Goal: Task Accomplishment & Management: Complete application form

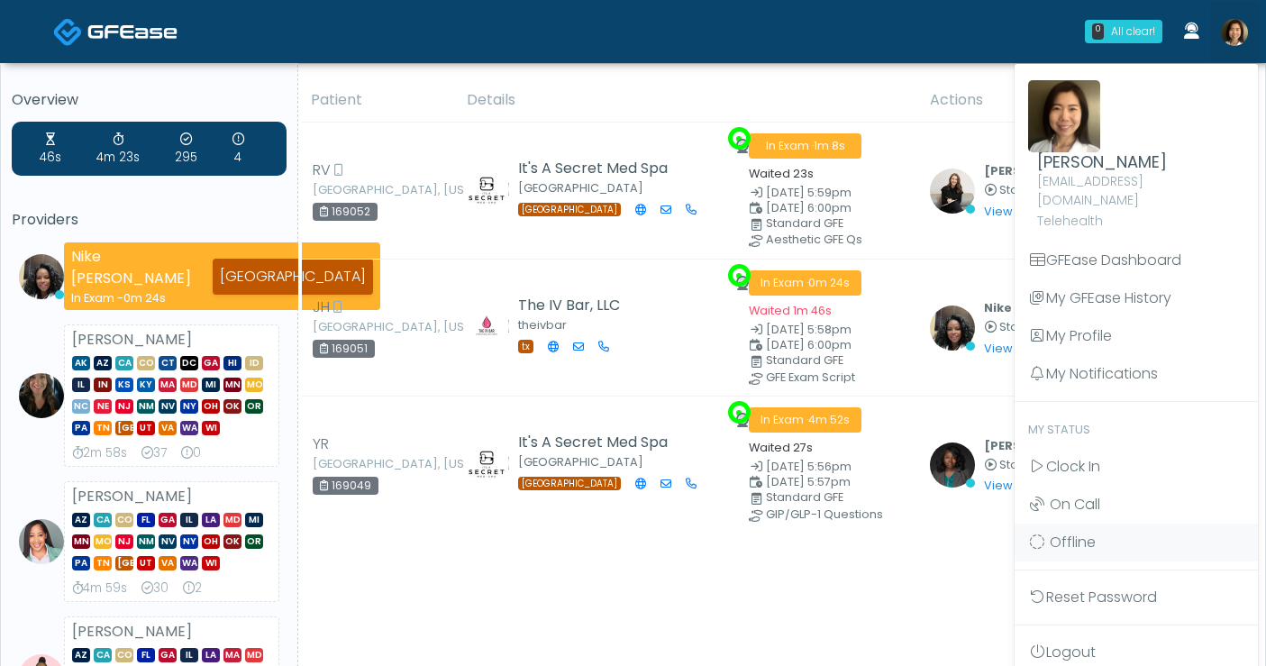
click at [1096, 456] on span "Clock In" at bounding box center [1073, 466] width 54 height 21
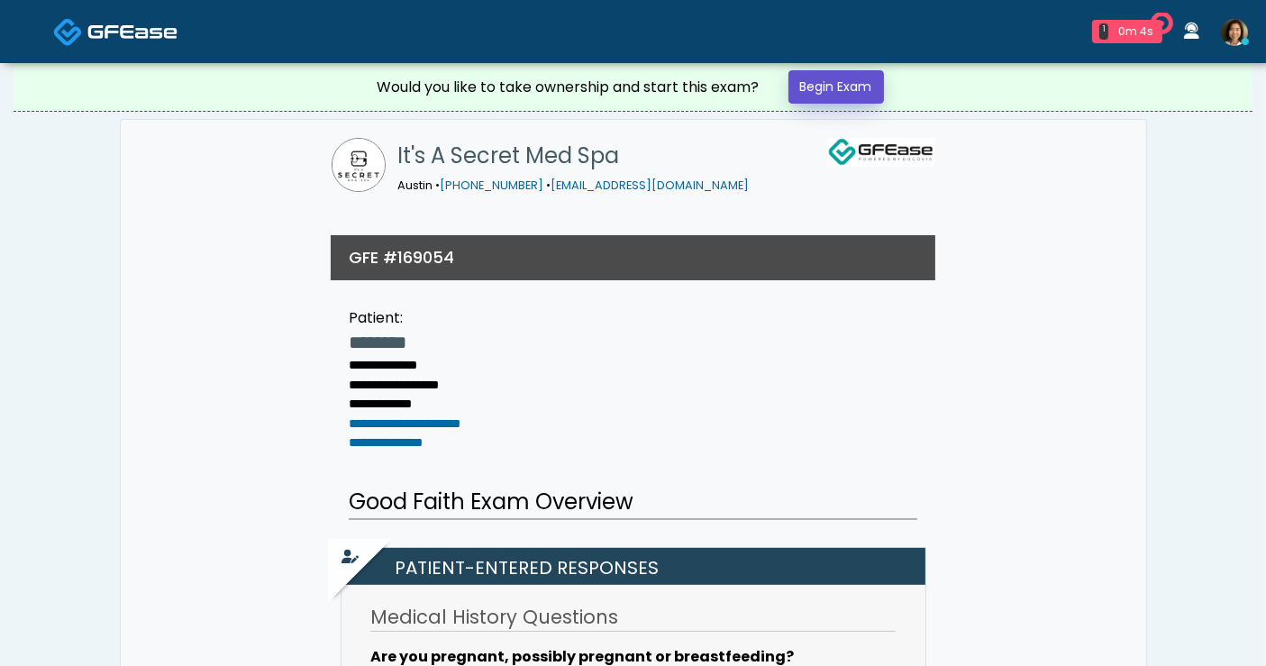
click at [834, 89] on link "Begin Exam" at bounding box center [837, 86] width 96 height 33
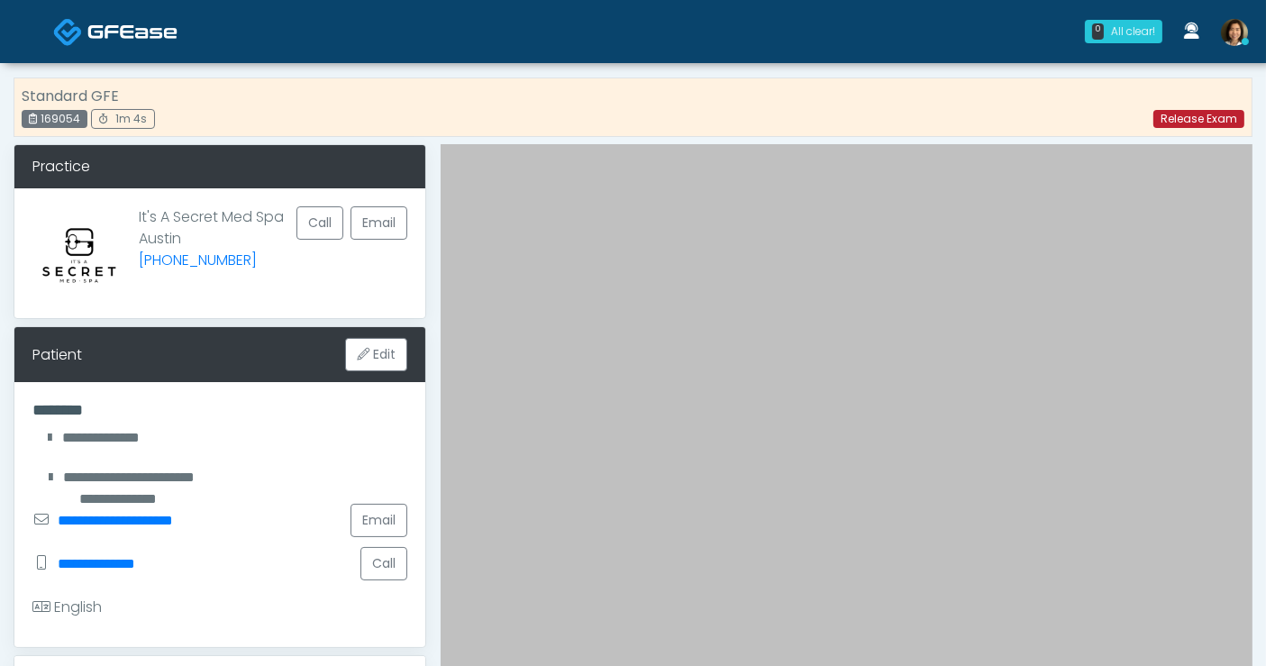
click at [1184, 121] on link "Release Exam" at bounding box center [1198, 119] width 91 height 18
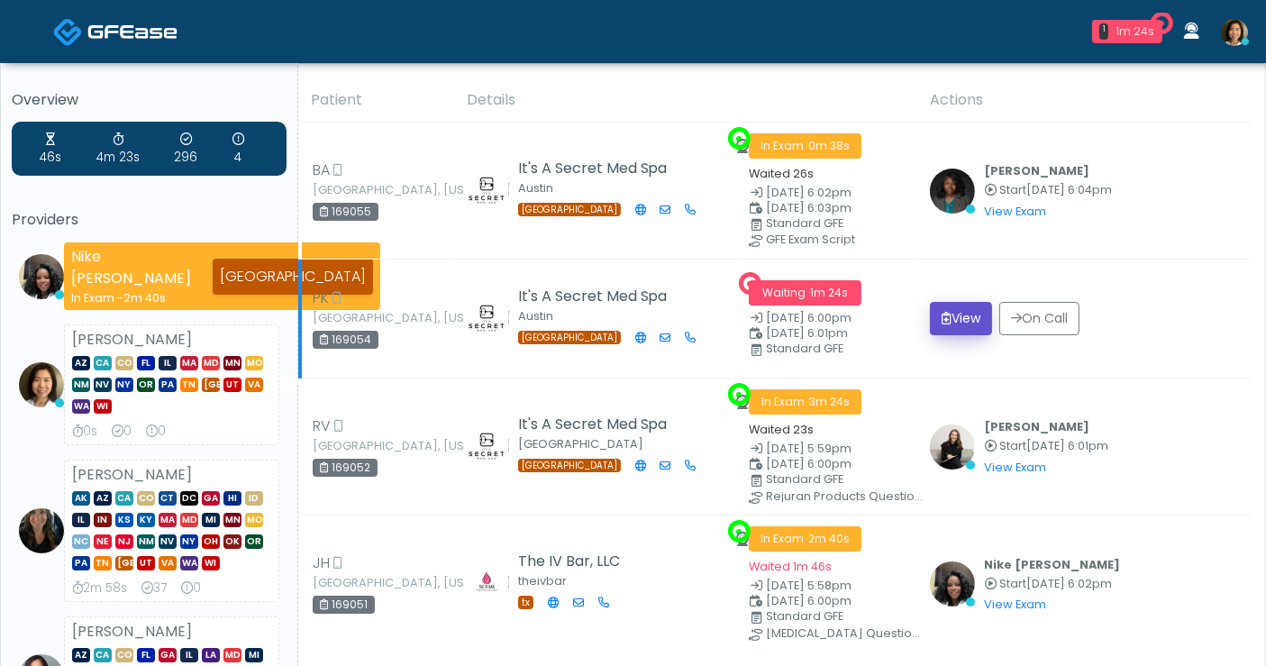
click at [971, 313] on button "View" at bounding box center [961, 318] width 62 height 33
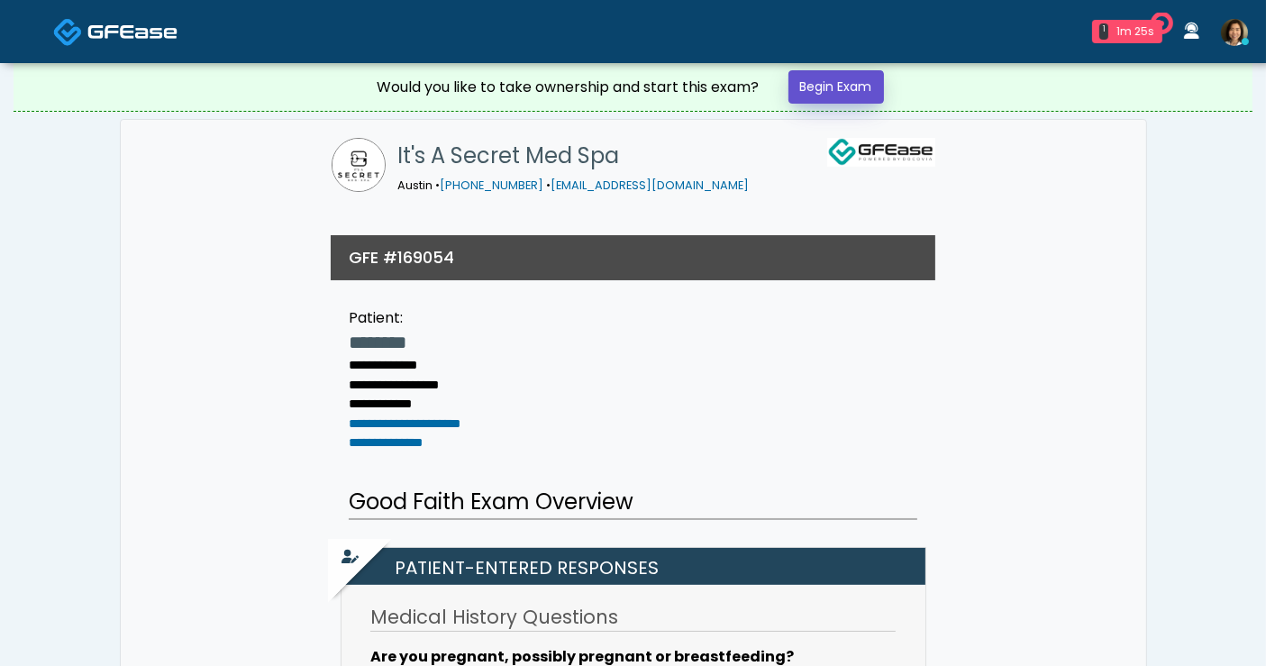
click at [838, 89] on link "Begin Exam" at bounding box center [837, 86] width 96 height 33
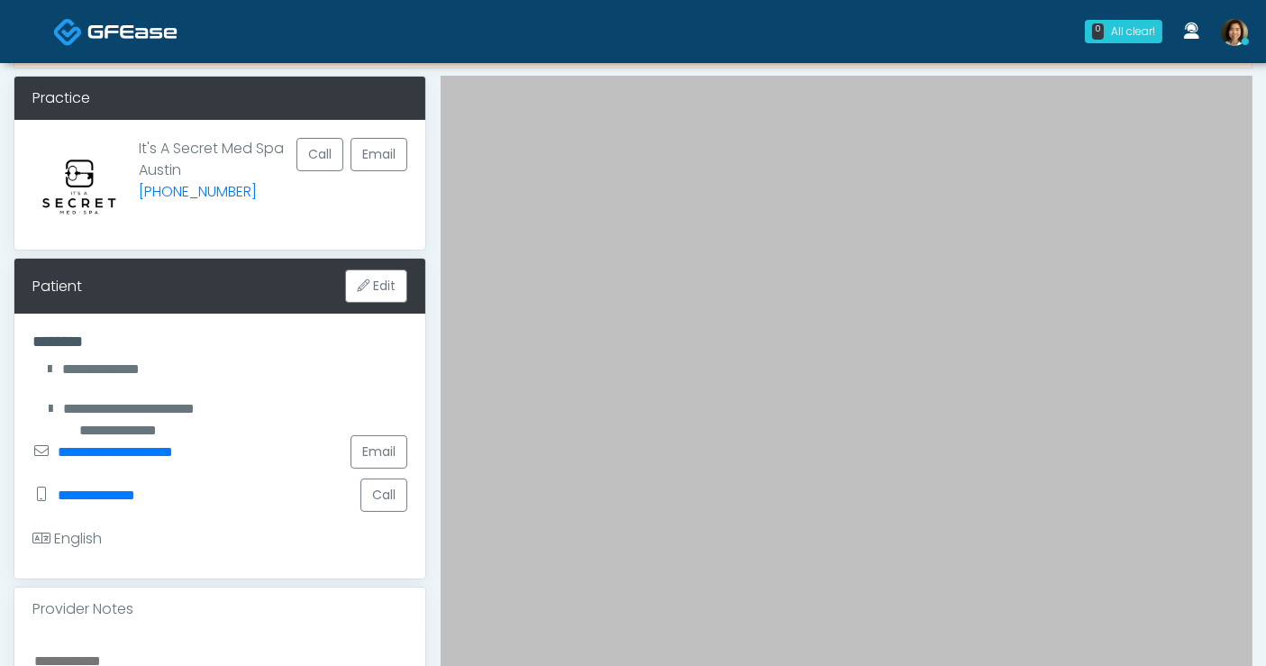
scroll to position [100, 0]
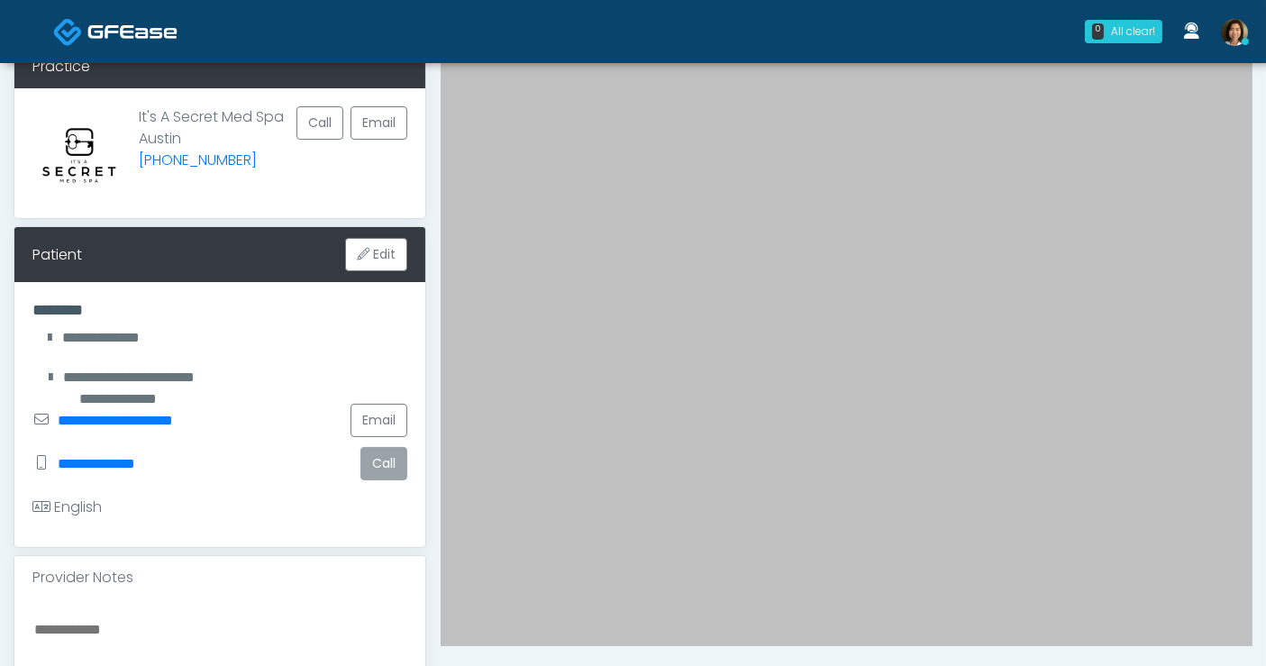
click at [375, 461] on button "Call" at bounding box center [383, 463] width 47 height 33
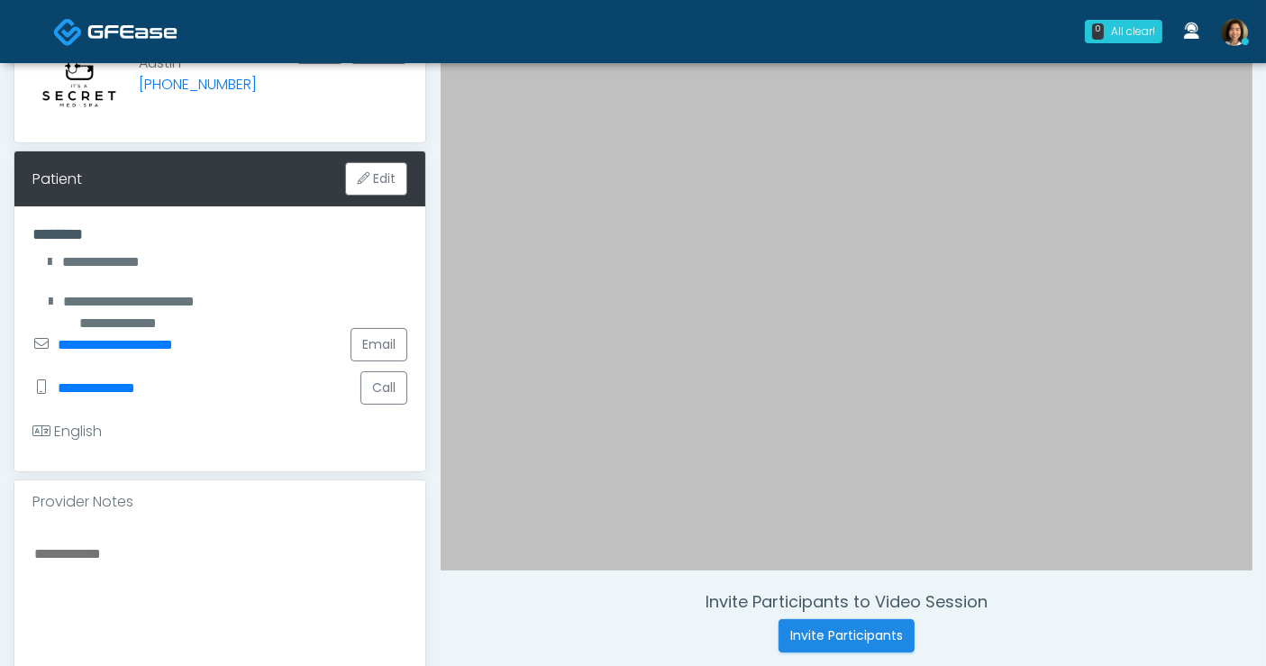
scroll to position [200, 0]
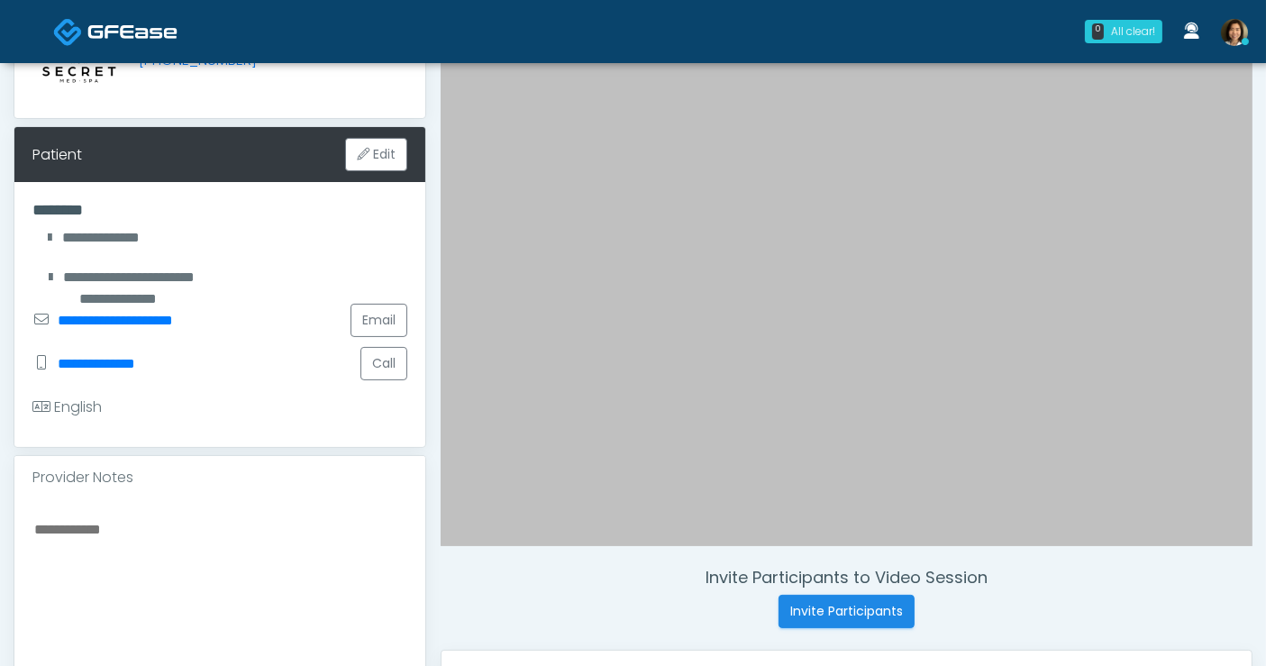
click at [195, 532] on textarea at bounding box center [219, 627] width 375 height 220
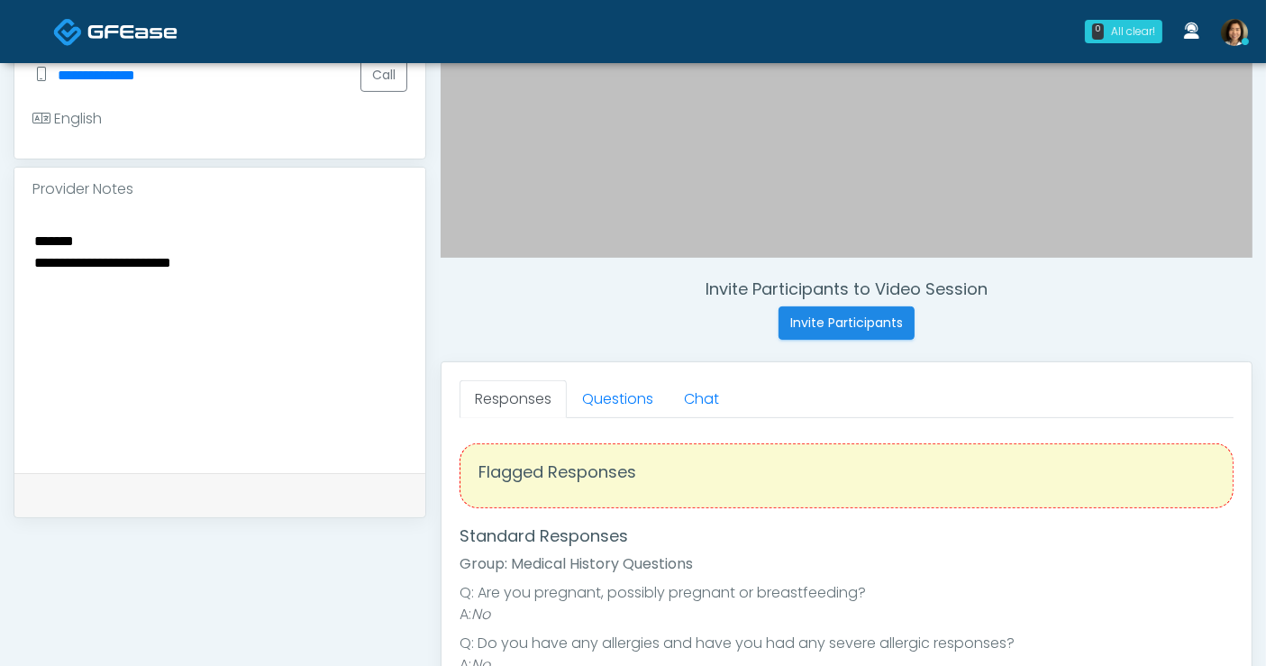
scroll to position [527, 0]
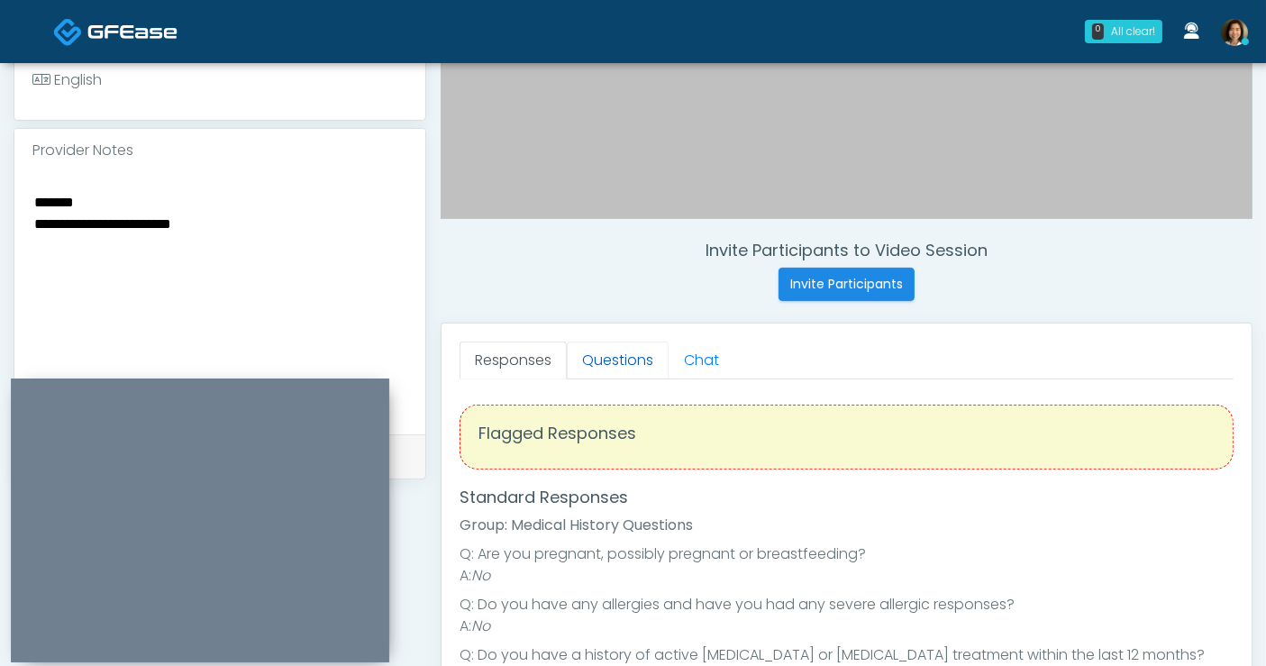
click at [638, 364] on link "Questions" at bounding box center [618, 361] width 102 height 38
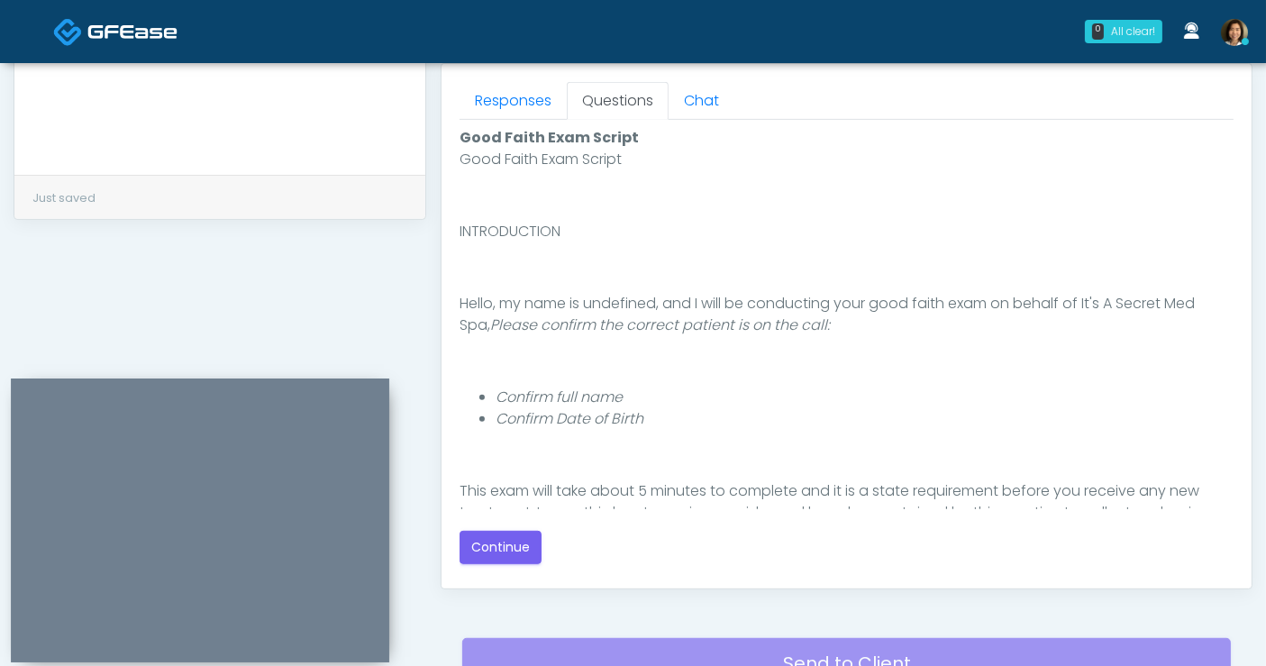
scroll to position [794, 0]
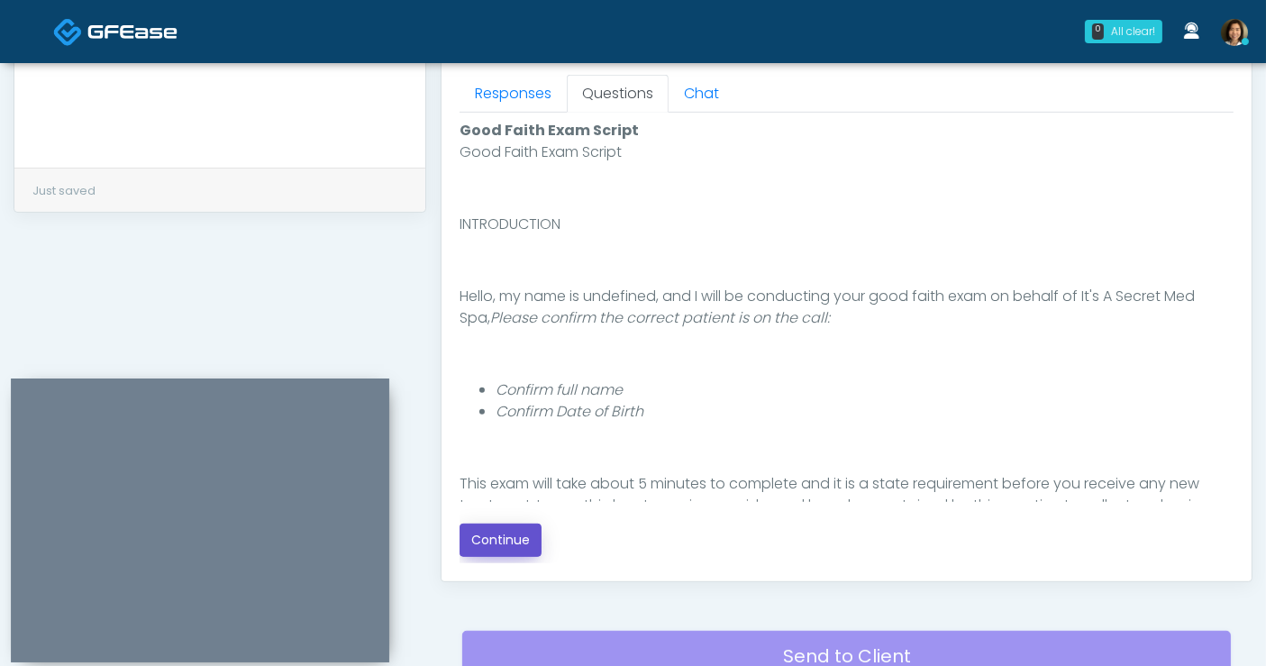
click at [506, 537] on button "Continue" at bounding box center [501, 540] width 82 height 33
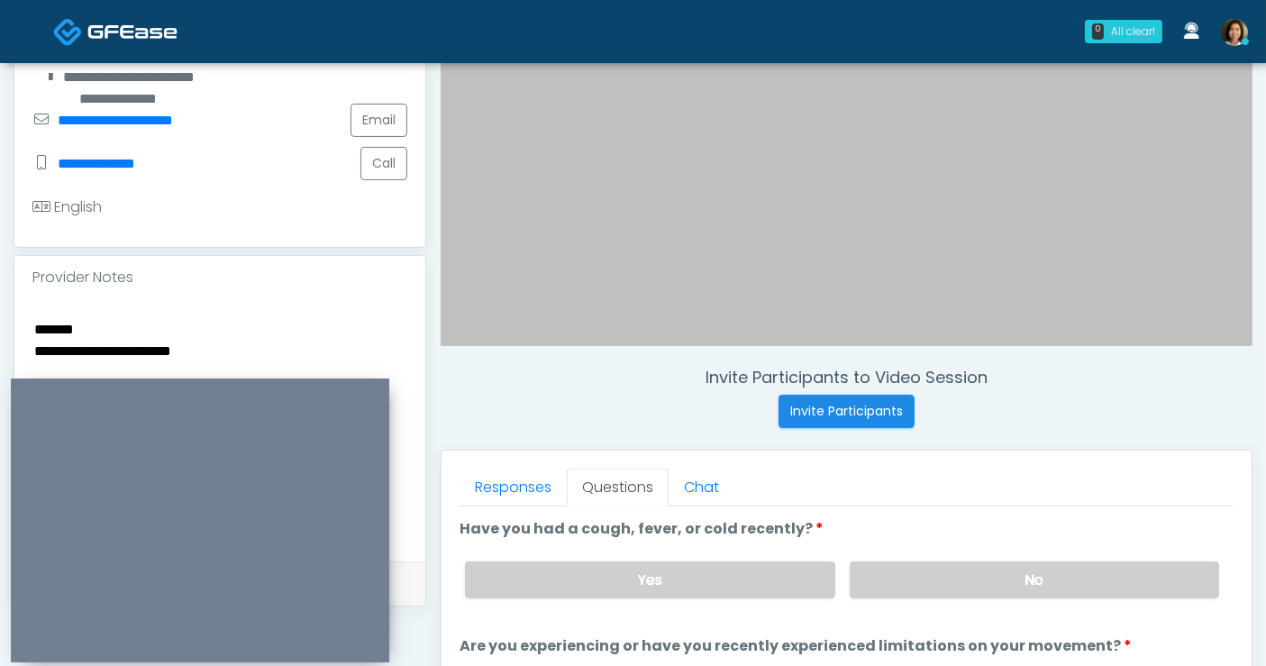
scroll to position [397, 0]
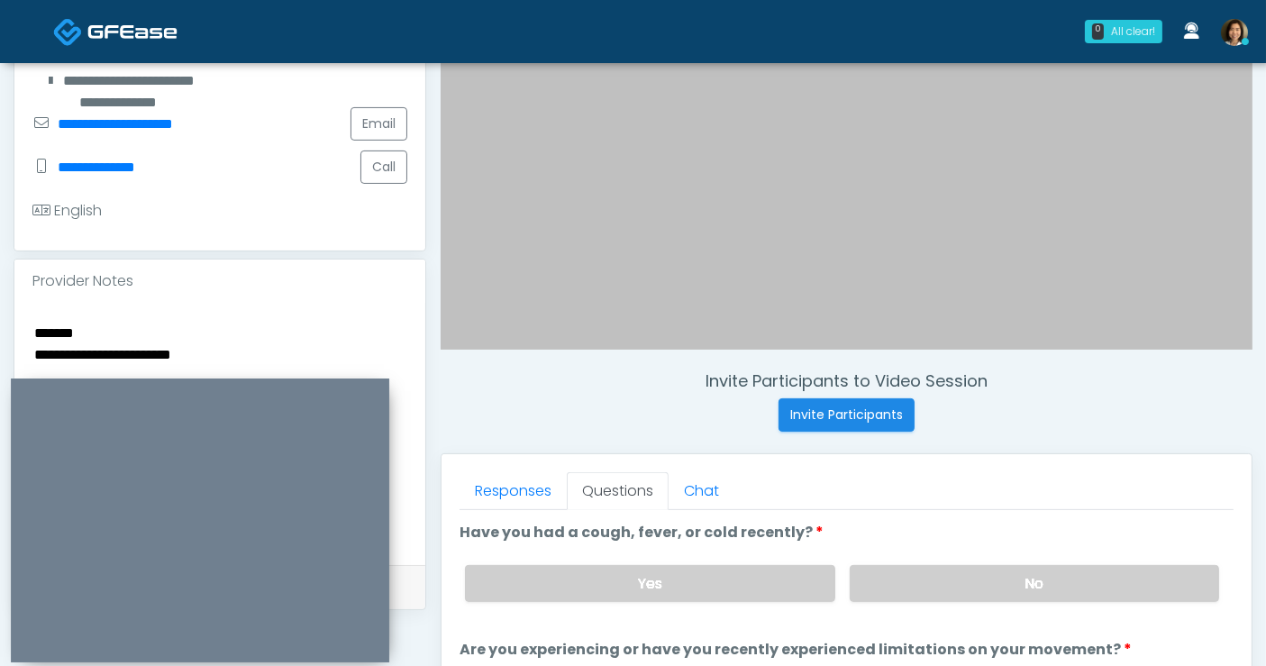
click at [226, 351] on textarea "**********" at bounding box center [219, 431] width 375 height 220
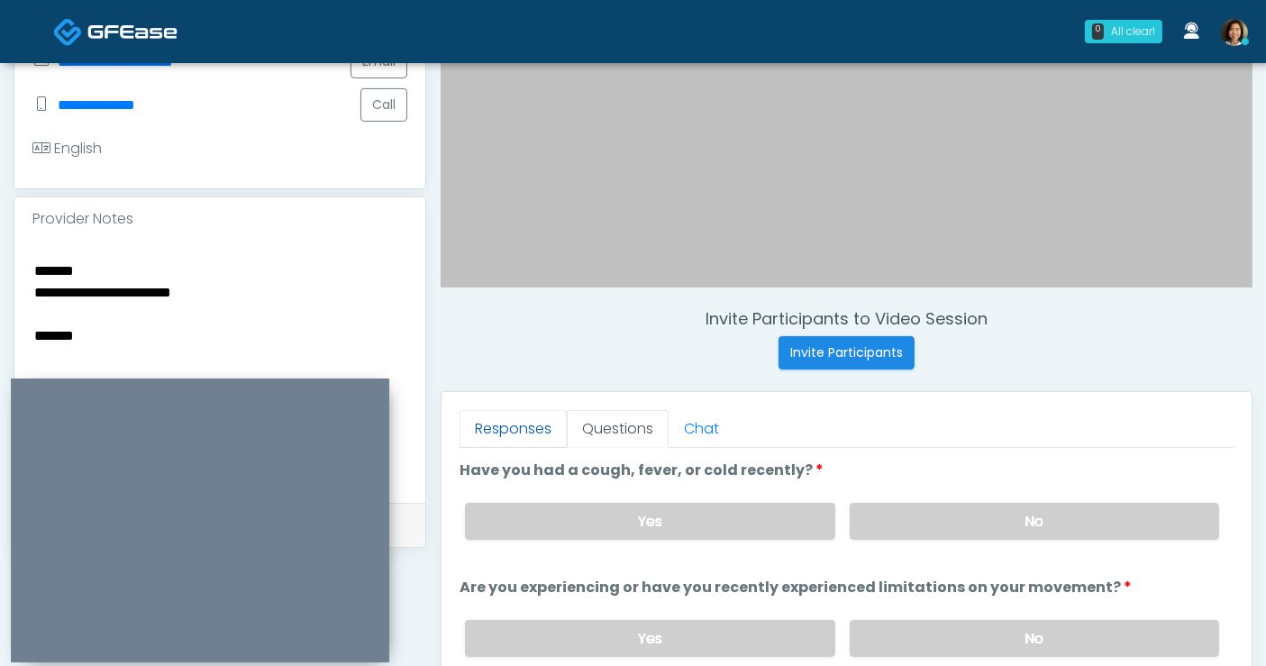
type textarea "**********"
click at [494, 415] on link "Responses" at bounding box center [513, 429] width 107 height 38
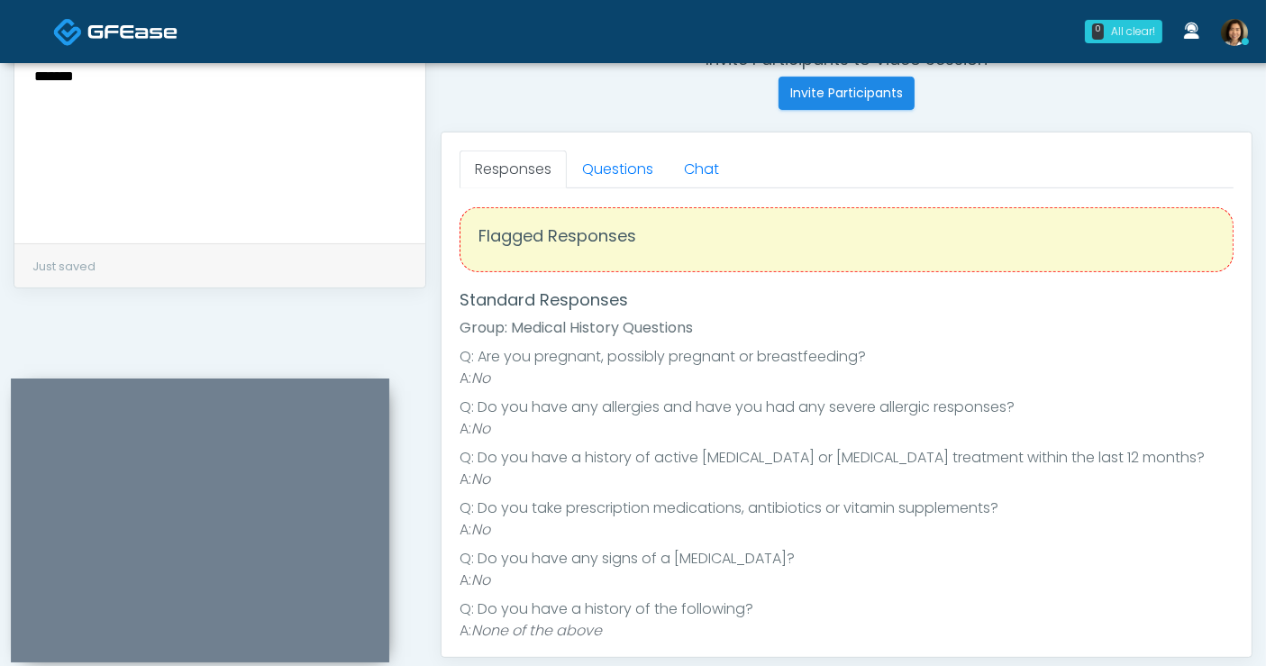
scroll to position [0, 0]
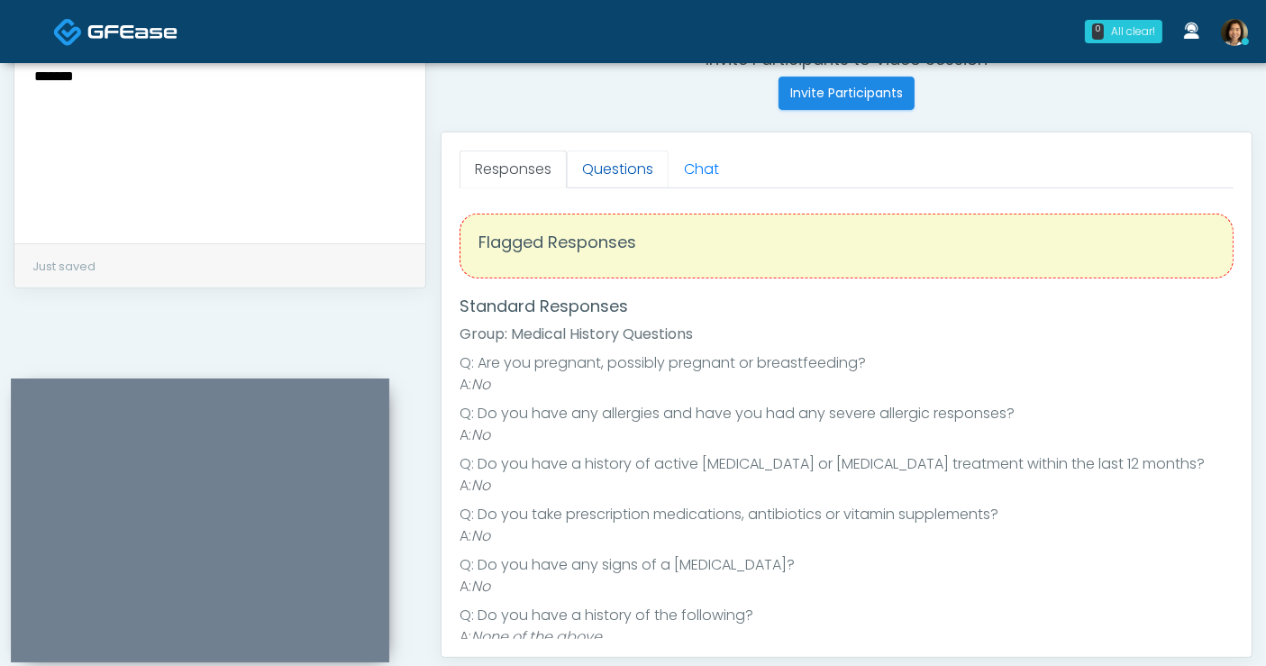
click at [607, 183] on link "Questions" at bounding box center [618, 169] width 102 height 38
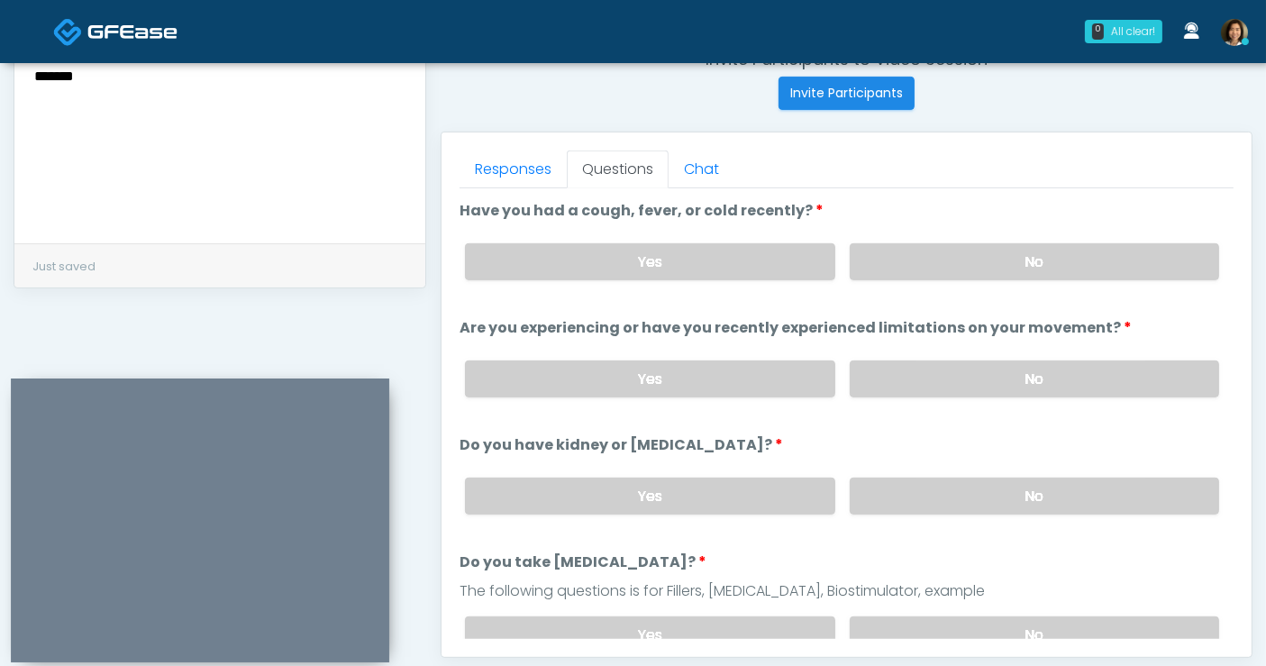
scroll to position [615, 0]
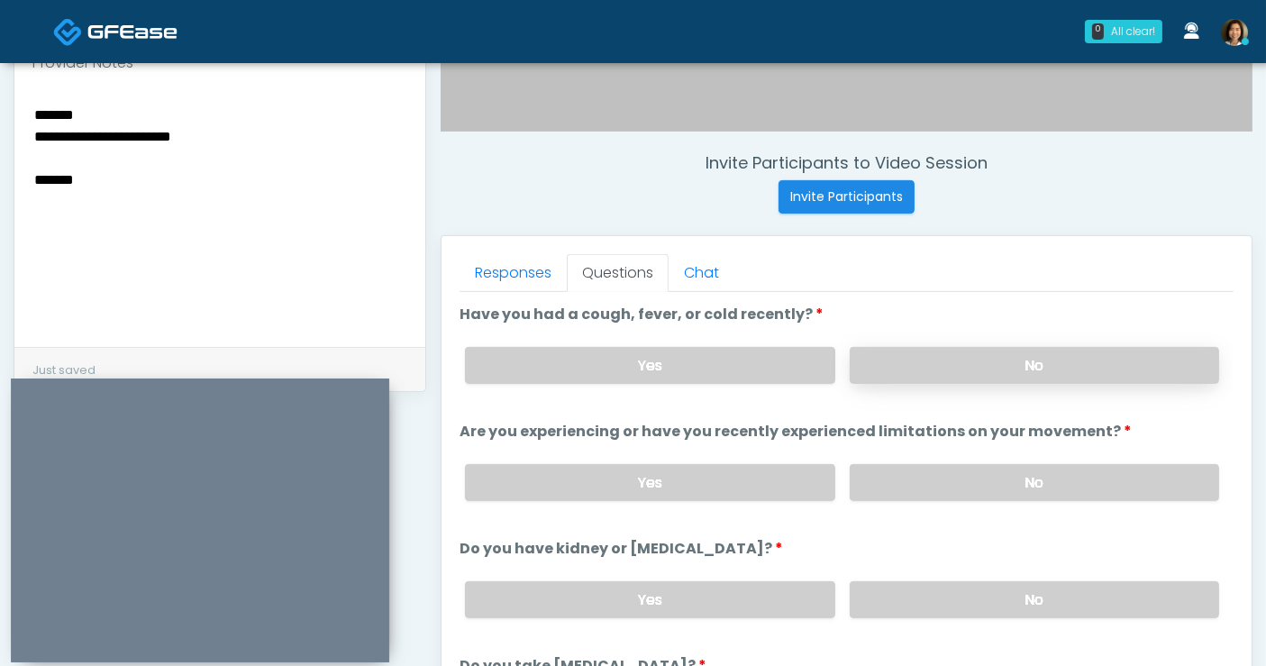
click at [1136, 360] on label "No" at bounding box center [1034, 365] width 369 height 37
click at [1080, 479] on label "No" at bounding box center [1034, 482] width 369 height 37
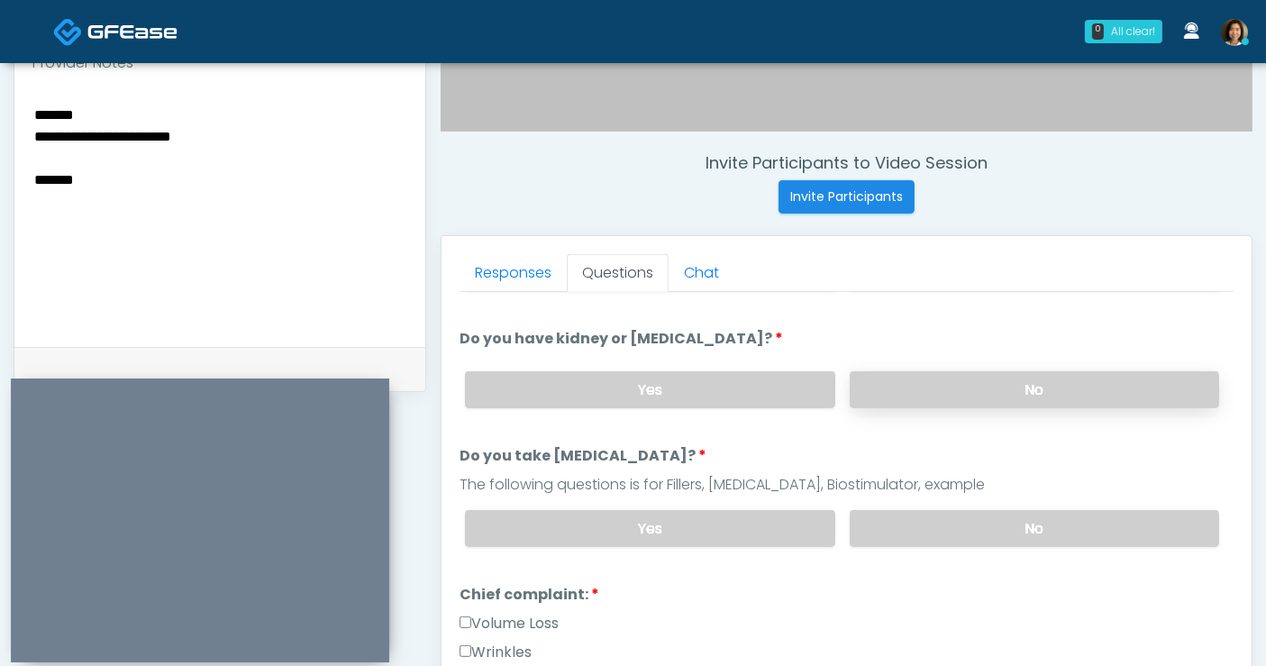
click at [1048, 379] on label "No" at bounding box center [1034, 389] width 369 height 37
click at [1032, 524] on label "No" at bounding box center [1034, 528] width 369 height 37
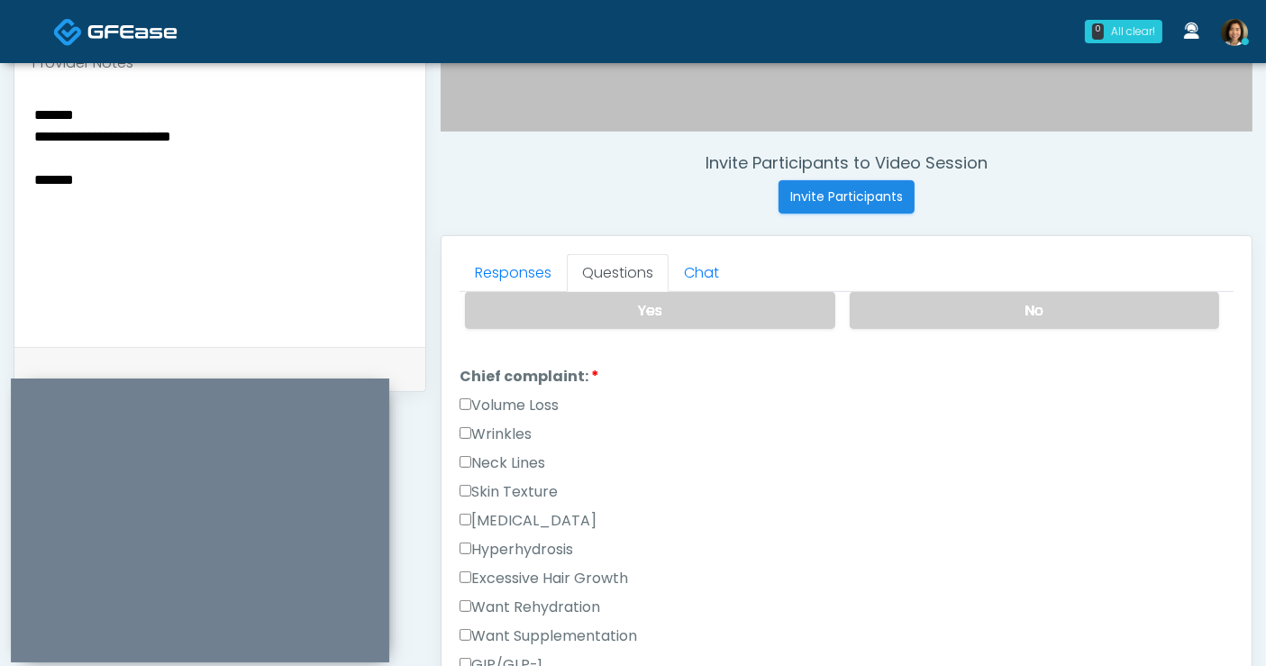
scroll to position [457, 0]
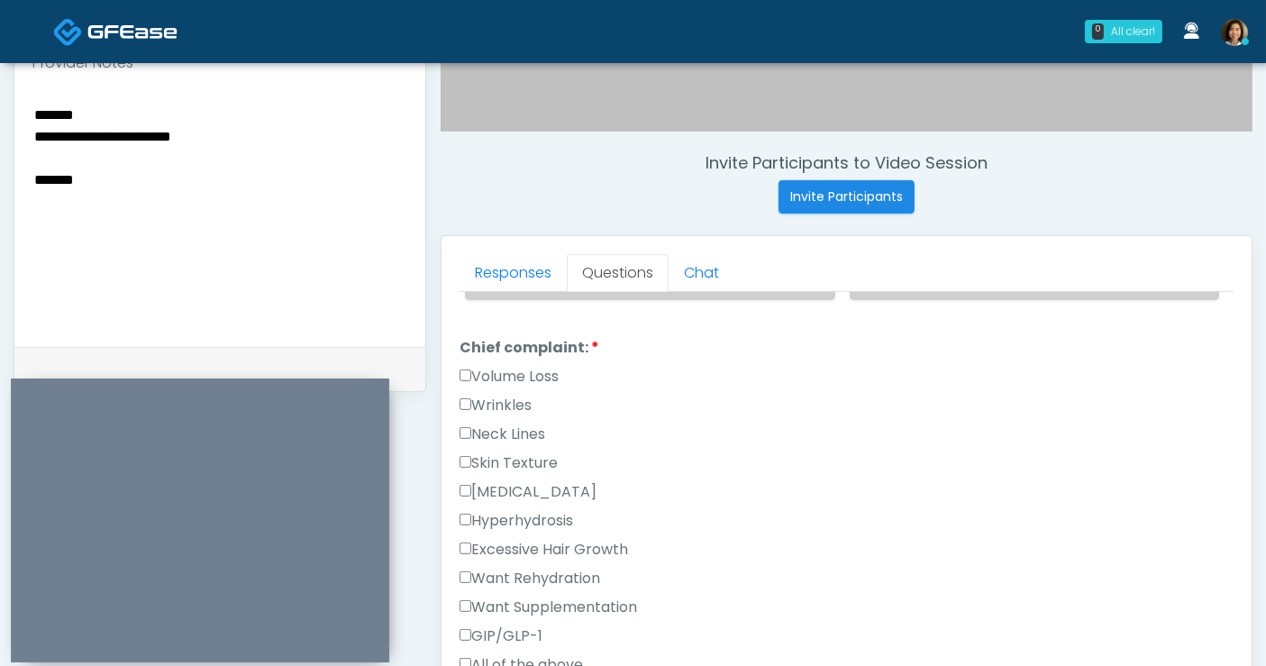
click at [499, 452] on label "Skin Texture" at bounding box center [509, 463] width 98 height 22
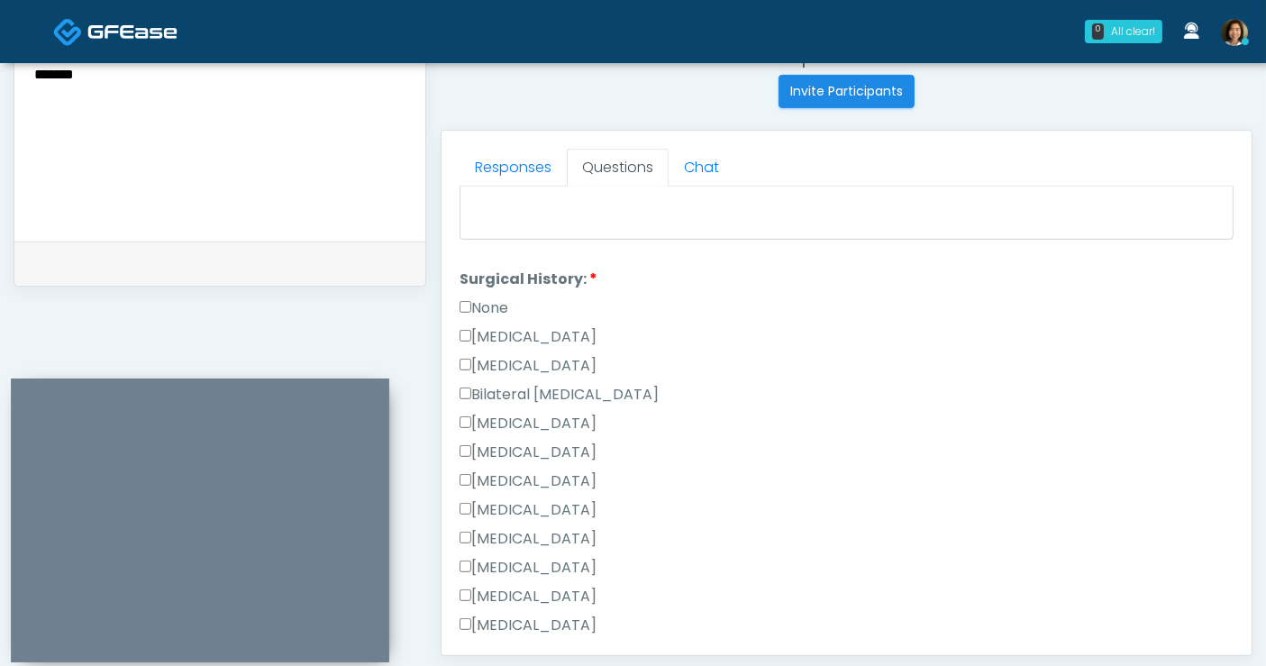
scroll to position [1172, 0]
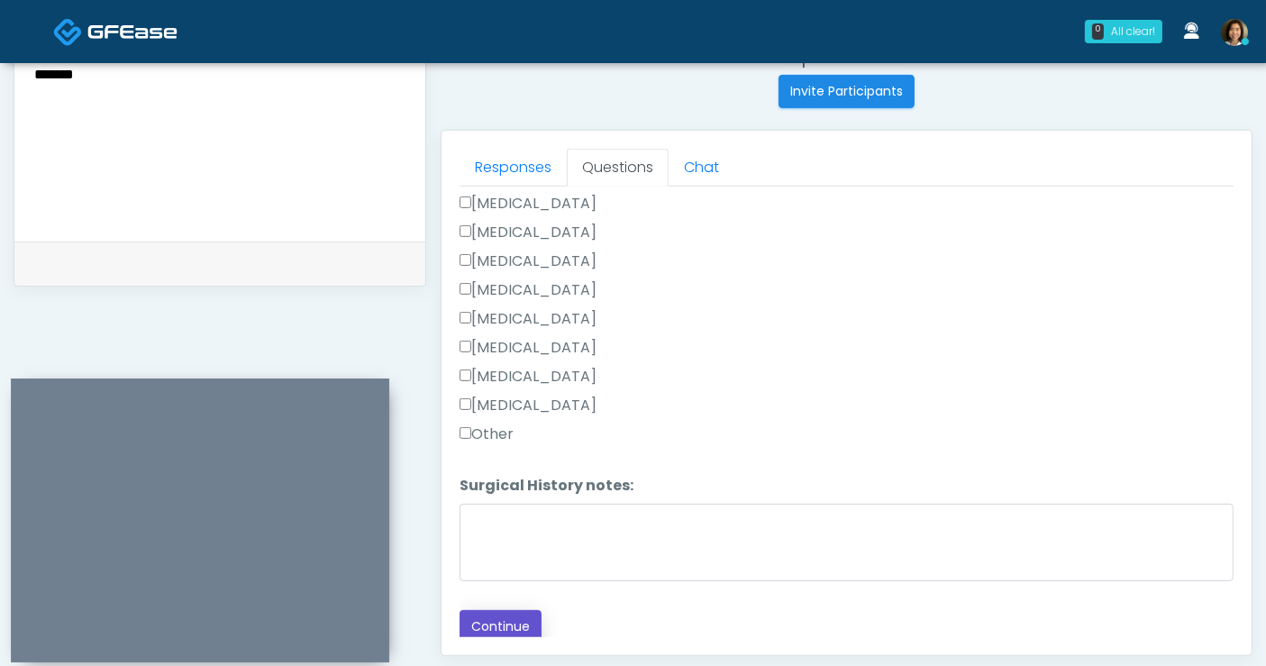
click at [499, 624] on button "Continue" at bounding box center [501, 626] width 82 height 33
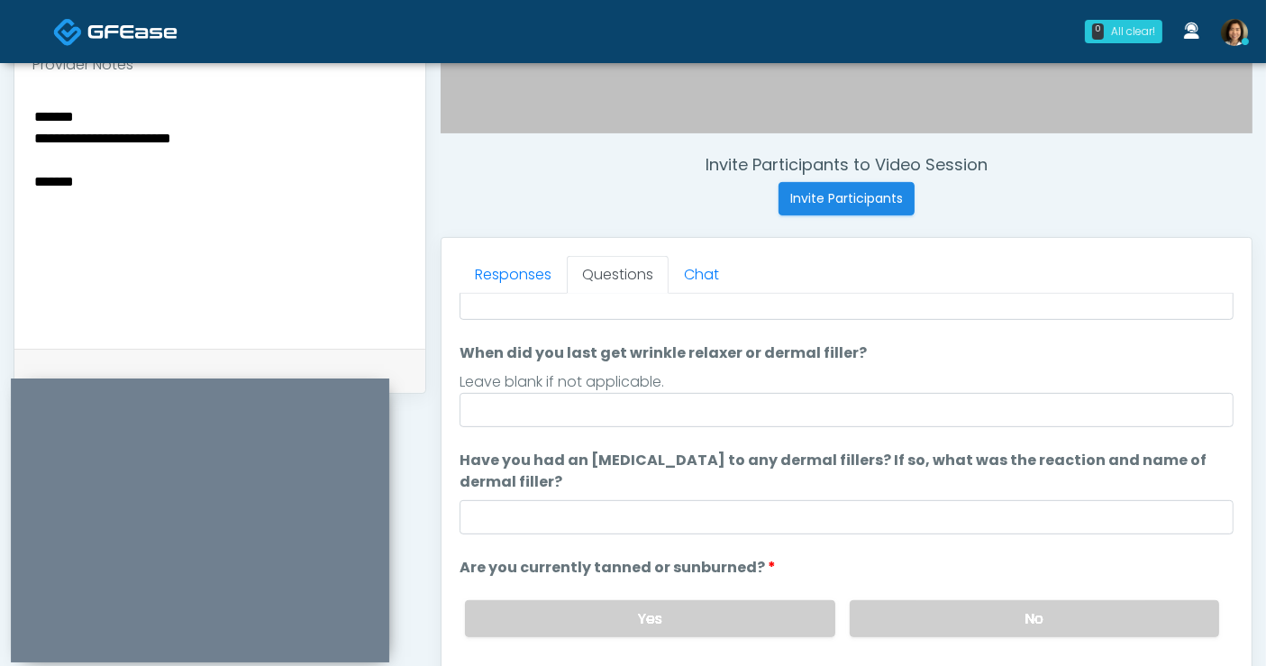
scroll to position [0, 0]
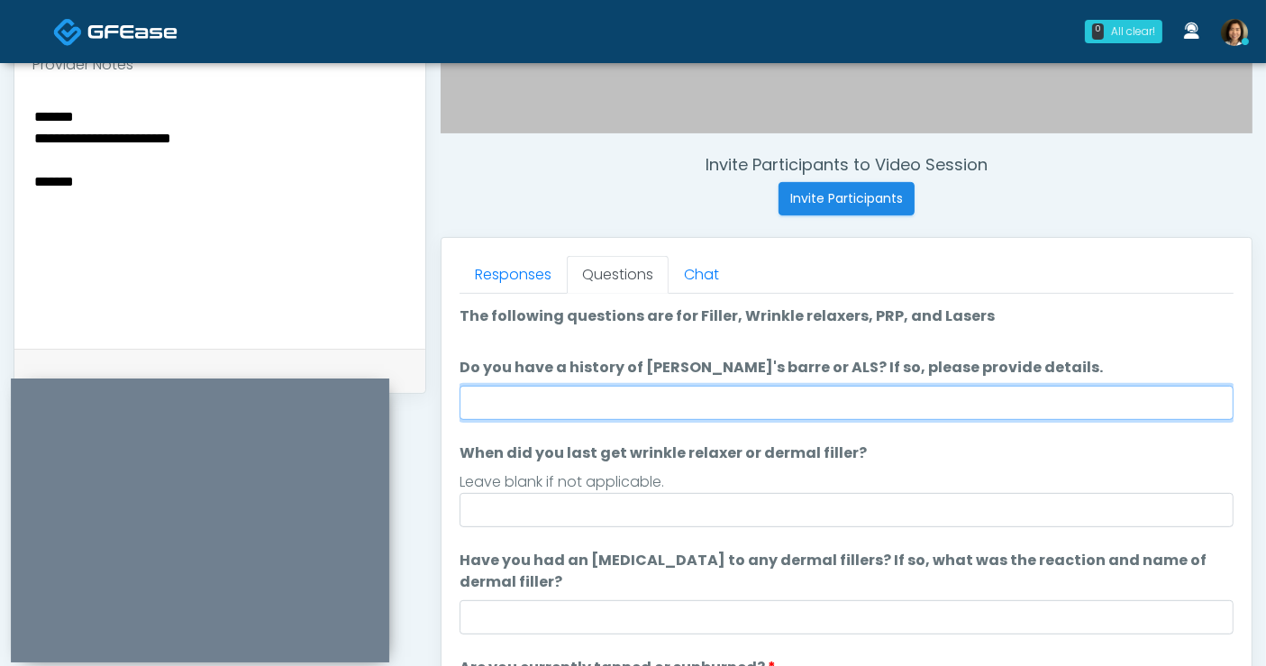
click at [751, 395] on input "Do you have a history of Guillain's barre or ALS? If so, please provide details." at bounding box center [847, 403] width 774 height 34
type input "**"
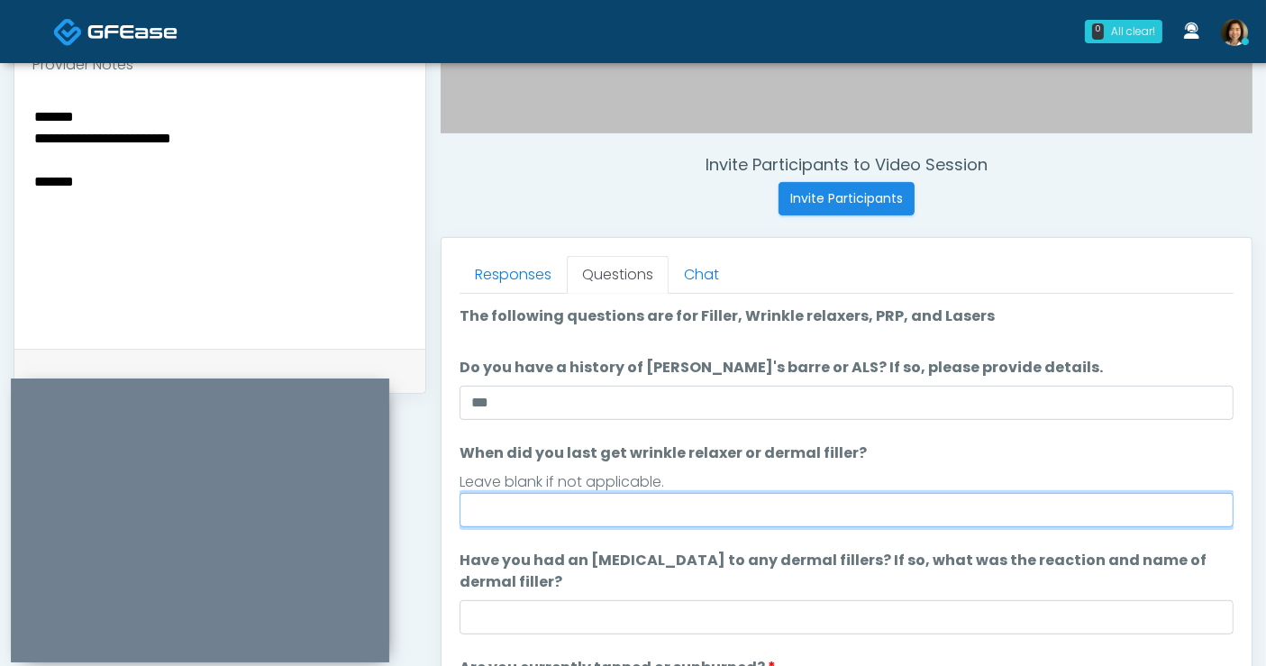
click at [766, 511] on input "When did you last get wrinkle relaxer or dermal filler?" at bounding box center [847, 510] width 774 height 34
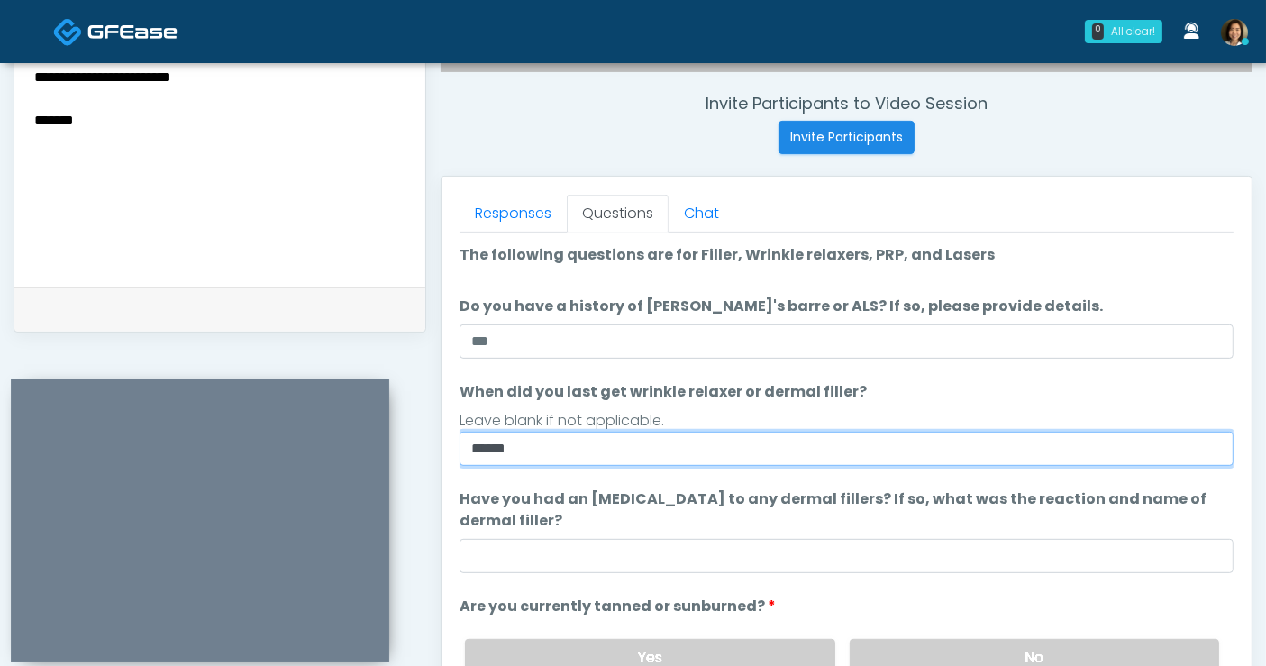
type input "*****"
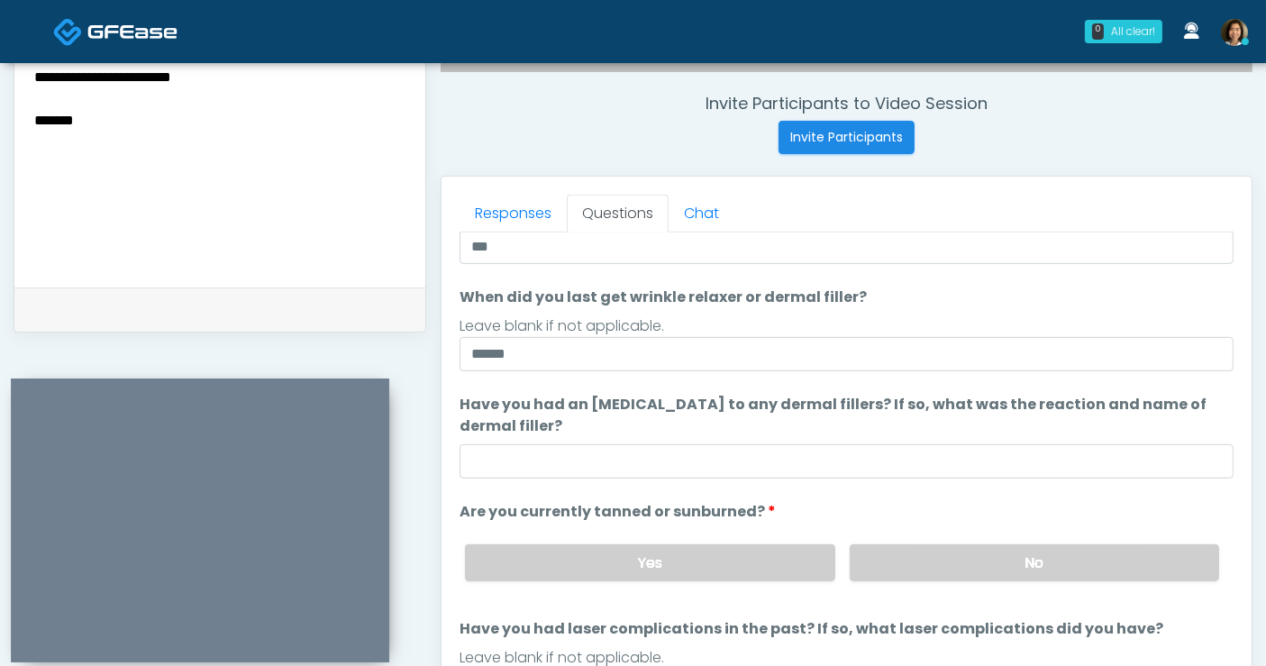
scroll to position [96, 0]
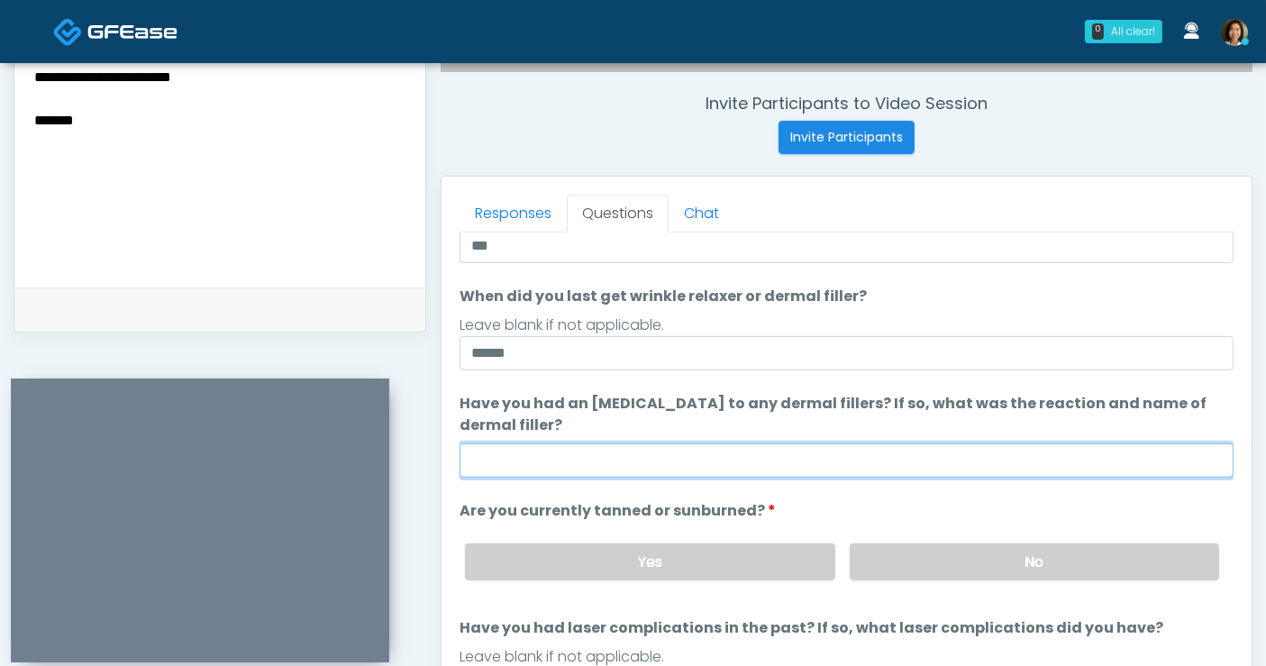
click at [885, 460] on input "Have you had an allergic response to any dermal fillers? If so, what was the re…" at bounding box center [847, 460] width 774 height 34
type input "**********"
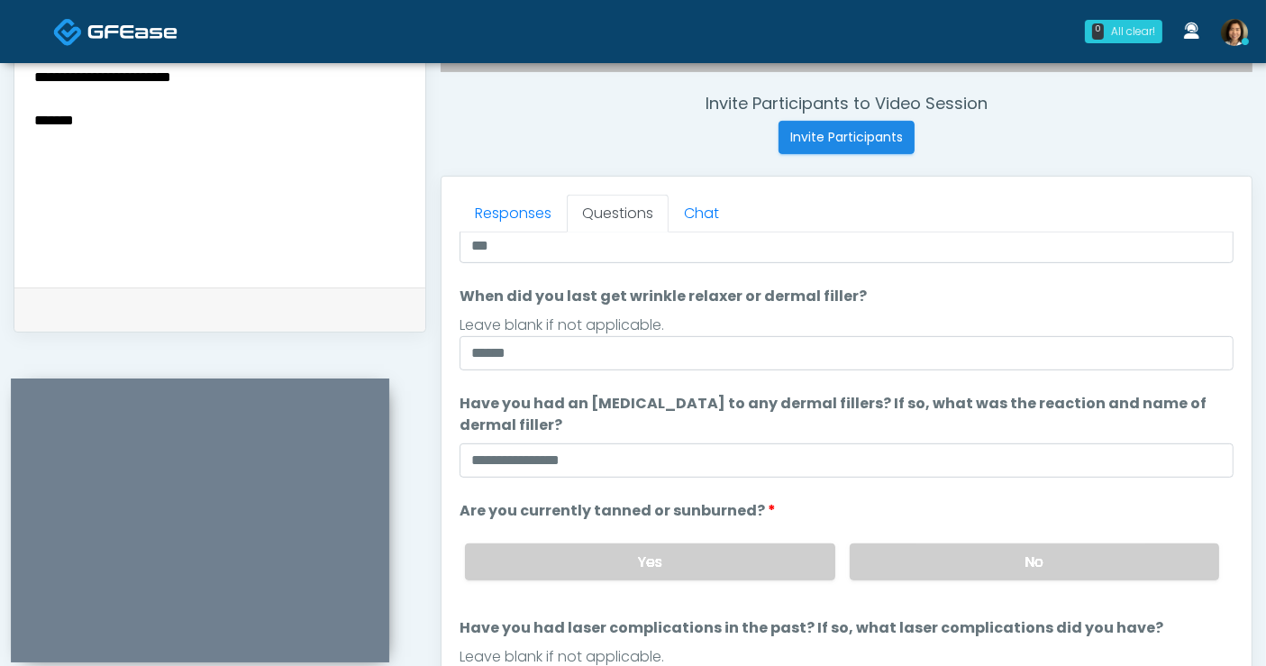
drag, startPoint x: 987, startPoint y: 502, endPoint x: 1044, endPoint y: 464, distance: 68.2
click at [996, 494] on ol "The following questions are for Filler, Wrinkle relaxers, PRP, and Lasers The f…" at bounding box center [847, 425] width 774 height 553
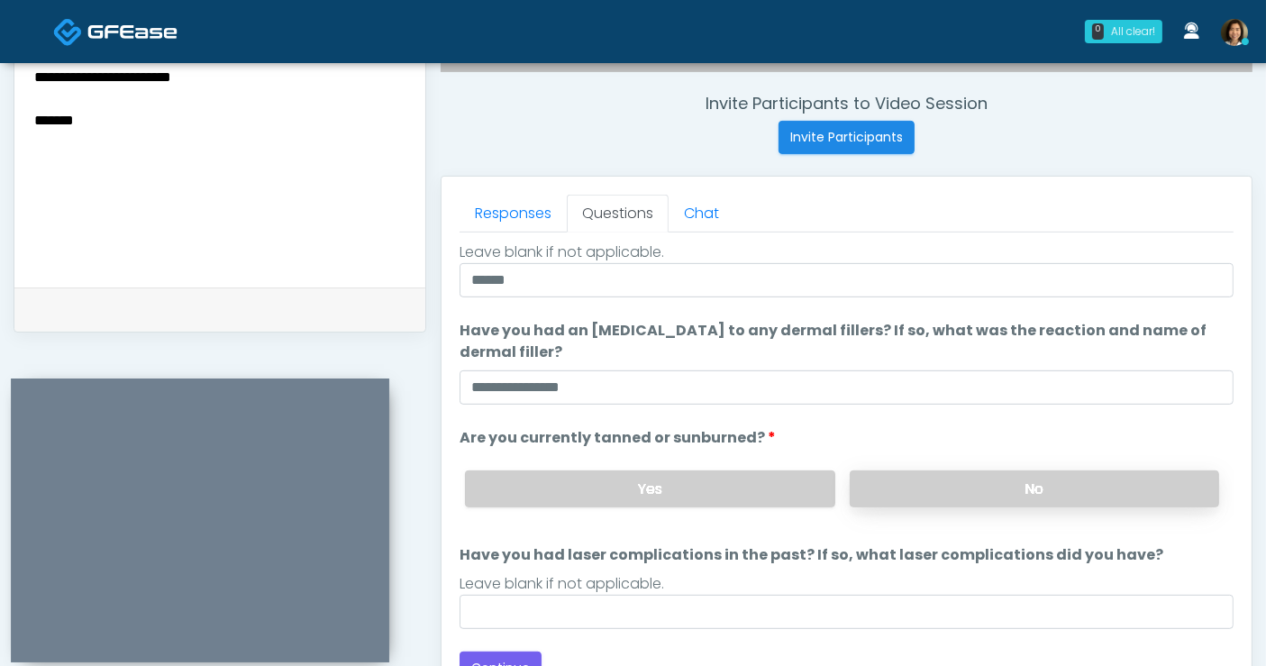
click at [1069, 479] on label "No" at bounding box center [1034, 488] width 369 height 37
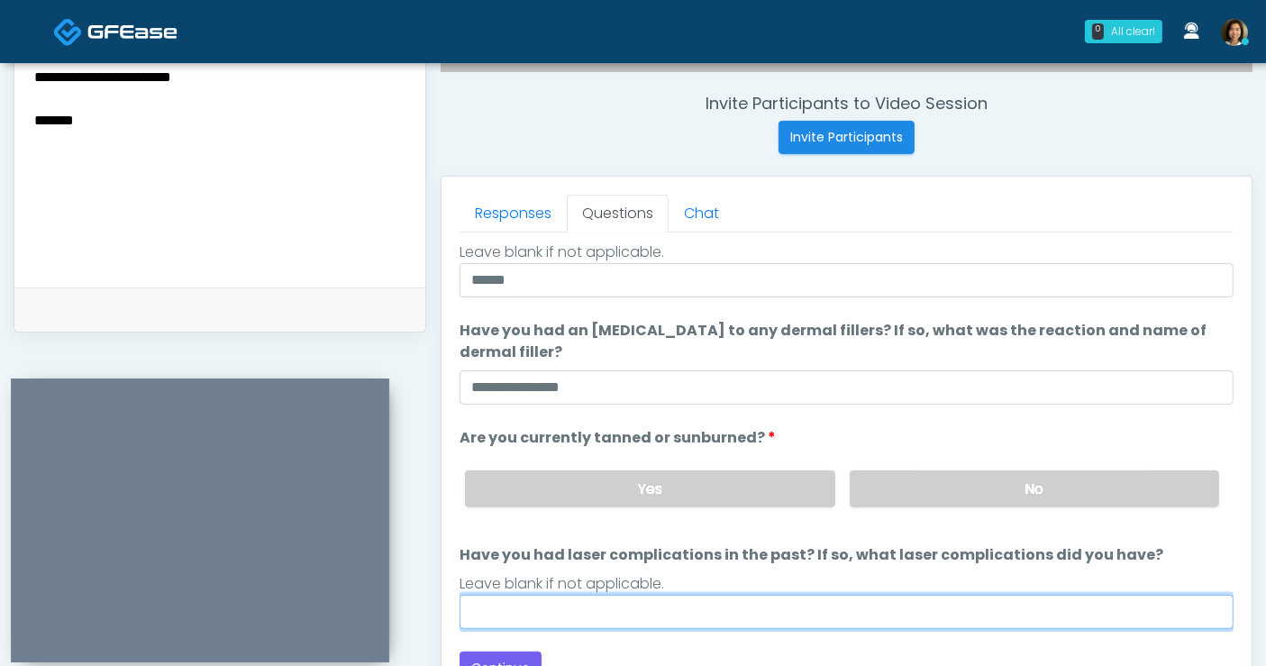
drag, startPoint x: 730, startPoint y: 608, endPoint x: 834, endPoint y: 569, distance: 111.0
click at [730, 607] on input "Have you had laser complications in the past? If so, what laser complications d…" at bounding box center [847, 612] width 774 height 34
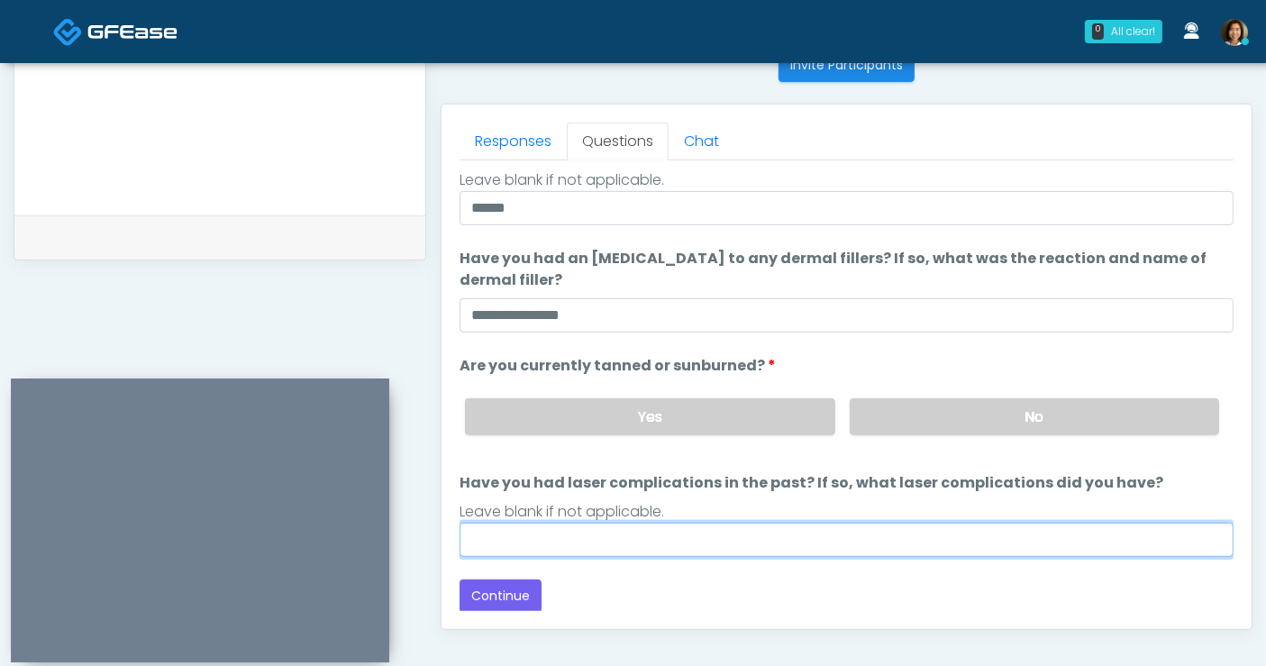
scroll to position [758, 0]
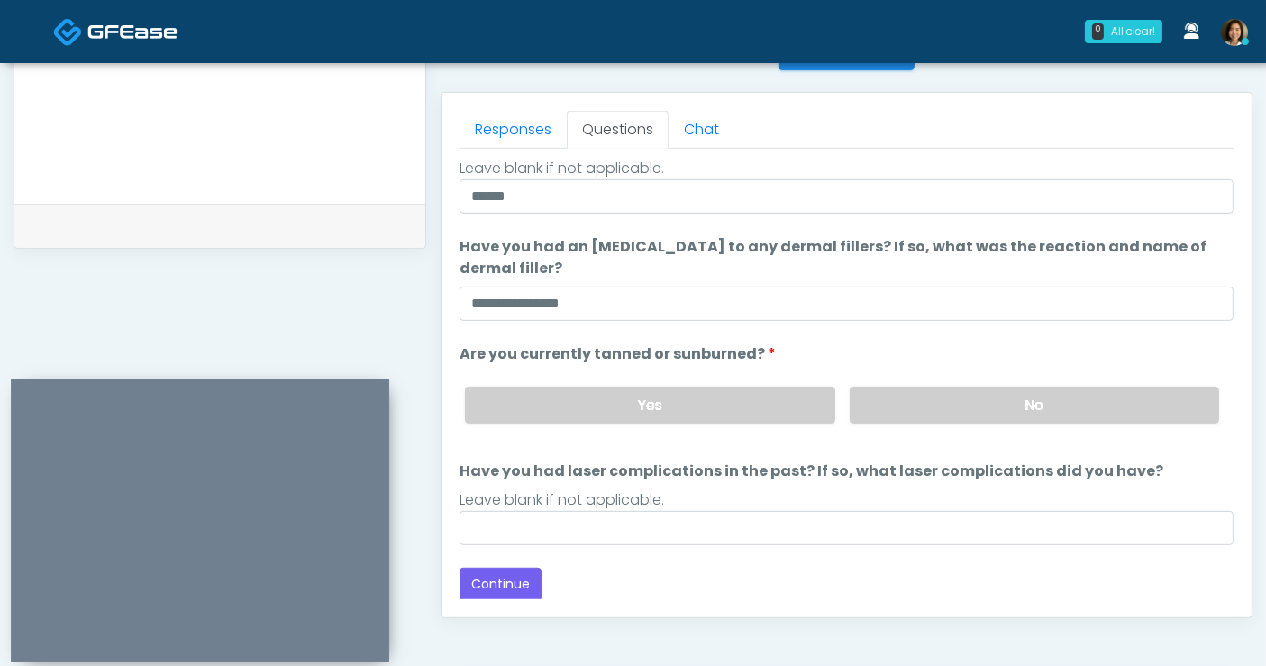
drag, startPoint x: 906, startPoint y: 562, endPoint x: 775, endPoint y: 547, distance: 131.6
click at [895, 565] on div "Loading... Connecting to your agent... Please wait while we prepare your person…" at bounding box center [847, 296] width 774 height 609
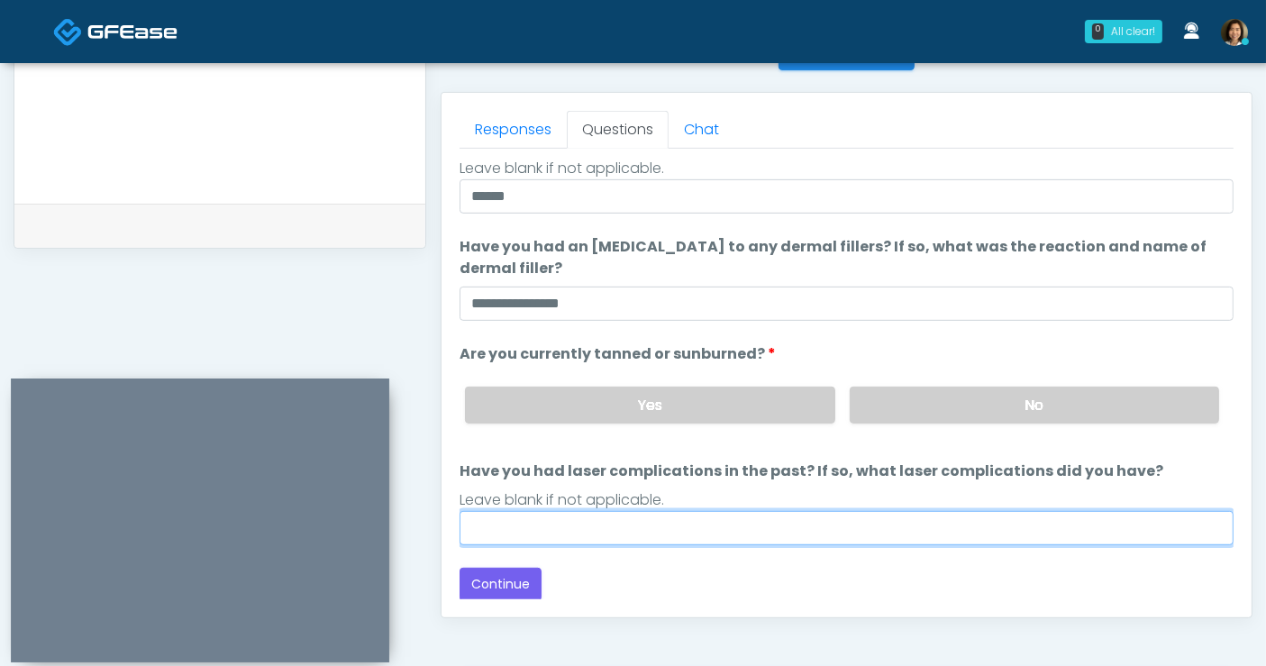
click at [770, 526] on input "Have you had laser complications in the past? If so, what laser complications d…" at bounding box center [847, 528] width 774 height 34
click at [561, 512] on input "**" at bounding box center [847, 528] width 774 height 34
type input "**********"
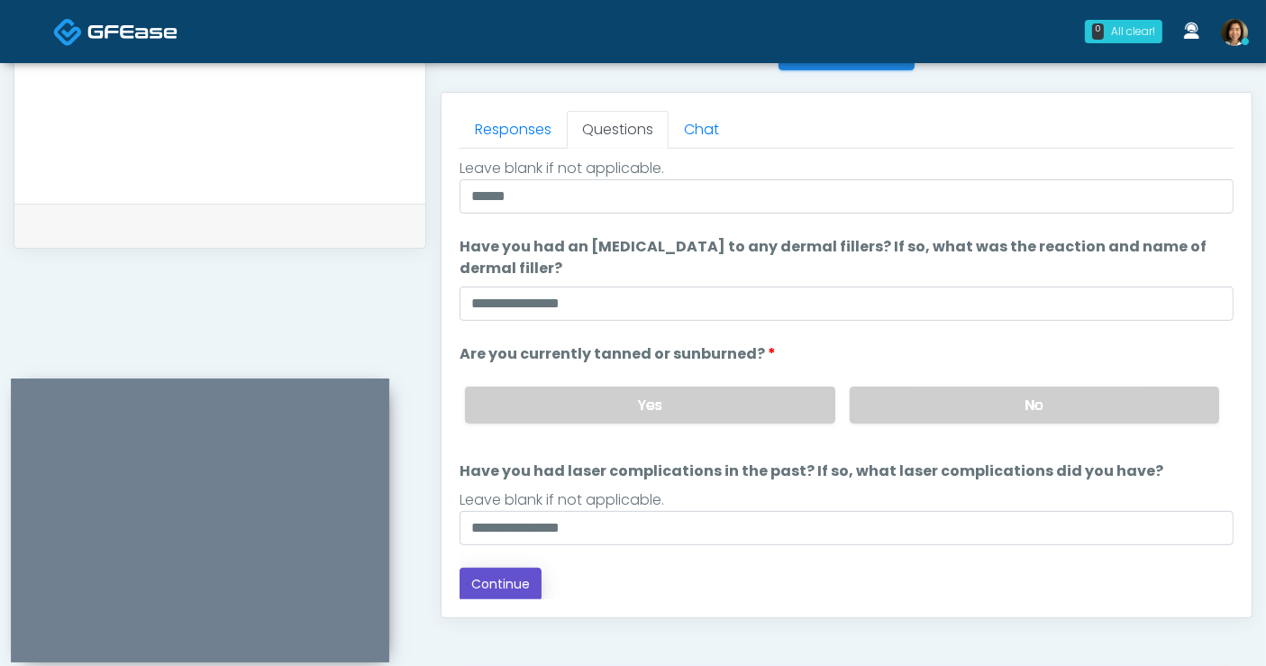
click at [520, 581] on button "Continue" at bounding box center [501, 584] width 82 height 33
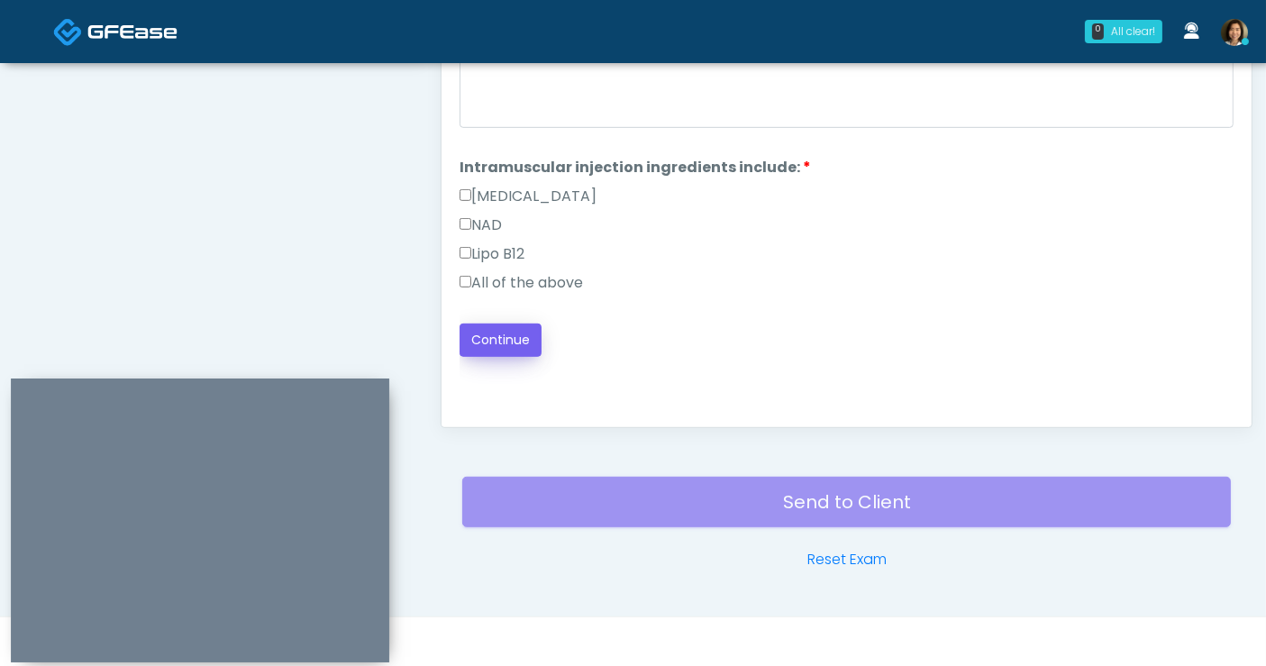
scroll to position [0, 0]
click at [507, 282] on label "All of the above" at bounding box center [521, 283] width 123 height 22
click at [491, 343] on button "Continue" at bounding box center [501, 340] width 82 height 33
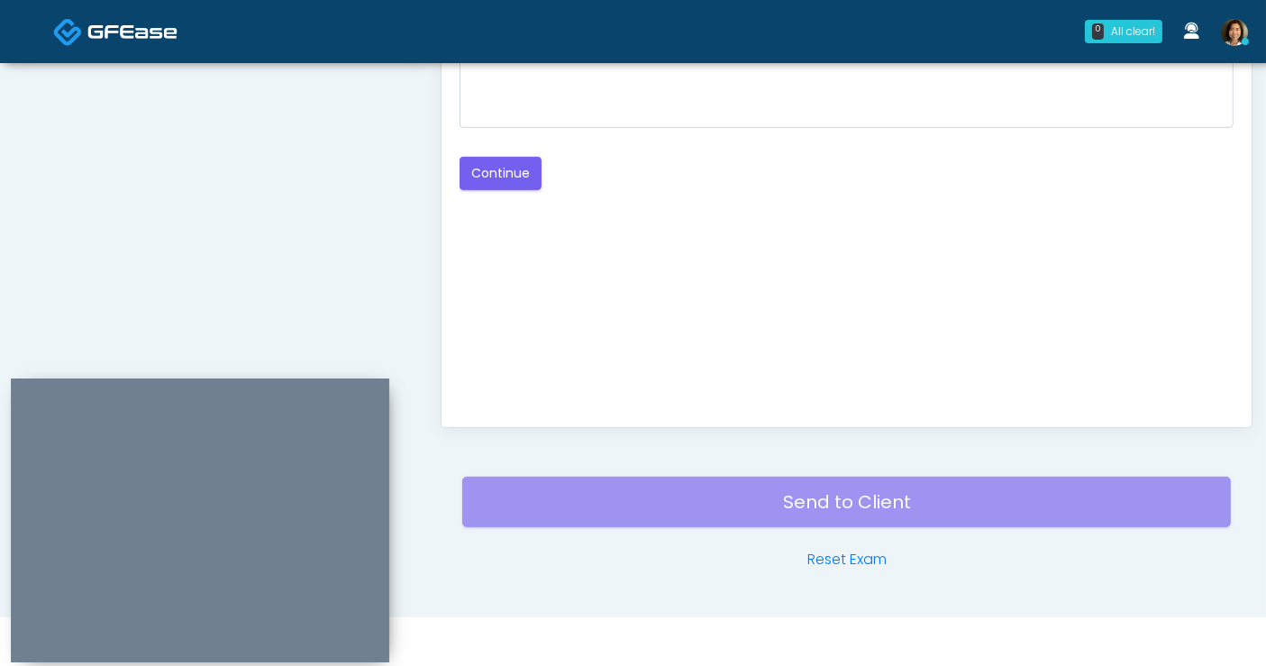
scroll to position [848, 0]
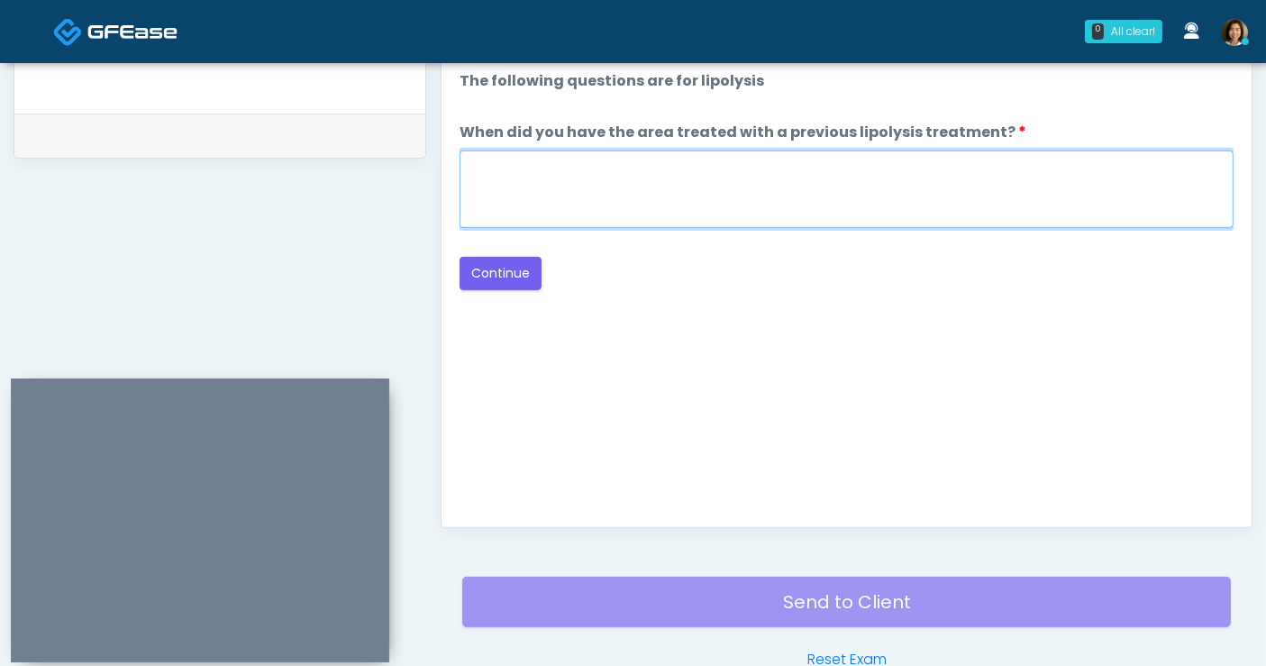
click at [827, 209] on textarea "When did you have the area treated with a previous lipolysis treatment?" at bounding box center [847, 189] width 774 height 78
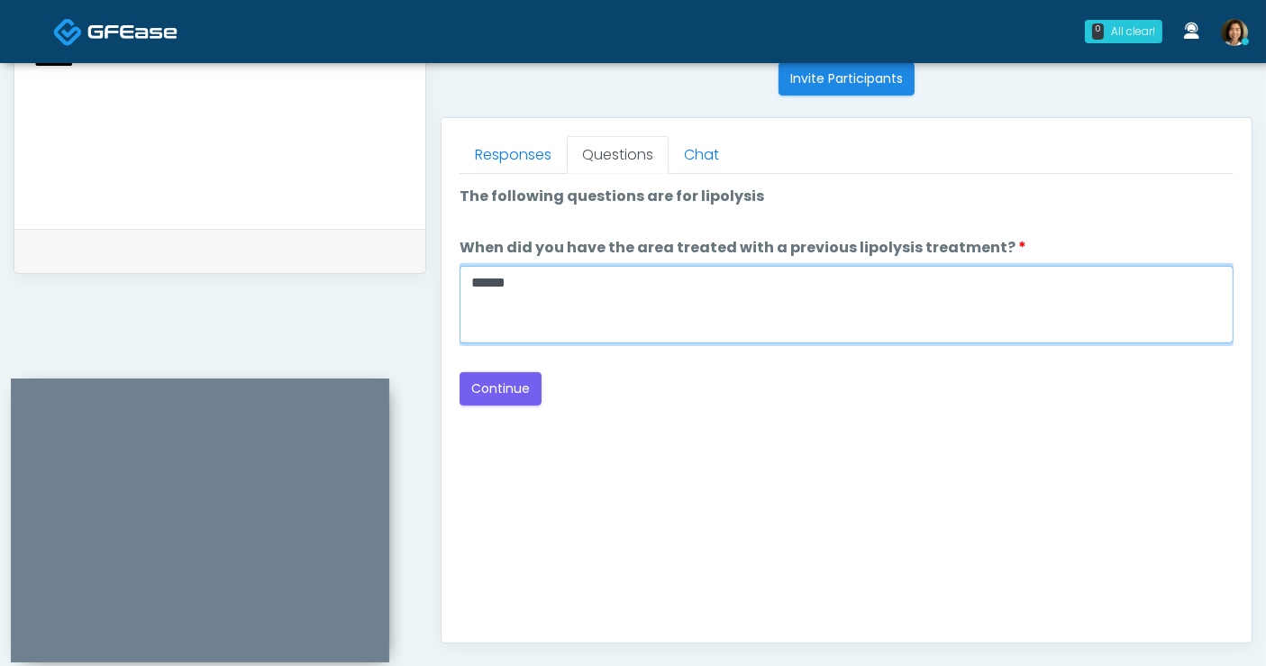
scroll to position [710, 0]
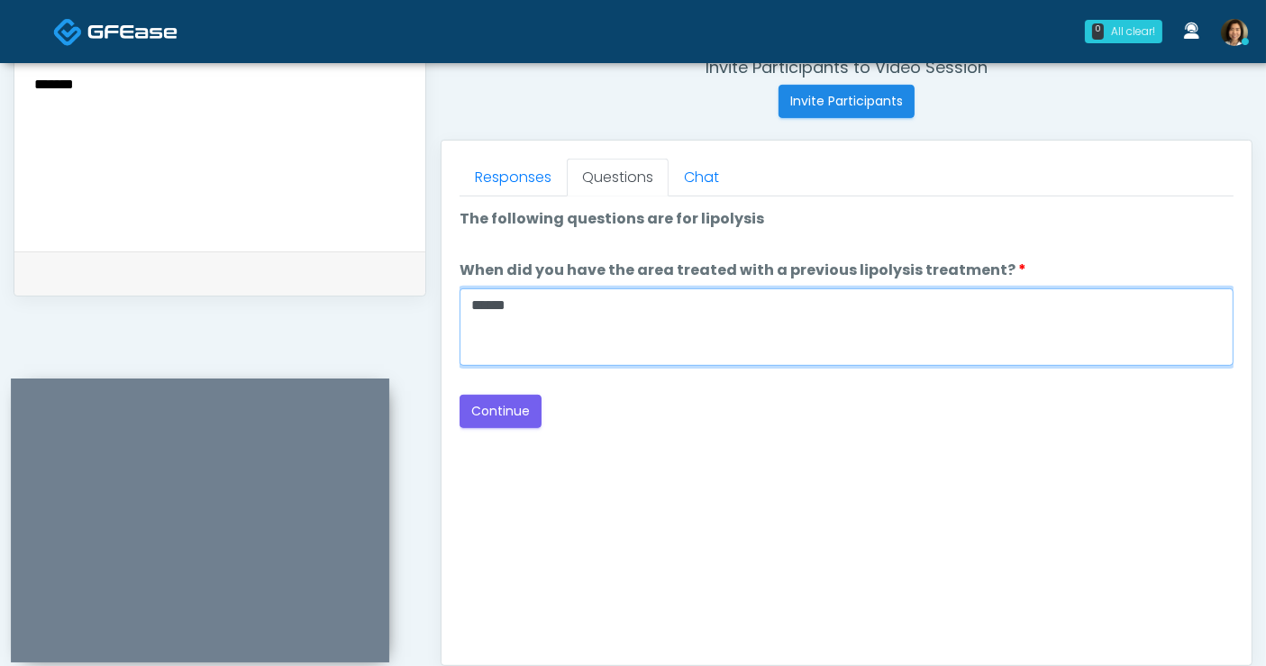
click at [681, 316] on textarea "*****" at bounding box center [847, 327] width 774 height 78
type textarea "*****"
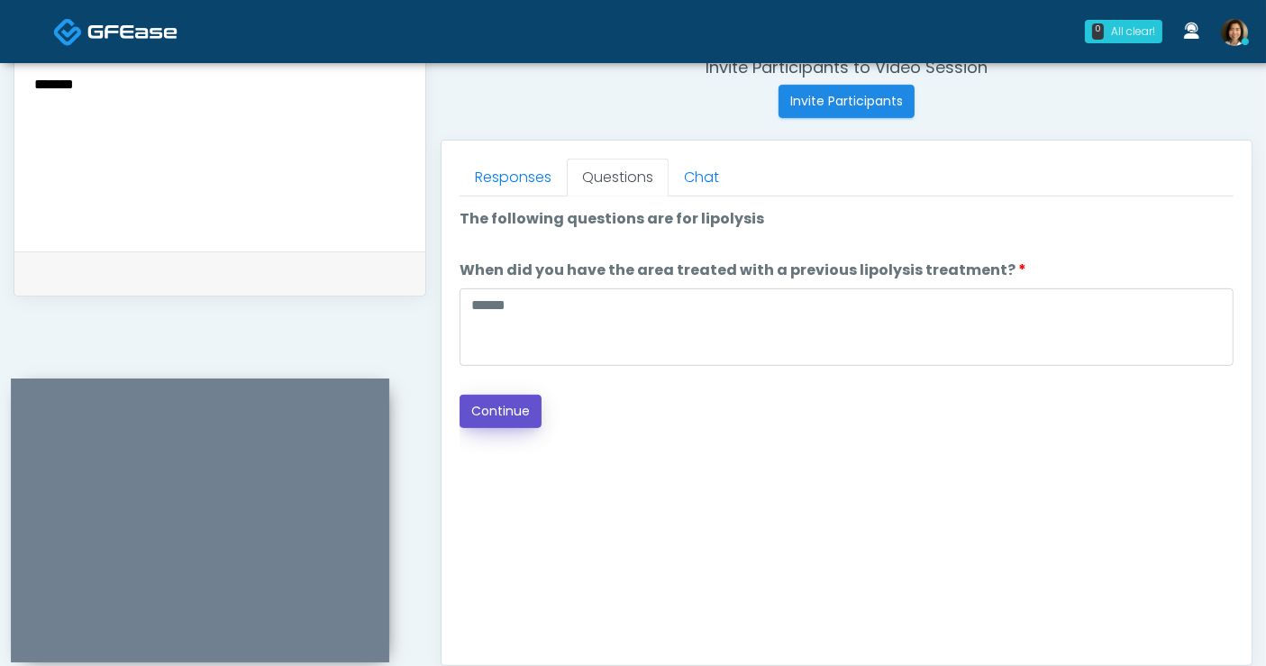
click at [520, 397] on button "Continue" at bounding box center [501, 411] width 82 height 33
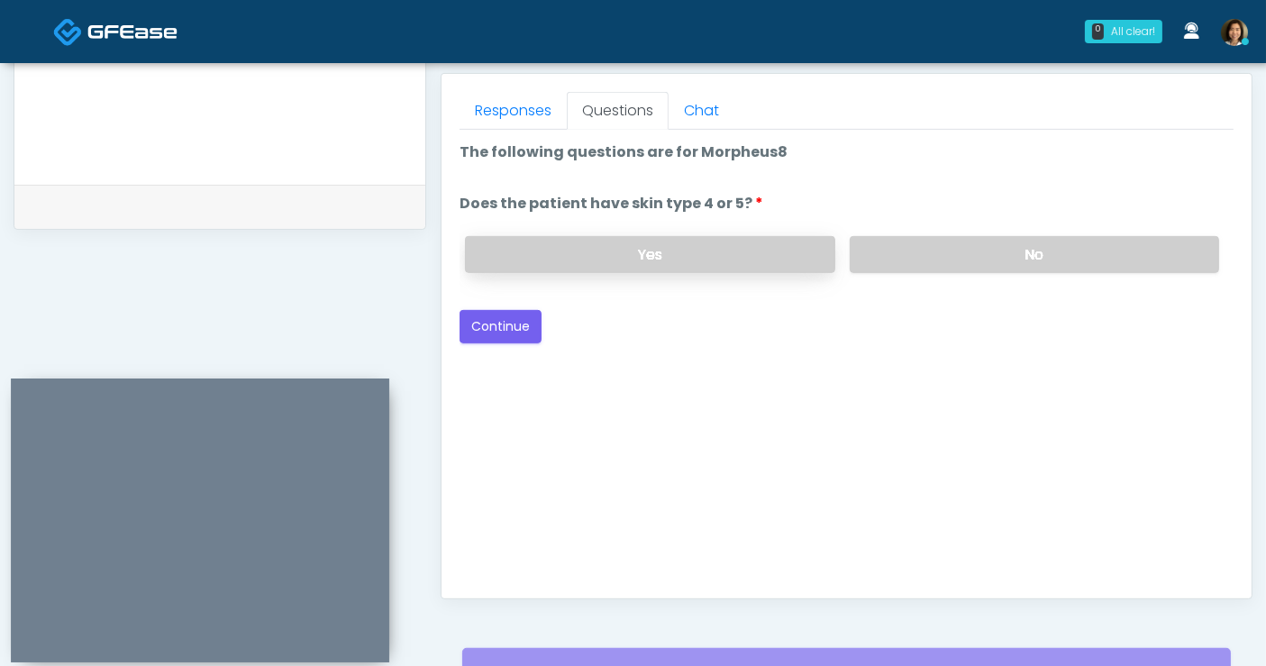
scroll to position [748, 0]
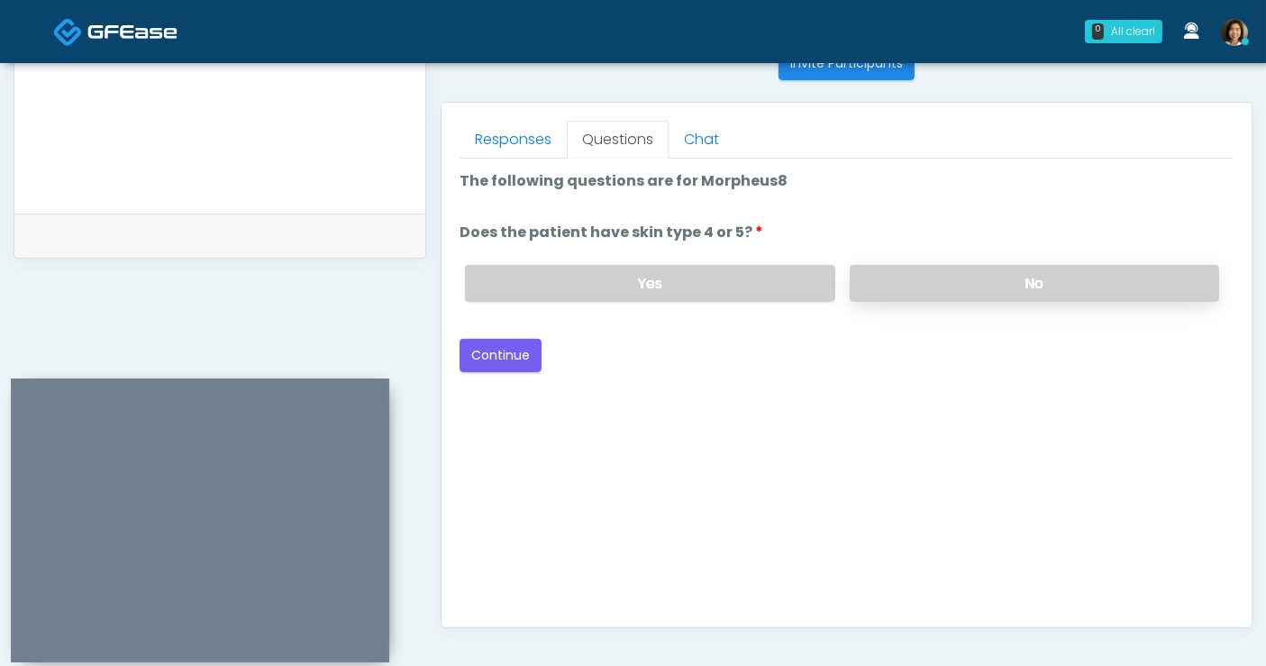
click at [907, 287] on label "No" at bounding box center [1034, 283] width 369 height 37
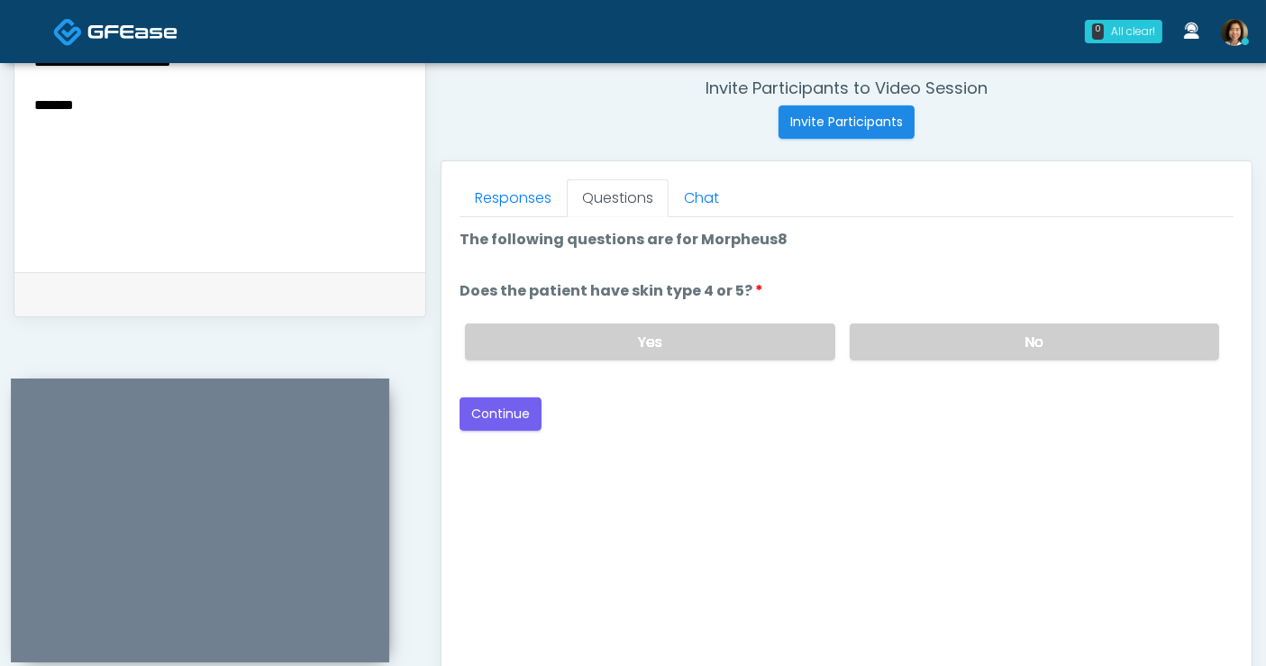
scroll to position [651, 0]
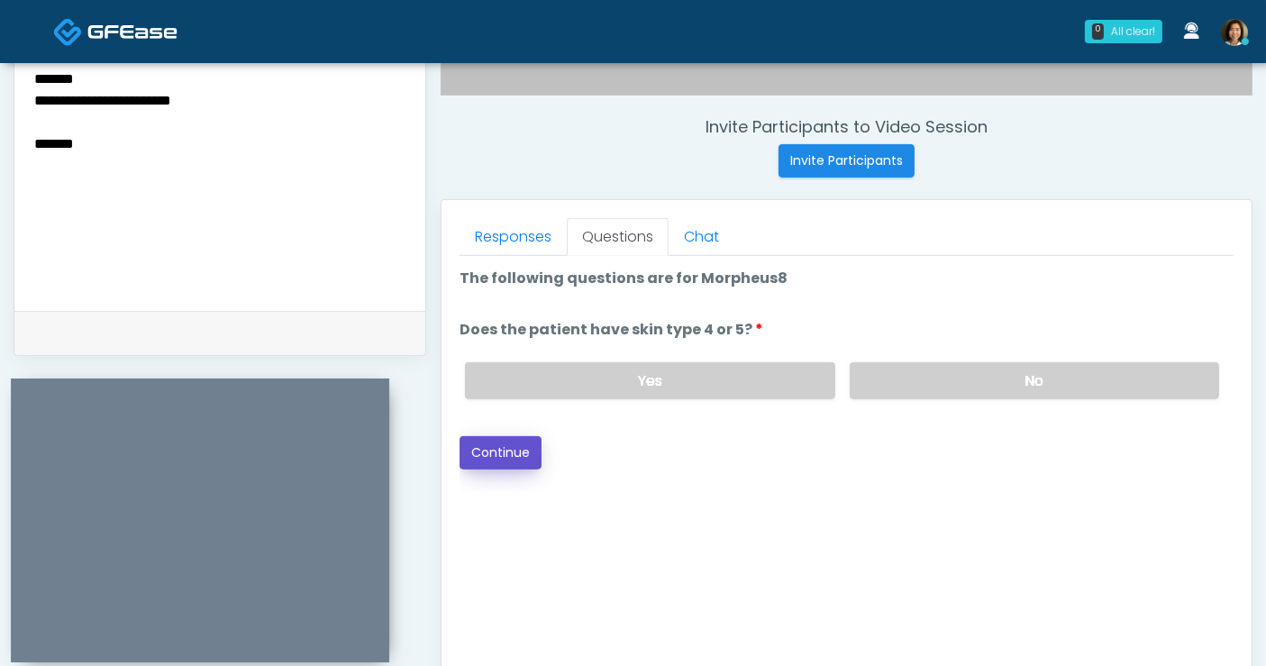
click at [506, 443] on button "Continue" at bounding box center [501, 452] width 82 height 33
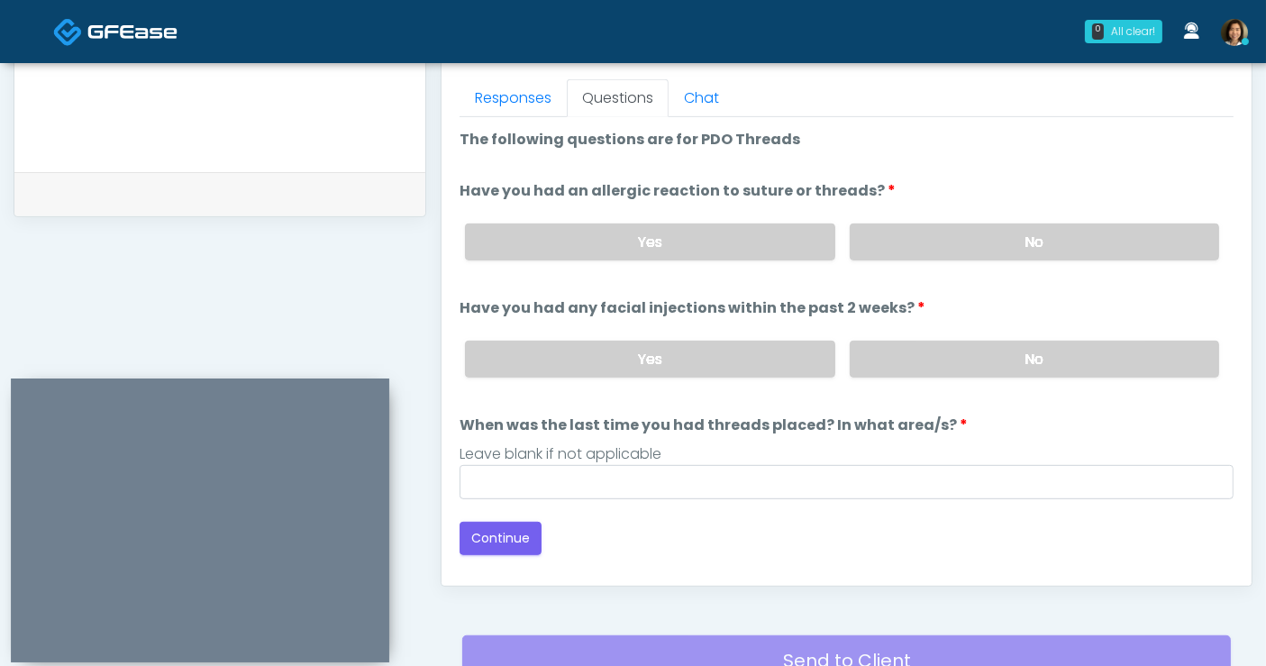
scroll to position [748, 0]
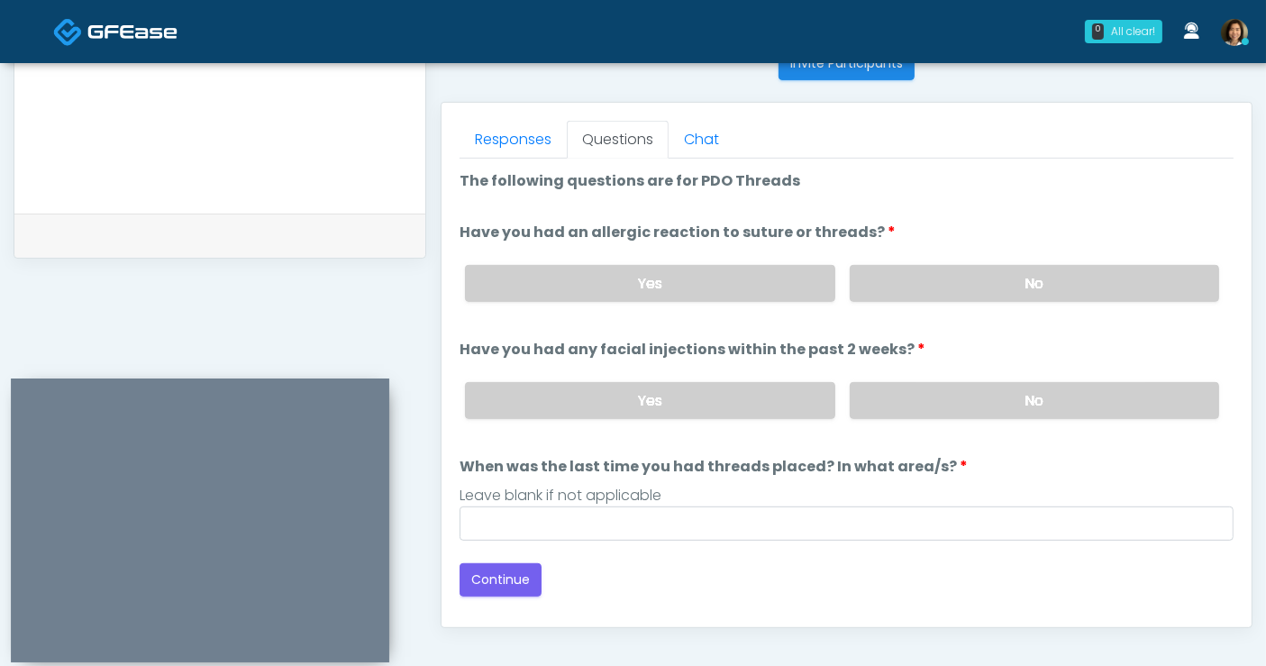
drag, startPoint x: 924, startPoint y: 284, endPoint x: 929, endPoint y: 318, distance: 34.7
click at [926, 299] on div "Yes No" at bounding box center [842, 284] width 783 height 66
drag, startPoint x: 937, startPoint y: 392, endPoint x: 860, endPoint y: 478, distance: 115.5
click at [937, 395] on label "No" at bounding box center [1034, 400] width 369 height 37
drag, startPoint x: 908, startPoint y: 278, endPoint x: 855, endPoint y: 471, distance: 200.9
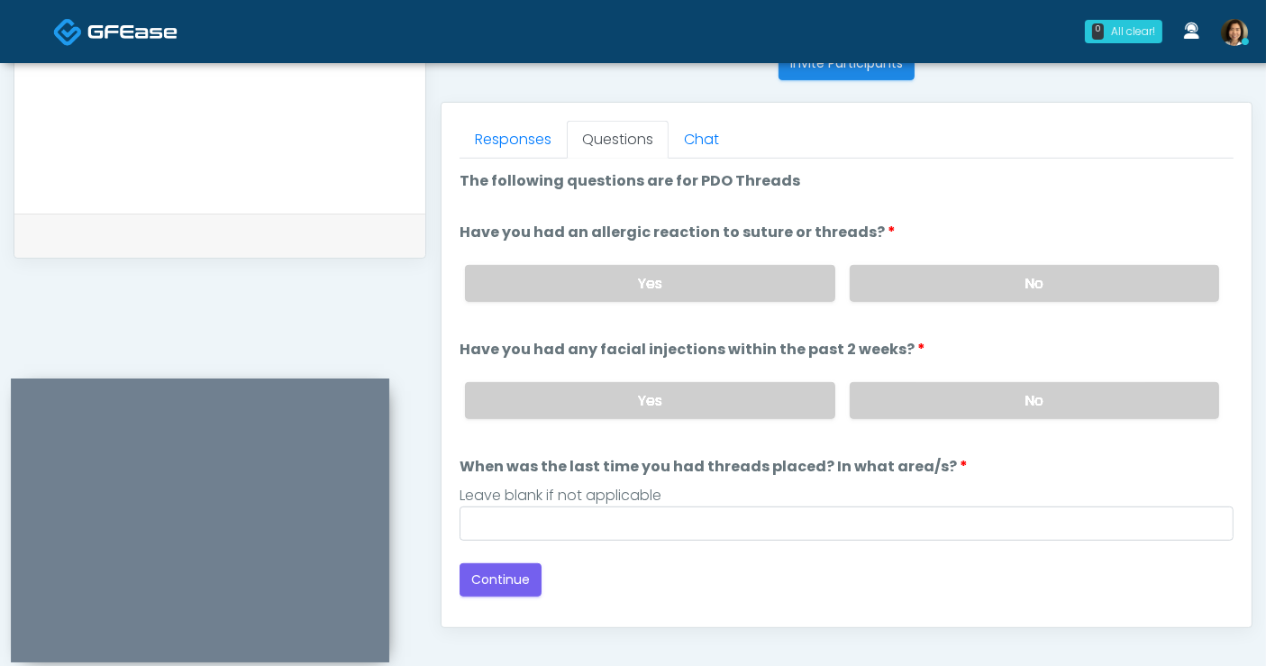
click at [908, 279] on label "No" at bounding box center [1034, 283] width 369 height 37
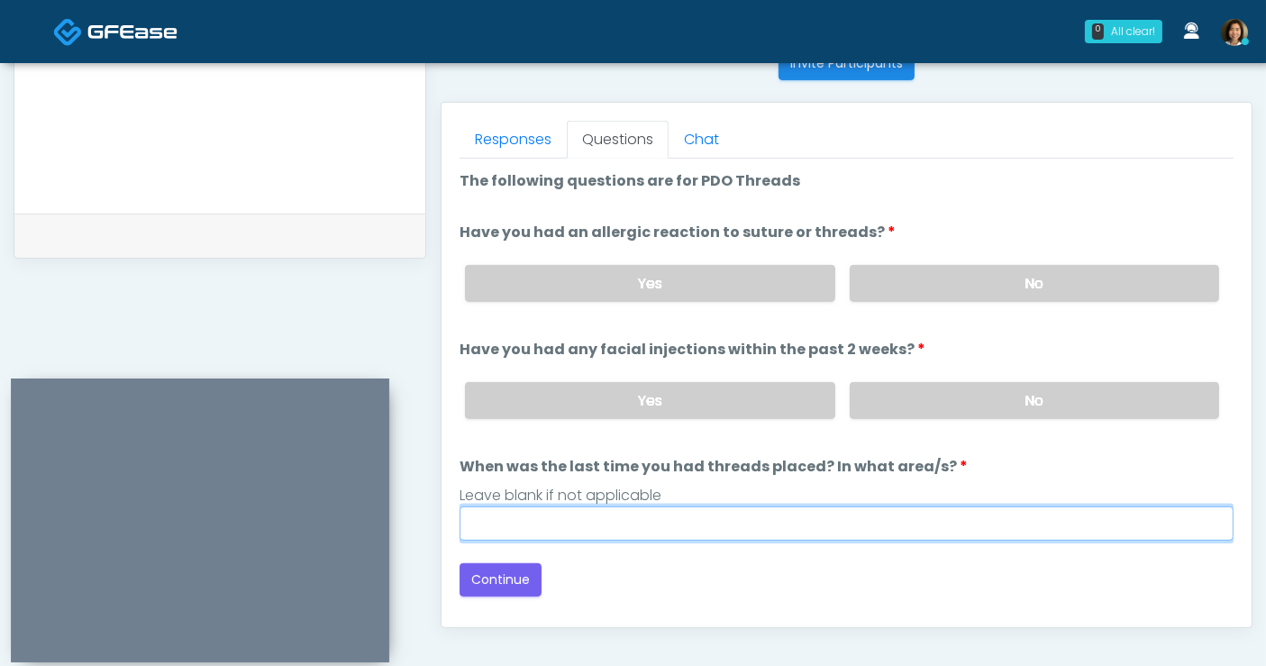
drag, startPoint x: 816, startPoint y: 524, endPoint x: 826, endPoint y: 497, distance: 29.1
click at [815, 524] on input "When was the last time you had threads placed? In what area/s?" at bounding box center [847, 523] width 774 height 34
type input "**********"
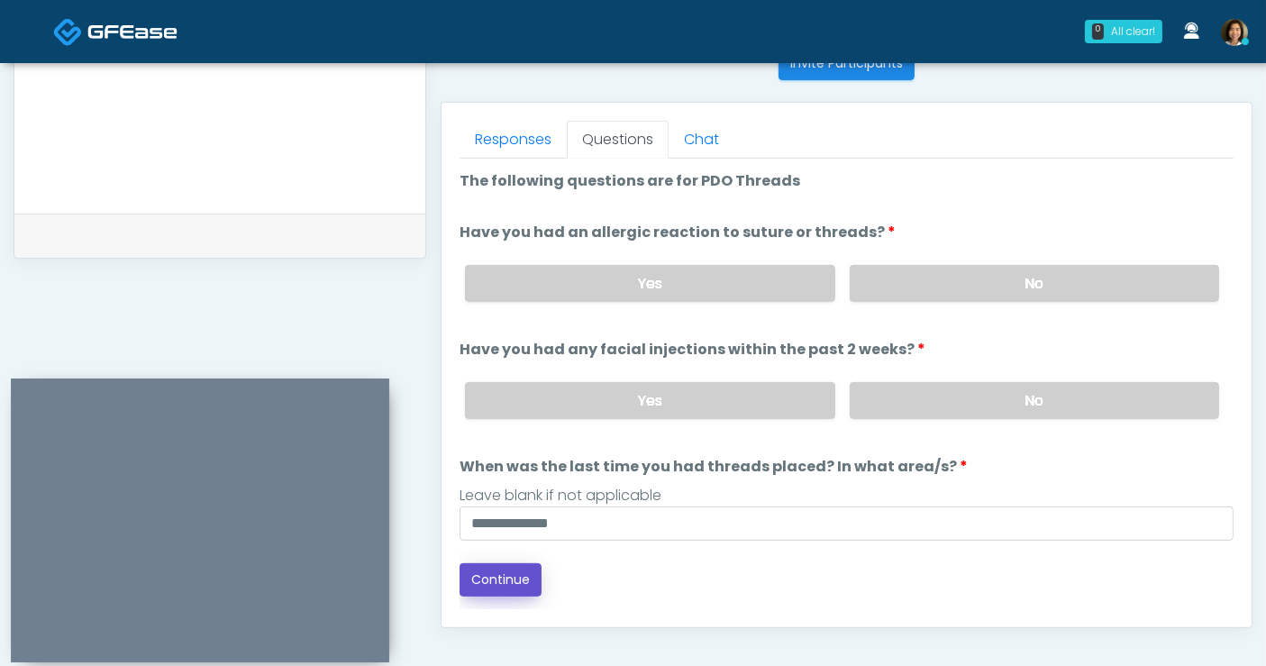
click at [481, 575] on button "Continue" at bounding box center [501, 579] width 82 height 33
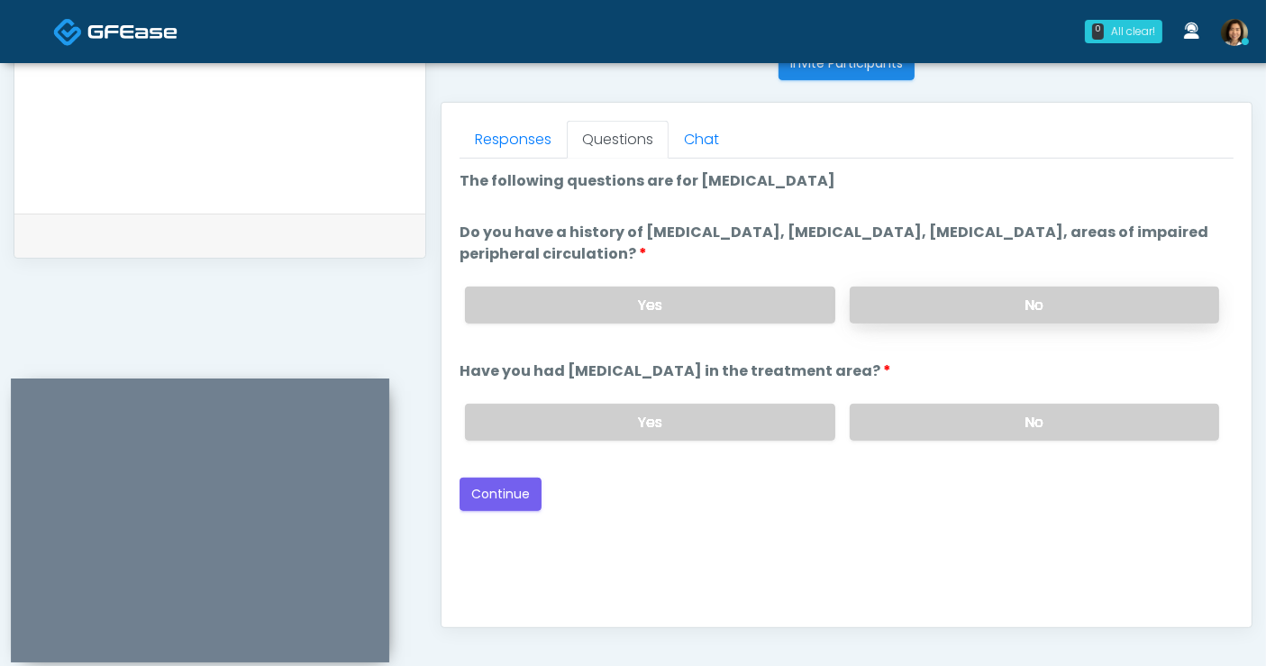
click at [996, 300] on label "No" at bounding box center [1034, 305] width 369 height 37
click at [1019, 422] on label "No" at bounding box center [1034, 422] width 369 height 37
click at [1034, 550] on div "Good Faith Exam Script Good Faith Exam Script INTRODUCTION Hello, my name is un…" at bounding box center [847, 384] width 774 height 451
click at [507, 496] on button "Continue" at bounding box center [501, 494] width 82 height 33
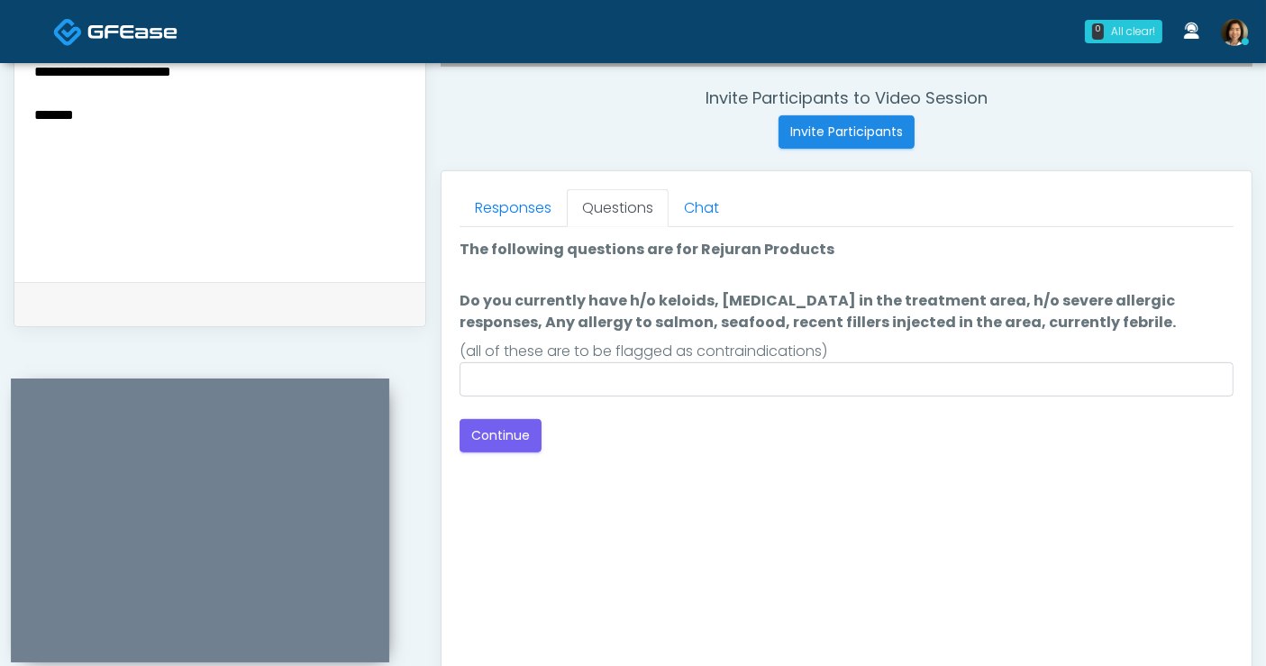
scroll to position [659, 0]
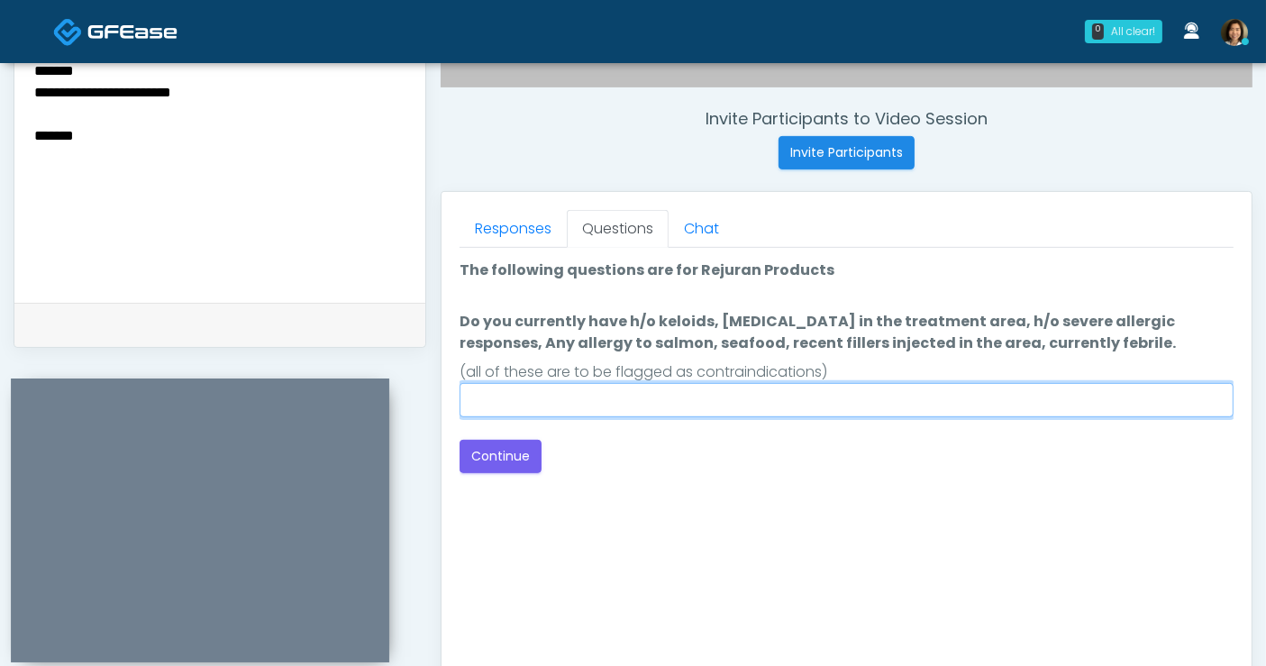
click at [848, 395] on input "Do you currently have h/o keloids, skin infection in the treatment area, h/o se…" at bounding box center [847, 400] width 774 height 34
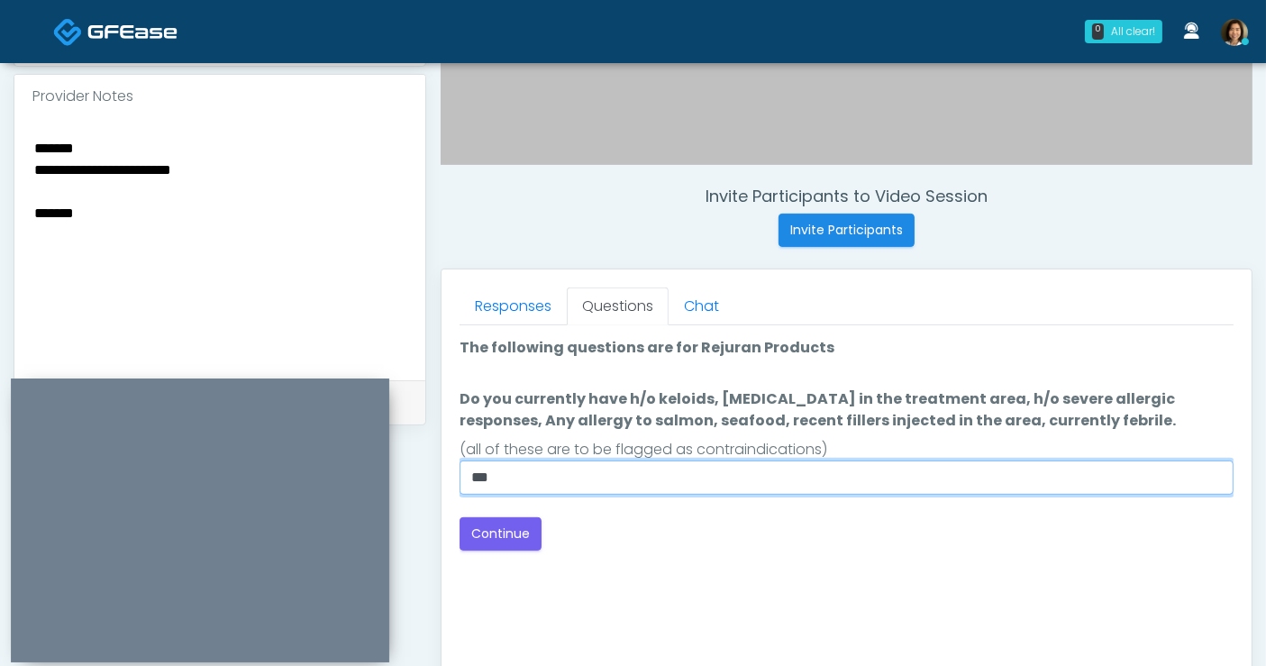
scroll to position [695, 0]
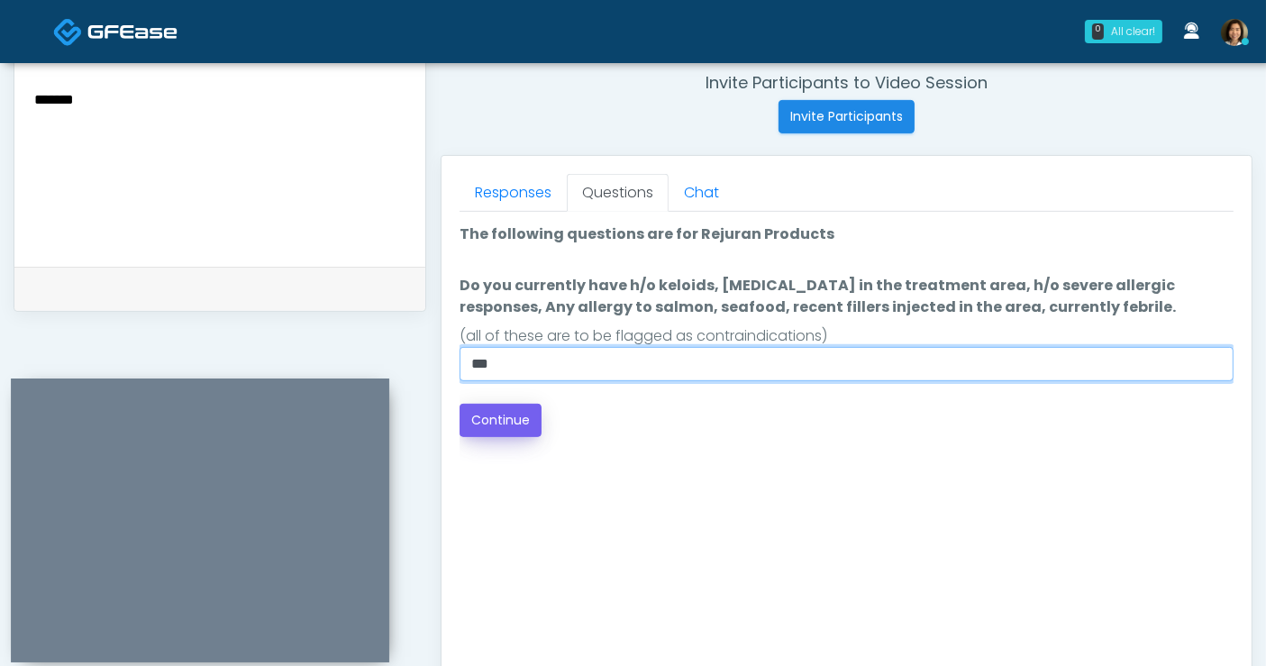
type input "**"
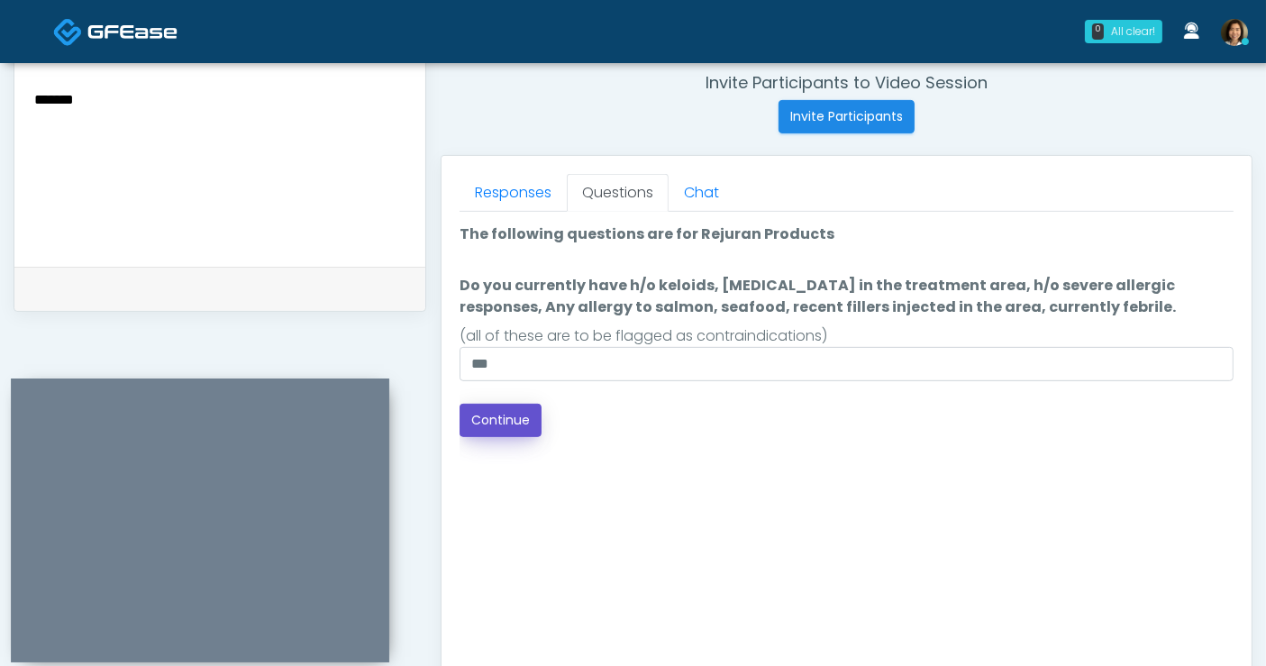
click at [492, 423] on button "Continue" at bounding box center [501, 420] width 82 height 33
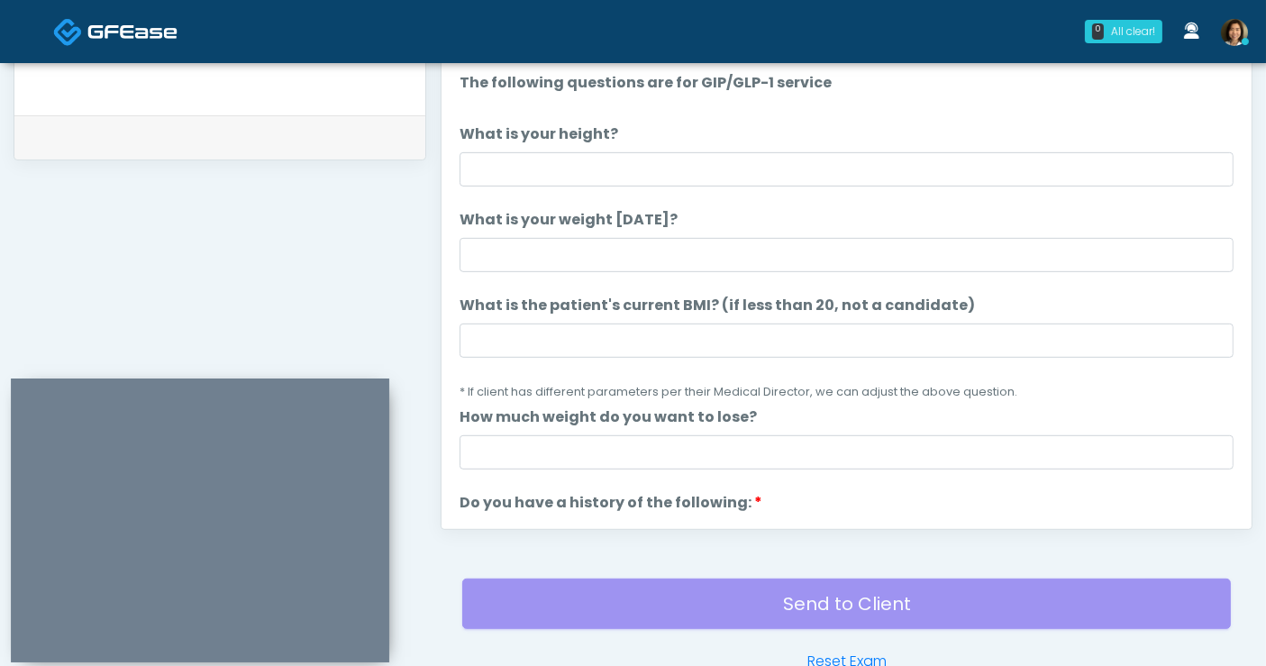
scroll to position [748, 0]
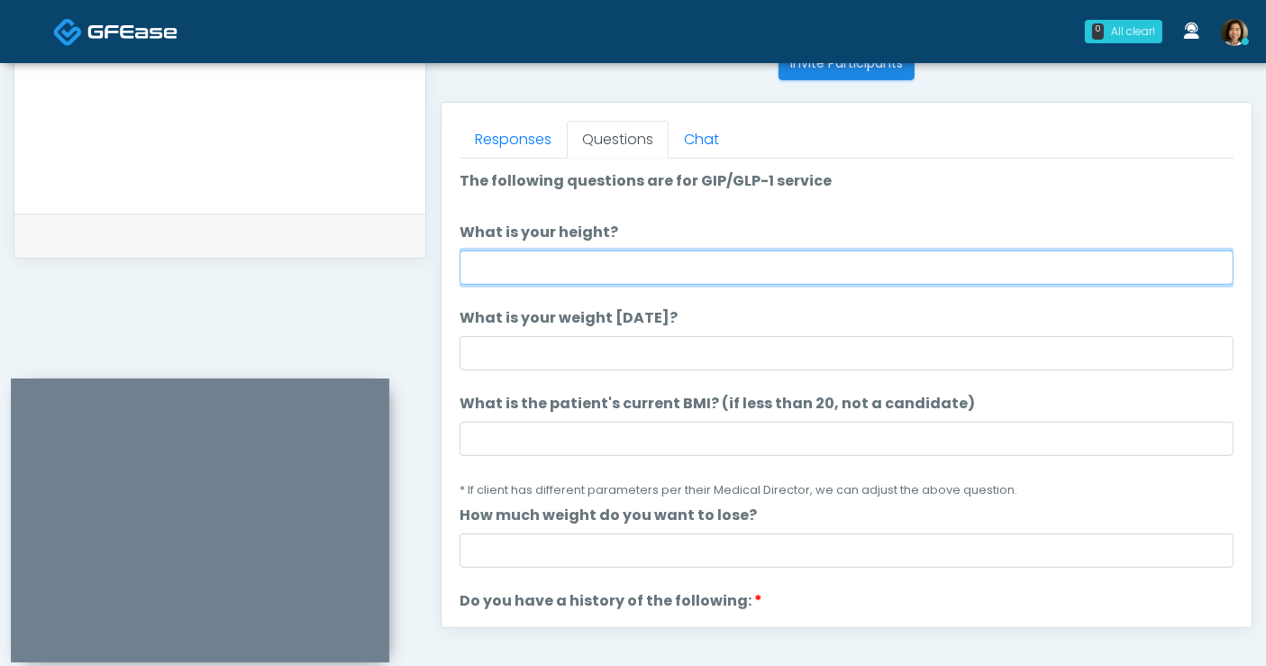
click at [541, 269] on input "What is your height?" at bounding box center [847, 268] width 774 height 34
type input "****"
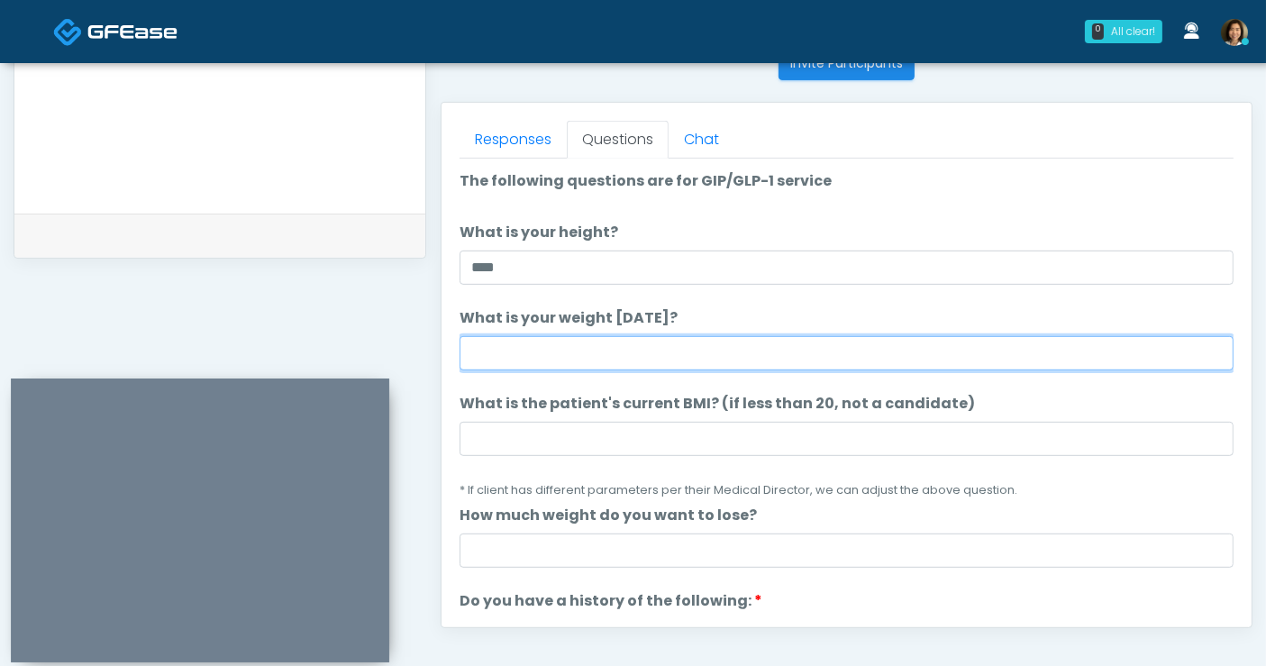
click at [586, 361] on input "What is your weight [DATE]?" at bounding box center [847, 353] width 774 height 34
type input "***"
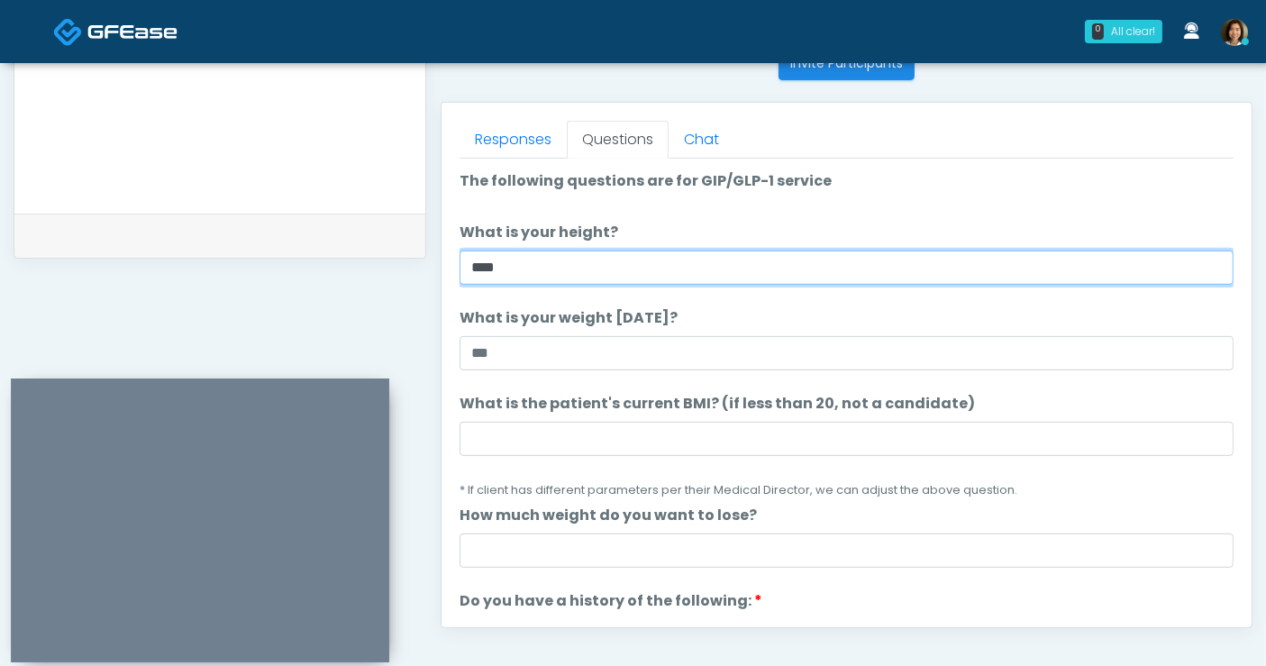
click at [527, 255] on input "****" at bounding box center [847, 268] width 774 height 34
type input "***"
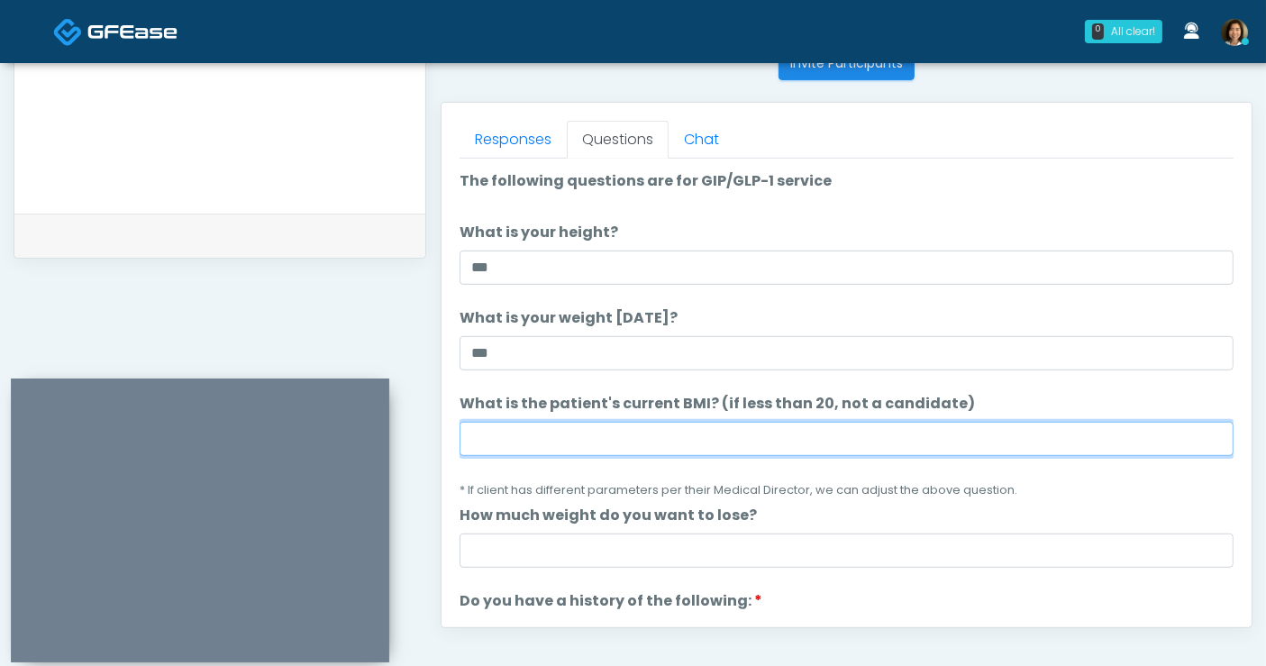
click at [506, 435] on input "What is the patient's current BMI? (if less than 20, not a candidate)" at bounding box center [847, 439] width 774 height 34
type input "****"
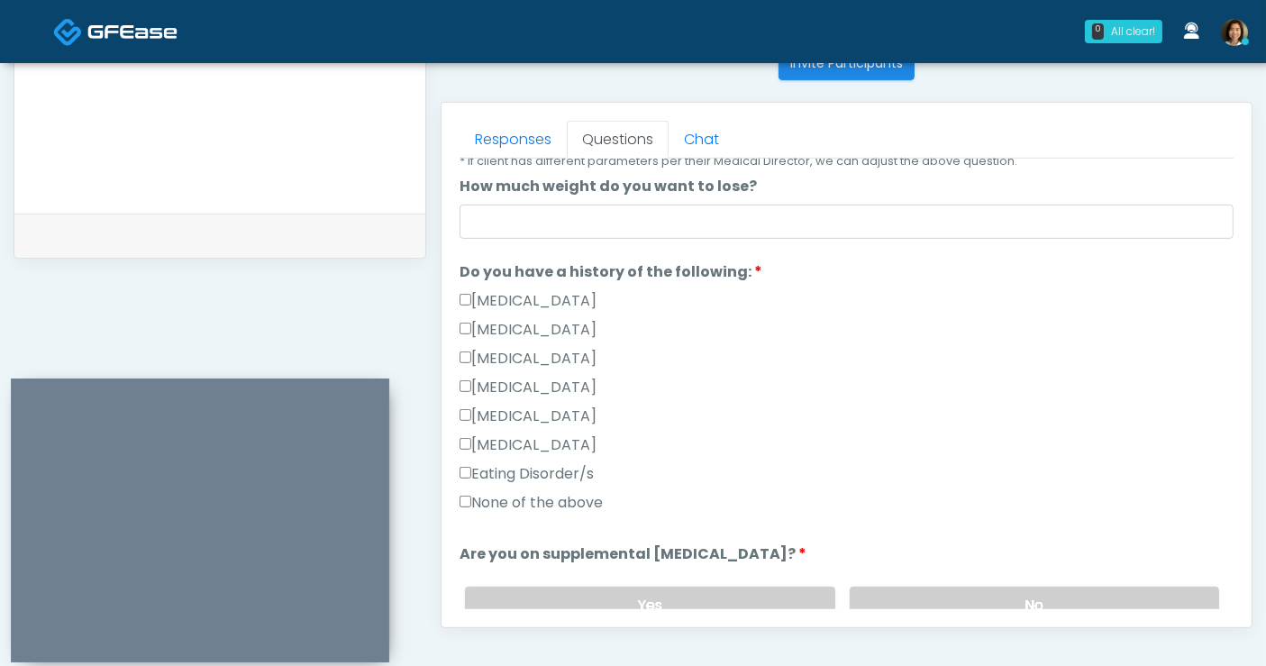
scroll to position [333, 0]
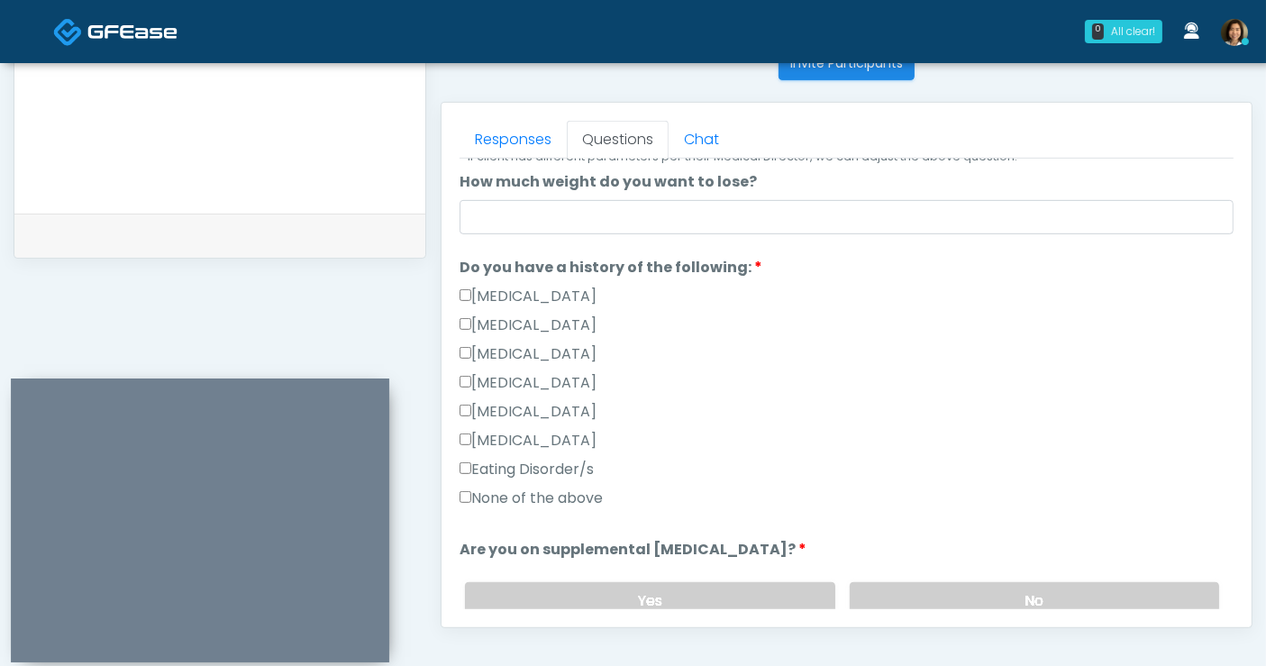
click at [571, 493] on label "None of the above" at bounding box center [531, 499] width 143 height 22
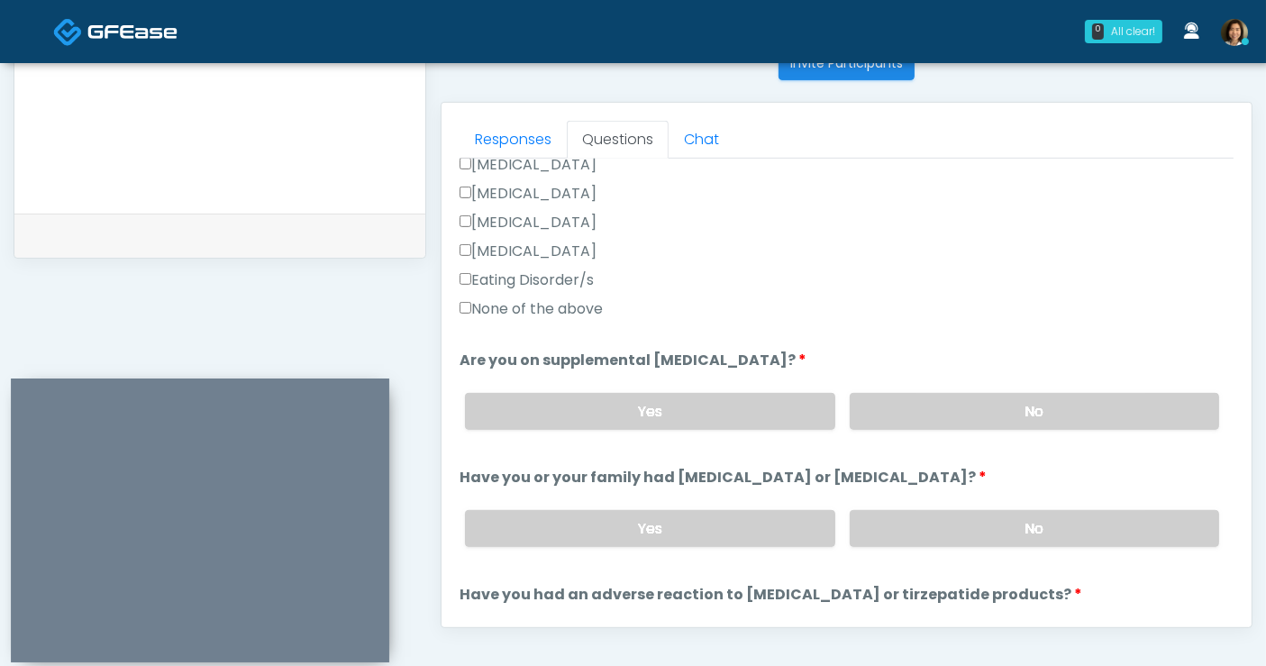
drag, startPoint x: 1017, startPoint y: 415, endPoint x: 1024, endPoint y: 491, distance: 76.0
click at [1017, 417] on label "No" at bounding box center [1034, 411] width 369 height 37
drag, startPoint x: 1026, startPoint y: 529, endPoint x: 1281, endPoint y: 424, distance: 276.0
click at [1027, 529] on label "No" at bounding box center [1034, 528] width 369 height 37
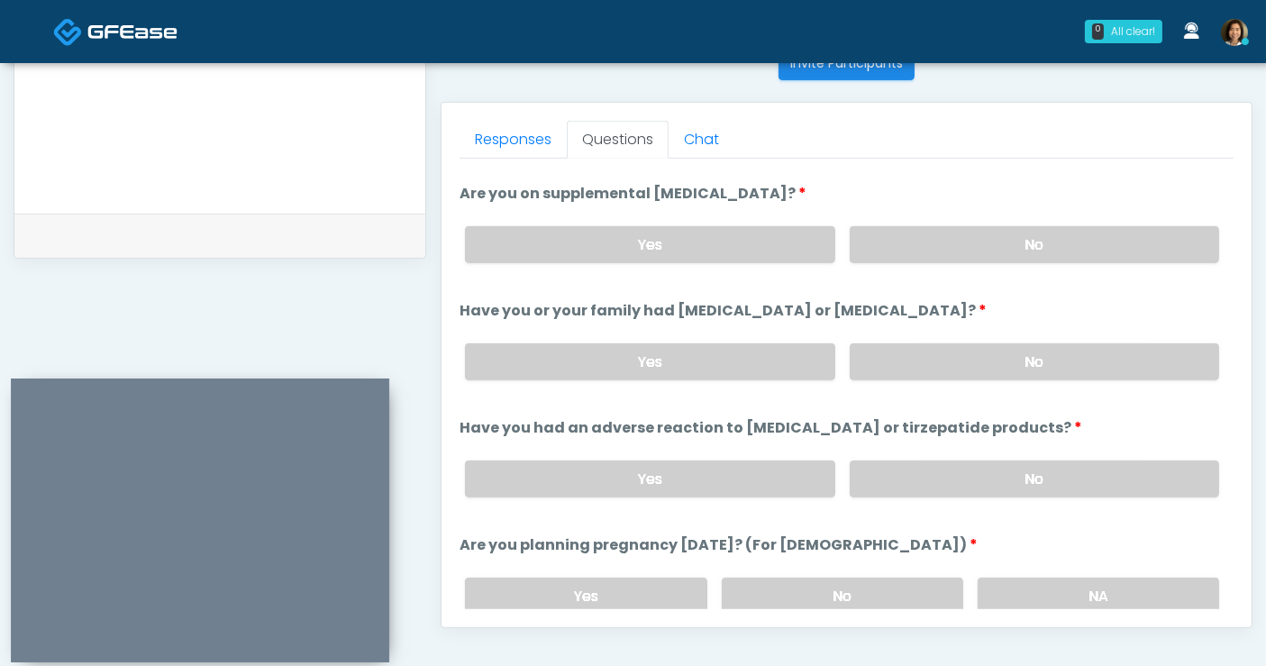
drag, startPoint x: 1082, startPoint y: 465, endPoint x: 1225, endPoint y: 415, distance: 150.8
click at [1085, 463] on label "No" at bounding box center [1034, 478] width 369 height 37
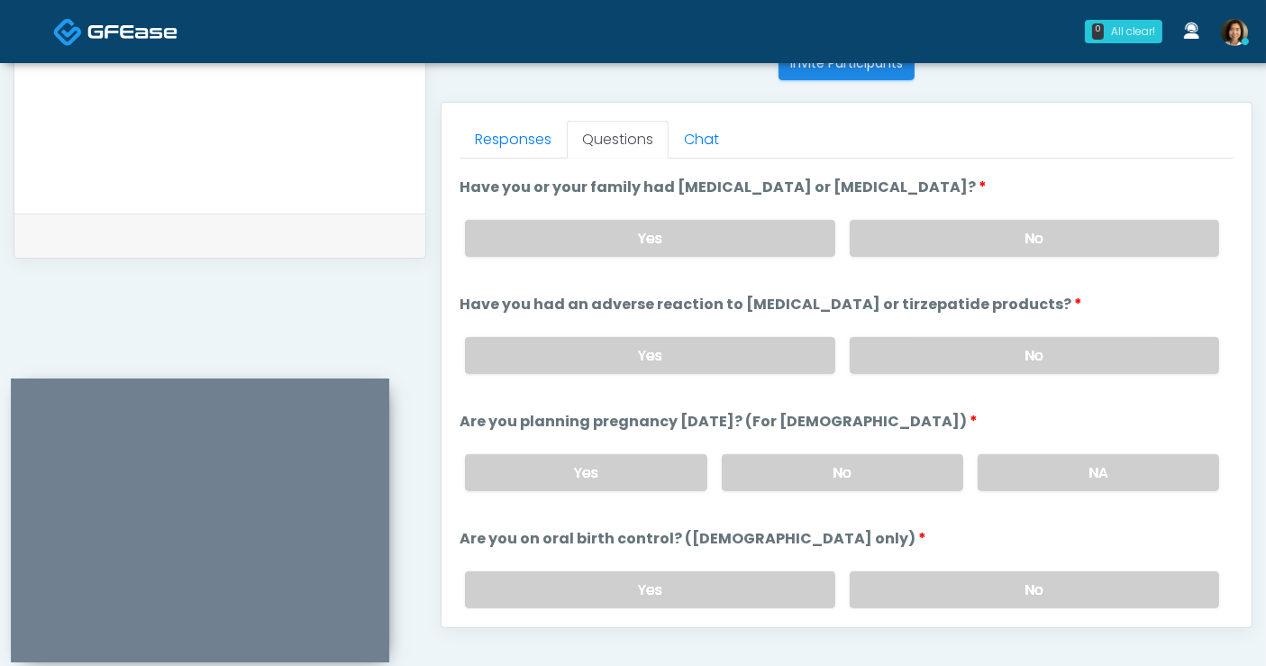
scroll to position [836, 0]
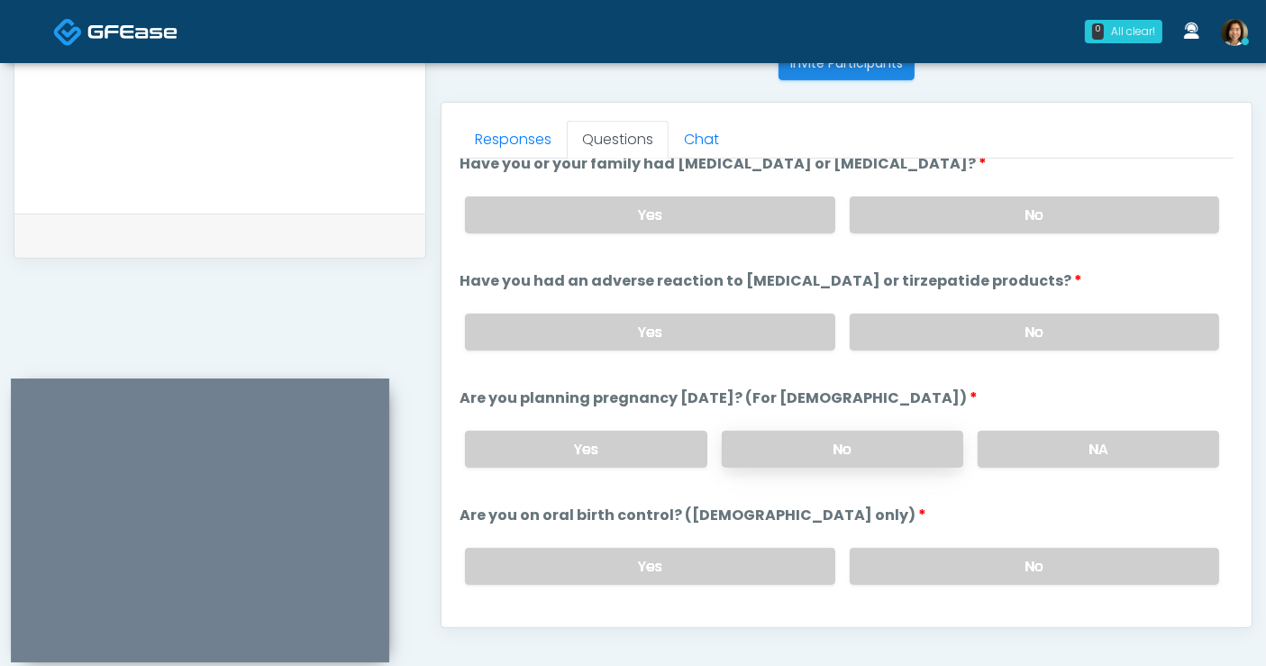
click at [787, 437] on label "No" at bounding box center [843, 449] width 242 height 37
click at [885, 505] on li "Are you on oral birth control? (females only) Are you on oral birth control? (f…" at bounding box center [847, 552] width 774 height 95
click at [960, 555] on label "No" at bounding box center [1034, 566] width 369 height 37
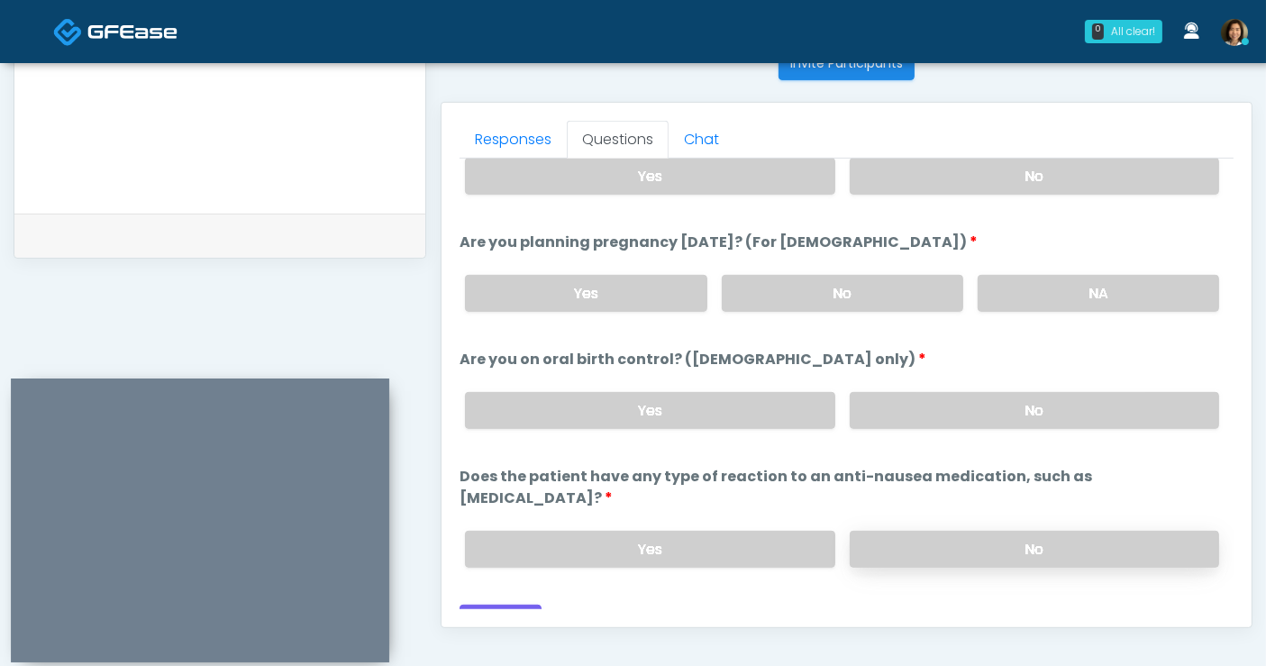
click at [1083, 531] on label "No" at bounding box center [1034, 549] width 369 height 37
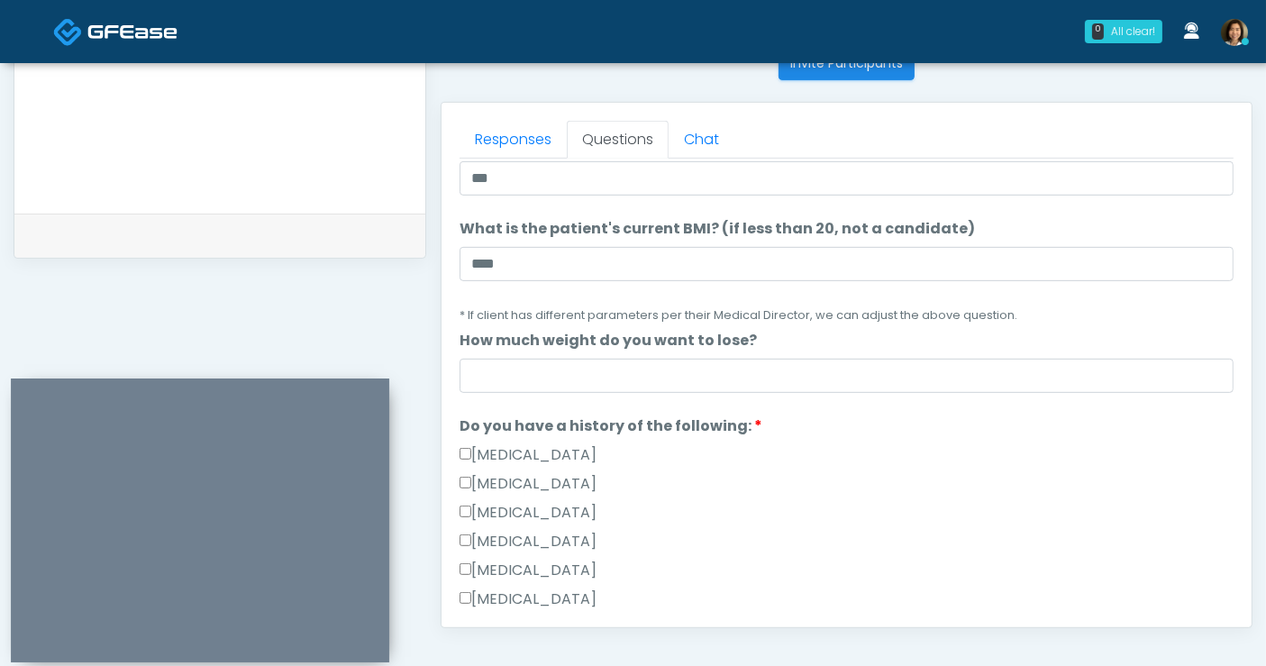
scroll to position [200, 0]
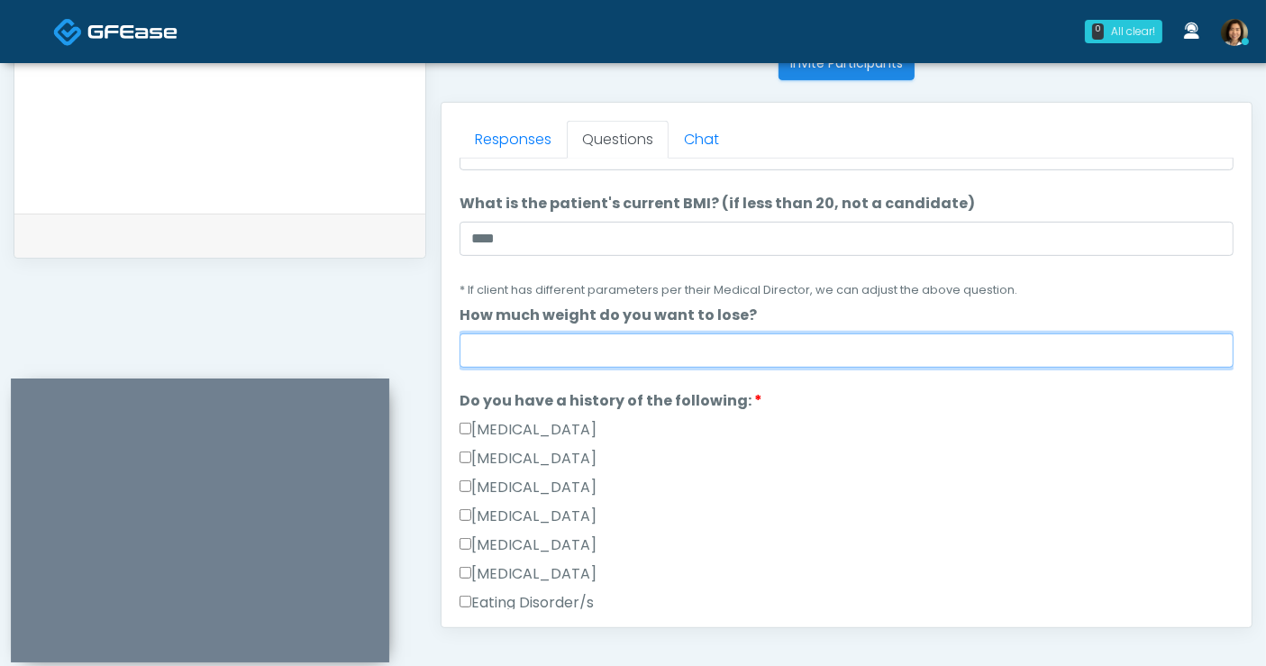
click at [737, 350] on input "How much weight do you want to lose?" at bounding box center [847, 350] width 774 height 34
type input "**********"
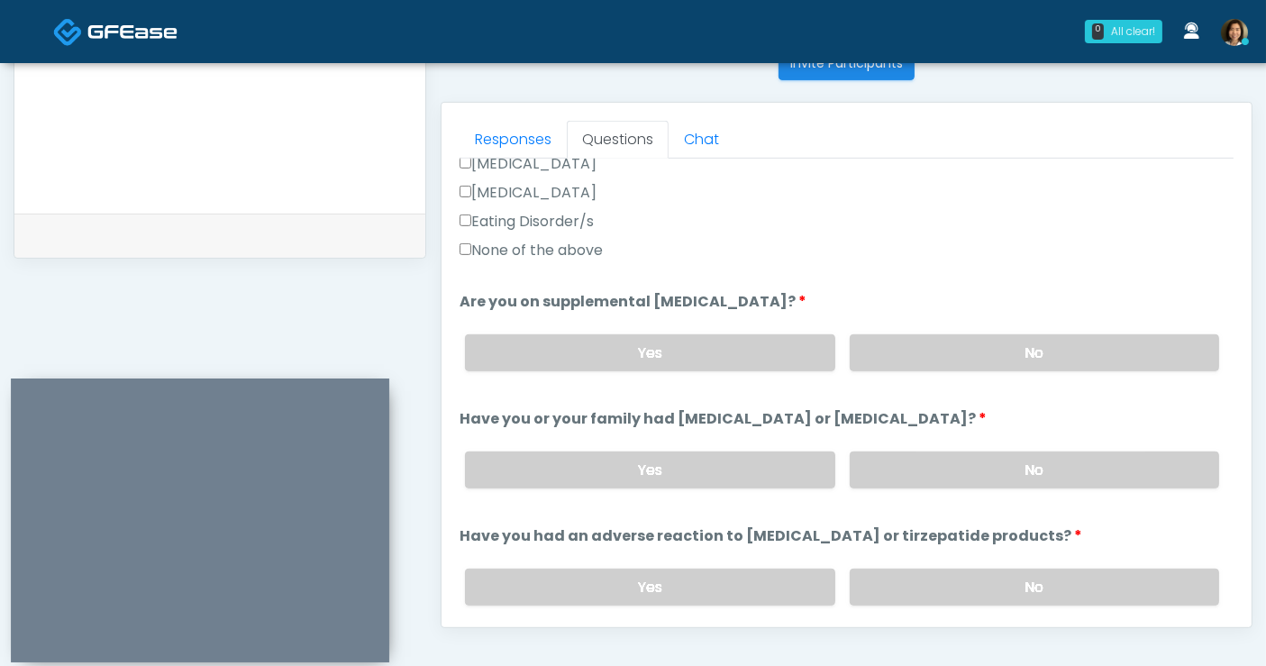
scroll to position [992, 0]
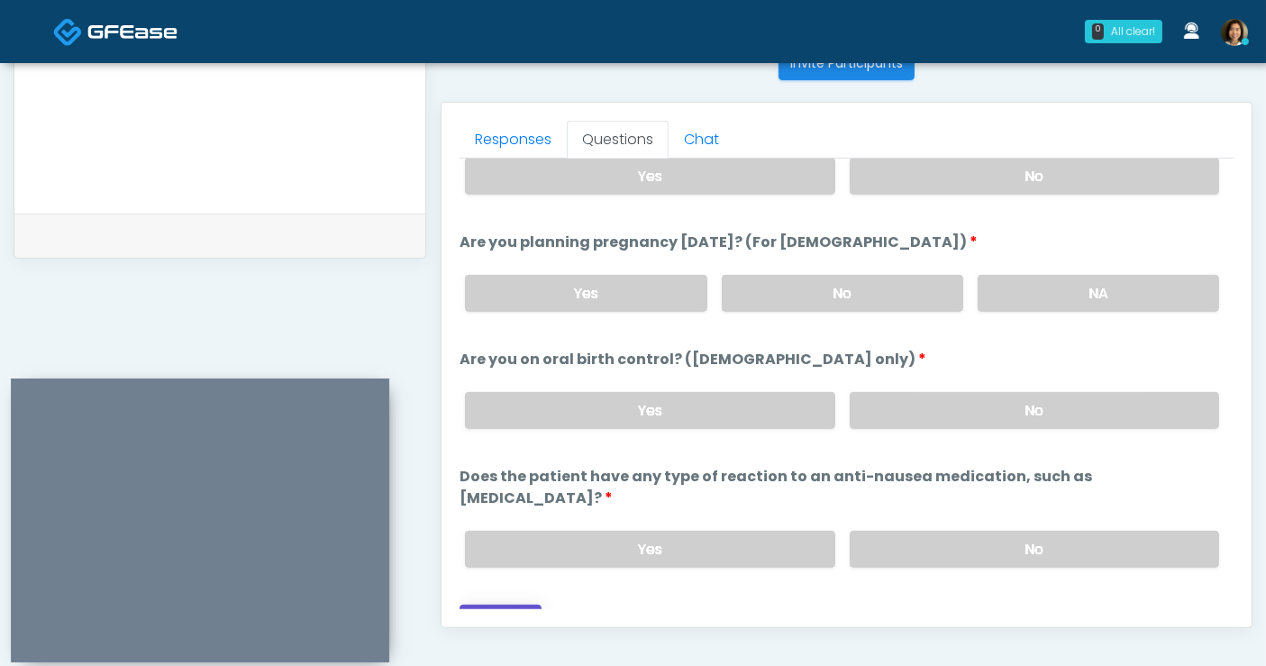
click at [487, 605] on button "Continue" at bounding box center [501, 621] width 82 height 33
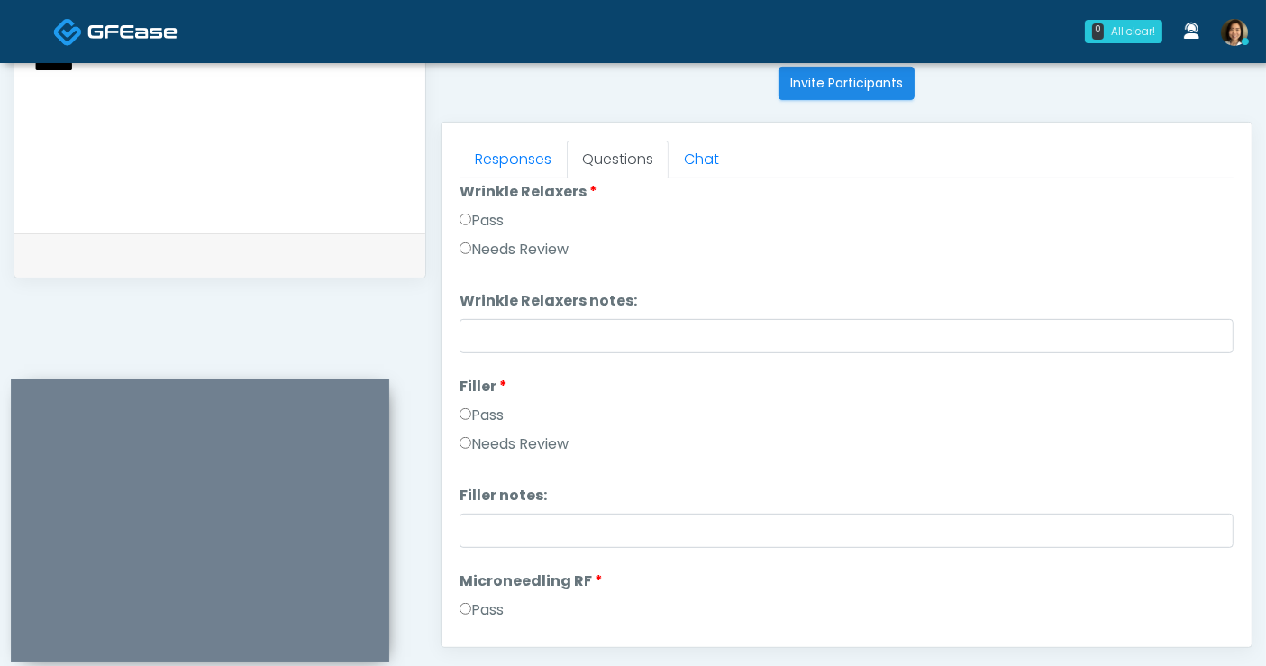
scroll to position [0, 0]
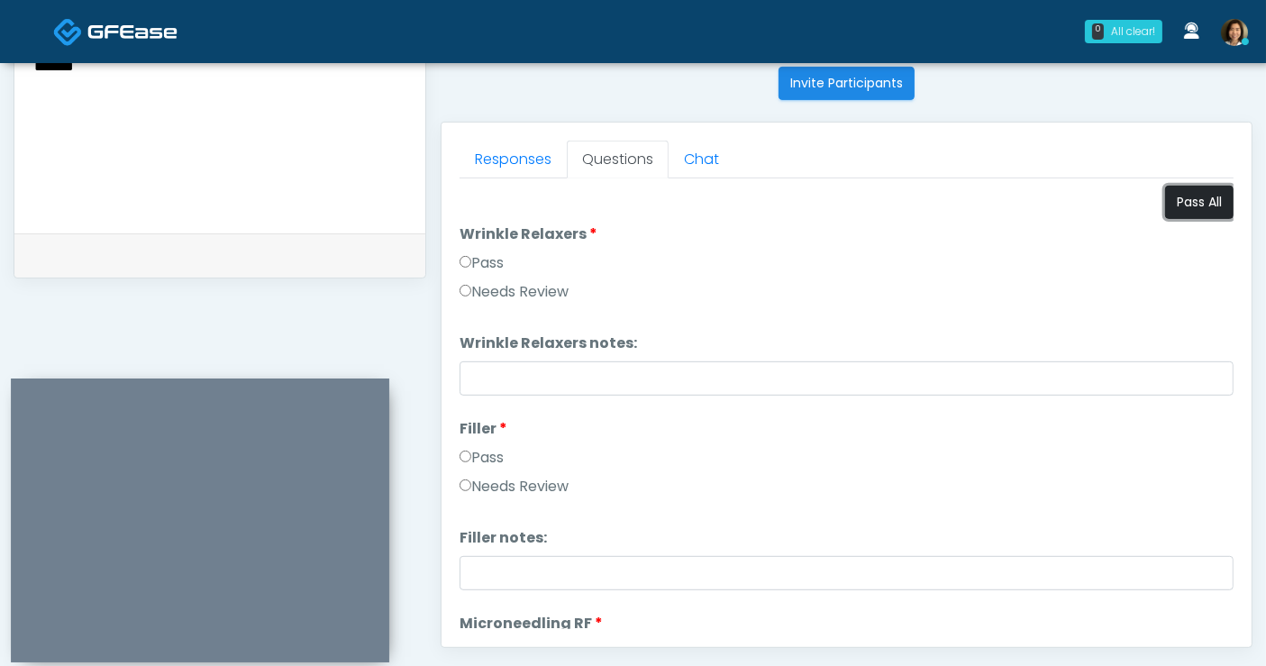
click at [1191, 198] on button "Pass All" at bounding box center [1199, 202] width 68 height 33
drag, startPoint x: 265, startPoint y: 178, endPoint x: 334, endPoint y: 206, distance: 75.1
click at [264, 178] on textarea "**********" at bounding box center [219, 99] width 375 height 220
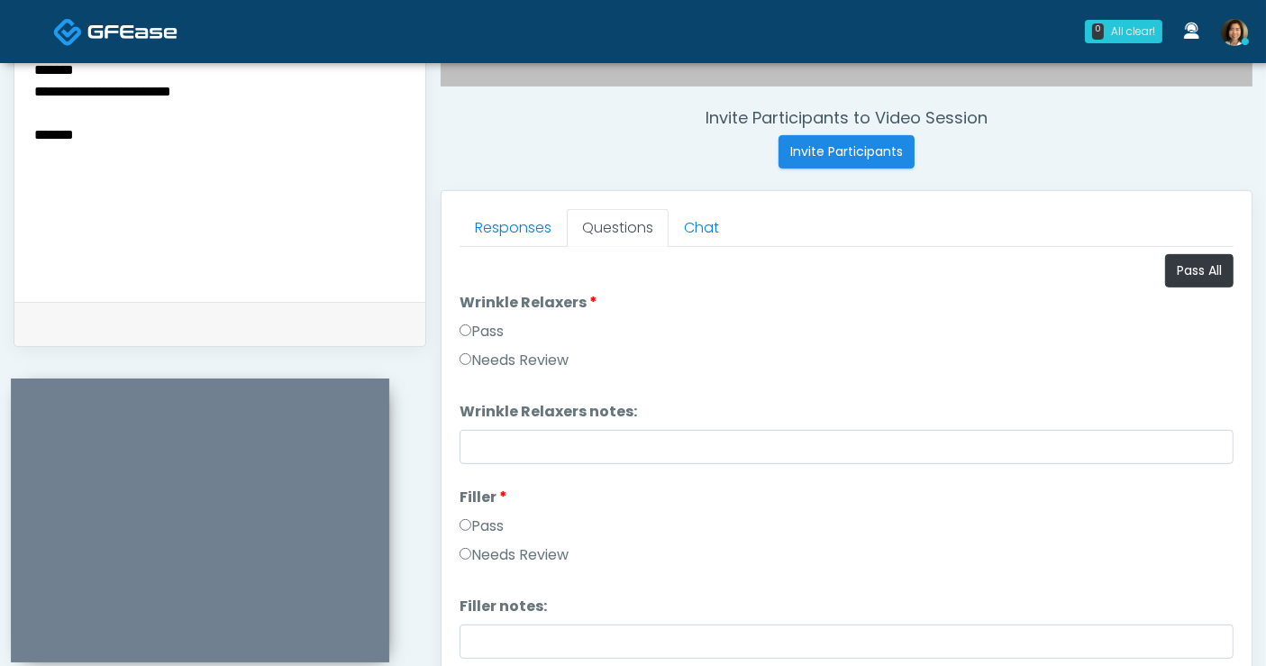
scroll to position [628, 0]
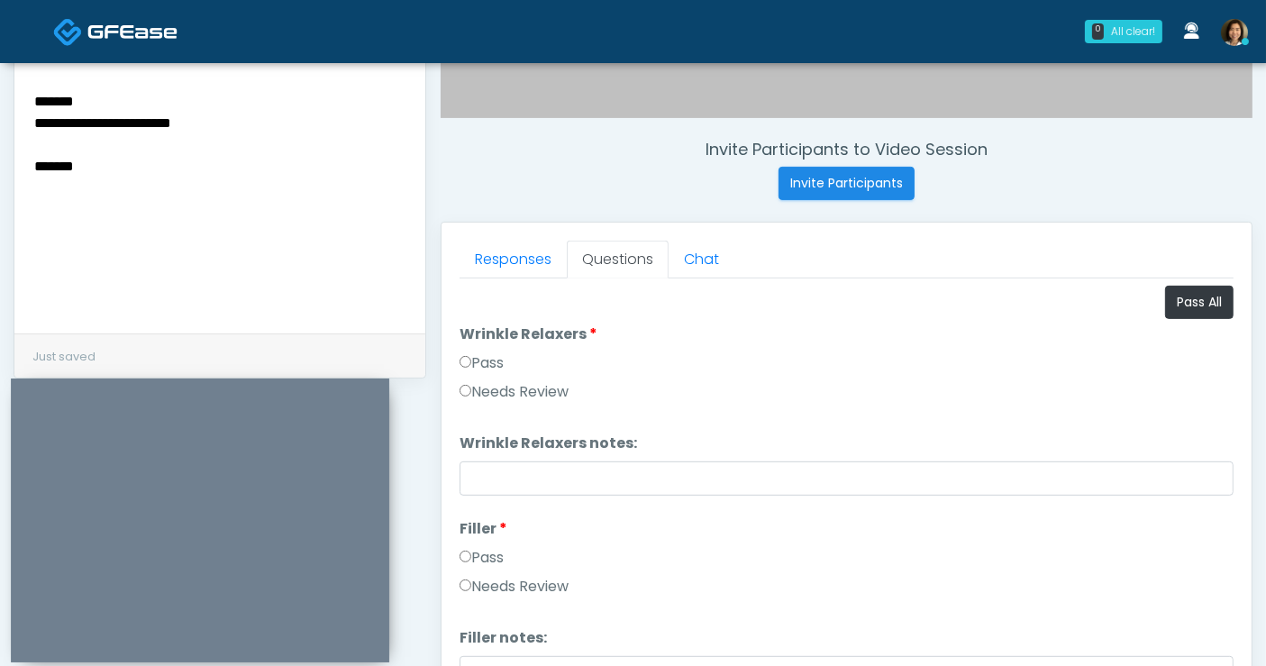
drag, startPoint x: 120, startPoint y: 174, endPoint x: -16, endPoint y: 77, distance: 167.3
click at [0, 77] on html "0 All clear! All clear! Nike Elizabeth Akinjero In Exam - 7m 56s TX Shu Dong AZ…" at bounding box center [633, 181] width 1266 height 1618
type textarea "*"
type textarea "**********"
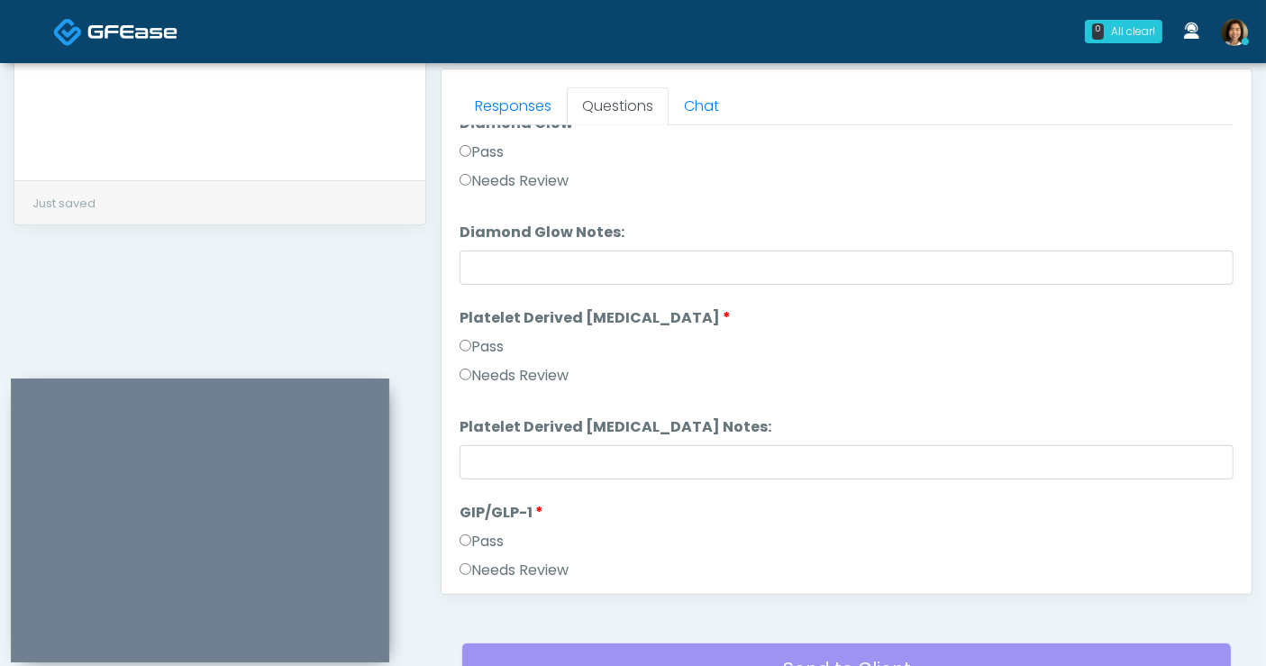
scroll to position [843, 0]
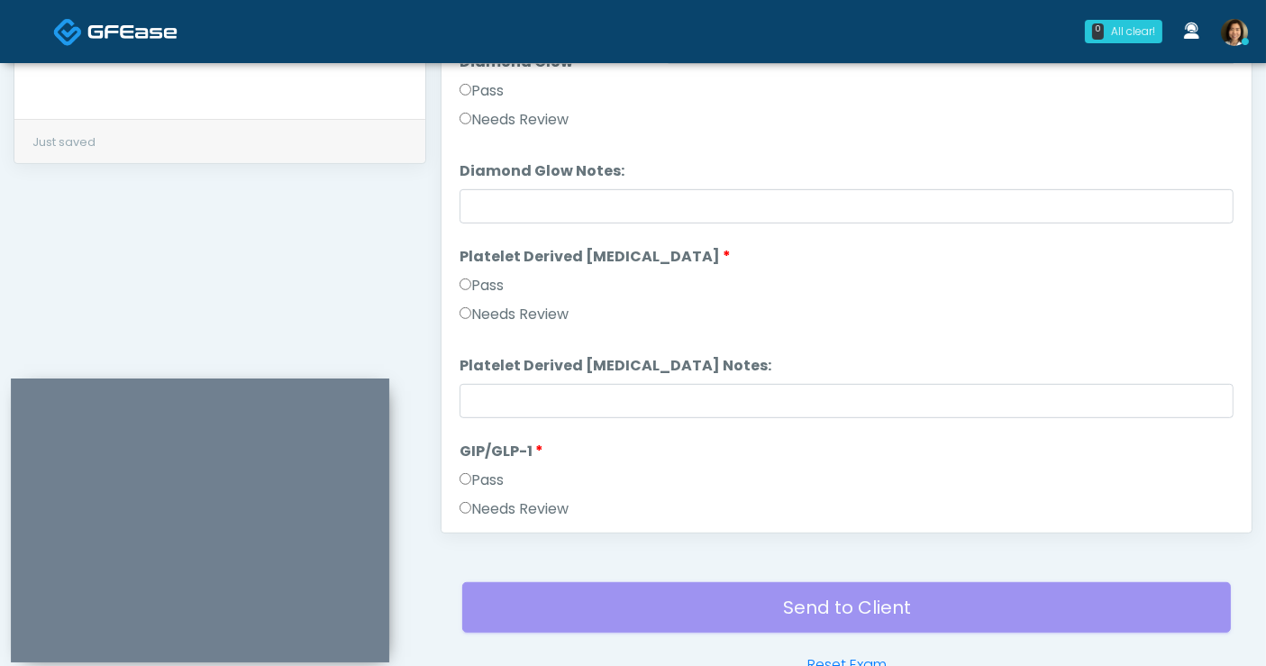
drag, startPoint x: 494, startPoint y: 505, endPoint x: 948, endPoint y: 447, distance: 457.8
click at [496, 499] on label "Needs Review" at bounding box center [514, 509] width 109 height 22
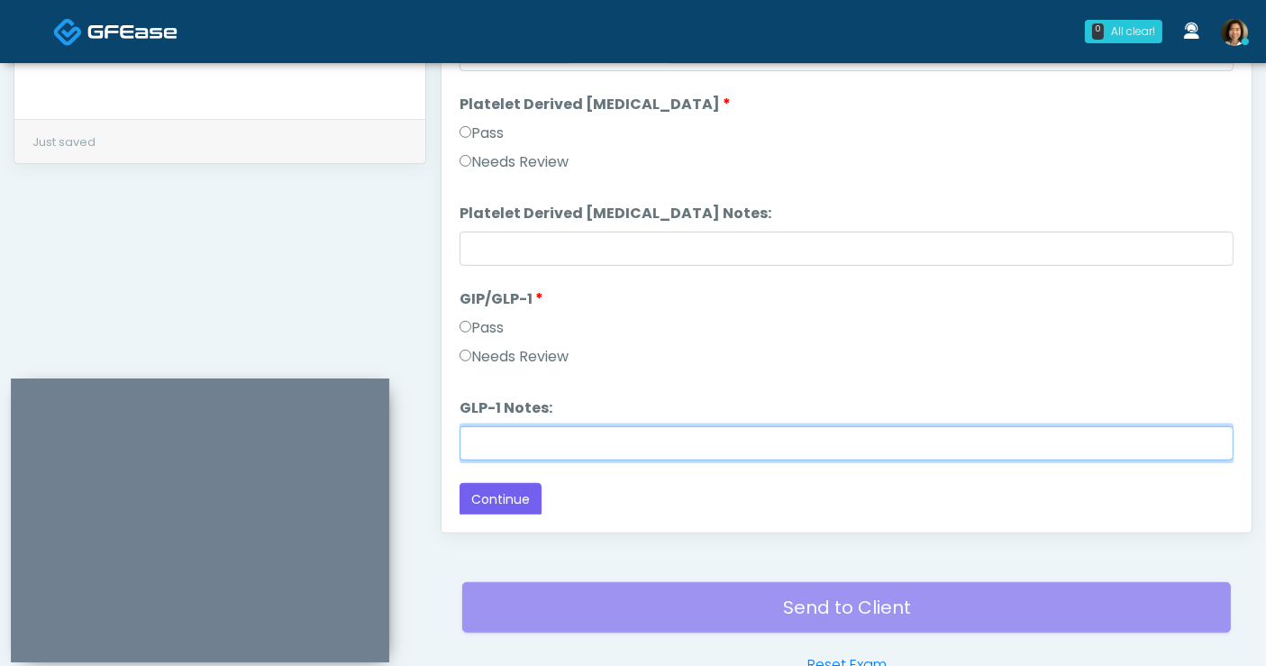
click at [556, 436] on input "GLP-1 Notes:" at bounding box center [847, 443] width 774 height 34
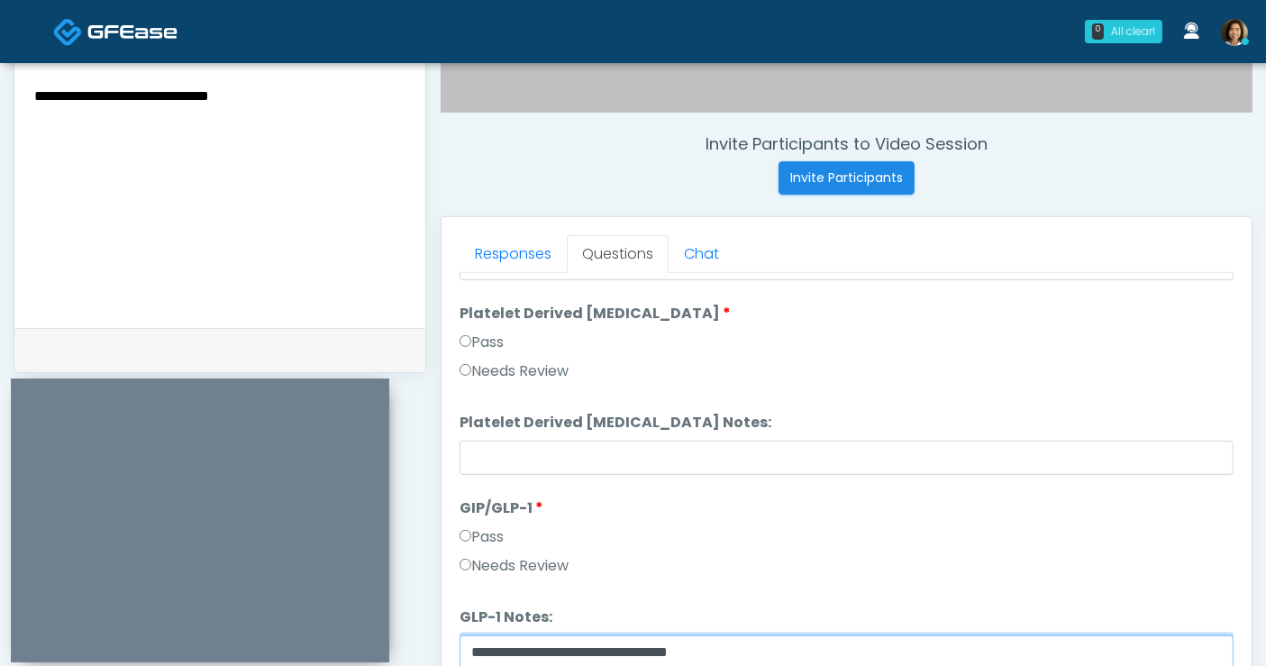
scroll to position [839, 0]
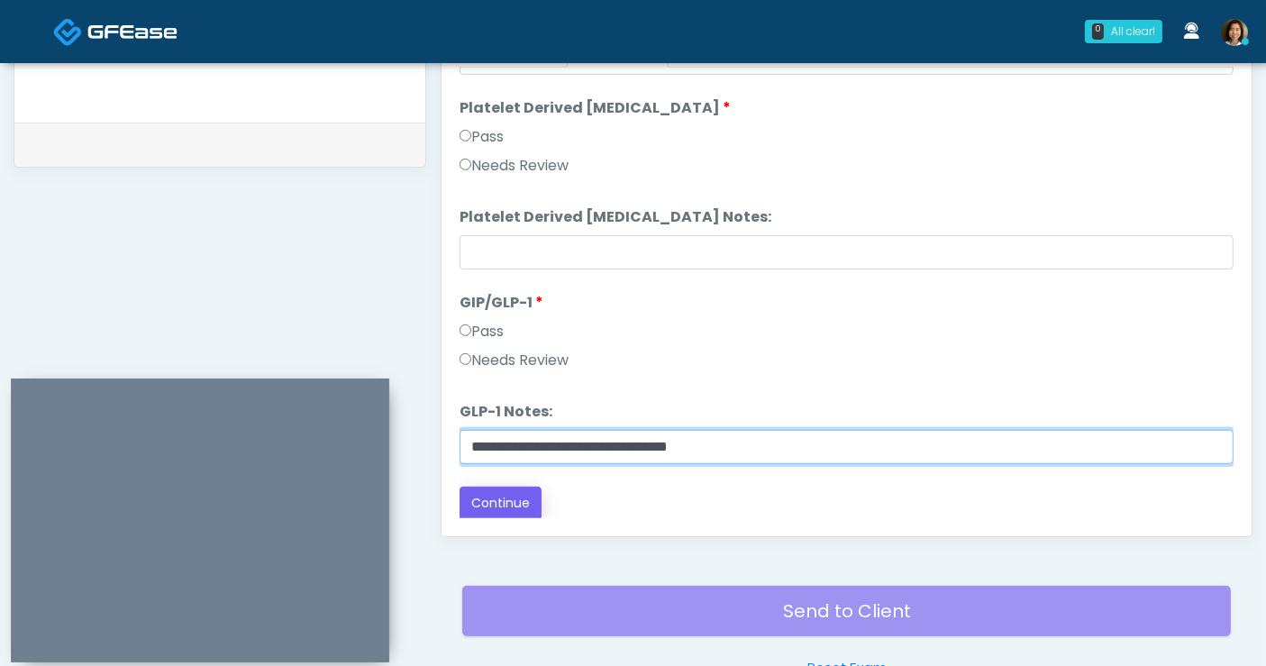
type input "**********"
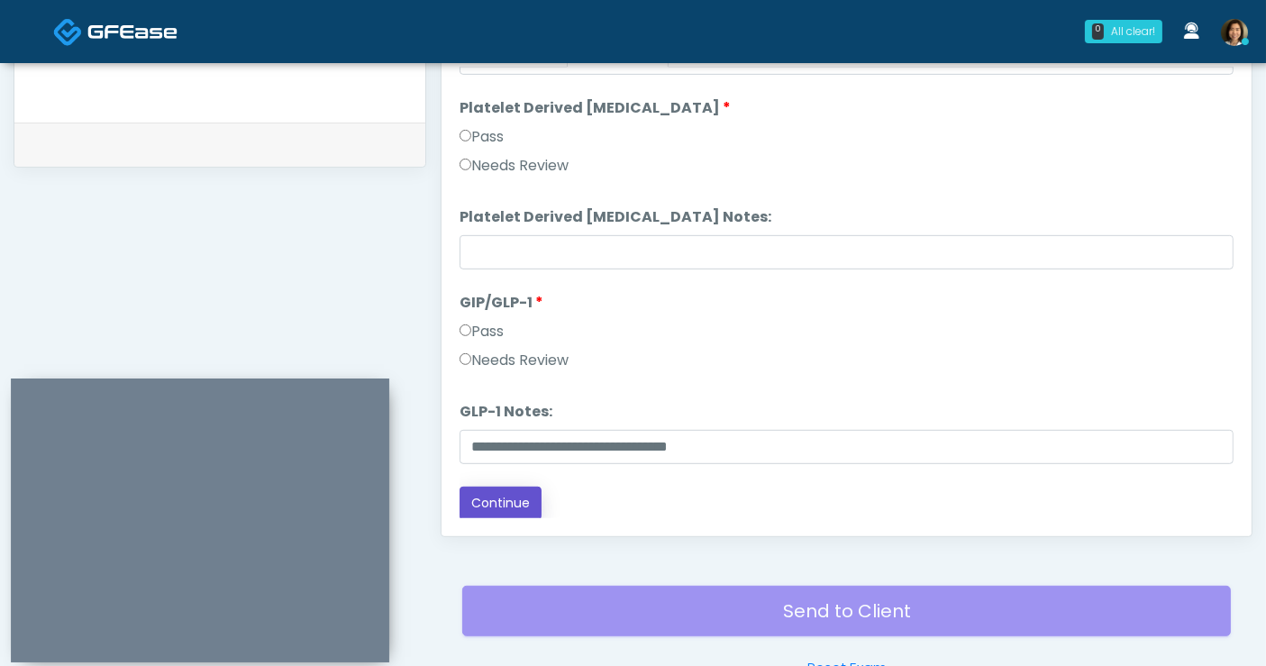
click at [499, 493] on button "Continue" at bounding box center [501, 503] width 82 height 33
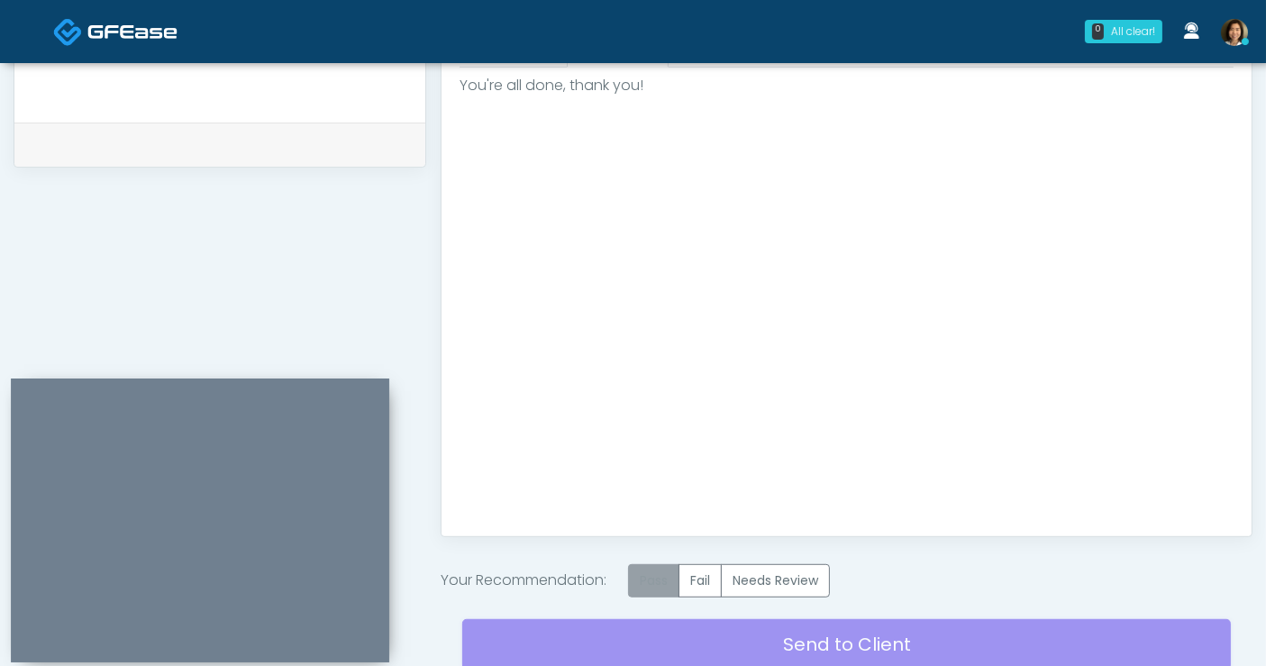
click at [646, 579] on label "Pass" at bounding box center [653, 580] width 51 height 33
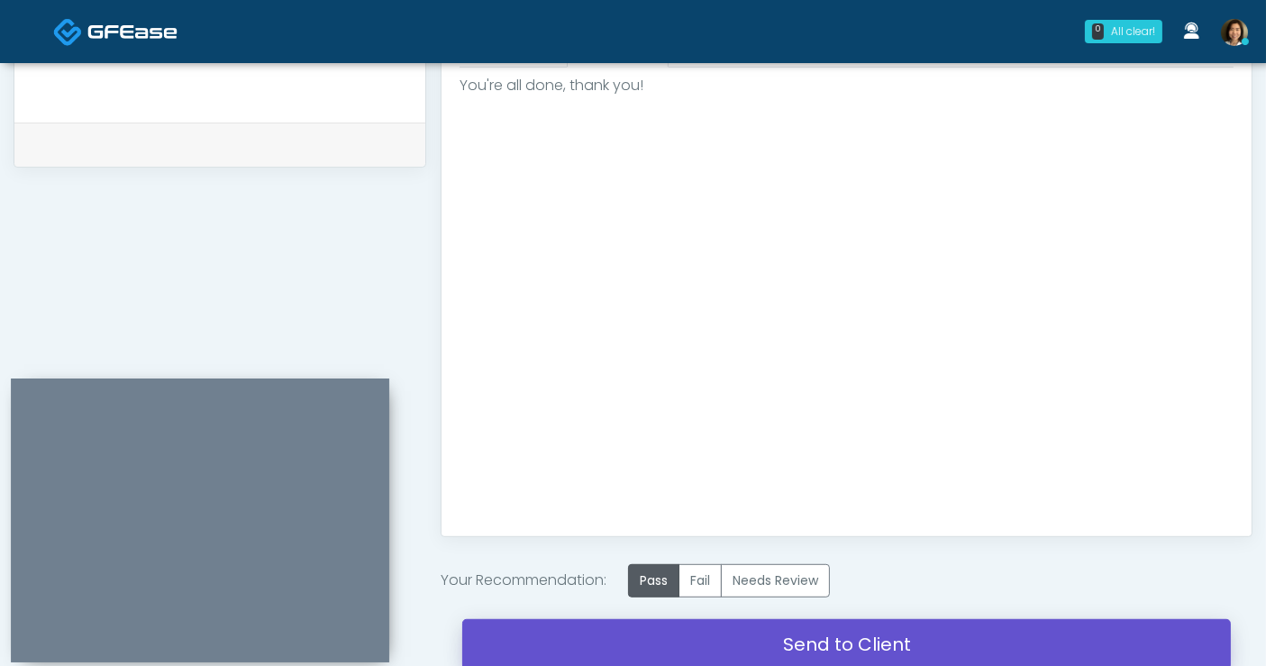
drag, startPoint x: 845, startPoint y: 630, endPoint x: 726, endPoint y: 131, distance: 513.2
click at [845, 629] on link "Send to Client" at bounding box center [846, 644] width 769 height 50
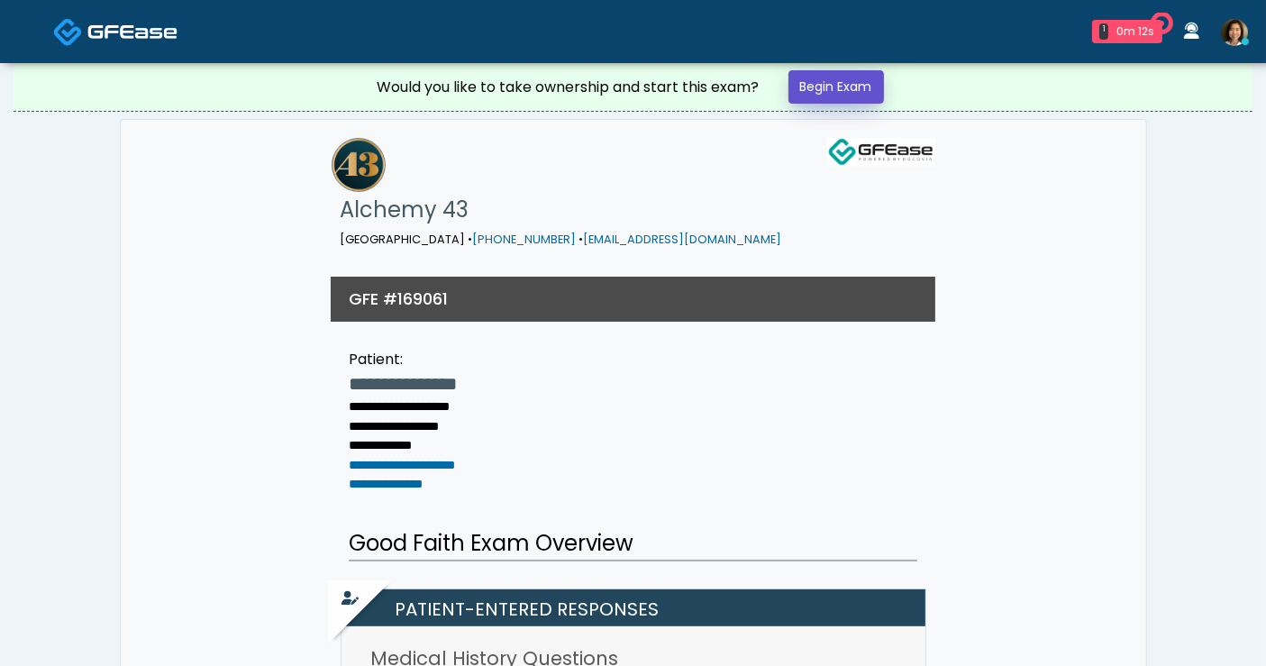
drag, startPoint x: 0, startPoint y: 0, endPoint x: 831, endPoint y: 85, distance: 835.2
click at [831, 85] on link "Begin Exam" at bounding box center [837, 86] width 96 height 33
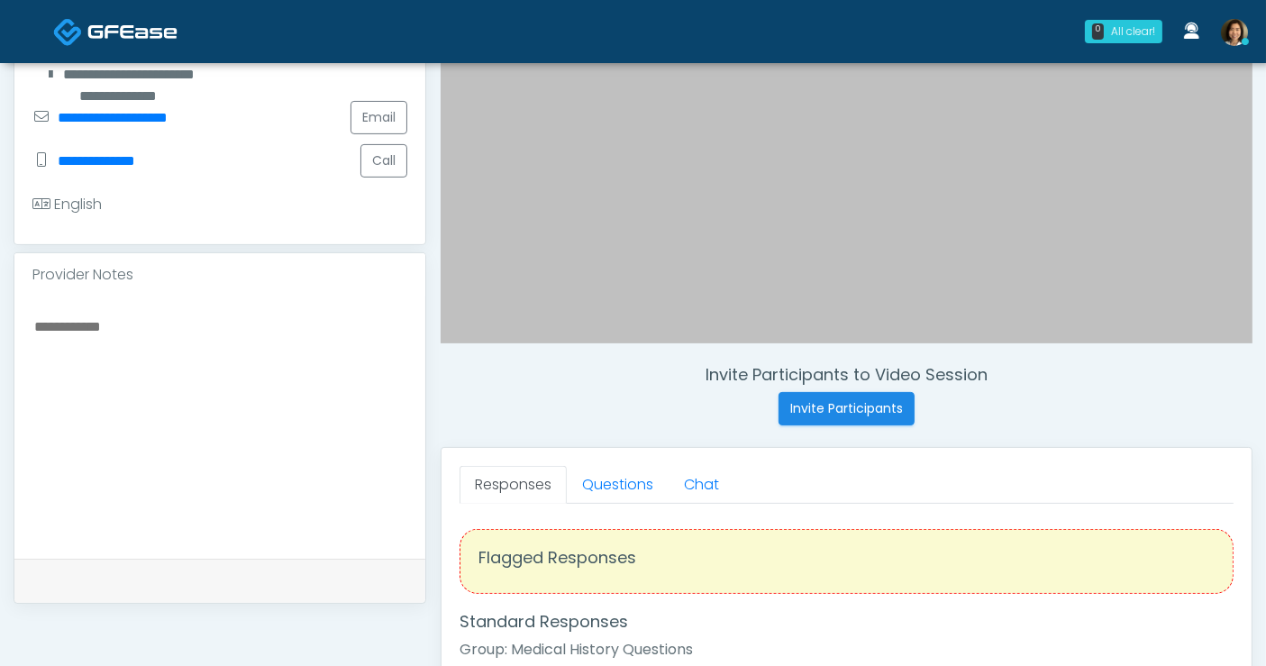
scroll to position [404, 0]
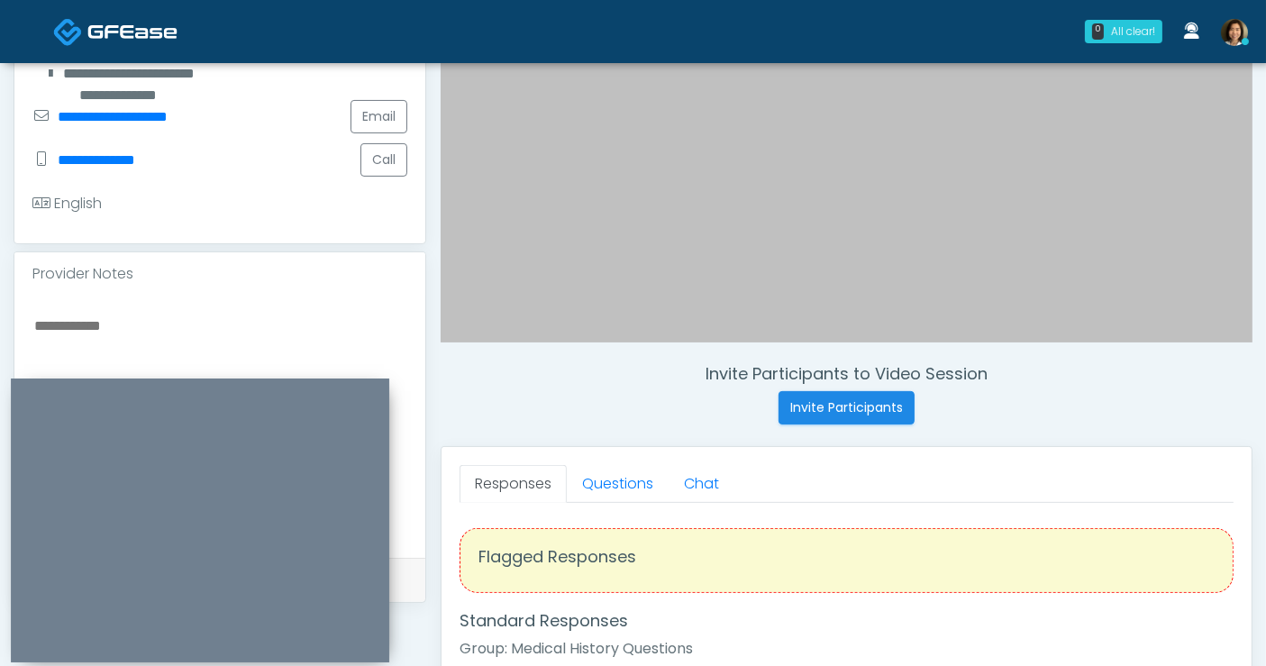
click at [179, 331] on textarea at bounding box center [219, 424] width 375 height 220
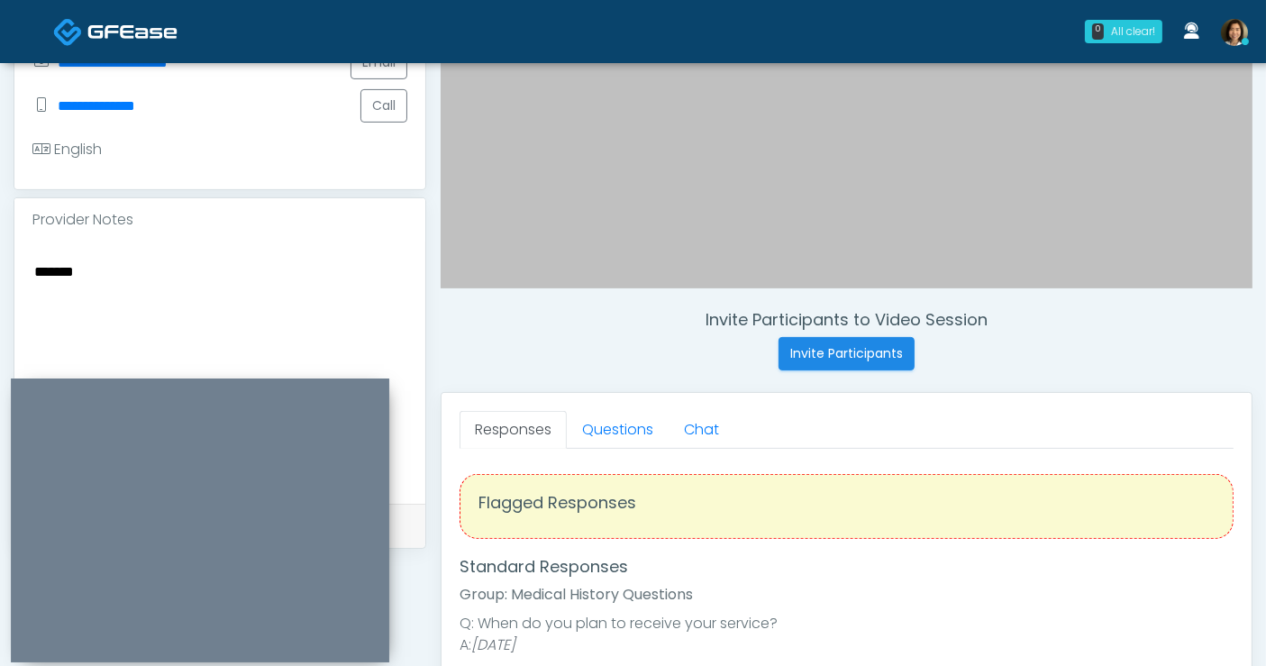
scroll to position [469, 0]
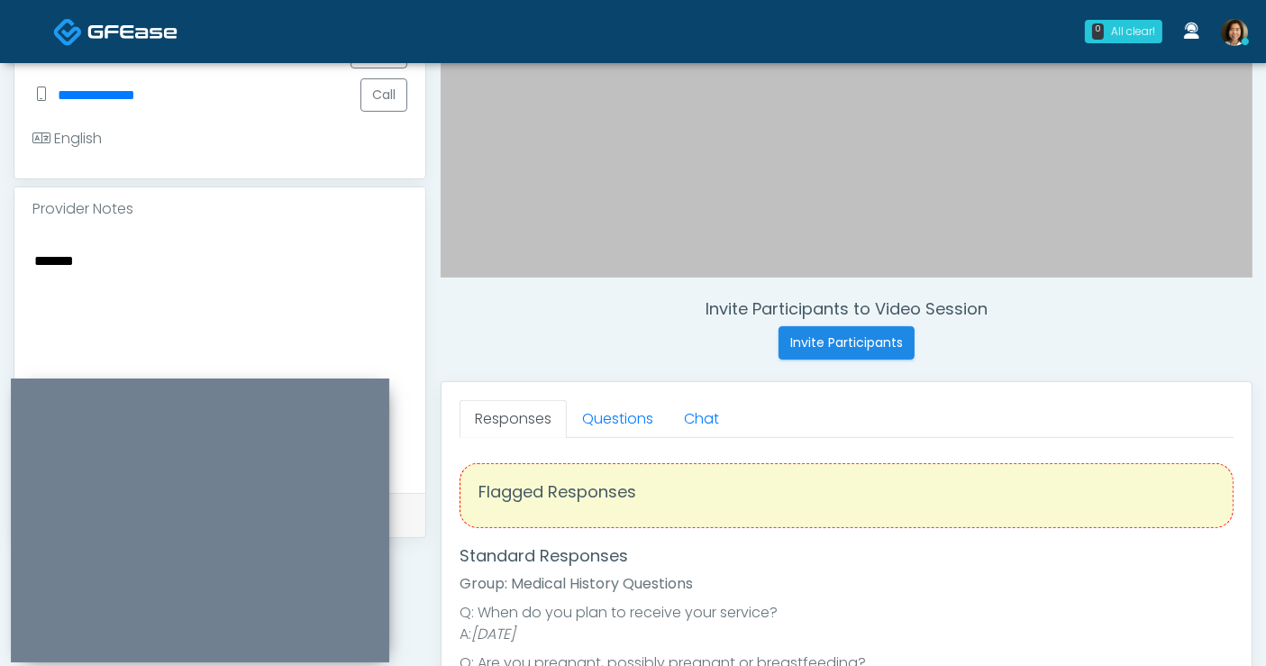
click at [205, 251] on textarea "******" at bounding box center [219, 359] width 375 height 220
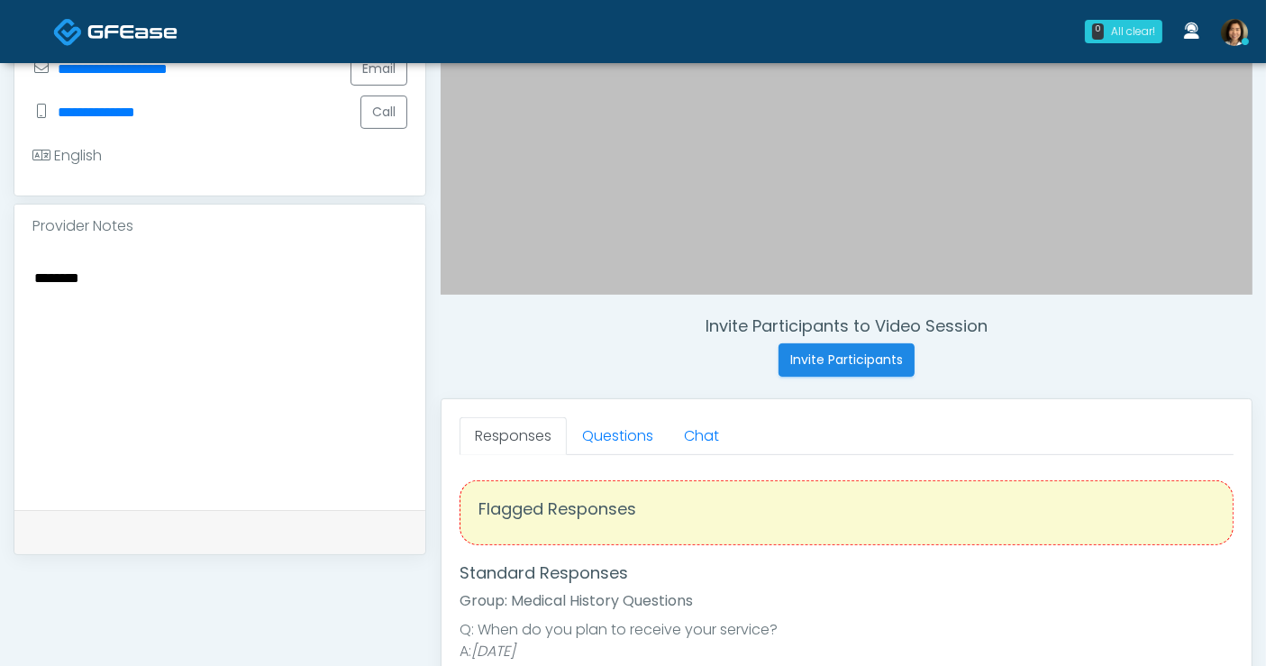
scroll to position [442, 0]
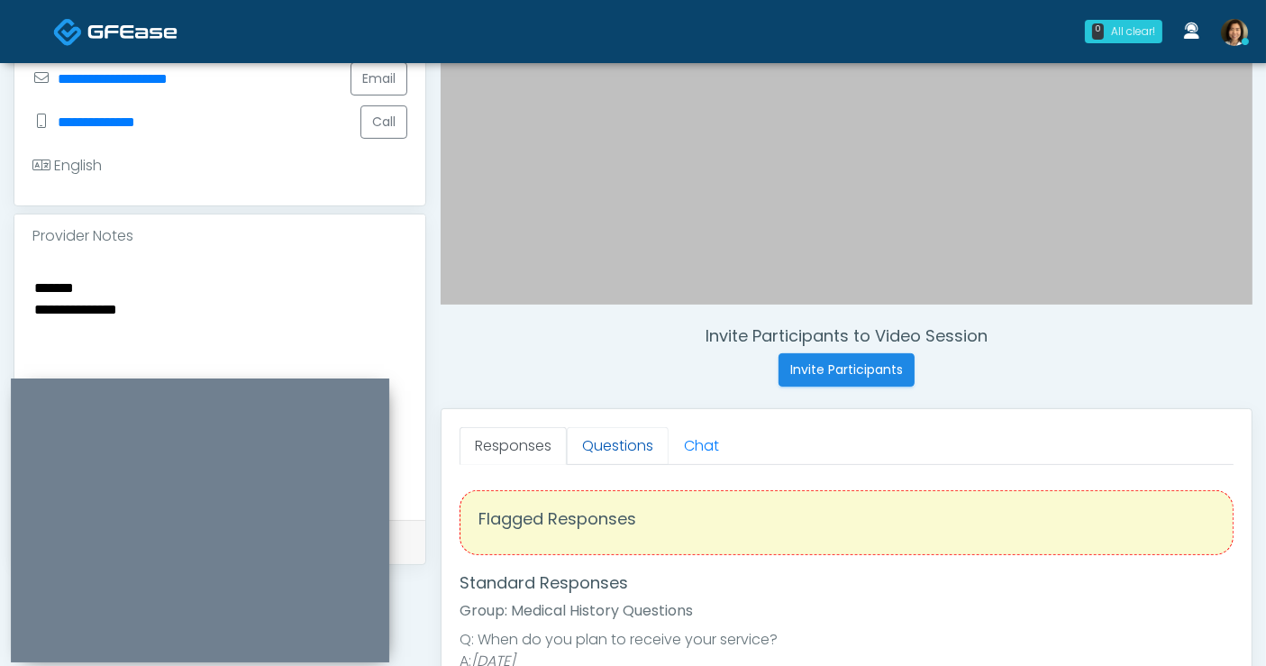
type textarea "**********"
click at [590, 444] on link "Questions" at bounding box center [618, 446] width 102 height 38
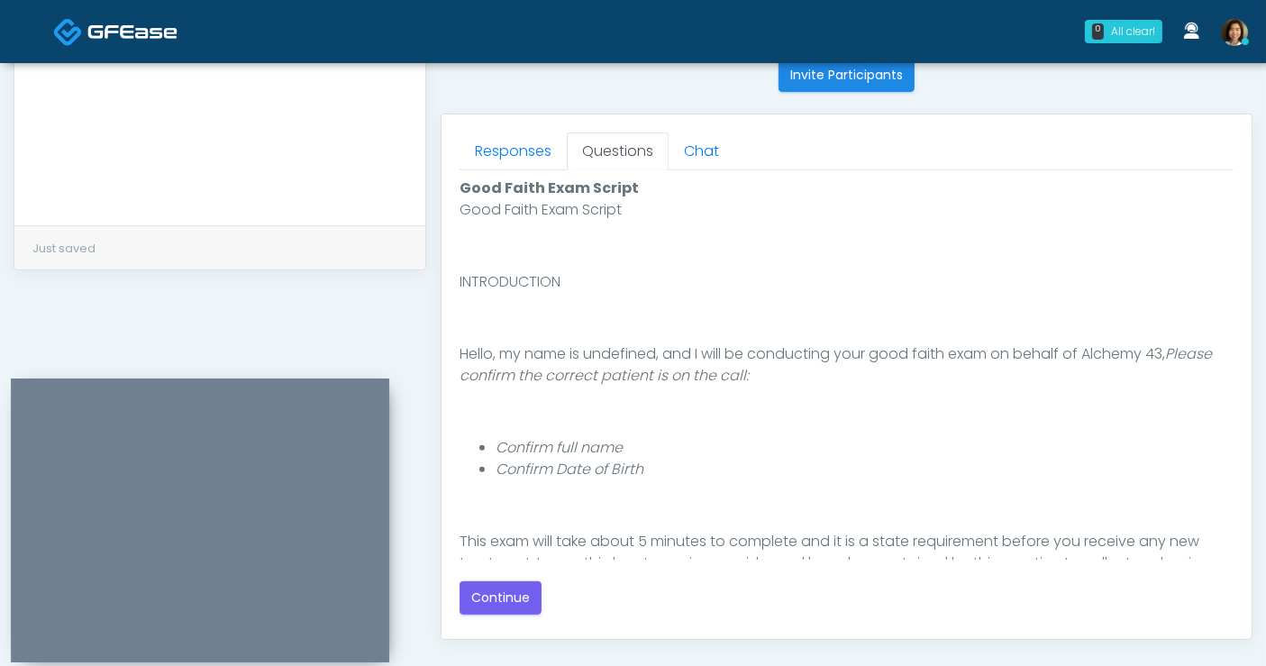
scroll to position [738, 0]
click at [492, 586] on button "Continue" at bounding box center [501, 595] width 82 height 33
click at [488, 148] on link "Responses" at bounding box center [513, 150] width 107 height 38
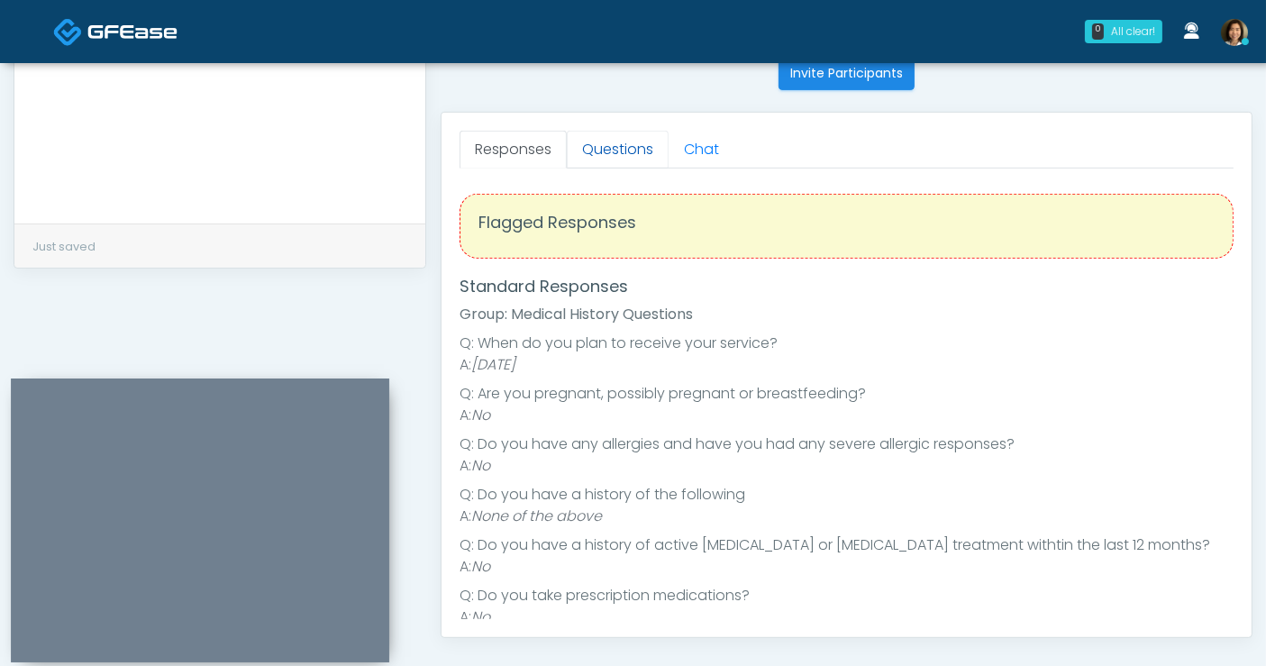
click at [581, 144] on link "Questions" at bounding box center [618, 150] width 102 height 38
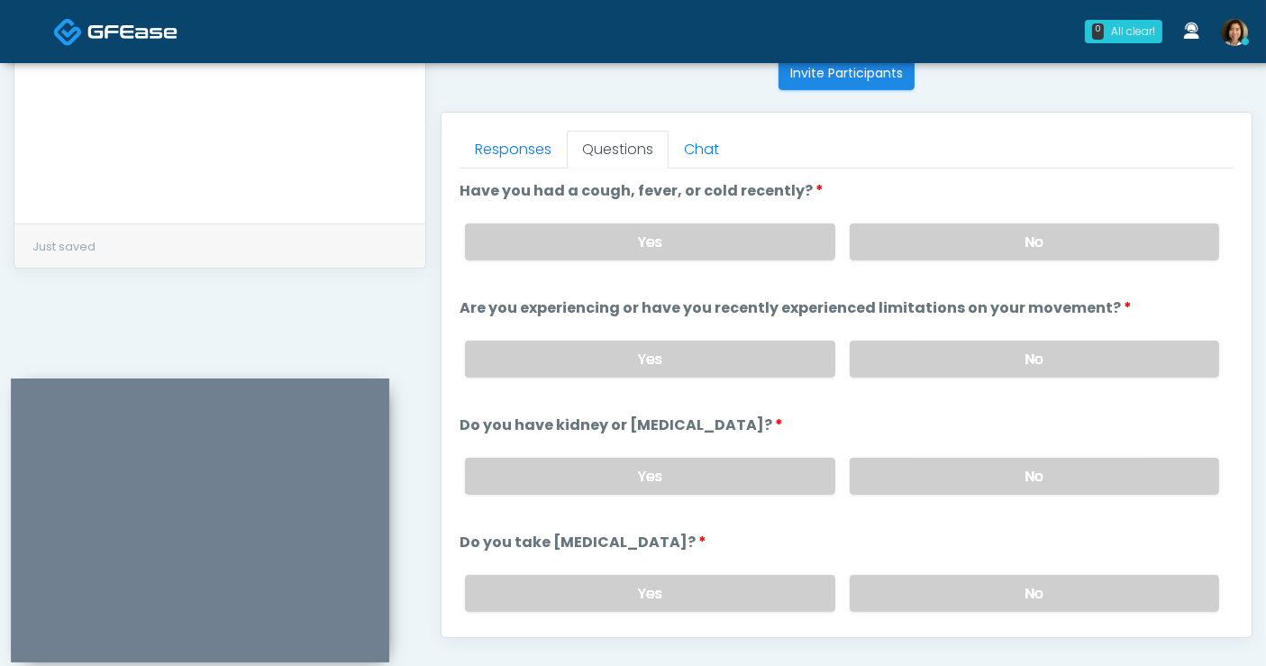
drag, startPoint x: 1020, startPoint y: 251, endPoint x: 1029, endPoint y: 335, distance: 84.3
click at [1020, 256] on label "No" at bounding box center [1034, 241] width 369 height 37
click at [1029, 335] on div "Yes No" at bounding box center [842, 359] width 783 height 66
click at [1026, 345] on label "No" at bounding box center [1034, 359] width 369 height 37
drag, startPoint x: 1044, startPoint y: 467, endPoint x: 1187, endPoint y: 332, distance: 196.3
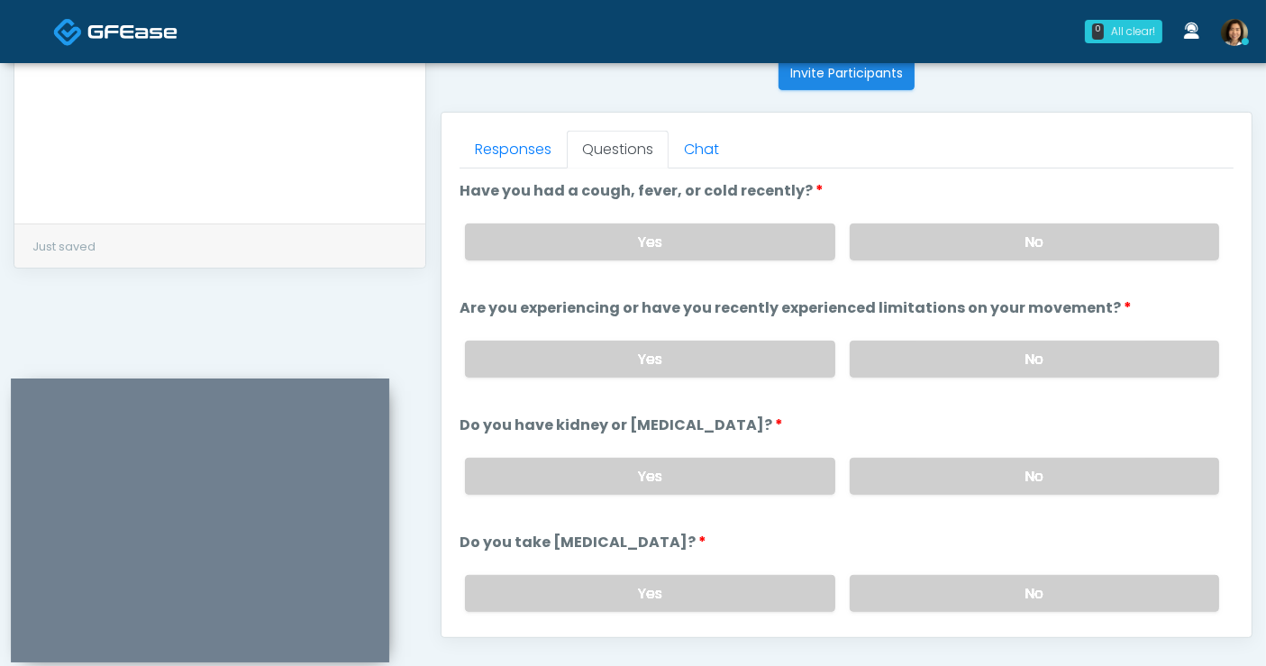
click at [1069, 443] on div "Yes No" at bounding box center [842, 476] width 783 height 66
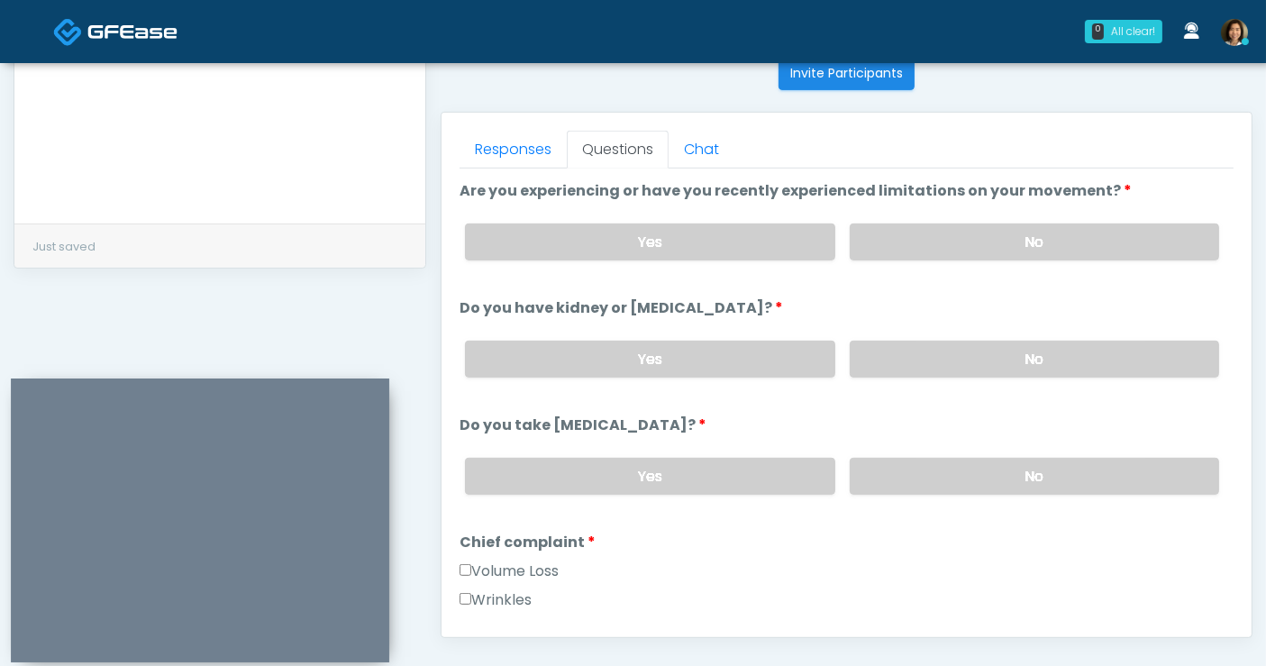
scroll to position [127, 0]
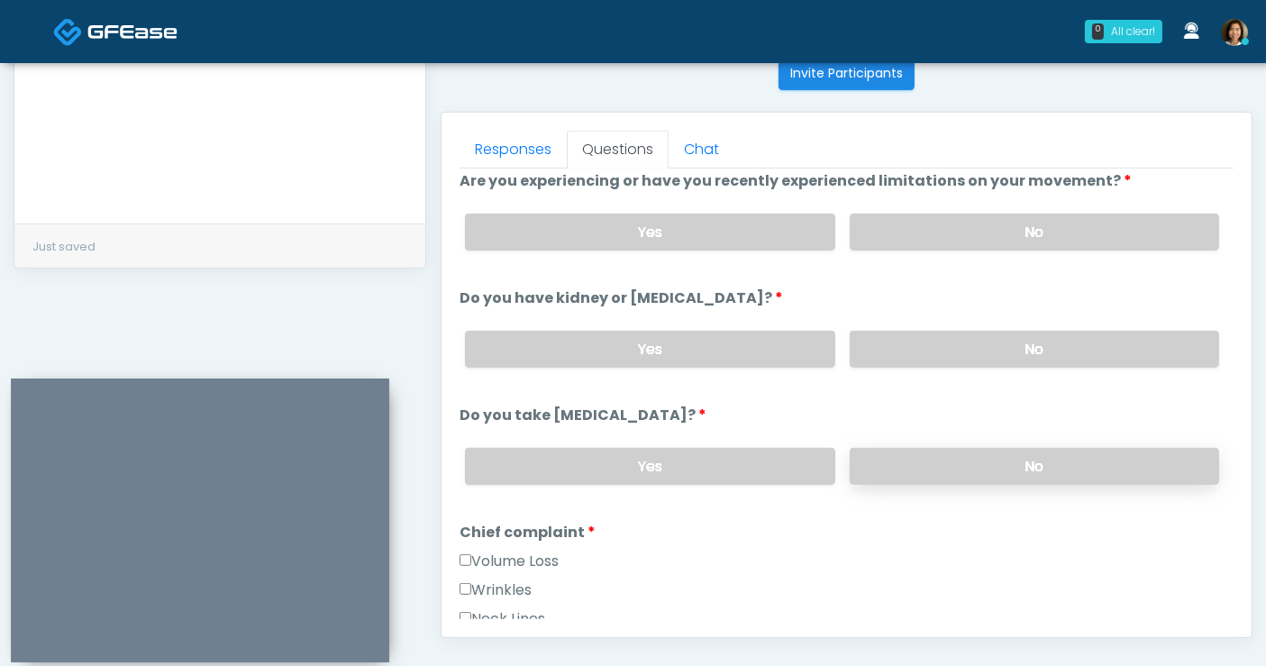
drag, startPoint x: 1050, startPoint y: 345, endPoint x: 1056, endPoint y: 452, distance: 107.4
click at [1050, 346] on label "No" at bounding box center [1034, 349] width 369 height 37
drag, startPoint x: 1054, startPoint y: 463, endPoint x: 1096, endPoint y: 425, distance: 56.1
click at [1055, 461] on label "No" at bounding box center [1034, 466] width 369 height 37
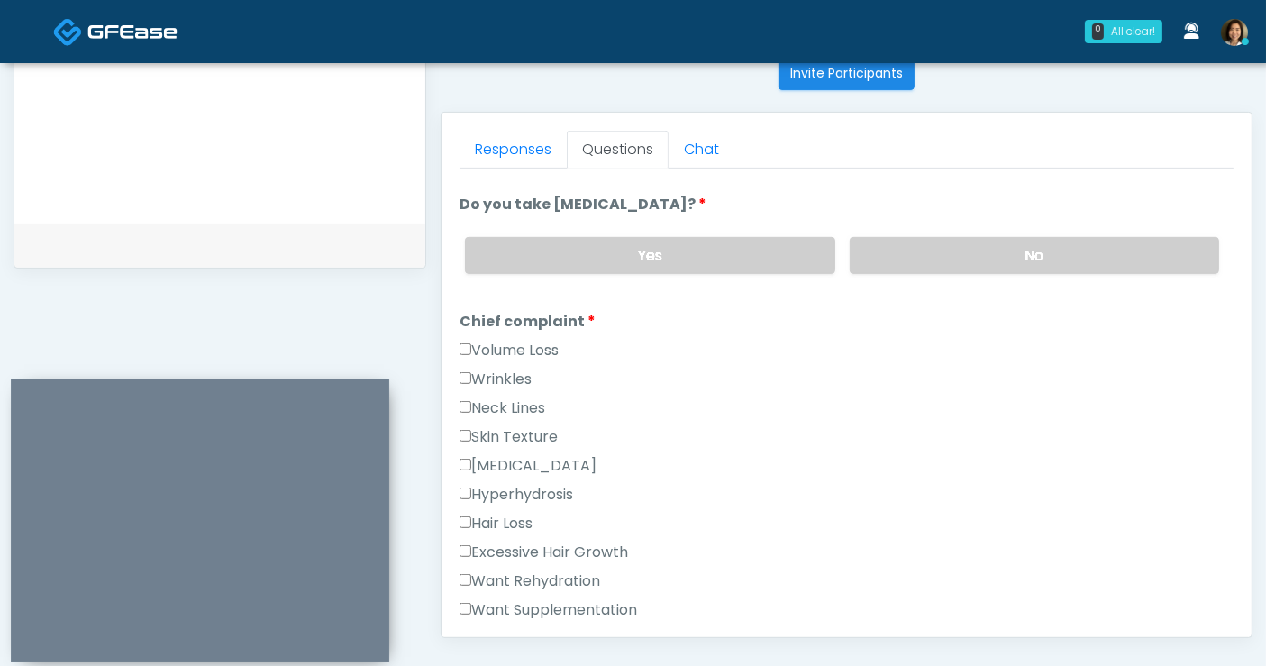
click at [530, 341] on label "Volume Loss" at bounding box center [509, 351] width 99 height 22
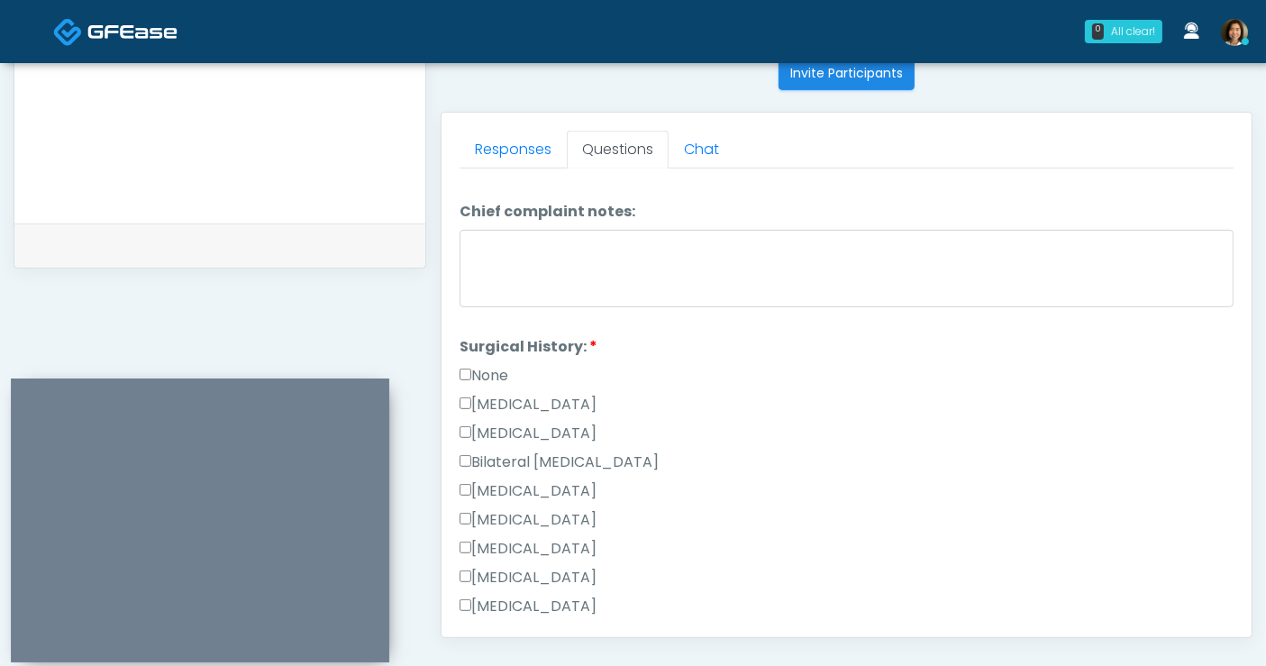
drag, startPoint x: 477, startPoint y: 361, endPoint x: 489, endPoint y: 354, distance: 14.5
click at [476, 365] on label "None" at bounding box center [484, 376] width 49 height 22
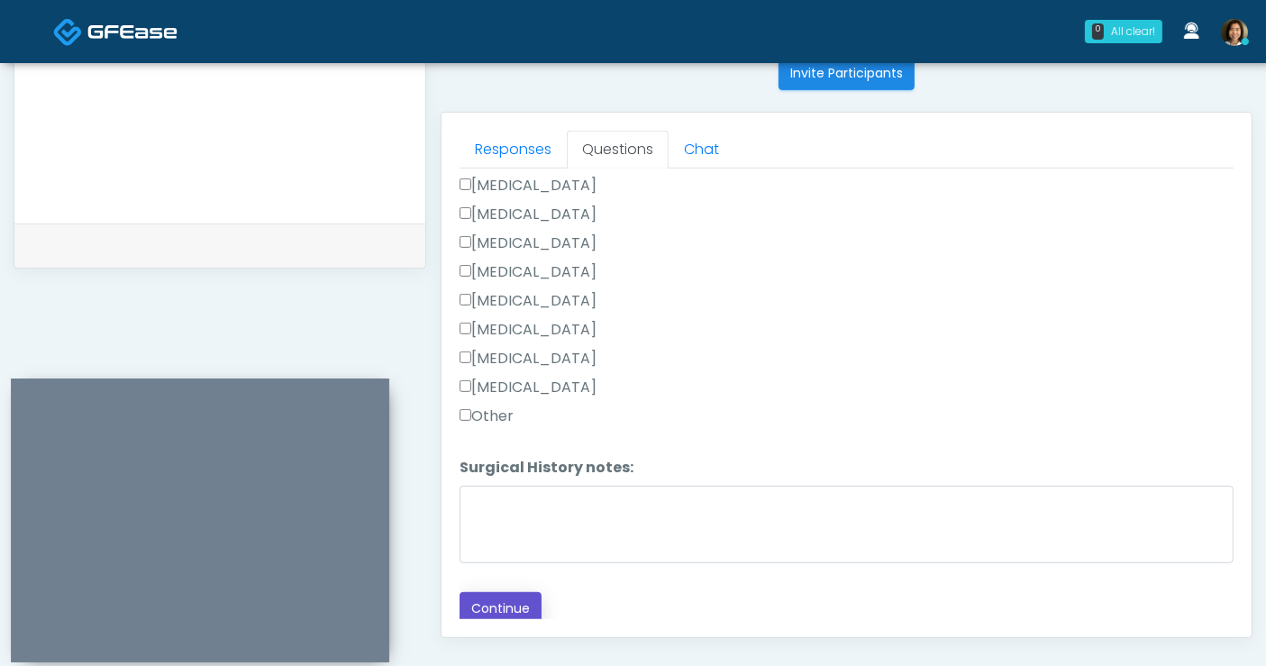
click at [499, 600] on button "Continue" at bounding box center [501, 608] width 82 height 33
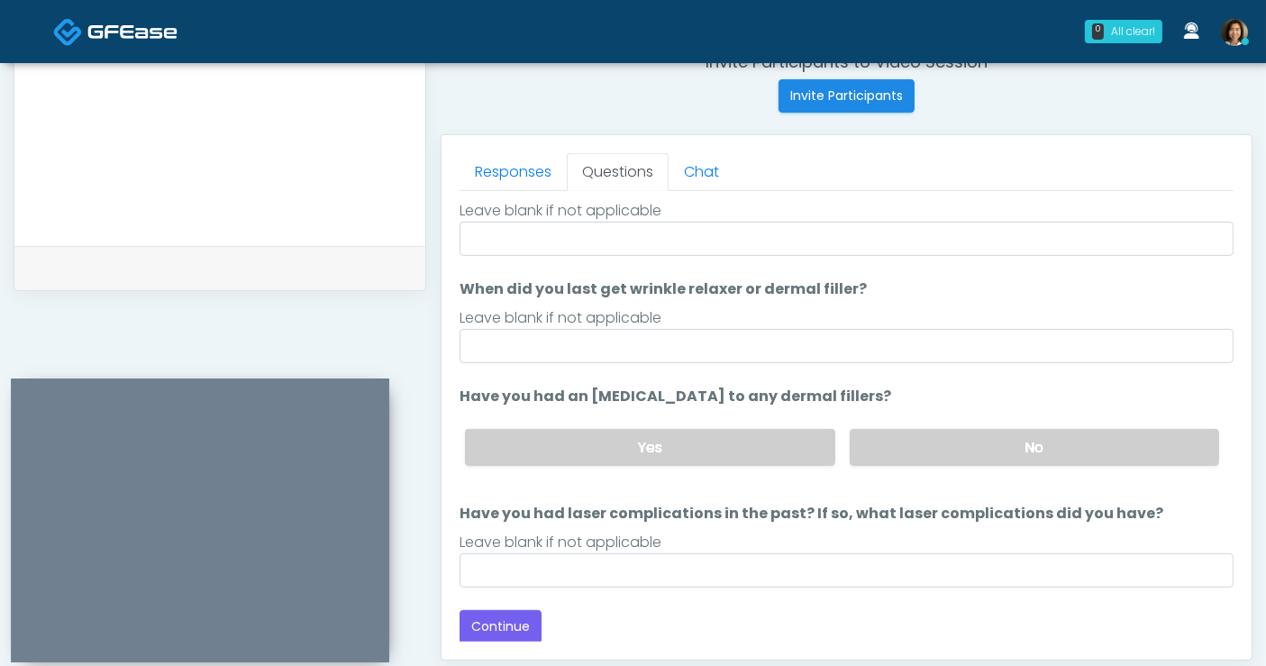
scroll to position [0, 0]
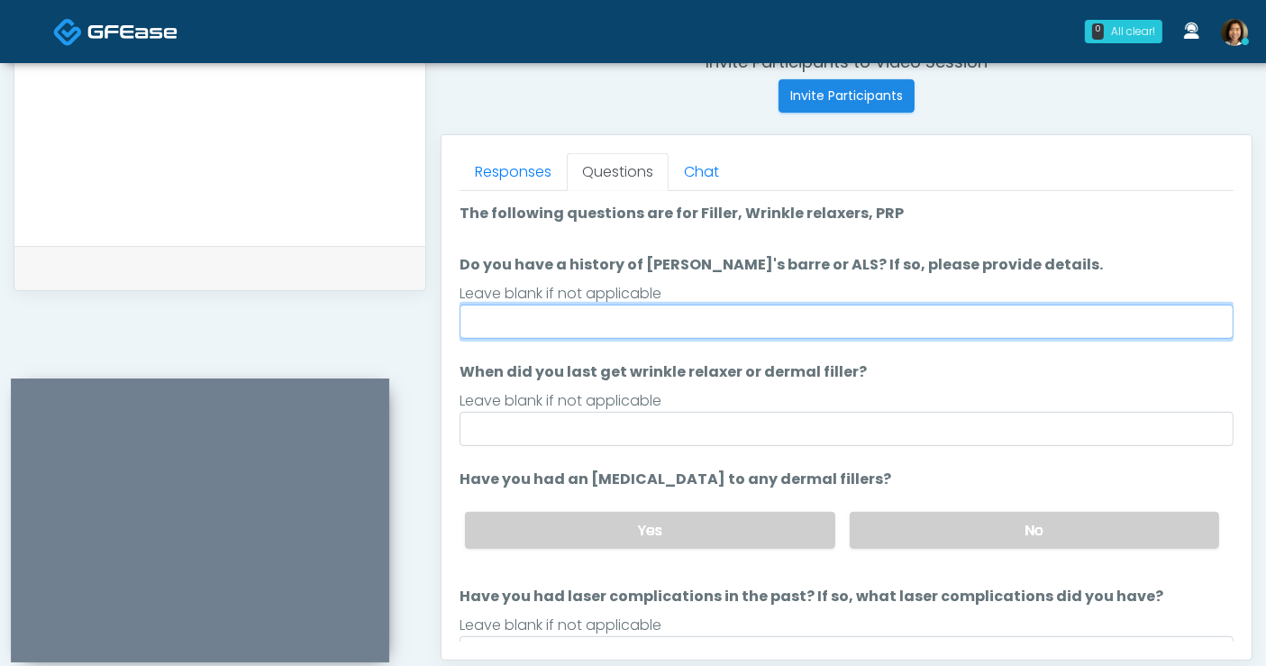
click at [669, 335] on input "Do you have a history of Guillain's barre or ALS? If so, please provide details." at bounding box center [847, 322] width 774 height 34
type input "**"
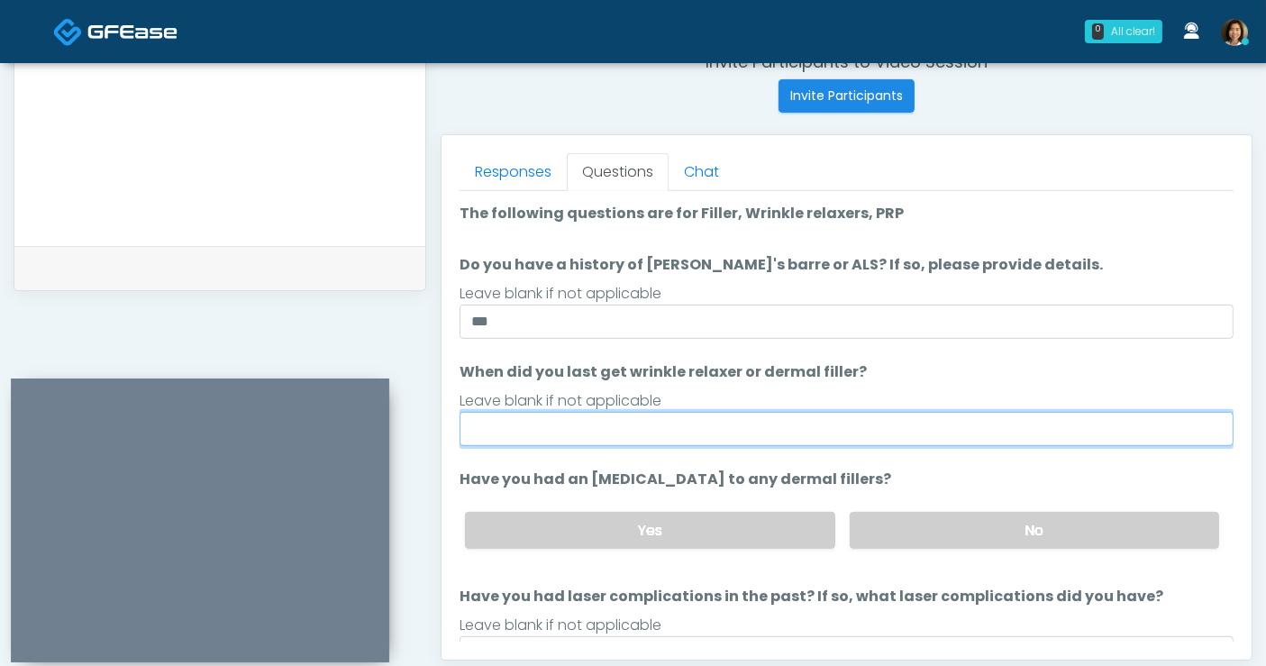
click at [691, 436] on input "When did you last get wrinkle relaxer or dermal filler?" at bounding box center [847, 429] width 774 height 34
click at [569, 417] on input "**********" at bounding box center [847, 429] width 774 height 34
click at [652, 427] on input "**********" at bounding box center [847, 429] width 774 height 34
type input "**********"
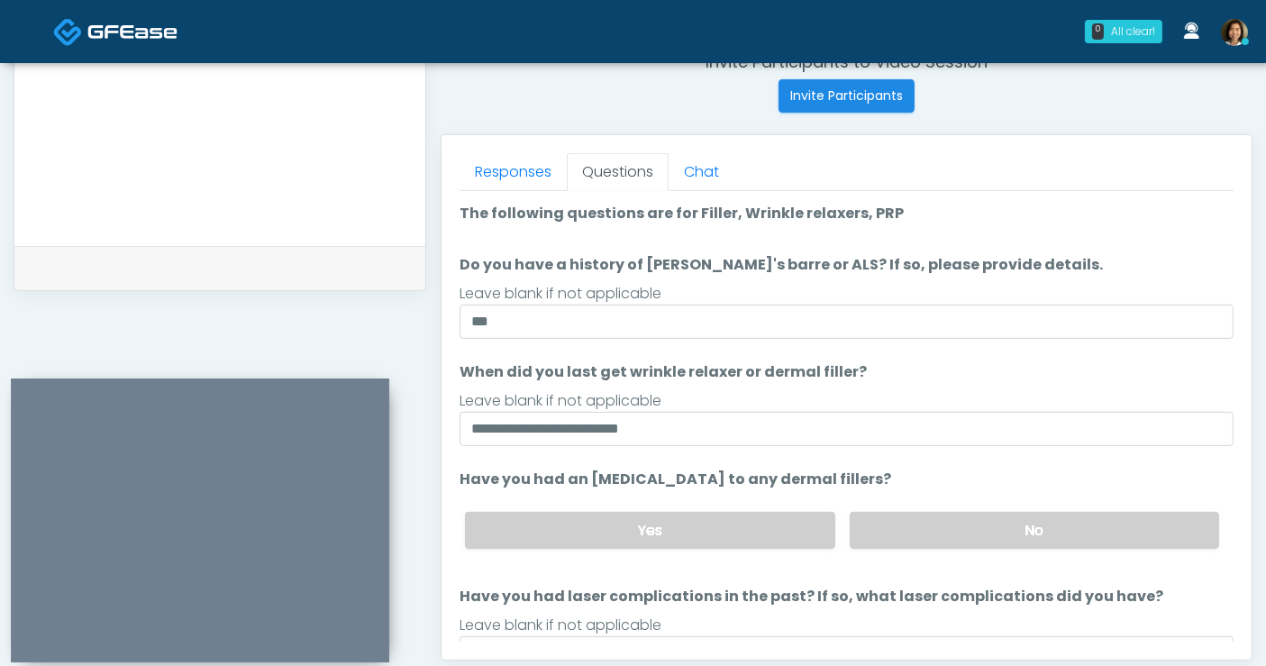
scroll to position [83, 0]
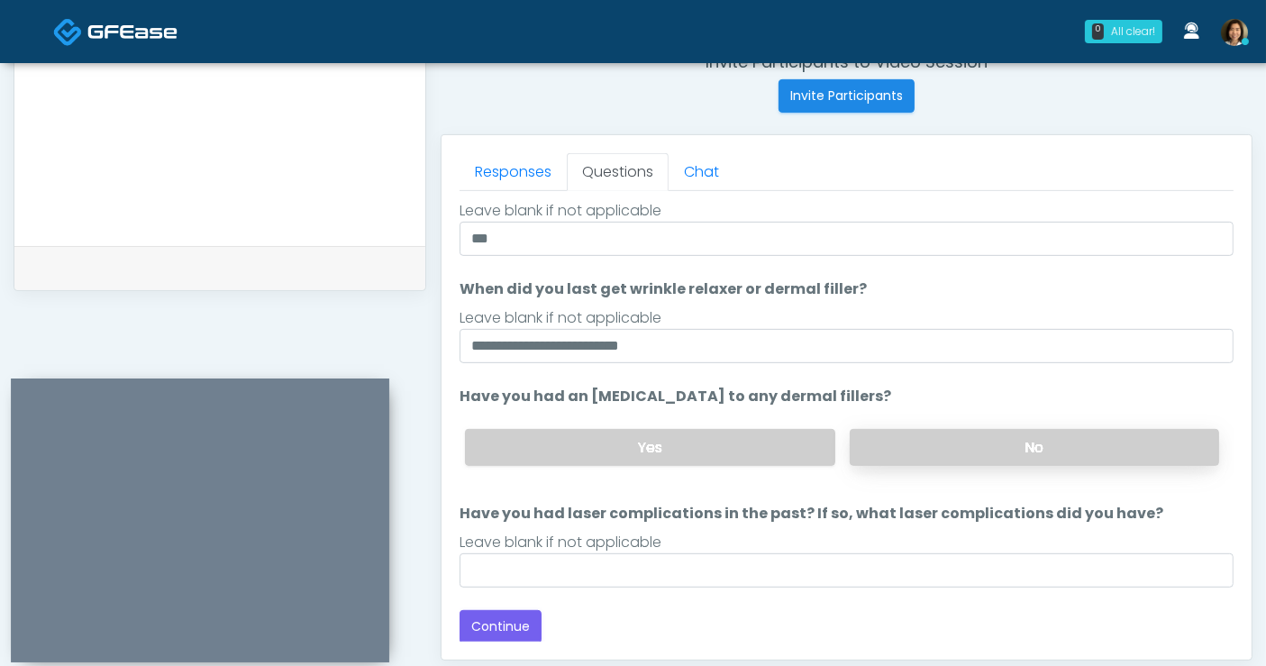
click at [978, 451] on label "No" at bounding box center [1034, 447] width 369 height 37
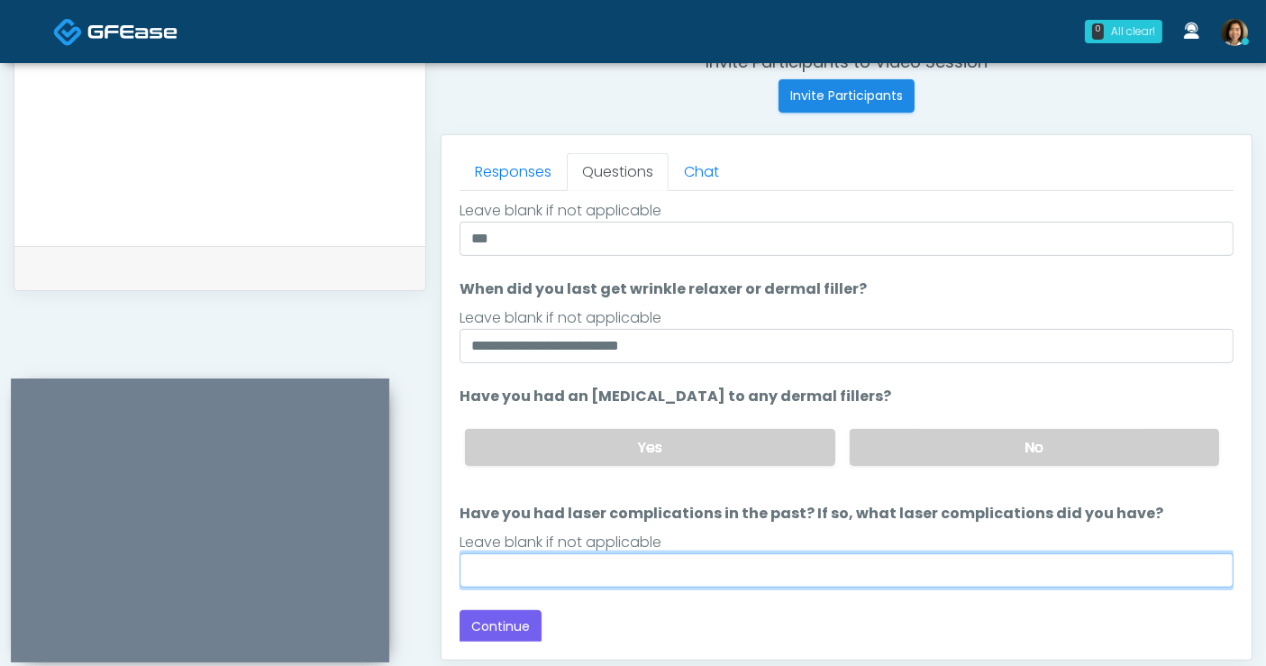
click at [903, 563] on input "Have you had laser complications in the past? If so, what laser complications d…" at bounding box center [847, 570] width 774 height 34
click at [898, 556] on input "Have you had laser complications in the past? If so, what laser complications d…" at bounding box center [847, 570] width 774 height 34
type input "**"
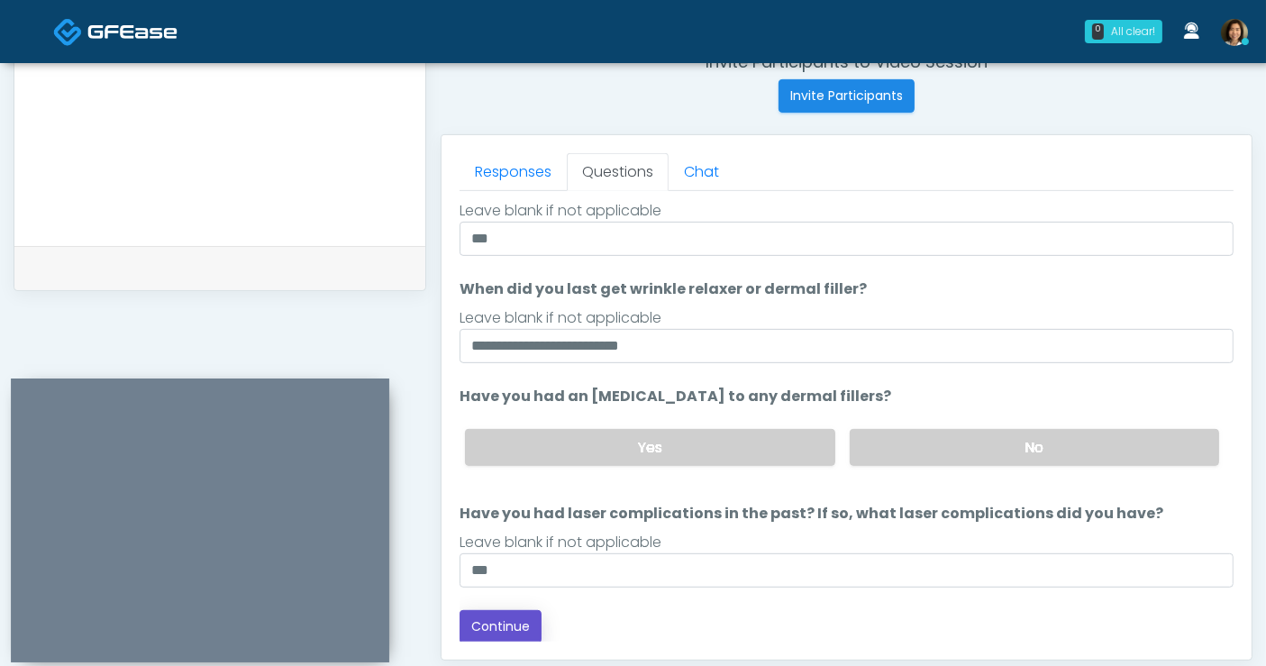
click at [499, 621] on button "Continue" at bounding box center [501, 626] width 82 height 33
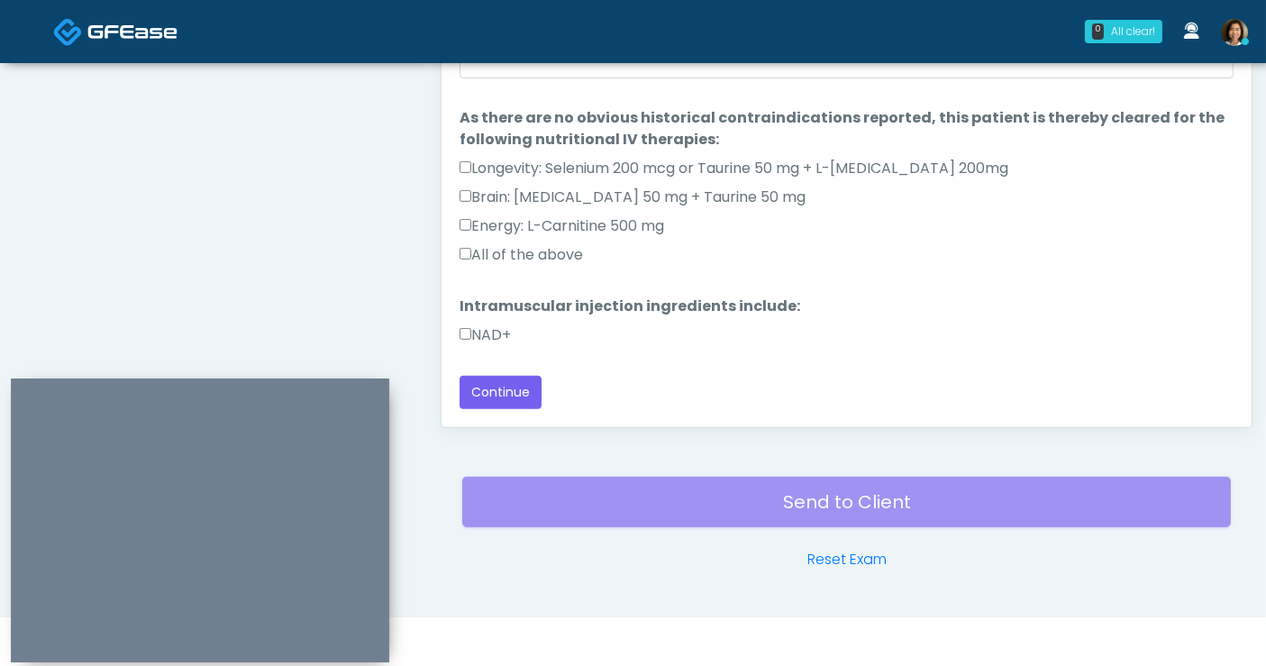
scroll to position [49, 0]
click at [491, 245] on label "All of the above" at bounding box center [521, 256] width 123 height 22
click at [490, 325] on label "NAD+" at bounding box center [485, 336] width 51 height 22
click at [487, 392] on button "Continue" at bounding box center [501, 393] width 82 height 33
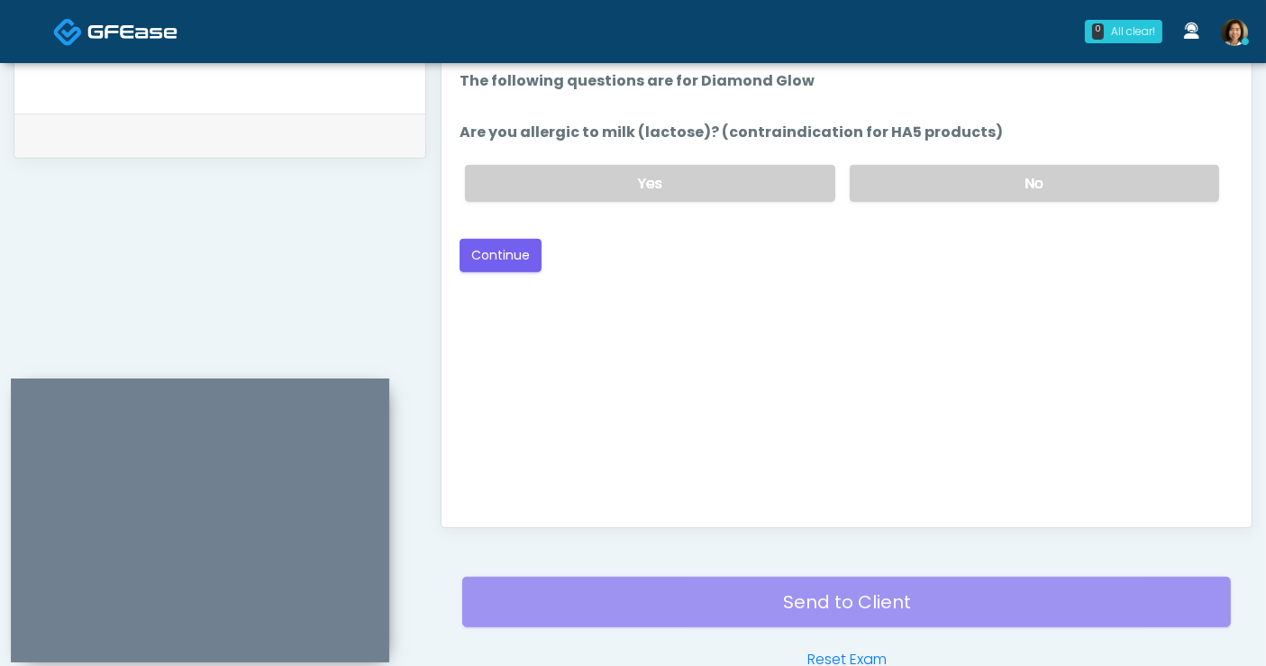
scroll to position [648, 0]
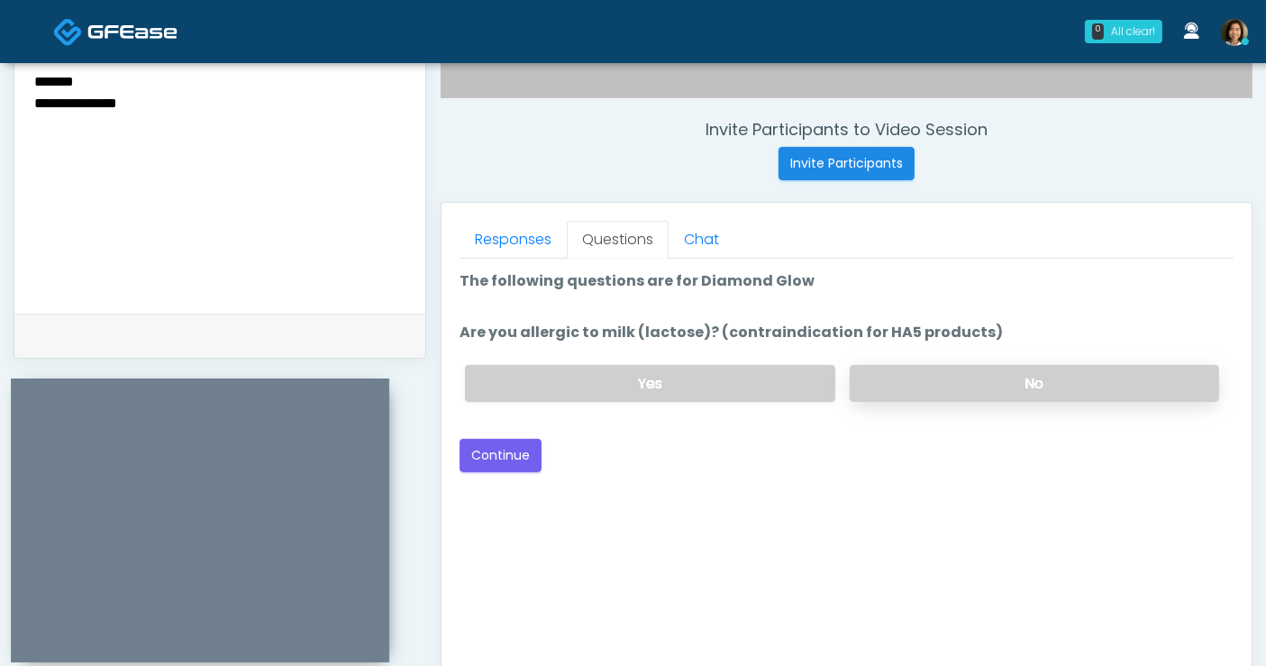
click at [942, 388] on label "No" at bounding box center [1034, 383] width 369 height 37
click at [483, 460] on button "Continue" at bounding box center [501, 455] width 82 height 33
click at [929, 384] on label "No" at bounding box center [1034, 383] width 369 height 37
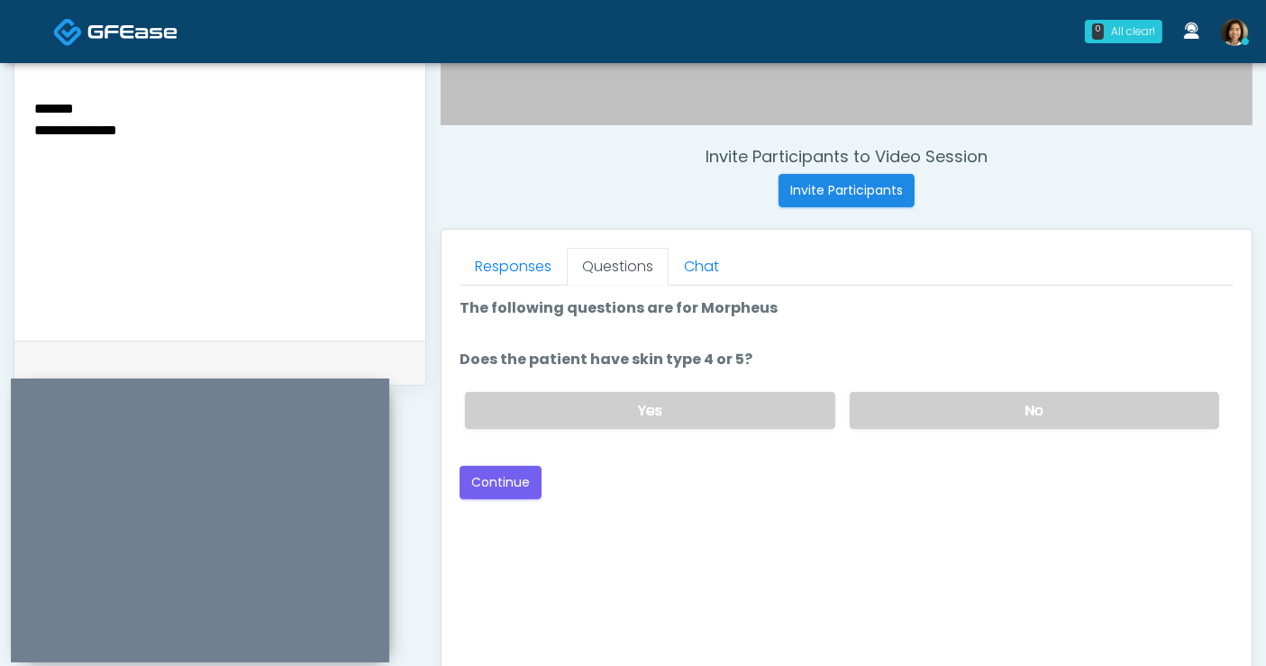
scroll to position [617, 0]
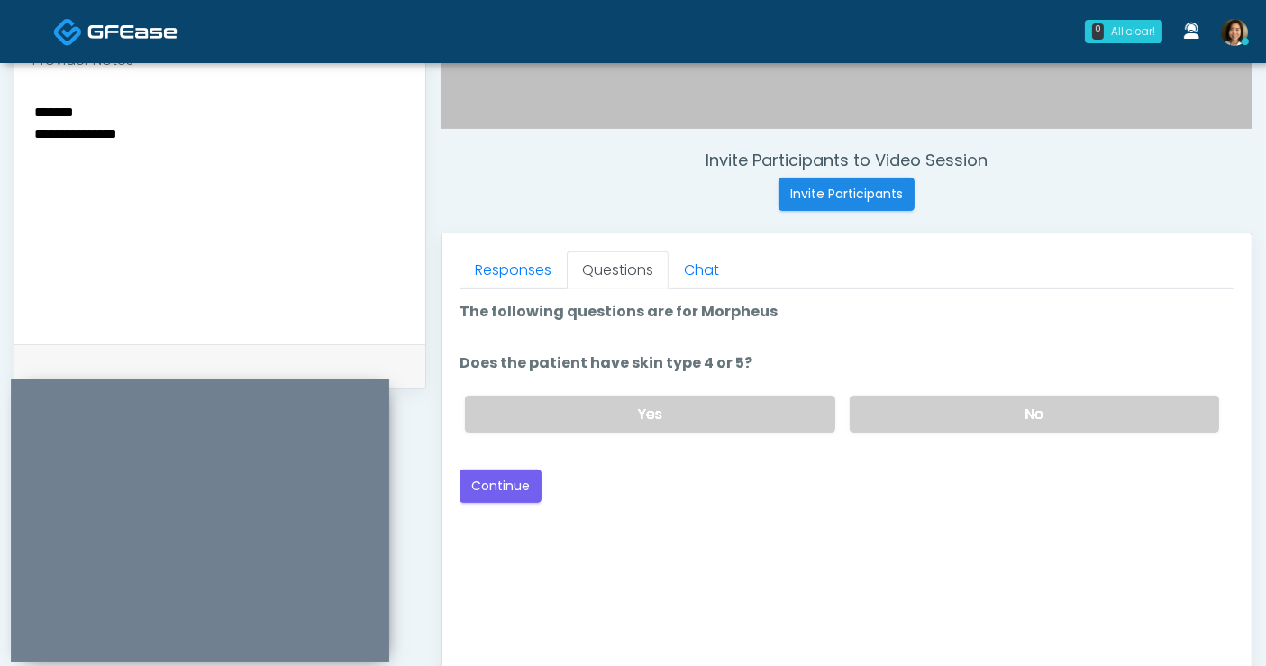
click at [718, 578] on div "Good Faith Exam Script Good Faith Exam Script INTRODUCTION Hello, my name is un…" at bounding box center [847, 514] width 774 height 451
click at [519, 488] on button "Continue" at bounding box center [501, 486] width 82 height 33
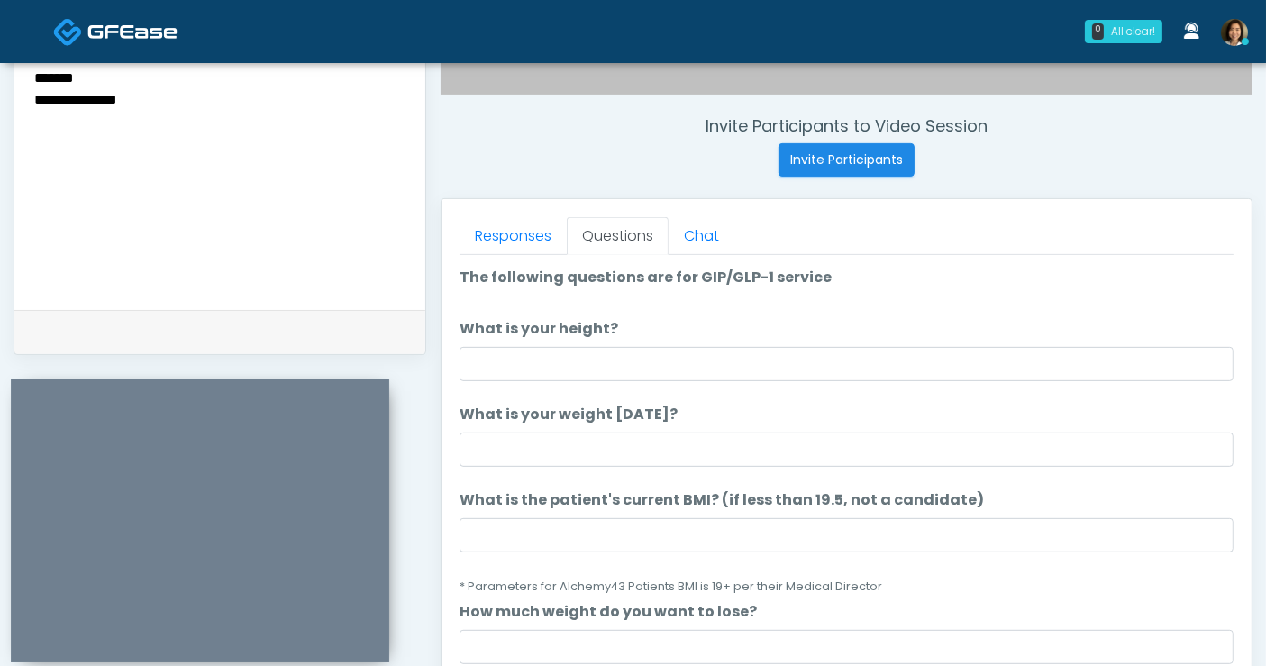
scroll to position [648, 0]
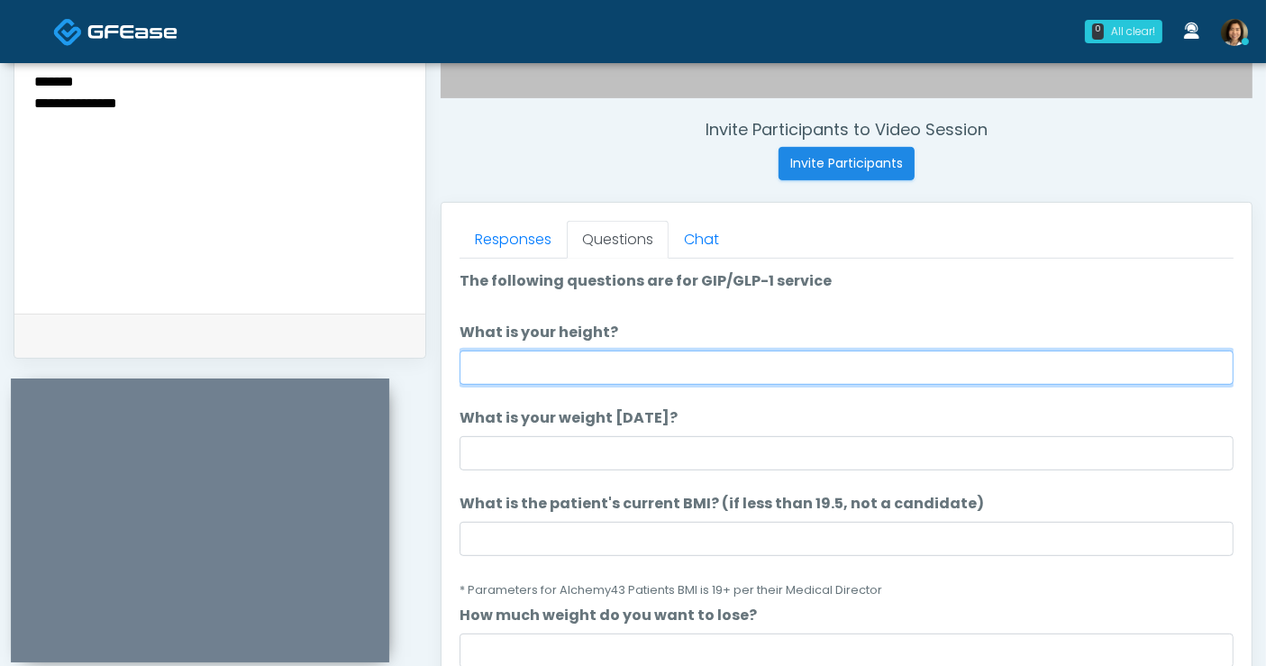
drag, startPoint x: 631, startPoint y: 374, endPoint x: 640, endPoint y: 371, distance: 9.4
click at [631, 374] on input "What is your height?" at bounding box center [847, 368] width 774 height 34
type input "****"
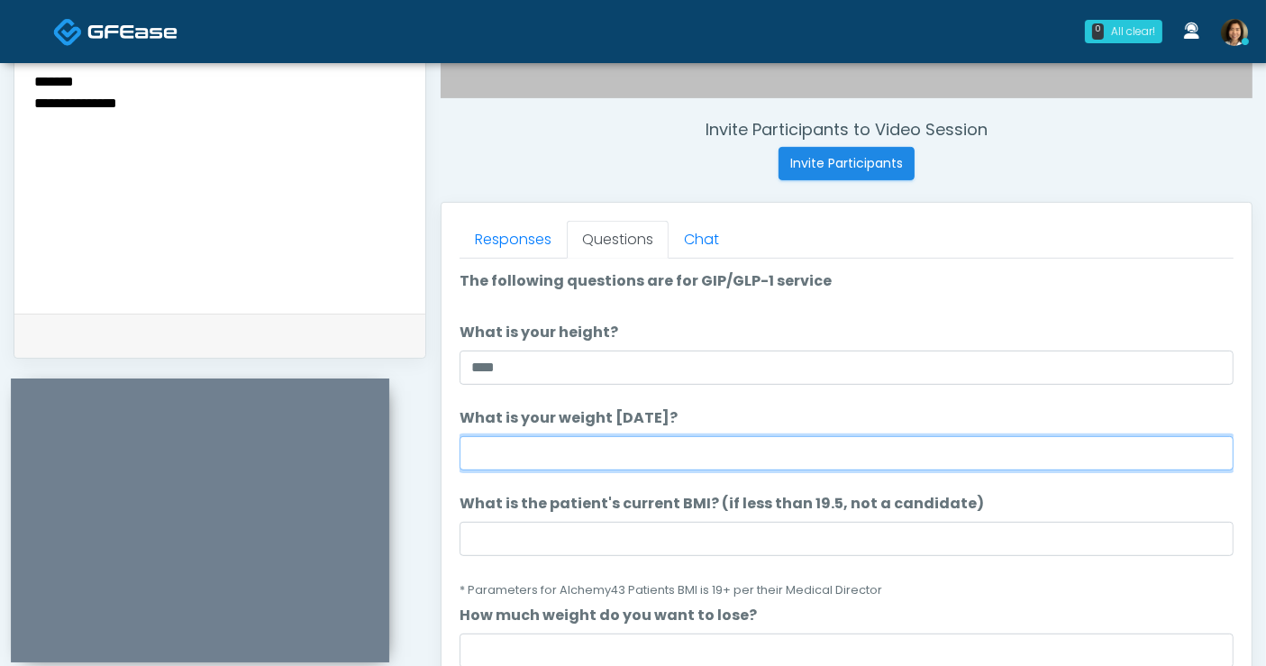
click at [640, 453] on input "What is your weight today?" at bounding box center [847, 453] width 774 height 34
type input "***"
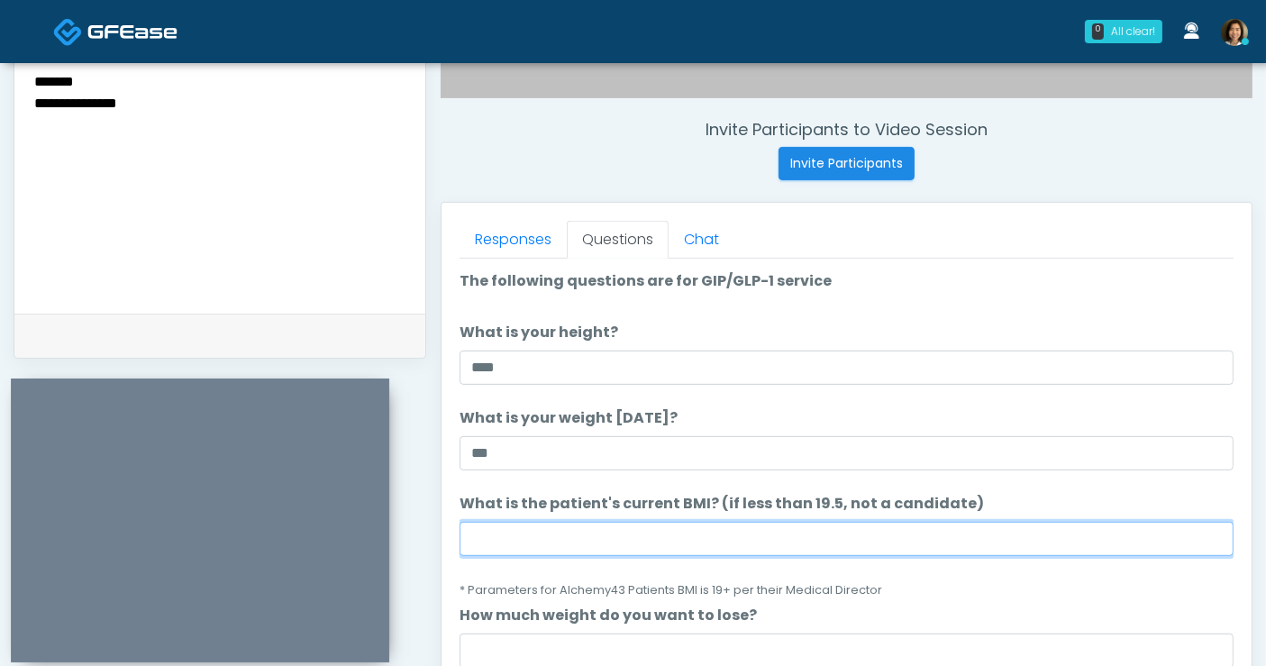
click at [776, 534] on input "What is the patient's current BMI? (if less than 19.5, not a candidate)" at bounding box center [847, 539] width 774 height 34
type input "****"
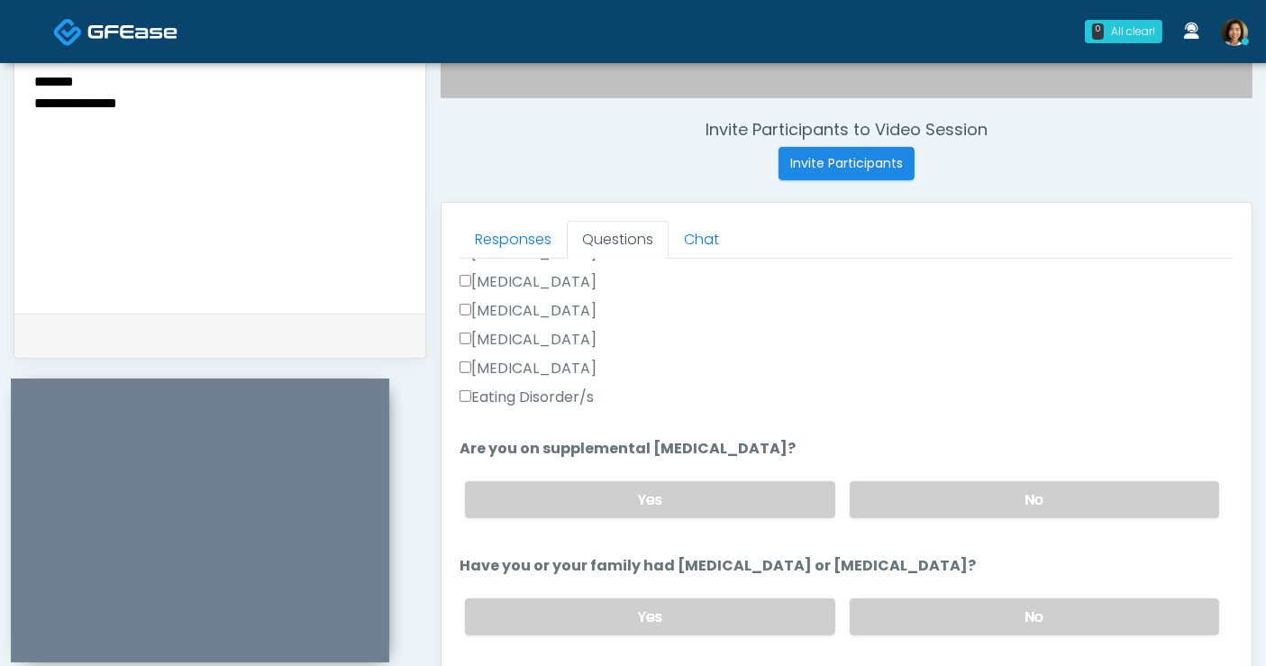
scroll to position [526, 0]
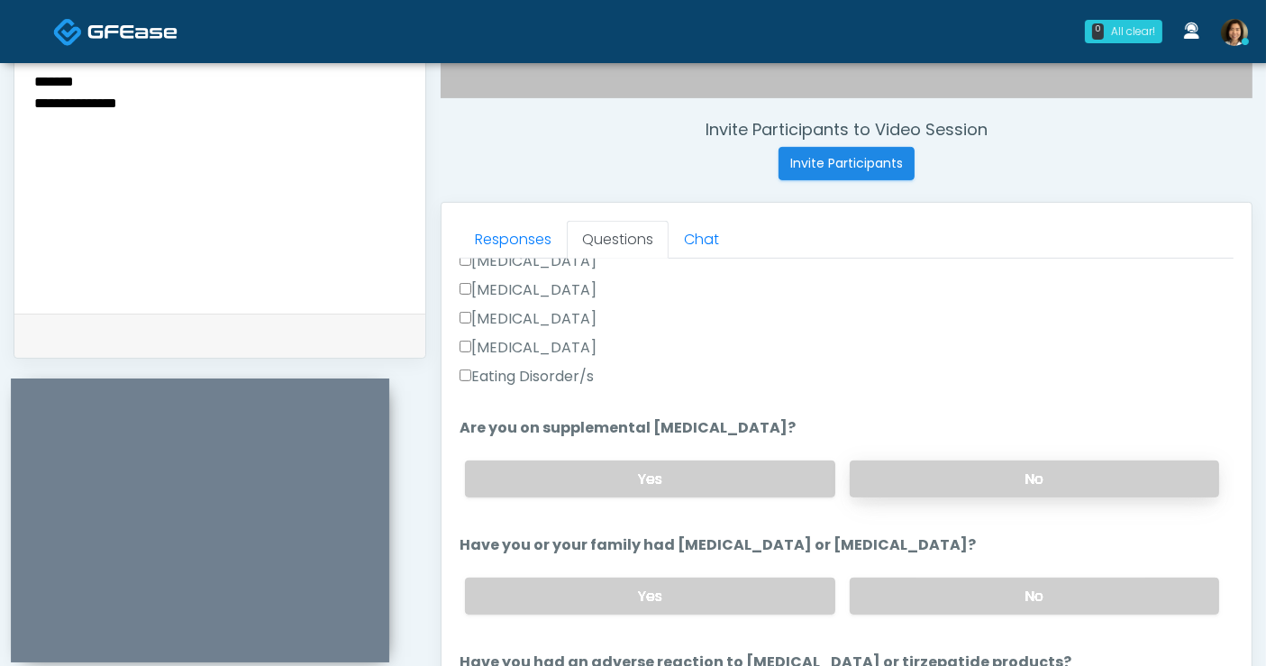
click at [1091, 474] on label "No" at bounding box center [1034, 478] width 369 height 37
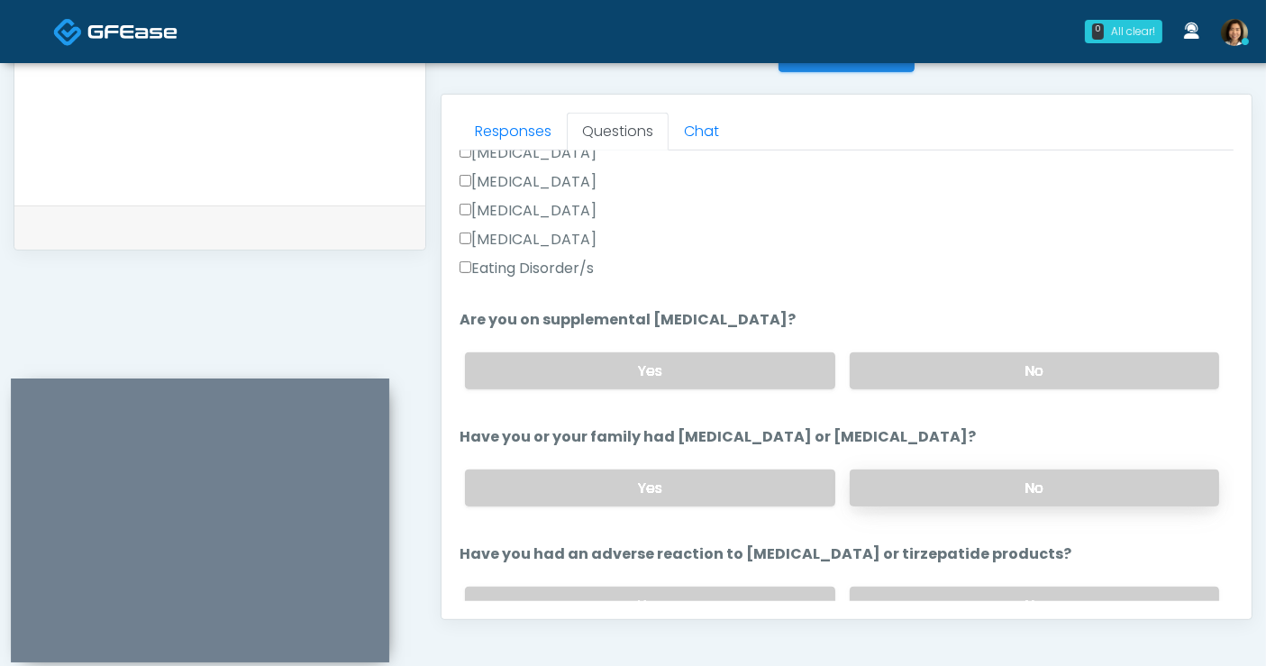
click at [1012, 485] on label "No" at bounding box center [1034, 488] width 369 height 37
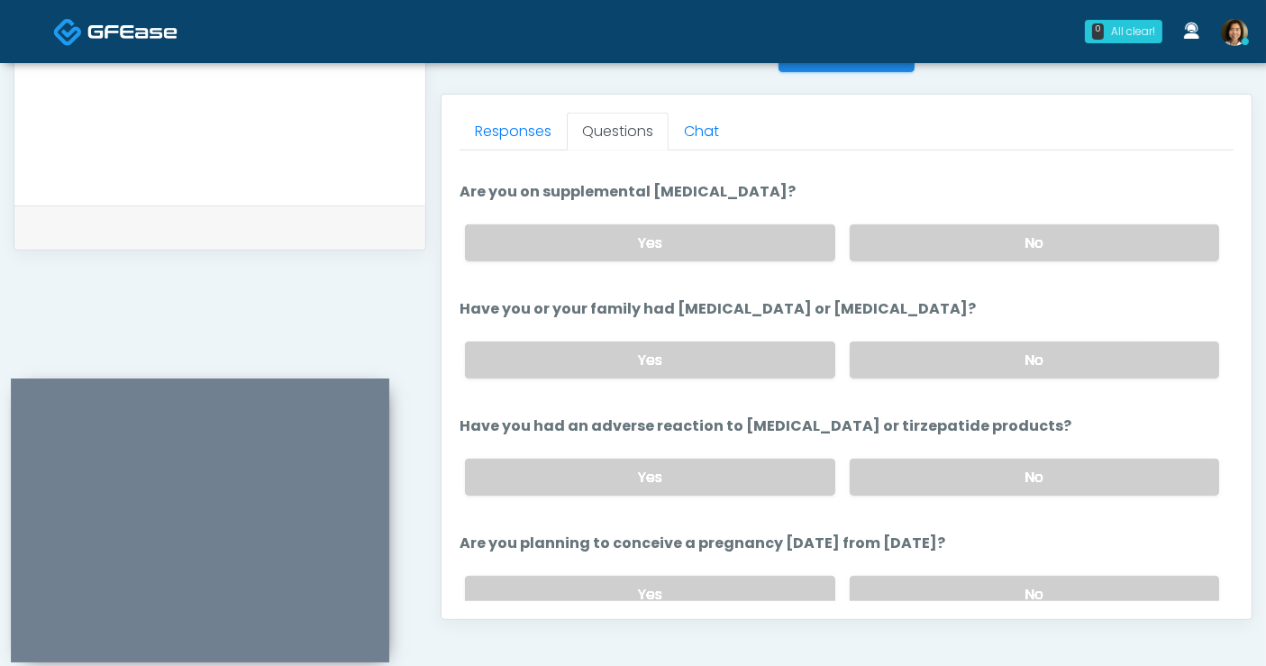
scroll to position [678, 0]
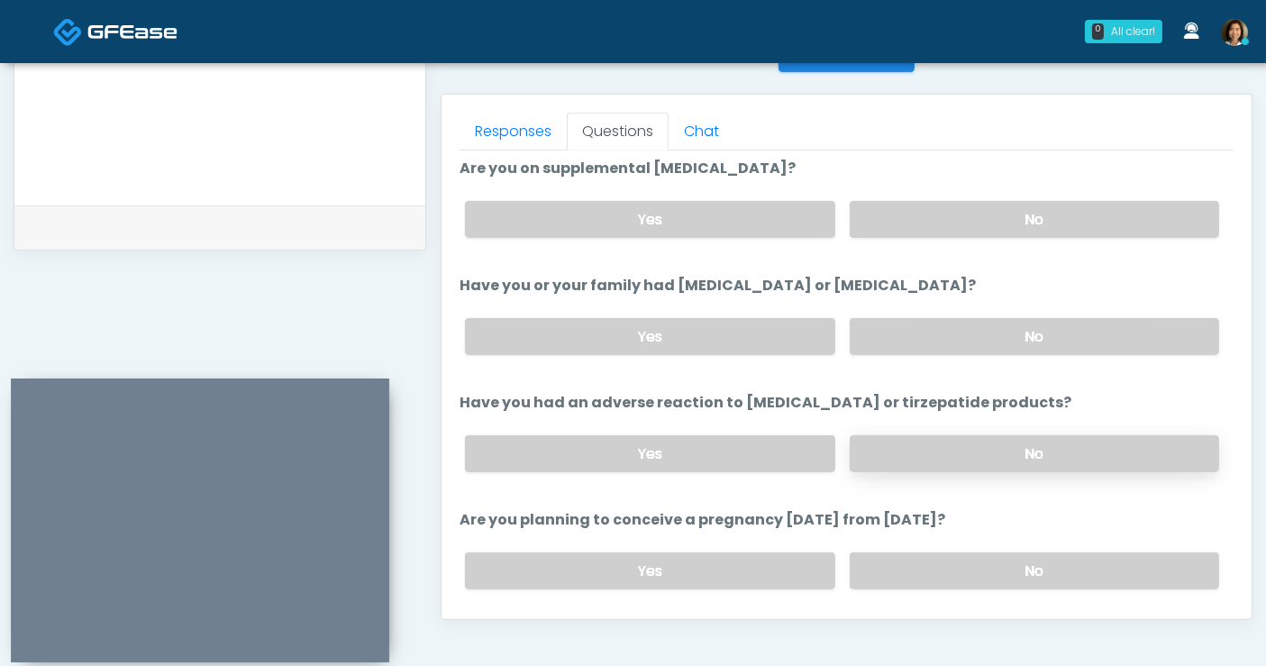
click at [1041, 457] on label "No" at bounding box center [1034, 453] width 369 height 37
drag, startPoint x: 1033, startPoint y: 562, endPoint x: 1190, endPoint y: 457, distance: 189.0
click at [1034, 561] on label "No" at bounding box center [1034, 570] width 369 height 37
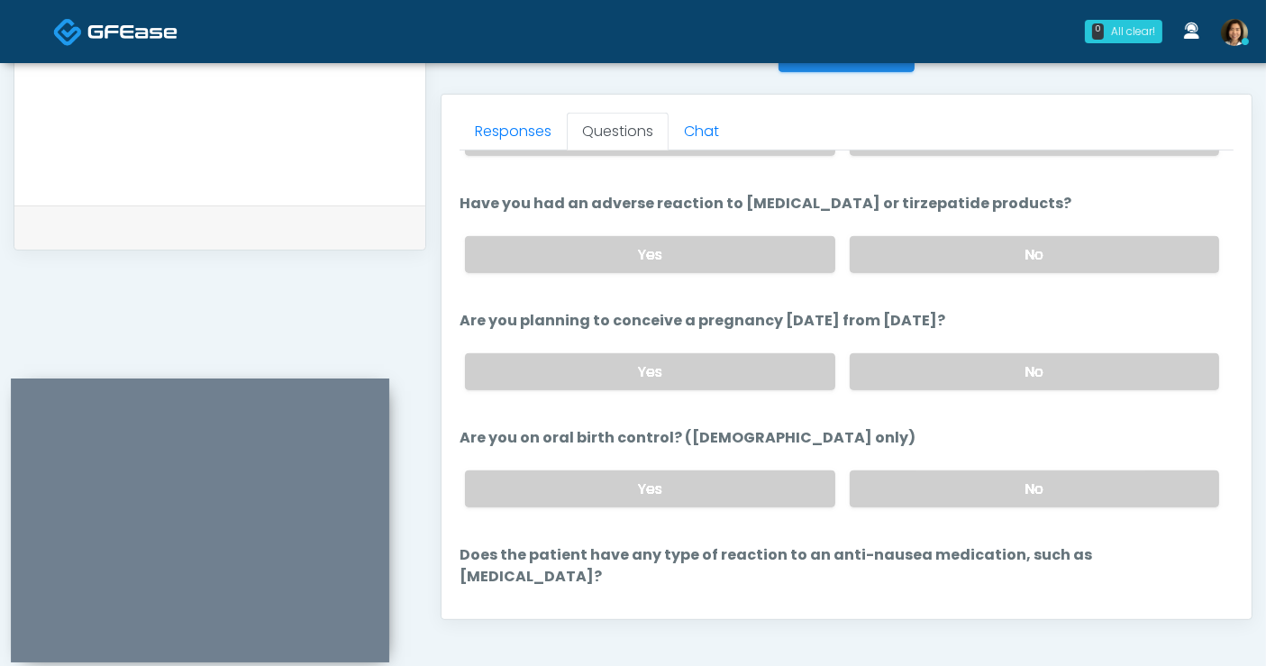
scroll to position [886, 0]
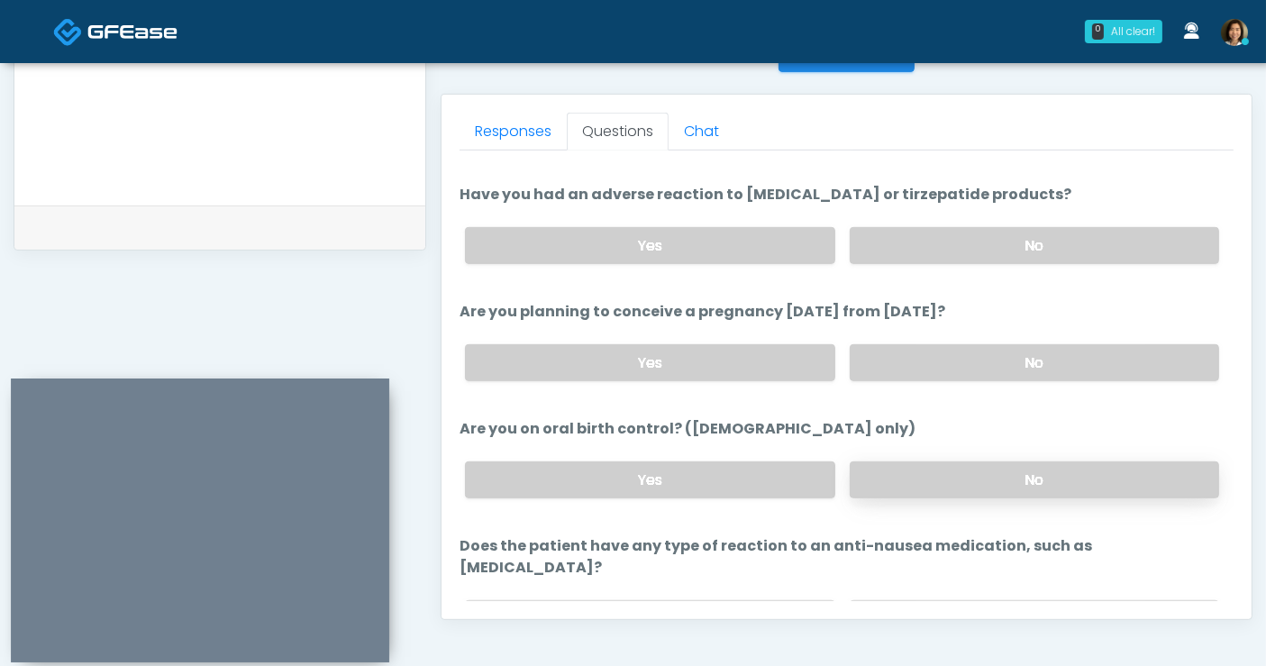
click at [986, 467] on label "No" at bounding box center [1034, 479] width 369 height 37
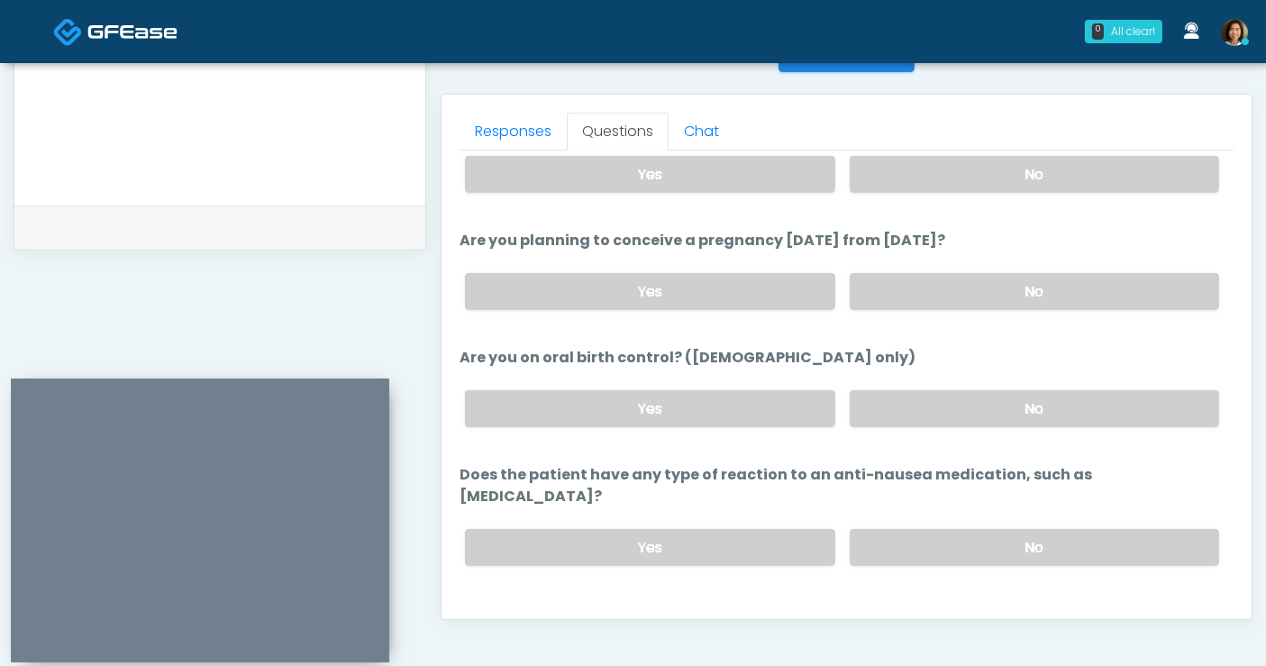
scroll to position [963, 0]
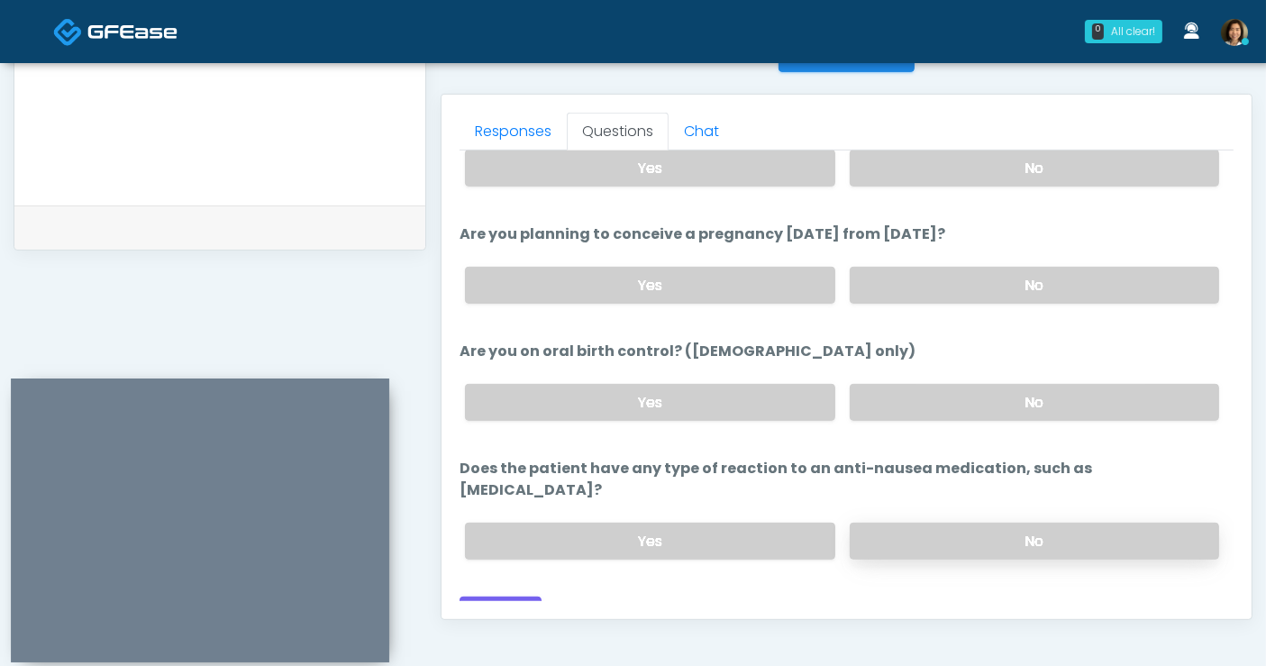
click at [1085, 523] on label "No" at bounding box center [1034, 541] width 369 height 37
click at [737, 597] on div "Back Continue" at bounding box center [847, 613] width 774 height 33
drag, startPoint x: 579, startPoint y: 568, endPoint x: 514, endPoint y: 585, distance: 68.0
click at [570, 597] on div "Back Continue" at bounding box center [847, 613] width 774 height 33
click at [491, 597] on button "Continue" at bounding box center [501, 613] width 82 height 33
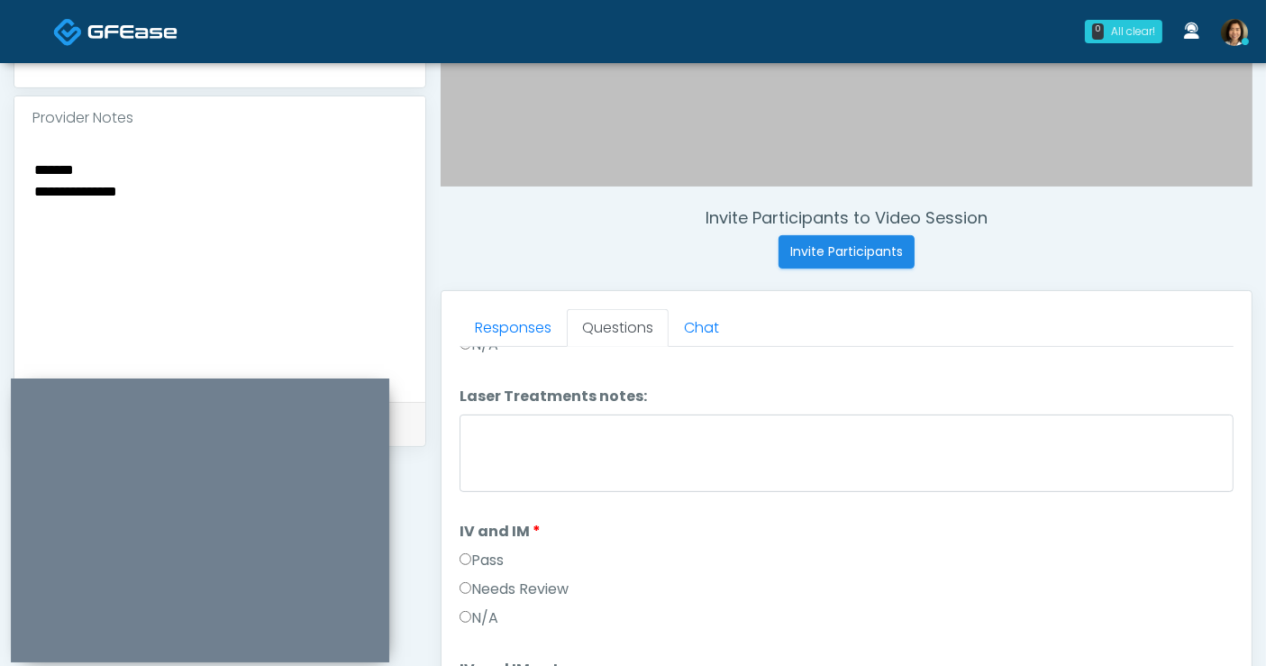
scroll to position [0, 0]
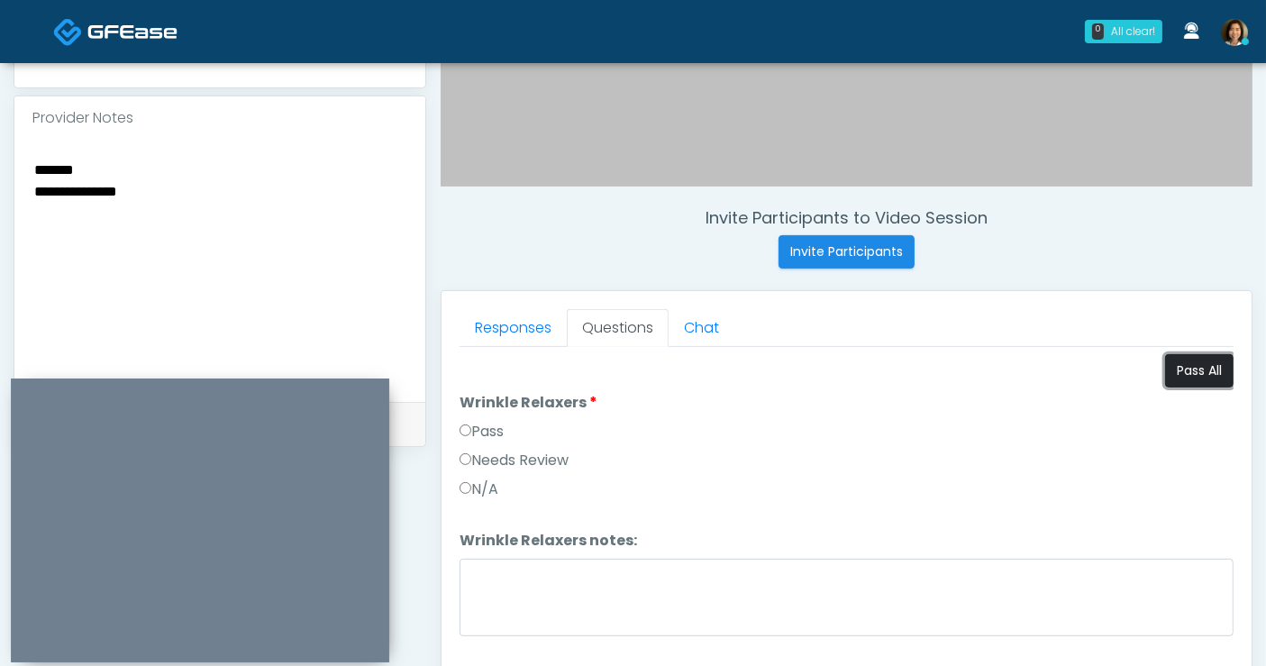
click at [1203, 371] on button "Pass All" at bounding box center [1199, 370] width 68 height 33
drag, startPoint x: 180, startPoint y: 187, endPoint x: -58, endPoint y: 155, distance: 240.0
click at [0, 155] on html "0 All clear! All clear! Shu Dong In Exam - 2m 41s CA Nike Elizabeth Akinjero In…" at bounding box center [633, 249] width 1266 height 1618
click at [242, 185] on textarea at bounding box center [219, 268] width 375 height 220
type textarea "*"
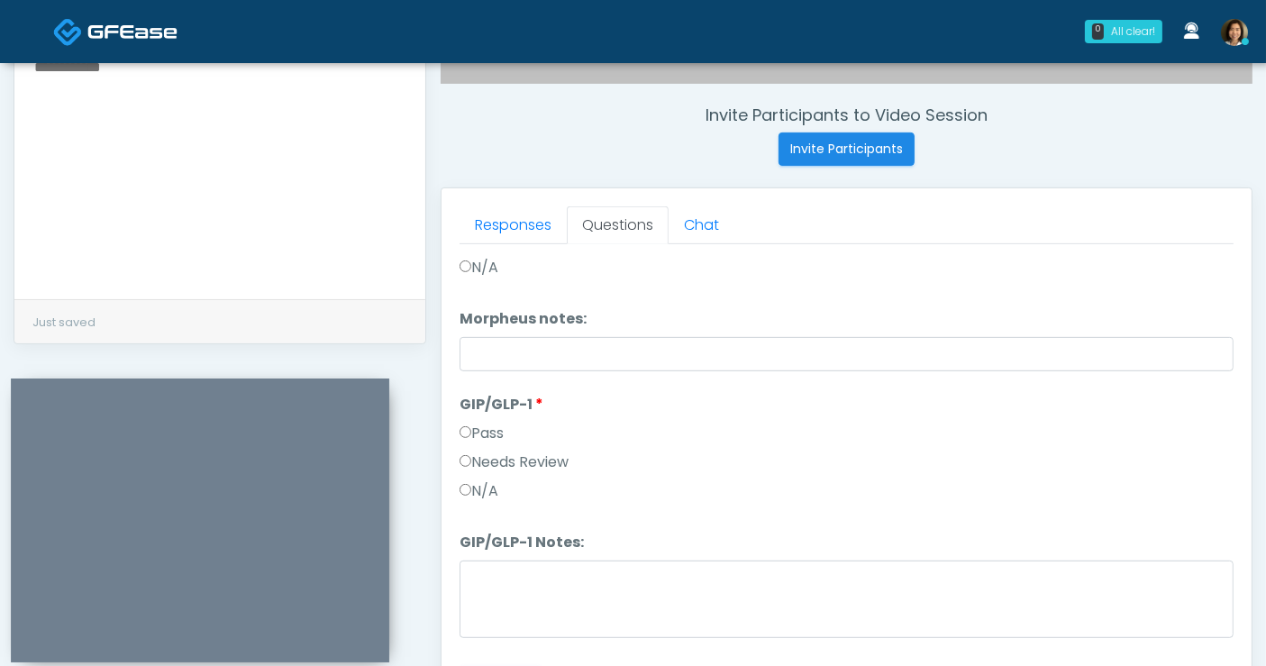
scroll to position [756, 0]
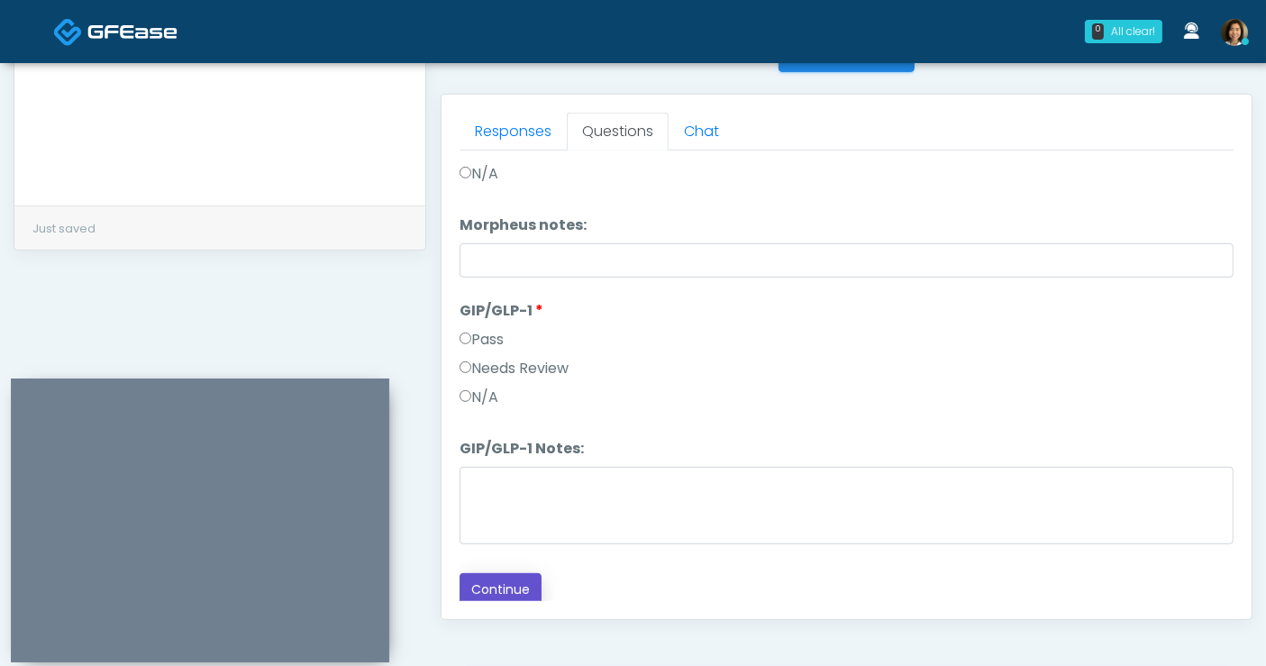
click button "Continue"
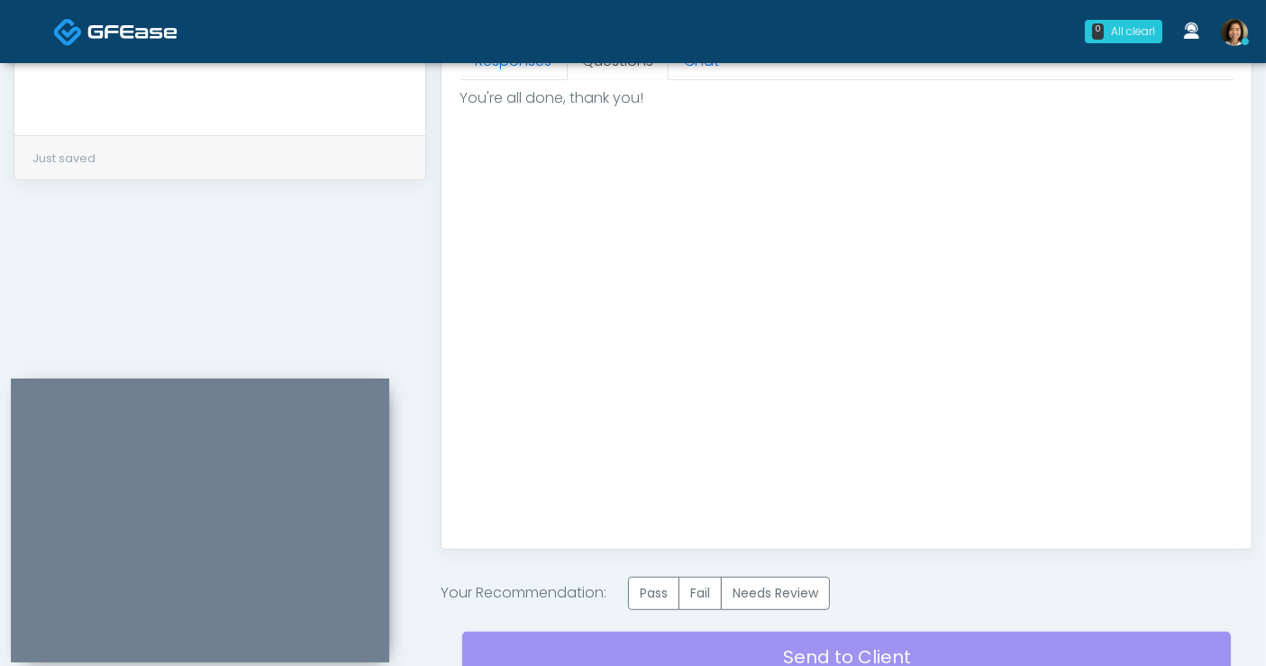
scroll to position [856, 0]
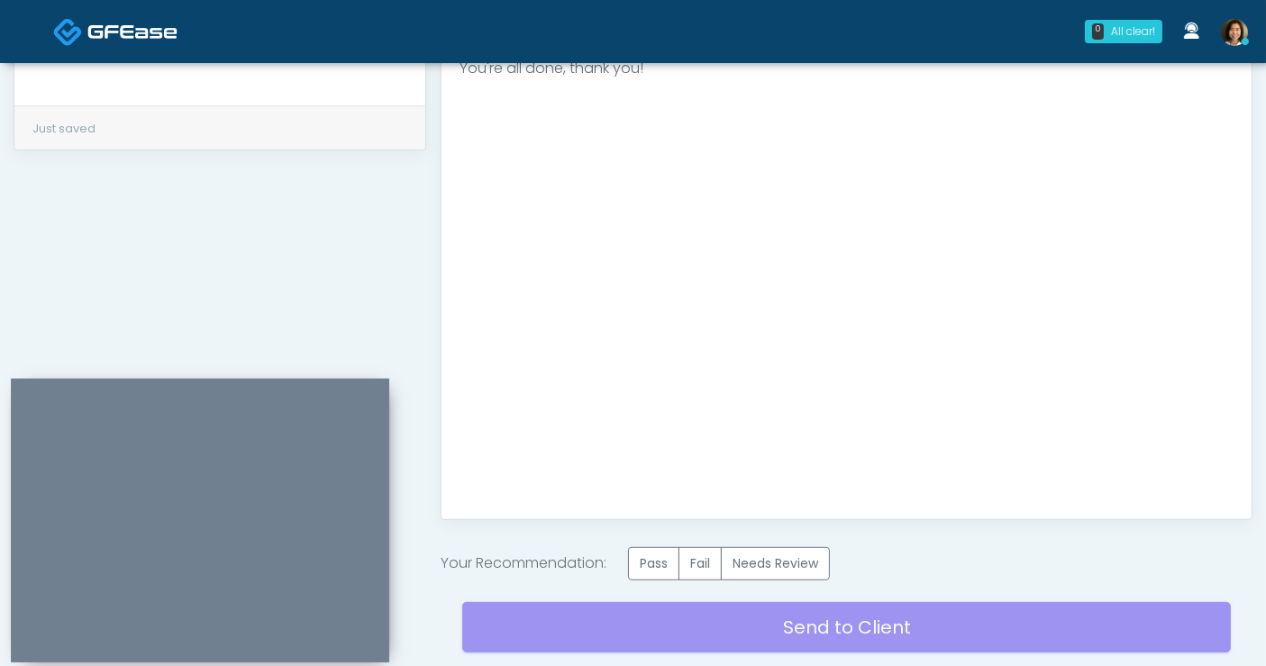
click div "**********"
click label "Pass"
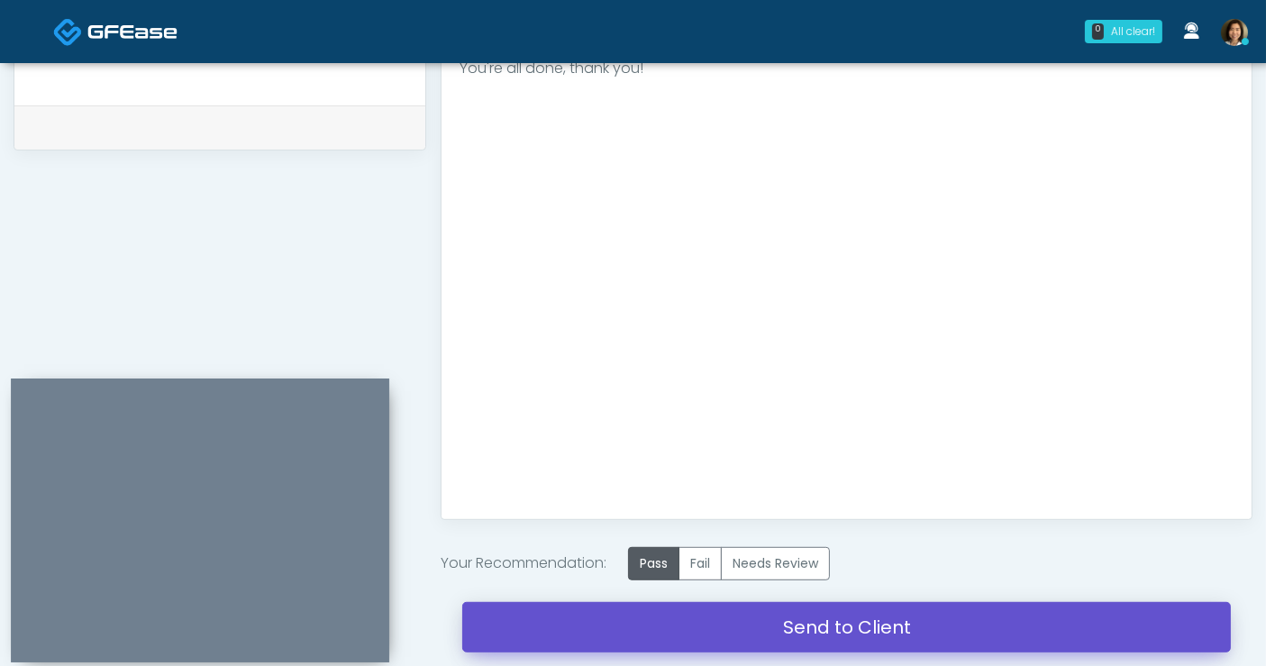
drag, startPoint x: 792, startPoint y: 615, endPoint x: 744, endPoint y: 131, distance: 487.2
click link "Send to Client"
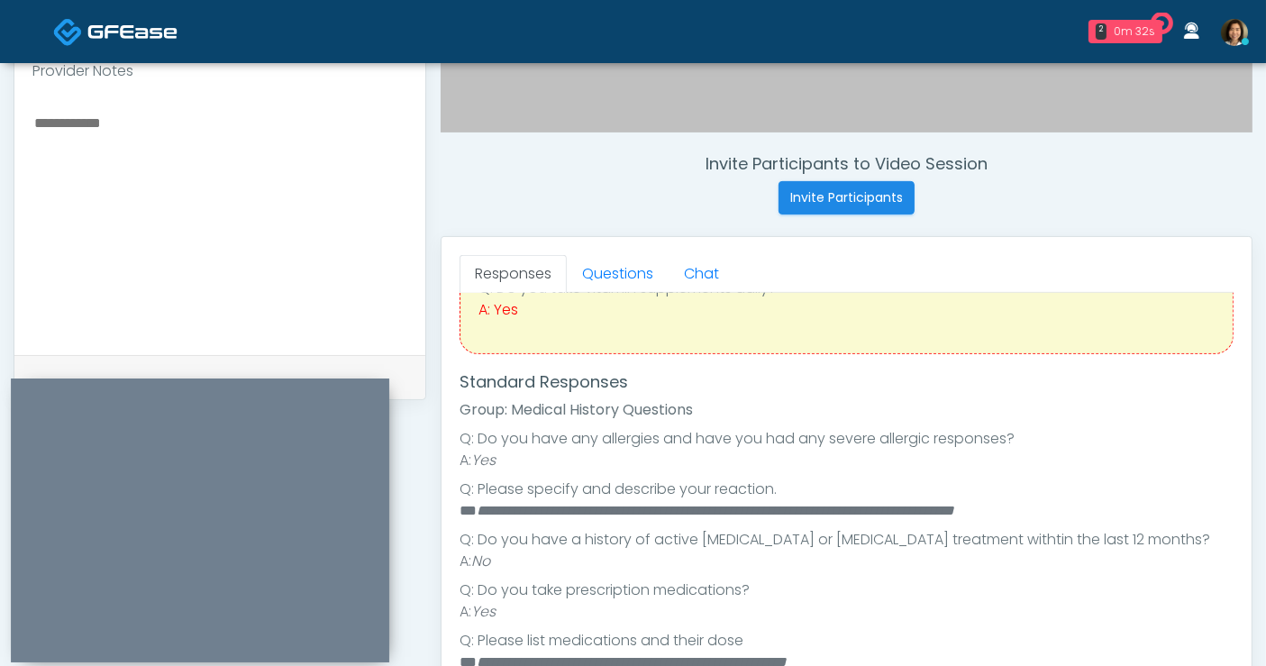
scroll to position [236, 0]
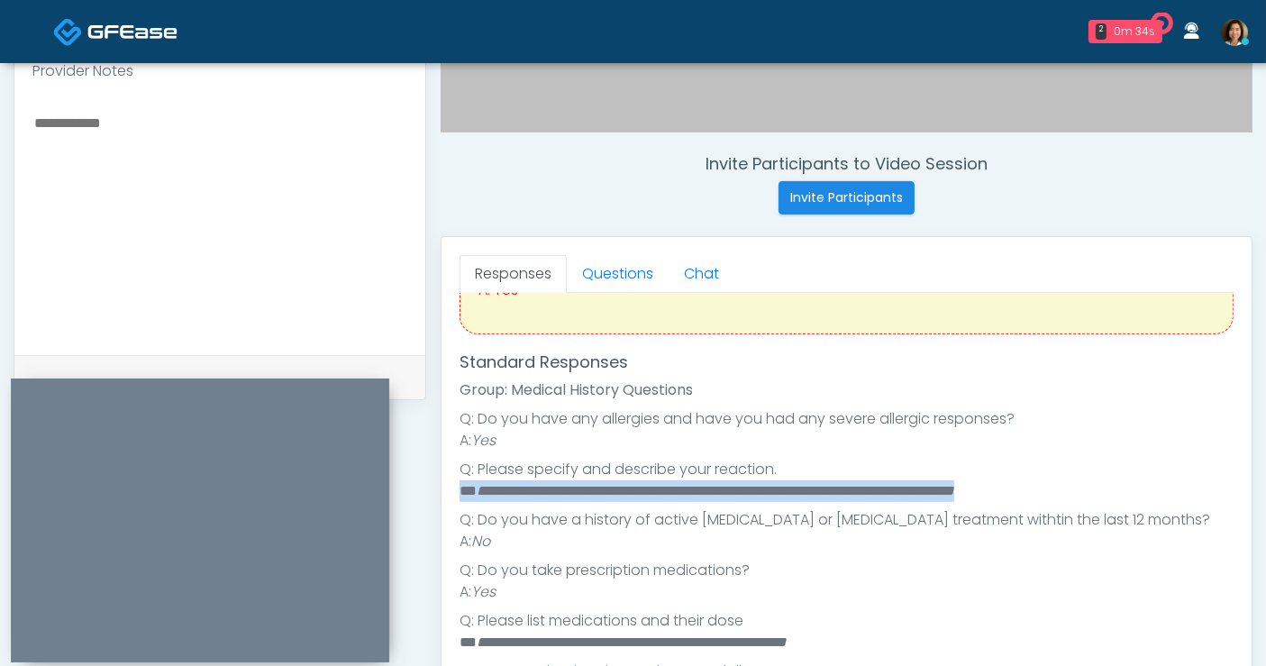
drag, startPoint x: 1126, startPoint y: 488, endPoint x: 460, endPoint y: 488, distance: 666.0
click at [460, 488] on li "**********" at bounding box center [839, 491] width 759 height 22
copy li "**********"
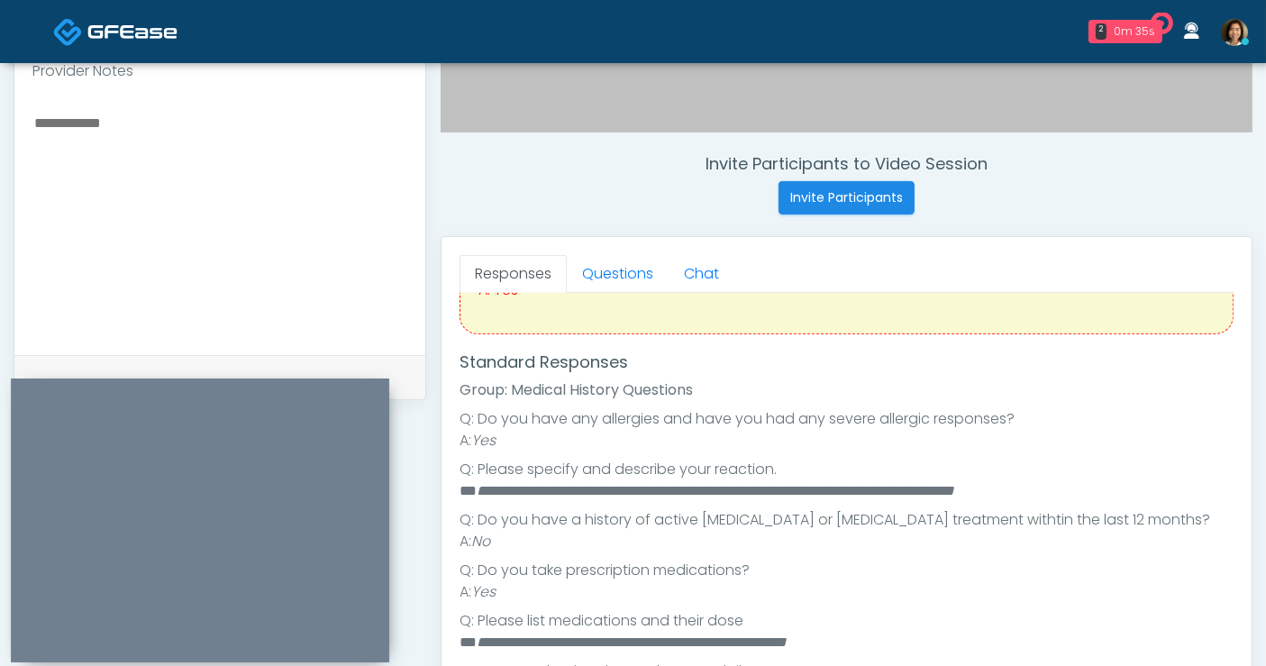
click at [280, 152] on textarea at bounding box center [219, 221] width 375 height 220
paste textarea "**********"
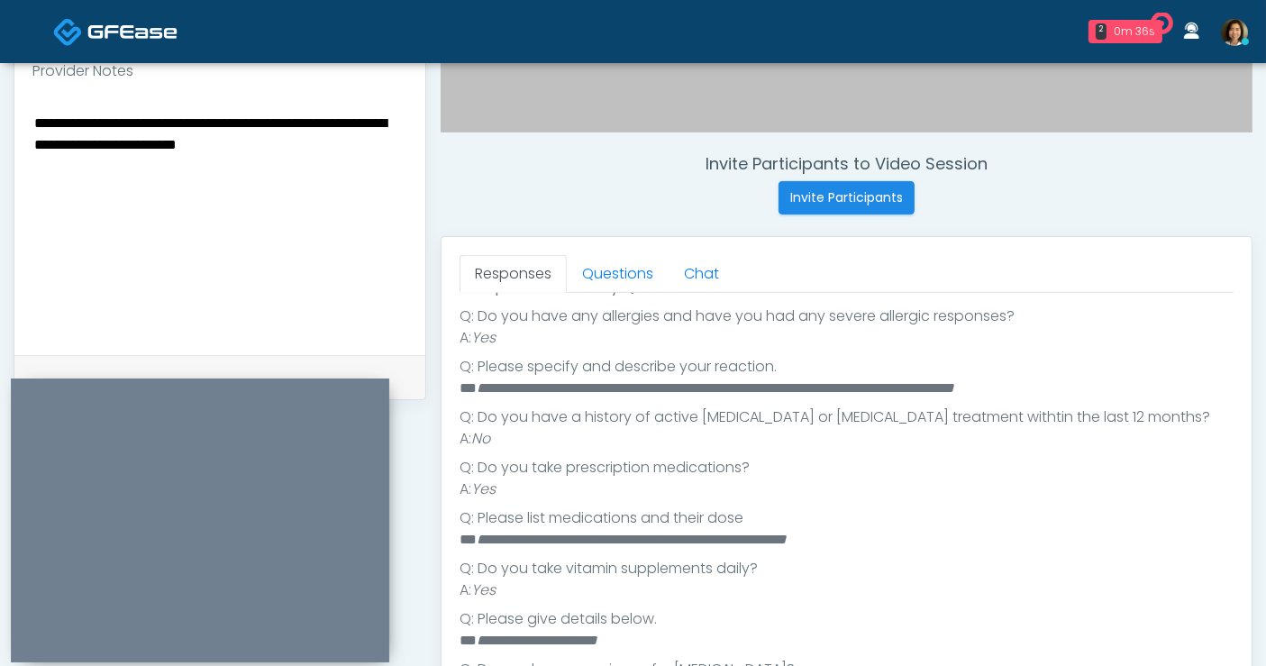
scroll to position [436, 0]
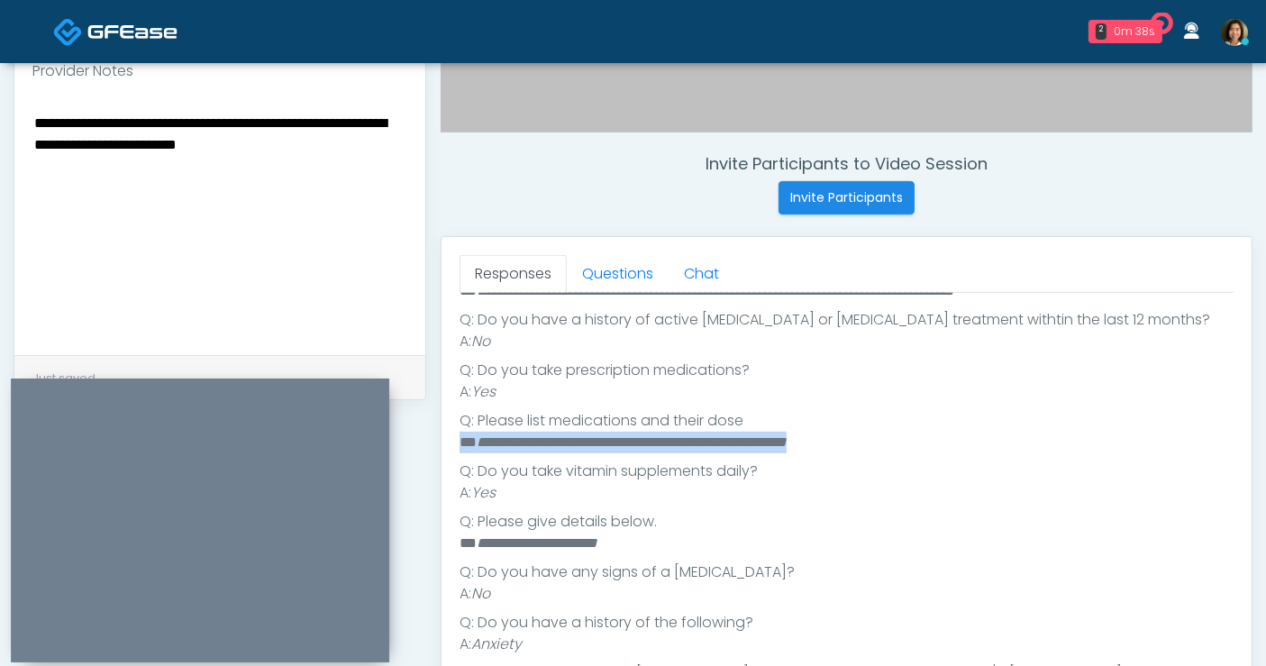
drag, startPoint x: 735, startPoint y: 455, endPoint x: 461, endPoint y: 439, distance: 274.4
click at [461, 439] on li "**********" at bounding box center [839, 443] width 759 height 22
copy li "**********"
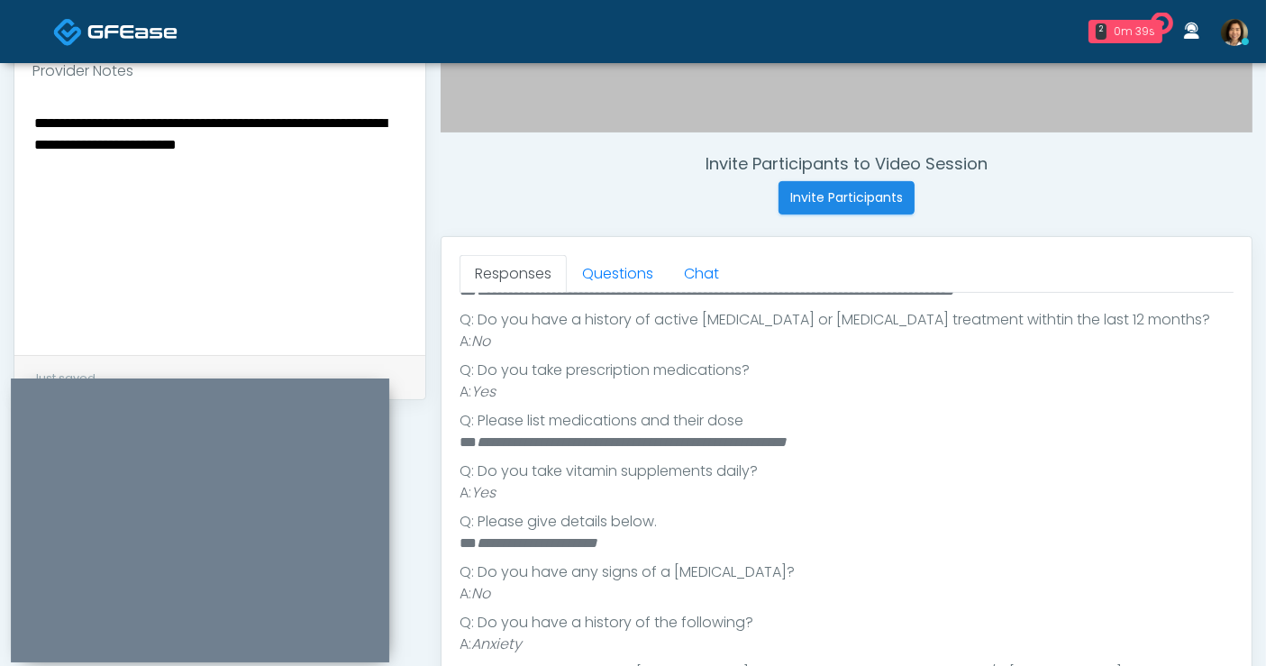
click at [348, 138] on textarea "**********" at bounding box center [219, 221] width 375 height 220
paste textarea "**********"
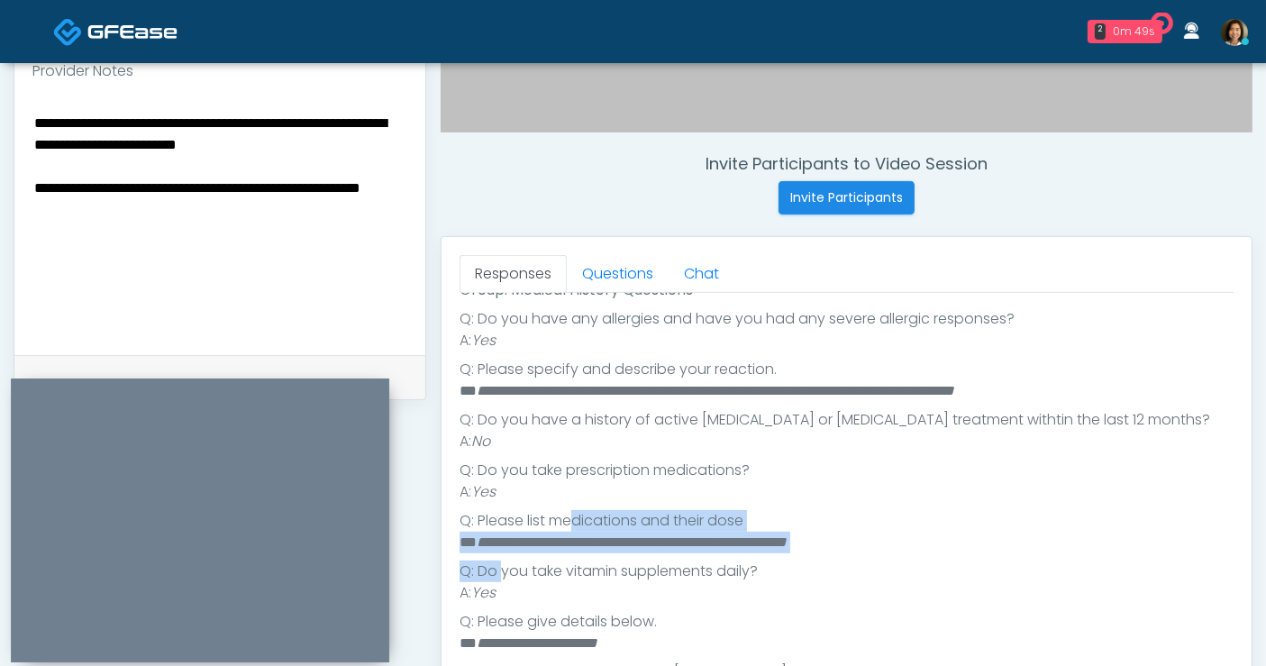
click at [610, 496] on ul "**********" at bounding box center [847, 629] width 774 height 642
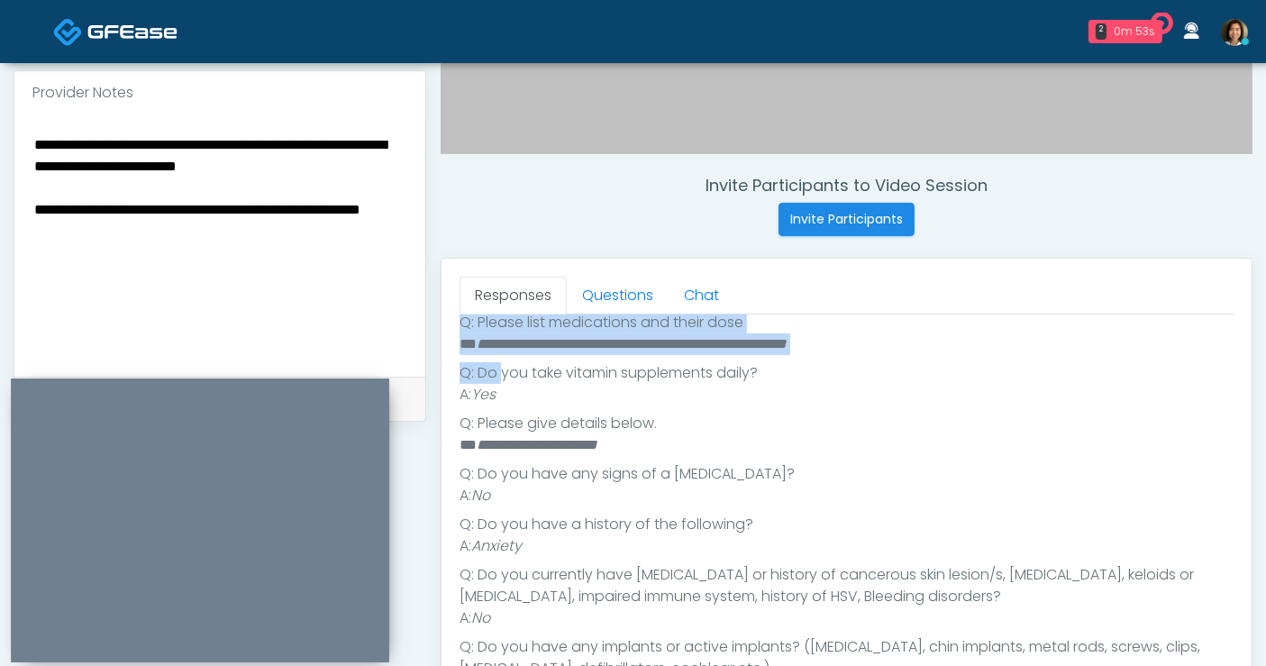
scroll to position [588, 0]
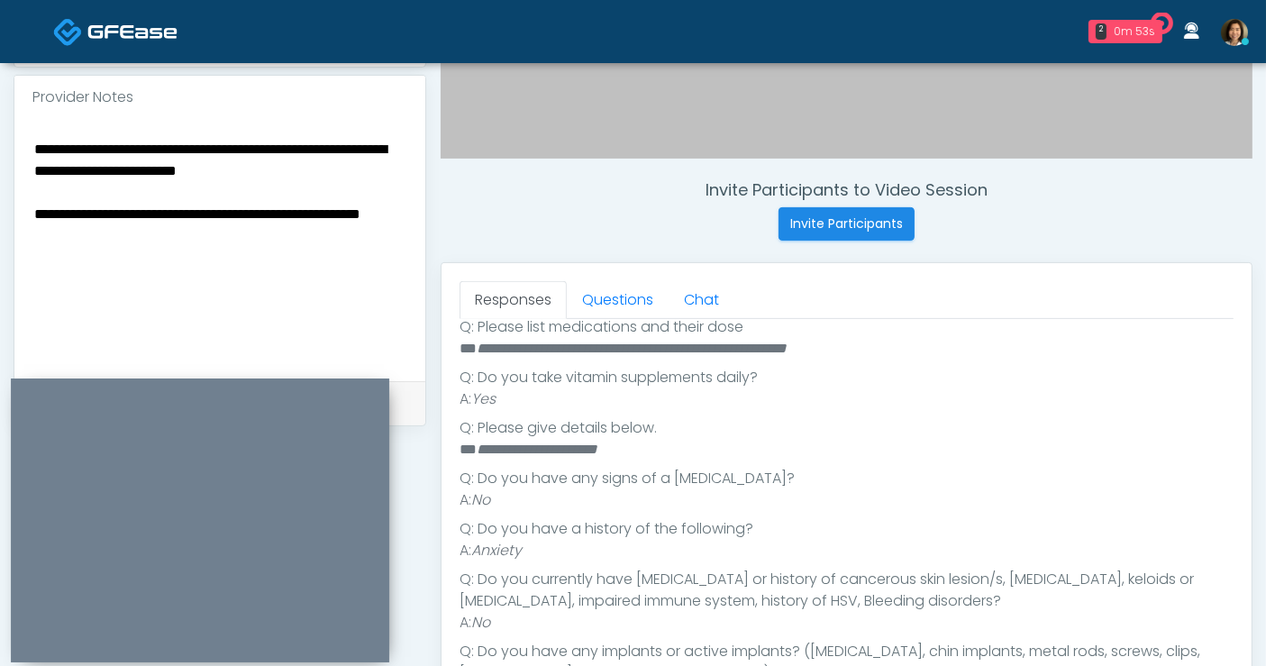
click at [180, 234] on textarea "**********" at bounding box center [219, 247] width 375 height 220
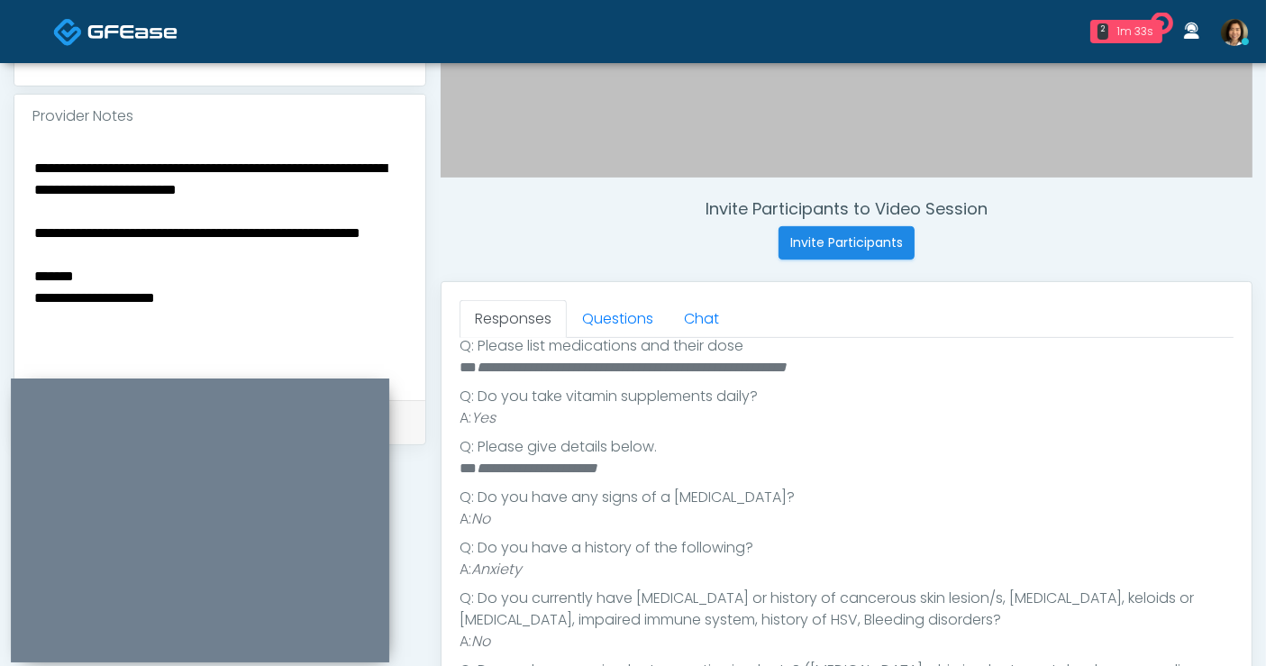
scroll to position [541, 0]
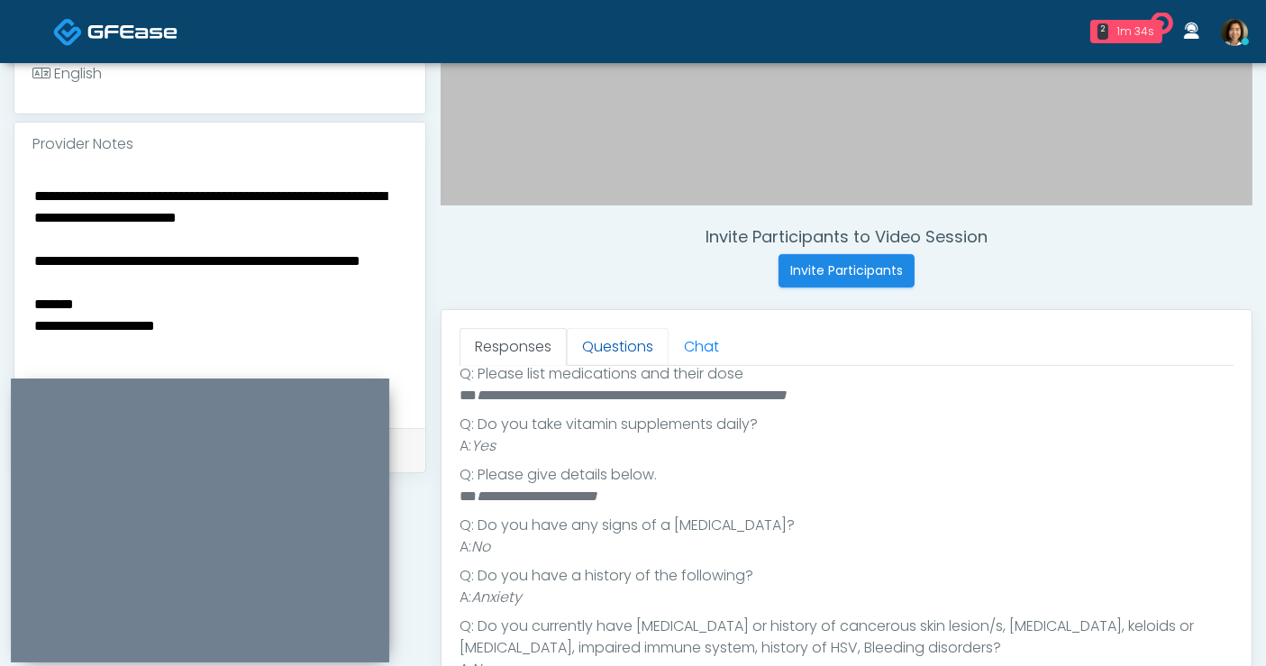
type textarea "**********"
click at [640, 349] on link "Questions" at bounding box center [618, 347] width 102 height 38
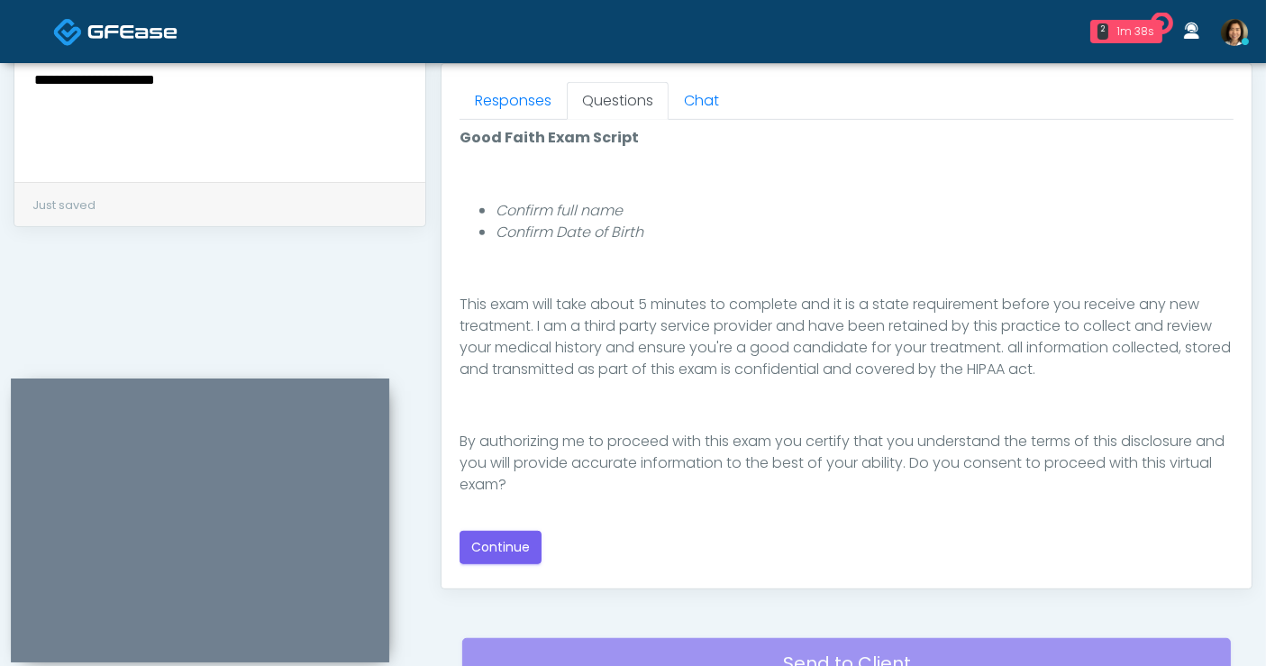
scroll to position [790, 0]
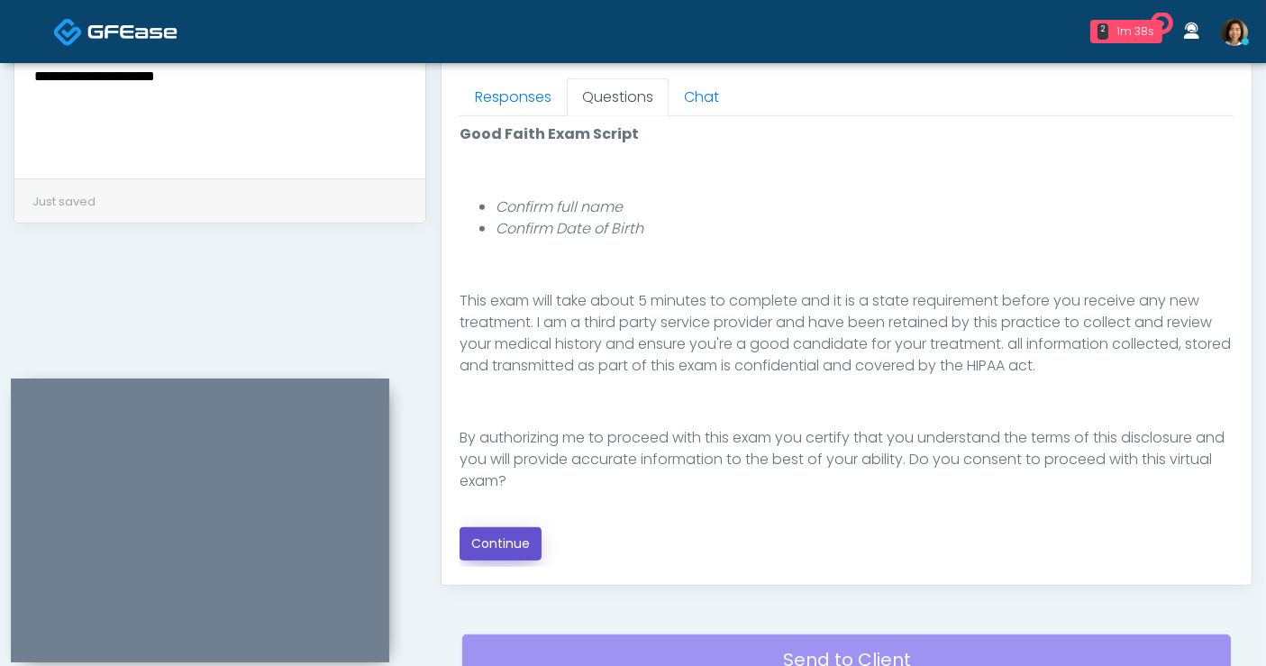
click at [517, 542] on button "Continue" at bounding box center [501, 543] width 82 height 33
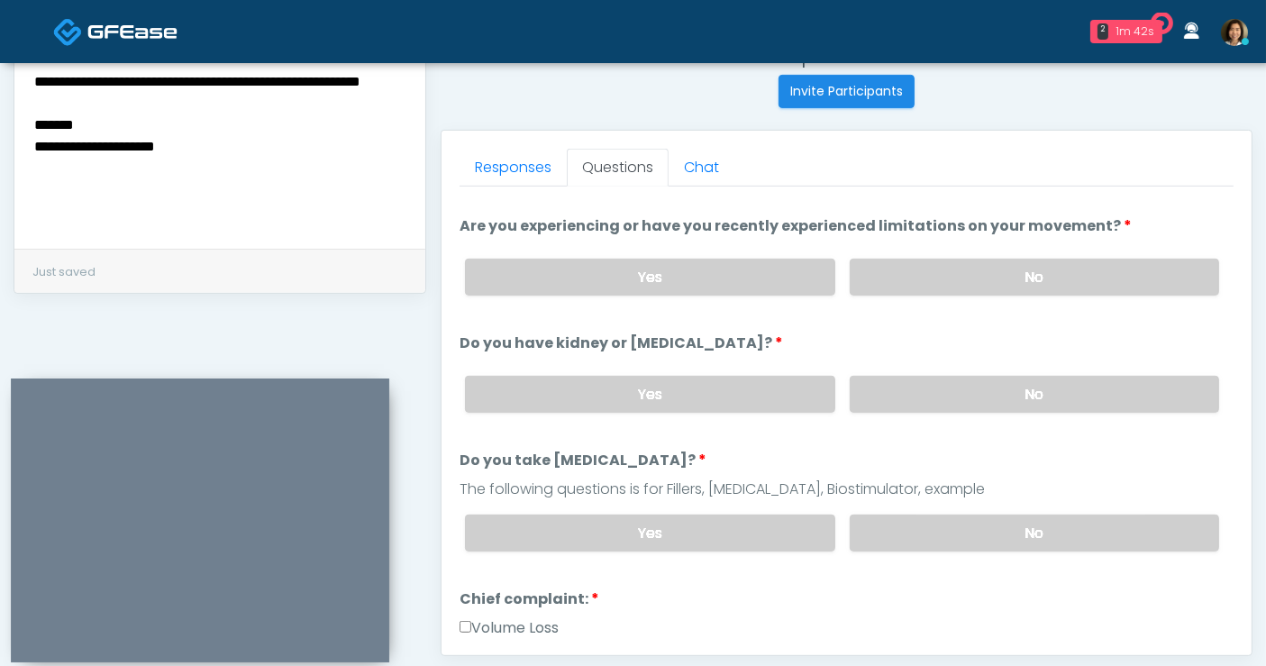
scroll to position [0, 0]
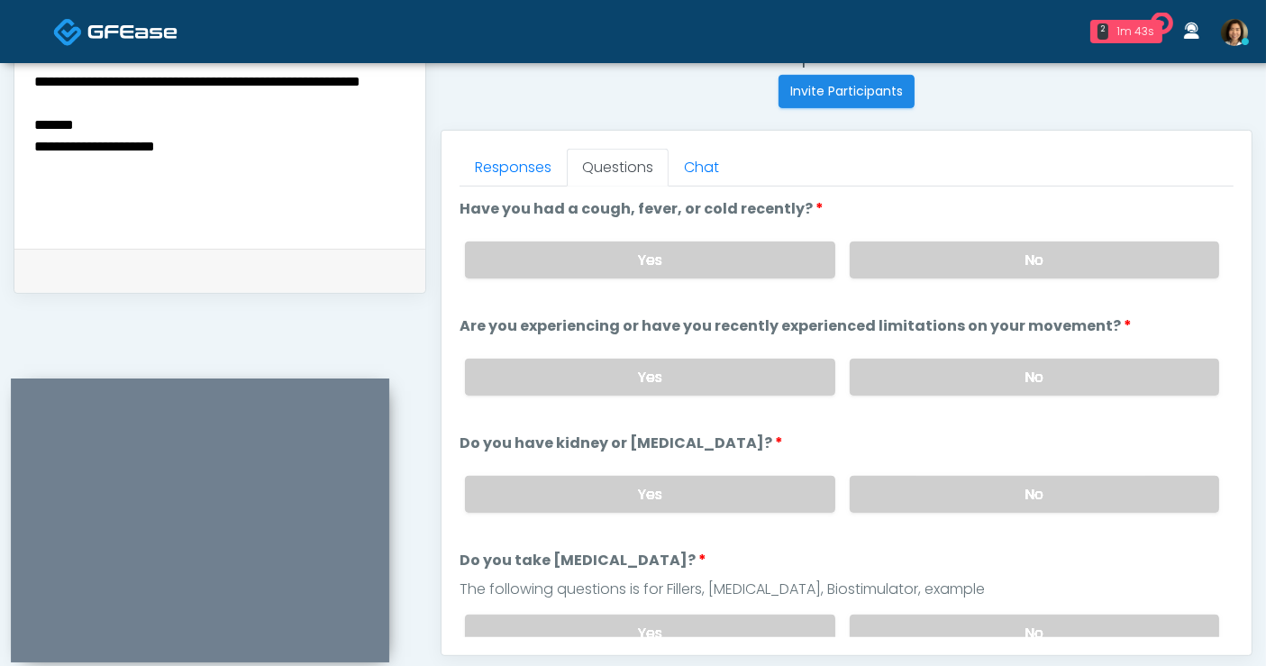
drag, startPoint x: 1119, startPoint y: 260, endPoint x: 1109, endPoint y: 407, distance: 148.1
click at [1119, 261] on label "No" at bounding box center [1034, 260] width 369 height 37
click at [1104, 374] on label "No" at bounding box center [1034, 377] width 369 height 37
click at [1076, 493] on label "No" at bounding box center [1034, 494] width 369 height 37
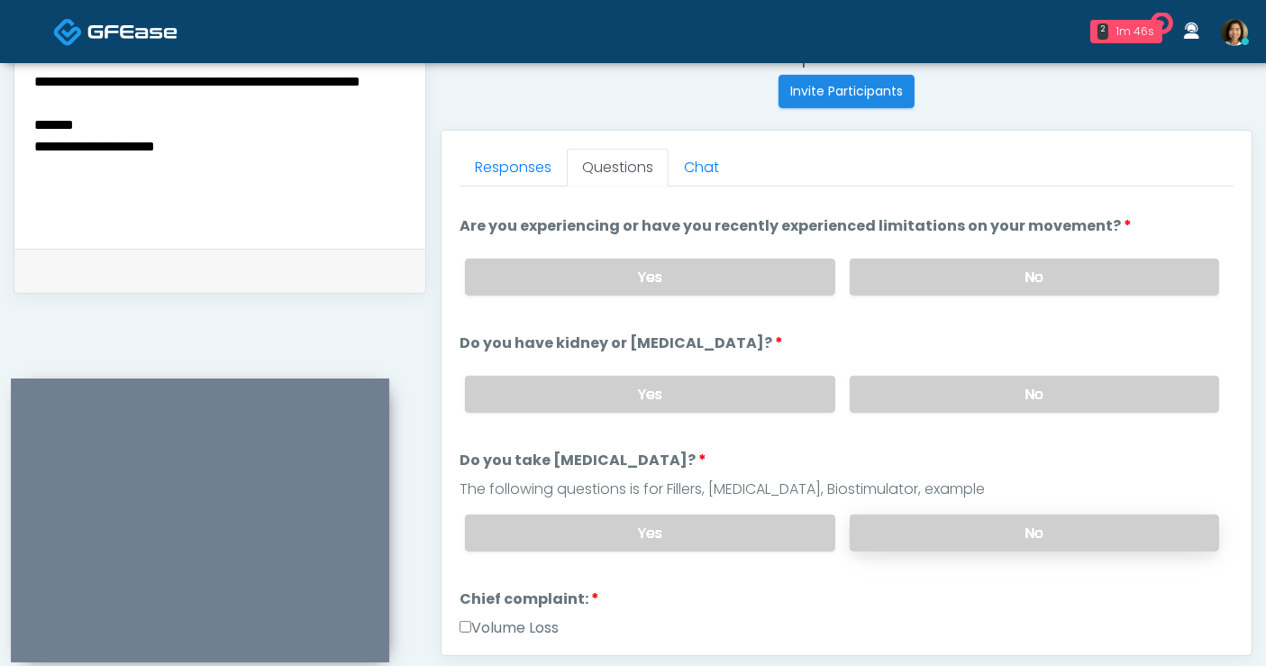
click at [1073, 526] on label "No" at bounding box center [1034, 533] width 369 height 37
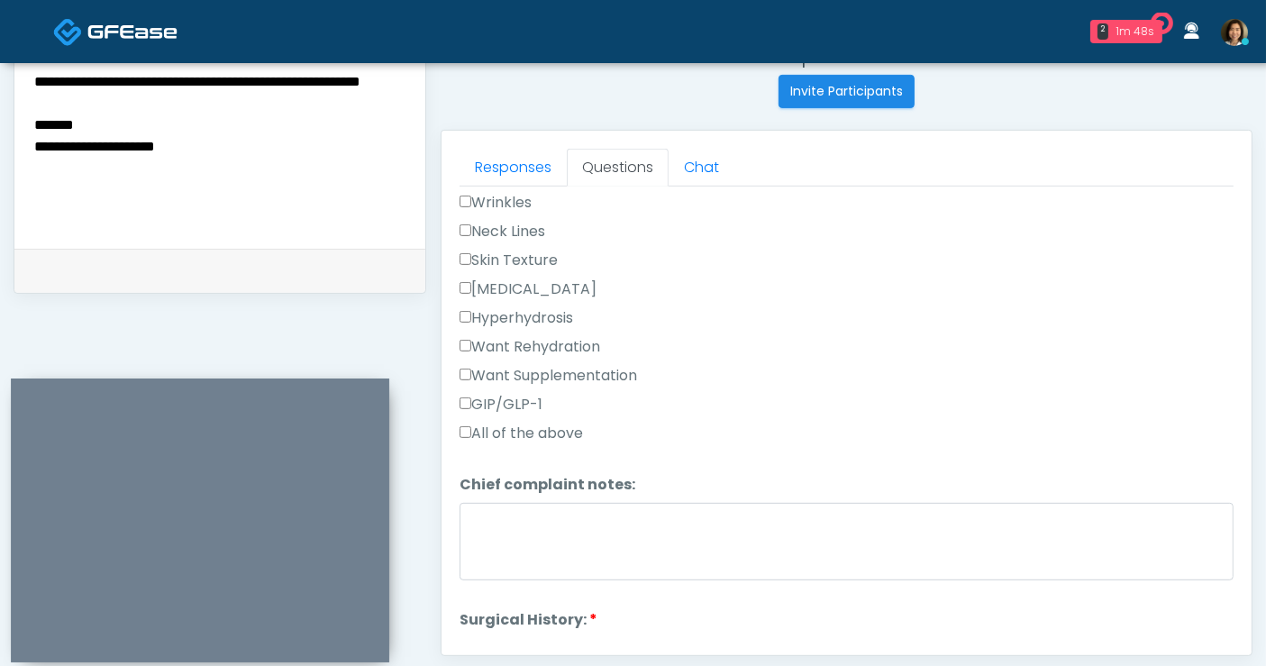
scroll to position [557, 0]
click at [533, 335] on label "Want Rehydration" at bounding box center [530, 344] width 141 height 22
click at [535, 371] on label "Want Supplementation" at bounding box center [549, 373] width 178 height 22
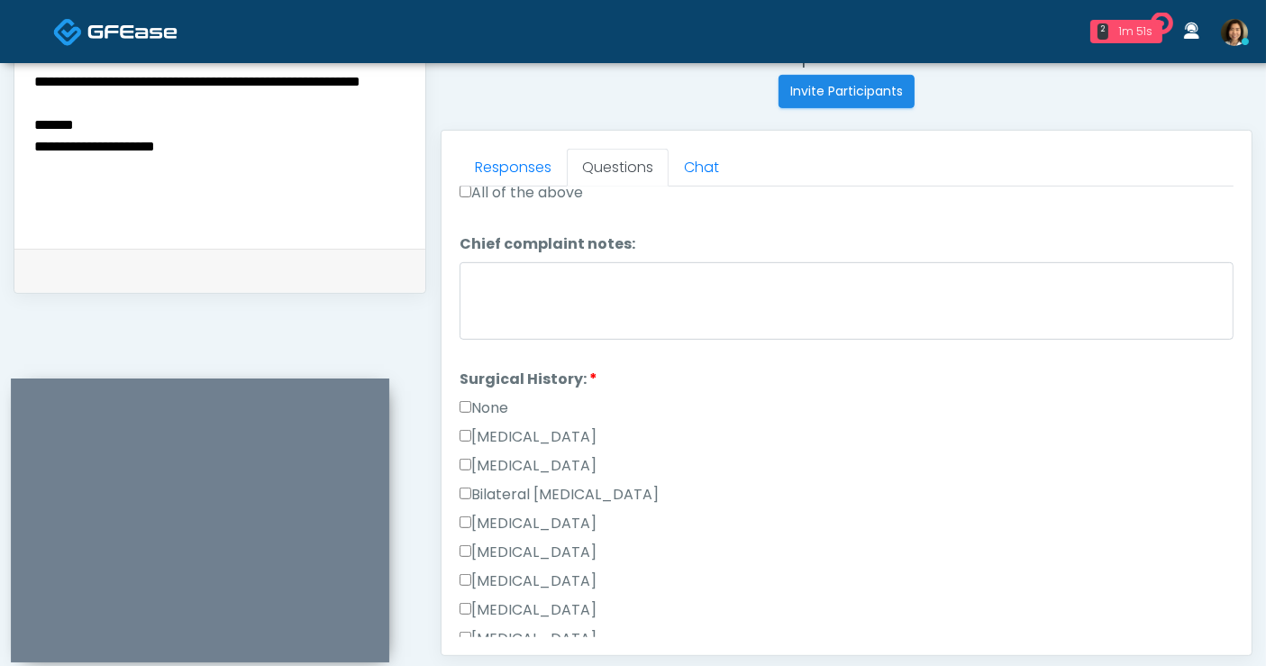
click at [488, 401] on label "None" at bounding box center [484, 408] width 49 height 22
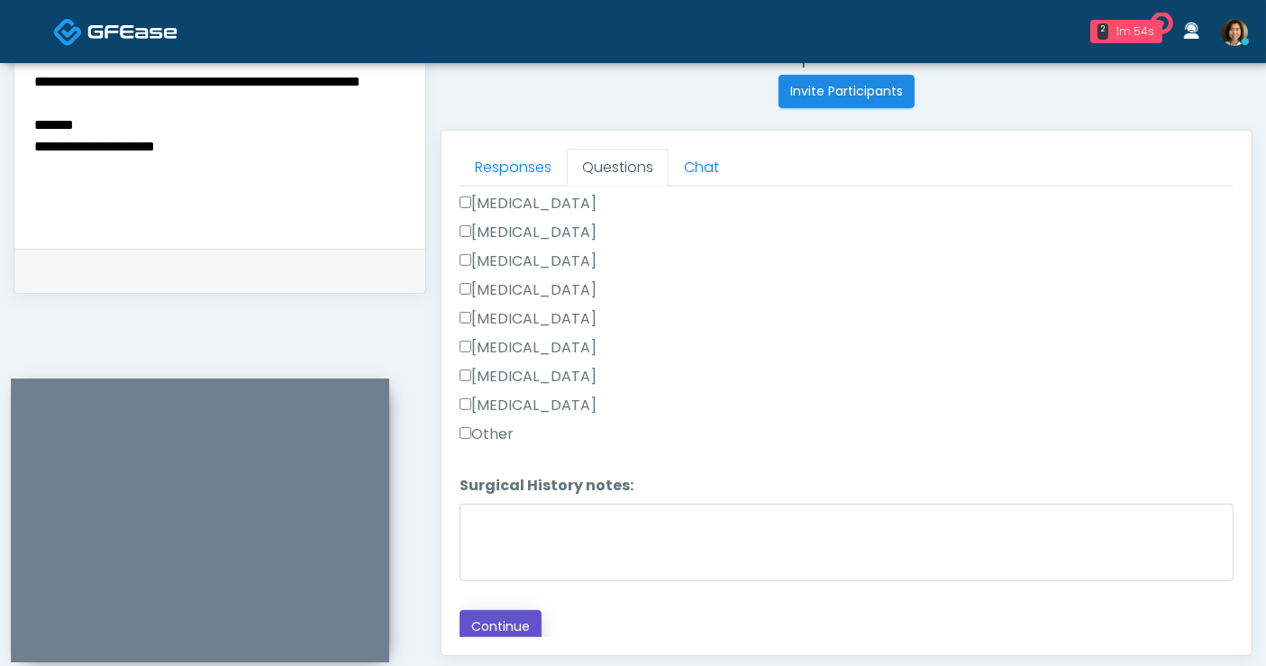
click at [504, 616] on button "Continue" at bounding box center [501, 626] width 82 height 33
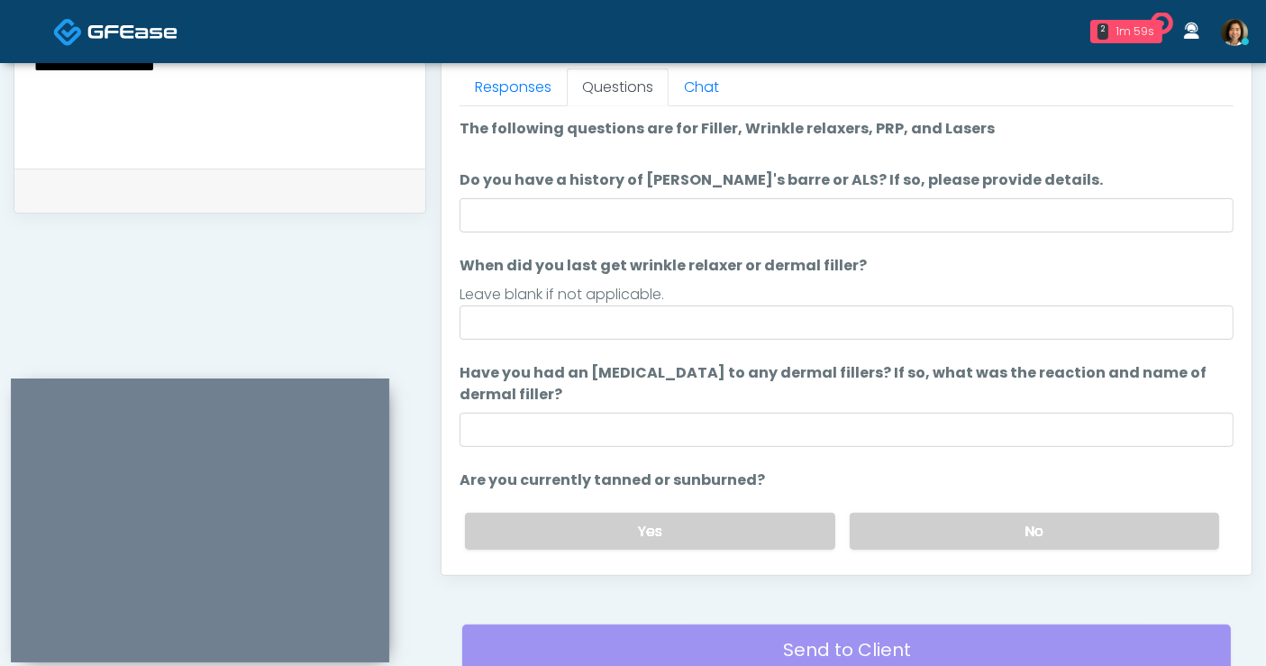
scroll to position [700, 0]
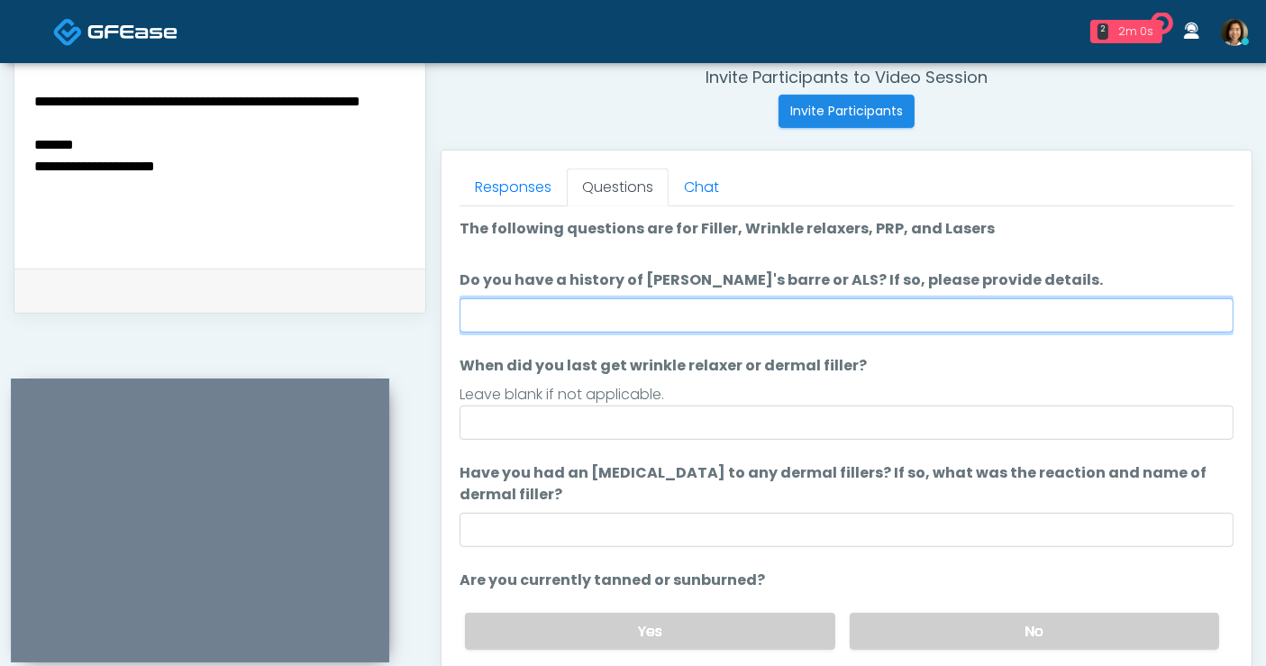
click at [698, 299] on input "Do you have a history of [PERSON_NAME]'s barre or ALS? If so, please provide de…" at bounding box center [847, 315] width 774 height 34
type input "**"
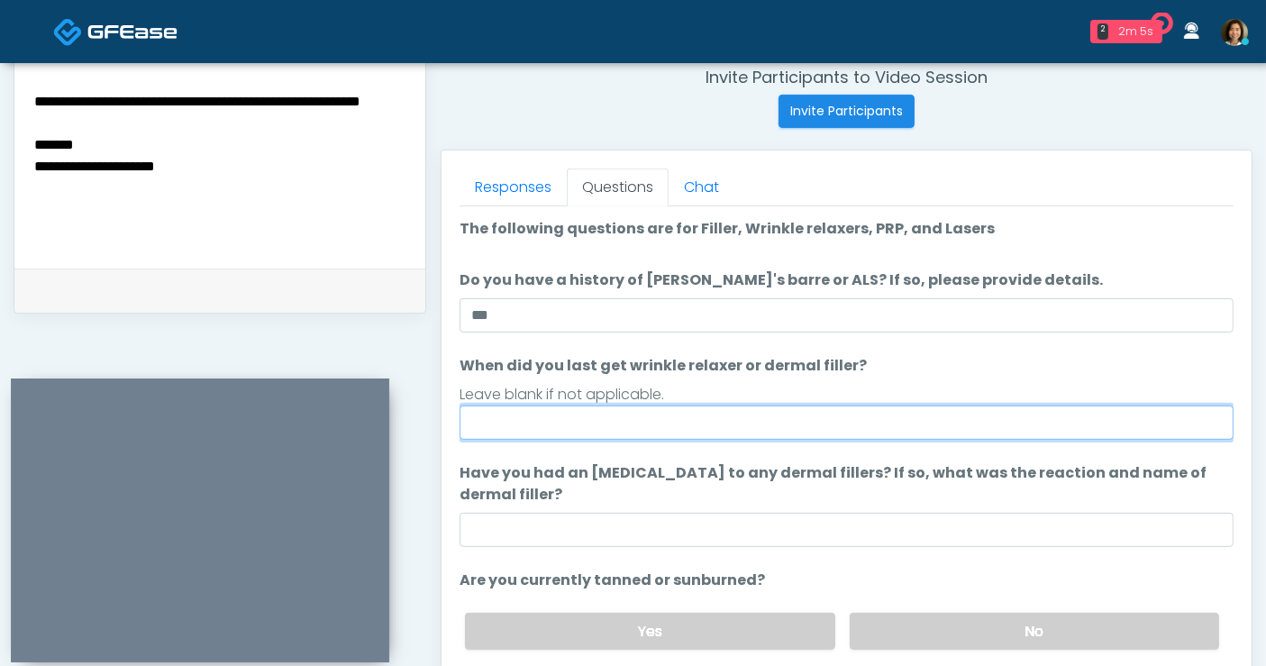
click at [669, 413] on input "When did you last get wrinkle relaxer or dermal filler?" at bounding box center [847, 423] width 774 height 34
type input "*****"
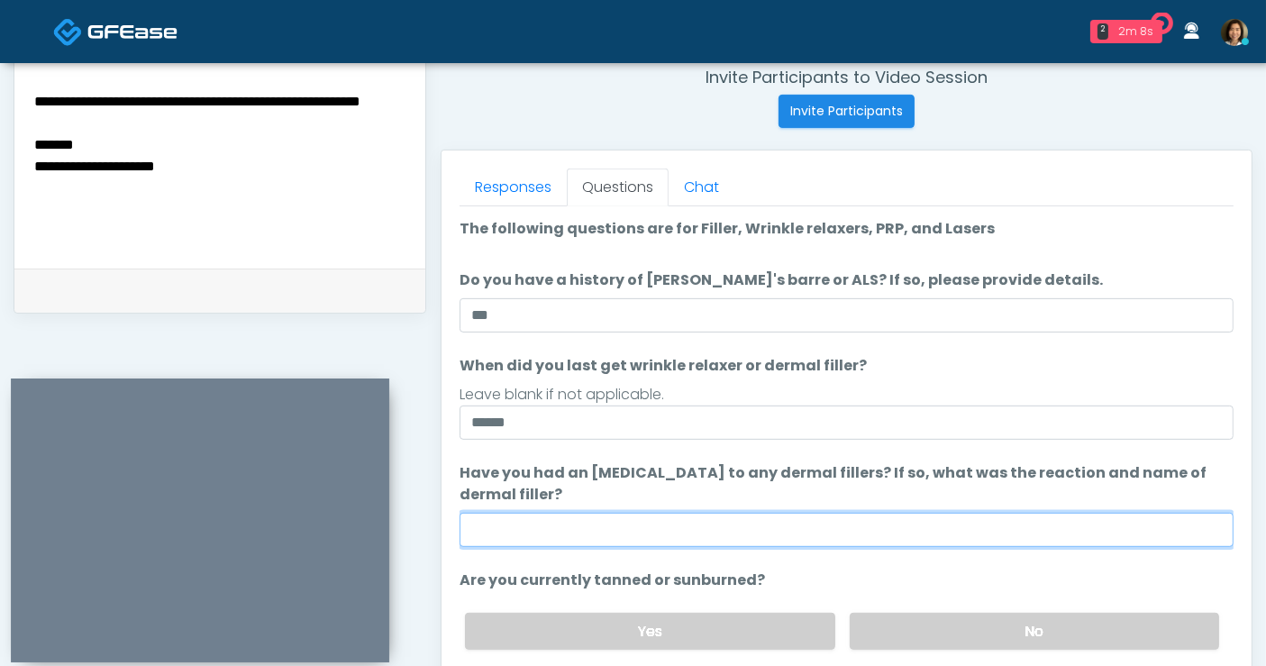
click at [609, 543] on input "Have you had an [MEDICAL_DATA] to any dermal fillers? If so, what was the react…" at bounding box center [847, 530] width 774 height 34
type input "**********"
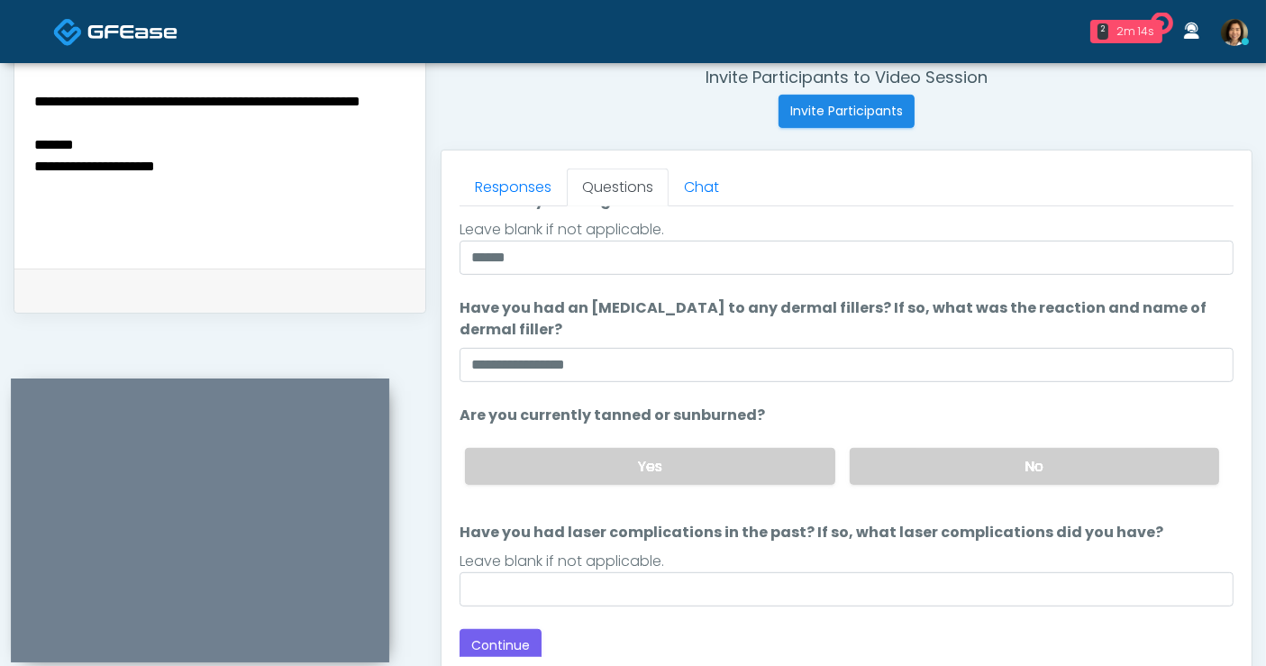
scroll to position [169, 0]
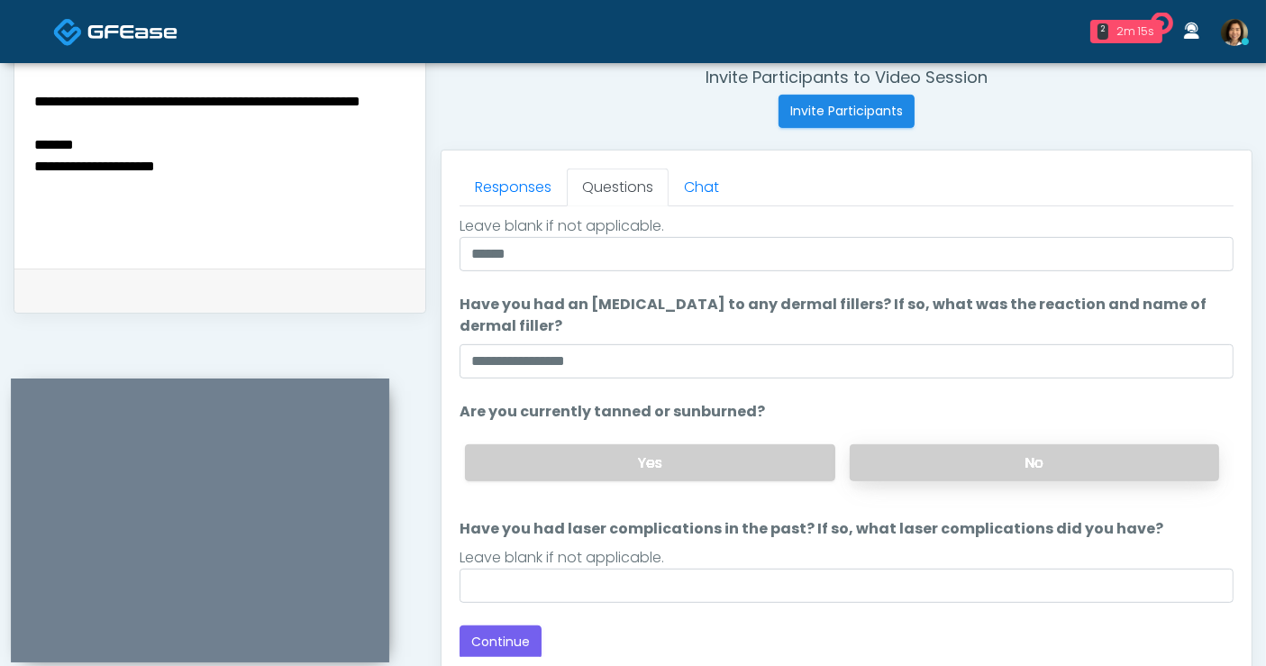
click at [1047, 464] on label "No" at bounding box center [1034, 462] width 369 height 37
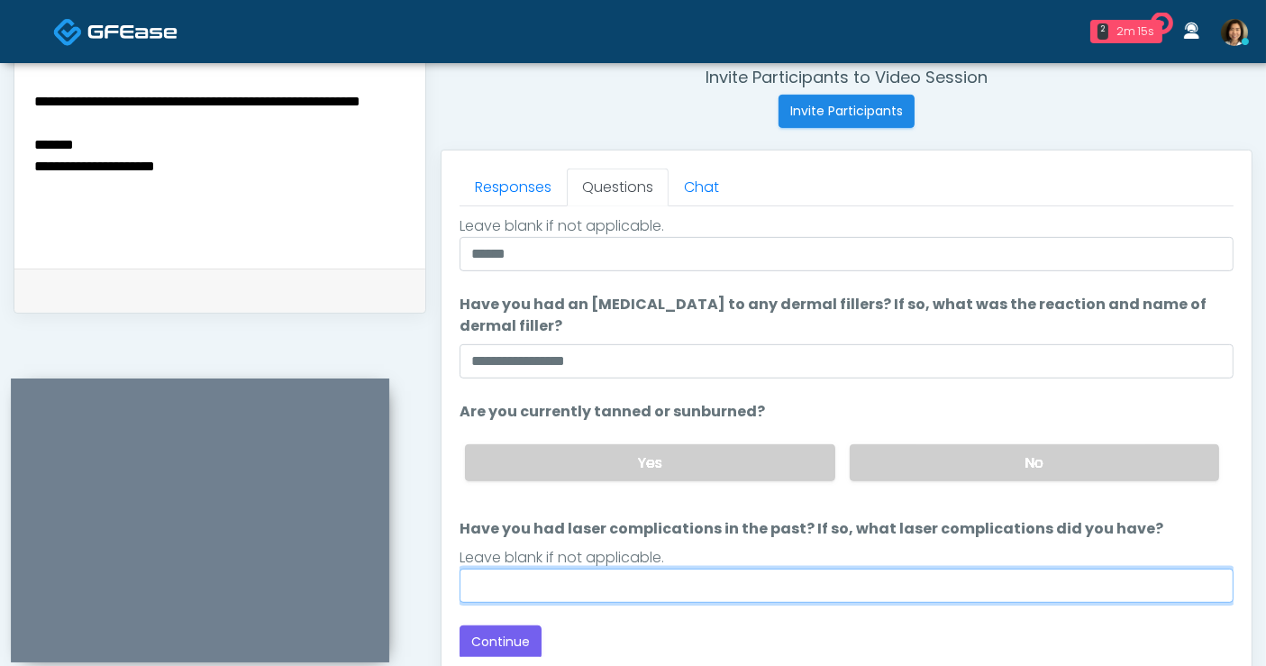
click at [926, 584] on input "Have you had laser complications in the past? If so, what laser complications d…" at bounding box center [847, 586] width 774 height 34
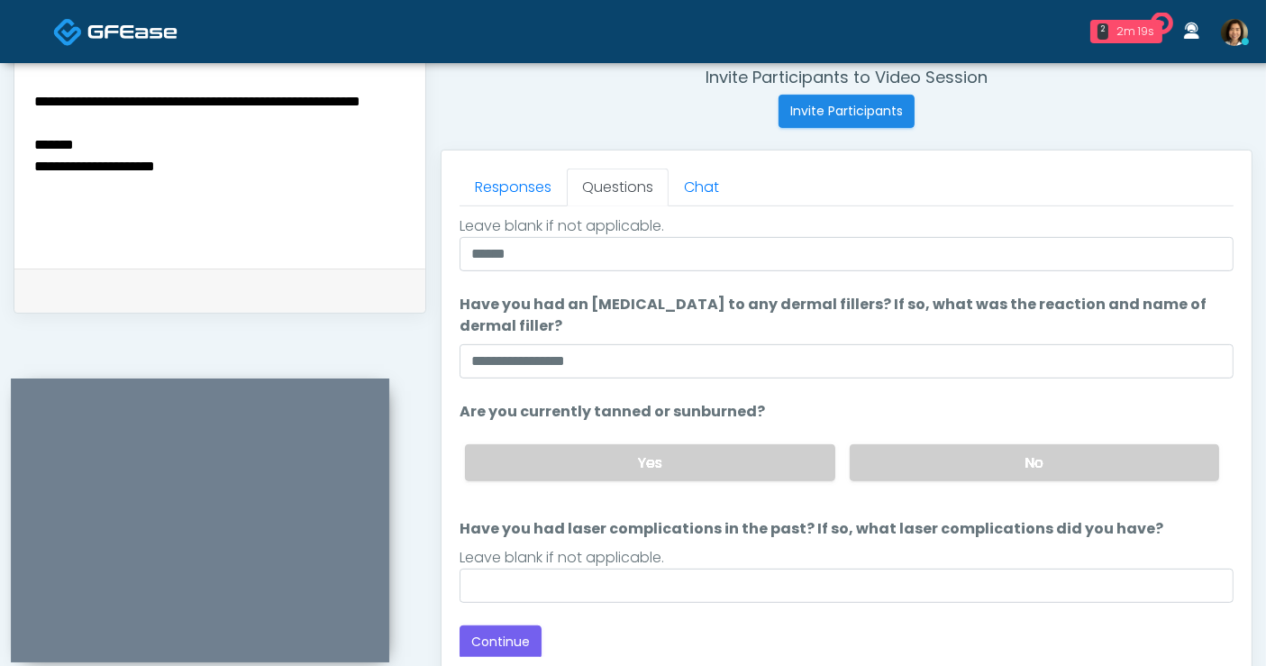
click at [212, 161] on textarea "**********" at bounding box center [219, 134] width 375 height 220
click at [221, 166] on textarea "**********" at bounding box center [219, 134] width 375 height 220
click at [232, 174] on textarea "**********" at bounding box center [219, 134] width 375 height 220
type textarea "**********"
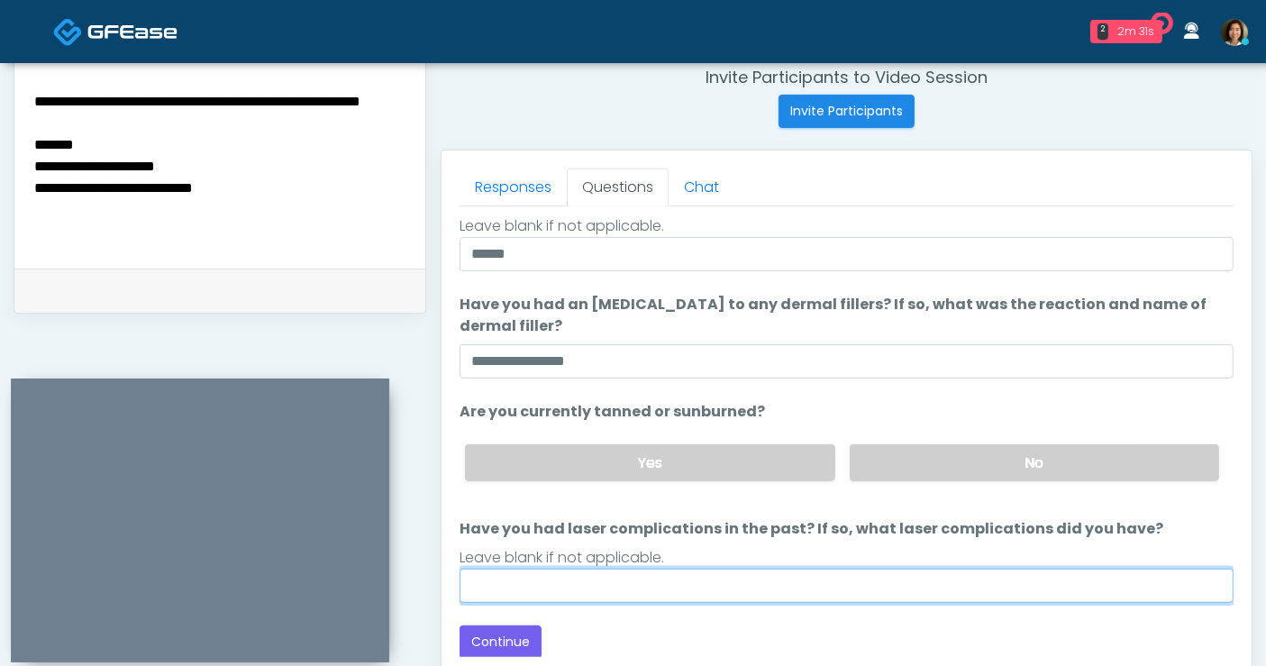
click at [495, 570] on input "Have you had laser complications in the past? If so, what laser complications d…" at bounding box center [847, 586] width 774 height 34
type input "**"
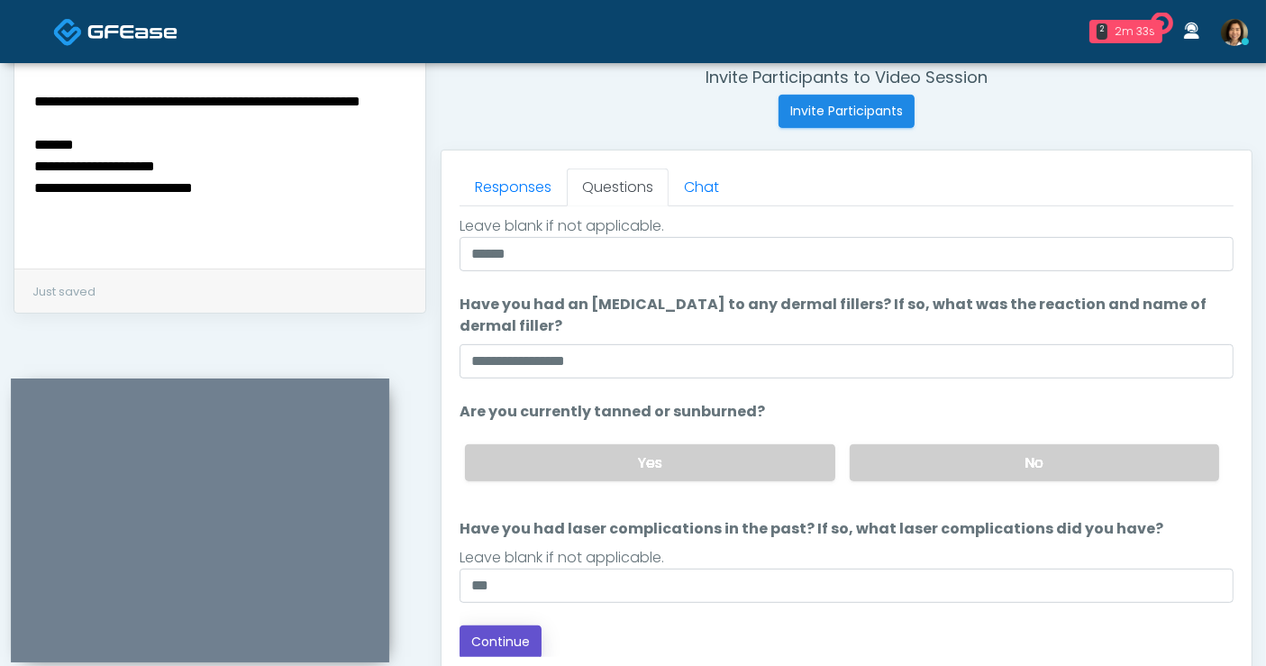
click at [513, 635] on button "Continue" at bounding box center [501, 641] width 82 height 33
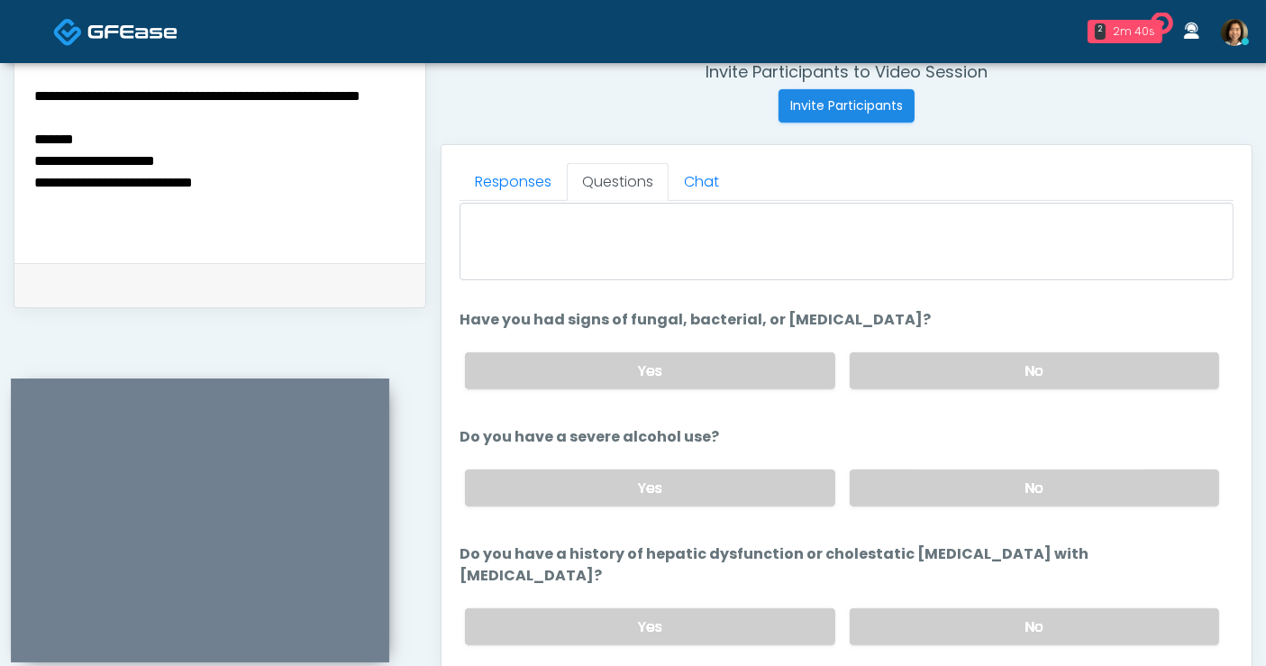
scroll to position [93, 0]
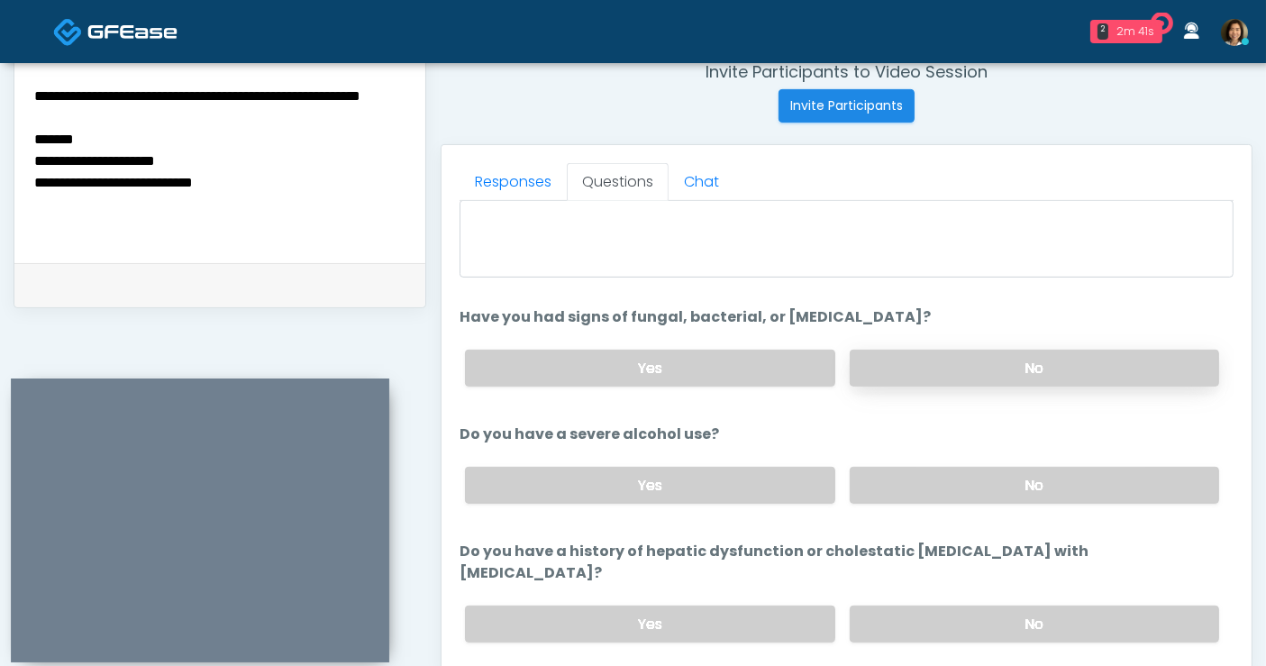
click at [1055, 359] on label "No" at bounding box center [1034, 368] width 369 height 37
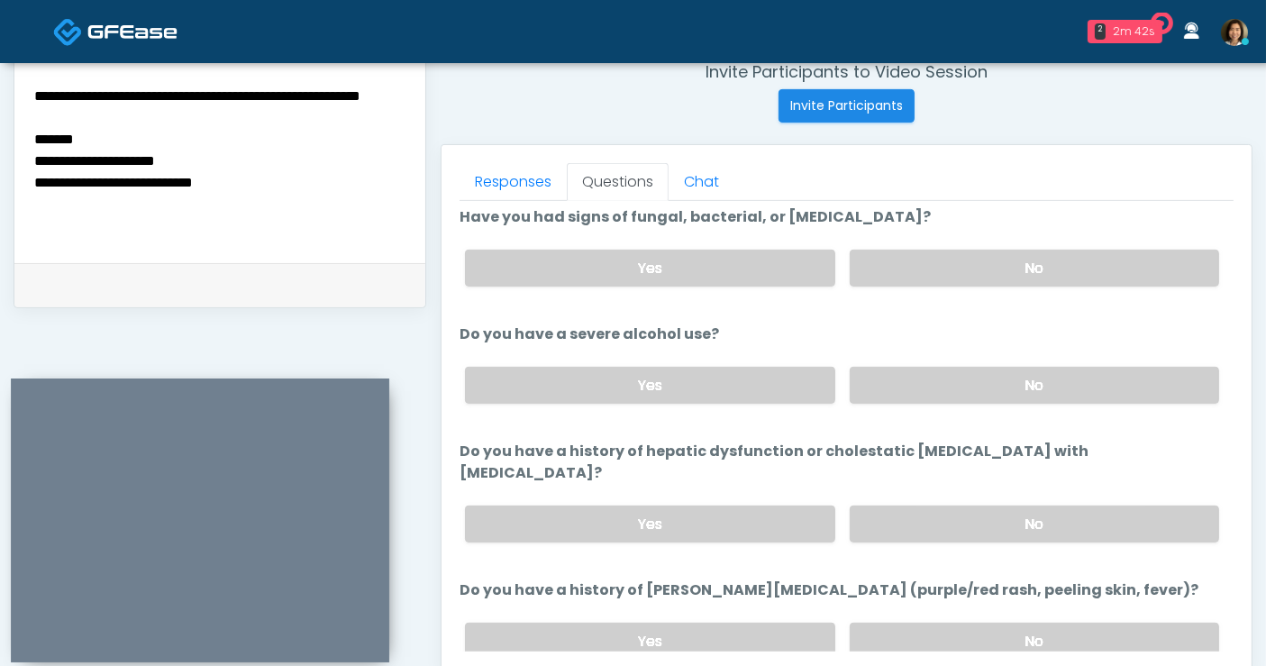
scroll to position [232, 0]
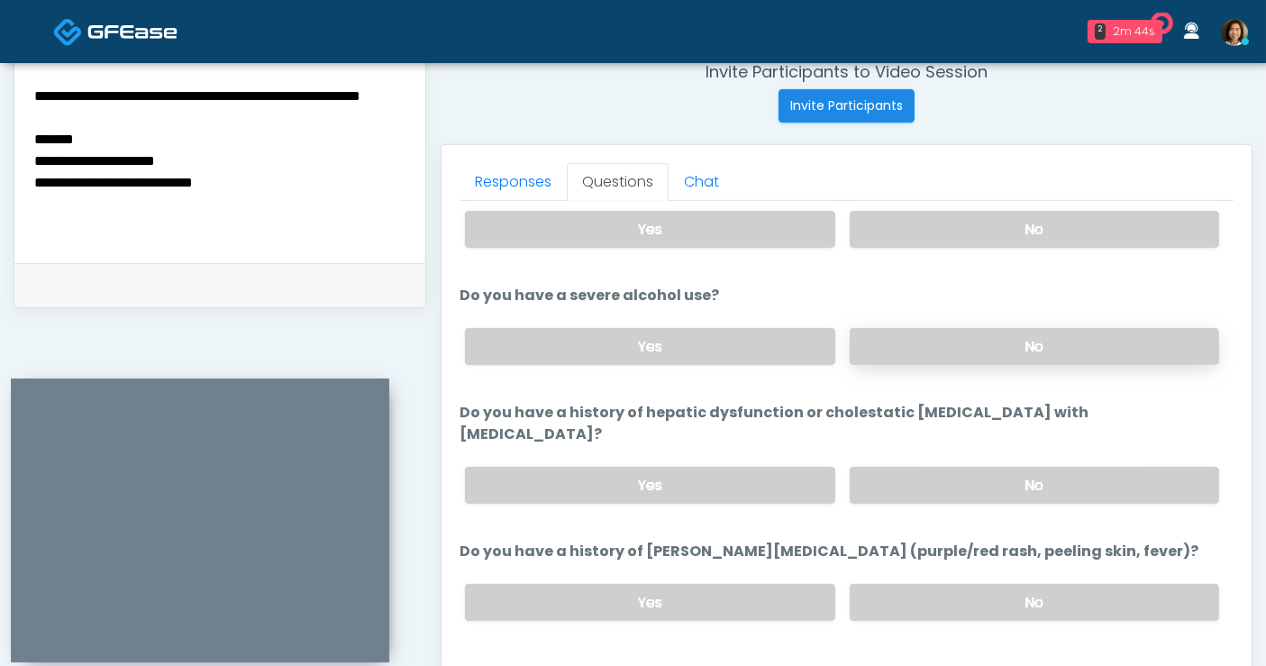
click at [1096, 337] on label "No" at bounding box center [1034, 346] width 369 height 37
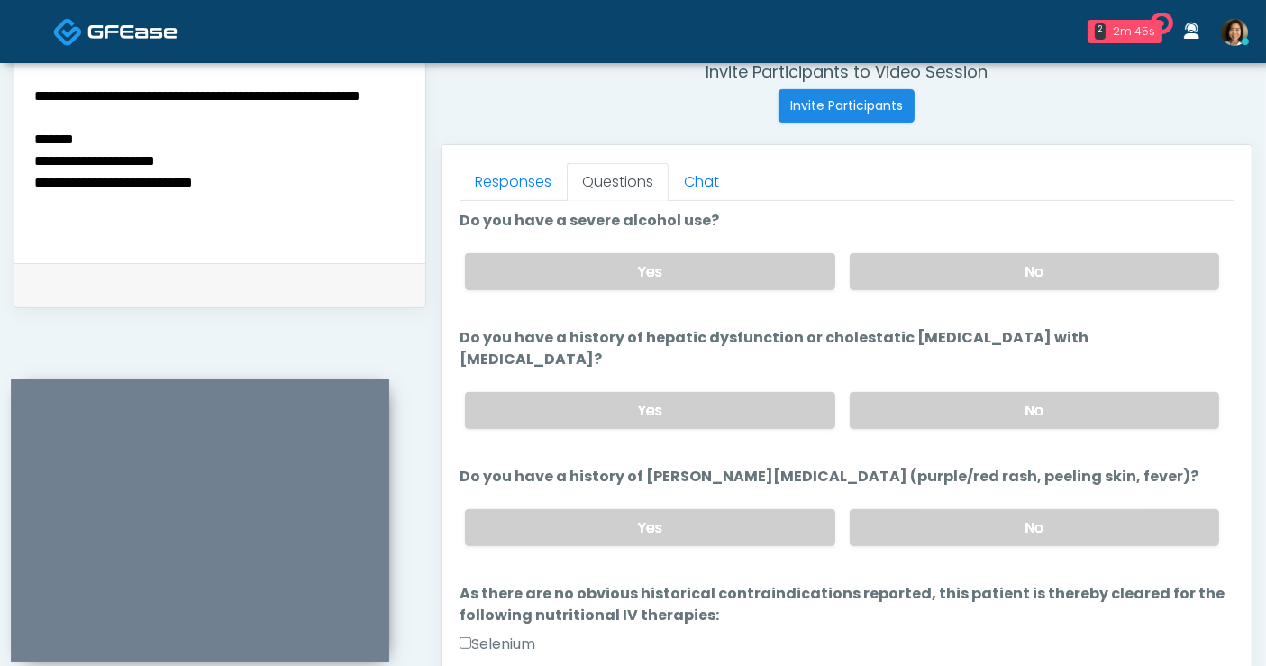
scroll to position [309, 0]
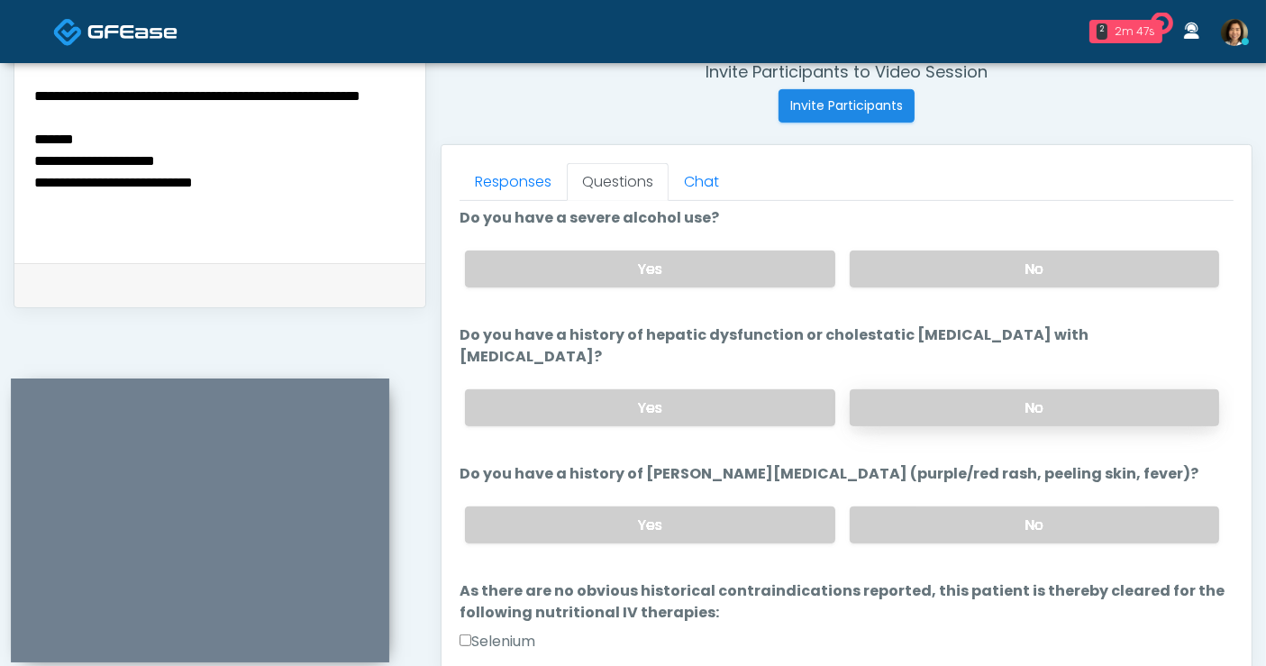
click at [1091, 389] on label "No" at bounding box center [1034, 407] width 369 height 37
click at [1063, 506] on label "No" at bounding box center [1034, 524] width 369 height 37
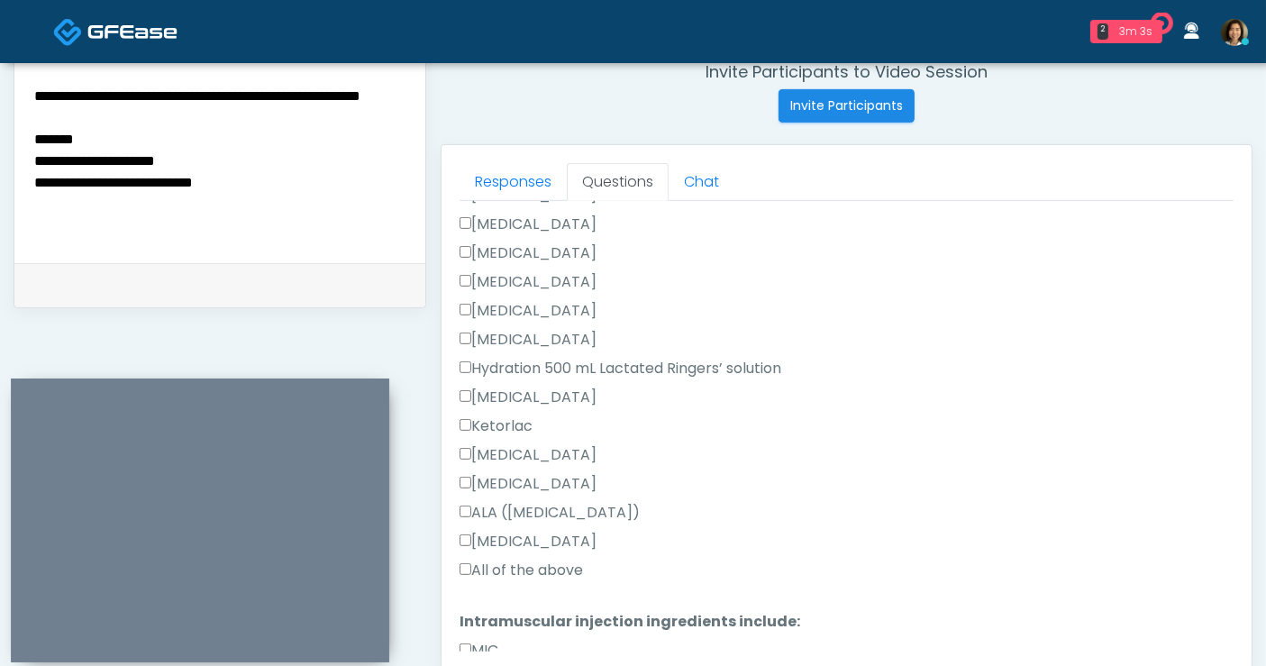
scroll to position [1006, 0]
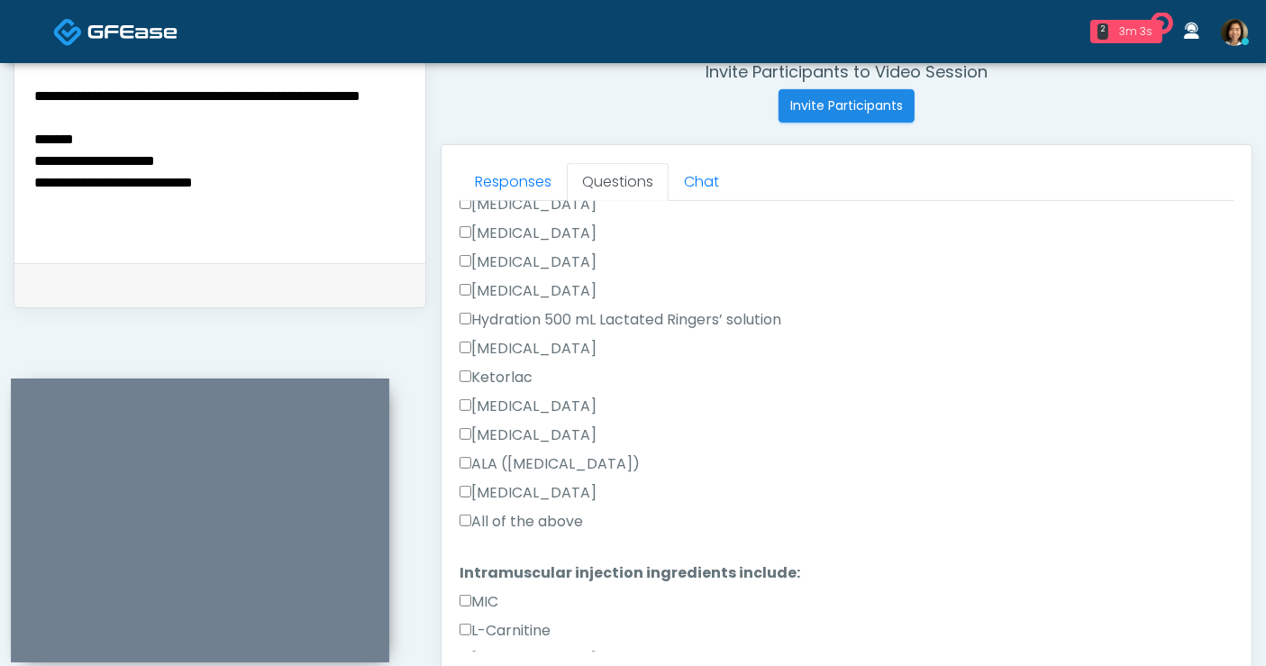
click at [547, 511] on label "All of the above" at bounding box center [521, 522] width 123 height 22
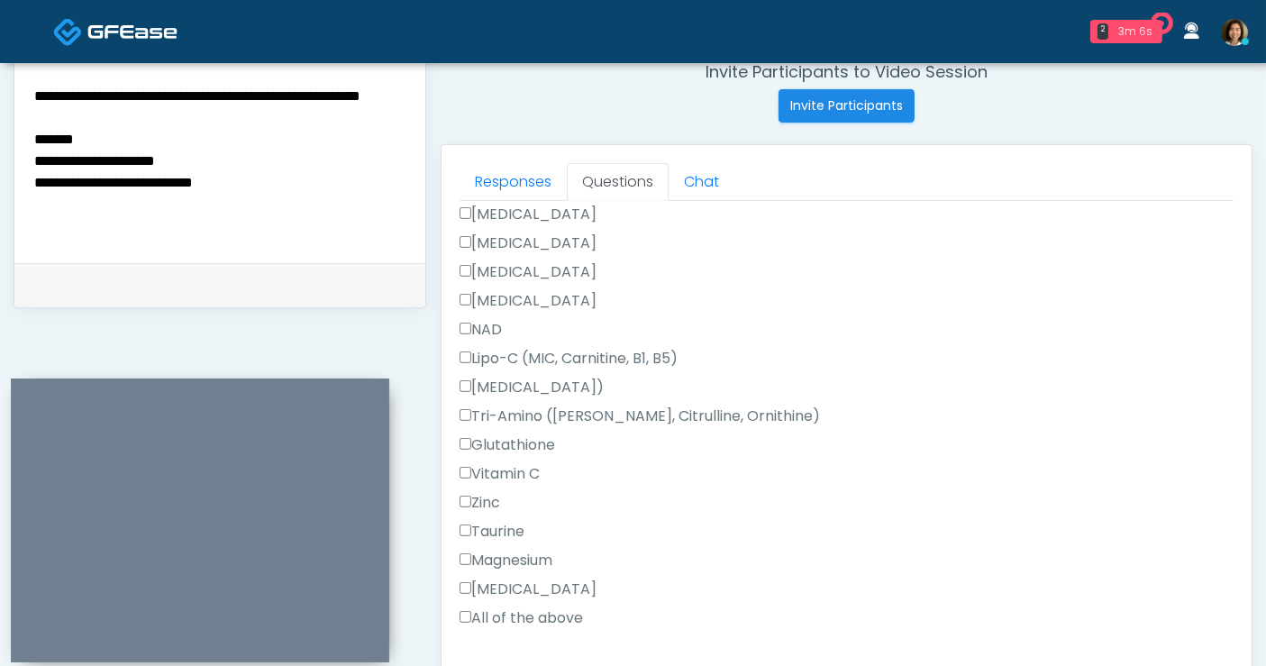
scroll to position [1521, 0]
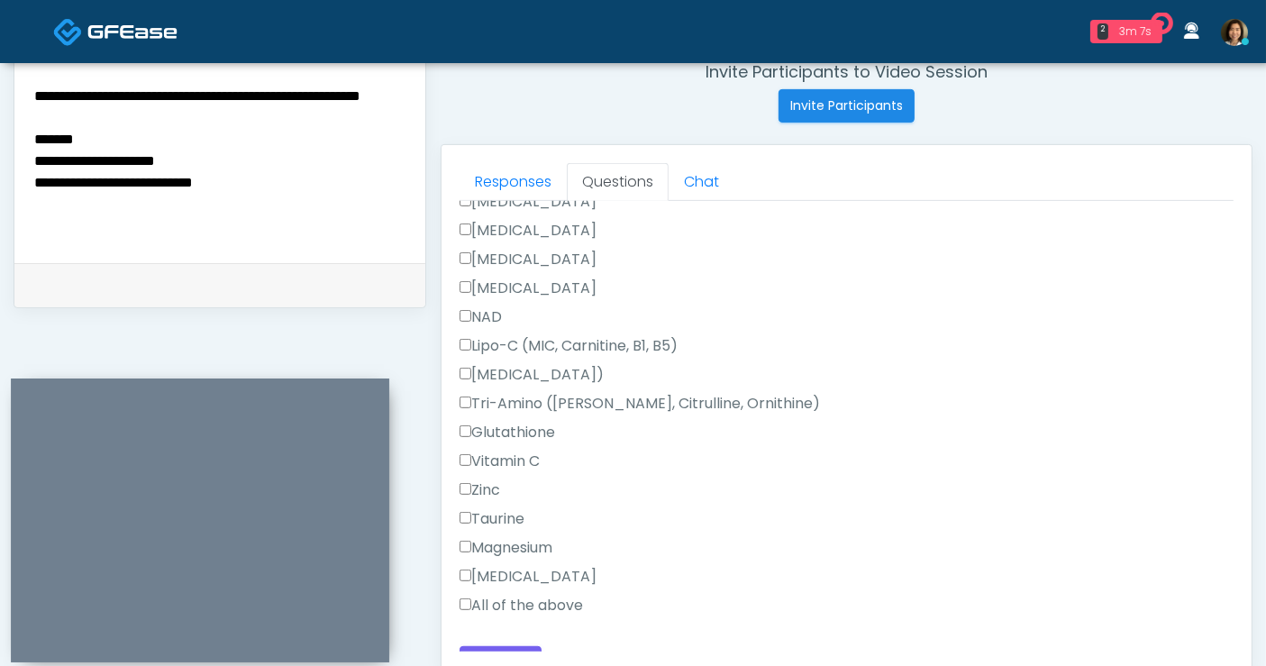
click at [526, 595] on label "All of the above" at bounding box center [521, 606] width 123 height 22
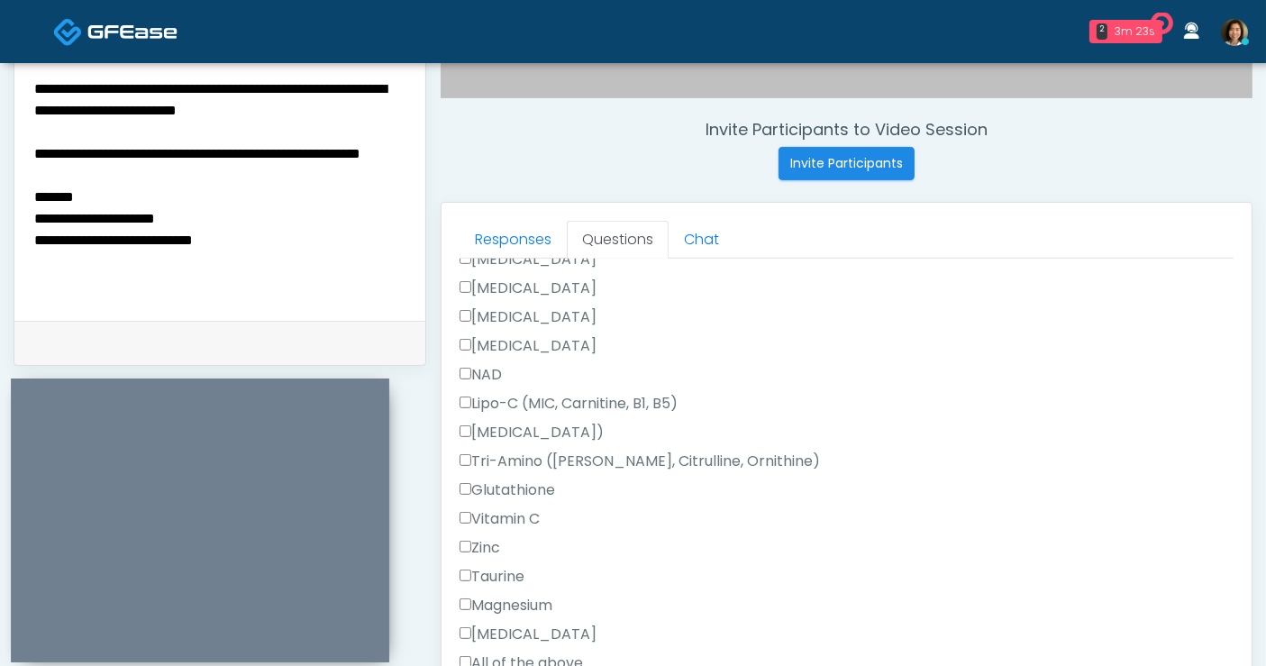
scroll to position [842, 0]
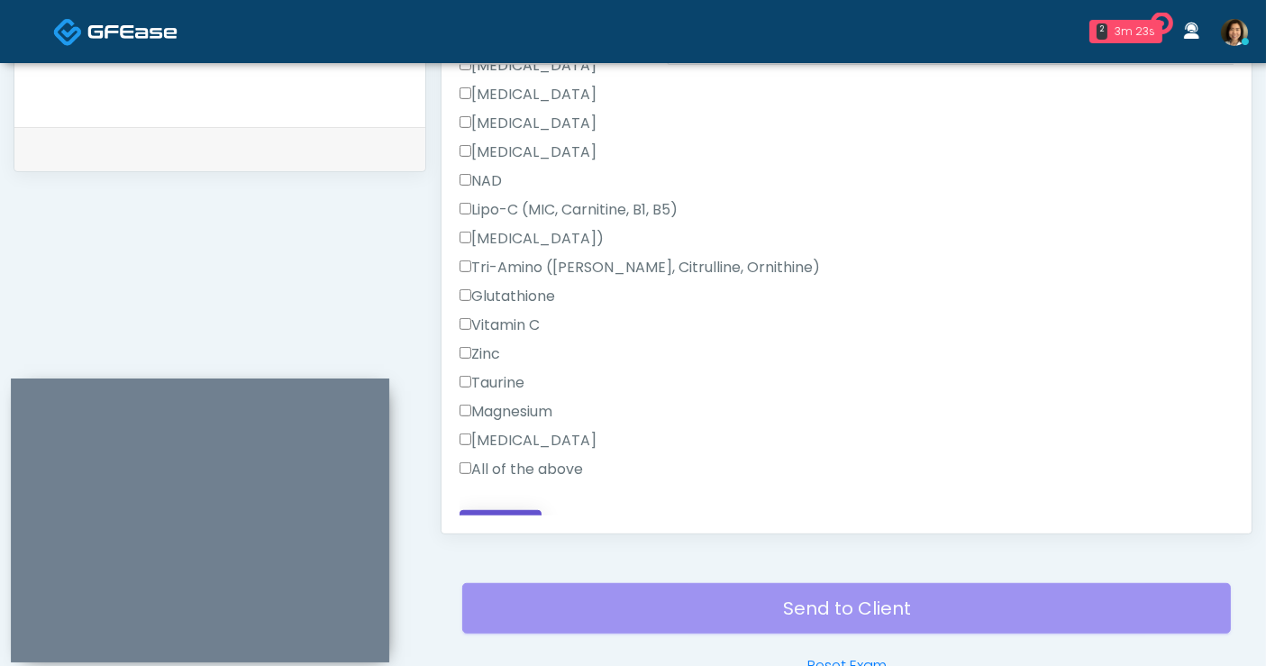
click at [505, 510] on button "Continue" at bounding box center [501, 526] width 82 height 33
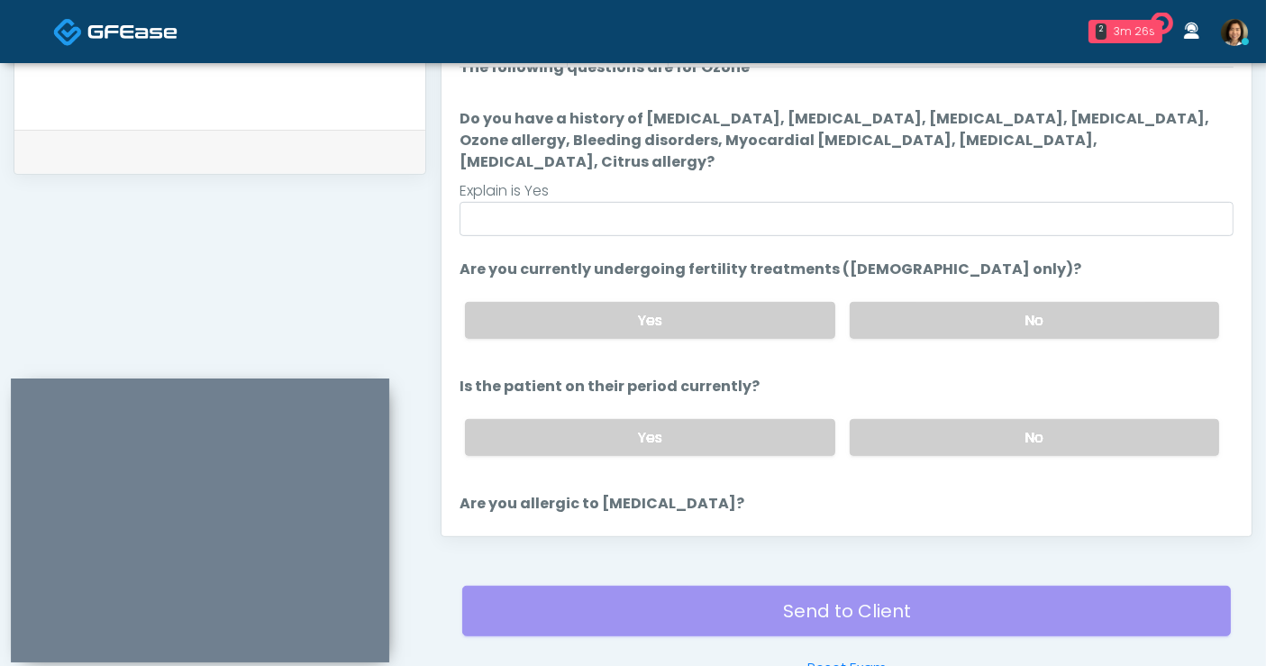
scroll to position [785, 0]
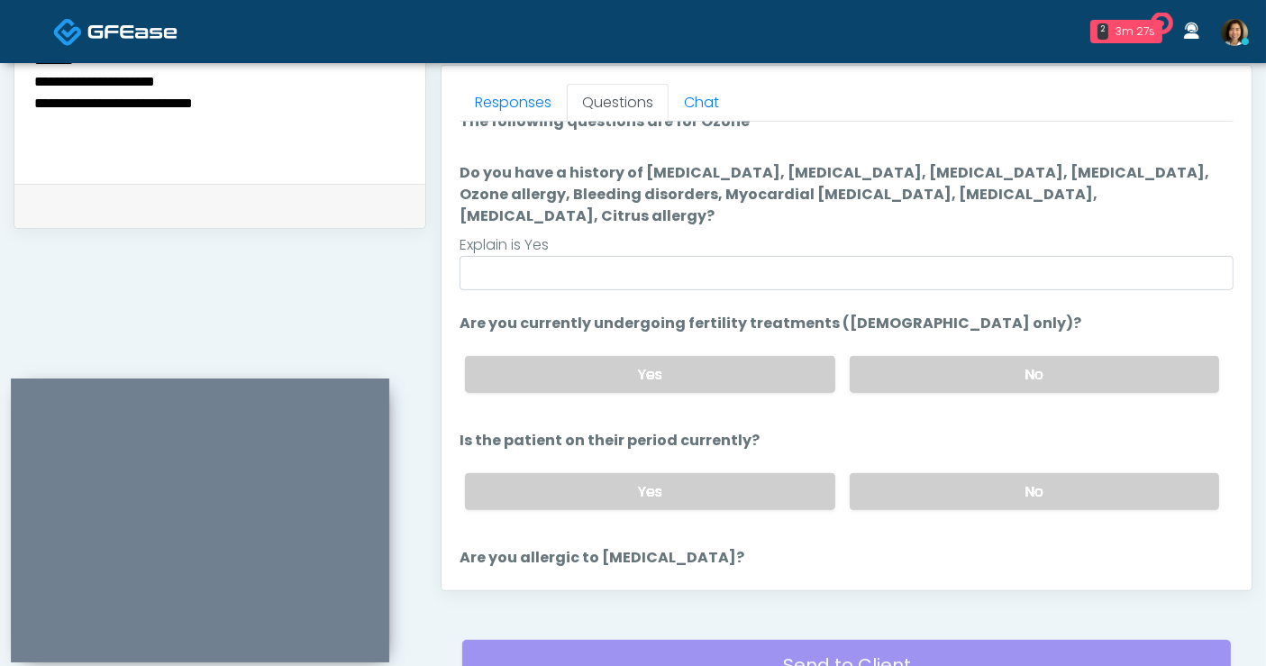
drag, startPoint x: 1236, startPoint y: 400, endPoint x: 1217, endPoint y: 315, distance: 86.8
click at [1217, 315] on div "Responses Questions Chat Good Faith Exam Script Good Faith Exam Script INTRODUC…" at bounding box center [847, 328] width 810 height 524
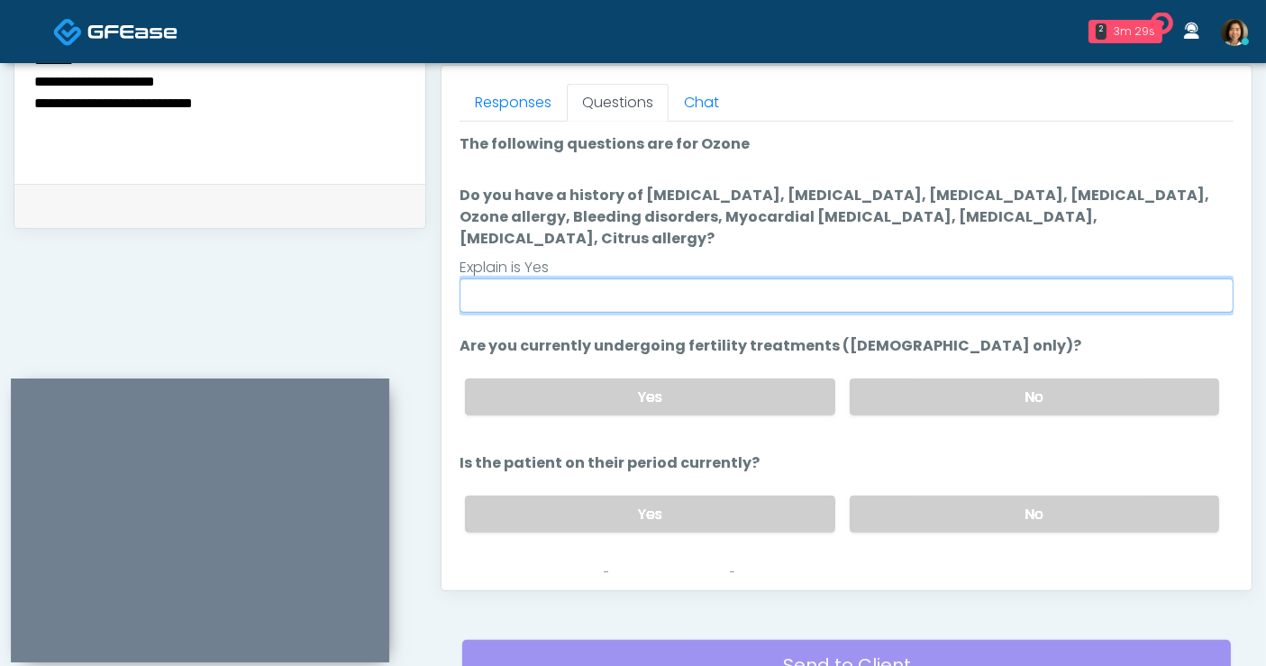
click at [1034, 278] on input "Do you have a history of [MEDICAL_DATA], [MEDICAL_DATA], [MEDICAL_DATA], [MEDIC…" at bounding box center [847, 295] width 774 height 34
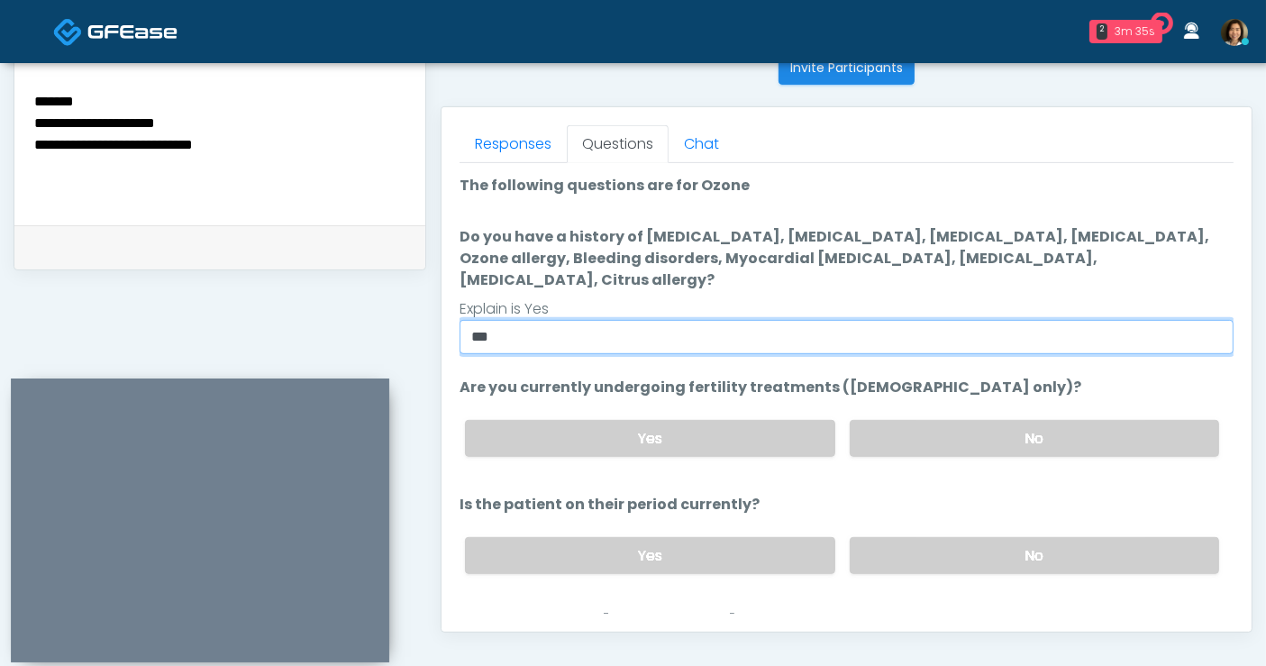
scroll to position [709, 0]
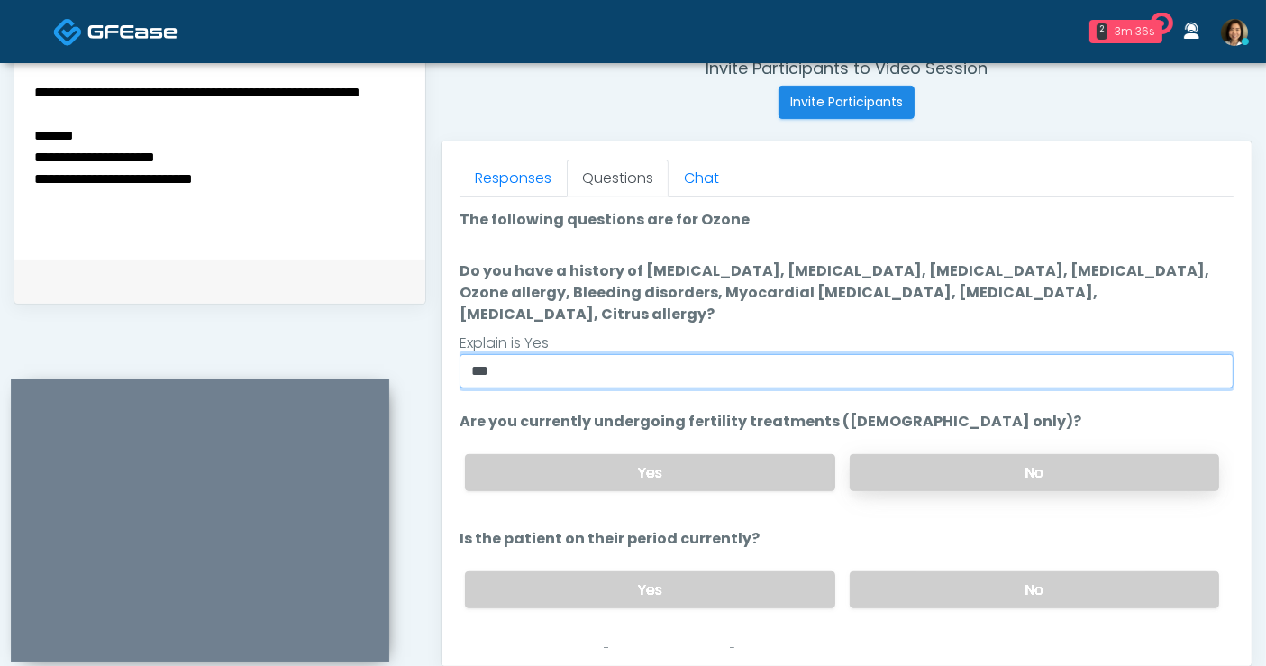
type input "**"
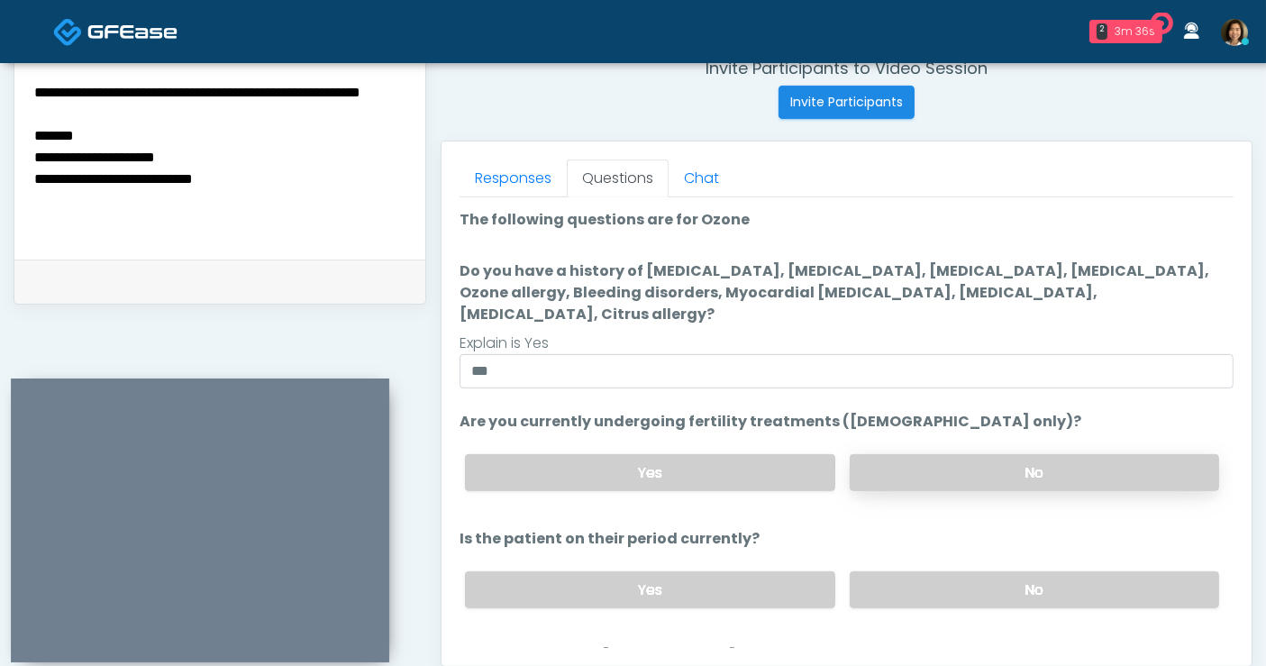
click at [1100, 454] on label "No" at bounding box center [1034, 472] width 369 height 37
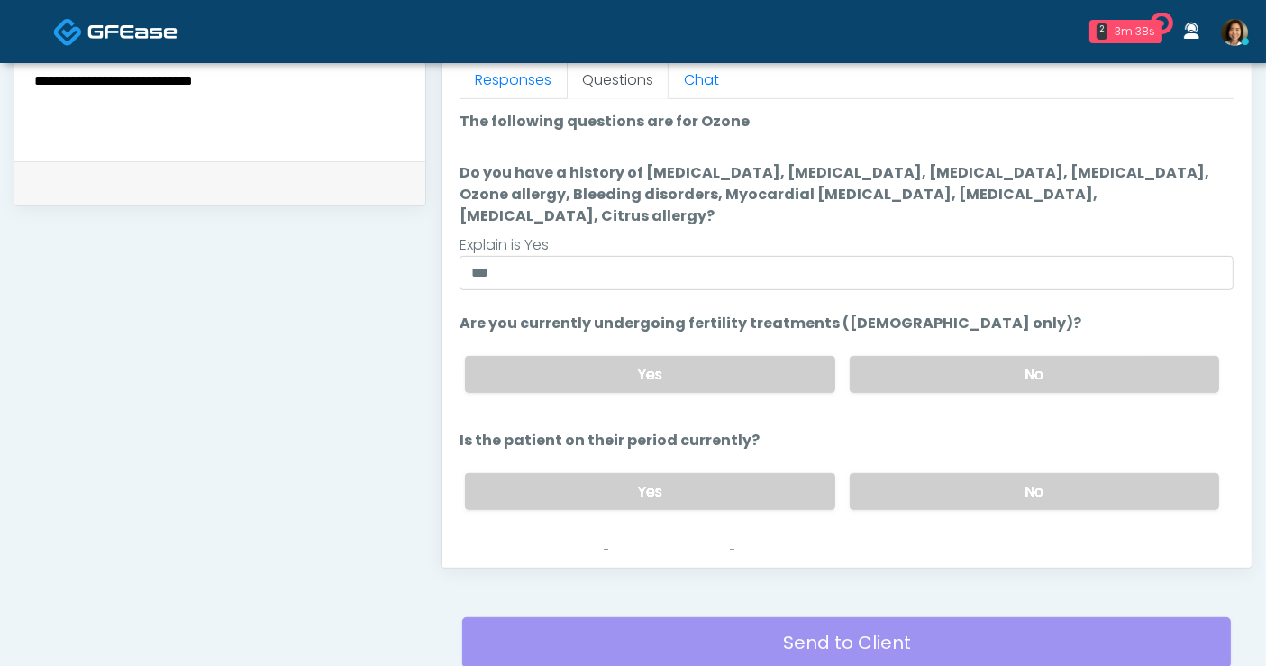
scroll to position [811, 0]
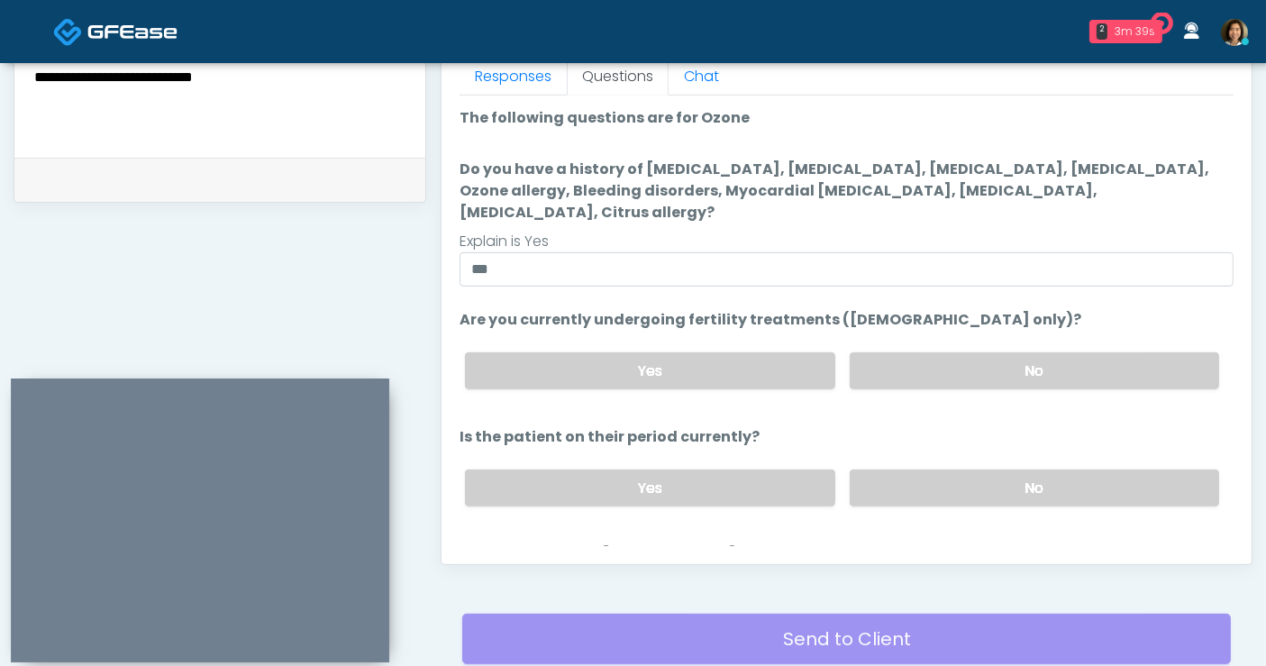
click at [1096, 397] on ol "The following questions are for Ozone The following questions are for Ozone Do …" at bounding box center [847, 372] width 774 height 531
click at [1079, 470] on label "No" at bounding box center [1034, 488] width 369 height 37
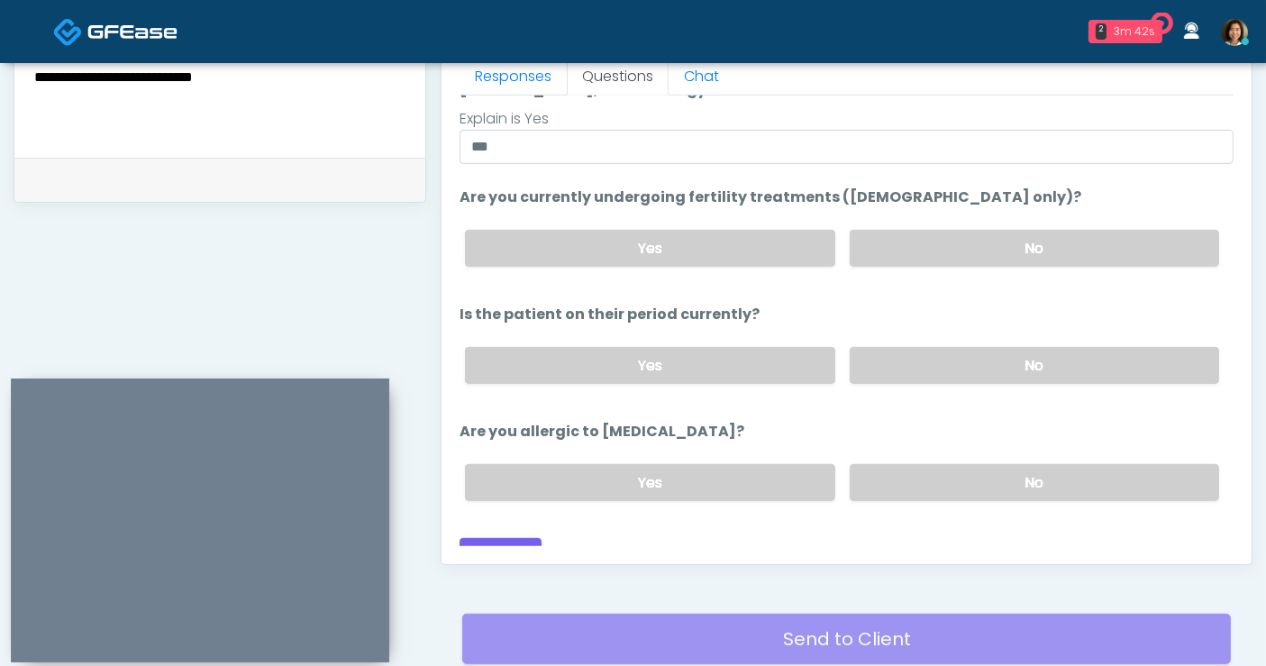
drag, startPoint x: 1017, startPoint y: 466, endPoint x: 1127, endPoint y: 407, distance: 124.6
click at [1017, 466] on label "No" at bounding box center [1034, 482] width 369 height 37
drag, startPoint x: 670, startPoint y: 531, endPoint x: 557, endPoint y: 531, distance: 112.6
click at [667, 538] on div "Back Continue" at bounding box center [847, 554] width 774 height 33
click at [515, 538] on button "Continue" at bounding box center [501, 554] width 82 height 33
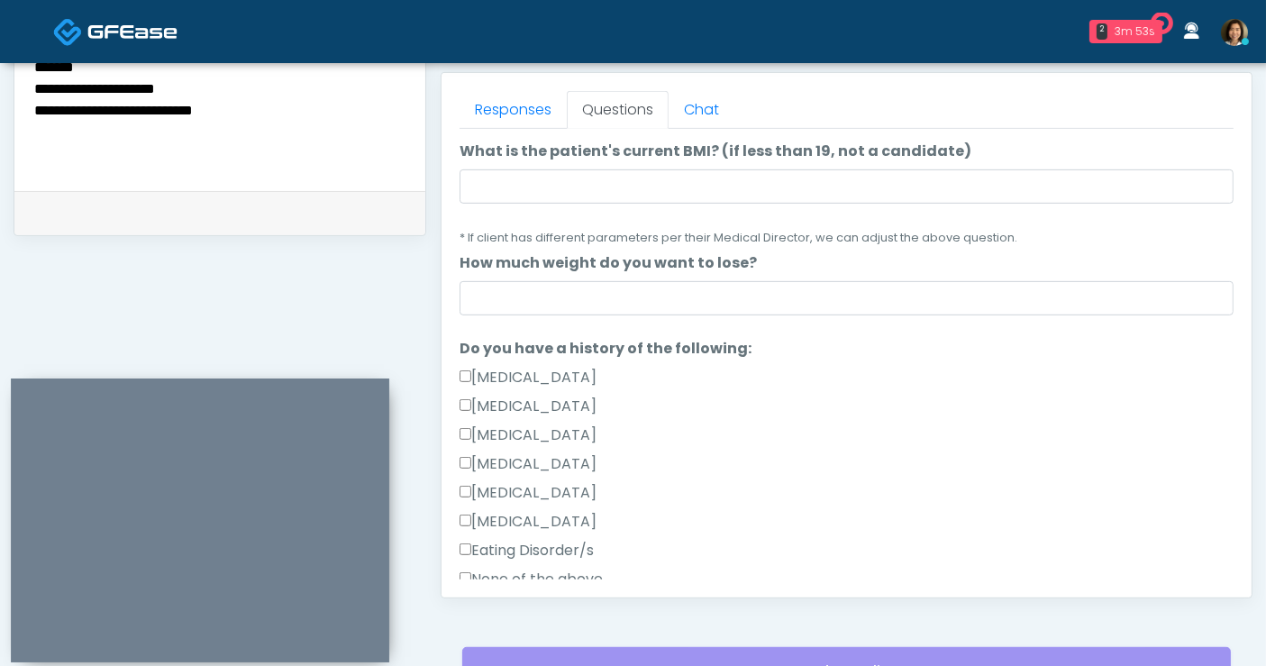
scroll to position [0, 0]
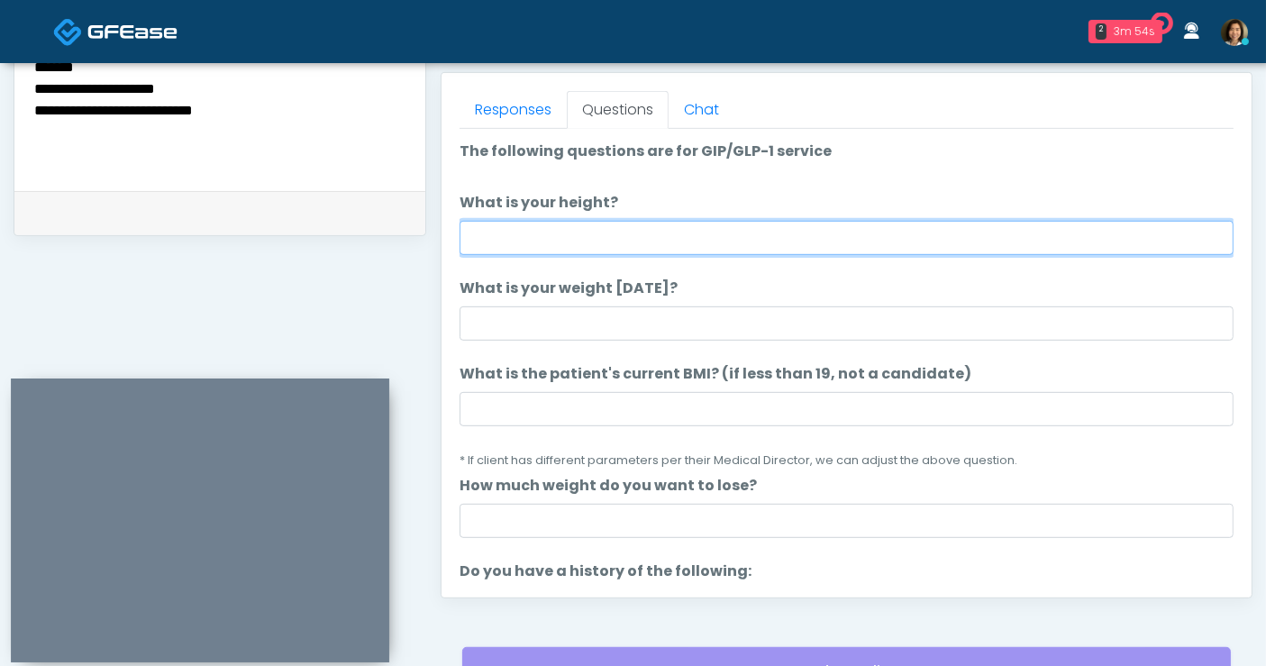
click at [570, 242] on input "What is your height?" at bounding box center [847, 238] width 774 height 34
type input "****"
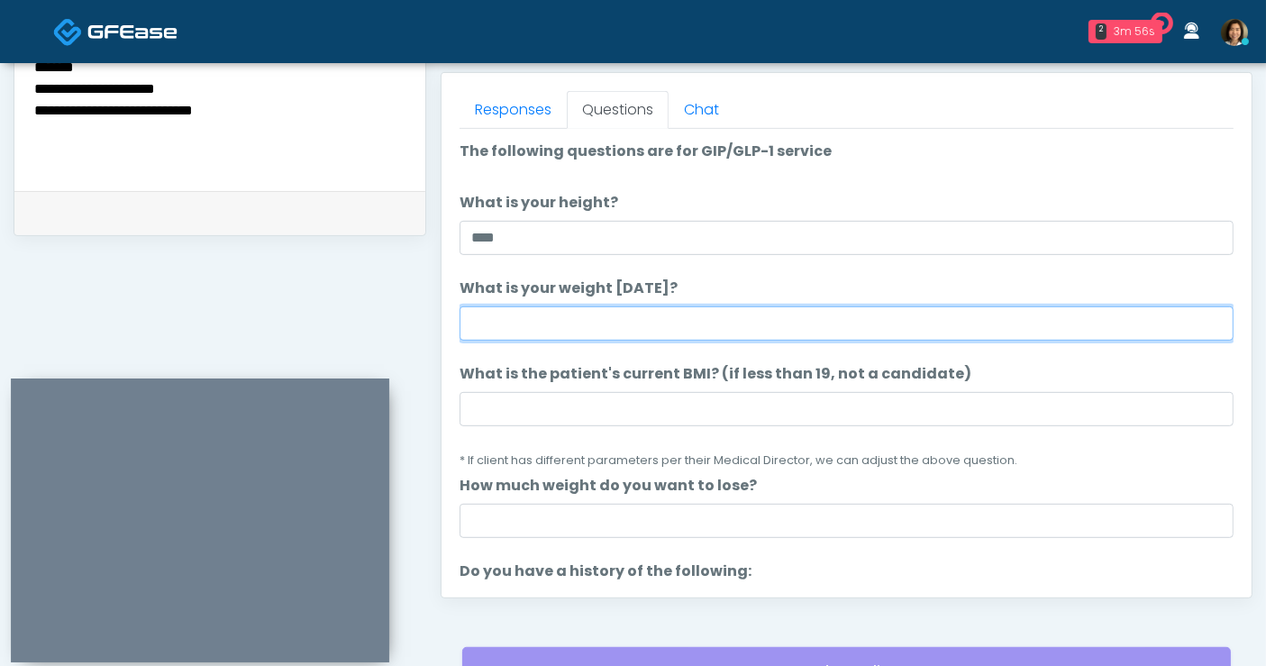
click at [585, 324] on input "What is your weight [DATE]?" at bounding box center [847, 323] width 774 height 34
type input "***"
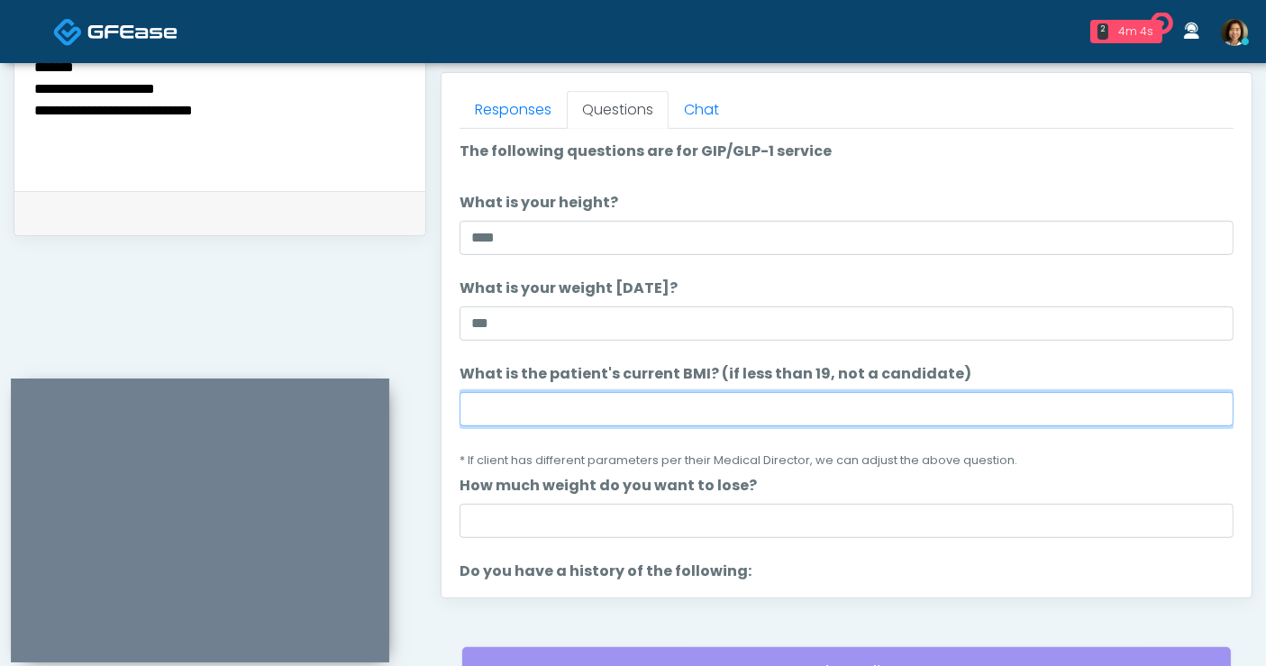
drag, startPoint x: 685, startPoint y: 409, endPoint x: 703, endPoint y: 371, distance: 41.9
click at [686, 405] on input "What is the patient's current BMI? (if less than 19, not a candidate)" at bounding box center [847, 409] width 774 height 34
type input "****"
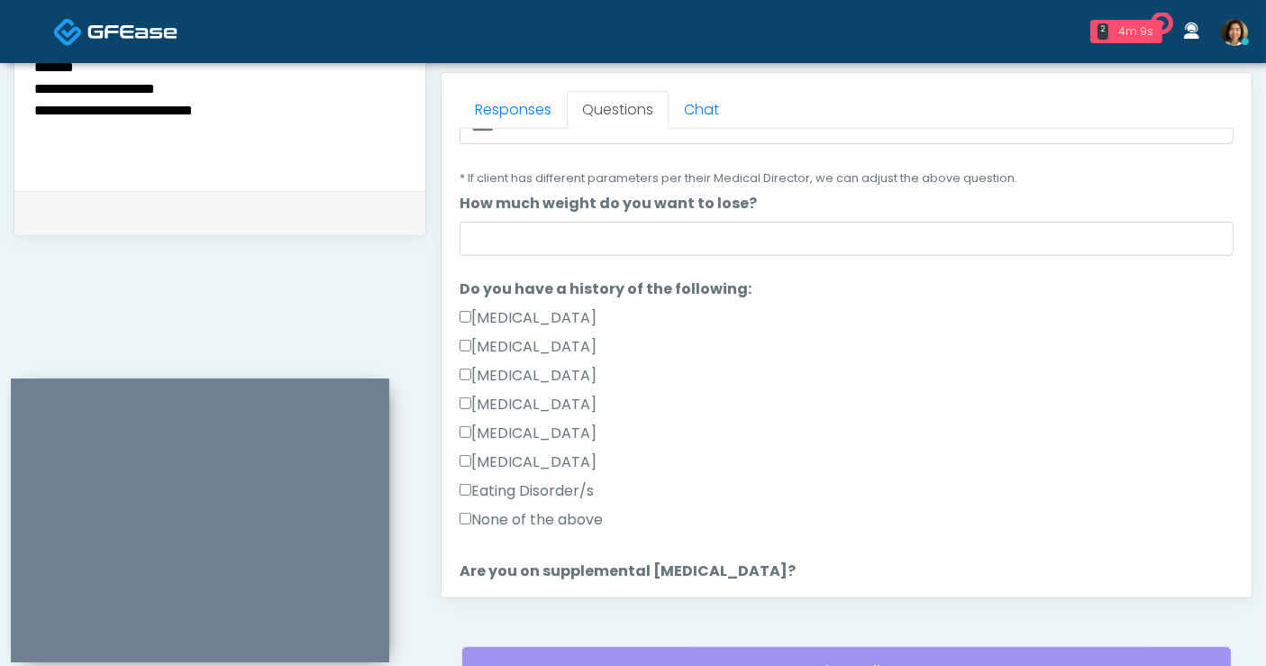
scroll to position [289, 0]
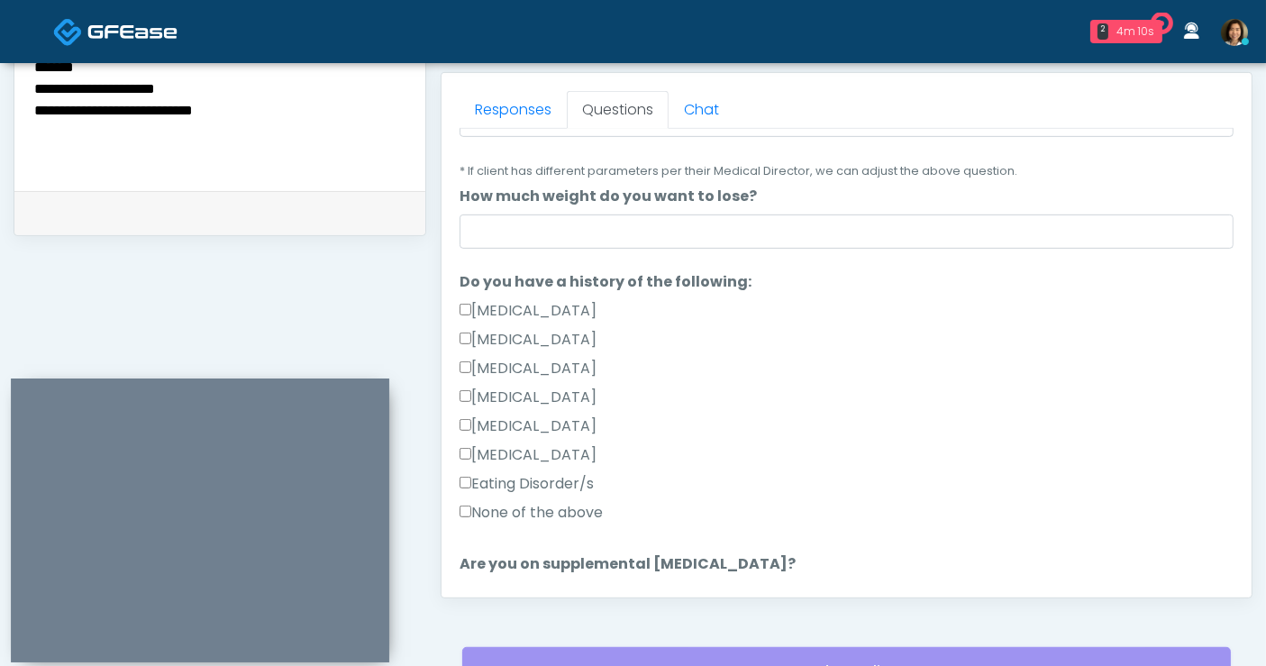
click at [539, 513] on label "None of the above" at bounding box center [531, 513] width 143 height 22
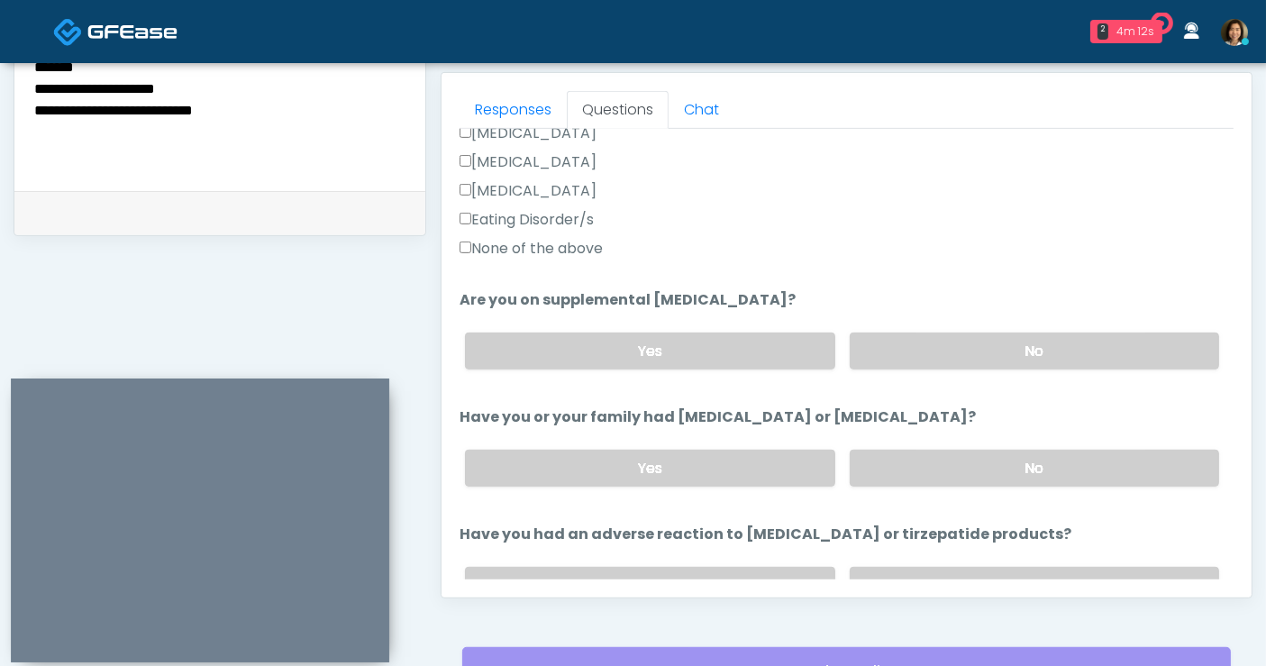
scroll to position [620, 0]
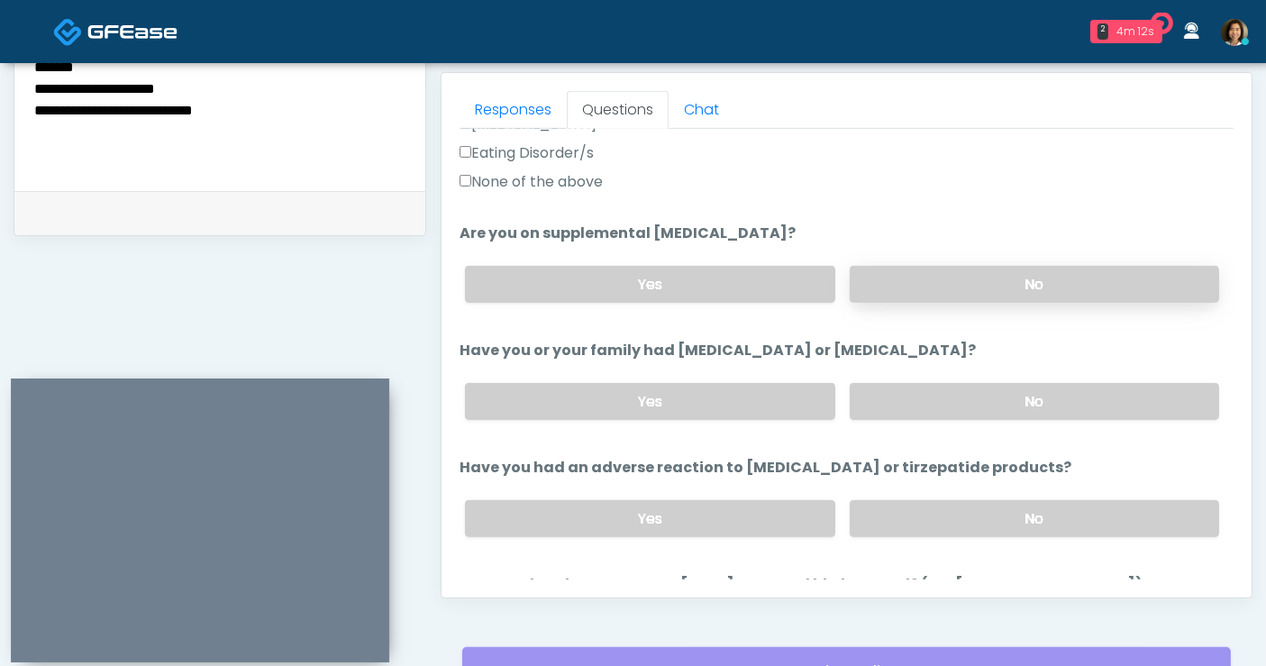
click at [1107, 281] on label "No" at bounding box center [1034, 284] width 369 height 37
click at [1076, 395] on label "No" at bounding box center [1034, 401] width 369 height 37
drag, startPoint x: 1076, startPoint y: 509, endPoint x: 1163, endPoint y: 439, distance: 111.5
click at [1077, 501] on label "No" at bounding box center [1034, 518] width 369 height 37
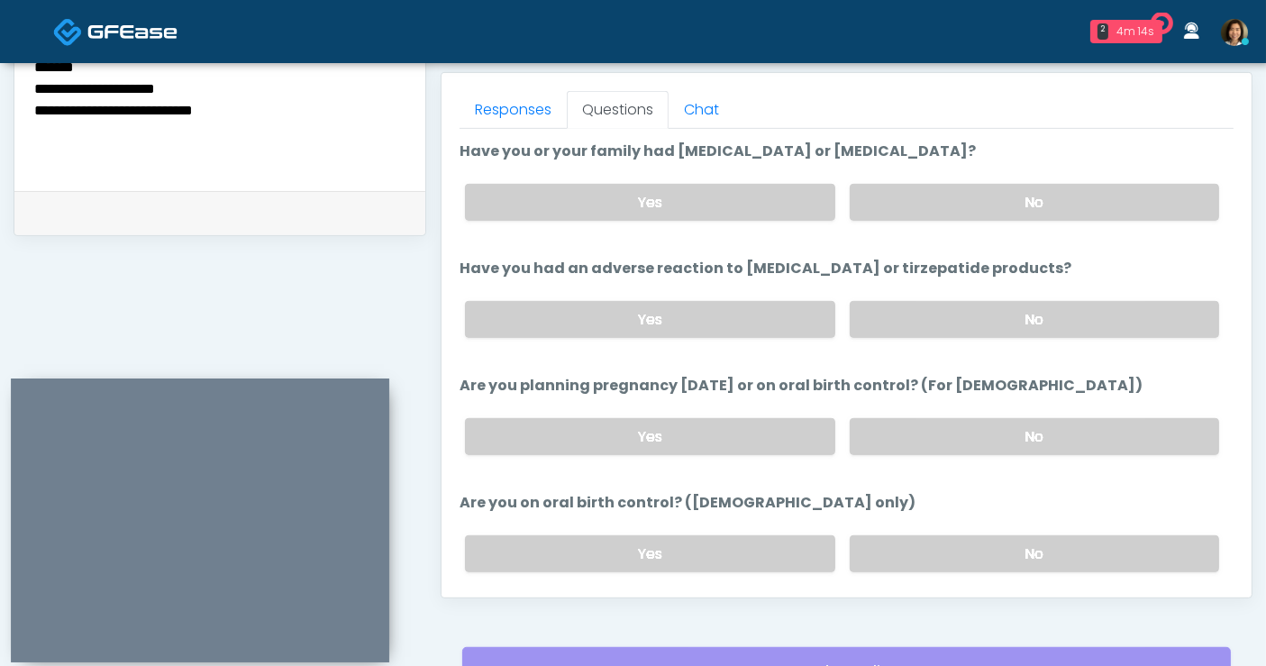
scroll to position [868, 0]
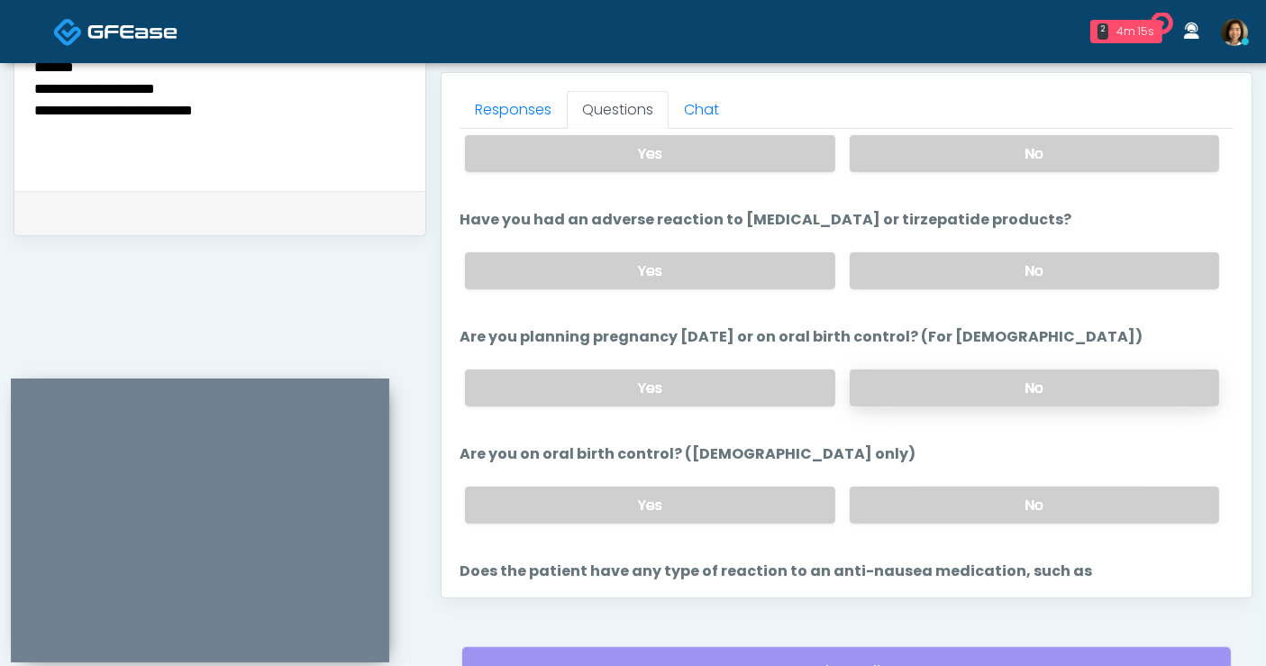
click at [1107, 385] on label "No" at bounding box center [1034, 387] width 369 height 37
drag, startPoint x: 1101, startPoint y: 506, endPoint x: 1161, endPoint y: 473, distance: 67.7
click at [1111, 500] on label "No" at bounding box center [1034, 505] width 369 height 37
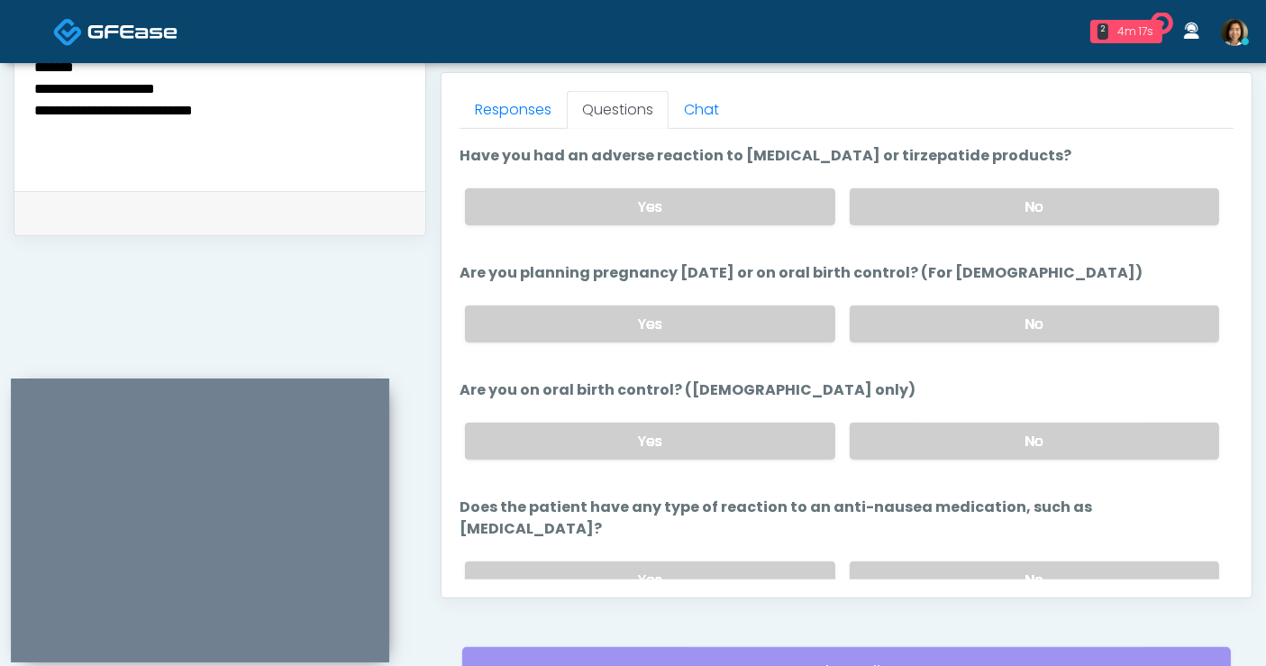
scroll to position [992, 0]
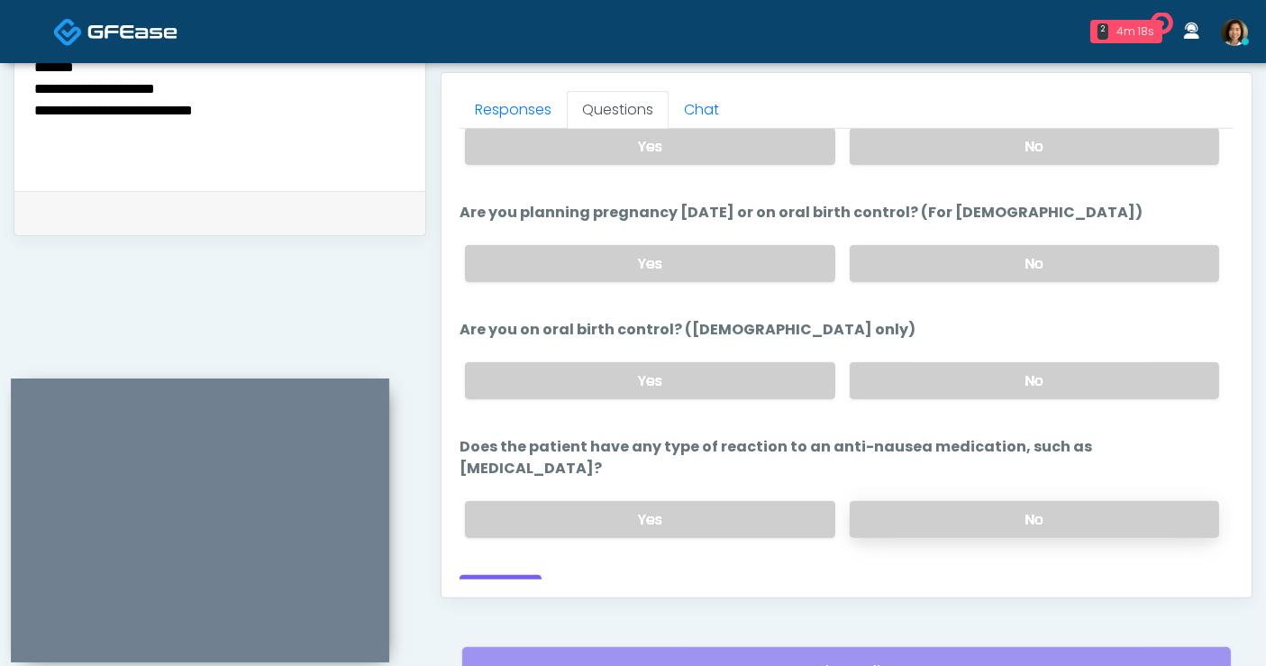
click at [1032, 501] on label "No" at bounding box center [1034, 519] width 369 height 37
drag, startPoint x: 743, startPoint y: 552, endPoint x: 524, endPoint y: 556, distance: 219.0
click at [690, 575] on div "Back Continue" at bounding box center [847, 591] width 774 height 33
click at [588, 369] on label "Yes" at bounding box center [649, 380] width 369 height 37
click at [534, 575] on button "Continue" at bounding box center [501, 591] width 82 height 33
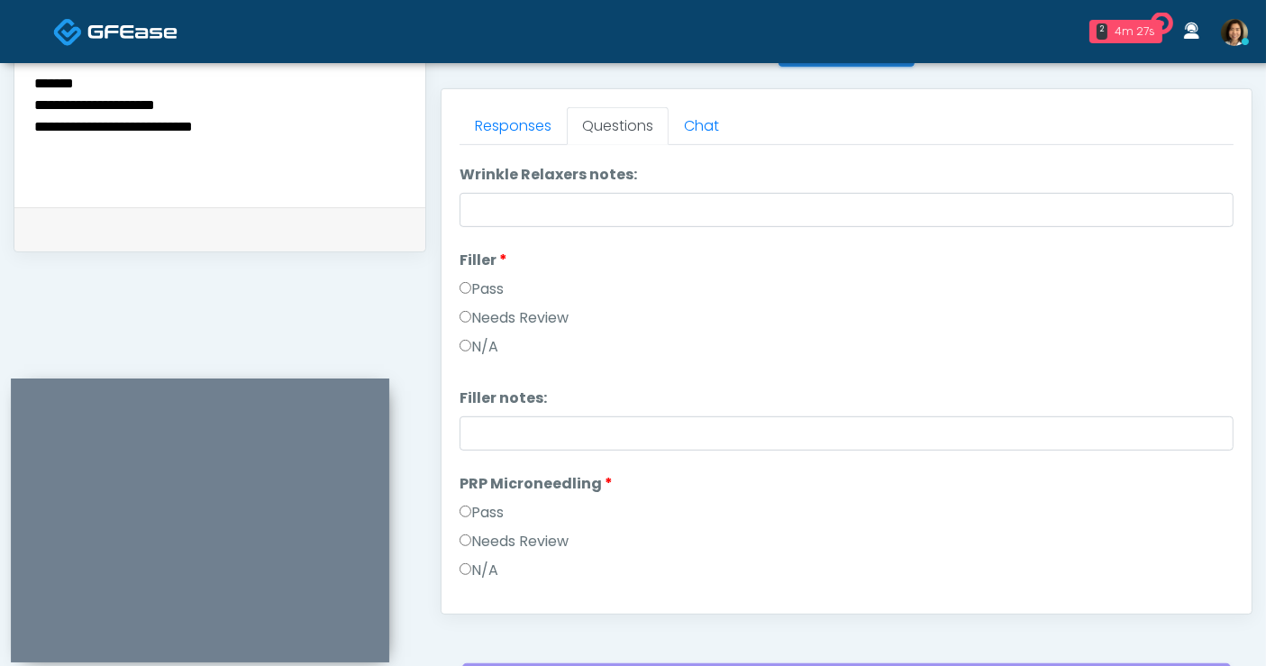
scroll to position [0, 0]
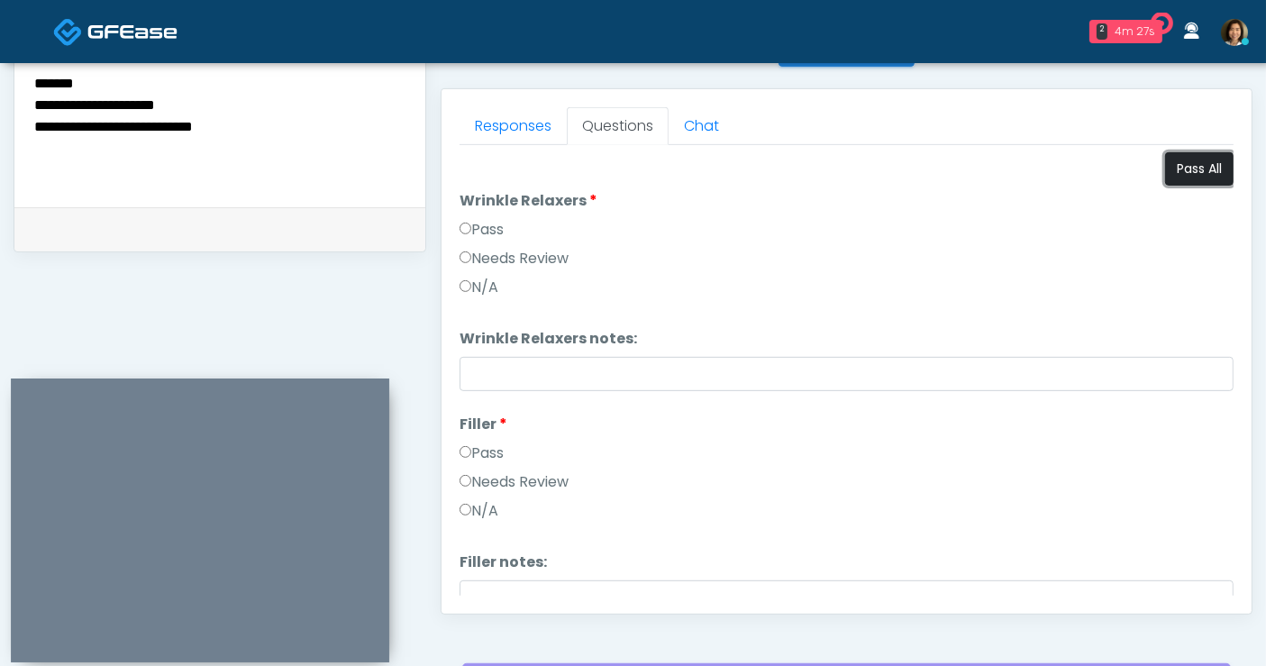
click at [1200, 163] on button "Pass All" at bounding box center [1199, 168] width 68 height 33
click at [250, 141] on textarea "**********" at bounding box center [219, 73] width 375 height 220
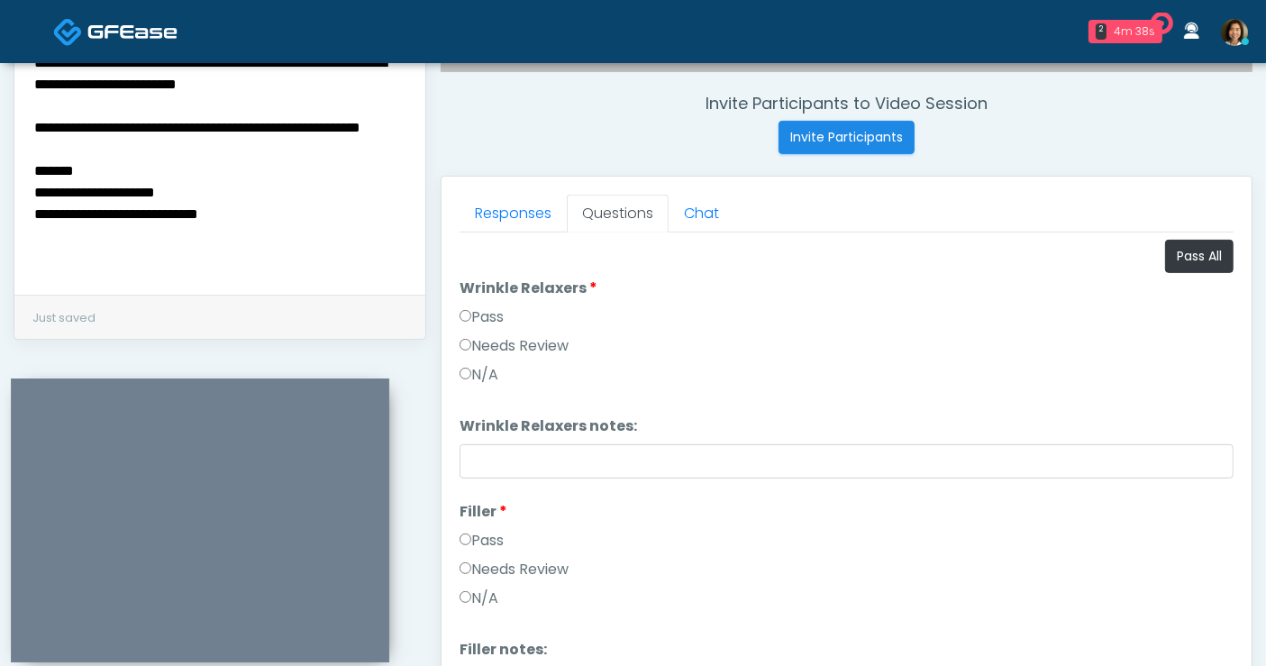
scroll to position [613, 0]
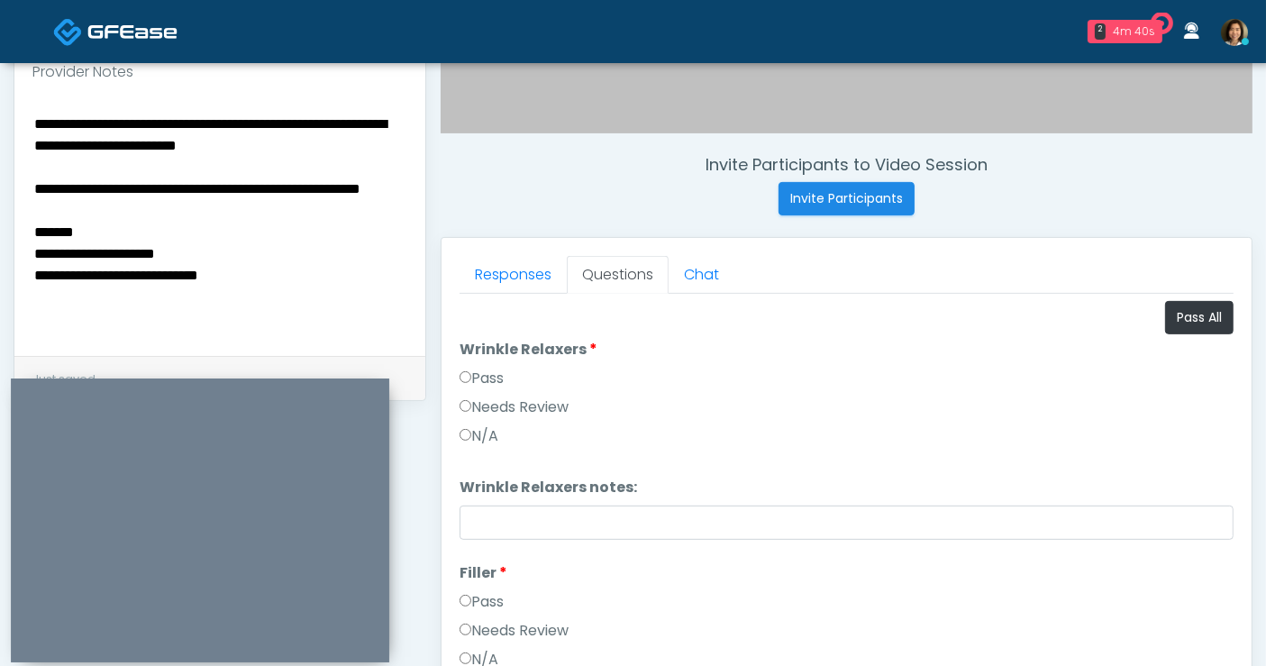
drag, startPoint x: 184, startPoint y: 257, endPoint x: -22, endPoint y: 40, distance: 299.0
click at [0, 40] on html "2 4m 40s Viona Medical Spa Waiting - 4m 31s CA View It's A Secret Med Spa Waiti…" at bounding box center [633, 196] width 1266 height 1618
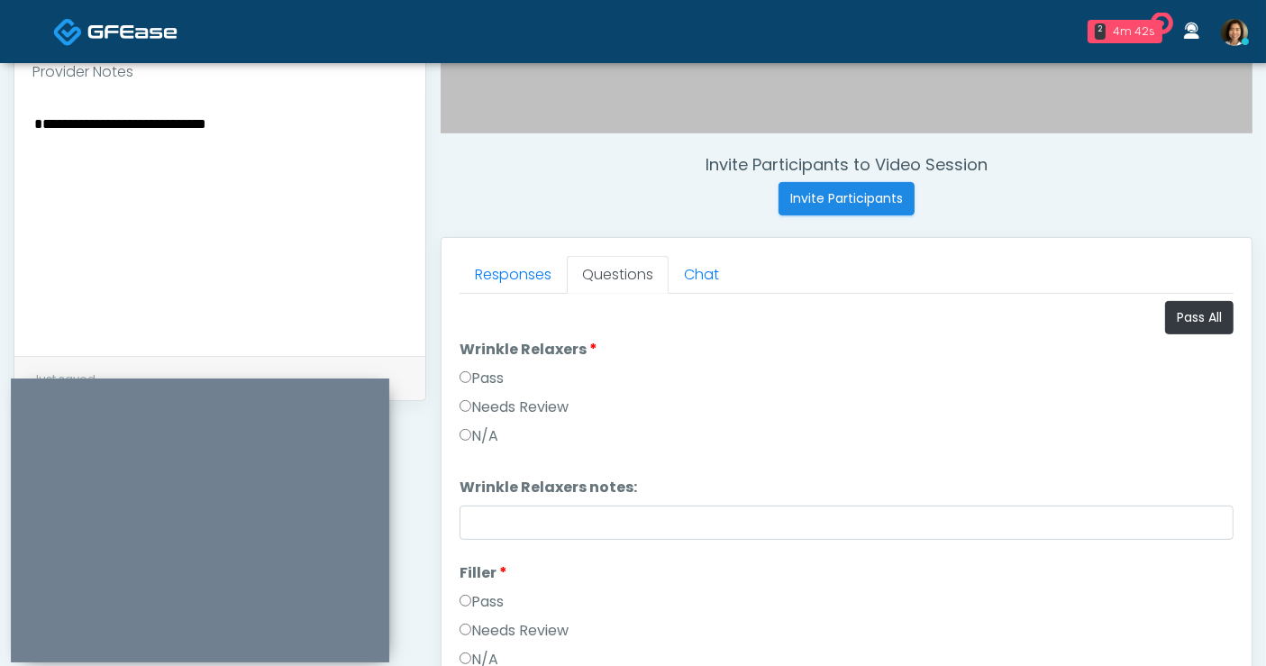
click at [30, 134] on div "**********" at bounding box center [219, 225] width 411 height 262
click at [31, 135] on div "**********" at bounding box center [219, 225] width 411 height 262
drag, startPoint x: -60, startPoint y: 93, endPoint x: -73, endPoint y: 87, distance: 13.7
click at [0, 87] on html "2 4m 44s Viona Medical Spa Waiting - 4m 35s CA View It's A Secret Med Spa Waiti…" at bounding box center [633, 196] width 1266 height 1618
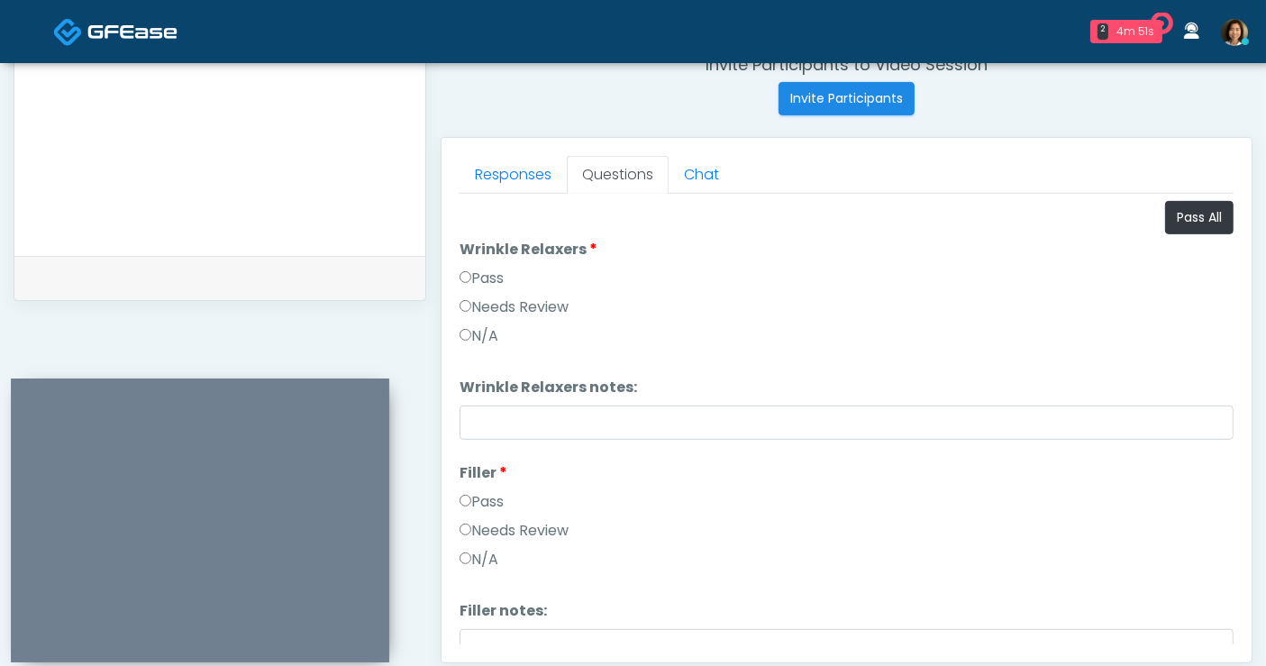
type textarea "**********"
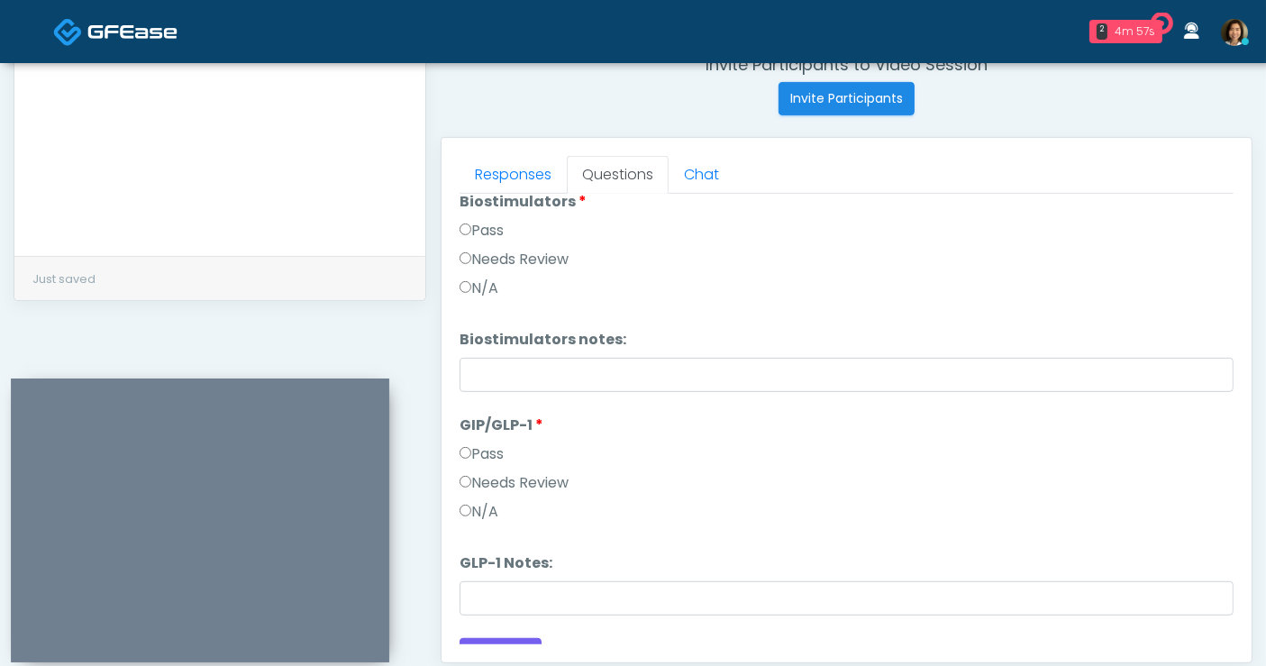
scroll to position [1190, 0]
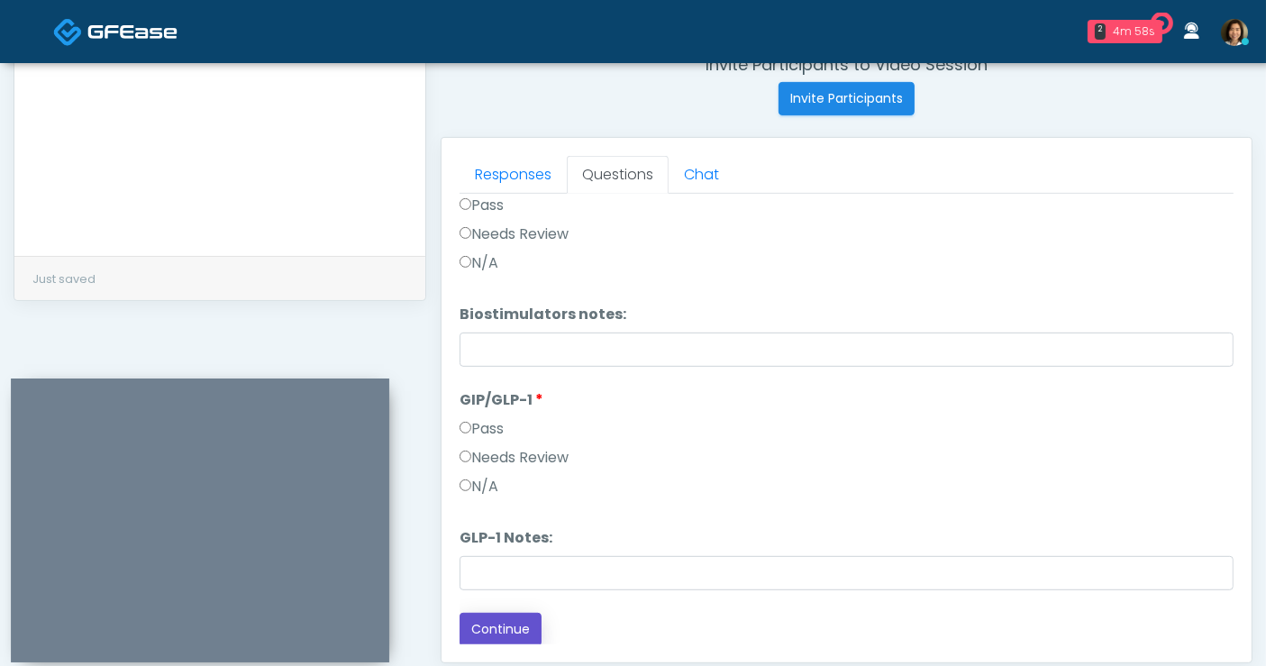
click at [485, 624] on button "Continue" at bounding box center [501, 629] width 82 height 33
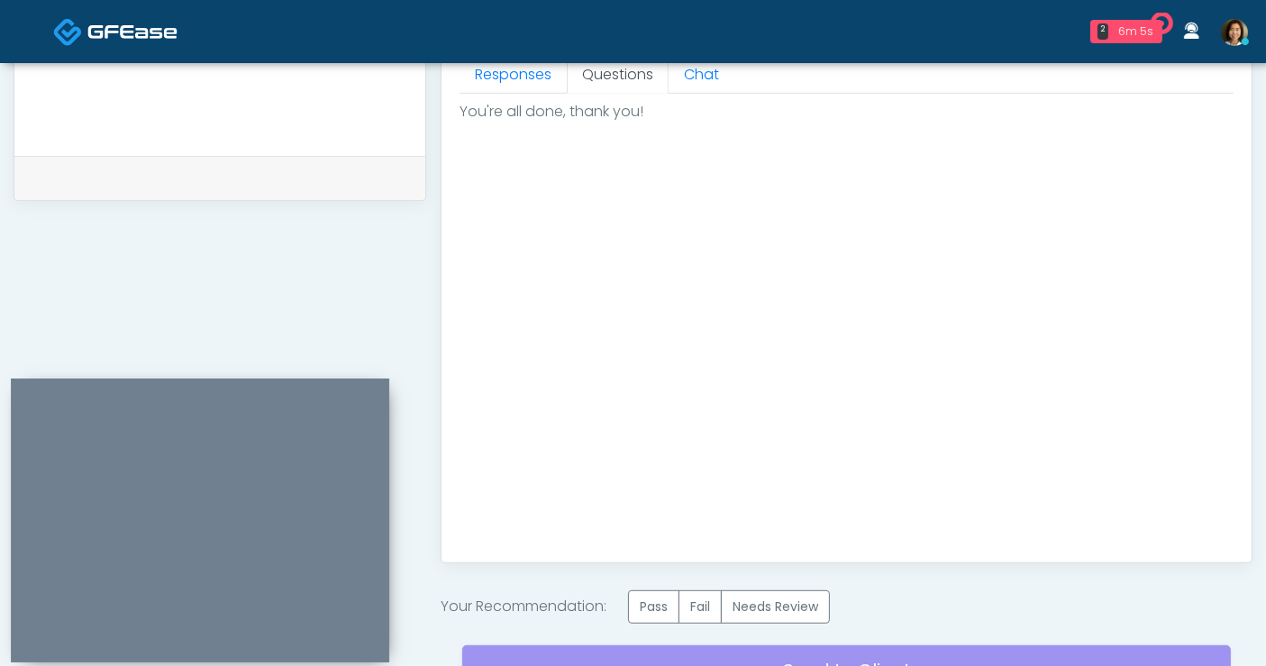
scroll to position [914, 0]
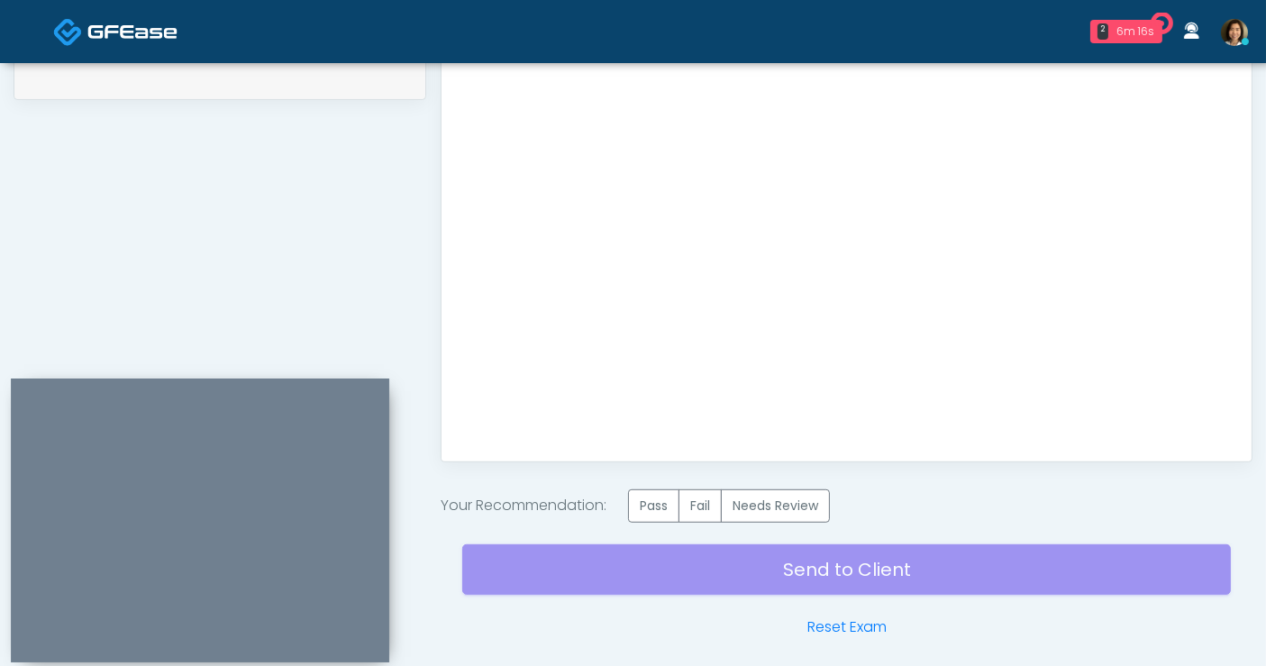
drag, startPoint x: 841, startPoint y: 619, endPoint x: 728, endPoint y: 111, distance: 520.6
click at [841, 619] on link "Reset Exam" at bounding box center [846, 627] width 79 height 22
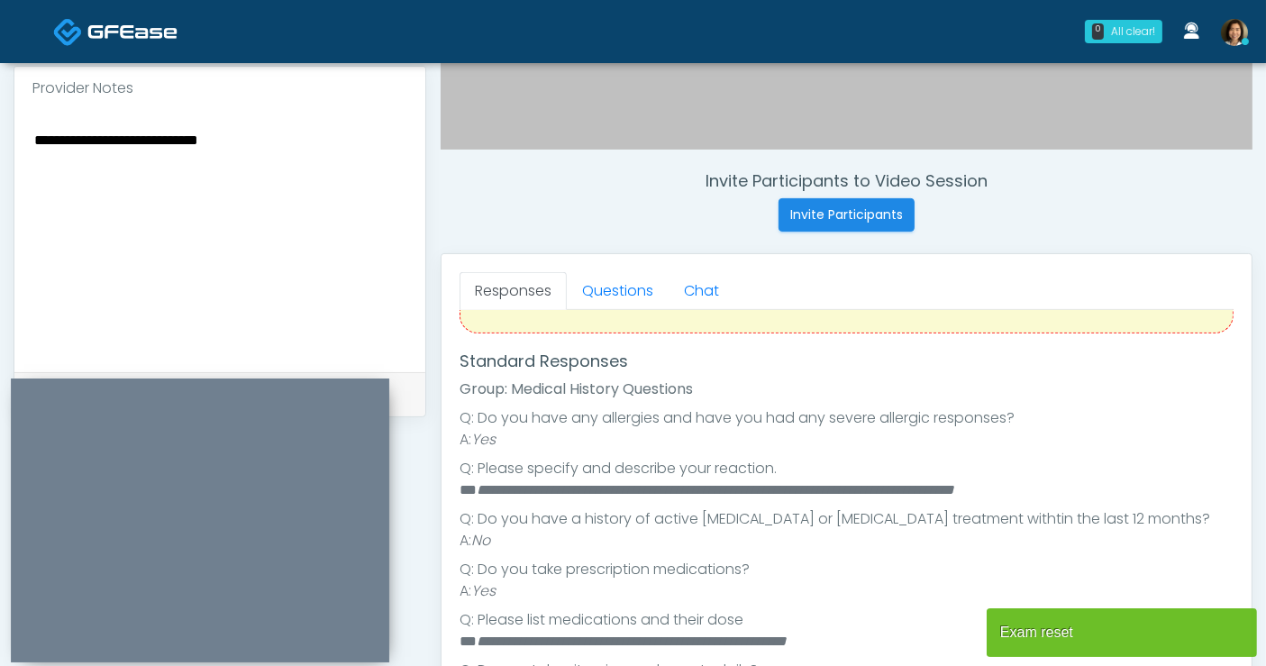
scroll to position [262, 0]
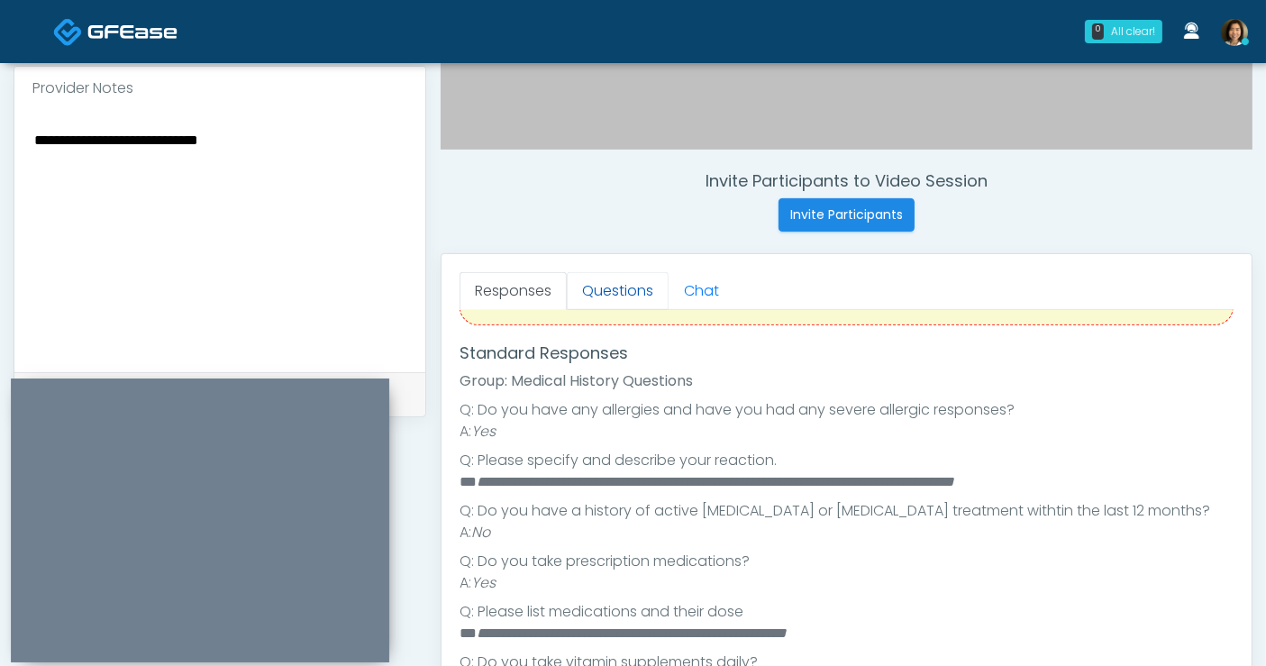
click at [617, 289] on link "Questions" at bounding box center [618, 291] width 102 height 38
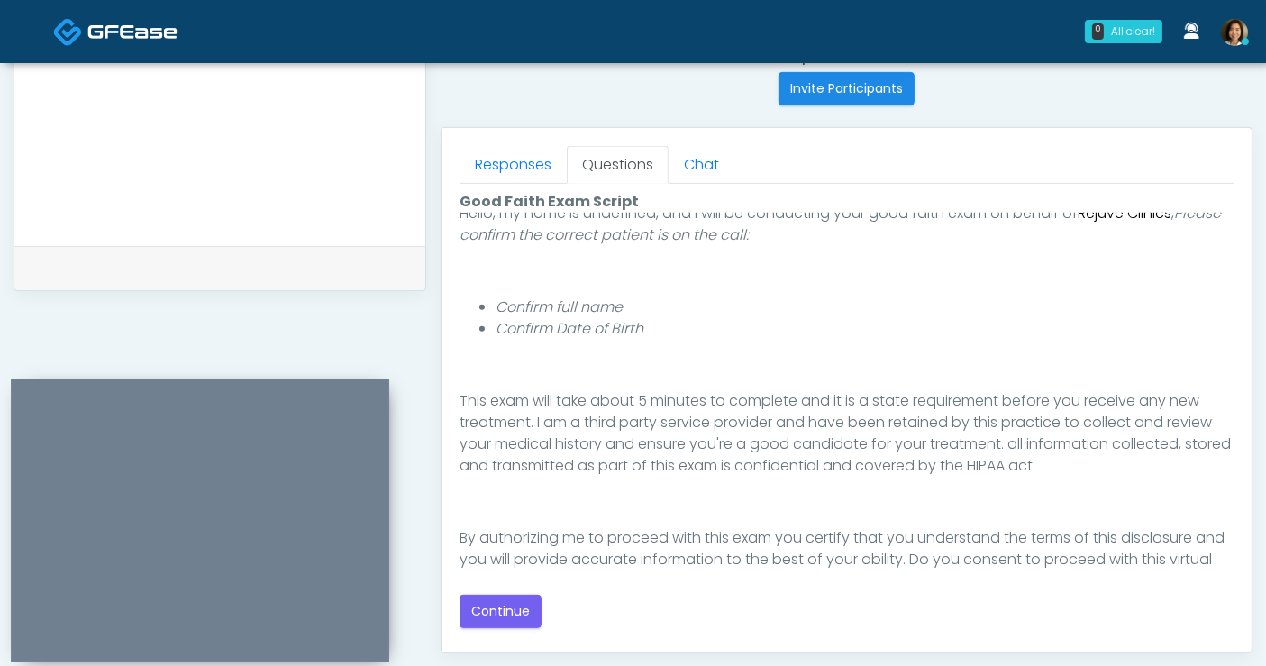
scroll to position [187, 0]
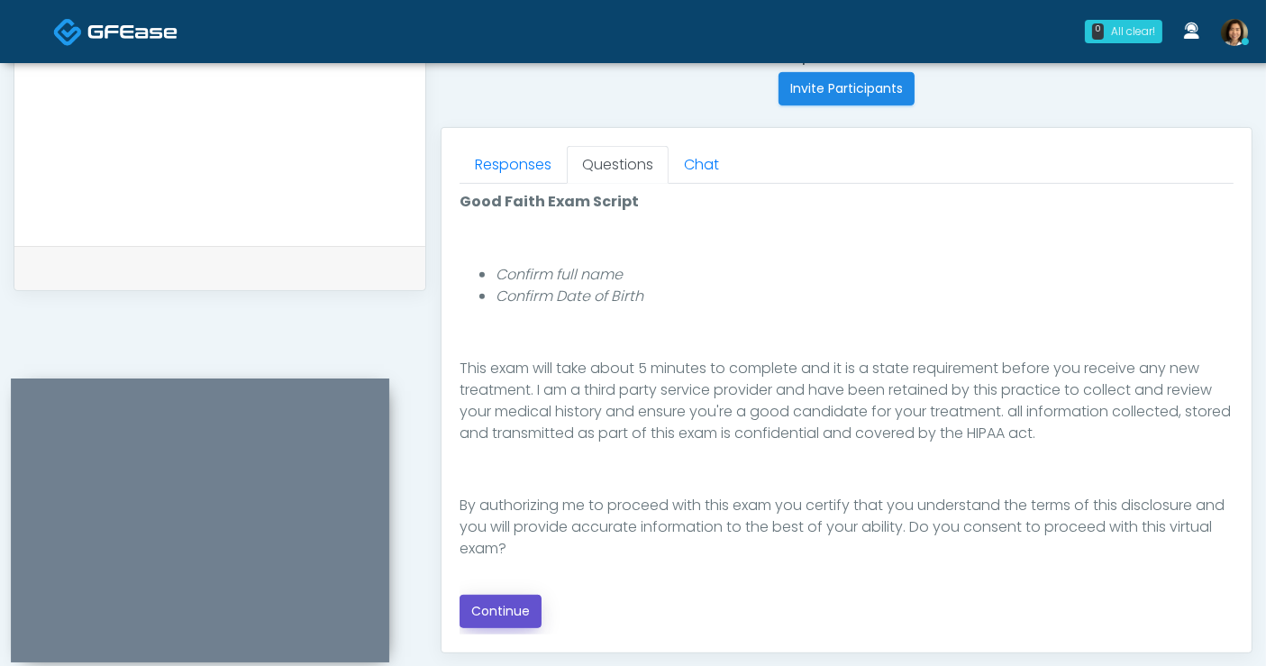
click at [488, 603] on button "Continue" at bounding box center [501, 611] width 82 height 33
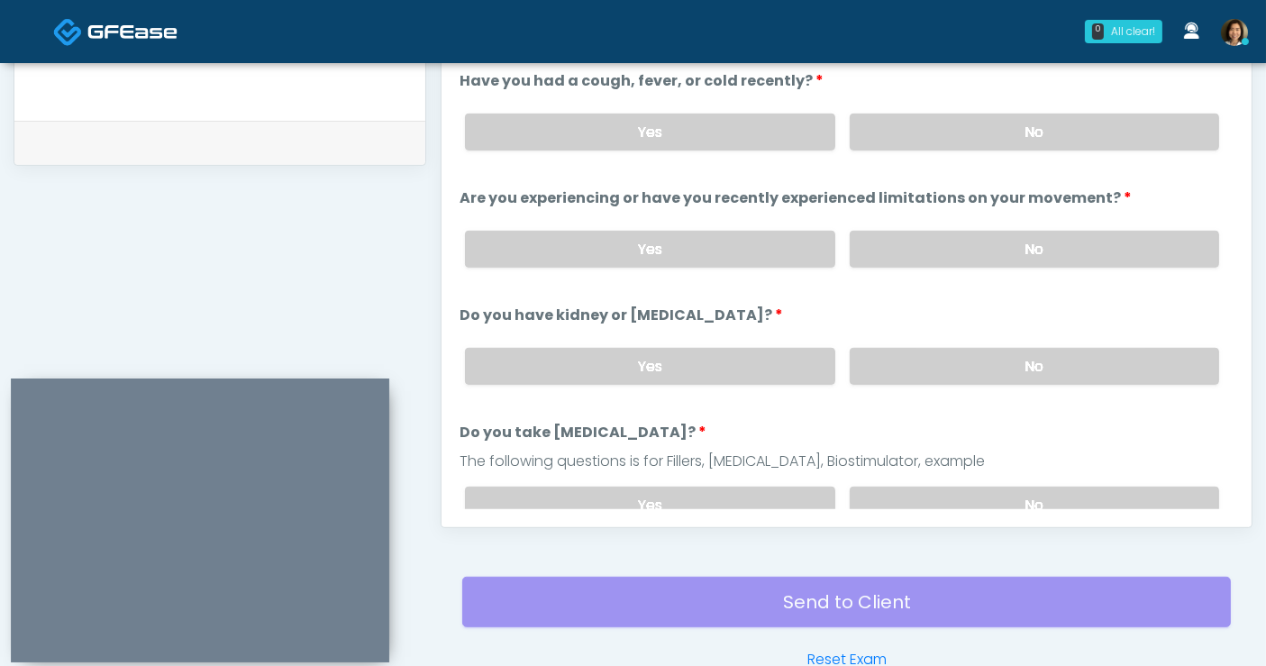
scroll to position [685, 0]
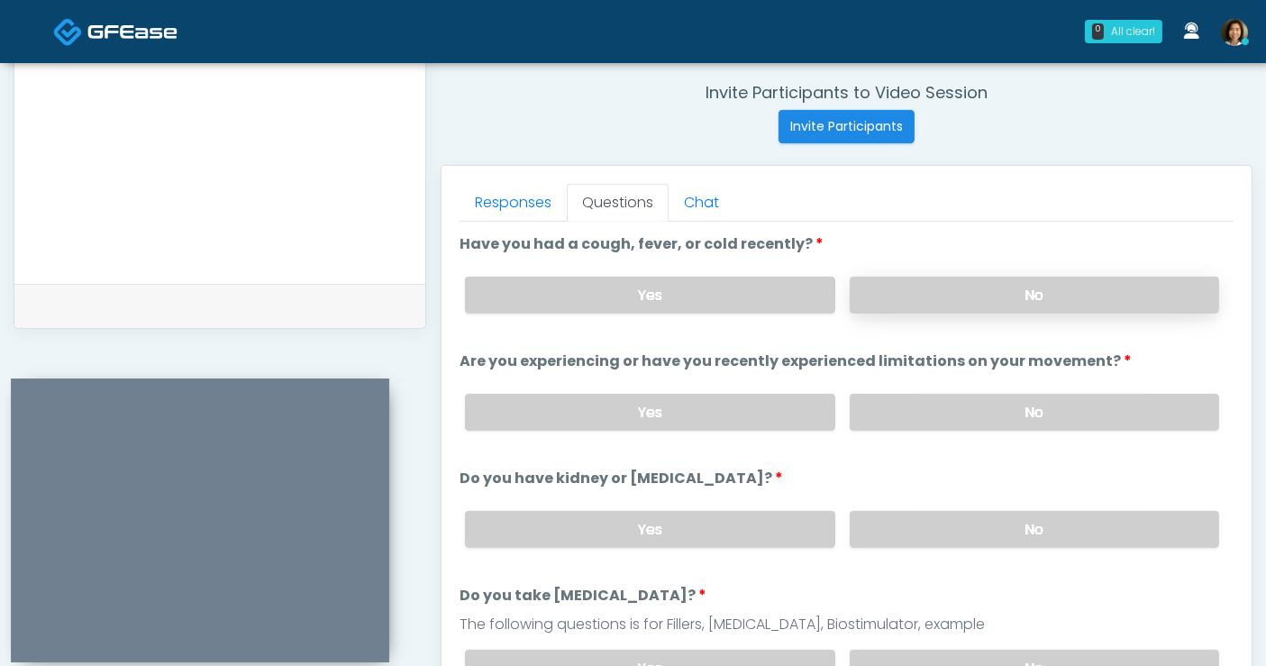
click at [1030, 304] on label "No" at bounding box center [1034, 295] width 369 height 37
drag, startPoint x: 1027, startPoint y: 406, endPoint x: 1022, endPoint y: 529, distance: 123.6
click at [1027, 406] on label "No" at bounding box center [1034, 412] width 369 height 37
drag, startPoint x: 1022, startPoint y: 530, endPoint x: 1146, endPoint y: 382, distance: 193.2
click at [1031, 515] on label "No" at bounding box center [1034, 529] width 369 height 37
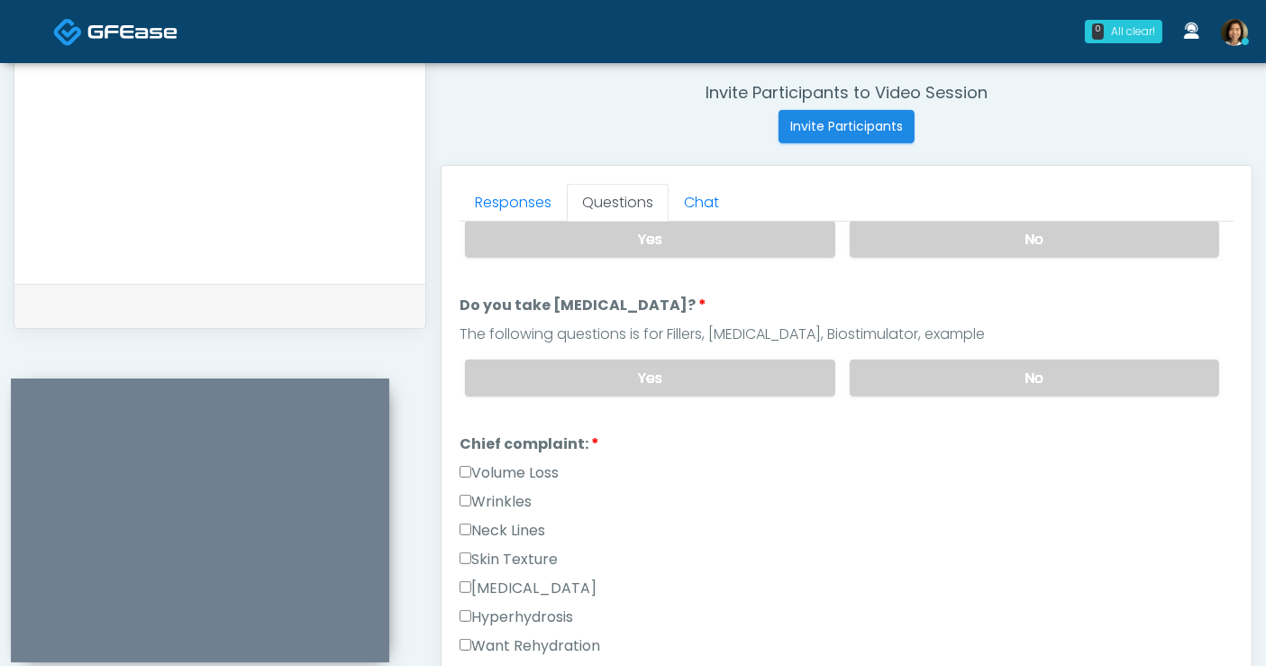
scroll to position [262, 0]
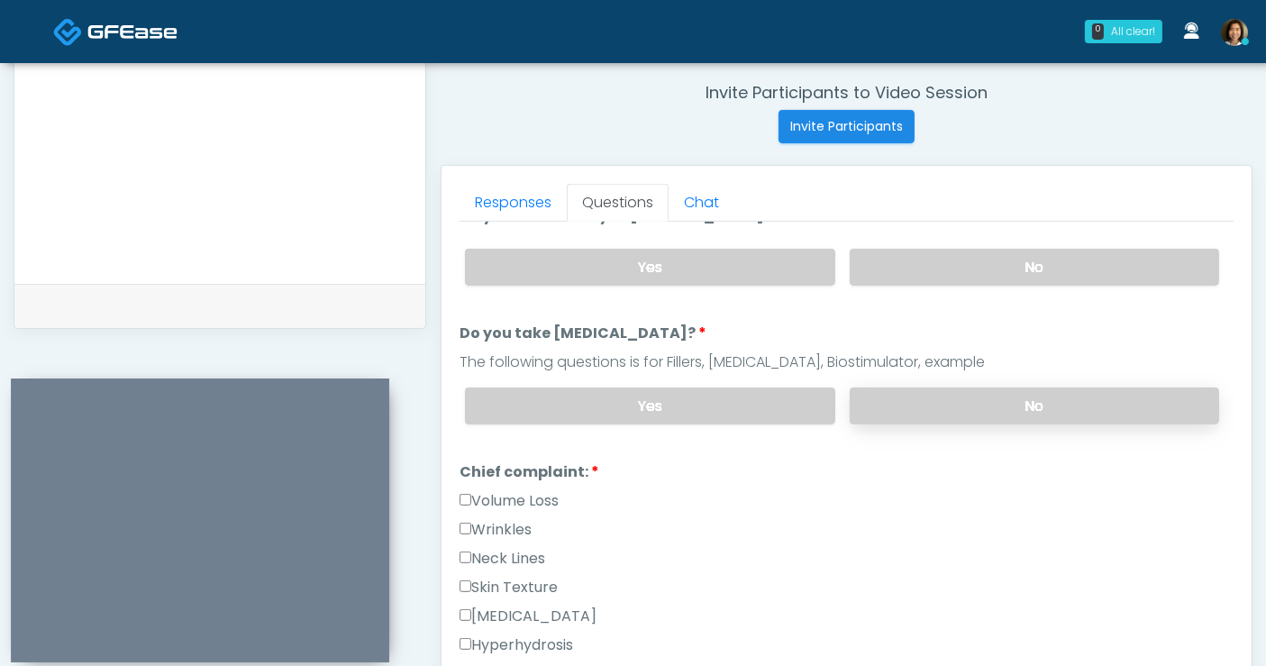
click at [1076, 388] on label "No" at bounding box center [1034, 406] width 369 height 37
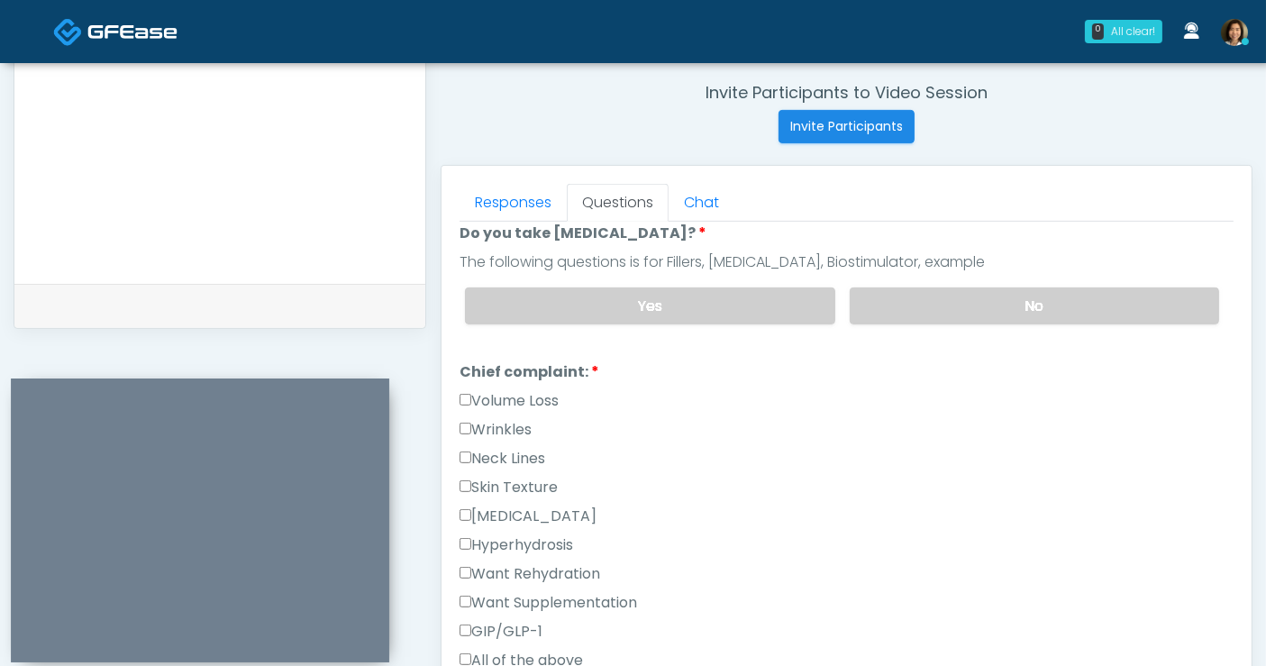
click at [527, 580] on div "Want Rehydration" at bounding box center [847, 577] width 774 height 29
drag, startPoint x: 527, startPoint y: 568, endPoint x: 532, endPoint y: 601, distance: 33.6
click at [527, 570] on label "Want Rehydration" at bounding box center [530, 574] width 141 height 22
click at [534, 592] on label "Want Supplementation" at bounding box center [549, 603] width 178 height 22
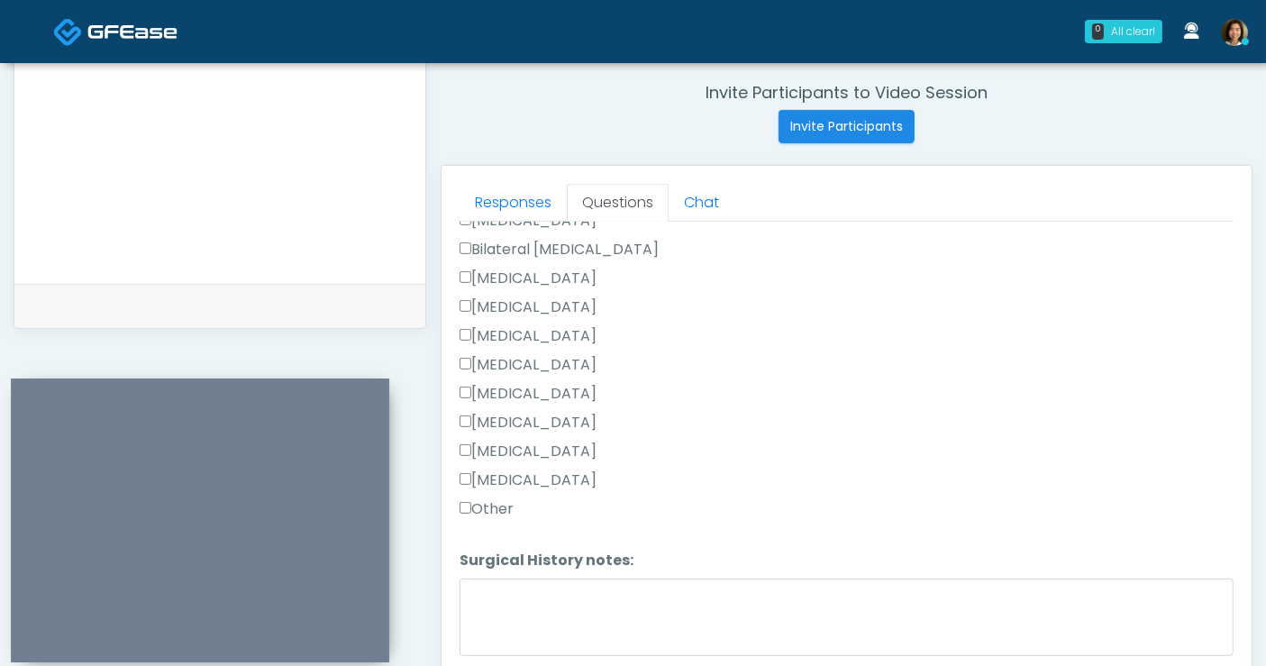
scroll to position [1115, 0]
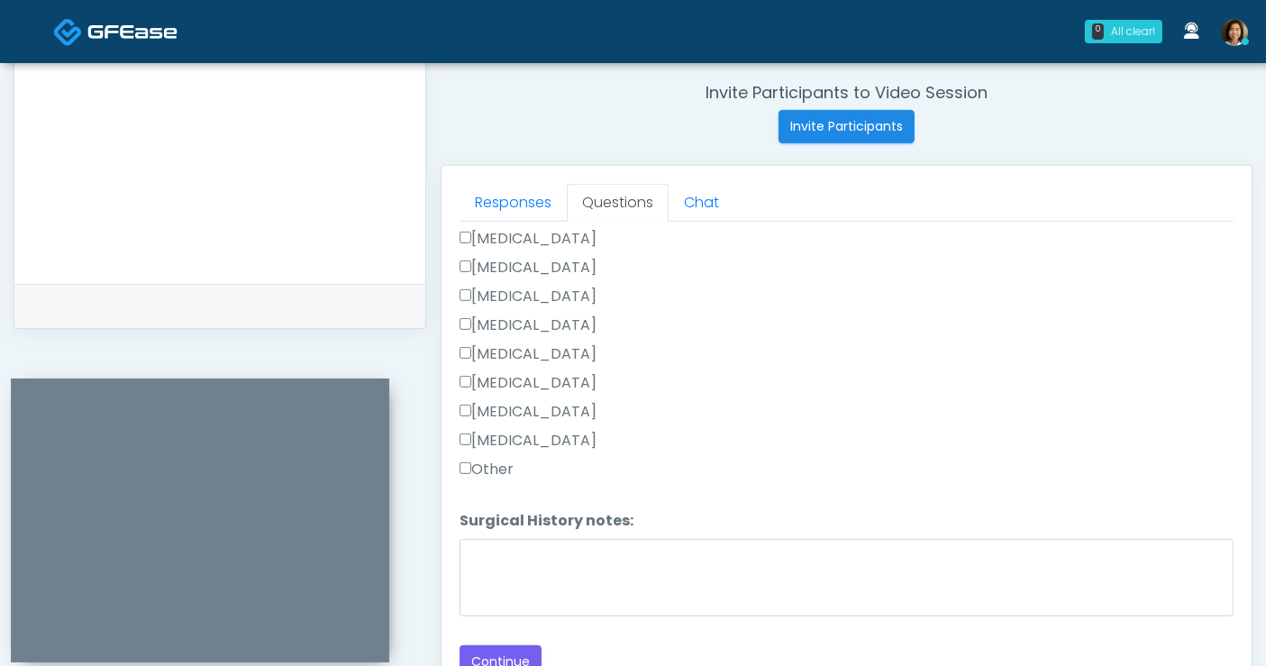
click at [517, 434] on label "Tonsillectomy" at bounding box center [528, 441] width 137 height 22
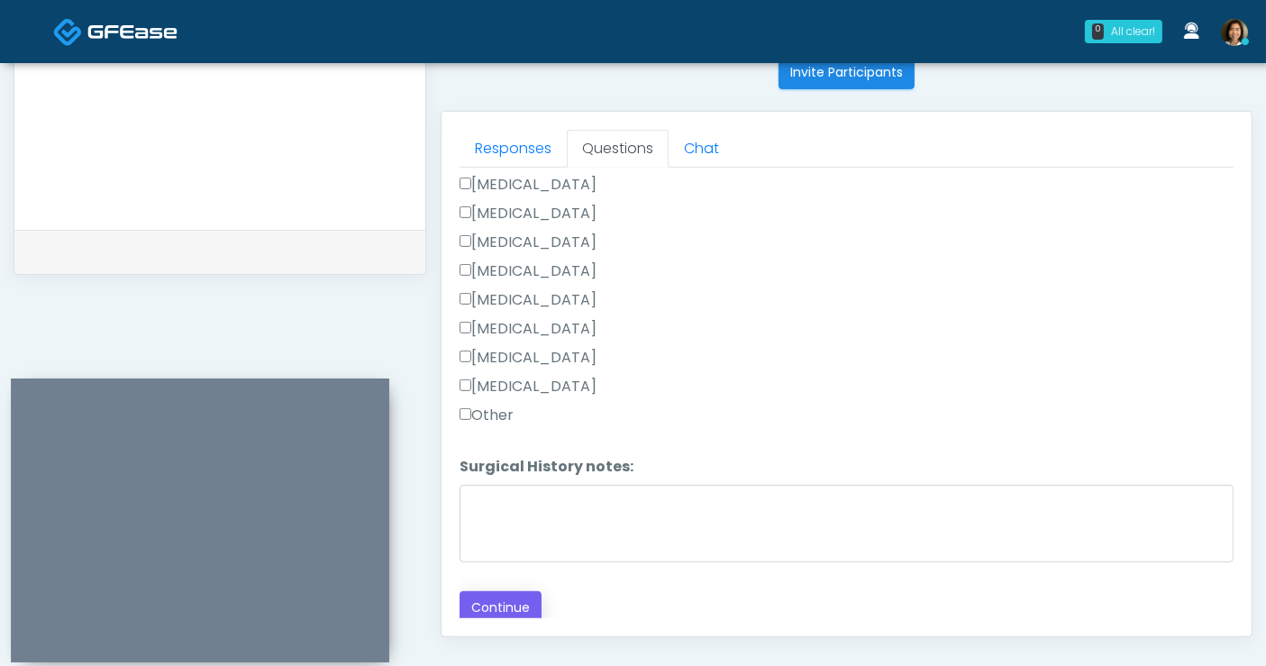
scroll to position [785, 0]
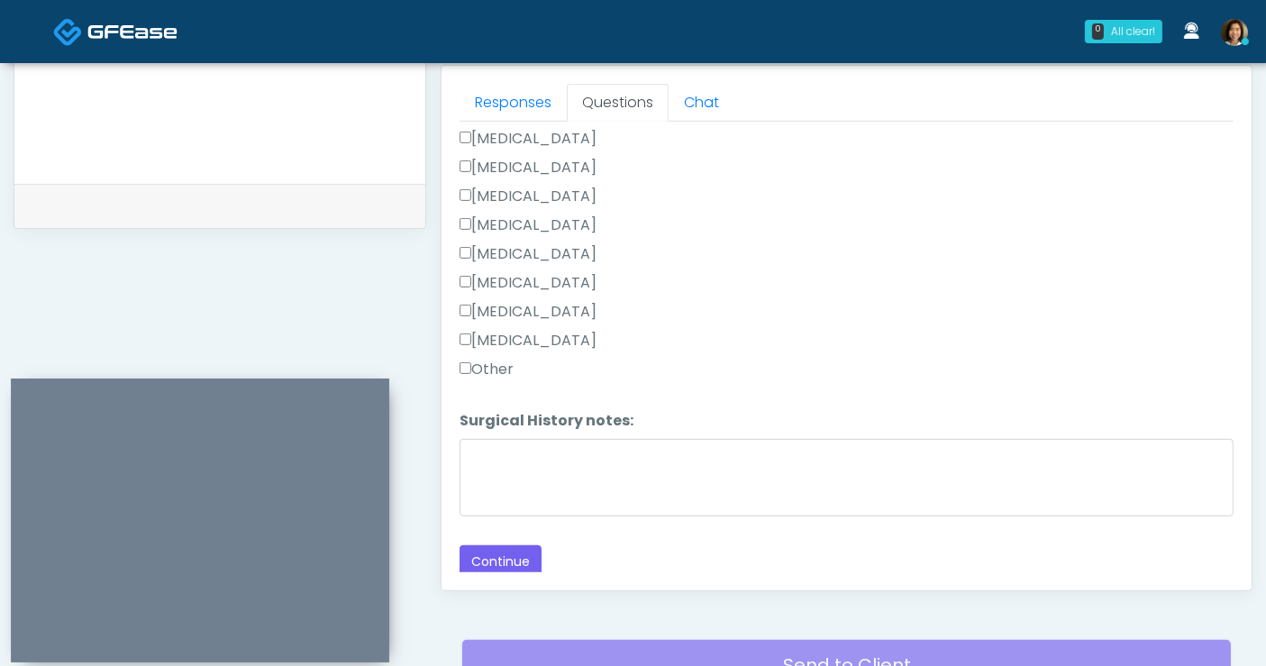
click at [515, 554] on button "Continue" at bounding box center [501, 561] width 82 height 33
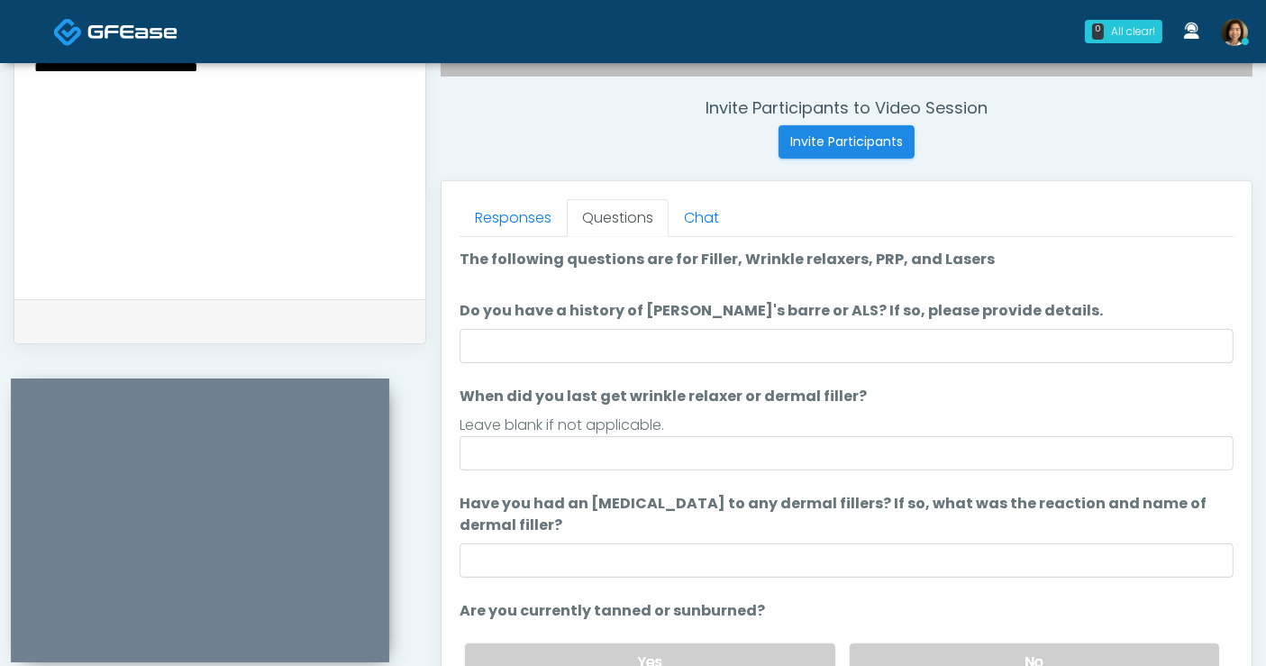
scroll to position [750, 0]
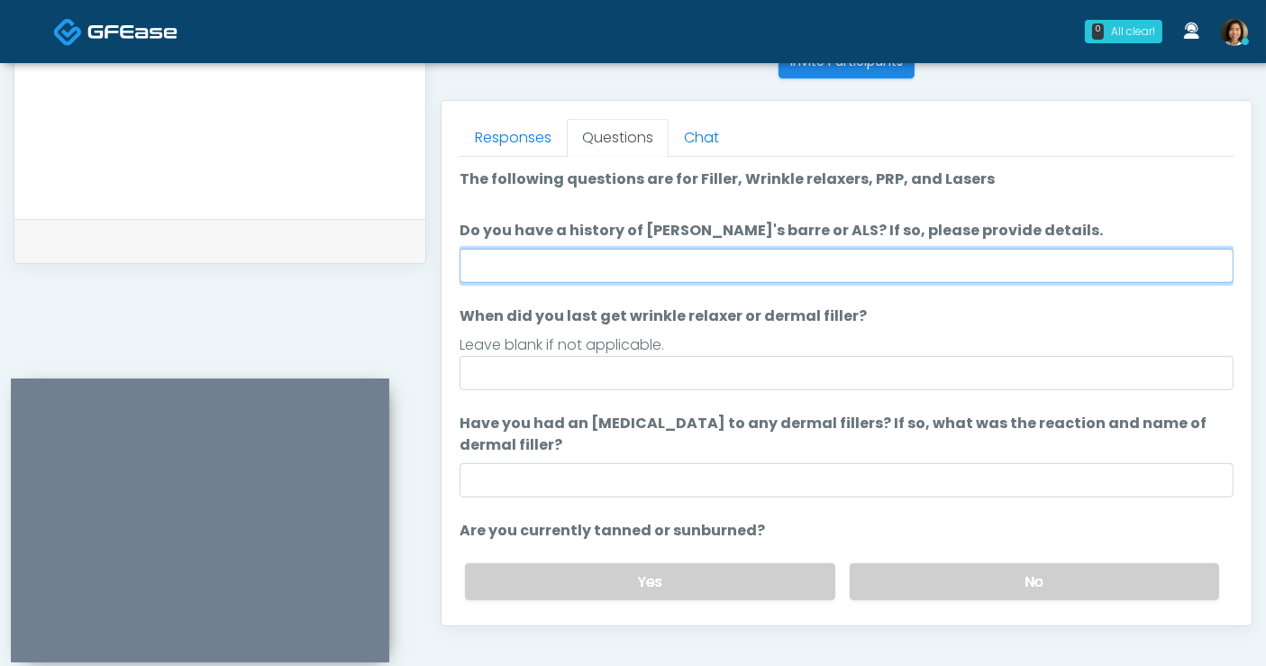
click at [600, 260] on input "Do you have a history of Guillain's barre or ALS? If so, please provide details." at bounding box center [847, 266] width 774 height 34
type input "**"
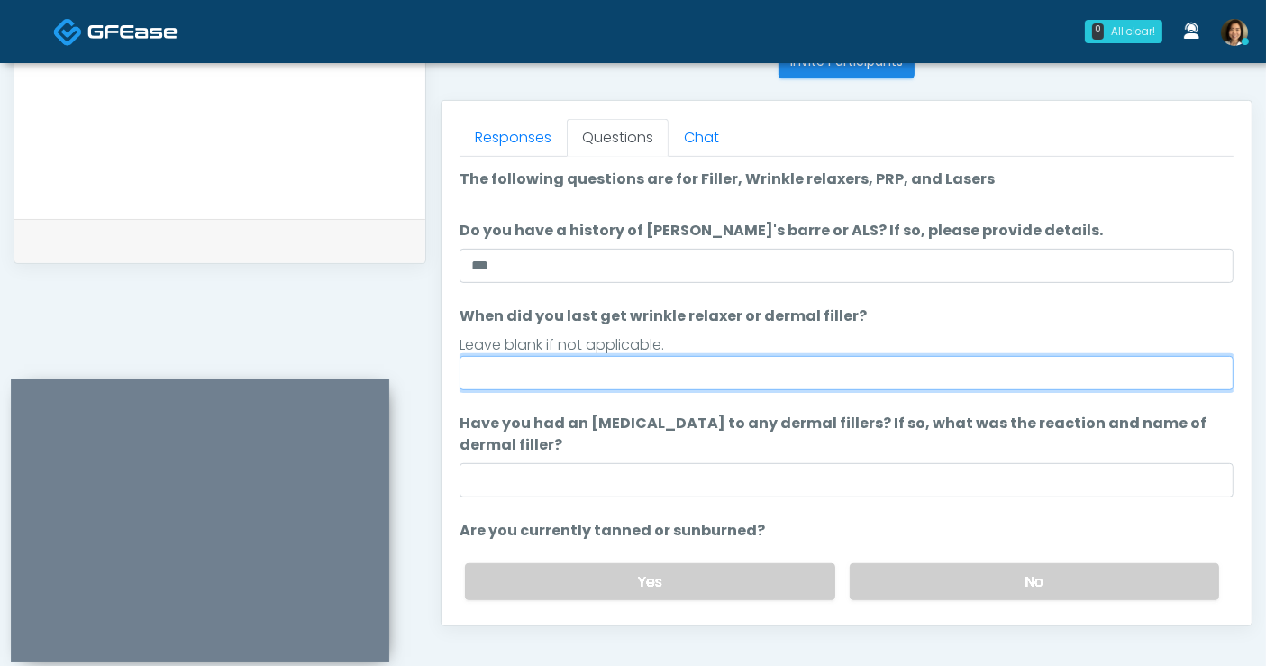
click at [588, 371] on input "When did you last get wrinkle relaxer or dermal filler?" at bounding box center [847, 373] width 774 height 34
type input "*****"
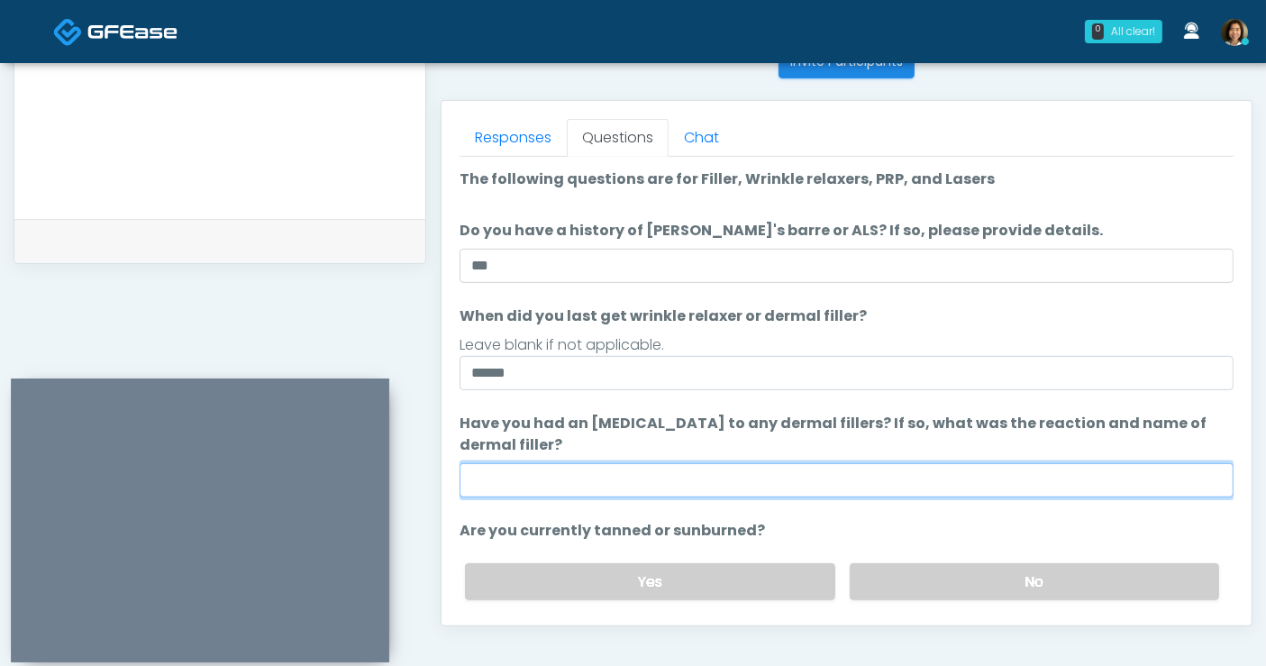
click at [587, 483] on input "Have you had an allergic response to any dermal fillers? If so, what was the re…" at bounding box center [847, 480] width 774 height 34
type input "**********"
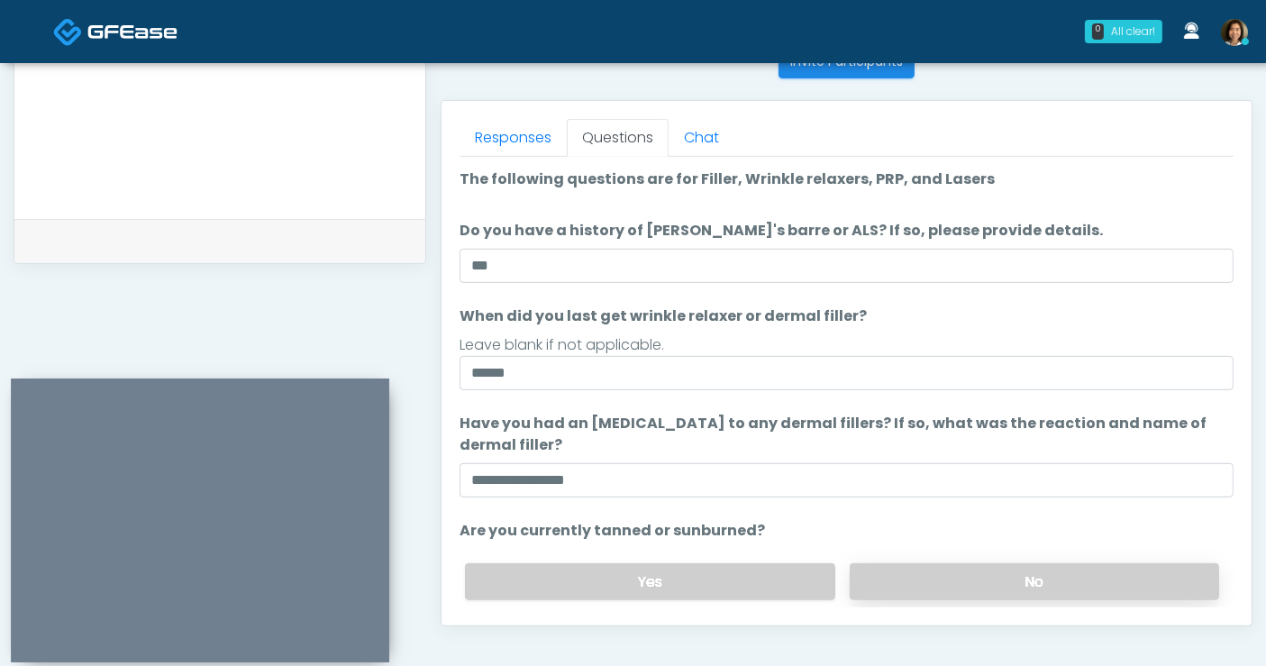
click at [853, 582] on label "No" at bounding box center [1034, 581] width 369 height 37
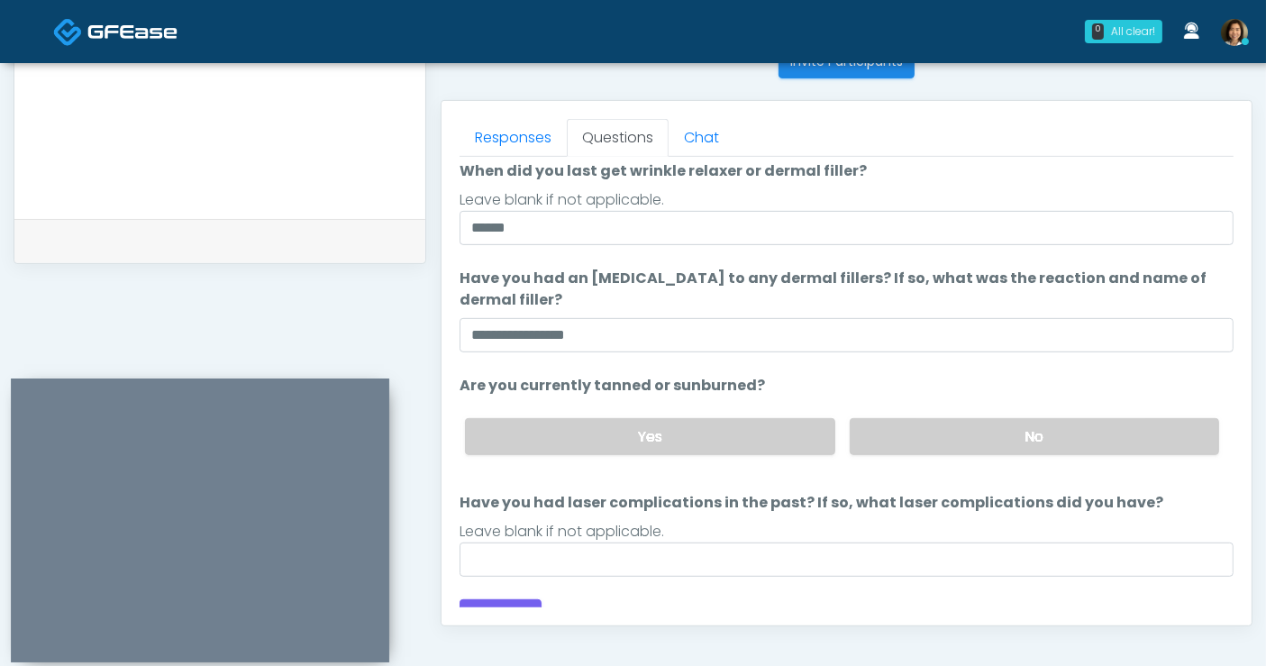
scroll to position [154, 0]
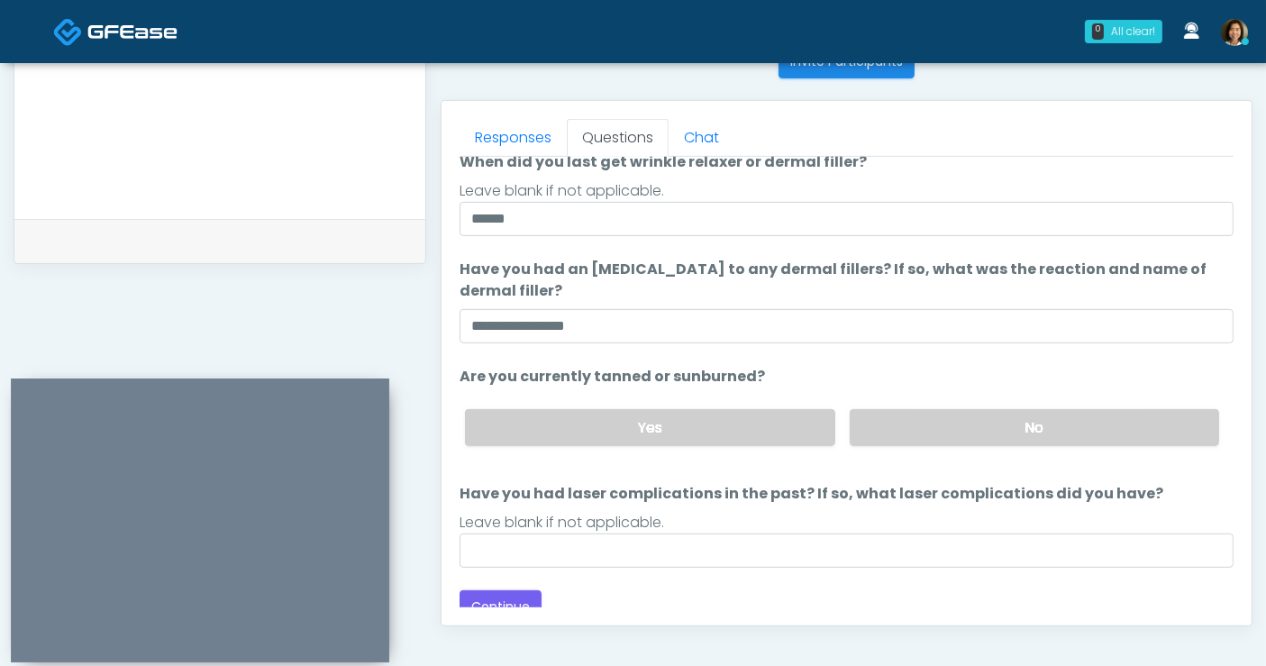
click at [752, 568] on div "Loading... Connecting to your agent... Please wait while we prepare your person…" at bounding box center [847, 318] width 774 height 609
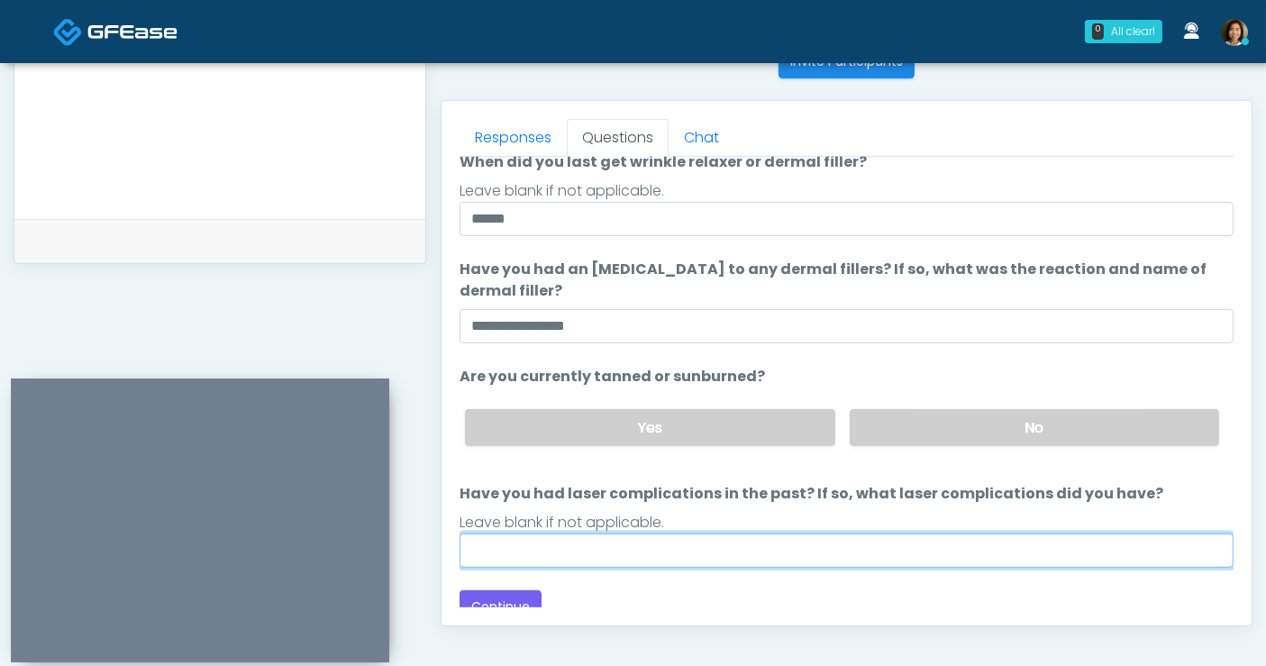
click at [750, 554] on input "Have you had laser complications in the past? If so, what laser complications d…" at bounding box center [847, 550] width 774 height 34
type input "**"
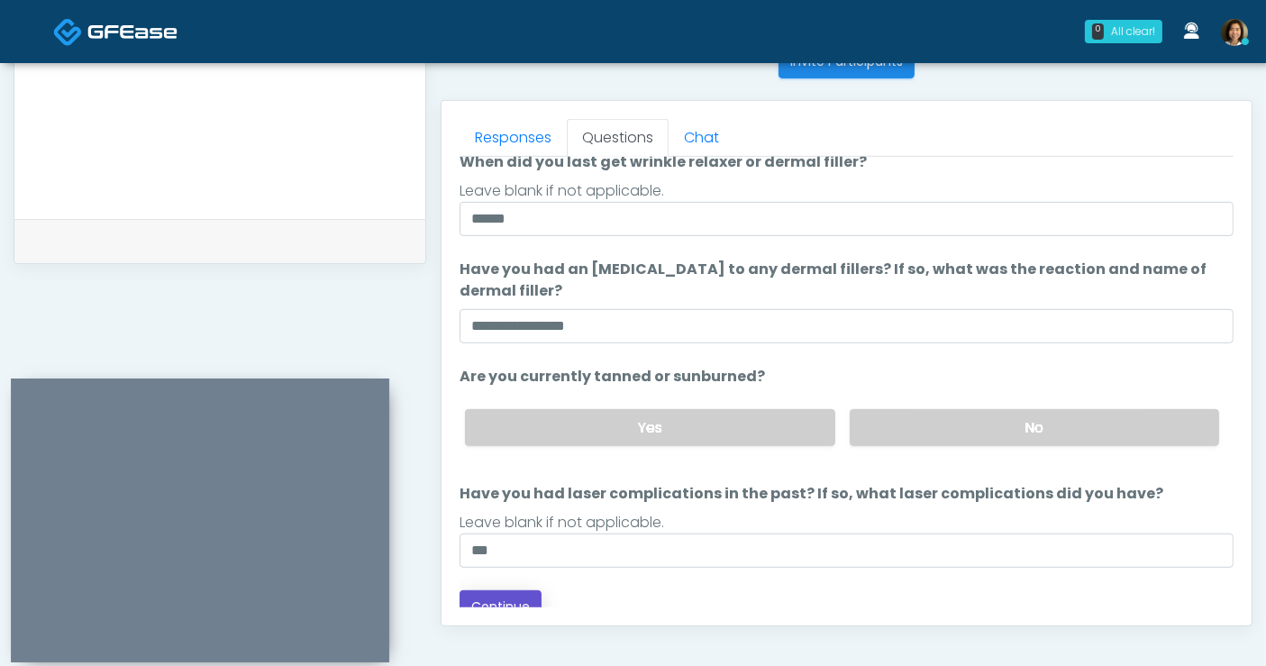
click at [513, 599] on button "Continue" at bounding box center [501, 606] width 82 height 33
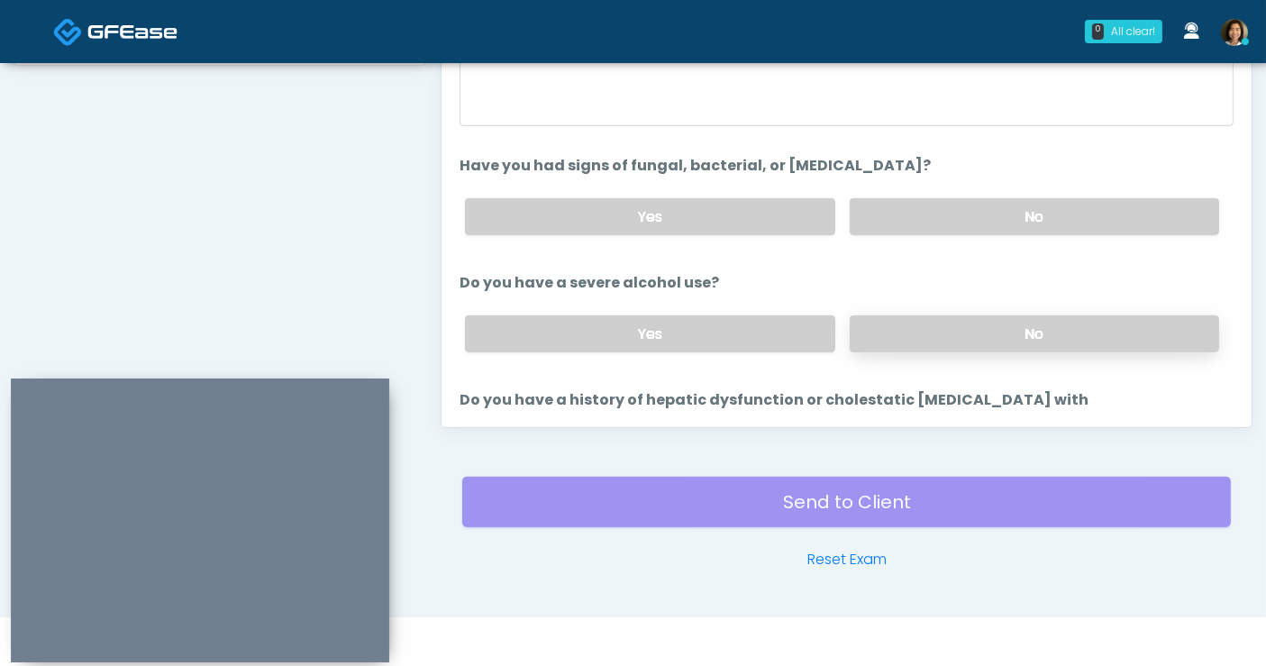
scroll to position [0, 0]
click at [930, 196] on div "Yes No" at bounding box center [842, 219] width 783 height 66
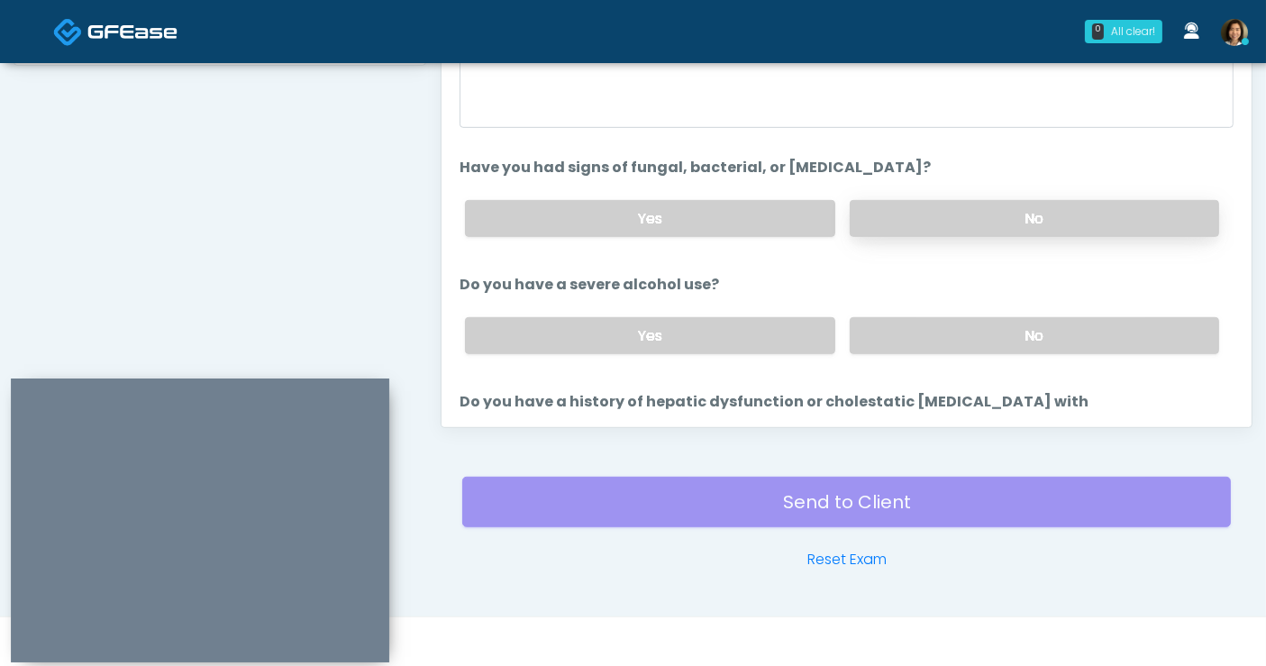
drag, startPoint x: 1002, startPoint y: 327, endPoint x: 988, endPoint y: 228, distance: 100.2
click at [1000, 323] on label "No" at bounding box center [1034, 335] width 369 height 37
click at [989, 218] on label "No" at bounding box center [1034, 218] width 369 height 37
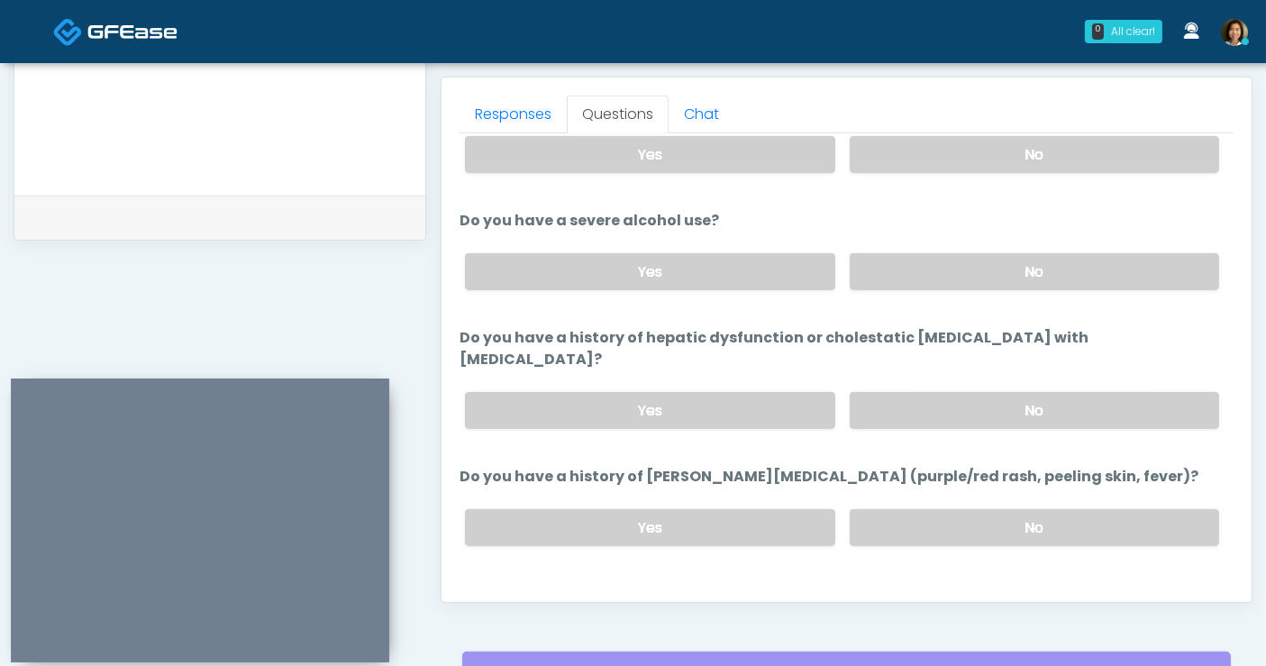
scroll to position [319, 0]
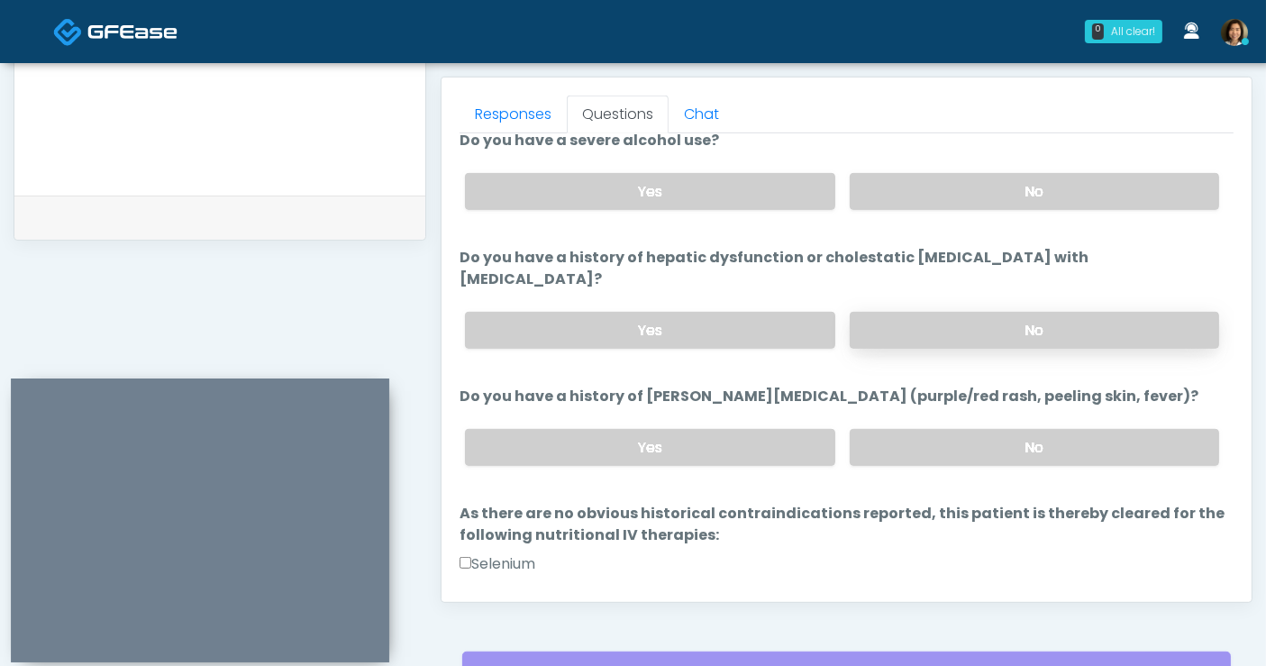
click at [1090, 312] on label "No" at bounding box center [1034, 330] width 369 height 37
click at [1045, 429] on label "No" at bounding box center [1034, 447] width 369 height 37
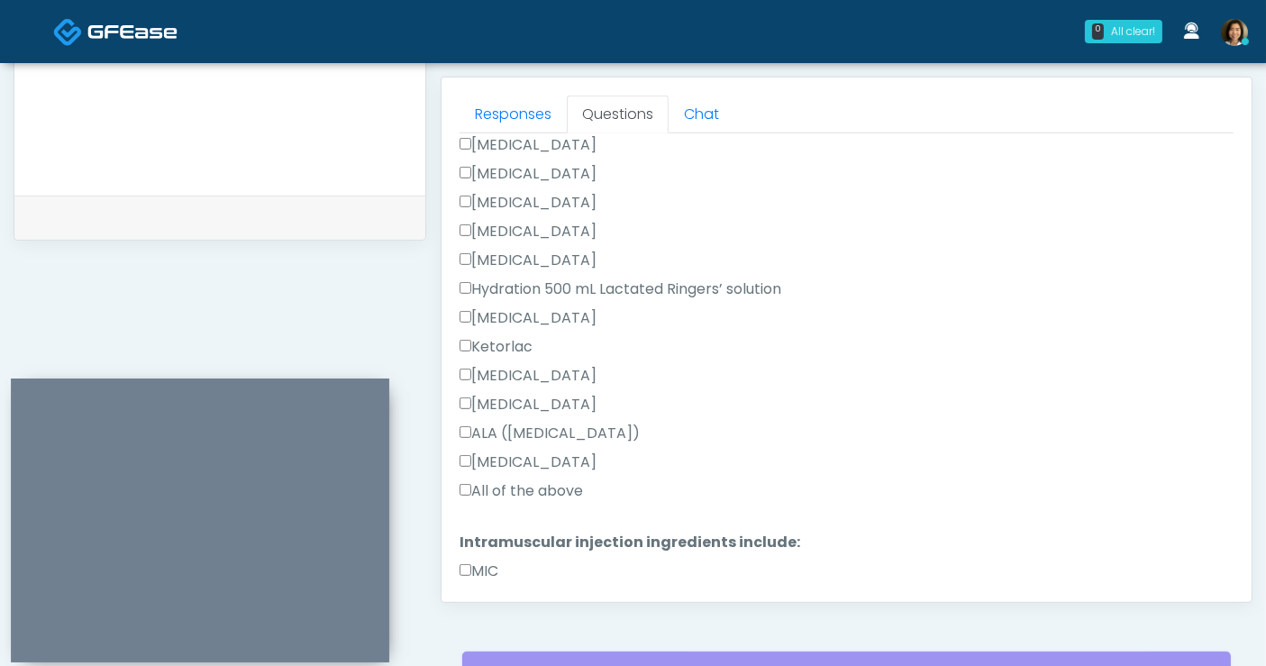
scroll to position [975, 0]
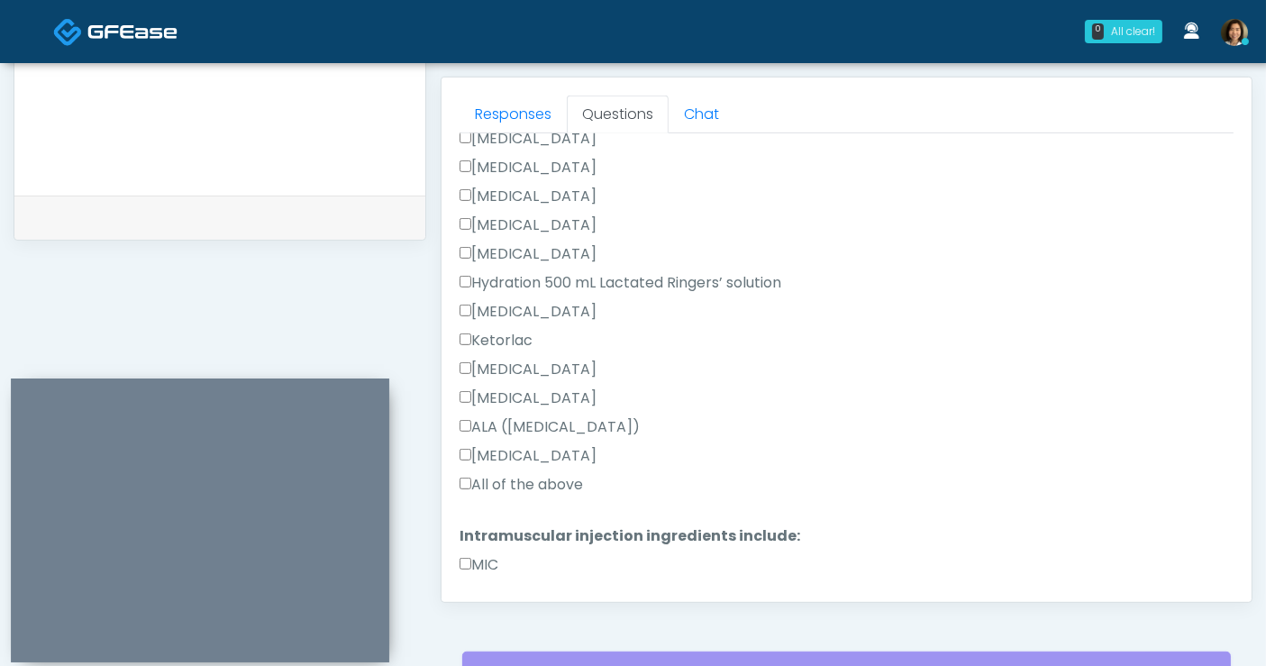
click at [568, 474] on label "All of the above" at bounding box center [521, 485] width 123 height 22
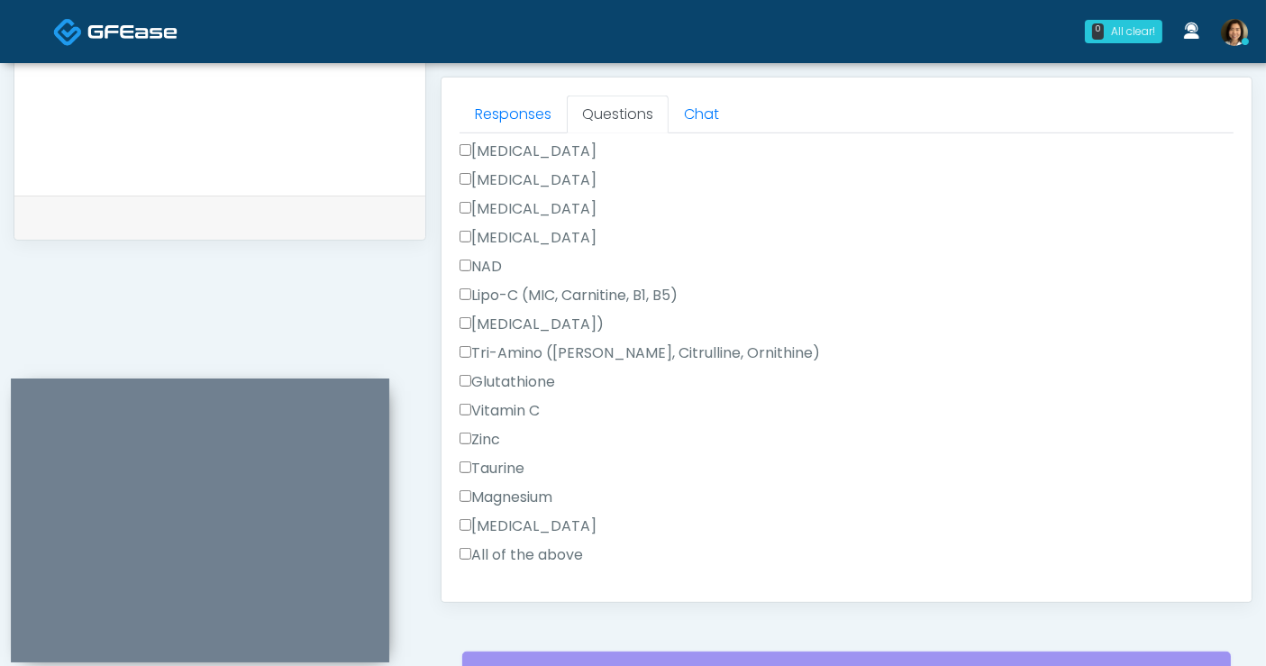
scroll to position [1521, 0]
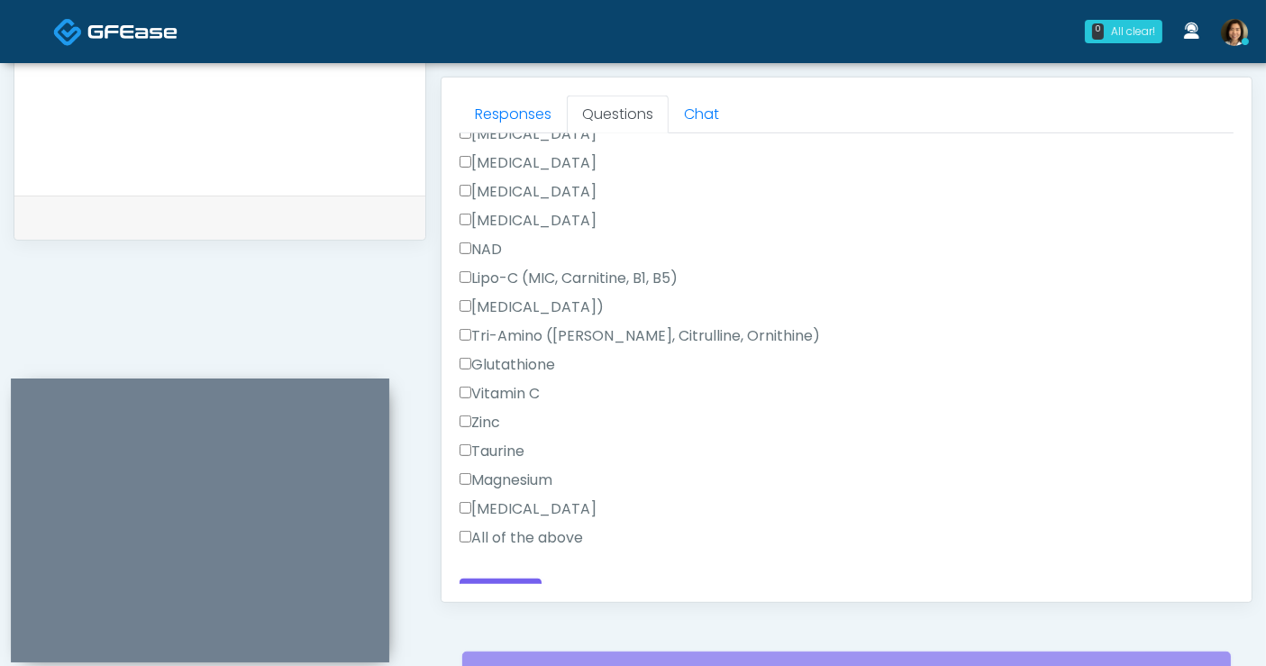
click at [551, 527] on label "All of the above" at bounding box center [521, 538] width 123 height 22
click at [512, 579] on button "Continue" at bounding box center [501, 595] width 82 height 33
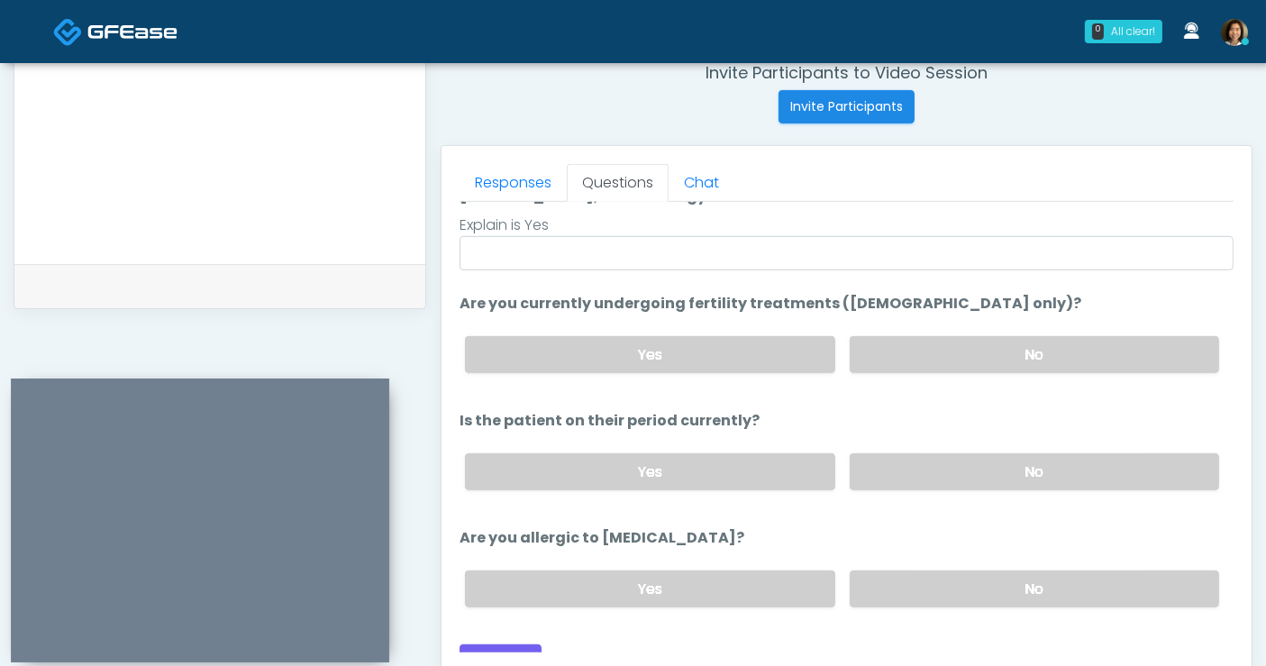
scroll to position [0, 0]
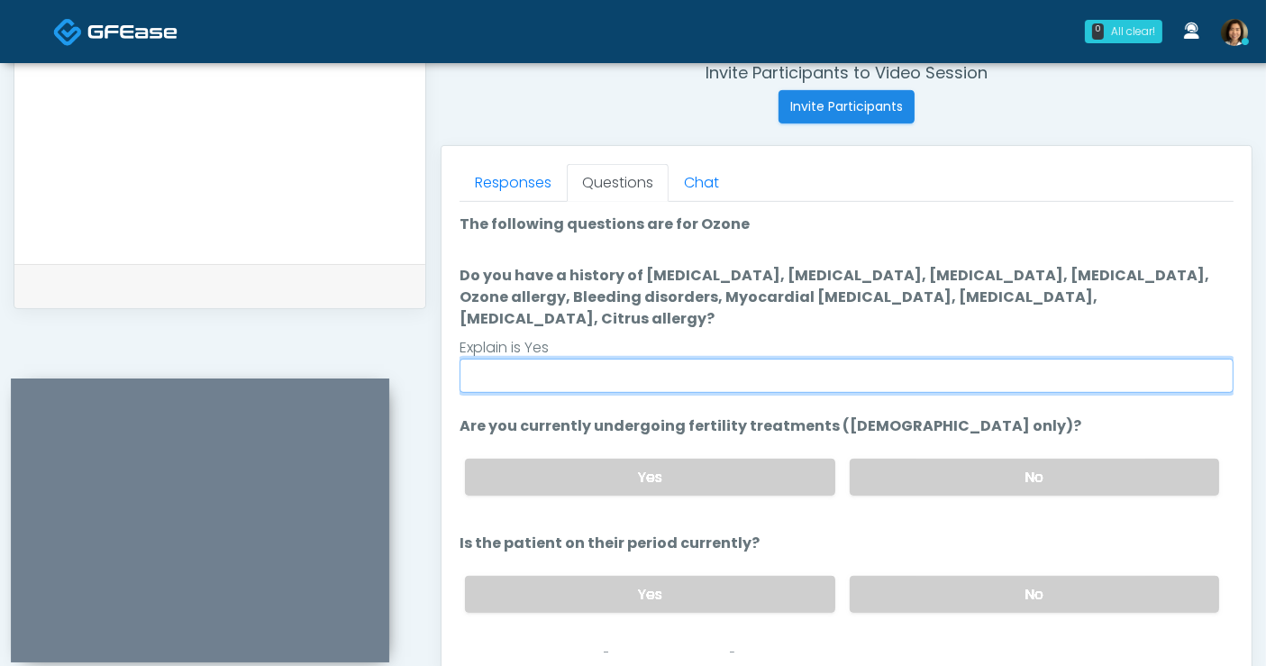
click at [573, 359] on input "Do you have a history of Hyperthyroidism, Hypotension, Hypocalcemia, Hypoglycem…" at bounding box center [847, 376] width 774 height 34
type input "**"
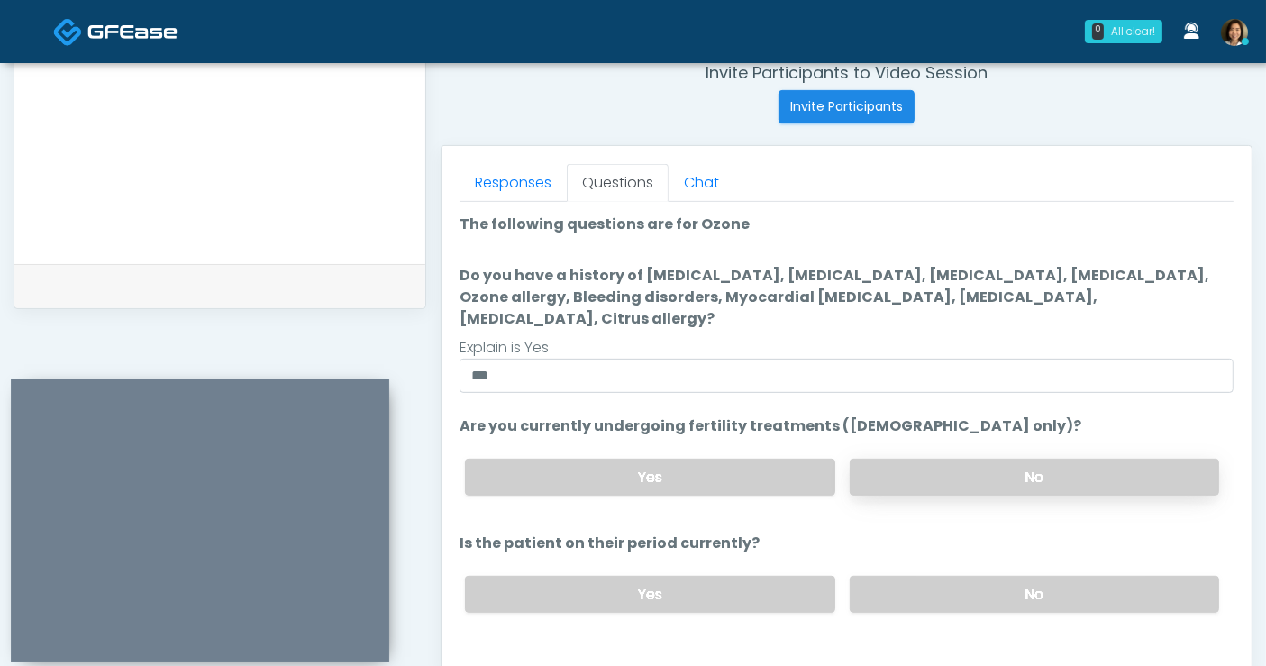
click at [888, 459] on label "No" at bounding box center [1034, 477] width 369 height 37
click at [906, 576] on label "No" at bounding box center [1034, 594] width 369 height 37
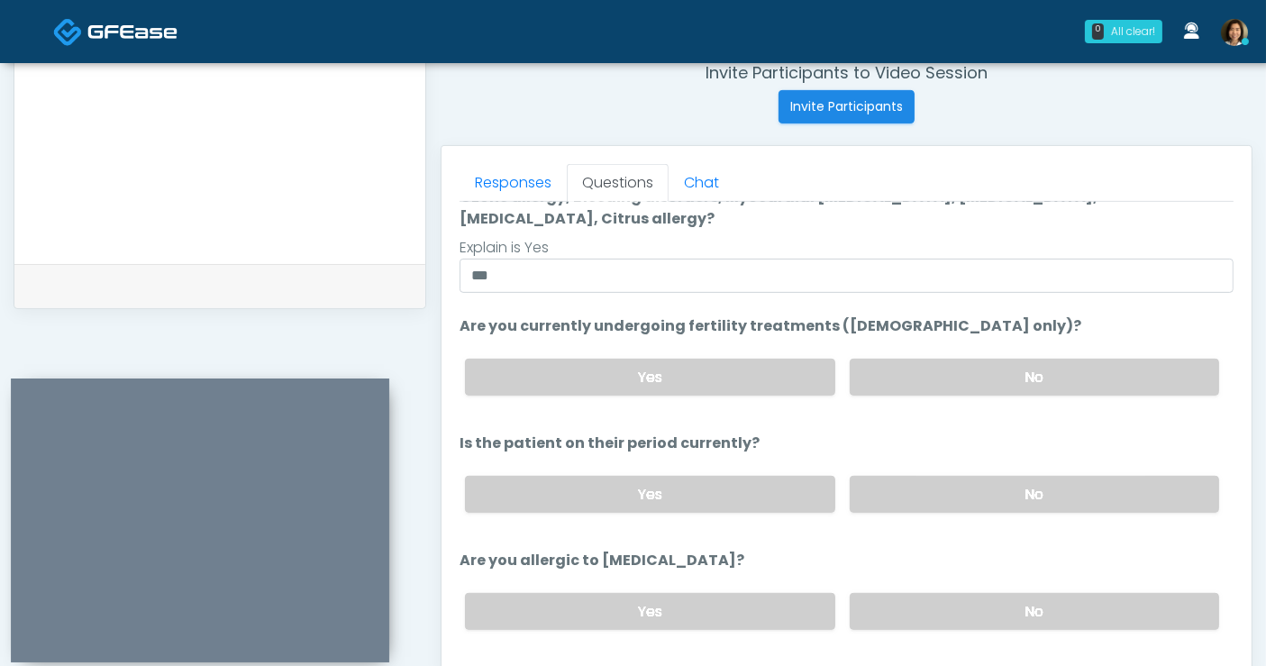
scroll to position [123, 0]
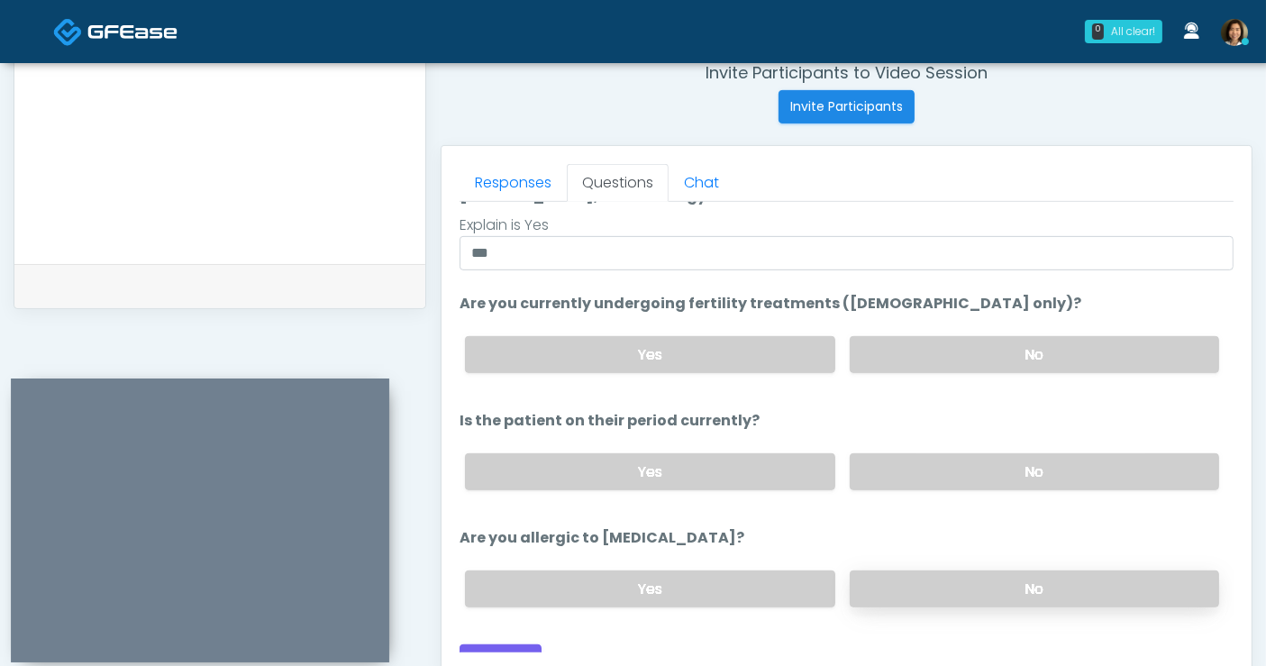
click at [980, 570] on label "No" at bounding box center [1034, 588] width 369 height 37
click at [487, 644] on button "Continue" at bounding box center [501, 660] width 82 height 33
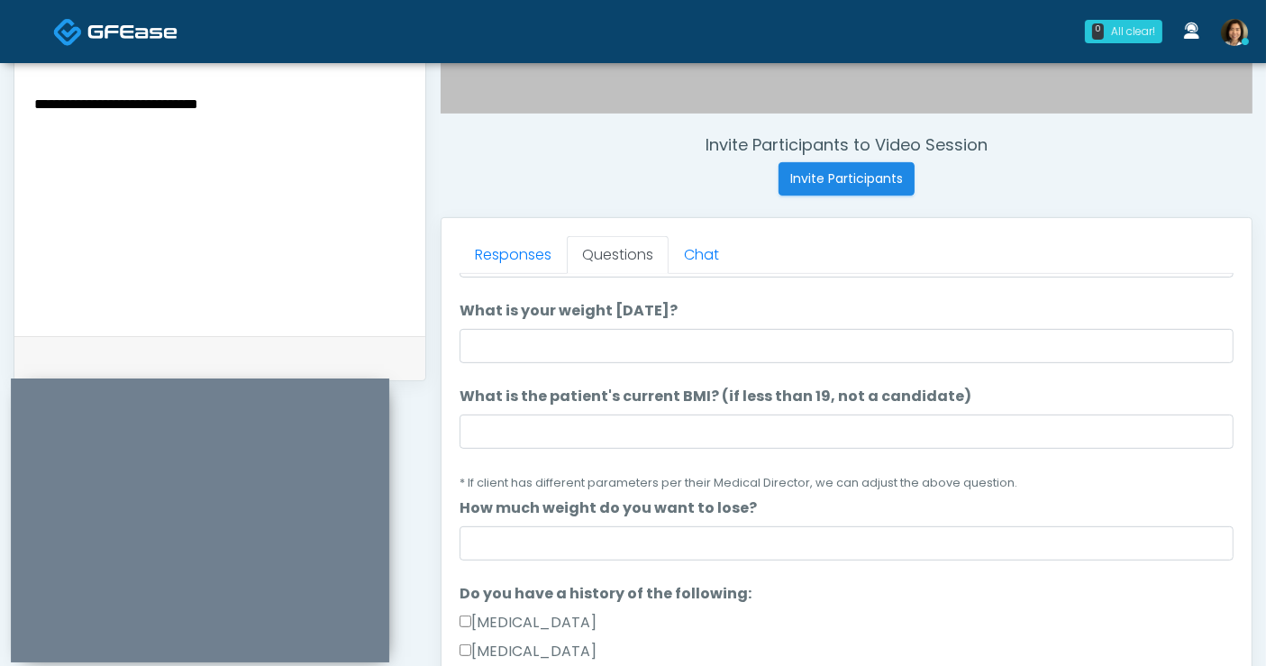
scroll to position [0, 0]
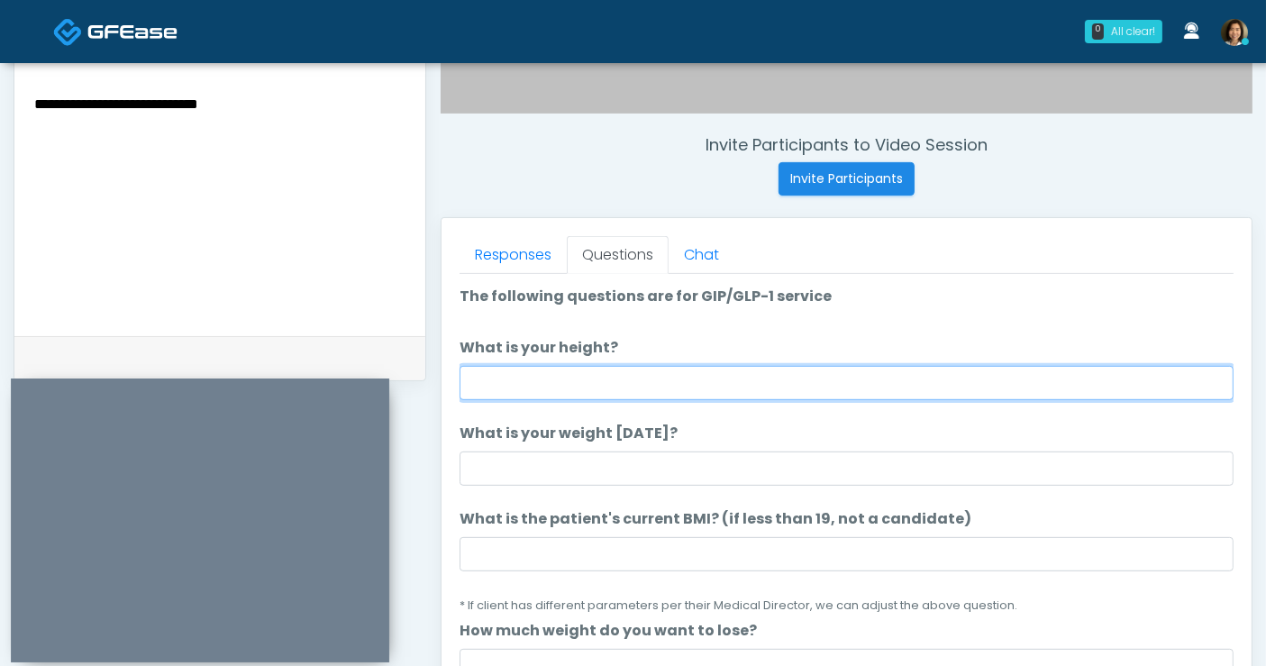
click at [681, 377] on input "What is your height?" at bounding box center [847, 383] width 774 height 34
type input "****"
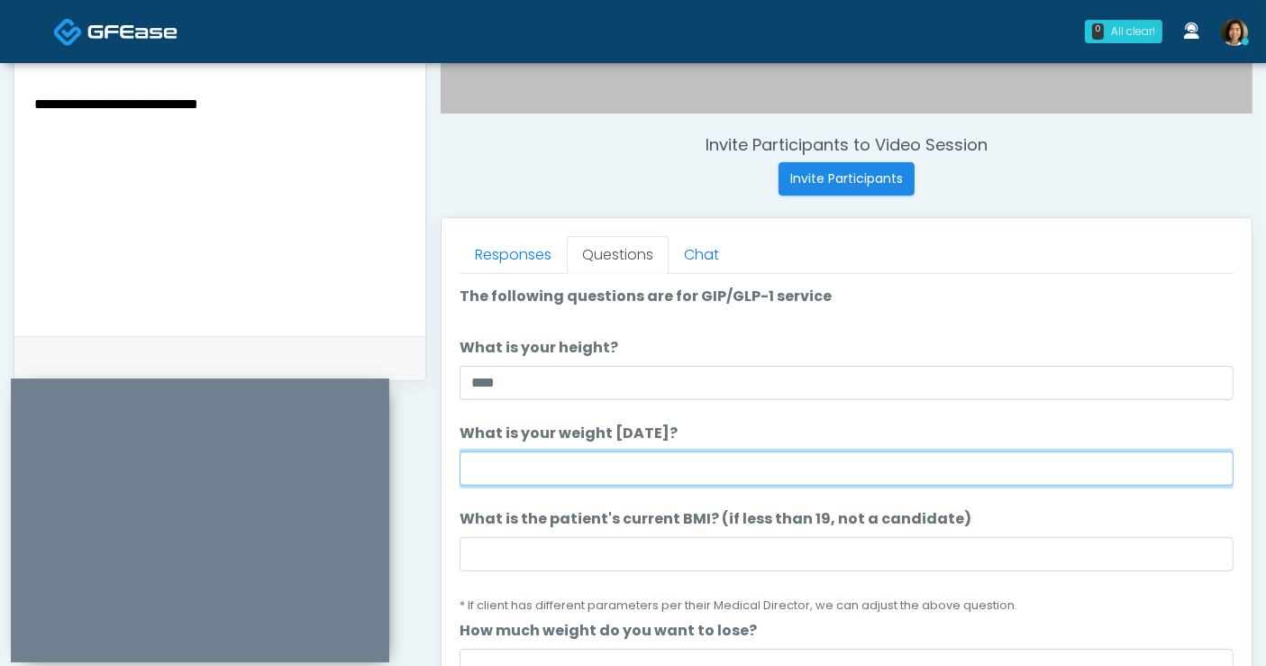
click at [597, 468] on input "What is your weight today?" at bounding box center [847, 468] width 774 height 34
type input "***"
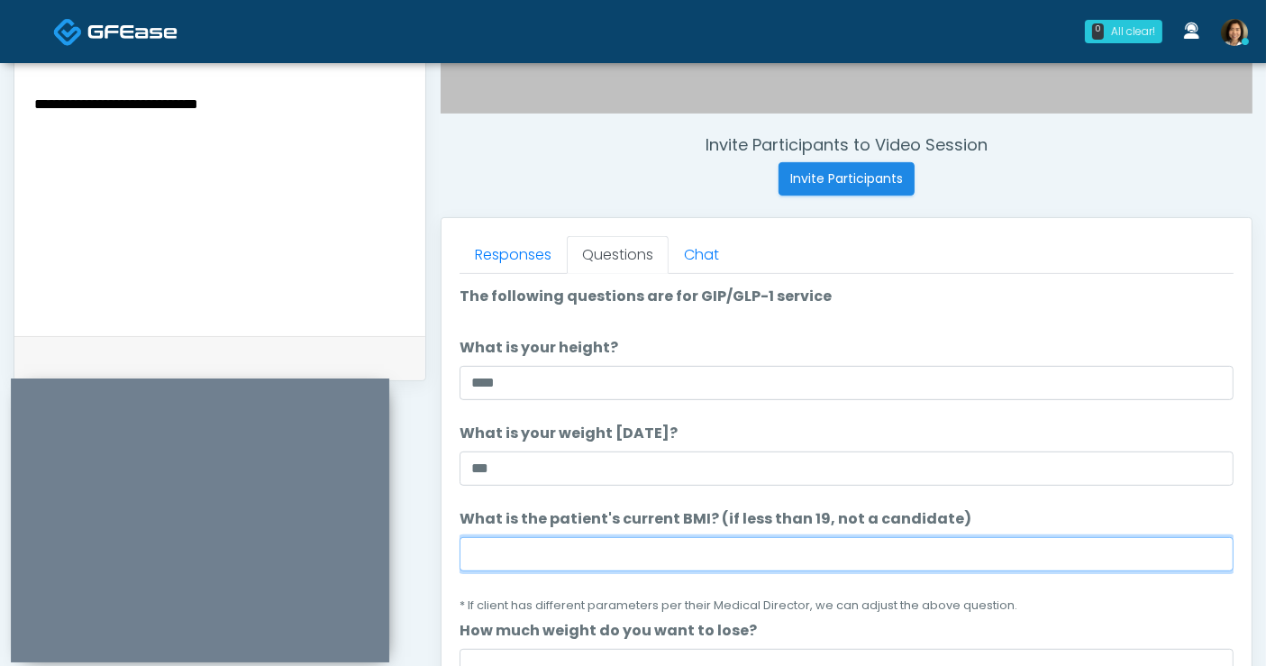
click at [579, 556] on input "What is the patient's current BMI? (if less than 19, not a candidate)" at bounding box center [847, 554] width 774 height 34
type input "****"
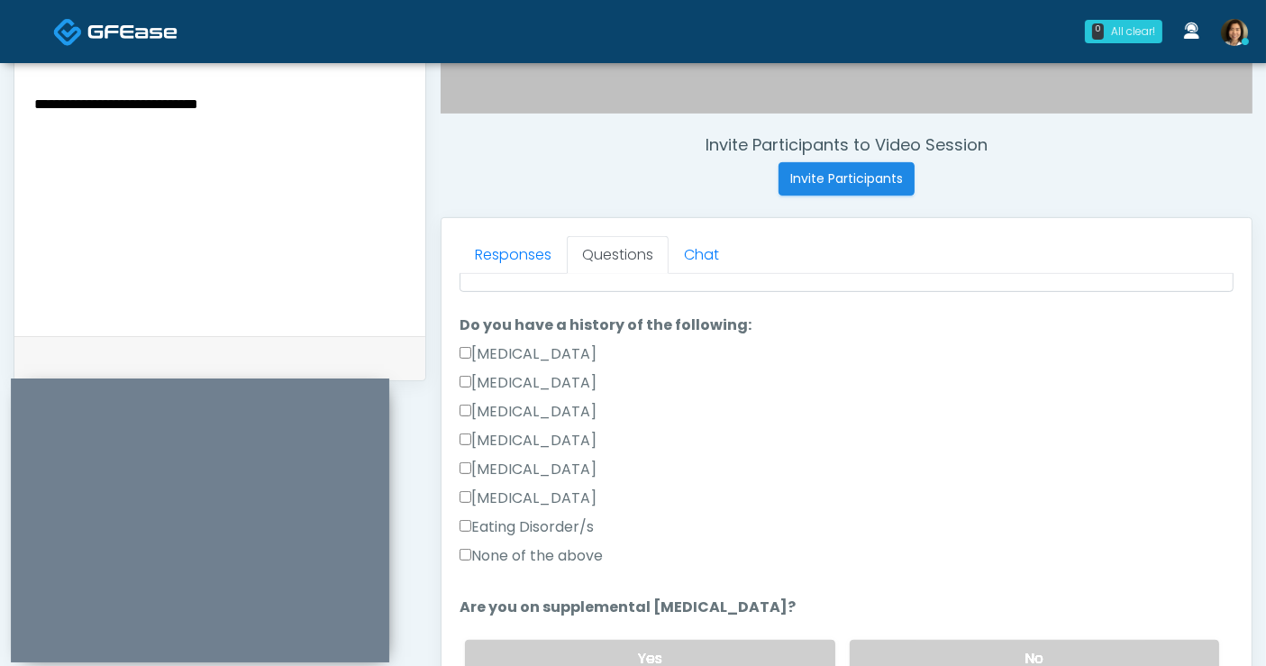
scroll to position [410, 0]
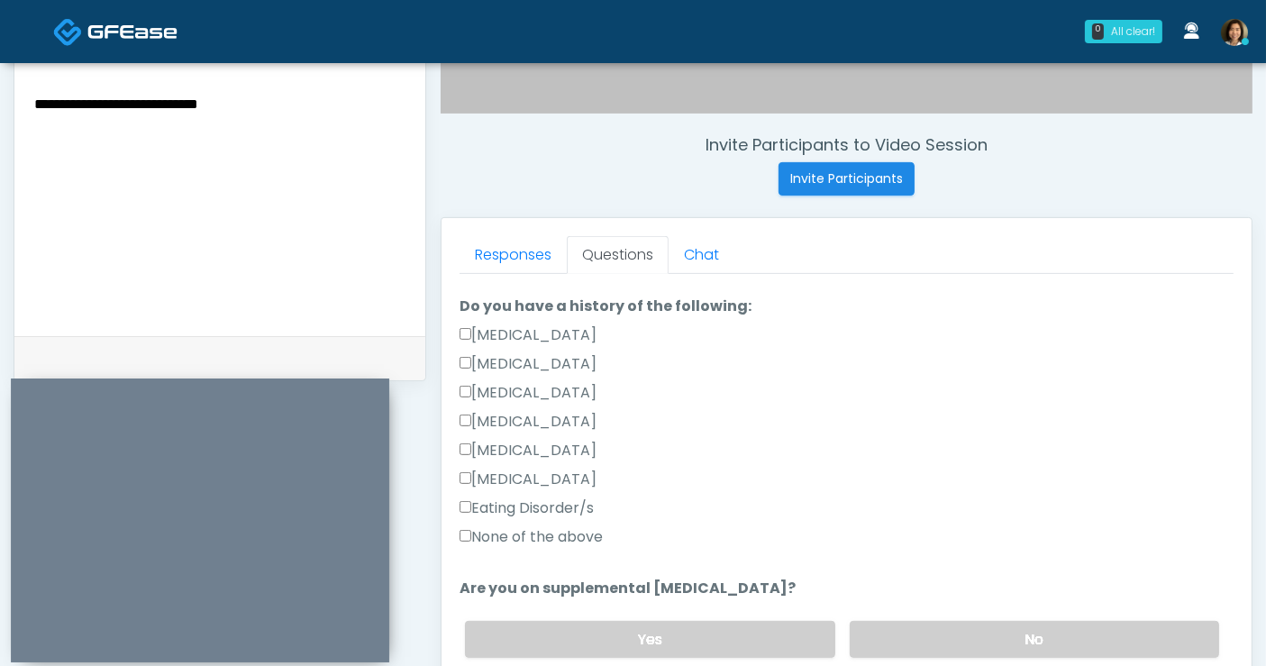
click at [575, 531] on label "None of the above" at bounding box center [531, 537] width 143 height 22
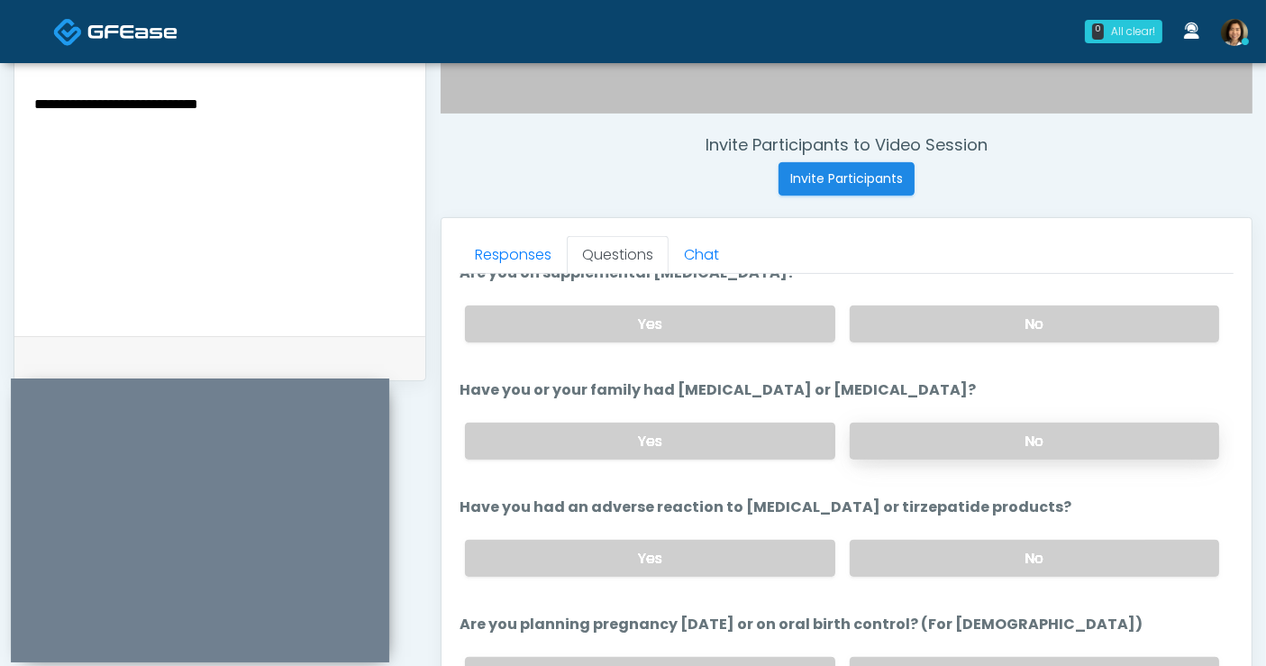
scroll to position [727, 0]
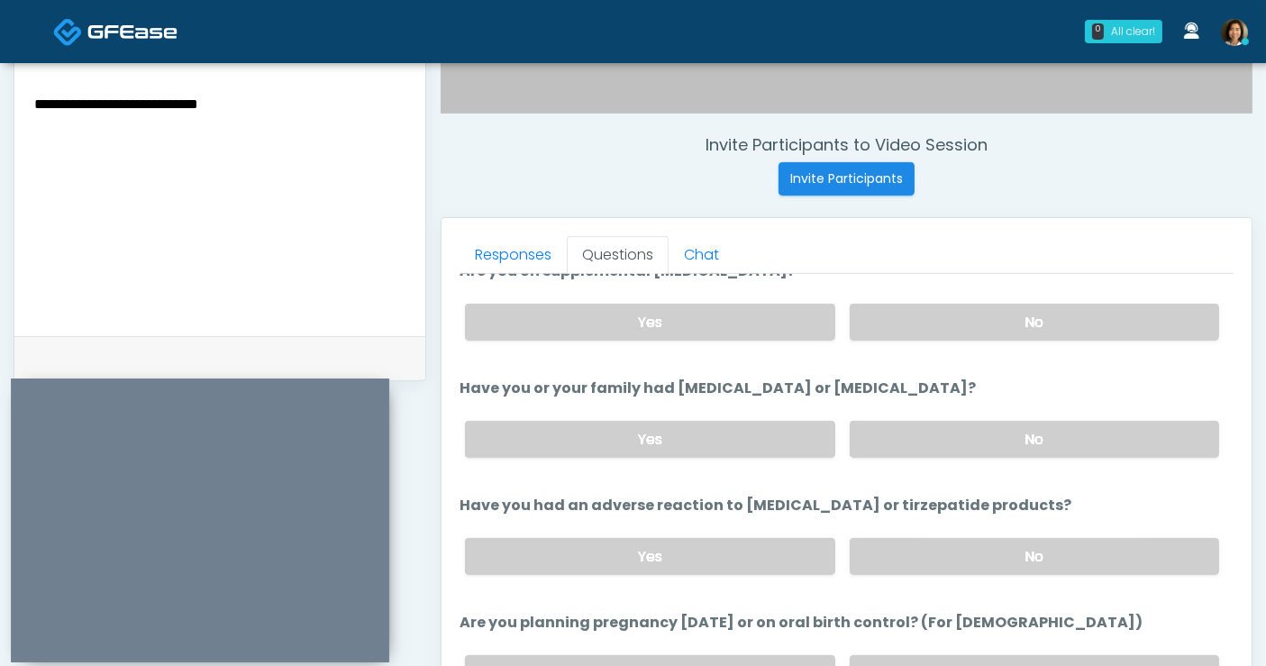
drag, startPoint x: 1010, startPoint y: 320, endPoint x: 1028, endPoint y: 409, distance: 91.0
click at [1010, 322] on label "No" at bounding box center [1034, 322] width 369 height 37
click at [1028, 426] on label "No" at bounding box center [1034, 439] width 369 height 37
drag, startPoint x: 1031, startPoint y: 551, endPoint x: 1256, endPoint y: 557, distance: 225.4
click at [1032, 551] on label "No" at bounding box center [1034, 556] width 369 height 37
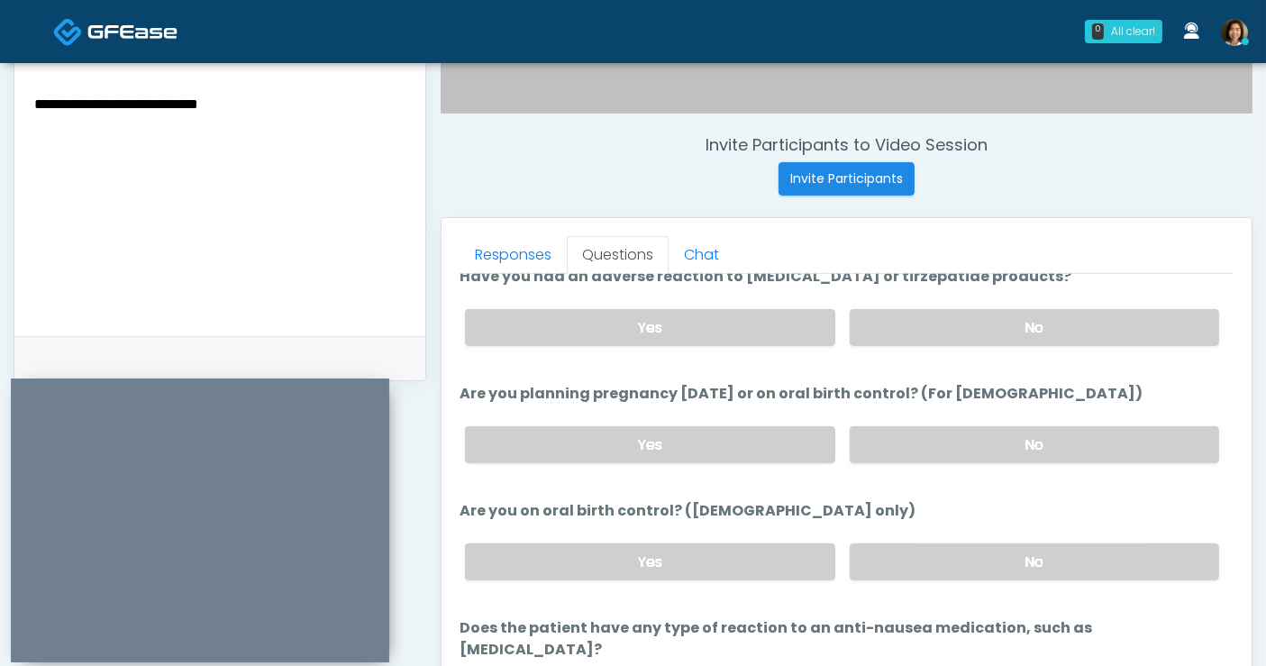
scroll to position [959, 0]
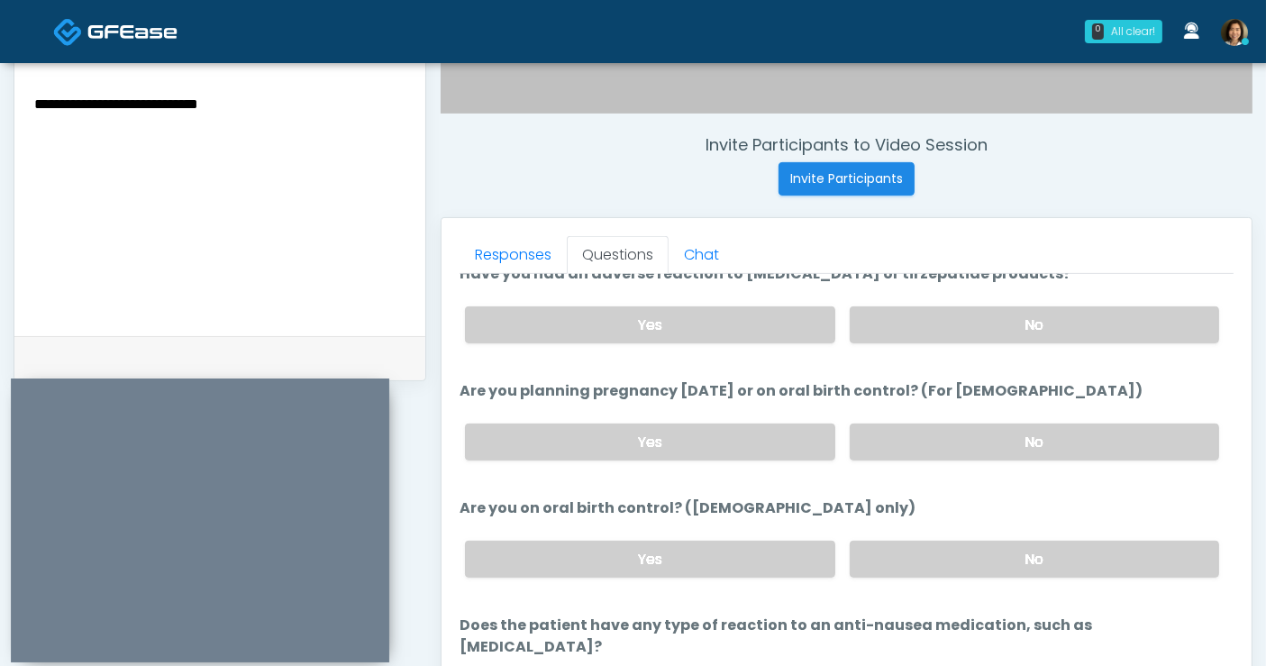
drag, startPoint x: 989, startPoint y: 436, endPoint x: 991, endPoint y: 457, distance: 20.8
click at [989, 443] on label "No" at bounding box center [1034, 442] width 369 height 37
drag, startPoint x: 1003, startPoint y: 550, endPoint x: 1216, endPoint y: 590, distance: 216.5
click at [1007, 550] on label "No" at bounding box center [1034, 559] width 369 height 37
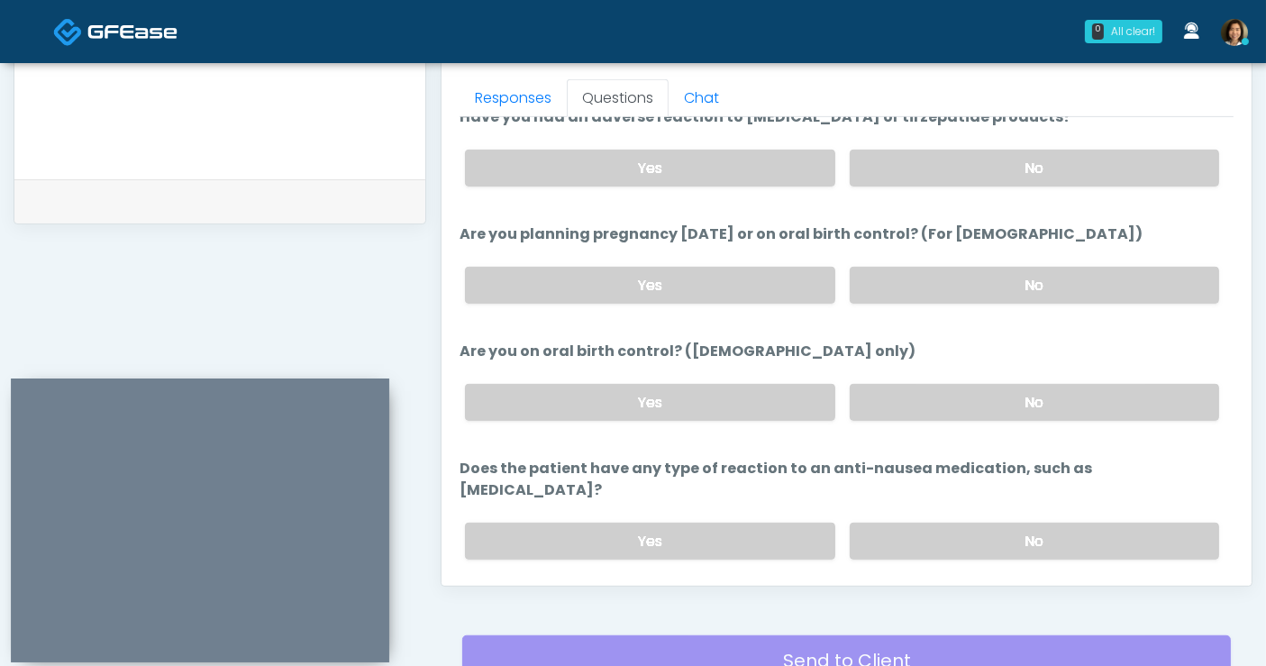
scroll to position [992, 0]
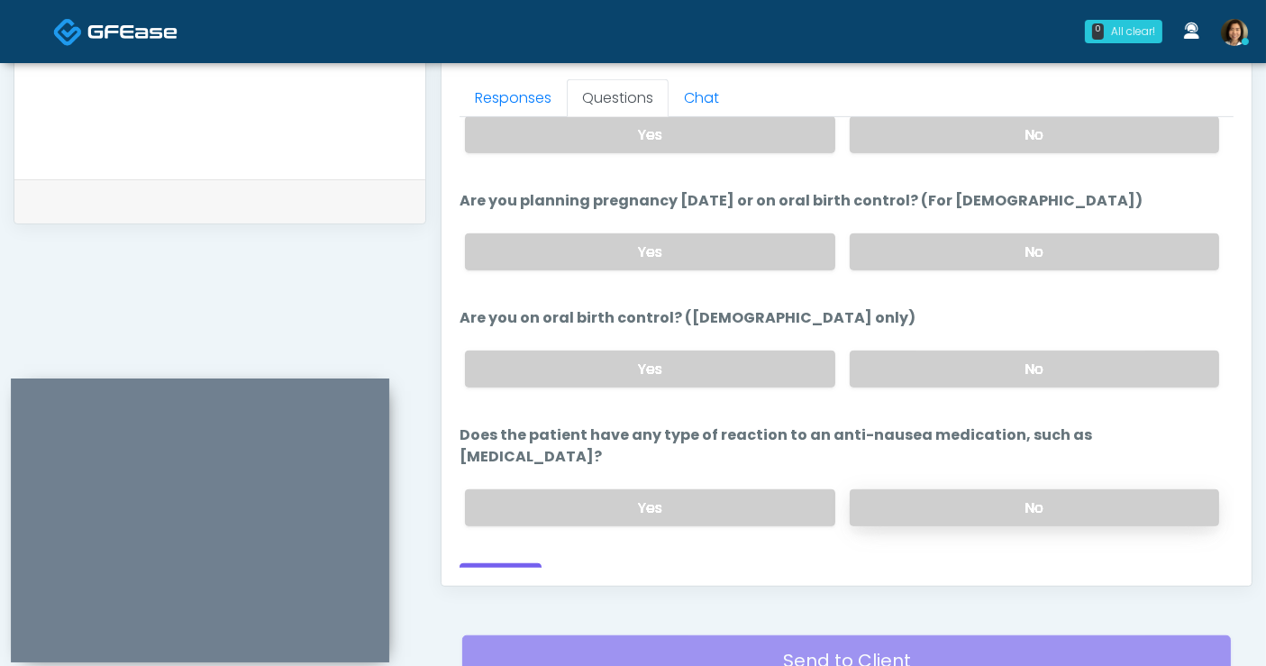
click at [1097, 489] on label "No" at bounding box center [1034, 507] width 369 height 37
click at [551, 359] on label "Yes" at bounding box center [649, 369] width 369 height 37
click at [506, 563] on button "Continue" at bounding box center [501, 579] width 82 height 33
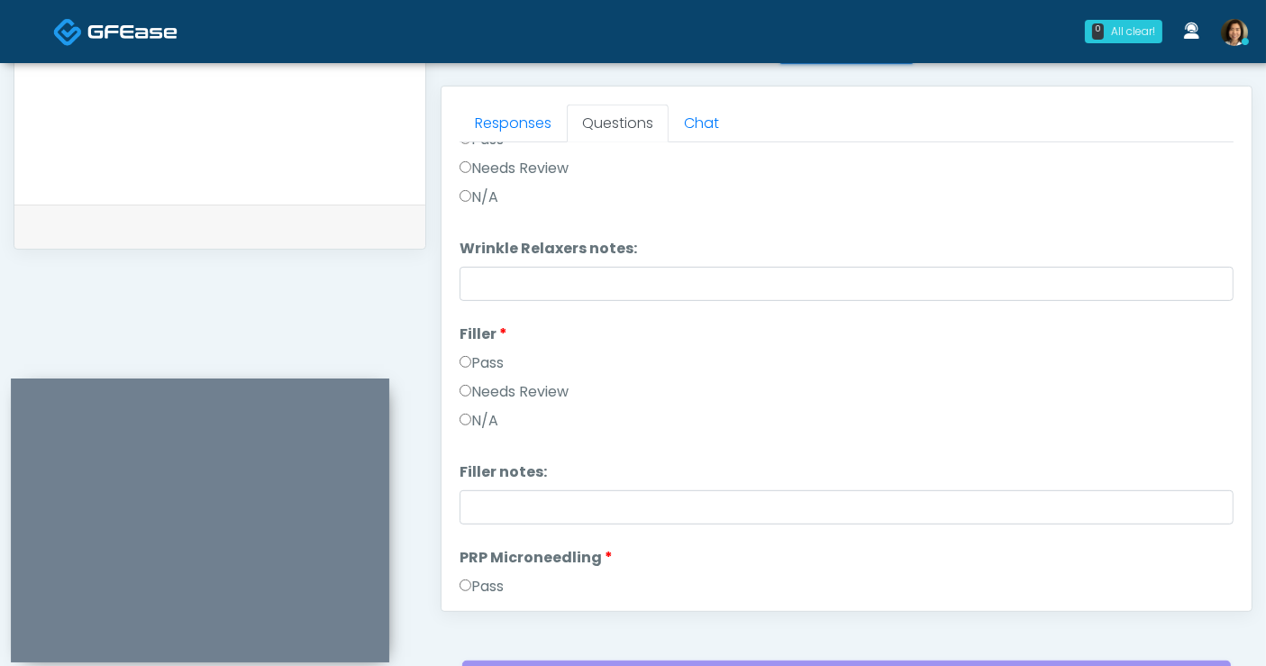
scroll to position [0, 0]
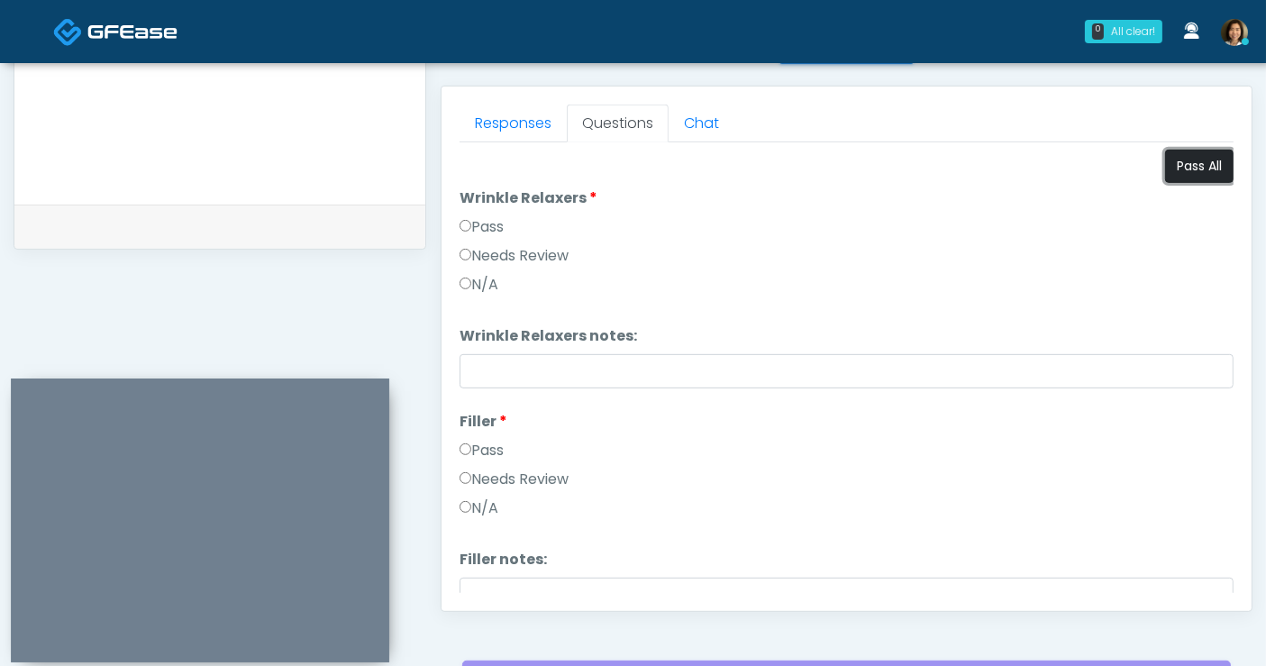
click at [1197, 162] on button "Pass All" at bounding box center [1199, 166] width 68 height 33
drag, startPoint x: 1217, startPoint y: 199, endPoint x: 1224, endPoint y: 312, distance: 112.8
click at [1224, 312] on div "Good Faith Exam Script Good Faith Exam Script INTRODUCTION Hello, my name is un…" at bounding box center [847, 367] width 774 height 451
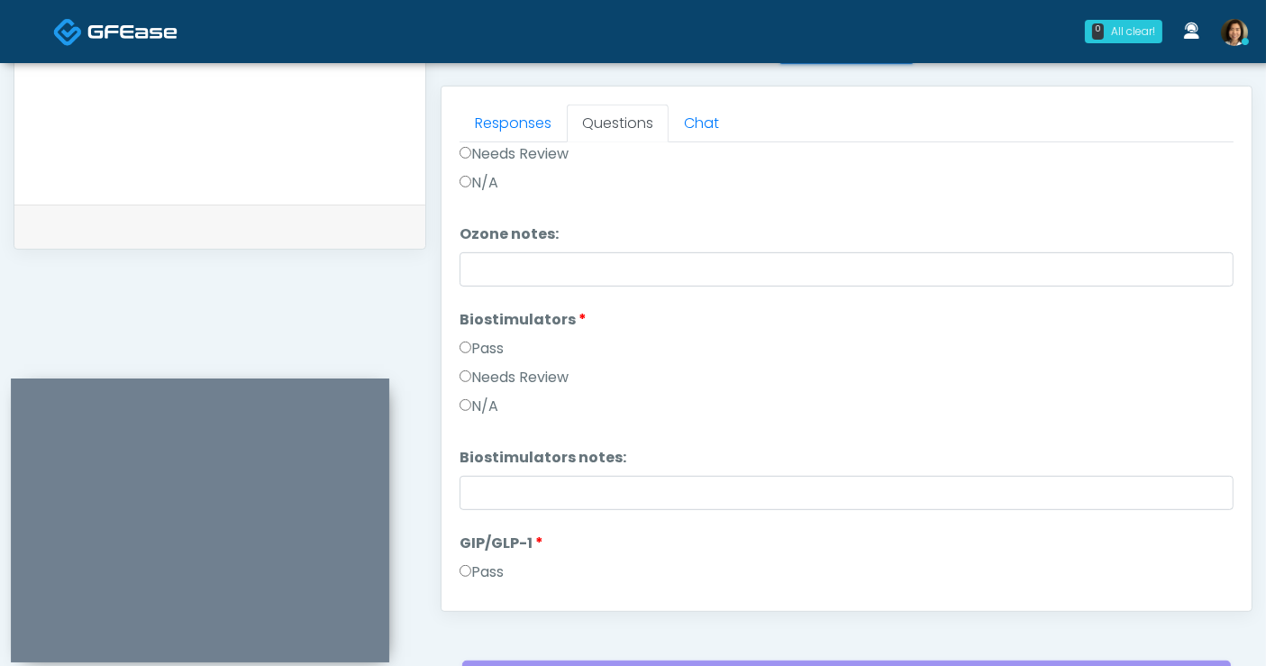
scroll to position [1009, 0]
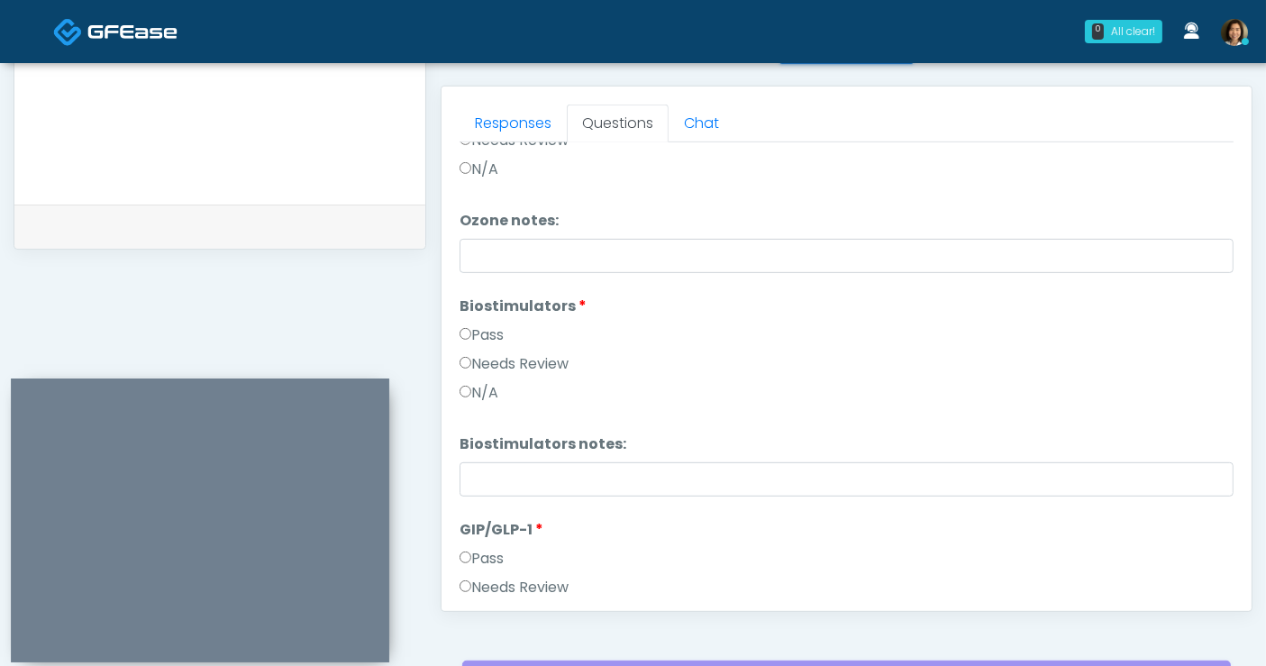
click at [474, 353] on label "Needs Review" at bounding box center [514, 364] width 109 height 22
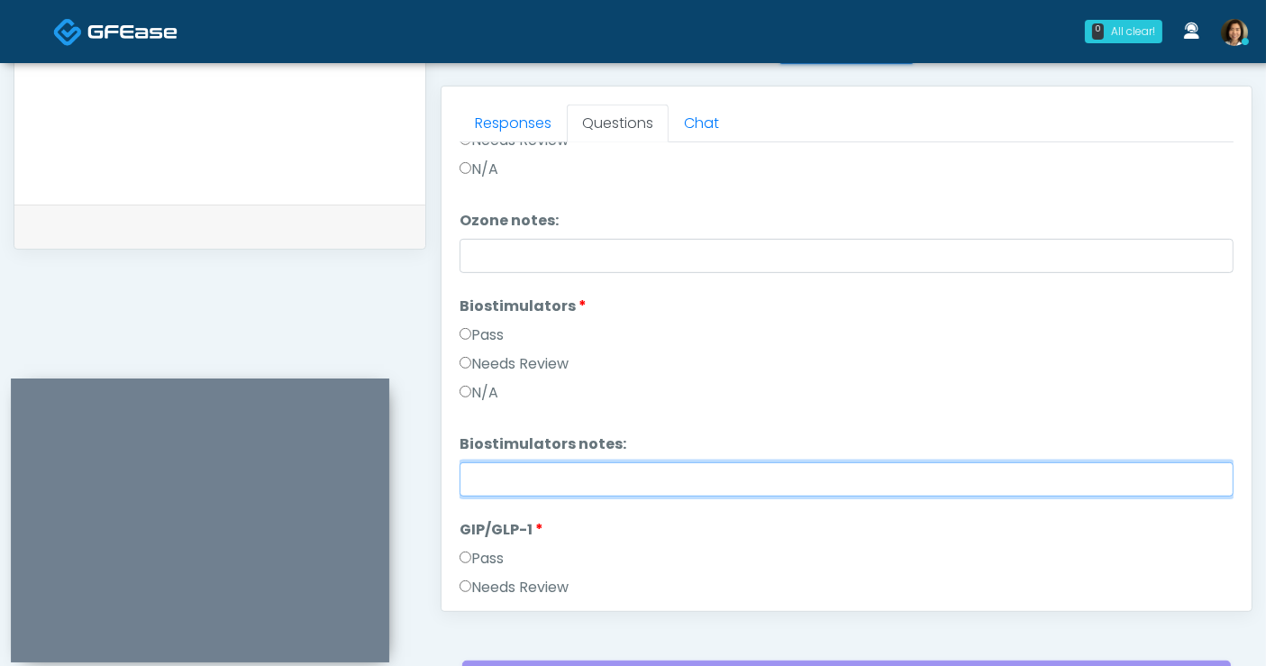
click at [524, 475] on input "Biostimulators notes:" at bounding box center [847, 479] width 774 height 34
type input "*"
type input "**********"
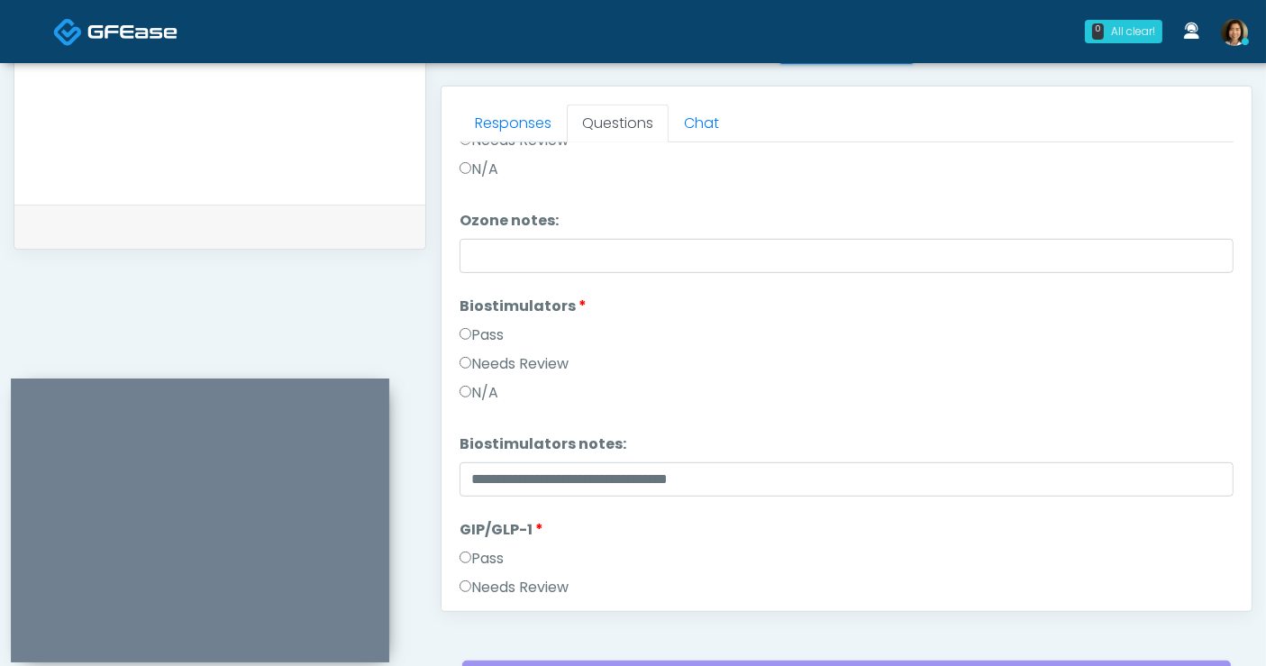
scroll to position [1190, 0]
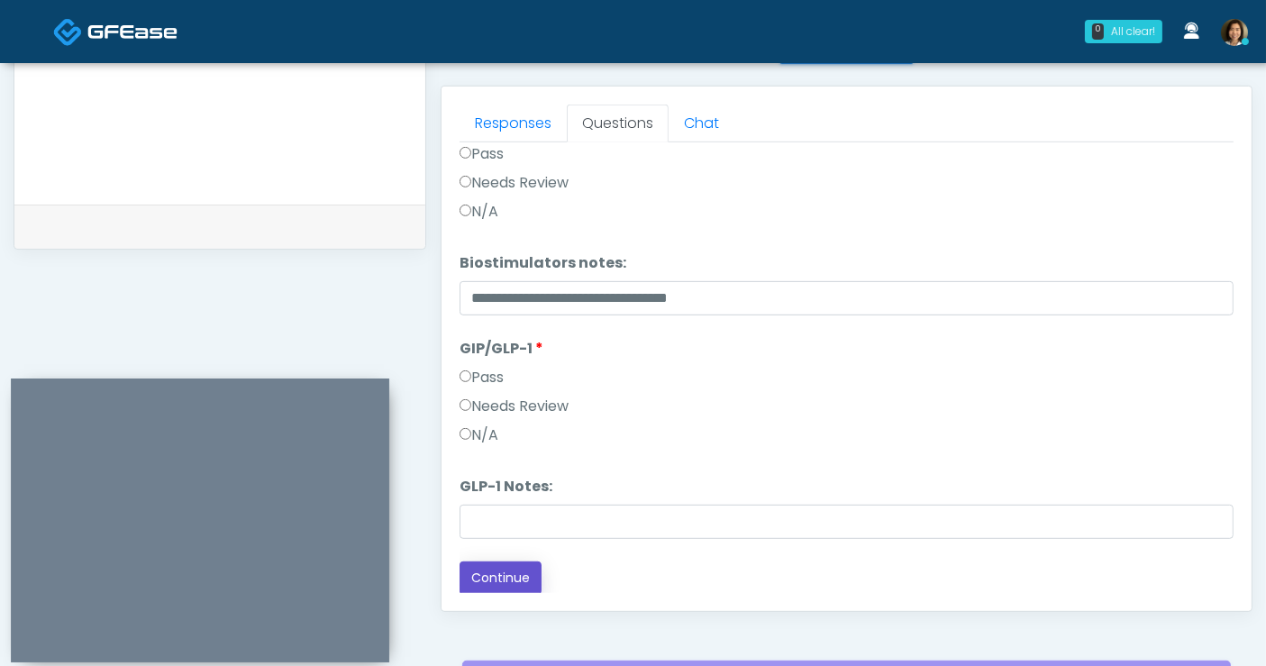
click at [477, 565] on button "Continue" at bounding box center [501, 577] width 82 height 33
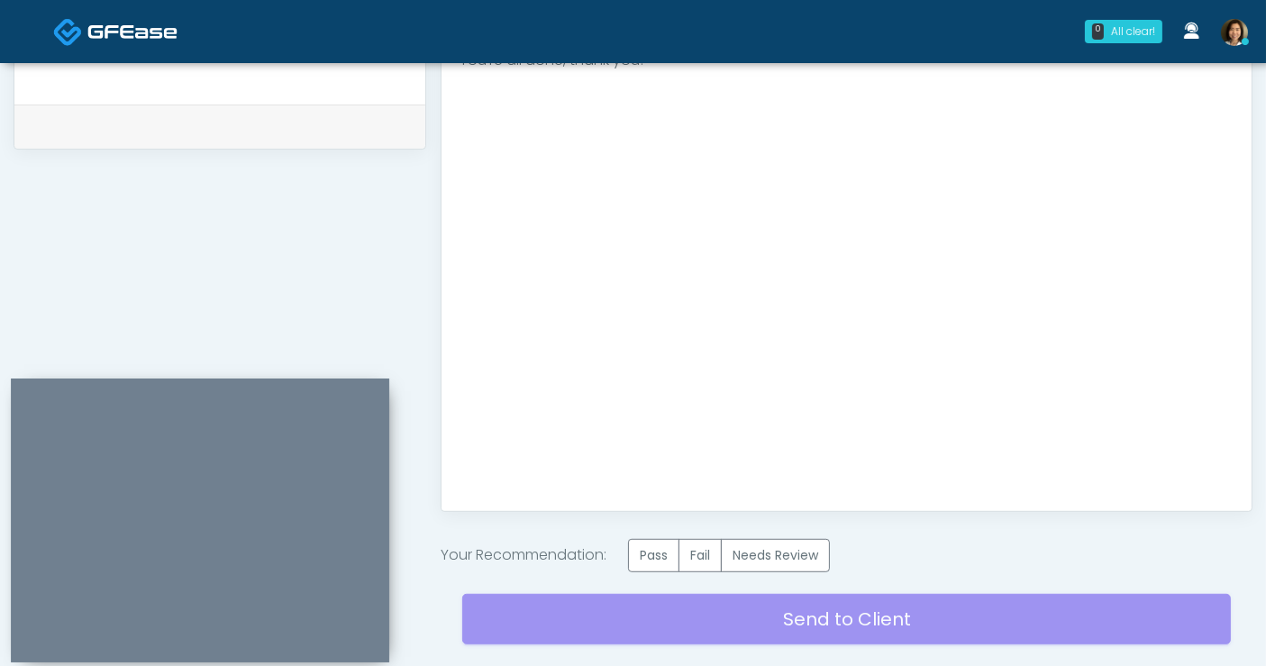
scroll to position [0, 0]
click at [790, 546] on label "Needs Review" at bounding box center [775, 555] width 109 height 33
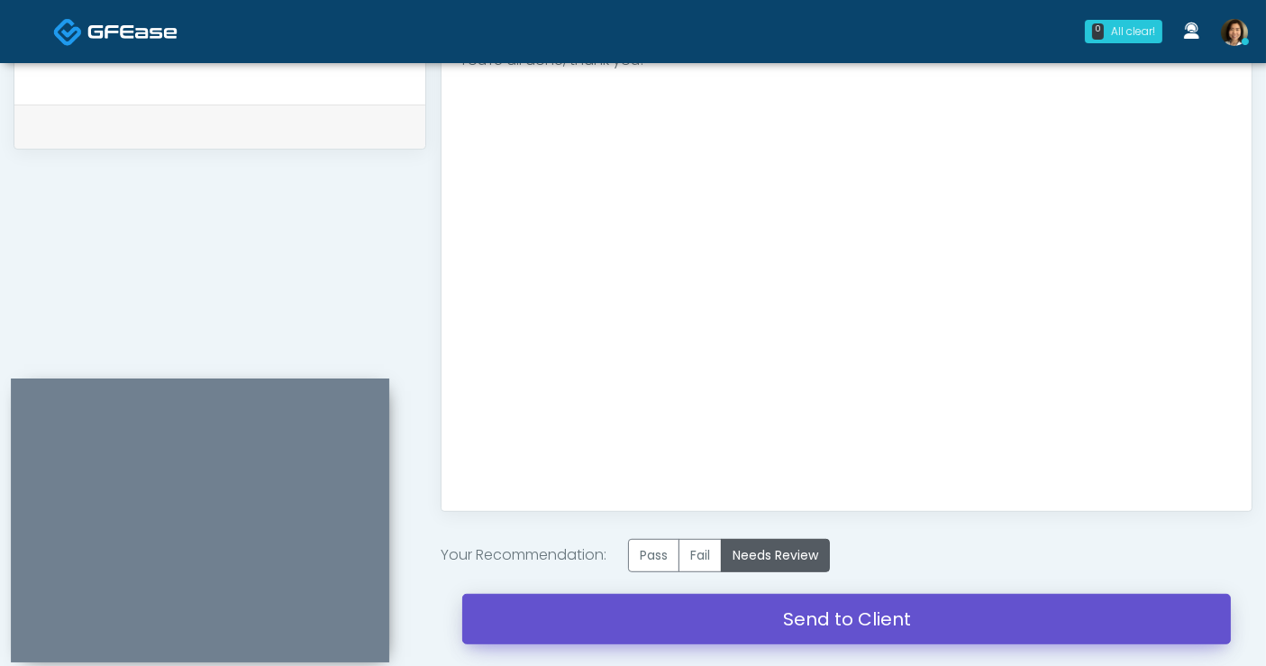
click at [761, 613] on link "Send to Client" at bounding box center [846, 619] width 769 height 50
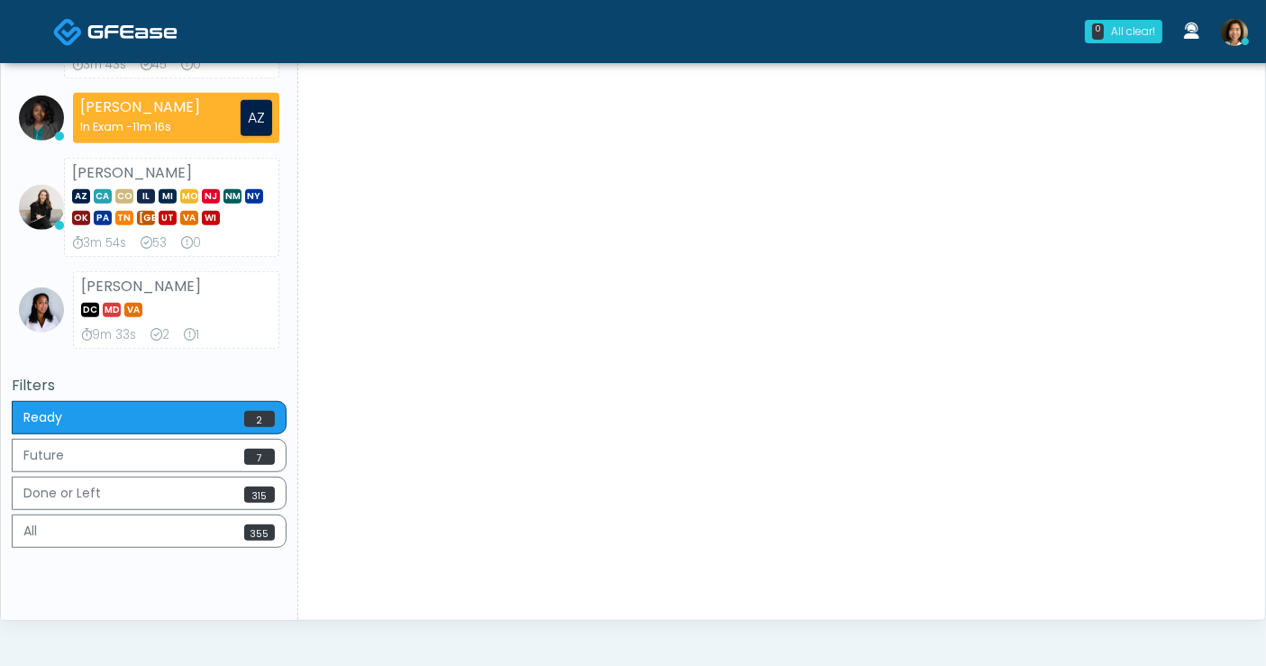
scroll to position [1094, 0]
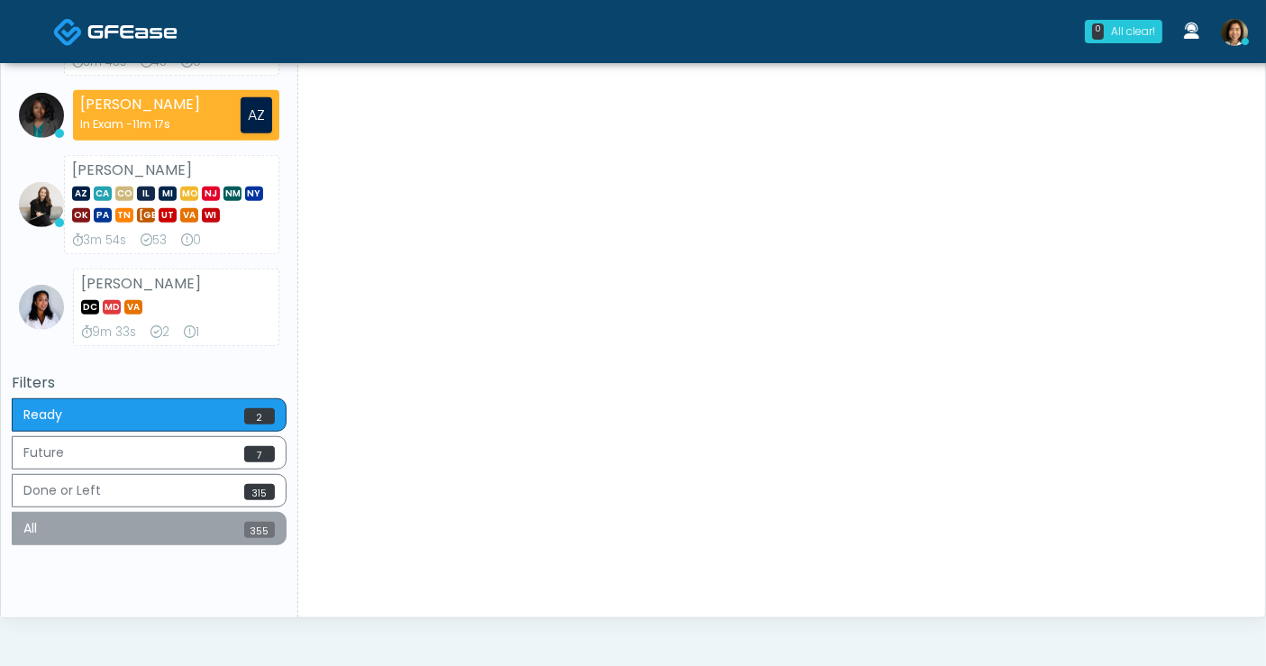
click at [202, 529] on button "All 355" at bounding box center [149, 528] width 275 height 33
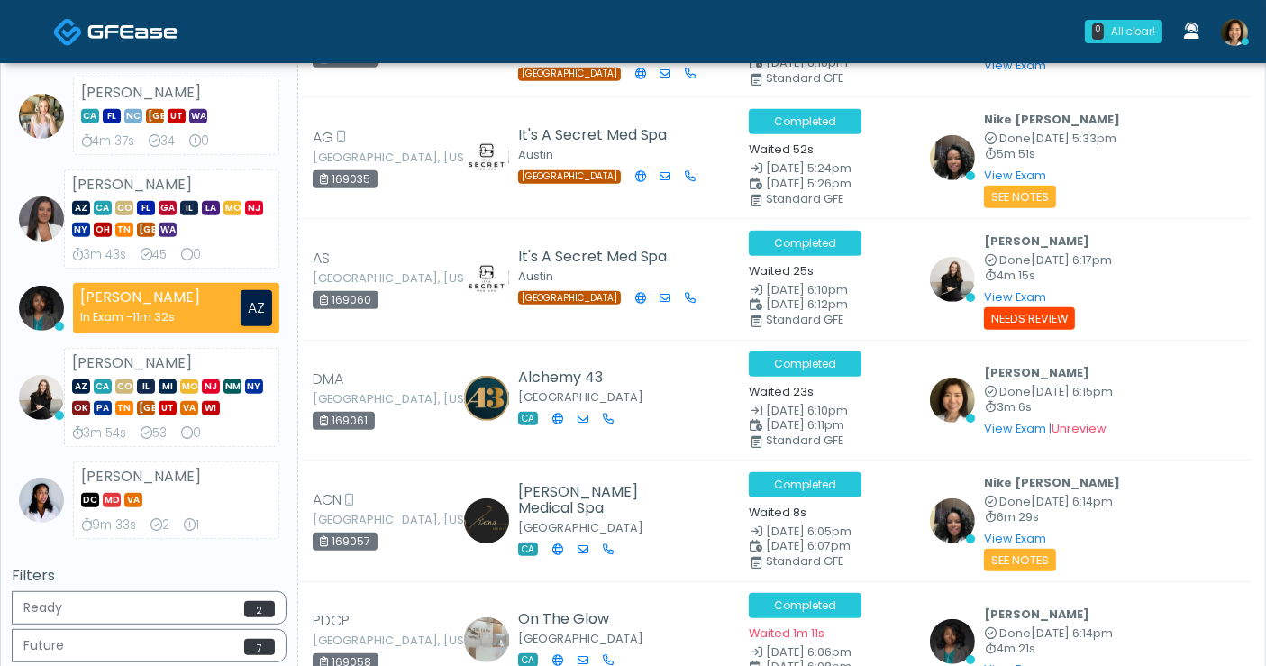
scroll to position [1001, 0]
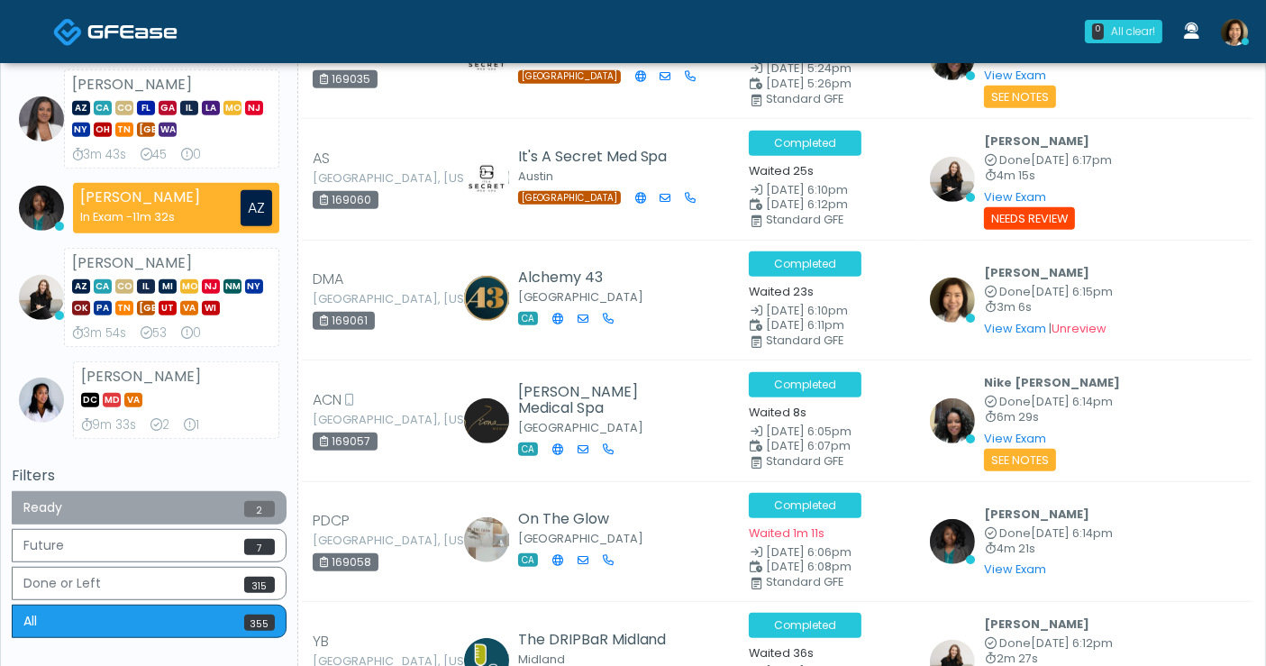
click at [159, 496] on button "Ready 2" at bounding box center [149, 507] width 275 height 33
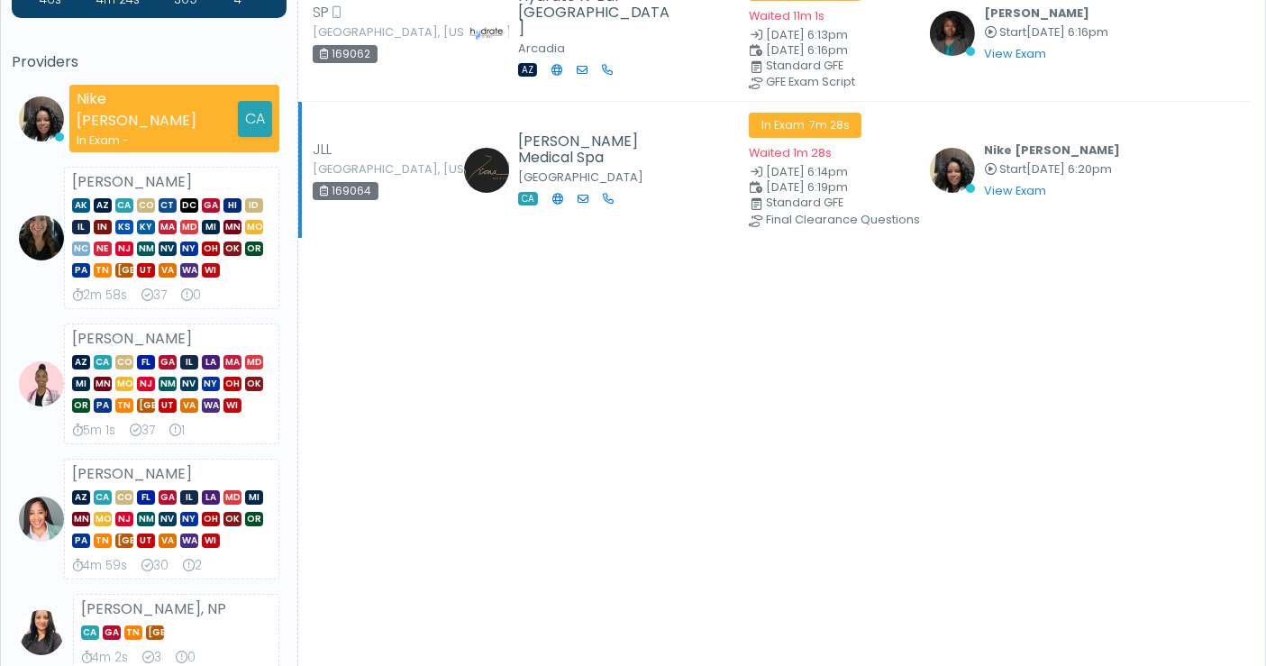
scroll to position [0, 0]
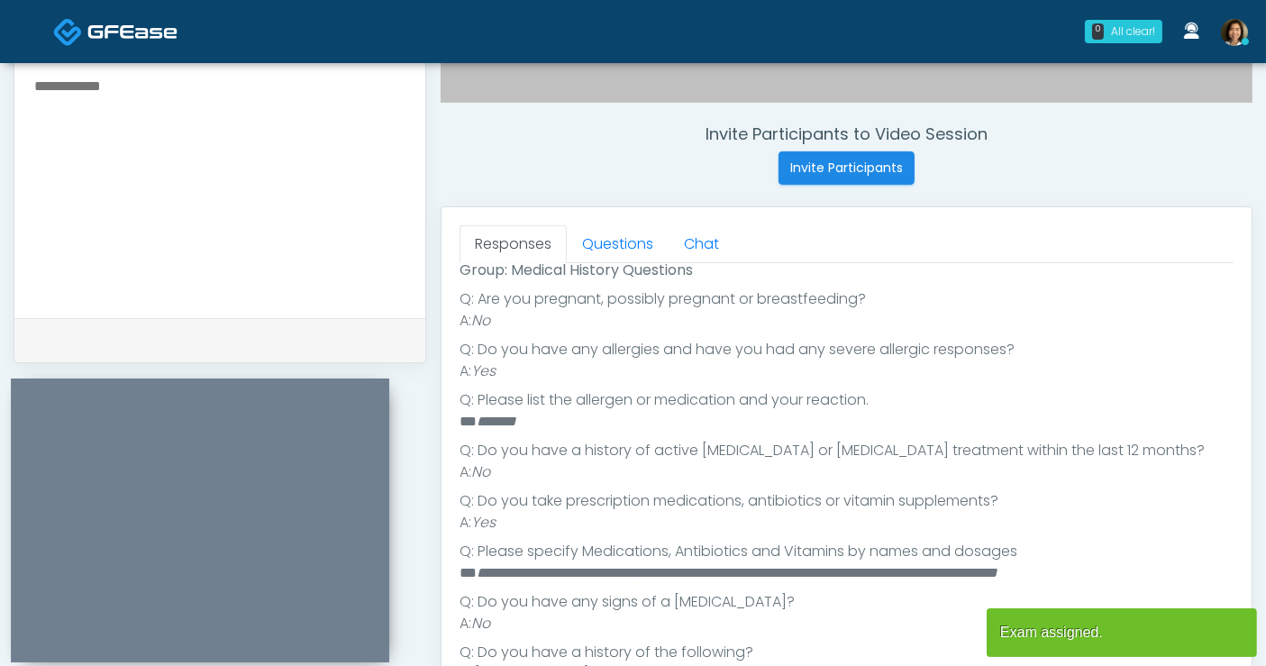
scroll to position [288, 0]
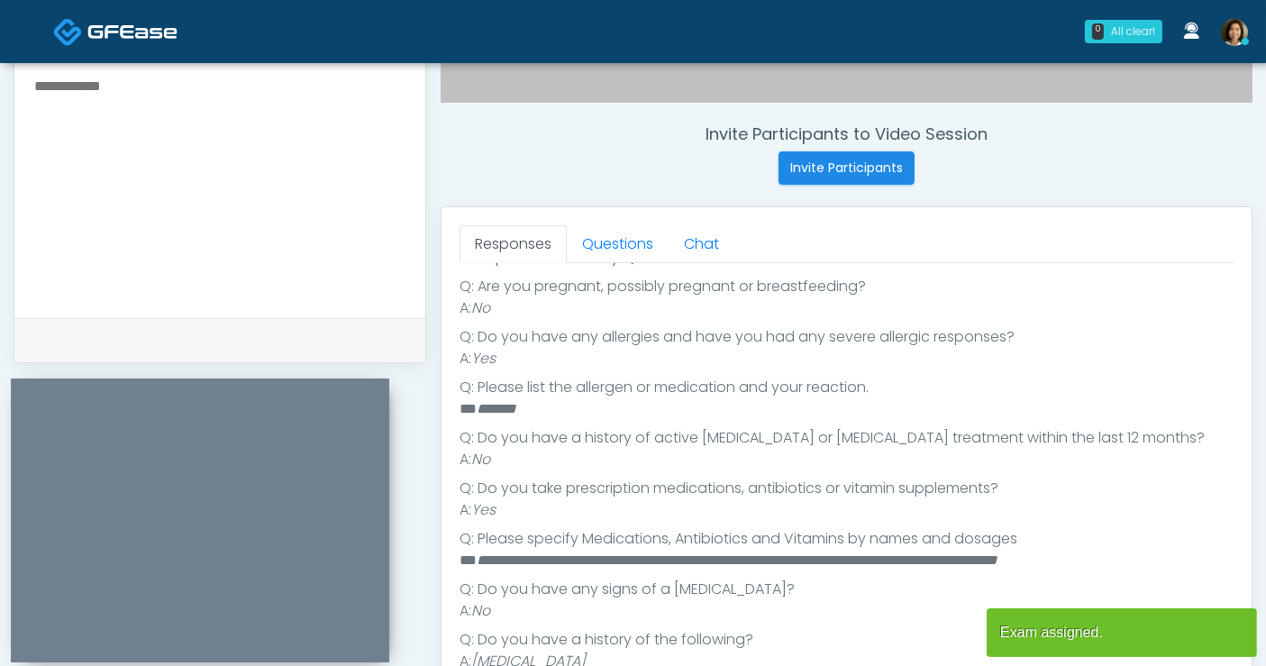
click at [69, 110] on textarea at bounding box center [219, 184] width 375 height 220
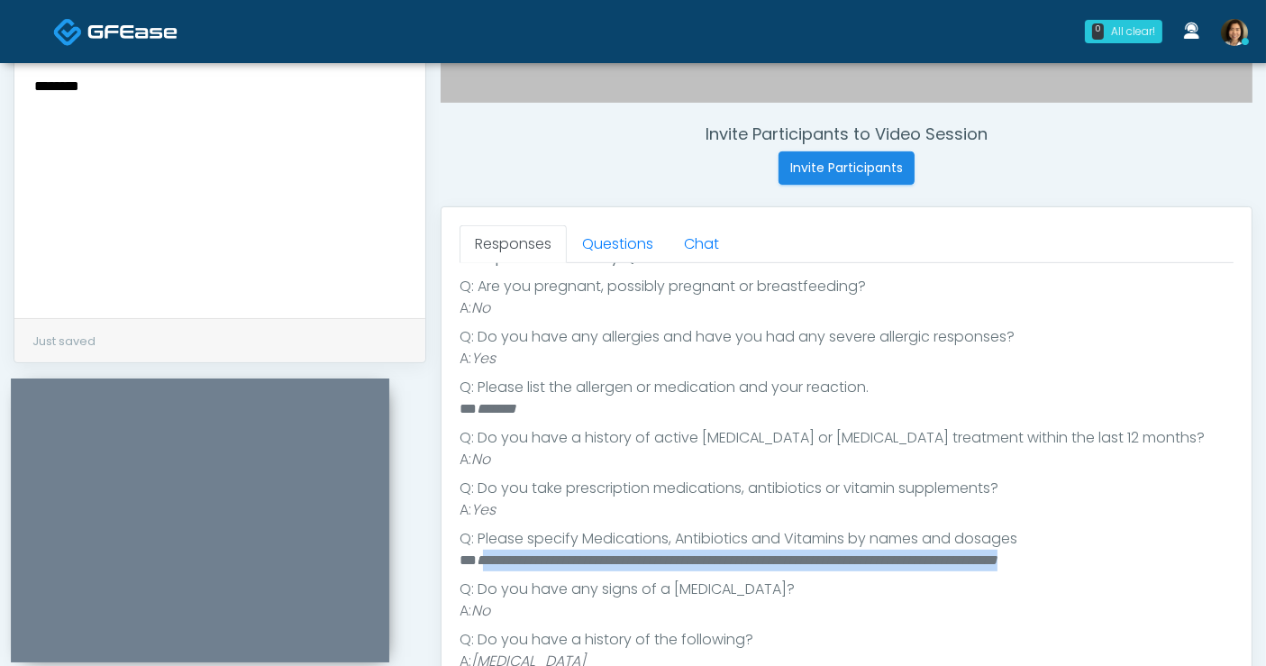
drag, startPoint x: 484, startPoint y: 555, endPoint x: 1205, endPoint y: 560, distance: 721.0
click at [1205, 560] on li "**********" at bounding box center [839, 561] width 759 height 22
copy em "**********"
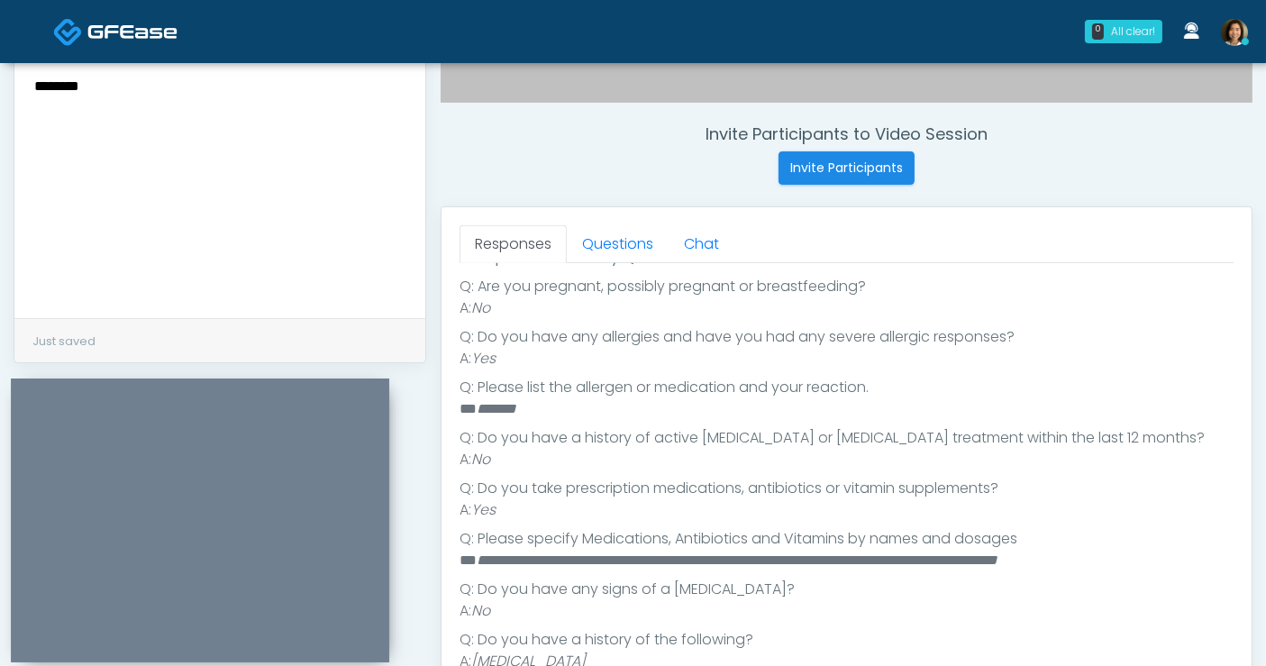
click at [226, 81] on textarea "*******" at bounding box center [219, 184] width 375 height 220
paste textarea "**********"
click at [36, 132] on textarea "**********" at bounding box center [219, 184] width 375 height 220
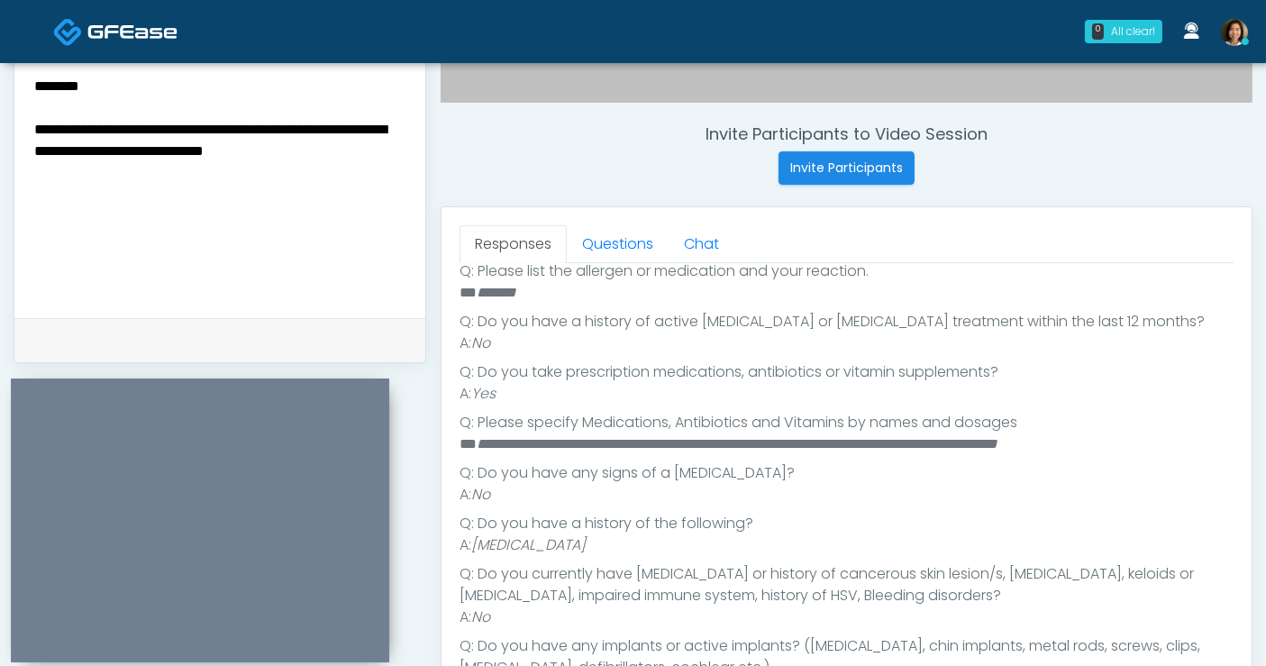
scroll to position [412, 0]
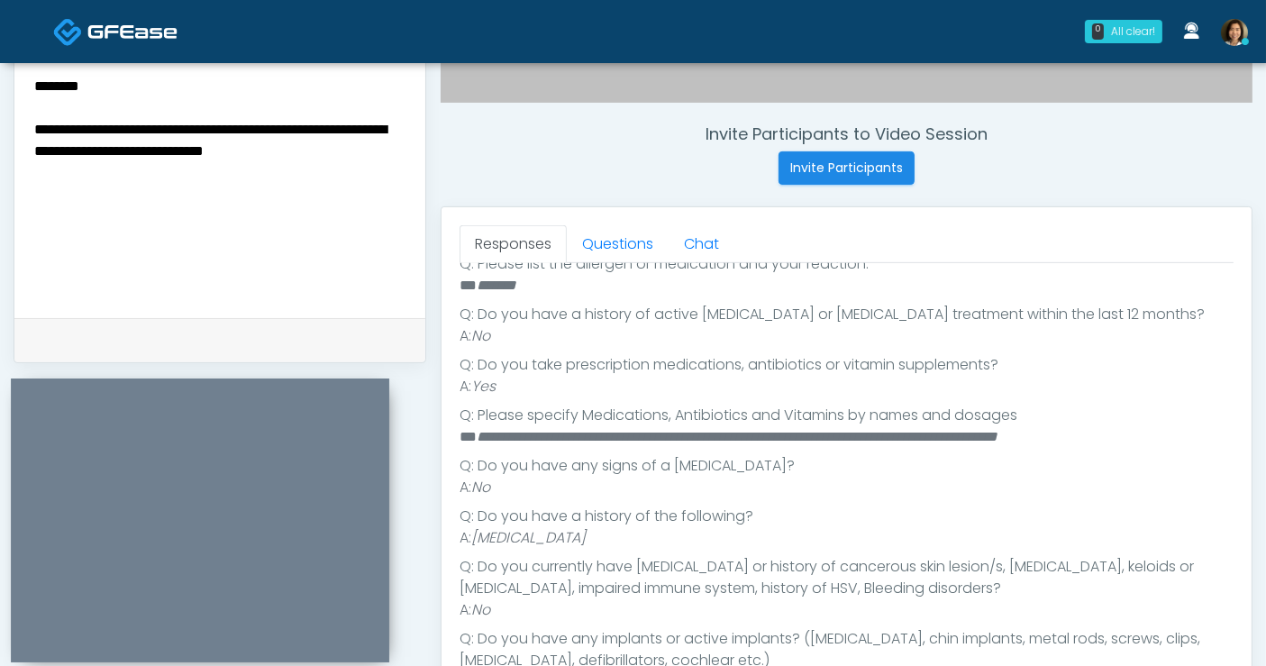
click at [295, 168] on textarea "**********" at bounding box center [219, 184] width 375 height 220
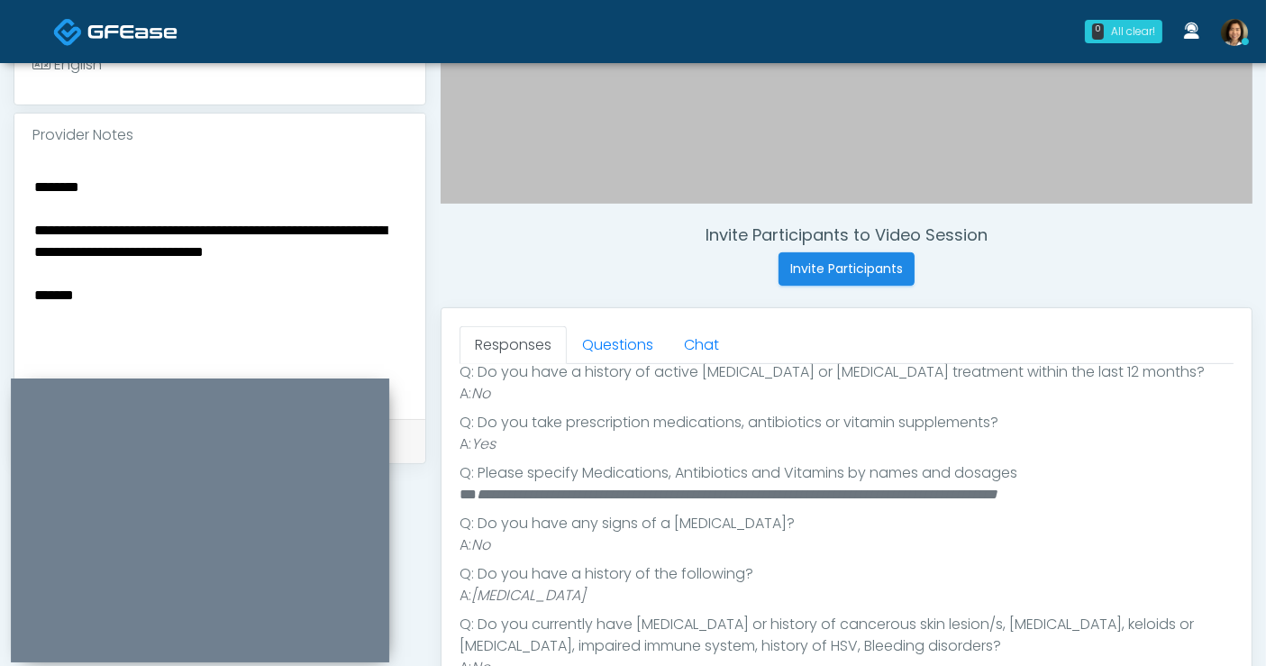
scroll to position [548, 0]
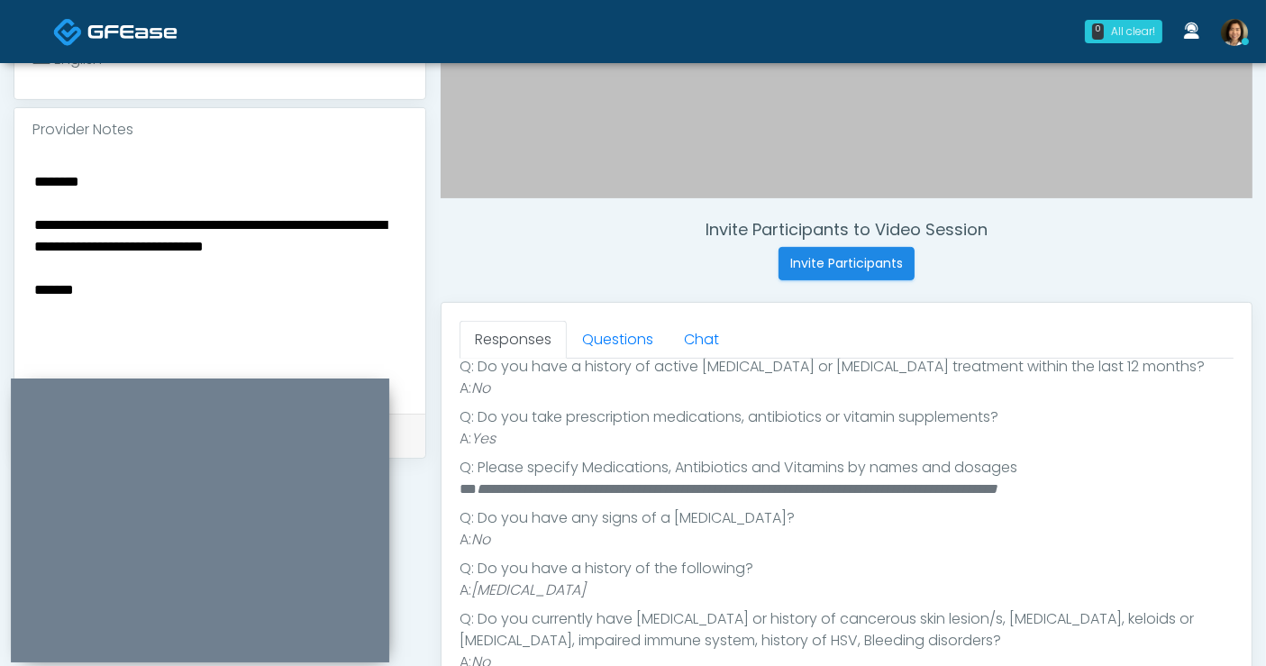
click at [206, 310] on textarea "**********" at bounding box center [219, 279] width 375 height 220
type textarea "**********"
click at [613, 338] on link "Questions" at bounding box center [618, 340] width 102 height 38
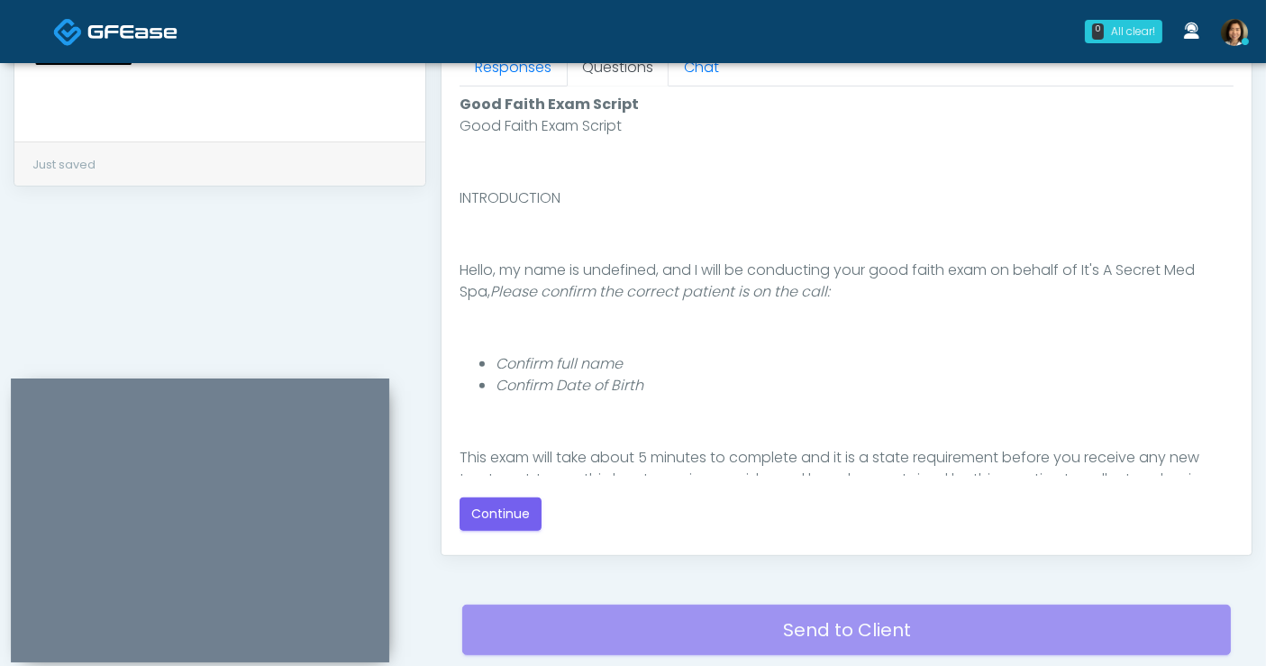
scroll to position [824, 0]
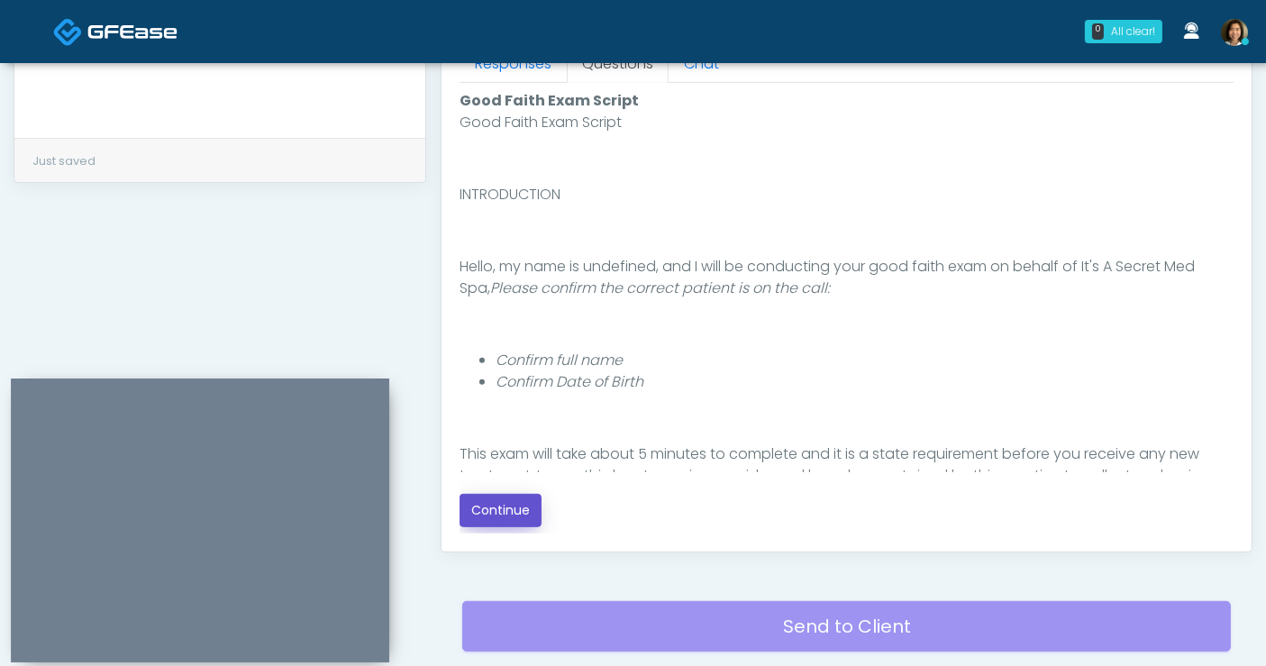
click at [484, 515] on button "Continue" at bounding box center [501, 510] width 82 height 33
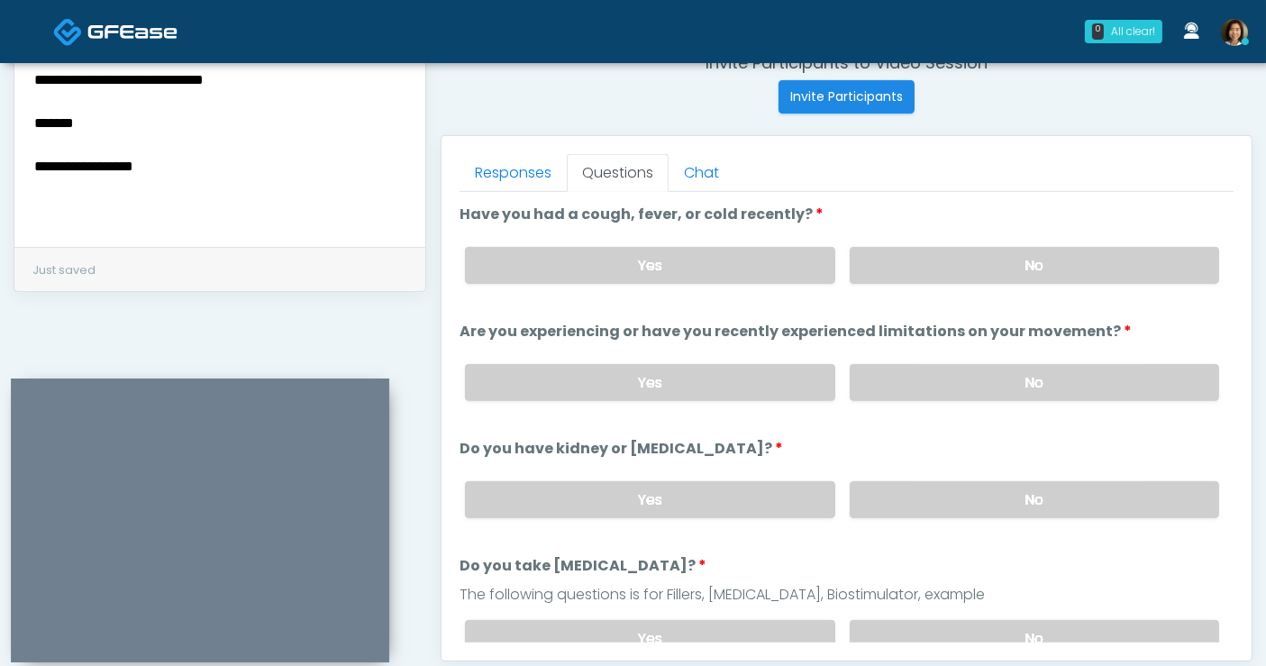
scroll to position [701, 0]
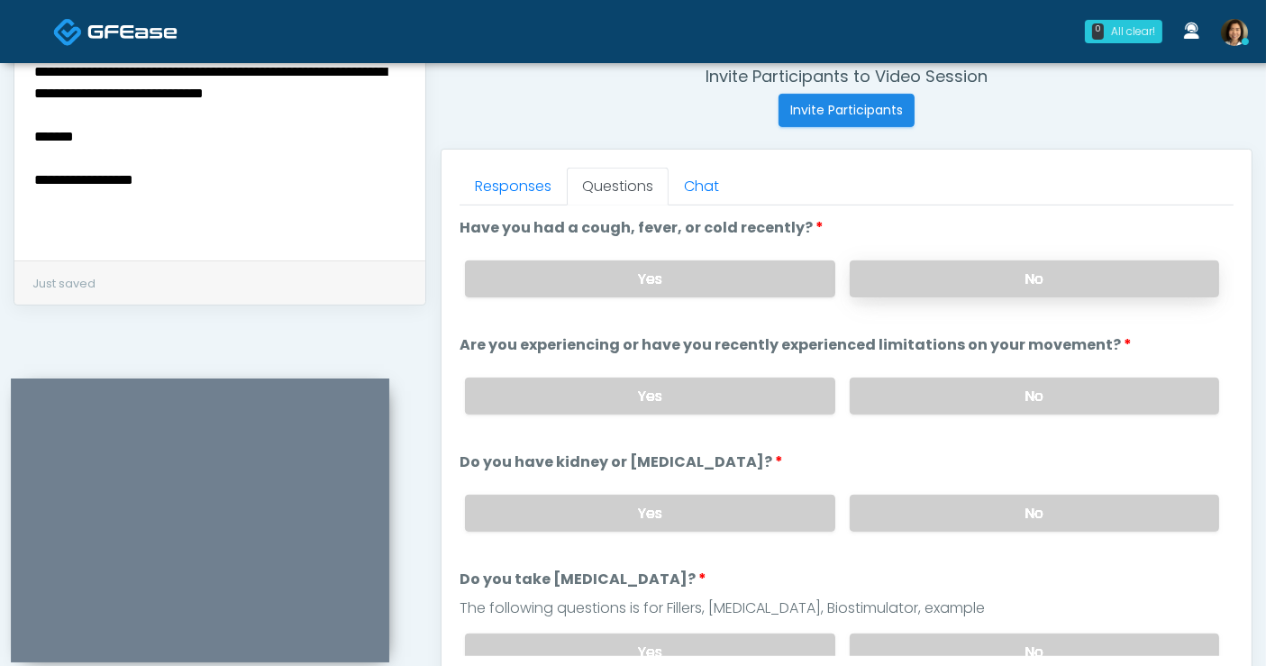
click at [1151, 283] on label "No" at bounding box center [1034, 278] width 369 height 37
click at [1106, 397] on label "No" at bounding box center [1034, 396] width 369 height 37
drag, startPoint x: 1097, startPoint y: 502, endPoint x: 1155, endPoint y: 382, distance: 133.4
click at [1097, 500] on label "No" at bounding box center [1034, 513] width 369 height 37
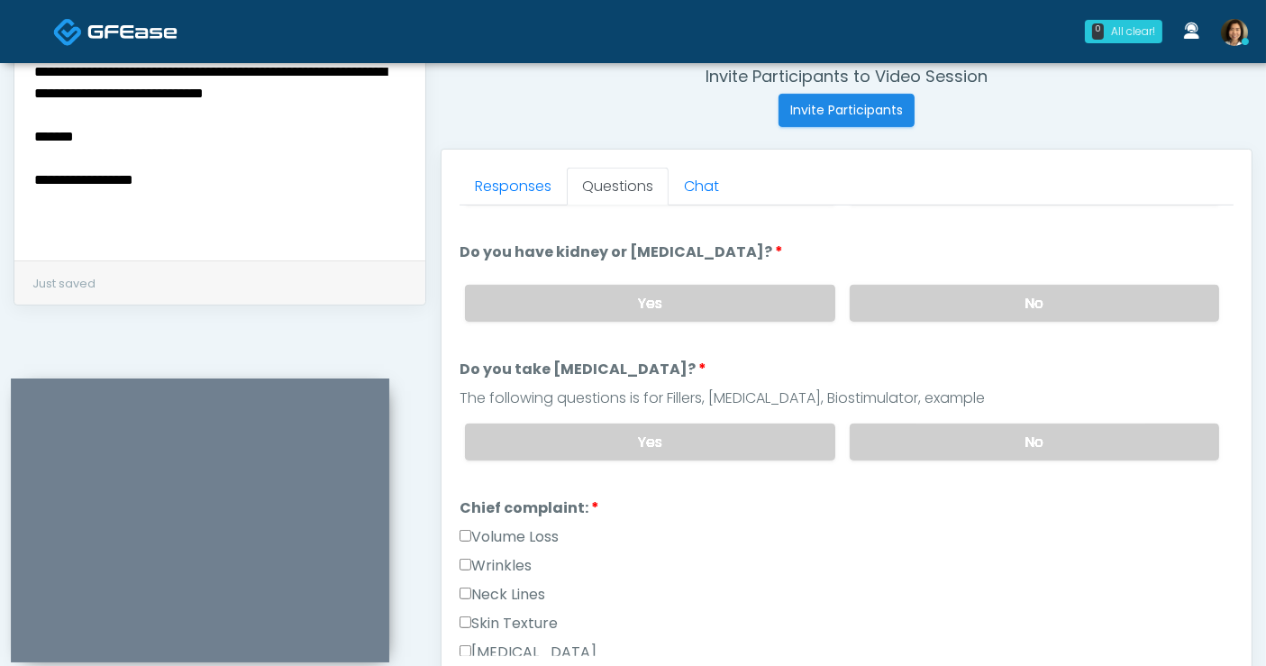
scroll to position [231, 0]
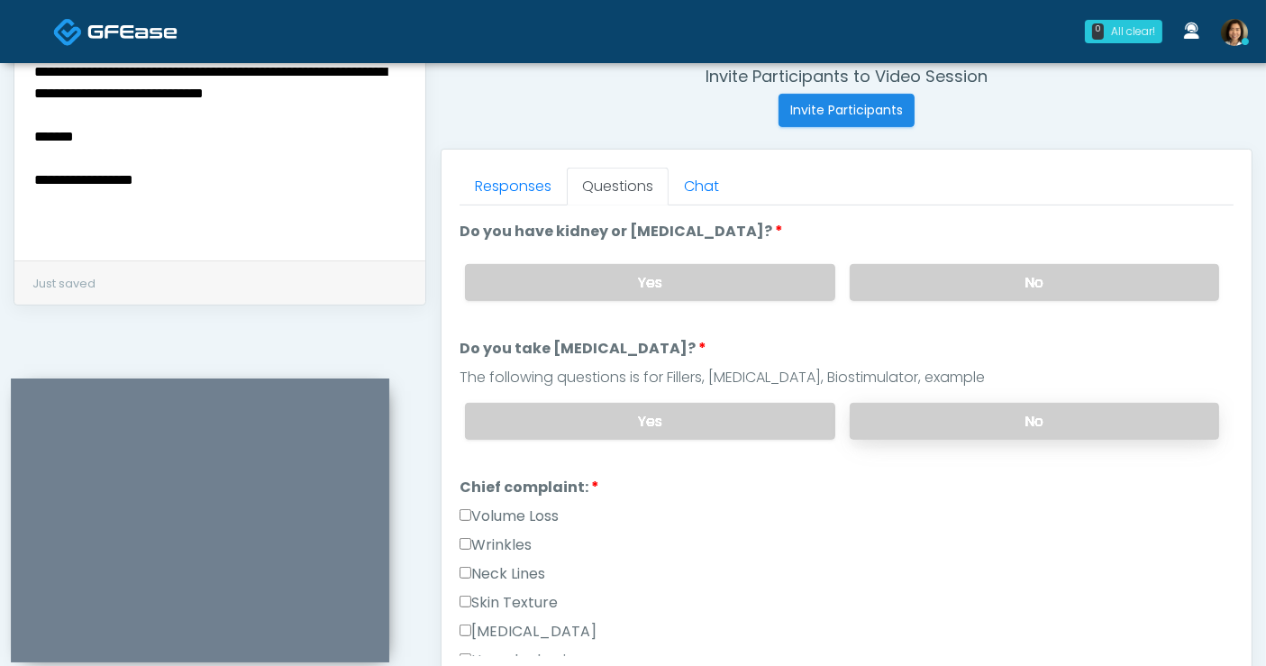
click at [1079, 418] on label "No" at bounding box center [1034, 421] width 369 height 37
click at [539, 508] on label "Volume Loss" at bounding box center [509, 517] width 99 height 22
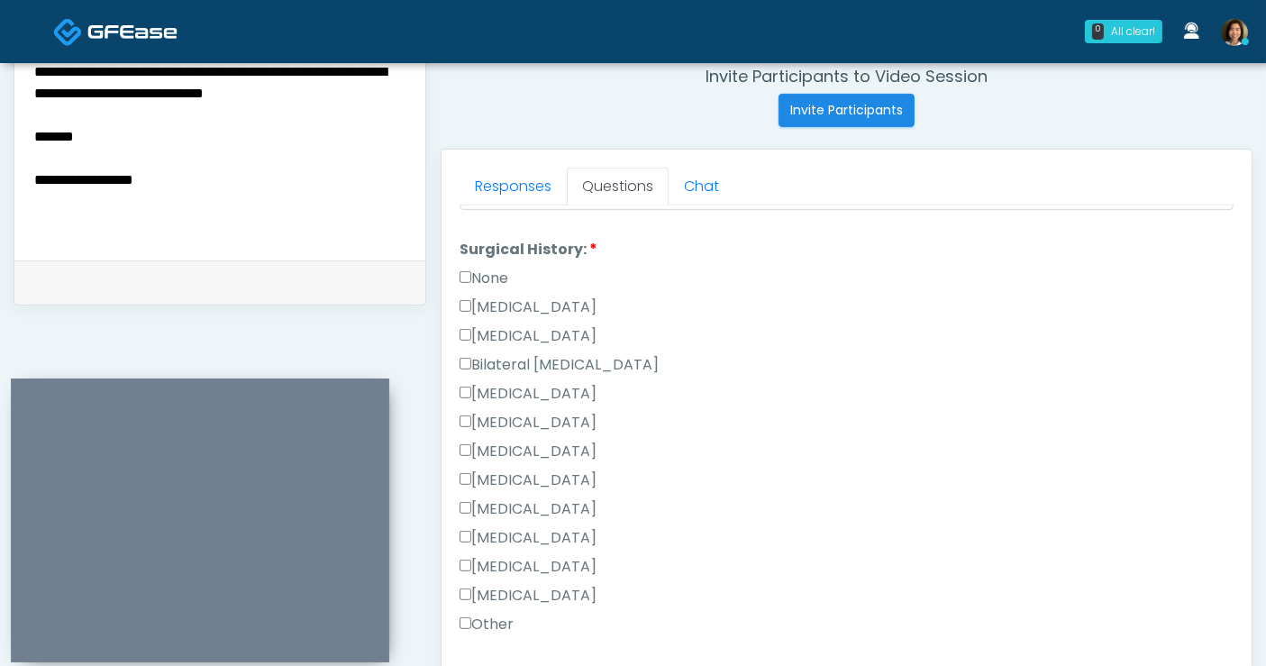
scroll to position [1172, 0]
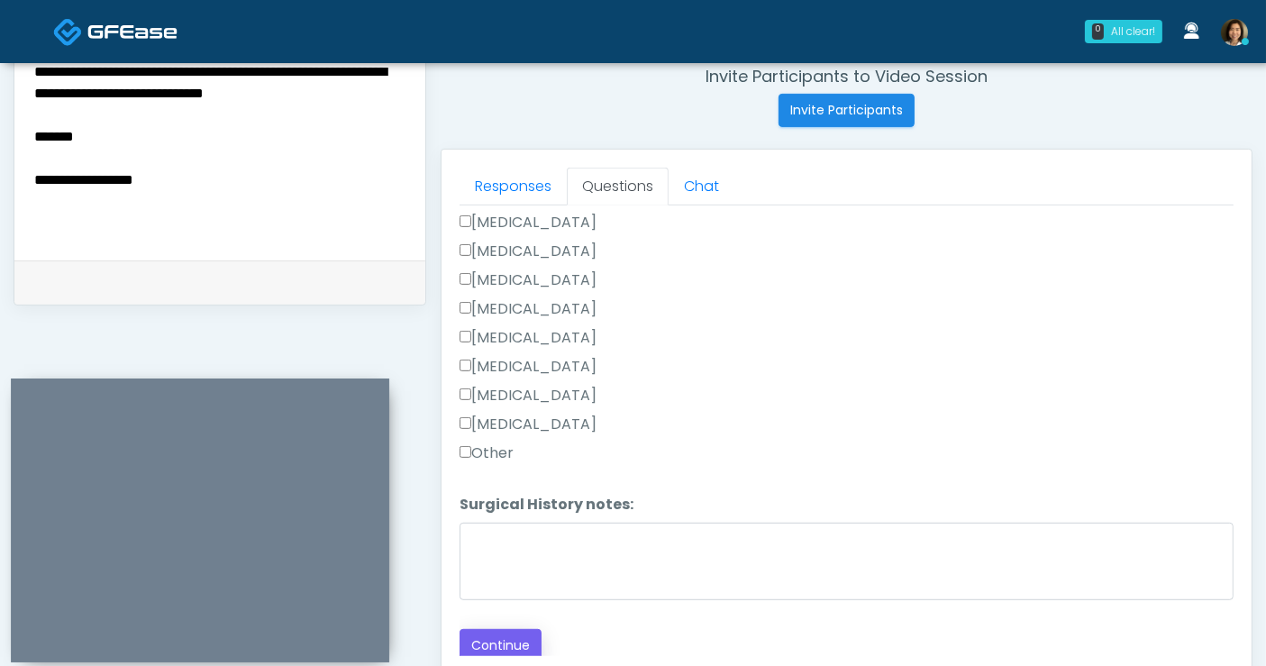
drag, startPoint x: 625, startPoint y: 636, endPoint x: 537, endPoint y: 636, distance: 87.4
click at [624, 635] on div "Back Continue" at bounding box center [847, 645] width 774 height 33
drag, startPoint x: 514, startPoint y: 634, endPoint x: 704, endPoint y: 506, distance: 229.7
click at [513, 634] on button "Continue" at bounding box center [501, 645] width 82 height 33
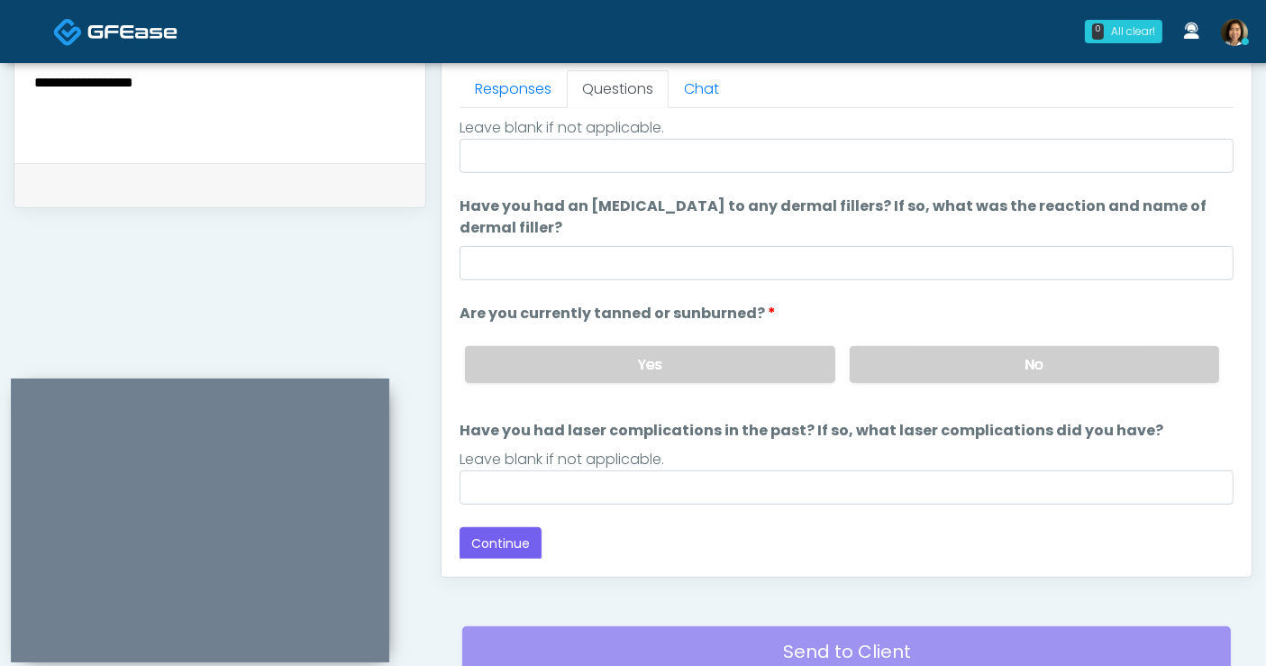
scroll to position [0, 0]
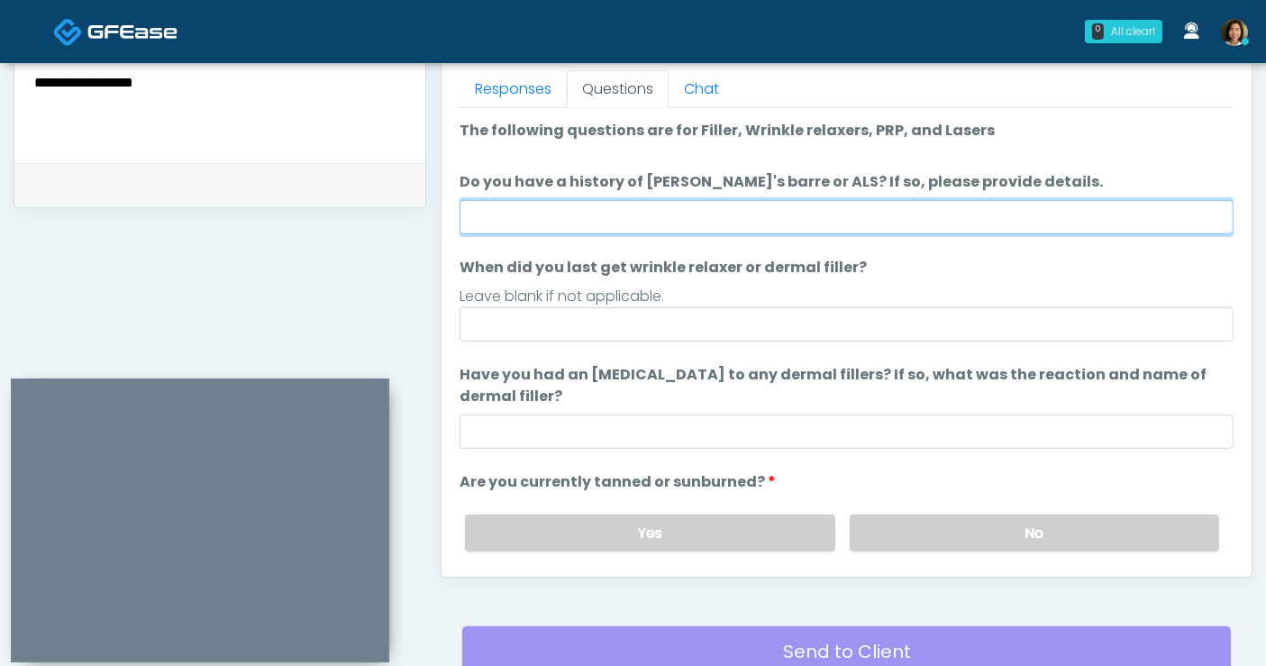
click at [574, 214] on input "Do you have a history of [PERSON_NAME]'s barre or ALS? If so, please provide de…" at bounding box center [847, 217] width 774 height 34
type input "**"
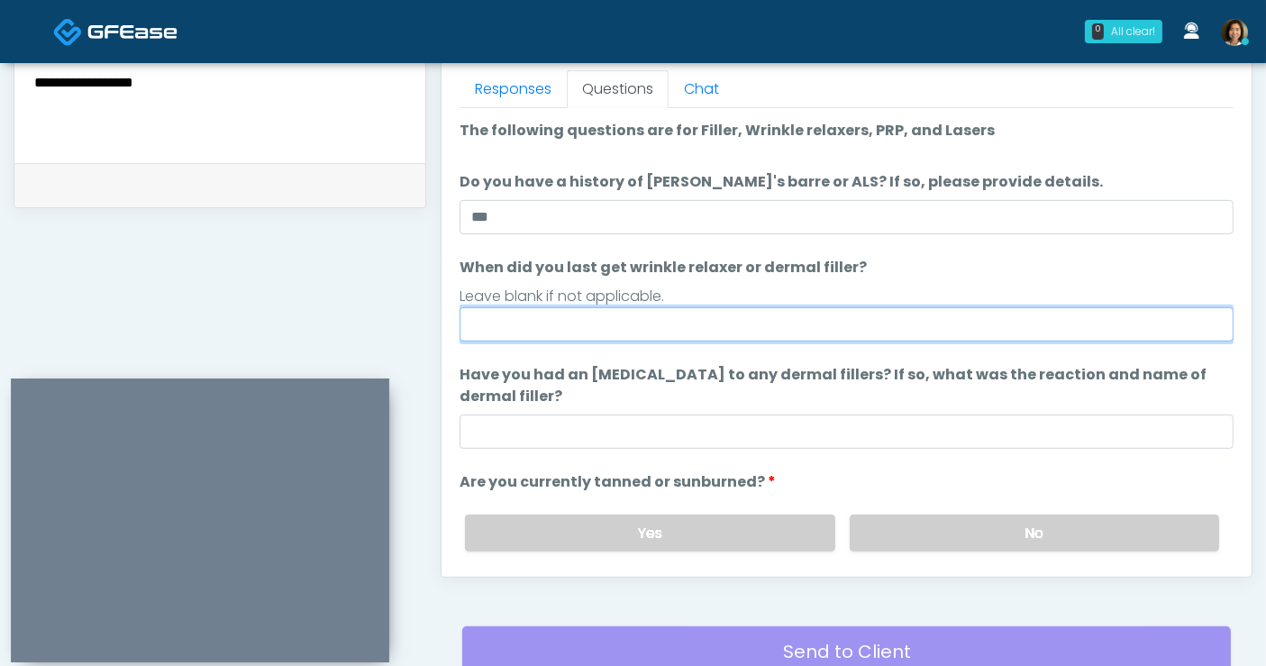
click at [514, 330] on input "When did you last get wrinkle relaxer or dermal filler?" at bounding box center [847, 324] width 774 height 34
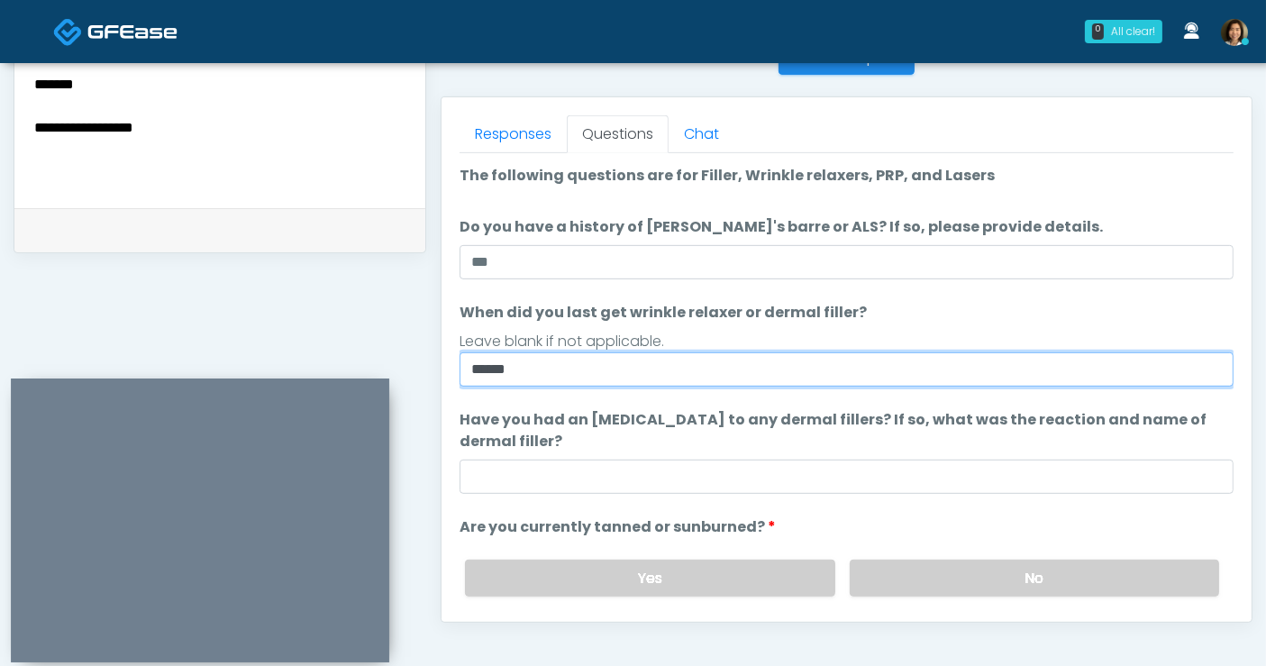
scroll to position [741, 0]
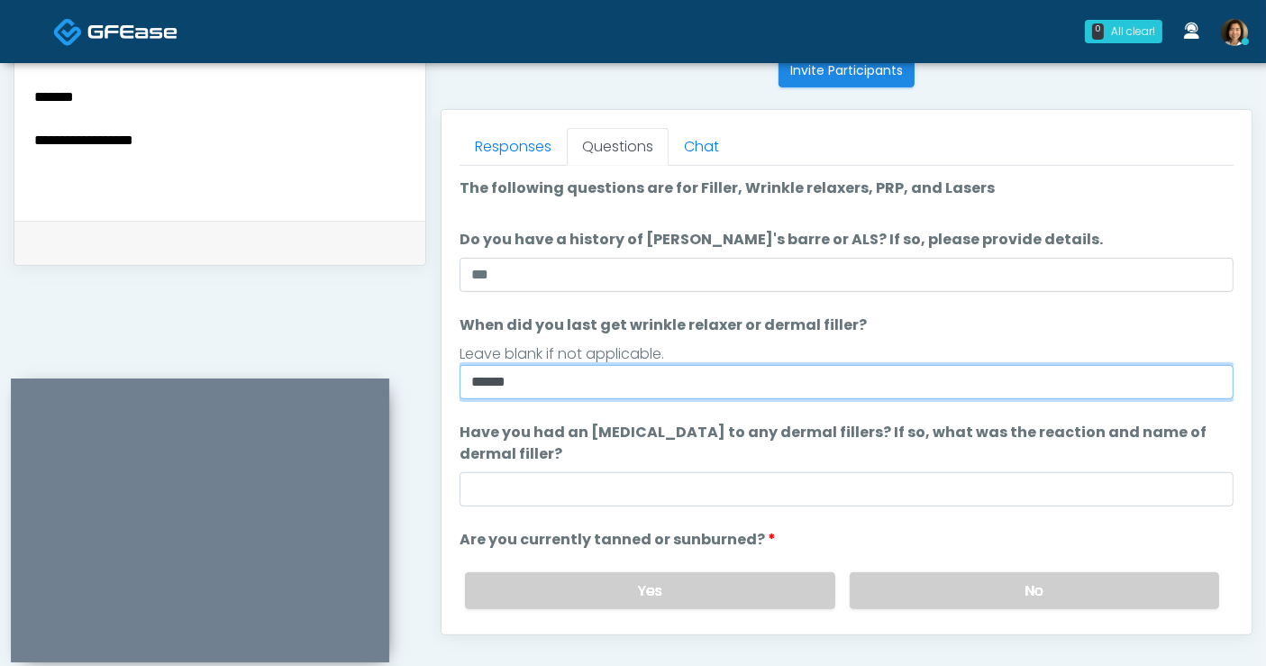
type input "*****"
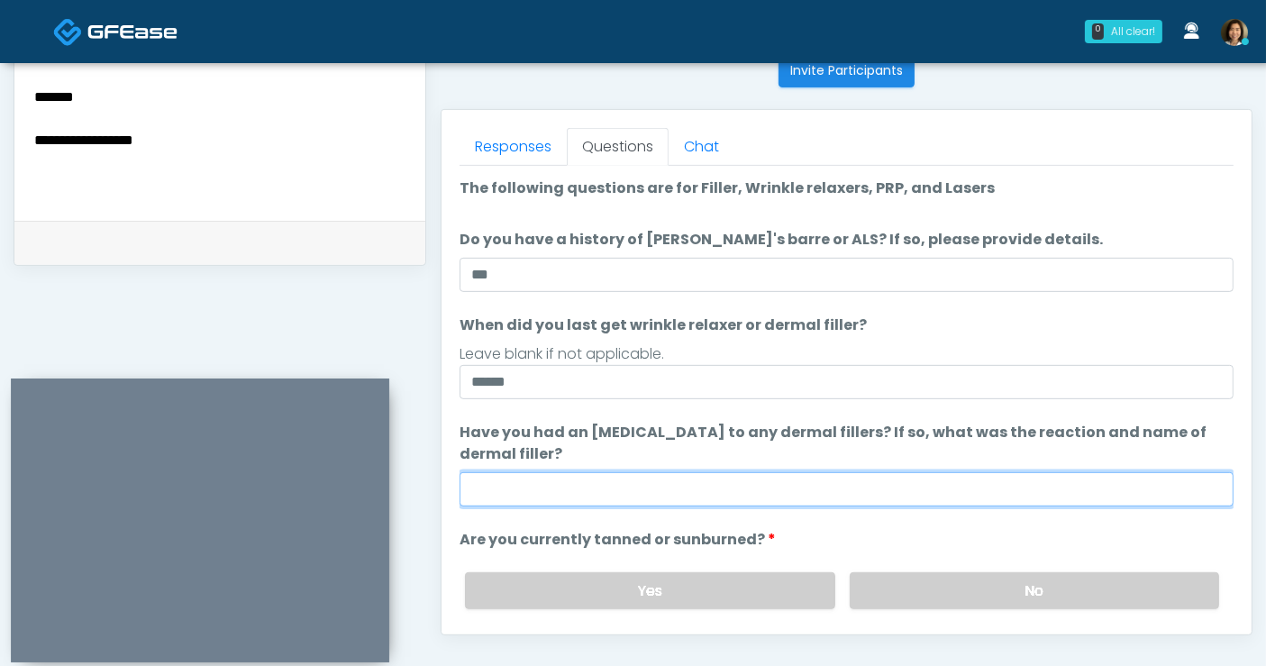
click at [545, 484] on input "Have you had an [MEDICAL_DATA] to any dermal fillers? If so, what was the react…" at bounding box center [847, 489] width 774 height 34
type input "**********"
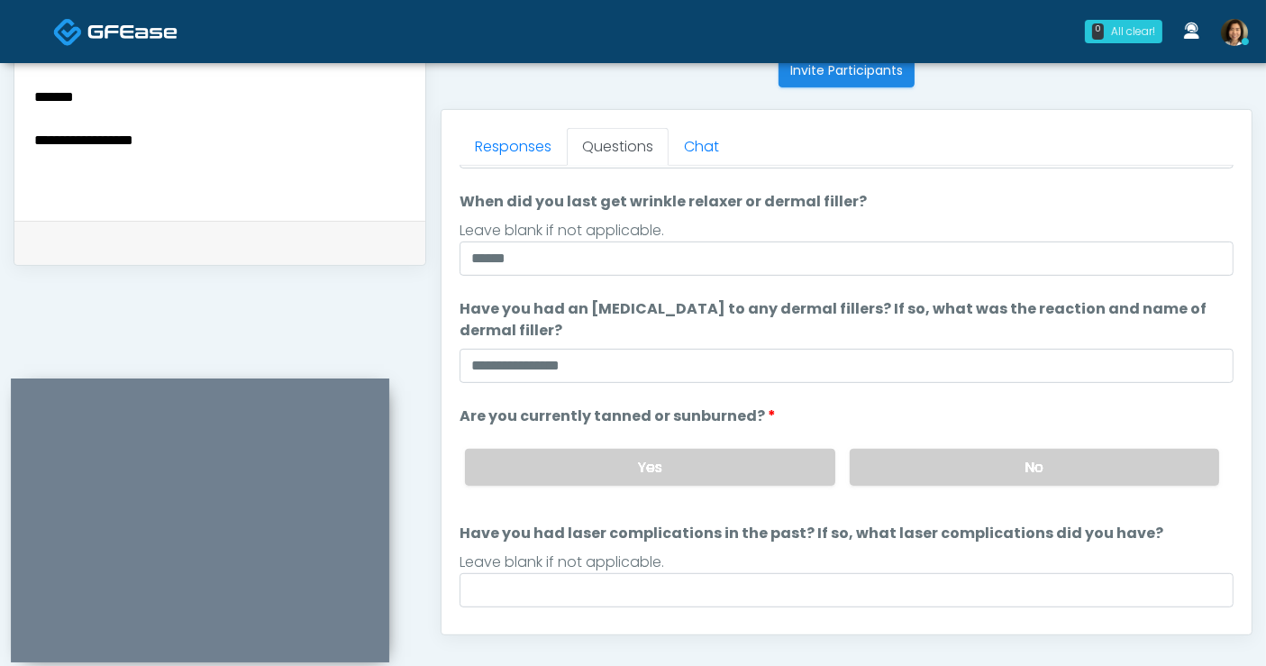
scroll to position [128, 0]
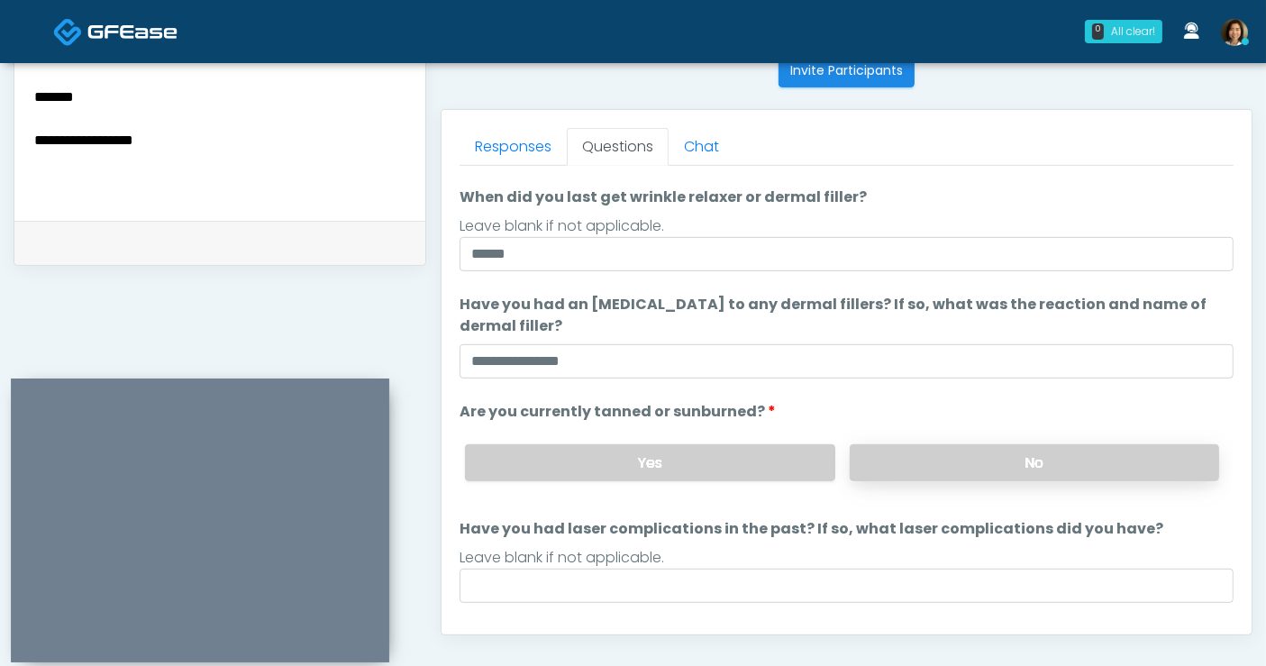
click at [964, 461] on label "No" at bounding box center [1034, 462] width 369 height 37
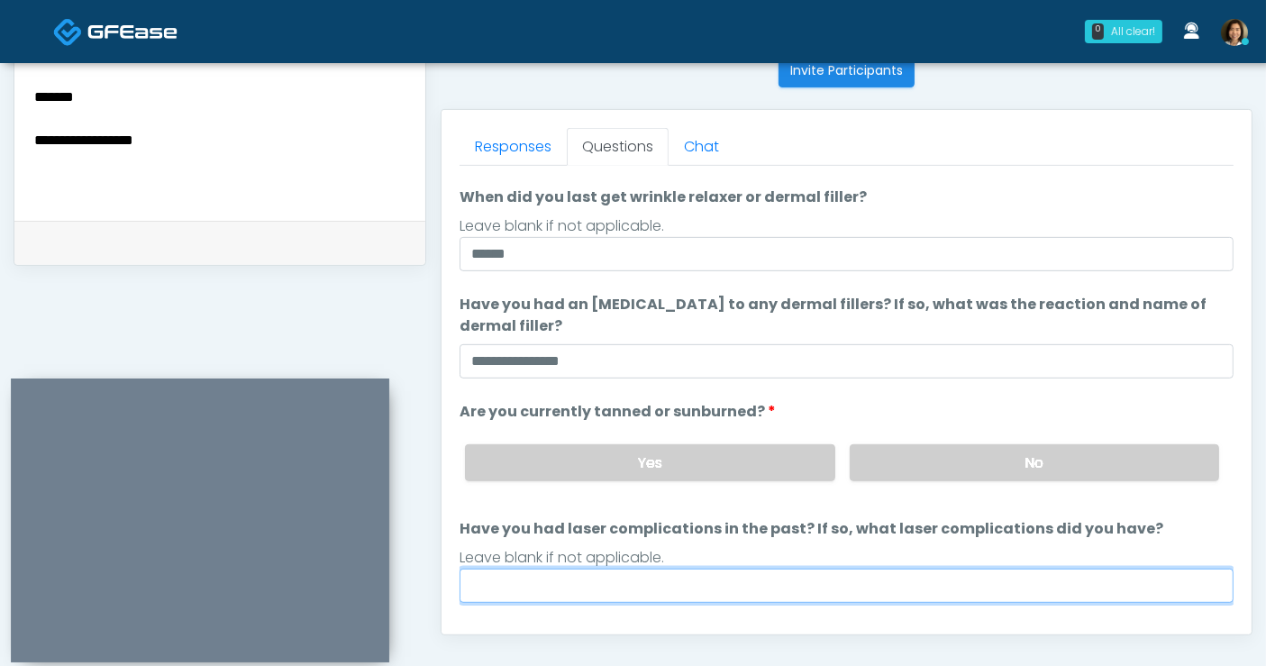
click at [777, 588] on input "Have you had laser complications in the past? If so, what laser complications d…" at bounding box center [847, 586] width 774 height 34
type input "**"
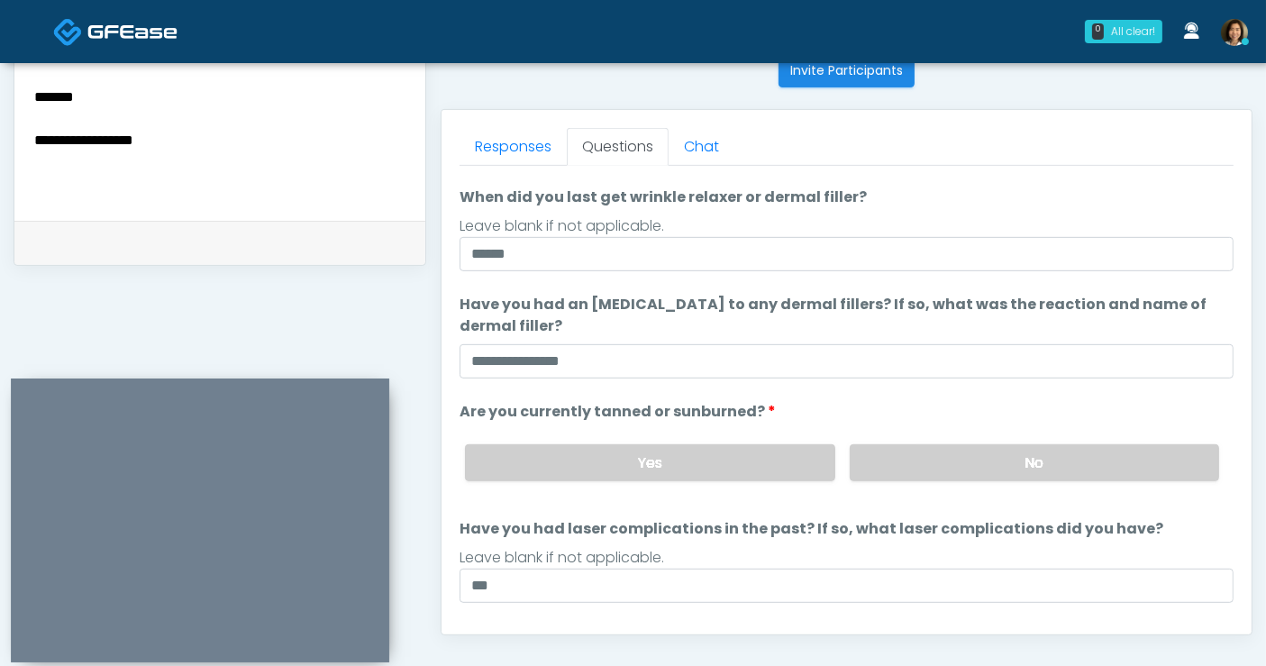
scroll to position [169, 0]
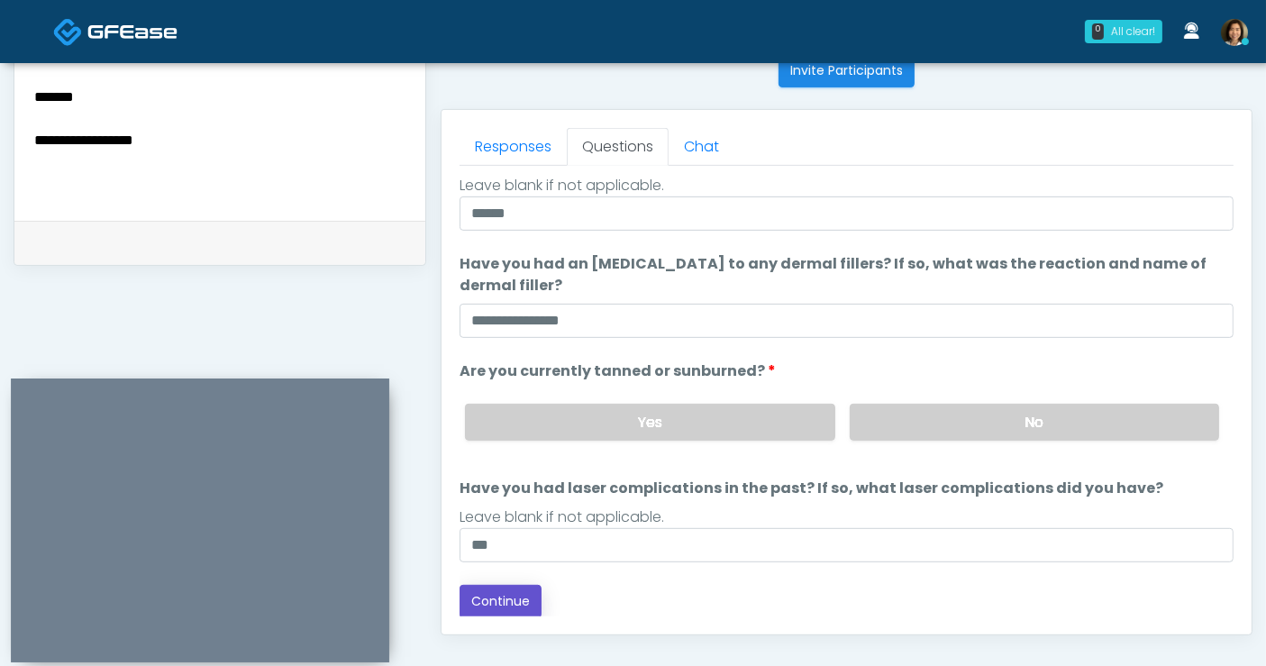
drag, startPoint x: 512, startPoint y: 600, endPoint x: 250, endPoint y: 178, distance: 496.6
click at [513, 599] on button "Continue" at bounding box center [501, 601] width 82 height 33
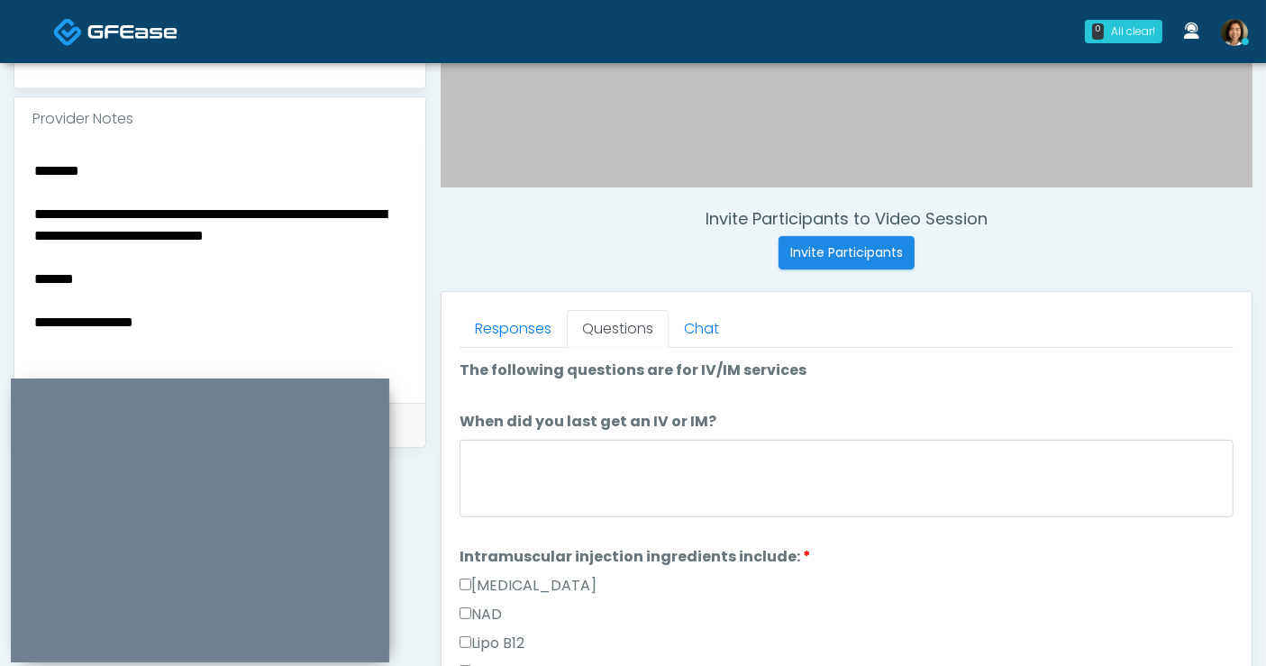
scroll to position [566, 0]
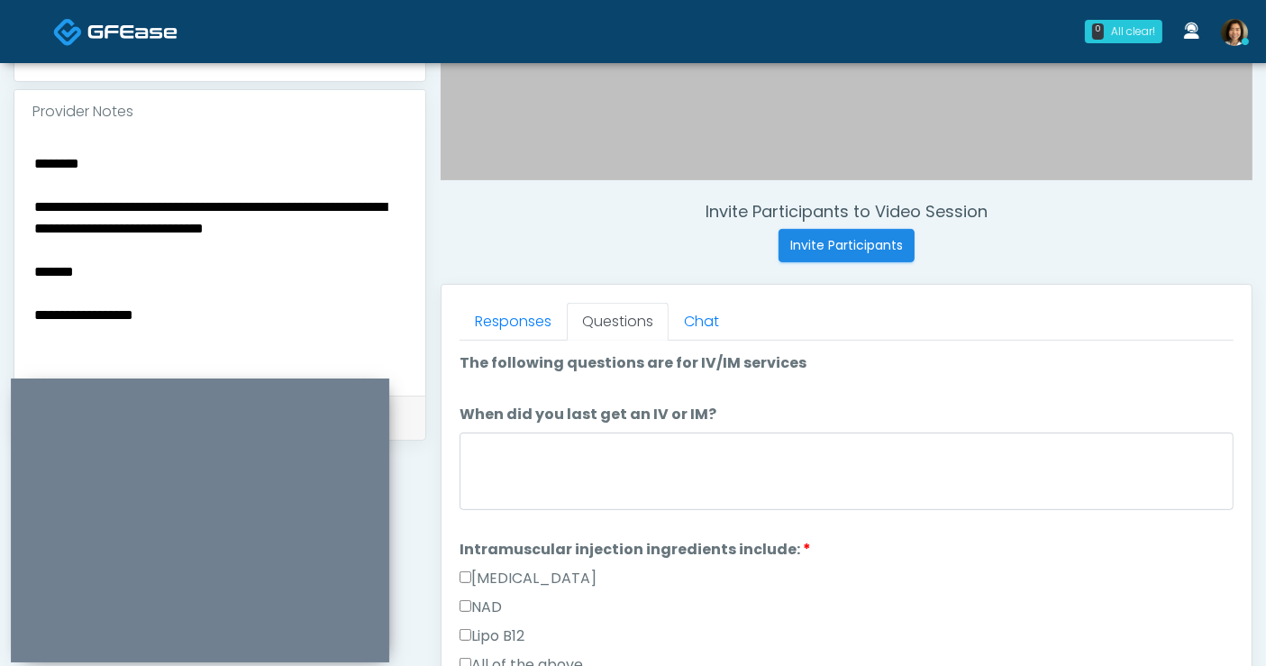
click at [157, 175] on textarea "**********" at bounding box center [219, 261] width 375 height 220
click at [148, 153] on textarea "**********" at bounding box center [219, 261] width 375 height 220
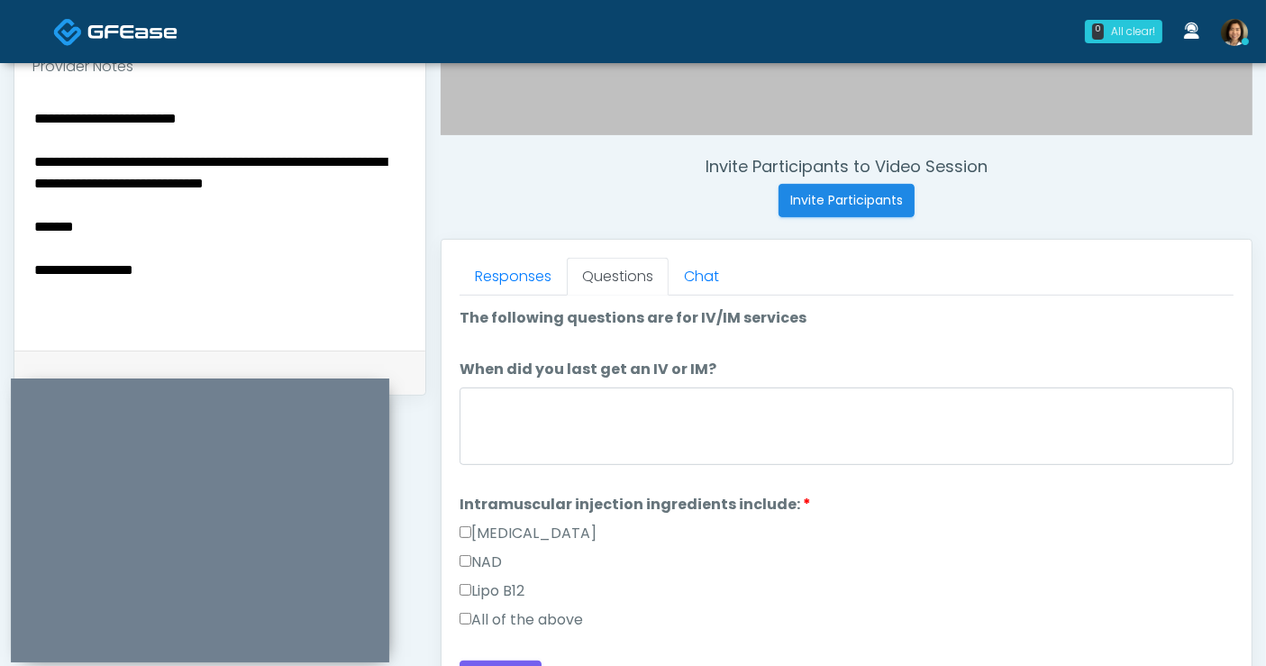
scroll to position [613, 0]
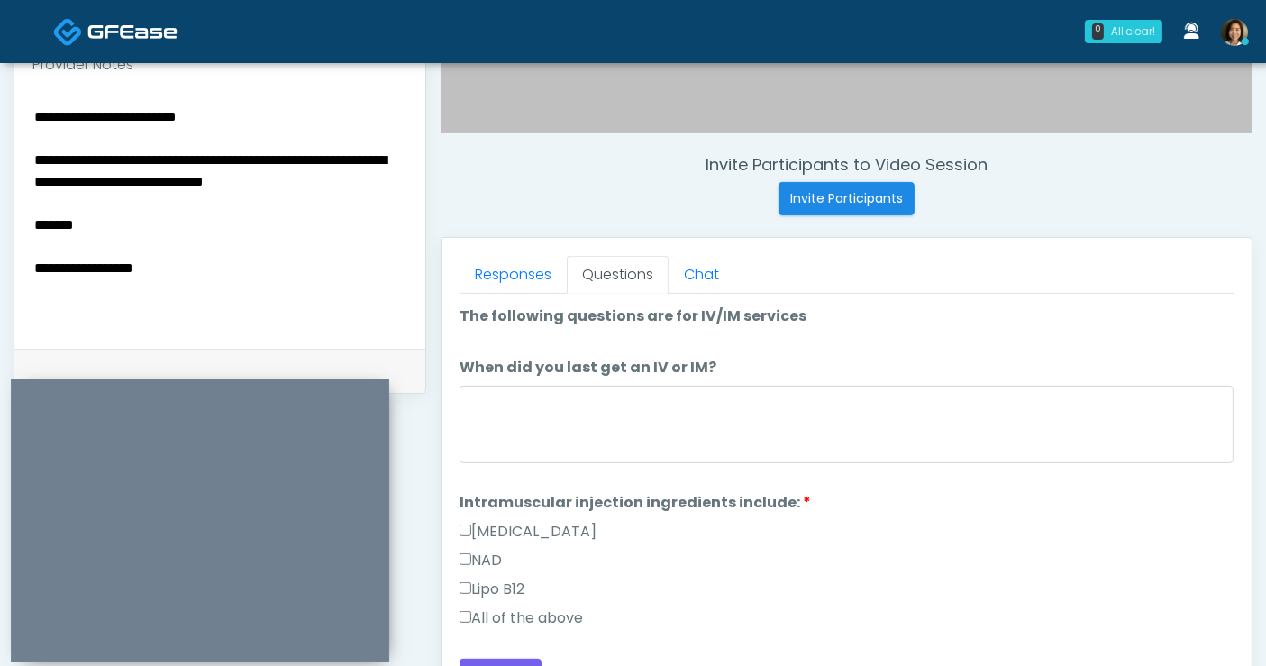
click at [103, 243] on textarea "**********" at bounding box center [219, 215] width 375 height 220
drag, startPoint x: 567, startPoint y: 620, endPoint x: 813, endPoint y: 519, distance: 265.9
click at [566, 620] on label "All of the above" at bounding box center [521, 618] width 123 height 22
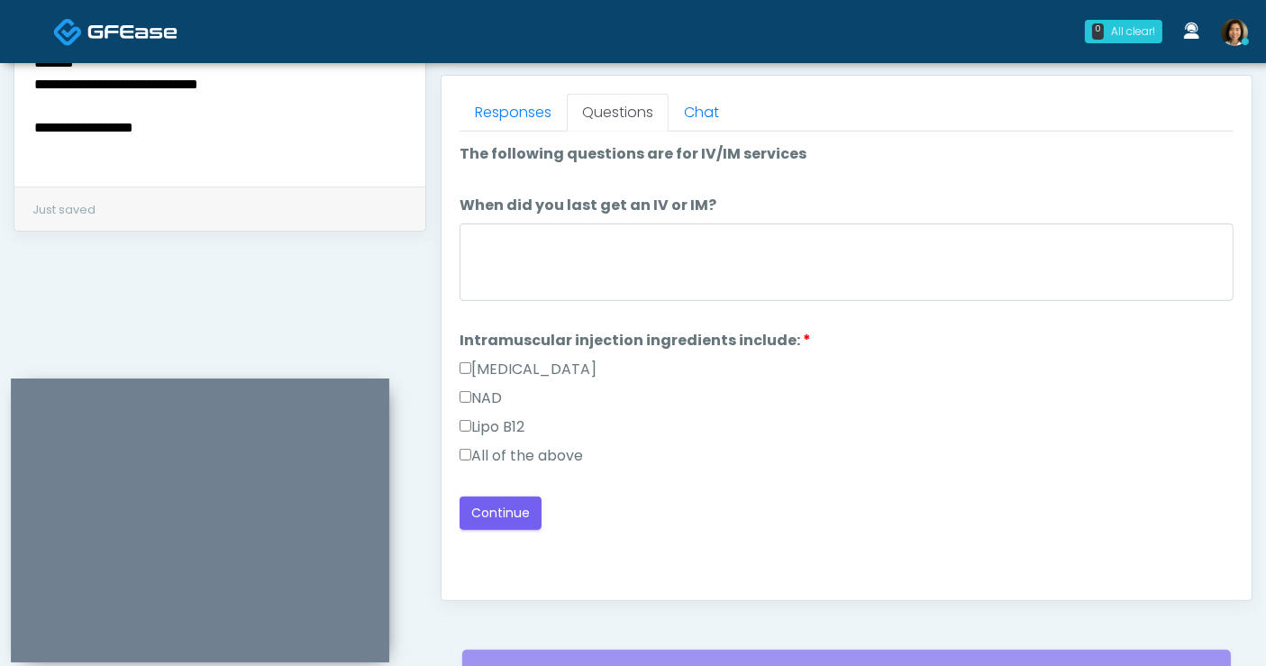
scroll to position [797, 0]
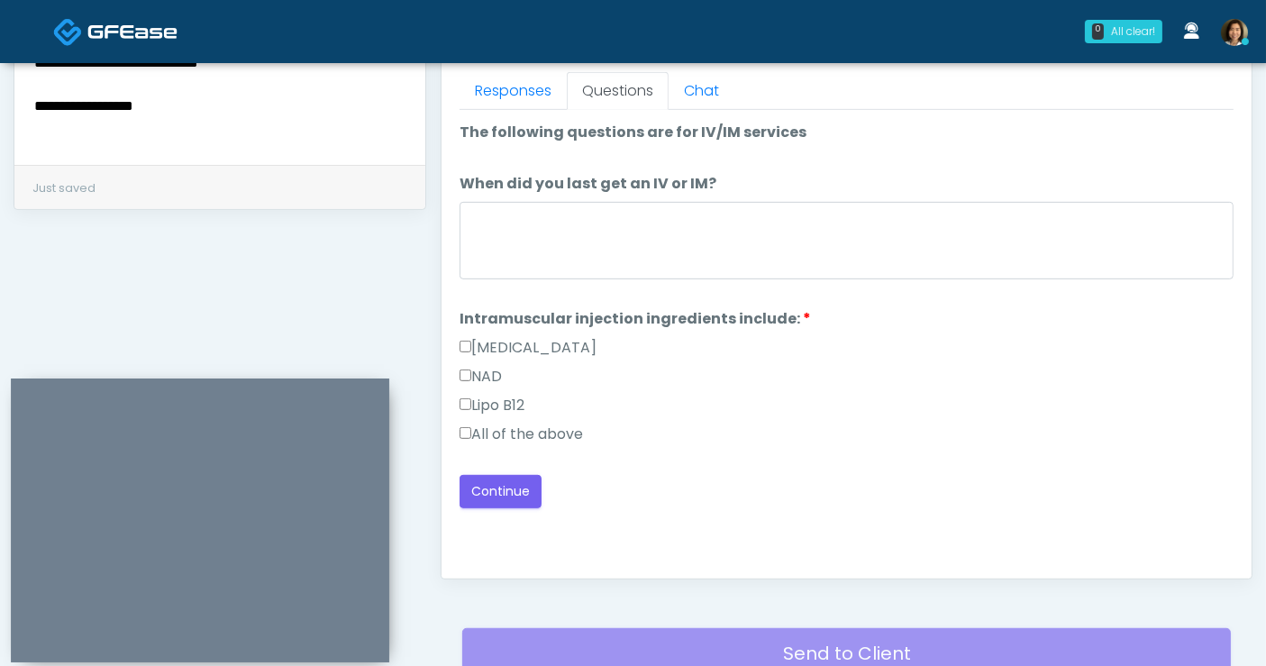
click at [470, 506] on div "Good Faith Exam Script Good Faith Exam Script INTRODUCTION Hello, my name is un…" at bounding box center [847, 335] width 774 height 451
click at [489, 481] on button "Continue" at bounding box center [501, 491] width 82 height 33
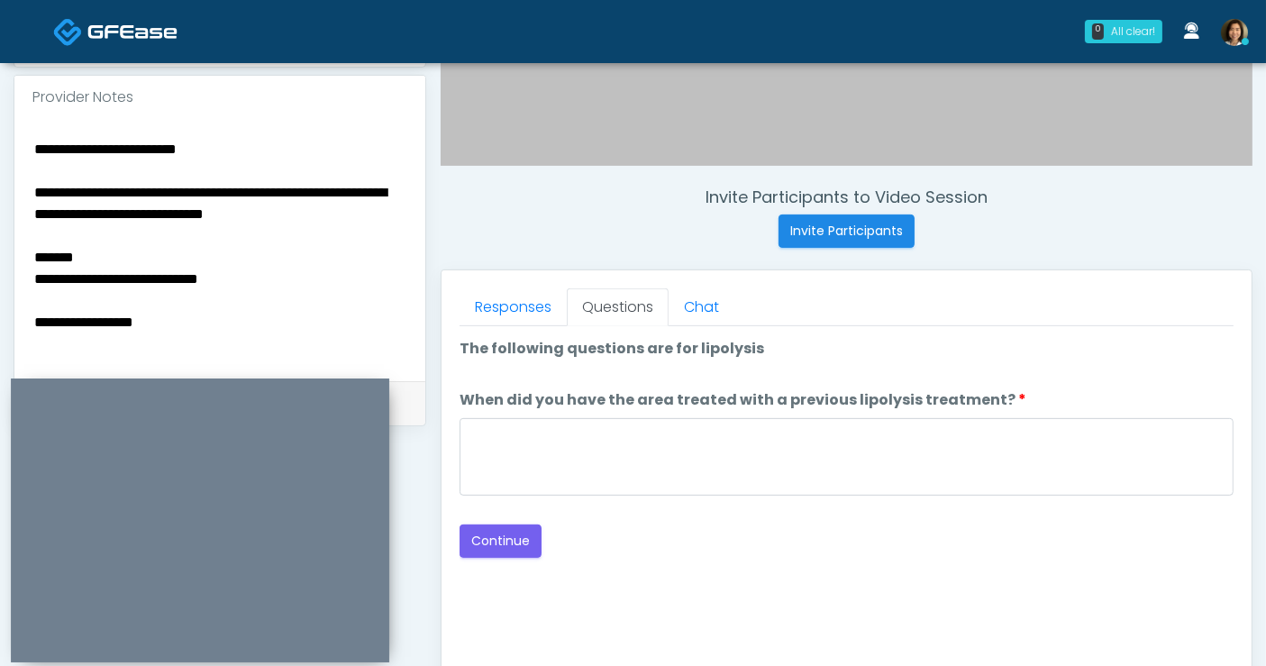
scroll to position [548, 0]
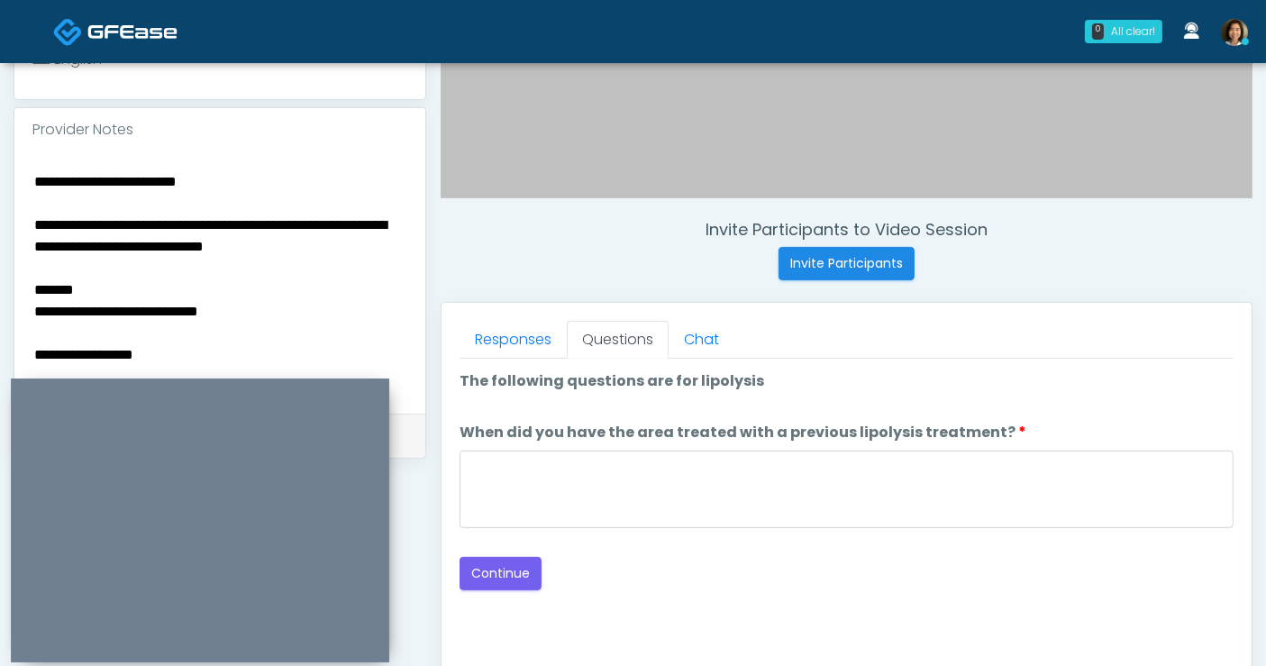
click at [205, 310] on textarea "**********" at bounding box center [219, 279] width 375 height 220
click at [190, 325] on textarea "**********" at bounding box center [219, 279] width 375 height 220
click at [178, 355] on textarea "**********" at bounding box center [219, 279] width 375 height 220
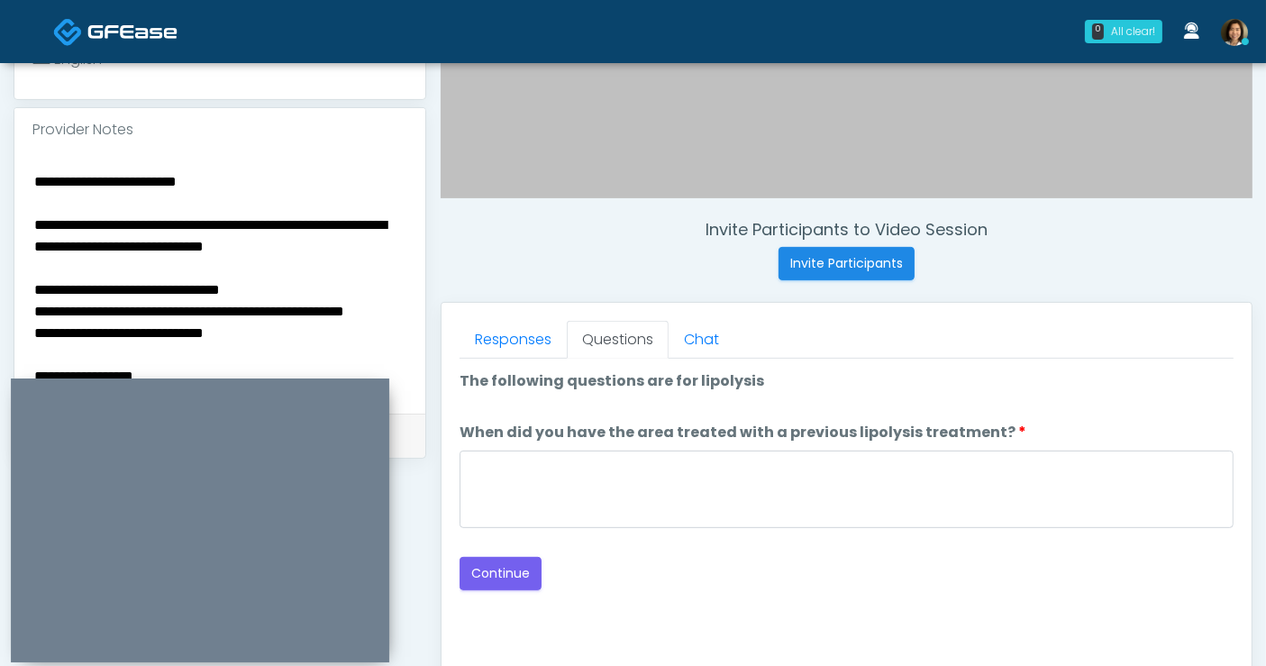
click at [98, 369] on textarea "**********" at bounding box center [219, 279] width 375 height 220
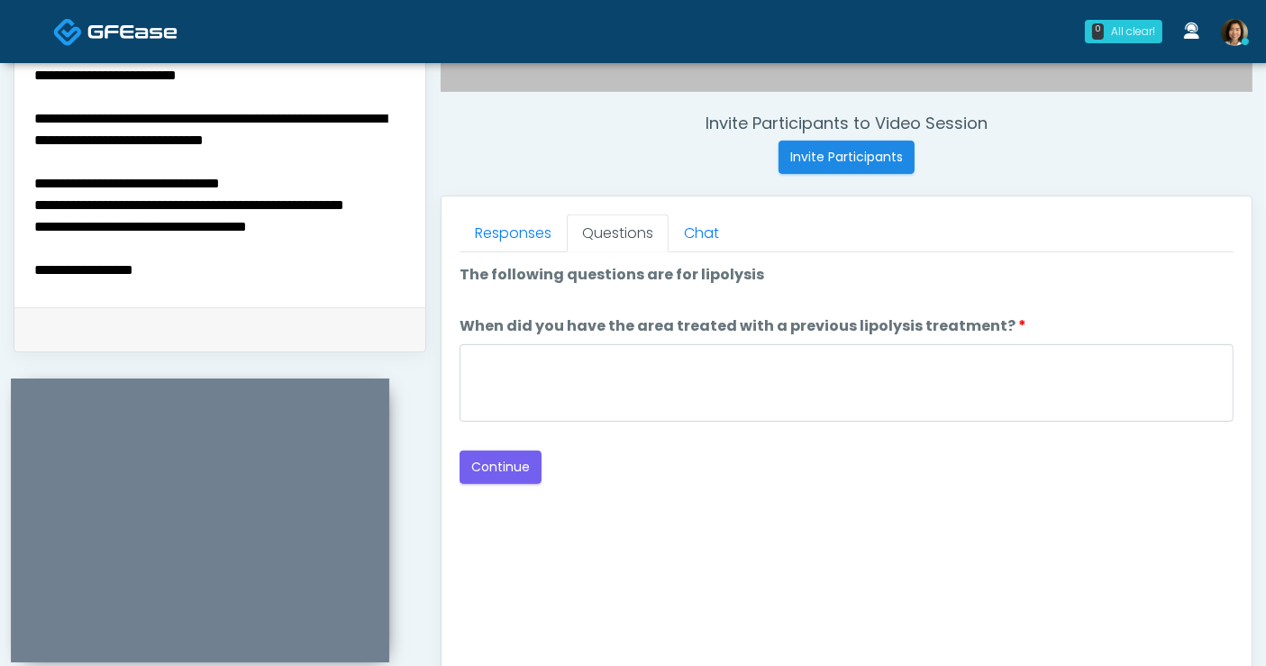
scroll to position [43, 0]
click at [188, 274] on textarea "**********" at bounding box center [220, 173] width 376 height 220
type textarea "**********"
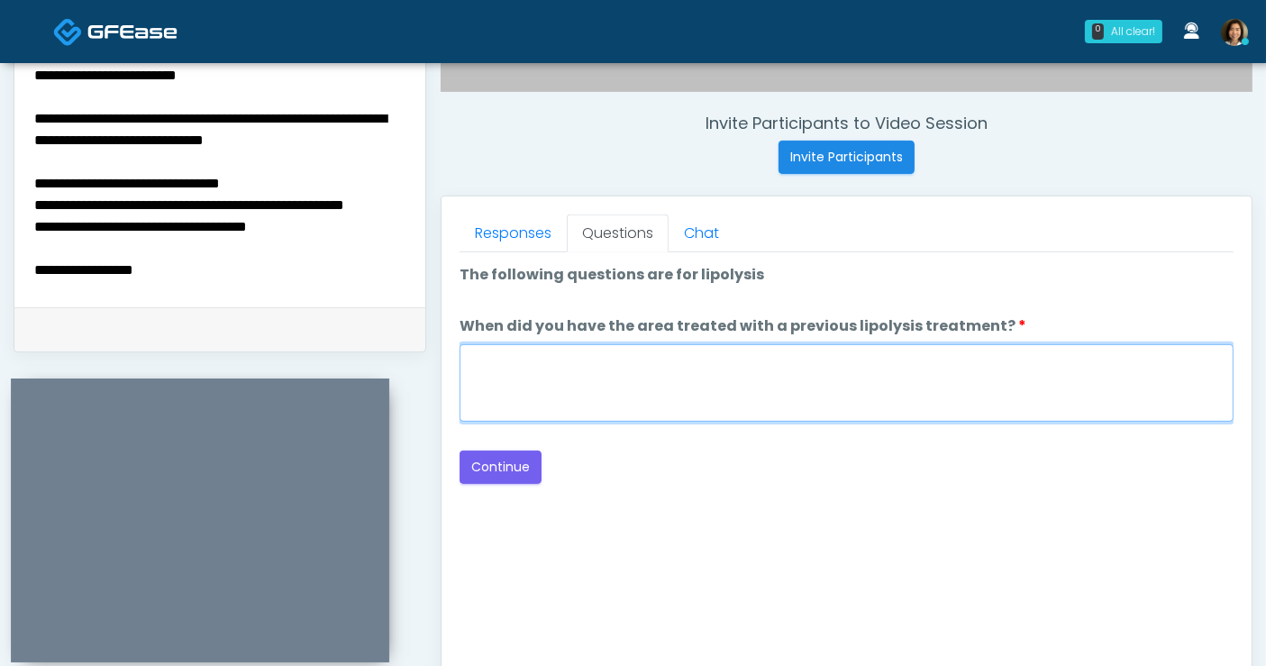
click at [655, 392] on textarea "When did you have the area treated with a previous lipolysis treatment?" at bounding box center [847, 383] width 774 height 78
click at [653, 390] on textarea "When did you have the area treated with a previous lipolysis treatment?" at bounding box center [847, 383] width 774 height 78
type textarea "*****"
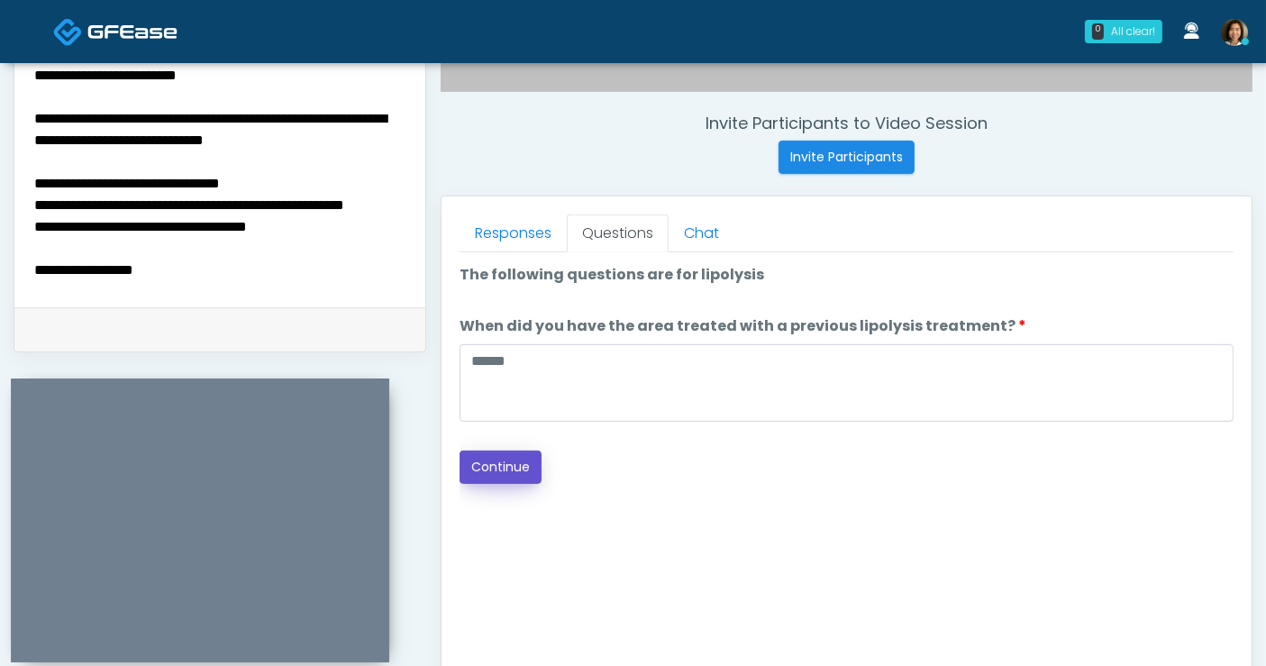
click at [504, 467] on button "Continue" at bounding box center [501, 467] width 82 height 33
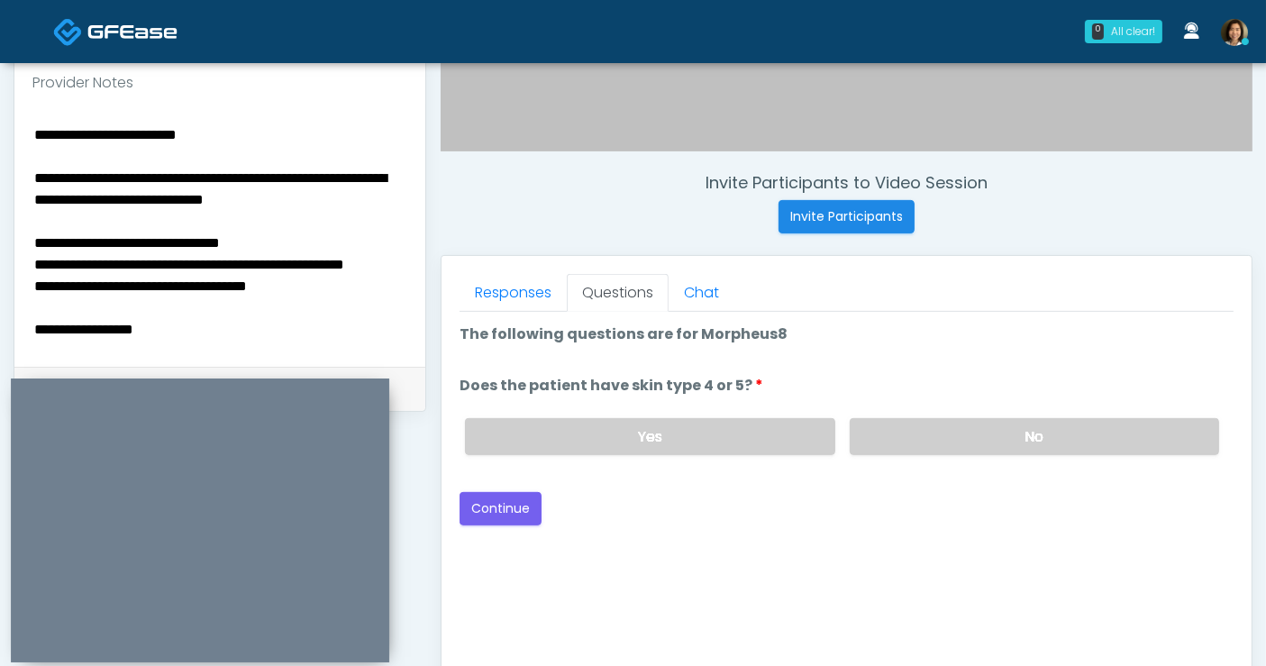
scroll to position [602, 0]
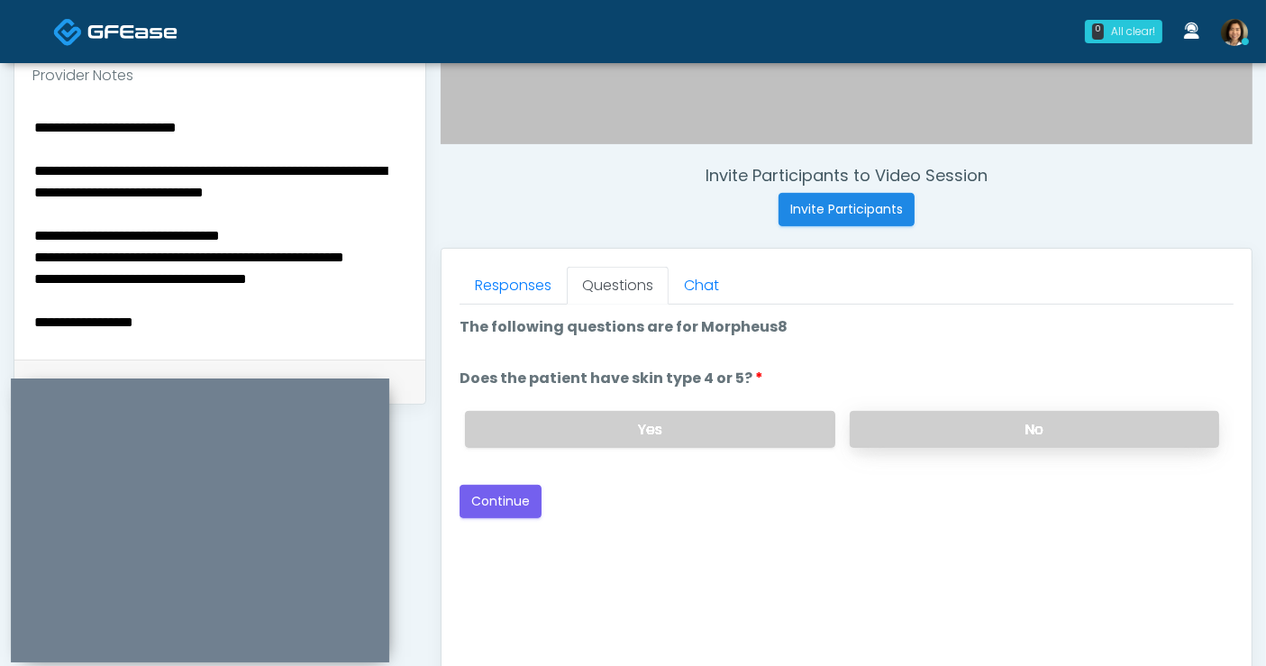
click at [967, 433] on label "No" at bounding box center [1034, 429] width 369 height 37
click at [0, 95] on html "0 All clear! All clear! Nike Elizabeth Akinjero In Exam - 9m 26s CA Shu Dong AZ…" at bounding box center [633, 207] width 1266 height 1618
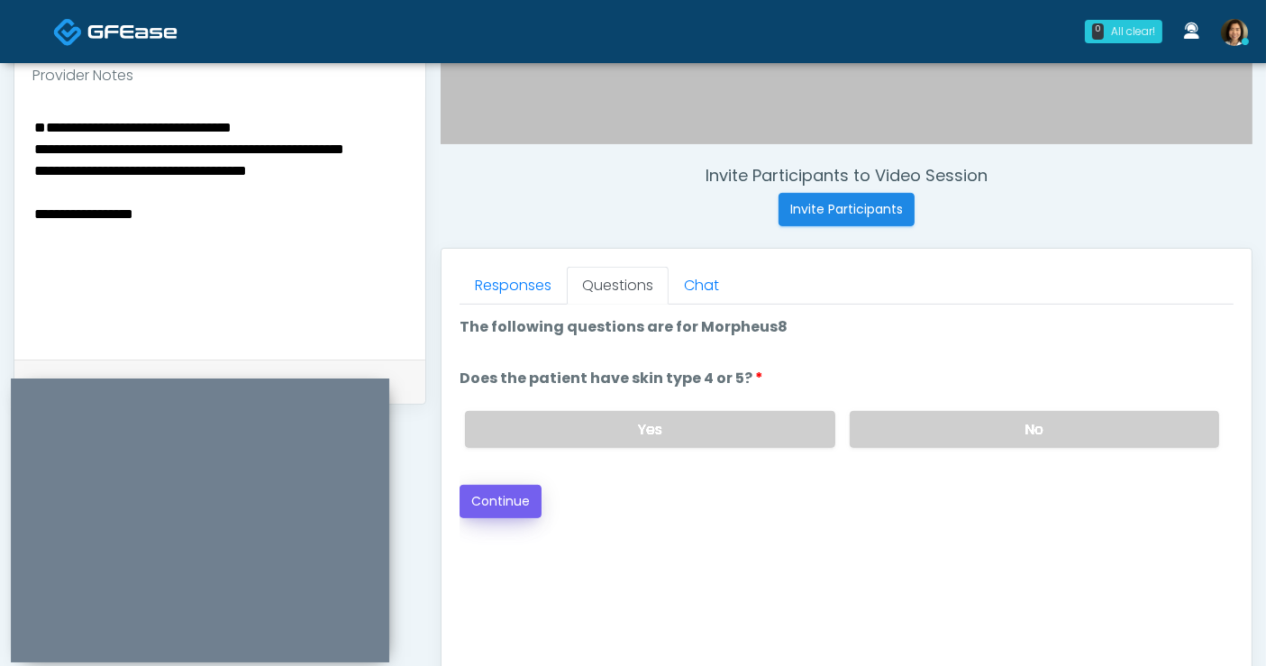
type textarea "**********"
click at [523, 486] on button "Continue" at bounding box center [501, 501] width 82 height 33
click at [49, 135] on textarea "**********" at bounding box center [220, 225] width 376 height 220
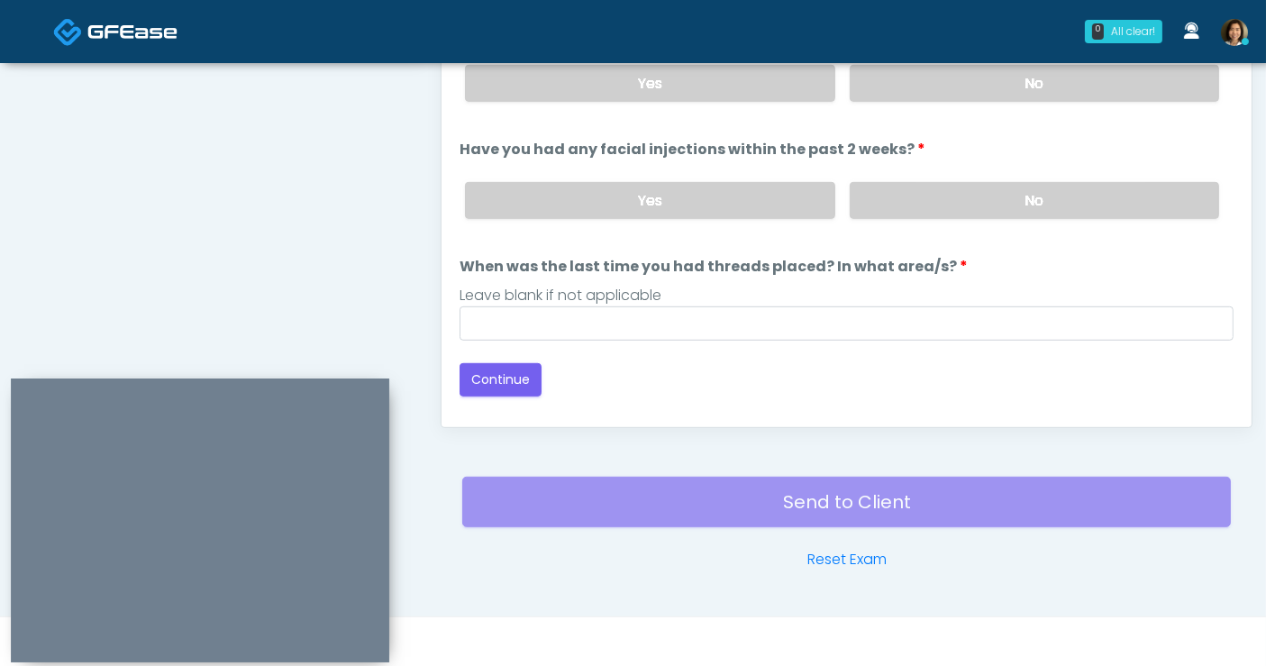
scroll to position [716, 0]
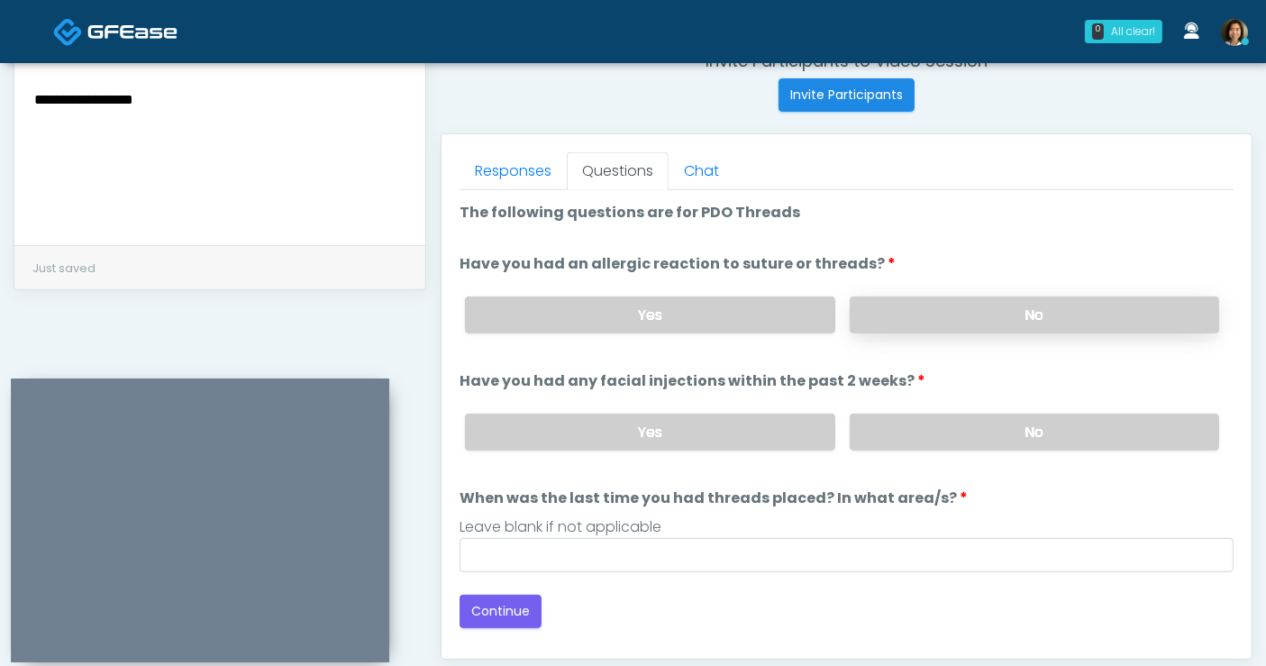
click at [1029, 312] on label "No" at bounding box center [1034, 314] width 369 height 37
click at [1025, 423] on label "No" at bounding box center [1034, 432] width 369 height 37
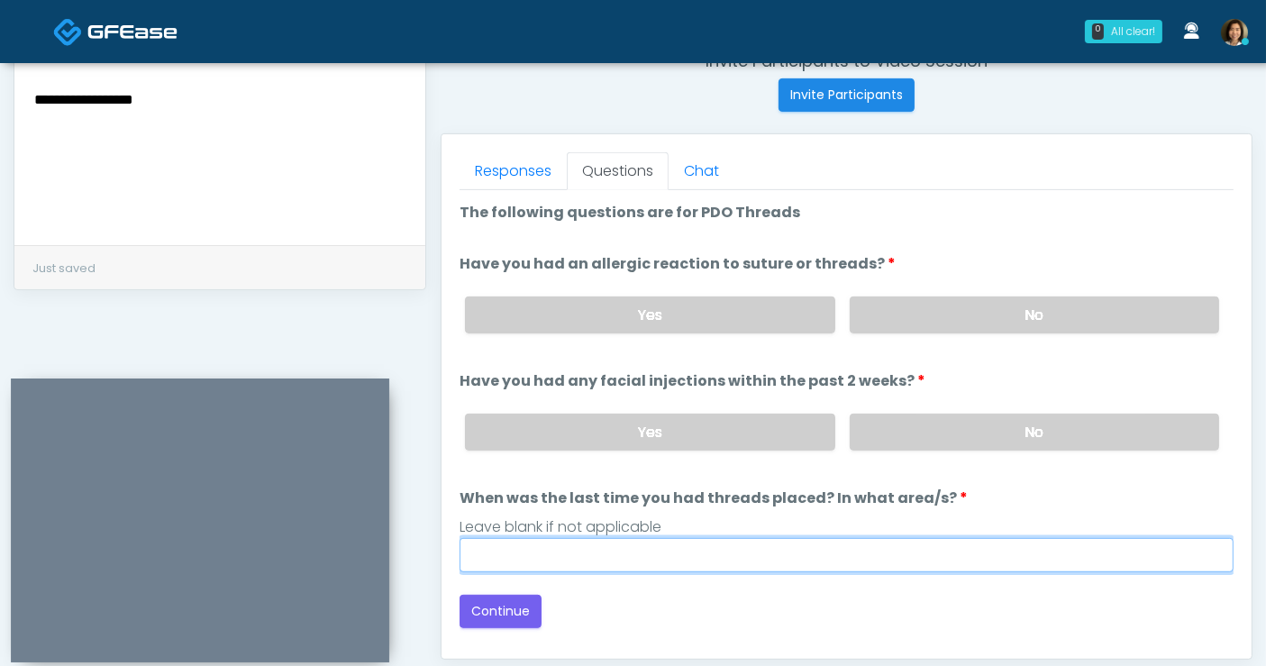
click at [715, 561] on input "When was the last time you had threads placed? In what area/s?" at bounding box center [847, 555] width 774 height 34
type input "**********"
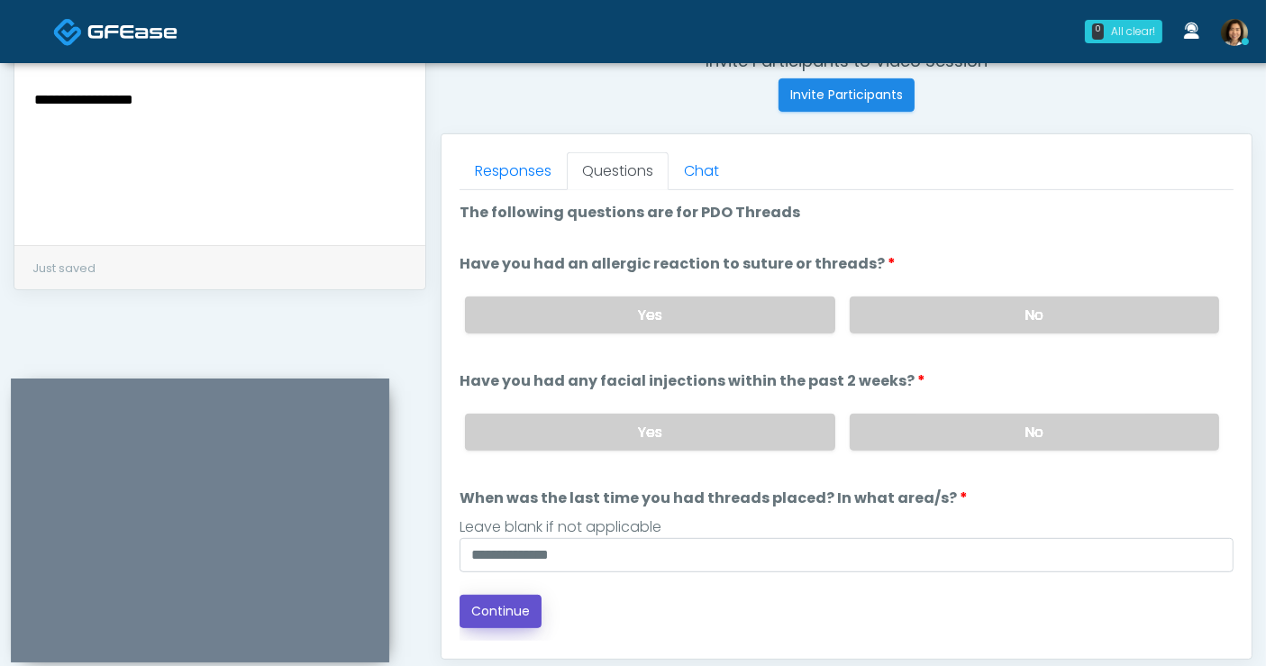
click at [507, 601] on button "Continue" at bounding box center [501, 611] width 82 height 33
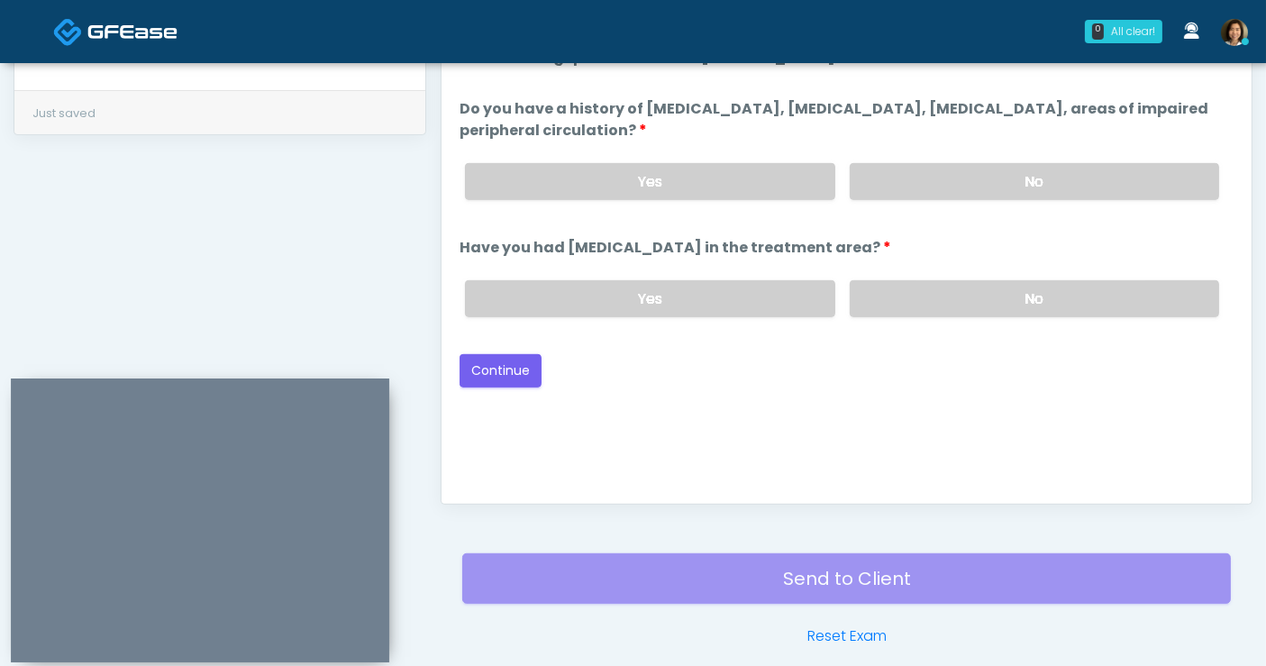
scroll to position [748, 0]
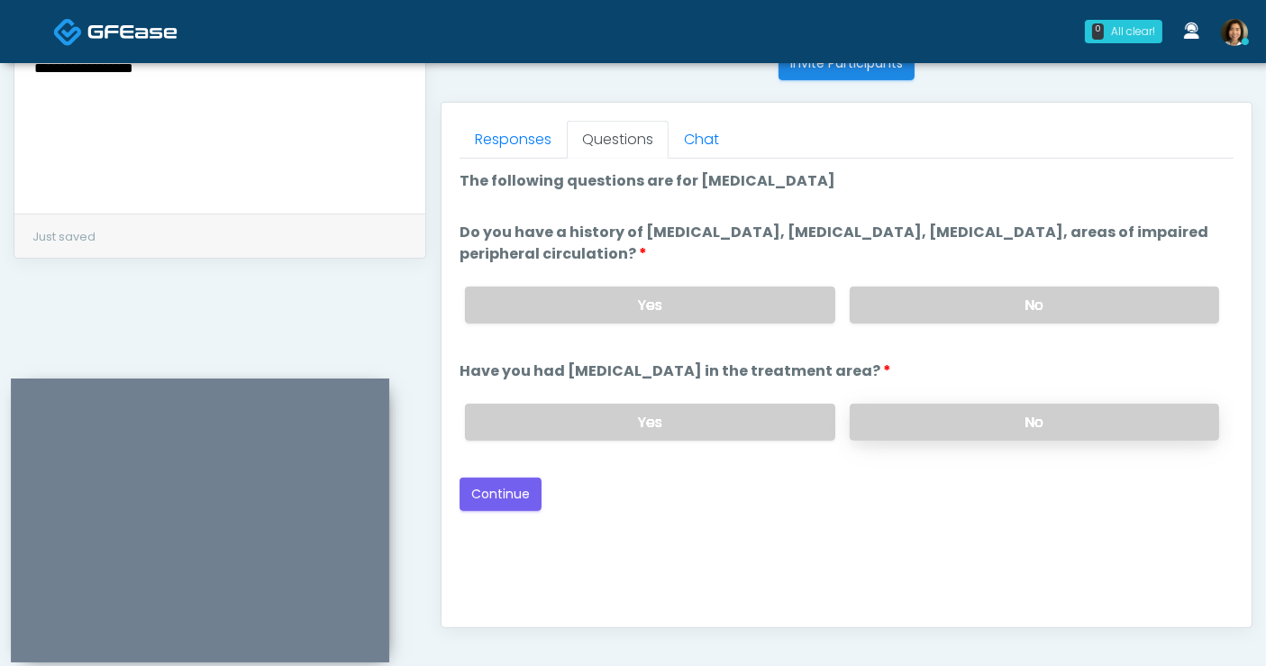
click at [991, 425] on label "No" at bounding box center [1034, 422] width 369 height 37
click at [965, 540] on div "Good Faith Exam Script Good Faith Exam Script INTRODUCTION Hello, my name is un…" at bounding box center [847, 384] width 774 height 451
click at [980, 305] on label "No" at bounding box center [1034, 305] width 369 height 37
click at [778, 631] on div "Invite Participants to Video Session Invite Participants Responses Questions Ch…" at bounding box center [839, 83] width 826 height 1374
click at [775, 554] on div "Good Faith Exam Script Good Faith Exam Script INTRODUCTION Hello, my name is un…" at bounding box center [847, 384] width 774 height 451
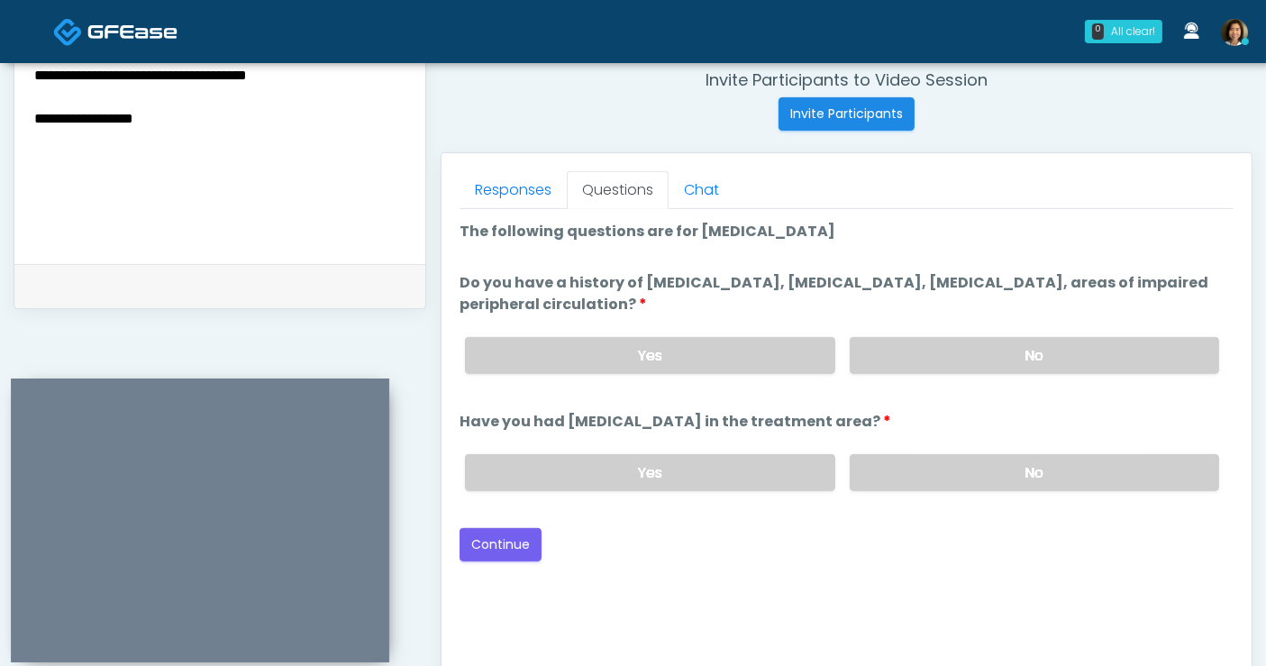
scroll to position [696, 0]
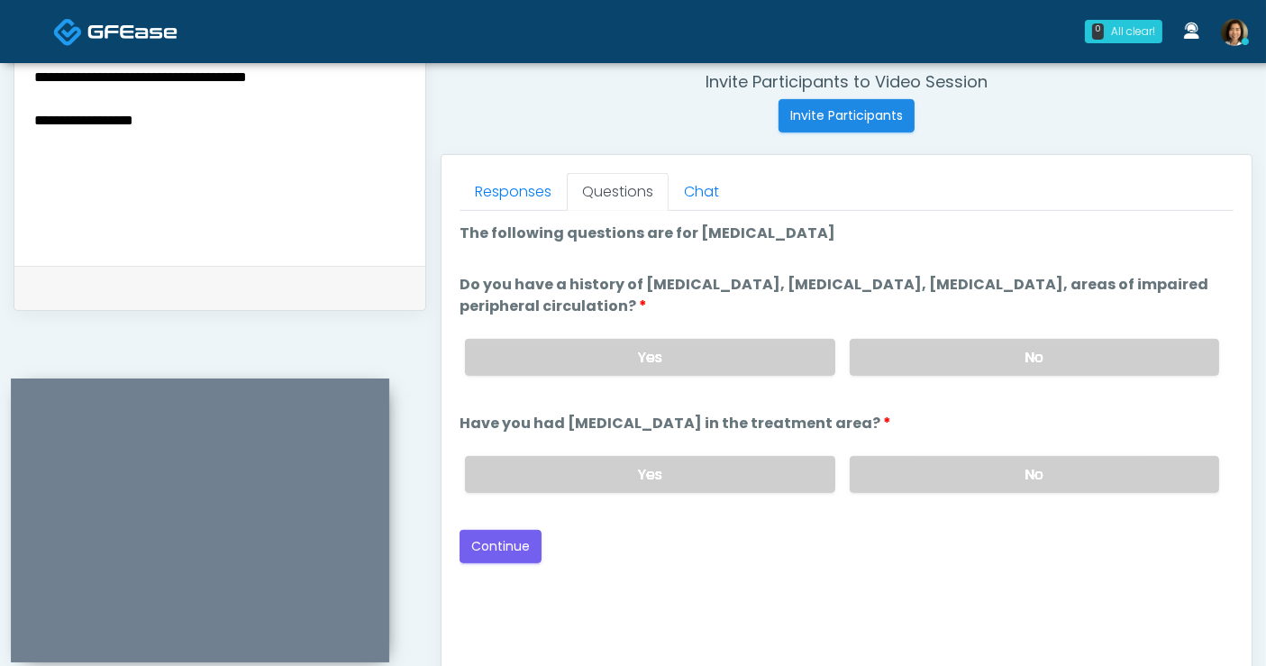
click at [867, 586] on div "Good Faith Exam Script Good Faith Exam Script INTRODUCTION Hello, my name is un…" at bounding box center [847, 436] width 774 height 451
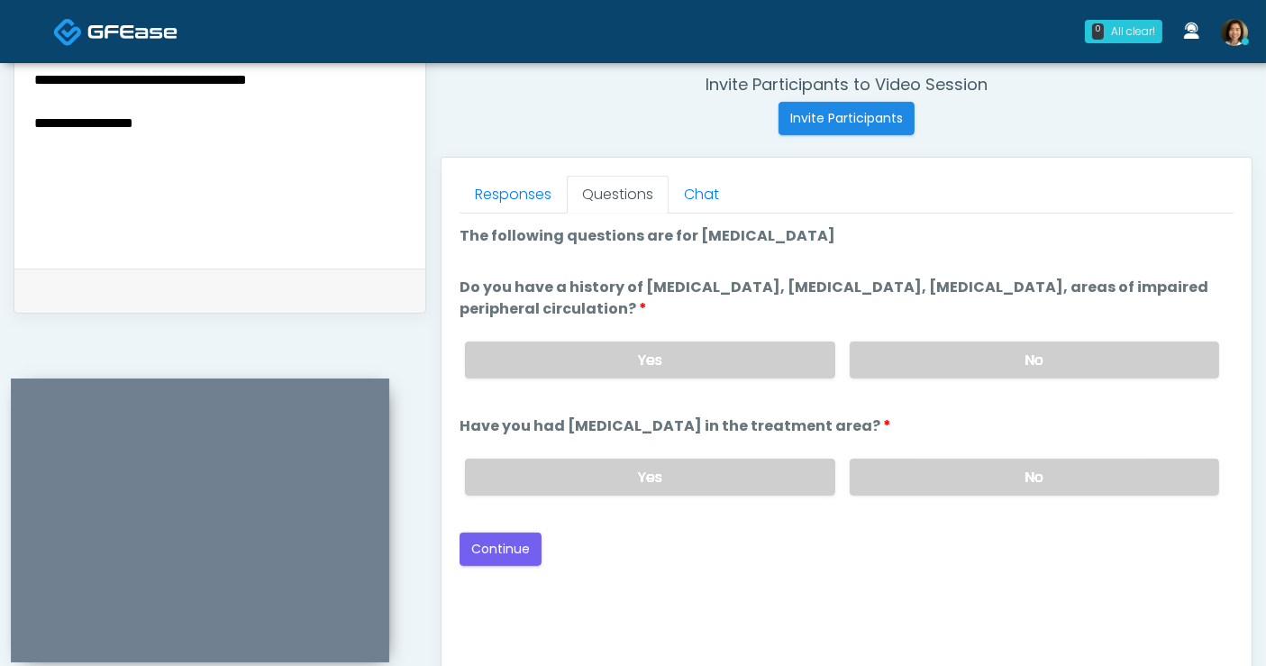
scroll to position [672, 0]
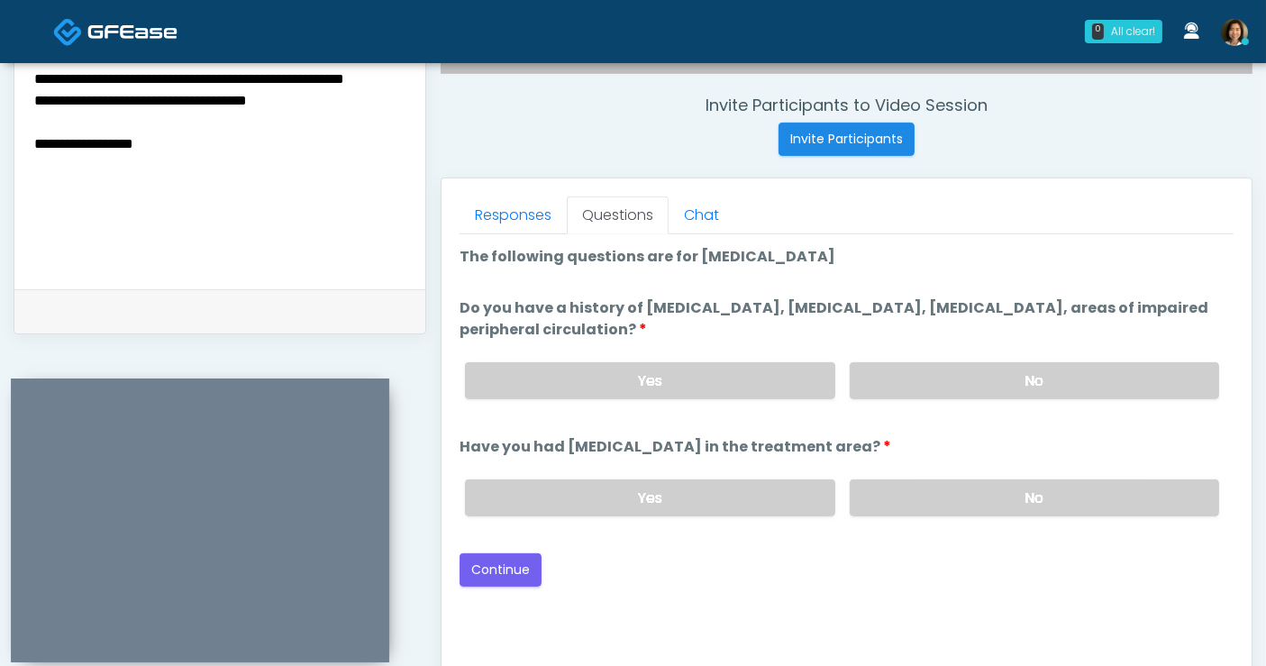
click at [721, 553] on div "Back Continue" at bounding box center [847, 569] width 774 height 33
click at [522, 575] on button "Continue" at bounding box center [501, 569] width 82 height 33
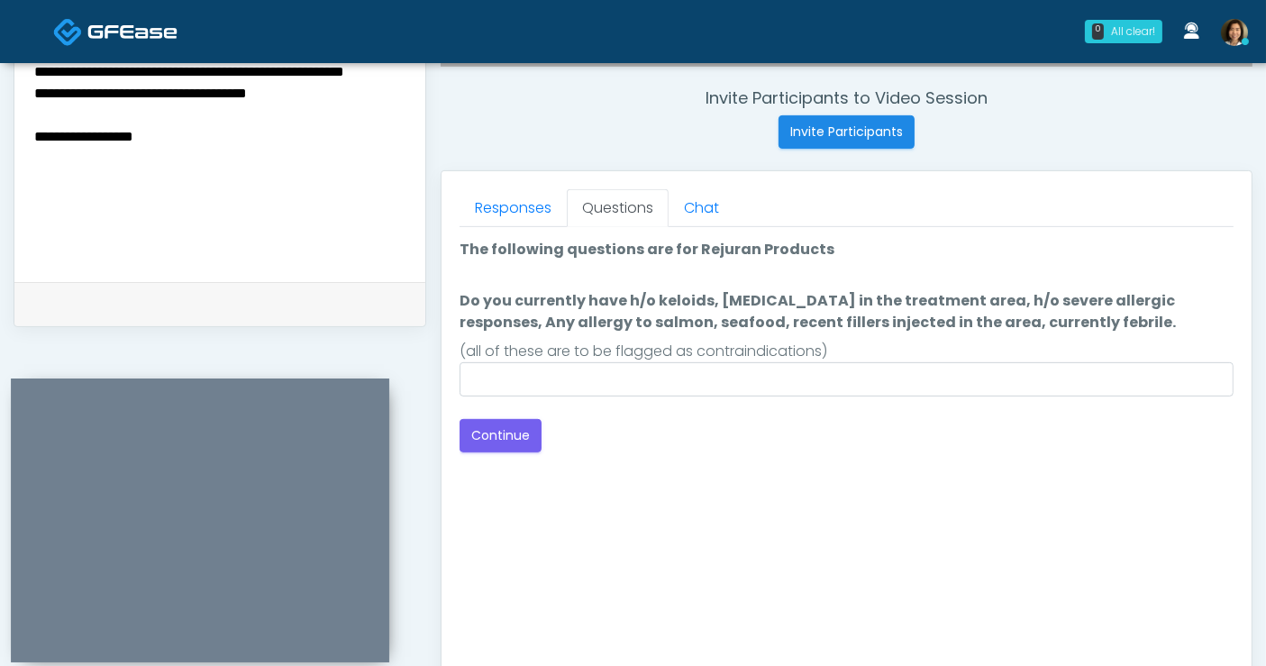
scroll to position [674, 0]
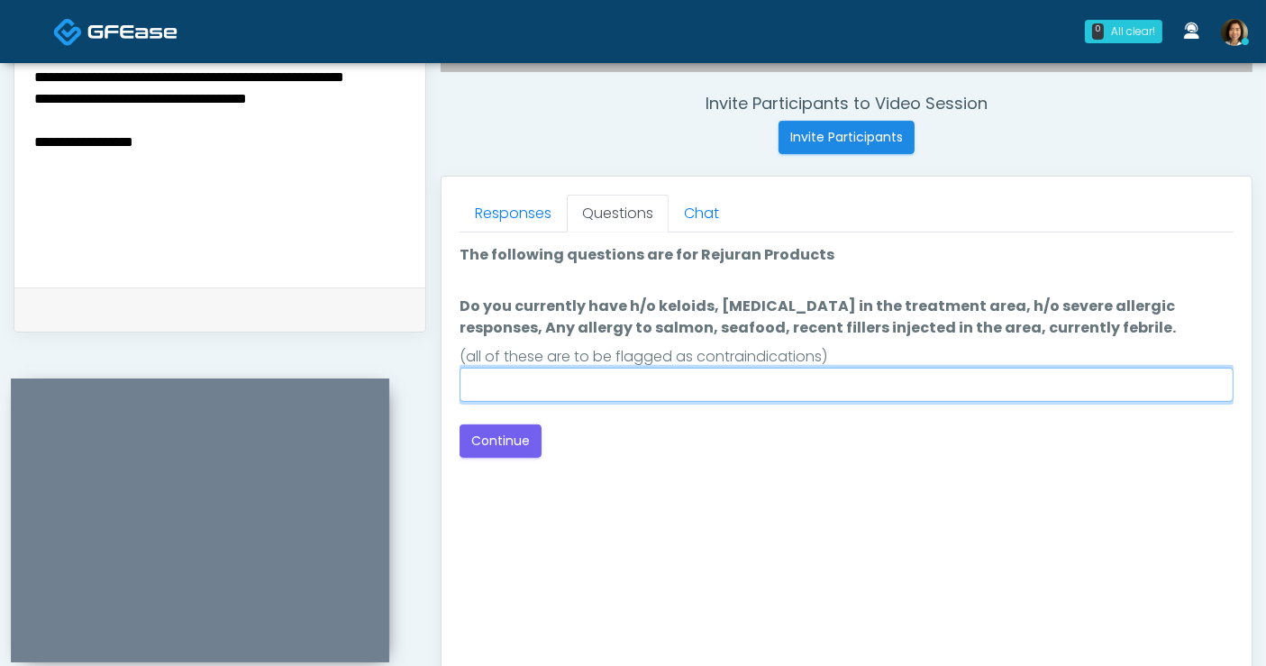
click at [1009, 397] on input "Do you currently have h/o keloids, skin infection in the treatment area, h/o se…" at bounding box center [847, 385] width 774 height 34
click at [1003, 392] on input "Do you currently have h/o keloids, skin infection in the treatment area, h/o se…" at bounding box center [847, 385] width 774 height 34
type input "**"
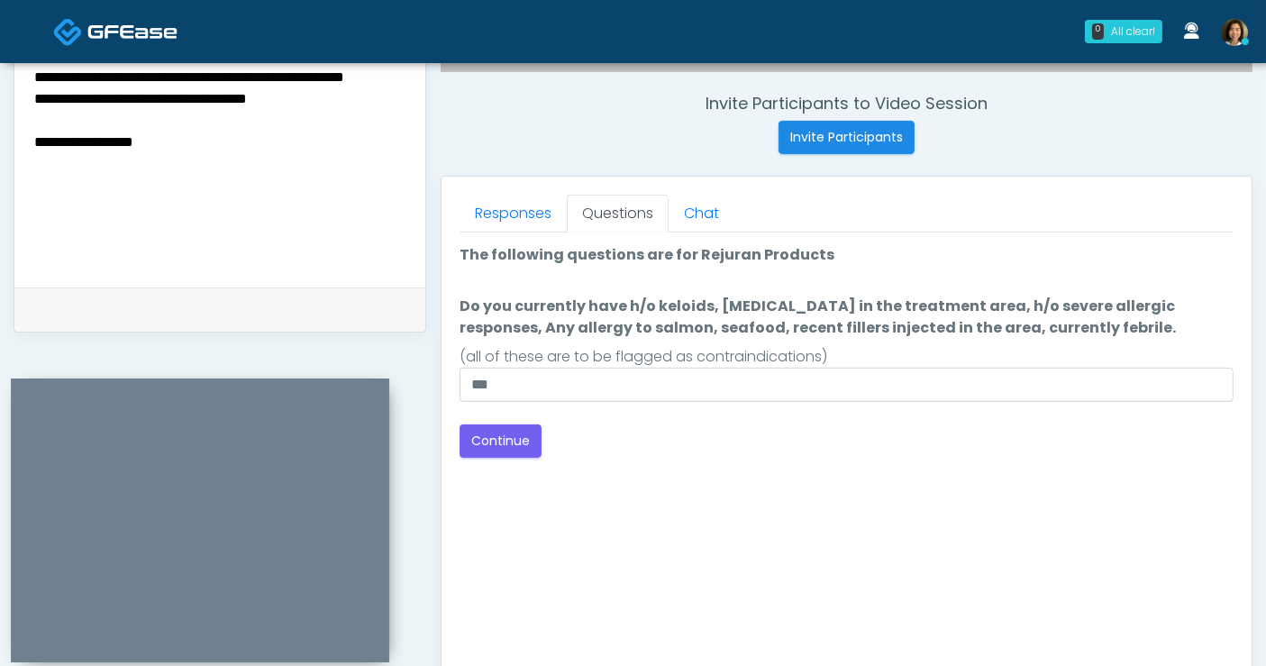
click at [949, 451] on div "Back Continue" at bounding box center [847, 440] width 774 height 33
click at [487, 441] on button "Continue" at bounding box center [501, 440] width 82 height 33
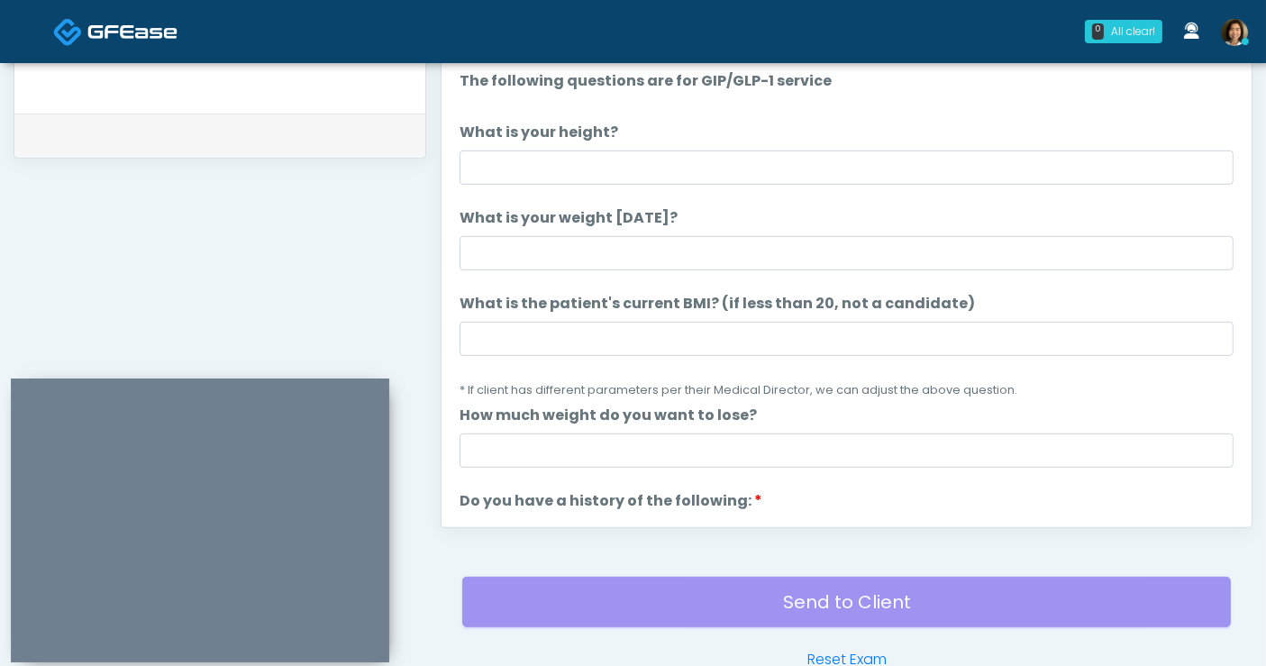
scroll to position [748, 0]
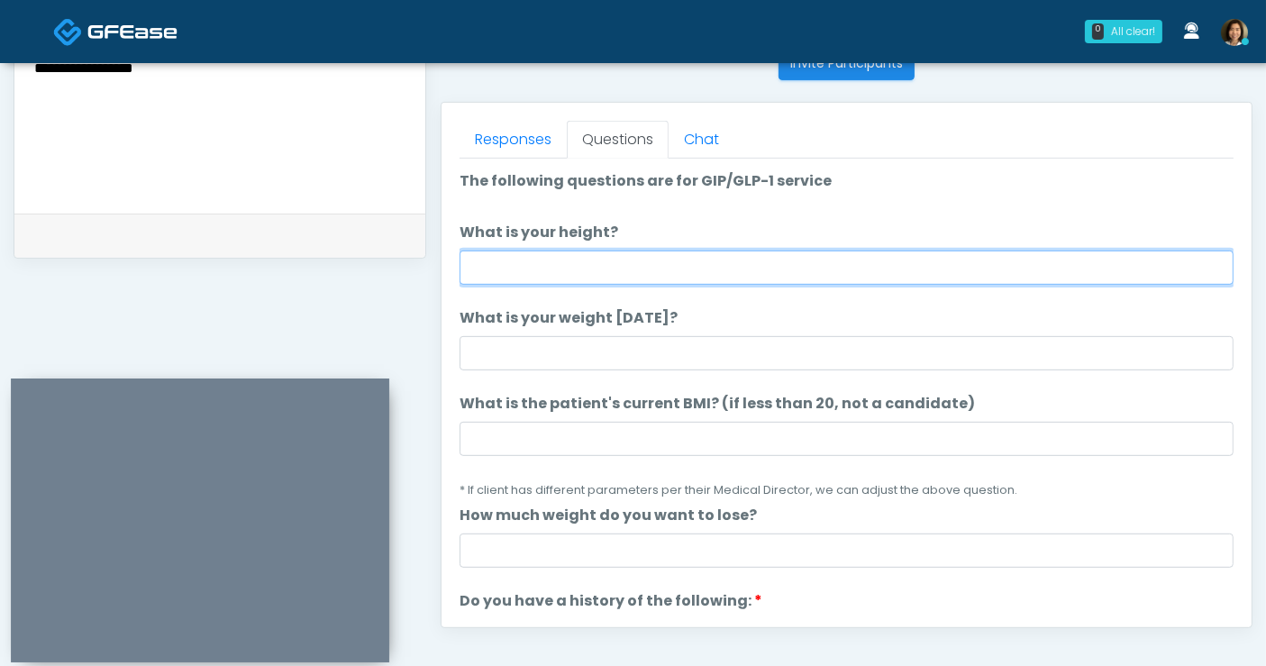
click at [501, 266] on input "What is your height?" at bounding box center [847, 268] width 774 height 34
type input "****"
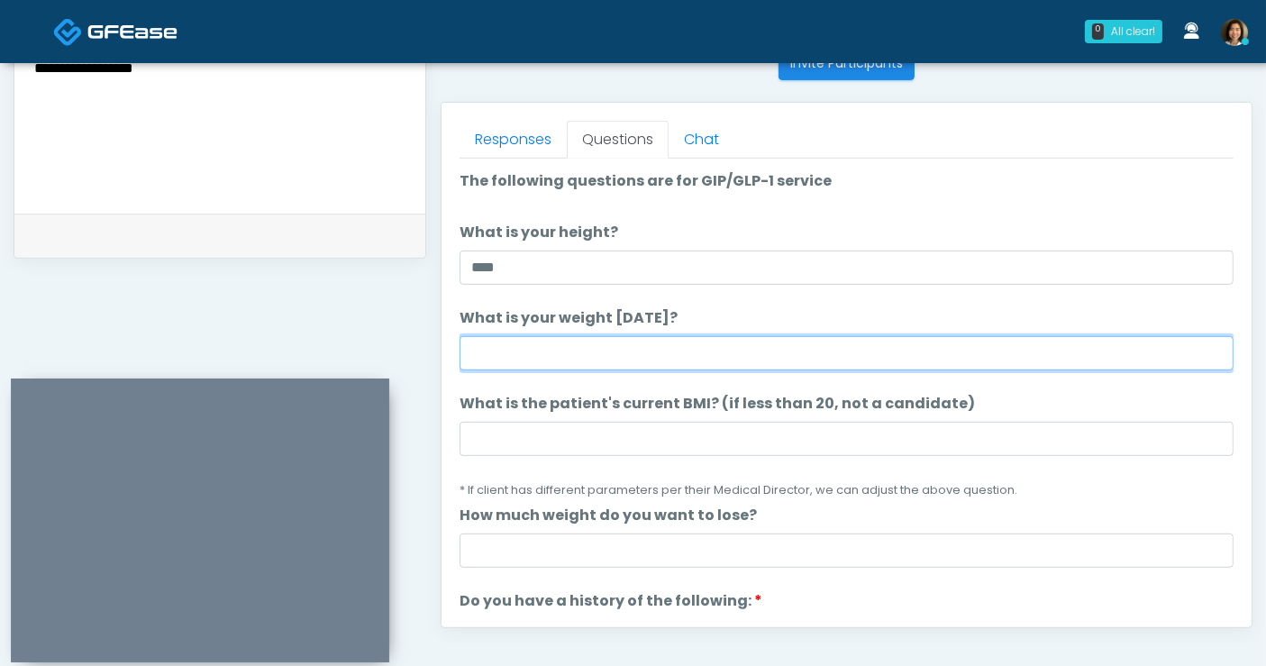
drag, startPoint x: 536, startPoint y: 340, endPoint x: 547, endPoint y: 326, distance: 17.3
click at [536, 340] on input "What is your weight [DATE]?" at bounding box center [847, 353] width 774 height 34
type input "*"
type input "***"
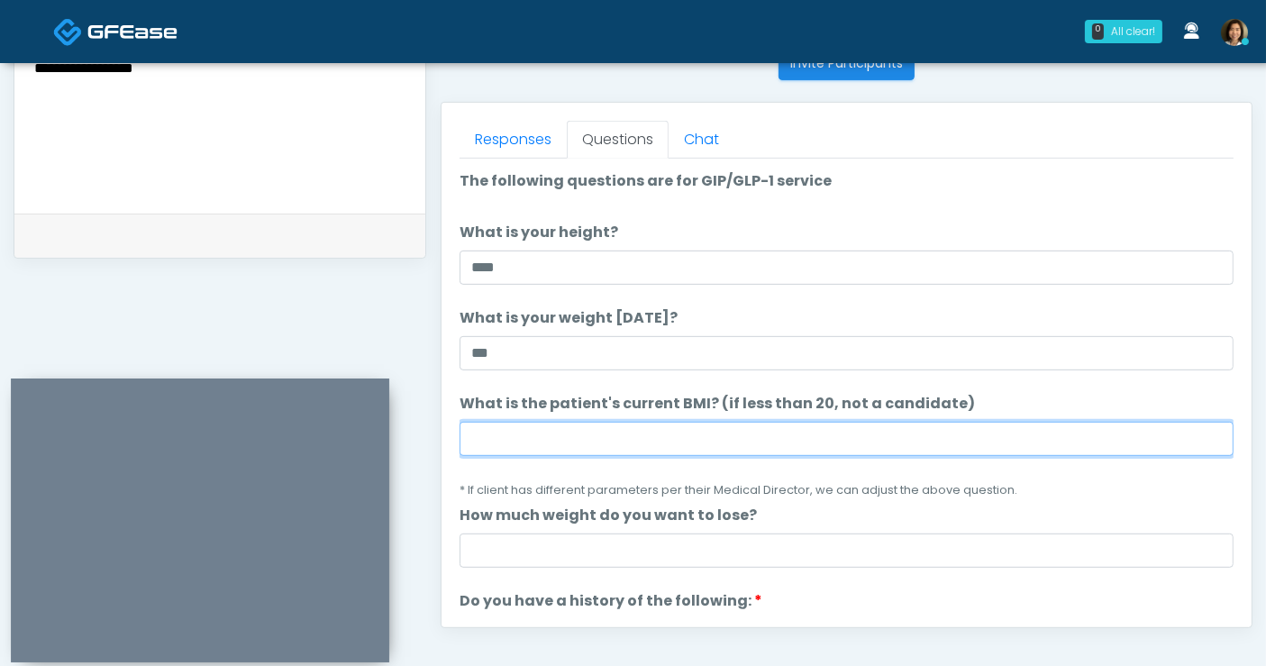
click at [524, 448] on input "What is the patient's current BMI? (if less than 20, not a candidate)" at bounding box center [847, 439] width 774 height 34
type input "****"
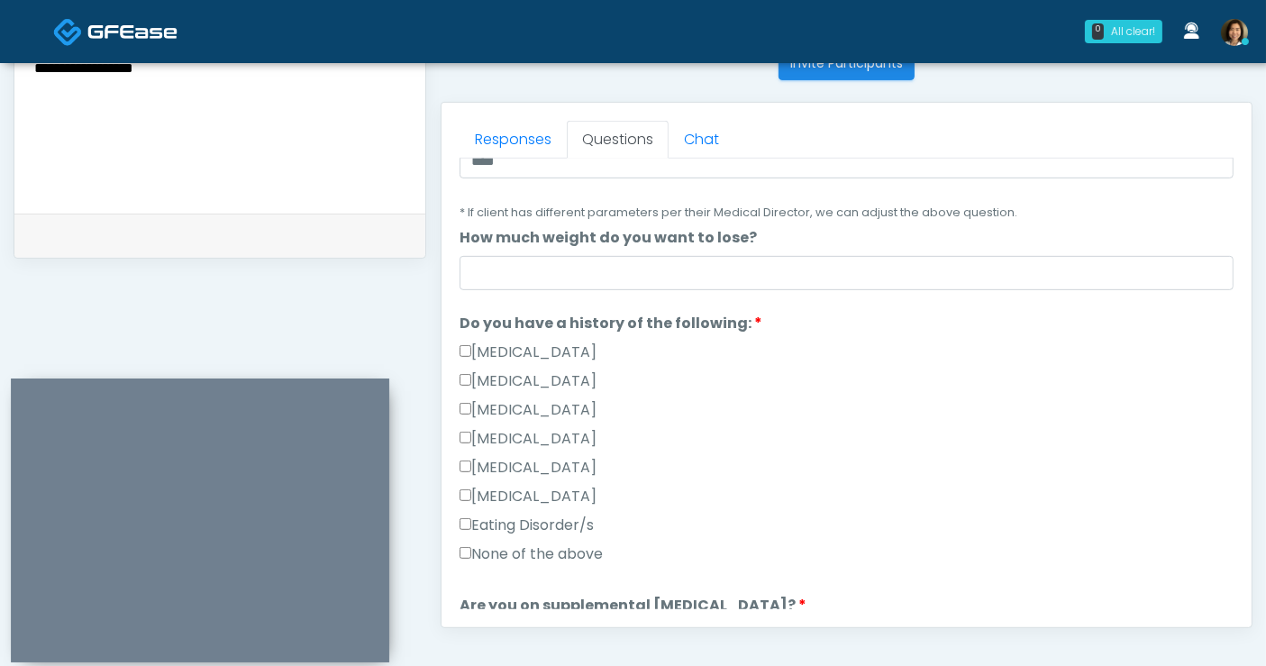
scroll to position [399, 0]
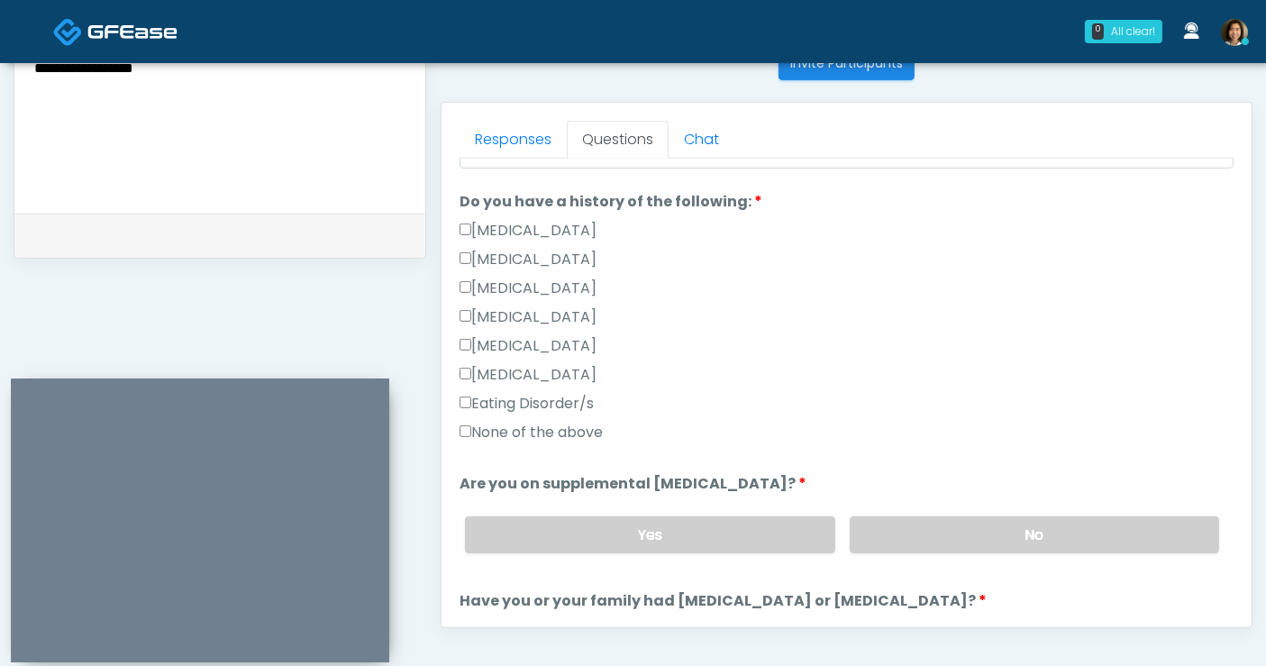
click at [483, 431] on label "None of the above" at bounding box center [531, 433] width 143 height 22
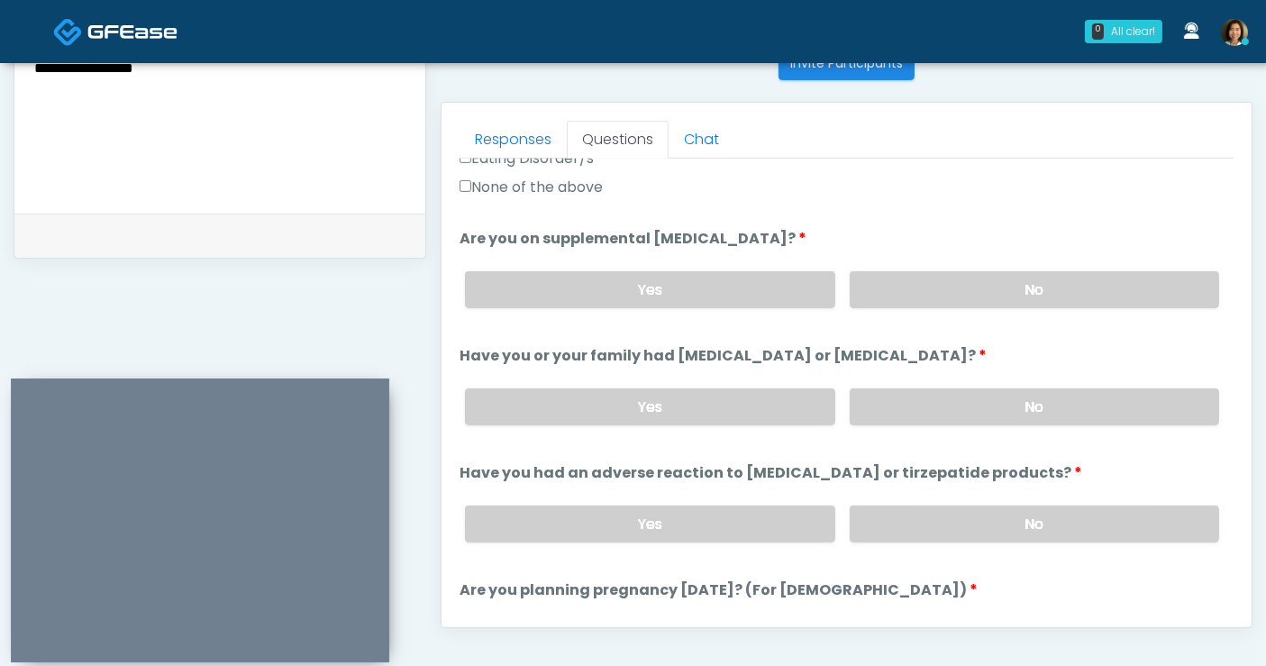
scroll to position [649, 0]
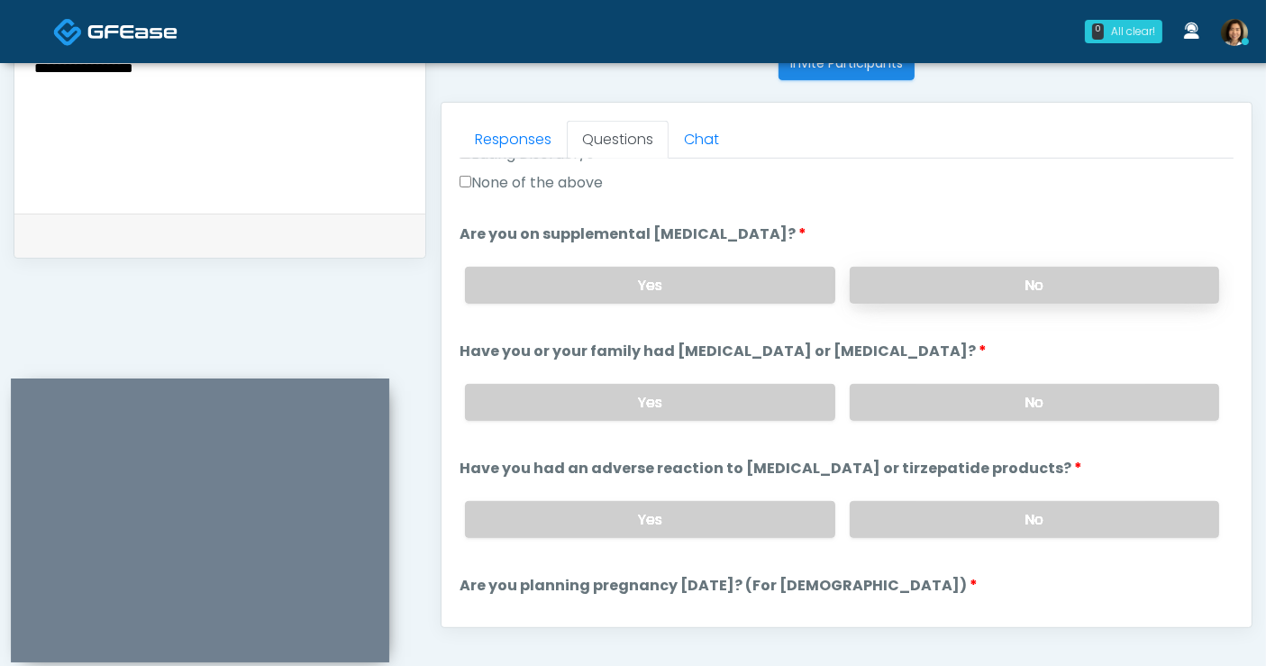
click at [1046, 287] on label "No" at bounding box center [1034, 285] width 369 height 37
click at [1071, 400] on label "No" at bounding box center [1034, 402] width 369 height 37
click at [1084, 513] on label "No" at bounding box center [1034, 519] width 369 height 37
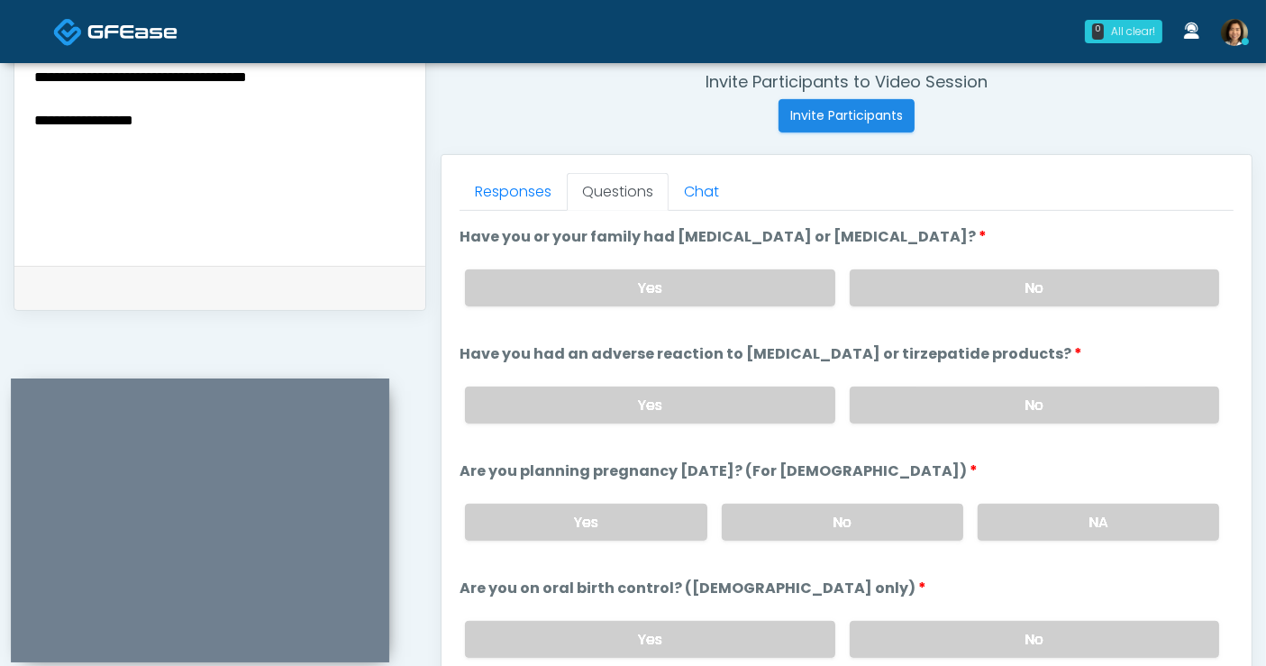
scroll to position [781, 0]
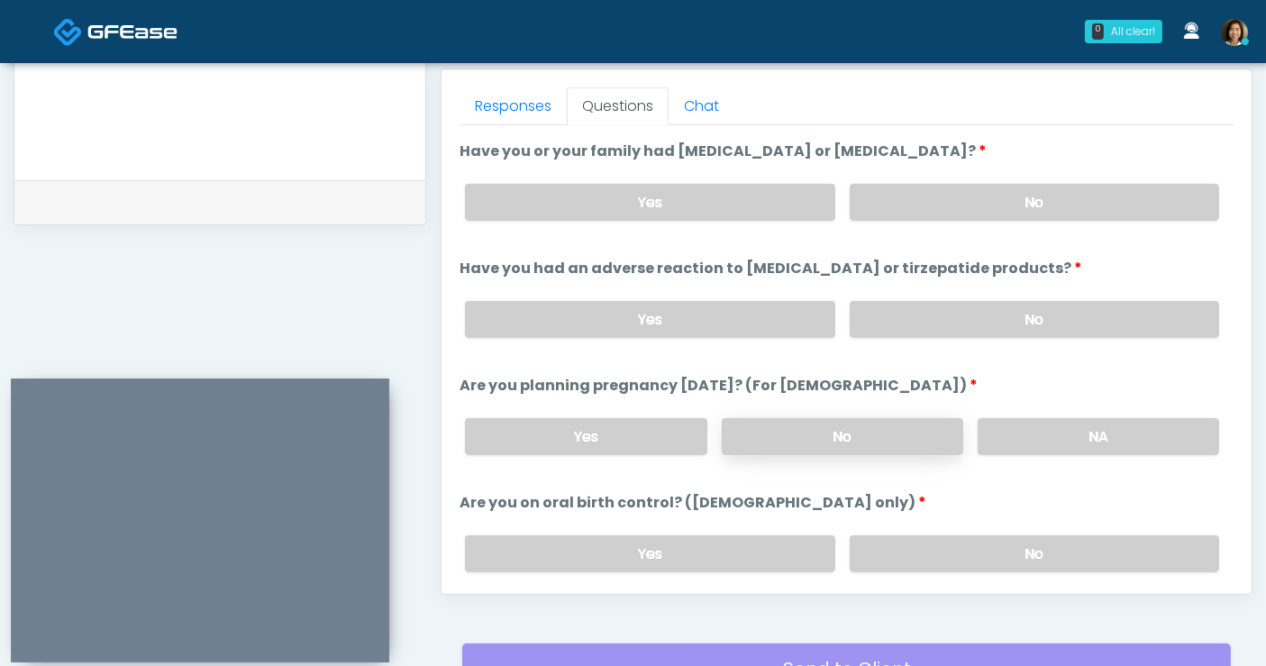
click at [890, 441] on label "No" at bounding box center [843, 436] width 242 height 37
click at [989, 548] on label "No" at bounding box center [1034, 553] width 369 height 37
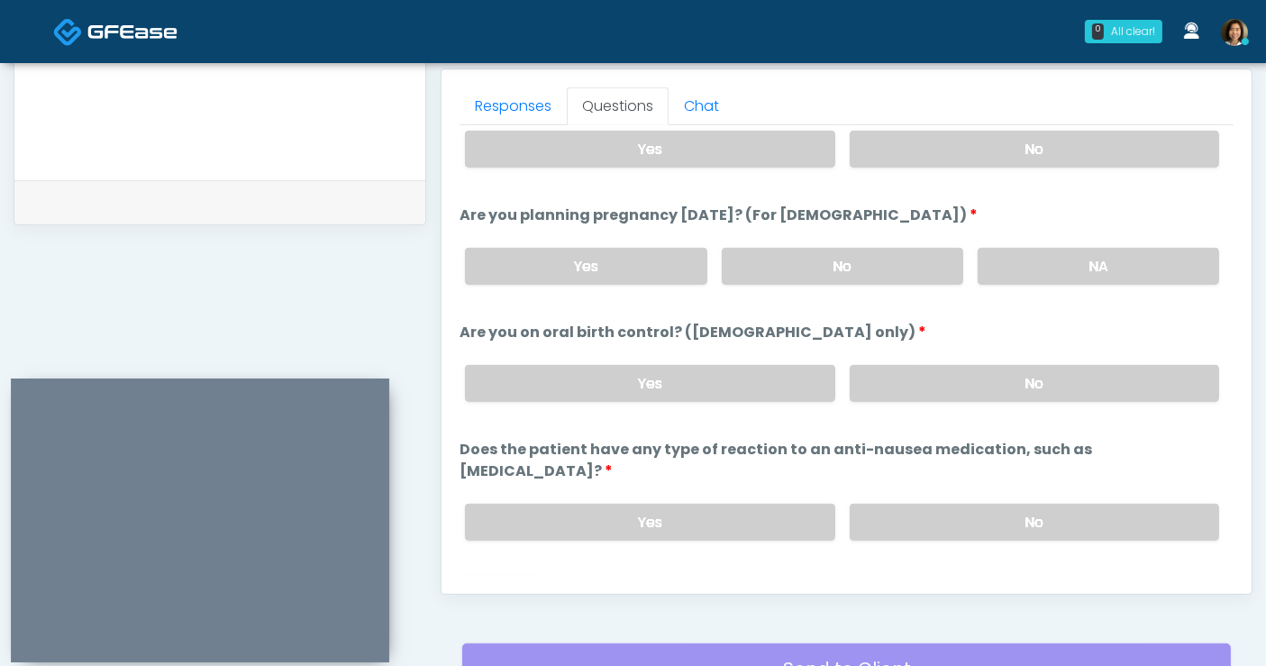
scroll to position [992, 0]
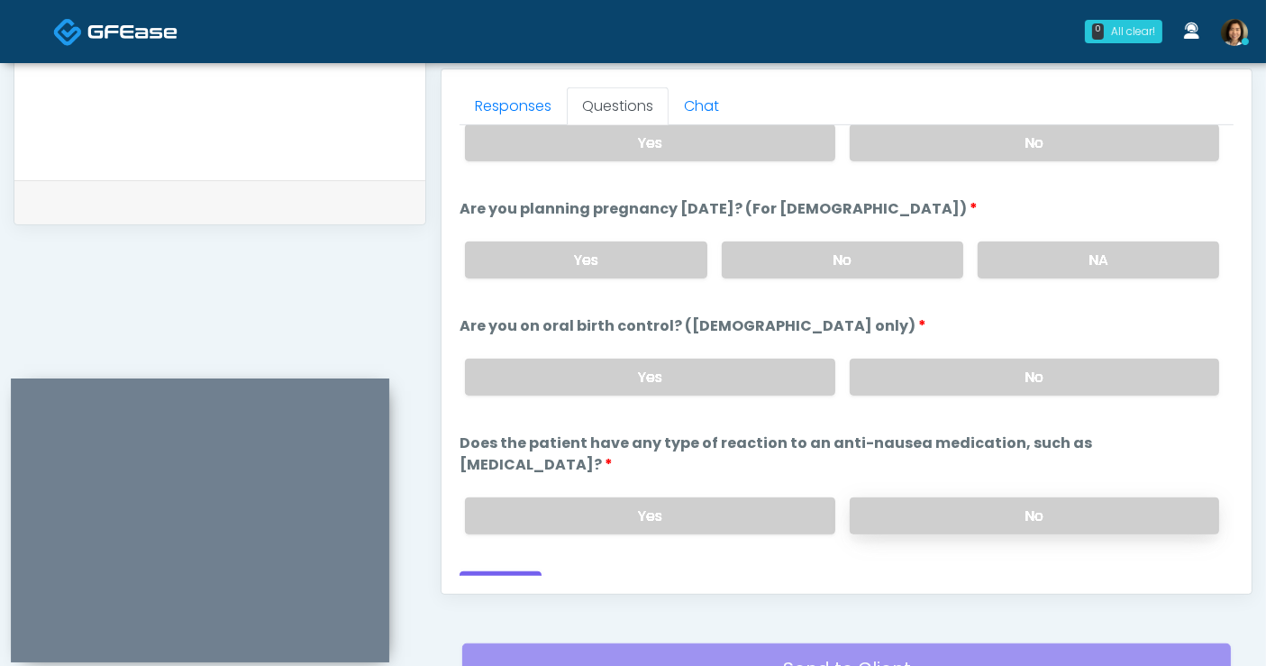
click at [1071, 497] on label "No" at bounding box center [1034, 515] width 369 height 37
click at [505, 571] on button "Continue" at bounding box center [501, 587] width 82 height 33
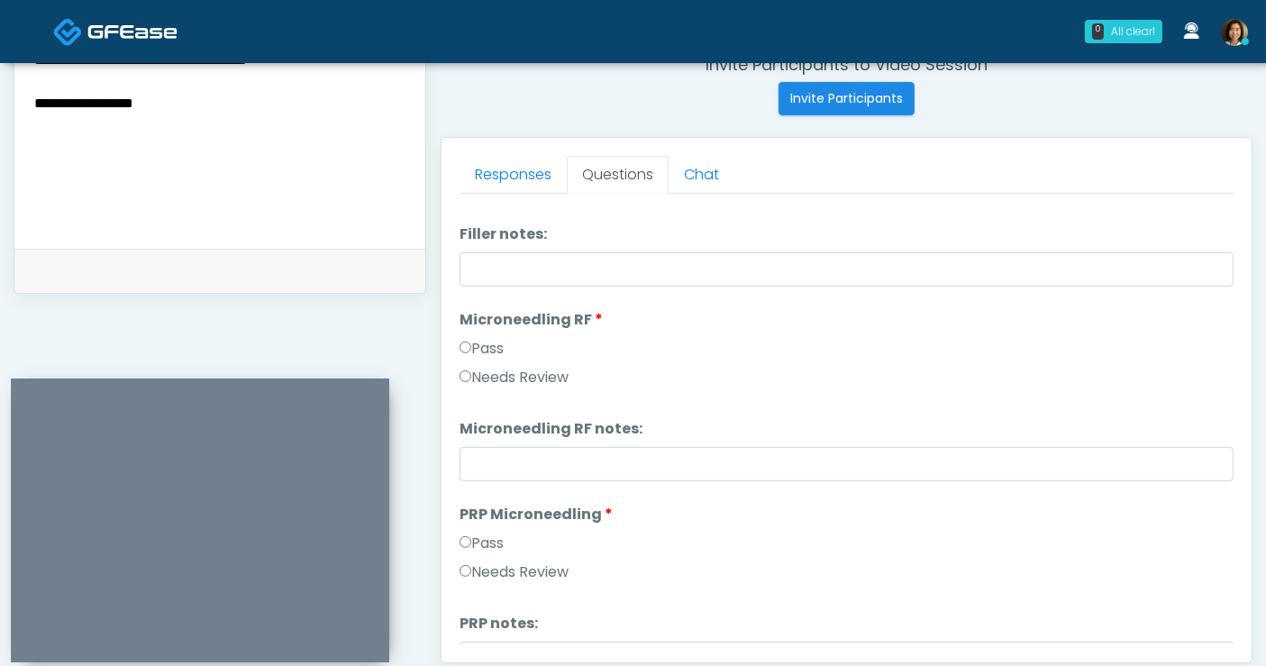
scroll to position [0, 0]
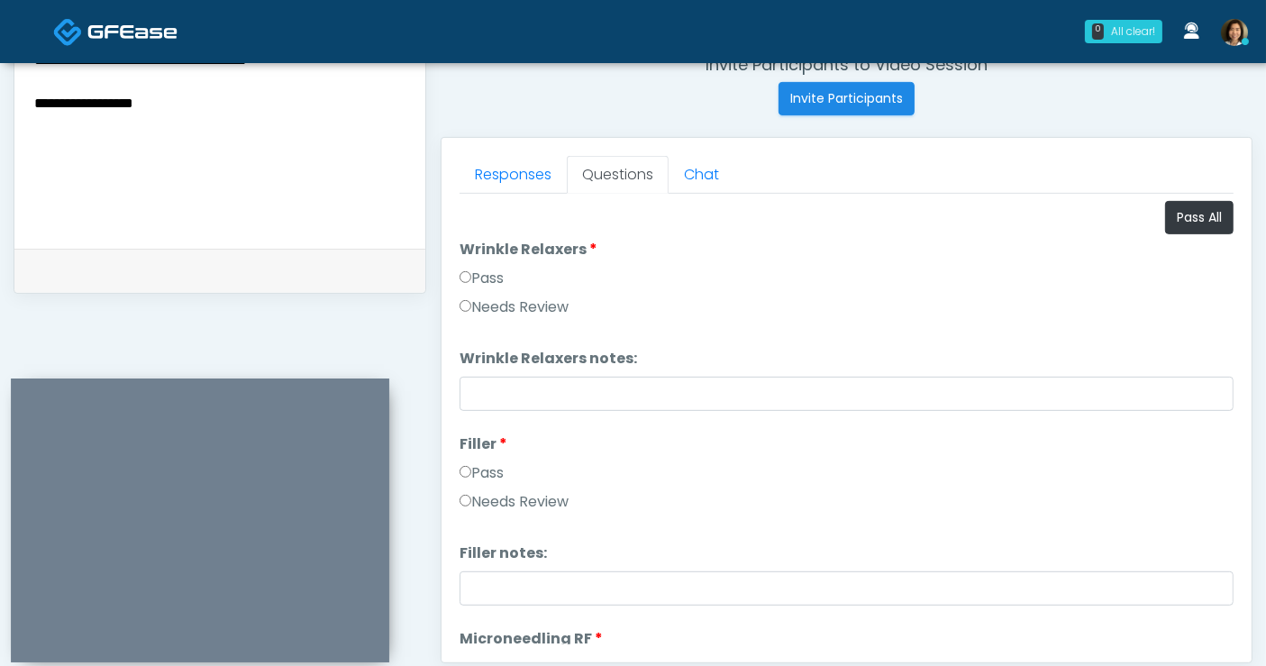
click at [178, 172] on textarea "**********" at bounding box center [220, 115] width 376 height 220
drag, startPoint x: 178, startPoint y: 172, endPoint x: -114, endPoint y: 190, distance: 292.5
click at [0, 190] on html "0 All clear! All clear! Nike Elizabeth Akinjero In Exam - 10m 41s CA Shu Dong A…" at bounding box center [633, 96] width 1266 height 1618
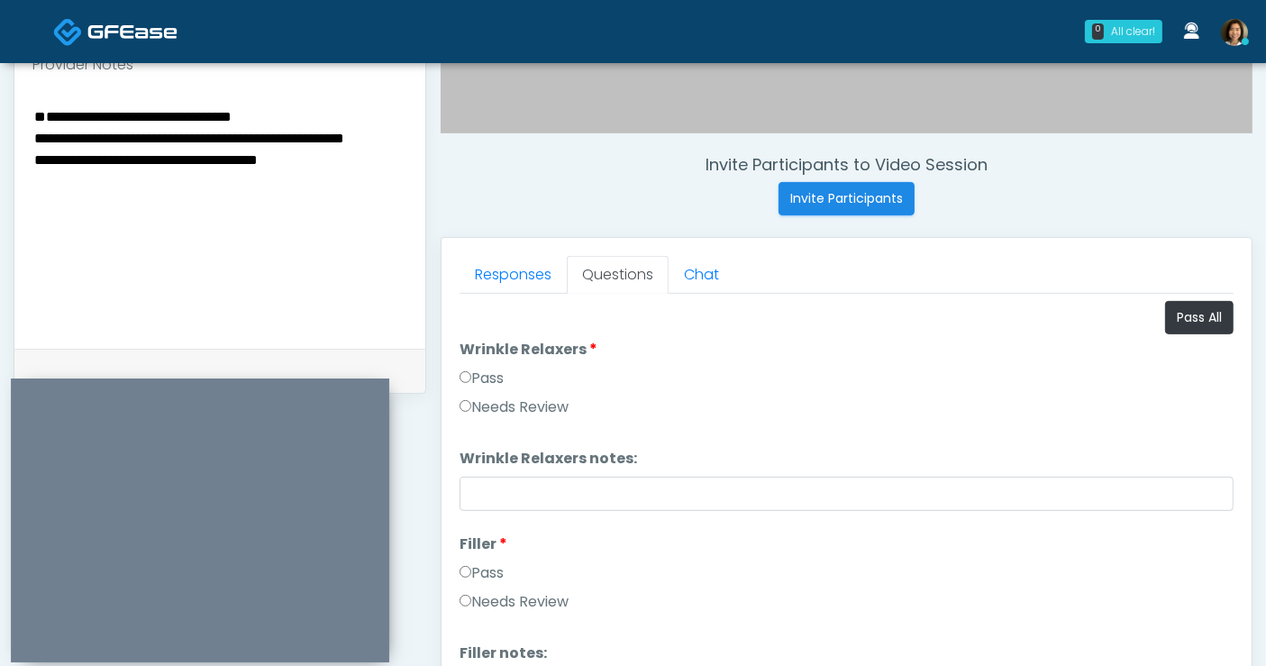
scroll to position [629, 0]
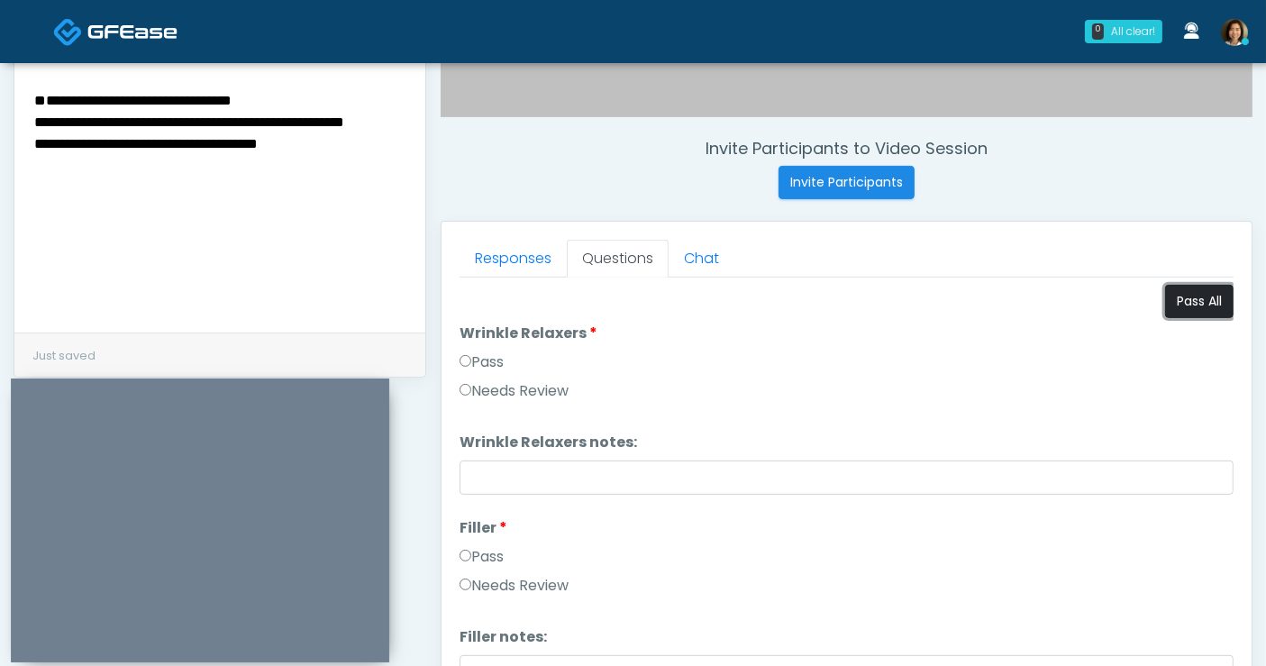
click at [1170, 303] on button "Pass All" at bounding box center [1199, 301] width 68 height 33
click at [33, 139] on textarea "**********" at bounding box center [220, 198] width 376 height 220
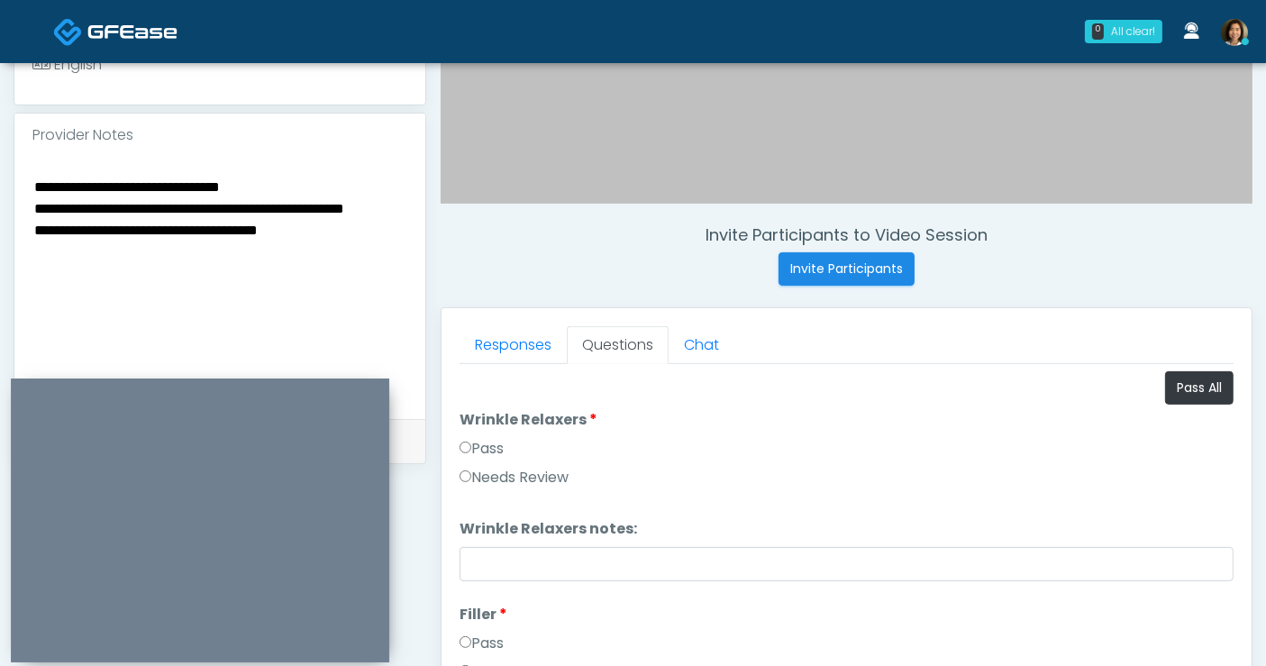
scroll to position [479, 0]
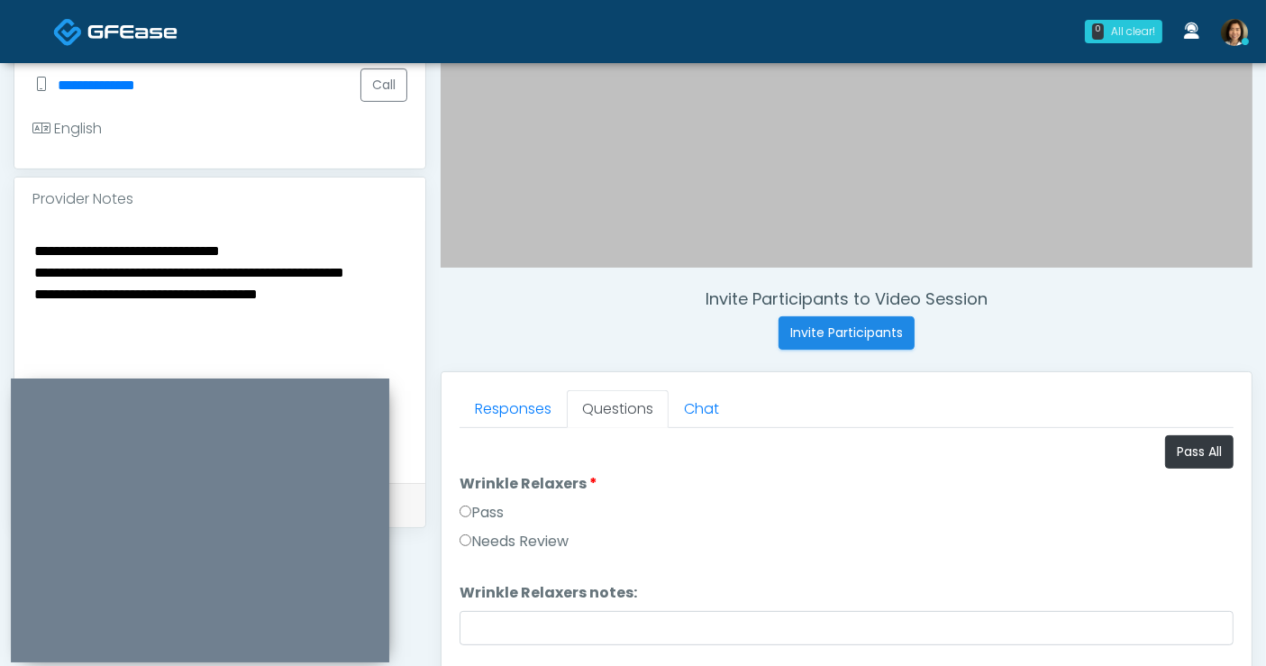
click at [360, 281] on textarea "**********" at bounding box center [220, 349] width 376 height 220
click at [352, 268] on textarea "**********" at bounding box center [220, 349] width 376 height 220
click at [378, 269] on textarea "**********" at bounding box center [220, 349] width 376 height 220
click at [409, 260] on div "**********" at bounding box center [219, 352] width 411 height 262
click at [394, 271] on textarea "**********" at bounding box center [220, 349] width 376 height 220
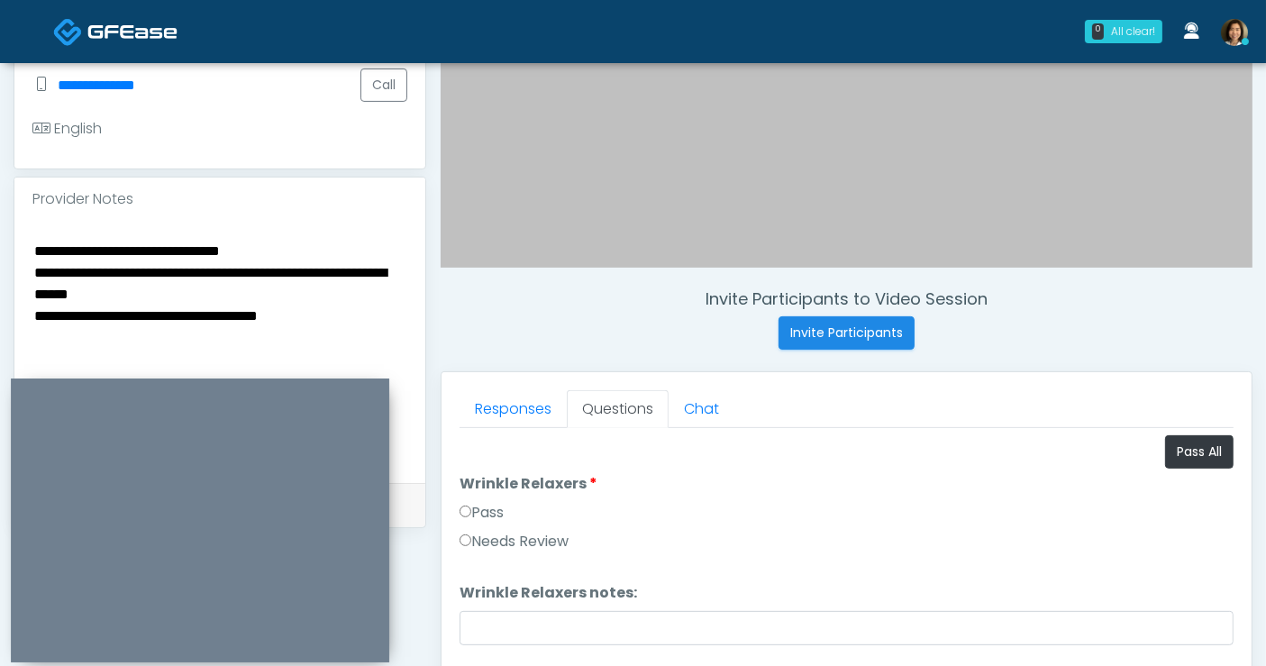
click at [350, 311] on textarea "**********" at bounding box center [220, 349] width 376 height 220
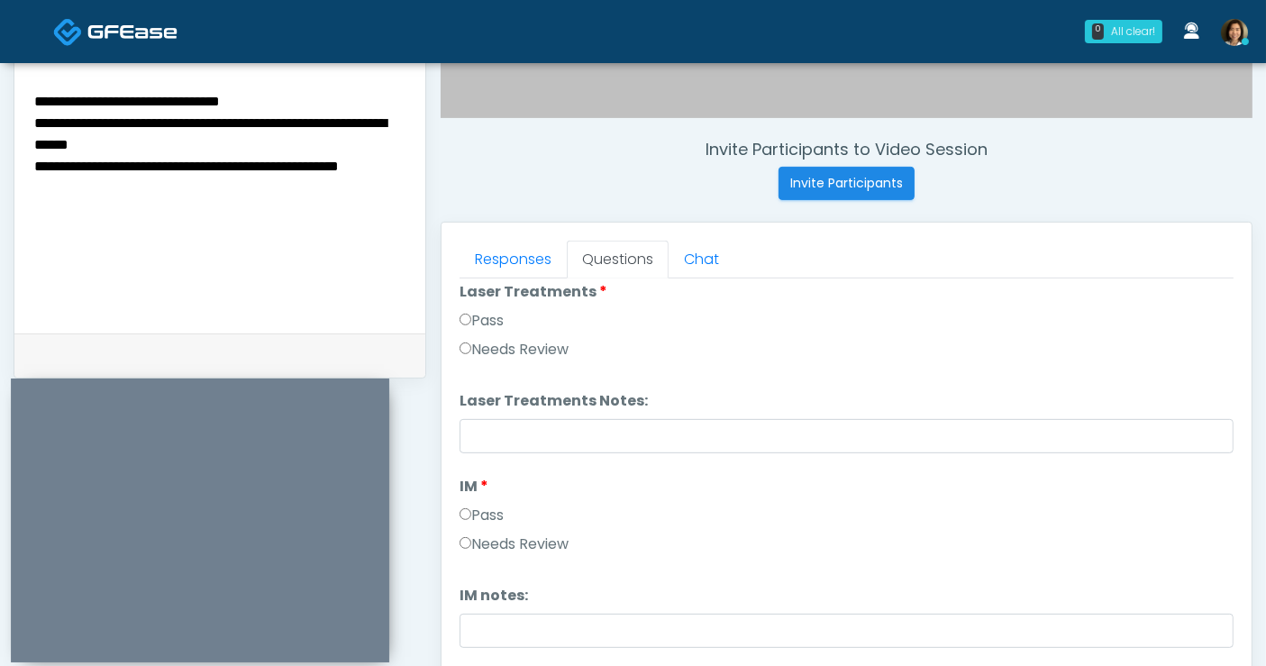
scroll to position [626, 0]
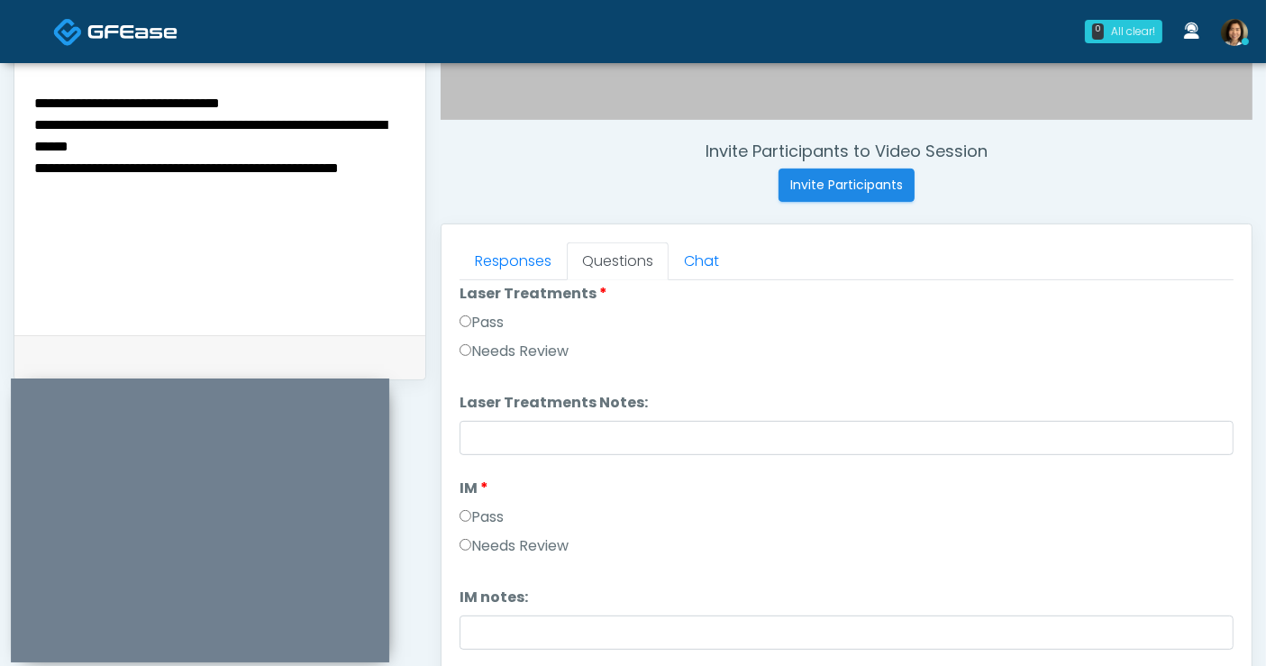
click at [162, 168] on textarea "**********" at bounding box center [220, 201] width 376 height 220
type textarea "**********"
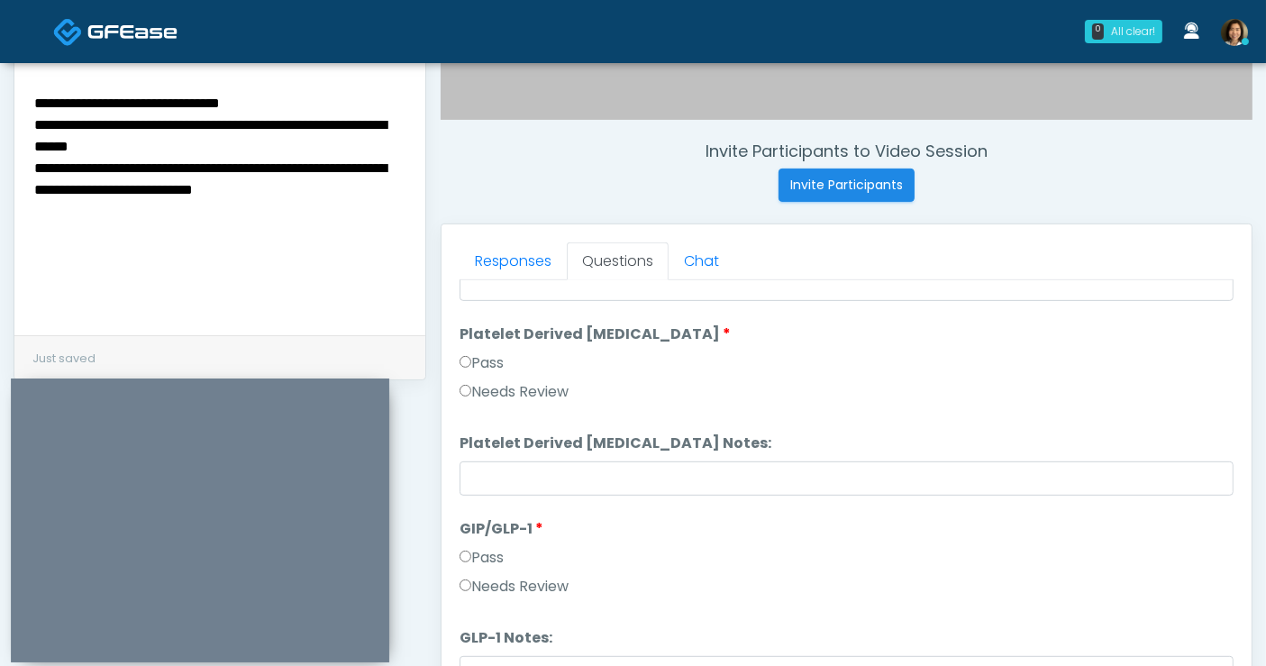
scroll to position [833, 0]
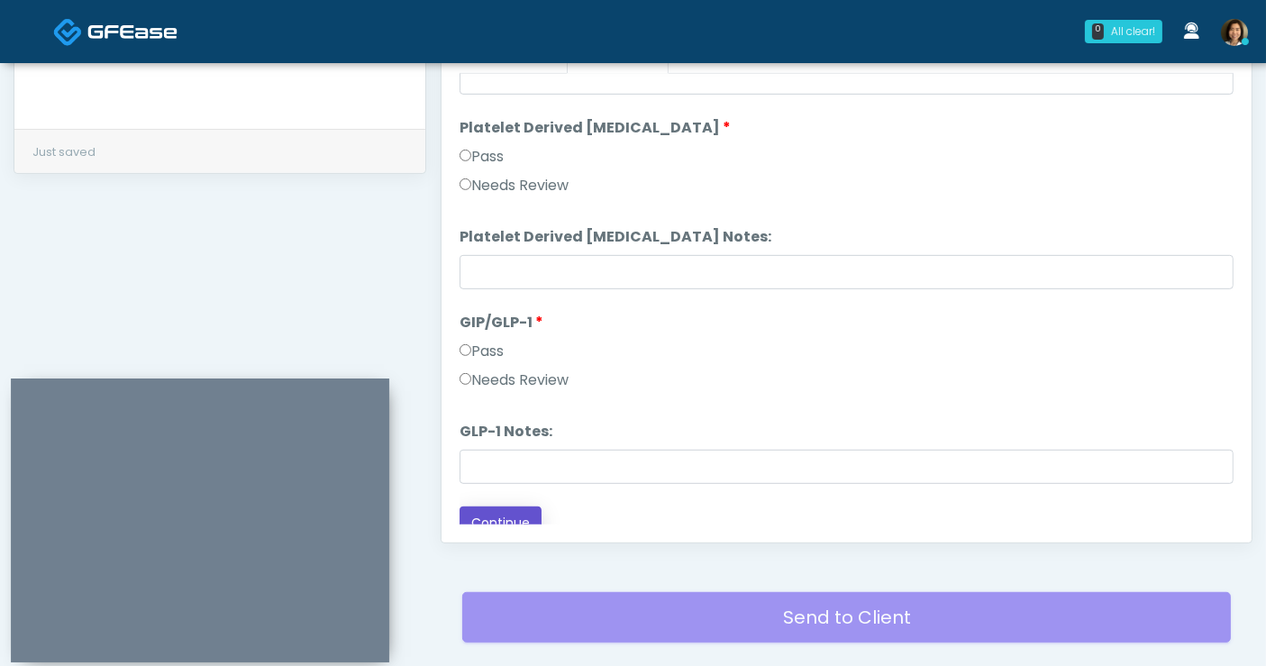
click at [506, 506] on button "Continue" at bounding box center [501, 522] width 82 height 33
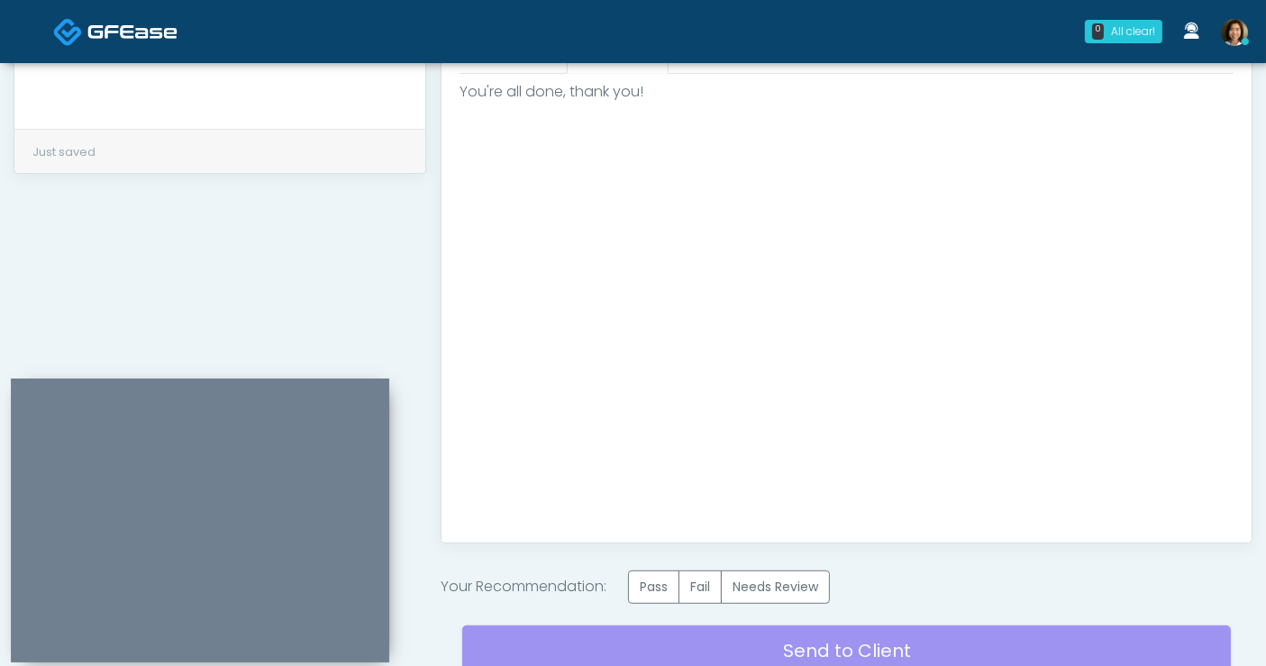
scroll to position [0, 0]
click at [649, 579] on label "Pass" at bounding box center [653, 586] width 51 height 33
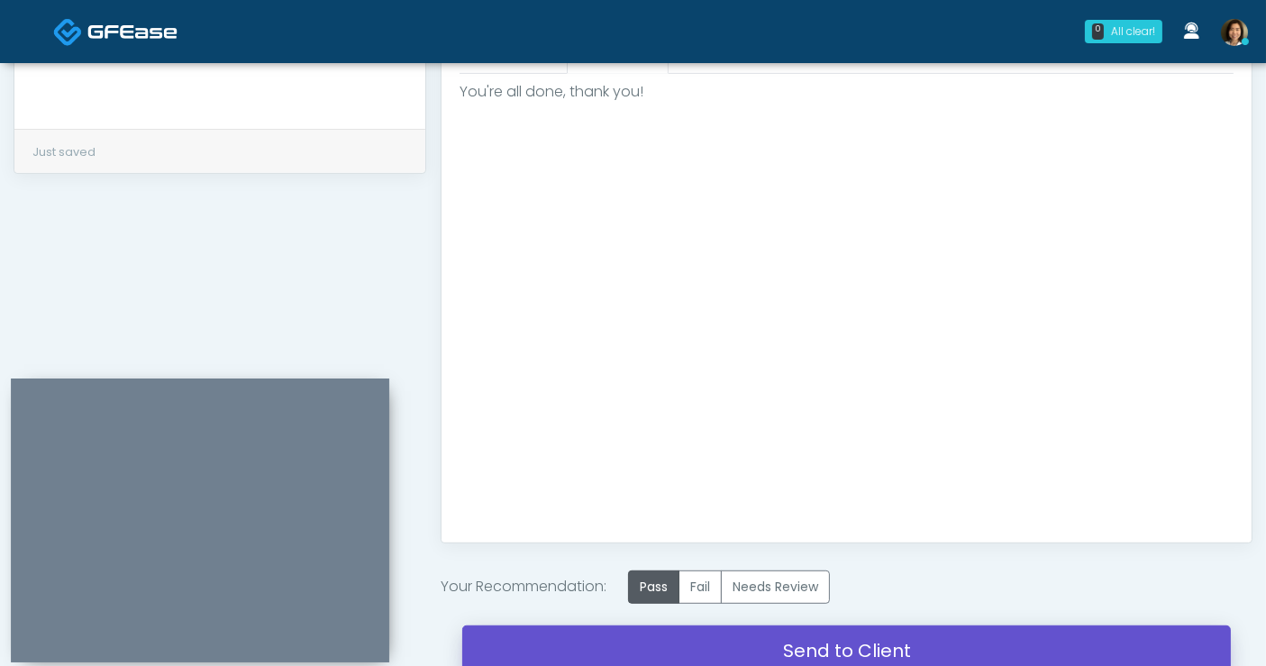
click at [824, 650] on link "Send to Client" at bounding box center [846, 650] width 769 height 50
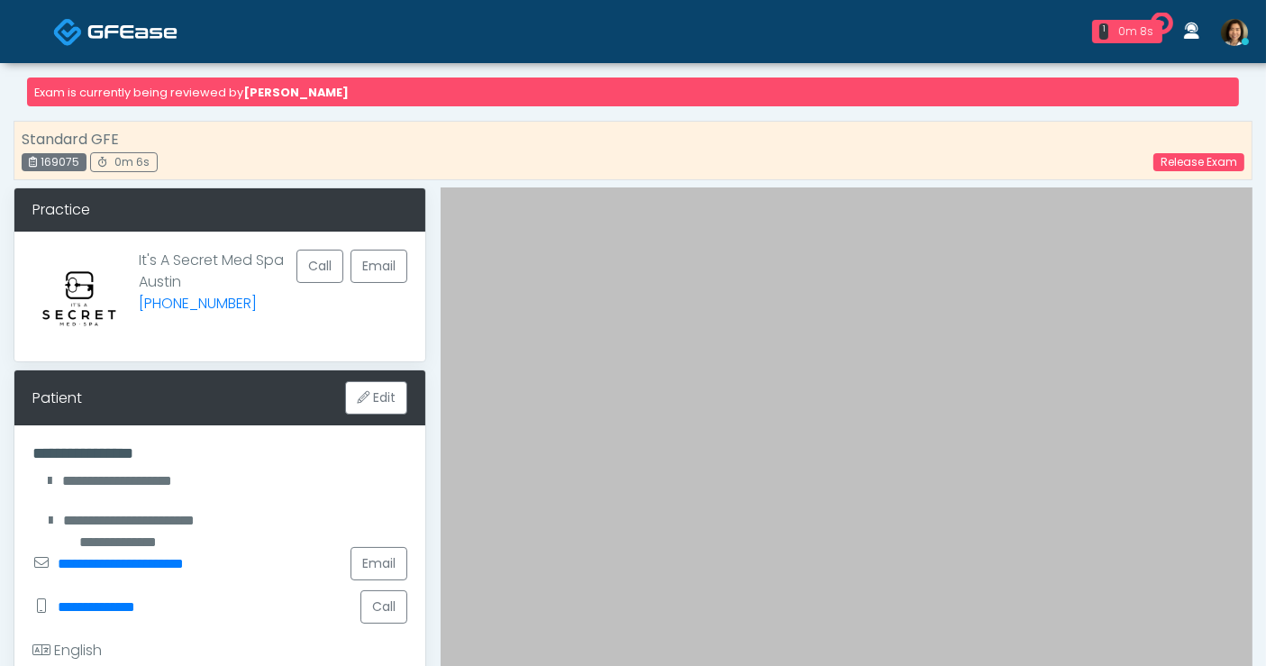
click at [123, 32] on img at bounding box center [132, 32] width 90 height 18
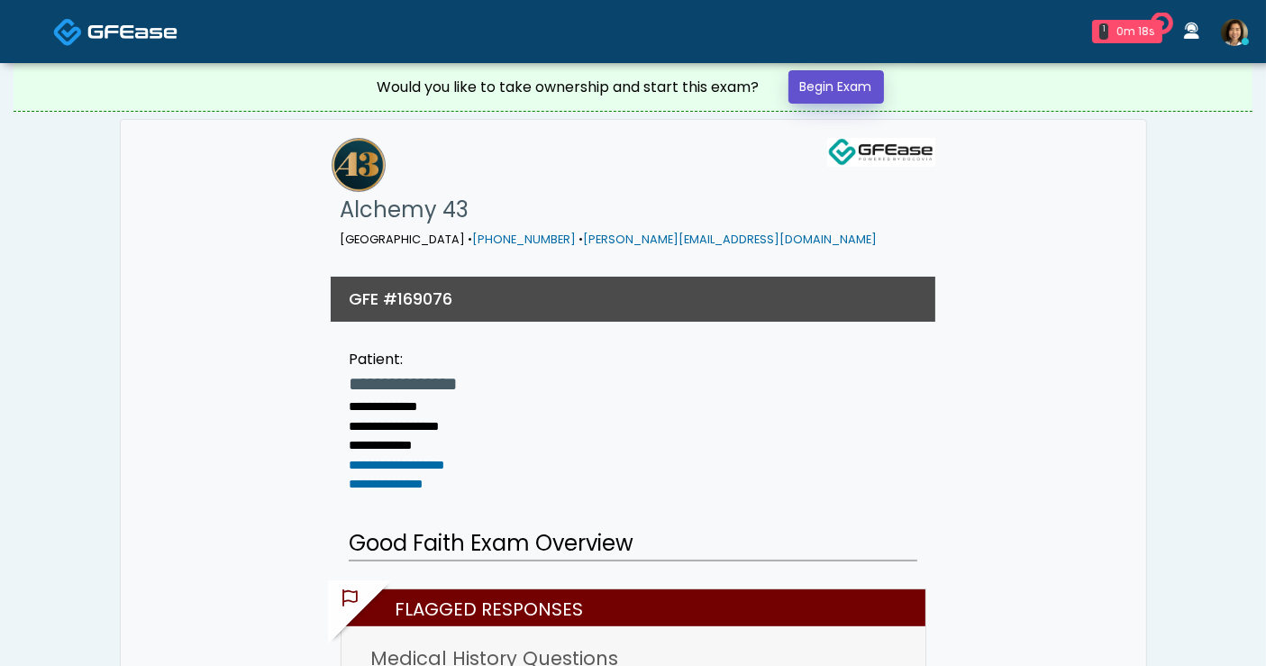
click at [840, 81] on link "Begin Exam" at bounding box center [837, 86] width 96 height 33
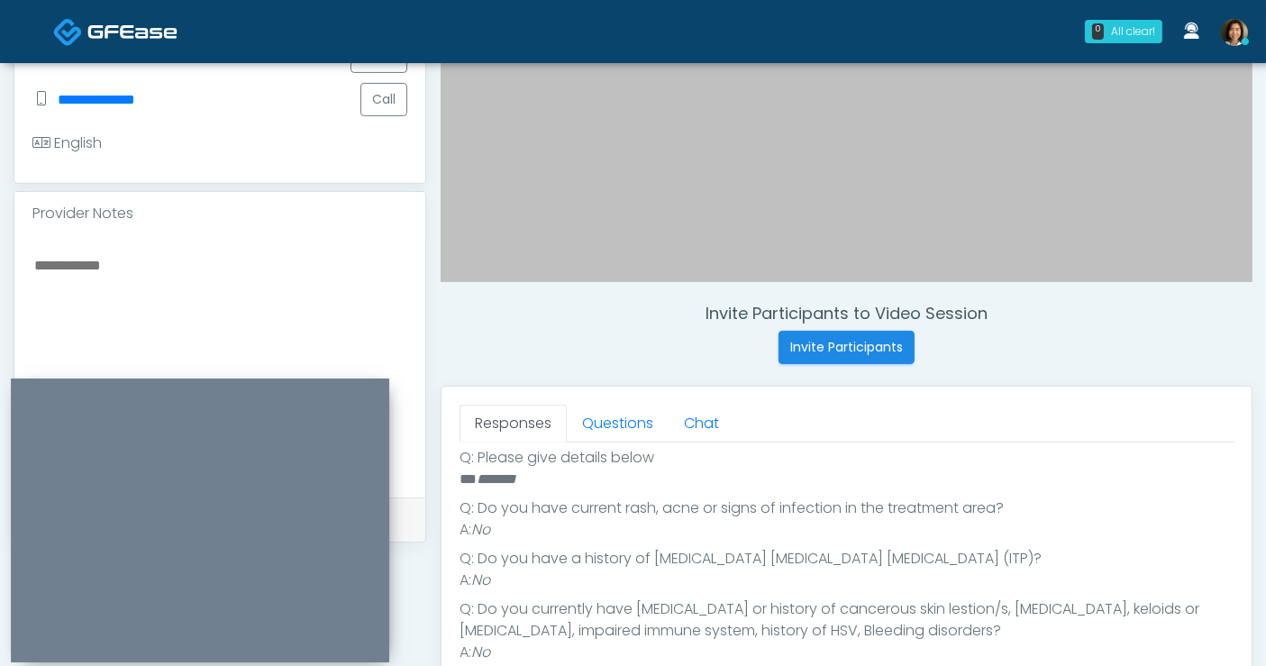
scroll to position [460, 0]
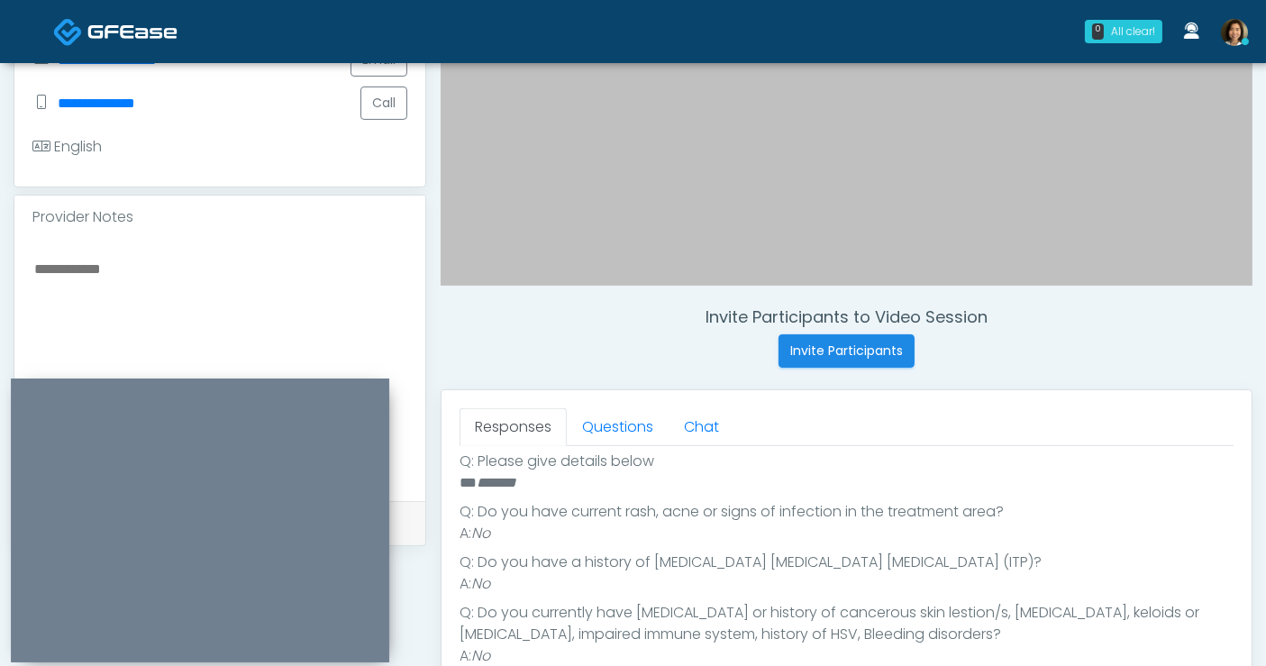
click at [190, 281] on textarea at bounding box center [219, 367] width 375 height 220
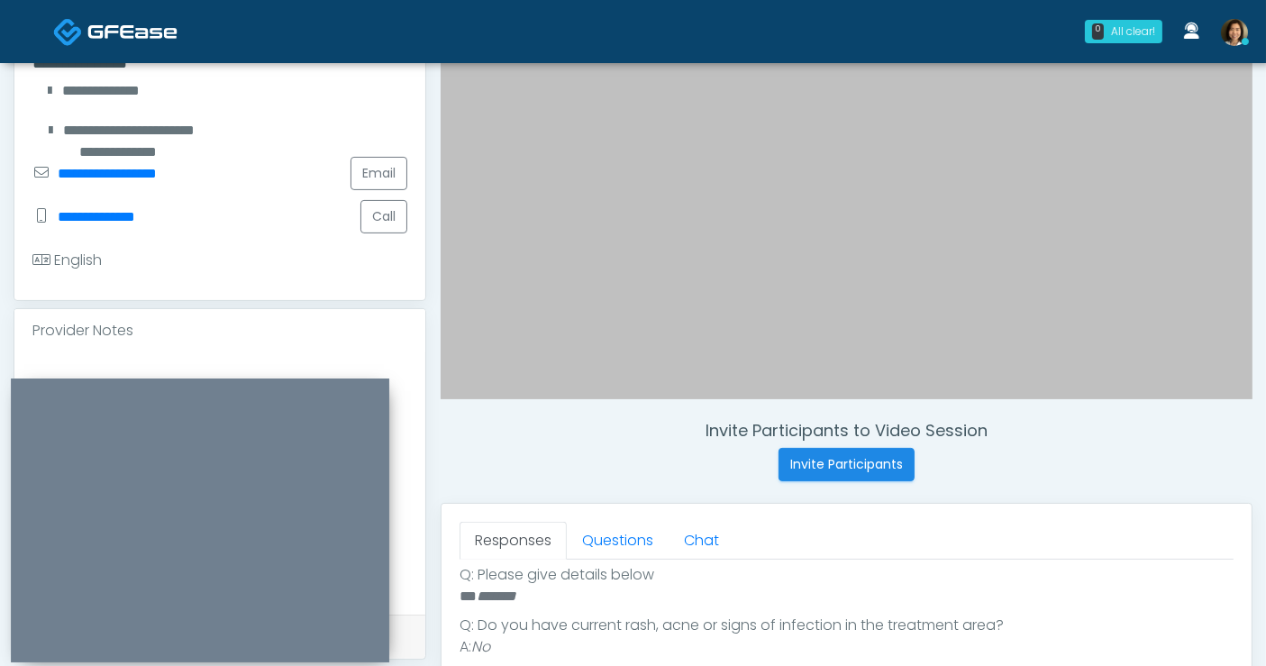
scroll to position [392, 0]
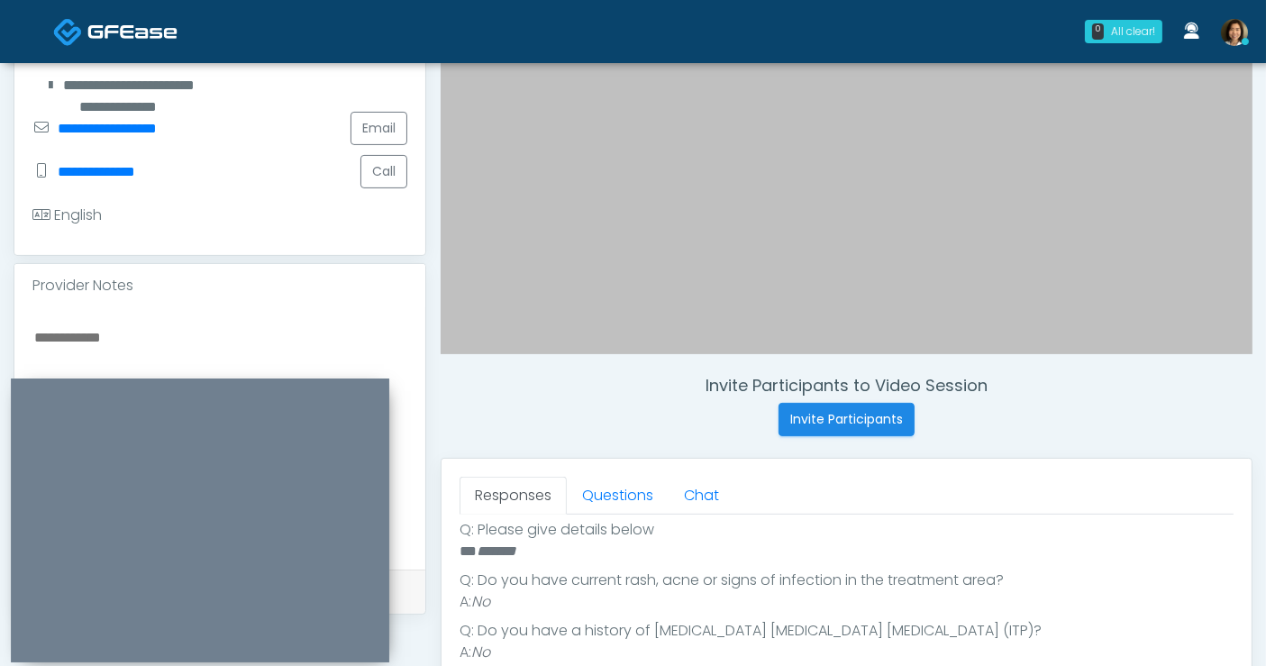
click at [125, 351] on textarea at bounding box center [219, 435] width 375 height 220
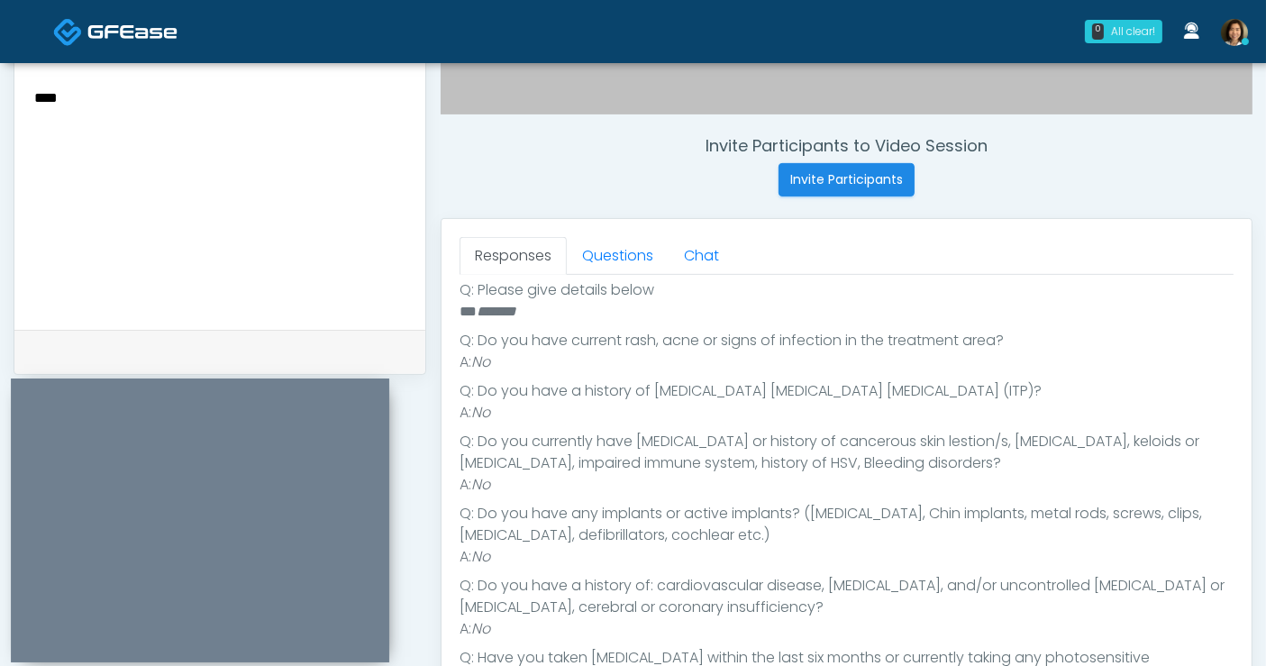
scroll to position [641, 0]
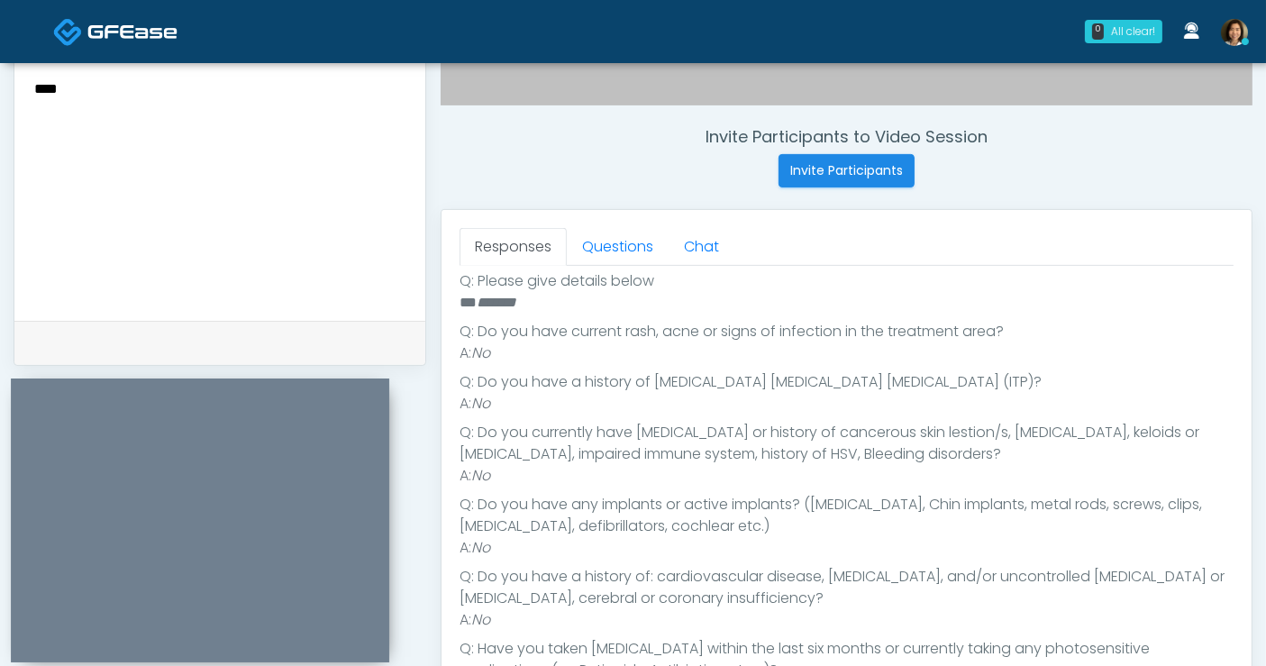
type textarea "***"
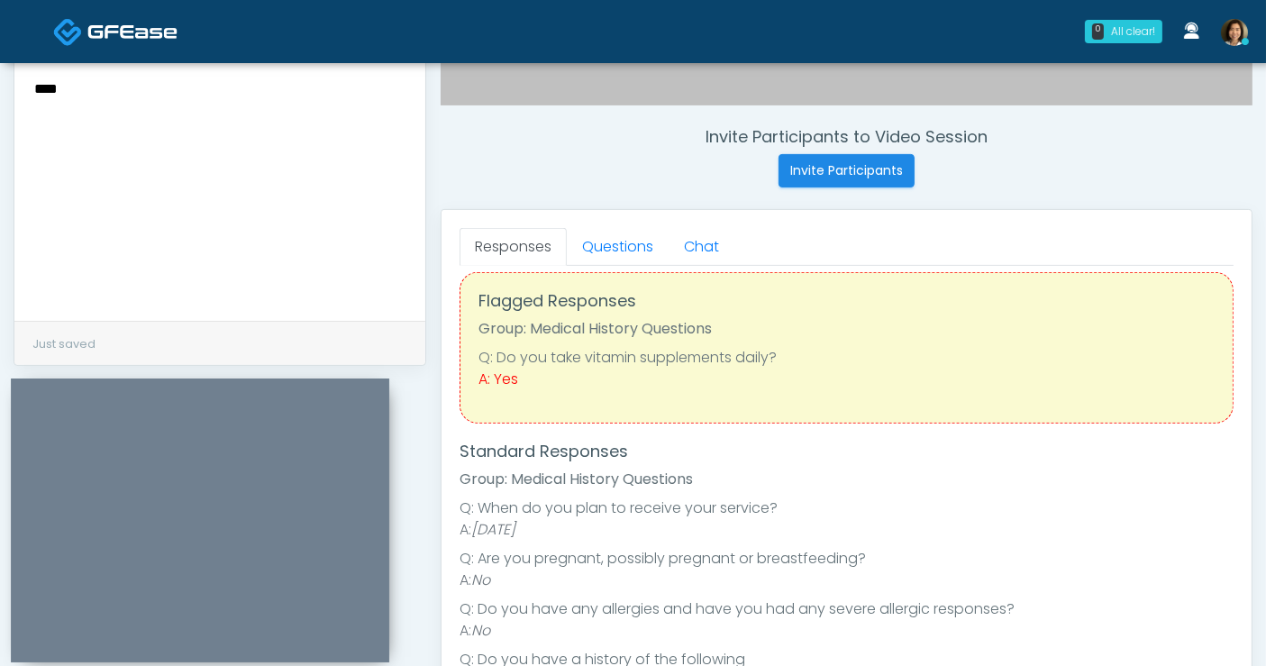
scroll to position [0, 0]
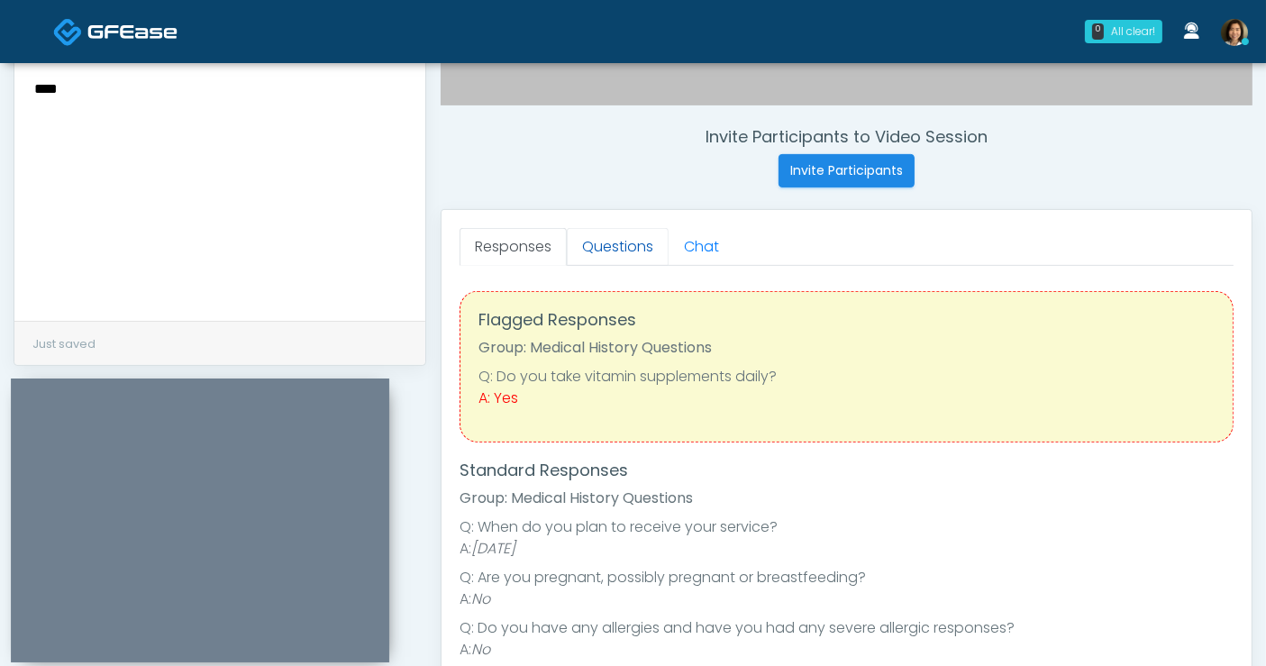
click at [595, 245] on link "Questions" at bounding box center [618, 247] width 102 height 38
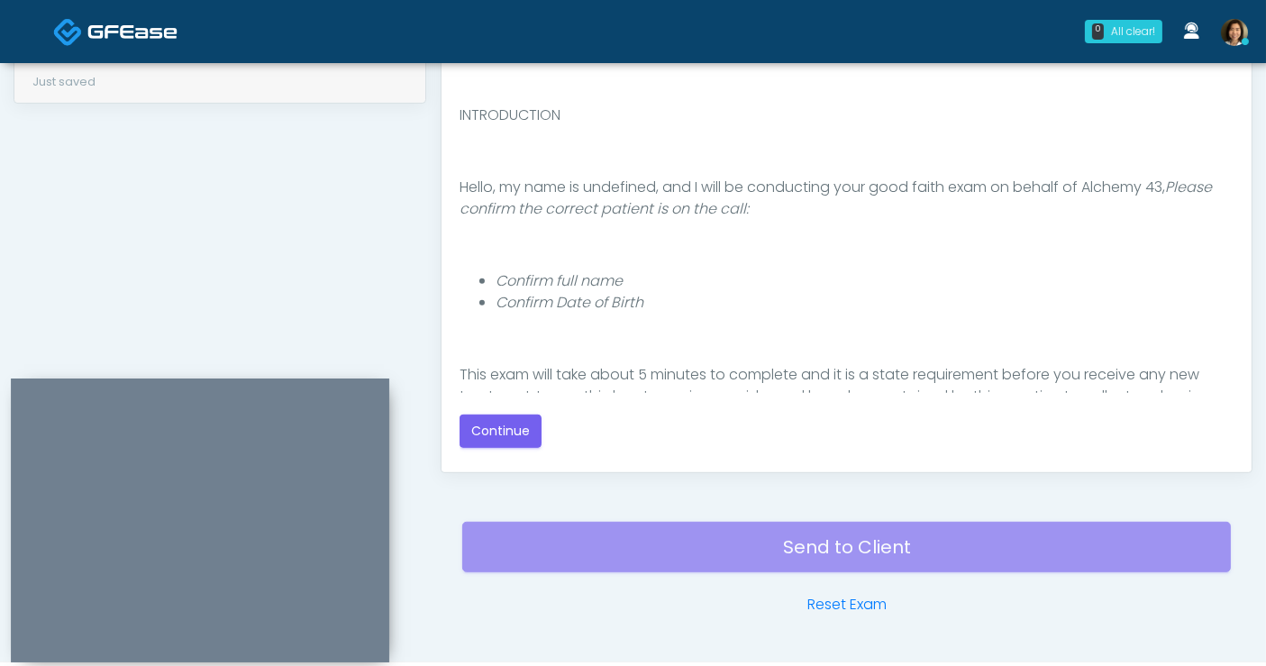
scroll to position [908, 0]
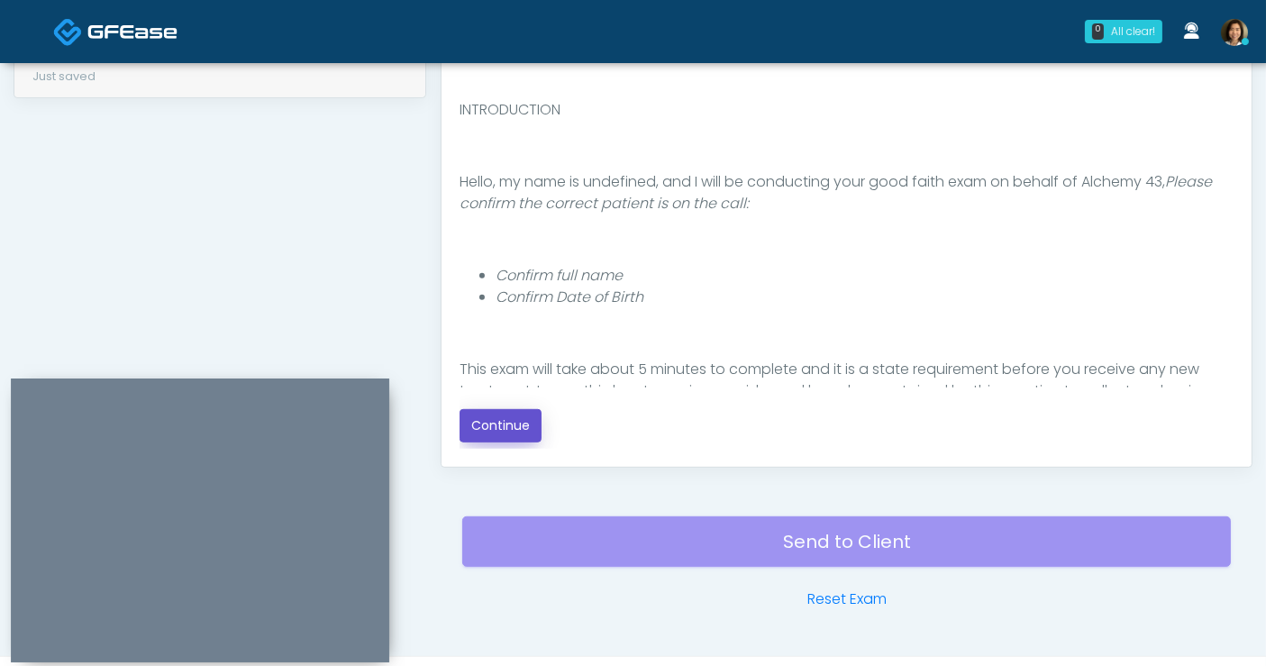
click at [515, 425] on button "Continue" at bounding box center [501, 425] width 82 height 33
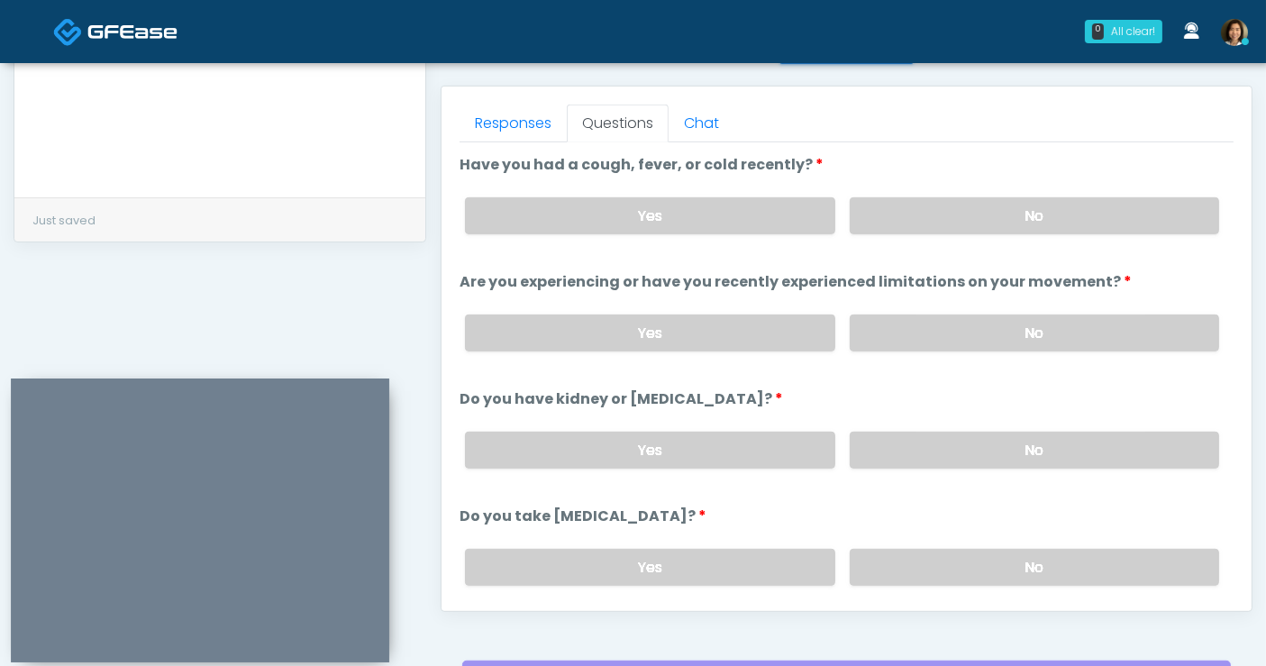
scroll to position [661, 0]
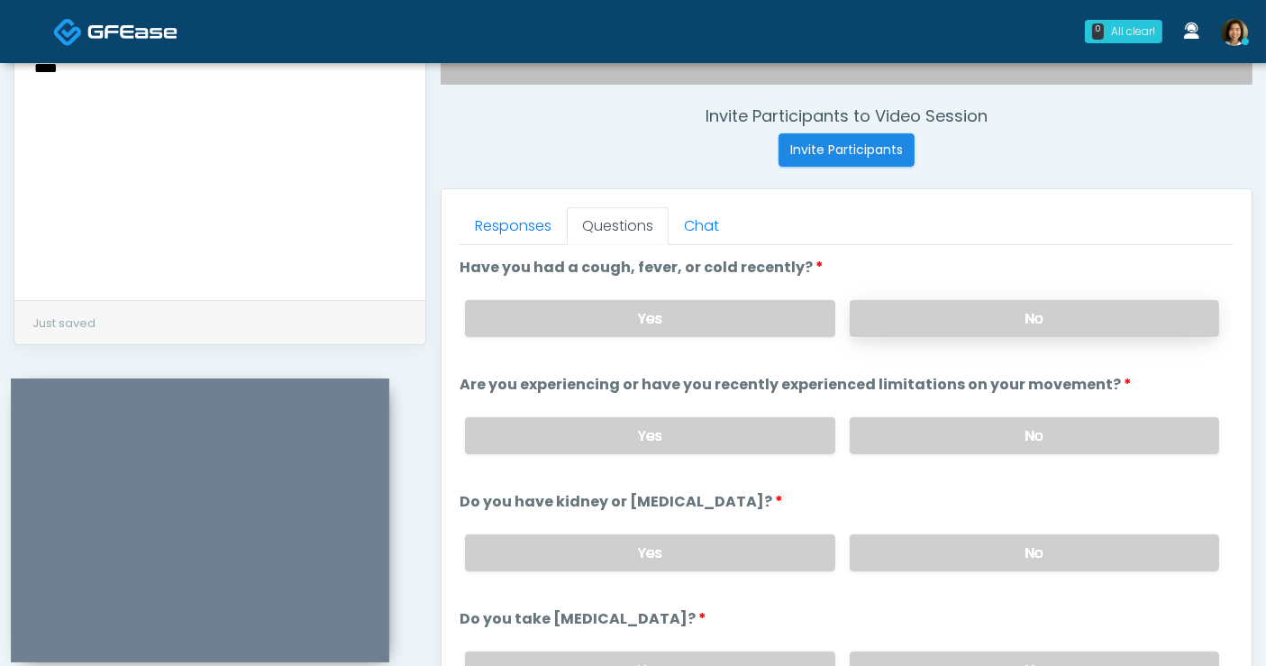
click at [947, 302] on label "No" at bounding box center [1034, 318] width 369 height 37
click at [986, 442] on label "No" at bounding box center [1034, 435] width 369 height 37
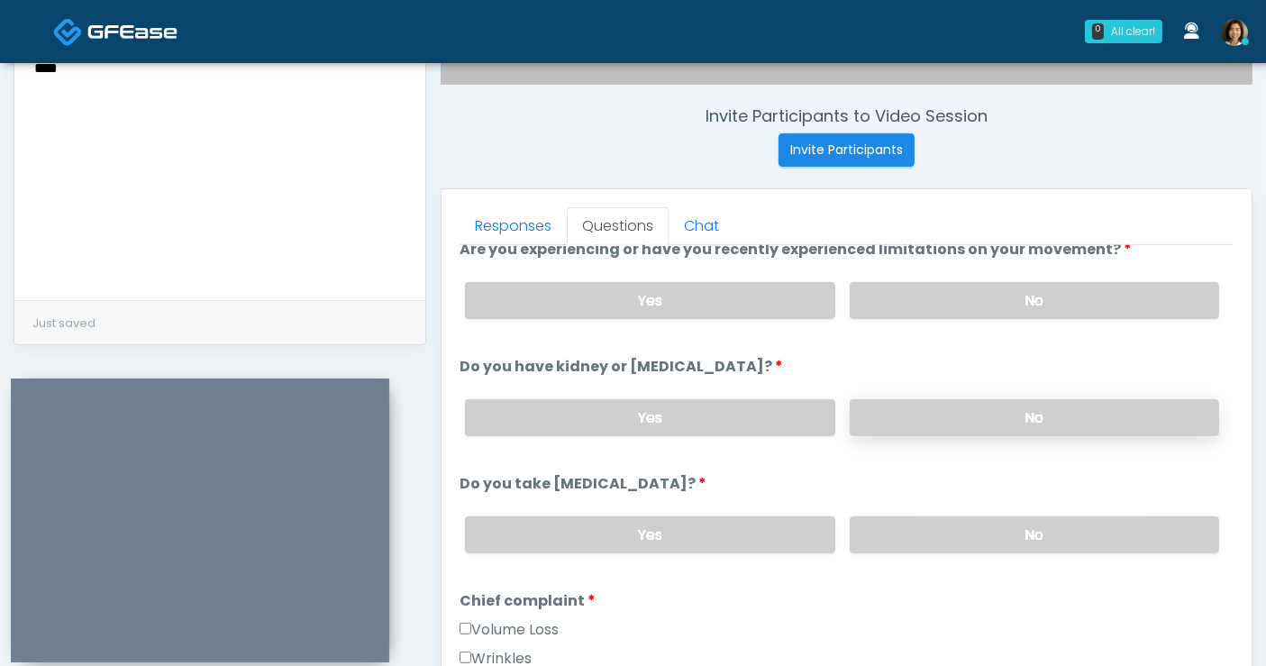
click at [1017, 399] on label "No" at bounding box center [1034, 417] width 369 height 37
click at [1040, 532] on label "No" at bounding box center [1034, 534] width 369 height 37
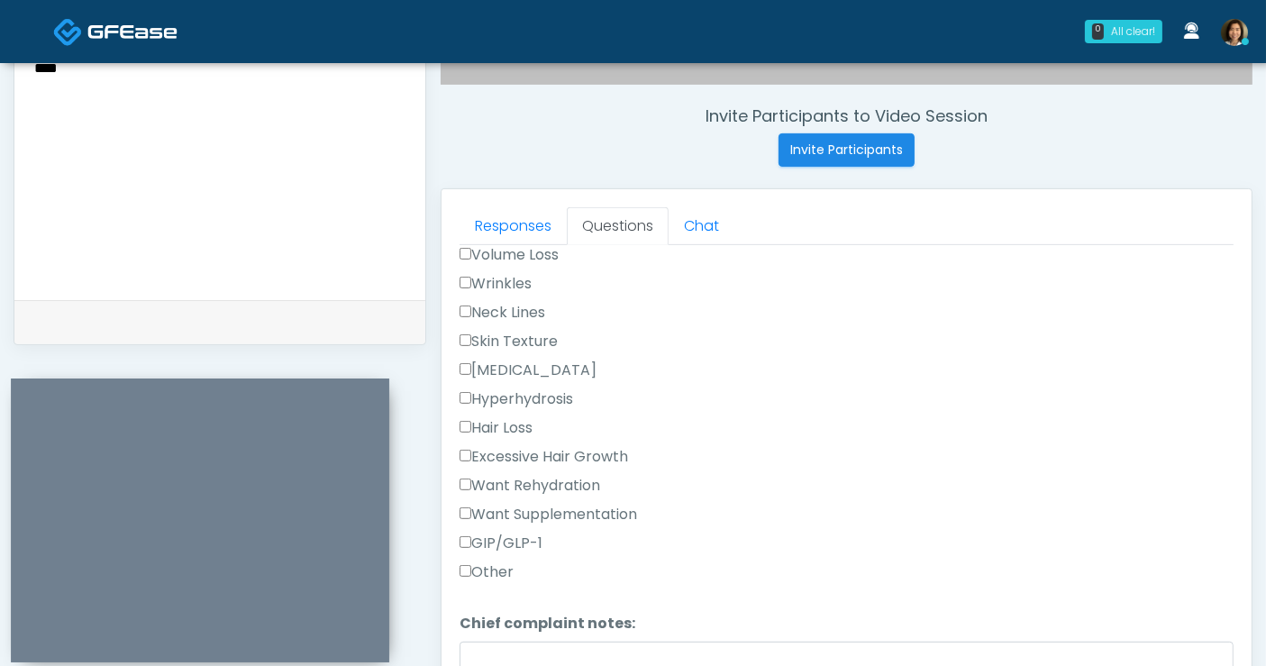
scroll to position [515, 0]
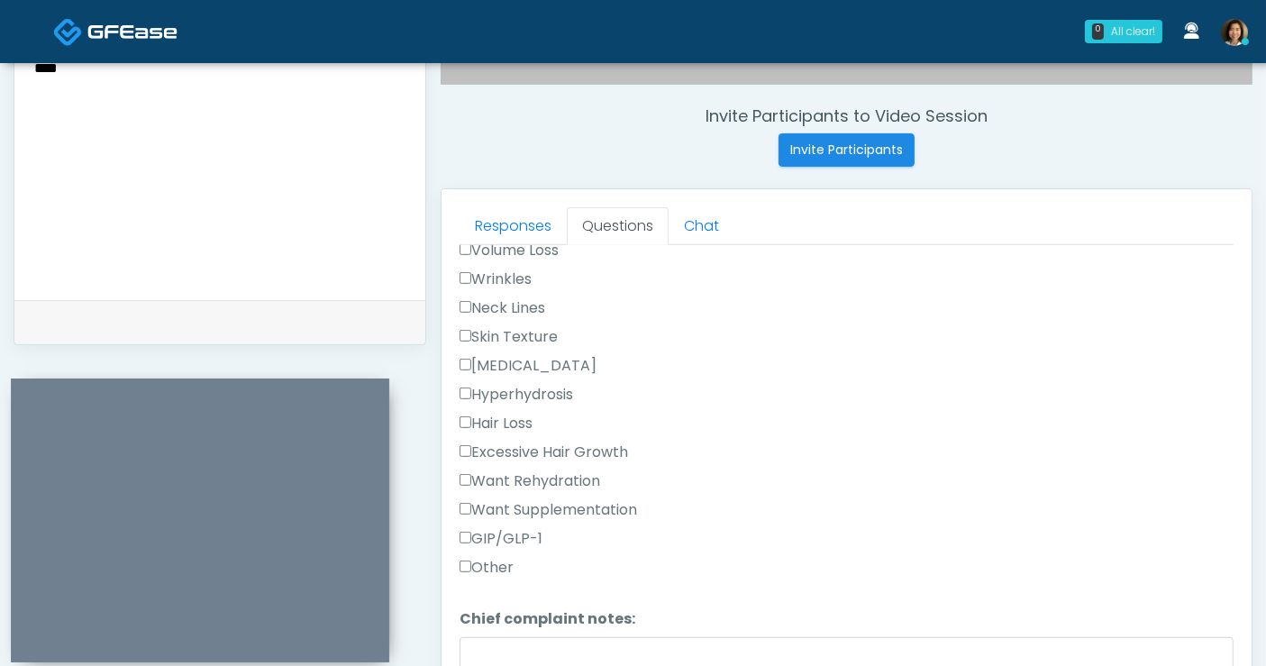
click at [552, 503] on label "Want Supplementation" at bounding box center [549, 510] width 178 height 22
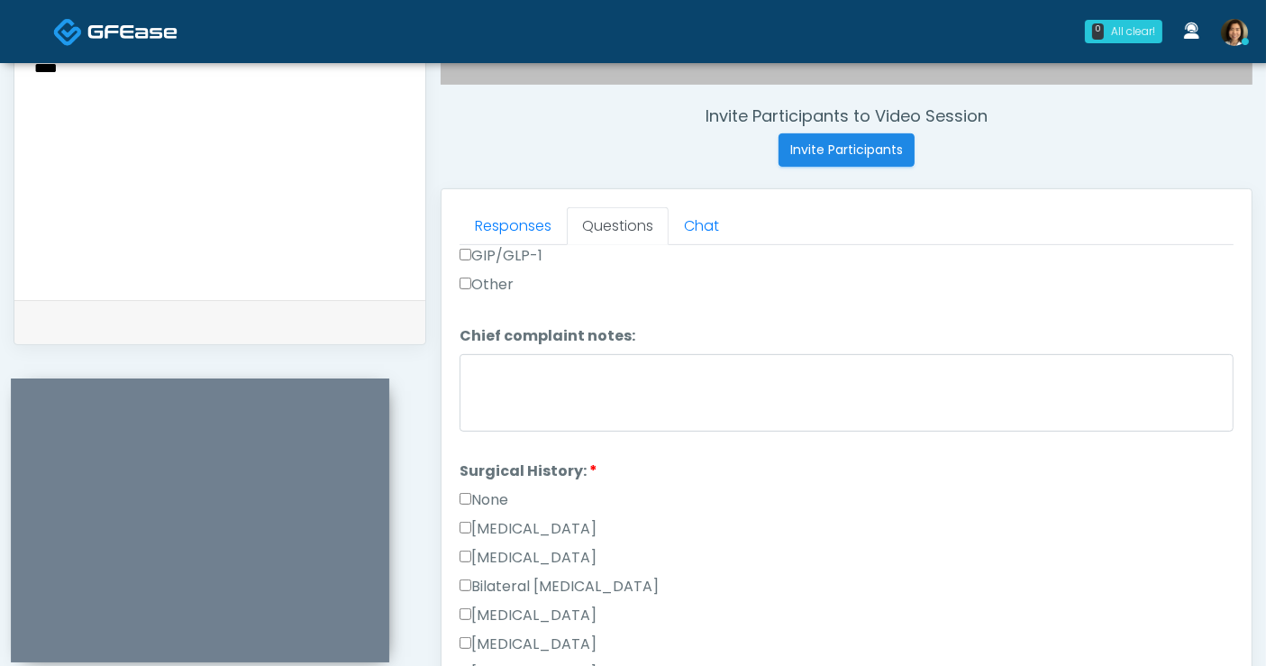
scroll to position [831, 0]
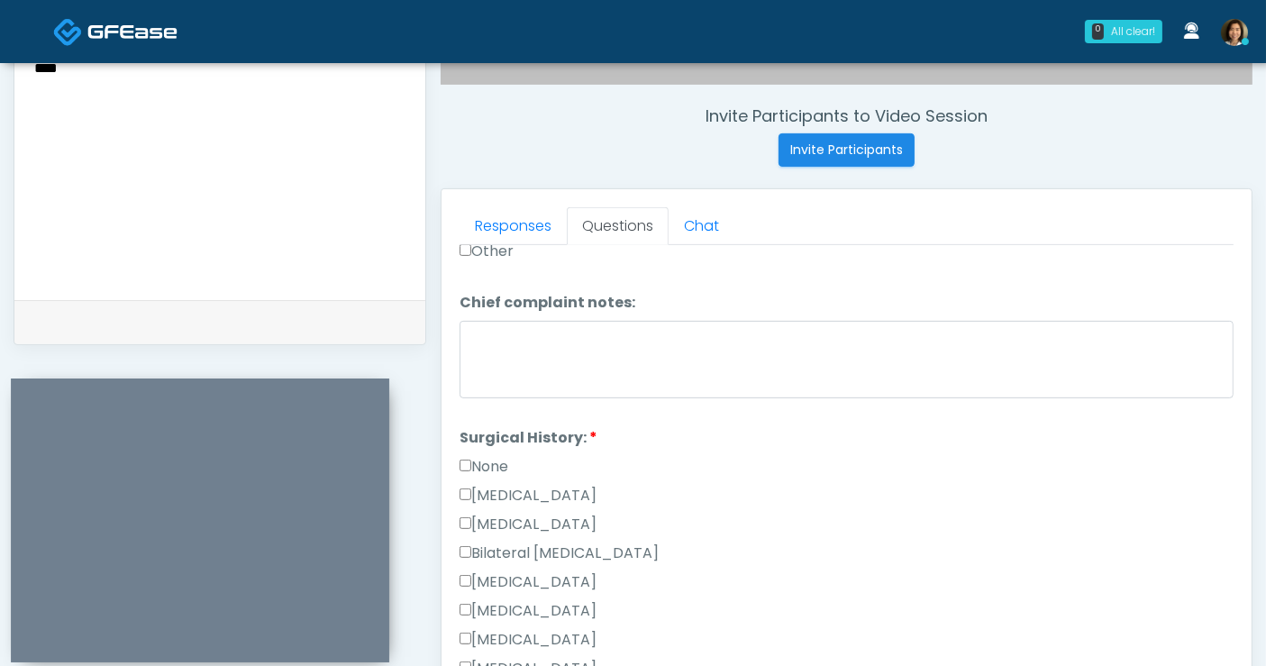
click at [491, 463] on label "None" at bounding box center [484, 467] width 49 height 22
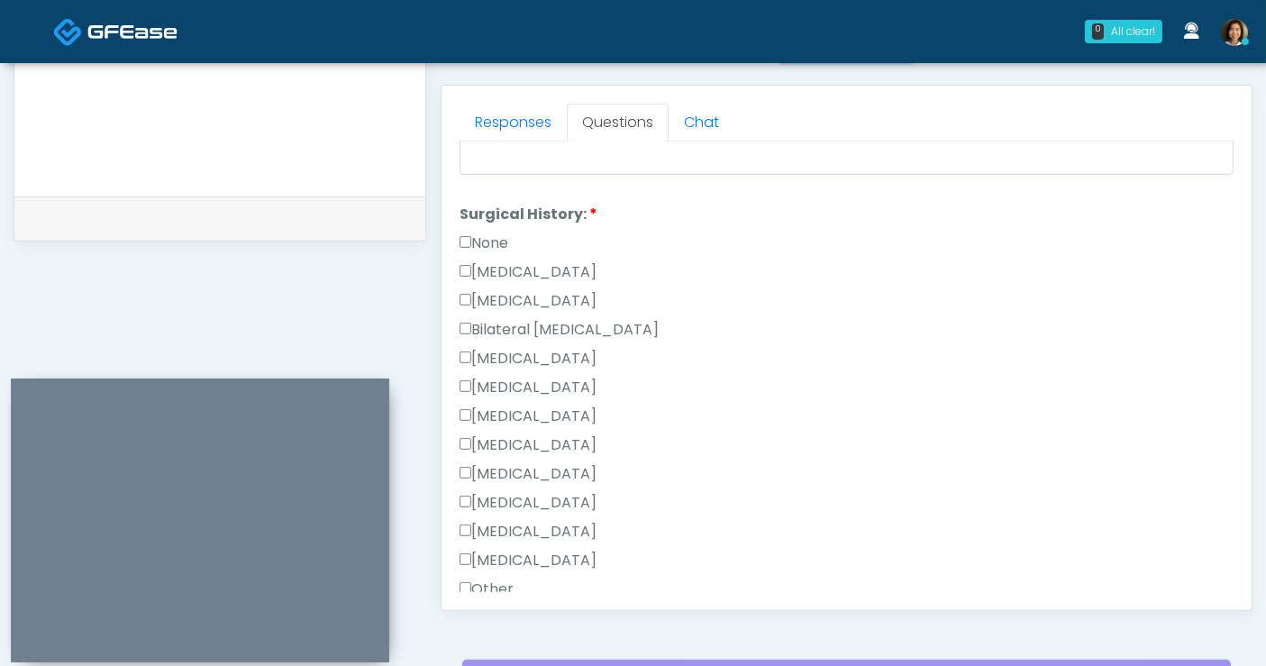
scroll to position [1151, 0]
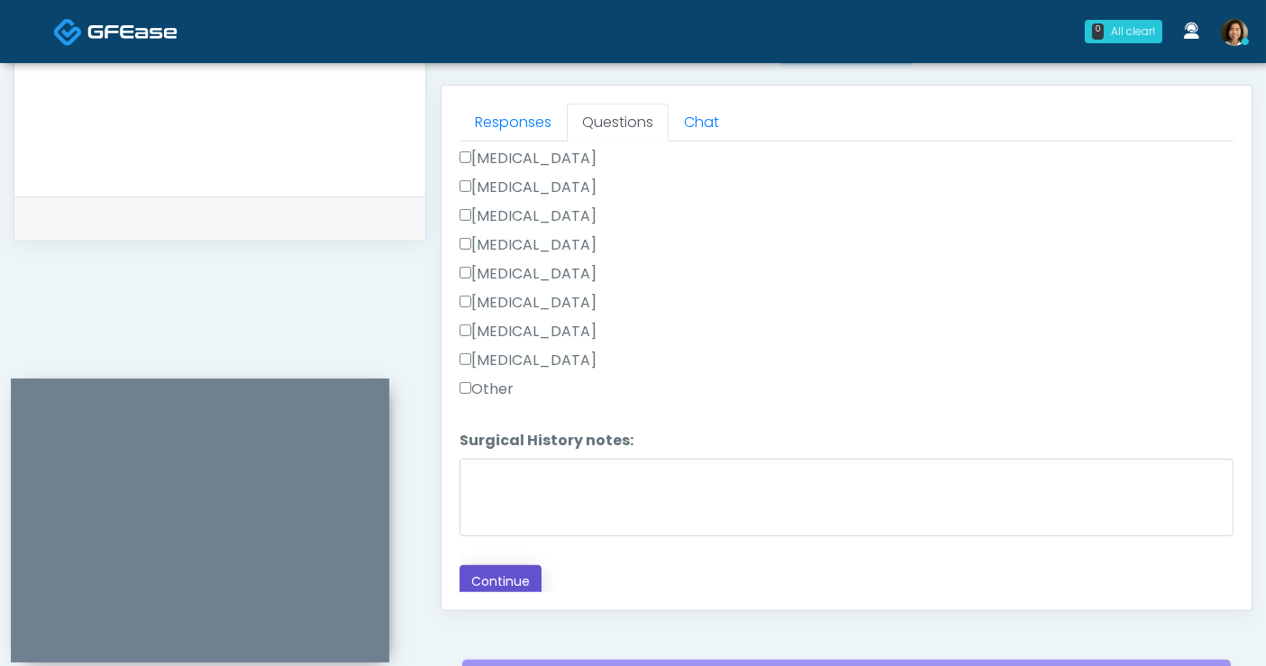
click at [505, 565] on button "Continue" at bounding box center [501, 581] width 82 height 33
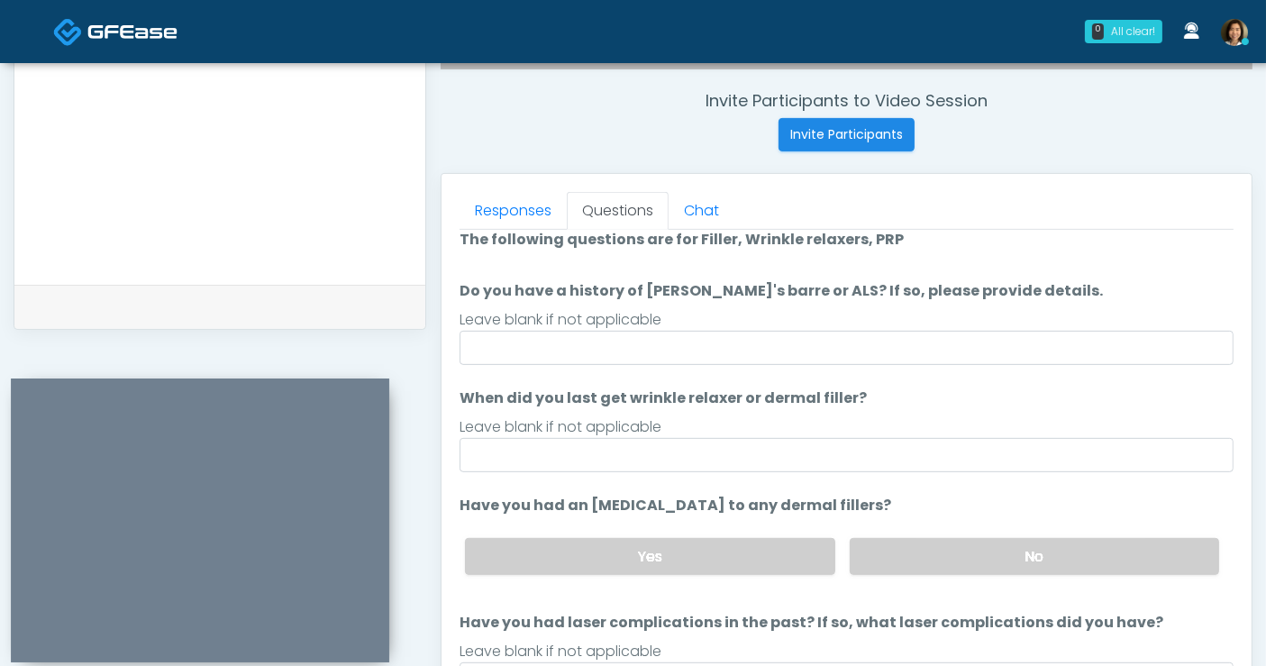
scroll to position [0, 0]
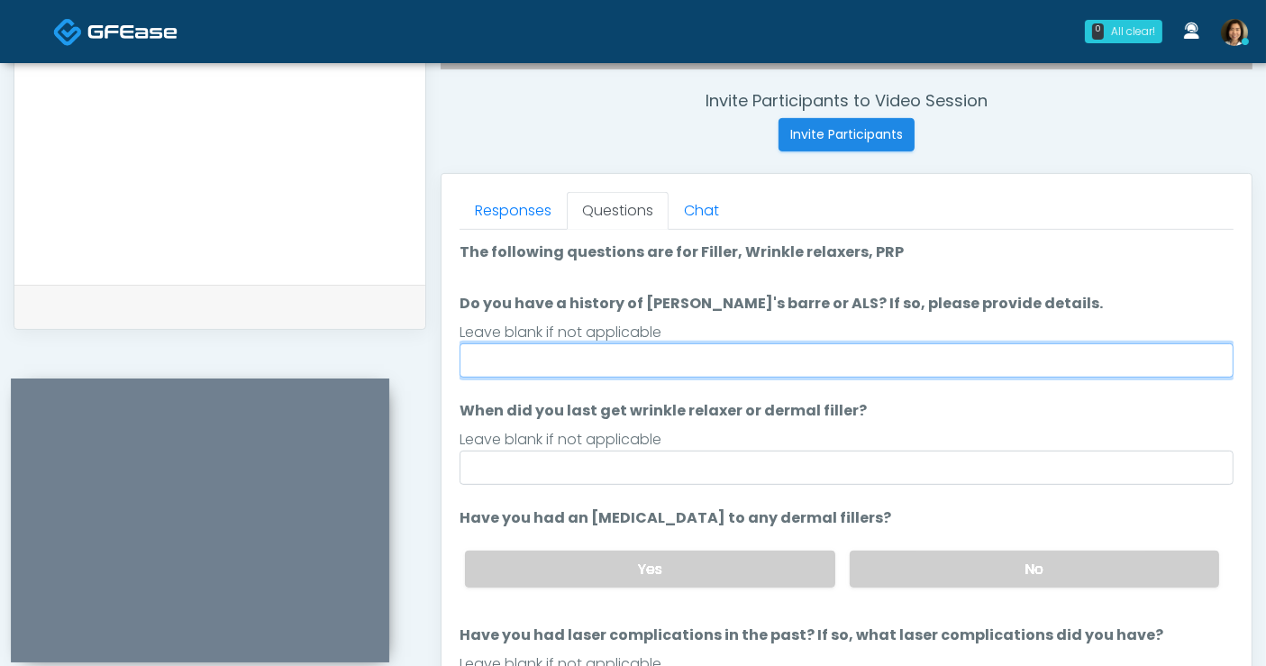
click at [597, 358] on input "Do you have a history of Guillain's barre or ALS? If so, please provide details." at bounding box center [847, 360] width 774 height 34
type input "**"
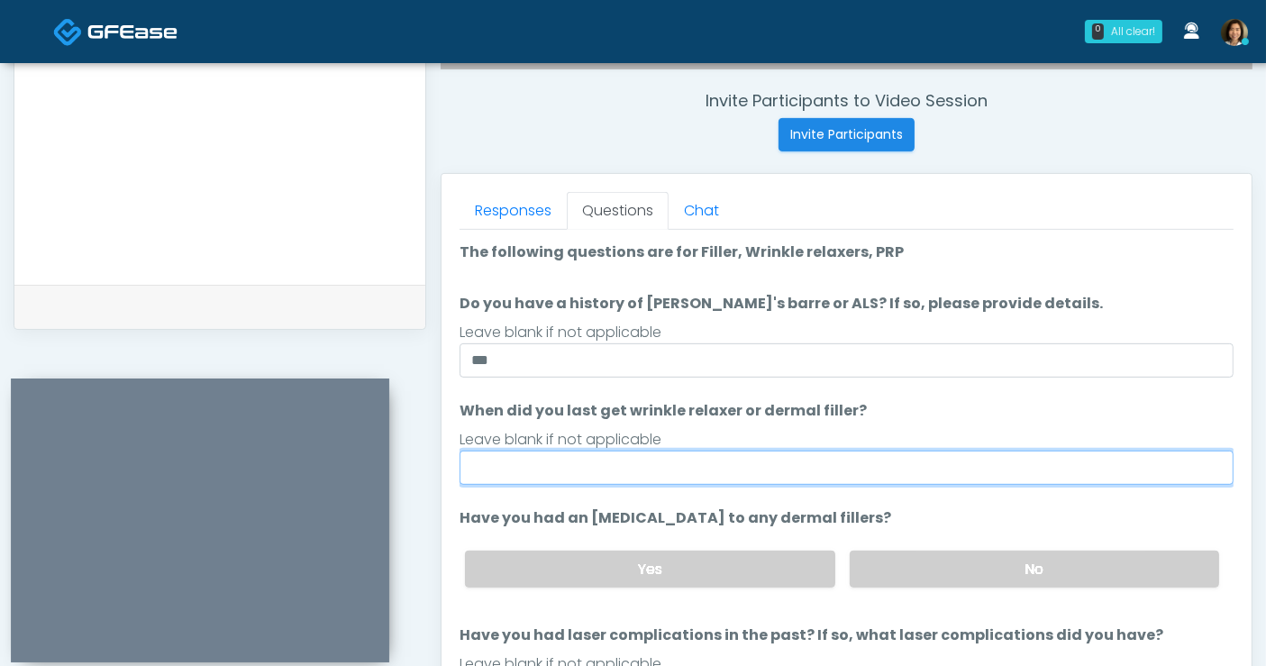
click at [553, 470] on input "When did you last get wrinkle relaxer or dermal filler?" at bounding box center [847, 468] width 774 height 34
type input "*****"
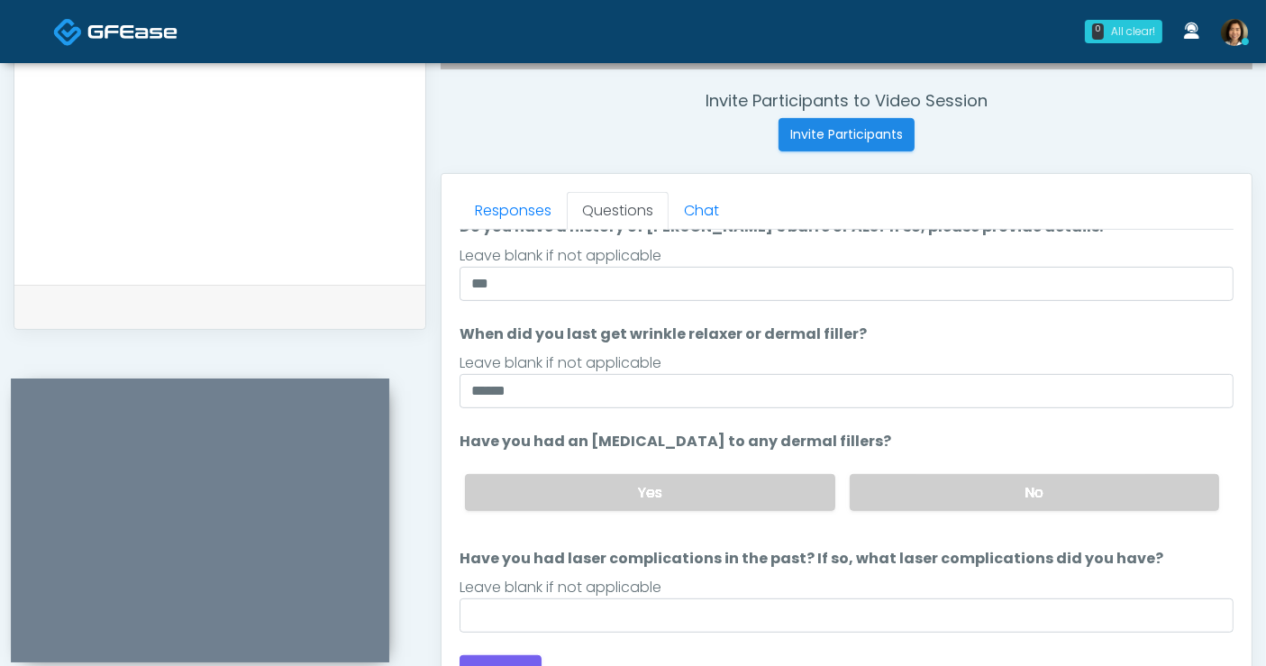
scroll to position [83, 0]
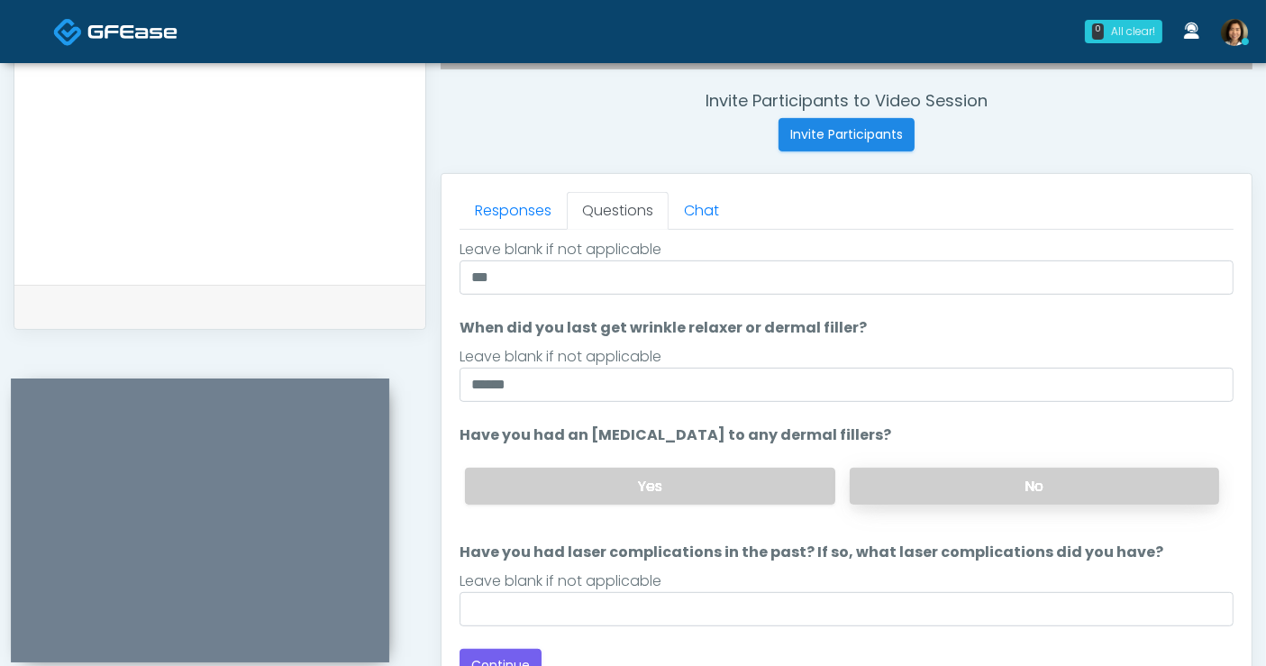
click at [1005, 490] on label "No" at bounding box center [1034, 486] width 369 height 37
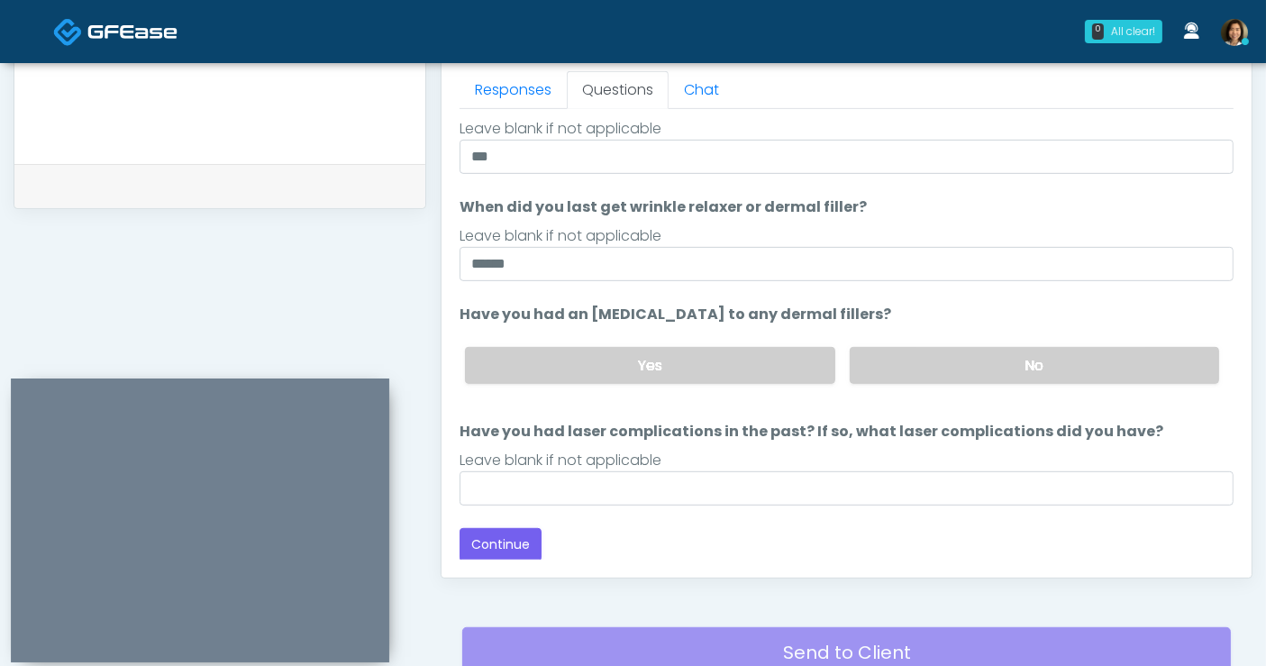
scroll to position [799, 0]
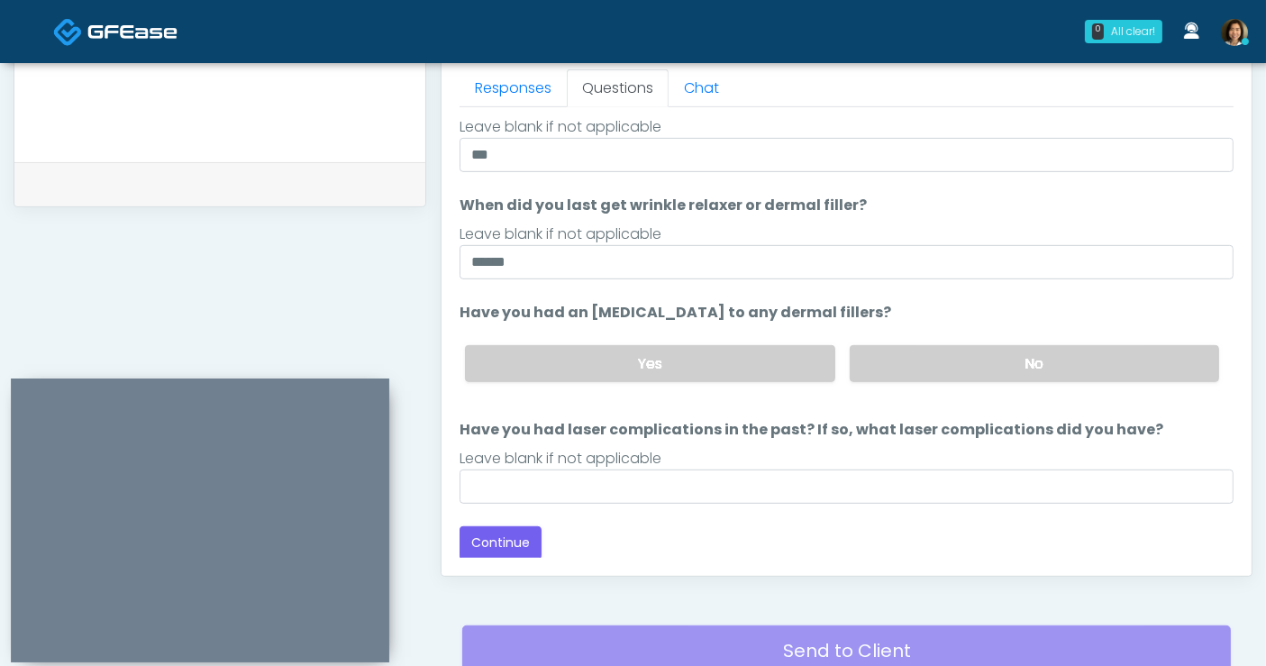
click at [593, 461] on div "Leave blank if not applicable" at bounding box center [847, 459] width 774 height 22
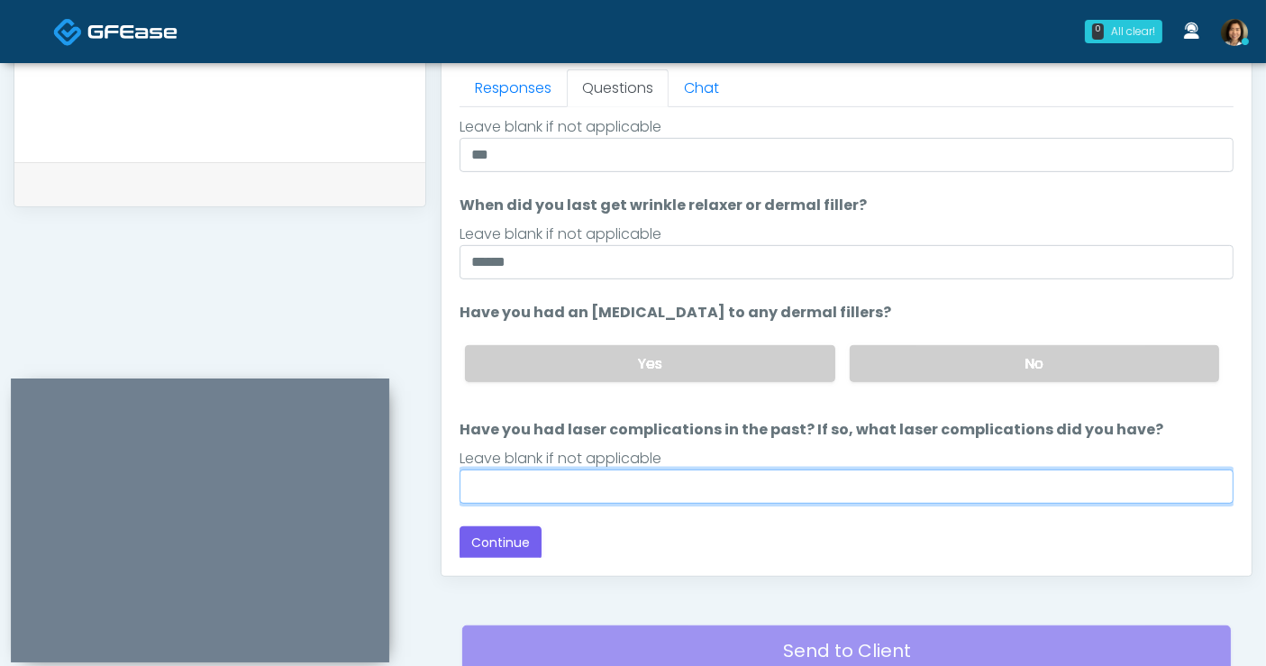
click at [630, 482] on input "Have you had laser complications in the past? If so, what laser complications d…" at bounding box center [847, 487] width 774 height 34
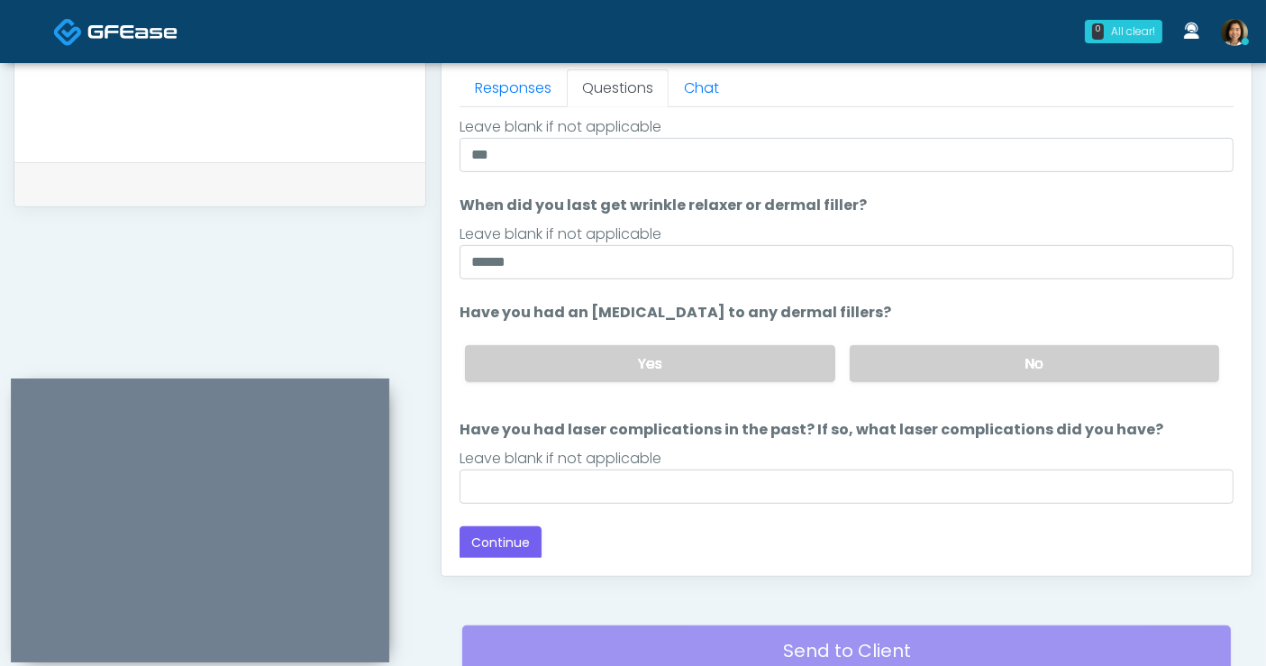
drag, startPoint x: 1017, startPoint y: 524, endPoint x: 1193, endPoint y: 386, distance: 224.6
click at [1017, 526] on div "Back Continue" at bounding box center [847, 542] width 774 height 33
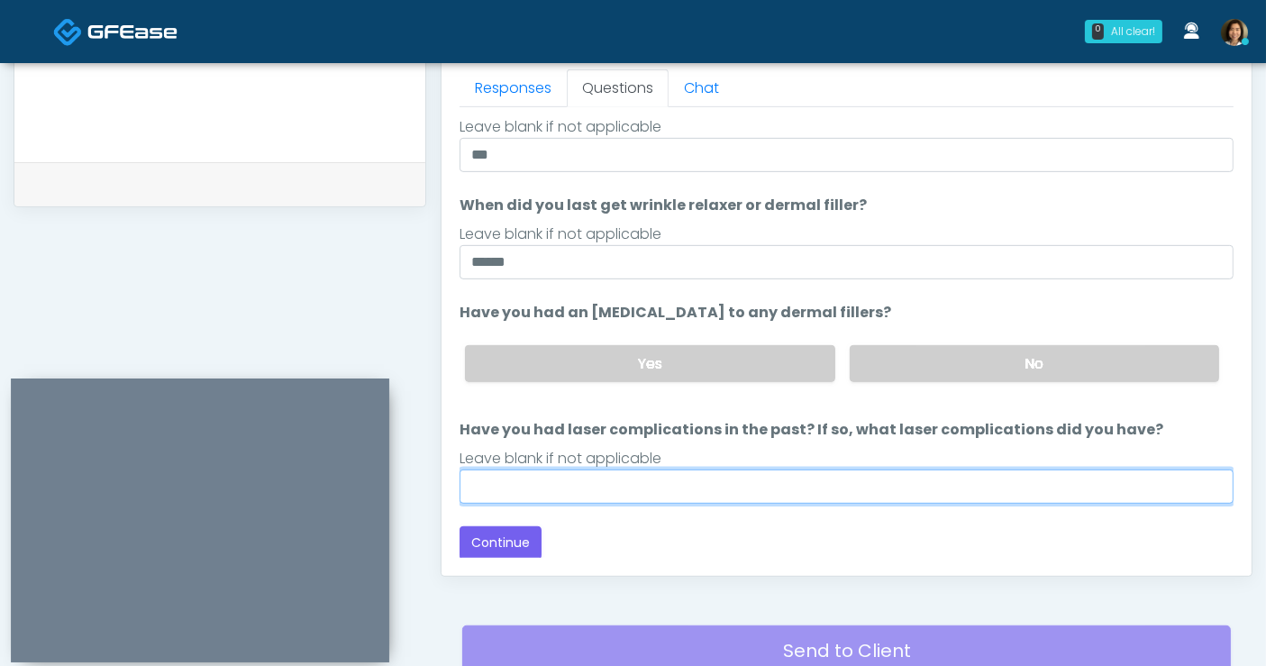
click at [575, 488] on input "Have you had laser complications in the past? If so, what laser complications d…" at bounding box center [847, 487] width 774 height 34
type input "**********"
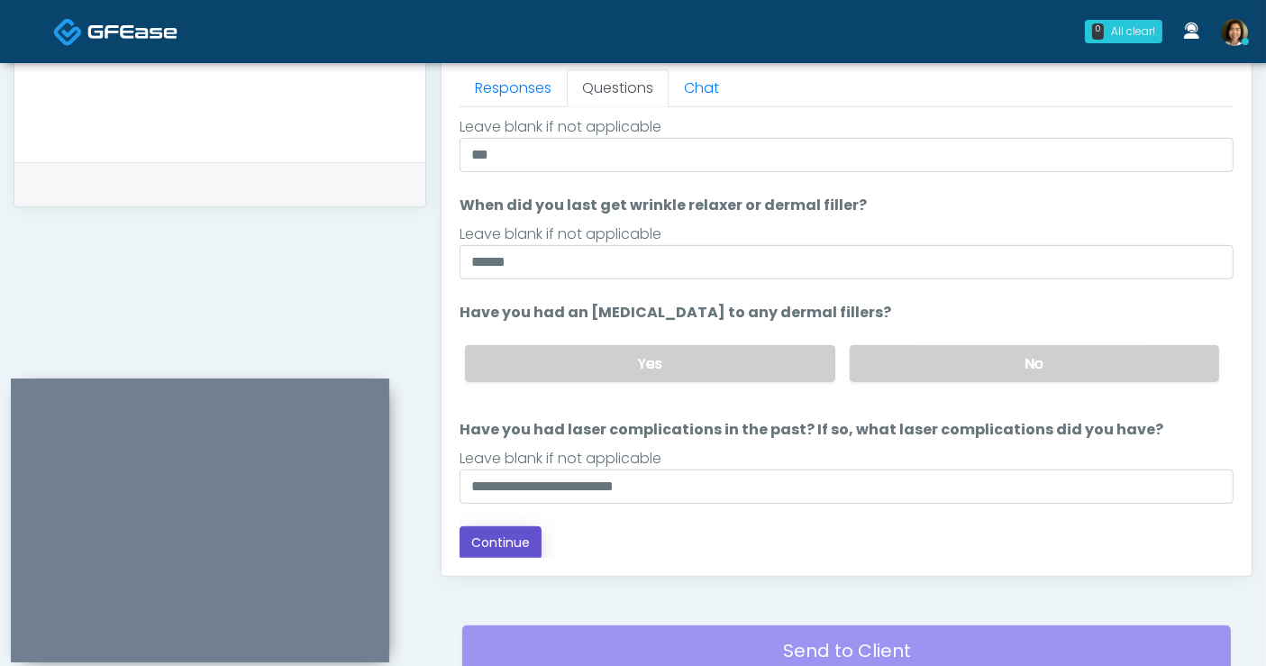
click at [482, 543] on button "Continue" at bounding box center [501, 542] width 82 height 33
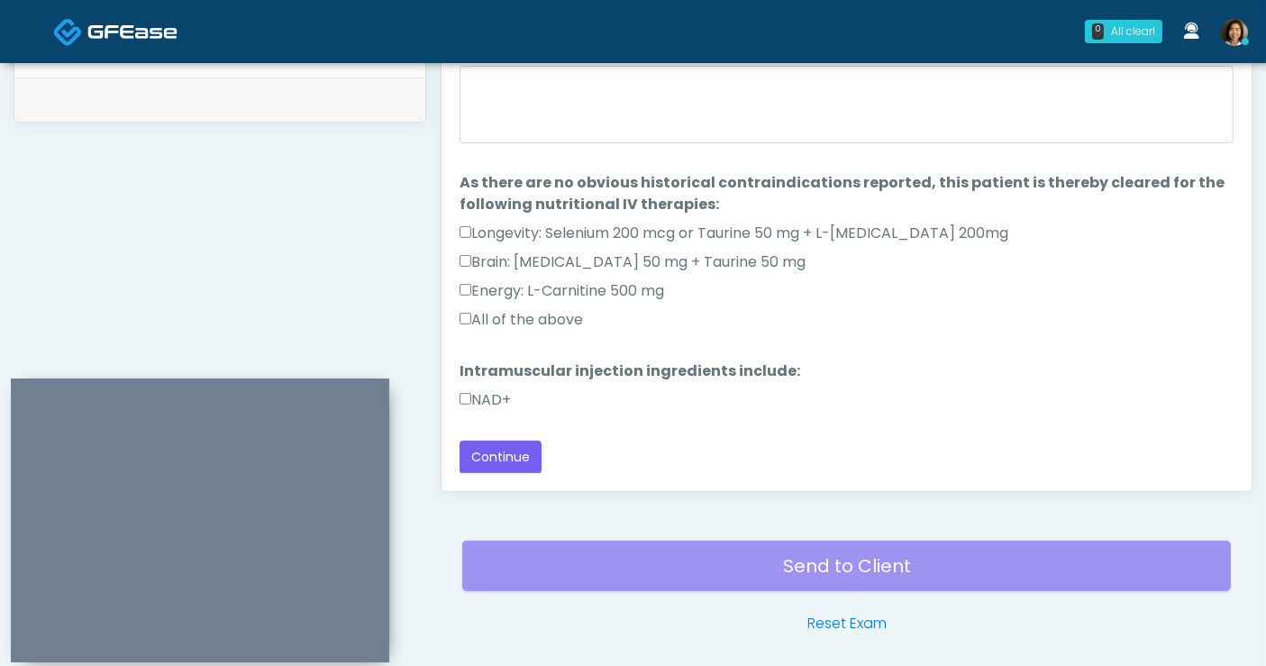
scroll to position [874, 0]
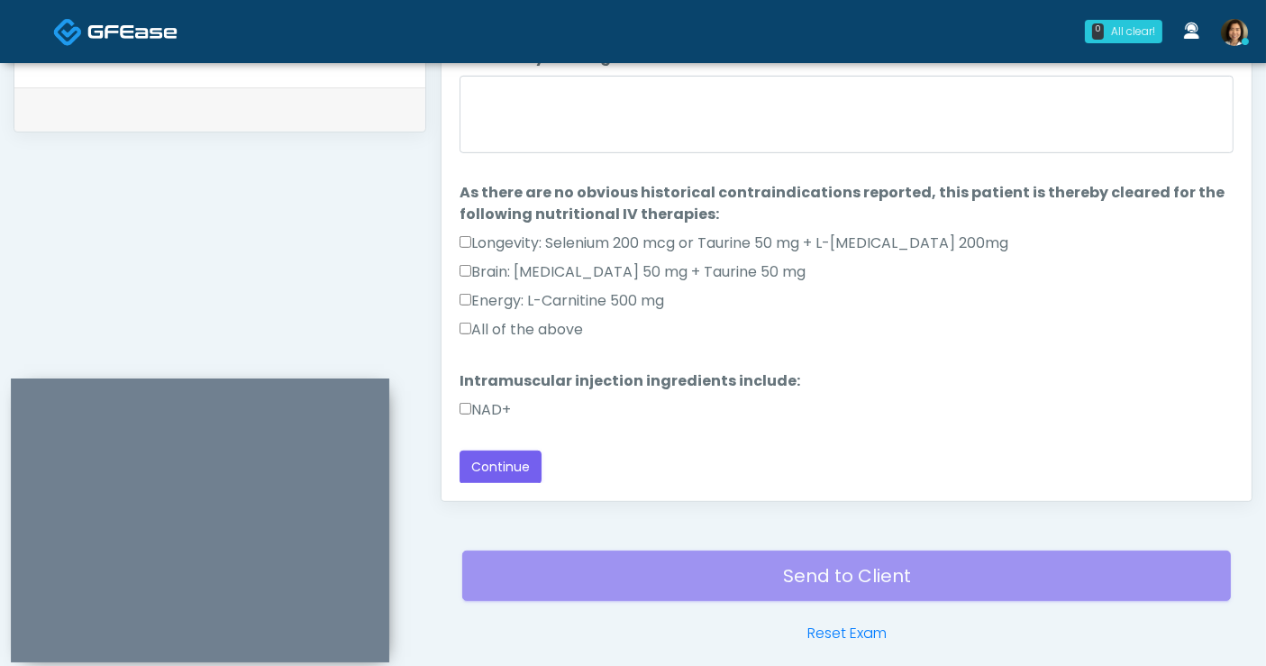
click at [506, 328] on label "All of the above" at bounding box center [521, 330] width 123 height 22
click at [489, 410] on label "NAD+" at bounding box center [485, 410] width 51 height 22
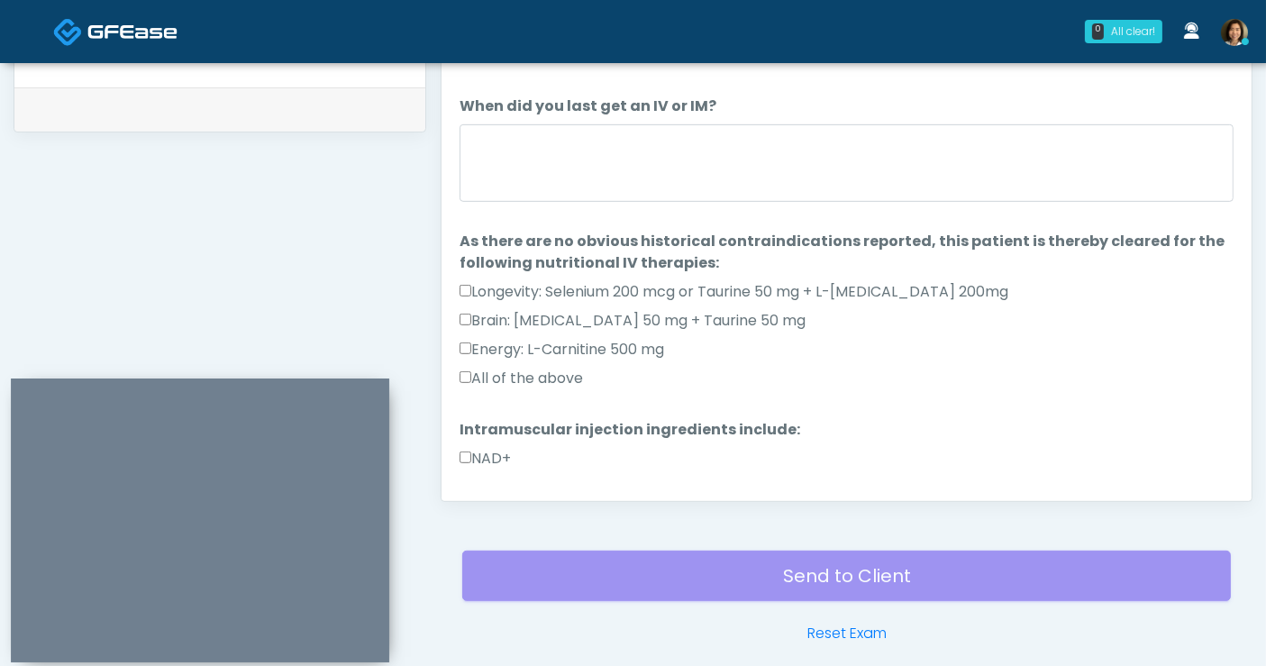
scroll to position [49, 0]
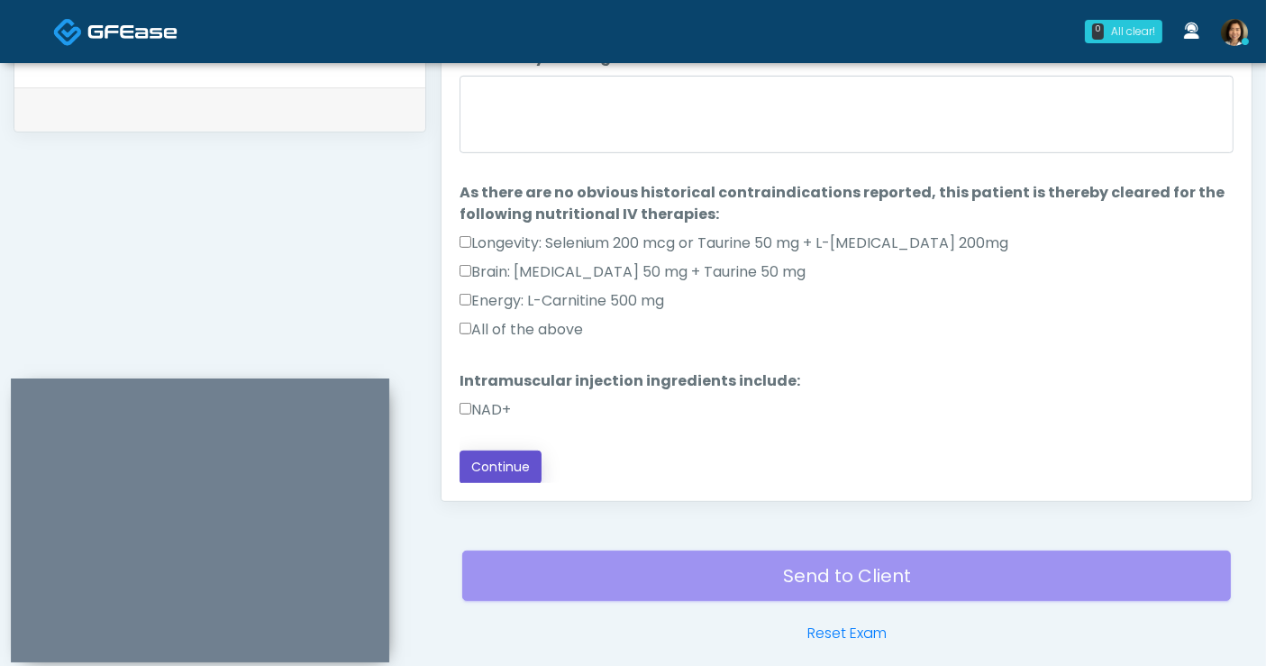
click at [496, 463] on button "Continue" at bounding box center [501, 467] width 82 height 33
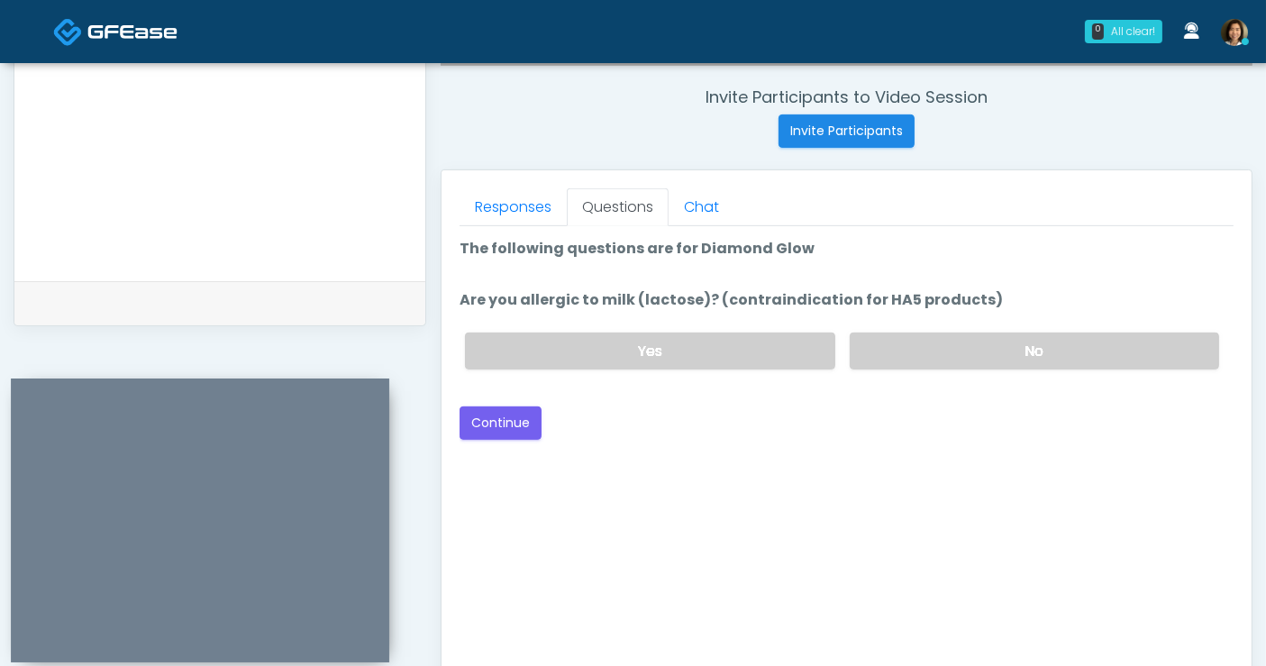
scroll to position [674, 0]
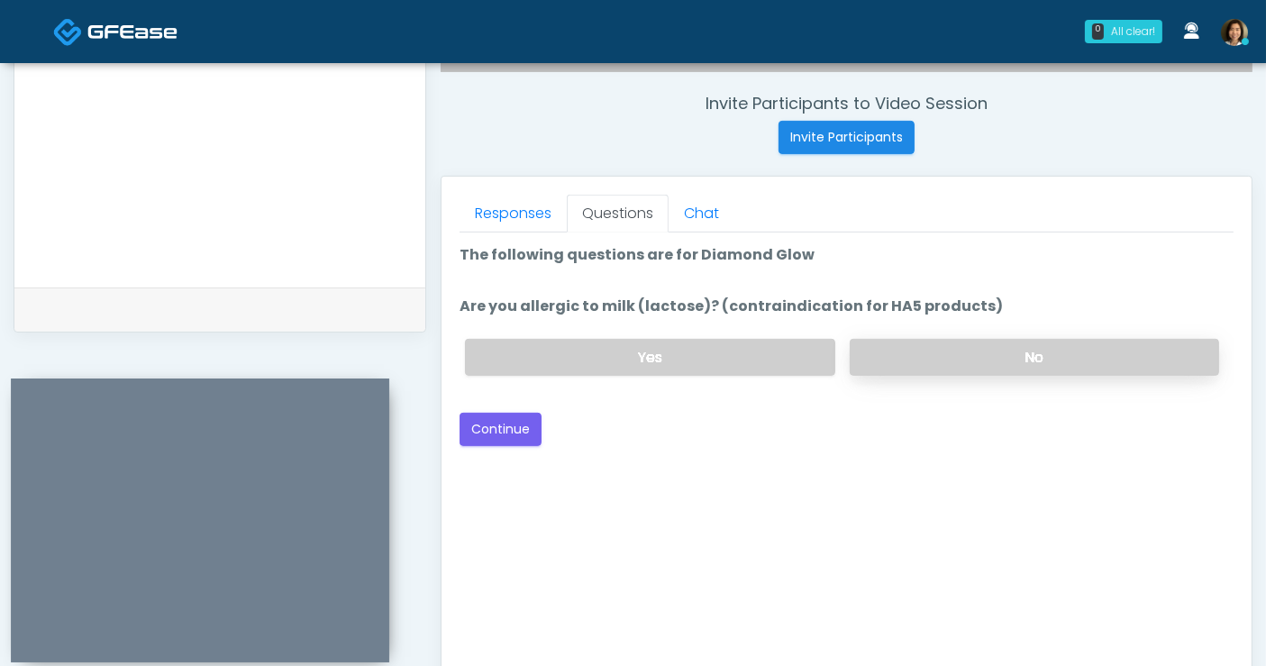
click at [1018, 349] on label "No" at bounding box center [1034, 357] width 369 height 37
click at [535, 422] on button "Continue" at bounding box center [501, 429] width 82 height 33
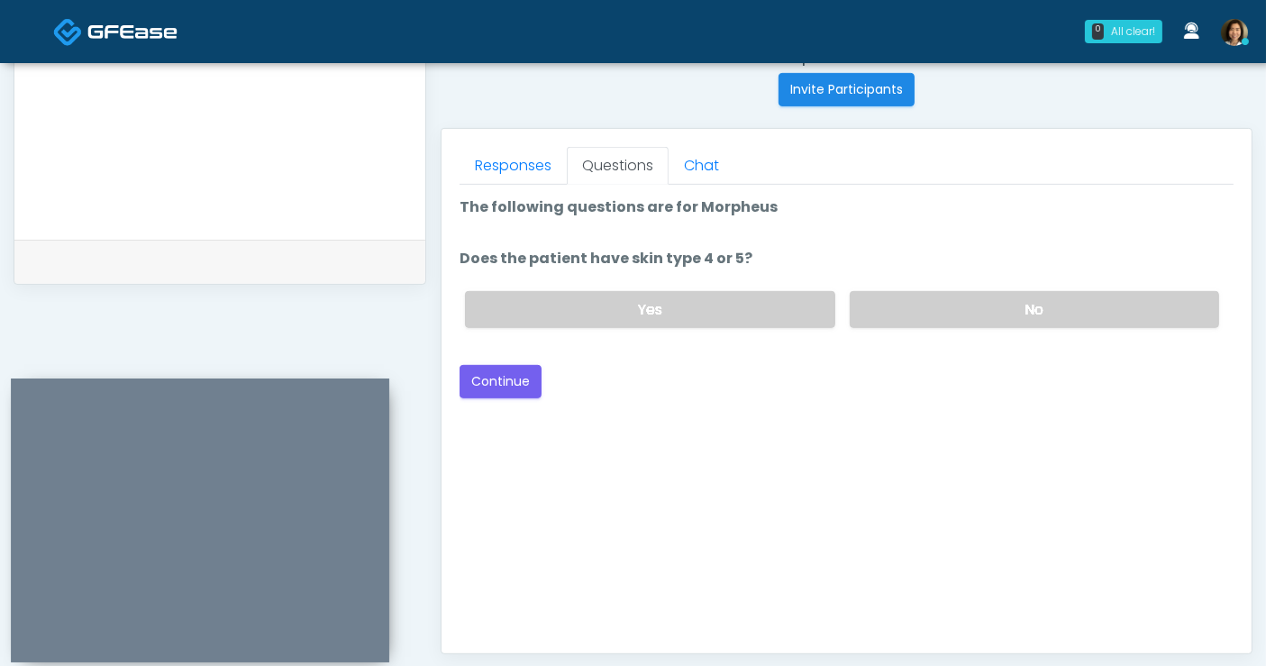
scroll to position [705, 0]
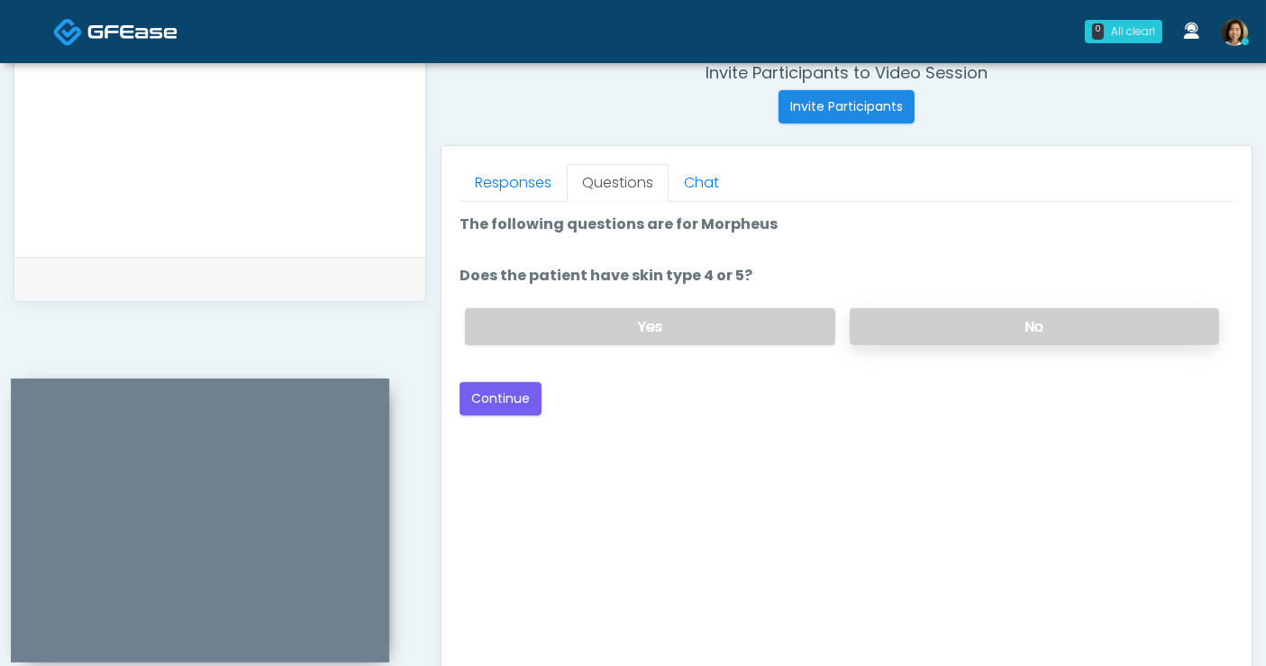
click at [1032, 324] on label "No" at bounding box center [1034, 326] width 369 height 37
click at [515, 400] on button "Continue" at bounding box center [501, 398] width 82 height 33
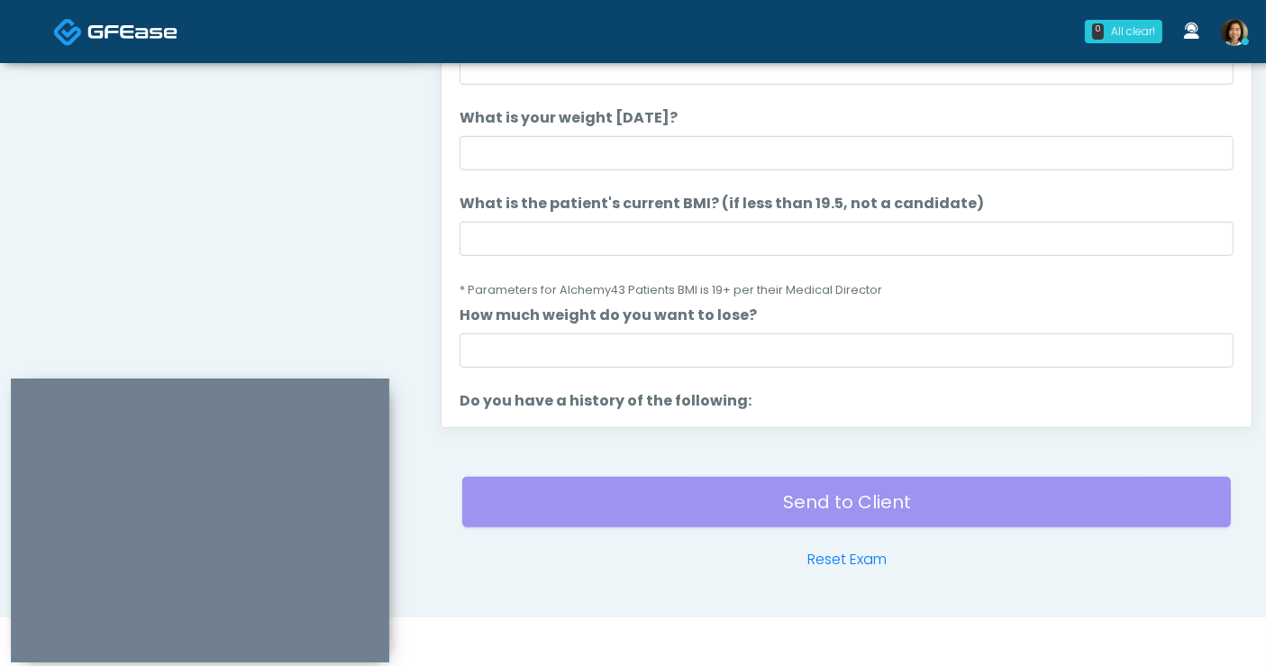
scroll to position [747, 0]
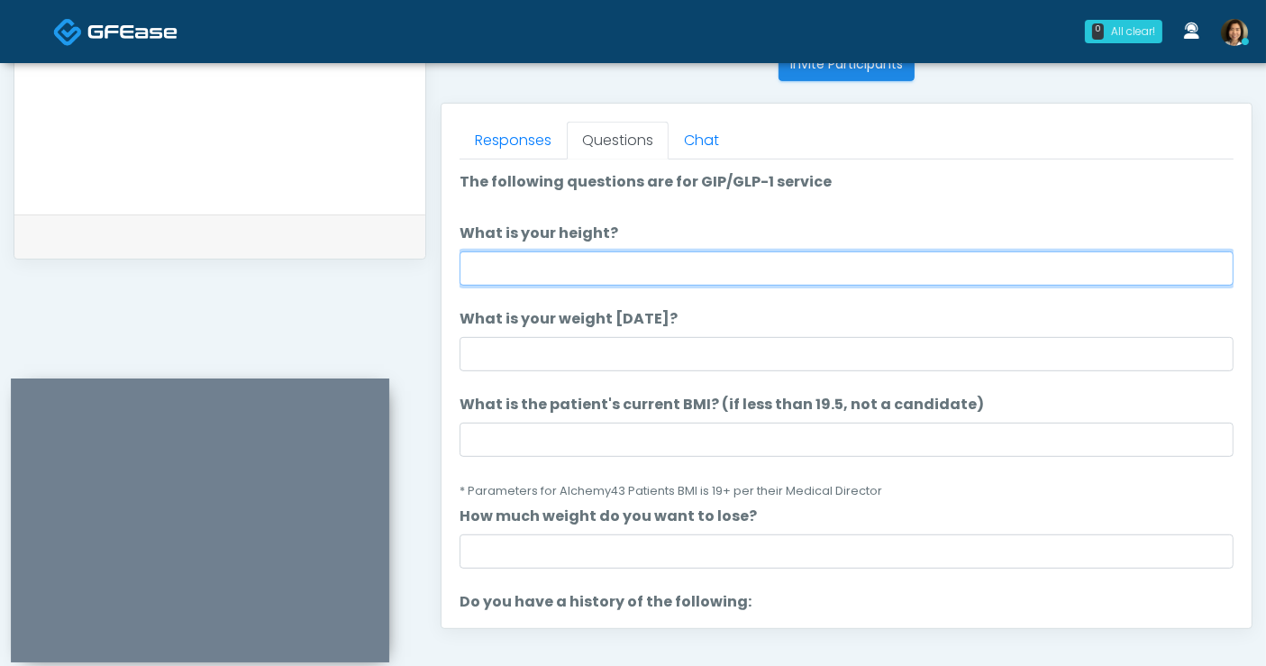
click at [558, 259] on input "What is your height?" at bounding box center [847, 268] width 774 height 34
type input "****"
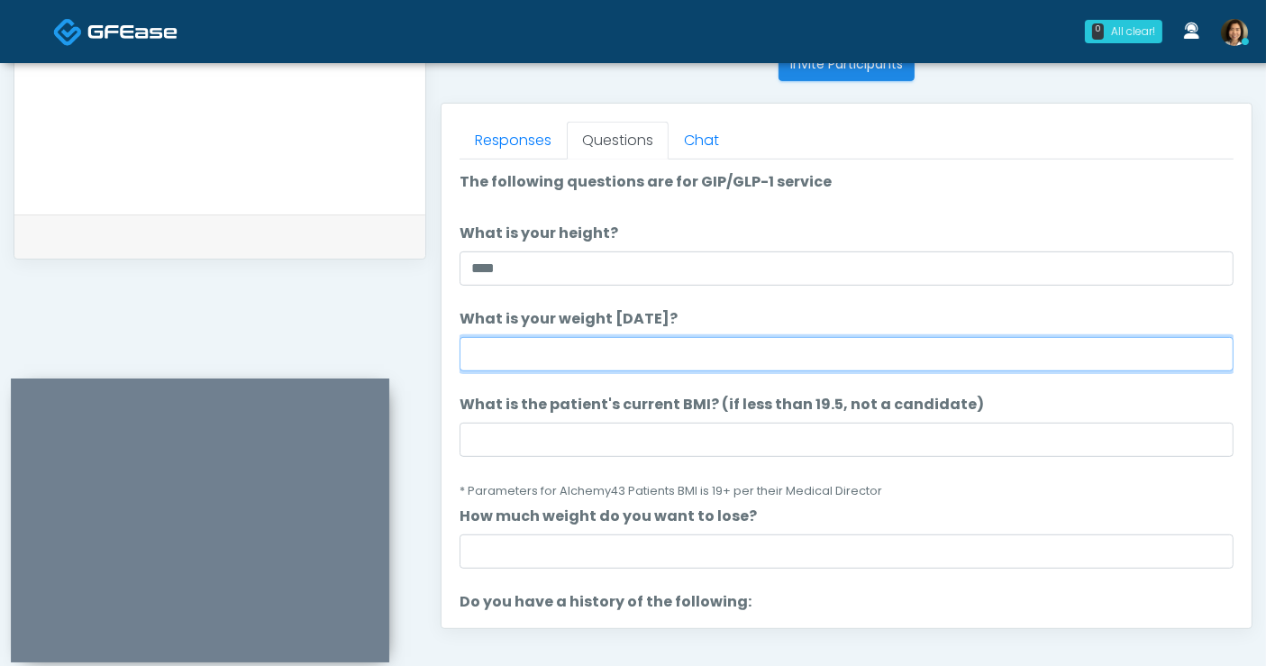
click at [570, 360] on input "What is your weight today?" at bounding box center [847, 354] width 774 height 34
type input "***"
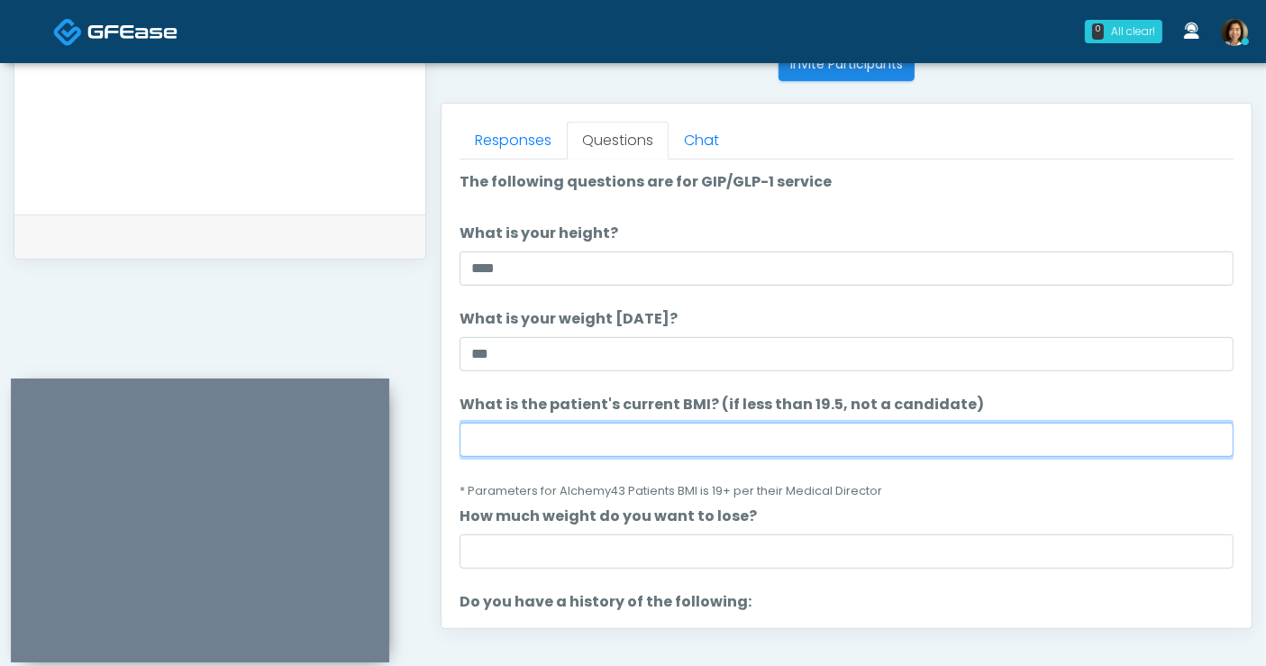
click at [533, 436] on input "What is the patient's current BMI? (if less than 19.5, not a candidate)" at bounding box center [847, 440] width 774 height 34
type input "****"
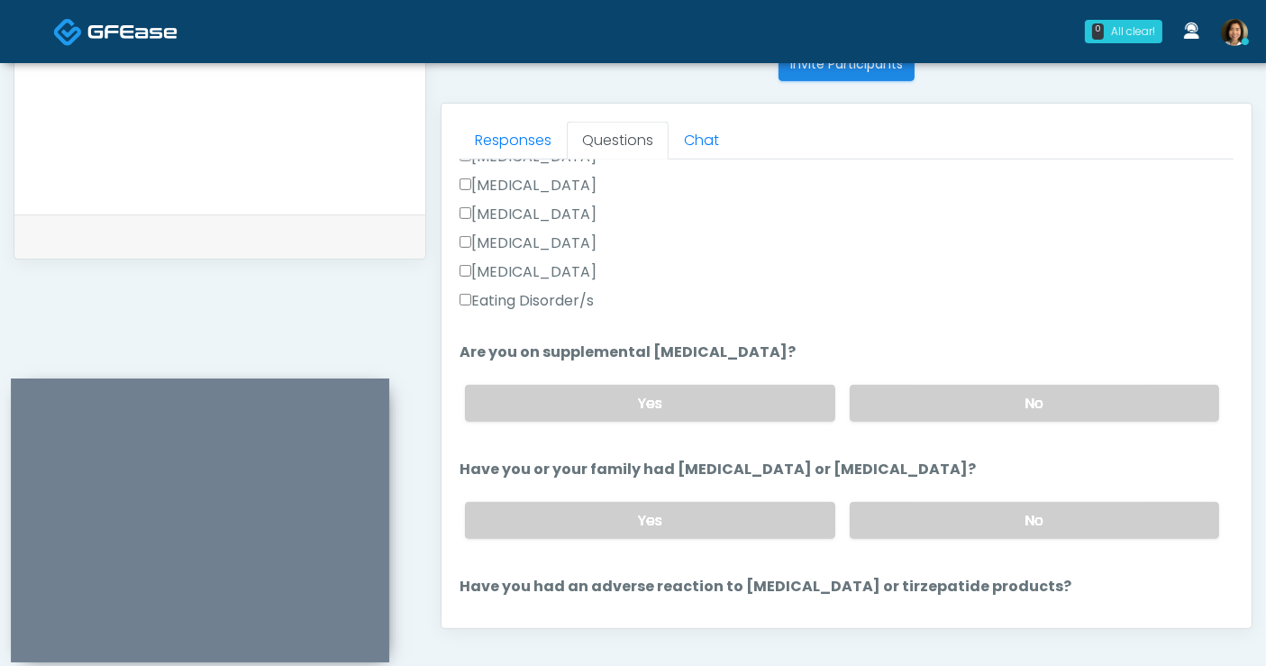
scroll to position [526, 0]
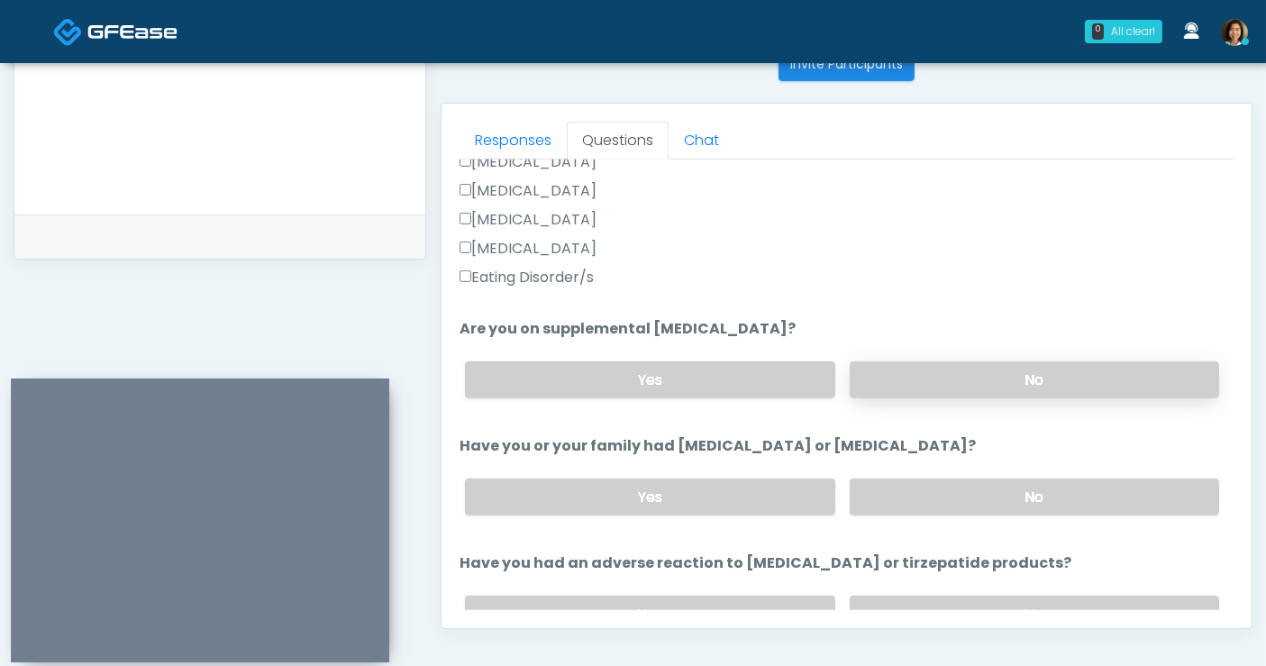
click at [1067, 357] on div "Yes No" at bounding box center [842, 380] width 783 height 66
click at [1066, 481] on label "No" at bounding box center [1034, 497] width 369 height 37
click at [1079, 374] on label "No" at bounding box center [1034, 379] width 369 height 37
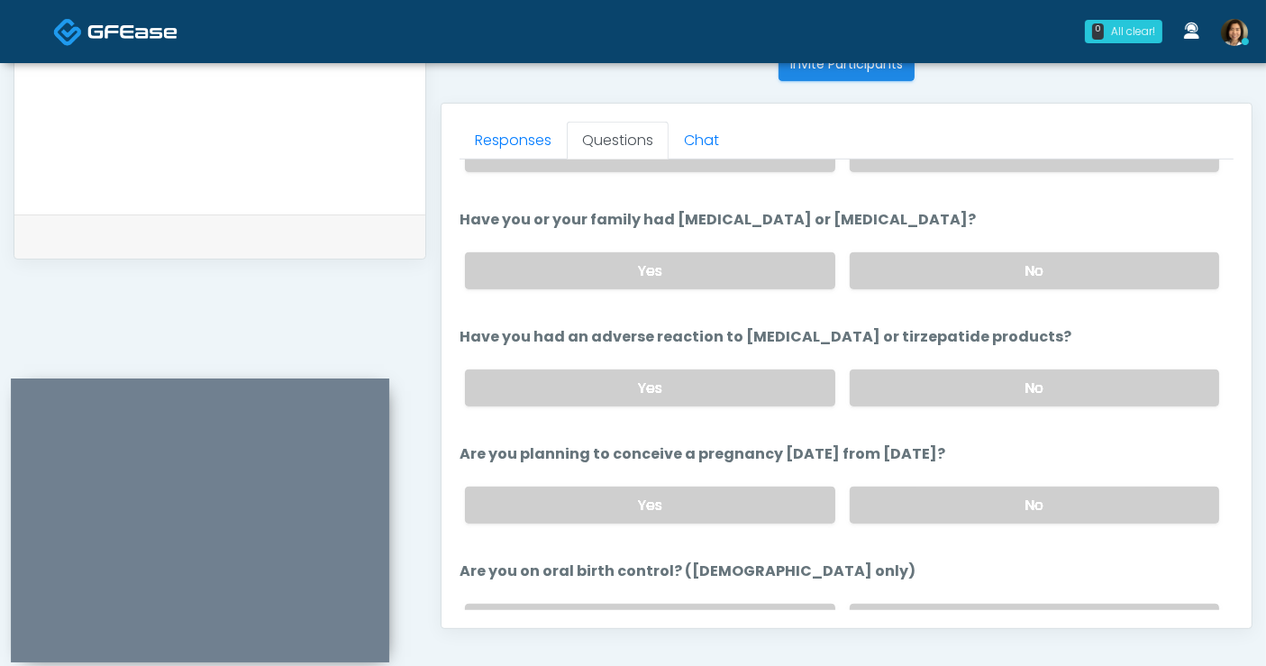
scroll to position [761, 0]
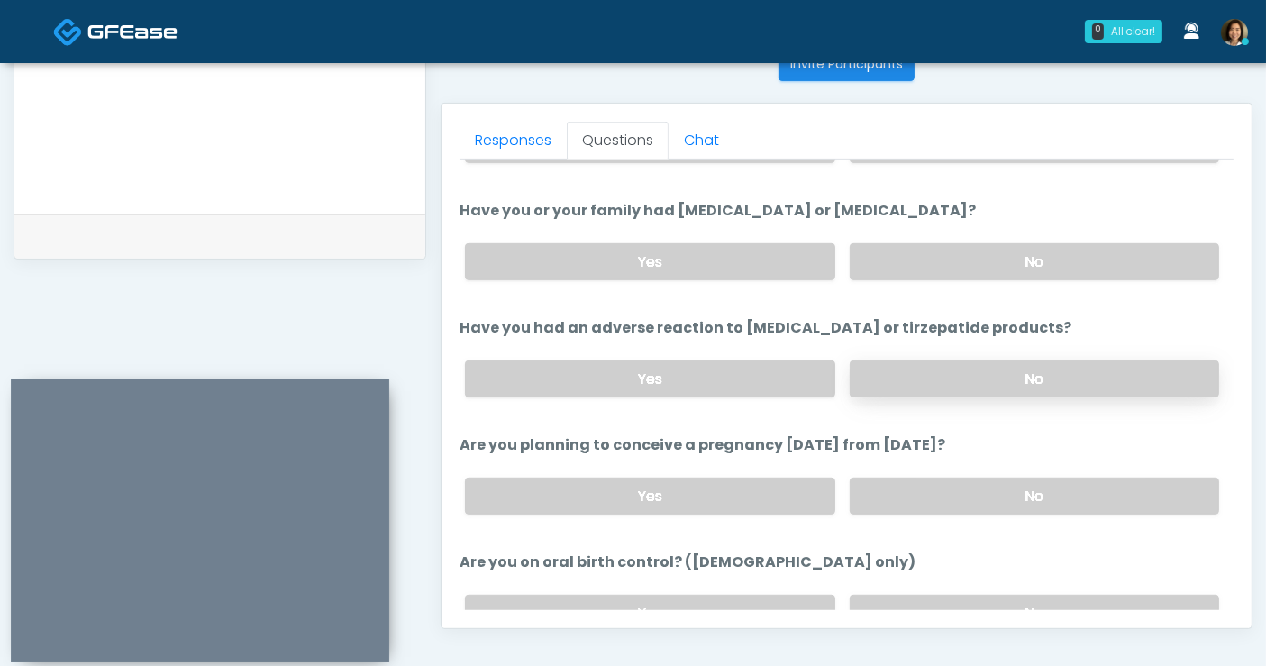
click at [1083, 377] on label "No" at bounding box center [1034, 378] width 369 height 37
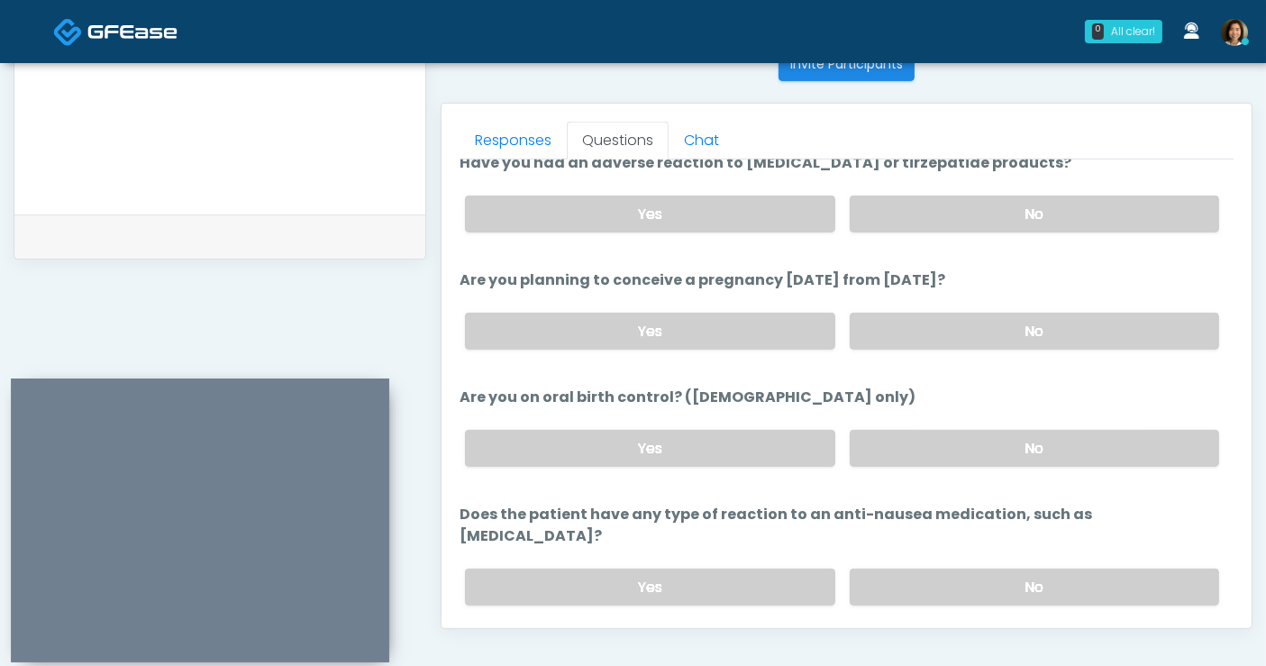
scroll to position [963, 0]
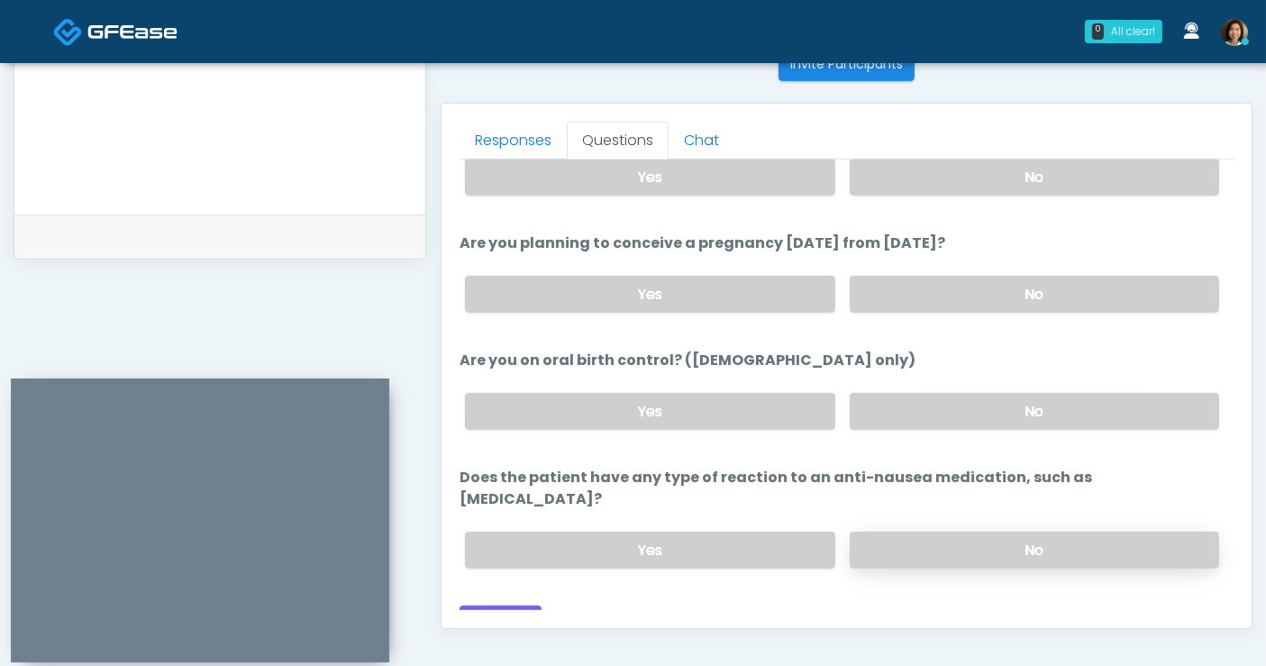
click at [1125, 532] on label "No" at bounding box center [1034, 550] width 369 height 37
click at [494, 606] on button "Continue" at bounding box center [501, 622] width 82 height 33
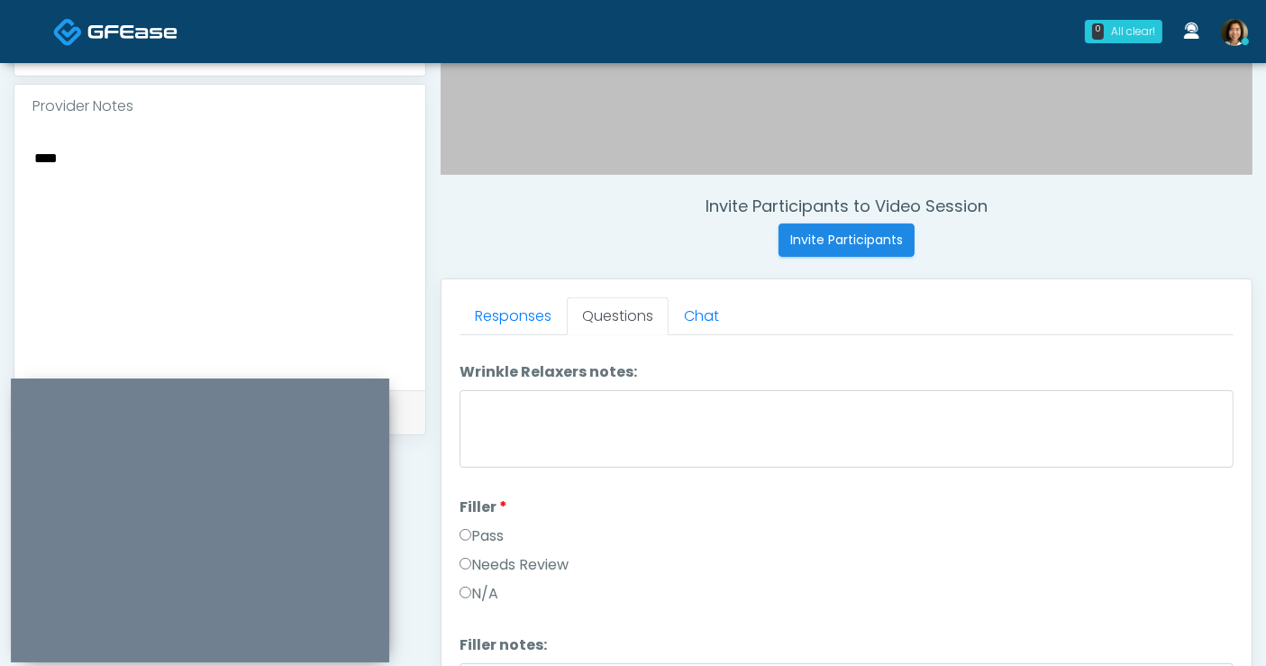
scroll to position [0, 0]
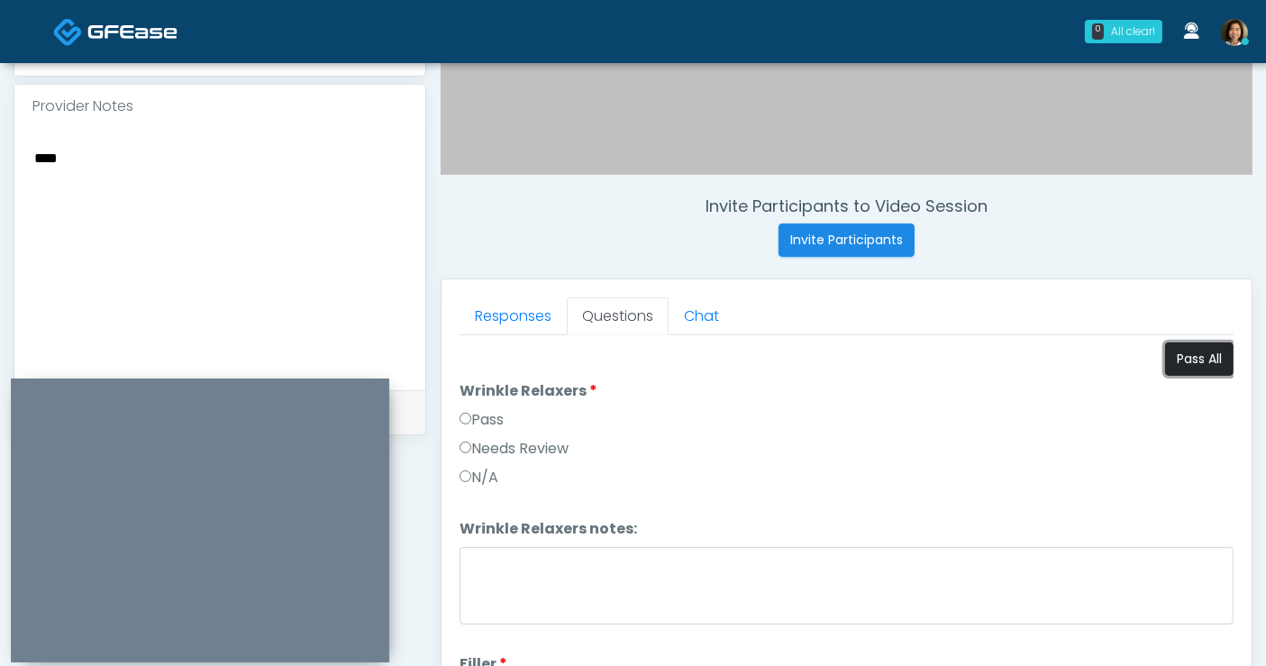
click at [1189, 366] on button "Pass All" at bounding box center [1199, 358] width 68 height 33
drag, startPoint x: 131, startPoint y: 233, endPoint x: 68, endPoint y: 160, distance: 95.8
click at [117, 212] on textarea "***" at bounding box center [219, 256] width 375 height 220
drag, startPoint x: 32, startPoint y: 157, endPoint x: -57, endPoint y: 154, distance: 88.4
click at [0, 154] on html "0 All clear! All clear! Nike Elizabeth Akinjero CA CO MO NV NY TX WA 5m 33s 49 …" at bounding box center [633, 238] width 1266 height 1618
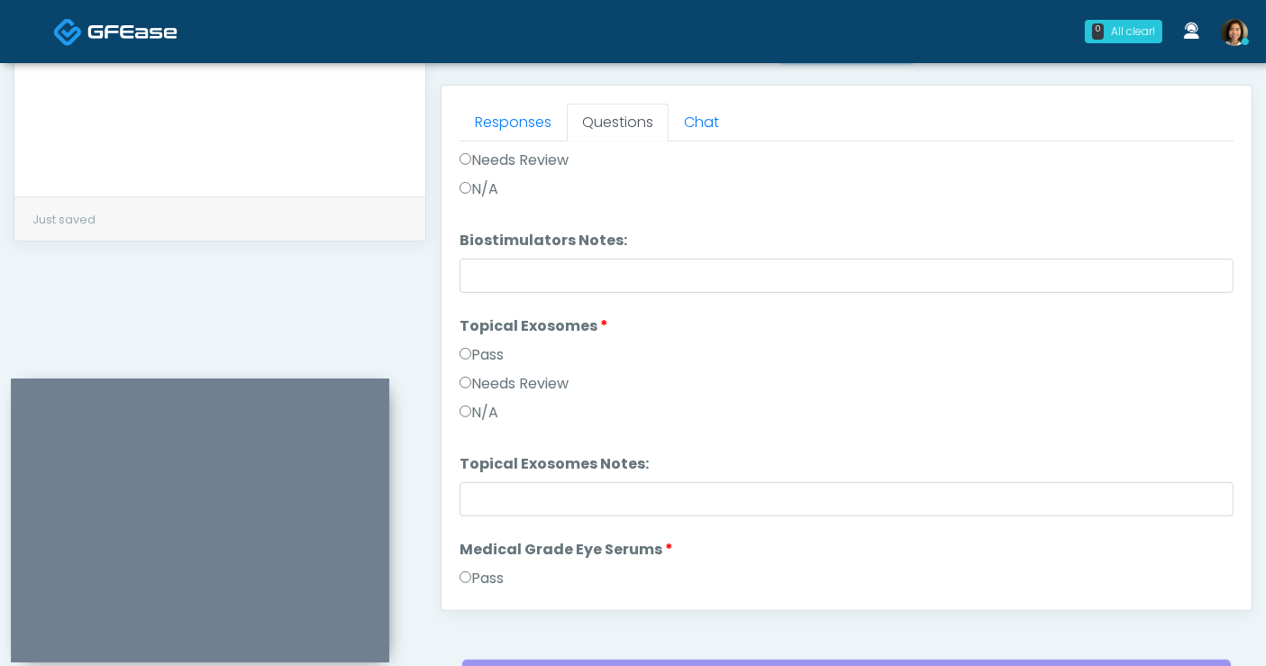
scroll to position [3272, 0]
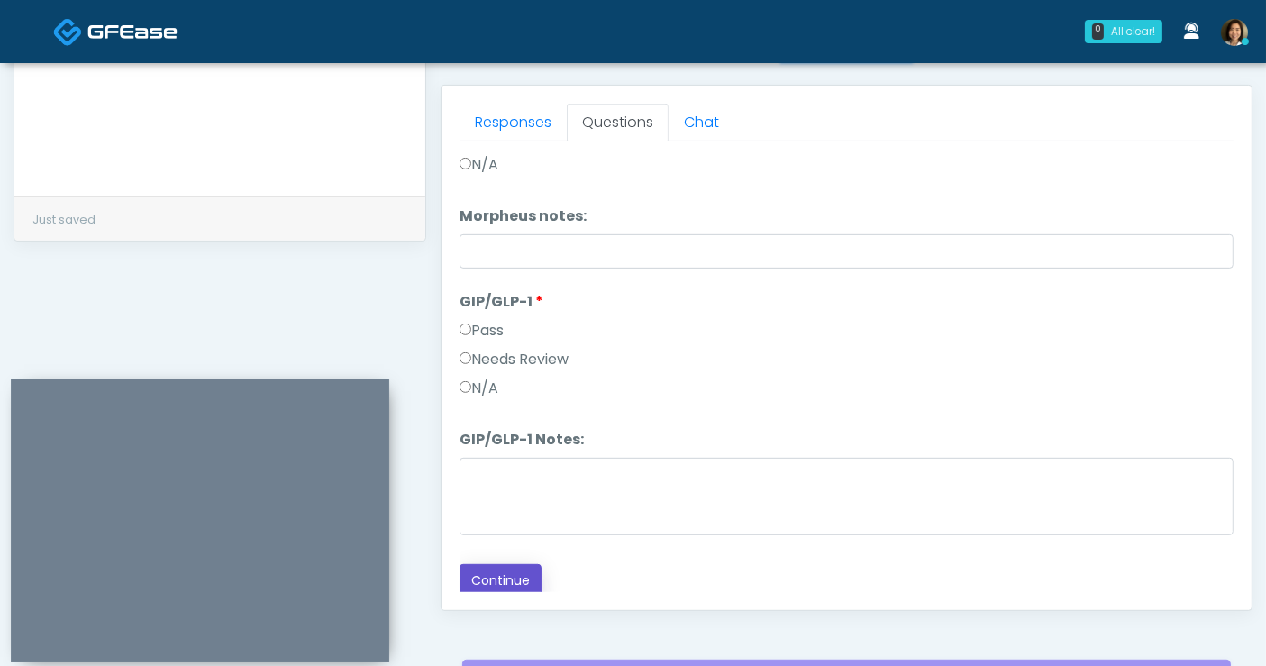
click at [505, 584] on button "Continue" at bounding box center [501, 580] width 82 height 33
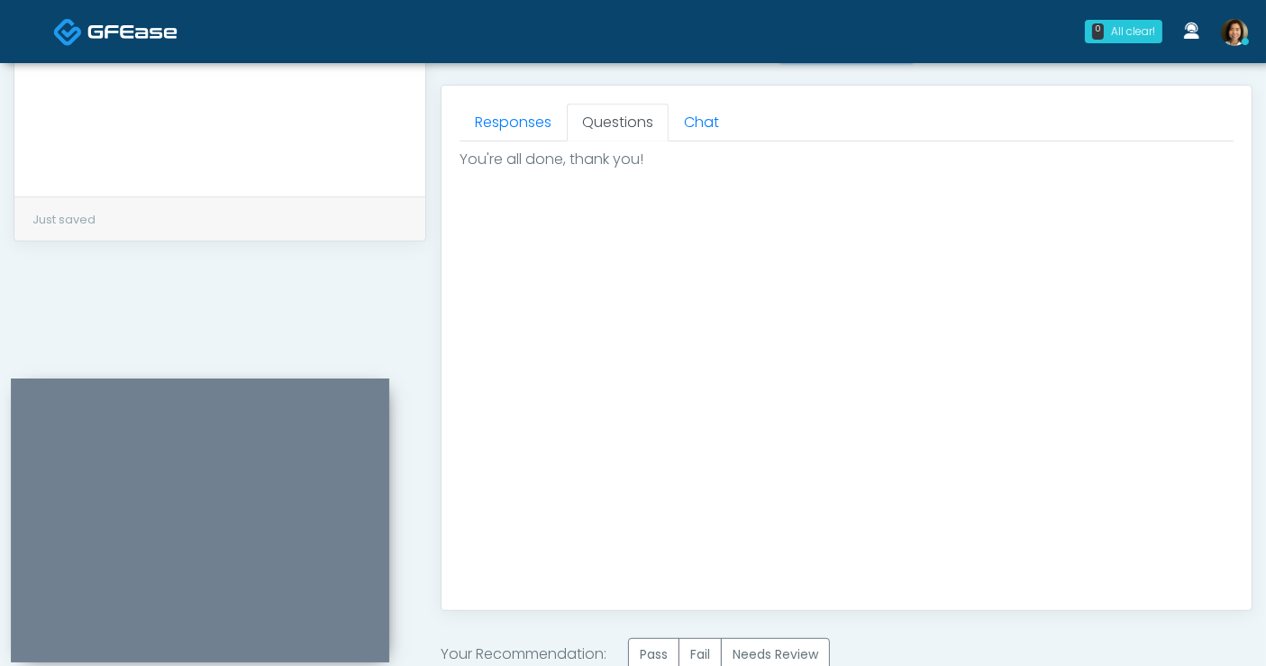
scroll to position [0, 0]
drag, startPoint x: 642, startPoint y: 647, endPoint x: 714, endPoint y: 575, distance: 102.0
click at [642, 648] on label "Pass" at bounding box center [653, 654] width 51 height 33
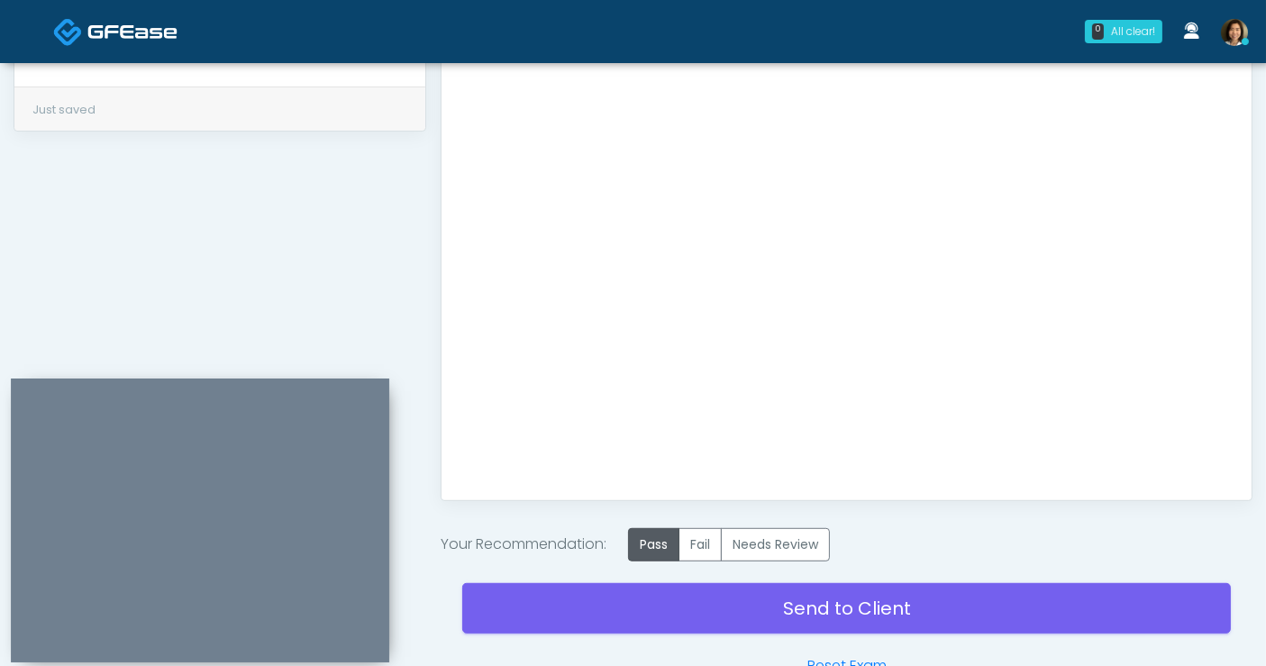
scroll to position [981, 0]
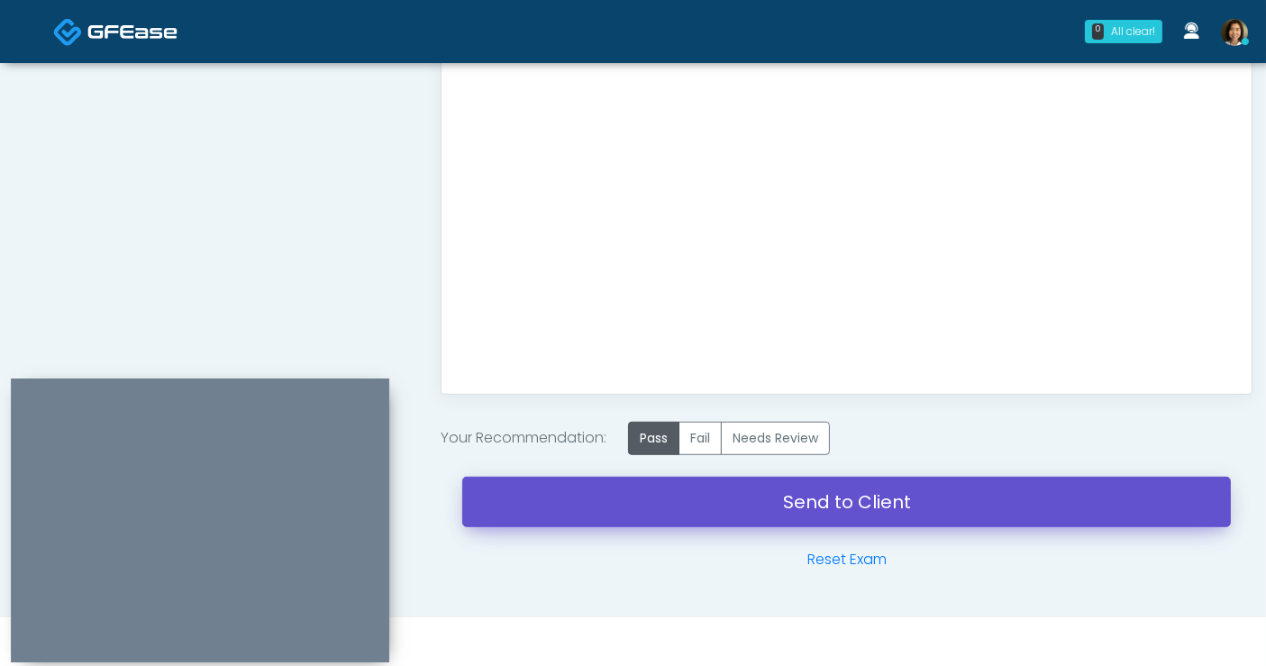
click at [789, 506] on link "Send to Client" at bounding box center [846, 502] width 769 height 50
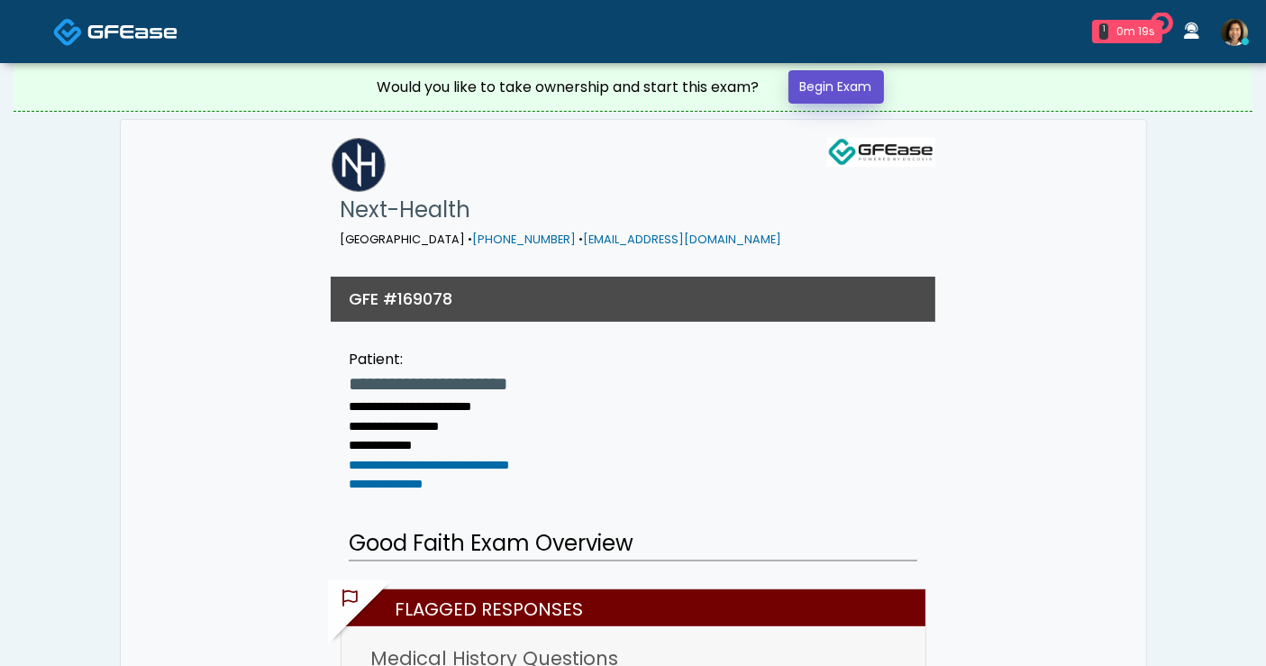
click at [812, 96] on link "Begin Exam" at bounding box center [837, 86] width 96 height 33
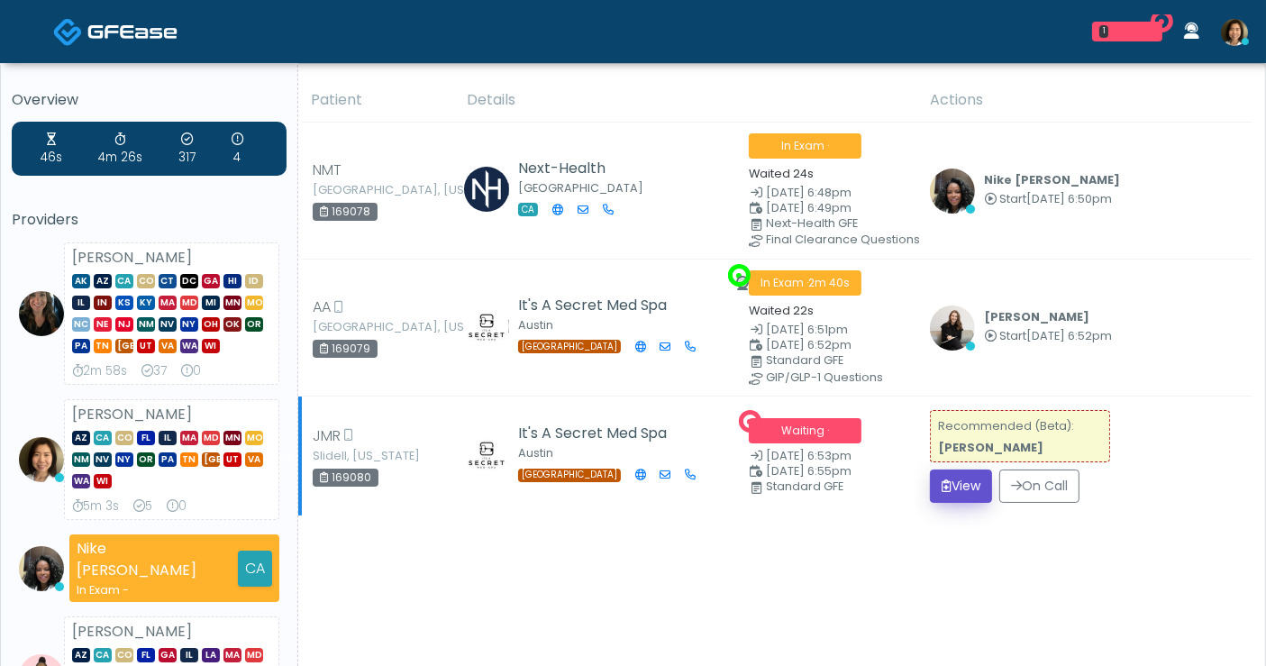
click at [971, 476] on button "View" at bounding box center [961, 486] width 62 height 33
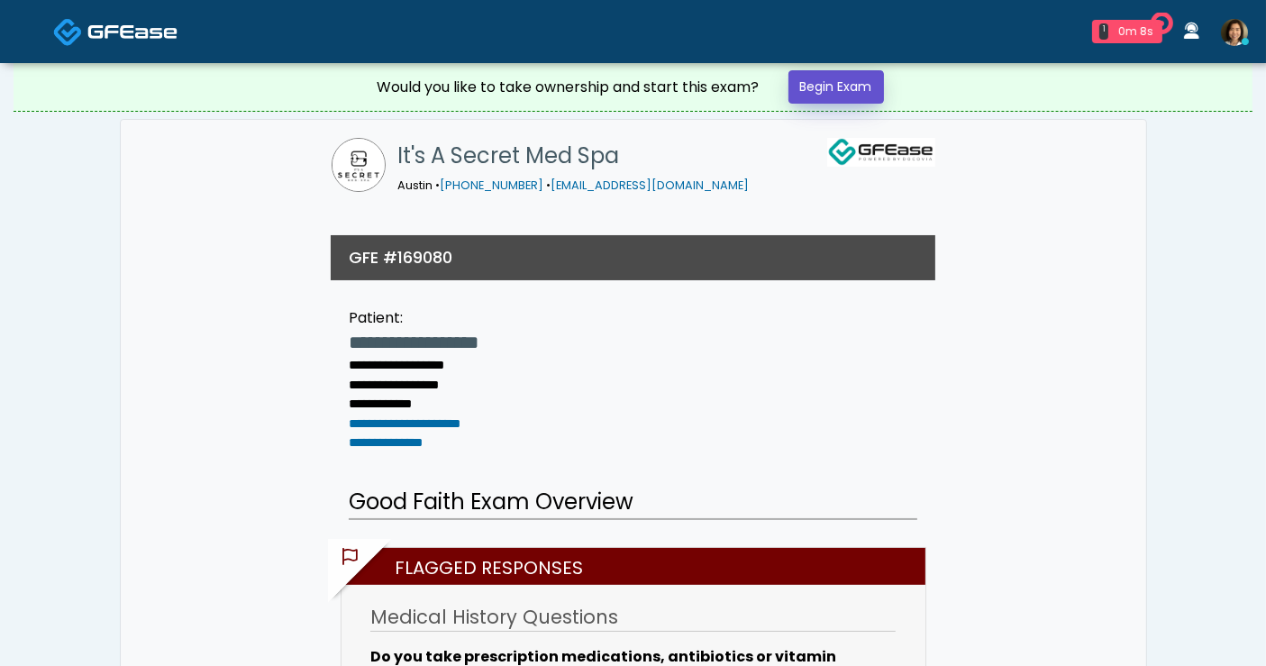
click at [823, 90] on link "Begin Exam" at bounding box center [837, 86] width 96 height 33
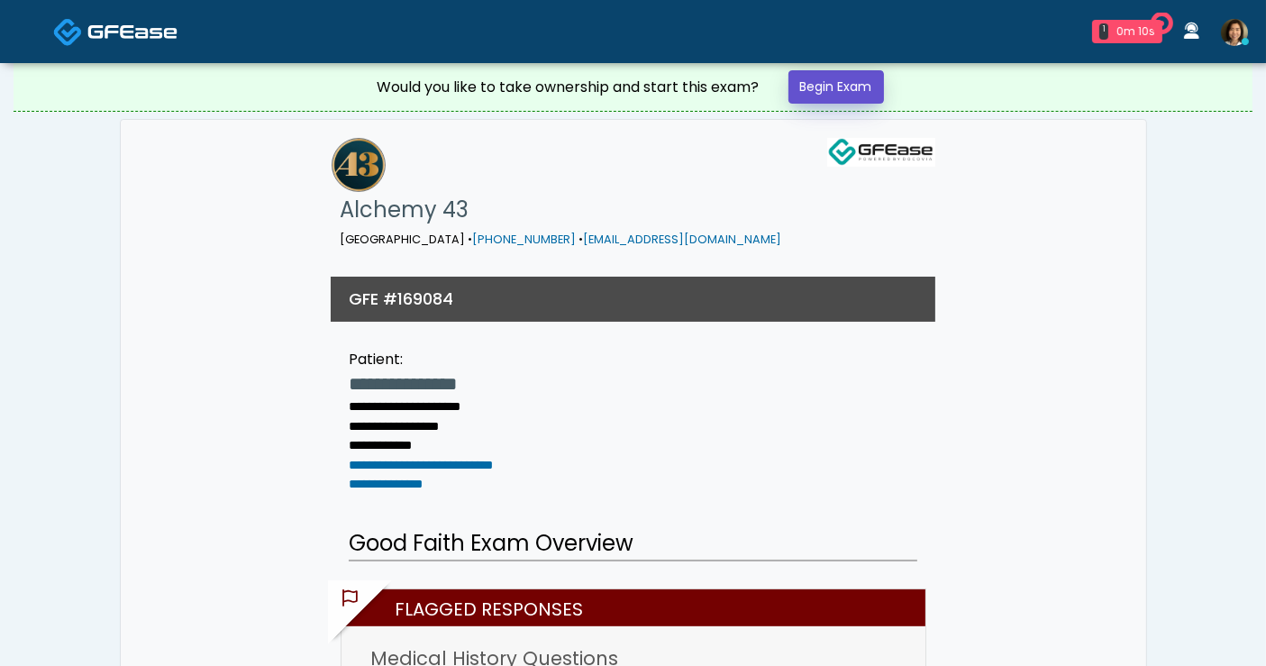
click at [842, 83] on link "Begin Exam" at bounding box center [837, 86] width 96 height 33
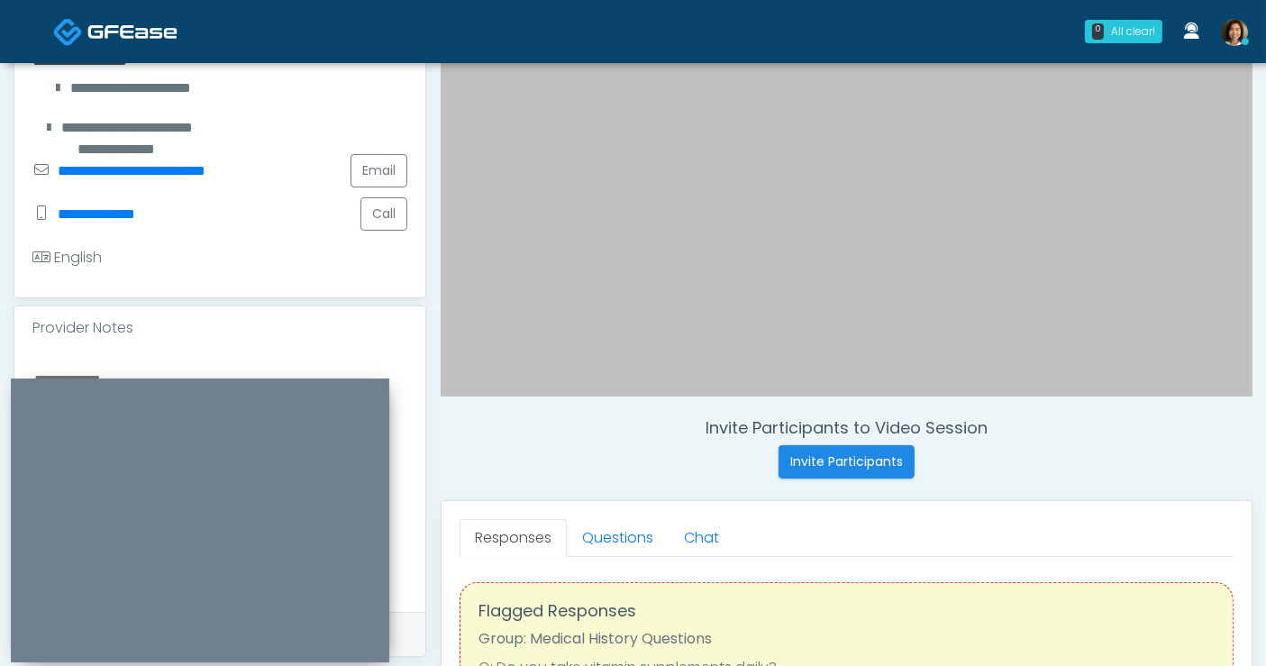
scroll to position [445, 0]
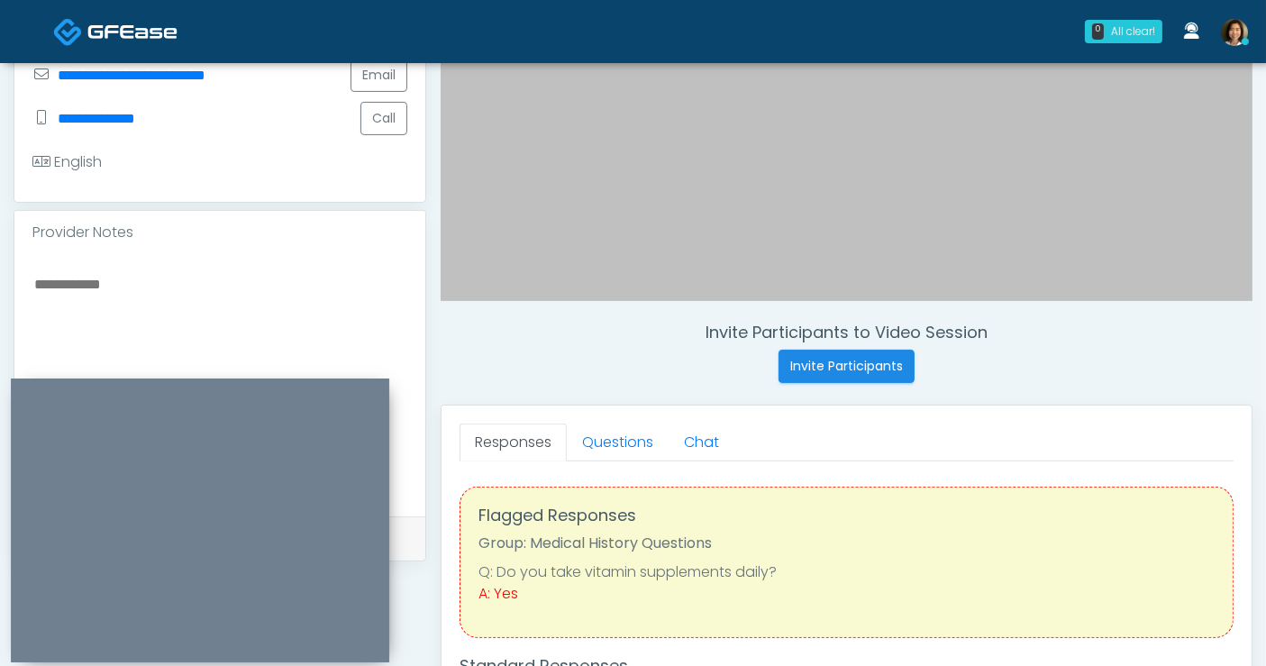
click at [182, 274] on textarea at bounding box center [219, 382] width 375 height 220
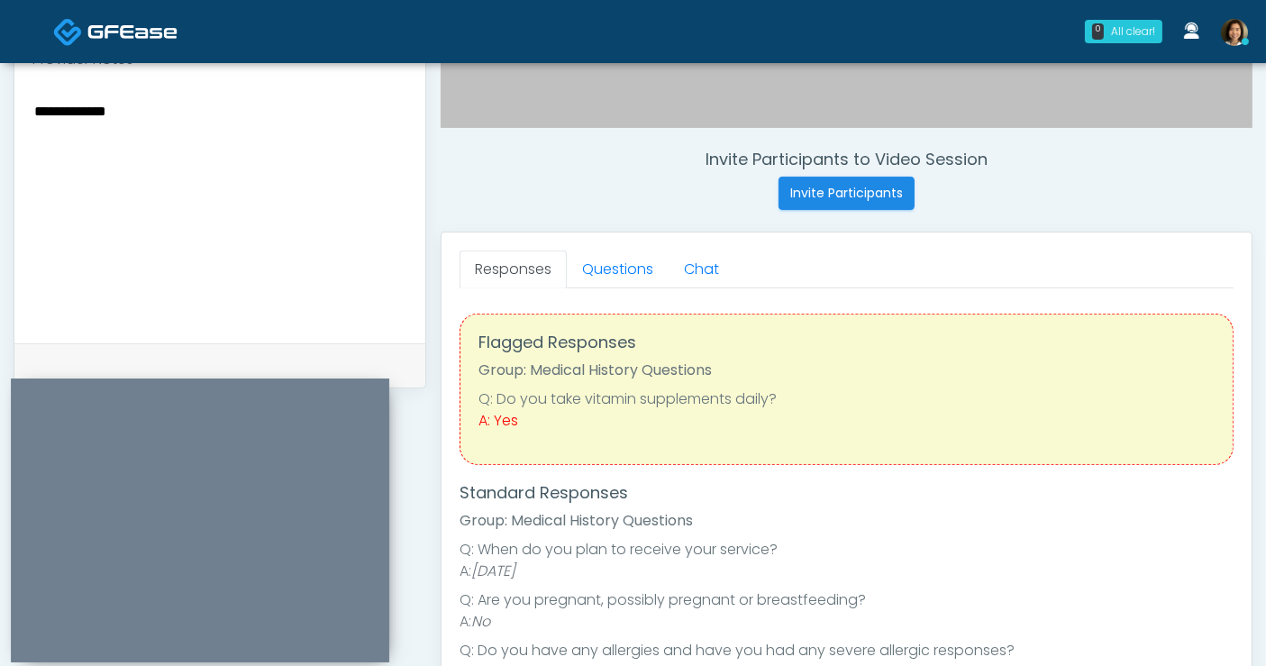
scroll to position [652, 0]
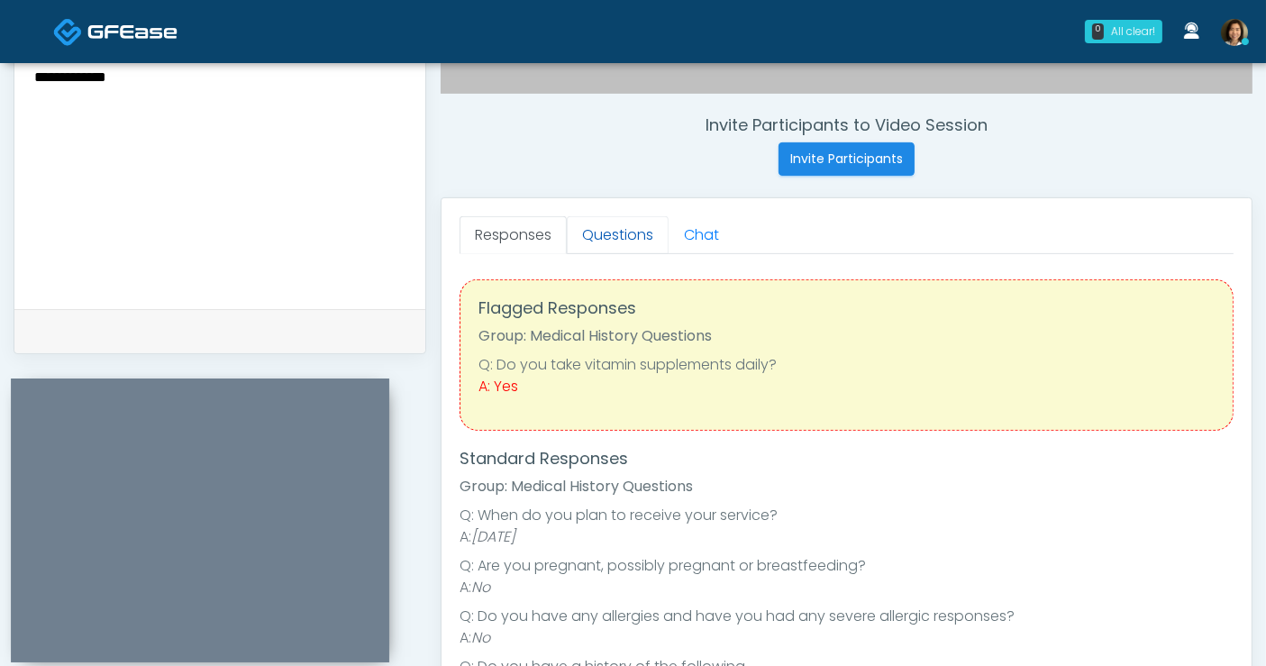
type textarea "**********"
click at [627, 233] on link "Questions" at bounding box center [618, 235] width 102 height 38
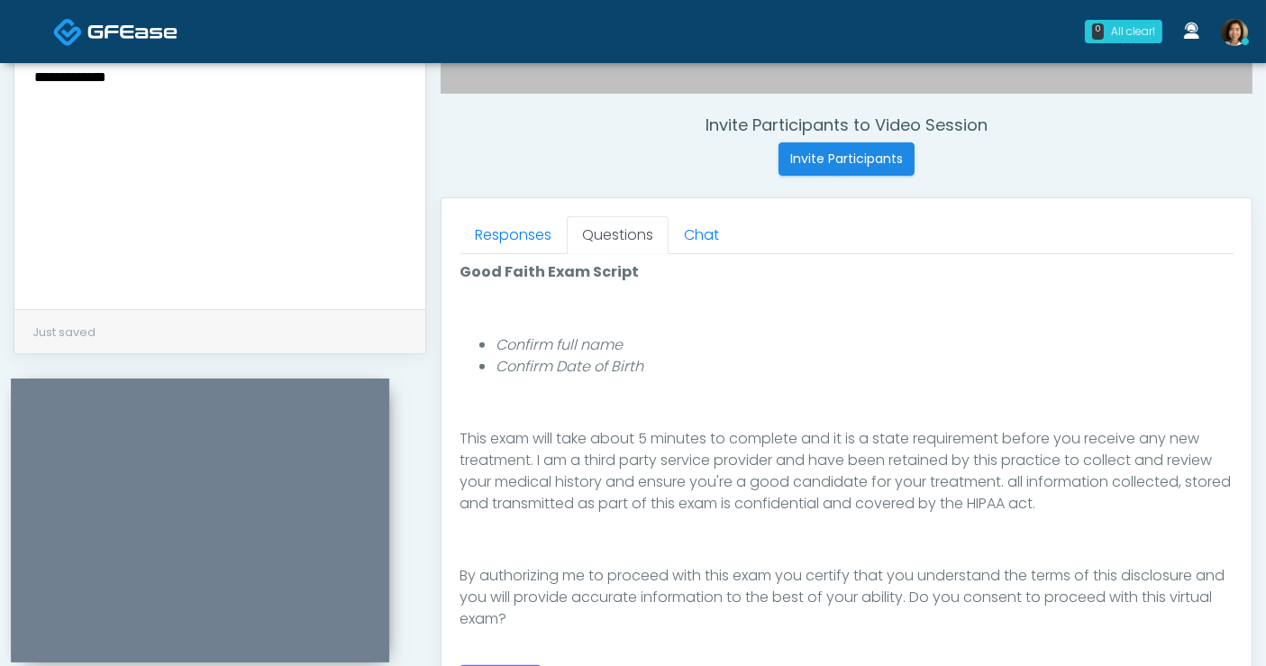
scroll to position [712, 0]
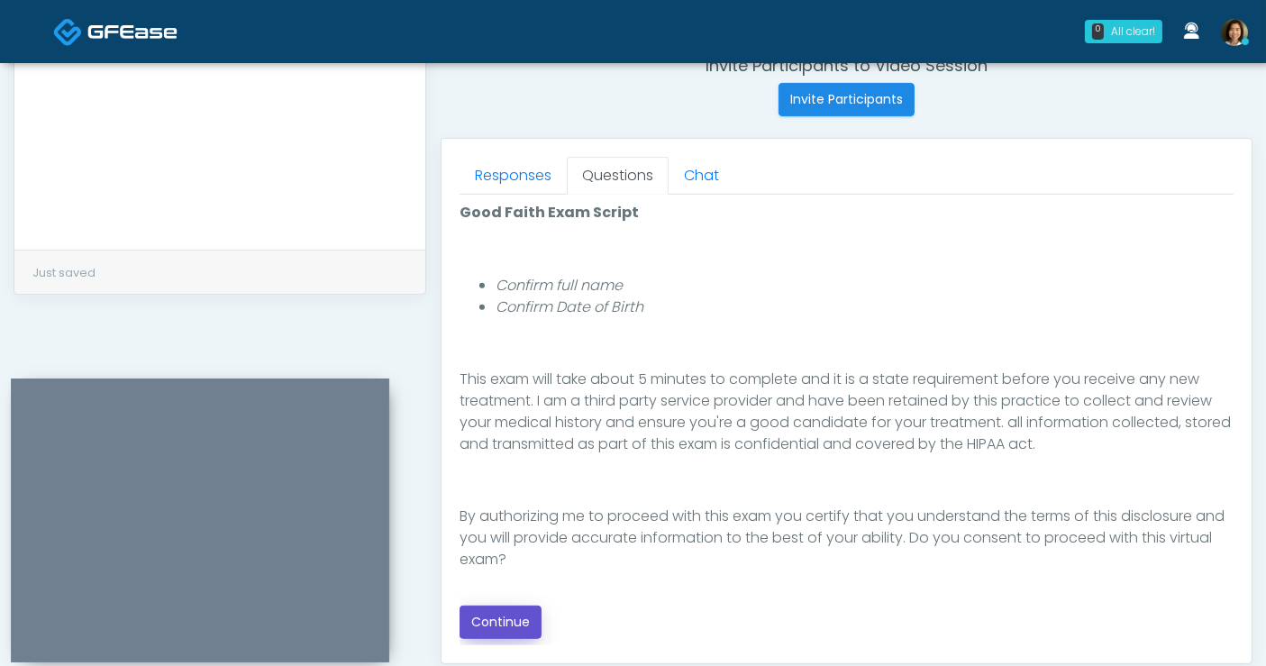
click at [489, 630] on button "Continue" at bounding box center [501, 622] width 82 height 33
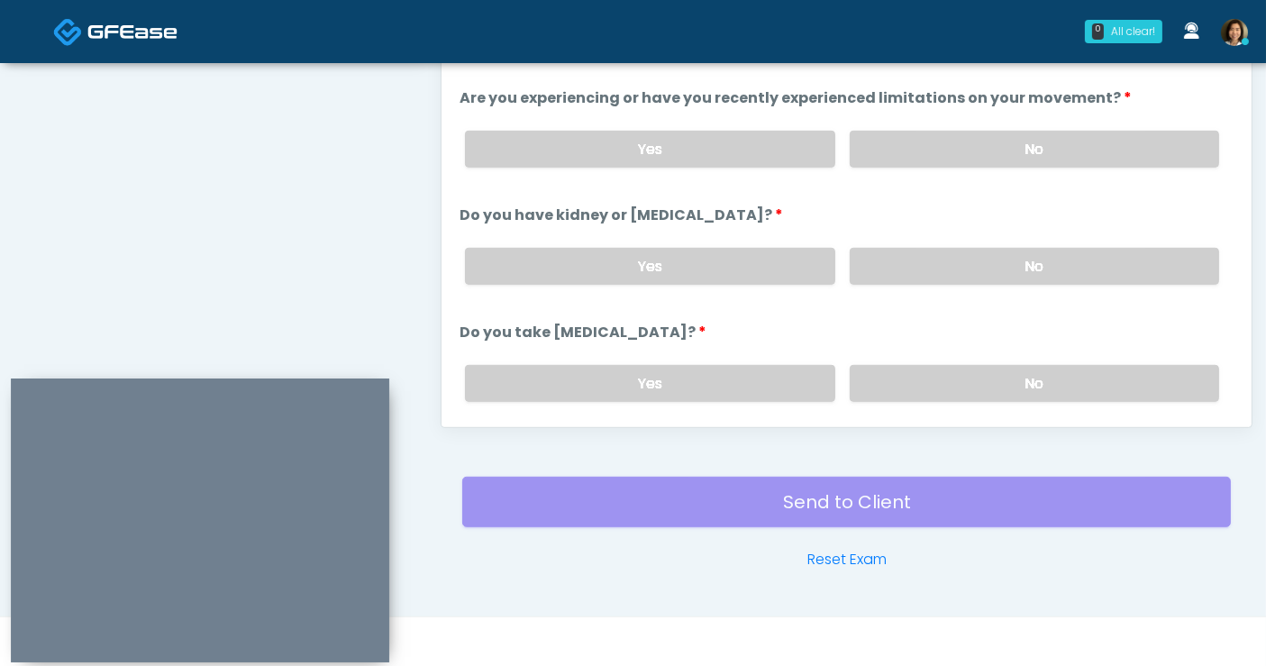
scroll to position [743, 0]
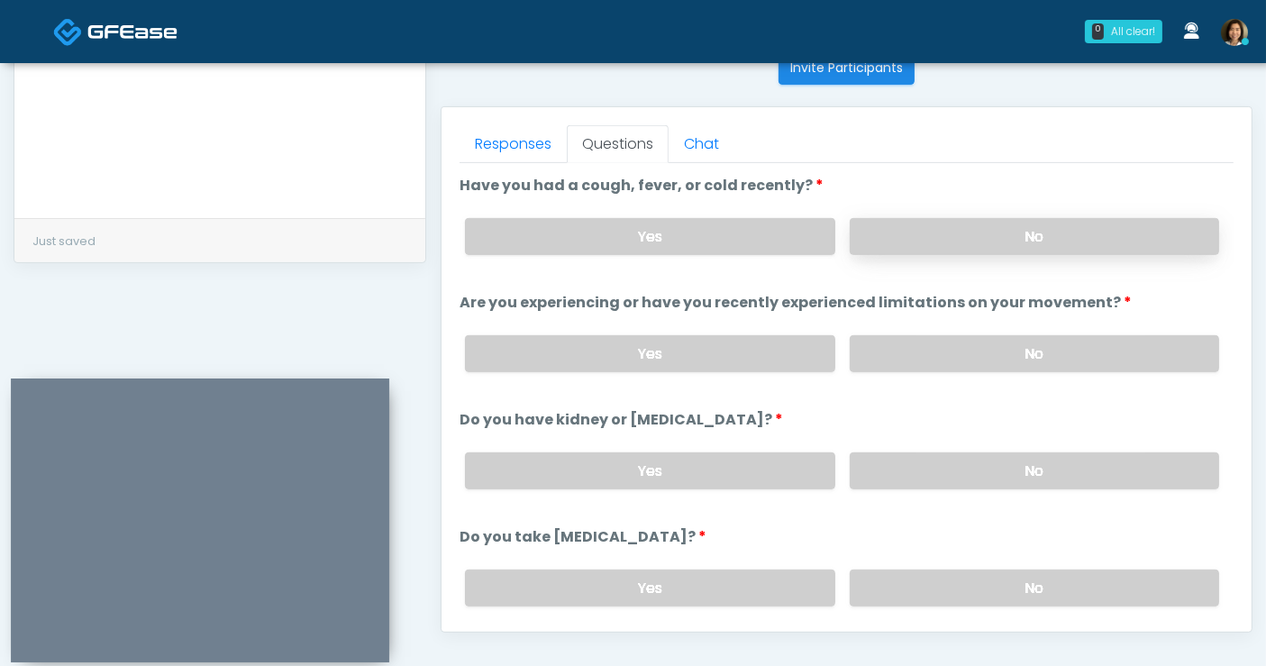
click at [1033, 218] on label "No" at bounding box center [1034, 236] width 369 height 37
click at [1017, 359] on label "No" at bounding box center [1034, 353] width 369 height 37
click at [1017, 457] on label "No" at bounding box center [1034, 470] width 369 height 37
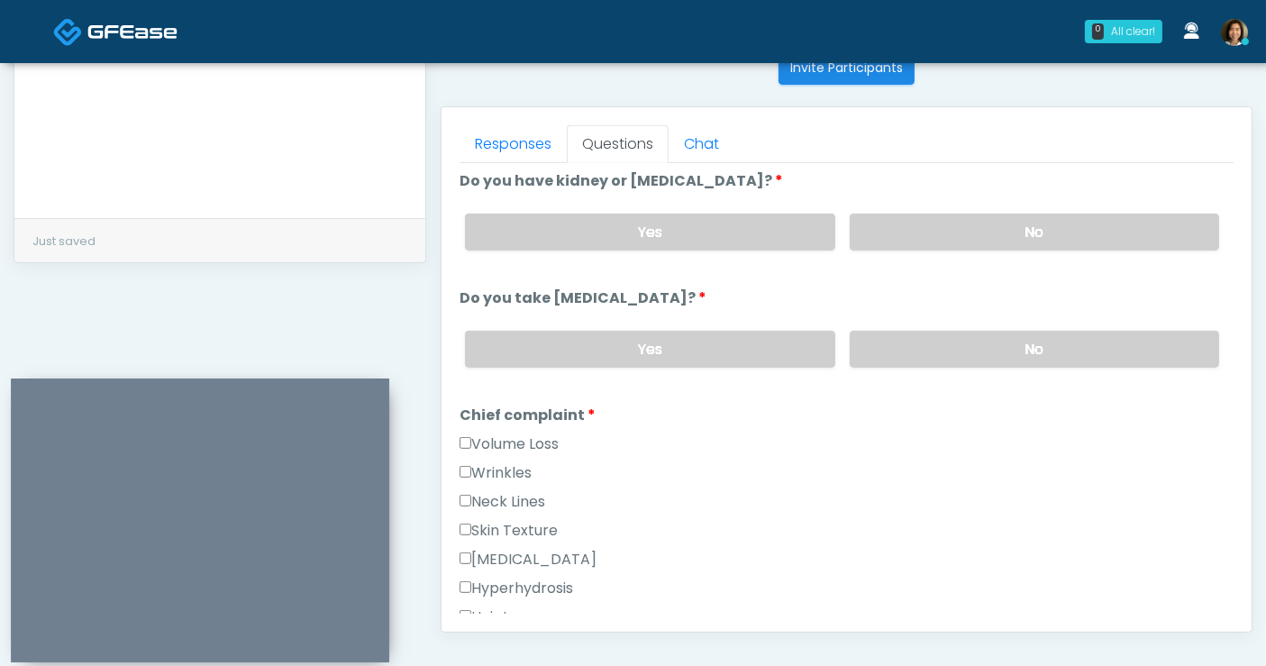
scroll to position [269, 0]
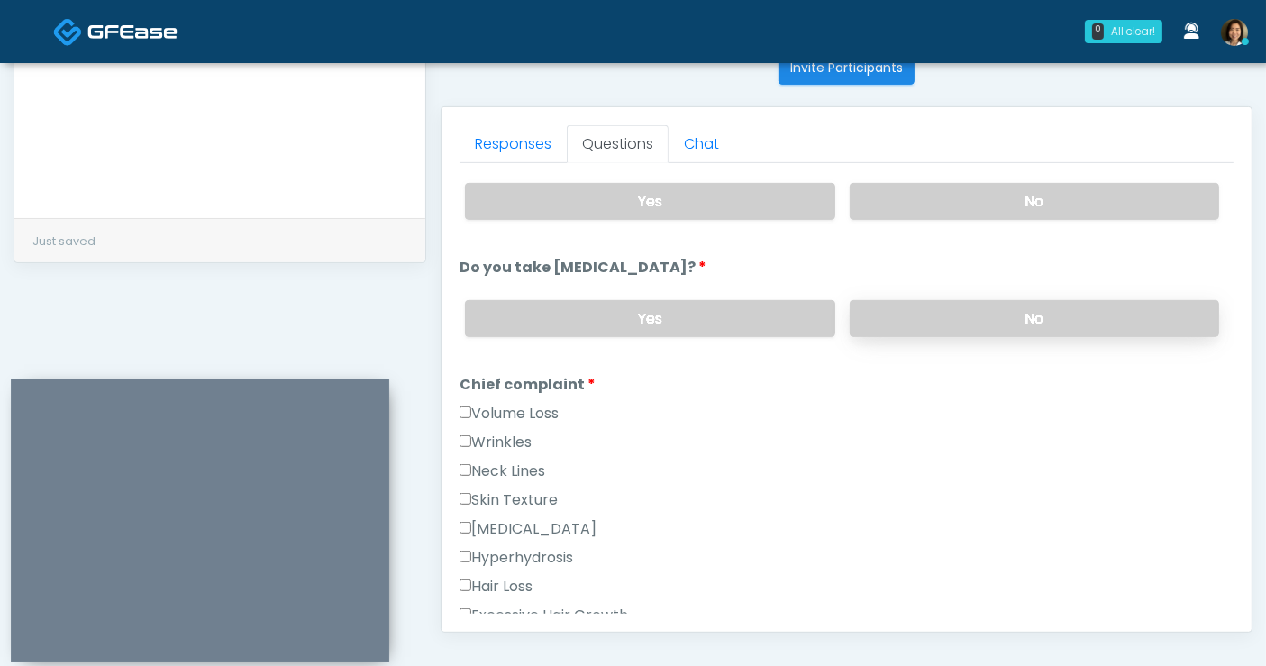
click at [1035, 326] on label "No" at bounding box center [1034, 318] width 369 height 37
click at [508, 440] on label "Wrinkles" at bounding box center [496, 443] width 72 height 22
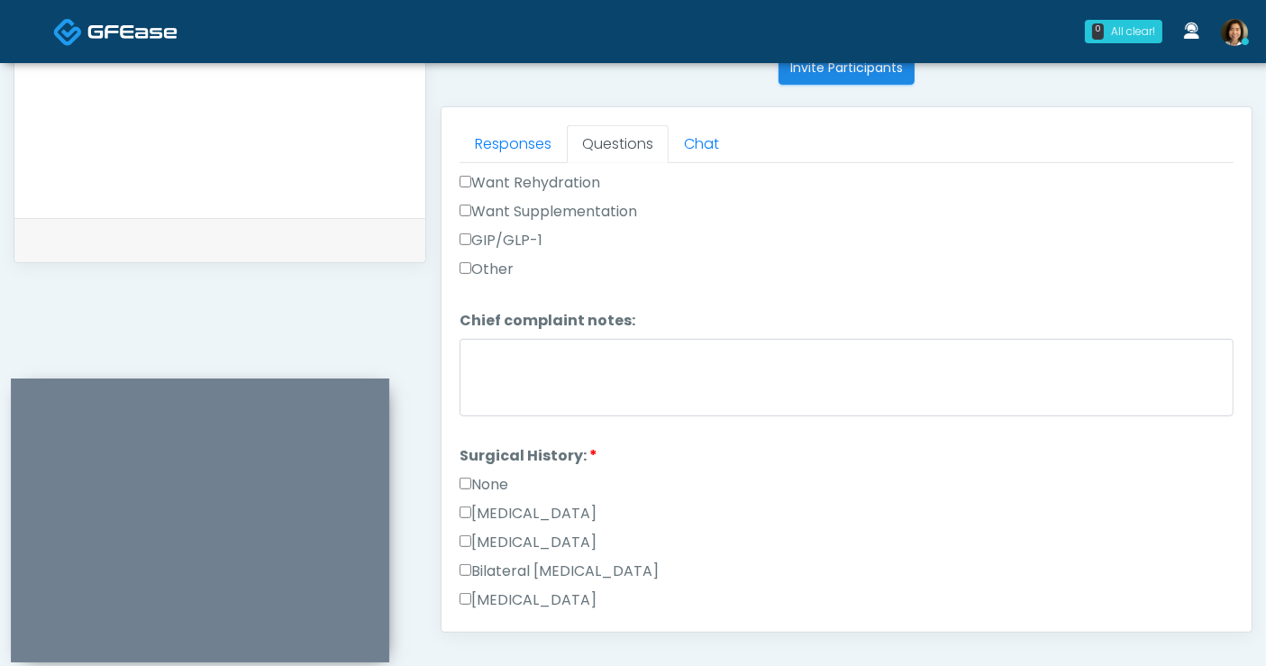
scroll to position [733, 0]
click at [483, 476] on label "None" at bounding box center [484, 483] width 49 height 22
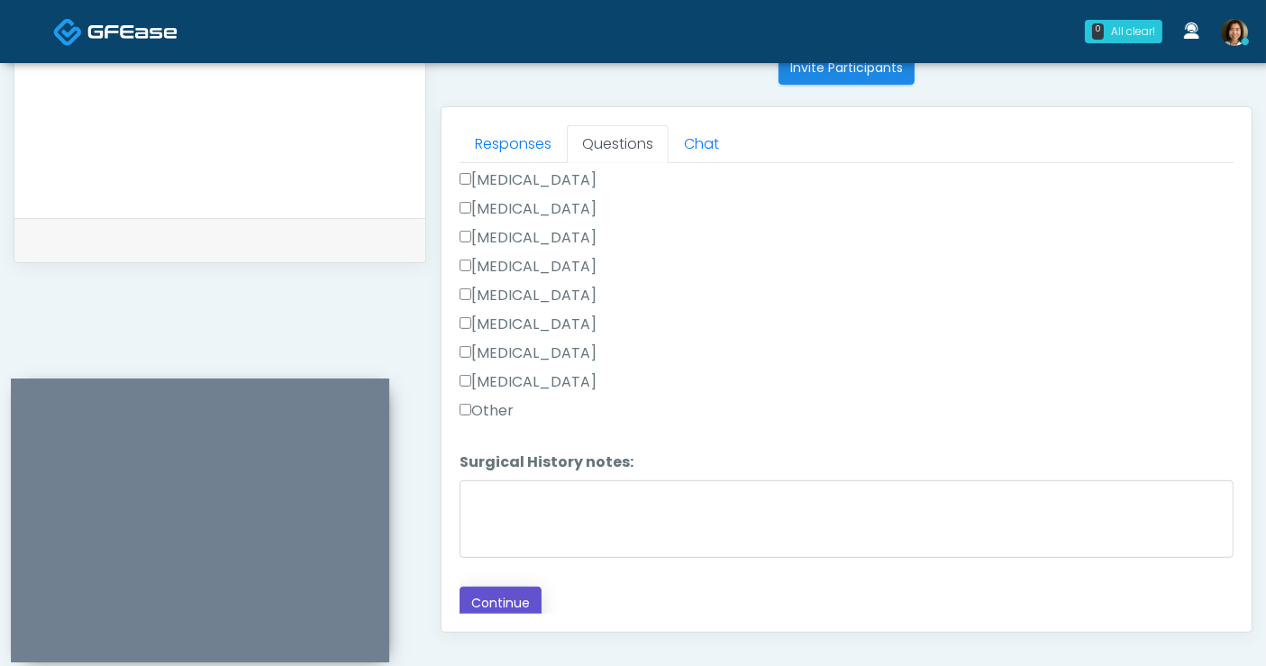
drag, startPoint x: 514, startPoint y: 595, endPoint x: 782, endPoint y: 342, distance: 369.1
click at [514, 590] on button "Continue" at bounding box center [501, 603] width 82 height 33
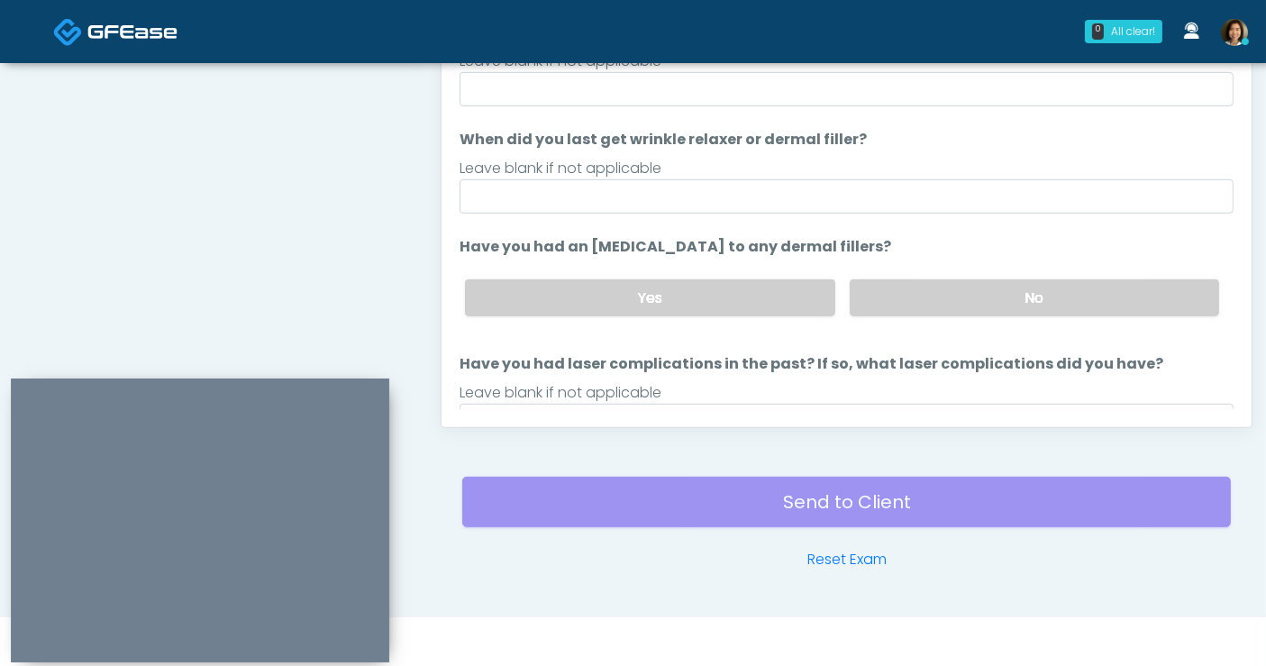
scroll to position [667, 0]
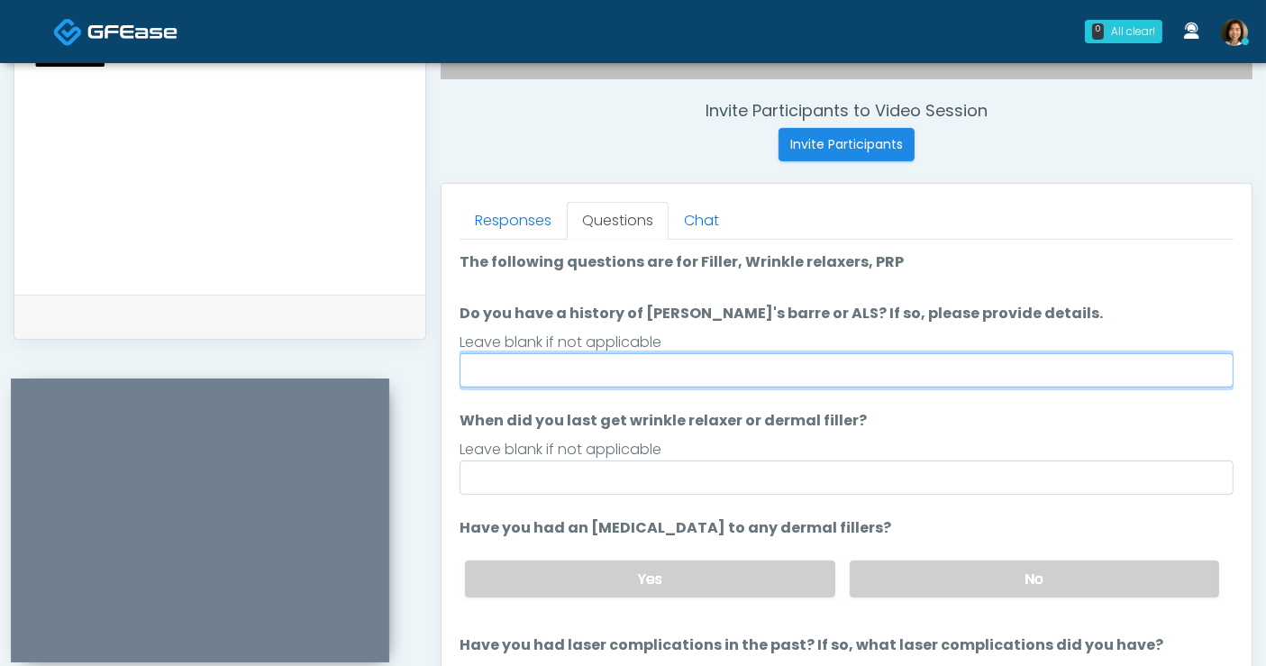
click at [749, 371] on input "Do you have a history of [PERSON_NAME]'s barre or ALS? If so, please provide de…" at bounding box center [847, 370] width 774 height 34
type input "**"
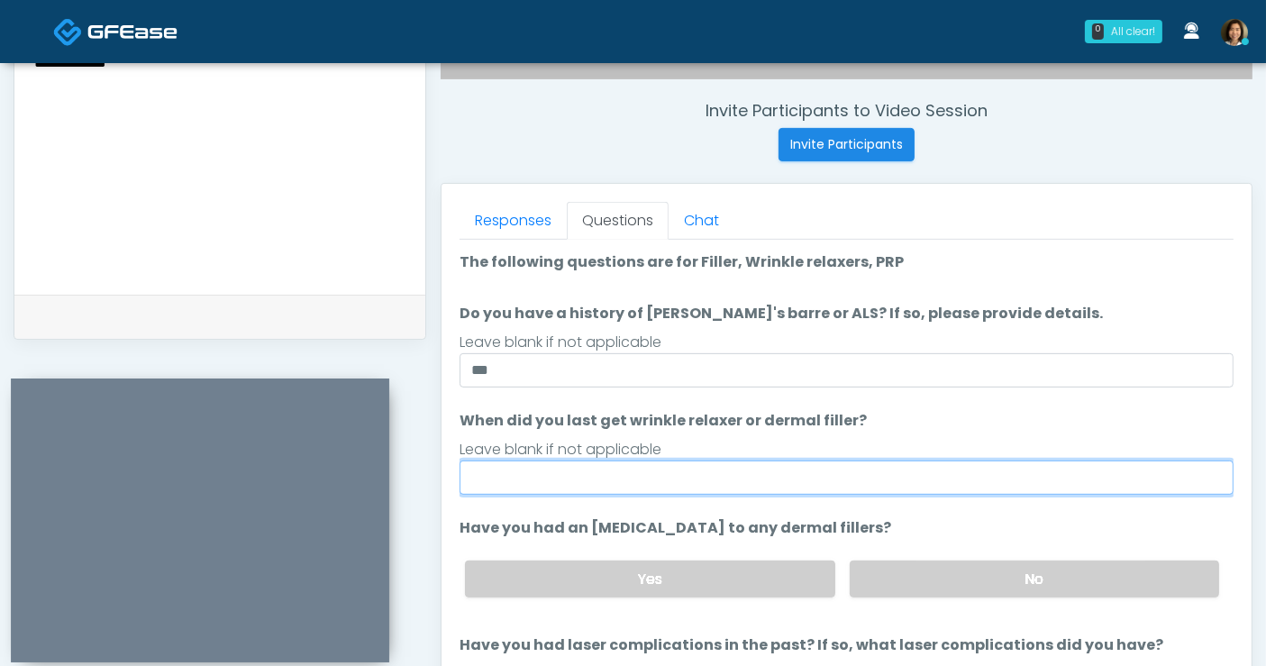
click at [569, 479] on input "When did you last get wrinkle relaxer or dermal filler?" at bounding box center [847, 477] width 774 height 34
type input "**********"
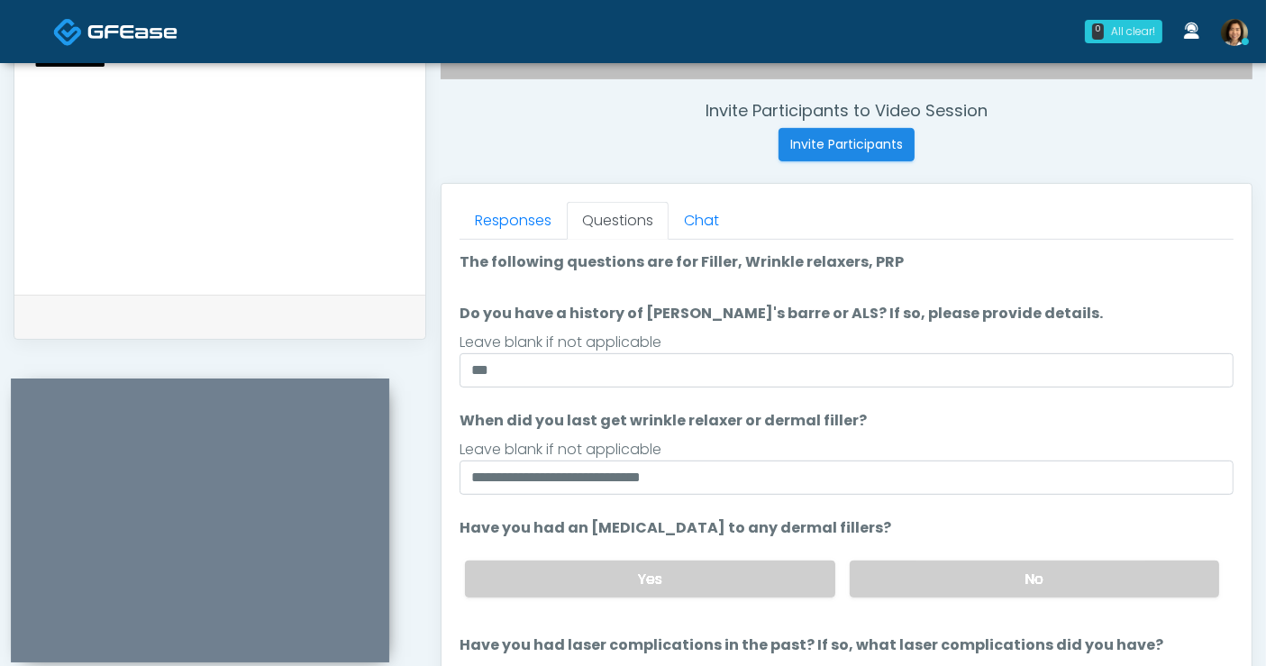
scroll to position [83, 0]
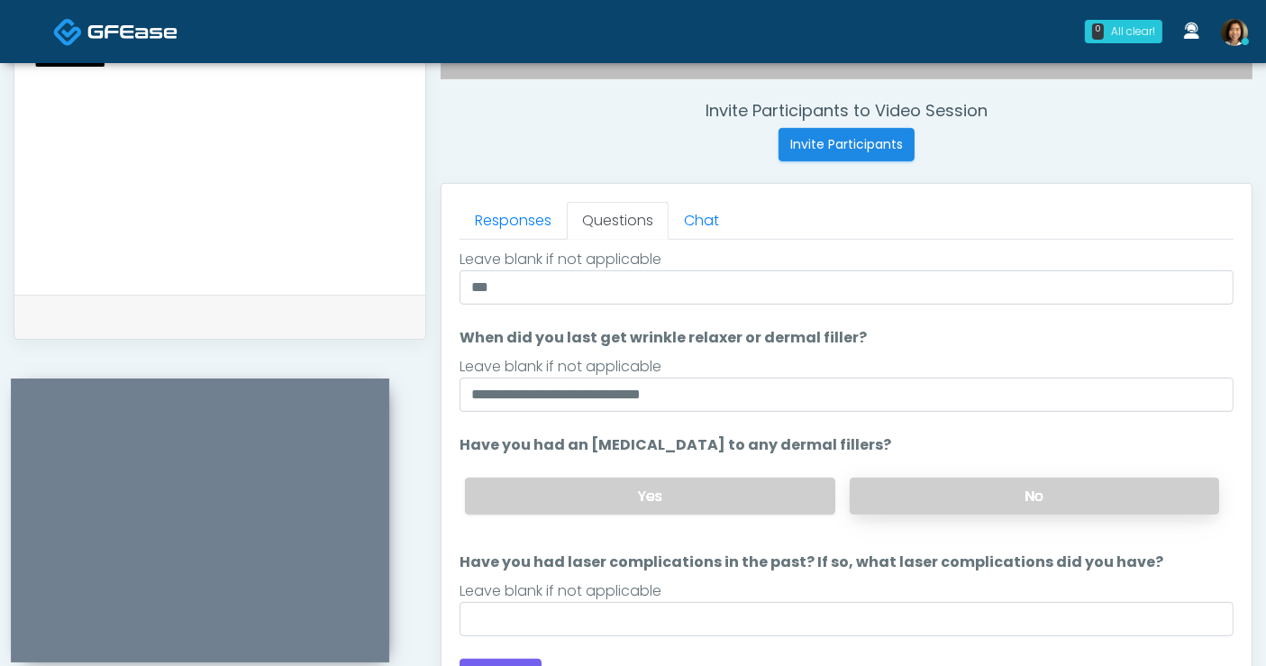
click at [1014, 490] on label "No" at bounding box center [1034, 496] width 369 height 37
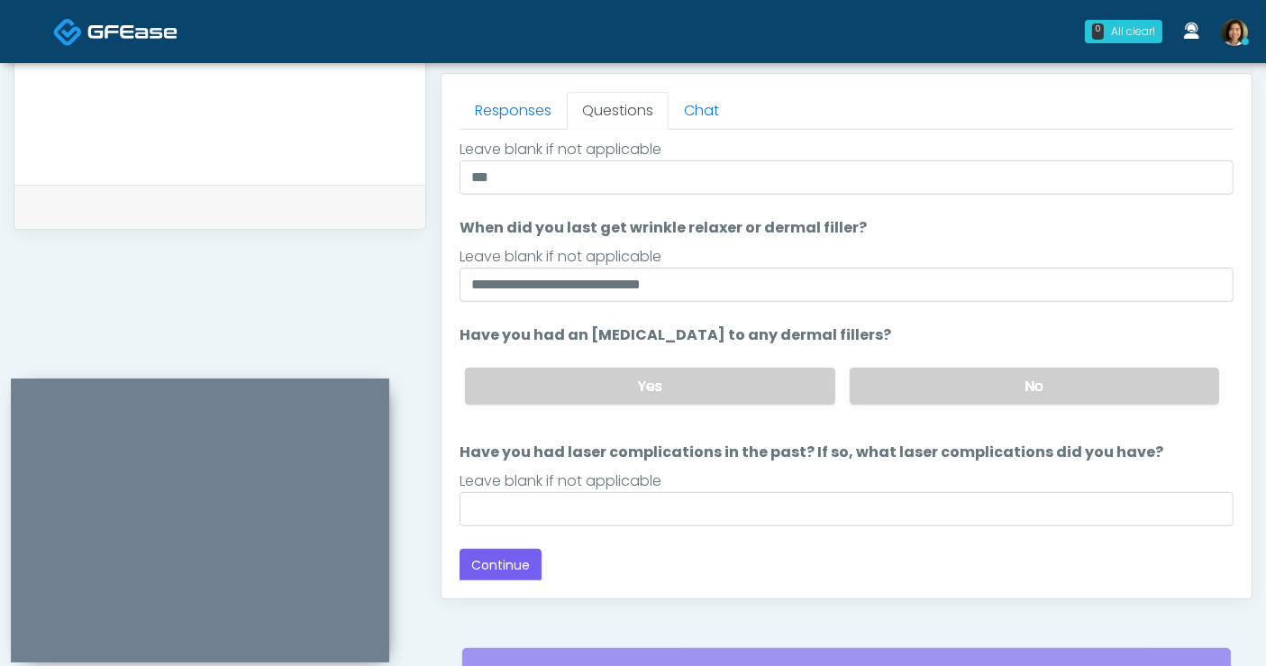
scroll to position [793, 0]
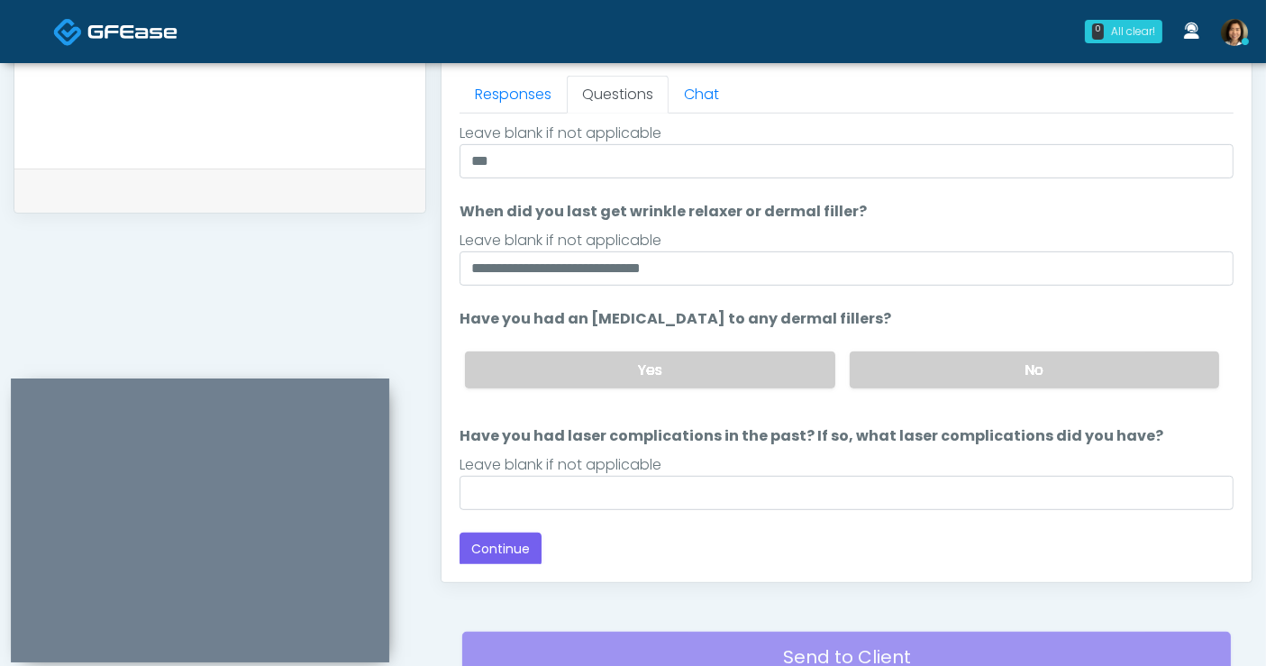
click at [694, 508] on div "Loading... Connecting to your agent... Please wait while we prepare your person…" at bounding box center [847, 304] width 774 height 524
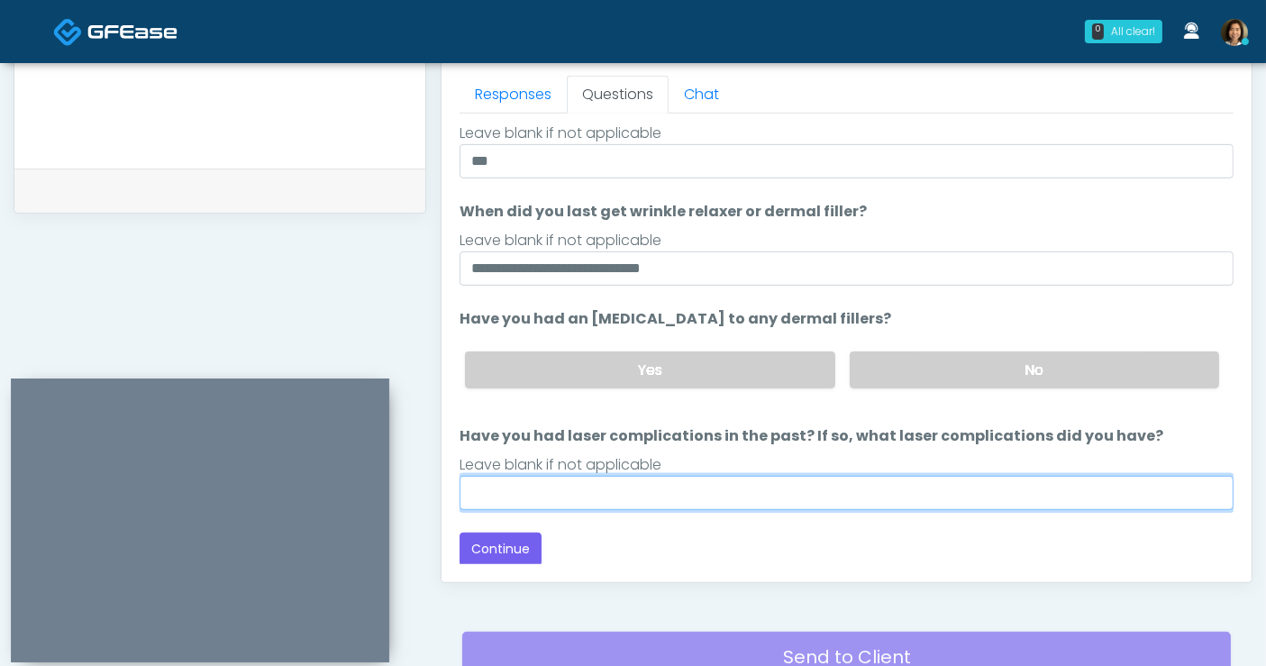
drag, startPoint x: 695, startPoint y: 490, endPoint x: 713, endPoint y: 490, distance: 18.0
click at [695, 490] on input "Have you had laser complications in the past? If so, what laser complications d…" at bounding box center [847, 493] width 774 height 34
type input "**"
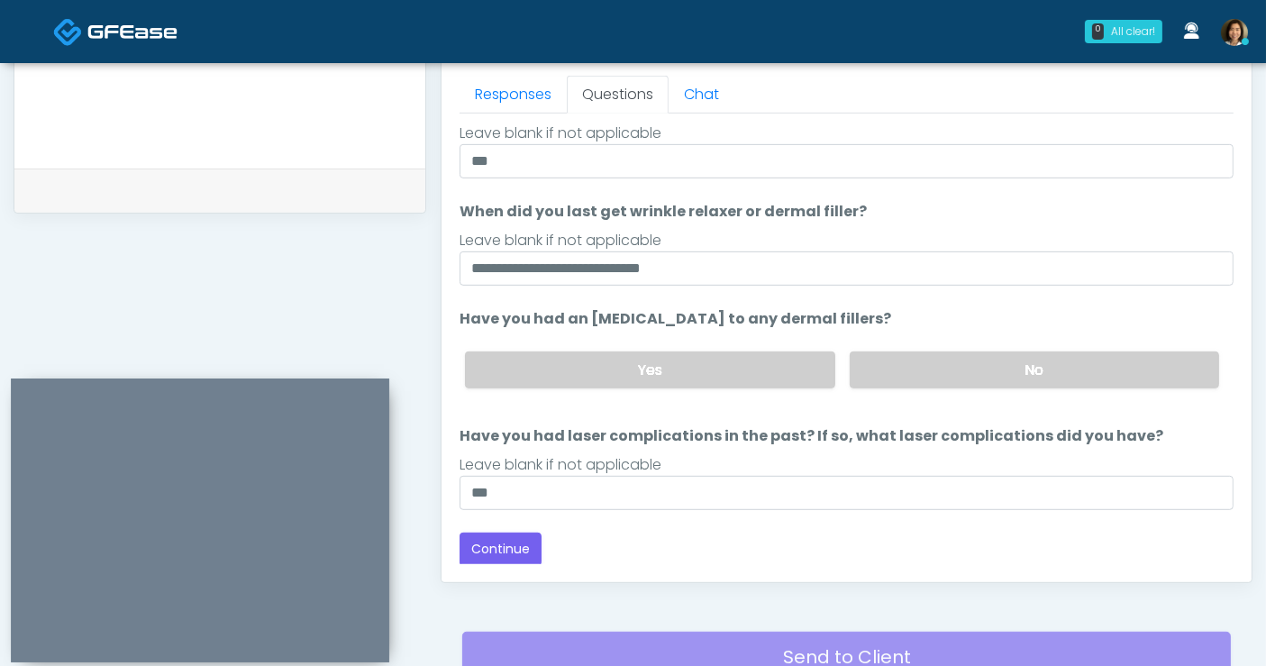
scroll to position [83, 0]
click at [1050, 528] on div "Loading... Connecting to your agent... Please wait while we prepare your person…" at bounding box center [847, 304] width 774 height 524
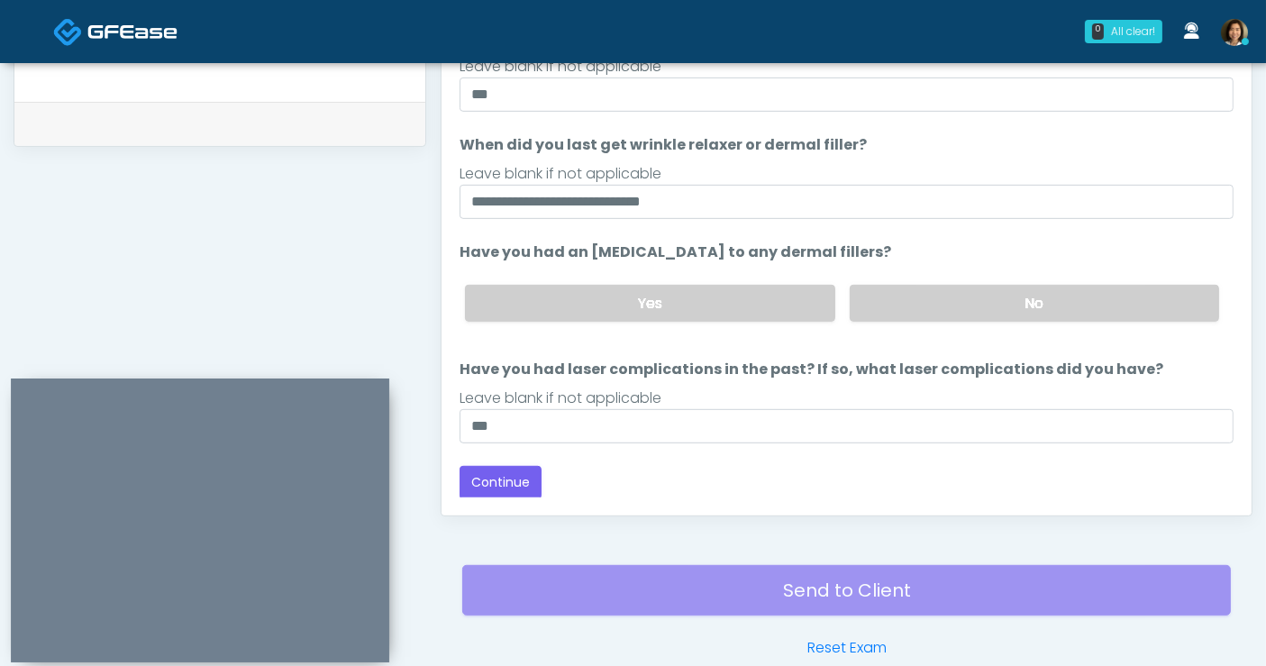
scroll to position [857, 0]
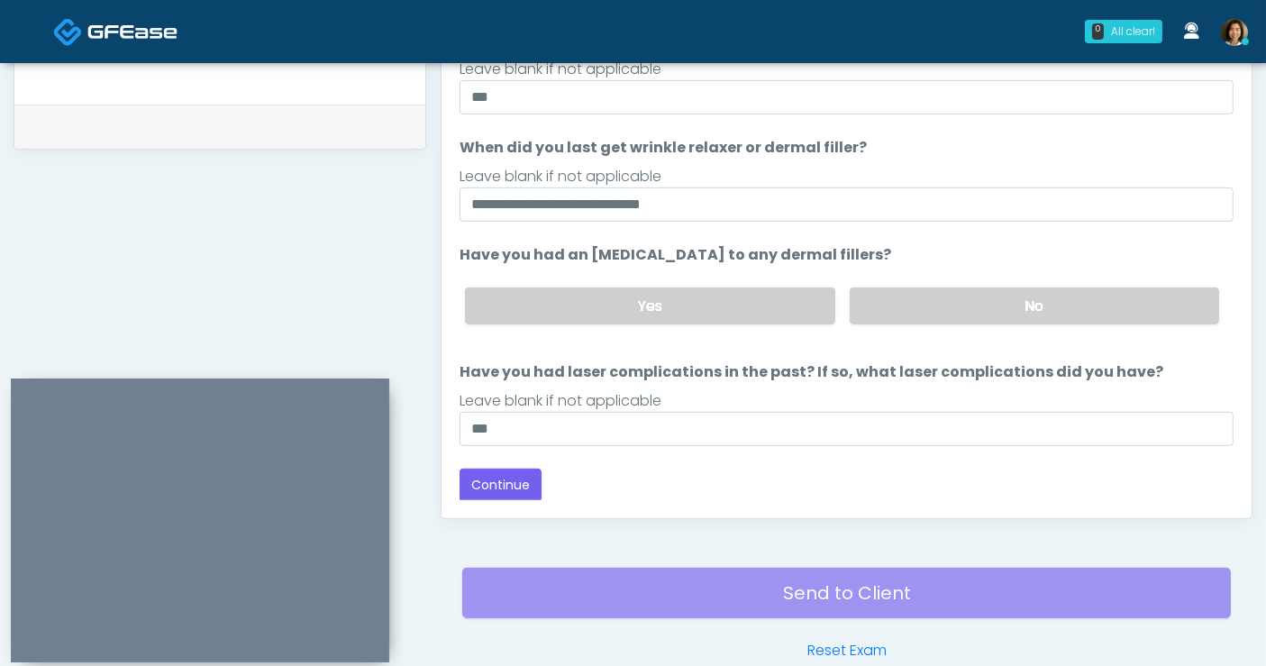
click at [642, 490] on div "Back Continue" at bounding box center [847, 485] width 774 height 33
click at [509, 485] on button "Continue" at bounding box center [501, 485] width 82 height 33
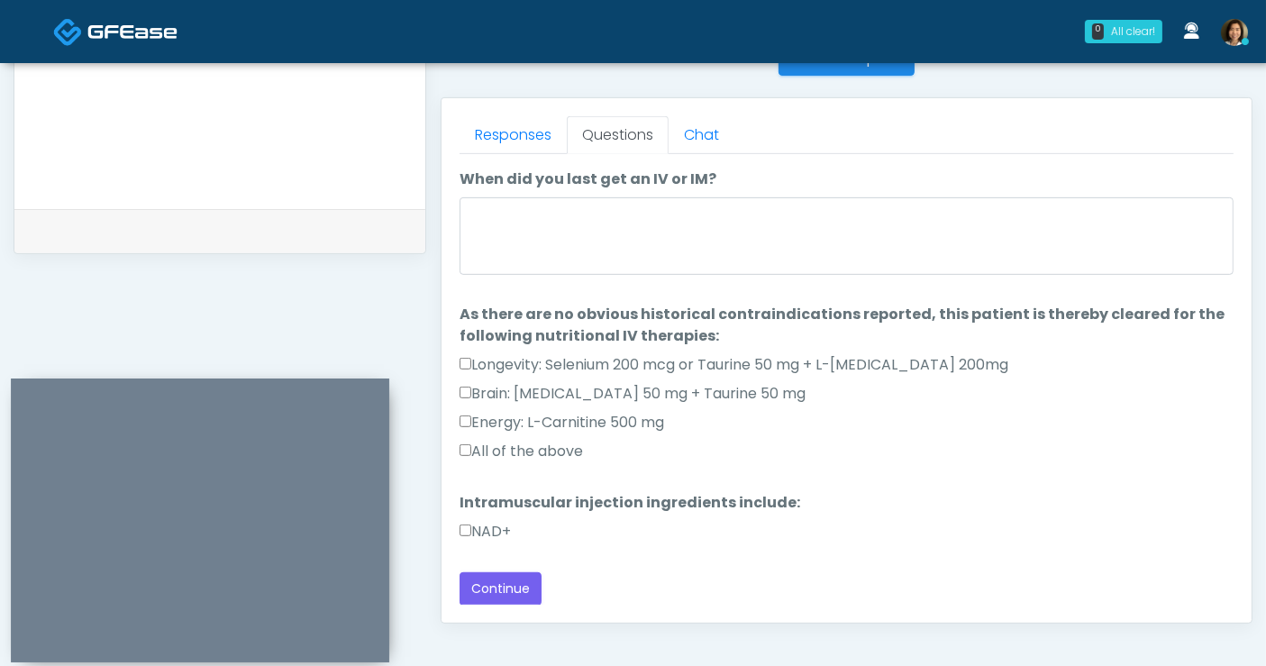
scroll to position [749, 0]
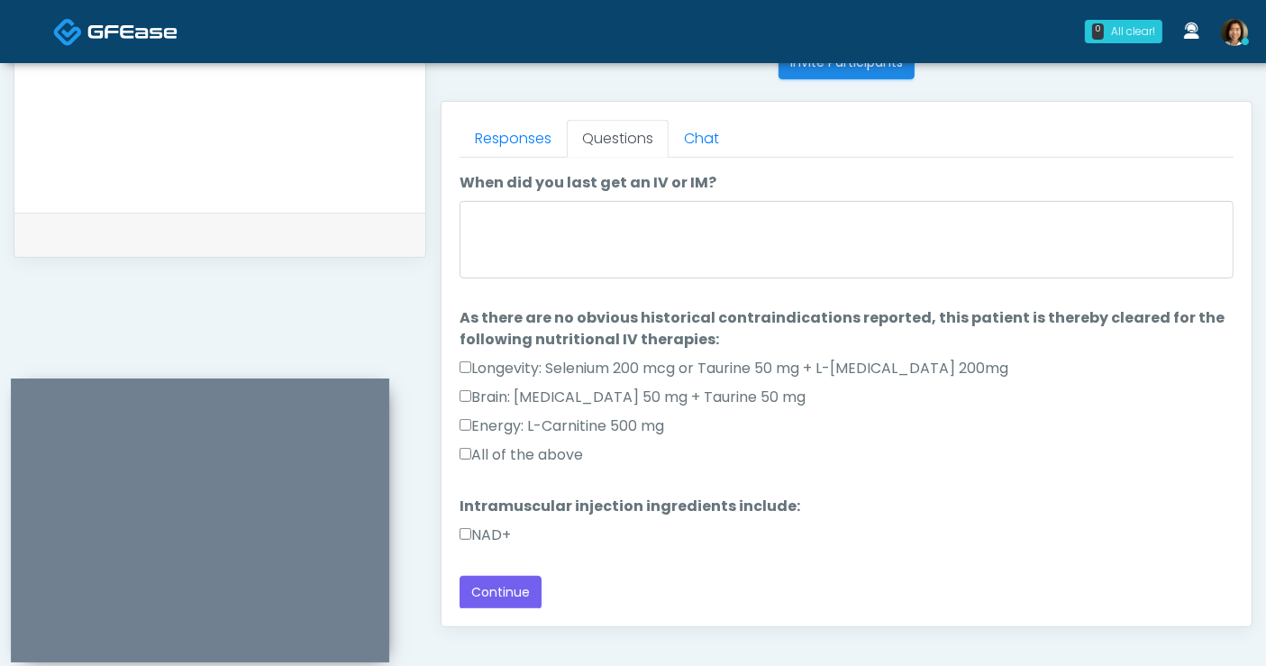
click at [545, 460] on label "All of the above" at bounding box center [521, 455] width 123 height 22
click at [501, 533] on label "NAD+" at bounding box center [485, 535] width 51 height 22
drag, startPoint x: 510, startPoint y: 590, endPoint x: 491, endPoint y: 557, distance: 38.3
click at [510, 590] on button "Continue" at bounding box center [501, 592] width 82 height 33
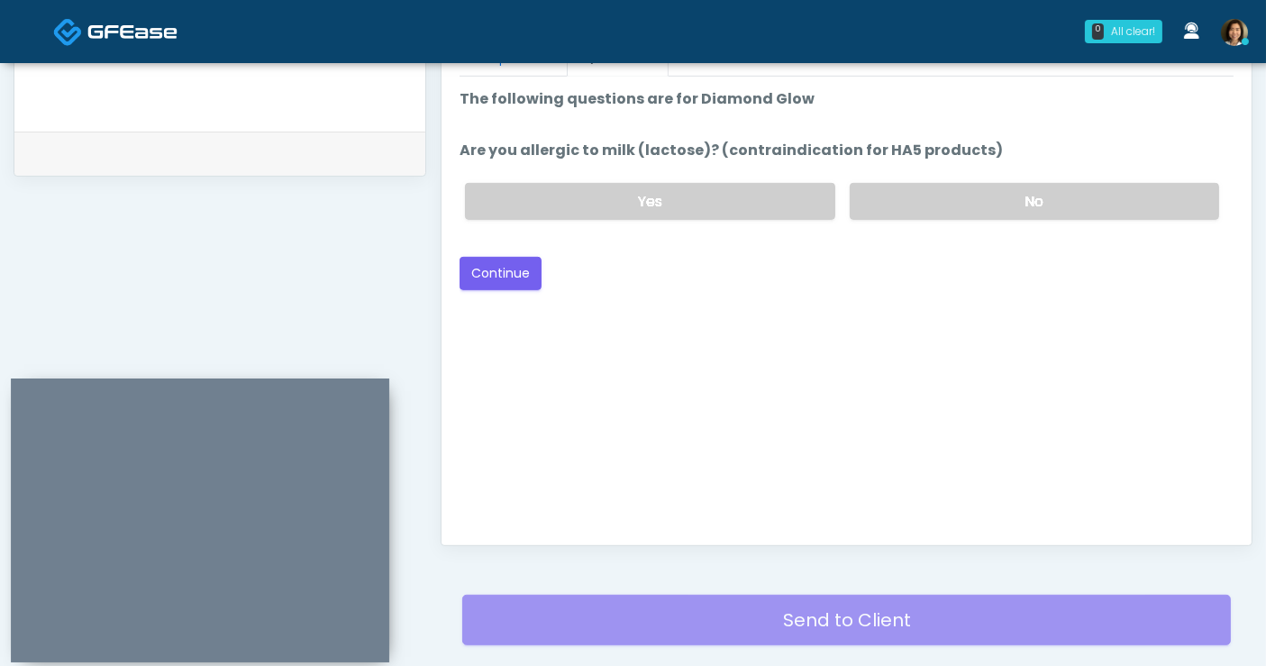
scroll to position [748, 0]
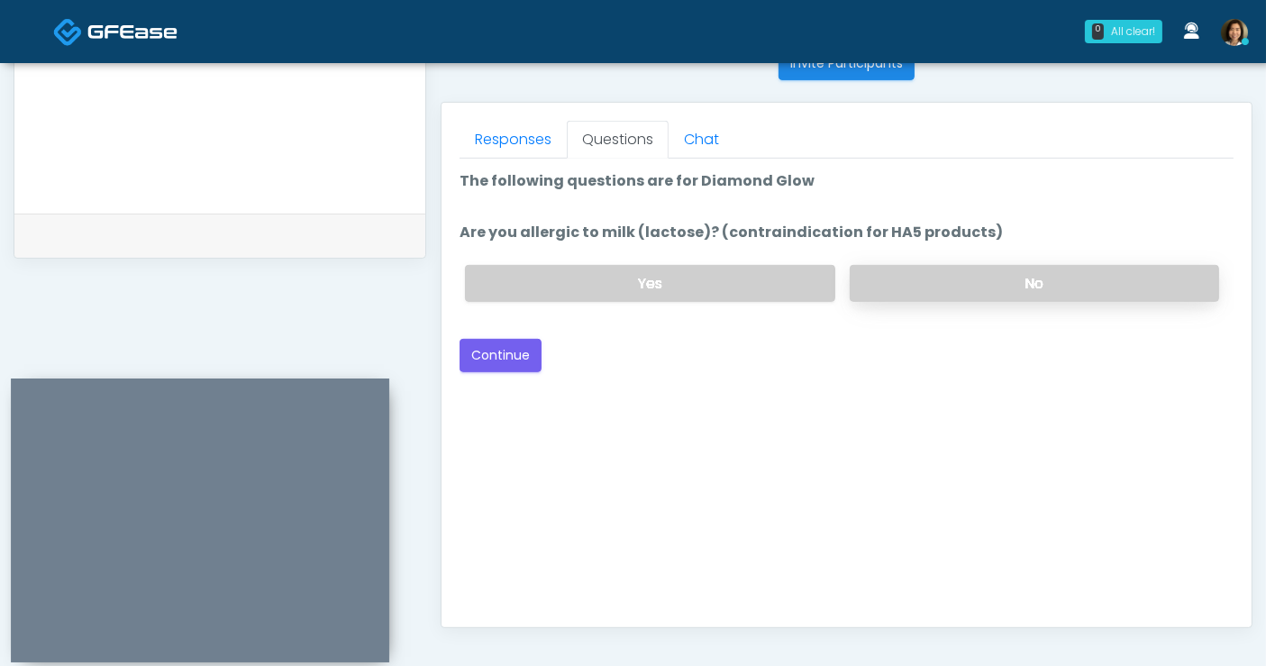
click at [975, 274] on label "No" at bounding box center [1034, 283] width 369 height 37
click at [484, 344] on button "Continue" at bounding box center [501, 355] width 82 height 33
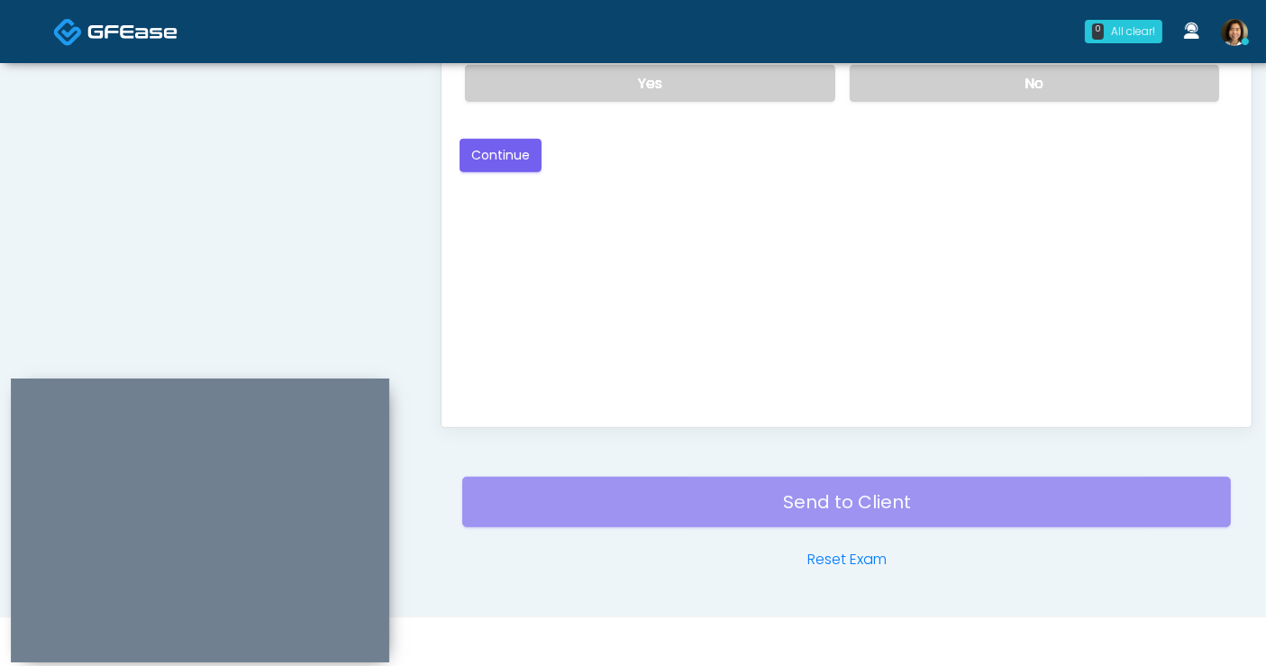
scroll to position [848, 0]
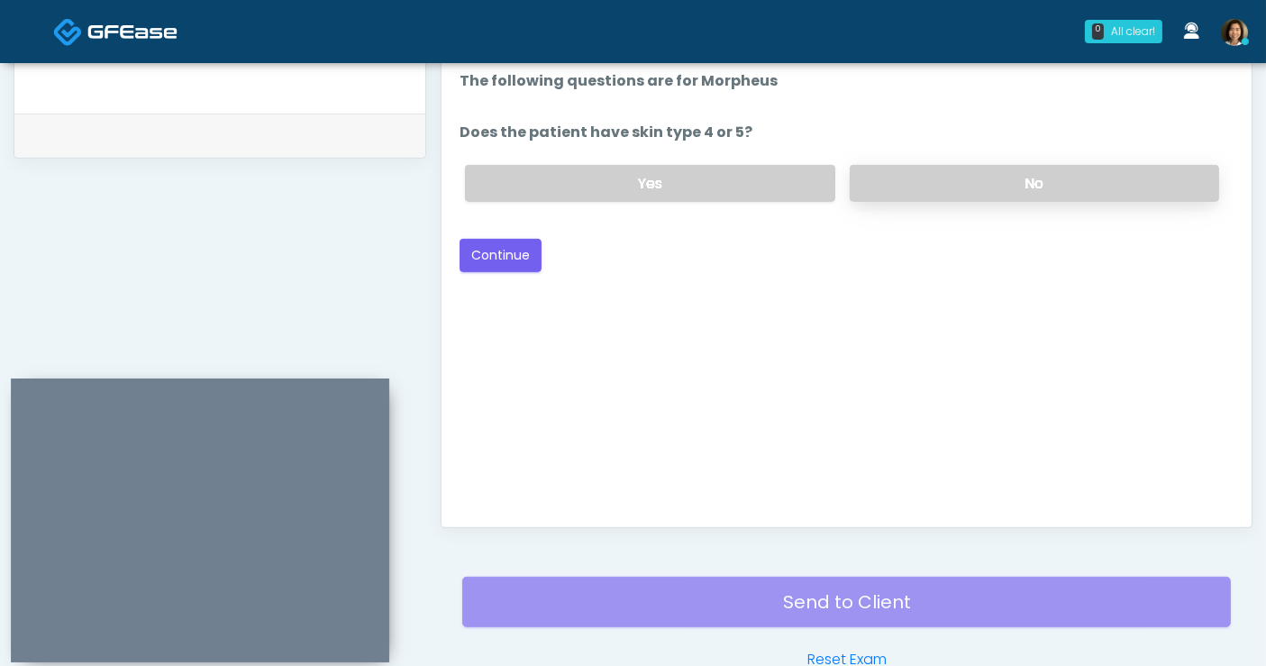
click at [902, 184] on label "No" at bounding box center [1034, 183] width 369 height 37
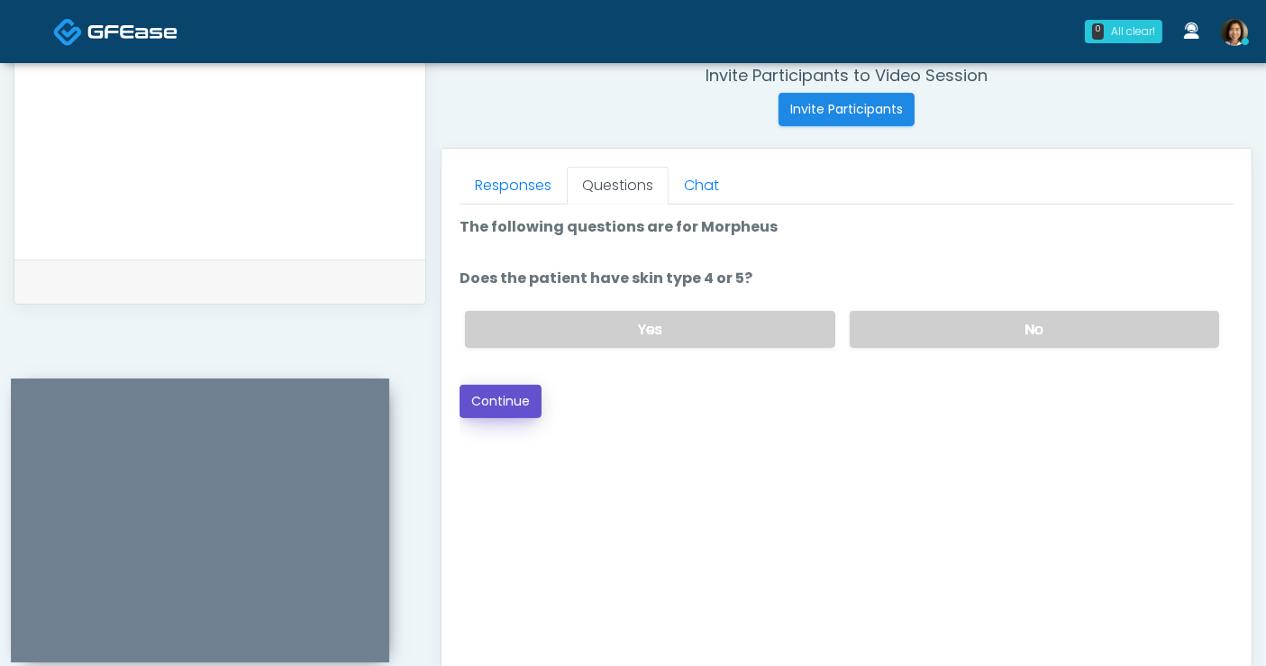
click at [527, 401] on button "Continue" at bounding box center [501, 401] width 82 height 33
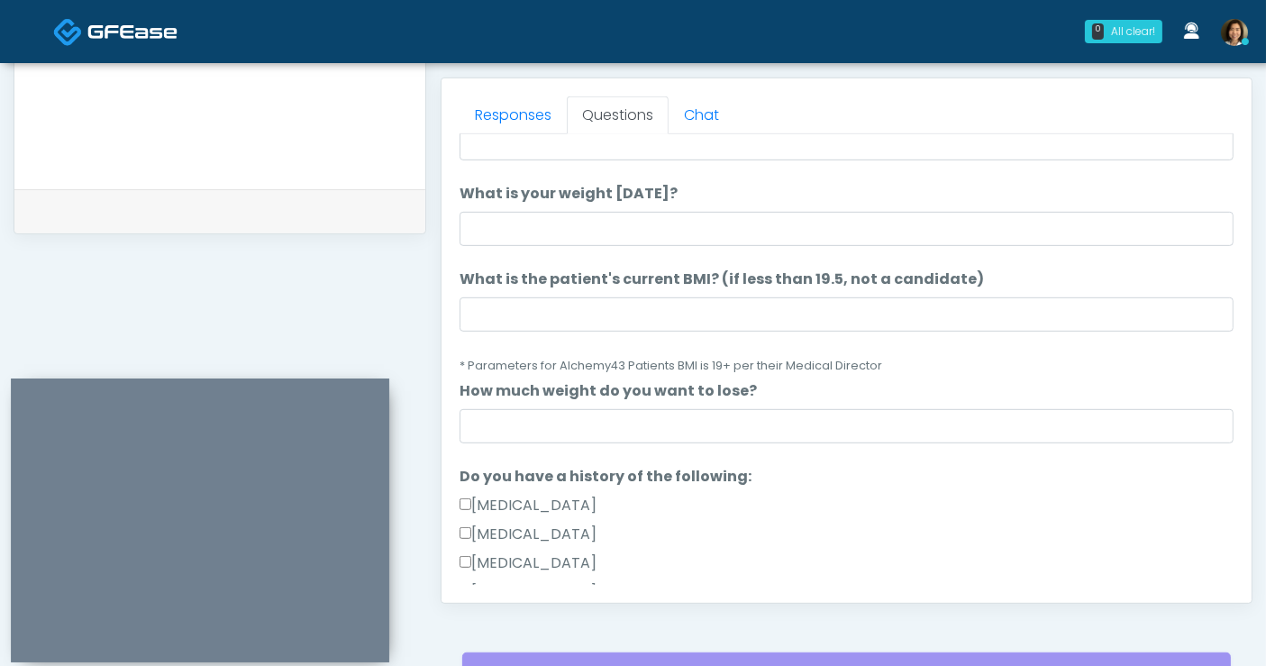
scroll to position [0, 0]
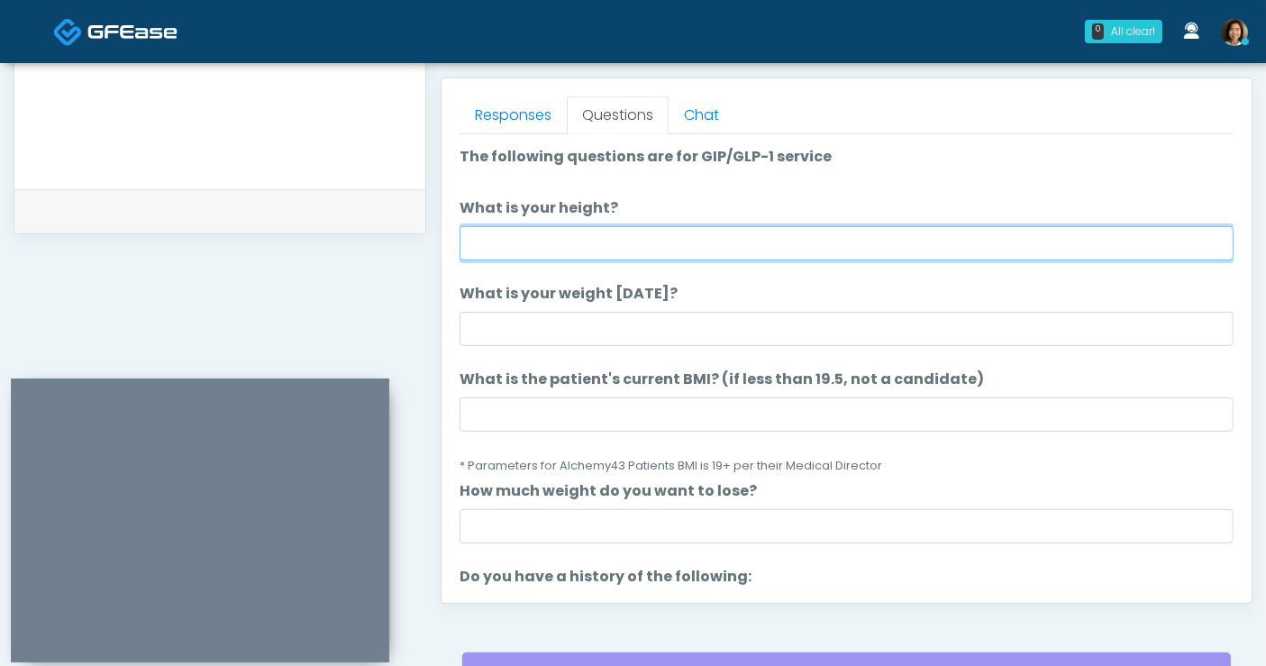
click at [504, 233] on input "What is your height?" at bounding box center [847, 243] width 774 height 34
type input "****"
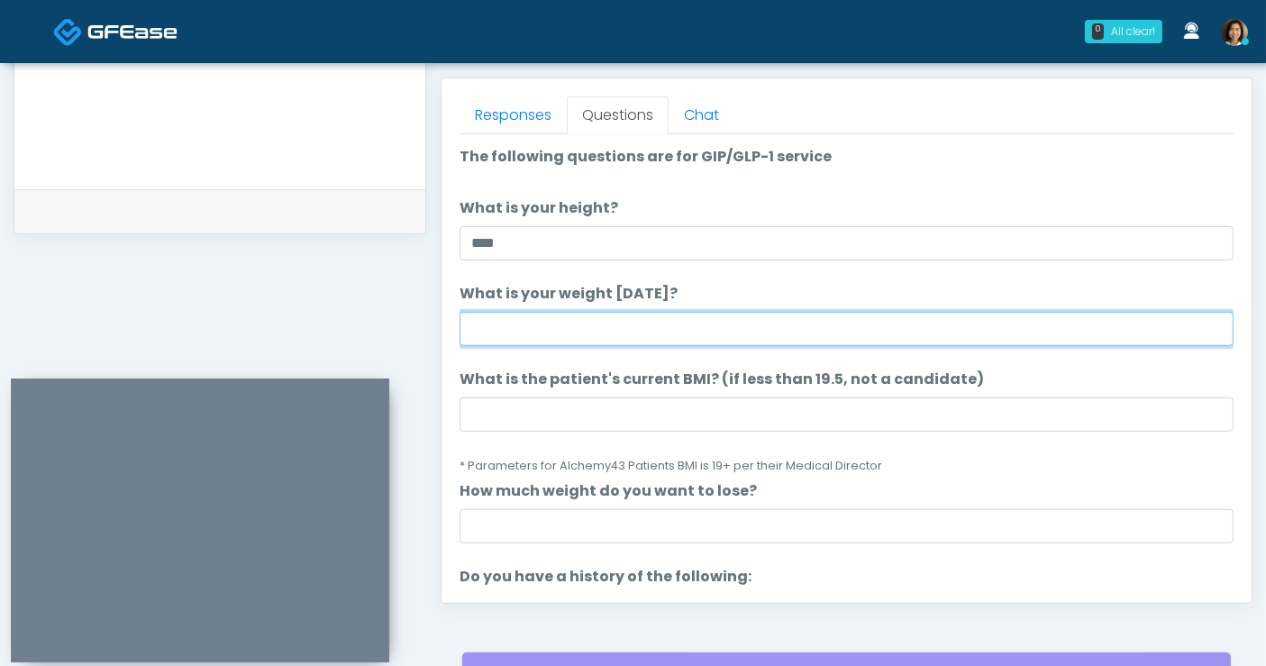
click at [491, 317] on input "What is your weight today?" at bounding box center [847, 329] width 774 height 34
type input "***"
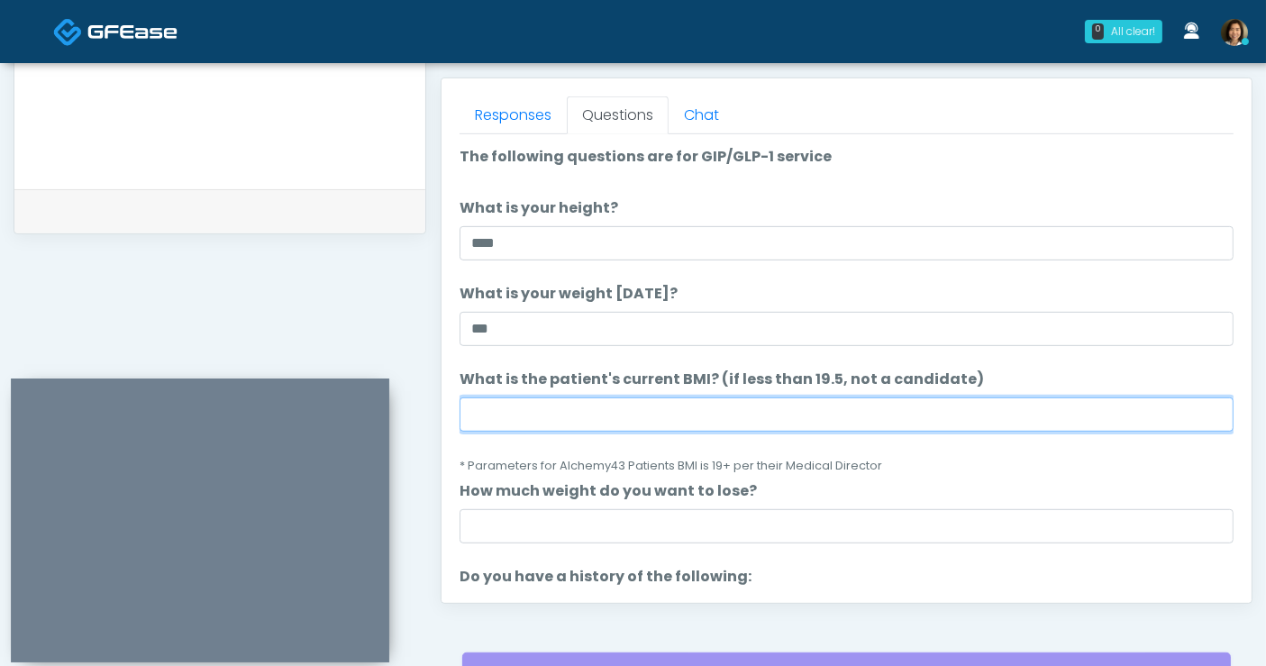
drag, startPoint x: 617, startPoint y: 410, endPoint x: 629, endPoint y: 398, distance: 16.6
click at [620, 407] on input "What is the patient's current BMI? (if less than 19.5, not a candidate)" at bounding box center [847, 414] width 774 height 34
type input "****"
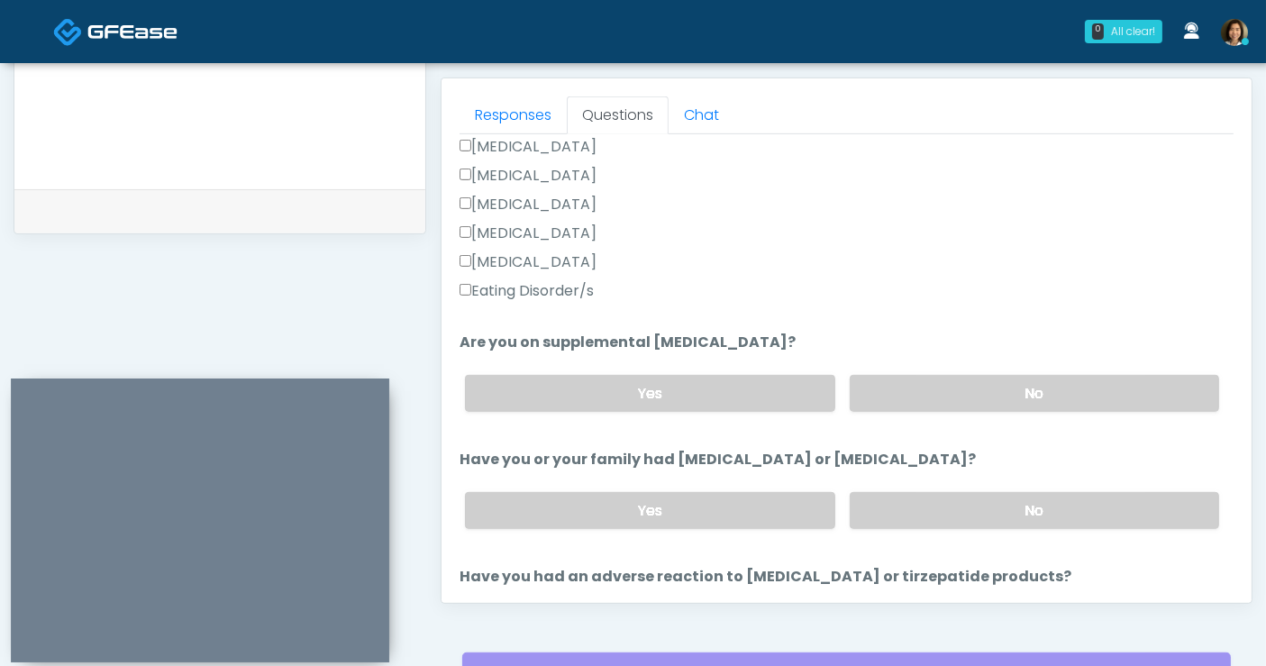
scroll to position [485, 0]
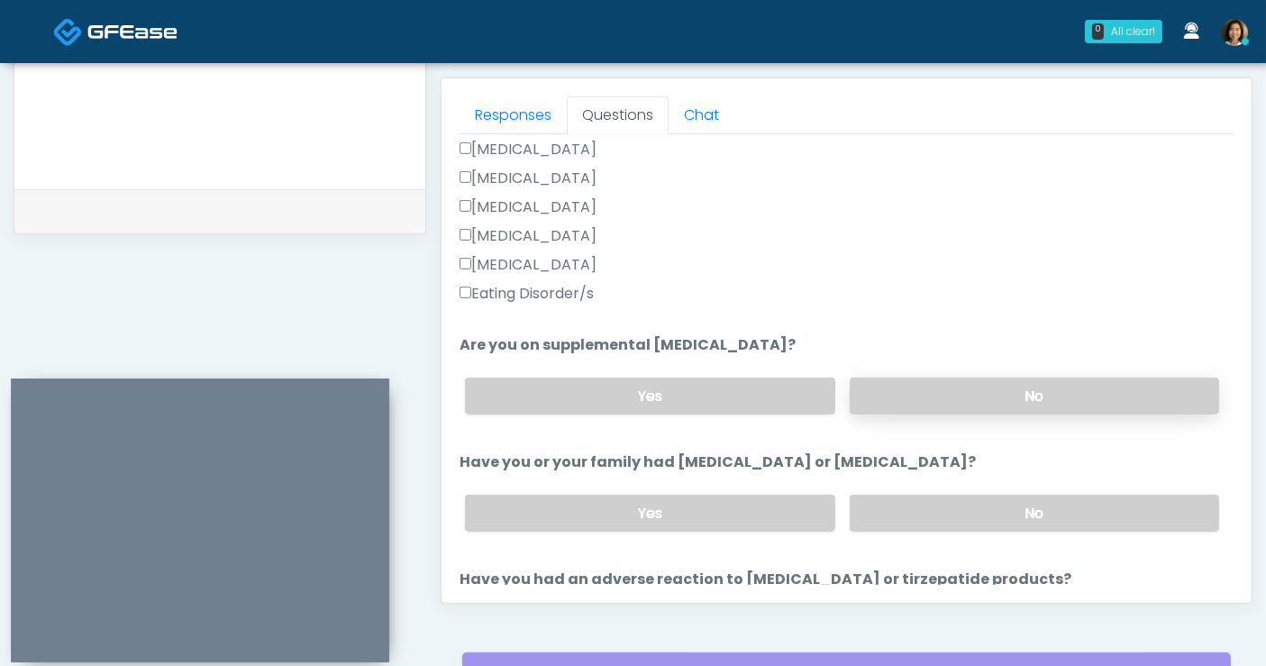
click at [1062, 392] on label "No" at bounding box center [1034, 396] width 369 height 37
click at [1073, 495] on label "No" at bounding box center [1034, 513] width 369 height 37
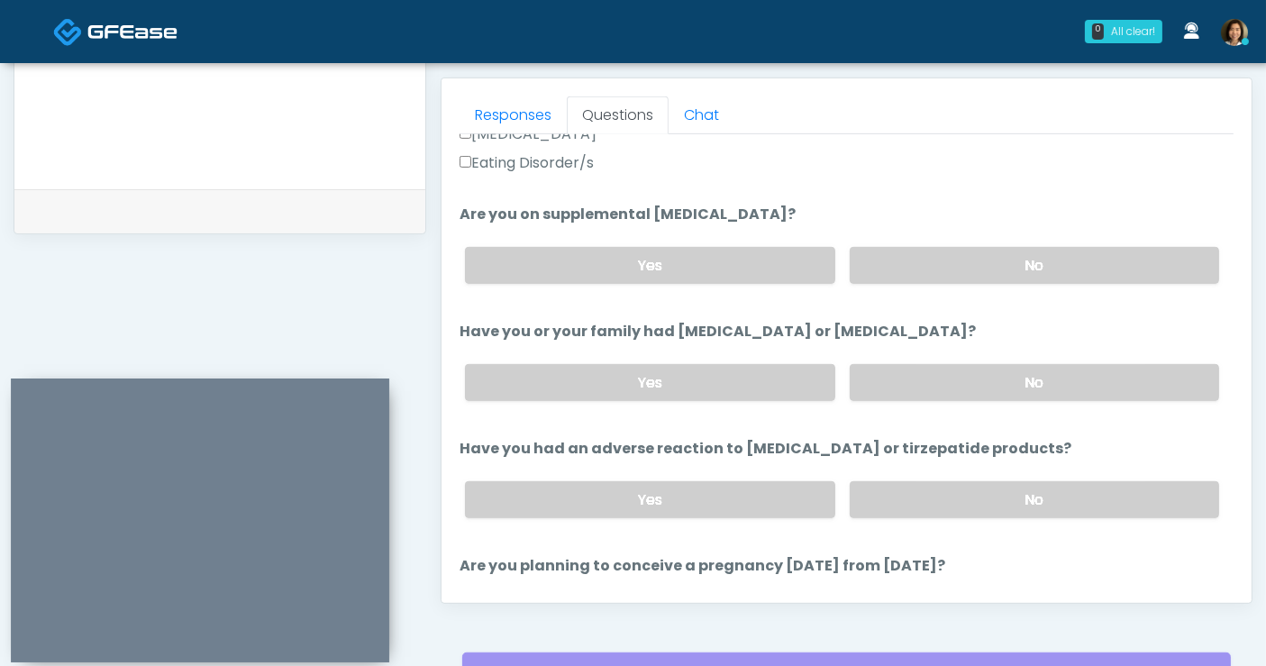
scroll to position [654, 0]
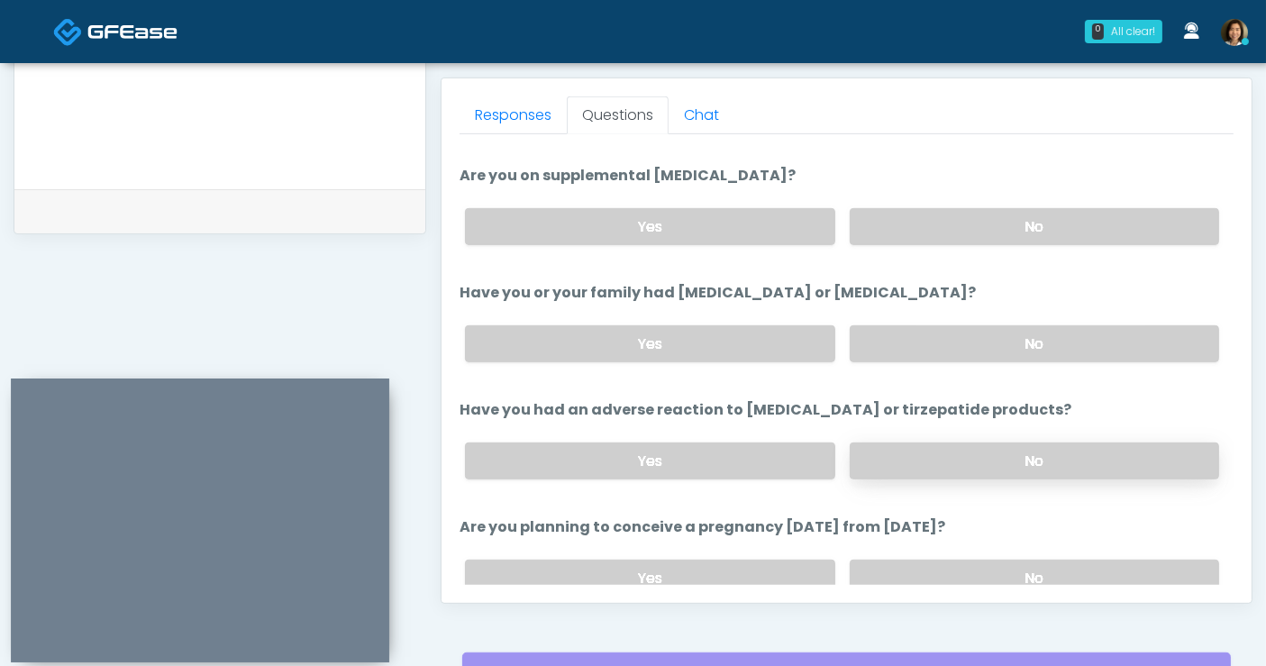
click at [1028, 460] on label "No" at bounding box center [1034, 460] width 369 height 37
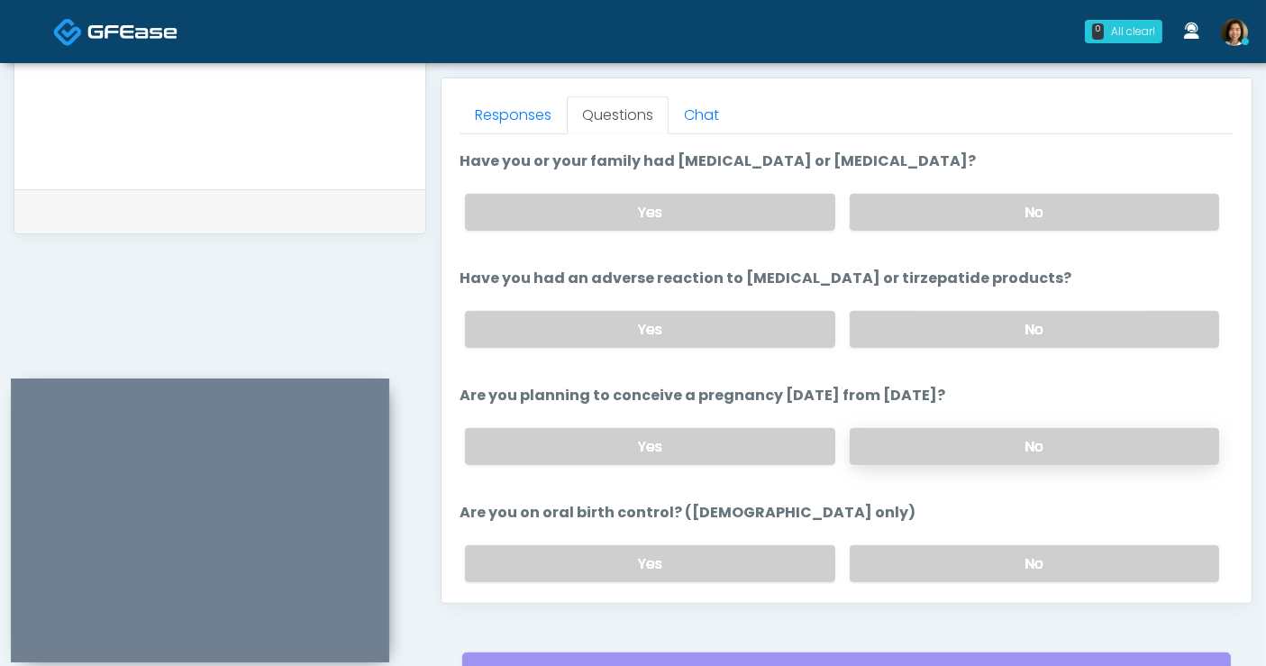
click at [1061, 442] on label "No" at bounding box center [1034, 446] width 369 height 37
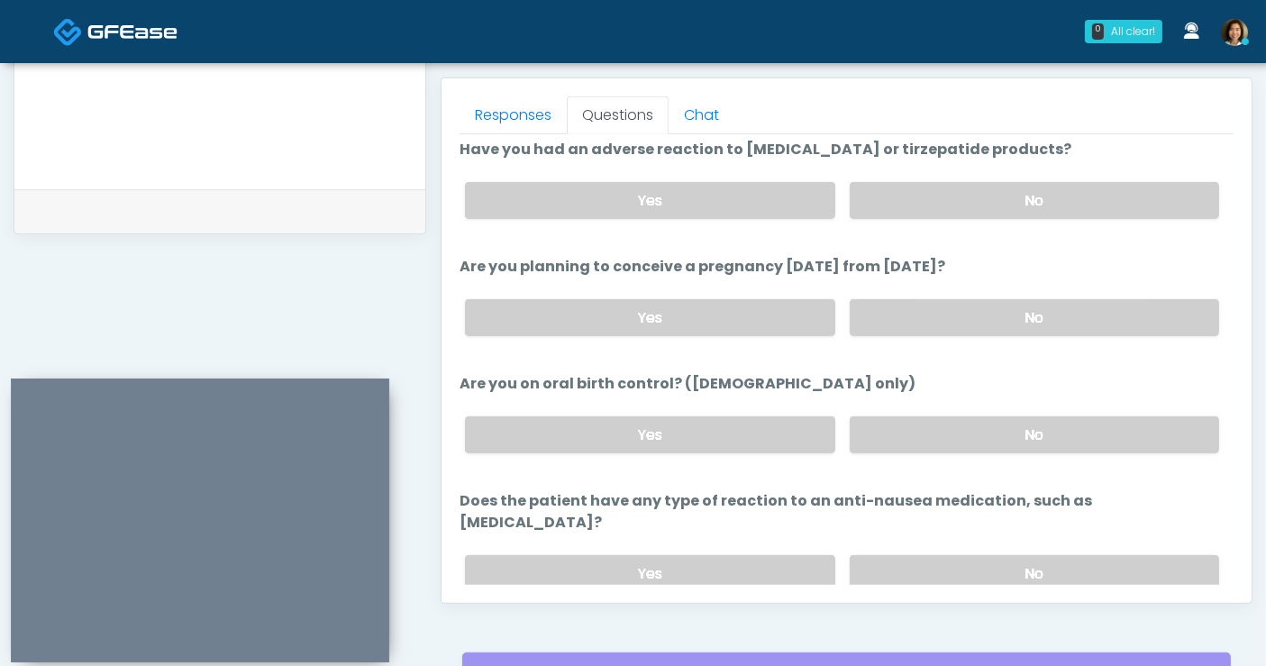
scroll to position [926, 0]
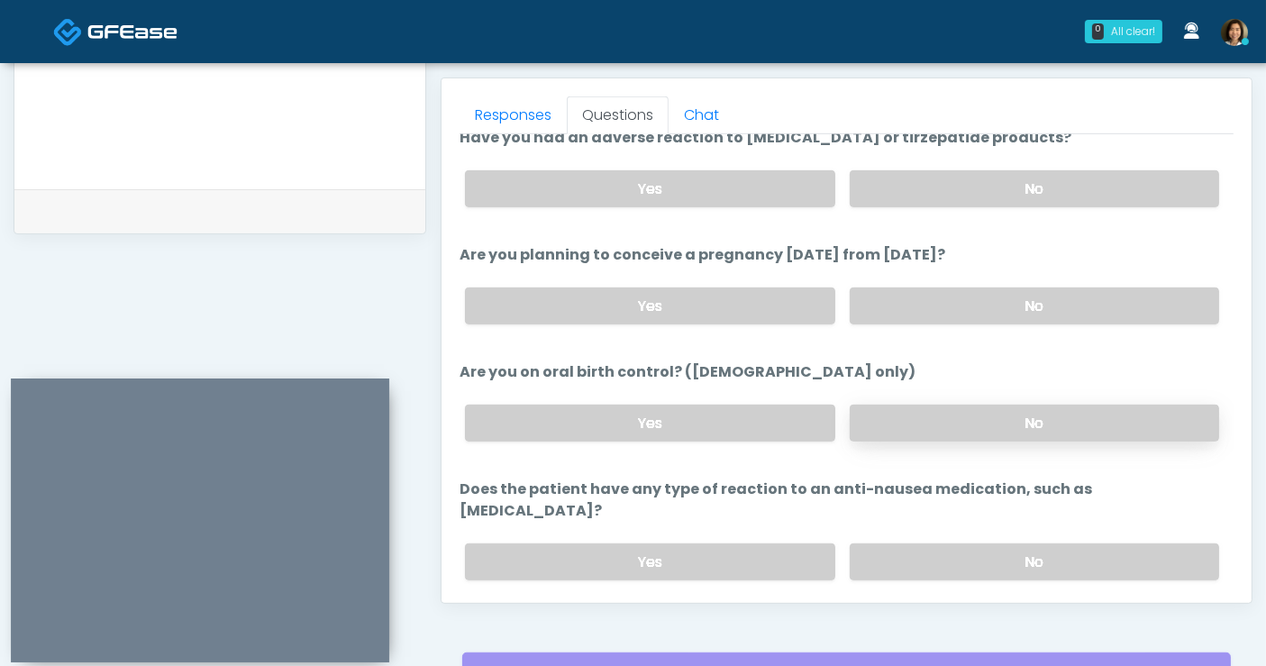
click at [1062, 425] on label "No" at bounding box center [1034, 423] width 369 height 37
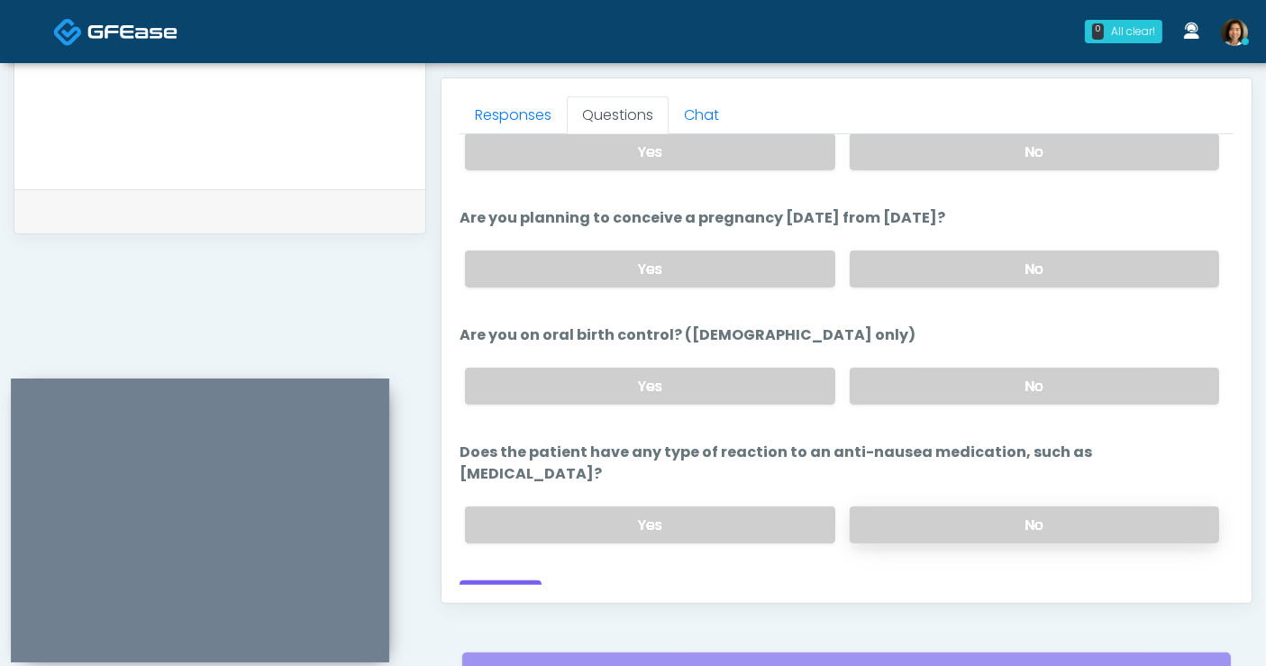
click at [1021, 506] on label "No" at bounding box center [1034, 524] width 369 height 37
click at [515, 580] on button "Continue" at bounding box center [501, 596] width 82 height 33
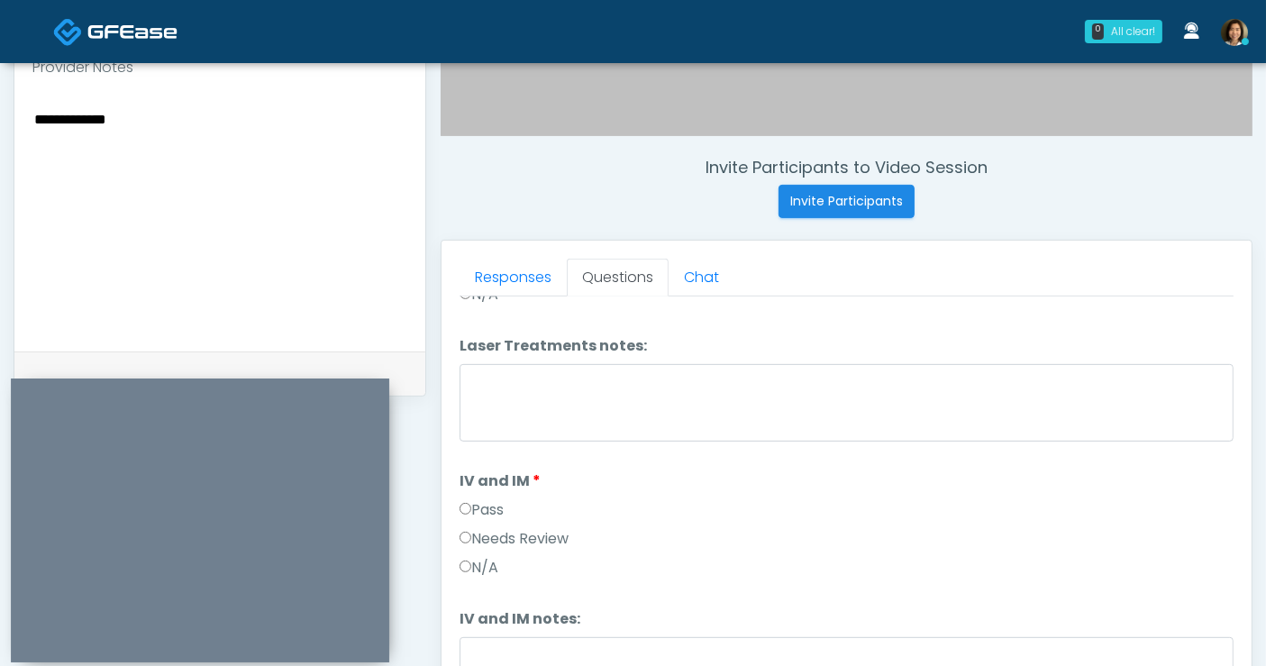
scroll to position [659, 0]
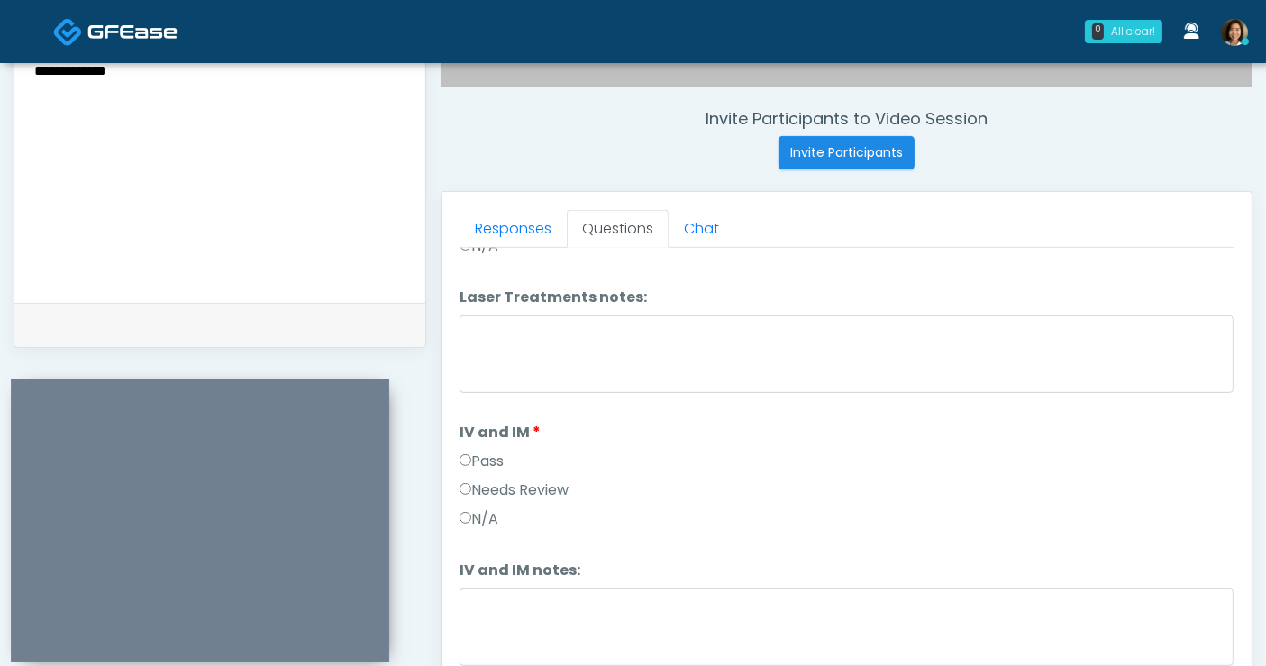
drag, startPoint x: 133, startPoint y: 79, endPoint x: -148, endPoint y: 69, distance: 281.3
click at [0, 69] on html "0 All clear! All clear! Michelle Picione AK AZ CA CO CT DC GA HI ID IL IN KS KY…" at bounding box center [633, 150] width 1266 height 1618
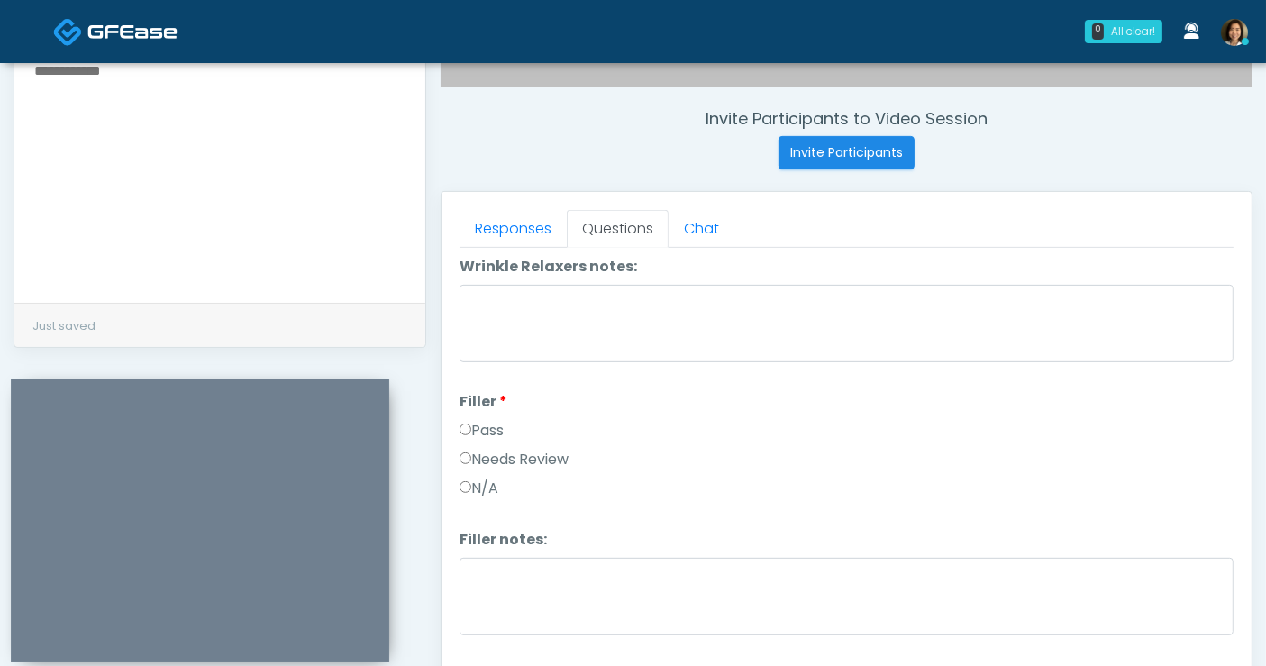
scroll to position [0, 0]
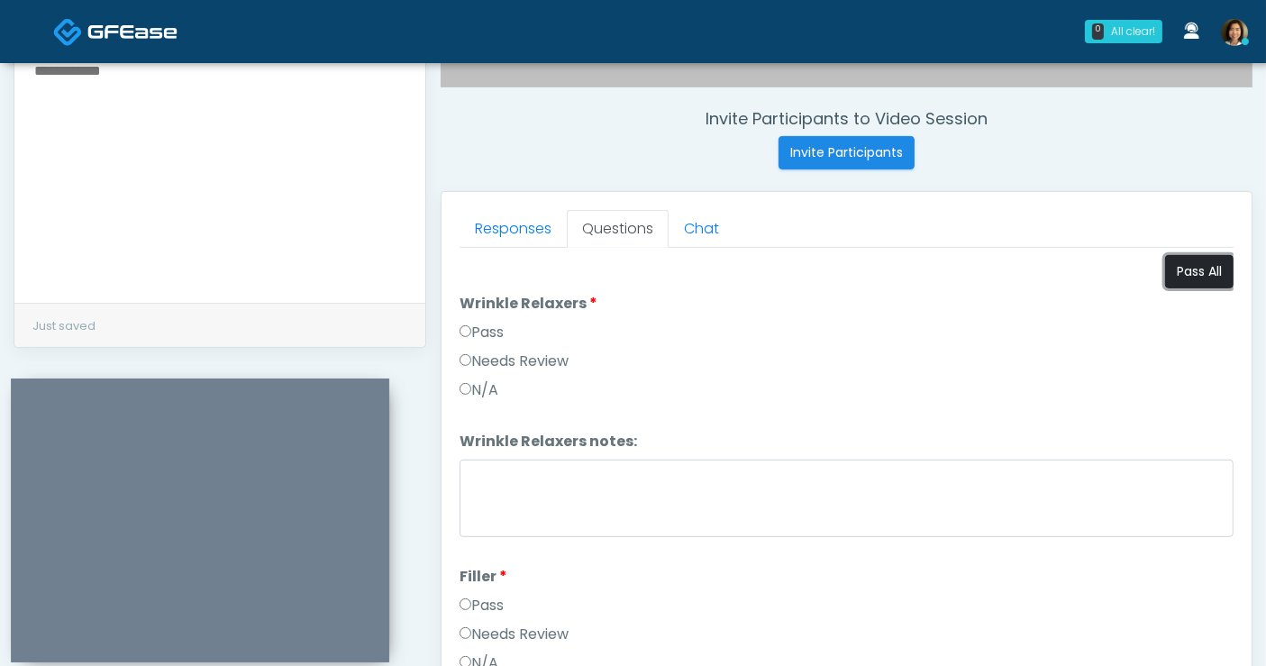
click at [1200, 264] on button "Pass All" at bounding box center [1199, 271] width 68 height 33
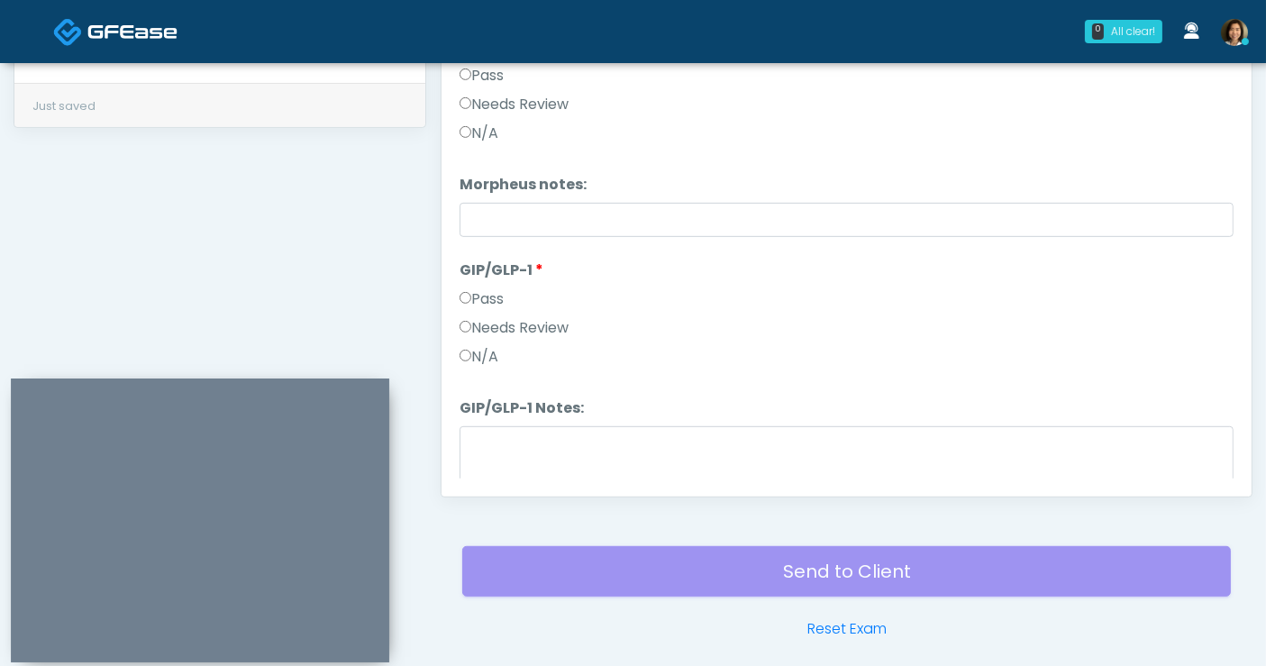
scroll to position [3272, 0]
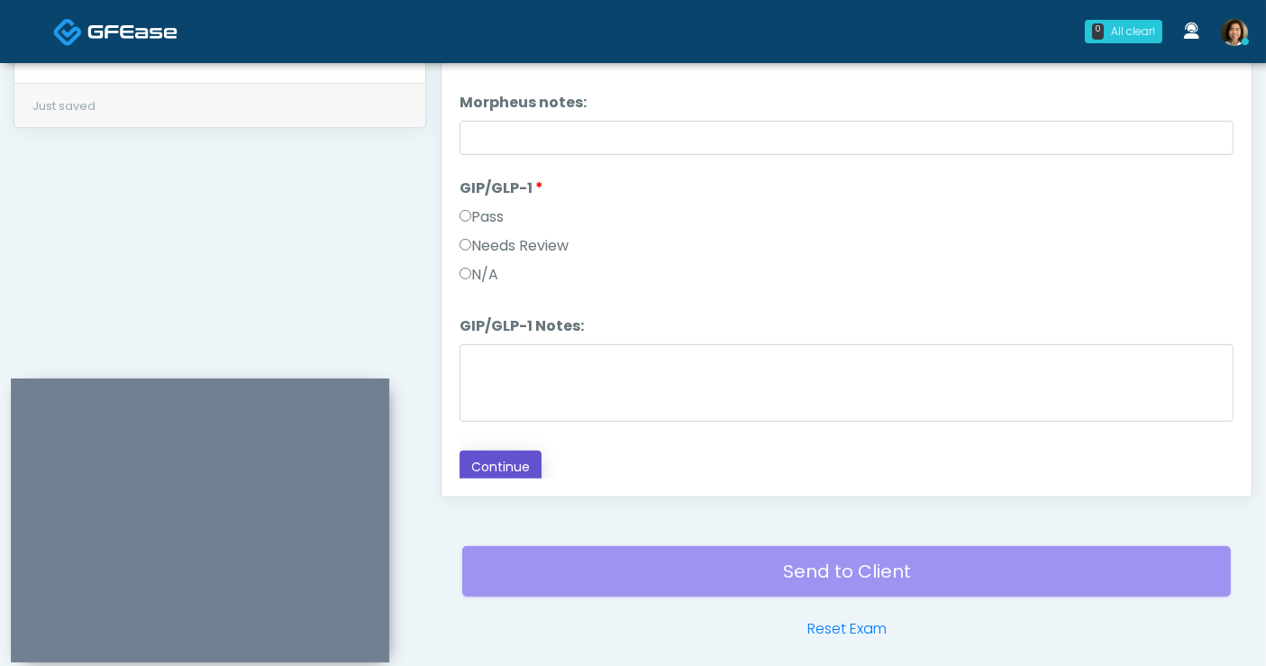
click at [498, 460] on button "Continue" at bounding box center [501, 467] width 82 height 33
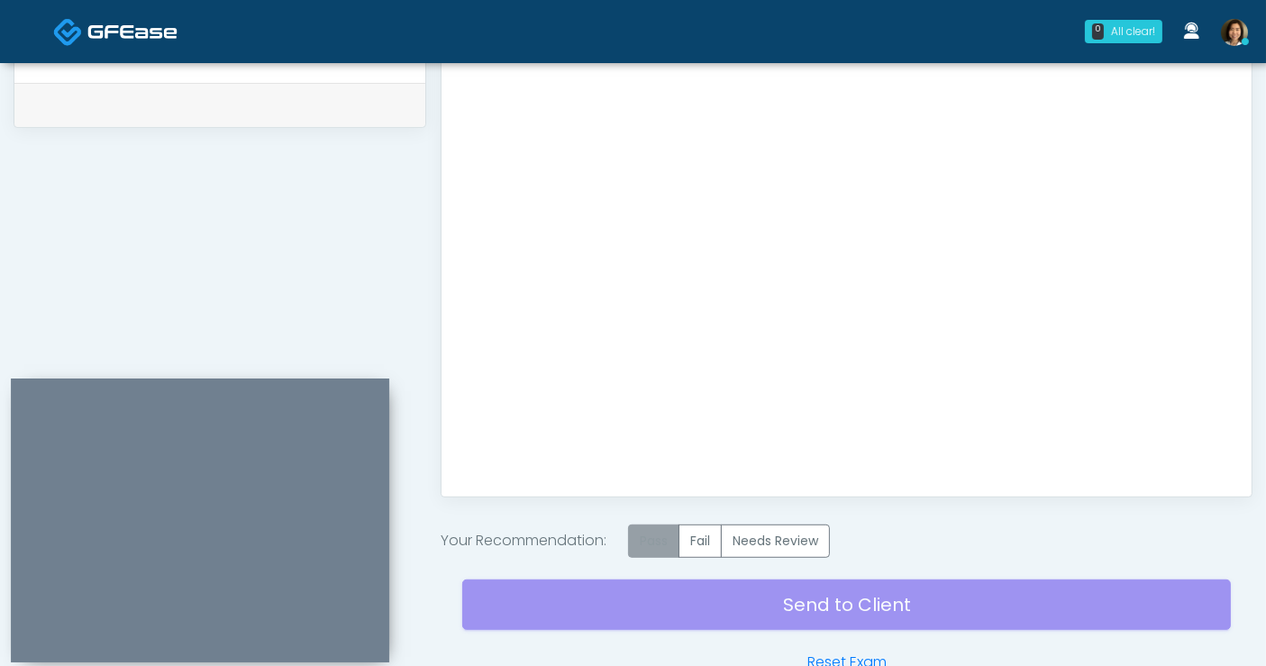
click at [661, 530] on label "Pass" at bounding box center [653, 540] width 51 height 33
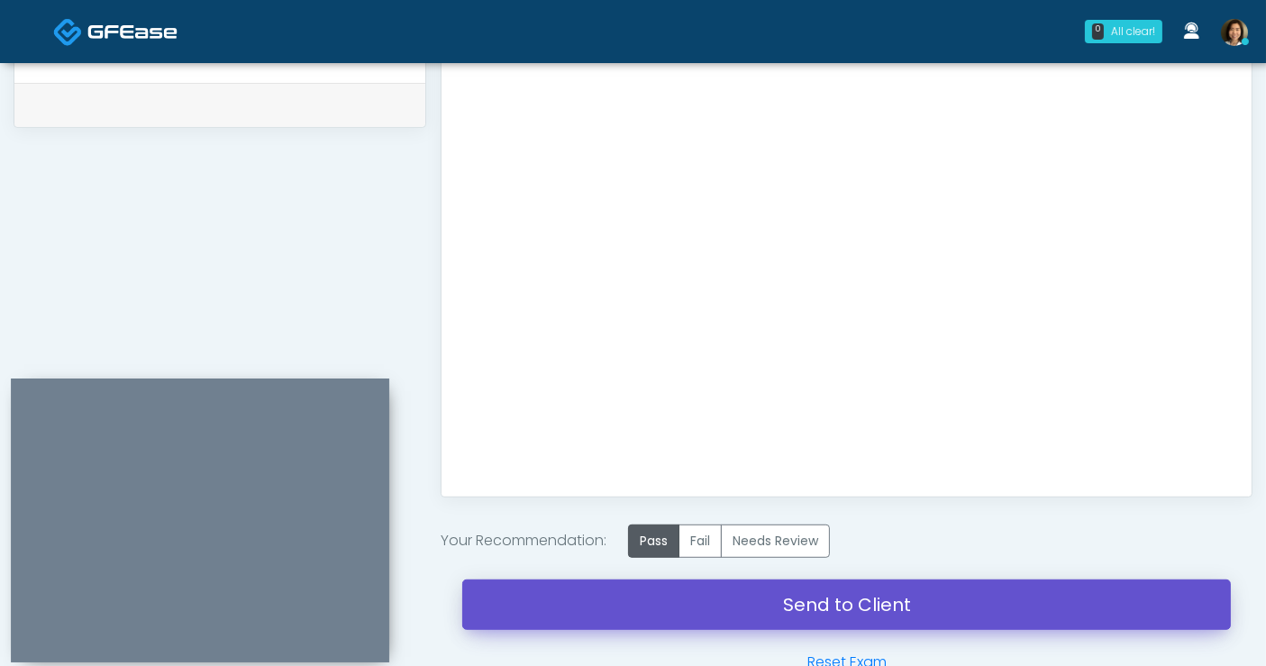
click at [895, 601] on link "Send to Client" at bounding box center [846, 604] width 769 height 50
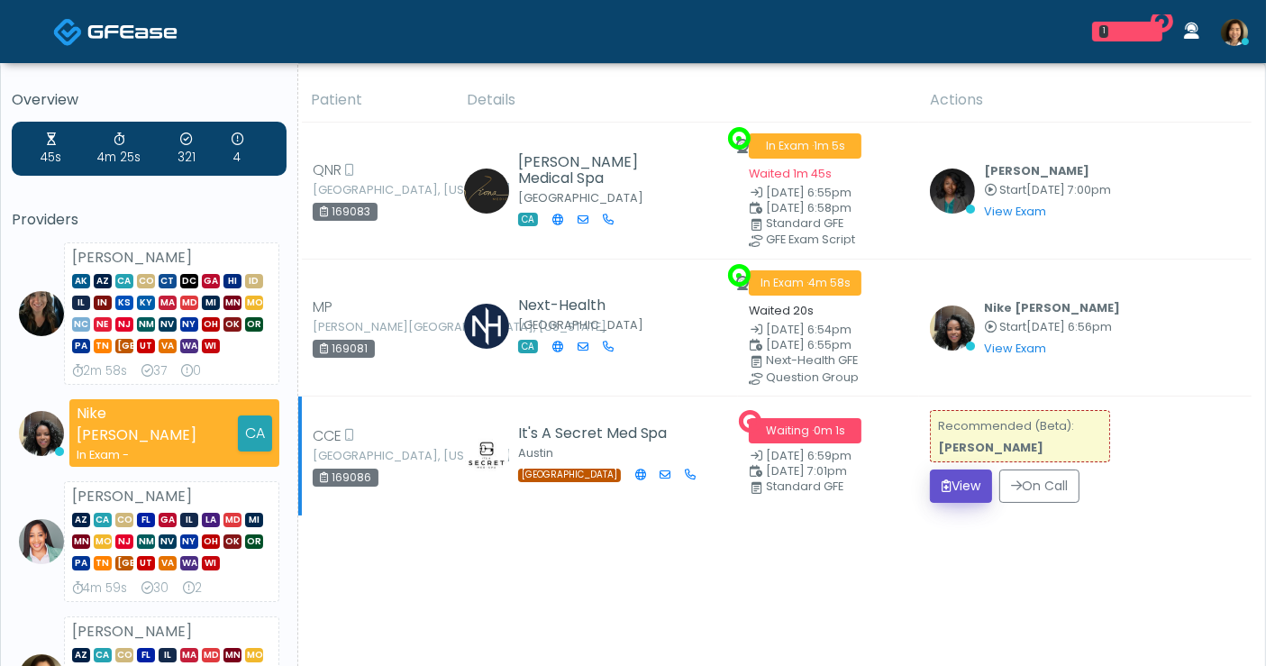
click at [957, 493] on button "View" at bounding box center [961, 486] width 62 height 33
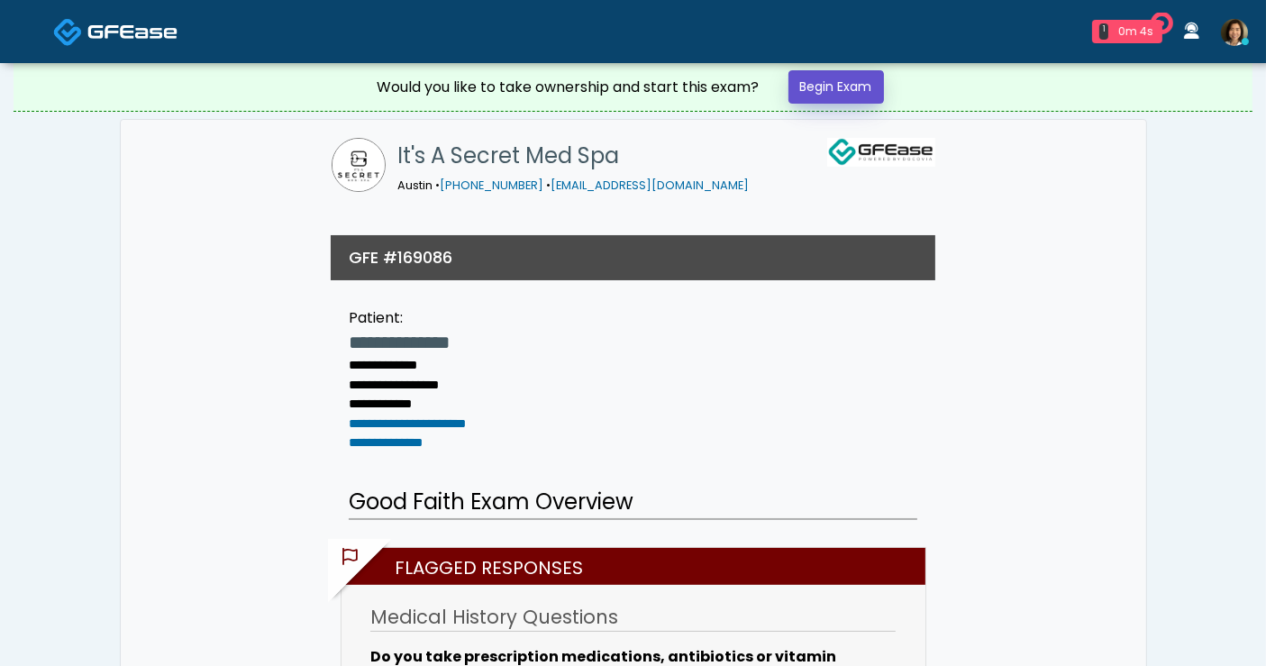
click at [855, 86] on link "Begin Exam" at bounding box center [837, 86] width 96 height 33
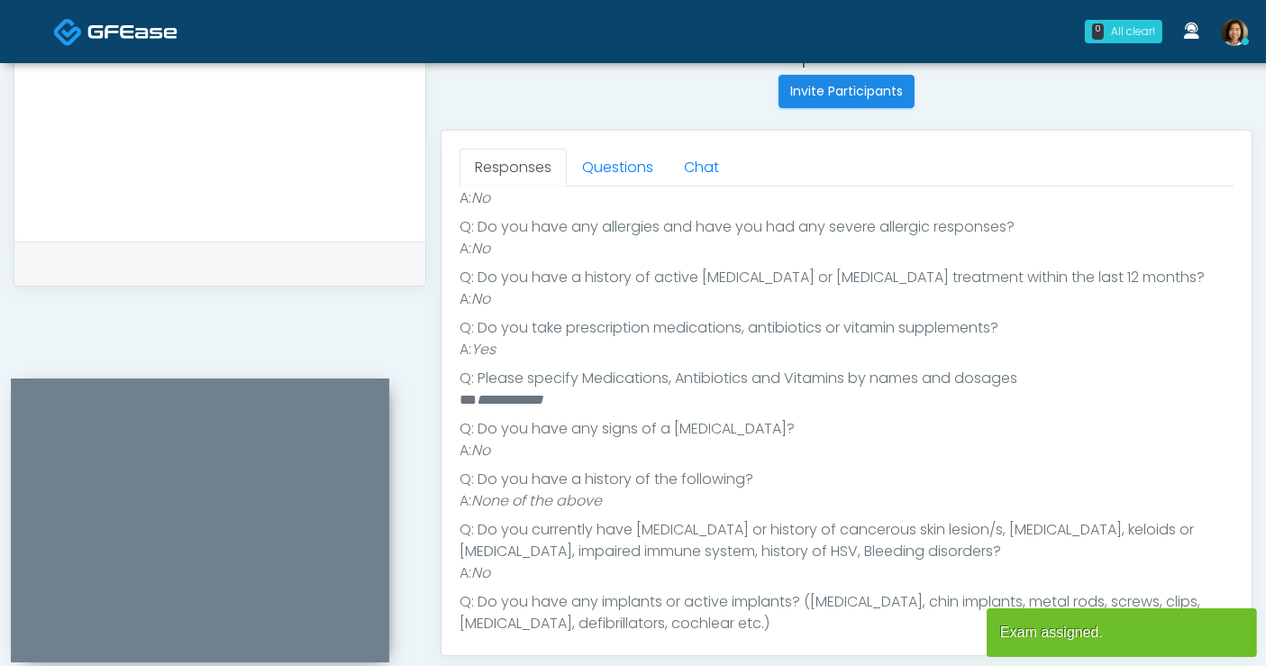
scroll to position [354, 0]
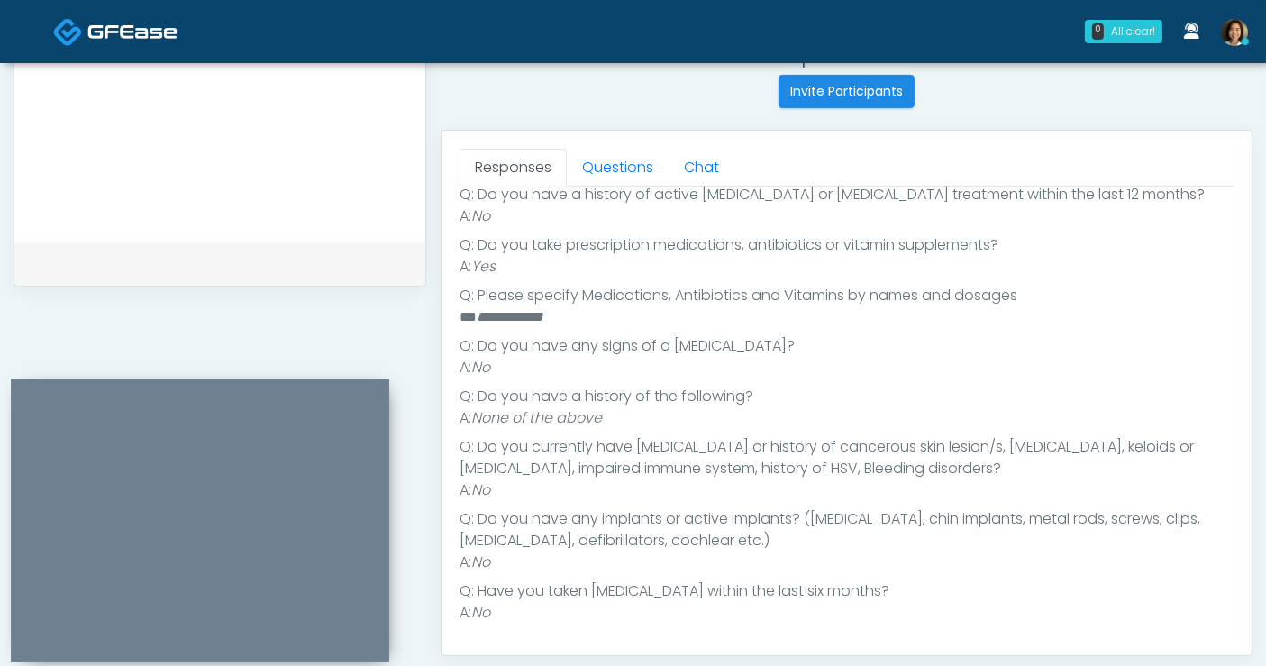
click at [226, 150] on textarea at bounding box center [219, 107] width 375 height 220
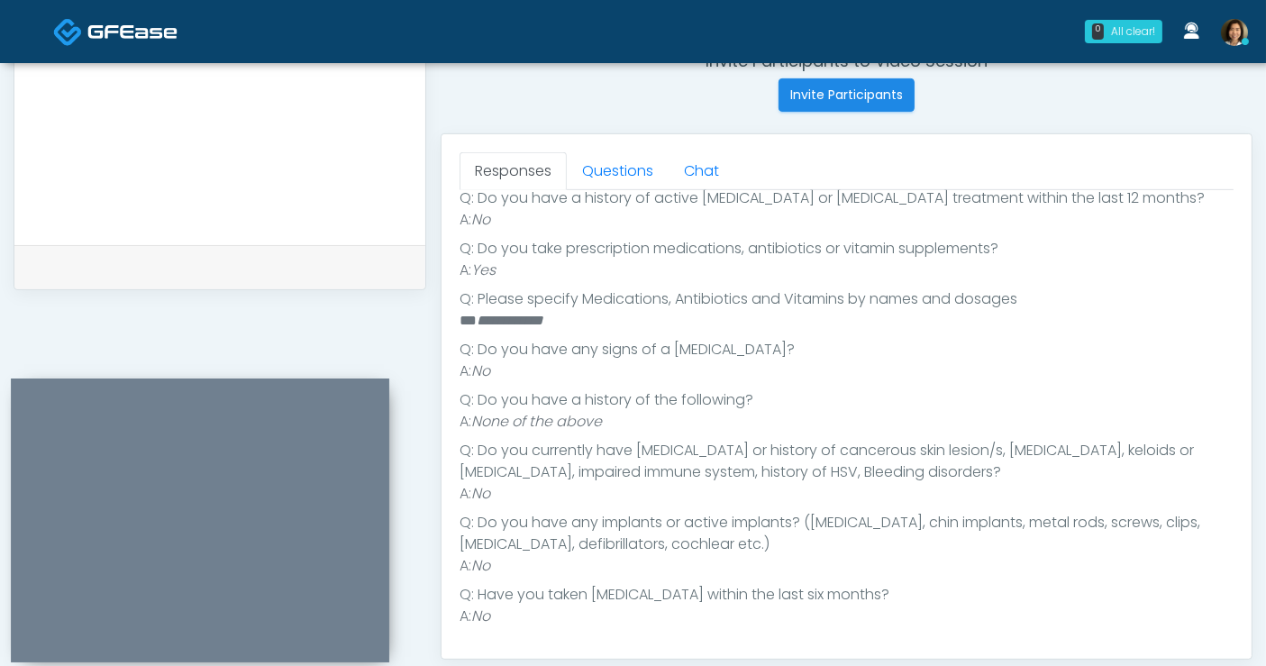
scroll to position [0, 0]
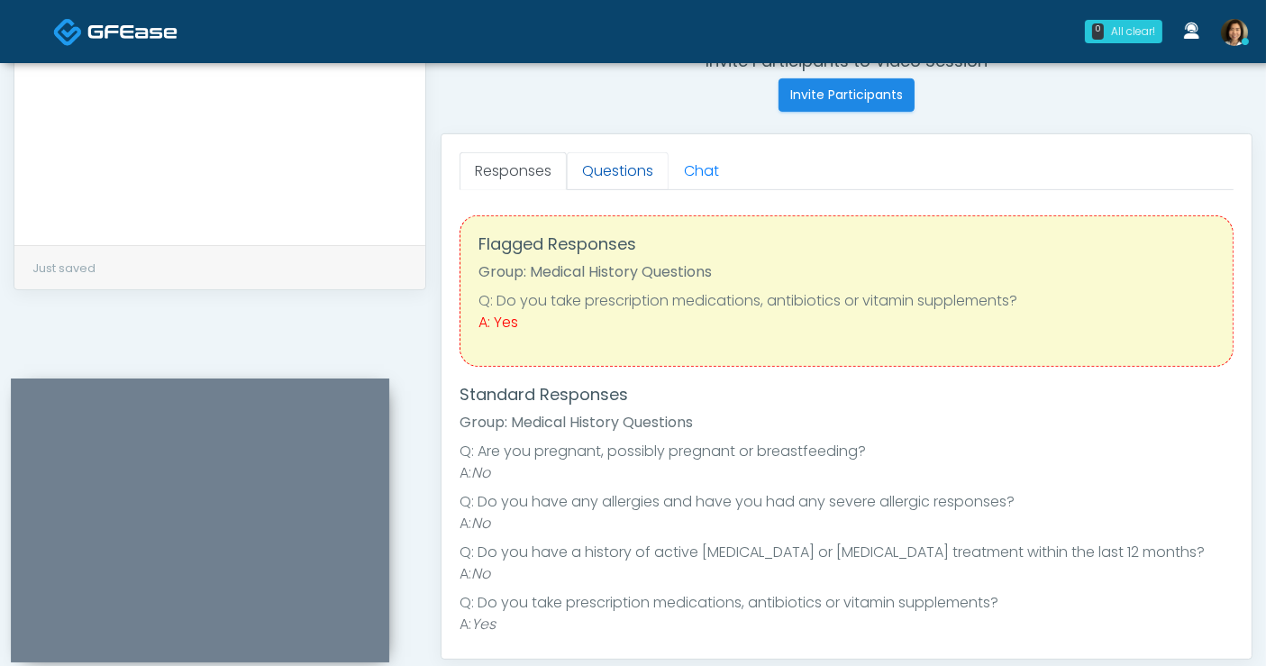
click at [618, 172] on link "Questions" at bounding box center [618, 171] width 102 height 38
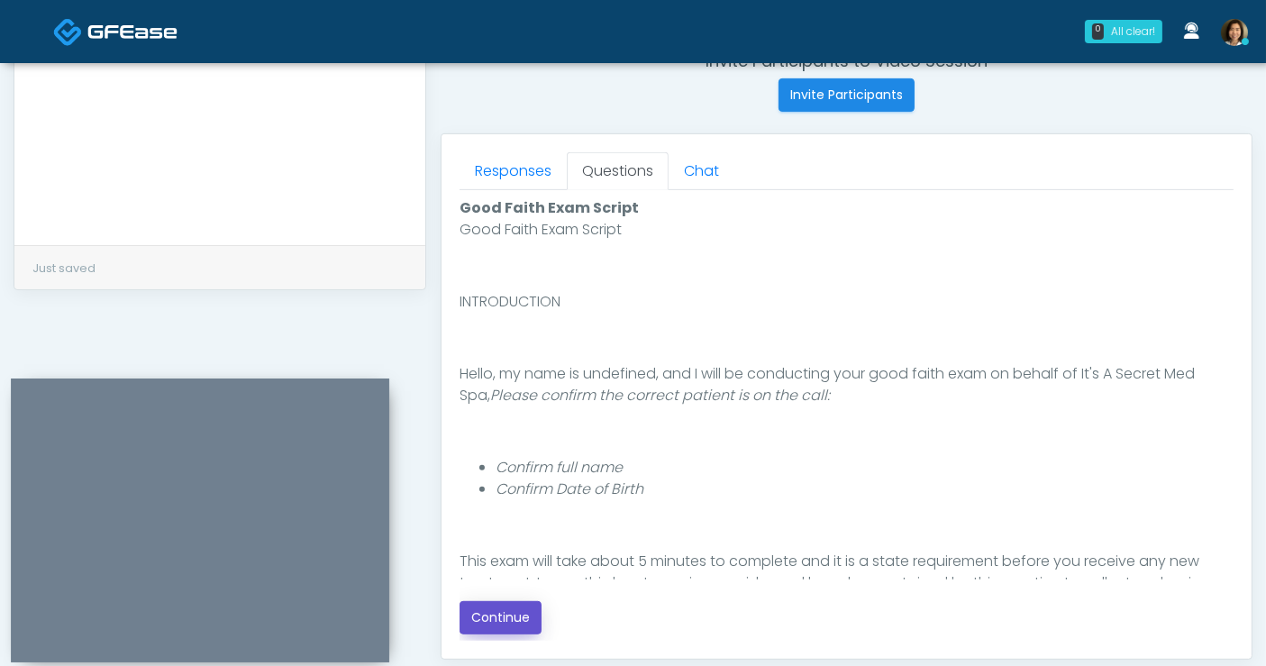
click at [506, 616] on button "Continue" at bounding box center [501, 617] width 82 height 33
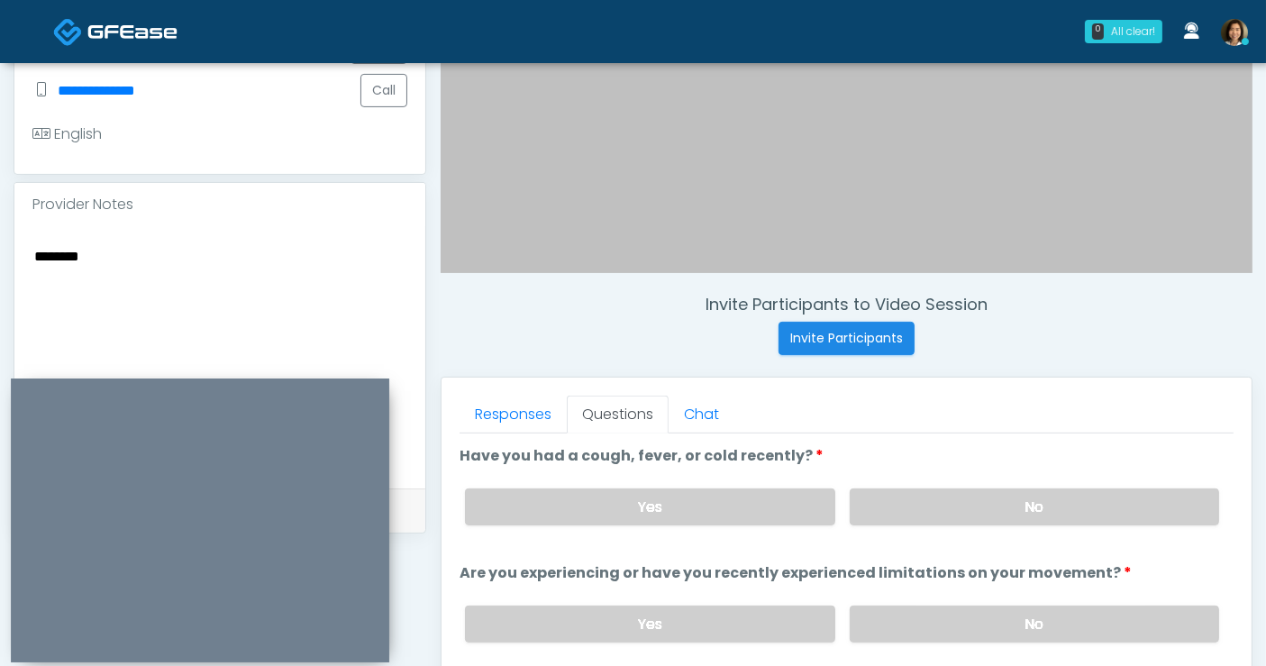
scroll to position [406, 0]
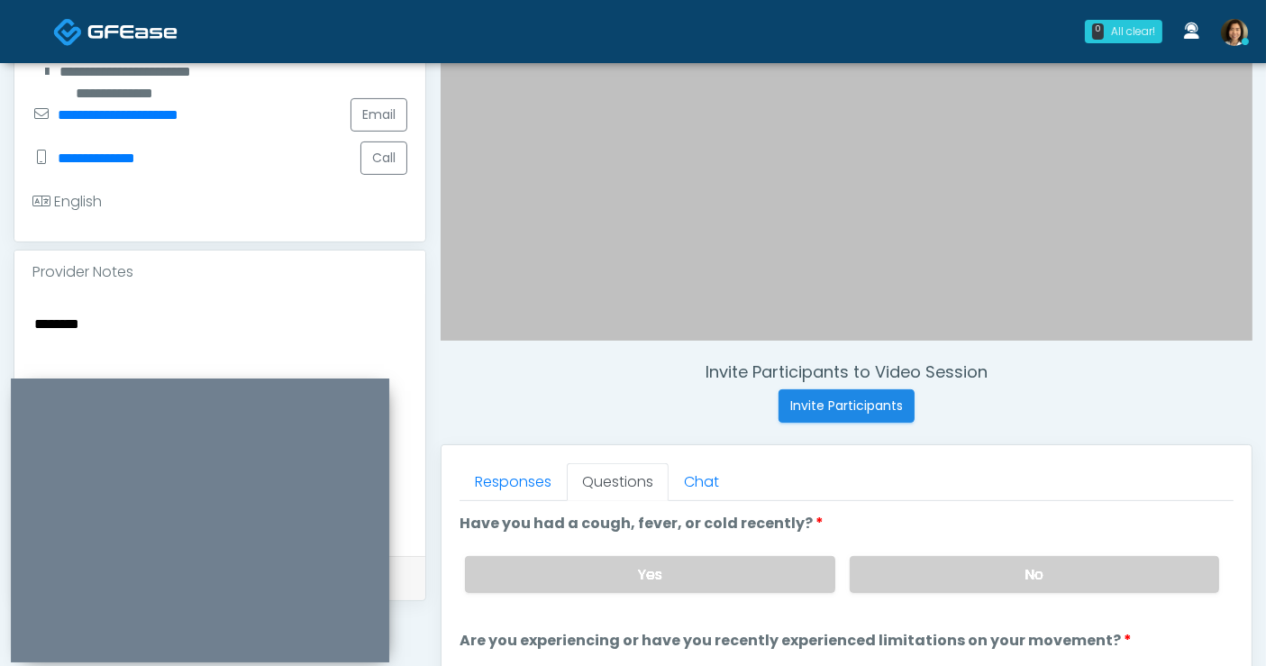
click at [180, 328] on textarea "*******" at bounding box center [219, 422] width 375 height 220
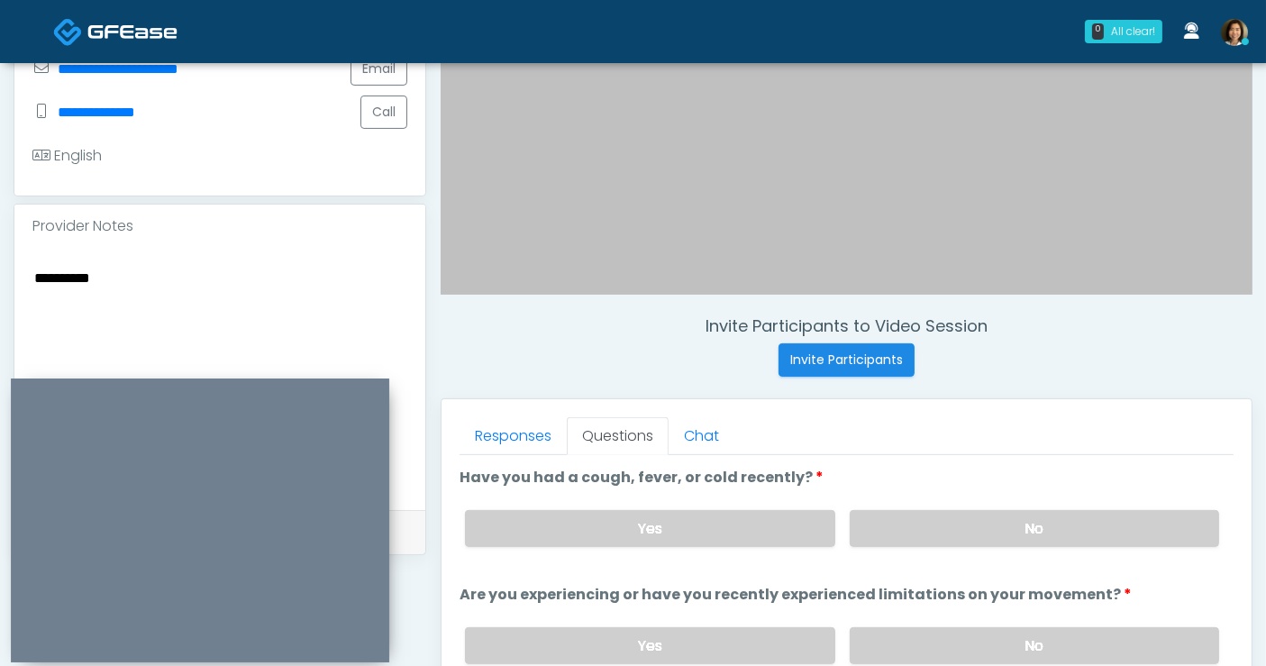
scroll to position [473, 0]
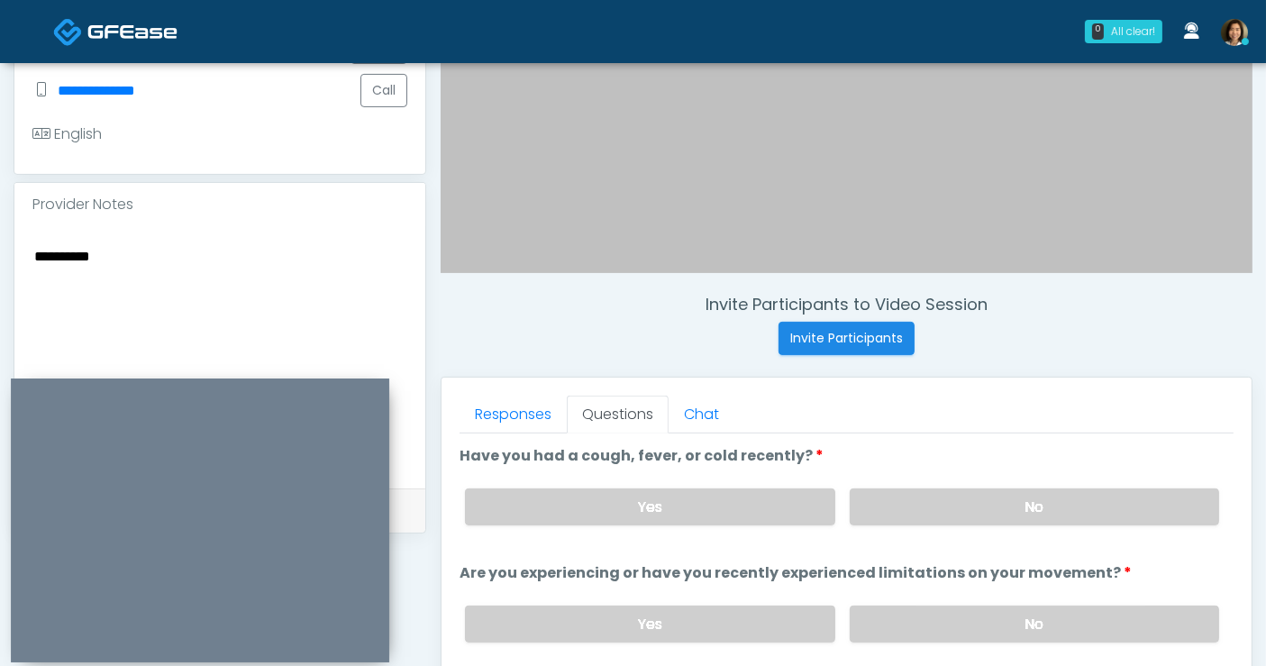
click at [122, 250] on textarea "*******" at bounding box center [219, 354] width 375 height 220
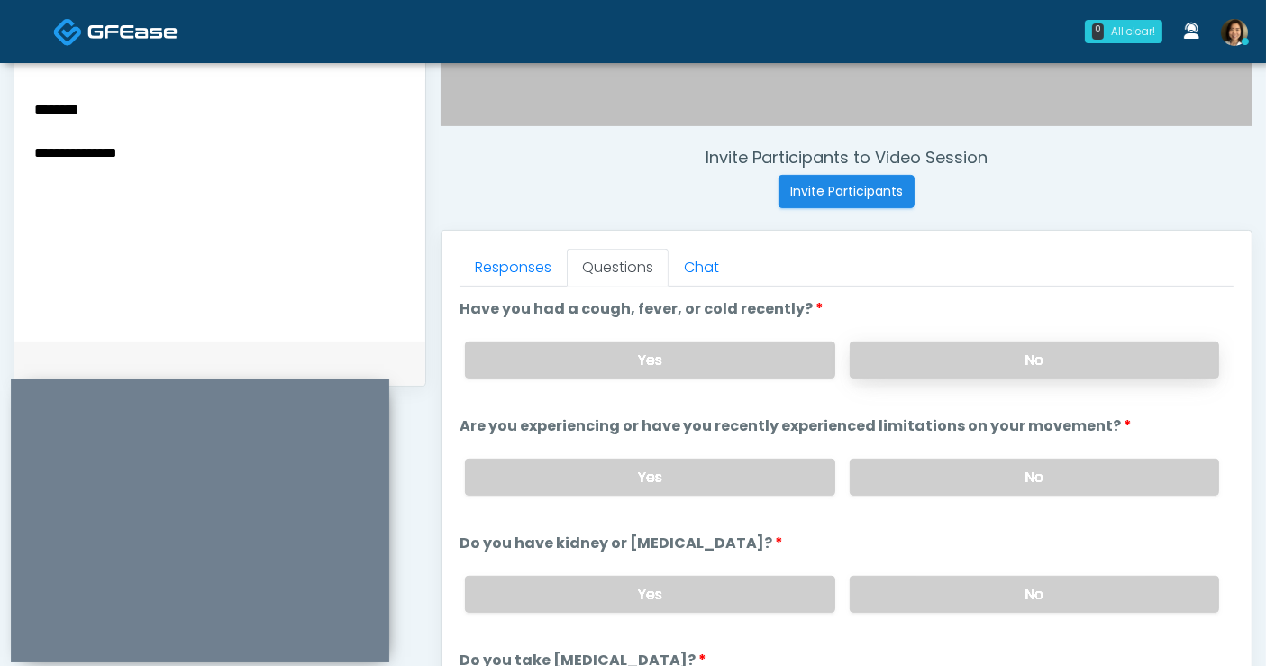
type textarea "**********"
click at [1044, 352] on label "No" at bounding box center [1034, 360] width 369 height 37
click at [1012, 467] on label "No" at bounding box center [1034, 477] width 369 height 37
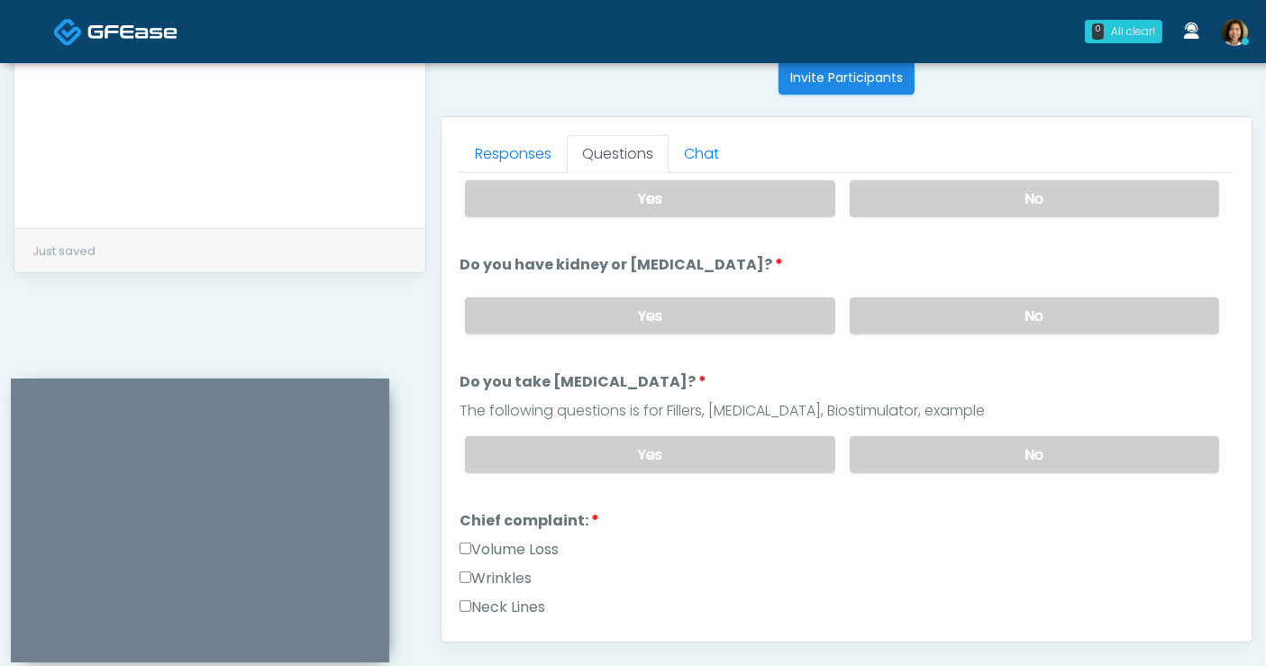
scroll to position [189, 0]
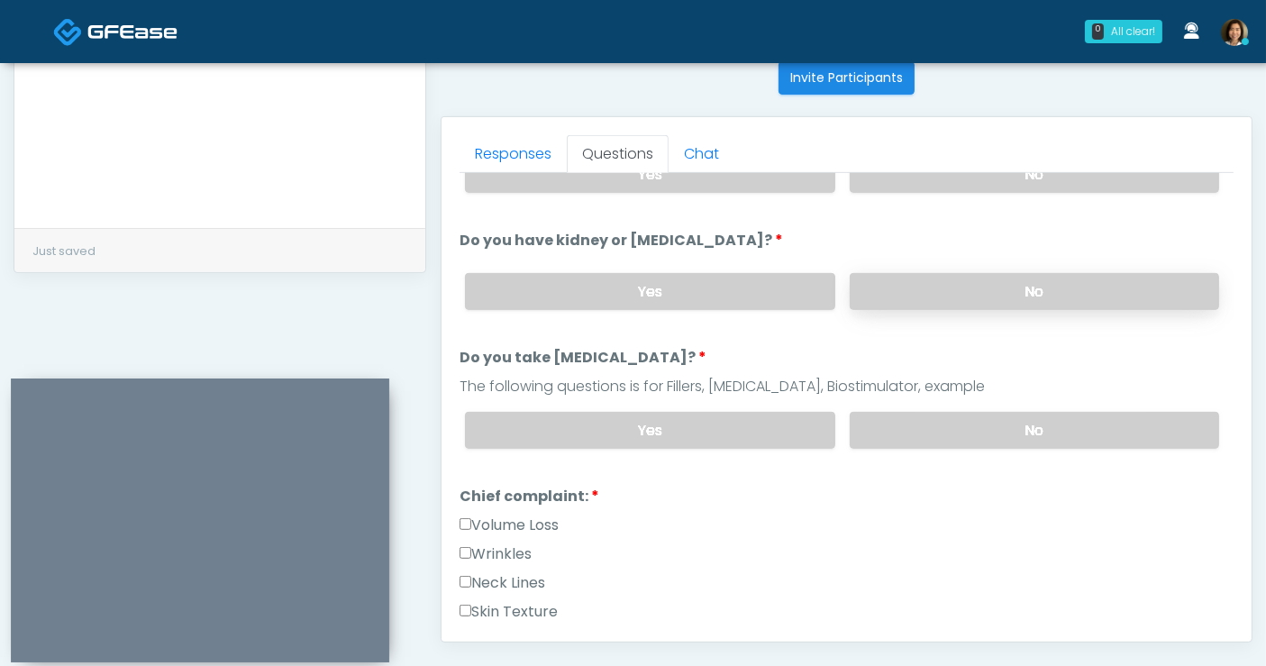
click at [1083, 274] on label "No" at bounding box center [1034, 291] width 369 height 37
drag, startPoint x: 1071, startPoint y: 429, endPoint x: 1101, endPoint y: 407, distance: 36.8
click at [1071, 429] on label "No" at bounding box center [1034, 430] width 369 height 37
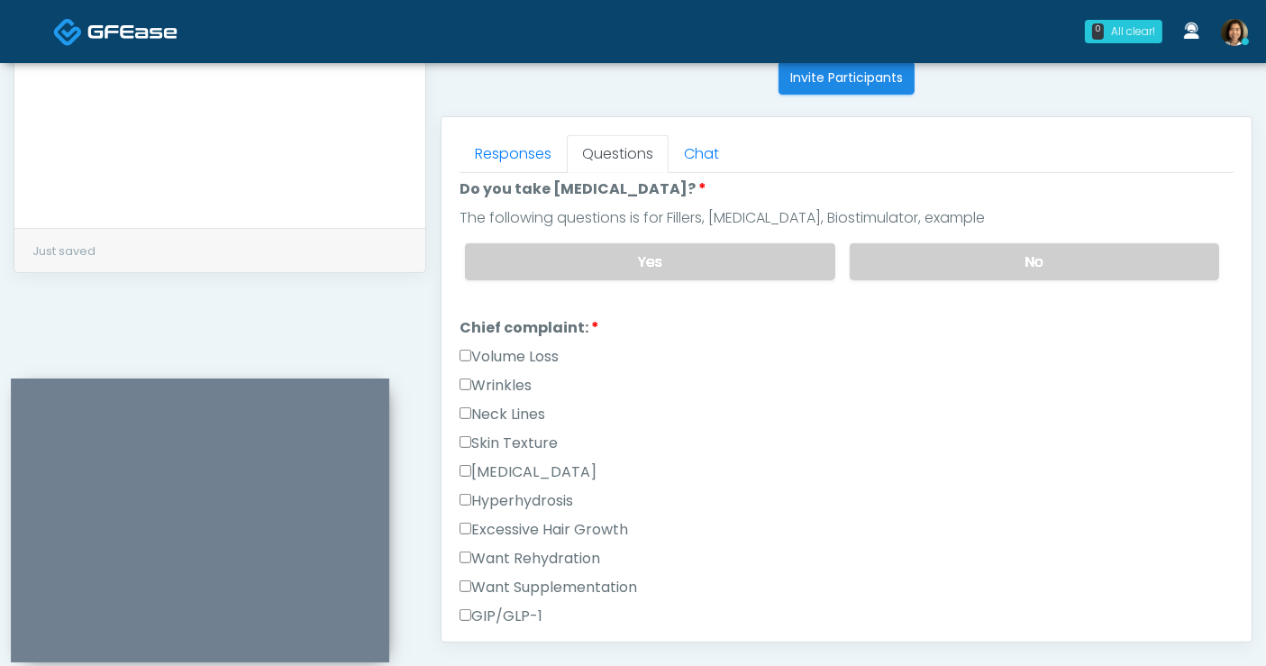
click at [493, 379] on label "Wrinkles" at bounding box center [496, 386] width 72 height 22
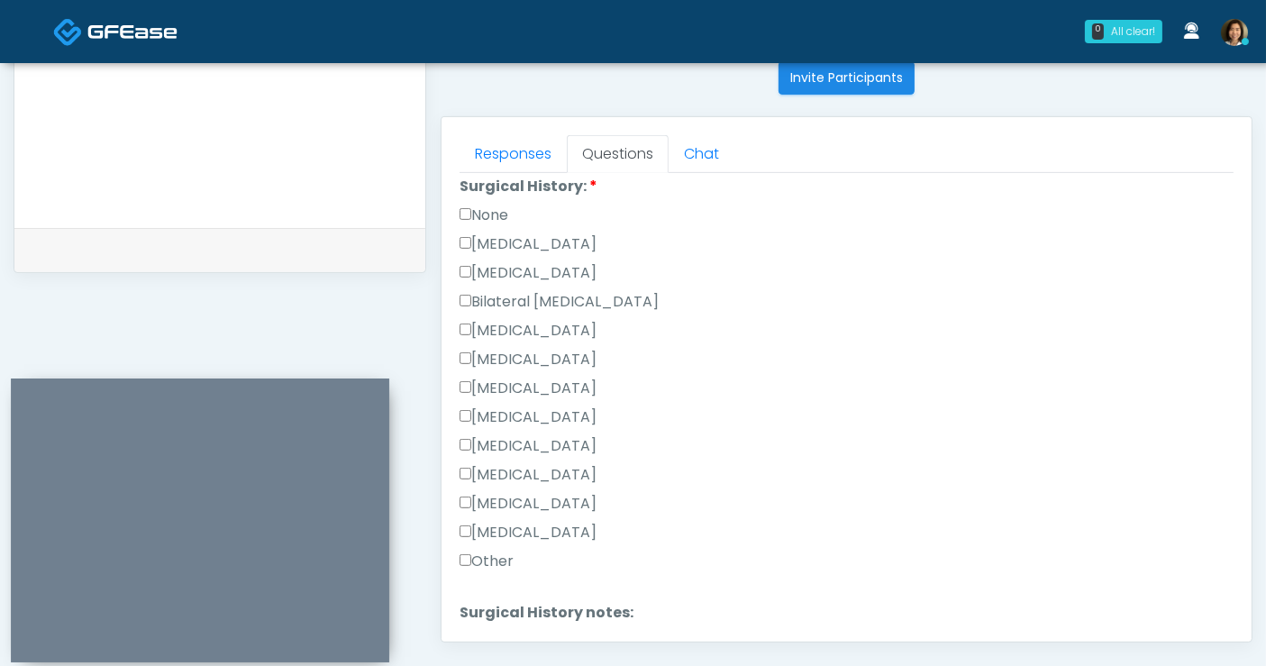
scroll to position [710, 0]
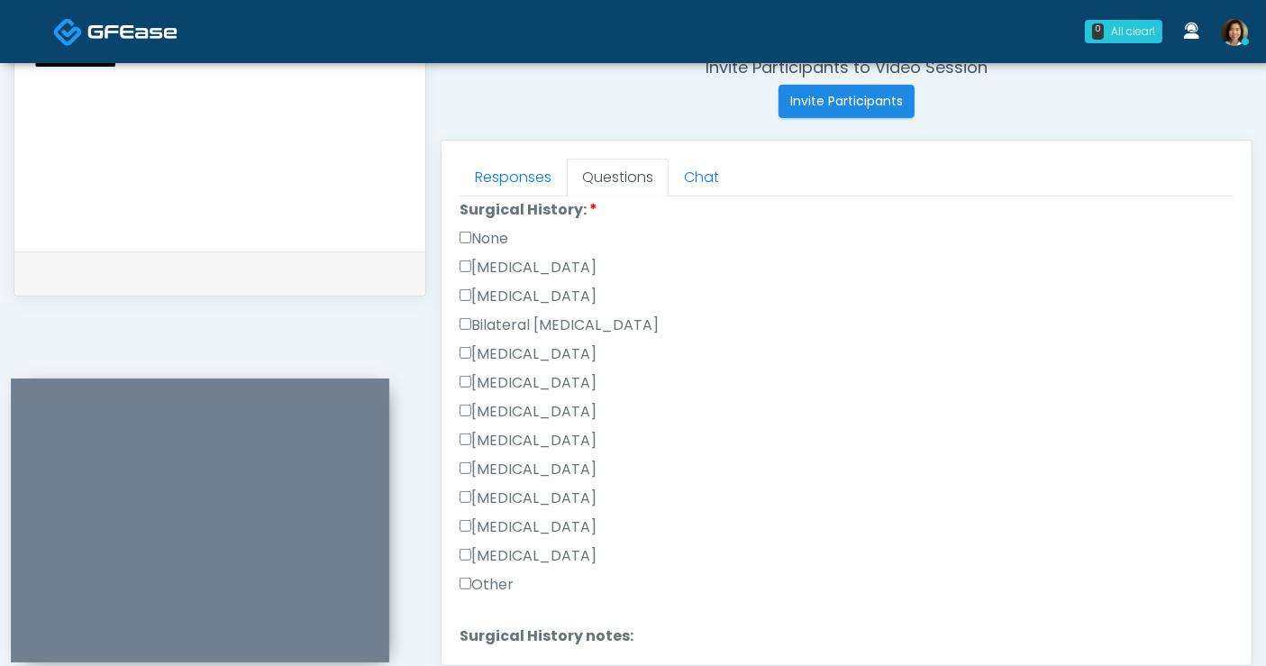
click at [488, 231] on label "None" at bounding box center [484, 239] width 49 height 22
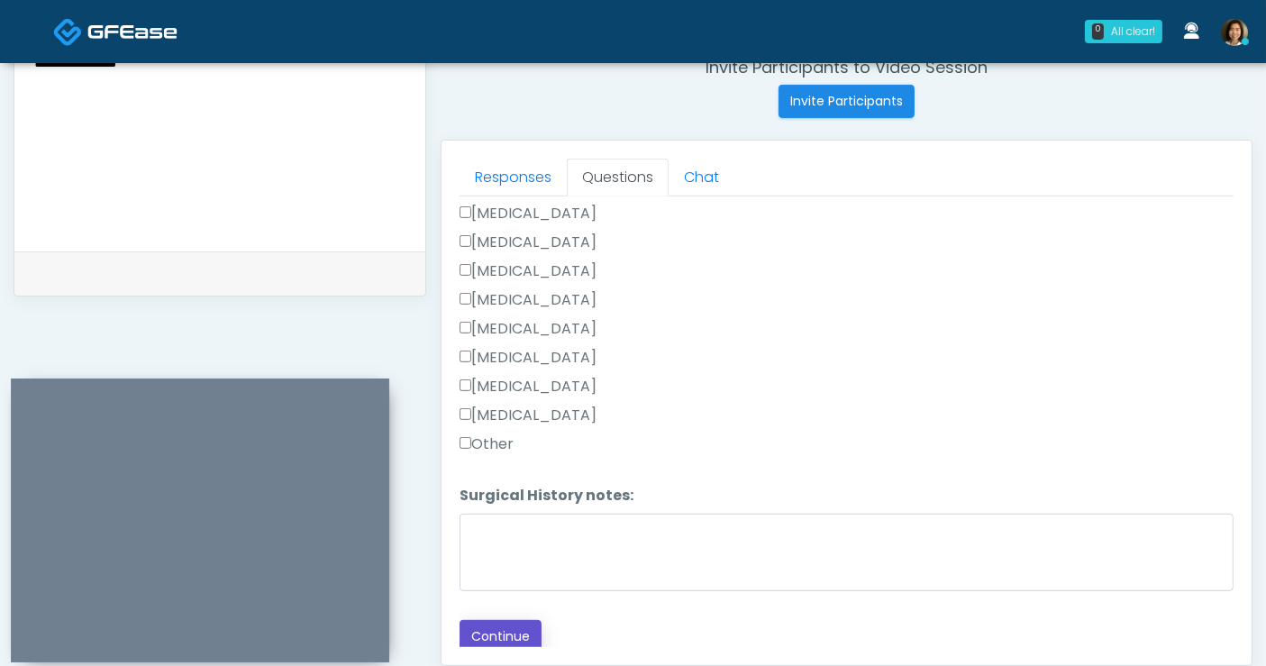
click at [487, 625] on button "Continue" at bounding box center [501, 636] width 82 height 33
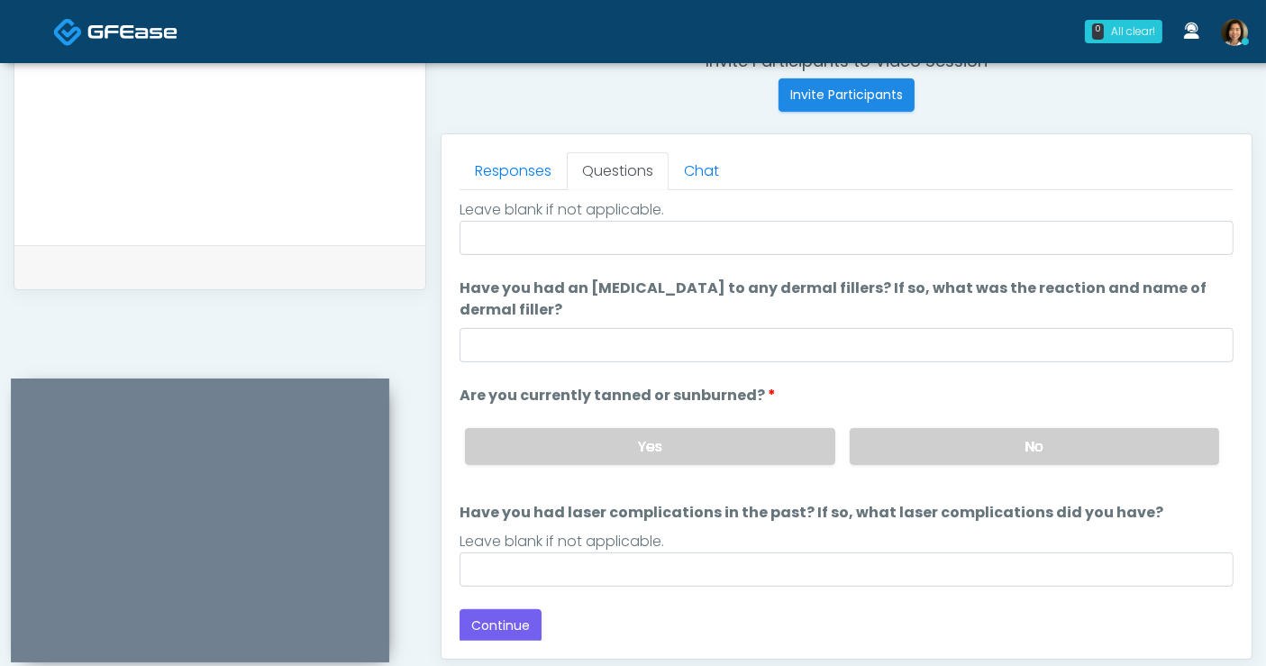
scroll to position [0, 0]
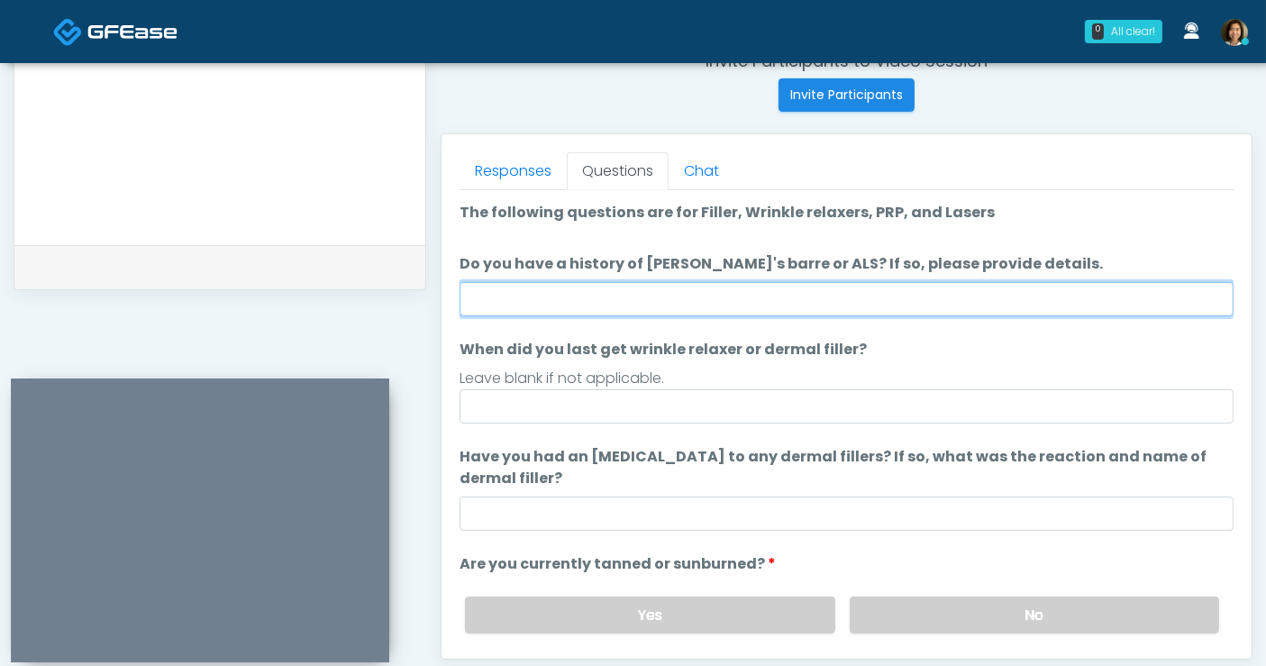
click at [579, 296] on input "Do you have a history of Guillain's barre or ALS? If so, please provide details." at bounding box center [847, 299] width 774 height 34
type input "**"
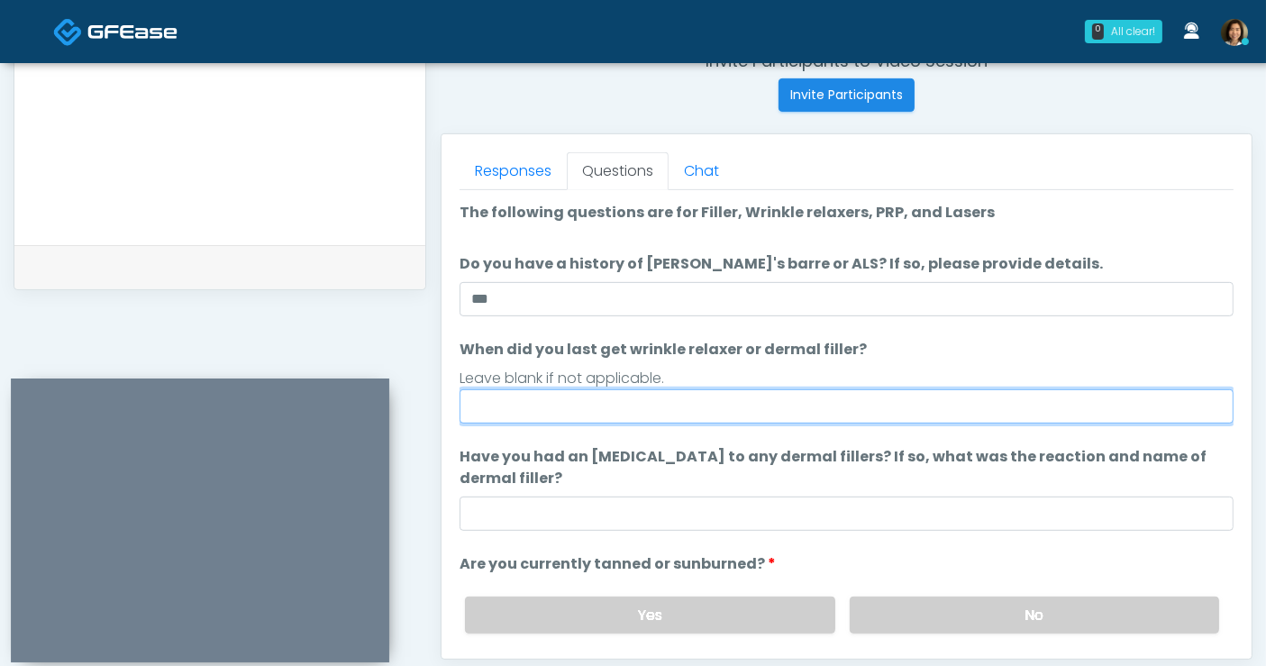
drag, startPoint x: 523, startPoint y: 400, endPoint x: 548, endPoint y: 391, distance: 26.8
click at [523, 400] on input "When did you last get wrinkle relaxer or dermal filler?" at bounding box center [847, 406] width 774 height 34
type input "**********"
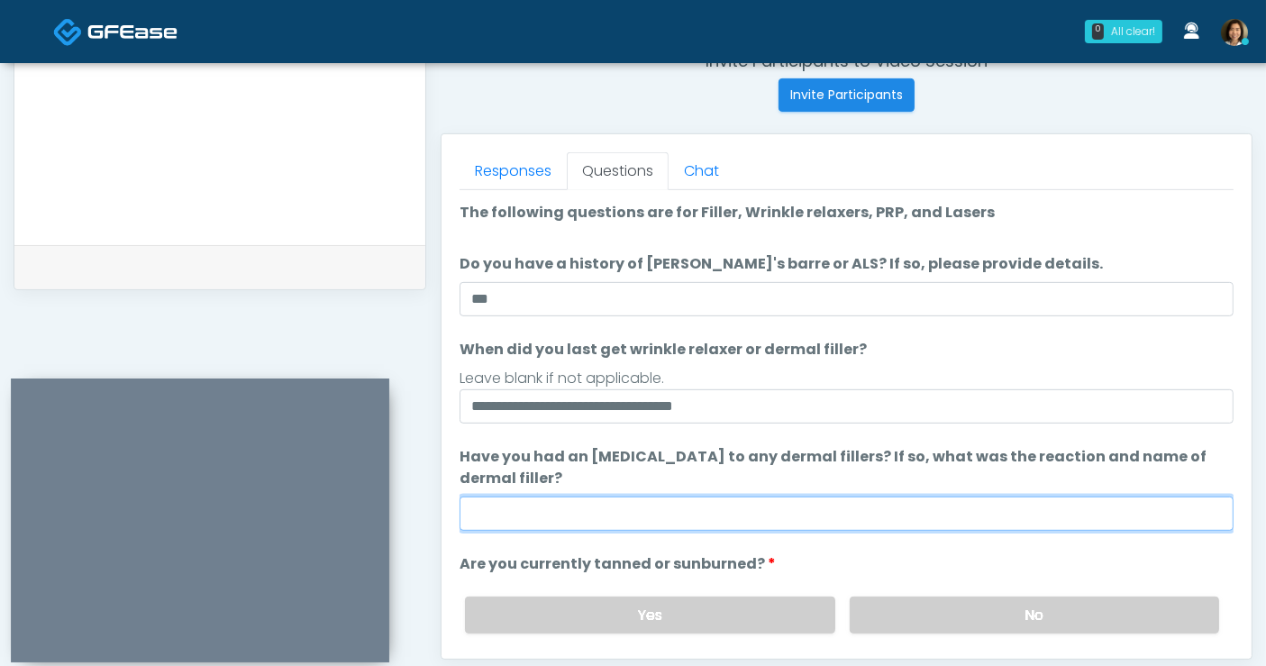
click at [588, 516] on input "Have you had an allergic response to any dermal fillers? If so, what was the re…" at bounding box center [847, 514] width 774 height 34
type input "**"
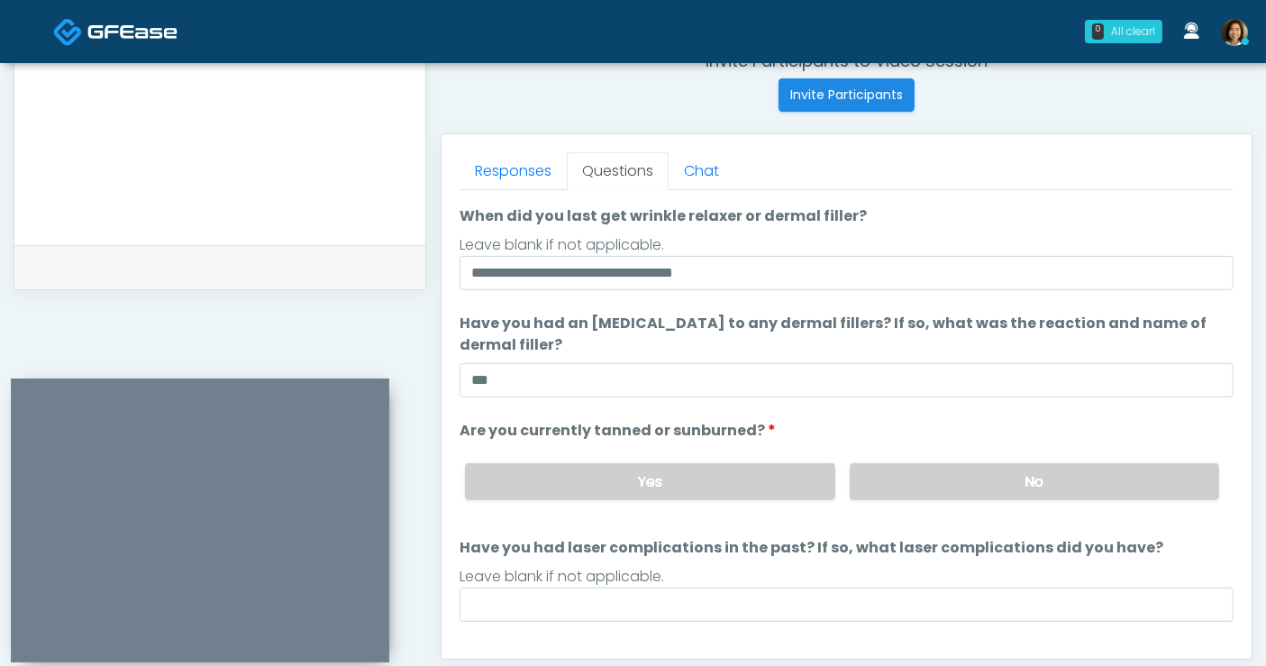
scroll to position [129, 0]
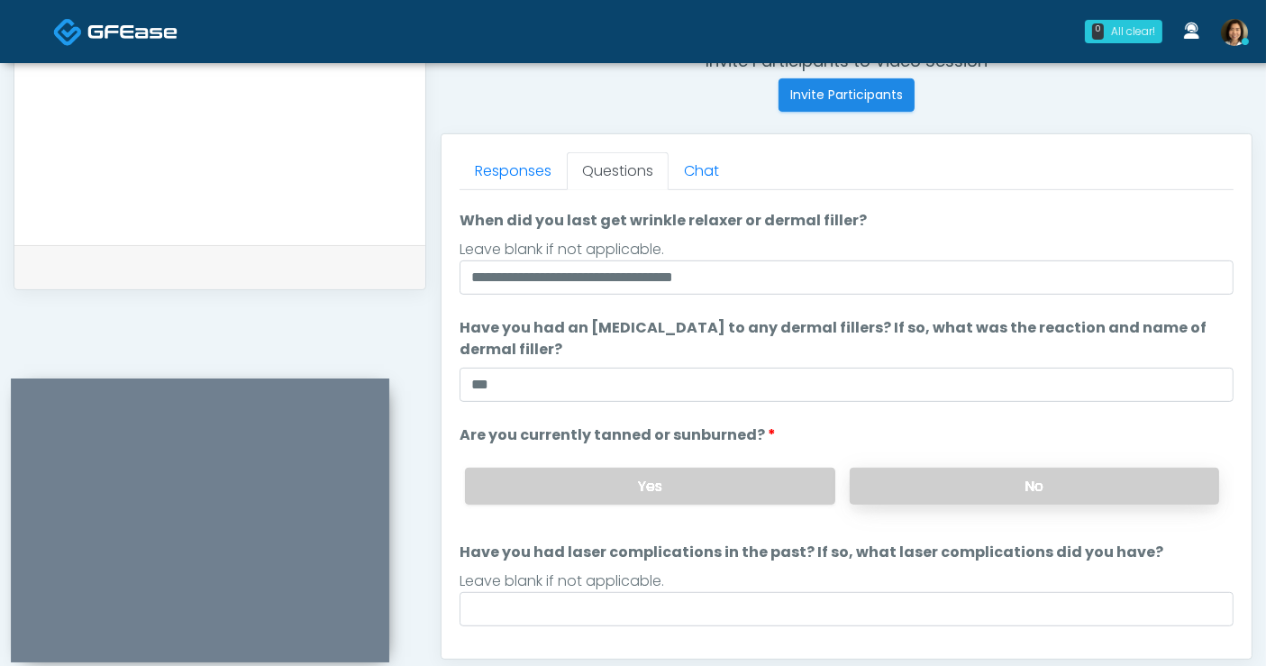
click at [1027, 480] on label "No" at bounding box center [1034, 486] width 369 height 37
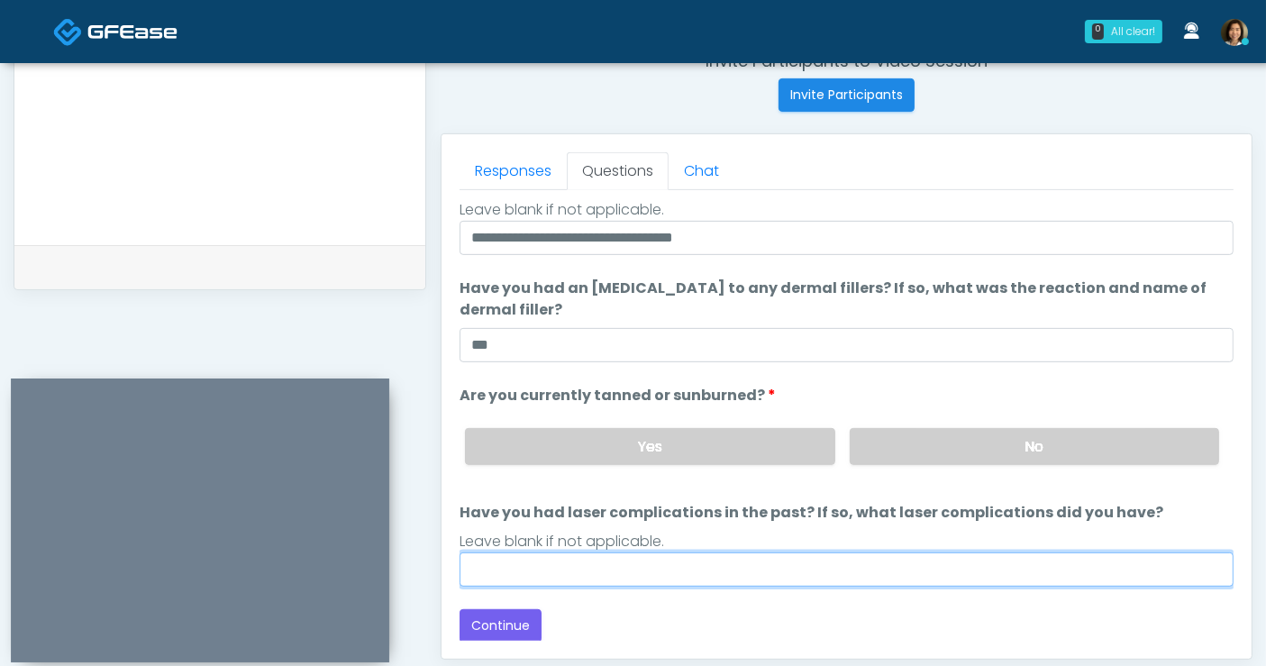
click at [764, 556] on input "Have you had laser complications in the past? If so, what laser complications d…" at bounding box center [847, 569] width 774 height 34
type input "**"
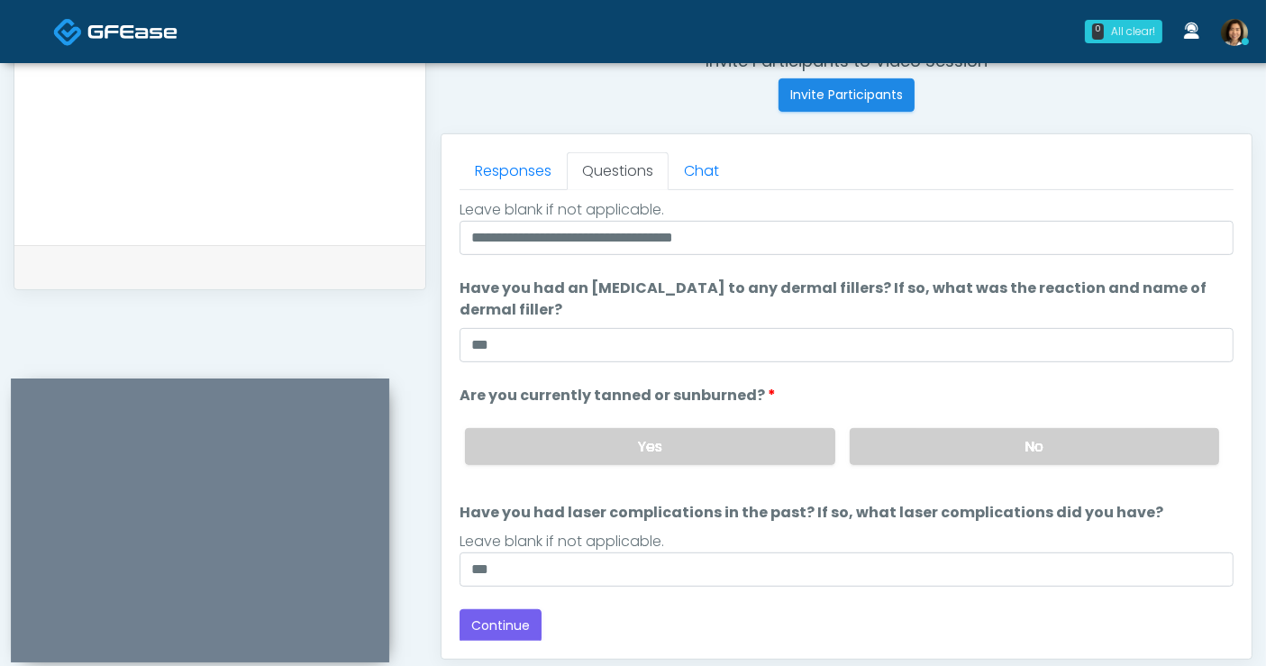
click at [940, 387] on li "Are you currently tanned or sunburned? Are you currently tanned or sunburned? Y…" at bounding box center [847, 432] width 774 height 95
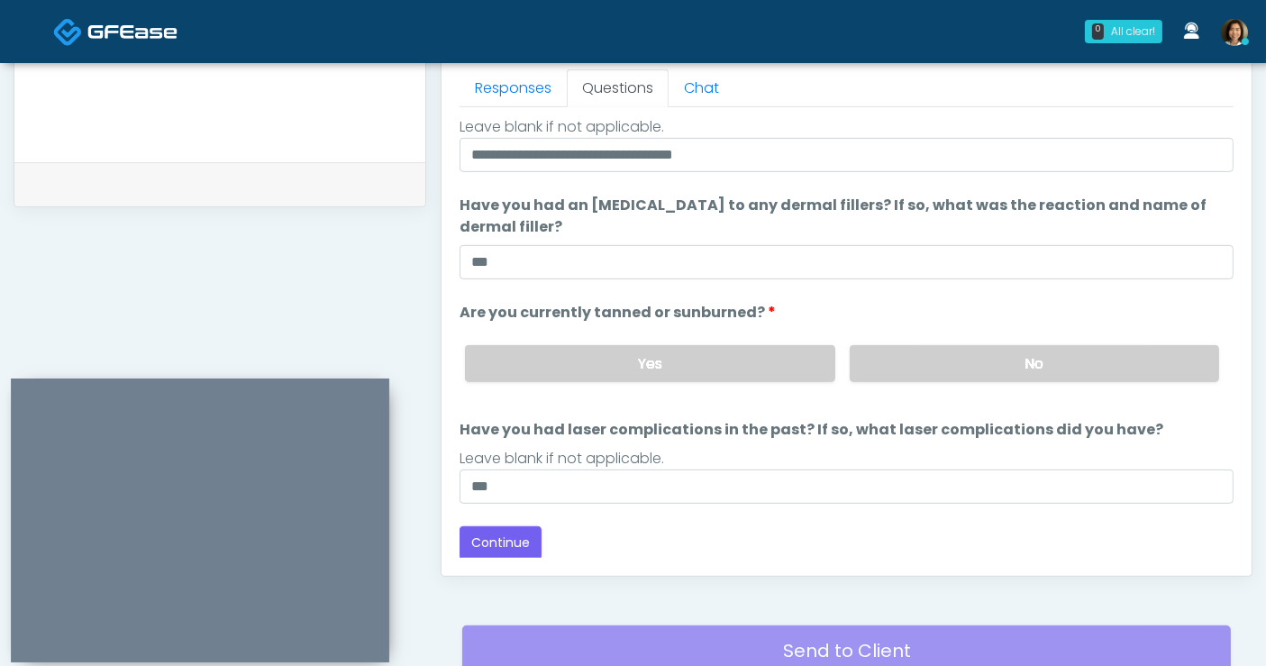
click at [803, 539] on div "Back Continue" at bounding box center [847, 542] width 774 height 33
click at [515, 544] on button "Continue" at bounding box center [501, 542] width 82 height 33
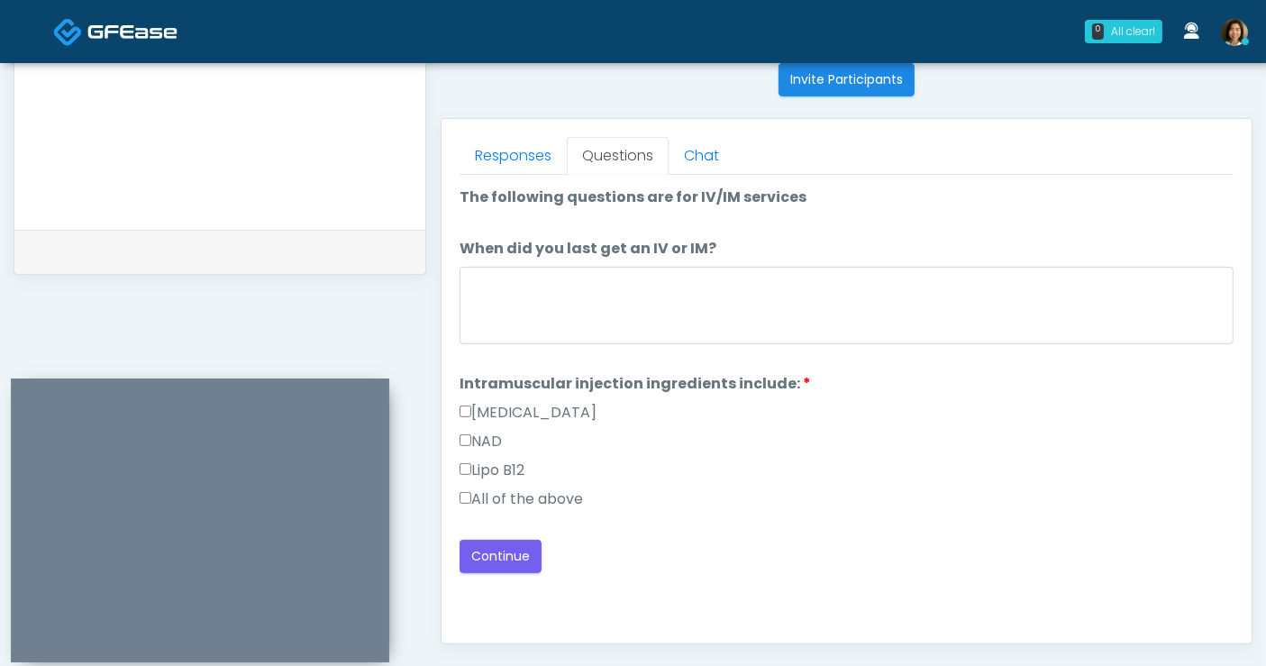
scroll to position [725, 0]
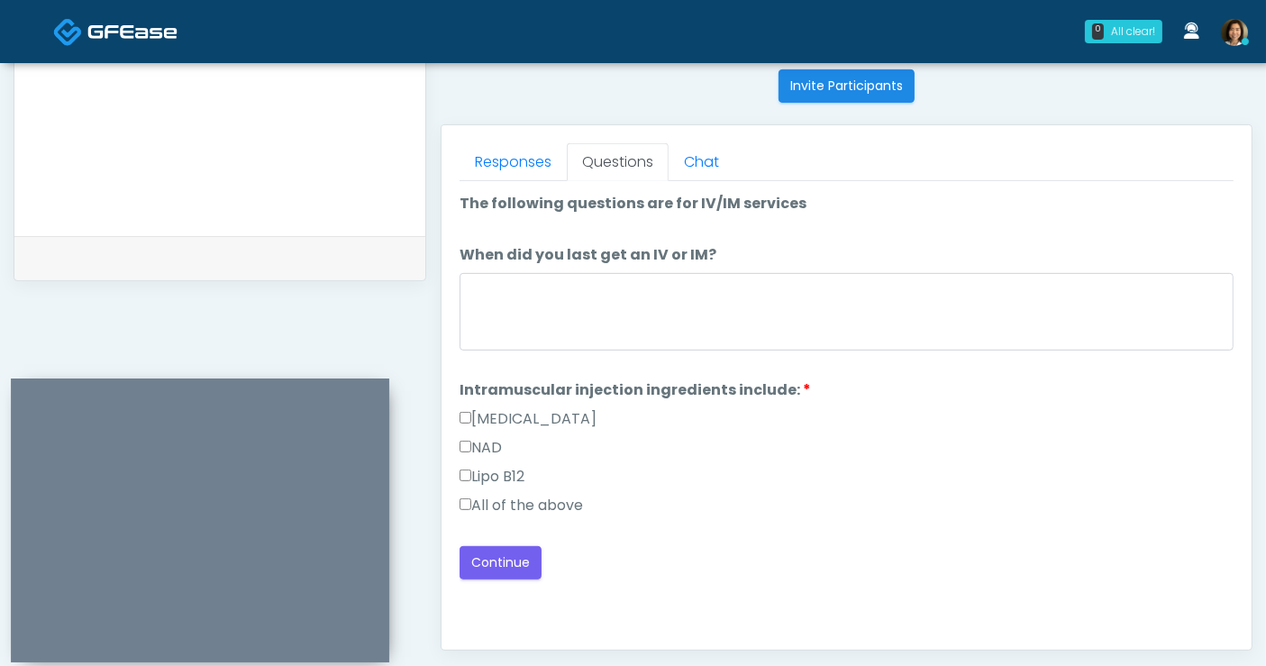
click at [556, 502] on label "All of the above" at bounding box center [521, 506] width 123 height 22
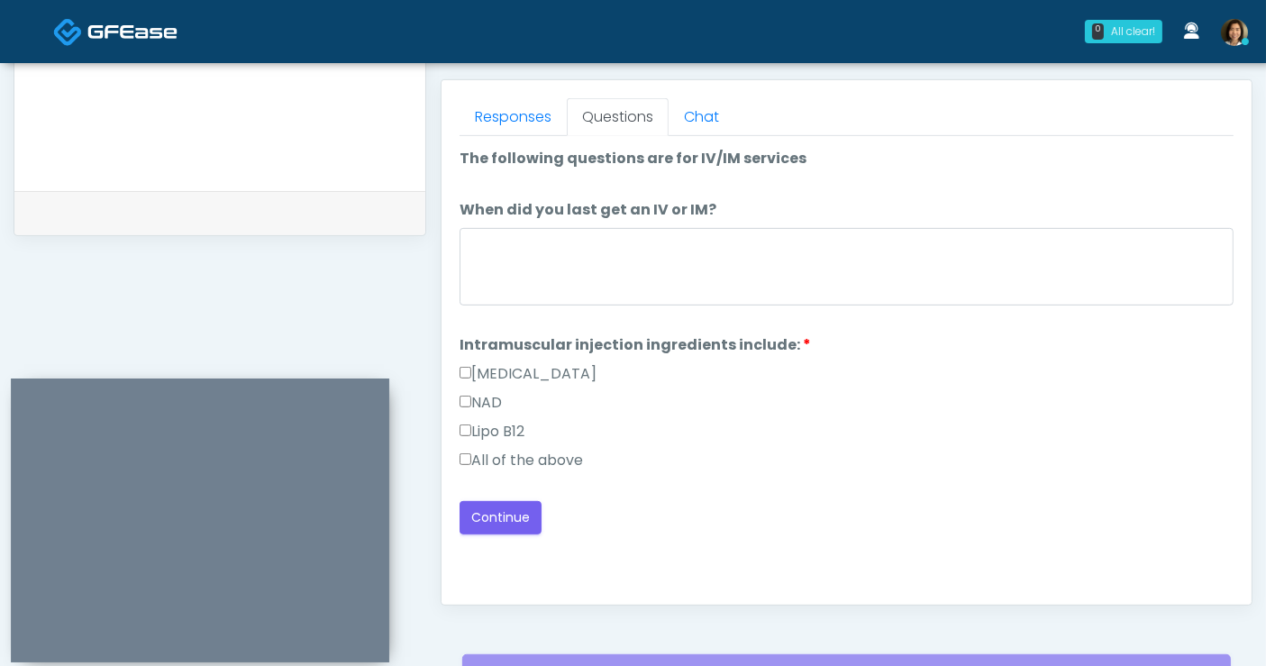
scroll to position [670, 0]
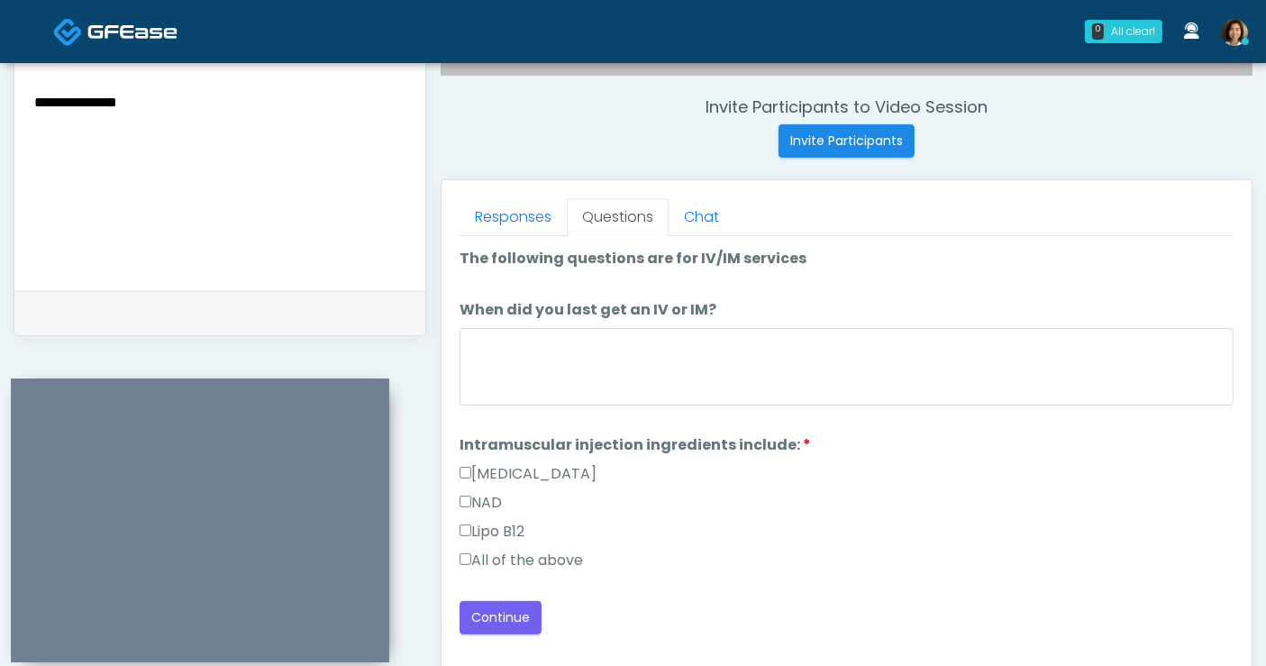
click at [223, 114] on textarea "**********" at bounding box center [219, 157] width 375 height 220
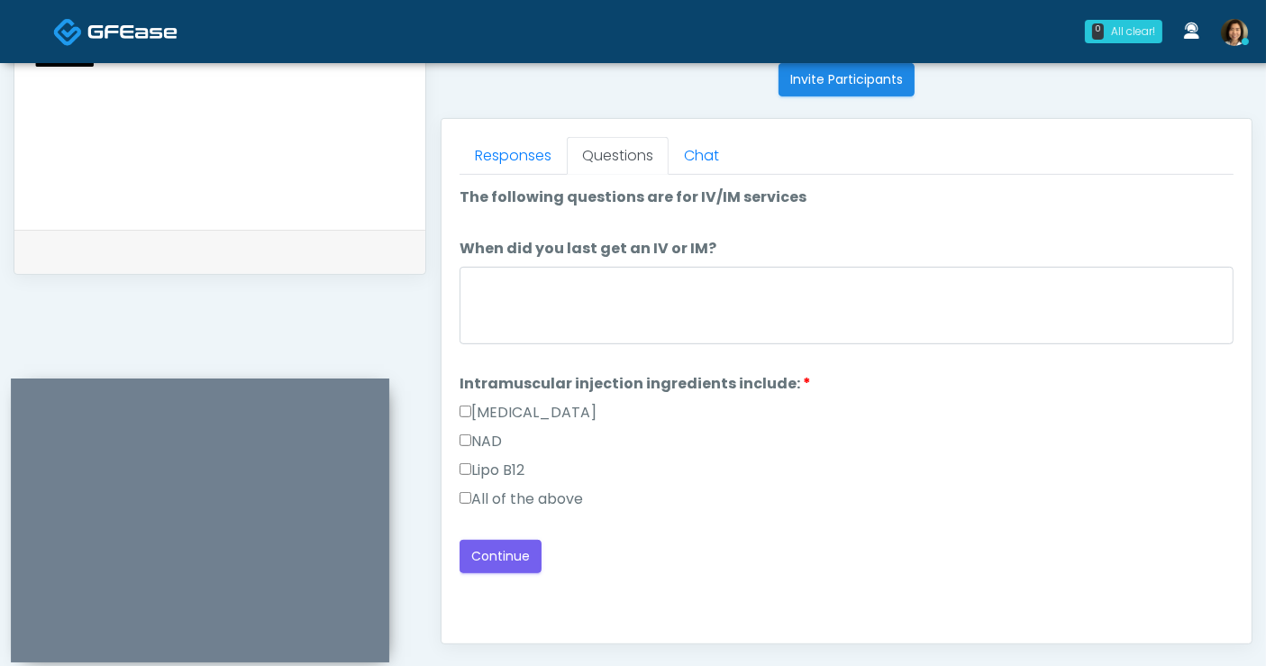
scroll to position [792, 0]
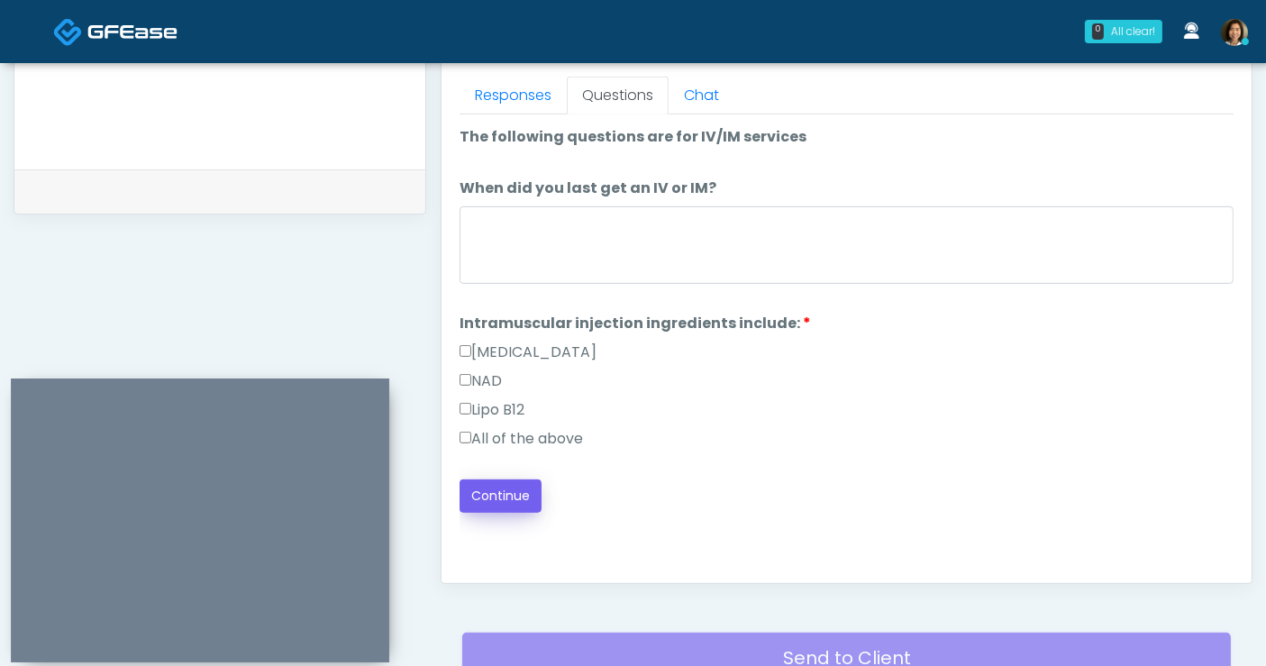
type textarea "**********"
click at [502, 492] on button "Continue" at bounding box center [501, 495] width 82 height 33
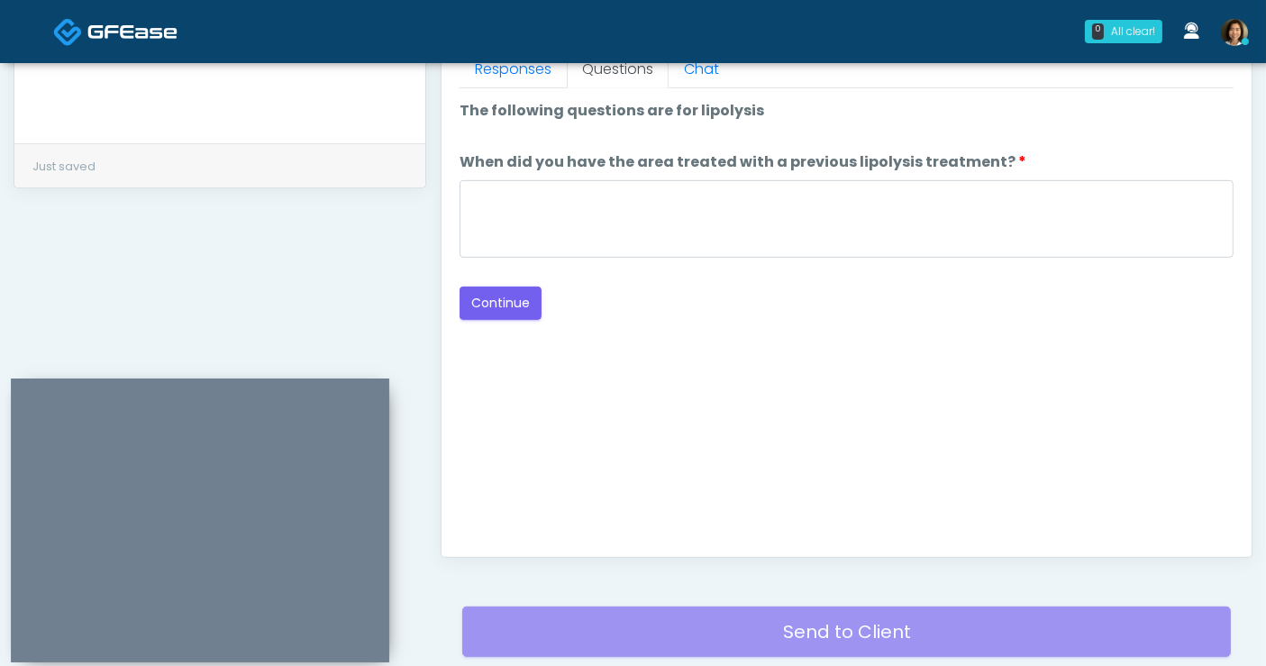
scroll to position [748, 0]
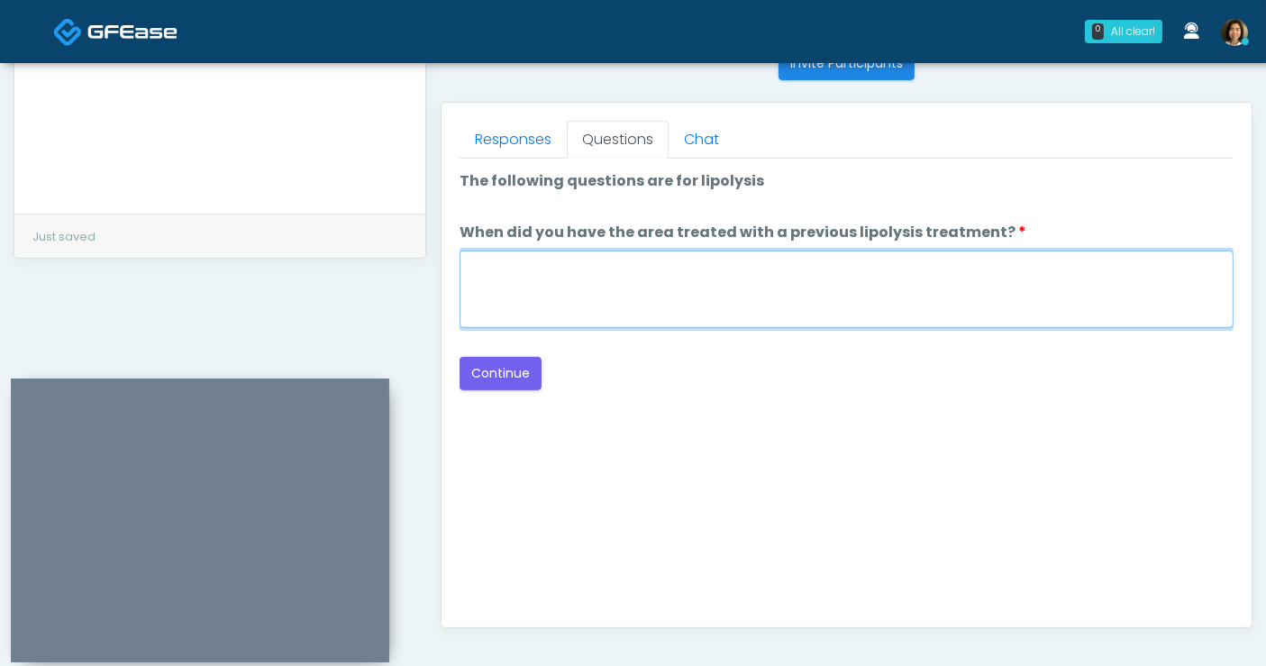
click at [722, 292] on textarea "When did you have the area treated with a previous lipolysis treatment?" at bounding box center [847, 290] width 774 height 78
type textarea "*****"
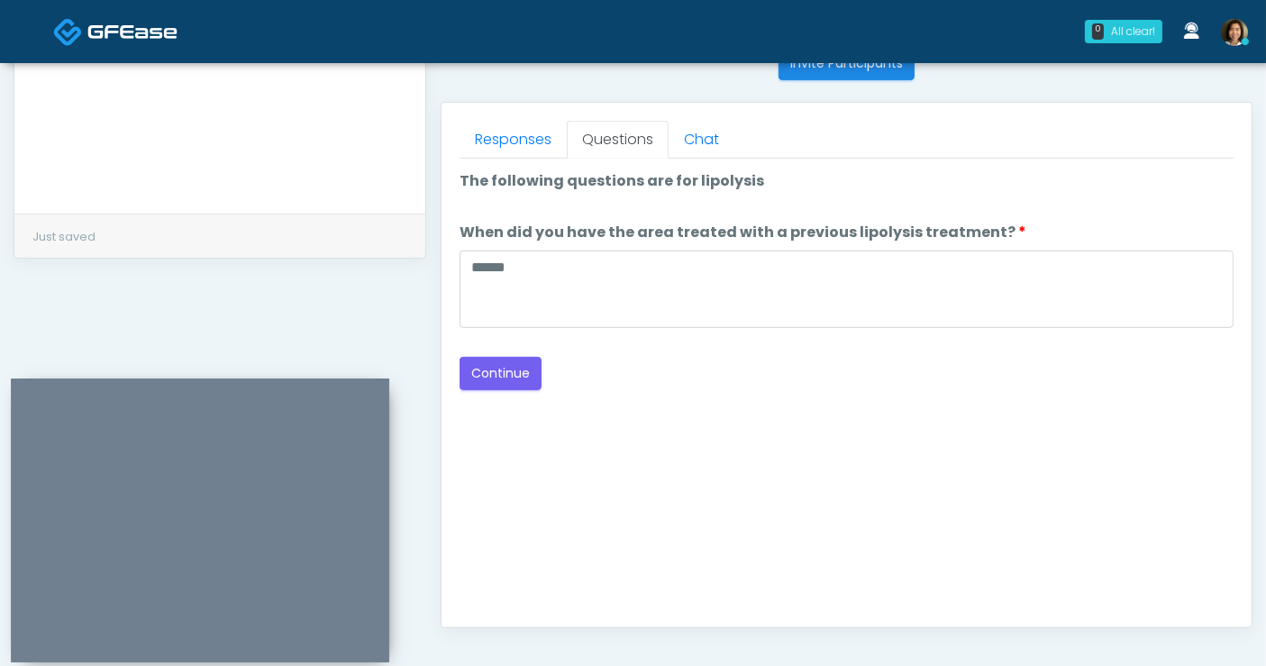
drag, startPoint x: 550, startPoint y: 488, endPoint x: 553, endPoint y: 478, distance: 10.5
click at [553, 481] on div "Good Faith Exam Script Good Faith Exam Script INTRODUCTION Hello, my name is un…" at bounding box center [847, 384] width 774 height 451
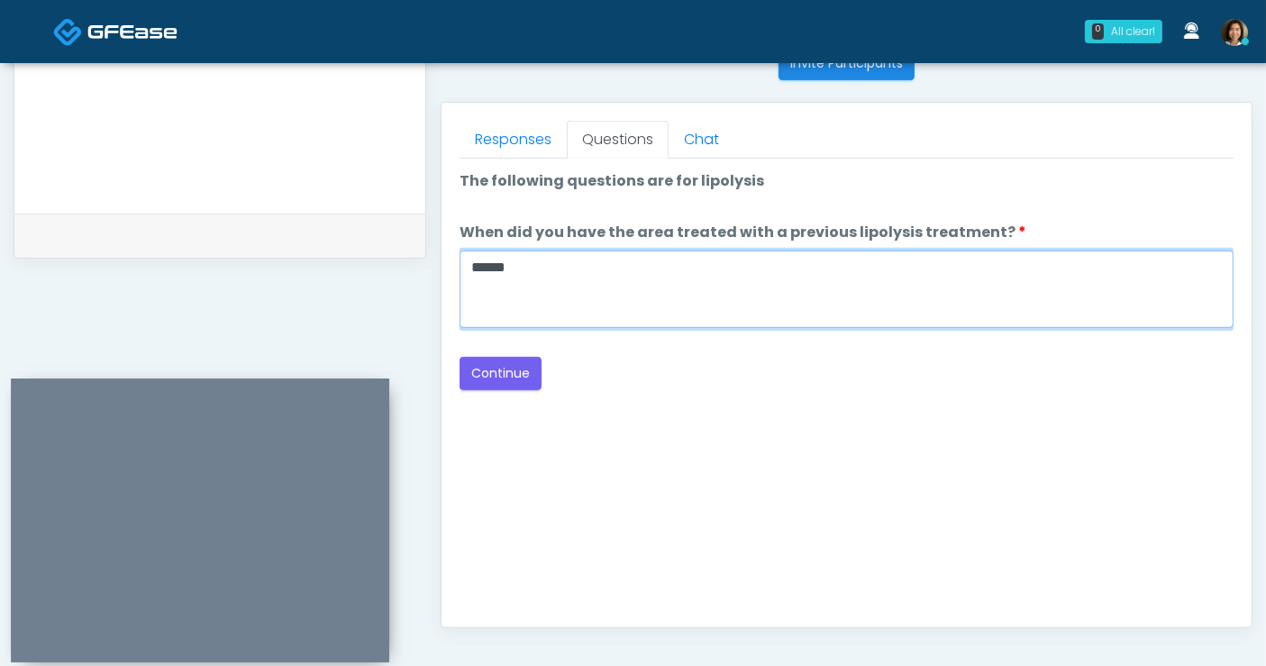
drag, startPoint x: 551, startPoint y: 268, endPoint x: 222, endPoint y: 240, distance: 330.1
click at [221, 253] on div "**********" at bounding box center [633, 83] width 1239 height 1374
click at [553, 260] on textarea "**********" at bounding box center [847, 290] width 774 height 78
type textarea "**********"
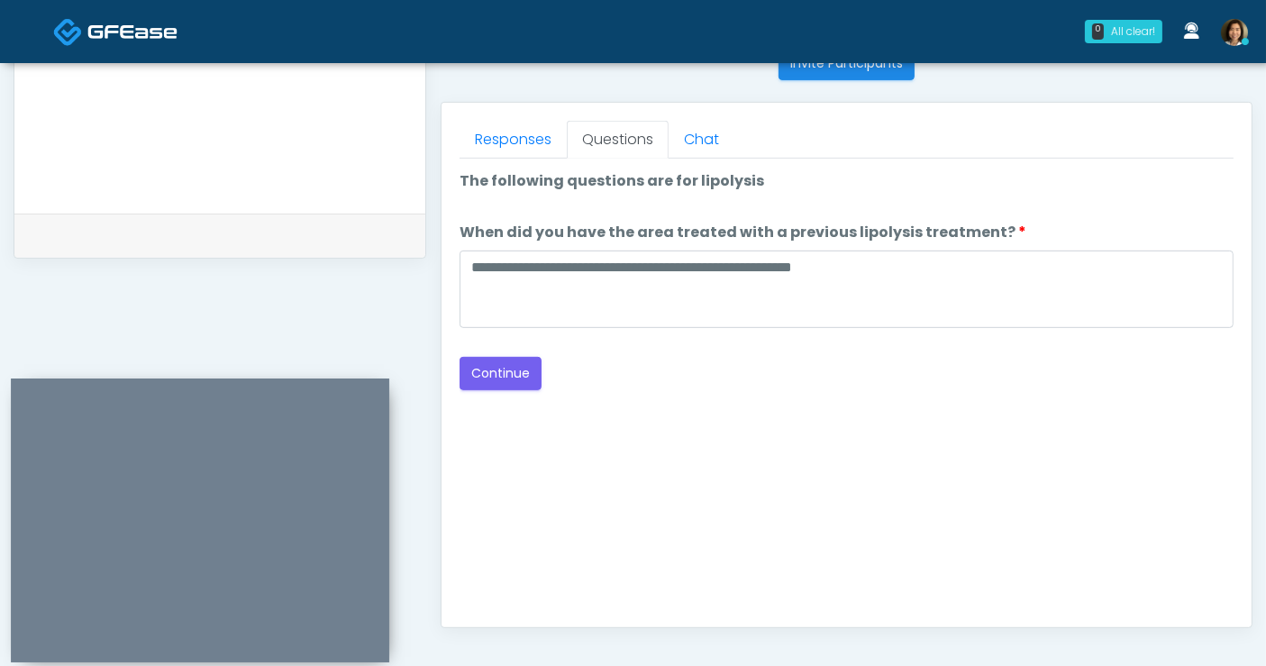
click at [857, 413] on div "Good Faith Exam Script Good Faith Exam Script INTRODUCTION Hello, my name is un…" at bounding box center [847, 384] width 774 height 451
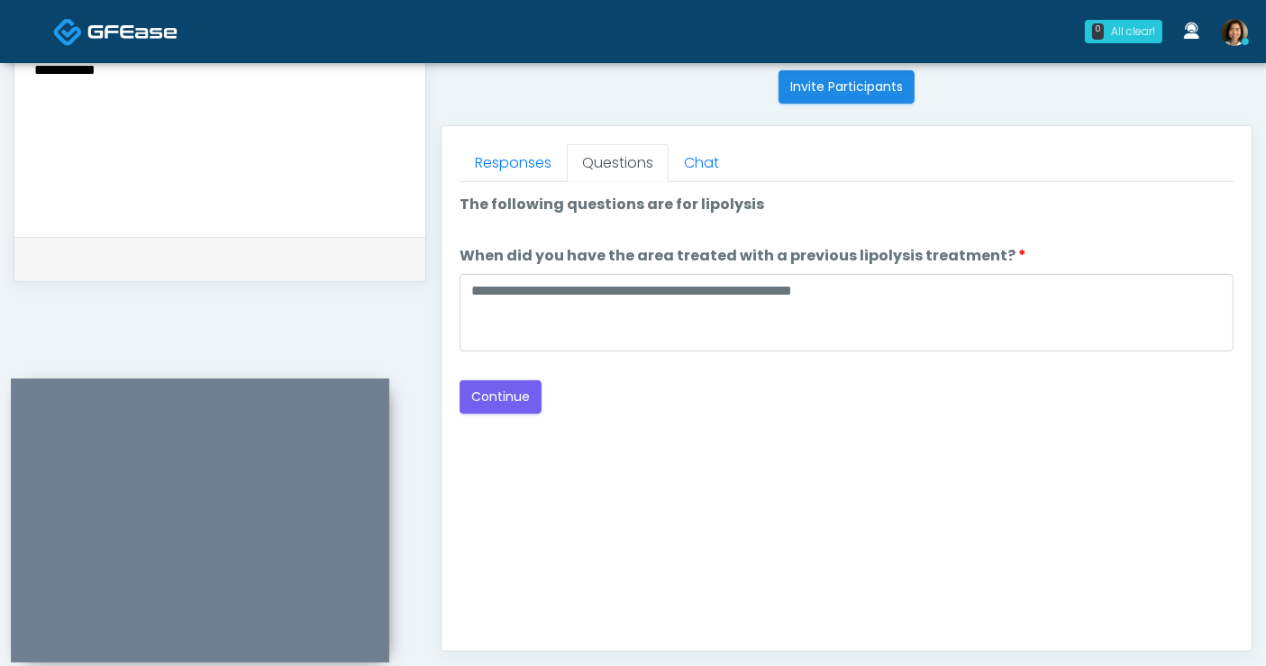
scroll to position [704, 0]
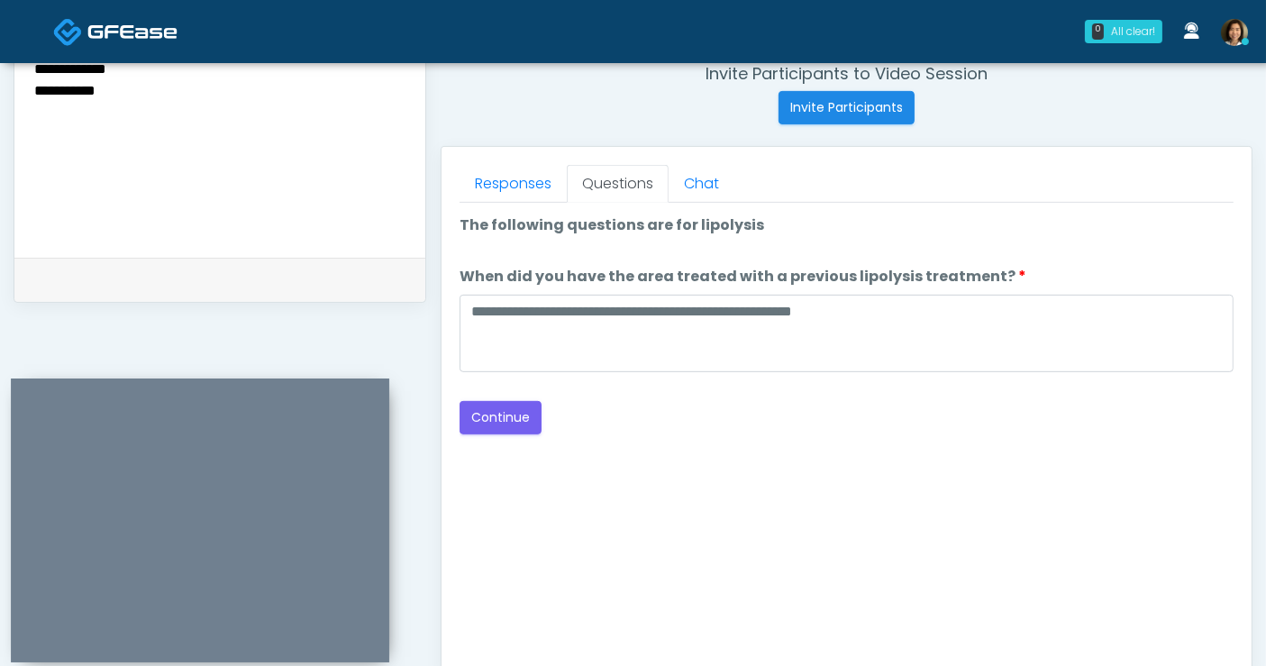
click at [784, 459] on div "Good Faith Exam Script Good Faith Exam Script INTRODUCTION Hello, my name is un…" at bounding box center [847, 428] width 774 height 451
click at [488, 415] on button "Continue" at bounding box center [501, 417] width 82 height 33
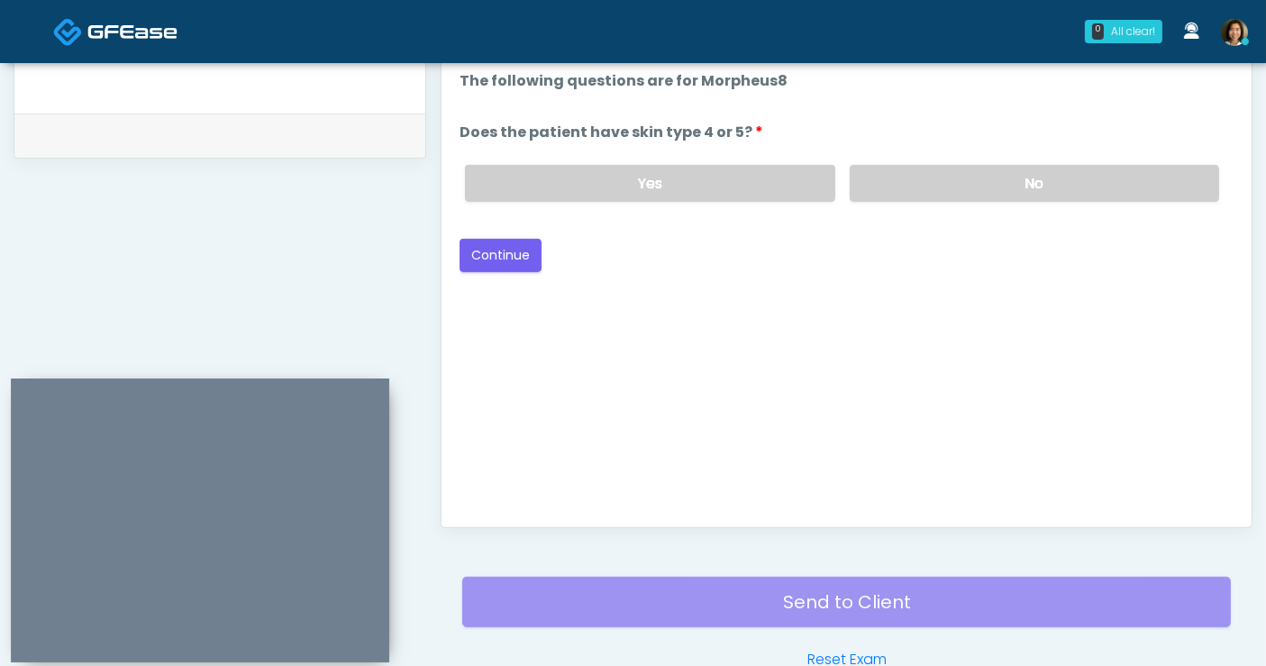
scroll to position [509, 0]
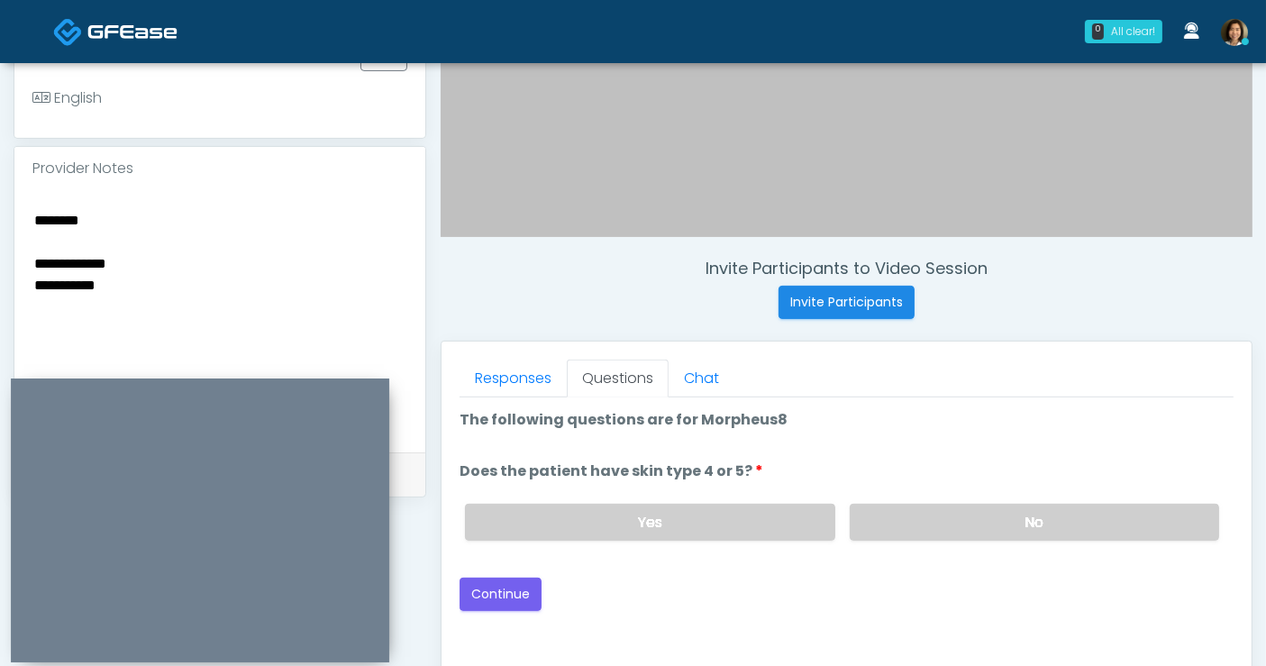
click at [1099, 500] on div "Yes No" at bounding box center [842, 522] width 783 height 66
drag, startPoint x: 1099, startPoint y: 517, endPoint x: 1035, endPoint y: 550, distance: 72.5
click at [1099, 516] on label "No" at bounding box center [1034, 522] width 369 height 37
click at [523, 588] on button "Continue" at bounding box center [501, 594] width 82 height 33
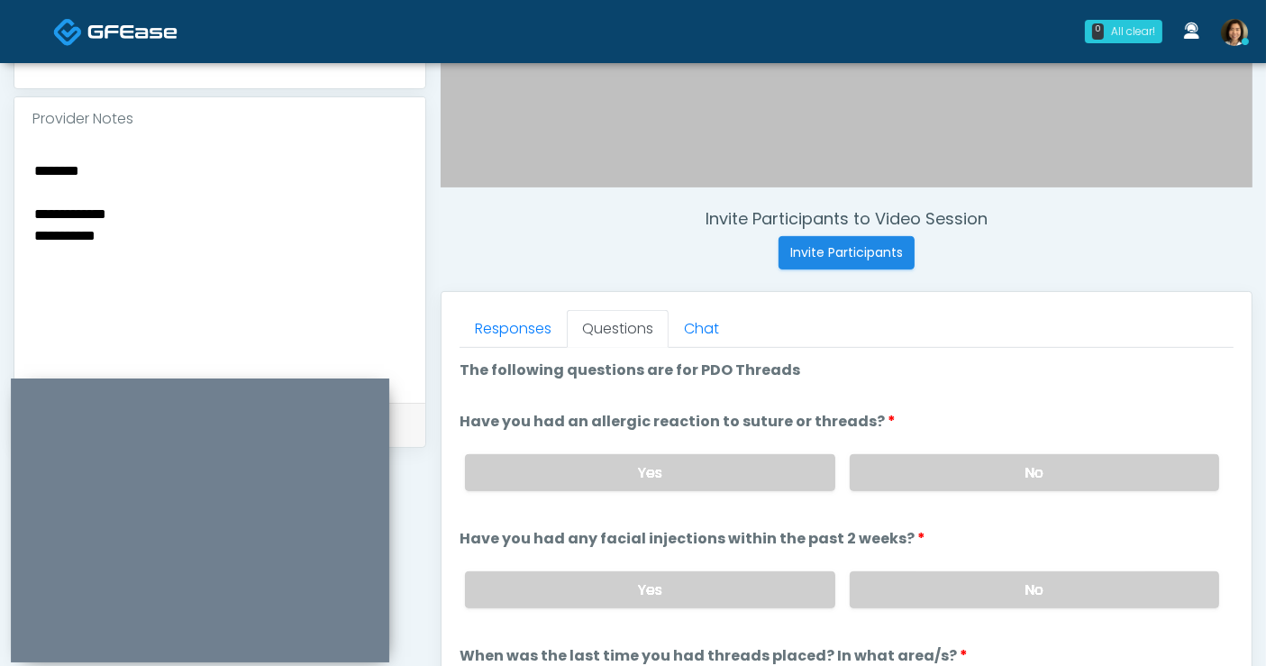
scroll to position [543, 0]
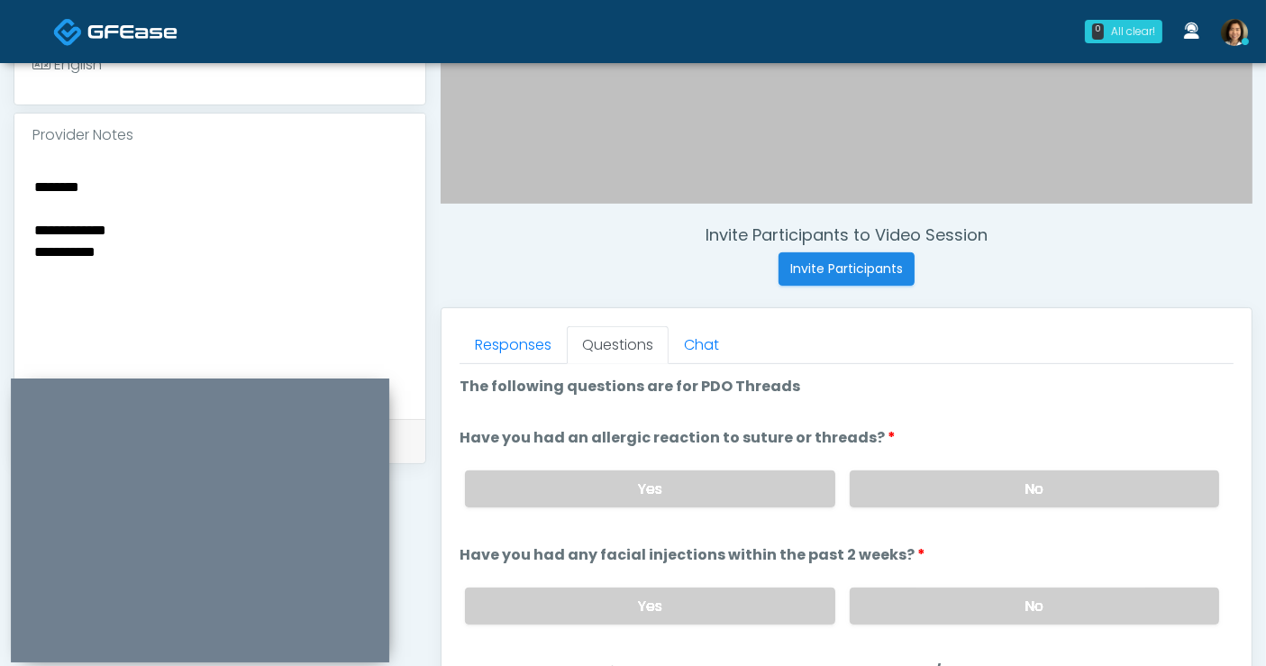
drag, startPoint x: 163, startPoint y: 259, endPoint x: 172, endPoint y: 251, distance: 12.1
click at [162, 259] on textarea "**********" at bounding box center [219, 285] width 375 height 220
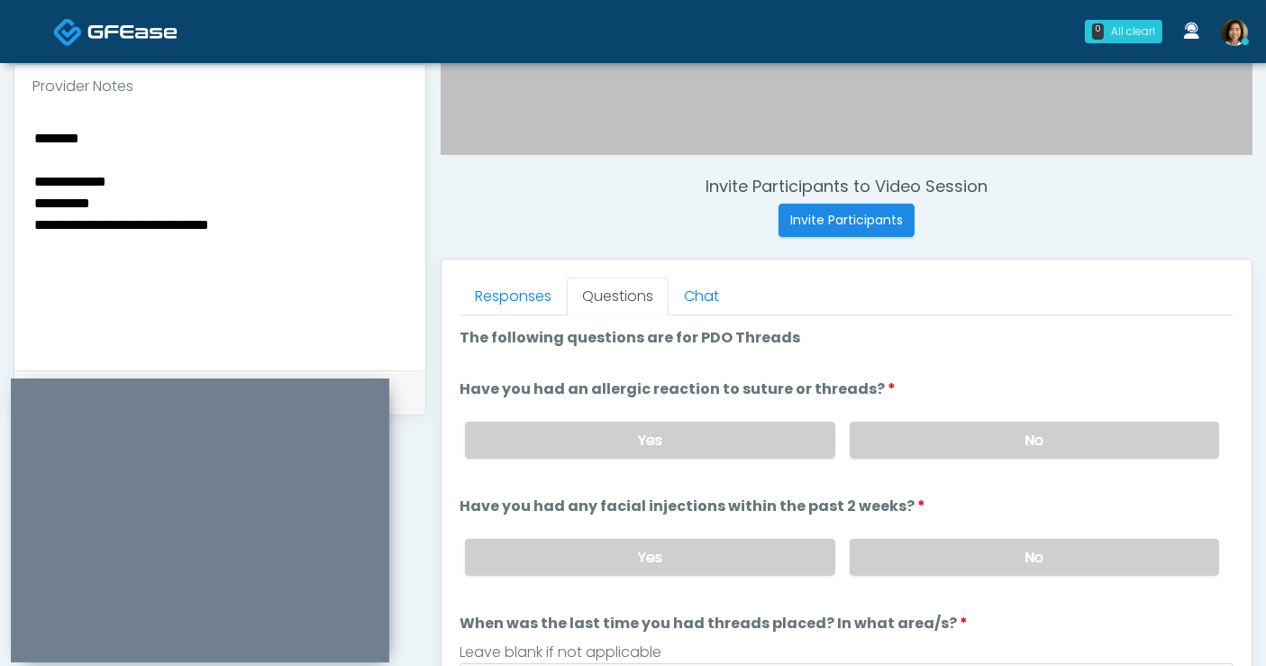
scroll to position [610, 0]
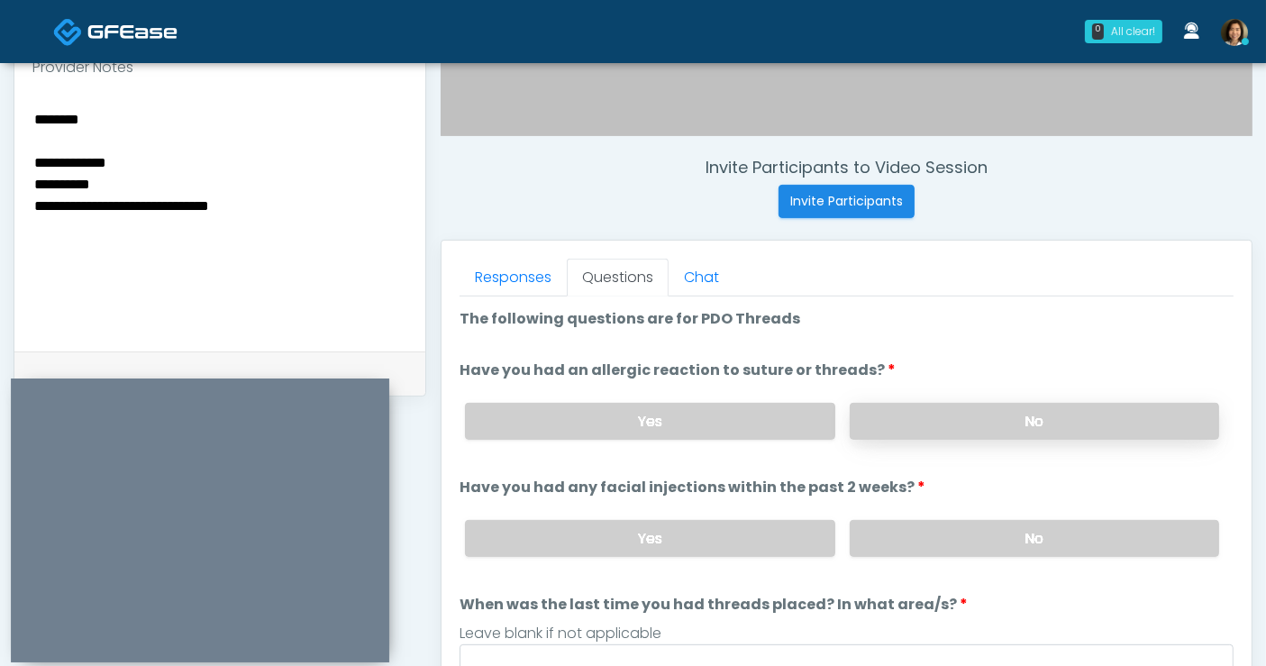
type textarea "**********"
click at [1097, 418] on label "No" at bounding box center [1034, 421] width 369 height 37
drag, startPoint x: 1099, startPoint y: 542, endPoint x: 1170, endPoint y: 514, distance: 75.6
click at [1100, 542] on label "No" at bounding box center [1034, 538] width 369 height 37
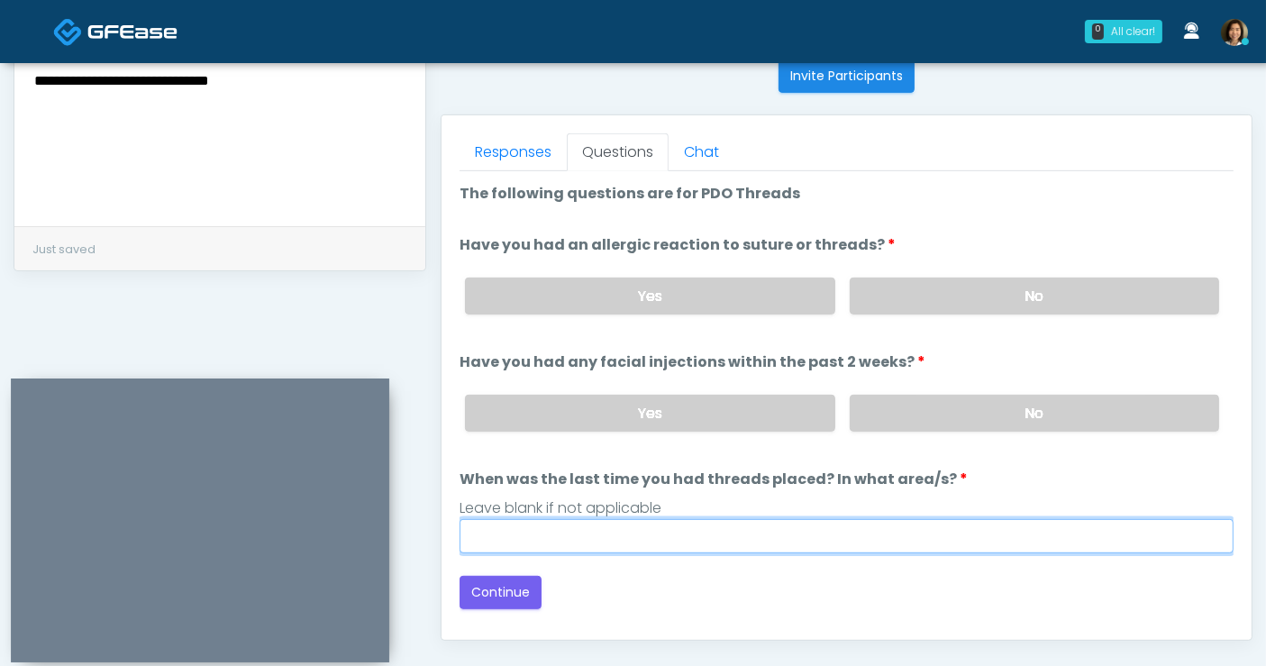
click at [659, 524] on input "When was the last time you had threads placed? In what area/s?" at bounding box center [847, 536] width 774 height 34
type input "**********"
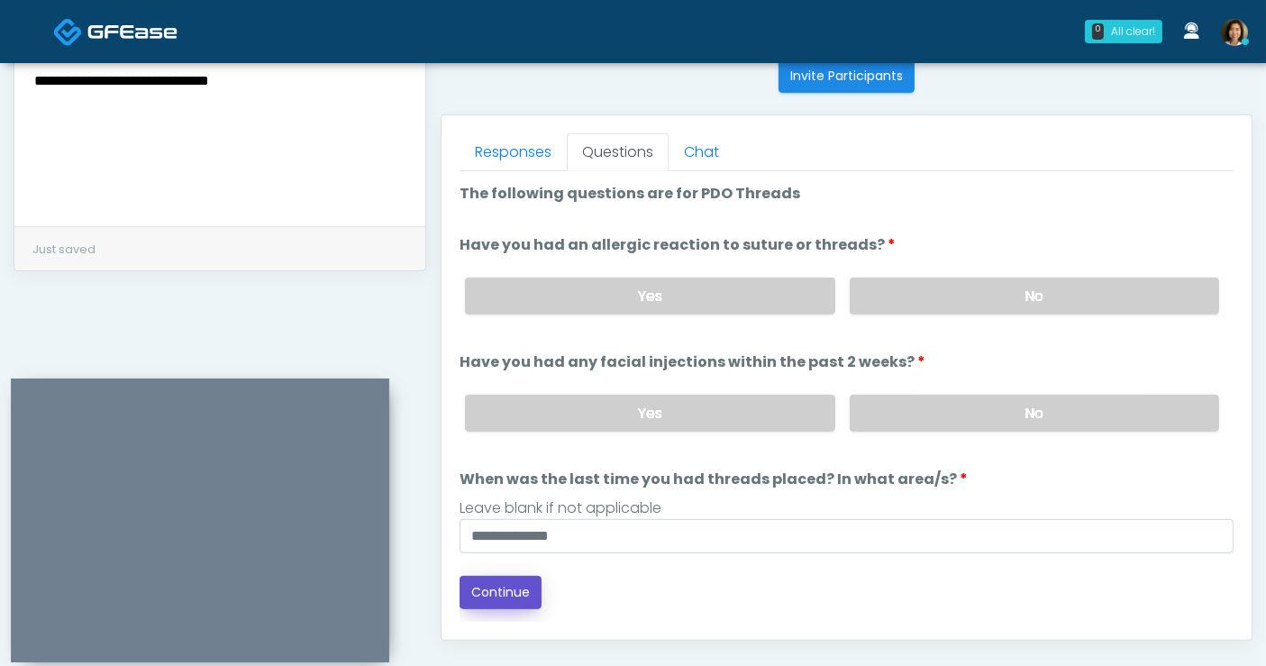
click at [502, 588] on button "Continue" at bounding box center [501, 592] width 82 height 33
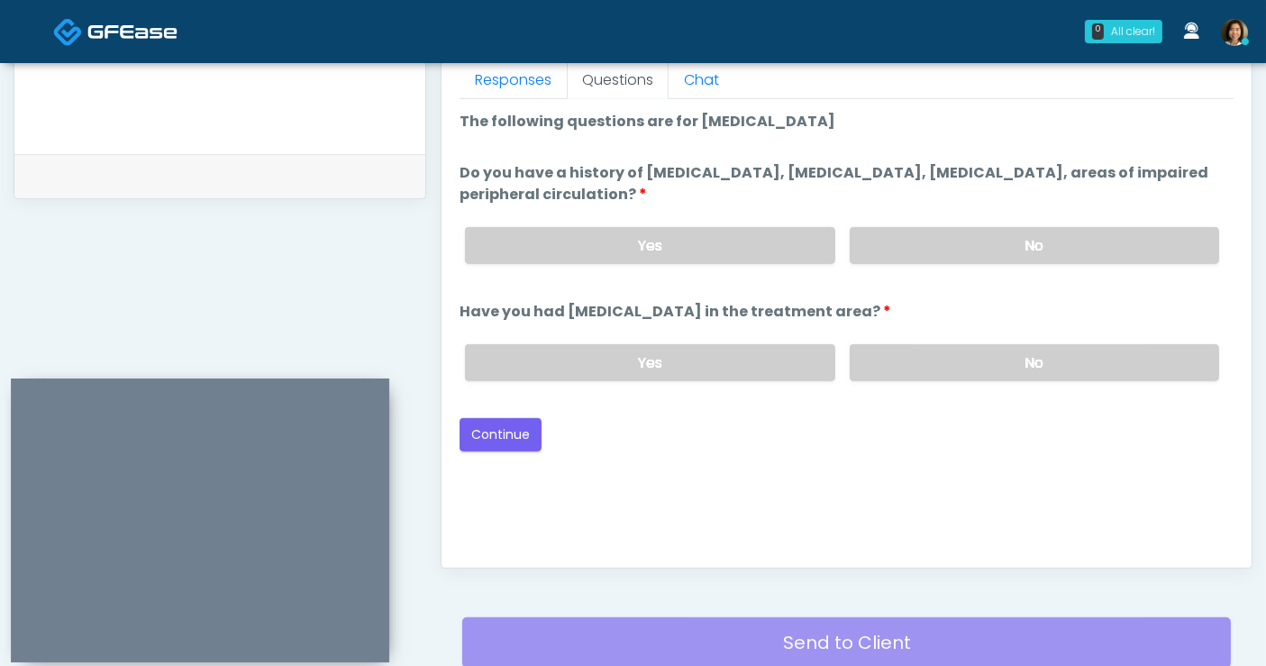
scroll to position [797, 0]
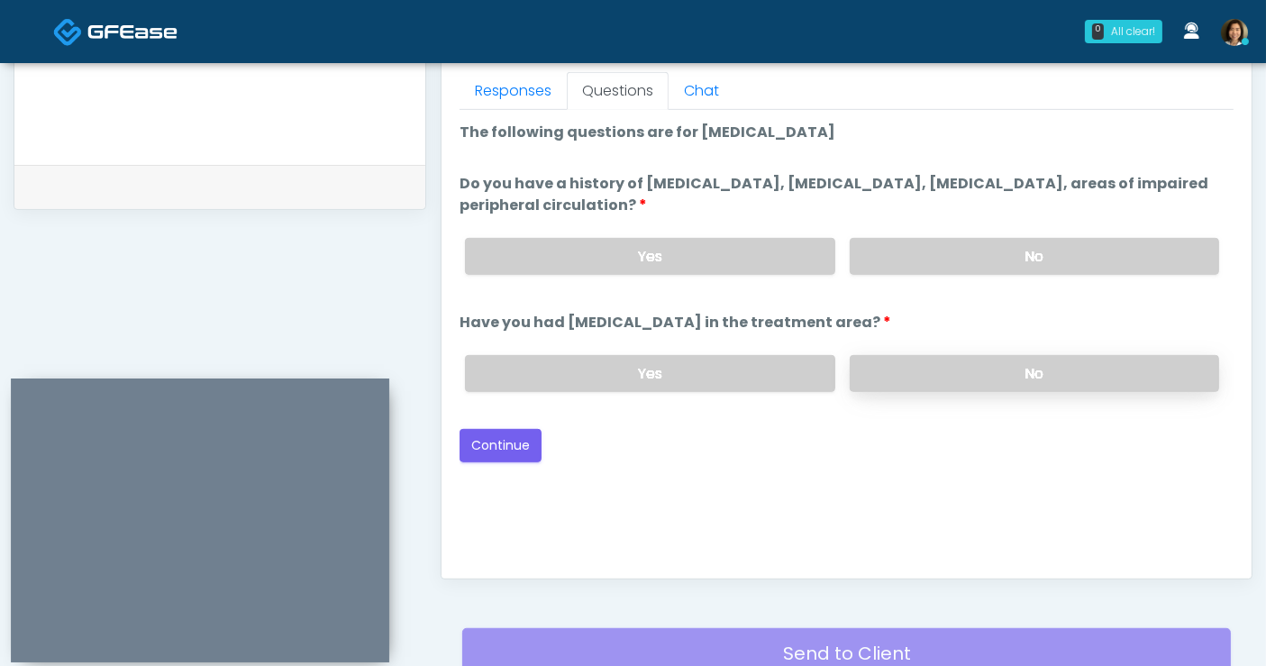
click at [916, 379] on label "No" at bounding box center [1034, 373] width 369 height 37
click at [966, 251] on label "No" at bounding box center [1034, 256] width 369 height 37
click at [497, 434] on button "Continue" at bounding box center [501, 445] width 82 height 33
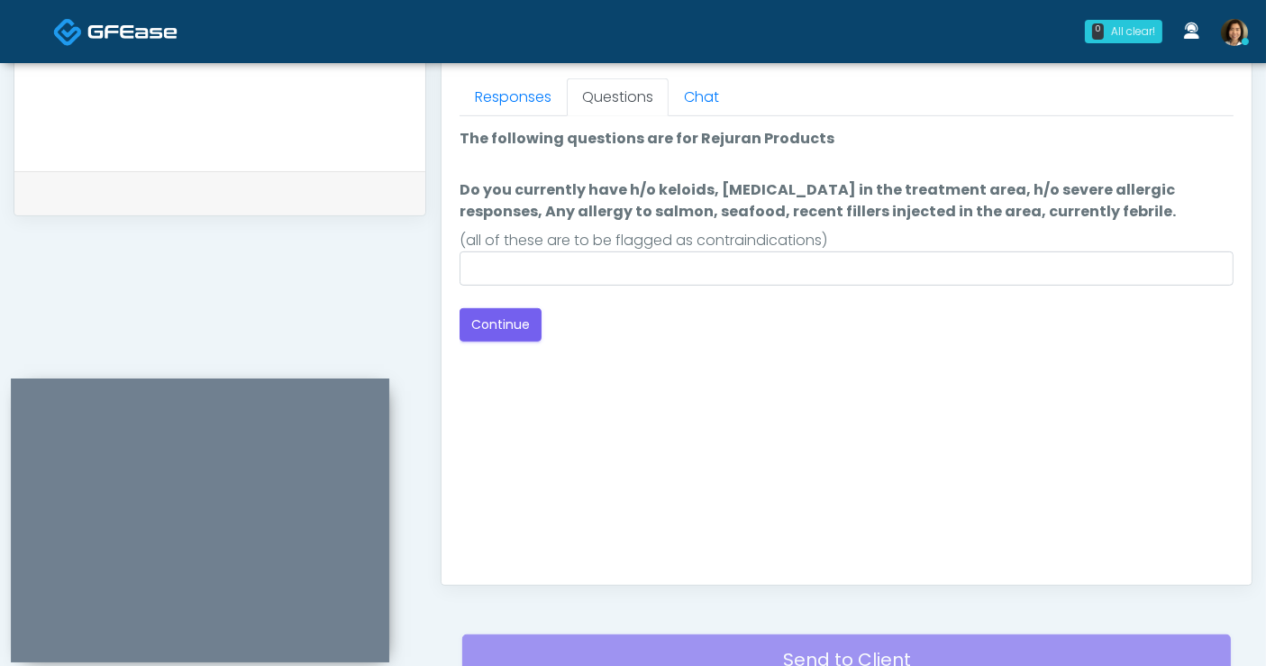
scroll to position [748, 0]
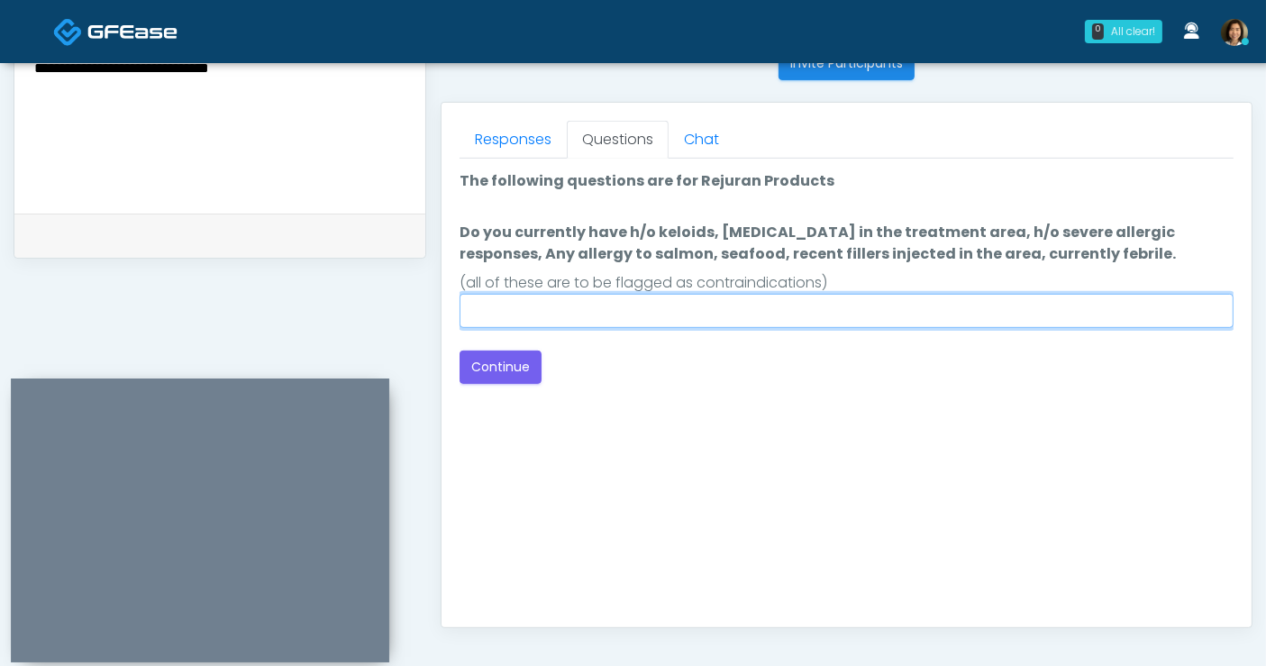
click at [821, 315] on input "Do you currently have h/o keloids, skin infection in the treatment area, h/o se…" at bounding box center [847, 311] width 774 height 34
type input "**"
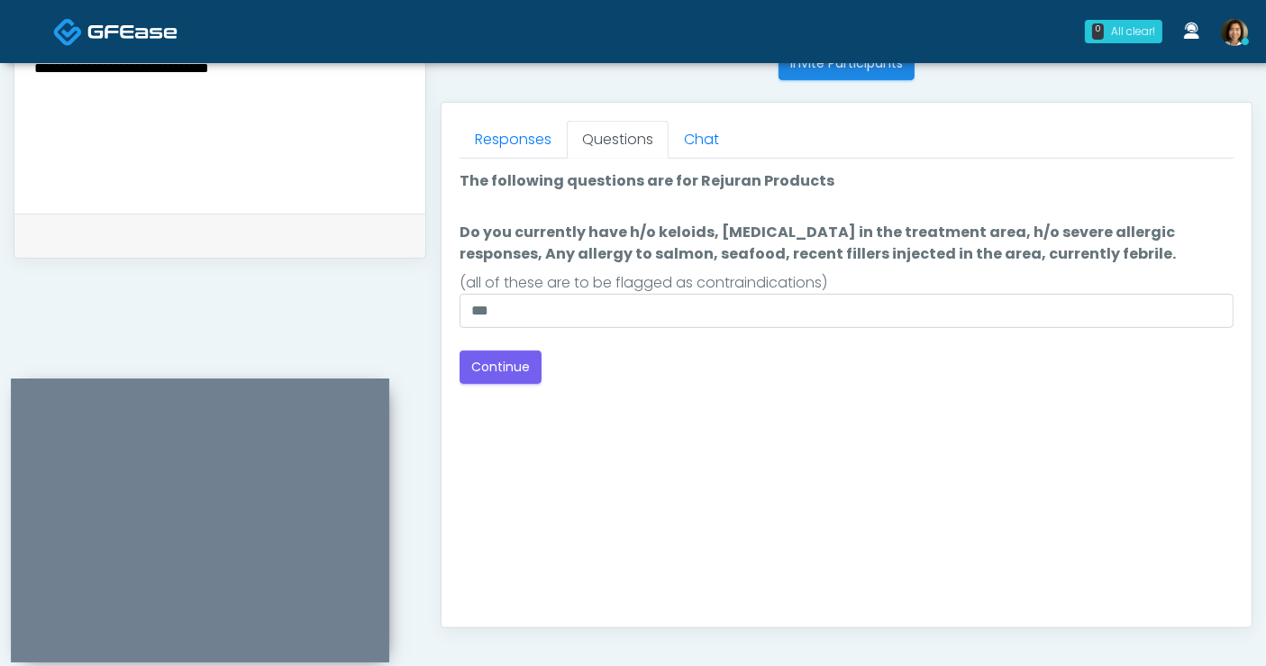
drag, startPoint x: 967, startPoint y: 409, endPoint x: 922, endPoint y: 395, distance: 47.3
click at [965, 409] on div "Good Faith Exam Script Good Faith Exam Script INTRODUCTION Hello, my name is un…" at bounding box center [847, 384] width 774 height 451
click at [980, 392] on div "Good Faith Exam Script Good Faith Exam Script INTRODUCTION Hello, my name is un…" at bounding box center [847, 384] width 774 height 451
click at [511, 367] on button "Continue" at bounding box center [501, 367] width 82 height 33
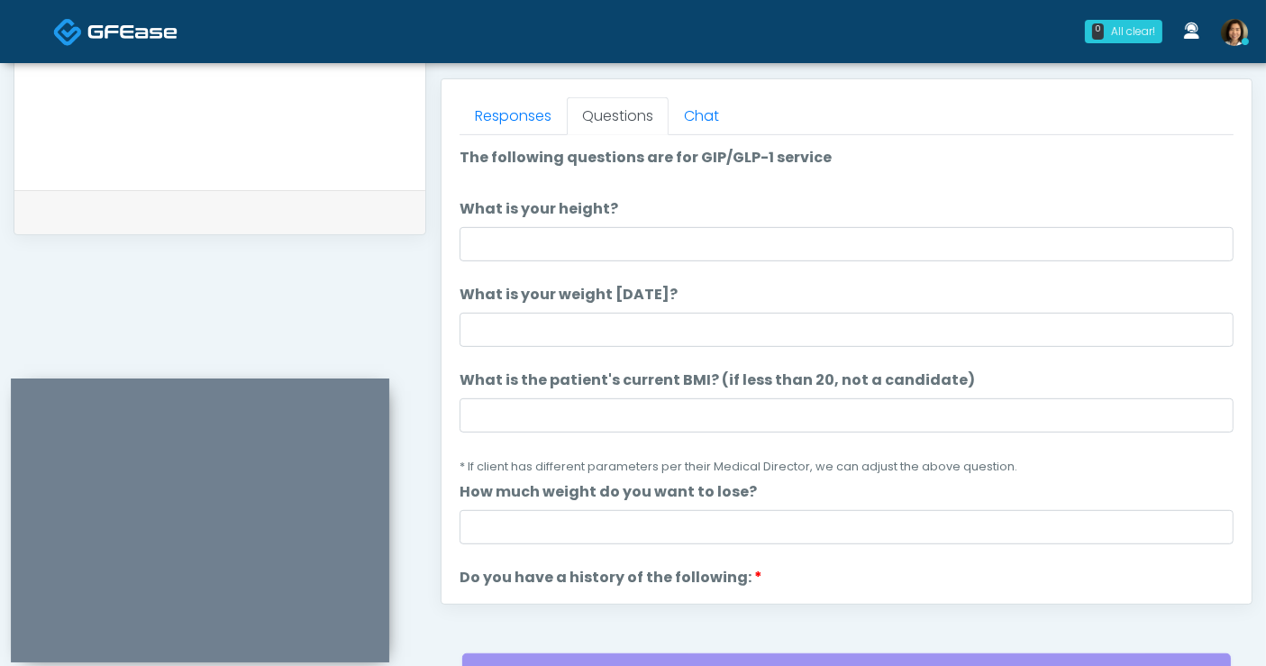
scroll to position [731, 0]
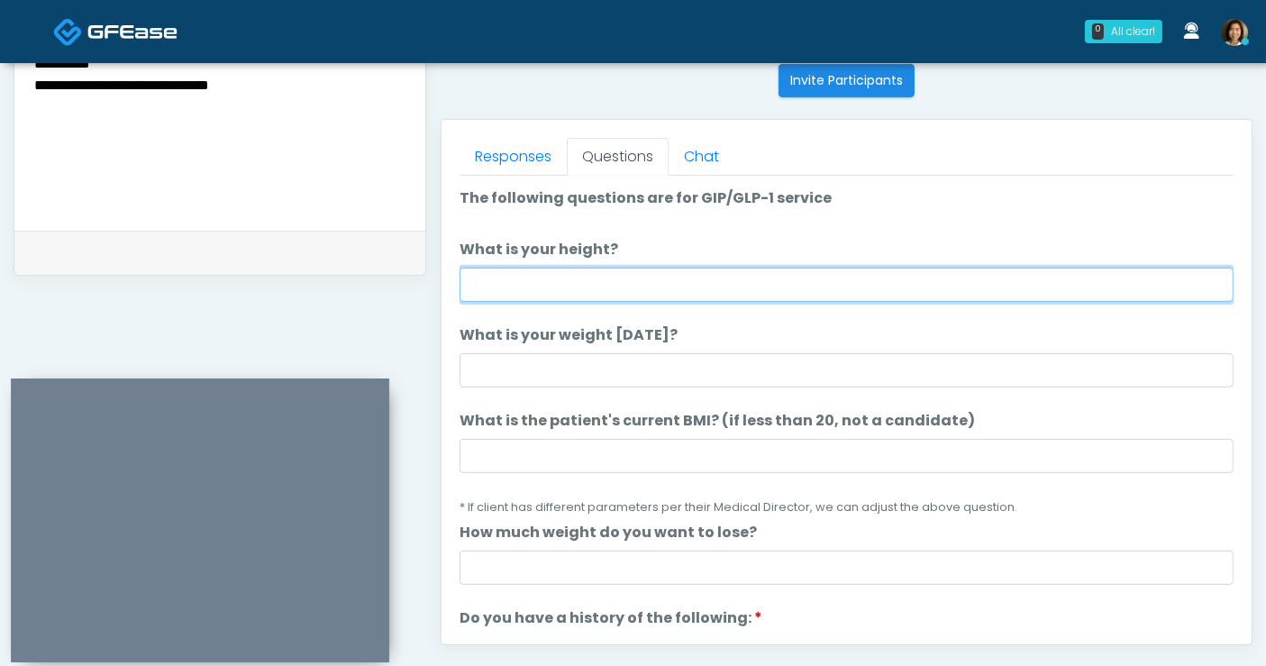
drag, startPoint x: 646, startPoint y: 286, endPoint x: 661, endPoint y: 284, distance: 14.5
click at [646, 285] on input "What is your height?" at bounding box center [847, 285] width 774 height 34
type input "***"
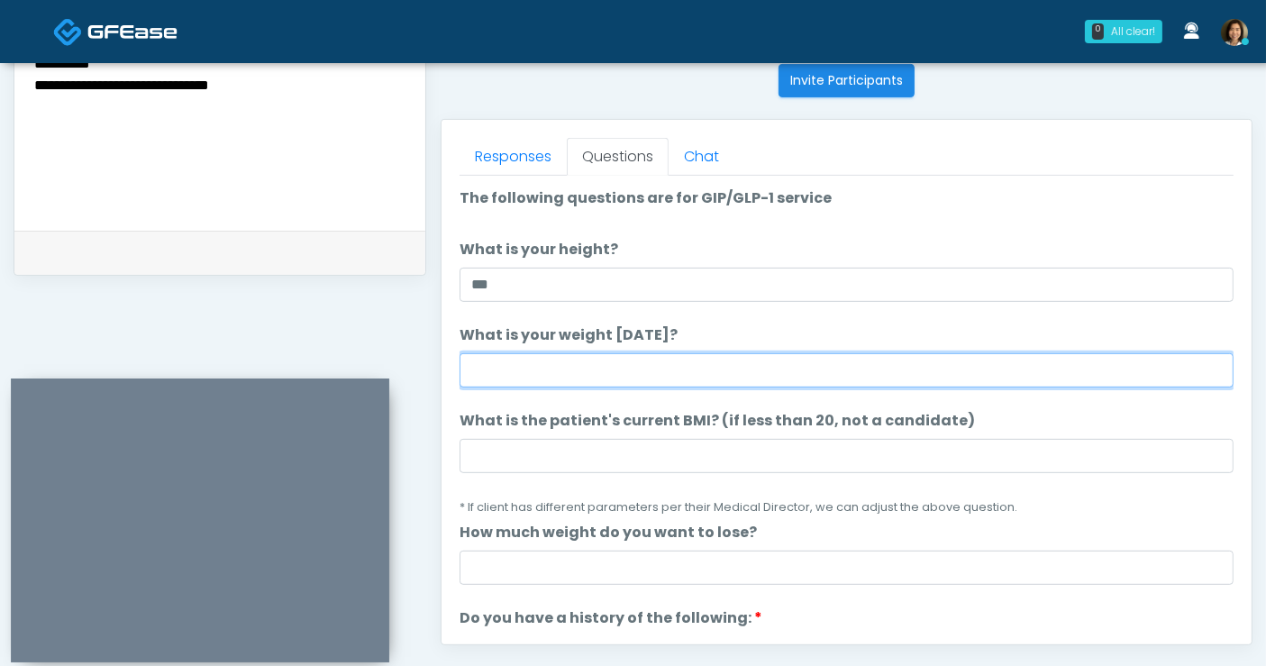
click at [677, 372] on input "What is your weight [DATE]?" at bounding box center [847, 370] width 774 height 34
type input "***"
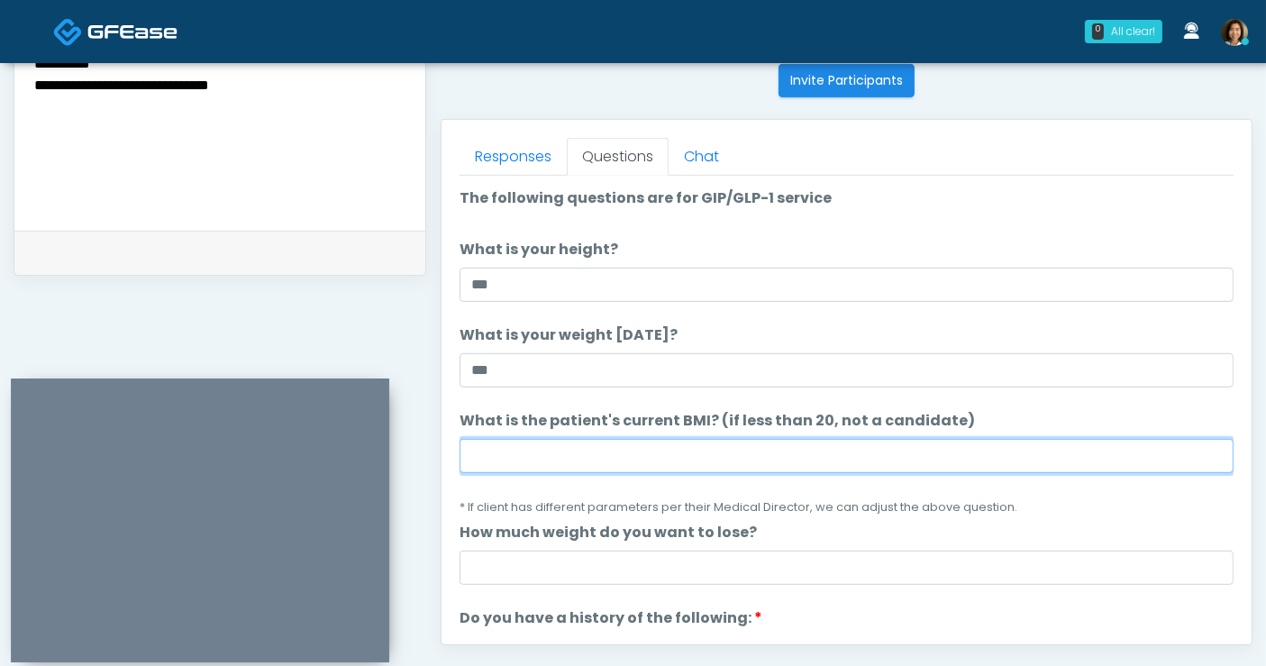
click at [804, 454] on input "What is the patient's current BMI? (if less than 20, not a candidate)" at bounding box center [847, 456] width 774 height 34
type input "****"
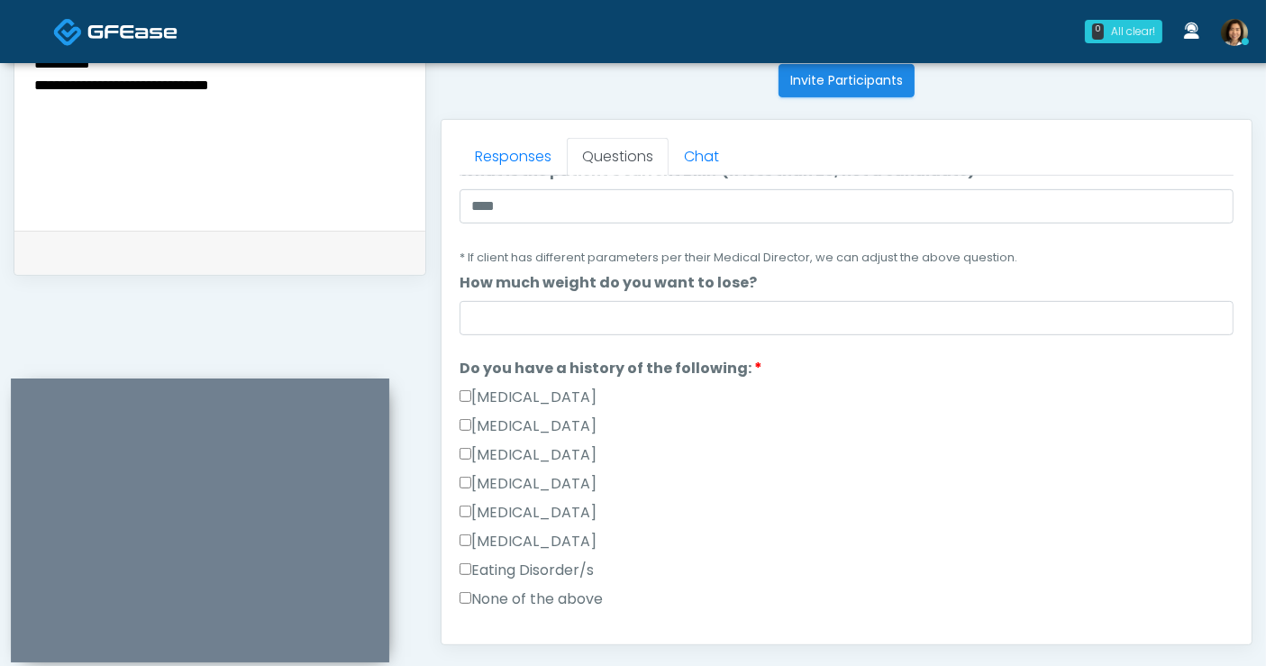
scroll to position [294, 0]
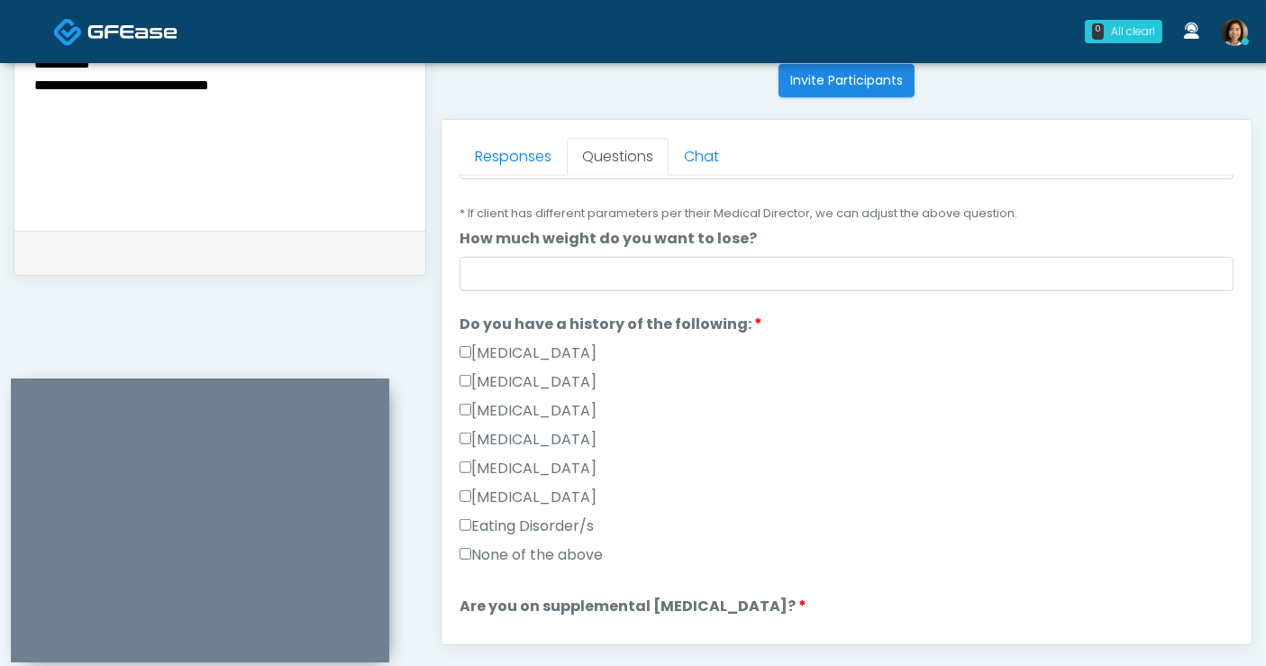
click at [579, 557] on label "None of the above" at bounding box center [531, 555] width 143 height 22
click at [332, 86] on textarea "**********" at bounding box center [219, 96] width 375 height 220
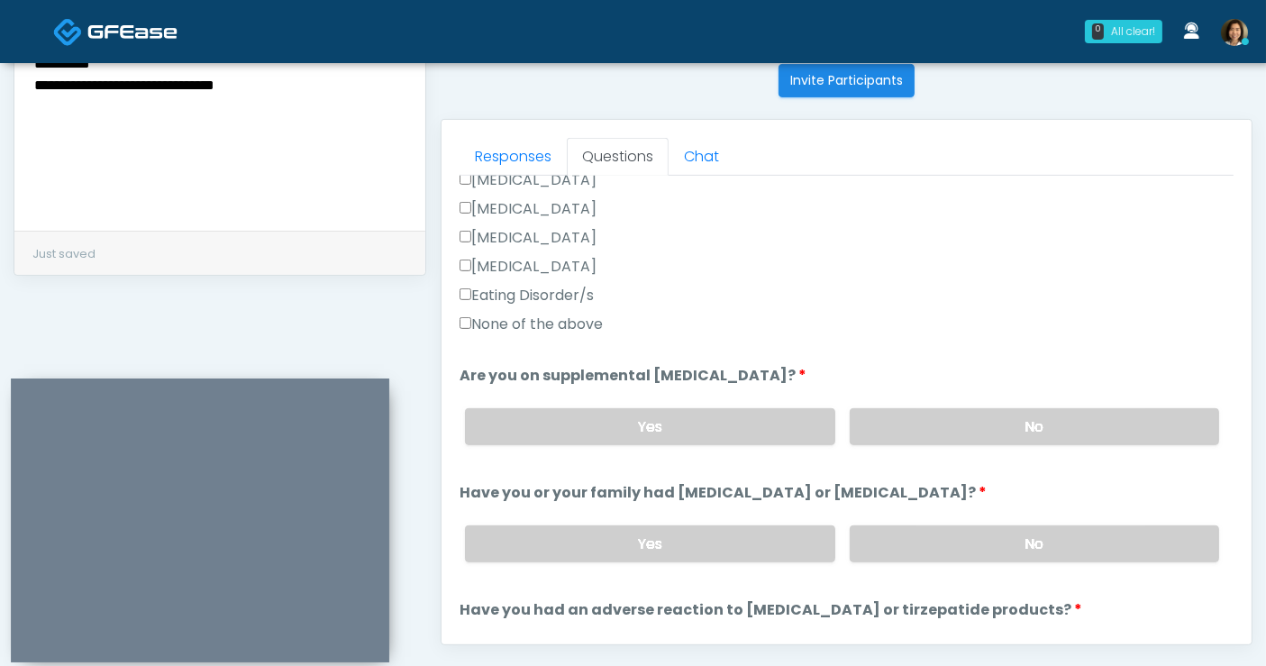
scroll to position [558, 0]
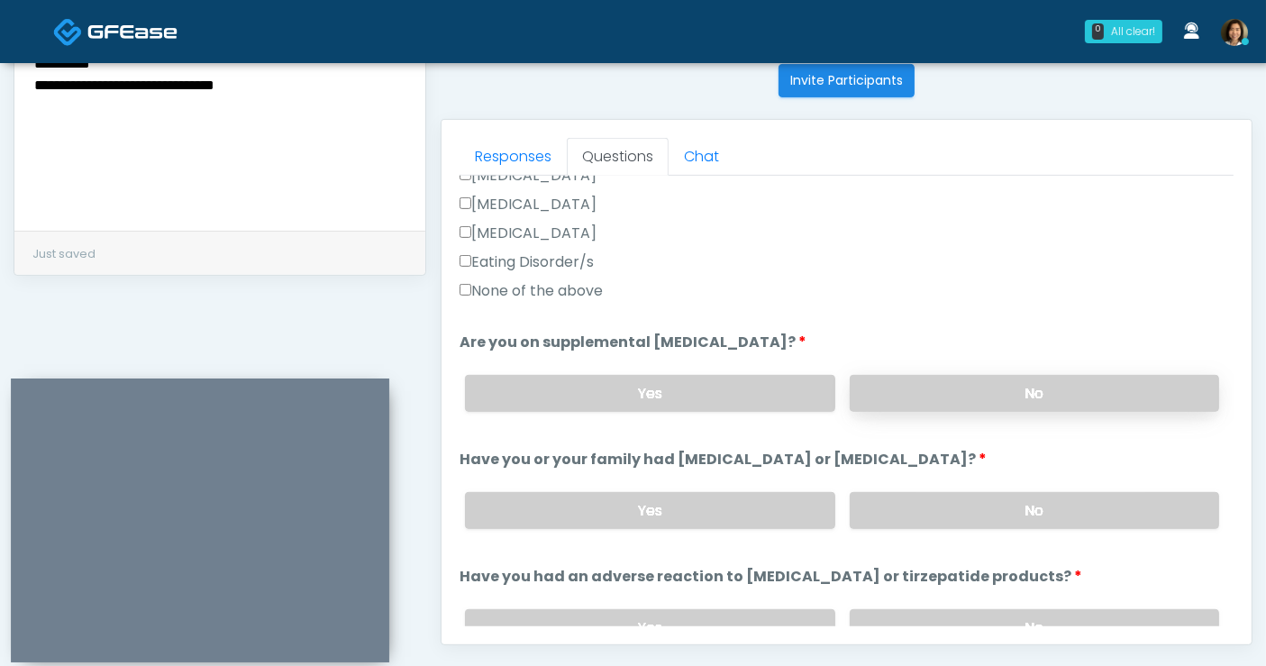
click at [1073, 388] on label "No" at bounding box center [1034, 393] width 369 height 37
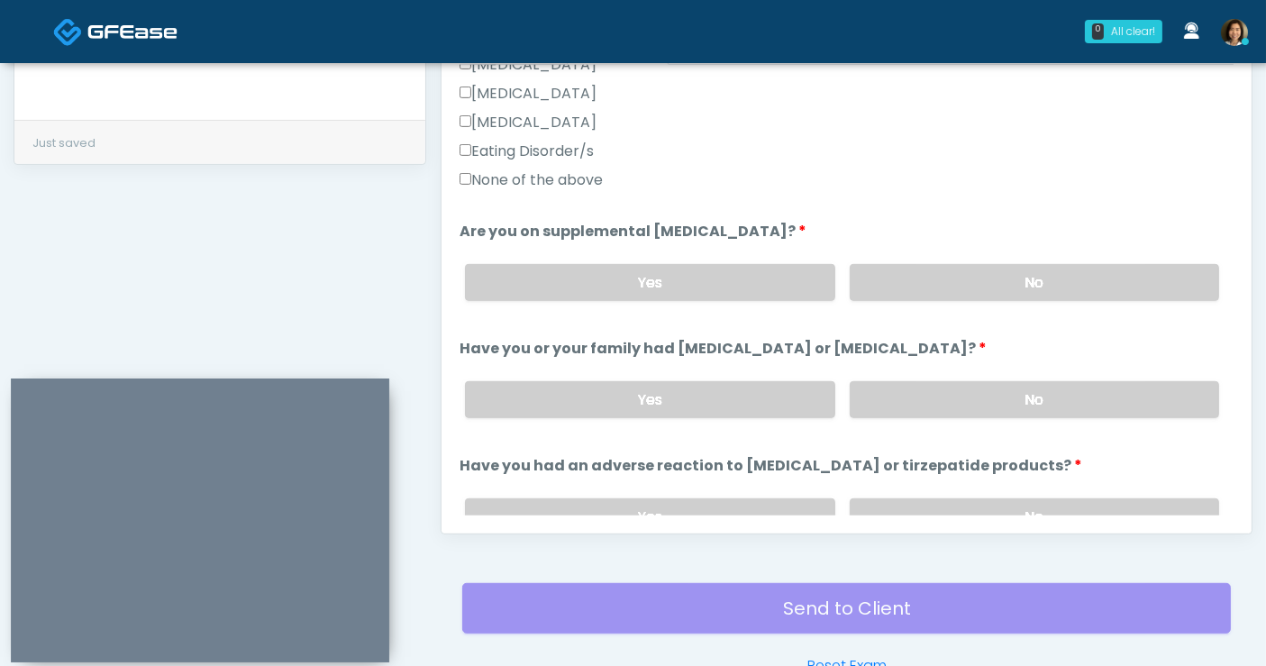
scroll to position [668, 0]
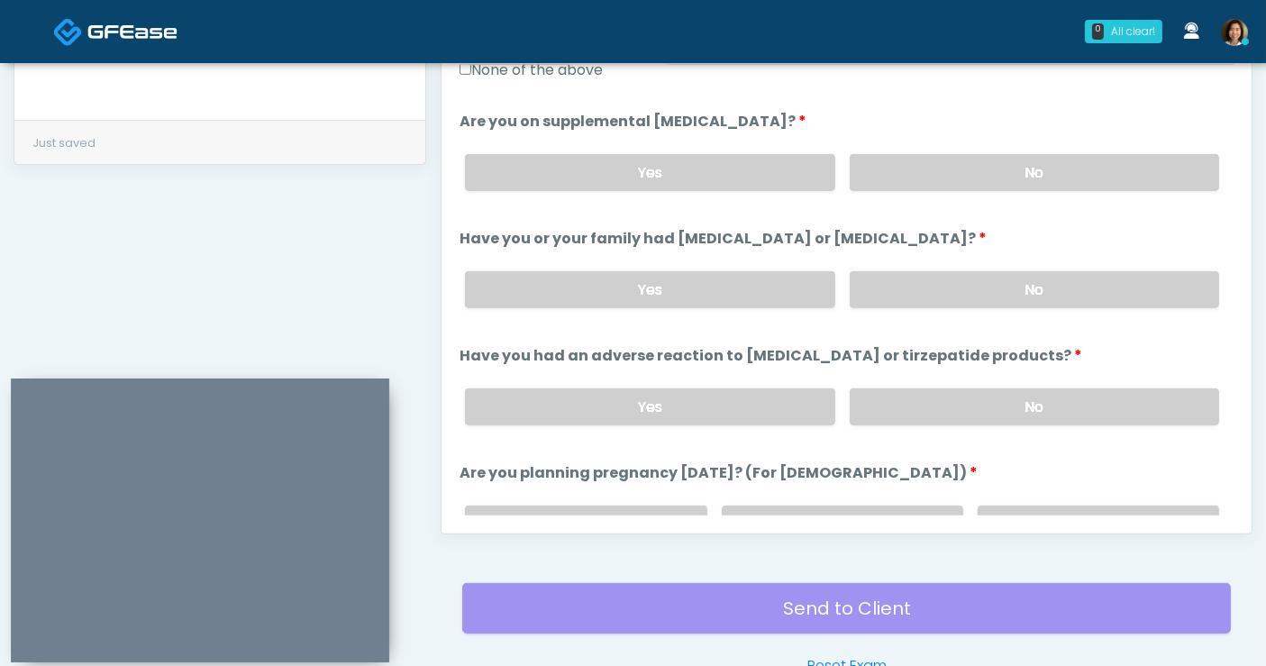
click at [1099, 306] on div "Yes No" at bounding box center [842, 290] width 783 height 66
click at [1089, 397] on label "No" at bounding box center [1034, 406] width 369 height 37
click at [1050, 290] on label "No" at bounding box center [1034, 289] width 369 height 37
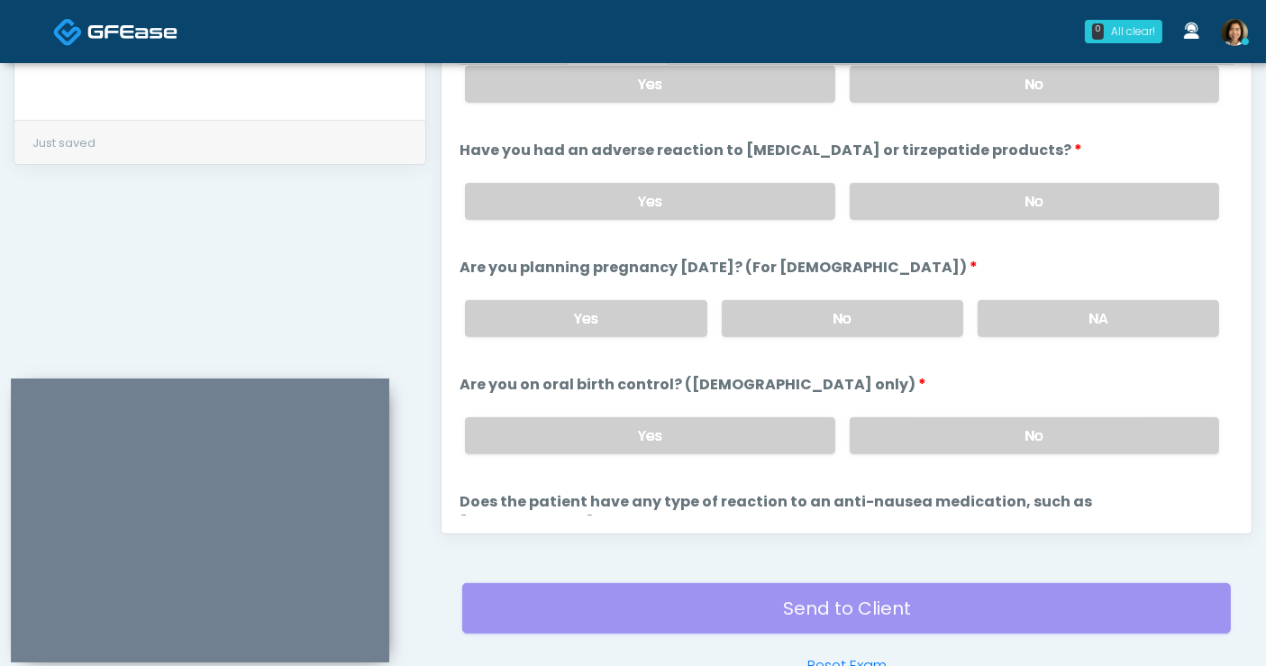
drag, startPoint x: 881, startPoint y: 305, endPoint x: 930, endPoint y: 369, distance: 80.4
click at [880, 305] on label "No" at bounding box center [843, 318] width 242 height 37
click at [975, 421] on label "No" at bounding box center [1034, 435] width 369 height 37
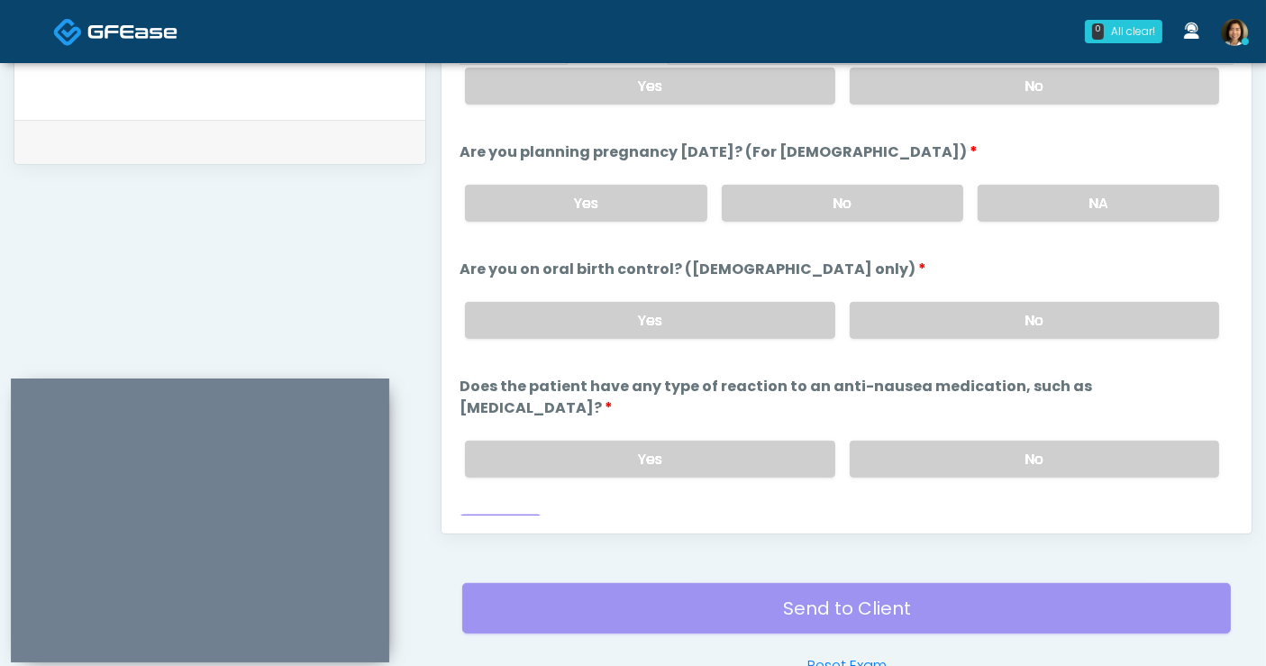
scroll to position [992, 0]
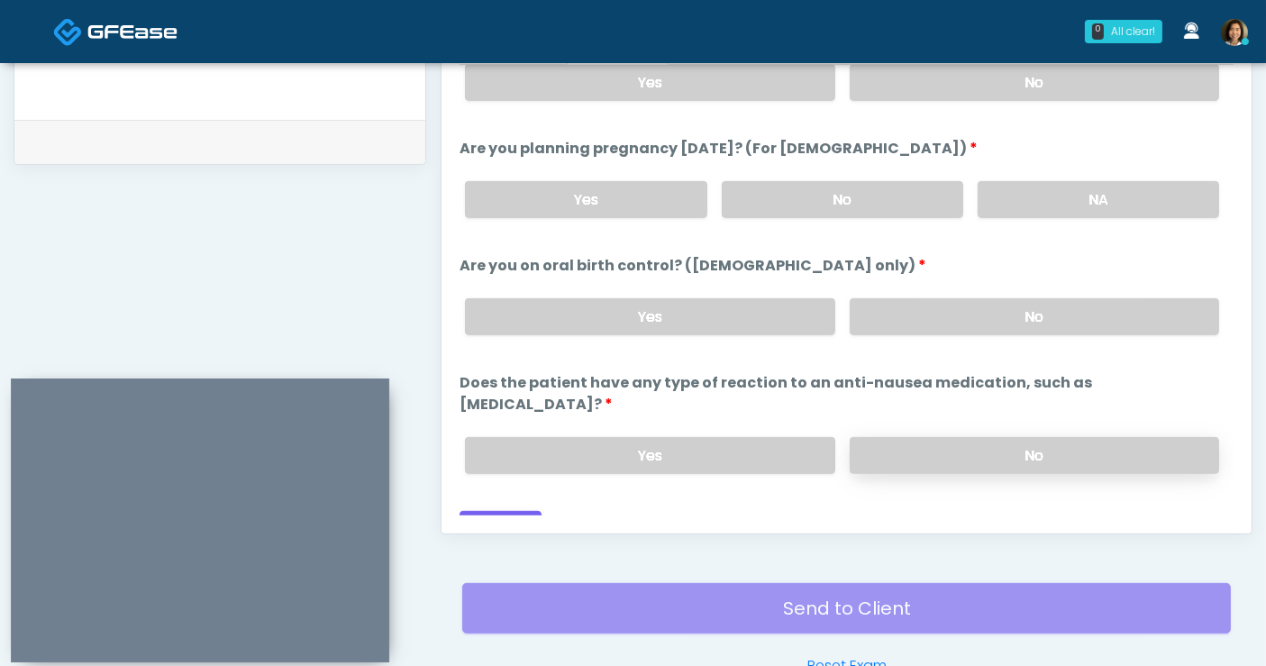
click at [1115, 437] on label "No" at bounding box center [1034, 455] width 369 height 37
drag, startPoint x: 512, startPoint y: 497, endPoint x: 297, endPoint y: 229, distance: 343.7
click at [511, 511] on button "Continue" at bounding box center [501, 527] width 82 height 33
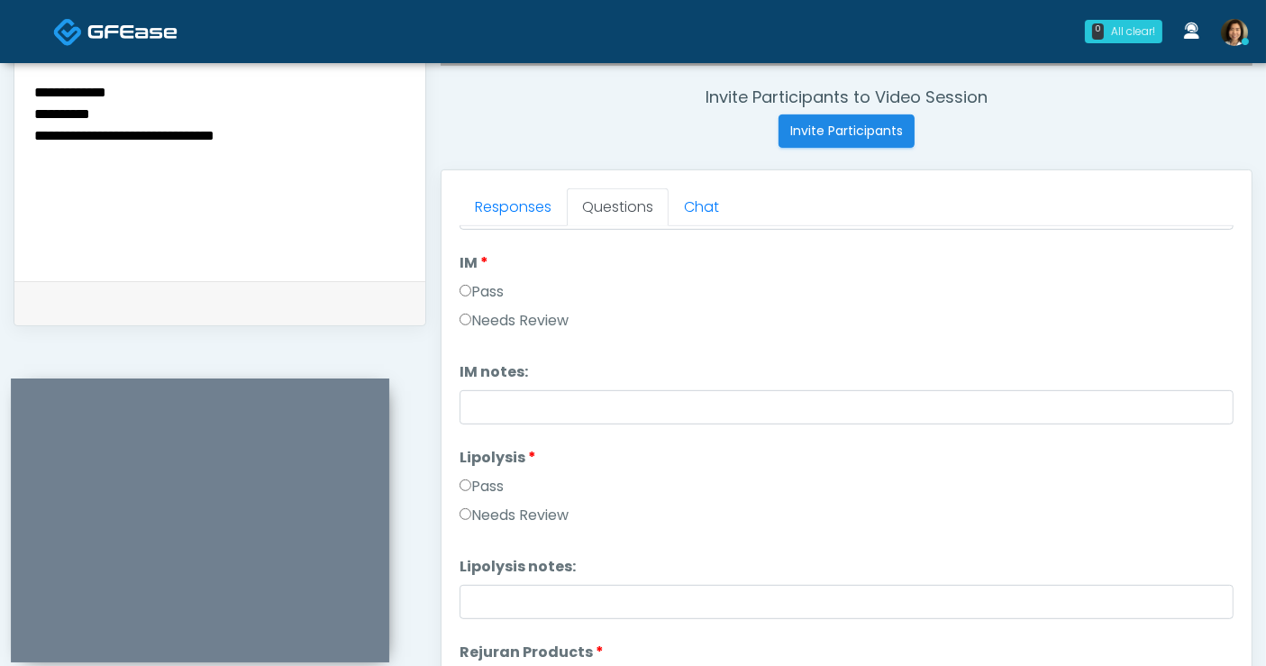
scroll to position [0, 0]
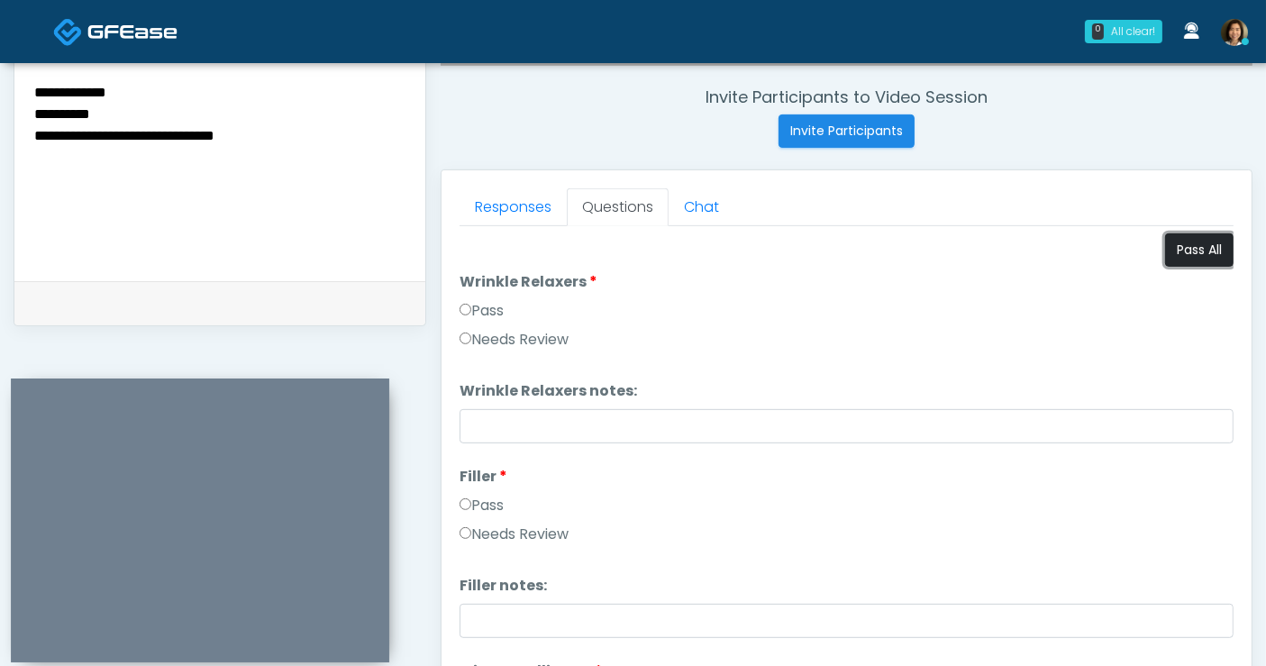
click at [1181, 241] on button "Pass All" at bounding box center [1199, 249] width 68 height 33
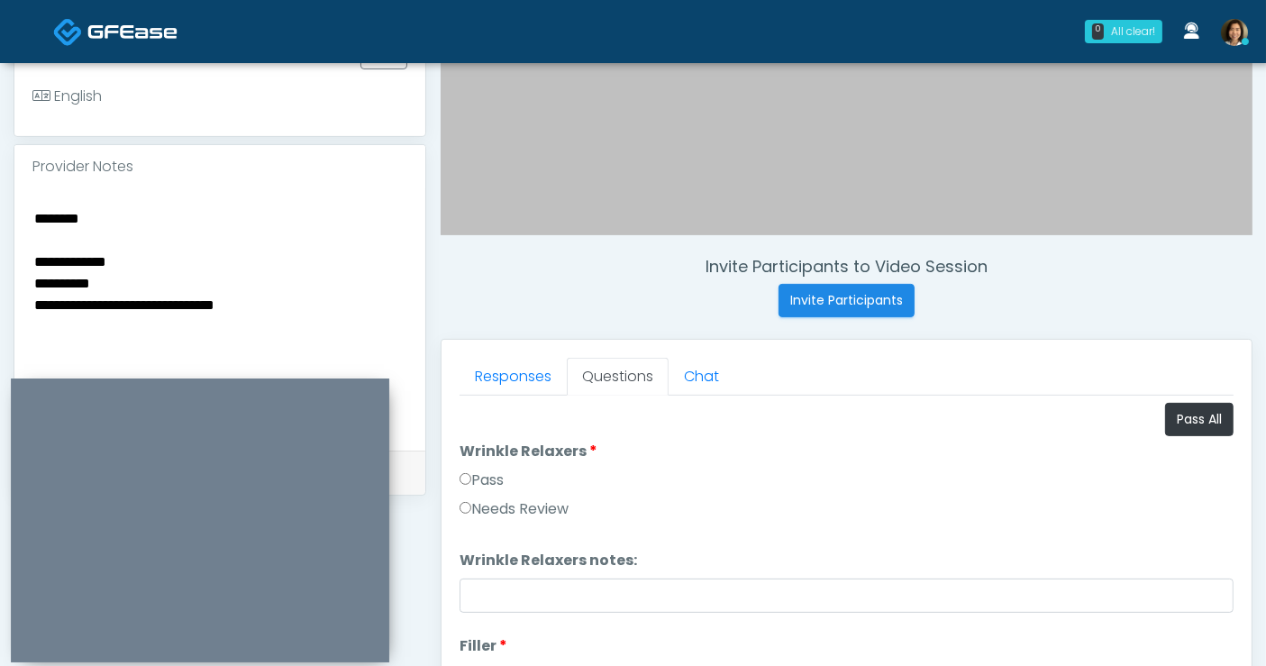
drag, startPoint x: 108, startPoint y: 233, endPoint x: -64, endPoint y: 173, distance: 182.1
click at [0, 173] on html "0 All clear! All clear! Shu Dong In Exam - 3m 59s TX Michelle Picione AK AZ CA …" at bounding box center [633, 298] width 1266 height 1618
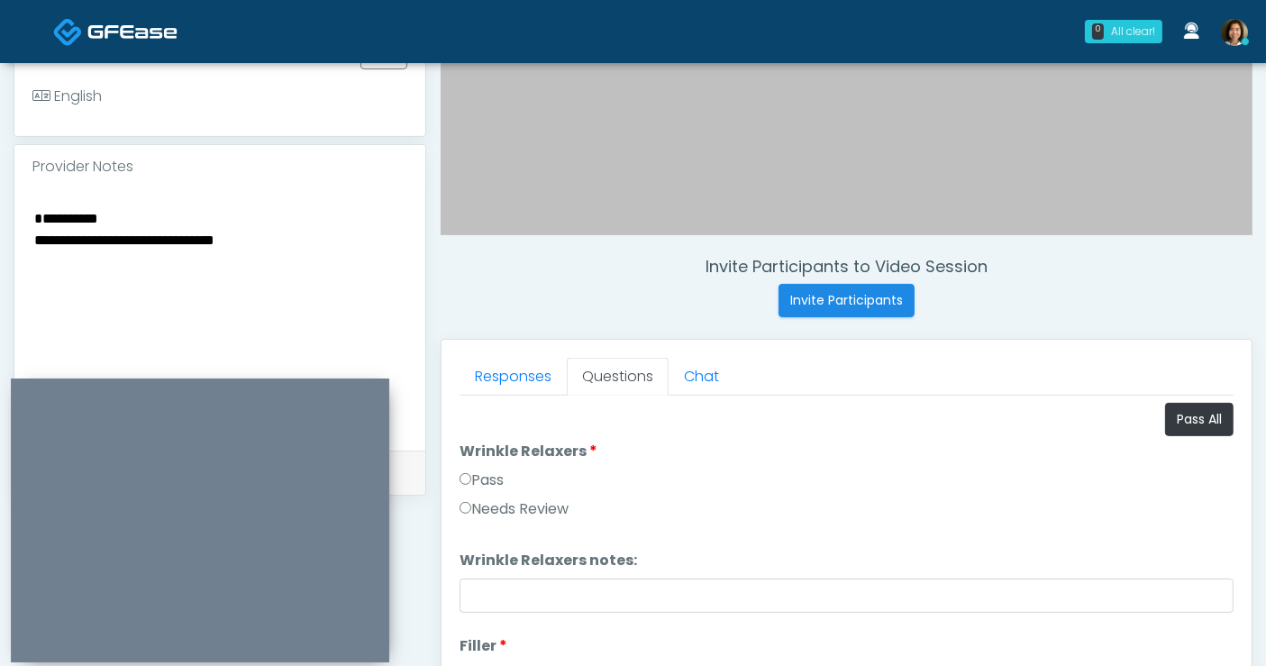
click at [32, 233] on textarea "**********" at bounding box center [219, 316] width 375 height 220
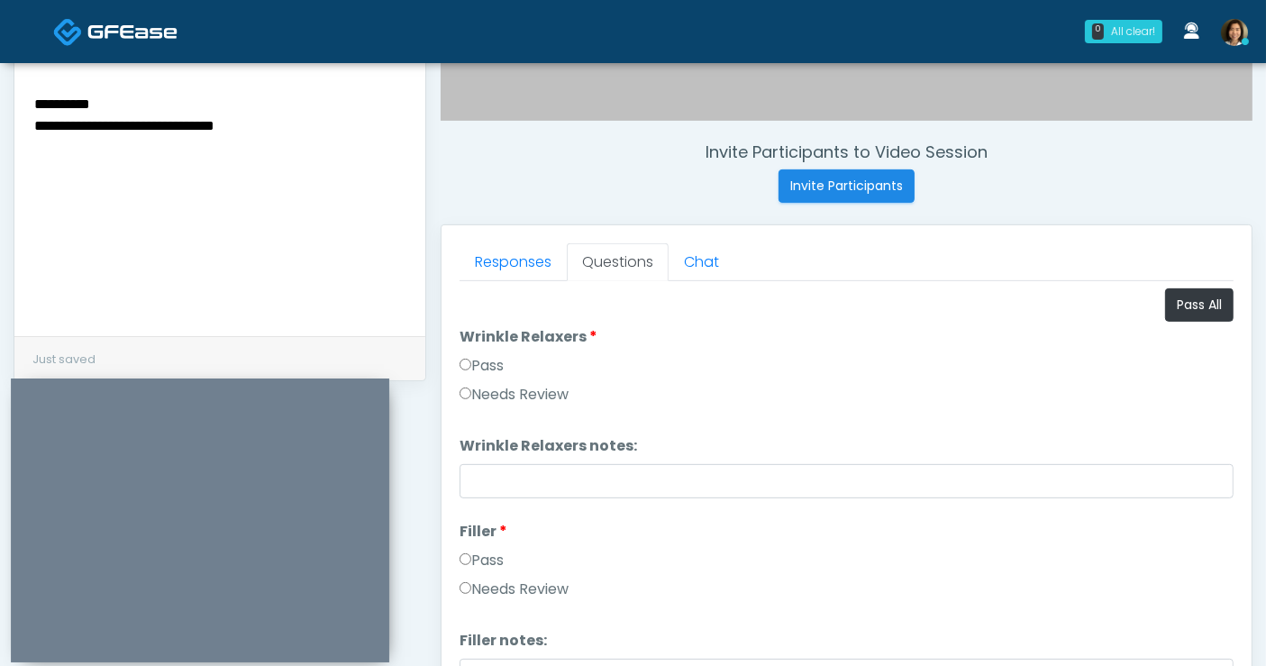
scroll to position [631, 0]
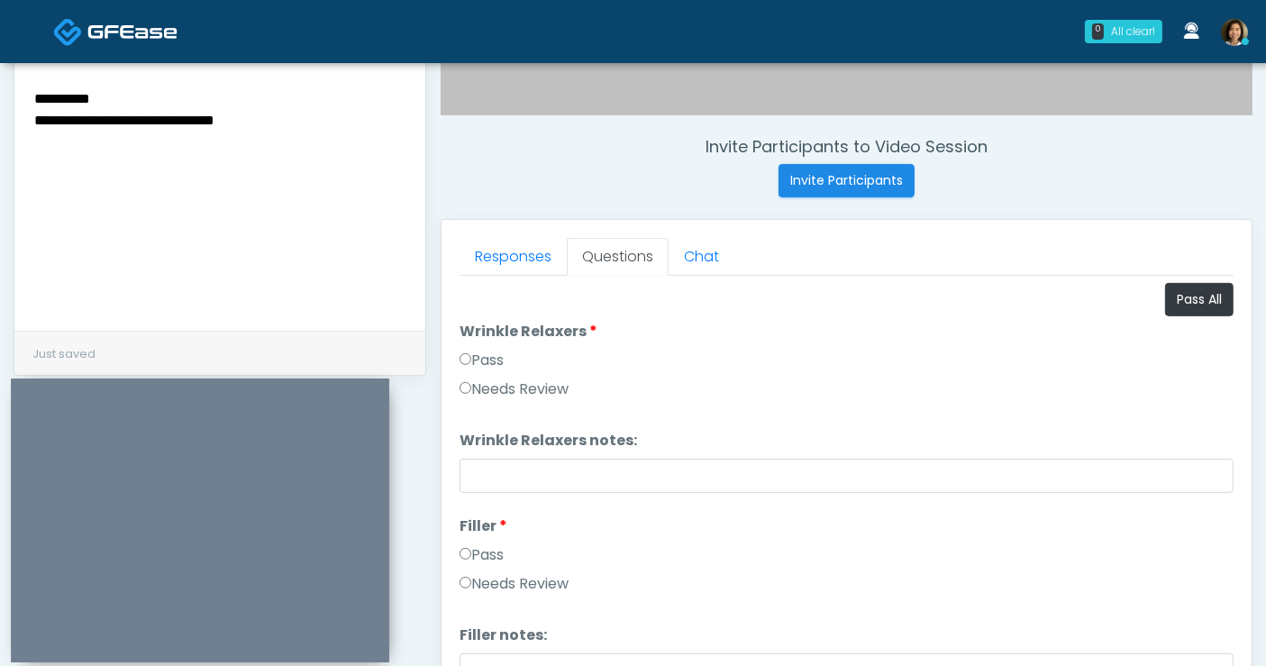
type textarea "**********"
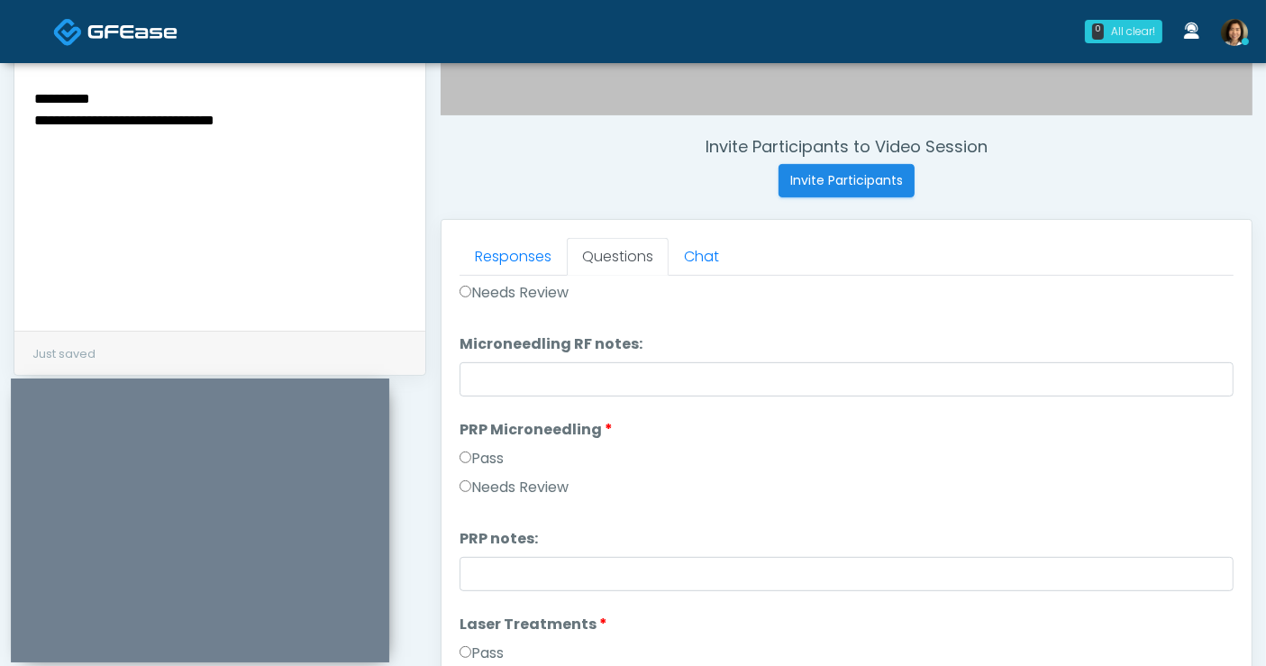
scroll to position [357, 0]
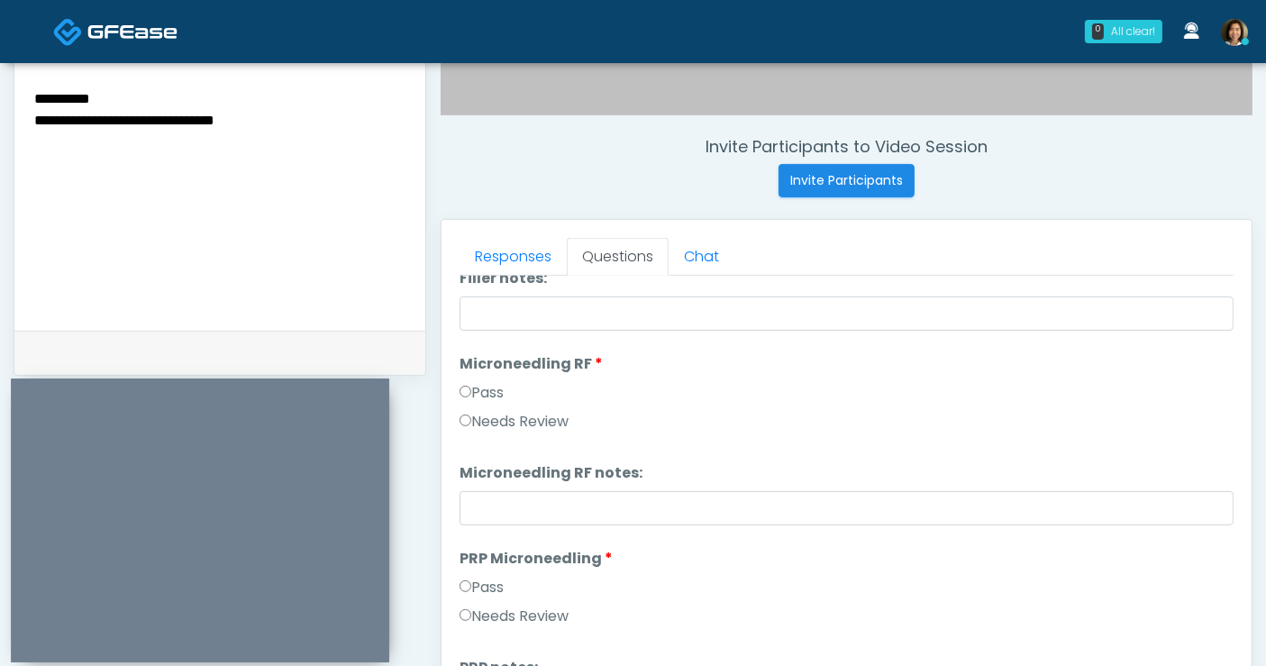
drag, startPoint x: 314, startPoint y: 130, endPoint x: 46, endPoint y: 121, distance: 267.8
click at [46, 121] on textarea "**********" at bounding box center [219, 197] width 375 height 220
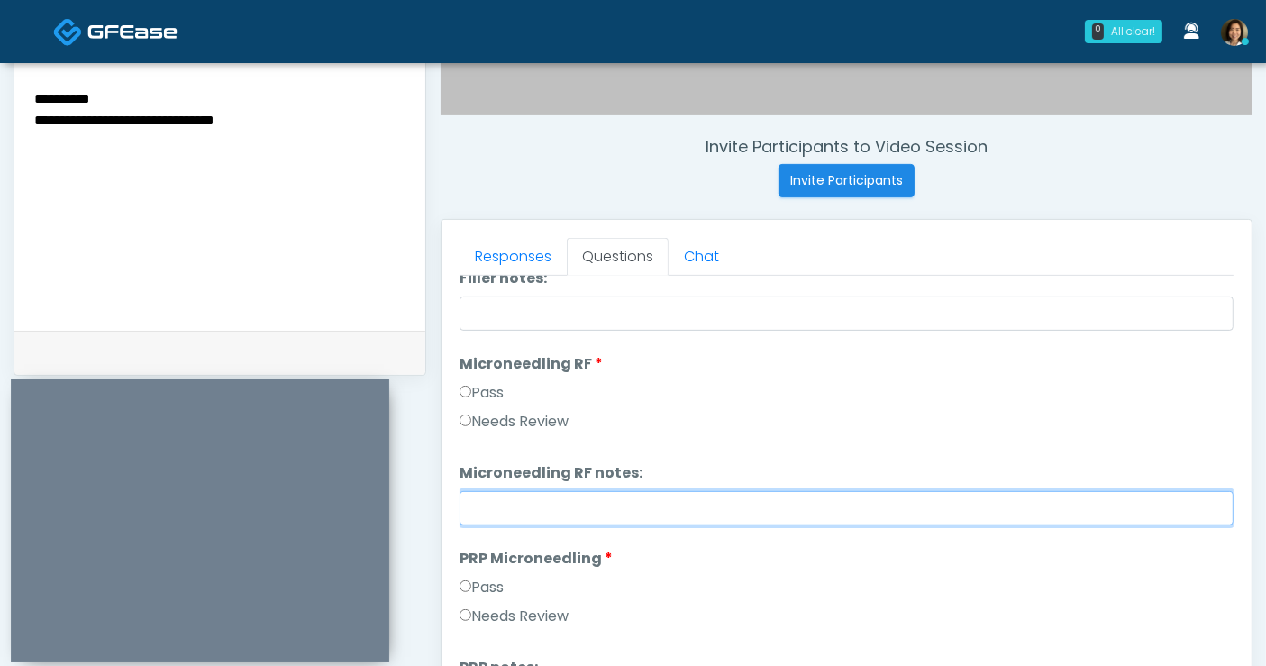
click at [587, 491] on input "Microneedling RF notes:" at bounding box center [847, 508] width 774 height 34
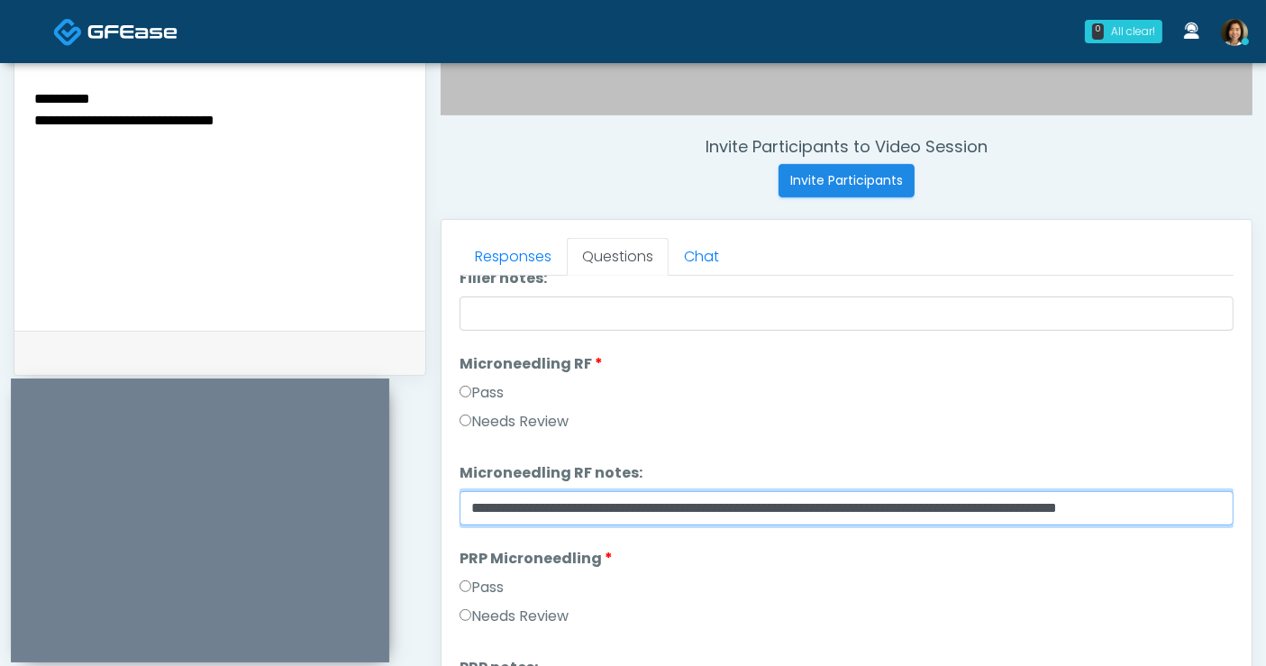
scroll to position [0, 45]
drag, startPoint x: 768, startPoint y: 497, endPoint x: 1281, endPoint y: 482, distance: 513.0
click at [1265, 482] on html "0 All clear! All clear! Shu Dong In Exam - 4m 18s TX Michelle Picione AK AZ CA …" at bounding box center [633, 178] width 1266 height 1618
drag, startPoint x: 800, startPoint y: 510, endPoint x: 737, endPoint y: 506, distance: 63.2
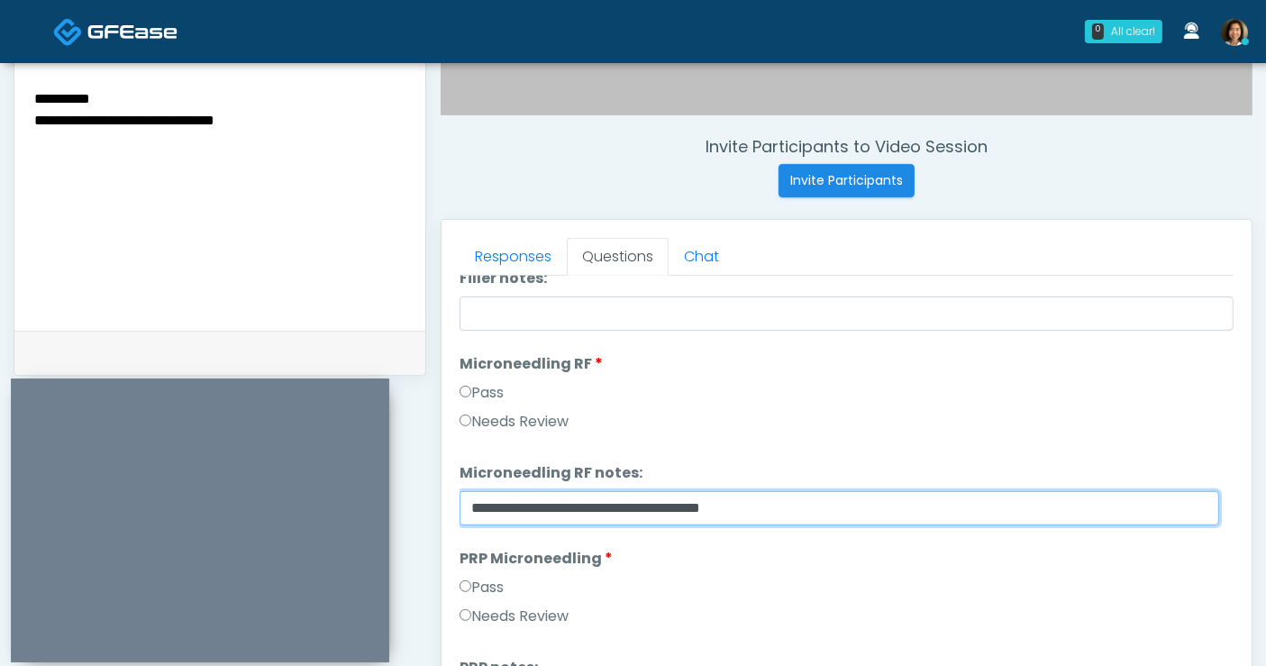
click at [737, 506] on input "**********" at bounding box center [839, 508] width 759 height 34
type input "**********"
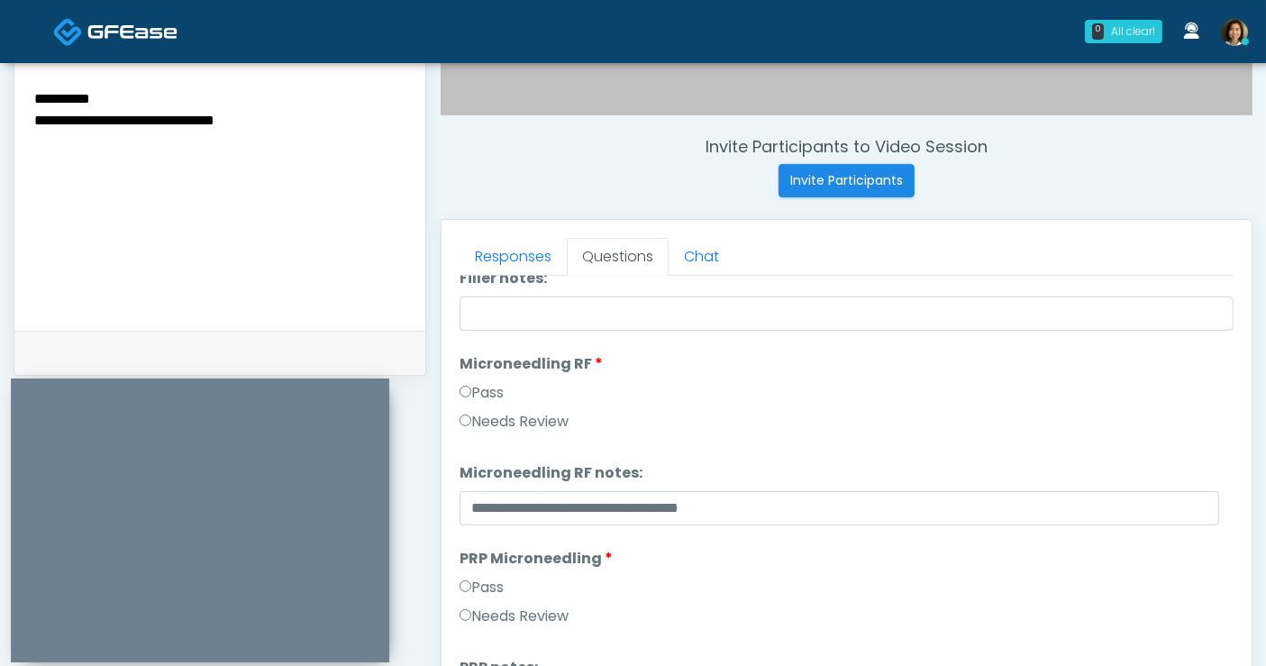
click at [980, 558] on li "PRP Microneedling PRP Microneedling Pass Needs Review" at bounding box center [847, 591] width 774 height 87
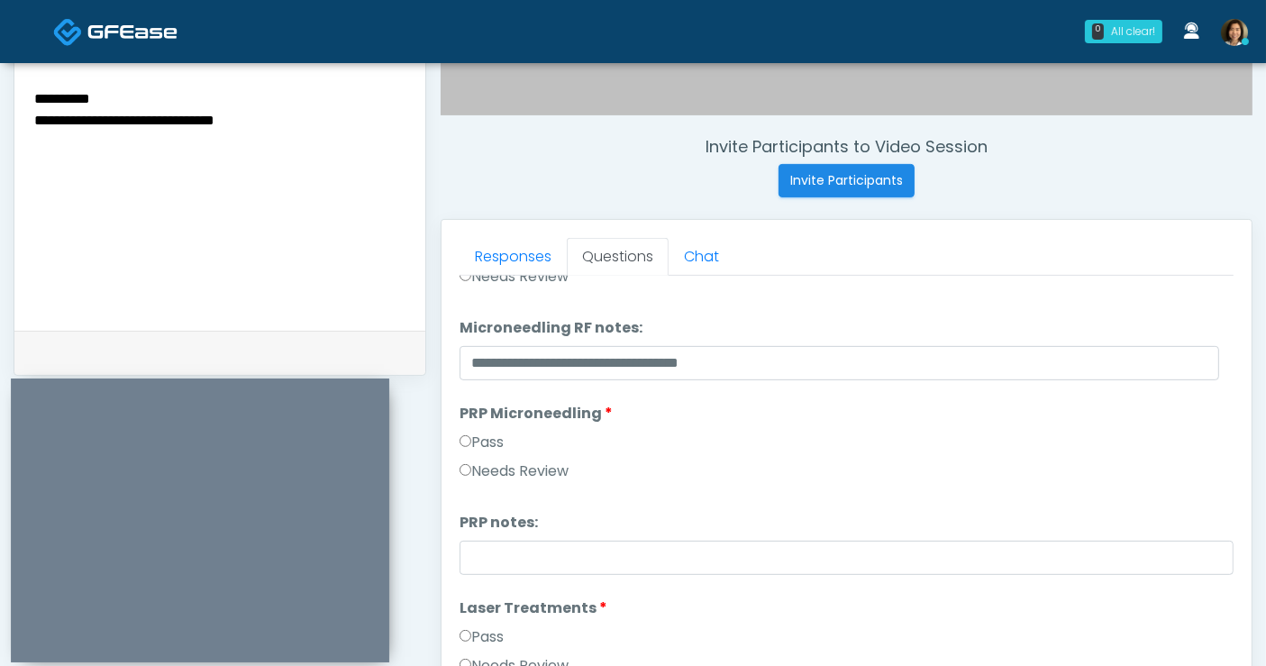
scroll to position [527, 0]
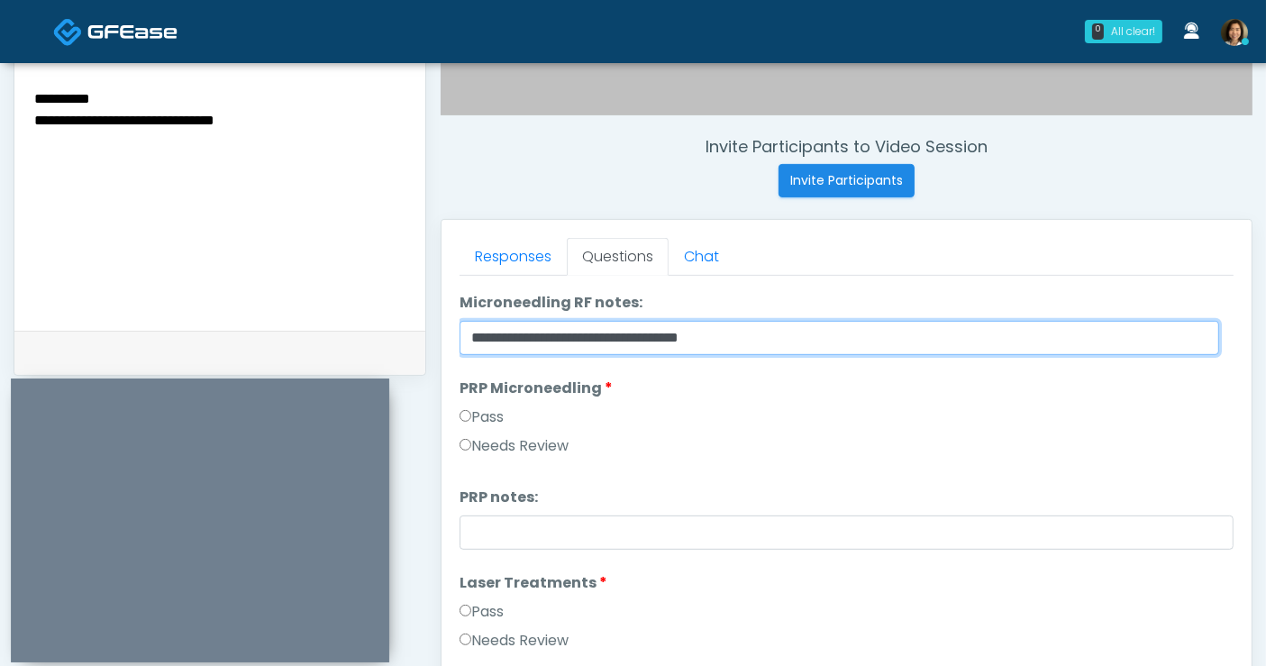
drag, startPoint x: 764, startPoint y: 341, endPoint x: 347, endPoint y: 353, distance: 417.4
click at [351, 351] on div "**********" at bounding box center [633, 200] width 1239 height 1374
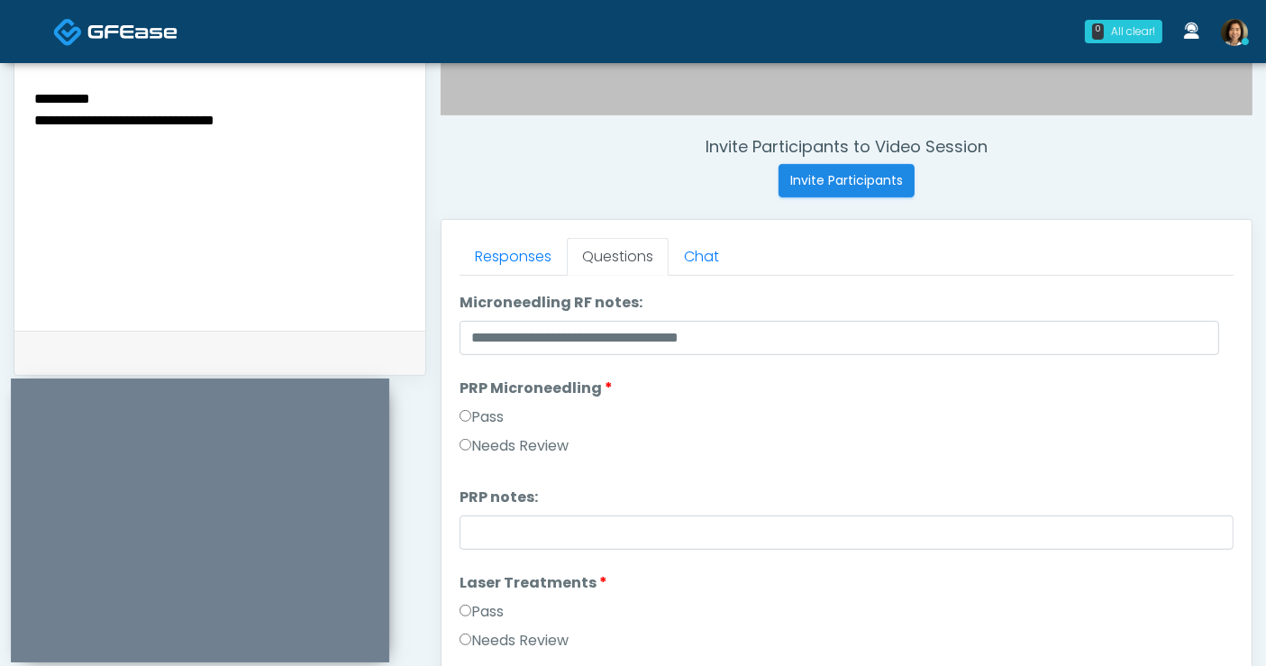
click at [1123, 412] on div "Pass" at bounding box center [847, 420] width 774 height 29
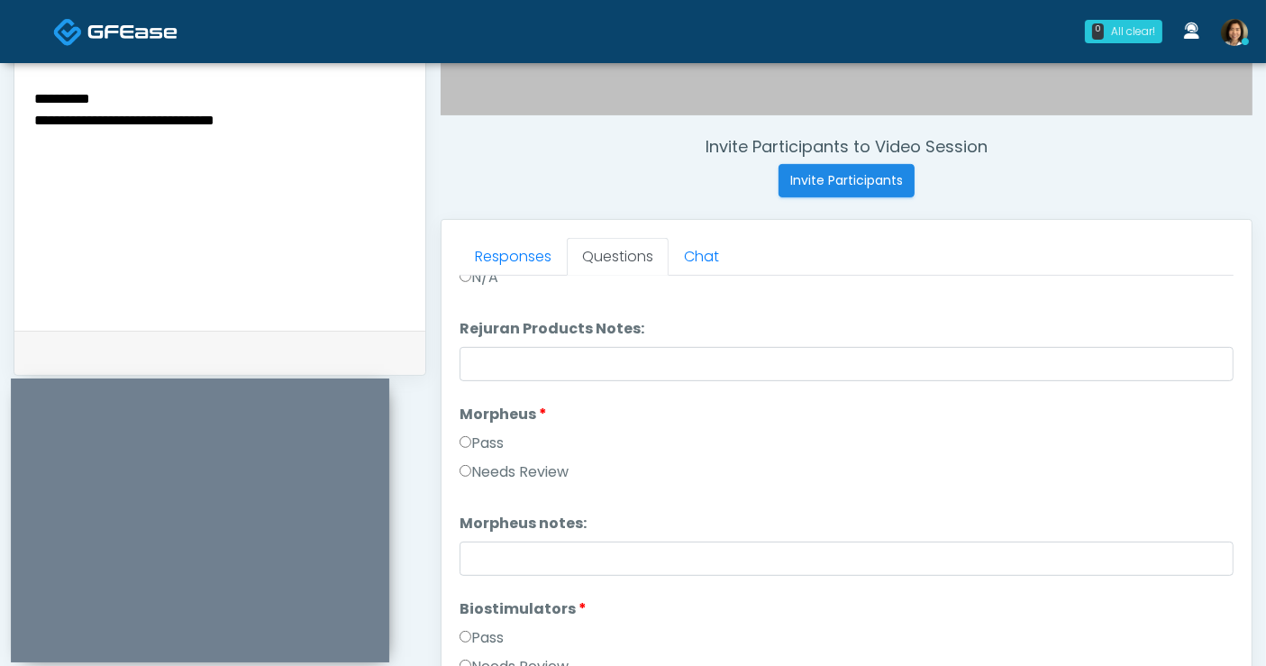
scroll to position [1581, 0]
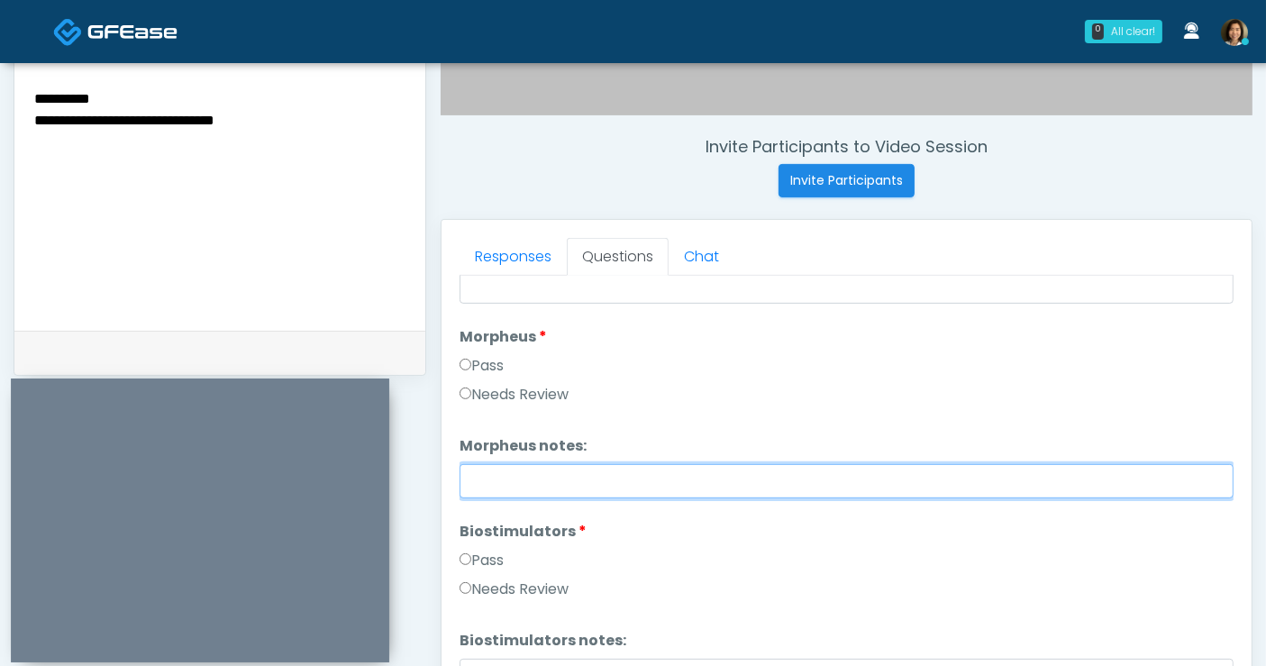
click at [723, 484] on input "Morpheus notes:" at bounding box center [847, 481] width 774 height 34
paste input "**********"
type input "**********"
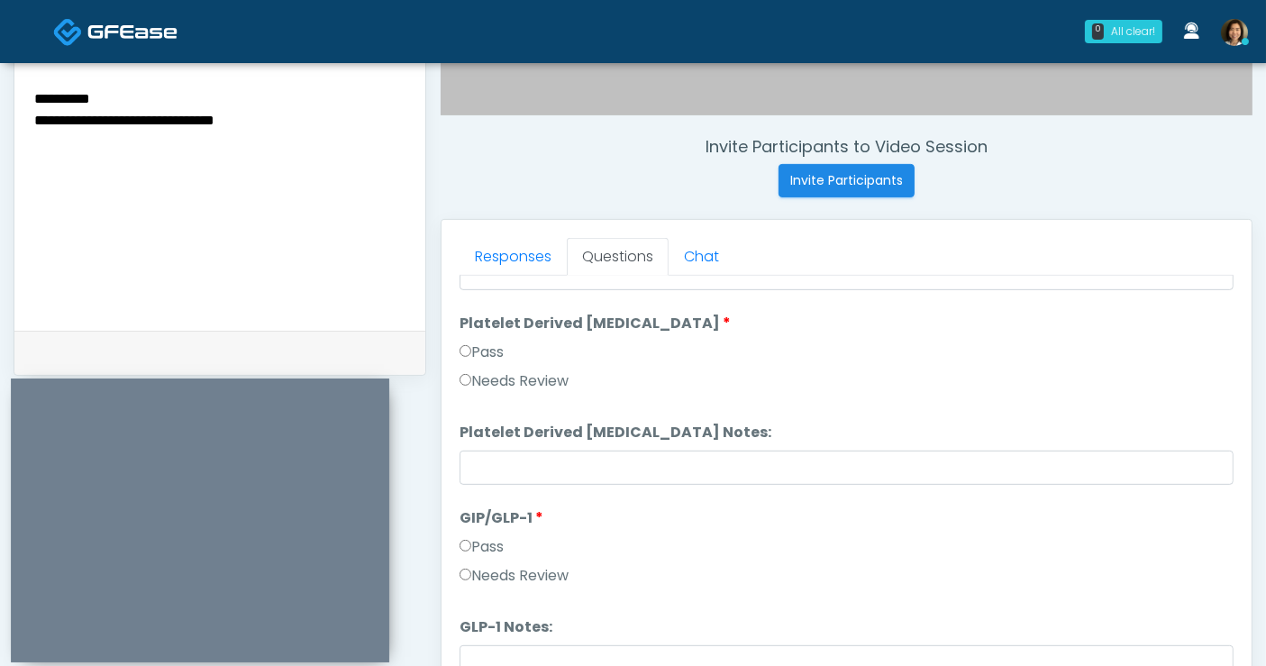
scroll to position [3548, 0]
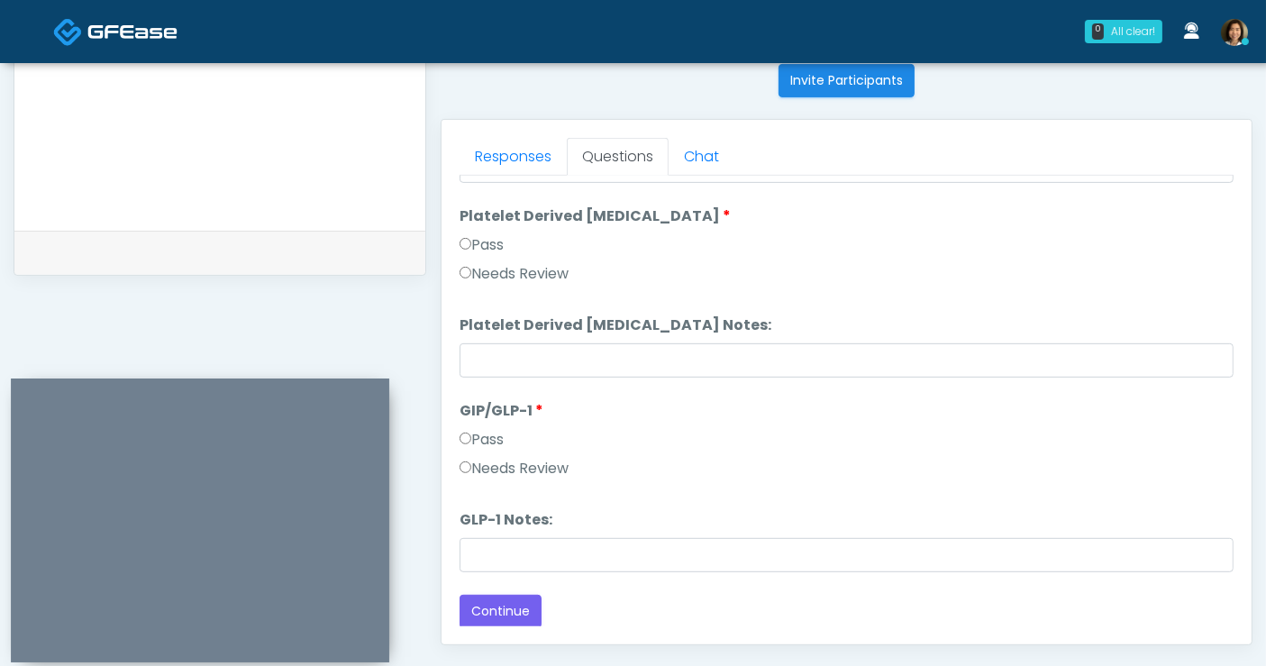
scroll to position [780, 0]
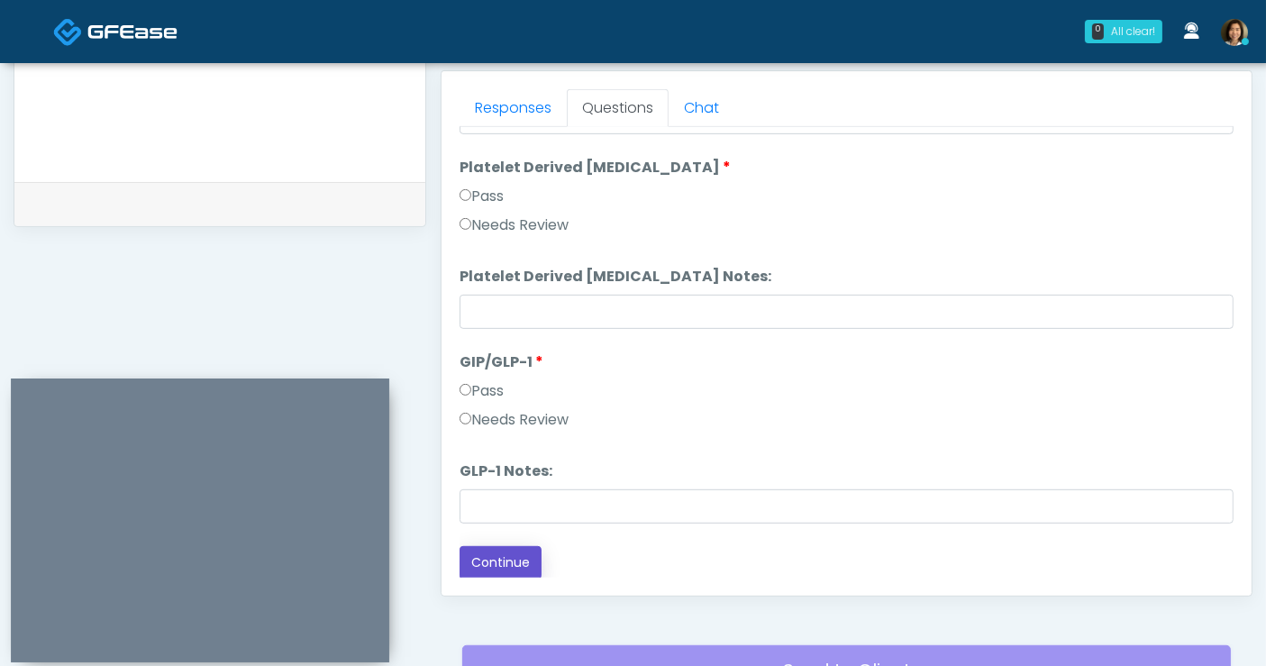
click at [510, 557] on button "Continue" at bounding box center [501, 562] width 82 height 33
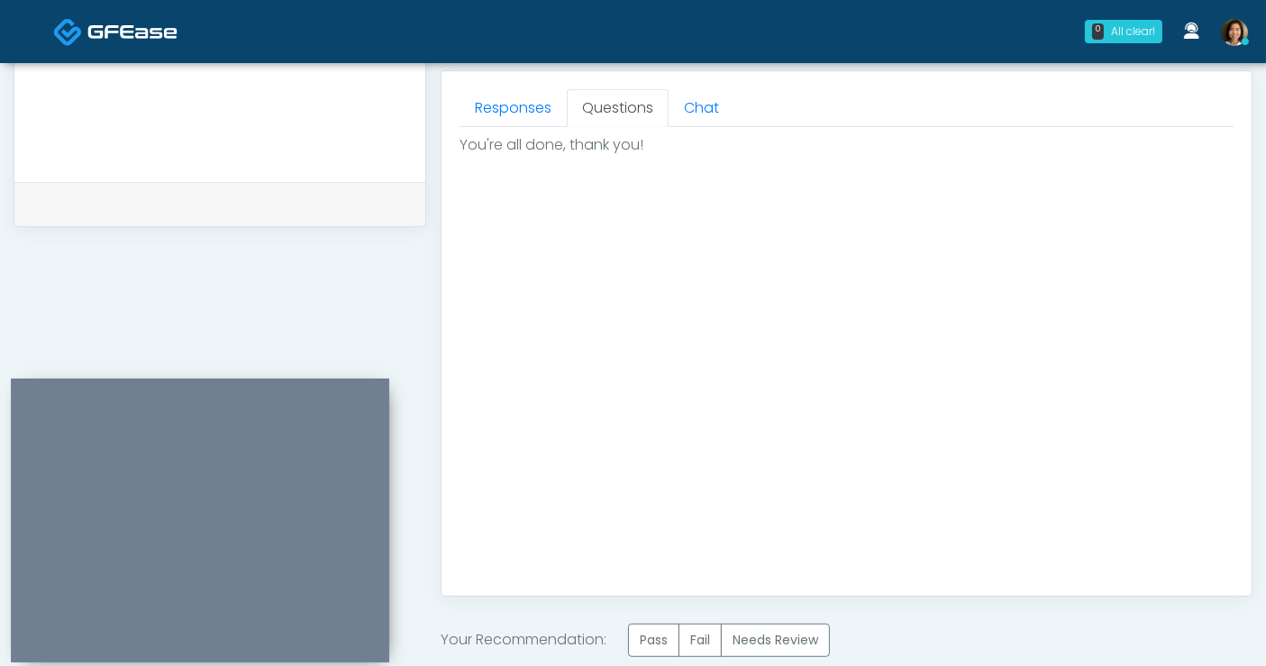
scroll to position [0, 0]
click at [653, 635] on label "Pass" at bounding box center [653, 640] width 51 height 33
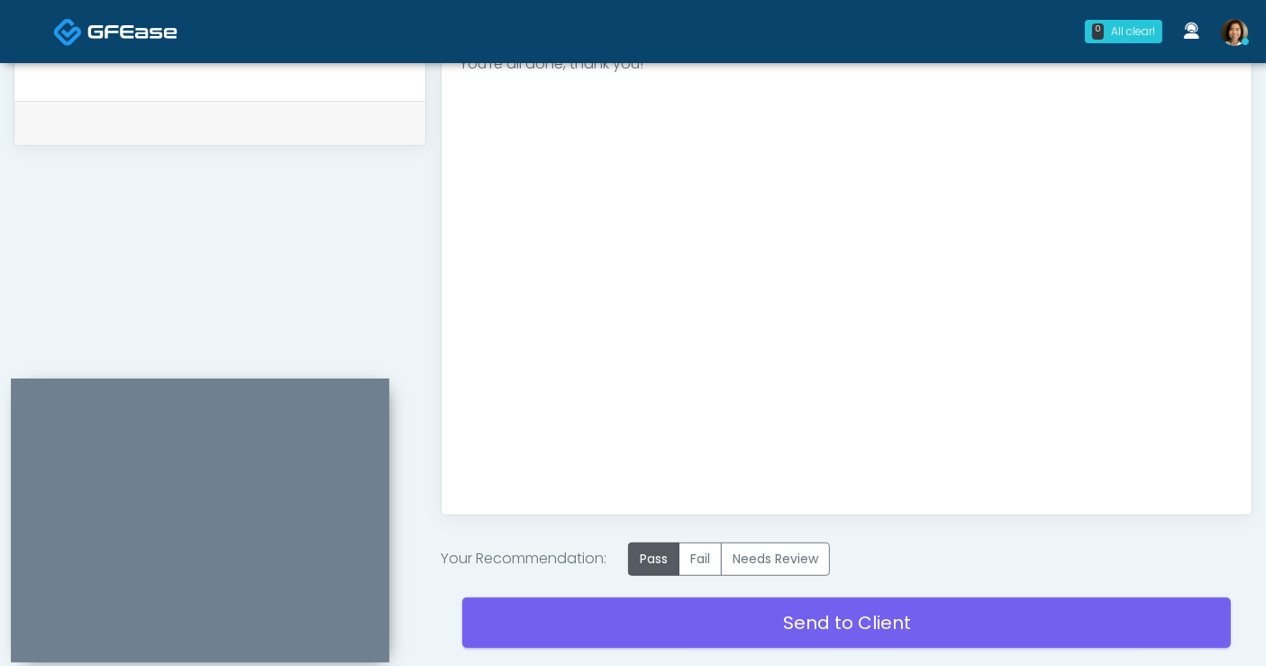
scroll to position [880, 0]
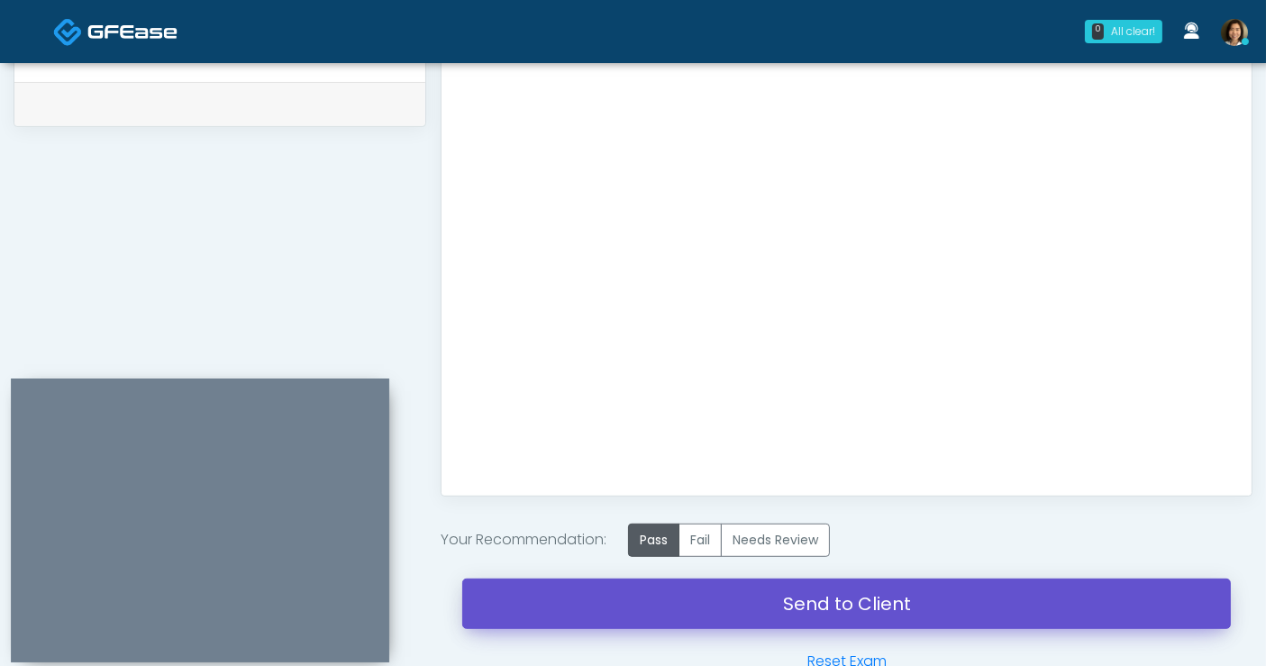
click at [916, 598] on link "Send to Client" at bounding box center [846, 604] width 769 height 50
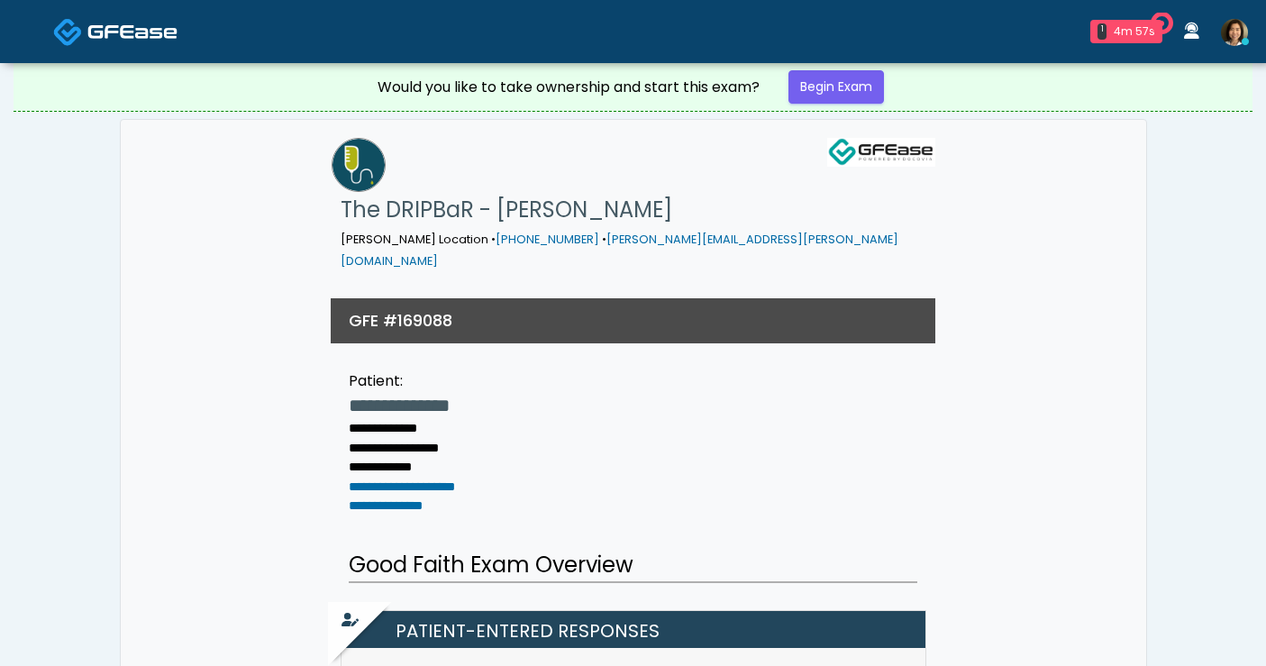
drag, startPoint x: 0, startPoint y: 0, endPoint x: 825, endPoint y: 68, distance: 828.3
click at [825, 68] on div "Would you like to take ownership and start this exam? Begin Exam" at bounding box center [633, 87] width 541 height 48
click at [829, 78] on link "Begin Exam" at bounding box center [837, 86] width 96 height 33
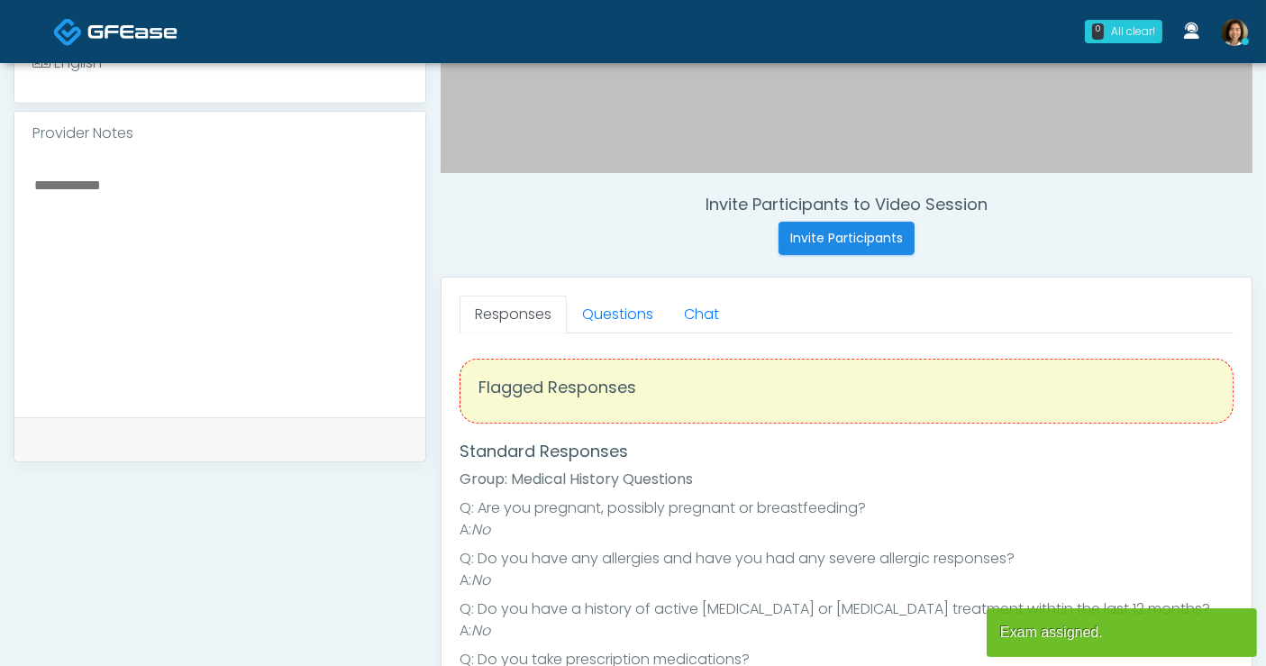
scroll to position [560, 0]
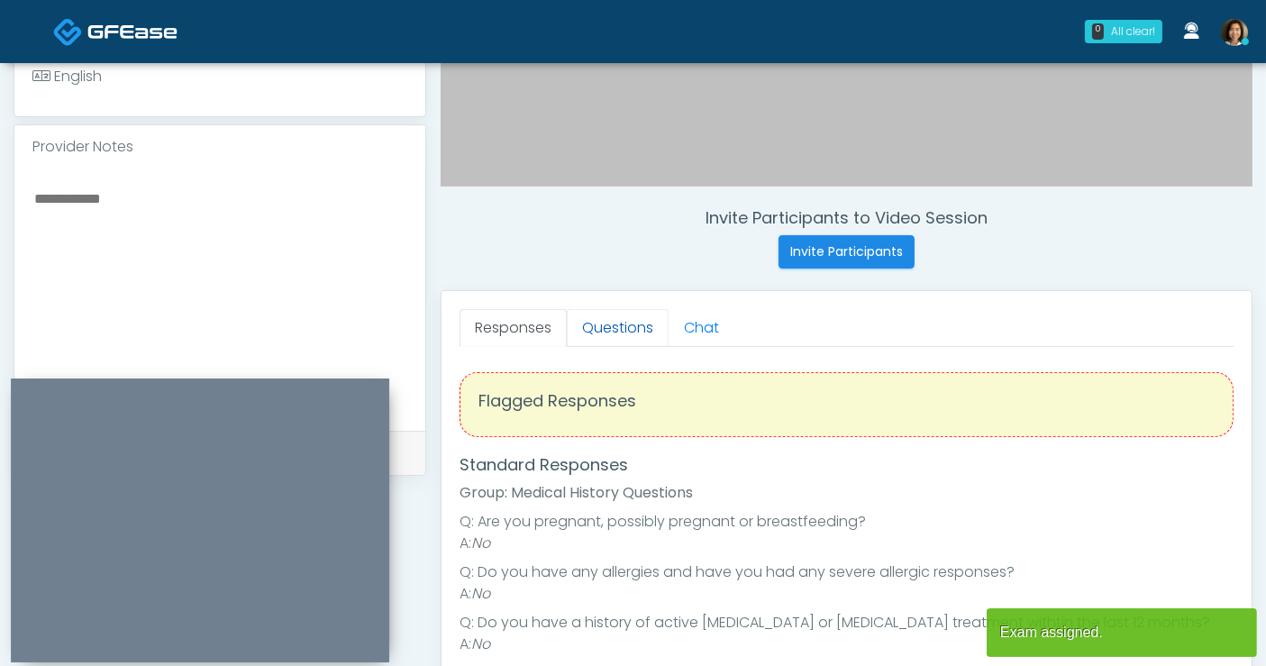
click at [597, 333] on link "Questions" at bounding box center [618, 328] width 102 height 38
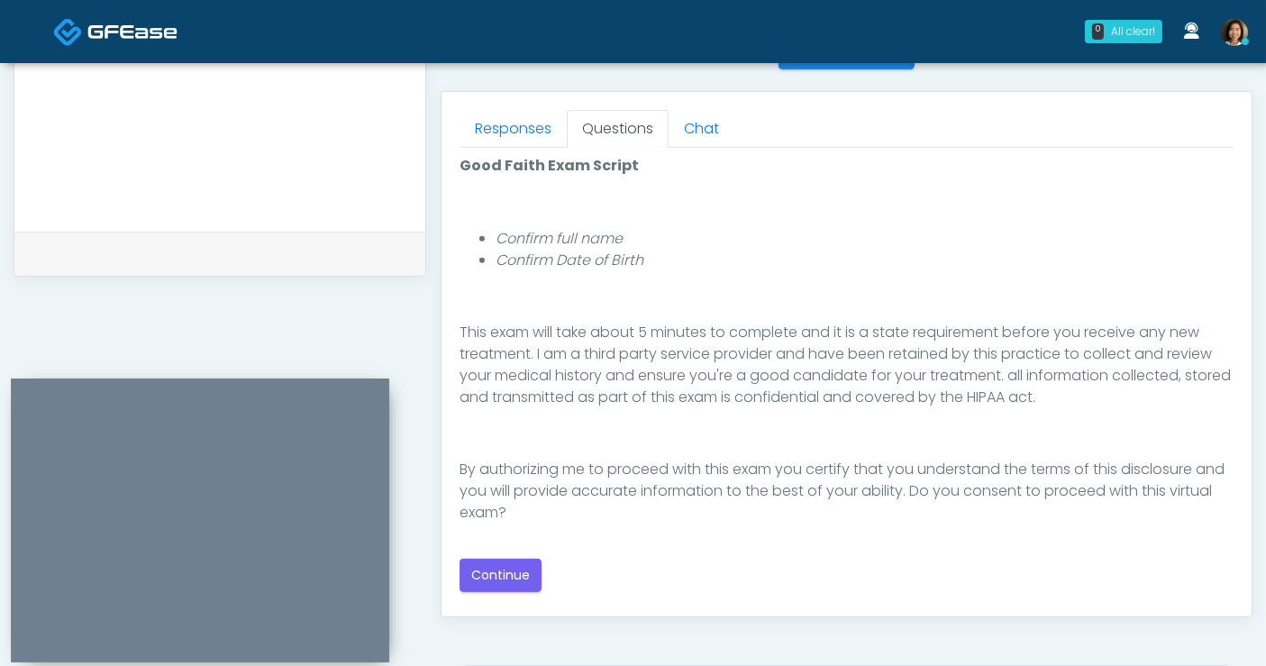
scroll to position [760, 0]
click at [494, 564] on button "Continue" at bounding box center [501, 574] width 82 height 33
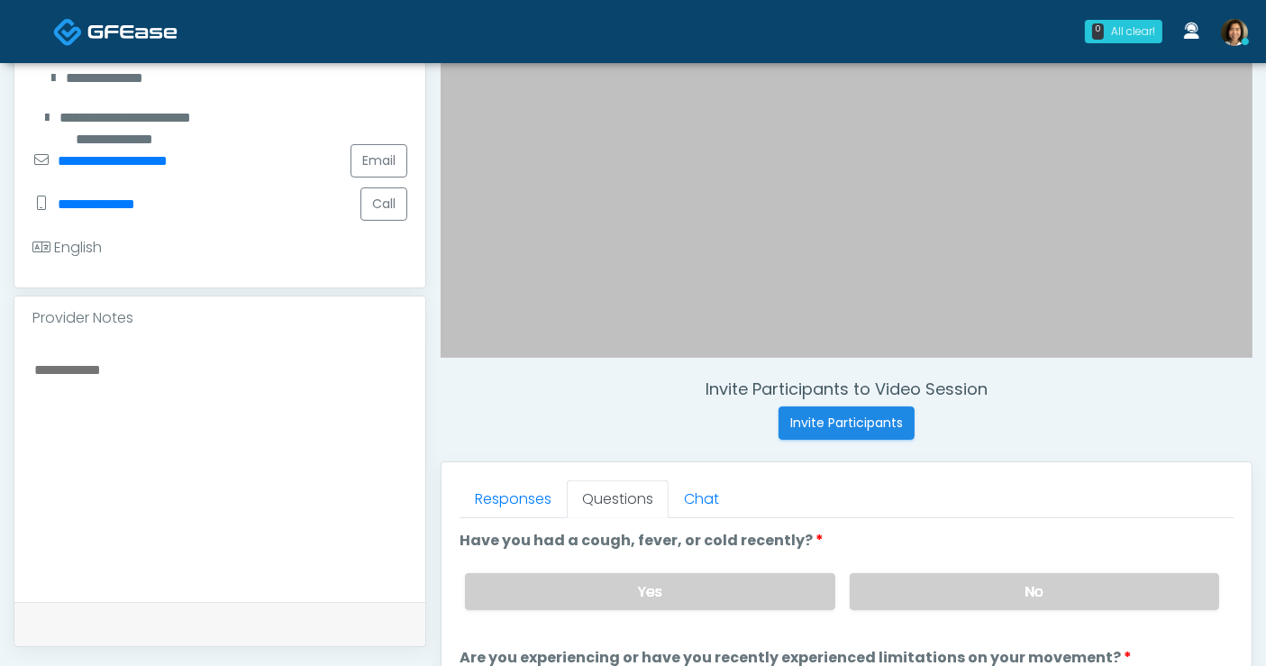
scroll to position [412, 0]
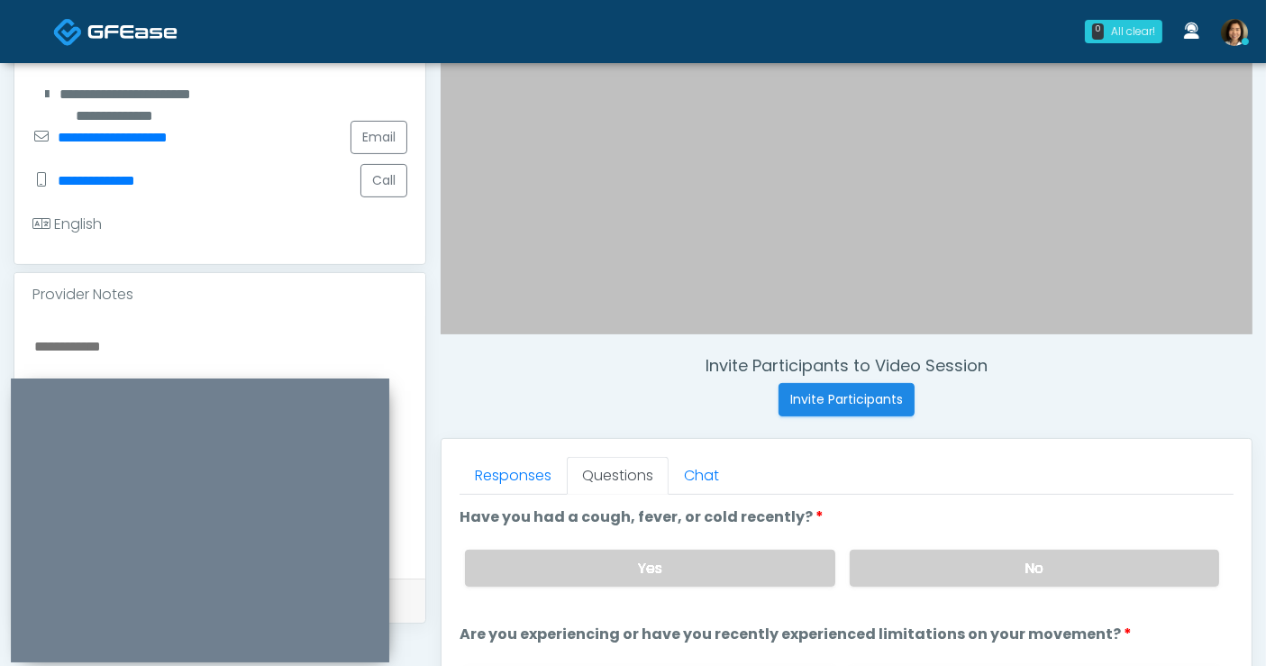
click at [133, 334] on textarea at bounding box center [219, 444] width 375 height 220
type textarea "*"
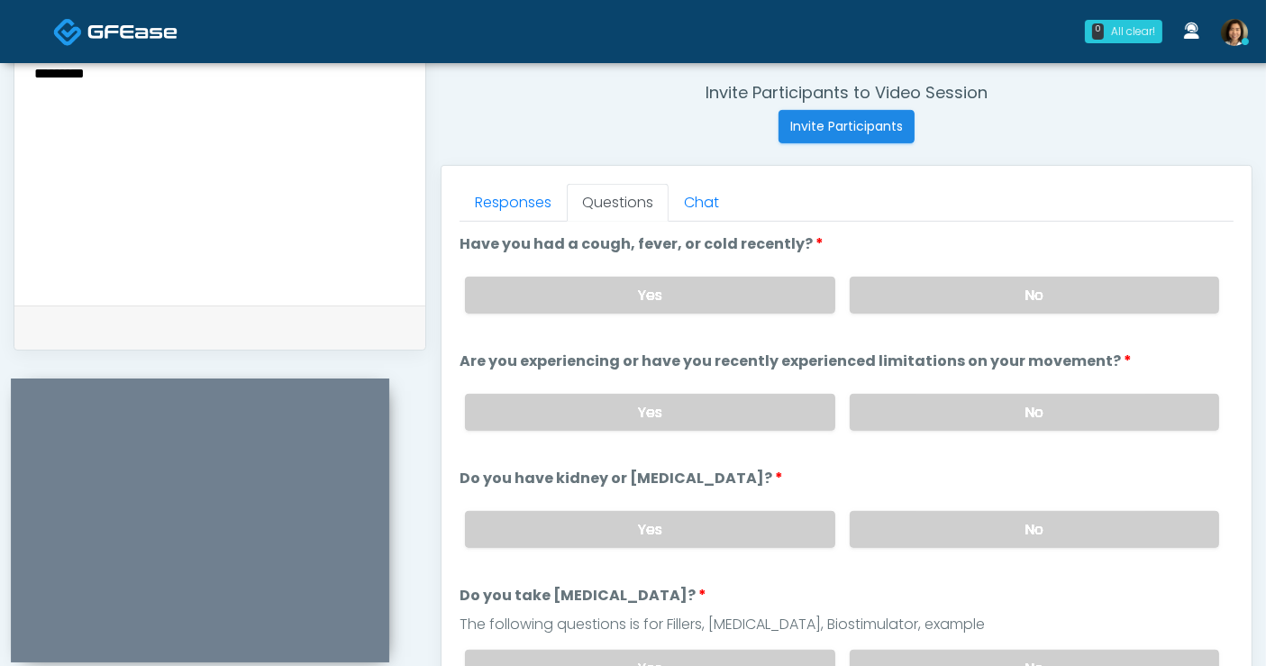
scroll to position [697, 0]
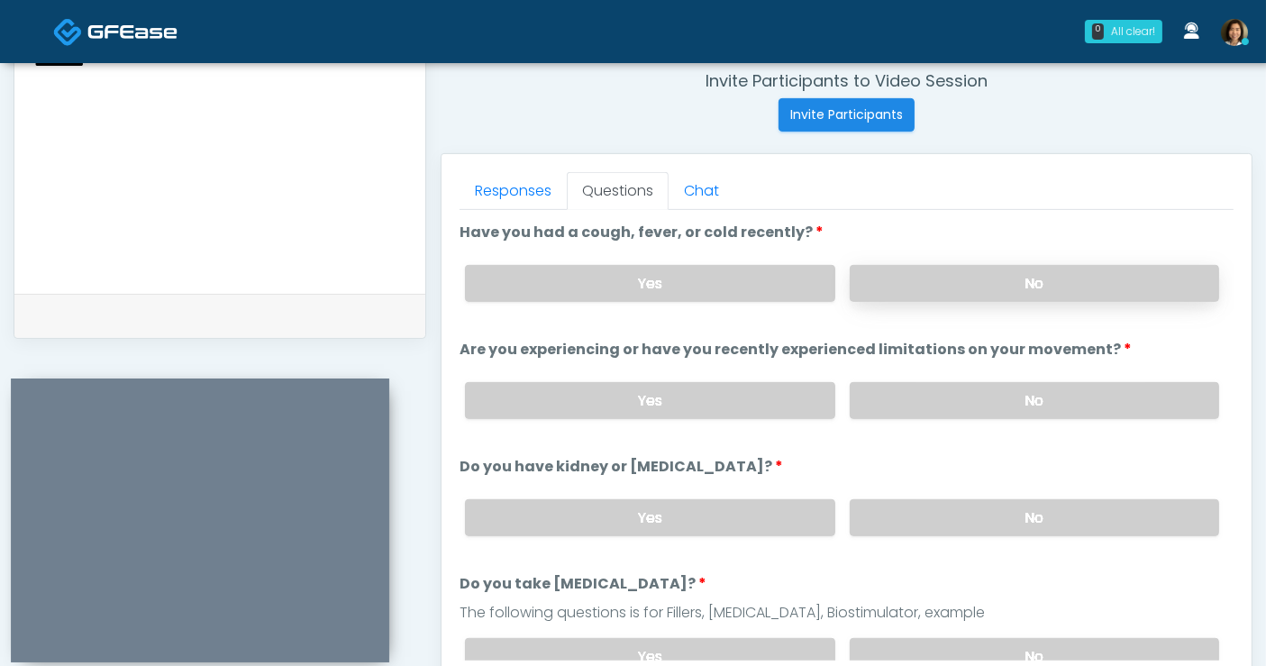
type textarea "********"
click at [1032, 277] on label "No" at bounding box center [1034, 283] width 369 height 37
click at [1017, 413] on label "No" at bounding box center [1034, 400] width 369 height 37
drag, startPoint x: 1041, startPoint y: 506, endPoint x: 1190, endPoint y: 362, distance: 206.5
click at [1041, 505] on label "No" at bounding box center [1034, 517] width 369 height 37
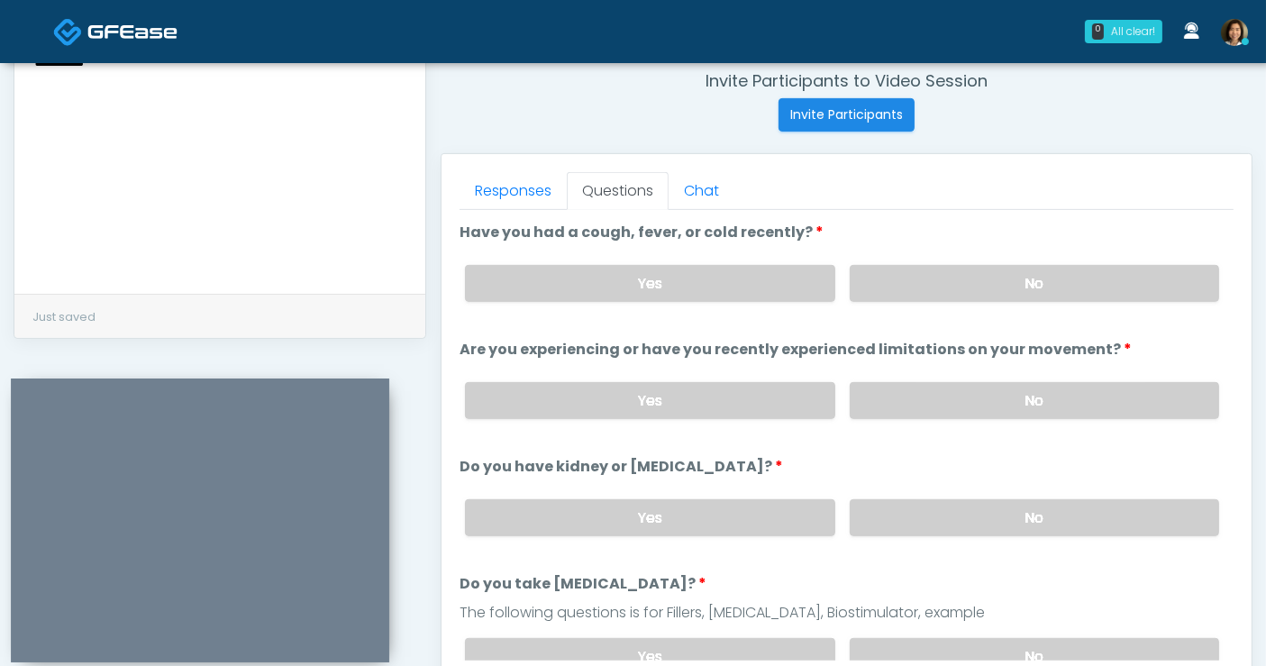
scroll to position [203, 0]
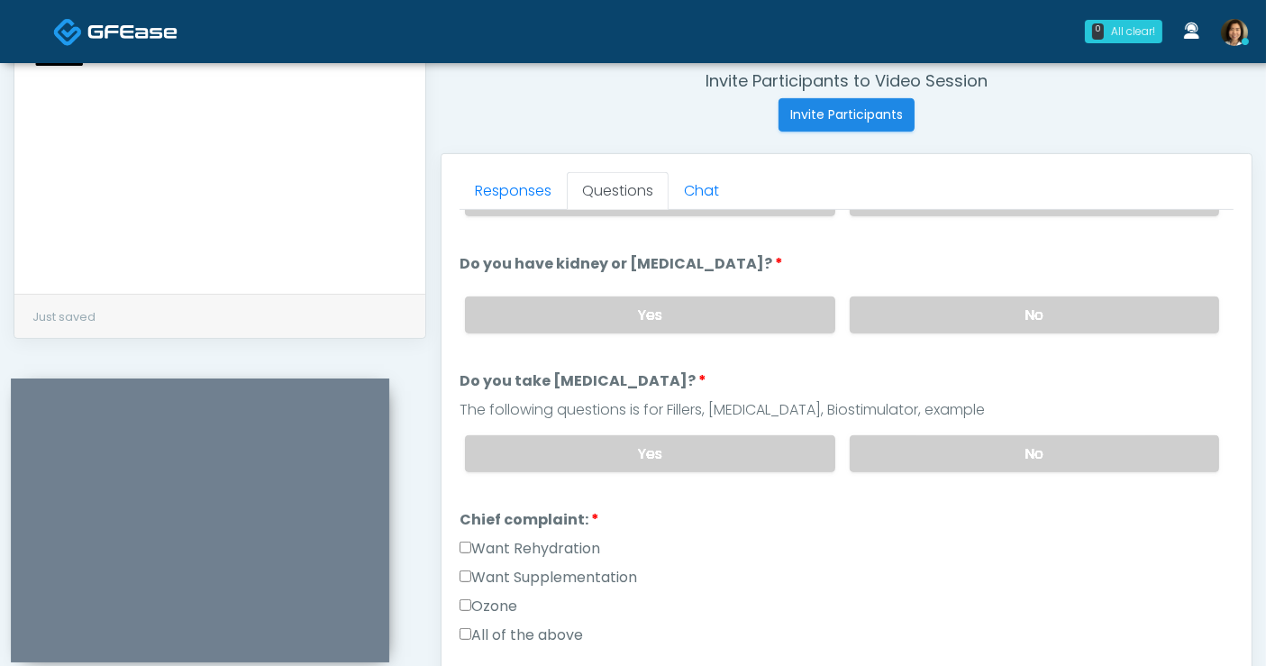
click at [1094, 436] on label "No" at bounding box center [1034, 453] width 369 height 37
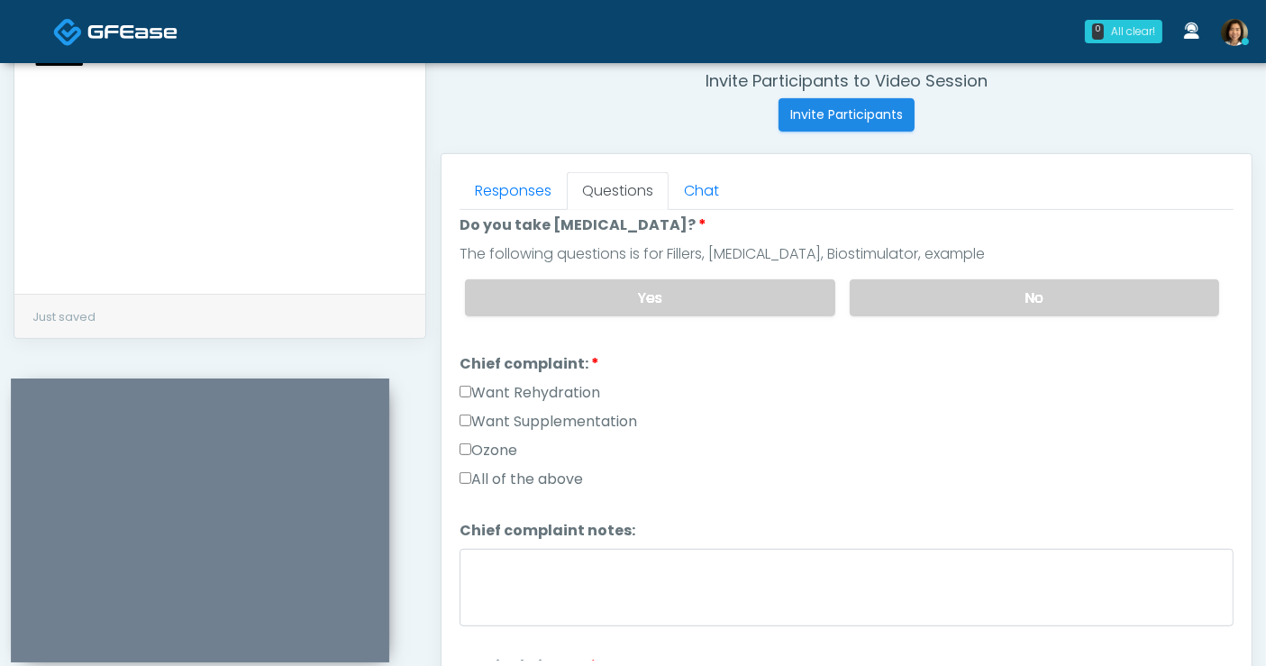
click at [543, 473] on label "All of the above" at bounding box center [521, 480] width 123 height 22
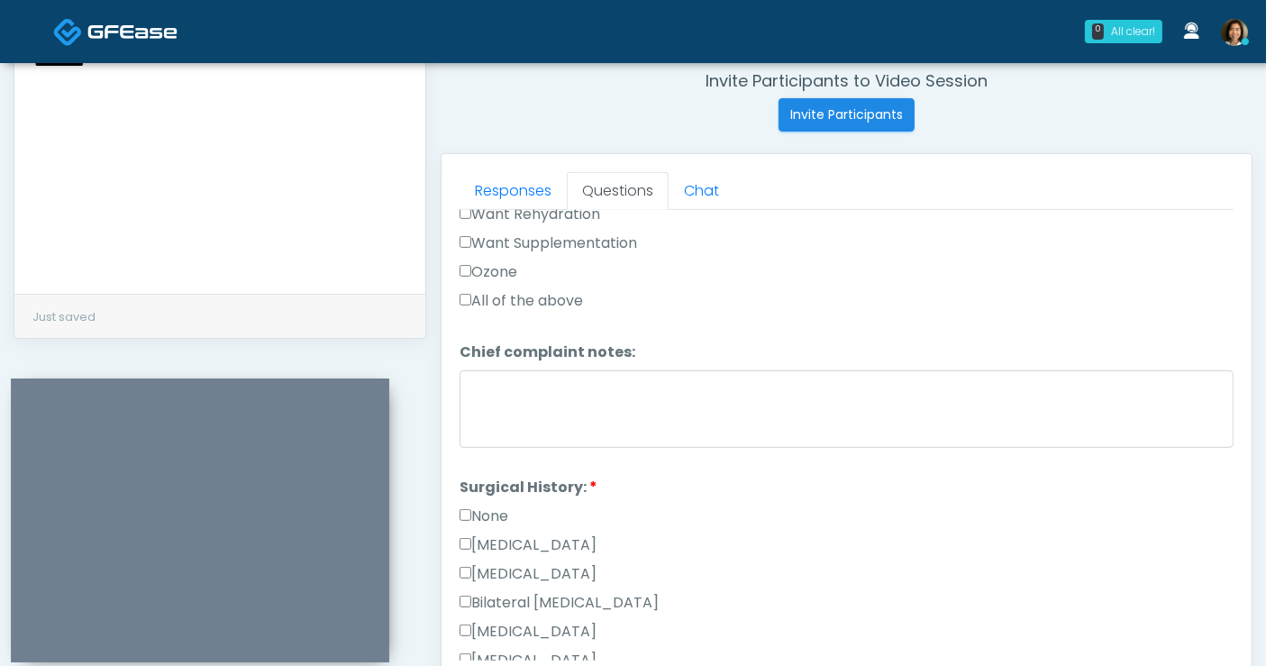
scroll to position [557, 0]
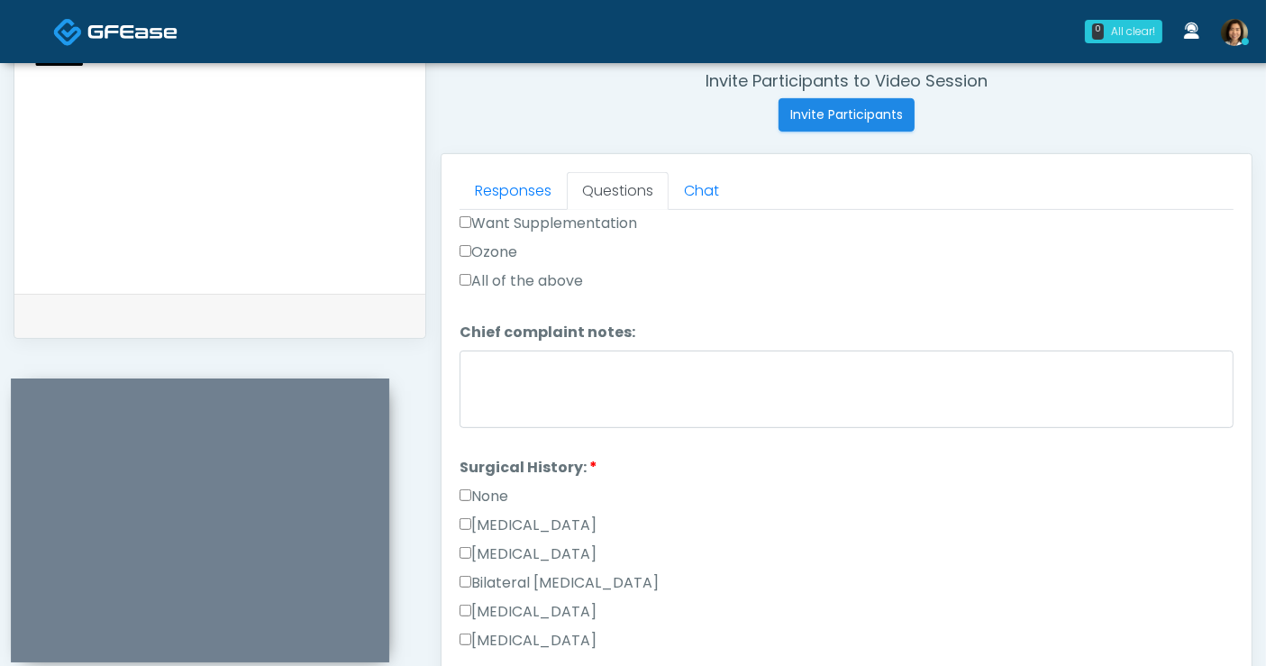
click at [474, 491] on label "None" at bounding box center [484, 497] width 49 height 22
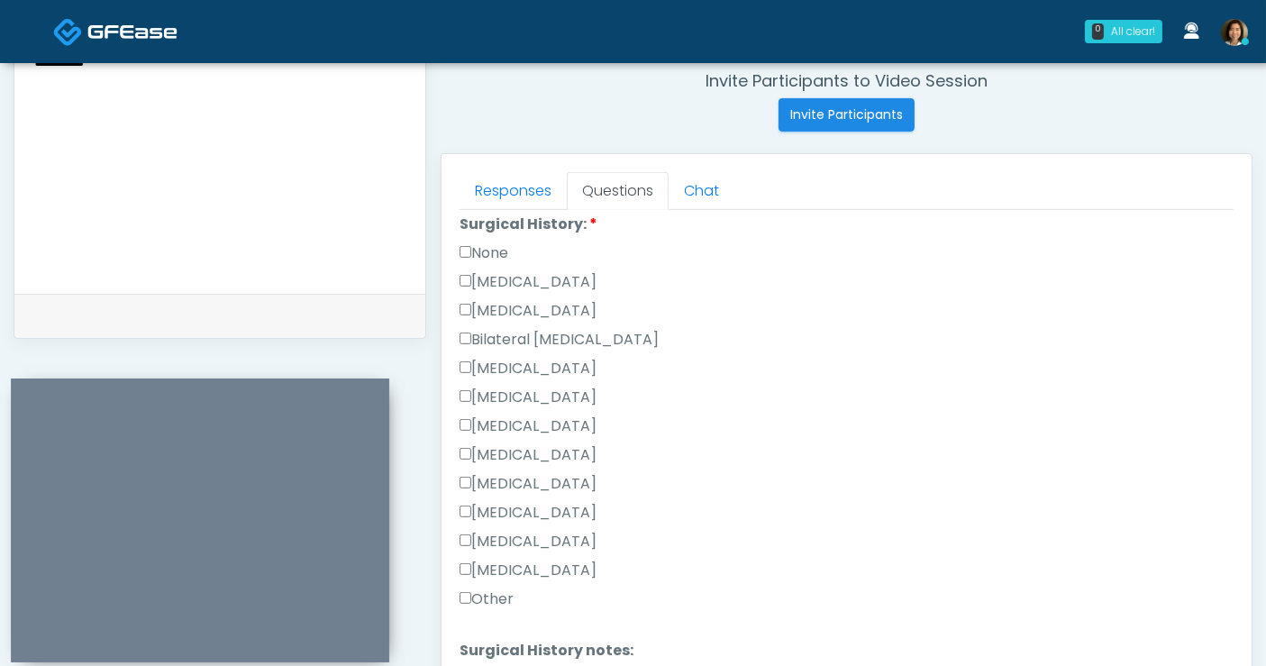
scroll to position [942, 0]
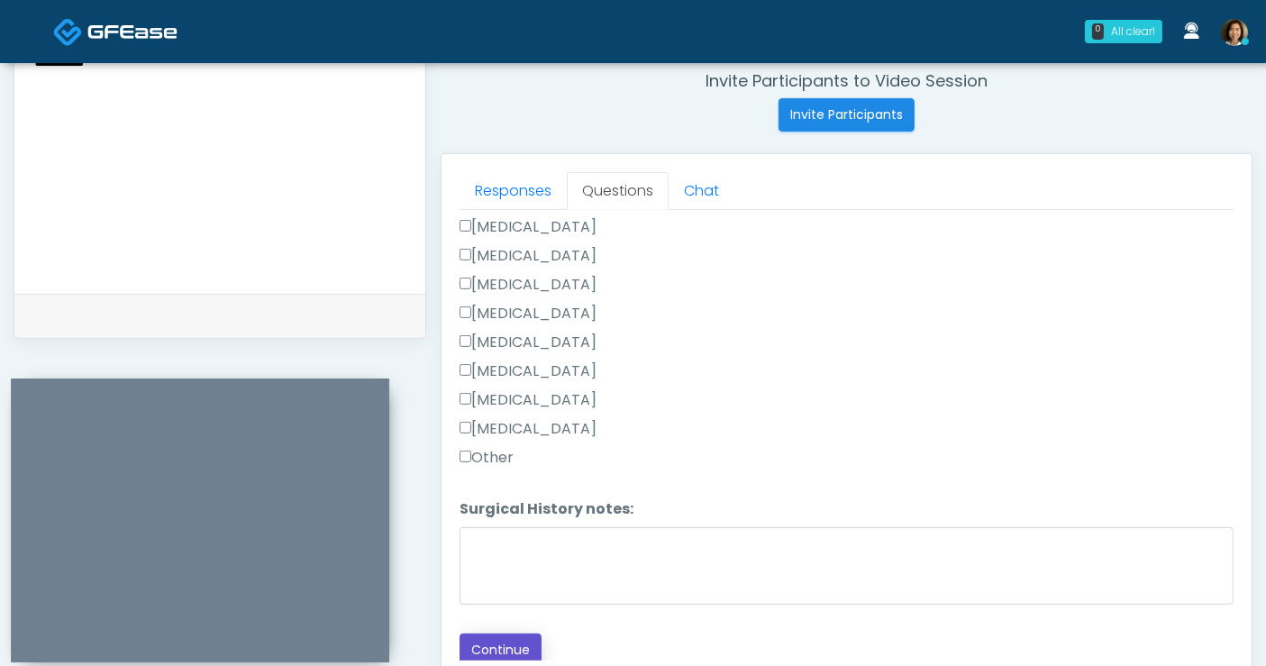
drag, startPoint x: 516, startPoint y: 644, endPoint x: 541, endPoint y: 614, distance: 39.1
click at [513, 647] on button "Continue" at bounding box center [501, 650] width 82 height 33
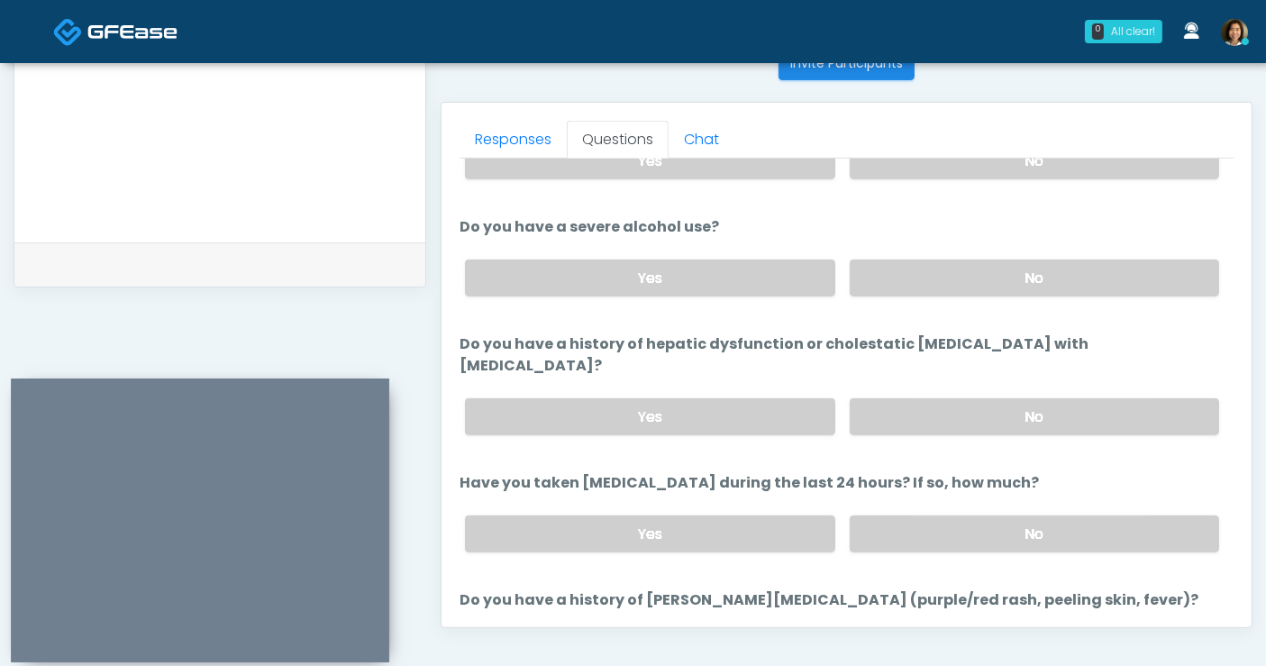
scroll to position [0, 0]
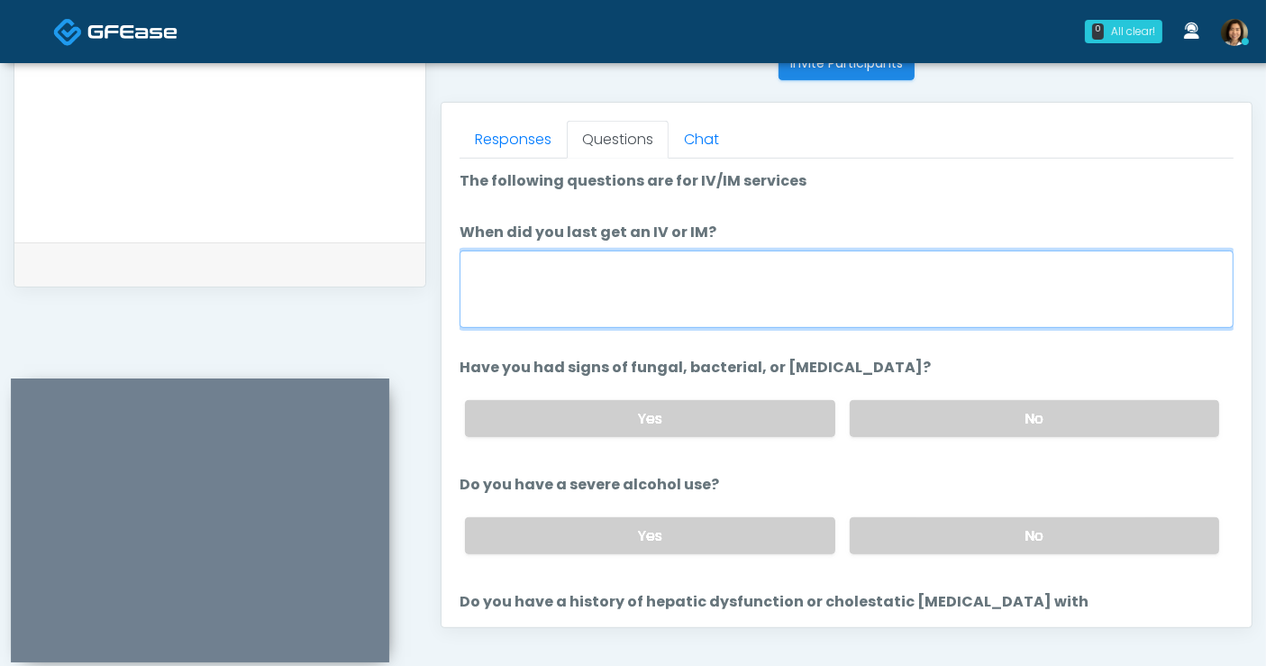
click at [792, 305] on textarea "When did you last get an IV or IM?" at bounding box center [847, 290] width 774 height 78
type textarea "**********"
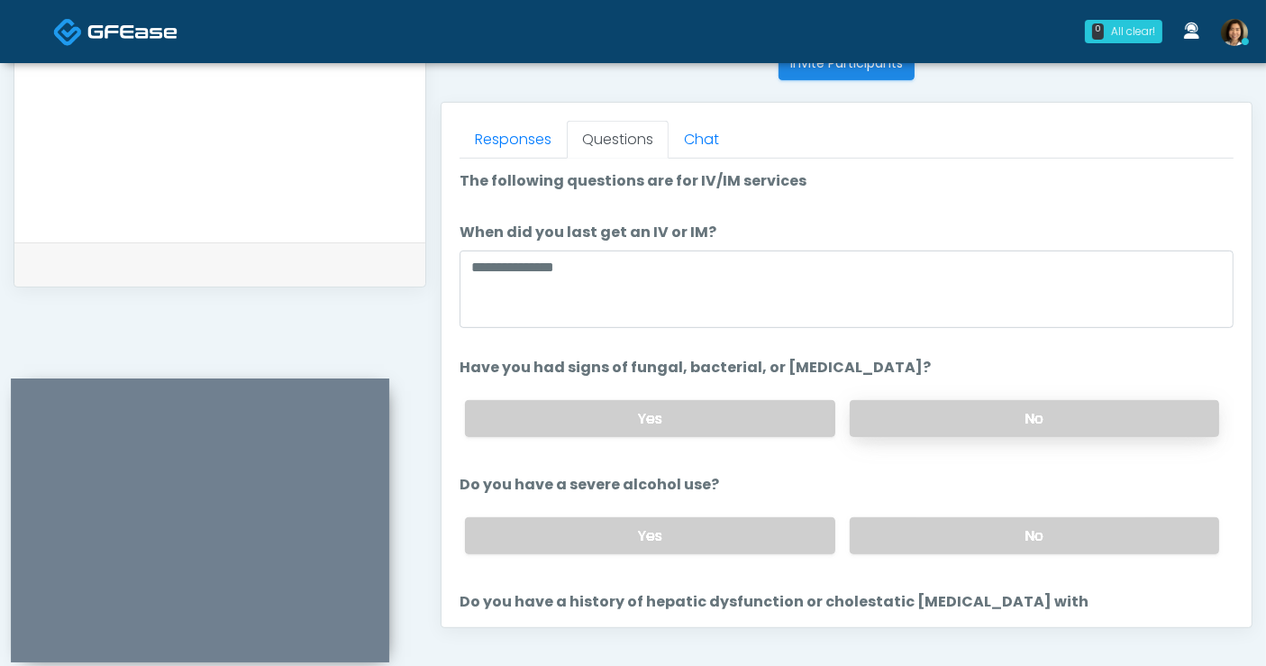
click at [872, 407] on label "No" at bounding box center [1034, 418] width 369 height 37
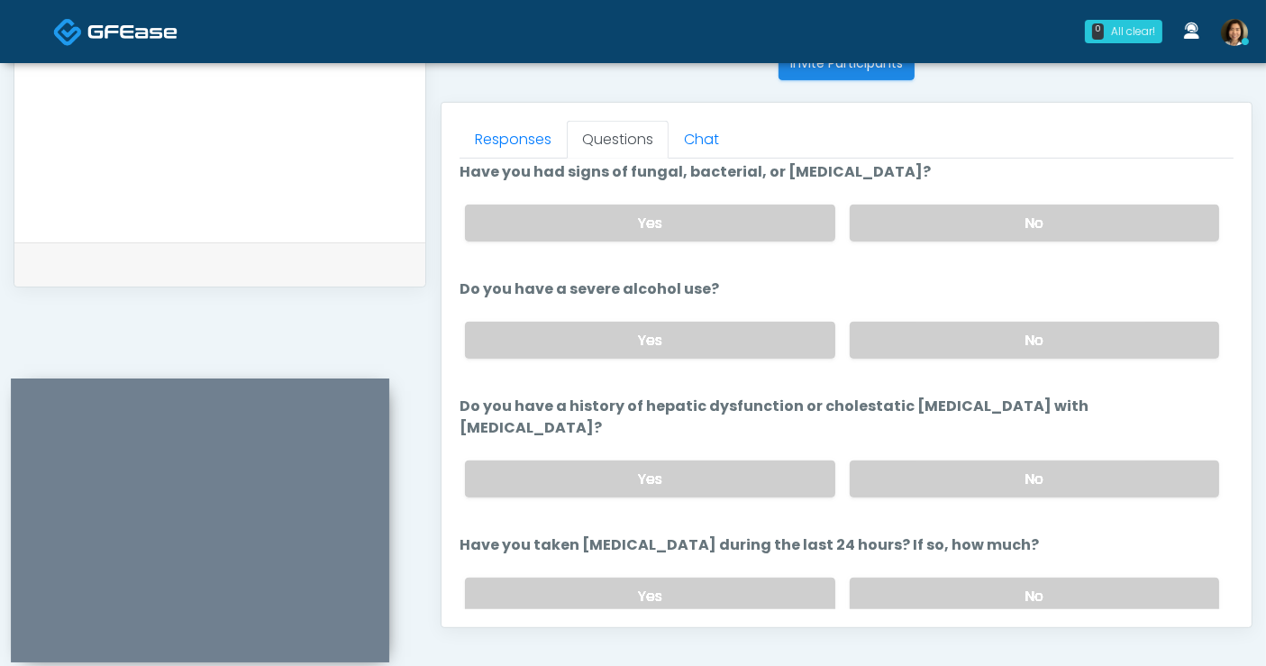
scroll to position [234, 0]
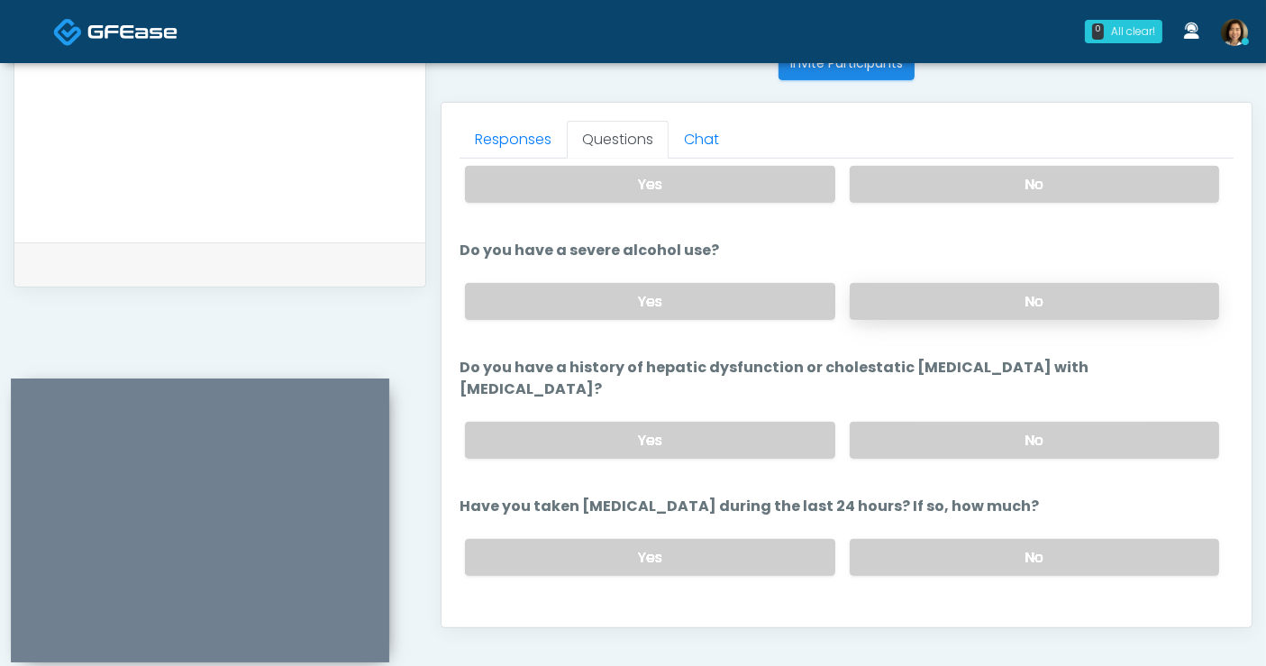
click at [1025, 304] on label "No" at bounding box center [1034, 301] width 369 height 37
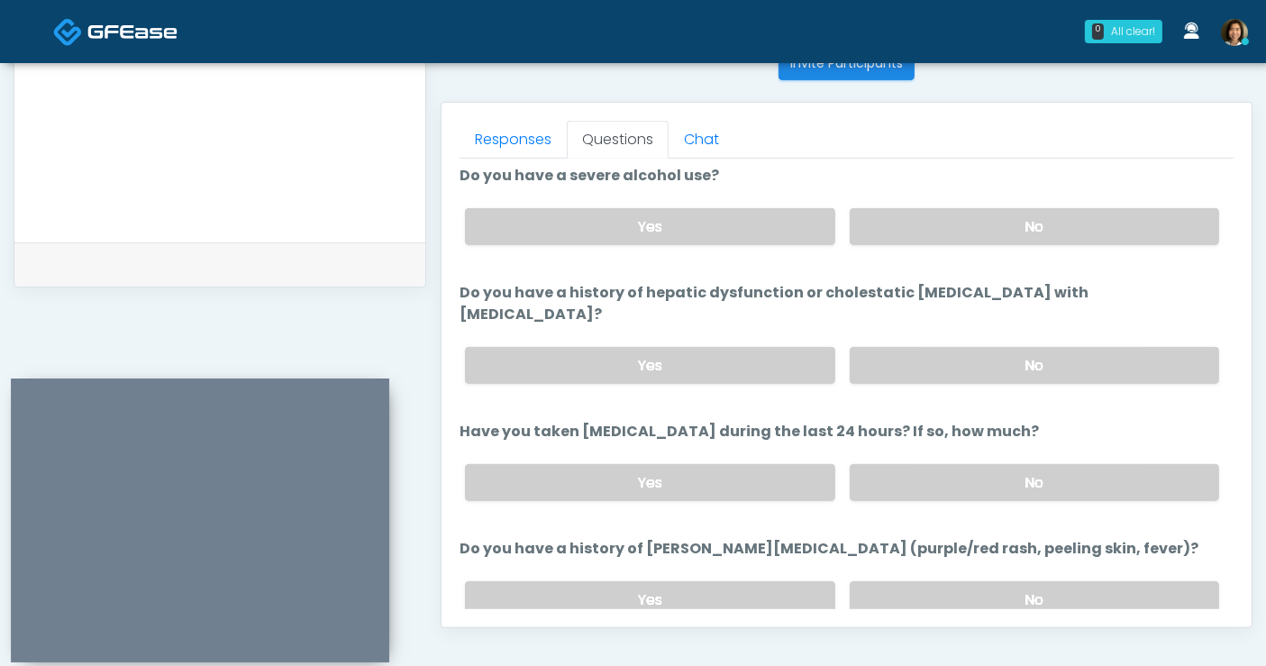
click at [325, 161] on textarea "********" at bounding box center [219, 108] width 375 height 220
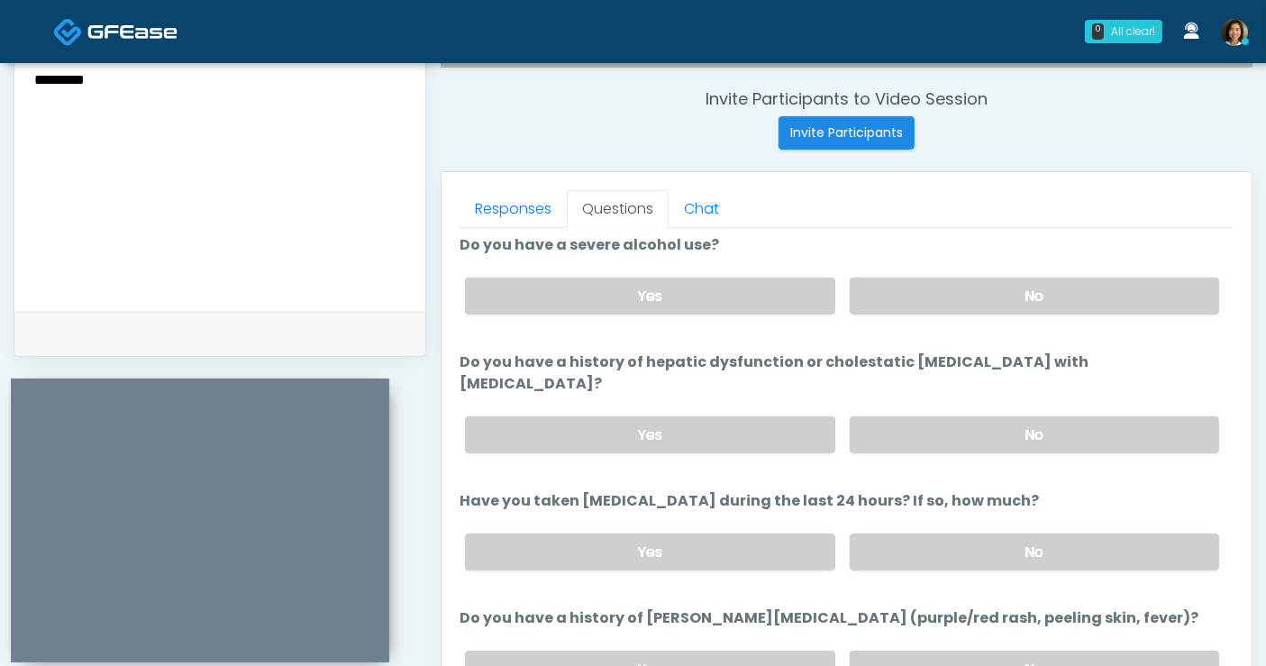
scroll to position [648, 0]
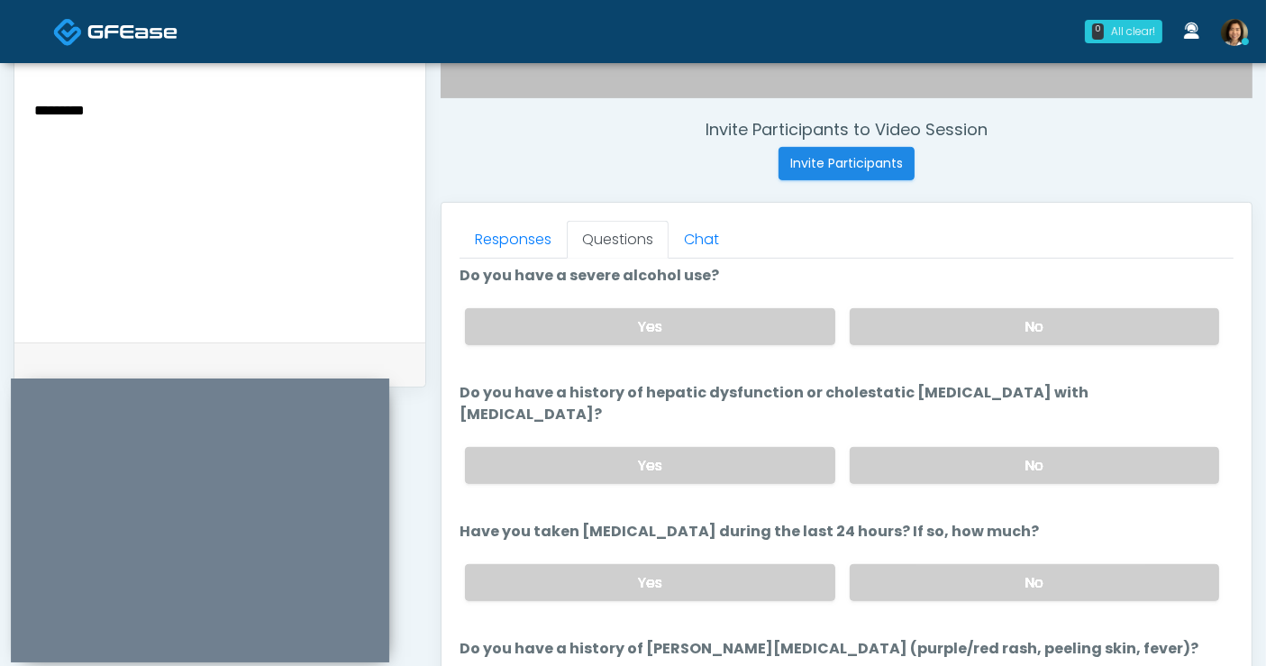
click at [274, 109] on textarea "********" at bounding box center [219, 208] width 375 height 220
type textarea "********* *******"
click at [1042, 447] on label "No" at bounding box center [1034, 465] width 369 height 37
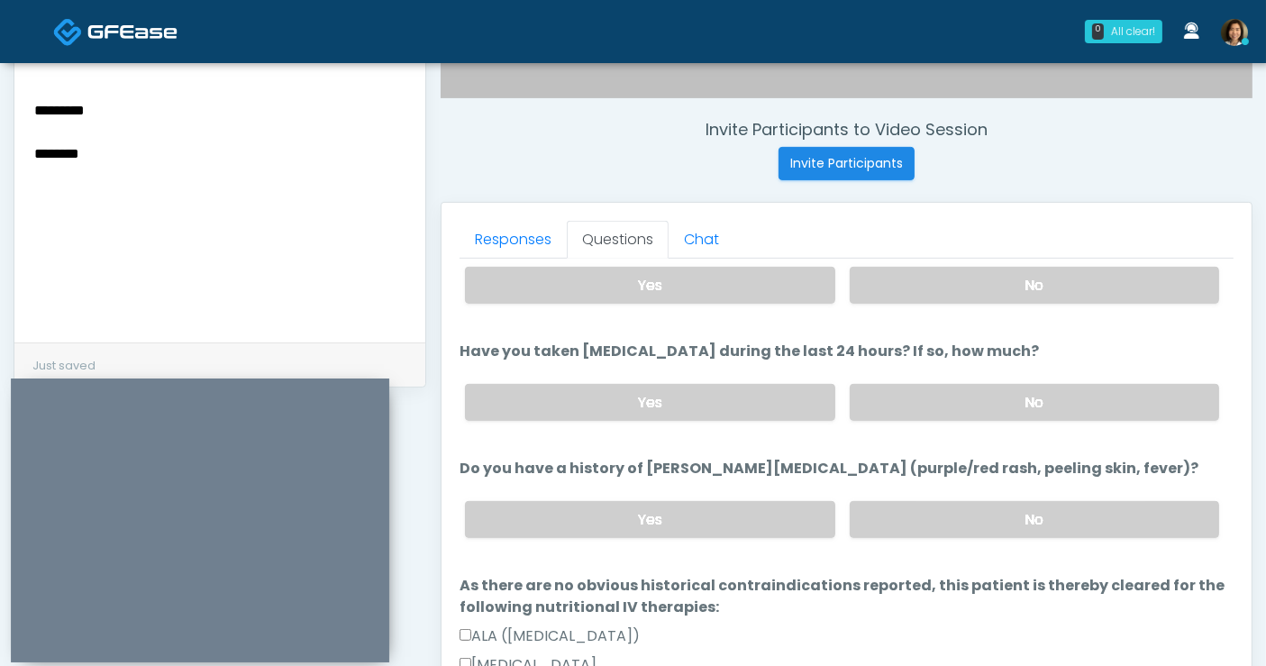
scroll to position [501, 0]
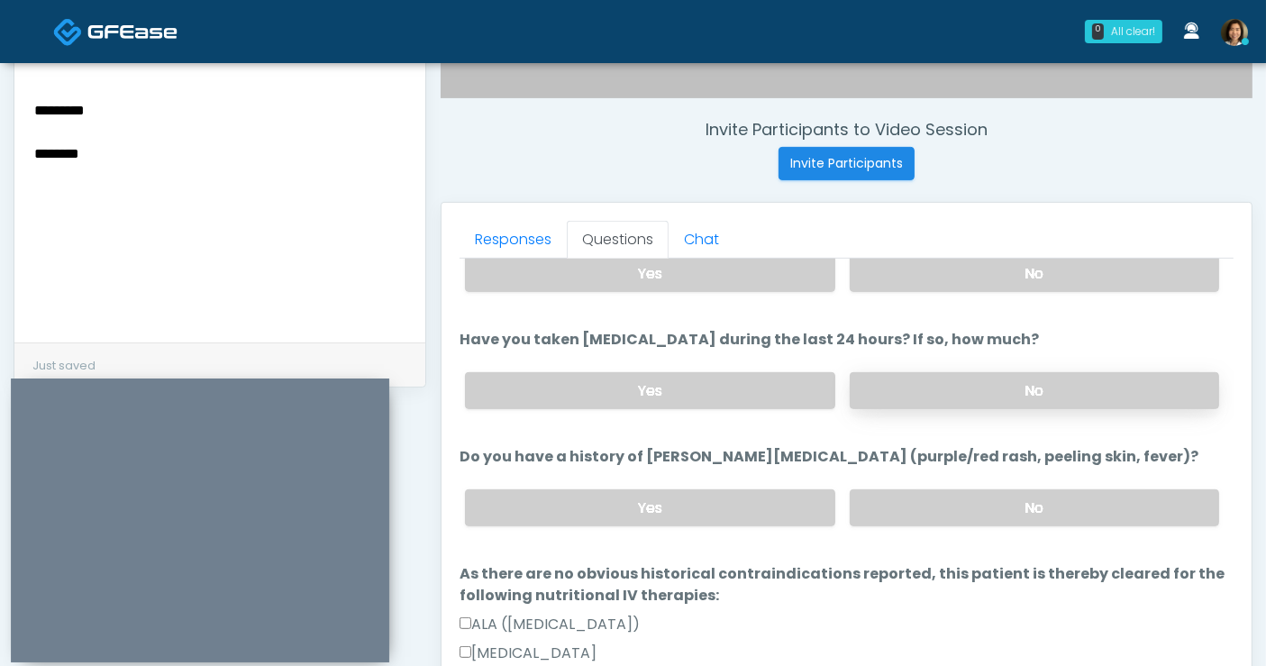
click at [998, 372] on label "No" at bounding box center [1034, 390] width 369 height 37
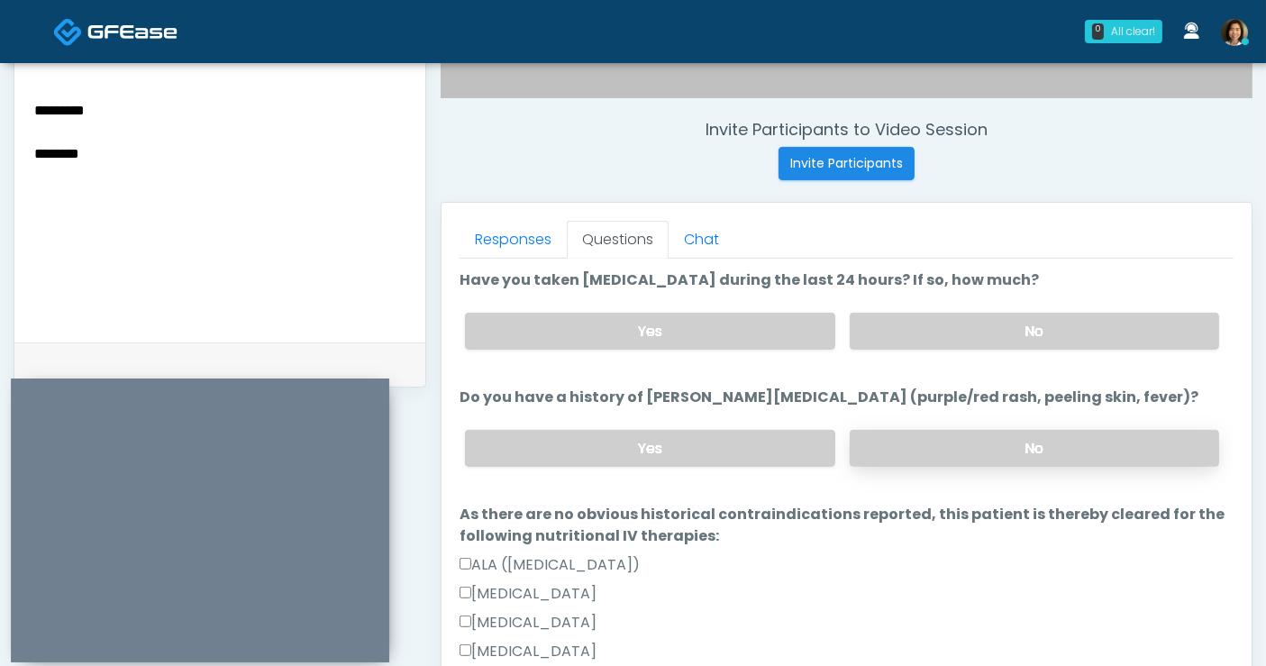
click at [965, 430] on label "No" at bounding box center [1034, 448] width 369 height 37
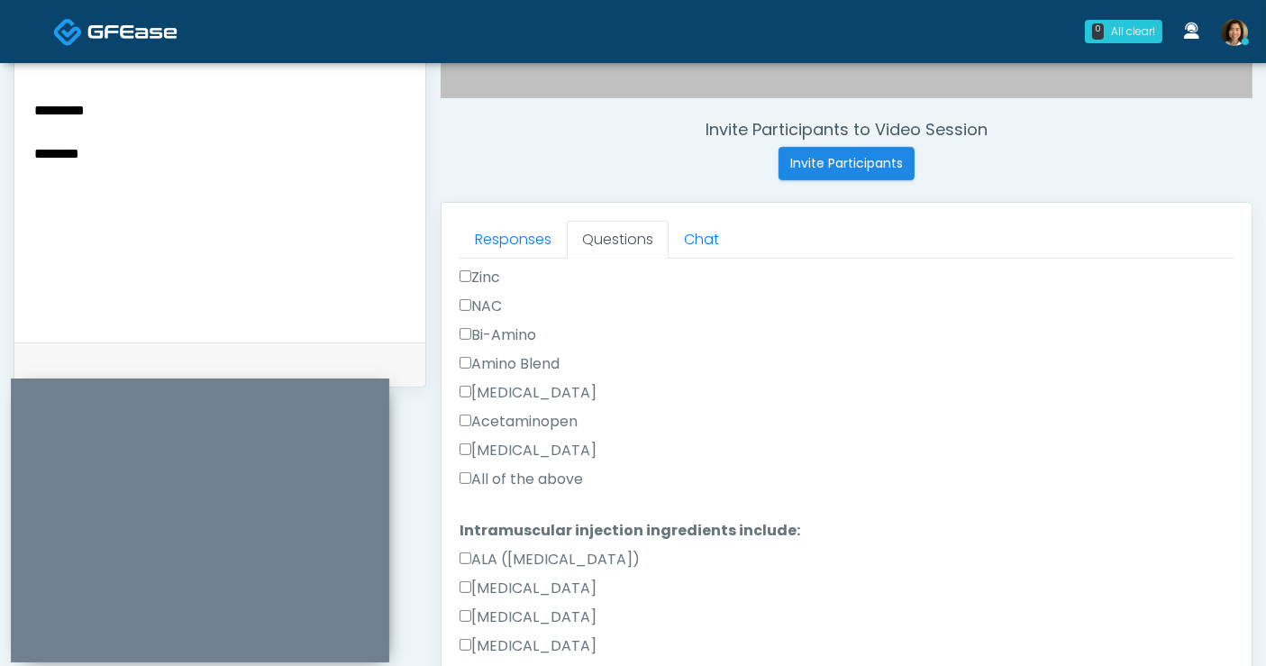
scroll to position [1477, 0]
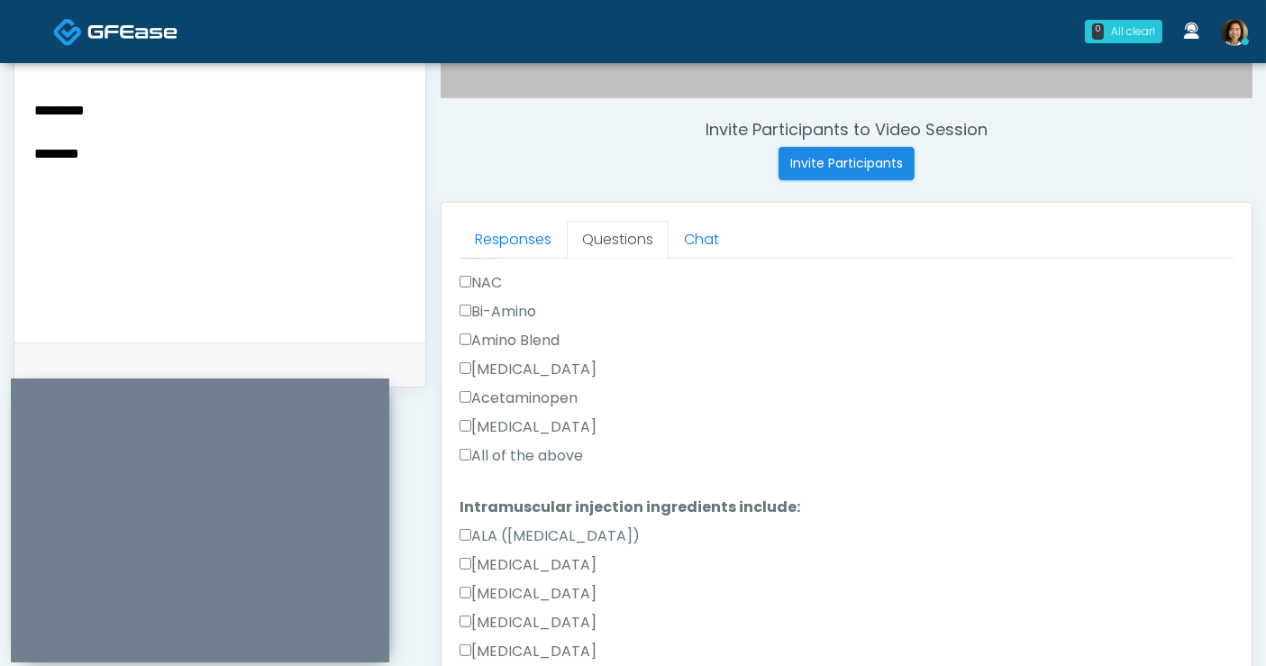
click at [553, 445] on label "All of the above" at bounding box center [521, 456] width 123 height 22
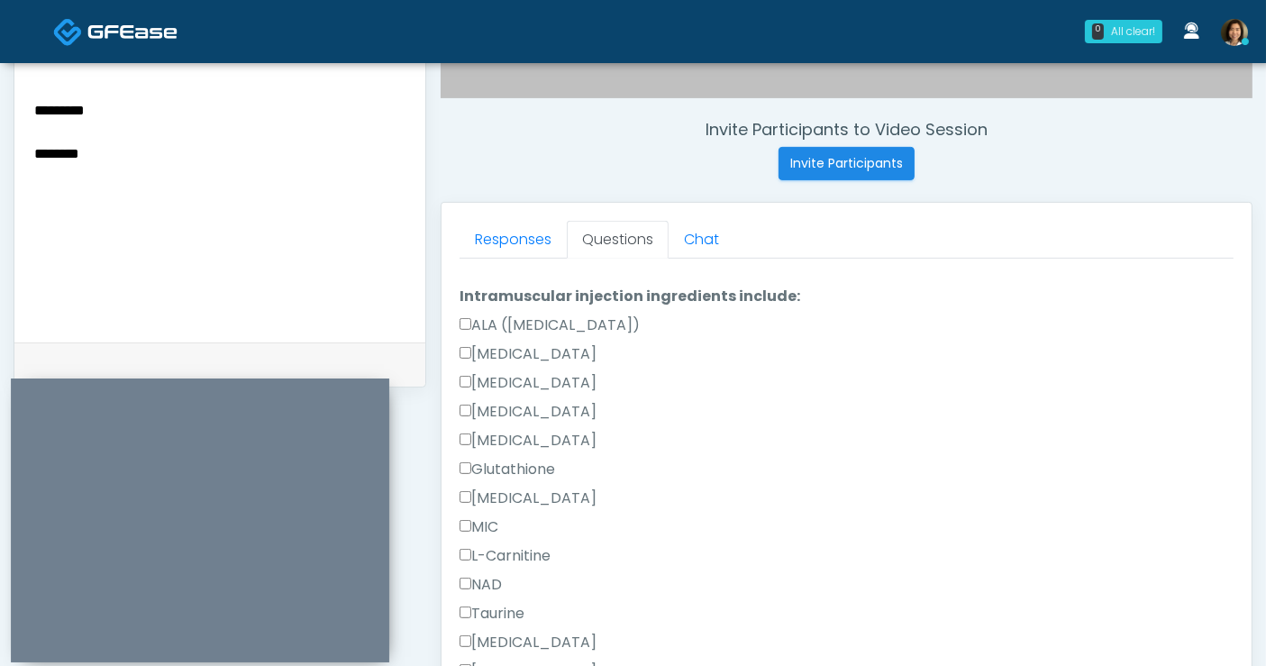
scroll to position [1955, 0]
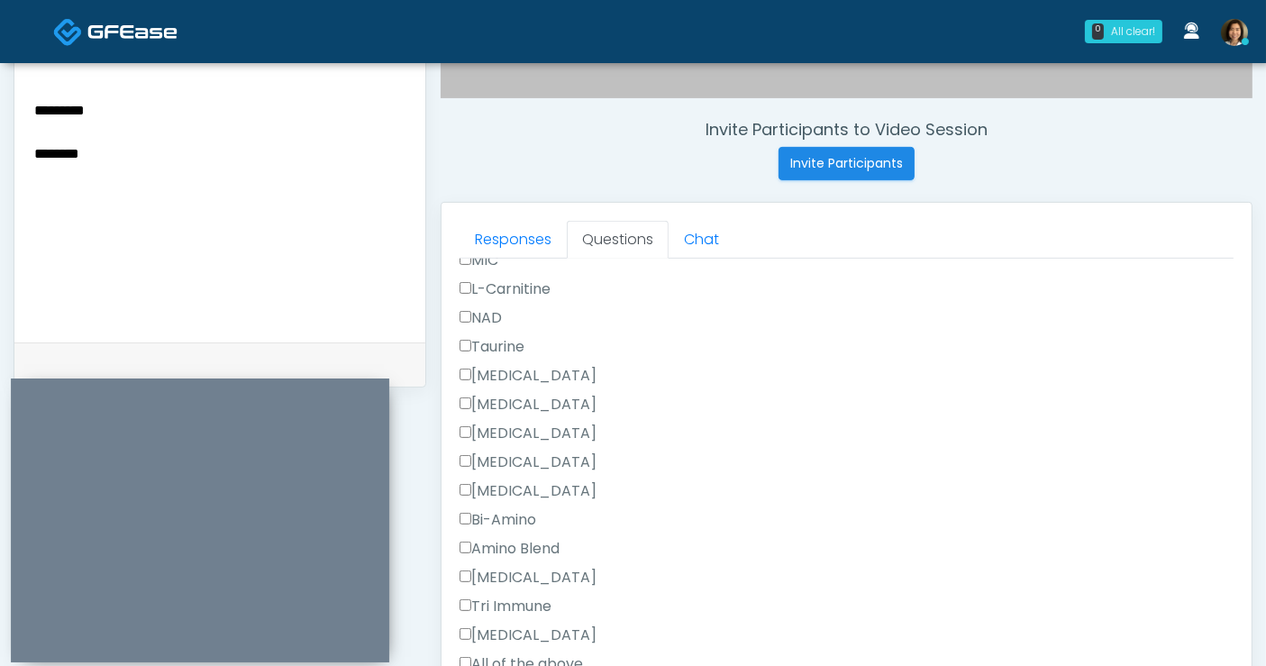
click at [476, 653] on label "All of the above" at bounding box center [521, 664] width 123 height 22
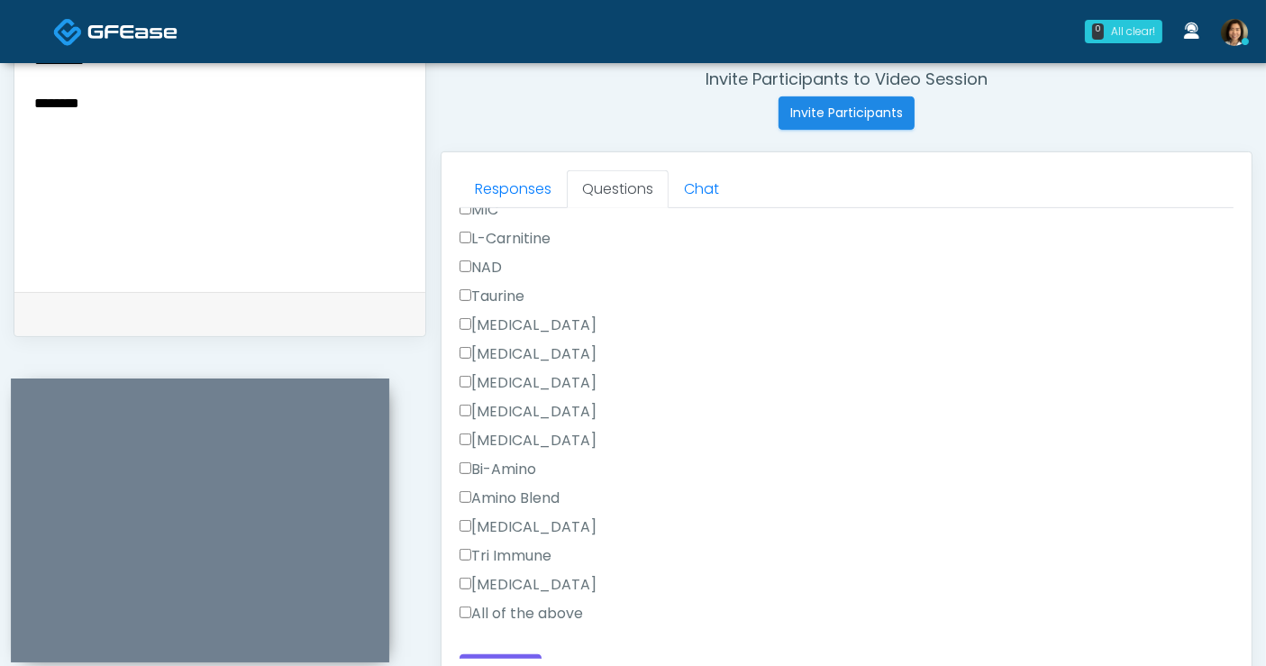
scroll to position [889, 0]
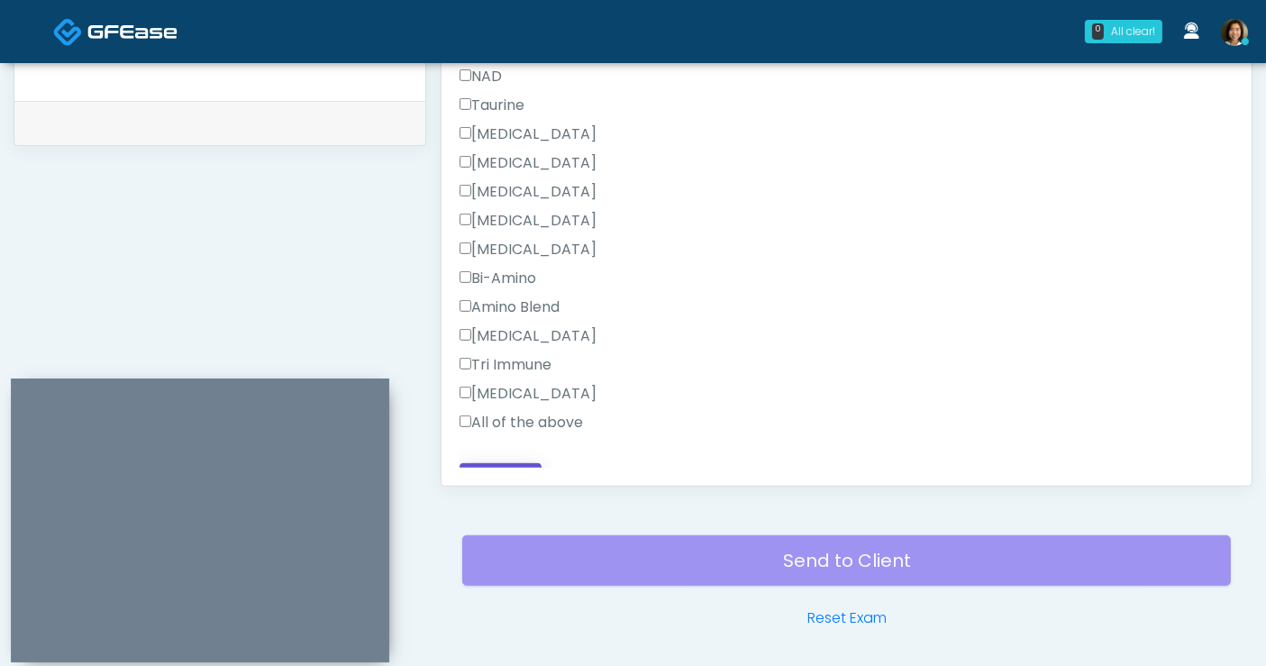
click at [502, 463] on button "Continue" at bounding box center [501, 479] width 82 height 33
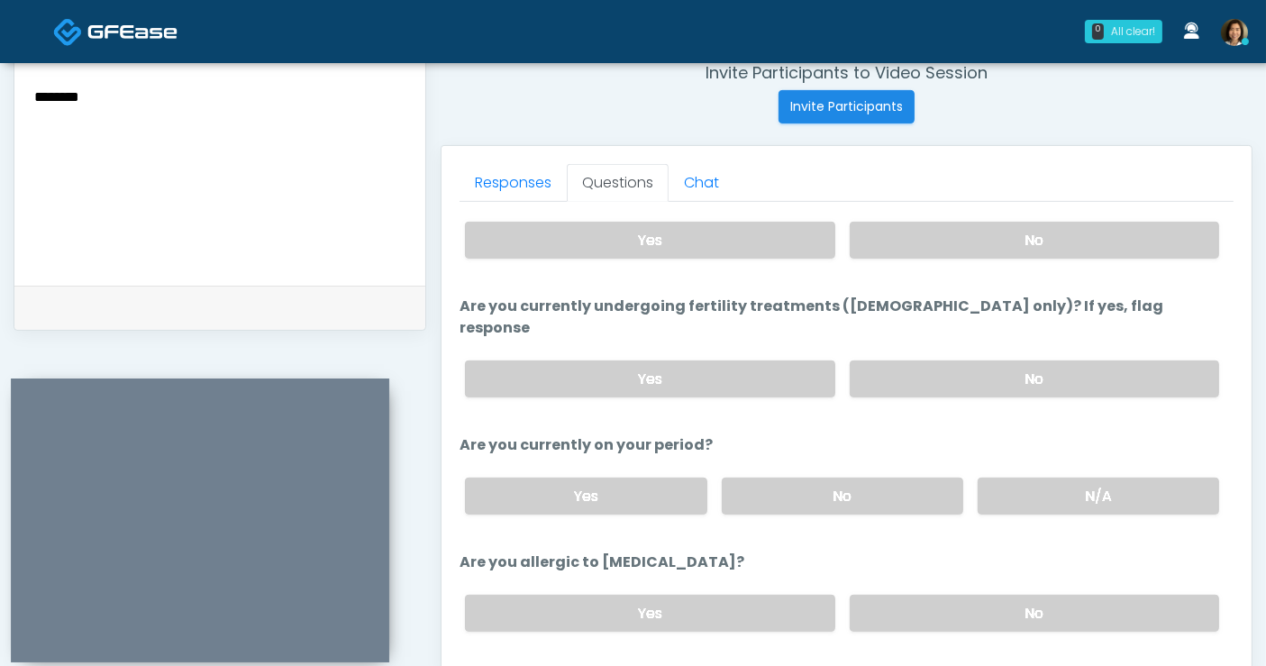
scroll to position [0, 0]
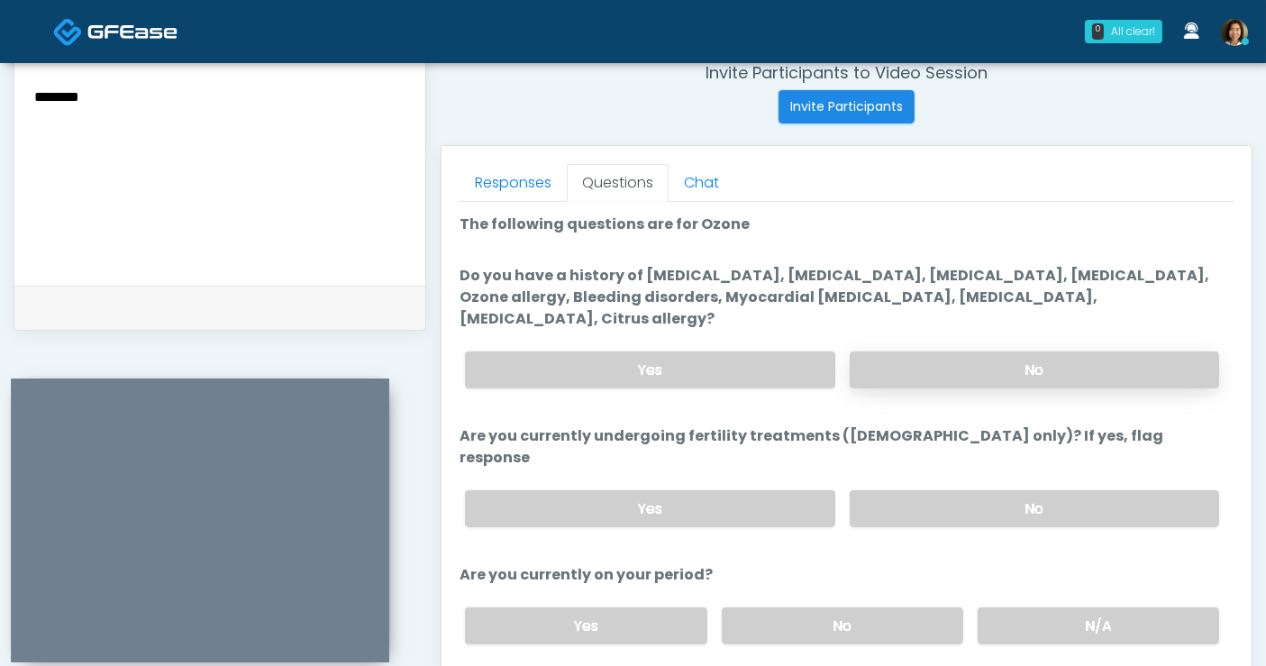
click at [949, 351] on label "No" at bounding box center [1034, 369] width 369 height 37
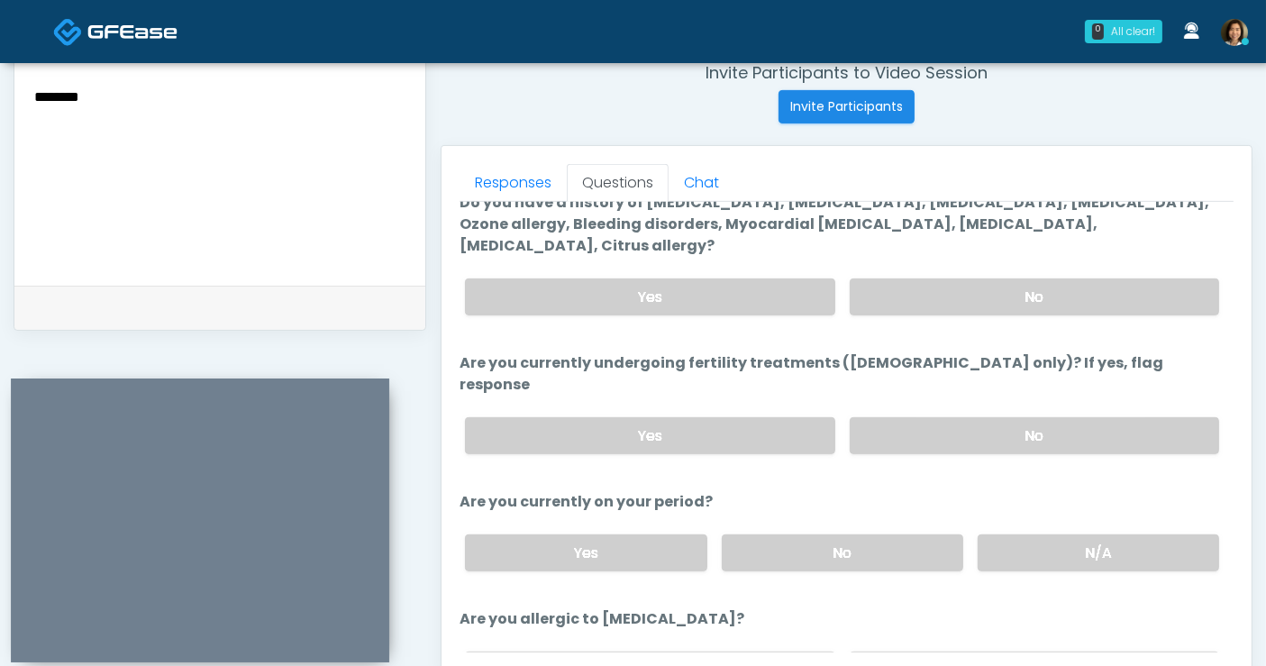
scroll to position [105, 0]
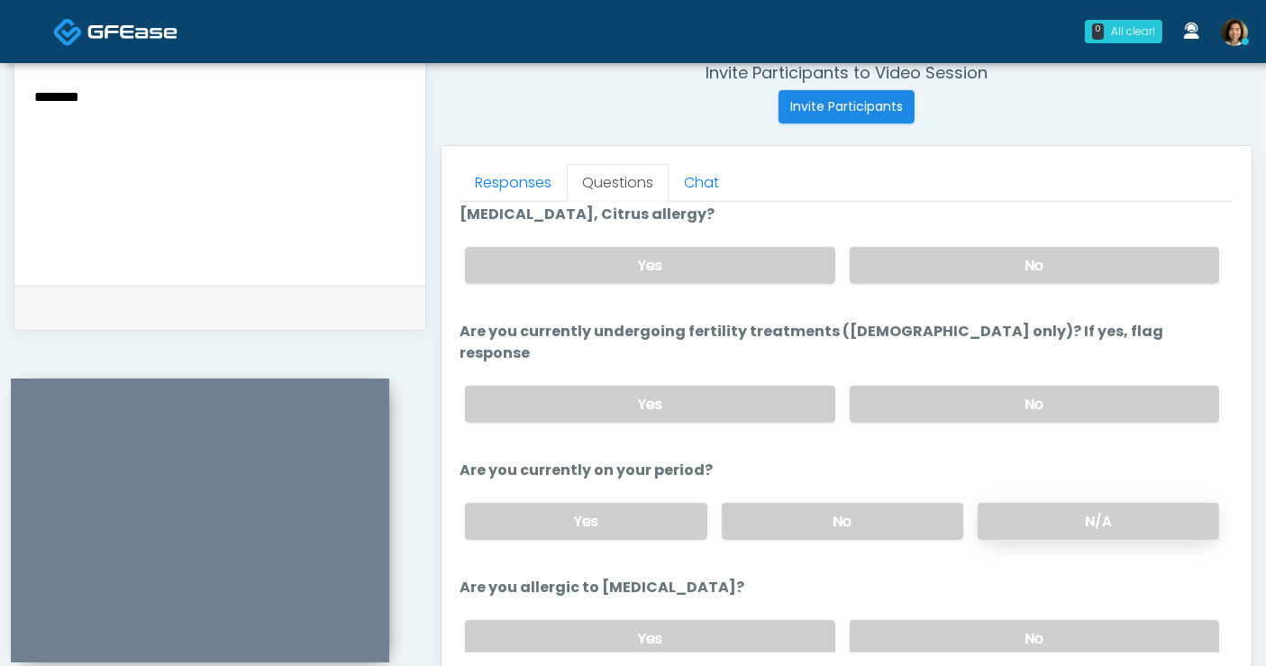
click at [1037, 503] on label "N/A" at bounding box center [1099, 521] width 242 height 37
drag, startPoint x: 1072, startPoint y: 589, endPoint x: 1044, endPoint y: 586, distance: 28.2
click at [1071, 620] on label "No" at bounding box center [1034, 638] width 369 height 37
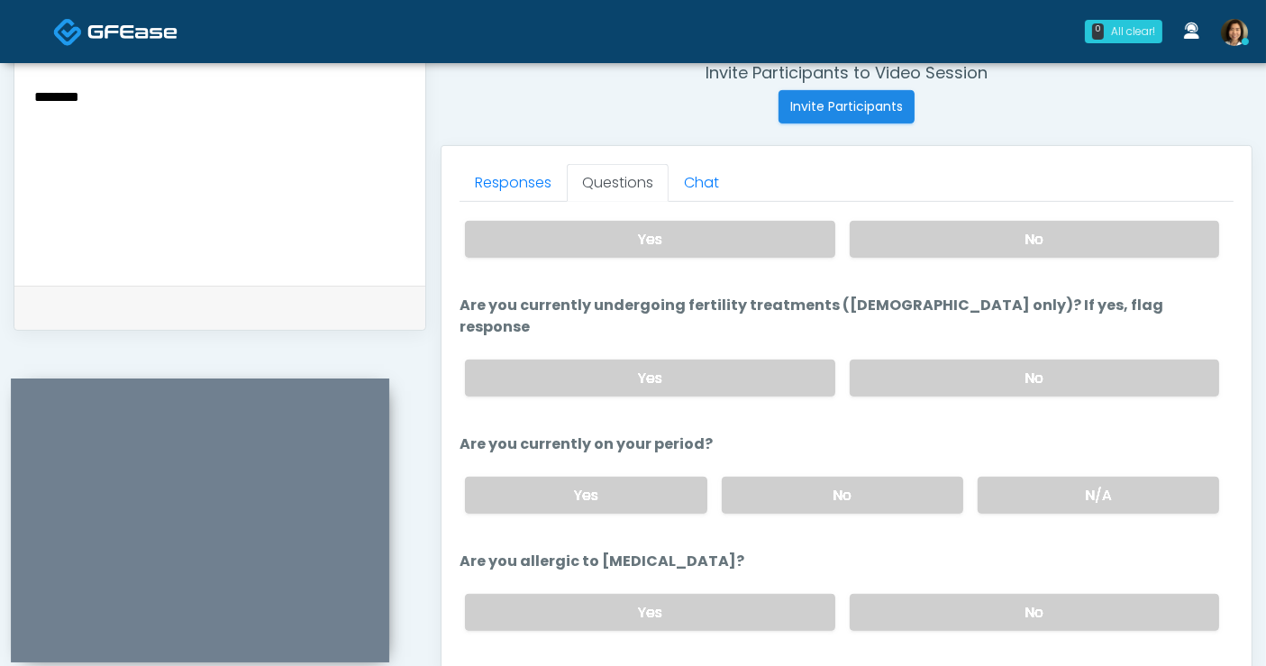
drag, startPoint x: 499, startPoint y: 632, endPoint x: 502, endPoint y: 622, distance: 10.3
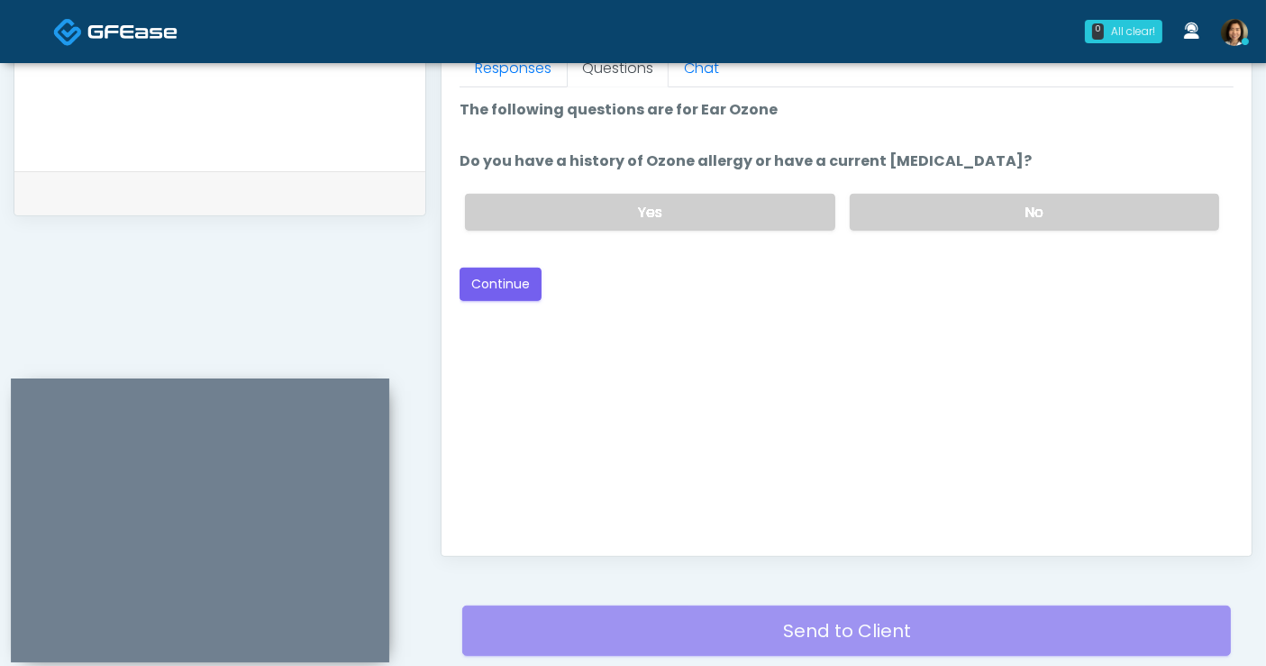
scroll to position [648, 0]
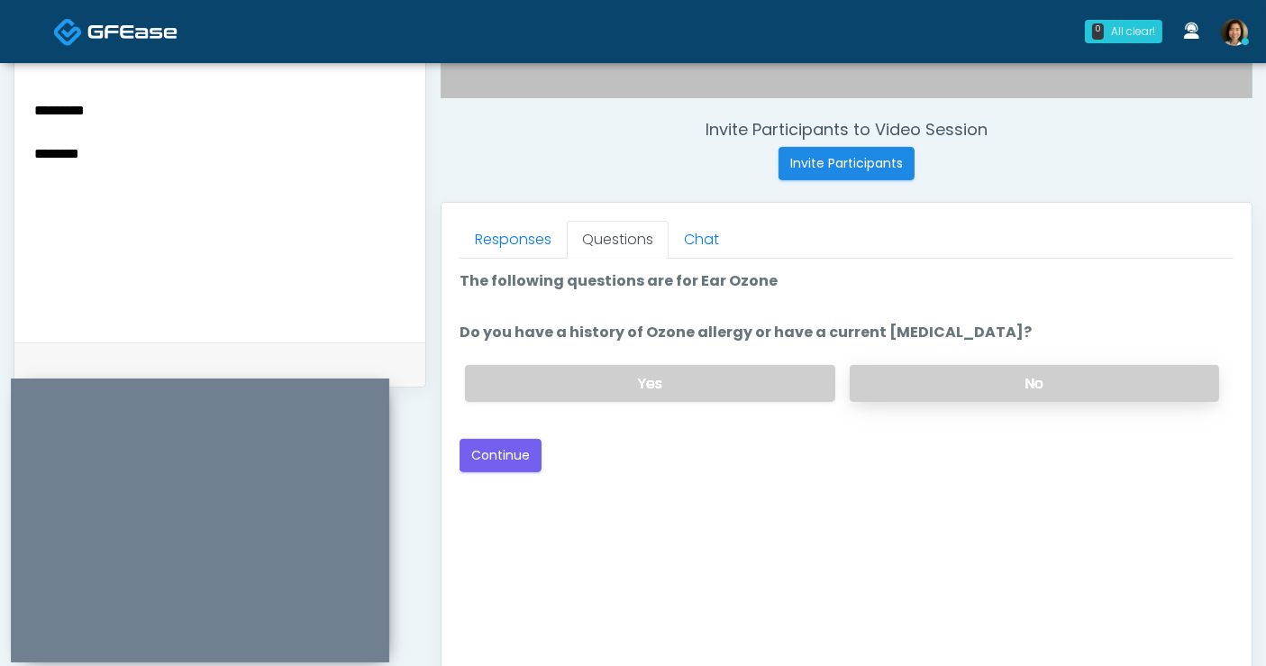
click at [929, 385] on label "No" at bounding box center [1034, 383] width 369 height 37
click at [497, 450] on button "Continue" at bounding box center [501, 455] width 82 height 33
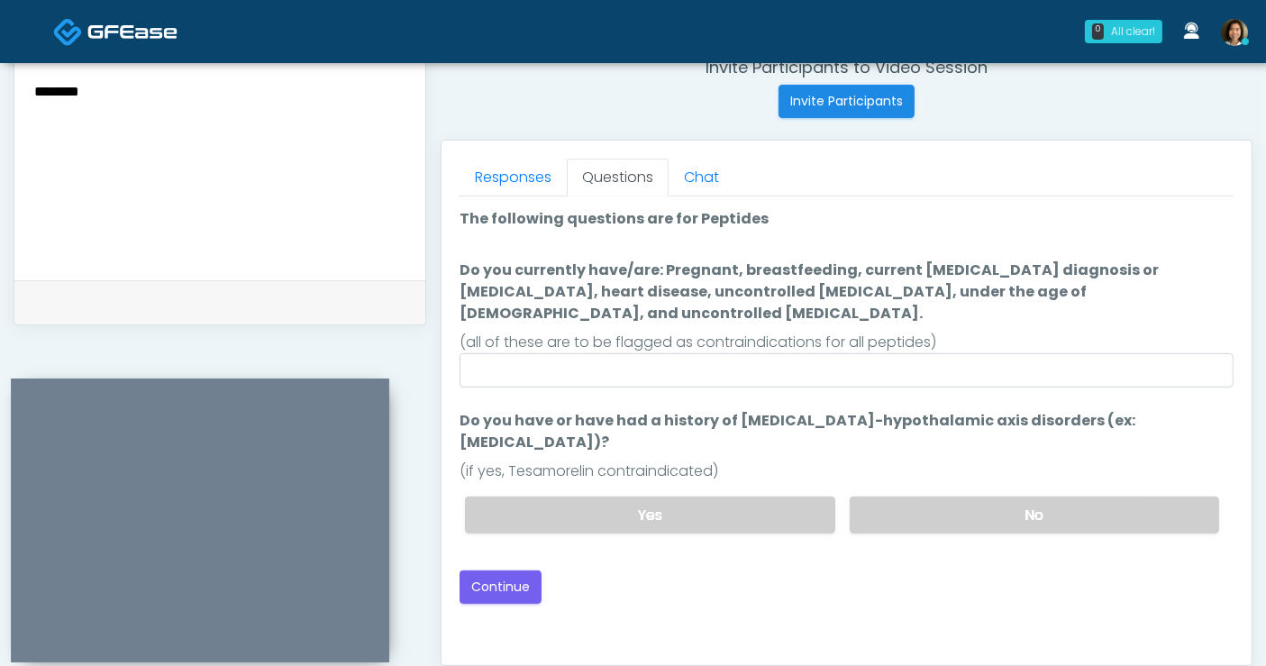
scroll to position [703, 0]
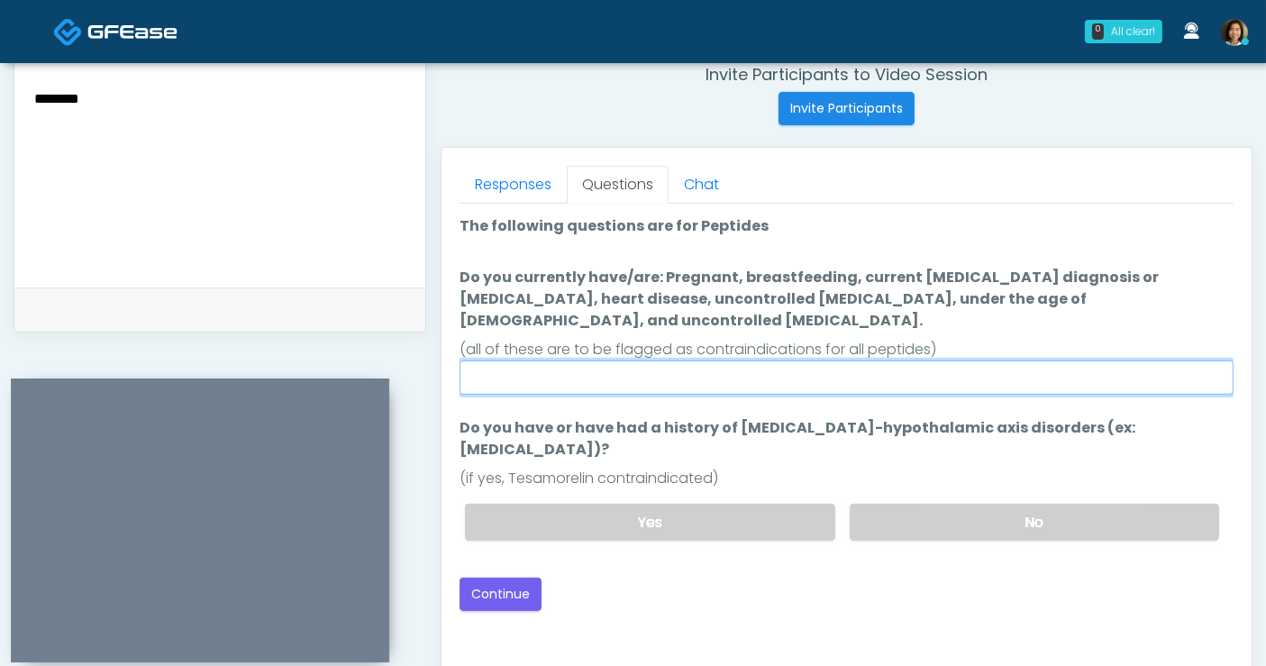
click at [687, 360] on input "Do you currently have/are: Pregnant, breastfeeding, current cancer diagnosis or…" at bounding box center [847, 377] width 774 height 34
type input "**"
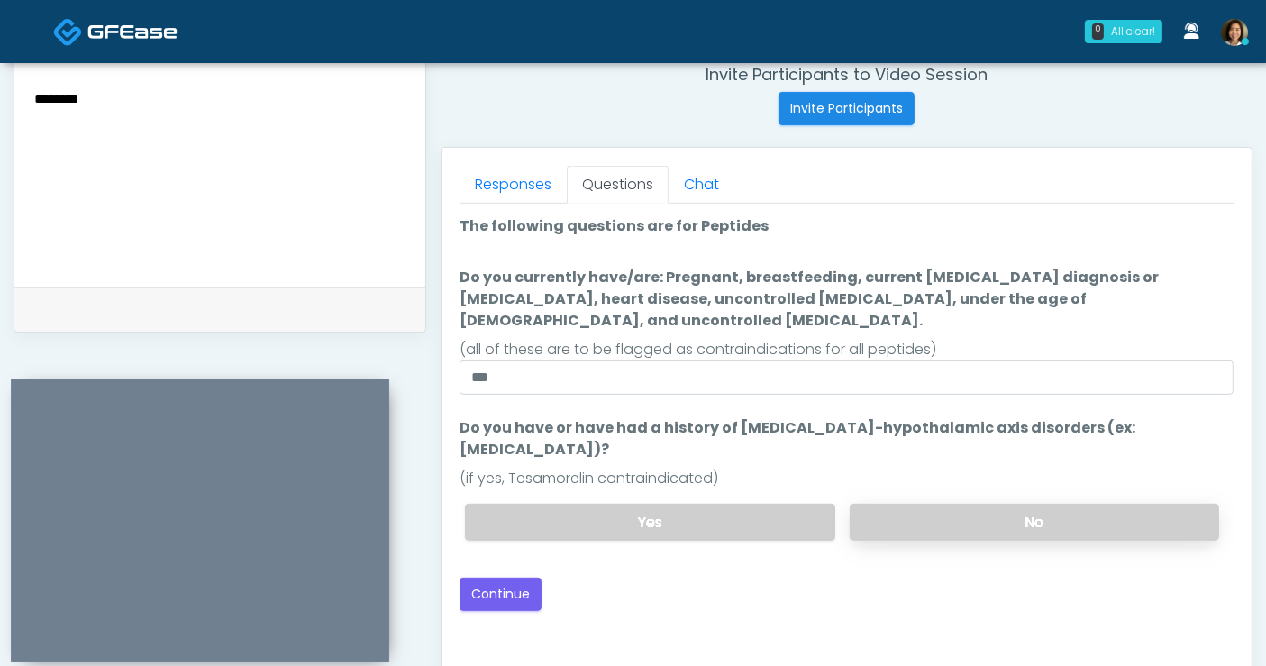
click at [956, 504] on label "No" at bounding box center [1034, 522] width 369 height 37
click at [515, 578] on button "Continue" at bounding box center [501, 594] width 82 height 33
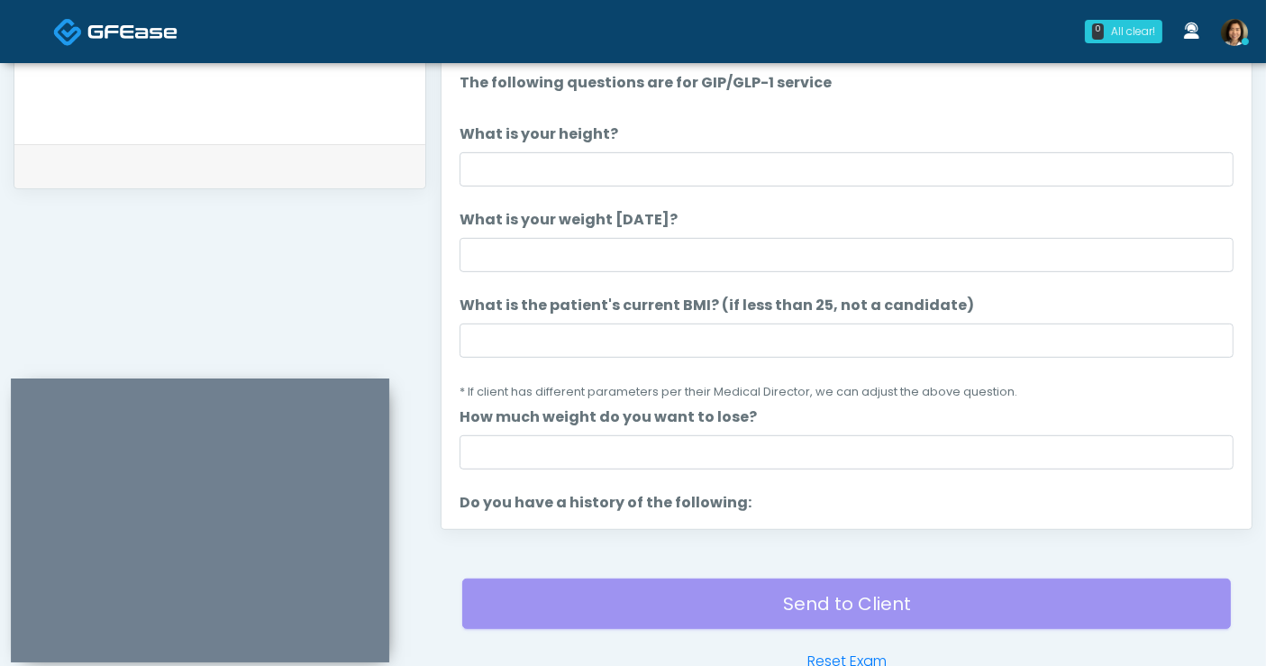
scroll to position [731, 0]
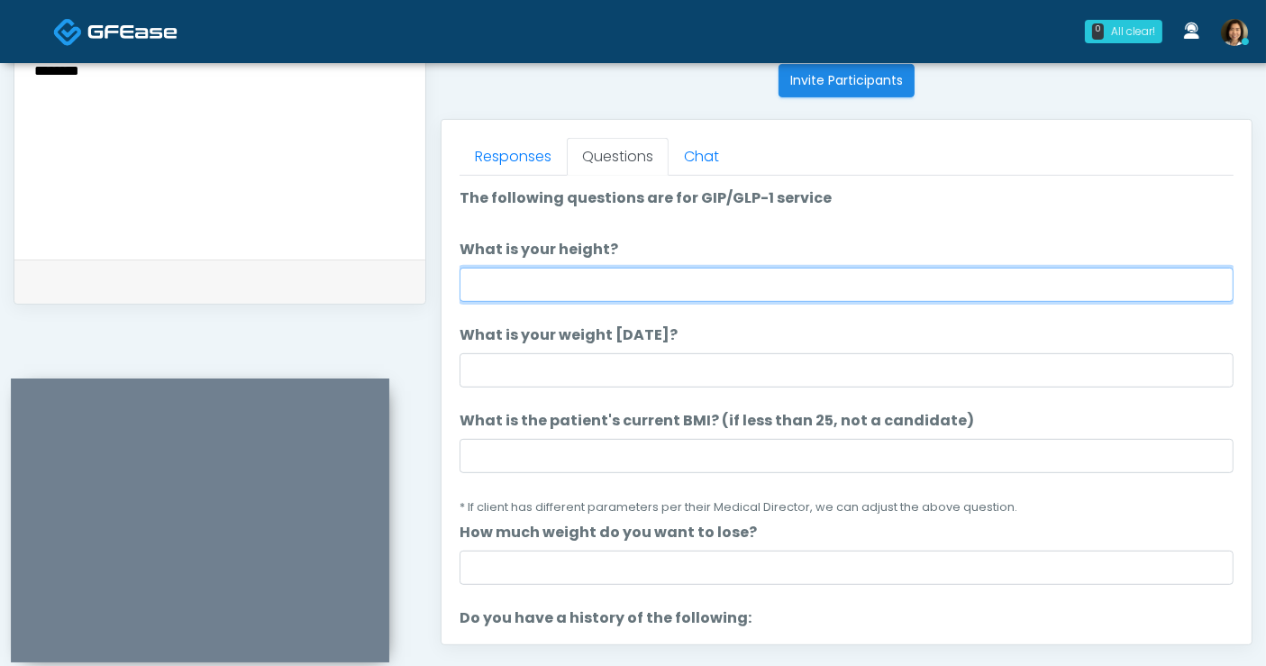
click at [535, 274] on input "What is your height?" at bounding box center [847, 285] width 774 height 34
type input "**"
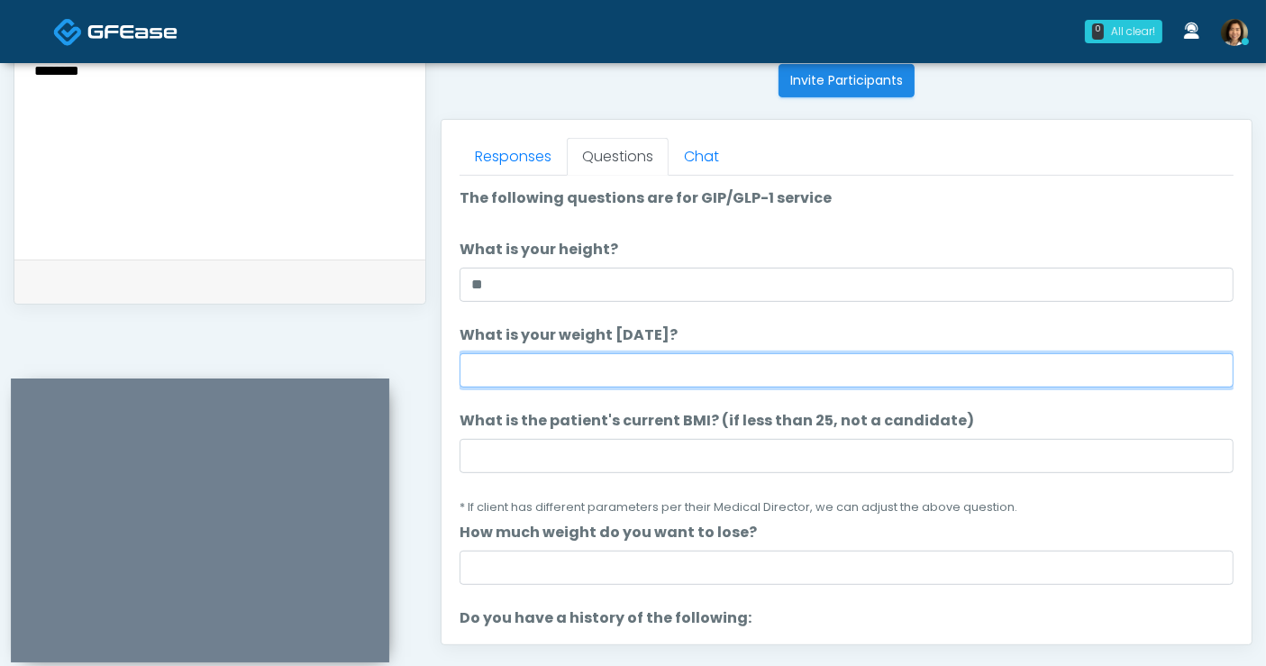
click at [553, 369] on input "What is your weight today?" at bounding box center [847, 370] width 774 height 34
type input "***"
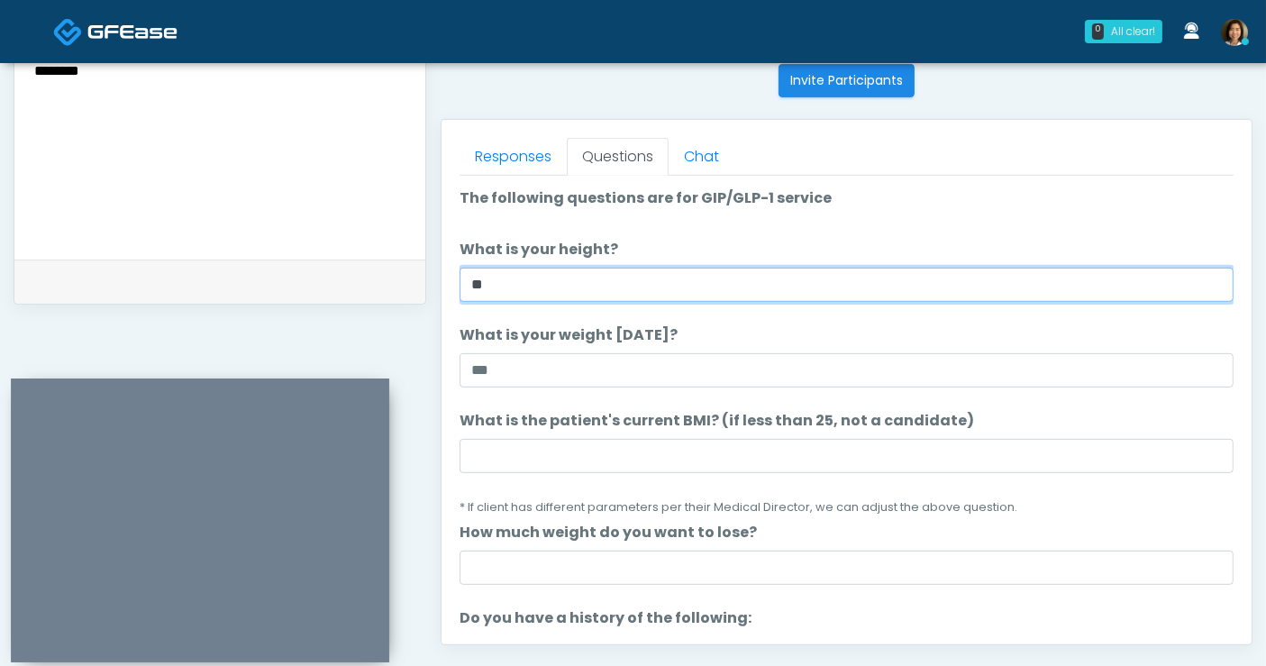
click at [554, 279] on input "**" at bounding box center [847, 285] width 774 height 34
type input "****"
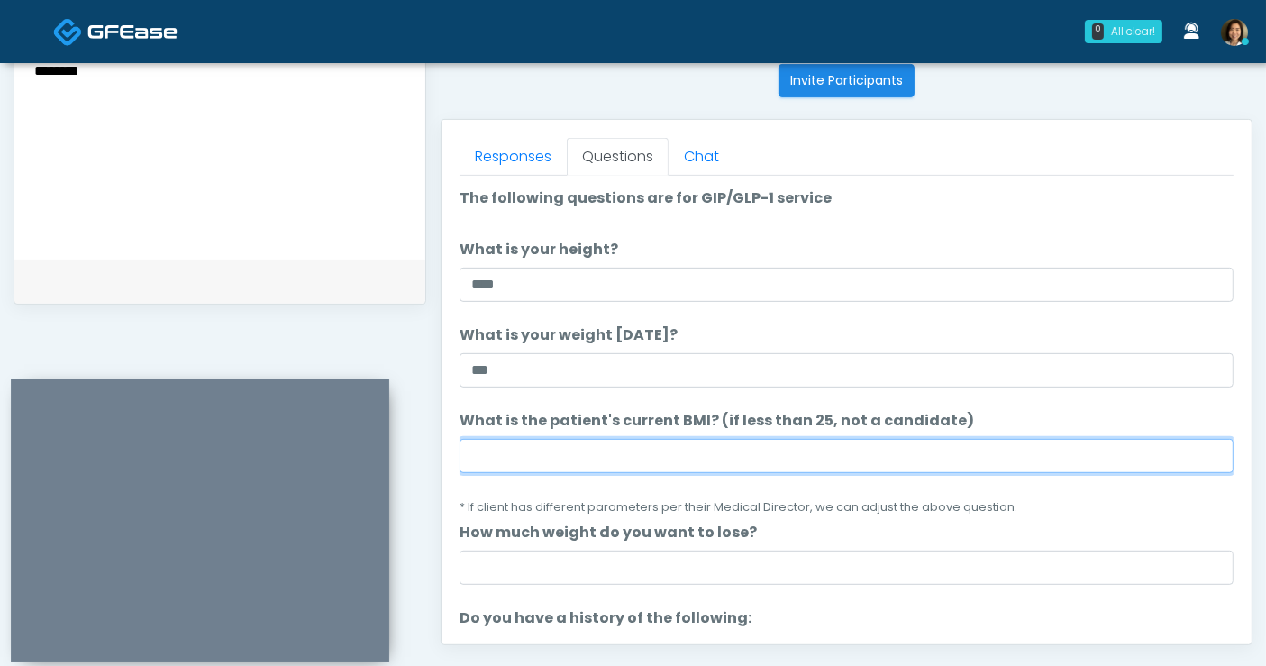
click at [642, 454] on input "What is the patient's current BMI? (if less than 25, not a candidate)" at bounding box center [847, 456] width 774 height 34
type input "****"
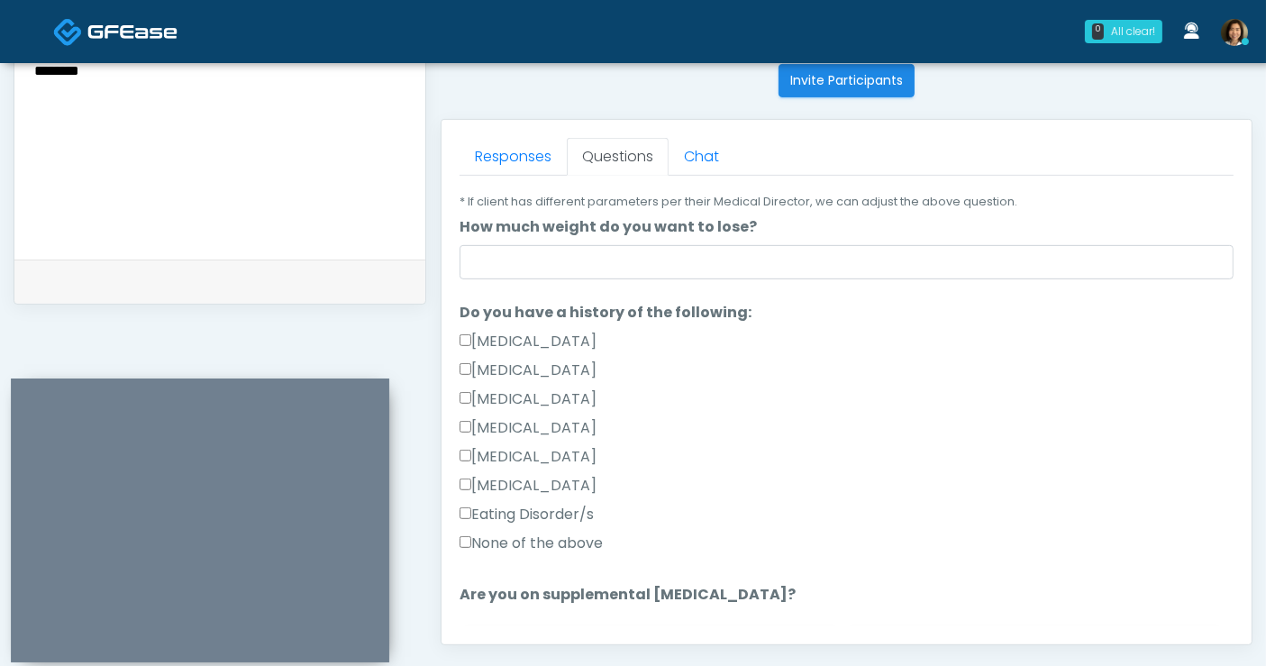
scroll to position [310, 0]
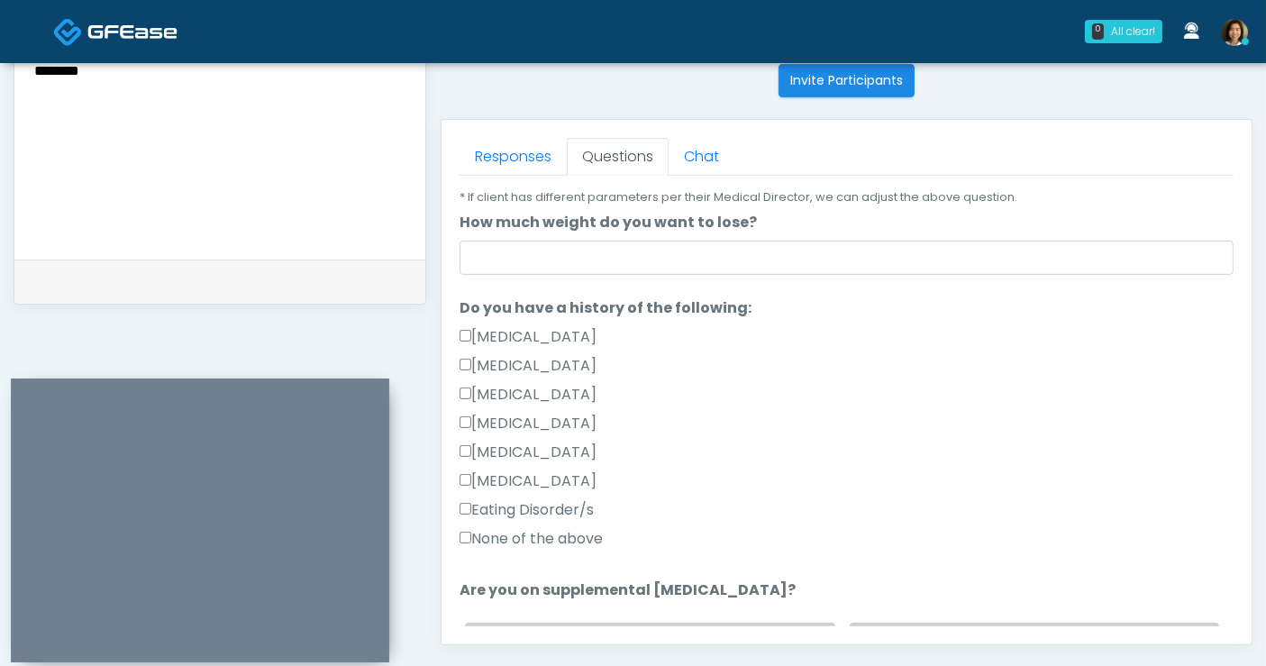
click at [524, 537] on label "None of the above" at bounding box center [531, 539] width 143 height 22
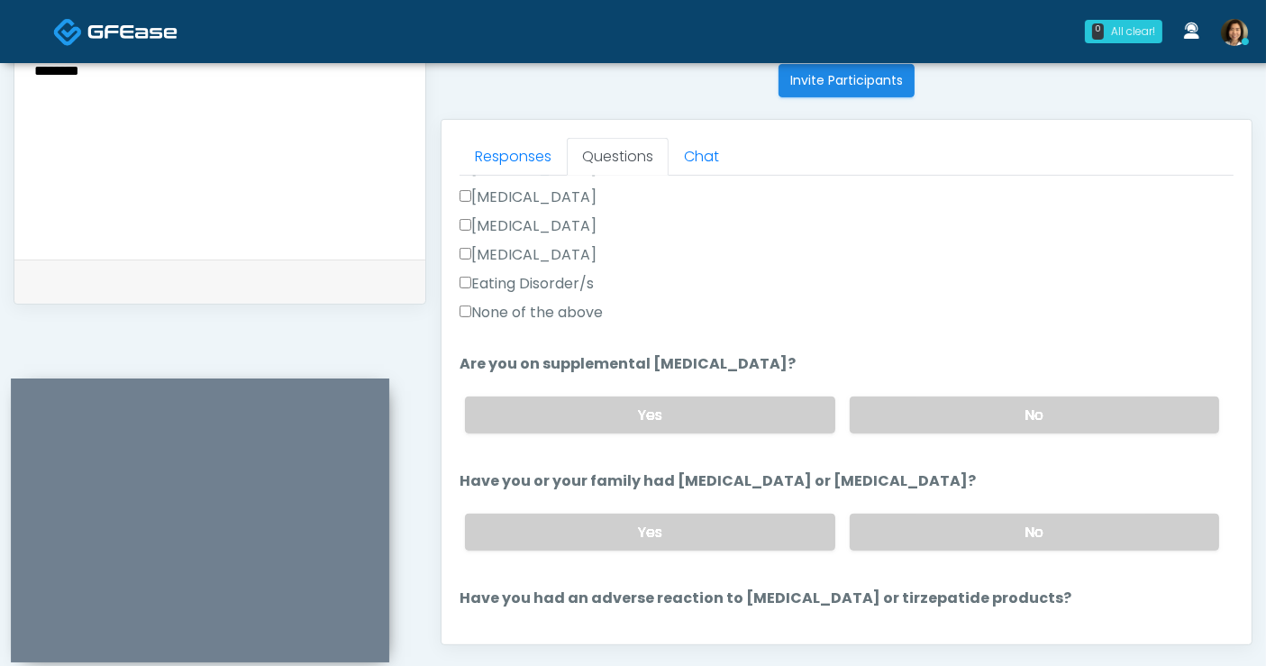
scroll to position [539, 0]
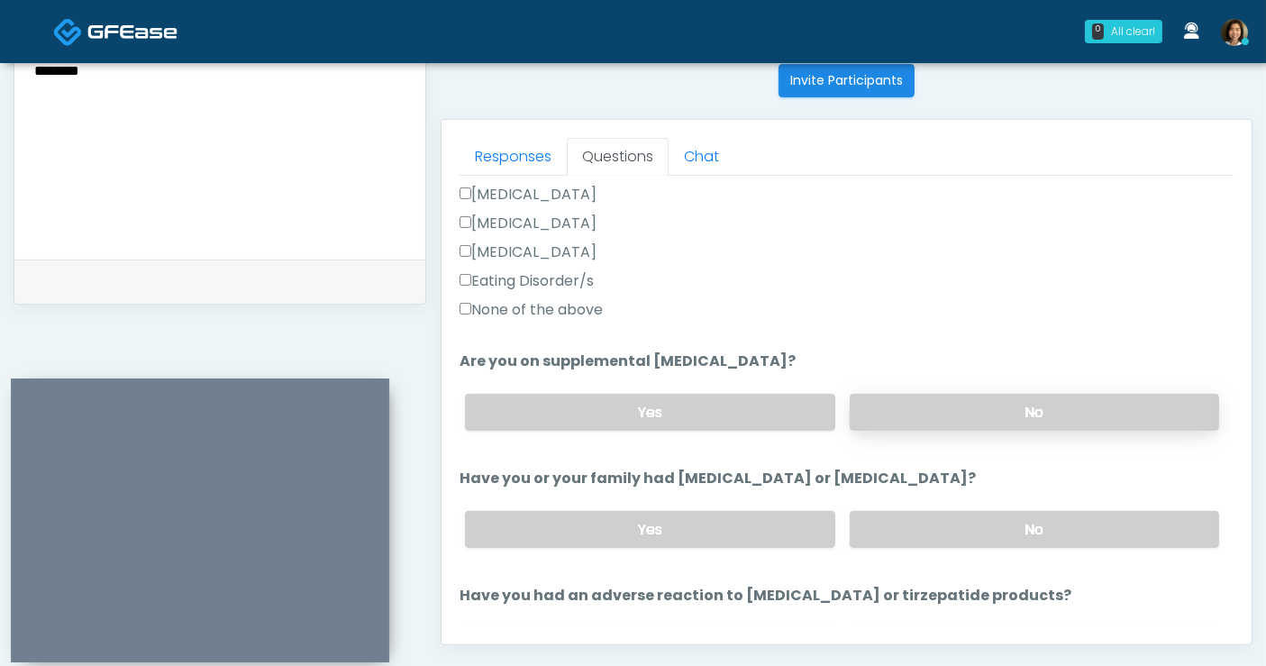
click at [1037, 400] on label "No" at bounding box center [1034, 412] width 369 height 37
drag, startPoint x: 1033, startPoint y: 524, endPoint x: 1154, endPoint y: 467, distance: 134.6
click at [1035, 524] on label "No" at bounding box center [1034, 529] width 369 height 37
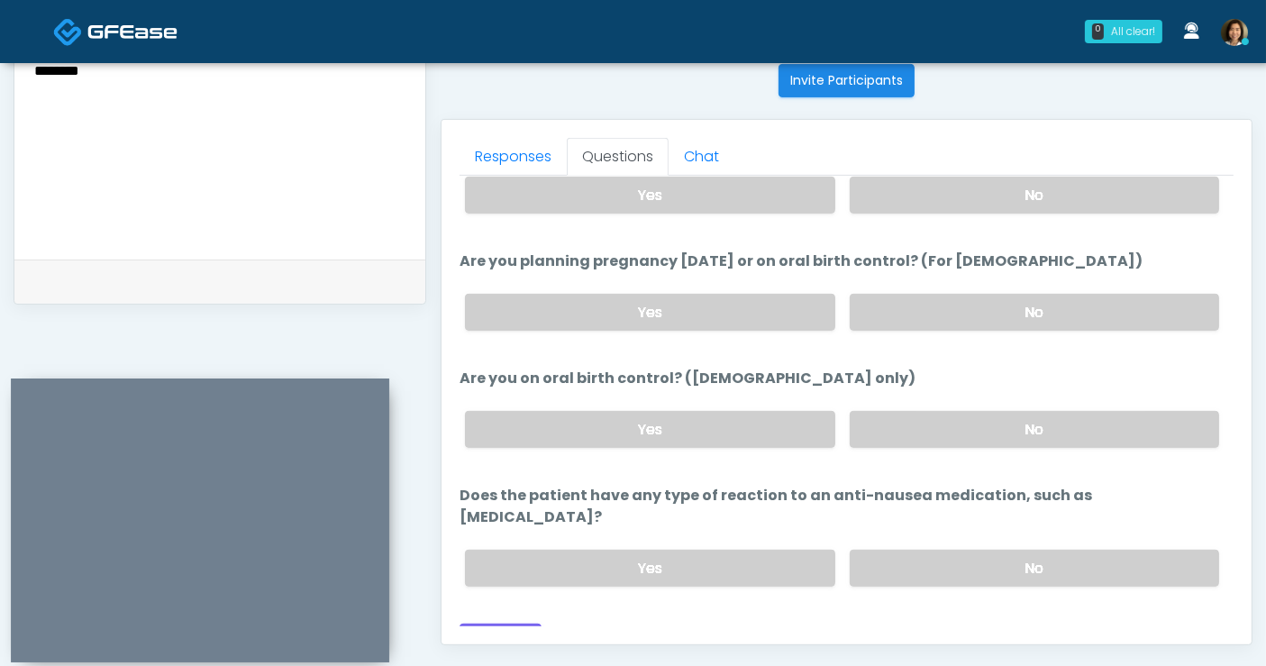
scroll to position [992, 0]
click at [1054, 548] on label "No" at bounding box center [1034, 566] width 369 height 37
click at [512, 622] on button "Continue" at bounding box center [501, 638] width 82 height 33
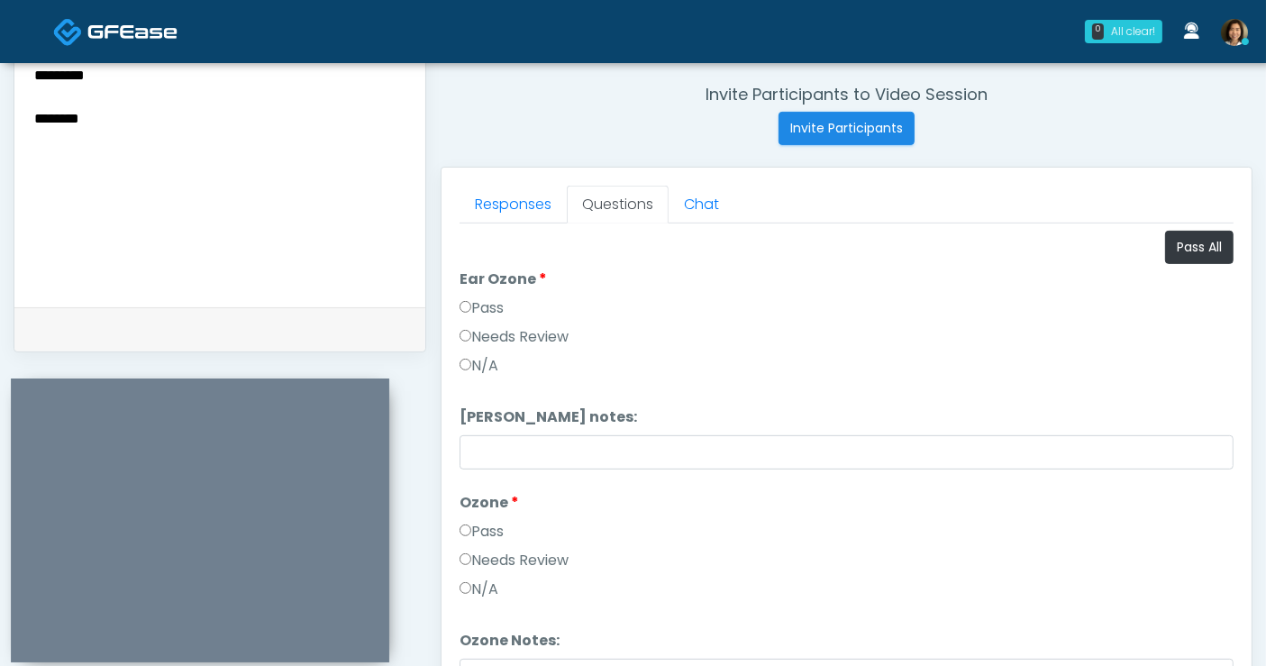
scroll to position [671, 0]
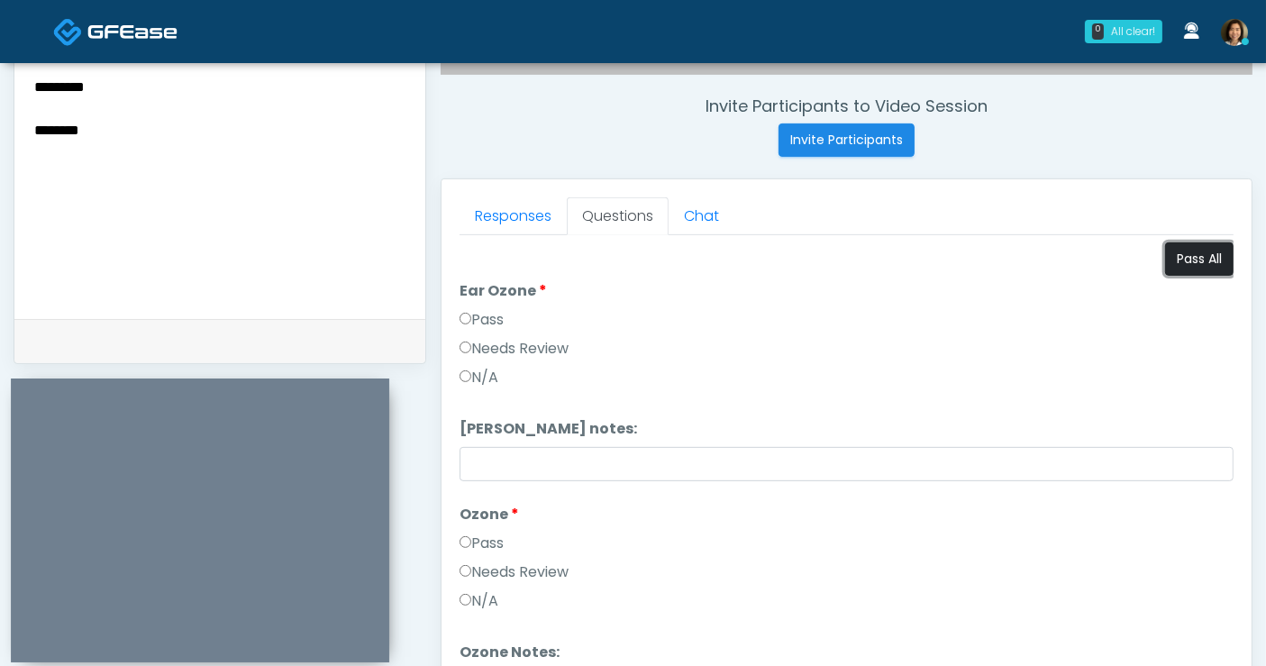
click at [1182, 260] on button "Pass All" at bounding box center [1199, 258] width 68 height 33
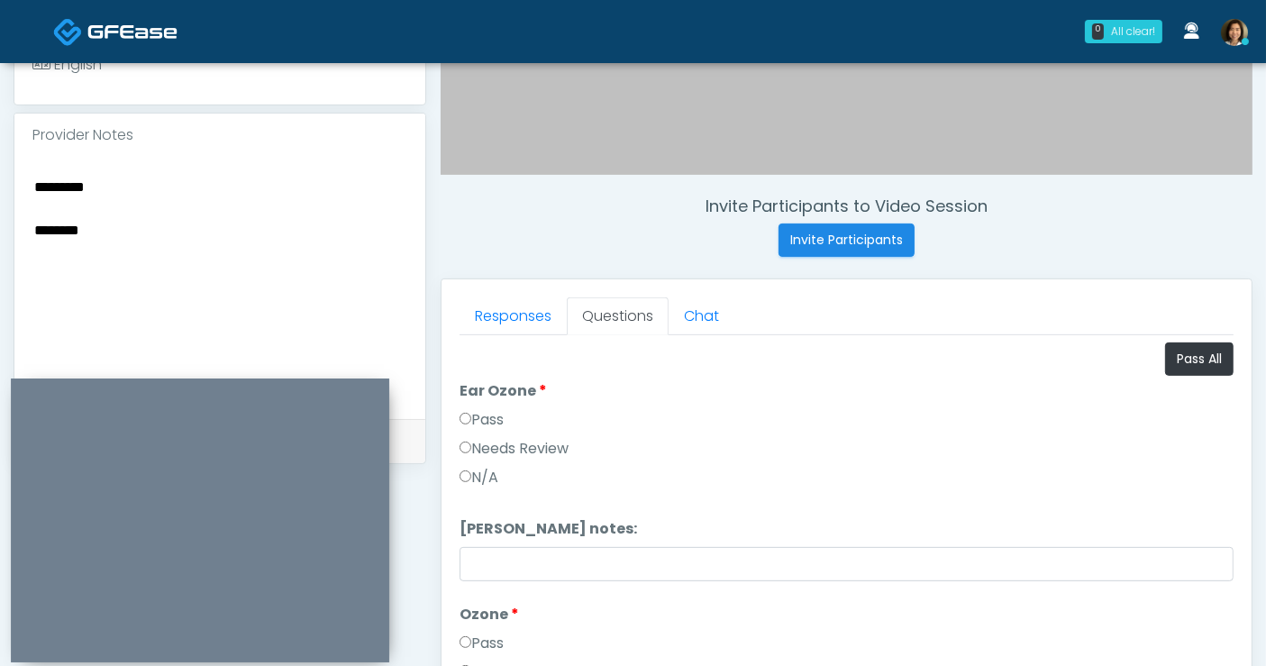
drag, startPoint x: 38, startPoint y: 154, endPoint x: -65, endPoint y: 117, distance: 109.2
click at [0, 117] on html "0 All clear! All clear! Shu Dong In Exam - 2m 54s TX Michelle Picione AK AZ CA …" at bounding box center [633, 238] width 1266 height 1618
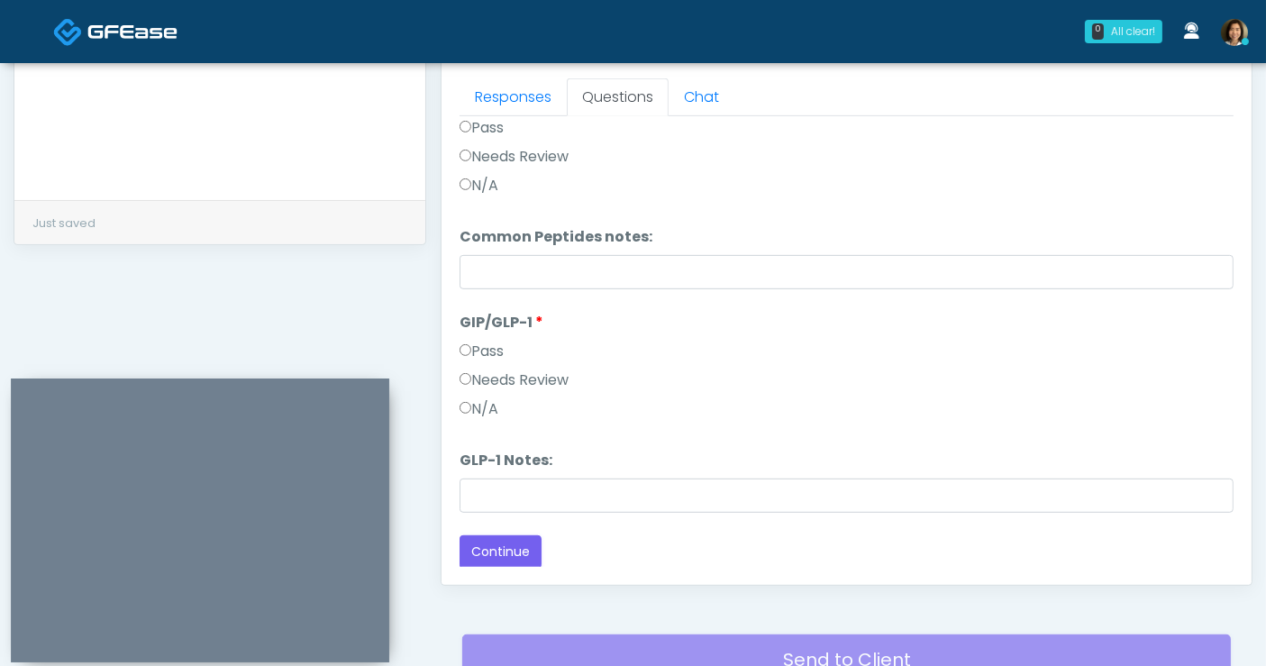
scroll to position [794, 0]
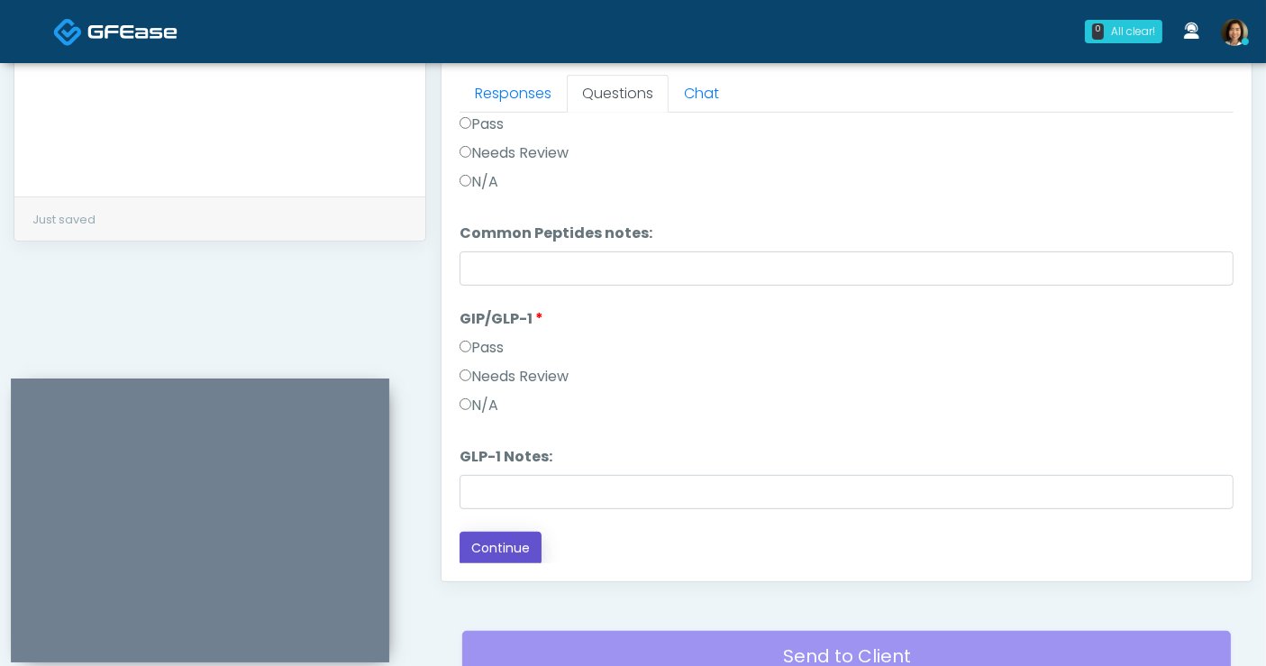
click at [512, 547] on button "Continue" at bounding box center [501, 548] width 82 height 33
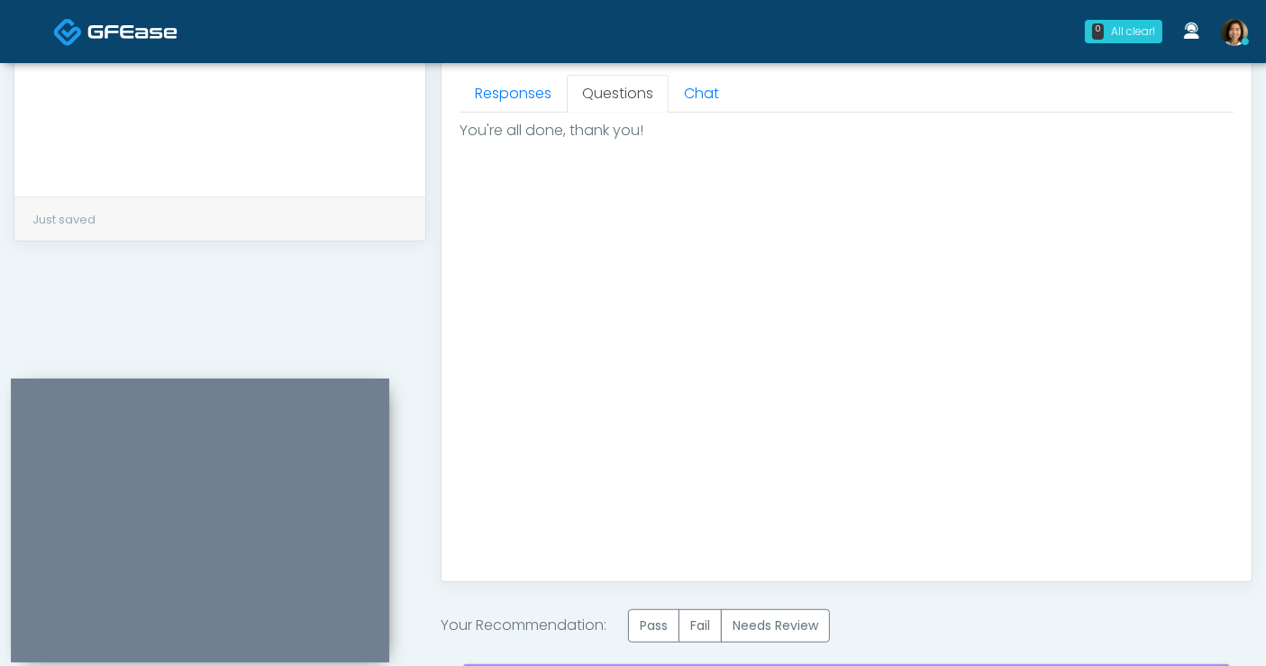
scroll to position [0, 0]
click at [657, 600] on div "Invite Participants to Video Session Invite Participants Responses Questions Ch…" at bounding box center [839, 54] width 826 height 1408
click at [657, 619] on label "Pass" at bounding box center [653, 625] width 51 height 33
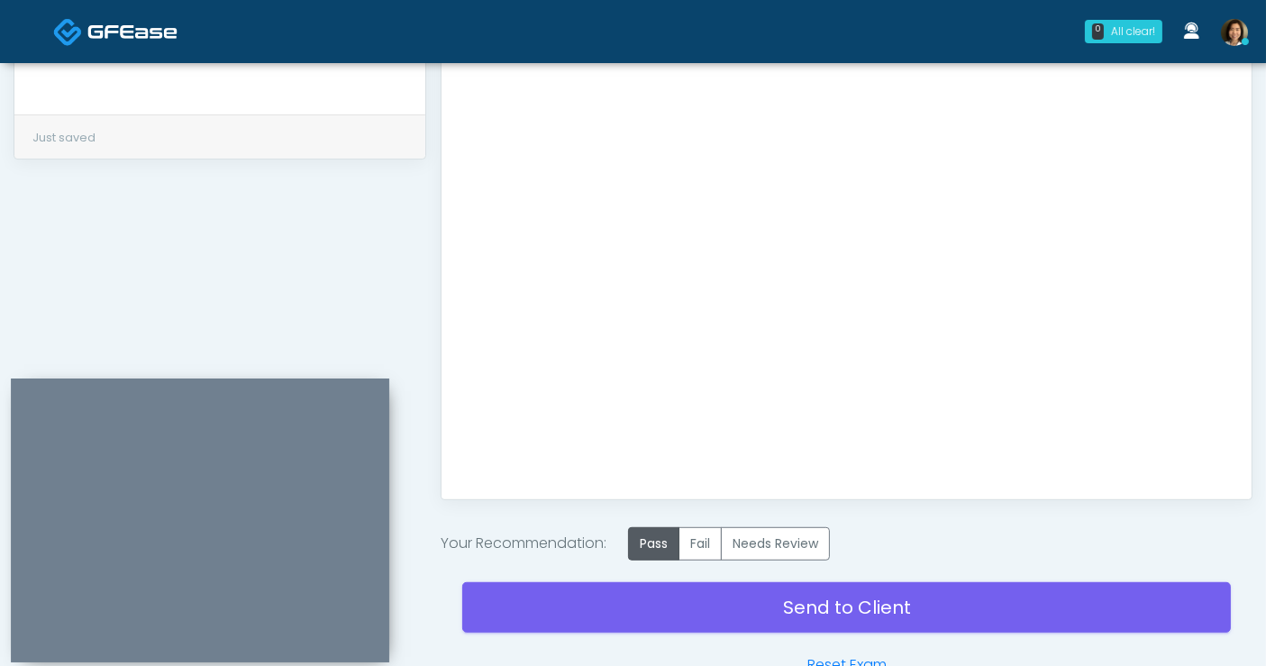
scroll to position [894, 0]
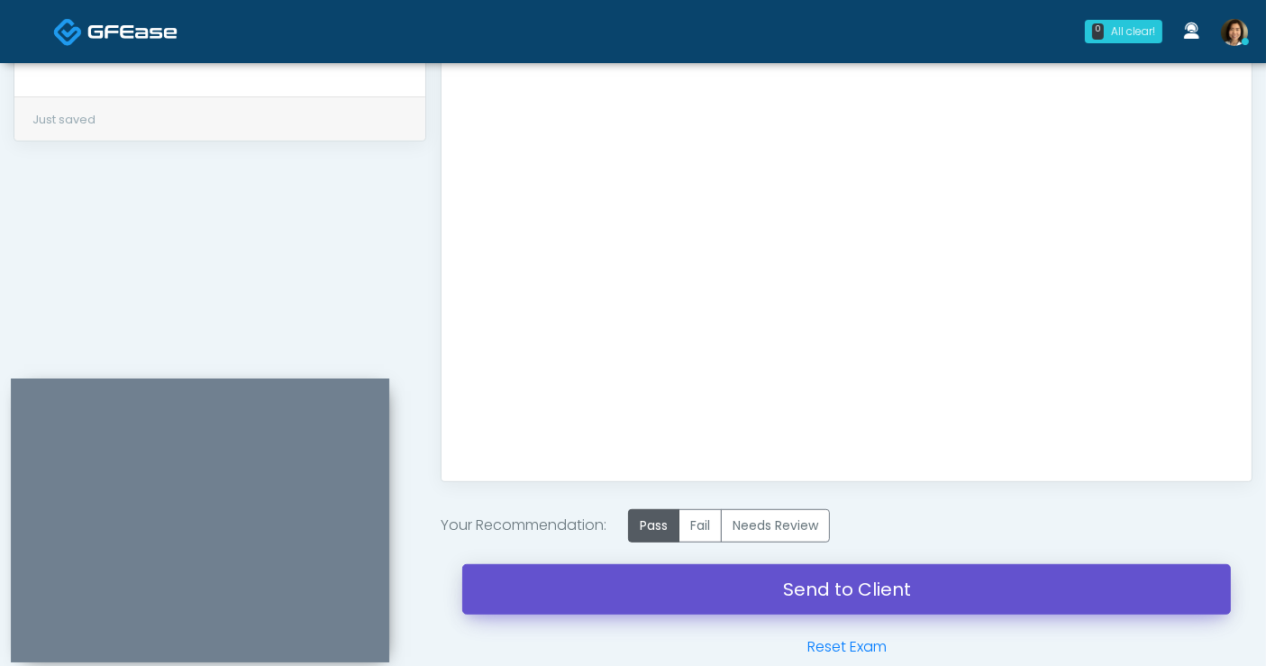
drag, startPoint x: 848, startPoint y: 584, endPoint x: 723, endPoint y: 127, distance: 473.8
click at [848, 584] on link "Send to Client" at bounding box center [846, 589] width 769 height 50
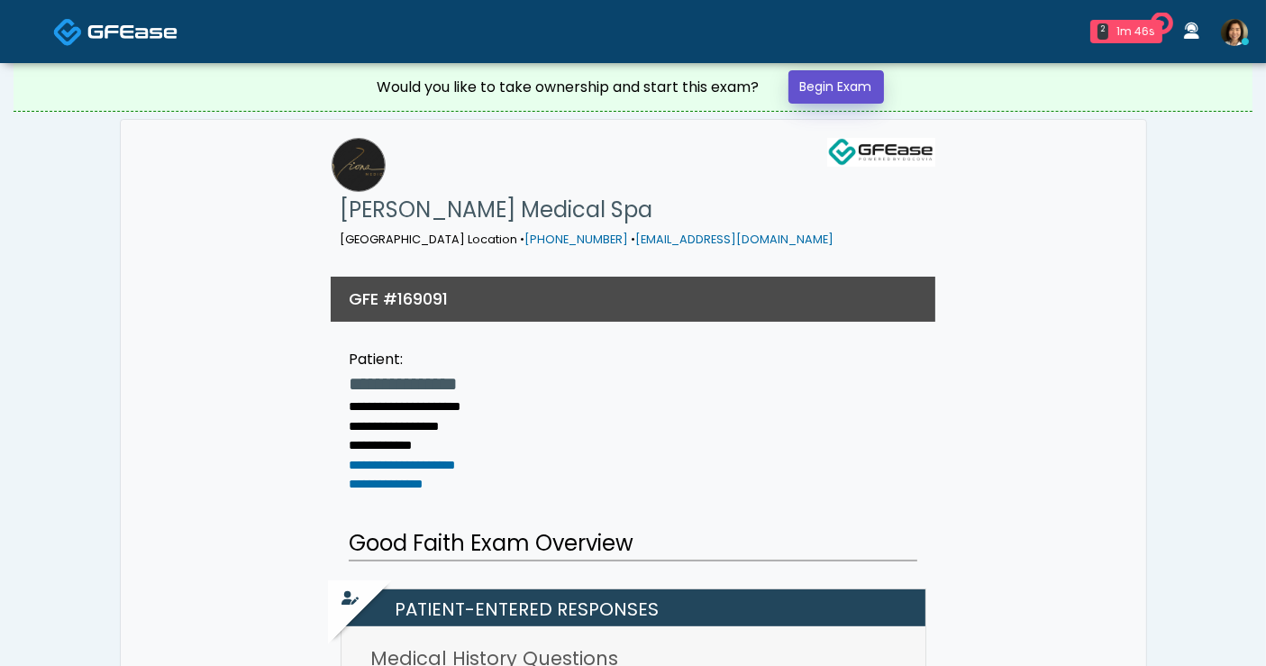
click at [862, 88] on link "Begin Exam" at bounding box center [837, 86] width 96 height 33
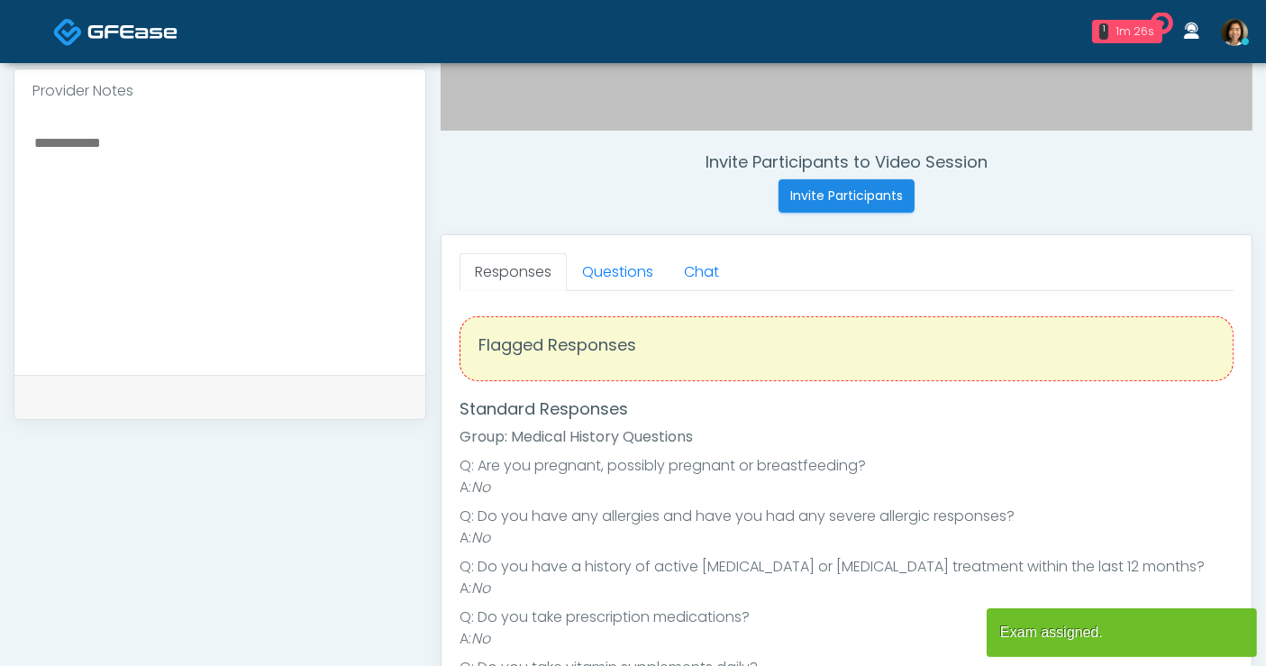
scroll to position [609, 0]
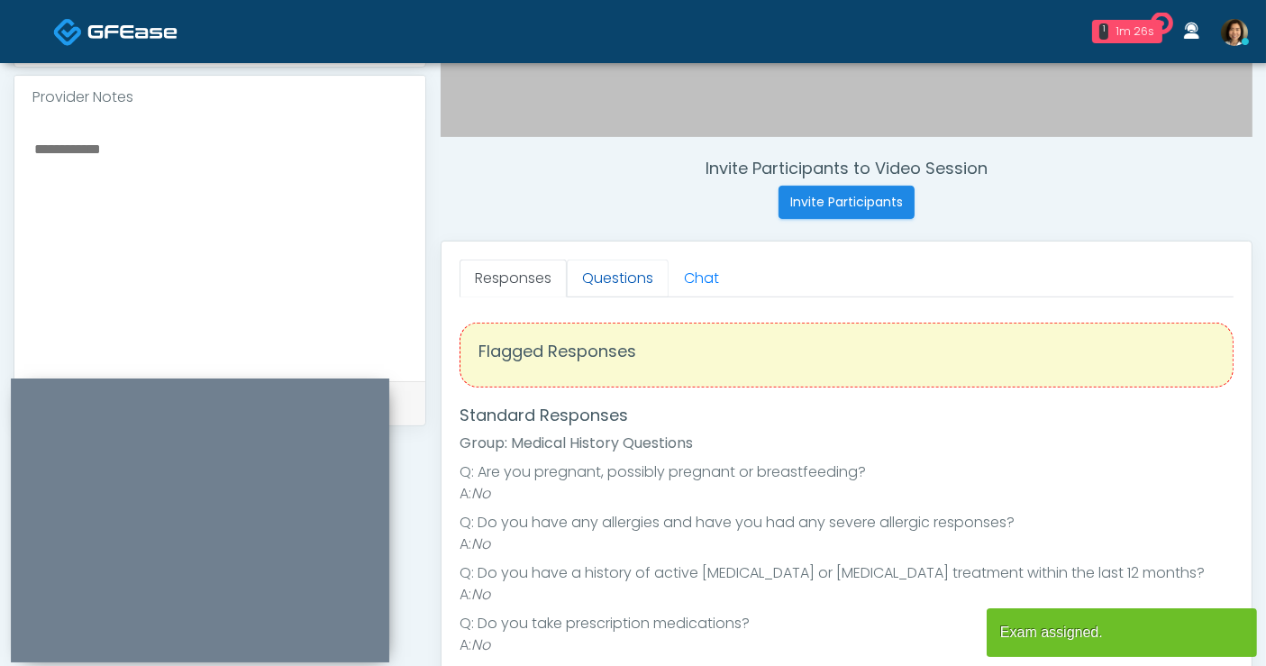
click at [625, 275] on link "Questions" at bounding box center [618, 279] width 102 height 38
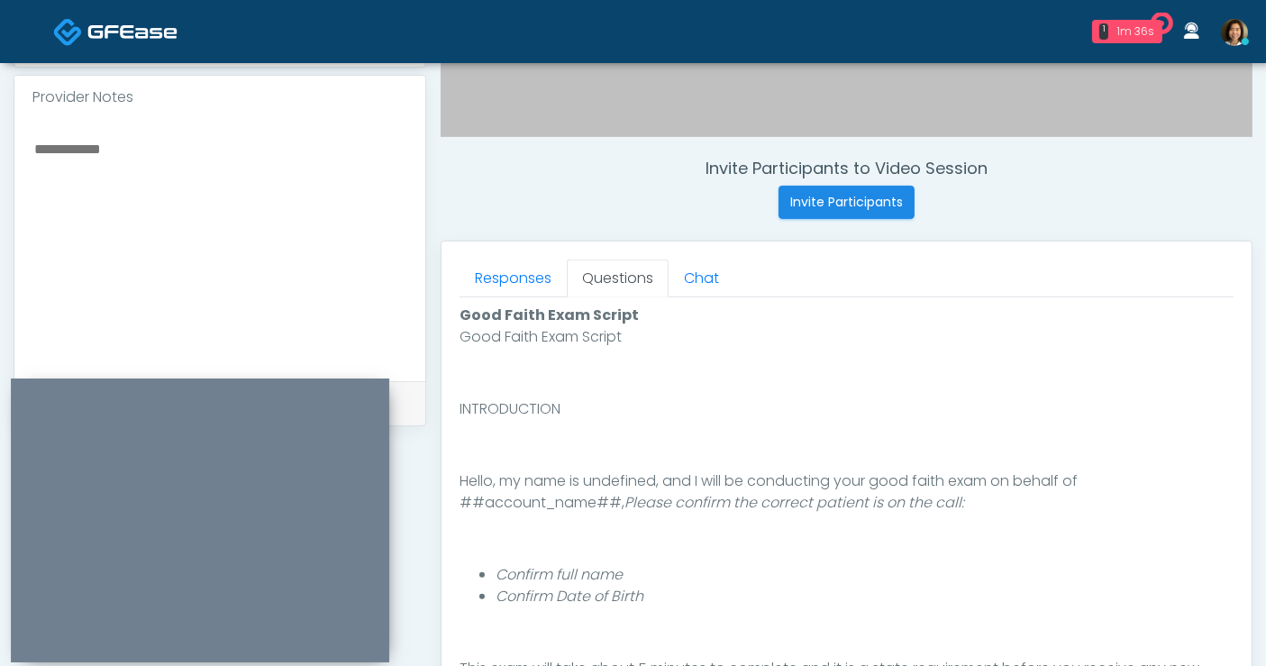
click at [283, 137] on textarea at bounding box center [219, 247] width 375 height 220
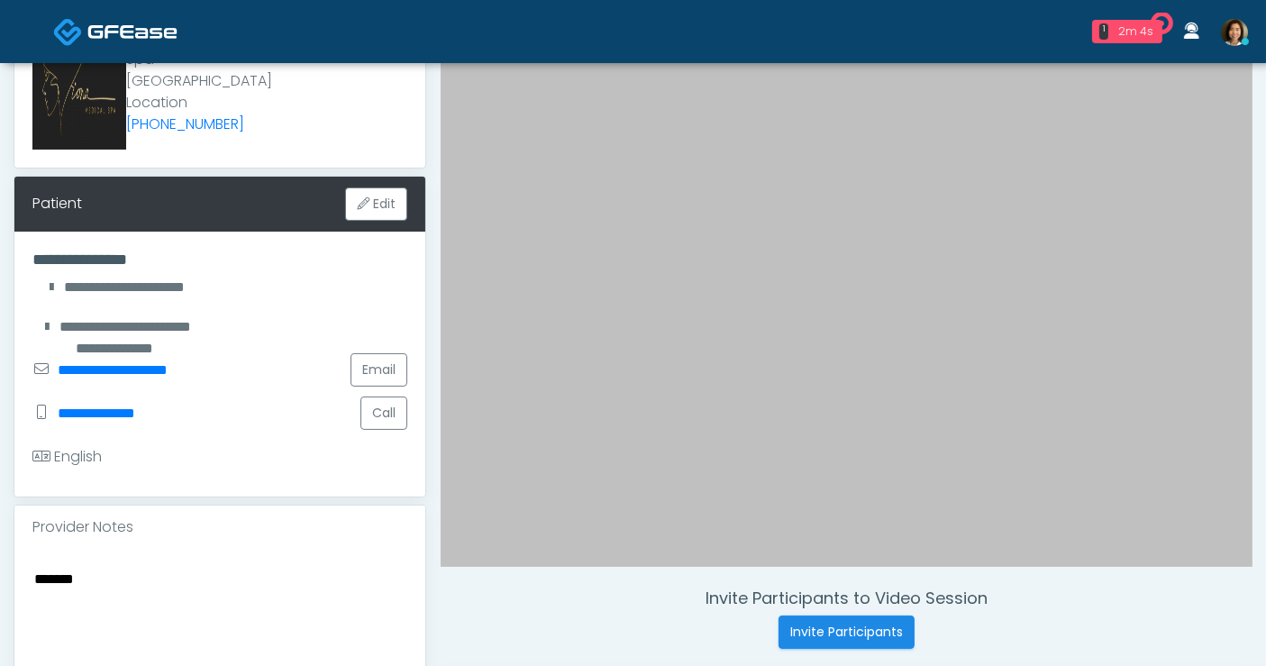
scroll to position [521, 0]
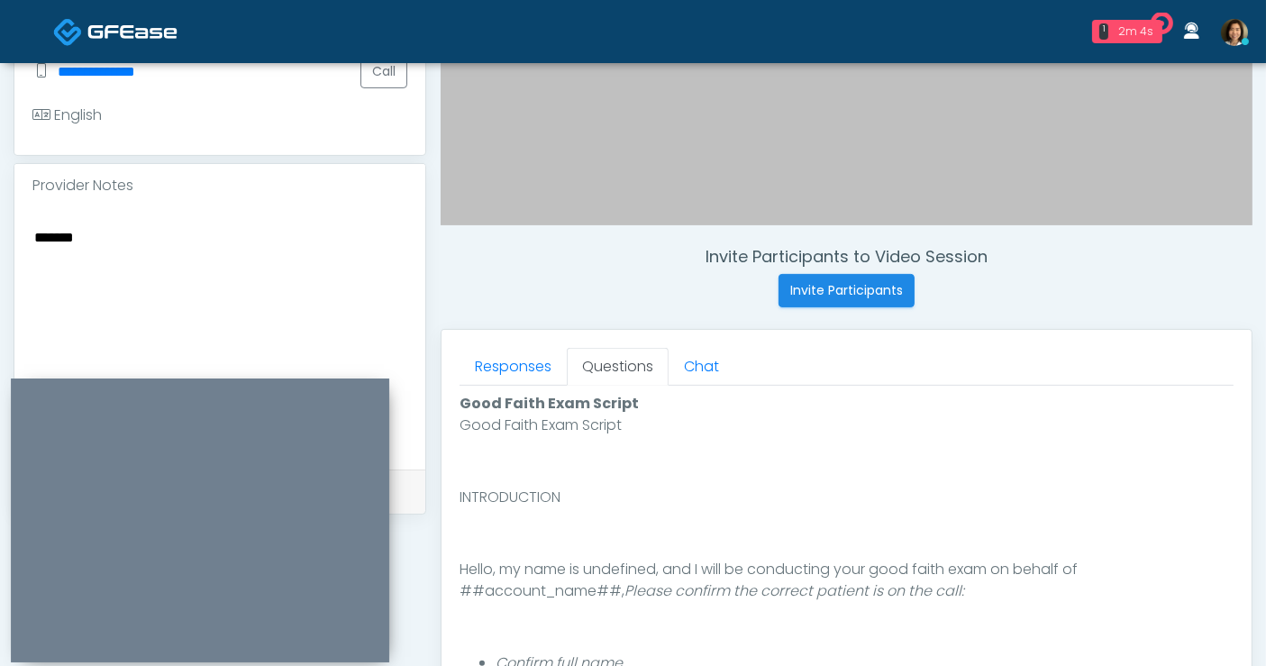
click at [100, 225] on textarea "******" at bounding box center [219, 335] width 375 height 220
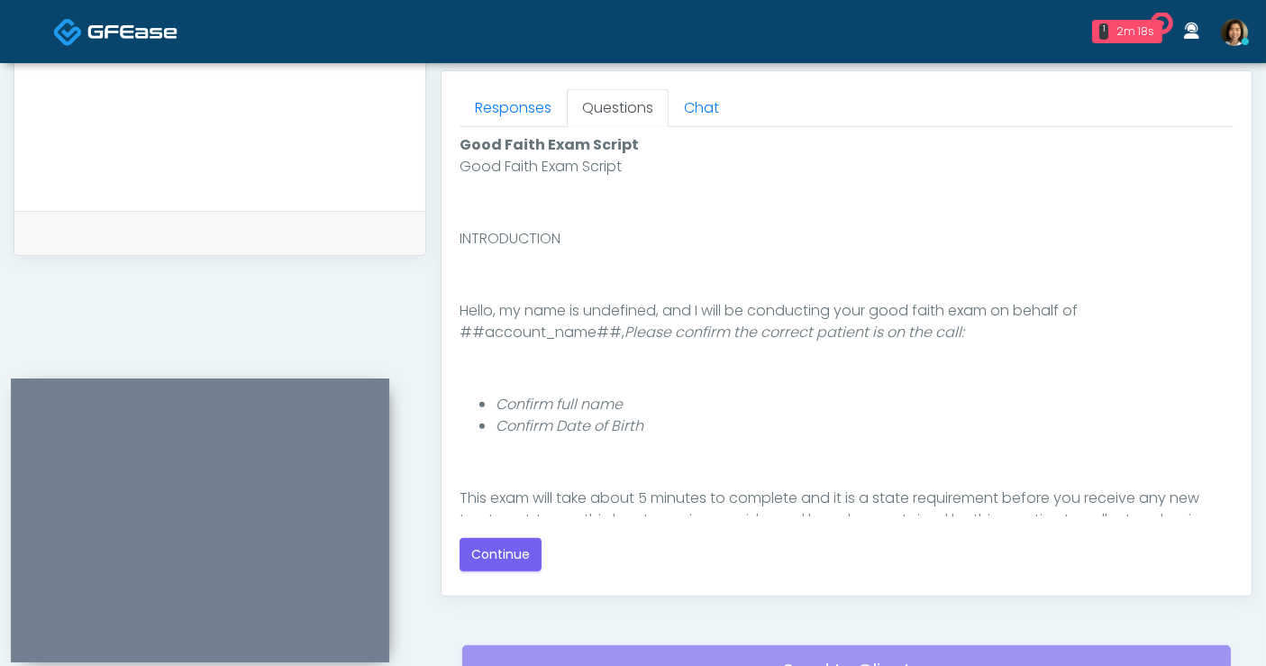
scroll to position [781, 0]
type textarea "**********"
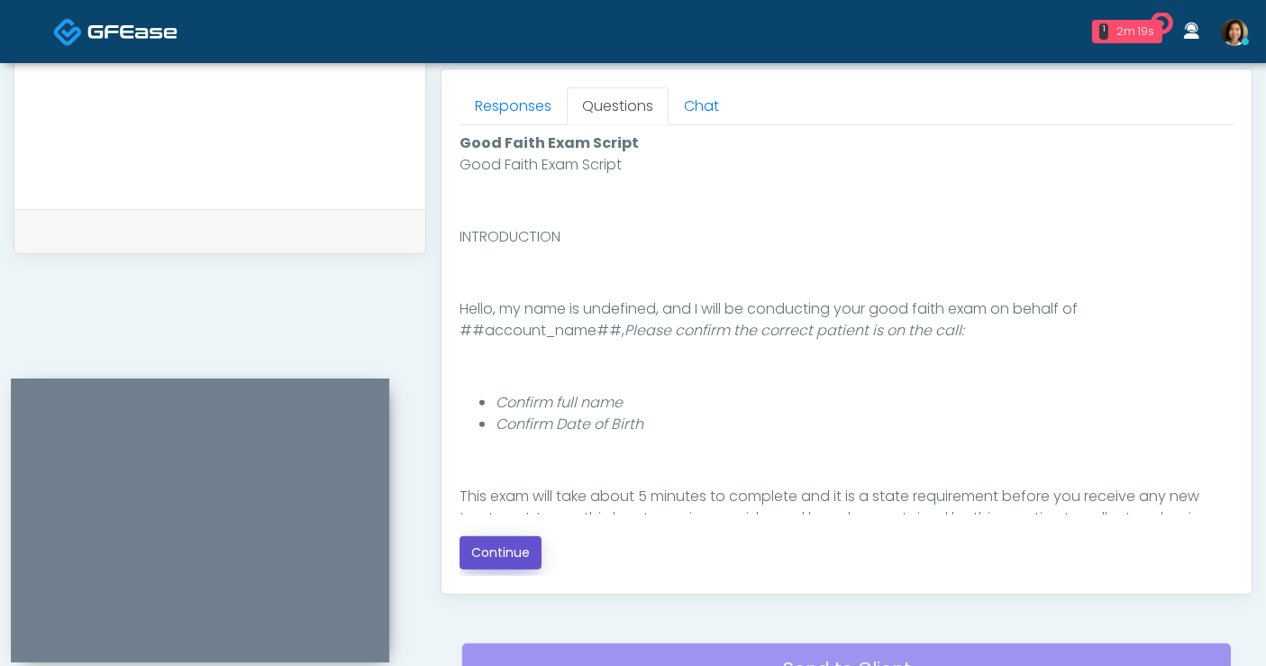
click at [506, 552] on button "Continue" at bounding box center [501, 552] width 82 height 33
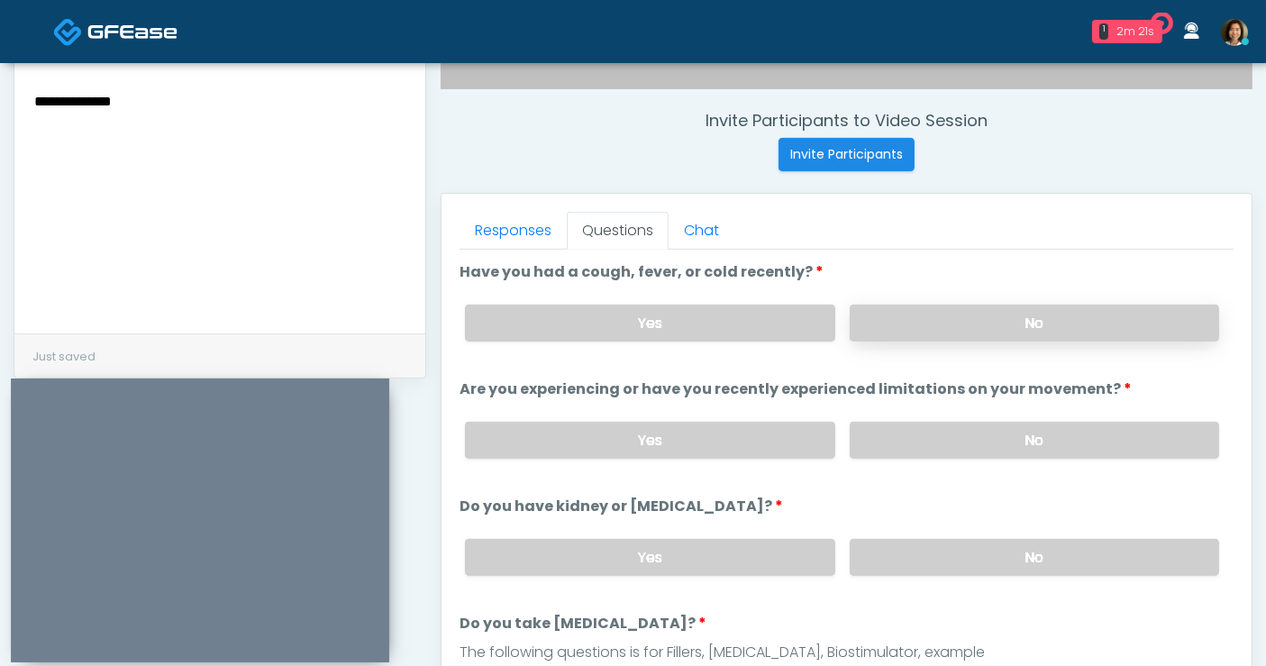
scroll to position [653, 0]
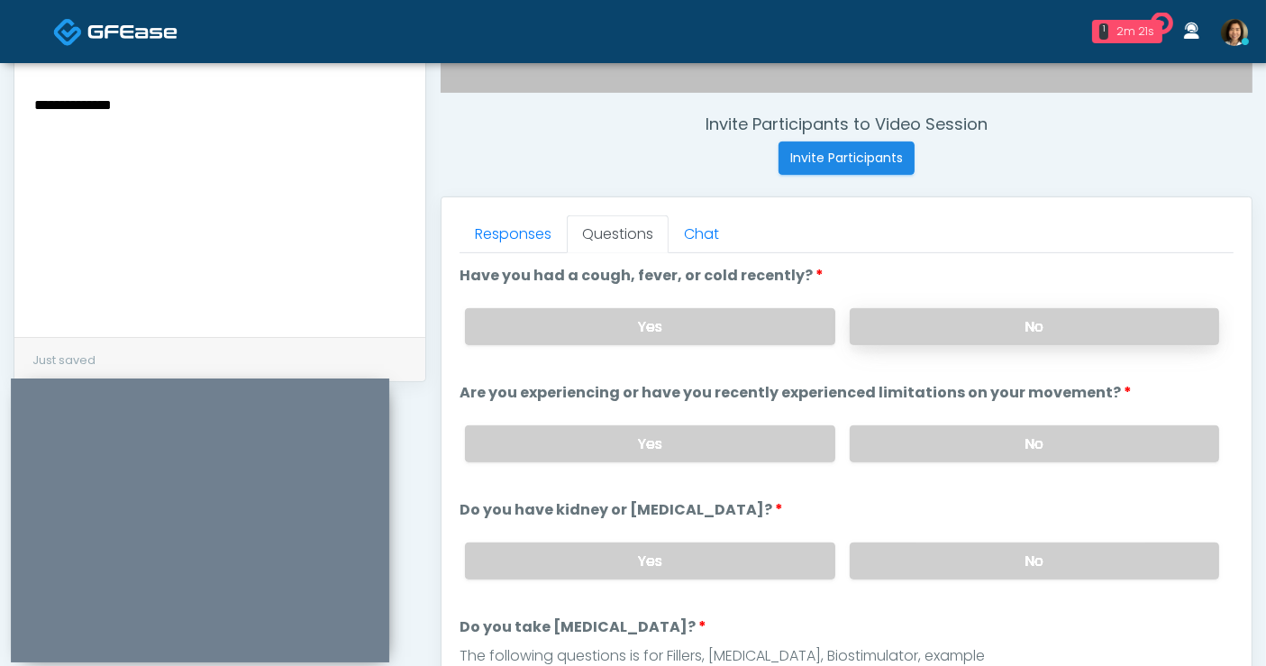
click at [1017, 328] on label "No" at bounding box center [1034, 326] width 369 height 37
click at [1025, 454] on label "No" at bounding box center [1034, 443] width 369 height 37
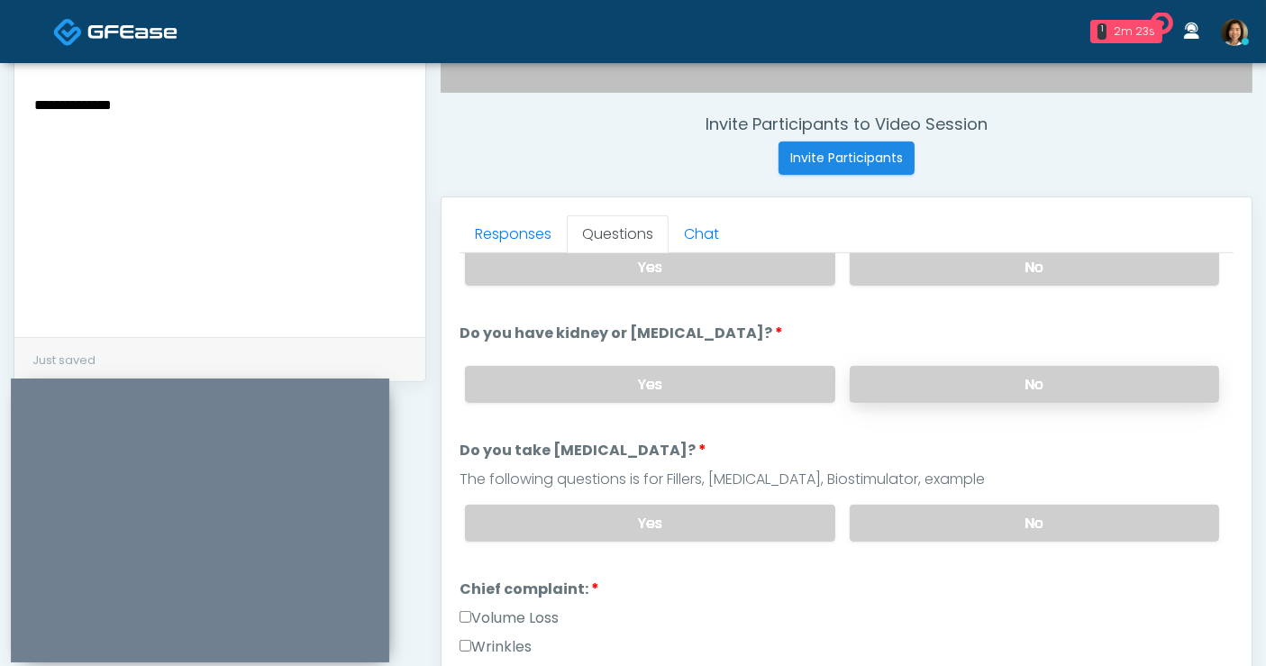
click at [1112, 382] on label "No" at bounding box center [1034, 384] width 369 height 37
drag, startPoint x: 1102, startPoint y: 524, endPoint x: 1257, endPoint y: 398, distance: 199.3
click at [1102, 523] on label "No" at bounding box center [1034, 523] width 369 height 37
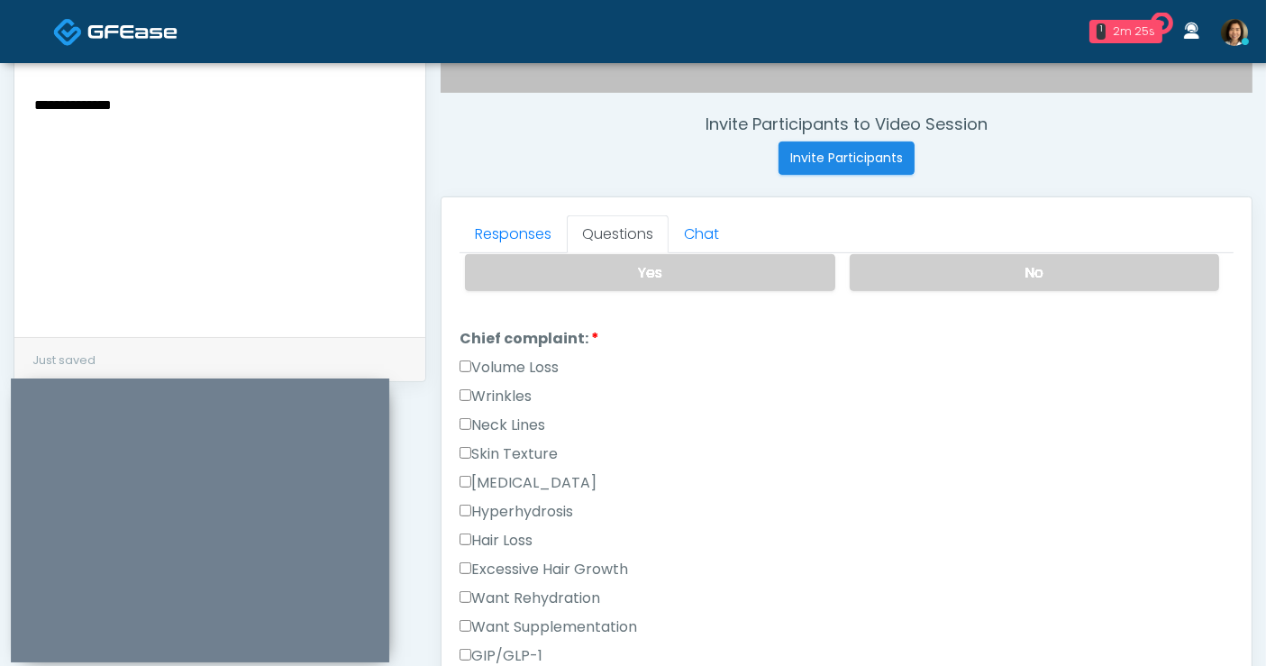
scroll to position [443, 0]
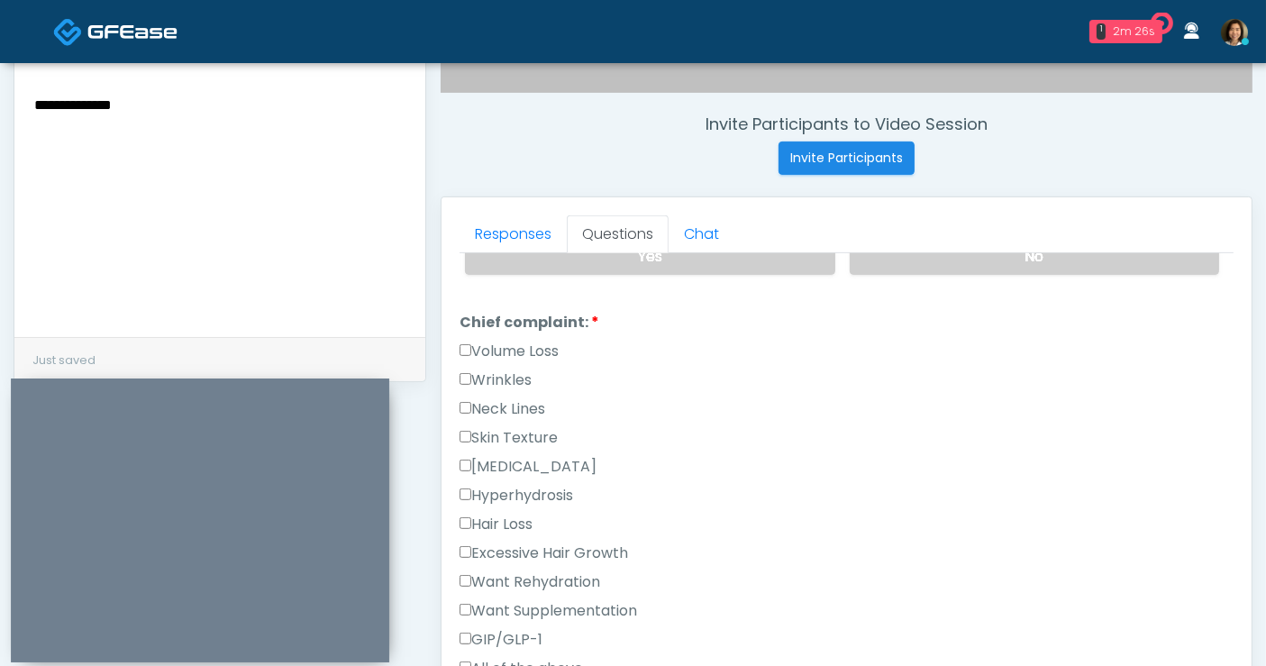
click at [513, 373] on label "Wrinkles" at bounding box center [496, 380] width 72 height 22
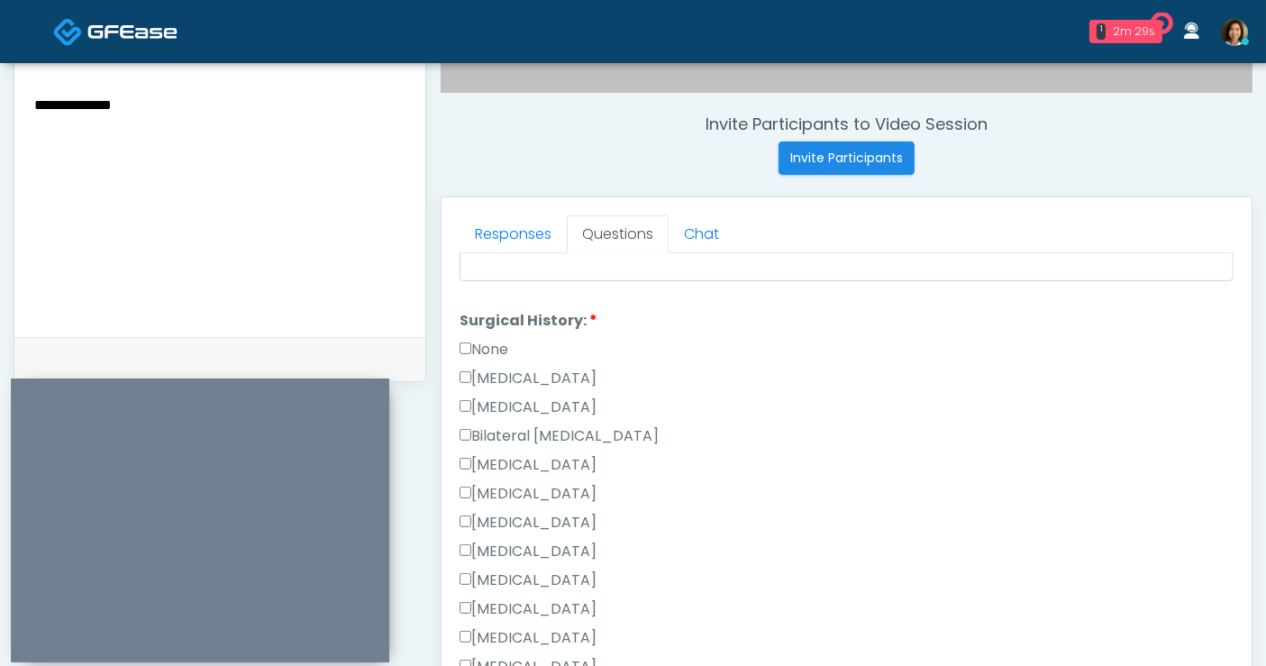
scroll to position [1041, 0]
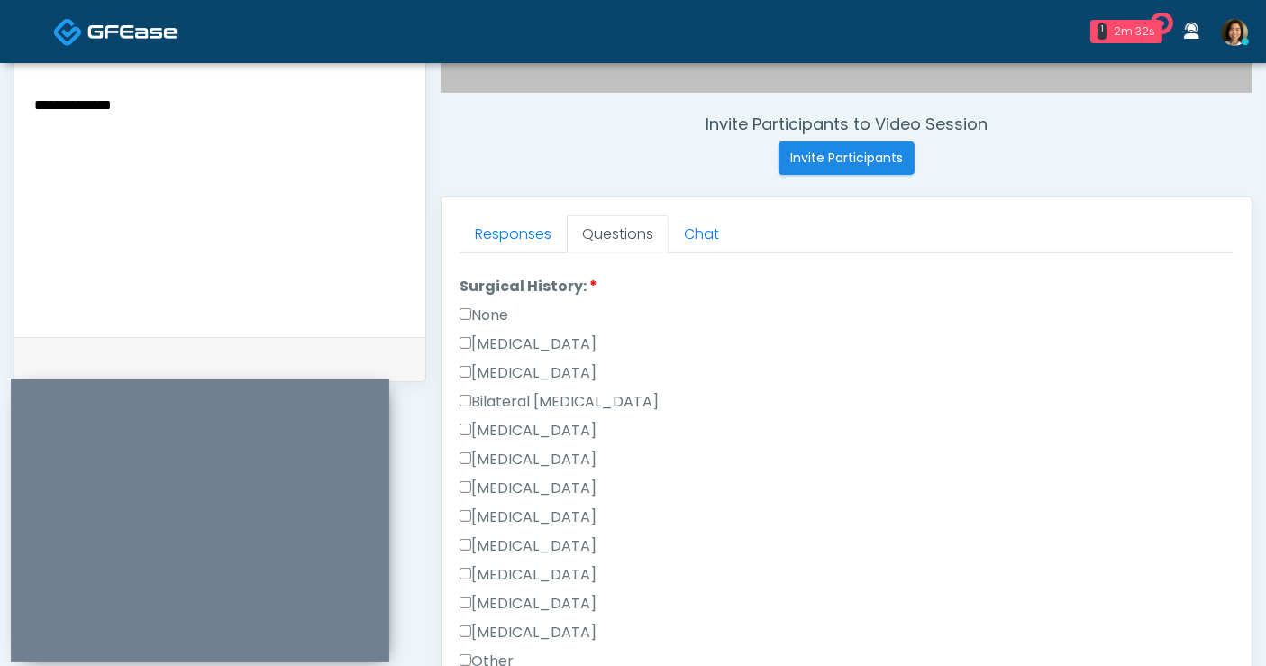
click at [479, 305] on label "None" at bounding box center [484, 316] width 49 height 22
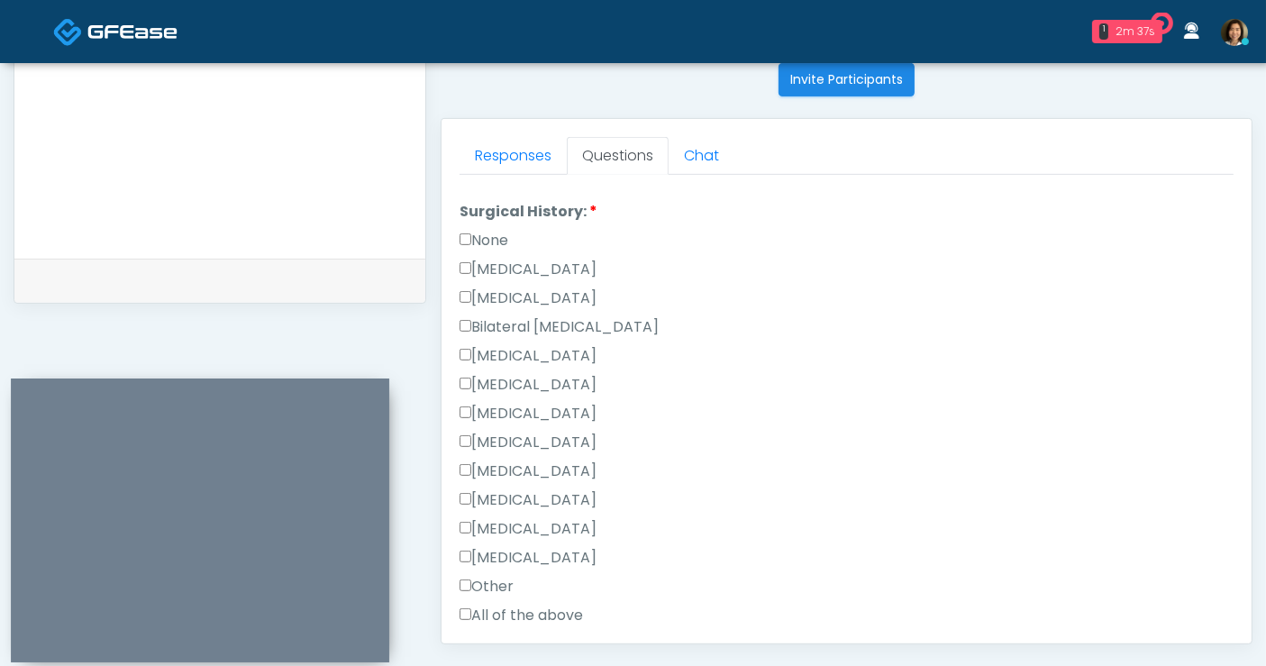
scroll to position [1030, 0]
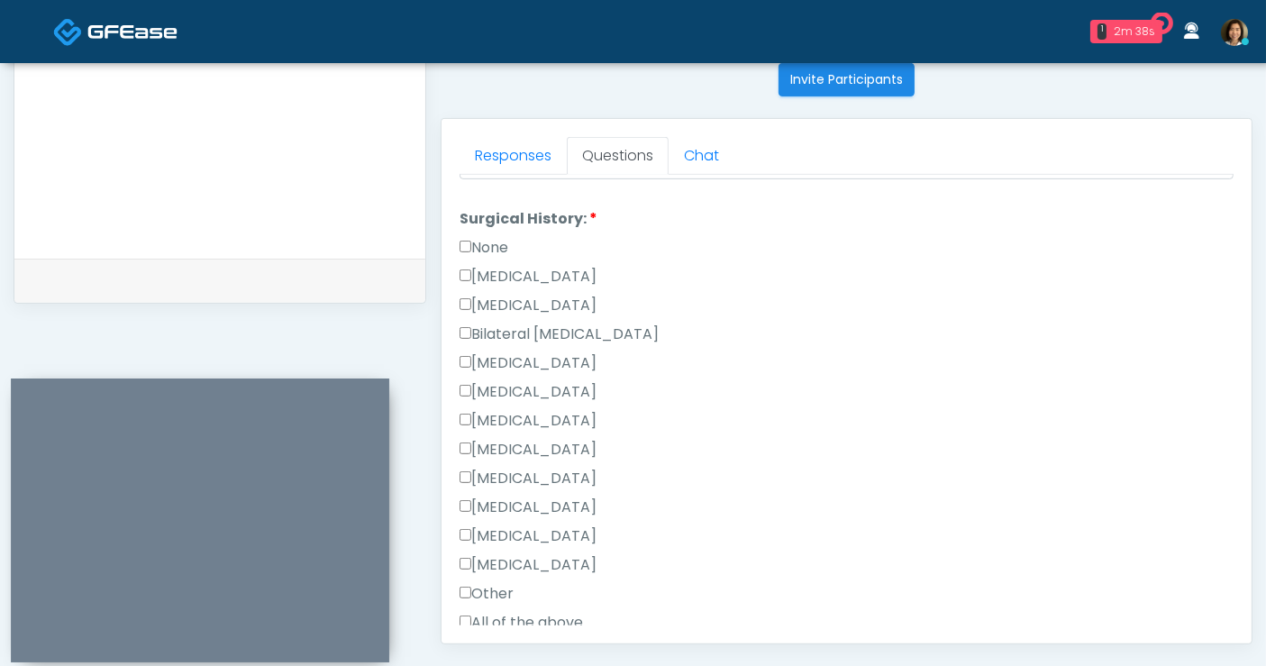
click at [487, 241] on label "None" at bounding box center [484, 248] width 49 height 22
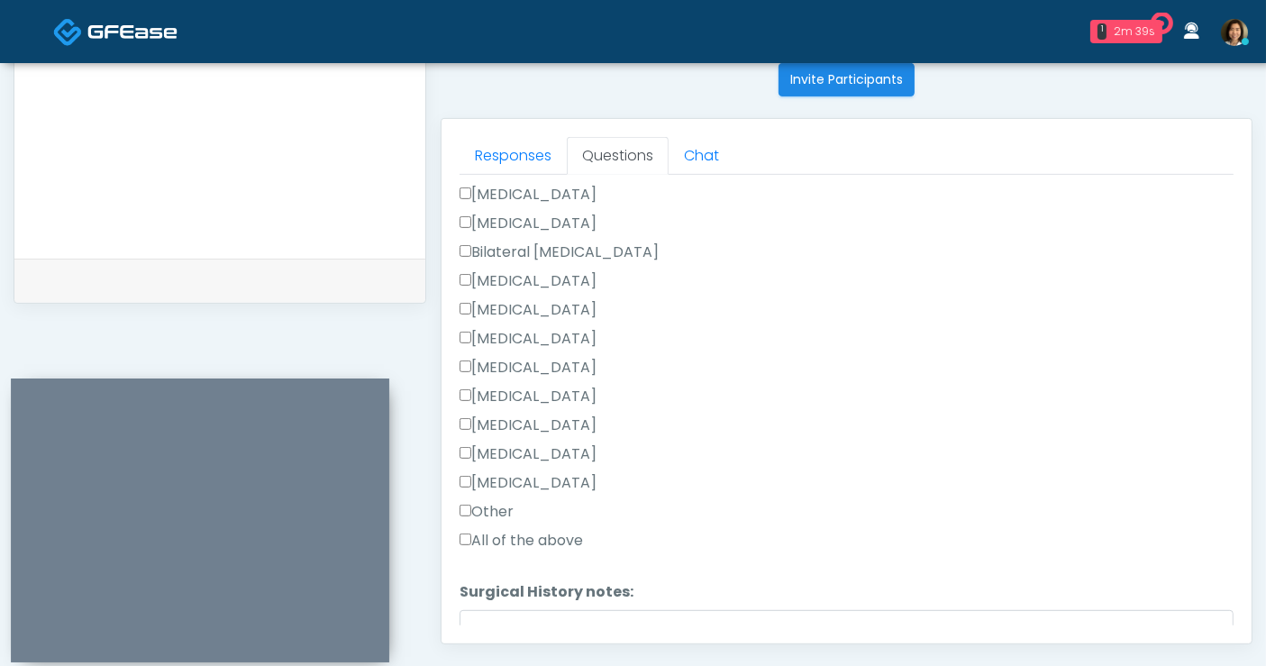
scroll to position [1130, 0]
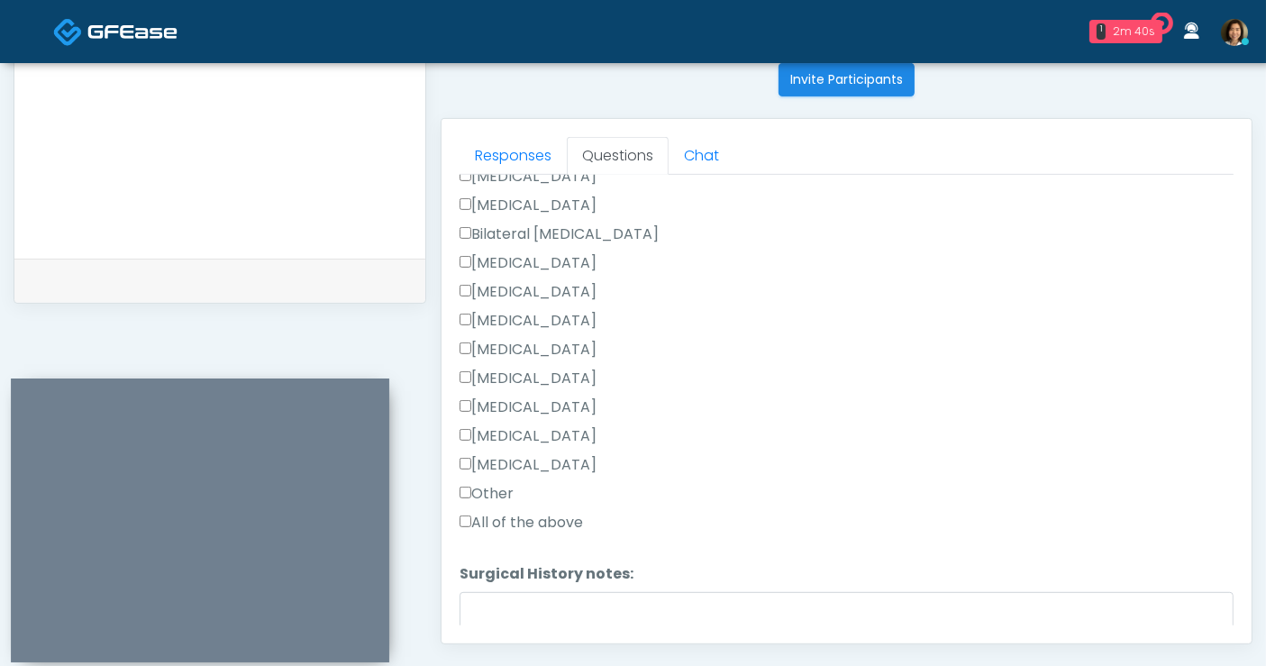
click at [499, 483] on label "Other" at bounding box center [487, 494] width 54 height 22
click at [551, 616] on textarea "Surgical History notes:" at bounding box center [847, 631] width 774 height 78
drag, startPoint x: 546, startPoint y: 604, endPoint x: 883, endPoint y: 558, distance: 340.2
click at [546, 604] on textarea "*******" at bounding box center [847, 631] width 774 height 78
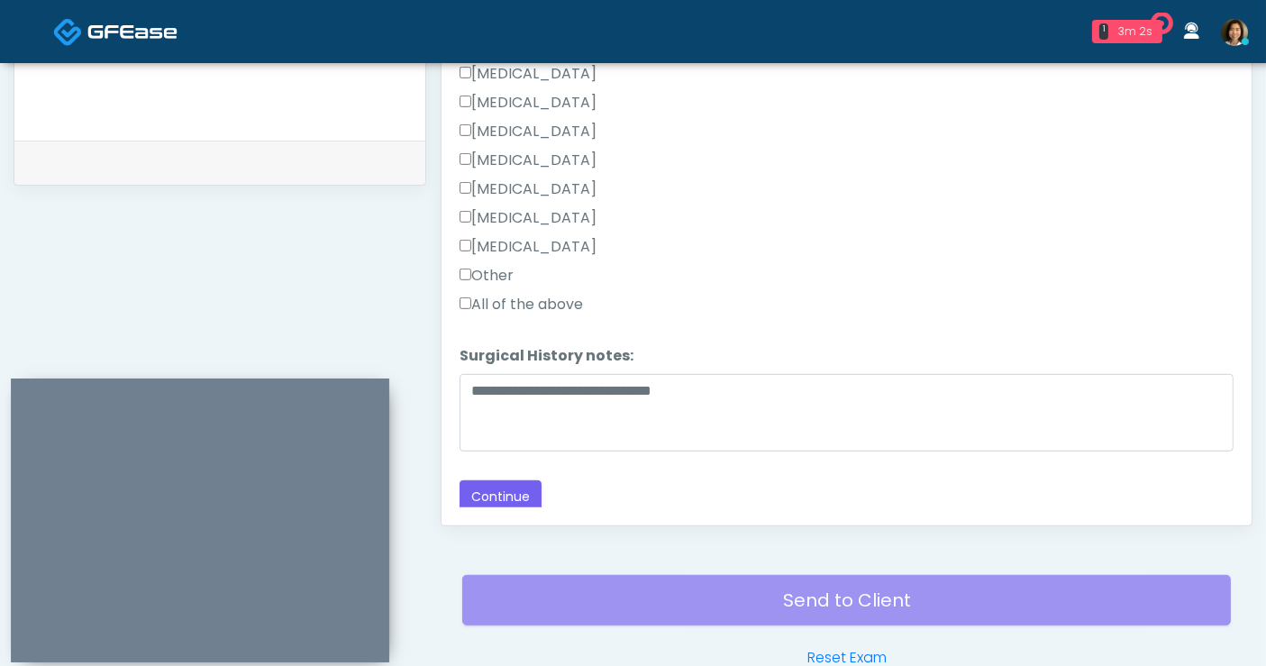
scroll to position [862, 0]
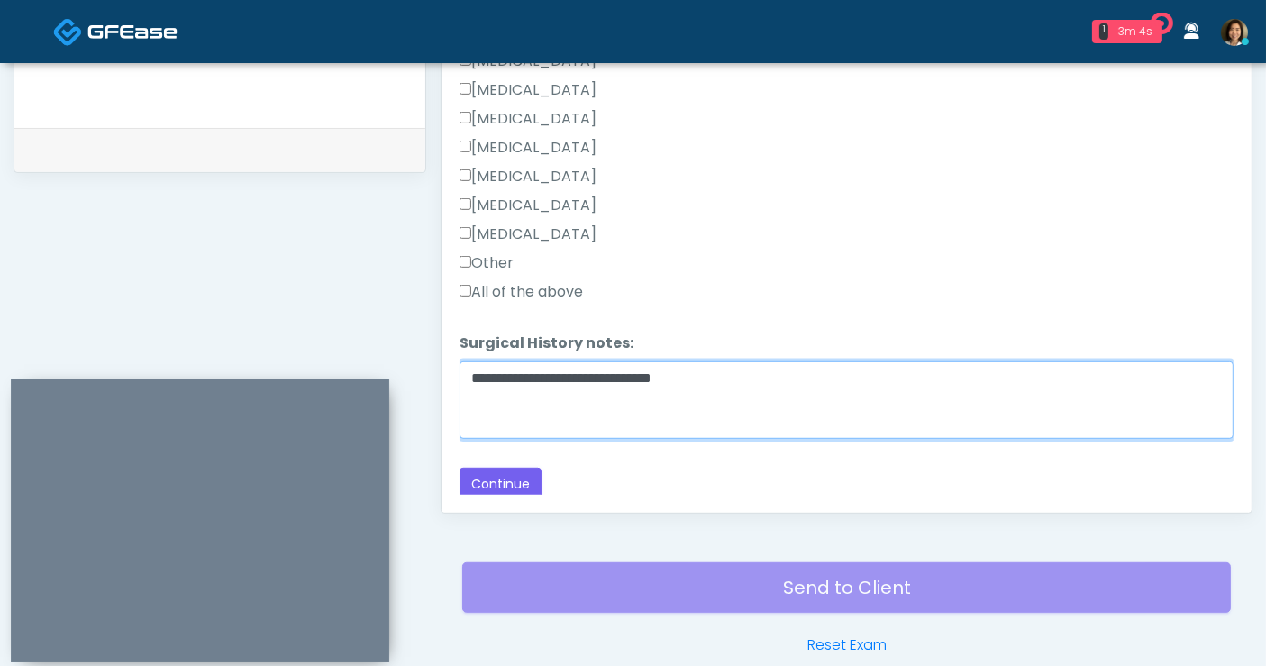
click at [890, 378] on textarea "**********" at bounding box center [847, 400] width 774 height 78
type textarea "**********"
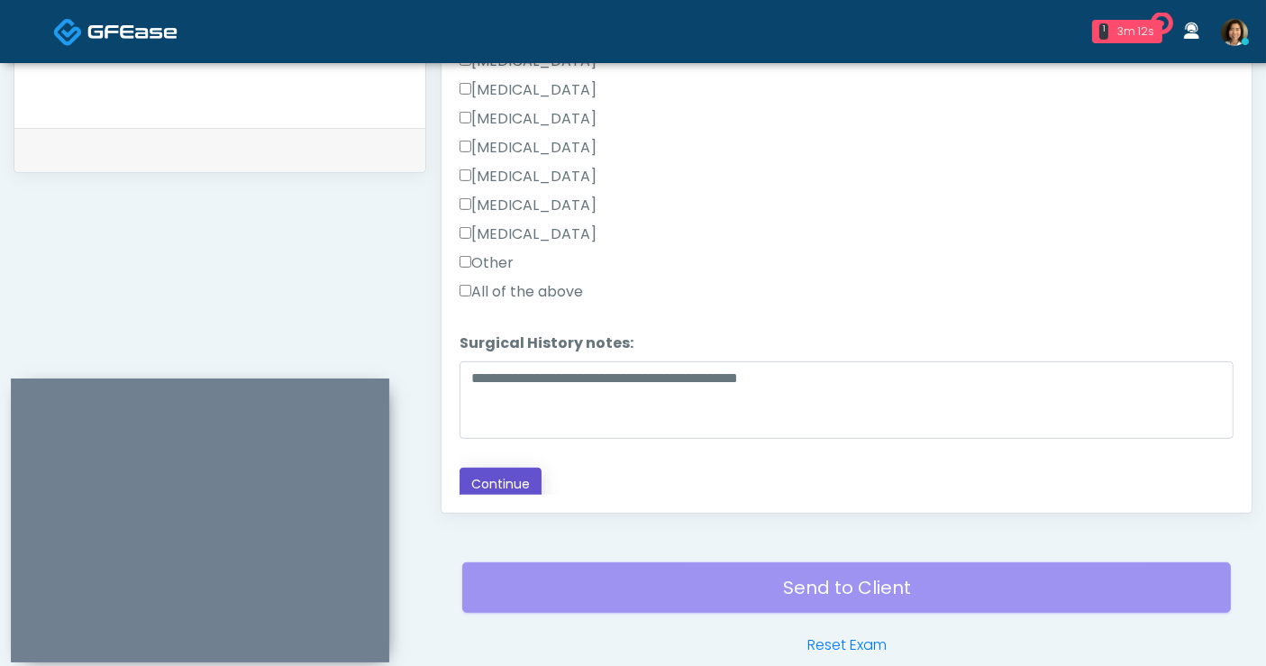
click at [482, 479] on button "Continue" at bounding box center [501, 484] width 82 height 33
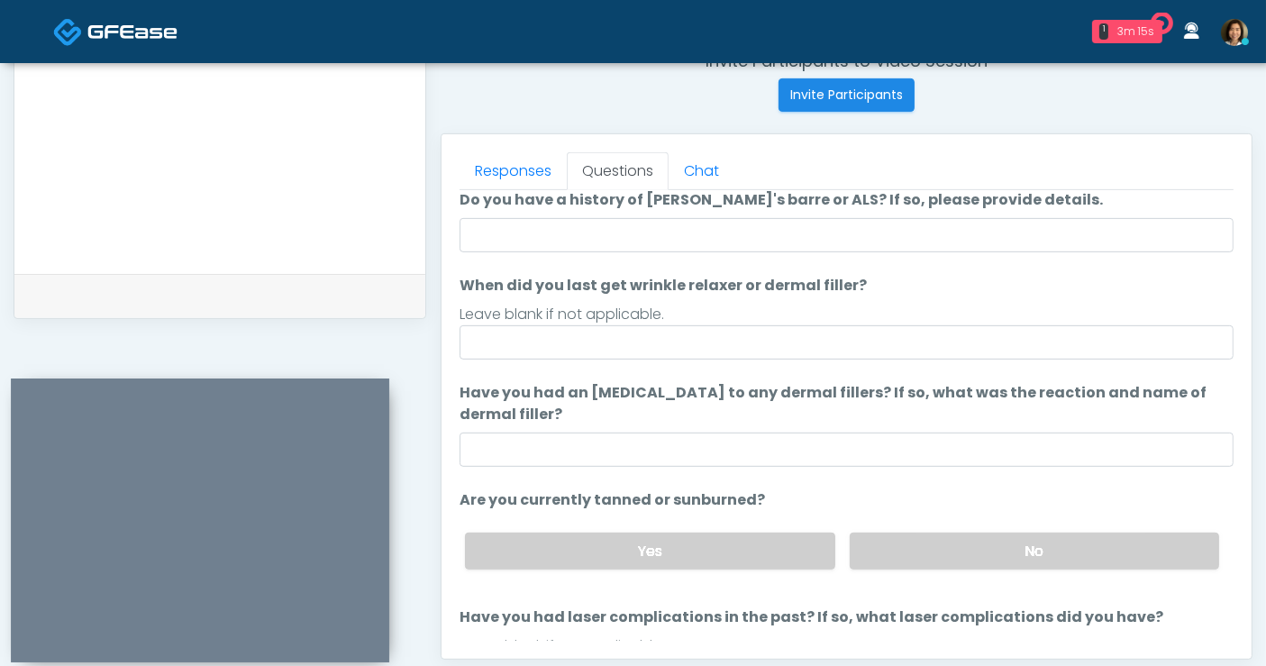
scroll to position [0, 0]
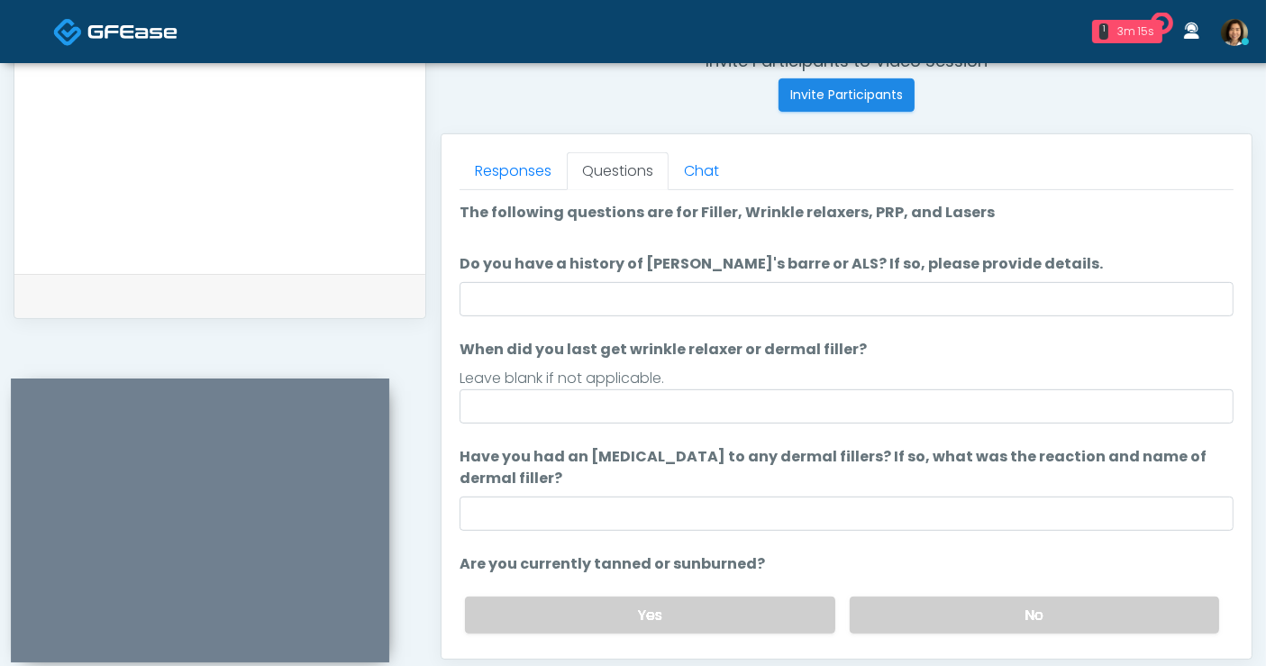
click at [730, 269] on label "Do you have a history of [PERSON_NAME]'s barre or ALS? If so, please provide de…" at bounding box center [781, 264] width 643 height 22
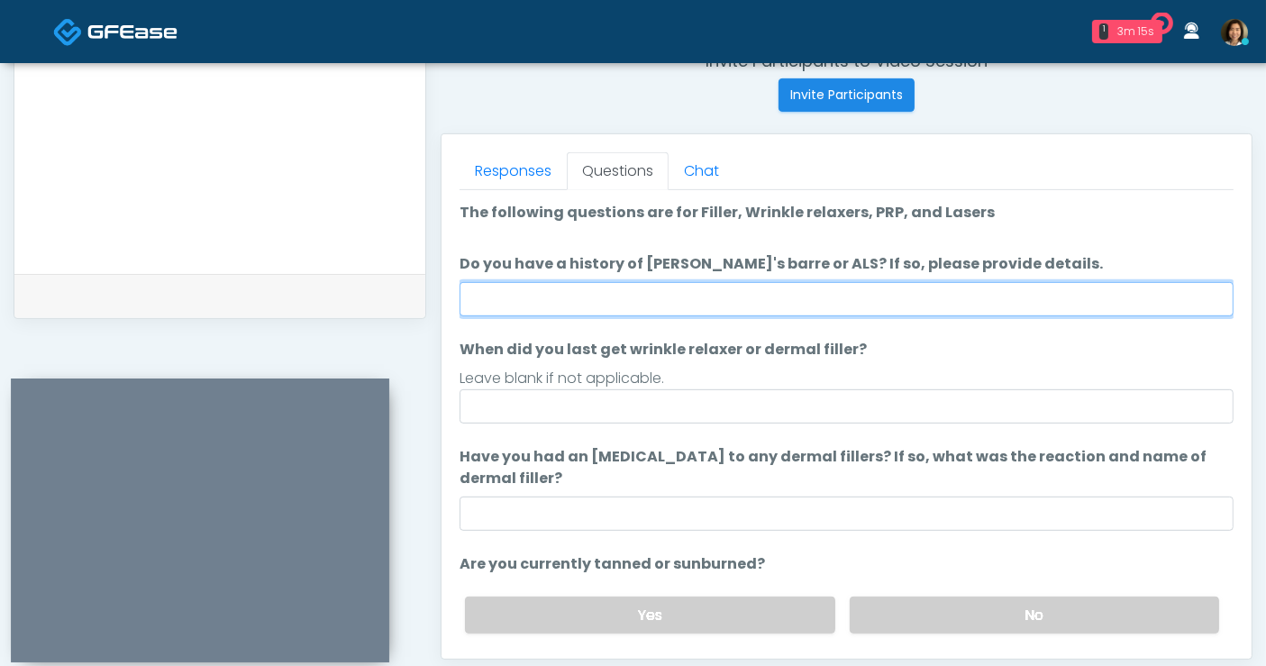
click at [730, 282] on input "Do you have a history of [PERSON_NAME]'s barre or ALS? If so, please provide de…" at bounding box center [847, 299] width 774 height 34
click at [714, 295] on input "Do you have a history of [PERSON_NAME]'s barre or ALS? If so, please provide de…" at bounding box center [847, 299] width 774 height 34
type input "**"
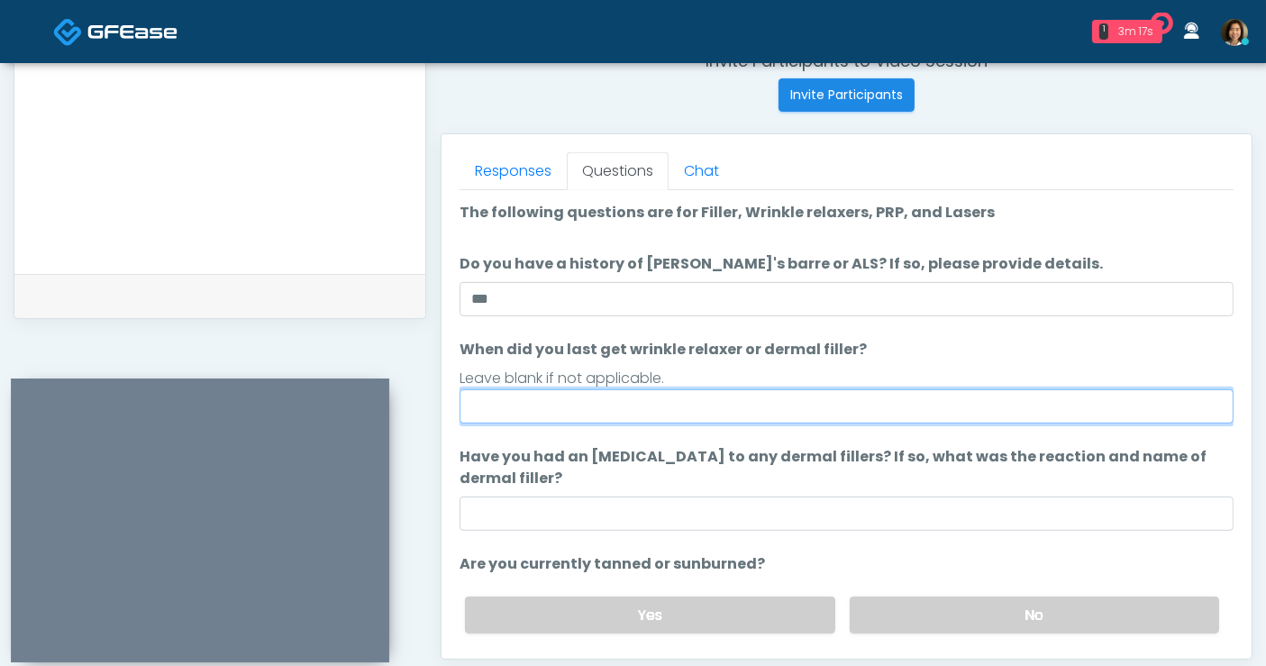
click at [625, 394] on input "When did you last get wrinkle relaxer or dermal filler?" at bounding box center [847, 406] width 774 height 34
type input "**********"
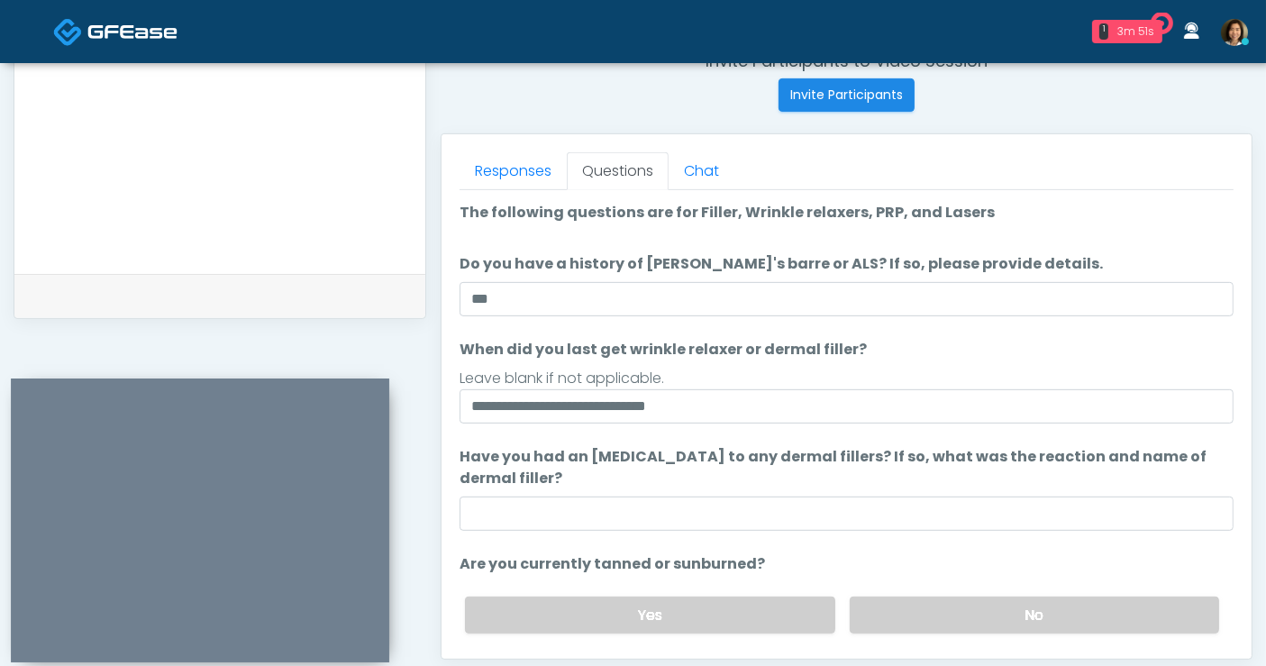
click at [223, 130] on textarea "**********" at bounding box center [219, 140] width 375 height 220
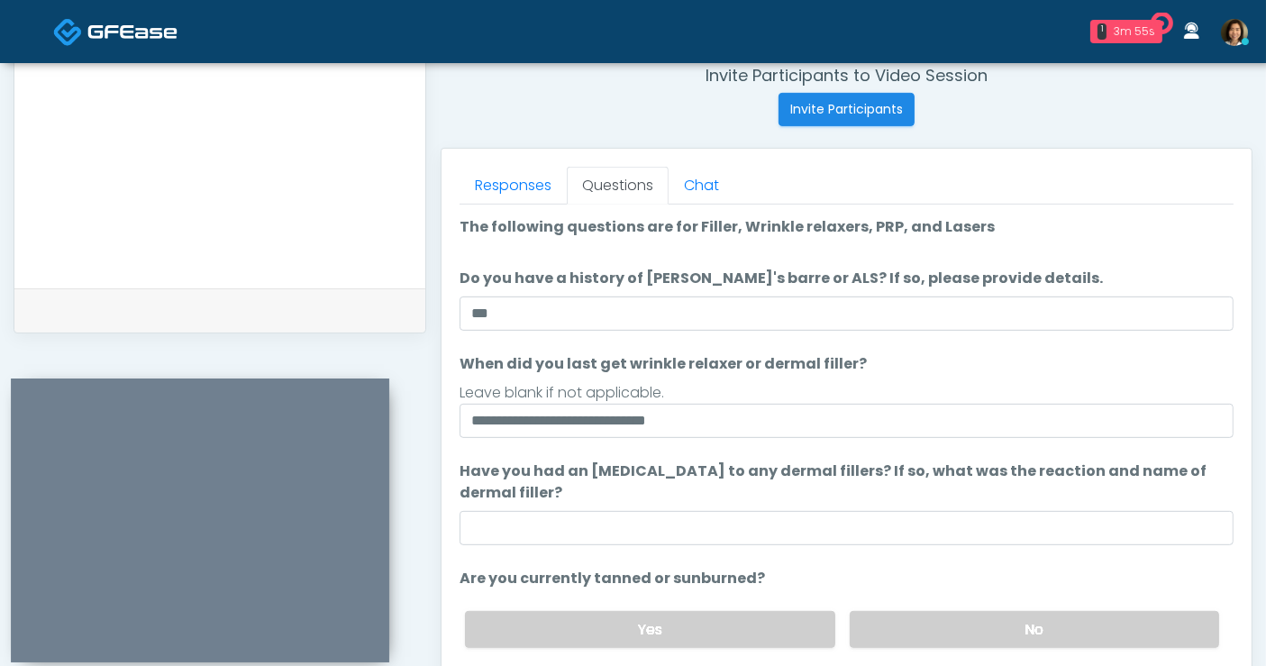
type textarea "**********"
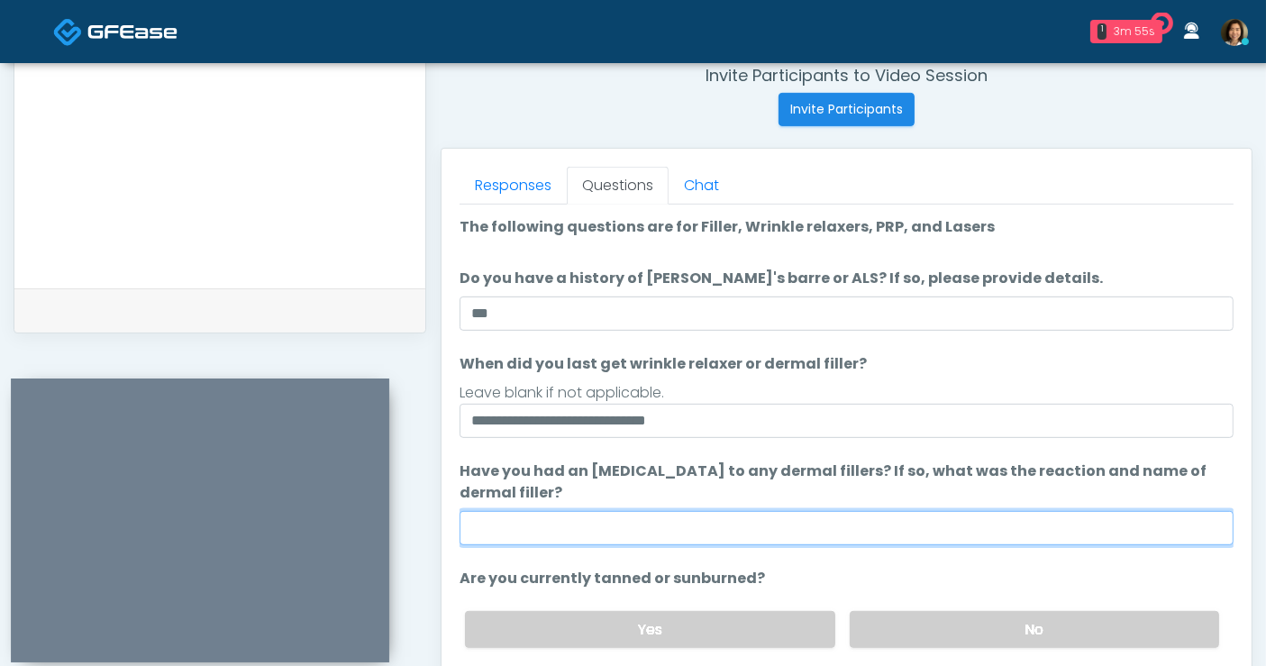
click at [653, 524] on input "Have you had an allergic response to any dermal fillers? If so, what was the re…" at bounding box center [847, 528] width 774 height 34
type input "**"
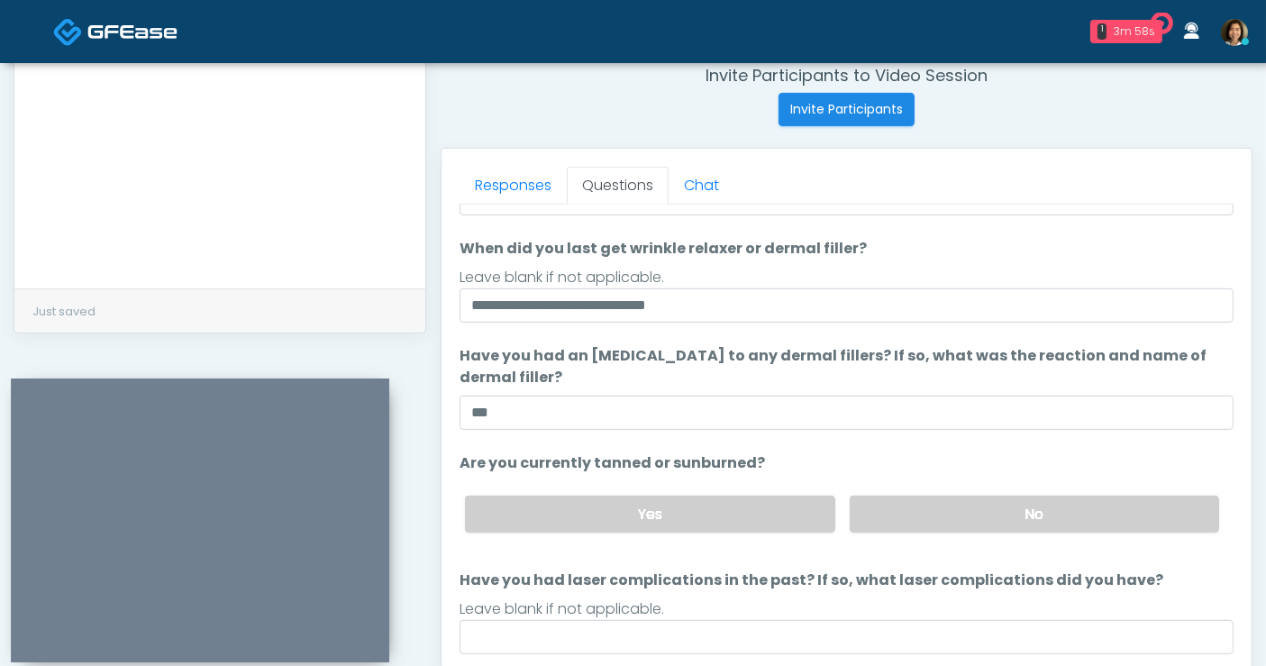
scroll to position [133, 0]
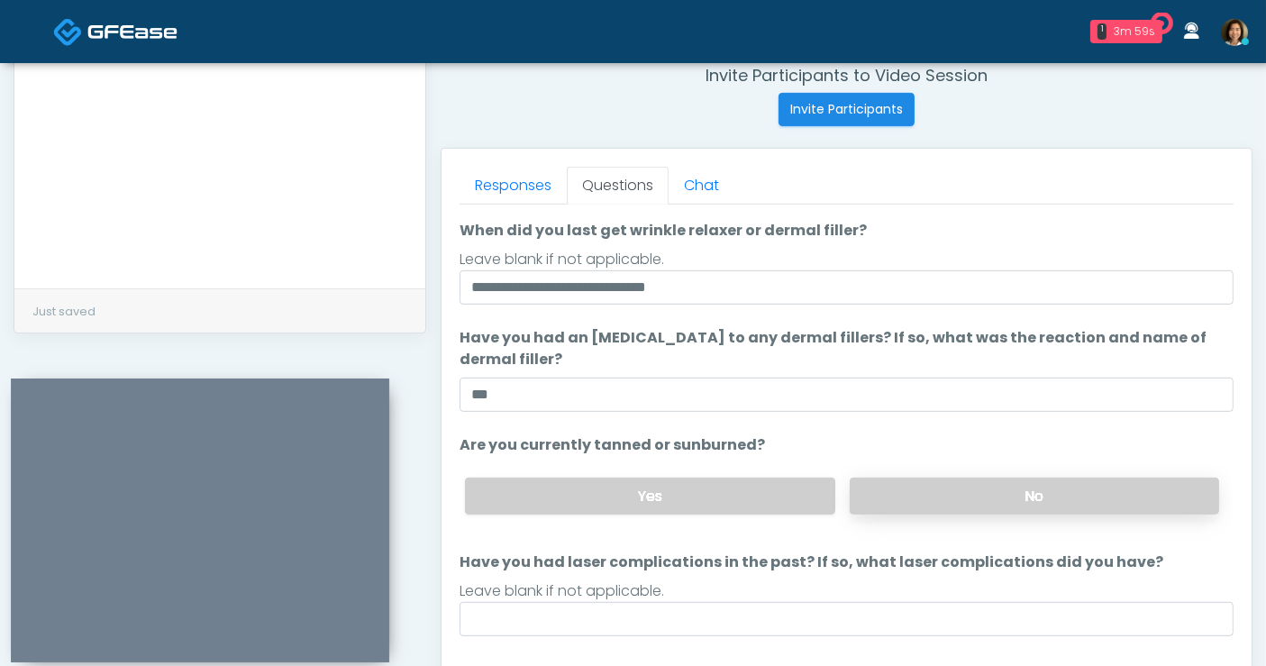
click at [1031, 506] on label "No" at bounding box center [1034, 496] width 369 height 37
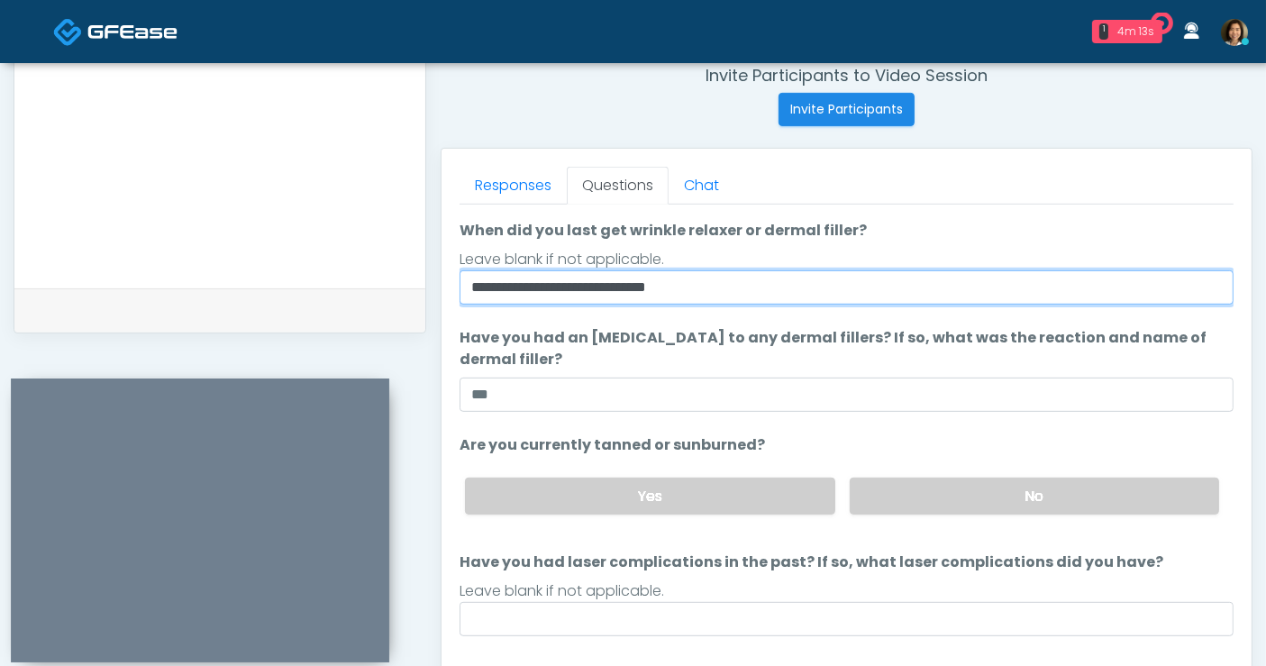
drag, startPoint x: 512, startPoint y: 282, endPoint x: 388, endPoint y: 287, distance: 124.4
click at [393, 287] on div "**********" at bounding box center [633, 129] width 1239 height 1374
type input "**********"
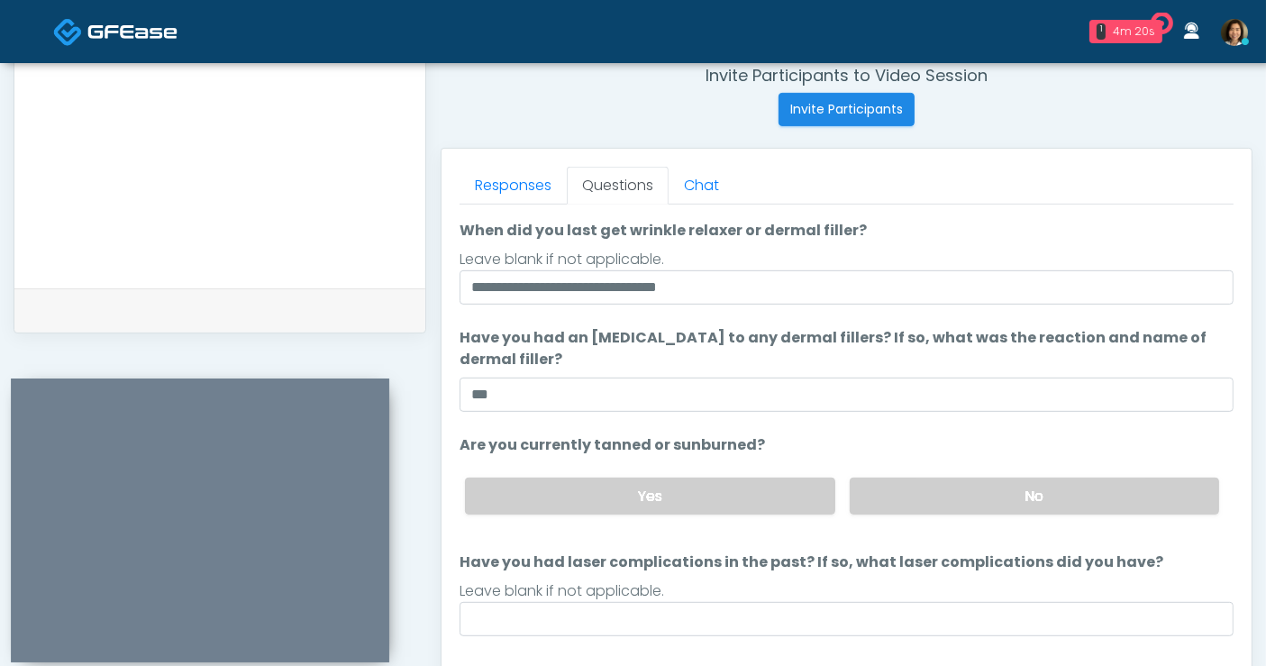
scroll to position [169, 0]
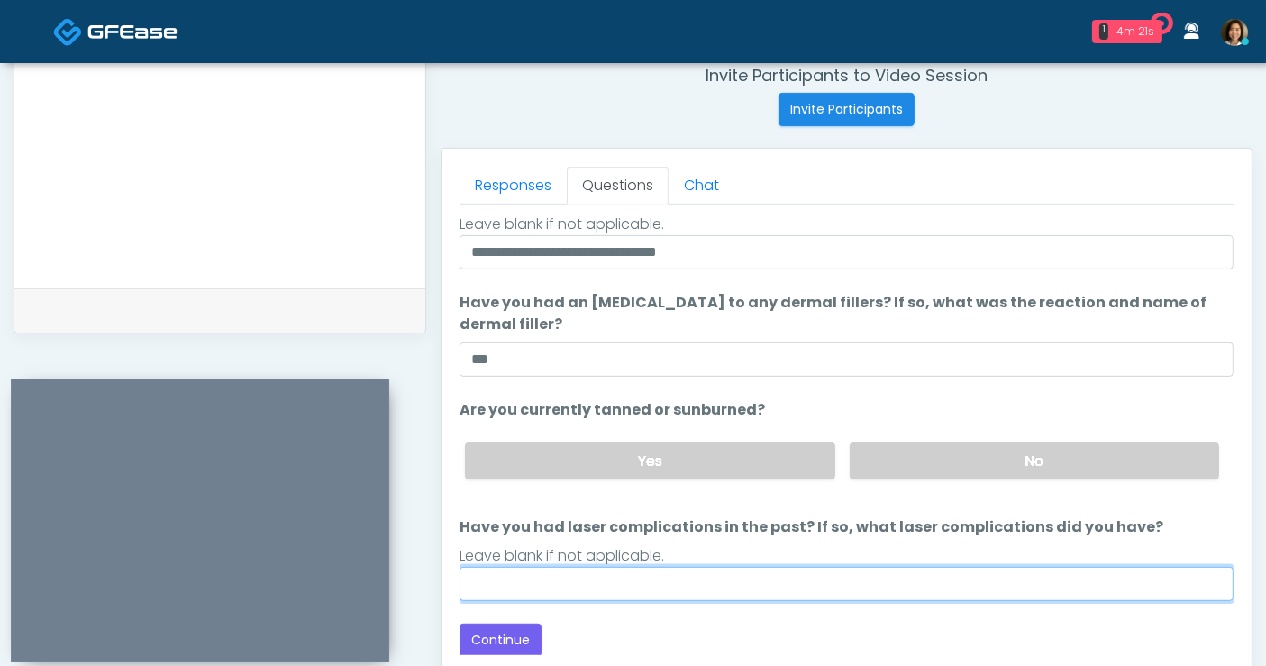
click at [723, 572] on input "Have you had laser complications in the past? If so, what laser complications d…" at bounding box center [847, 584] width 774 height 34
click button "Connect with an agent" at bounding box center [0, 0] width 0 height 0
type input "*"
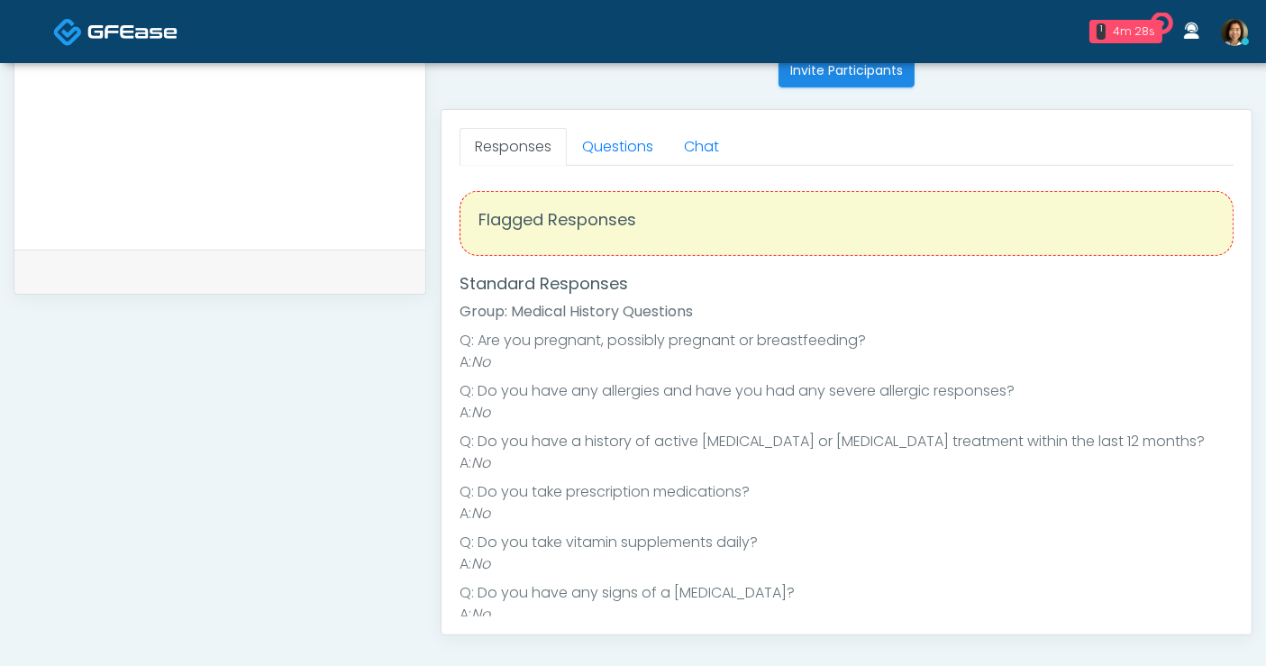
scroll to position [778, 0]
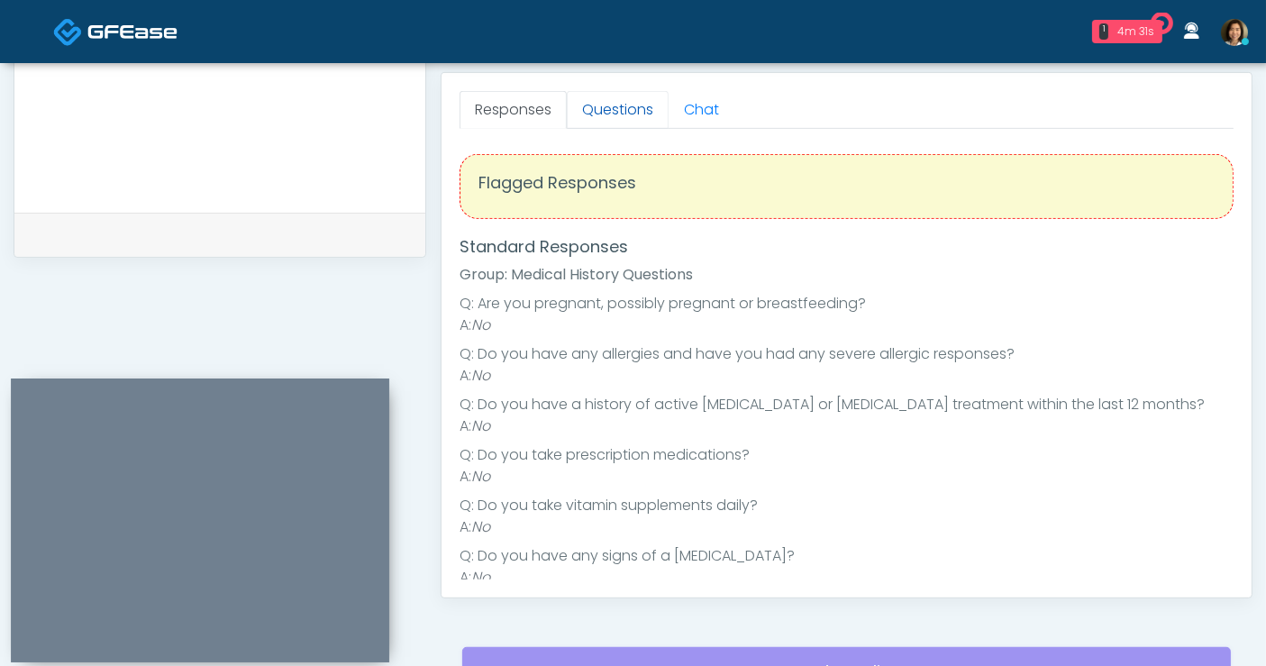
click at [622, 99] on link "Questions" at bounding box center [618, 110] width 102 height 38
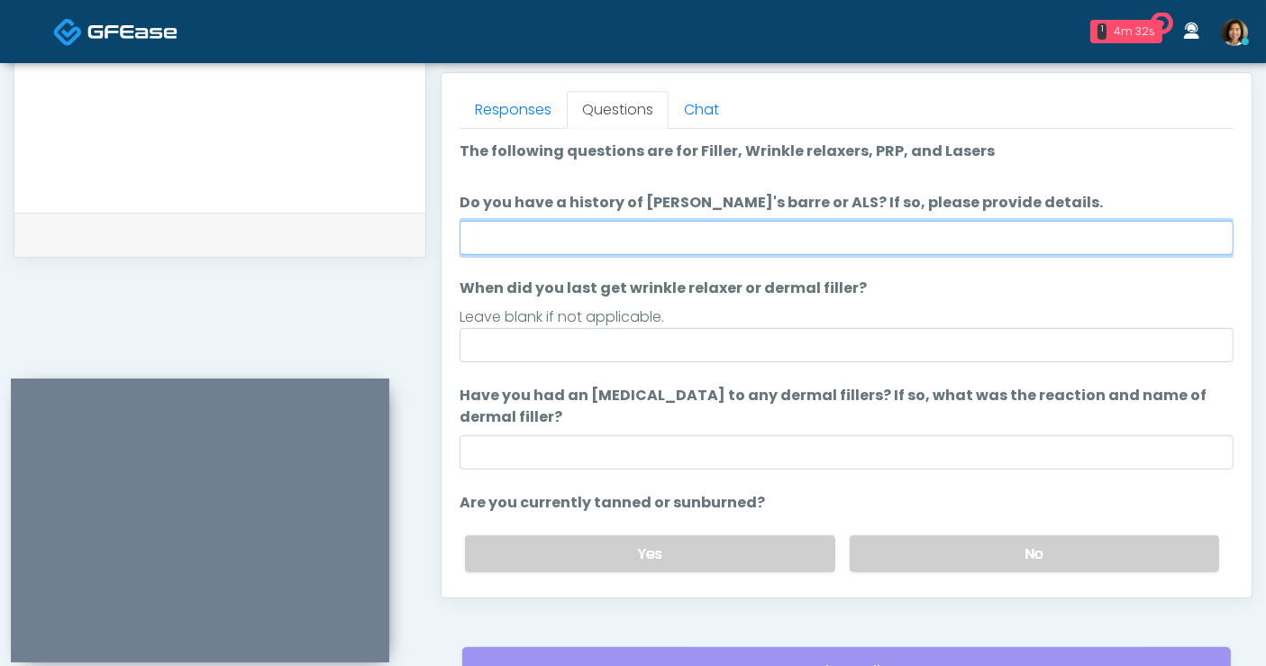
click at [669, 233] on input "Do you have a history of [PERSON_NAME]'s barre or ALS? If so, please provide de…" at bounding box center [847, 238] width 774 height 34
type input "**"
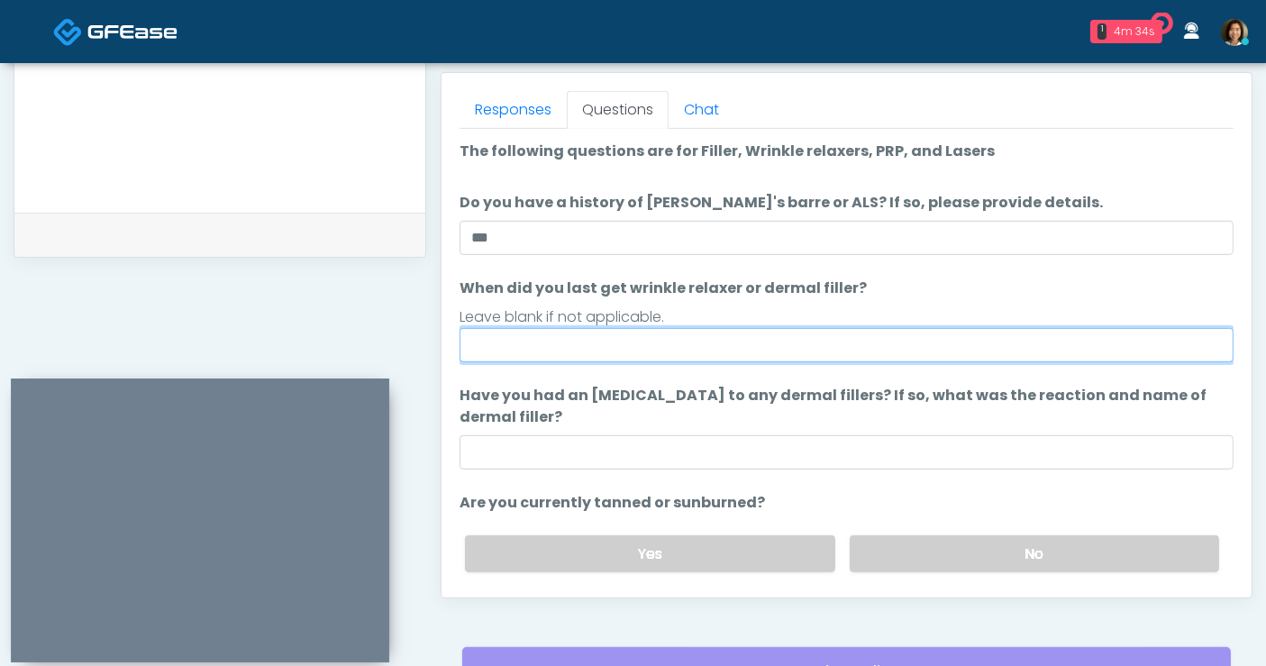
click at [645, 349] on input "When did you last get wrinkle relaxer or dermal filler?" at bounding box center [847, 345] width 774 height 34
type input "**********"
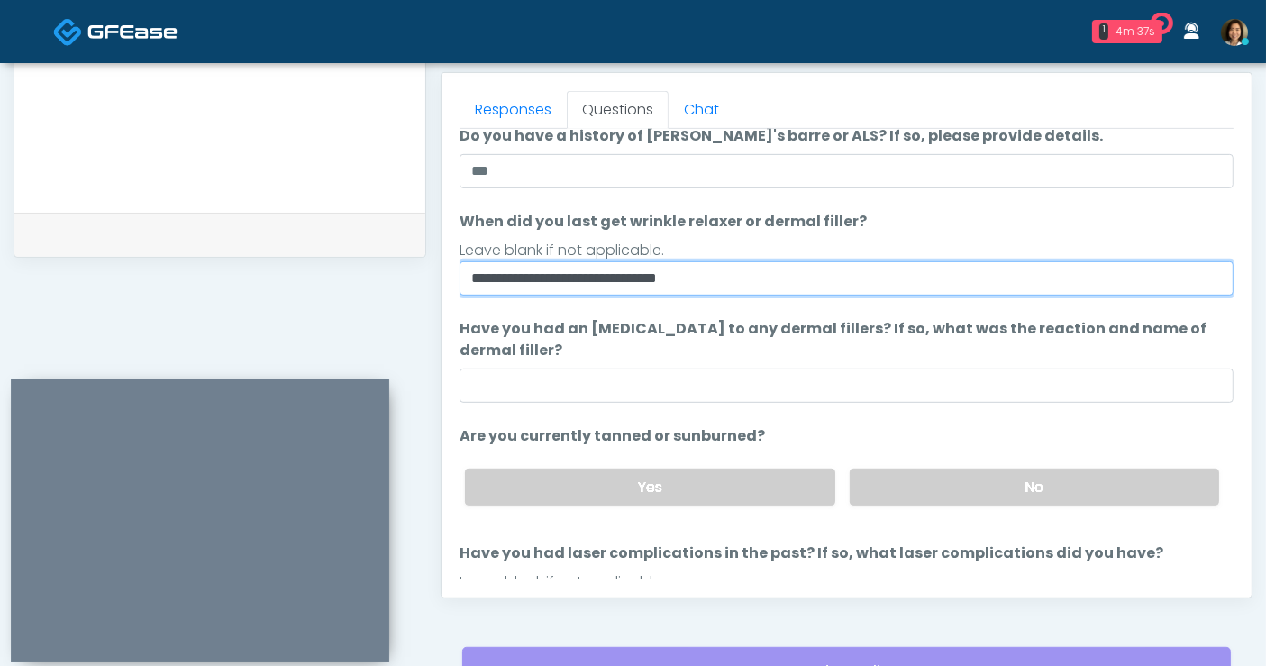
scroll to position [73, 0]
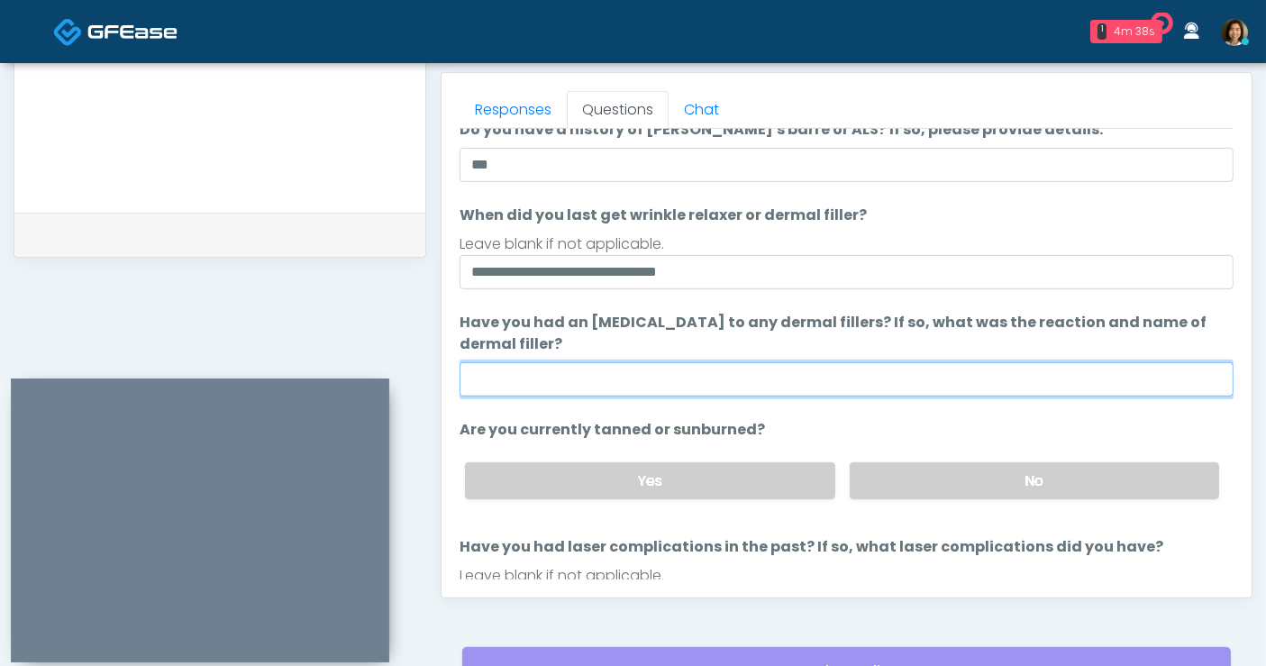
click at [628, 381] on input "Have you had an [MEDICAL_DATA] to any dermal fillers? If so, what was the react…" at bounding box center [847, 379] width 774 height 34
type input "**"
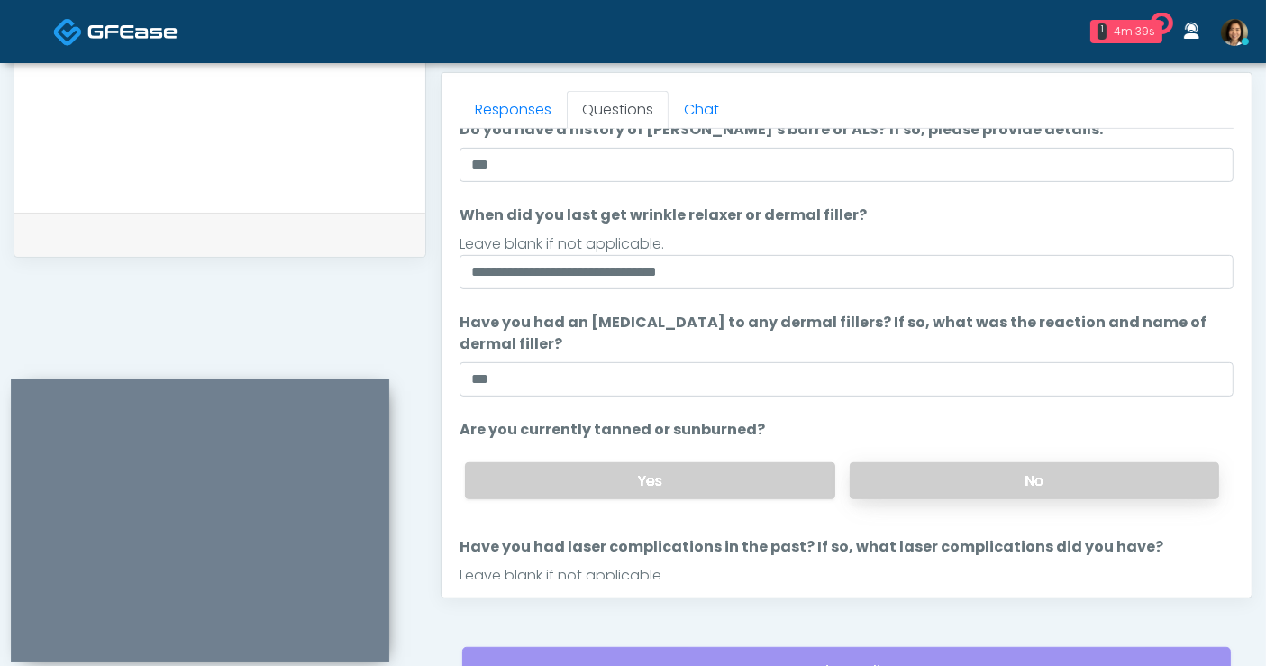
click at [919, 481] on label "No" at bounding box center [1034, 480] width 369 height 37
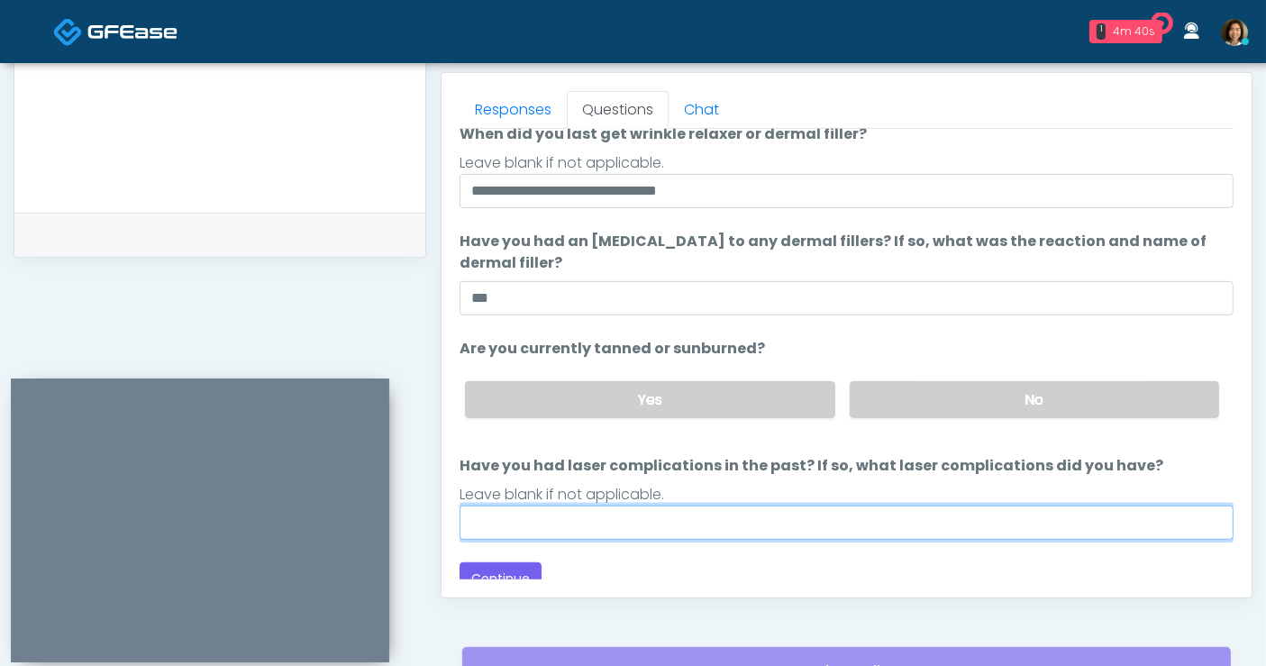
click at [552, 515] on input "Have you had laser complications in the past? If so, what laser complications d…" at bounding box center [847, 523] width 774 height 34
type input "**********"
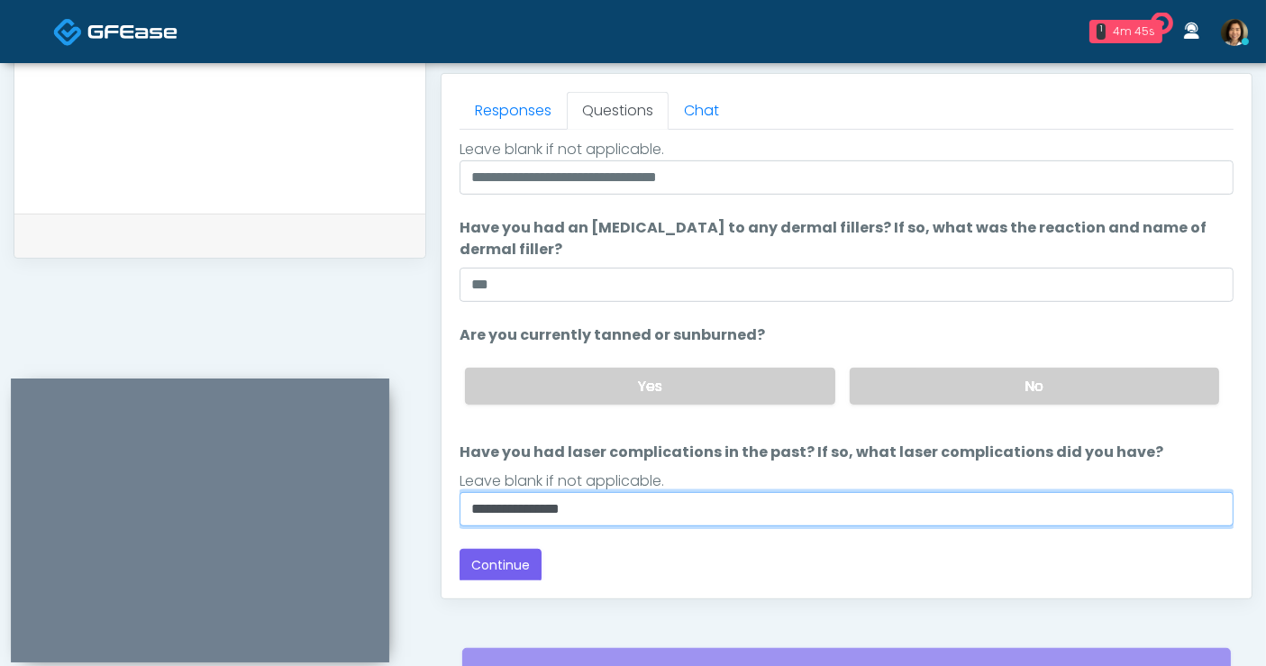
scroll to position [793, 0]
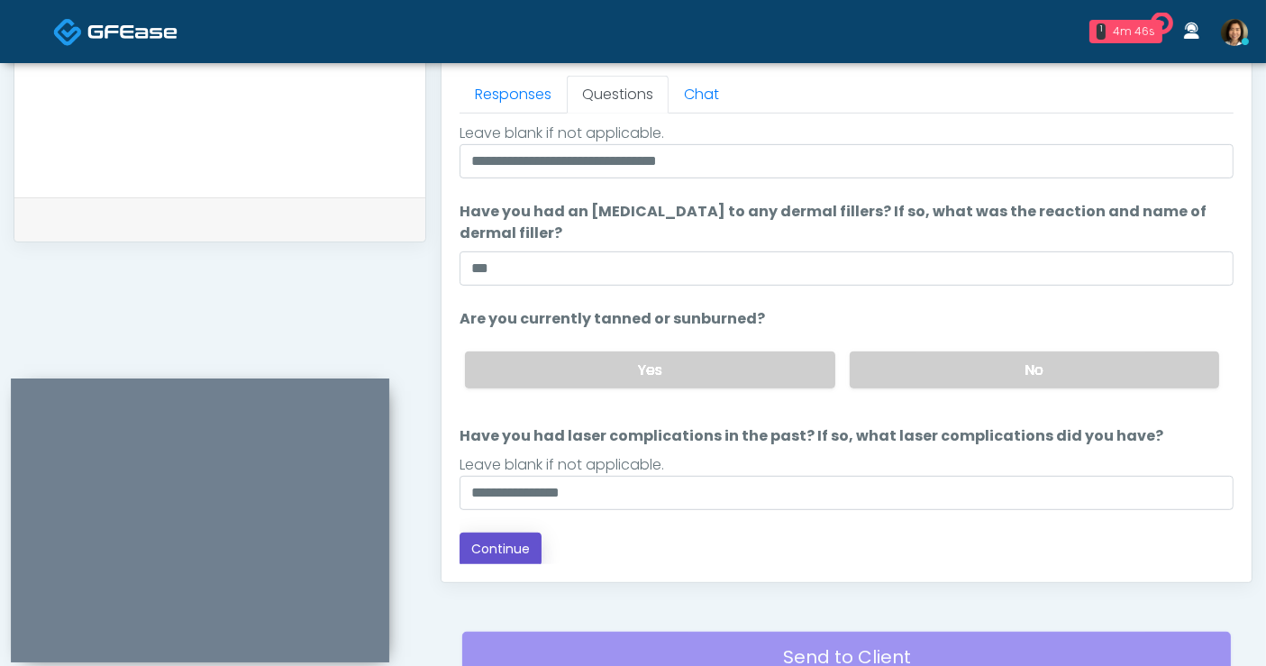
click at [515, 547] on button "Continue" at bounding box center [501, 549] width 82 height 33
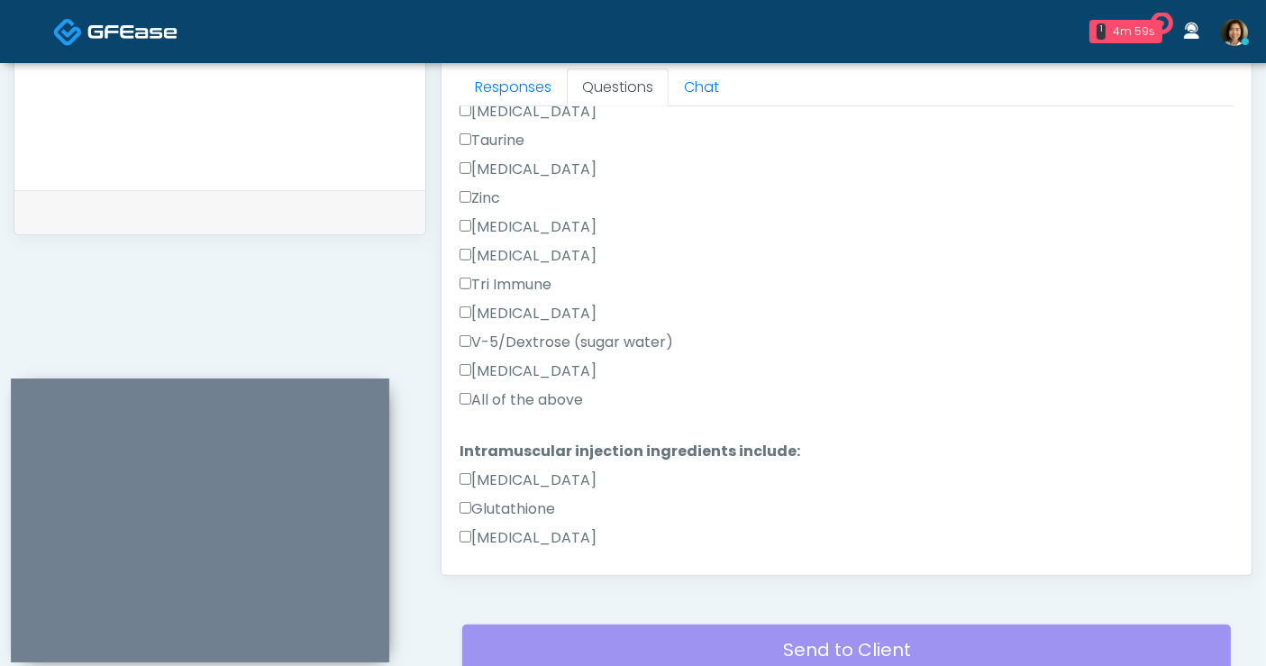
scroll to position [878, 0]
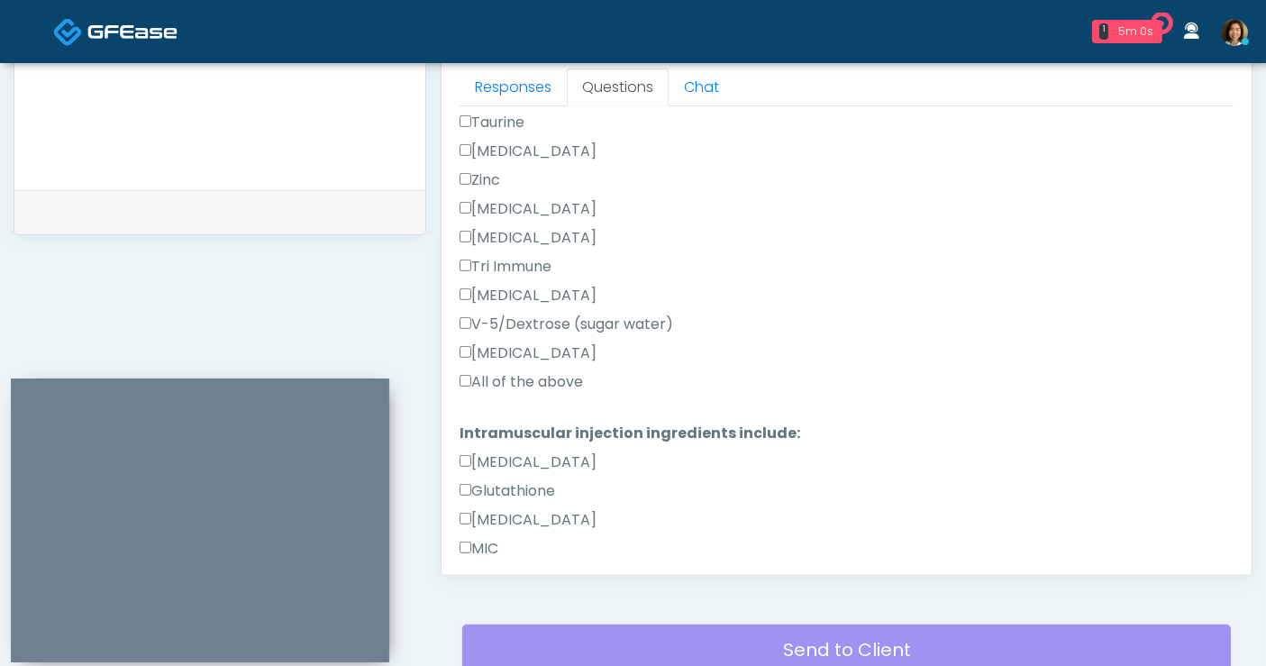
click at [581, 383] on label "All of the above" at bounding box center [521, 382] width 123 height 22
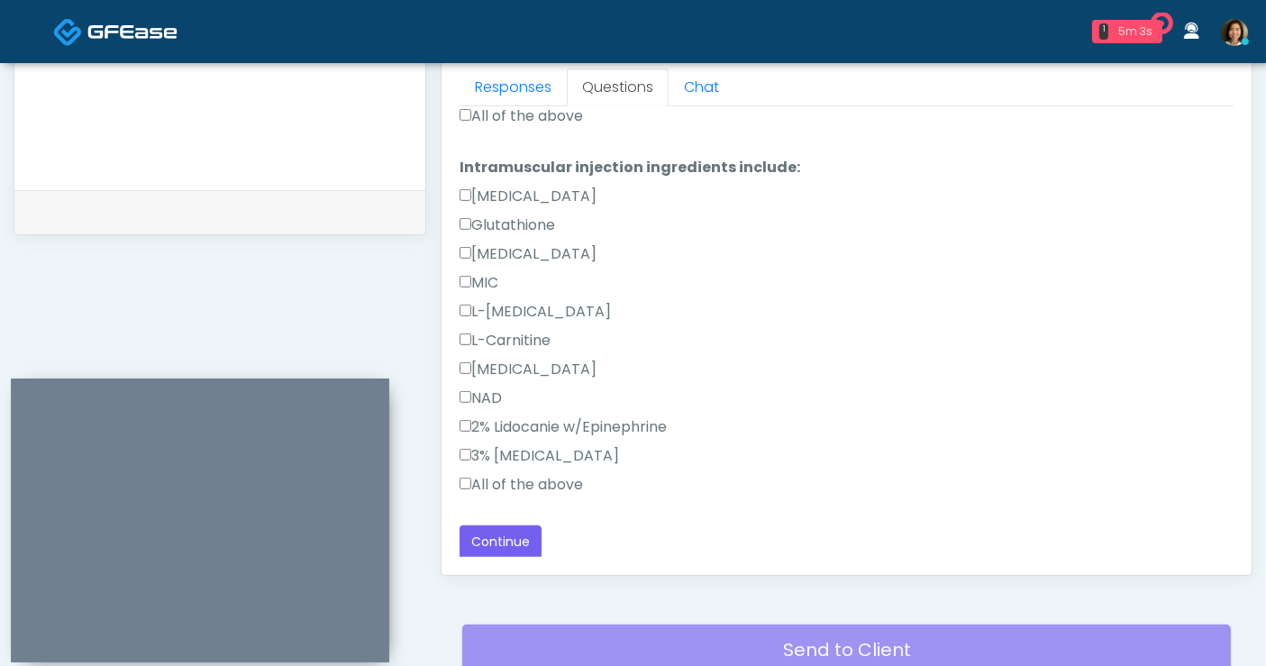
click at [561, 483] on label "All of the above" at bounding box center [521, 485] width 123 height 22
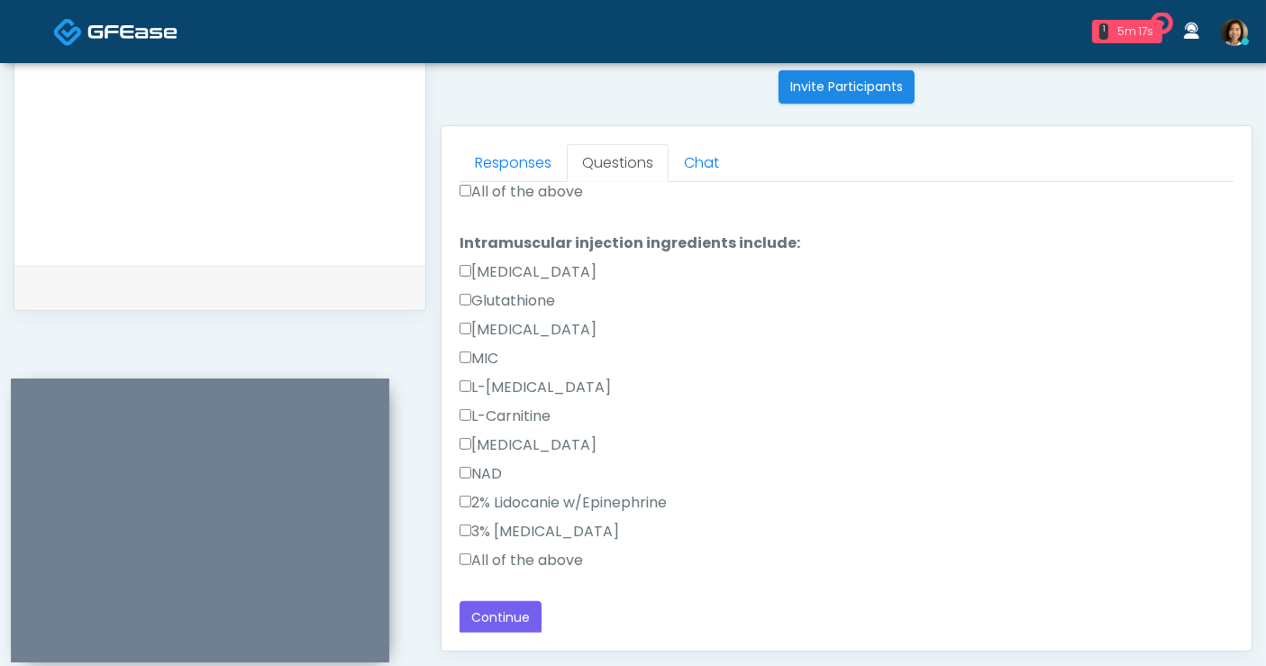
click at [512, 554] on label "All of the above" at bounding box center [521, 561] width 123 height 22
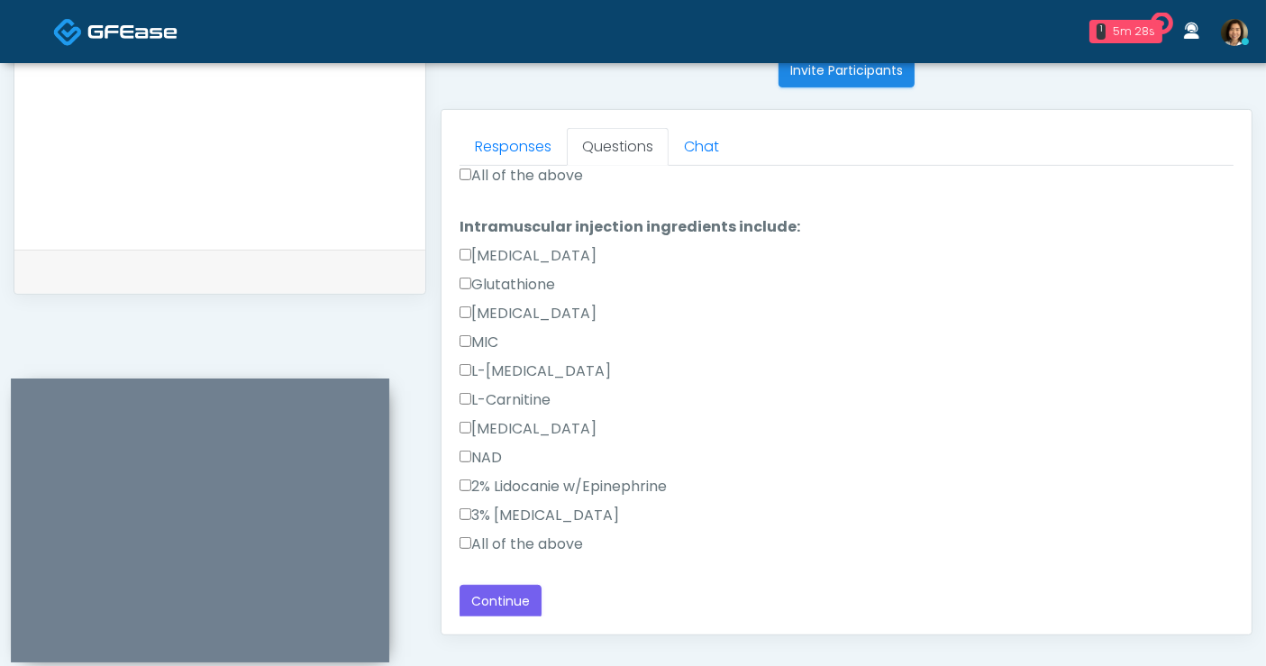
scroll to position [735, 0]
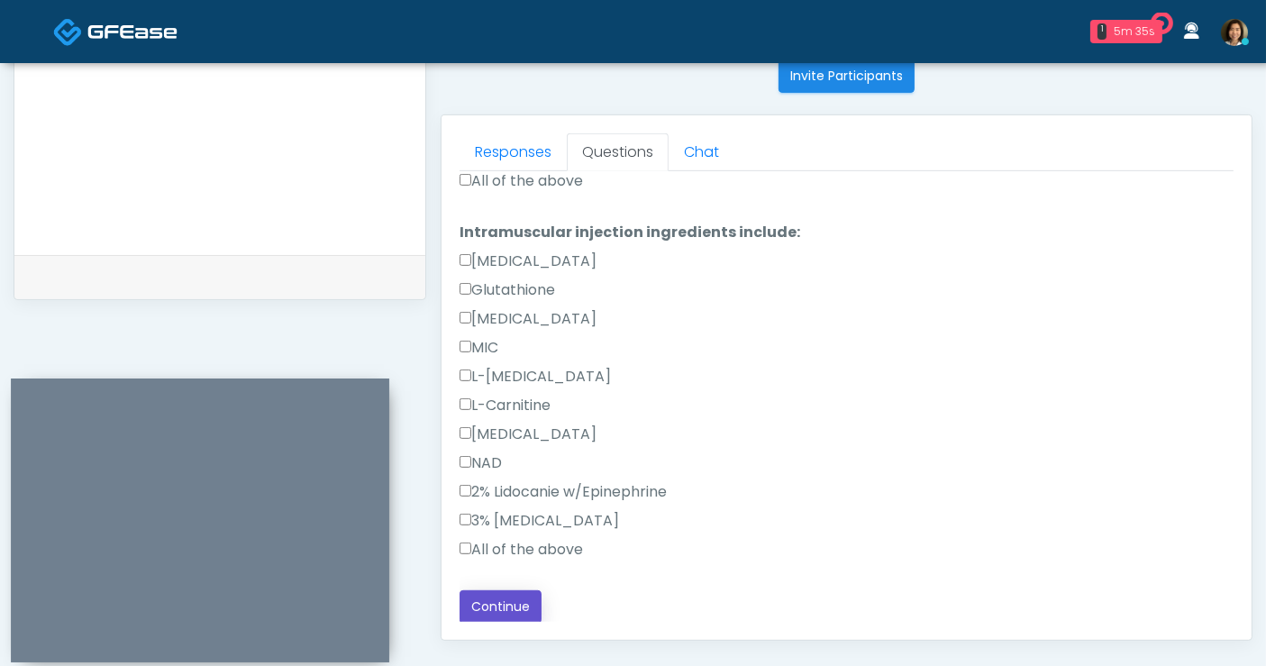
click at [506, 602] on button "Continue" at bounding box center [501, 606] width 82 height 33
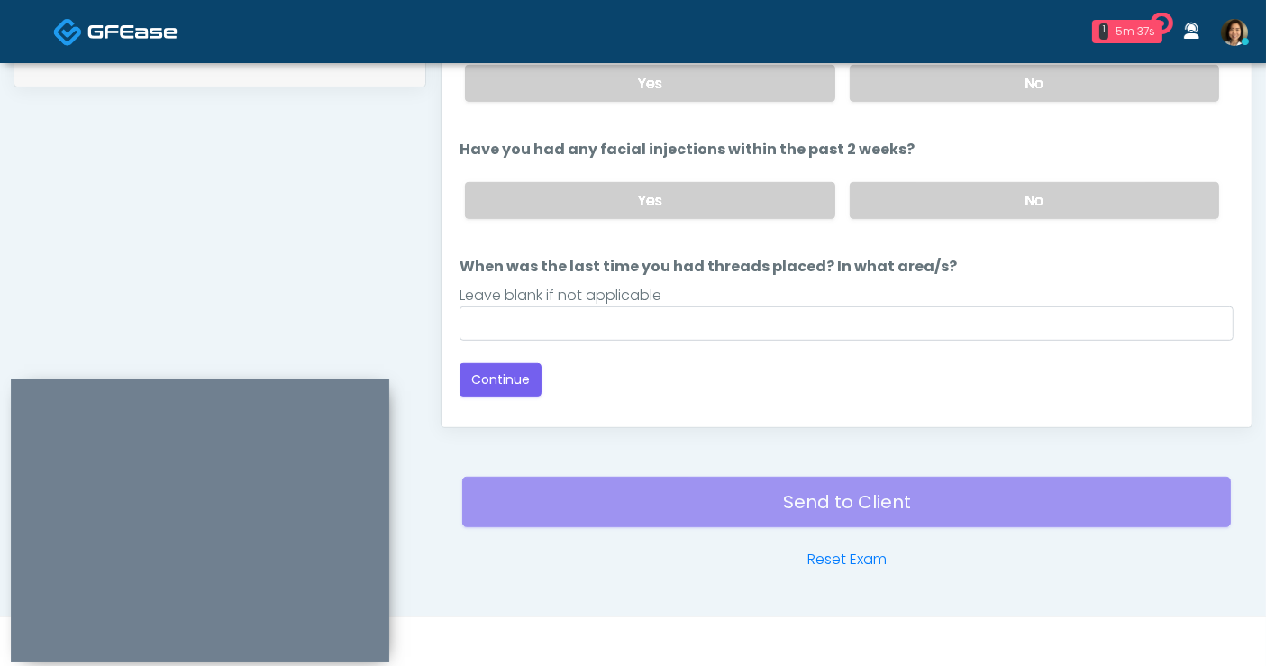
scroll to position [748, 0]
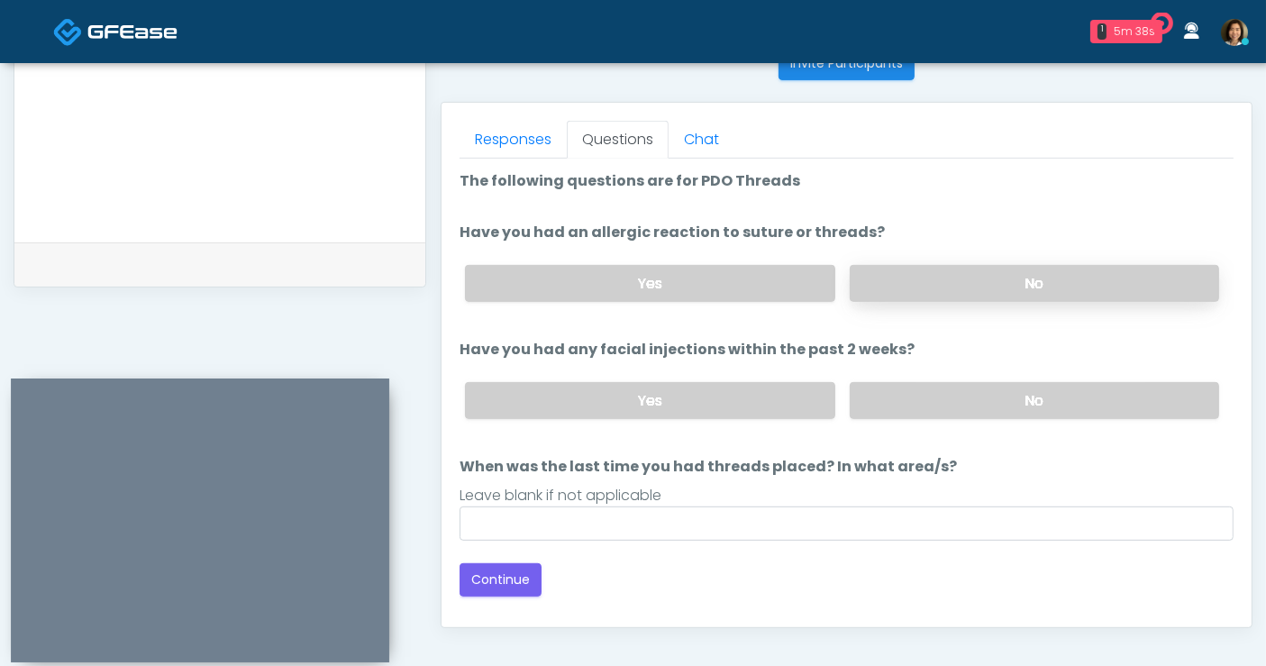
click at [1018, 287] on label "No" at bounding box center [1034, 283] width 369 height 37
drag, startPoint x: 1023, startPoint y: 395, endPoint x: 906, endPoint y: 453, distance: 131.0
click at [1023, 393] on label "No" at bounding box center [1034, 400] width 369 height 37
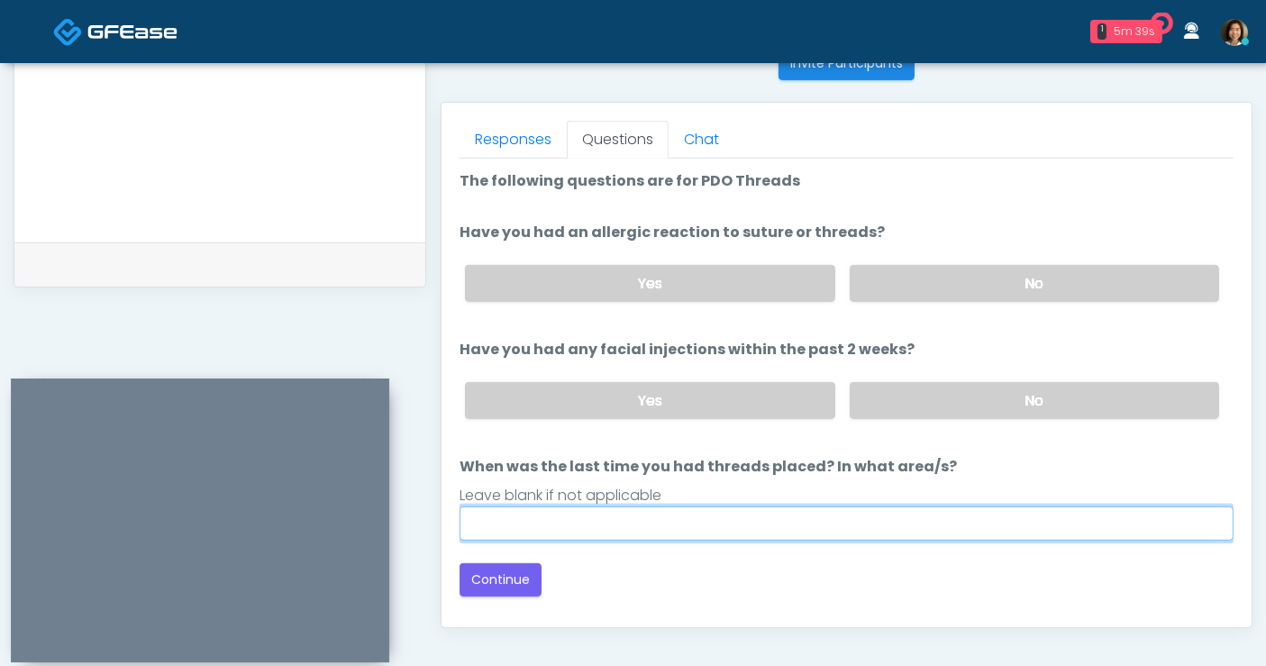
drag, startPoint x: 814, startPoint y: 511, endPoint x: 772, endPoint y: 514, distance: 41.5
click at [814, 511] on input "When was the last time you had threads placed? In what area/s?" at bounding box center [847, 523] width 774 height 34
type input "*****"
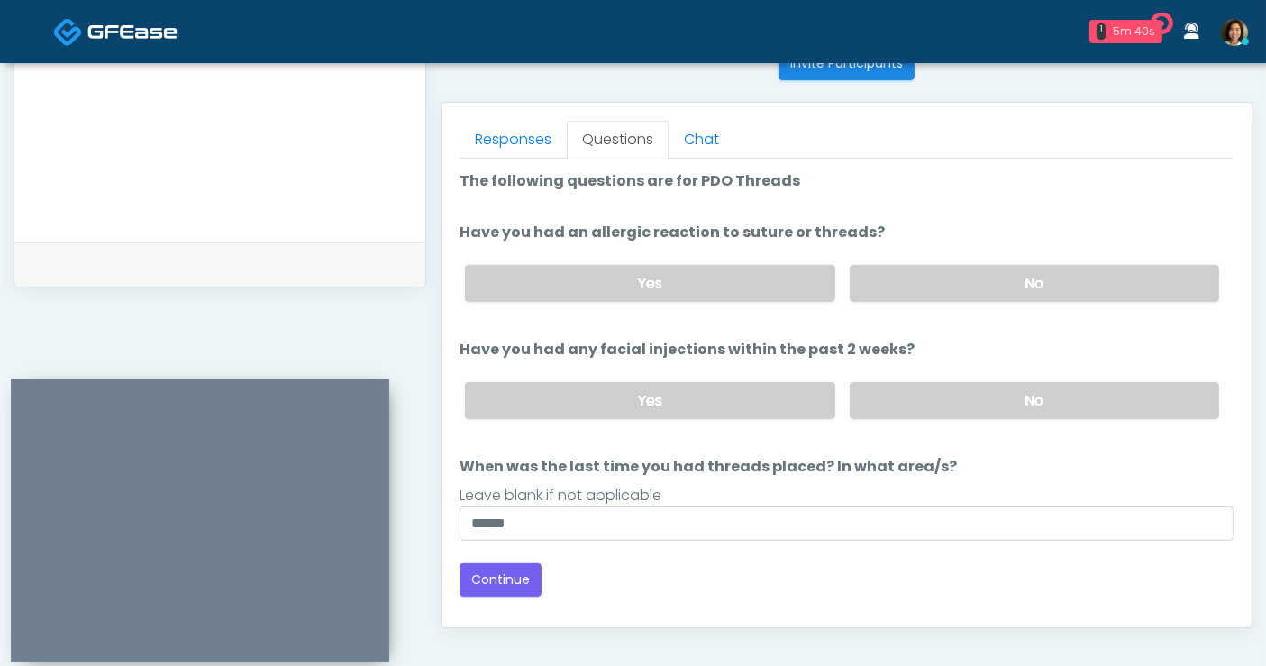
click at [229, 153] on textarea "**********" at bounding box center [220, 108] width 376 height 220
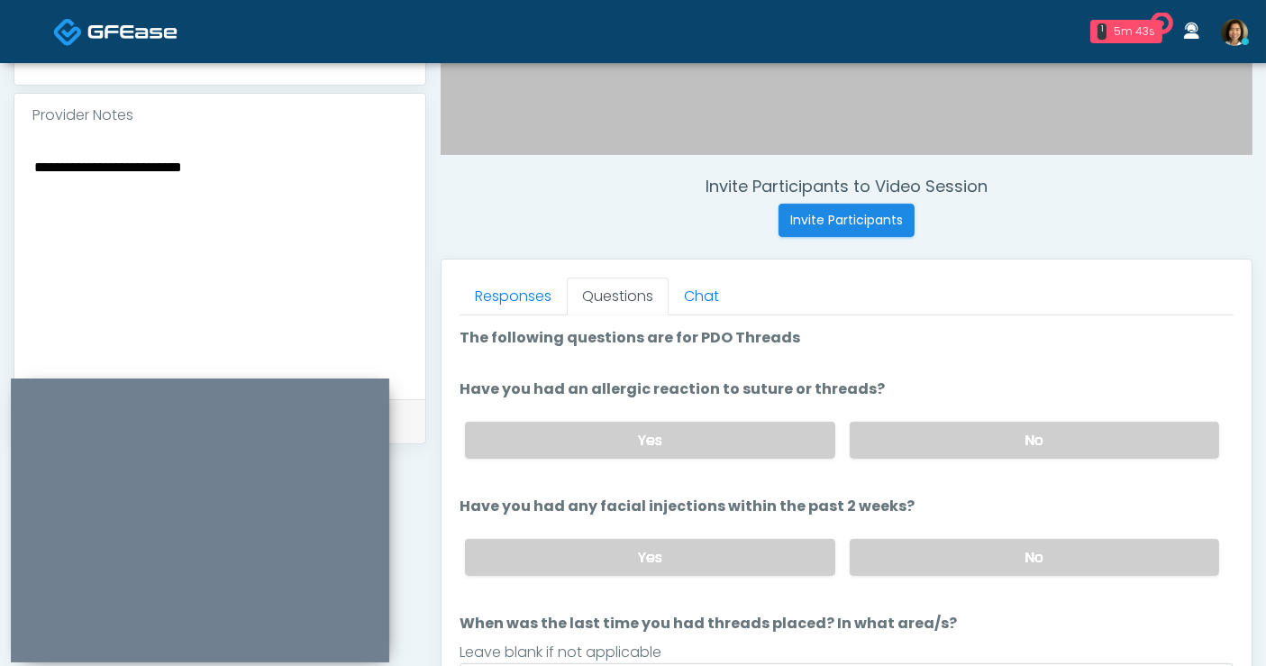
scroll to position [595, 0]
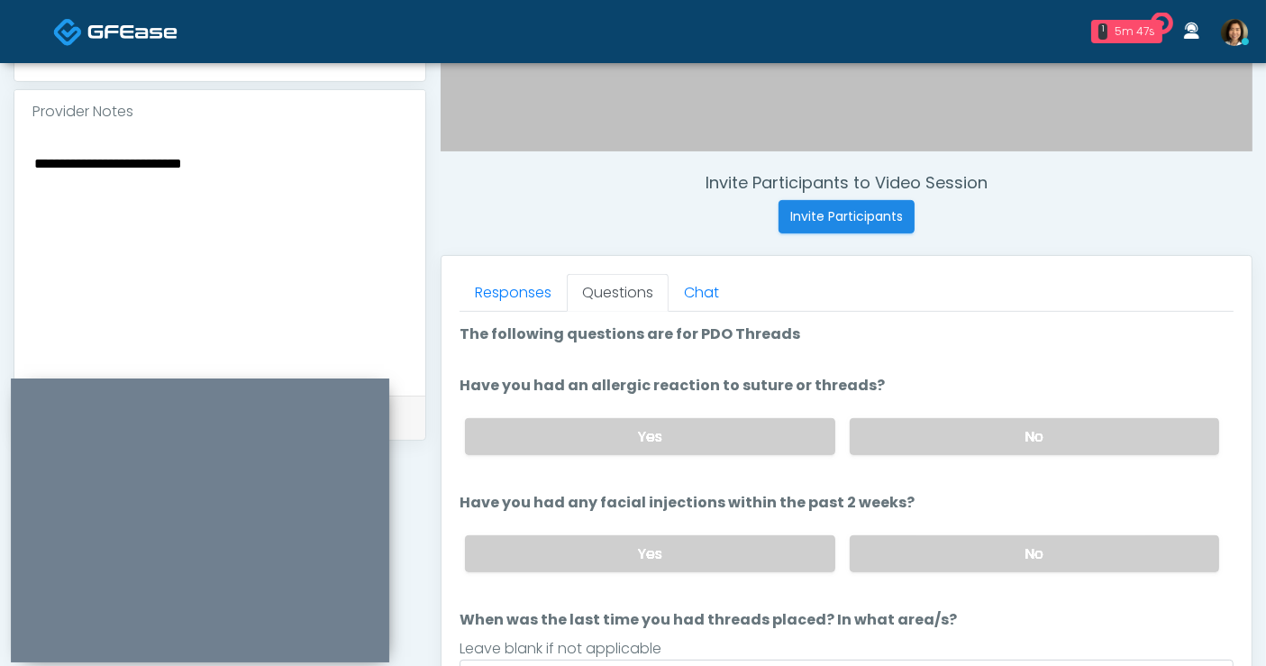
click at [131, 151] on textarea "**********" at bounding box center [220, 261] width 376 height 220
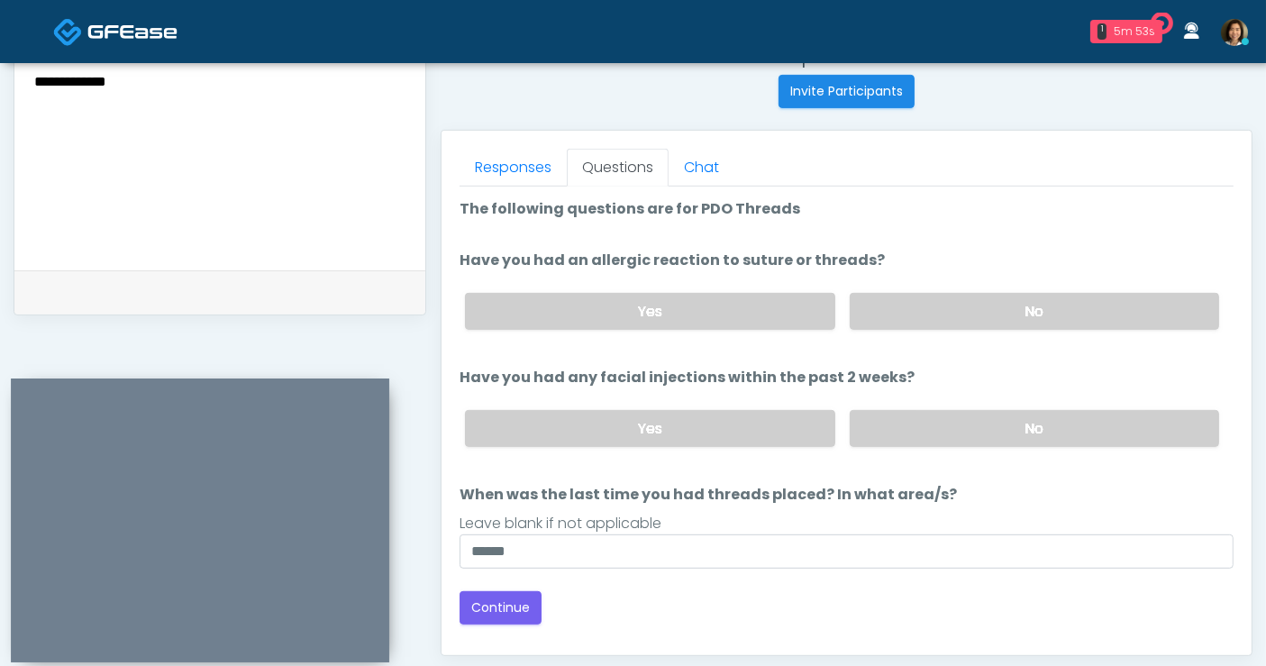
scroll to position [730, 0]
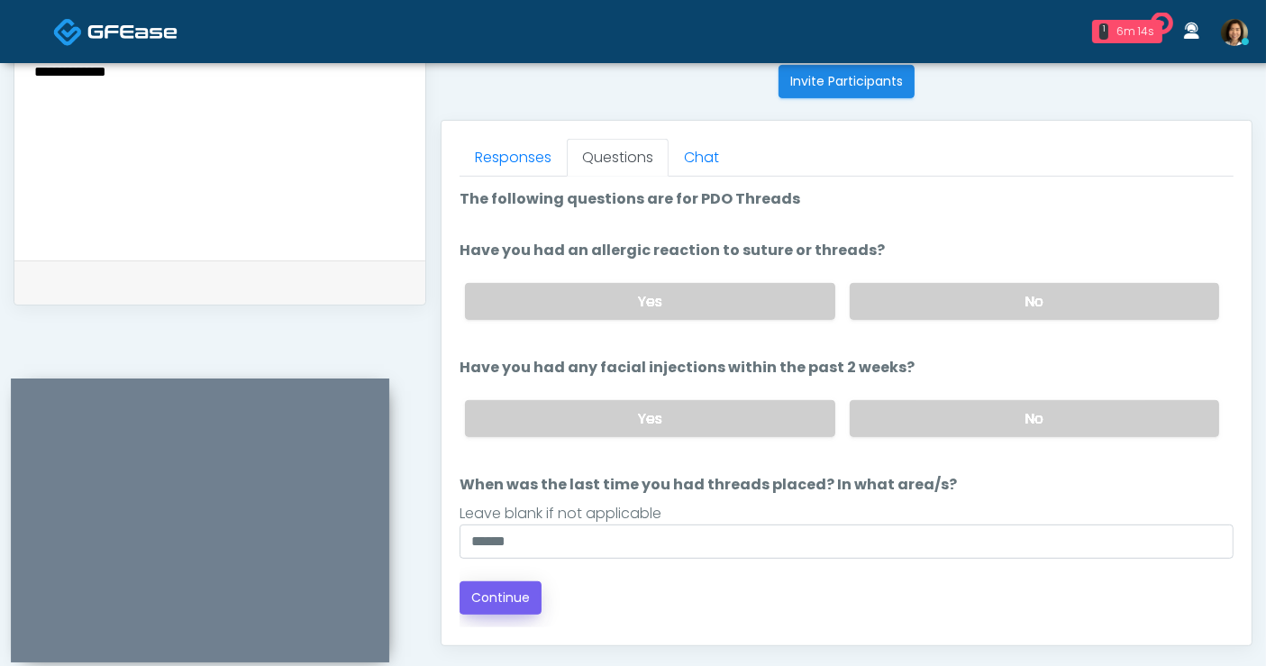
type textarea "**********"
click at [491, 599] on button "Continue" at bounding box center [501, 597] width 82 height 33
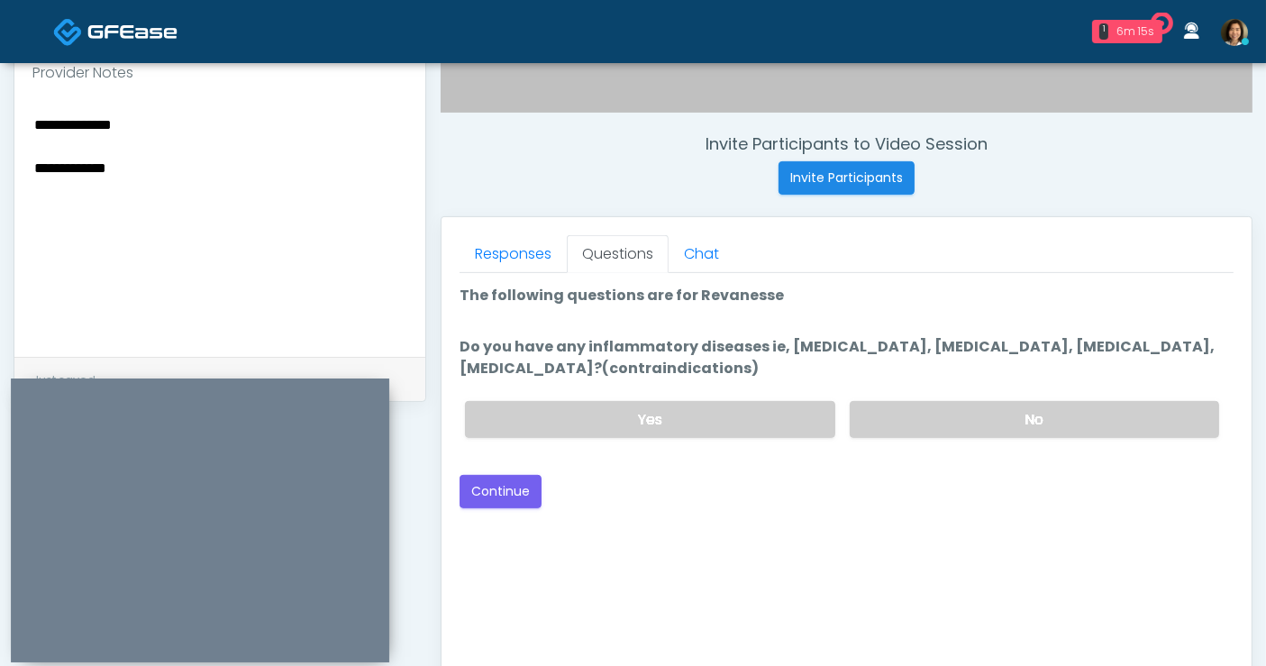
scroll to position [631, 0]
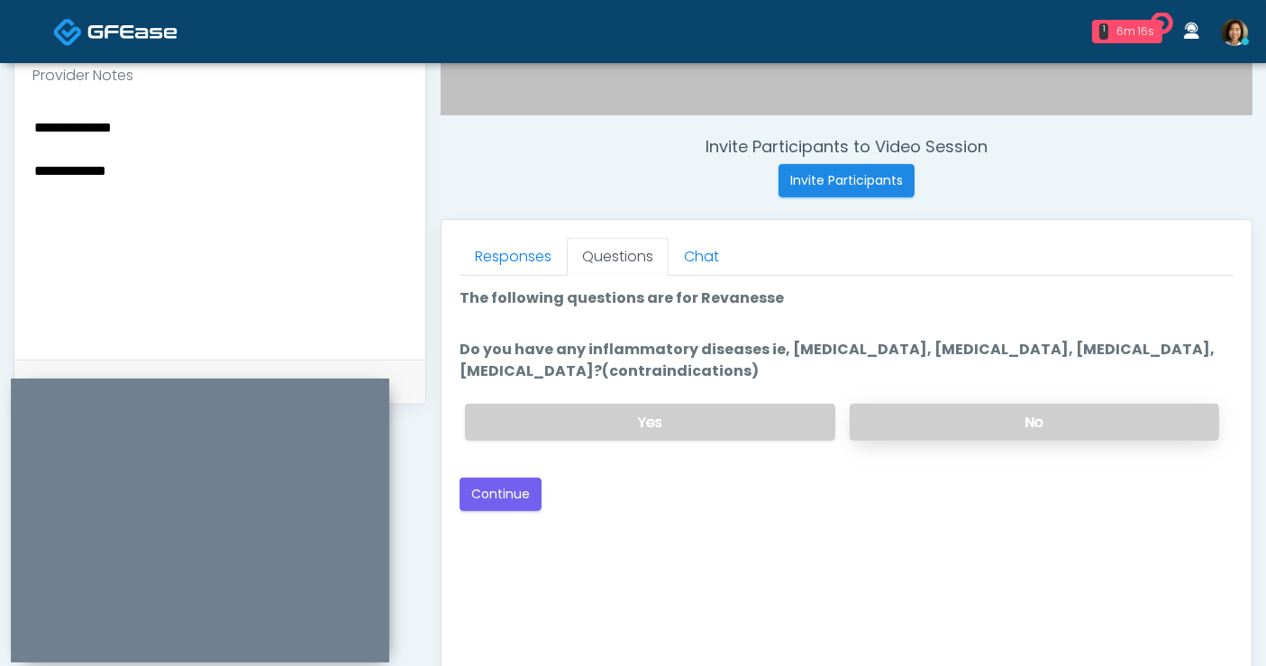
click at [951, 423] on label "No" at bounding box center [1034, 422] width 369 height 37
drag, startPoint x: 1001, startPoint y: 524, endPoint x: 557, endPoint y: 488, distance: 445.7
click at [996, 524] on div "Connect with an agent No thanks, I will complete the questionnaire by myself. L…" at bounding box center [847, 501] width 774 height 451
click at [513, 489] on button "Continue" at bounding box center [501, 494] width 82 height 33
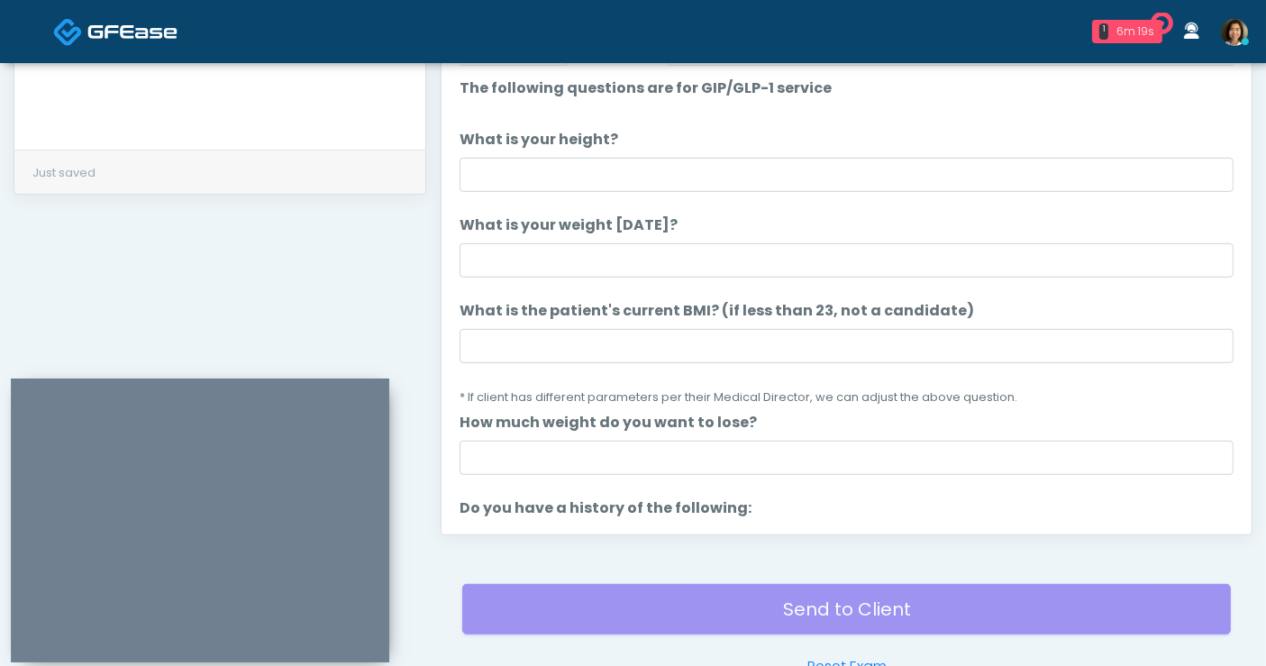
scroll to position [748, 0]
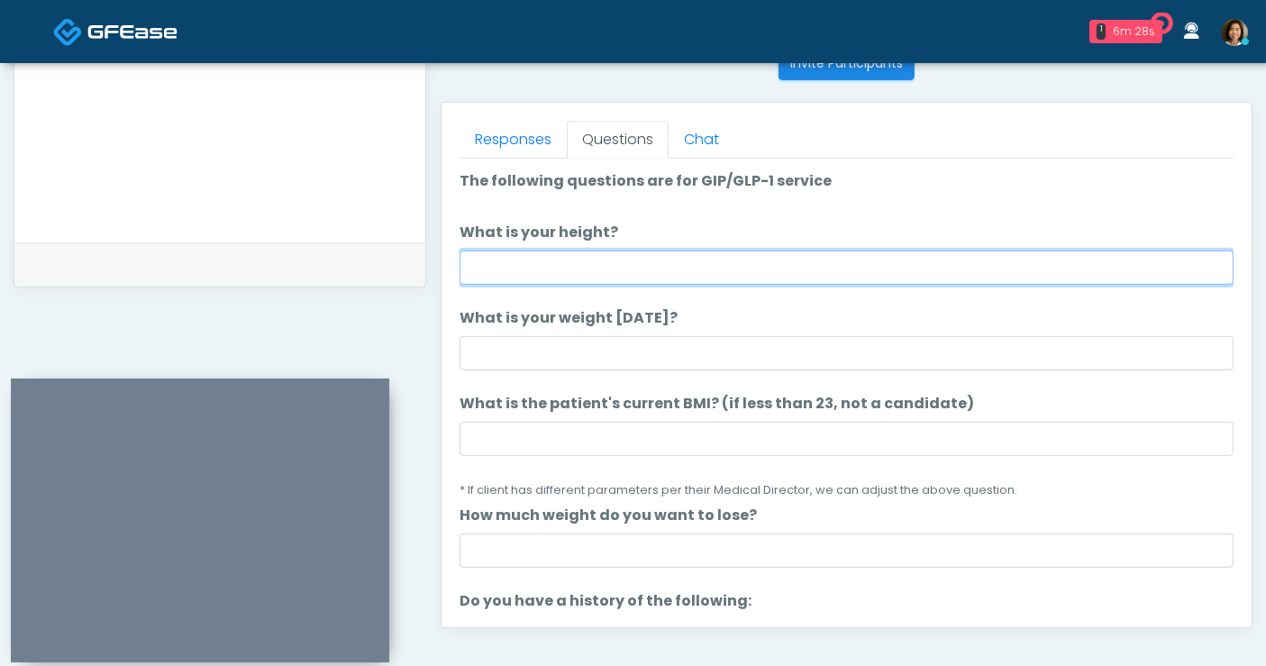
click at [592, 262] on input "What is your height?" at bounding box center [847, 268] width 774 height 34
type input "****"
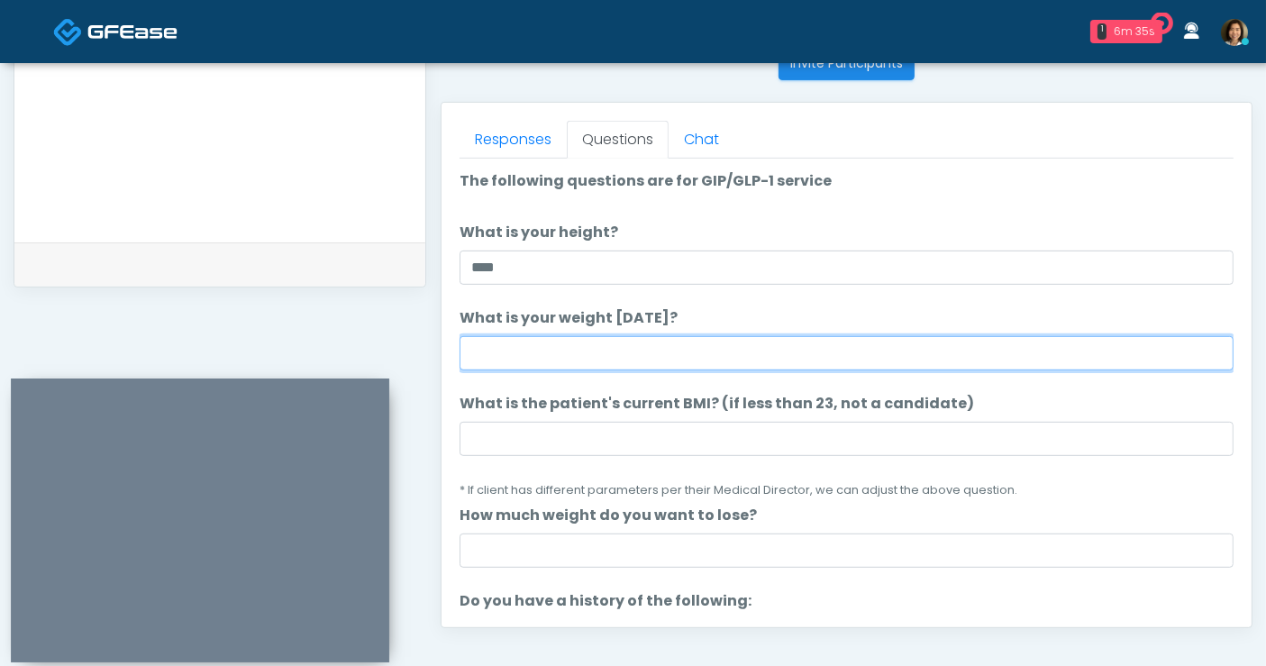
click at [627, 344] on input "What is your weight today?" at bounding box center [847, 353] width 774 height 34
type input "***"
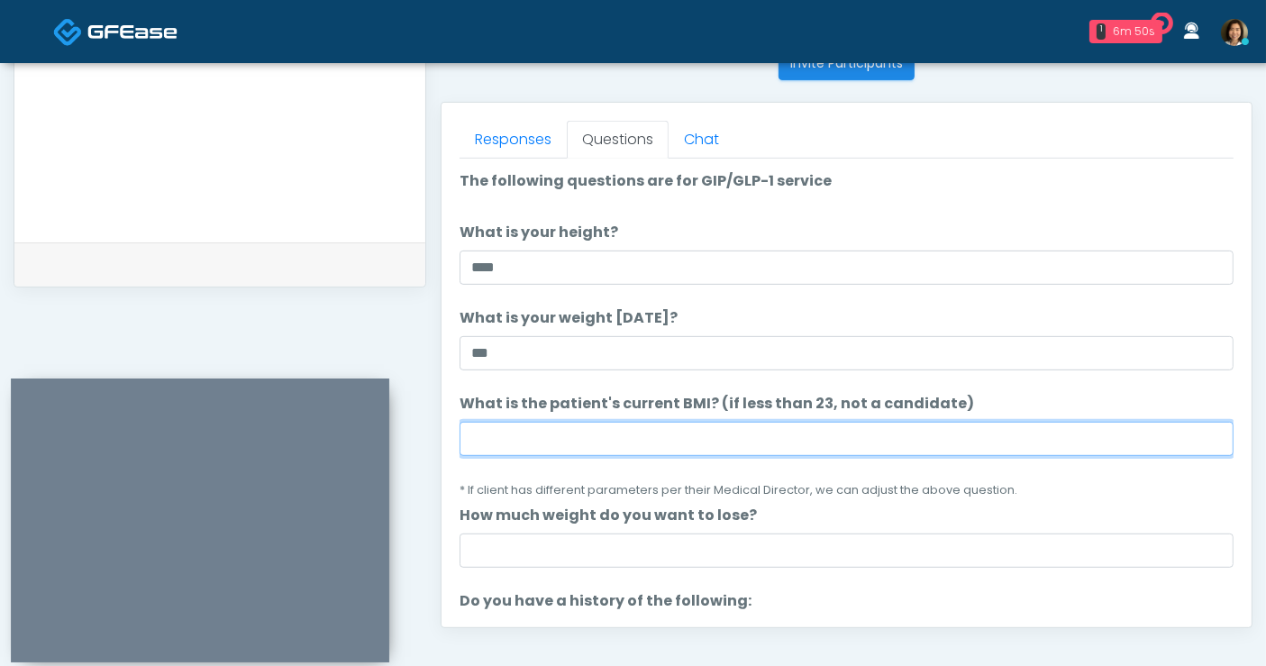
click at [563, 436] on input "What is the patient's current BMI? (if less than 23, not a candidate)" at bounding box center [847, 439] width 774 height 34
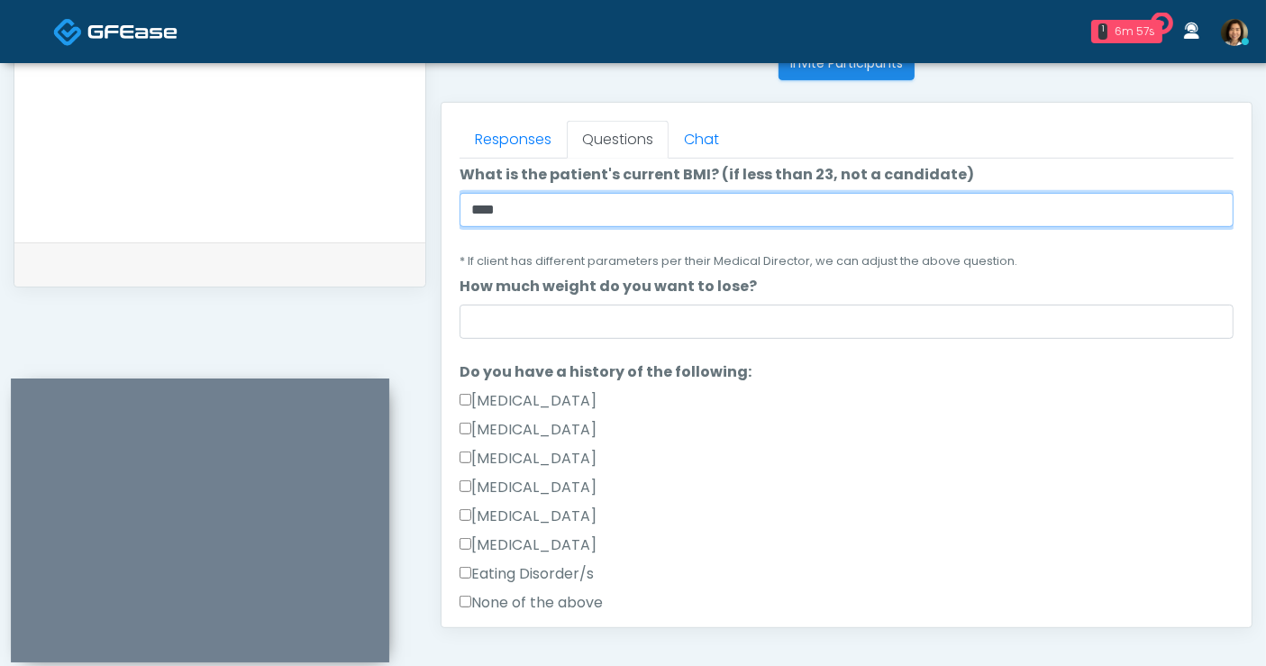
scroll to position [350, 0]
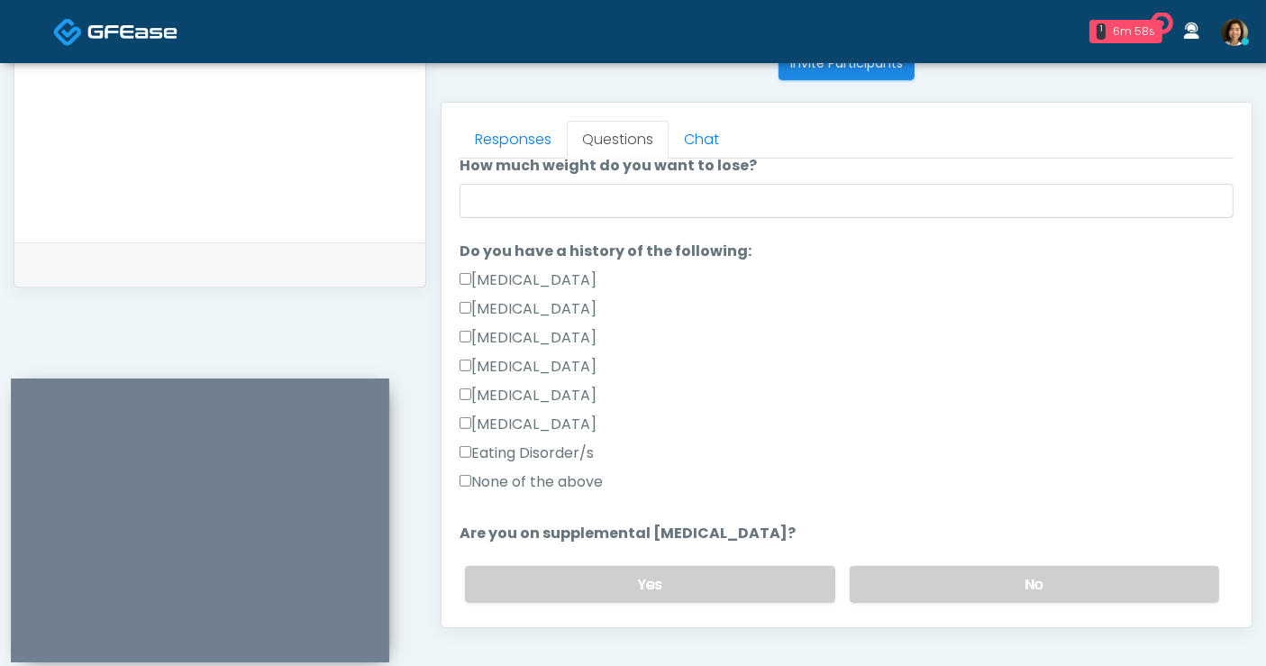
type input "****"
click at [523, 482] on label "None of the above" at bounding box center [531, 482] width 143 height 22
click at [957, 593] on label "No" at bounding box center [1034, 584] width 369 height 37
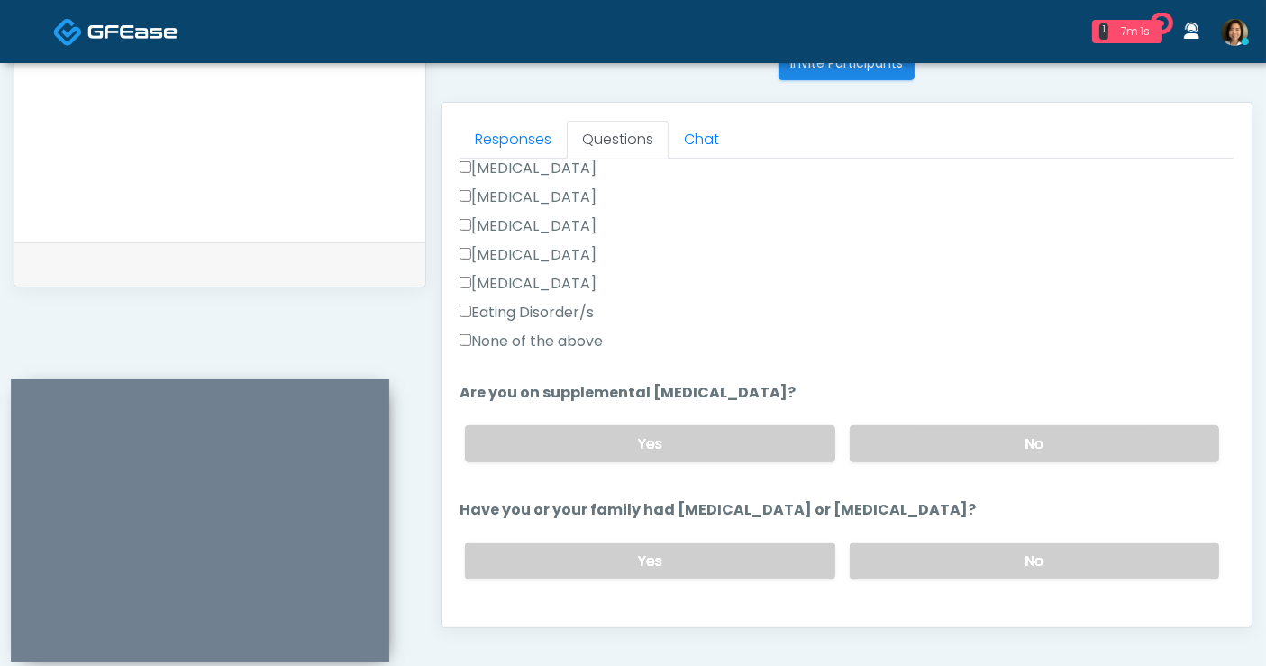
scroll to position [515, 0]
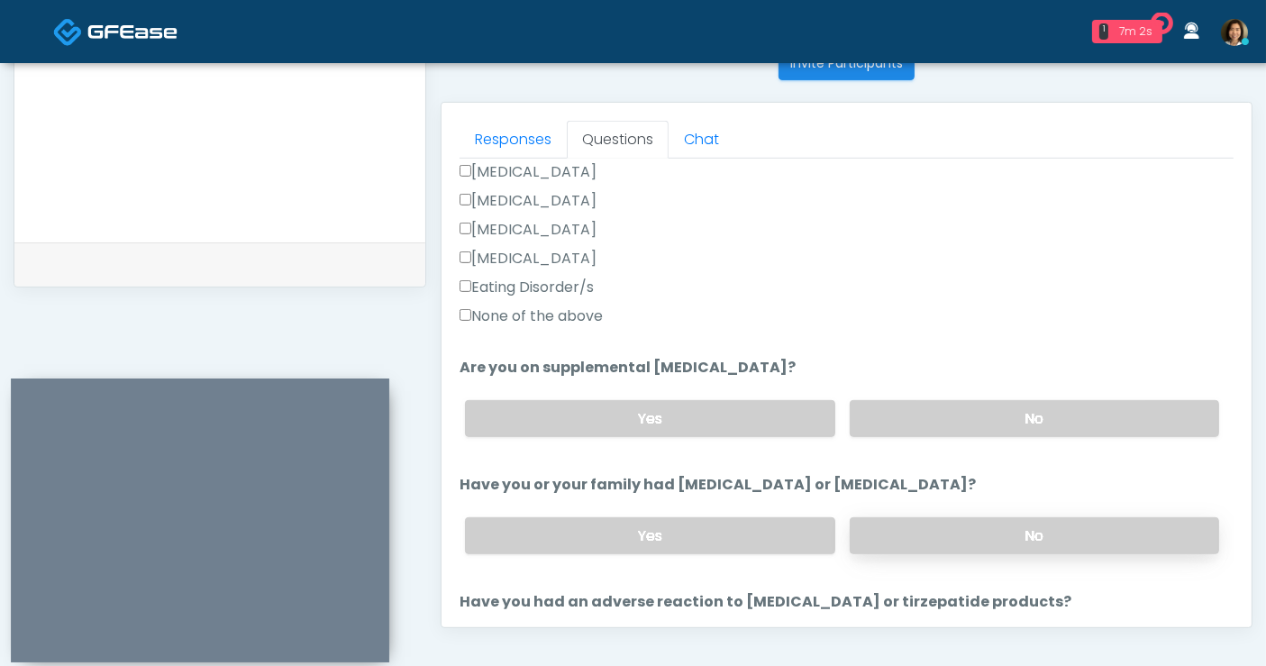
click at [1081, 522] on label "No" at bounding box center [1034, 535] width 369 height 37
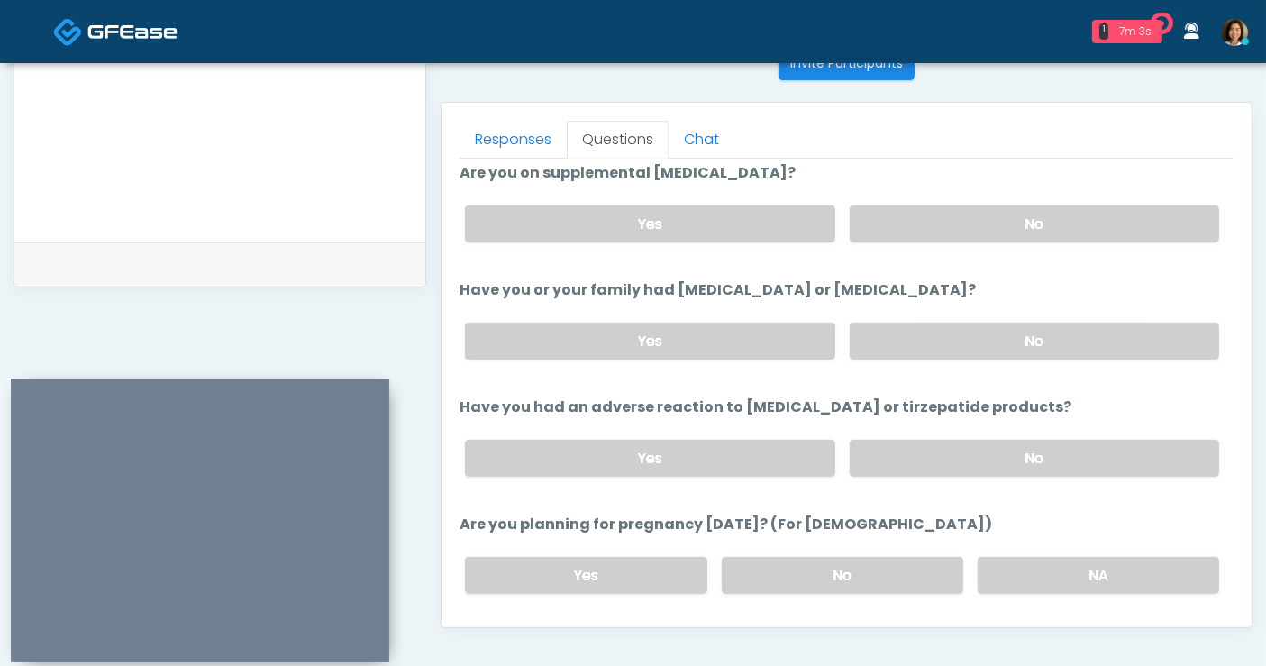
scroll to position [777, 0]
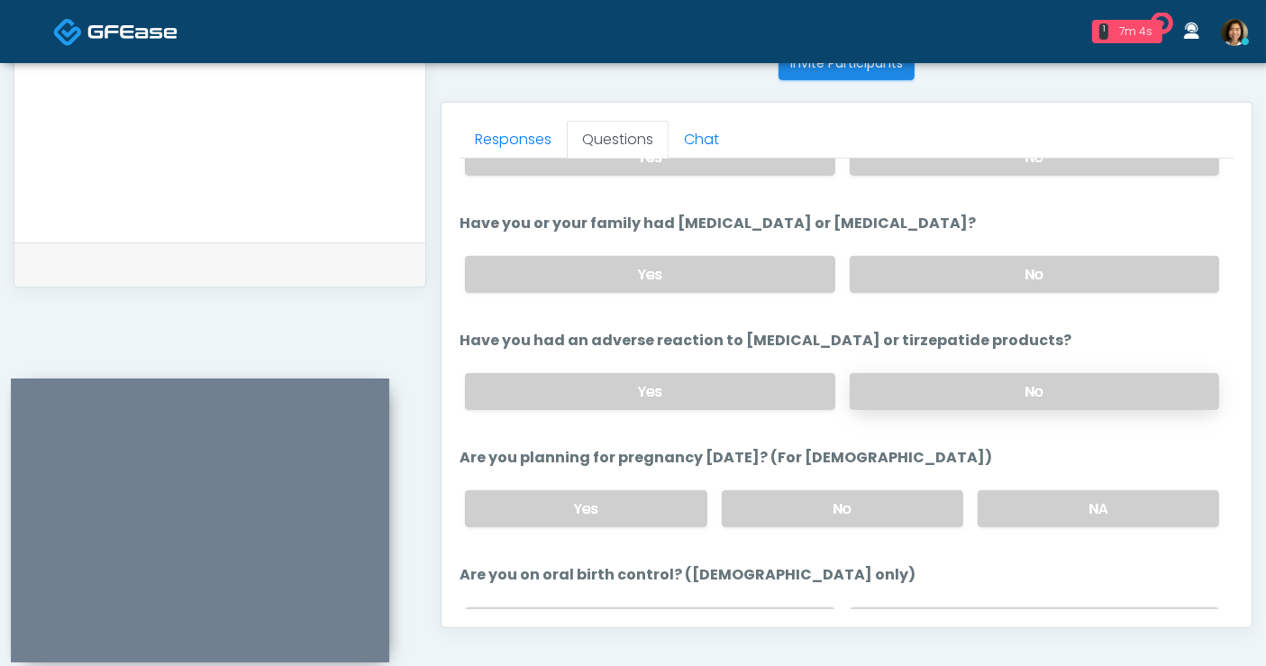
click at [1053, 389] on label "No" at bounding box center [1034, 391] width 369 height 37
click at [875, 504] on label "No" at bounding box center [843, 508] width 242 height 37
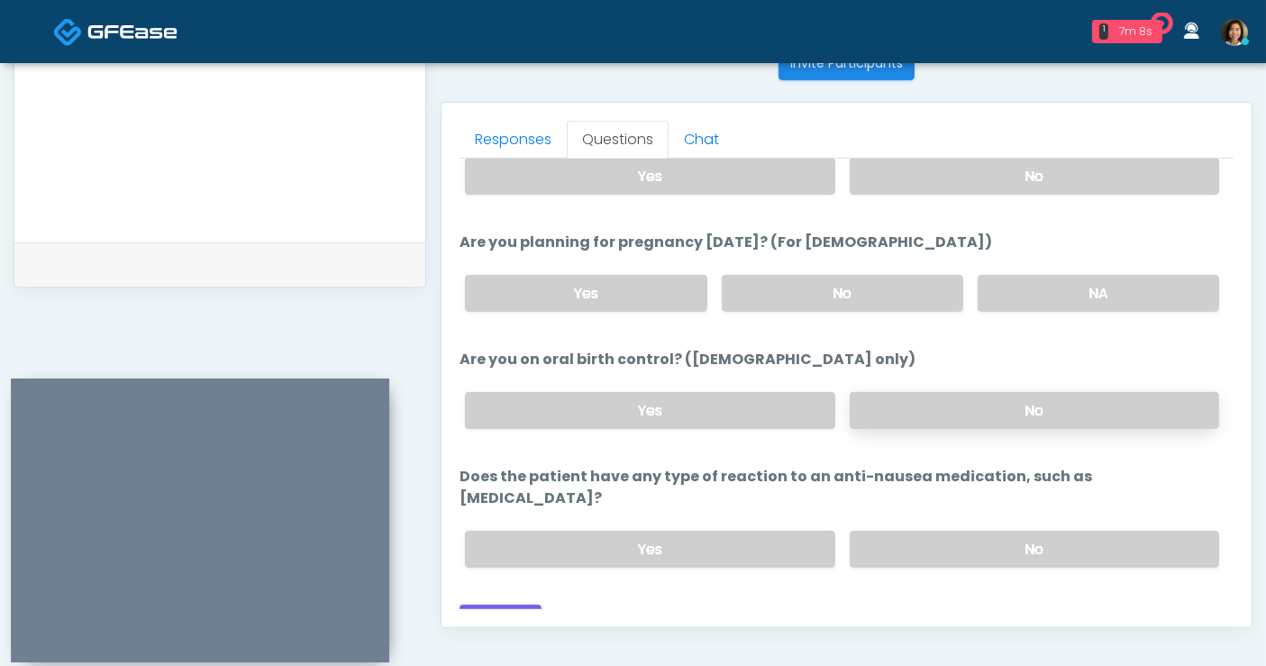
click at [1073, 406] on label "No" at bounding box center [1034, 410] width 369 height 37
click at [1074, 531] on label "No" at bounding box center [1034, 549] width 369 height 37
click at [506, 605] on button "Continue" at bounding box center [501, 621] width 82 height 33
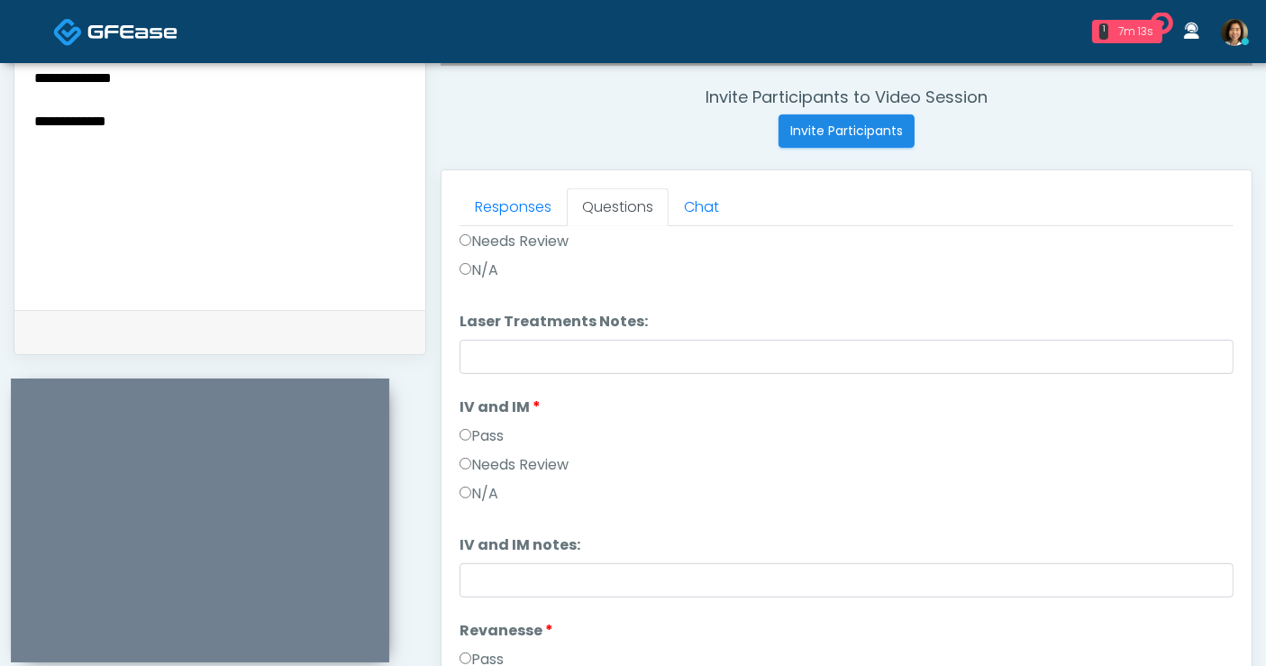
scroll to position [0, 0]
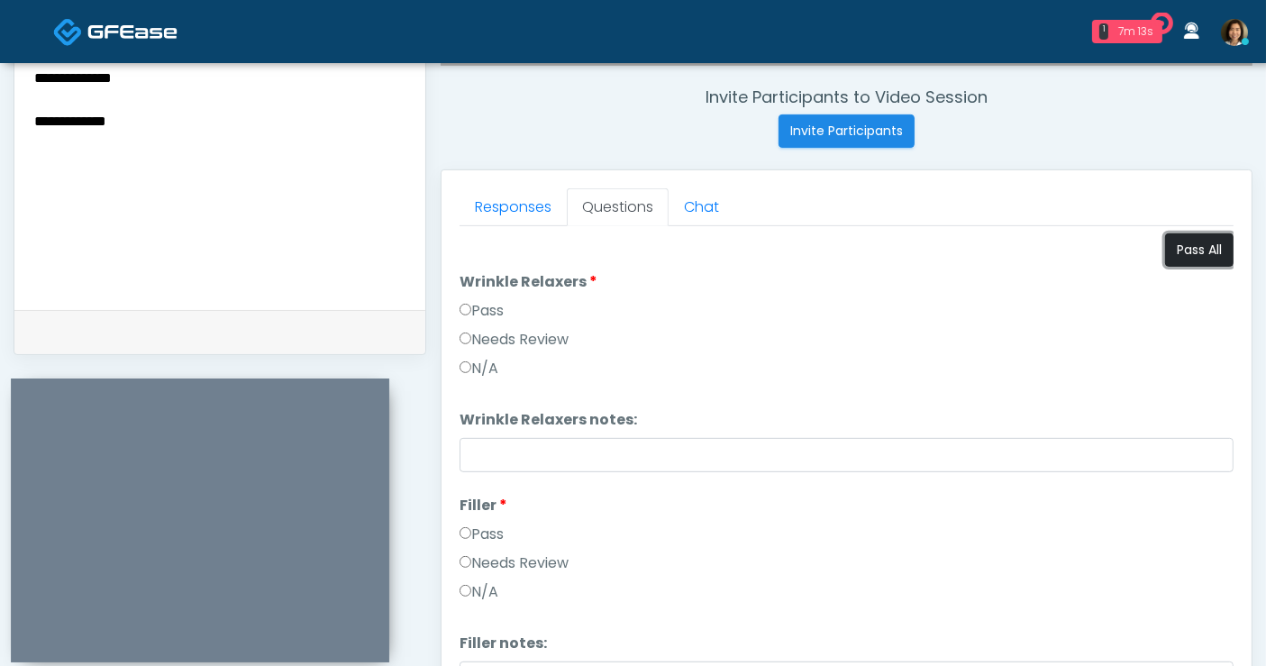
click at [1198, 256] on button "Pass All" at bounding box center [1199, 249] width 68 height 33
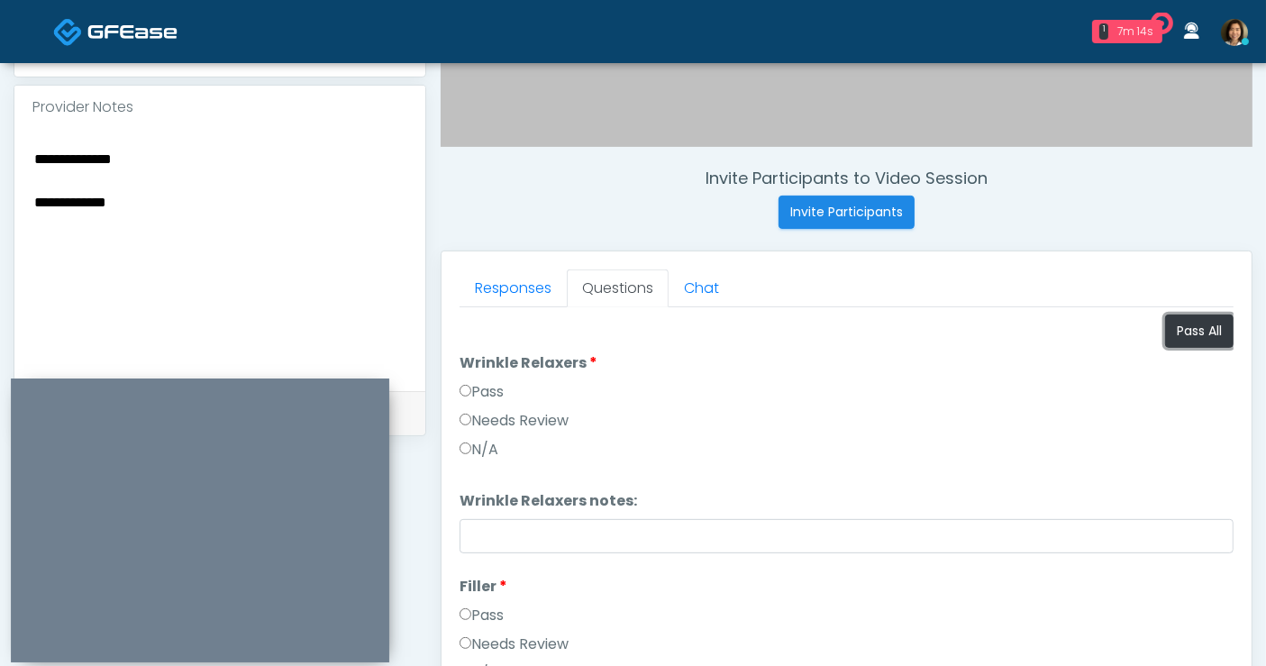
scroll to position [580, 0]
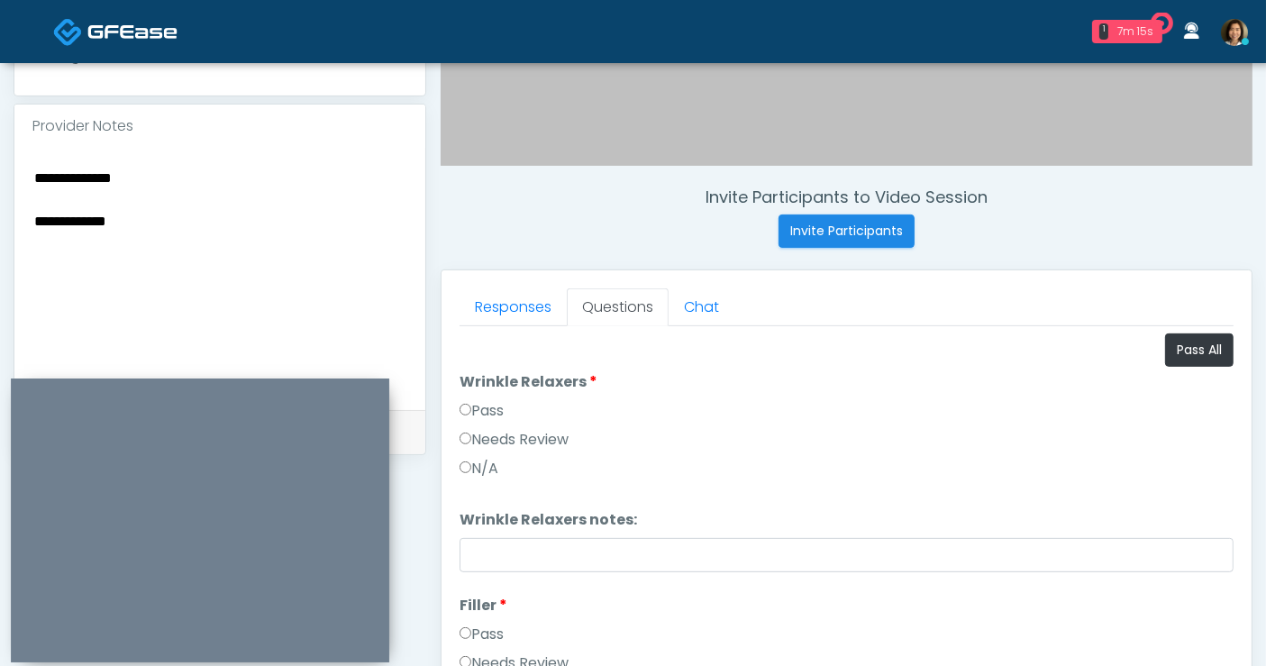
click at [241, 174] on textarea "**********" at bounding box center [220, 276] width 376 height 220
drag, startPoint x: 49, startPoint y: 249, endPoint x: -7, endPoint y: 252, distance: 56.0
click at [0, 252] on html "1 7m 23s On The Glow Waiting - 7m 23s CA View Rukayat Bojuwon AR AZ CA CO" at bounding box center [633, 229] width 1266 height 1618
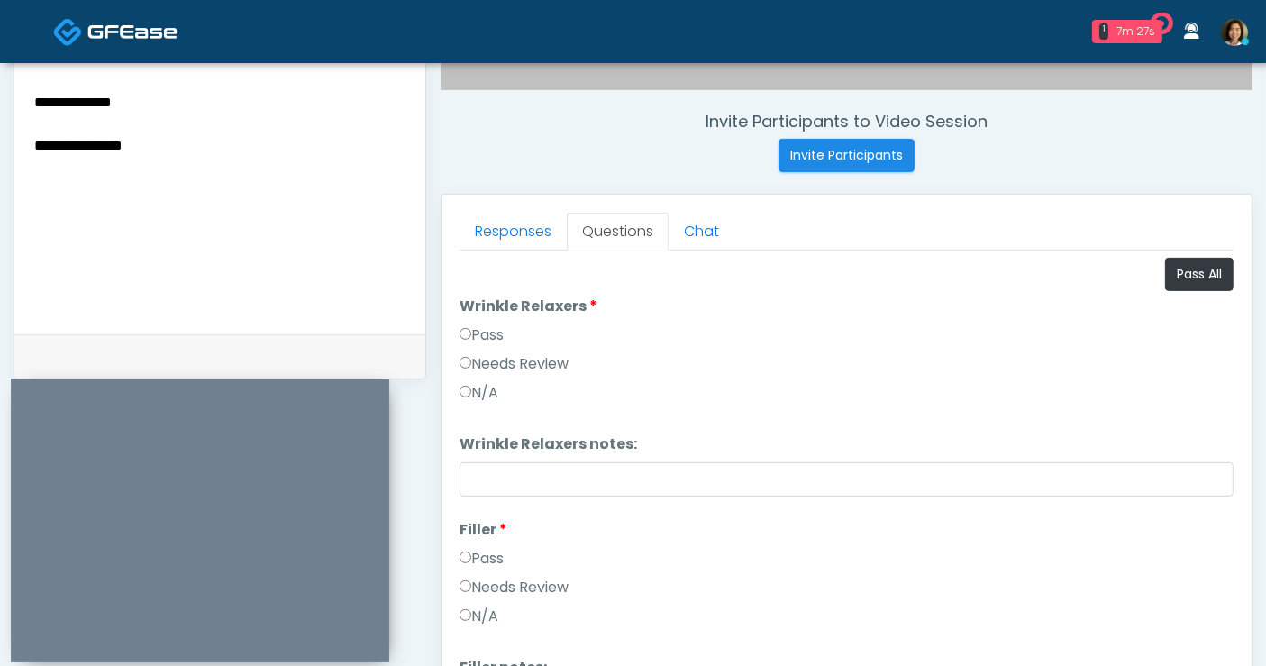
click at [161, 209] on textarea "**********" at bounding box center [220, 200] width 376 height 220
type textarea "**********"
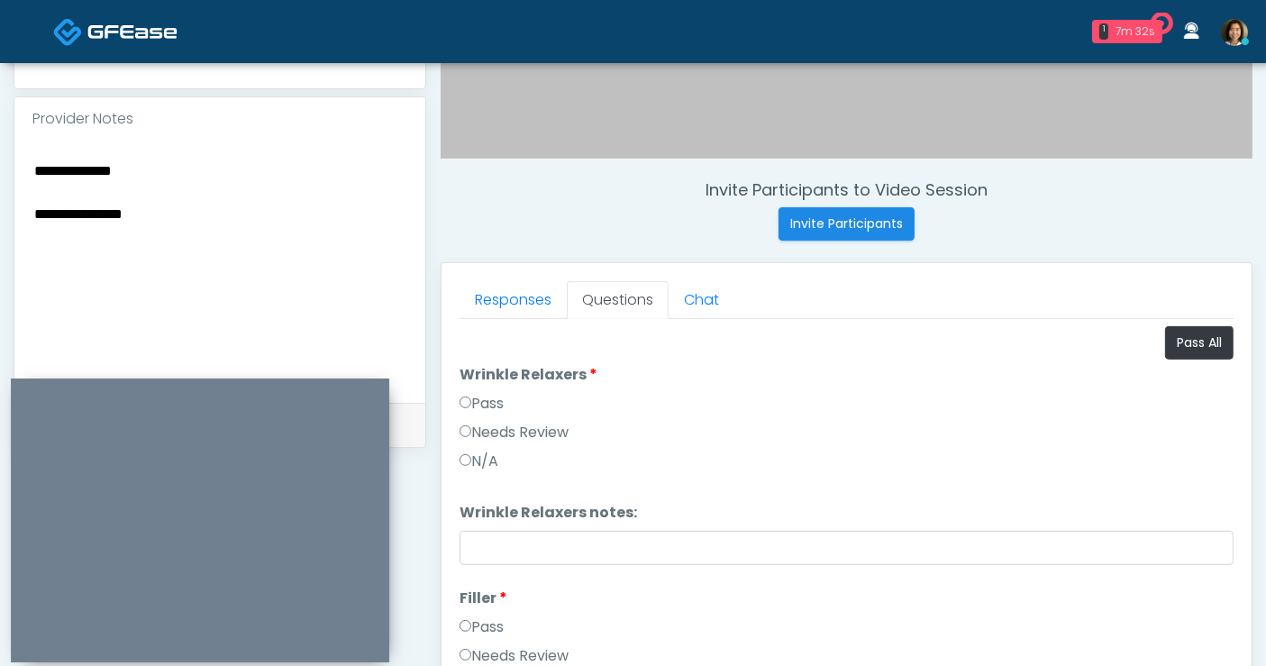
scroll to position [556, 0]
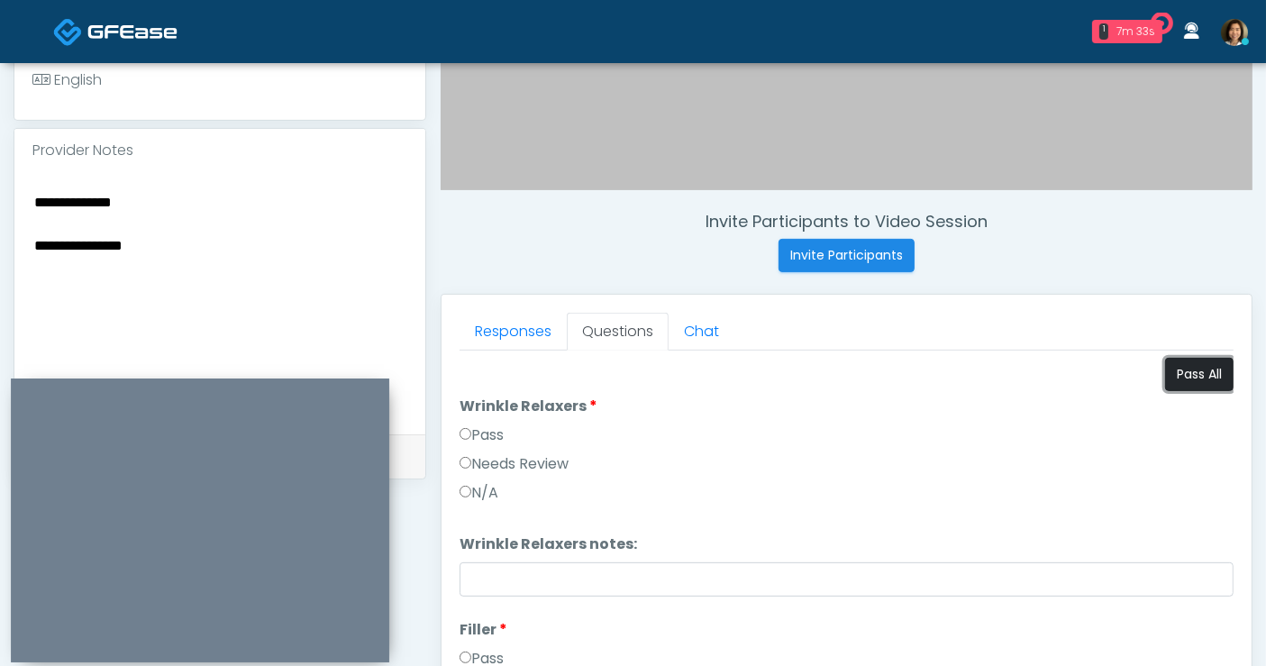
click at [1173, 366] on button "Pass All" at bounding box center [1199, 374] width 68 height 33
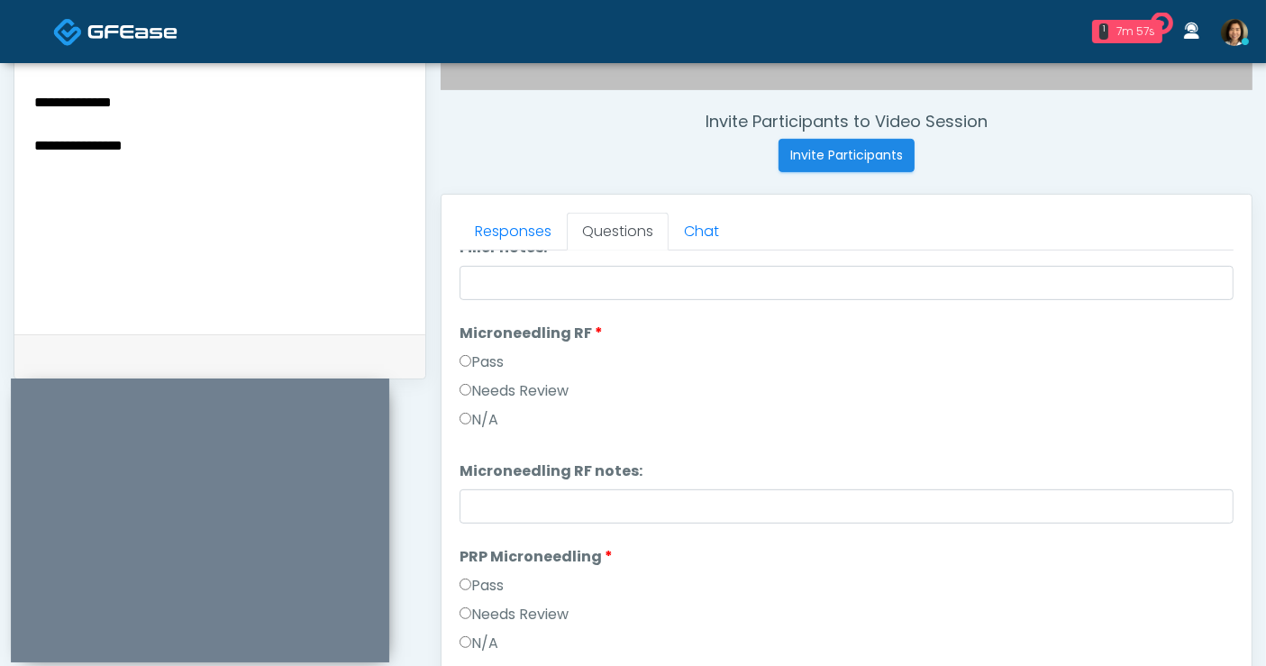
scroll to position [425, 0]
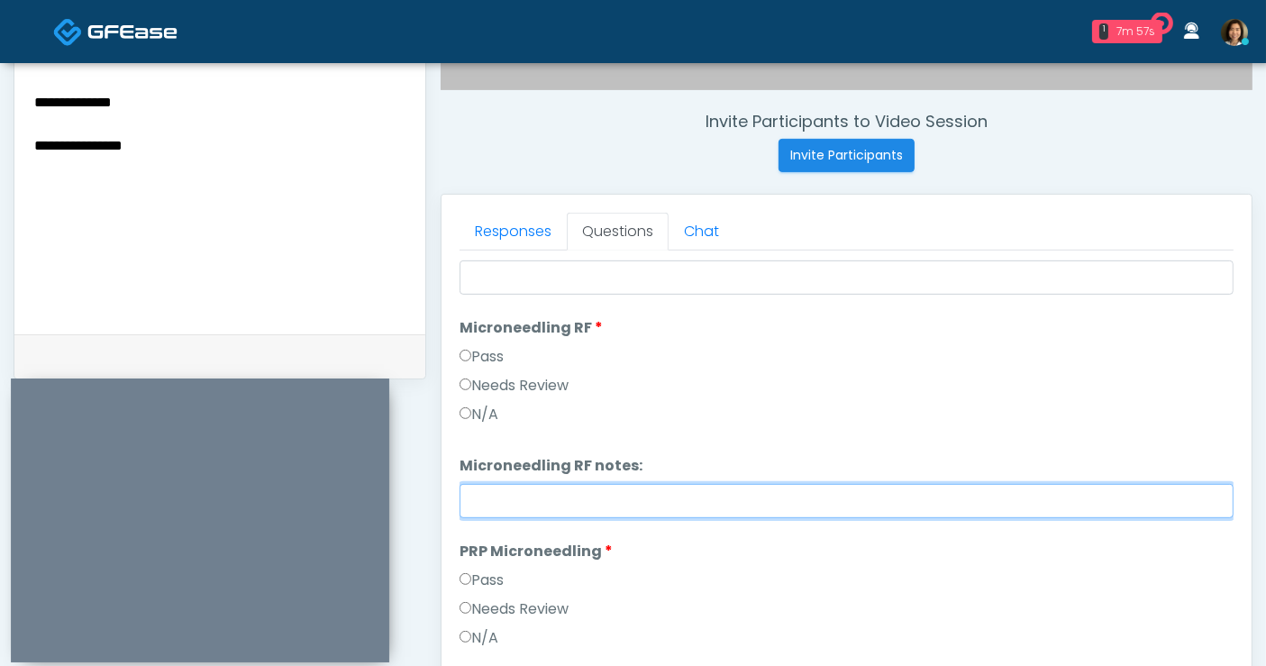
click at [693, 503] on input "Microneedling RF notes:" at bounding box center [847, 501] width 774 height 34
click at [502, 497] on input "**********" at bounding box center [847, 501] width 774 height 34
click at [889, 500] on input "**********" at bounding box center [847, 501] width 774 height 34
drag, startPoint x: 1043, startPoint y: 498, endPoint x: 388, endPoint y: 500, distance: 654.3
click at [370, 100] on div "**********" at bounding box center [633, 175] width 1239 height 1374
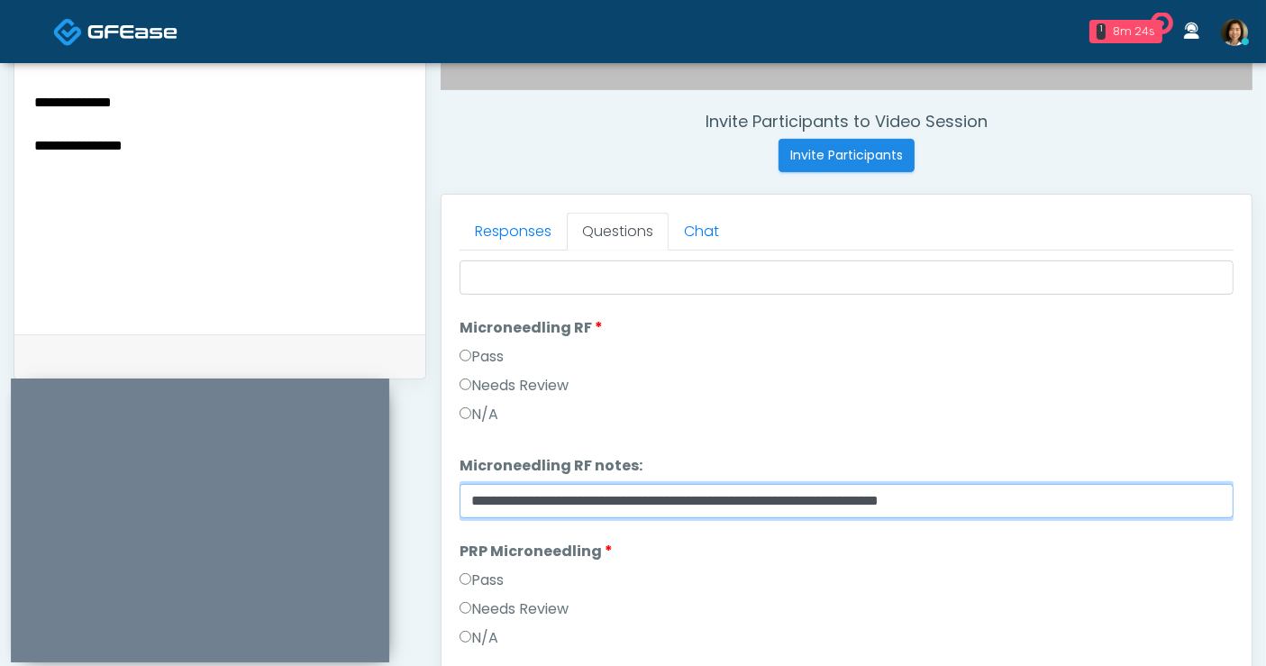
click at [1060, 505] on input "**********" at bounding box center [847, 501] width 774 height 34
drag, startPoint x: 1159, startPoint y: 497, endPoint x: 386, endPoint y: 486, distance: 773.3
click at [363, 85] on div "**********" at bounding box center [633, 175] width 1239 height 1374
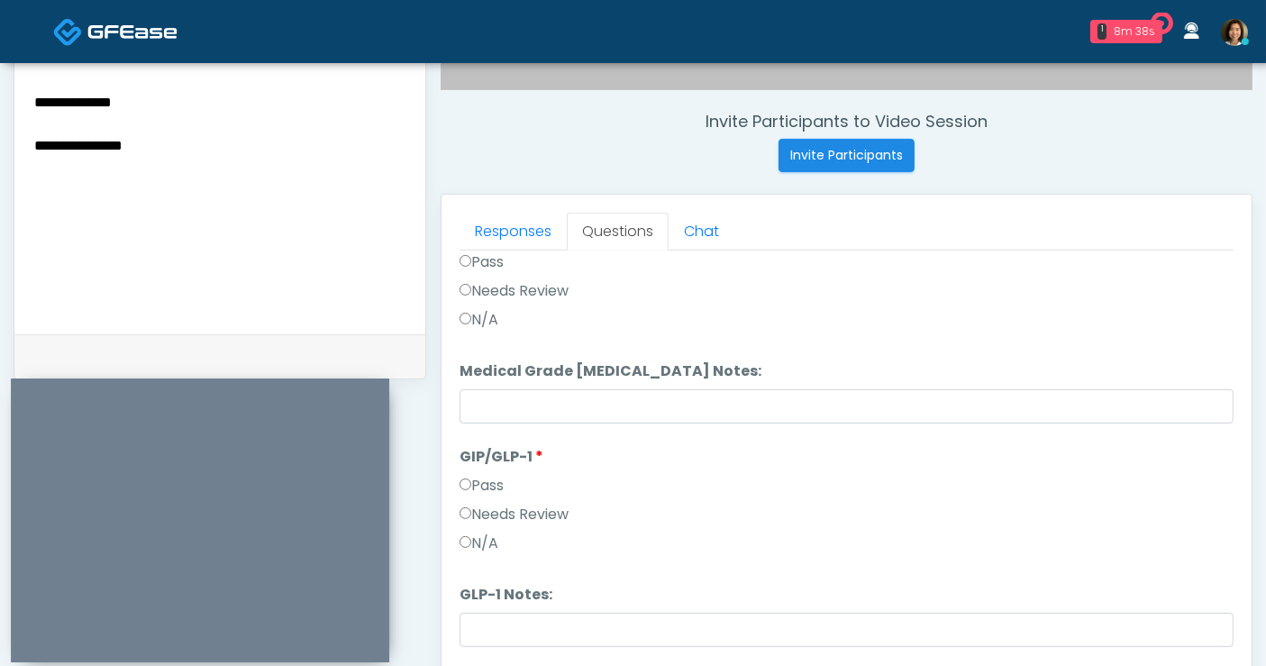
scroll to position [2744, 0]
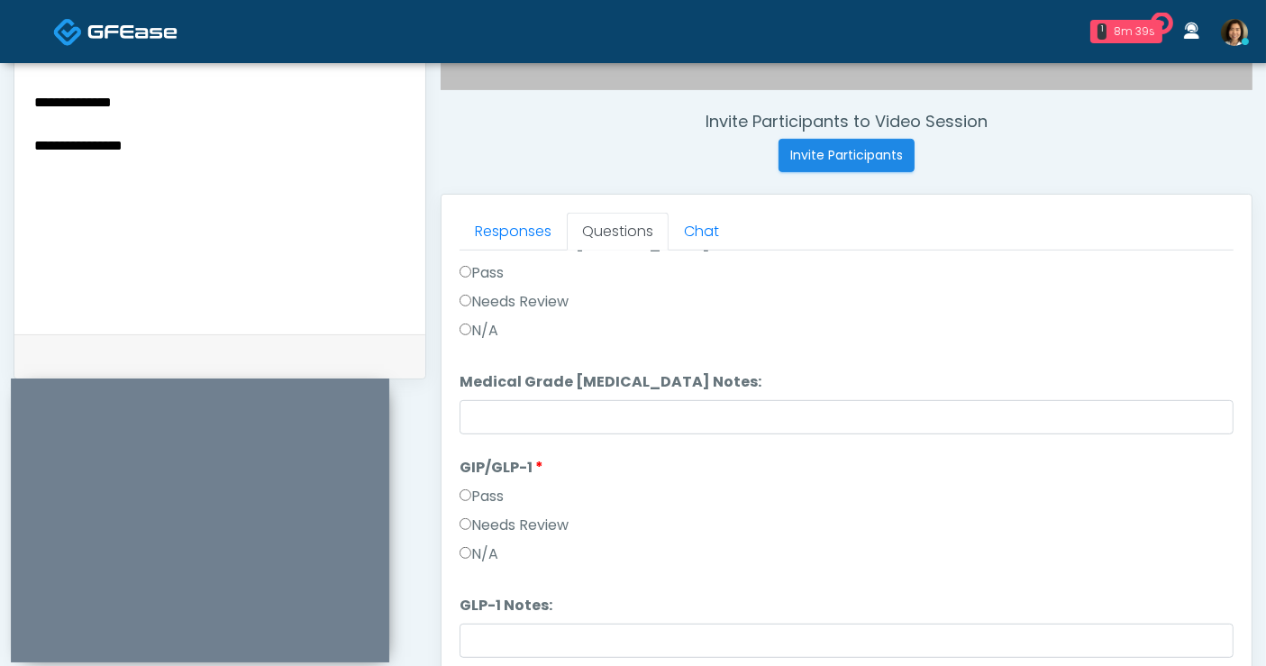
type input "**********"
click at [475, 548] on label "N/A" at bounding box center [479, 554] width 39 height 22
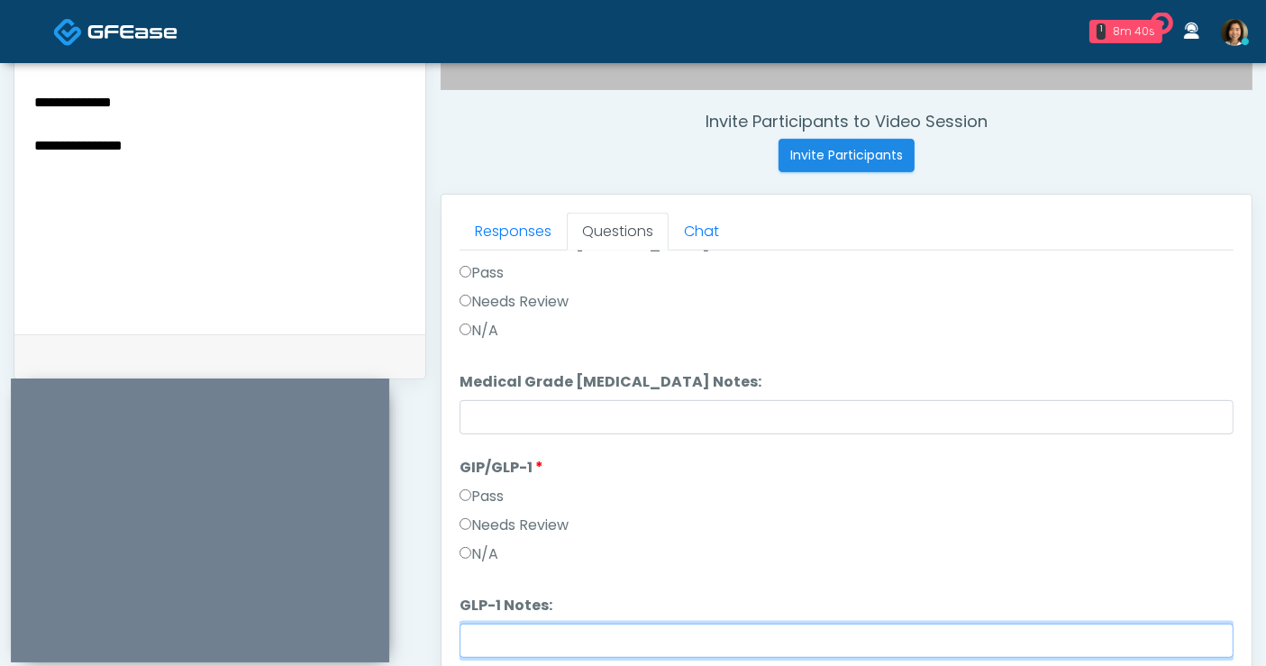
drag, startPoint x: 482, startPoint y: 625, endPoint x: 487, endPoint y: 611, distance: 14.2
click at [483, 624] on input "GLP-1 Notes:" at bounding box center [847, 641] width 774 height 34
click at [517, 624] on input "GLP-1 Notes:" at bounding box center [847, 641] width 774 height 34
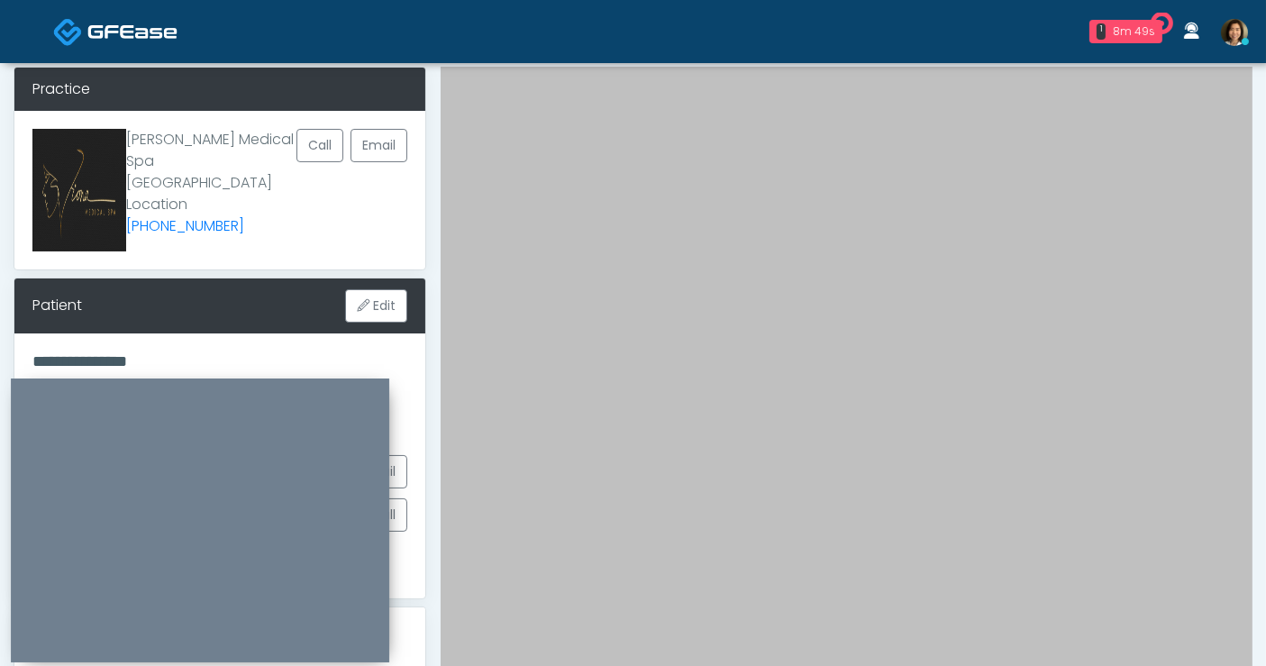
scroll to position [439, 0]
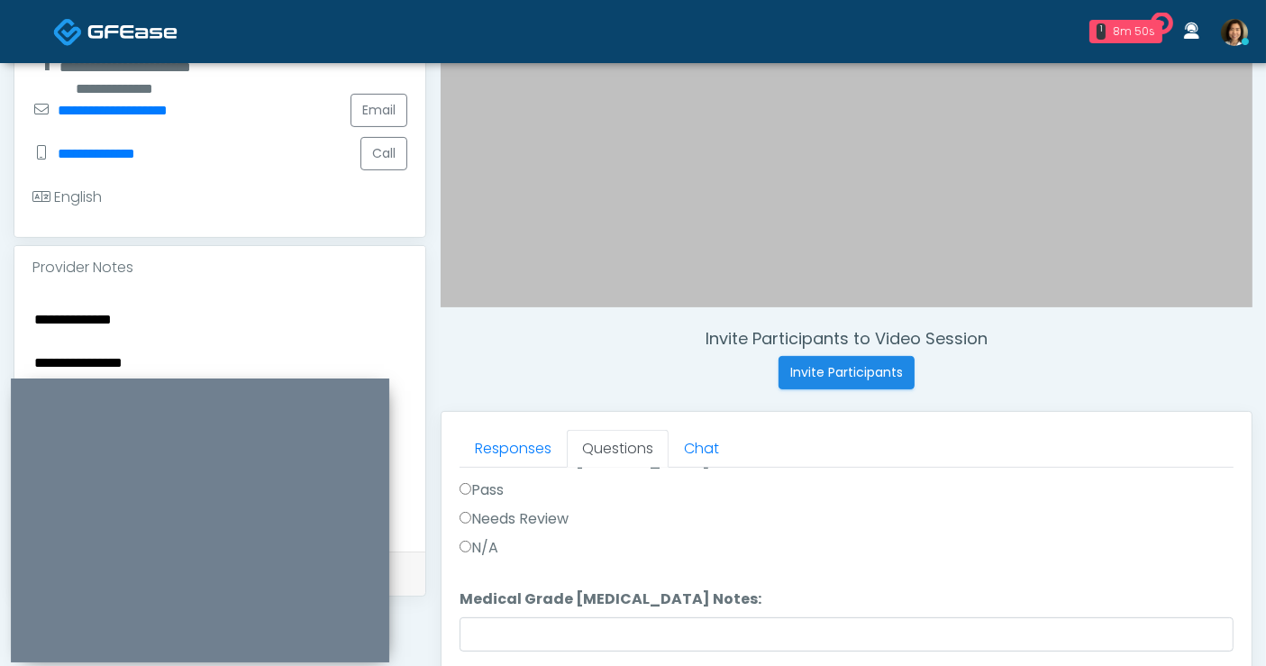
type input "**********"
drag, startPoint x: -86, startPoint y: 235, endPoint x: -111, endPoint y: 230, distance: 25.8
click at [0, 230] on html "1 8m 50s On The Glow Waiting - 8m 50s CA View Rukayat Bojuwon AR AZ CA CO" at bounding box center [633, 370] width 1266 height 1618
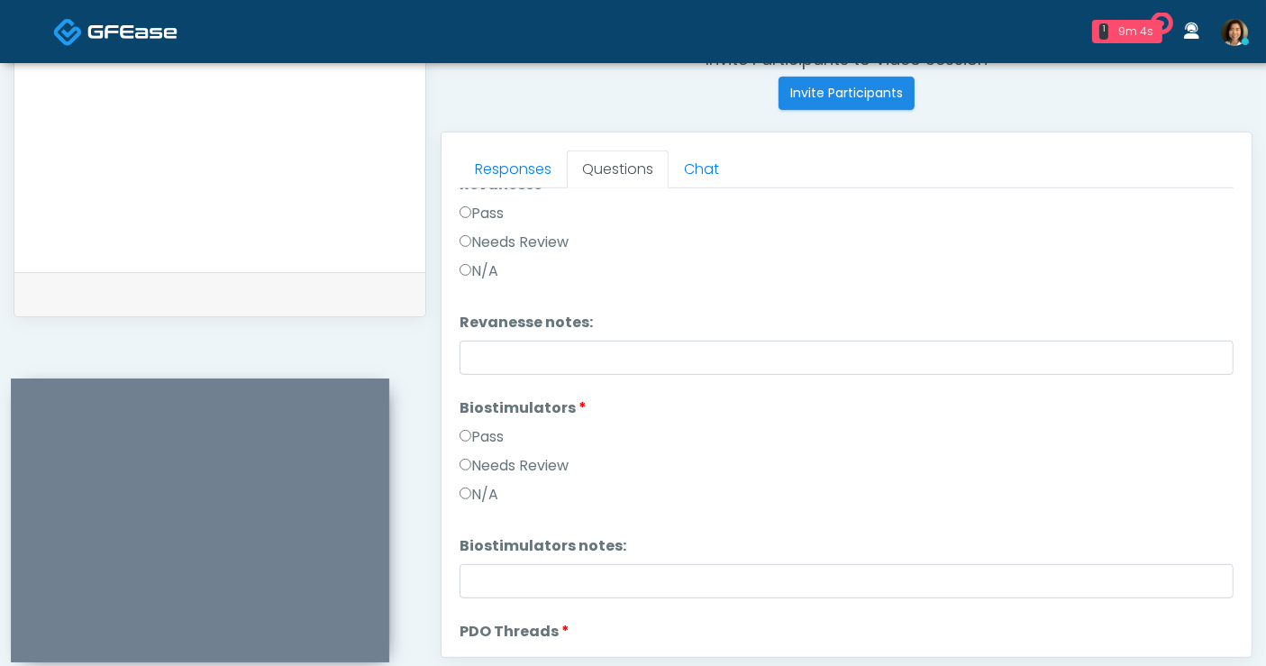
scroll to position [1406, 0]
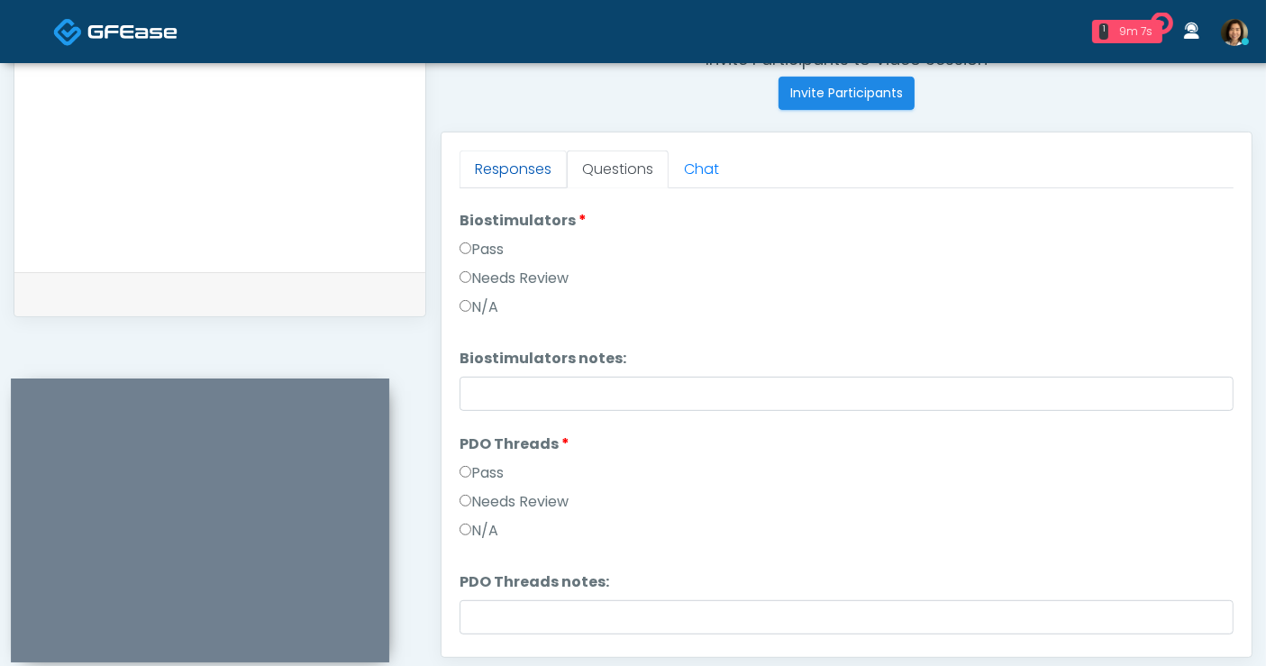
click at [535, 164] on link "Responses" at bounding box center [513, 169] width 107 height 38
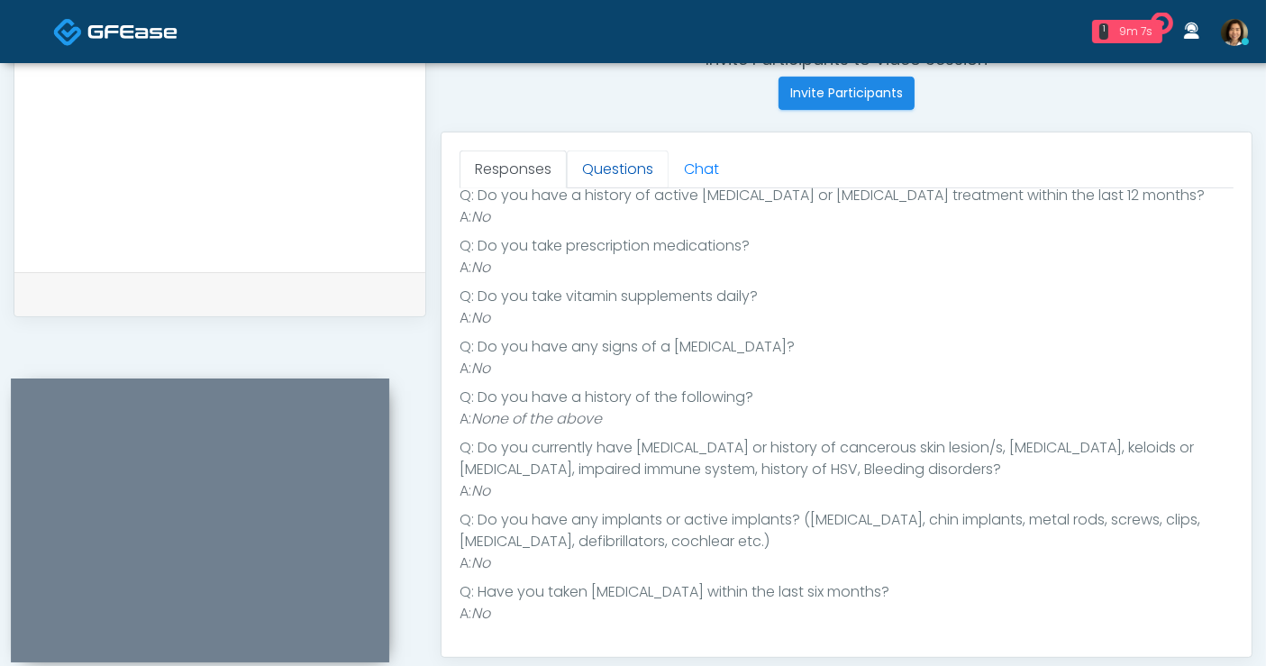
scroll to position [268, 0]
click at [605, 166] on link "Questions" at bounding box center [618, 169] width 102 height 38
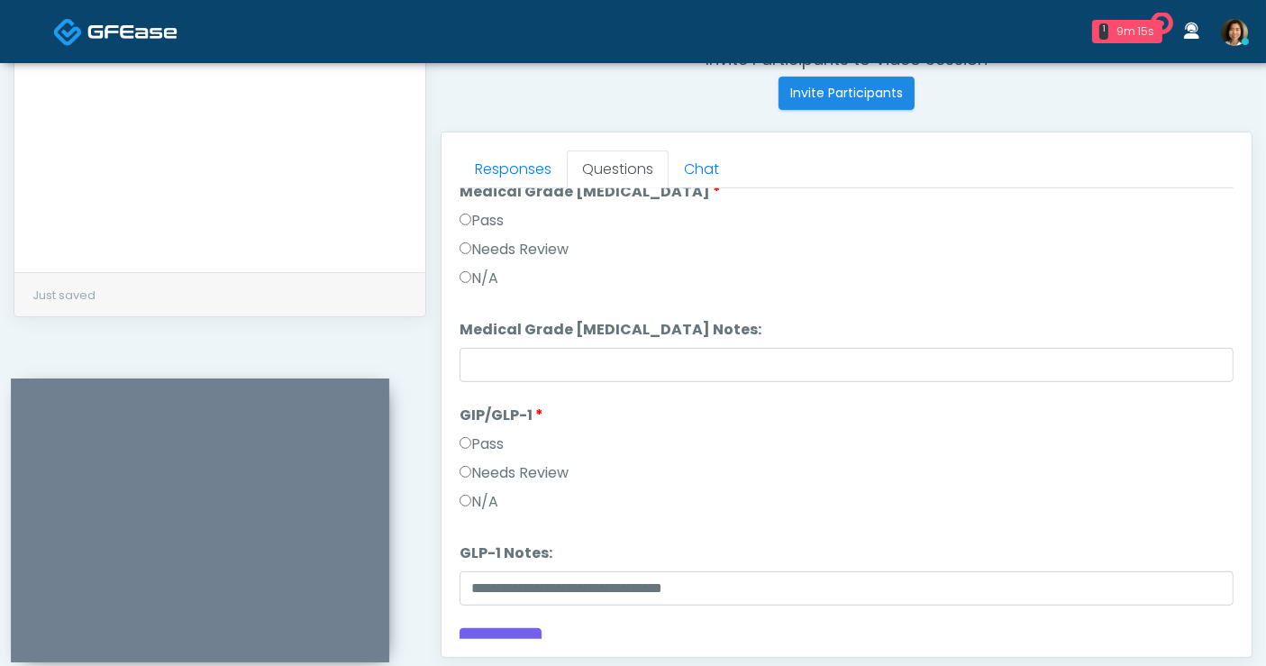
scroll to position [2755, 0]
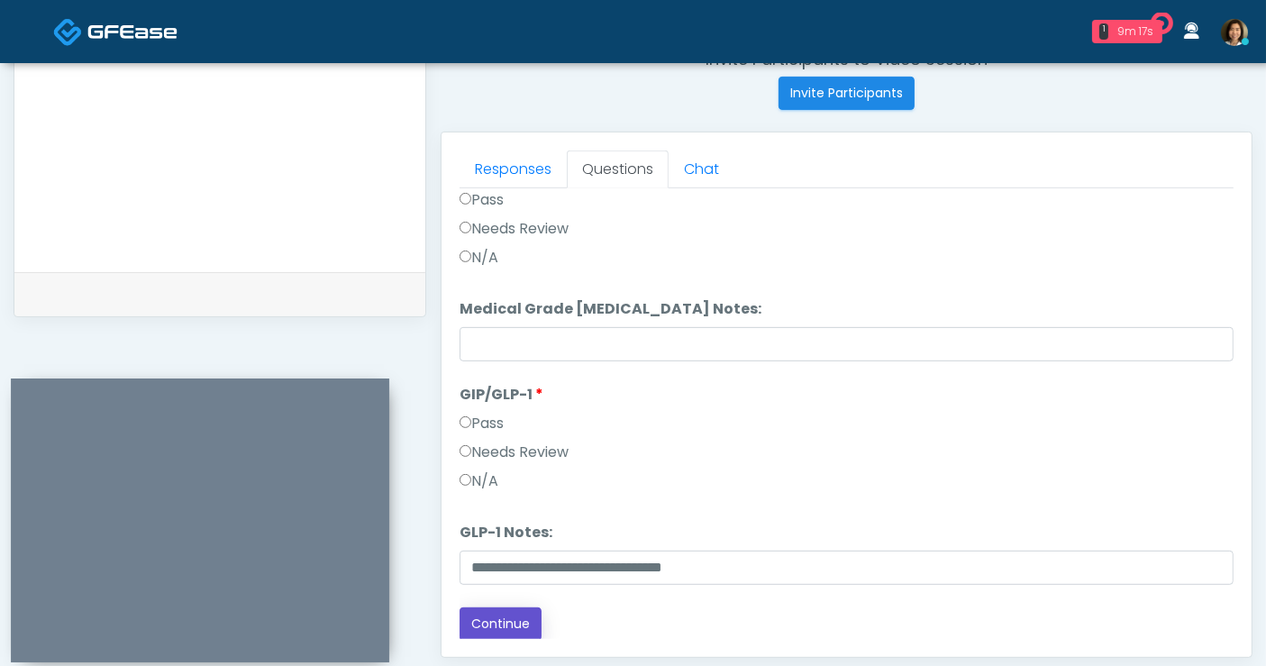
click at [489, 625] on button "Continue" at bounding box center [501, 623] width 82 height 33
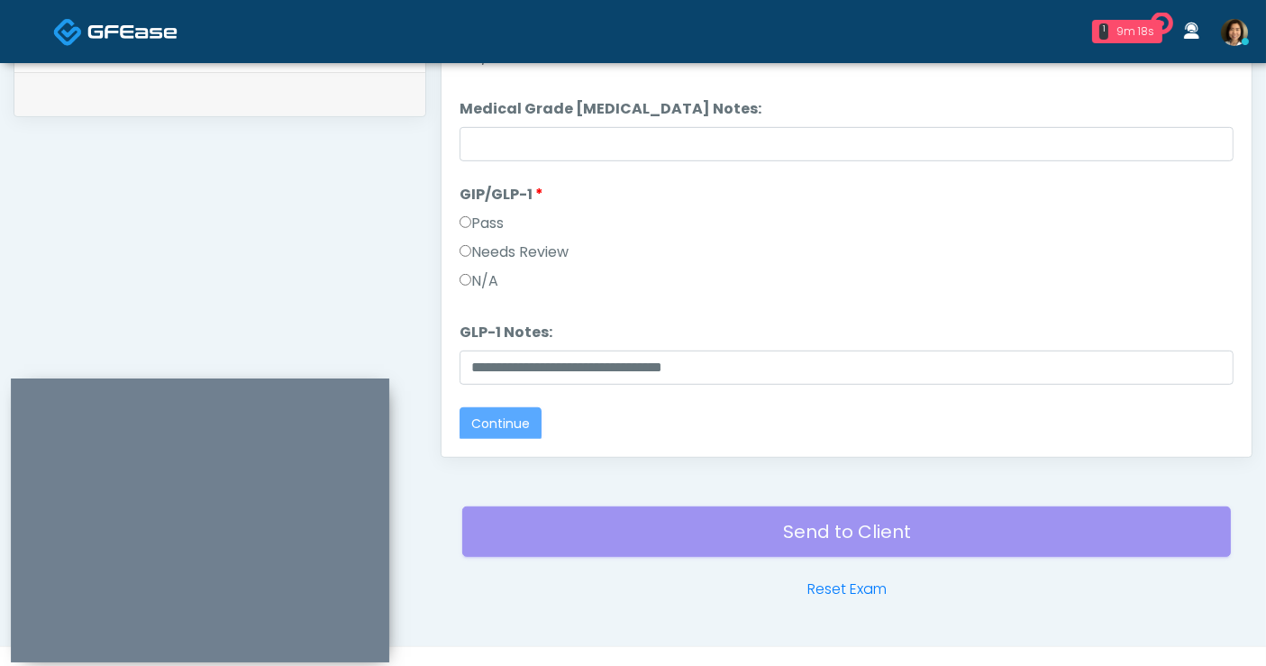
scroll to position [0, 0]
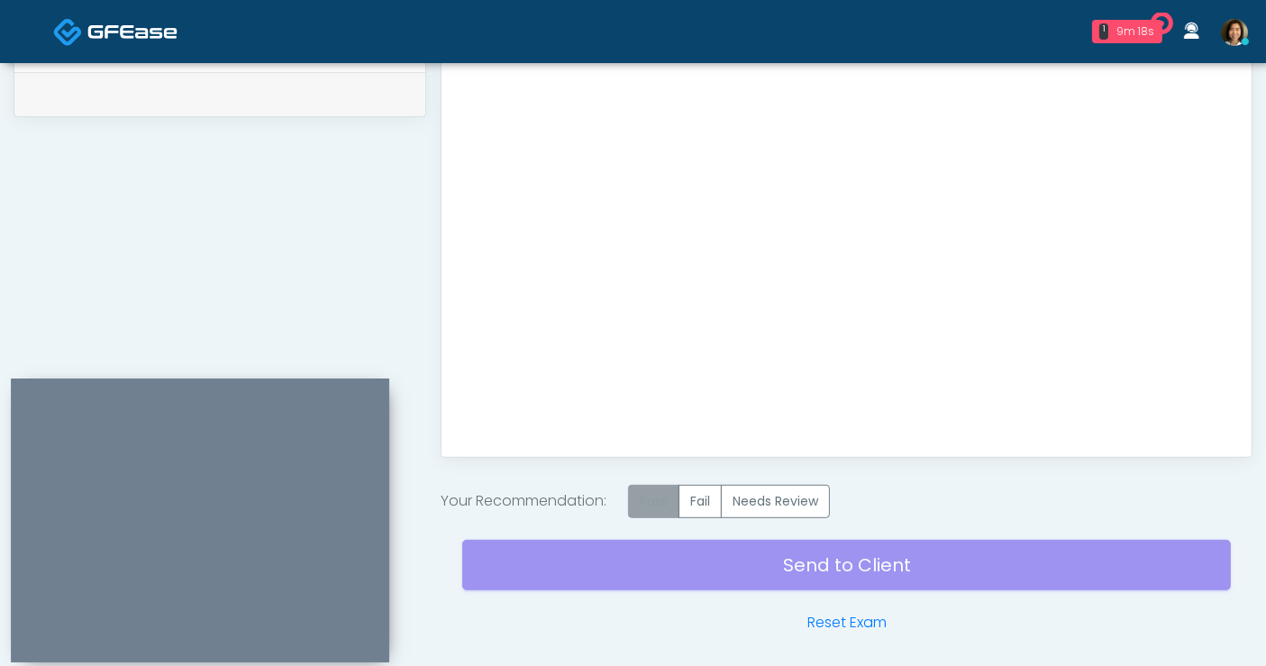
click at [664, 497] on label "Pass" at bounding box center [653, 501] width 51 height 33
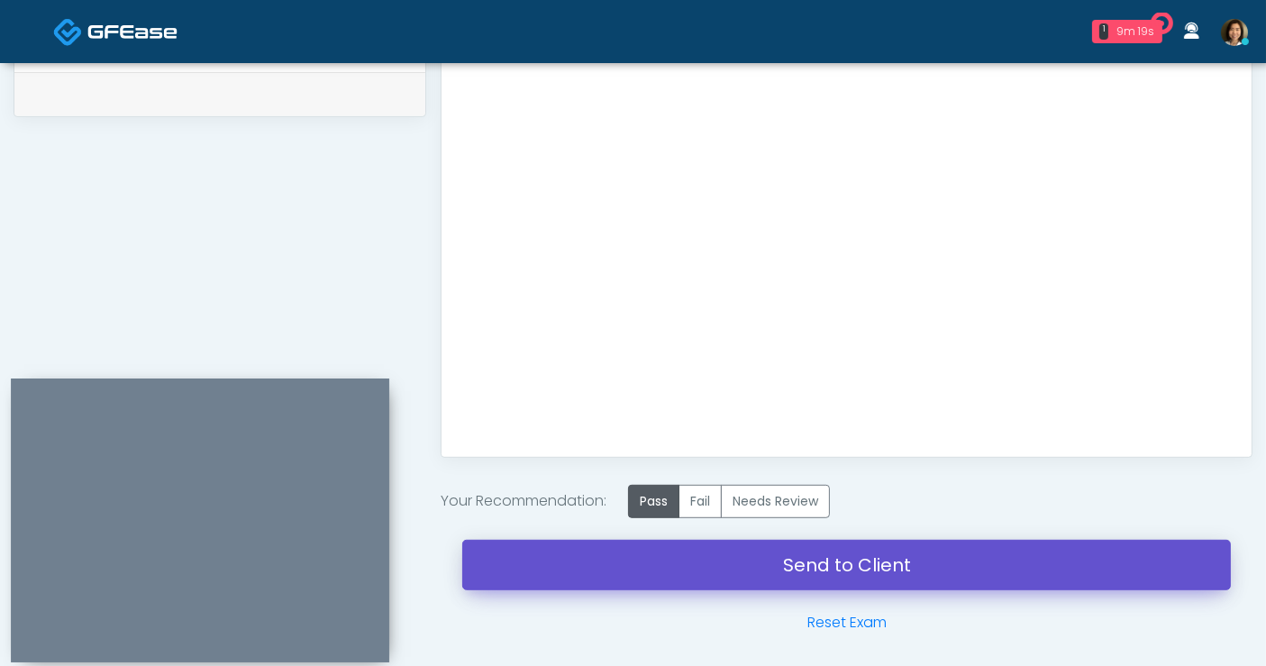
click at [830, 561] on link "Send to Client" at bounding box center [846, 565] width 769 height 50
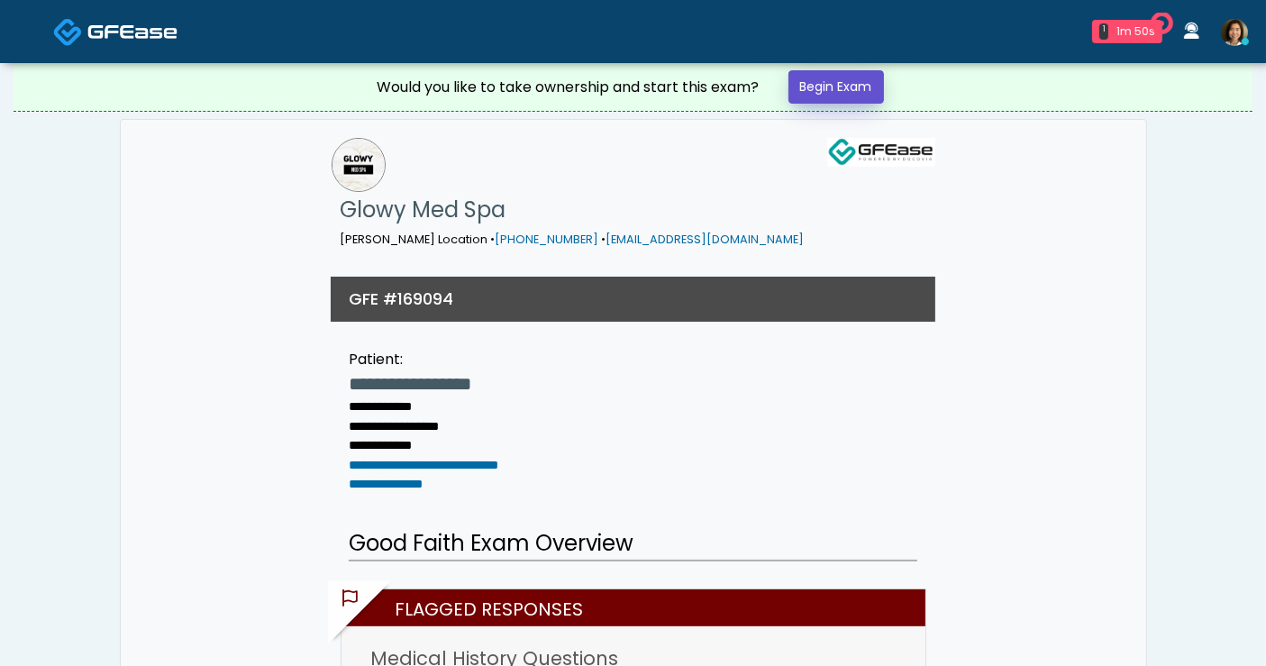
click at [802, 83] on link "Begin Exam" at bounding box center [837, 86] width 96 height 33
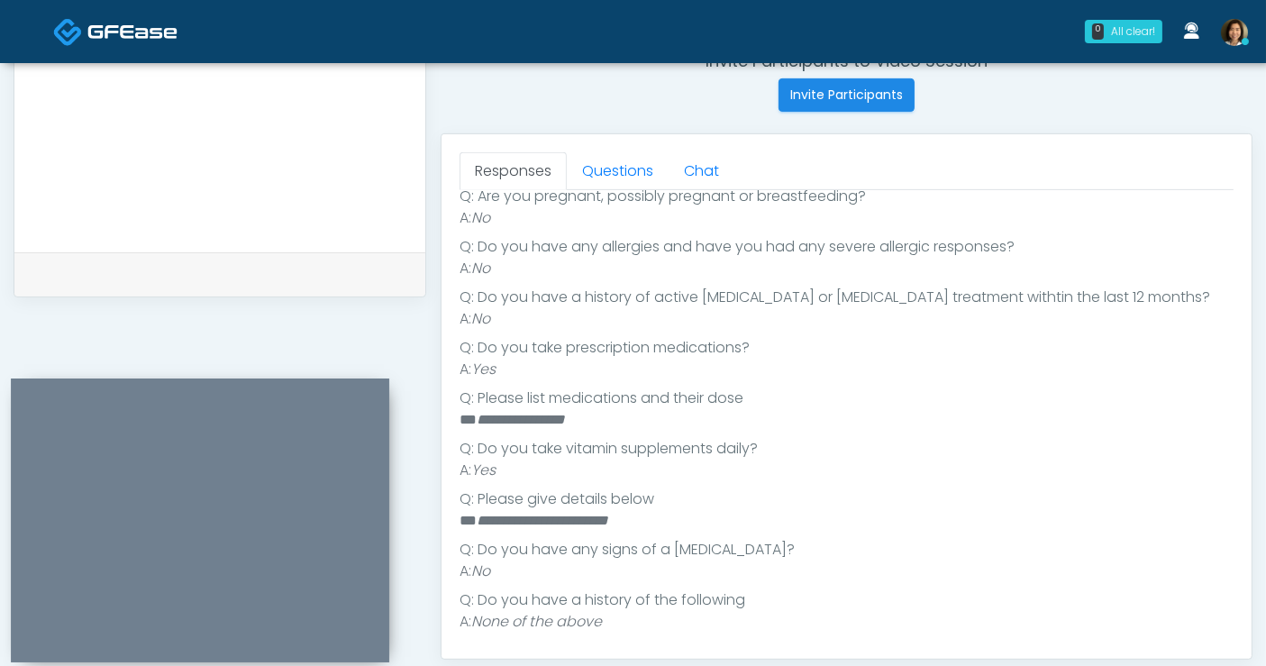
scroll to position [324, 0]
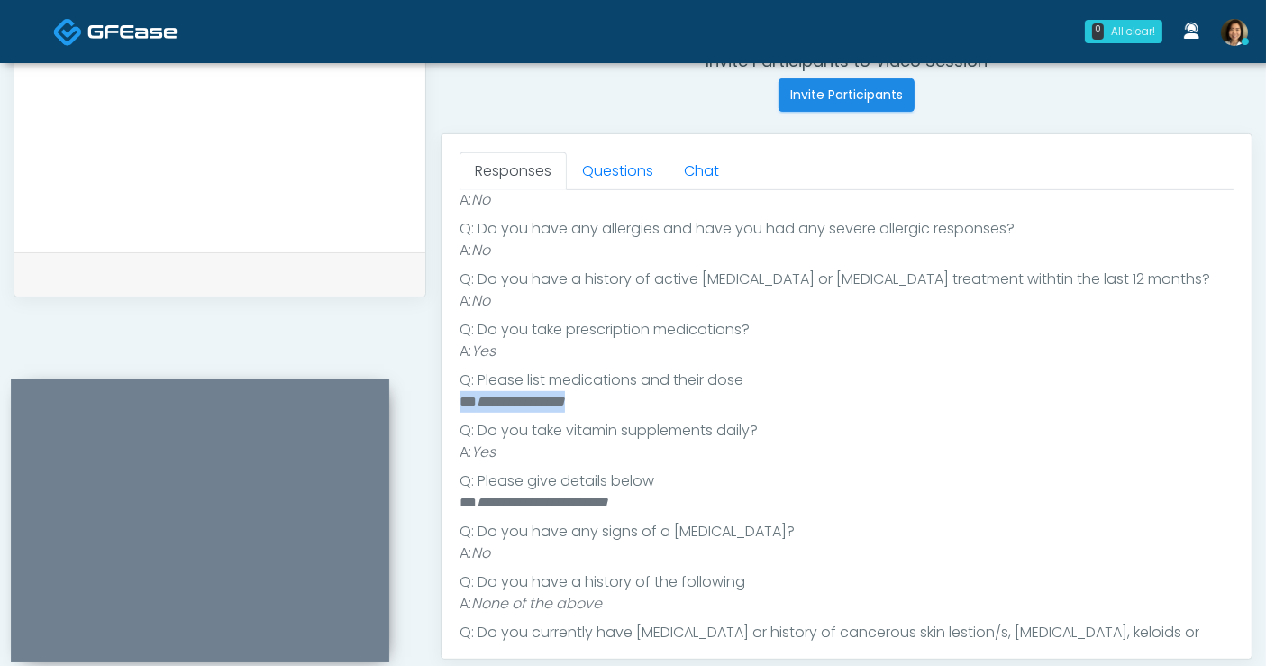
drag, startPoint x: 633, startPoint y: 390, endPoint x: 434, endPoint y: 405, distance: 198.8
click at [434, 405] on div "Invite Participants to Video Session Invite Participants Responses Questions Ch…" at bounding box center [839, 115] width 826 height 1374
copy li "**********"
click at [211, 124] on textarea at bounding box center [219, 118] width 375 height 220
paste textarea "**********"
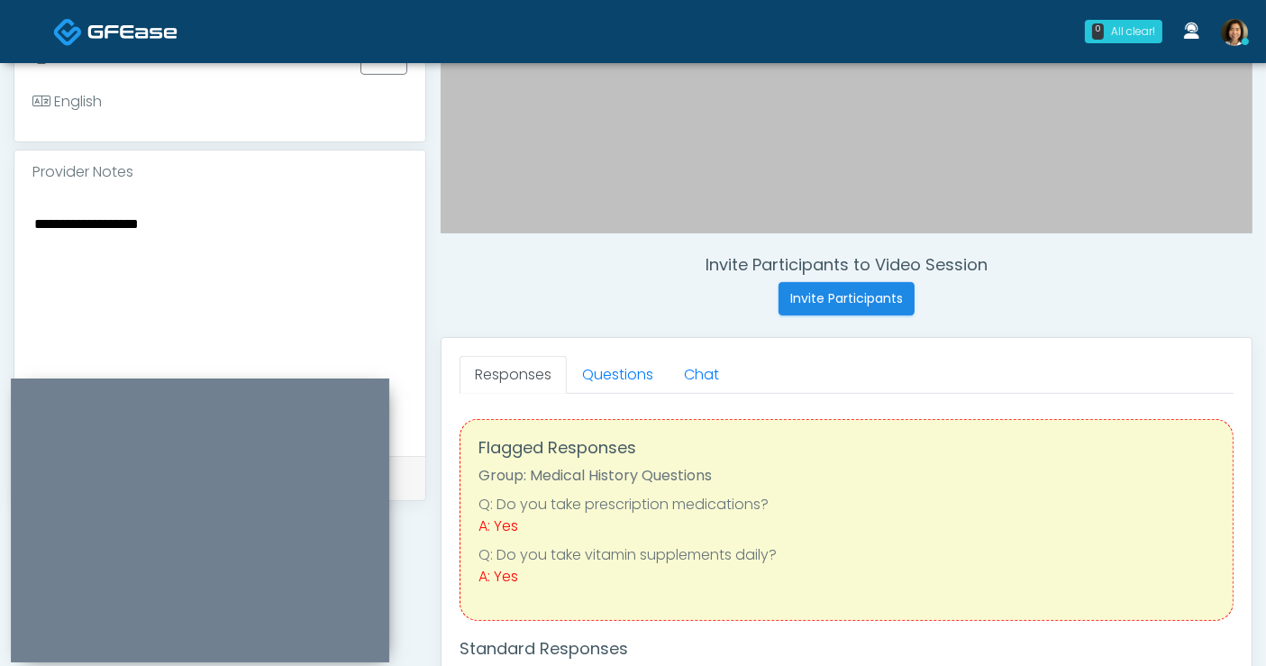
scroll to position [501, 0]
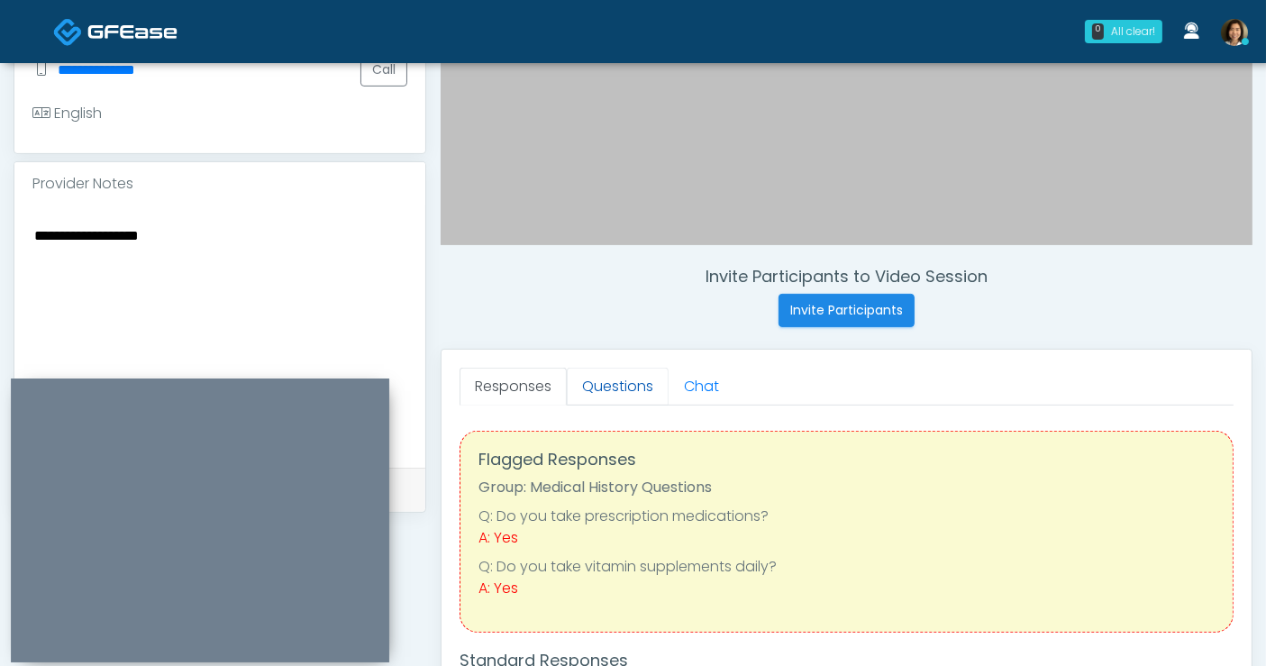
click at [615, 382] on link "Questions" at bounding box center [618, 387] width 102 height 38
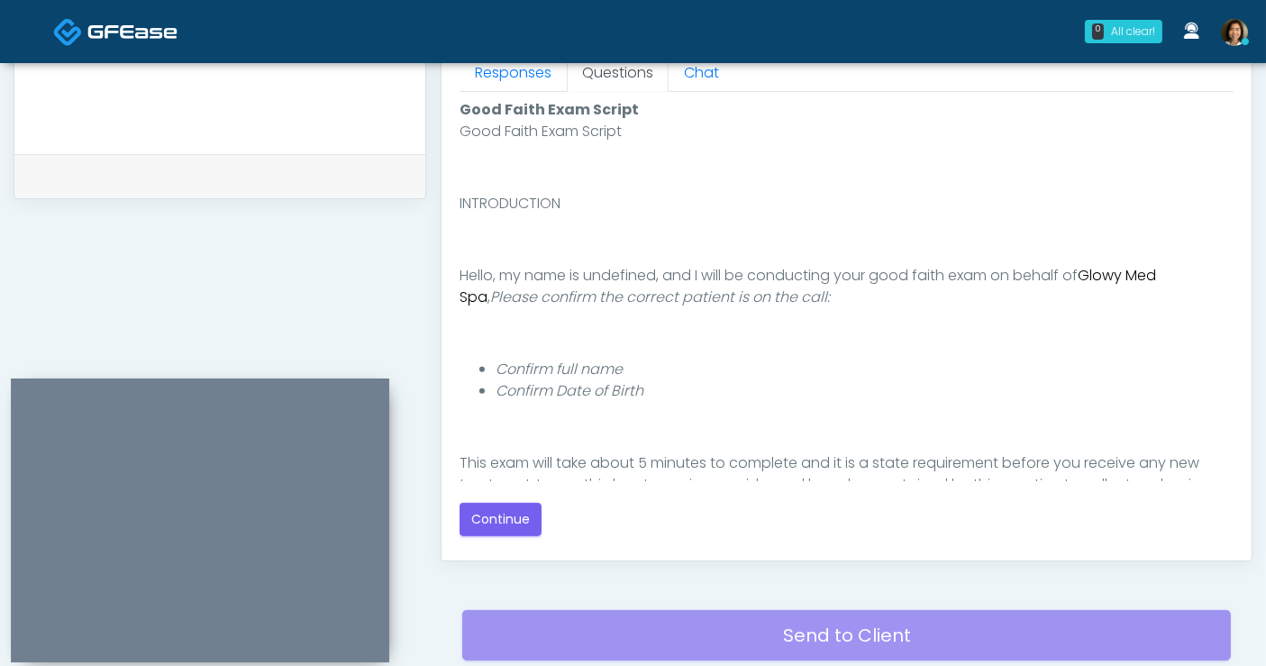
scroll to position [861, 0]
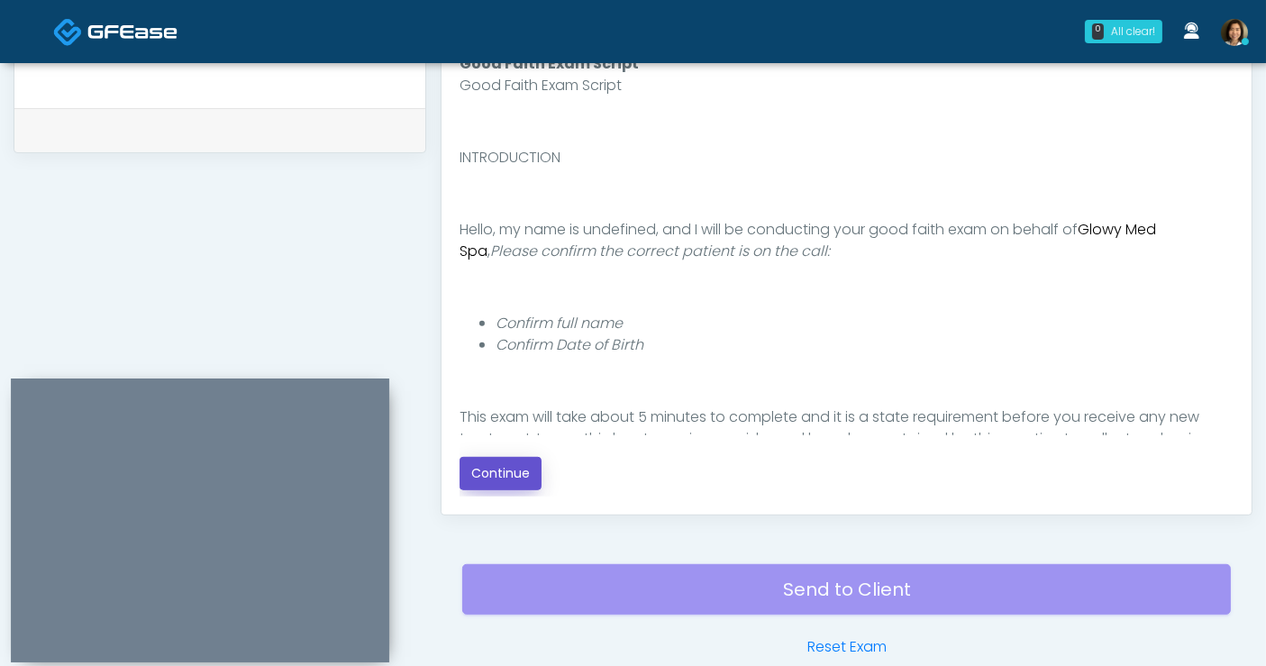
click at [498, 472] on button "Continue" at bounding box center [501, 473] width 82 height 33
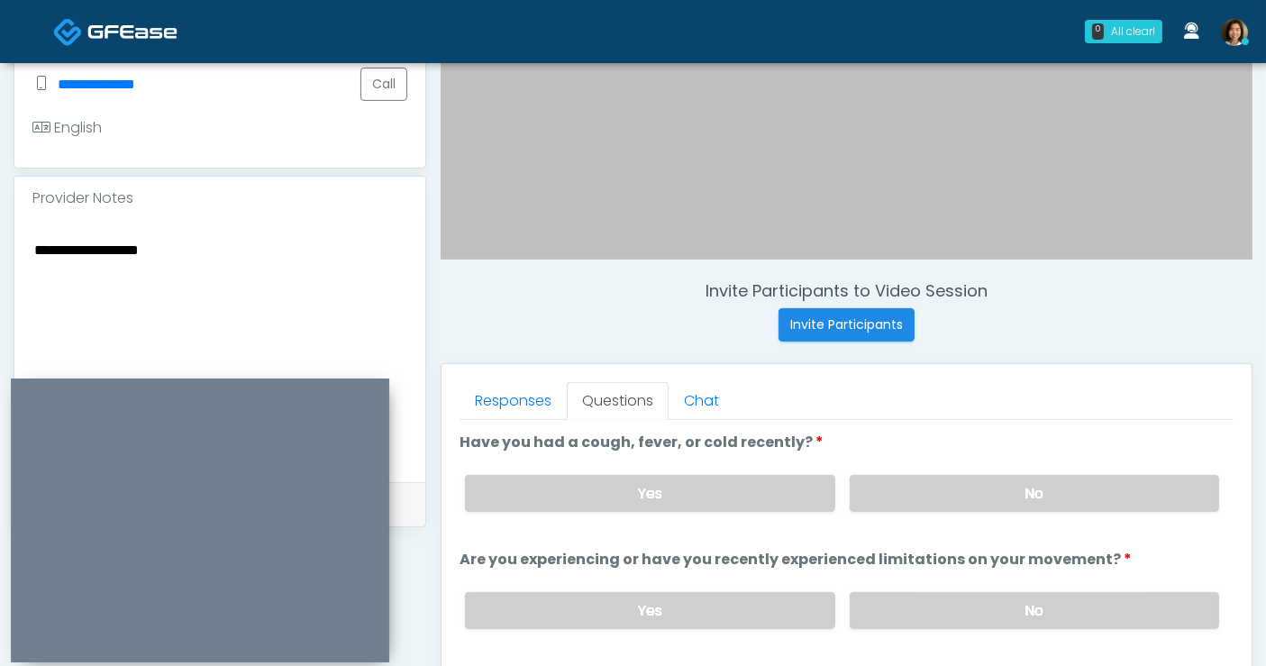
scroll to position [488, 0]
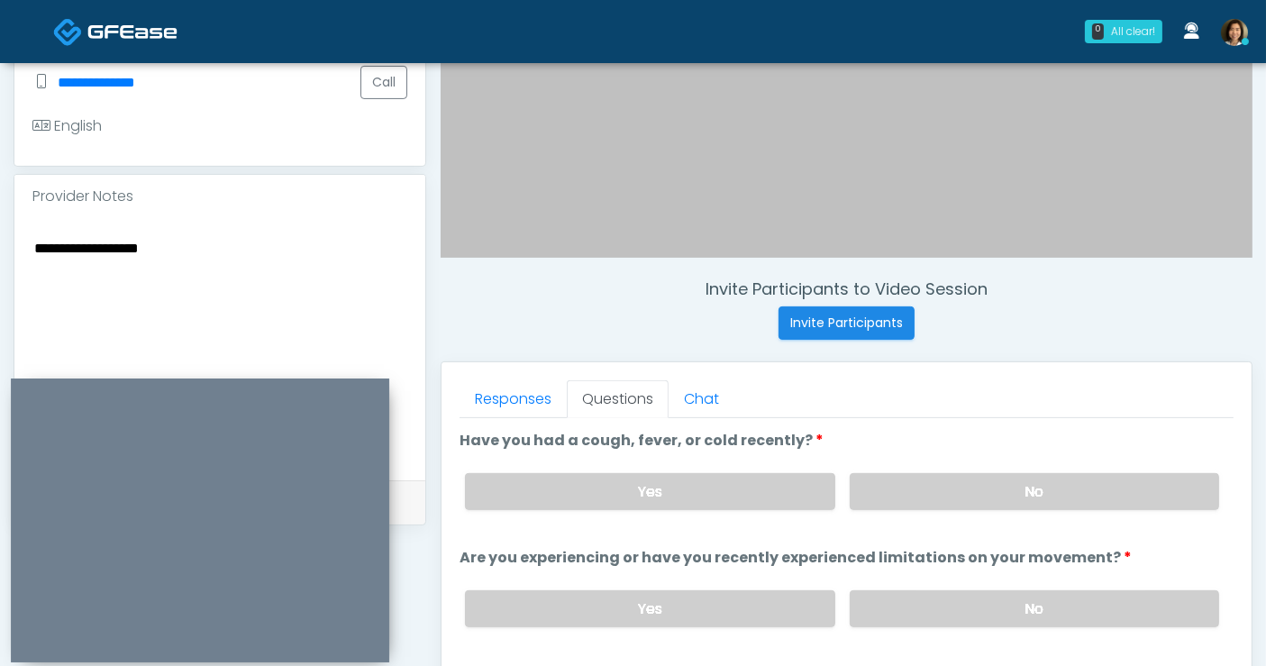
click at [258, 238] on textarea "**********" at bounding box center [219, 346] width 375 height 220
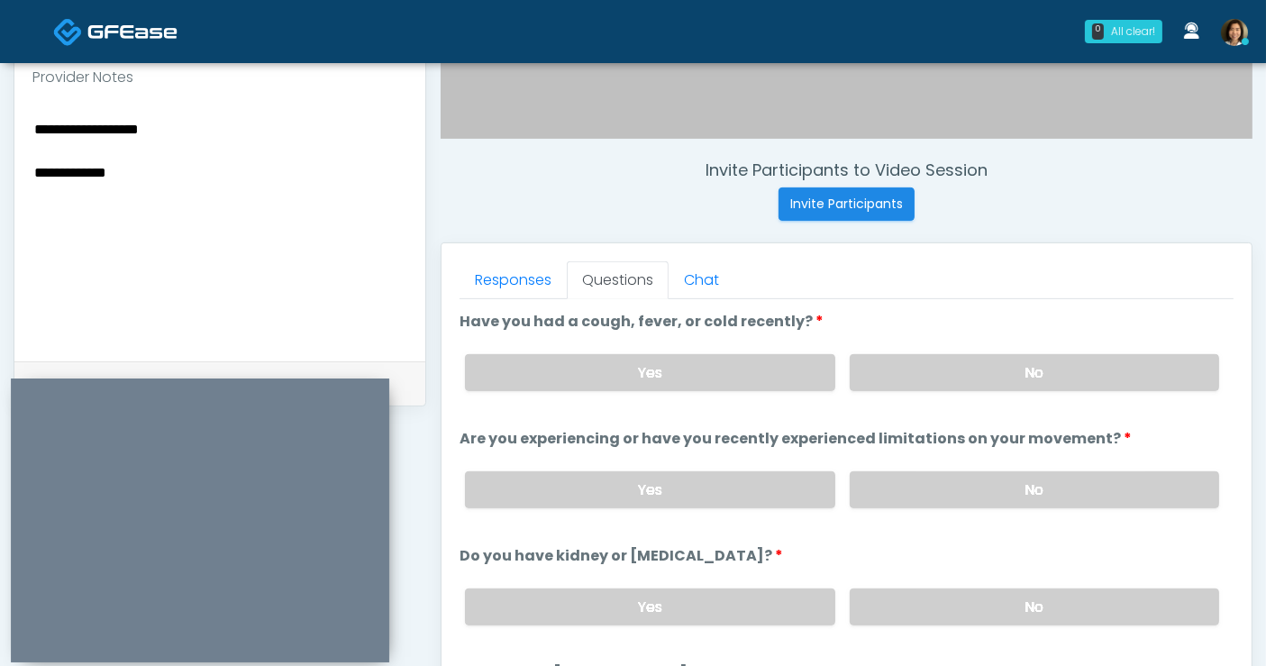
scroll to position [619, 0]
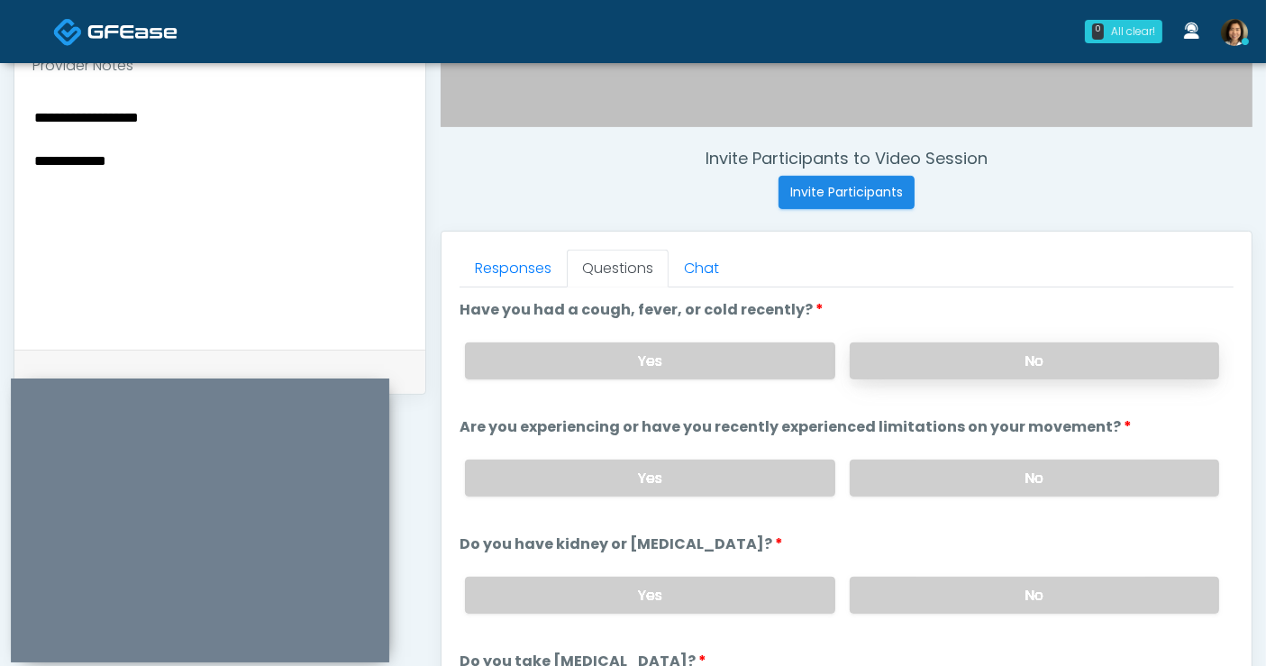
type textarea "**********"
click at [1094, 348] on label "No" at bounding box center [1034, 360] width 369 height 37
click at [1088, 470] on label "No" at bounding box center [1034, 478] width 369 height 37
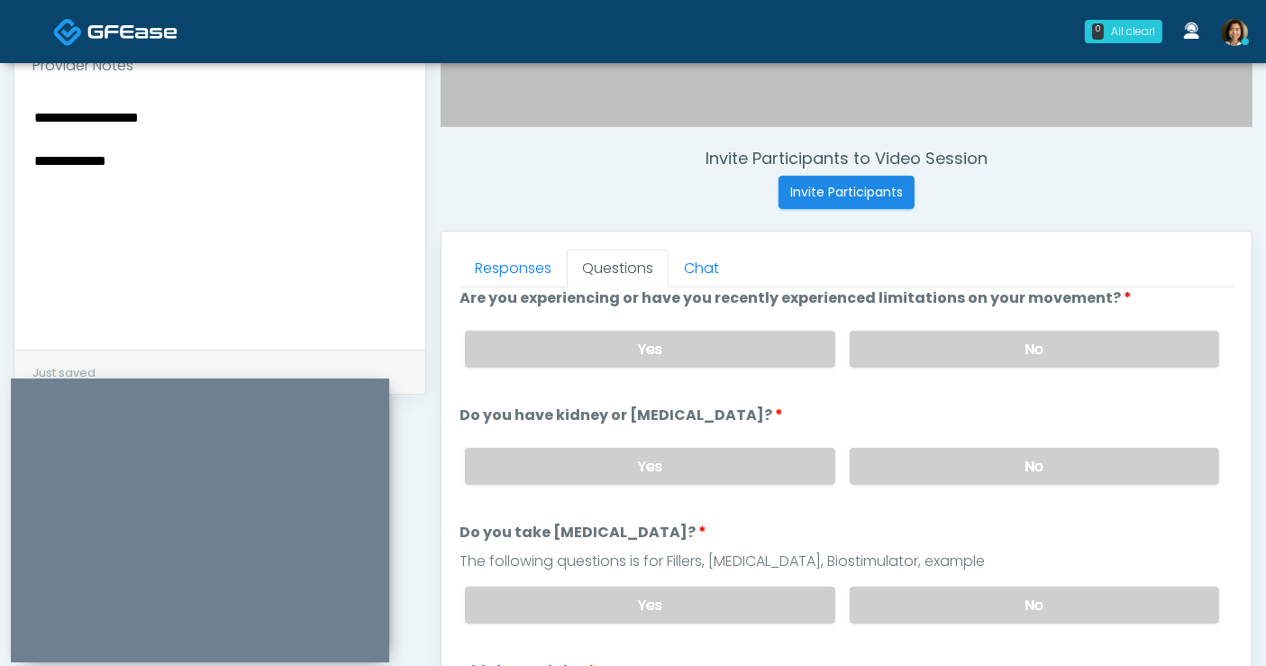
drag, startPoint x: 1019, startPoint y: 461, endPoint x: 1028, endPoint y: 548, distance: 87.0
click at [1022, 475] on label "No" at bounding box center [1034, 466] width 369 height 37
drag, startPoint x: 1027, startPoint y: 601, endPoint x: 1242, endPoint y: 447, distance: 264.1
click at [1035, 596] on label "No" at bounding box center [1034, 605] width 369 height 37
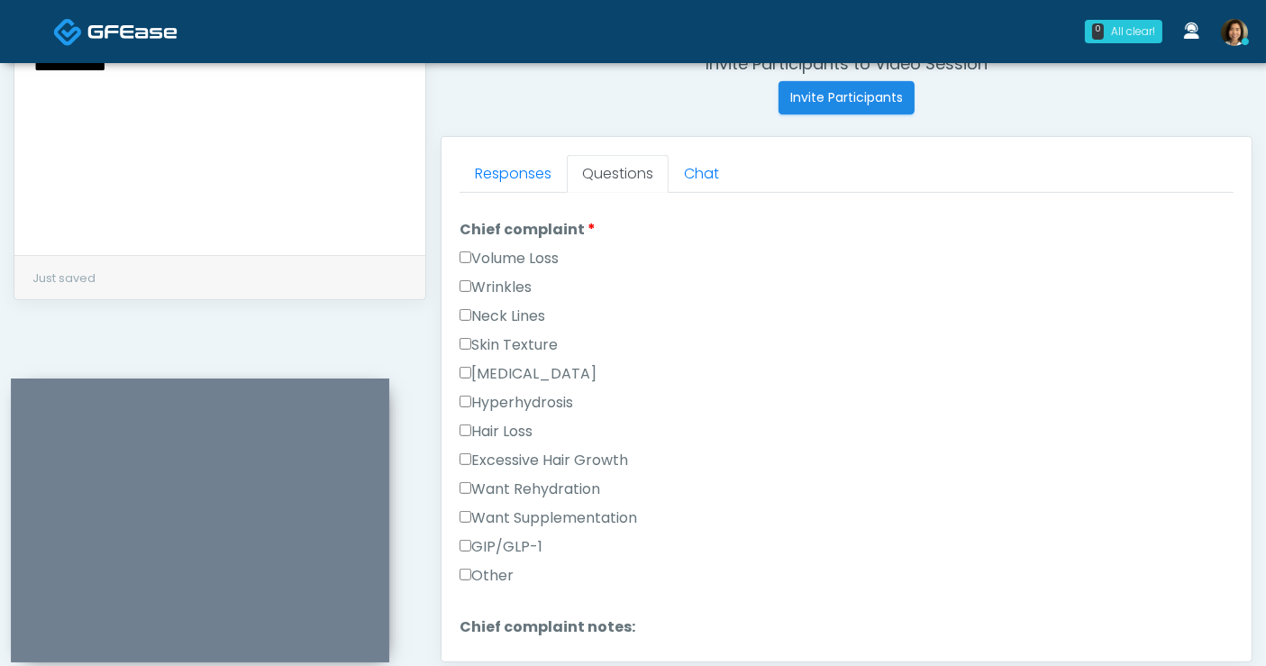
scroll to position [481, 0]
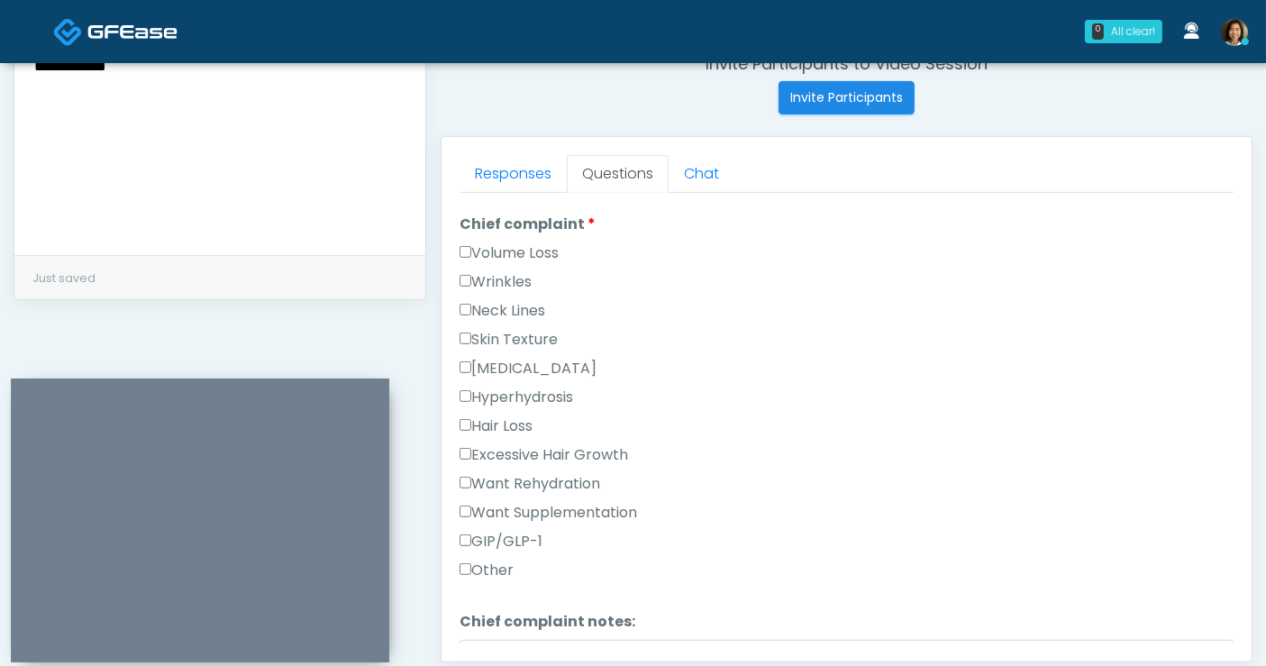
click at [527, 278] on label "Wrinkles" at bounding box center [496, 282] width 72 height 22
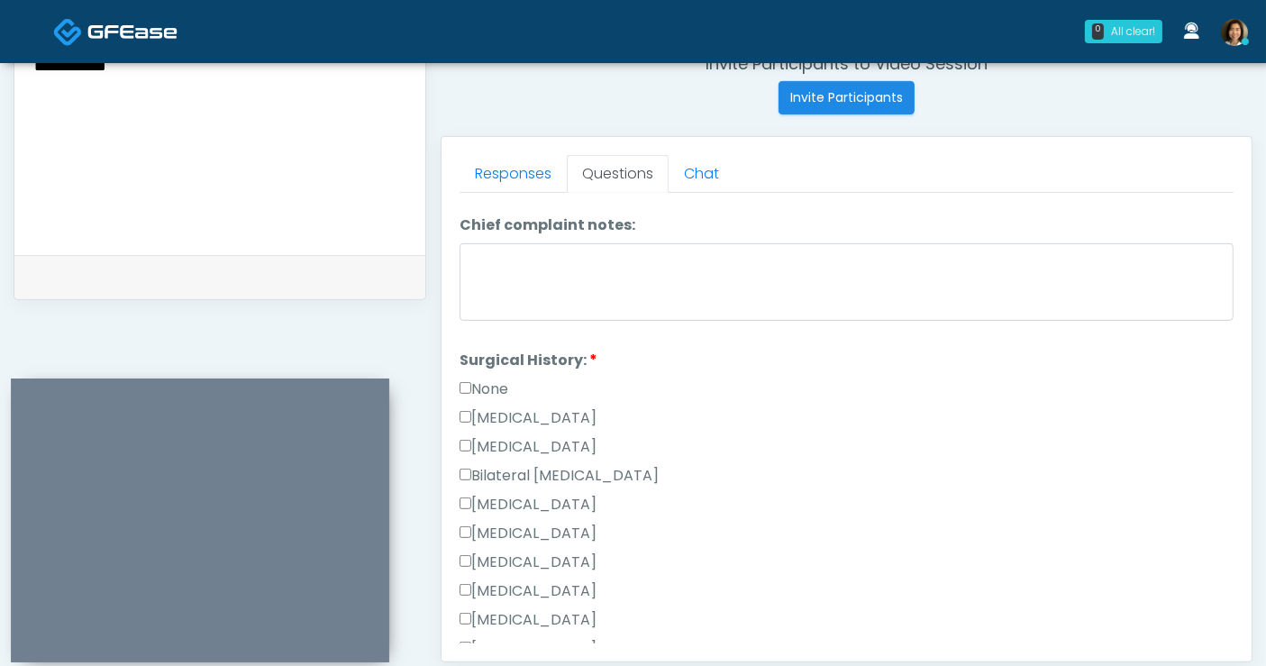
click at [508, 387] on label "None" at bounding box center [484, 389] width 49 height 22
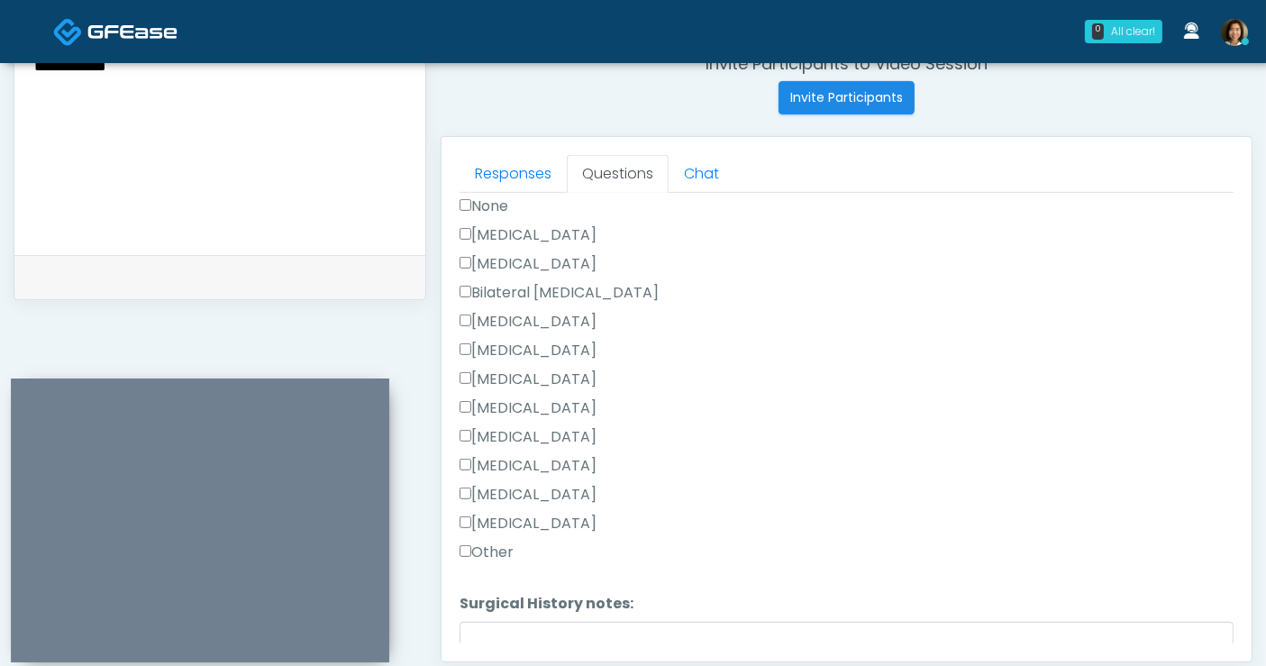
scroll to position [972, 0]
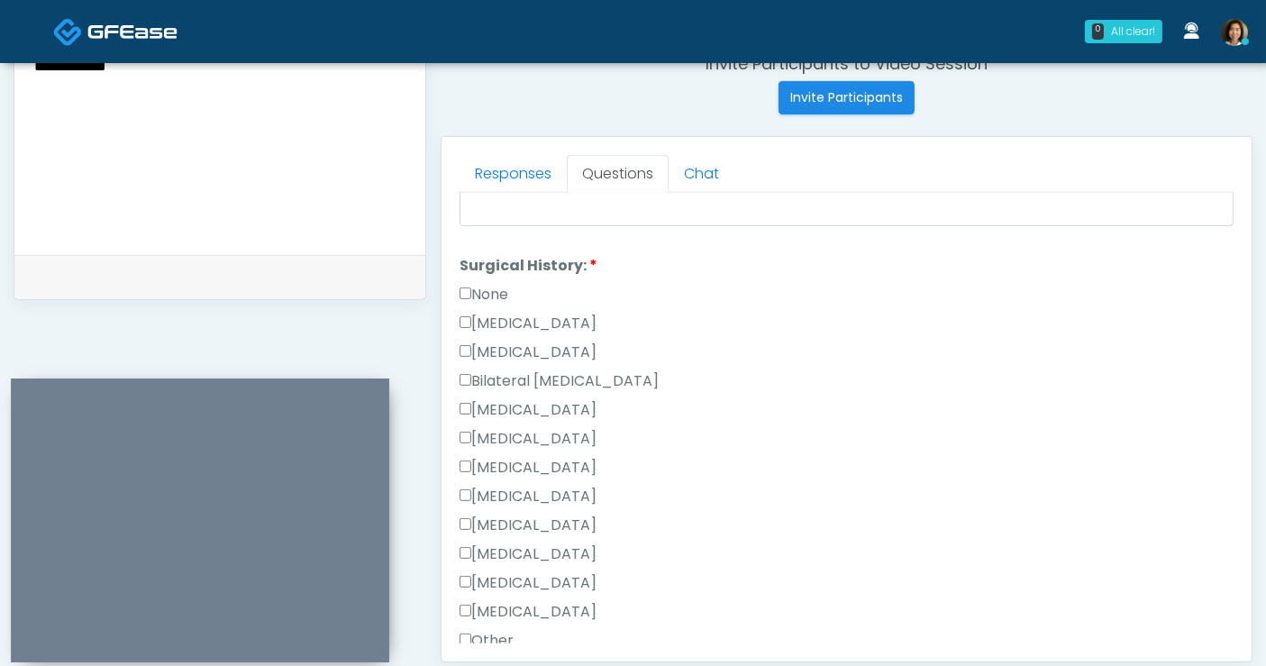
click at [497, 284] on label "None" at bounding box center [484, 295] width 49 height 22
click at [506, 313] on label "[MEDICAL_DATA]" at bounding box center [528, 324] width 137 height 22
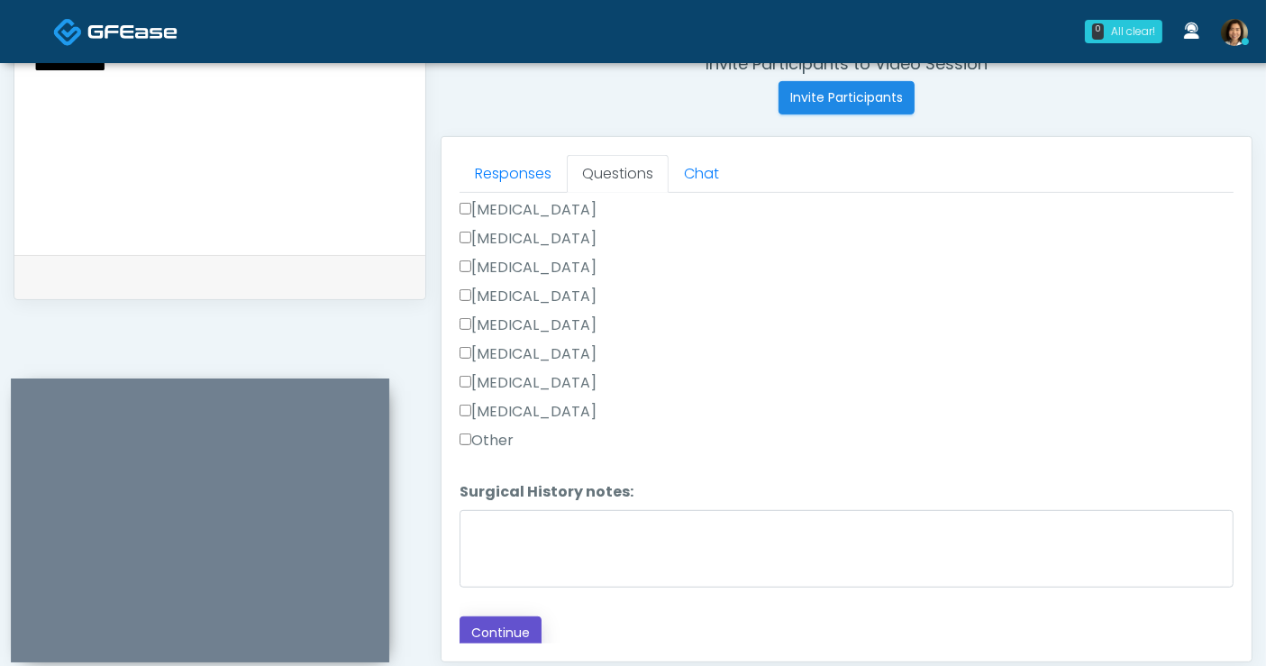
click at [505, 623] on button "Continue" at bounding box center [501, 632] width 82 height 33
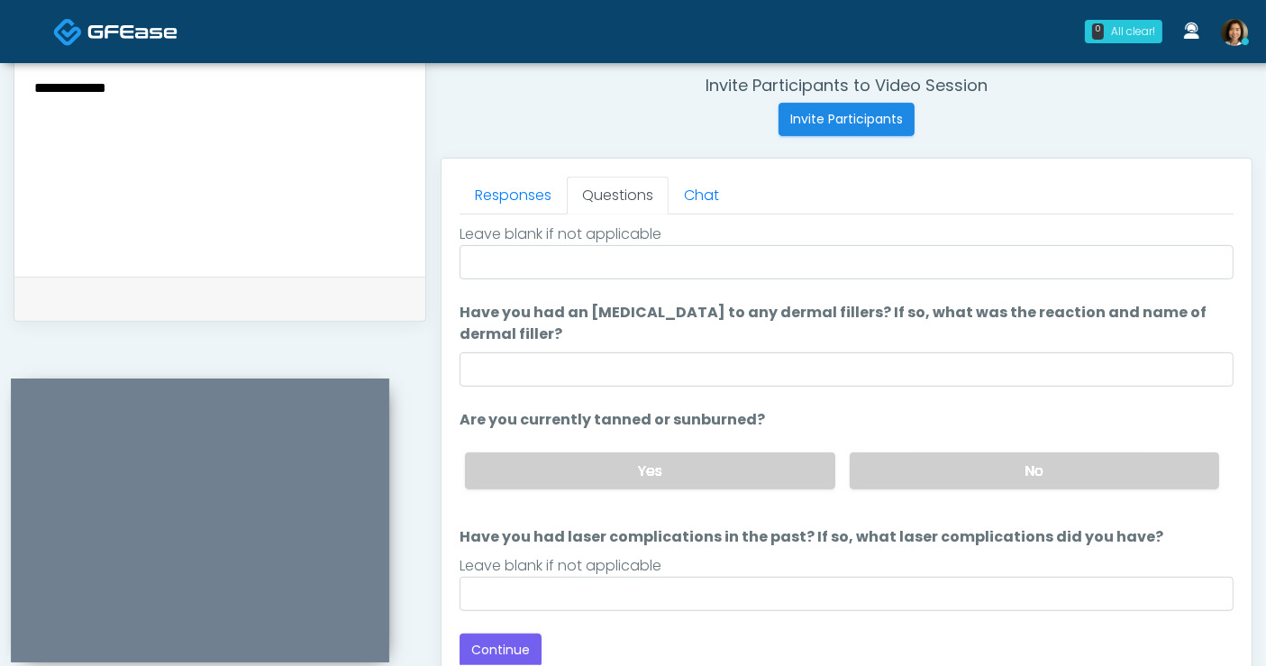
scroll to position [0, 0]
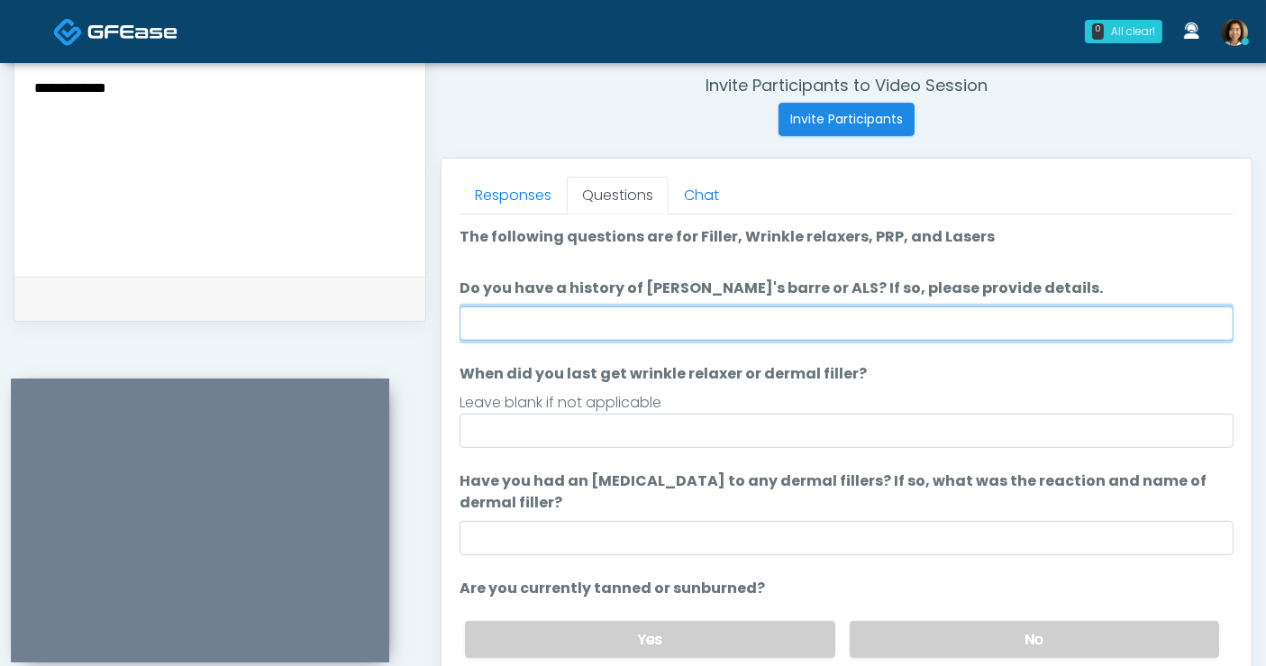
click at [609, 309] on input "Do you have a history of [PERSON_NAME]'s barre or ALS? If so, please provide de…" at bounding box center [847, 323] width 774 height 34
click at [556, 320] on input "Do you have a history of Guillain's barre or ALS? If so, please provide details." at bounding box center [847, 323] width 774 height 34
type input "**"
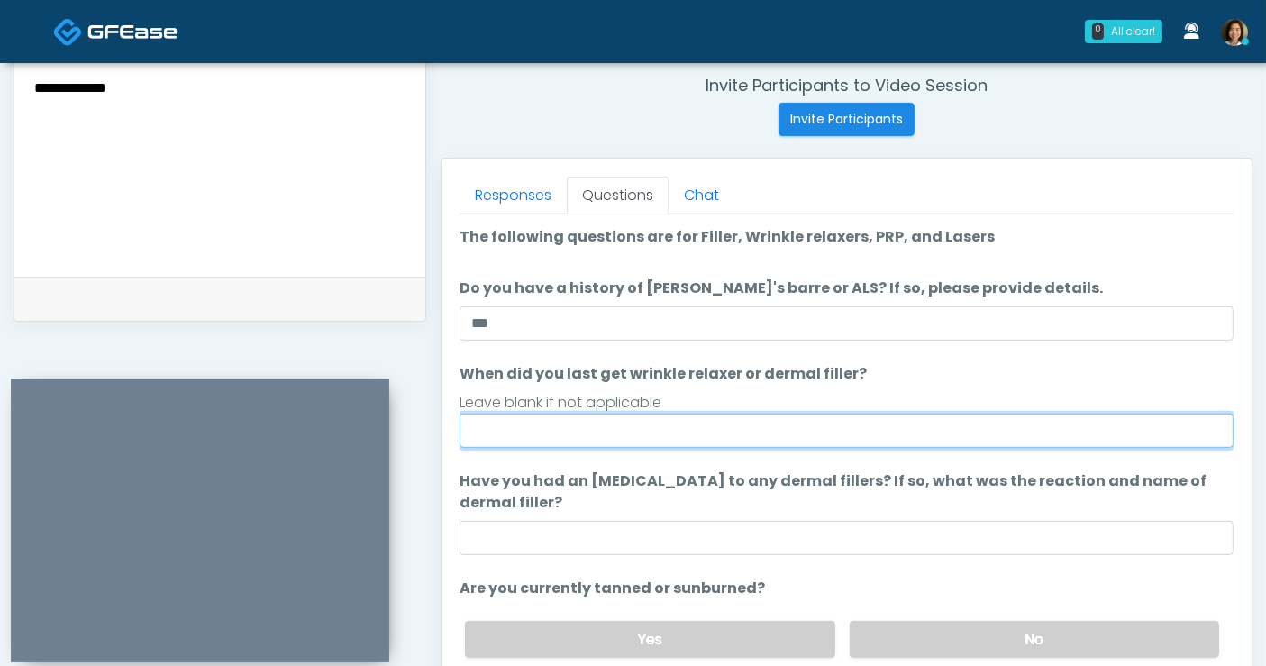
click at [588, 424] on input "When did you last get wrinkle relaxer or dermal filler?" at bounding box center [847, 431] width 774 height 34
type input "*****"
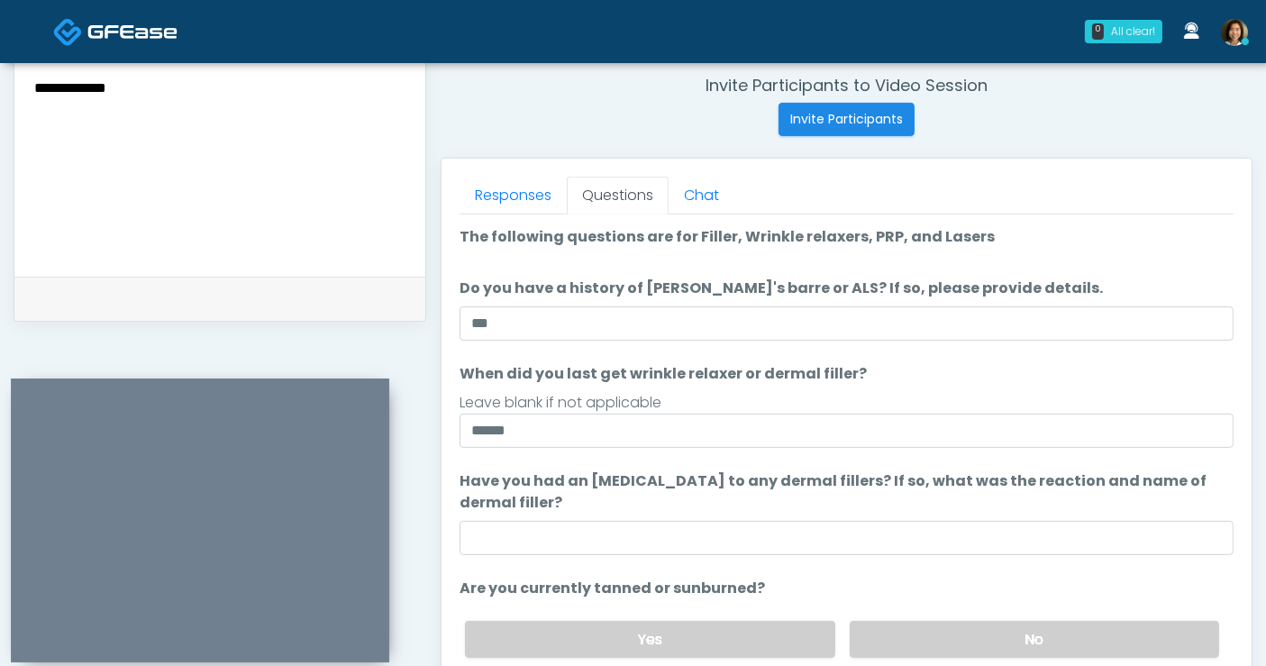
click at [200, 75] on textarea "**********" at bounding box center [219, 142] width 375 height 220
type textarea "**********"
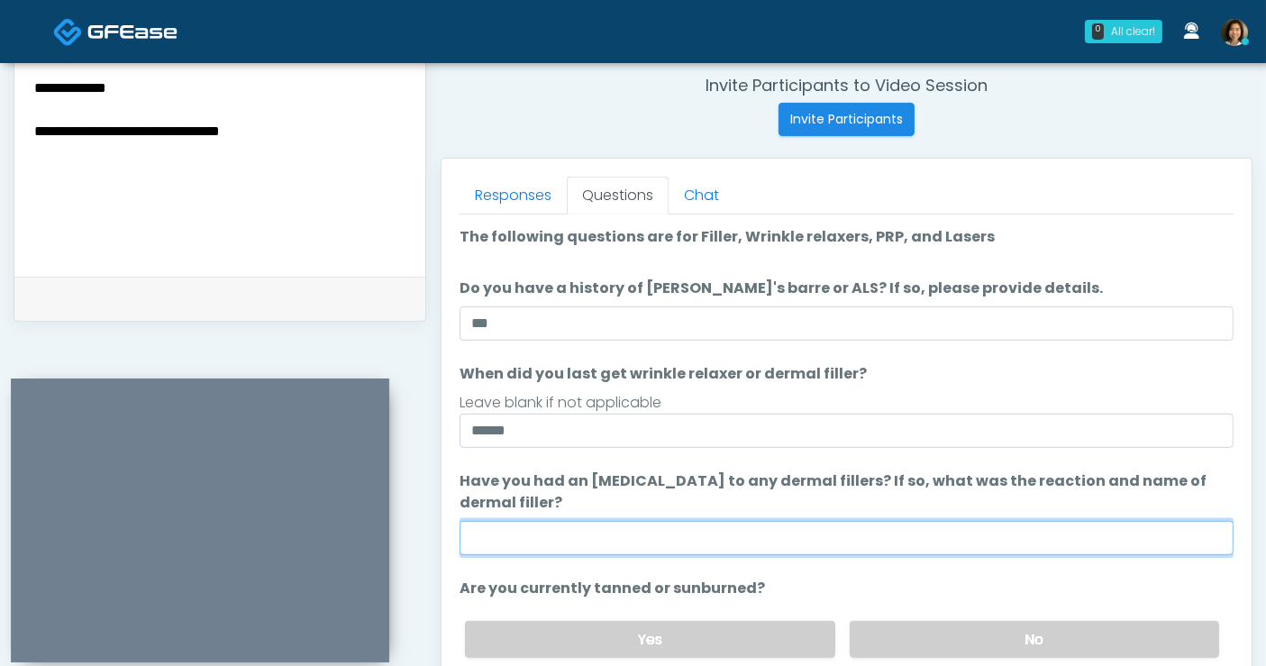
click at [543, 525] on input "Have you had an [MEDICAL_DATA] to any dermal fillers? If so, what was the react…" at bounding box center [847, 538] width 774 height 34
drag, startPoint x: 545, startPoint y: 534, endPoint x: 555, endPoint y: 524, distance: 14.7
click at [545, 535] on input "Have you had an [MEDICAL_DATA] to any dermal fillers? If so, what was the react…" at bounding box center [847, 538] width 774 height 34
type input "**********"
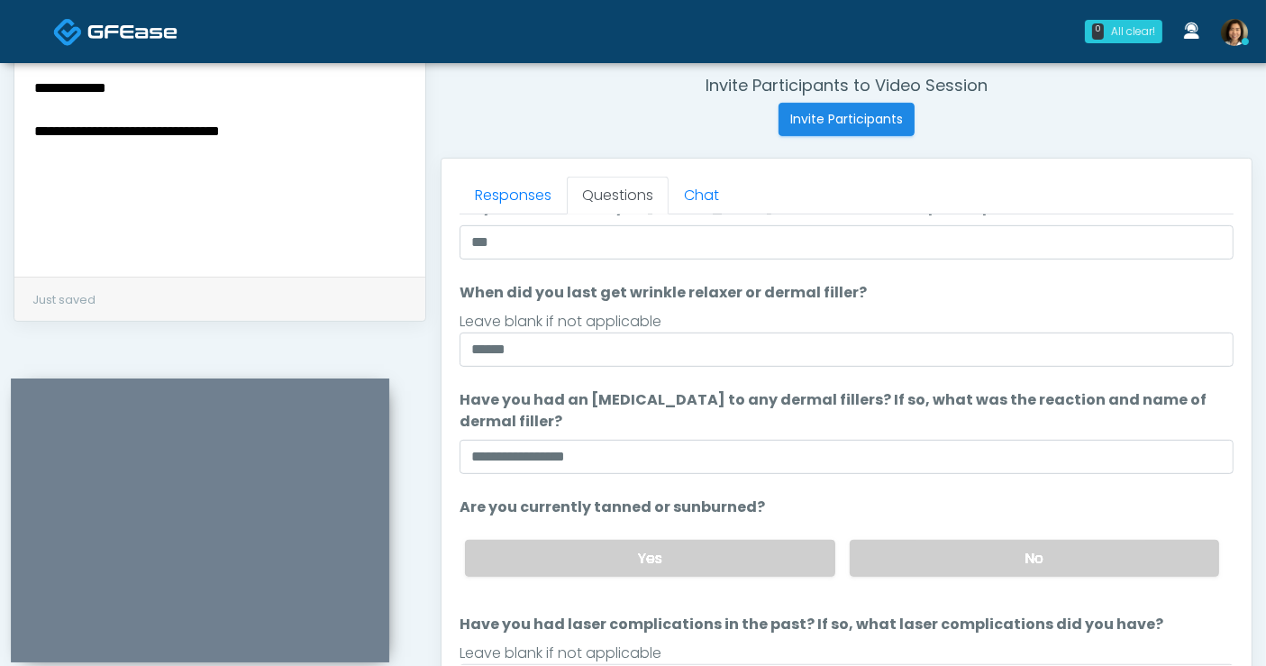
scroll to position [94, 0]
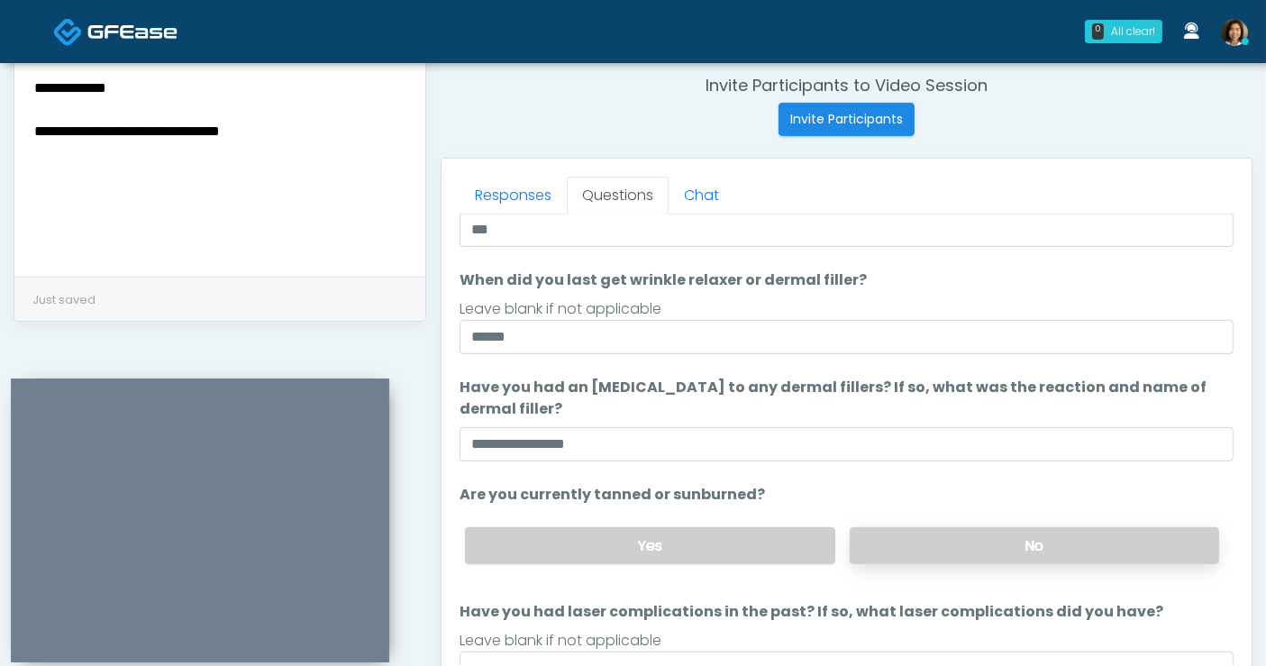
click at [1053, 550] on label "No" at bounding box center [1034, 545] width 369 height 37
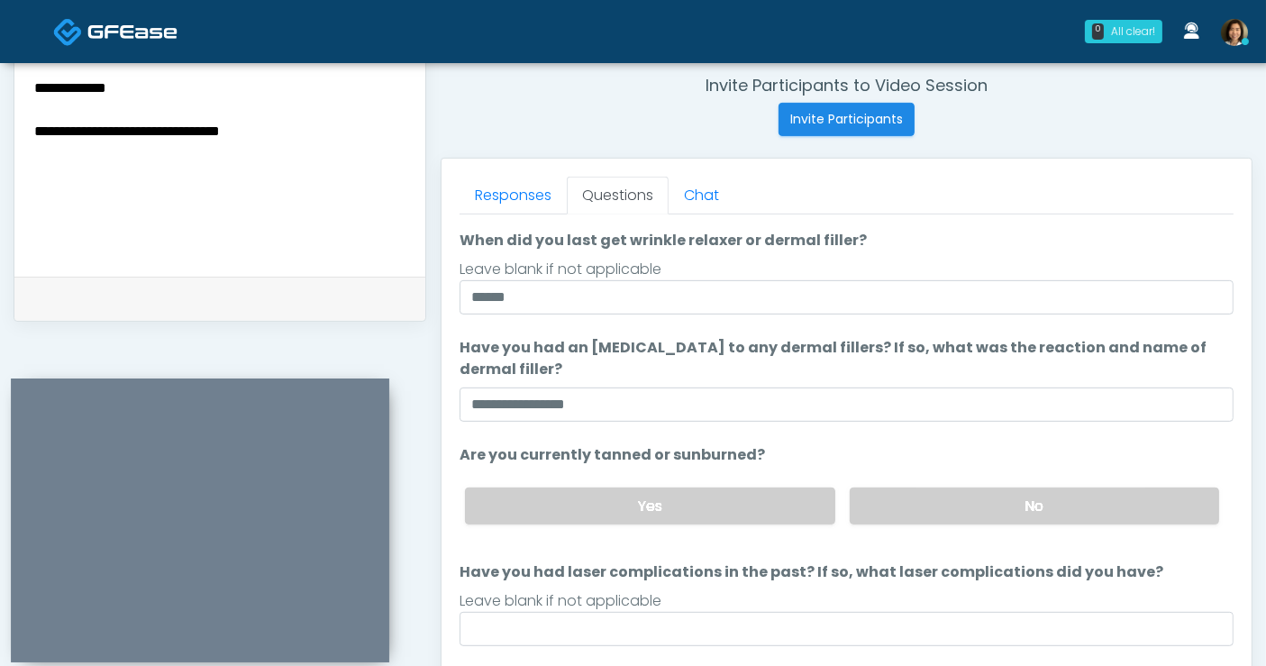
scroll to position [139, 0]
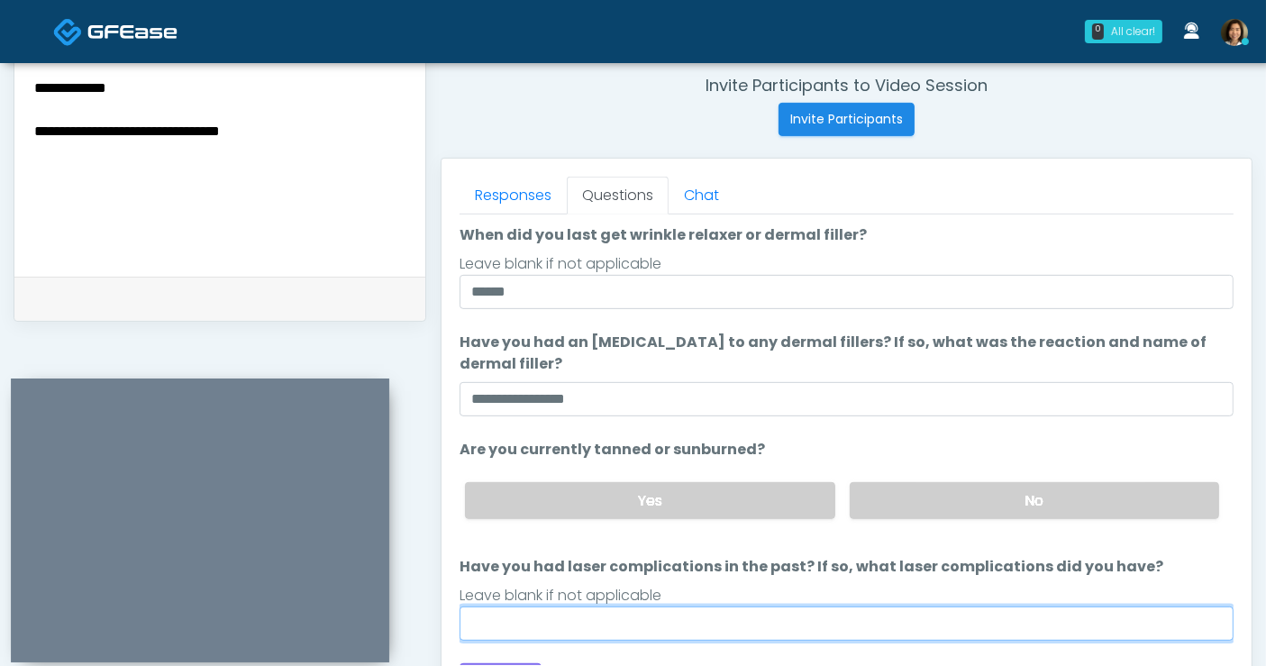
click at [834, 624] on input "Have you had laser complications in the past? If so, what laser complications d…" at bounding box center [847, 623] width 774 height 34
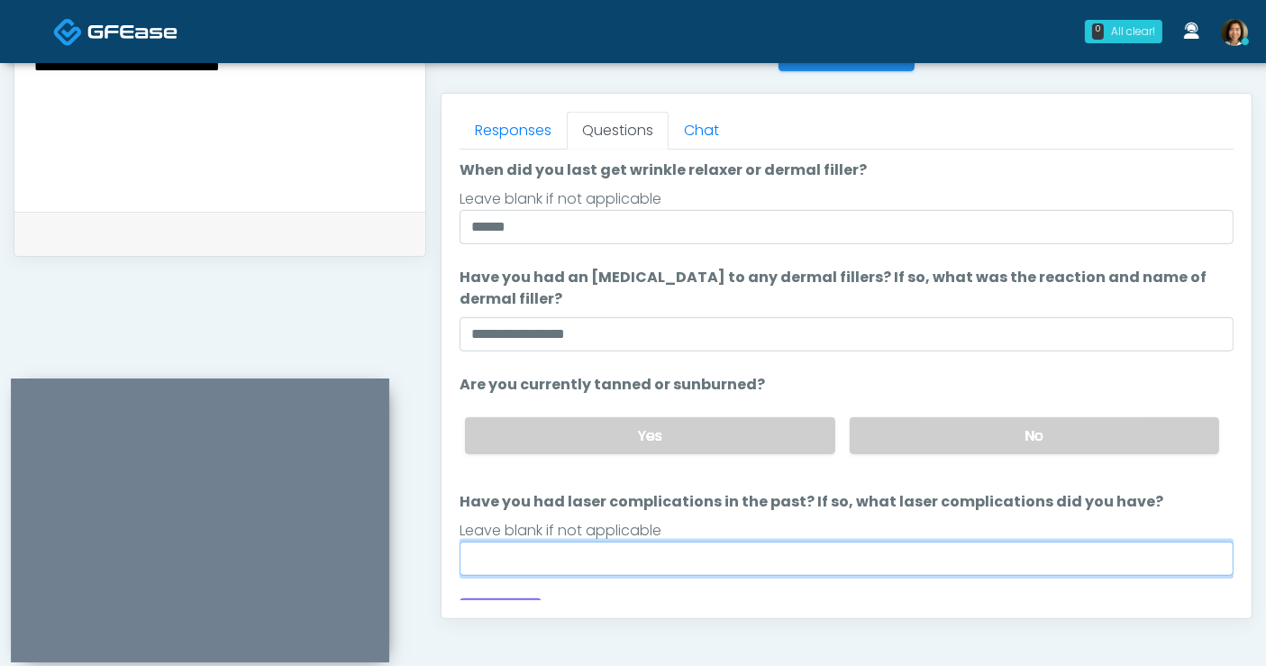
click at [659, 558] on input "Have you had laser complications in the past? If so, what laser complications d…" at bounding box center [847, 559] width 774 height 34
type input "**"
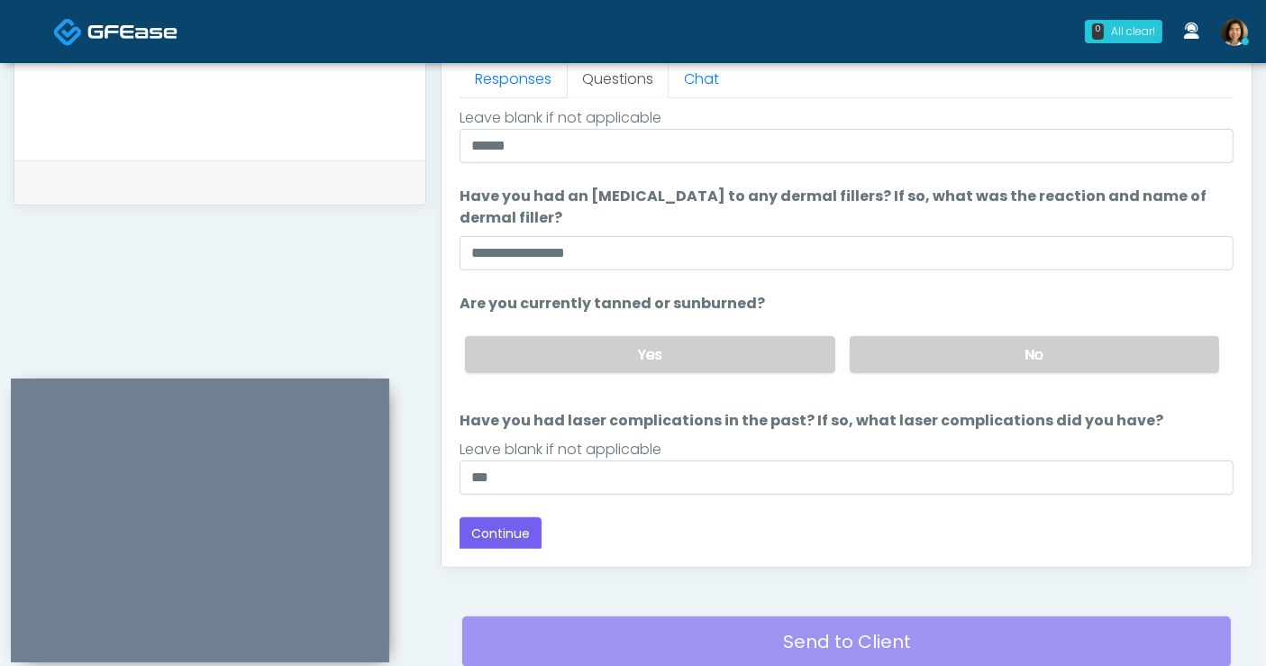
scroll to position [811, 0]
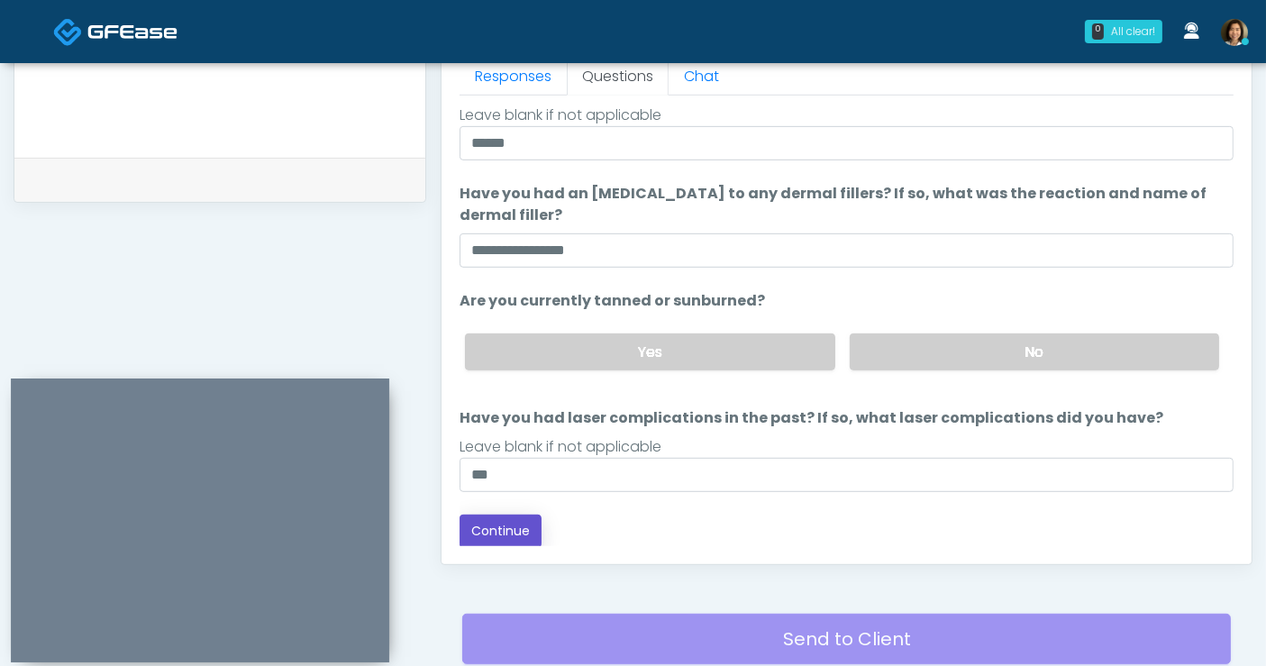
click at [510, 525] on button "Continue" at bounding box center [501, 531] width 82 height 33
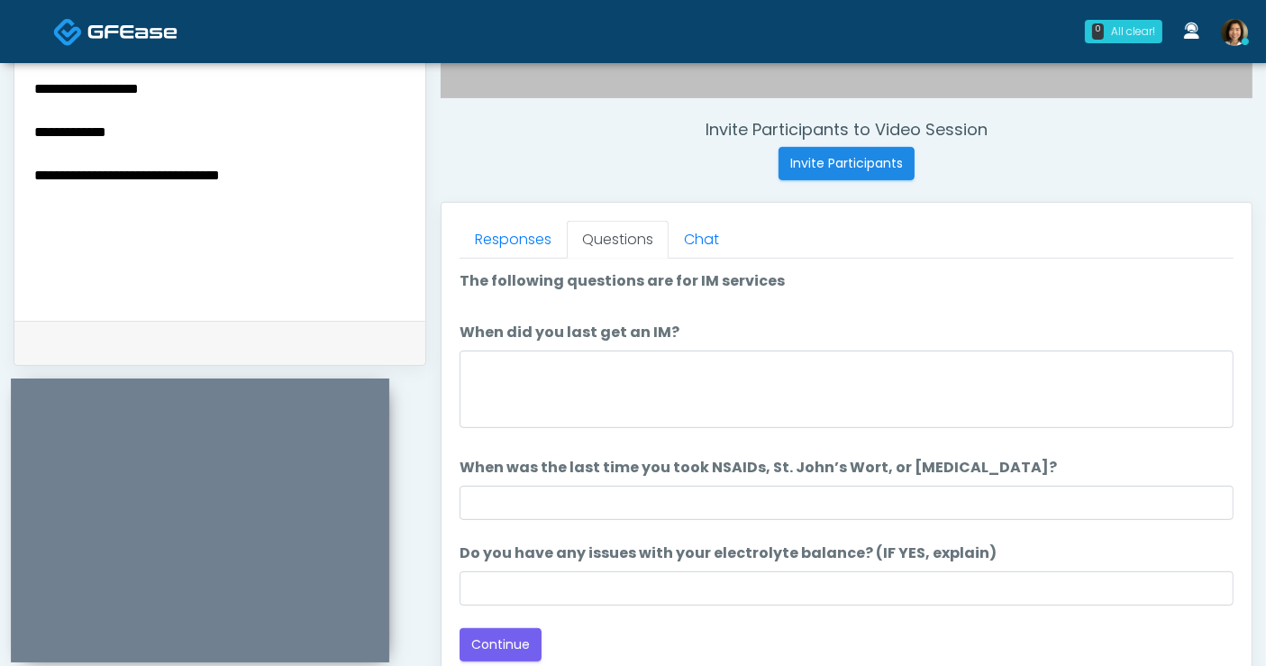
scroll to position [548, 0]
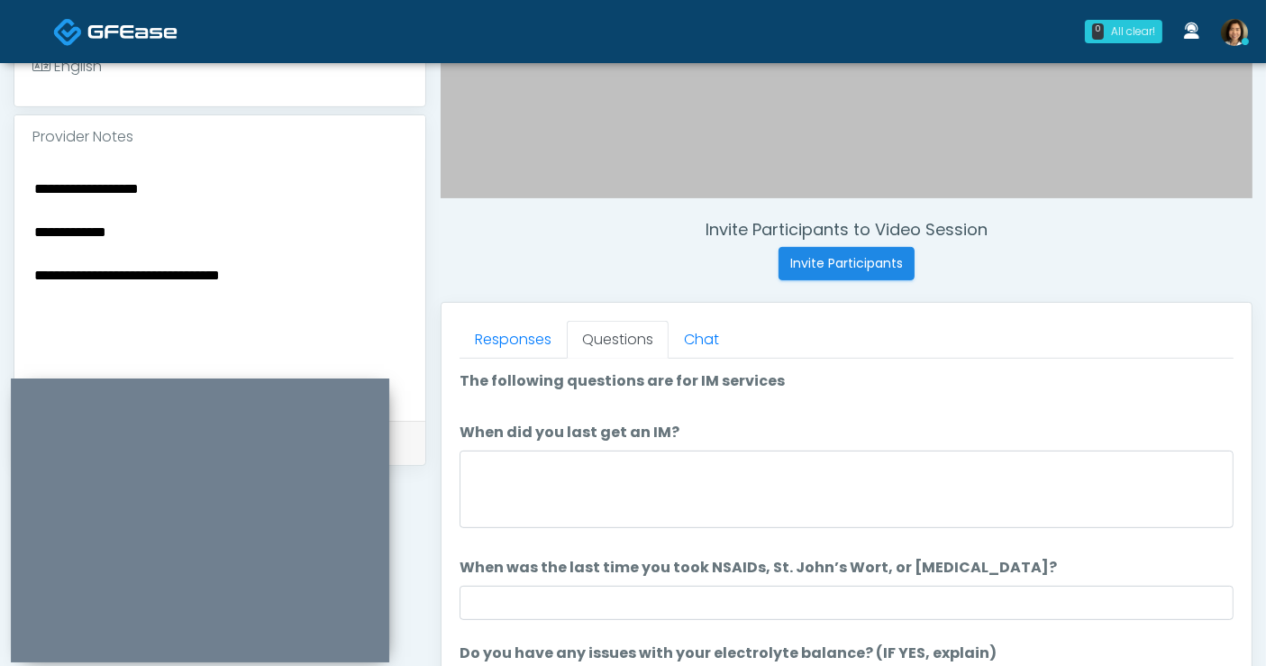
drag, startPoint x: 95, startPoint y: 177, endPoint x: -134, endPoint y: 168, distance: 229.1
click at [0, 168] on html "0 All clear! All clear! [PERSON_NAME] AR AZ CA CO DC [GEOGRAPHIC_DATA] HI MD MI…" at bounding box center [633, 261] width 1266 height 1618
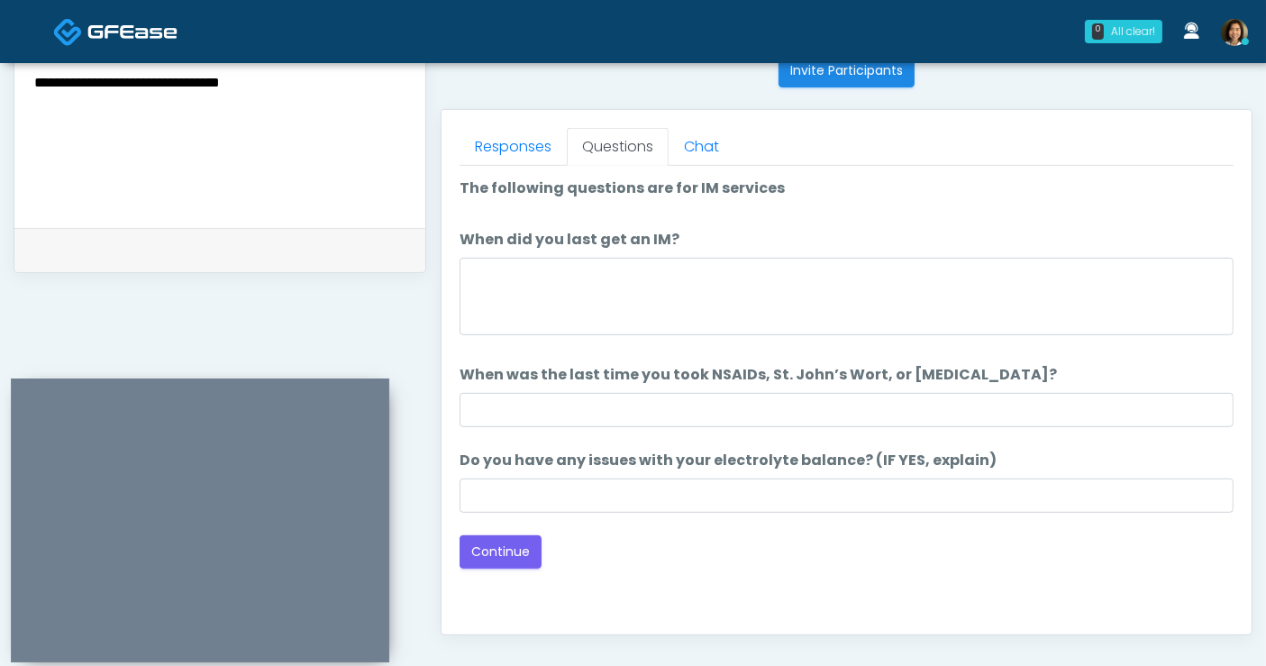
scroll to position [746, 0]
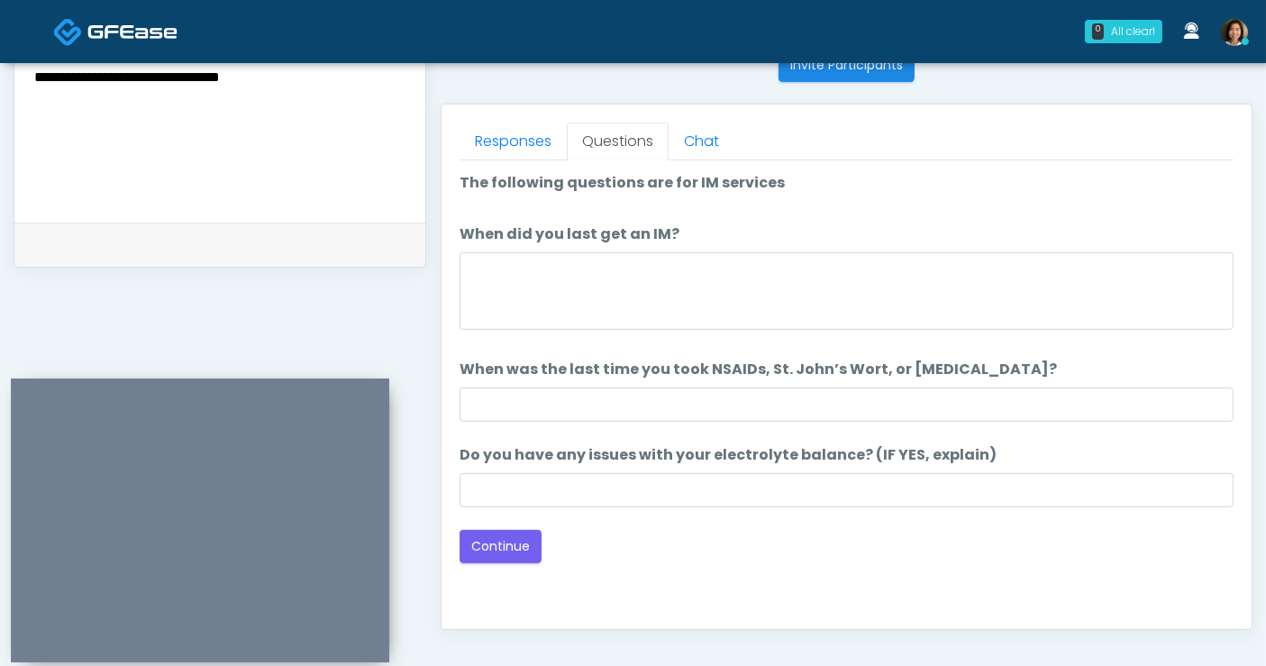
type textarea "**********"
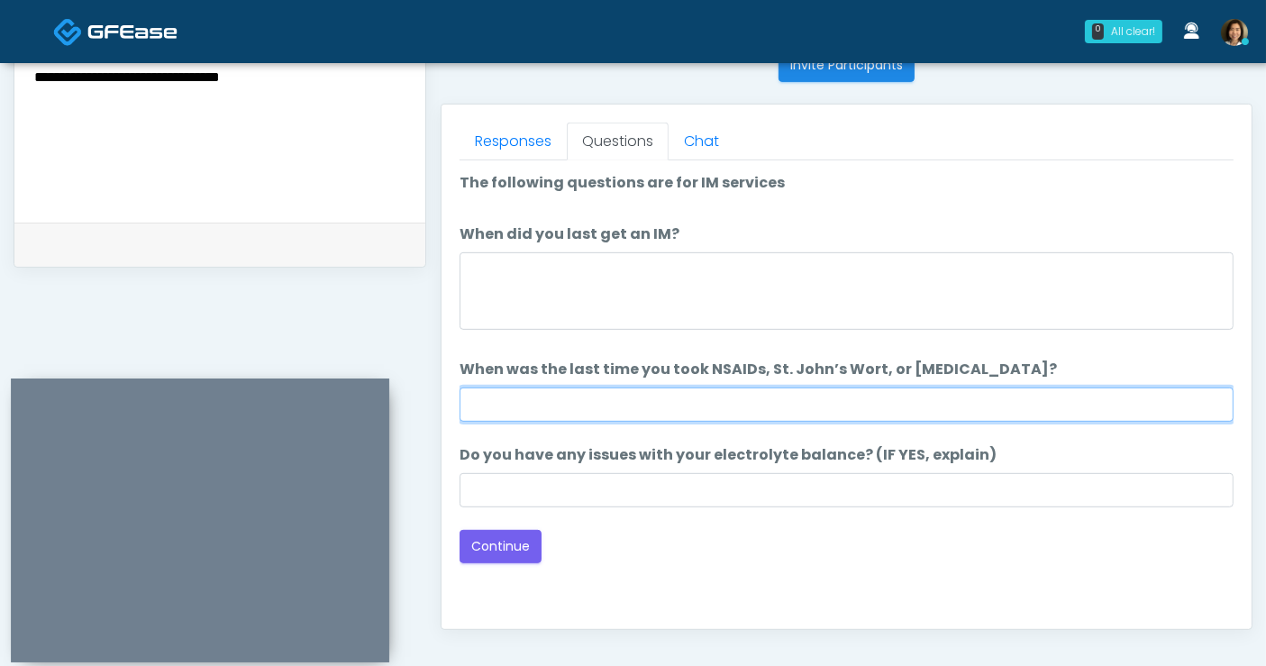
click at [940, 400] on input "When was the last time you took NSAIDs, St. John’s Wort, or Vitamin E?" at bounding box center [847, 405] width 774 height 34
type input "*"
type input "**********"
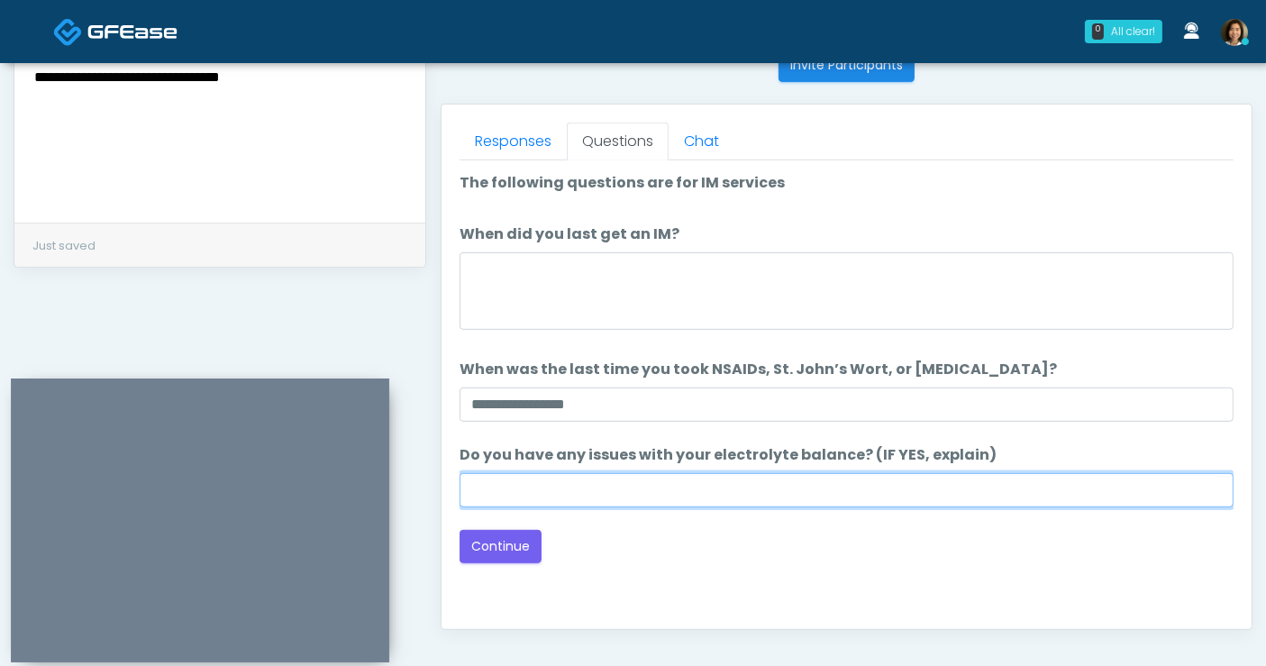
click at [885, 486] on input "Do you have any issues with your electrolyte balance? (IF YES, explain)" at bounding box center [847, 490] width 774 height 34
type input "**"
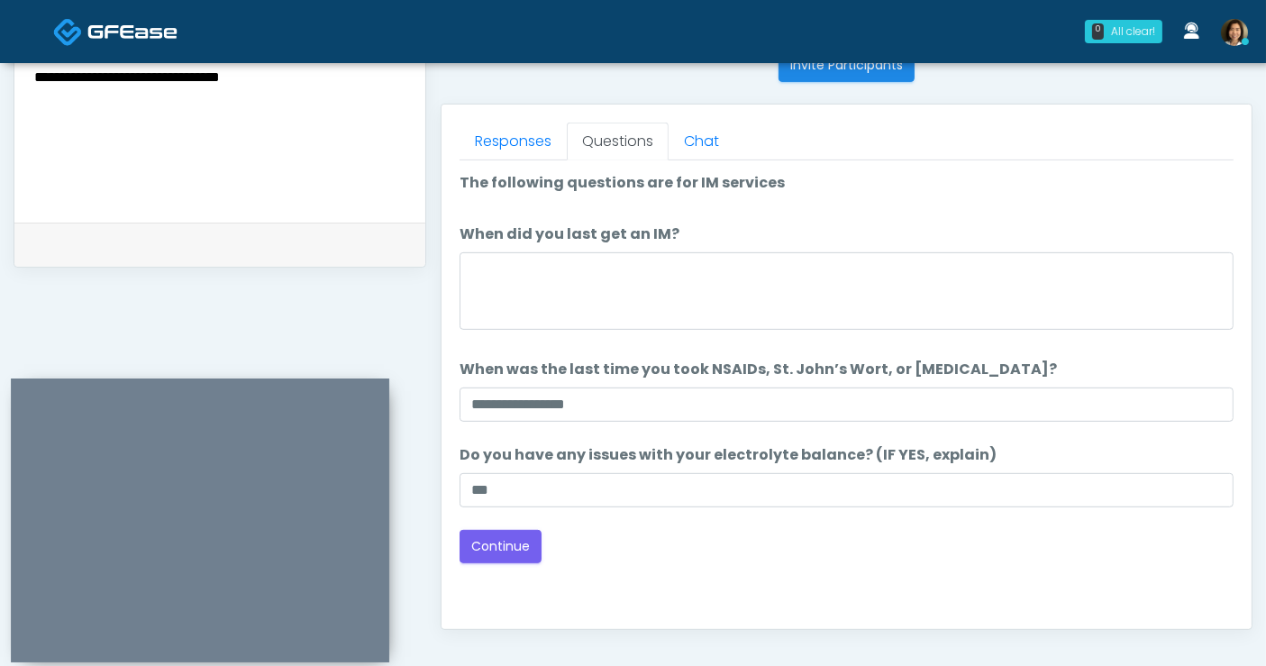
click at [783, 558] on div "Back Continue" at bounding box center [847, 546] width 774 height 33
click at [501, 550] on button "Continue" at bounding box center [501, 546] width 82 height 33
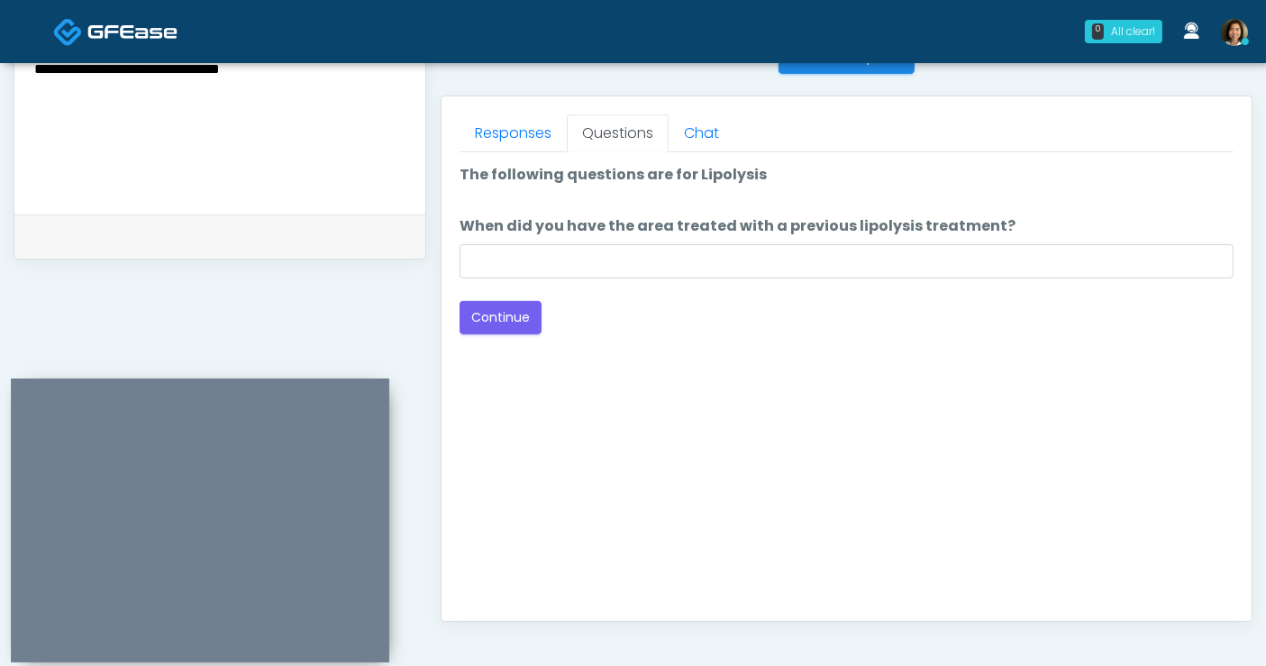
scroll to position [748, 0]
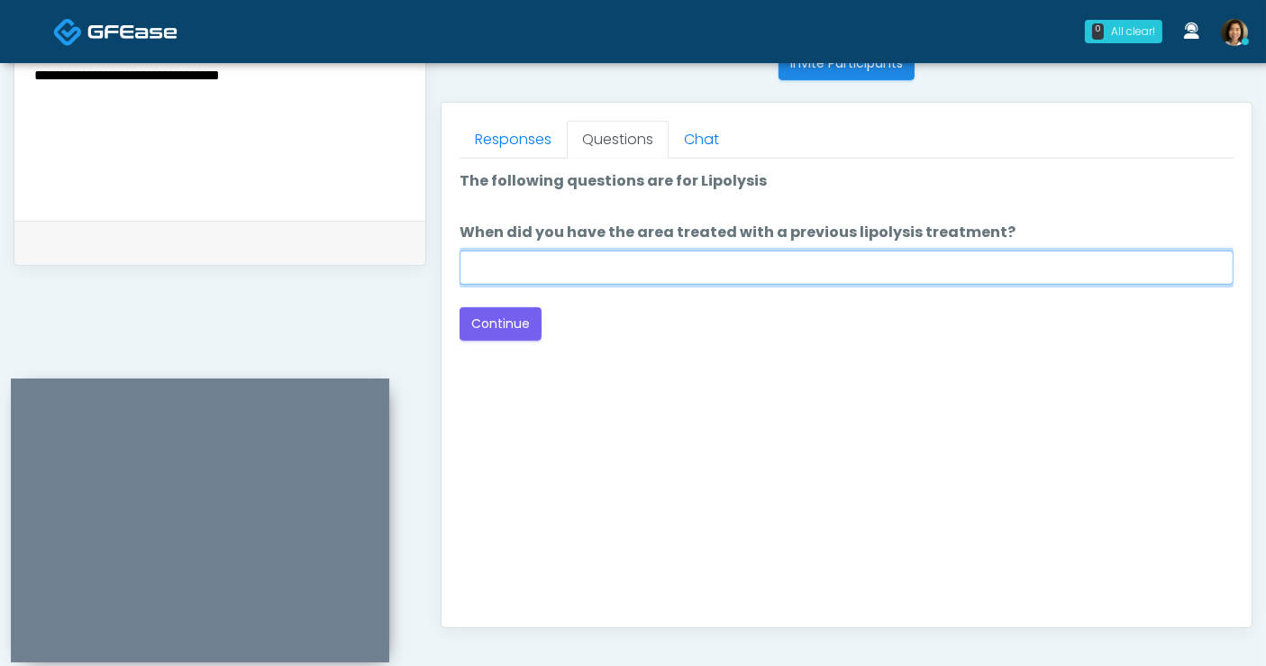
click at [781, 267] on input "When did you have the area treated with a previous lipolysis treatment?" at bounding box center [847, 268] width 774 height 34
type input "*****"
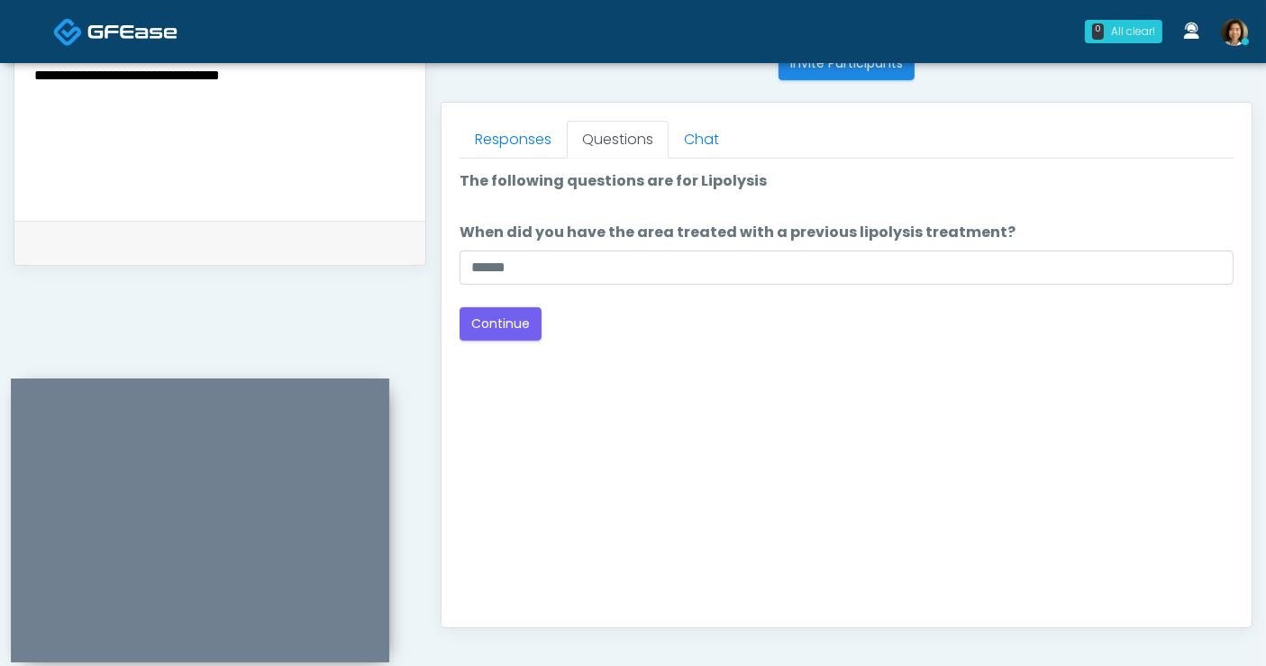
click at [789, 369] on div "Good Faith Exam Script Good Faith Exam Script INTRODUCTION Hello, my name is un…" at bounding box center [847, 384] width 774 height 451
click at [504, 325] on button "Continue" at bounding box center [501, 323] width 82 height 33
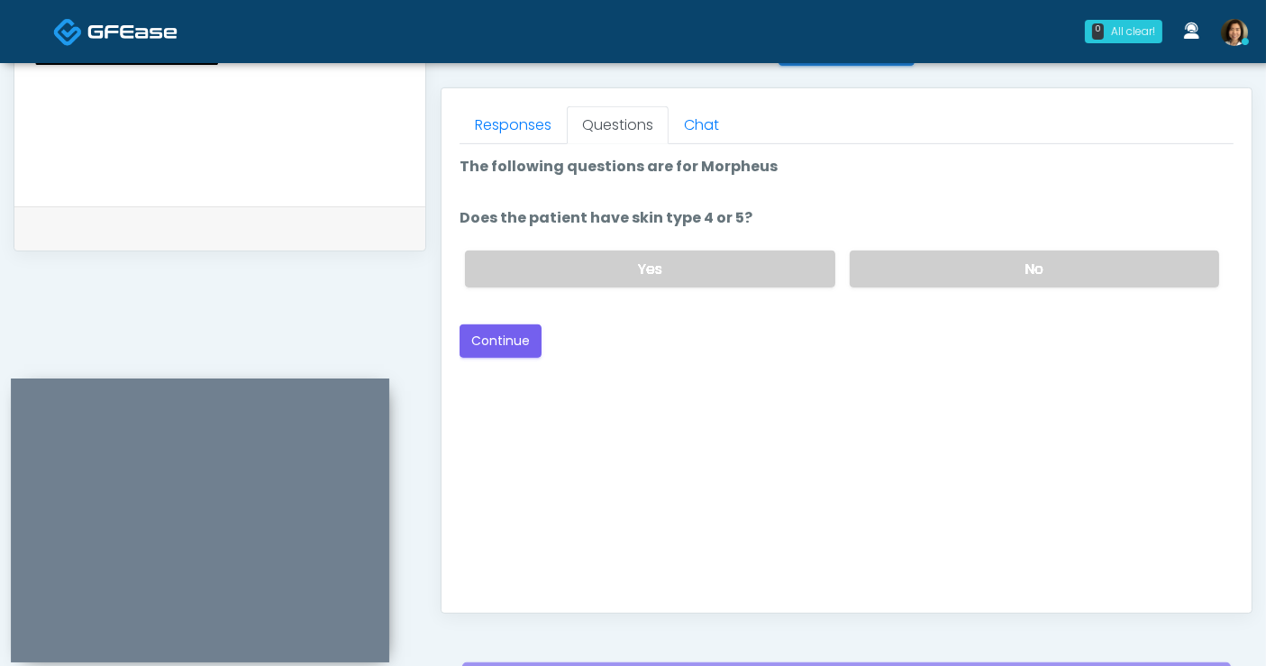
scroll to position [761, 0]
click at [1070, 277] on label "No" at bounding box center [1034, 269] width 369 height 37
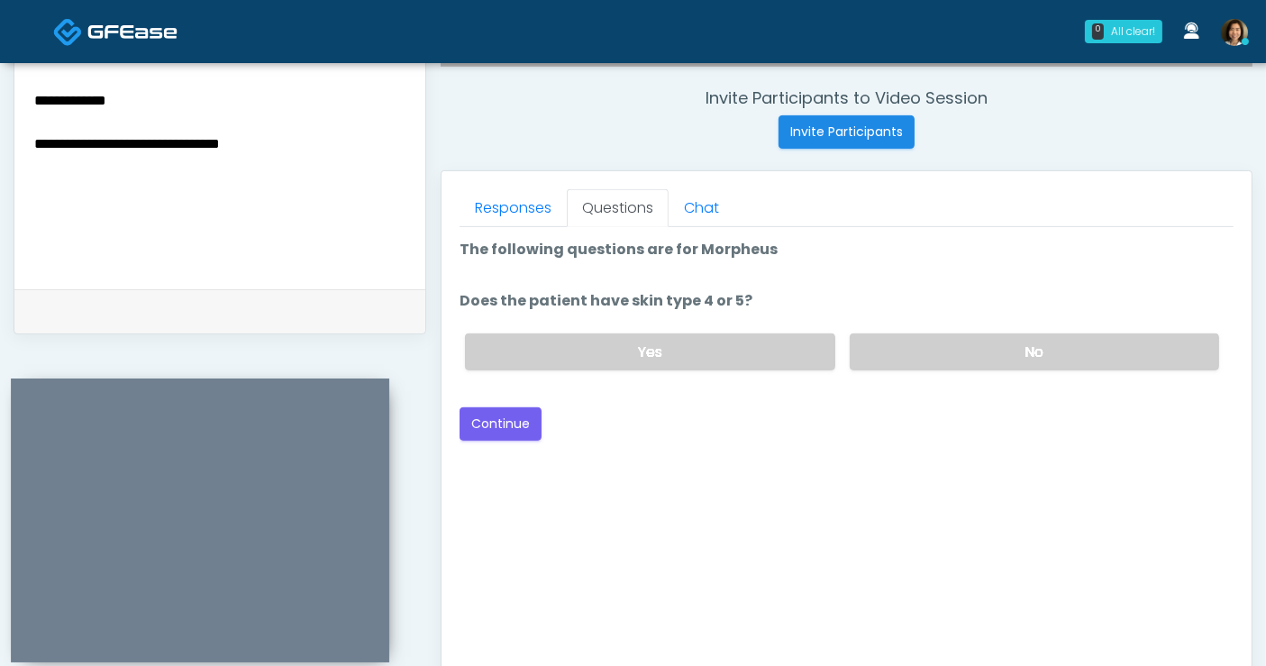
scroll to position [673, 0]
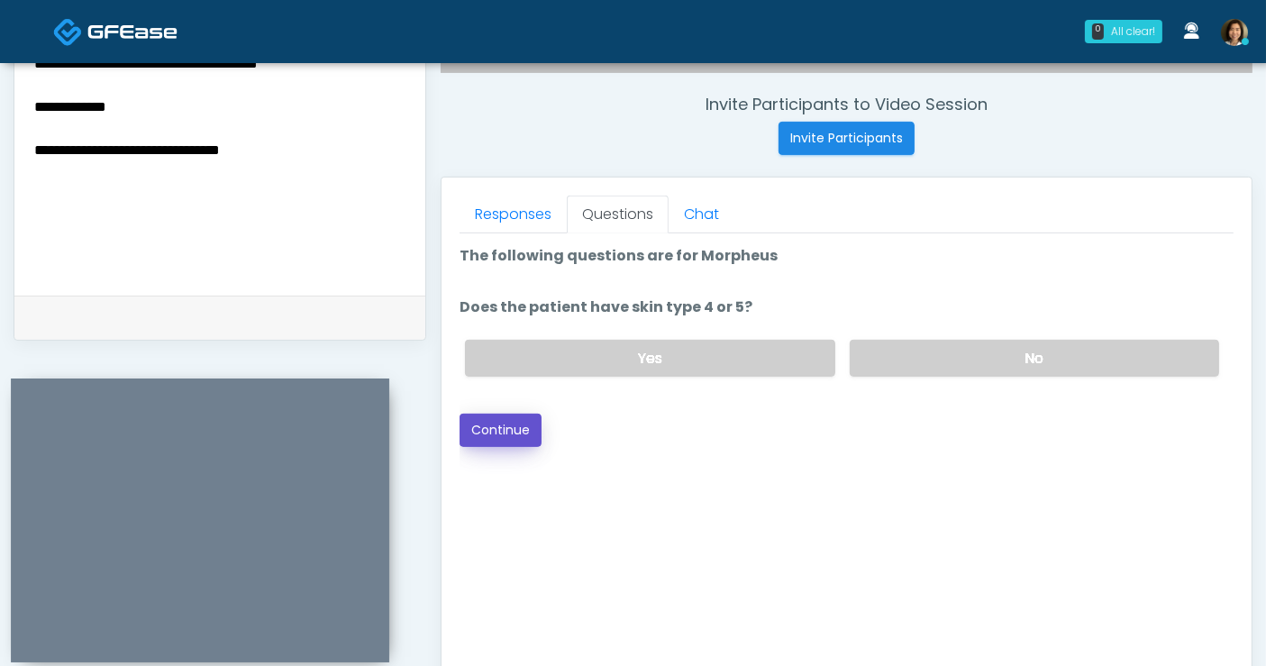
click at [506, 431] on button "Continue" at bounding box center [501, 430] width 82 height 33
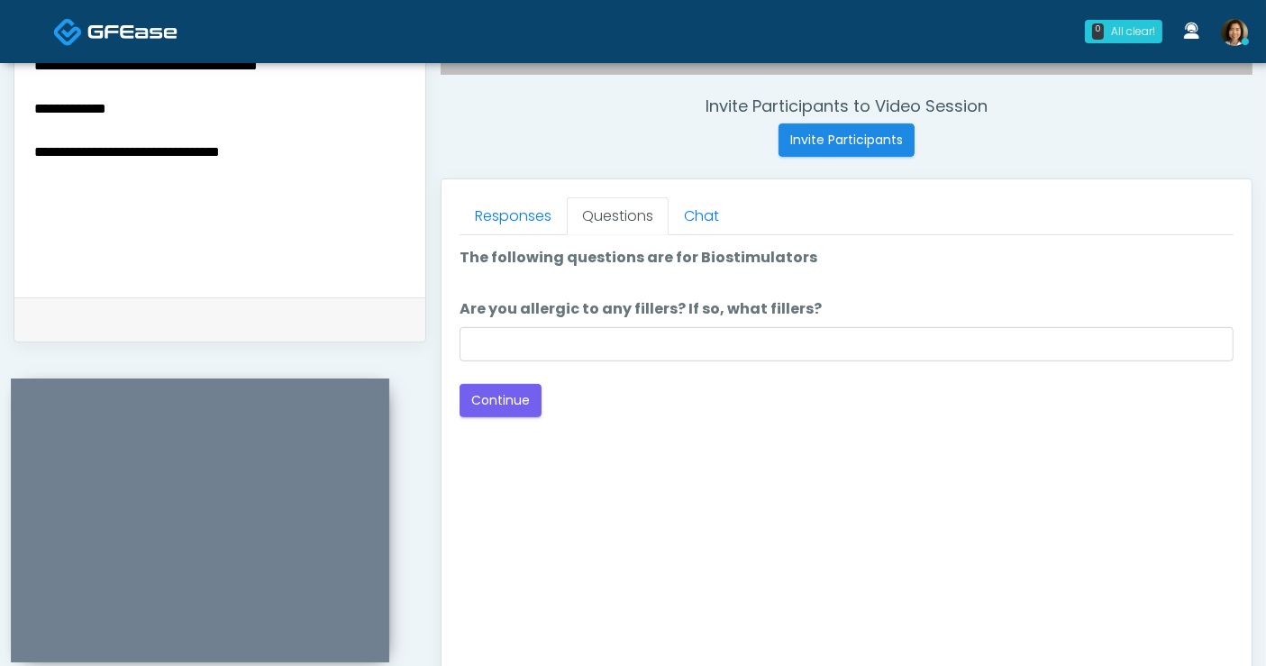
scroll to position [646, 0]
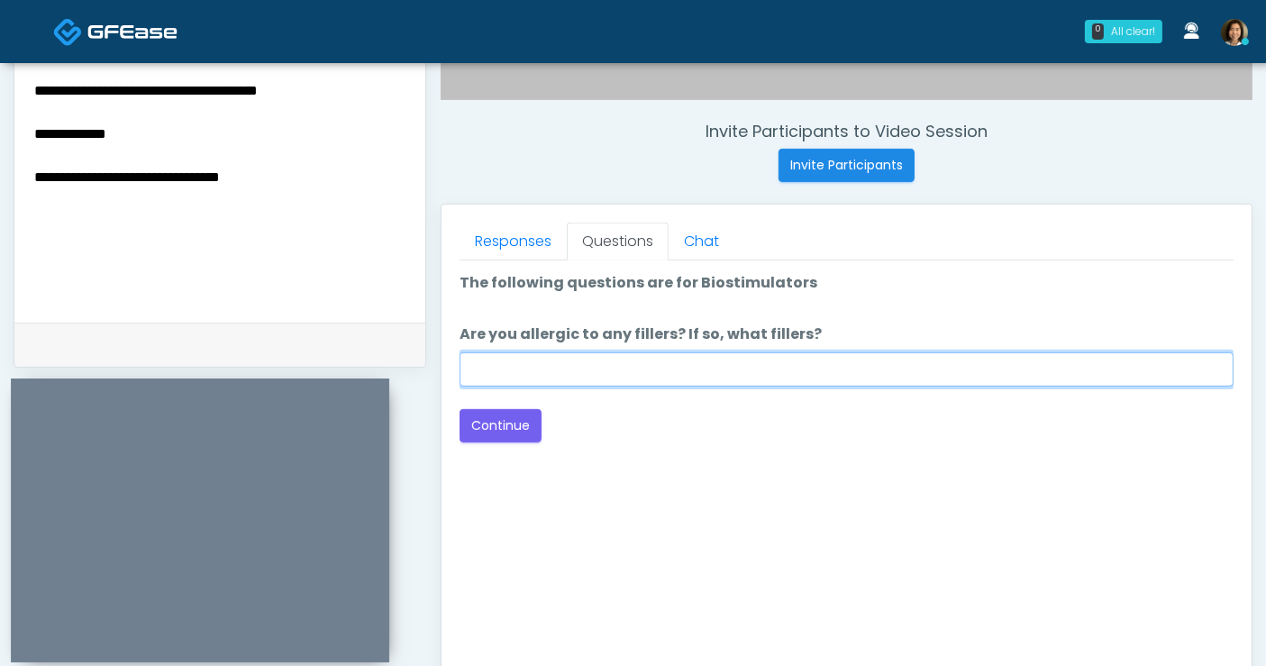
click at [623, 371] on input "Are you allergic to any fillers? If so, what fillers?" at bounding box center [847, 369] width 774 height 34
type input "**********"
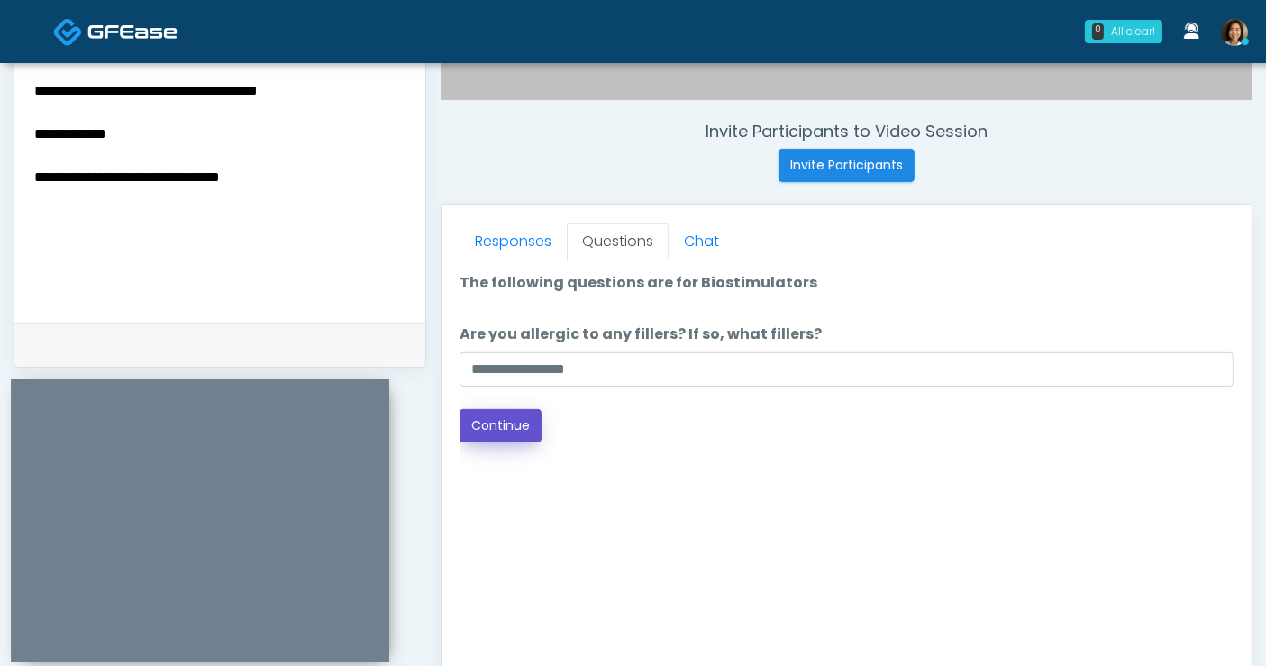
click at [497, 425] on button "Continue" at bounding box center [501, 425] width 82 height 33
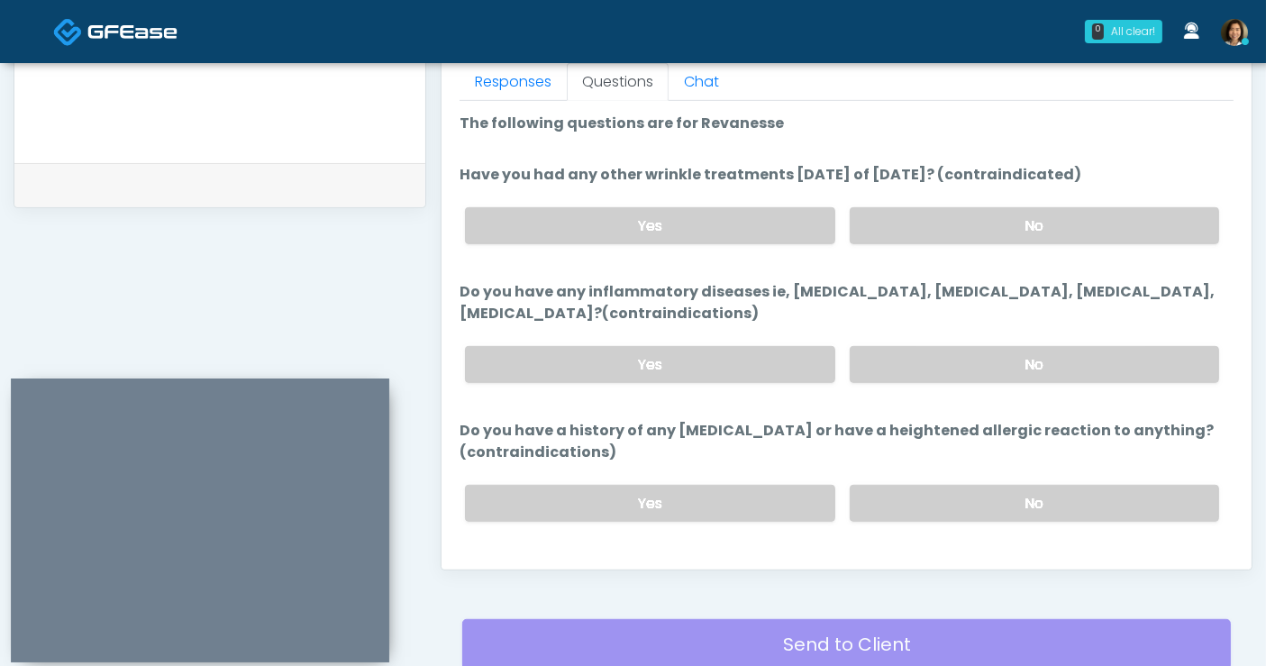
scroll to position [800, 0]
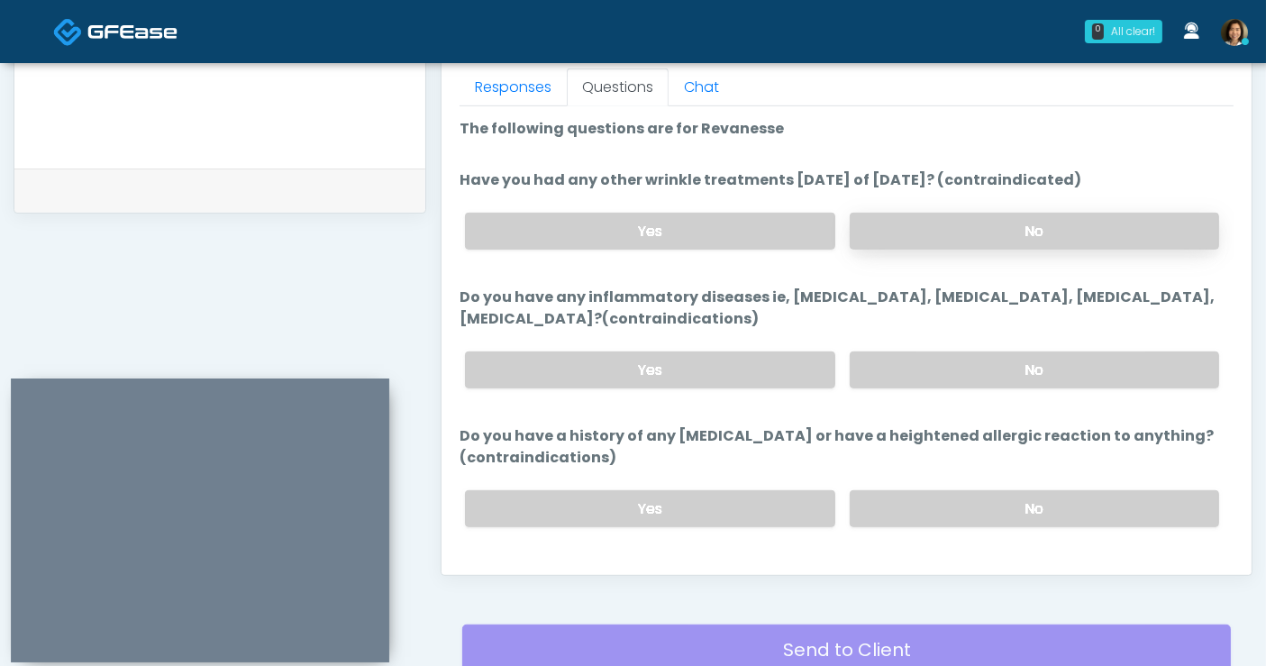
click at [960, 220] on label "No" at bounding box center [1034, 231] width 369 height 37
click at [948, 377] on label "No" at bounding box center [1034, 369] width 369 height 37
drag, startPoint x: 981, startPoint y: 508, endPoint x: 1103, endPoint y: 415, distance: 153.0
click at [983, 500] on label "No" at bounding box center [1034, 508] width 369 height 37
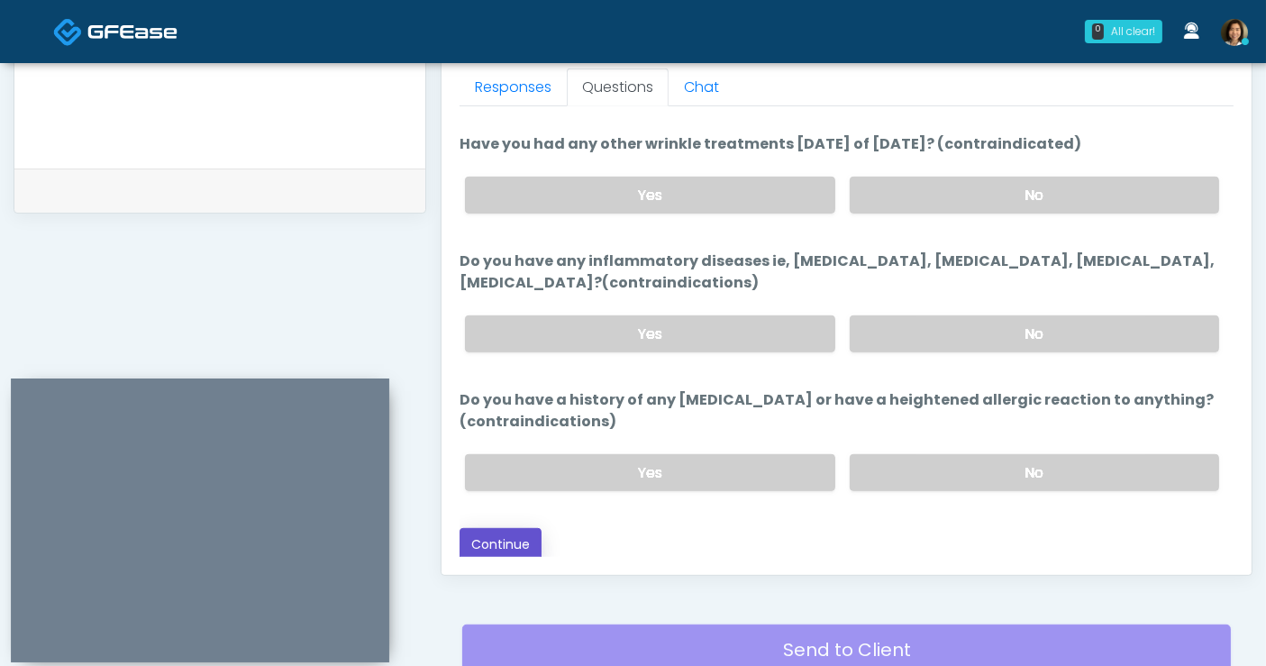
click at [495, 535] on button "Continue" at bounding box center [501, 544] width 82 height 33
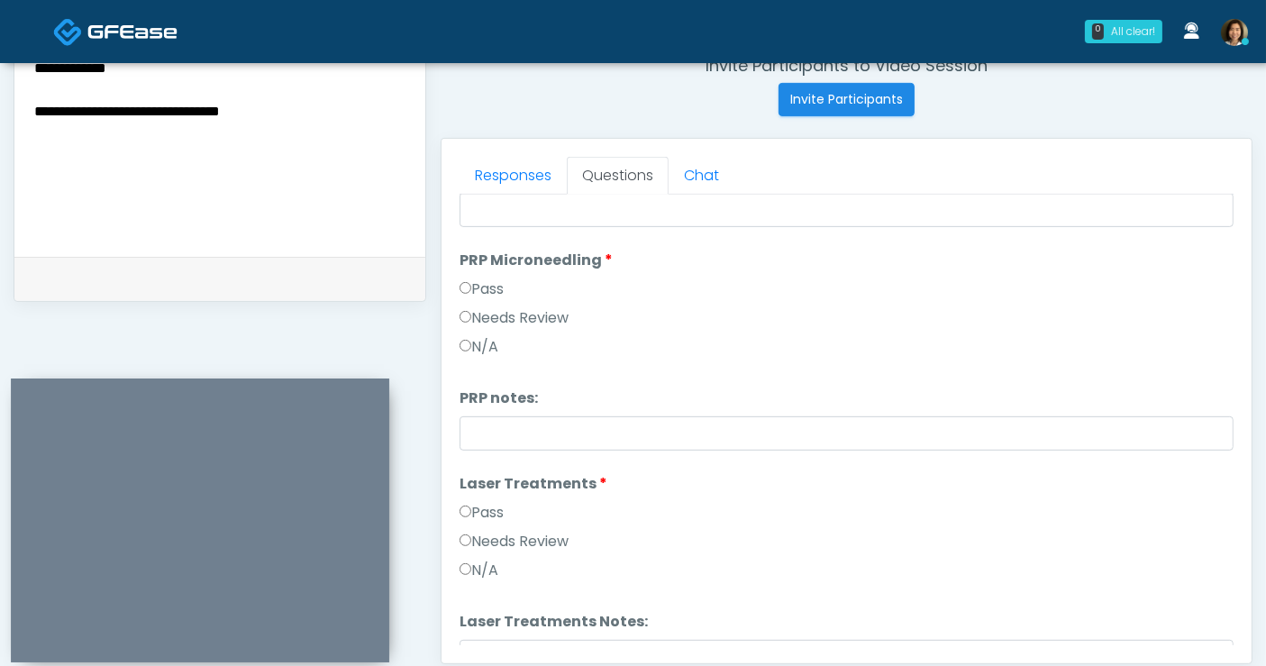
scroll to position [635, 0]
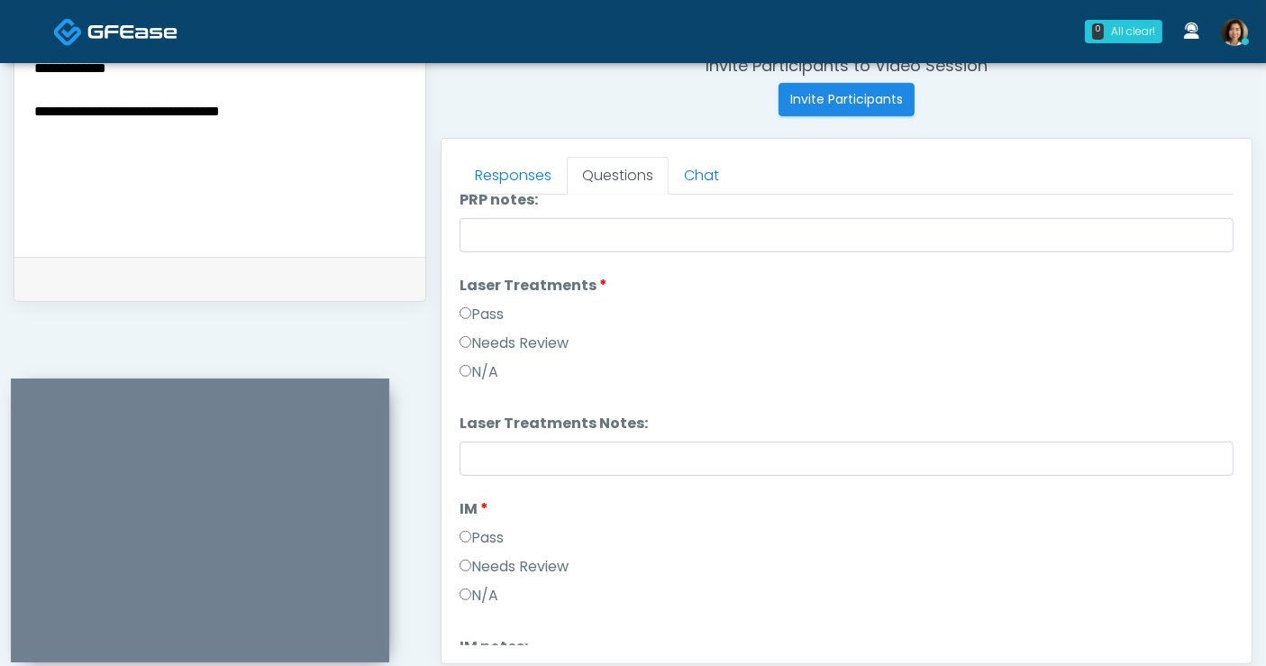
click at [302, 98] on textarea "**********" at bounding box center [219, 123] width 375 height 220
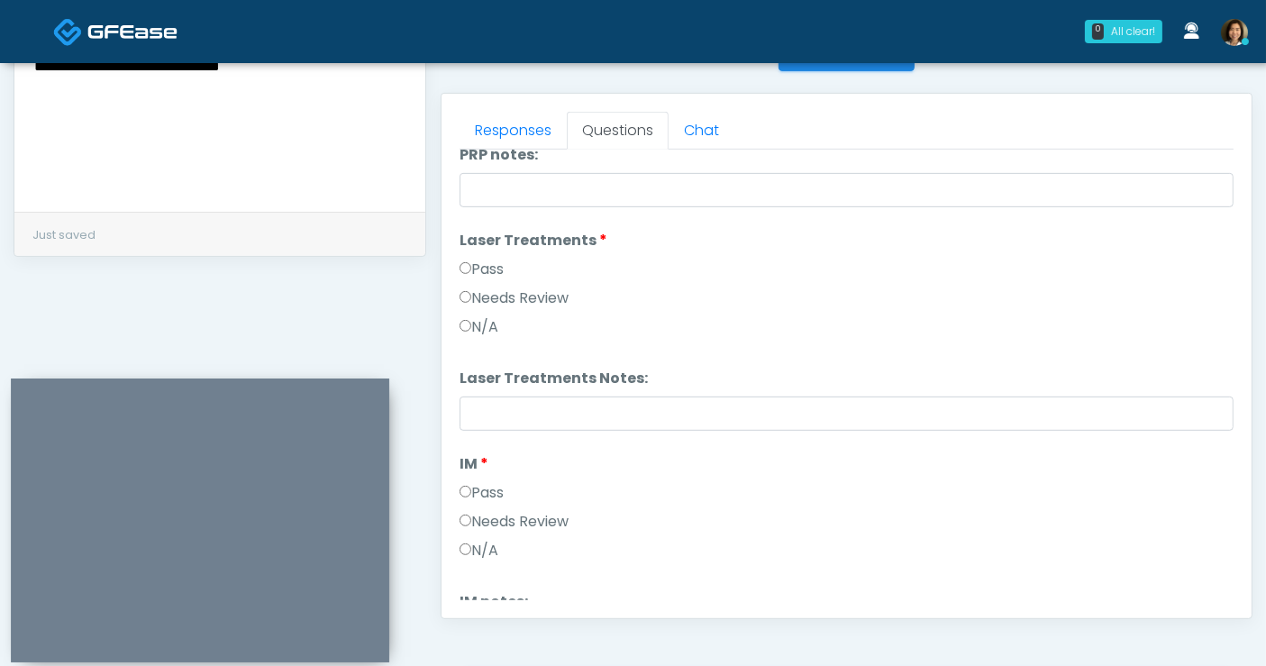
drag, startPoint x: 1264, startPoint y: 493, endPoint x: 1280, endPoint y: 442, distance: 52.7
click at [1265, 442] on html "0 All clear! All clear! Rukayat Bojuwon AR AZ CA CO DC FL HI MD MI MO NC ND NV …" at bounding box center [633, 52] width 1266 height 1618
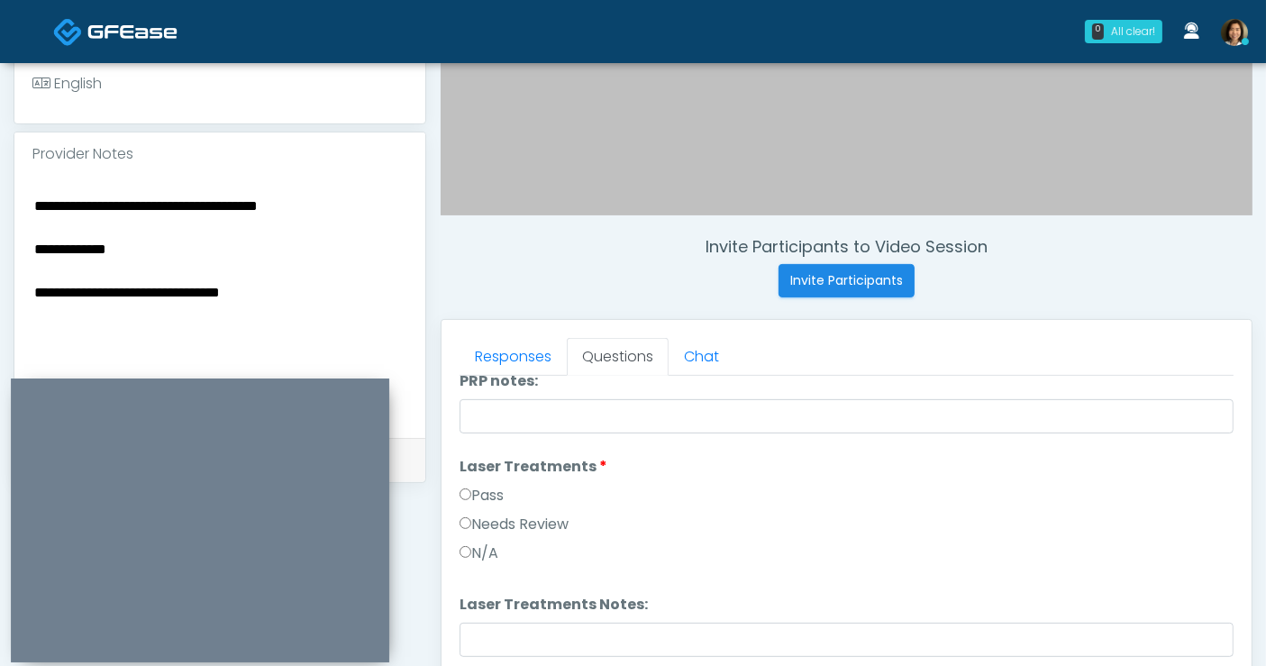
scroll to position [524, 0]
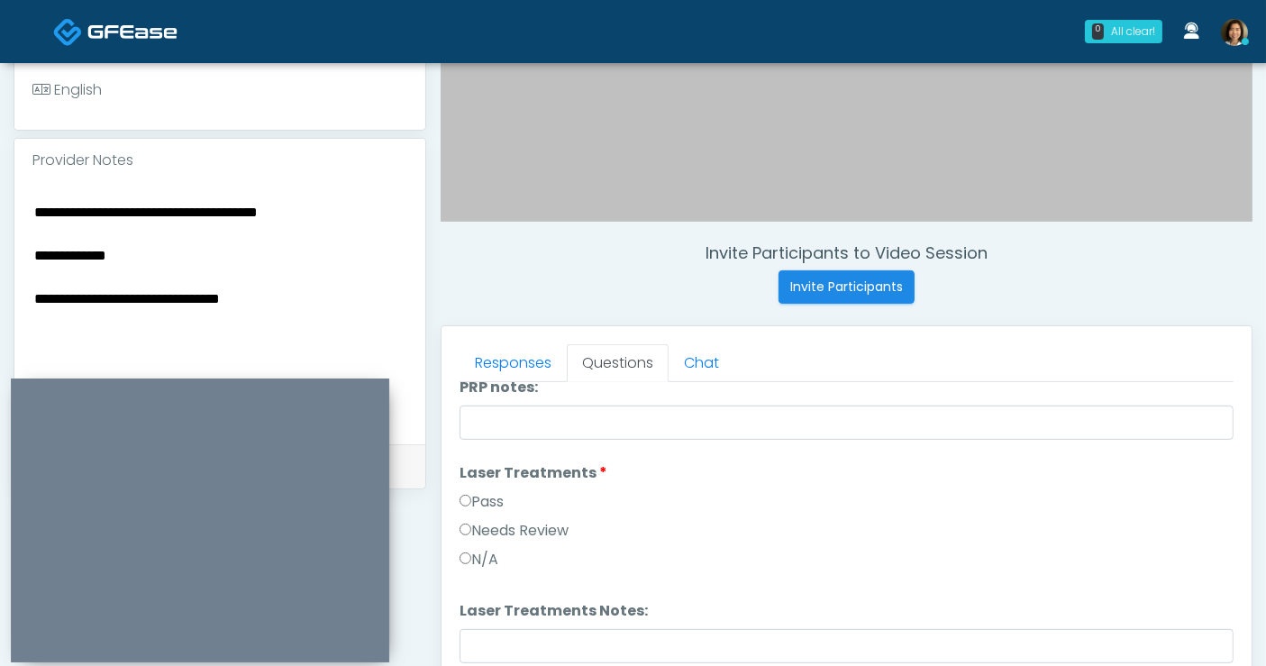
click at [205, 200] on textarea "**********" at bounding box center [219, 310] width 375 height 220
drag, startPoint x: 342, startPoint y: 202, endPoint x: 200, endPoint y: 197, distance: 142.5
click at [200, 200] on textarea "**********" at bounding box center [219, 310] width 375 height 220
drag, startPoint x: -22, startPoint y: 255, endPoint x: -132, endPoint y: 255, distance: 109.9
click at [0, 255] on html "0 All clear! All clear! Rukayat Bojuwon AR AZ CA CO DC FL HI MD MI MO NC ND NV …" at bounding box center [633, 285] width 1266 height 1618
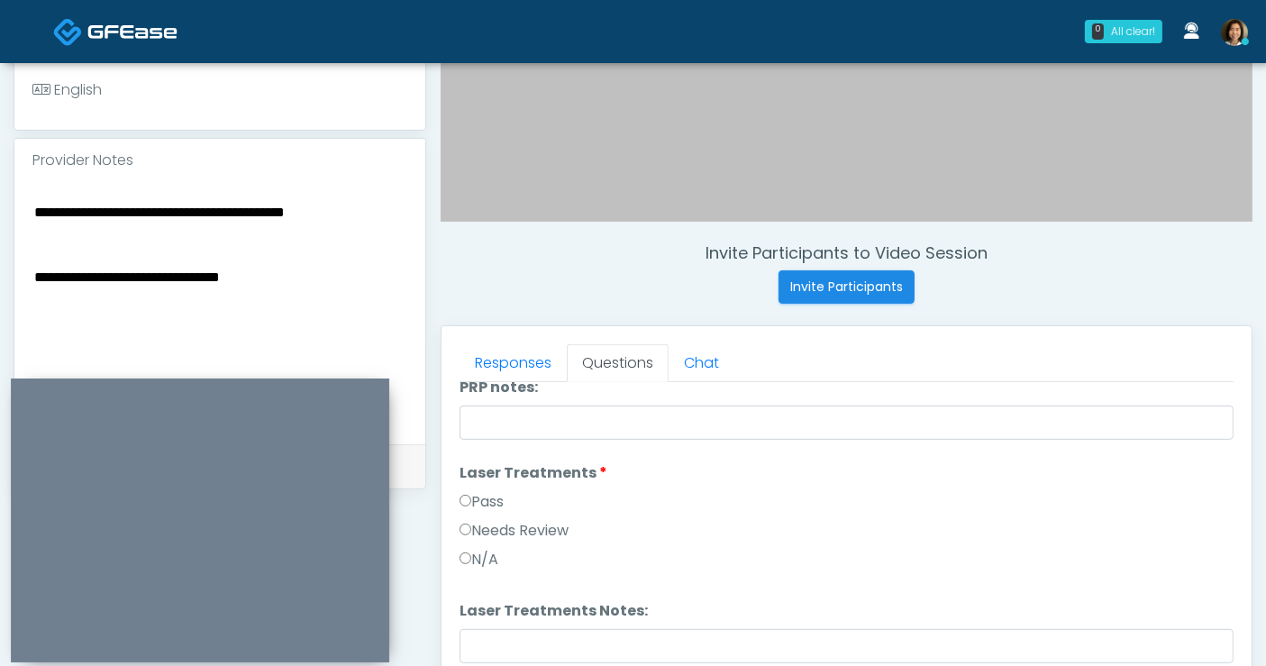
click at [32, 269] on textarea "**********" at bounding box center [219, 310] width 375 height 220
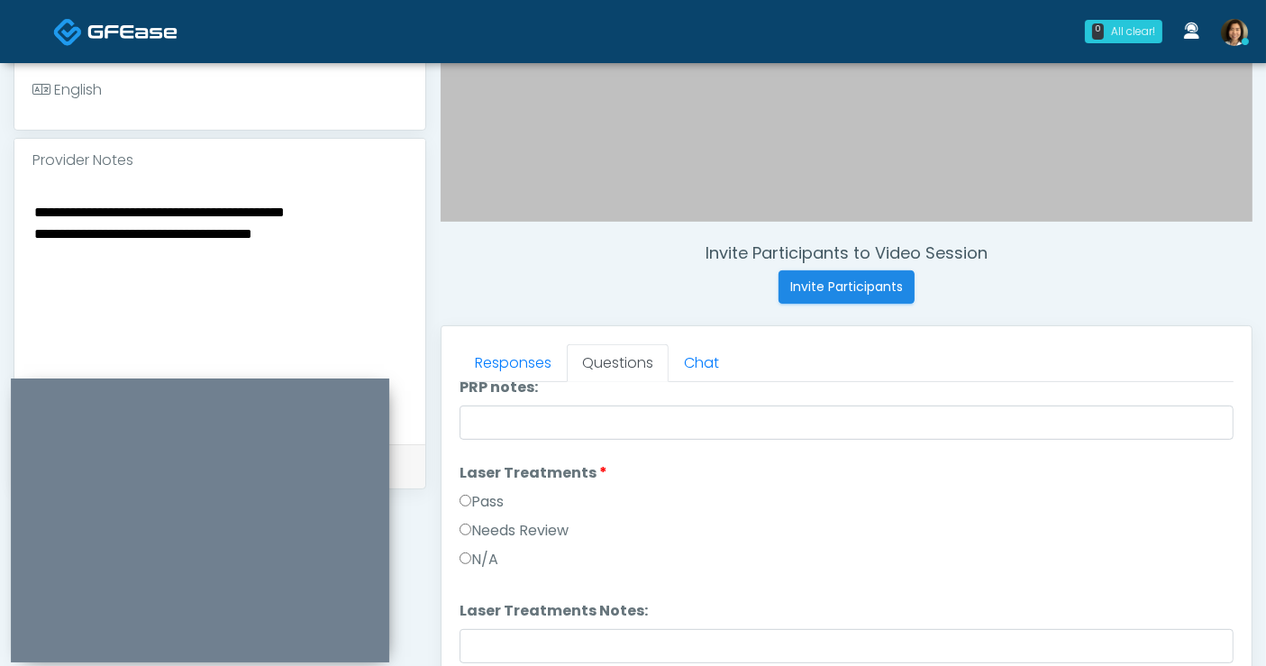
click at [196, 221] on textarea "**********" at bounding box center [219, 310] width 375 height 220
click at [353, 221] on textarea "**********" at bounding box center [219, 310] width 375 height 220
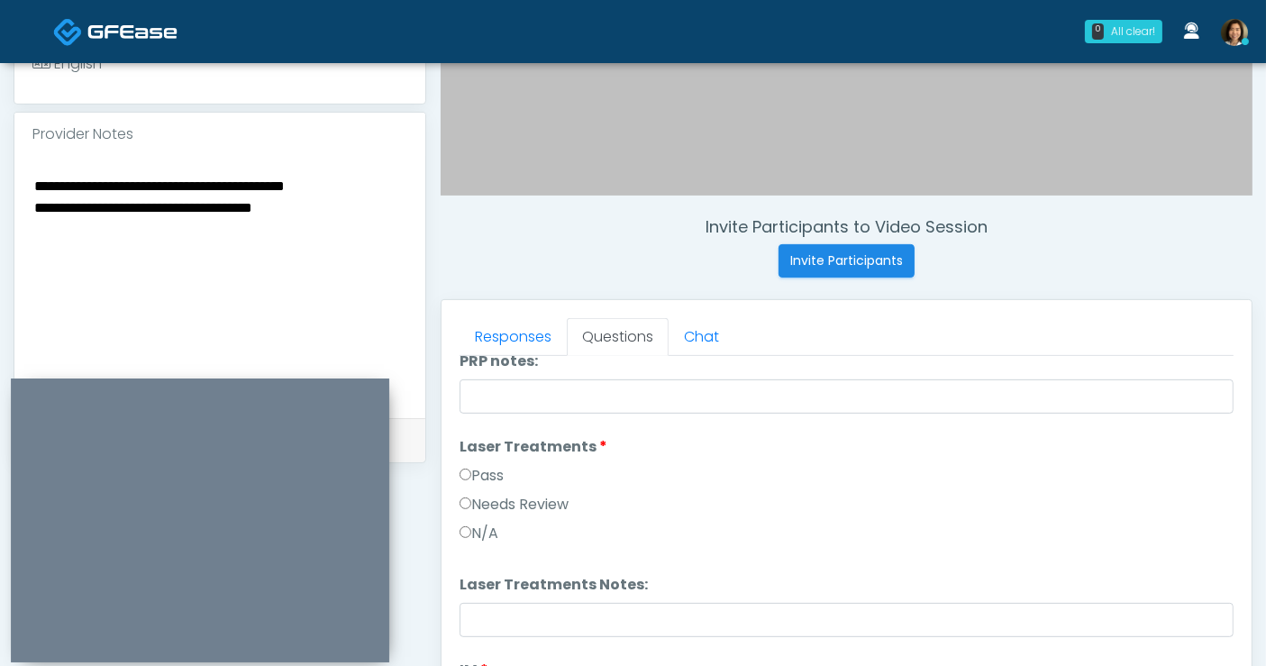
scroll to position [625, 0]
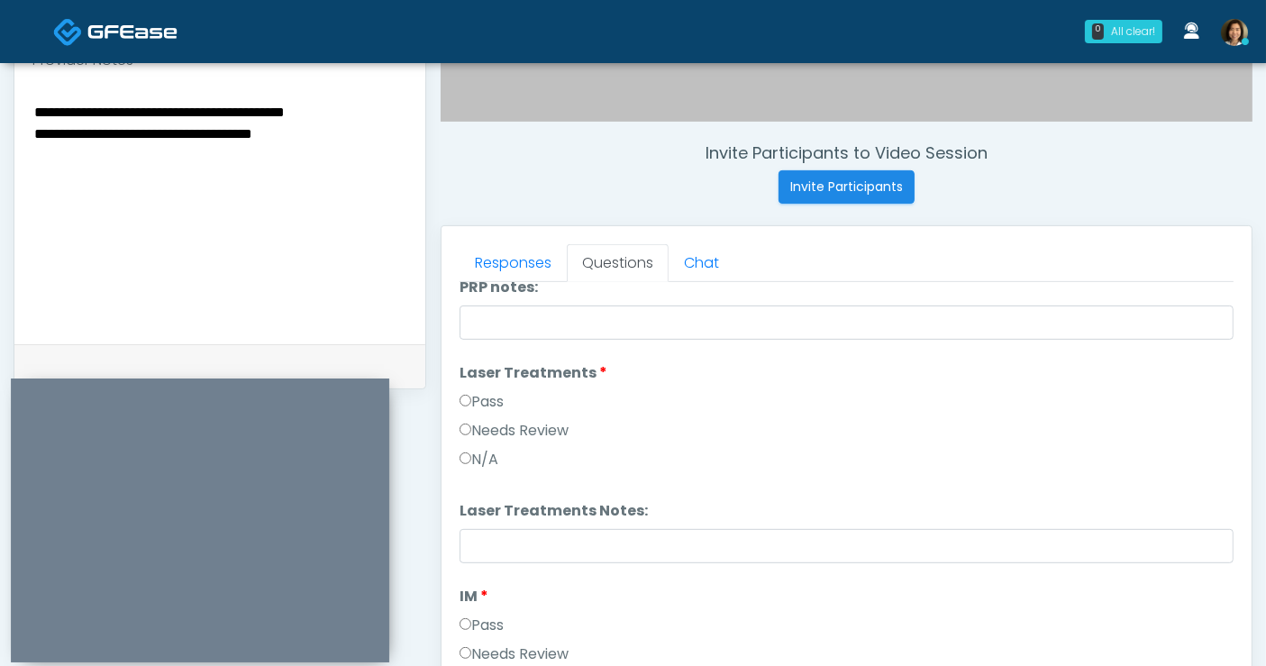
type textarea "**********"
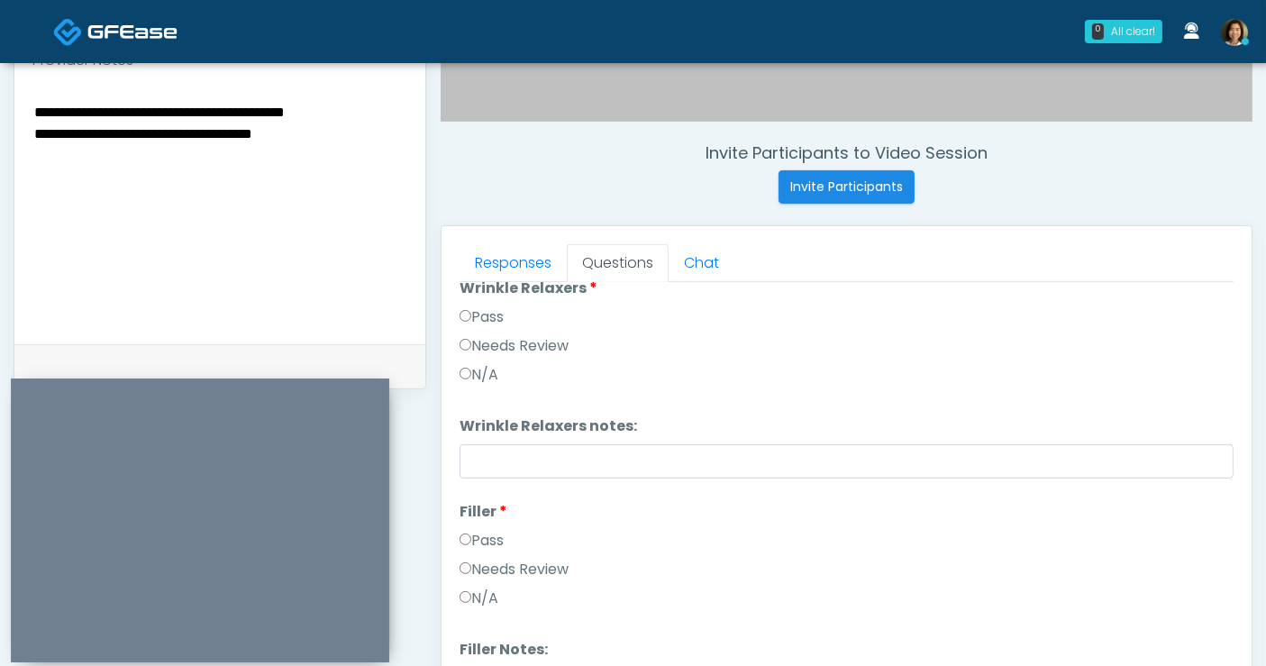
scroll to position [0, 0]
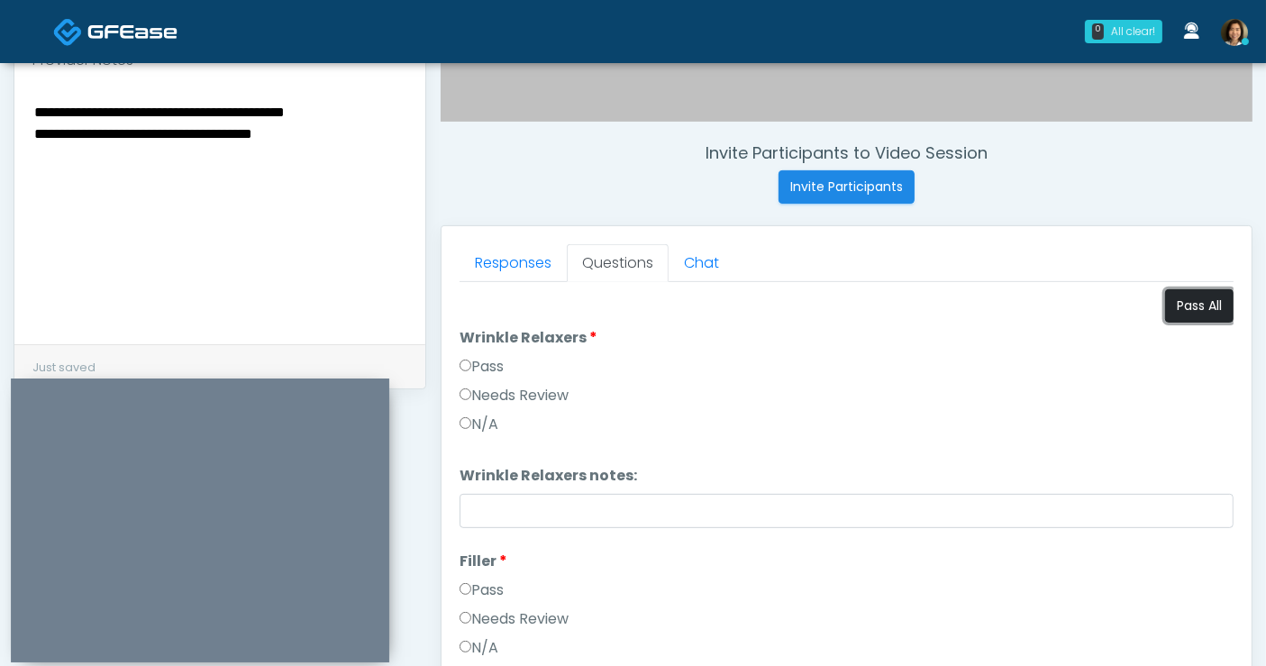
click at [1179, 307] on button "Pass All" at bounding box center [1199, 305] width 68 height 33
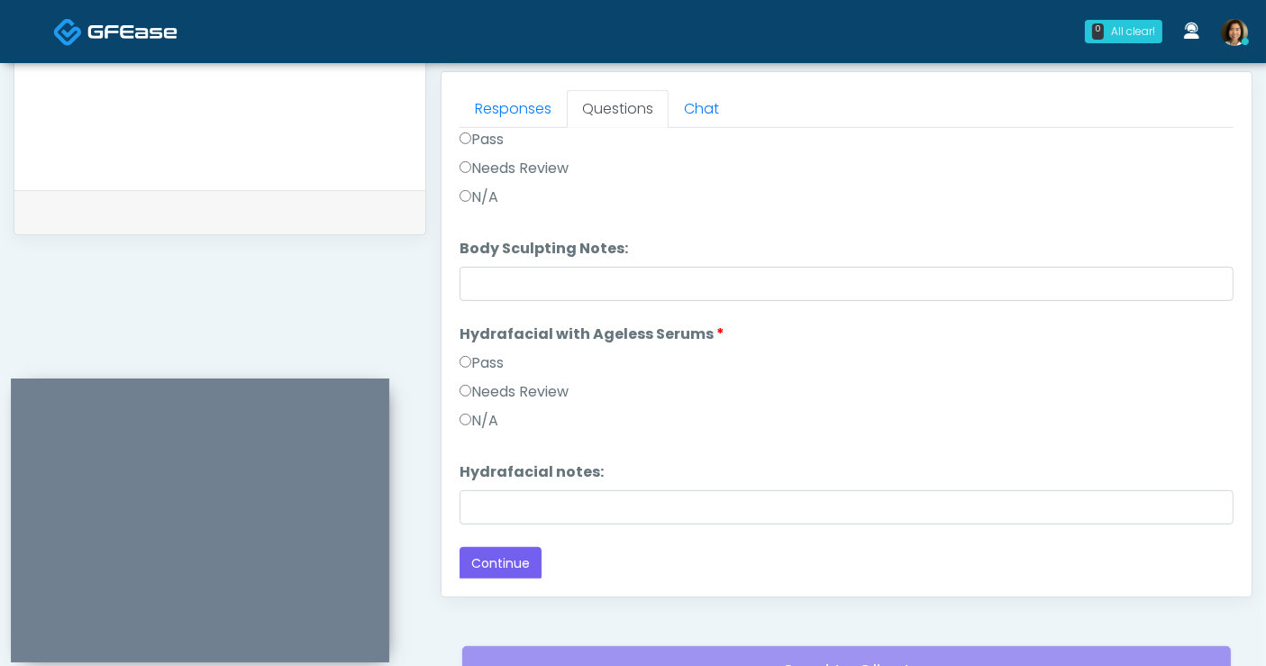
scroll to position [803, 0]
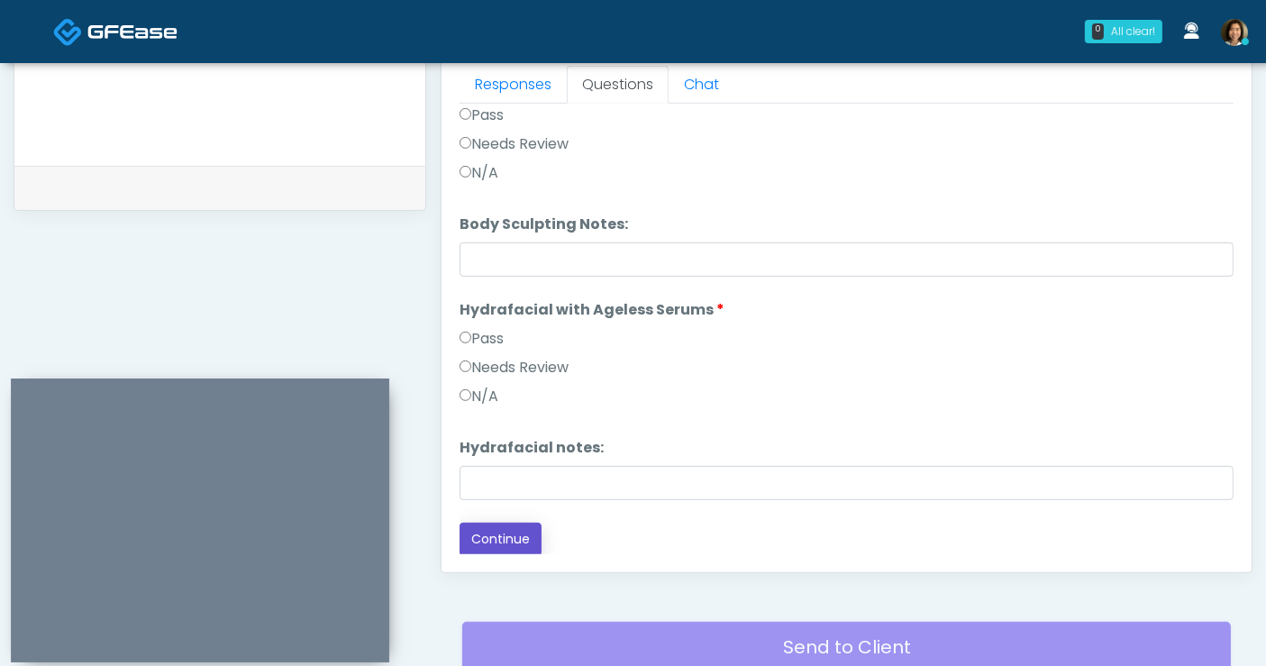
click at [497, 534] on button "Continue" at bounding box center [501, 539] width 82 height 33
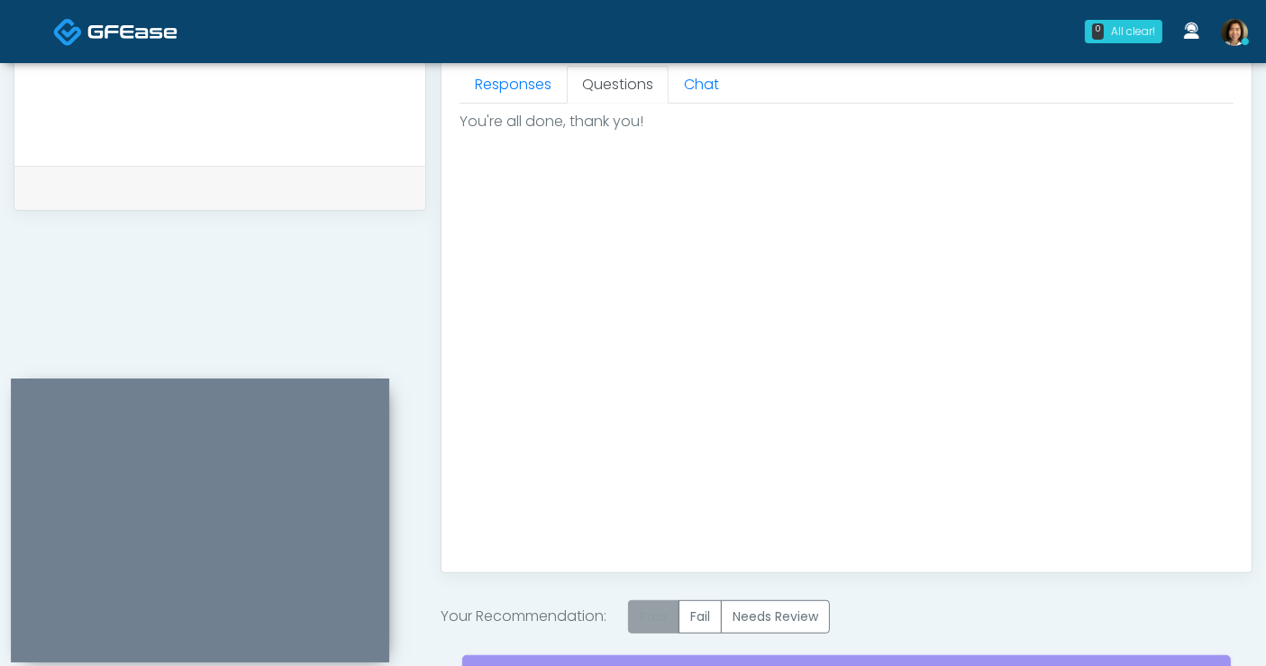
click at [652, 617] on label "Pass" at bounding box center [653, 616] width 51 height 33
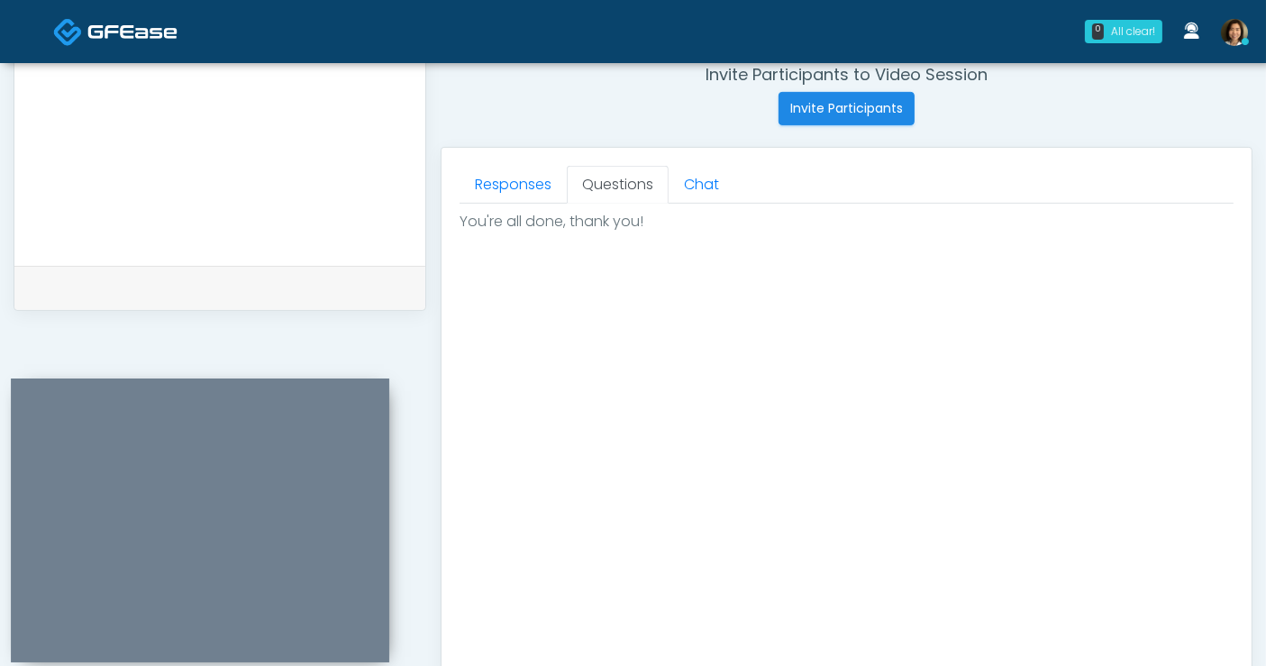
scroll to position [981, 0]
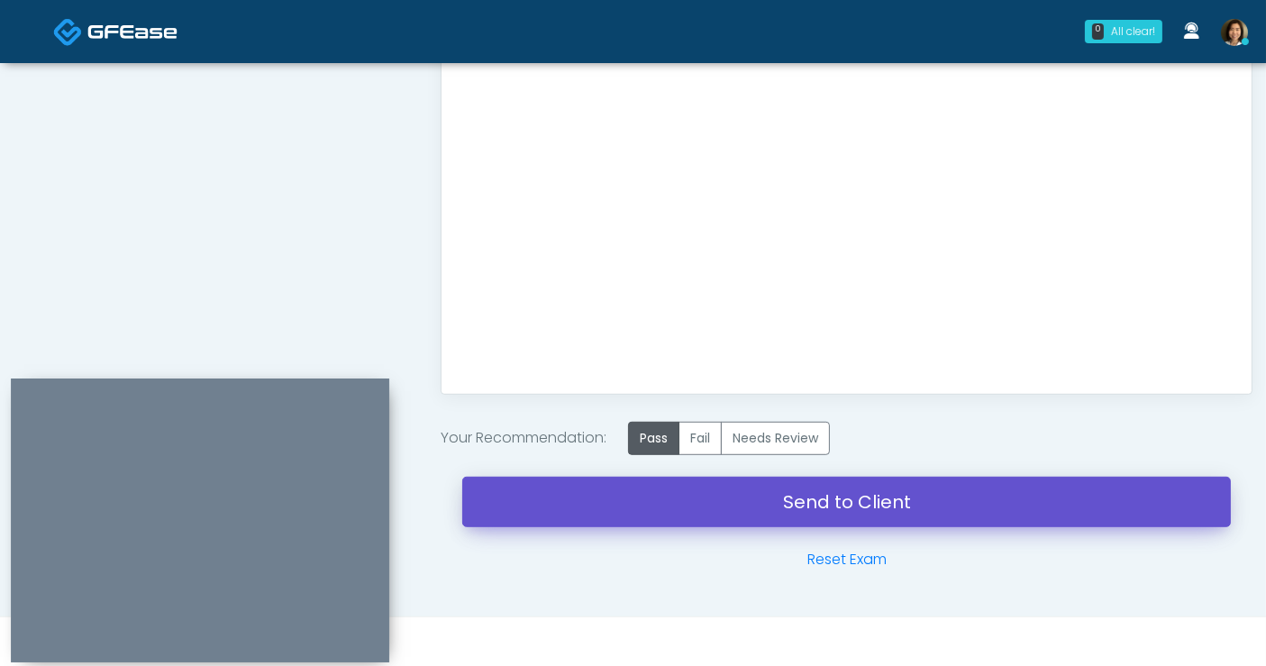
click at [807, 506] on link "Send to Client" at bounding box center [846, 502] width 769 height 50
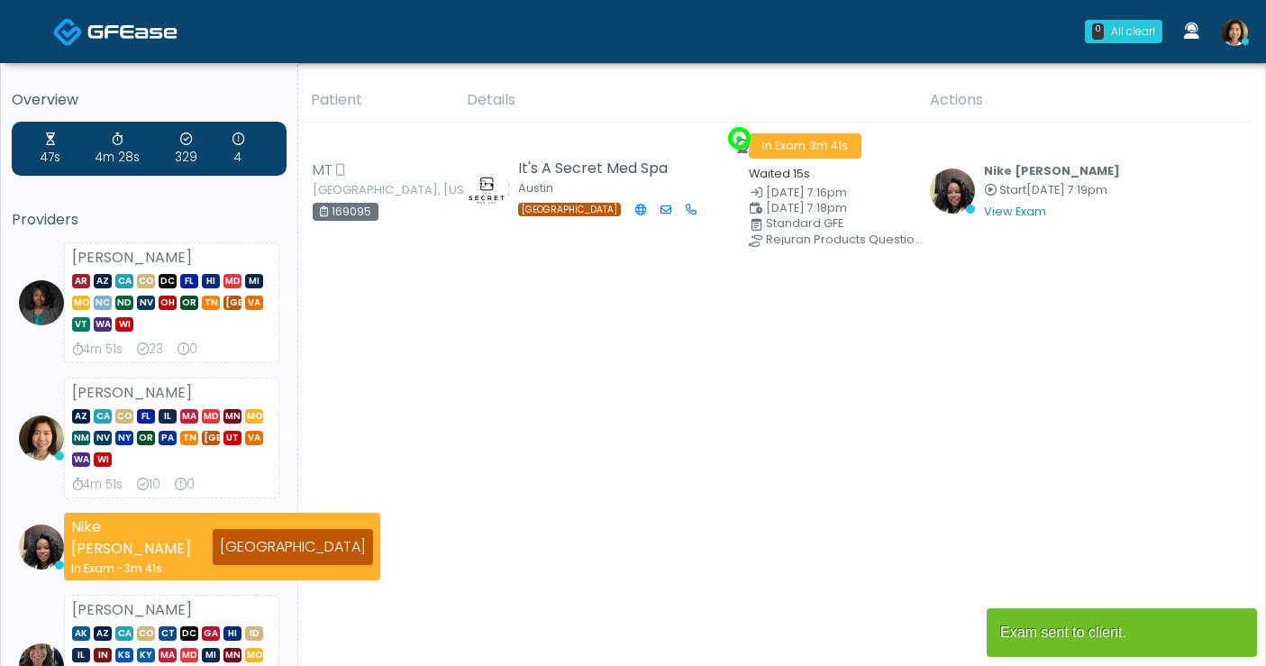
drag, startPoint x: 0, startPoint y: 0, endPoint x: 862, endPoint y: 403, distance: 951.9
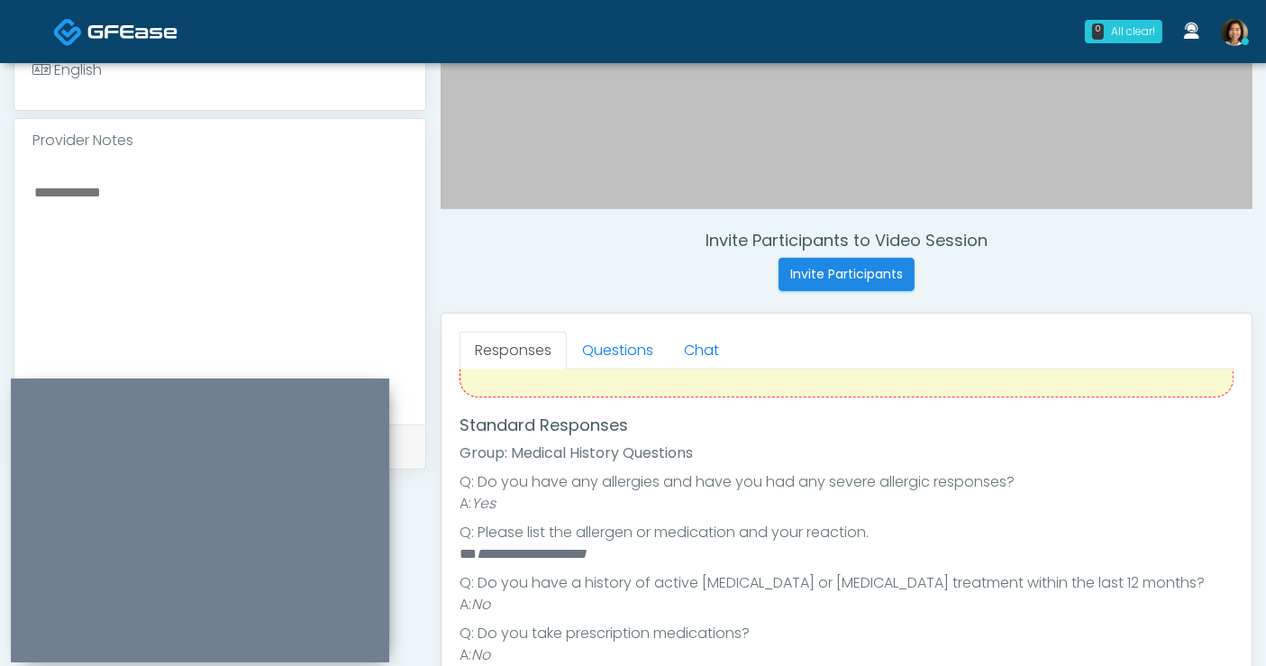
scroll to position [160, 0]
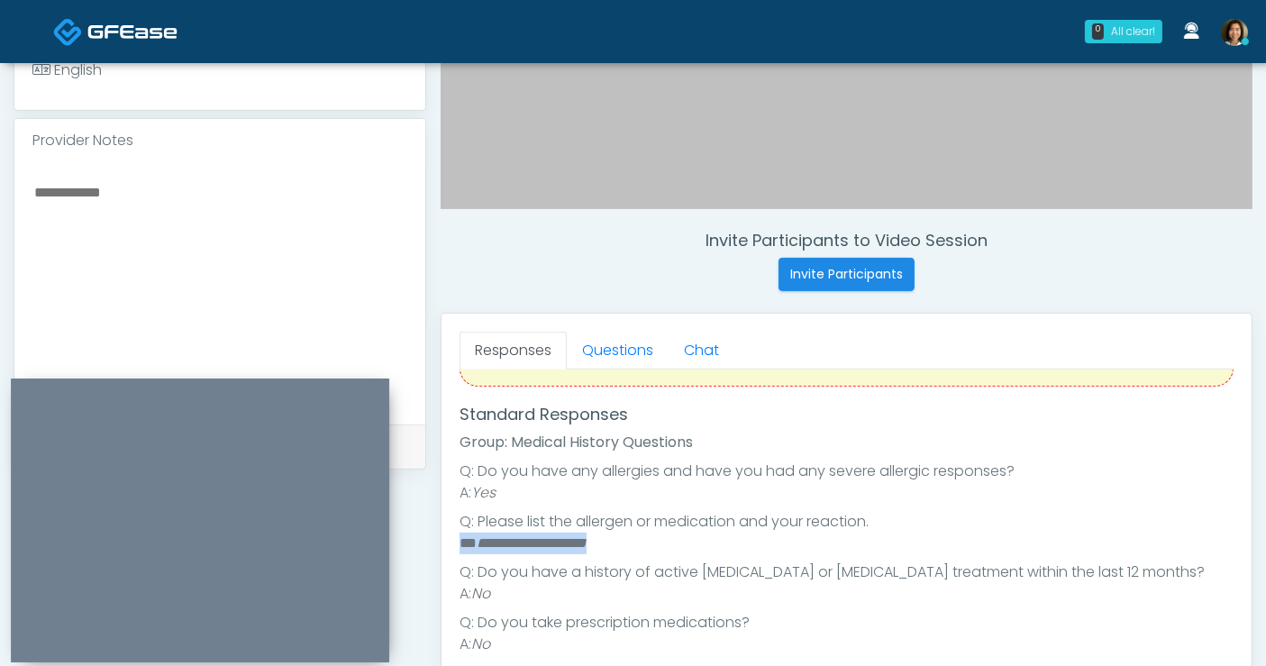
drag, startPoint x: 631, startPoint y: 540, endPoint x: 451, endPoint y: 539, distance: 180.2
click at [451, 539] on div "Responses Questions Chat Good Faith Exam Script Good Faith Exam Script INTRODUC…" at bounding box center [847, 576] width 810 height 524
copy li "**********"
paste textarea "**********"
click at [232, 221] on textarea at bounding box center [219, 290] width 375 height 220
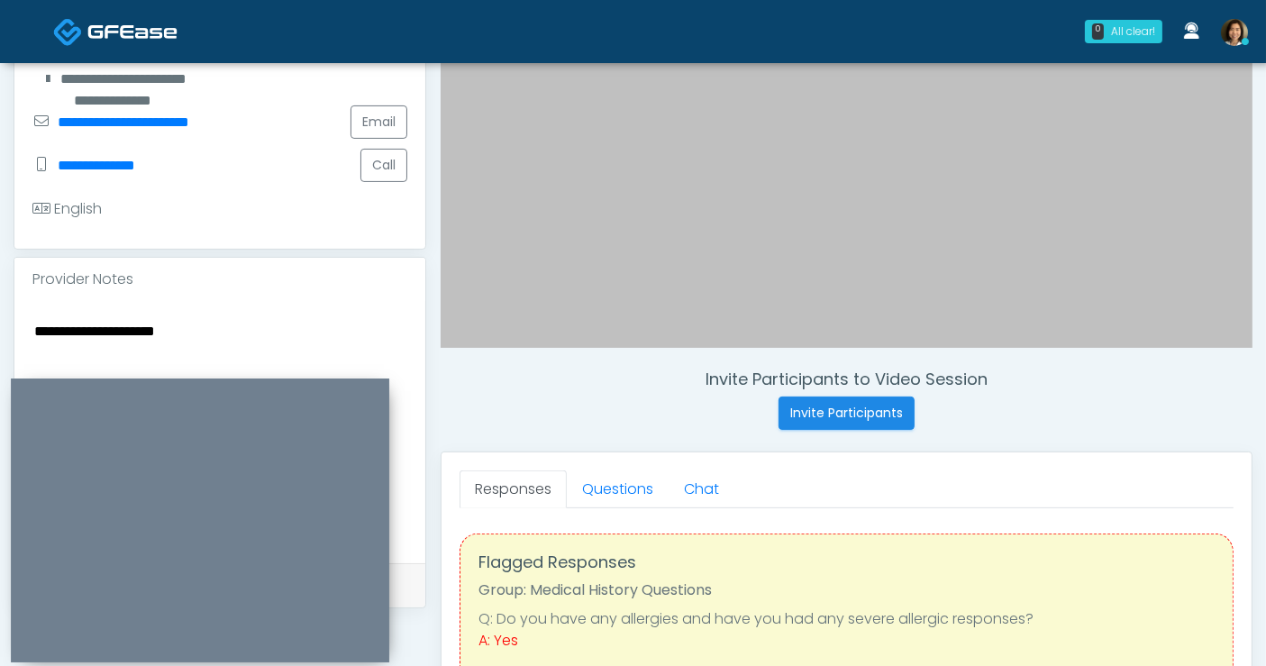
scroll to position [397, 0]
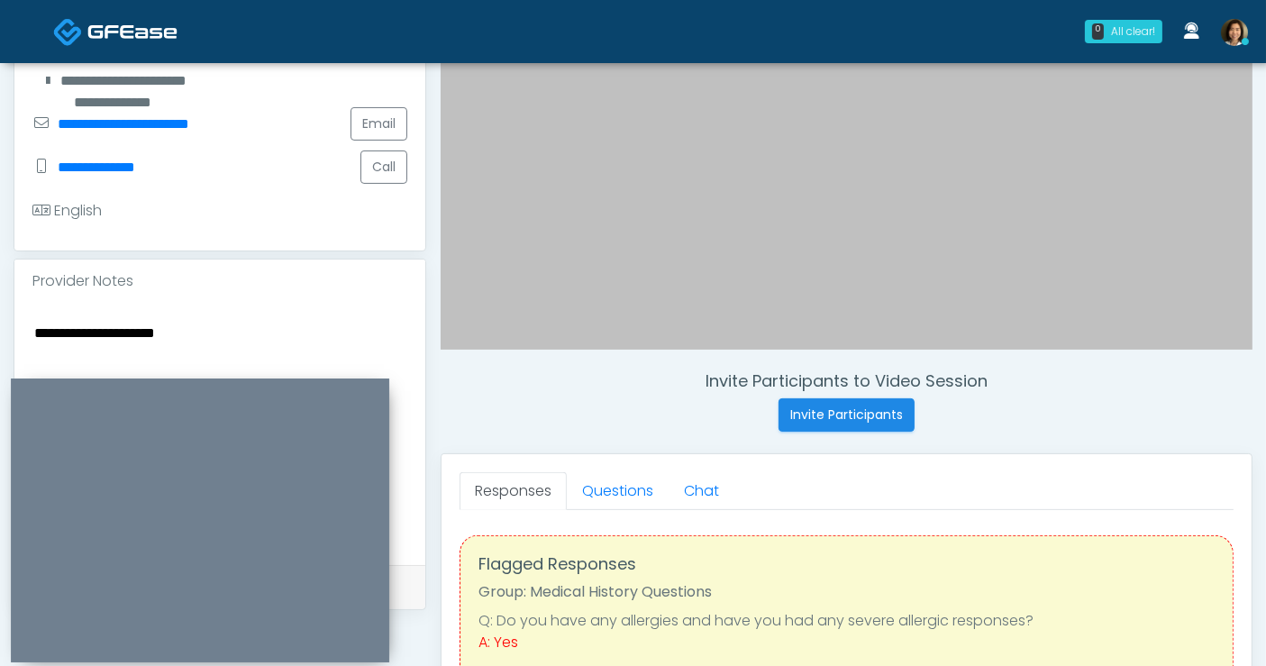
click at [254, 326] on textarea "**********" at bounding box center [219, 431] width 375 height 220
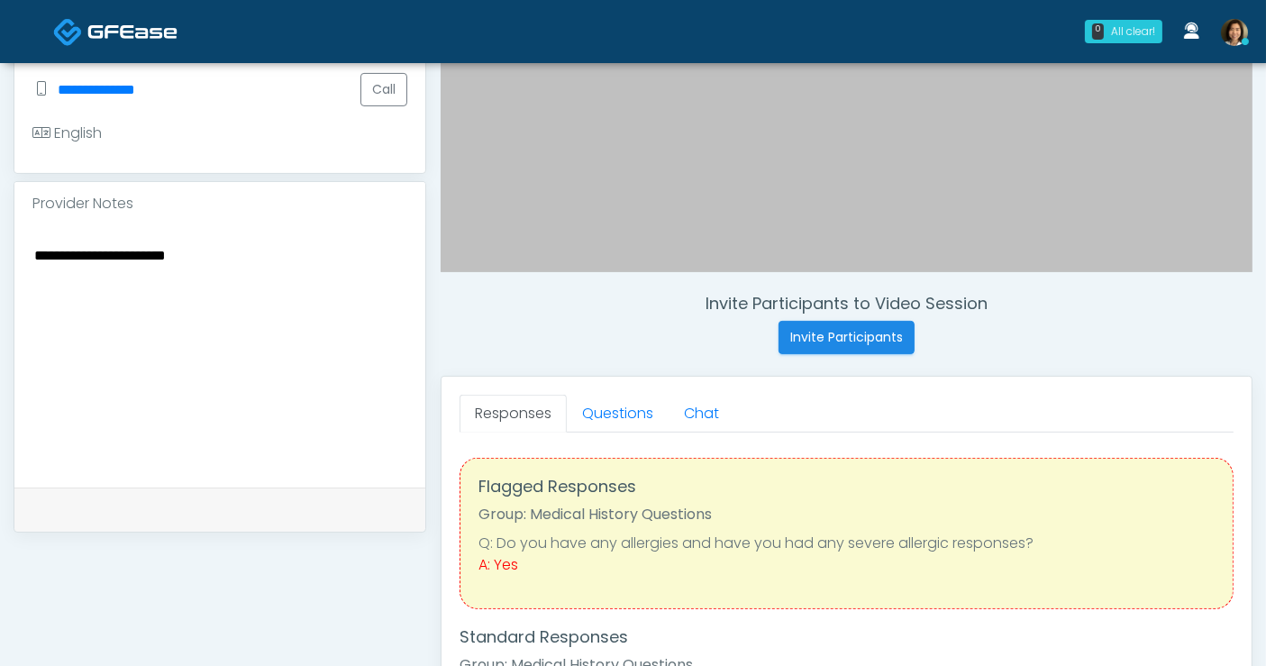
scroll to position [489, 0]
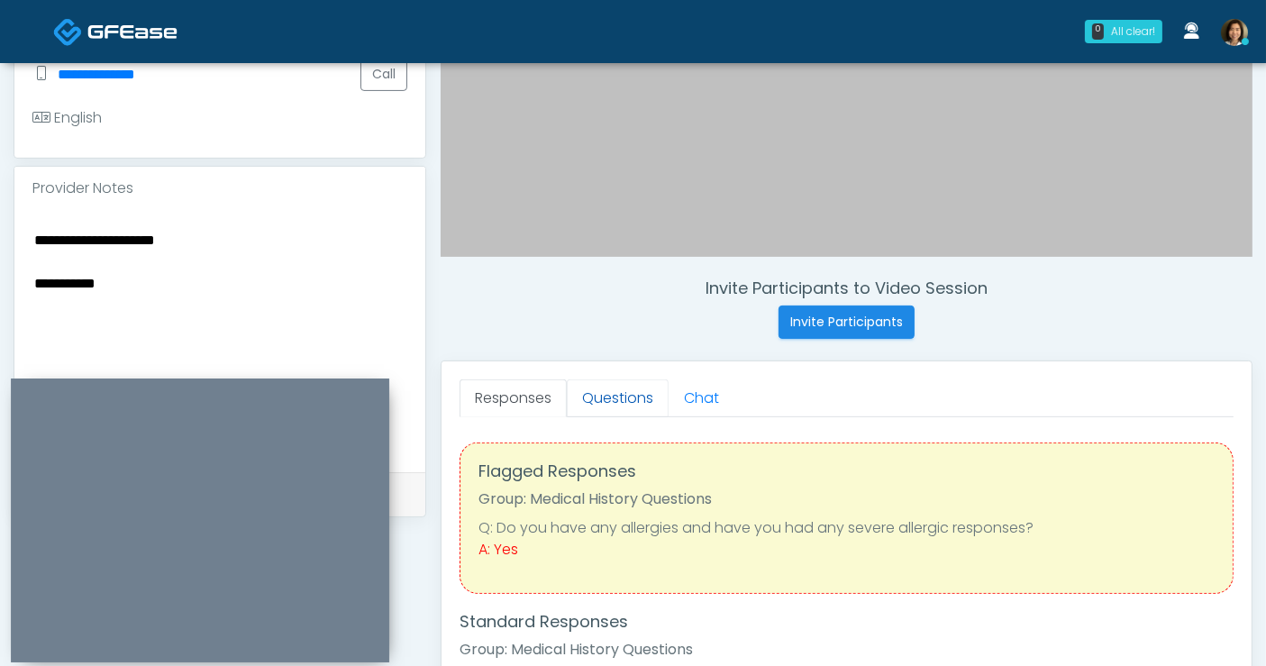
click at [636, 398] on link "Questions" at bounding box center [618, 398] width 102 height 38
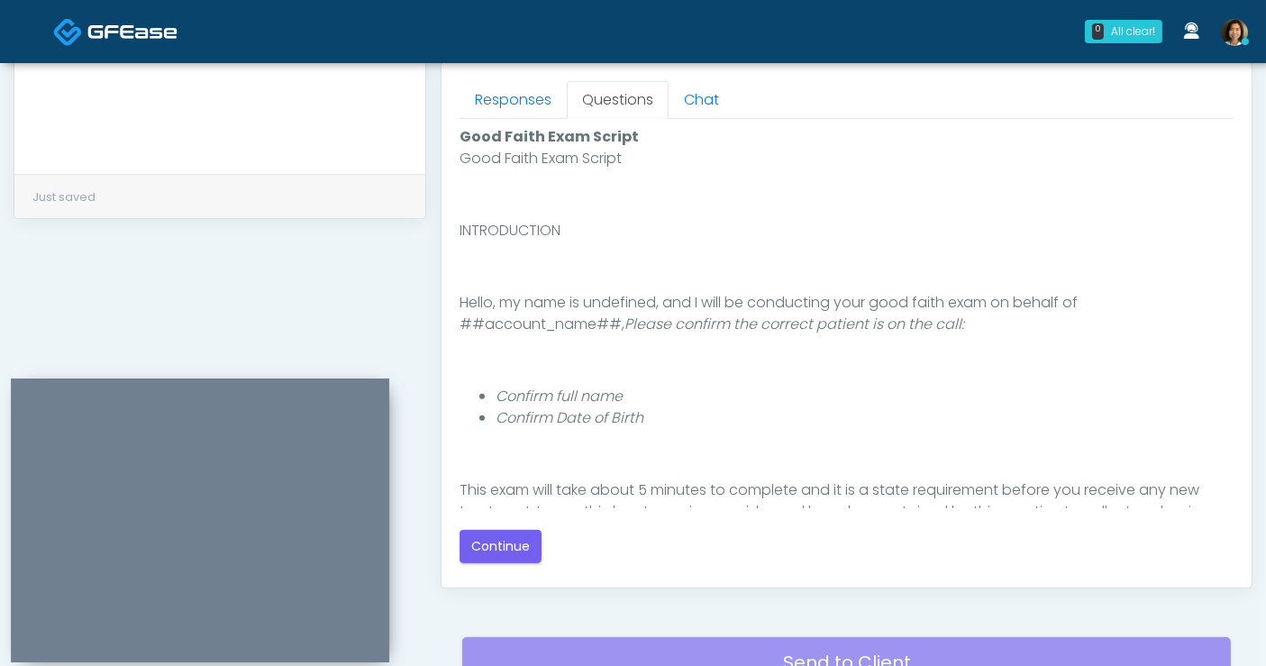
scroll to position [799, 0]
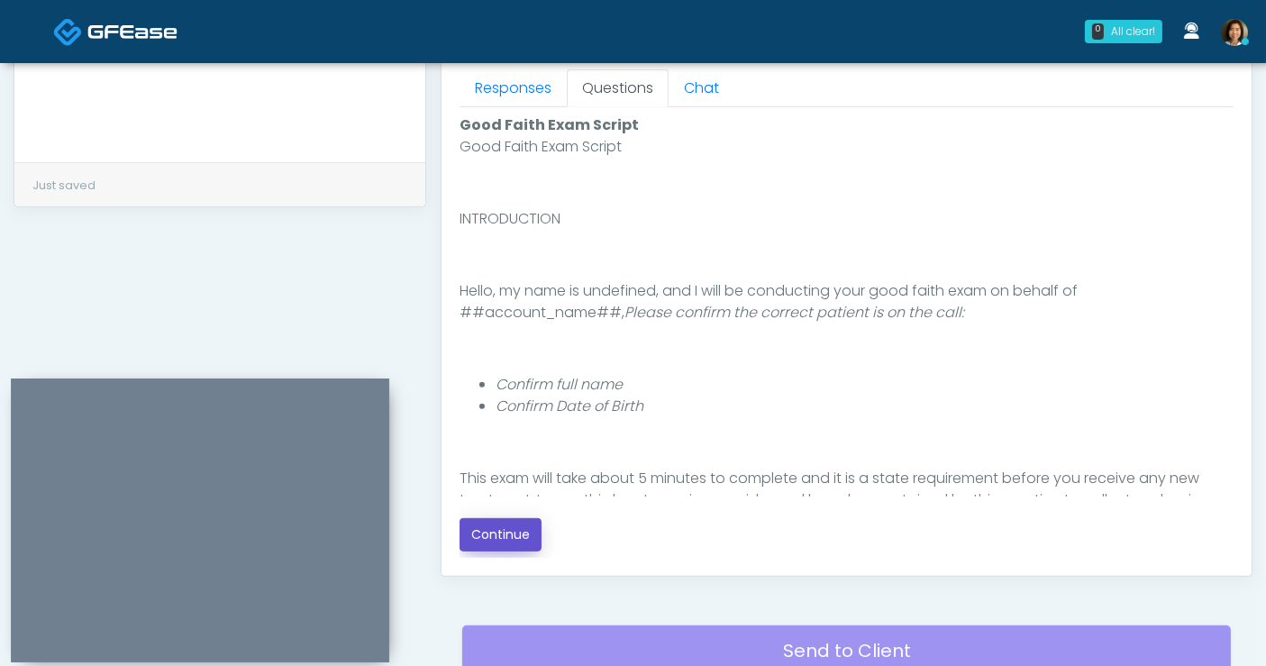
click at [508, 534] on button "Continue" at bounding box center [501, 534] width 82 height 33
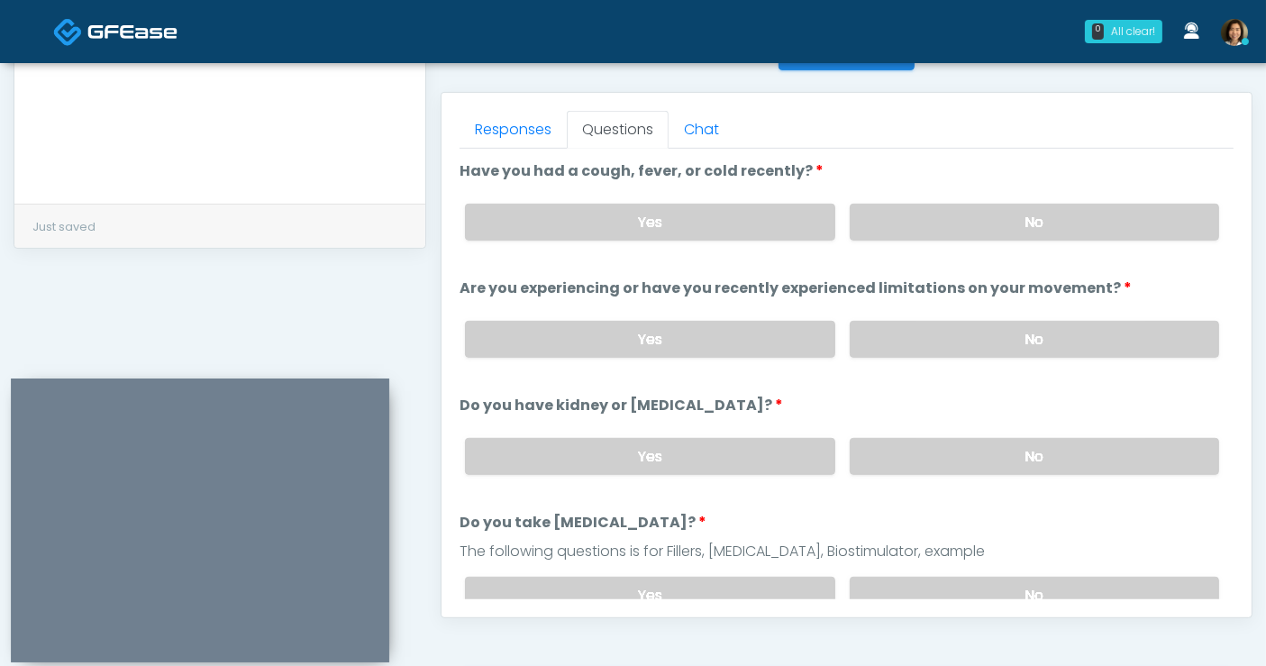
scroll to position [751, 0]
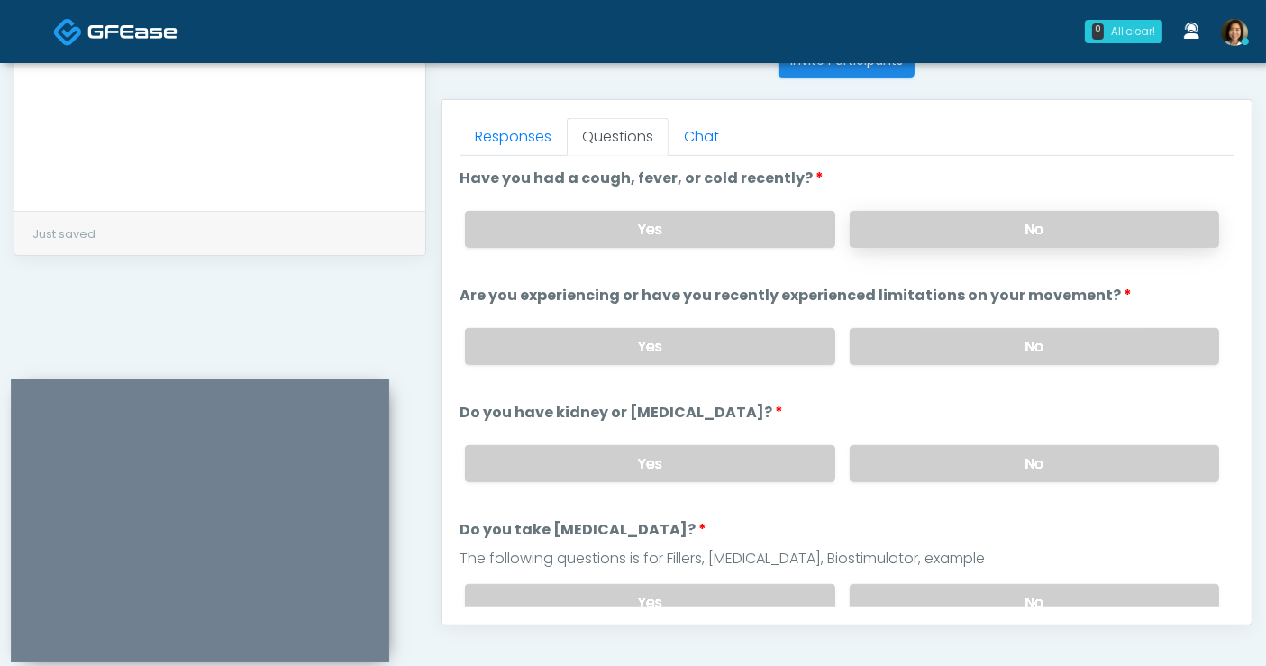
click at [966, 233] on label "No" at bounding box center [1034, 229] width 369 height 37
click at [973, 333] on label "No" at bounding box center [1034, 346] width 369 height 37
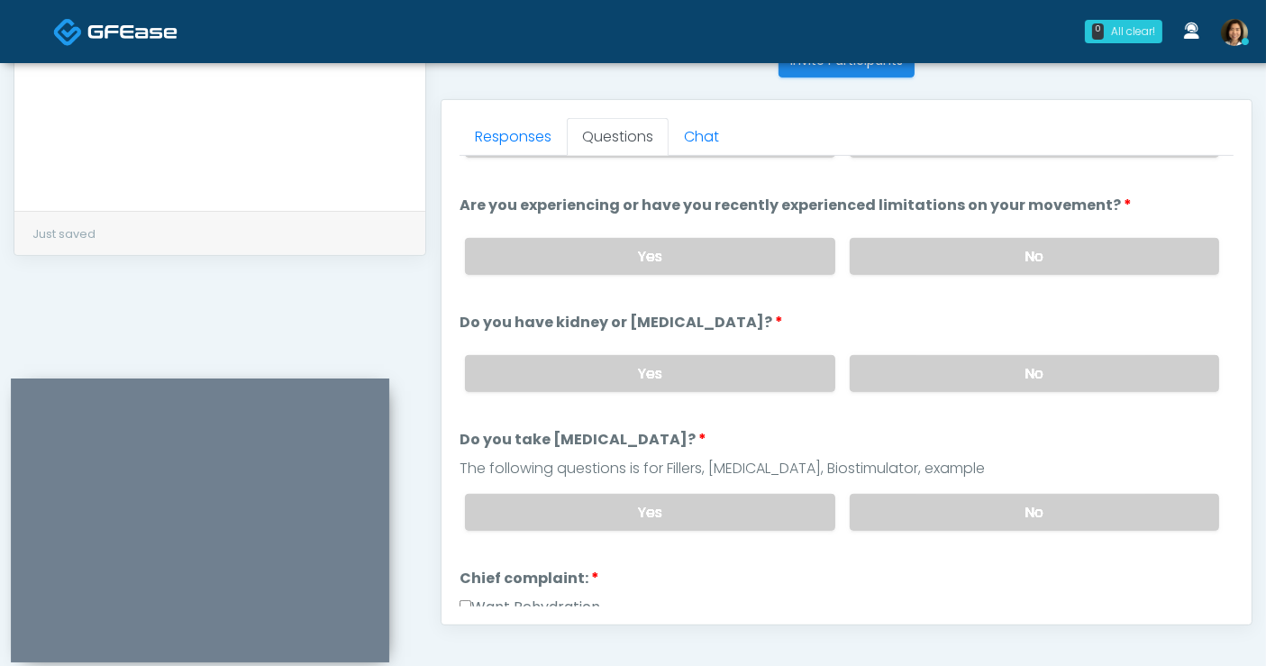
scroll to position [108, 0]
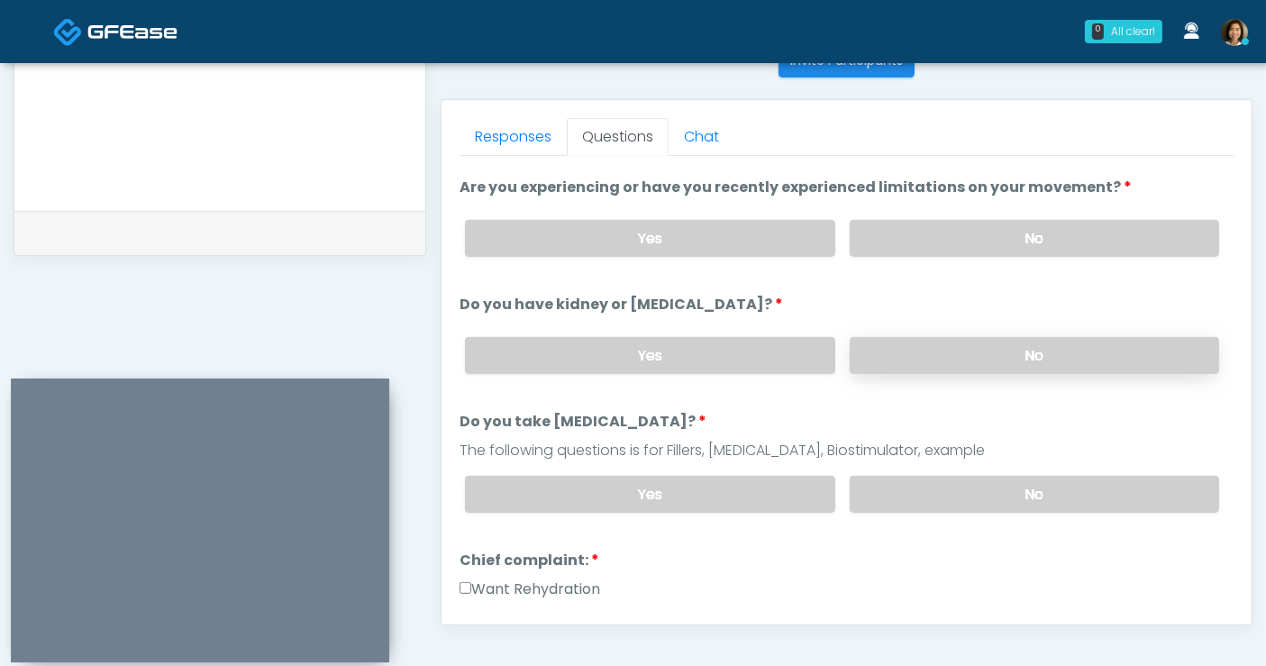
click at [1099, 349] on label "No" at bounding box center [1034, 355] width 369 height 37
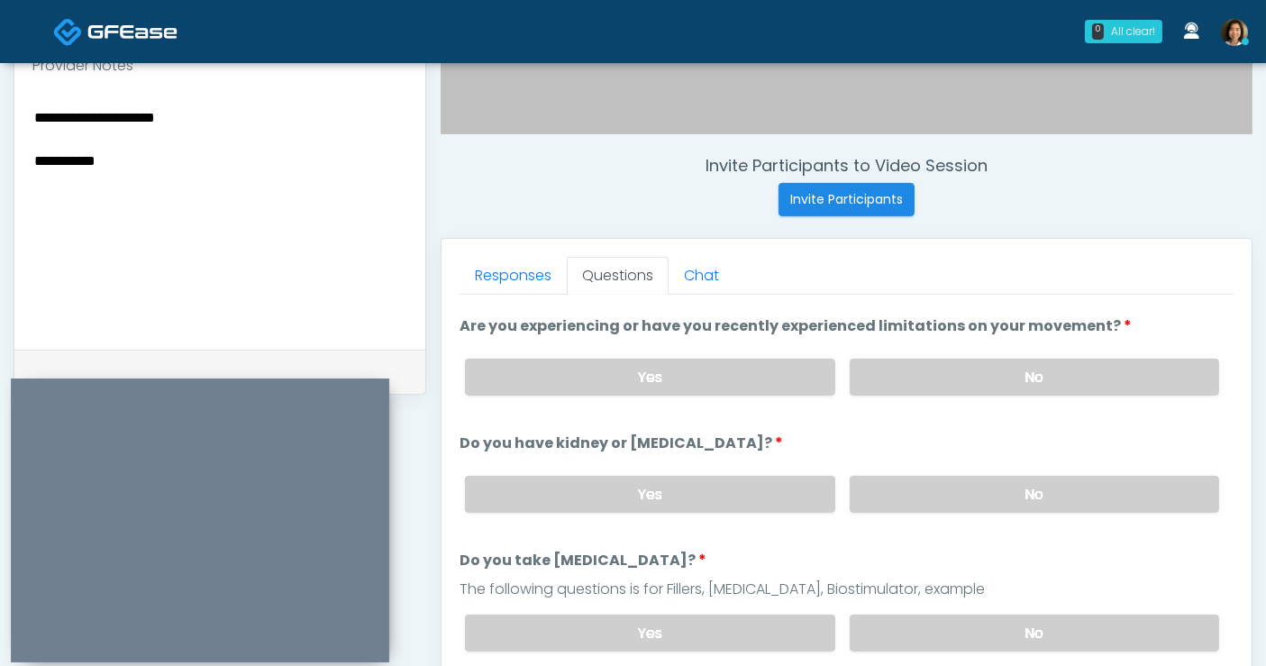
scroll to position [610, 0]
click at [215, 176] on textarea "**********" at bounding box center [219, 217] width 375 height 220
type textarea "**********"
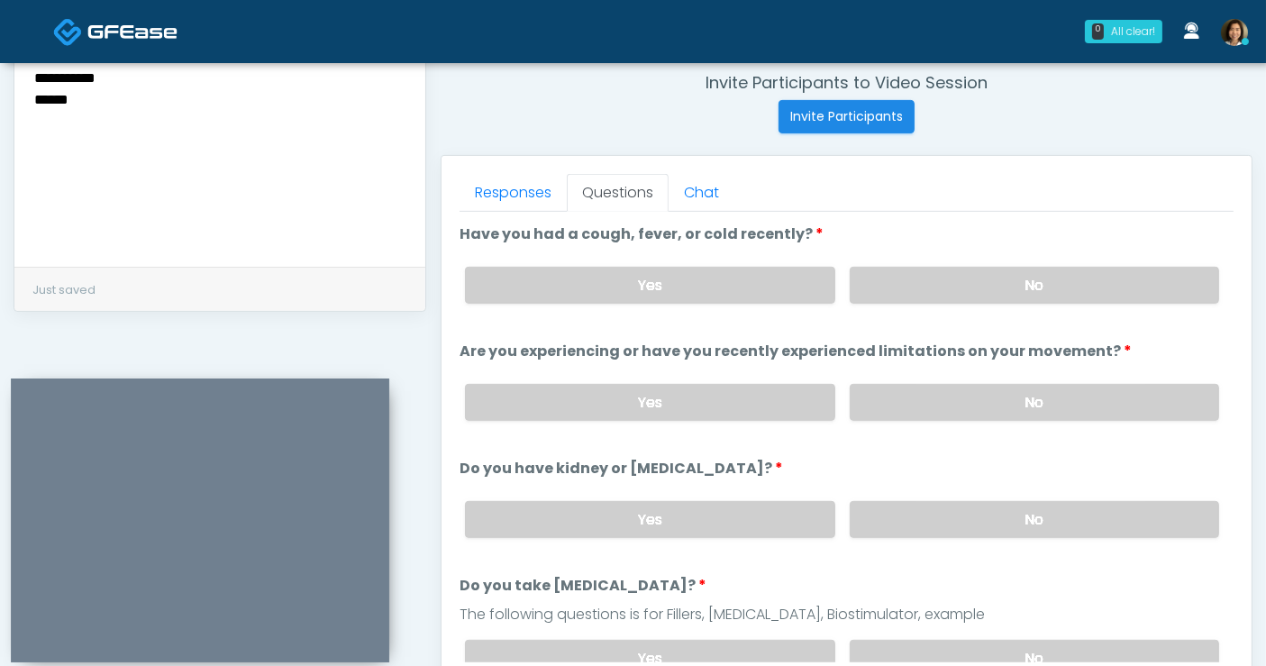
scroll to position [696, 0]
click at [1053, 644] on label "No" at bounding box center [1034, 657] width 369 height 37
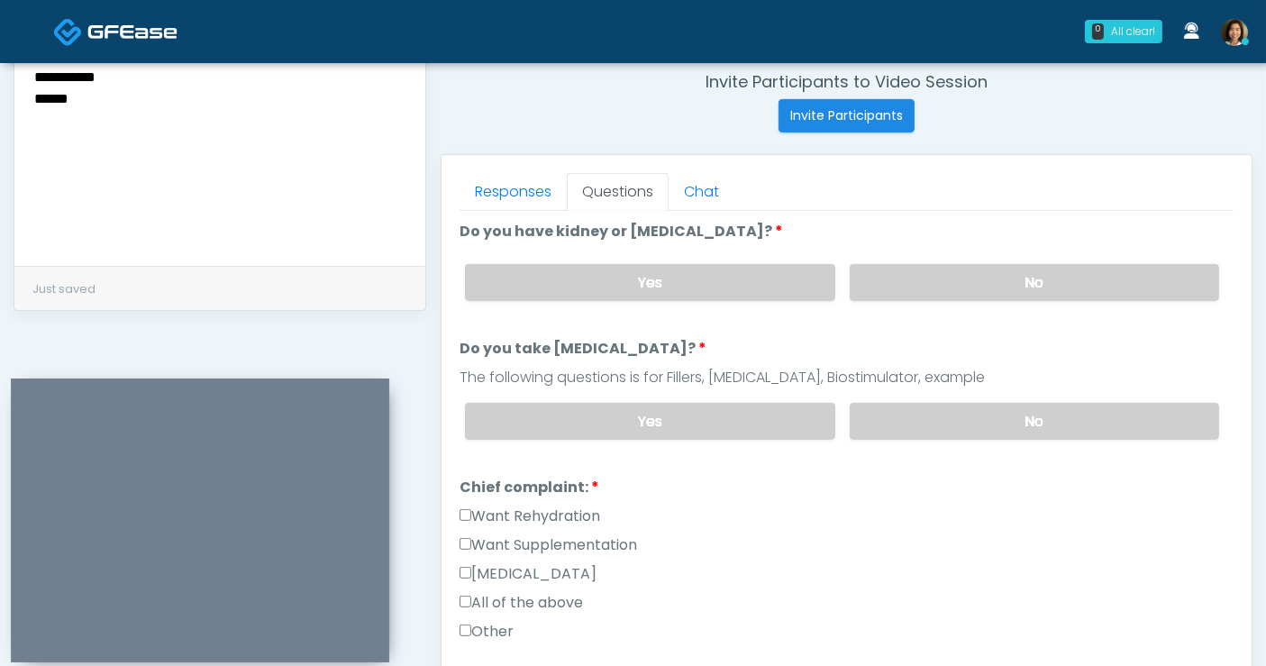
click at [527, 595] on label "All of the above" at bounding box center [521, 603] width 123 height 22
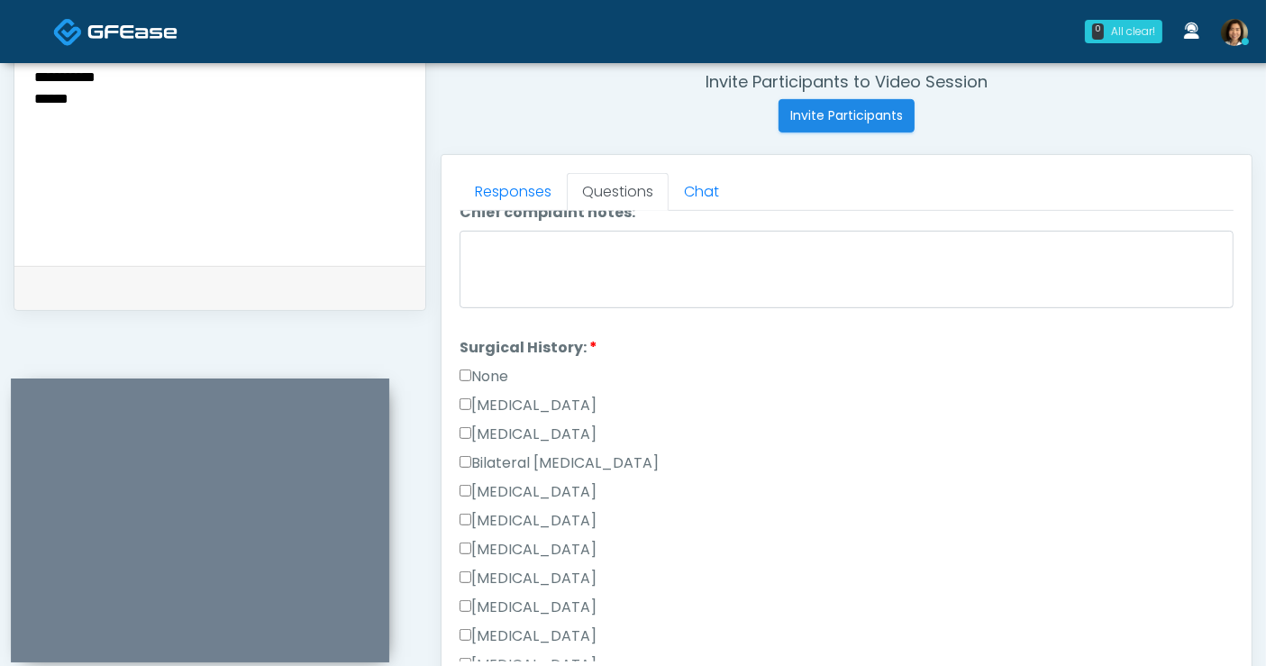
scroll to position [809, 0]
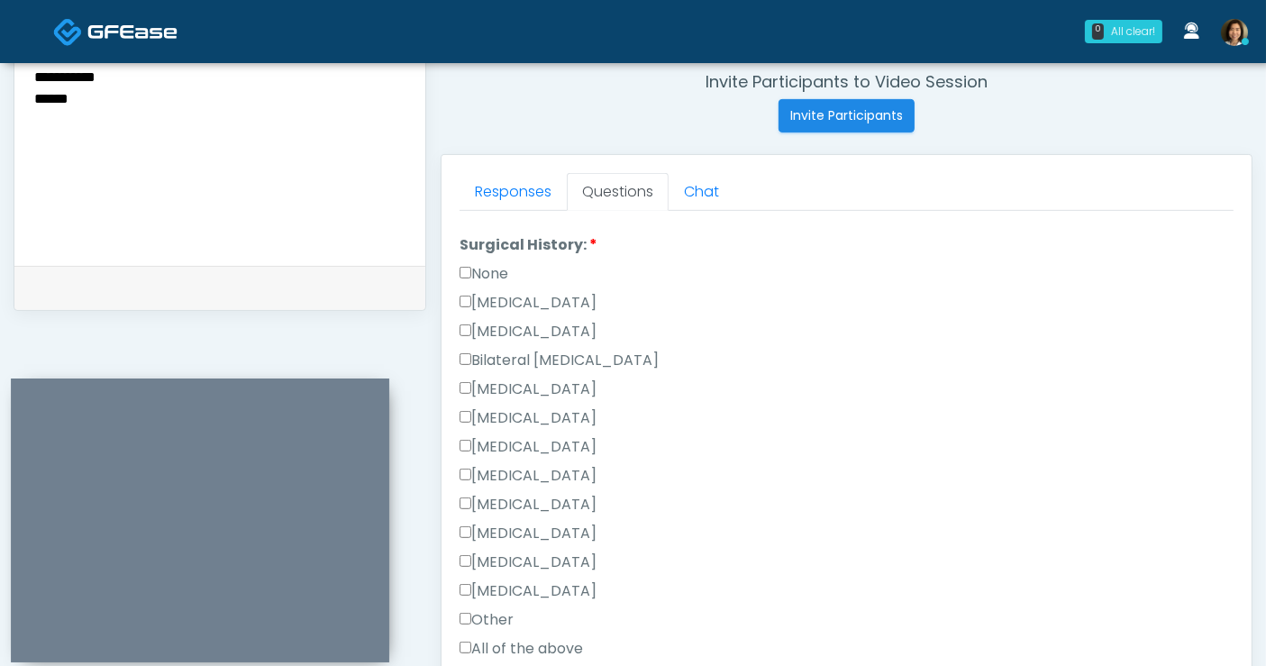
click at [493, 264] on label "None" at bounding box center [484, 274] width 49 height 22
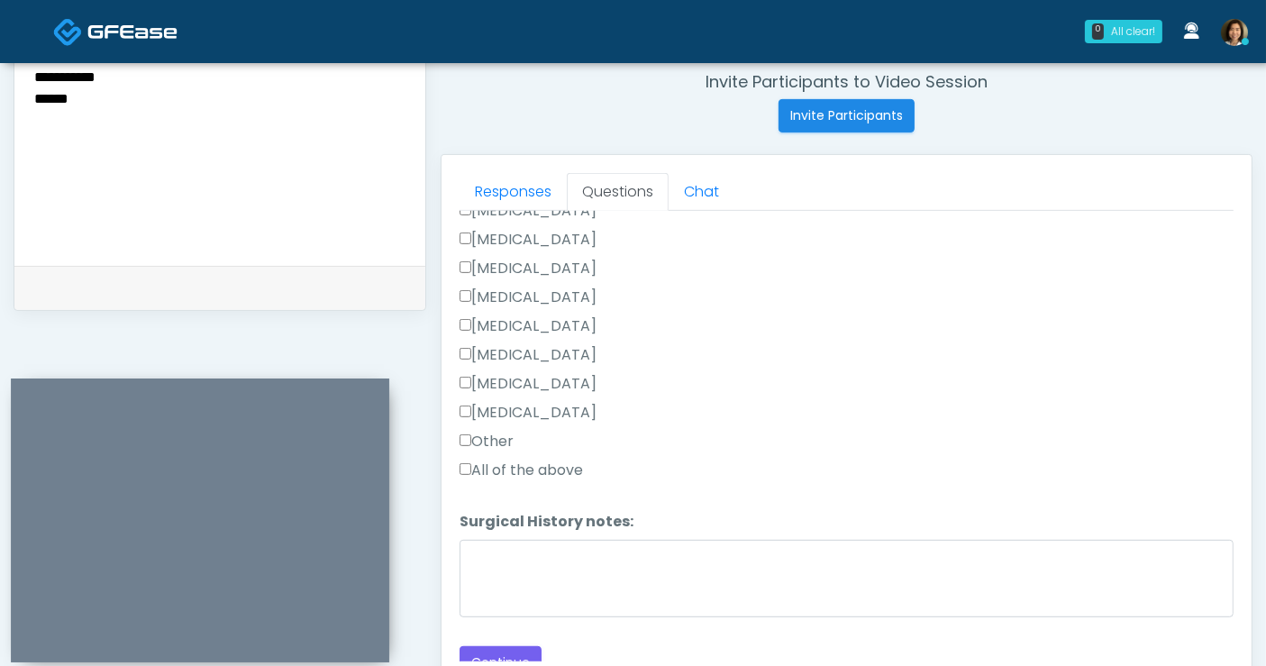
scroll to position [999, 0]
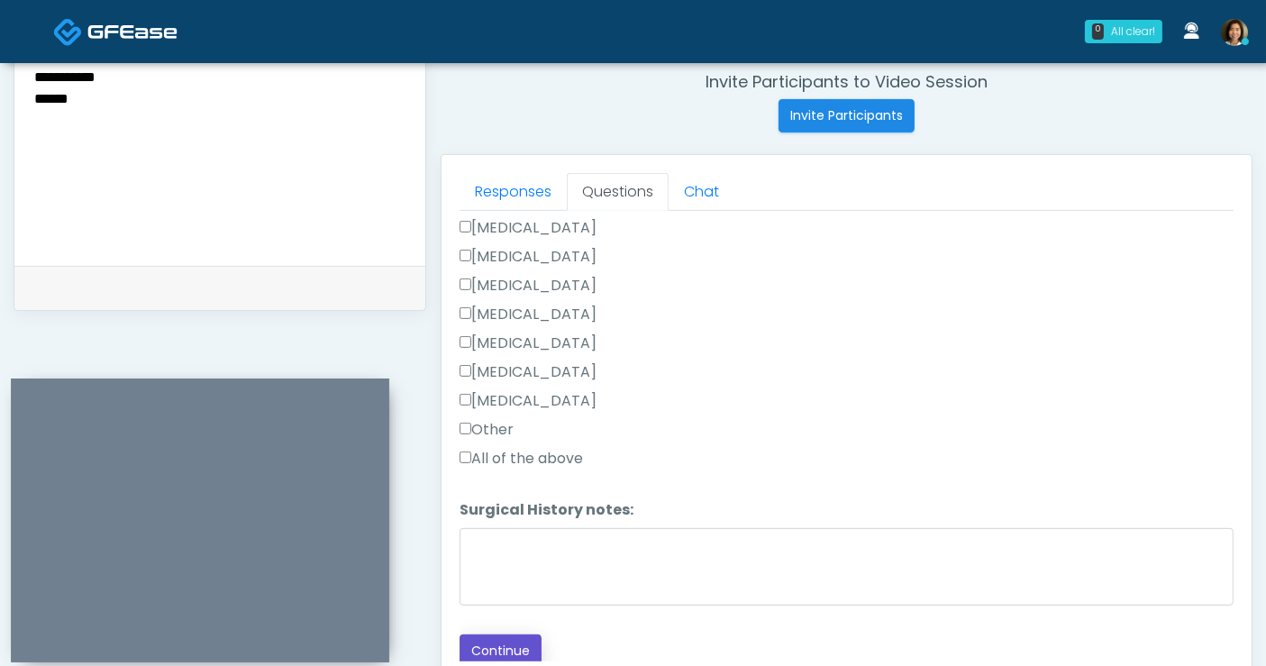
click at [498, 641] on button "Continue" at bounding box center [501, 650] width 82 height 33
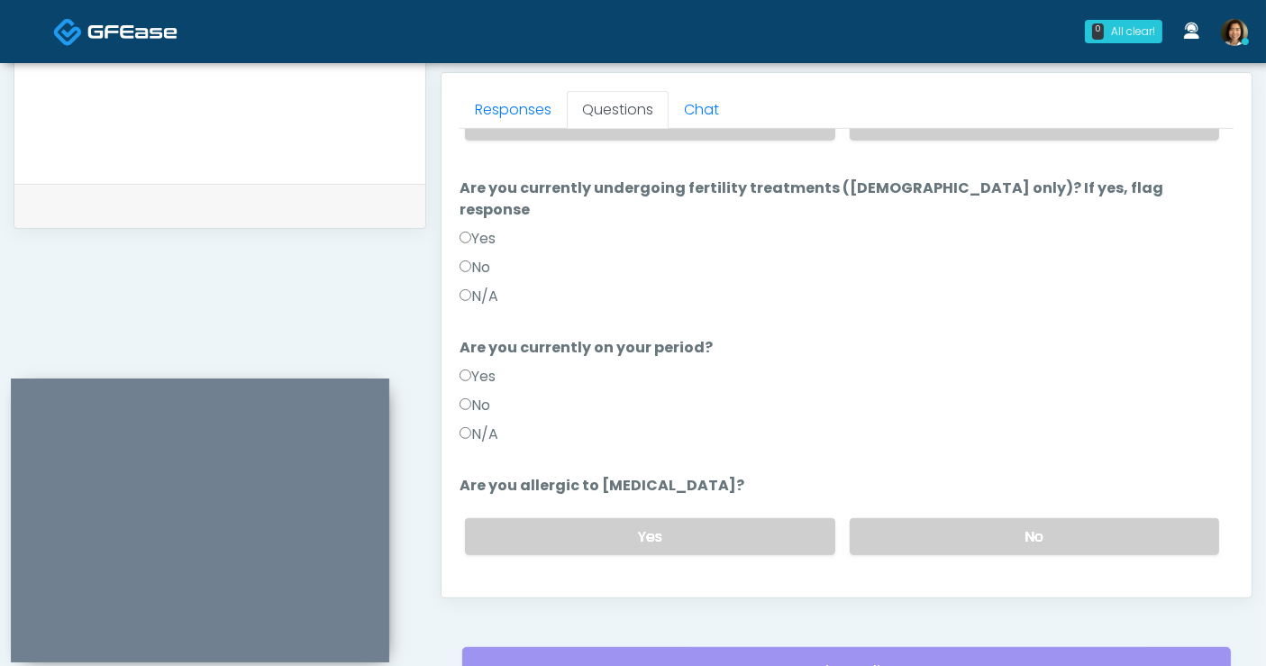
scroll to position [0, 0]
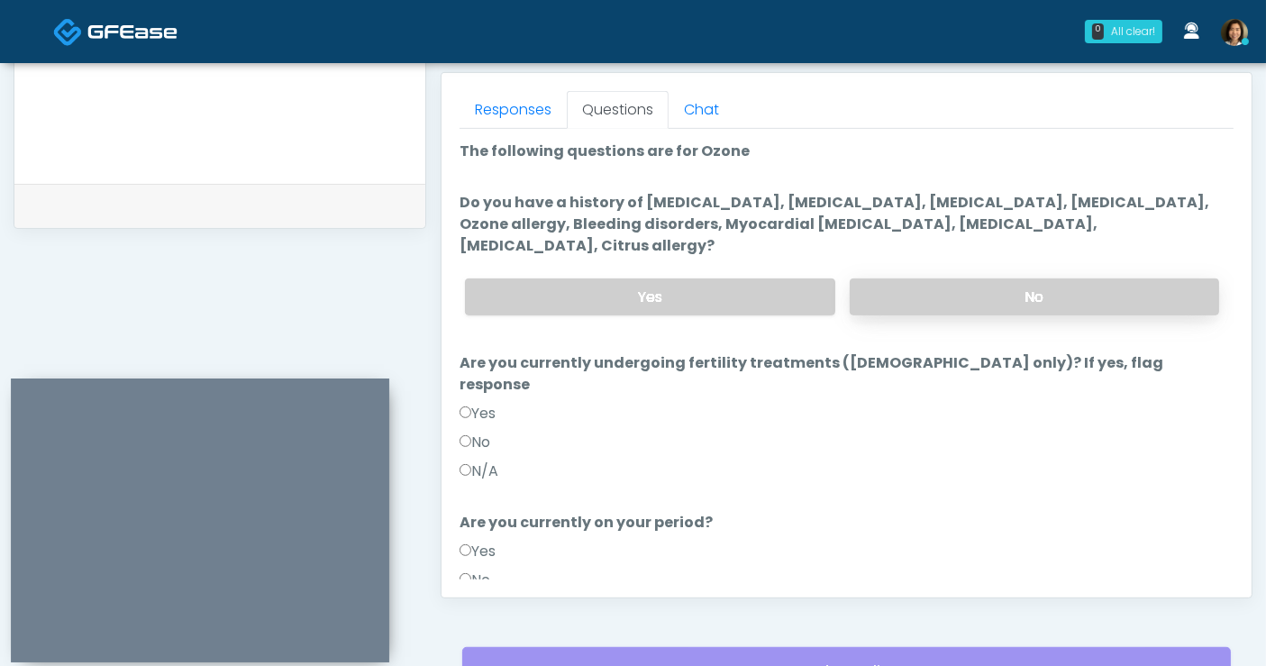
click at [932, 278] on label "No" at bounding box center [1034, 296] width 369 height 37
click at [490, 460] on label "N/A" at bounding box center [479, 471] width 39 height 22
click at [486, 598] on label "N/A" at bounding box center [479, 609] width 39 height 22
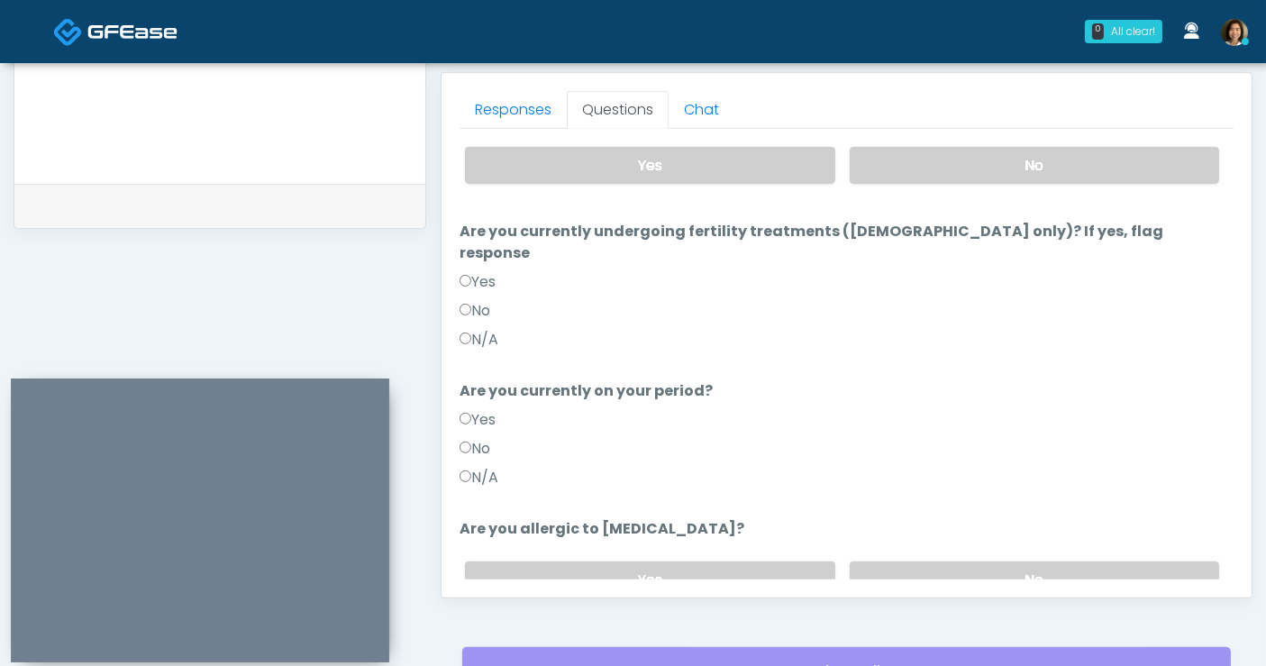
scroll to position [175, 0]
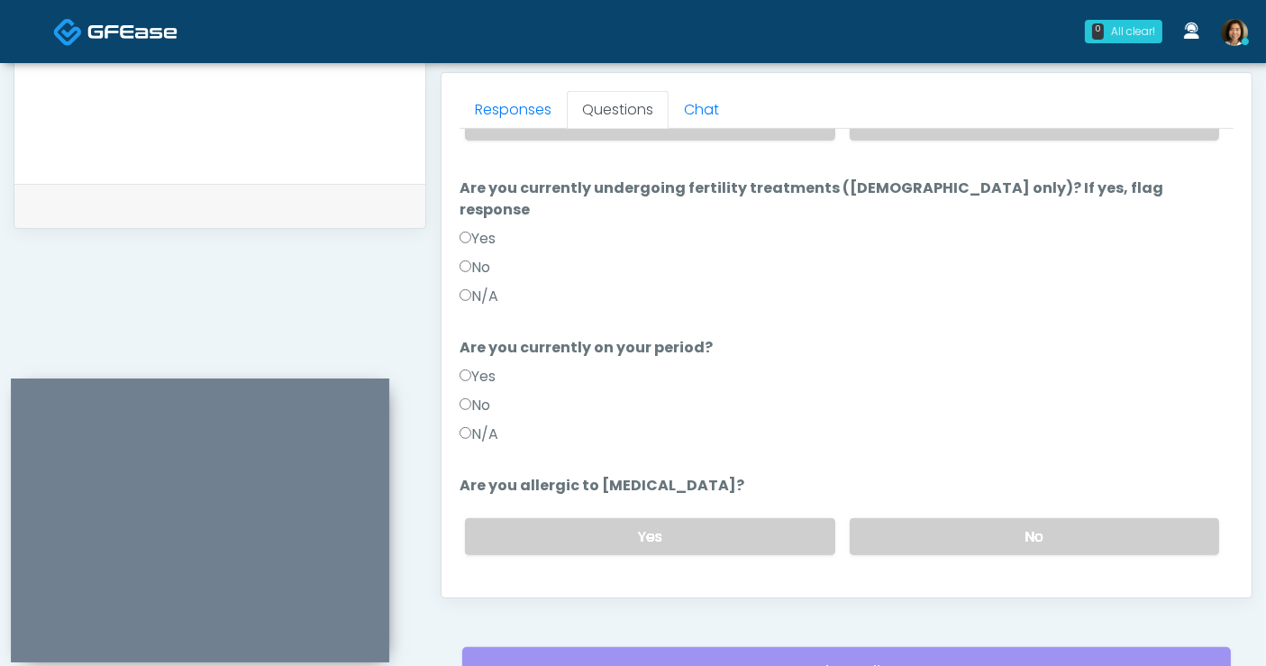
drag, startPoint x: 1048, startPoint y: 492, endPoint x: 1211, endPoint y: 479, distance: 163.7
click at [1050, 518] on label "No" at bounding box center [1034, 536] width 369 height 37
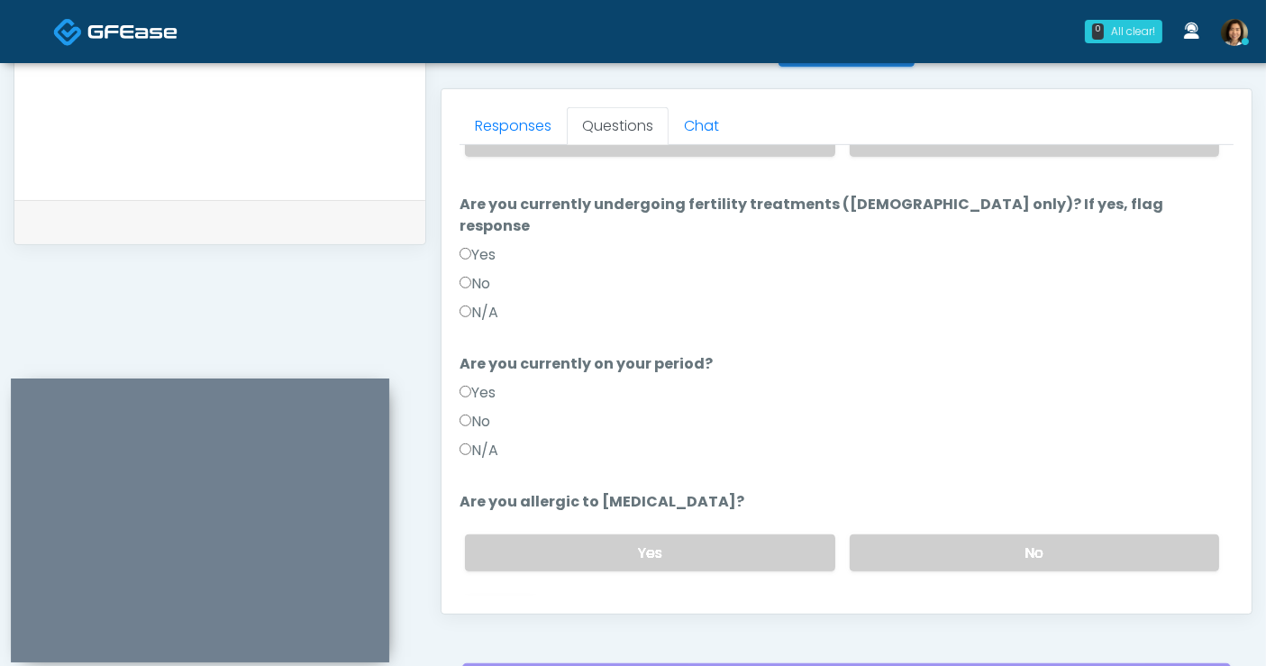
click at [485, 608] on button "Continue" at bounding box center [501, 624] width 82 height 33
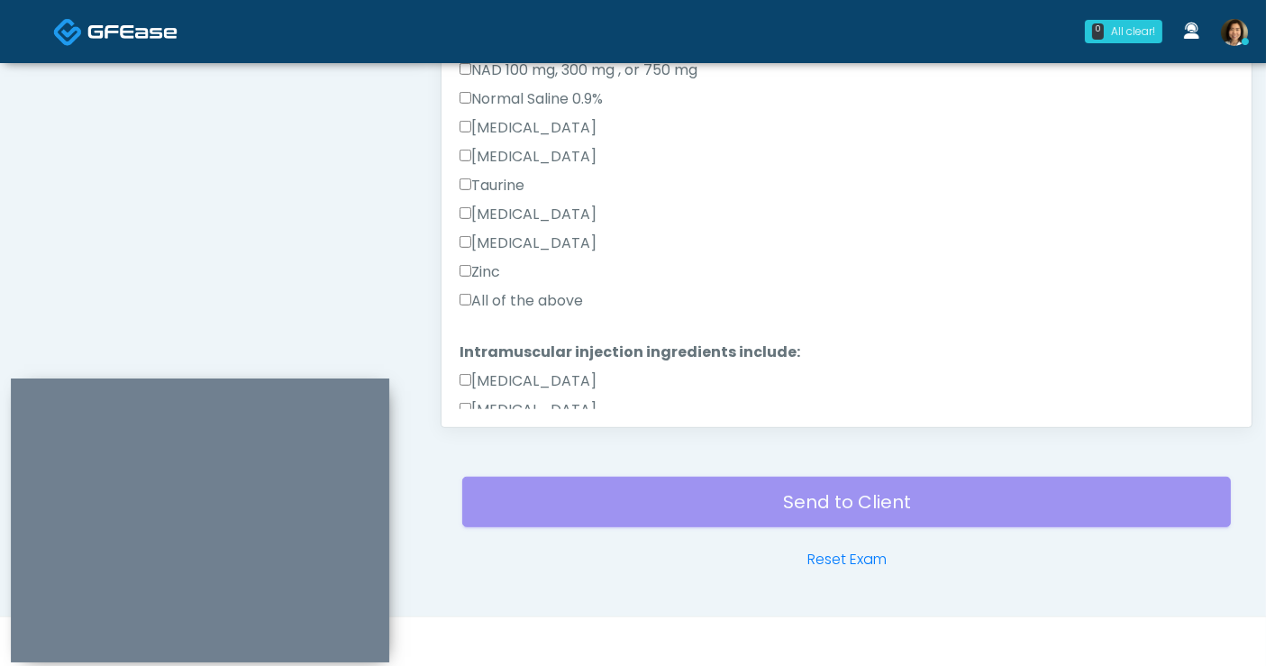
scroll to position [591, 0]
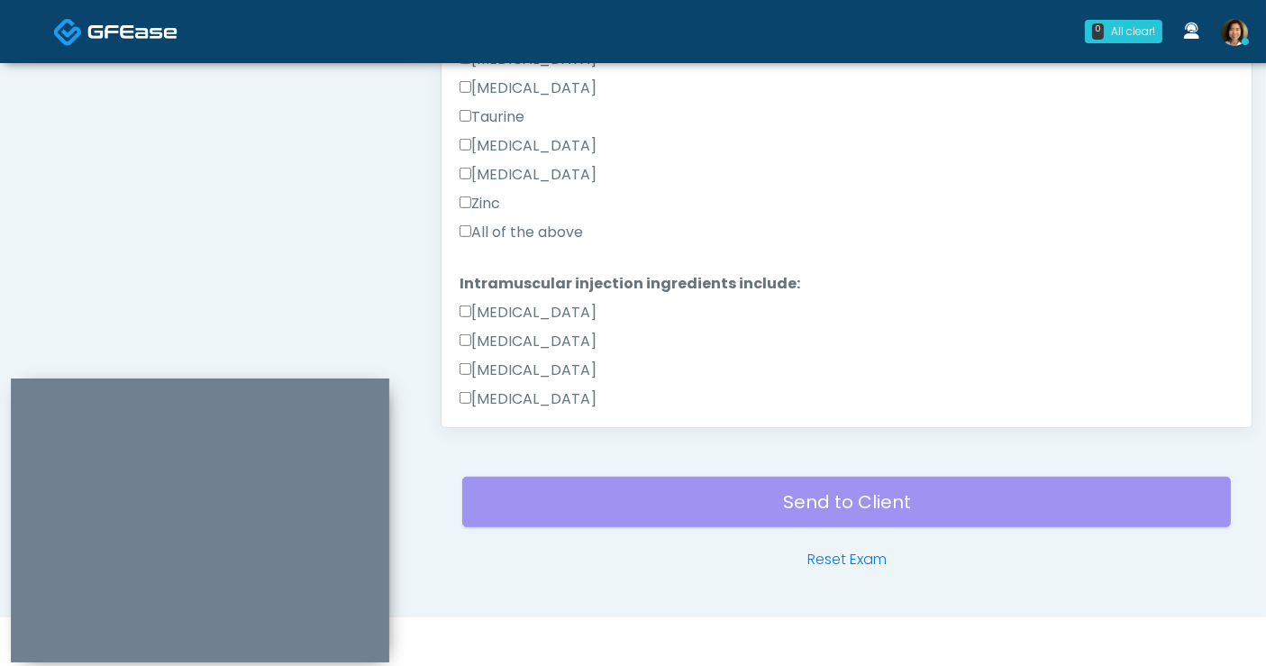
click at [583, 227] on label "All of the above" at bounding box center [521, 233] width 123 height 22
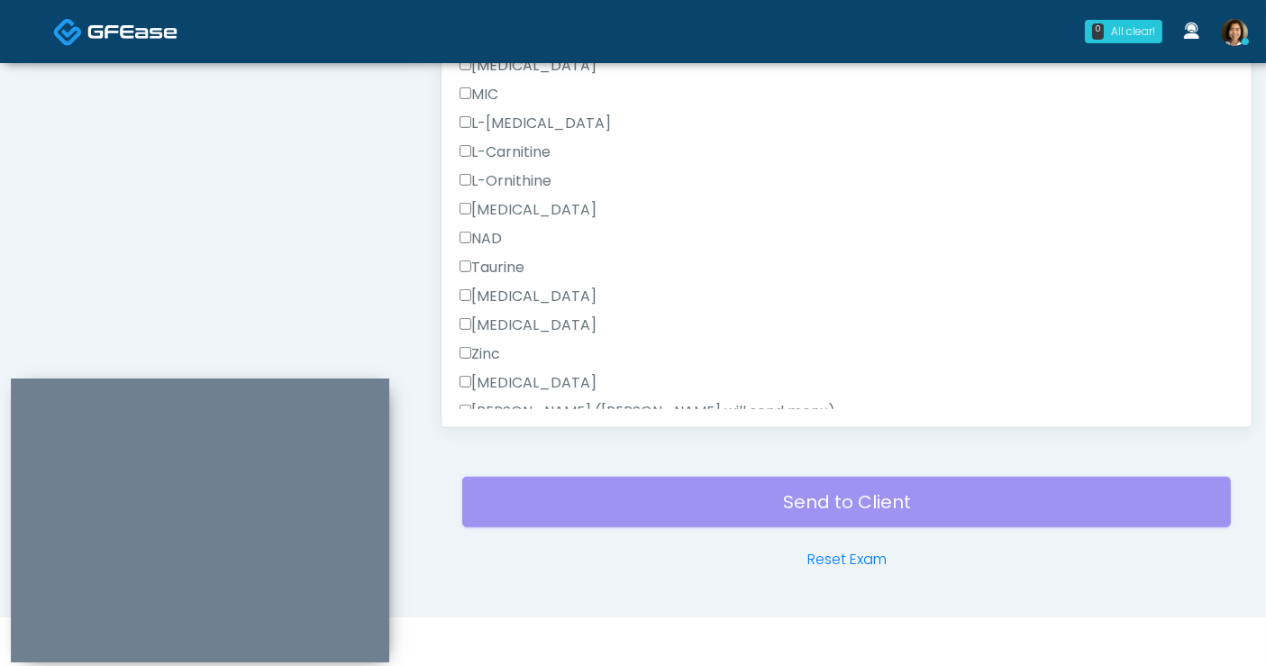
scroll to position [1144, 0]
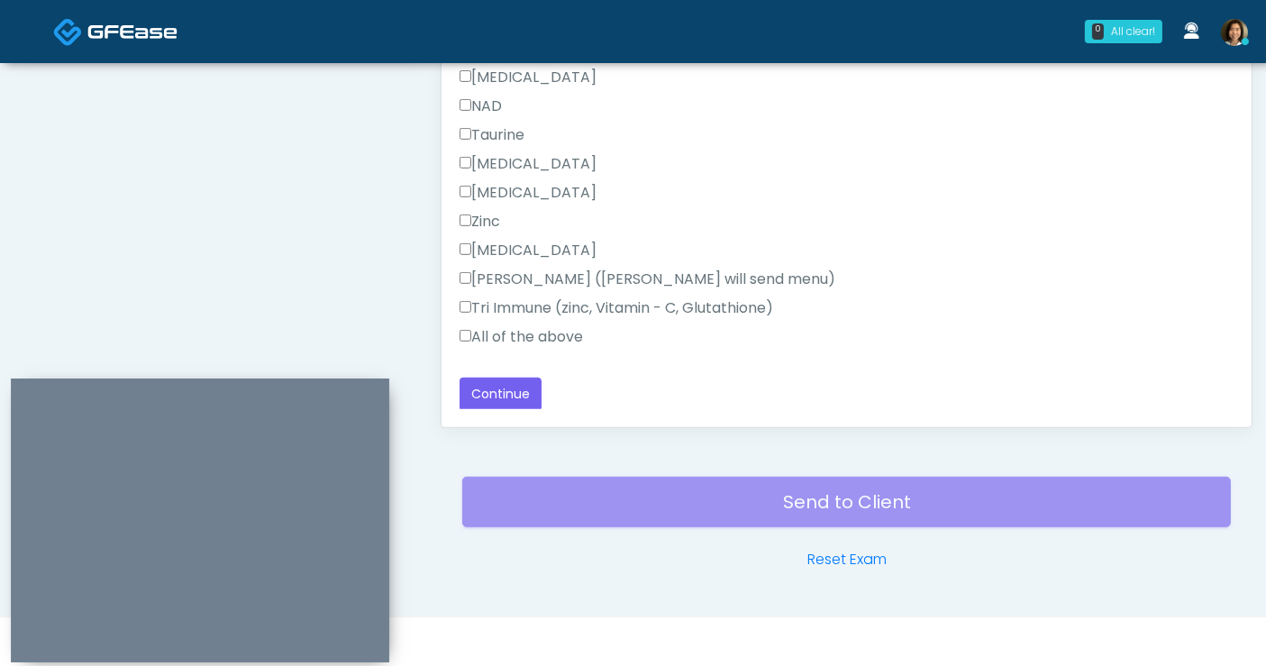
click at [497, 336] on label "All of the above" at bounding box center [521, 337] width 123 height 22
click at [495, 396] on button "Continue" at bounding box center [501, 394] width 82 height 33
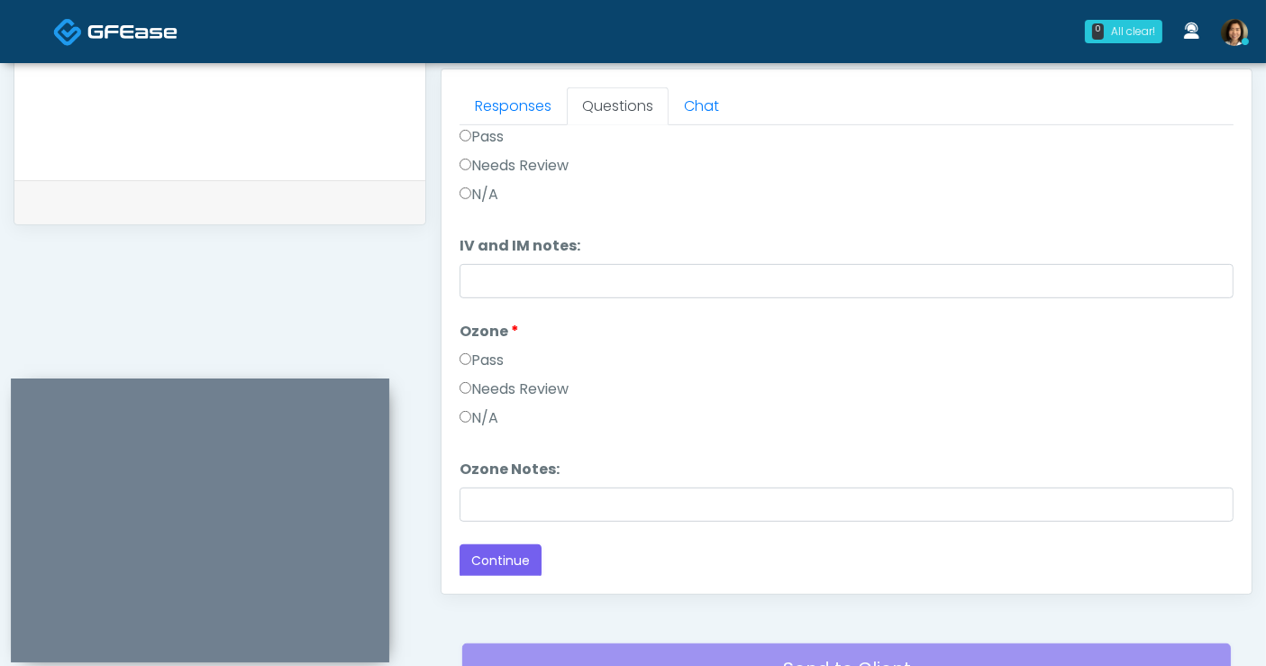
scroll to position [0, 0]
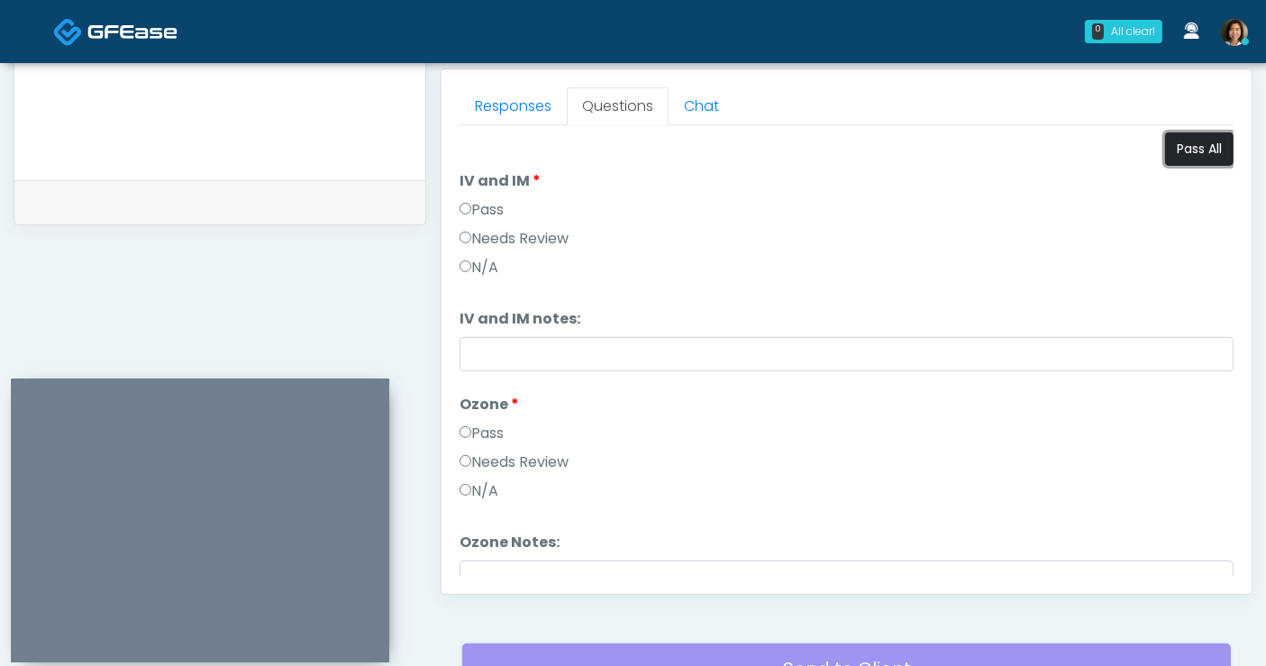
click at [1187, 141] on button "Pass All" at bounding box center [1199, 148] width 68 height 33
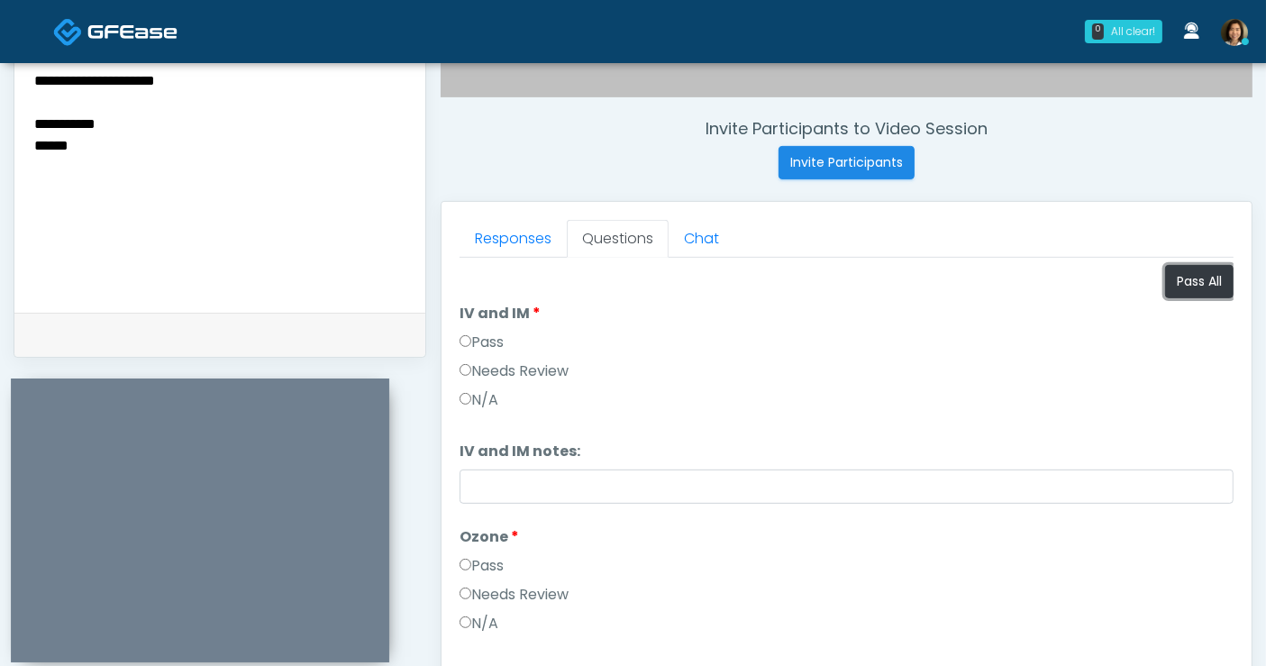
scroll to position [641, 0]
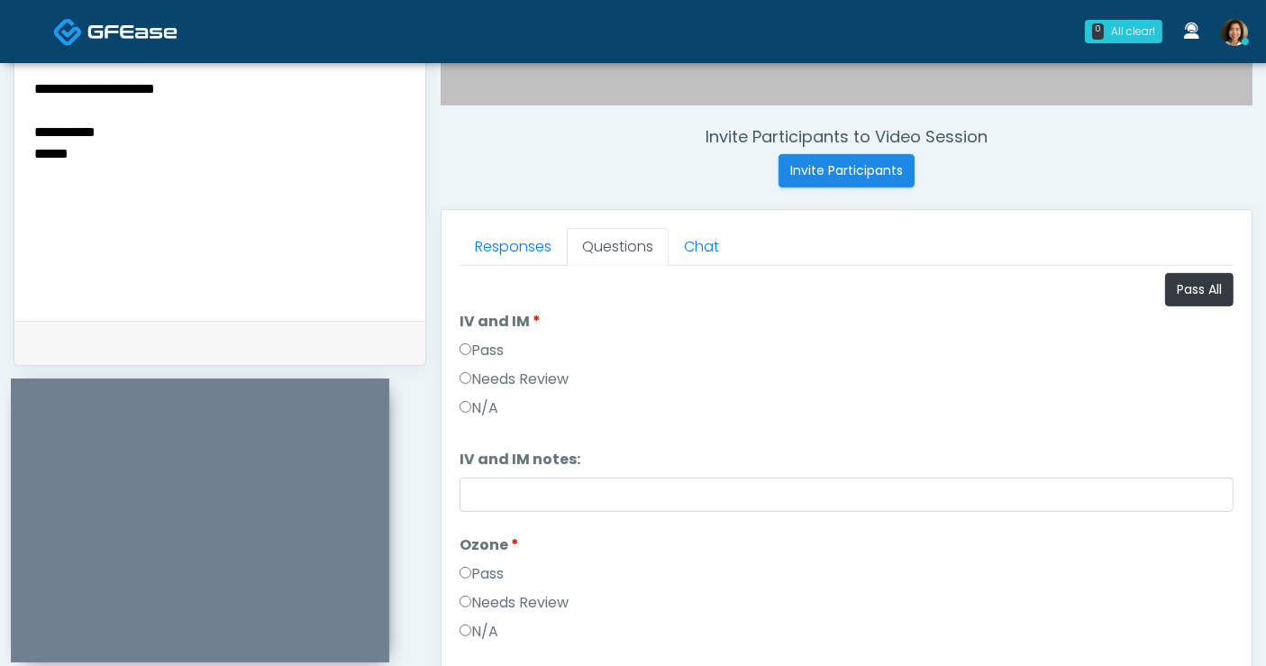
drag, startPoint x: -28, startPoint y: 86, endPoint x: -138, endPoint y: 32, distance: 122.5
click at [0, 32] on html "0 All clear! All clear! [PERSON_NAME] AR AZ CA CO DC [GEOGRAPHIC_DATA] HI MD MI…" at bounding box center [633, 168] width 1266 height 1618
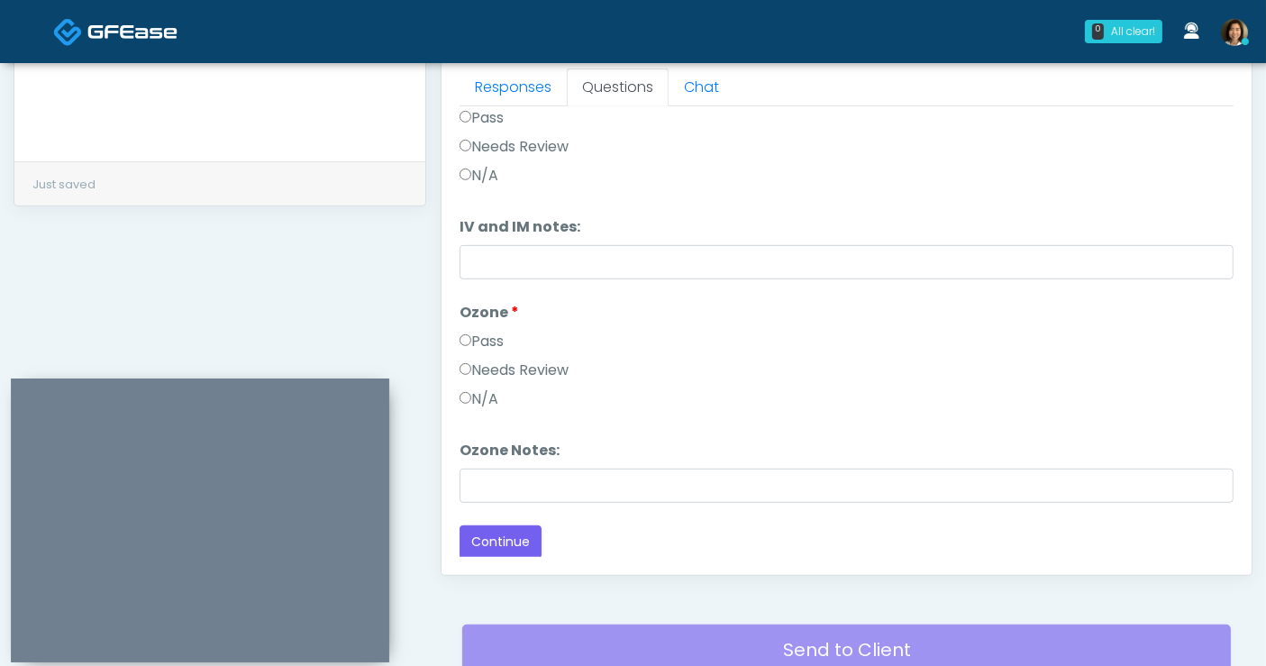
scroll to position [882, 0]
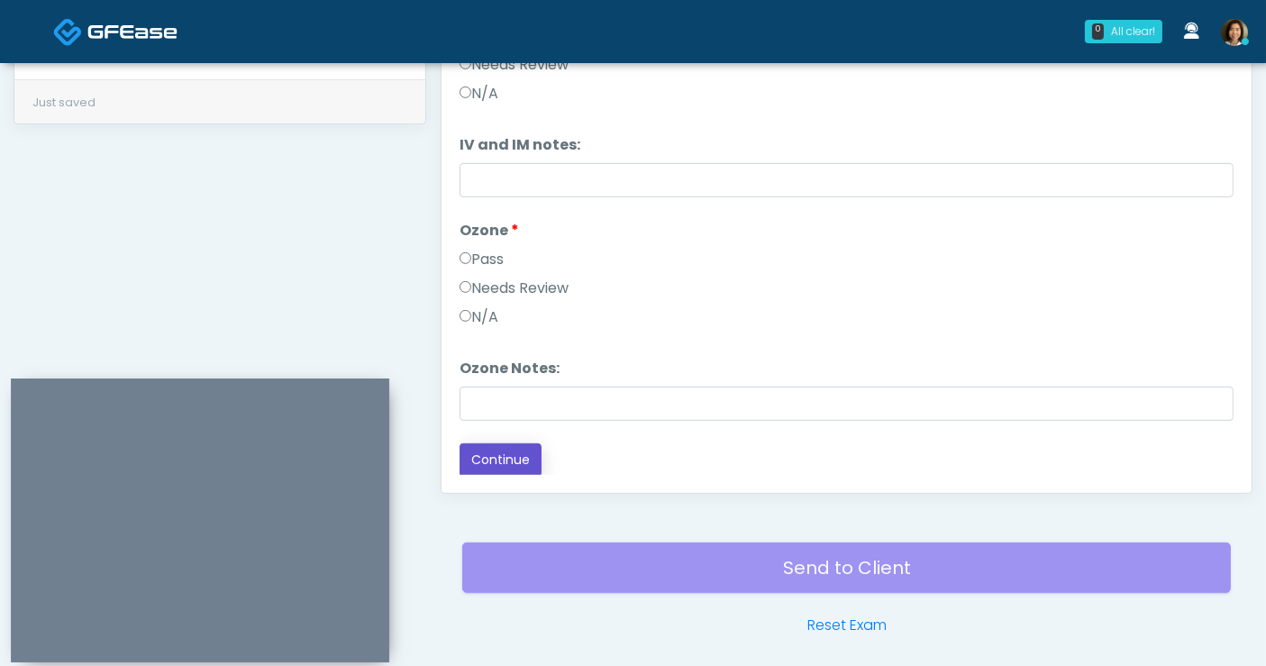
click at [517, 460] on button "Continue" at bounding box center [501, 459] width 82 height 33
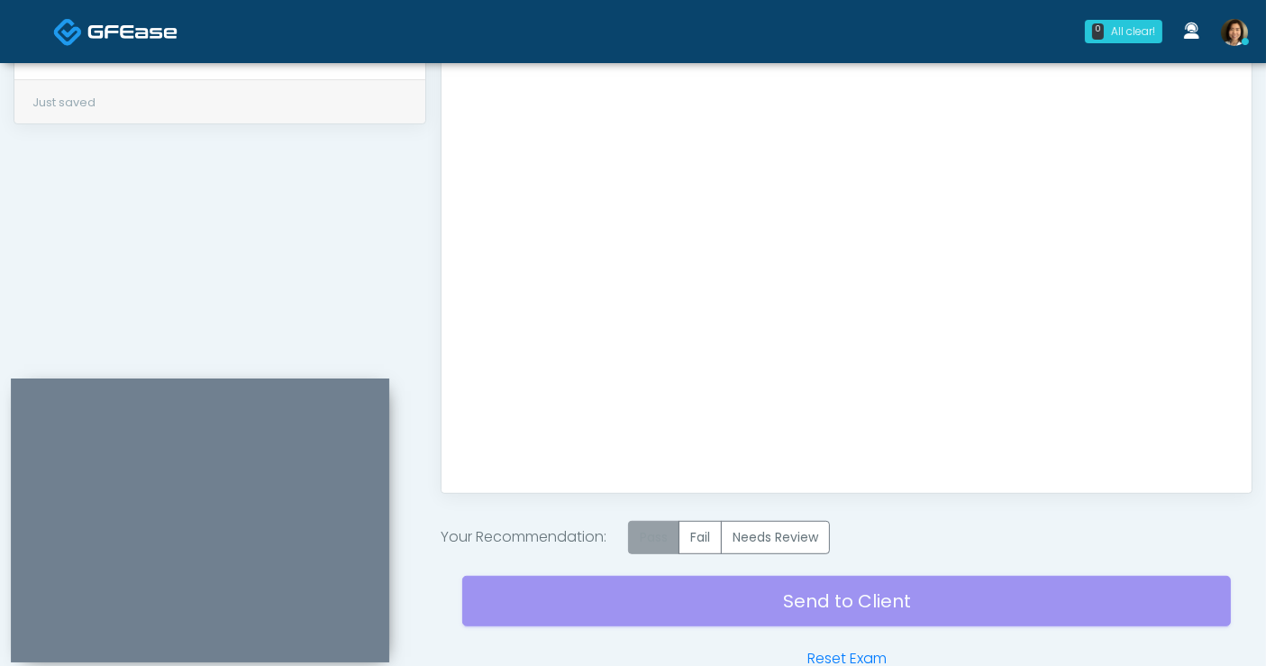
click at [668, 529] on label "Pass" at bounding box center [653, 537] width 51 height 33
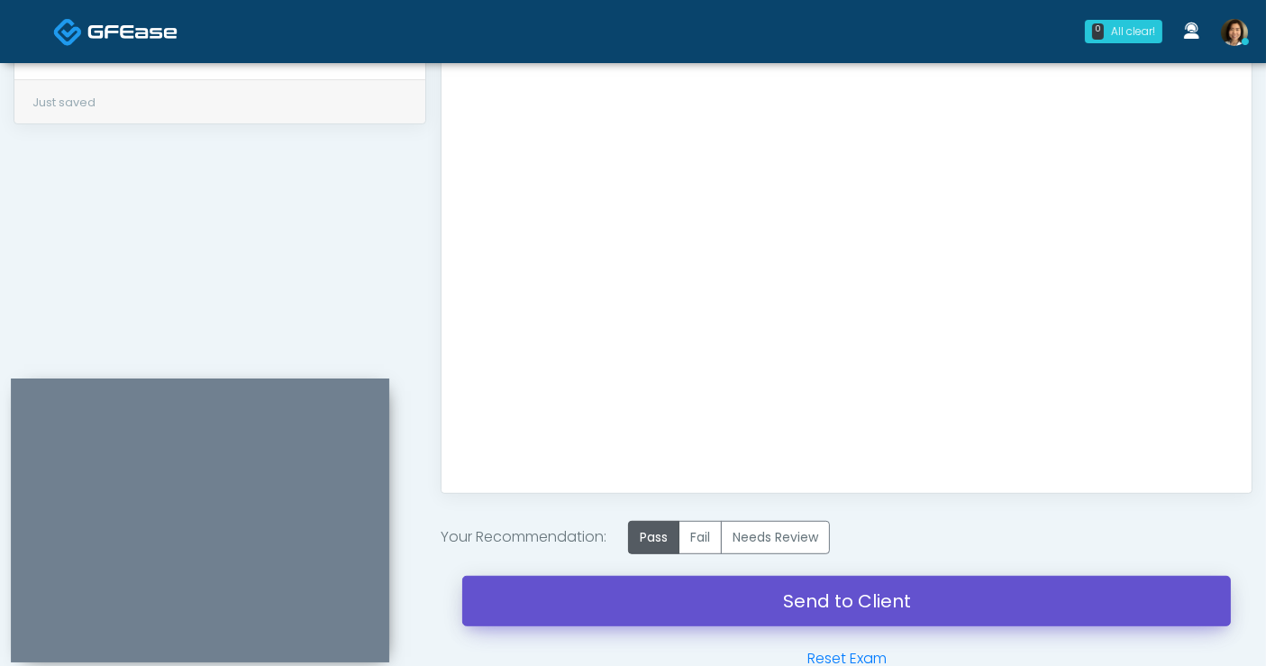
click at [832, 598] on link "Send to Client" at bounding box center [846, 601] width 769 height 50
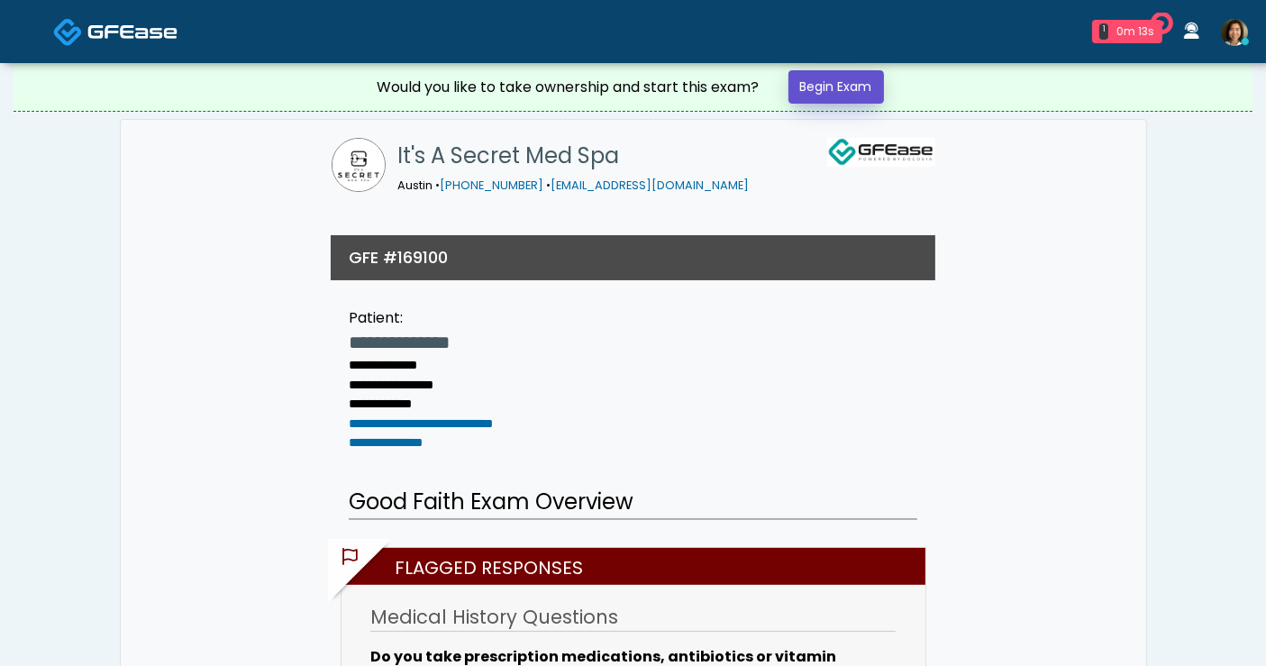
click at [845, 87] on link "Begin Exam" at bounding box center [837, 86] width 96 height 33
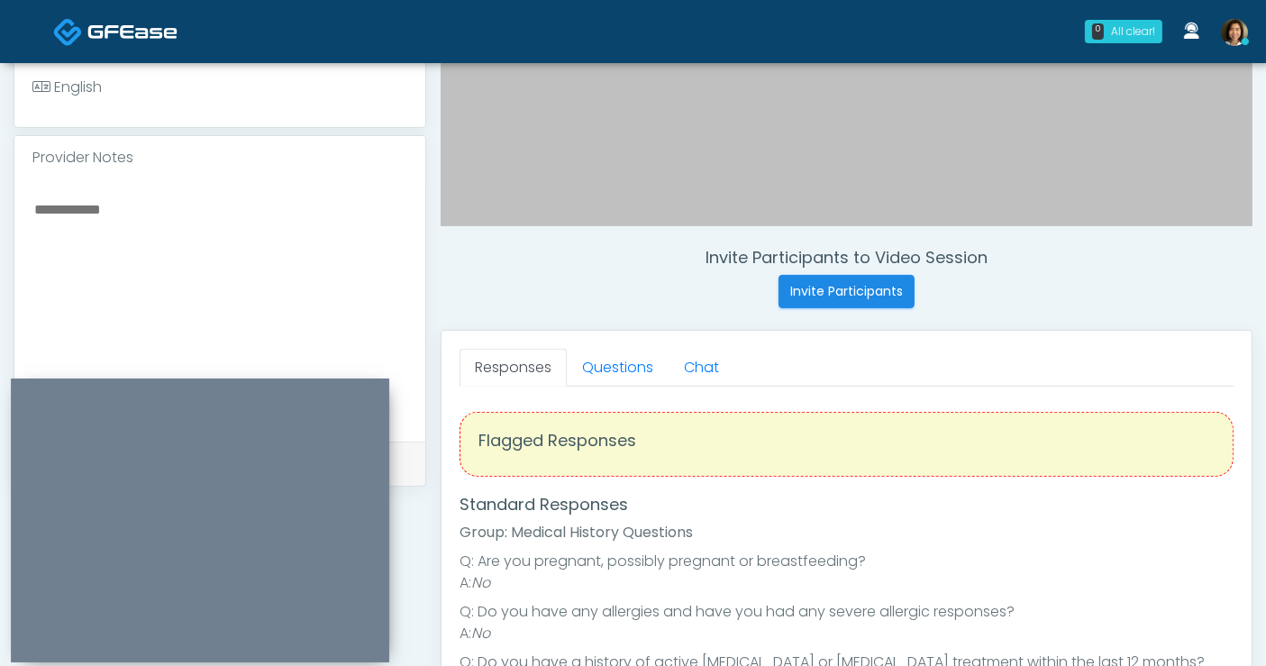
scroll to position [533, 0]
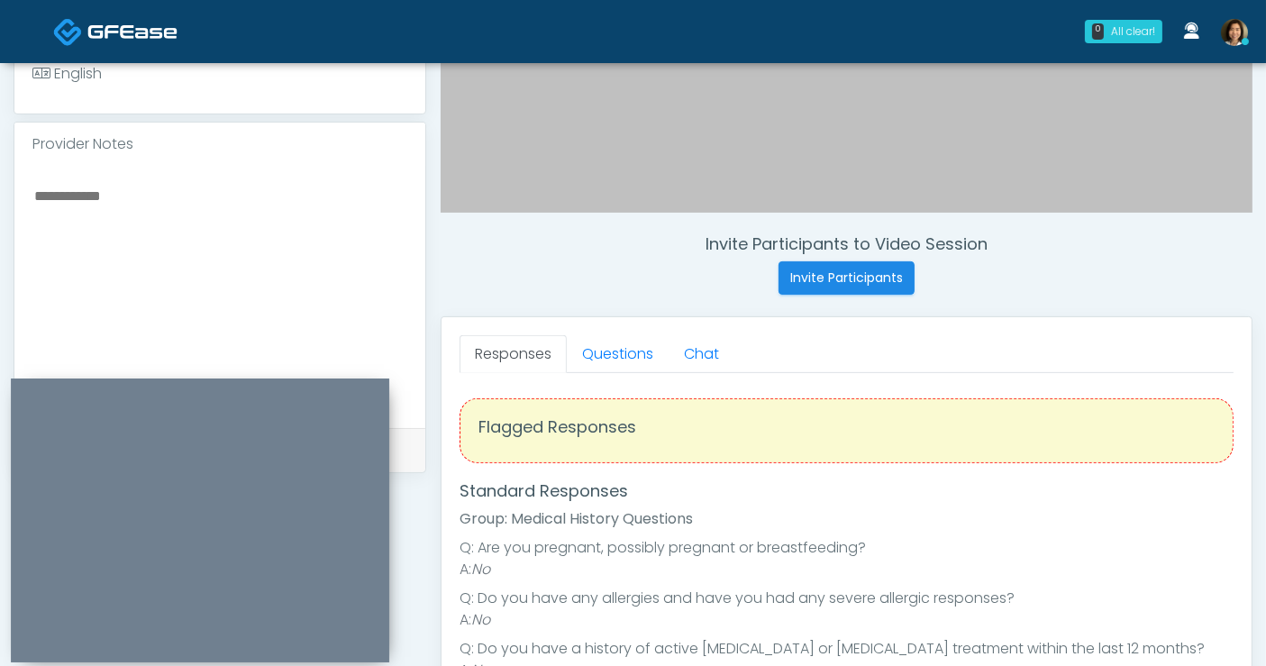
click at [140, 214] on textarea at bounding box center [219, 294] width 375 height 220
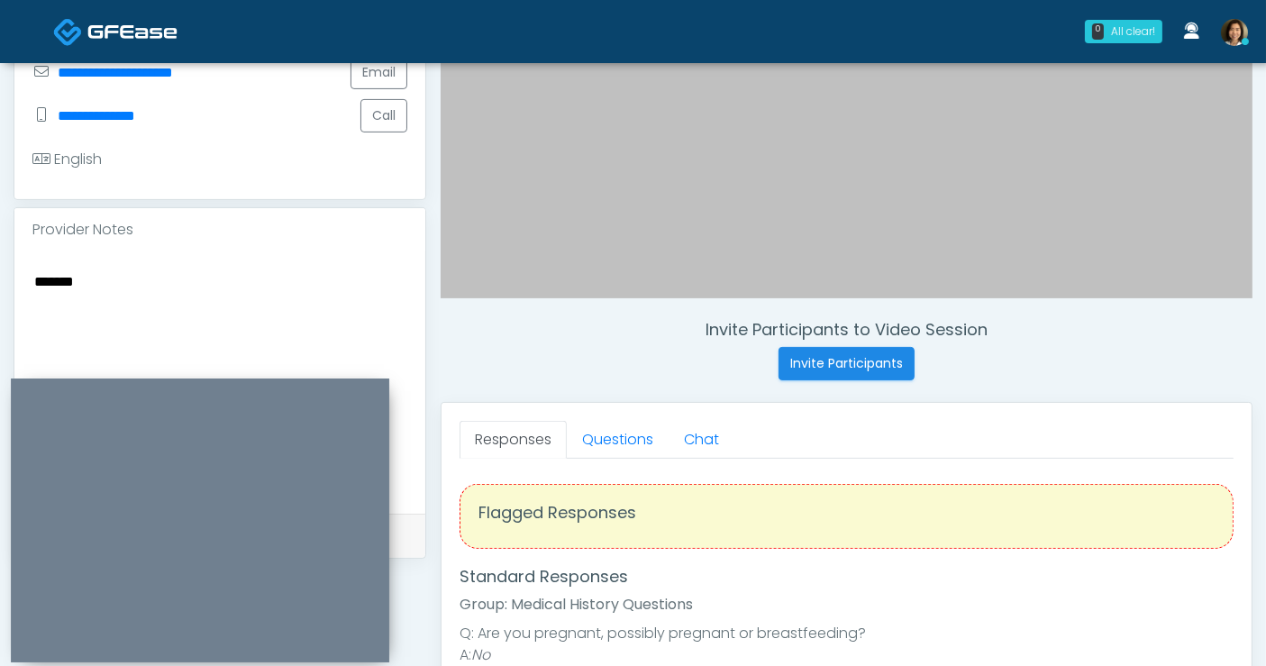
scroll to position [444, 0]
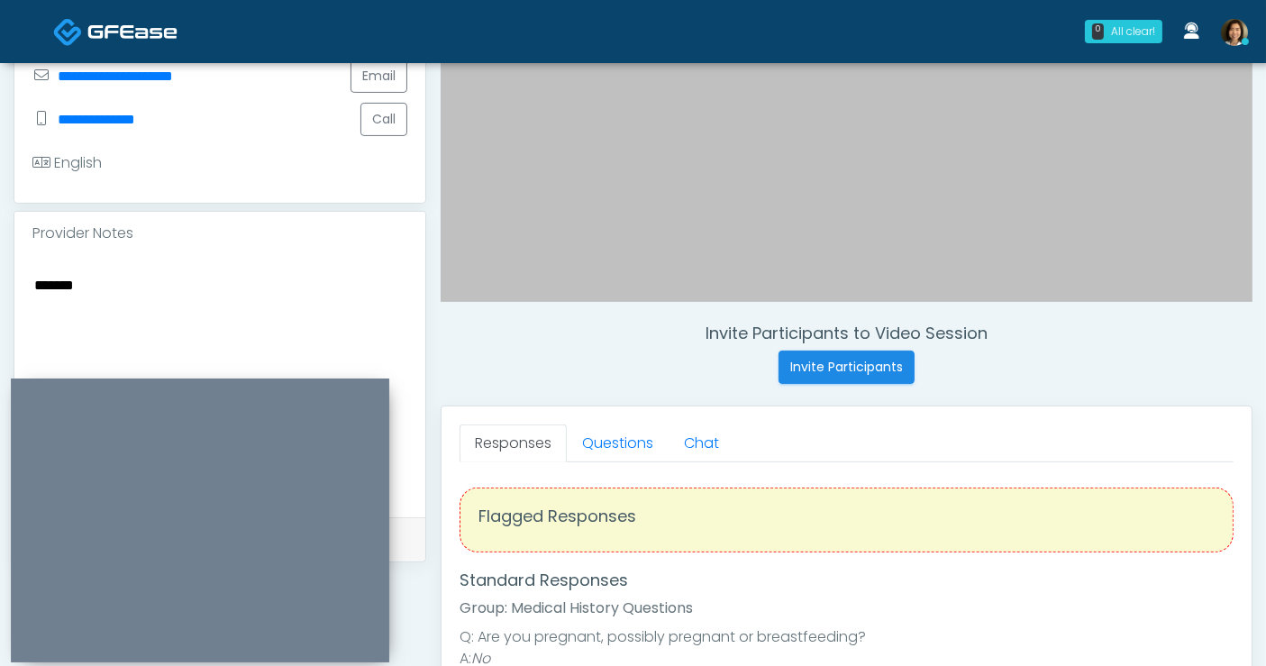
click at [250, 296] on textarea "******" at bounding box center [219, 383] width 375 height 220
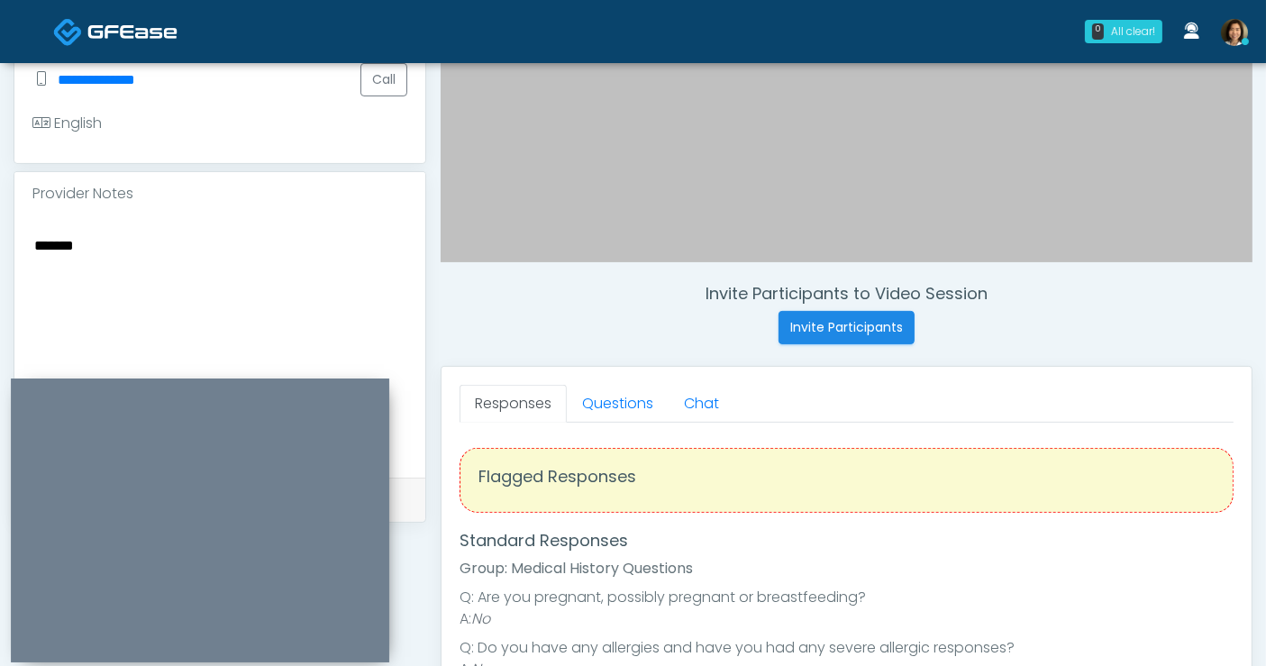
scroll to position [497, 0]
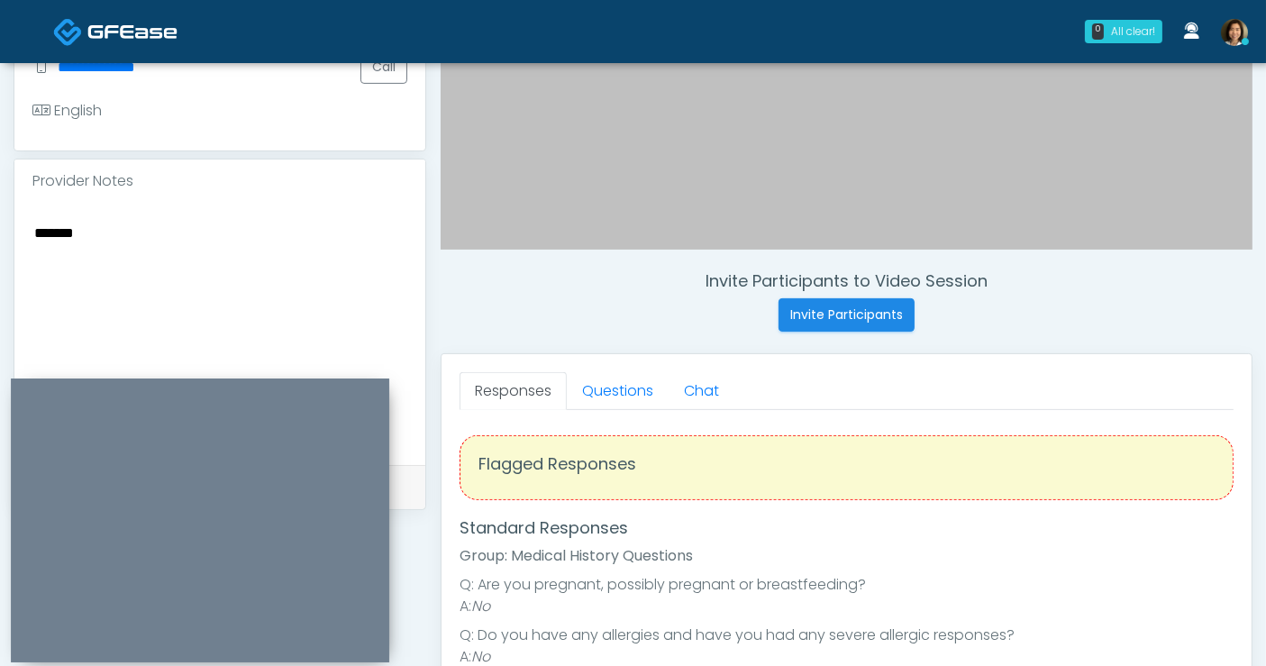
click at [194, 248] on textarea "******" at bounding box center [219, 331] width 375 height 220
type textarea "**********"
click at [597, 392] on link "Questions" at bounding box center [618, 391] width 102 height 38
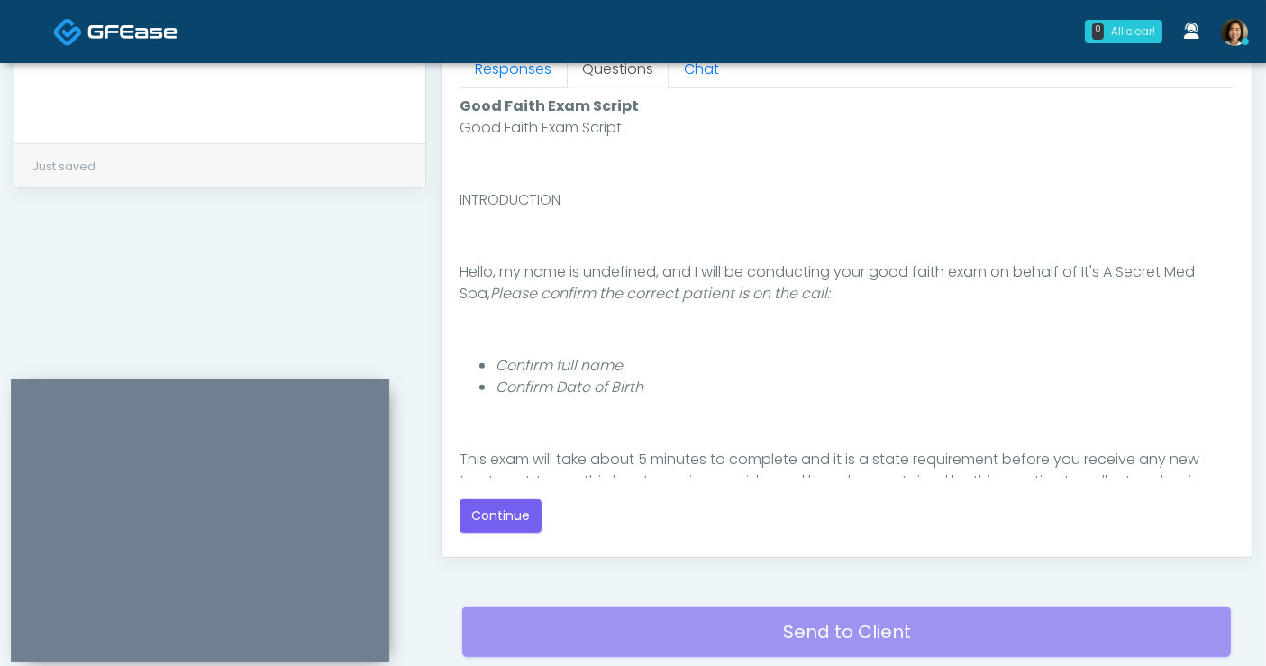
scroll to position [822, 0]
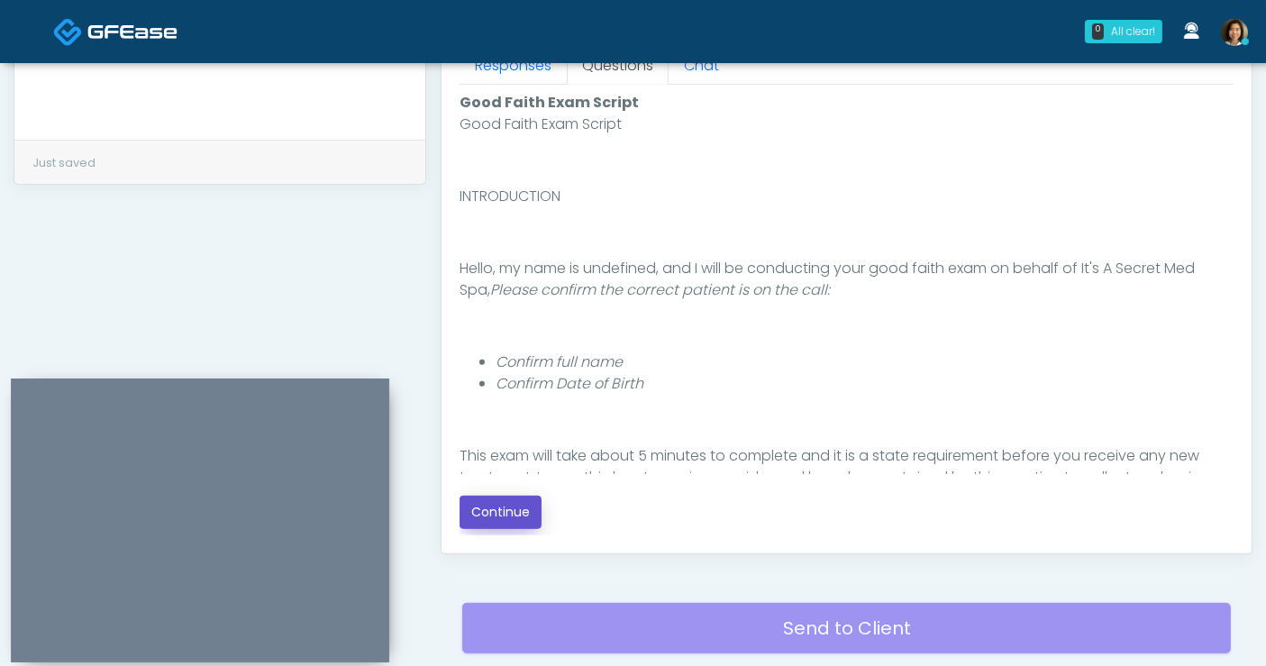
click at [505, 506] on button "Continue" at bounding box center [501, 512] width 82 height 33
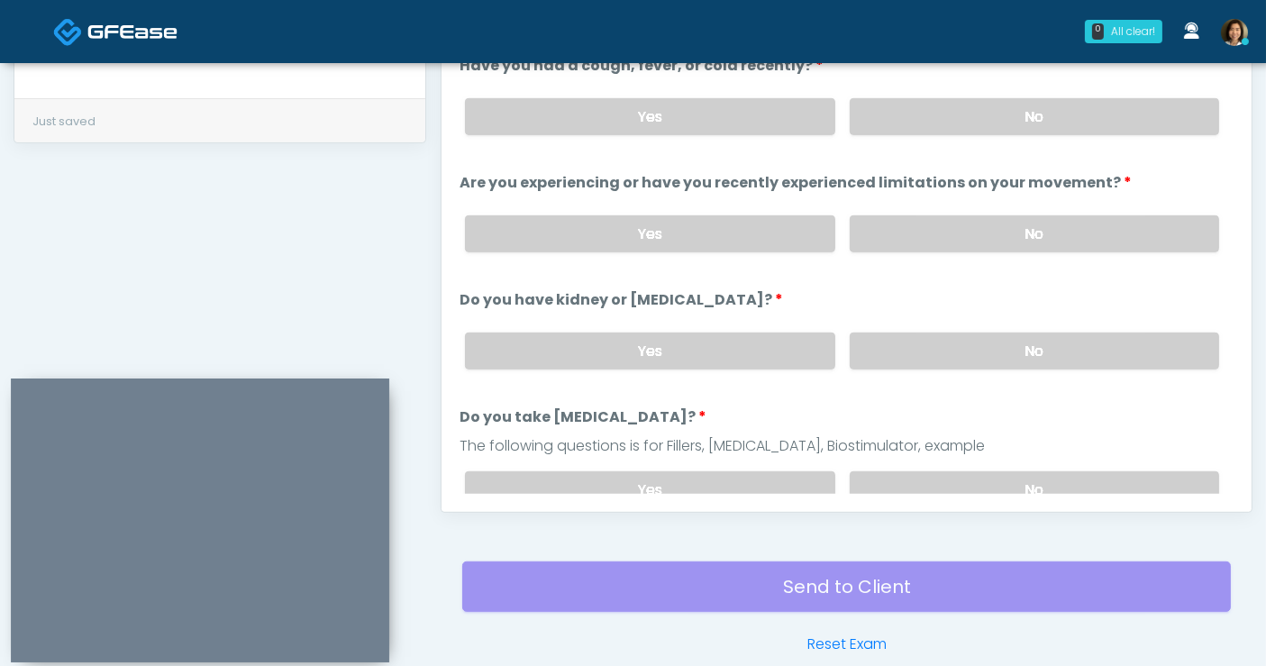
scroll to position [748, 0]
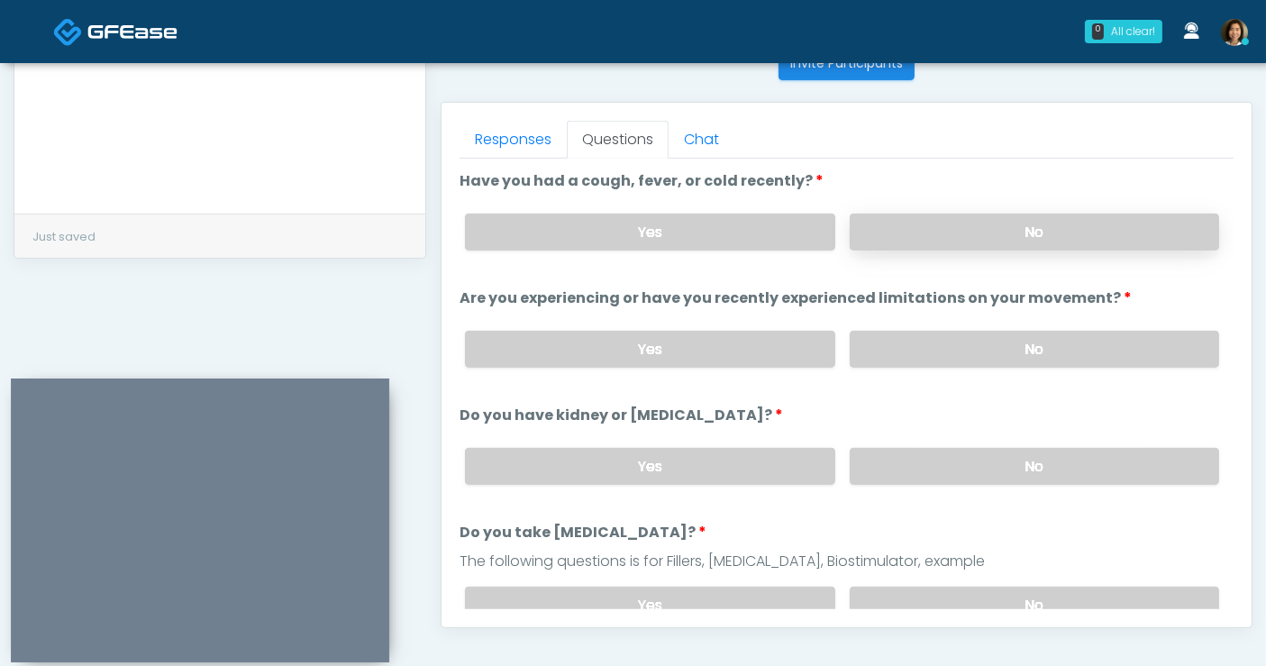
click at [1089, 230] on label "No" at bounding box center [1034, 232] width 369 height 37
click at [1092, 343] on label "No" at bounding box center [1034, 349] width 369 height 37
drag, startPoint x: 1091, startPoint y: 462, endPoint x: 1144, endPoint y: 397, distance: 84.0
click at [1091, 460] on label "No" at bounding box center [1034, 466] width 369 height 37
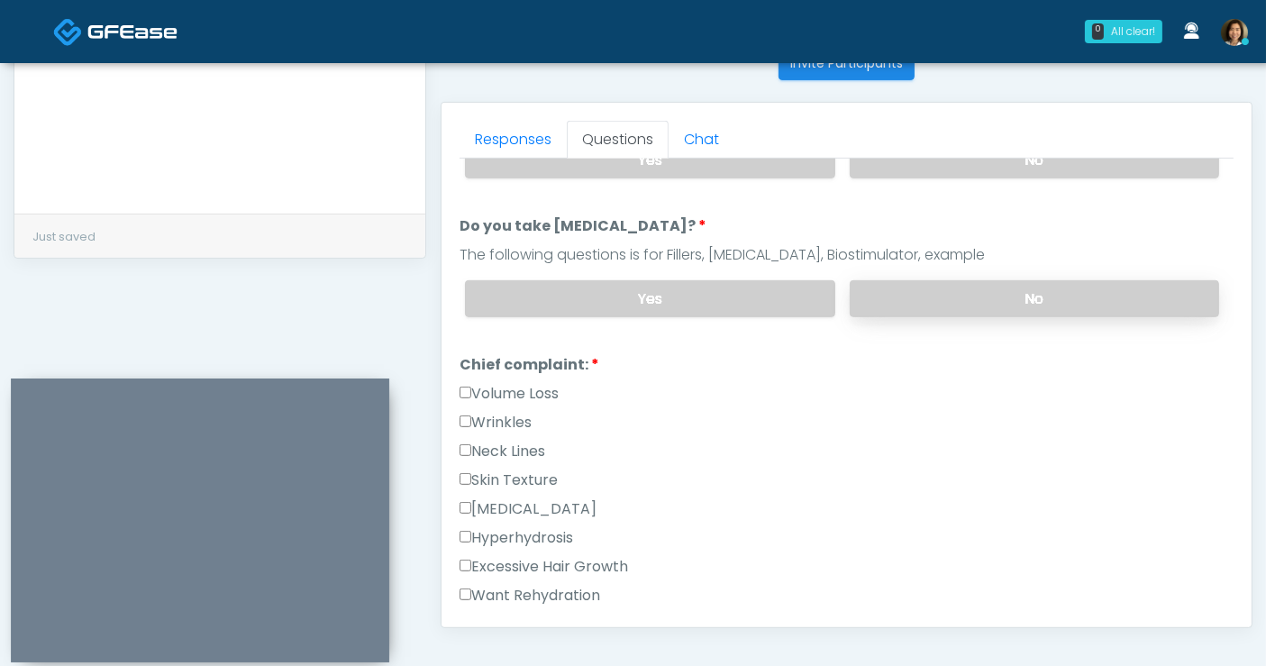
click at [1045, 310] on label "No" at bounding box center [1034, 298] width 369 height 37
click at [487, 415] on label "Wrinkles" at bounding box center [496, 423] width 72 height 22
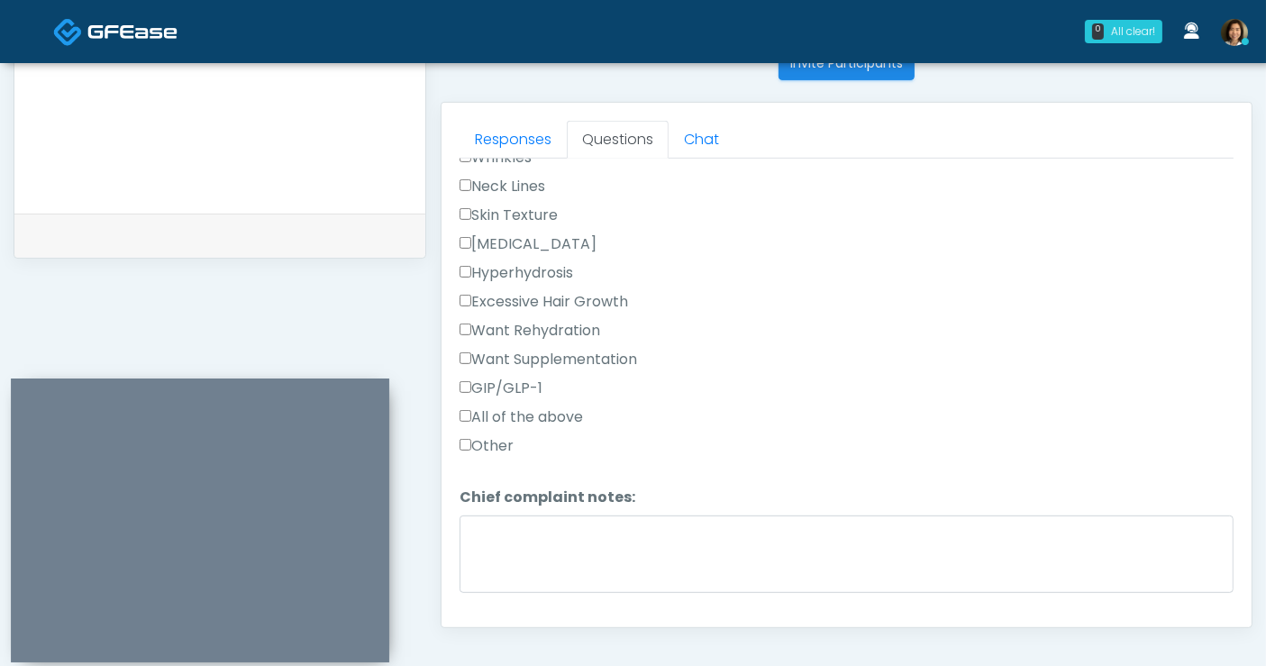
scroll to position [685, 0]
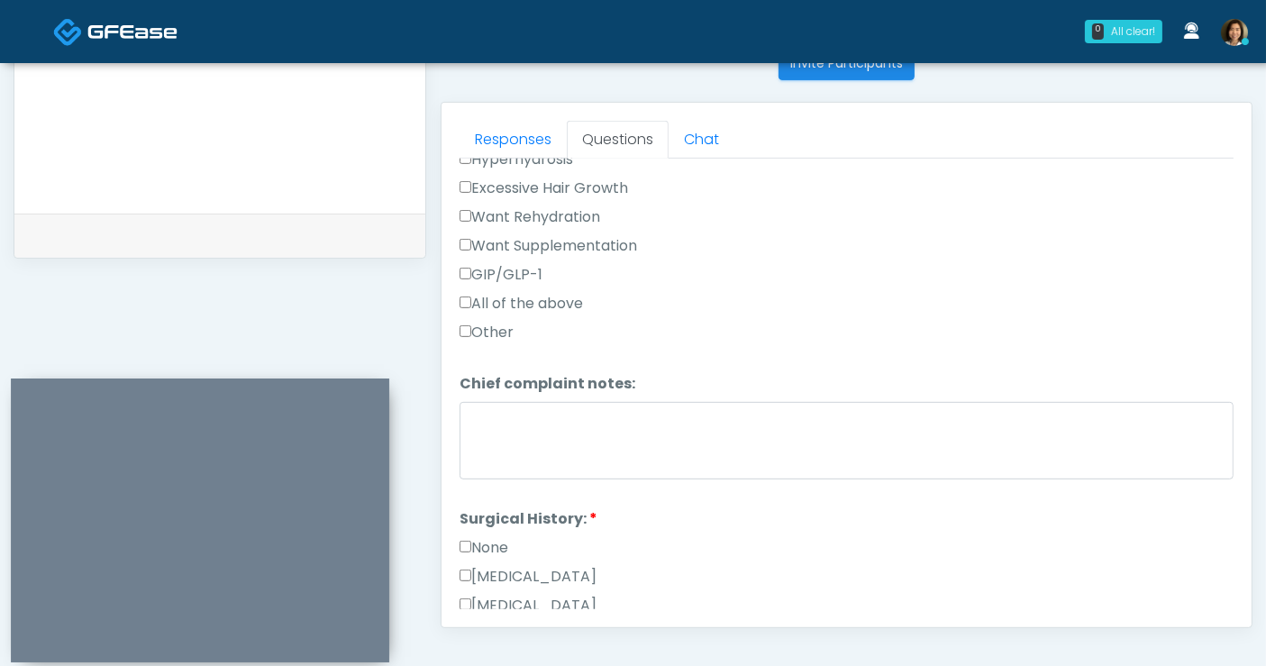
drag, startPoint x: 481, startPoint y: 541, endPoint x: 823, endPoint y: 488, distance: 345.7
click at [485, 539] on label "None" at bounding box center [484, 548] width 49 height 22
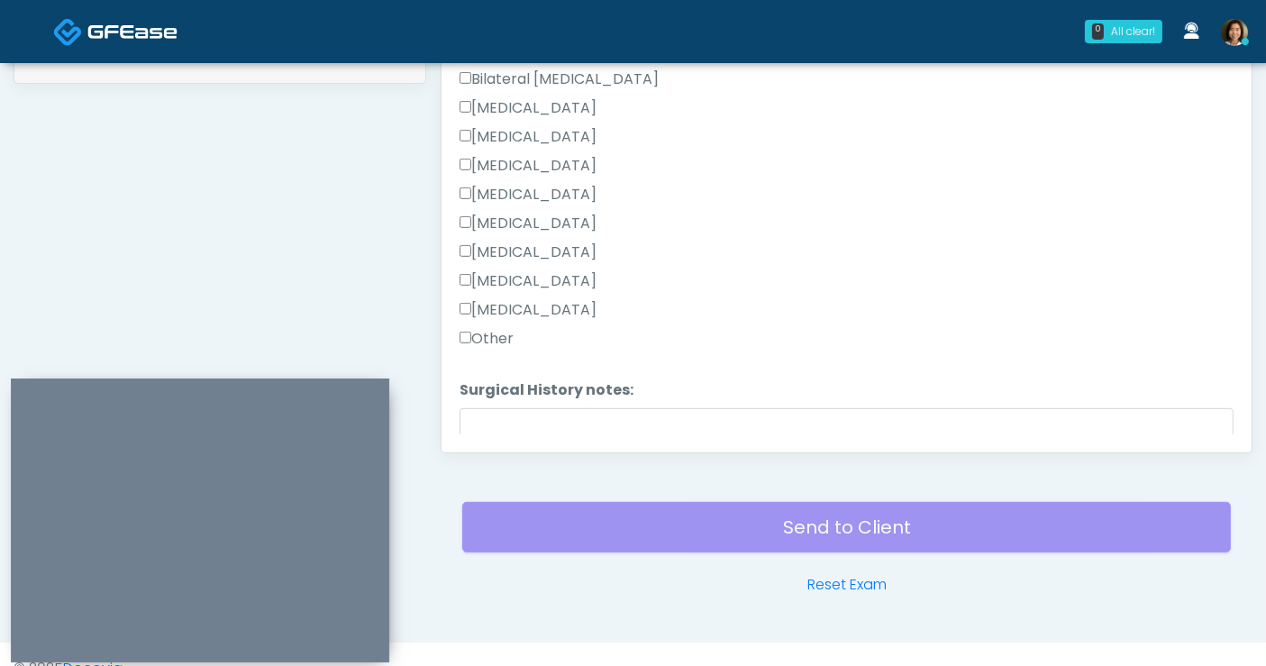
scroll to position [1172, 0]
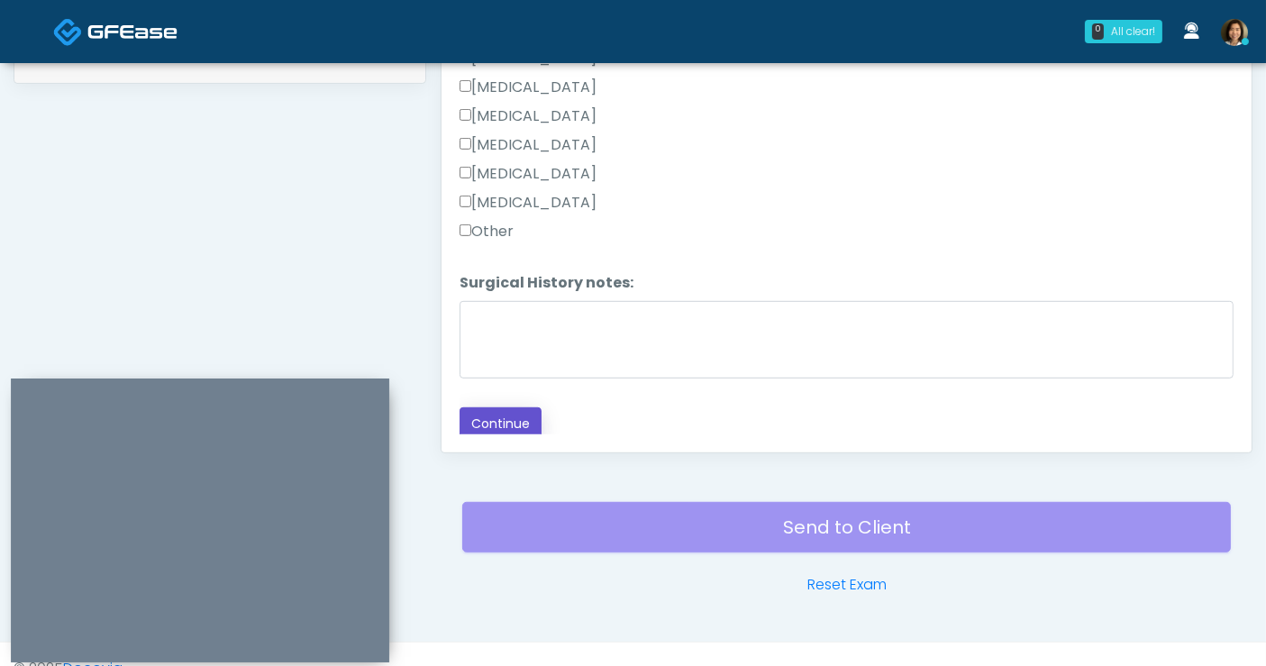
click at [487, 419] on button "Continue" at bounding box center [501, 423] width 82 height 33
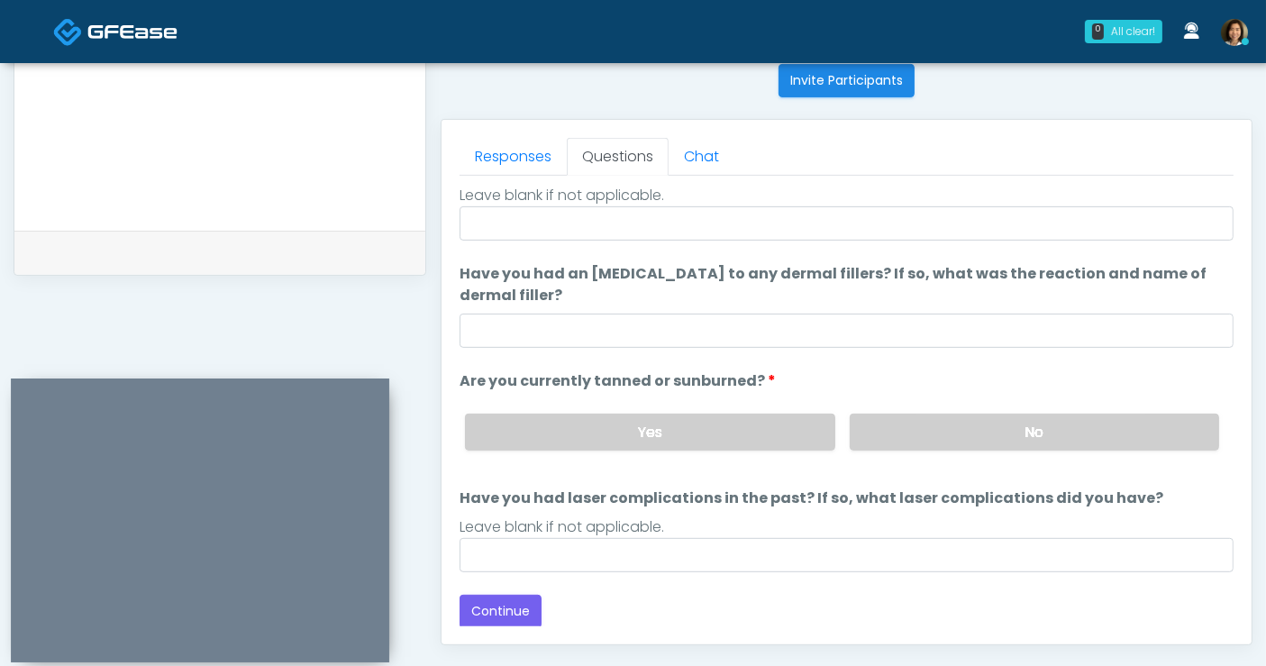
scroll to position [0, 0]
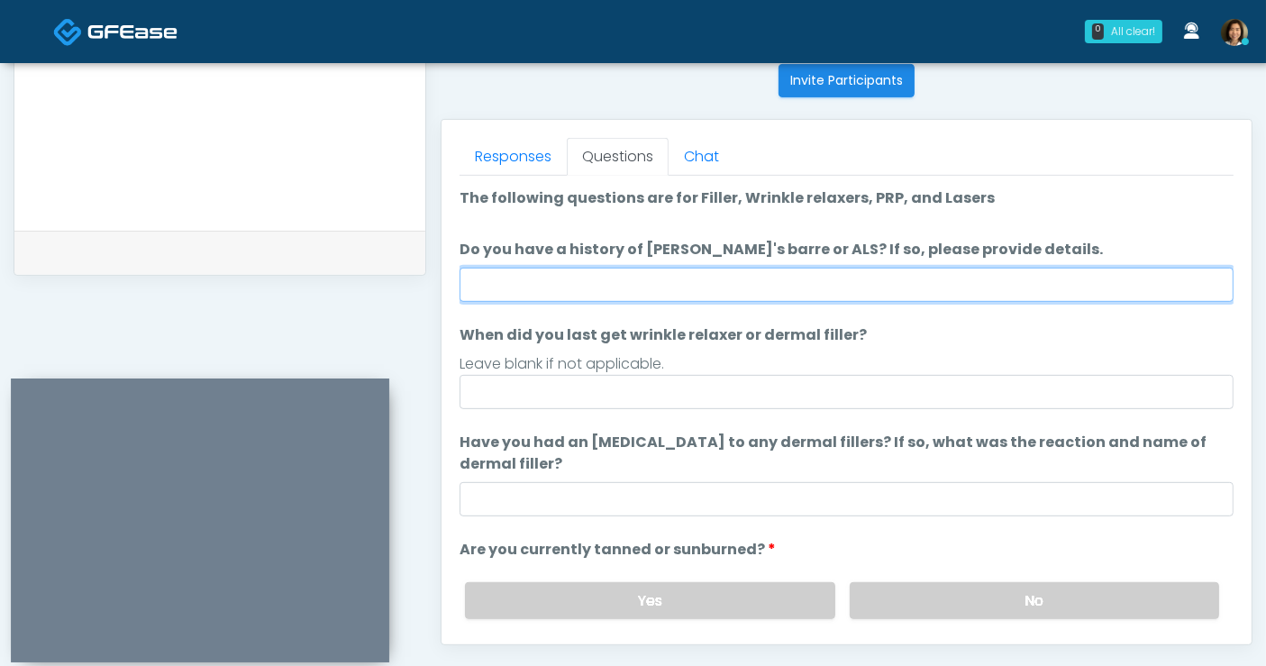
click at [587, 281] on input "Do you have a history of Guillain's barre or ALS? If so, please provide details." at bounding box center [847, 285] width 774 height 34
type input "**"
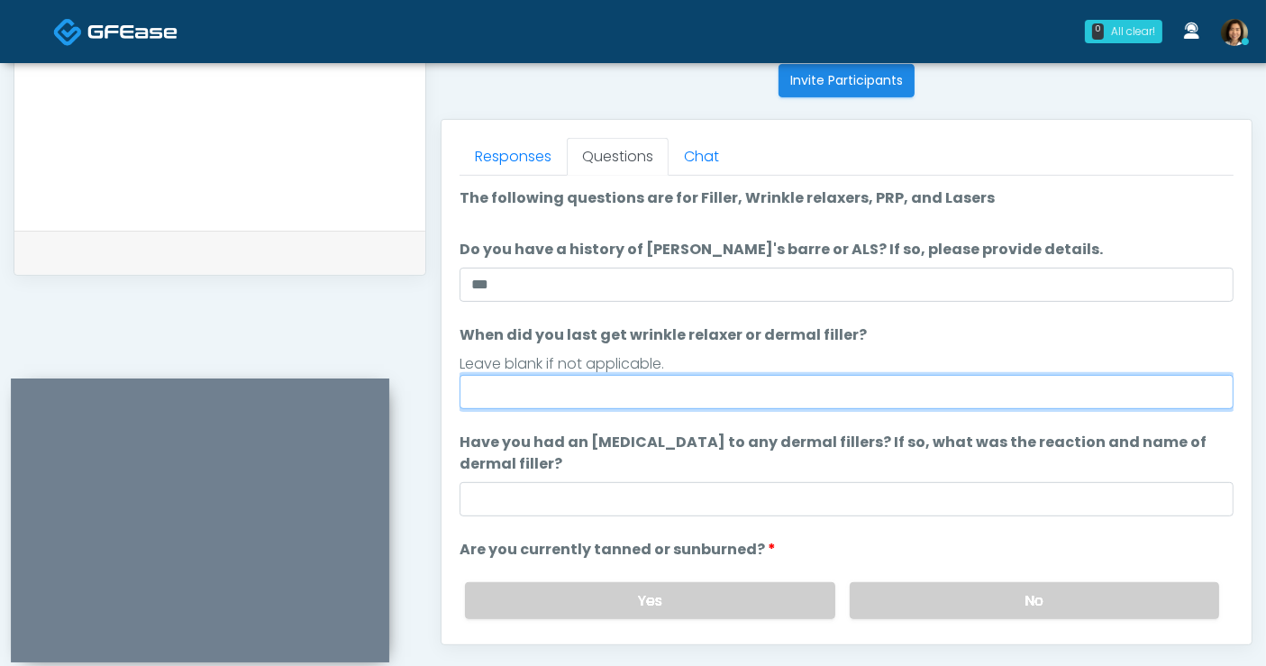
click at [535, 400] on input "When did you last get wrinkle relaxer or dermal filler?" at bounding box center [847, 392] width 774 height 34
type input "**********"
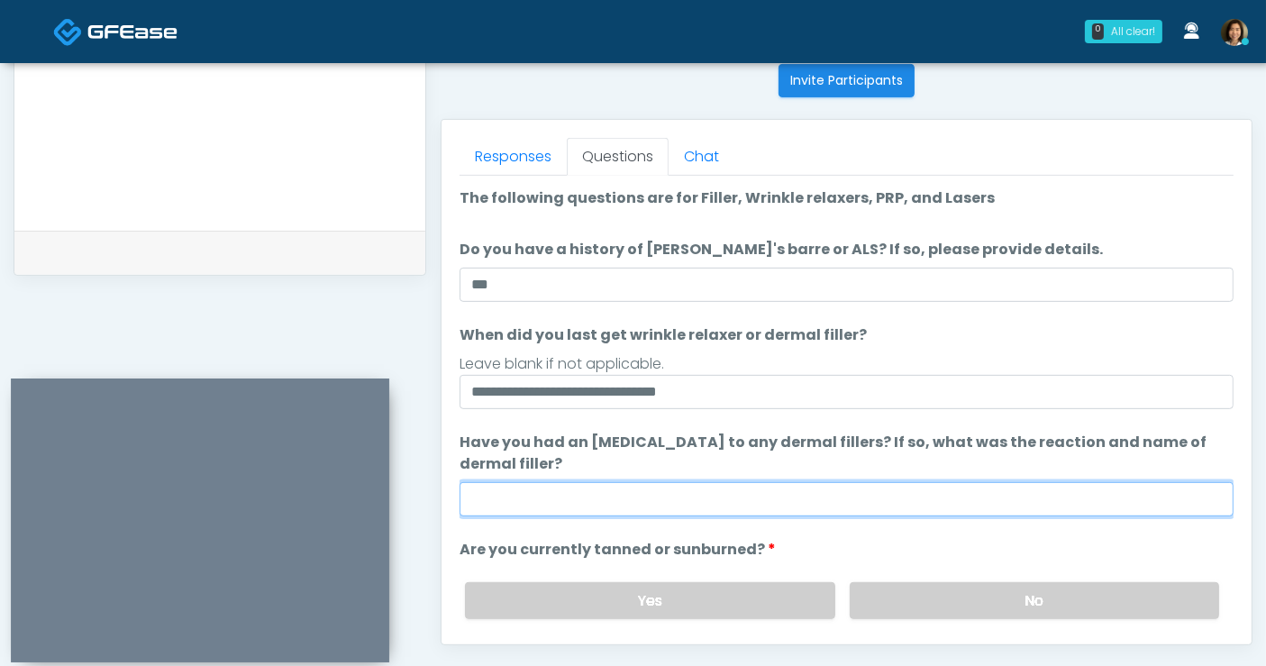
click at [549, 490] on input "Have you had an allergic response to any dermal fillers? If so, what was the re…" at bounding box center [847, 499] width 774 height 34
type input "**********"
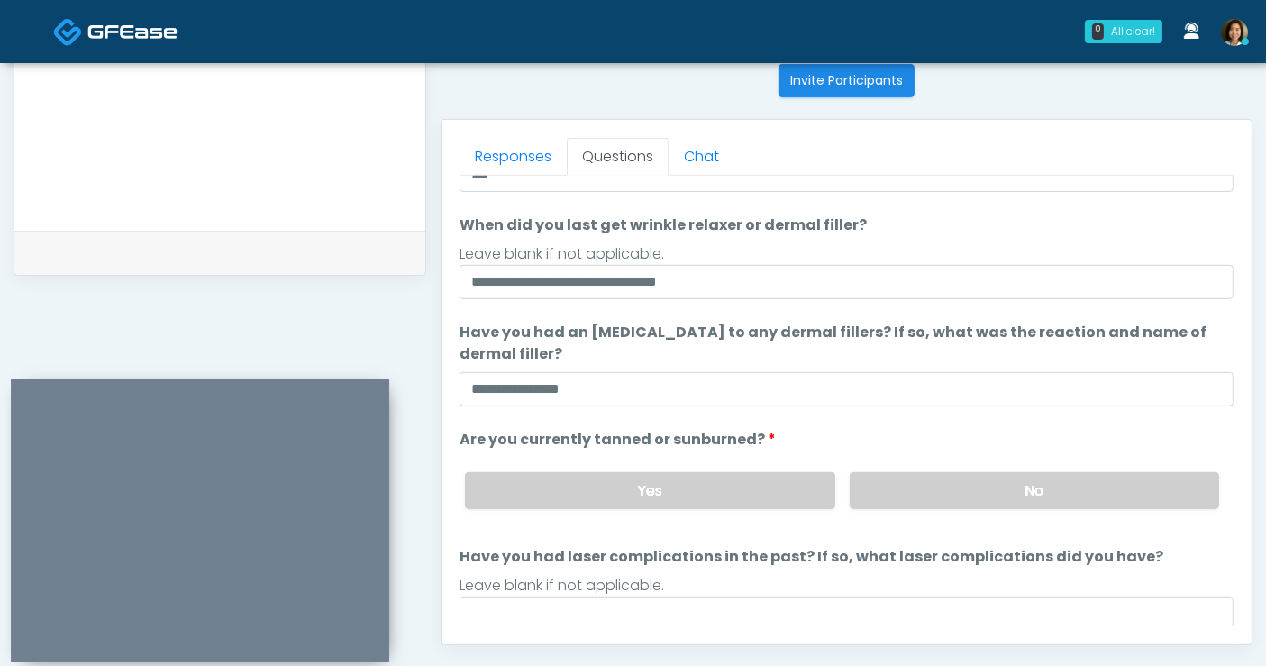
scroll to position [126, 0]
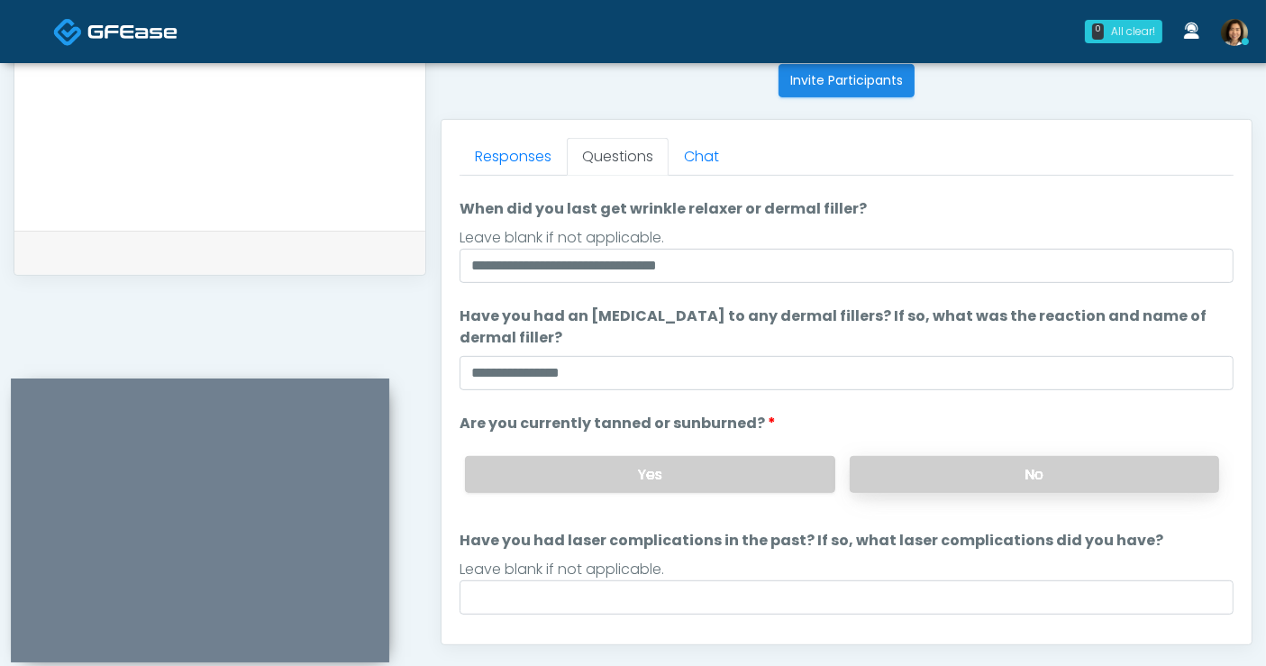
click at [1016, 462] on label "No" at bounding box center [1034, 474] width 369 height 37
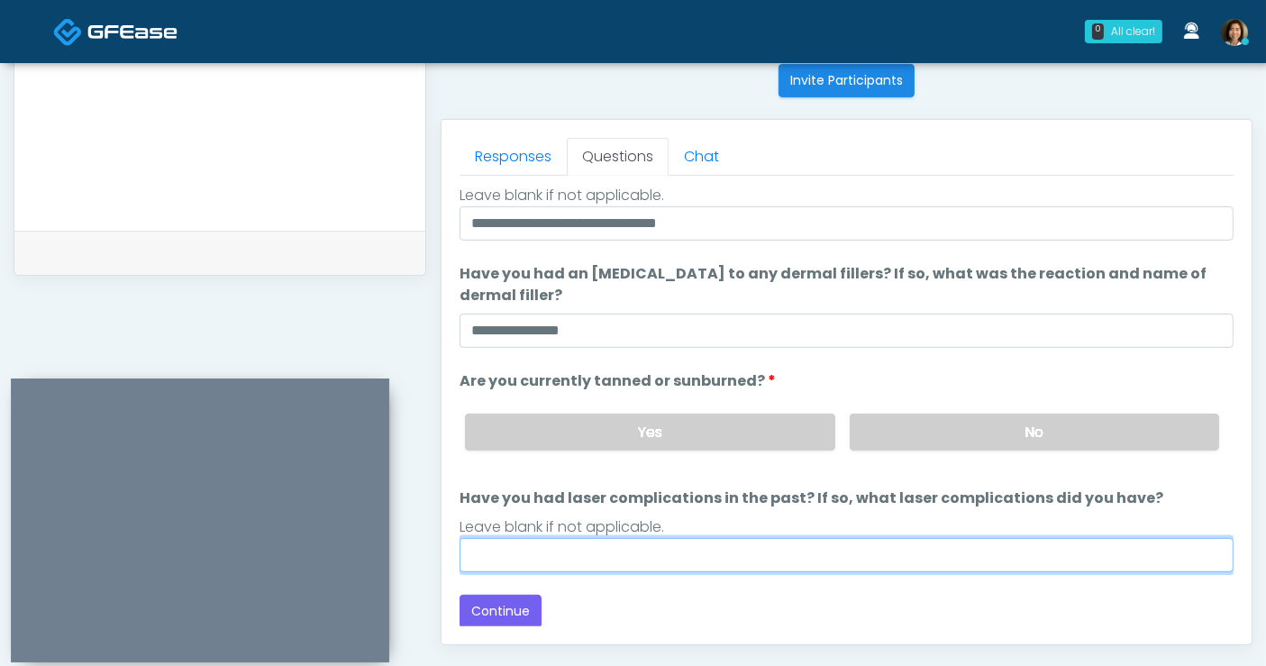
drag, startPoint x: 814, startPoint y: 549, endPoint x: 816, endPoint y: 540, distance: 9.4
click at [814, 549] on input "Have you had laser complications in the past? If so, what laser complications d…" at bounding box center [847, 555] width 774 height 34
type input "**"
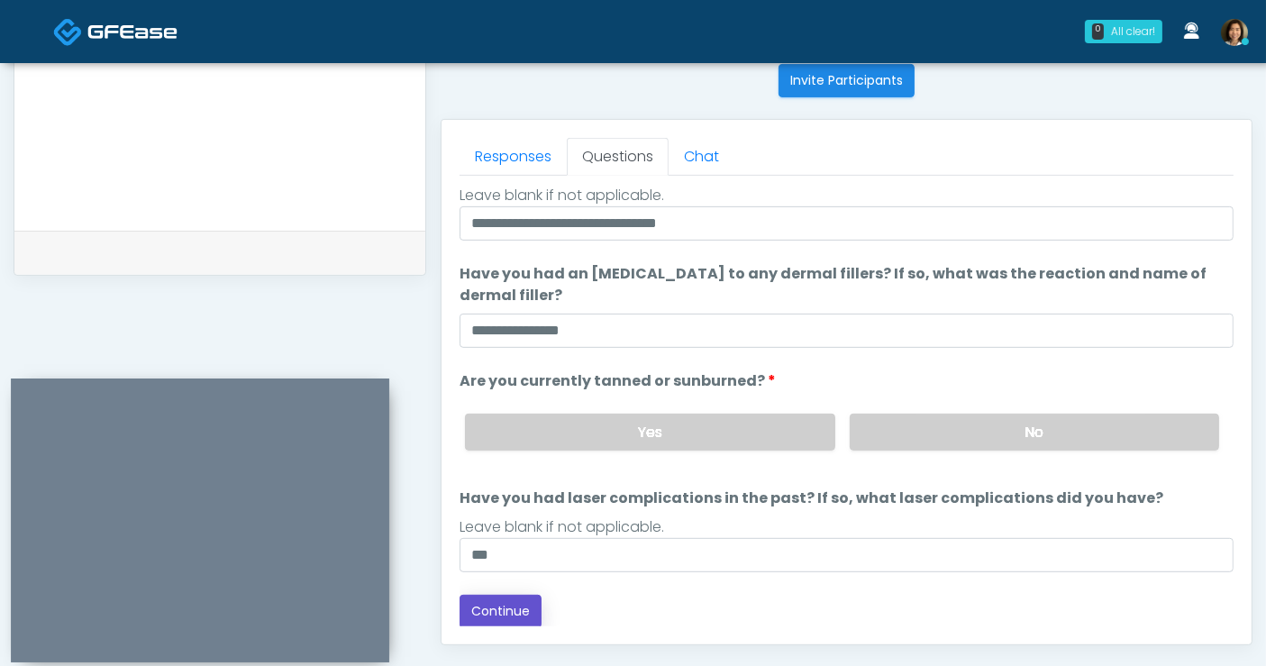
click at [512, 611] on button "Continue" at bounding box center [501, 611] width 82 height 33
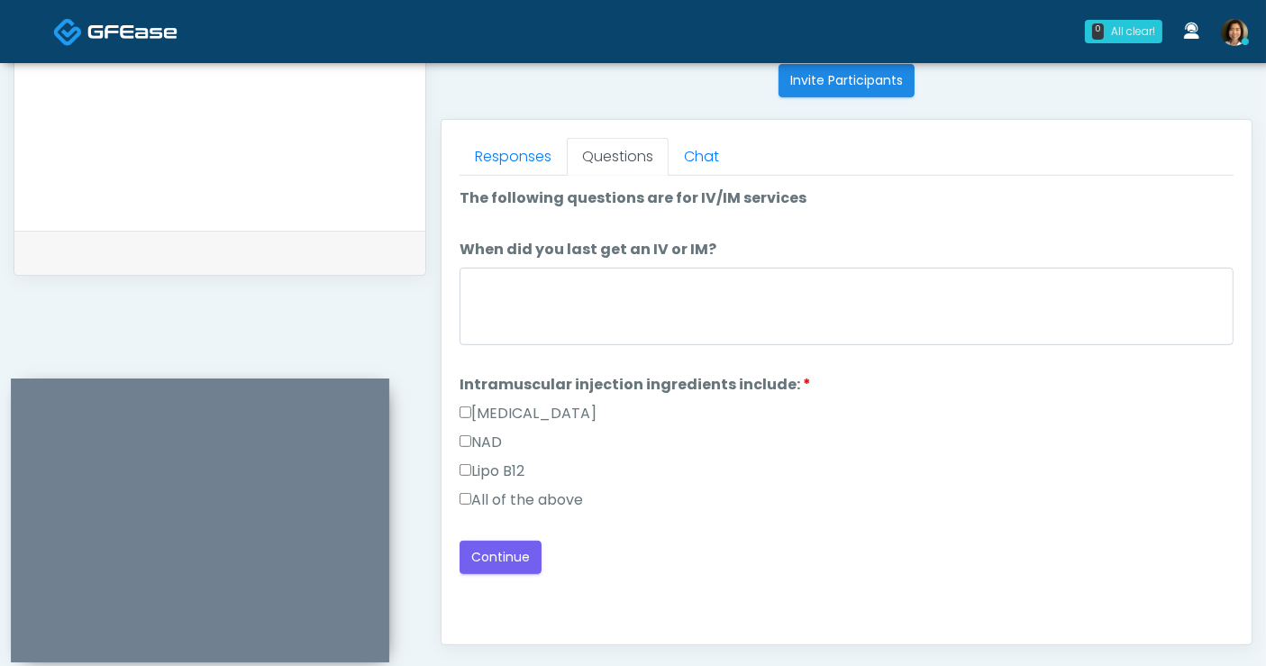
scroll to position [0, 0]
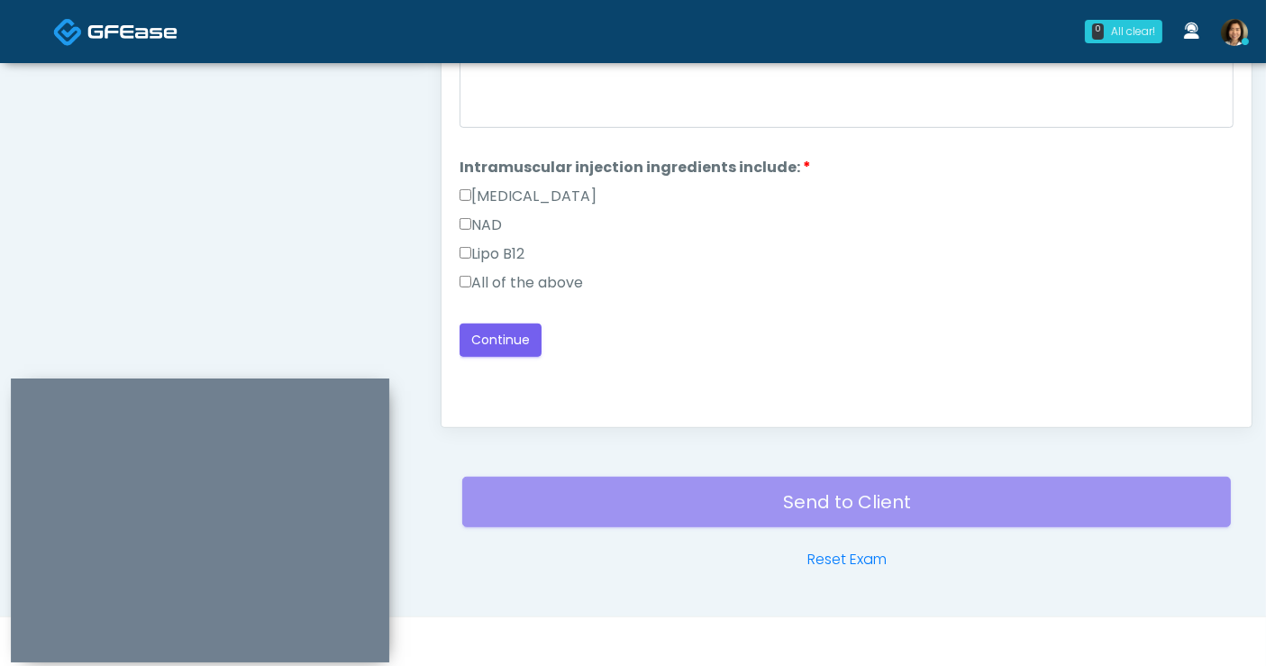
click at [515, 279] on label "All of the above" at bounding box center [521, 283] width 123 height 22
click at [501, 348] on button "Continue" at bounding box center [501, 340] width 82 height 33
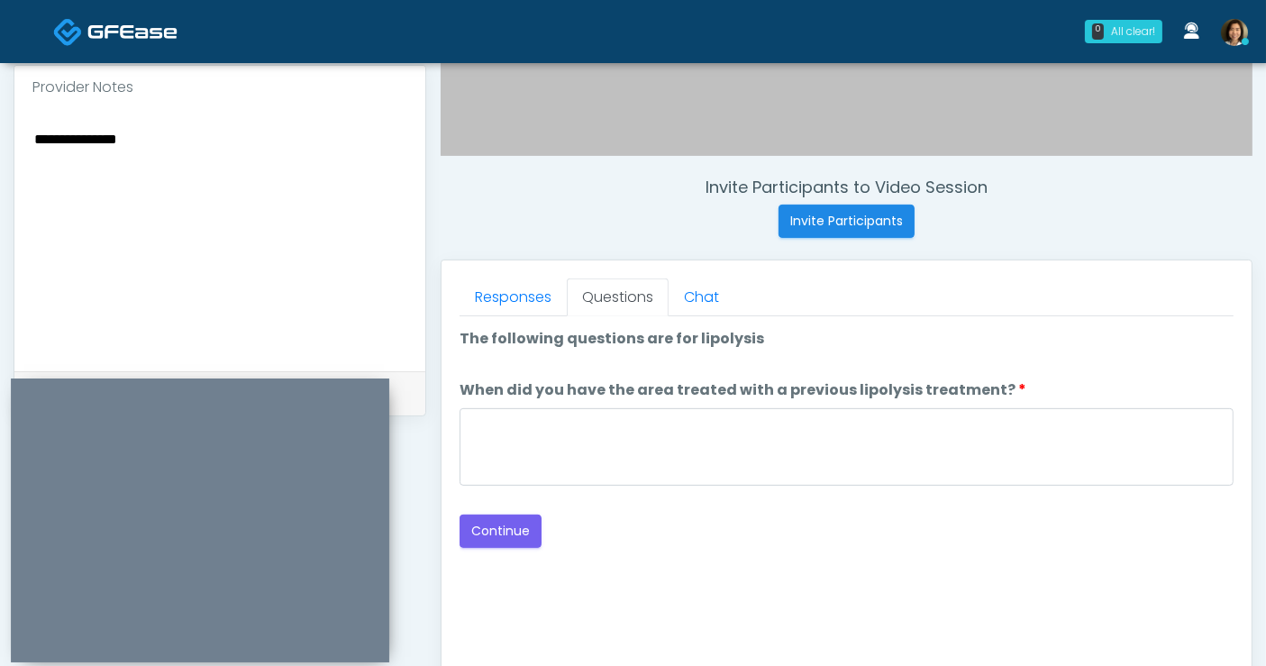
scroll to position [560, 0]
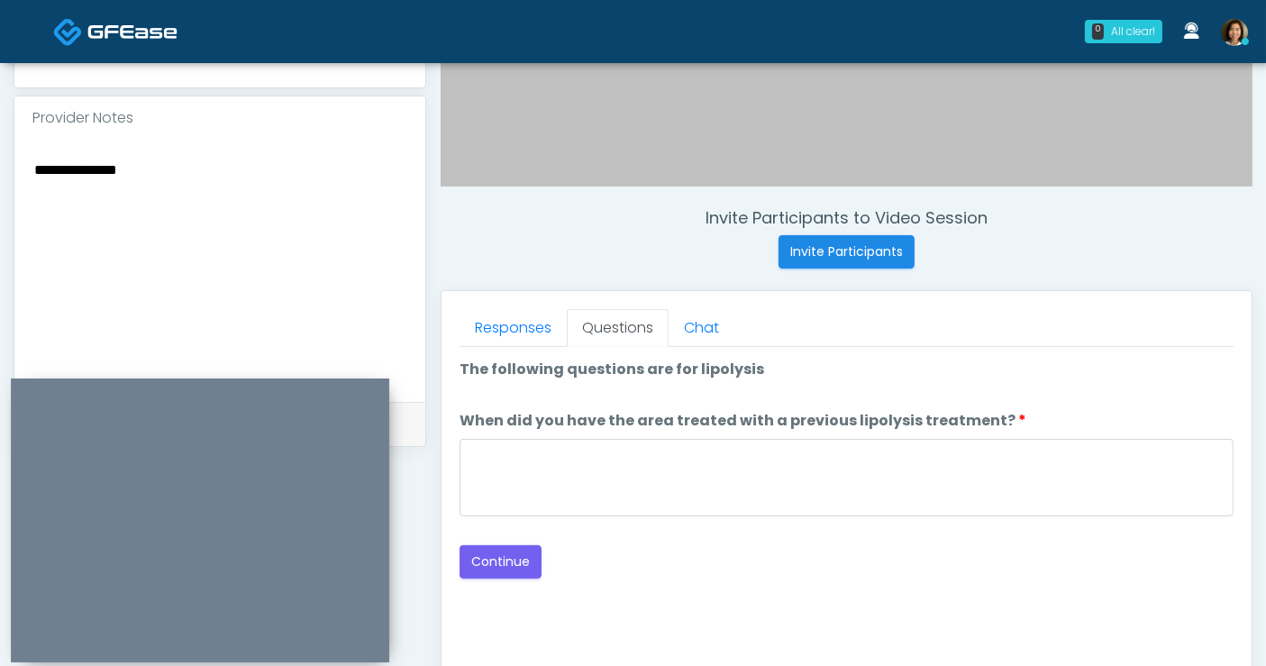
click at [234, 195] on textarea "**********" at bounding box center [219, 268] width 375 height 220
type textarea "**********"
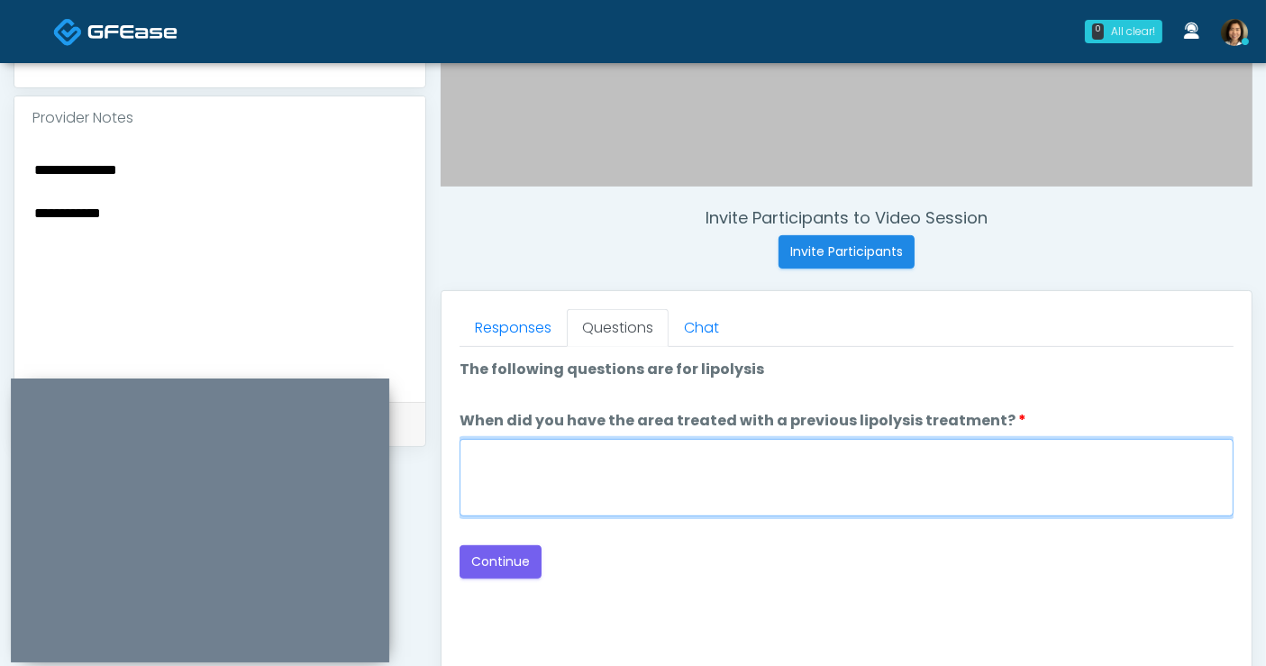
click at [535, 439] on textarea "When did you have the area treated with a previous lipolysis treatment?" at bounding box center [847, 478] width 774 height 78
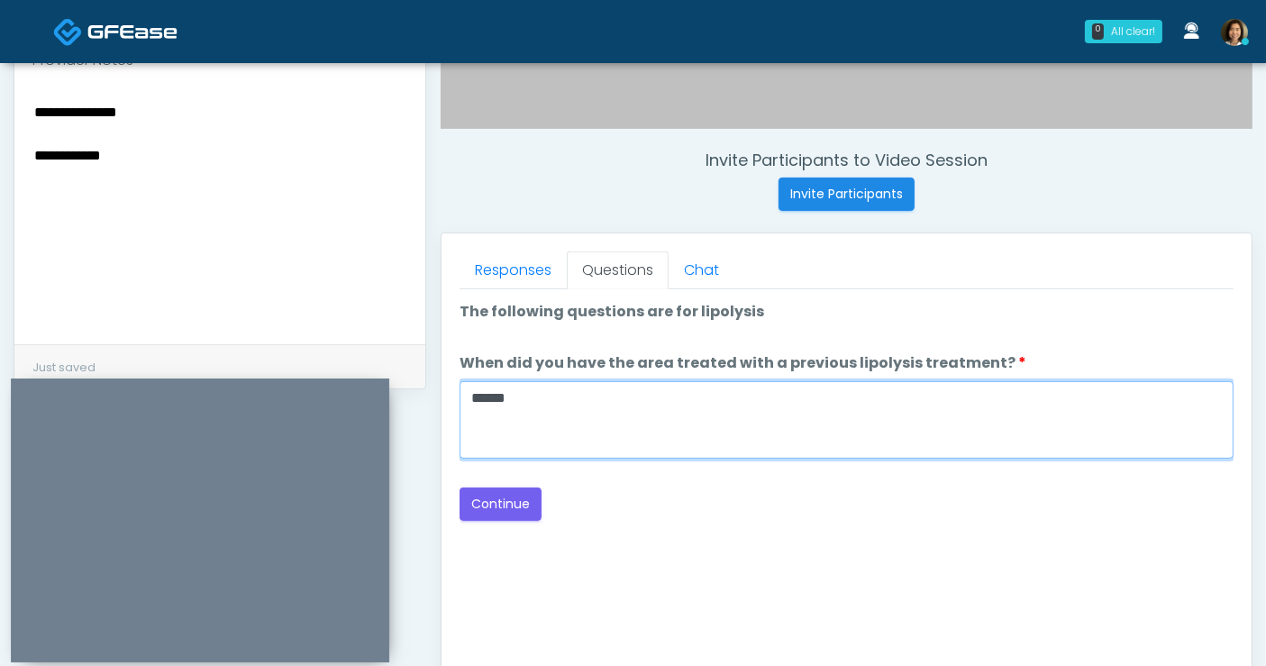
scroll to position [669, 0]
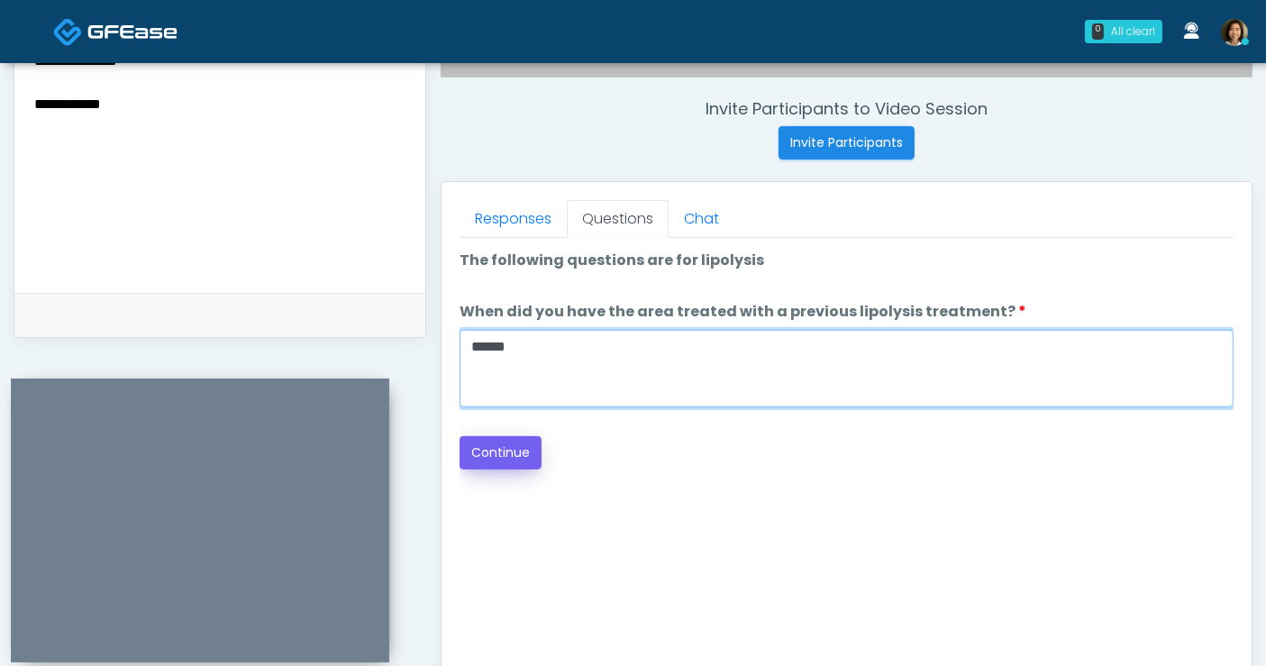
type textarea "*****"
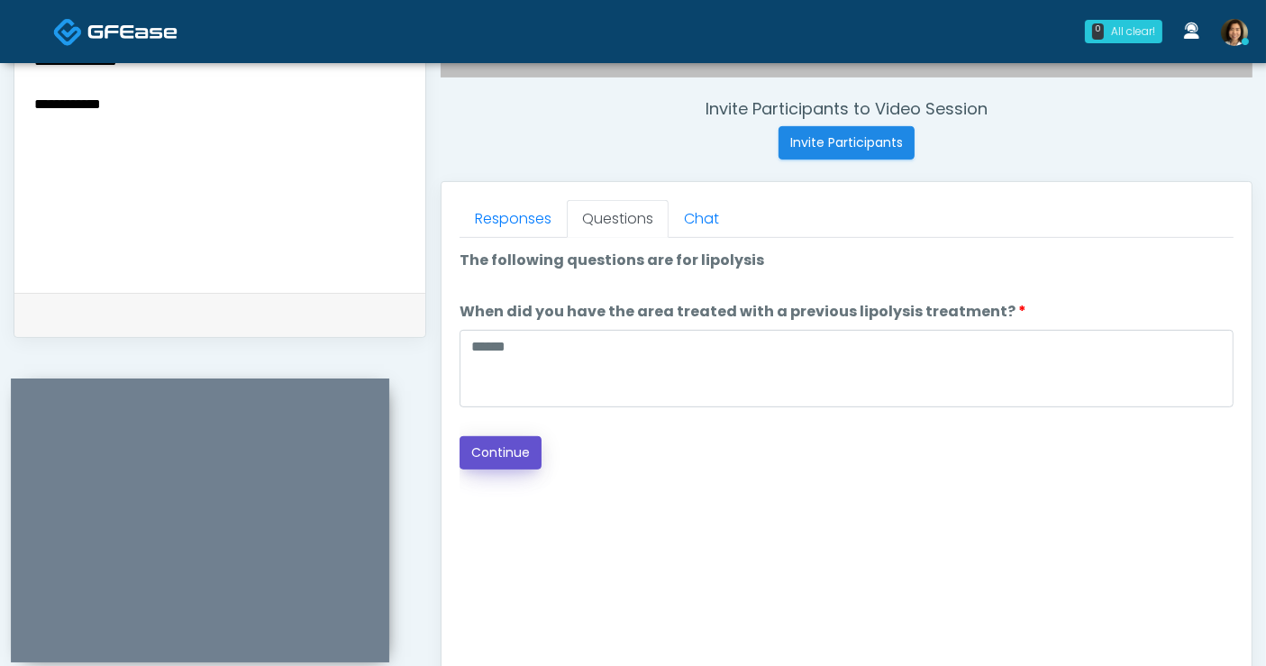
click at [485, 444] on button "Continue" at bounding box center [501, 452] width 82 height 33
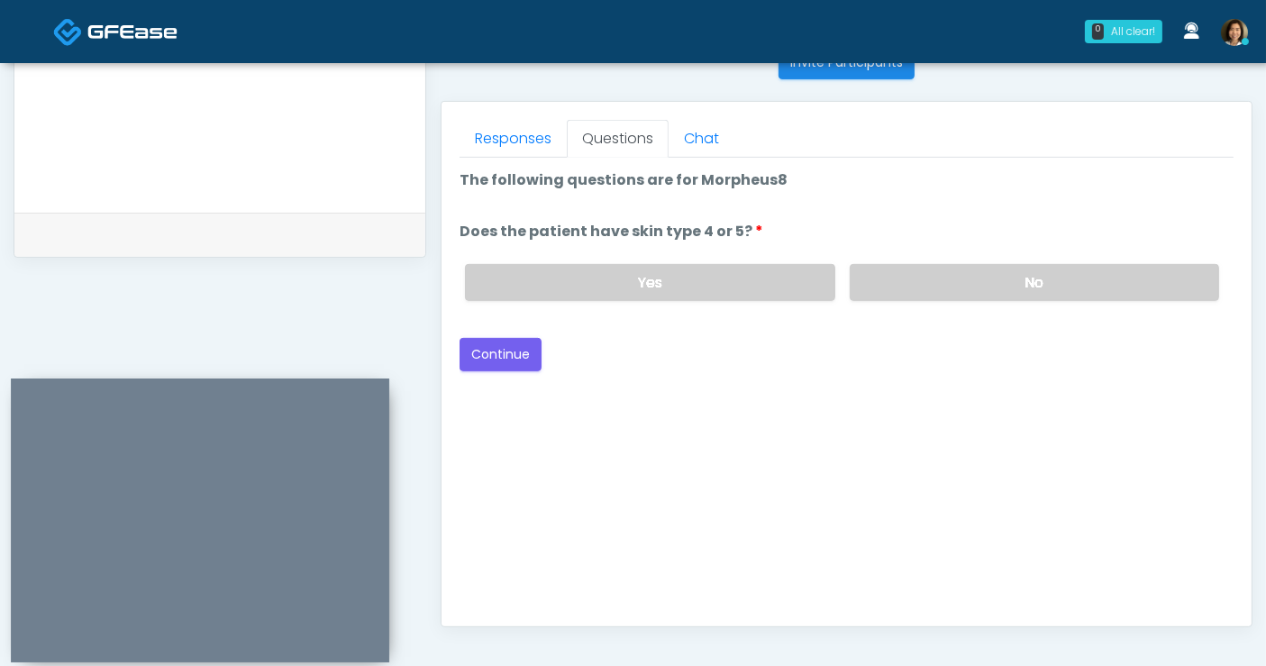
scroll to position [748, 0]
click at [935, 287] on label "No" at bounding box center [1034, 283] width 369 height 37
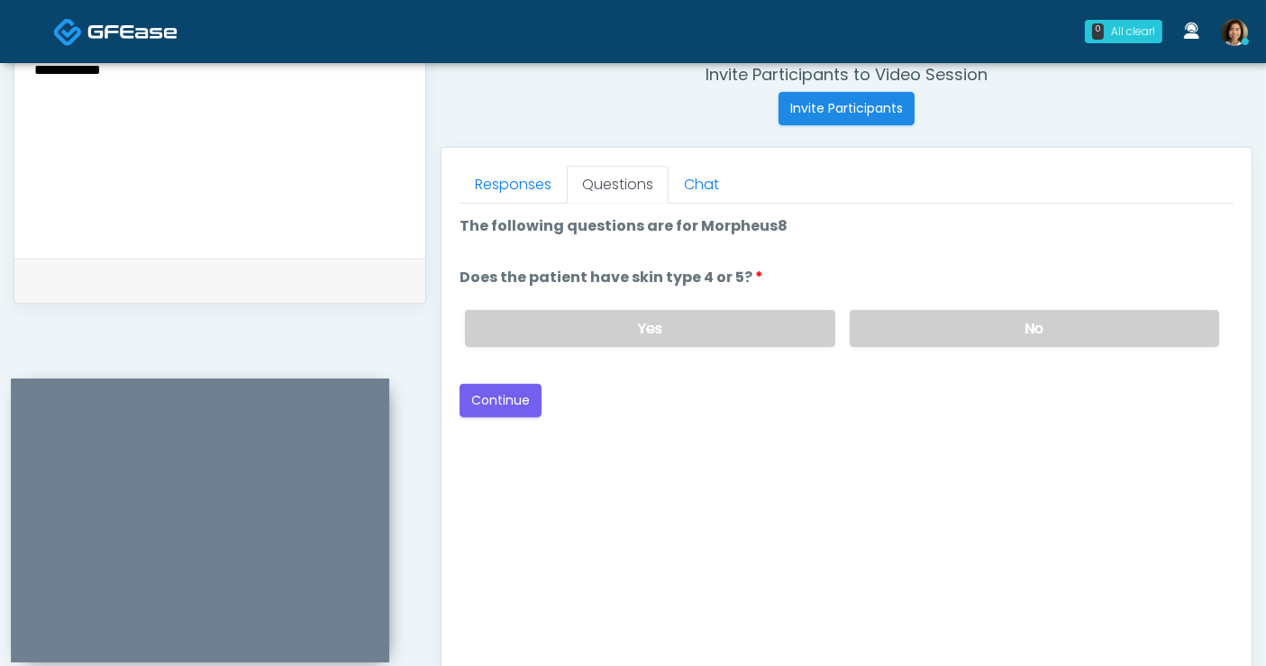
scroll to position [696, 0]
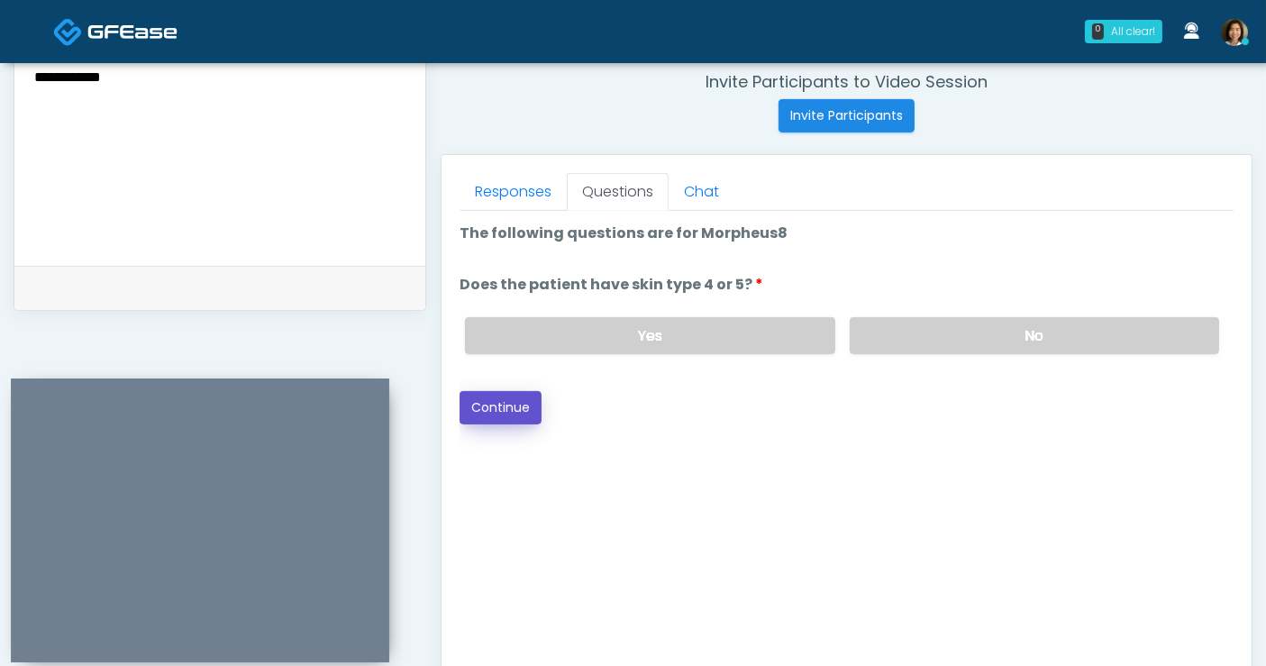
click at [492, 403] on button "Continue" at bounding box center [501, 407] width 82 height 33
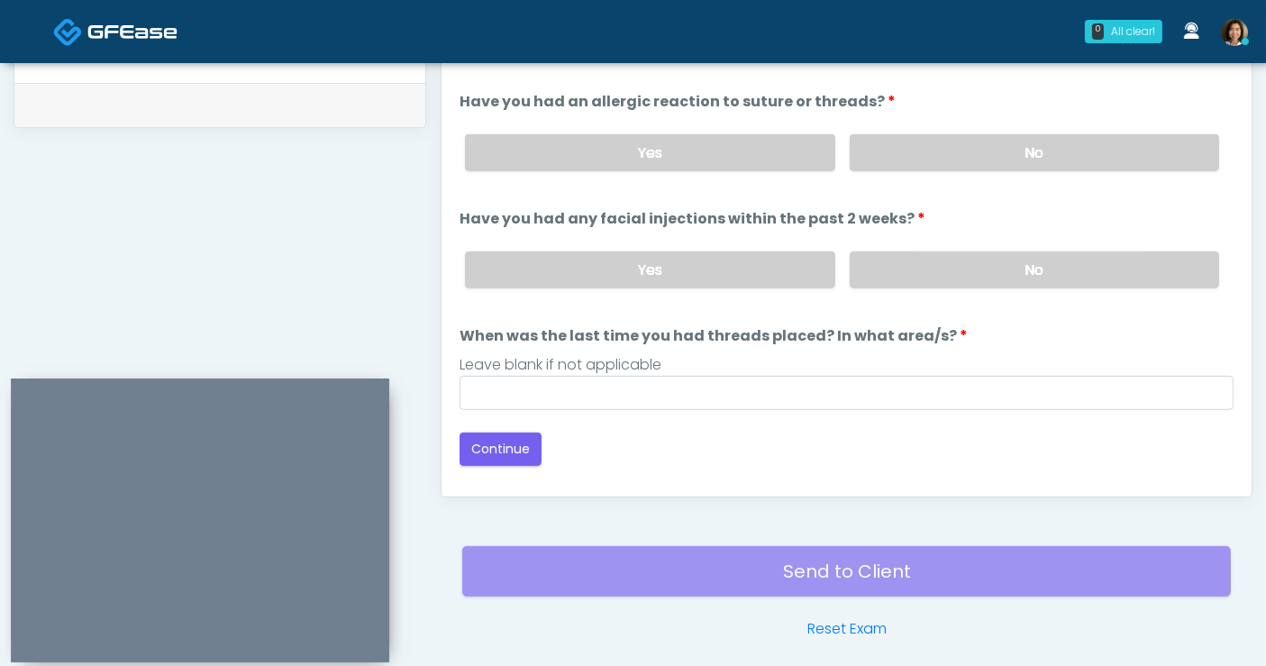
scroll to position [848, 0]
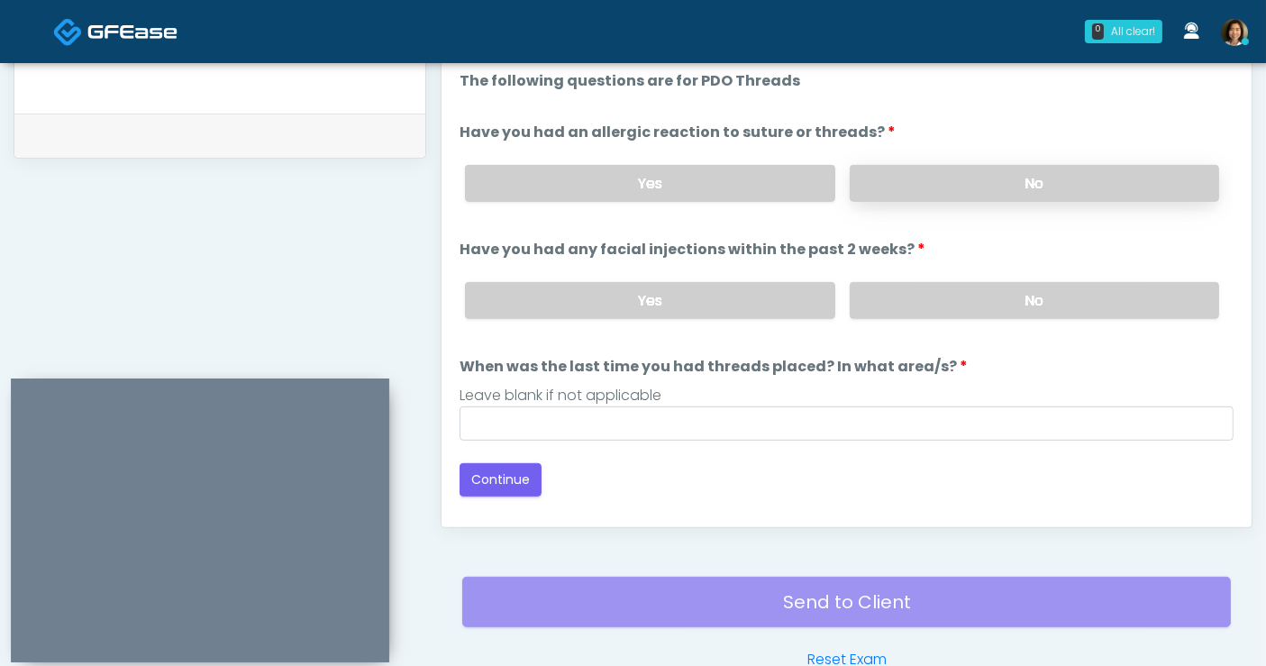
click at [1035, 196] on label "No" at bounding box center [1034, 183] width 369 height 37
click at [1026, 302] on label "No" at bounding box center [1034, 300] width 369 height 37
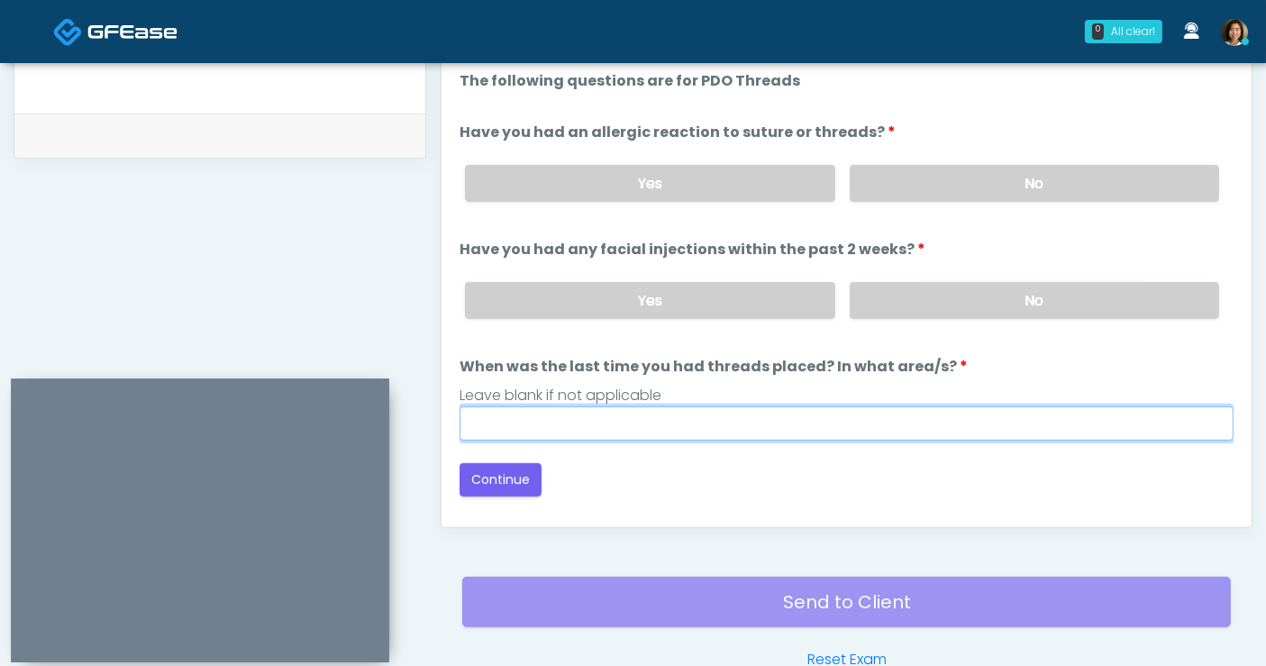
click at [584, 419] on input "When was the last time you had threads placed? In what area/s?" at bounding box center [847, 423] width 774 height 34
type input "**********"
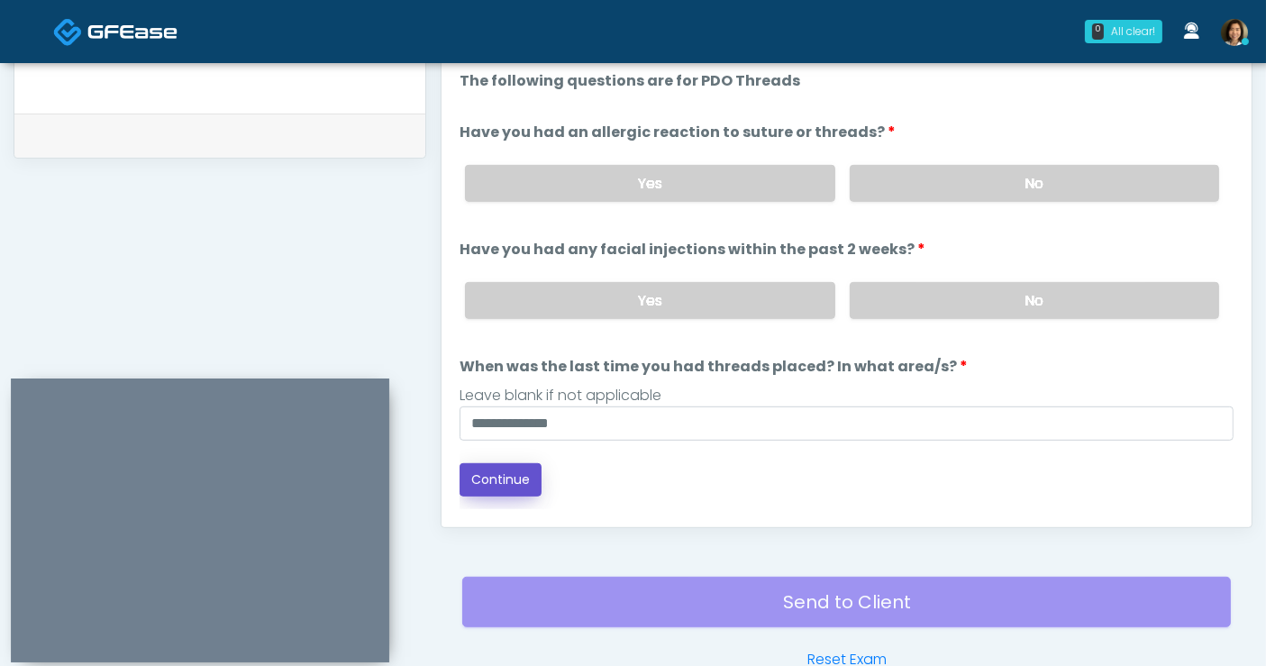
click at [517, 470] on button "Continue" at bounding box center [501, 479] width 82 height 33
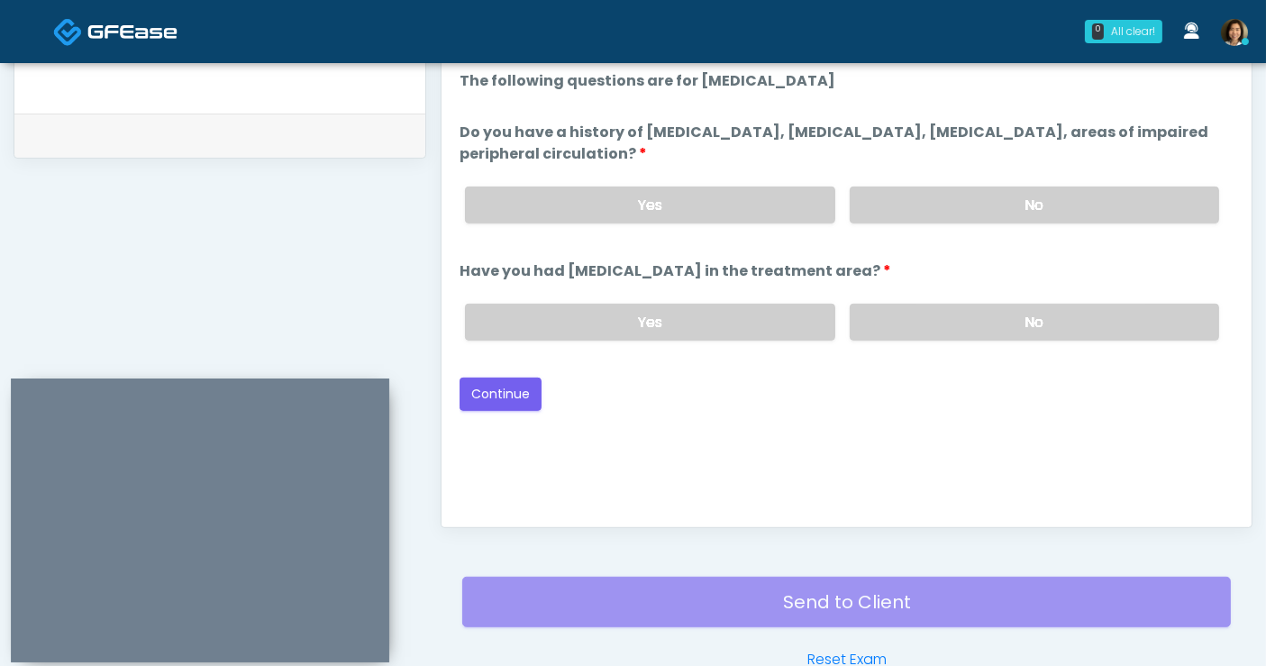
click at [919, 320] on label "No" at bounding box center [1034, 322] width 369 height 37
click at [939, 212] on label "No" at bounding box center [1034, 205] width 369 height 37
click at [509, 391] on button "Continue" at bounding box center [501, 394] width 82 height 33
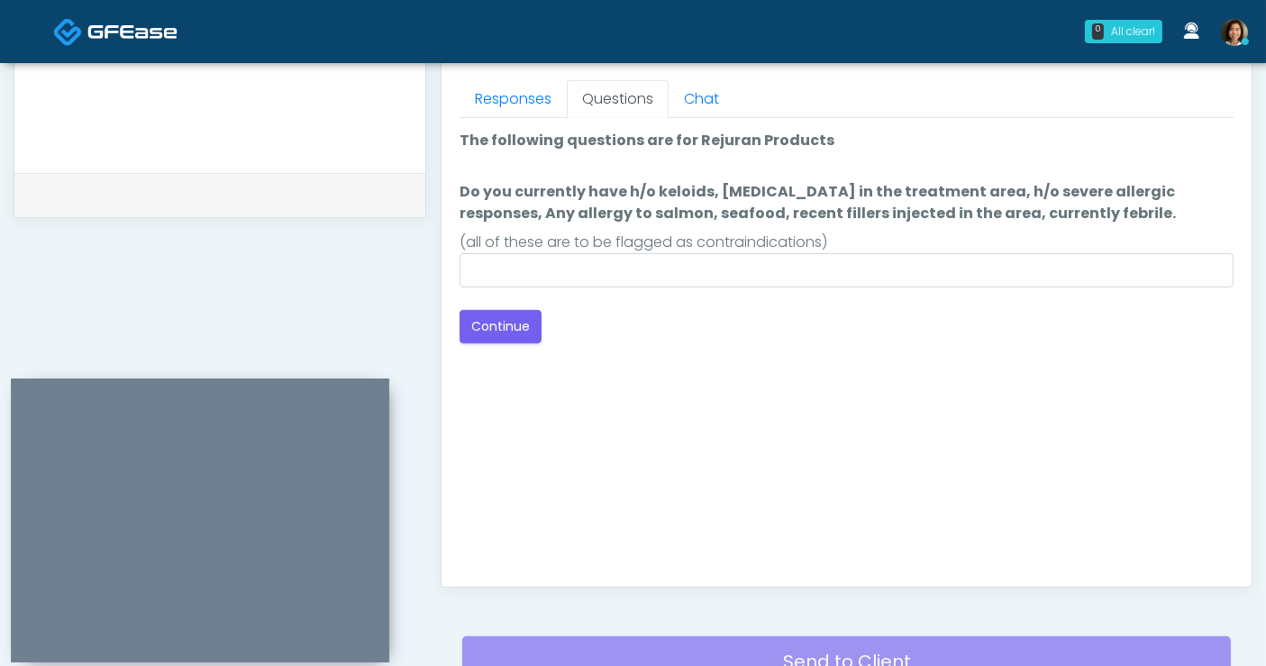
scroll to position [748, 0]
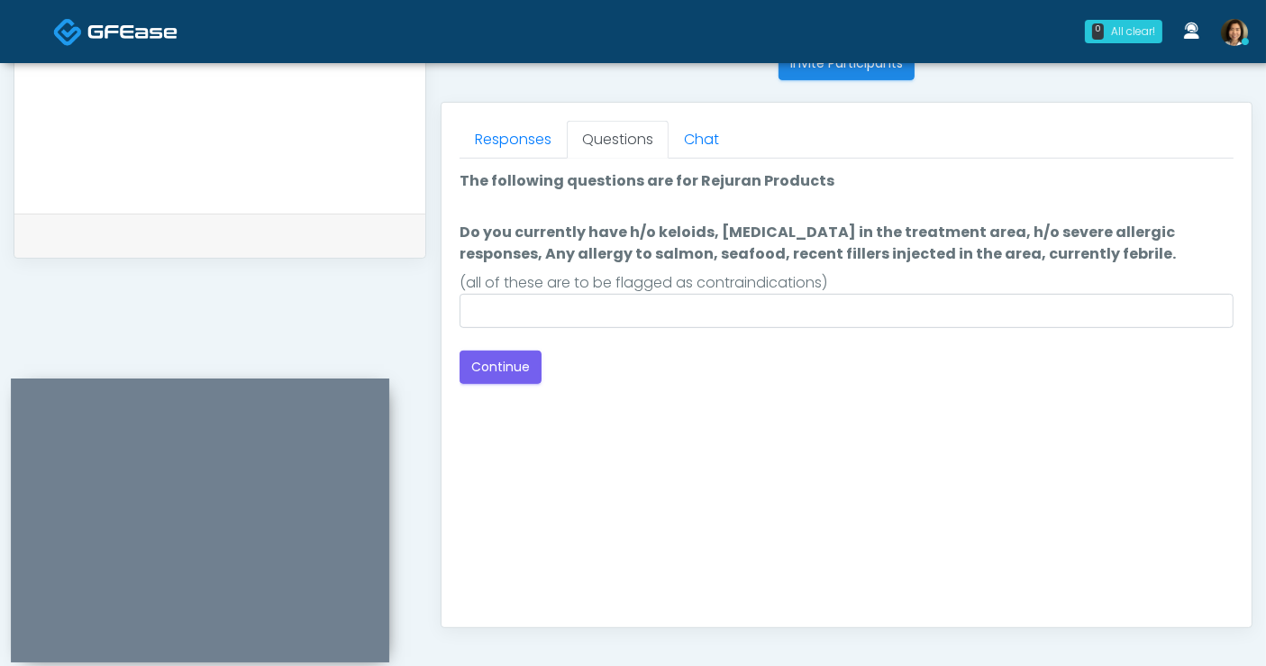
click at [227, 155] on textarea "**********" at bounding box center [219, 79] width 375 height 220
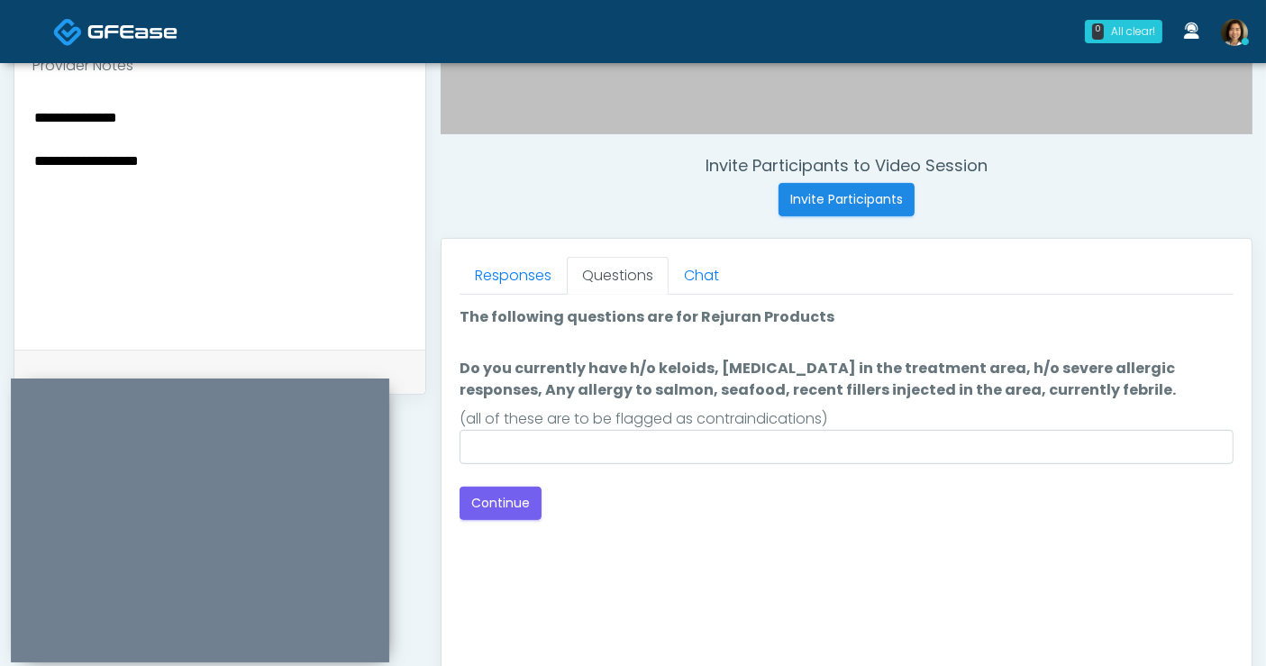
scroll to position [610, 0]
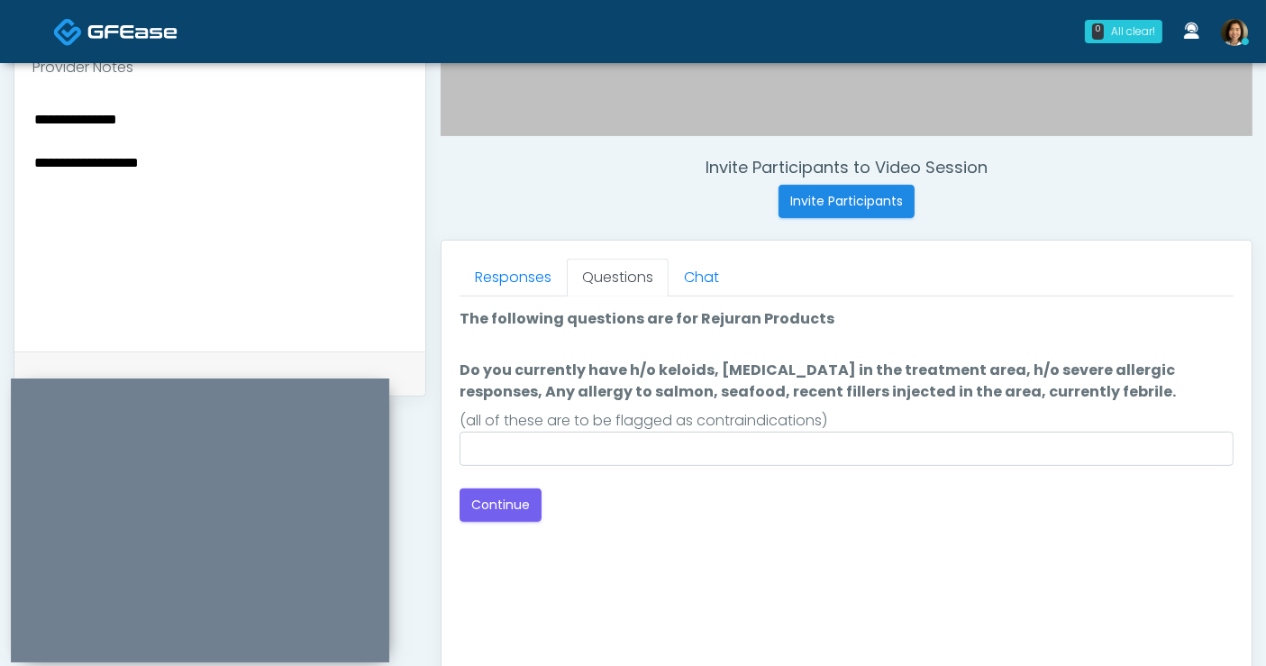
type textarea "**********"
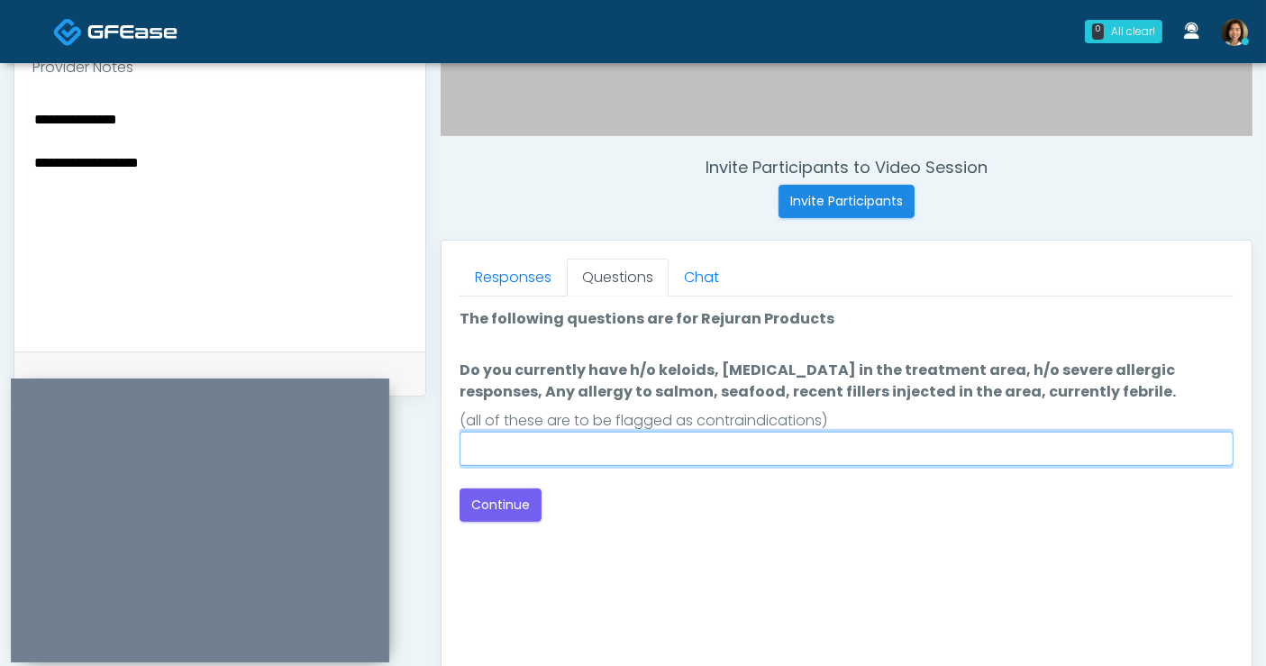
click at [721, 450] on input "Do you currently have h/o keloids, [MEDICAL_DATA] in the treatment area, h/o se…" at bounding box center [847, 449] width 774 height 34
type input "**"
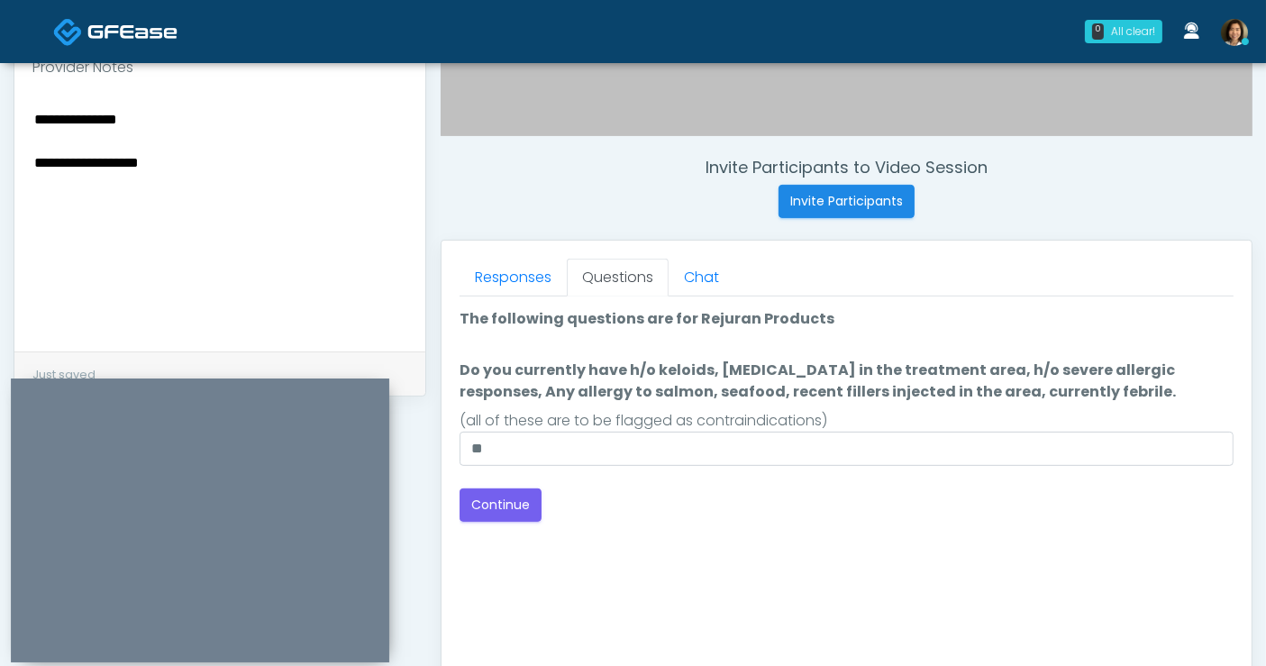
click at [871, 549] on div "Good Faith Exam Script Good Faith Exam Script INTRODUCTION Hello, my name is un…" at bounding box center [847, 521] width 774 height 451
click at [870, 544] on div "Good Faith Exam Script Good Faith Exam Script INTRODUCTION Hello, my name is un…" at bounding box center [847, 521] width 774 height 451
click at [507, 505] on button "Continue" at bounding box center [501, 504] width 82 height 33
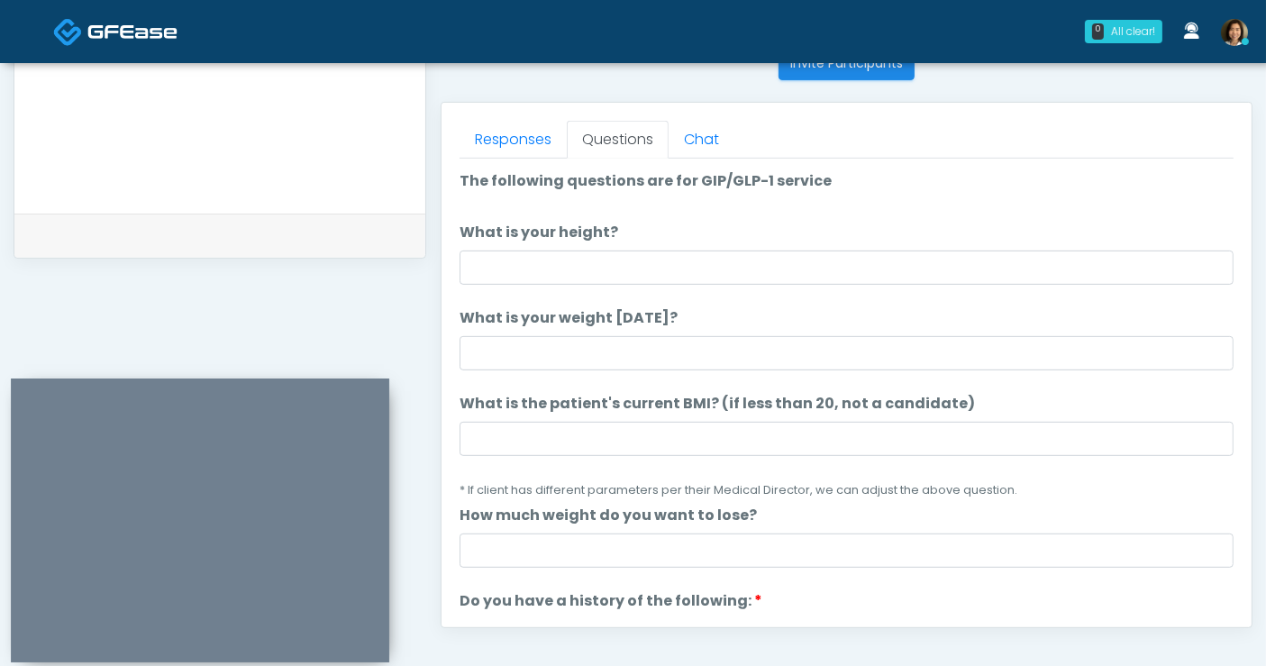
scroll to position [648, 0]
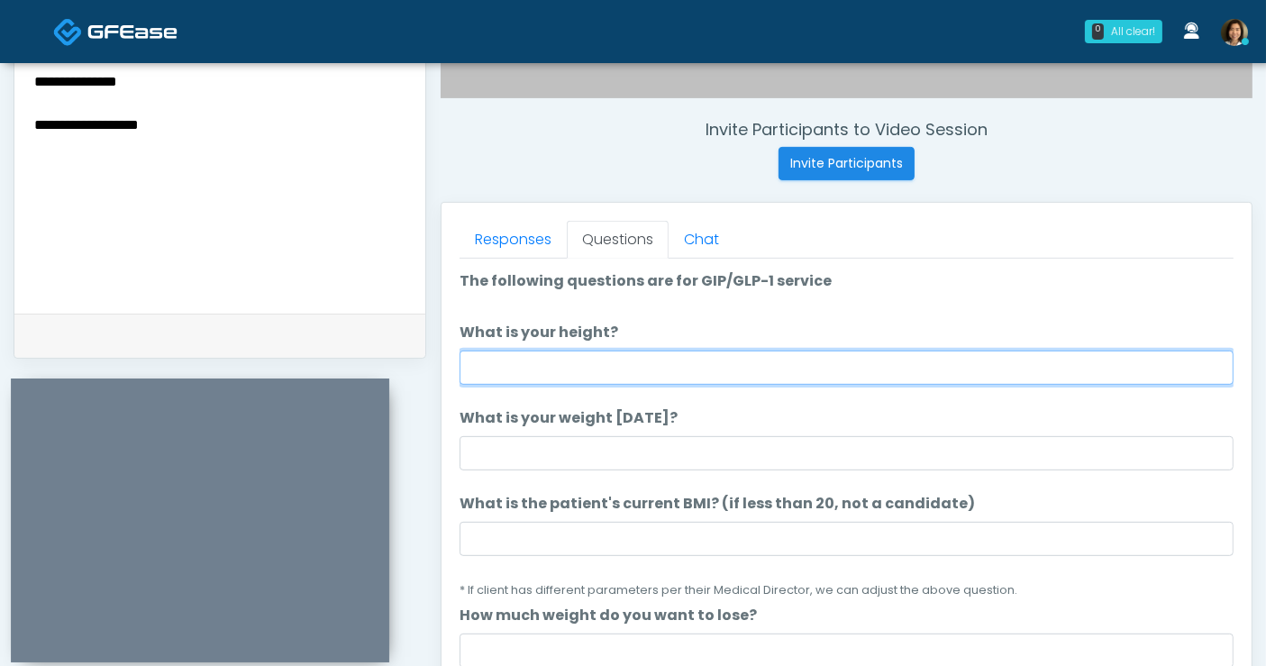
click at [566, 359] on input "What is your height?" at bounding box center [847, 368] width 774 height 34
type input "***"
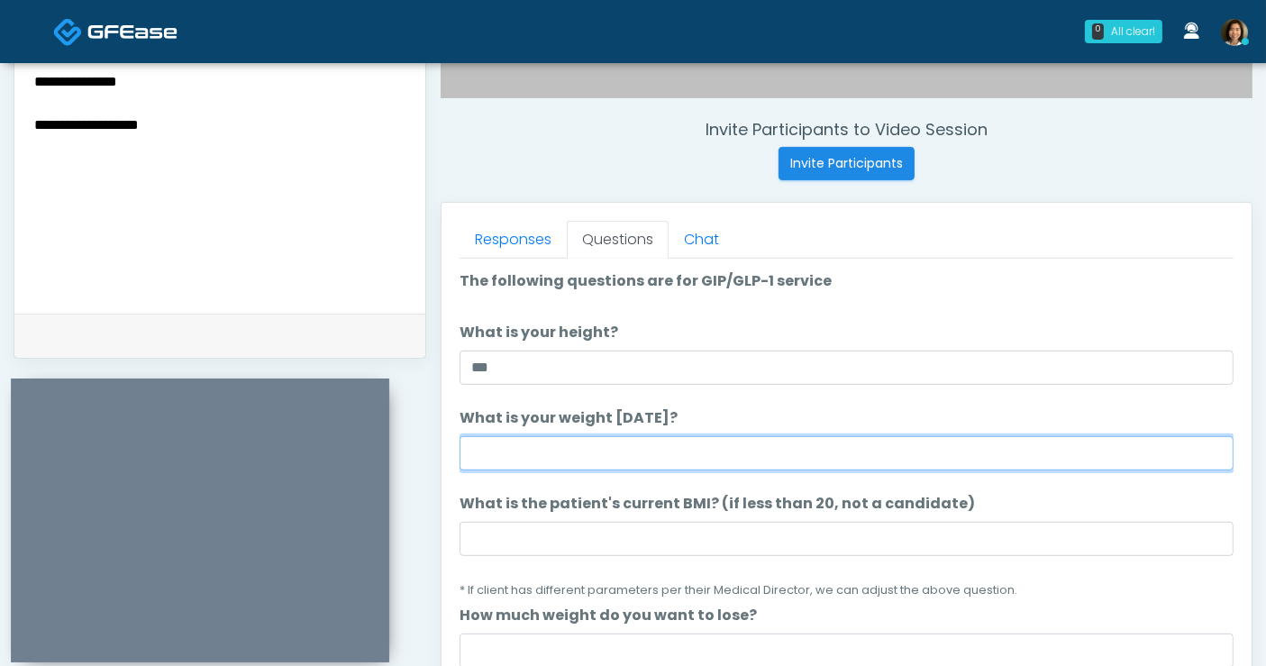
click at [498, 451] on input "What is your weight [DATE]?" at bounding box center [847, 453] width 774 height 34
type input "***"
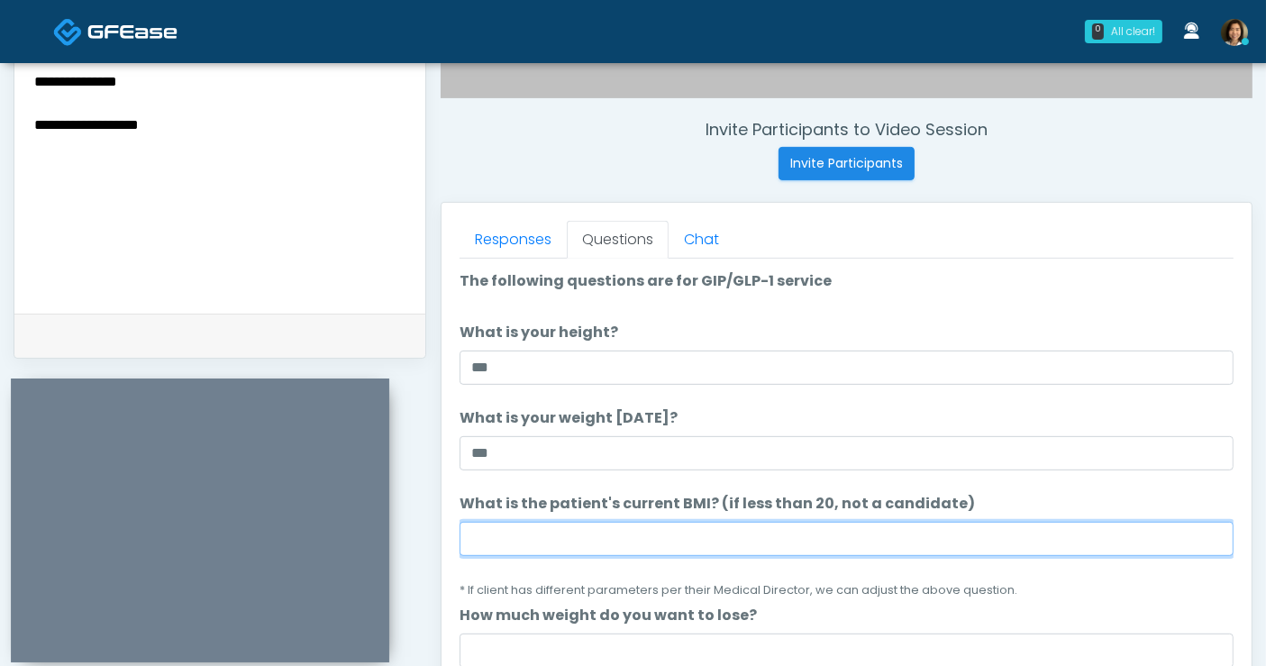
click at [615, 533] on input "What is the patient's current BMI? (if less than 20, not a candidate)" at bounding box center [847, 539] width 774 height 34
type input "****"
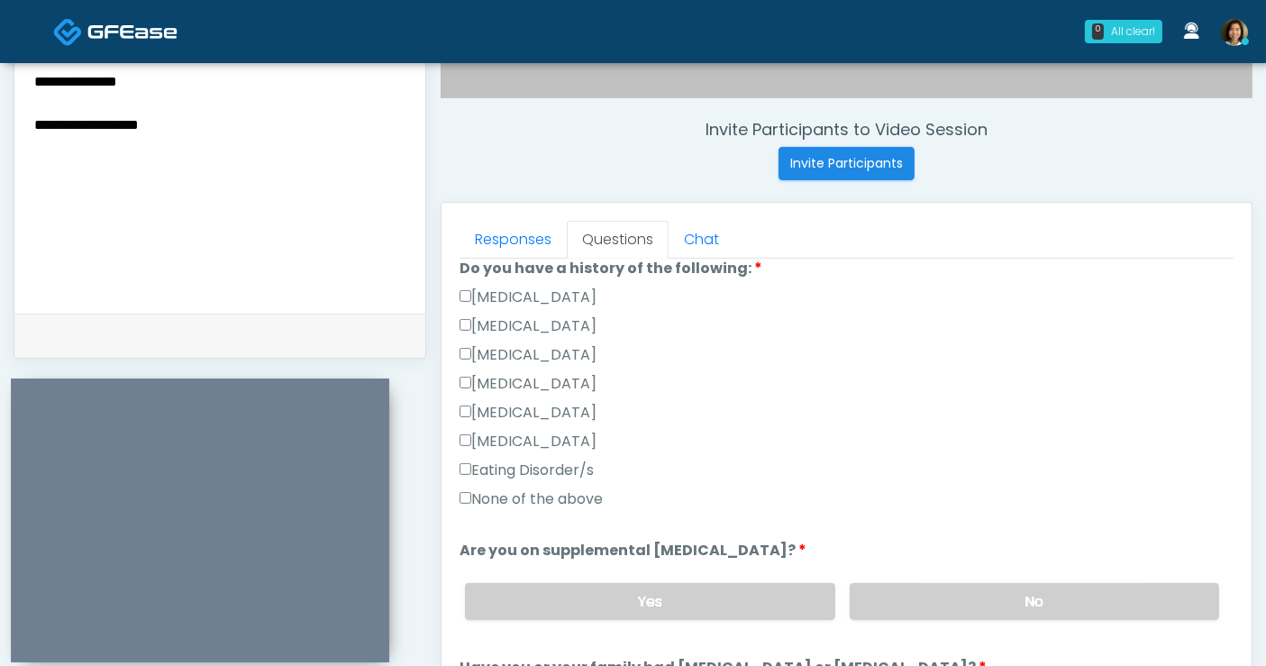
scroll to position [435, 0]
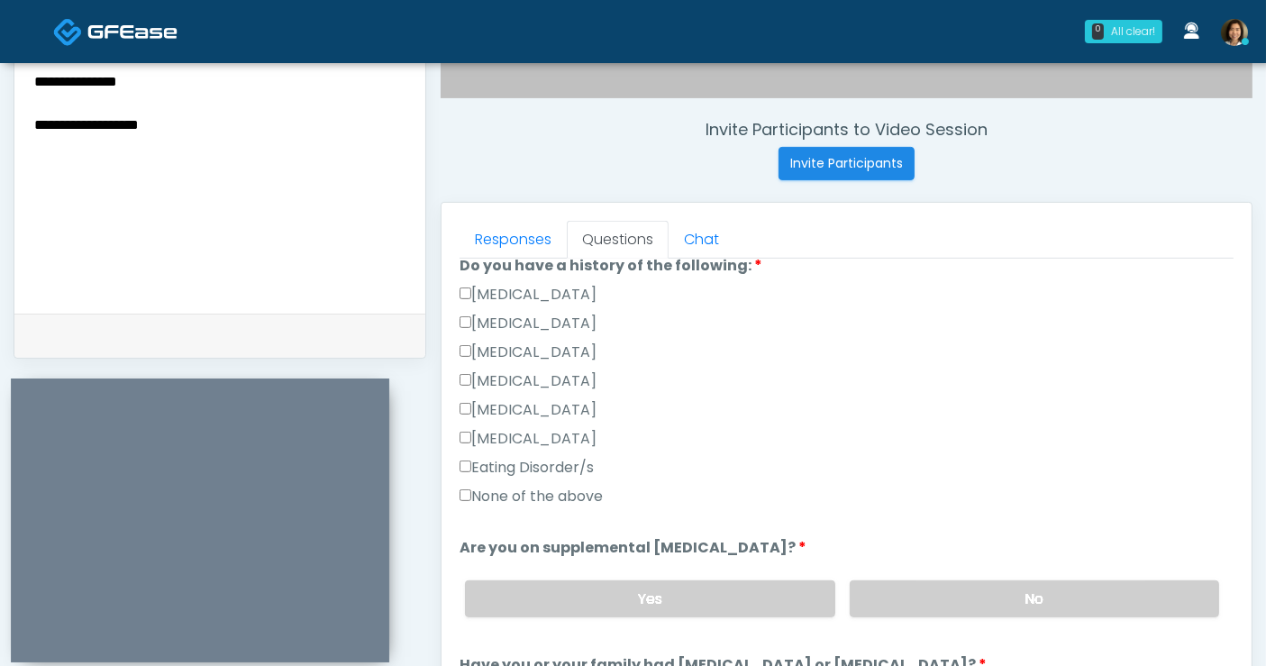
click at [523, 493] on label "None of the above" at bounding box center [531, 497] width 143 height 22
click at [973, 588] on label "No" at bounding box center [1034, 598] width 369 height 37
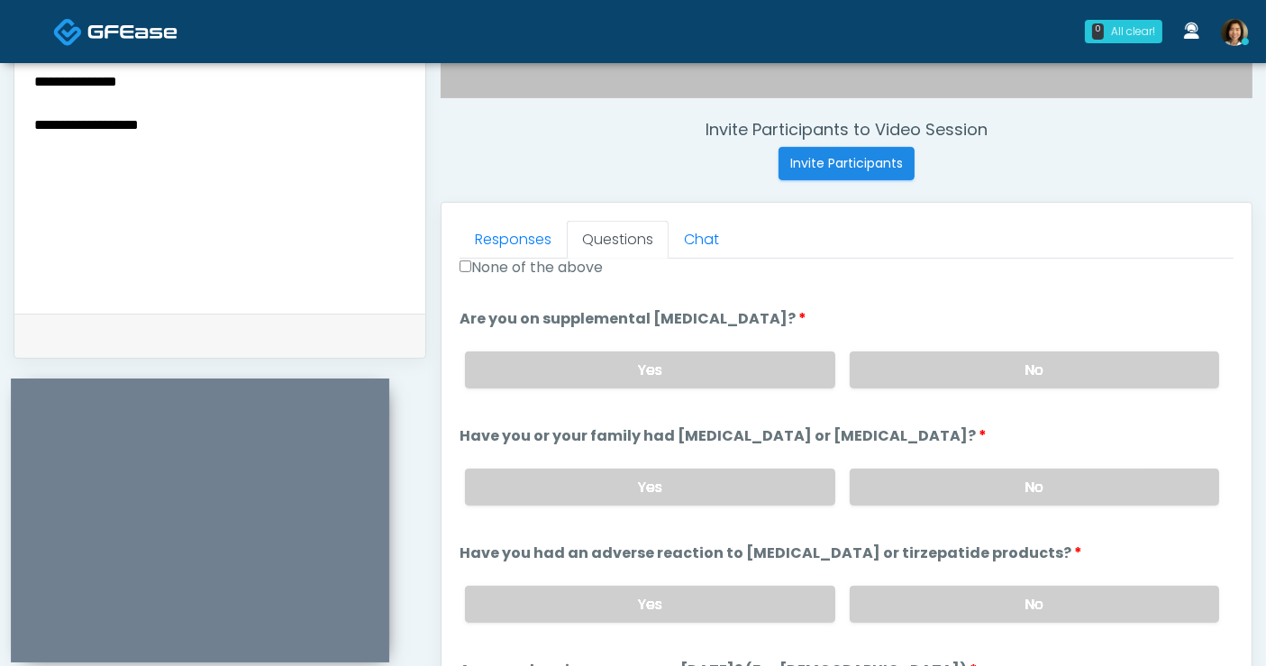
scroll to position [688, 0]
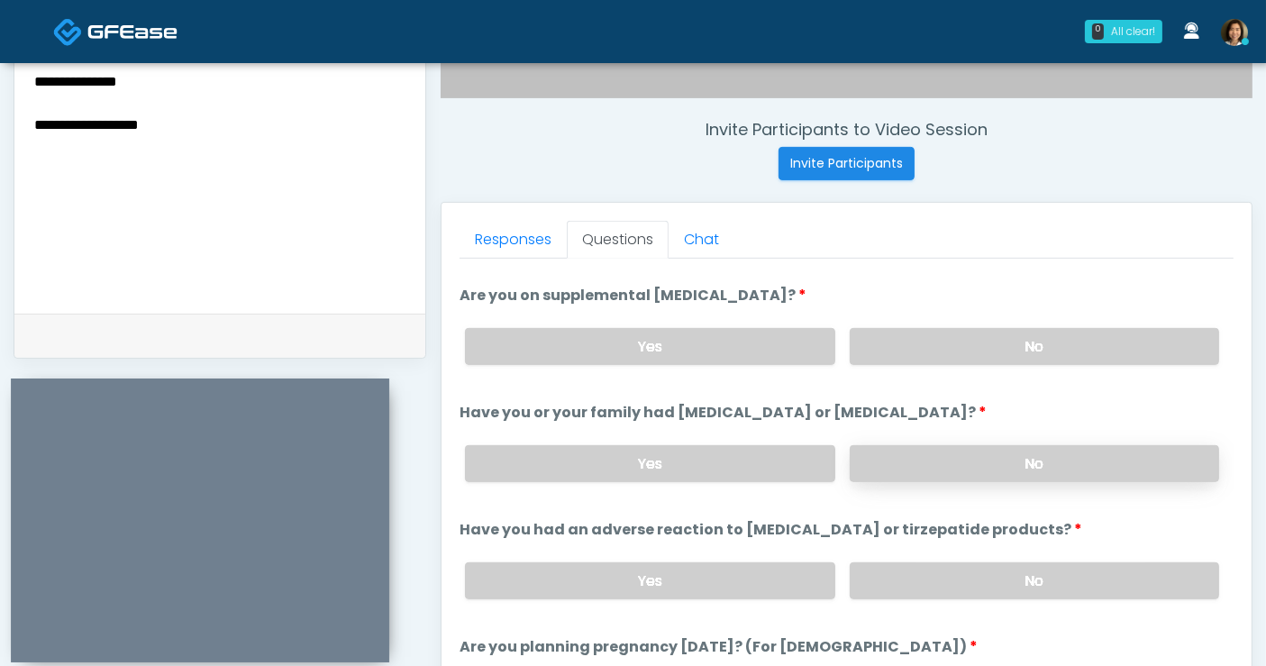
click at [1084, 460] on label "No" at bounding box center [1034, 463] width 369 height 37
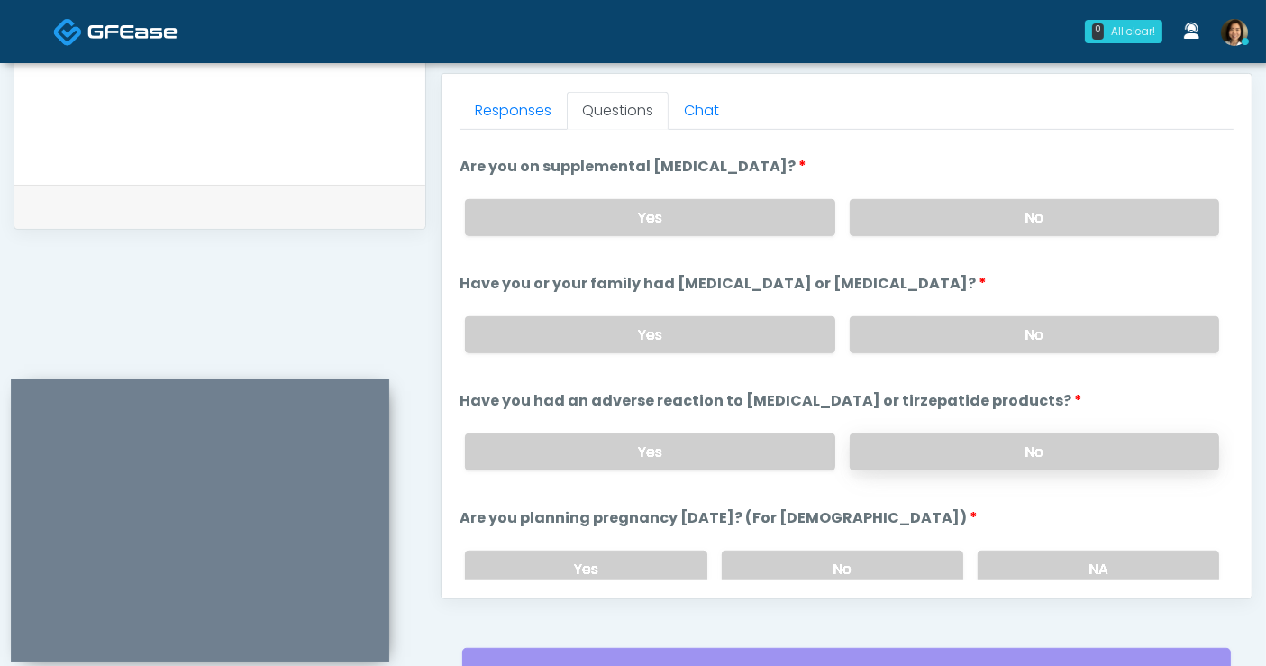
click at [1087, 449] on label "No" at bounding box center [1034, 451] width 369 height 37
drag, startPoint x: 1055, startPoint y: 570, endPoint x: 1123, endPoint y: 505, distance: 94.3
click at [1056, 570] on label "NA" at bounding box center [1099, 569] width 242 height 37
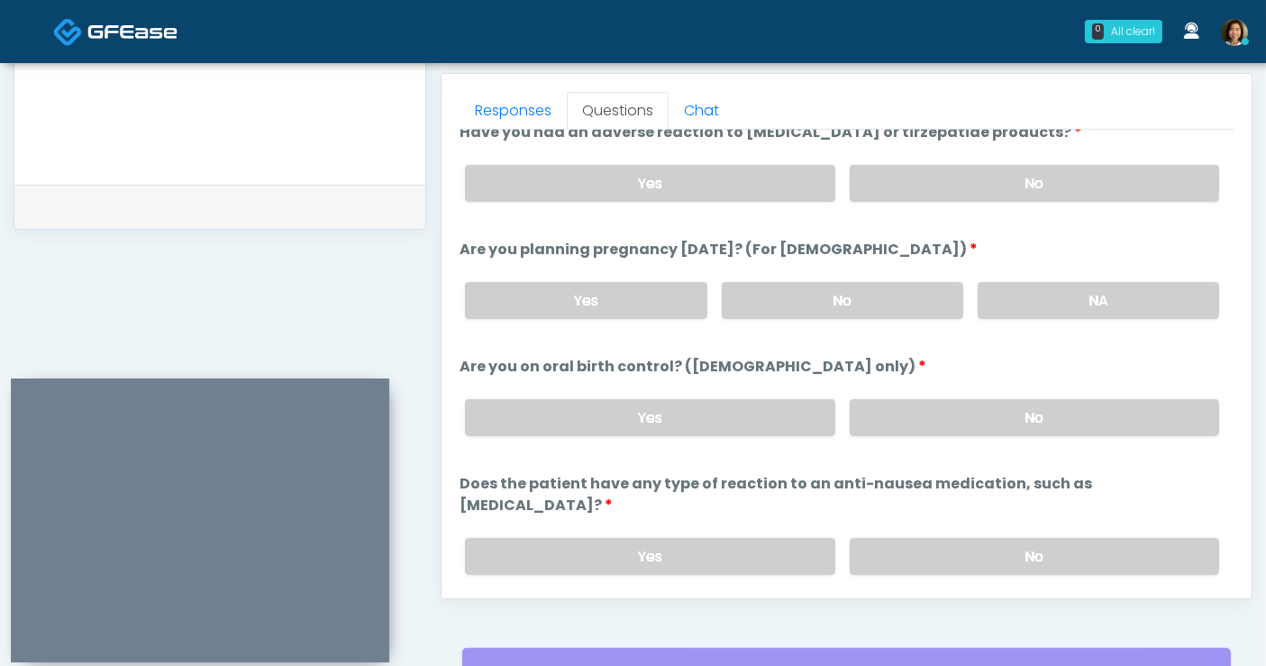
scroll to position [962, 0]
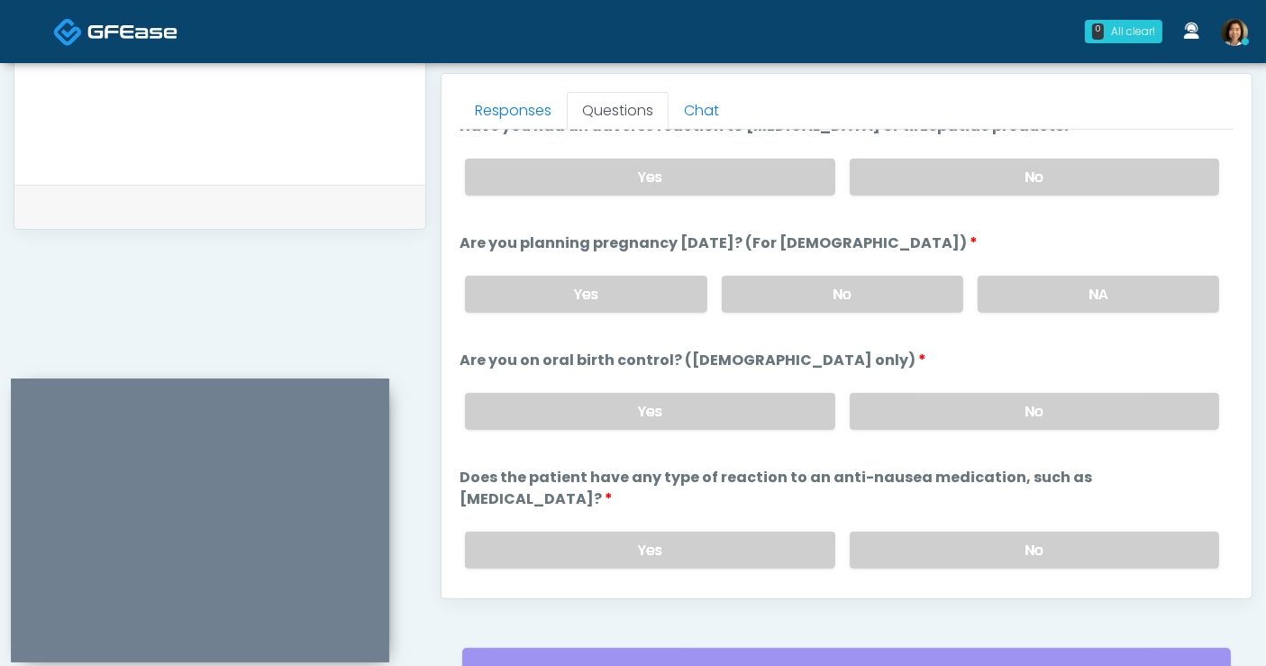
drag, startPoint x: 1082, startPoint y: 412, endPoint x: 1072, endPoint y: 500, distance: 88.9
click at [1082, 415] on label "No" at bounding box center [1034, 411] width 369 height 37
click at [1073, 532] on label "No" at bounding box center [1034, 550] width 369 height 37
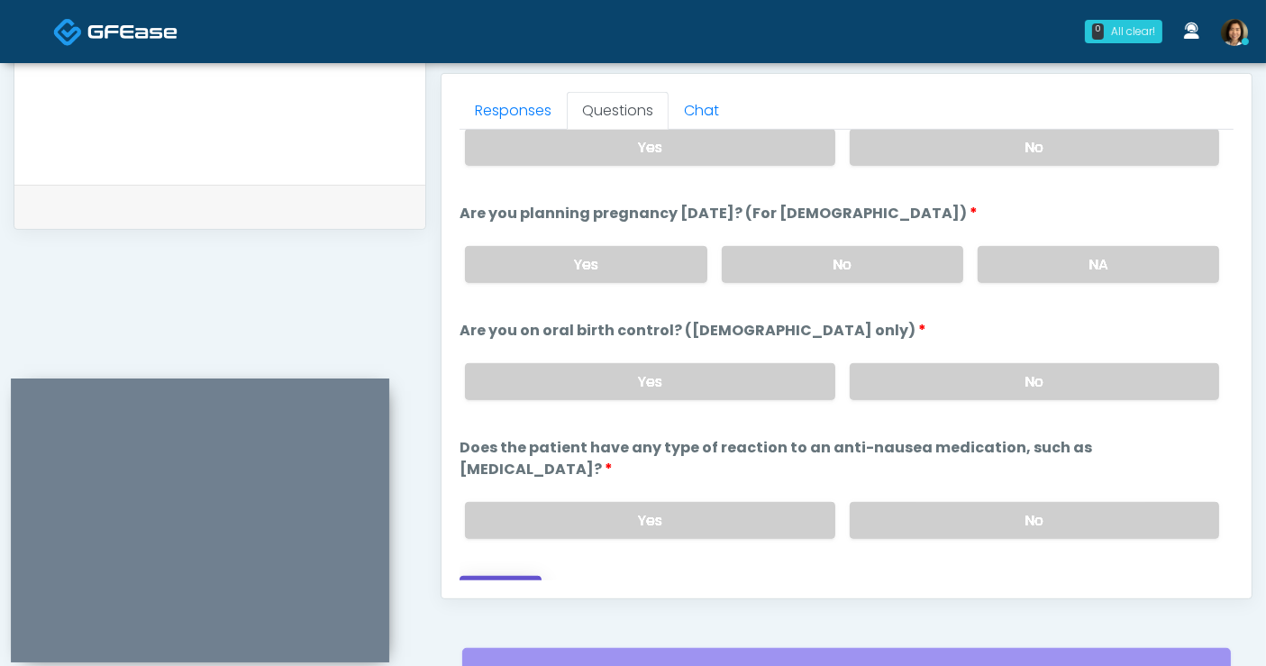
click at [521, 576] on button "Continue" at bounding box center [501, 592] width 82 height 33
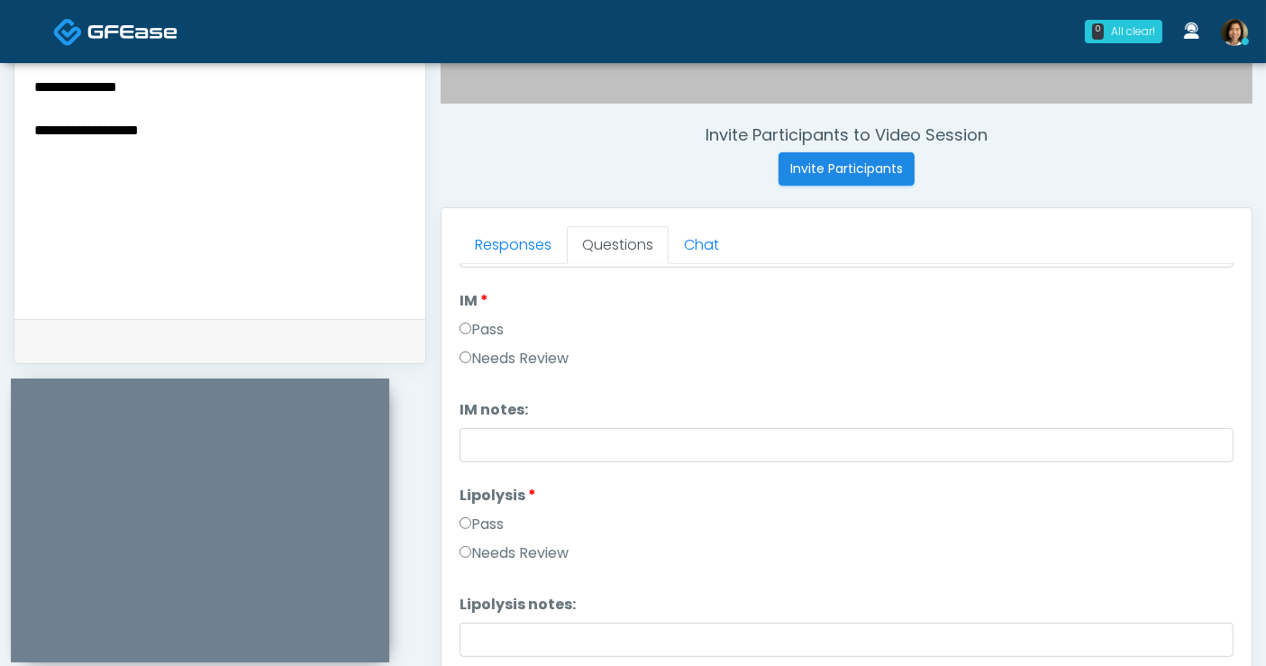
scroll to position [538, 0]
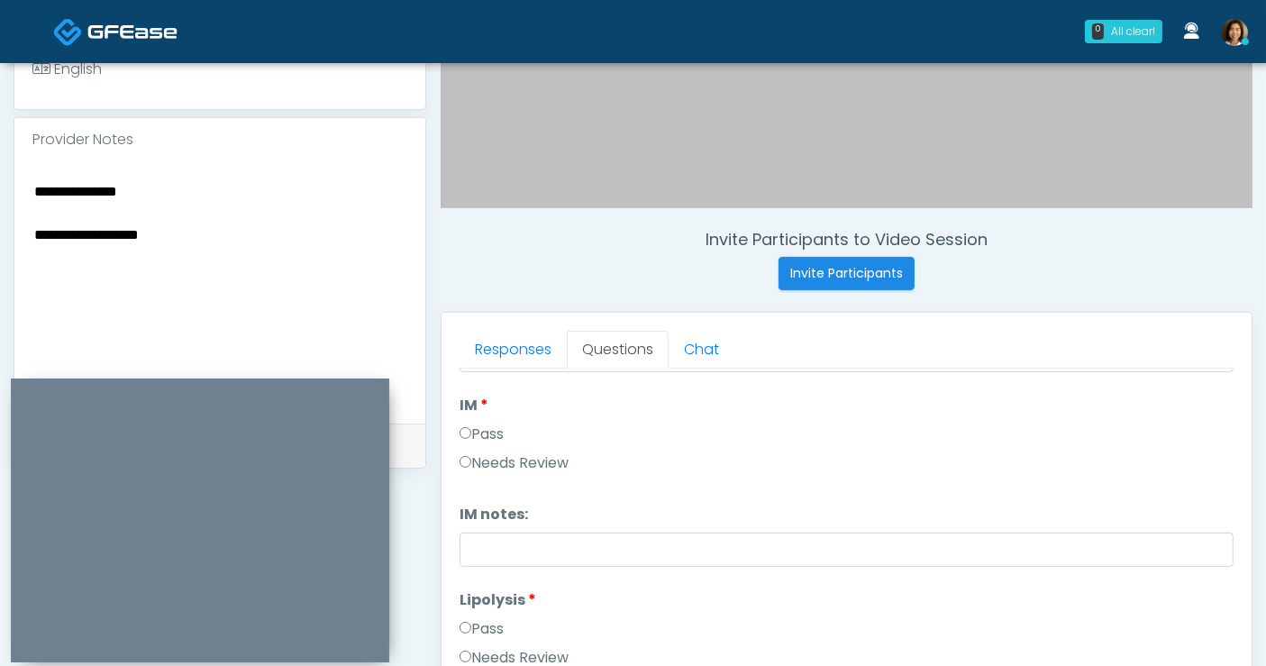
drag, startPoint x: 186, startPoint y: 238, endPoint x: -181, endPoint y: 128, distance: 382.9
click at [0, 128] on html "0 All clear! All clear! [PERSON_NAME] AR AZ CA CO DC [GEOGRAPHIC_DATA] HI MD MI…" at bounding box center [633, 271] width 1266 height 1618
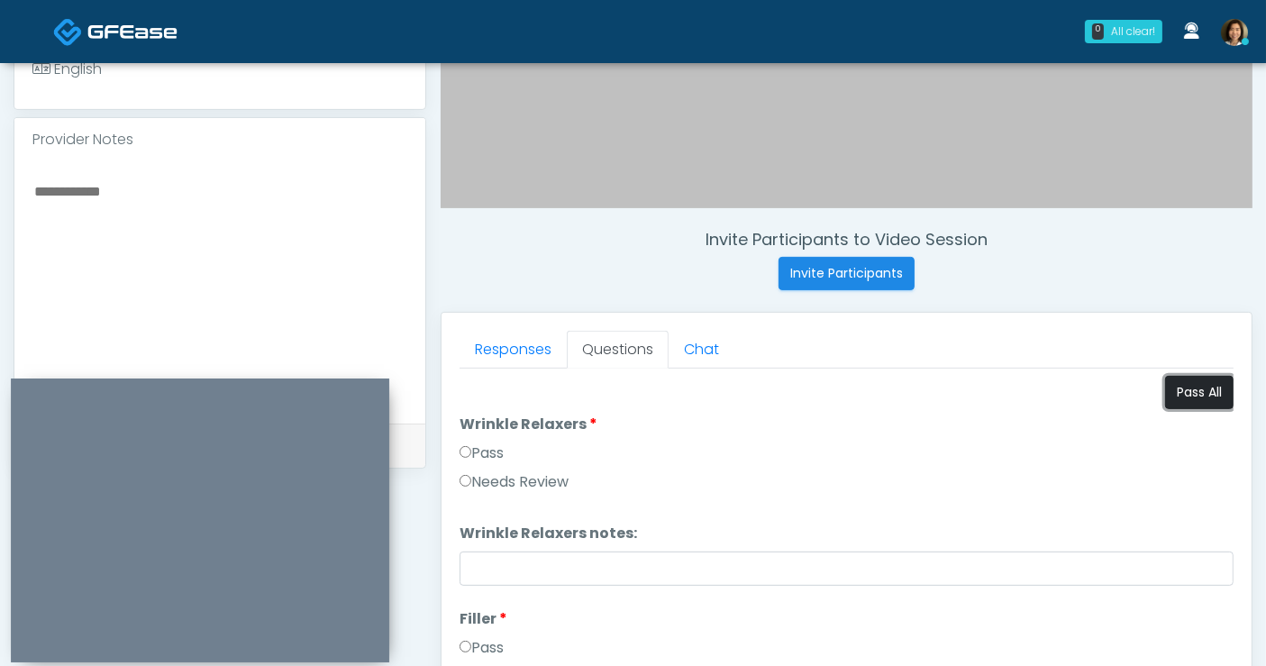
click at [1199, 384] on button "Pass All" at bounding box center [1199, 392] width 68 height 33
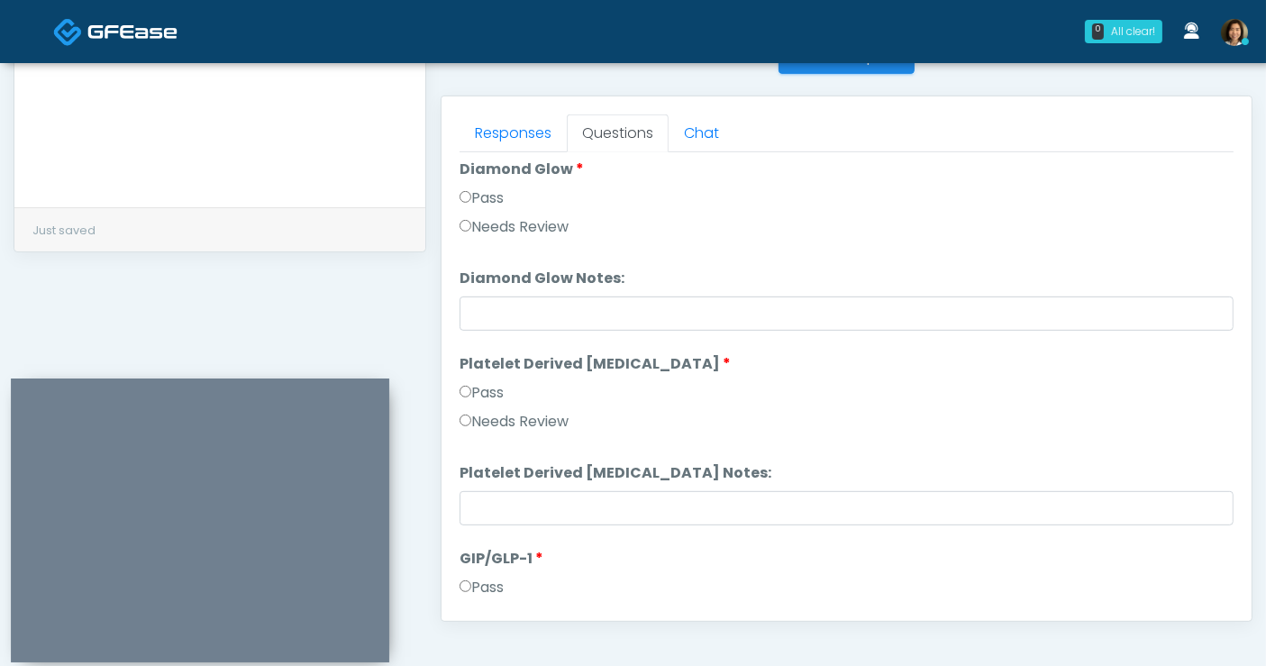
scroll to position [3548, 0]
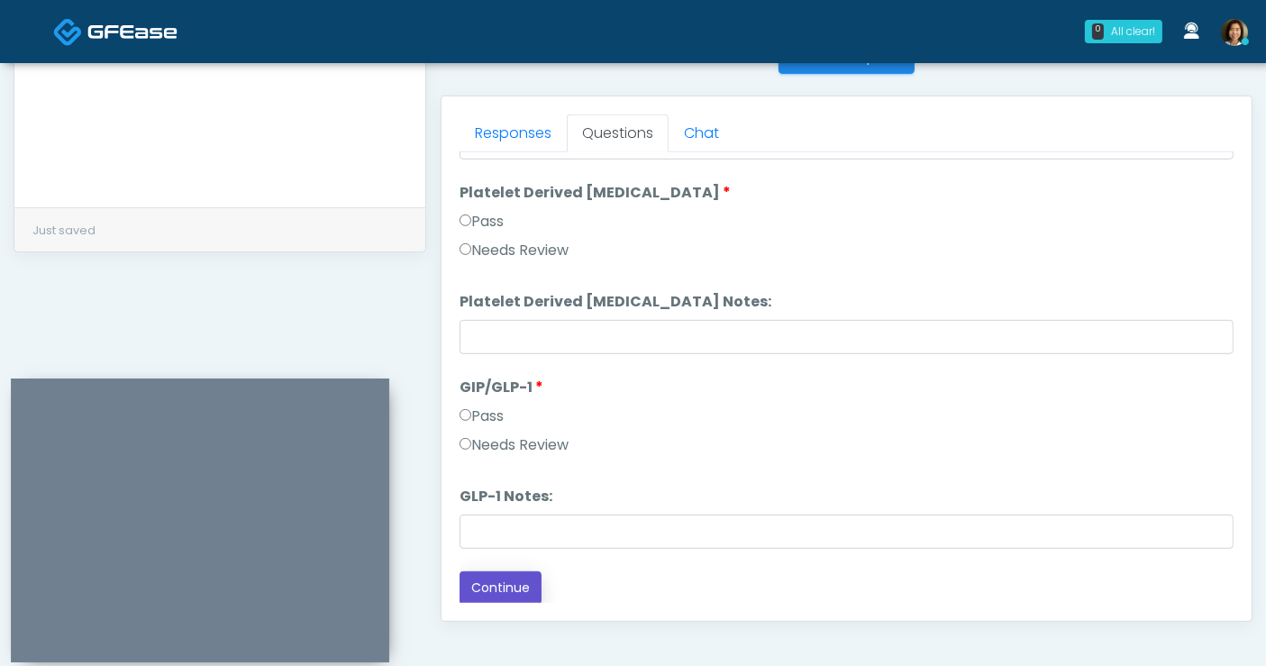
click at [512, 591] on button "Continue" at bounding box center [501, 587] width 82 height 33
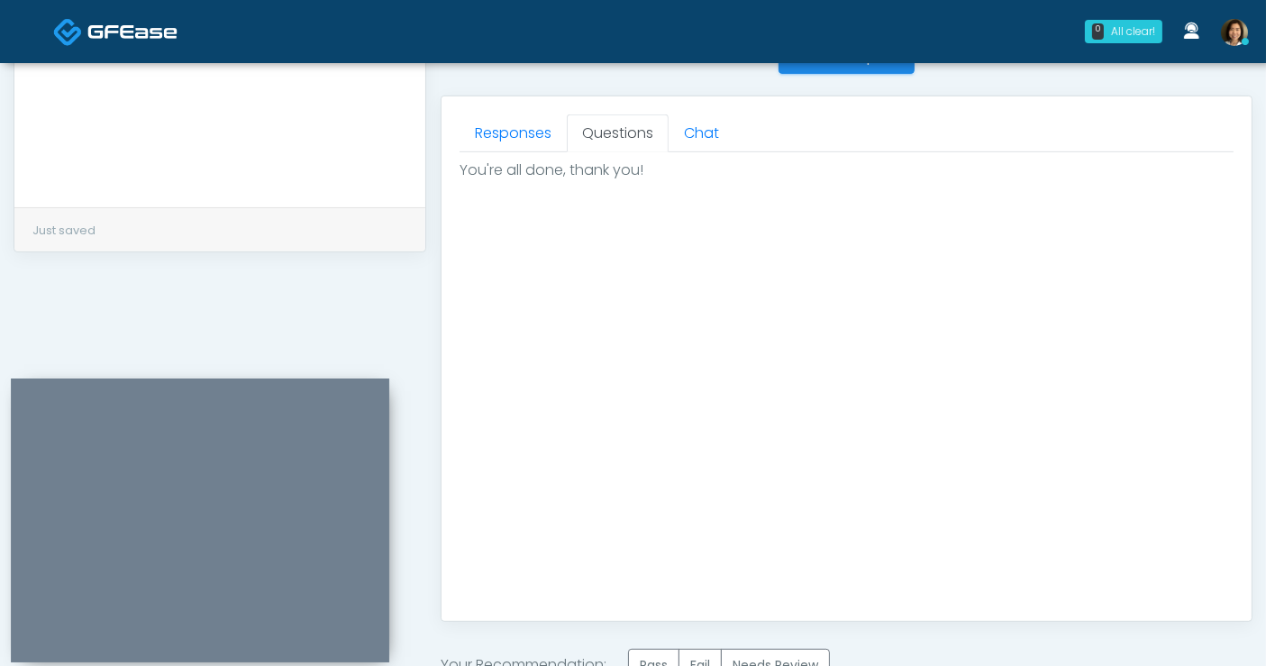
scroll to position [0, 0]
click at [652, 654] on label "Pass" at bounding box center [653, 665] width 51 height 33
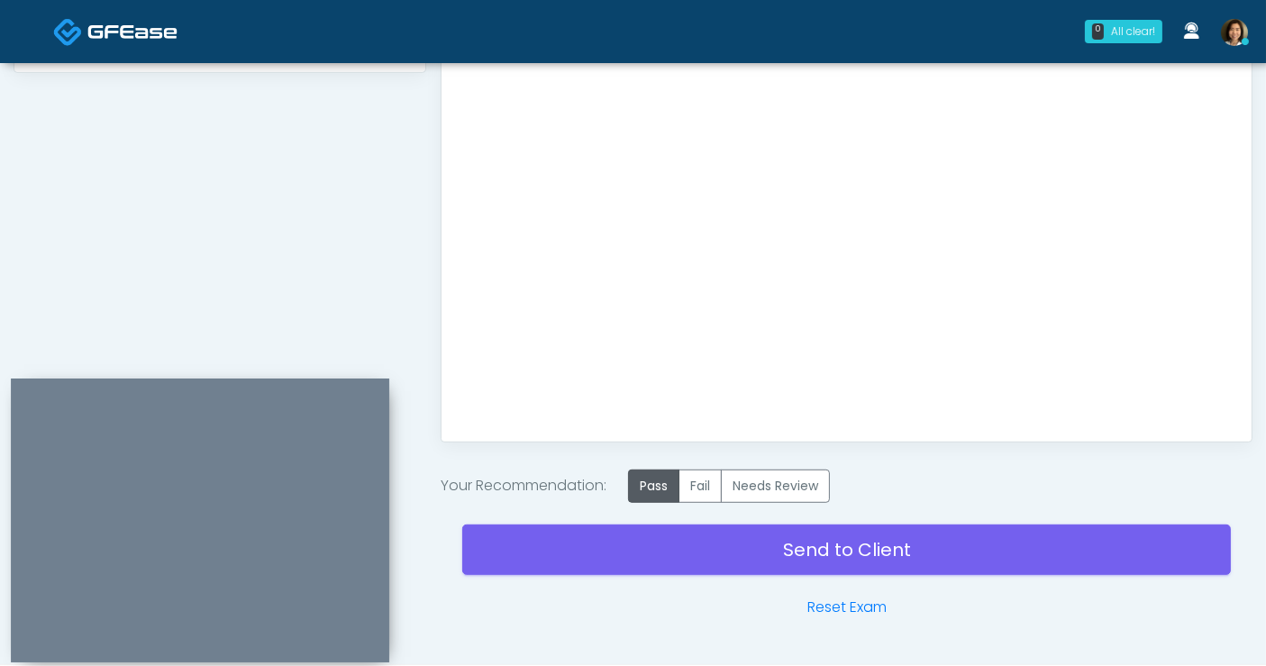
scroll to position [957, 0]
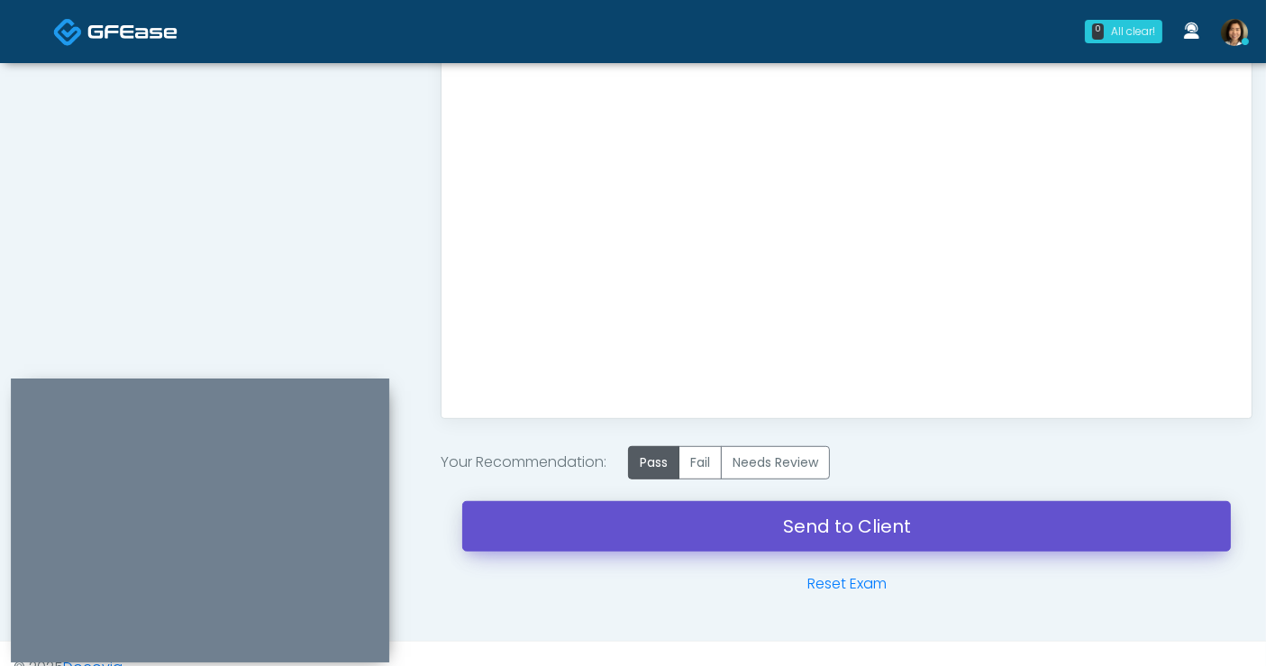
click at [847, 524] on link "Send to Client" at bounding box center [846, 526] width 769 height 50
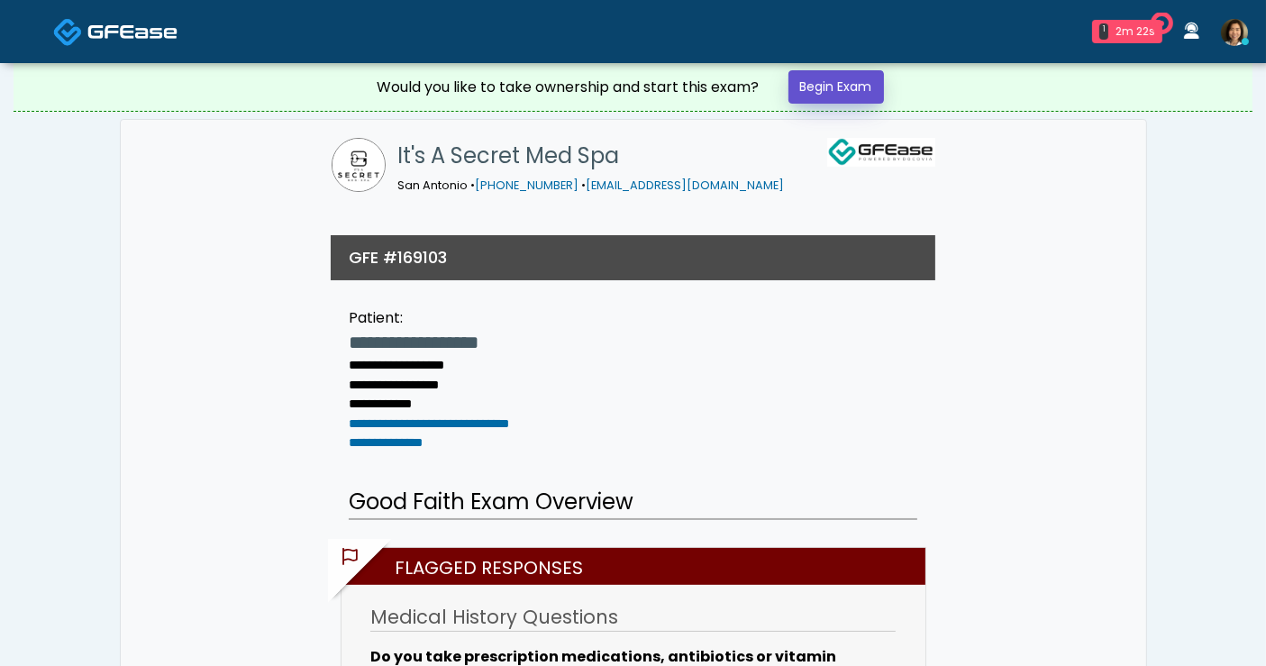
click at [856, 90] on link "Begin Exam" at bounding box center [837, 86] width 96 height 33
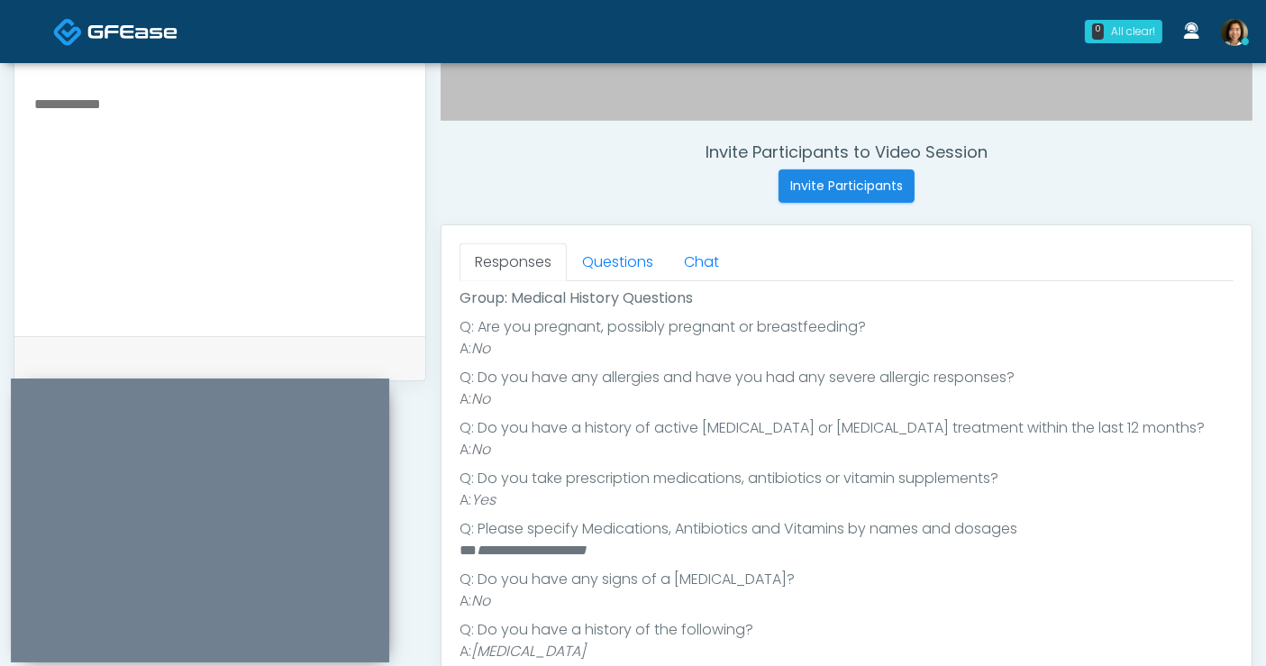
scroll to position [234, 0]
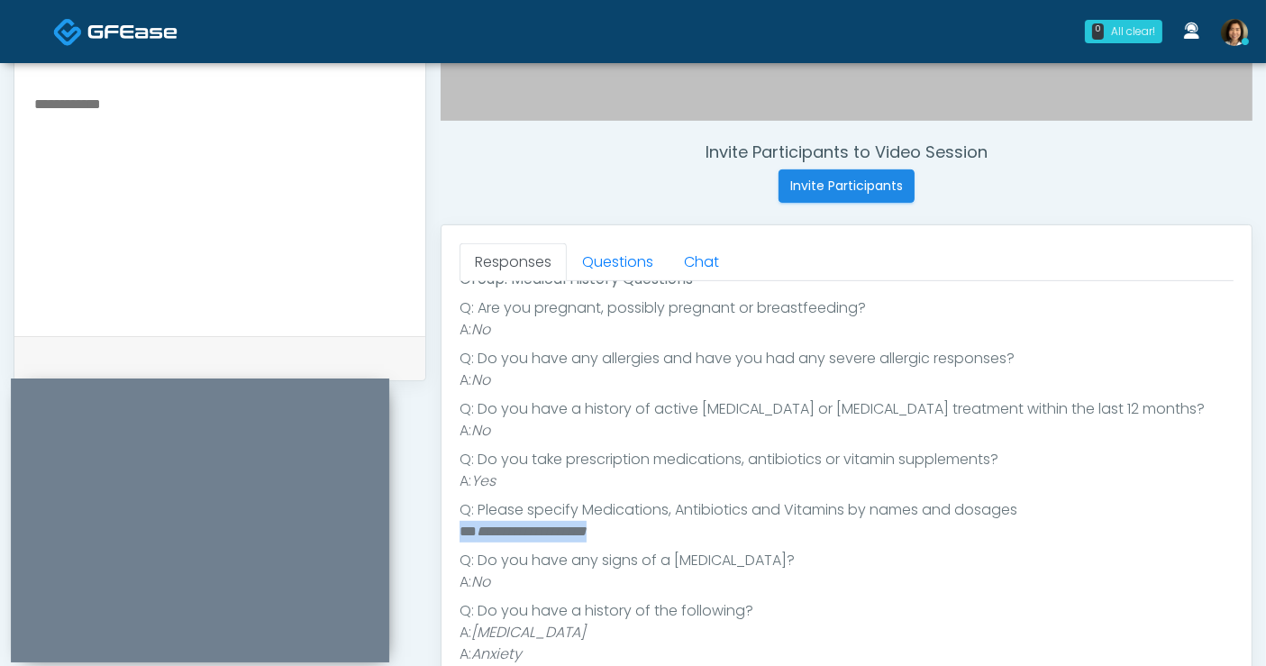
drag, startPoint x: 643, startPoint y: 533, endPoint x: 448, endPoint y: 531, distance: 195.6
click at [448, 531] on div "Responses Questions Chat Good Faith Exam Script Good Faith Exam Script INTRODUC…" at bounding box center [847, 487] width 810 height 524
copy li "**********"
paste textarea "**********"
click at [239, 140] on textarea at bounding box center [219, 202] width 375 height 220
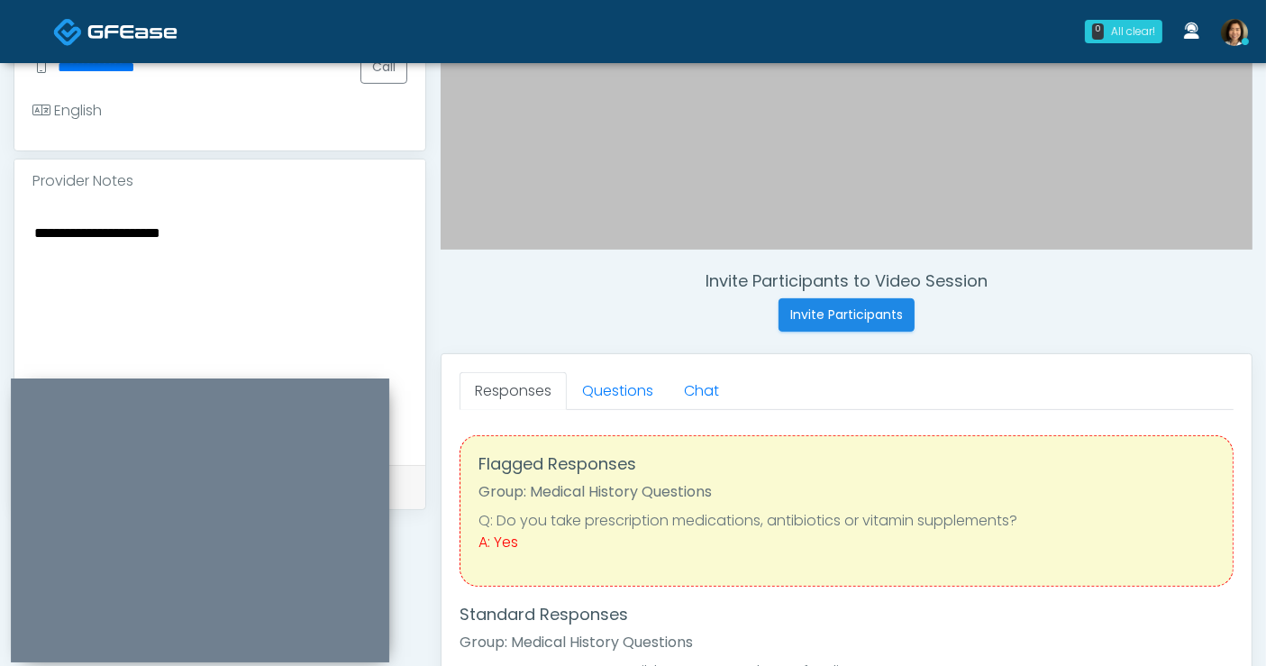
scroll to position [488, 0]
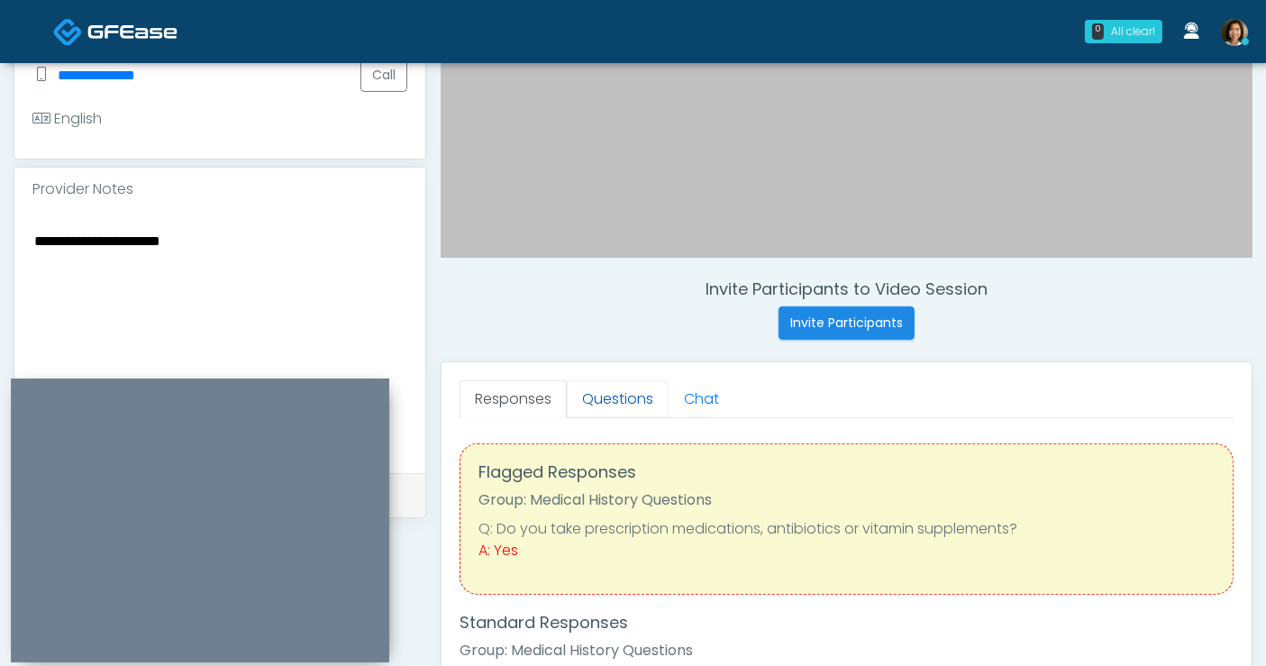
click at [623, 407] on link "Questions" at bounding box center [618, 399] width 102 height 38
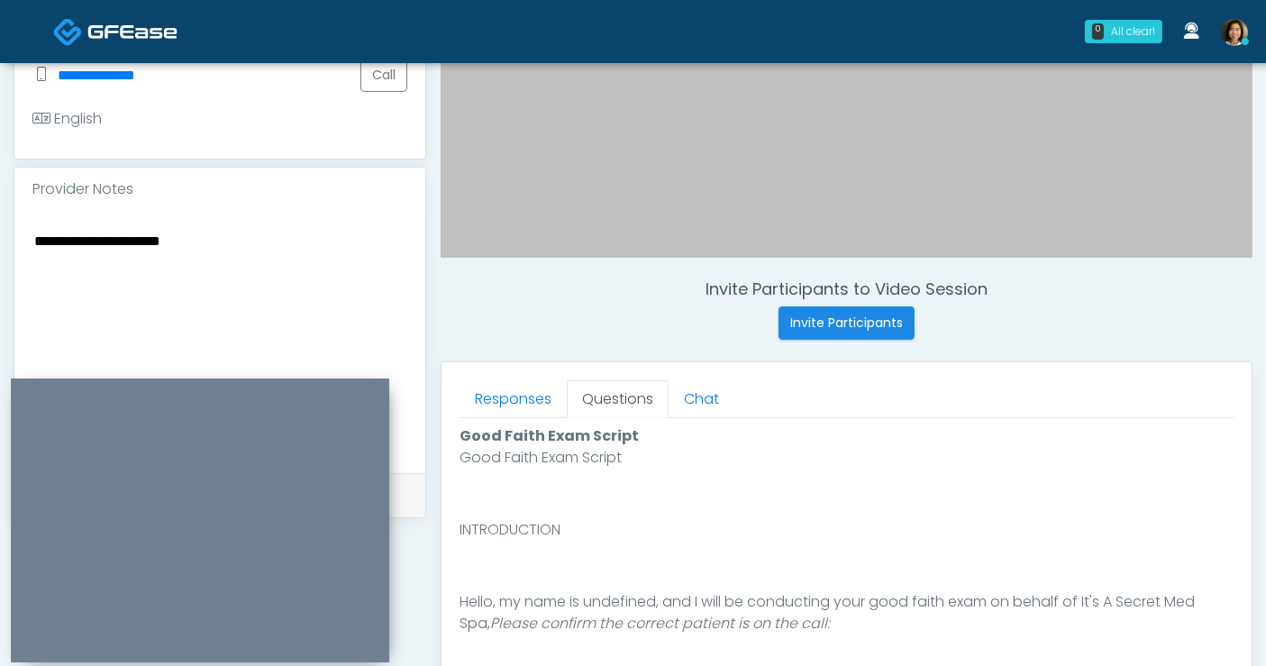
click at [254, 244] on textarea "**********" at bounding box center [219, 339] width 375 height 220
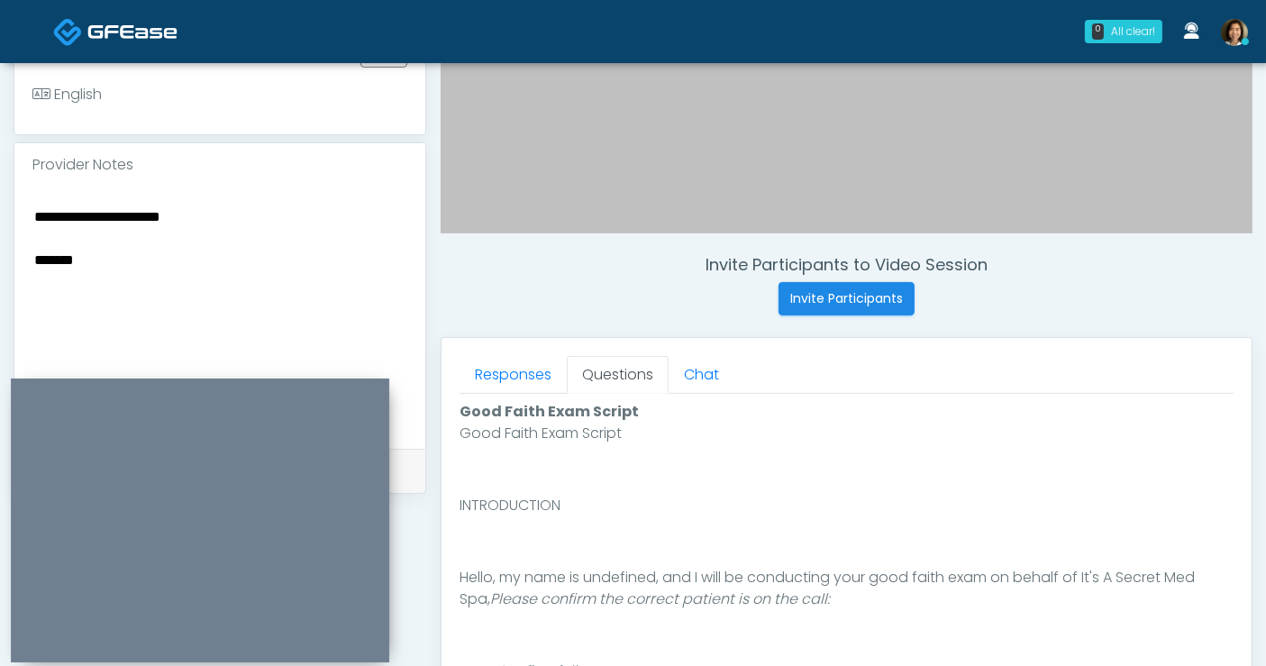
scroll to position [517, 0]
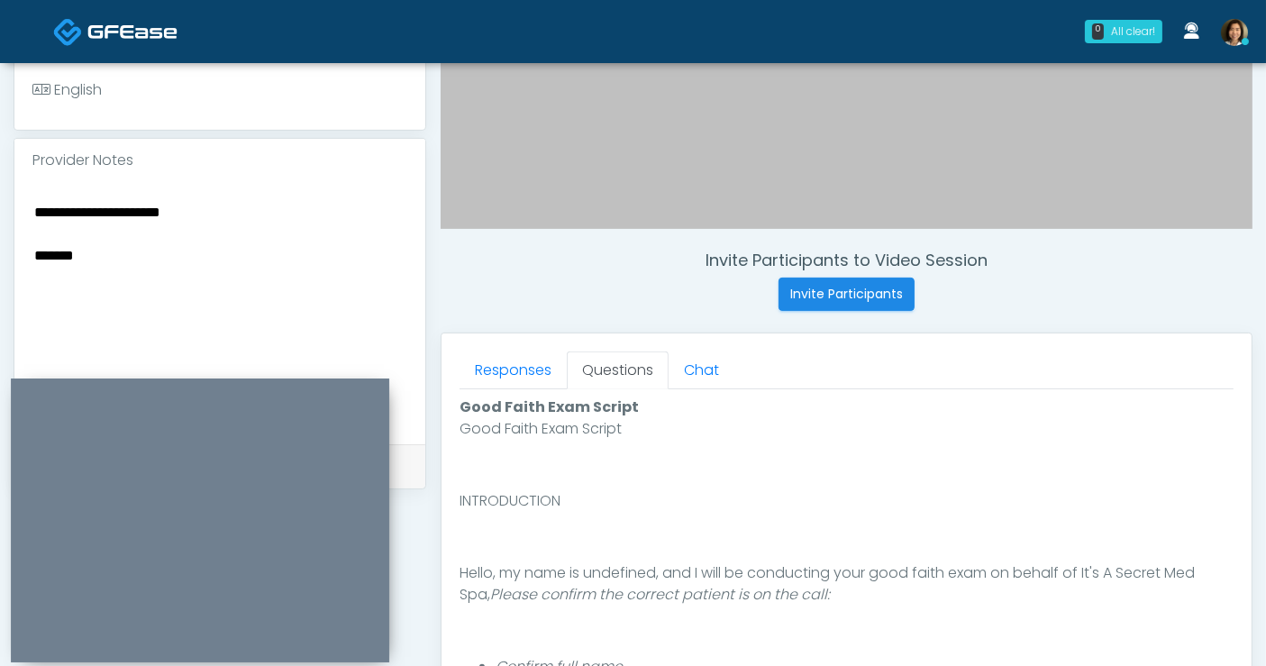
click at [105, 266] on textarea "**********" at bounding box center [219, 310] width 375 height 220
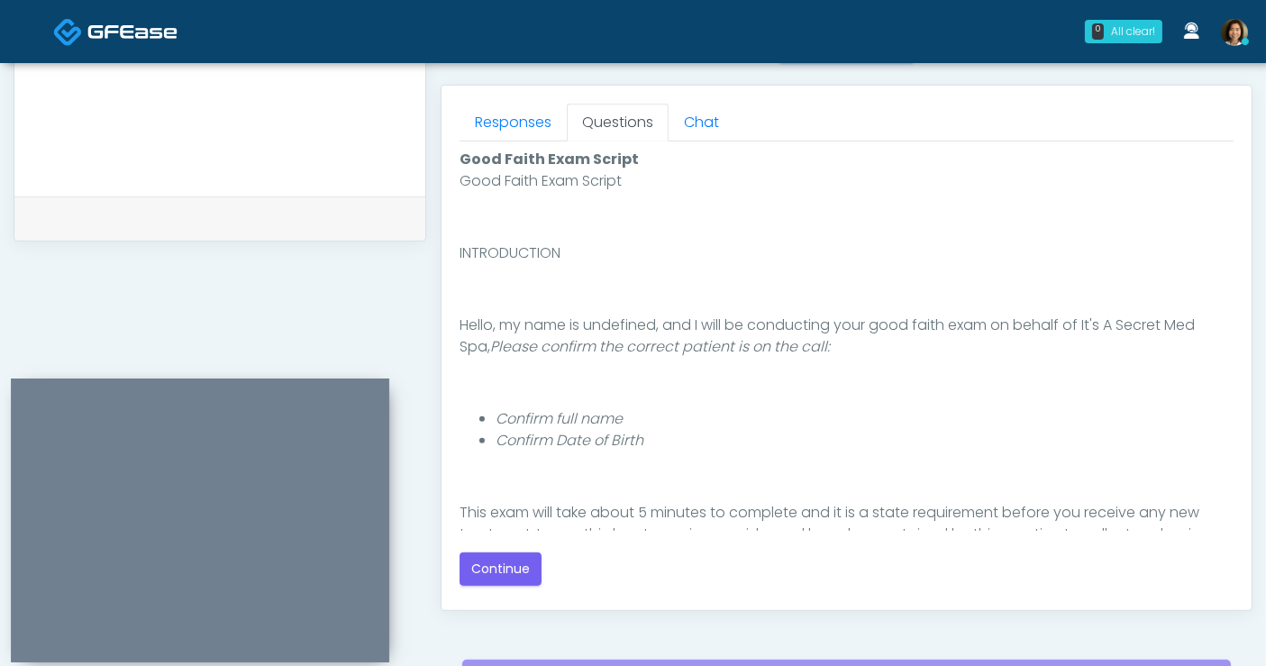
scroll to position [808, 0]
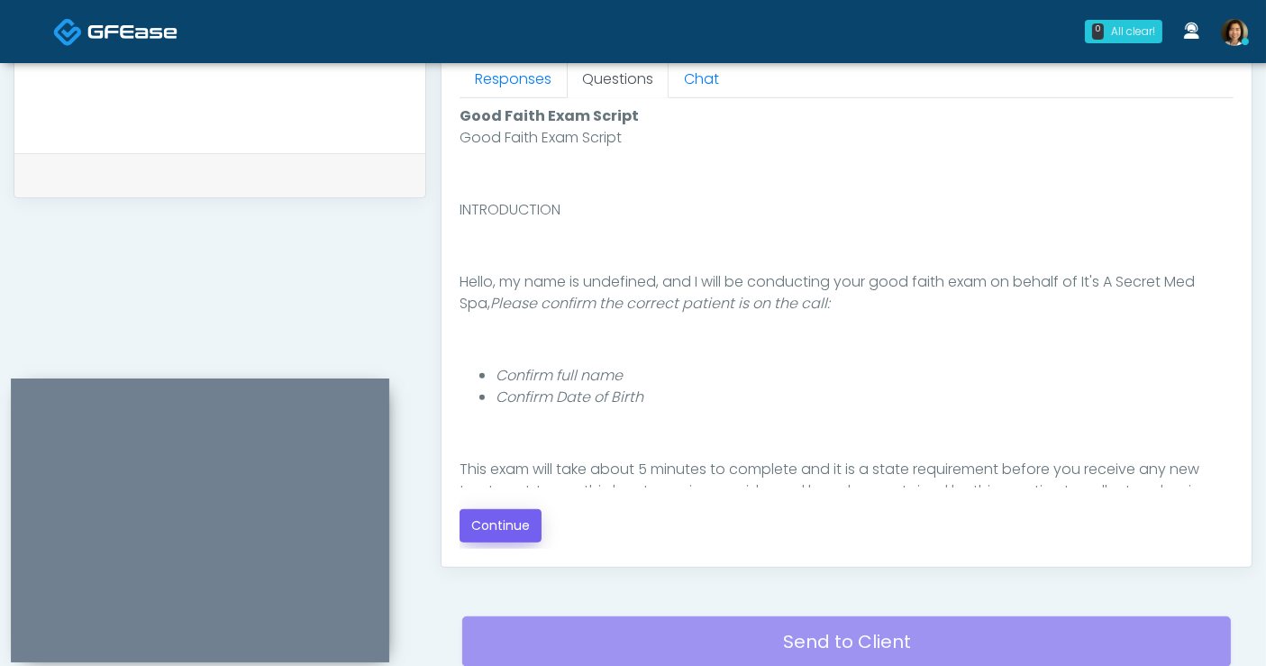
type textarea "**********"
click button "Continue"
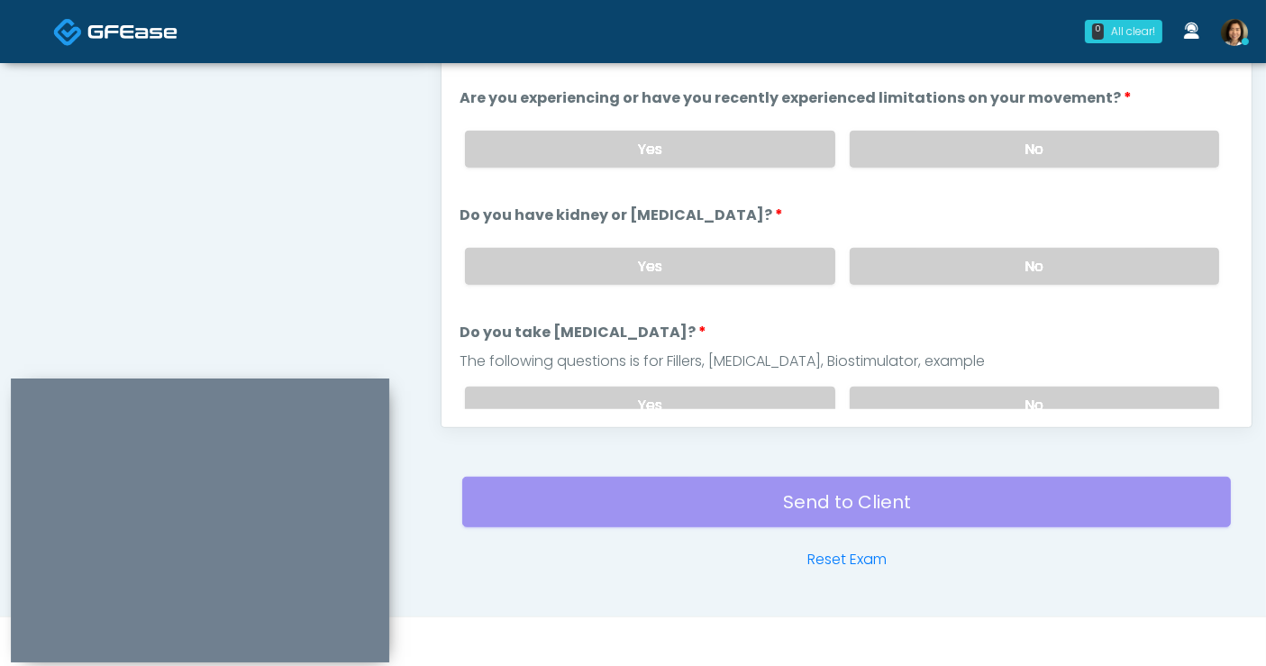
scroll to position [659, 0]
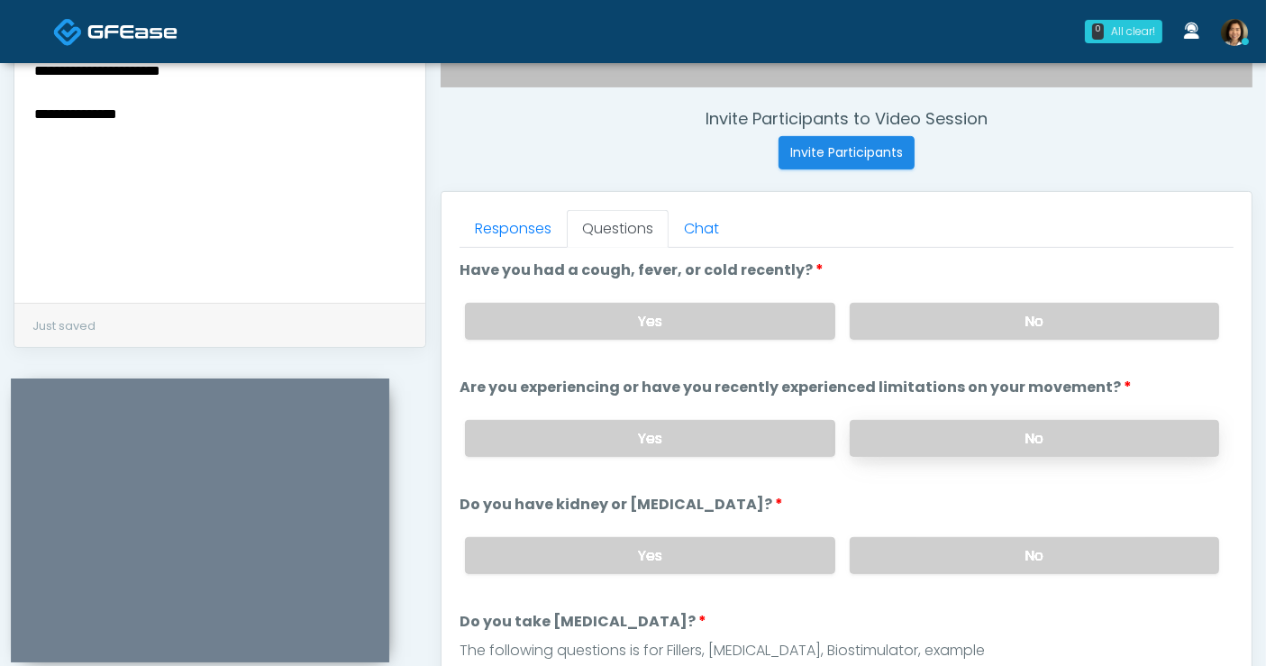
drag, startPoint x: 1076, startPoint y: 322, endPoint x: 1068, endPoint y: 431, distance: 109.3
click div "Yes No"
click label "No"
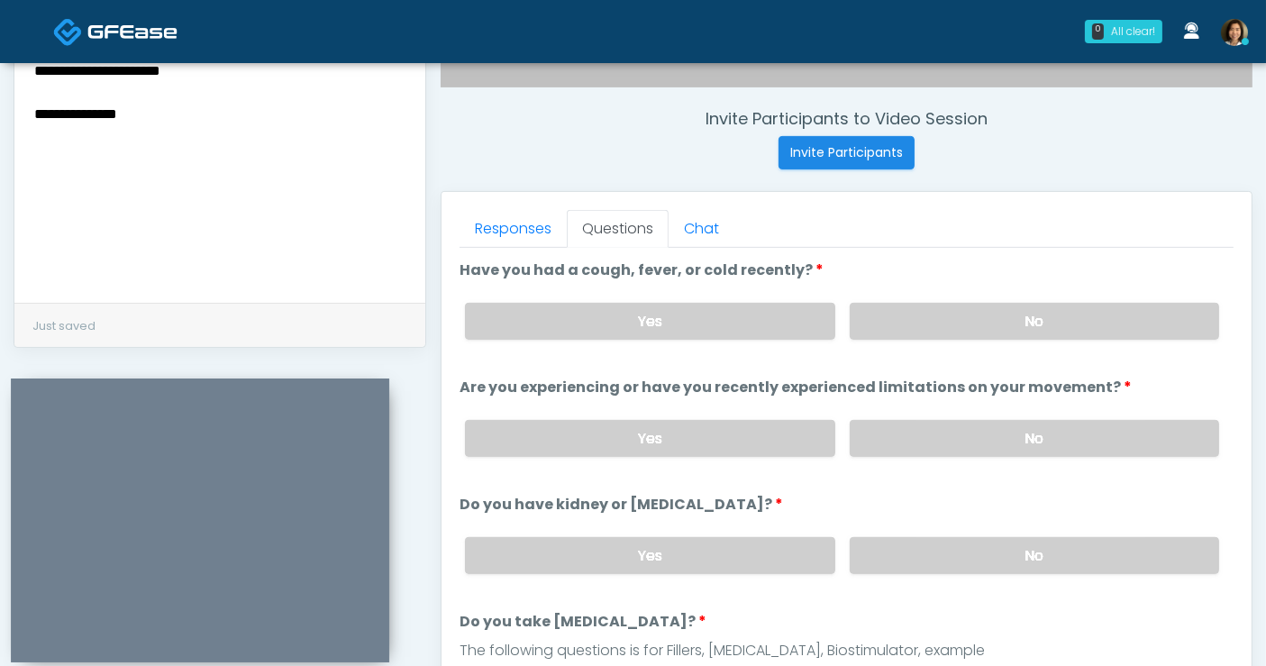
scroll to position [322, 0]
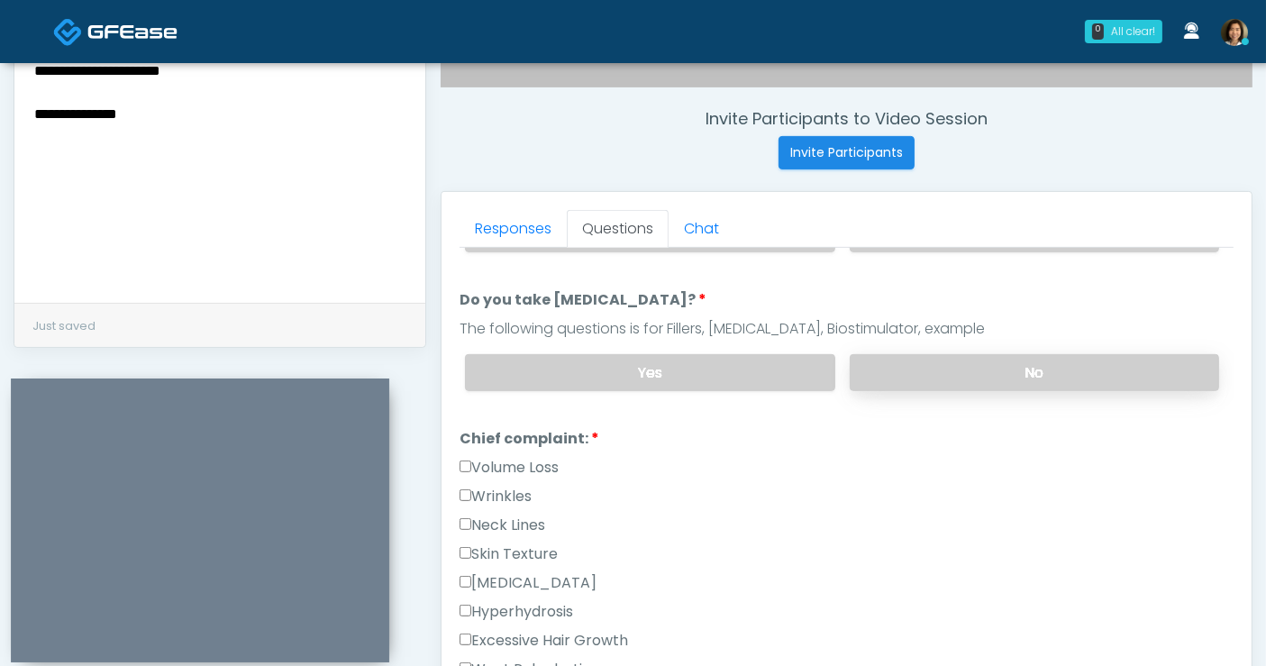
click label "No"
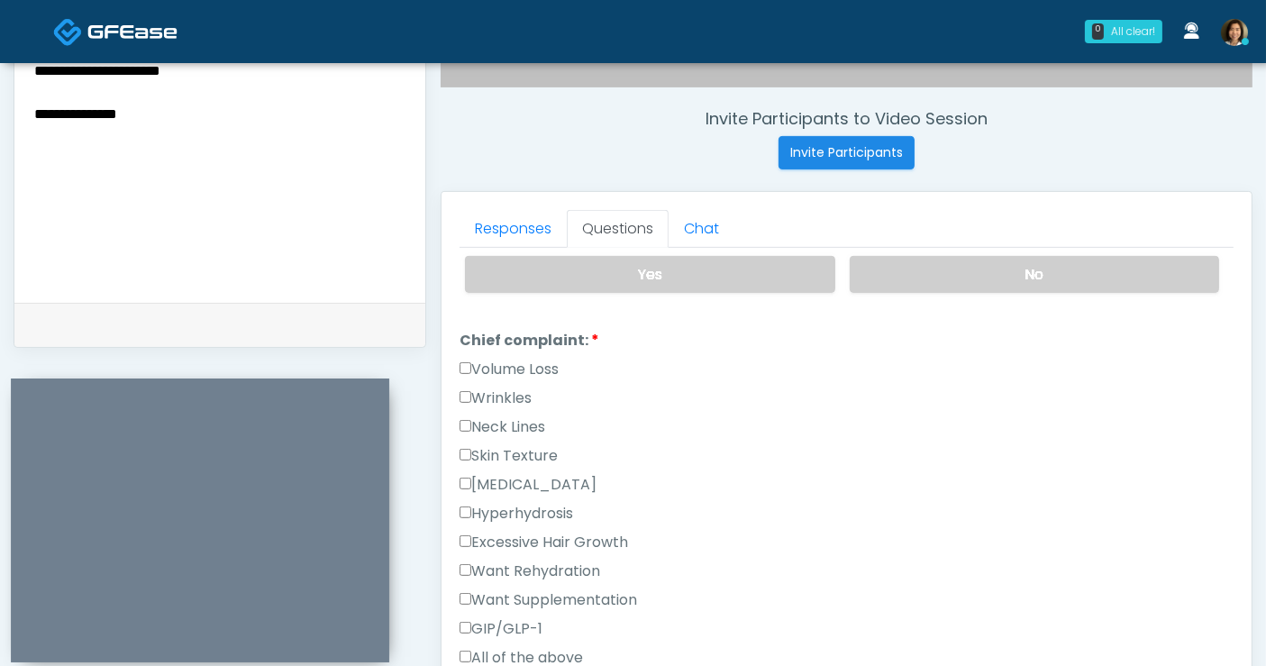
scroll to position [423, 0]
click label "Wrinkles"
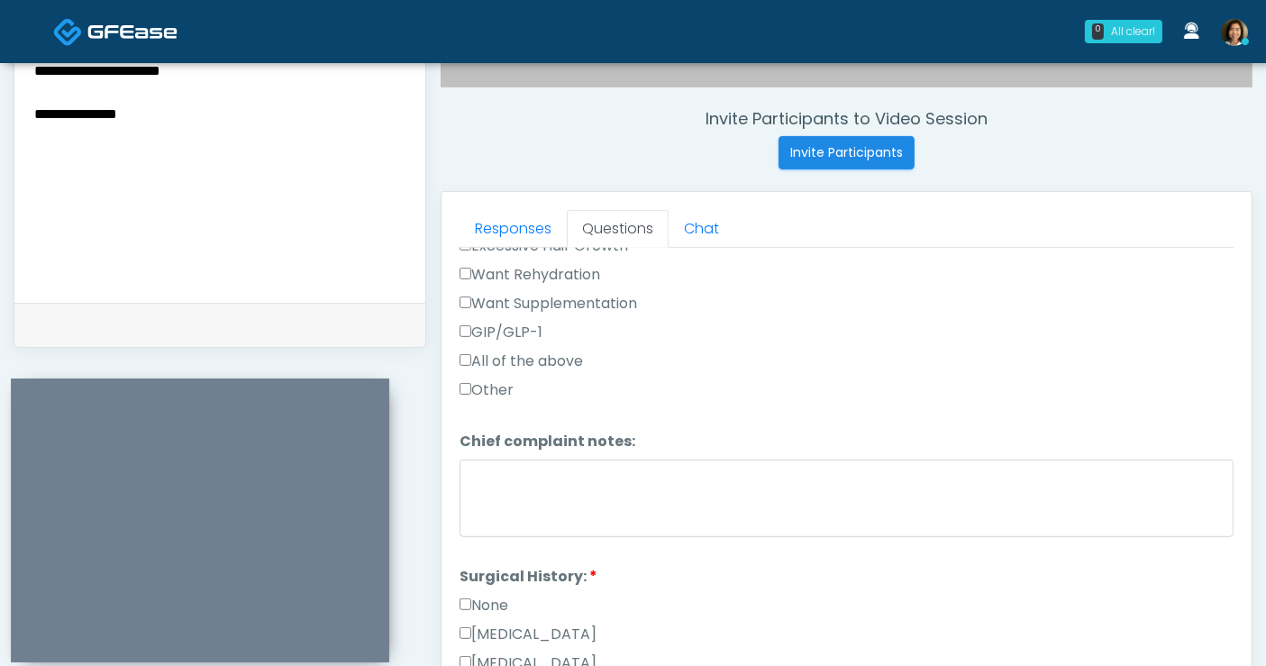
scroll to position [803, 0]
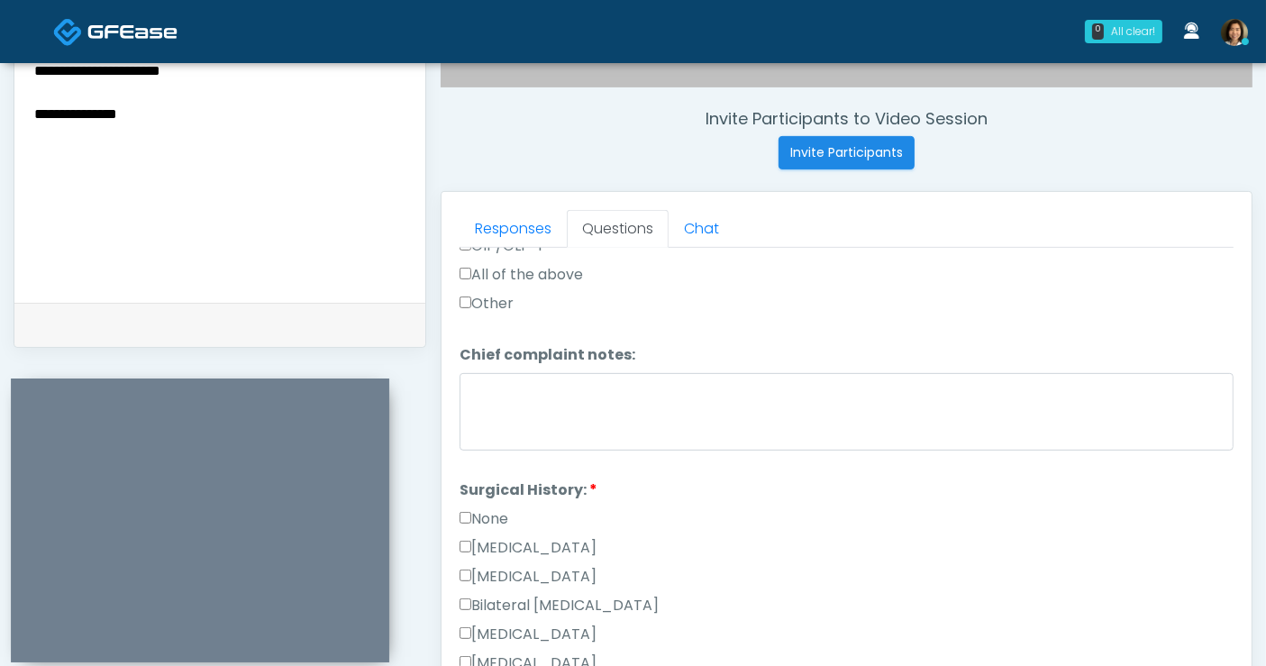
click label "None"
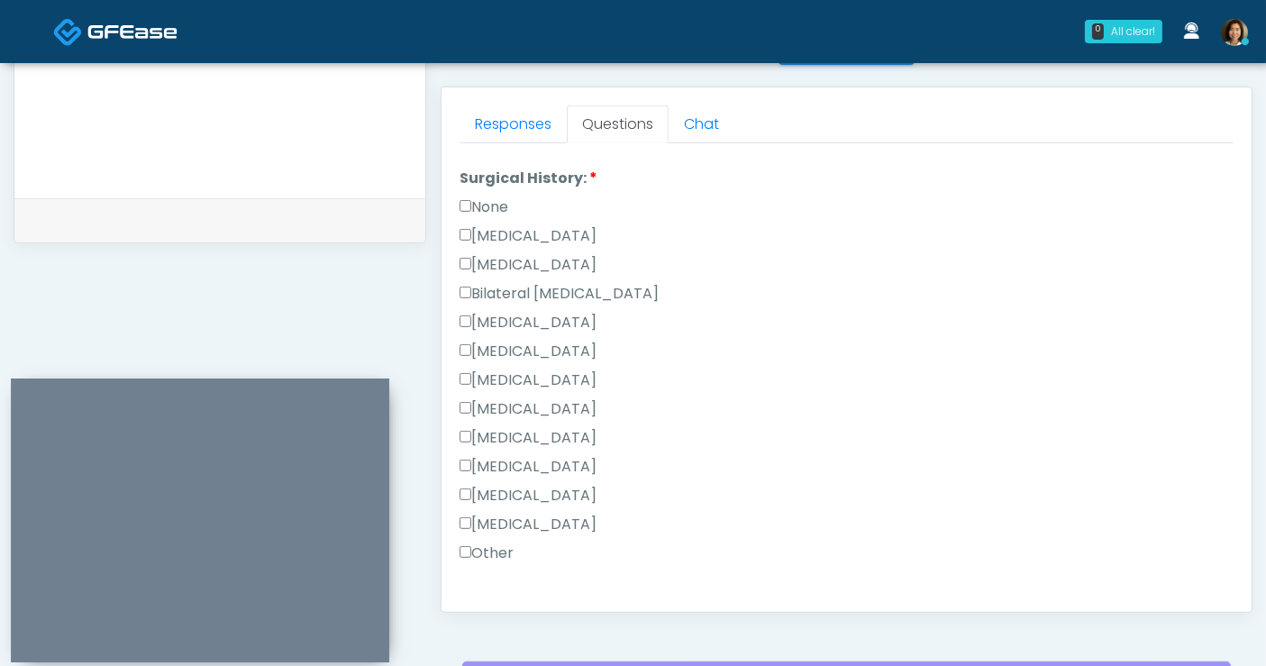
scroll to position [1172, 0]
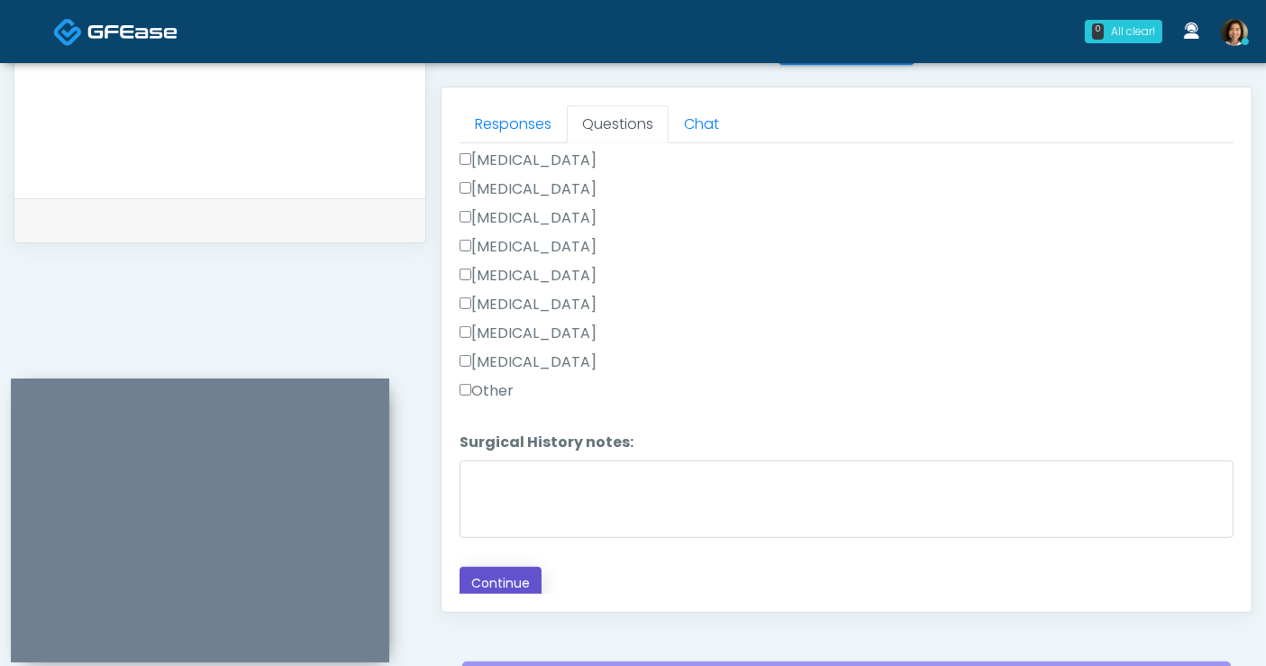
click button "Continue"
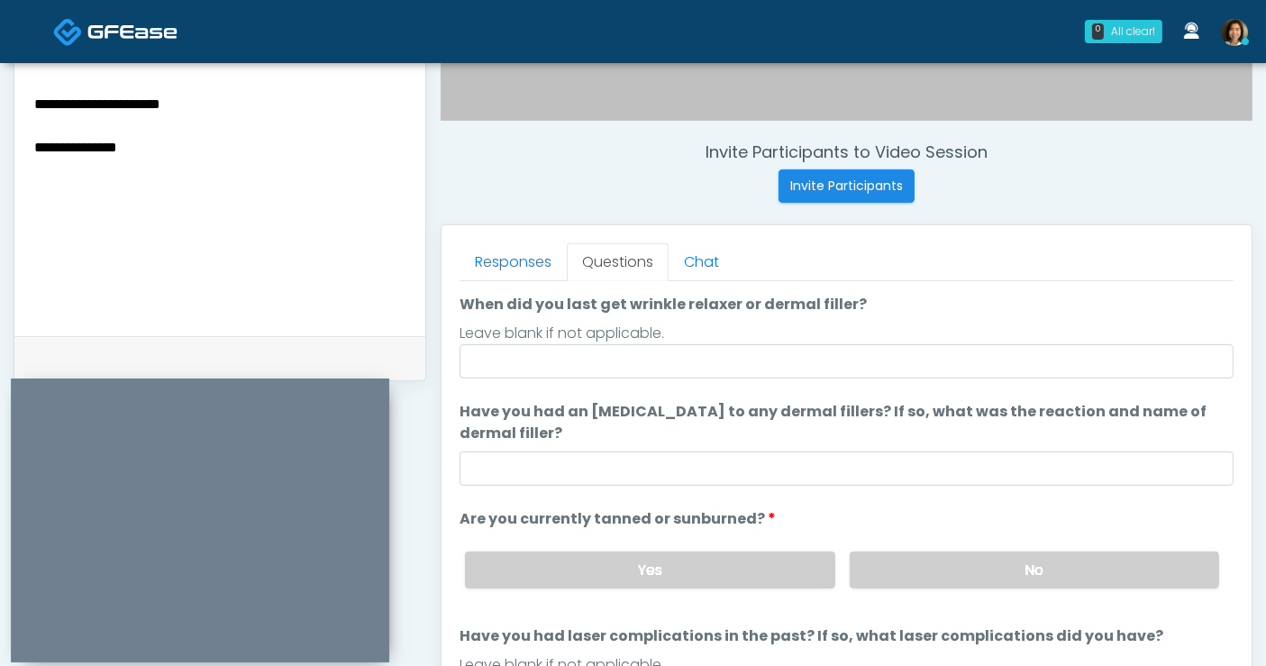
scroll to position [0, 0]
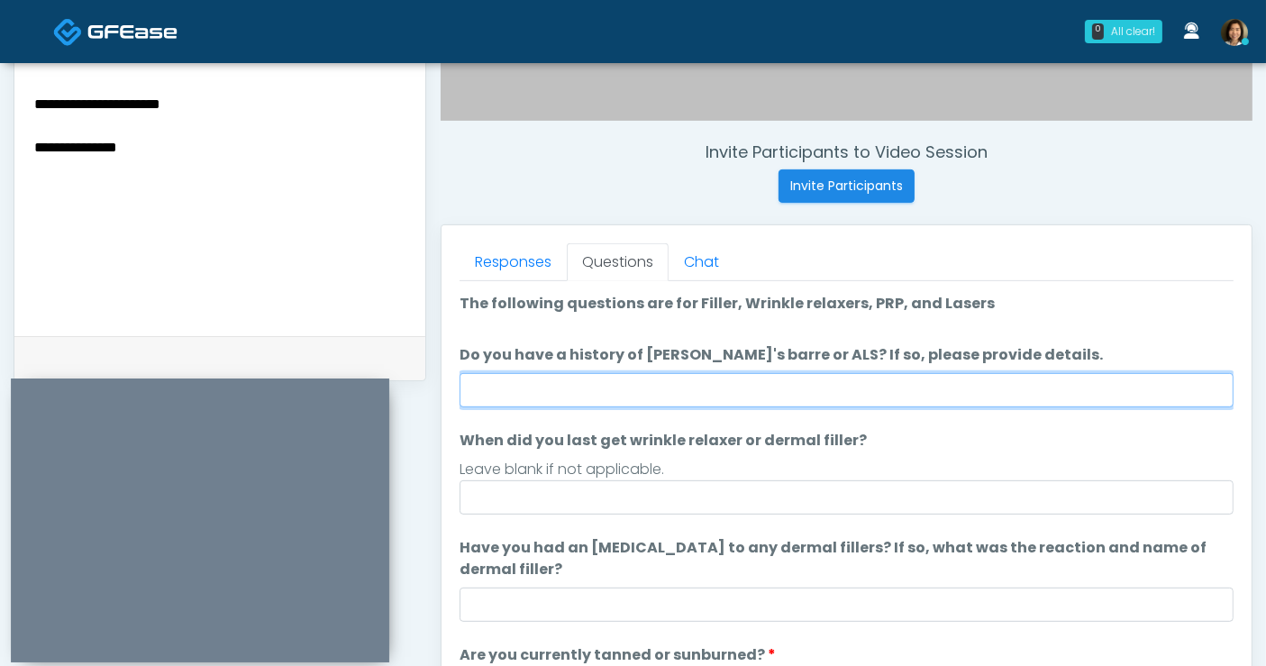
click input "Do you have a history of Guillain's barre or ALS? If so, please provide details."
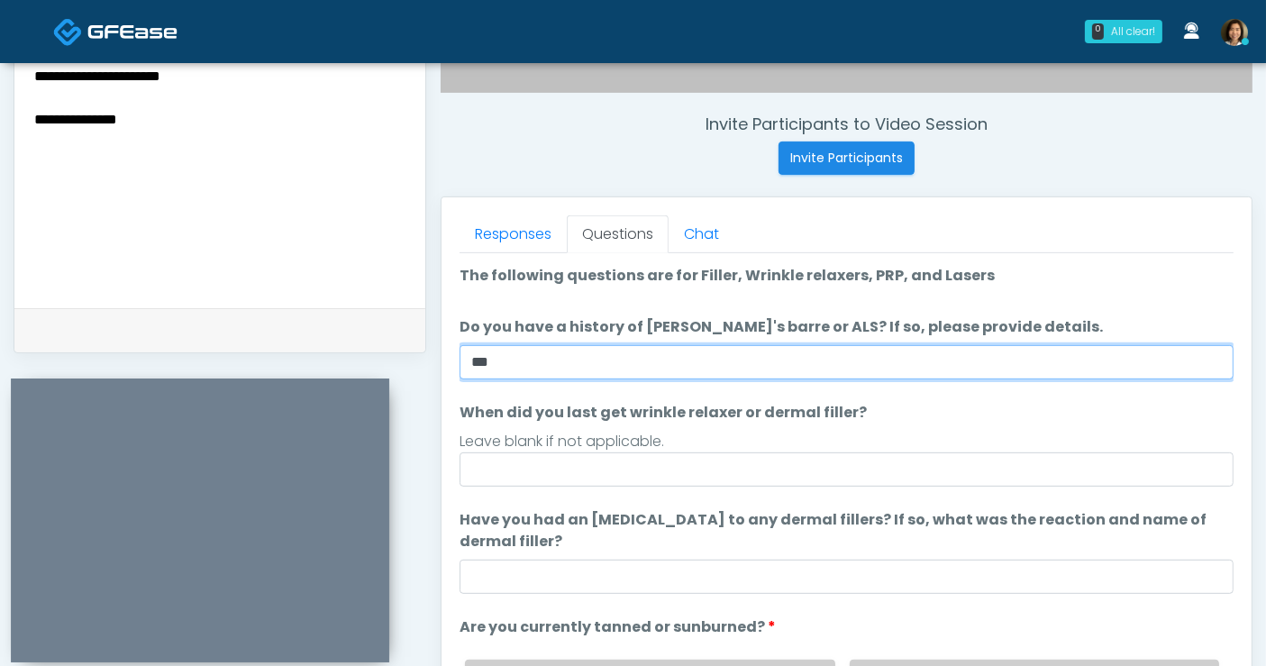
scroll to position [740, 0]
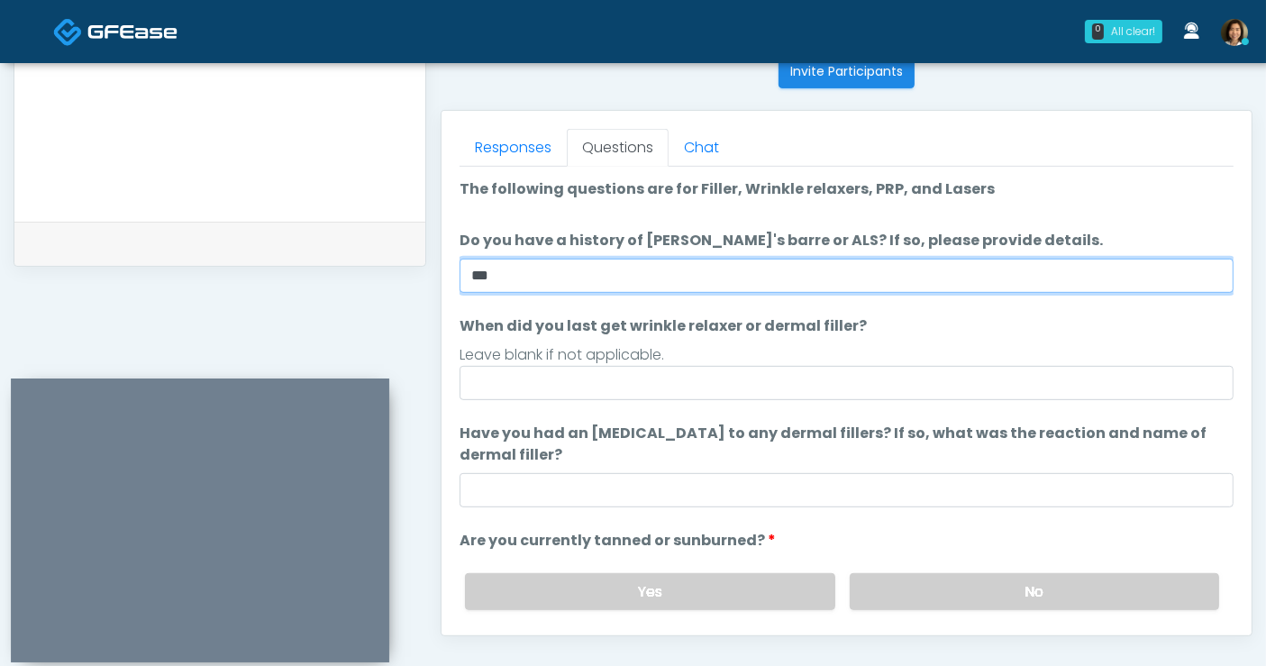
type input "**"
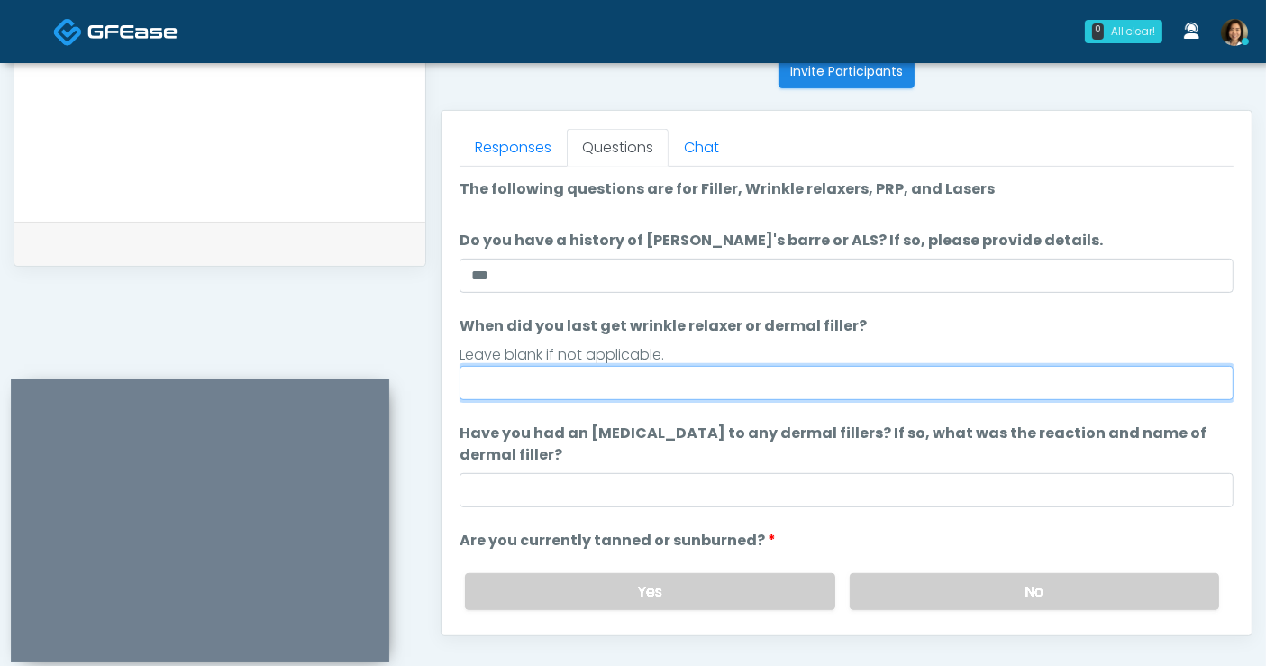
drag, startPoint x: 584, startPoint y: 375, endPoint x: 635, endPoint y: 307, distance: 84.9
click input "When did you last get wrinkle relaxer or dermal filler?"
type input "**********"
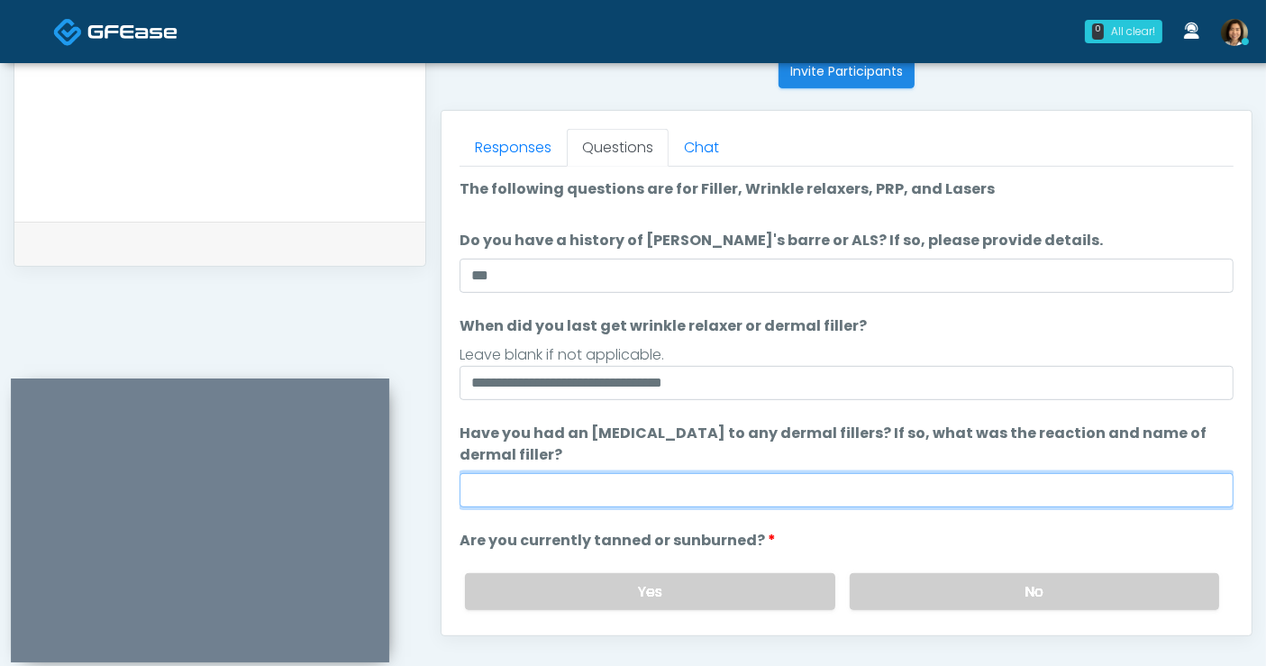
click input "Have you had an allergic response to any dermal fillers? If so, what was the re…"
type input "**"
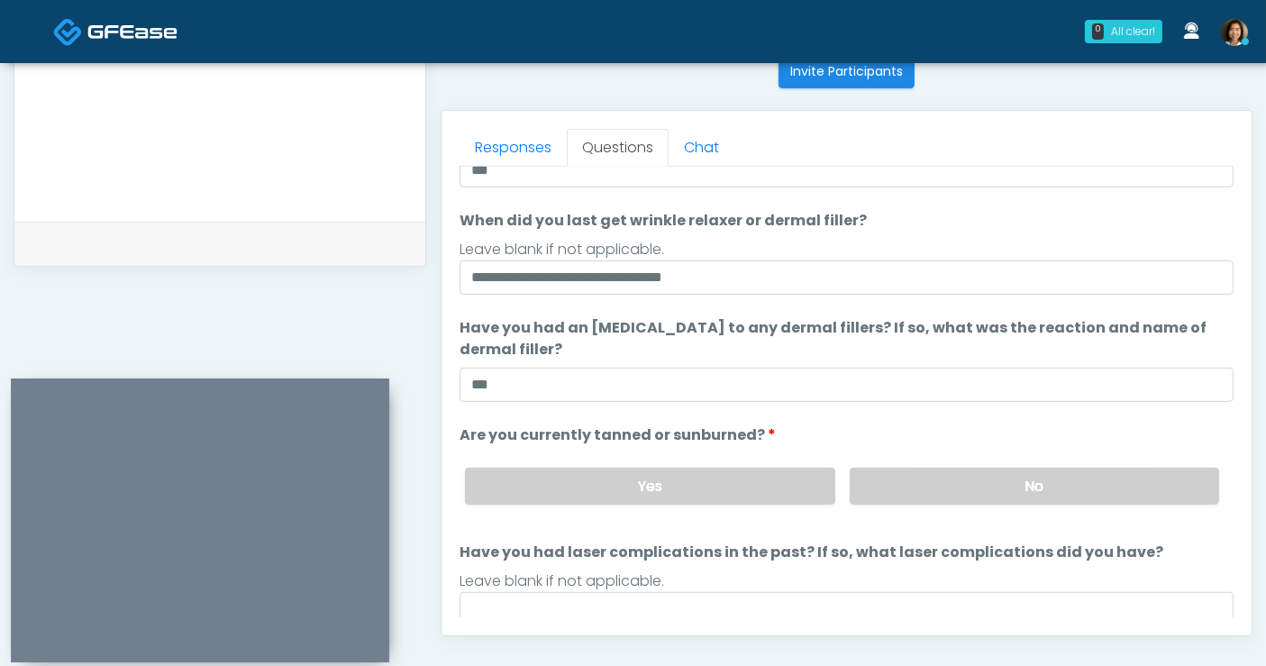
scroll to position [107, 0]
drag, startPoint x: 1147, startPoint y: 472, endPoint x: 1196, endPoint y: 438, distance: 59.5
click label "No"
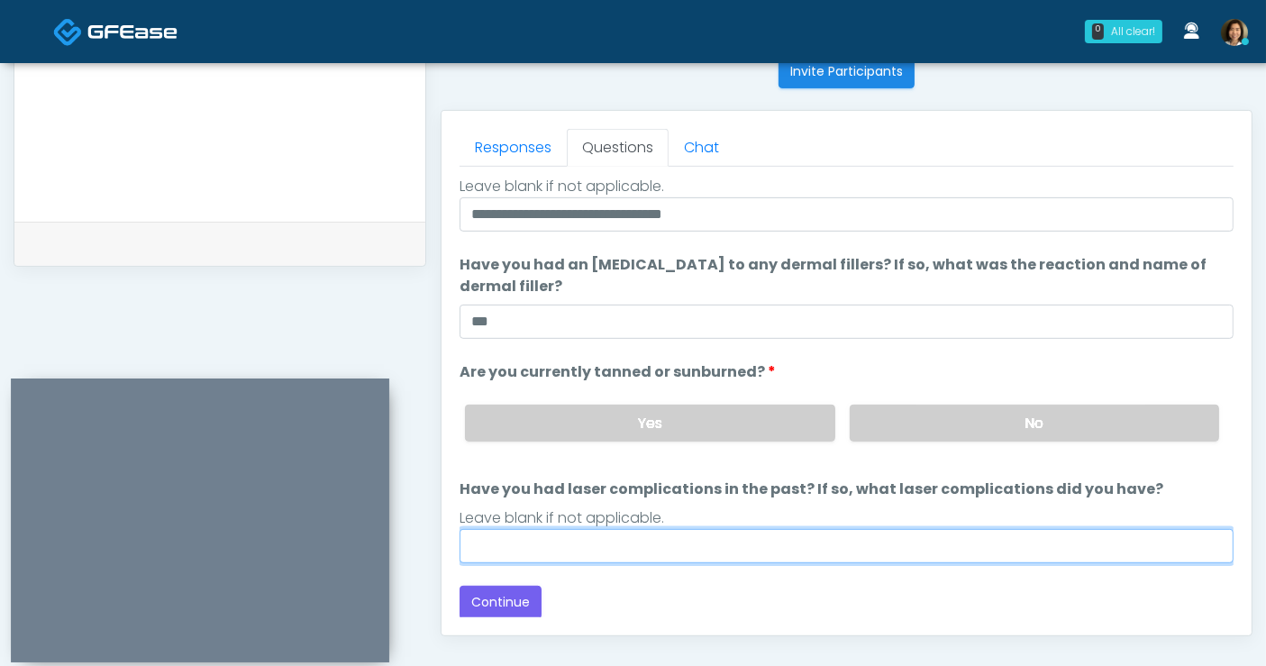
click input "Have you had laser complications in the past? If so, what laser complications d…"
type input "**"
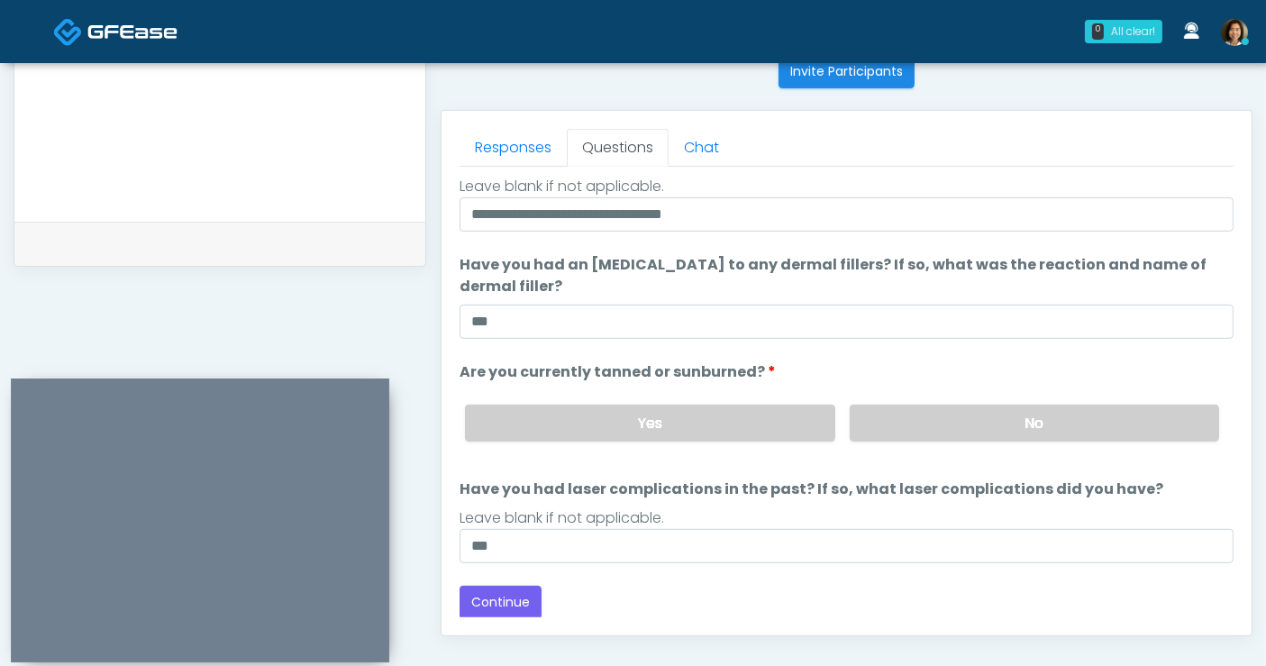
scroll to position [845, 0]
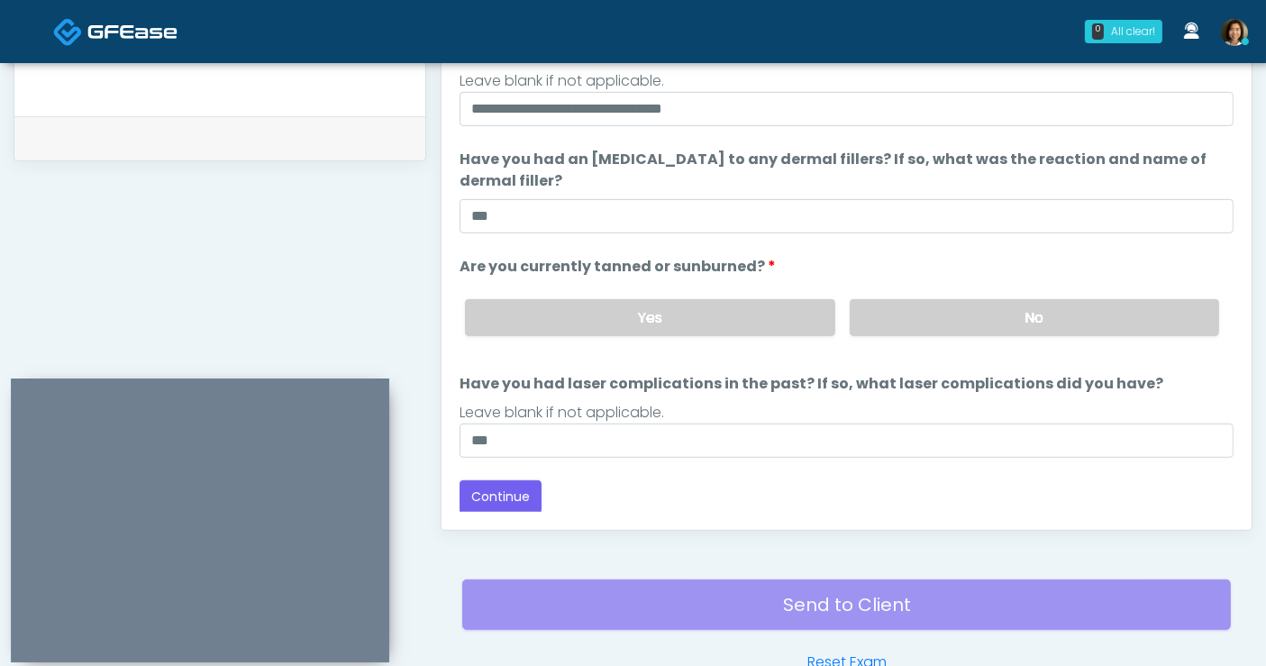
drag, startPoint x: 885, startPoint y: 484, endPoint x: 811, endPoint y: 488, distance: 74.0
click div "Back Continue"
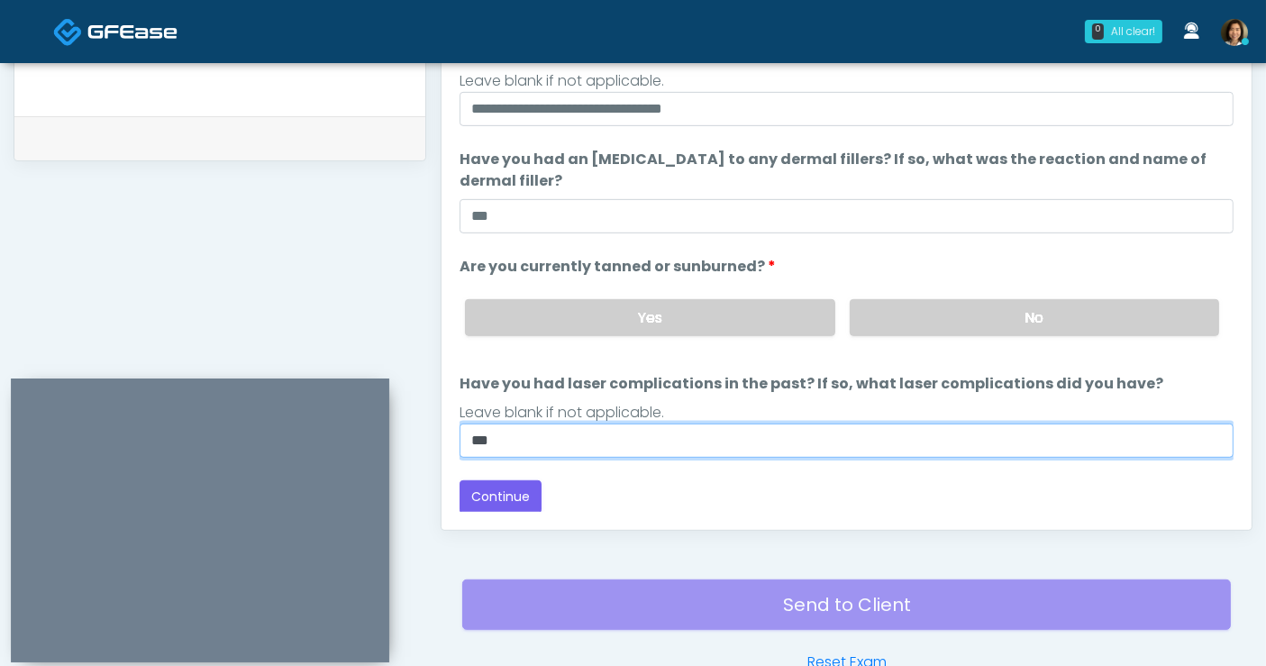
drag, startPoint x: 555, startPoint y: 428, endPoint x: 373, endPoint y: 431, distance: 182.1
click div "0 All clear! All clear! [PERSON_NAME] AR AZ CA CO DC [GEOGRAPHIC_DATA] HI MD MI…"
click input "Have you had laser complications in the past? If so, what laser complications d…"
type input "**********"
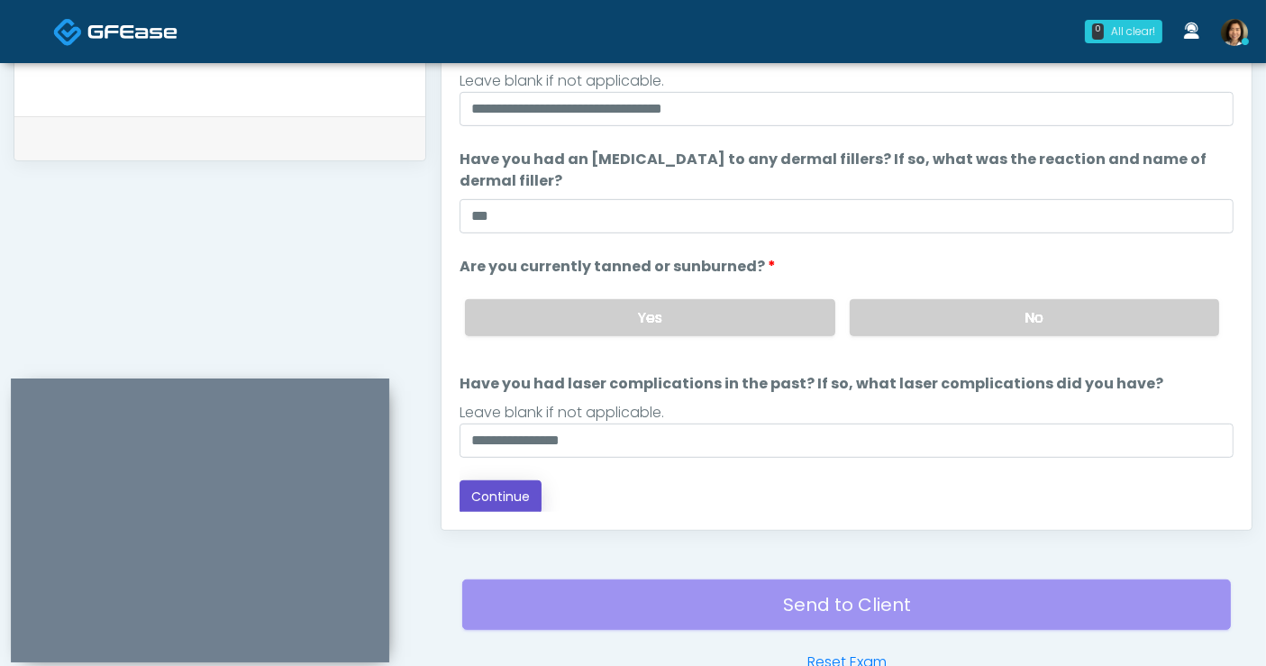
click button "Continue"
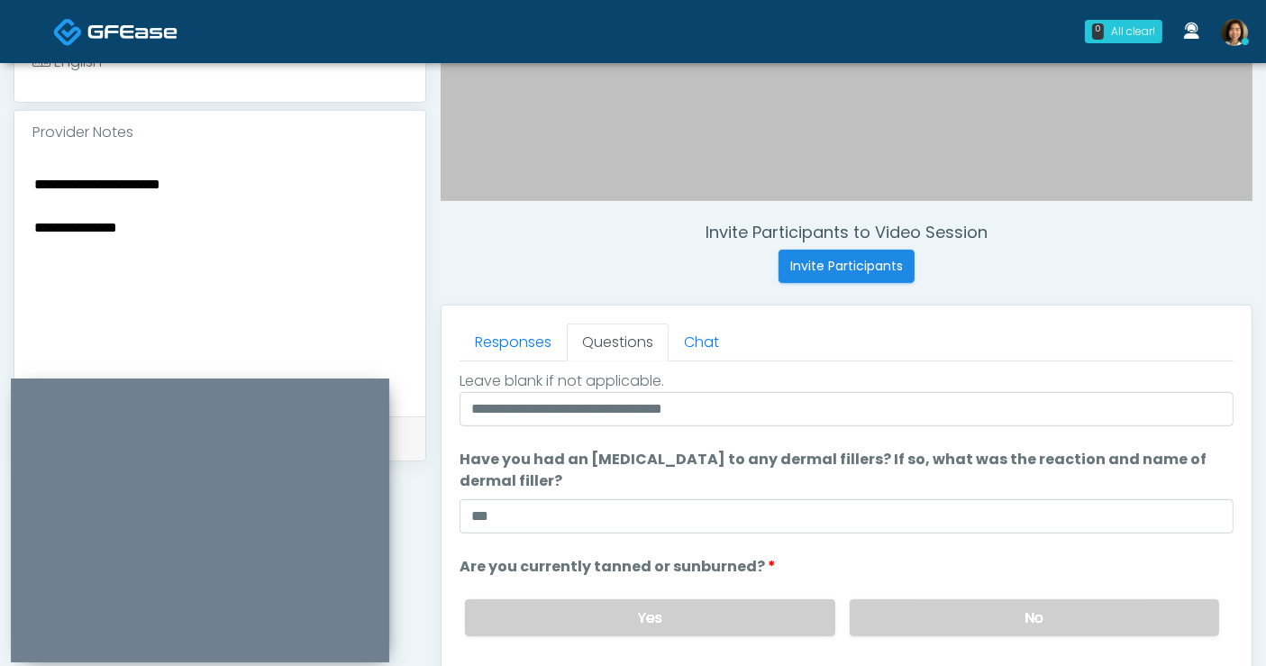
scroll to position [0, 0]
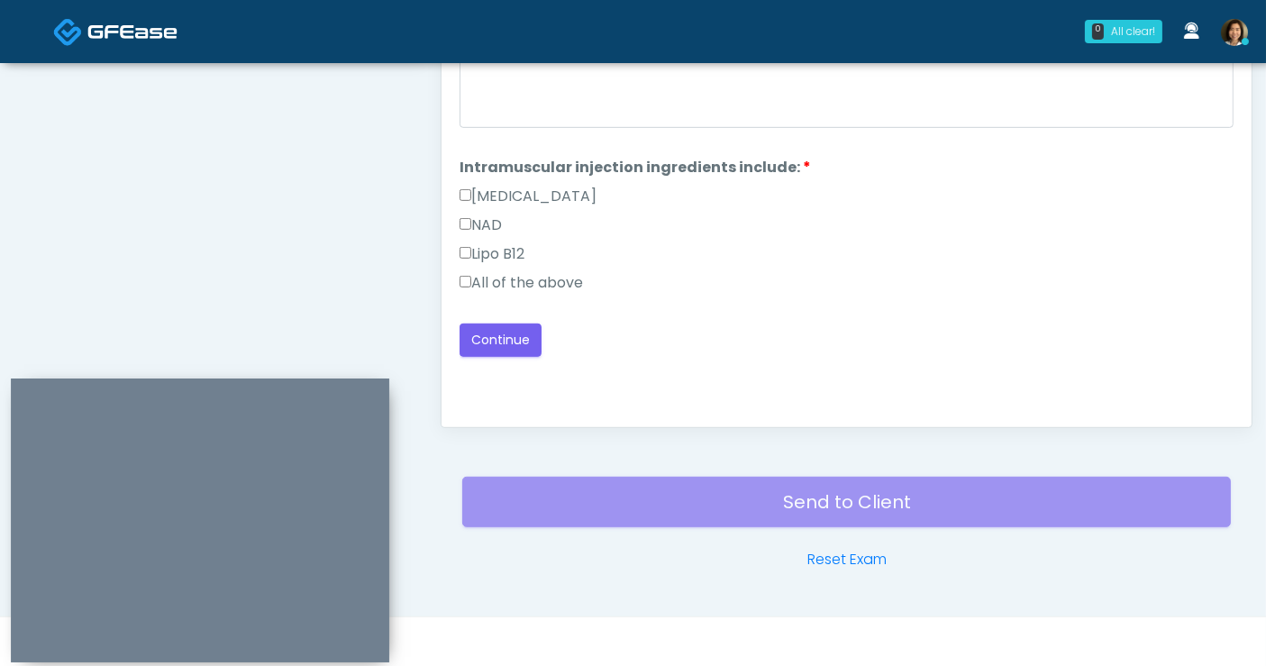
drag, startPoint x: 547, startPoint y: 281, endPoint x: 544, endPoint y: 291, distance: 10.3
click label "All of the above"
click button "Continue"
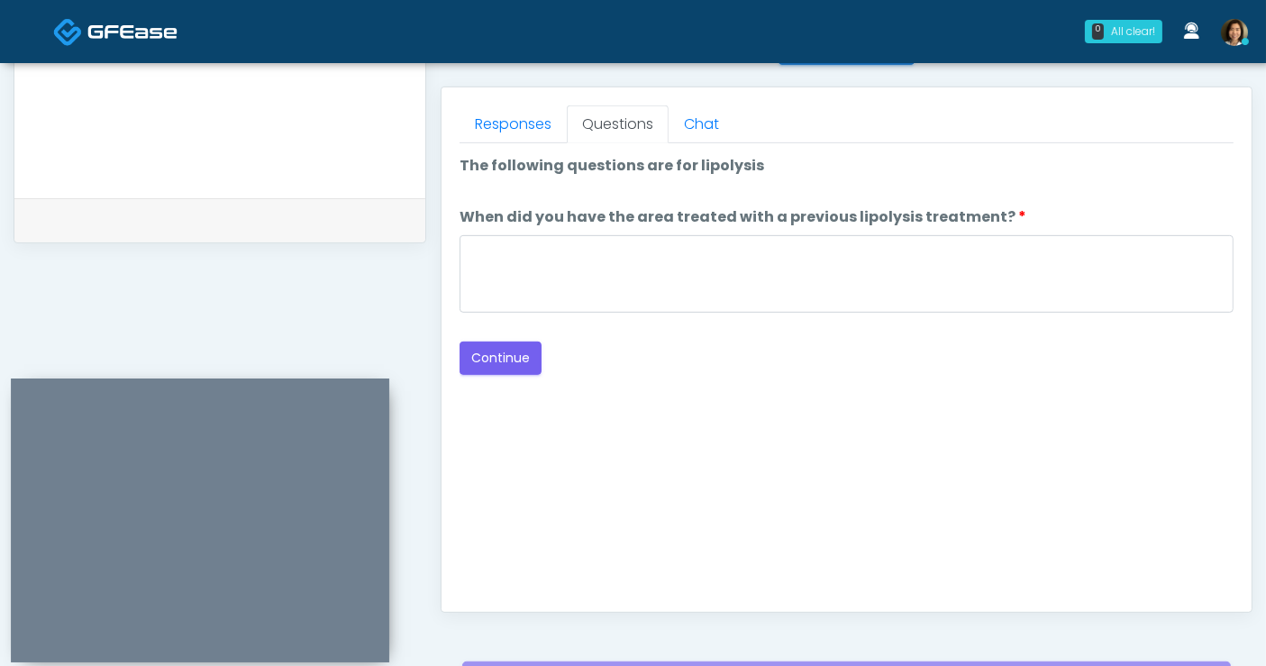
scroll to position [648, 0]
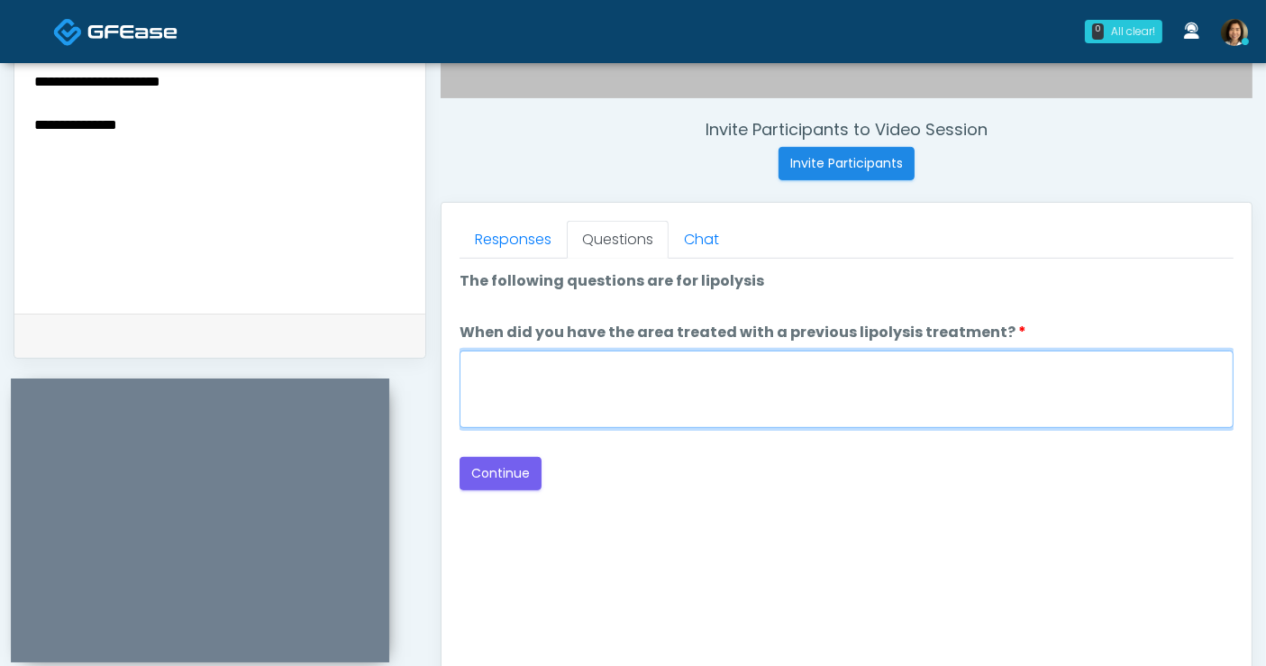
click textarea "When did you have the area treated with a previous lipolysis treatment?"
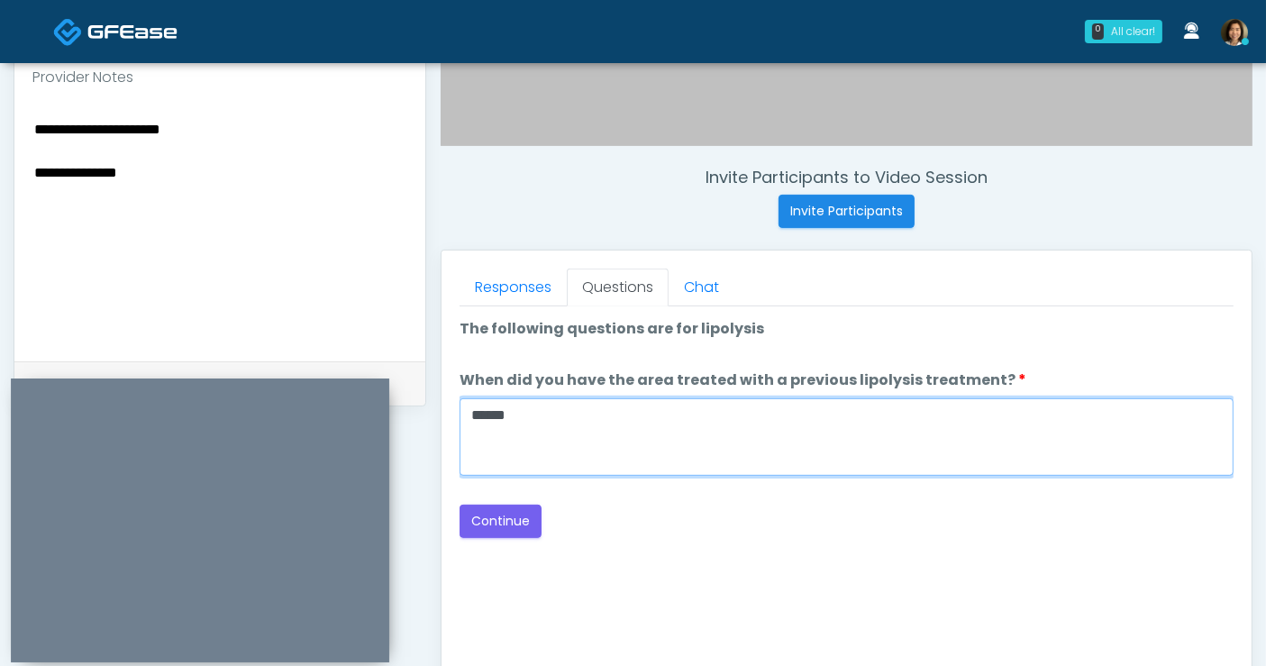
scroll to position [599, 0]
type textarea "*****"
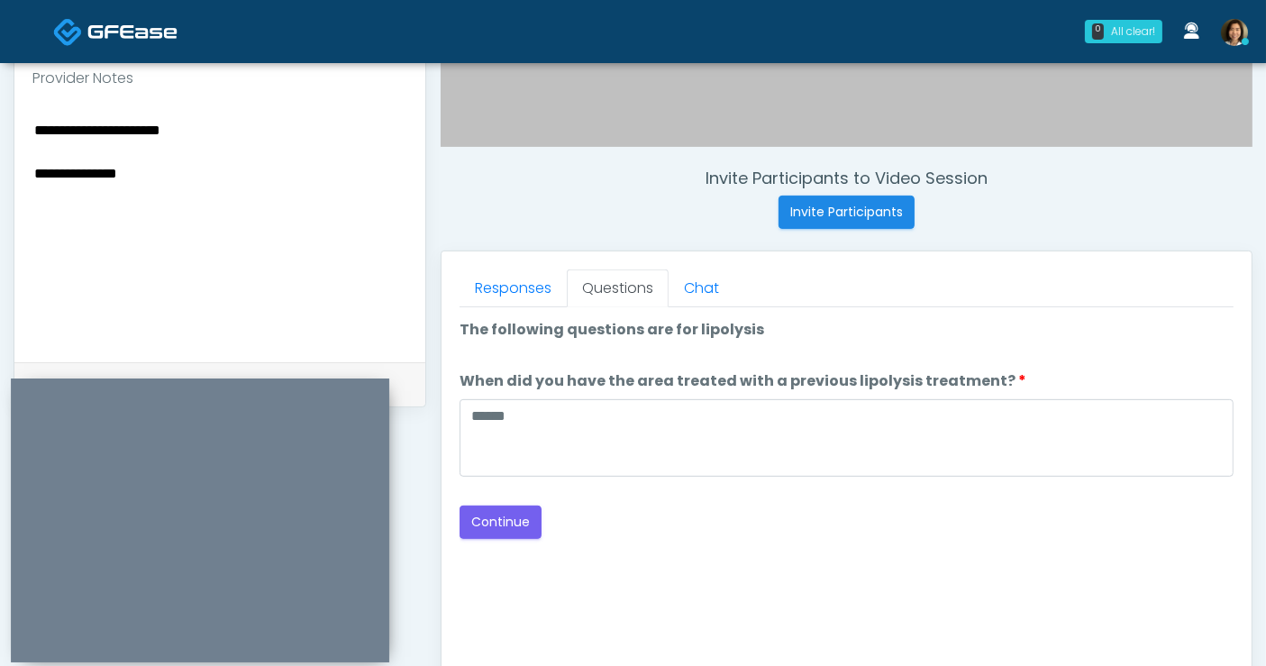
drag, startPoint x: 602, startPoint y: 530, endPoint x: 565, endPoint y: 532, distance: 37.0
click div "Back Continue"
click button "Continue"
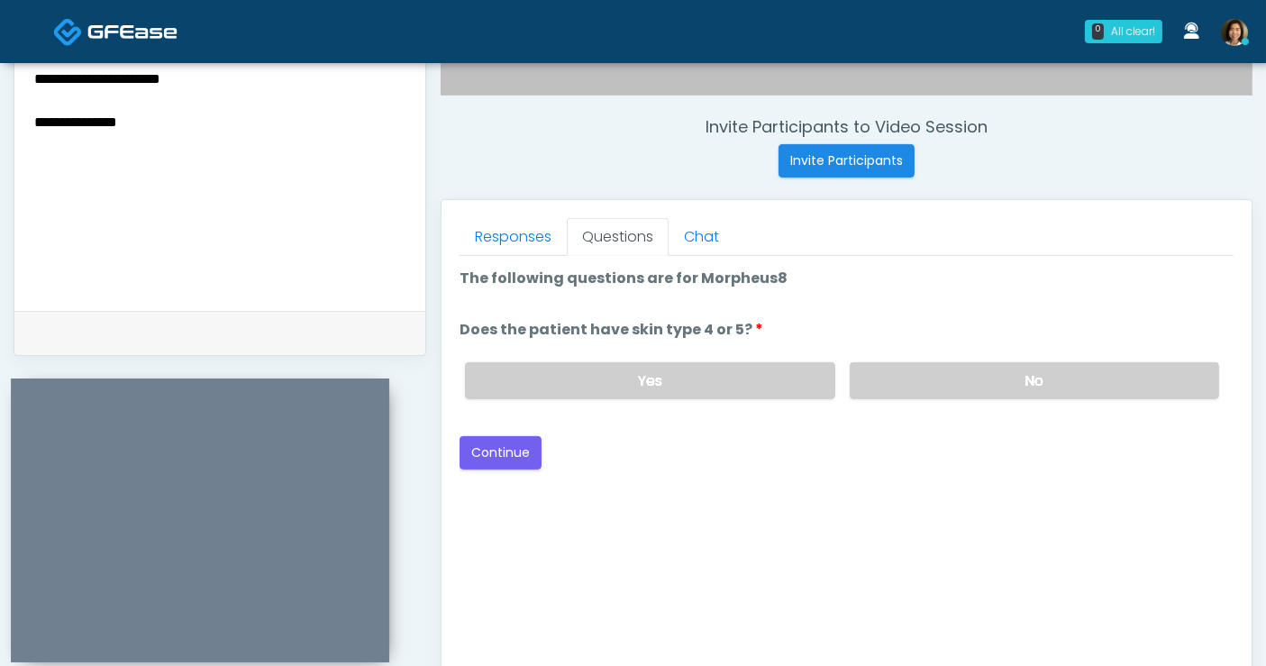
scroll to position [648, 0]
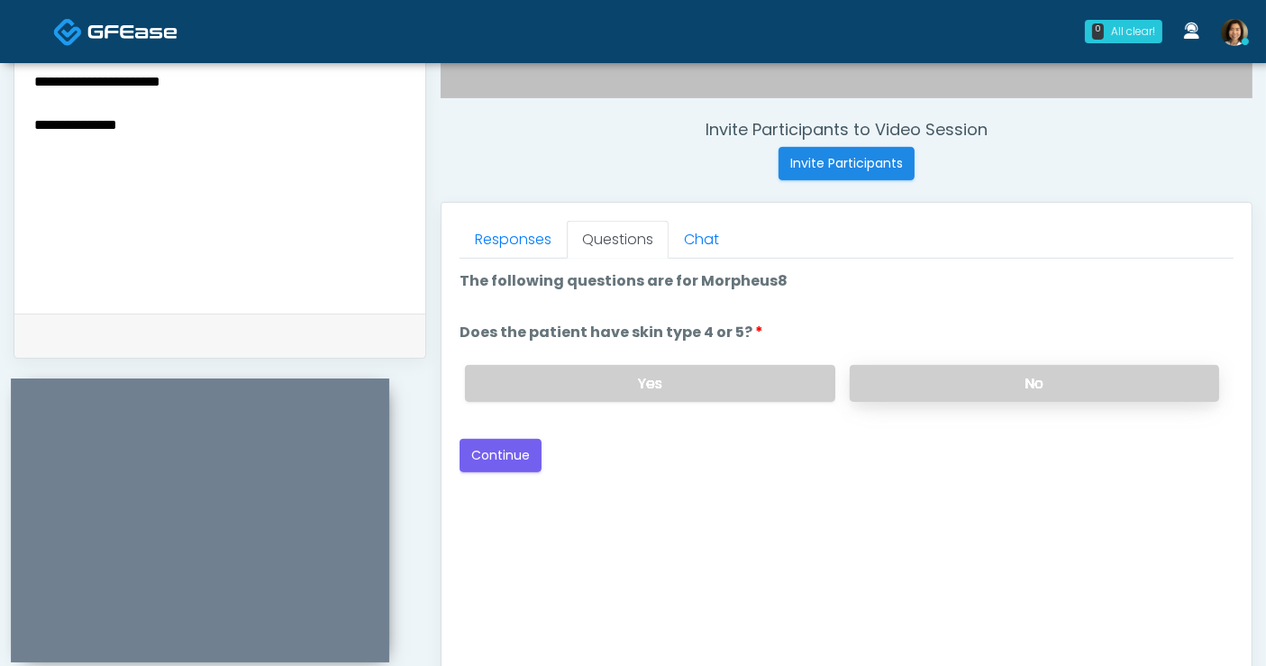
click label "No"
click textarea "**********"
type textarea "**********"
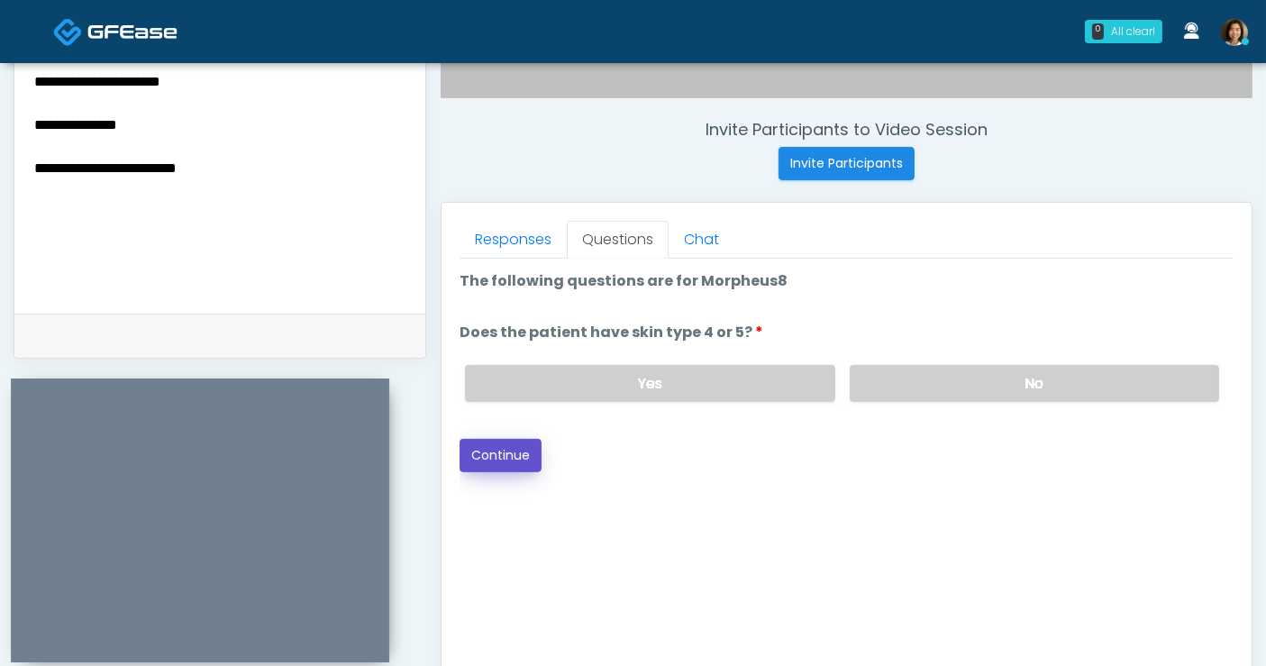
click button "Continue"
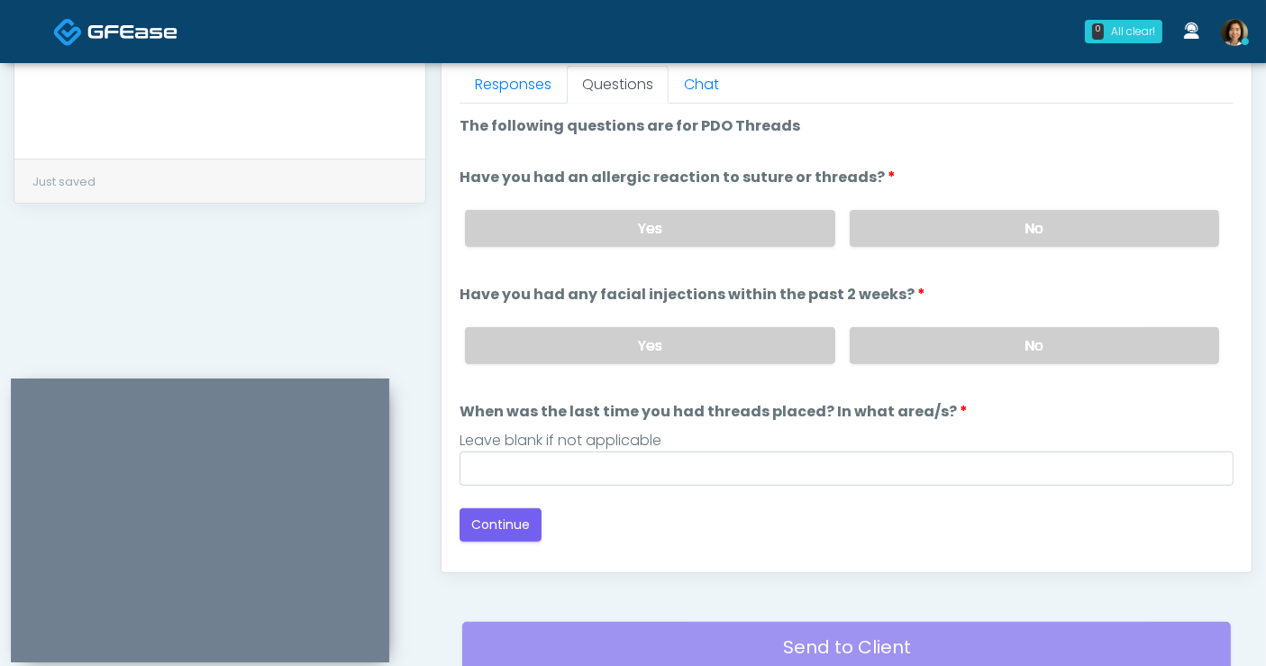
scroll to position [802, 0]
drag, startPoint x: 1035, startPoint y: 230, endPoint x: 1026, endPoint y: 356, distance: 126.6
click div "Yes No"
click label "No"
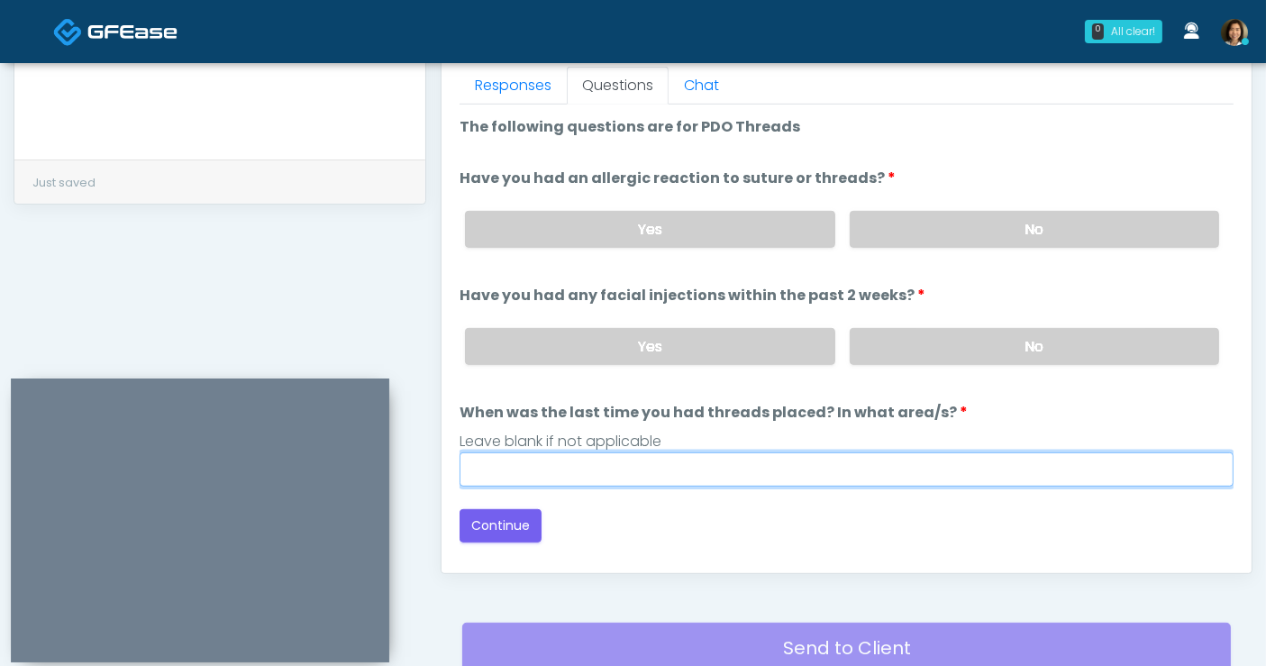
click input "When was the last time you had threads placed? In what area/s?"
type input "**********"
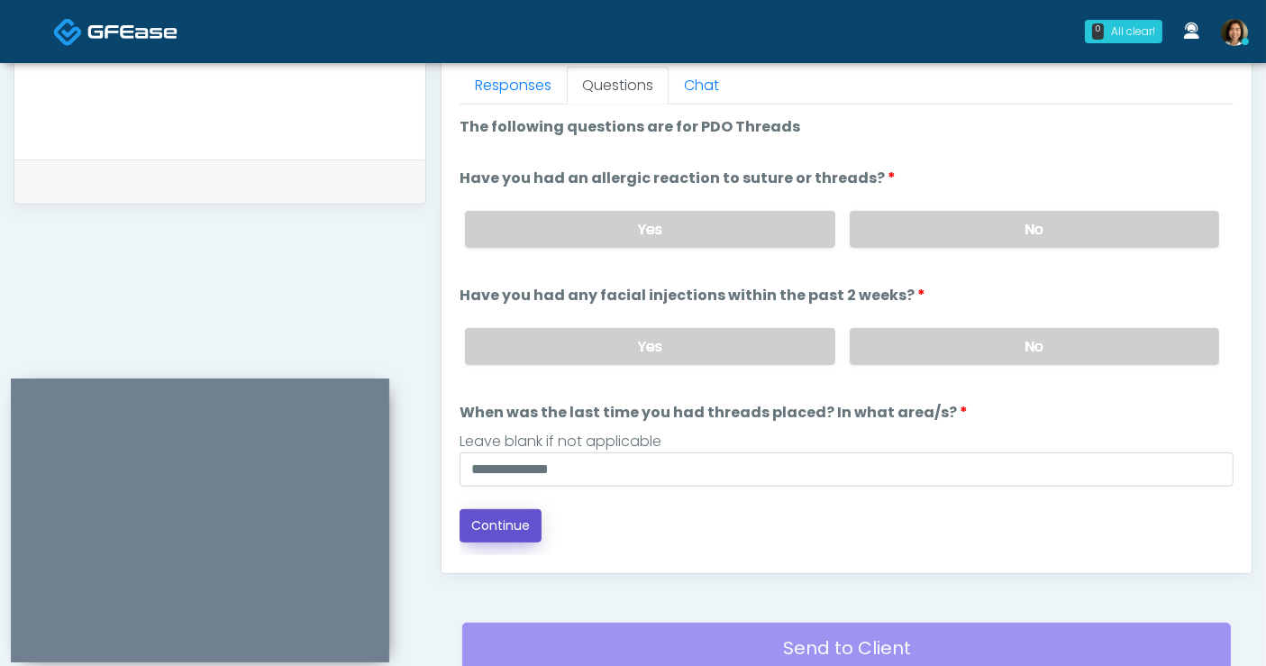
click button "Continue"
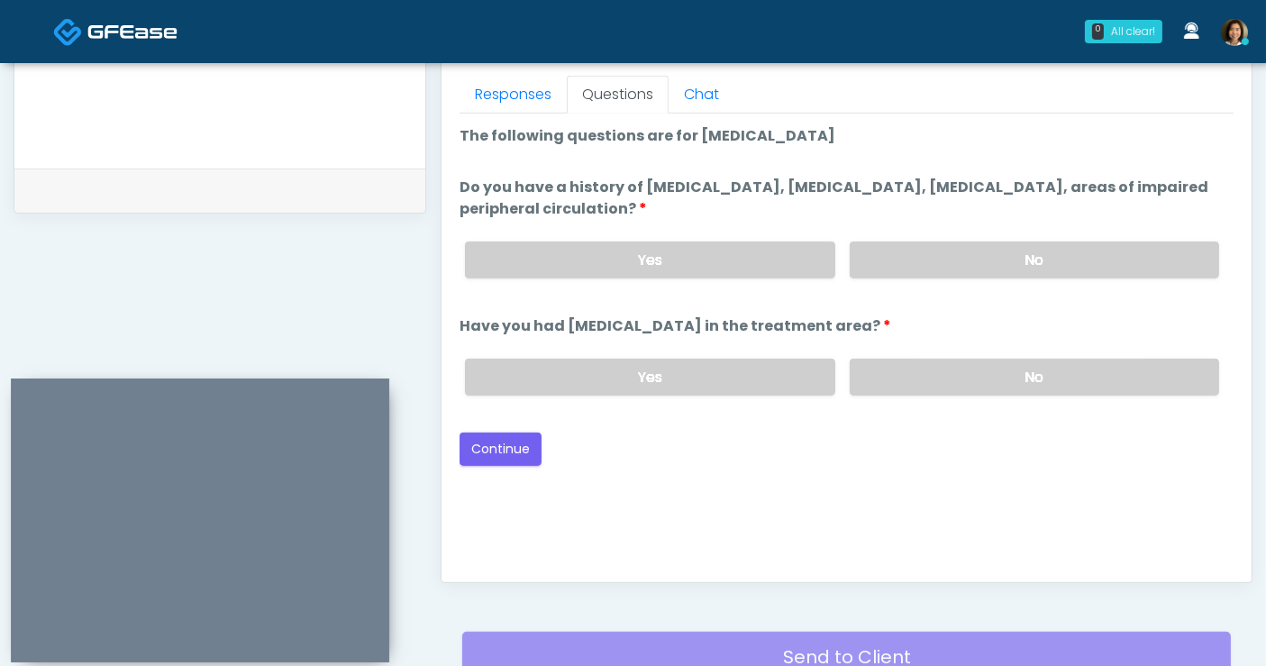
scroll to position [748, 0]
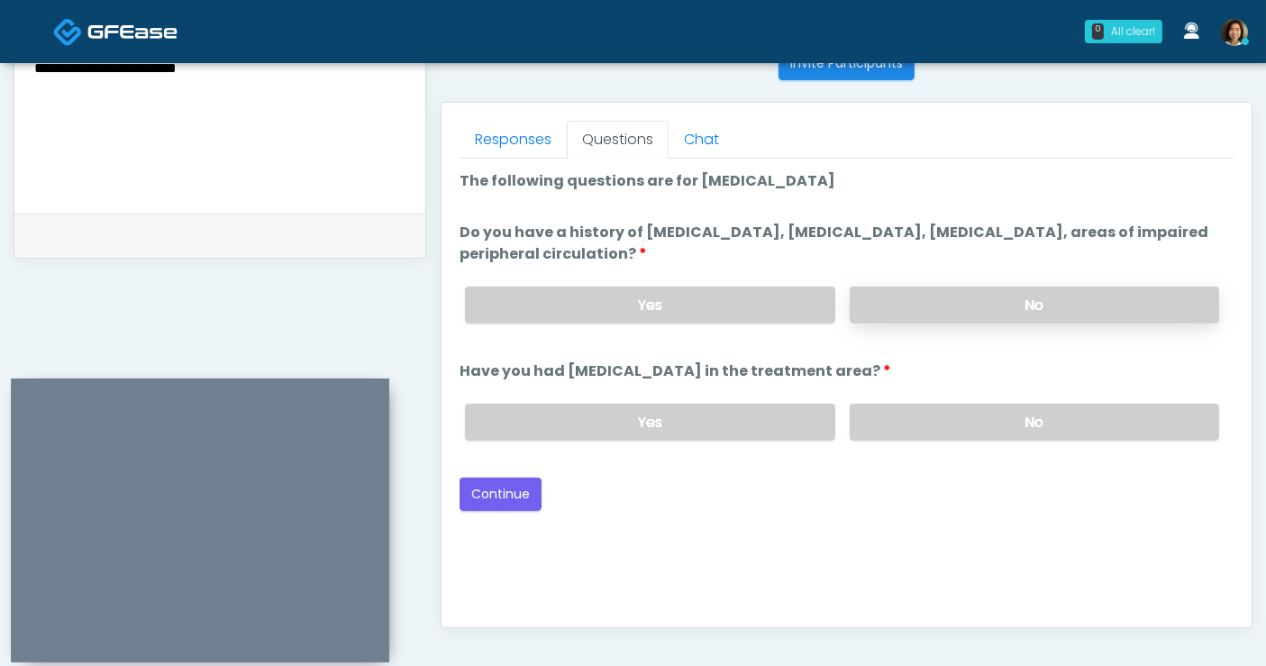
click label "No"
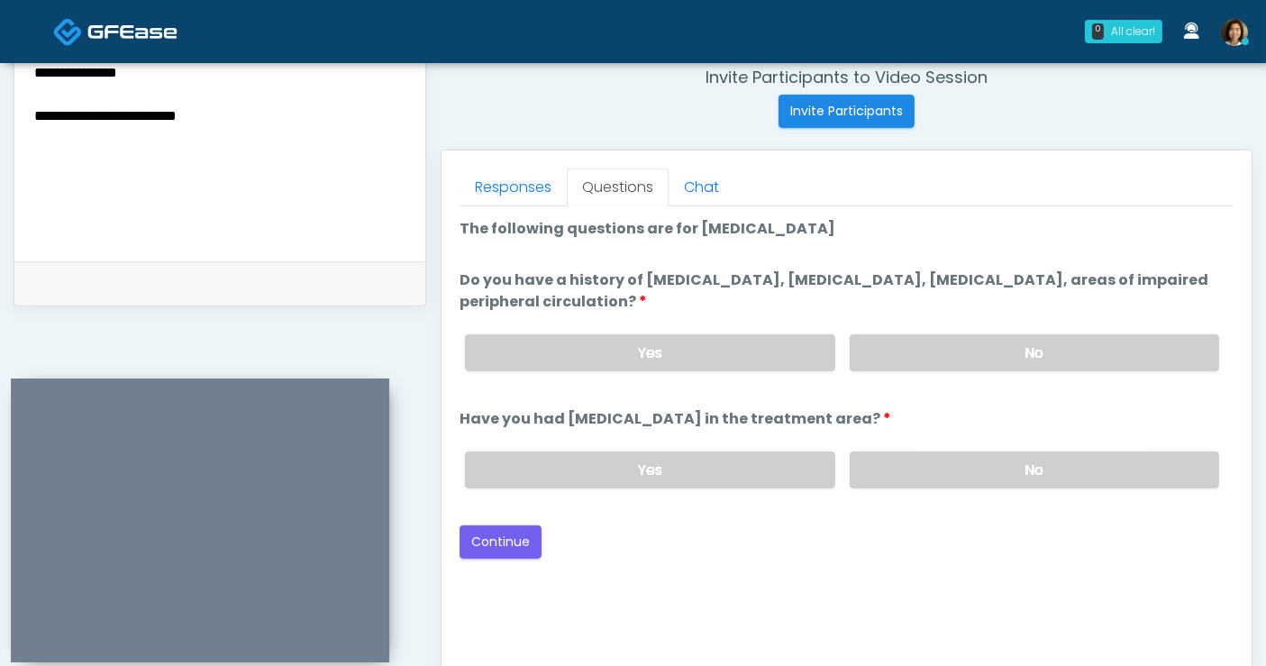
scroll to position [734, 0]
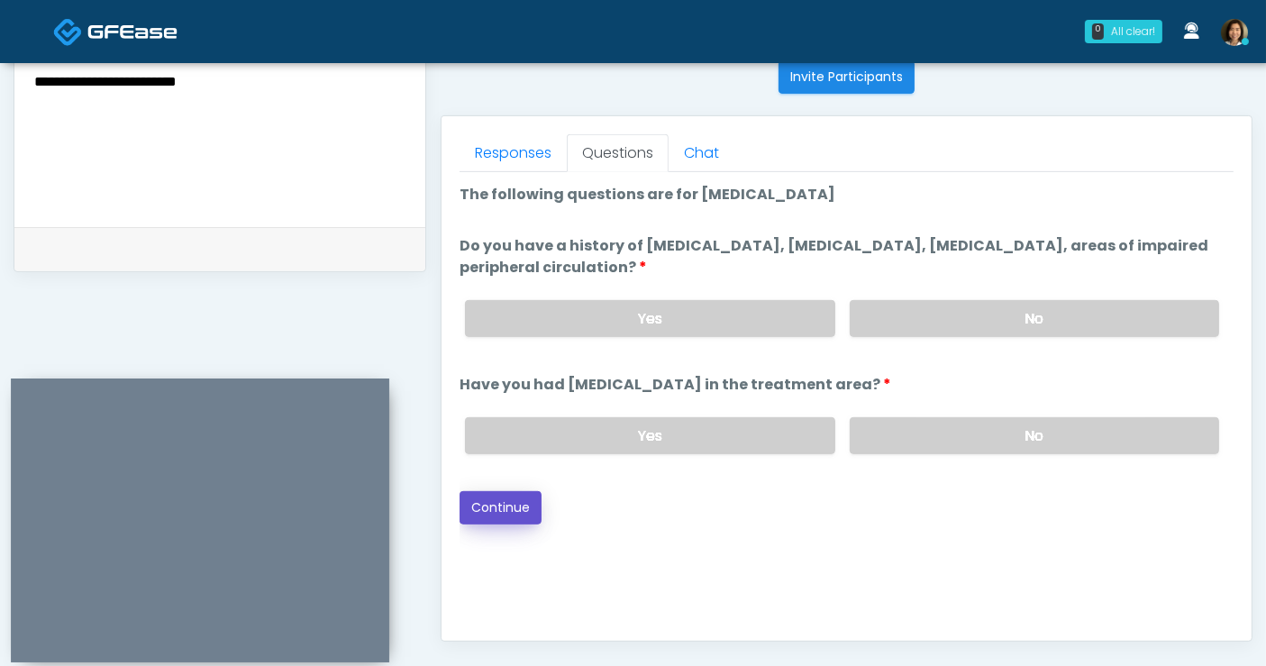
click button "Continue"
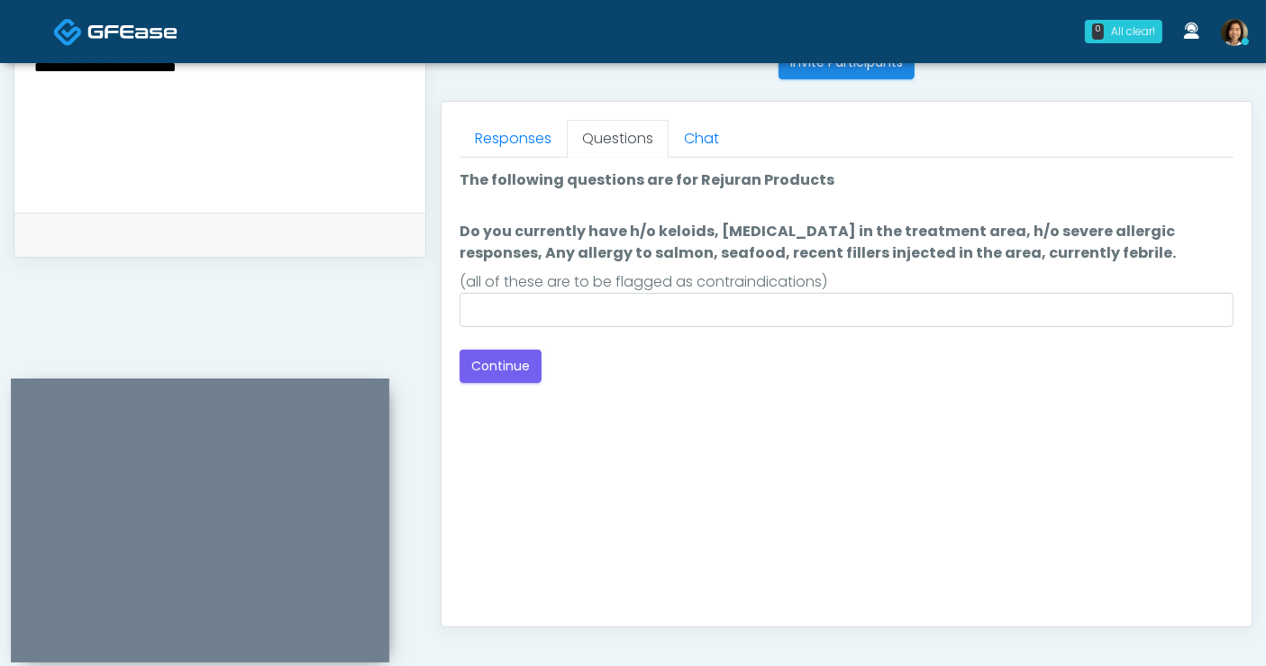
scroll to position [748, 0]
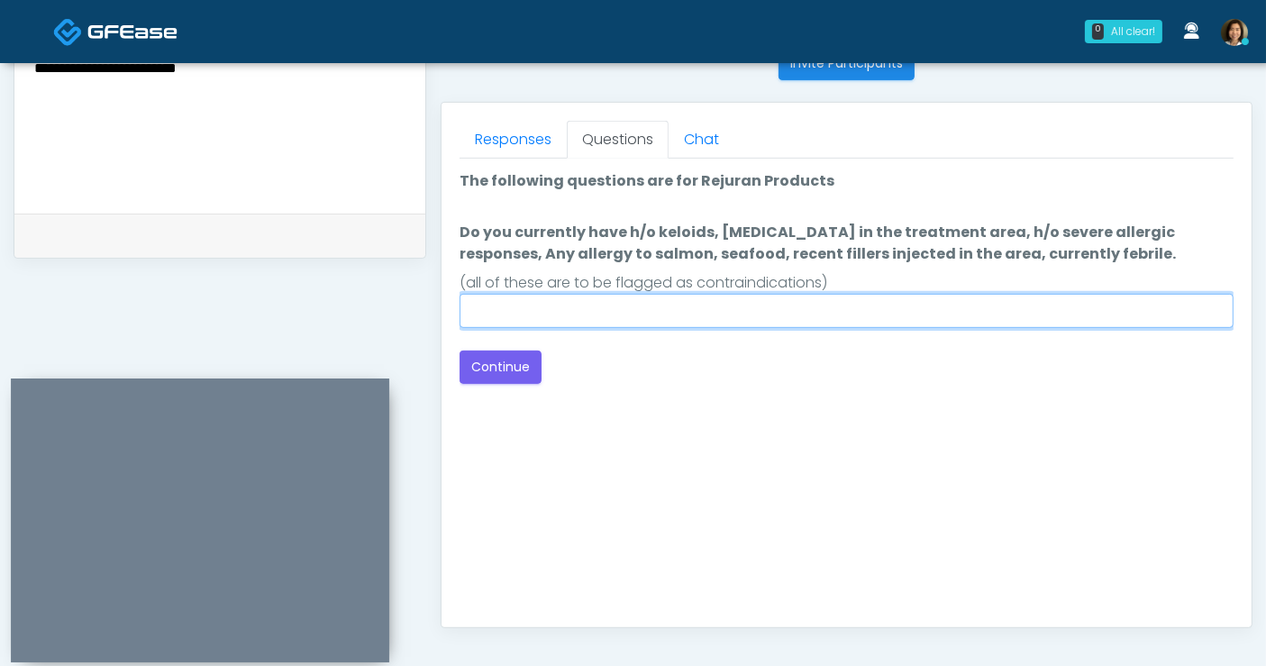
click input "Do you currently have h/o keloids, skin infection in the treatment area, h/o se…"
type input "**"
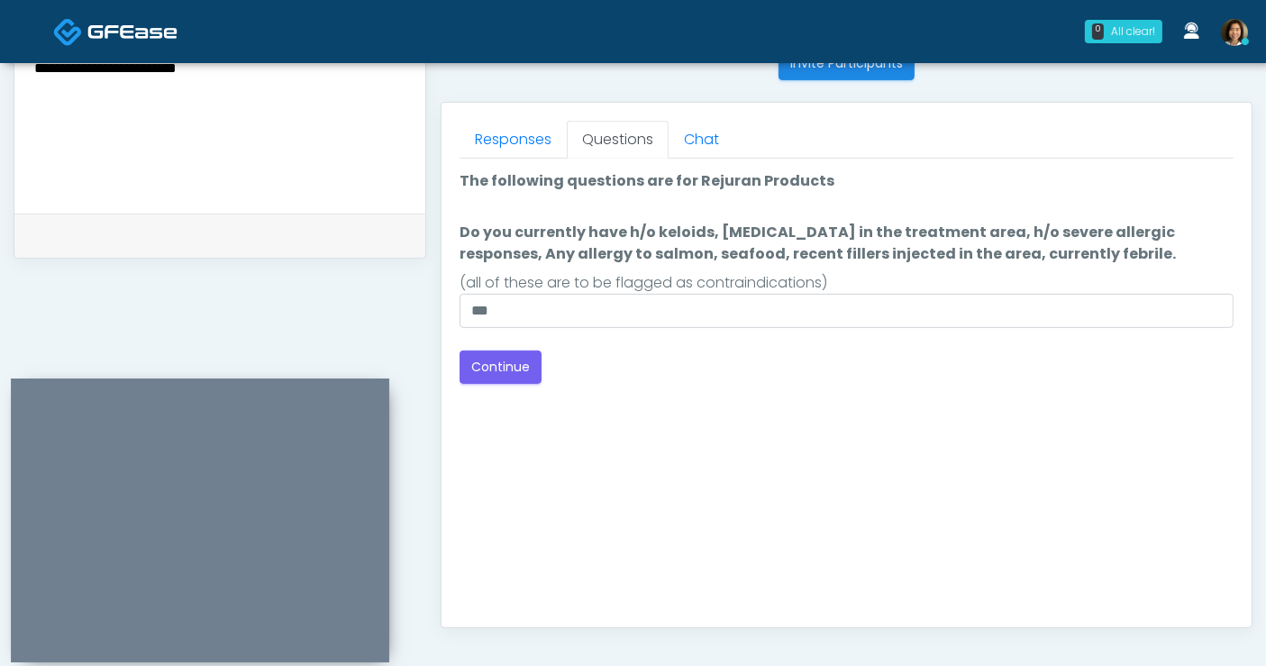
click div "Good Faith Exam Script Good Faith Exam Script INTRODUCTION Hello, my name is un…"
click button "Continue"
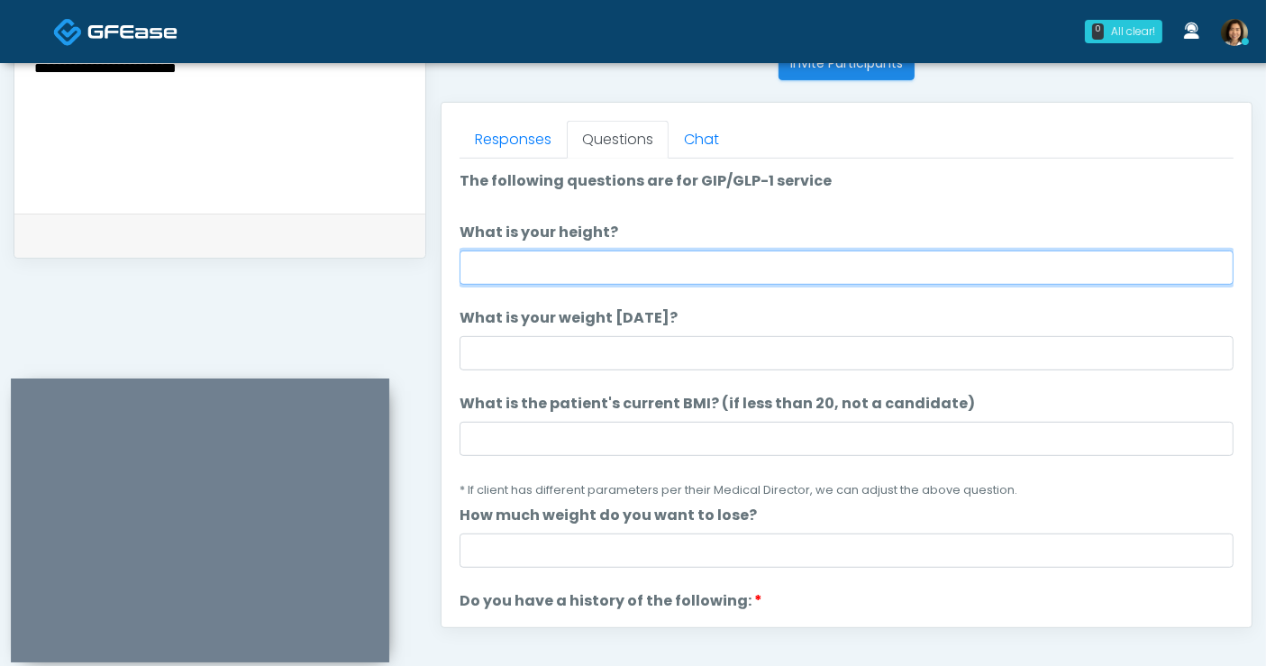
click input "What is your height?"
type input "****"
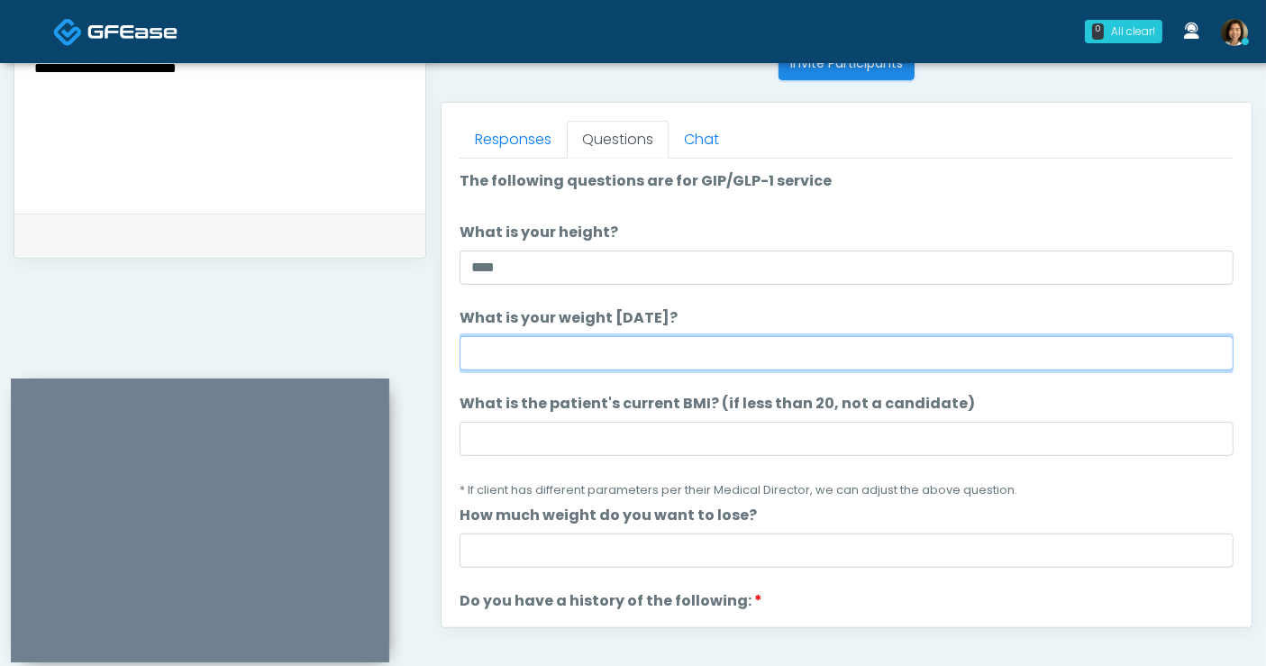
click input "What is your weight today?"
type input "***"
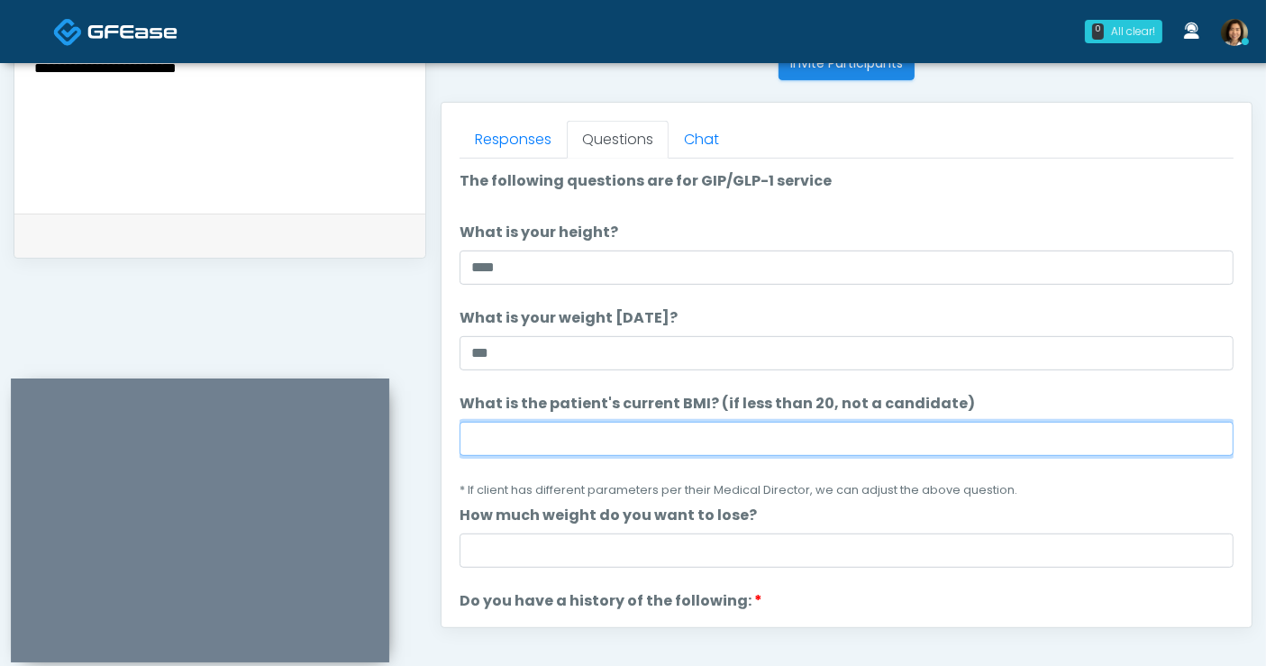
drag, startPoint x: 533, startPoint y: 439, endPoint x: 543, endPoint y: 426, distance: 16.0
click input "What is the patient's current BMI? (if less than 20, not a candidate)"
type input "****"
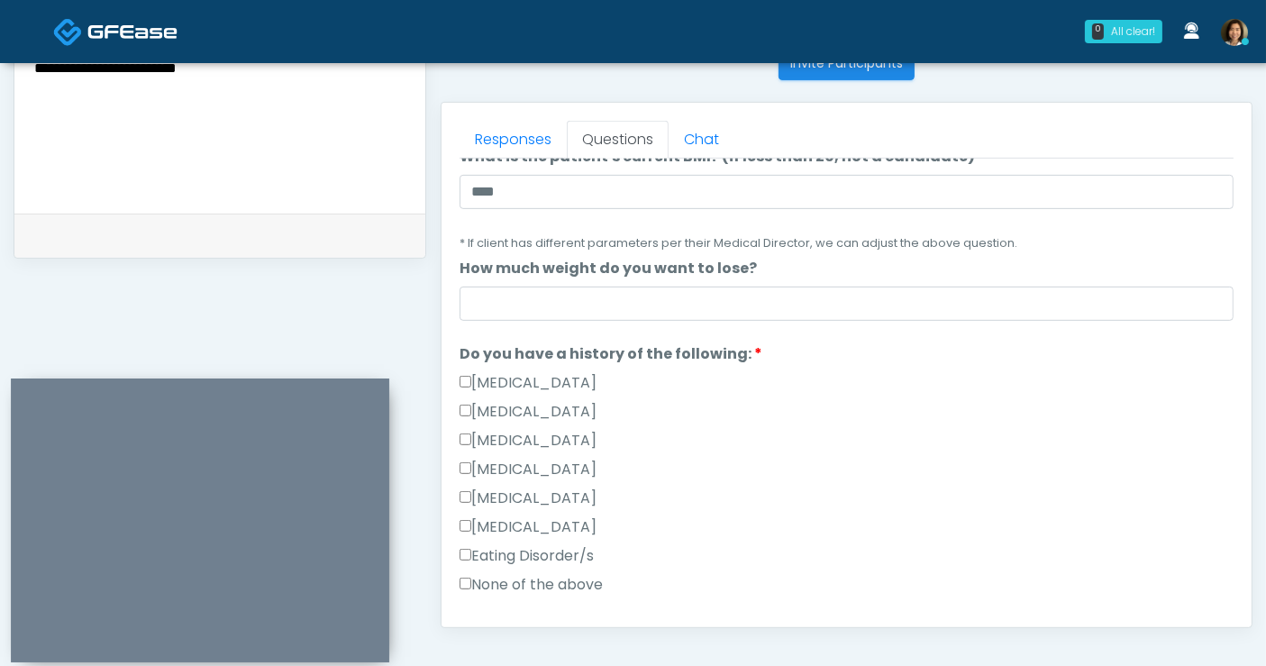
scroll to position [254, 0]
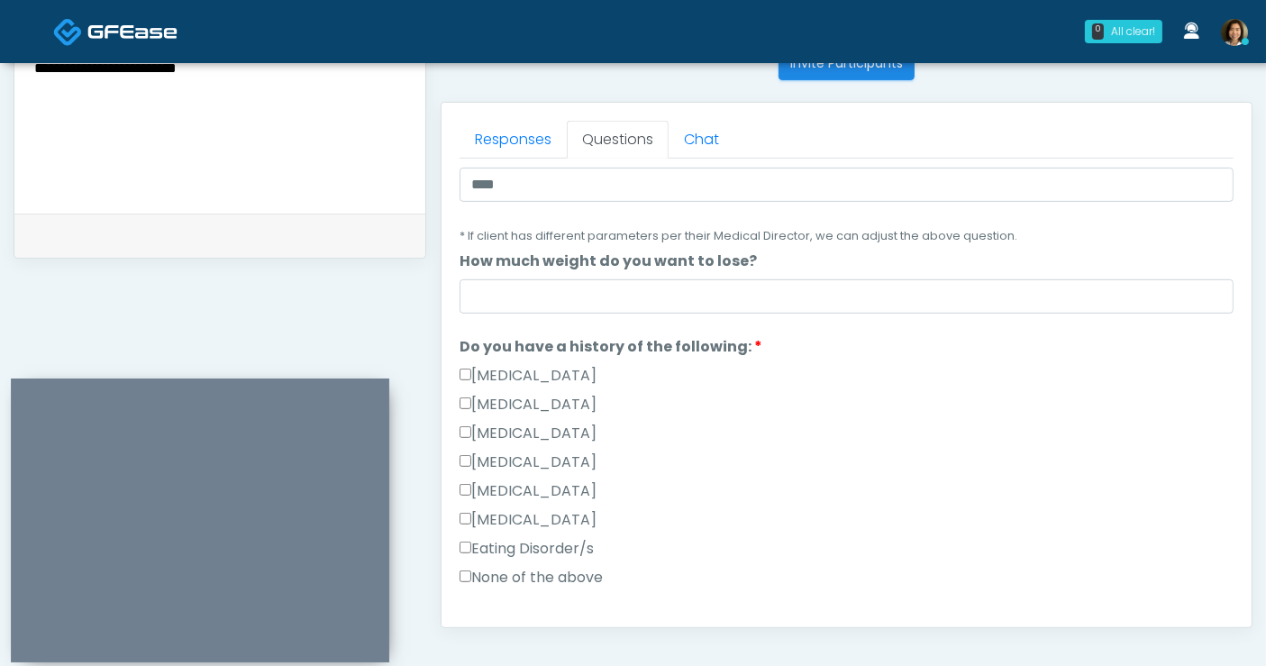
click label "None of the above"
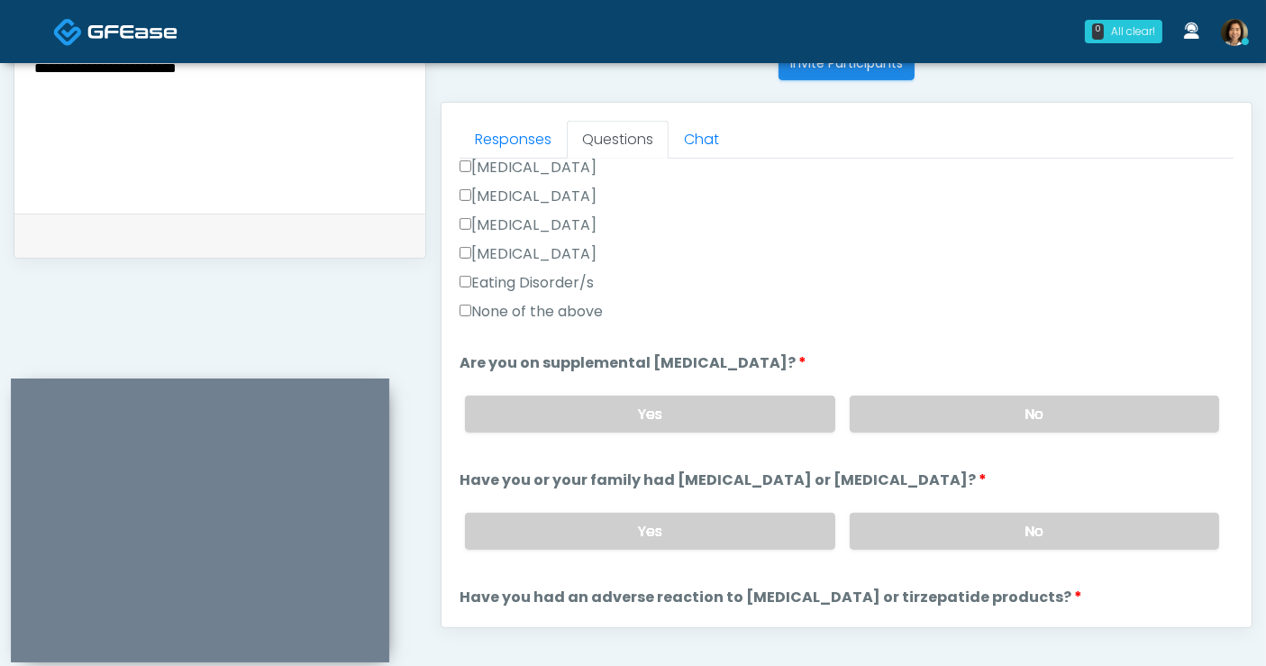
scroll to position [558, 0]
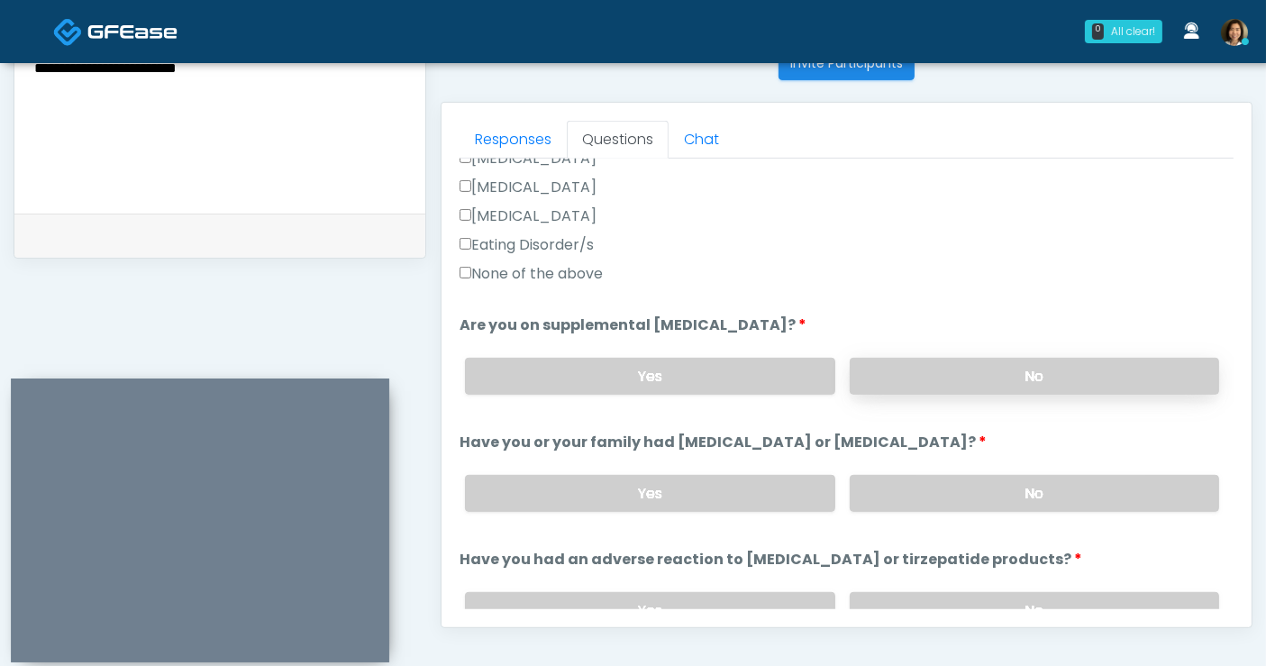
click label "No"
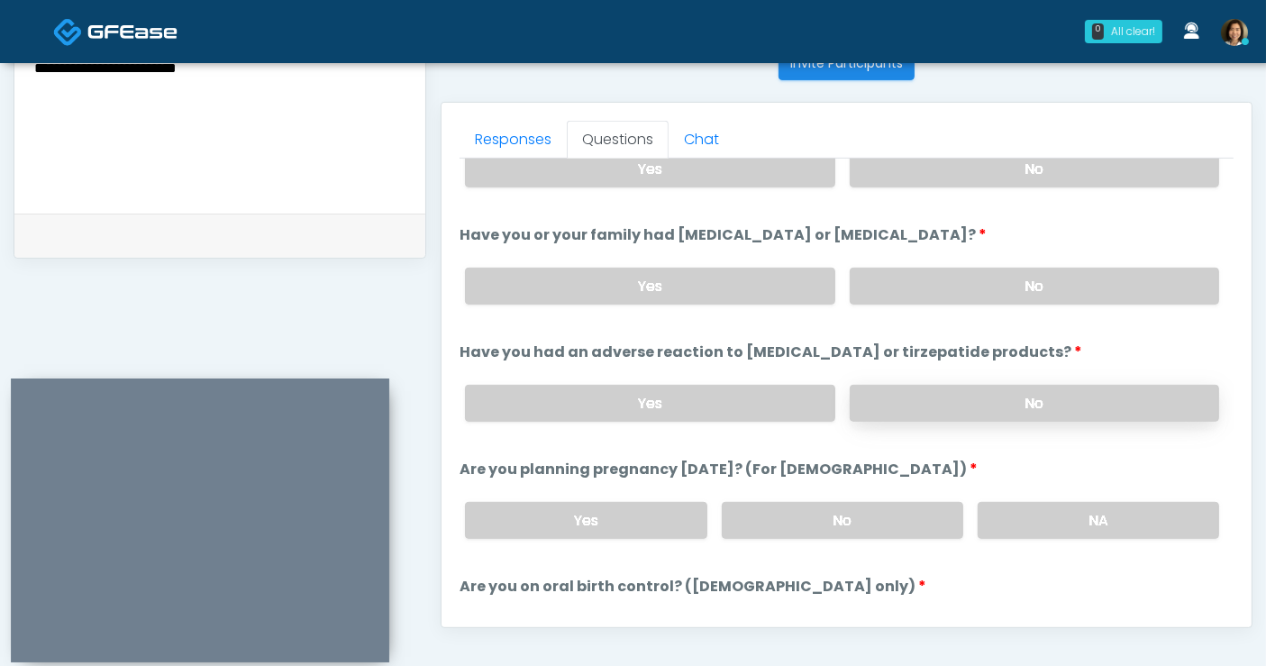
click label "No"
drag, startPoint x: 869, startPoint y: 522, endPoint x: 907, endPoint y: 514, distance: 39.6
click label "No"
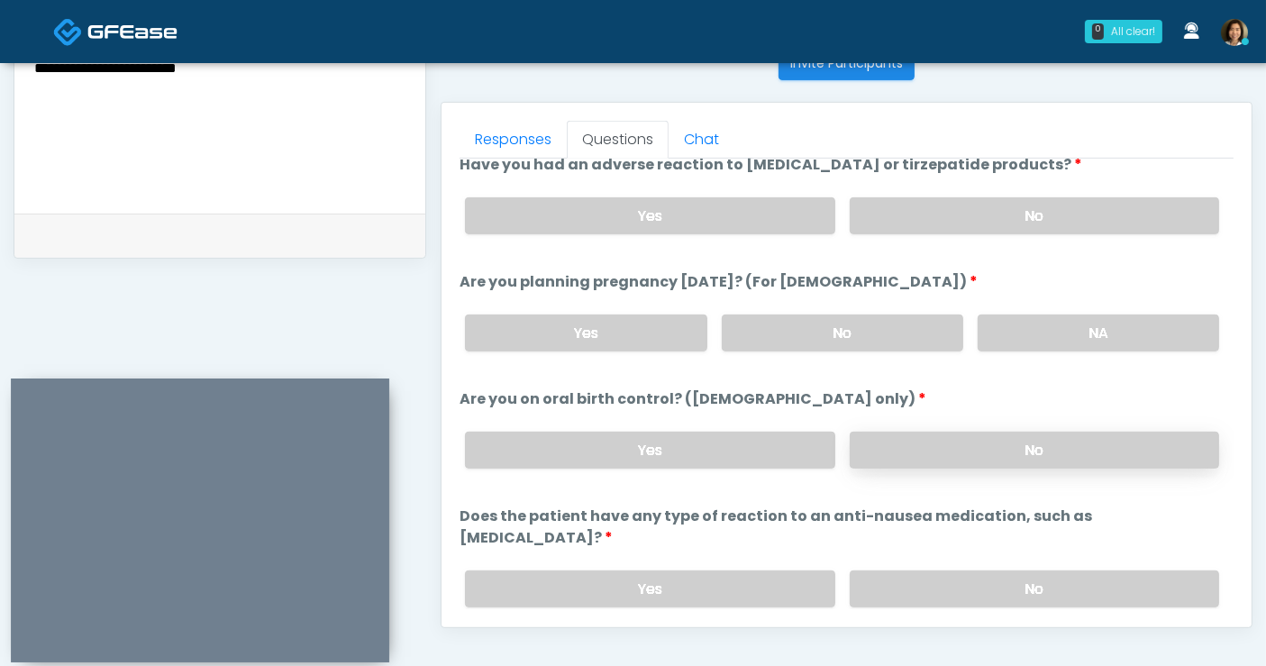
click label "No"
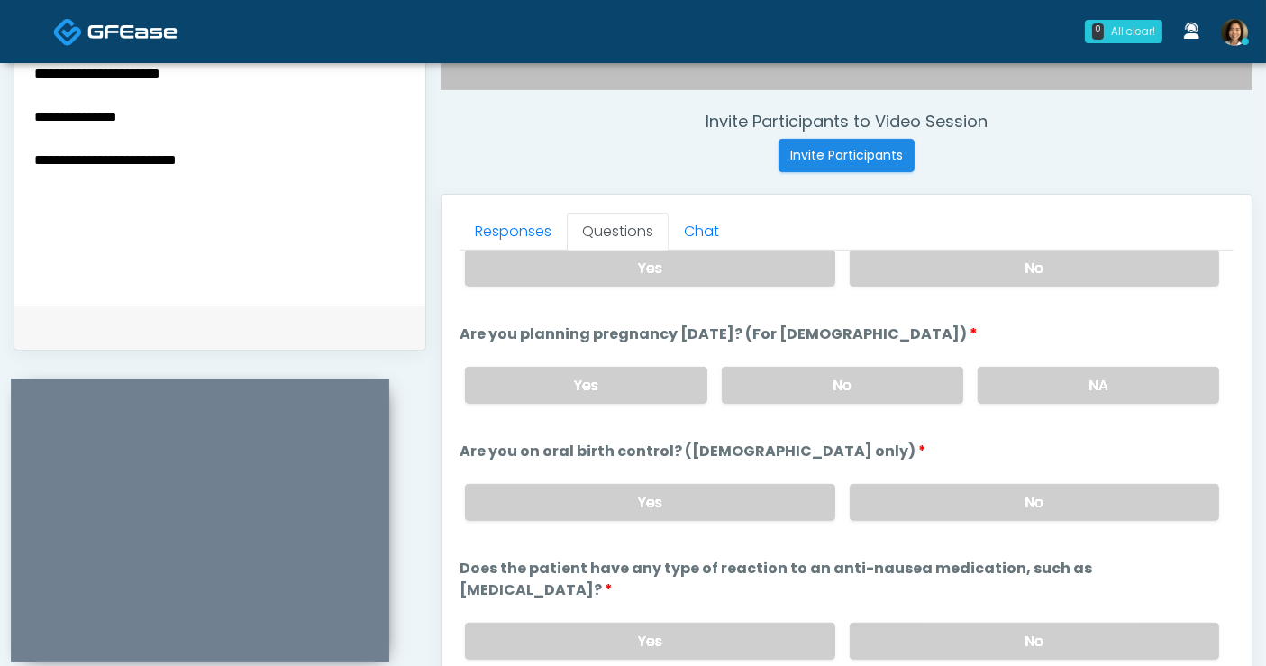
scroll to position [524, 0]
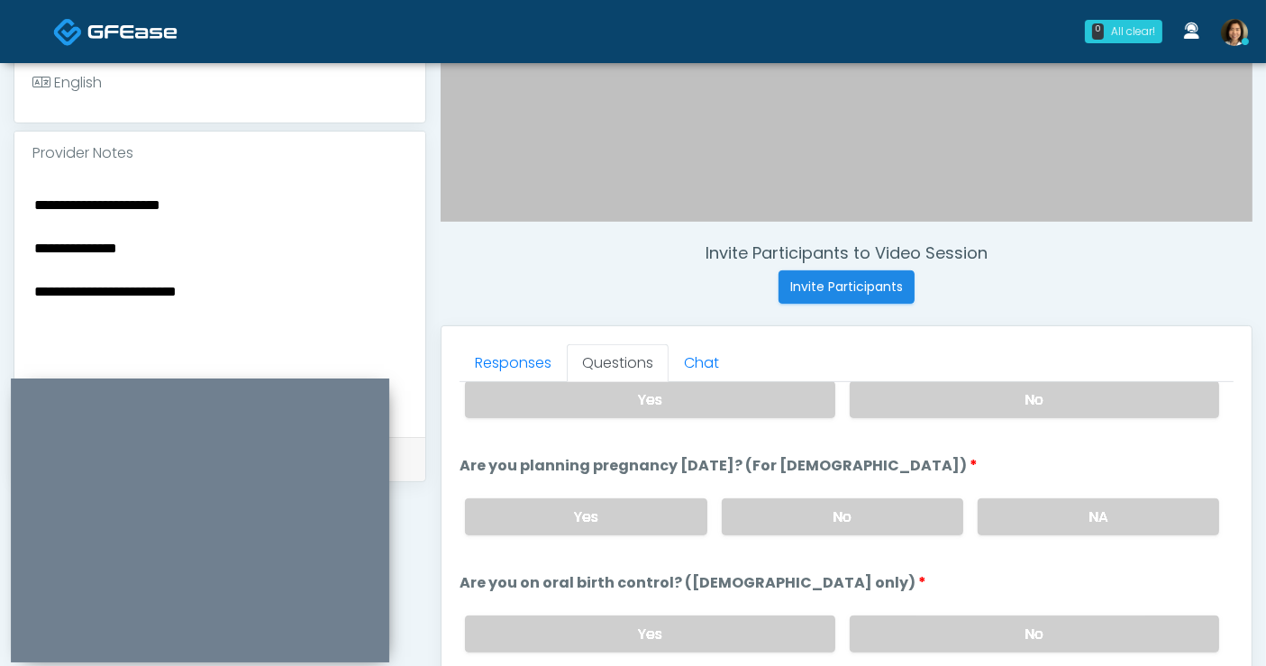
click textarea "**********"
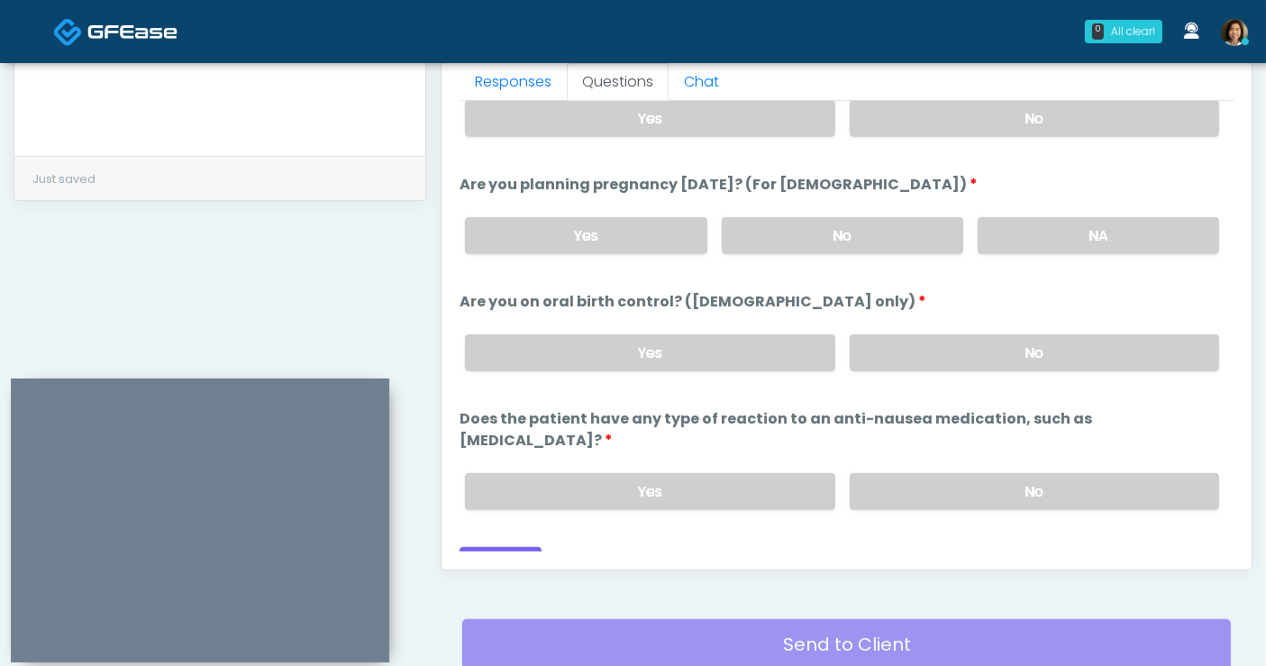
scroll to position [813, 0]
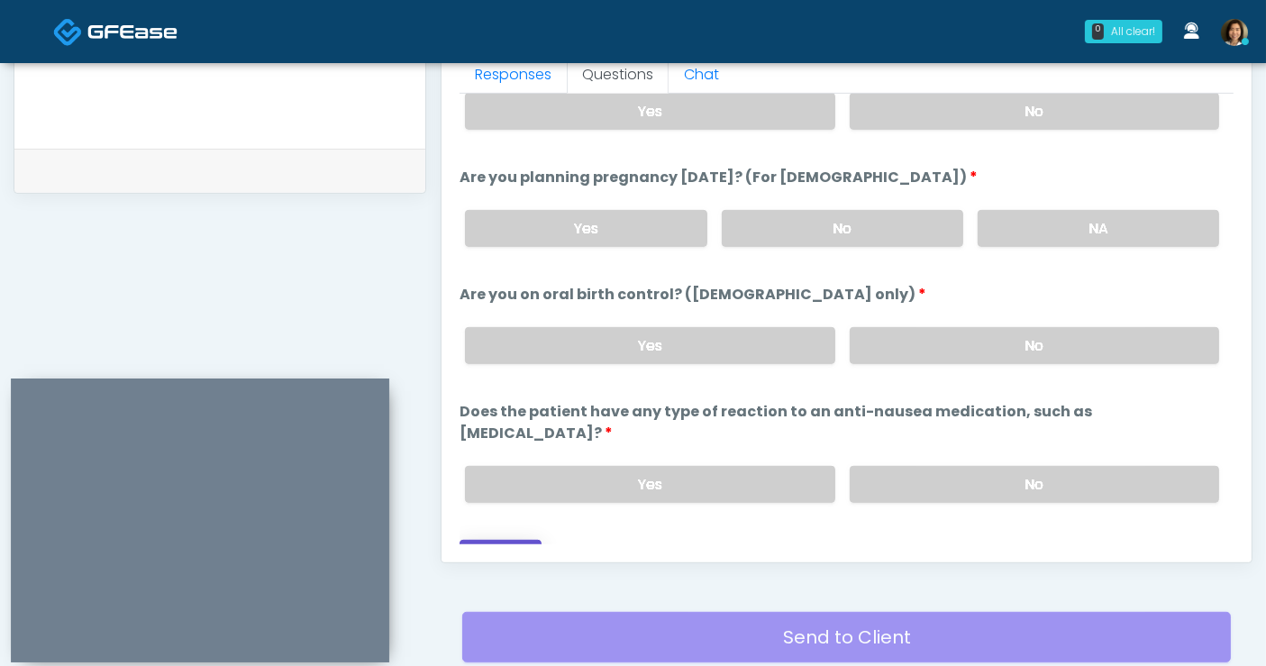
click button "Continue"
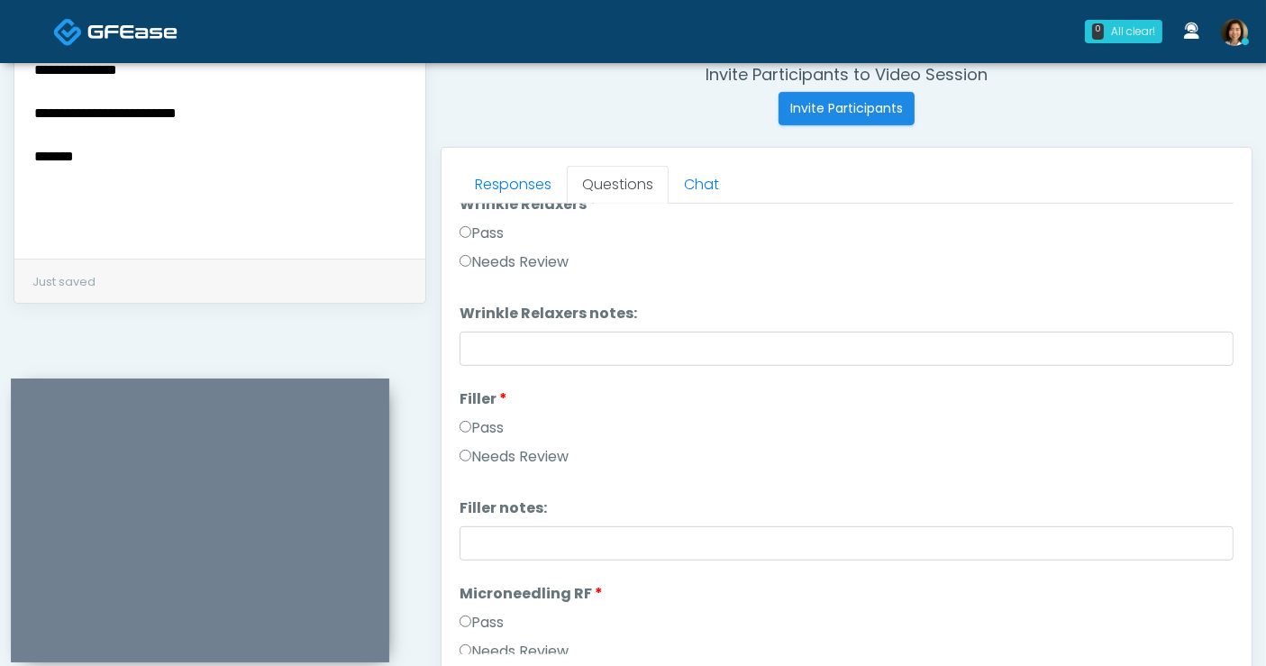
scroll to position [0, 0]
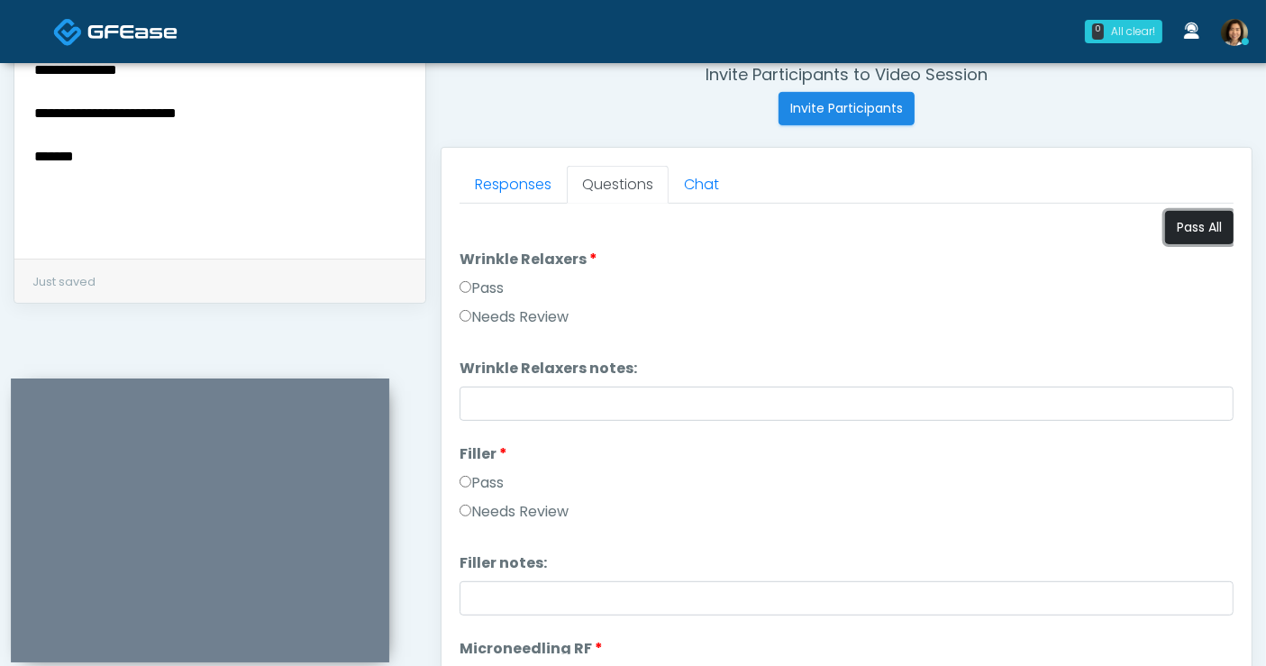
click button "Pass All"
click textarea "**********"
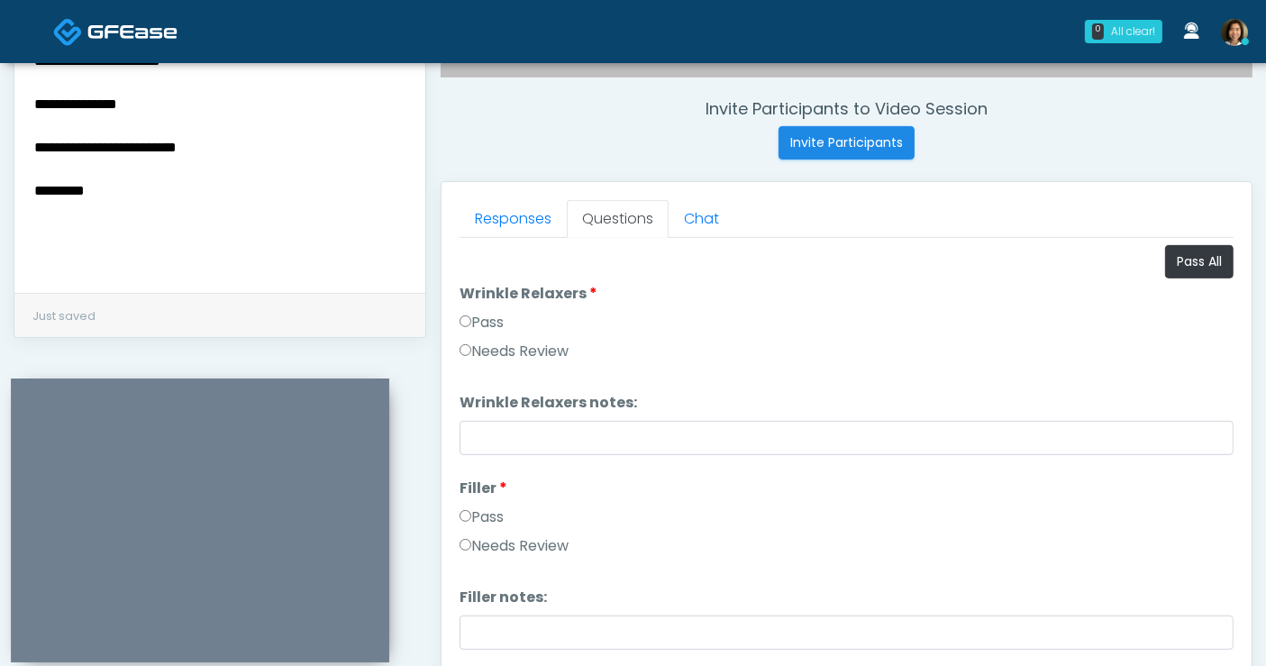
scroll to position [661, 0]
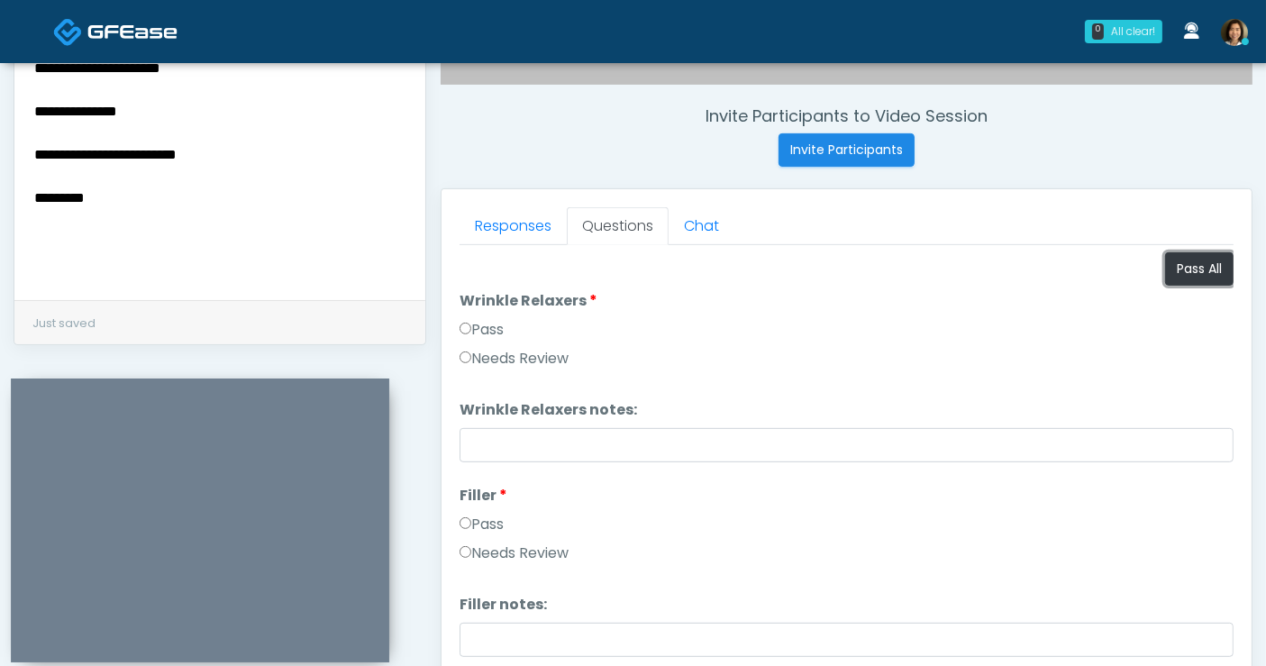
drag, startPoint x: 1181, startPoint y: 276, endPoint x: 584, endPoint y: 165, distance: 606.8
click button "Pass All"
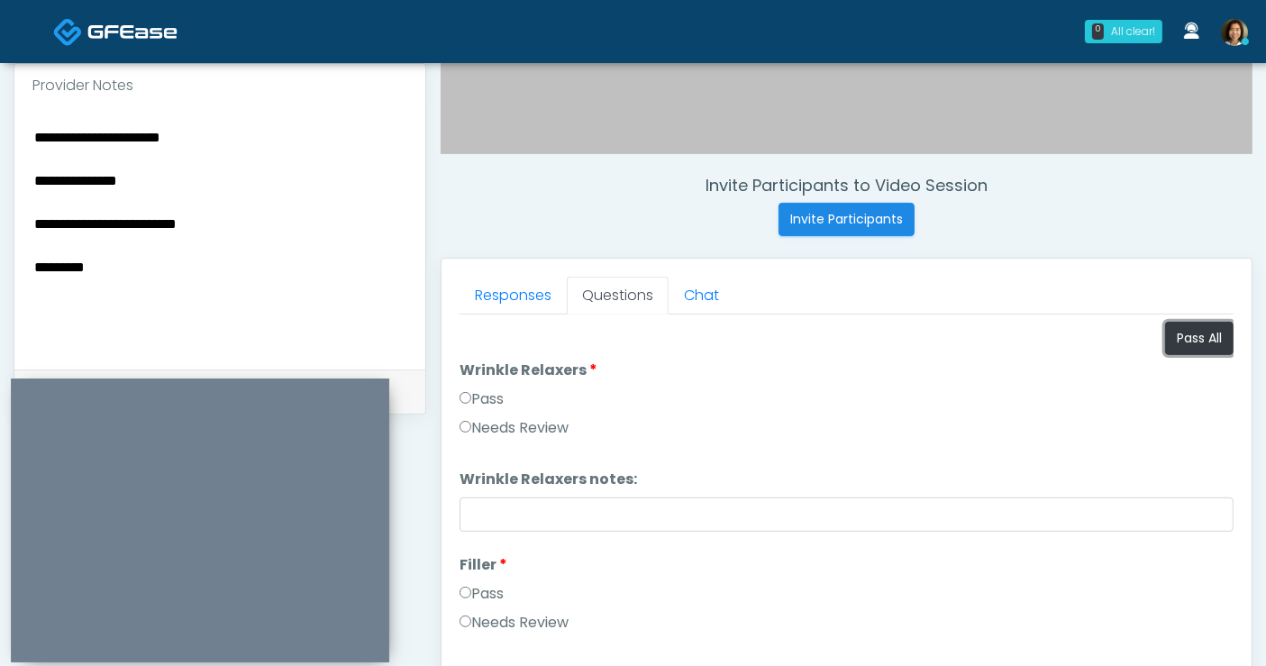
scroll to position [561, 0]
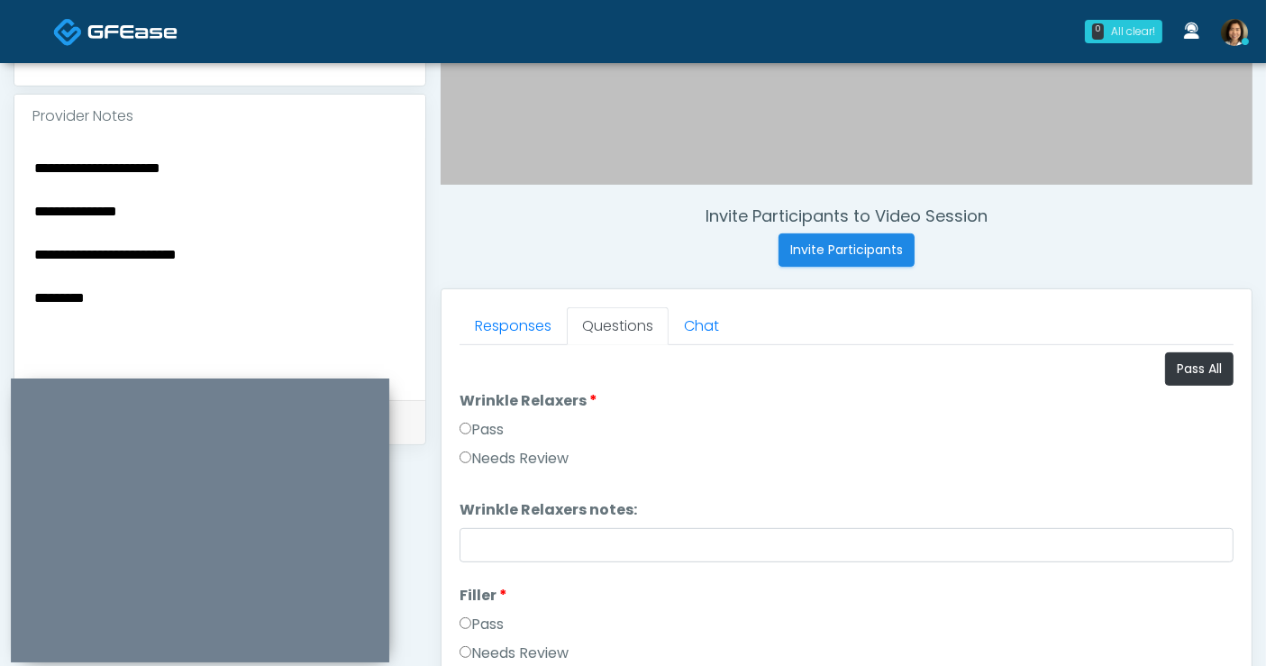
drag, startPoint x: 126, startPoint y: 200, endPoint x: -181, endPoint y: 100, distance: 323.2
click html "0 All clear! All clear! Rukayat Bojuwon AR AZ CA CO DC FL HI MD MI MO NC ND NV …"
click textarea "**********"
drag, startPoint x: 103, startPoint y: 212, endPoint x: -102, endPoint y: 190, distance: 205.7
click html "0 All clear! All clear! Rukayat Bojuwon AR AZ CA CO DC FL HI MD MI MO NC ND NV …"
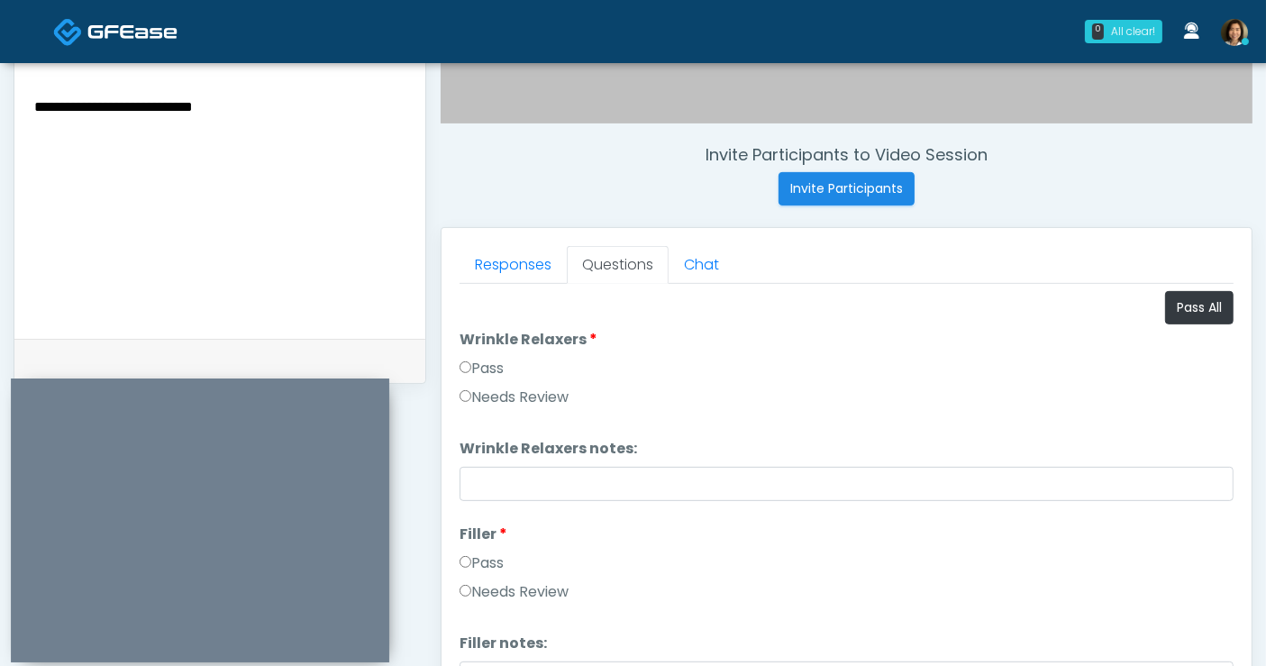
scroll to position [625, 0]
type textarea "**********"
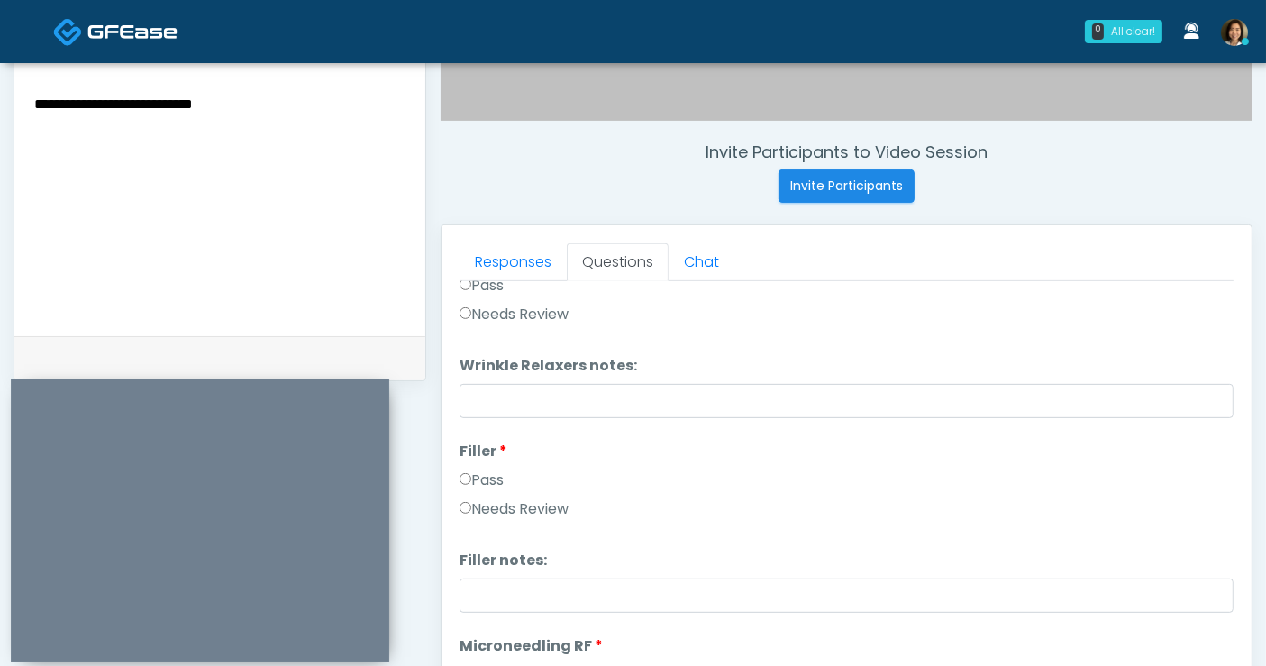
scroll to position [113, 0]
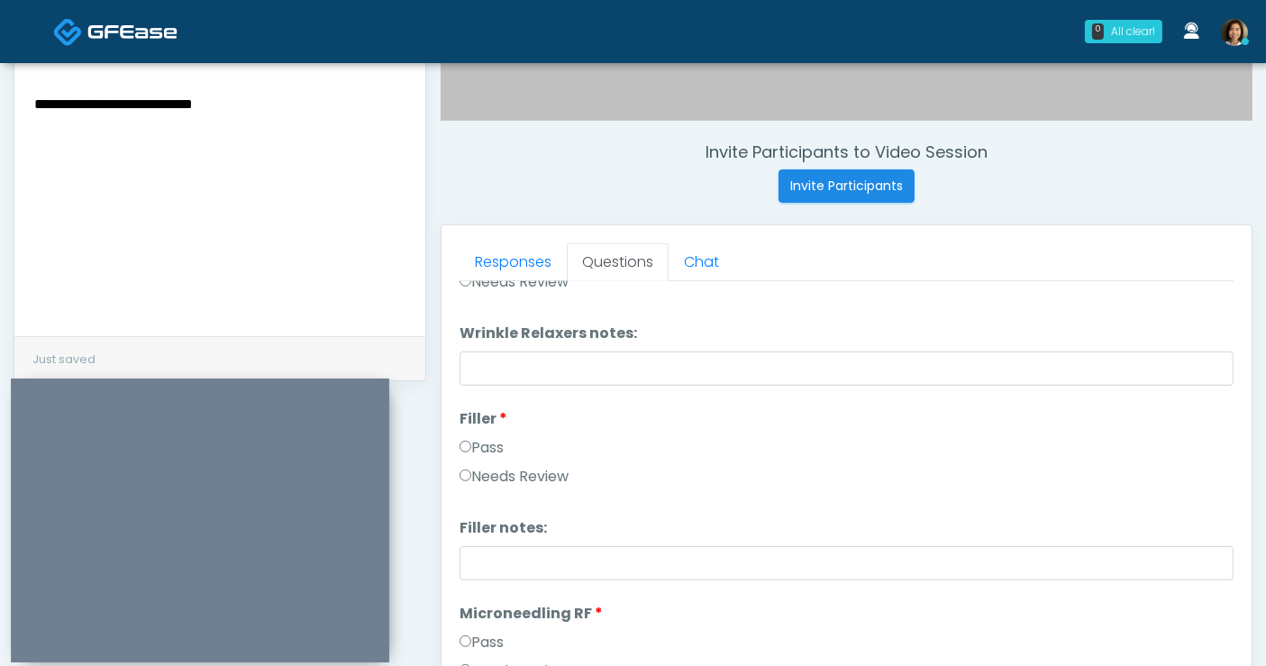
drag, startPoint x: 268, startPoint y: 117, endPoint x: -101, endPoint y: 98, distance: 369.1
click html "0 All clear! All clear! Rukayat Bojuwon AR AZ CA CO DC FL HI MD MI MO NC ND NV …"
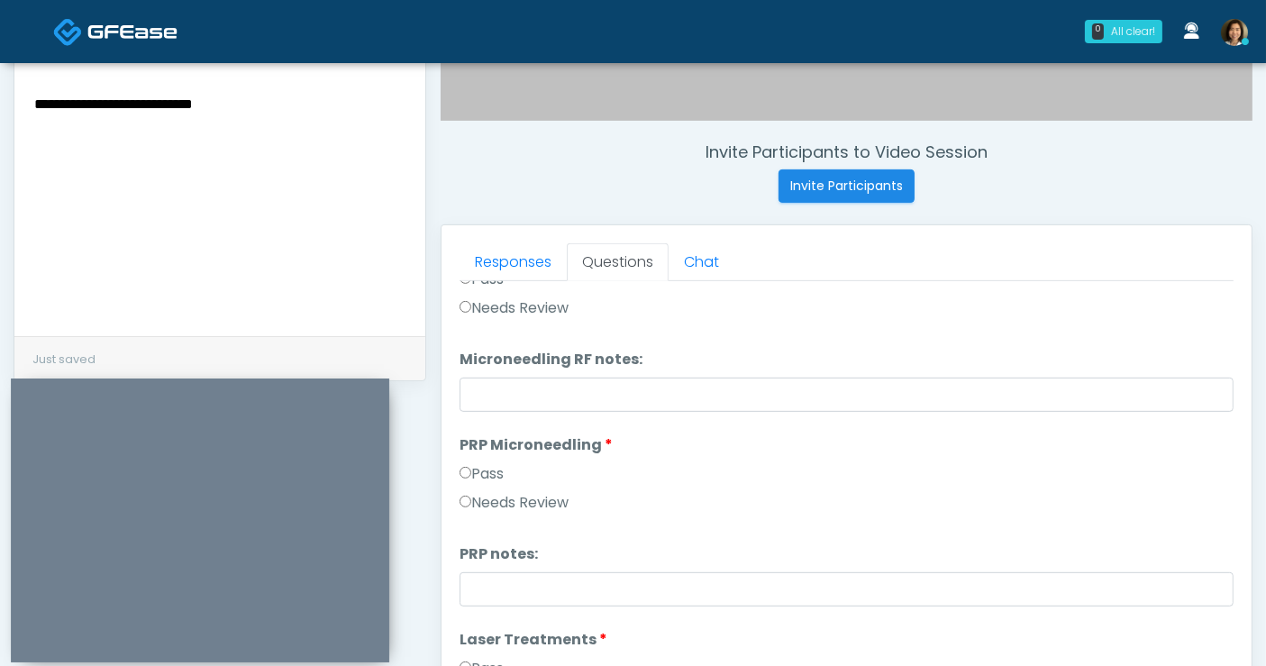
scroll to position [482, 0]
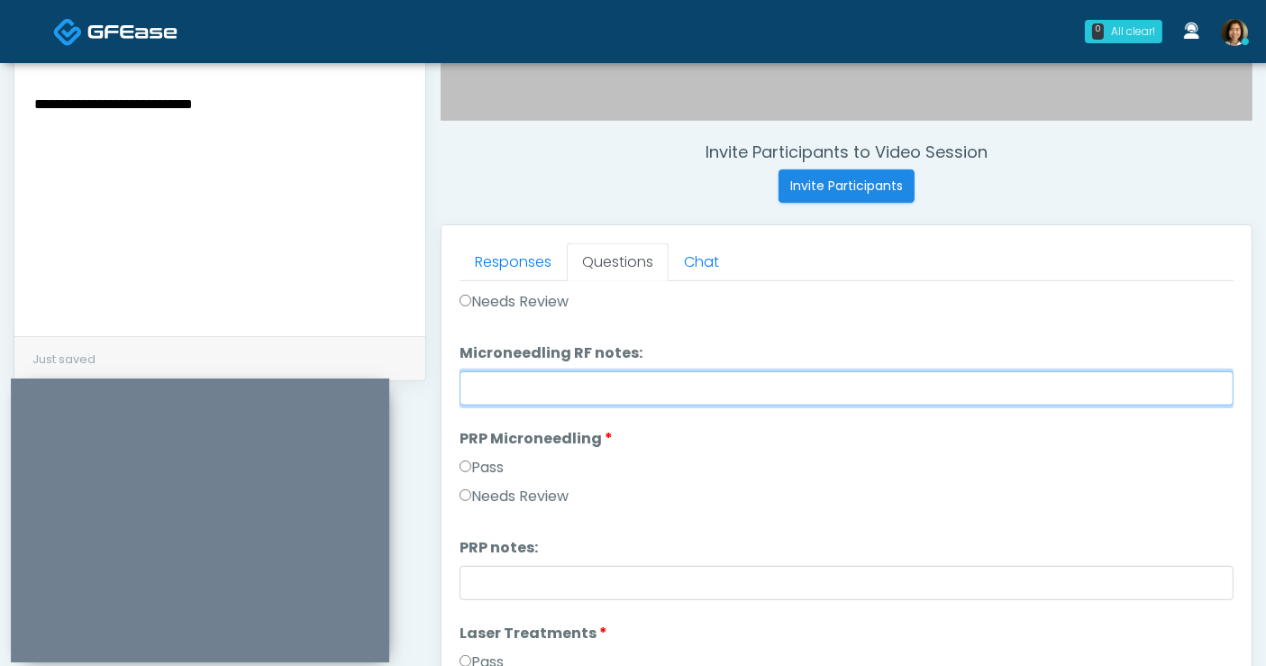
drag, startPoint x: 589, startPoint y: 374, endPoint x: 533, endPoint y: 382, distance: 57.4
click input "Microneedling RF notes:"
paste input "**********"
click input "**********"
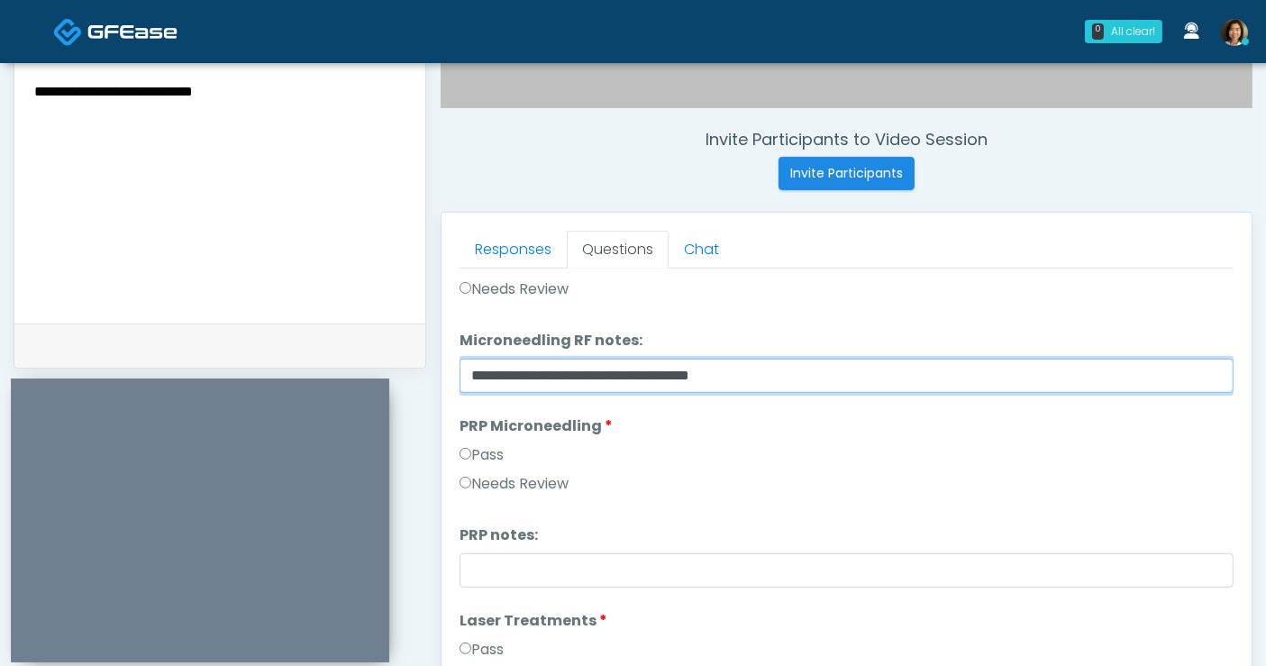
drag, startPoint x: 731, startPoint y: 379, endPoint x: 405, endPoint y: 378, distance: 326.2
click div "**********"
type input "**********"
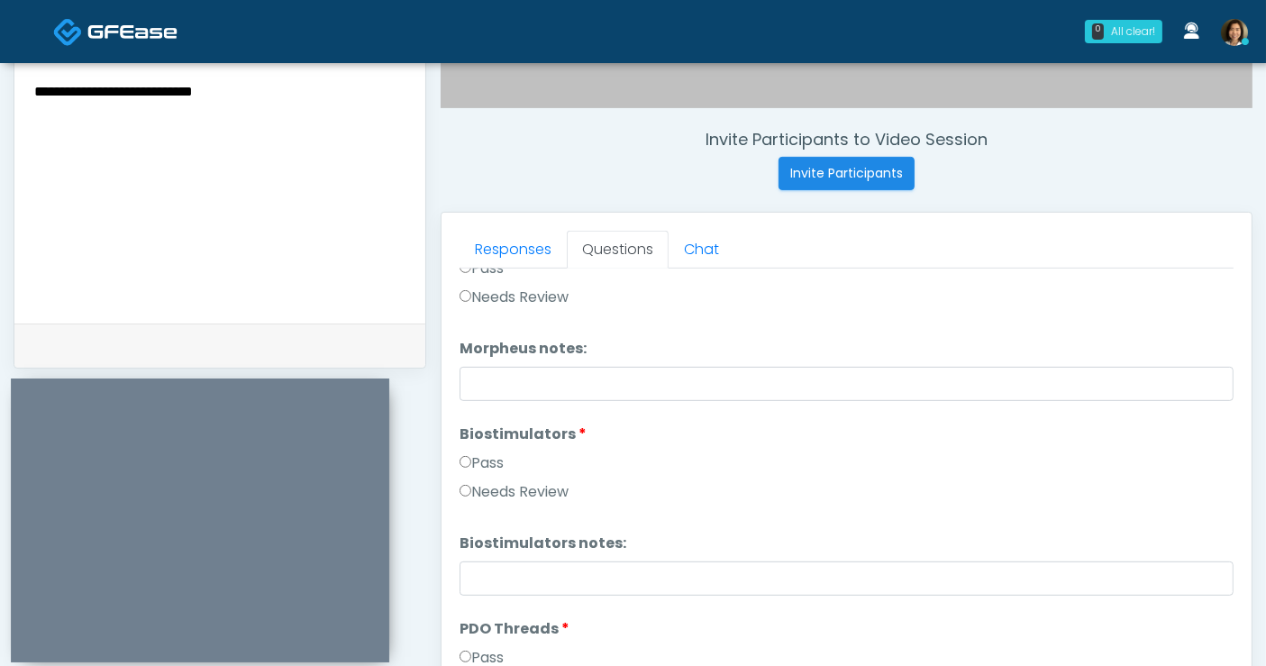
scroll to position [1683, 0]
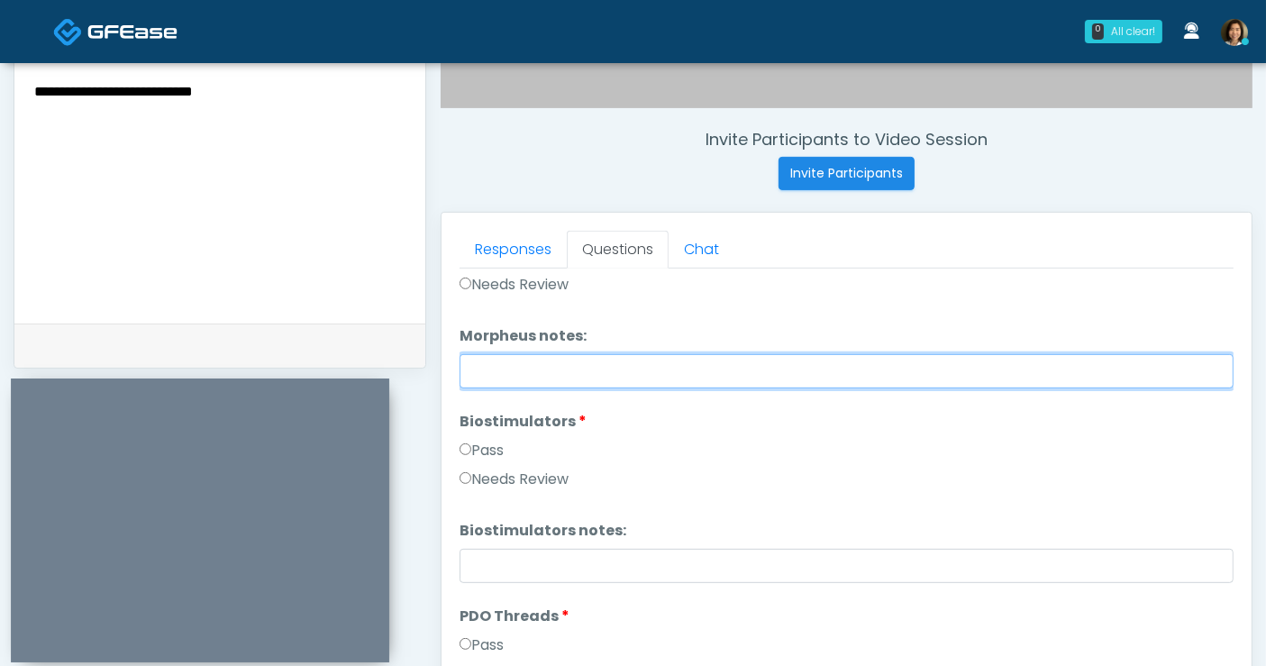
click input "Morpheus notes:"
paste input "**********"
type input "**********"
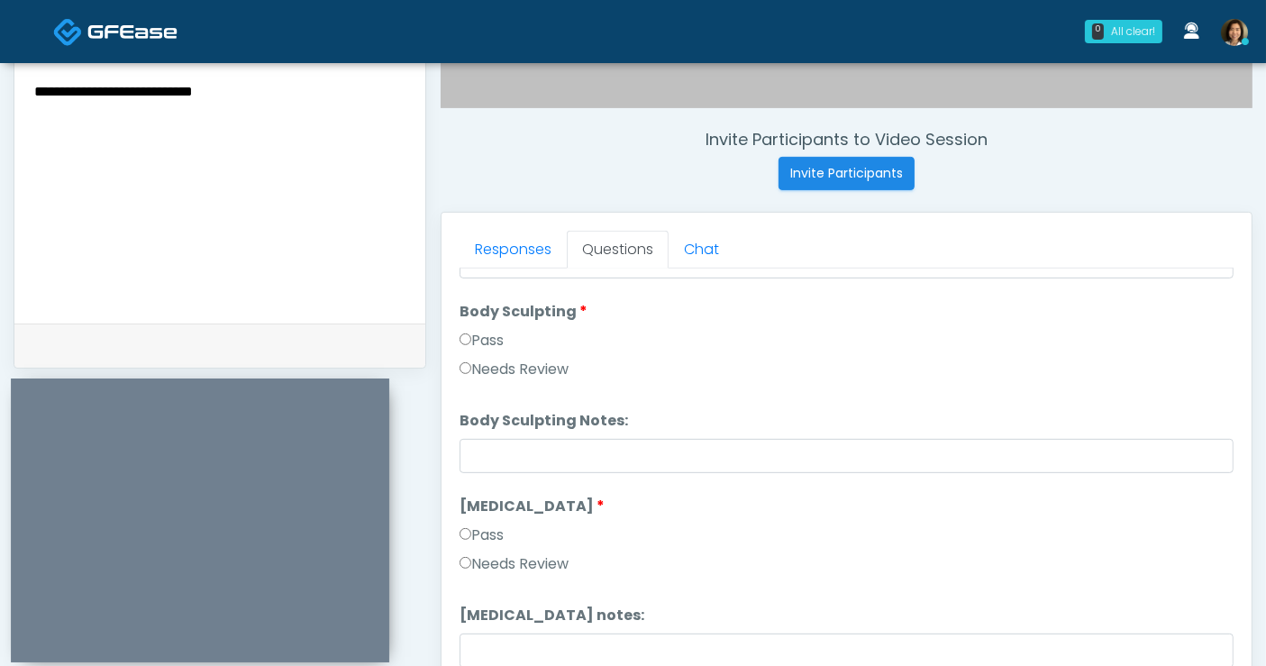
scroll to position [2189, 0]
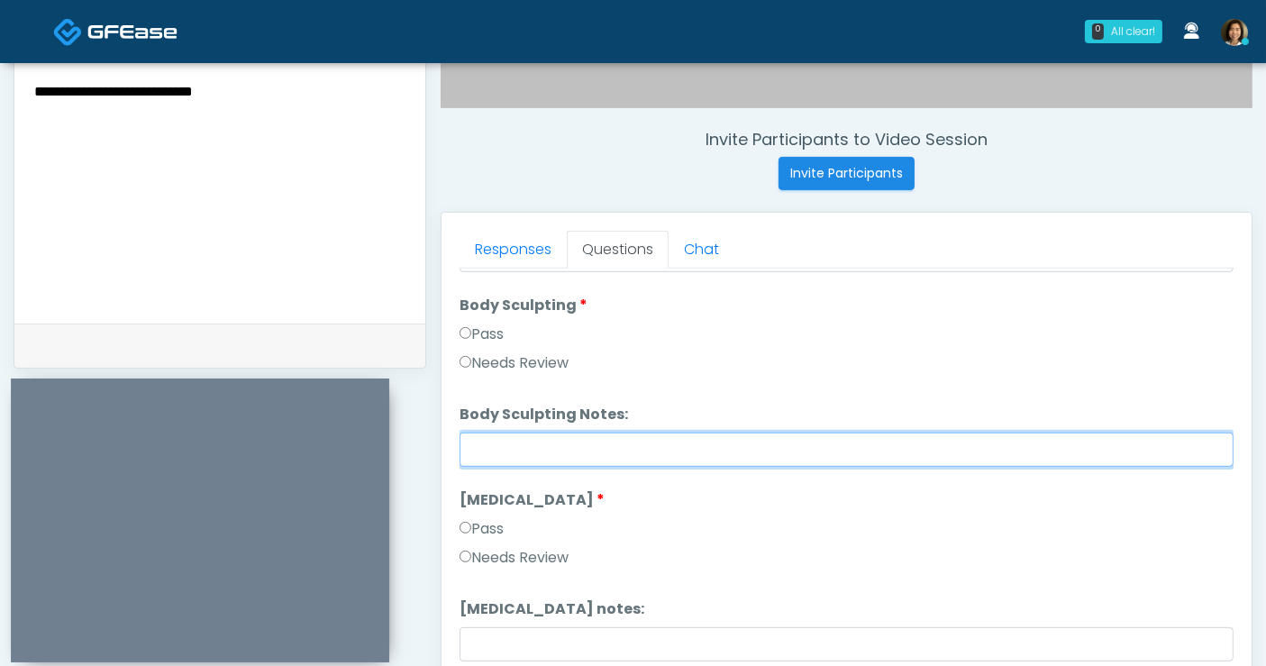
click input "Body Sculpting Notes:"
paste input "**********"
type input "**********"
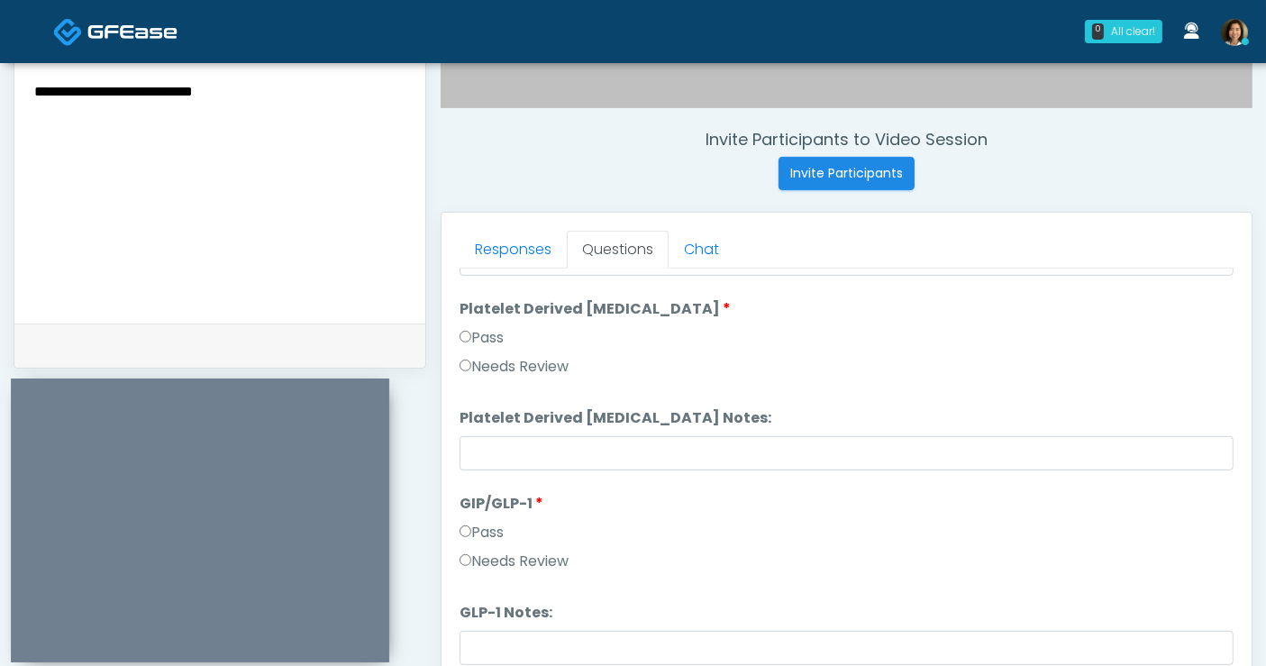
scroll to position [762, 0]
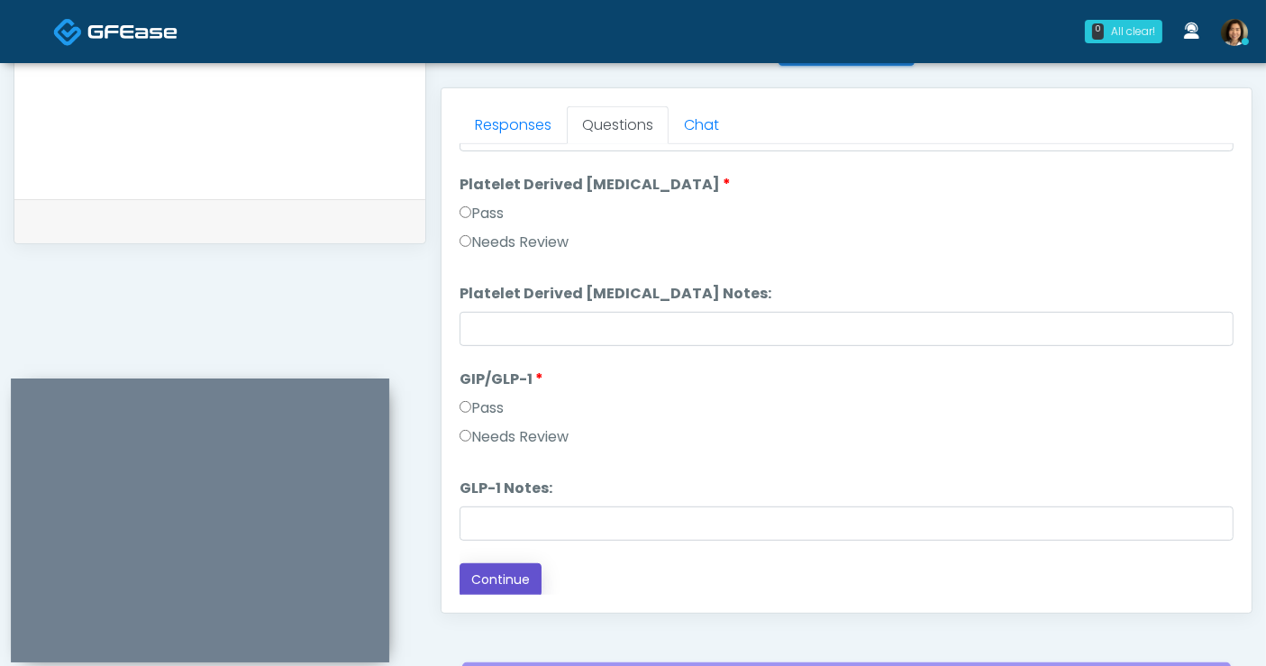
click button "Continue"
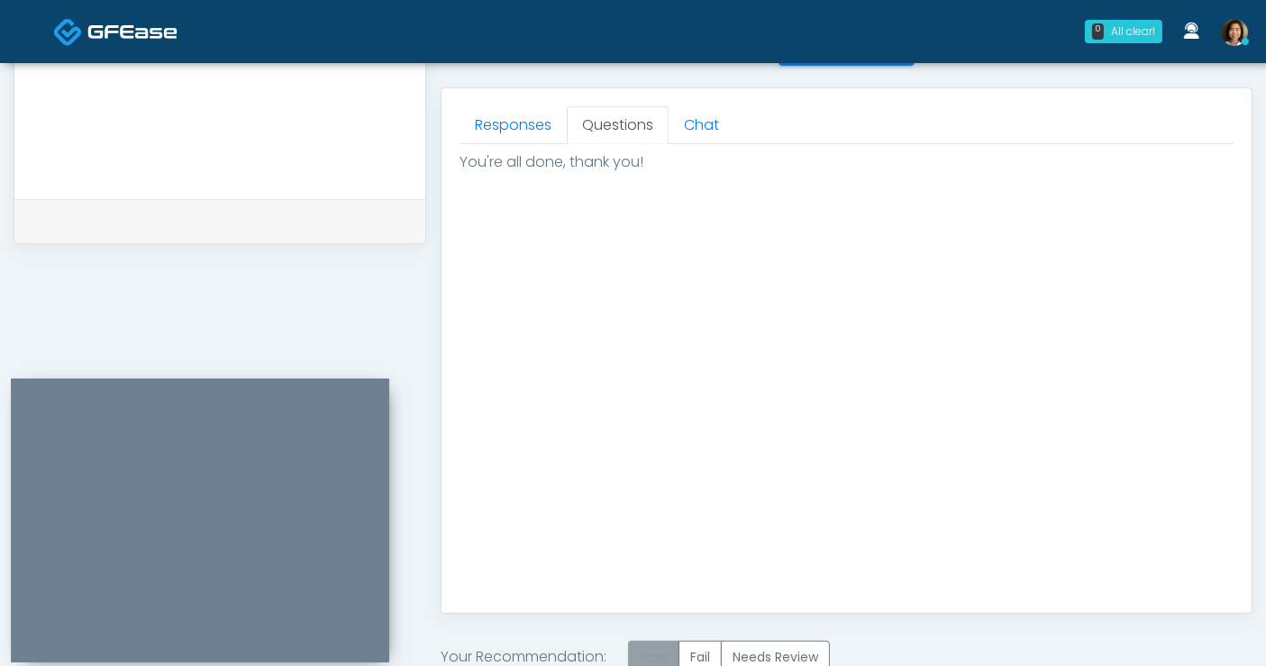
drag, startPoint x: 649, startPoint y: 652, endPoint x: 641, endPoint y: 647, distance: 9.3
click label "Pass"
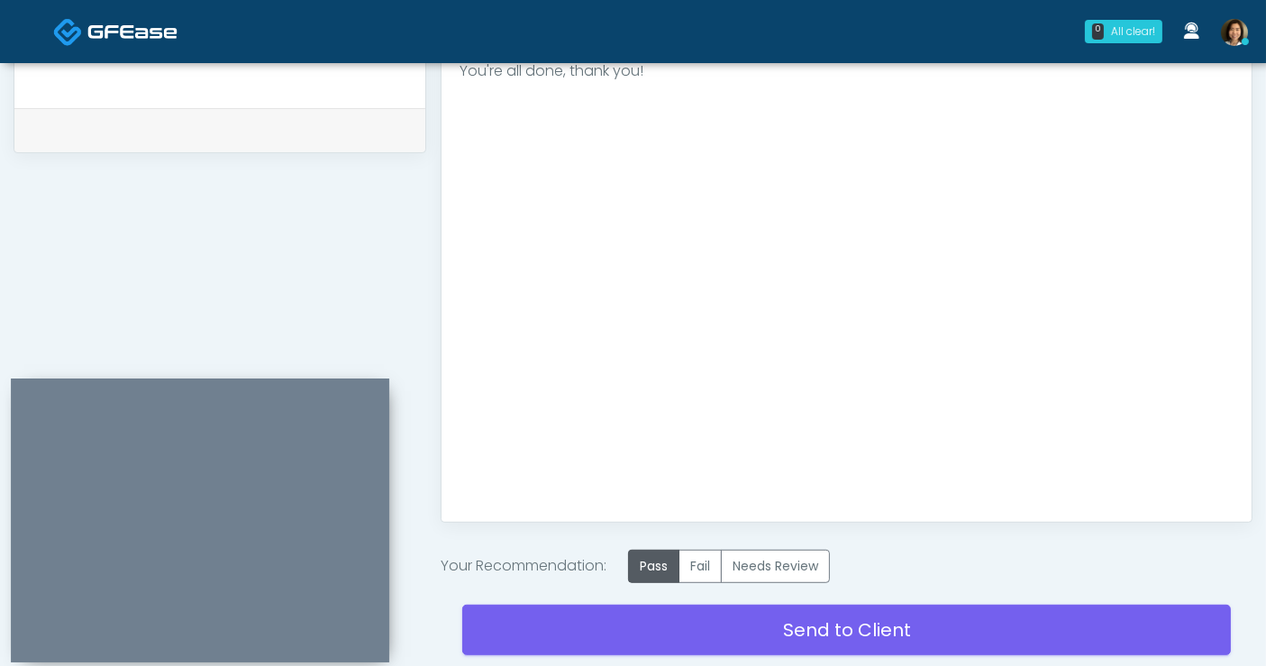
scroll to position [862, 0]
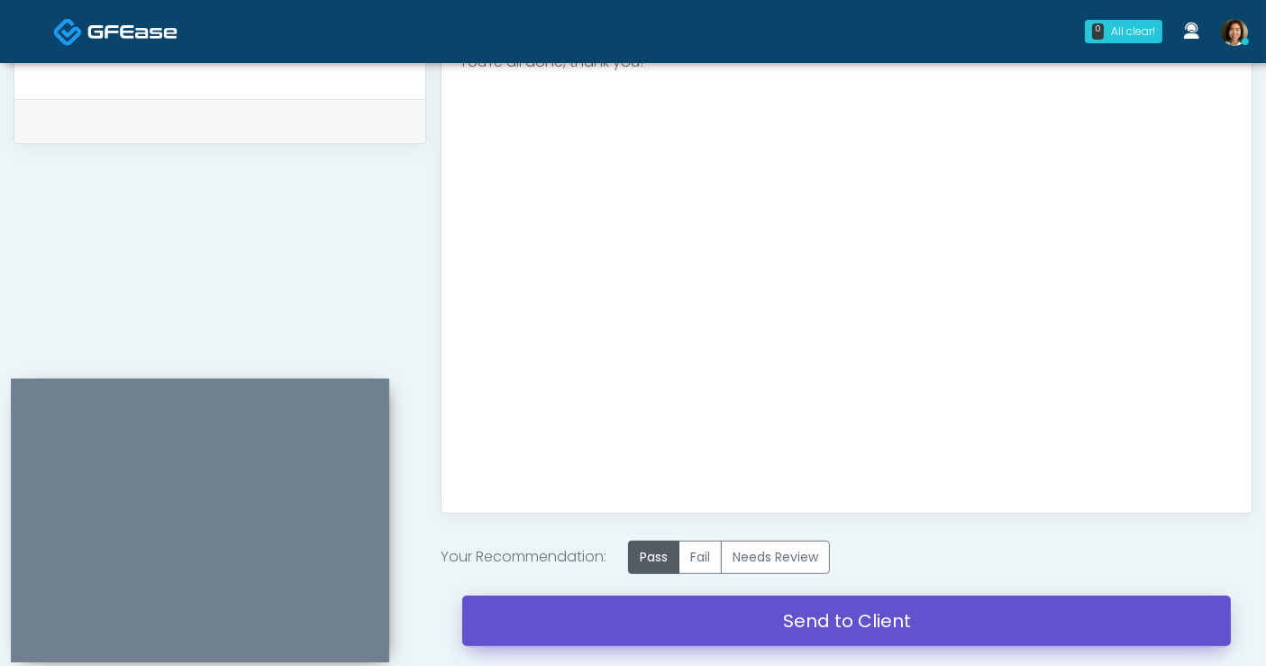
drag, startPoint x: 898, startPoint y: 625, endPoint x: 729, endPoint y: 135, distance: 518.4
click link "Send to Client"
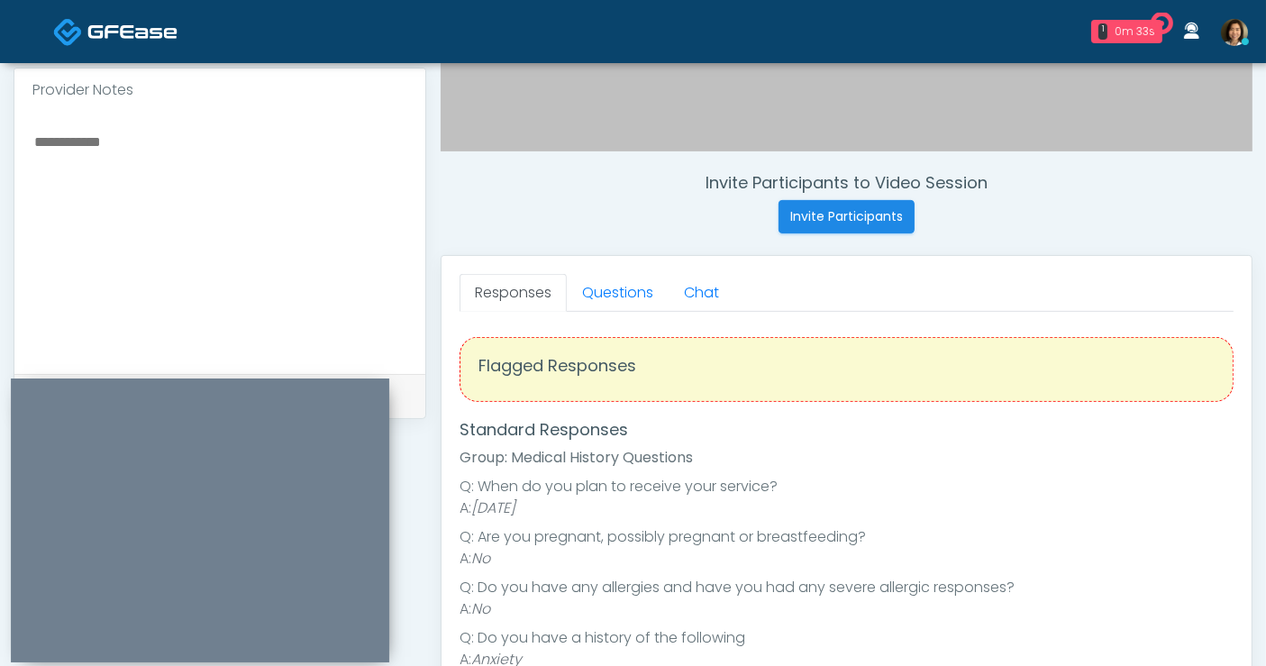
scroll to position [576, 0]
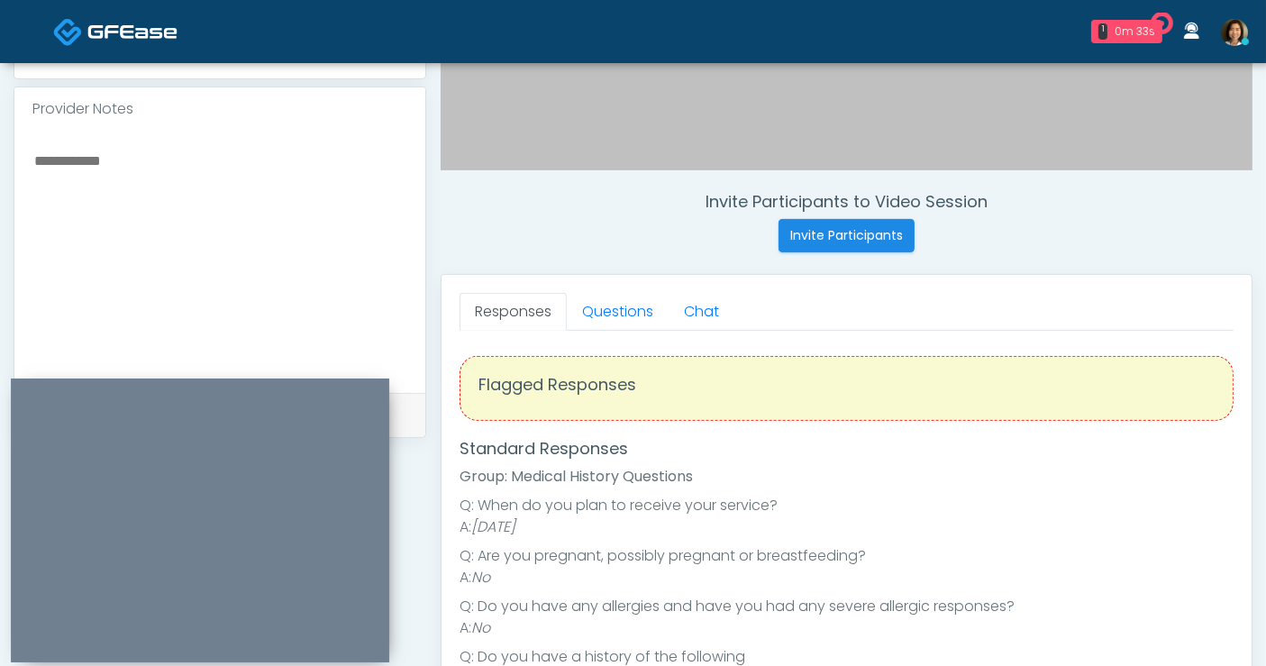
click at [171, 193] on textarea at bounding box center [219, 259] width 375 height 220
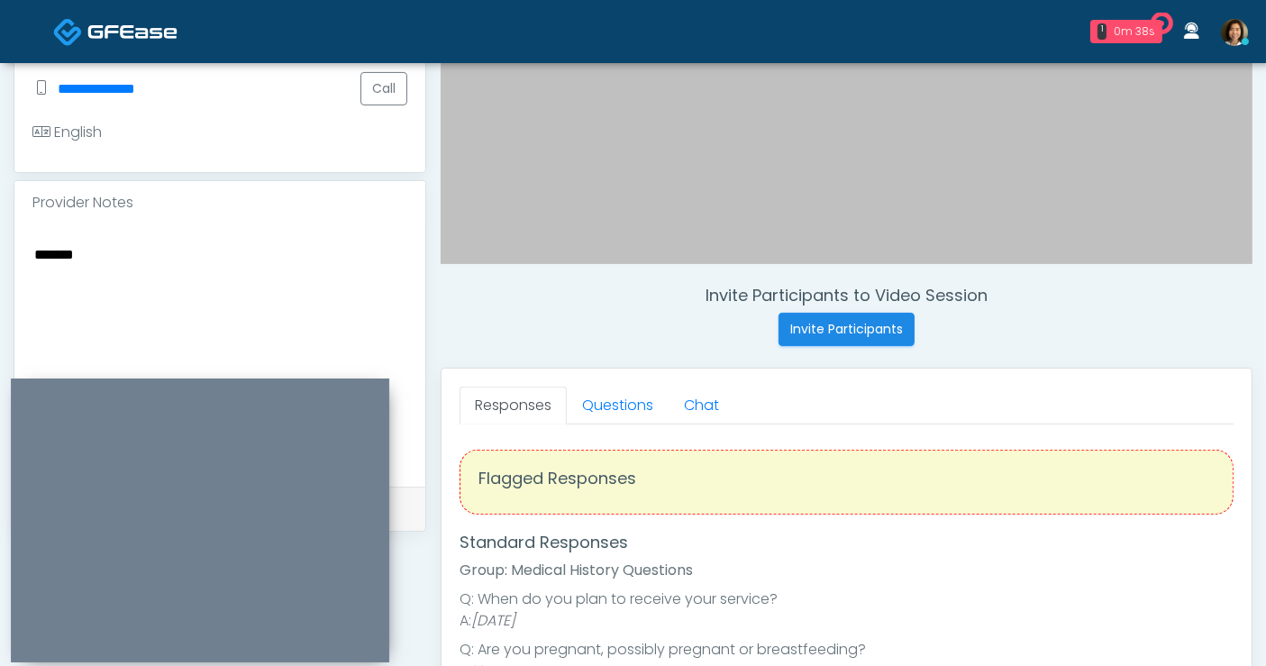
scroll to position [463, 0]
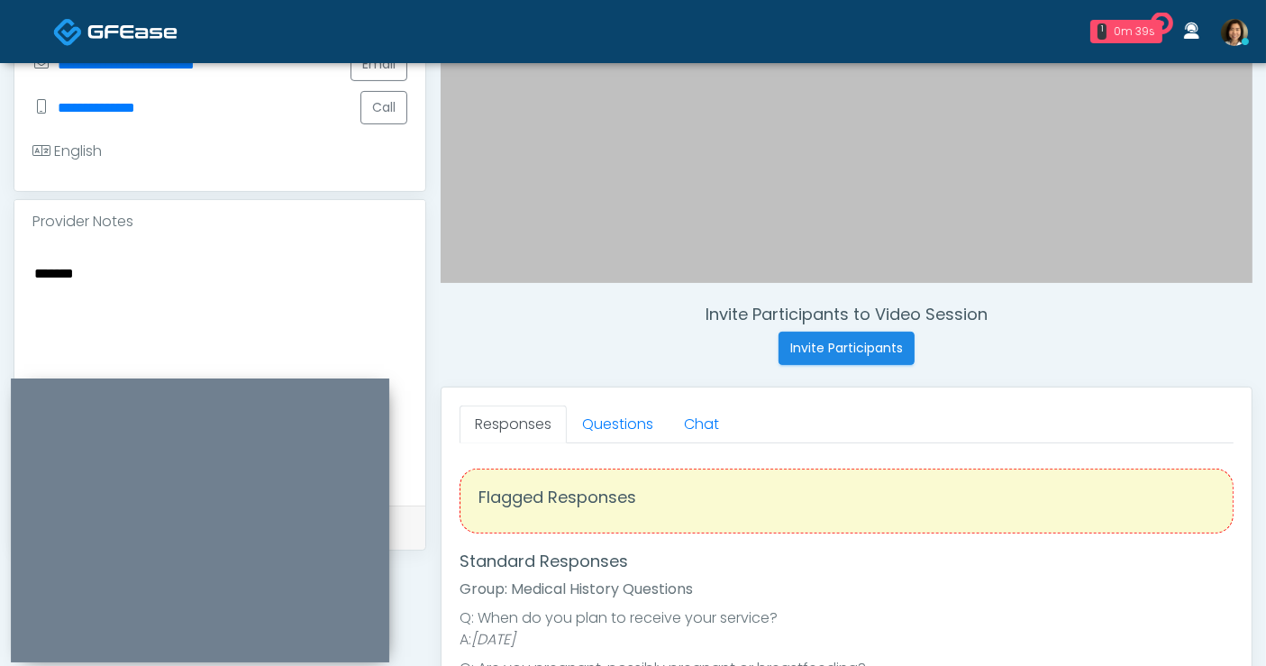
click at [168, 285] on textarea "******" at bounding box center [219, 371] width 375 height 220
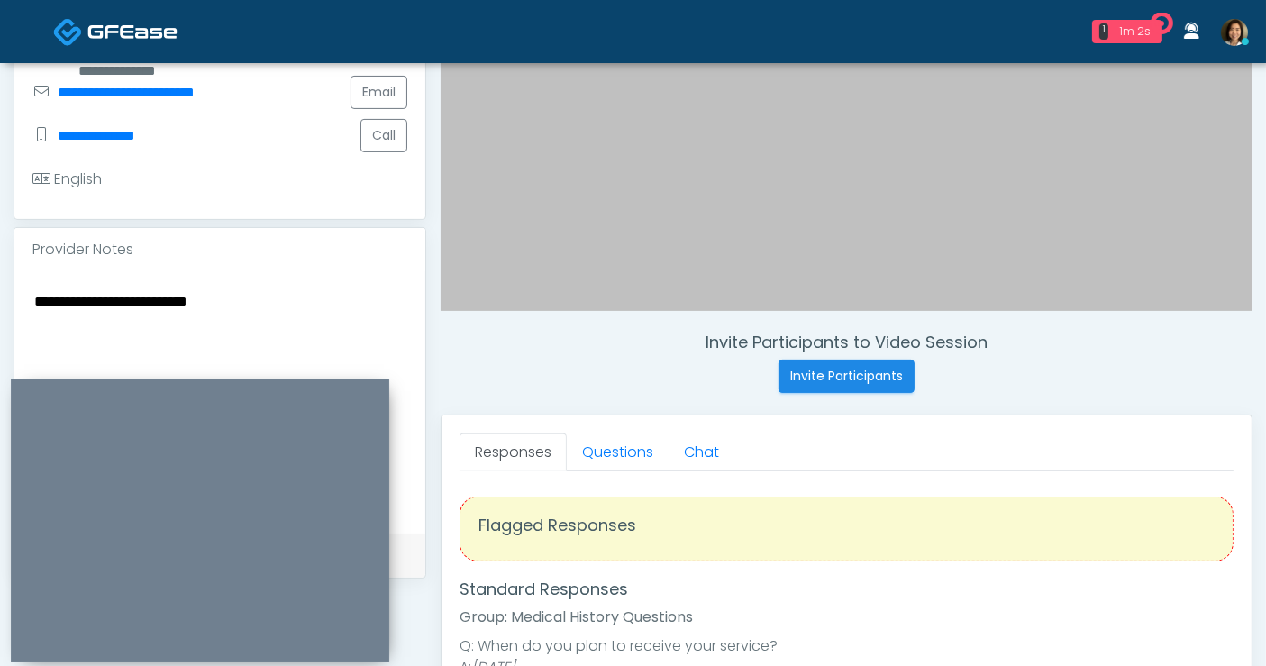
scroll to position [610, 0]
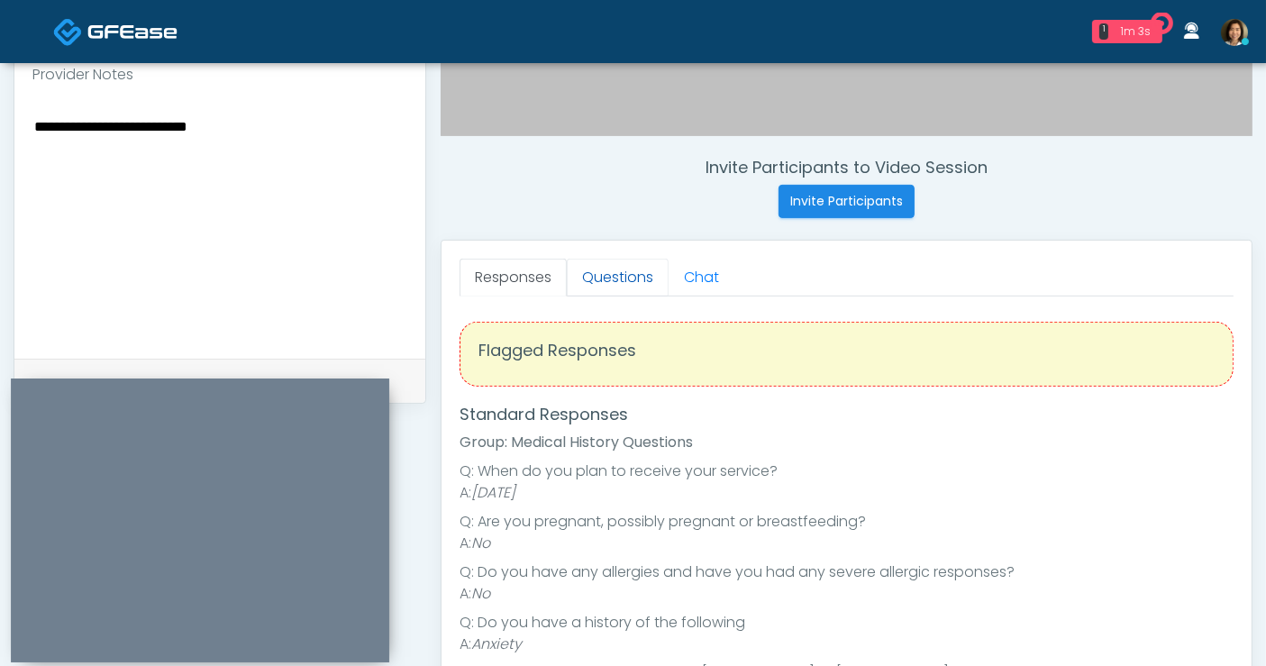
type textarea "**********"
click at [595, 273] on link "Questions" at bounding box center [618, 278] width 102 height 38
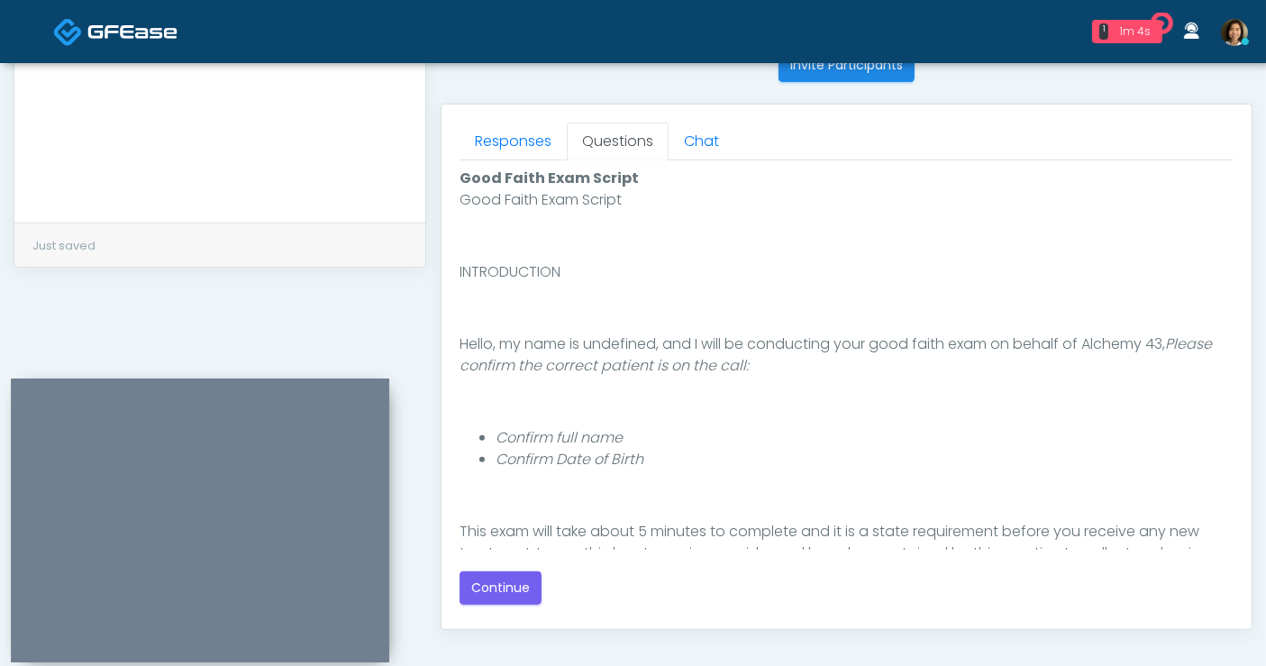
scroll to position [805, 0]
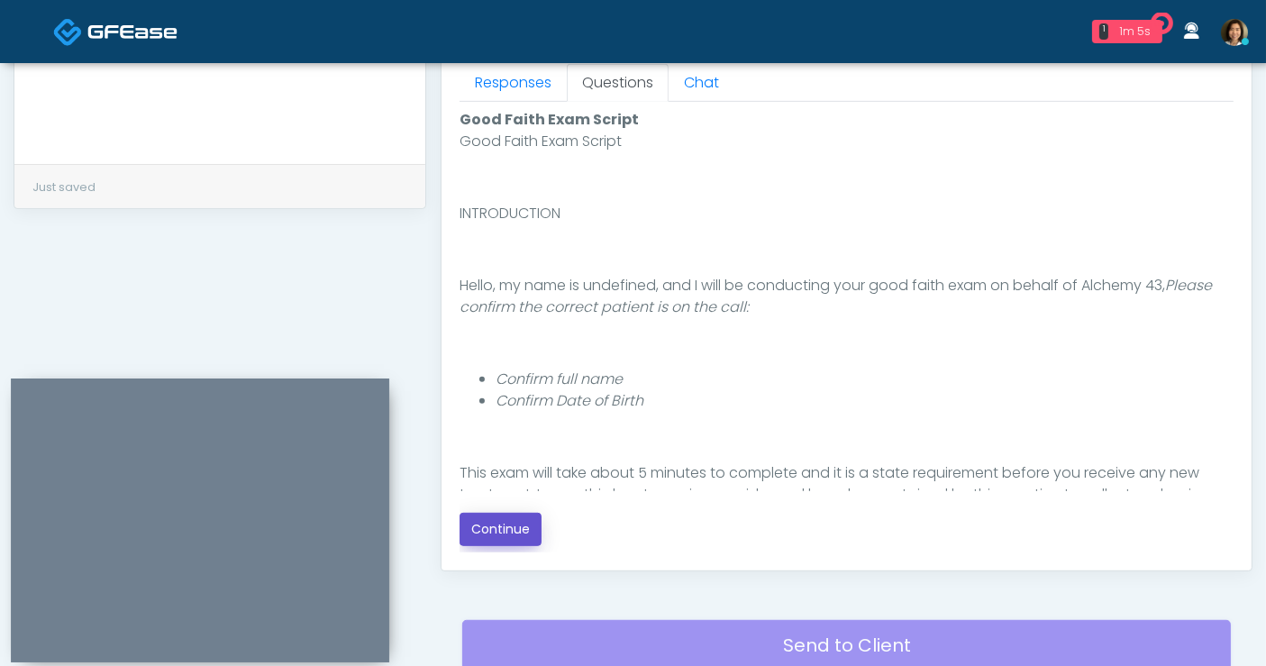
click at [519, 536] on button "Continue" at bounding box center [501, 529] width 82 height 33
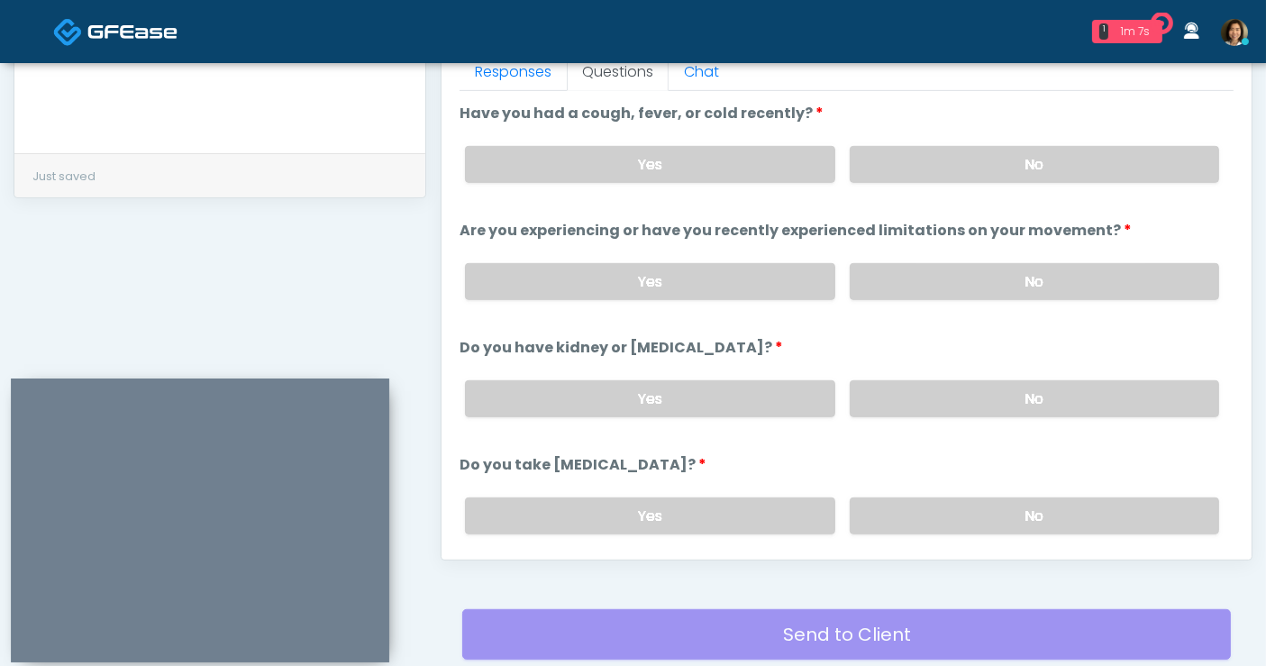
scroll to position [795, 0]
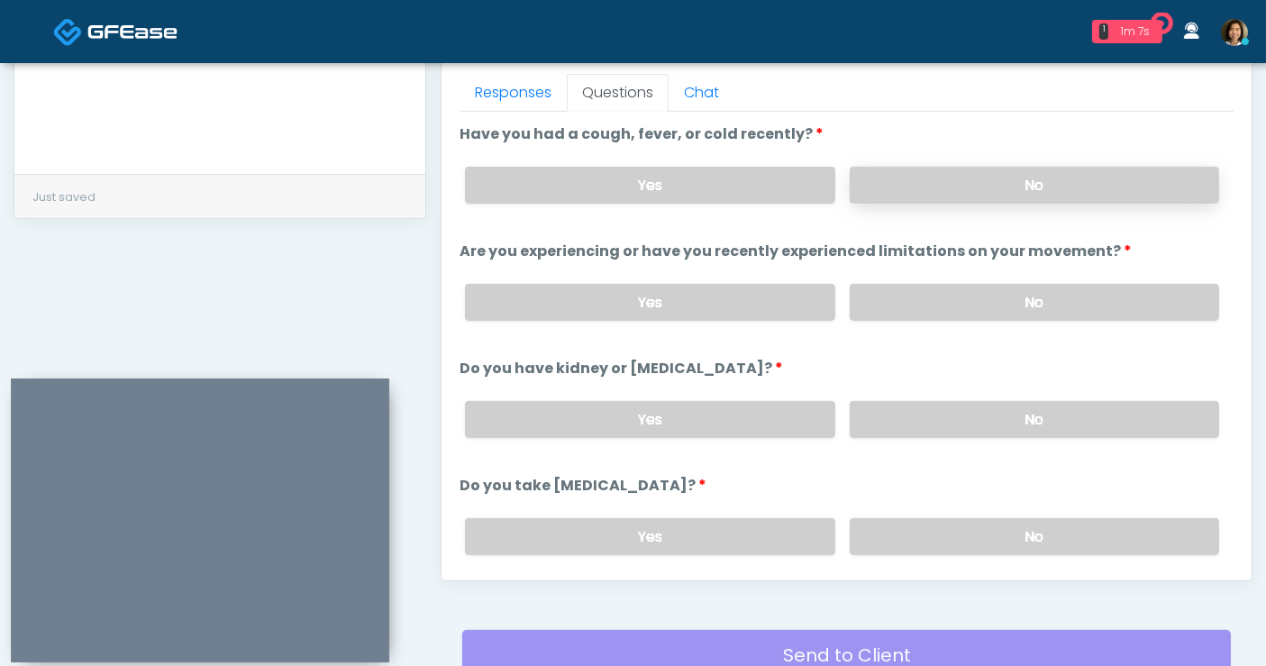
click at [1108, 188] on label "No" at bounding box center [1034, 185] width 369 height 37
click at [1113, 312] on label "No" at bounding box center [1034, 302] width 369 height 37
click at [1109, 405] on label "No" at bounding box center [1034, 419] width 369 height 37
drag, startPoint x: 1097, startPoint y: 521, endPoint x: 1123, endPoint y: 470, distance: 57.6
click at [1099, 518] on label "No" at bounding box center [1034, 536] width 369 height 37
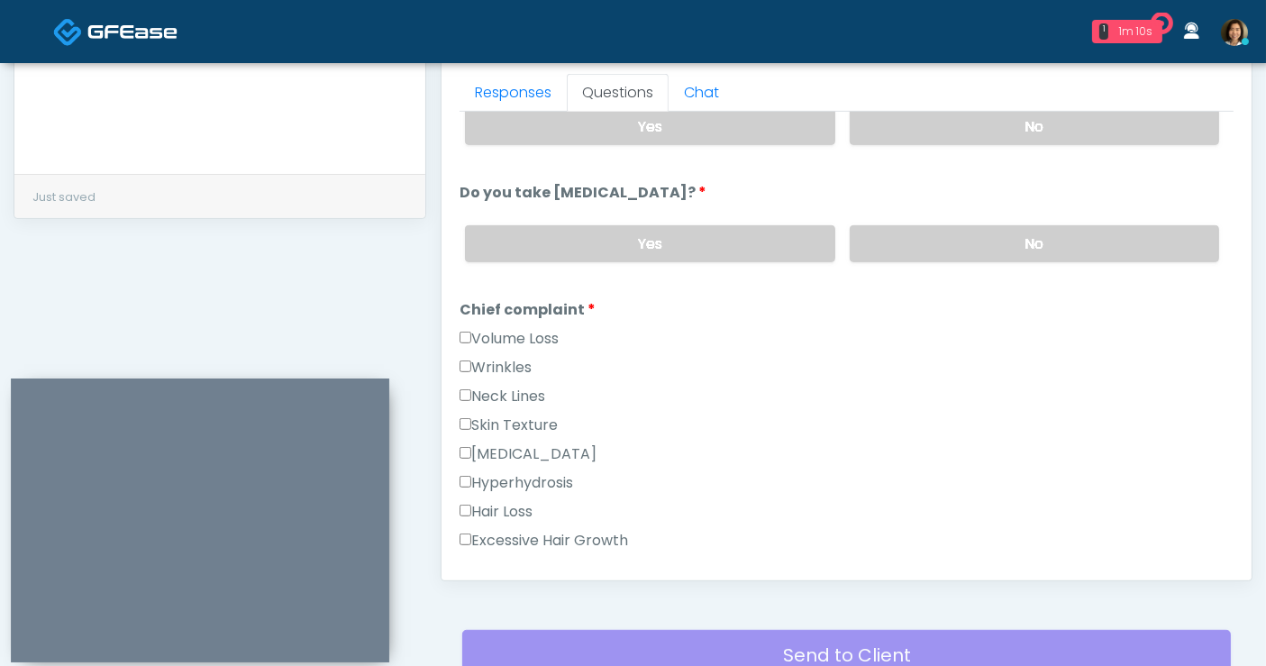
scroll to position [303, 0]
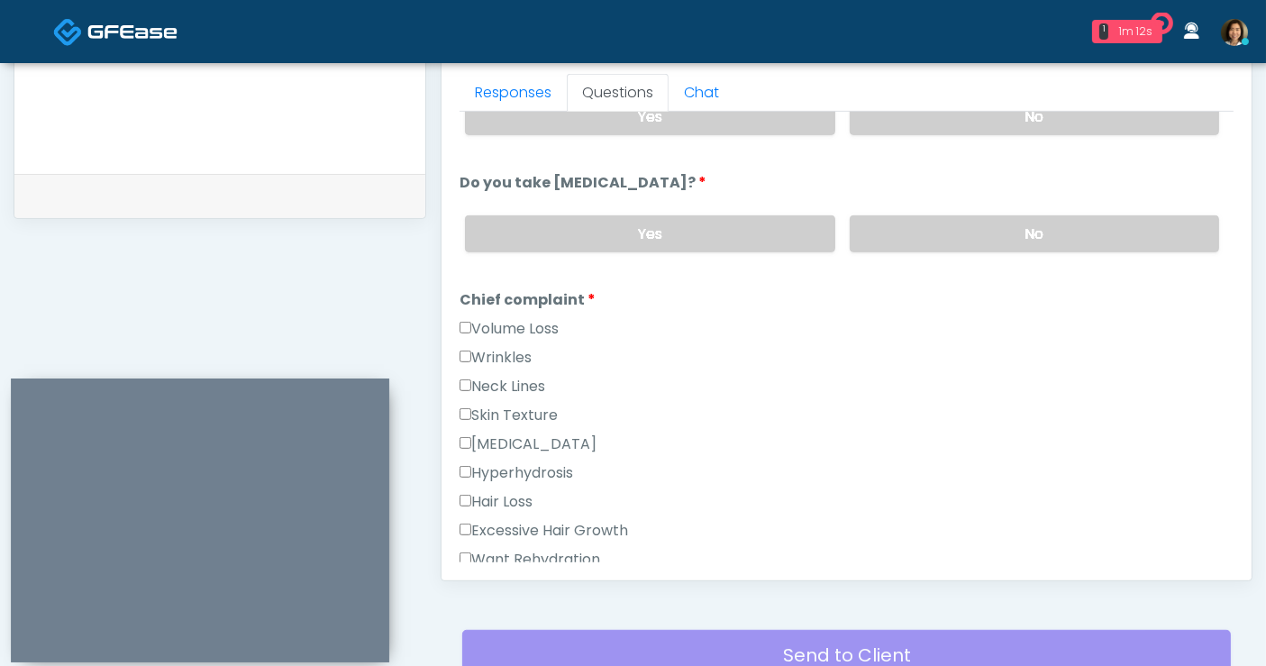
drag, startPoint x: 515, startPoint y: 315, endPoint x: 517, endPoint y: 351, distance: 36.1
click at [516, 318] on label "Volume Loss" at bounding box center [509, 329] width 99 height 22
click at [515, 355] on label "Wrinkles" at bounding box center [496, 358] width 72 height 22
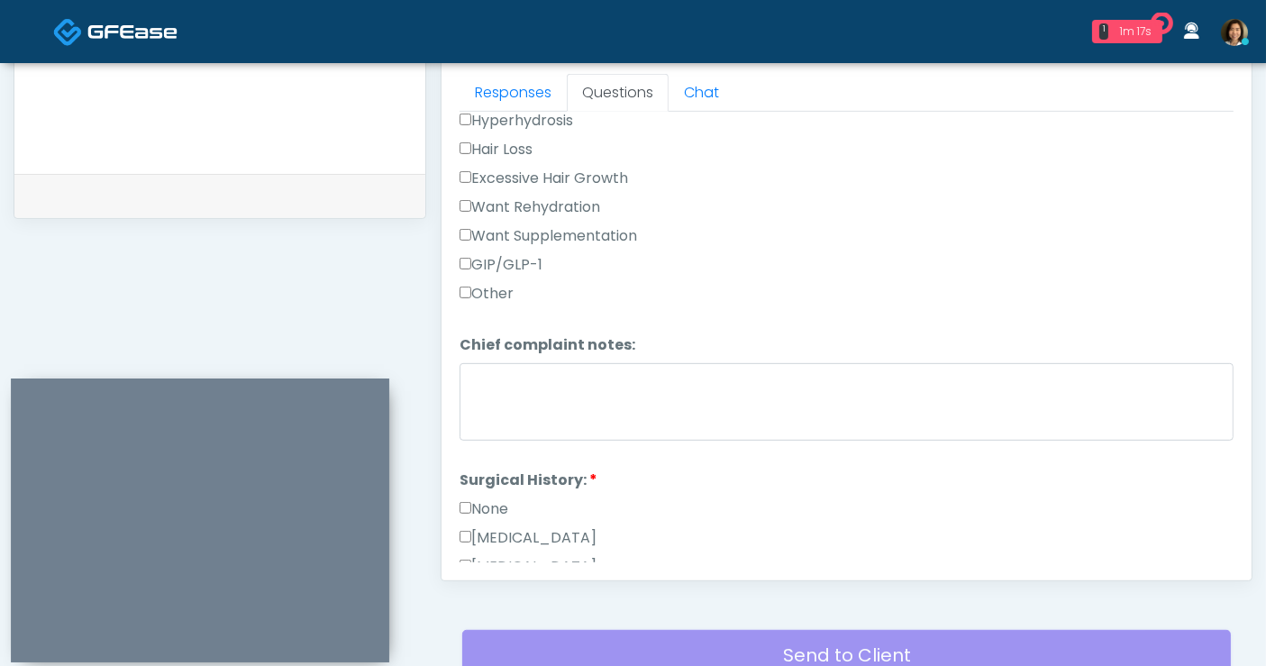
scroll to position [746, 0]
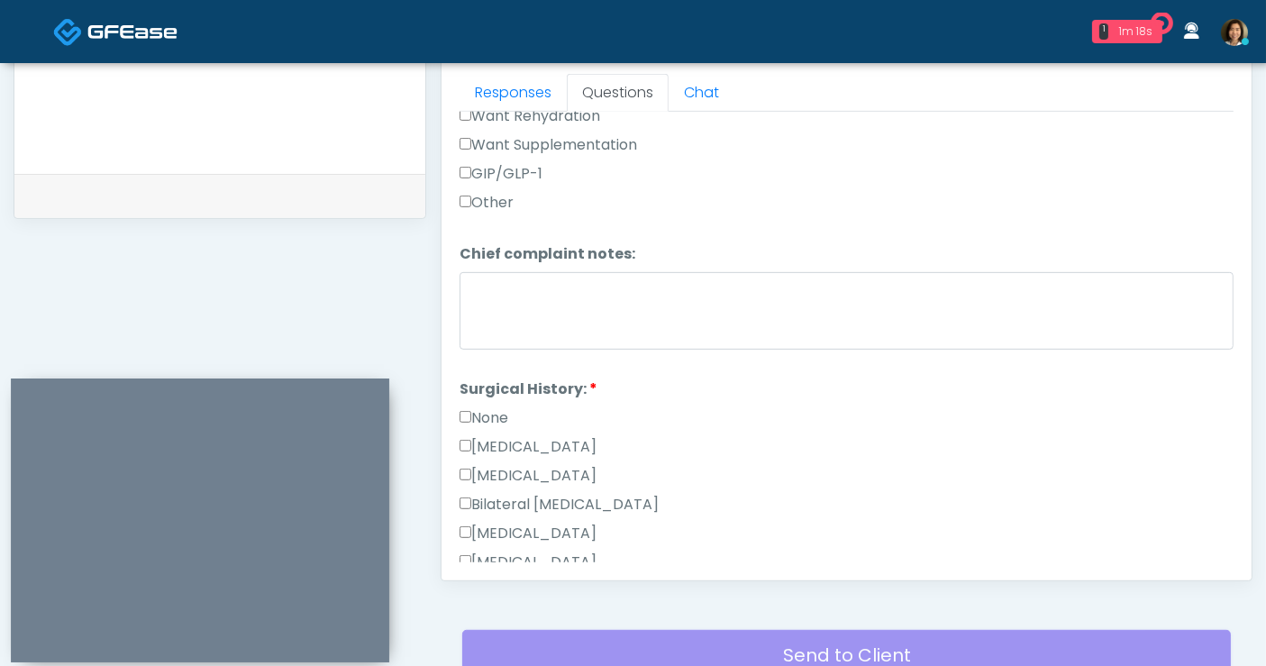
click at [492, 413] on label "None" at bounding box center [484, 418] width 49 height 22
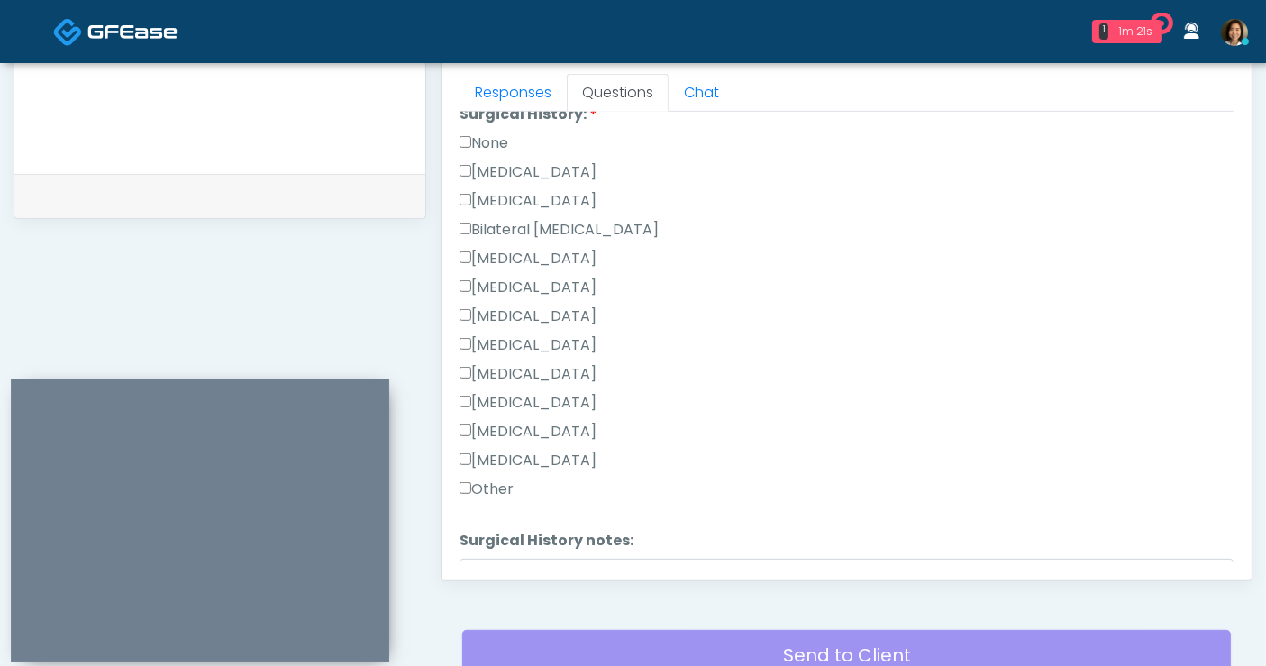
scroll to position [1151, 0]
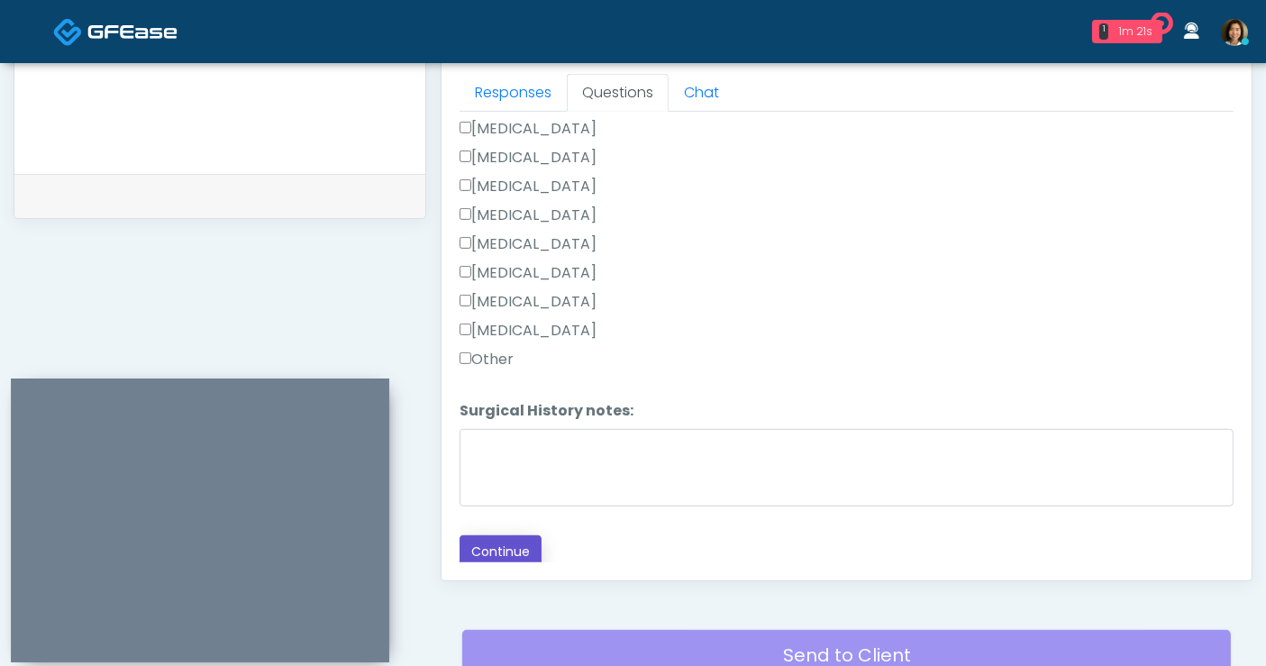
click at [488, 535] on button "Continue" at bounding box center [501, 551] width 82 height 33
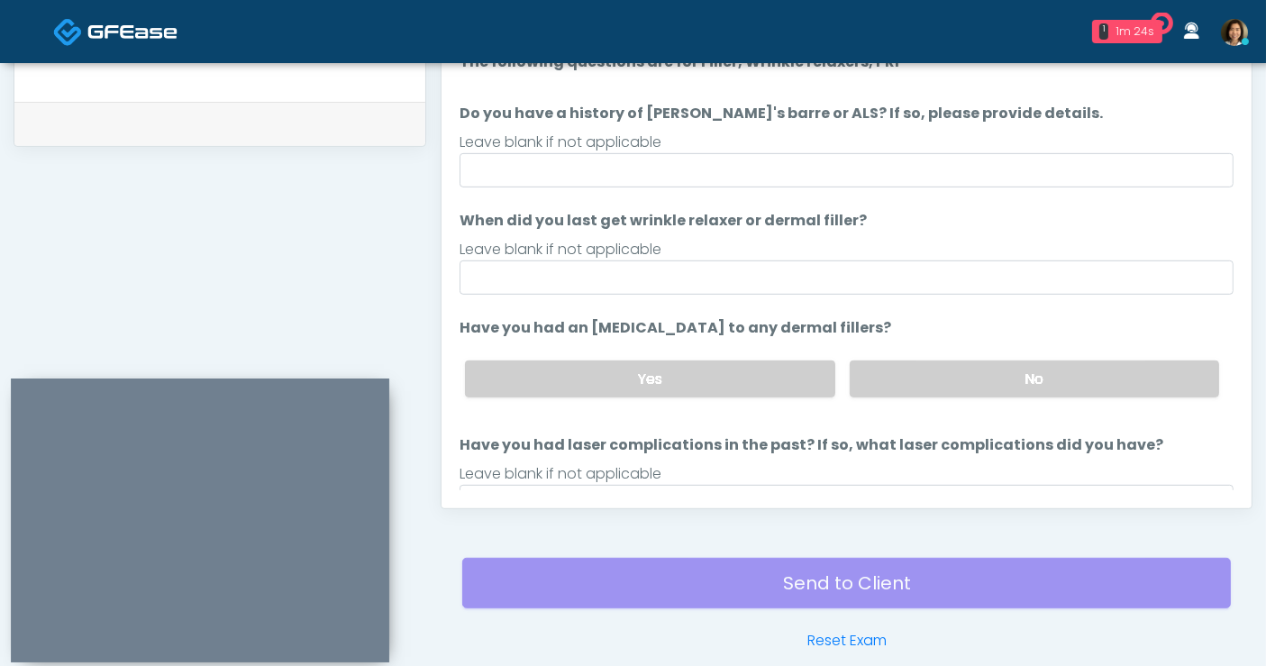
scroll to position [748, 0]
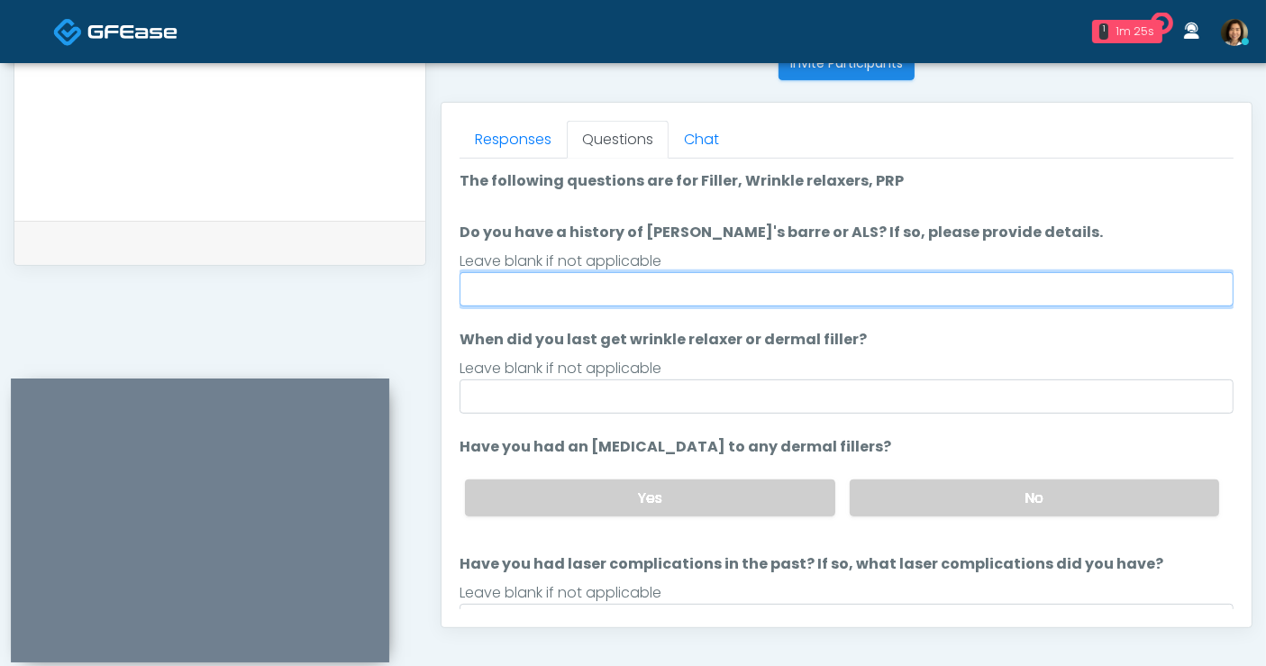
click at [644, 272] on input "Do you have a history of Guillain's barre or ALS? If so, please provide details." at bounding box center [847, 289] width 774 height 34
type input "**"
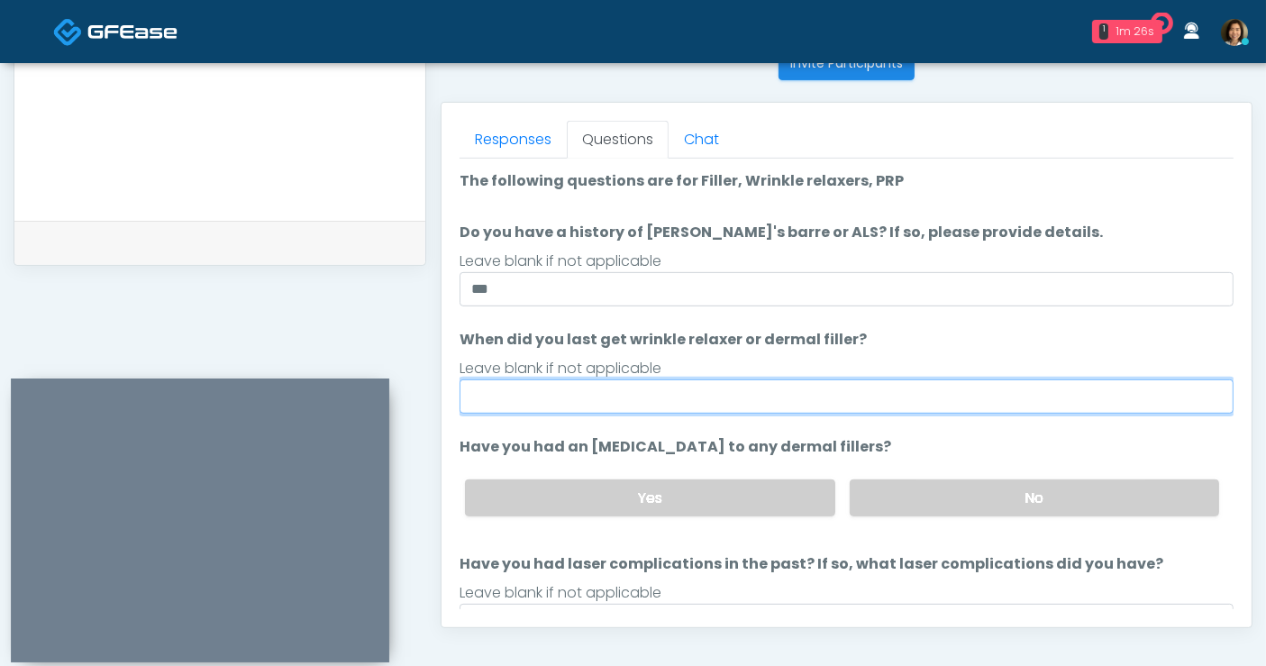
click at [564, 397] on input "When did you last get wrinkle relaxer or dermal filler?" at bounding box center [847, 396] width 774 height 34
type input "**********"
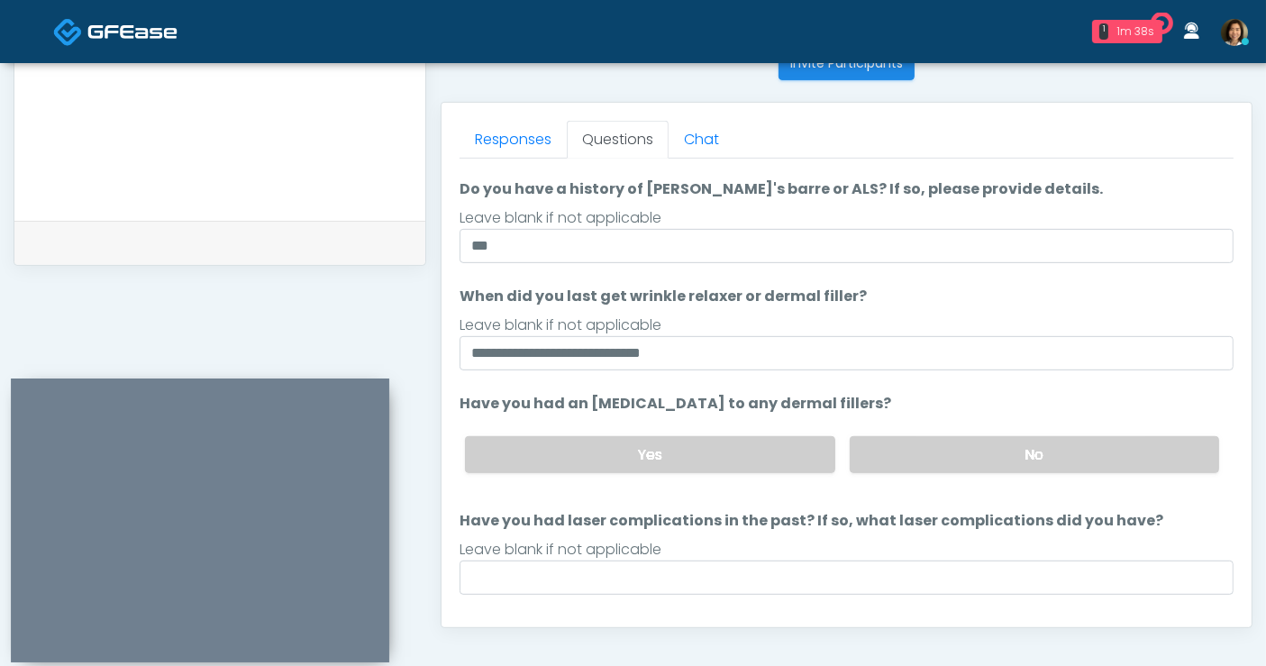
scroll to position [59, 0]
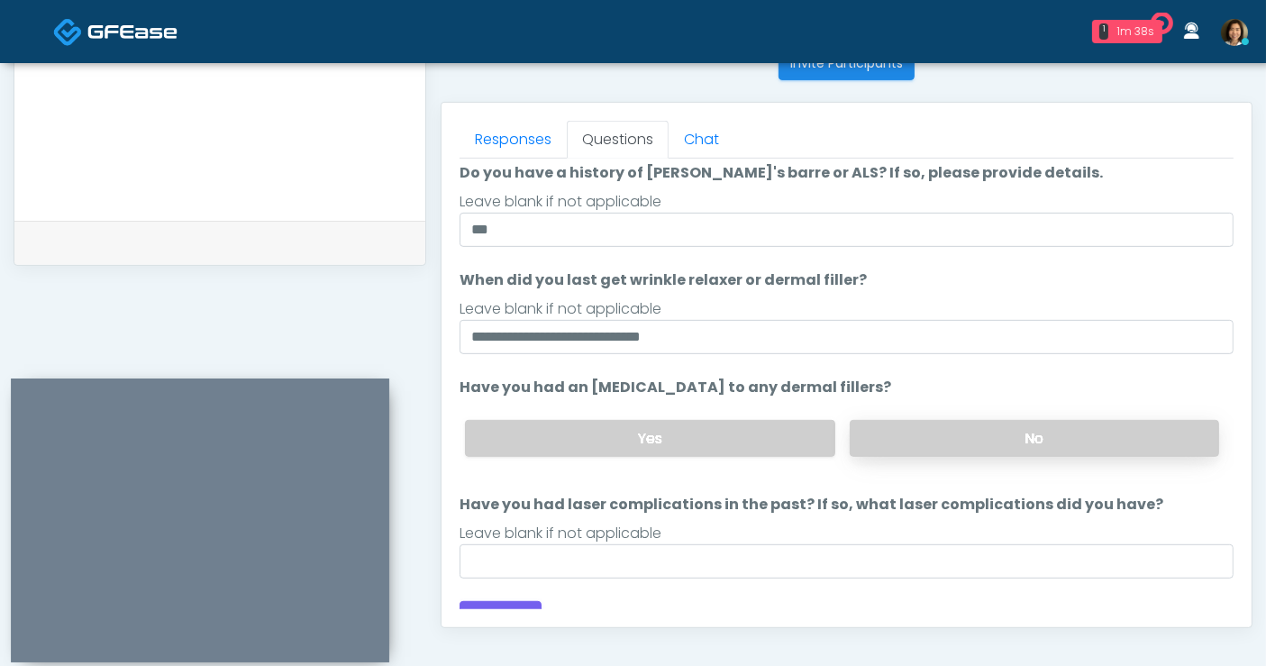
click at [1031, 424] on label "No" at bounding box center [1034, 438] width 369 height 37
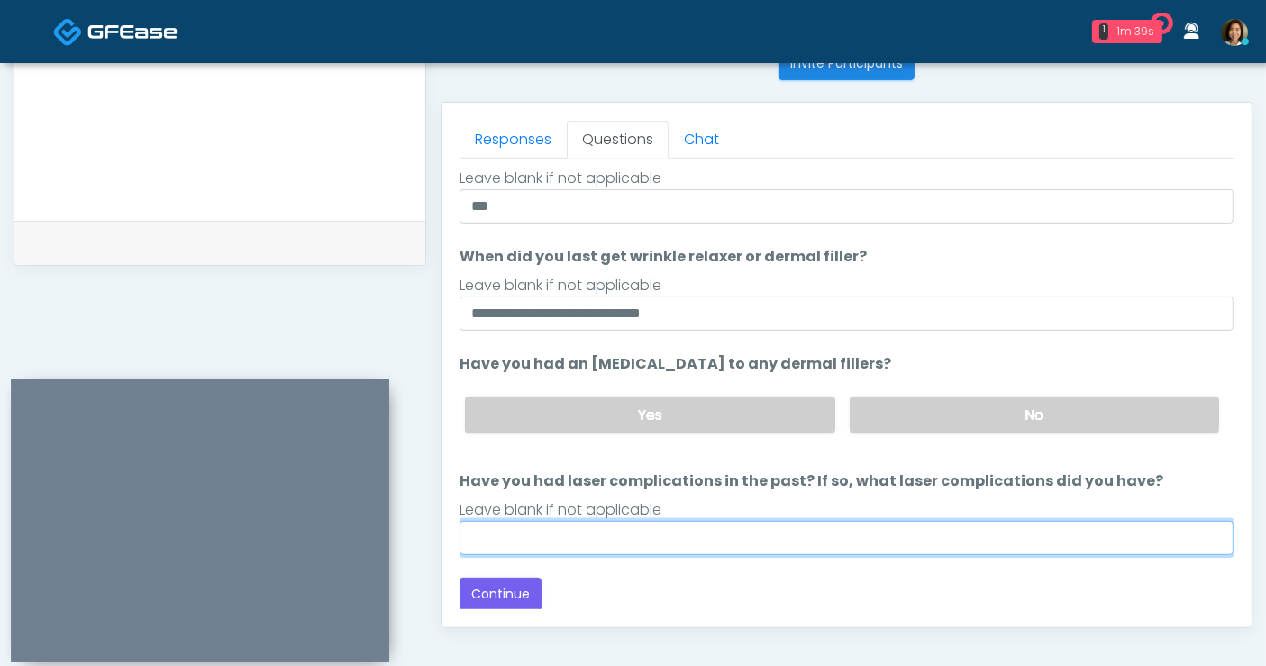
click at [903, 539] on input "Have you had laser complications in the past? If so, what laser complications d…" at bounding box center [847, 538] width 774 height 34
type input "**"
drag, startPoint x: 526, startPoint y: 528, endPoint x: 434, endPoint y: 515, distance: 92.9
click at [430, 542] on div "Invite Participants to Video Session Invite Participants Responses Questions Ch…" at bounding box center [839, 83] width 826 height 1374
type input "**"
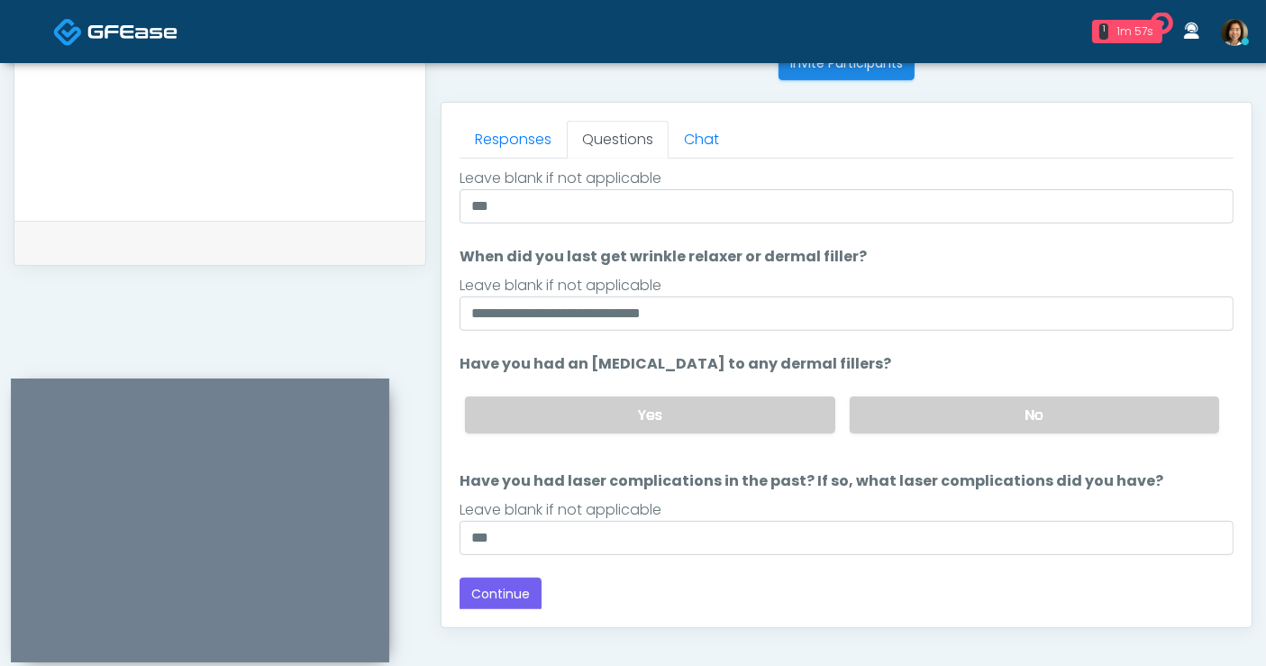
click at [973, 592] on div "Back Continue" at bounding box center [847, 594] width 774 height 33
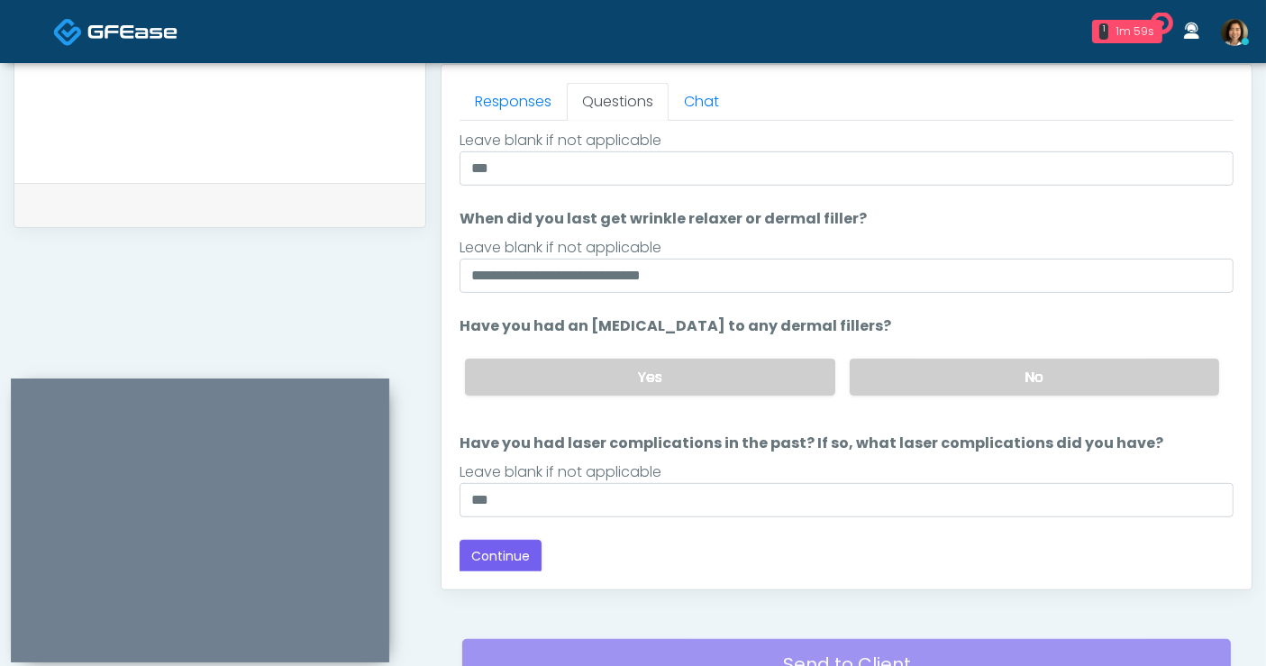
scroll to position [790, 0]
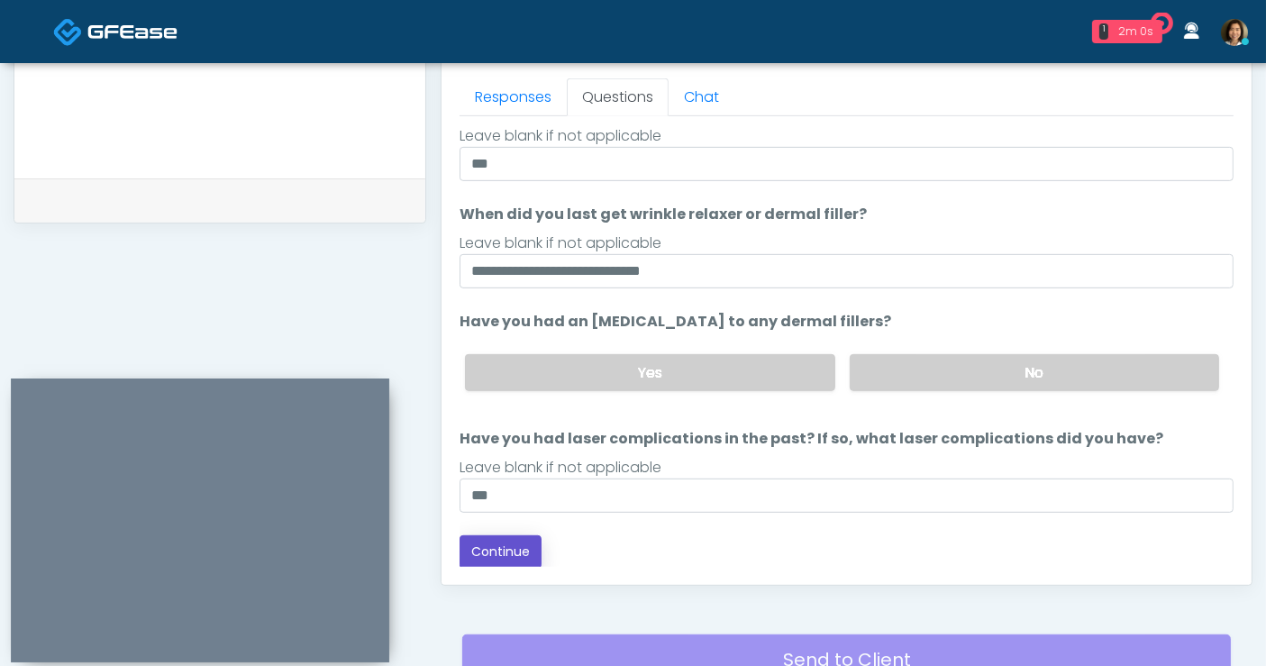
click at [506, 545] on button "Continue" at bounding box center [501, 551] width 82 height 33
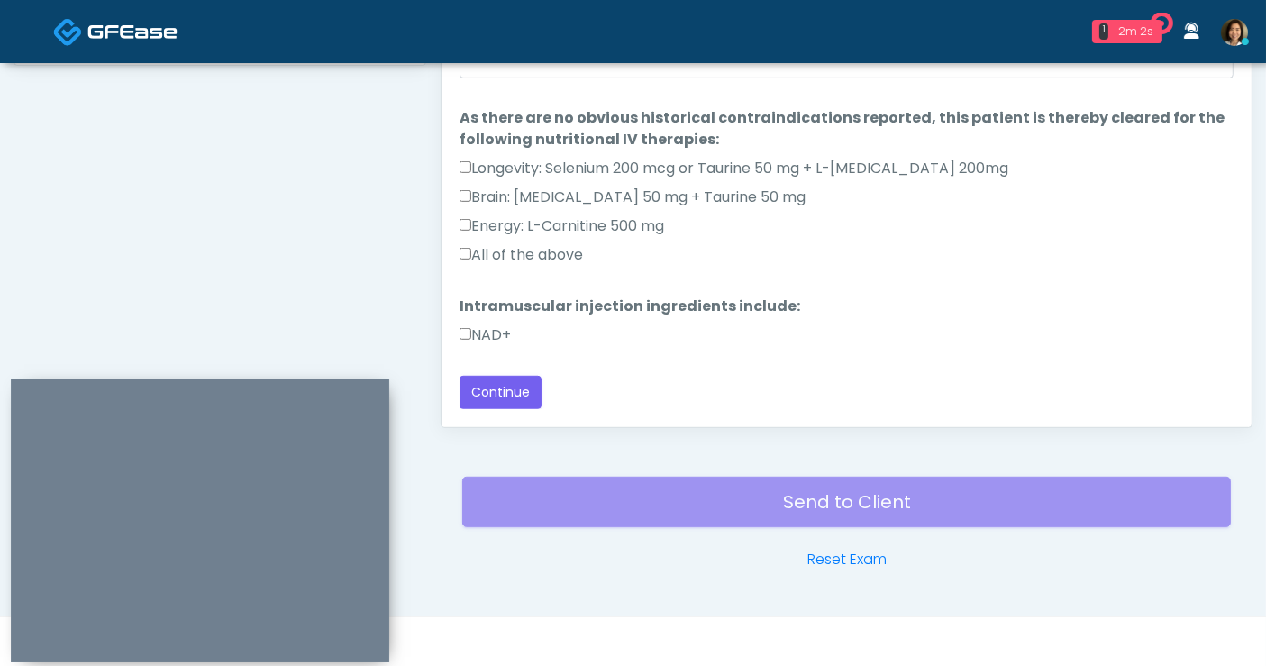
scroll to position [49, 0]
click at [529, 251] on label "All of the above" at bounding box center [521, 256] width 123 height 22
click at [487, 326] on label "NAD+" at bounding box center [485, 336] width 51 height 22
click at [493, 385] on button "Continue" at bounding box center [501, 393] width 82 height 33
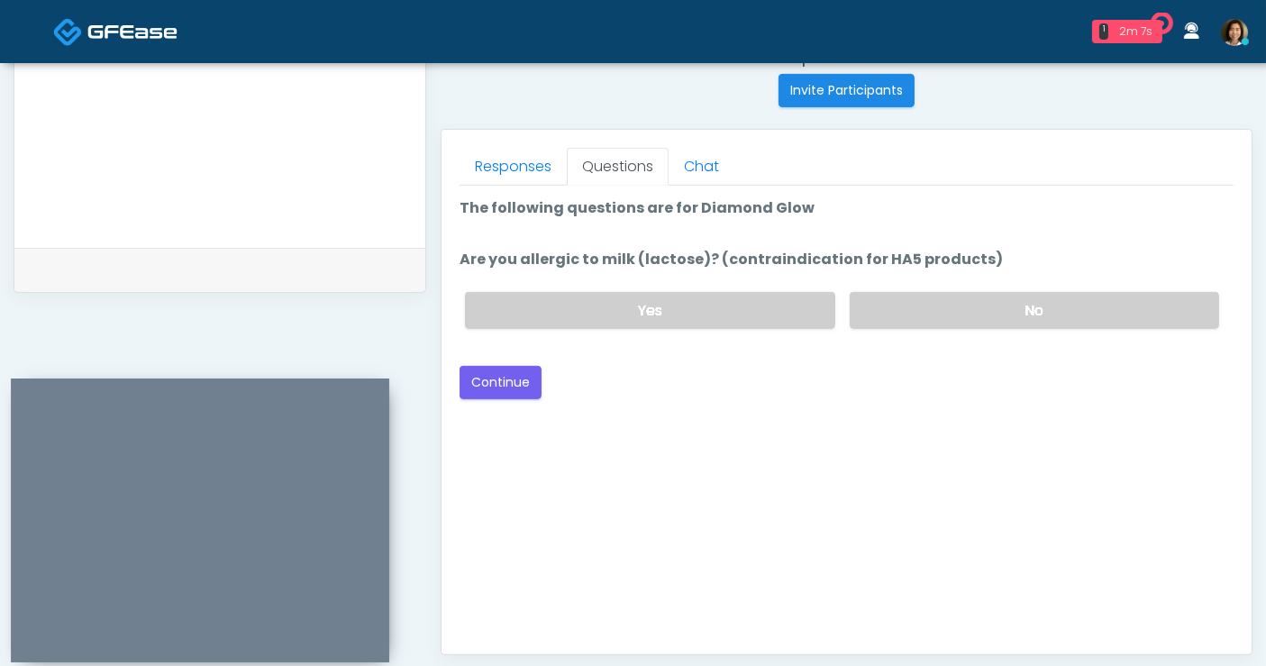
scroll to position [718, 0]
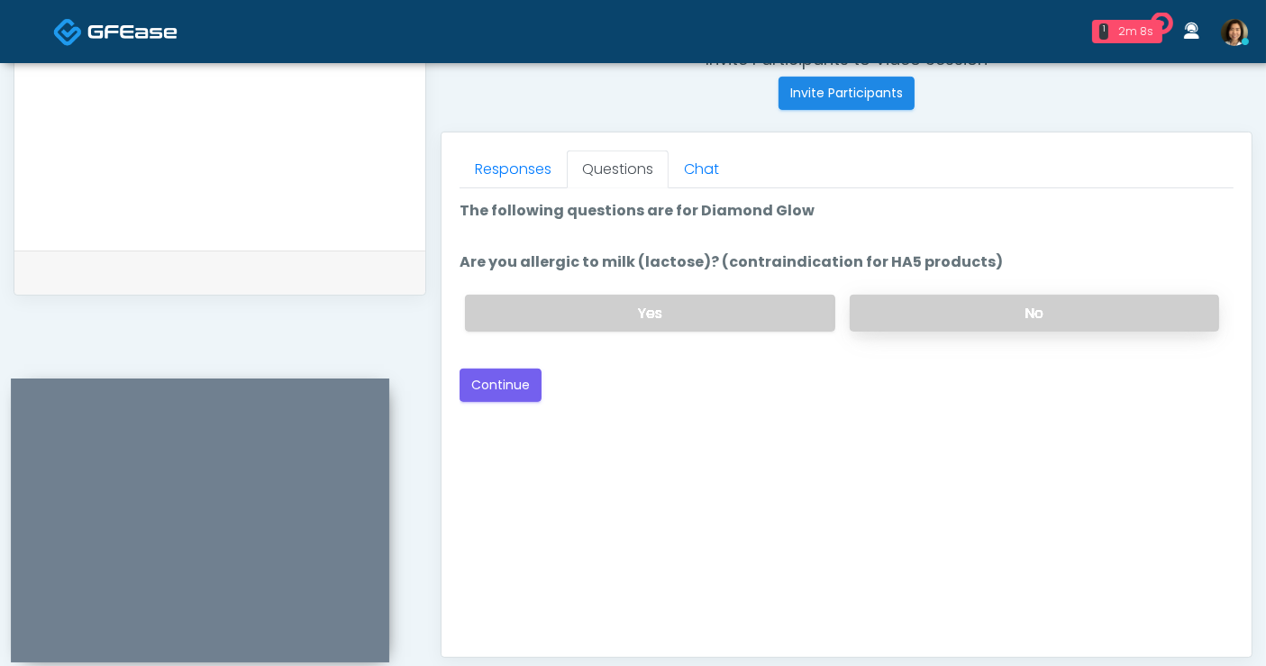
click at [1023, 315] on label "No" at bounding box center [1034, 313] width 369 height 37
click at [914, 422] on div "Good Faith Exam Script Good Faith Exam Script INTRODUCTION Hello, my name is un…" at bounding box center [847, 413] width 774 height 451
click at [519, 379] on button "Continue" at bounding box center [501, 385] width 82 height 33
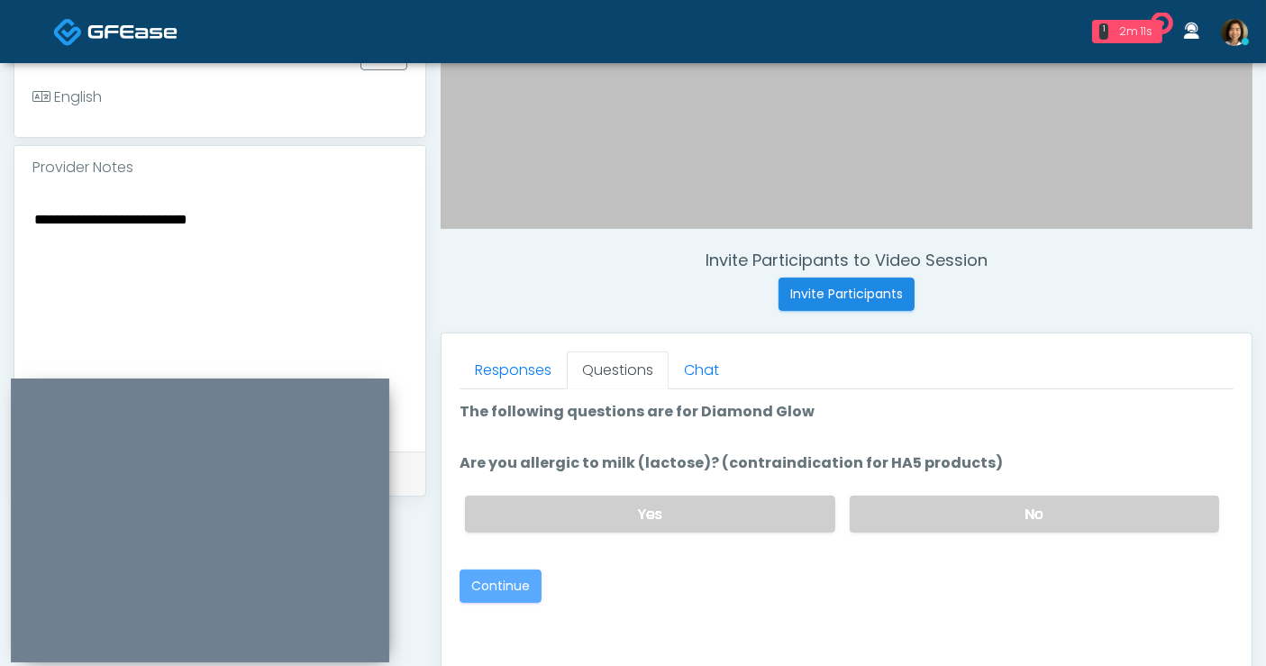
click at [234, 223] on textarea "**********" at bounding box center [219, 317] width 375 height 220
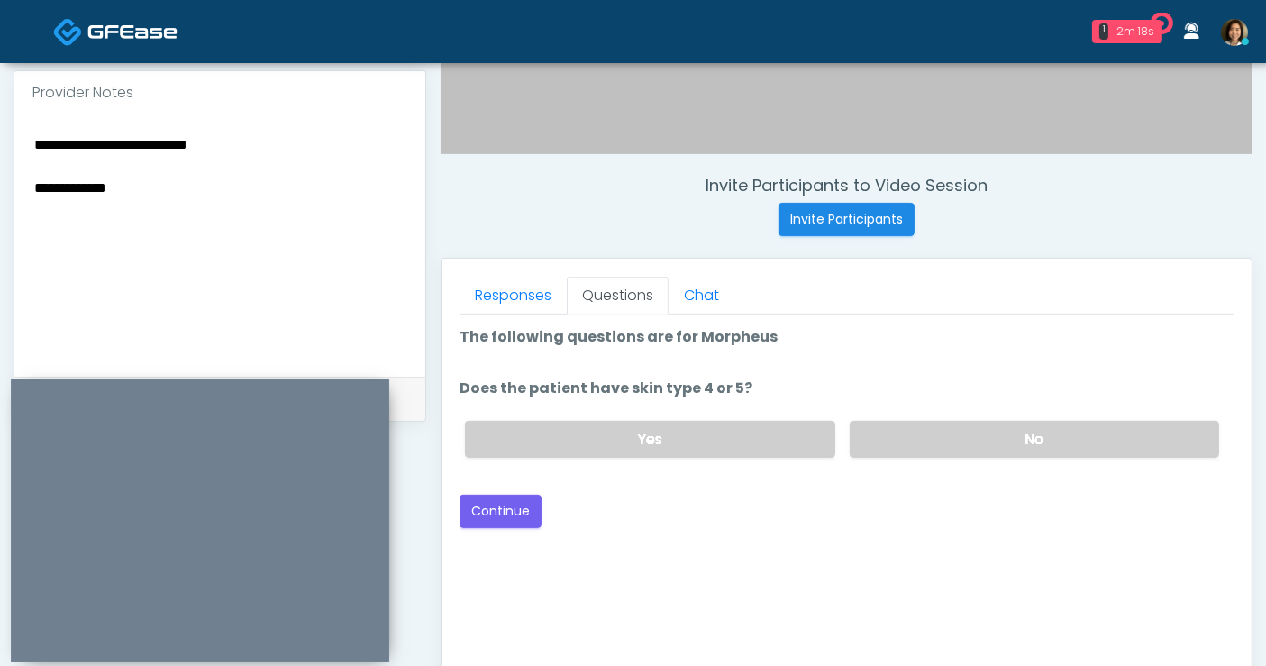
scroll to position [589, 0]
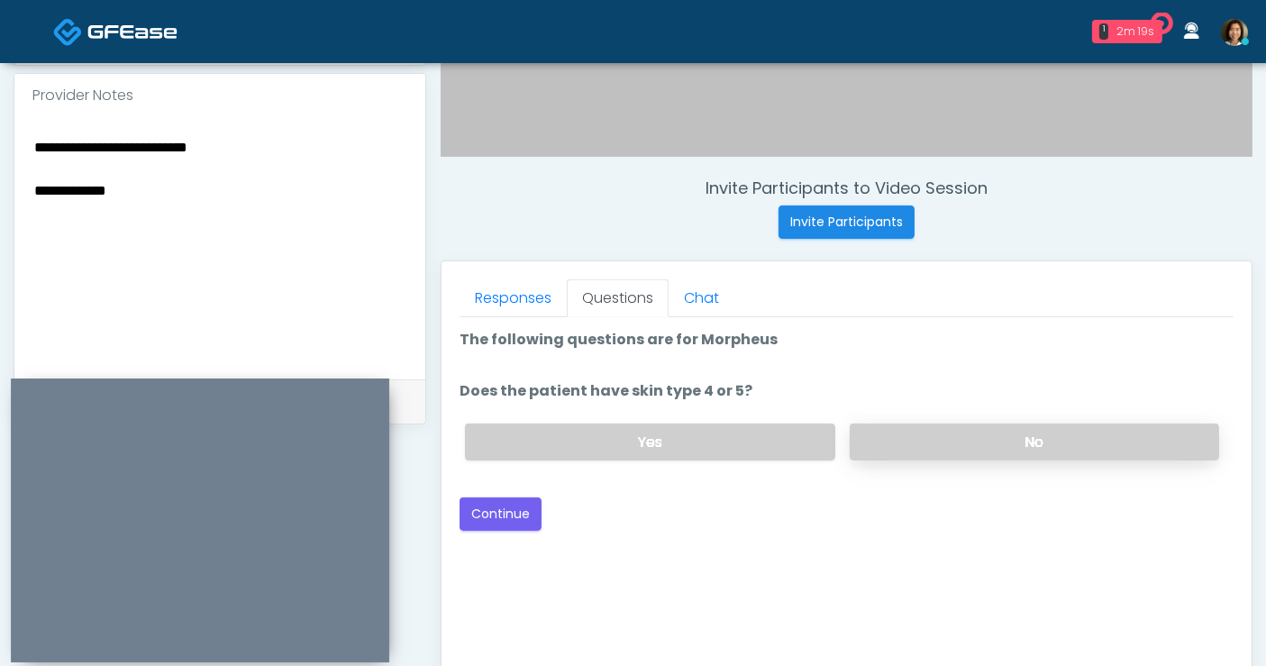
click at [1053, 429] on label "No" at bounding box center [1034, 442] width 369 height 37
click at [94, 182] on textarea "**********" at bounding box center [219, 245] width 375 height 220
drag, startPoint x: 704, startPoint y: 515, endPoint x: 1241, endPoint y: 310, distance: 575.1
click at [707, 514] on div "Back Continue" at bounding box center [847, 513] width 774 height 33
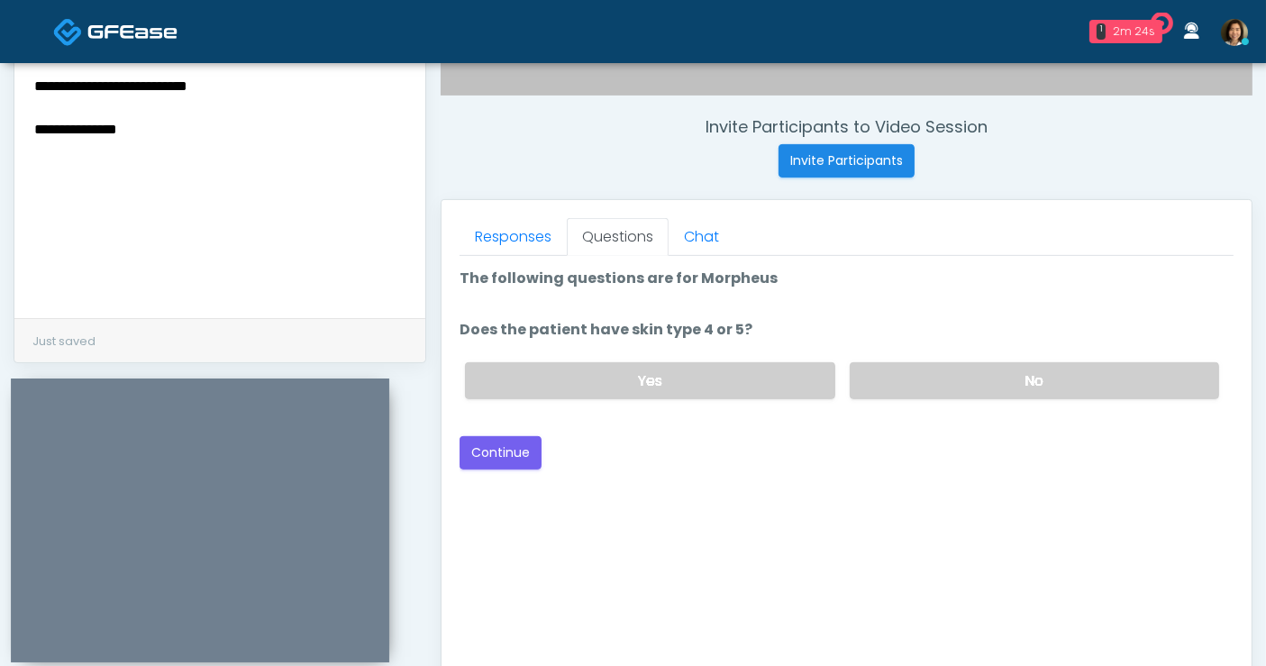
scroll to position [671, 0]
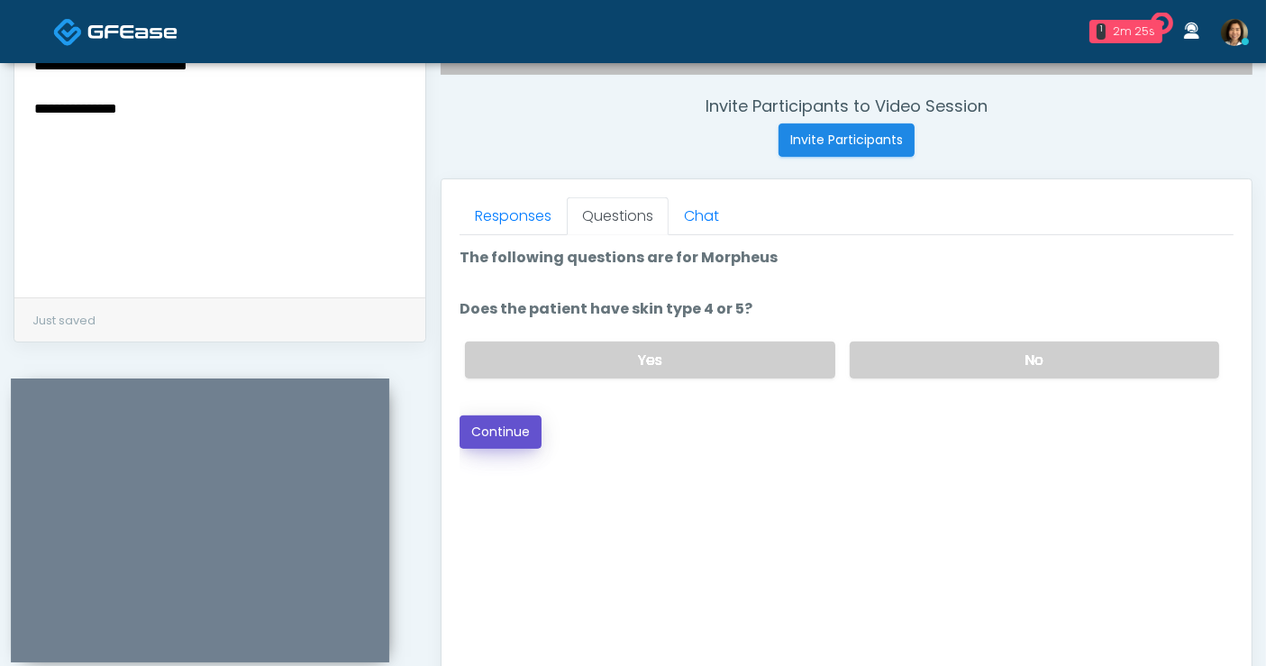
click at [483, 427] on button "Continue" at bounding box center [501, 431] width 82 height 33
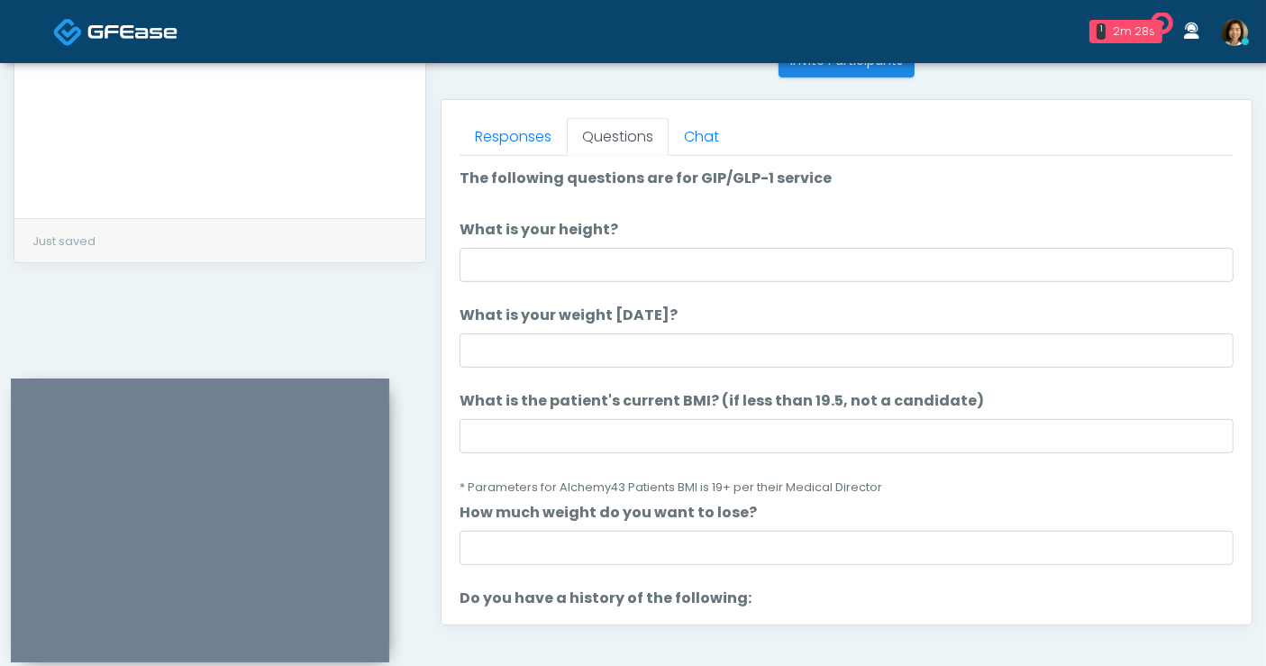
scroll to position [747, 0]
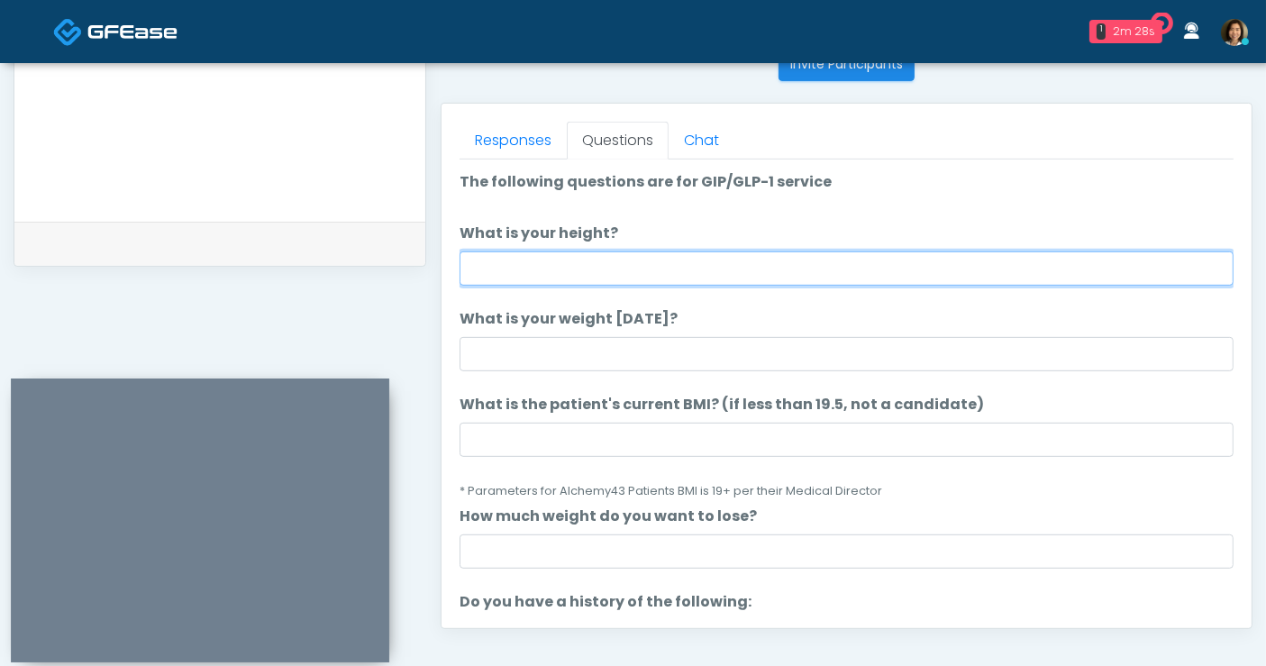
click at [542, 269] on input "What is your height?" at bounding box center [847, 268] width 774 height 34
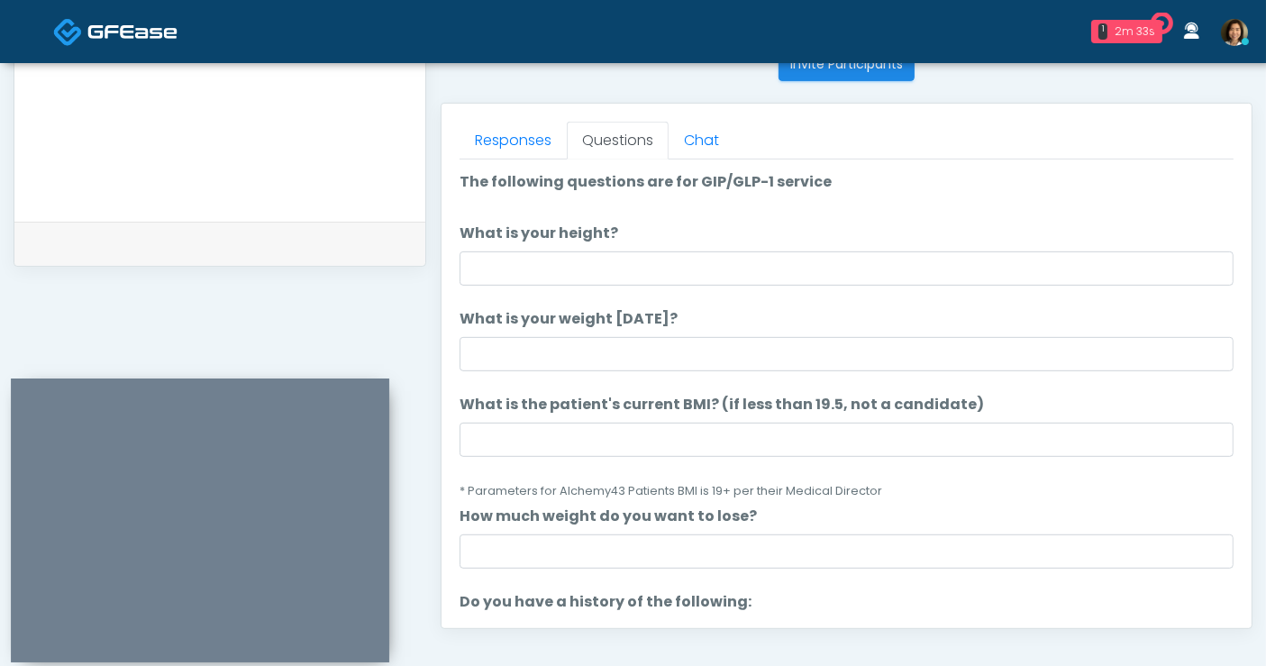
click at [325, 153] on textarea "**********" at bounding box center [219, 87] width 375 height 220
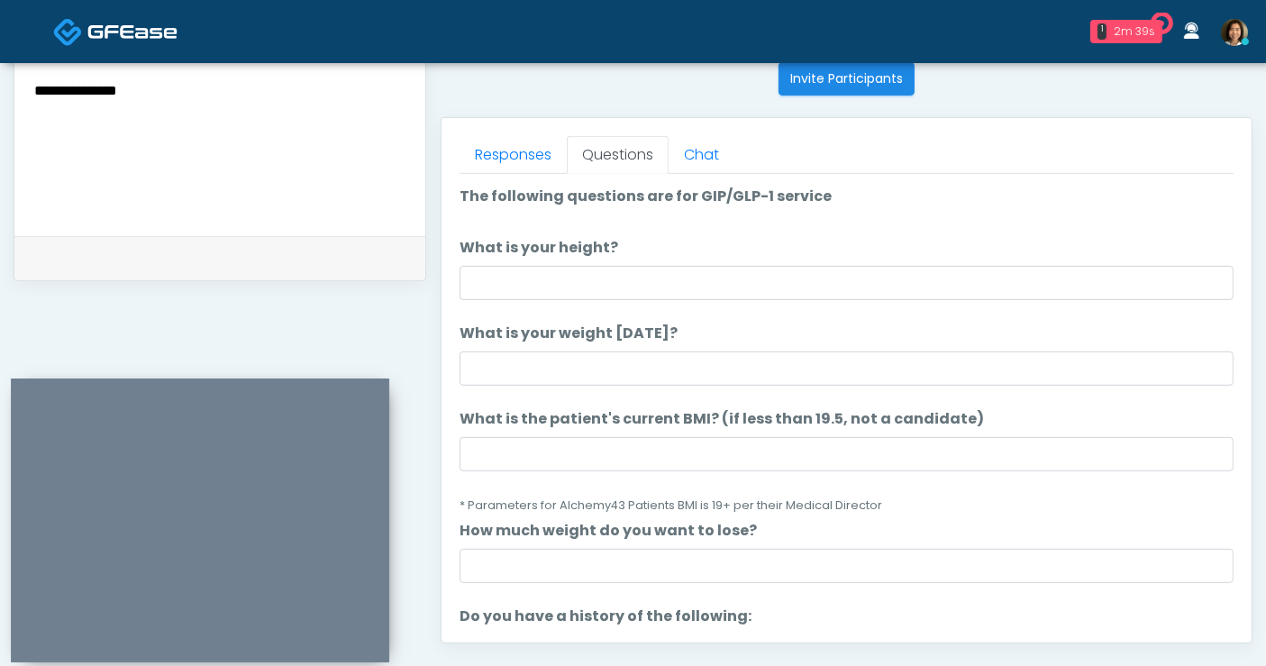
scroll to position [734, 0]
type textarea "**********"
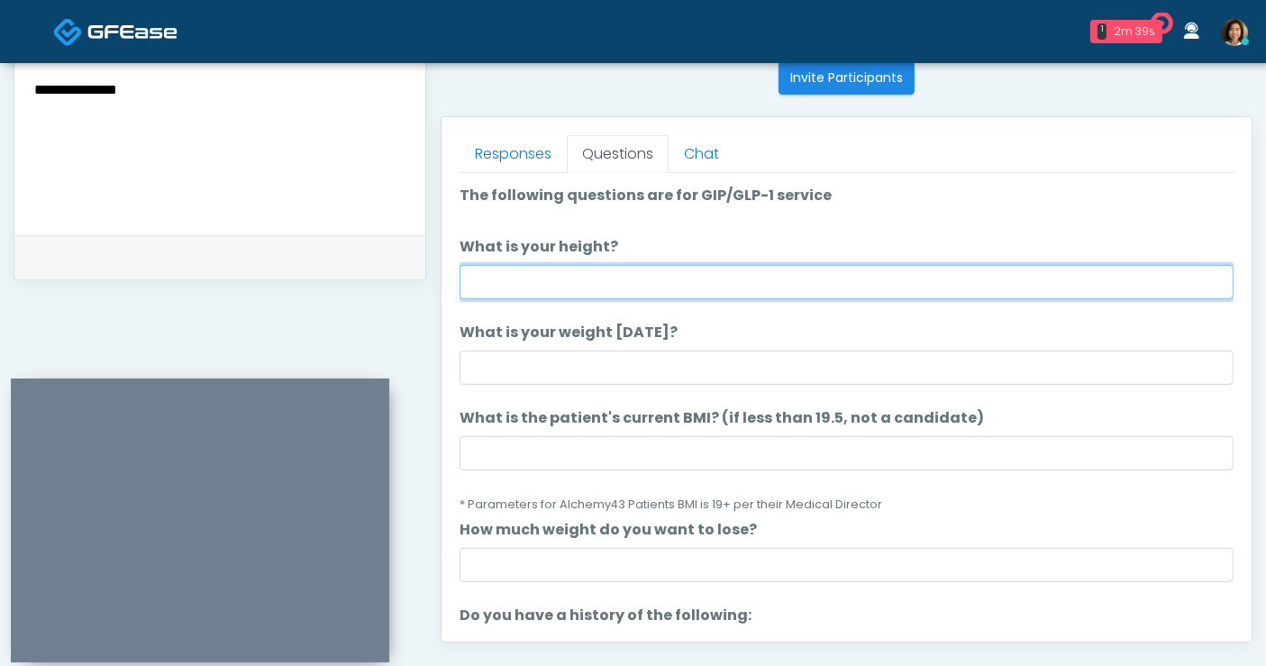
click at [537, 274] on input "What is your height?" at bounding box center [847, 282] width 774 height 34
type input "*"
type input "****"
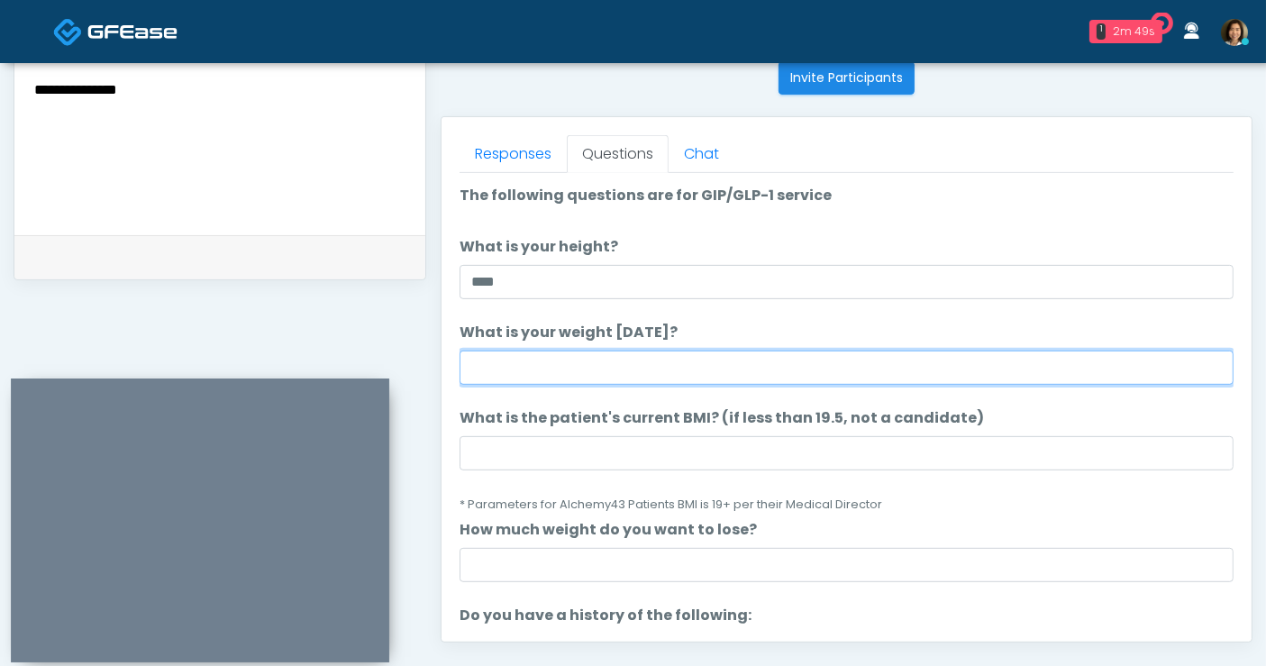
click at [544, 379] on input "What is your weight today?" at bounding box center [847, 368] width 774 height 34
type input "***"
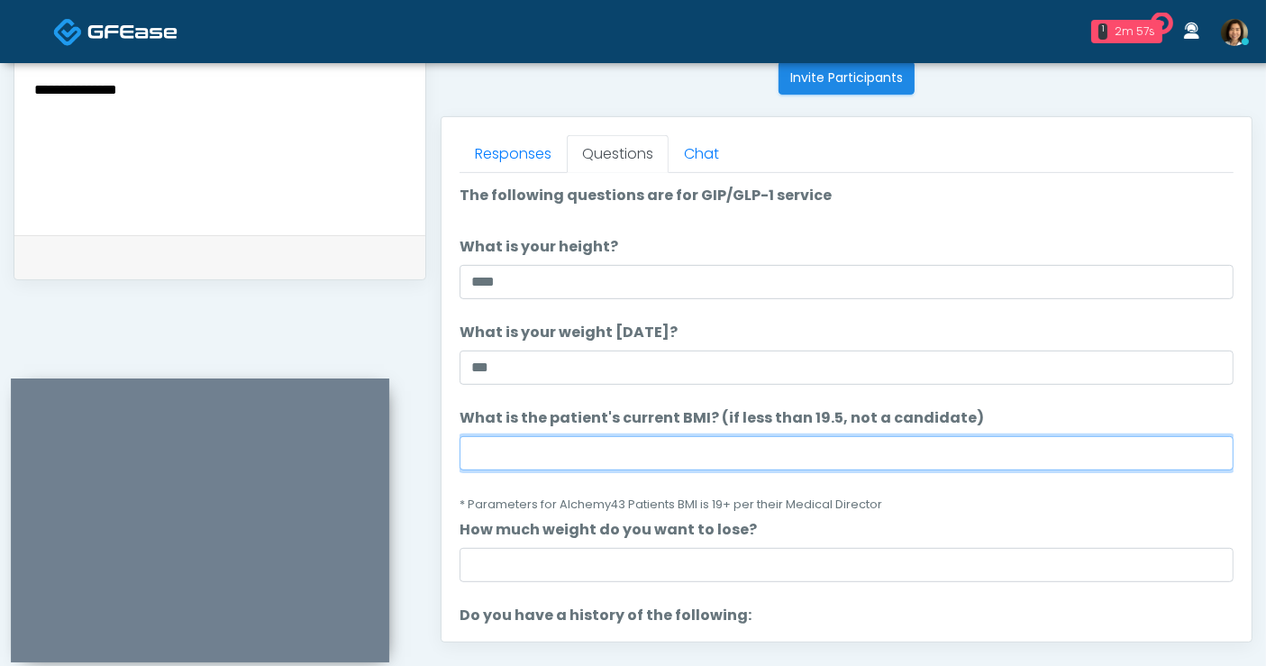
drag, startPoint x: 575, startPoint y: 450, endPoint x: 587, endPoint y: 433, distance: 20.7
click at [575, 449] on input "What is the patient's current BMI? (if less than 19.5, not a candidate)" at bounding box center [847, 453] width 774 height 34
type input "****"
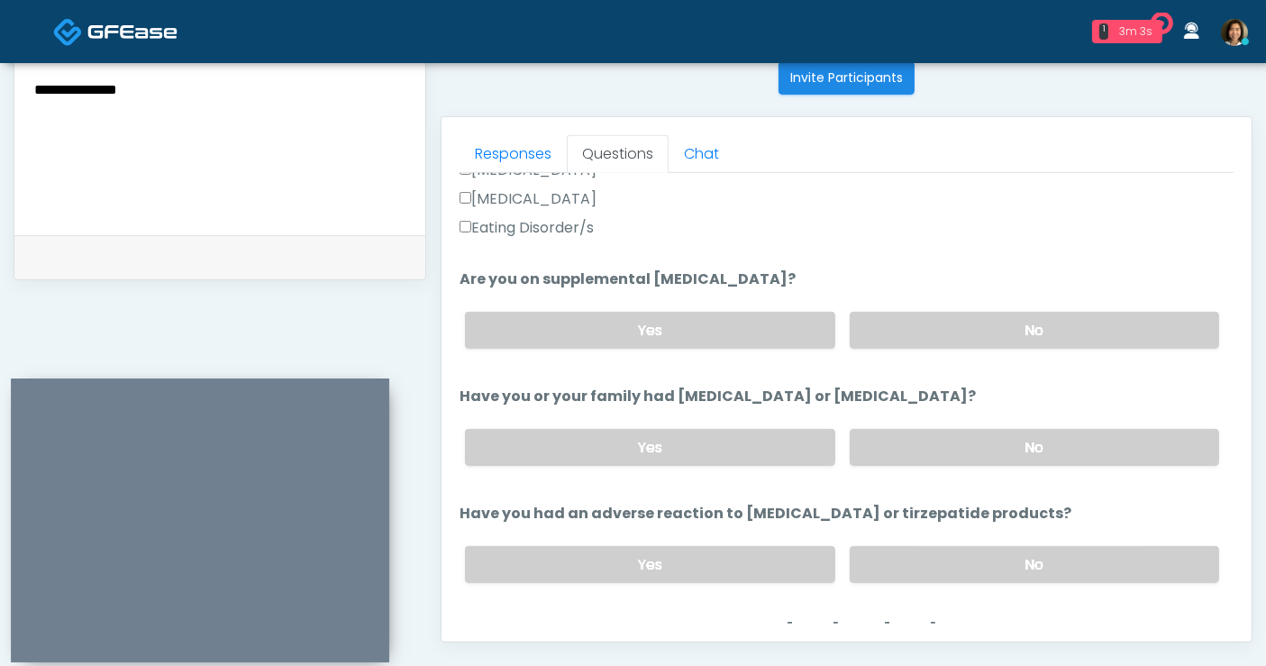
scroll to position [606, 0]
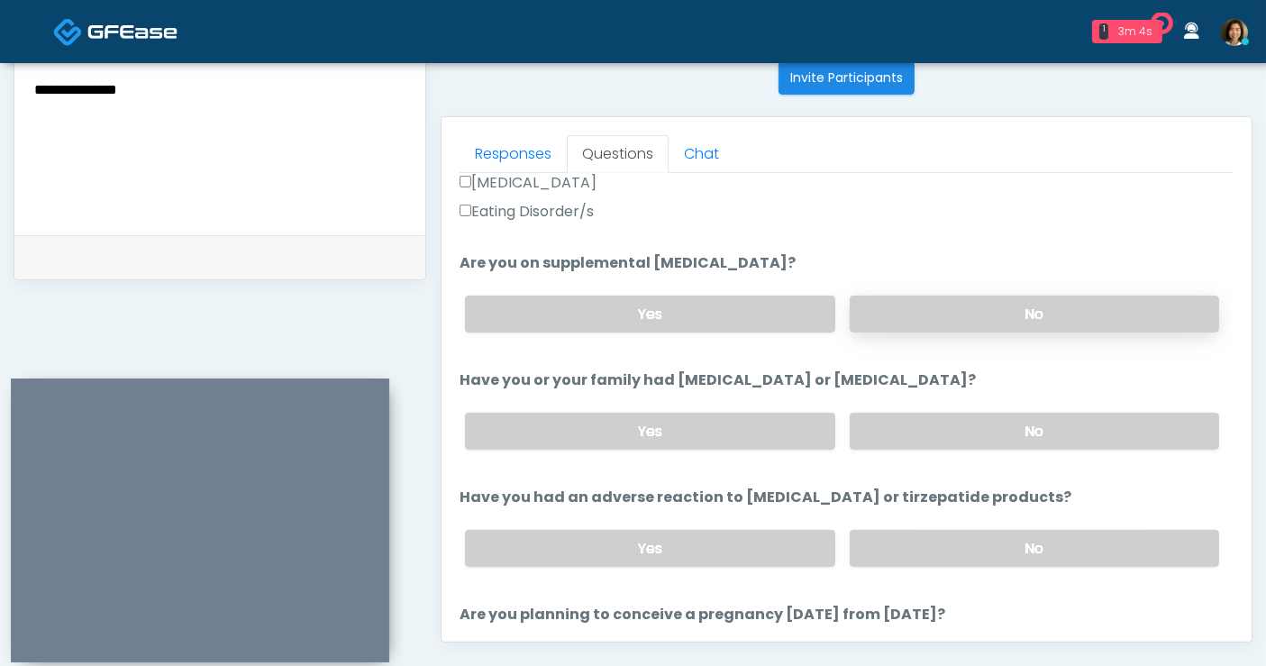
click at [1025, 311] on label "No" at bounding box center [1034, 314] width 369 height 37
click at [1033, 426] on label "No" at bounding box center [1034, 431] width 369 height 37
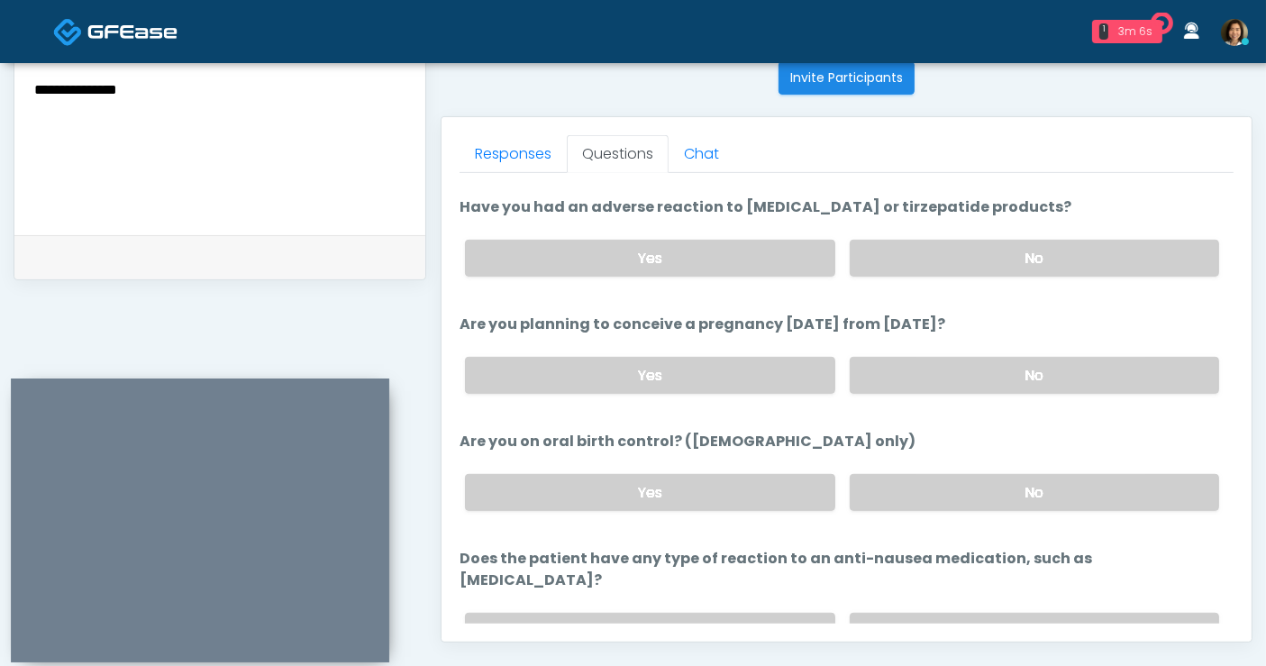
scroll to position [963, 0]
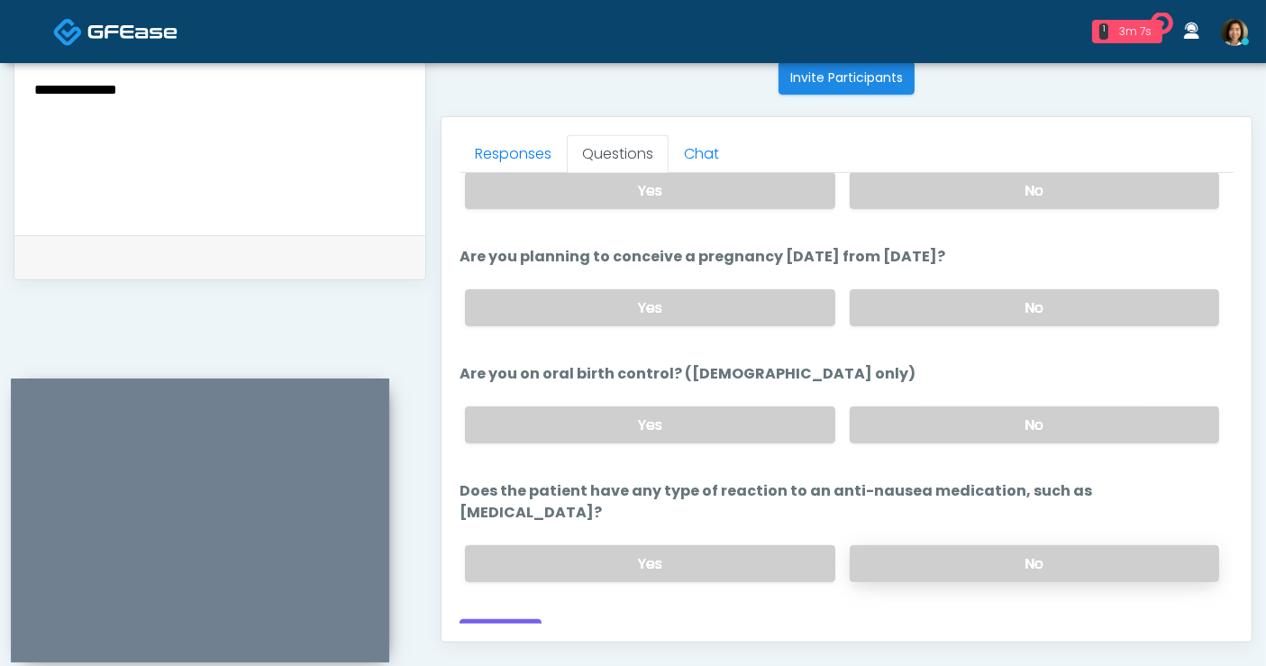
click at [1118, 545] on label "No" at bounding box center [1034, 563] width 369 height 37
click at [523, 619] on button "Continue" at bounding box center [501, 635] width 82 height 33
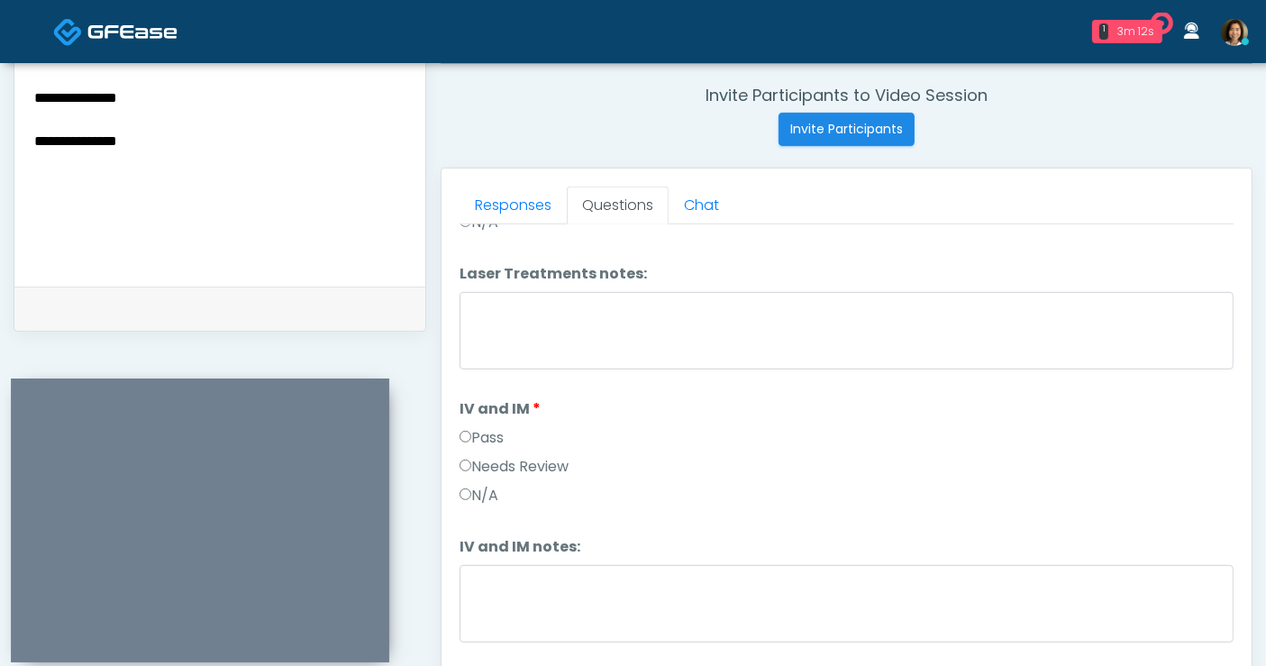
scroll to position [677, 0]
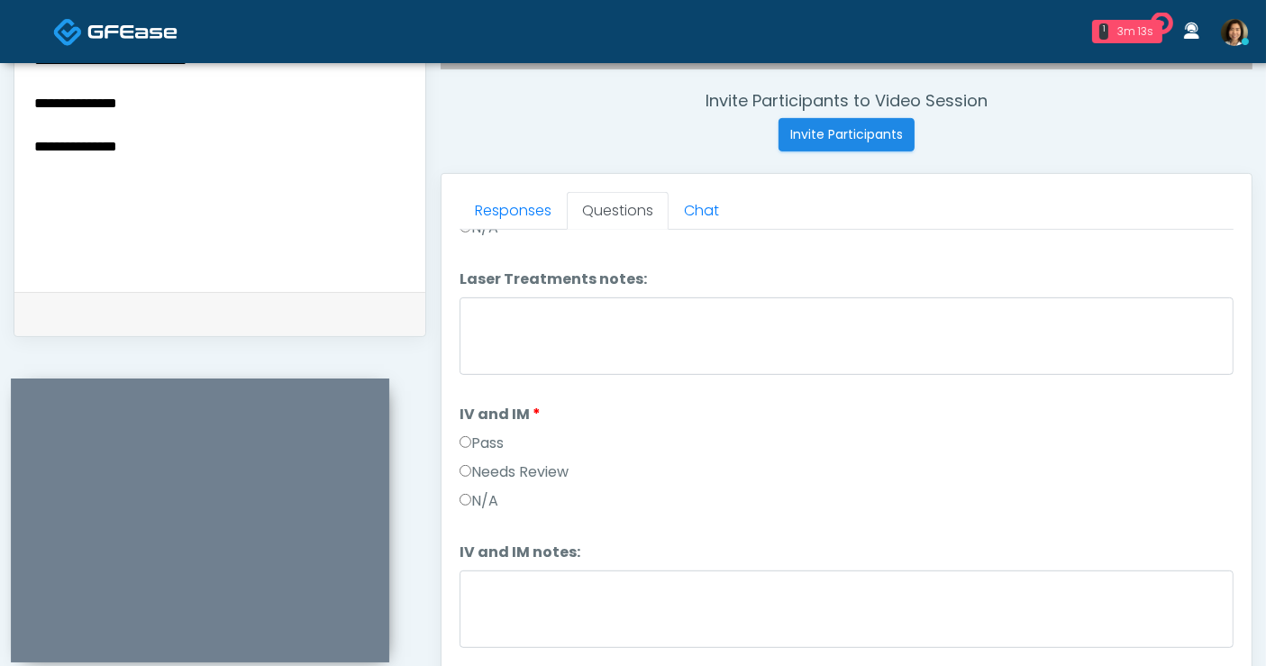
click at [279, 157] on textarea "**********" at bounding box center [219, 158] width 375 height 220
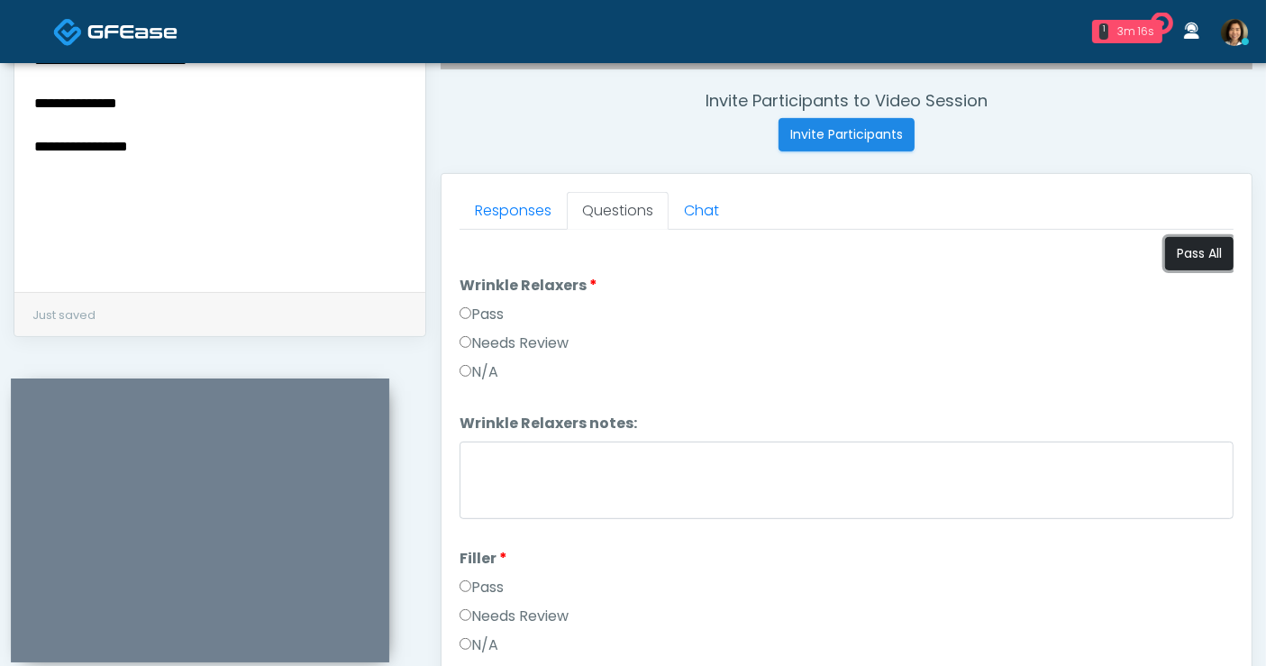
click at [1187, 252] on button "Pass All" at bounding box center [1199, 253] width 68 height 33
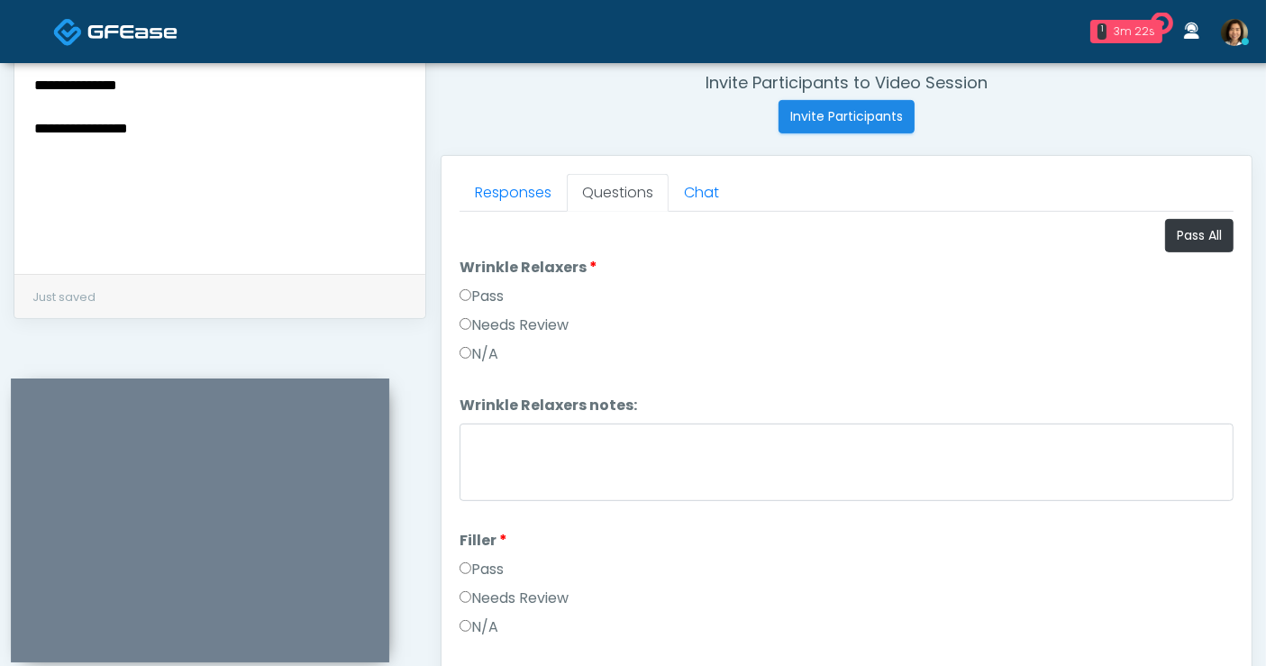
scroll to position [663, 0]
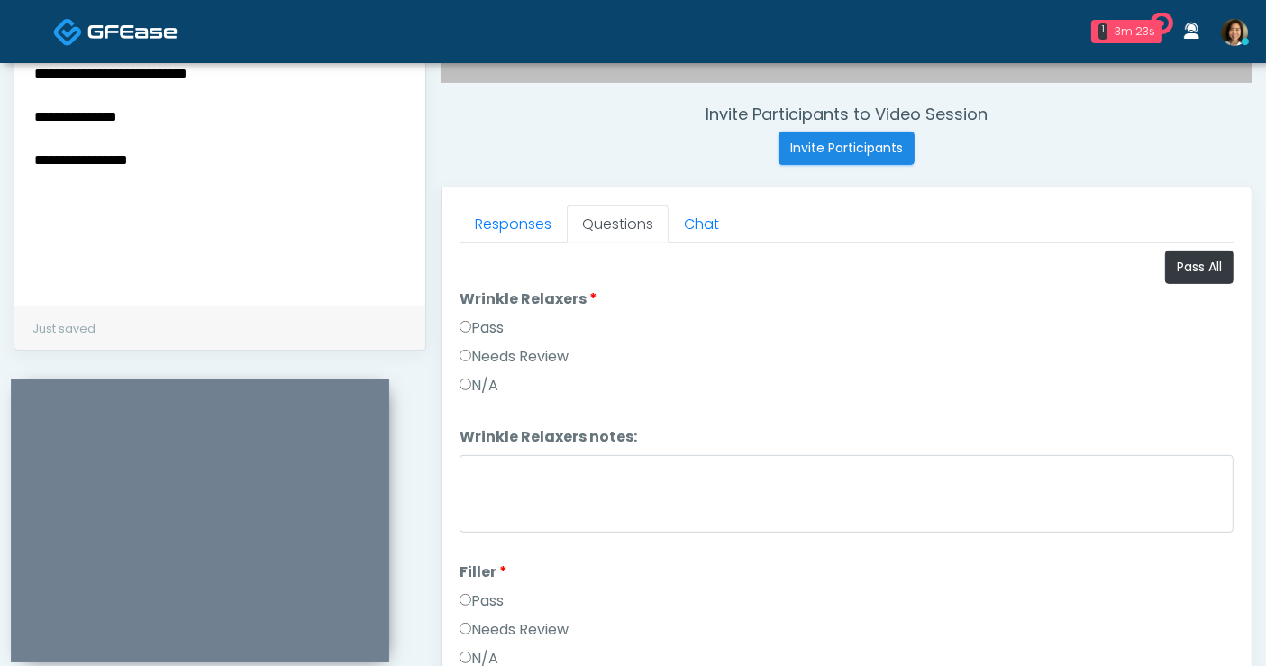
drag, startPoint x: 184, startPoint y: 173, endPoint x: -91, endPoint y: 171, distance: 274.9
click at [0, 171] on html "1 3m 23s Viona Medical Spa Waiting - 3m 23s CA View Rukayat Bojuwon AR AZ CA CO" at bounding box center [633, 146] width 1266 height 1618
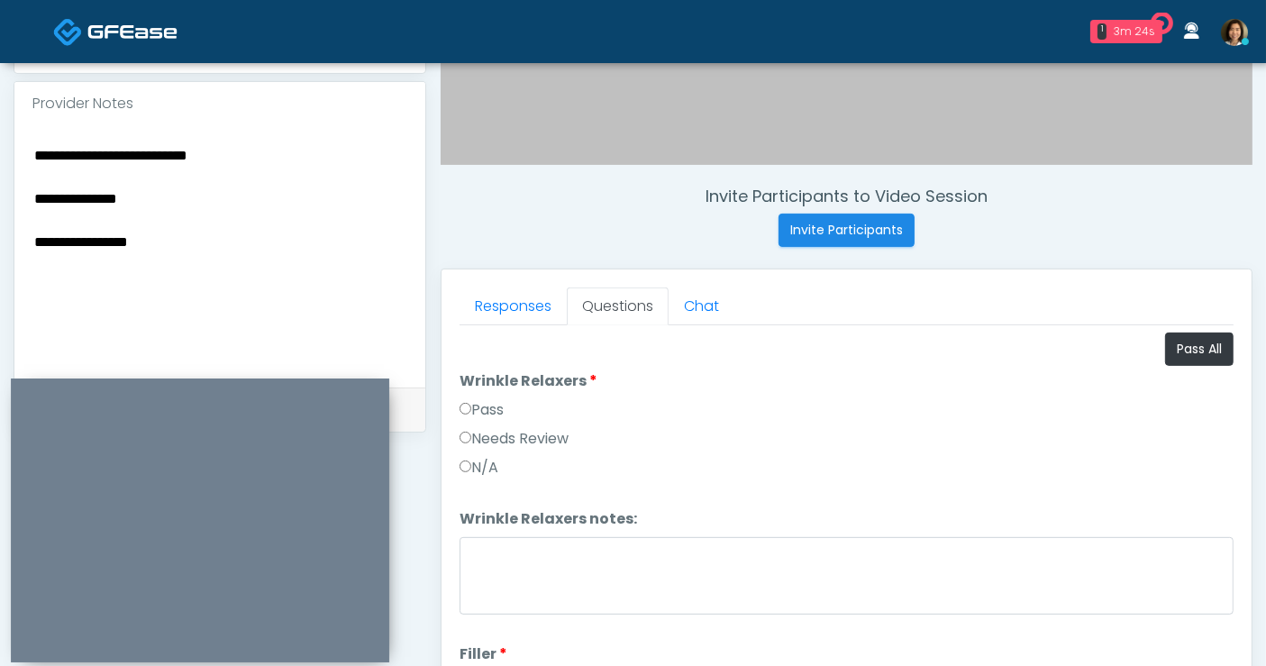
scroll to position [563, 0]
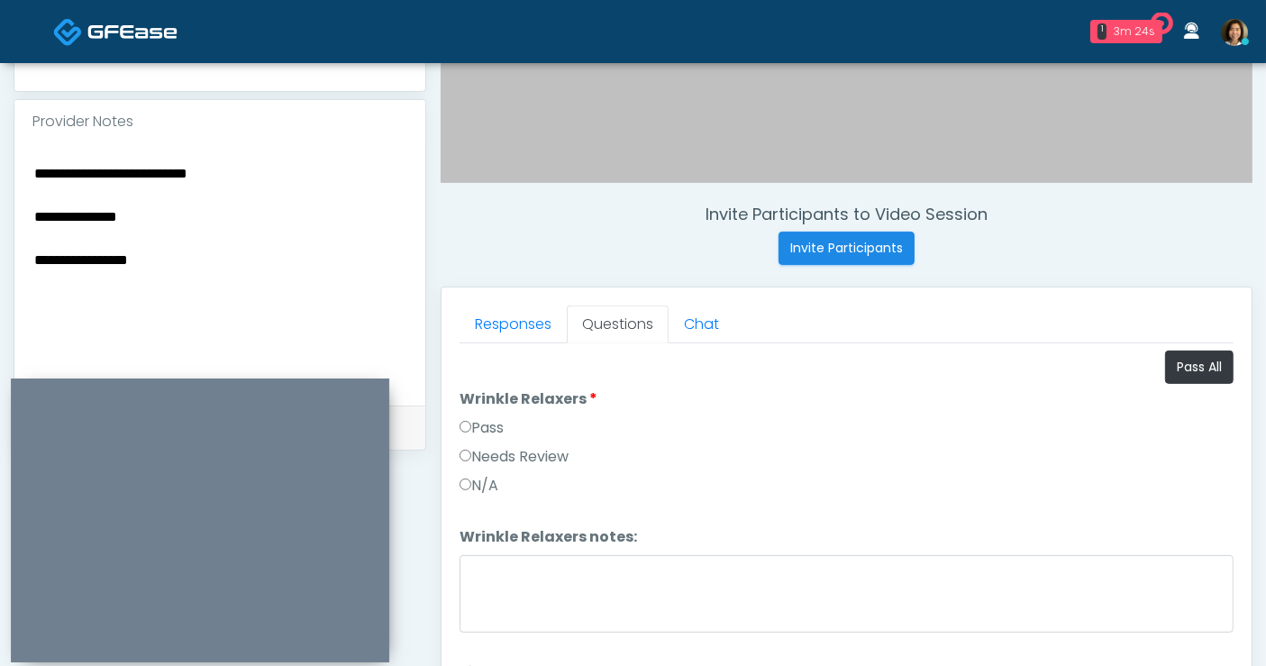
drag, startPoint x: 230, startPoint y: 175, endPoint x: -184, endPoint y: 166, distance: 413.7
click at [0, 166] on html "1 3m 24s Viona Medical Spa Waiting - 3m 24s CA View Rukayat Bojuwon AR AZ CA CO" at bounding box center [633, 246] width 1266 height 1618
drag, startPoint x: 68, startPoint y: 202, endPoint x: -112, endPoint y: 169, distance: 182.2
click at [0, 169] on html "1 3m 26s Viona Medical Spa Waiting - 3m 26s CA View Rukayat Bojuwon AR AZ CA CO" at bounding box center [633, 246] width 1266 height 1618
drag, startPoint x: 164, startPoint y: 176, endPoint x: 123, endPoint y: 250, distance: 84.3
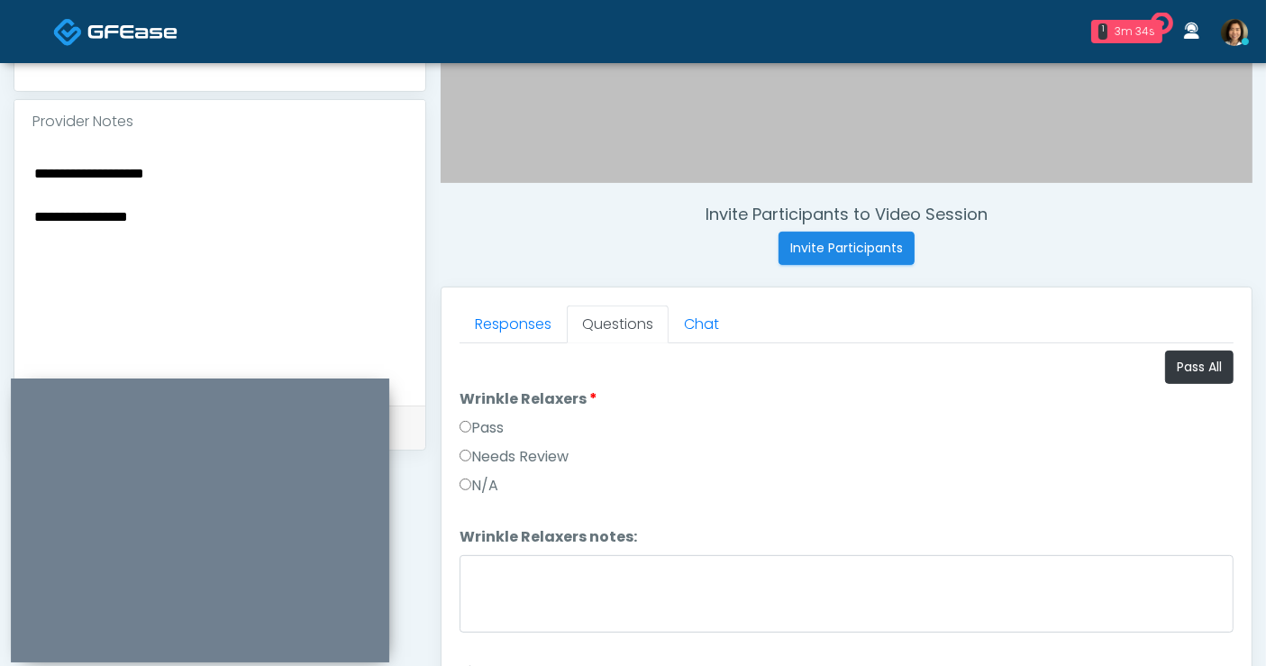
click at [100, 279] on textarea "**********" at bounding box center [219, 271] width 375 height 220
drag, startPoint x: 148, startPoint y: 222, endPoint x: -124, endPoint y: 216, distance: 272.2
click at [0, 216] on html "1 3m 34s Viona Medical Spa Waiting - 3m 34s CA View Rukayat Bojuwon AR AZ CA CO" at bounding box center [633, 246] width 1266 height 1618
click at [191, 214] on textarea "**********" at bounding box center [219, 271] width 375 height 220
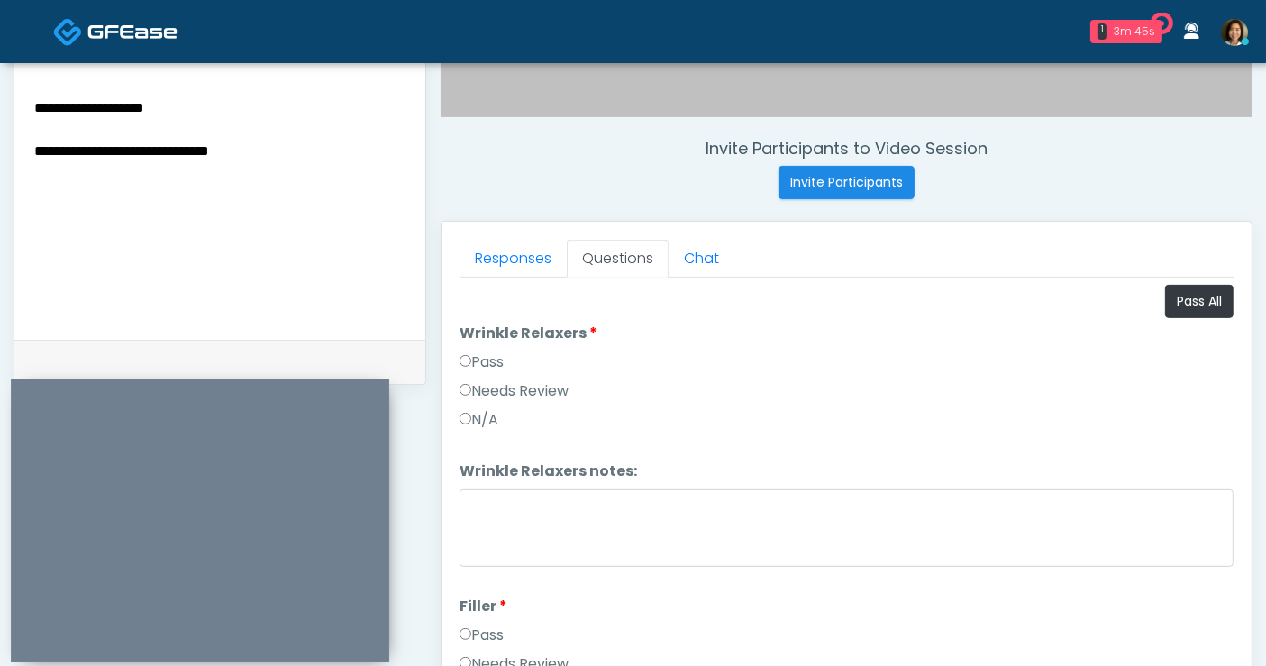
scroll to position [634, 0]
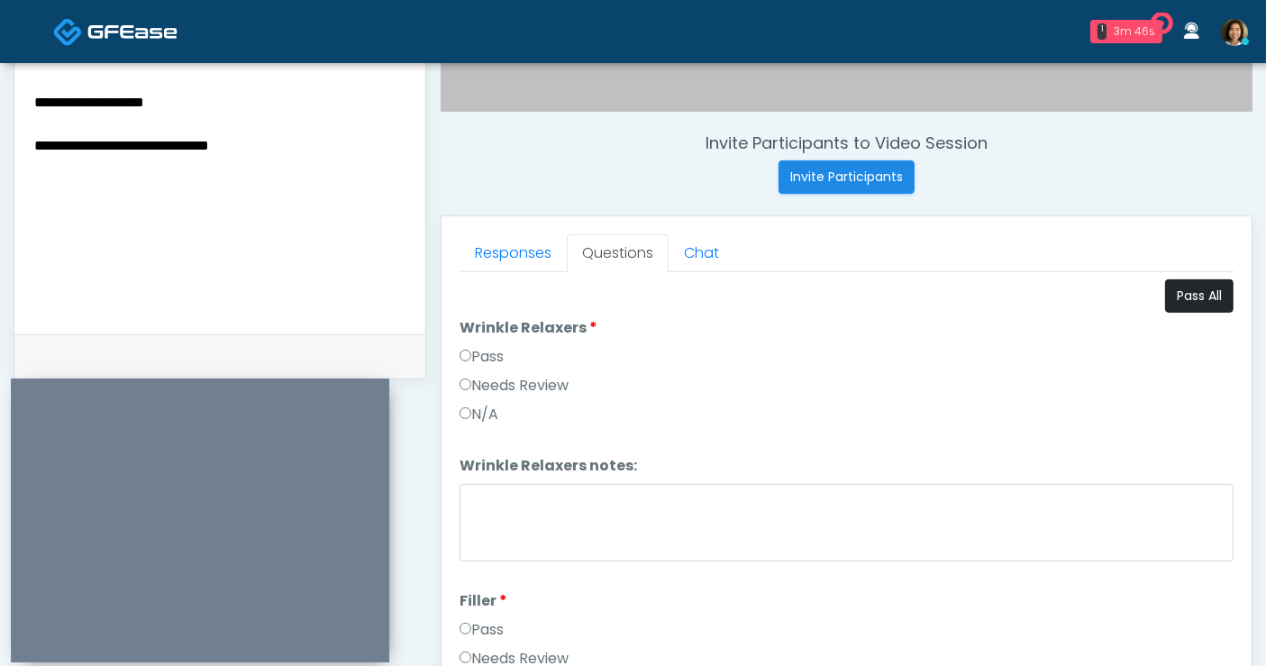
type textarea "**********"
drag, startPoint x: 1196, startPoint y: 302, endPoint x: 1253, endPoint y: 297, distance: 57.0
click at [1196, 302] on button "Pass All" at bounding box center [1199, 295] width 68 height 33
drag, startPoint x: 260, startPoint y: 137, endPoint x: -13, endPoint y: 135, distance: 273.1
click at [0, 135] on html "1 3m 47s Viona Medical Spa Waiting - 3m 47s CA View Rukayat Bojuwon AR AZ CA CO" at bounding box center [633, 175] width 1266 height 1618
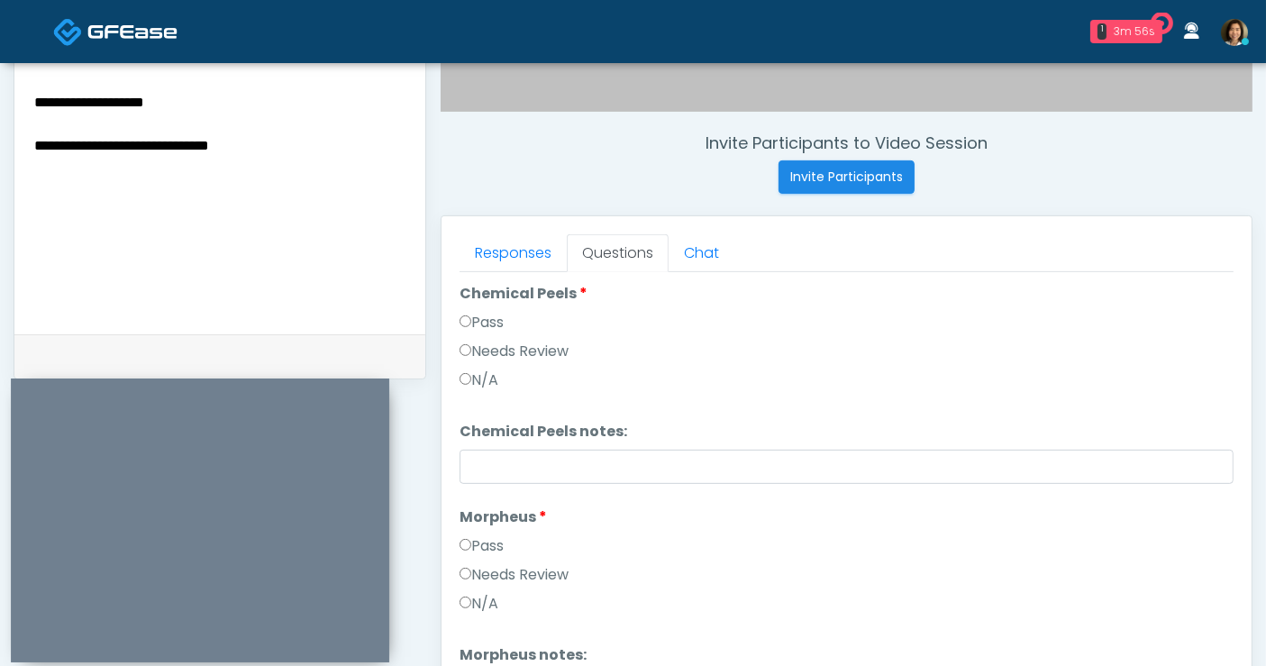
scroll to position [750, 0]
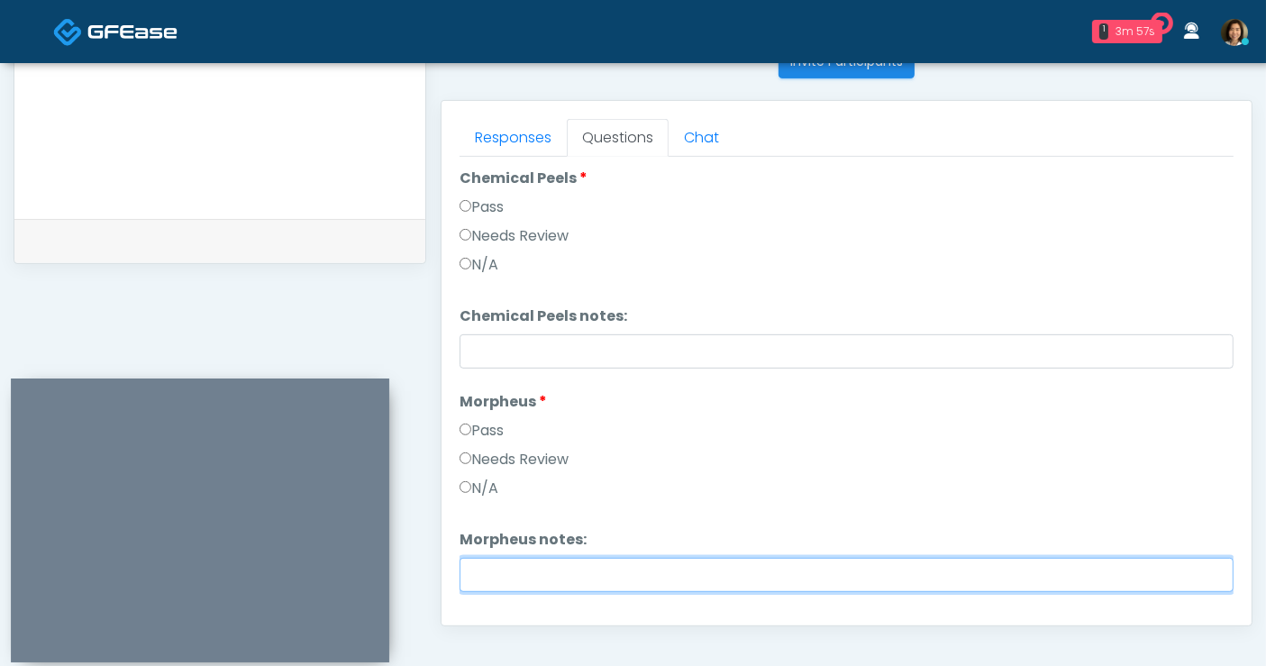
click at [501, 564] on input "Morpheus notes:" at bounding box center [847, 575] width 774 height 34
paste input "**********"
click at [473, 564] on input "**********" at bounding box center [847, 575] width 774 height 34
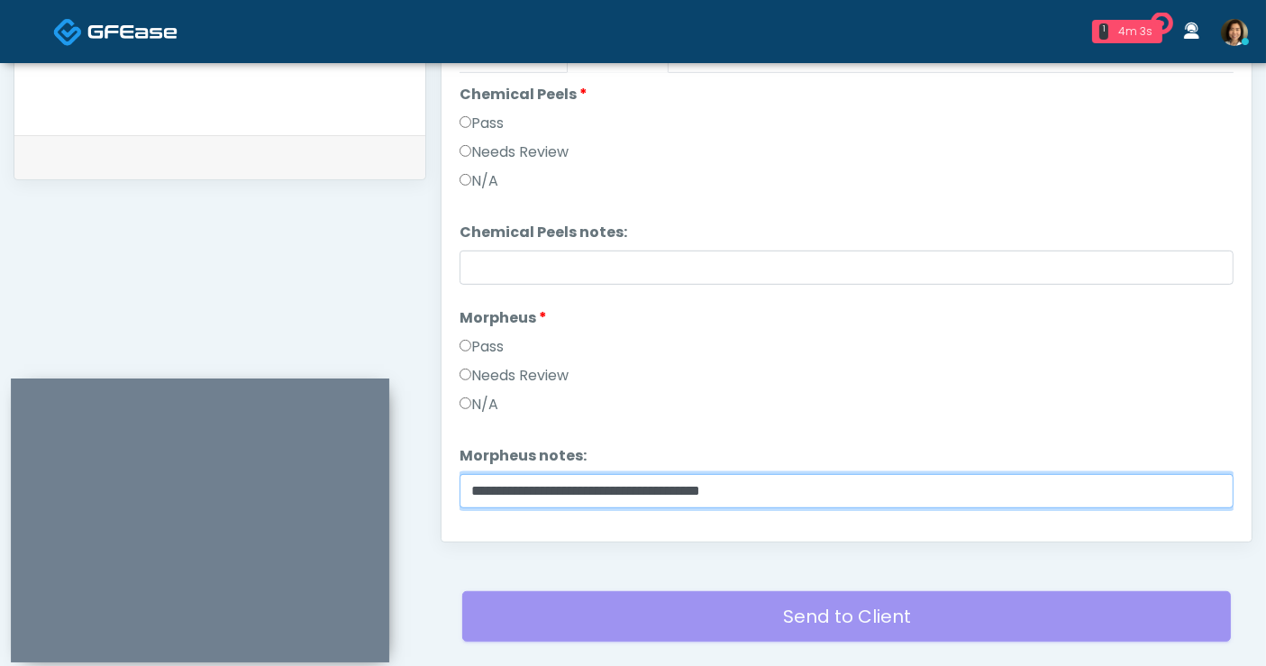
scroll to position [839, 0]
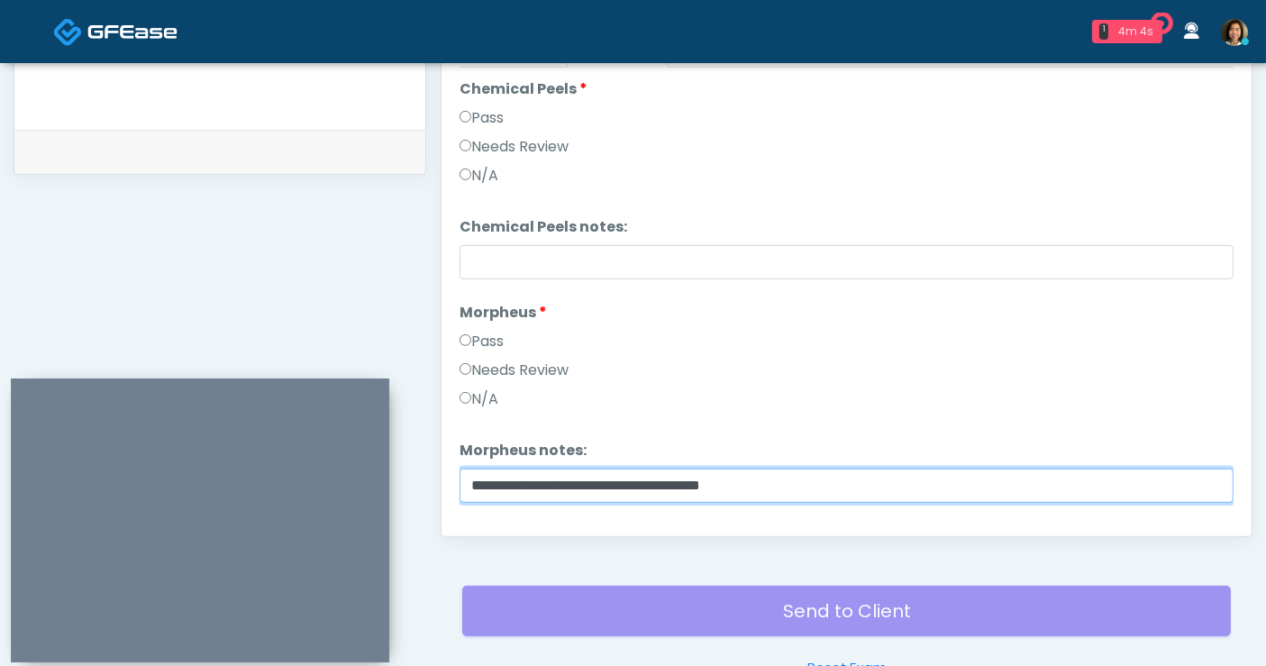
type input "**********"
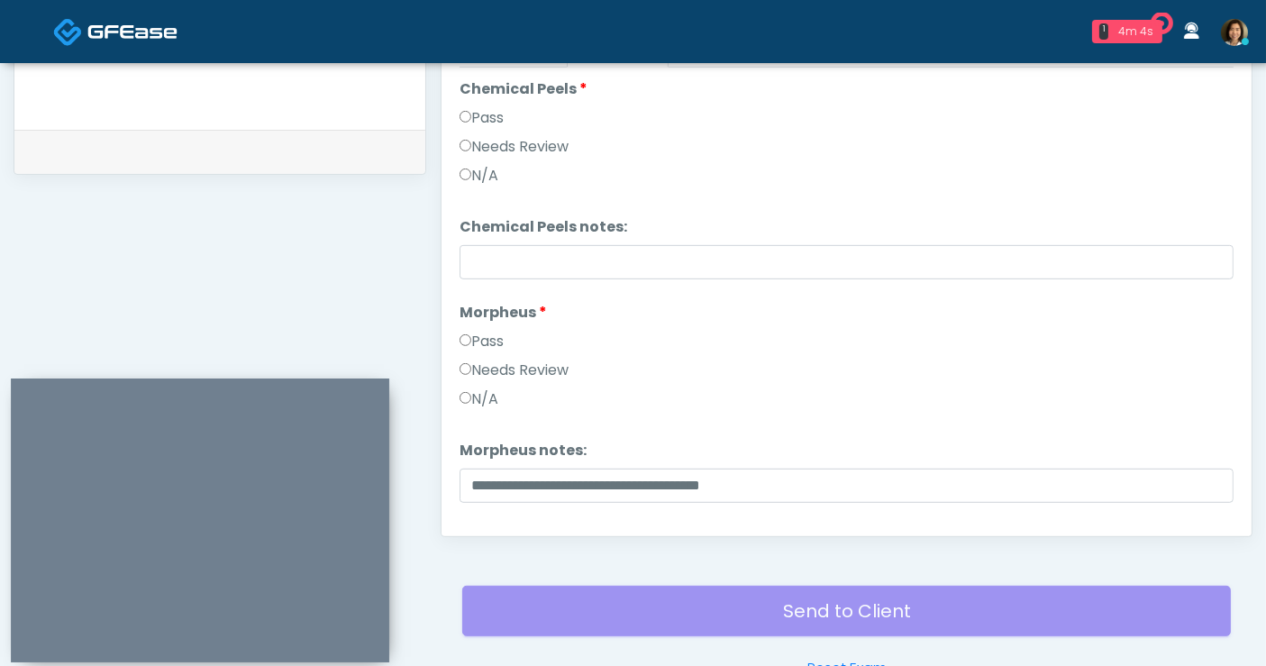
scroll to position [3272, 0]
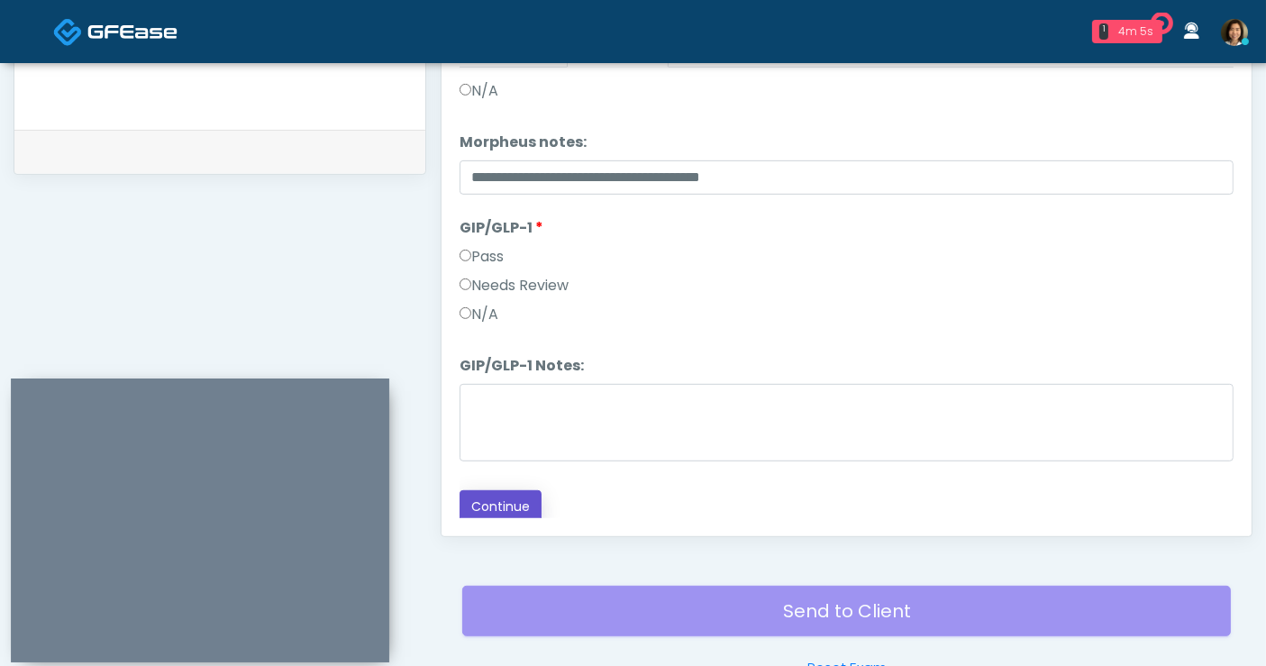
click at [494, 504] on button "Continue" at bounding box center [501, 506] width 82 height 33
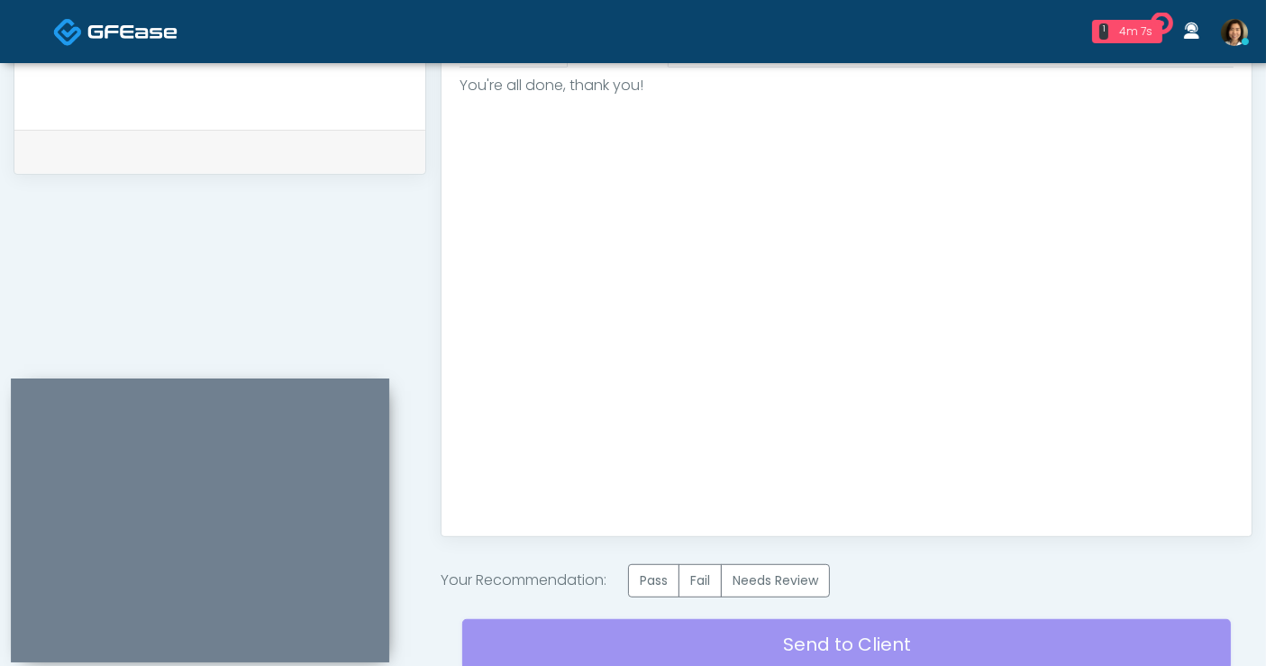
scroll to position [0, 0]
click at [643, 570] on label "Pass" at bounding box center [653, 580] width 51 height 33
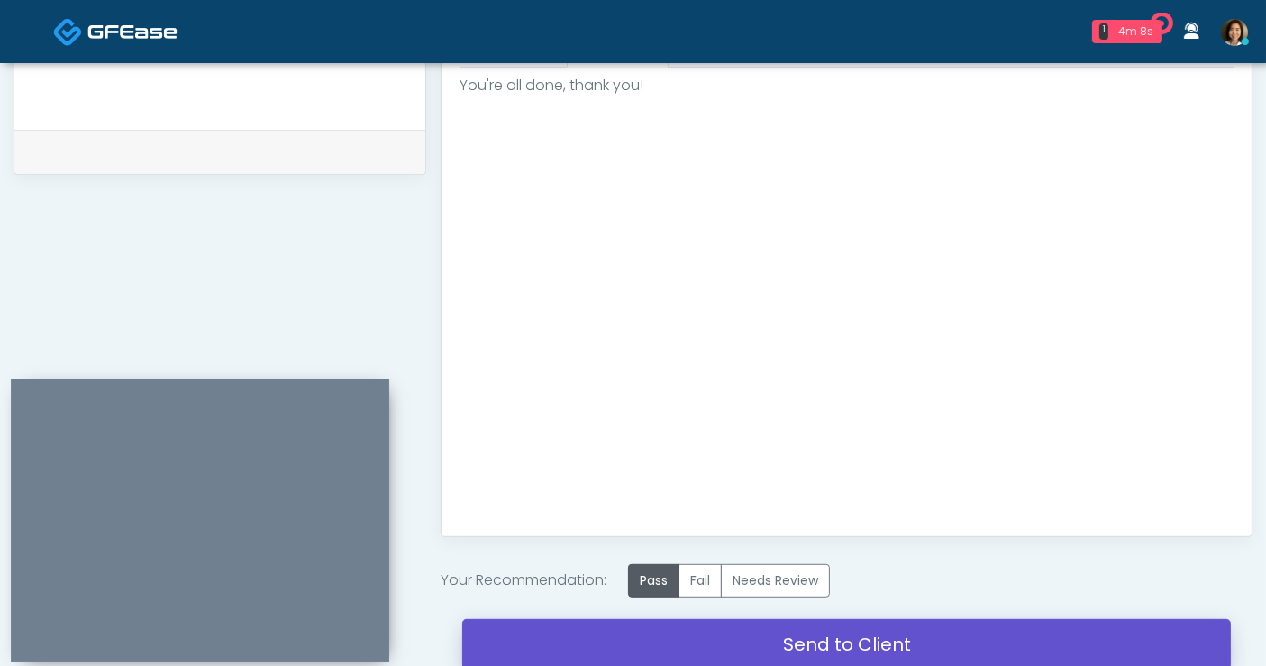
click at [838, 632] on link "Send to Client" at bounding box center [846, 644] width 769 height 50
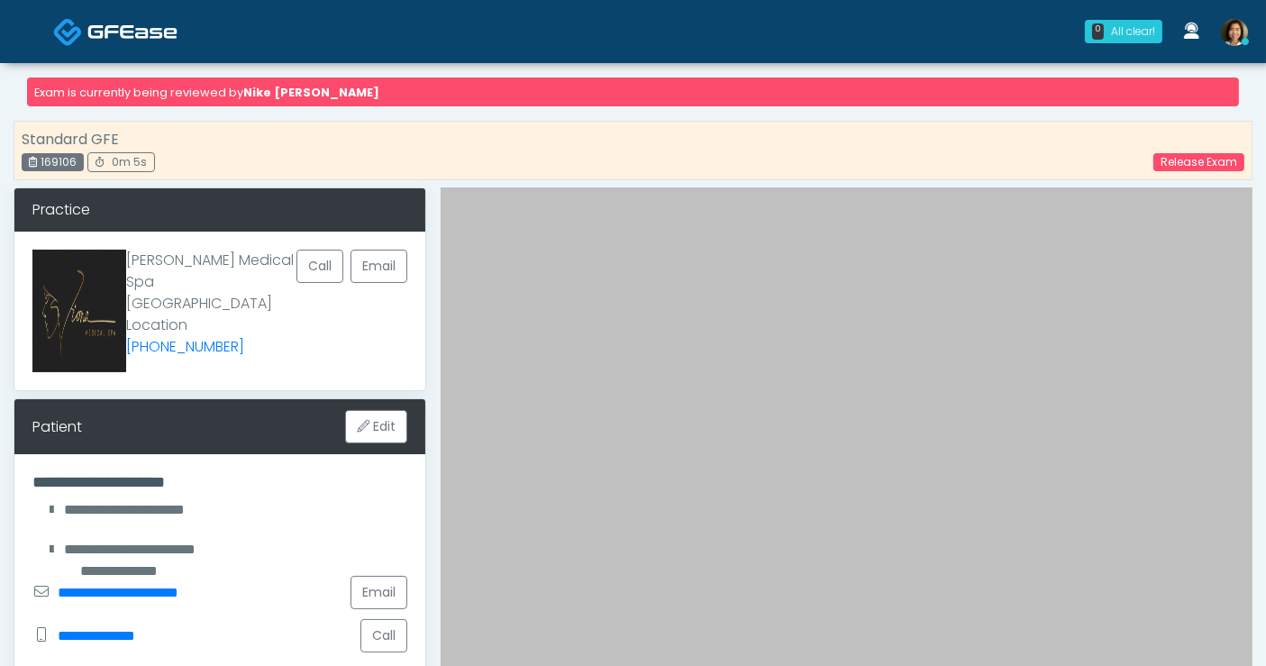
click img
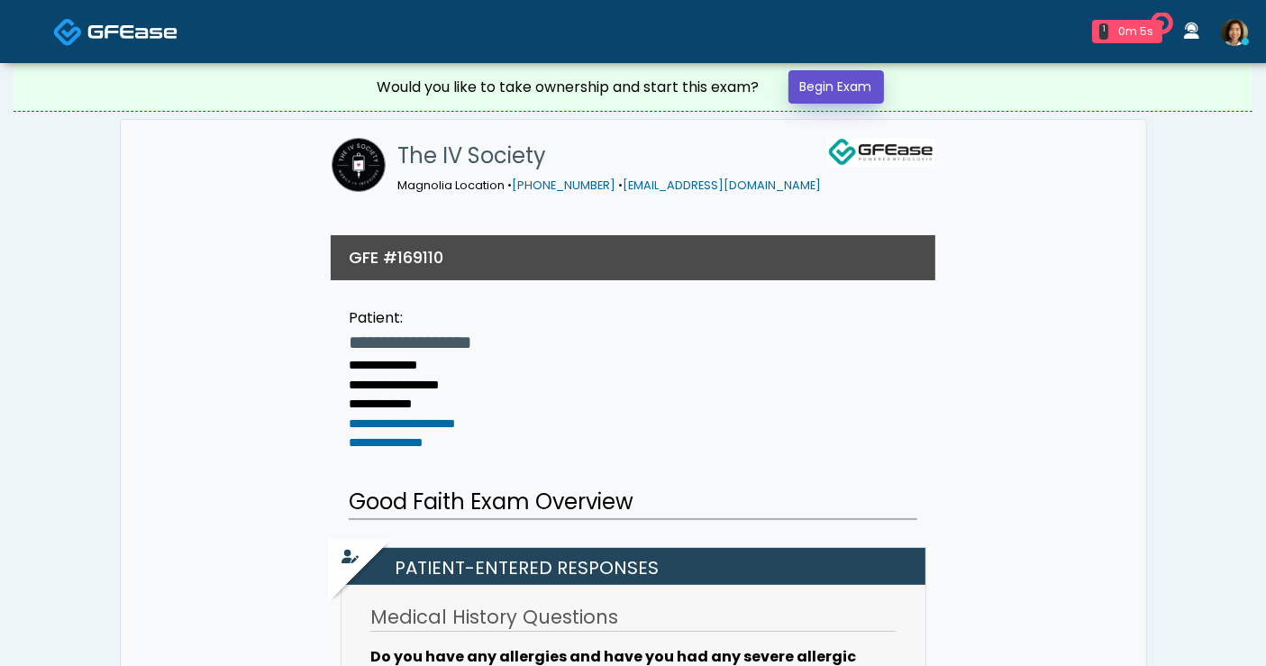
click at [846, 75] on link "Begin Exam" at bounding box center [837, 86] width 96 height 33
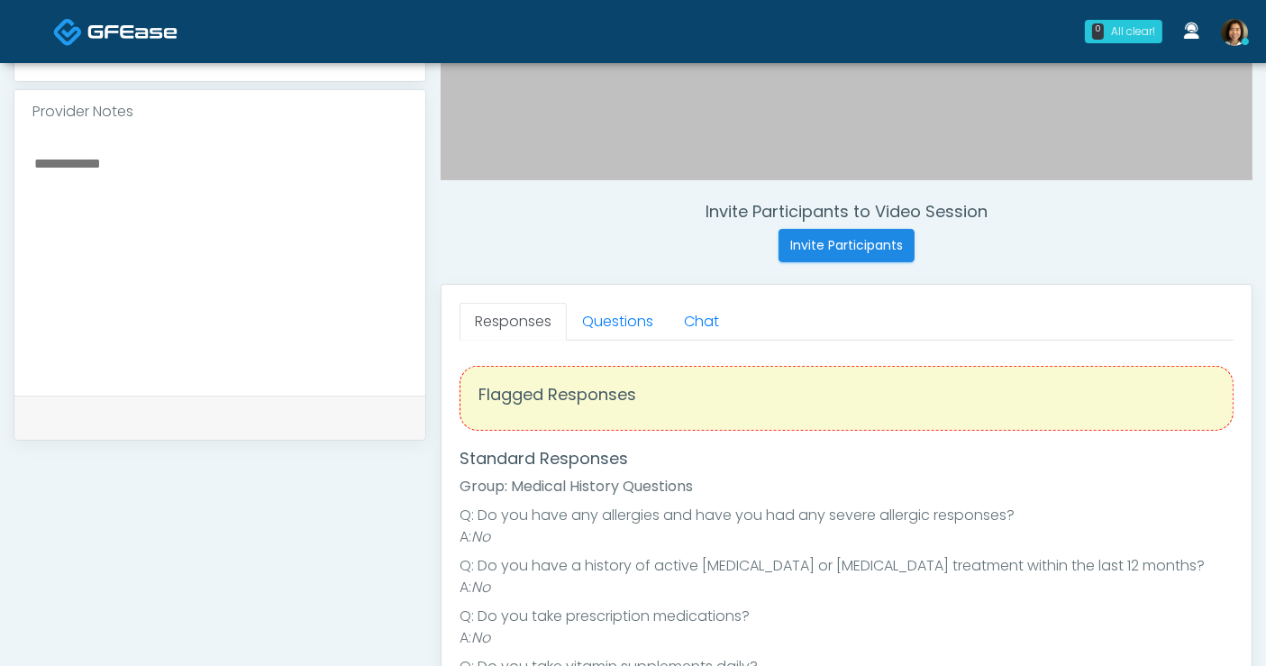
scroll to position [570, 0]
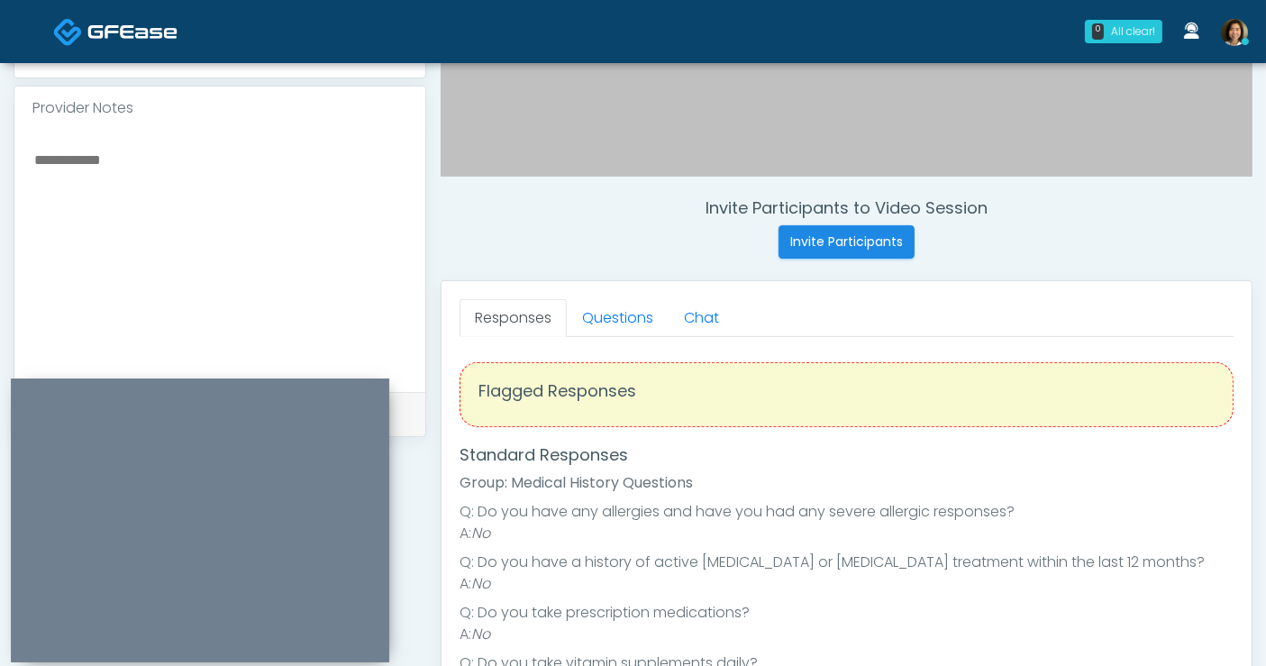
click at [232, 169] on textarea at bounding box center [219, 258] width 375 height 220
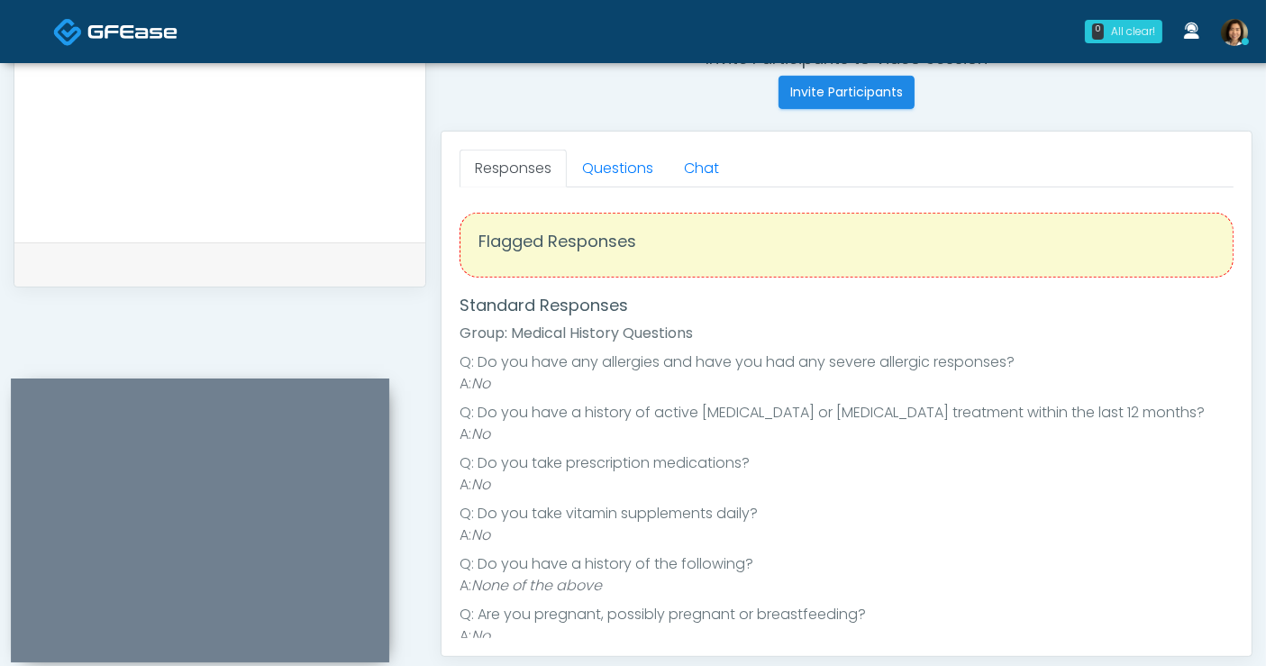
scroll to position [714, 0]
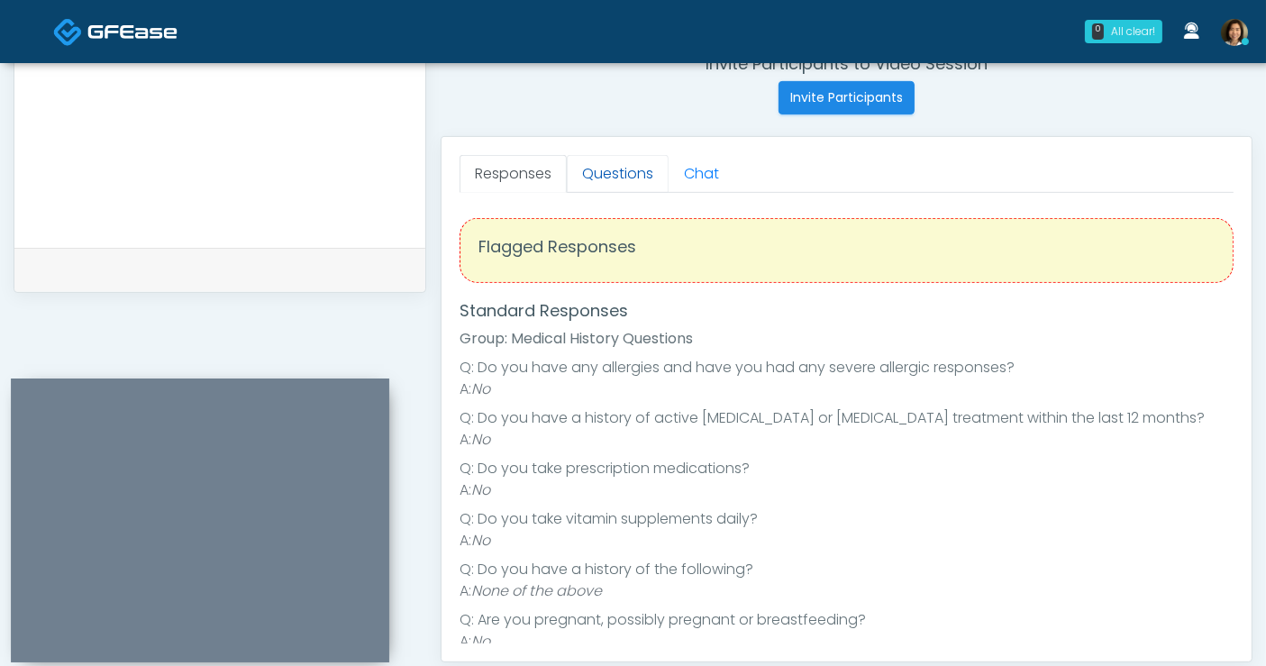
type textarea "**********"
click at [607, 174] on link "Questions" at bounding box center [618, 174] width 102 height 38
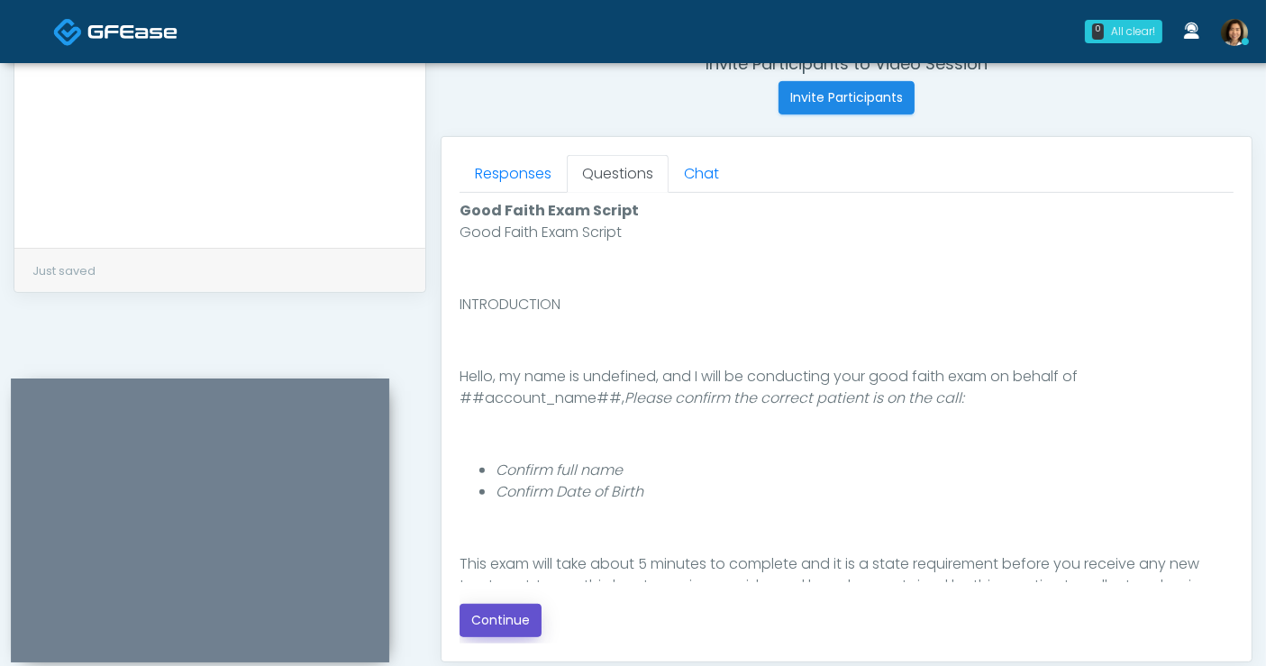
click at [509, 626] on button "Continue" at bounding box center [501, 620] width 82 height 33
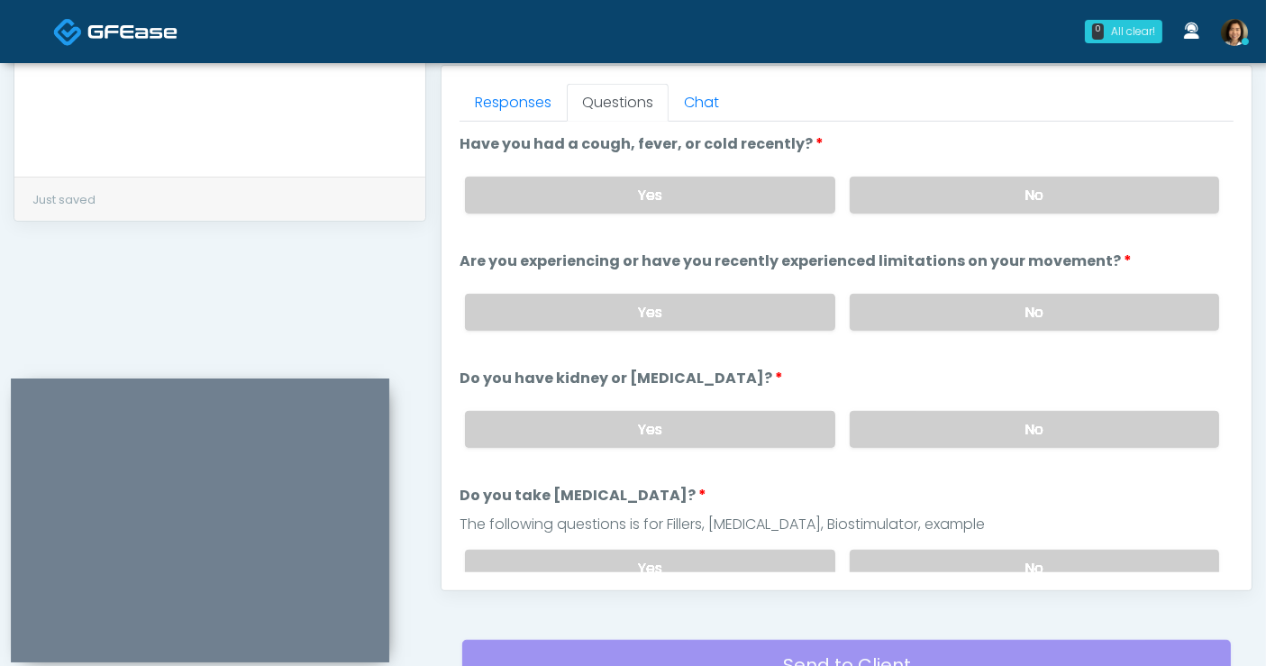
scroll to position [768, 0]
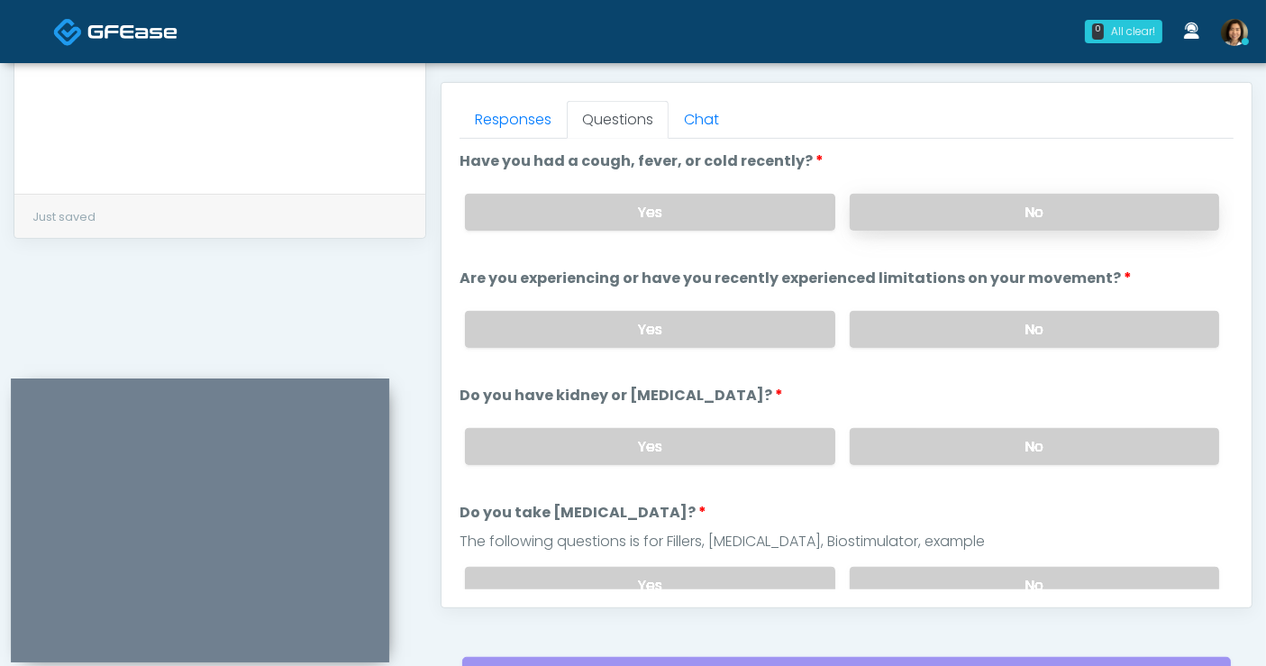
click at [1060, 209] on label "No" at bounding box center [1034, 212] width 369 height 37
click at [1047, 314] on label "No" at bounding box center [1034, 329] width 369 height 37
drag, startPoint x: 1042, startPoint y: 429, endPoint x: 1184, endPoint y: 289, distance: 199.5
click at [1042, 428] on label "No" at bounding box center [1034, 446] width 369 height 37
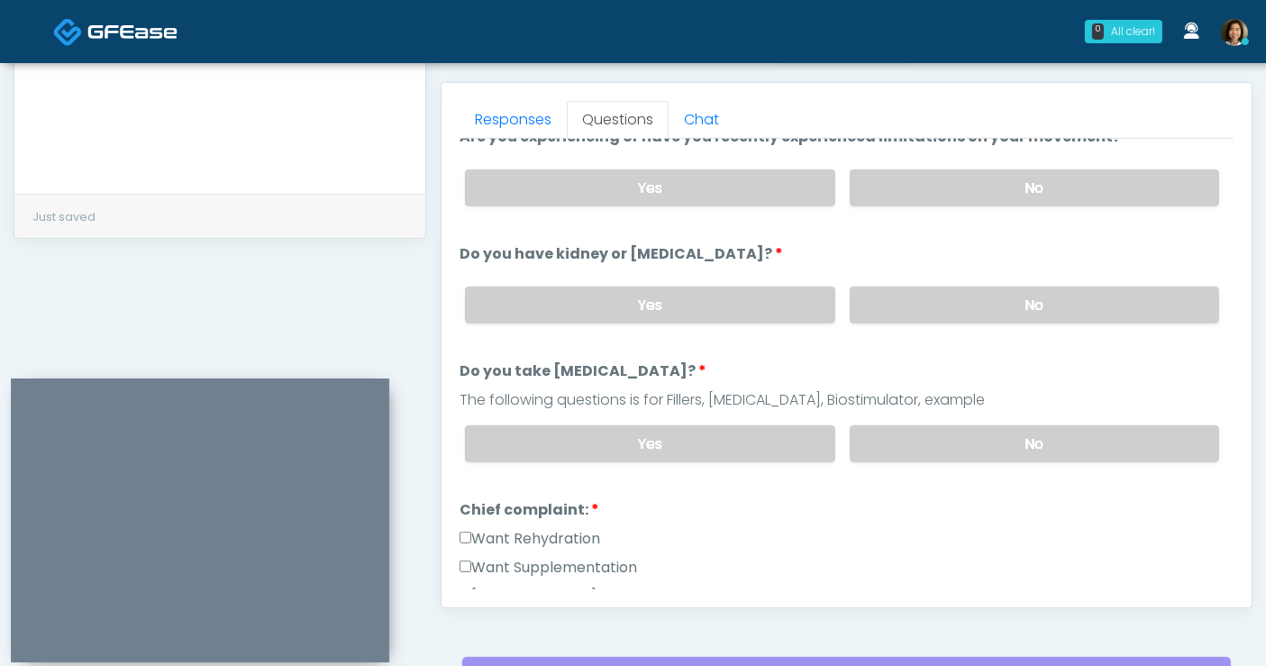
scroll to position [167, 0]
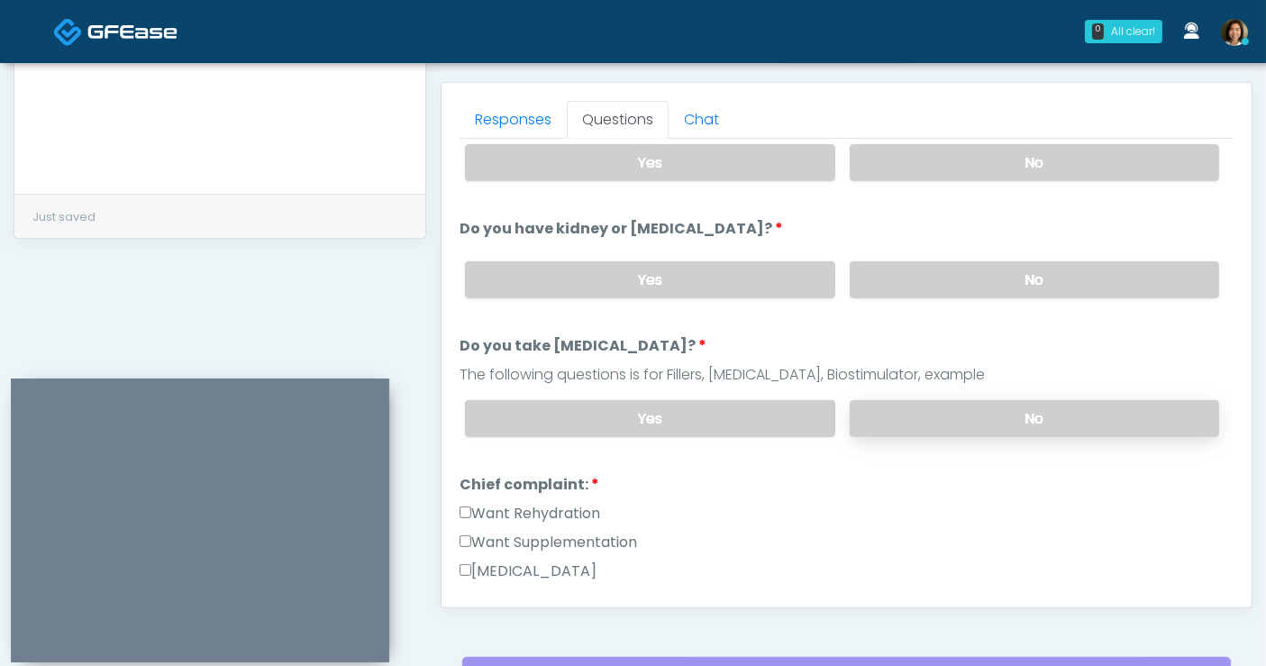
click at [1089, 405] on label "No" at bounding box center [1034, 418] width 369 height 37
click at [545, 568] on label "Ozone Therapy" at bounding box center [528, 572] width 137 height 22
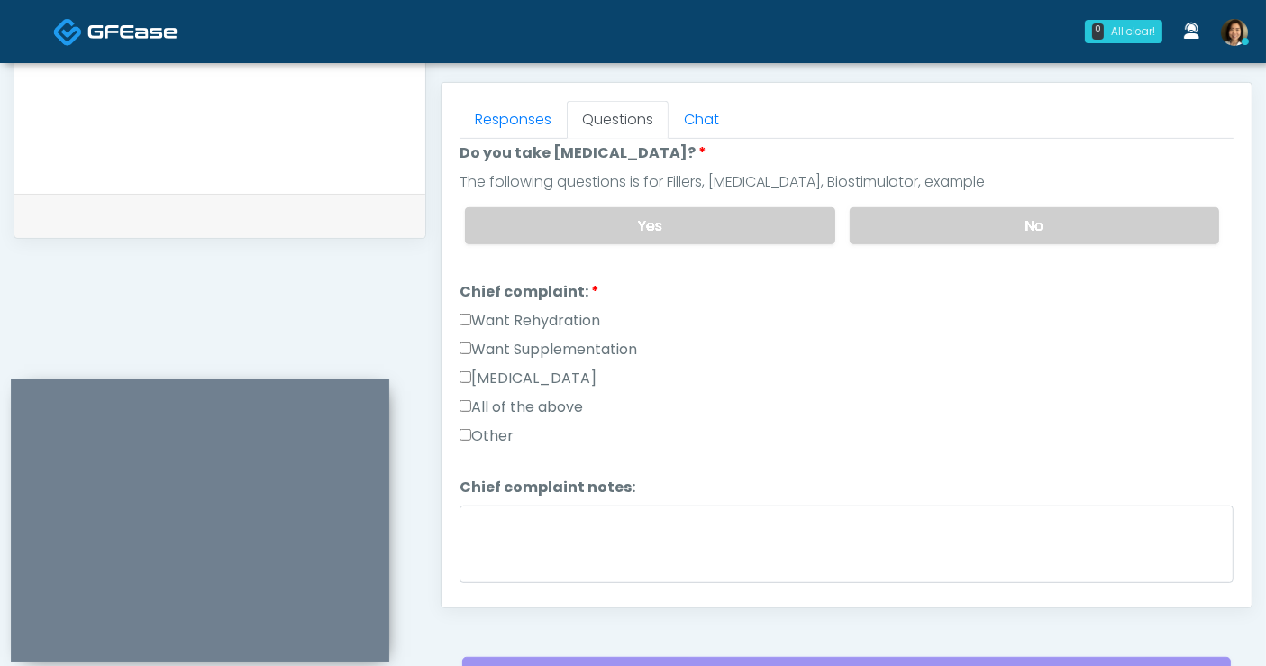
click at [504, 403] on label "All of the above" at bounding box center [521, 408] width 123 height 22
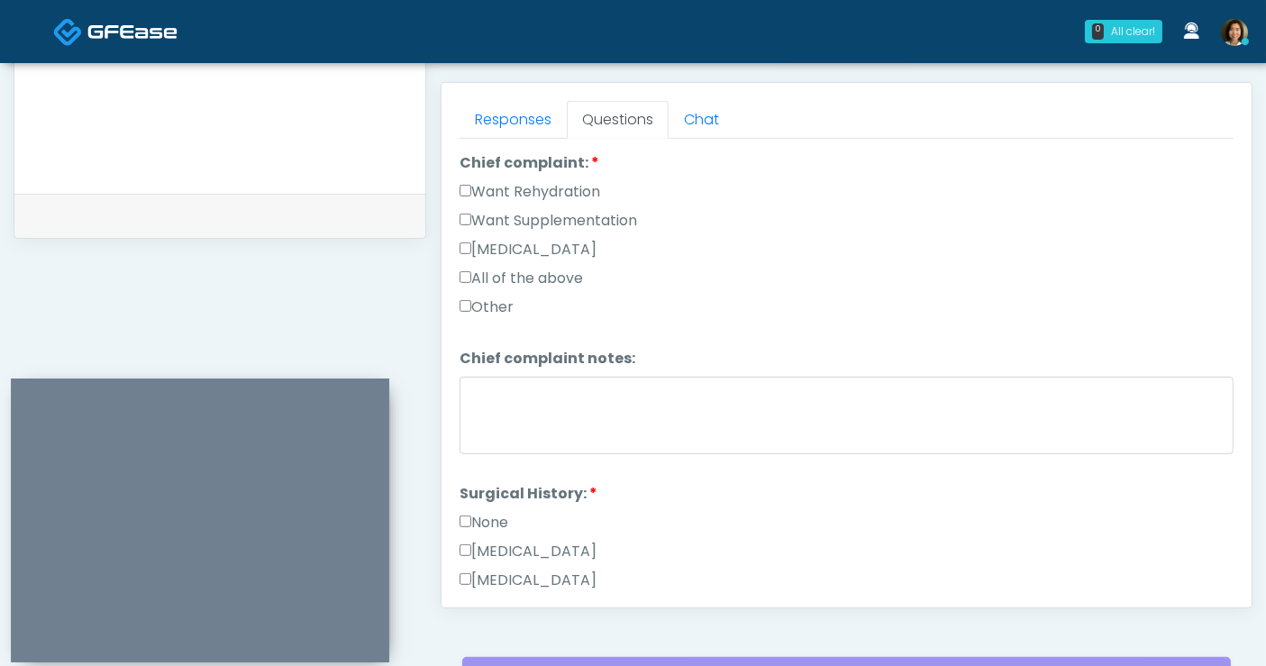
scroll to position [501, 0]
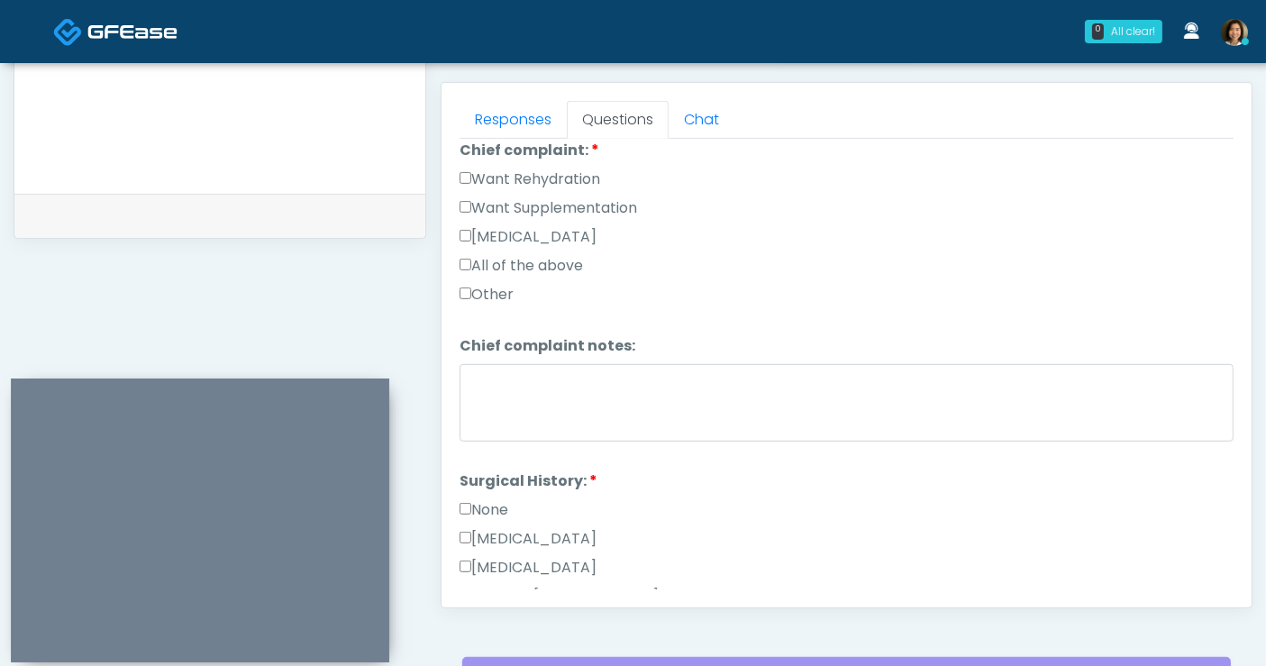
click at [500, 501] on label "None" at bounding box center [484, 510] width 49 height 22
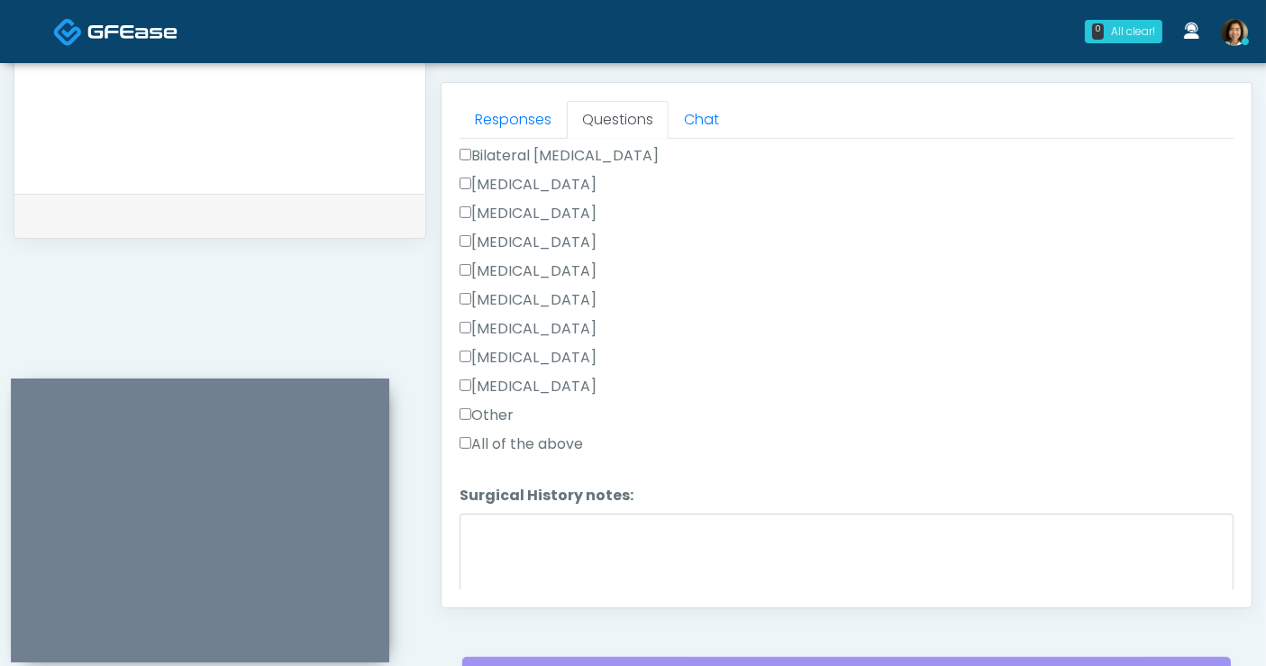
scroll to position [999, 0]
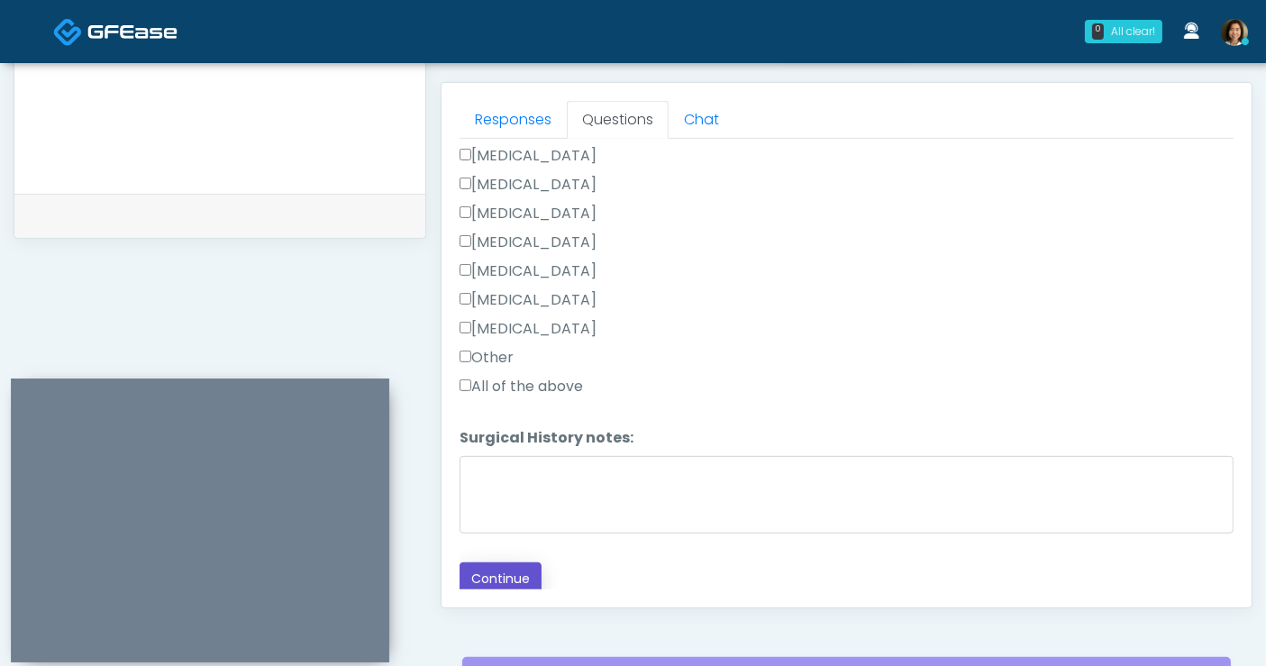
click at [491, 563] on button "Continue" at bounding box center [501, 578] width 82 height 33
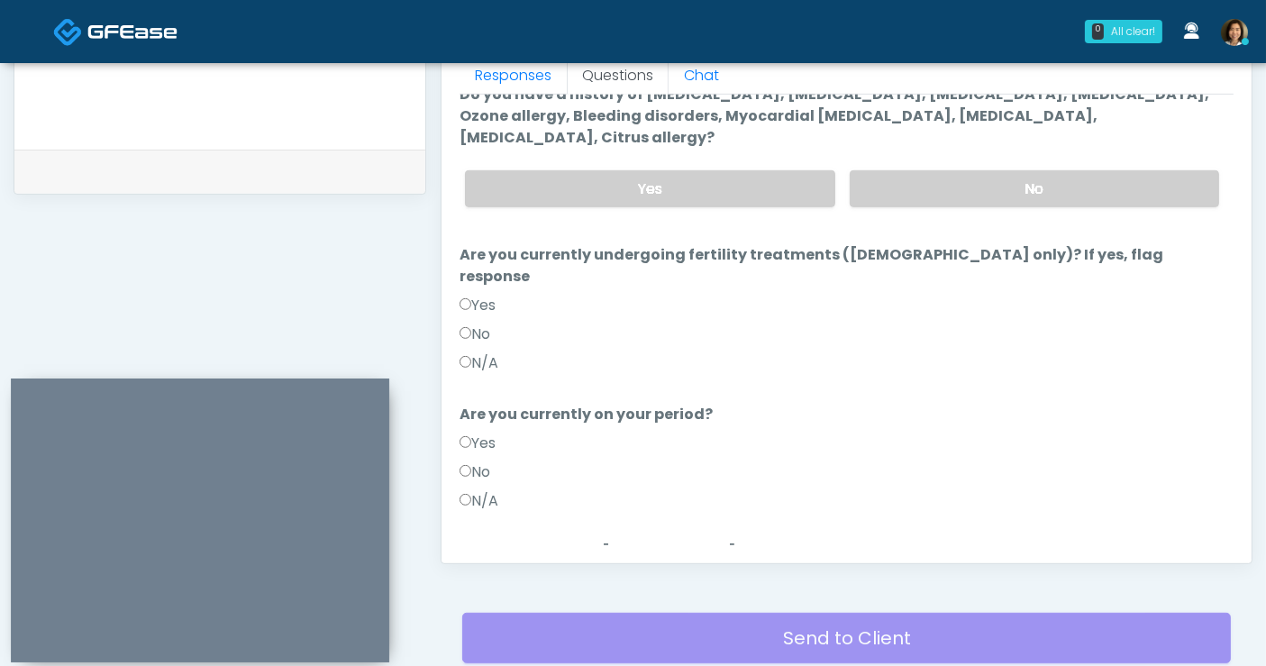
scroll to position [0, 0]
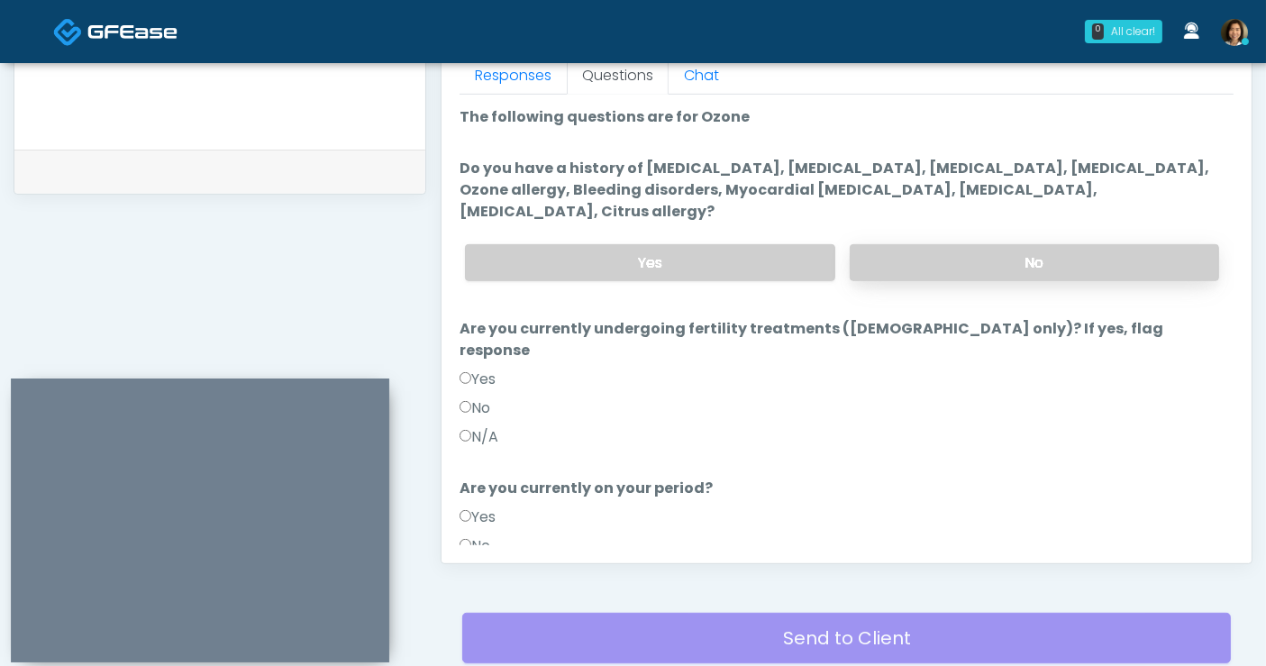
click at [1071, 244] on label "No" at bounding box center [1034, 262] width 369 height 37
click at [488, 397] on label "No" at bounding box center [475, 408] width 31 height 22
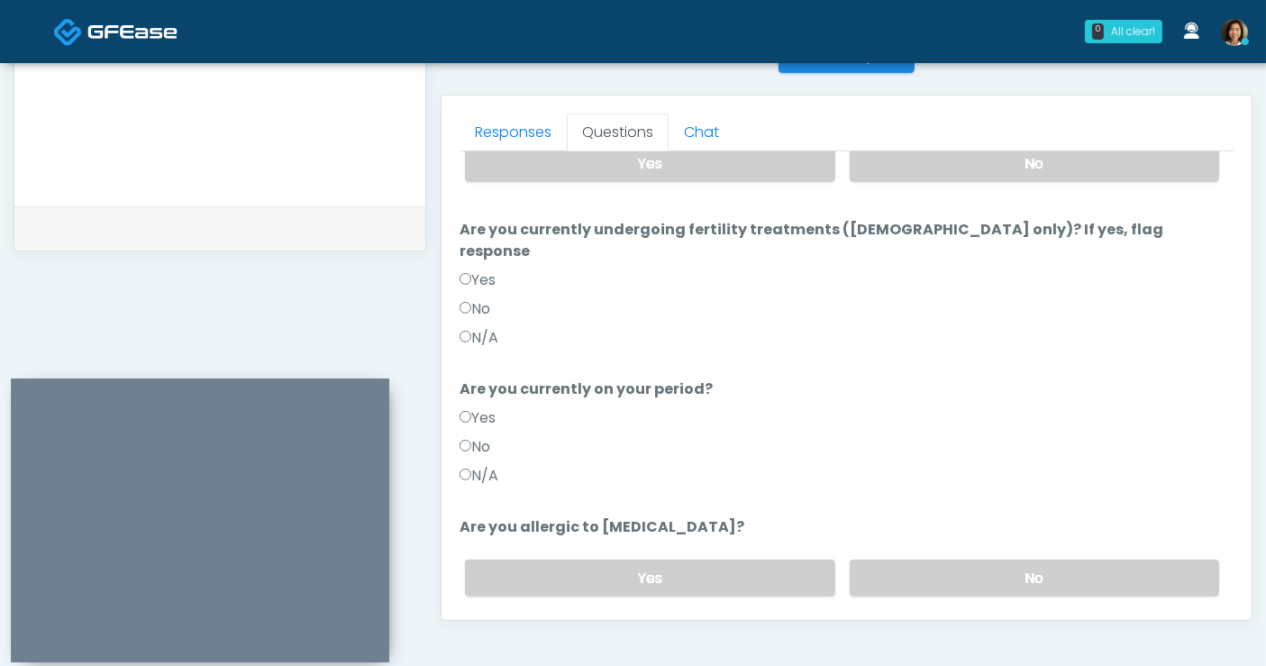
scroll to position [175, 0]
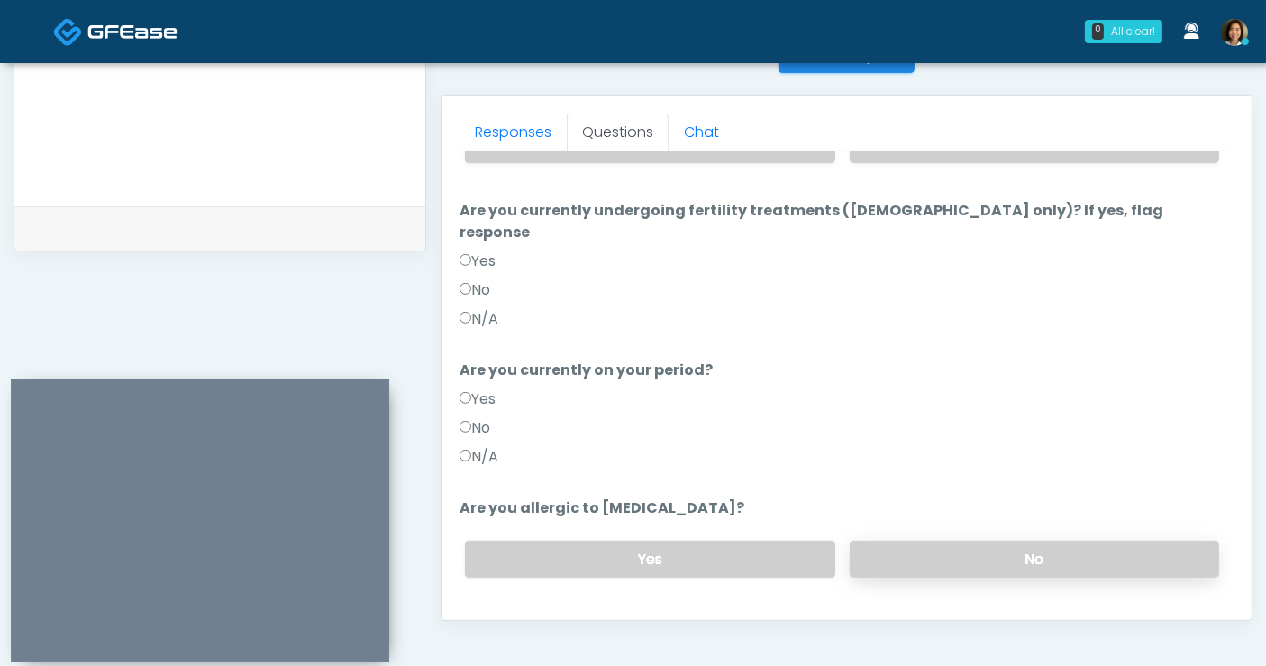
click at [1028, 541] on label "No" at bounding box center [1034, 559] width 369 height 37
click at [1106, 541] on label "No" at bounding box center [1034, 559] width 369 height 37
click at [511, 615] on button "Continue" at bounding box center [501, 631] width 82 height 33
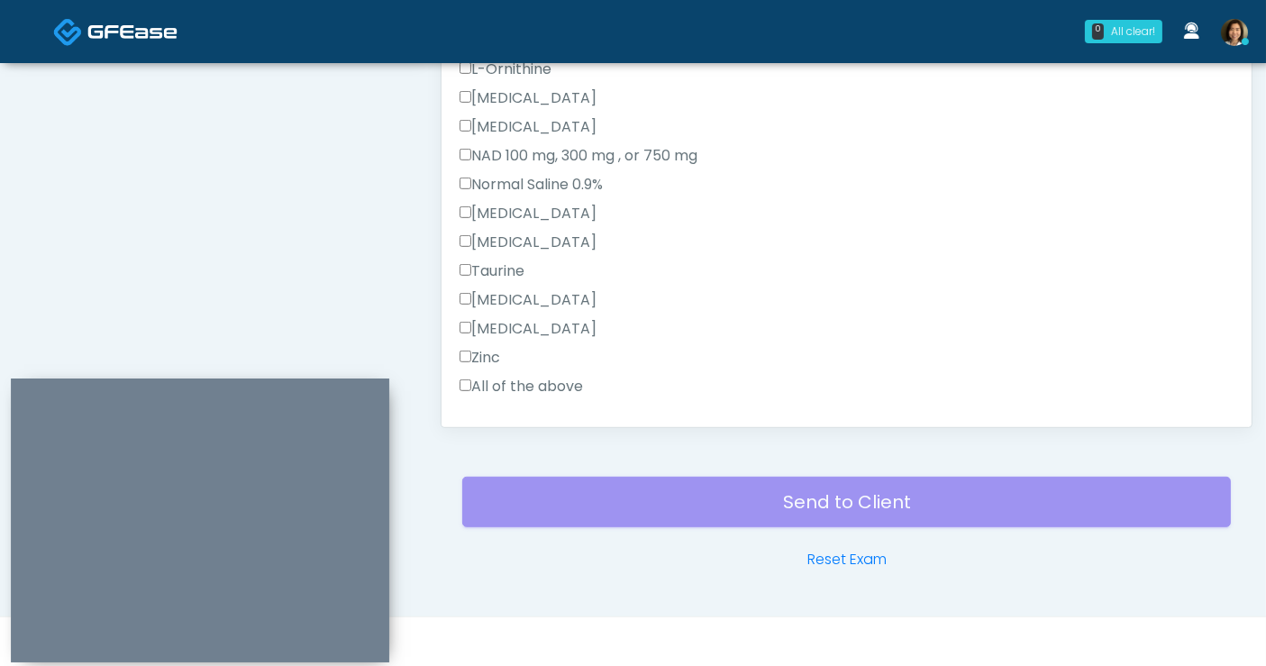
scroll to position [469, 0]
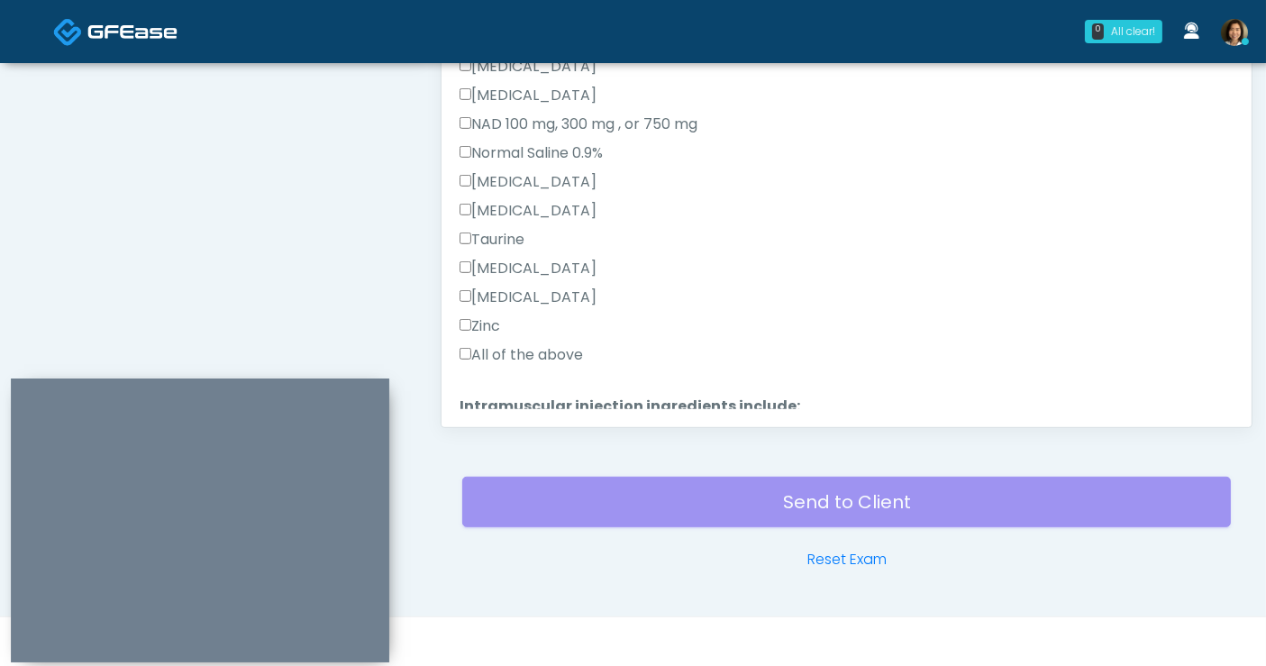
click at [545, 351] on label "All of the above" at bounding box center [521, 355] width 123 height 22
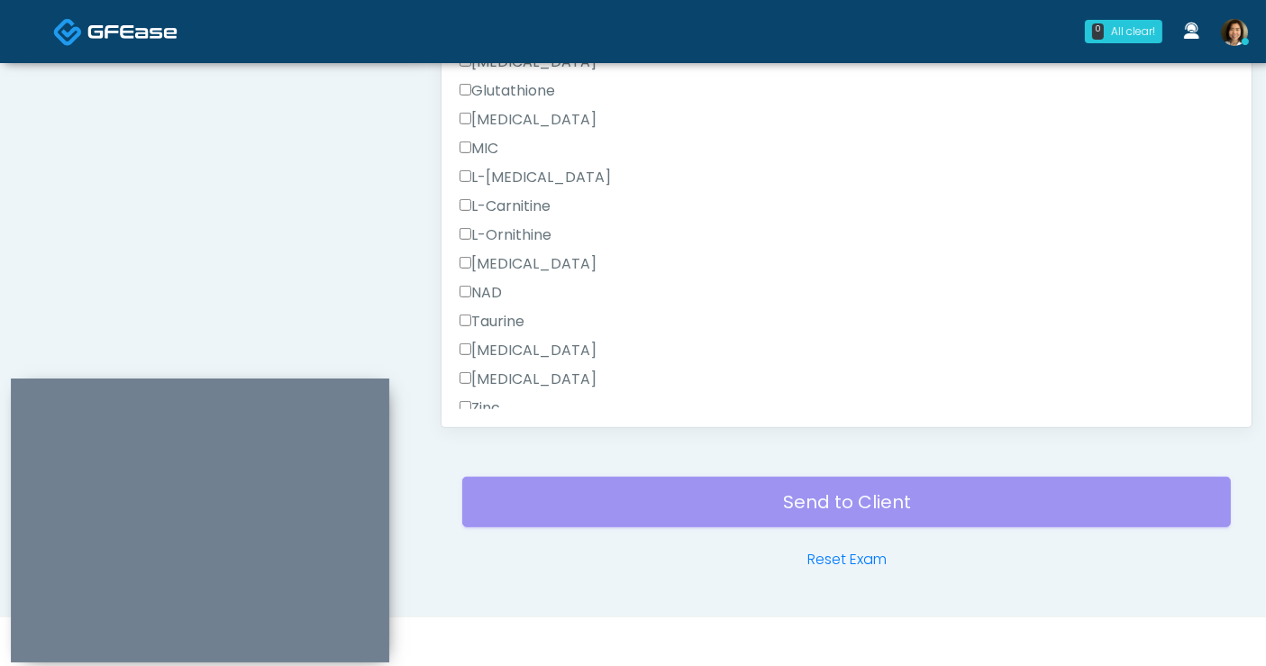
scroll to position [1144, 0]
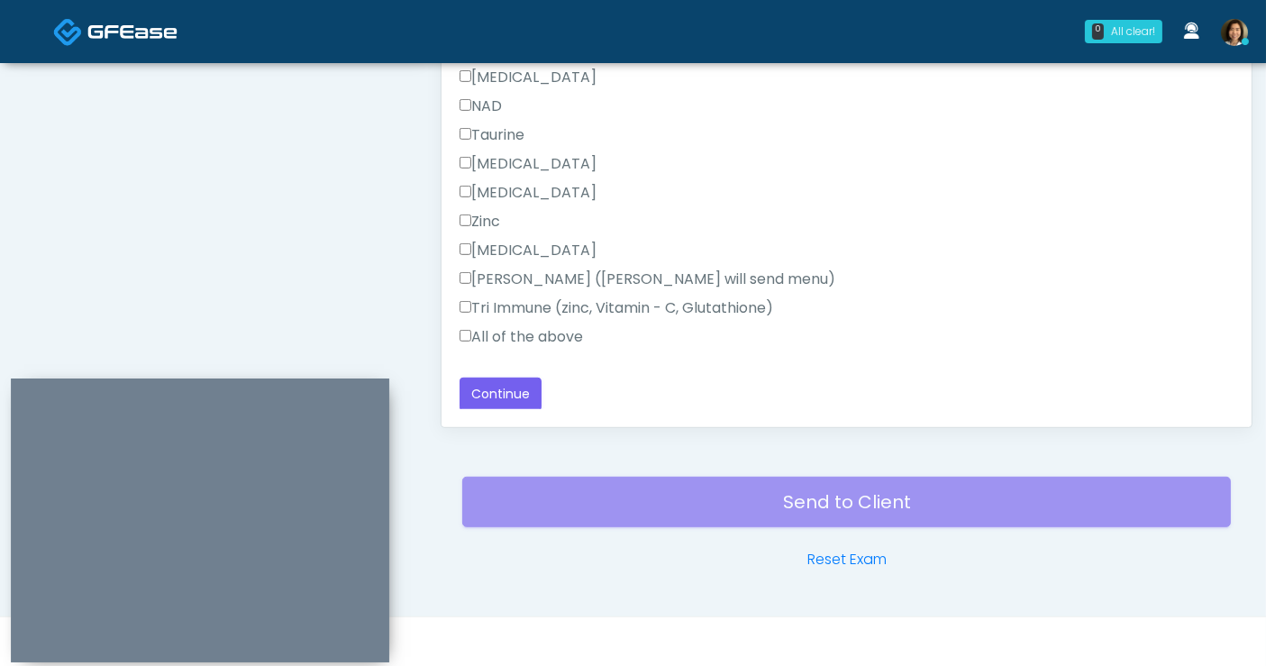
drag, startPoint x: 563, startPoint y: 334, endPoint x: 543, endPoint y: 356, distance: 30.0
click at [561, 336] on label "All of the above" at bounding box center [521, 337] width 123 height 22
click at [499, 386] on button "Continue" at bounding box center [501, 394] width 82 height 33
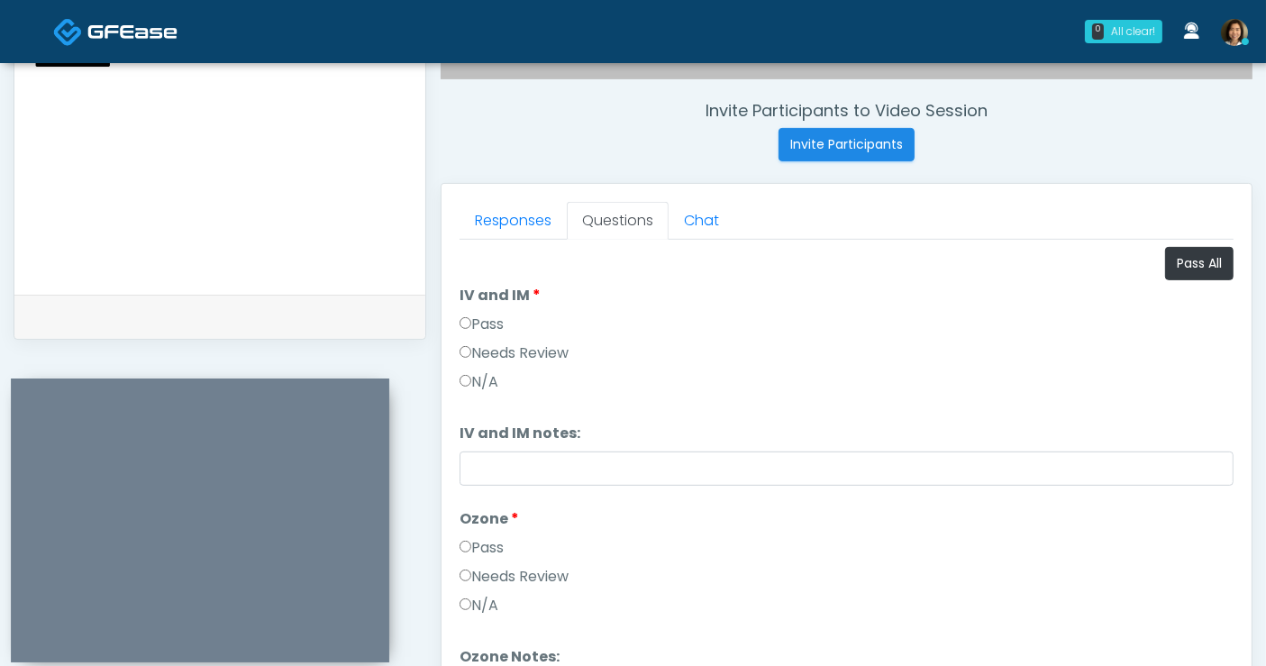
scroll to position [542, 0]
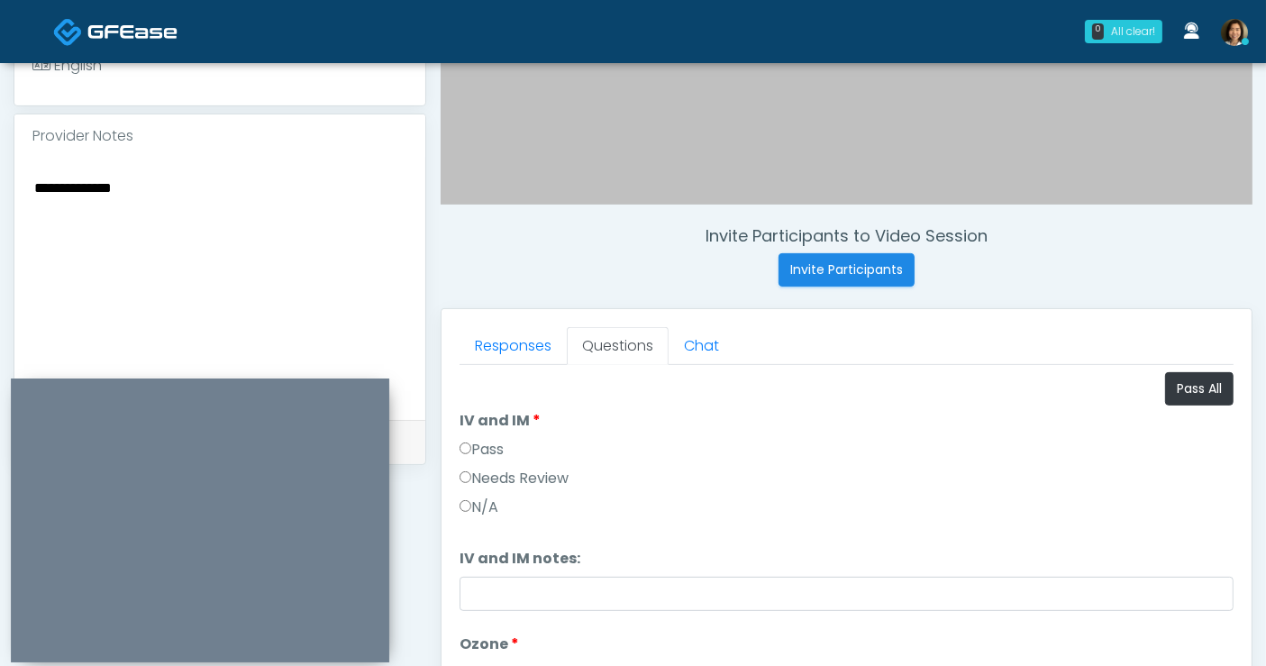
drag, startPoint x: 250, startPoint y: 193, endPoint x: -226, endPoint y: 181, distance: 476.0
click at [0, 181] on html "0 All clear! All clear! Rukayat Bojuwon AR AZ CA CO DC FL HI MD MI MO NC ND NV …" at bounding box center [633, 267] width 1266 height 1618
click at [1172, 382] on button "Pass All" at bounding box center [1199, 388] width 68 height 33
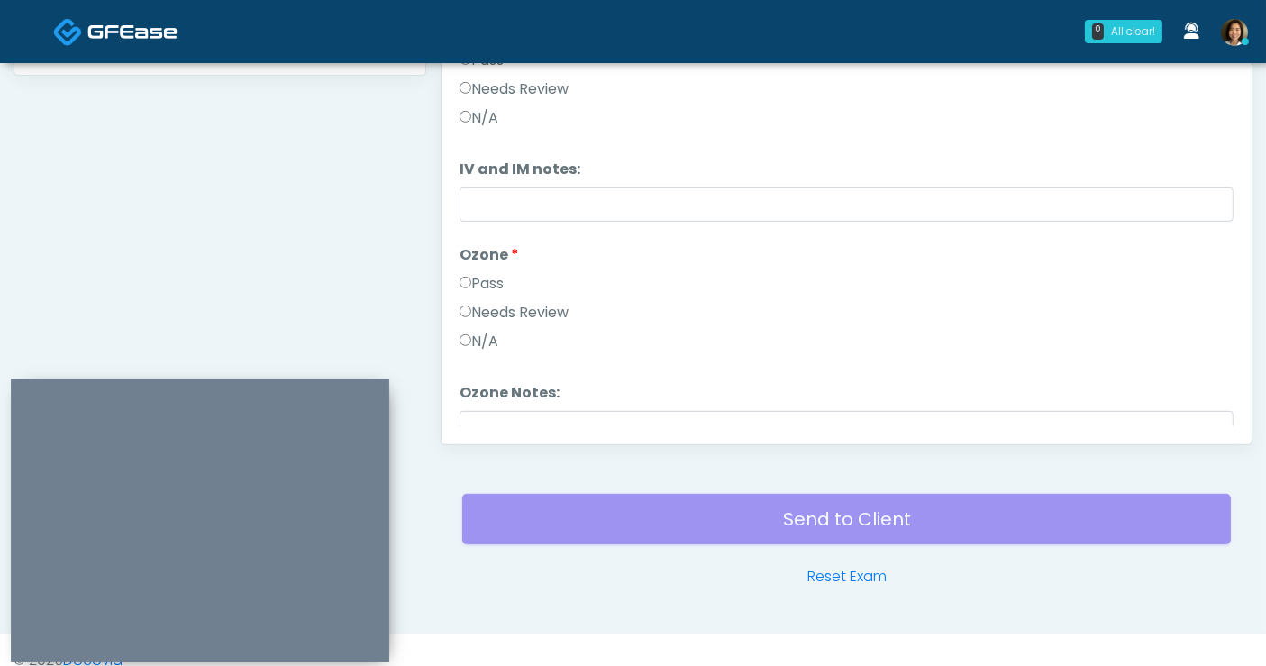
scroll to position [73, 0]
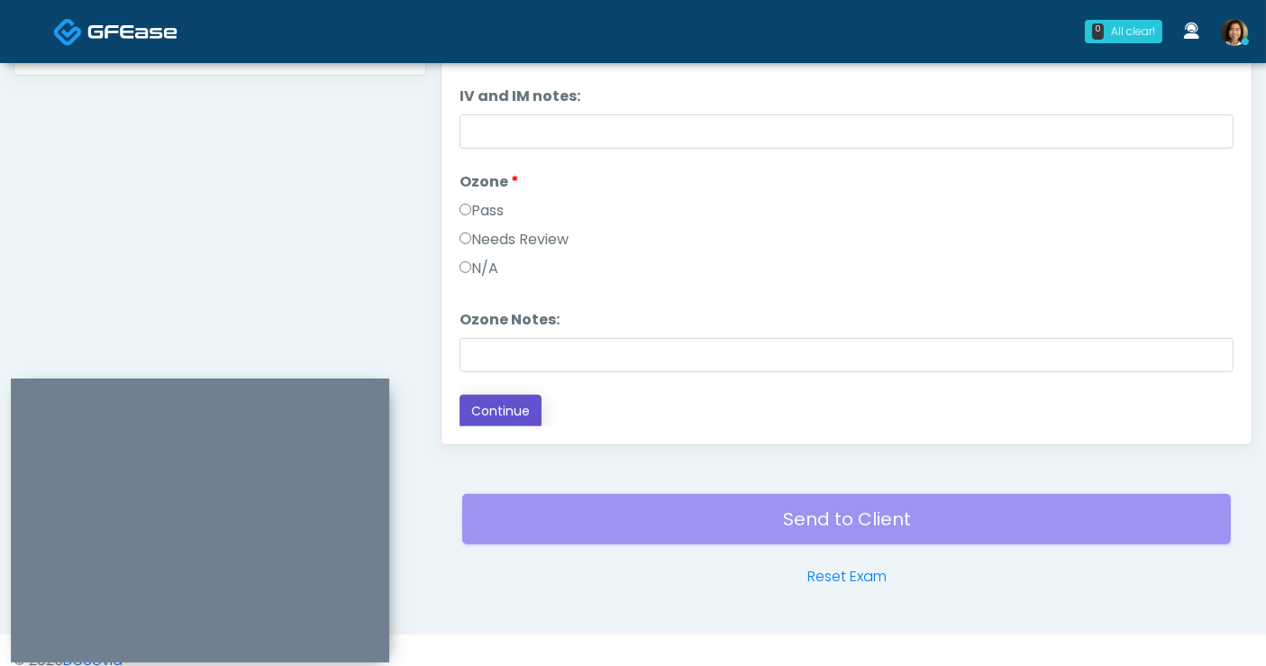
click at [473, 405] on button "Continue" at bounding box center [501, 411] width 82 height 33
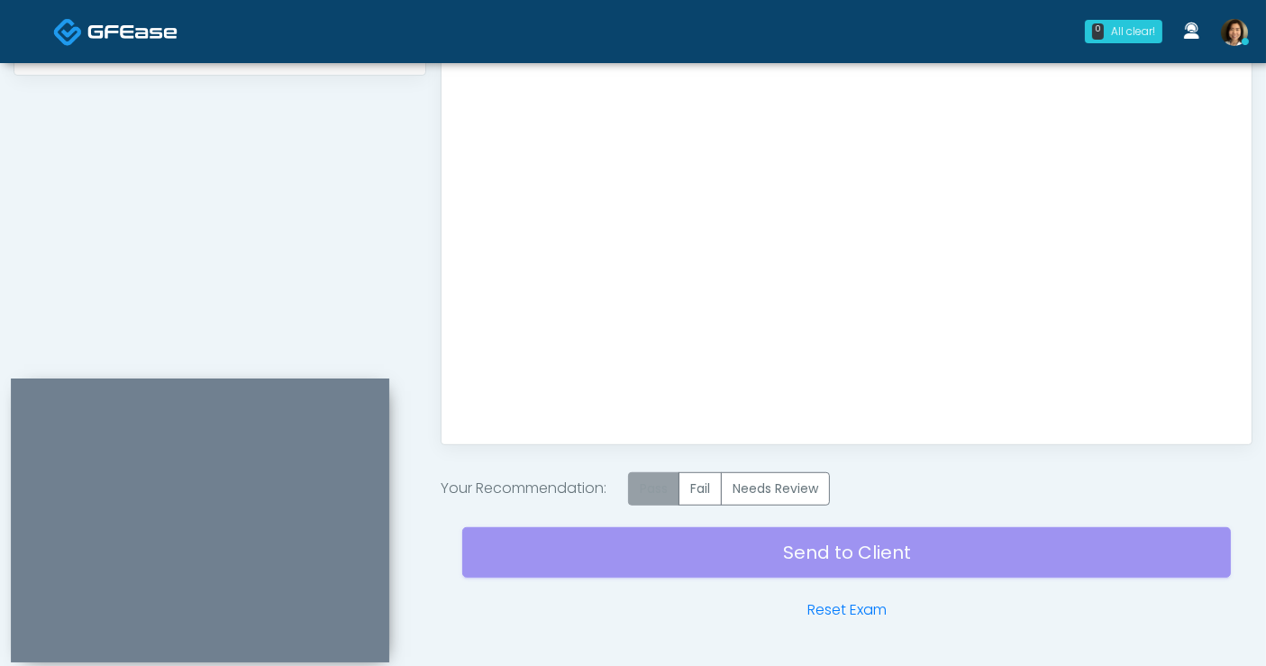
click at [662, 491] on label "Pass" at bounding box center [653, 488] width 51 height 33
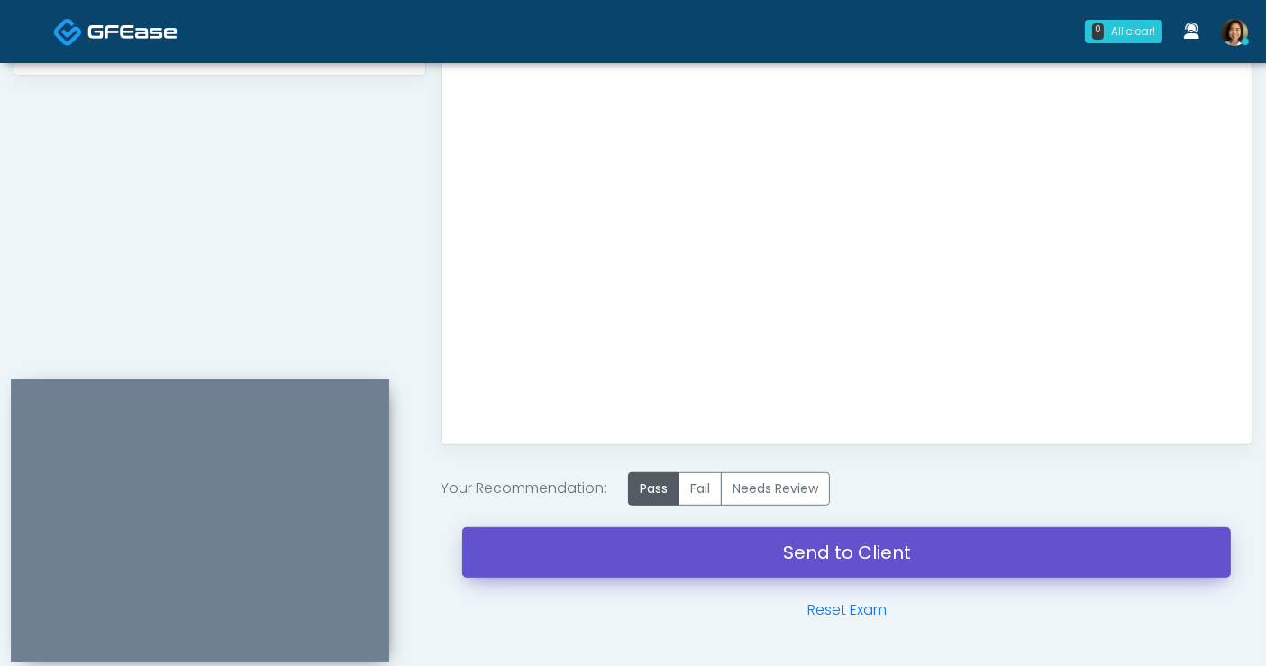
click at [806, 544] on link "Send to Client" at bounding box center [846, 552] width 769 height 50
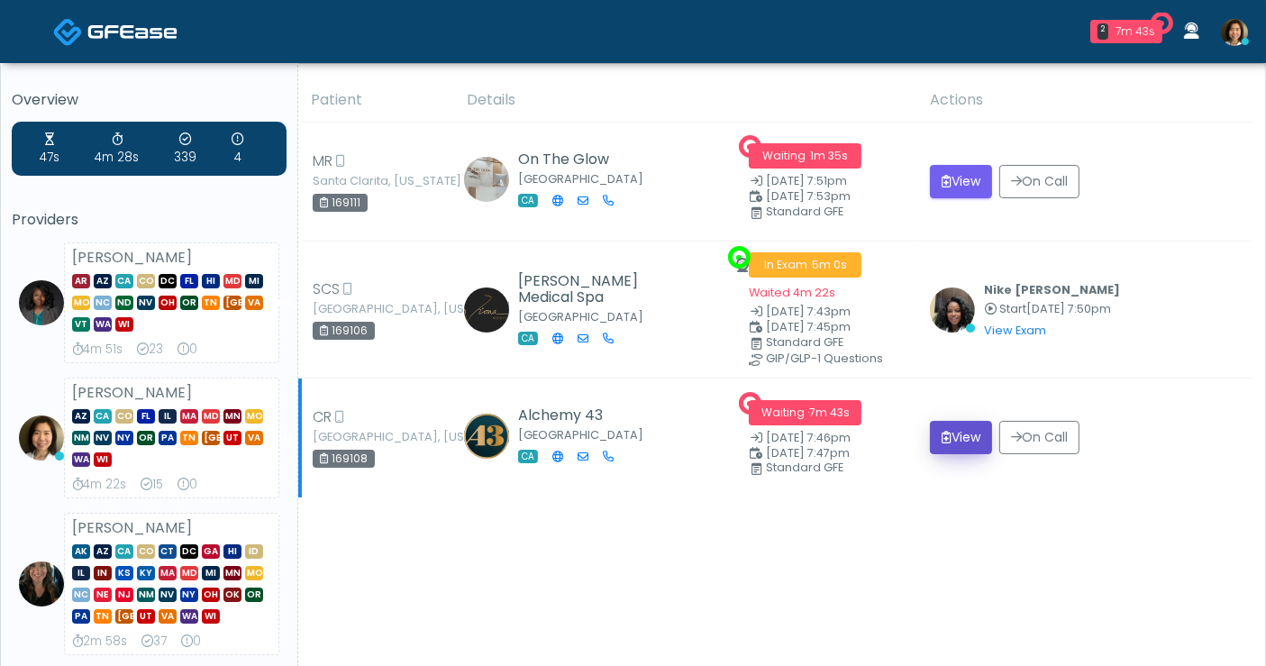
click at [957, 437] on button "View" at bounding box center [961, 437] width 62 height 33
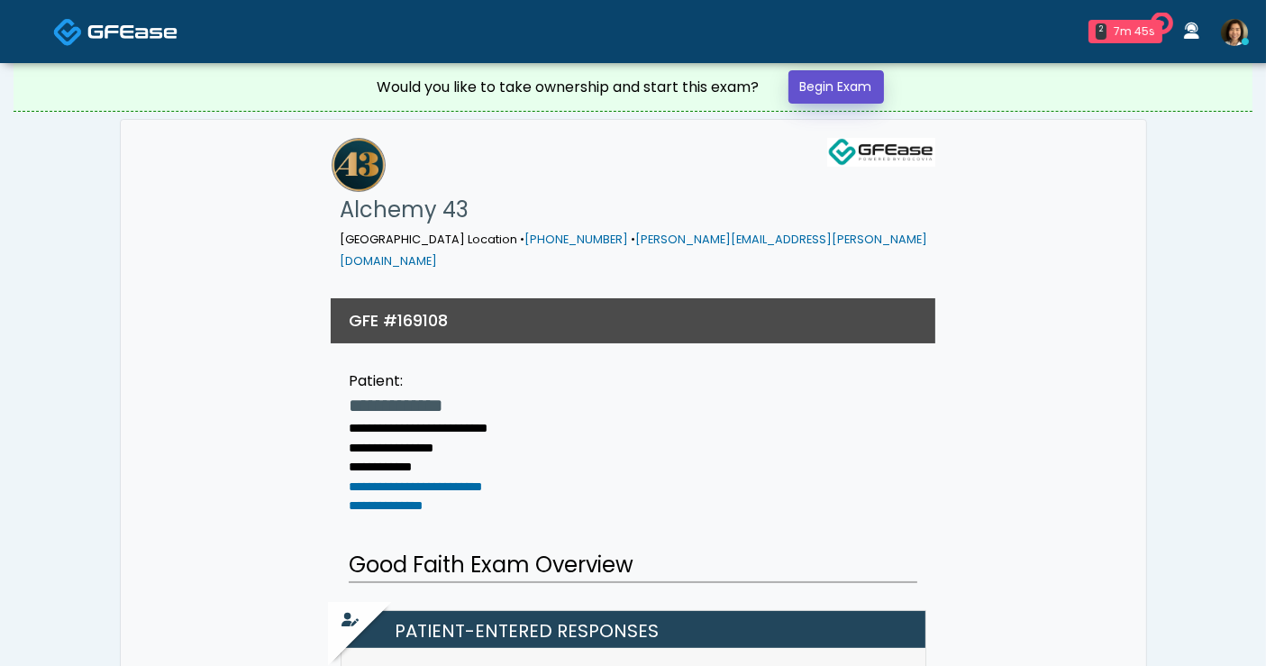
click at [826, 78] on link "Begin Exam" at bounding box center [837, 86] width 96 height 33
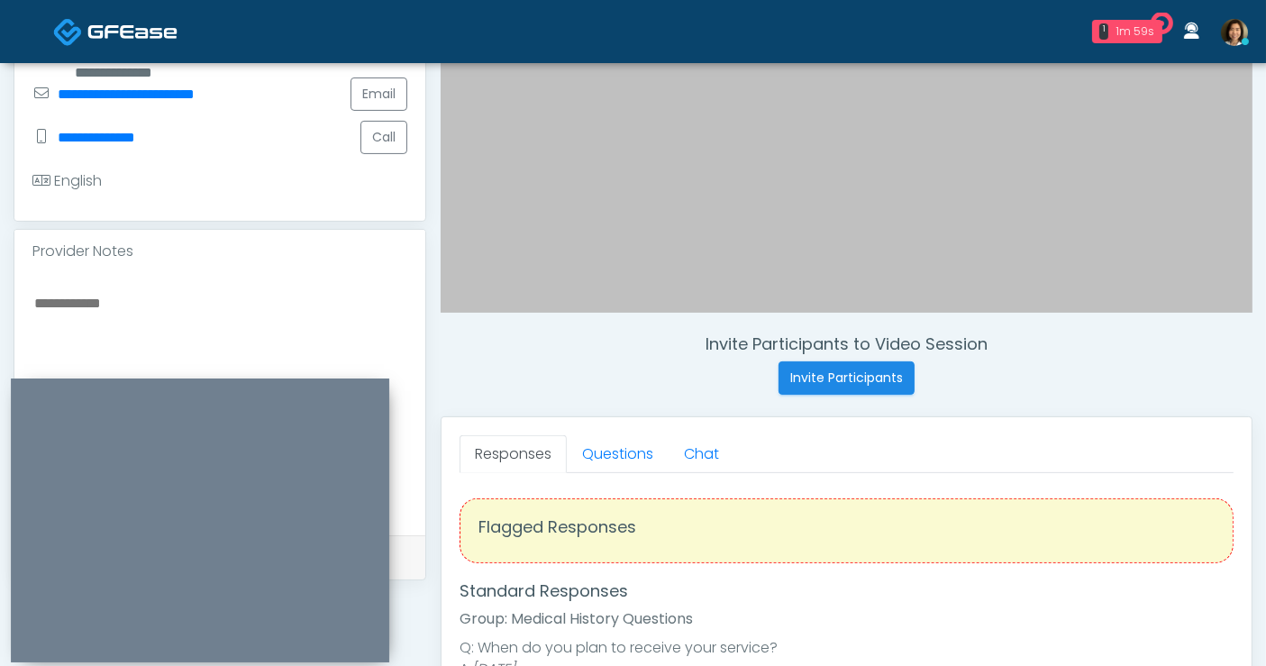
scroll to position [433, 0]
click at [257, 312] on textarea at bounding box center [219, 402] width 375 height 220
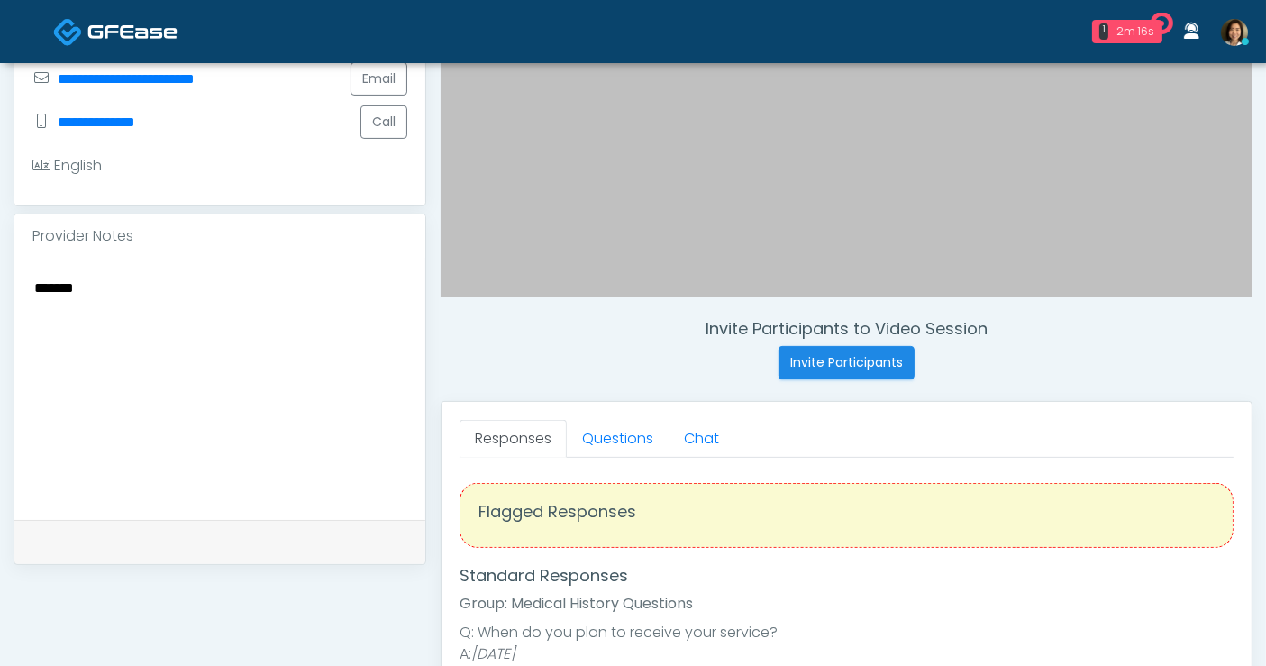
scroll to position [451, 0]
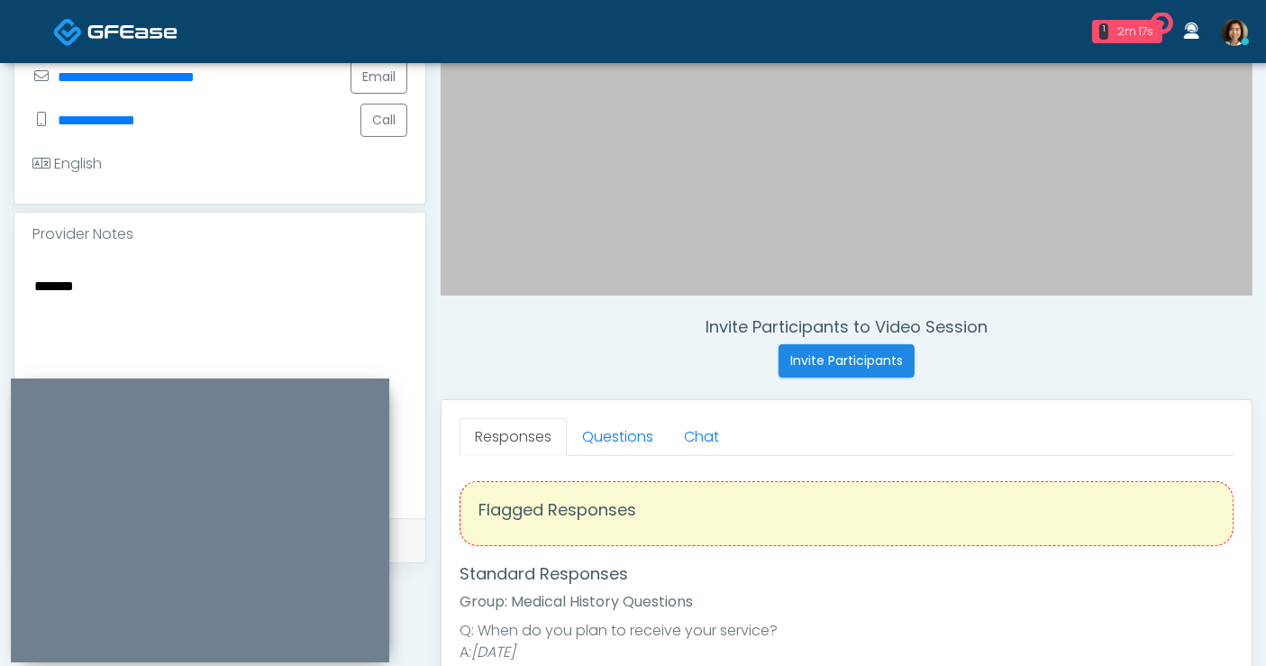
click at [162, 287] on textarea "******" at bounding box center [219, 384] width 375 height 220
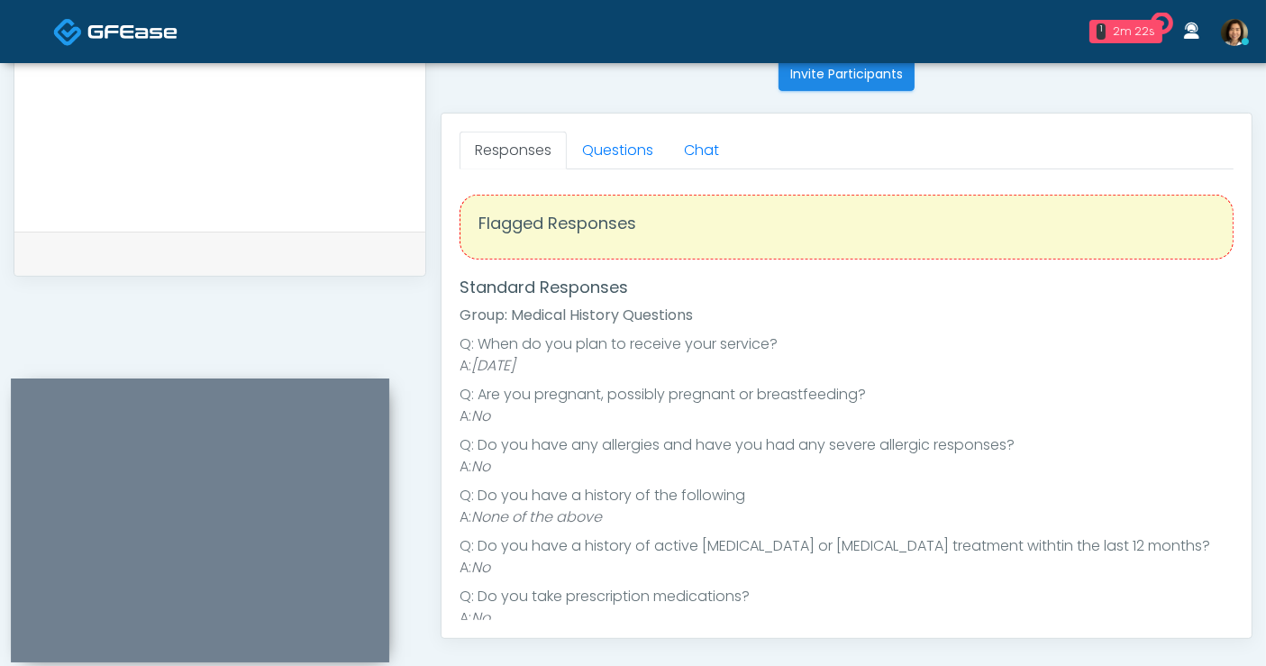
scroll to position [739, 0]
type textarea "**********"
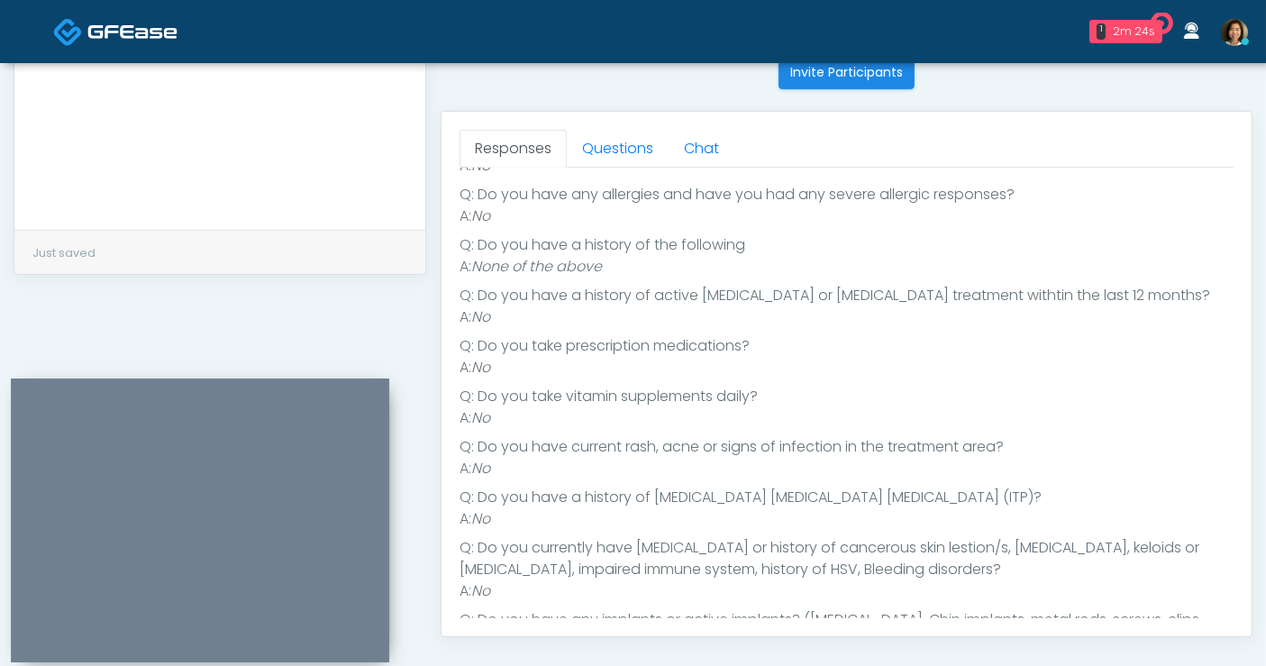
scroll to position [0, 0]
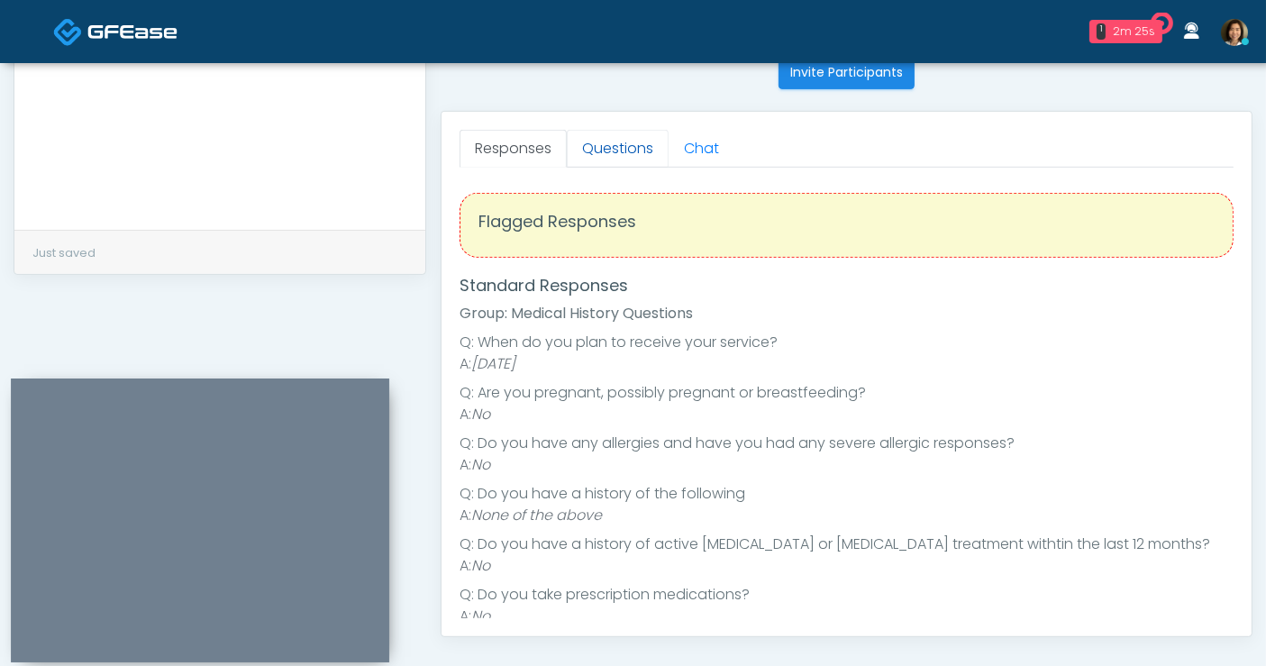
click at [635, 148] on link "Questions" at bounding box center [618, 149] width 102 height 38
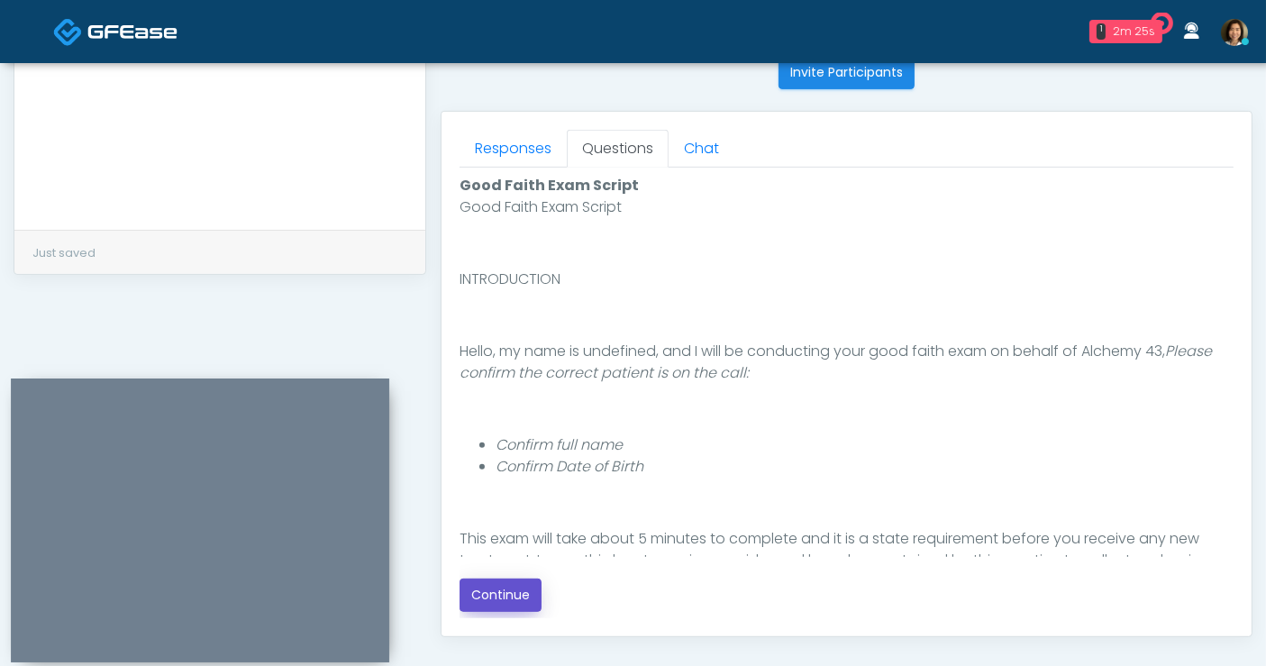
click at [488, 595] on button "Continue" at bounding box center [501, 595] width 82 height 33
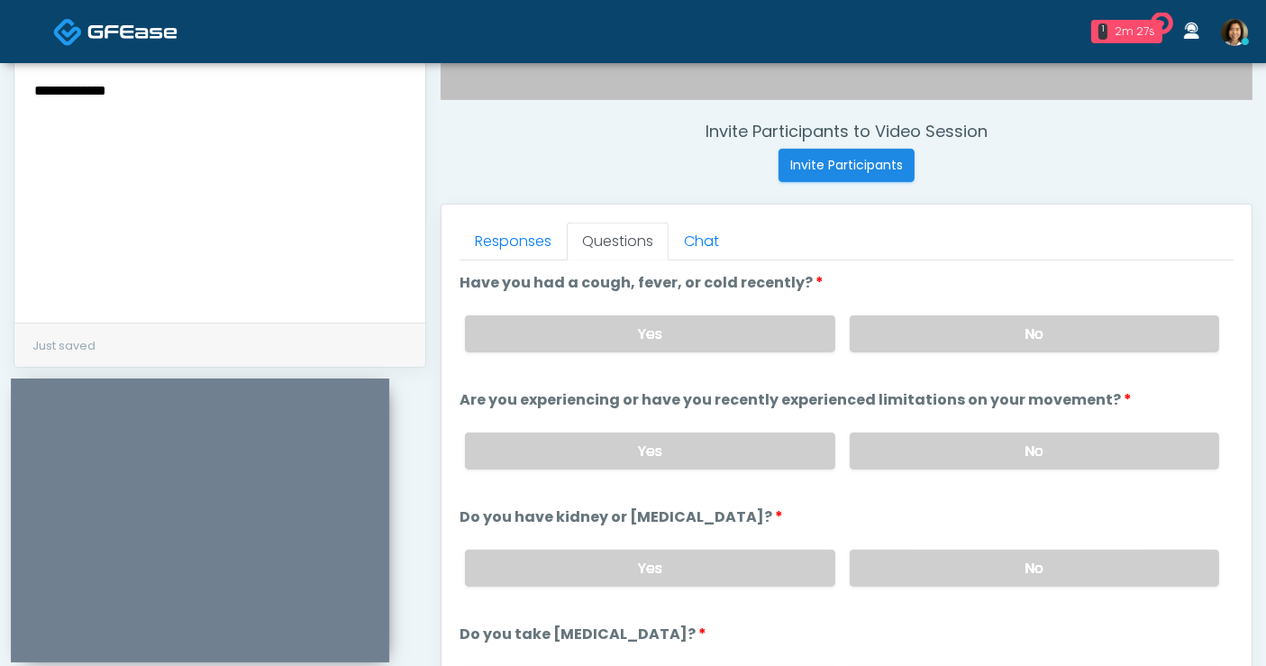
scroll to position [631, 0]
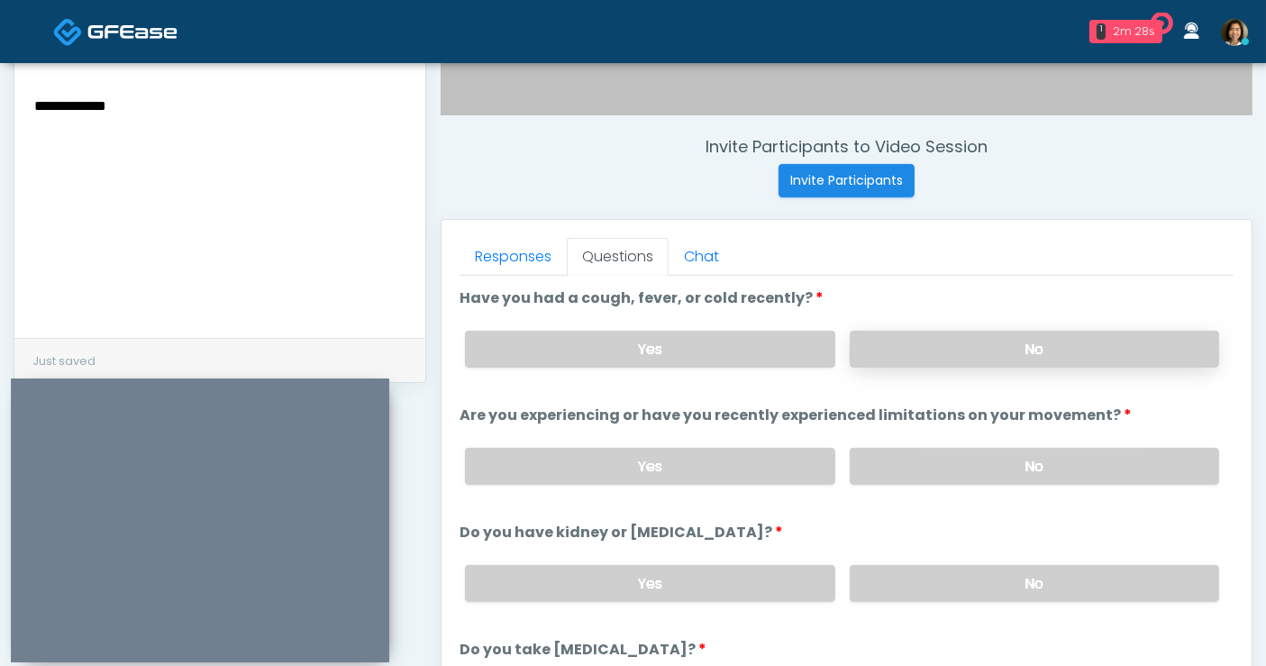
click at [1083, 349] on label "No" at bounding box center [1034, 349] width 369 height 37
click at [1074, 464] on label "No" at bounding box center [1034, 466] width 369 height 37
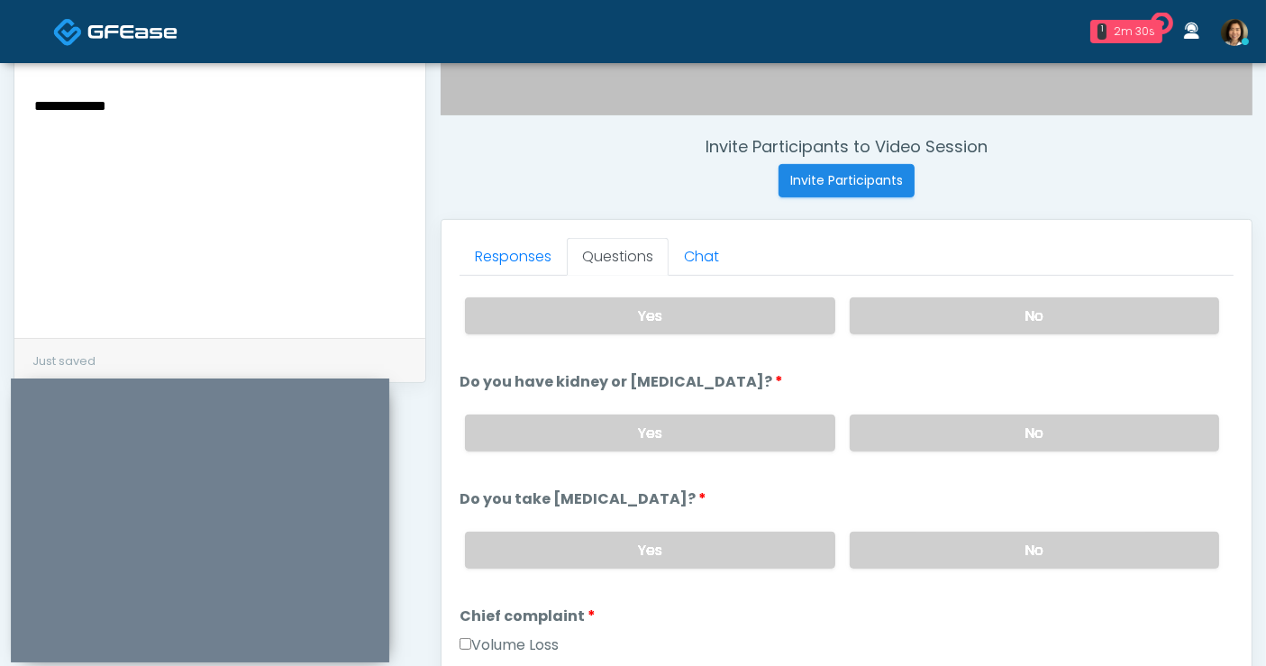
scroll to position [717, 0]
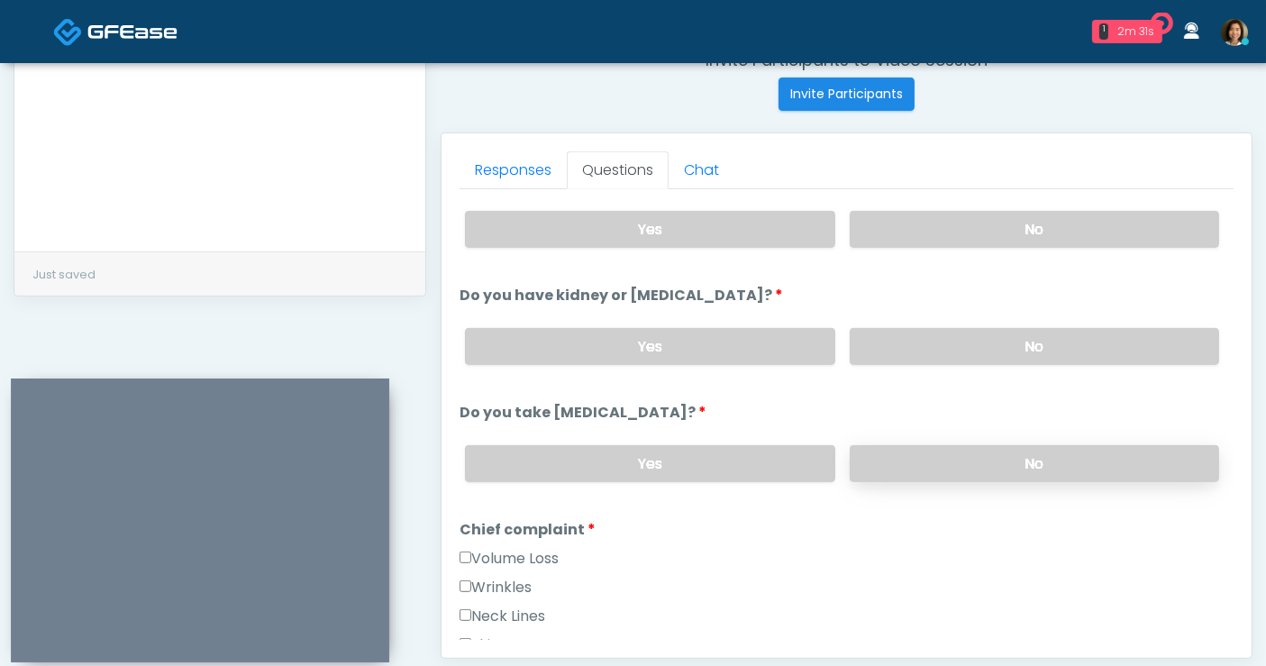
drag, startPoint x: 1081, startPoint y: 350, endPoint x: 1077, endPoint y: 456, distance: 106.4
click at [1081, 351] on label "No" at bounding box center [1034, 346] width 369 height 37
drag, startPoint x: 1081, startPoint y: 458, endPoint x: 1172, endPoint y: 359, distance: 135.2
click at [1085, 452] on label "No" at bounding box center [1034, 463] width 369 height 37
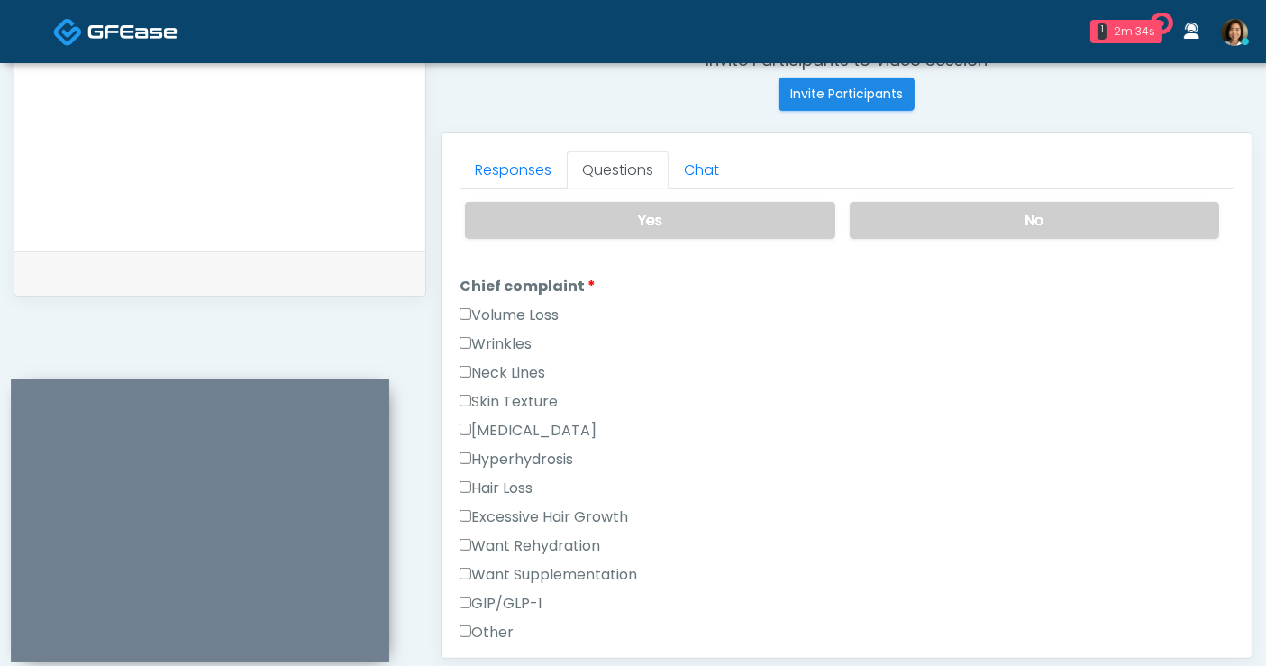
scroll to position [378, 0]
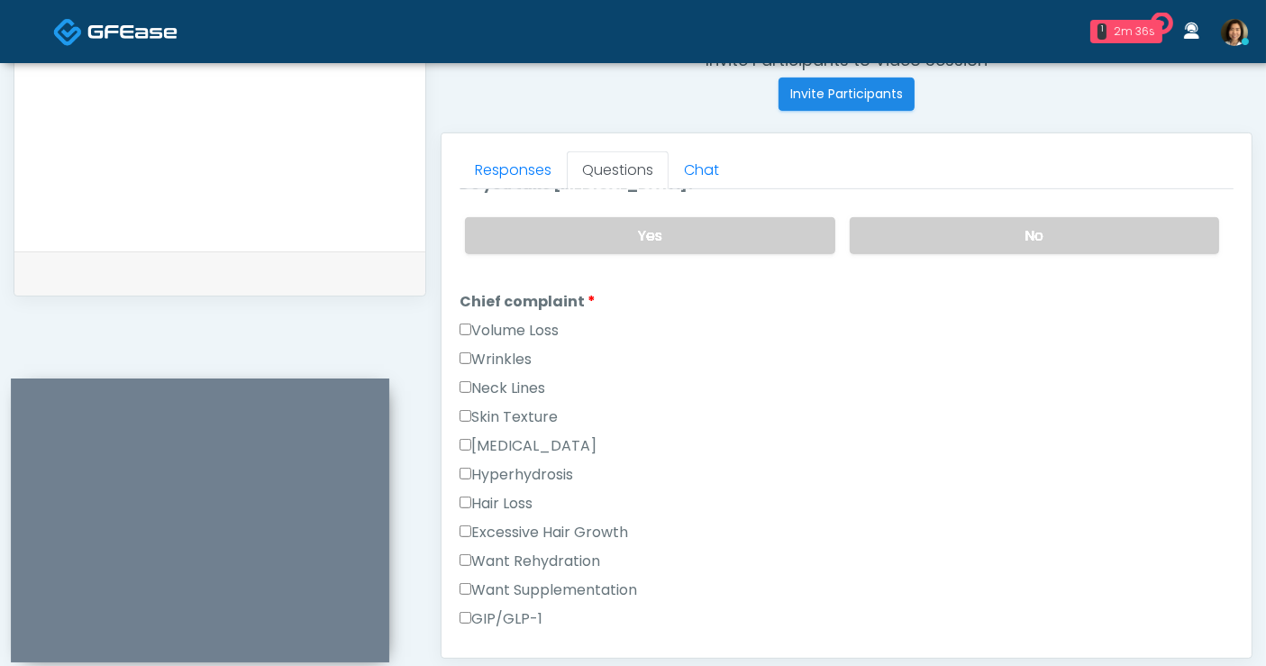
click at [493, 349] on label "Wrinkles" at bounding box center [496, 360] width 72 height 22
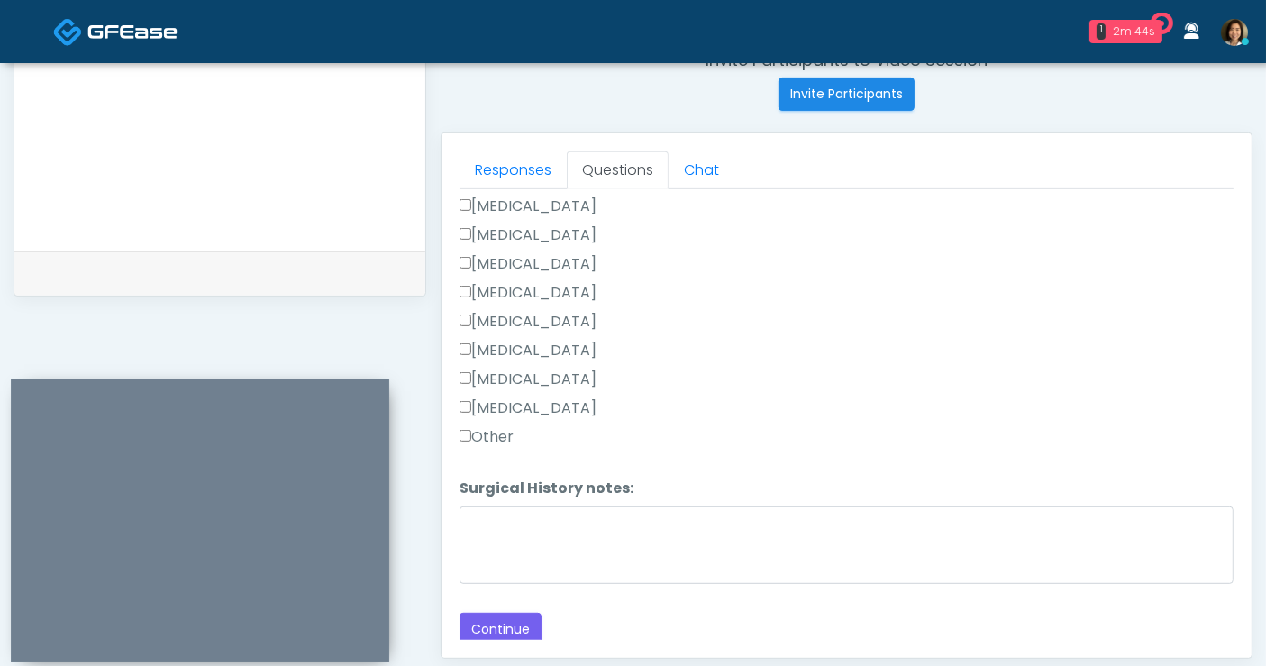
scroll to position [1008, 0]
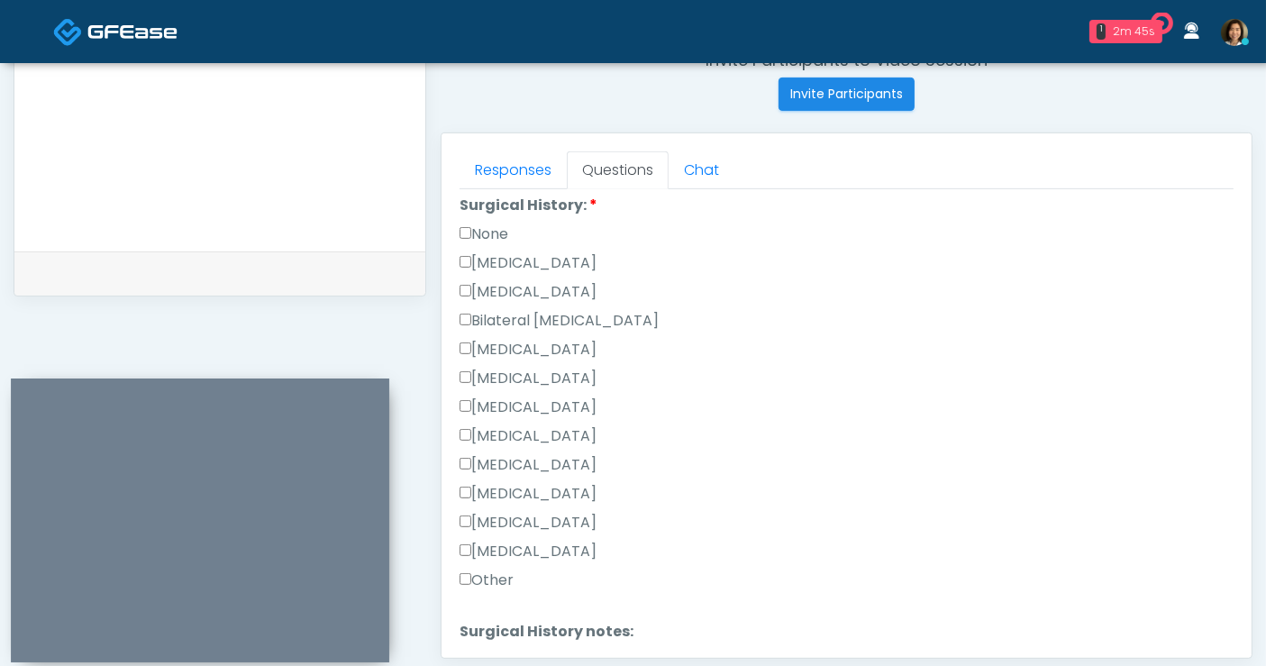
click at [497, 224] on label "None" at bounding box center [484, 234] width 49 height 22
click at [496, 575] on label "Other" at bounding box center [487, 581] width 54 height 22
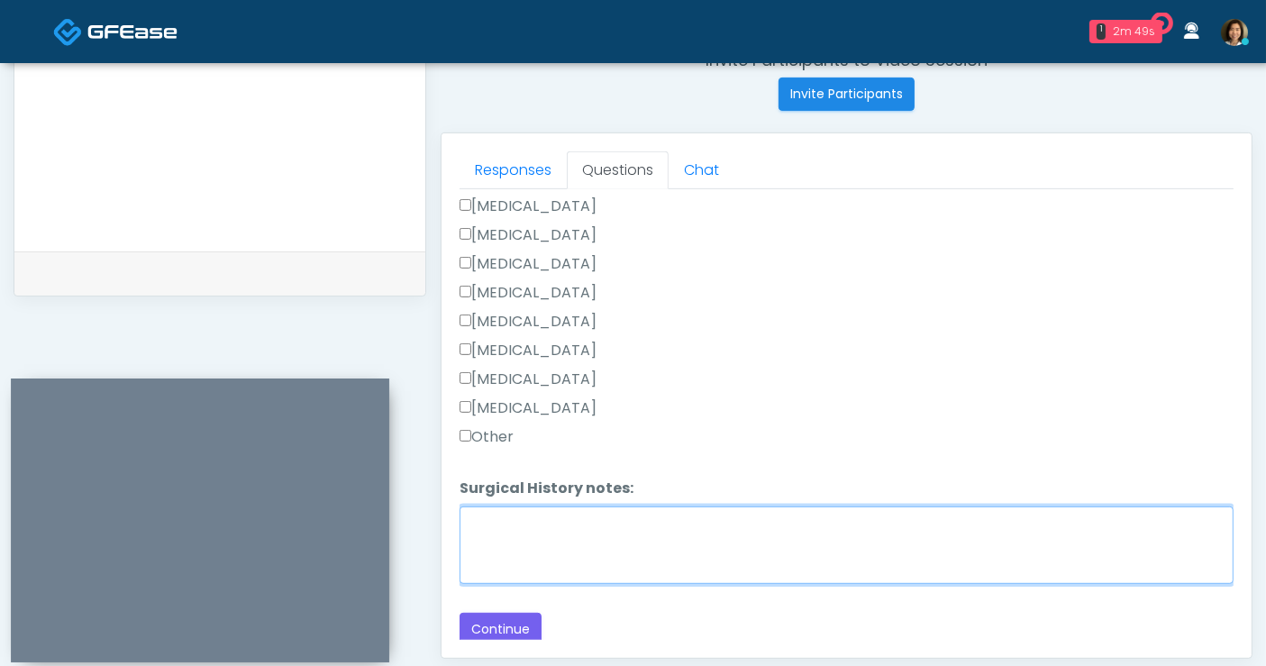
click at [871, 538] on textarea "Surgical History notes:" at bounding box center [847, 545] width 774 height 78
click at [572, 514] on textarea "**********" at bounding box center [847, 545] width 774 height 78
type textarea "**********"
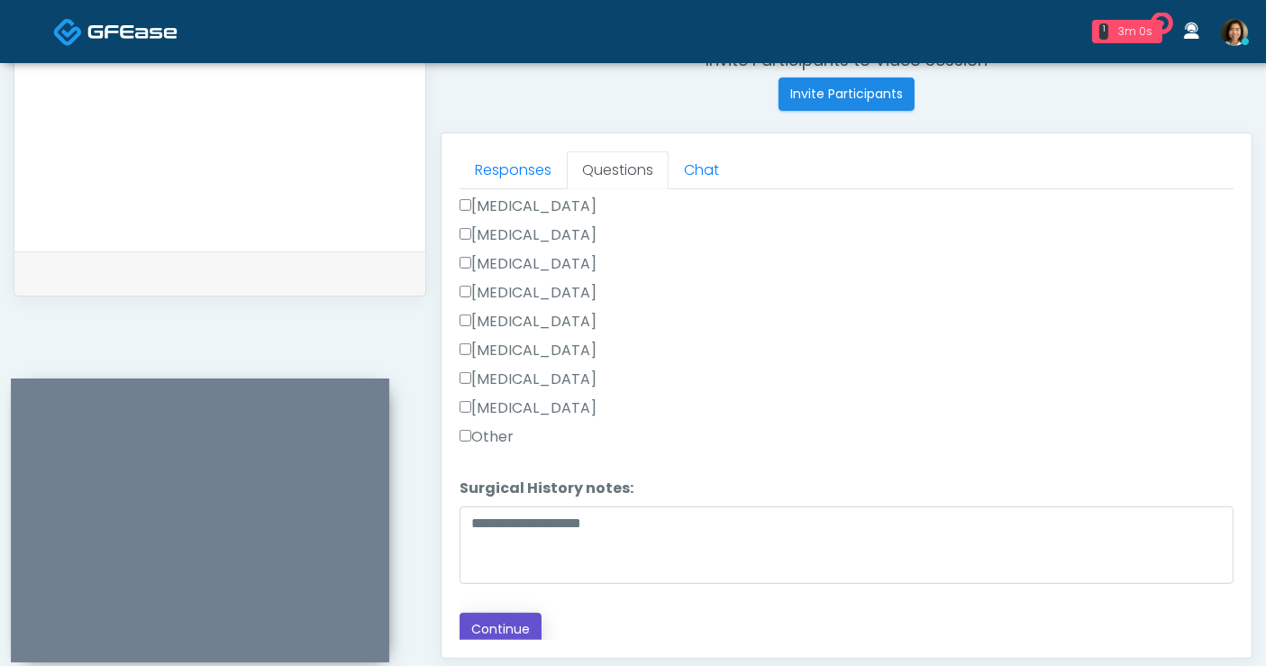
click at [500, 613] on button "Continue" at bounding box center [501, 629] width 82 height 33
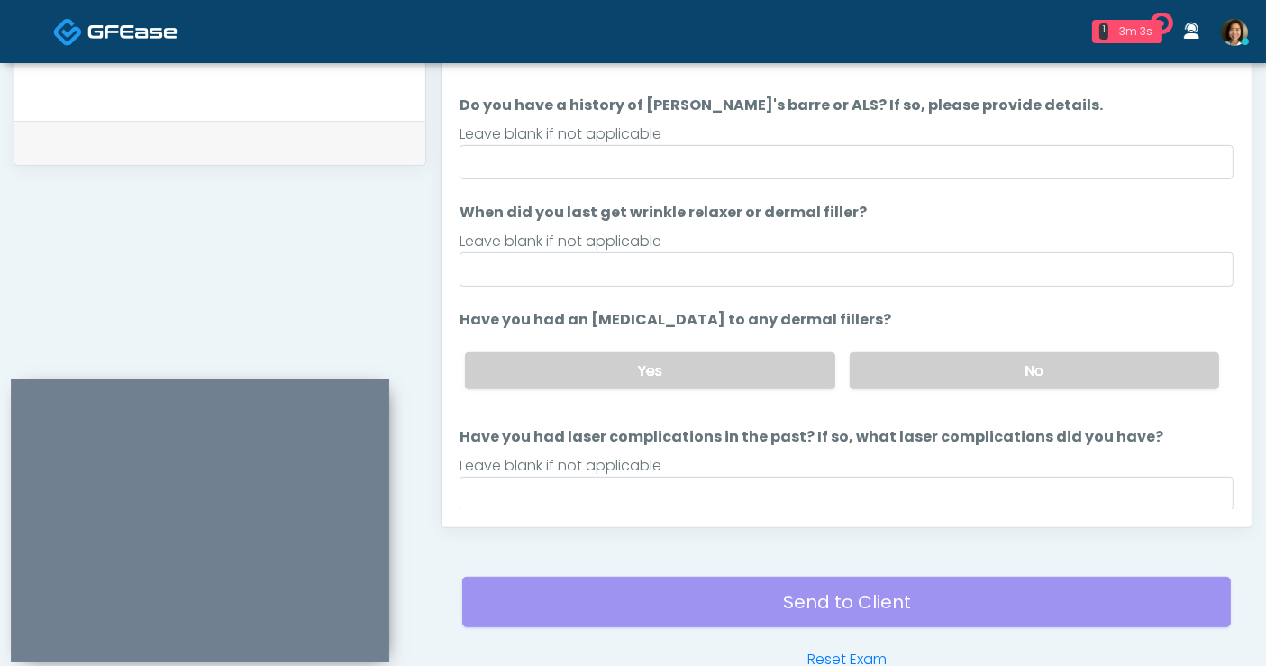
scroll to position [0, 0]
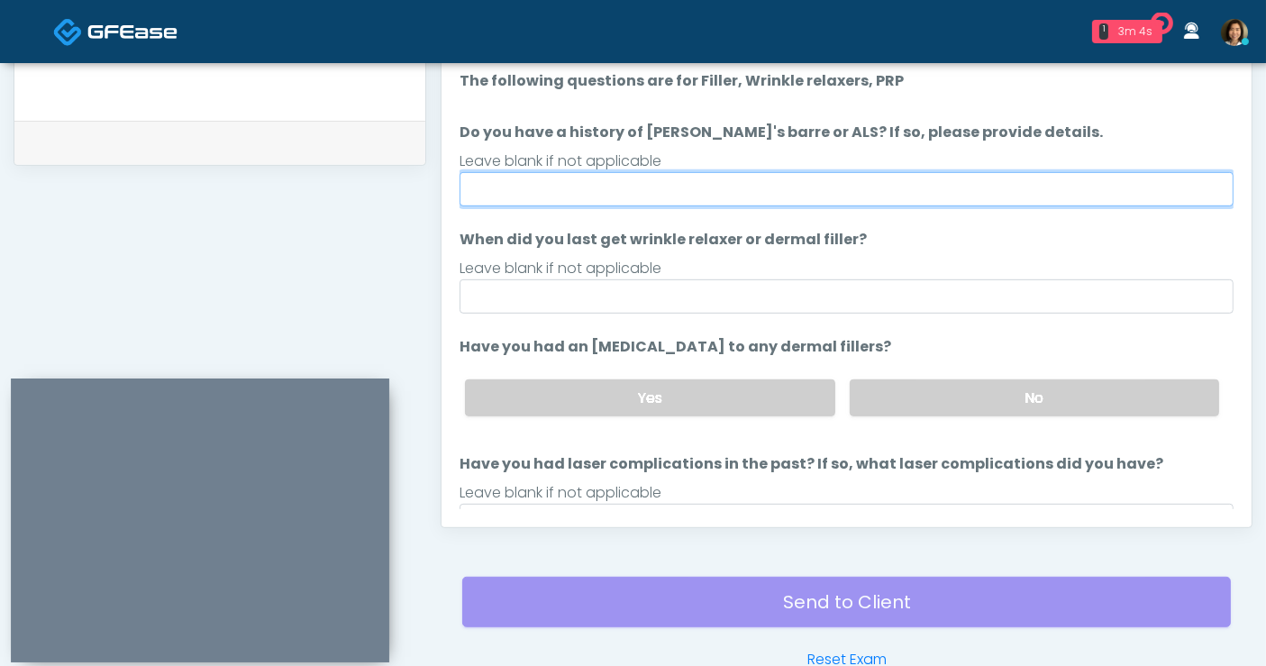
click at [676, 189] on input "Do you have a history of [PERSON_NAME]'s barre or ALS? If so, please provide de…" at bounding box center [847, 189] width 774 height 34
type input "**"
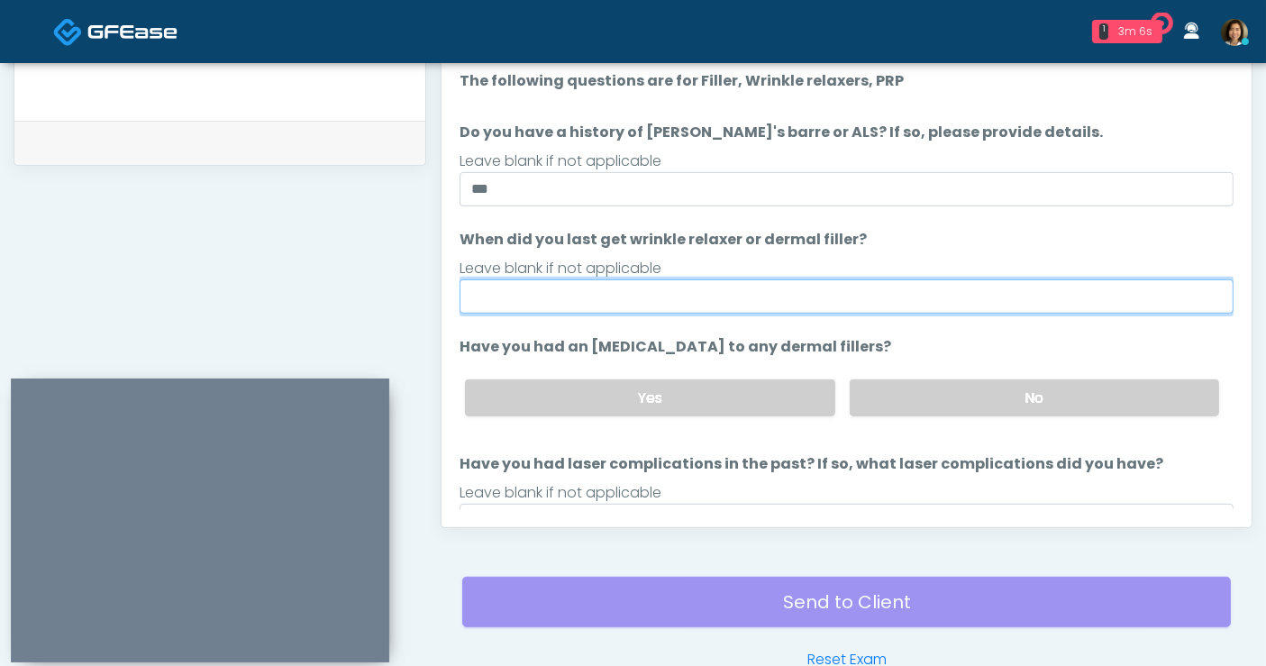
click at [676, 295] on input "When did you last get wrinkle relaxer or dermal filler?" at bounding box center [847, 296] width 774 height 34
type input "**********"
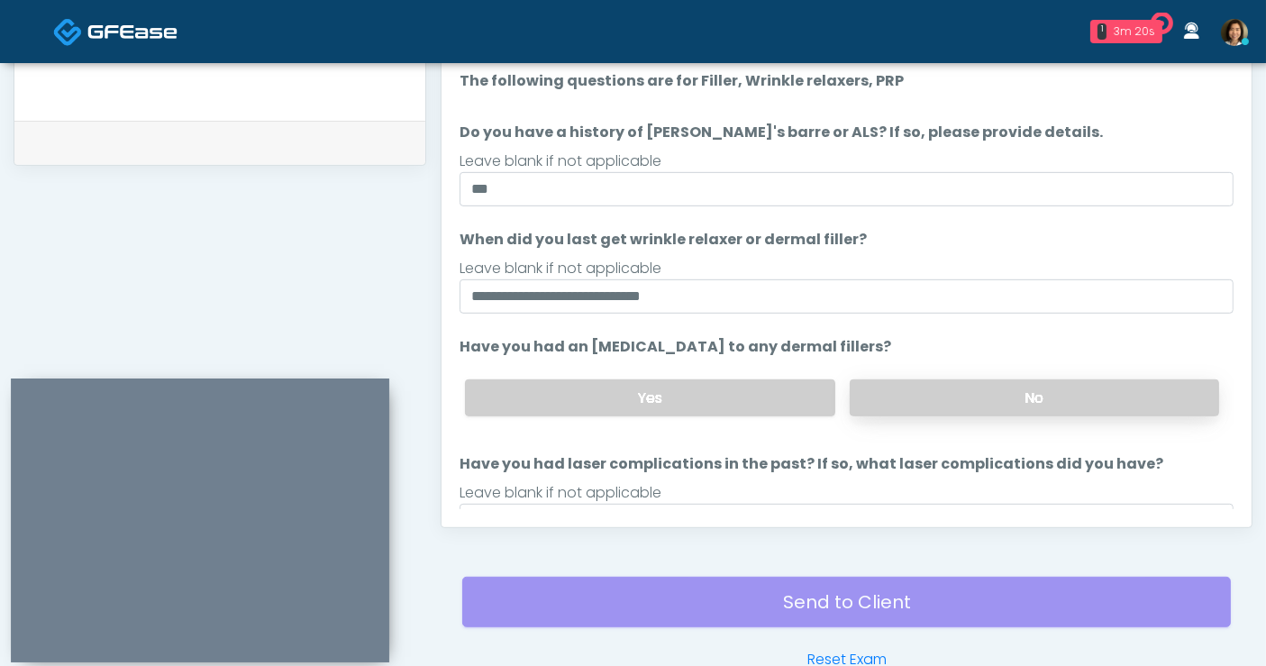
click at [1053, 396] on label "No" at bounding box center [1034, 397] width 369 height 37
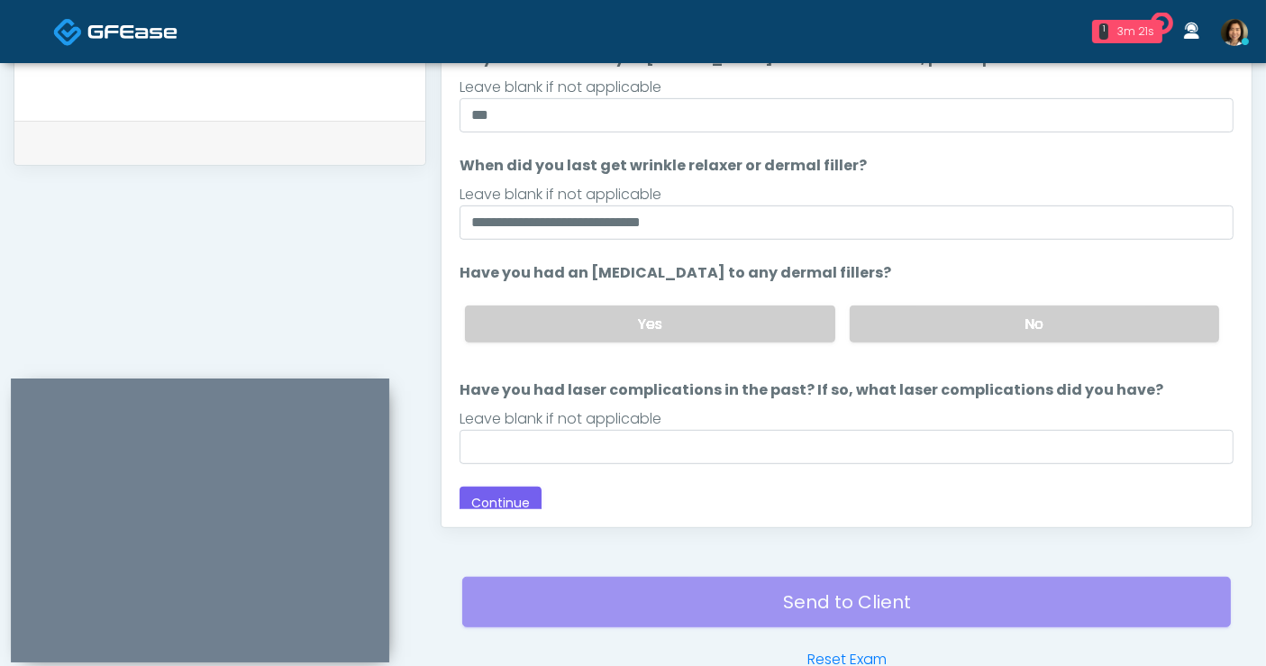
scroll to position [76, 0]
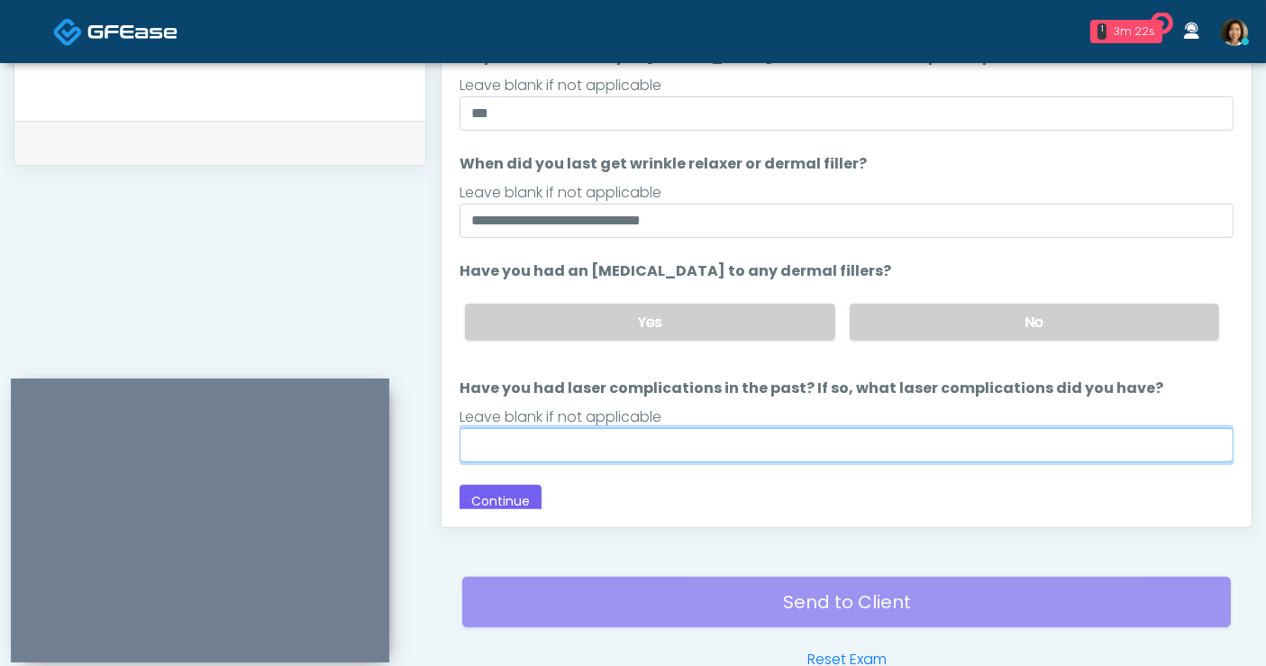
click at [978, 451] on input "Have you had laser complications in the past? If so, what laser complications d…" at bounding box center [847, 445] width 774 height 34
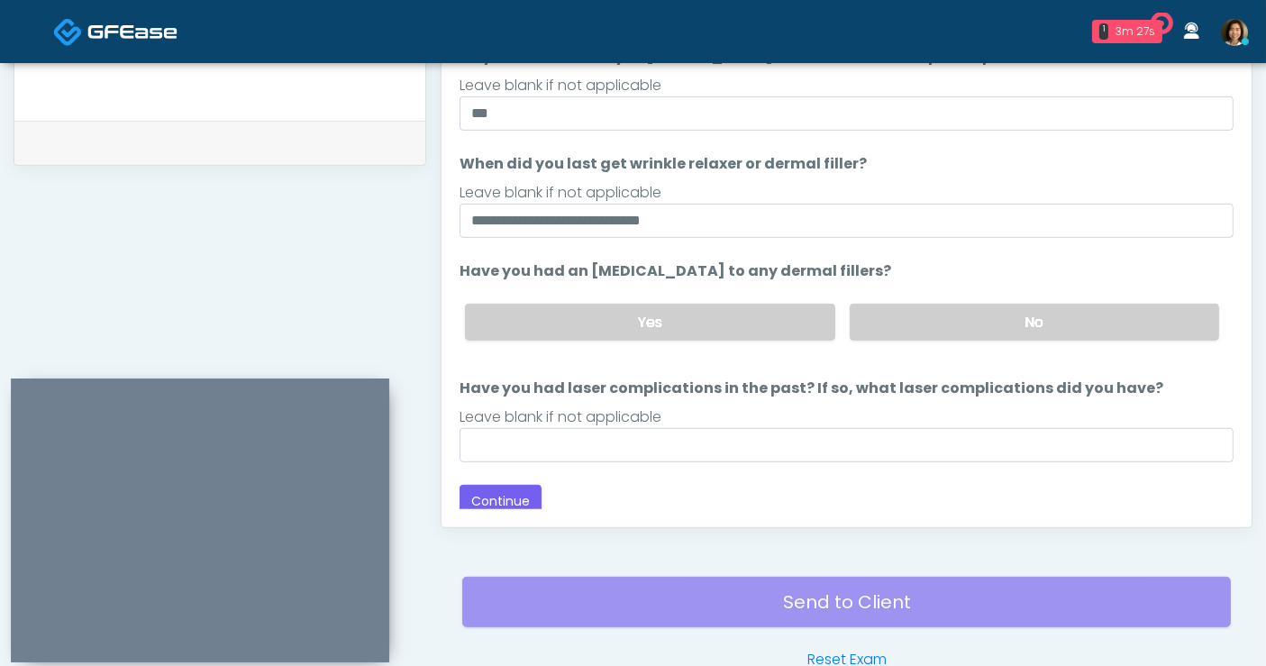
scroll to position [83, 0]
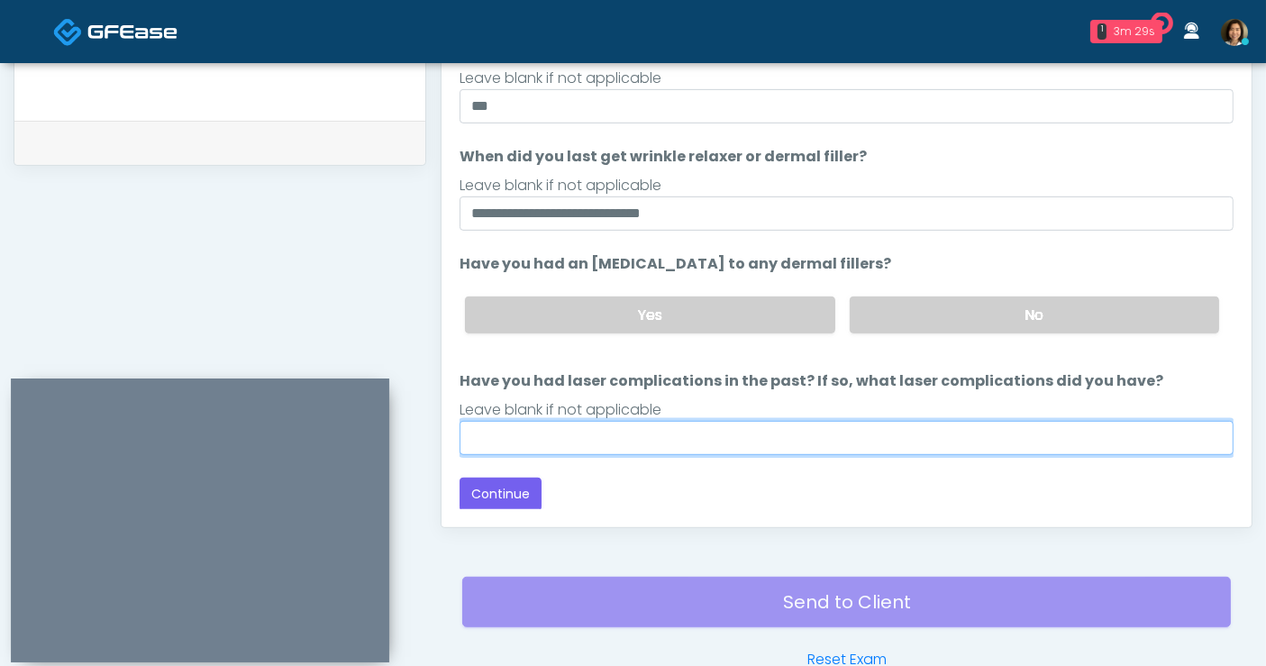
click at [659, 439] on input "Have you had laser complications in the past? If so, what laser complications d…" at bounding box center [847, 438] width 774 height 34
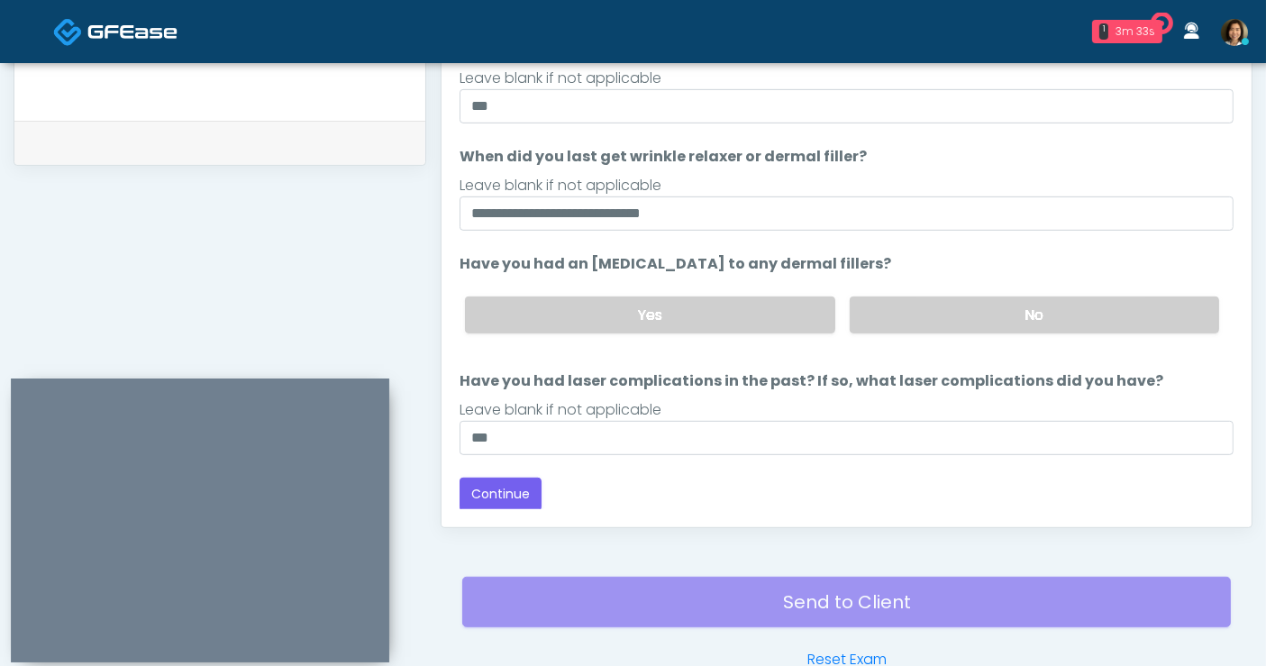
click at [723, 470] on div "Loading... Connecting to your agent... Please wait while we prepare your person…" at bounding box center [847, 249] width 774 height 524
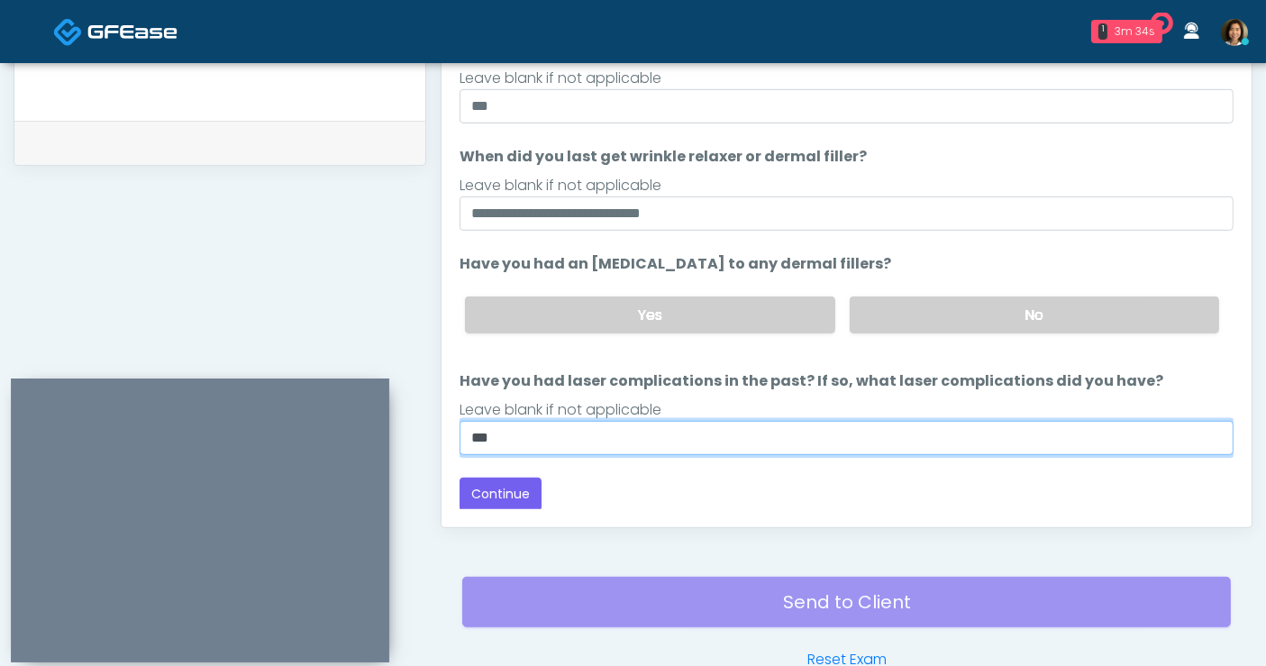
click at [691, 447] on input "**" at bounding box center [847, 438] width 774 height 34
type input "**"
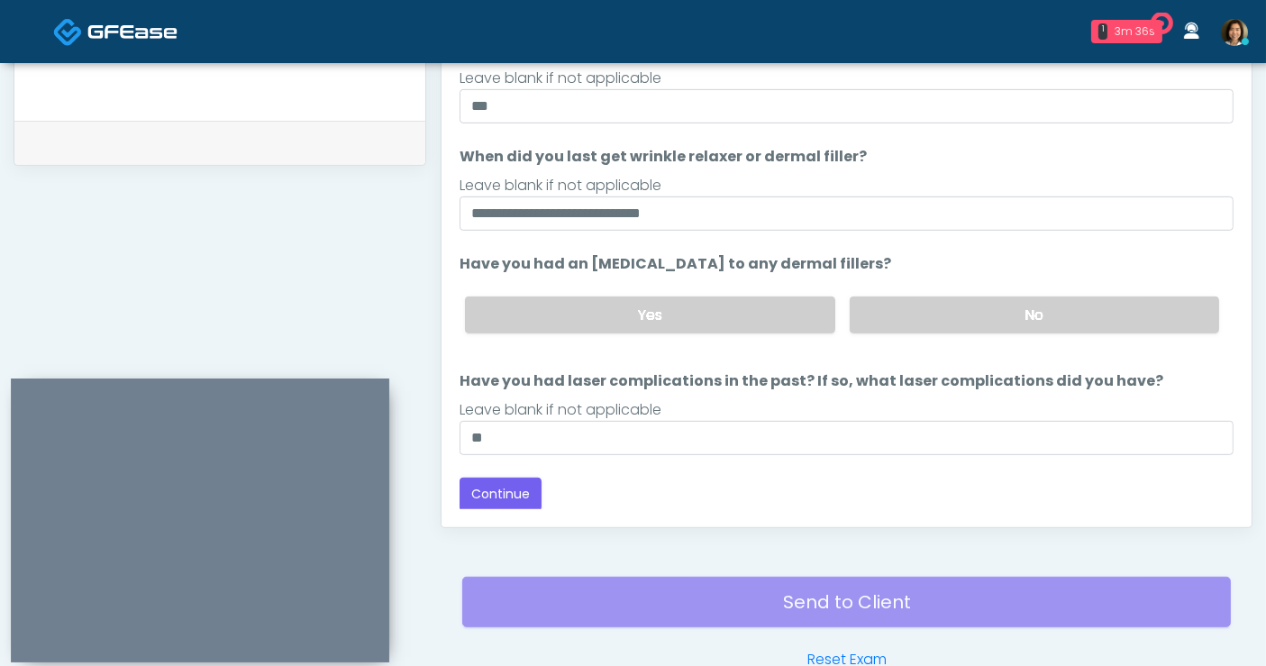
drag, startPoint x: 776, startPoint y: 470, endPoint x: 726, endPoint y: 474, distance: 49.8
click at [776, 470] on div "Loading... Connecting to your agent... Please wait while we prepare your person…" at bounding box center [847, 249] width 774 height 524
click at [522, 488] on button "Continue" at bounding box center [501, 494] width 82 height 33
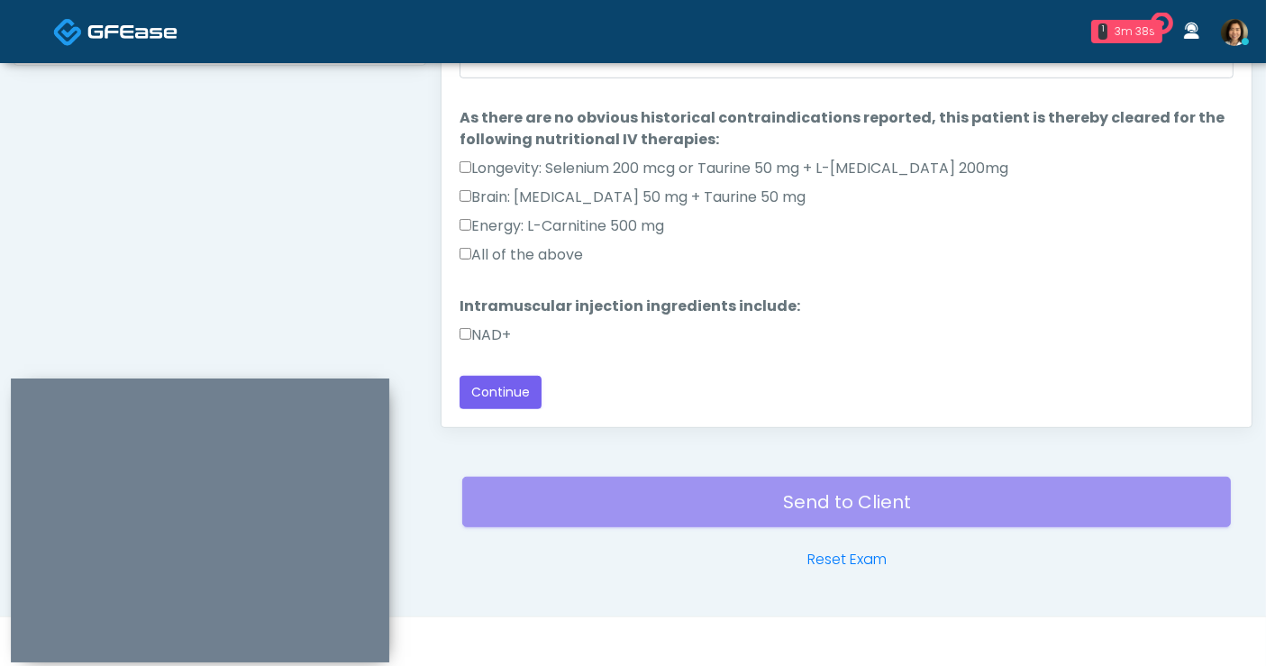
scroll to position [49, 0]
click at [579, 250] on label "All of the above" at bounding box center [521, 256] width 123 height 22
click at [499, 333] on label "NAD+" at bounding box center [485, 336] width 51 height 22
click at [515, 385] on button "Continue" at bounding box center [501, 393] width 82 height 33
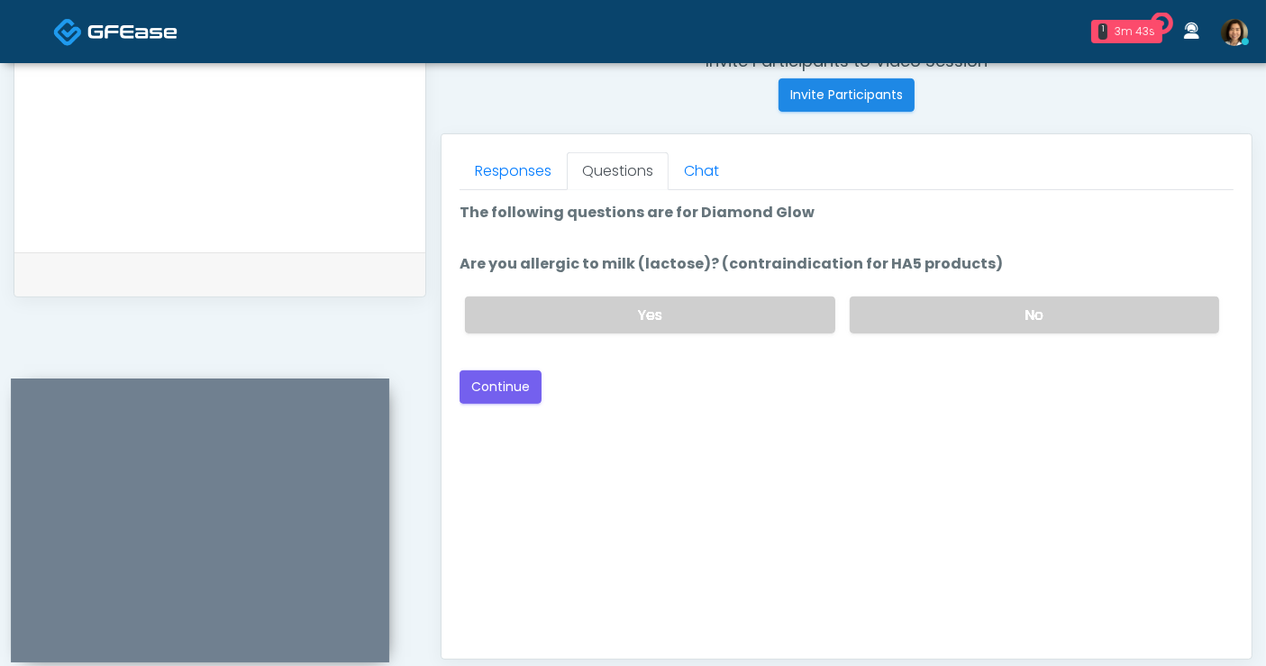
scroll to position [699, 0]
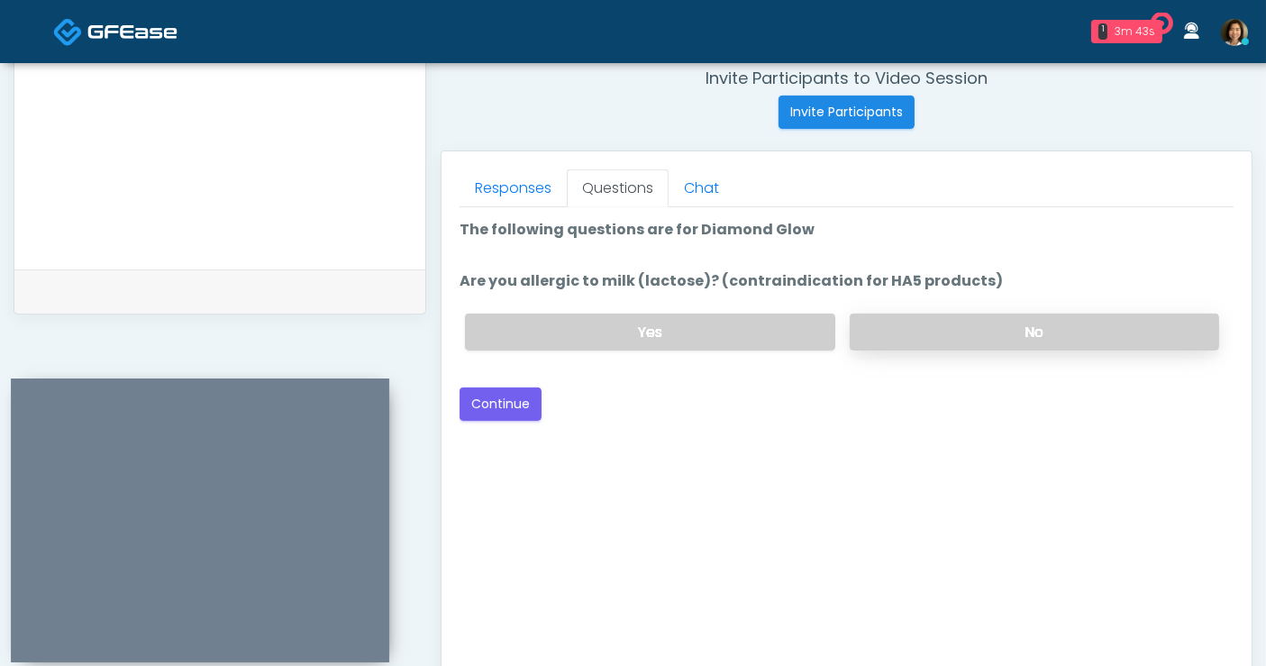
click at [1069, 322] on label "No" at bounding box center [1034, 332] width 369 height 37
click at [514, 403] on button "Continue" at bounding box center [501, 404] width 82 height 33
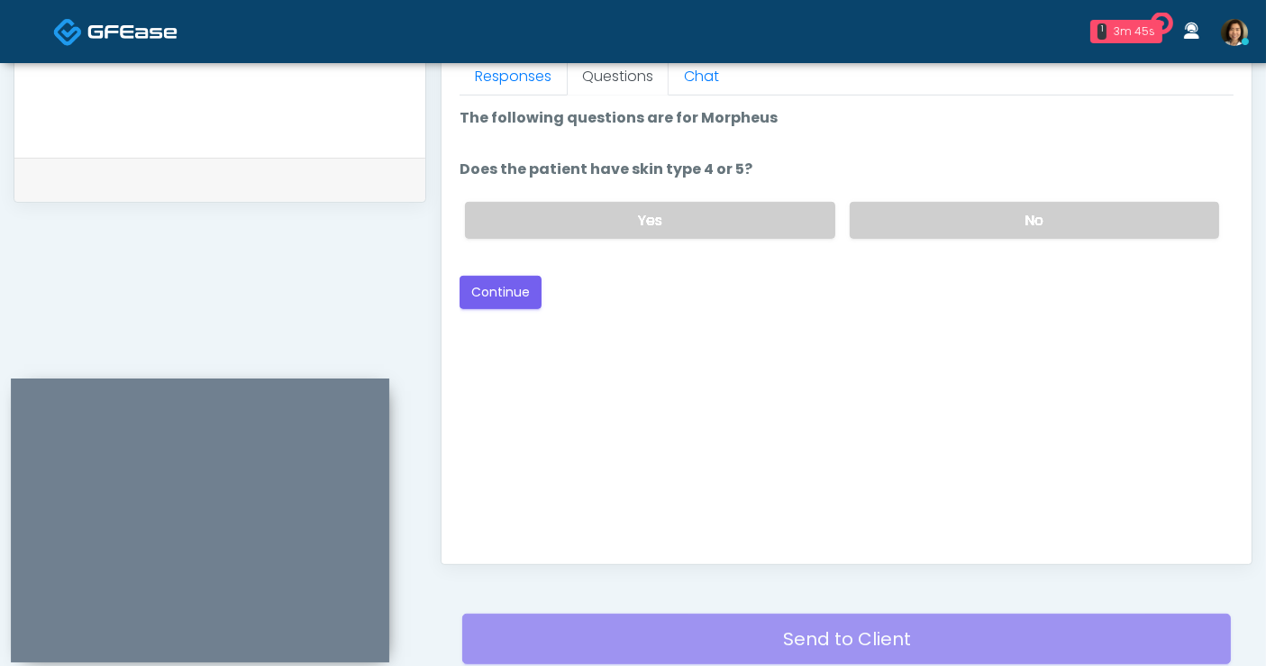
scroll to position [748, 0]
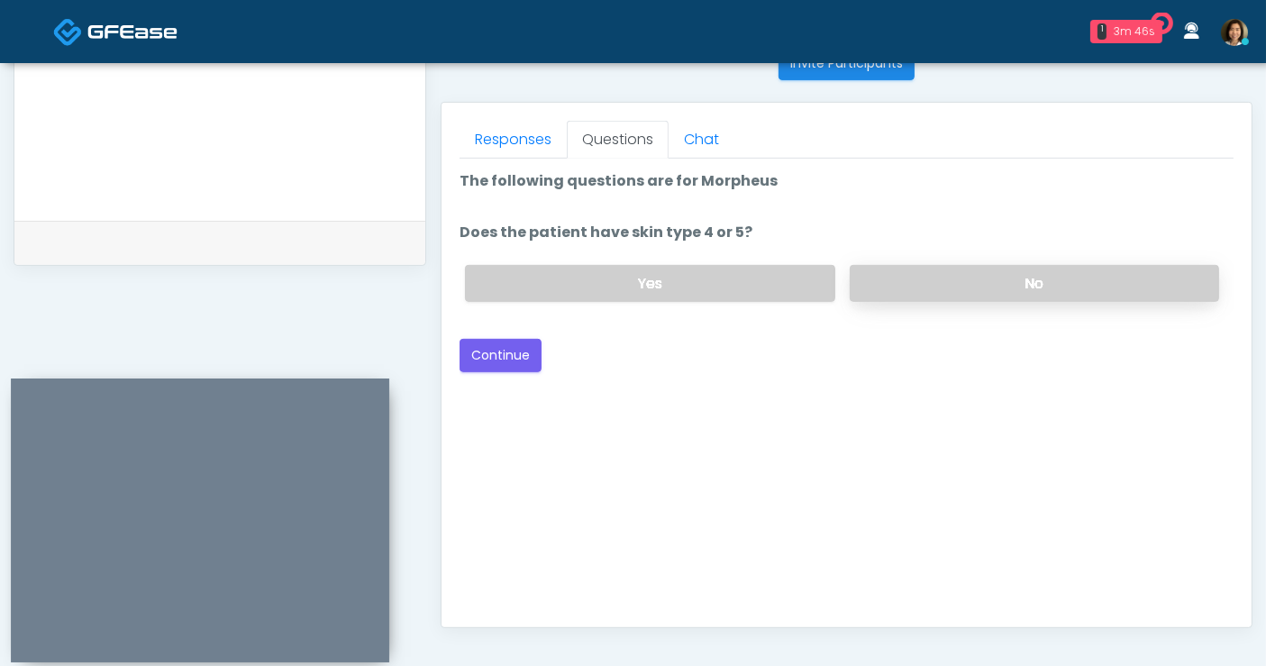
click at [951, 287] on label "No" at bounding box center [1034, 283] width 369 height 37
click at [519, 353] on button "Continue" at bounding box center [501, 355] width 82 height 33
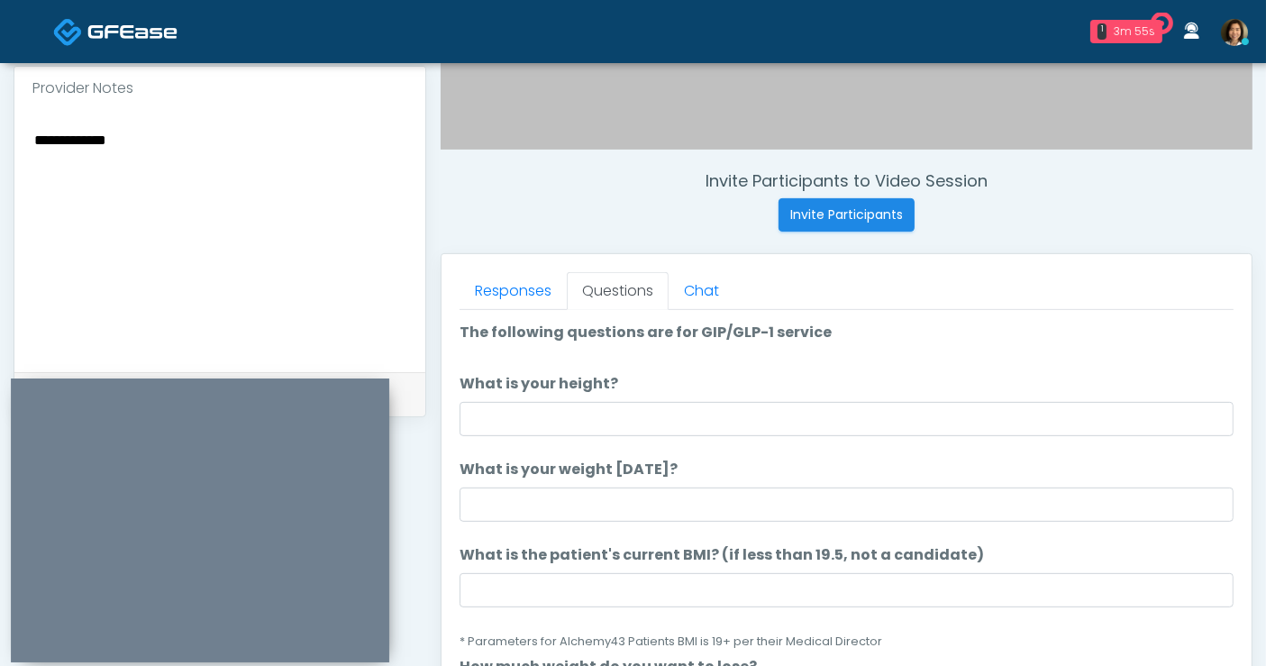
scroll to position [585, 0]
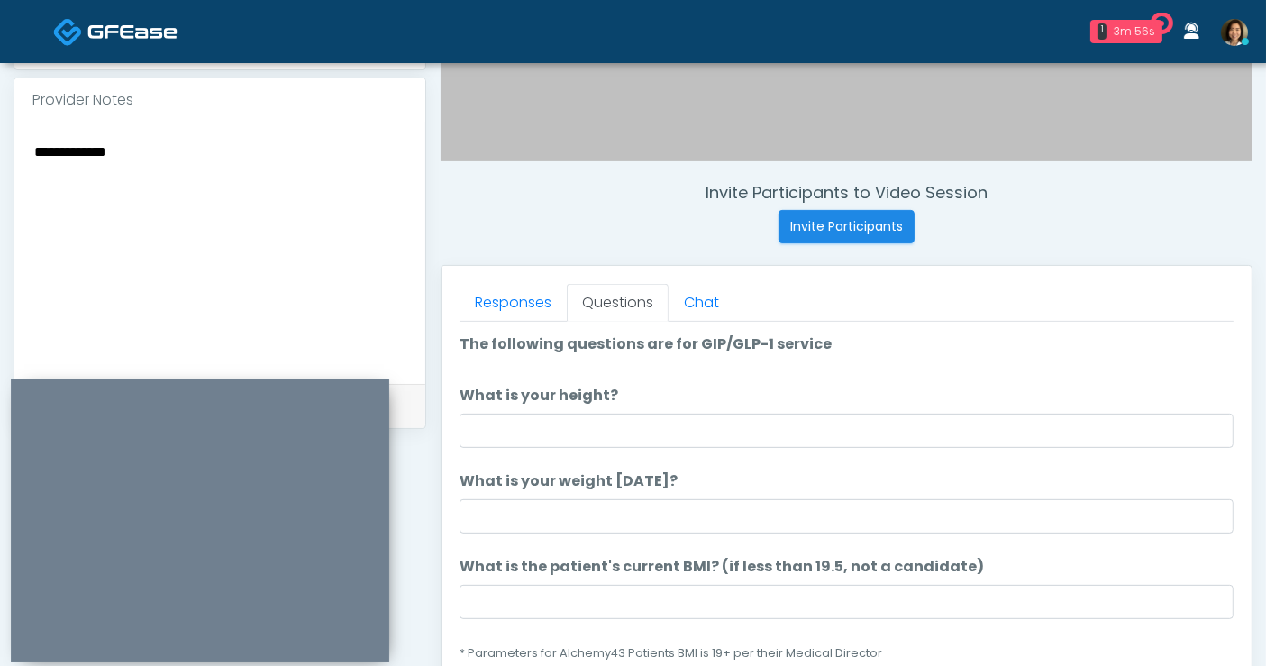
click at [316, 169] on textarea "**********" at bounding box center [219, 250] width 375 height 220
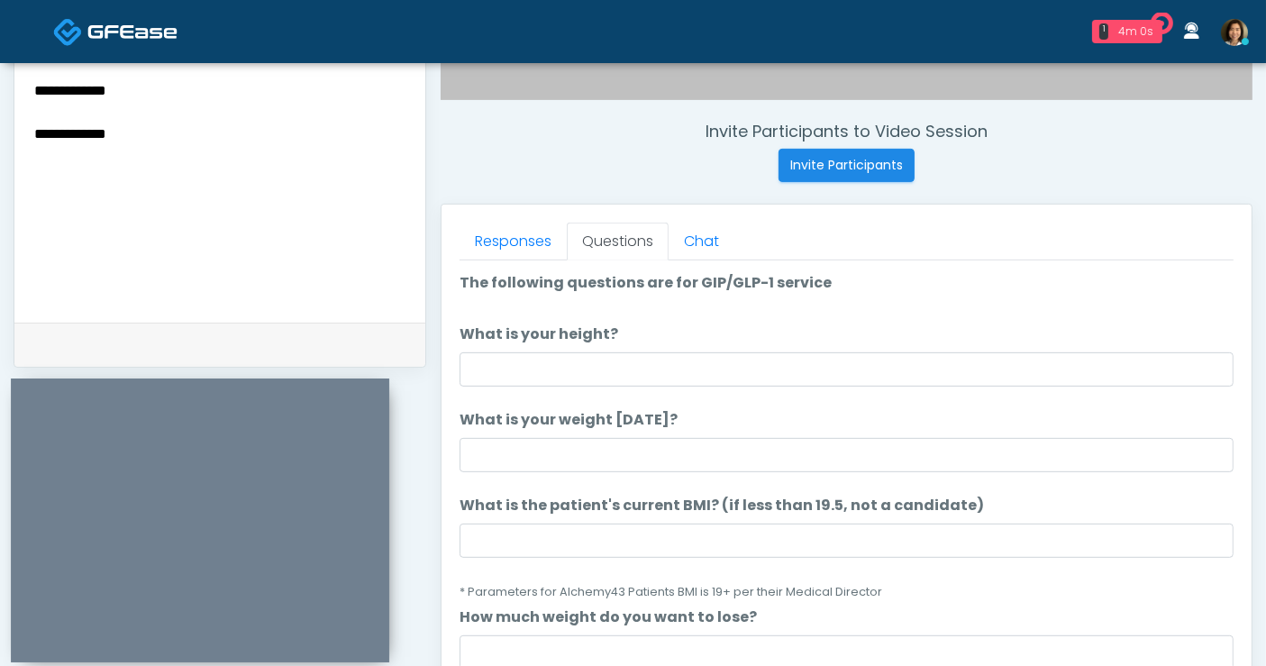
scroll to position [658, 0]
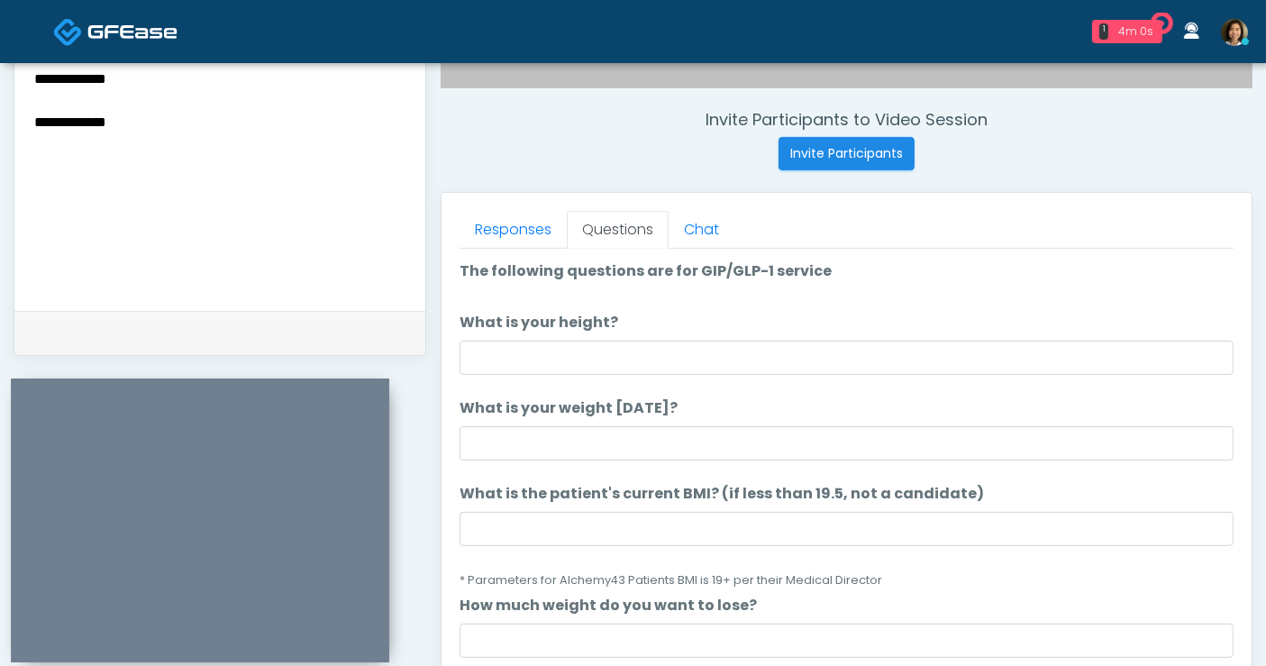
type textarea "**********"
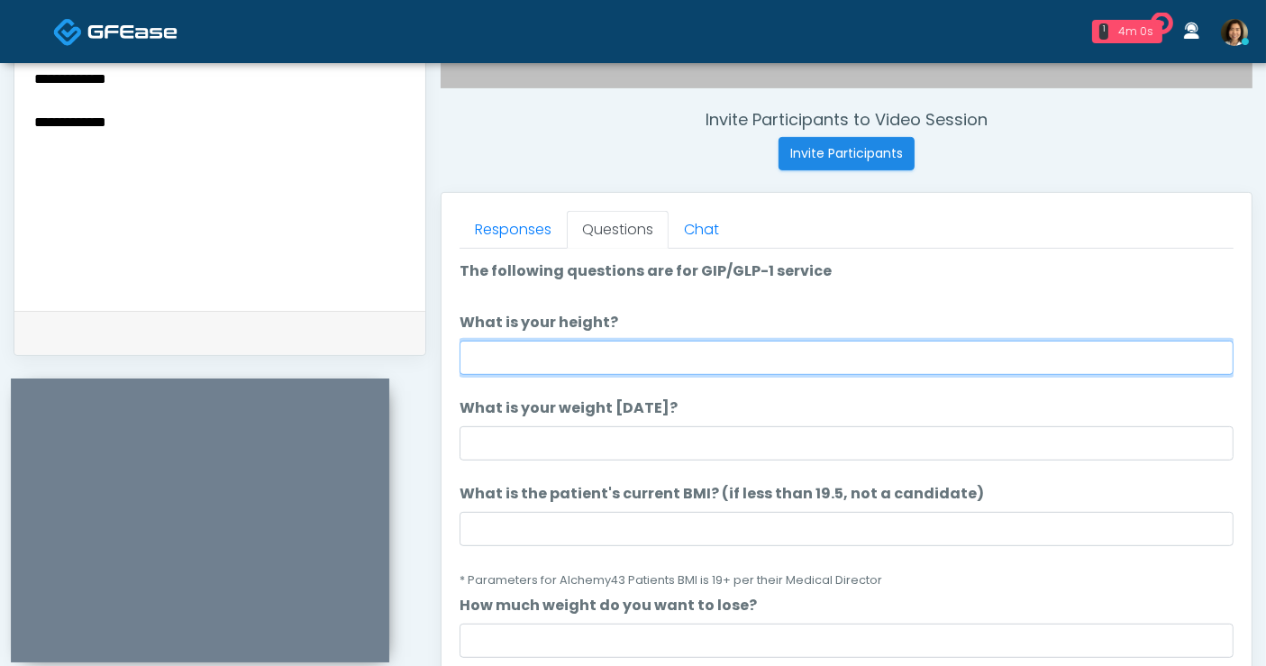
drag, startPoint x: 612, startPoint y: 368, endPoint x: 602, endPoint y: 361, distance: 11.7
click at [612, 367] on input "What is your height?" at bounding box center [847, 358] width 774 height 34
type input "****"
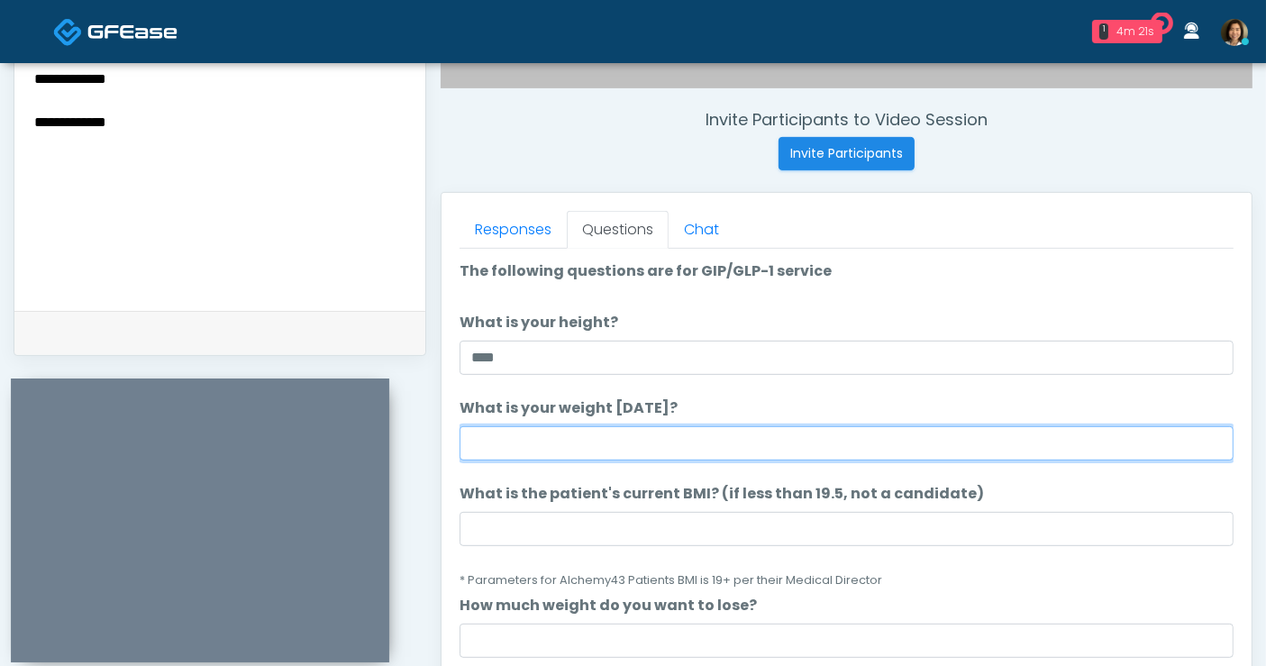
click at [589, 443] on input "What is your weight [DATE]?" at bounding box center [847, 443] width 774 height 34
type input "***"
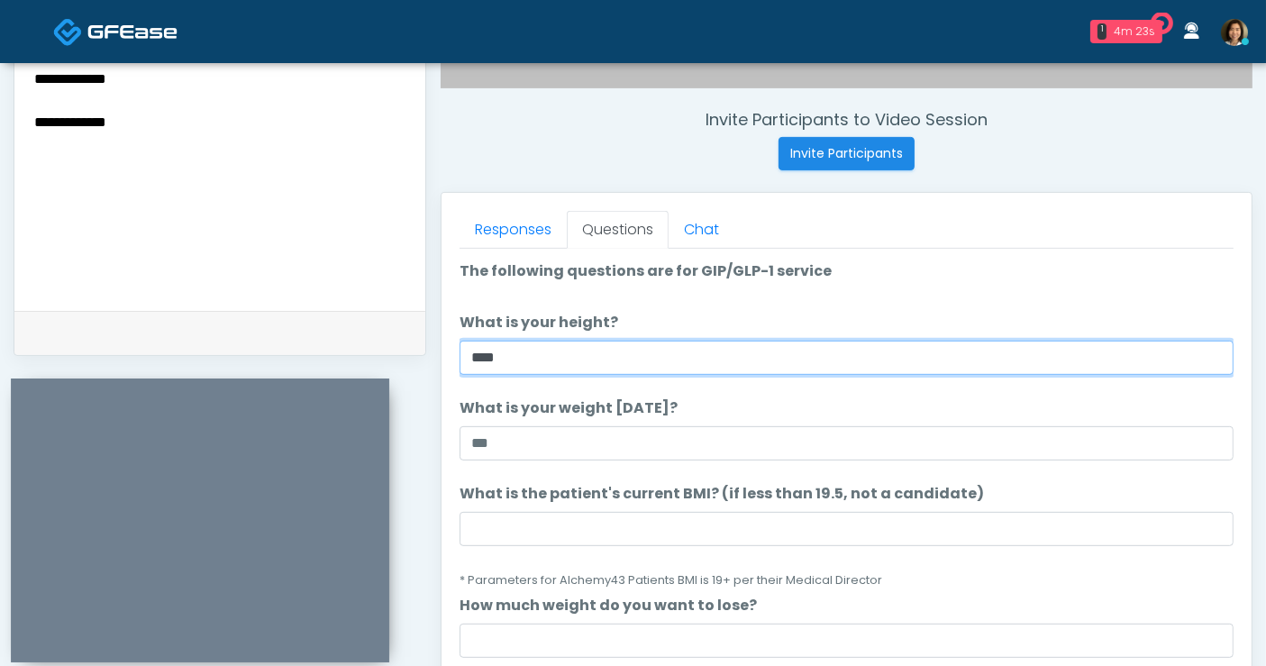
click at [513, 358] on input "****" at bounding box center [847, 358] width 774 height 34
type input "***"
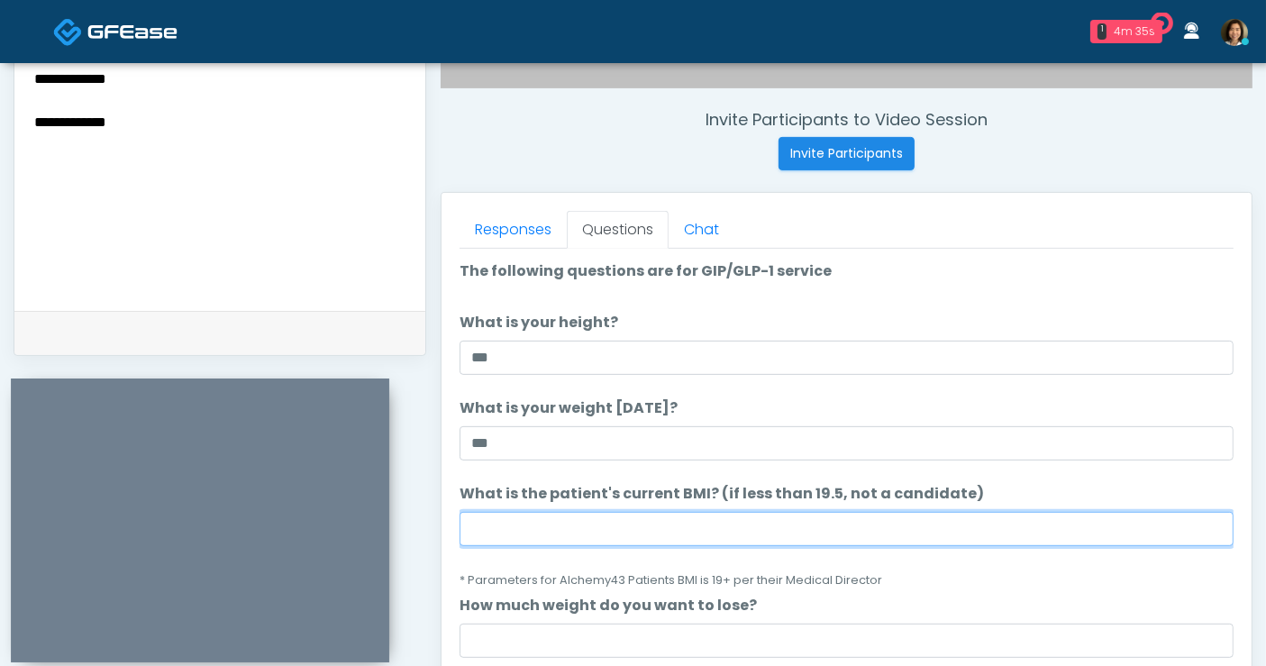
drag, startPoint x: 584, startPoint y: 532, endPoint x: 592, endPoint y: 512, distance: 21.4
click at [587, 522] on input "What is the patient's current BMI? (if less than 19.5, not a candidate)" at bounding box center [847, 529] width 774 height 34
type input "****"
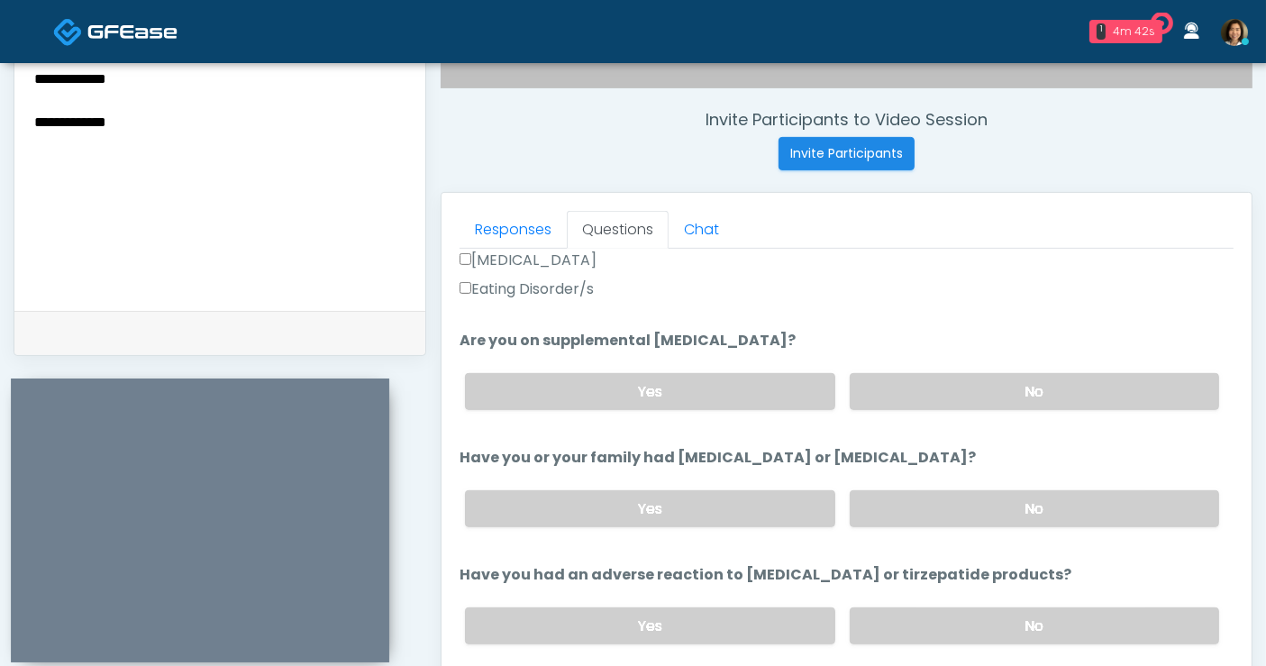
scroll to position [606, 0]
click at [1099, 383] on label "No" at bounding box center [1034, 389] width 369 height 37
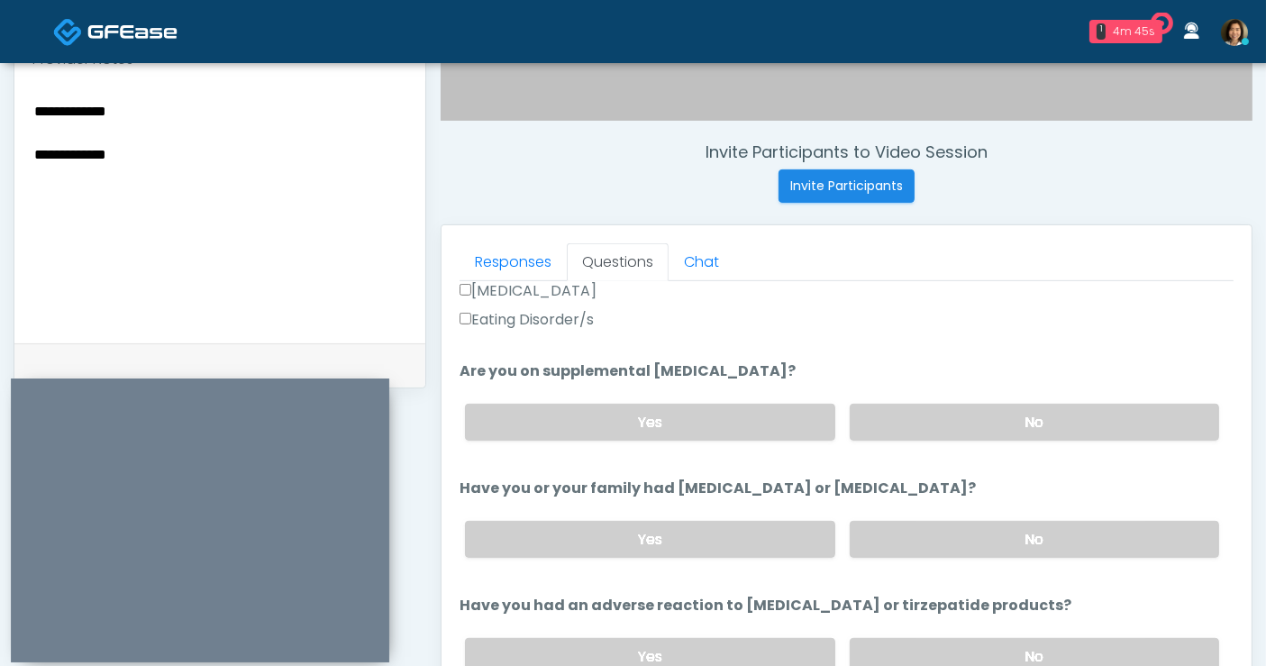
scroll to position [692, 0]
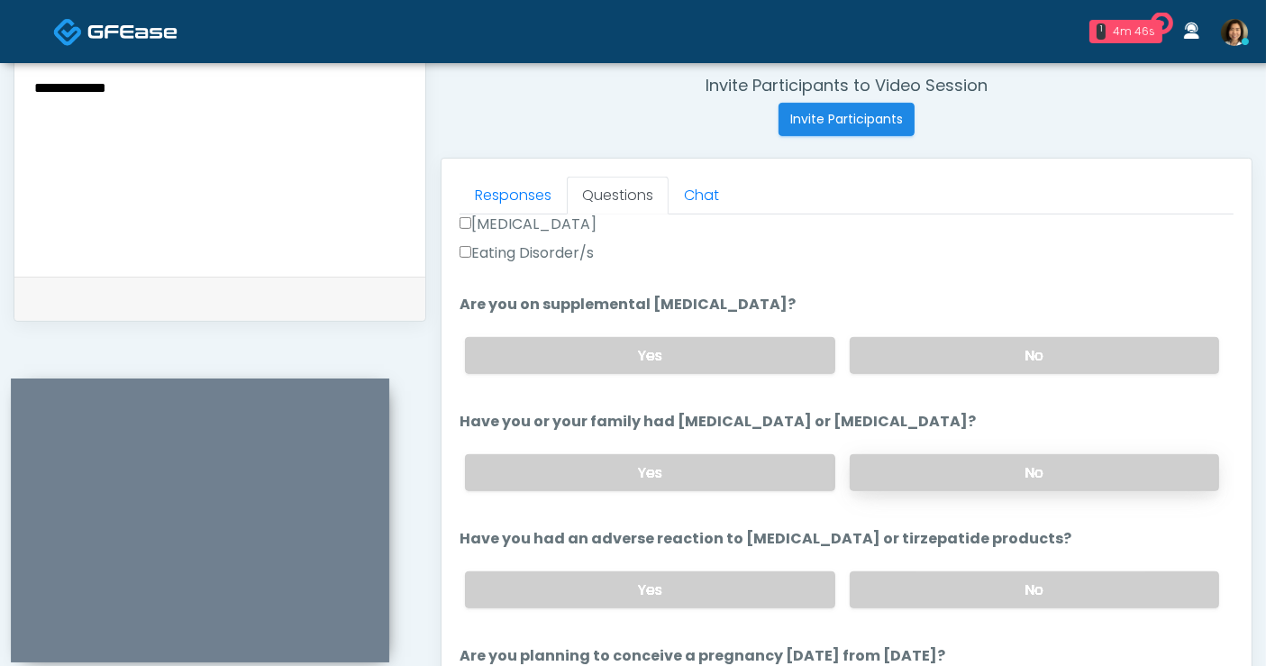
click at [1101, 475] on label "No" at bounding box center [1034, 472] width 369 height 37
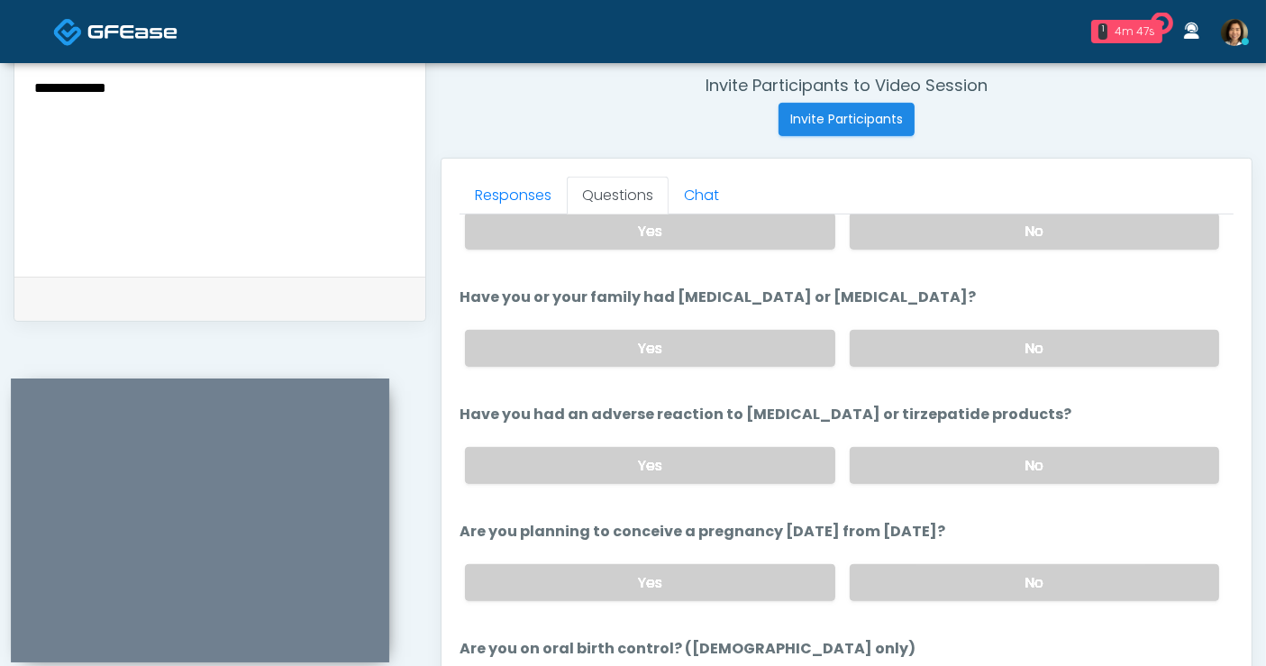
scroll to position [741, 0]
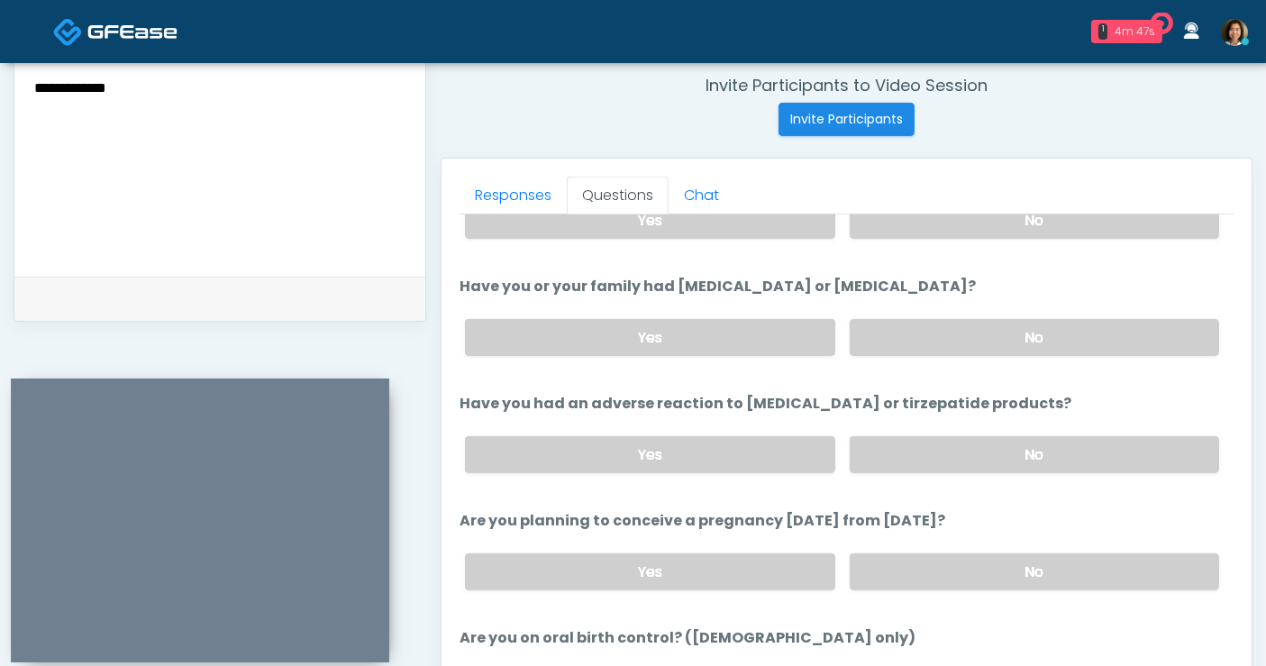
drag, startPoint x: 1091, startPoint y: 444, endPoint x: 1068, endPoint y: 529, distance: 87.9
click at [1089, 451] on label "No" at bounding box center [1034, 454] width 369 height 37
click at [1067, 557] on label "No" at bounding box center [1034, 571] width 369 height 37
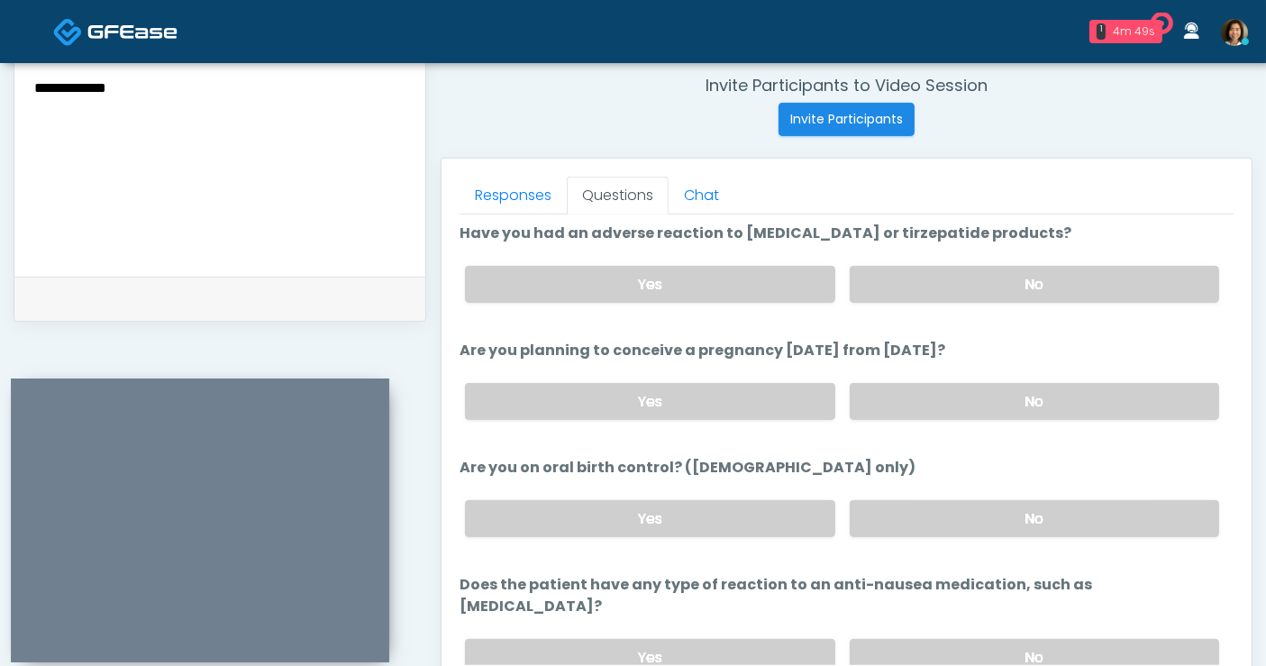
scroll to position [920, 0]
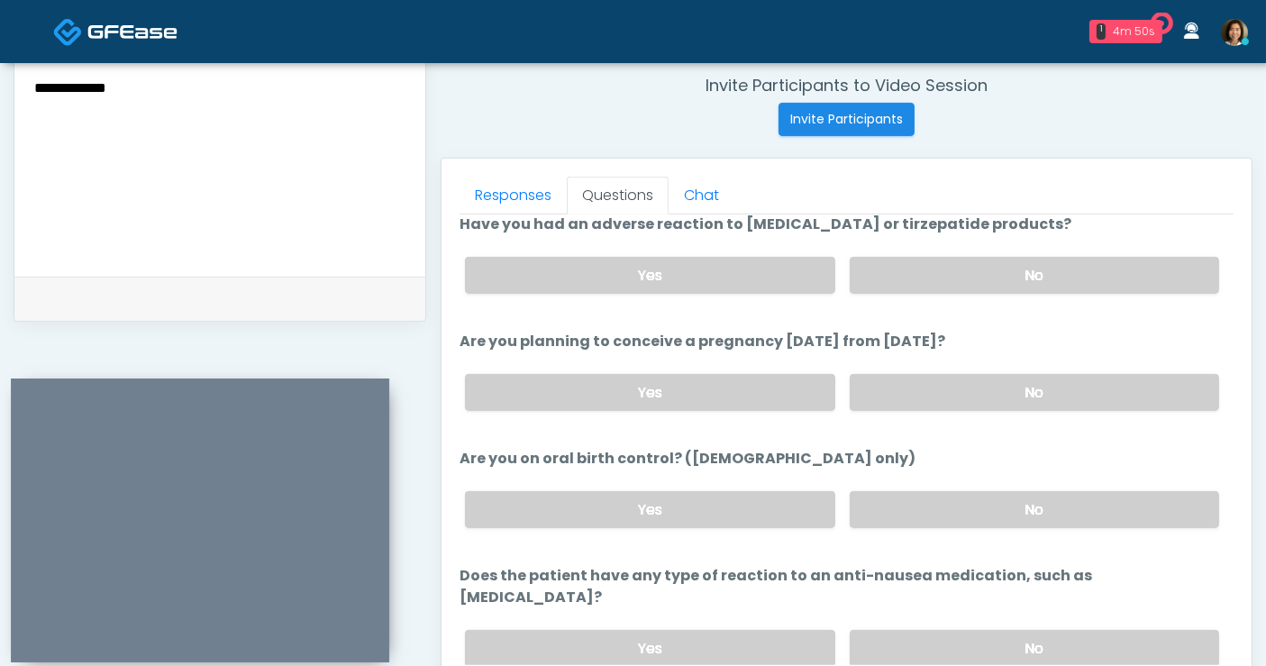
click at [962, 511] on label "No" at bounding box center [1034, 509] width 369 height 37
click at [1088, 630] on label "No" at bounding box center [1034, 648] width 369 height 37
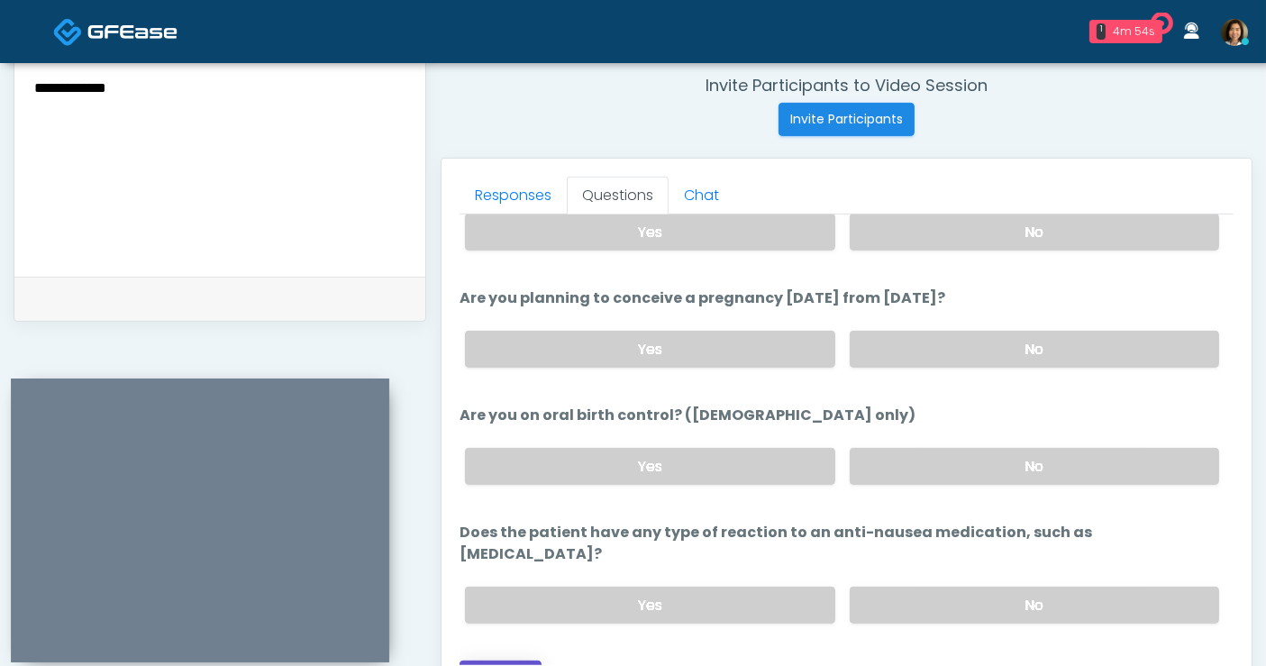
click at [506, 661] on button "Continue" at bounding box center [501, 677] width 82 height 33
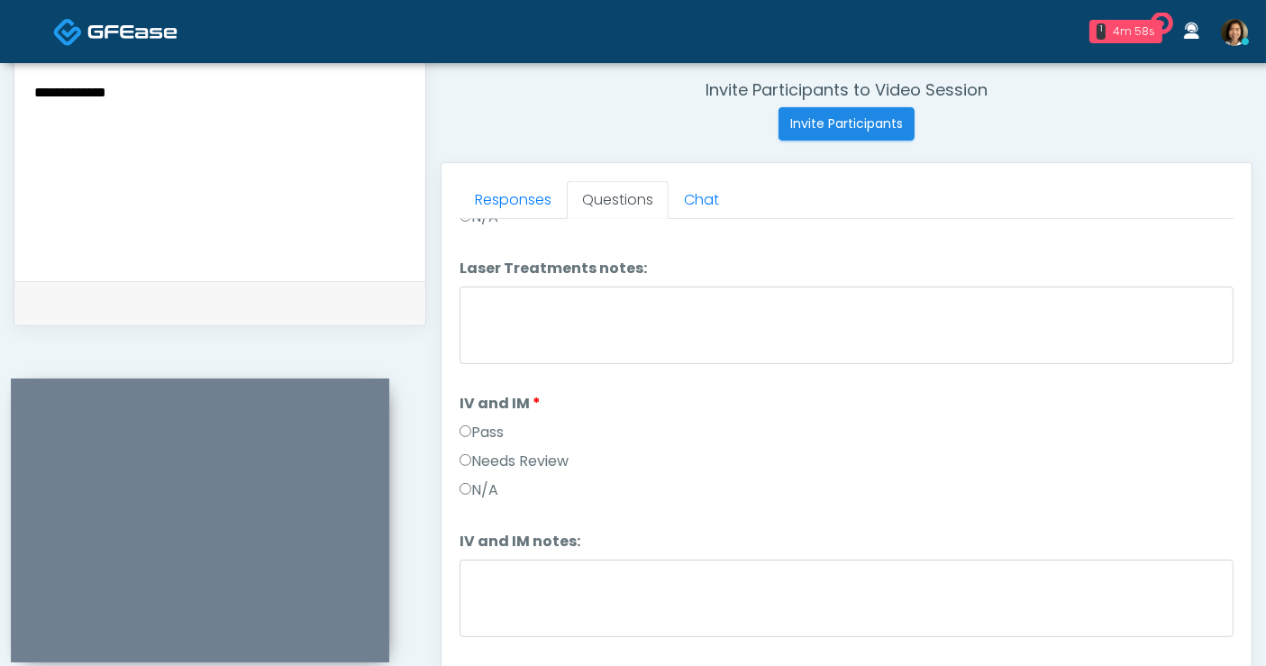
scroll to position [0, 0]
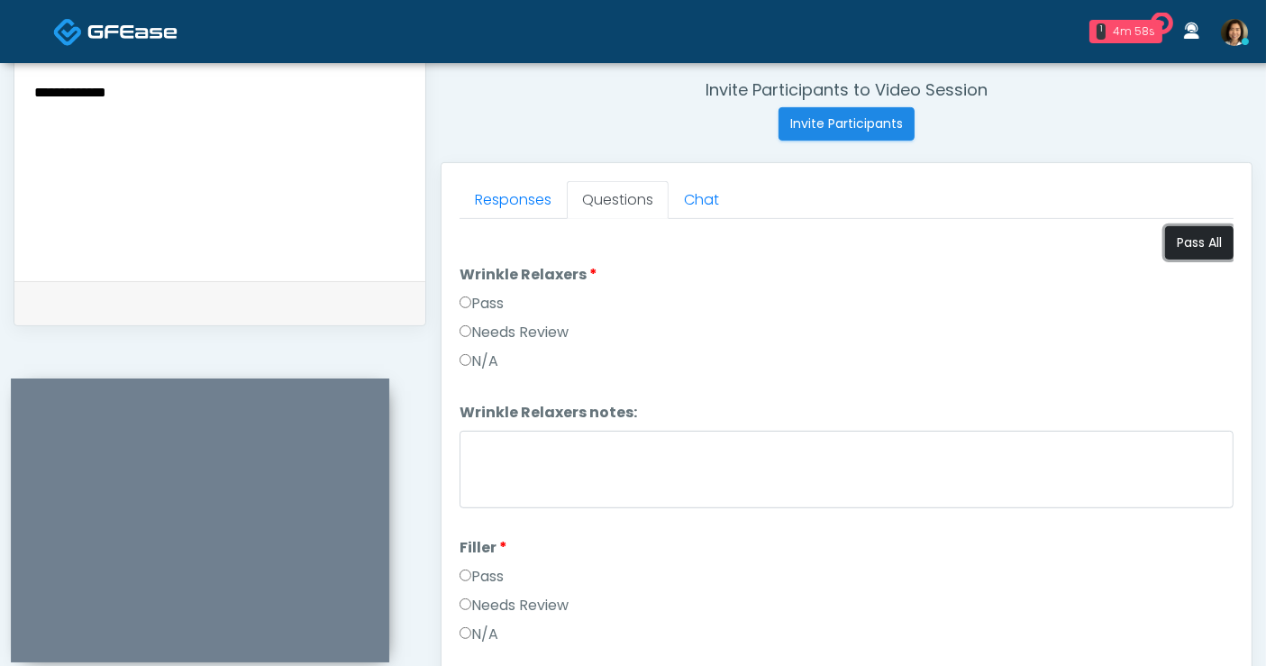
click at [1190, 247] on button "Pass All" at bounding box center [1199, 242] width 68 height 33
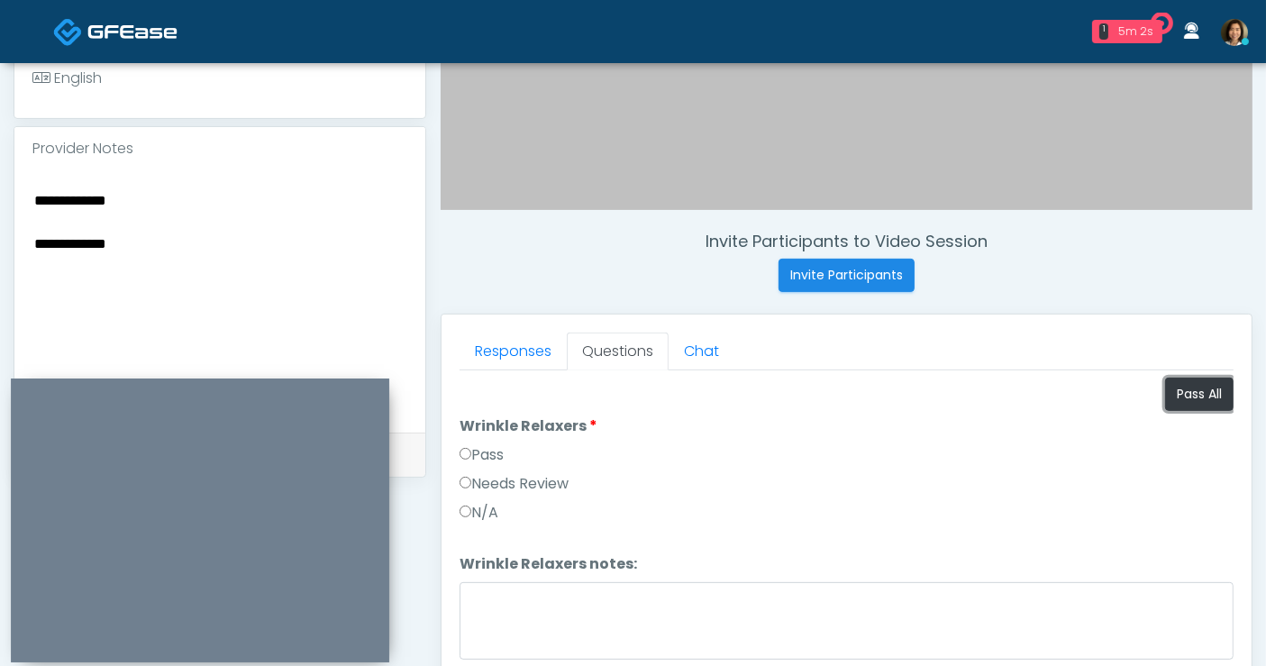
scroll to position [515, 0]
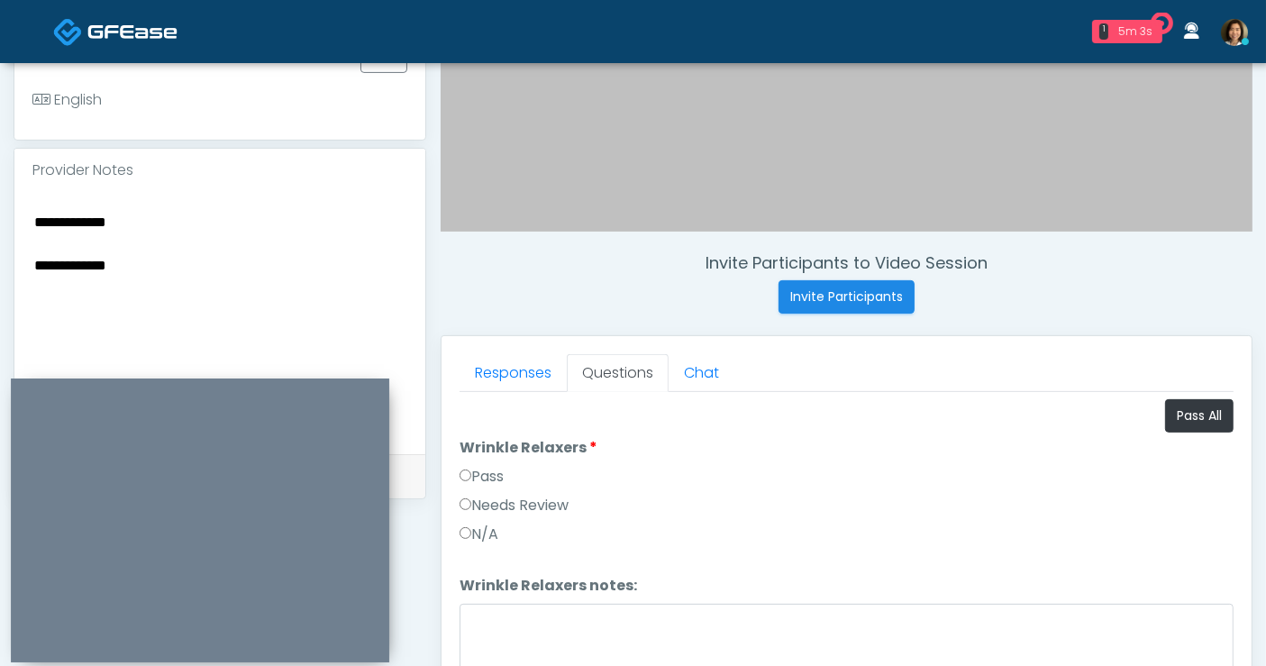
drag, startPoint x: 195, startPoint y: 226, endPoint x: -109, endPoint y: 210, distance: 304.1
click at [0, 210] on html "1 5m 3s On The Glow Waiting - 5m 3s CA View [PERSON_NAME] AR AZ CA CO" at bounding box center [633, 294] width 1266 height 1618
click at [32, 259] on textarea "**********" at bounding box center [219, 320] width 375 height 220
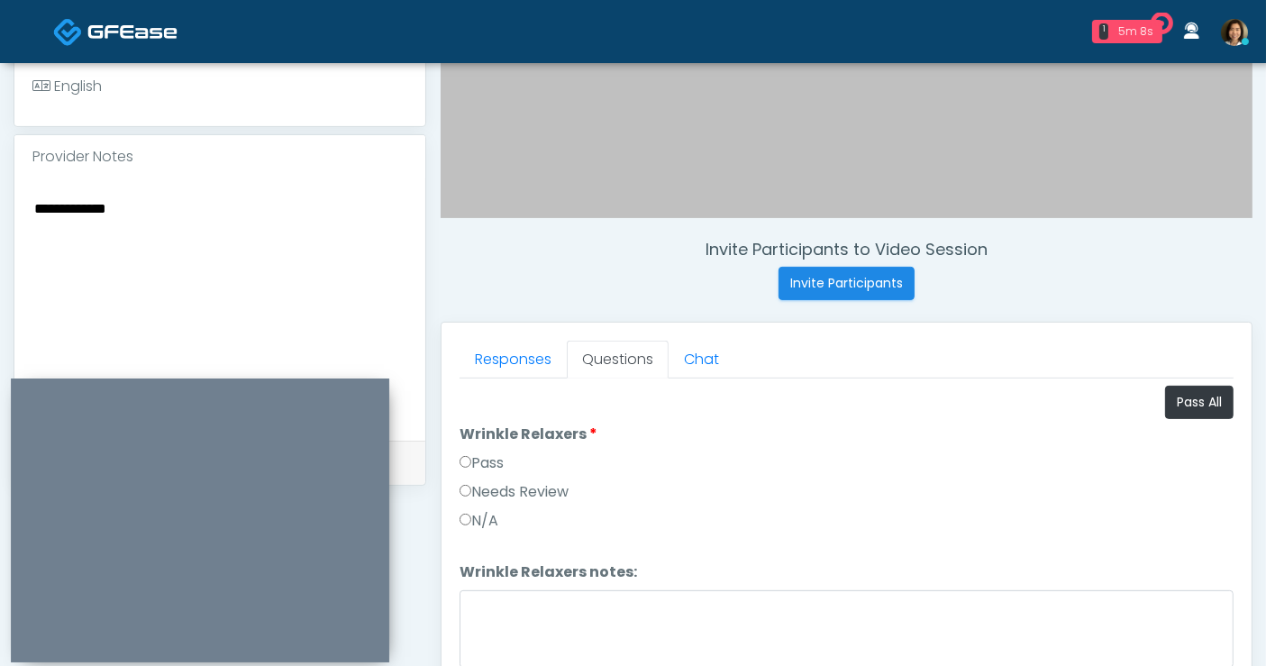
click at [238, 215] on textarea "**********" at bounding box center [219, 306] width 375 height 220
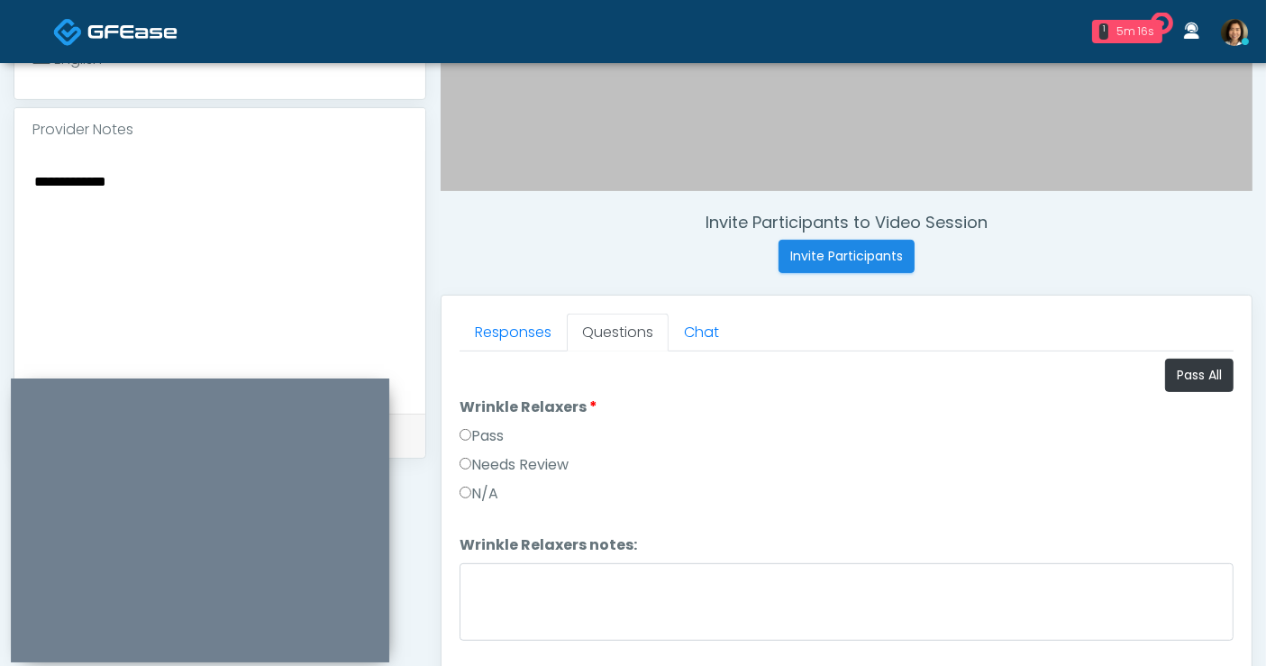
drag, startPoint x: 176, startPoint y: 186, endPoint x: 97, endPoint y: 176, distance: 79.0
click at [97, 176] on textarea "**********" at bounding box center [219, 279] width 375 height 220
drag, startPoint x: -30, startPoint y: 176, endPoint x: -77, endPoint y: 176, distance: 46.9
click at [0, 176] on html "1 5m 21s On The Glow Waiting - 5m 21s CA View Rukayat Bojuwon AR AZ CA CO" at bounding box center [633, 254] width 1266 height 1618
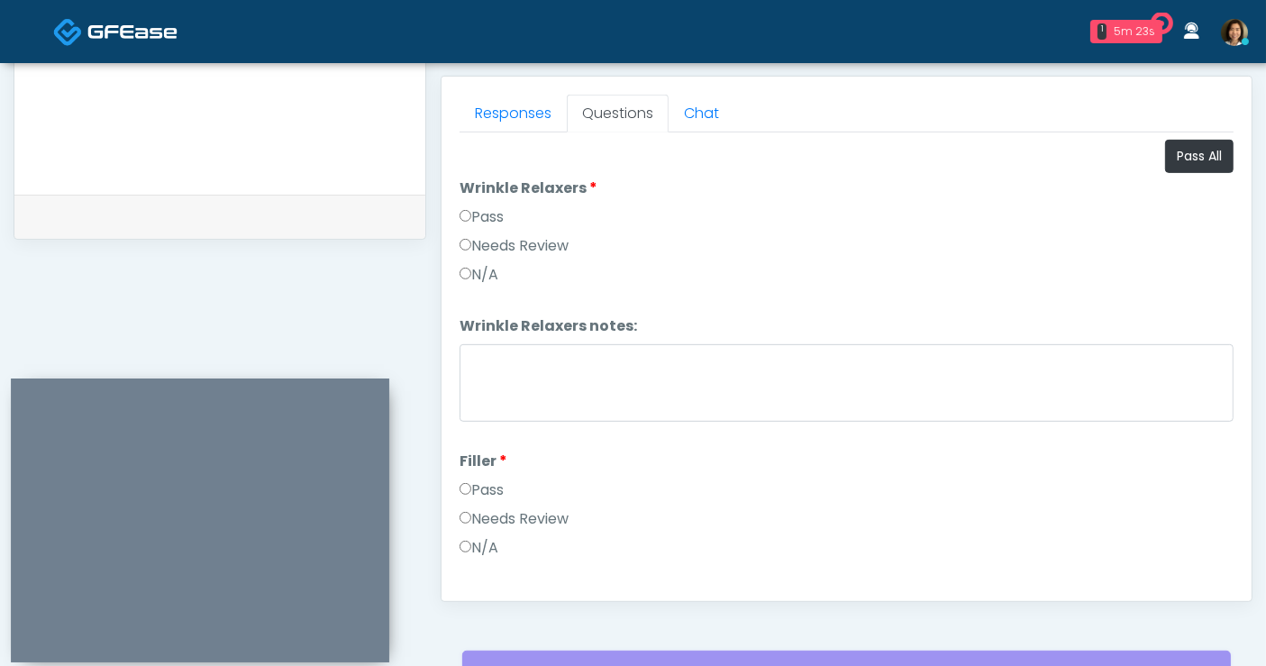
scroll to position [795, 0]
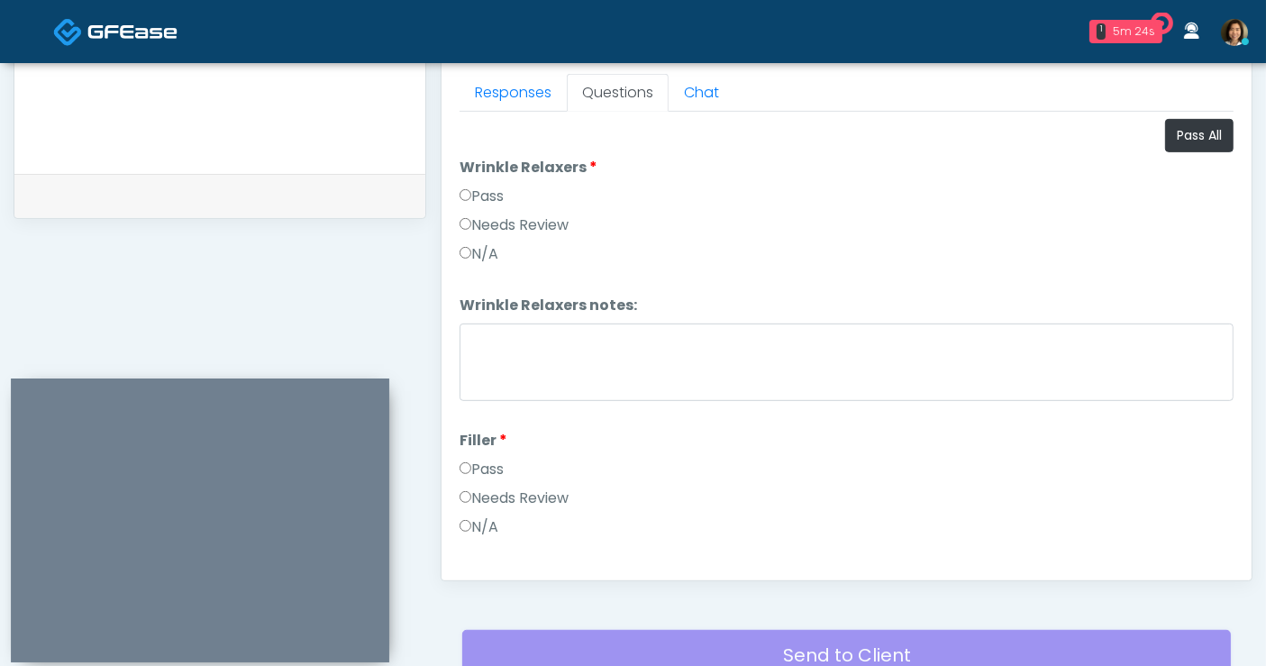
type textarea "**********"
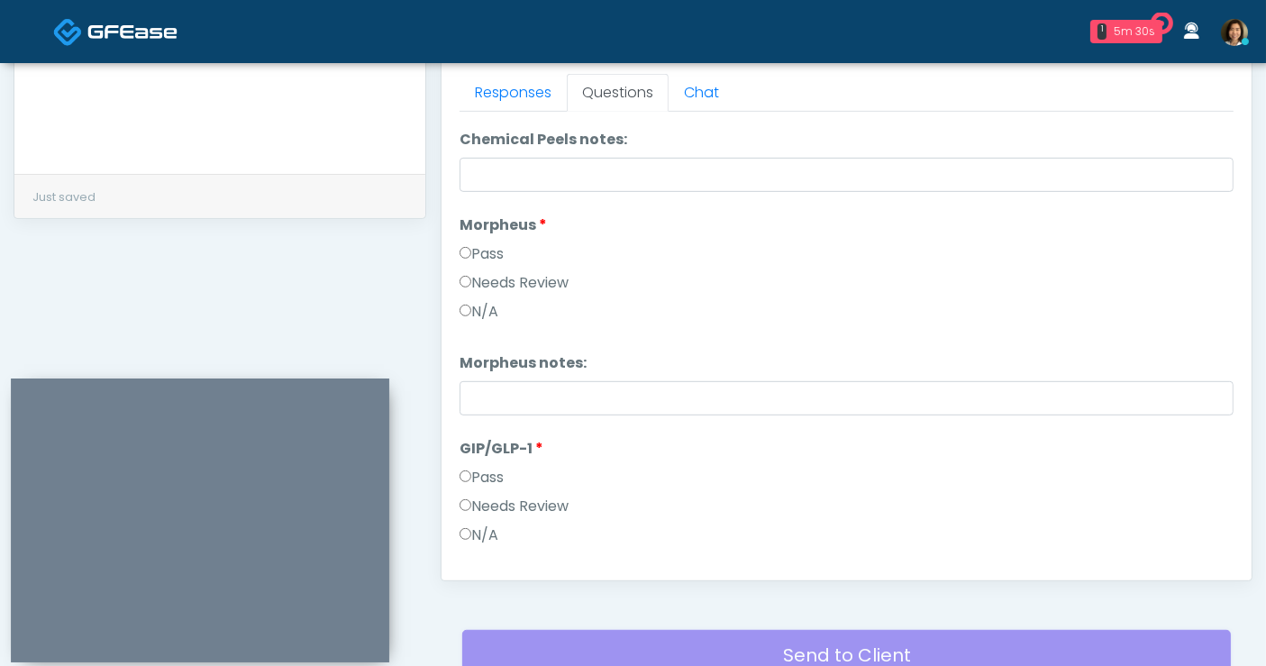
scroll to position [3125, 0]
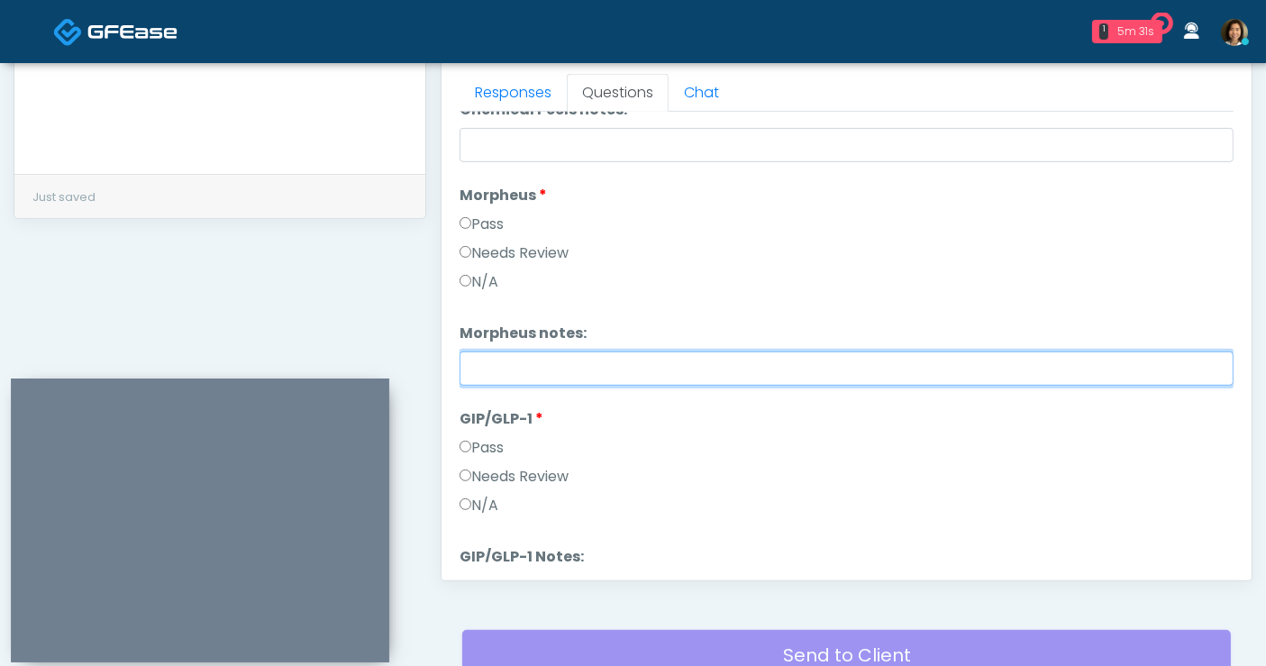
click at [689, 374] on input "Morpheus notes:" at bounding box center [847, 368] width 774 height 34
drag, startPoint x: 752, startPoint y: 362, endPoint x: 677, endPoint y: 369, distance: 76.0
click at [677, 369] on input "**********" at bounding box center [847, 368] width 774 height 34
type input "**********"
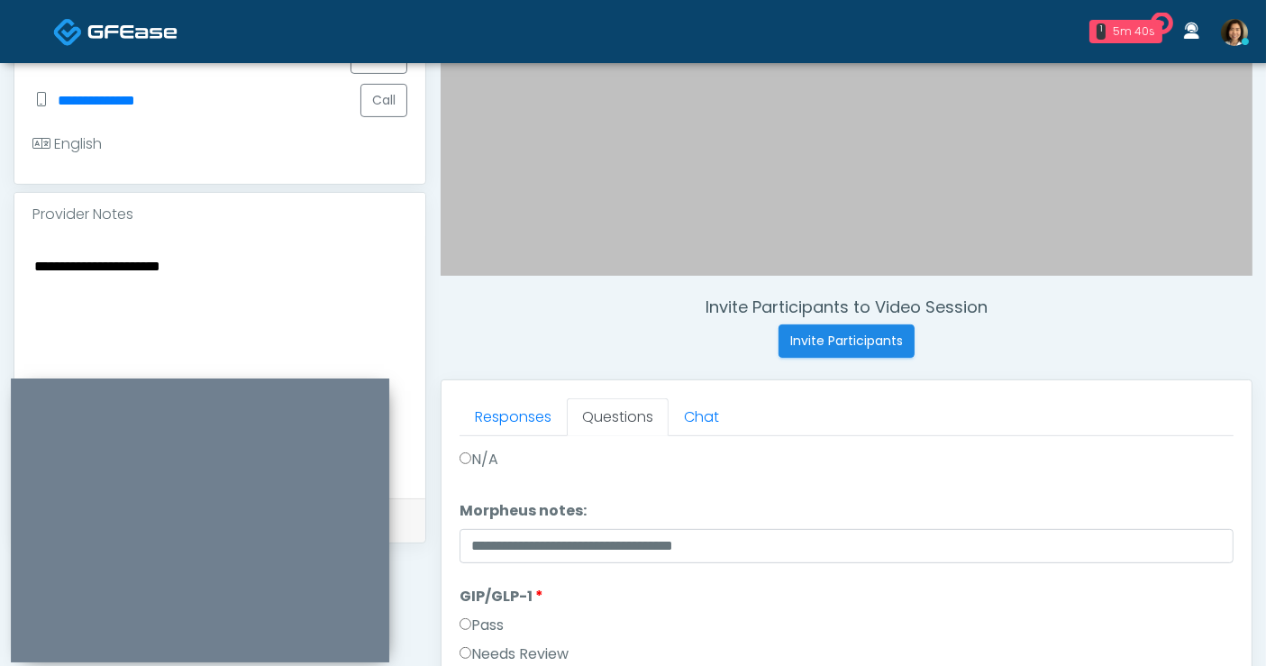
scroll to position [469, 0]
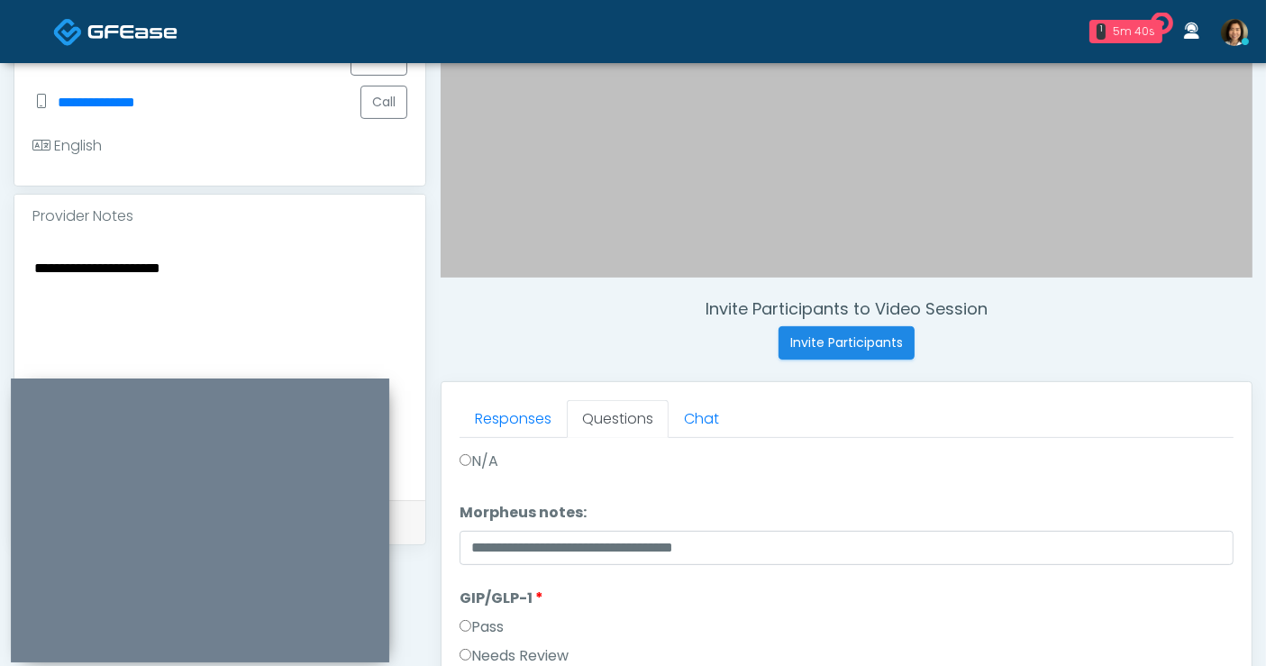
drag, startPoint x: 274, startPoint y: 281, endPoint x: -294, endPoint y: 260, distance: 568.1
click at [0, 260] on html "1 5m 40s On The Glow Waiting - 5m 40s CA View Rukayat Bojuwon AR AZ CA CO" at bounding box center [633, 340] width 1266 height 1618
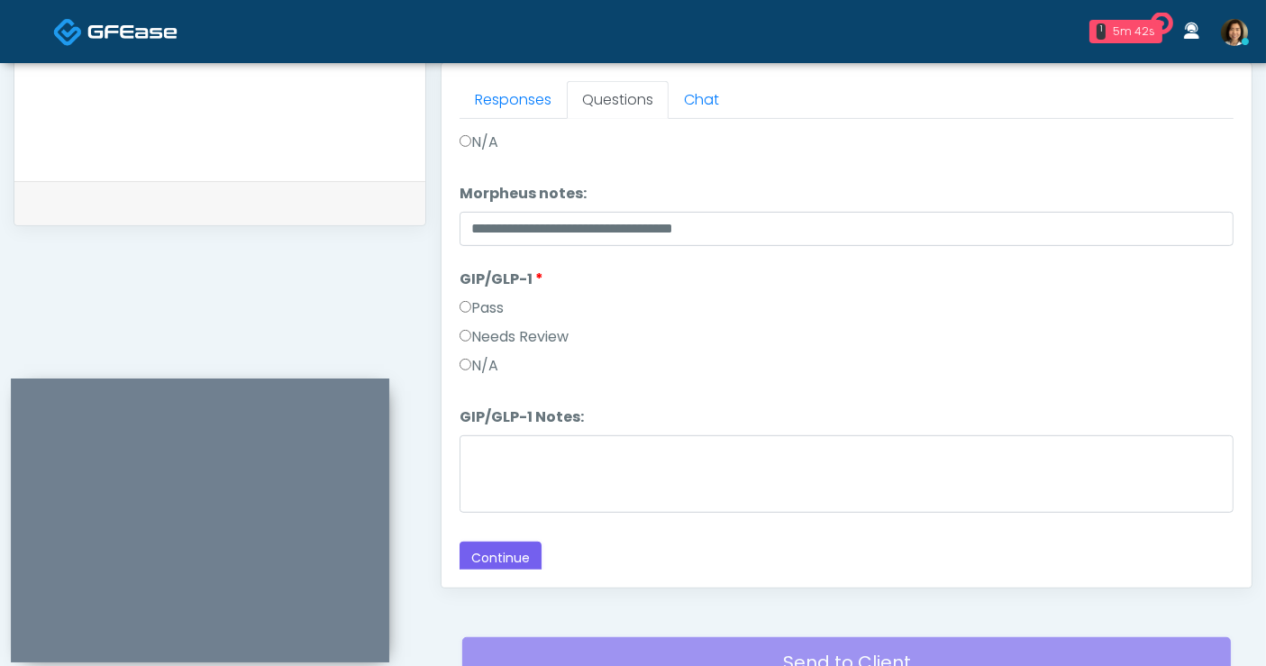
scroll to position [790, 0]
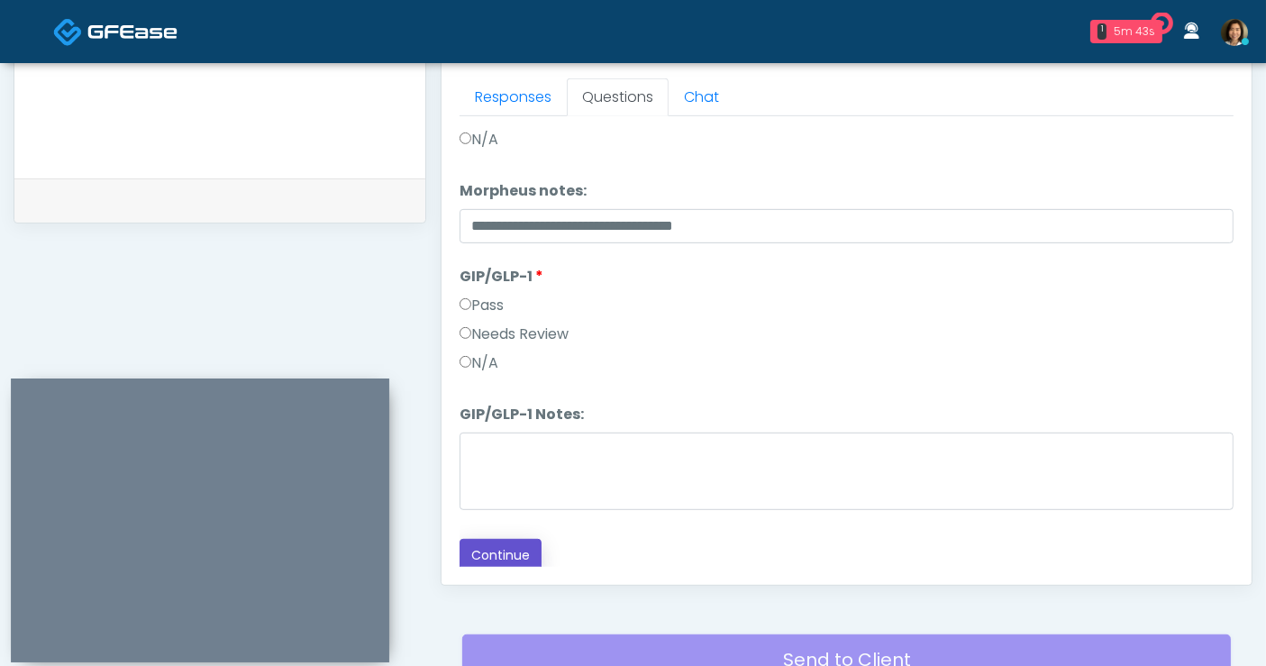
click at [483, 555] on button "Continue" at bounding box center [501, 555] width 82 height 33
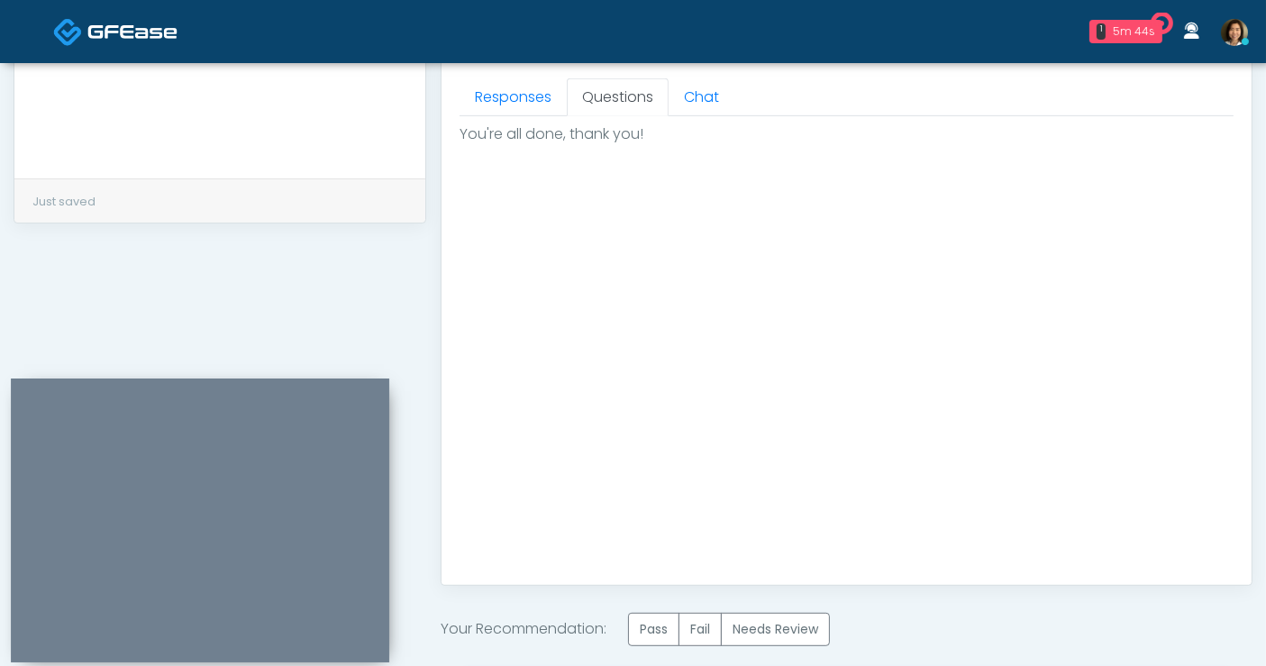
scroll to position [0, 0]
click at [646, 622] on label "Pass" at bounding box center [653, 629] width 51 height 33
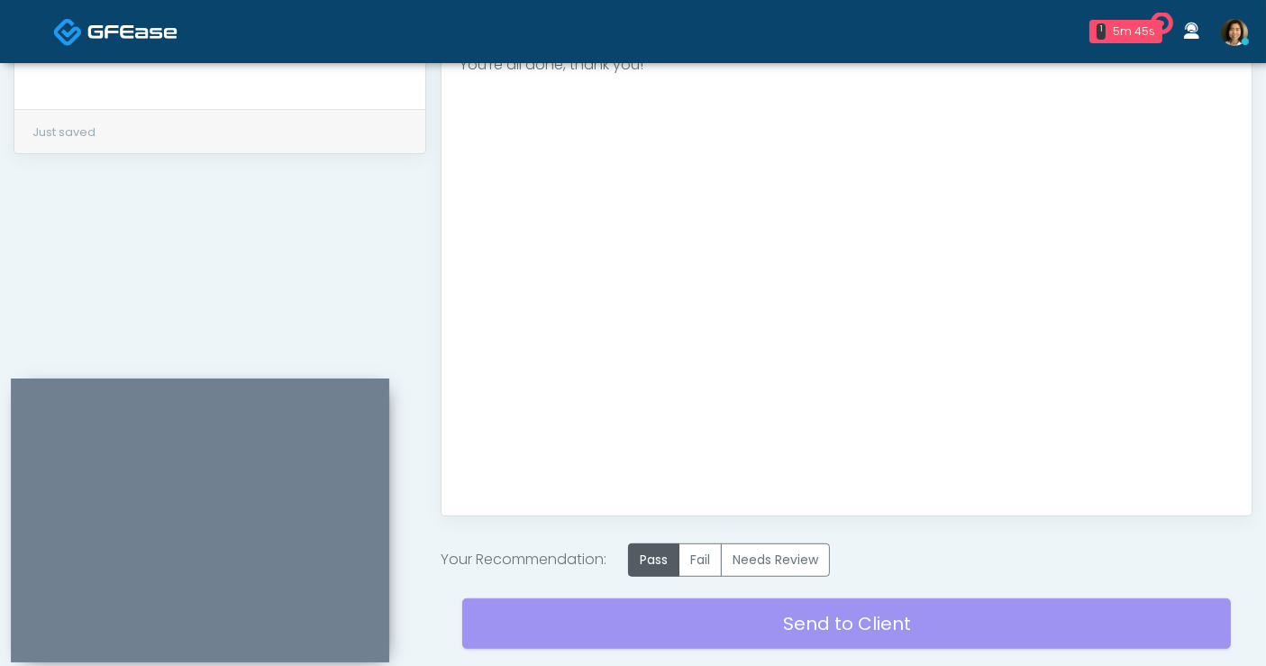
scroll to position [890, 0]
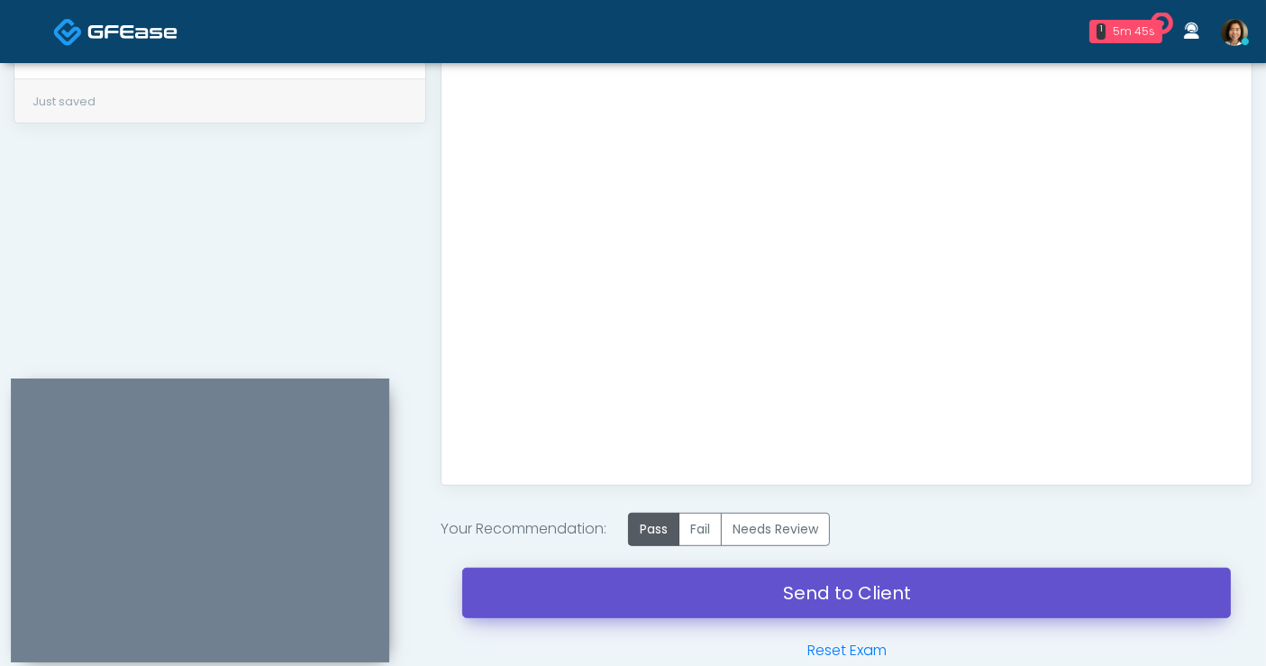
click at [860, 592] on link "Send to Client" at bounding box center [846, 593] width 769 height 50
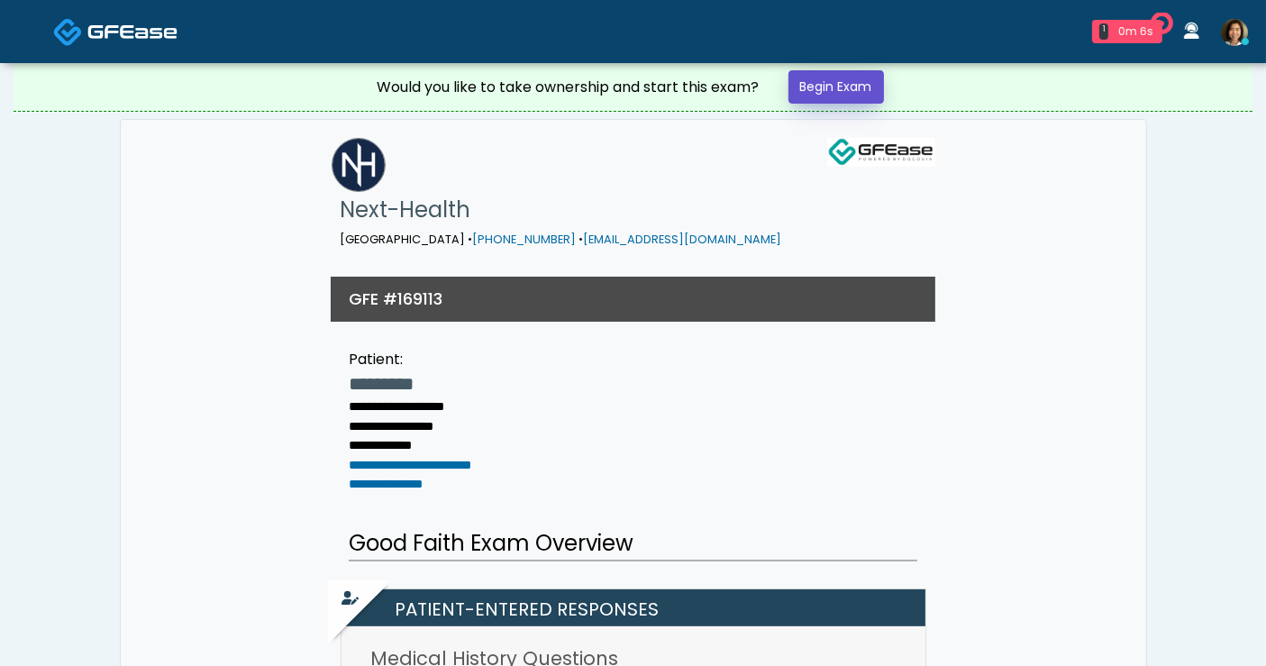
click at [829, 85] on link "Begin Exam" at bounding box center [837, 86] width 96 height 33
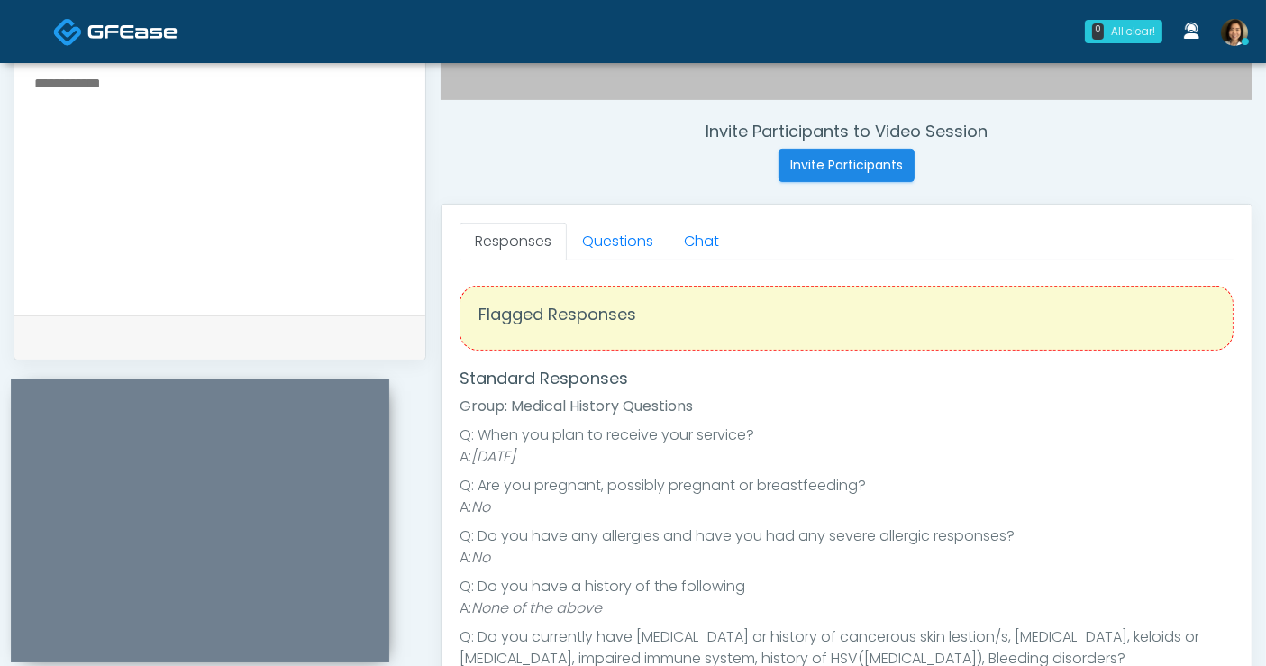
click at [156, 158] on textarea at bounding box center [219, 181] width 375 height 220
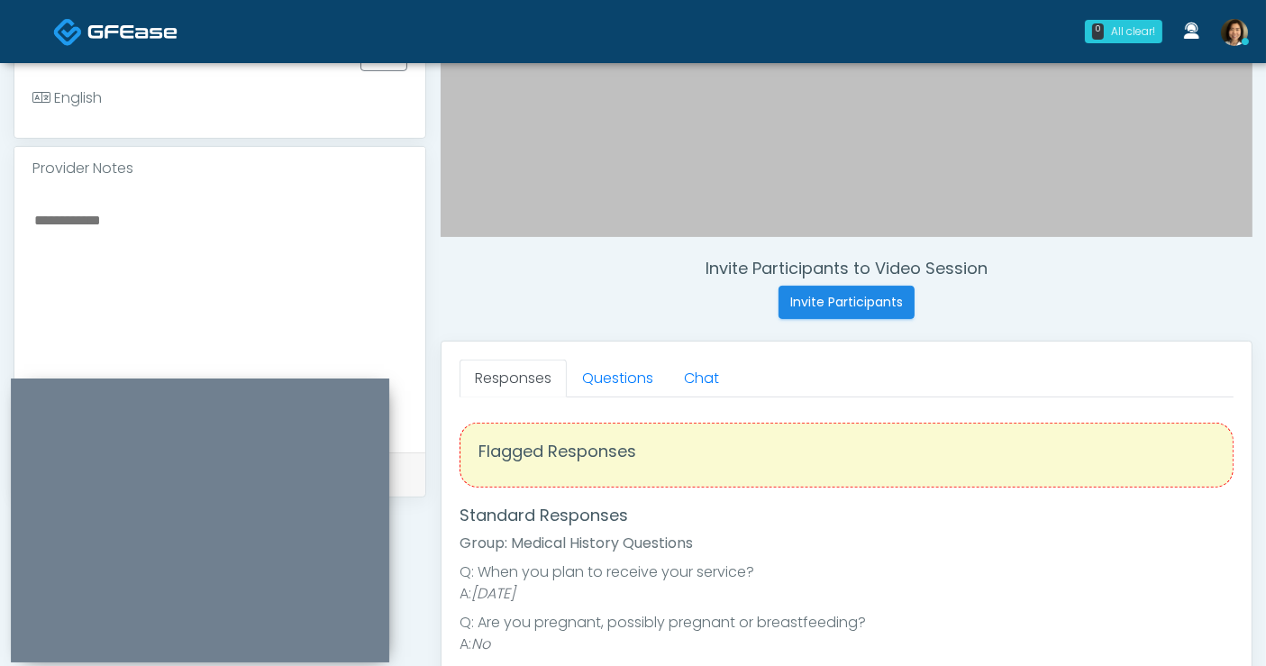
scroll to position [504, 0]
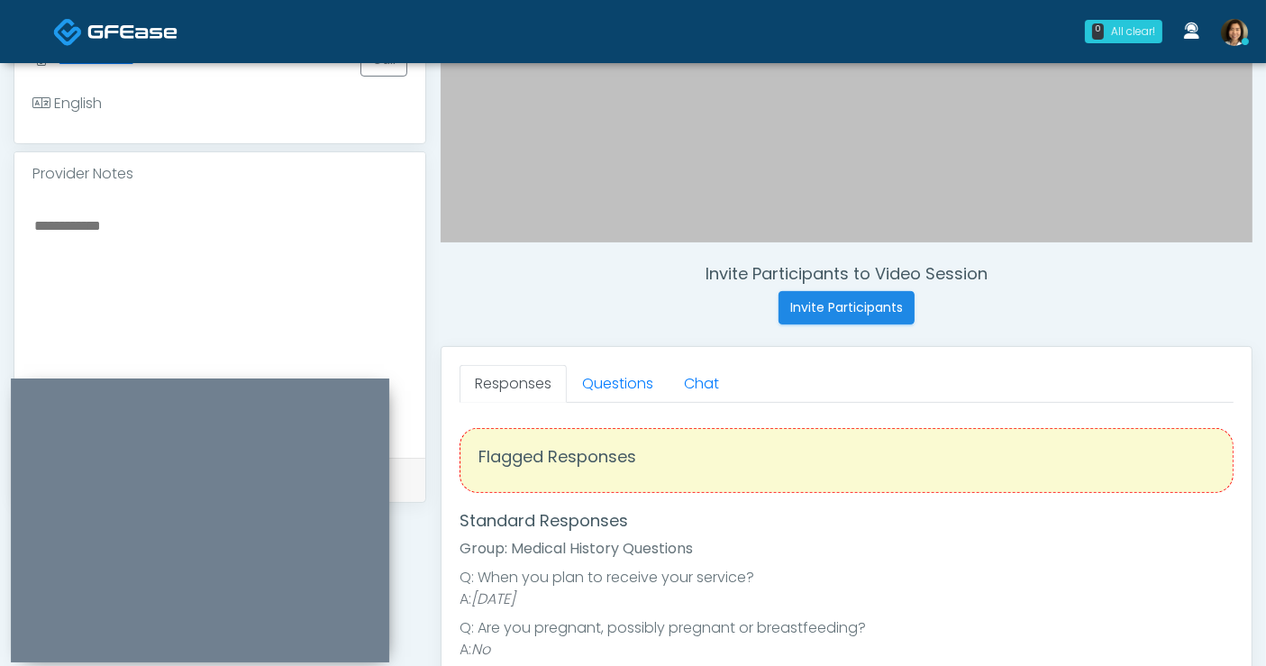
drag, startPoint x: 247, startPoint y: 233, endPoint x: 254, endPoint y: 220, distance: 15.3
click at [248, 229] on textarea at bounding box center [219, 324] width 375 height 220
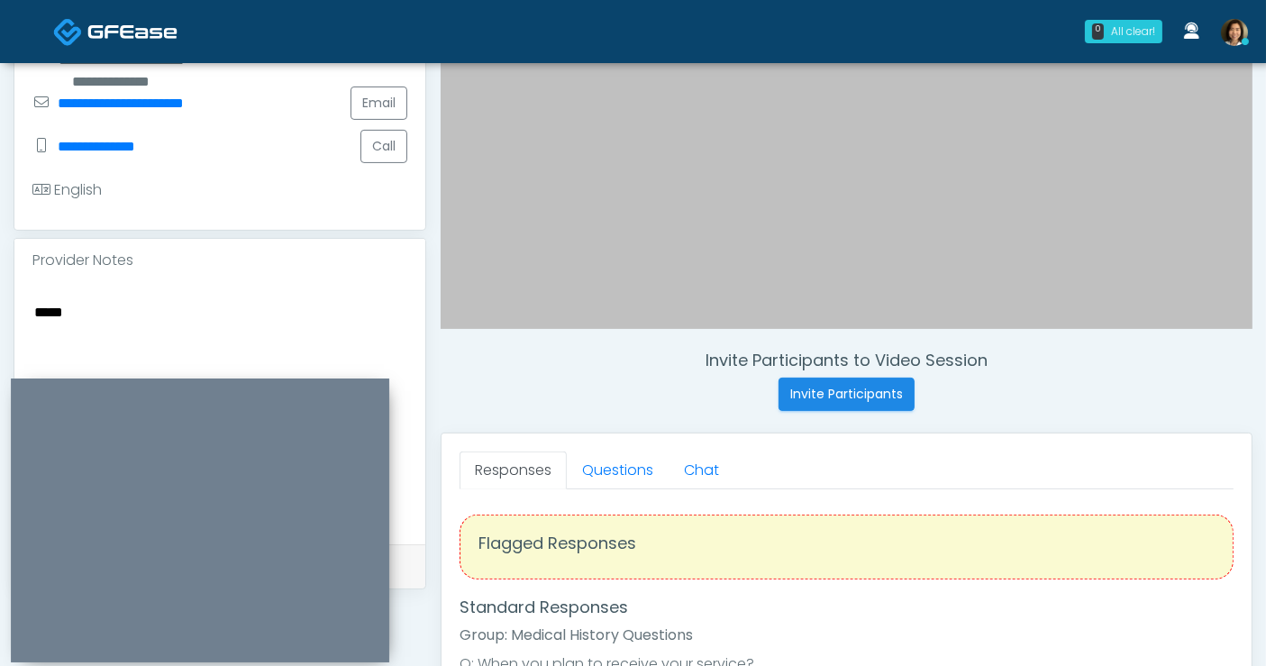
scroll to position [377, 0]
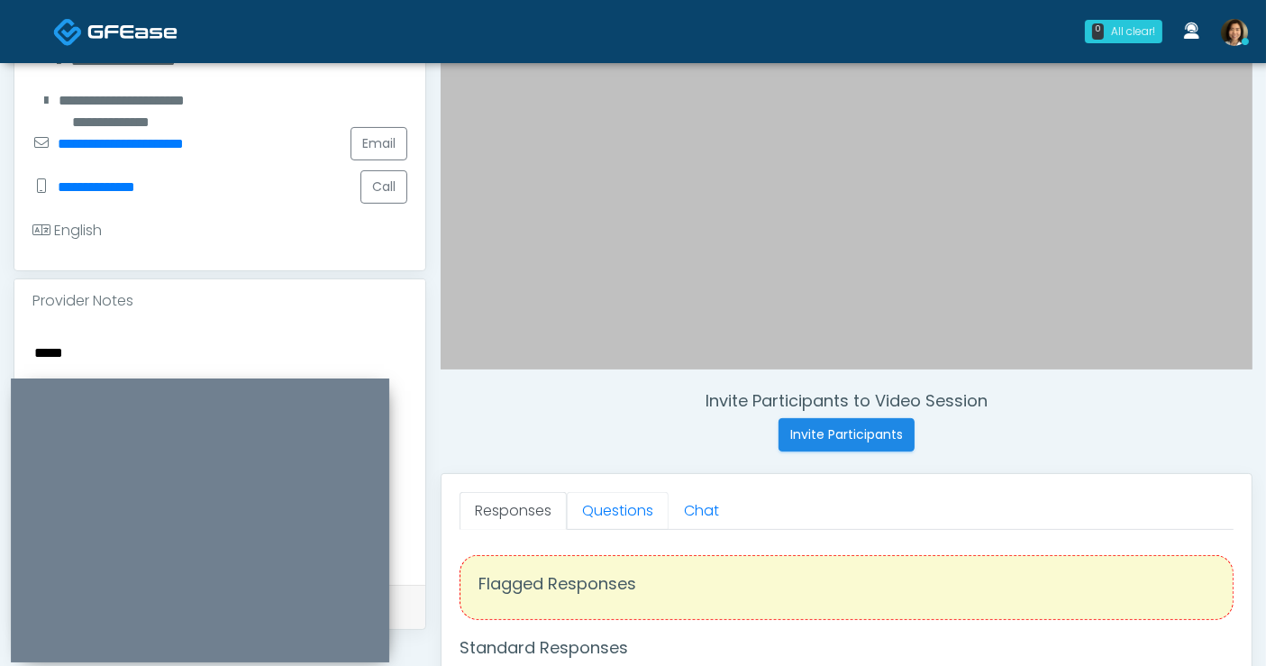
drag, startPoint x: 597, startPoint y: 520, endPoint x: 794, endPoint y: 459, distance: 205.8
click at [597, 520] on link "Questions" at bounding box center [618, 511] width 102 height 38
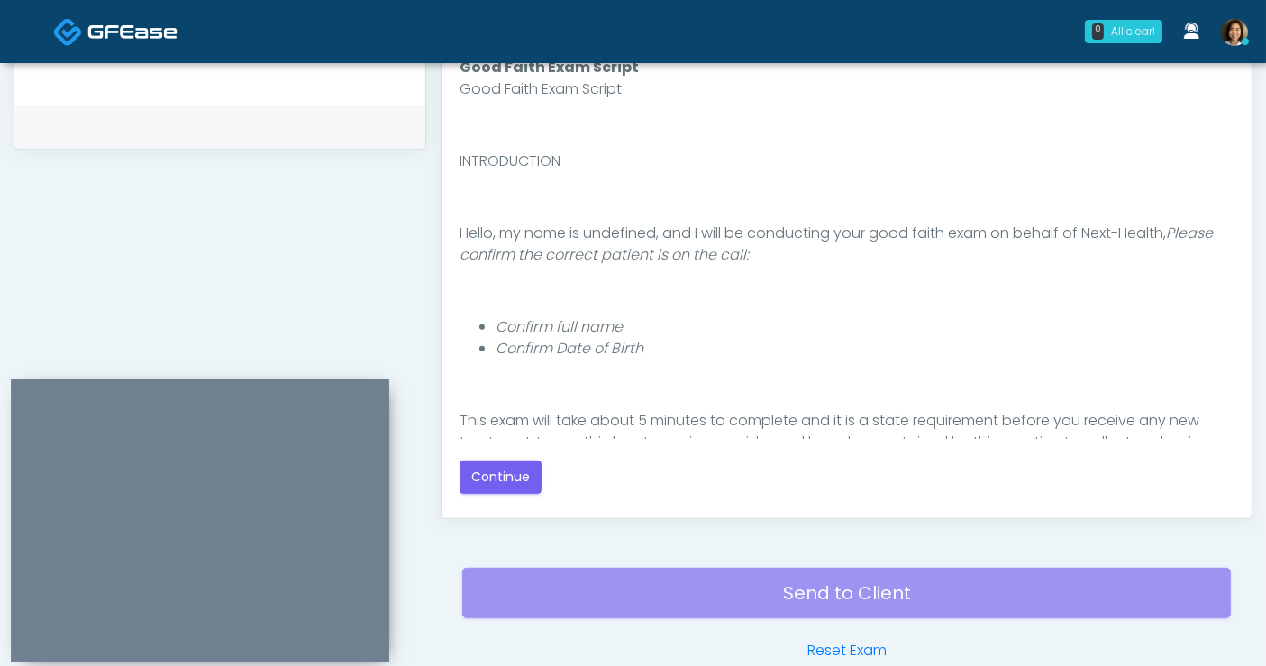
scroll to position [324, 0]
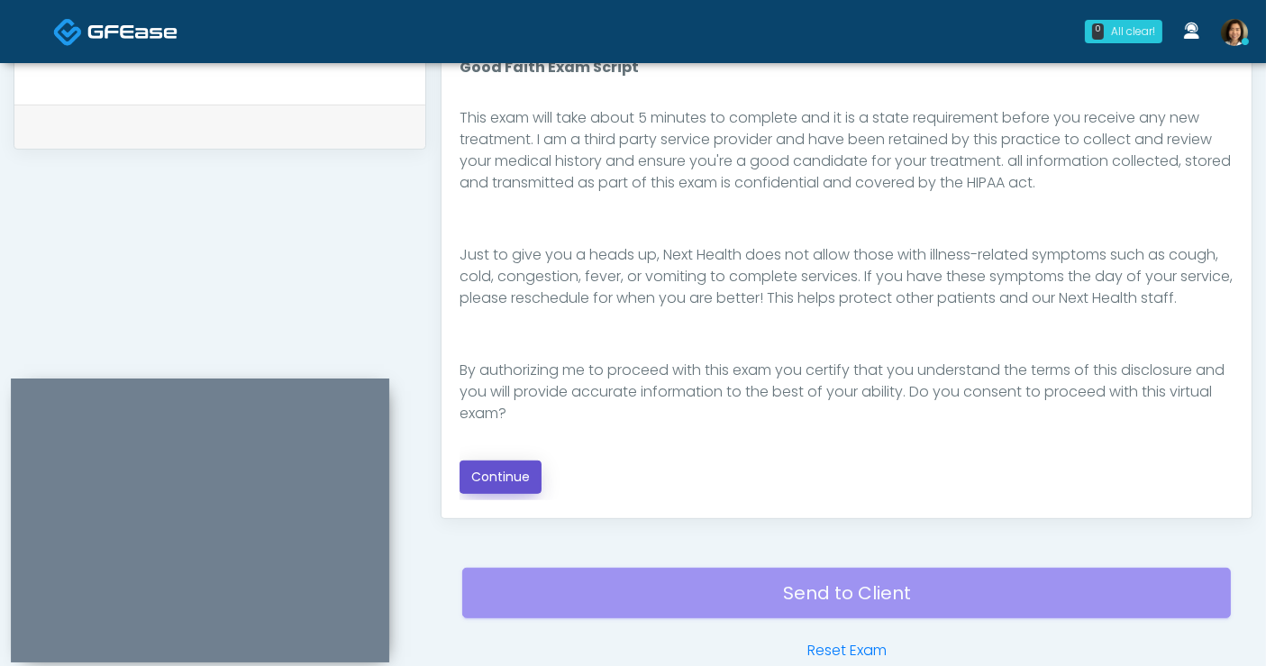
click at [481, 470] on button "Continue" at bounding box center [501, 476] width 82 height 33
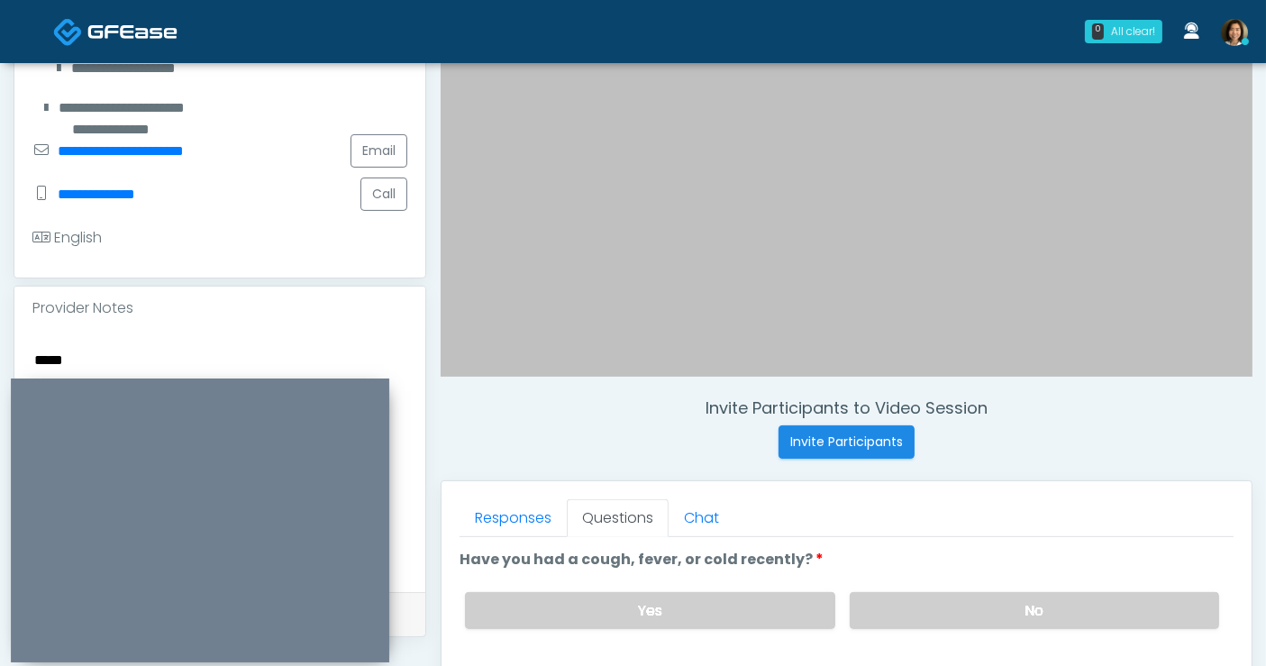
scroll to position [368, 0]
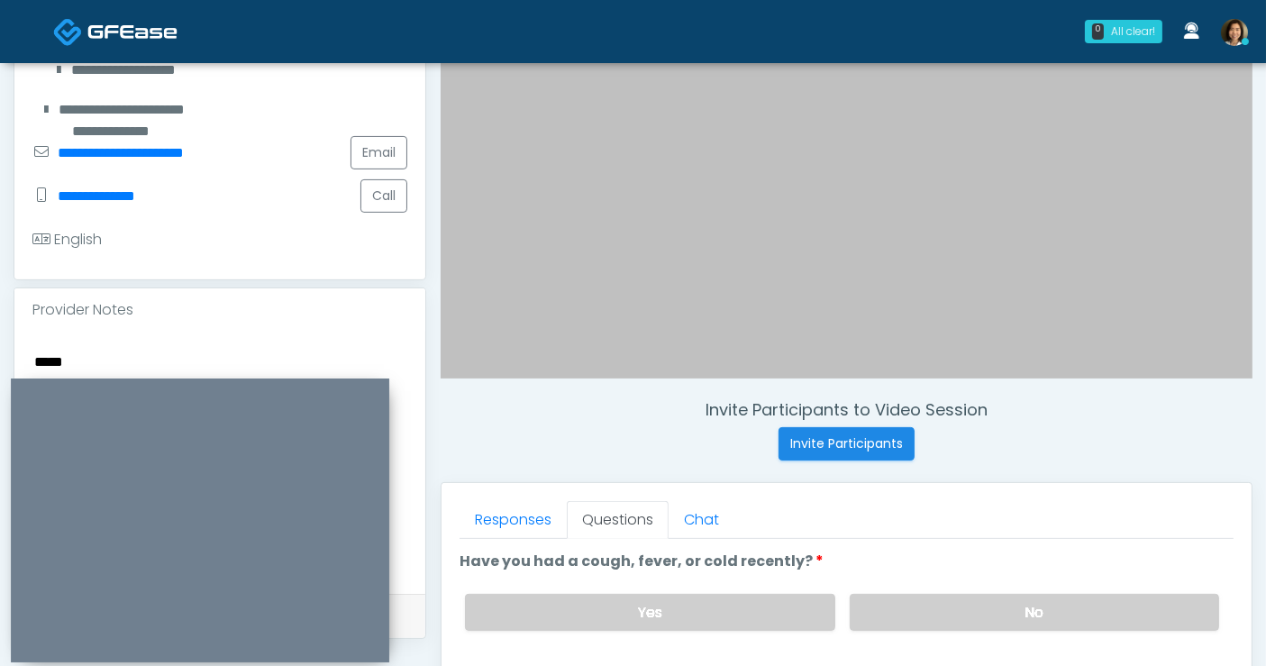
click at [87, 370] on textarea "****" at bounding box center [219, 460] width 375 height 220
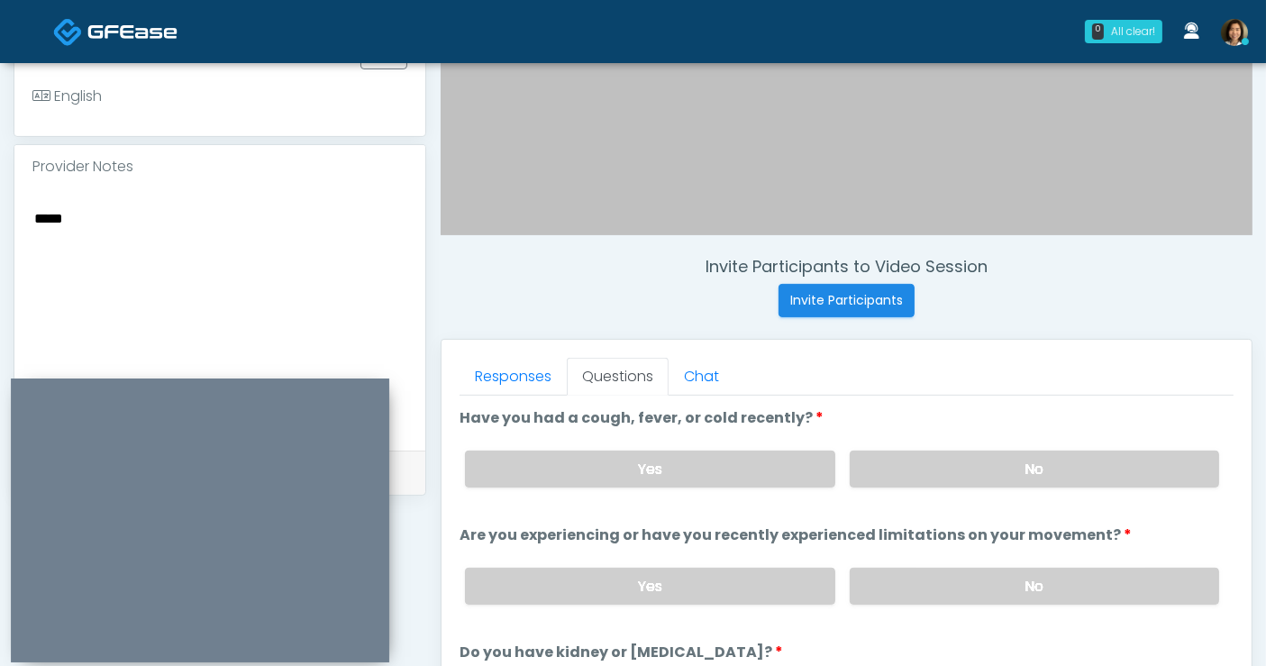
scroll to position [517, 0]
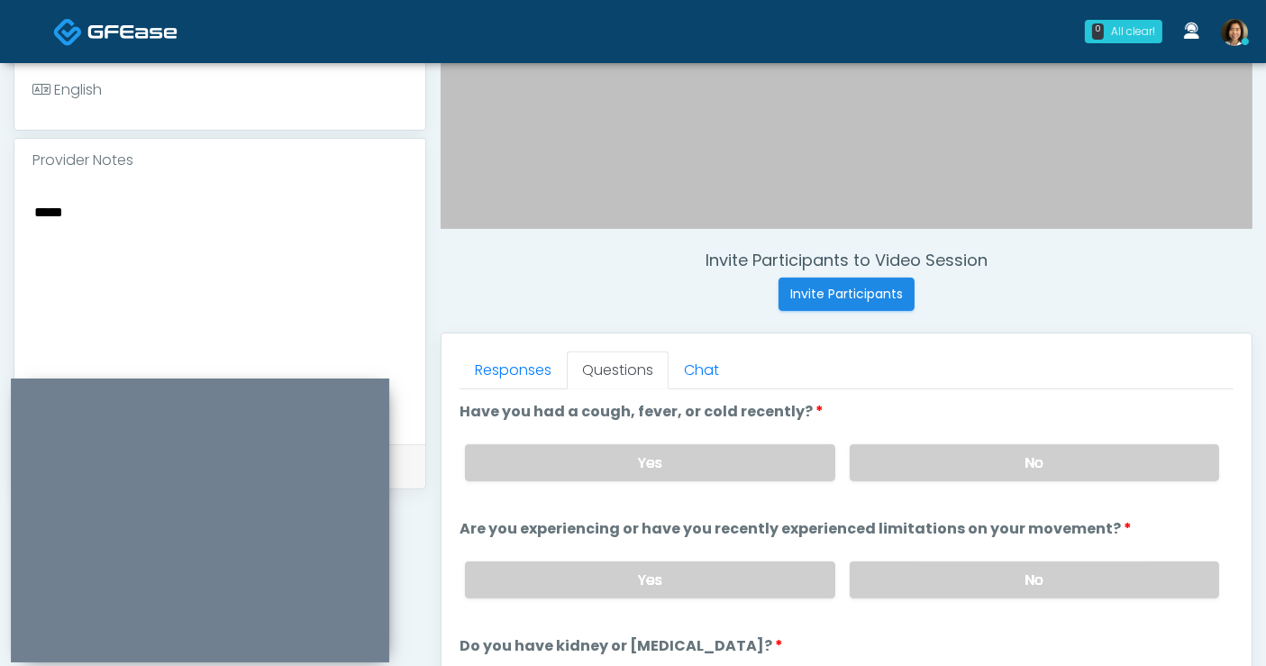
click at [176, 220] on textarea "****" at bounding box center [219, 310] width 375 height 220
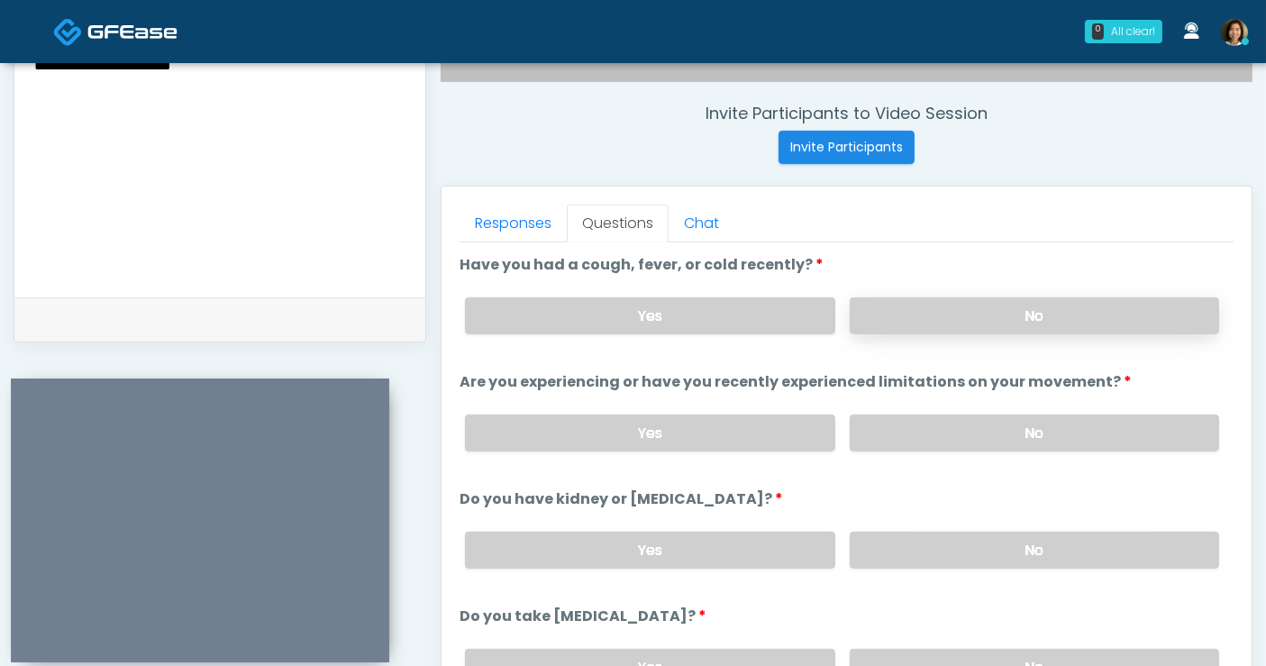
type textarea "**********"
click at [1095, 321] on label "No" at bounding box center [1034, 315] width 369 height 37
click at [1109, 431] on label "No" at bounding box center [1034, 433] width 369 height 37
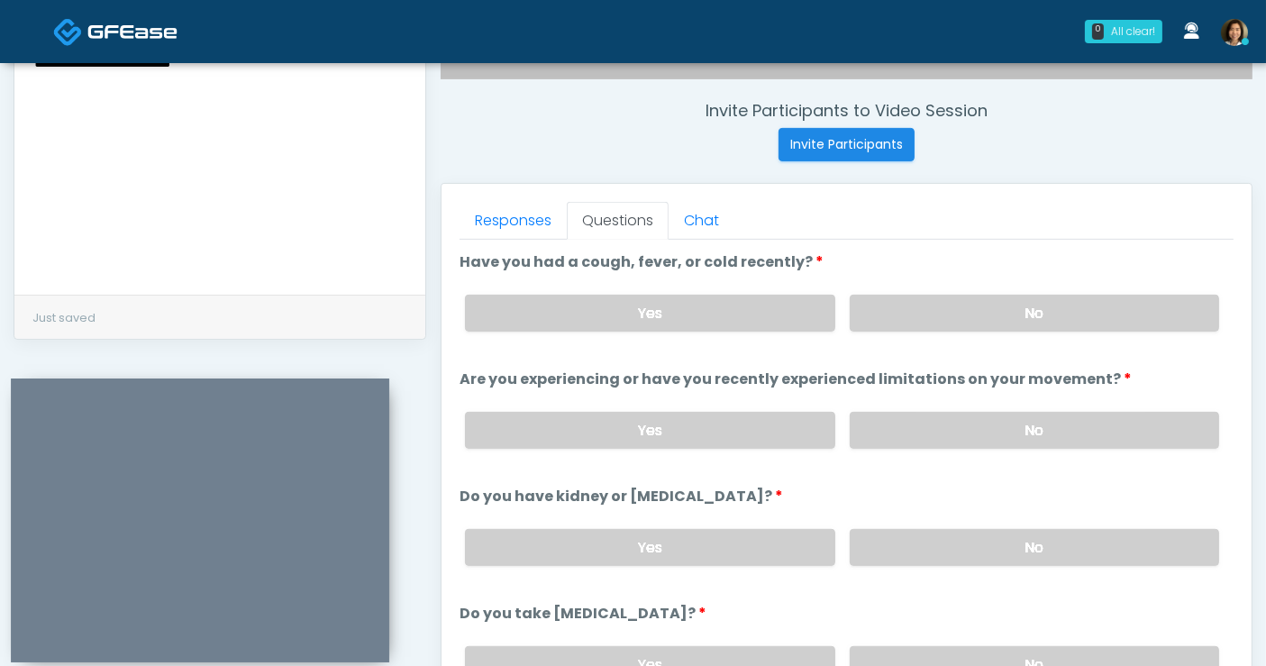
scroll to position [668, 0]
drag, startPoint x: 1001, startPoint y: 534, endPoint x: 1216, endPoint y: 363, distance: 274.4
click at [1001, 532] on label "No" at bounding box center [1034, 546] width 369 height 37
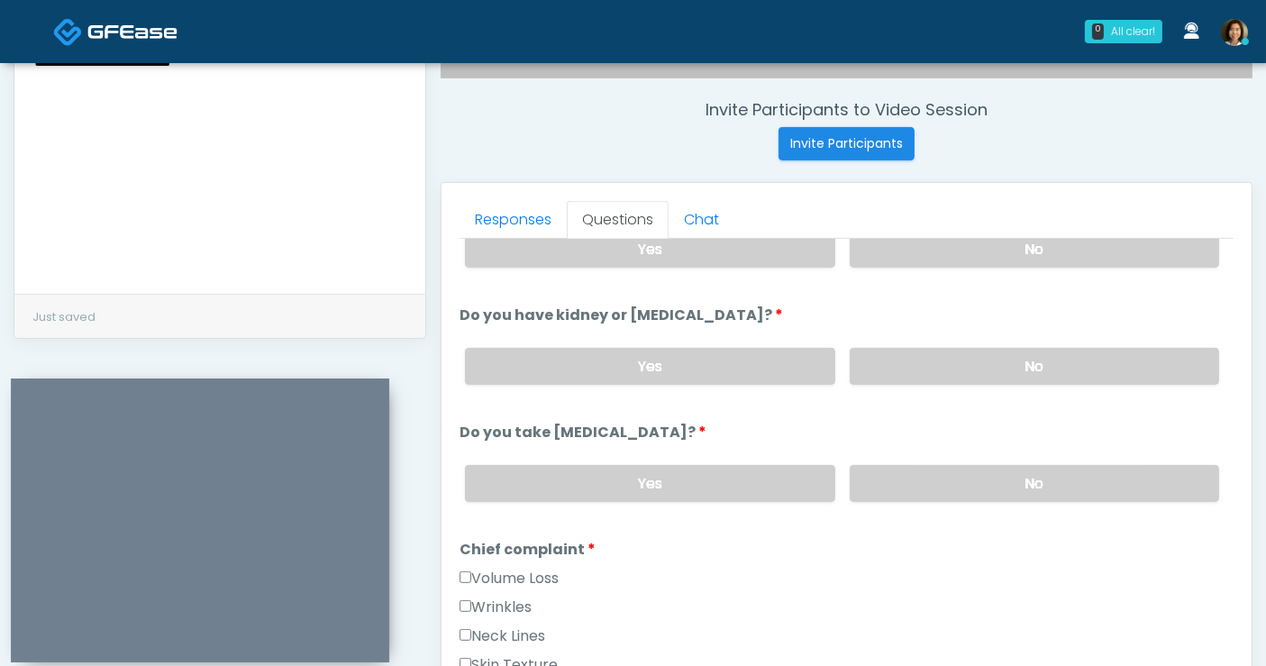
scroll to position [290, 0]
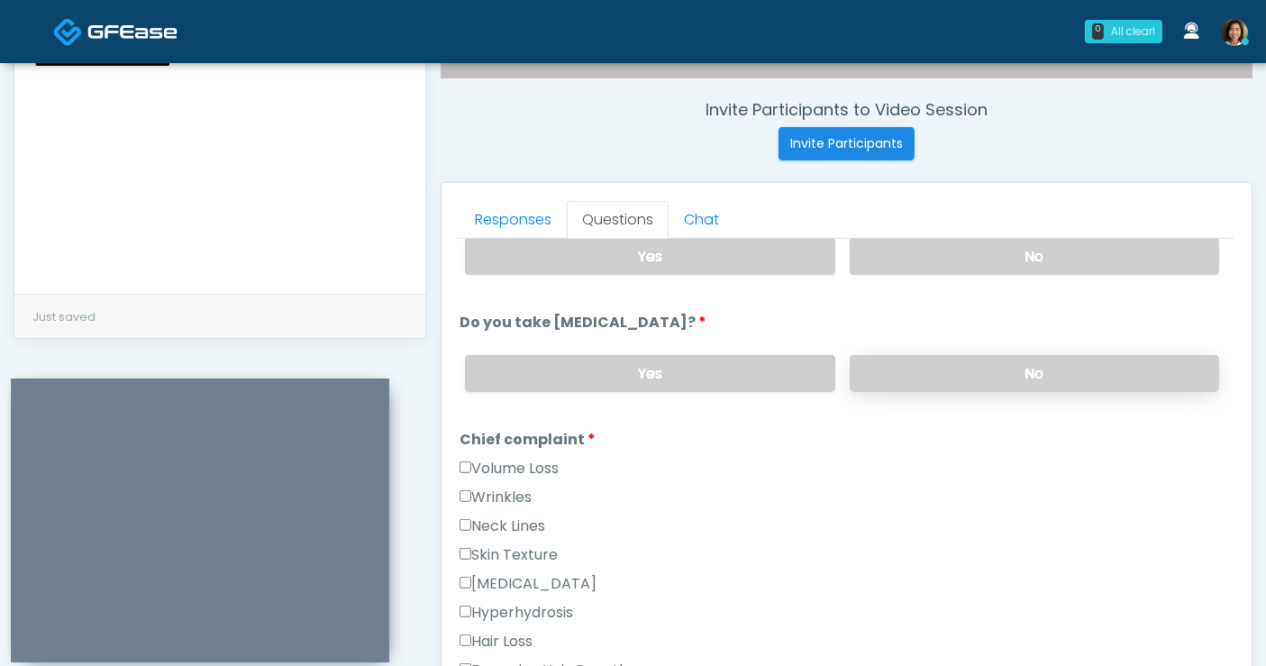
click at [1058, 377] on label "No" at bounding box center [1034, 373] width 369 height 37
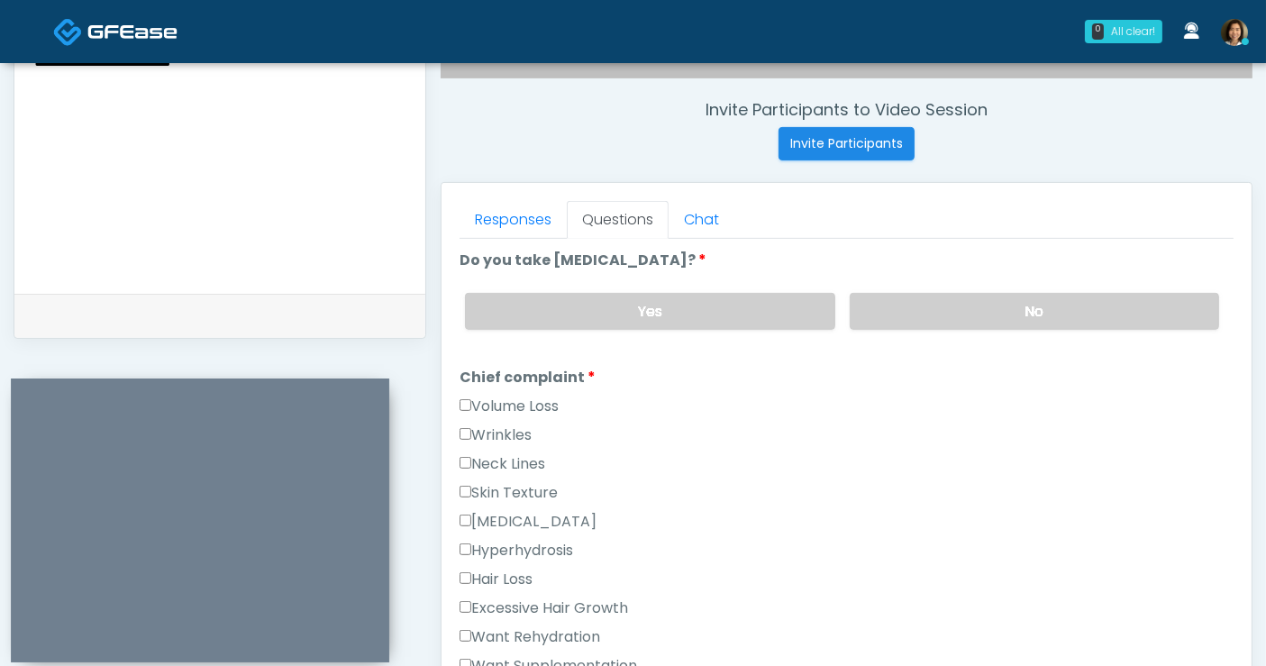
scroll to position [355, 0]
drag, startPoint x: 581, startPoint y: 625, endPoint x: 588, endPoint y: 665, distance: 40.3
click at [581, 626] on label "Want Rehydration" at bounding box center [530, 635] width 141 height 22
drag, startPoint x: 588, startPoint y: 660, endPoint x: 947, endPoint y: 500, distance: 392.5
click at [588, 659] on label "Want Supplementation" at bounding box center [549, 663] width 178 height 22
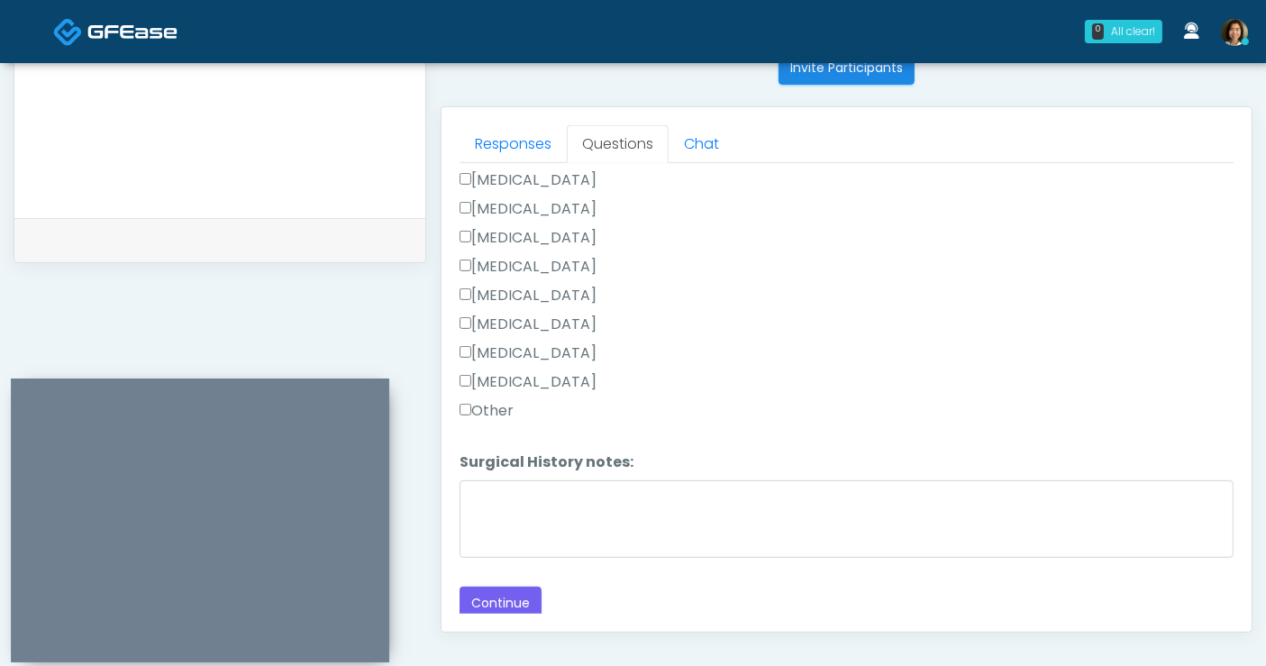
scroll to position [692, 0]
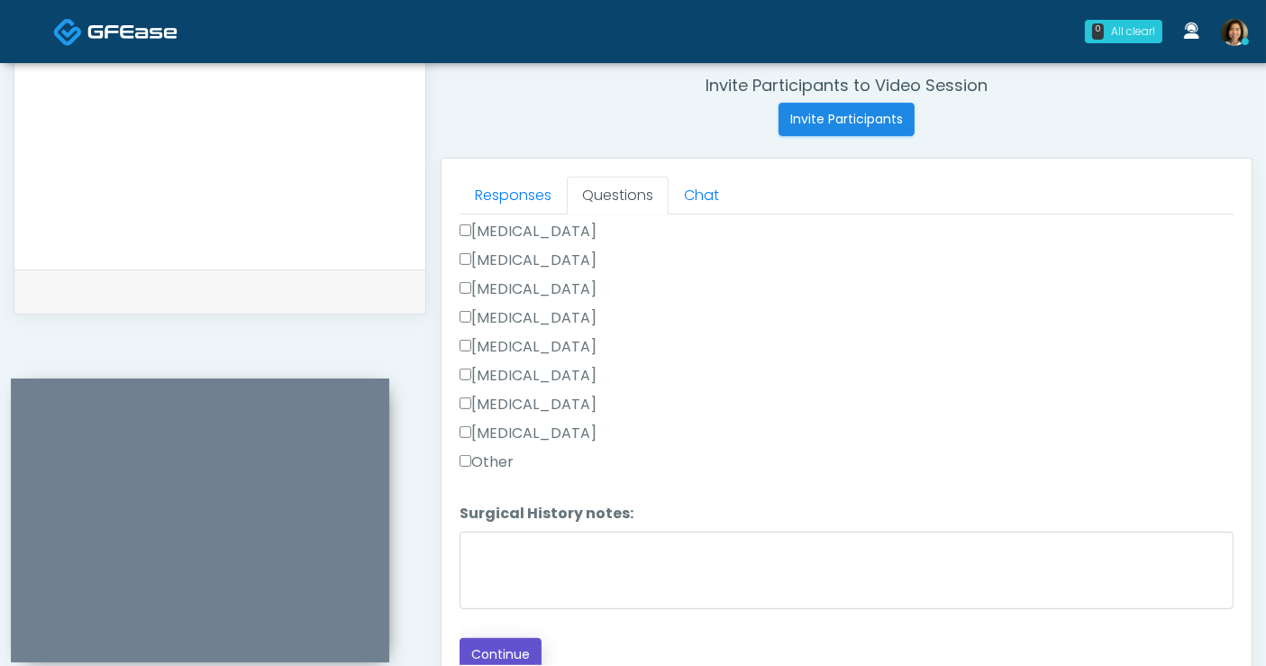
click at [506, 638] on button "Continue" at bounding box center [501, 654] width 82 height 33
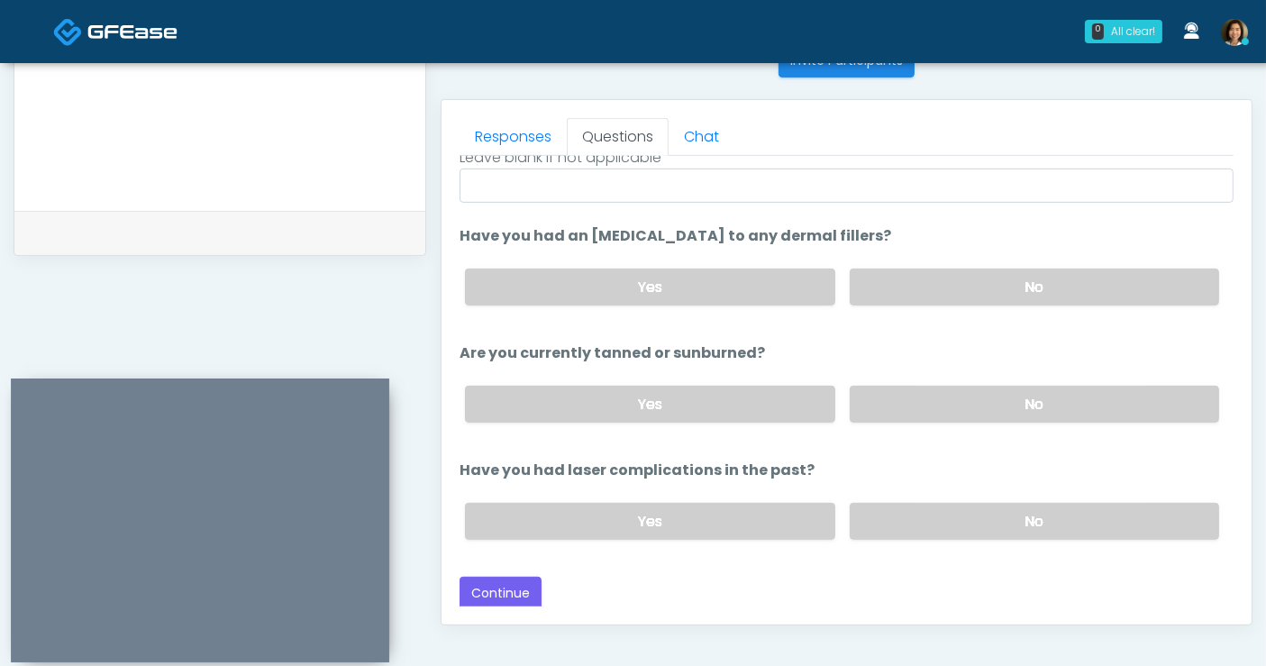
scroll to position [0, 0]
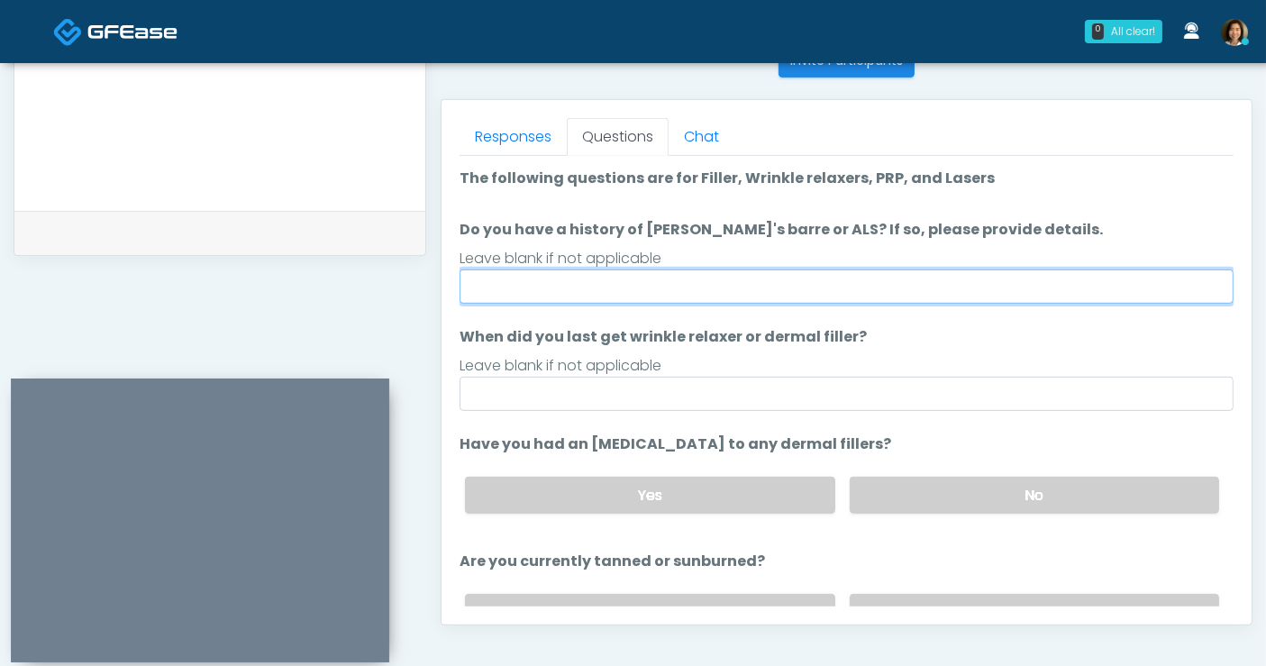
drag, startPoint x: 795, startPoint y: 281, endPoint x: 752, endPoint y: 261, distance: 46.8
click at [779, 281] on input "Do you have a history of Guillain's barre or ALS? If so, please provide details." at bounding box center [847, 286] width 774 height 34
type input "**"
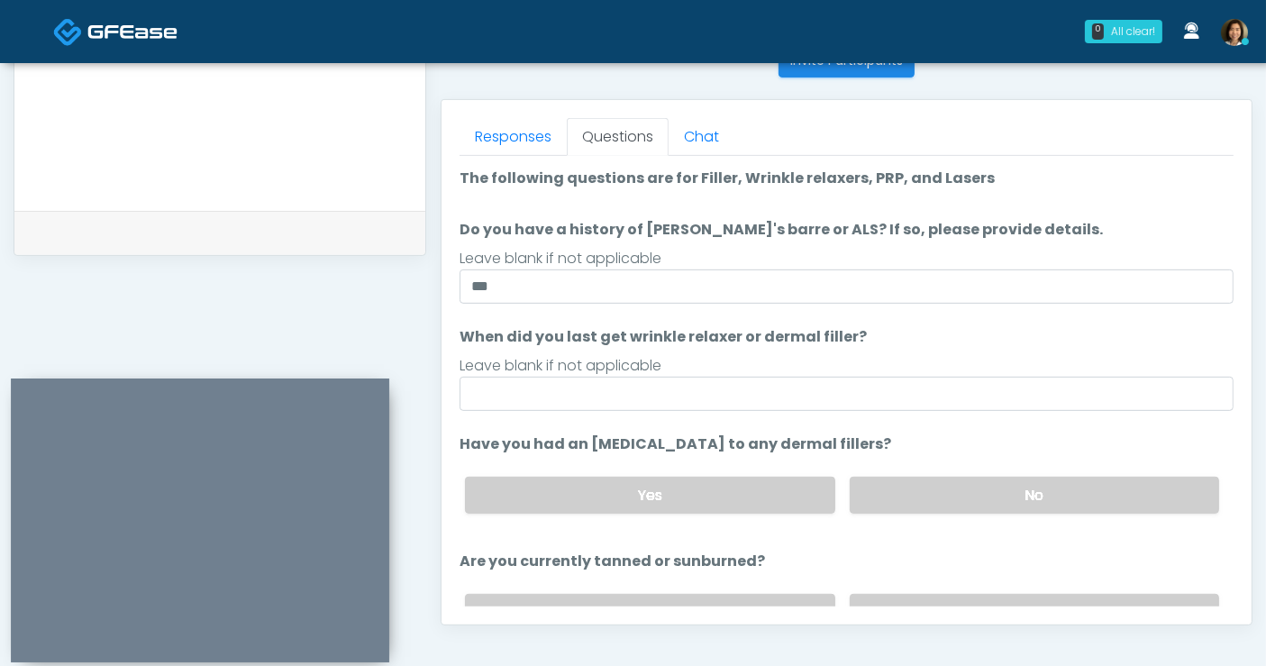
click at [301, 180] on textarea "**********" at bounding box center [219, 77] width 375 height 220
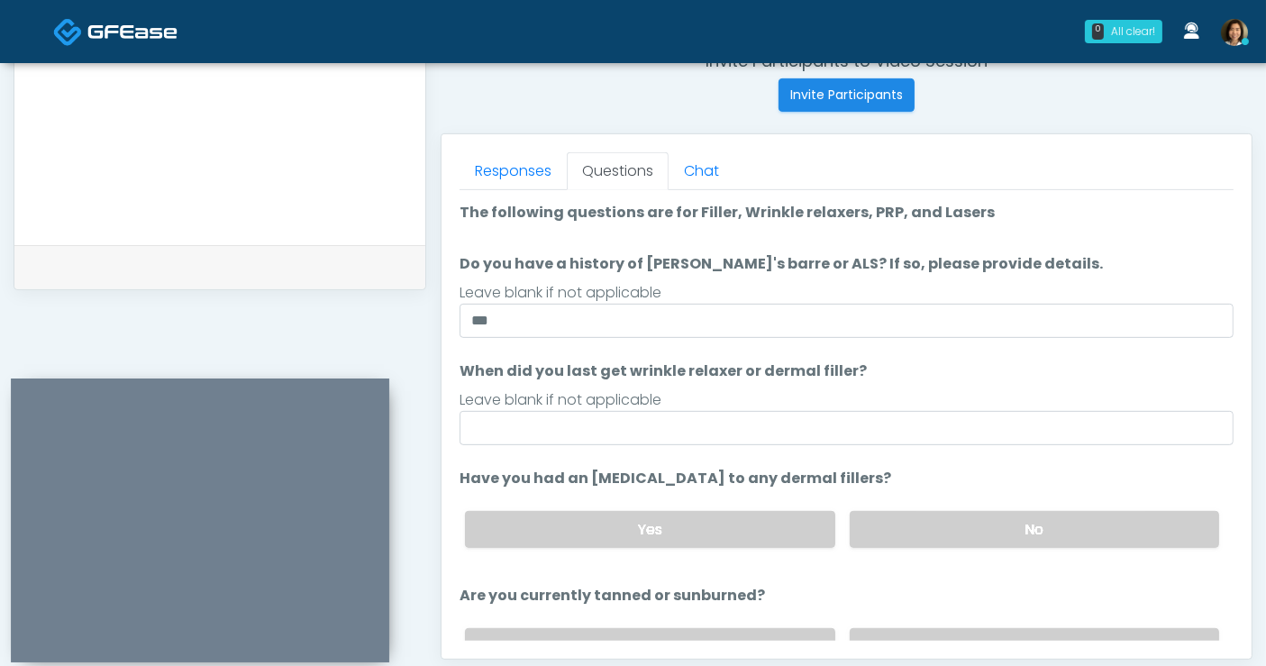
type textarea "**********"
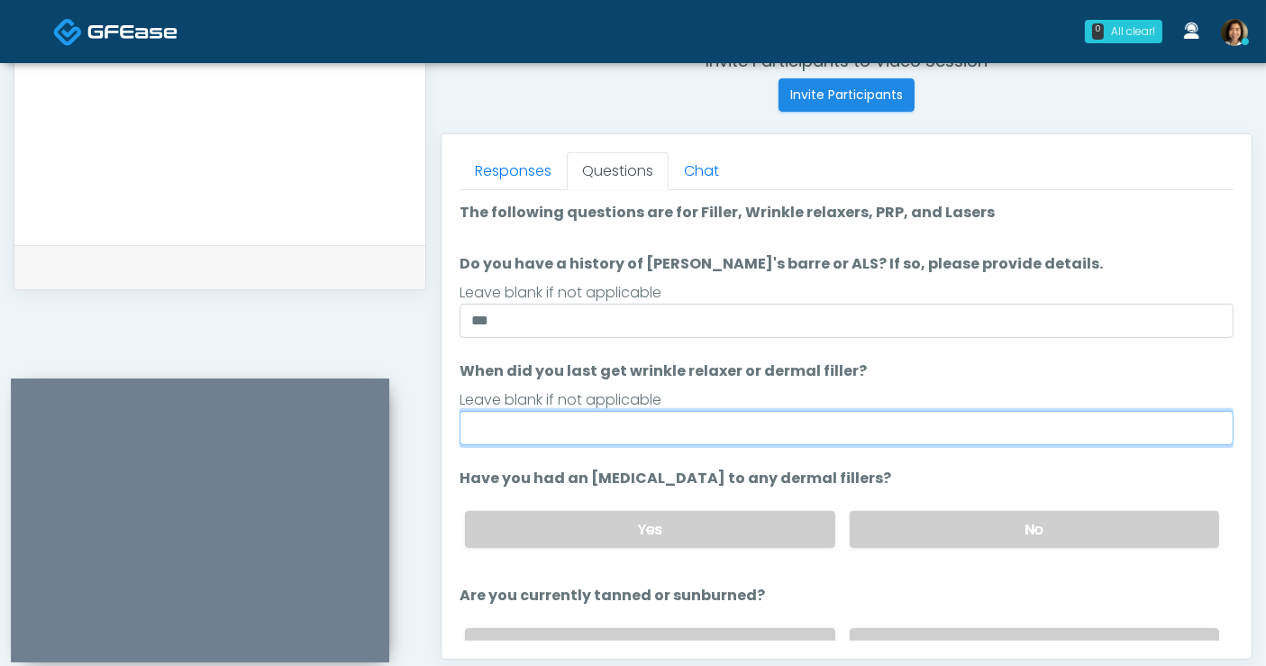
click at [570, 424] on input "When did you last get wrinkle relaxer or dermal filler?" at bounding box center [847, 428] width 774 height 34
type input "*****"
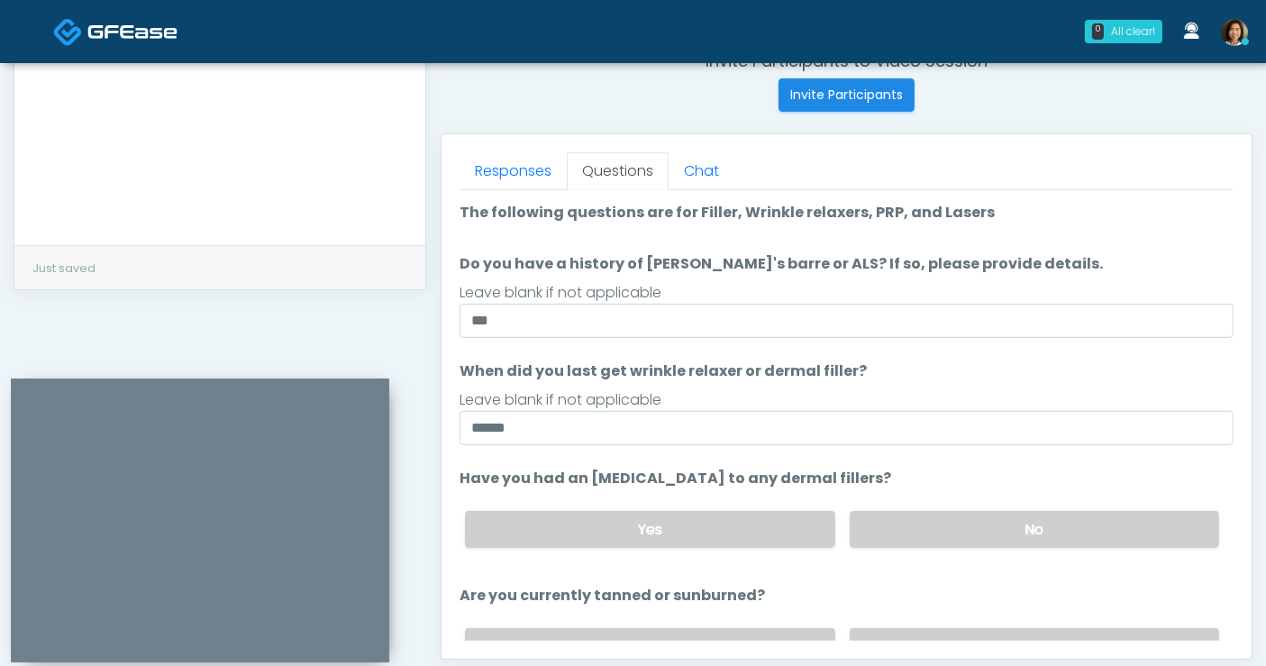
drag, startPoint x: 1005, startPoint y: 376, endPoint x: 1081, endPoint y: 342, distance: 83.1
click at [1020, 365] on li "When did you last get wrinkle relaxer or dermal filler? When did you last get w…" at bounding box center [847, 402] width 774 height 85
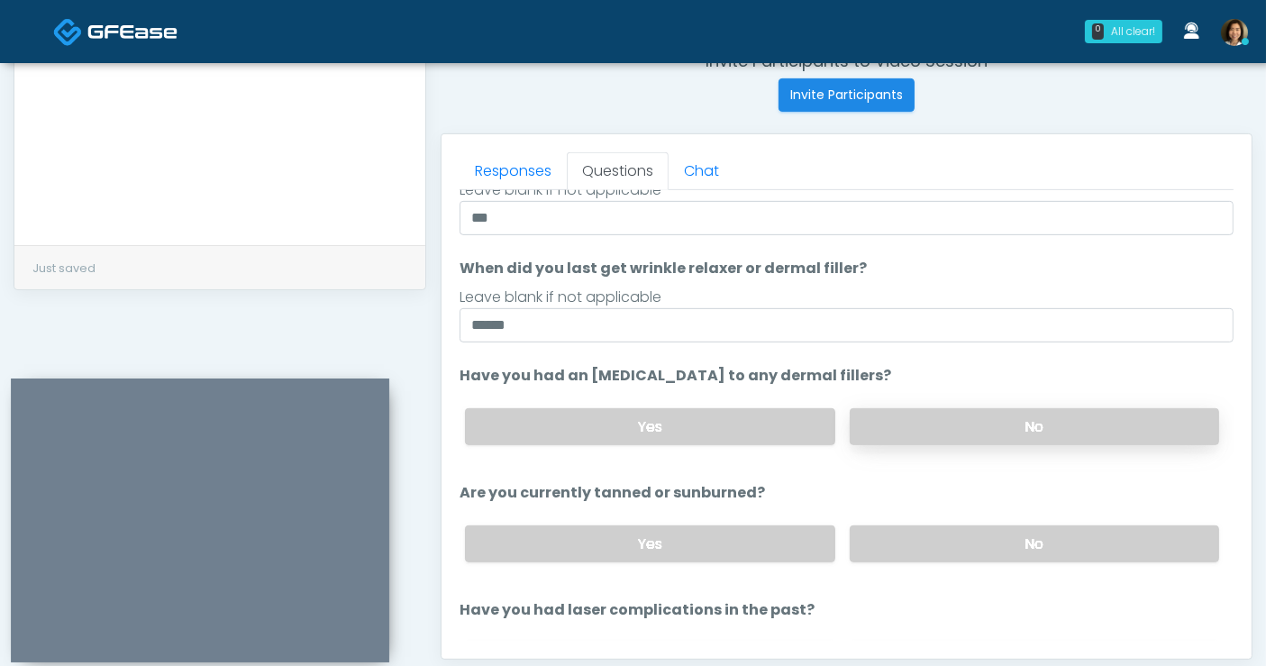
click at [1025, 424] on label "No" at bounding box center [1034, 426] width 369 height 37
click at [1031, 553] on label "No" at bounding box center [1034, 543] width 369 height 37
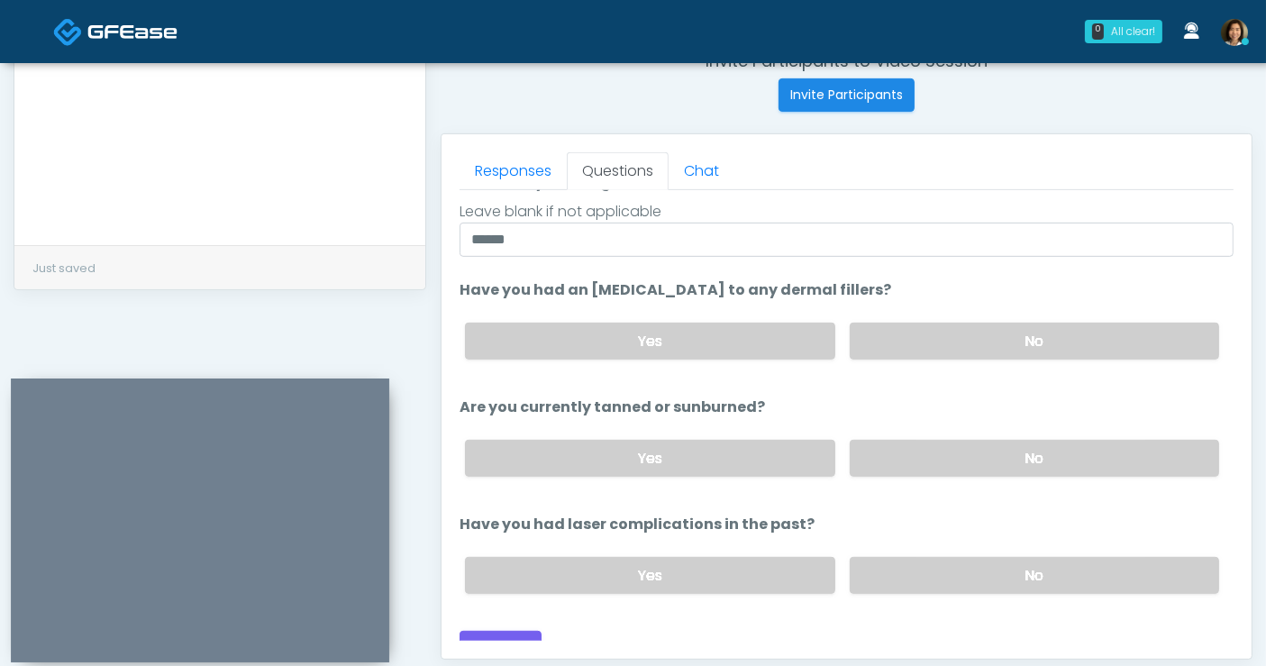
scroll to position [208, 0]
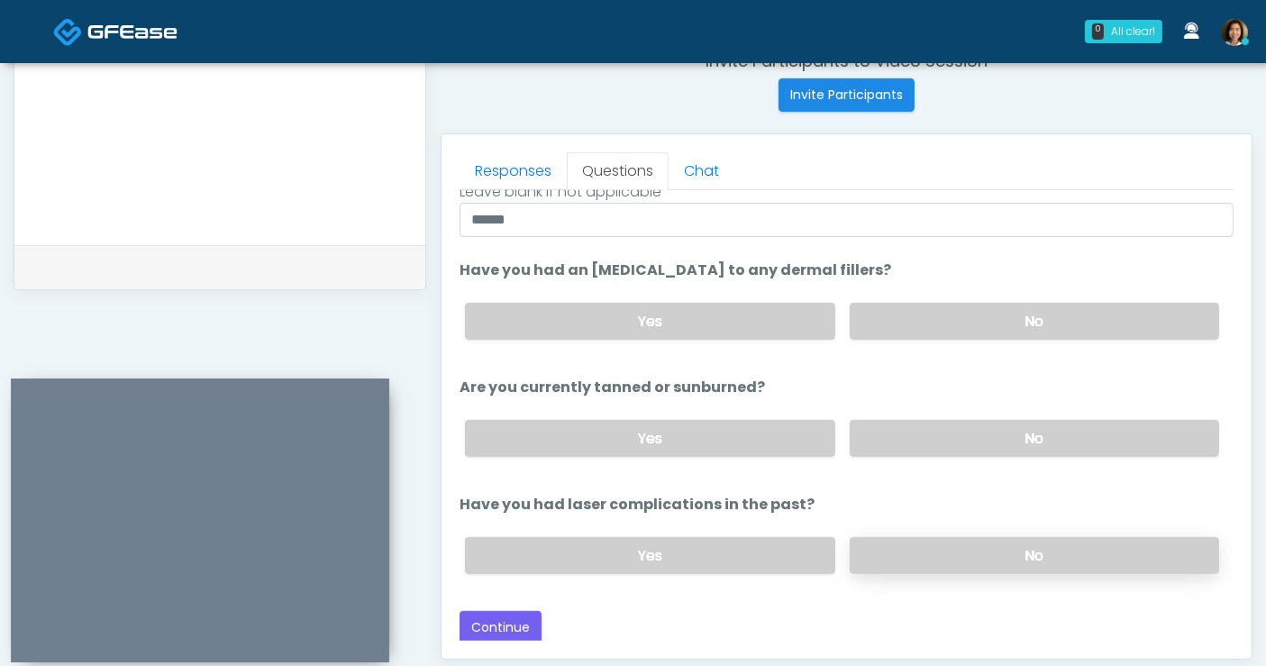
click at [1091, 547] on label "No" at bounding box center [1034, 555] width 369 height 37
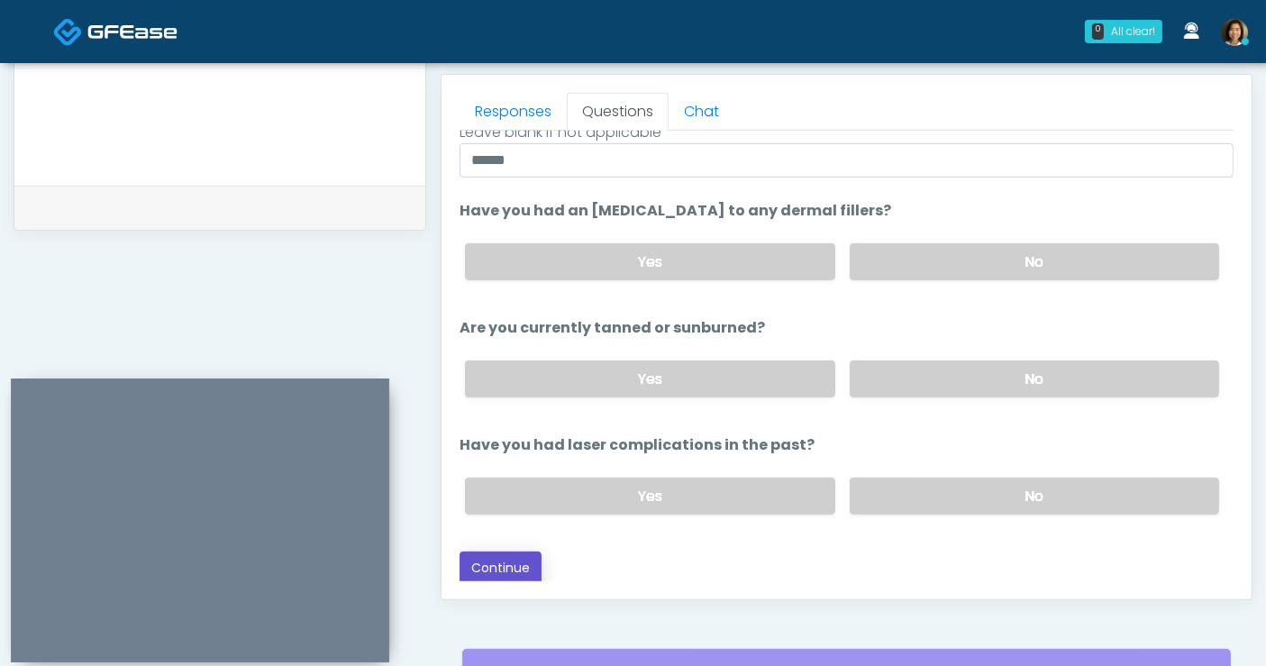
click at [509, 561] on button "Continue" at bounding box center [501, 568] width 82 height 33
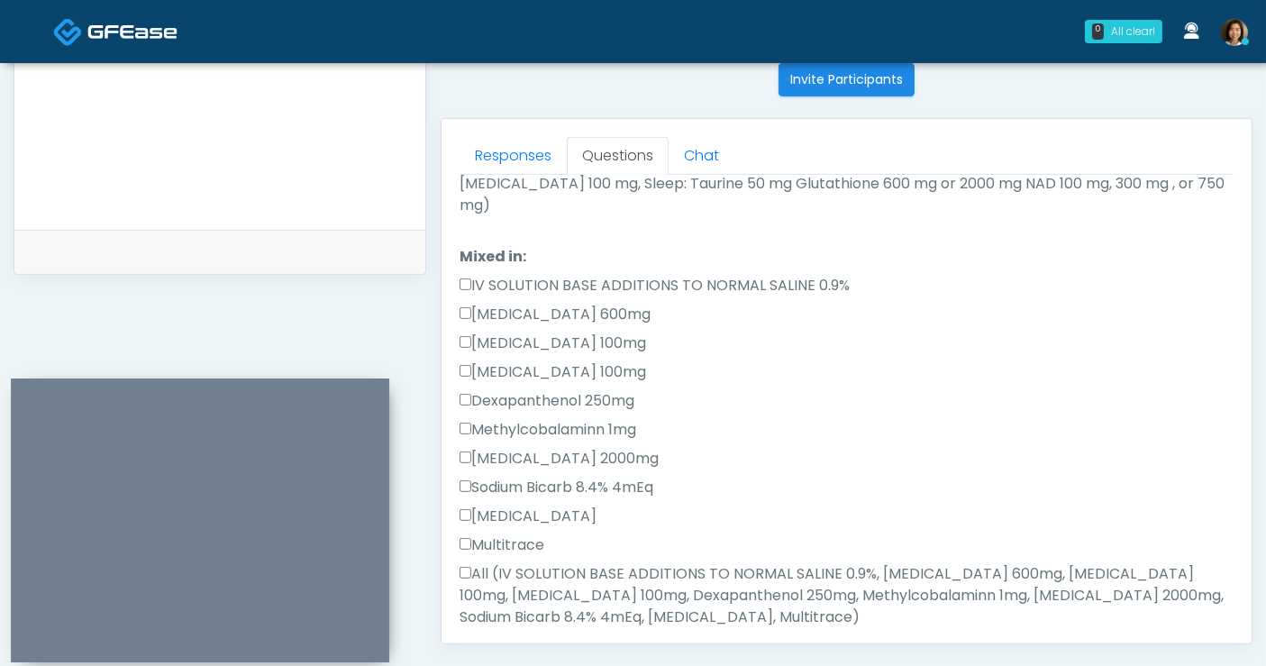
scroll to position [785, 0]
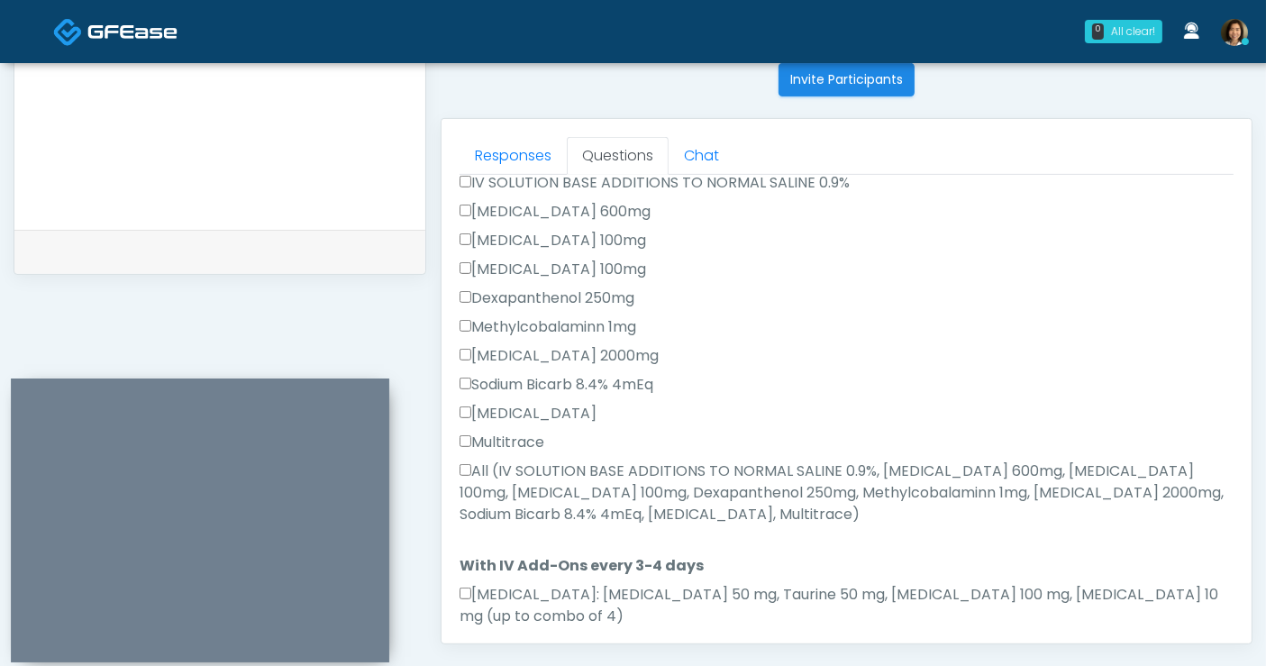
click at [518, 460] on label "All (IV SOLUTION BASE ADDITIONS TO NORMAL SALINE 0.9%, Magnesium Chloride 600mg…" at bounding box center [847, 492] width 774 height 65
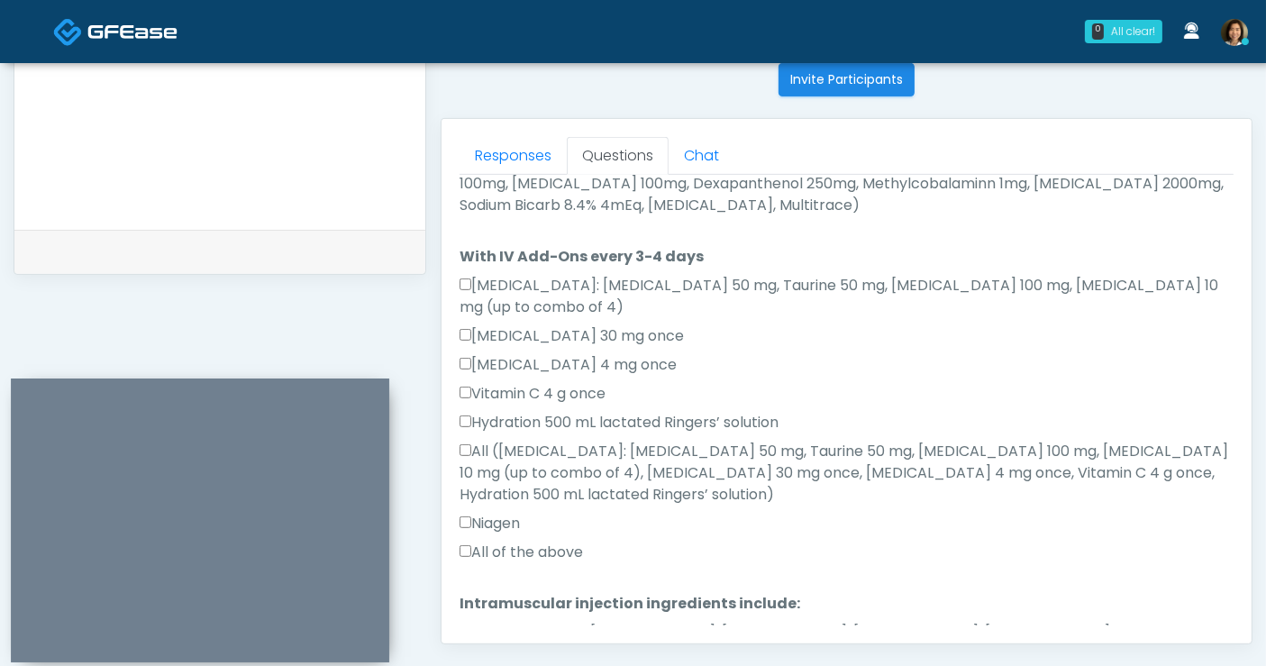
scroll to position [1099, 0]
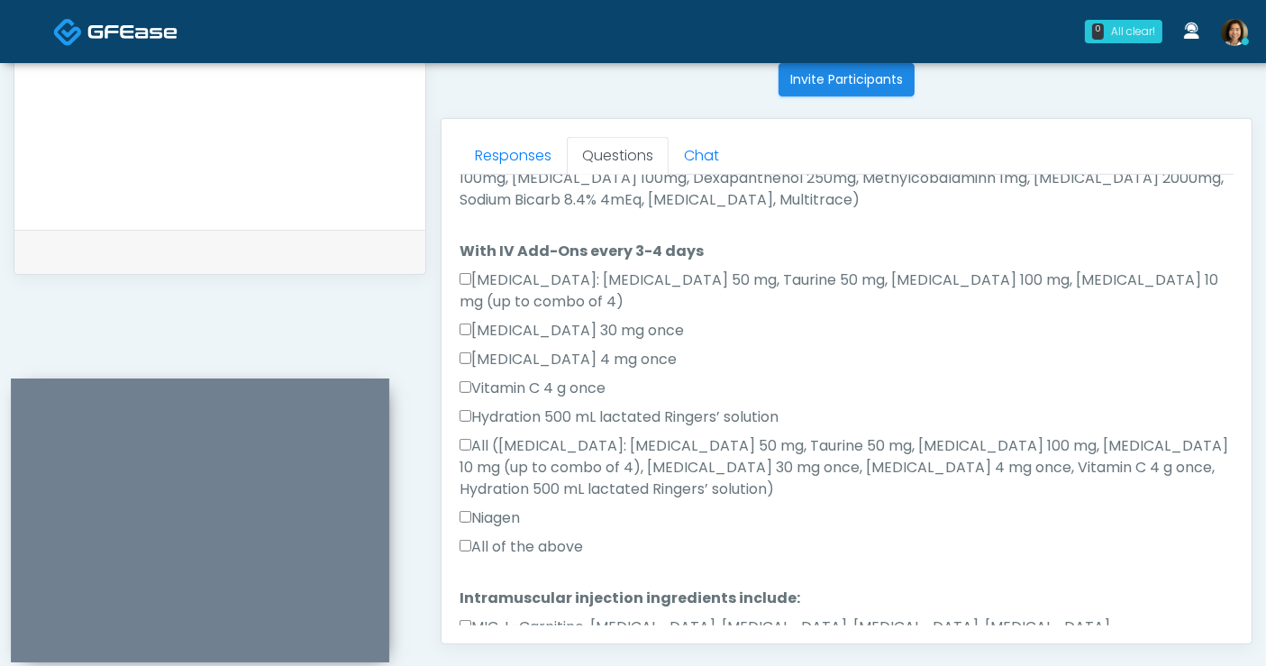
drag, startPoint x: 553, startPoint y: 478, endPoint x: 557, endPoint y: 526, distance: 48.8
click at [553, 536] on label "All of the above" at bounding box center [521, 547] width 123 height 22
click at [560, 616] on label "MIC, L-Carnitine, Methylcobalamin, Glycine, B-Complex, Lycine, Biotin, Vitamin …" at bounding box center [847, 637] width 774 height 43
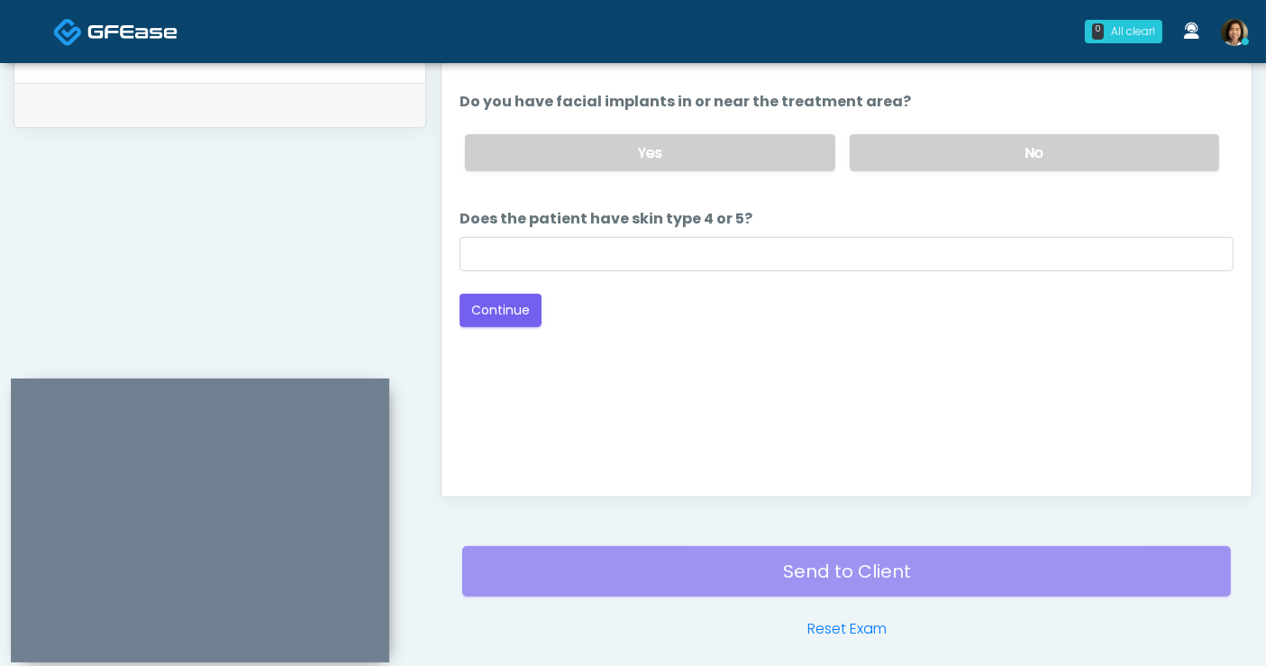
scroll to position [848, 0]
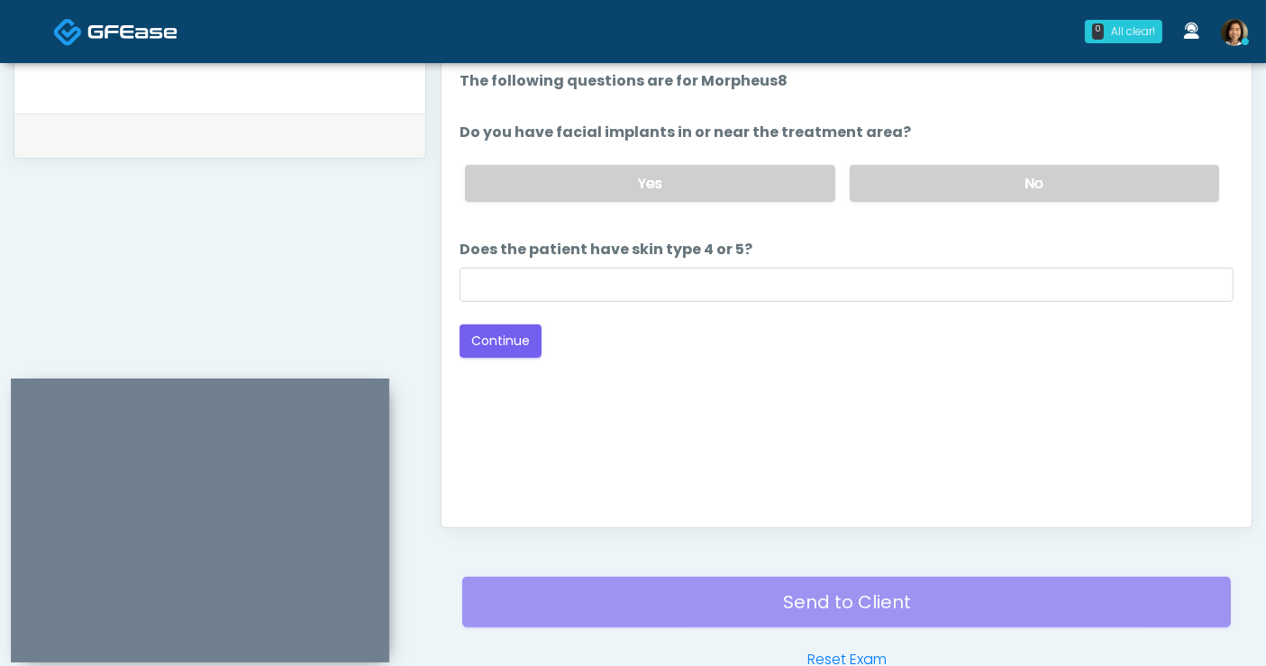
drag, startPoint x: 924, startPoint y: 179, endPoint x: 898, endPoint y: 284, distance: 107.8
click at [924, 179] on label "No" at bounding box center [1034, 183] width 369 height 37
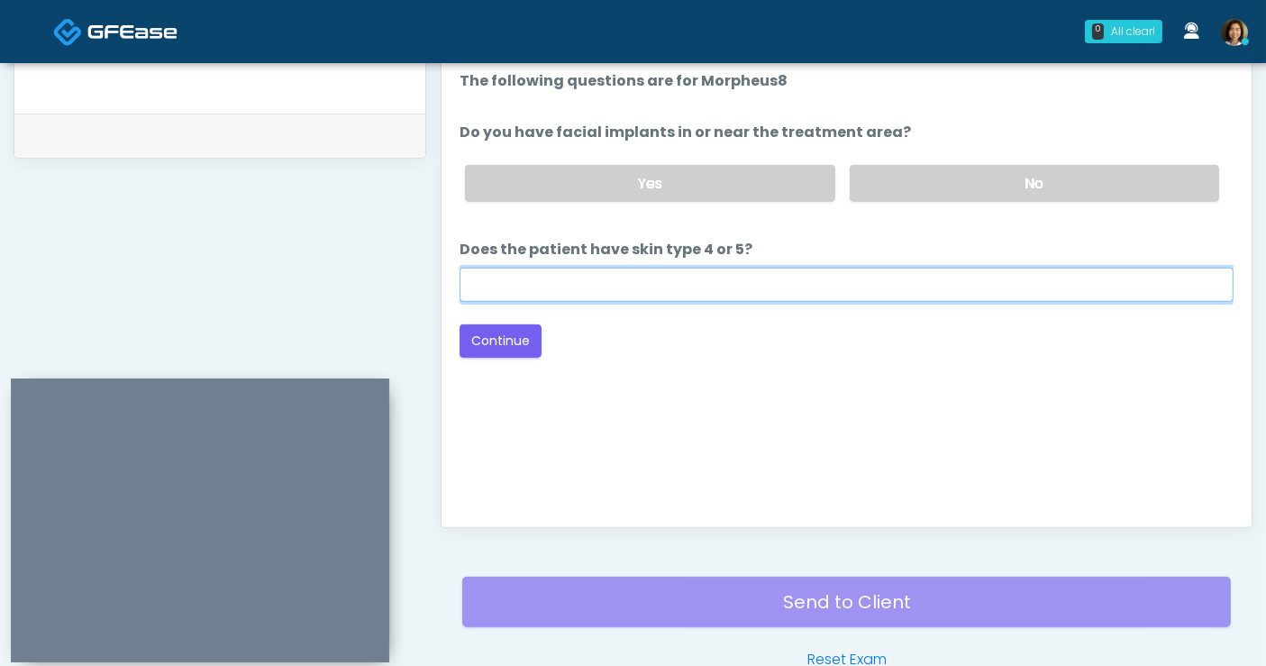
drag, startPoint x: 896, startPoint y: 280, endPoint x: 908, endPoint y: 261, distance: 22.7
click at [896, 280] on input "Does the patient have skin type 4 or 5?" at bounding box center [847, 285] width 774 height 34
type input "**"
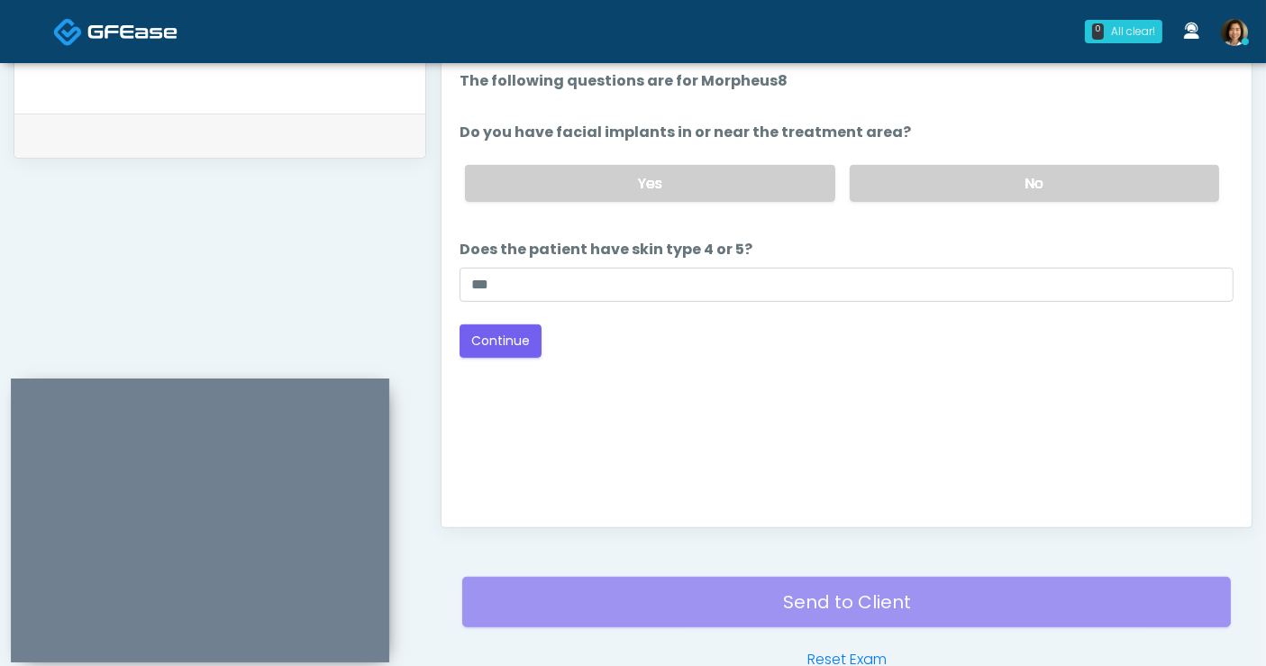
click at [1104, 453] on div "Good Faith Exam Script Good Faith Exam Script INTRODUCTION Hello, my name is un…" at bounding box center [847, 284] width 774 height 451
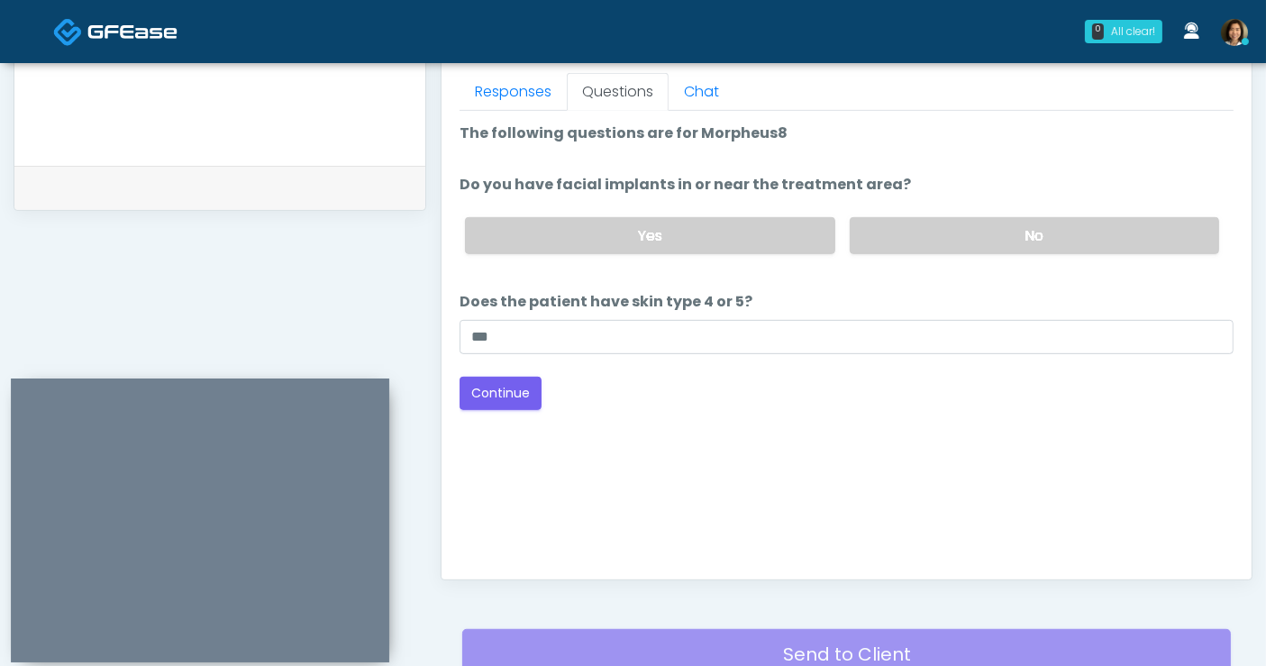
scroll to position [775, 0]
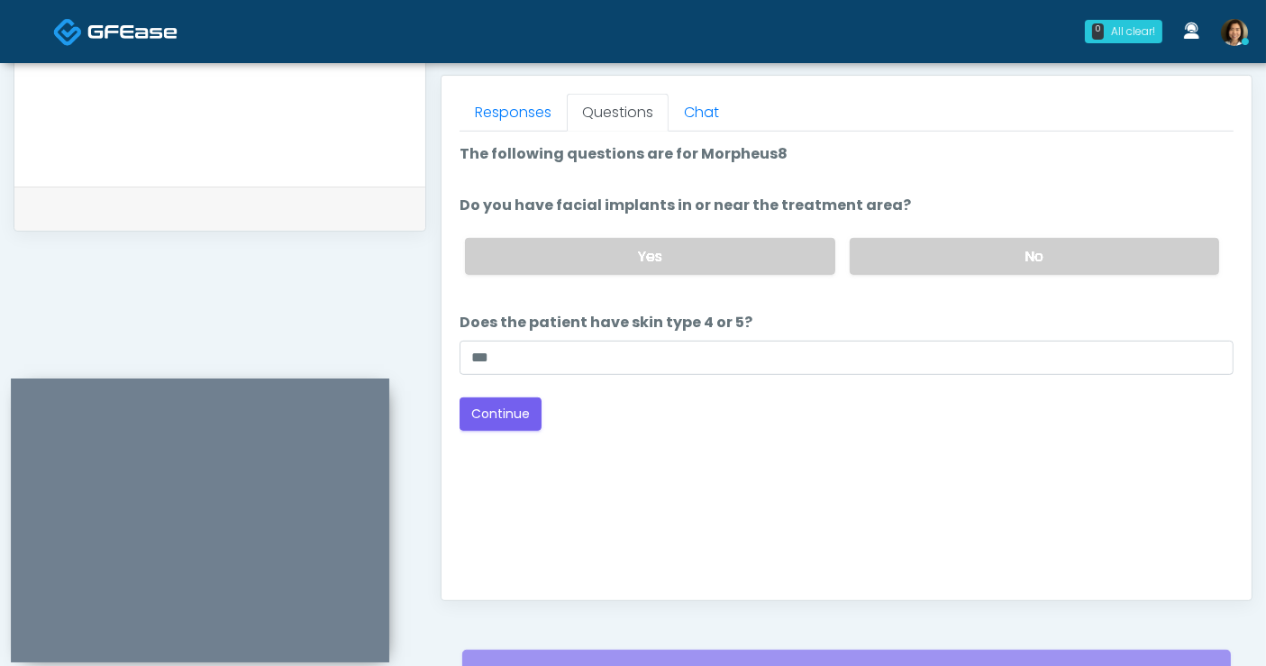
click at [776, 433] on div "Good Faith Exam Script Good Faith Exam Script INTRODUCTION Hello, my name is un…" at bounding box center [847, 357] width 774 height 451
click at [509, 410] on button "Continue" at bounding box center [501, 413] width 82 height 33
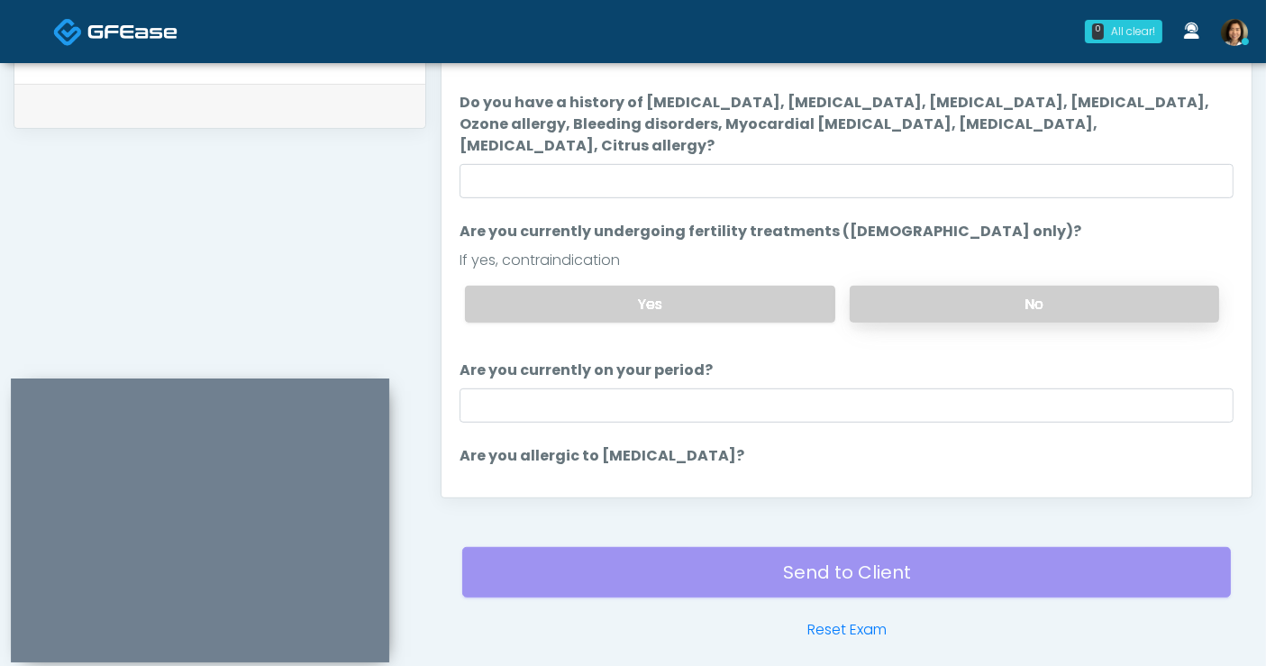
scroll to position [848, 0]
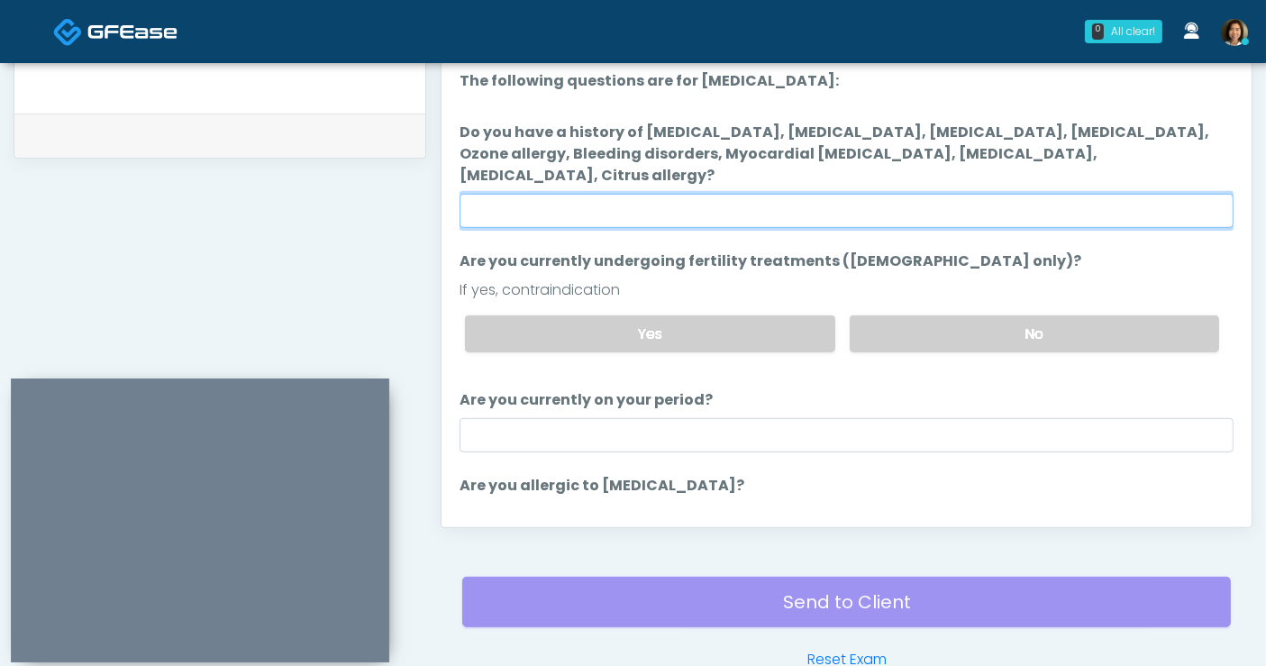
drag, startPoint x: 889, startPoint y: 189, endPoint x: 891, endPoint y: 178, distance: 11.9
click at [889, 194] on input "Do you have a history of Hyperthyroidism, Hypotension, Hypocalcemia, Hypoglycem…" at bounding box center [847, 211] width 774 height 34
type input "**"
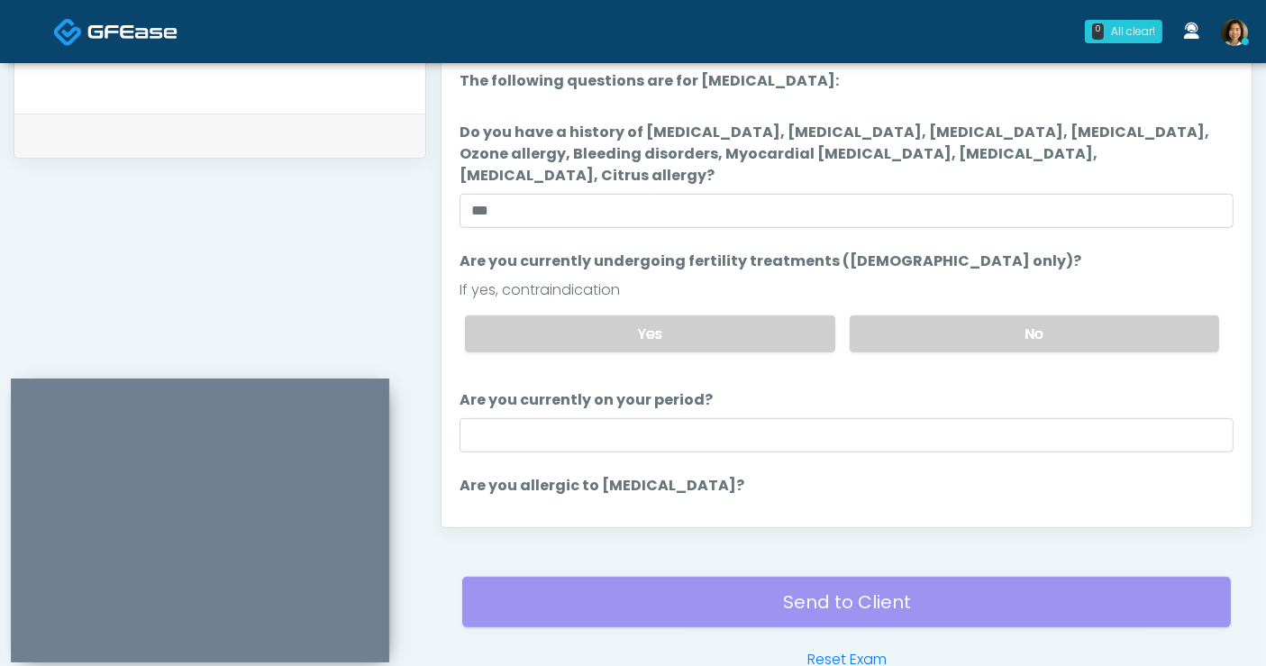
click at [1024, 253] on li "Are you currently undergoing fertility treatments (female only)? Are you curren…" at bounding box center [847, 309] width 774 height 116
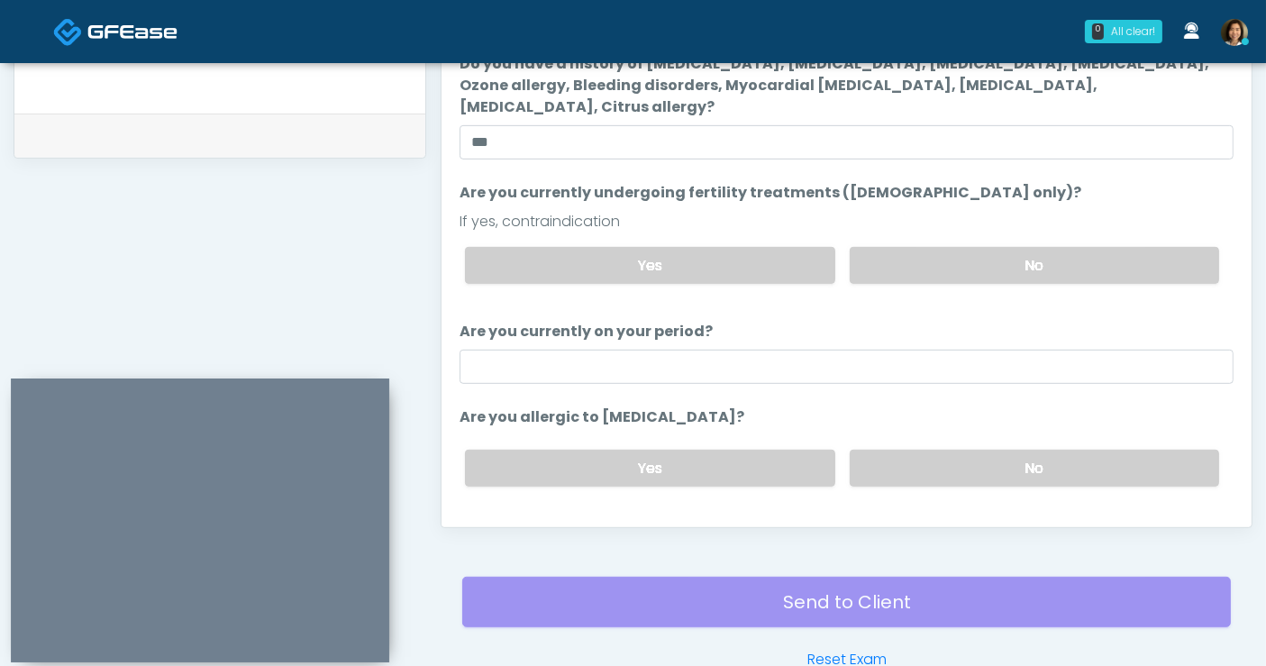
scroll to position [70, 0]
click at [1035, 448] on label "No" at bounding box center [1034, 466] width 369 height 37
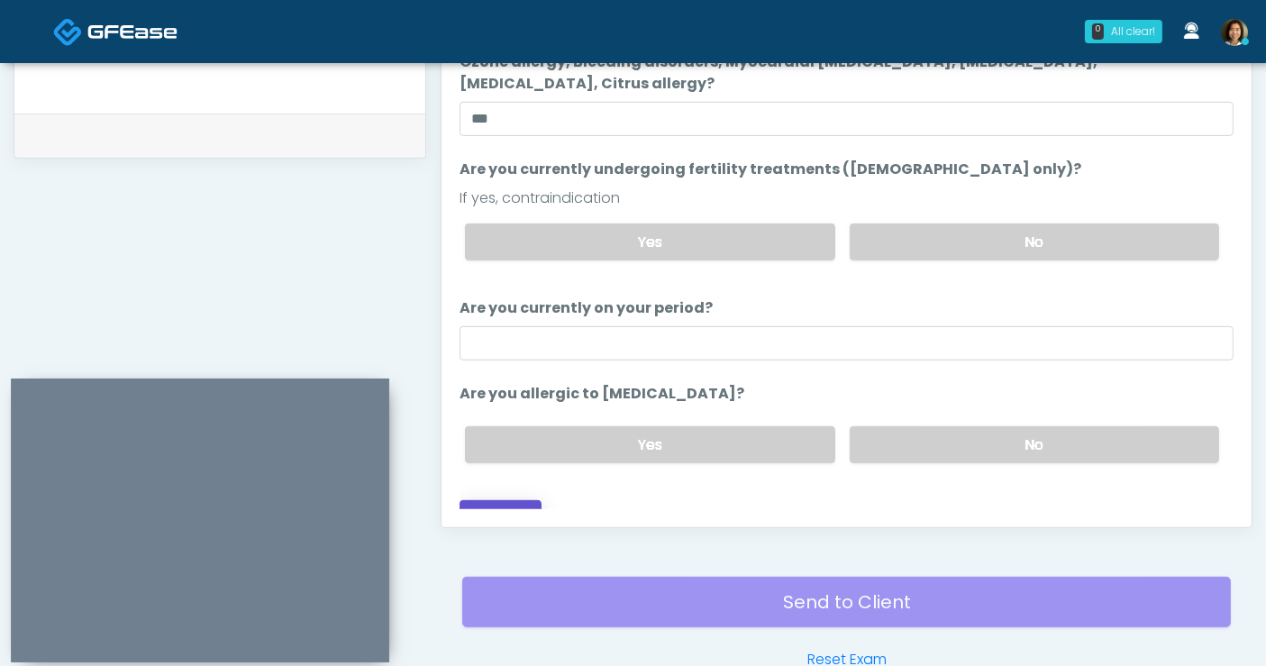
click at [501, 500] on button "Continue" at bounding box center [501, 516] width 82 height 33
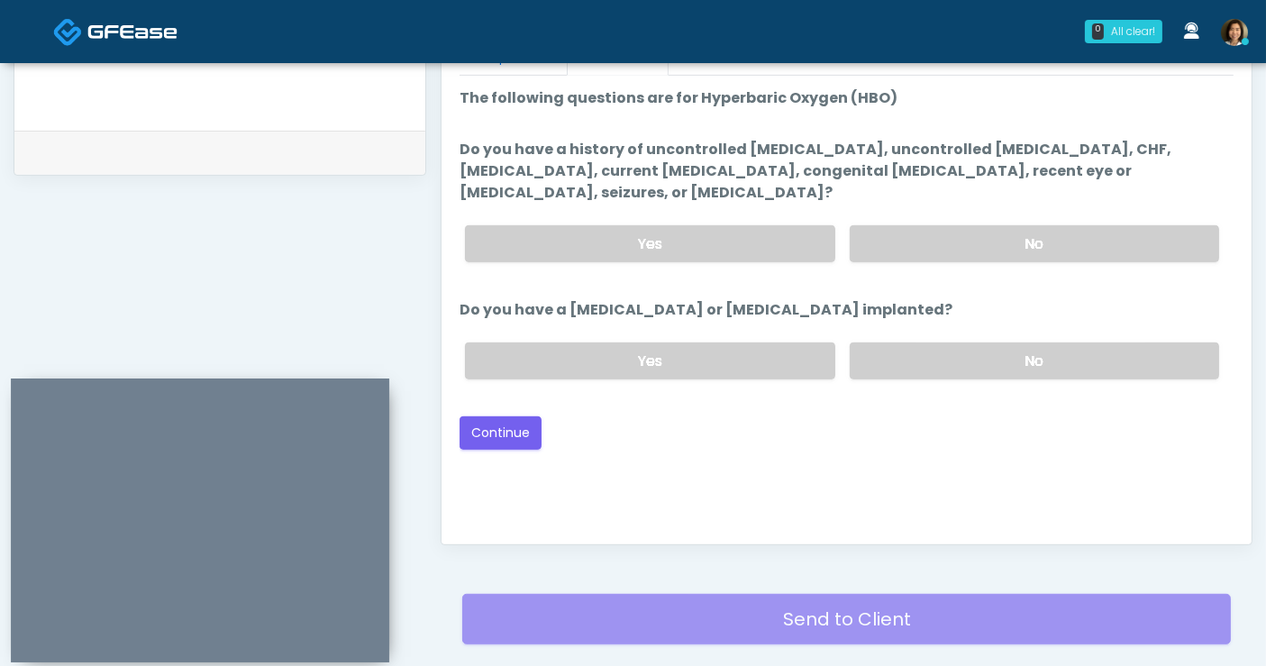
scroll to position [748, 0]
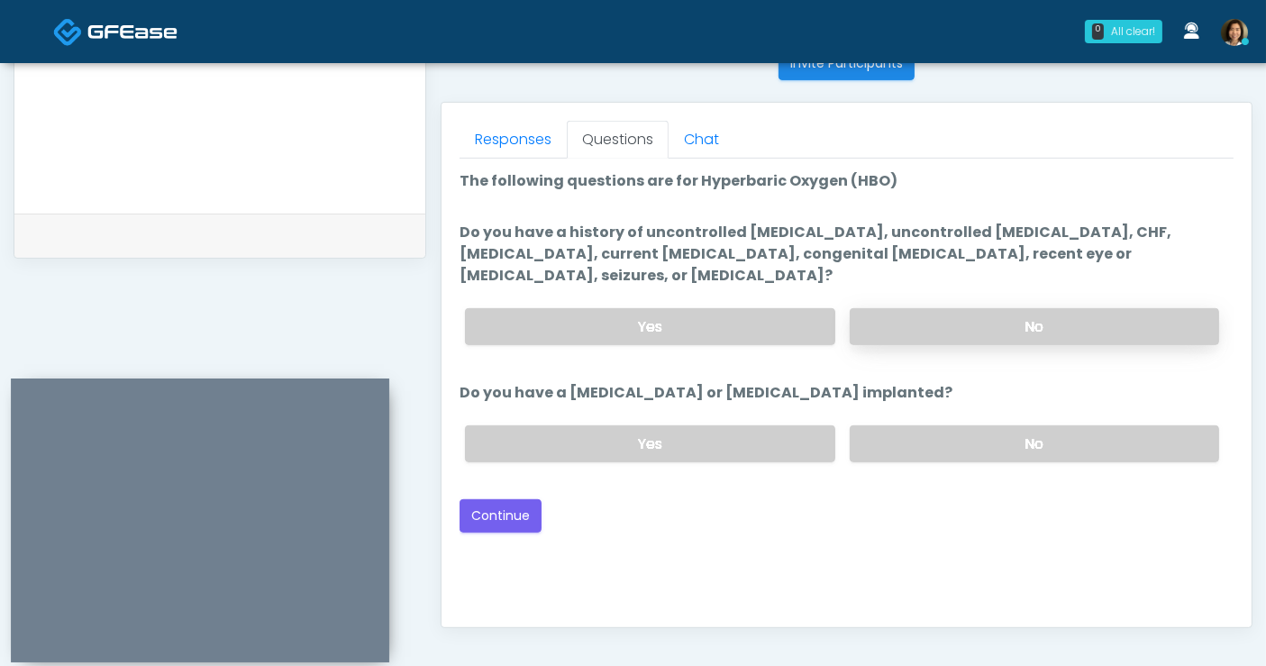
drag, startPoint x: 1025, startPoint y: 424, endPoint x: 1060, endPoint y: 311, distance: 118.9
click at [1025, 425] on label "No" at bounding box center [1034, 443] width 369 height 37
click at [1058, 308] on label "No" at bounding box center [1034, 326] width 369 height 37
click at [510, 499] on button "Continue" at bounding box center [501, 515] width 82 height 33
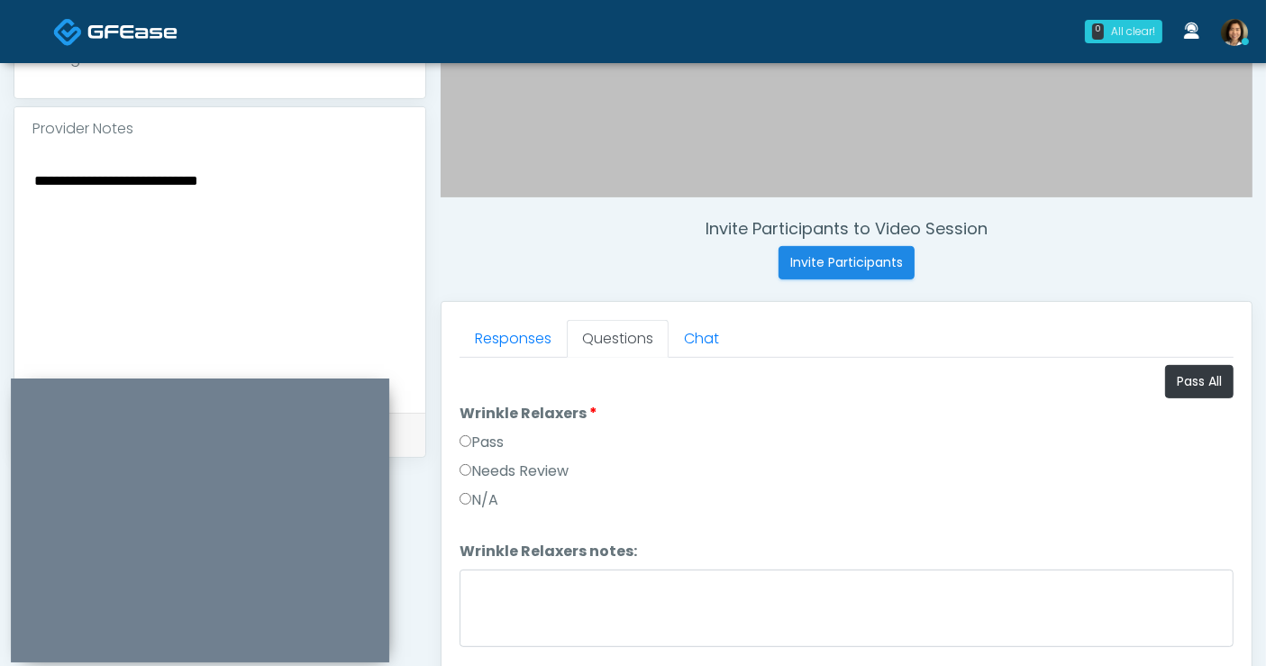
scroll to position [545, 0]
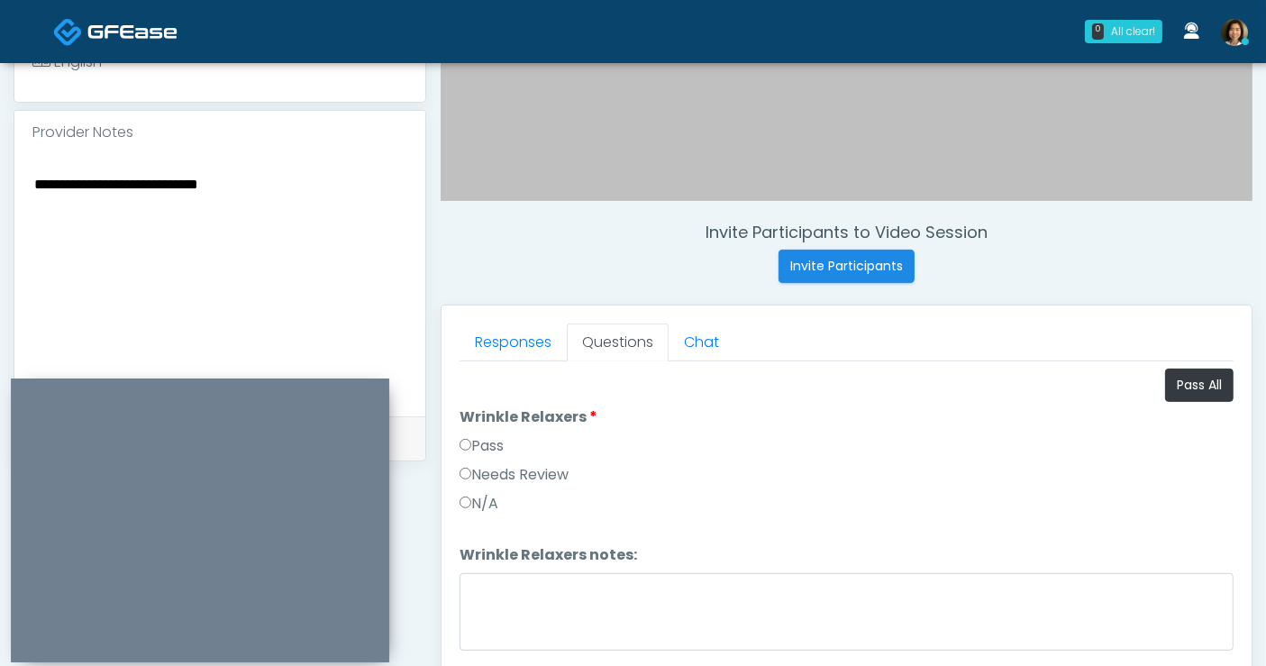
drag, startPoint x: 304, startPoint y: 189, endPoint x: -246, endPoint y: 173, distance: 550.0
click at [0, 173] on html "0 All clear! All clear! Rukayat Bojuwon AR AZ CA CO DC FL HI MD MI MO NC ND NV …" at bounding box center [633, 264] width 1266 height 1618
click at [1165, 382] on button "Pass All" at bounding box center [1199, 385] width 68 height 33
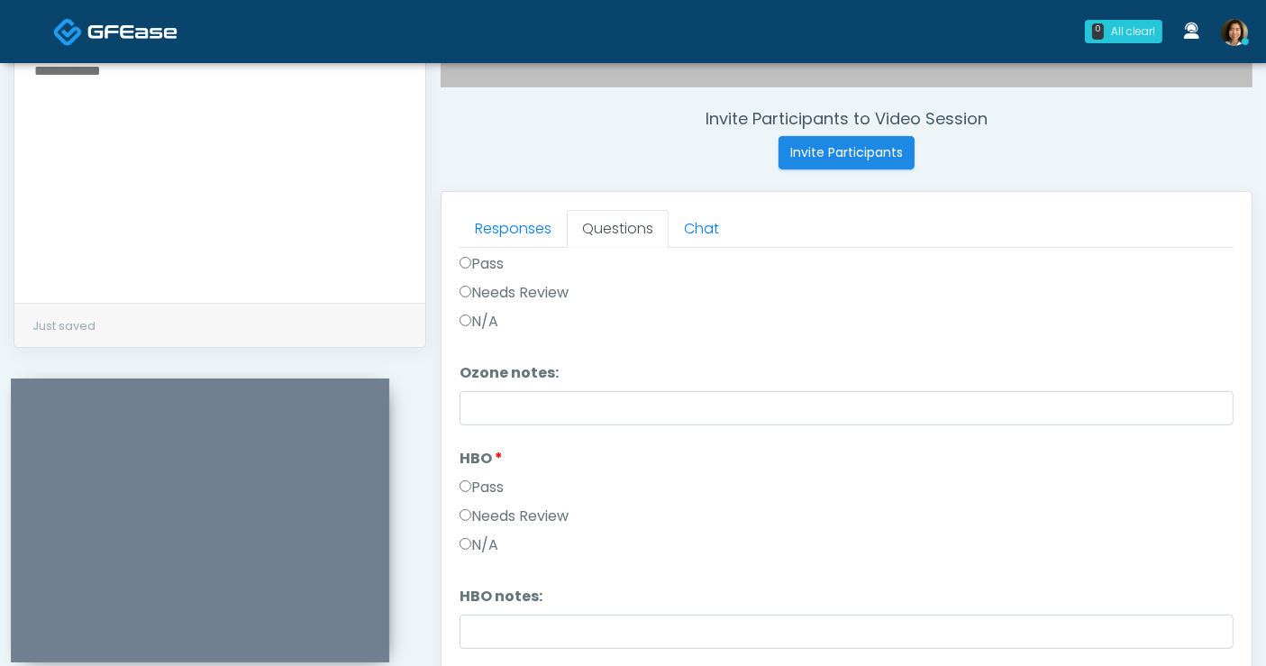
scroll to position [922, 0]
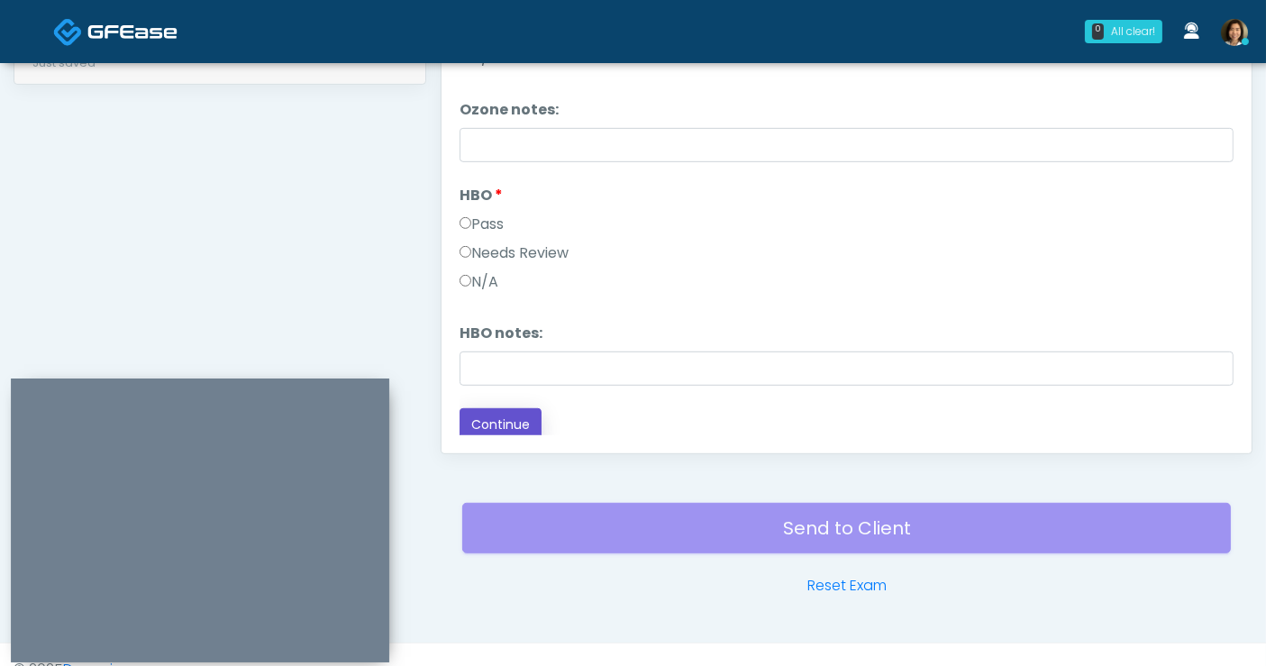
click at [476, 415] on button "Continue" at bounding box center [501, 424] width 82 height 33
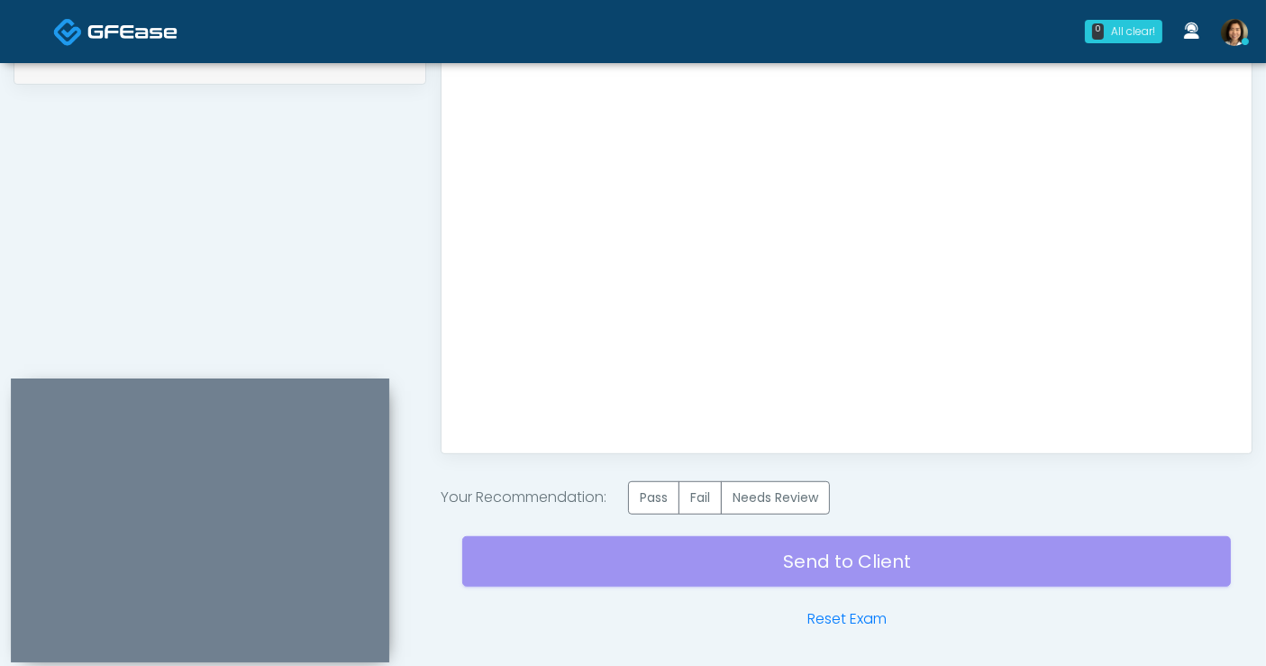
scroll to position [0, 0]
click at [651, 488] on label "Pass" at bounding box center [653, 497] width 51 height 33
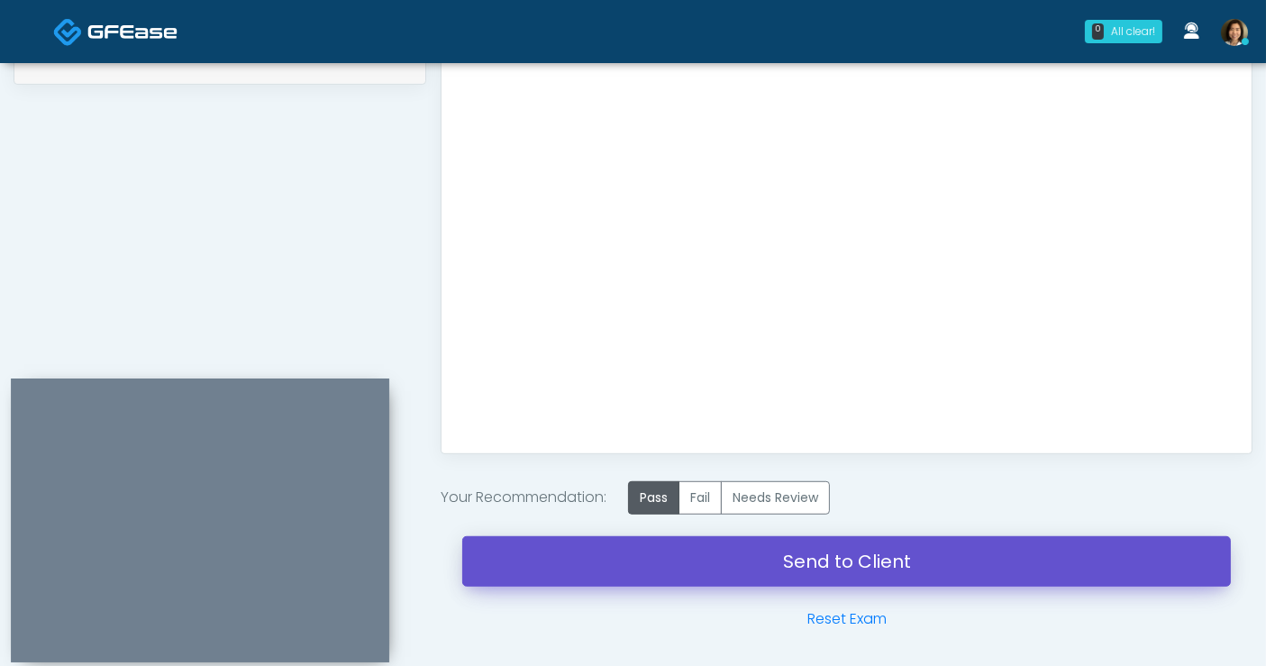
click at [807, 547] on link "Send to Client" at bounding box center [846, 561] width 769 height 50
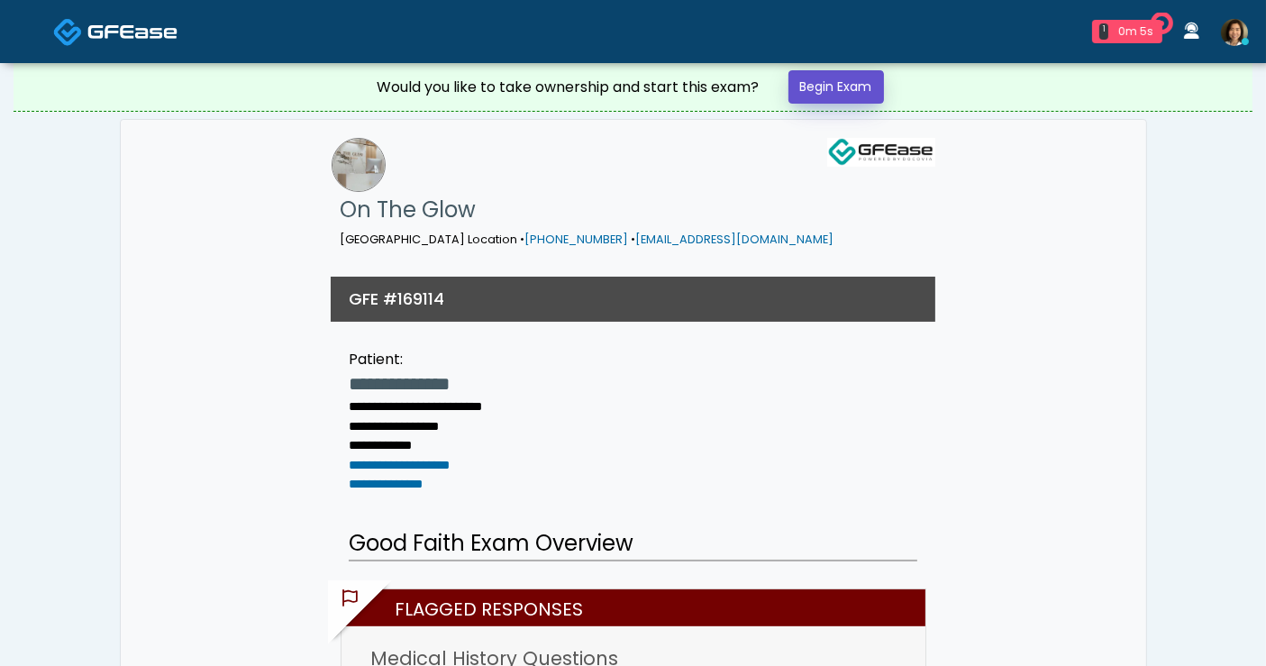
click at [849, 92] on link "Begin Exam" at bounding box center [837, 86] width 96 height 33
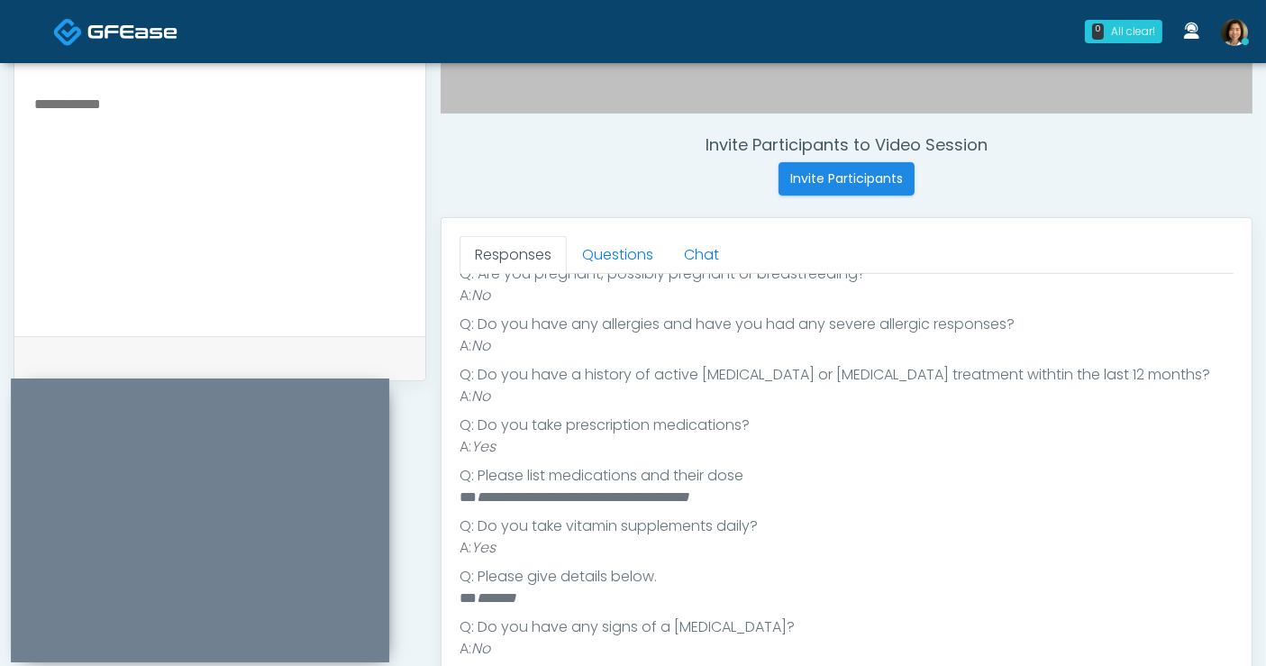
scroll to position [331, 0]
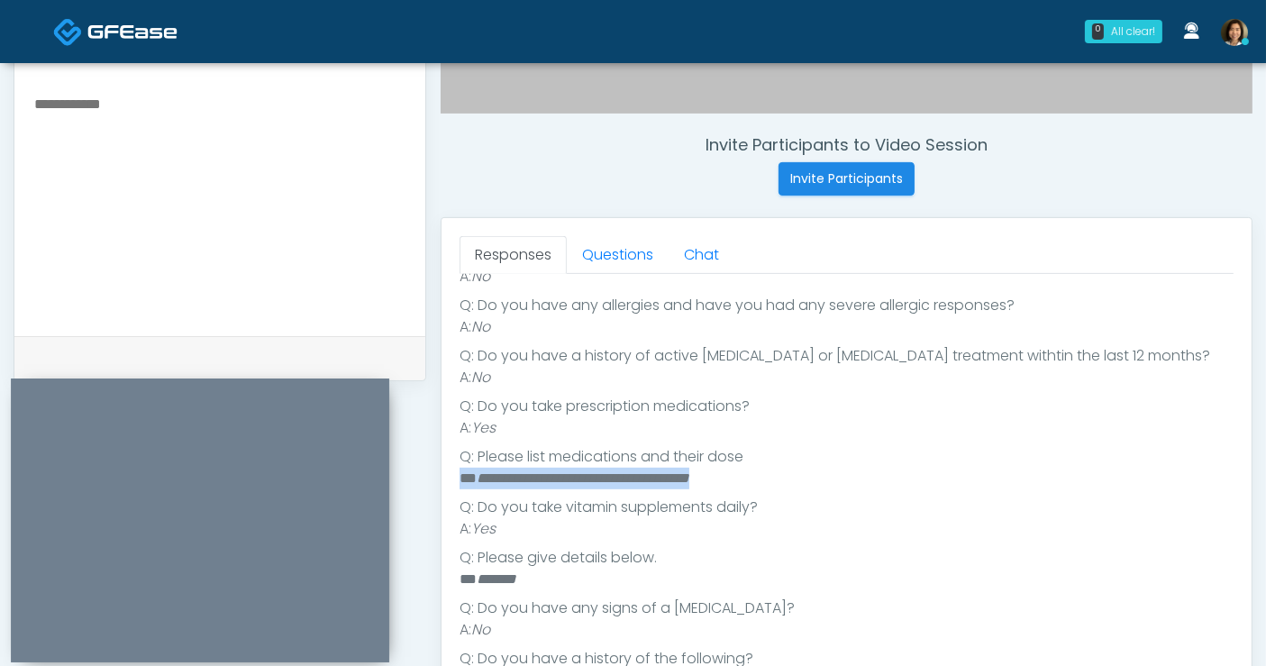
drag, startPoint x: 774, startPoint y: 479, endPoint x: 433, endPoint y: 477, distance: 341.6
click at [433, 477] on div "Invite Participants to Video Session Invite Participants Responses Questions Ch…" at bounding box center [839, 199] width 826 height 1374
copy li "**********"
click at [98, 127] on textarea at bounding box center [219, 202] width 375 height 220
paste textarea "**********"
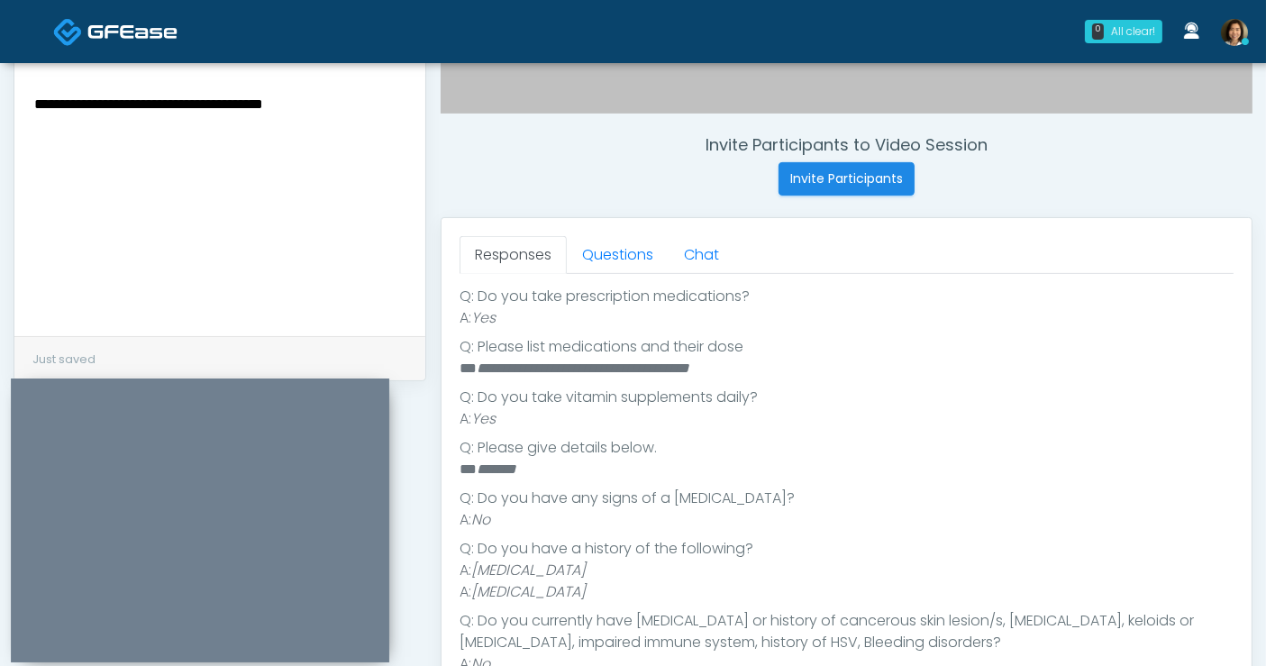
scroll to position [527, 0]
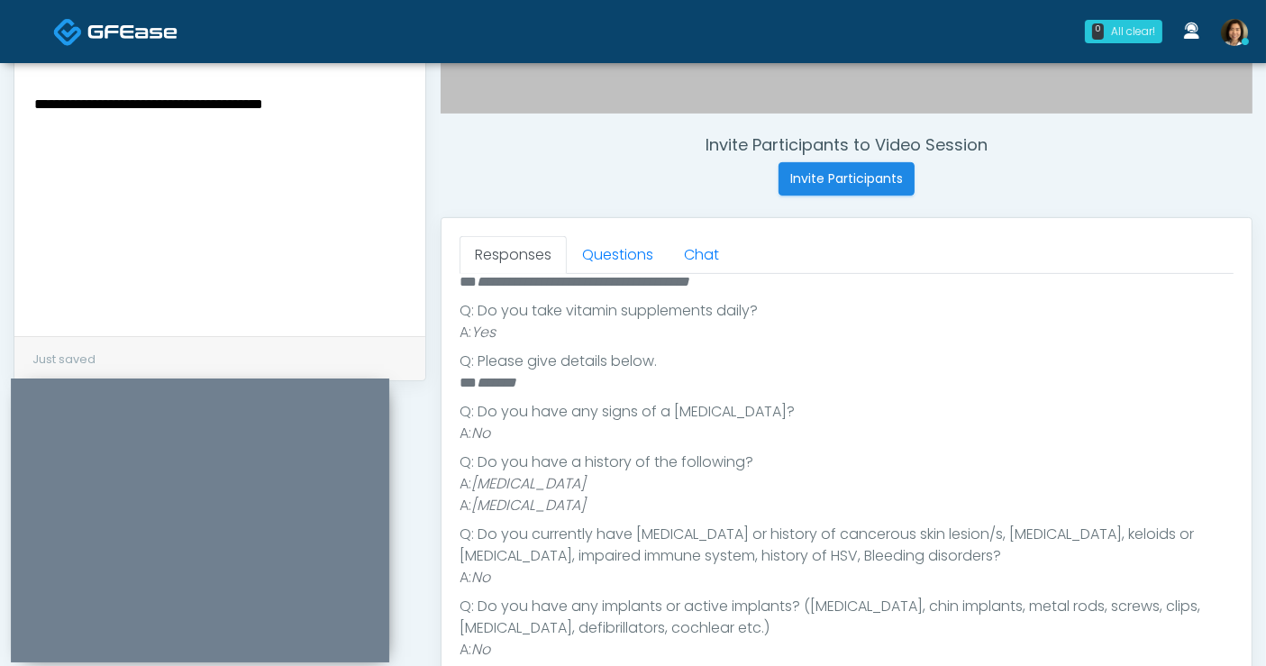
drag, startPoint x: 334, startPoint y: 104, endPoint x: 349, endPoint y: 103, distance: 14.4
click at [334, 104] on textarea "**********" at bounding box center [219, 202] width 375 height 220
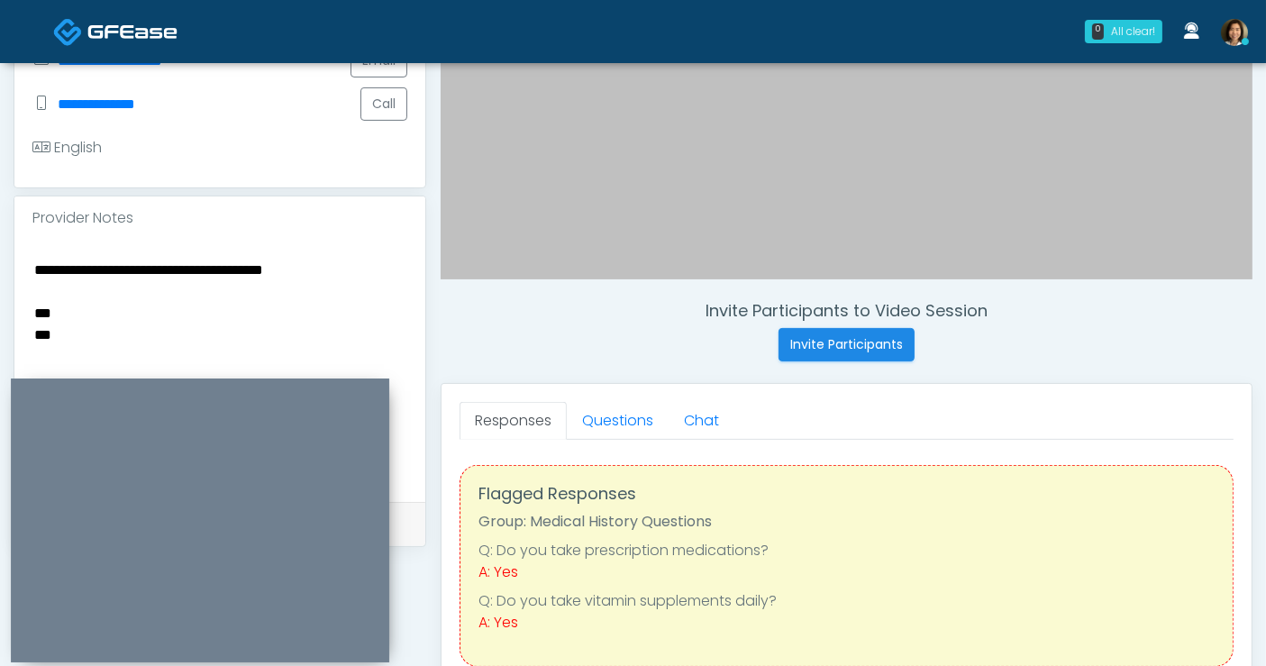
scroll to position [478, 0]
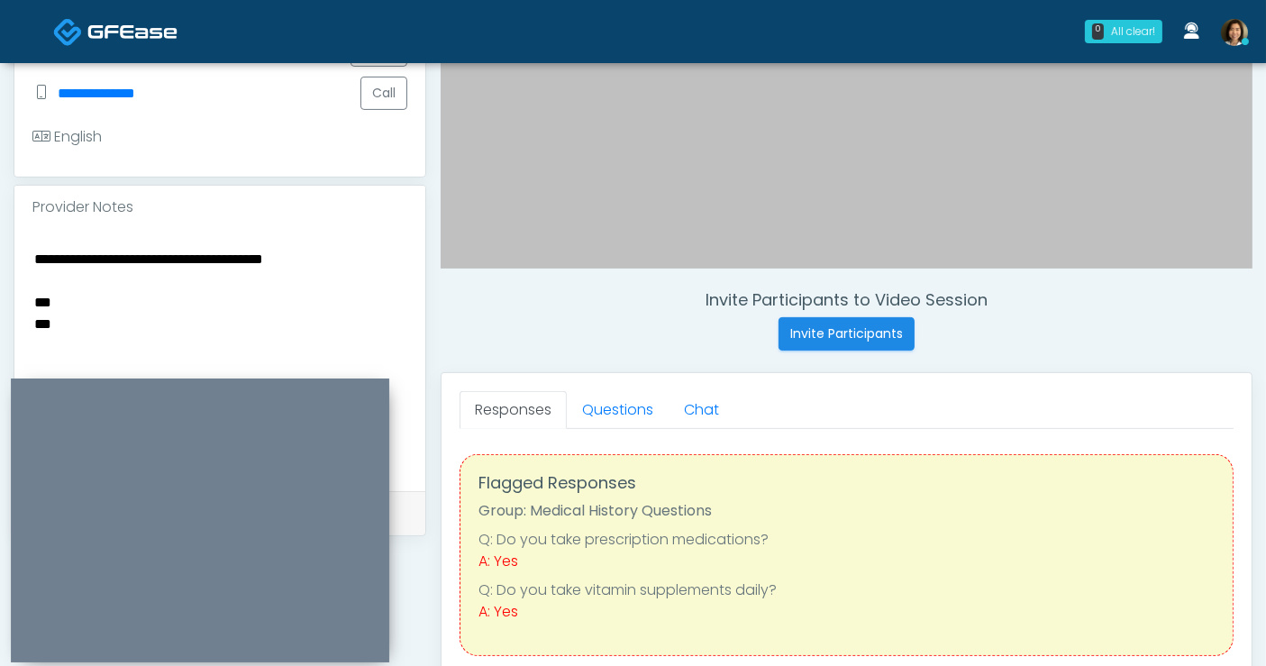
click at [168, 325] on textarea "**********" at bounding box center [219, 357] width 375 height 220
click at [36, 294] on textarea "**********" at bounding box center [219, 357] width 375 height 220
click at [172, 363] on textarea "**********" at bounding box center [219, 357] width 375 height 220
click at [641, 415] on link "Questions" at bounding box center [618, 410] width 102 height 38
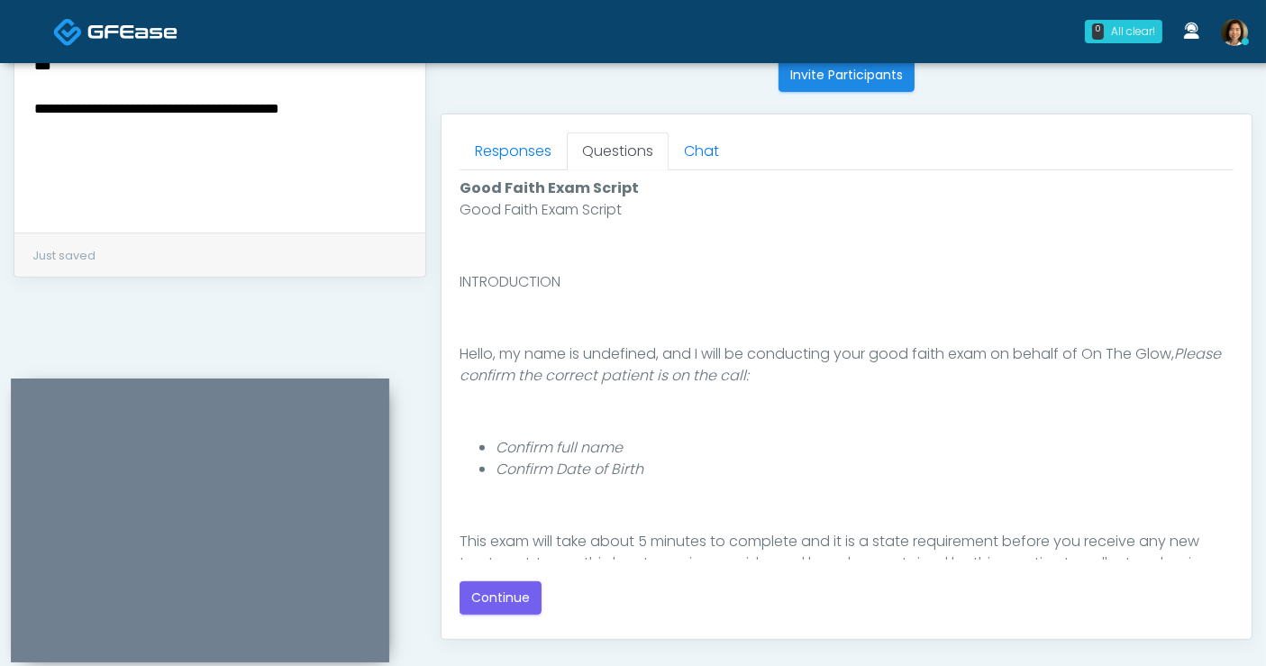
scroll to position [744, 0]
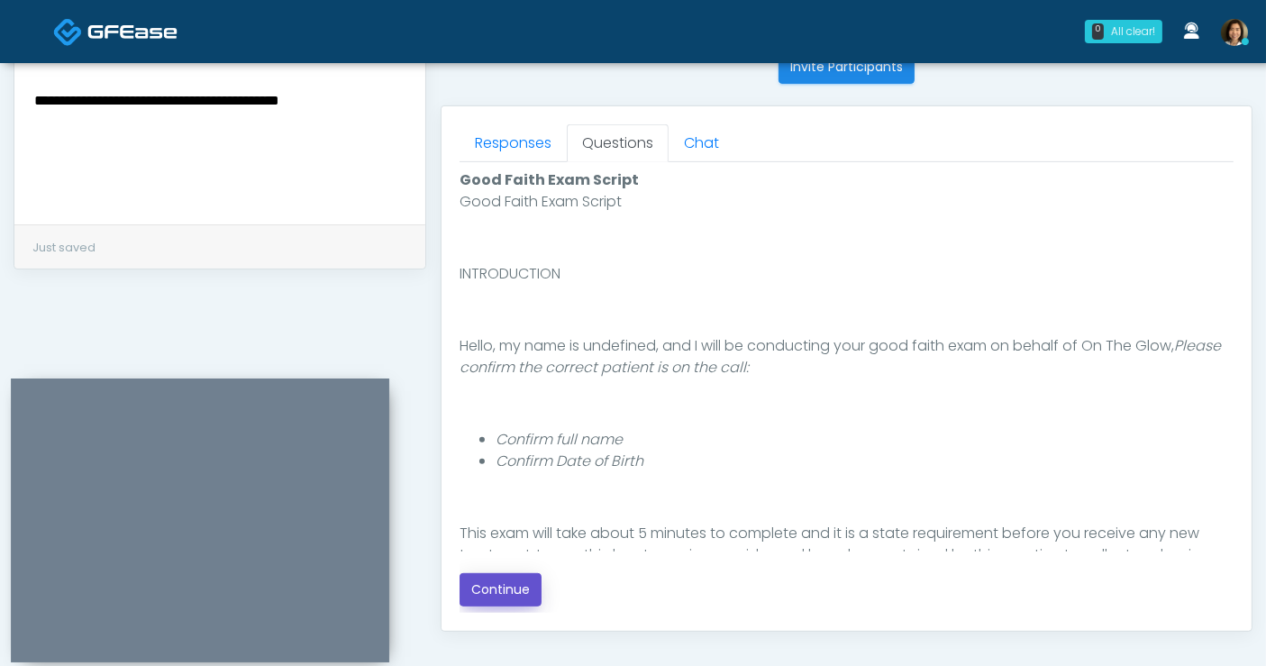
click at [515, 587] on button "Continue" at bounding box center [501, 589] width 82 height 33
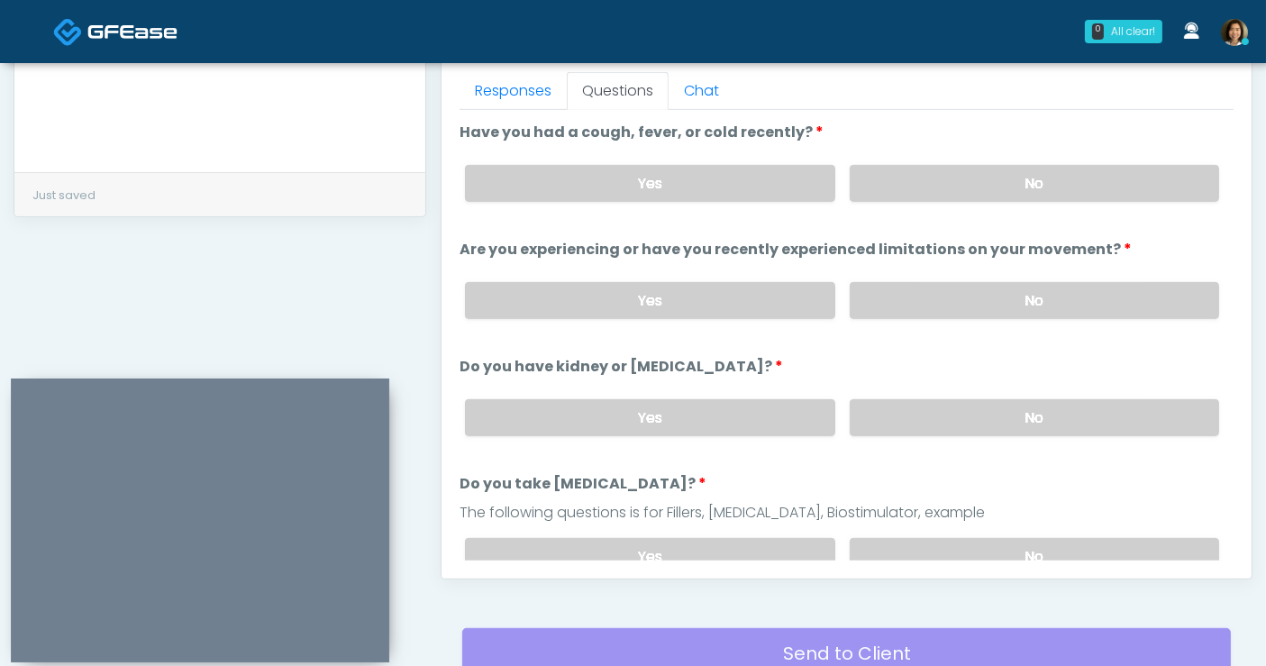
scroll to position [793, 0]
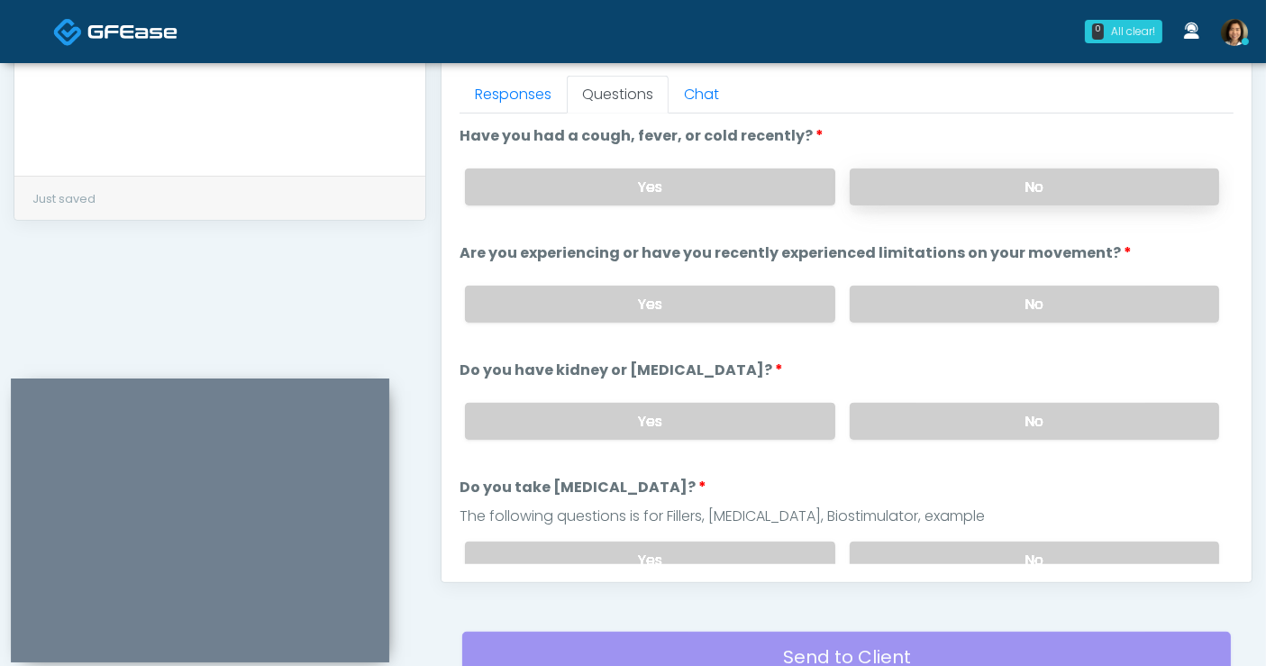
click at [1099, 189] on label "No" at bounding box center [1034, 187] width 369 height 37
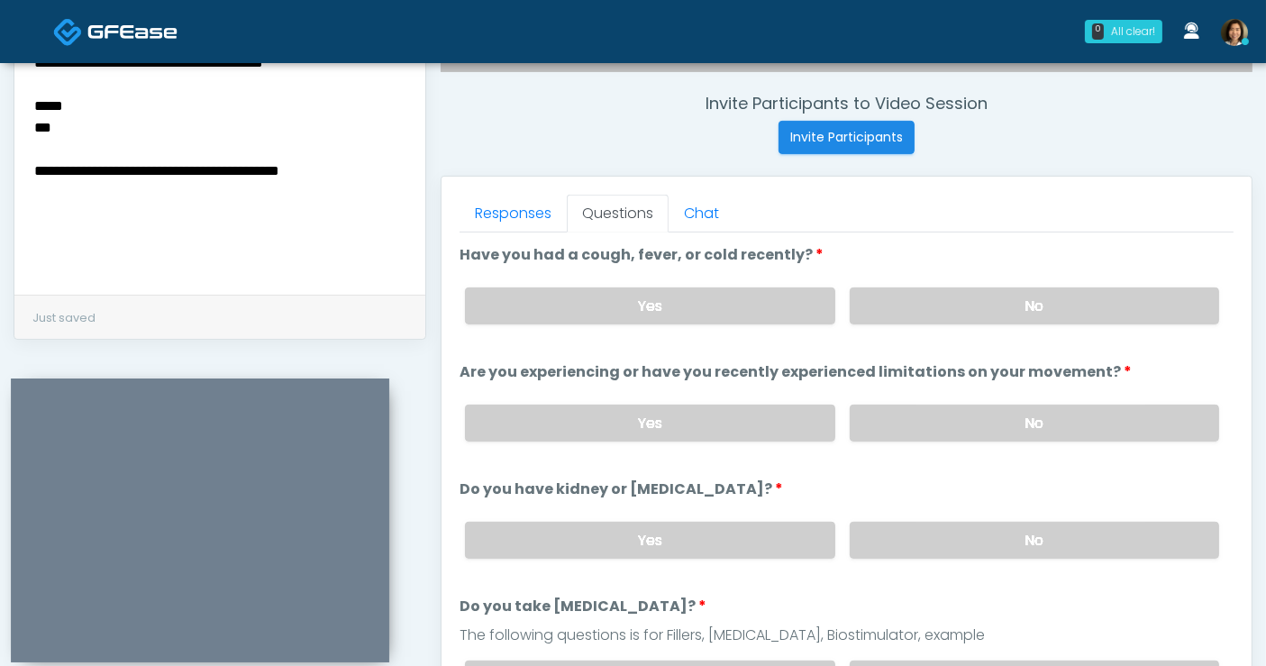
scroll to position [625, 0]
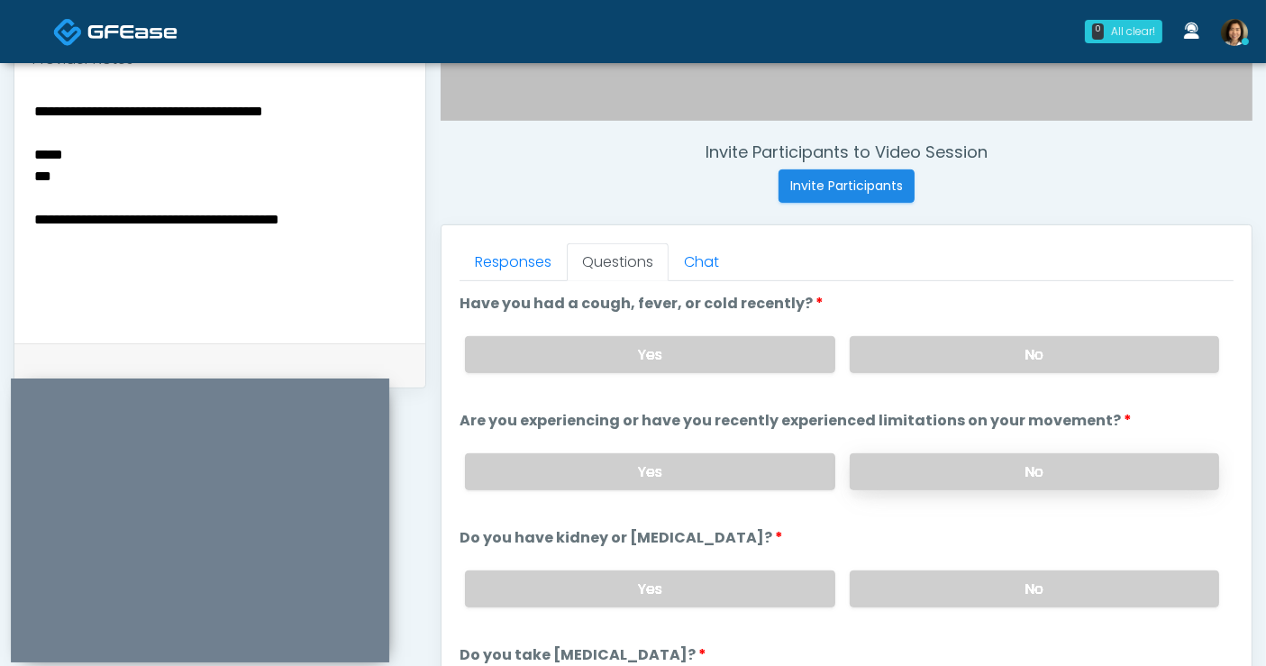
click at [888, 467] on label "No" at bounding box center [1034, 471] width 369 height 37
click at [35, 163] on textarea "**********" at bounding box center [219, 209] width 375 height 220
click at [86, 163] on textarea "**********" at bounding box center [219, 209] width 375 height 220
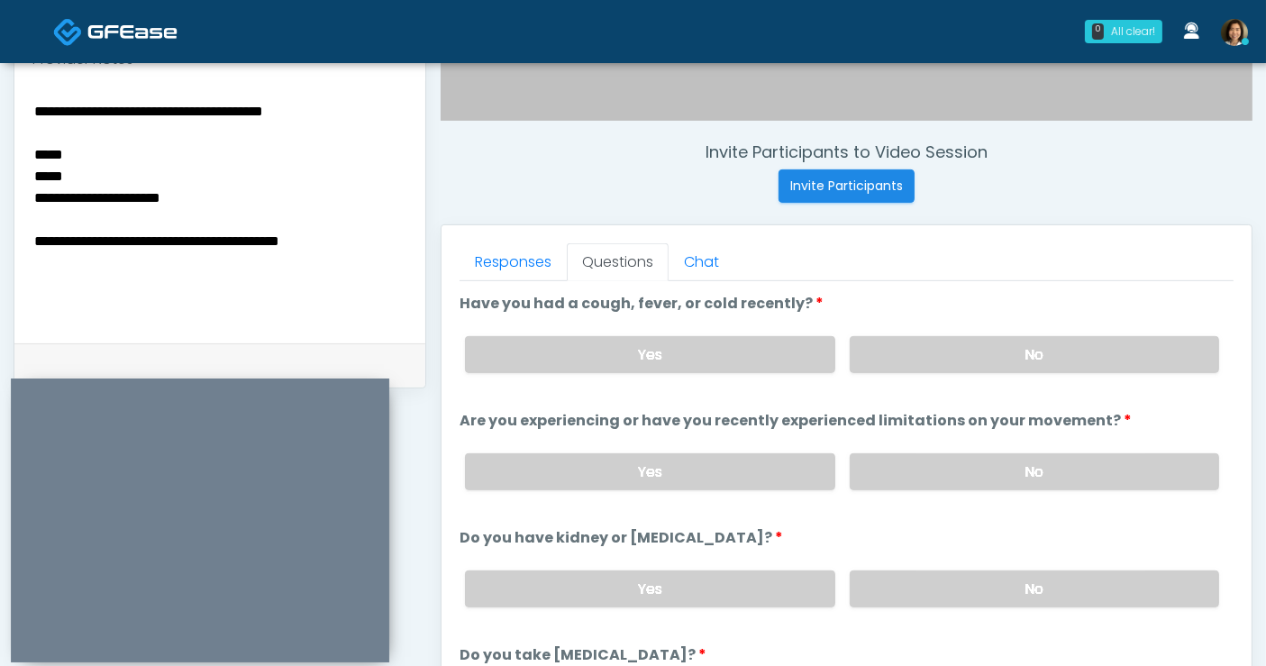
type textarea "**********"
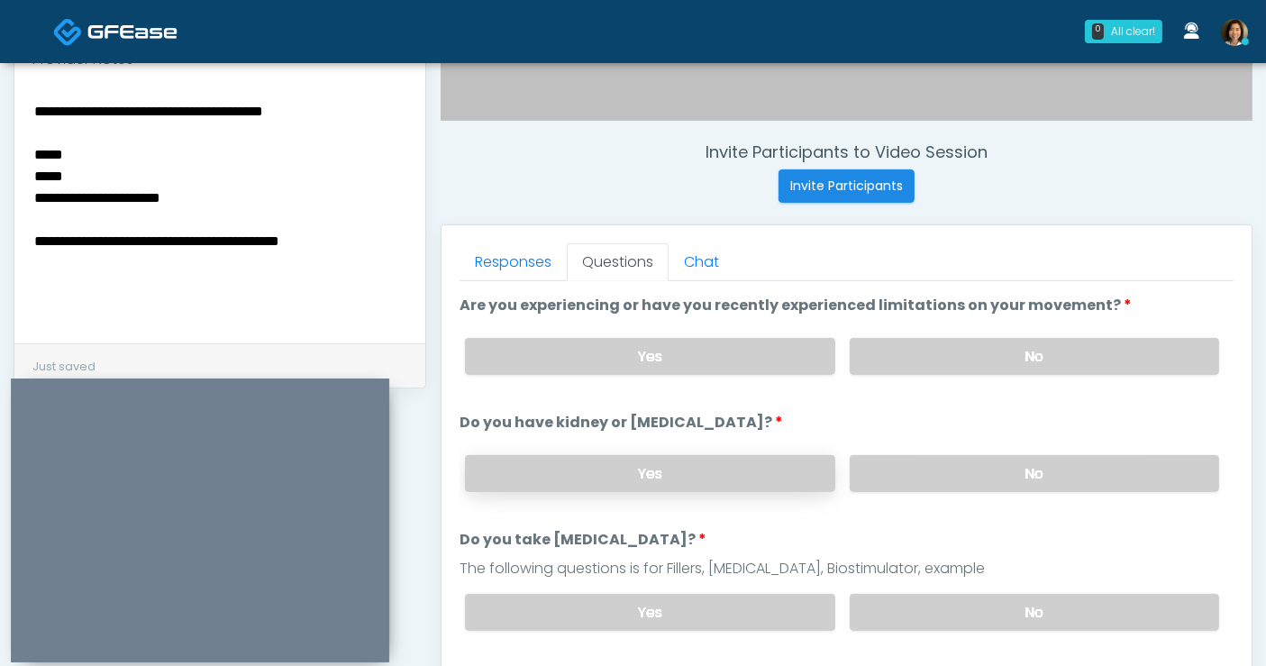
click at [793, 472] on label "Yes" at bounding box center [649, 473] width 369 height 37
click at [992, 611] on label "No" at bounding box center [1034, 612] width 369 height 37
click at [790, 603] on label "Yes" at bounding box center [649, 612] width 369 height 37
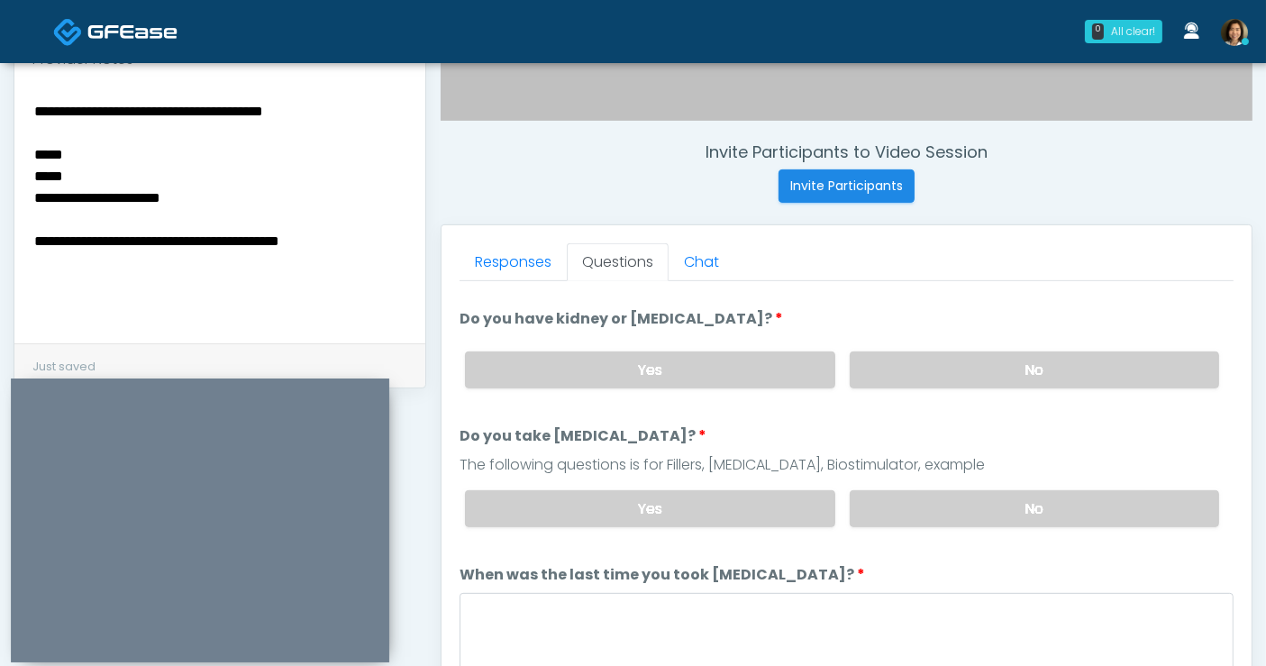
scroll to position [251, 0]
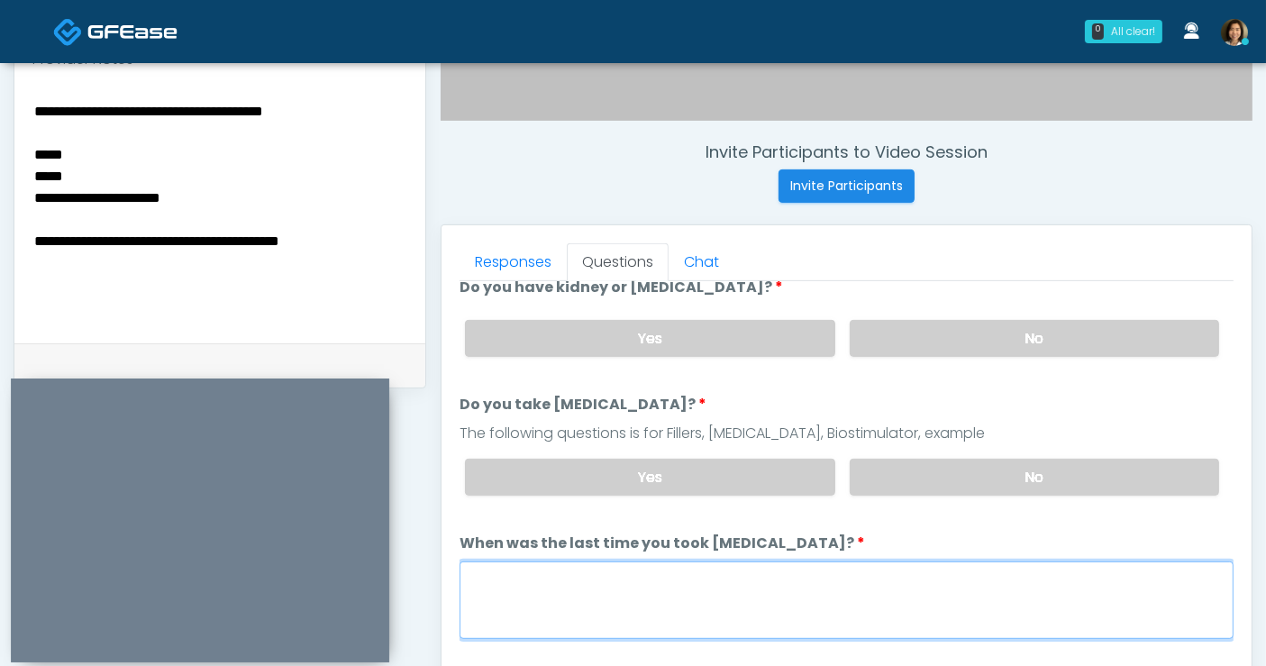
click at [772, 577] on textarea "When was the last time you took [MEDICAL_DATA]?" at bounding box center [847, 600] width 774 height 78
type textarea "*******"
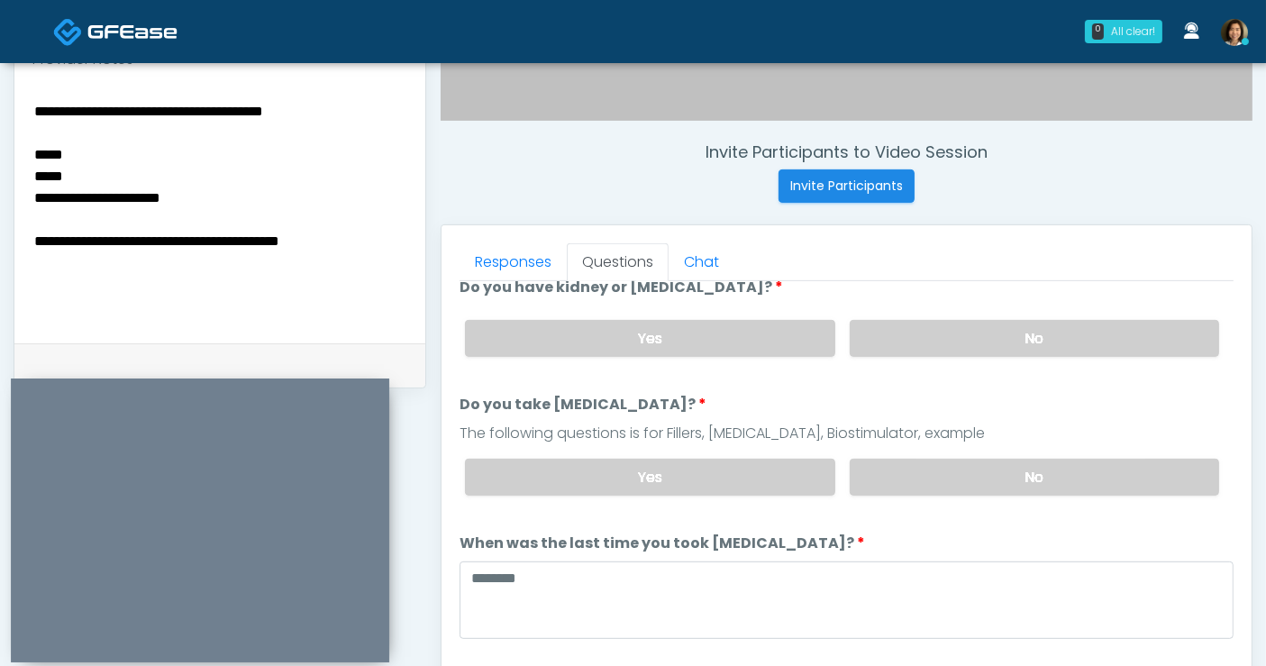
click at [123, 135] on textarea "**********" at bounding box center [219, 209] width 375 height 220
click at [84, 128] on textarea "**********" at bounding box center [219, 209] width 375 height 220
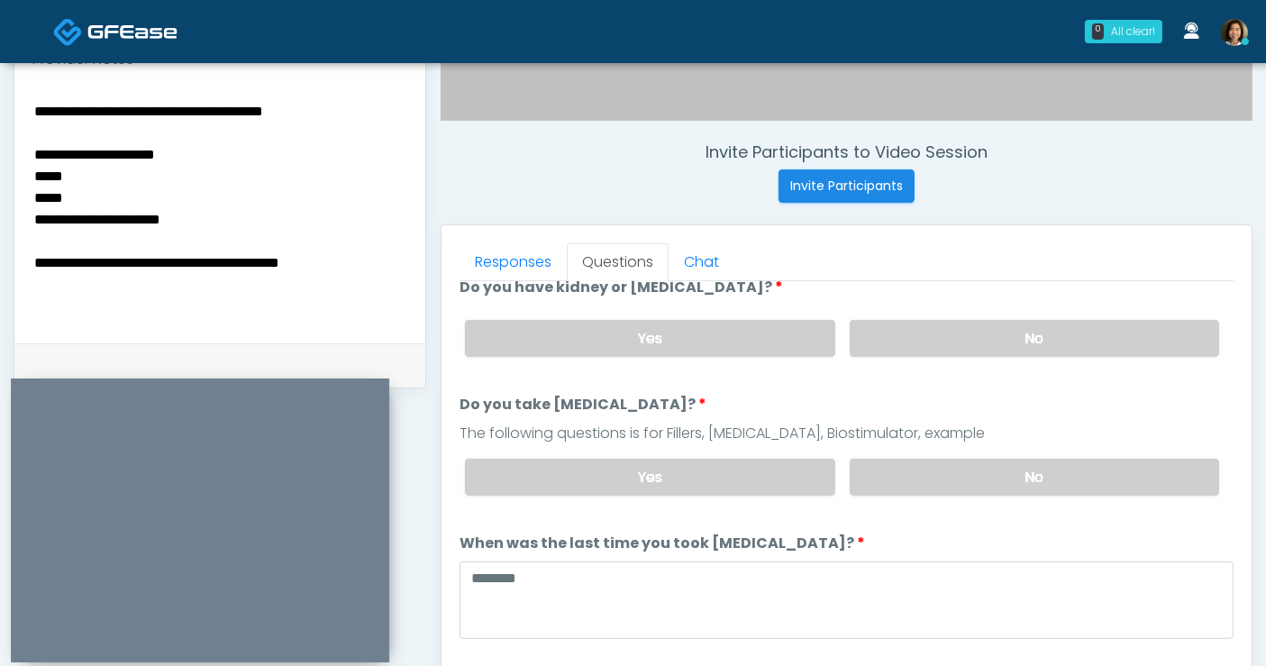
type textarea "**********"
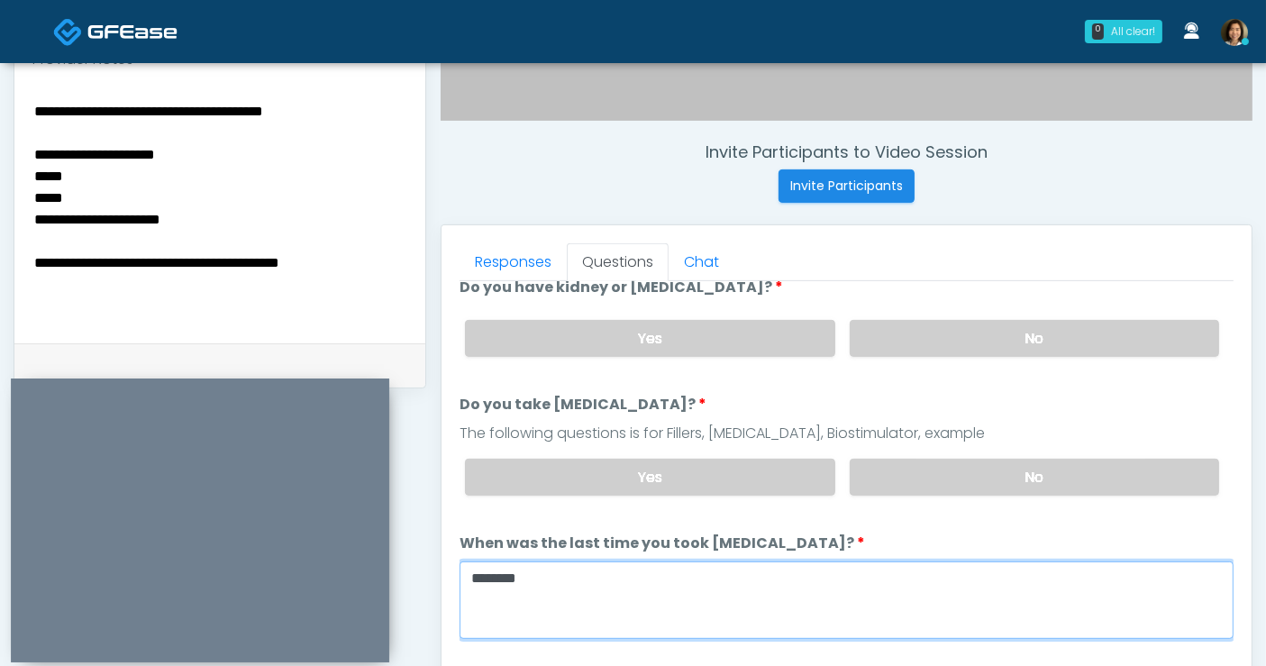
click at [597, 583] on textarea "*******" at bounding box center [847, 600] width 774 height 78
type textarea "**********"
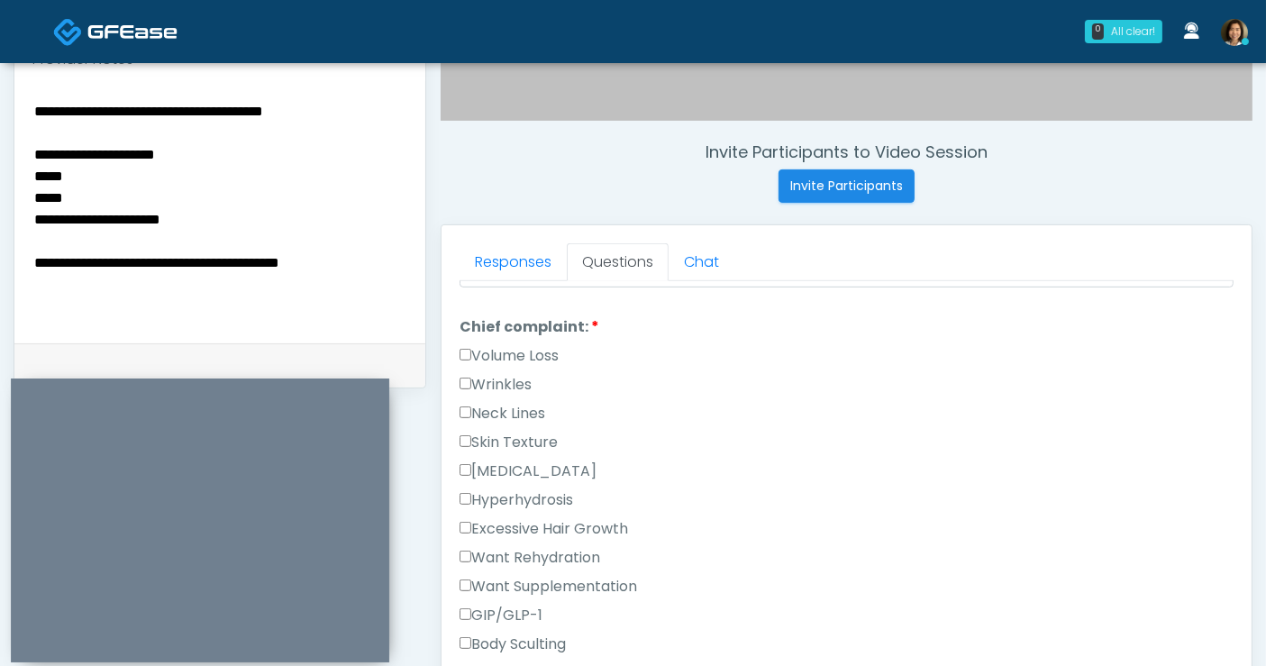
scroll to position [608, 0]
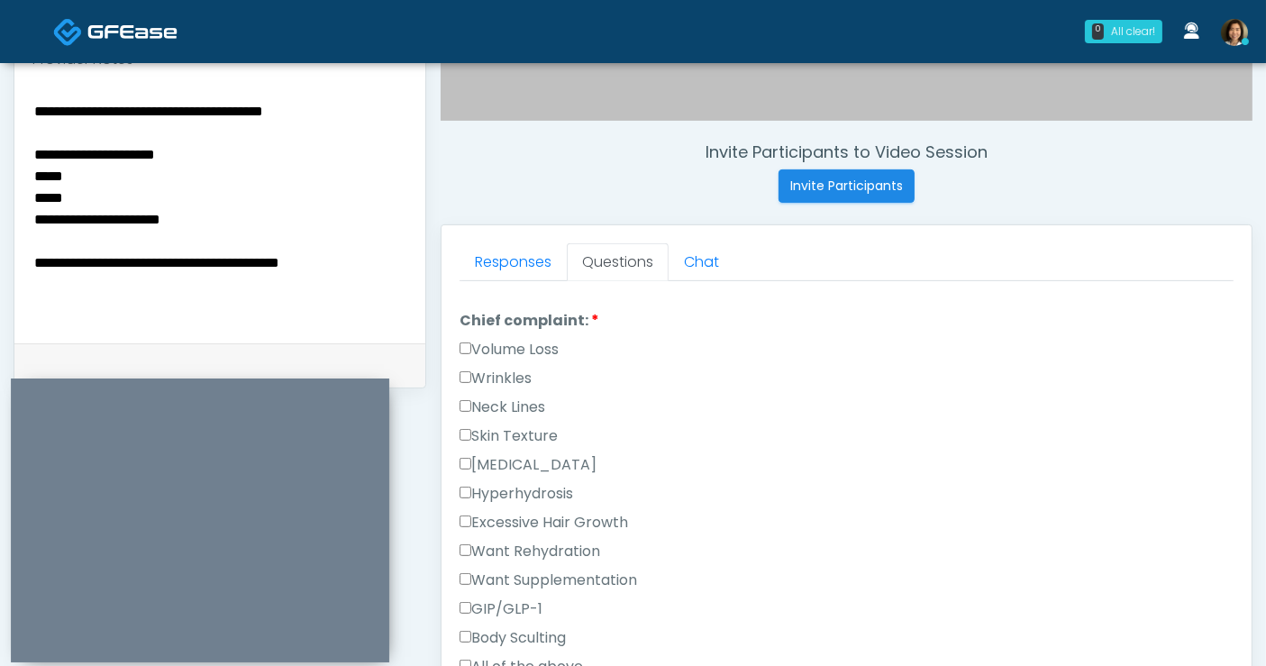
click at [540, 431] on label "Skin Texture" at bounding box center [509, 436] width 98 height 22
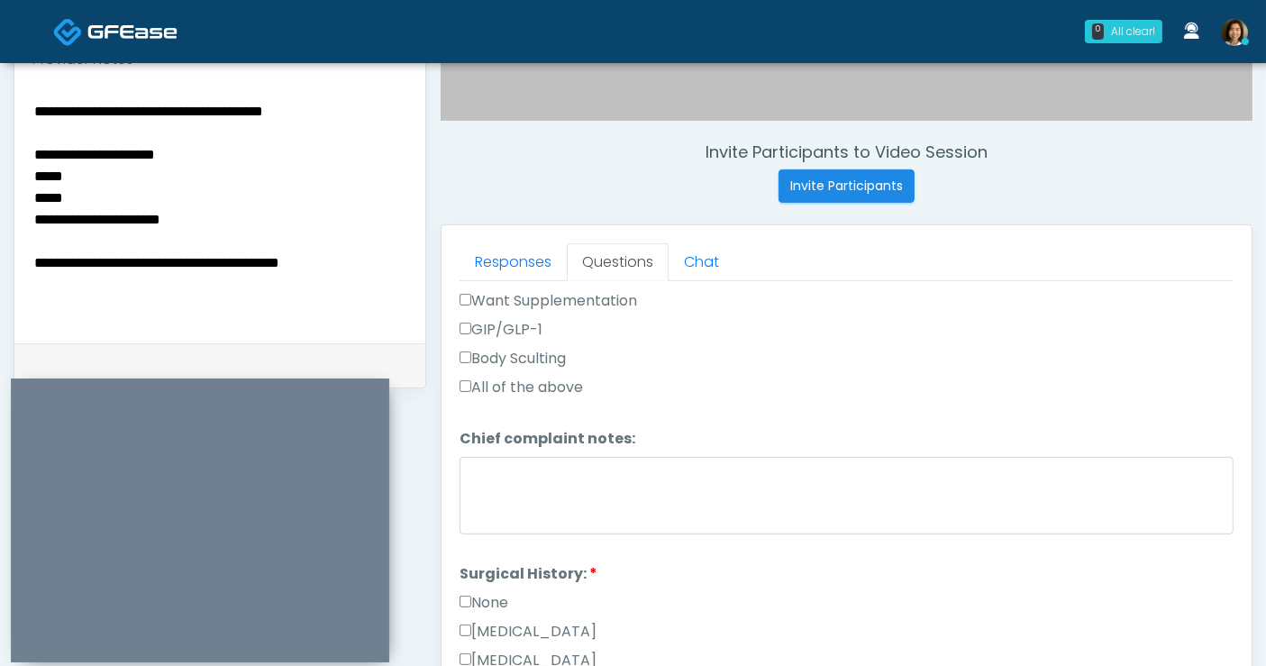
scroll to position [890, 0]
click at [485, 596] on label "None" at bounding box center [484, 600] width 49 height 22
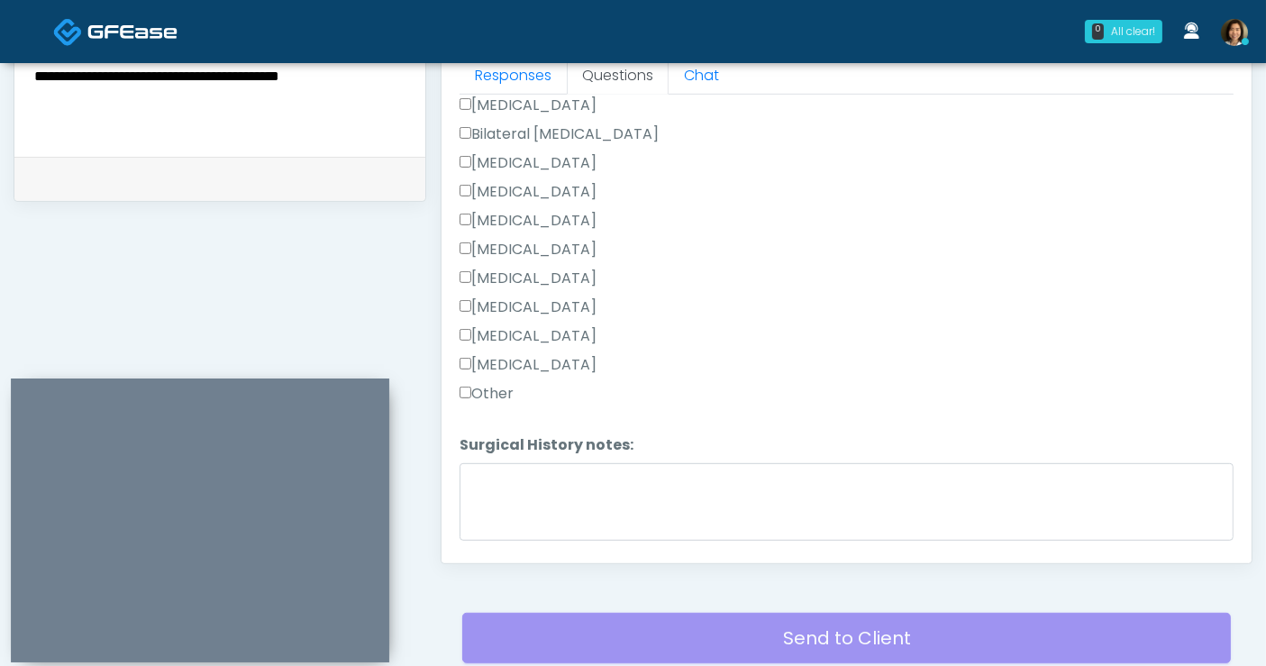
scroll to position [1308, 0]
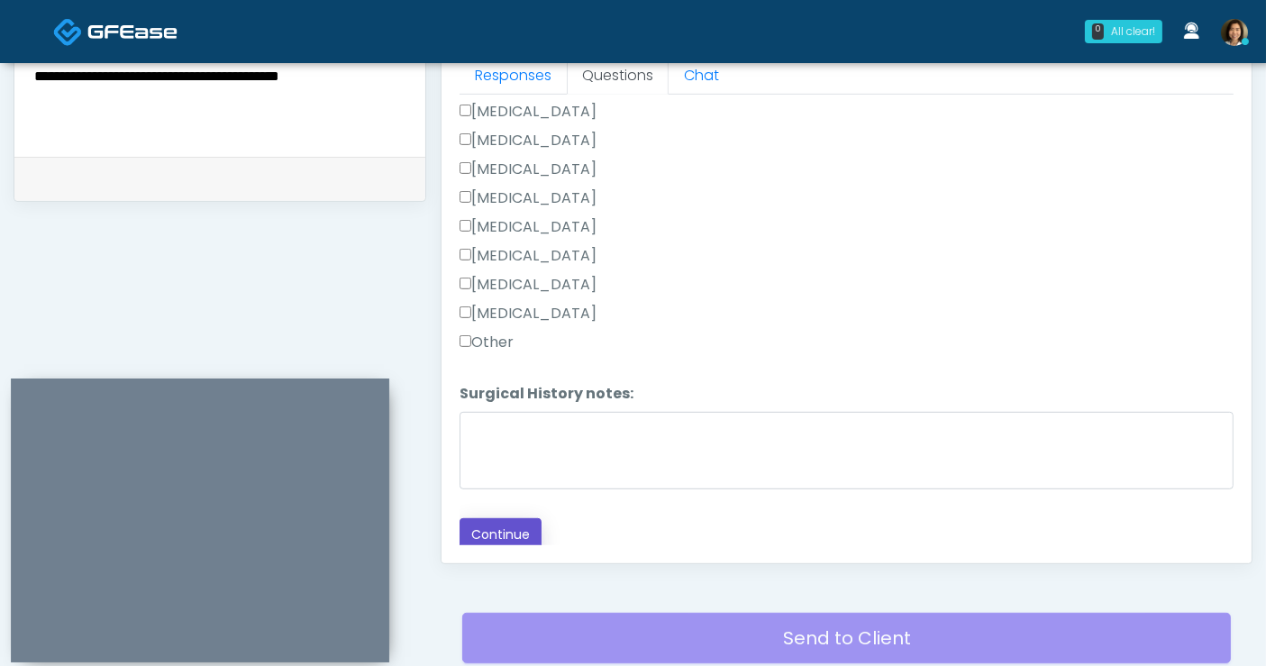
click at [507, 529] on button "Continue" at bounding box center [501, 534] width 82 height 33
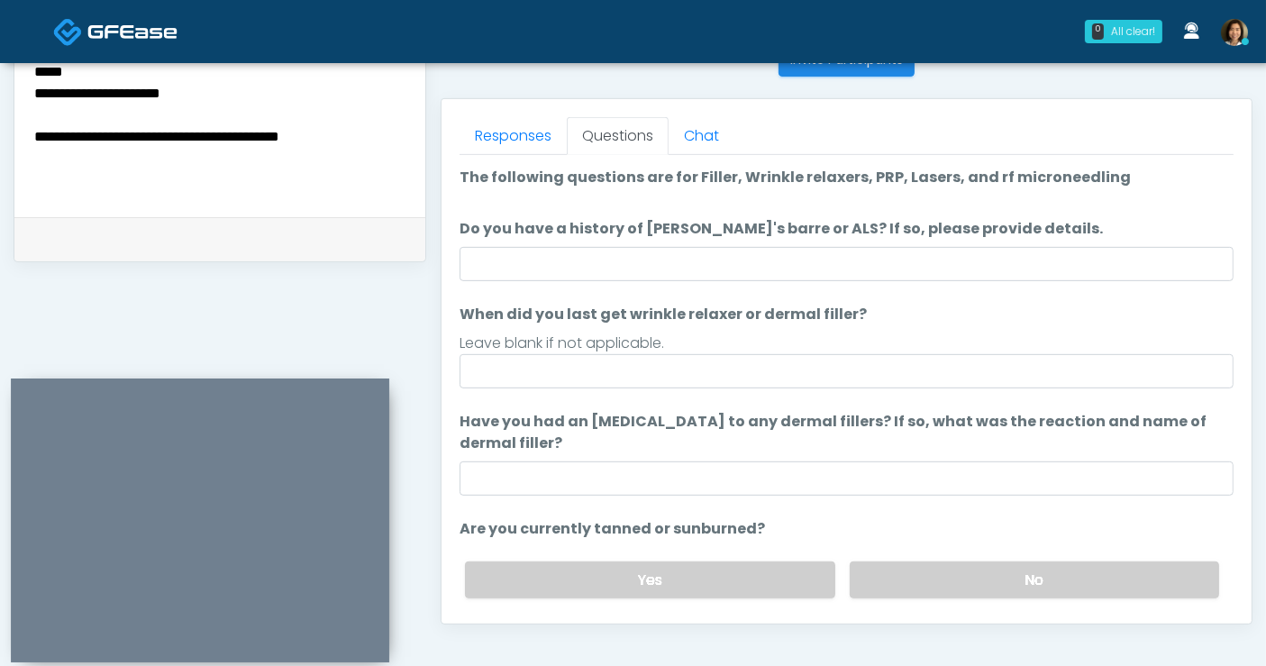
scroll to position [748, 0]
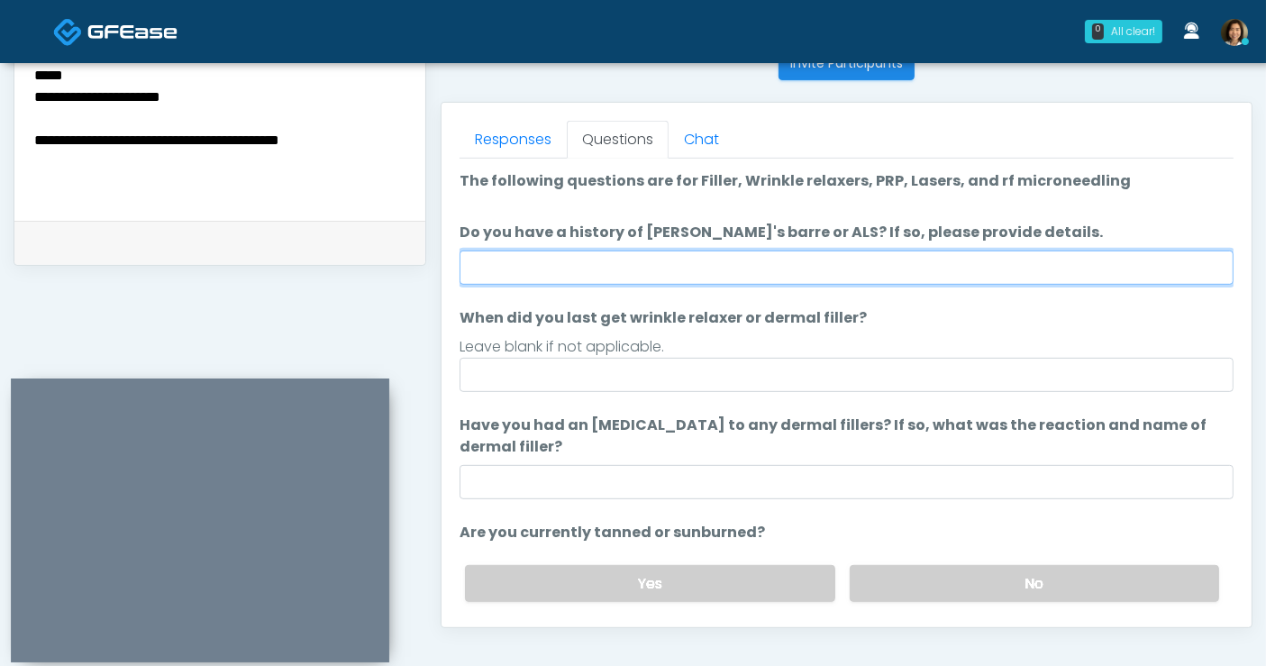
click at [635, 261] on input "Do you have a history of [PERSON_NAME]'s barre or ALS? If so, please provide de…" at bounding box center [847, 268] width 774 height 34
type input "**"
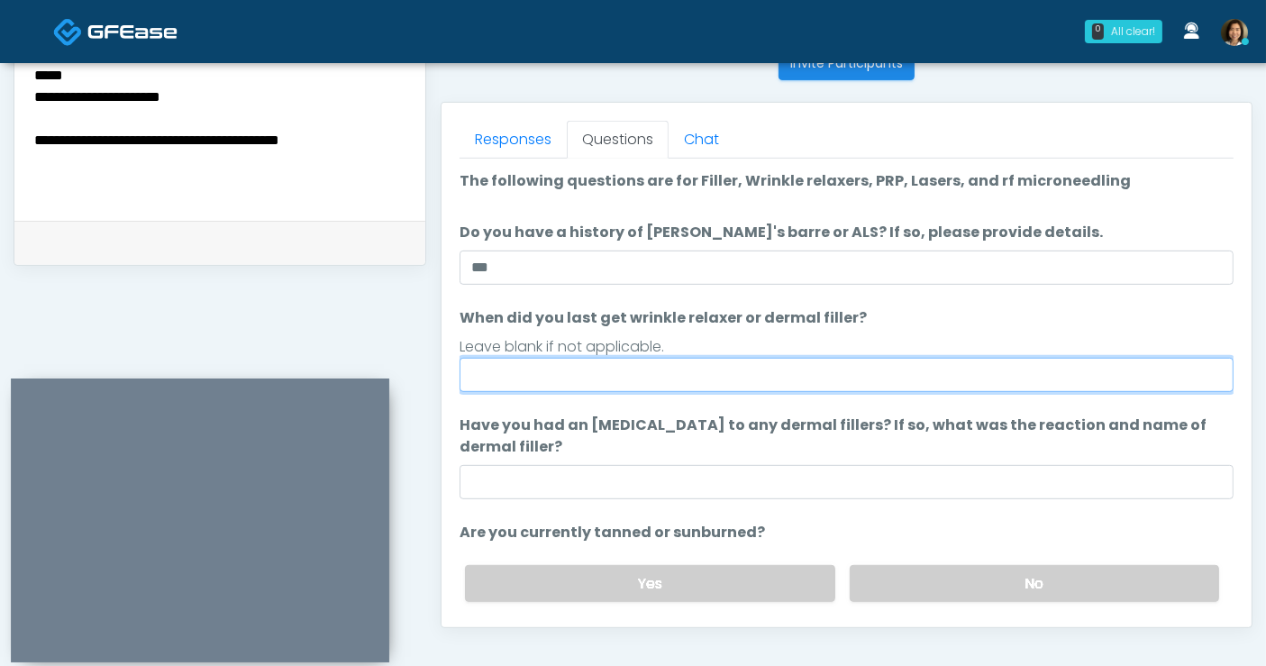
click at [524, 376] on input "When did you last get wrinkle relaxer or dermal filler?" at bounding box center [847, 375] width 774 height 34
click at [513, 369] on input "**********" at bounding box center [847, 375] width 774 height 34
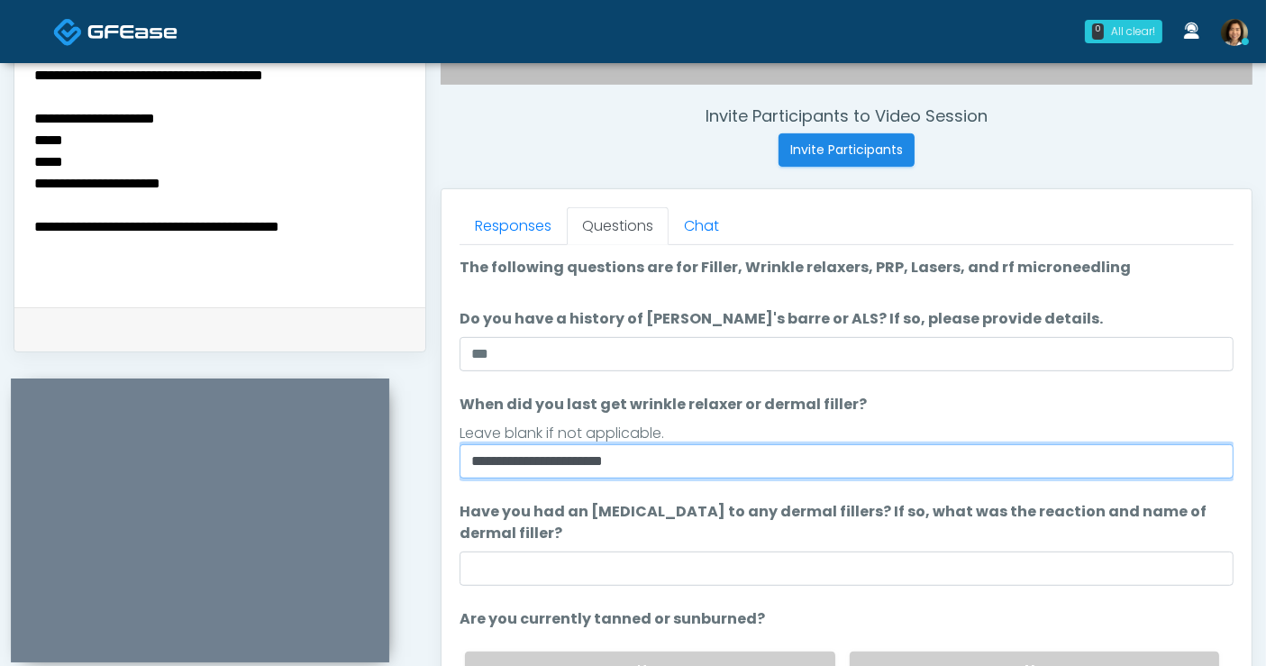
scroll to position [654, 0]
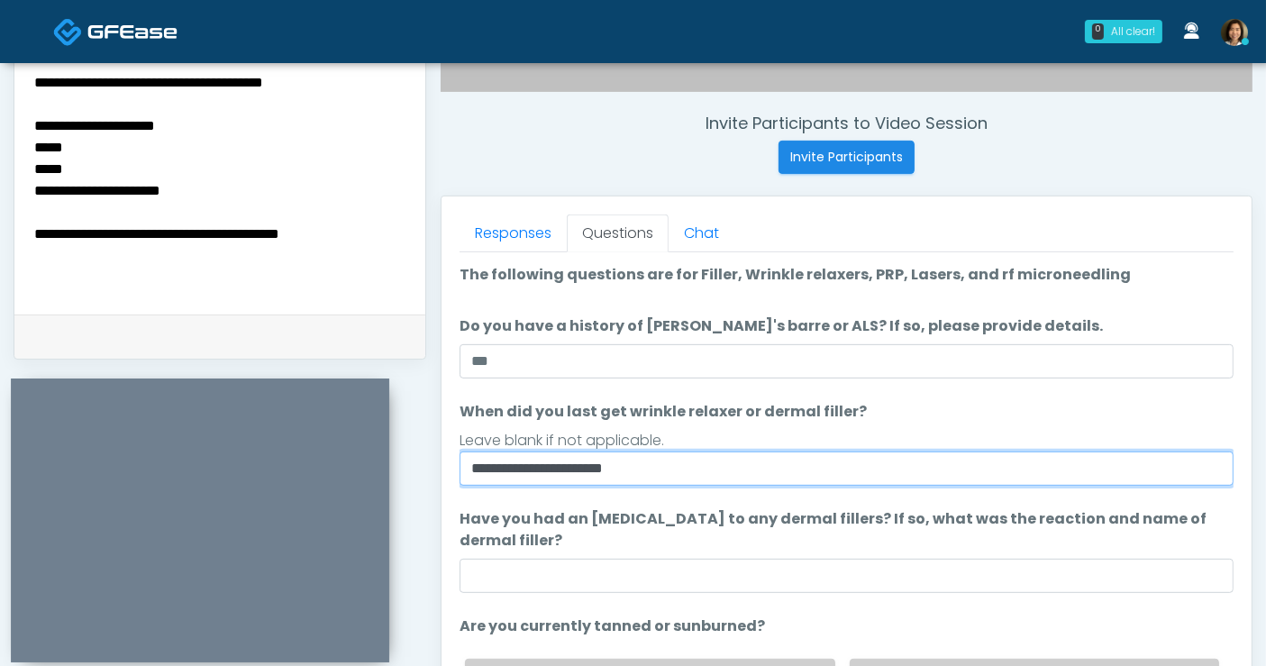
type input "**********"
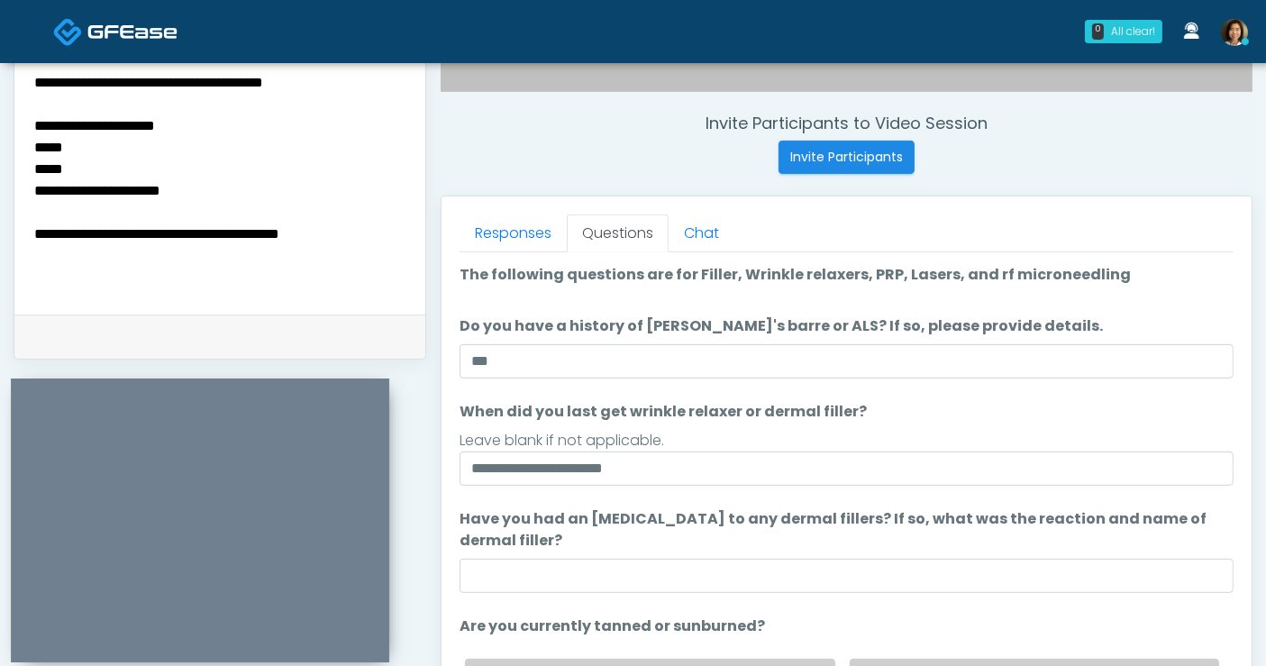
click at [386, 228] on textarea "**********" at bounding box center [219, 180] width 375 height 220
type textarea "**********"
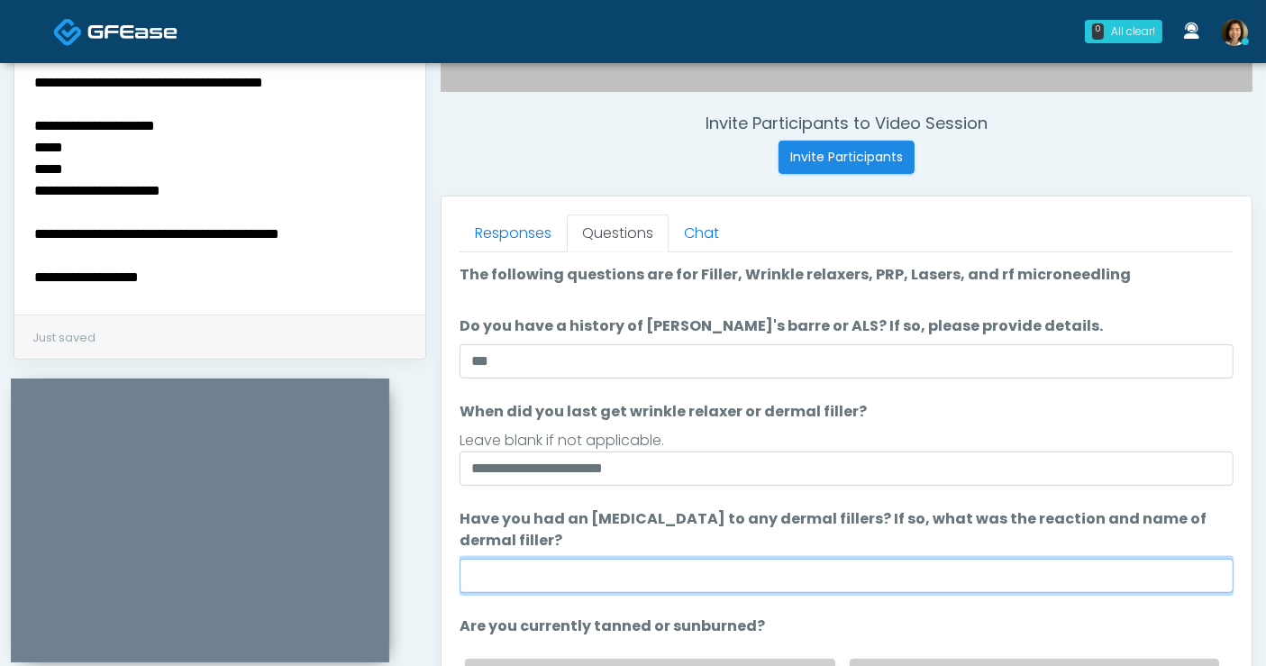
drag, startPoint x: 653, startPoint y: 573, endPoint x: 625, endPoint y: 567, distance: 29.5
click at [643, 574] on input "Have you had an [MEDICAL_DATA] to any dermal fillers? If so, what was the react…" at bounding box center [847, 576] width 774 height 34
type input "**"
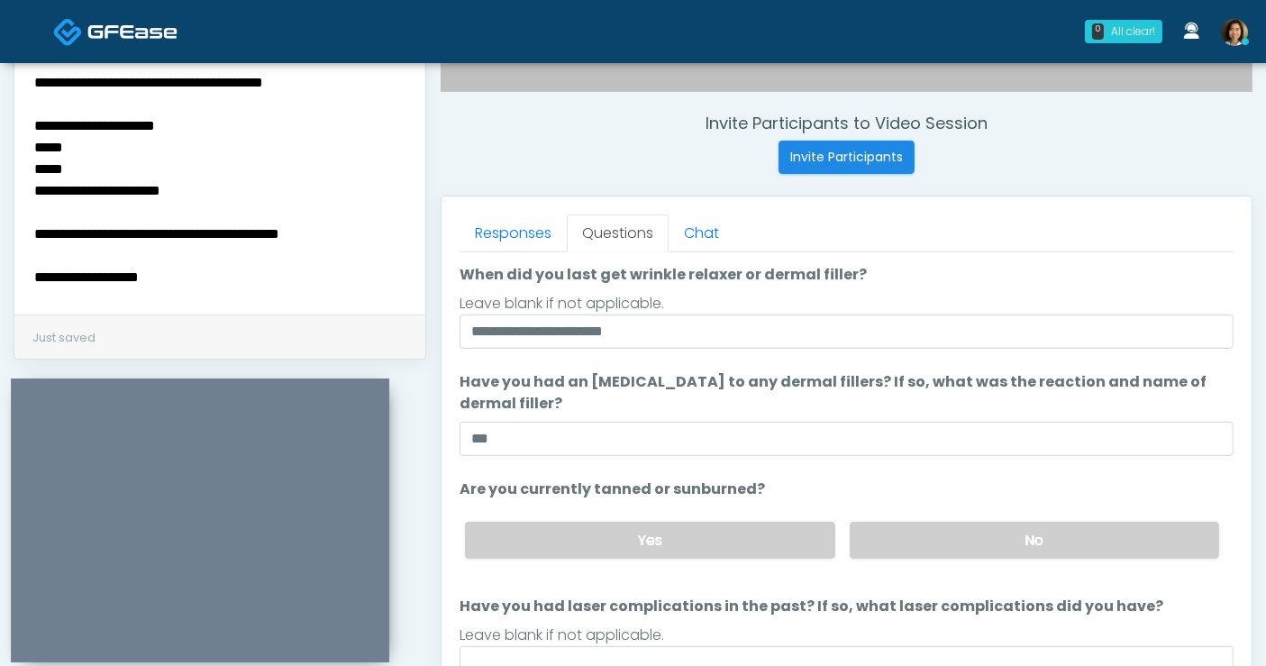
scroll to position [148, 0]
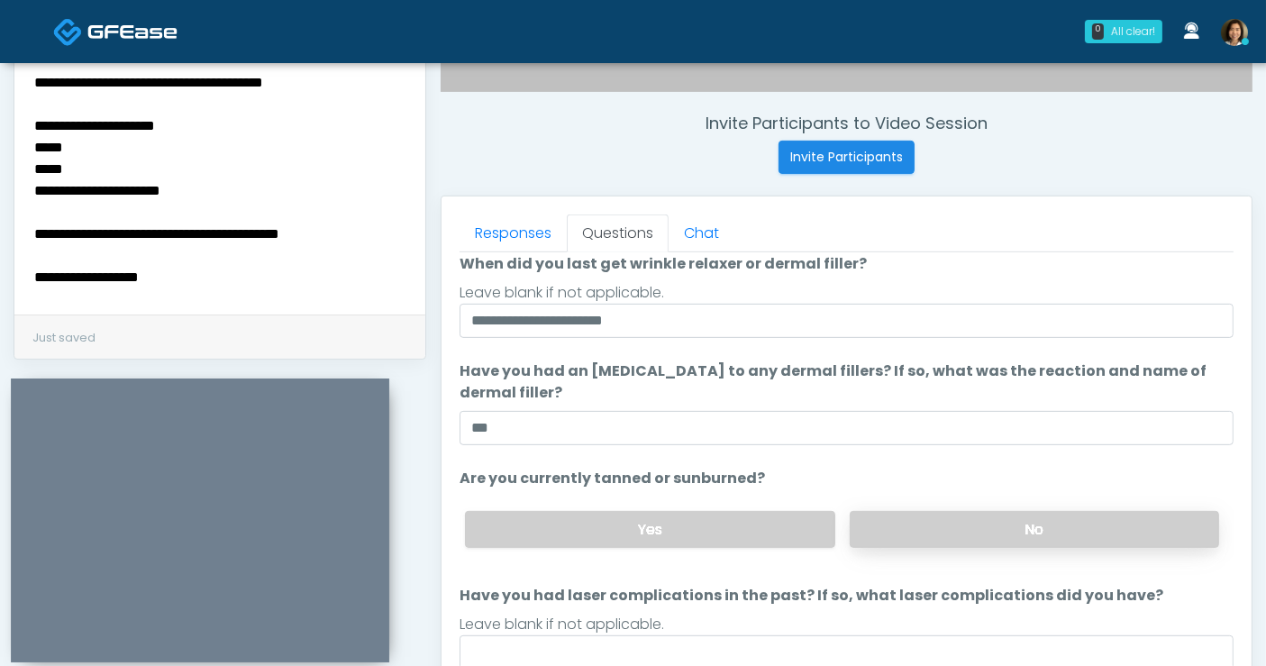
click at [1076, 533] on label "No" at bounding box center [1034, 529] width 369 height 37
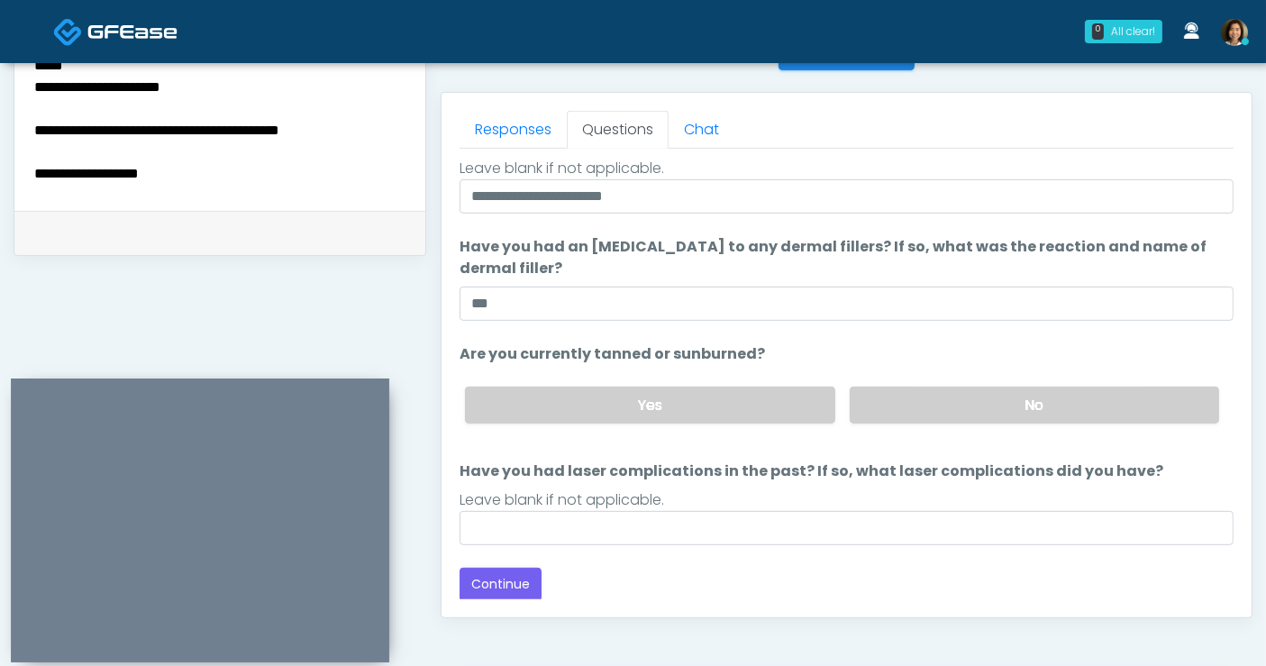
scroll to position [760, 0]
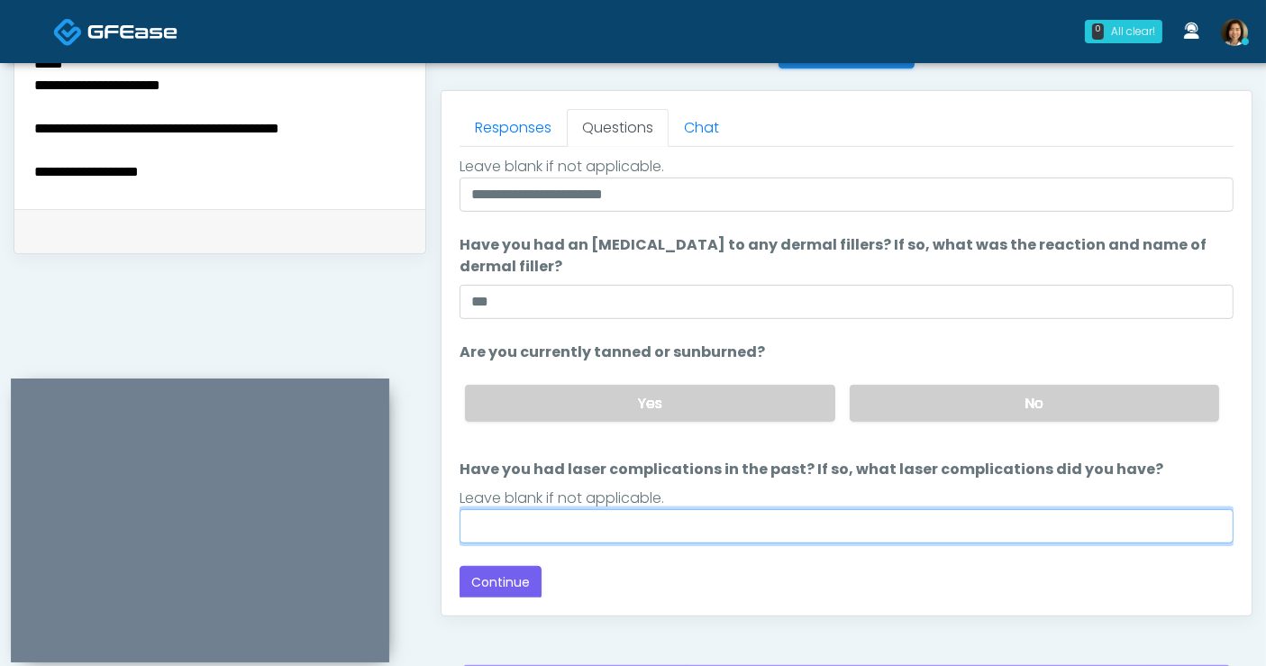
click at [722, 530] on input "Have you had laser complications in the past? If so, what laser complications d…" at bounding box center [847, 526] width 774 height 34
type input "**"
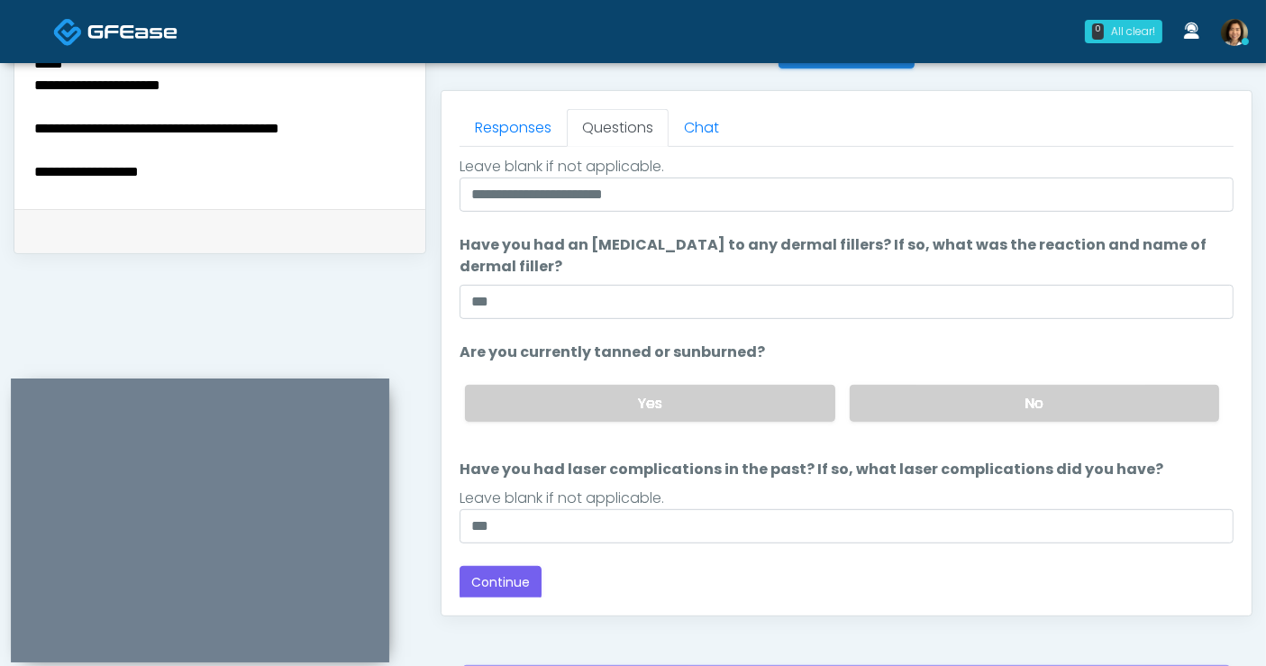
click at [807, 577] on div "Back Continue" at bounding box center [847, 582] width 774 height 33
click at [505, 577] on button "Continue" at bounding box center [501, 582] width 82 height 33
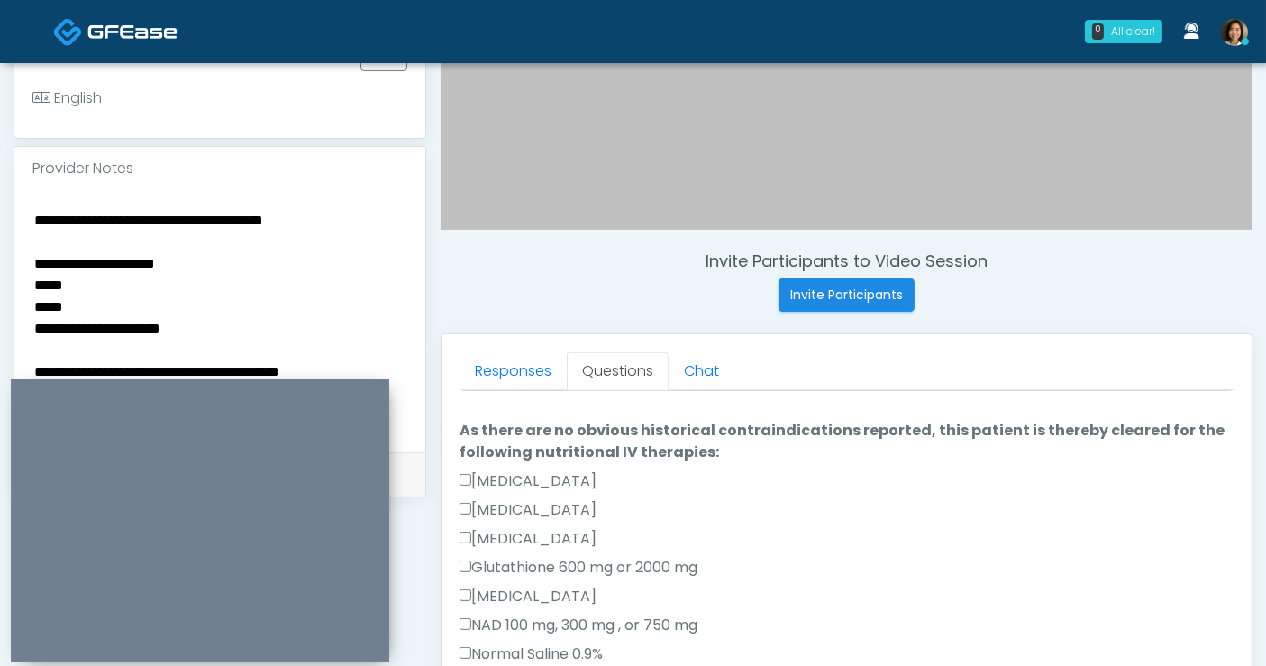
scroll to position [548, 0]
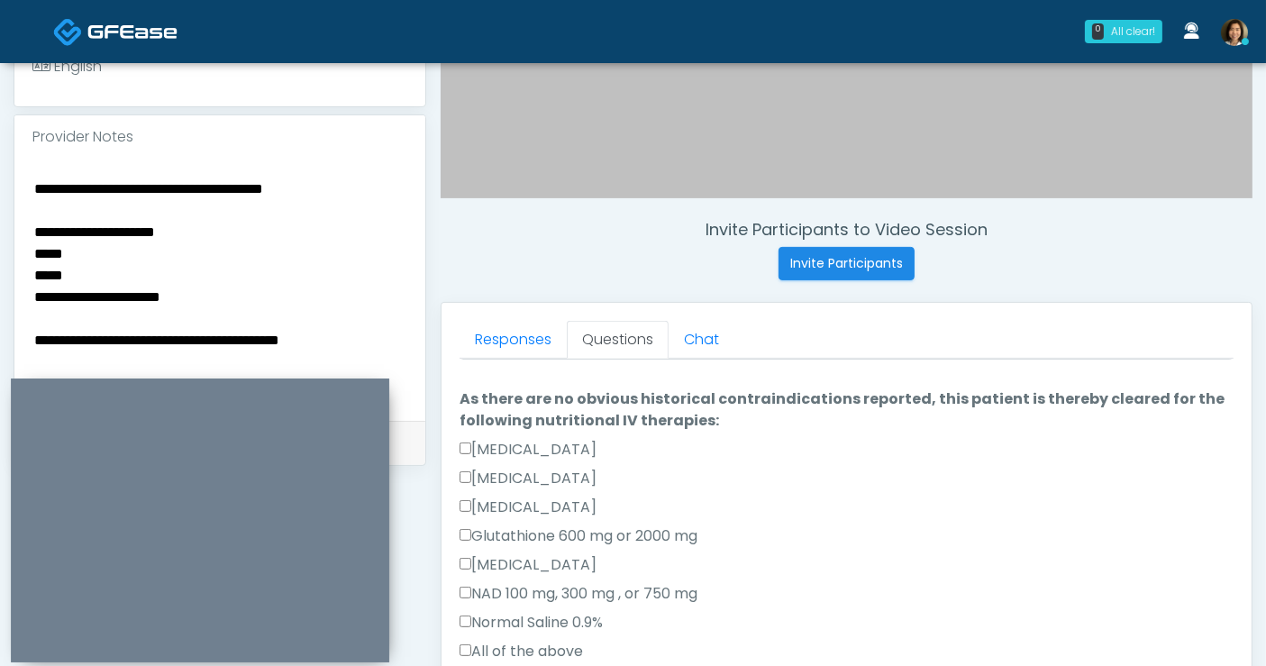
click at [151, 233] on textarea "**********" at bounding box center [219, 287] width 375 height 220
click at [144, 235] on textarea "**********" at bounding box center [219, 287] width 375 height 220
click at [144, 268] on textarea "**********" at bounding box center [219, 287] width 375 height 220
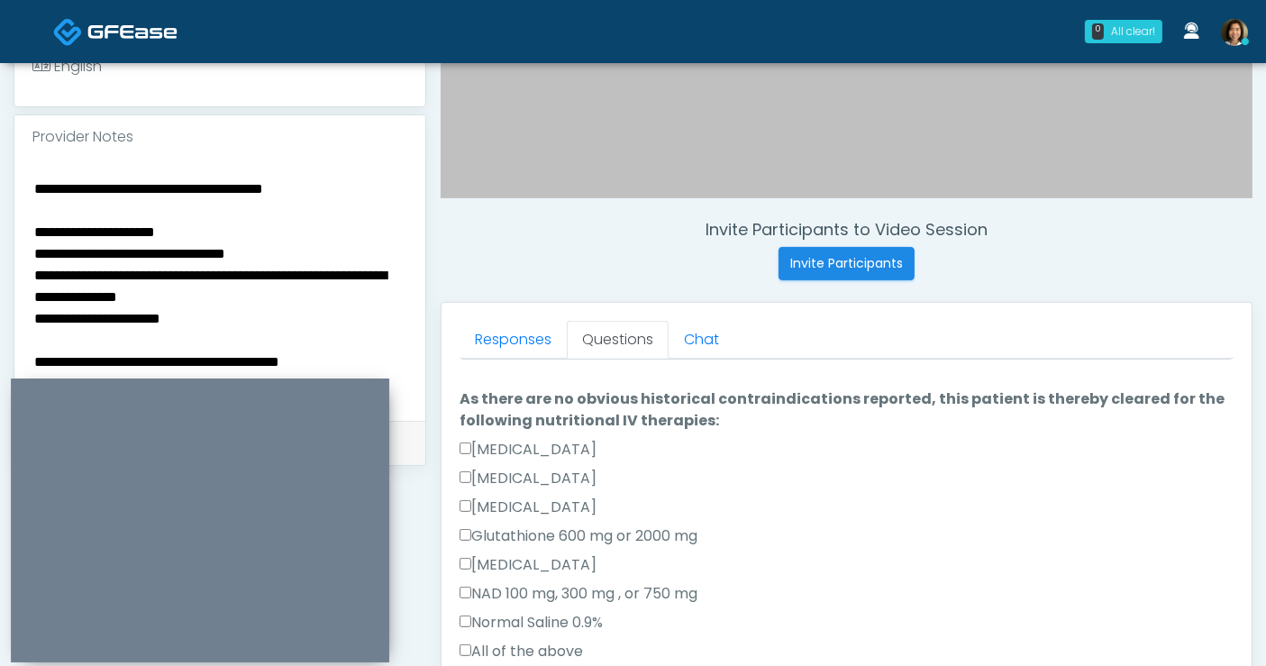
click at [245, 220] on textarea "**********" at bounding box center [219, 287] width 375 height 220
drag, startPoint x: 160, startPoint y: 220, endPoint x: 88, endPoint y: 217, distance: 72.1
click at [88, 217] on textarea "**********" at bounding box center [219, 287] width 375 height 220
click at [220, 226] on textarea "**********" at bounding box center [219, 287] width 375 height 220
drag, startPoint x: 291, startPoint y: 179, endPoint x: 0, endPoint y: 173, distance: 291.1
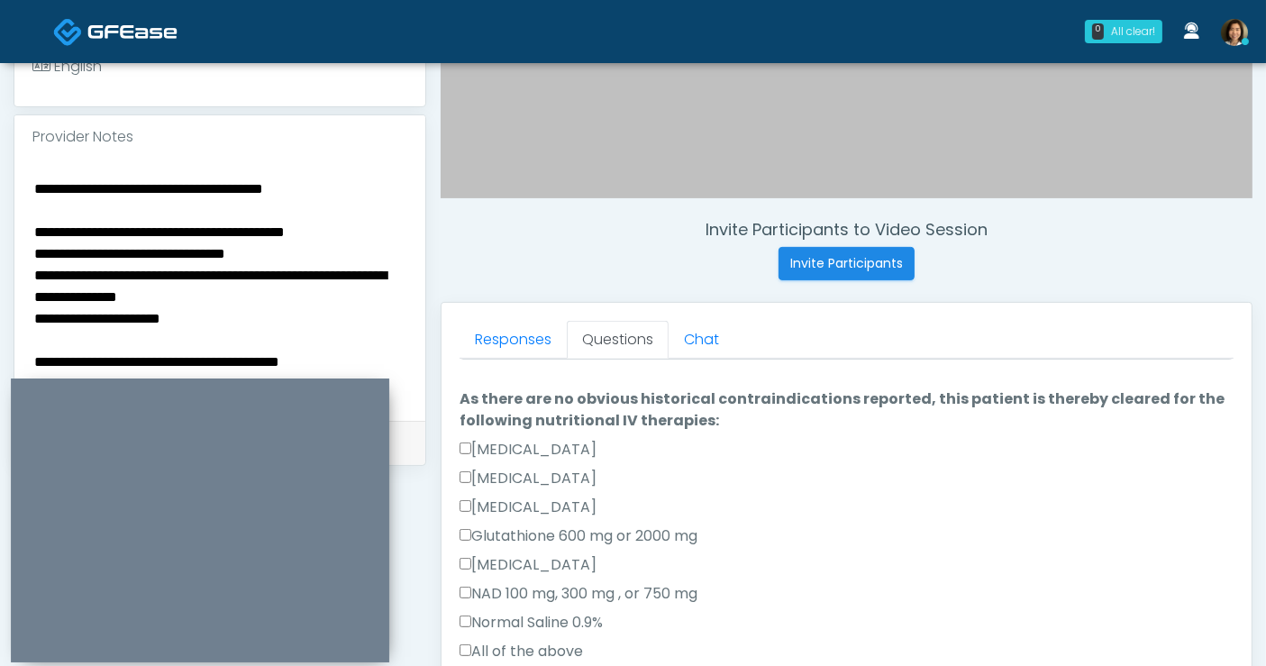
click at [0, 173] on div "**********" at bounding box center [633, 265] width 1266 height 1500
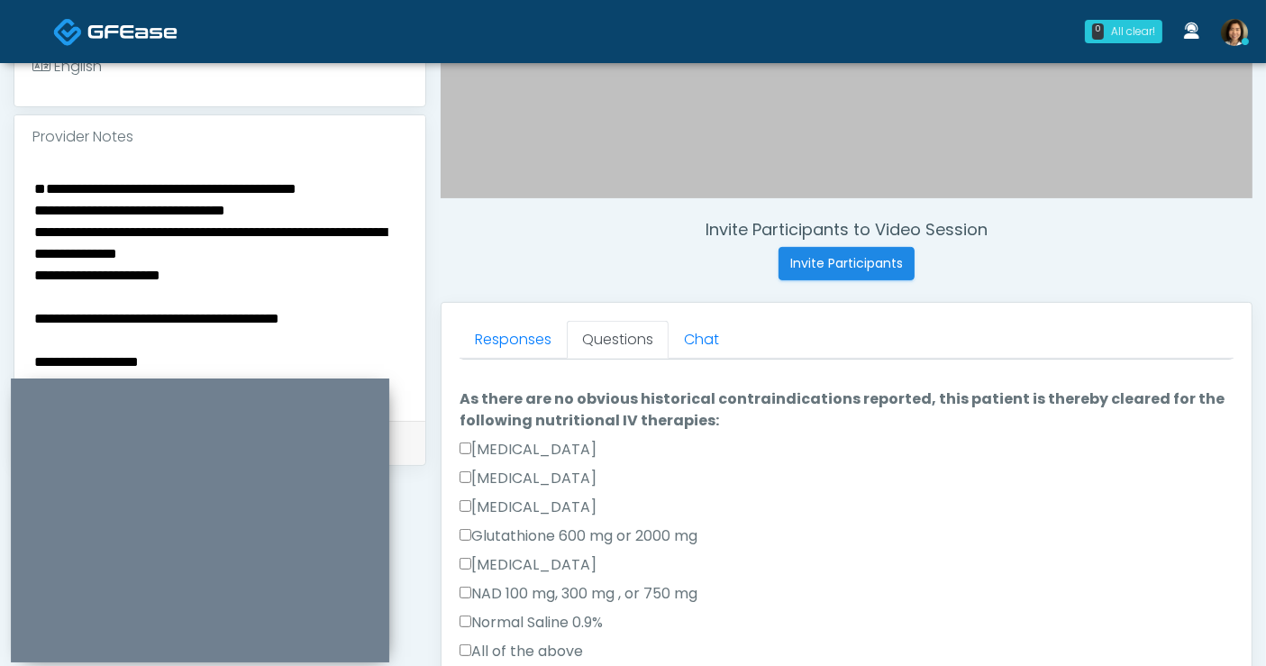
click at [33, 219] on textarea "**********" at bounding box center [219, 287] width 375 height 220
click at [226, 271] on textarea "**********" at bounding box center [219, 287] width 375 height 220
drag, startPoint x: 201, startPoint y: 261, endPoint x: 190, endPoint y: 251, distance: 15.3
click at [200, 261] on textarea "**********" at bounding box center [219, 287] width 375 height 220
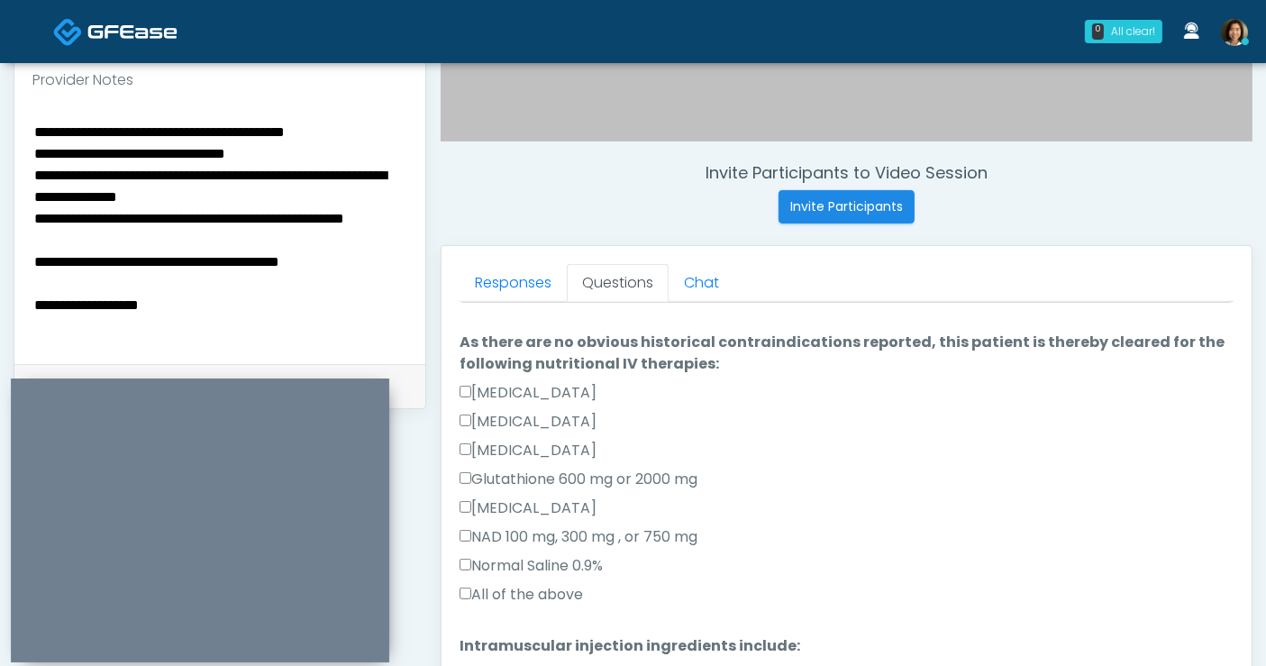
scroll to position [613, 0]
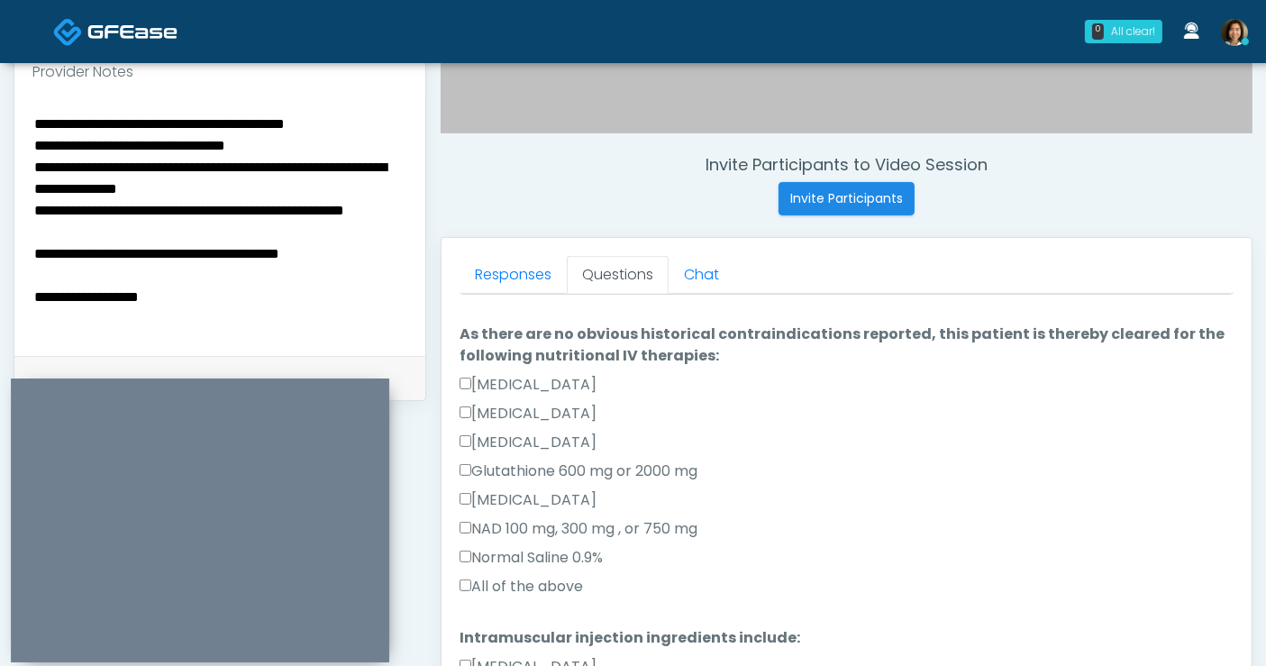
type textarea "**********"
click at [556, 588] on label "All of the above" at bounding box center [521, 587] width 123 height 22
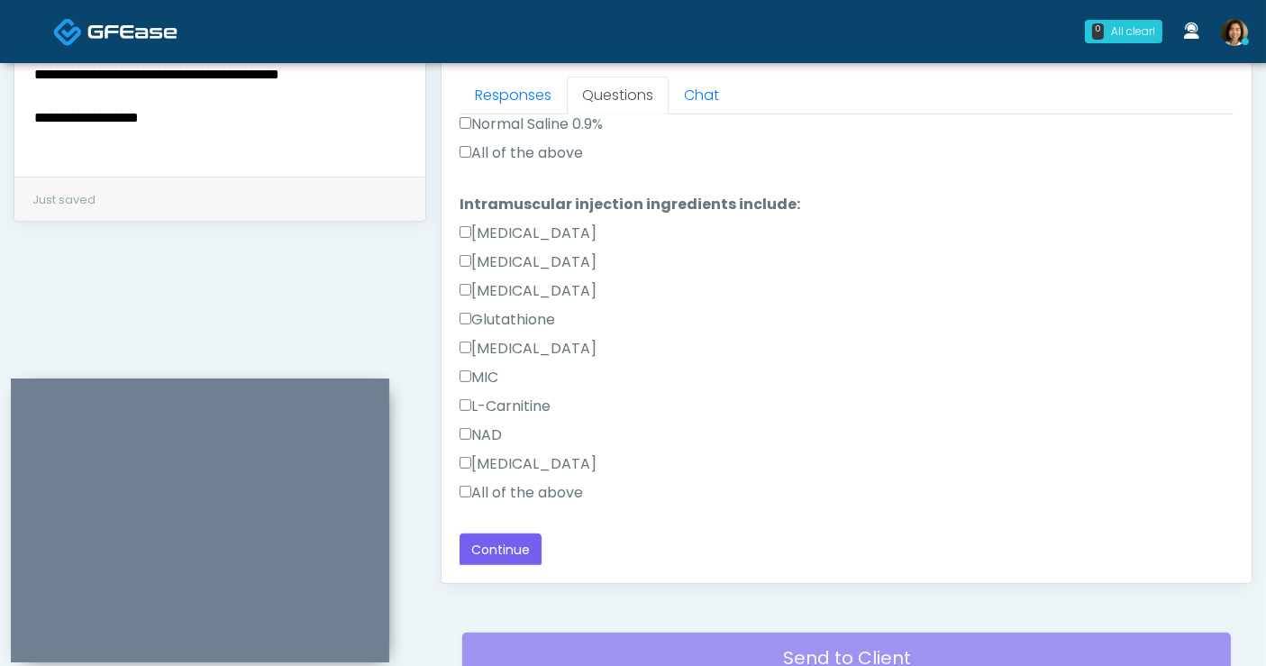
scroll to position [813, 0]
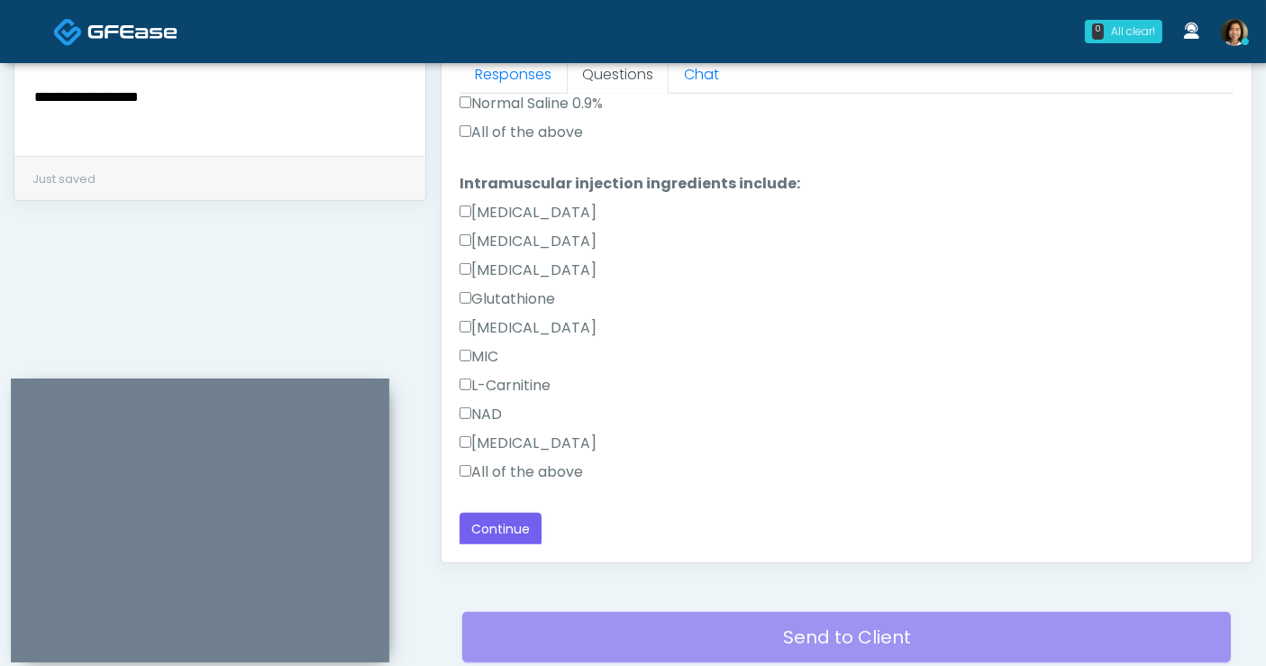
click at [558, 478] on label "All of the above" at bounding box center [521, 472] width 123 height 22
click at [520, 524] on button "Continue" at bounding box center [501, 529] width 82 height 33
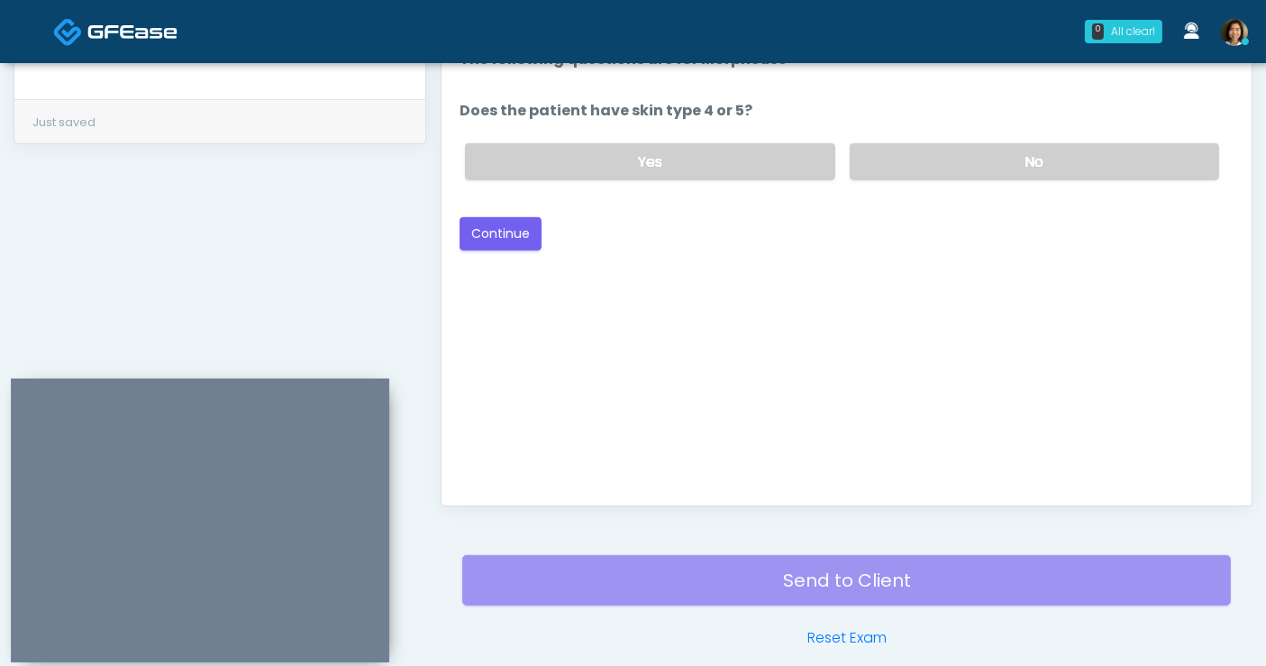
scroll to position [748, 0]
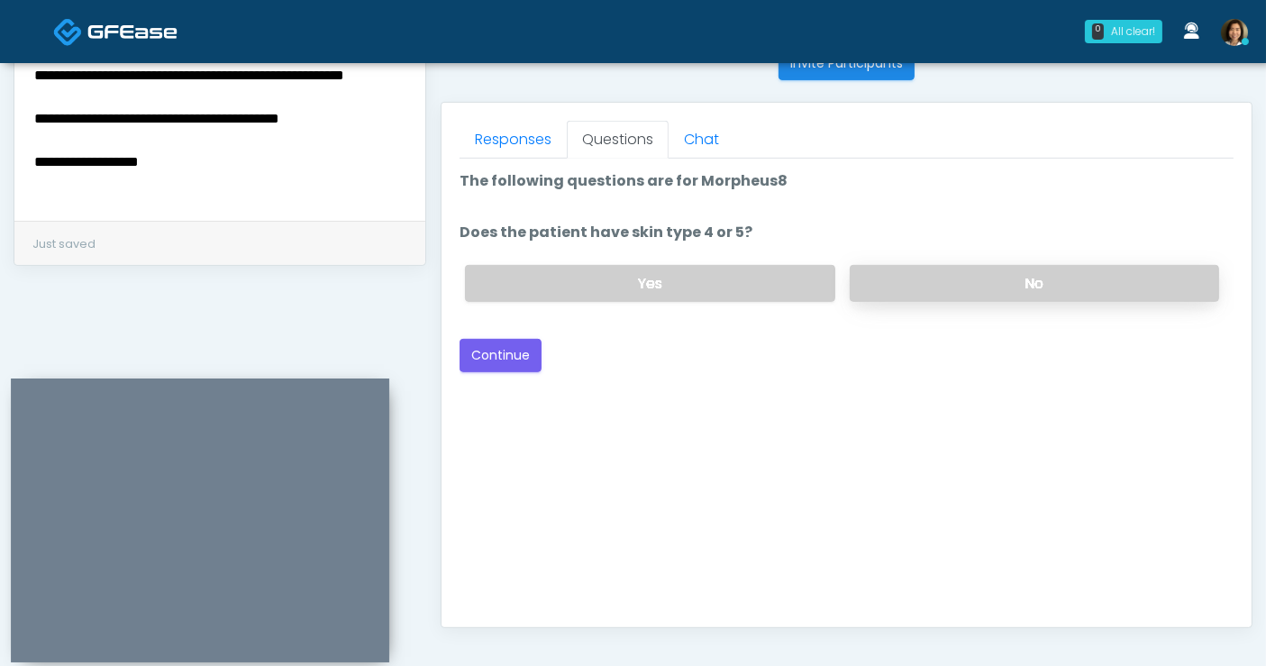
click at [935, 292] on label "No" at bounding box center [1034, 283] width 369 height 37
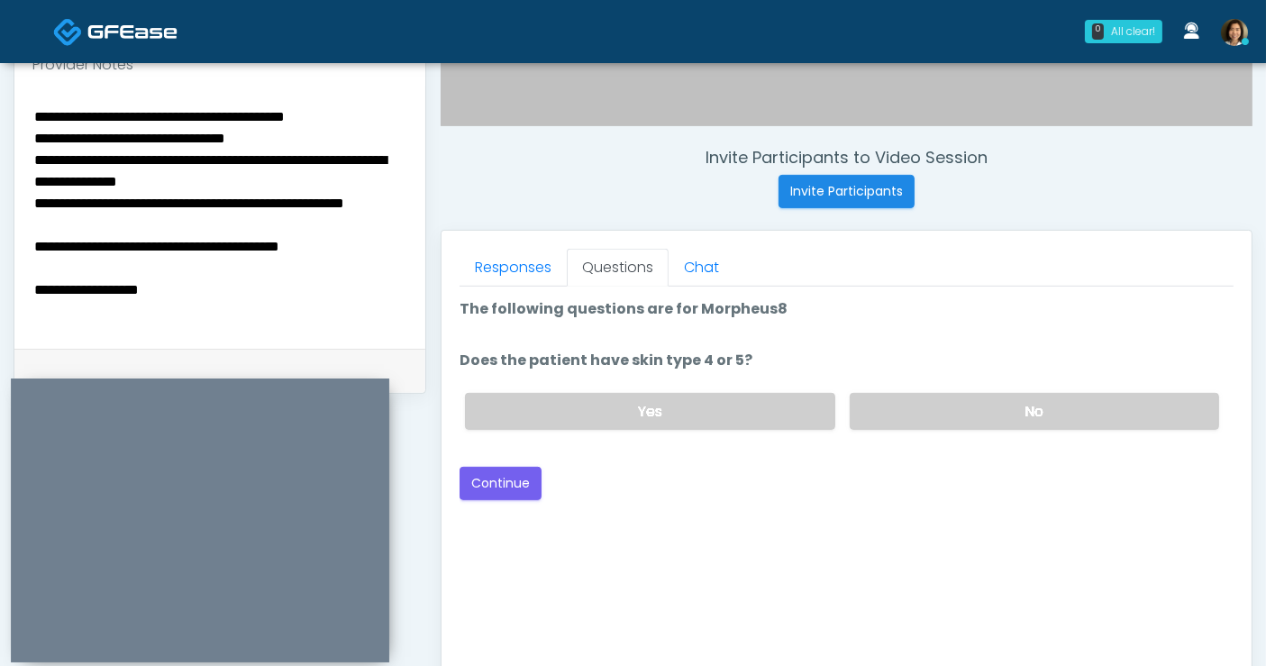
scroll to position [611, 0]
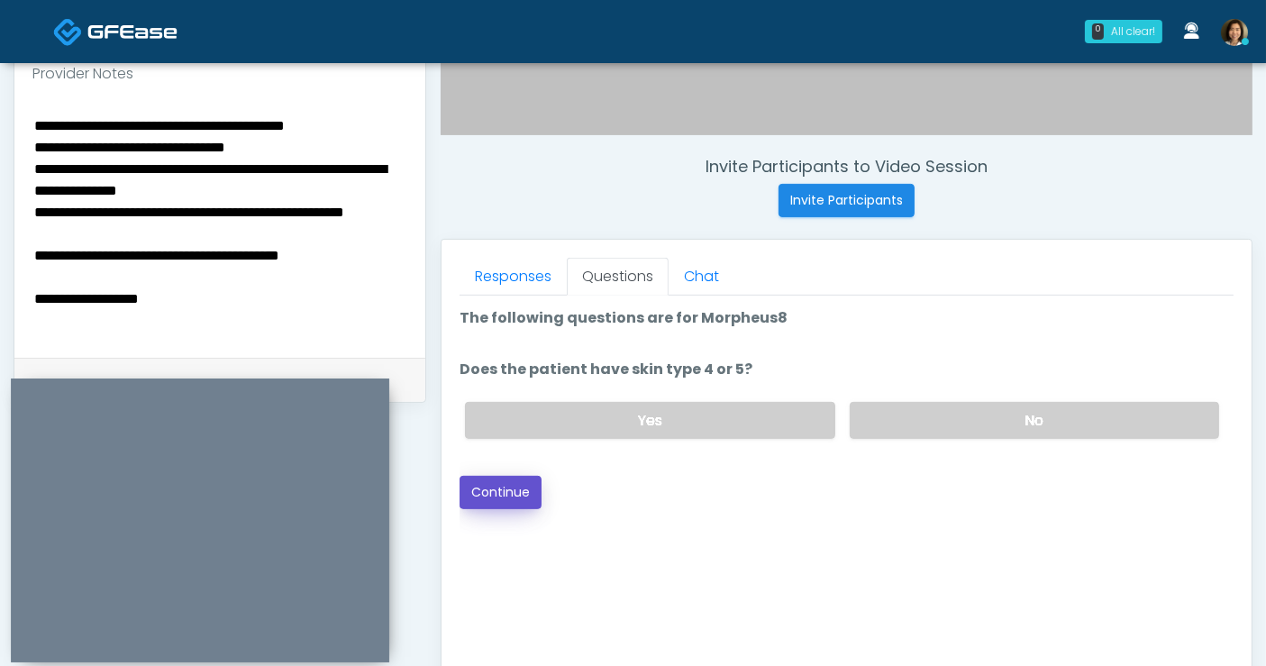
click at [523, 489] on button "Continue" at bounding box center [501, 492] width 82 height 33
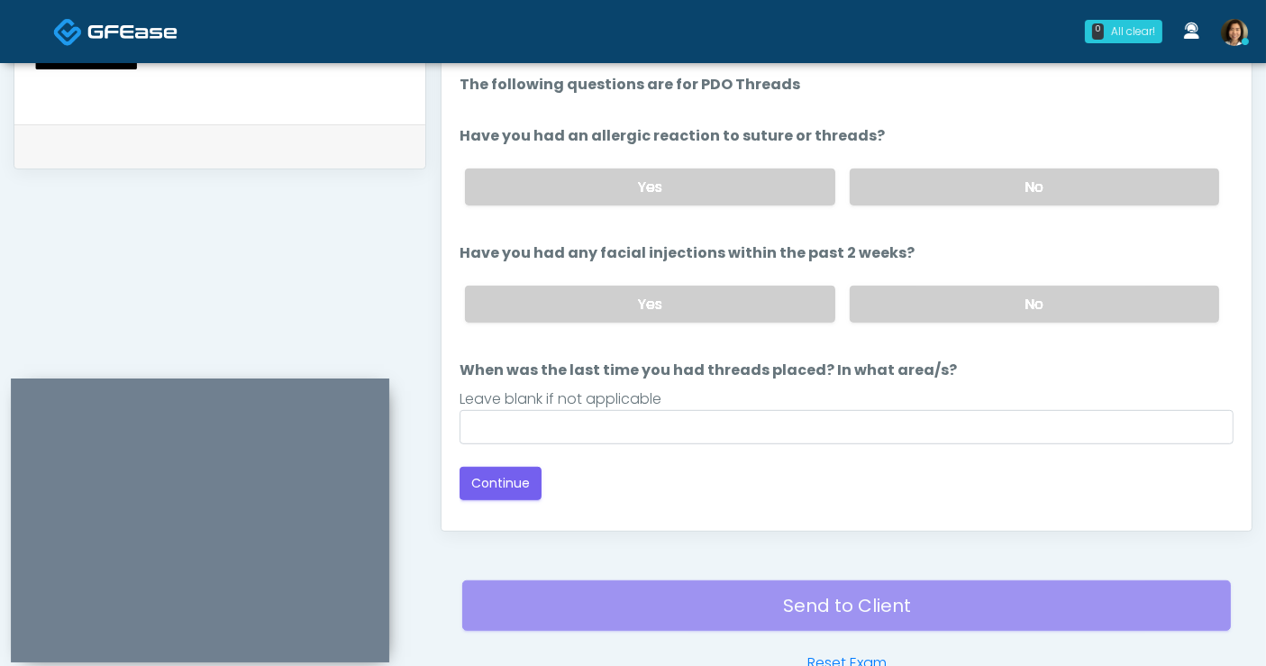
scroll to position [748, 0]
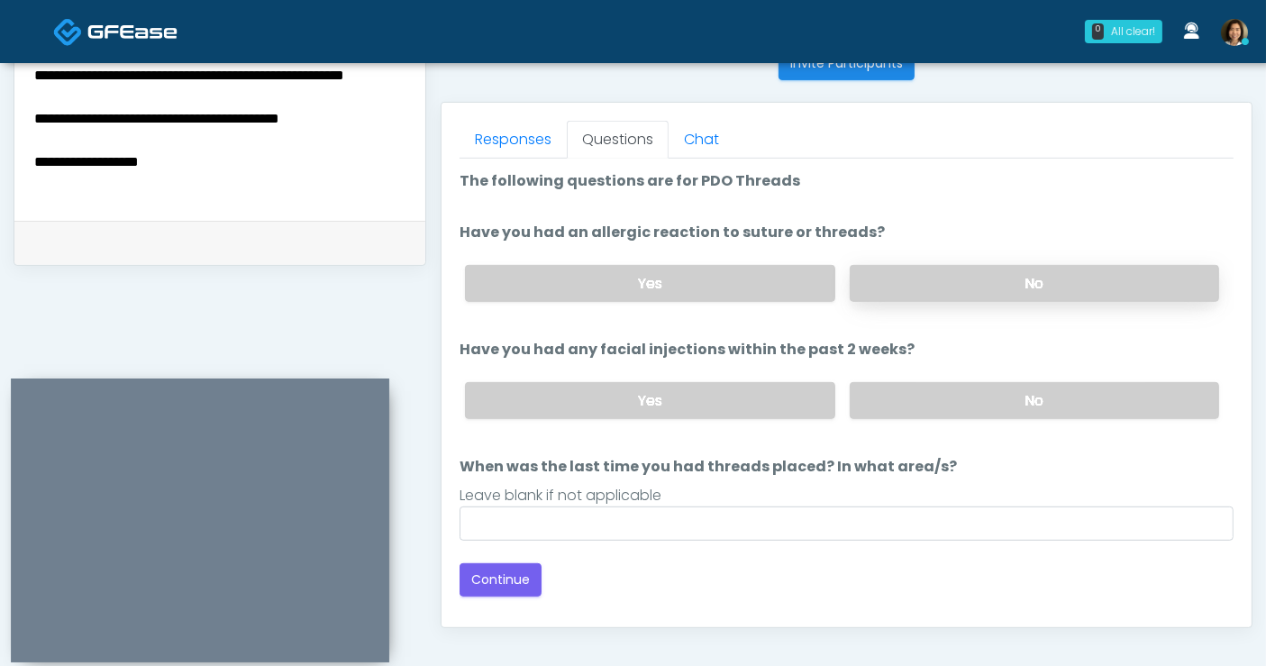
click at [951, 287] on label "No" at bounding box center [1034, 283] width 369 height 37
click at [968, 395] on label "No" at bounding box center [1034, 400] width 369 height 37
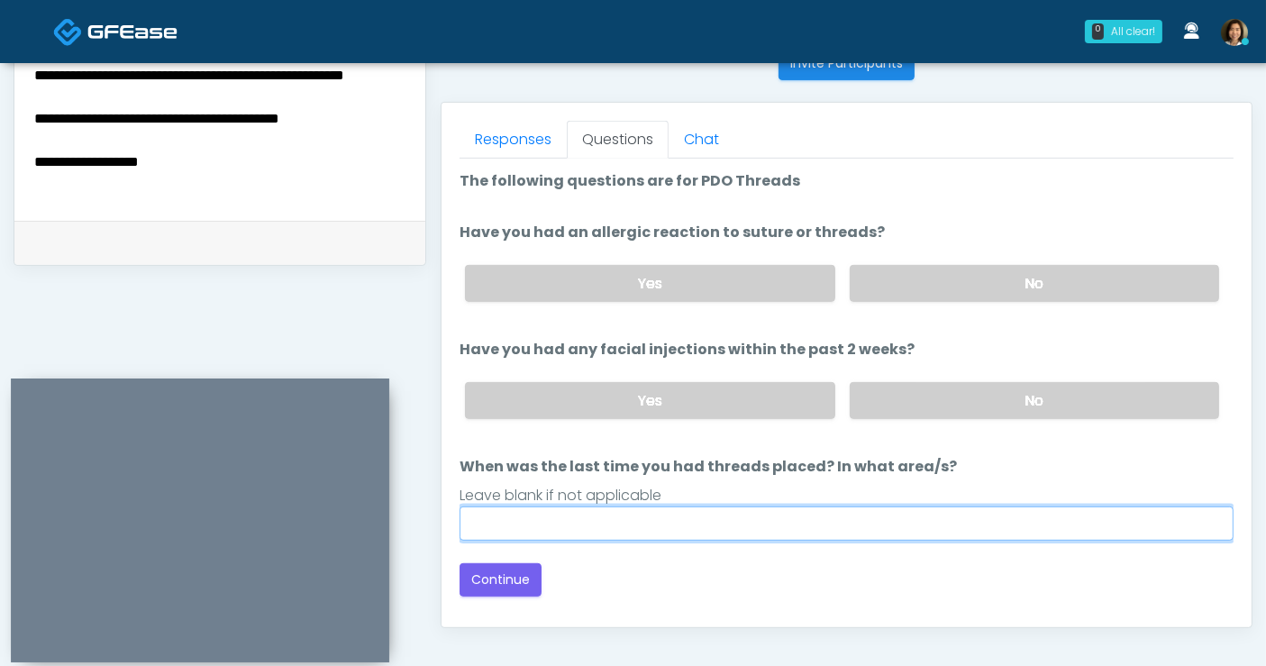
click at [728, 532] on input "When was the last time you had threads placed? In what area/s?" at bounding box center [847, 523] width 774 height 34
type input "*****"
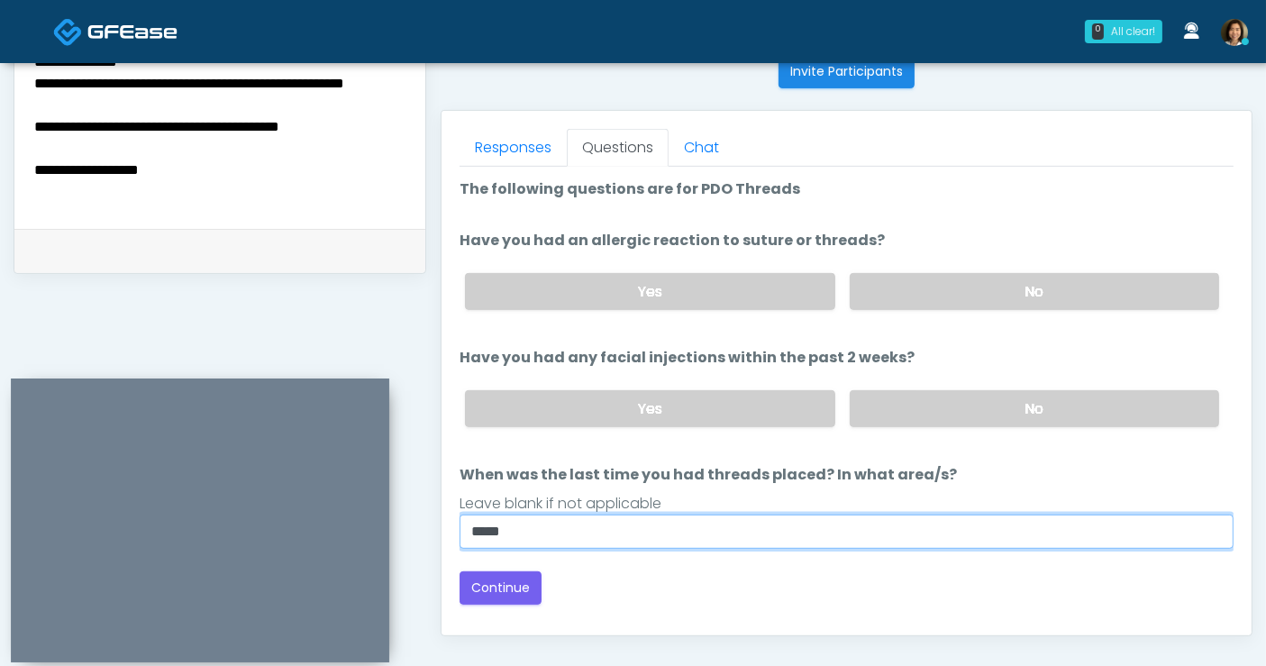
scroll to position [711, 0]
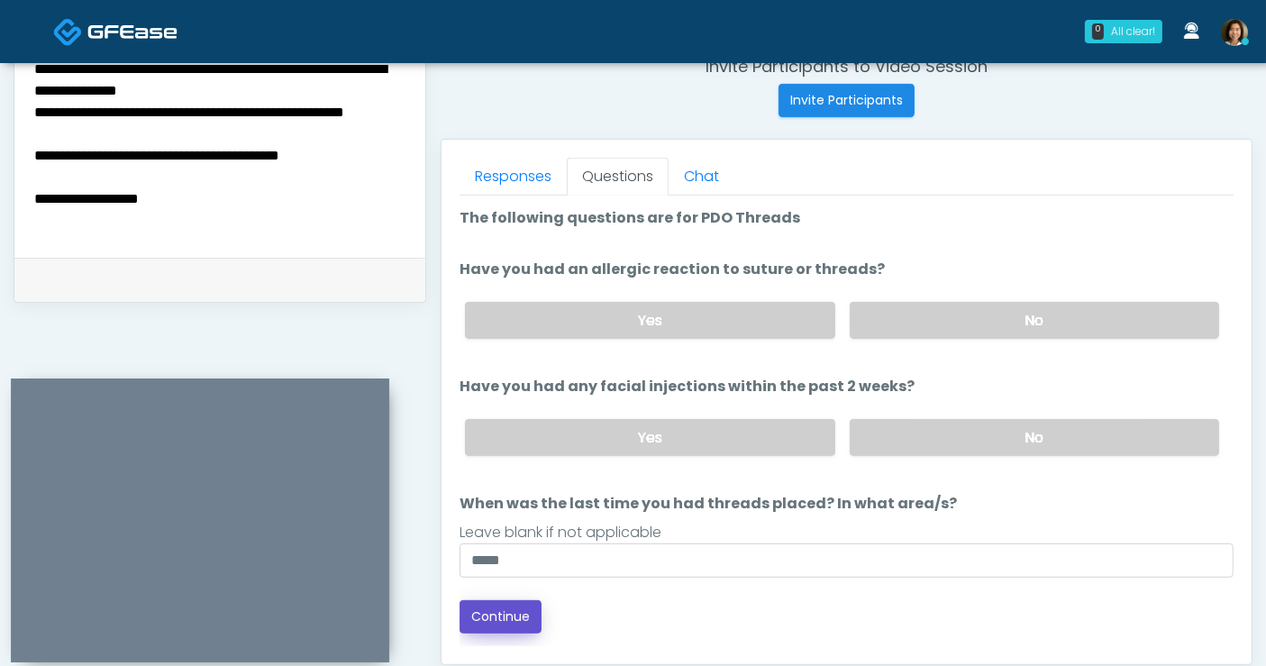
click at [492, 614] on button "Continue" at bounding box center [501, 616] width 82 height 33
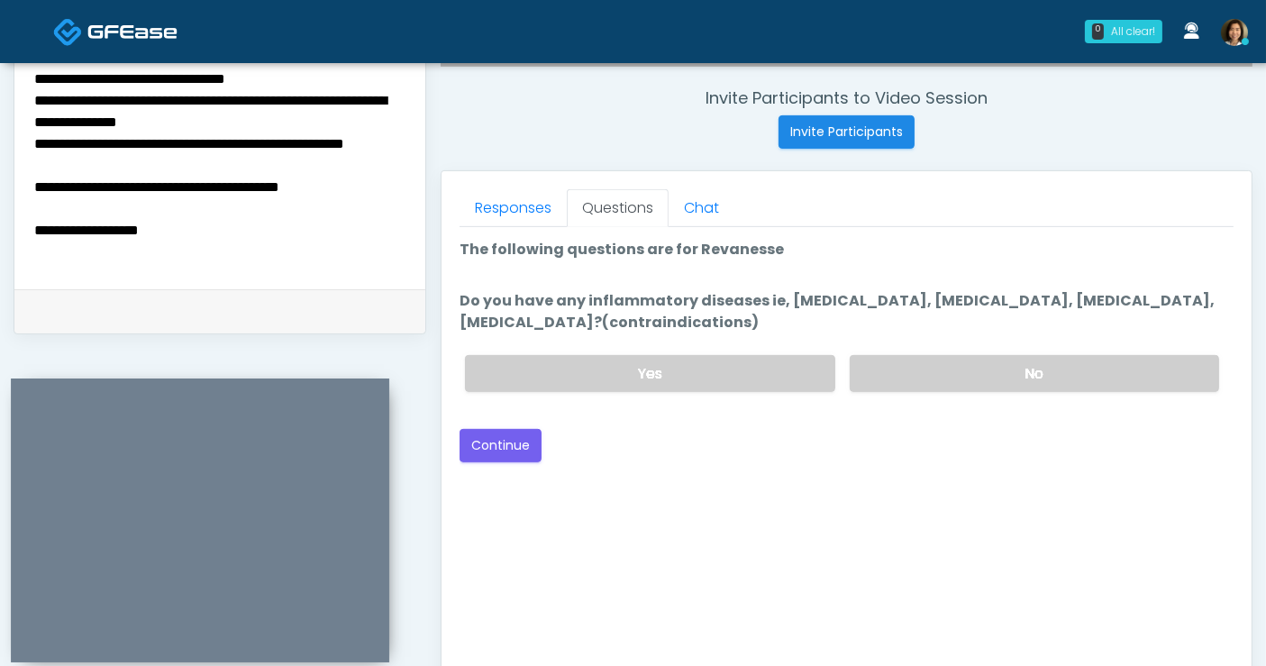
scroll to position [648, 0]
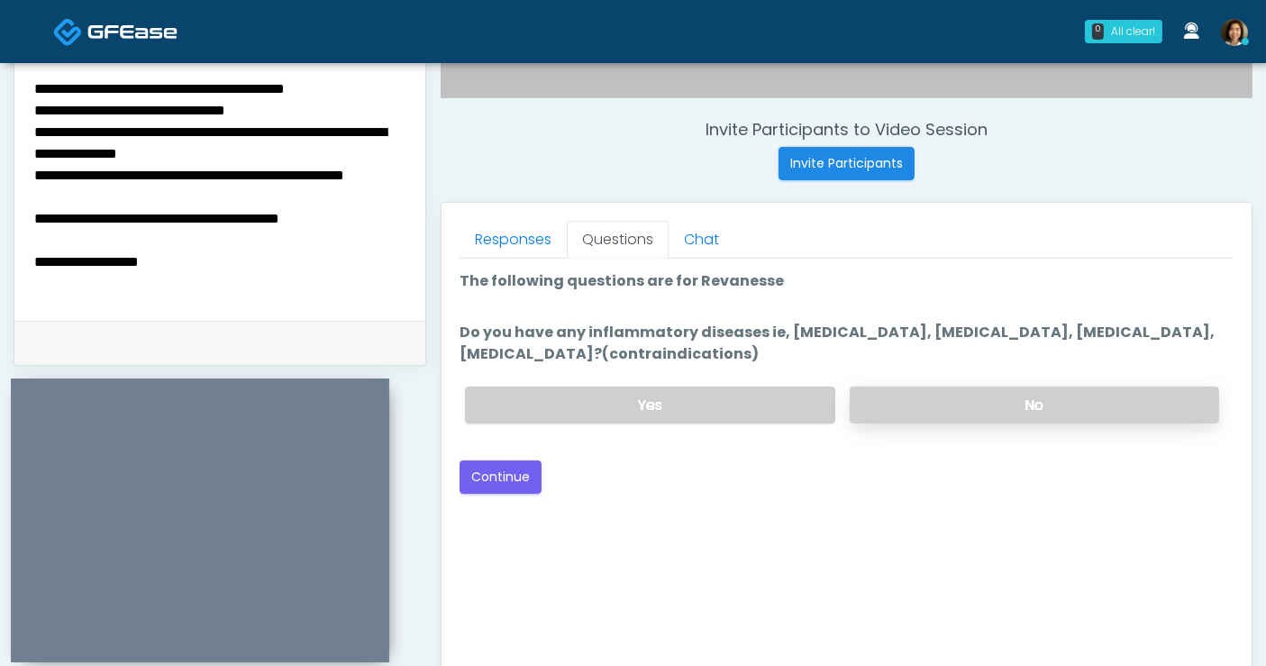
click at [992, 411] on label "No" at bounding box center [1034, 405] width 369 height 37
click at [484, 486] on button "Continue" at bounding box center [501, 476] width 82 height 33
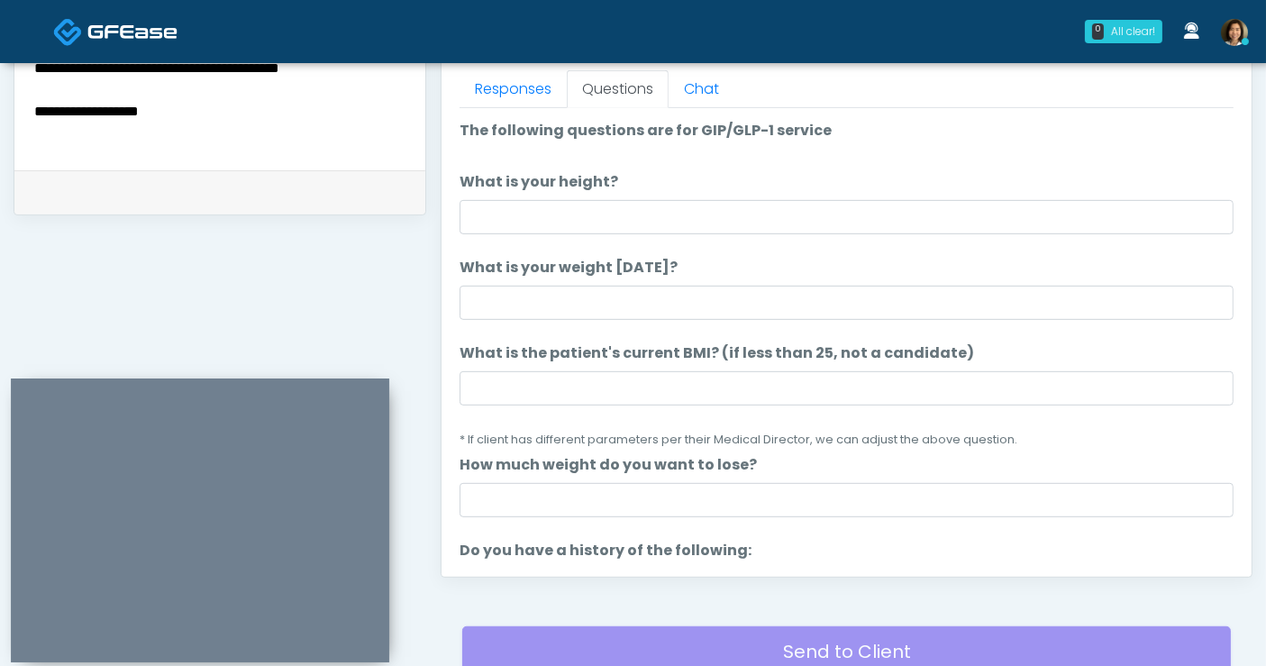
scroll to position [793, 0]
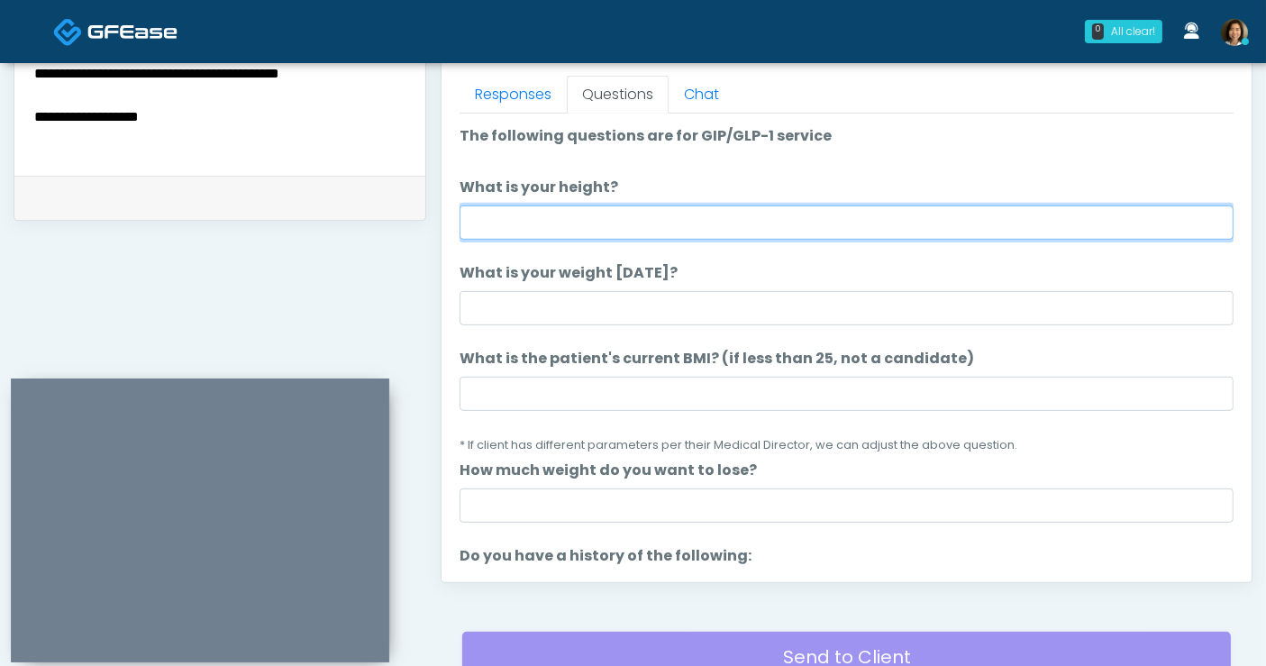
click at [649, 225] on input "What is your height?" at bounding box center [847, 222] width 774 height 34
type input "**"
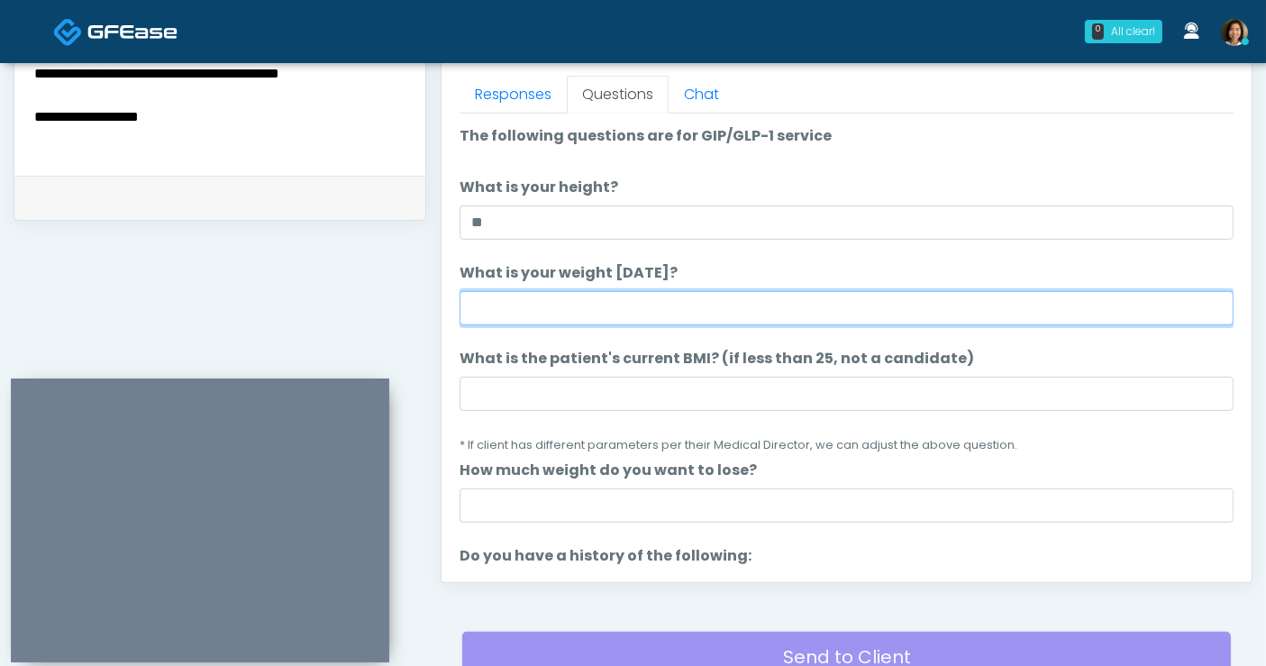
drag, startPoint x: 524, startPoint y: 307, endPoint x: 519, endPoint y: 299, distance: 9.3
click at [524, 307] on input "What is your weight today?" at bounding box center [847, 308] width 774 height 34
type input "***"
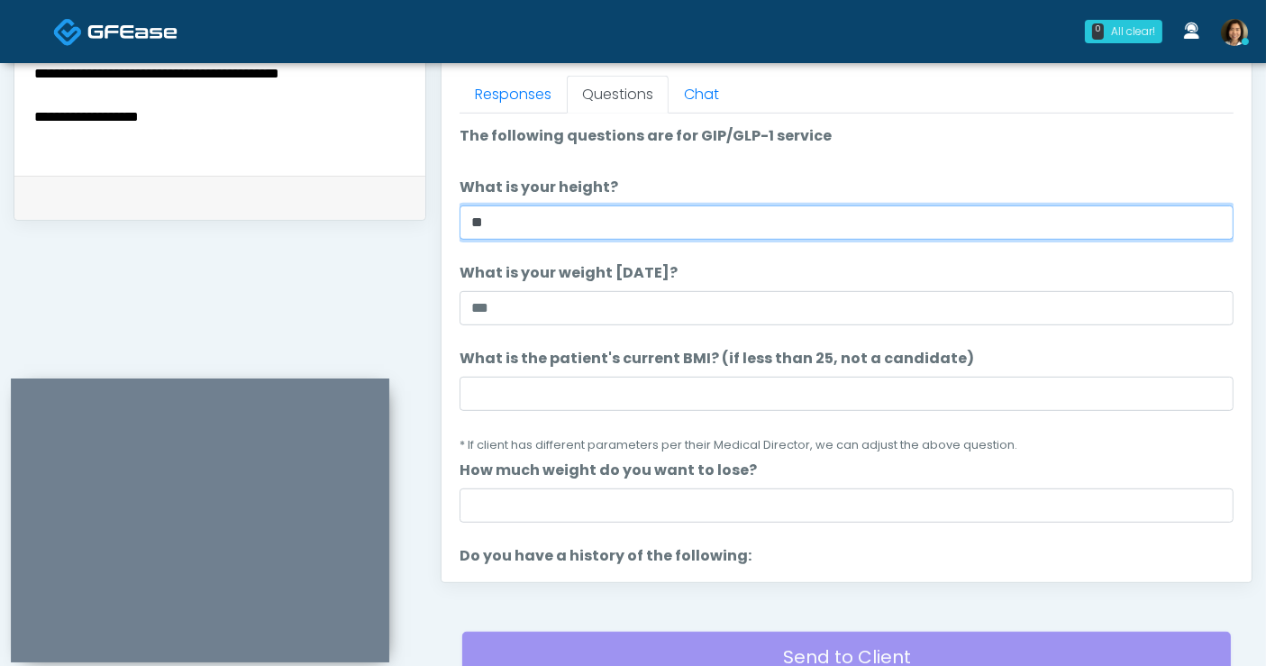
click at [516, 229] on input "**" at bounding box center [847, 222] width 774 height 34
type input "***"
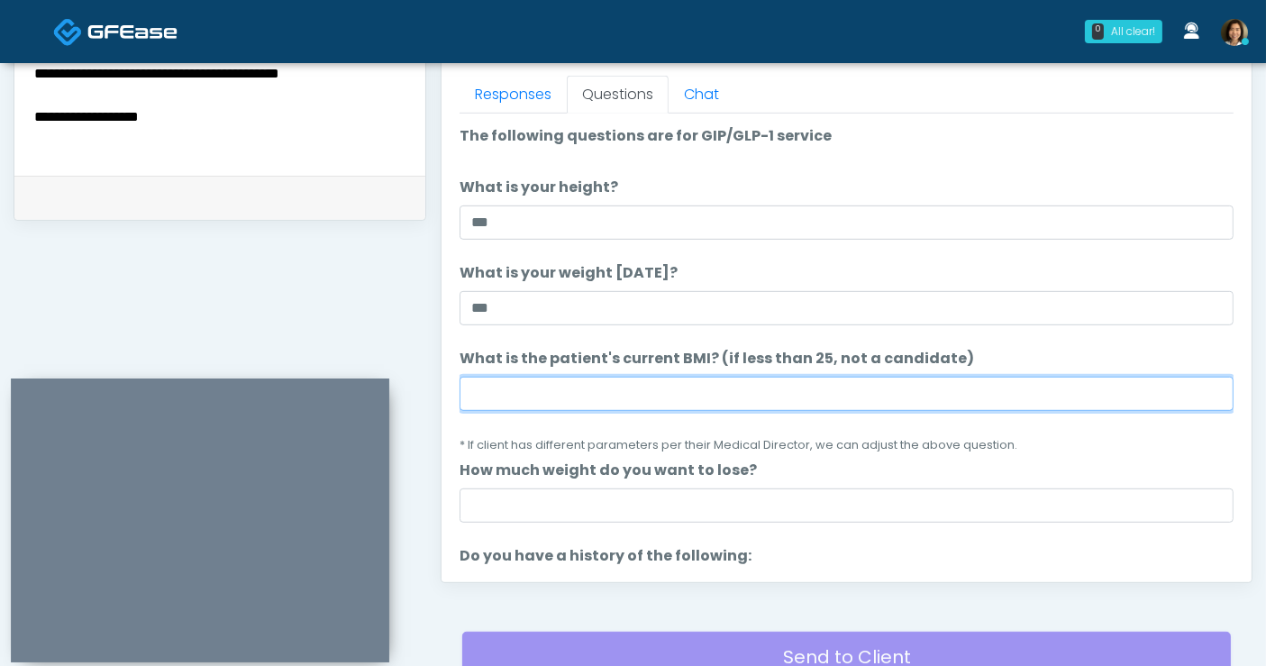
drag, startPoint x: 653, startPoint y: 386, endPoint x: 665, endPoint y: 346, distance: 41.3
click at [653, 385] on input "What is the patient's current BMI? (if less than 25, not a candidate)" at bounding box center [847, 394] width 774 height 34
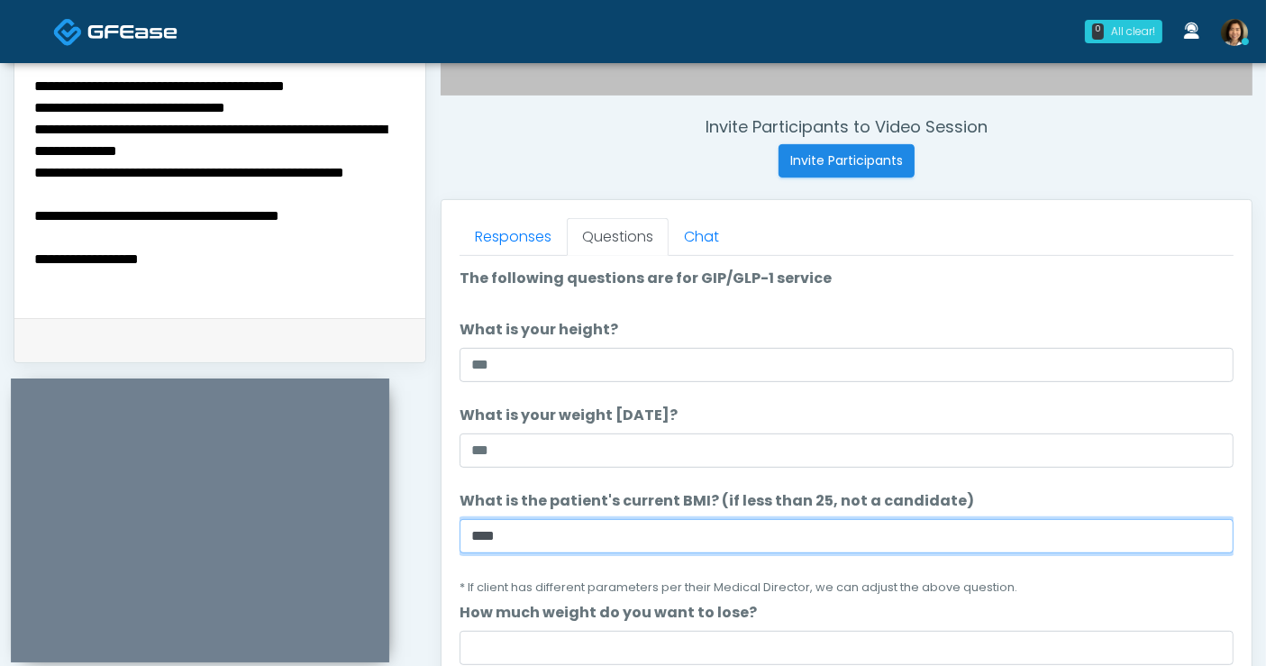
scroll to position [649, 0]
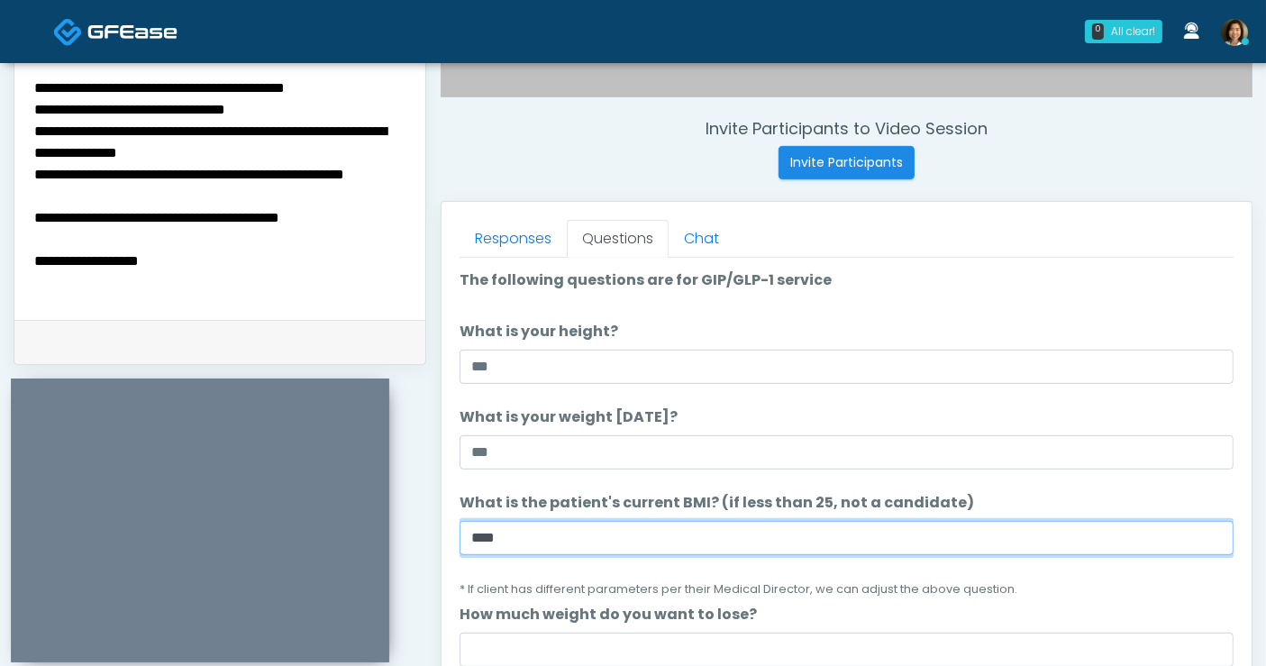
type input "****"
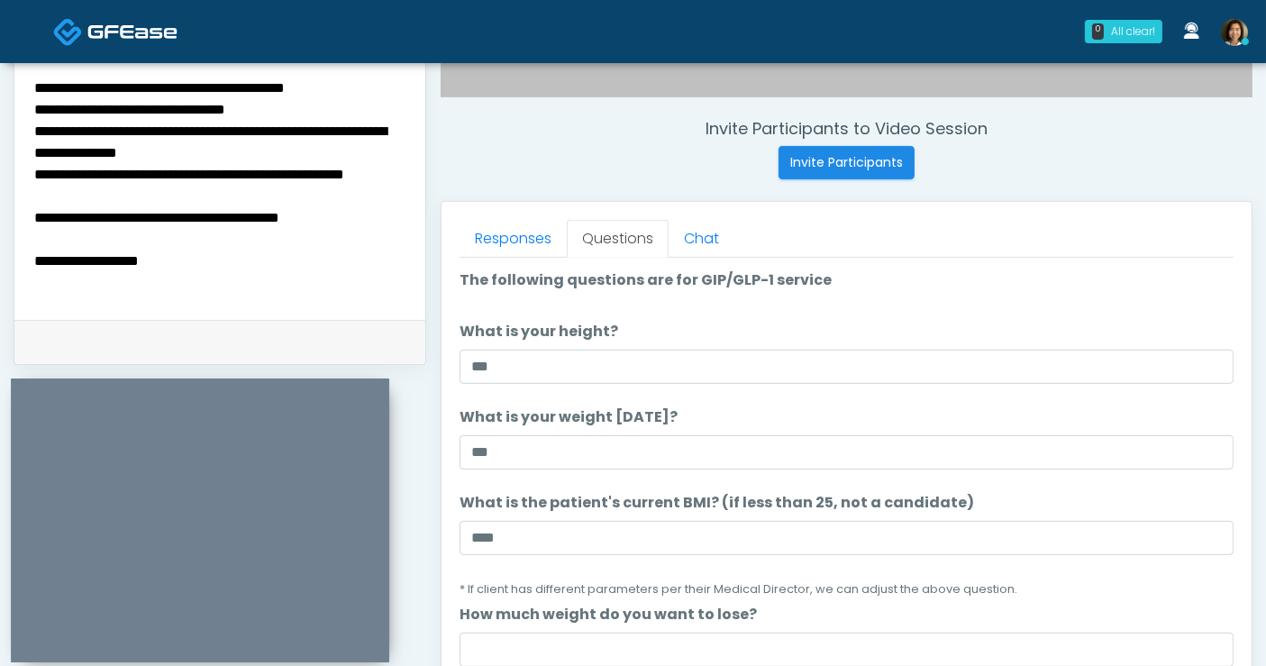
click at [310, 196] on textarea "**********" at bounding box center [219, 186] width 375 height 220
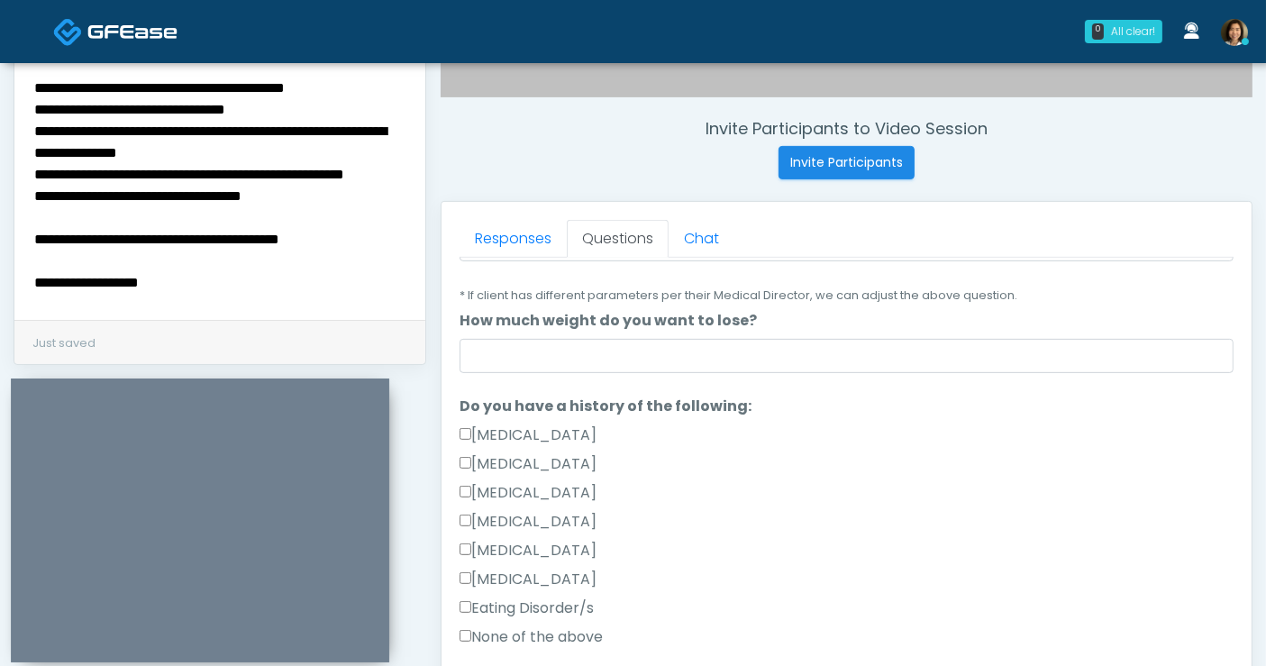
scroll to position [298, 0]
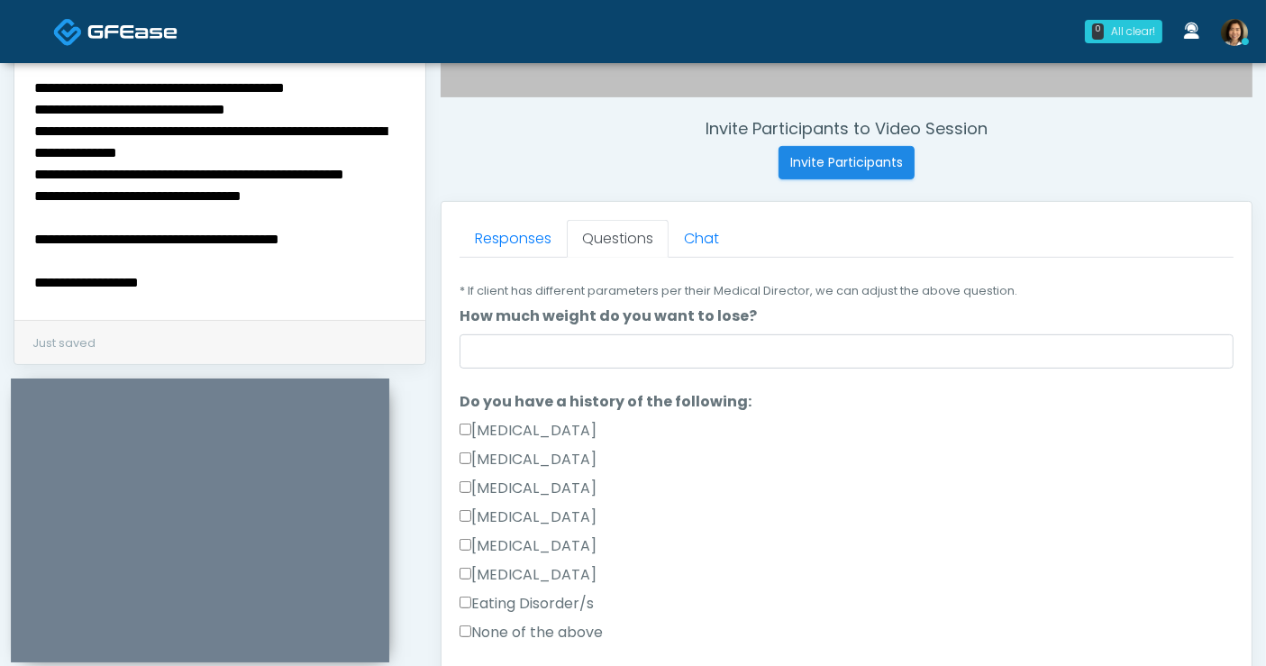
click at [535, 636] on label "None of the above" at bounding box center [531, 633] width 143 height 22
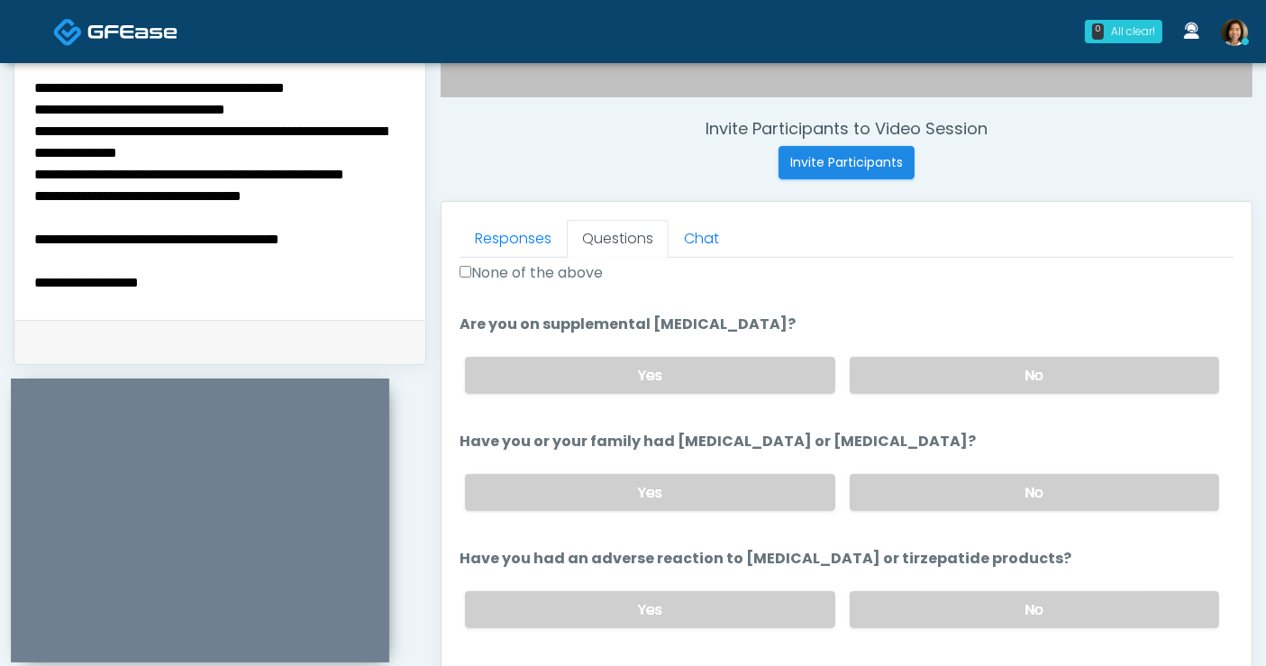
scroll to position [660, 0]
click at [1045, 373] on label "No" at bounding box center [1034, 373] width 369 height 37
click at [1029, 481] on label "No" at bounding box center [1034, 490] width 369 height 37
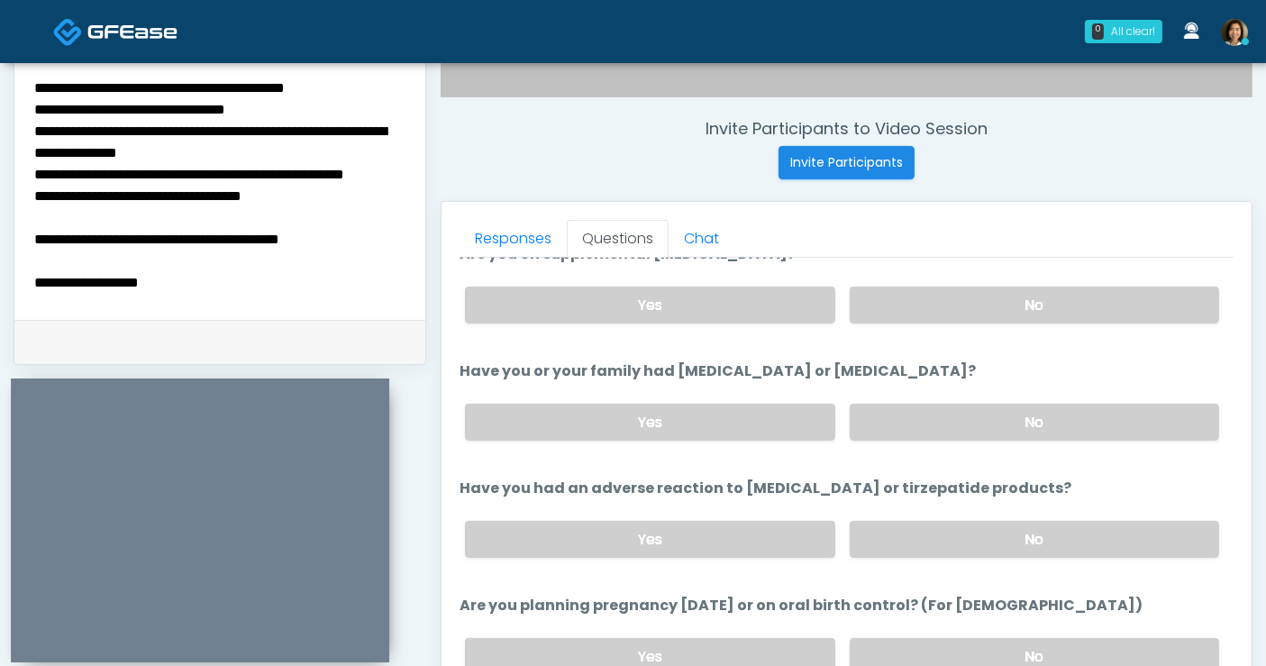
scroll to position [760, 0]
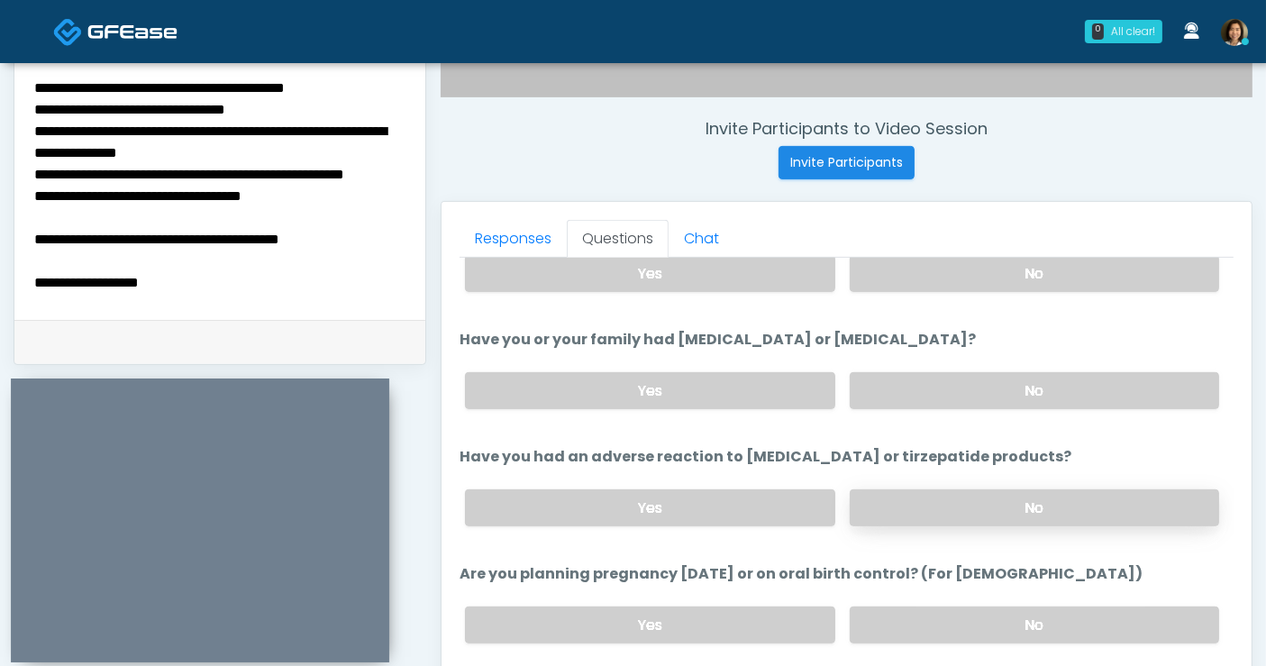
click at [1026, 500] on label "No" at bounding box center [1034, 507] width 369 height 37
click at [1035, 621] on label "No" at bounding box center [1034, 624] width 369 height 37
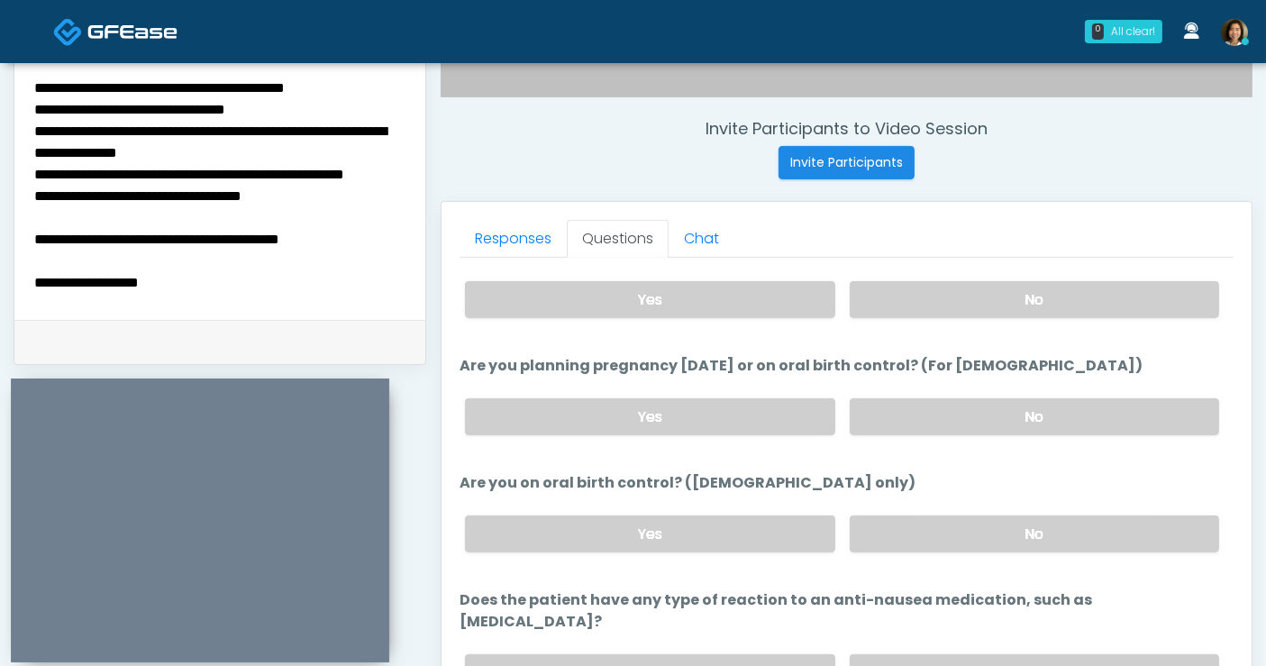
scroll to position [992, 0]
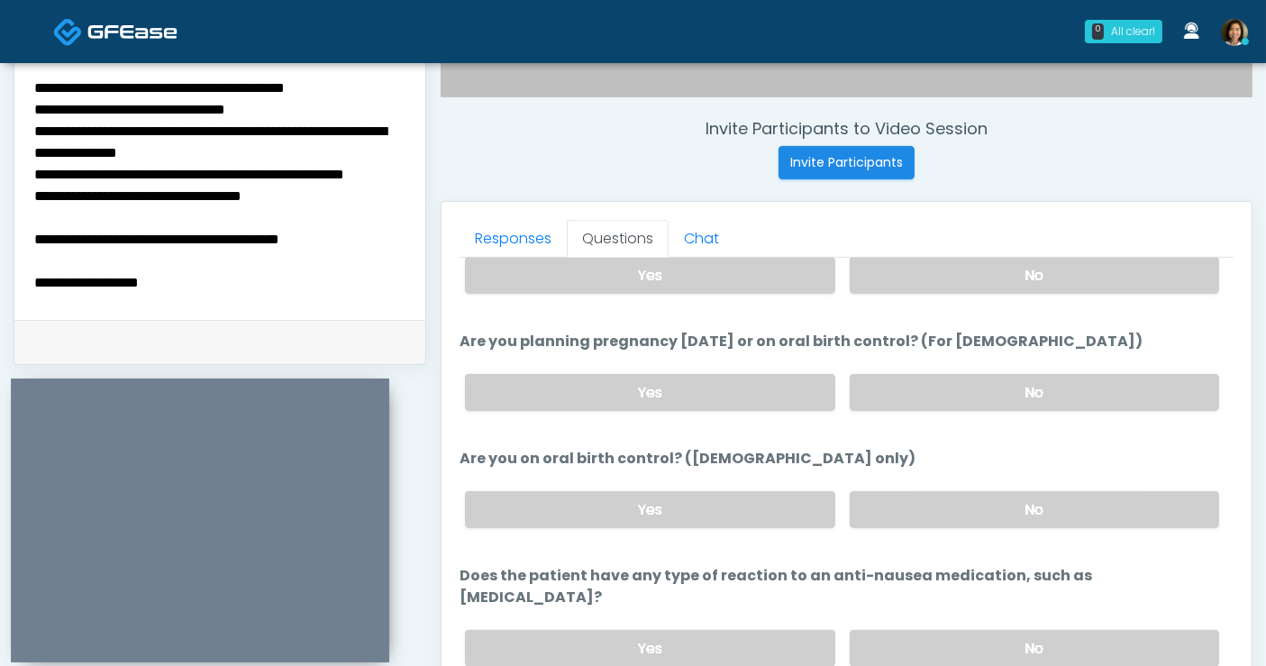
click at [993, 521] on div "Yes No" at bounding box center [842, 510] width 783 height 66
drag, startPoint x: 941, startPoint y: 476, endPoint x: 942, endPoint y: 488, distance: 11.7
click at [942, 478] on div "Yes No" at bounding box center [842, 510] width 783 height 66
click at [942, 491] on label "No" at bounding box center [1034, 509] width 369 height 37
click at [980, 630] on label "No" at bounding box center [1034, 648] width 369 height 37
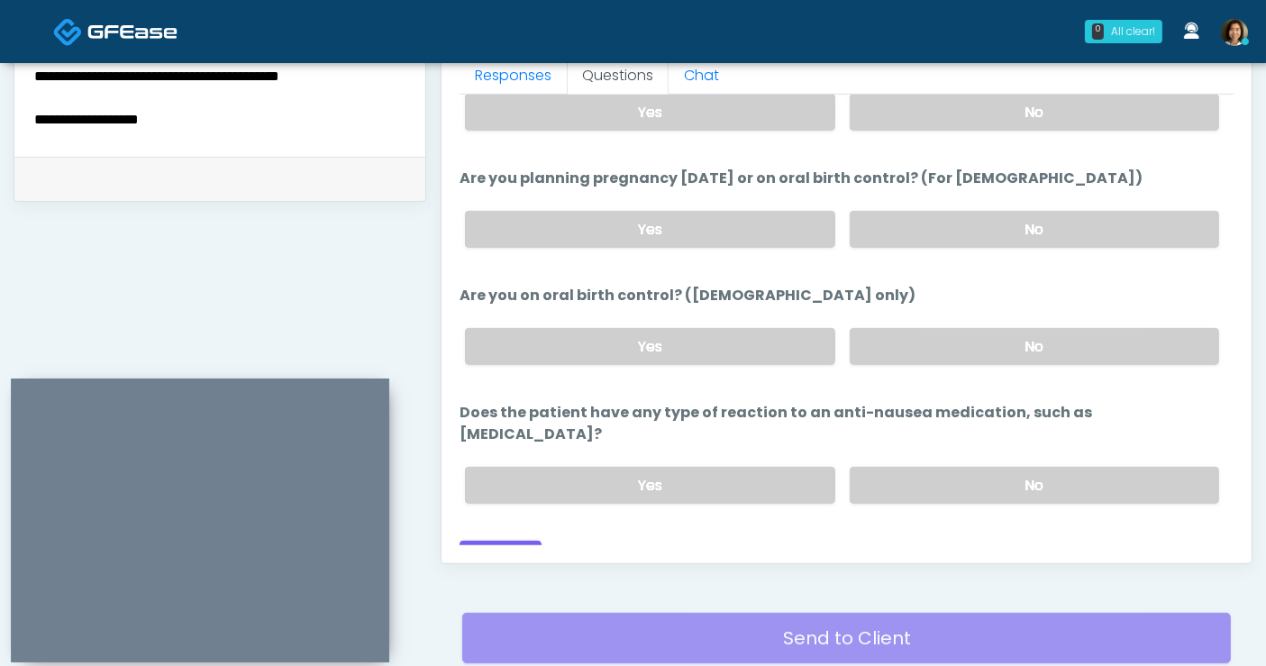
scroll to position [843, 0]
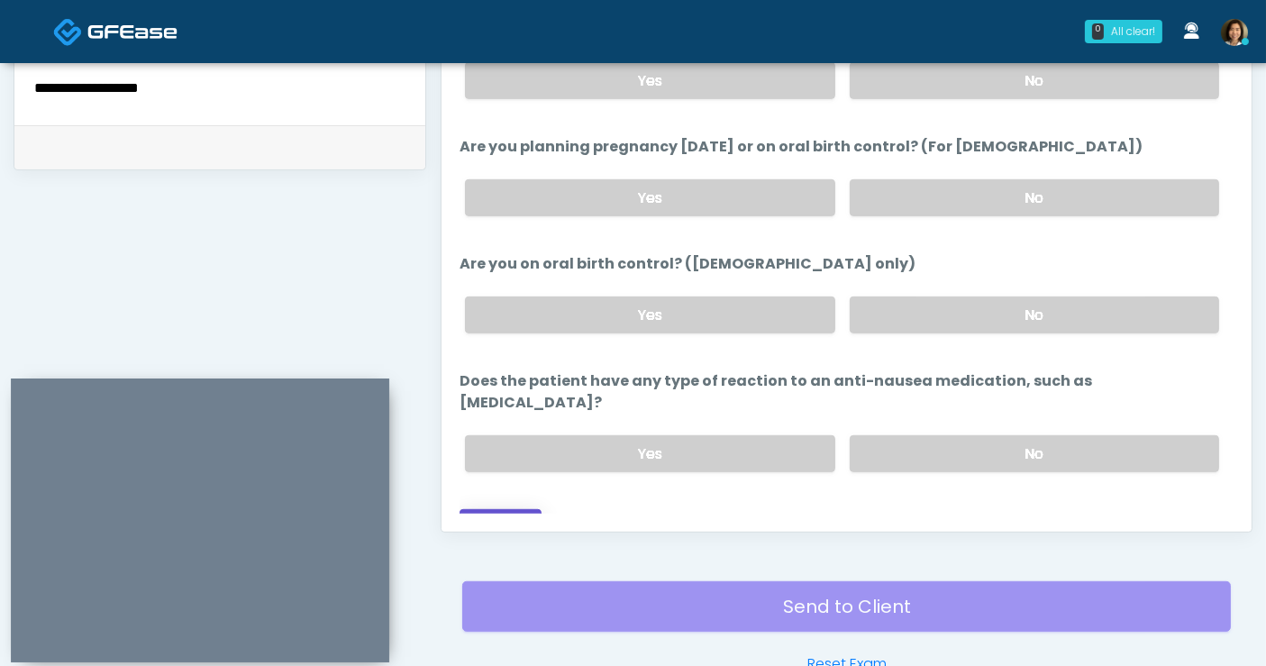
click at [516, 509] on button "Continue" at bounding box center [501, 525] width 82 height 33
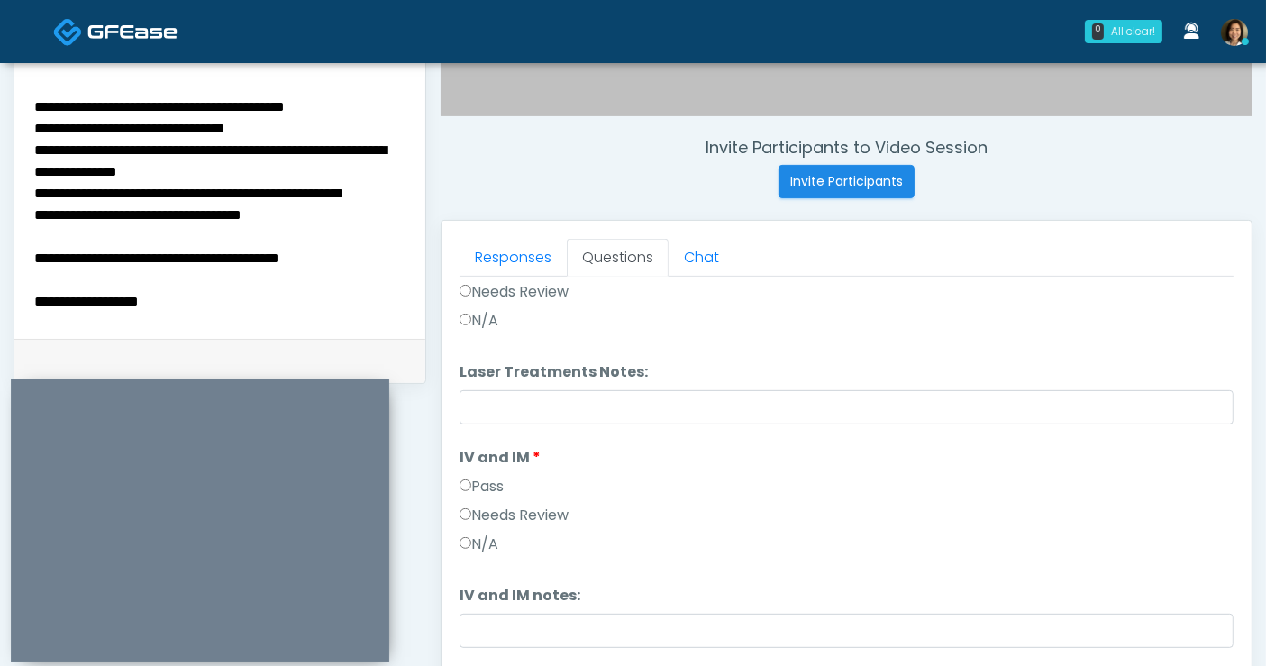
scroll to position [21, 0]
drag, startPoint x: 193, startPoint y: 287, endPoint x: 20, endPoint y: 251, distance: 176.9
click at [20, 251] on div "**********" at bounding box center [219, 208] width 411 height 262
click at [245, 317] on div "**********" at bounding box center [219, 208] width 411 height 262
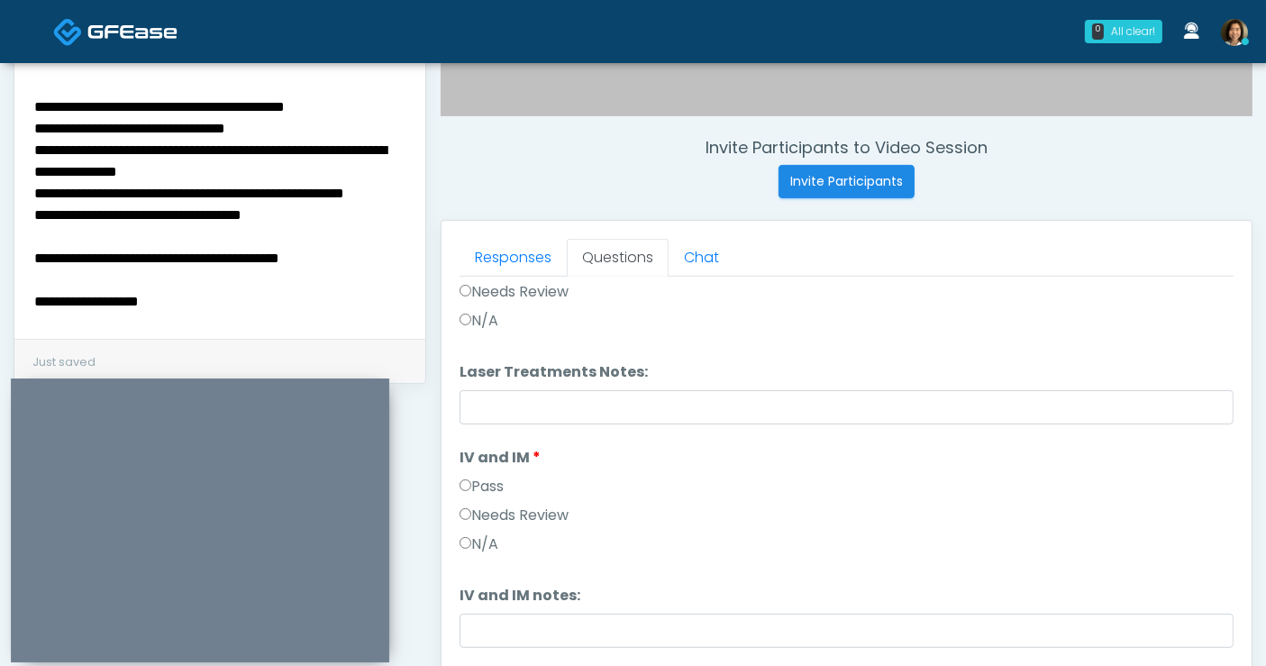
drag, startPoint x: 201, startPoint y: 299, endPoint x: 7, endPoint y: 244, distance: 201.4
click at [7, 244] on div "**********" at bounding box center [633, 183] width 1266 height 1500
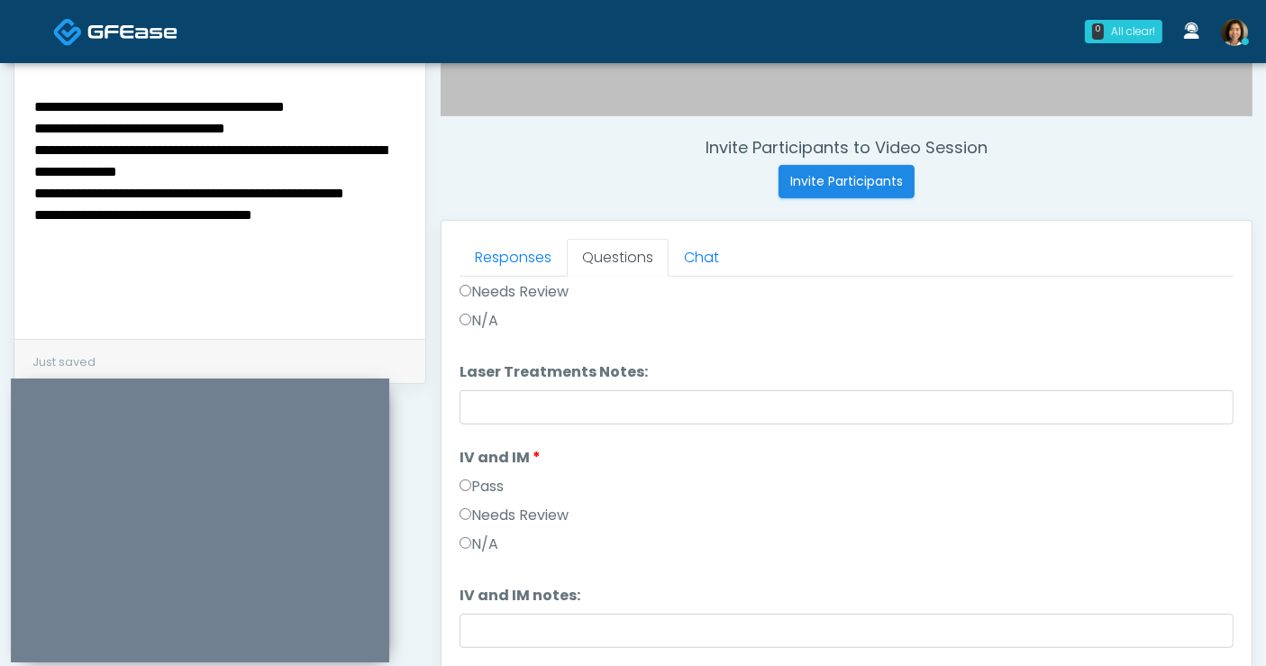
scroll to position [0, 0]
click at [36, 95] on textarea "**********" at bounding box center [220, 205] width 376 height 220
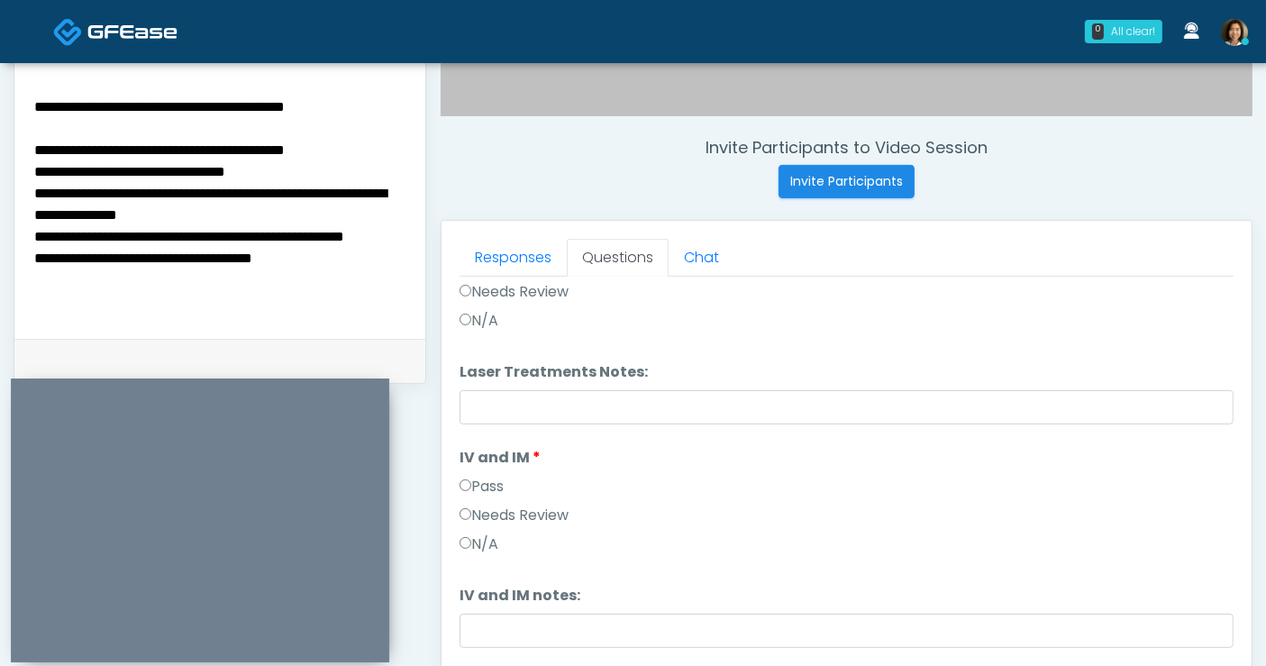
drag, startPoint x: 105, startPoint y: 225, endPoint x: 49, endPoint y: 224, distance: 56.8
click at [49, 224] on textarea "**********" at bounding box center [220, 205] width 376 height 220
type textarea "**********"
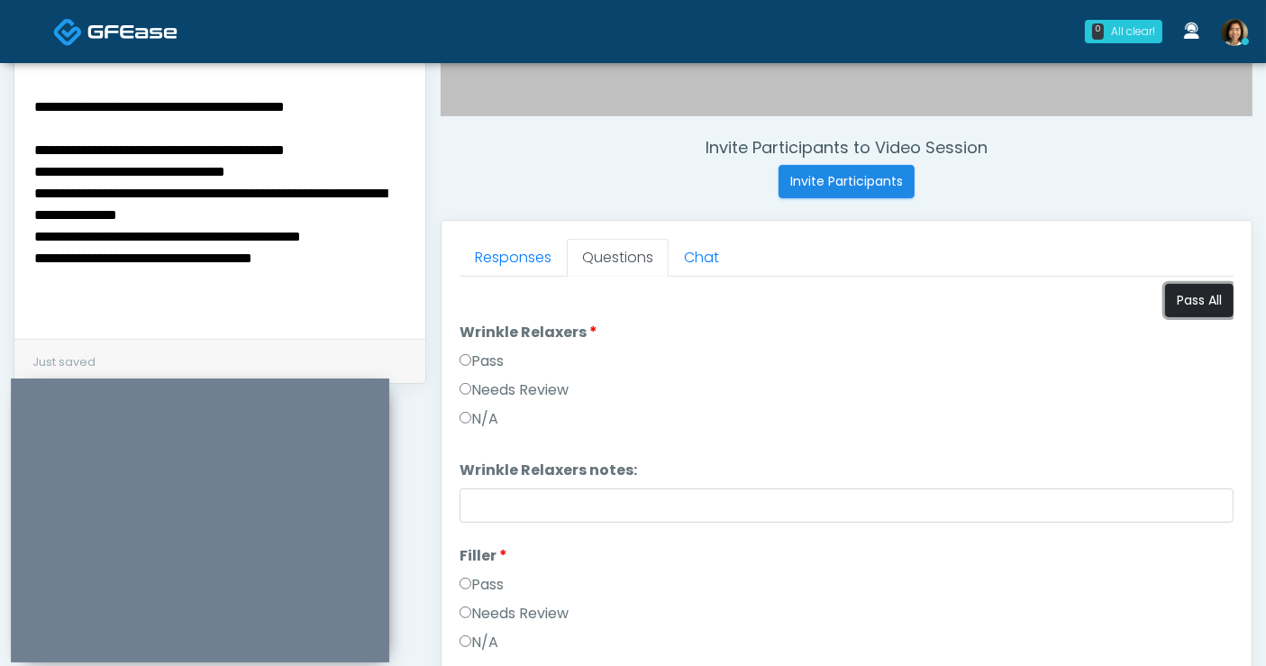
click at [1184, 301] on button "Pass All" at bounding box center [1199, 300] width 68 height 33
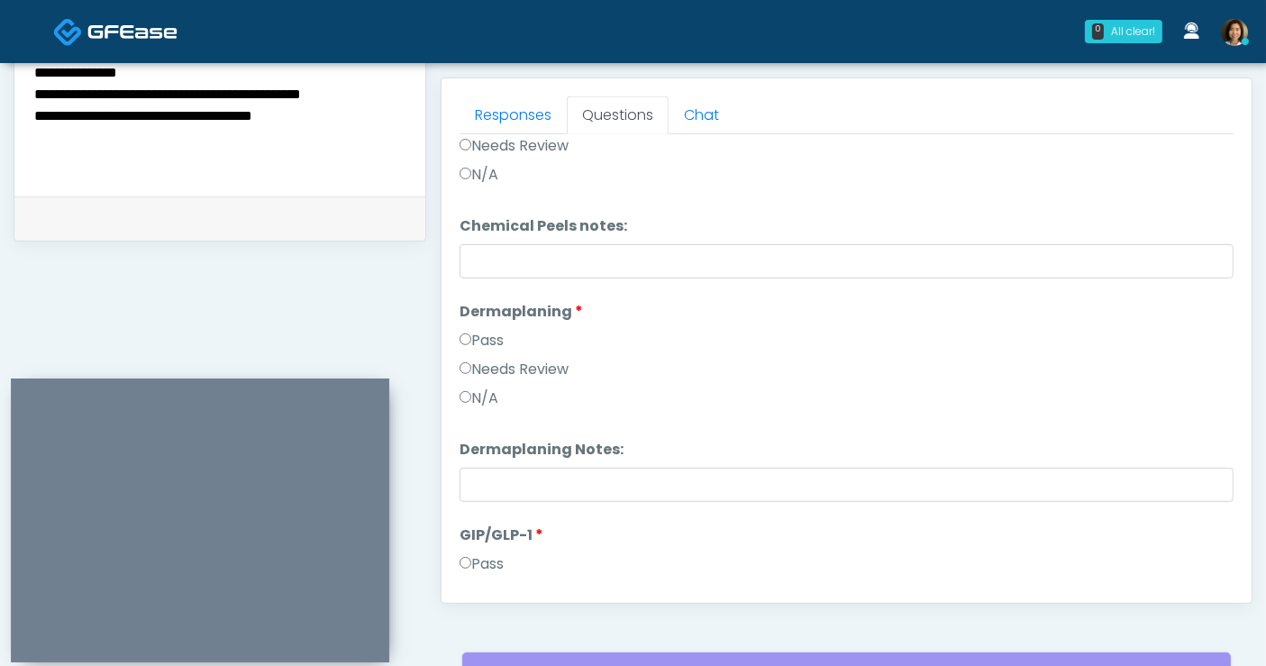
scroll to position [3201, 0]
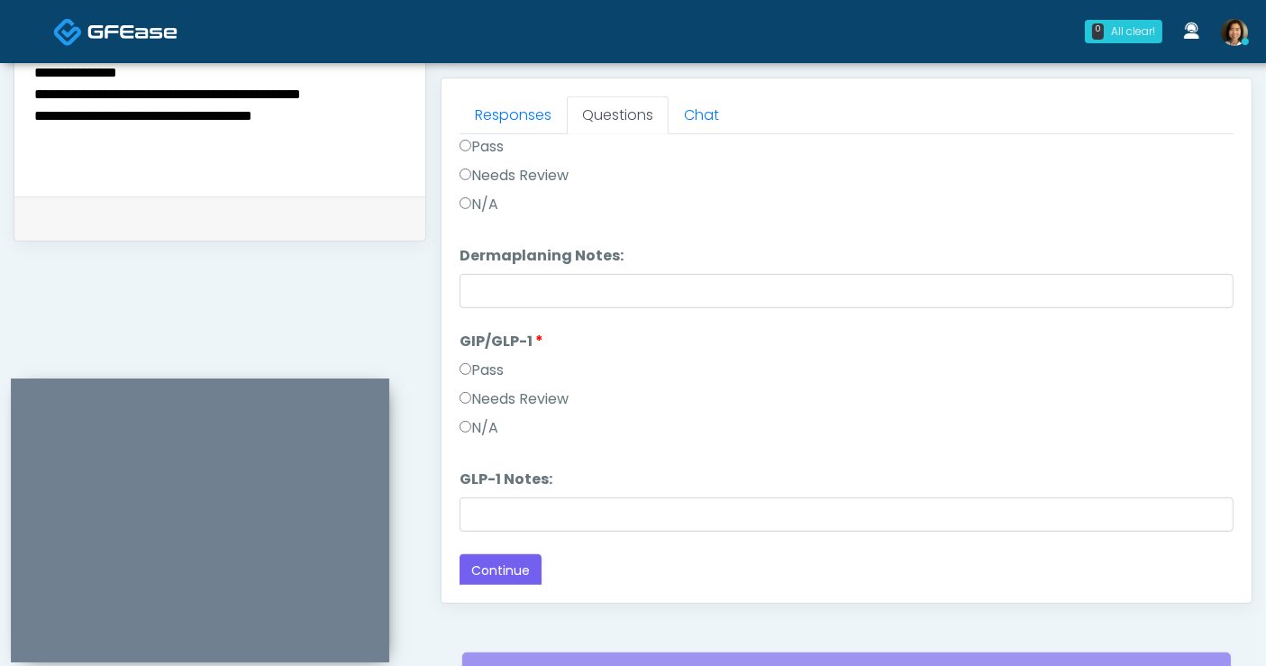
click at [471, 419] on label "N/A" at bounding box center [479, 428] width 39 height 22
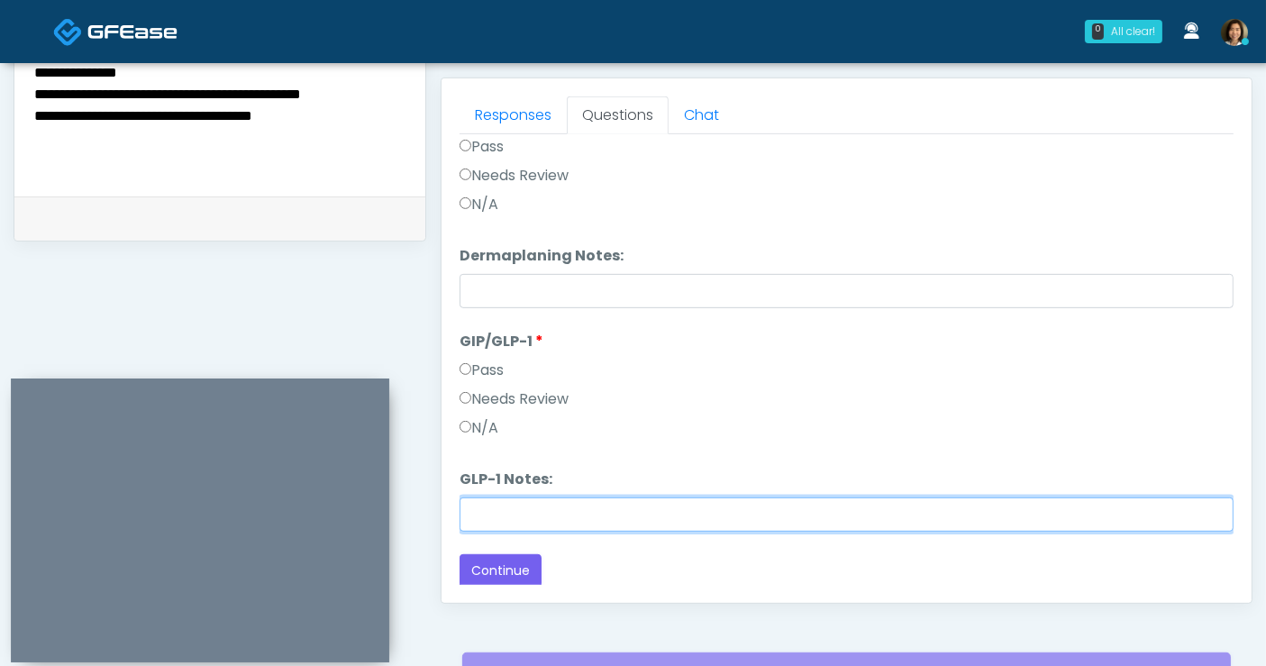
click at [506, 506] on input "GLP-1 Notes:" at bounding box center [847, 514] width 774 height 34
click at [520, 517] on input "GLP-1 Notes:" at bounding box center [847, 514] width 774 height 34
click at [633, 510] on input "**********" at bounding box center [847, 514] width 774 height 34
type input "**********"
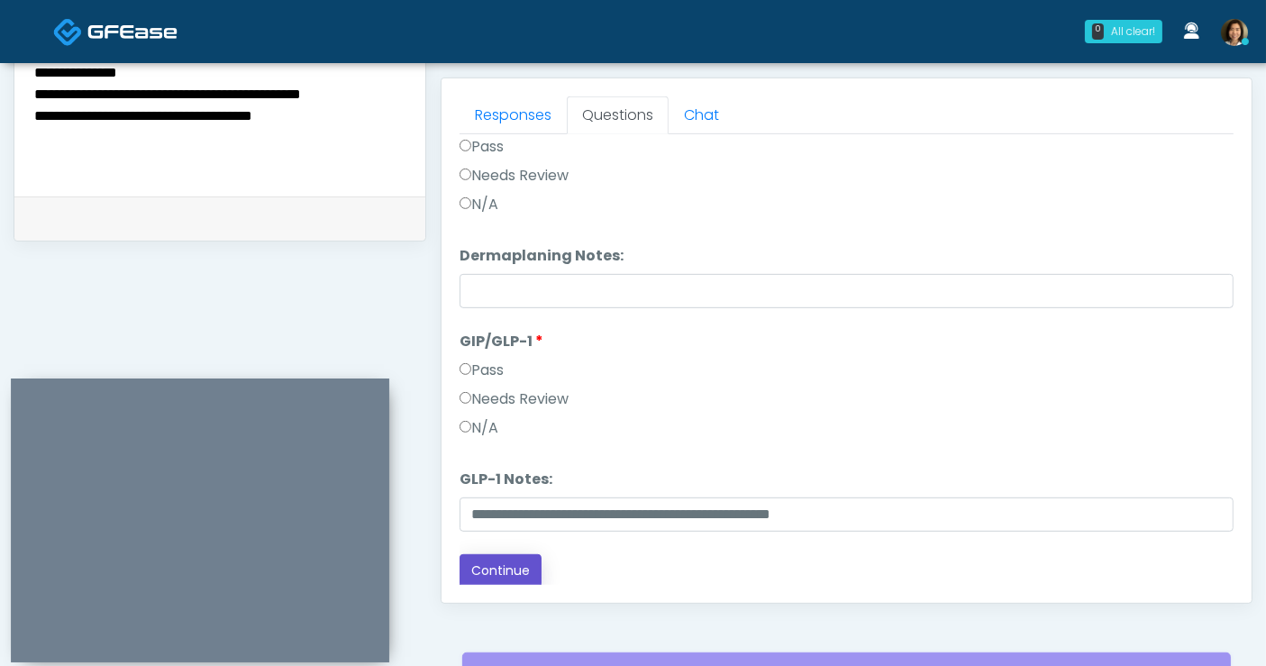
click at [509, 560] on button "Continue" at bounding box center [501, 570] width 82 height 33
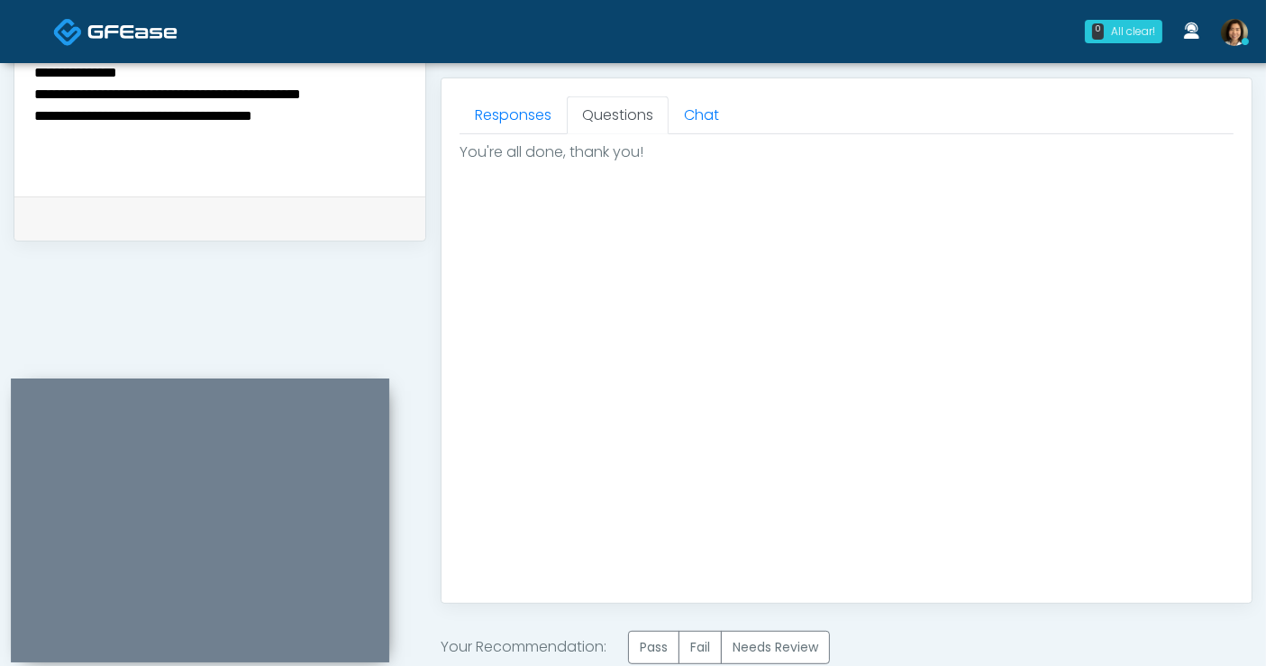
scroll to position [0, 0]
click at [658, 641] on label "Pass" at bounding box center [653, 647] width 51 height 33
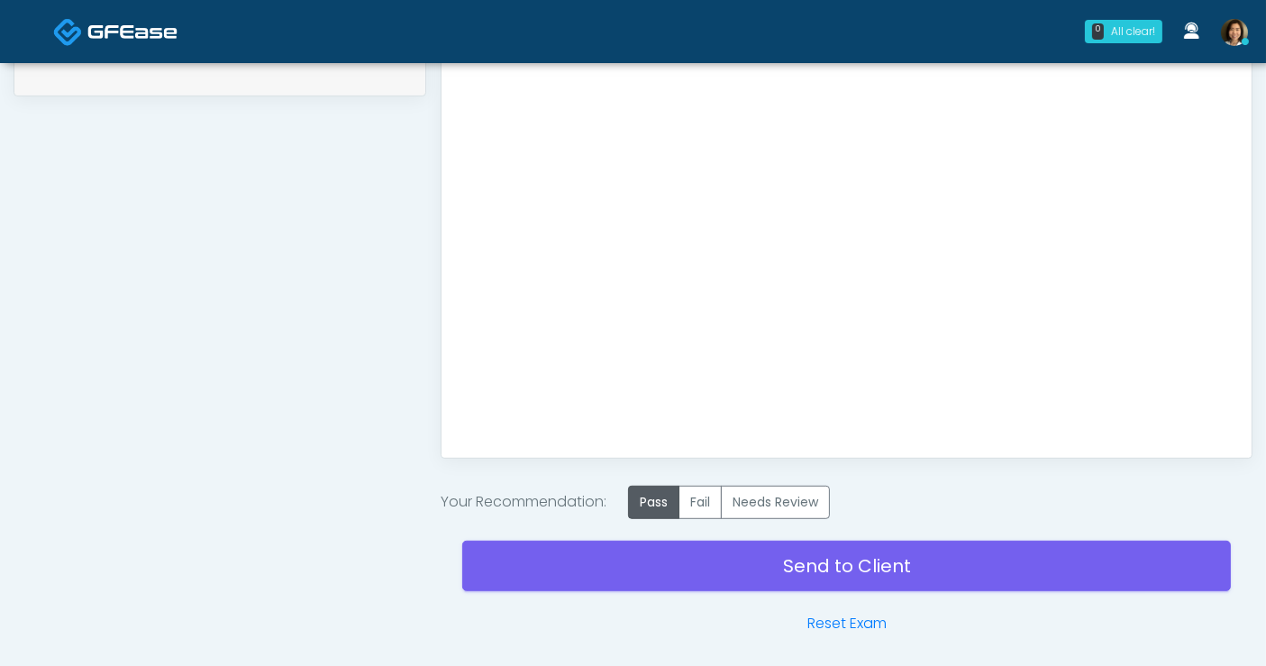
scroll to position [926, 0]
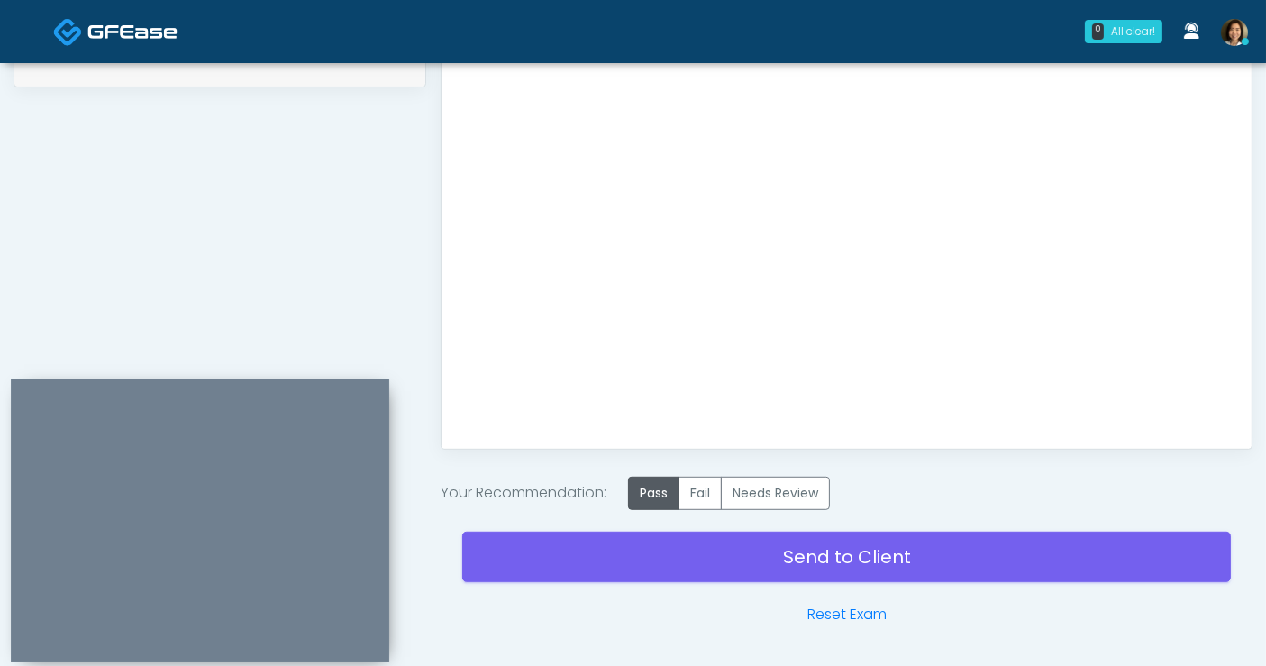
drag, startPoint x: 850, startPoint y: 609, endPoint x: 708, endPoint y: 117, distance: 512.0
click at [849, 610] on link "Reset Exam" at bounding box center [846, 615] width 79 height 22
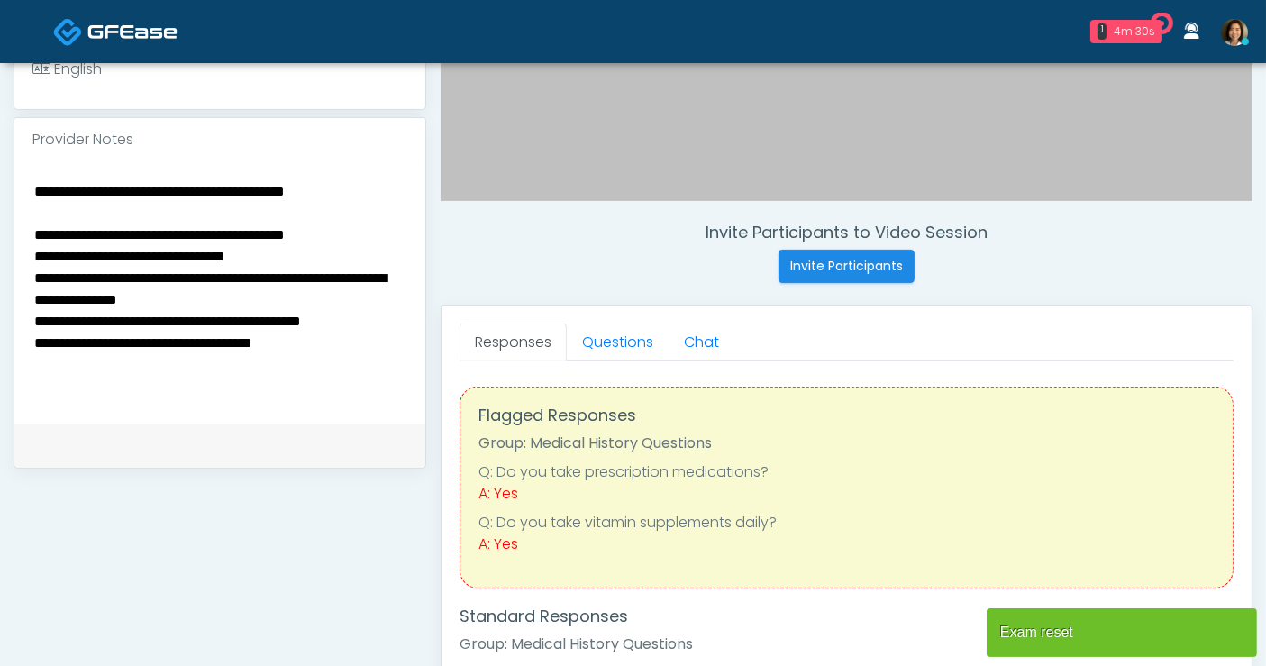
scroll to position [573, 0]
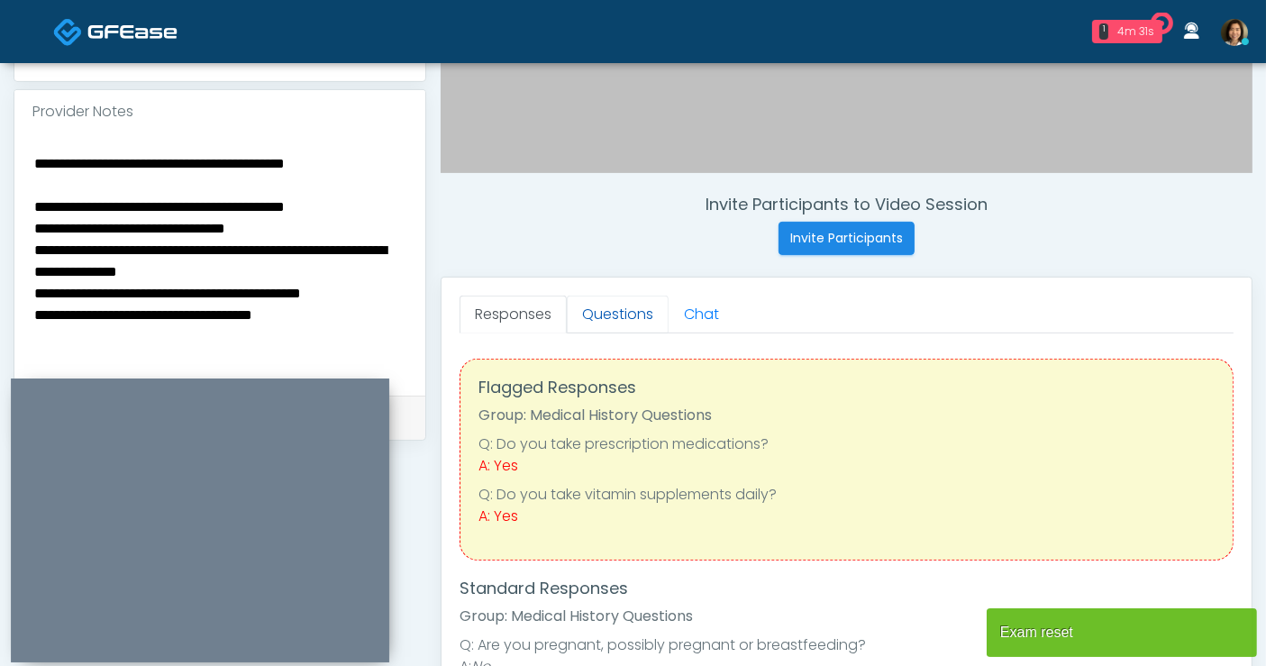
click at [625, 317] on link "Questions" at bounding box center [618, 315] width 102 height 38
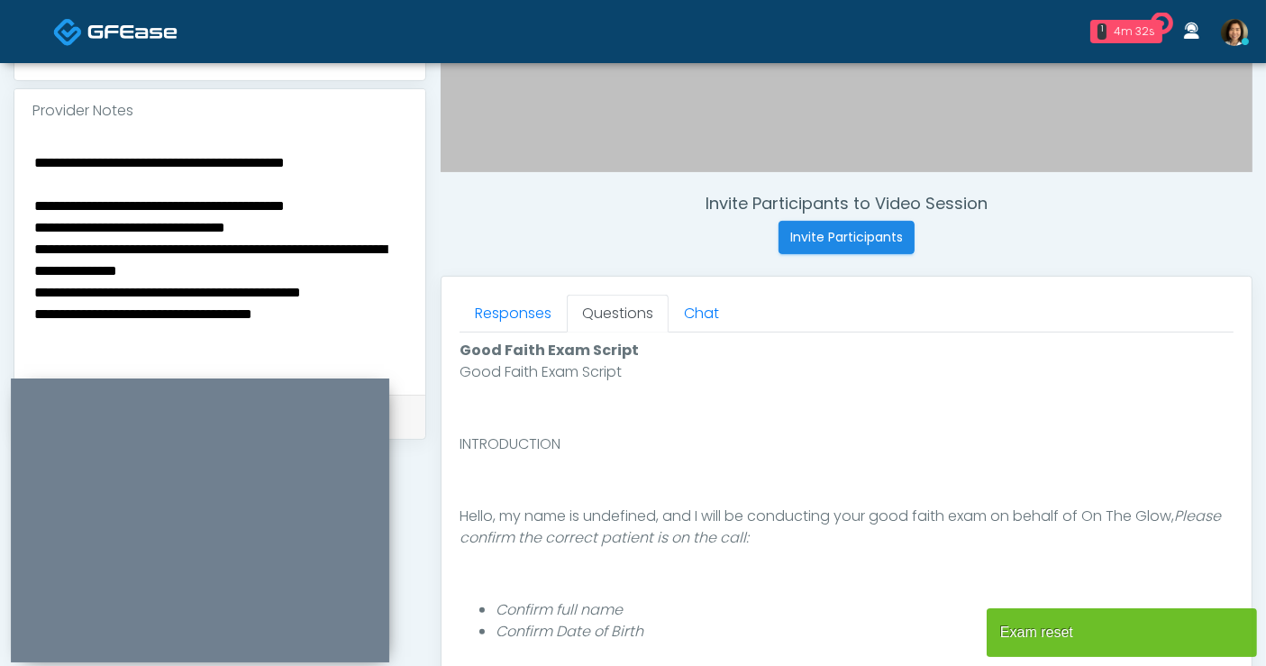
scroll to position [888, 0]
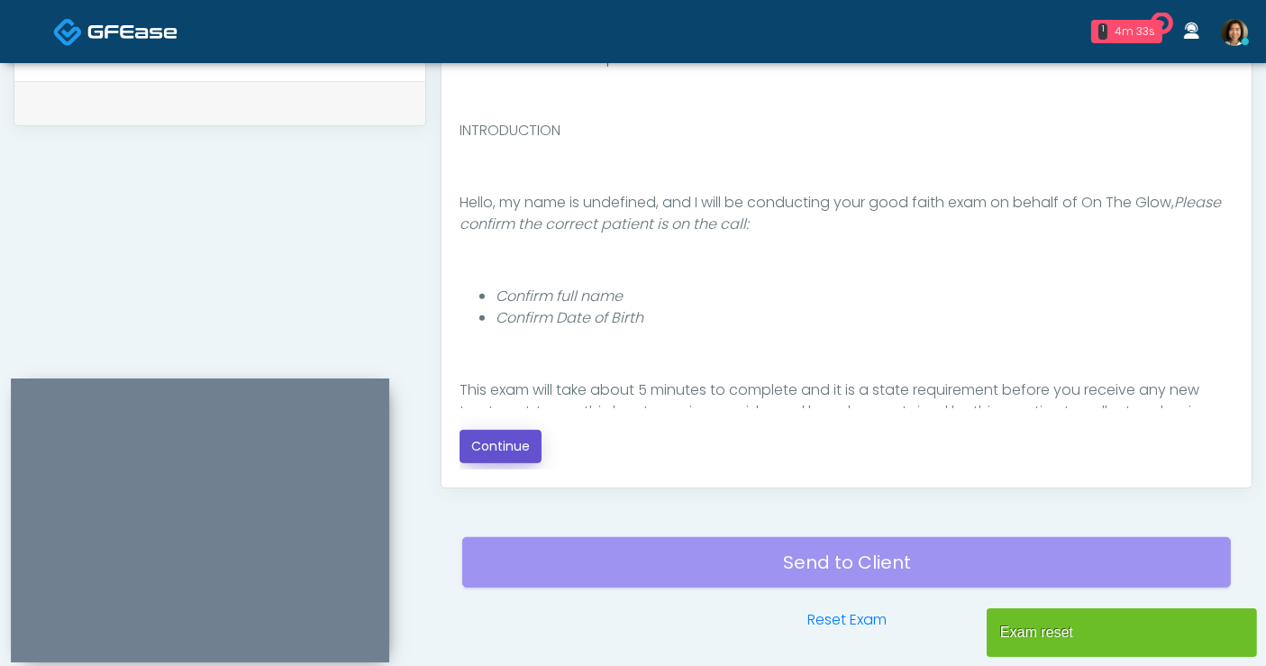
click at [479, 438] on button "Continue" at bounding box center [501, 446] width 82 height 33
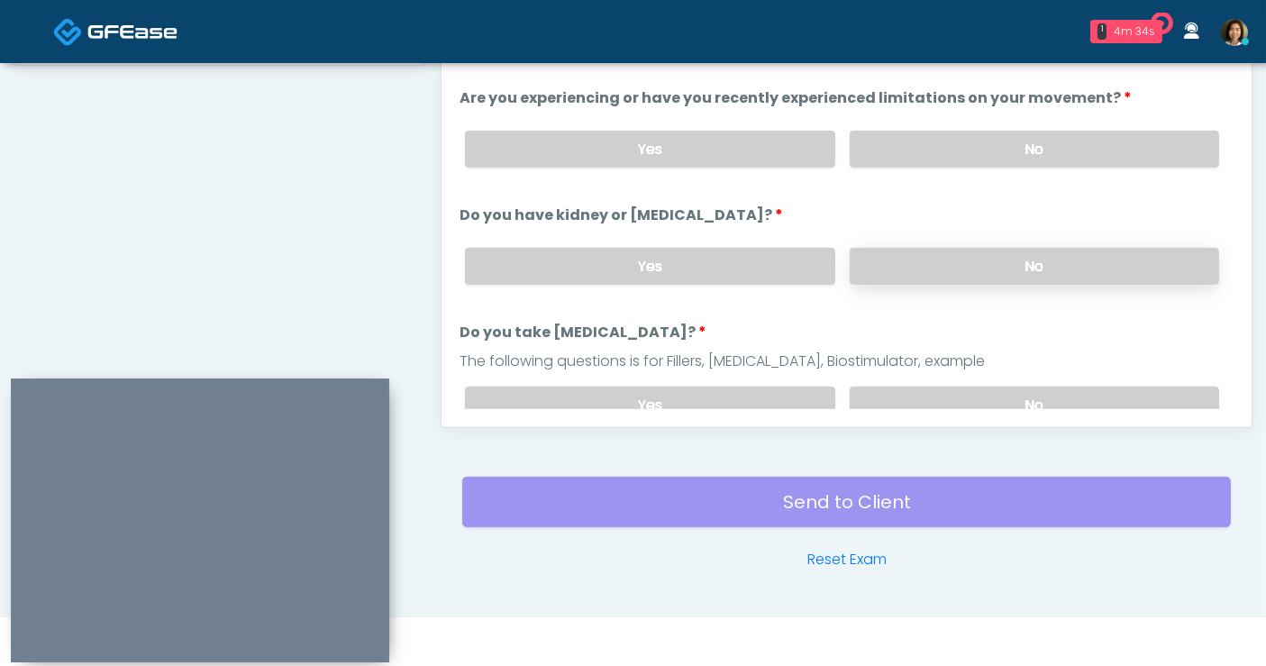
scroll to position [748, 0]
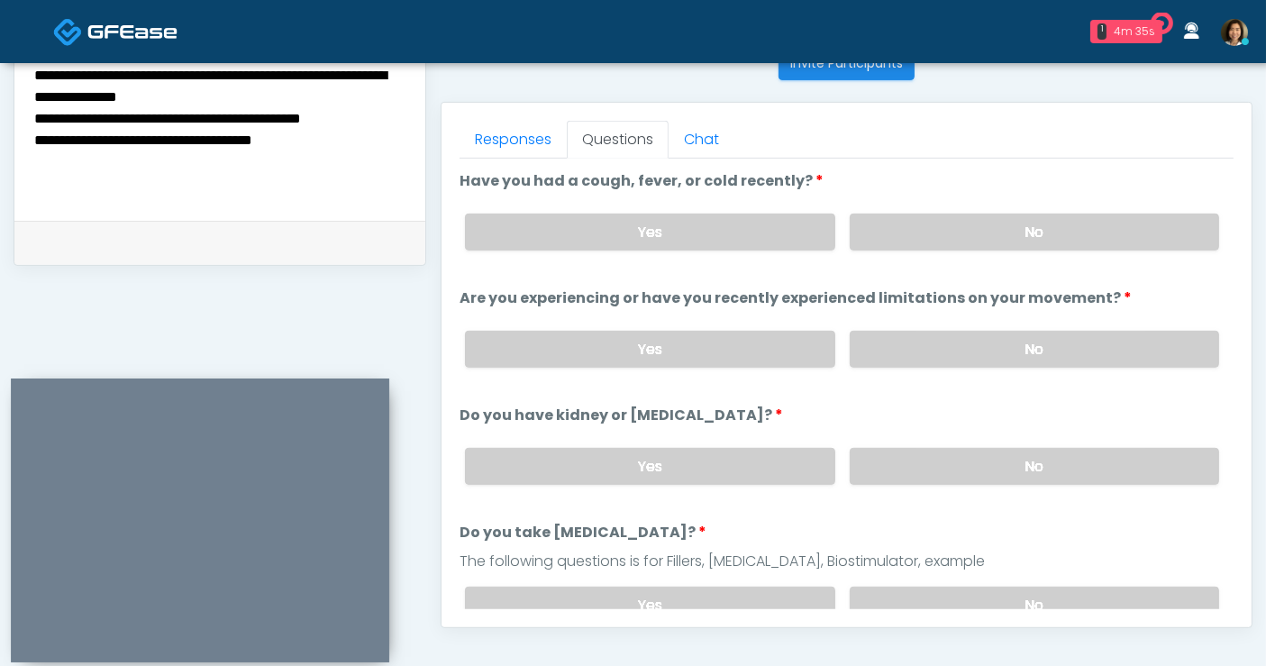
drag, startPoint x: 1025, startPoint y: 231, endPoint x: 1035, endPoint y: 323, distance: 92.6
click at [1025, 233] on label "No" at bounding box center [1034, 232] width 369 height 37
click at [1040, 339] on label "No" at bounding box center [1034, 349] width 369 height 37
click at [1041, 460] on label "No" at bounding box center [1034, 466] width 369 height 37
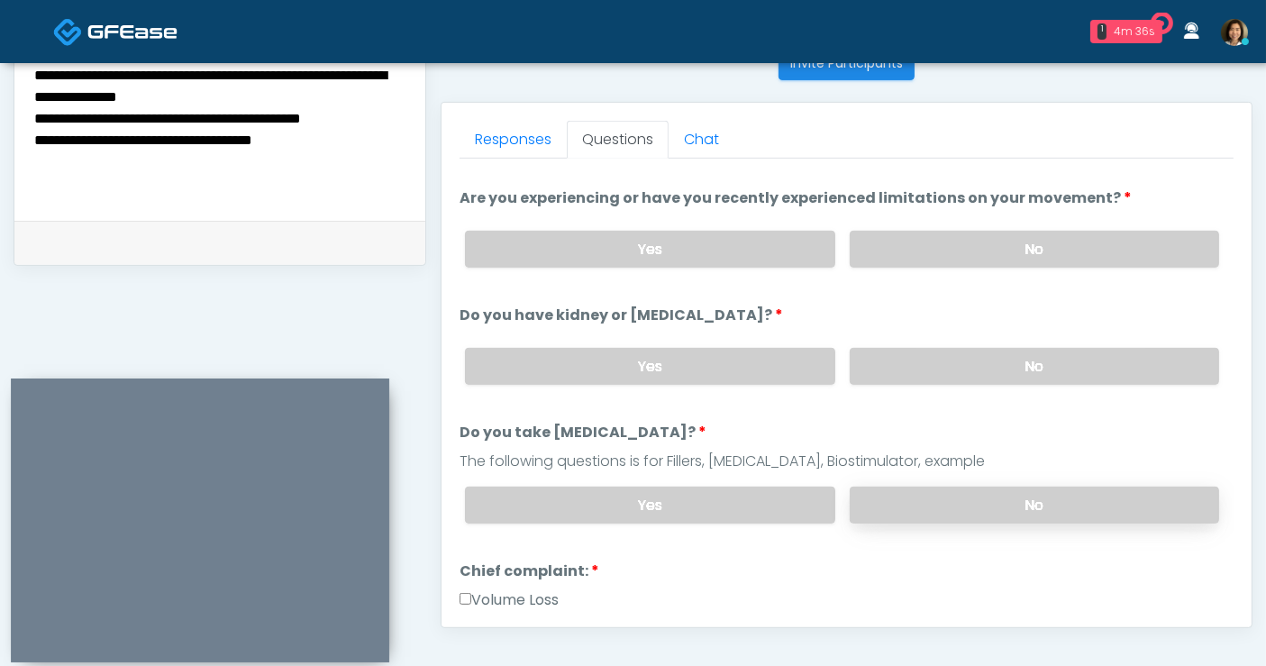
click at [1060, 487] on label "No" at bounding box center [1034, 505] width 369 height 37
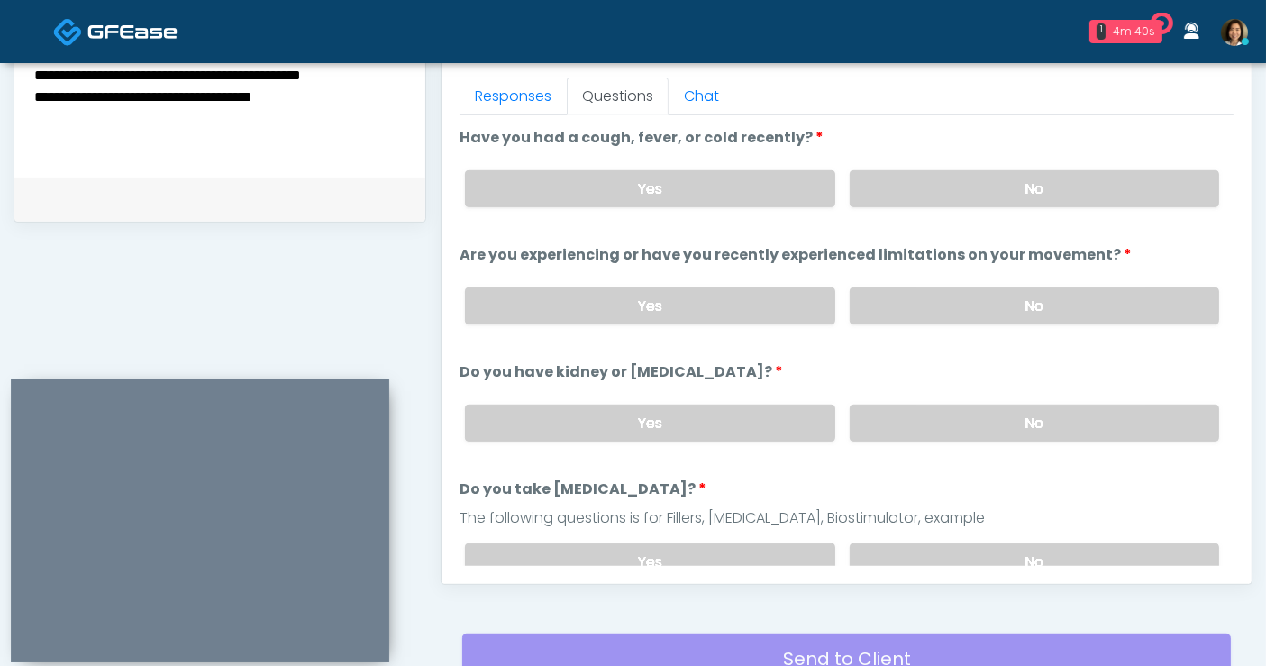
scroll to position [795, 0]
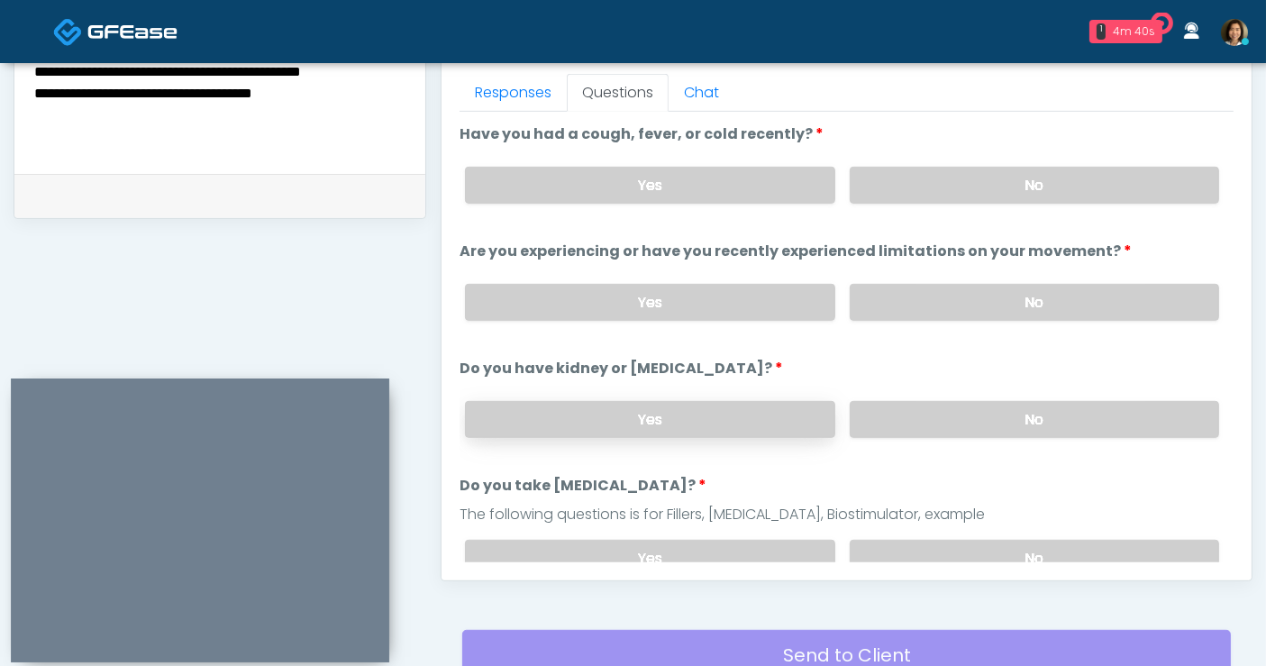
click at [655, 409] on label "Yes" at bounding box center [649, 419] width 369 height 37
drag, startPoint x: 674, startPoint y: 554, endPoint x: 1042, endPoint y: 451, distance: 381.8
click at [675, 554] on label "Yes" at bounding box center [649, 558] width 369 height 37
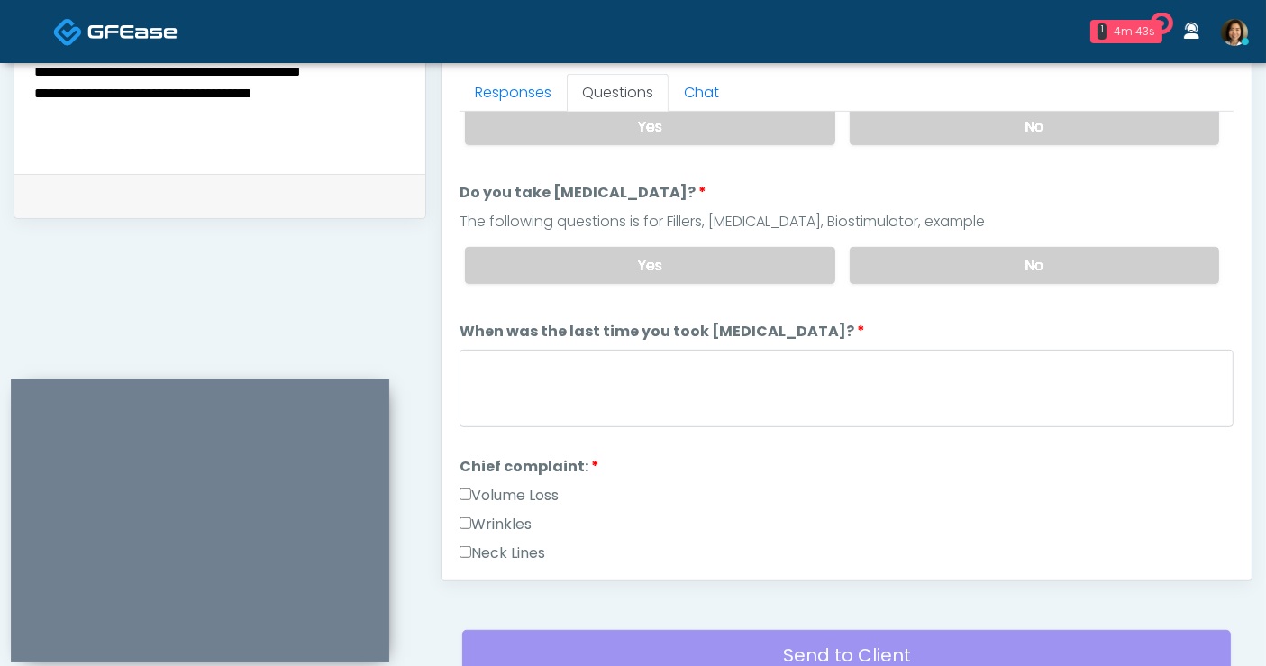
scroll to position [309, 0]
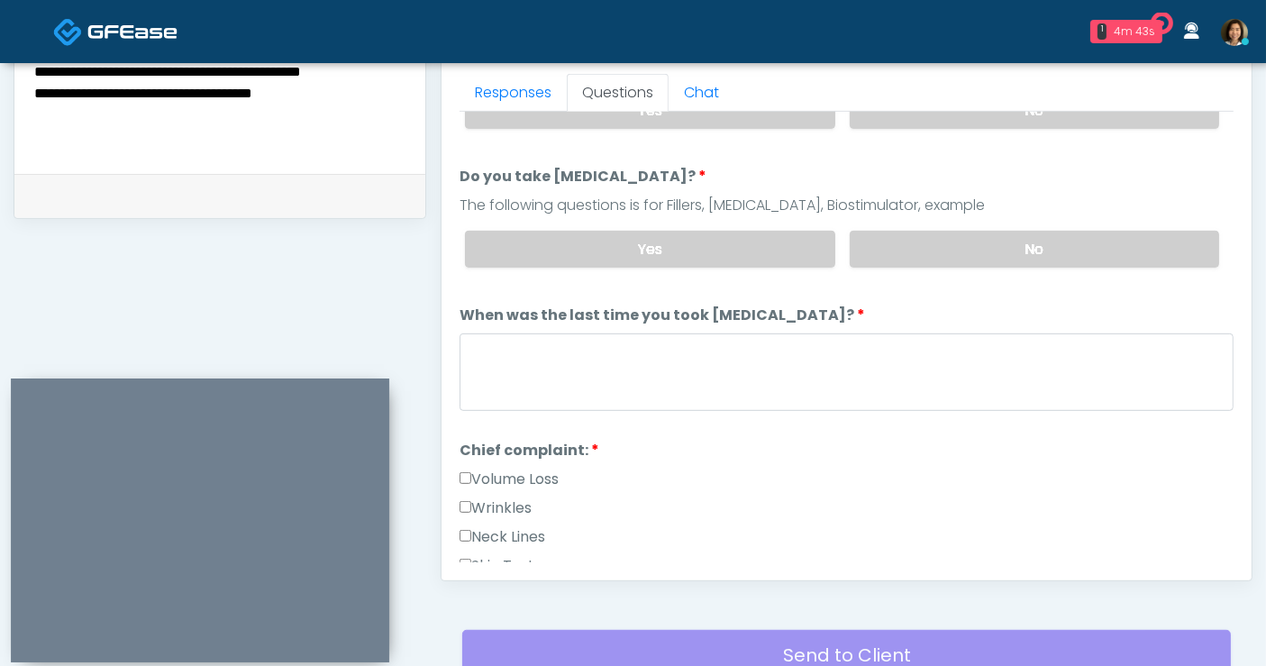
drag, startPoint x: 719, startPoint y: 324, endPoint x: 716, endPoint y: 342, distance: 17.5
click at [719, 325] on li "When was the last time you took [MEDICAL_DATA]? When was the last time you took…" at bounding box center [847, 361] width 774 height 113
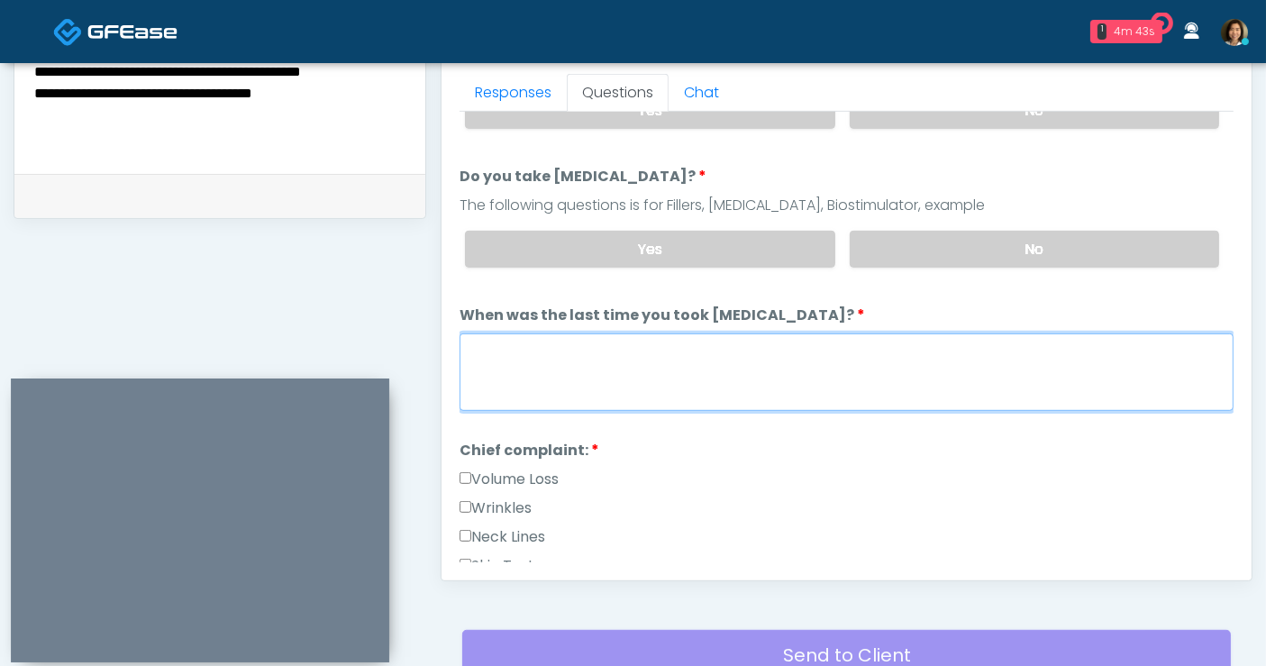
click at [708, 361] on textarea "When was the last time you took [MEDICAL_DATA]?" at bounding box center [847, 372] width 774 height 78
type textarea "**********"
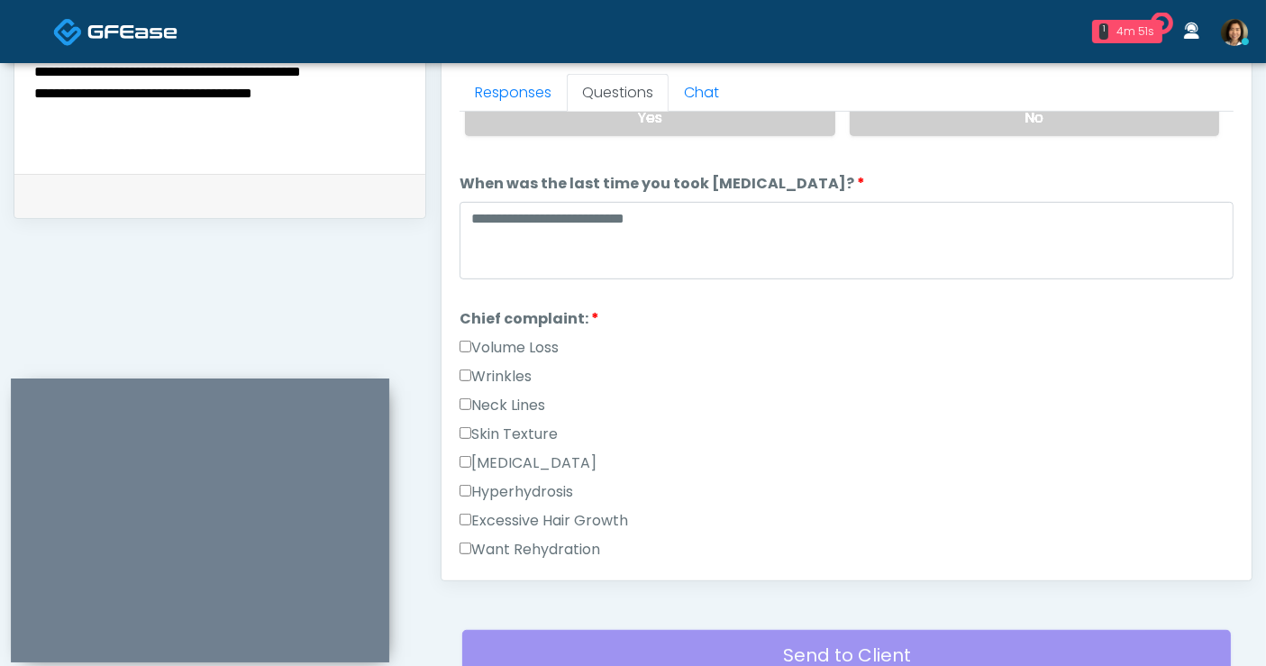
scroll to position [475, 0]
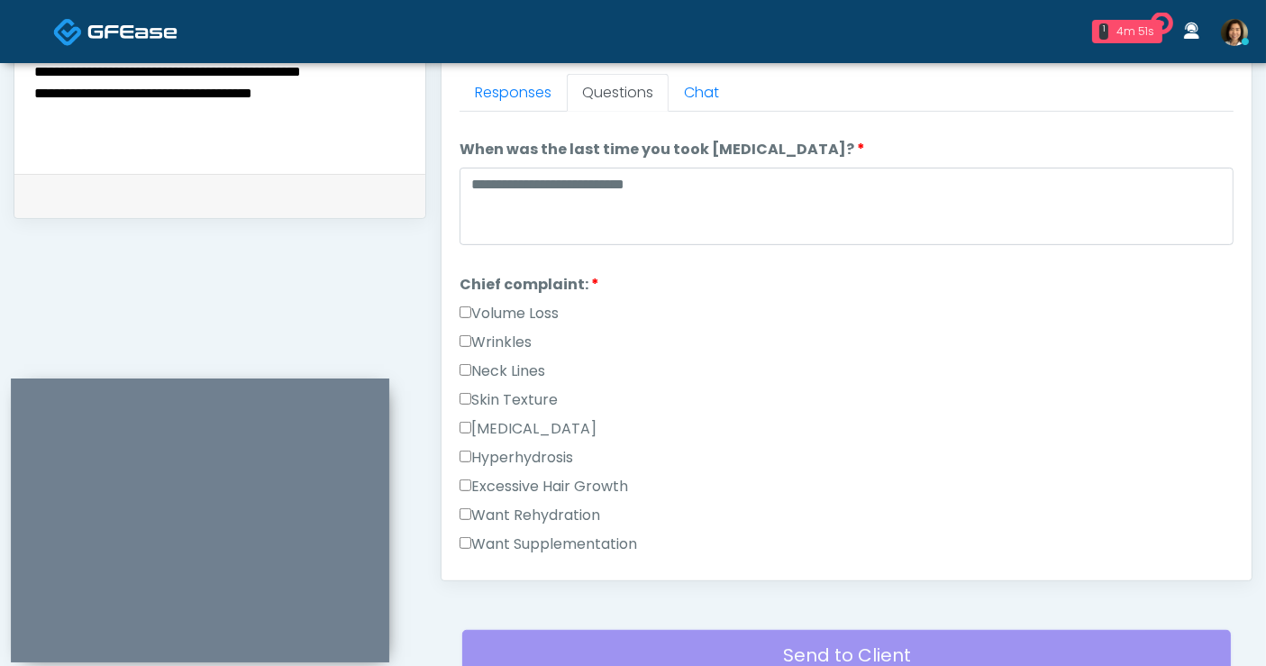
click at [495, 395] on label "Skin Texture" at bounding box center [509, 400] width 98 height 22
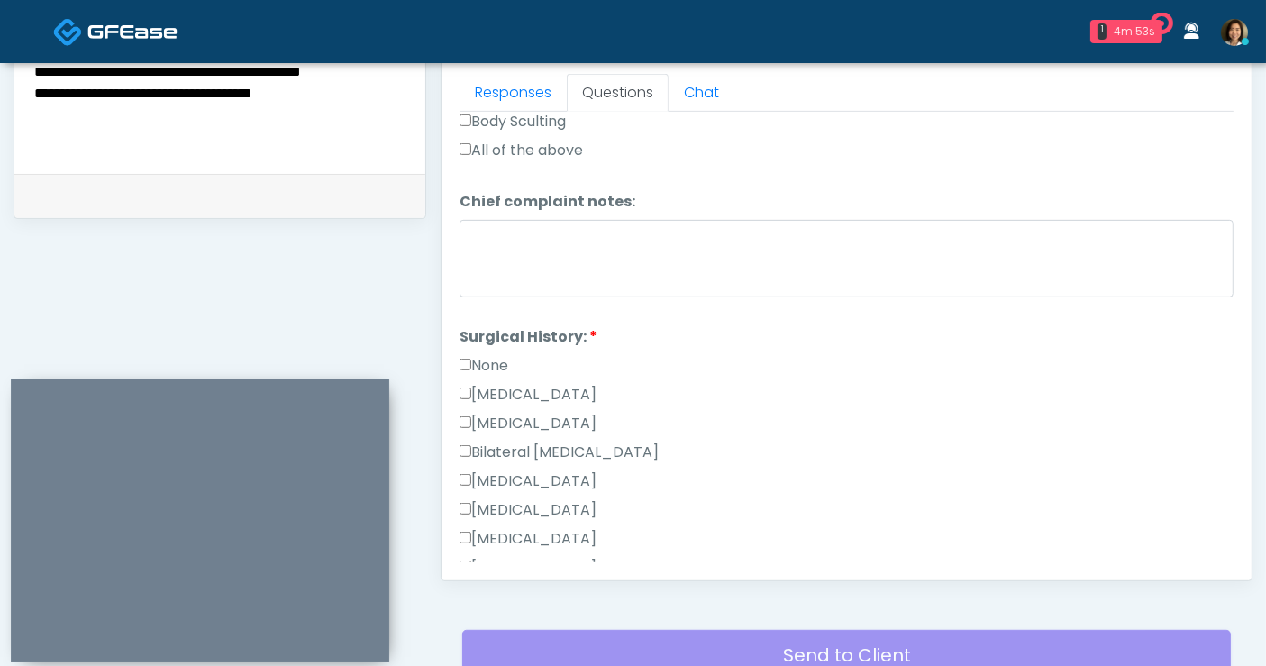
scroll to position [1020, 0]
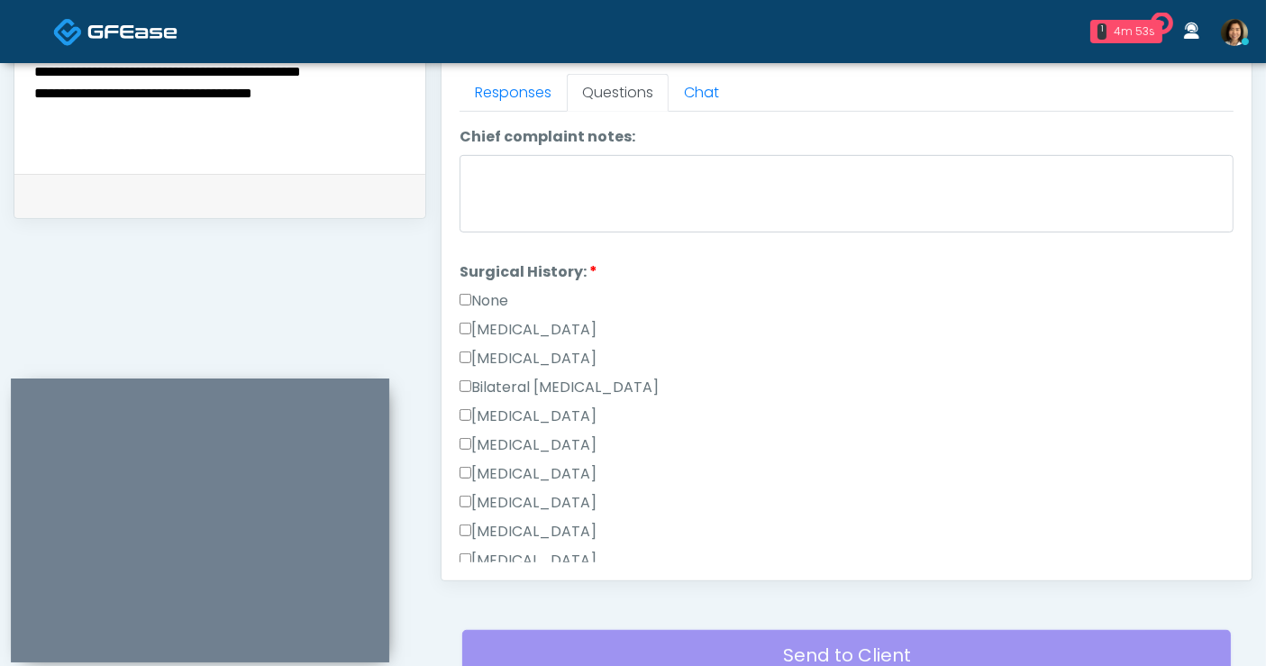
click at [497, 290] on label "None" at bounding box center [484, 301] width 49 height 22
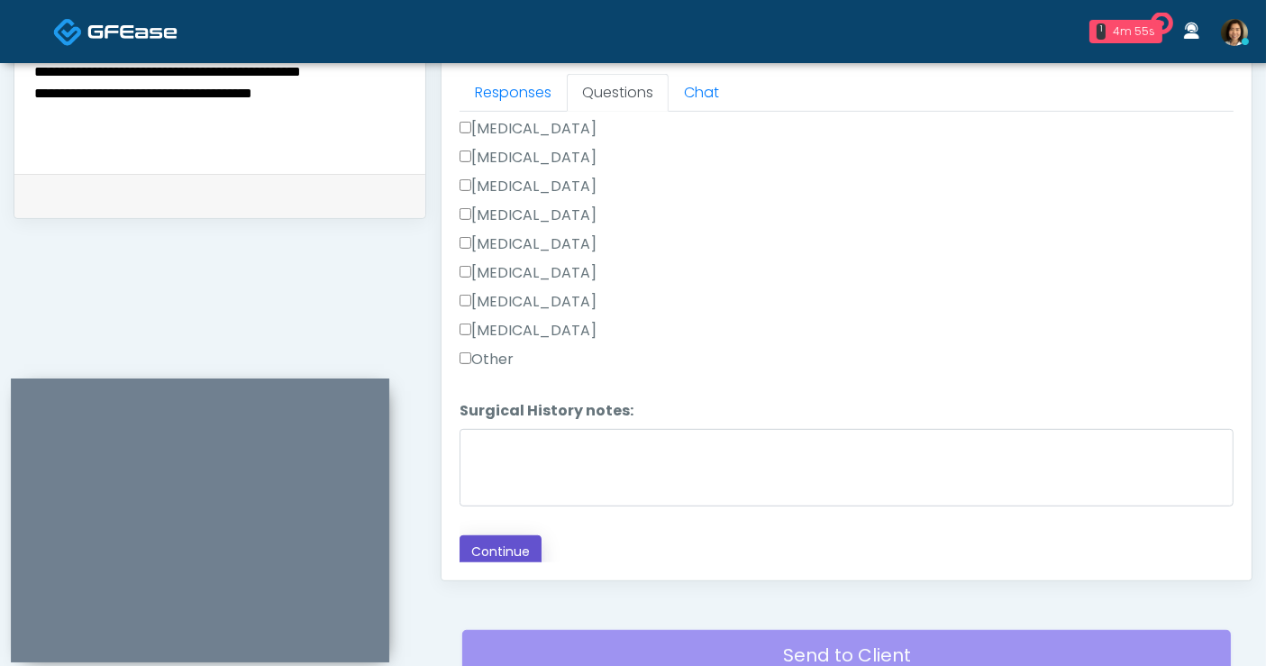
click at [503, 542] on button "Continue" at bounding box center [501, 551] width 82 height 33
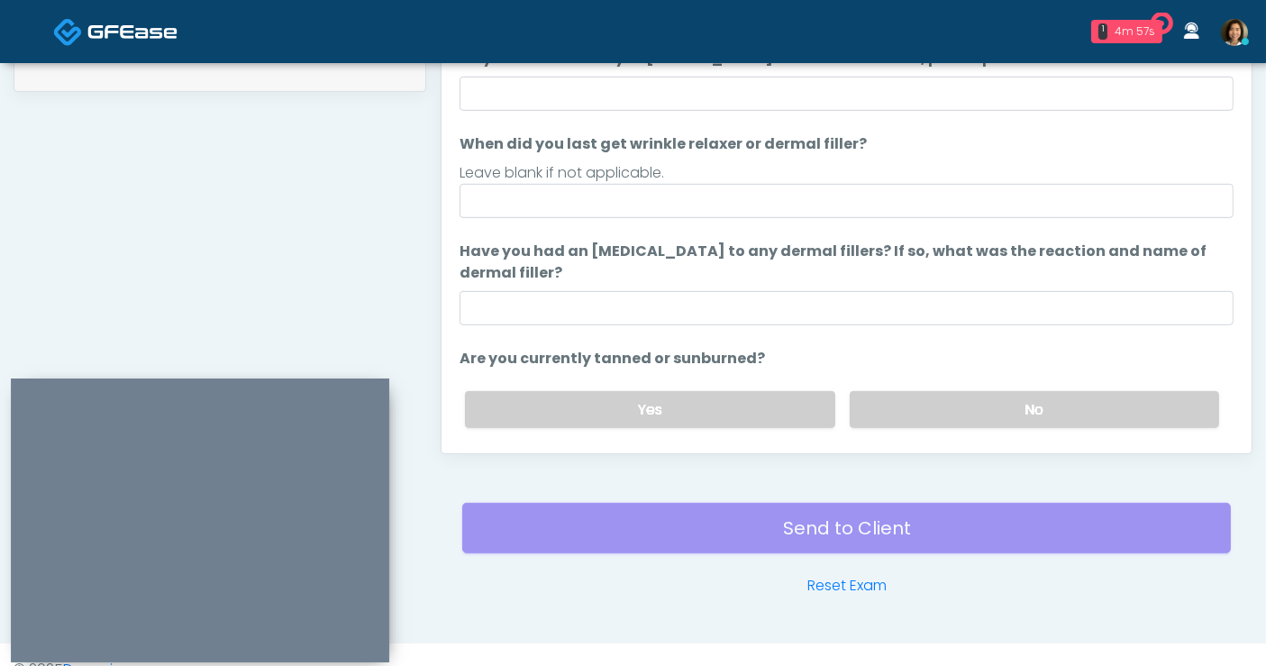
scroll to position [748, 0]
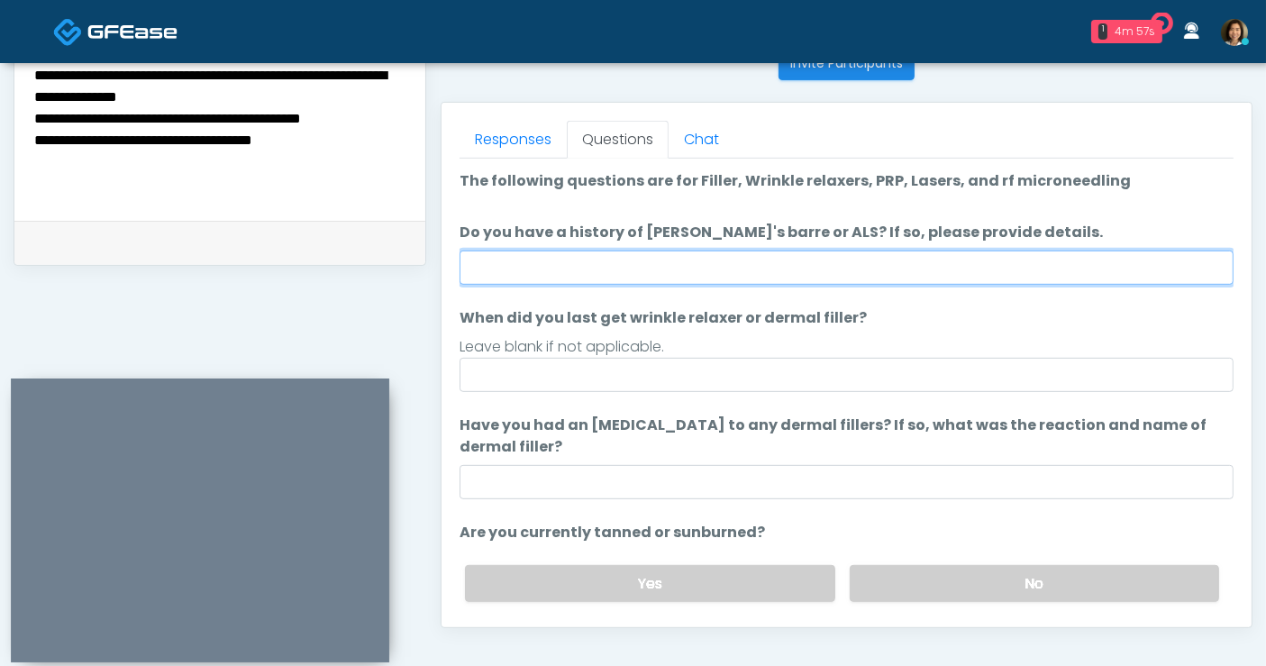
click at [571, 269] on input "Do you have a history of [PERSON_NAME]'s barre or ALS? If so, please provide de…" at bounding box center [847, 268] width 774 height 34
type input "**"
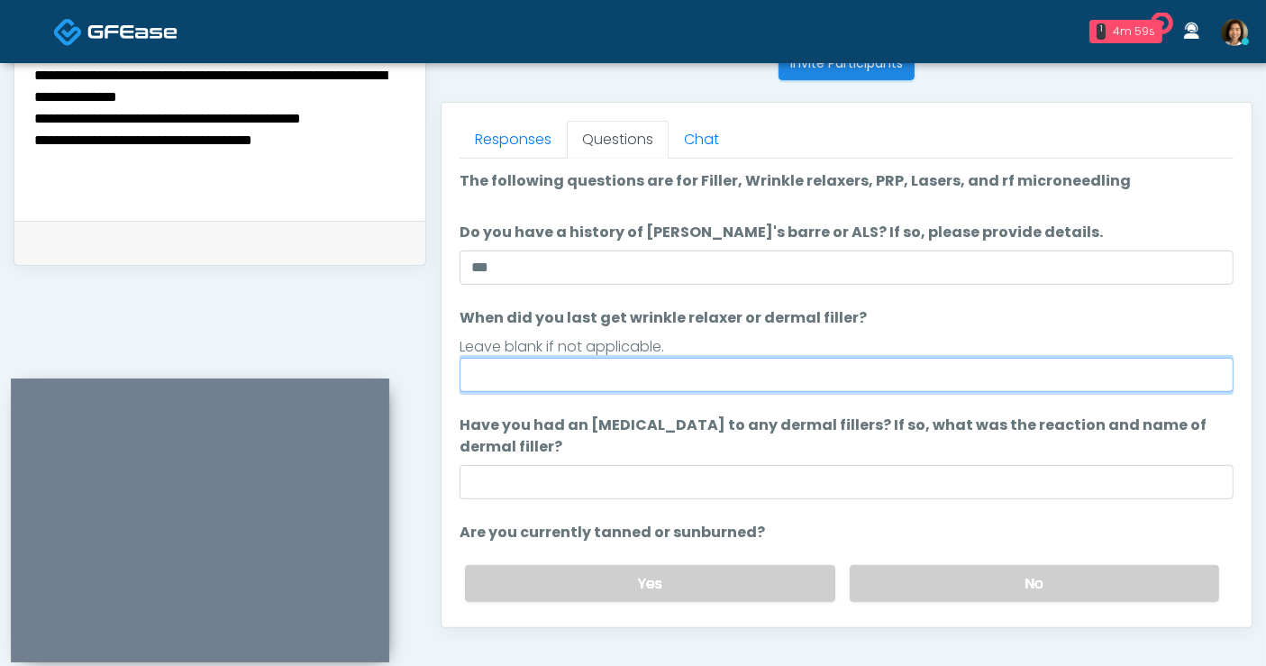
click at [571, 359] on input "When did you last get wrinkle relaxer or dermal filler?" at bounding box center [847, 375] width 774 height 34
type input "**********"
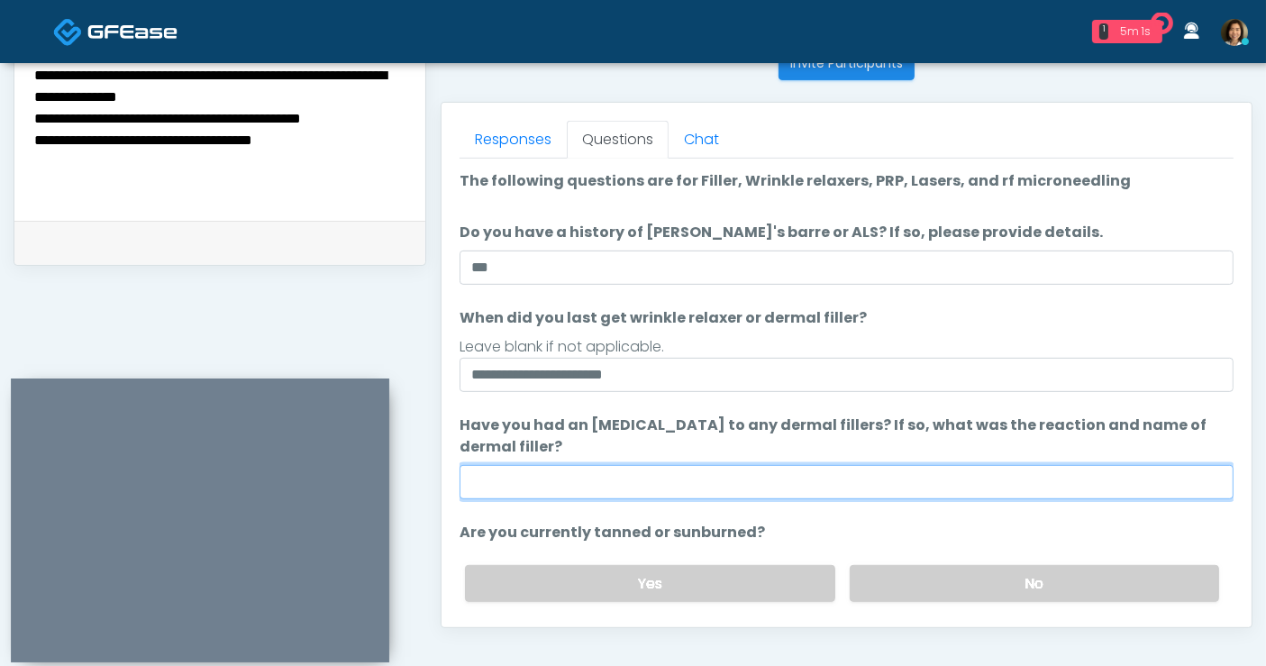
click at [676, 470] on input "Have you had an [MEDICAL_DATA] to any dermal fillers? If so, what was the react…" at bounding box center [847, 482] width 774 height 34
type input "**"
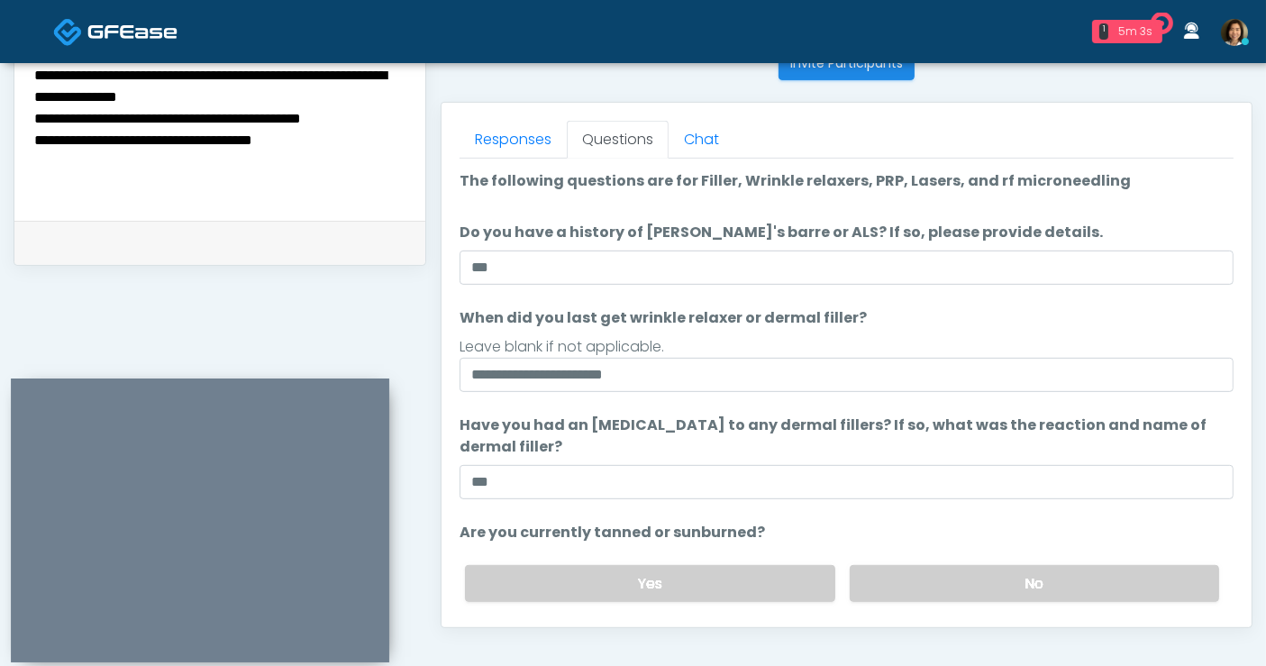
scroll to position [169, 0]
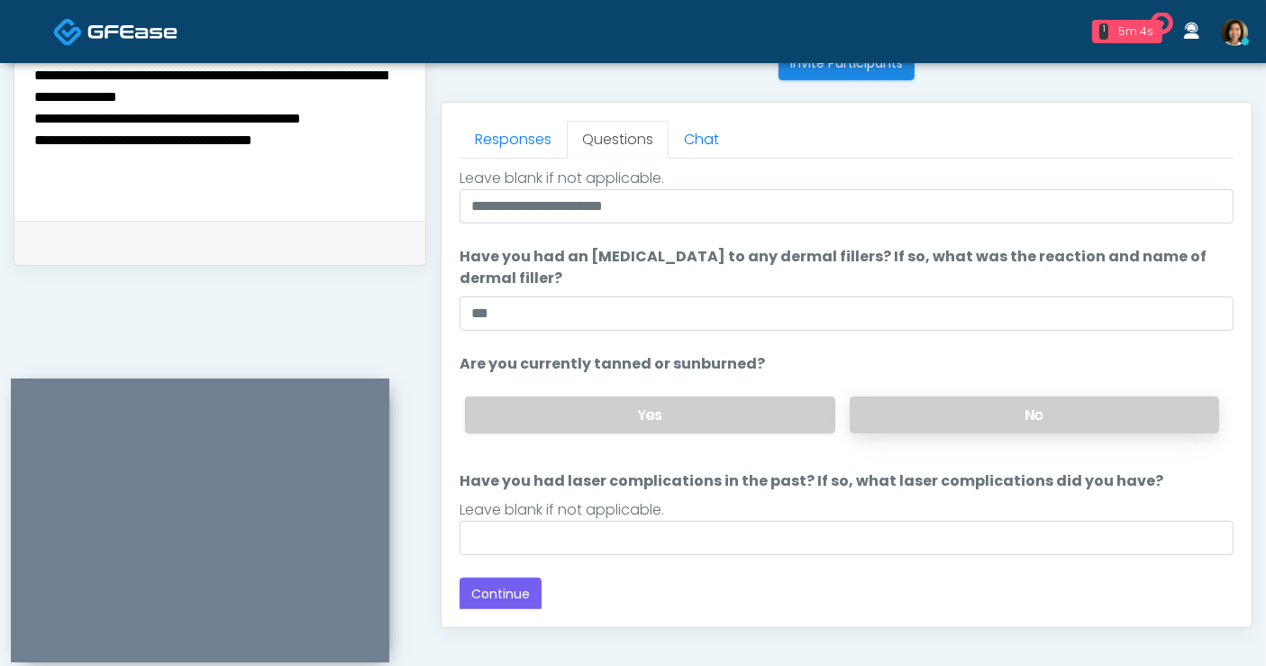
click at [1020, 418] on label "No" at bounding box center [1034, 415] width 369 height 37
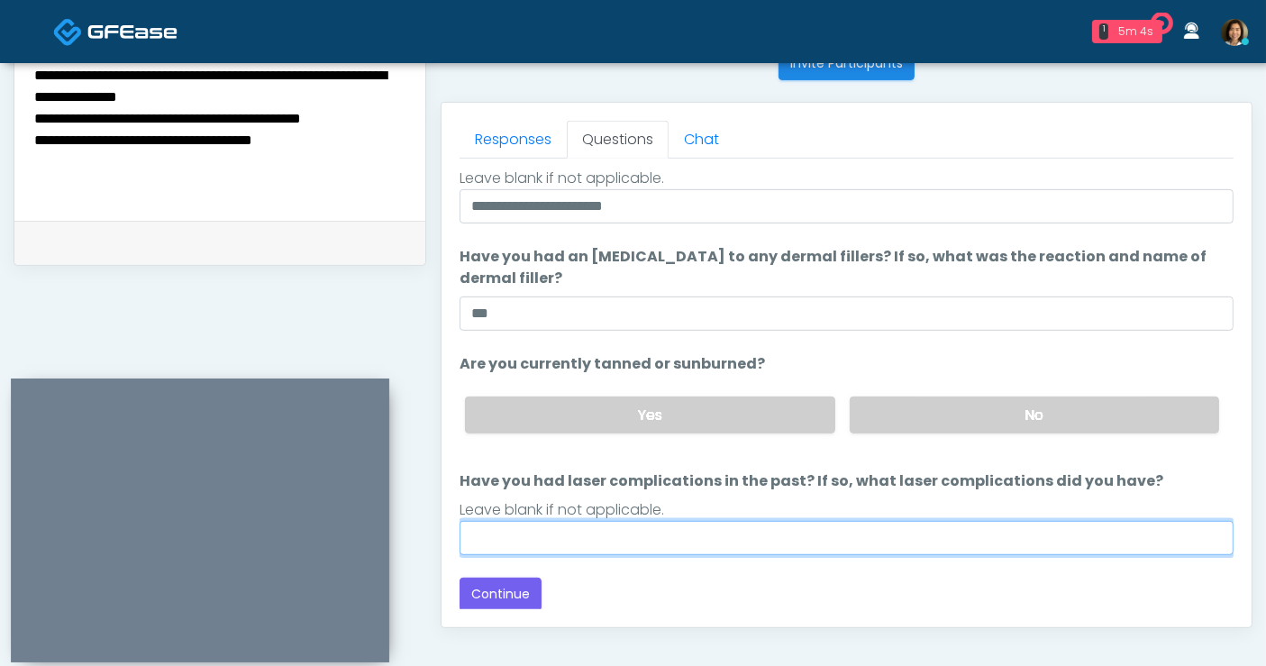
drag, startPoint x: 842, startPoint y: 537, endPoint x: 718, endPoint y: 548, distance: 123.9
click at [842, 538] on input "Have you had laser complications in the past? If so, what laser complications d…" at bounding box center [847, 538] width 774 height 34
type input "**"
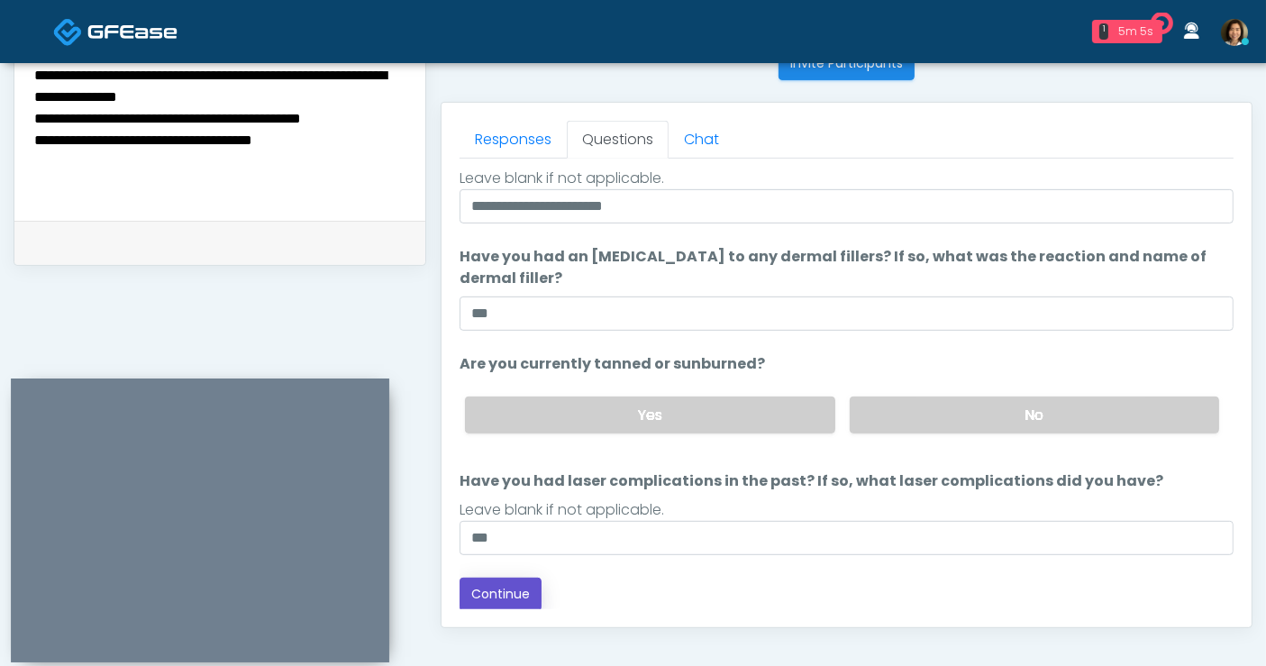
click at [515, 598] on button "Continue" at bounding box center [501, 594] width 82 height 33
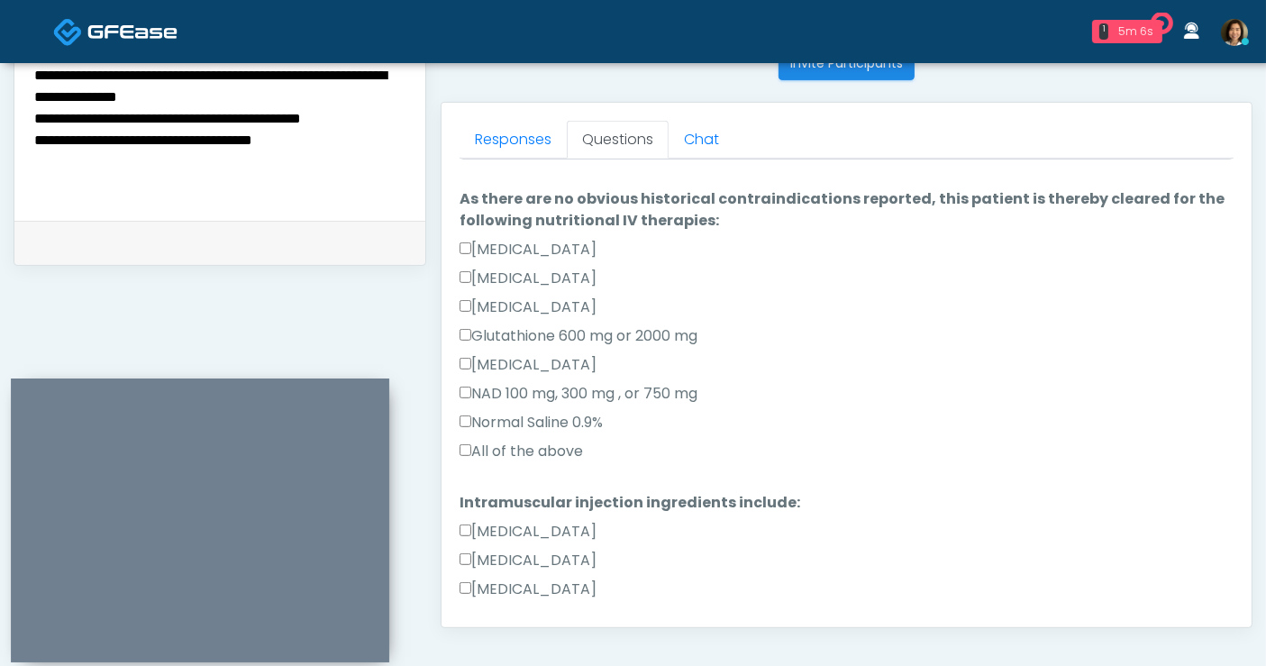
scroll to position [948, 0]
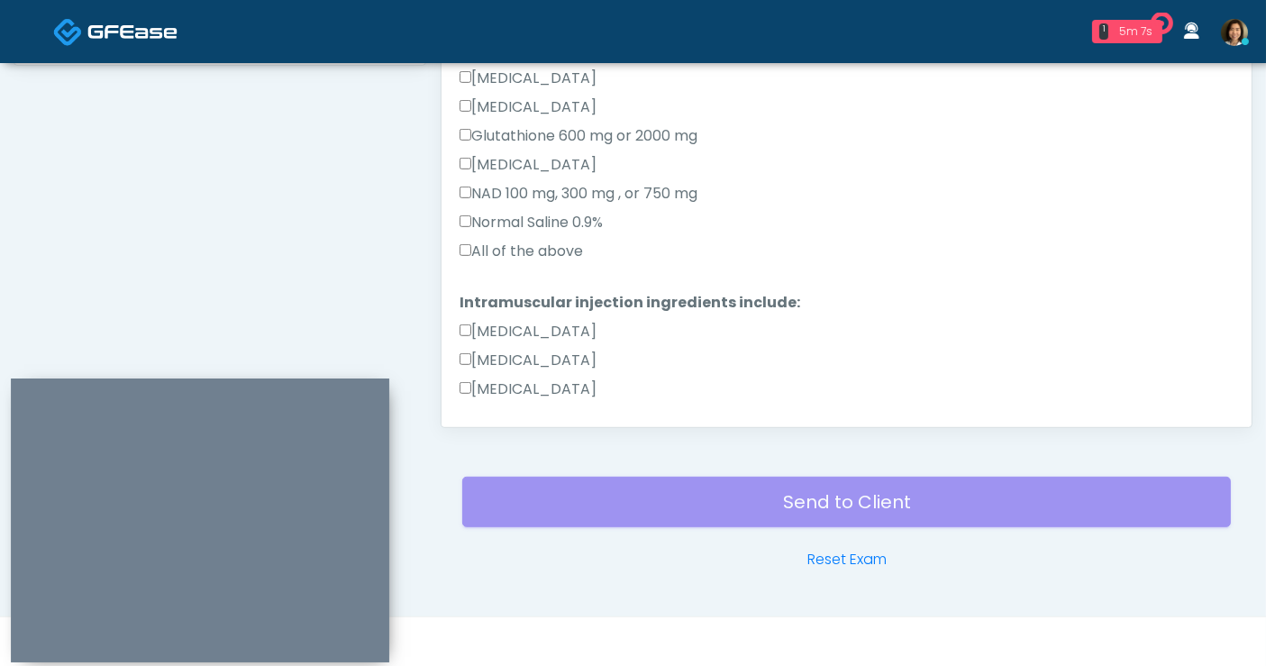
click at [497, 241] on label "All of the above" at bounding box center [521, 252] width 123 height 22
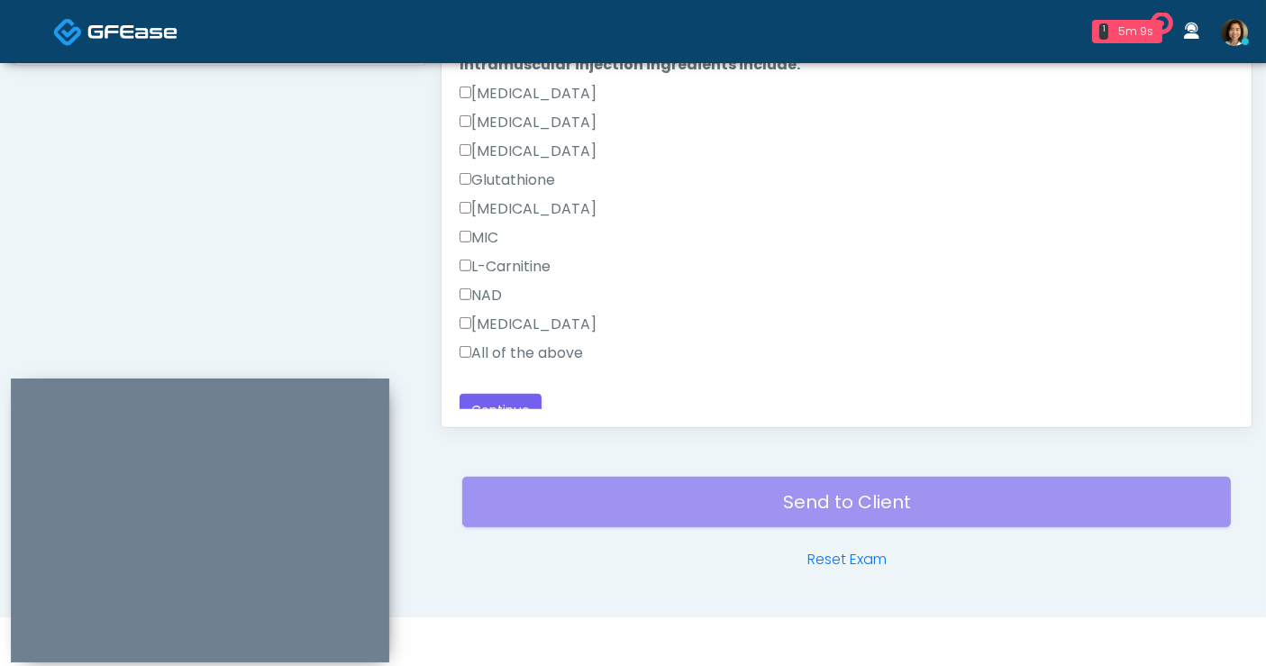
scroll to position [423, 0]
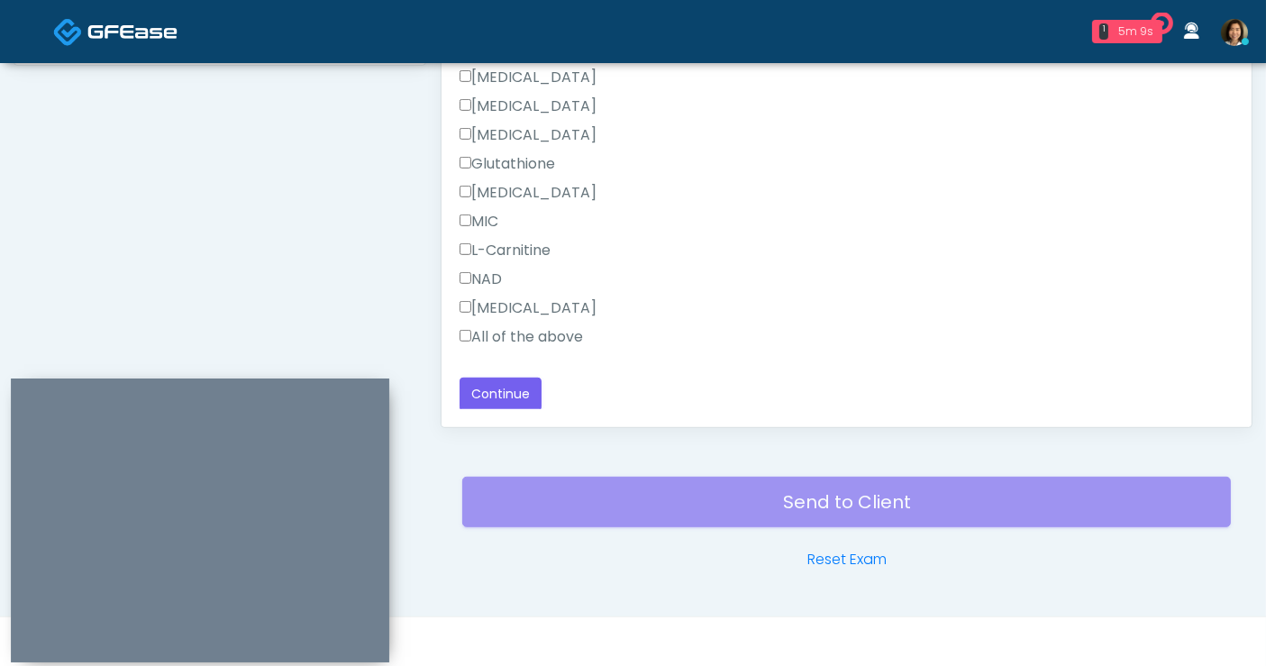
click at [556, 333] on label "All of the above" at bounding box center [521, 337] width 123 height 22
click at [522, 393] on button "Continue" at bounding box center [501, 394] width 82 height 33
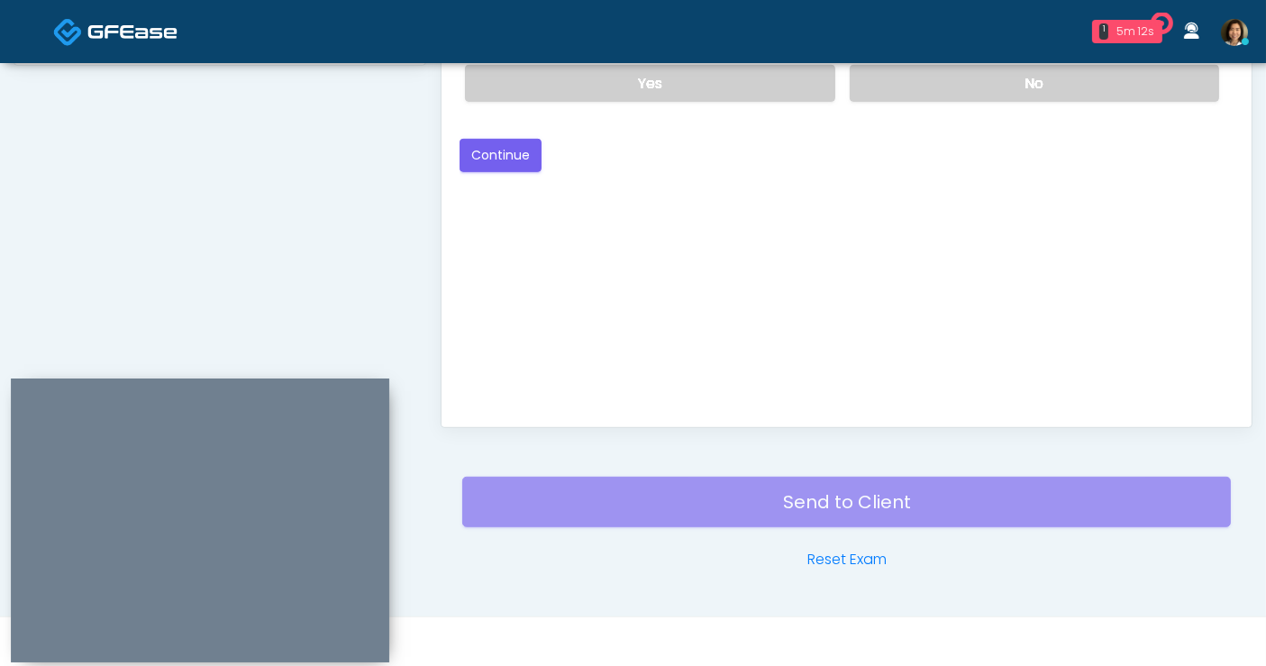
scroll to position [655, 0]
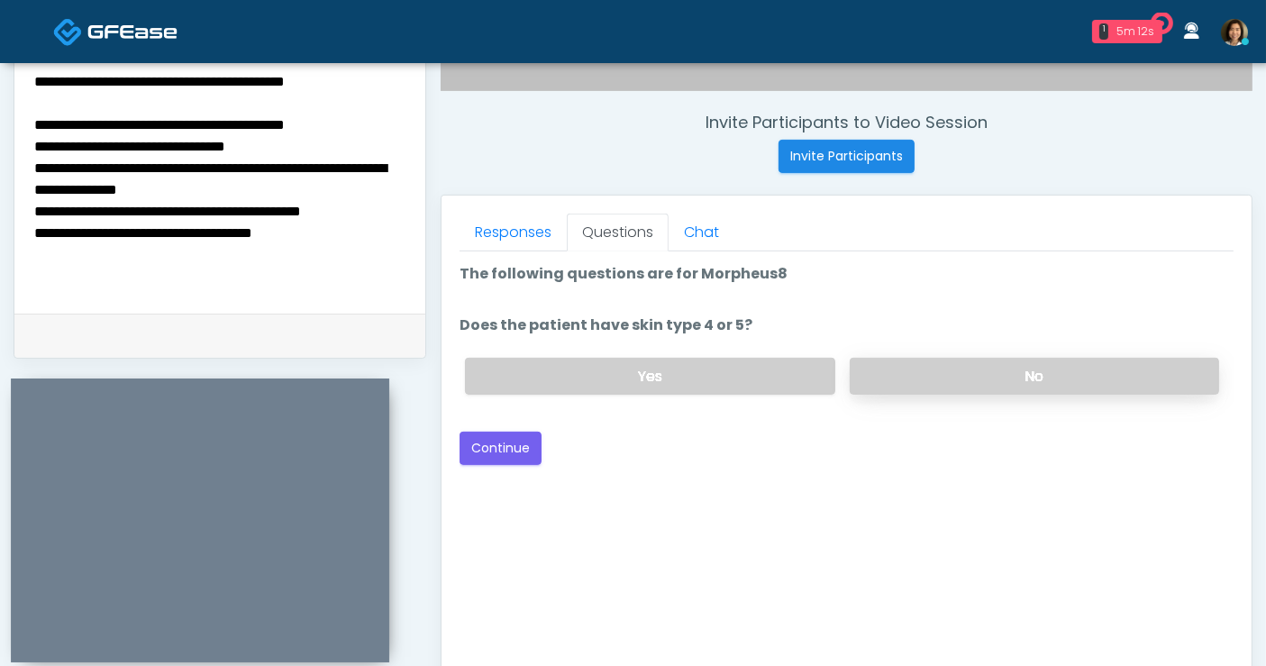
click at [1012, 362] on label "No" at bounding box center [1034, 376] width 369 height 37
drag, startPoint x: 509, startPoint y: 432, endPoint x: 730, endPoint y: 415, distance: 221.4
click at [509, 433] on button "Continue" at bounding box center [501, 448] width 82 height 33
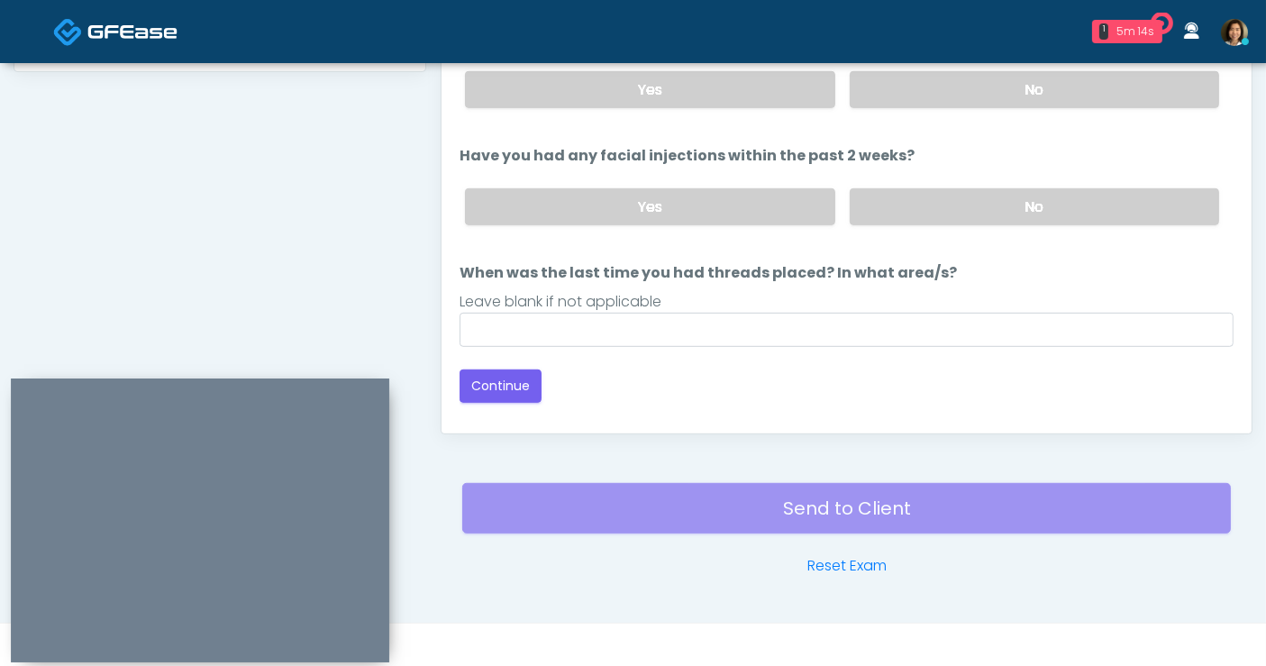
scroll to position [848, 0]
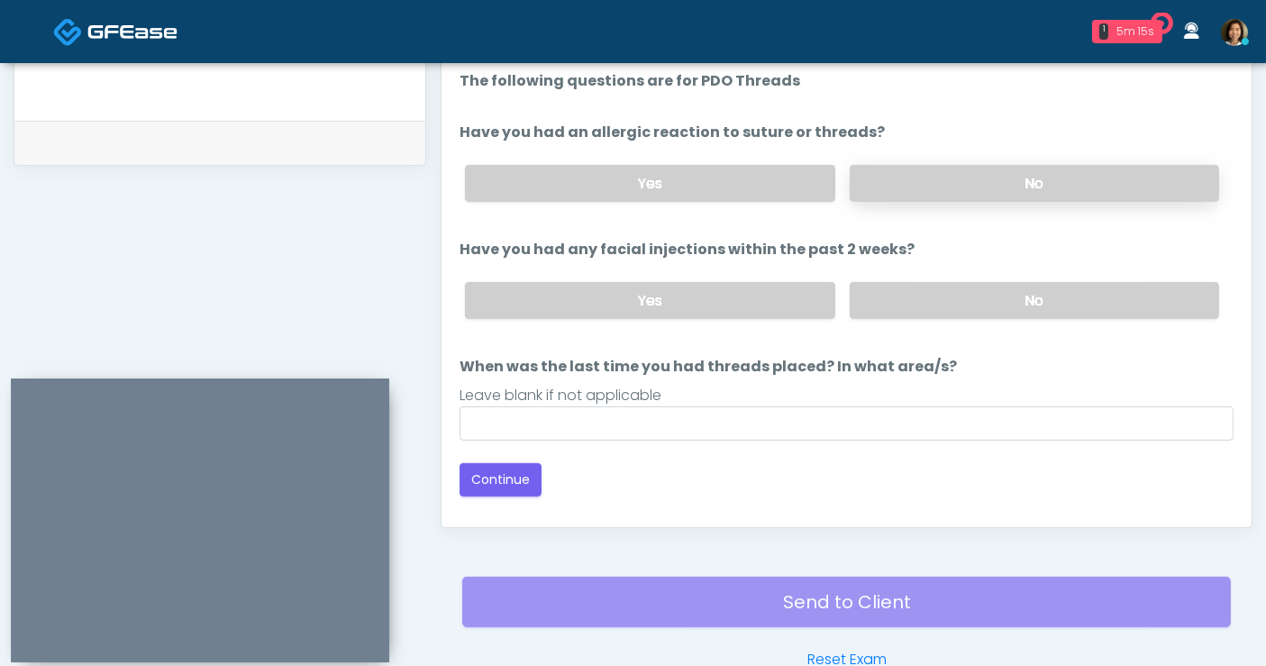
click at [957, 189] on label "No" at bounding box center [1034, 183] width 369 height 37
drag, startPoint x: 980, startPoint y: 295, endPoint x: 820, endPoint y: 367, distance: 175.0
click at [980, 302] on label "No" at bounding box center [1034, 300] width 369 height 37
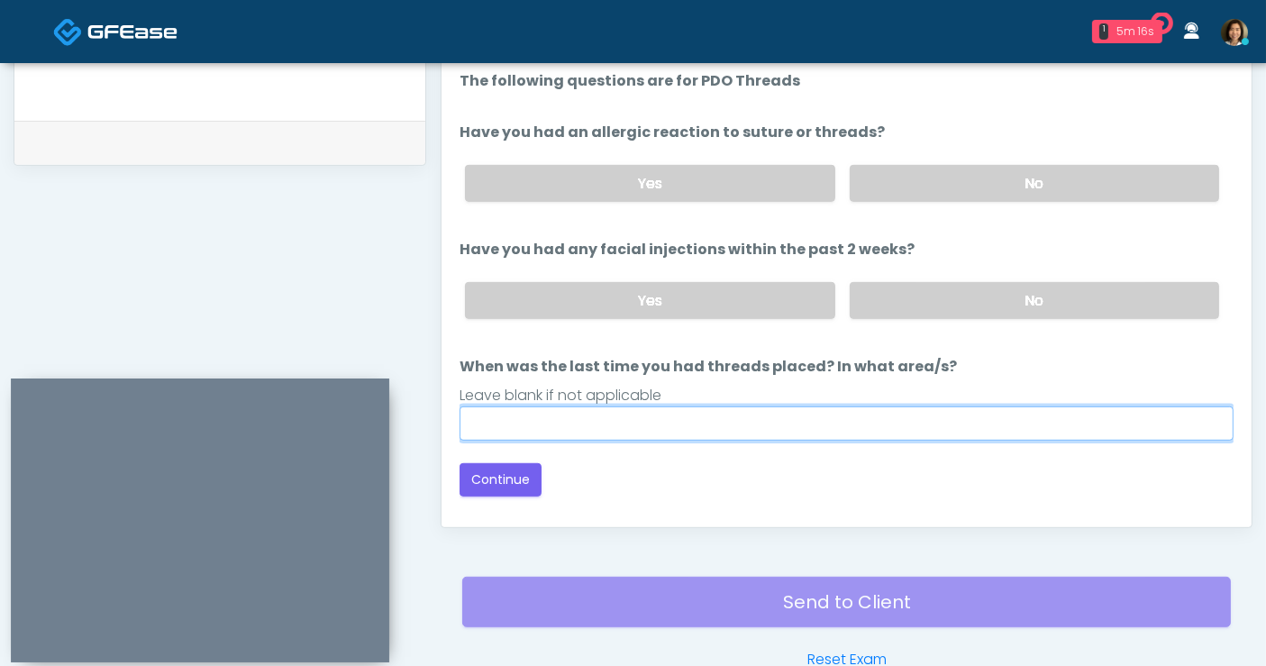
drag, startPoint x: 757, startPoint y: 413, endPoint x: 704, endPoint y: 421, distance: 53.8
click at [757, 413] on input "When was the last time you had threads placed? In what area/s?" at bounding box center [847, 423] width 774 height 34
type input "*****"
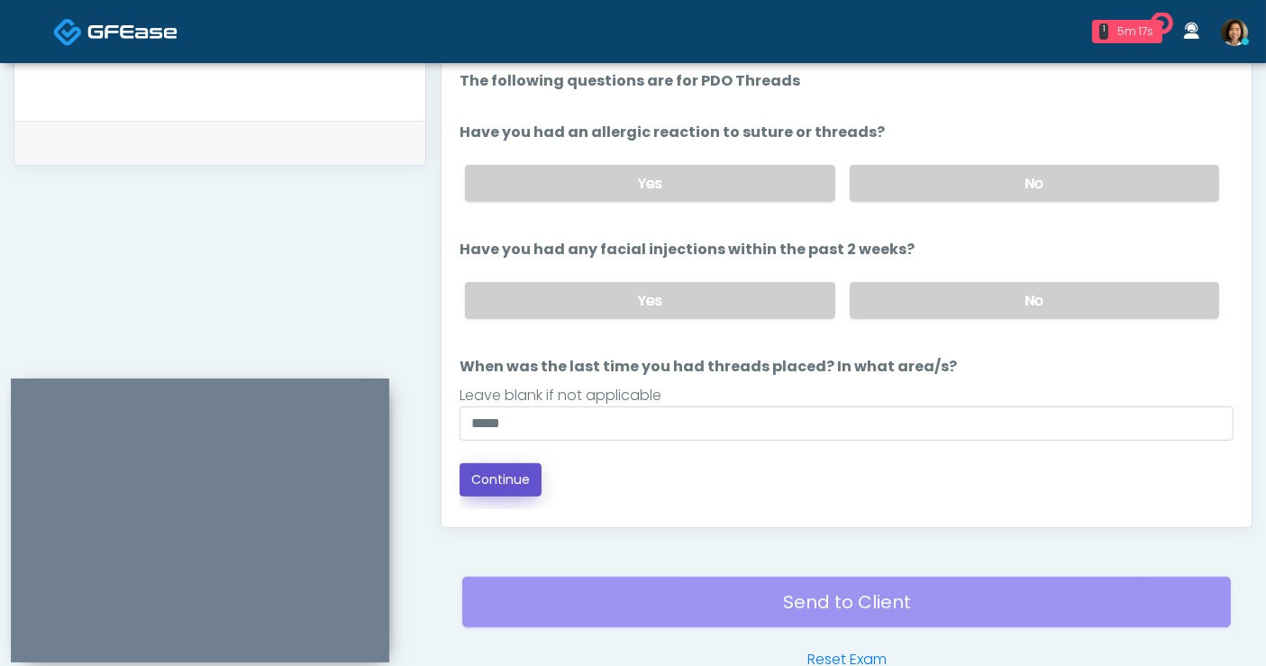
click at [505, 475] on button "Continue" at bounding box center [501, 479] width 82 height 33
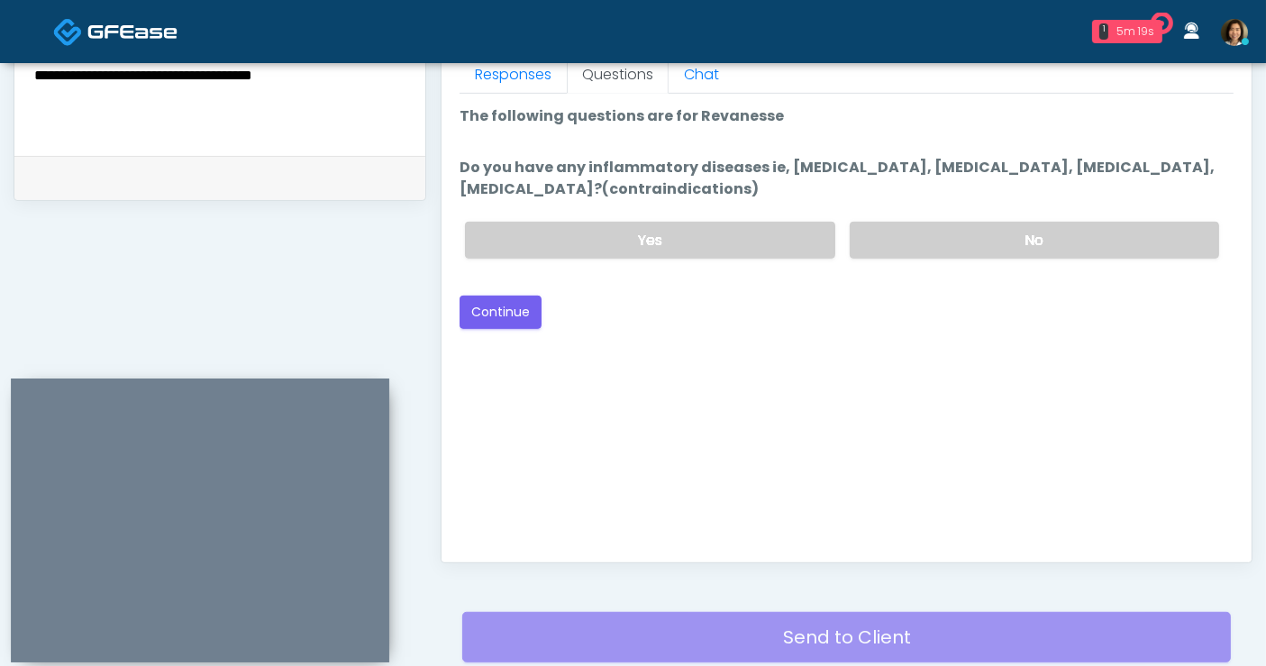
scroll to position [748, 0]
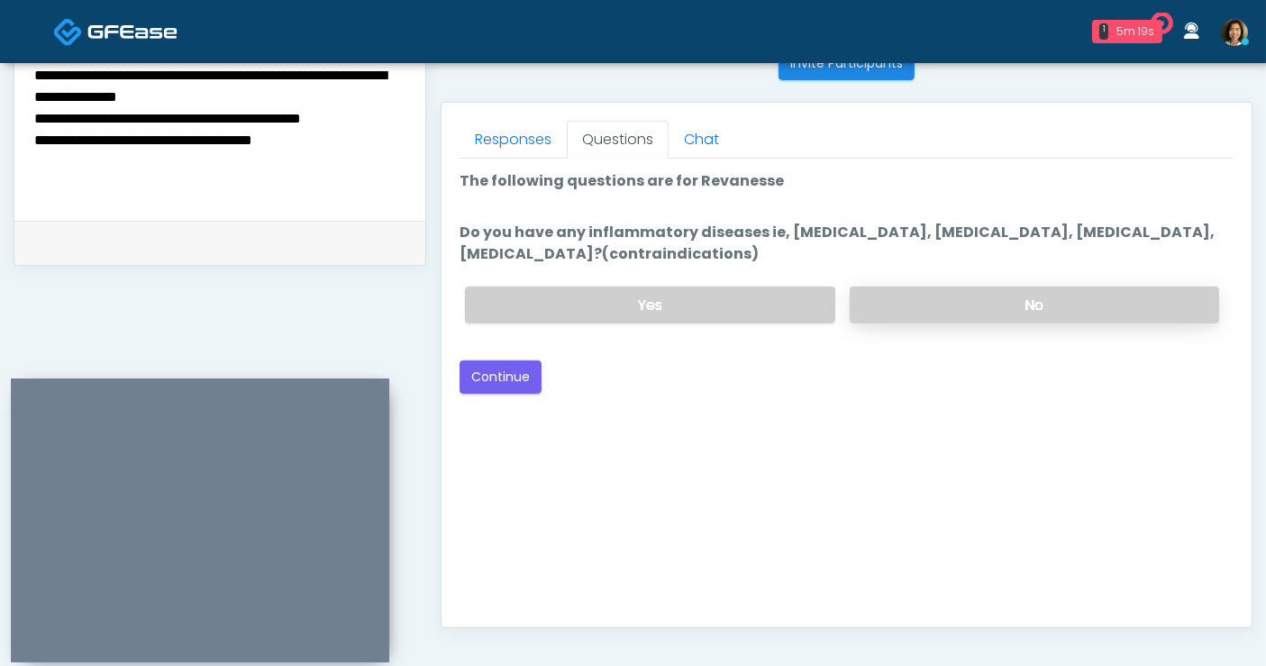
click at [955, 304] on label "No" at bounding box center [1034, 305] width 369 height 37
click at [502, 371] on button "Continue" at bounding box center [501, 376] width 82 height 33
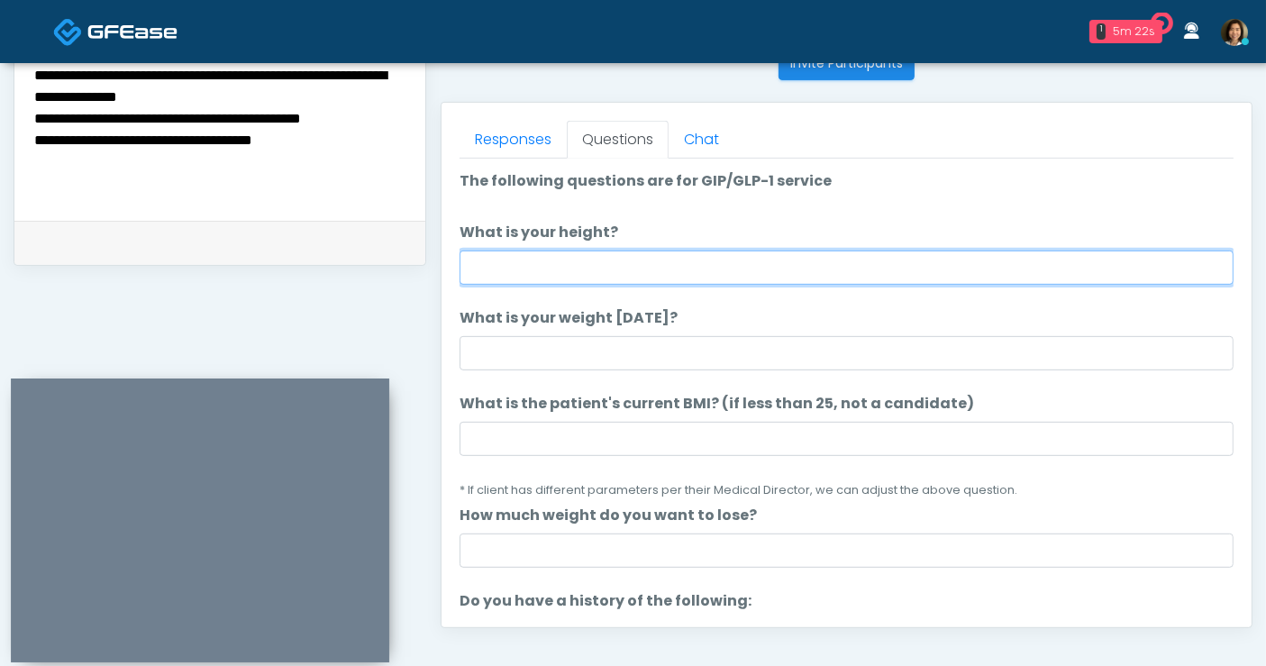
click at [592, 265] on input "What is your height?" at bounding box center [847, 268] width 774 height 34
type input "****"
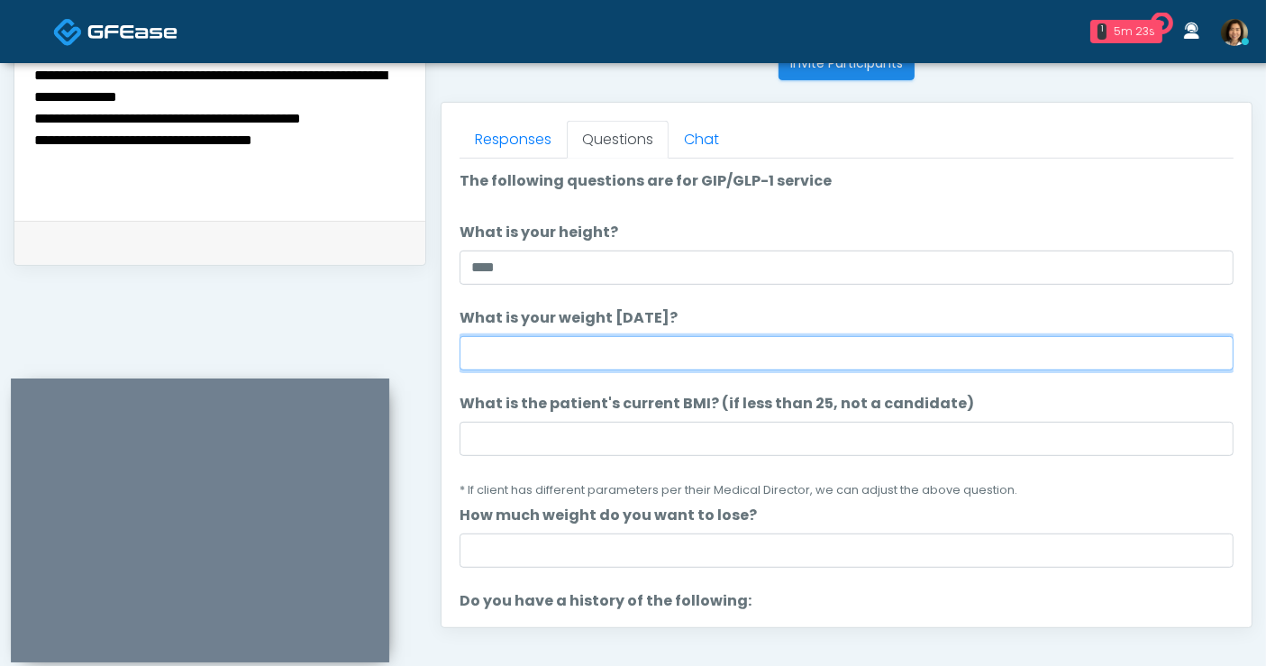
click at [564, 357] on input "What is your weight [DATE]?" at bounding box center [847, 353] width 774 height 34
type input "***"
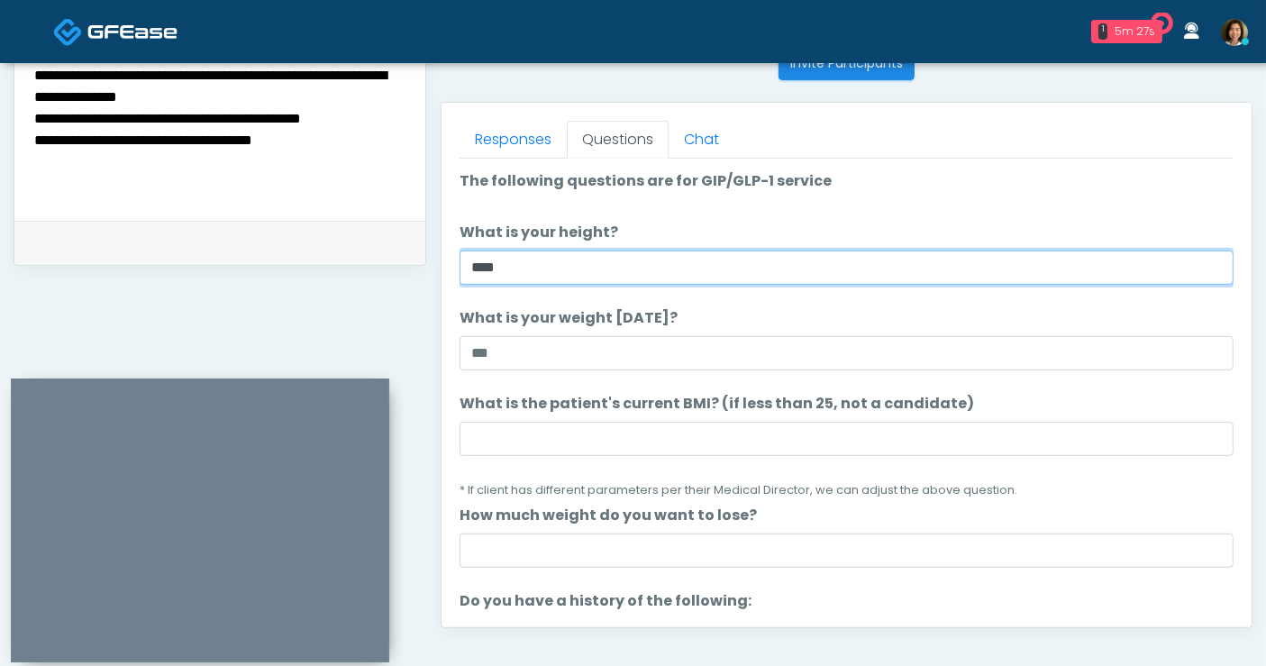
drag, startPoint x: 520, startPoint y: 261, endPoint x: 363, endPoint y: 269, distance: 157.0
click at [363, 269] on div "**********" at bounding box center [633, 83] width 1239 height 1374
type input "****"
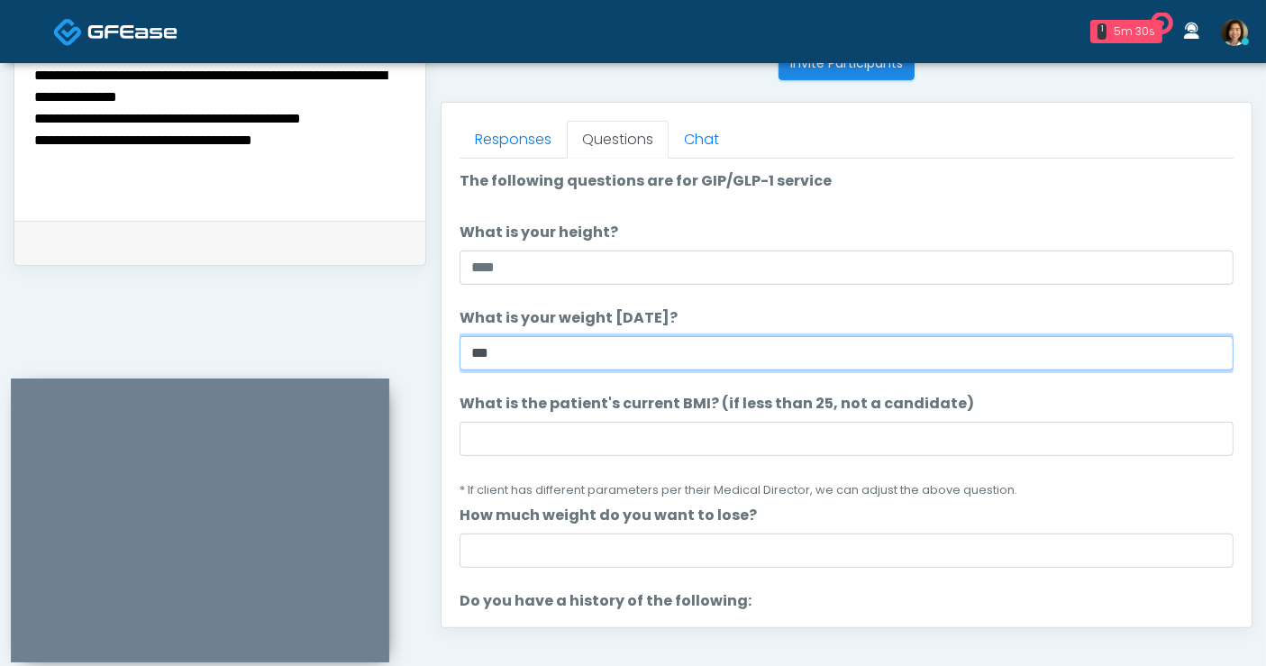
drag, startPoint x: 512, startPoint y: 341, endPoint x: 333, endPoint y: 320, distance: 180.5
click at [354, 342] on div "**********" at bounding box center [633, 83] width 1239 height 1374
type input "***"
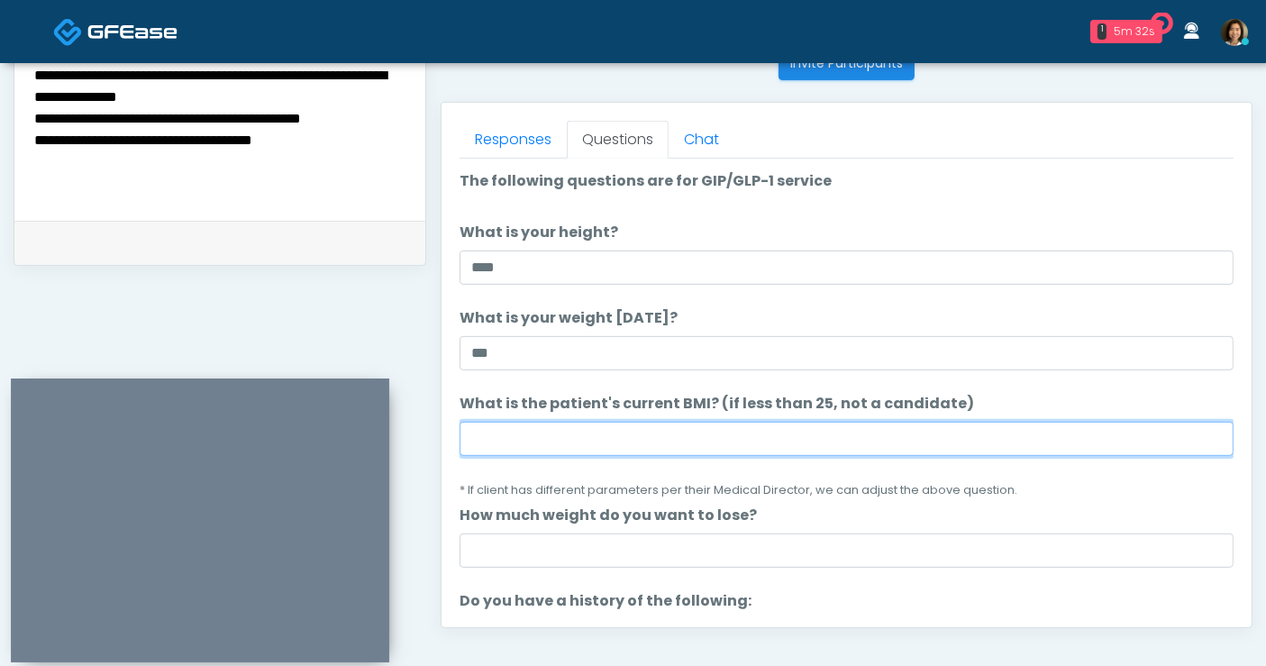
click at [501, 431] on input "What is the patient's current BMI? (if less than 25, not a candidate)" at bounding box center [847, 439] width 774 height 34
type input "****"
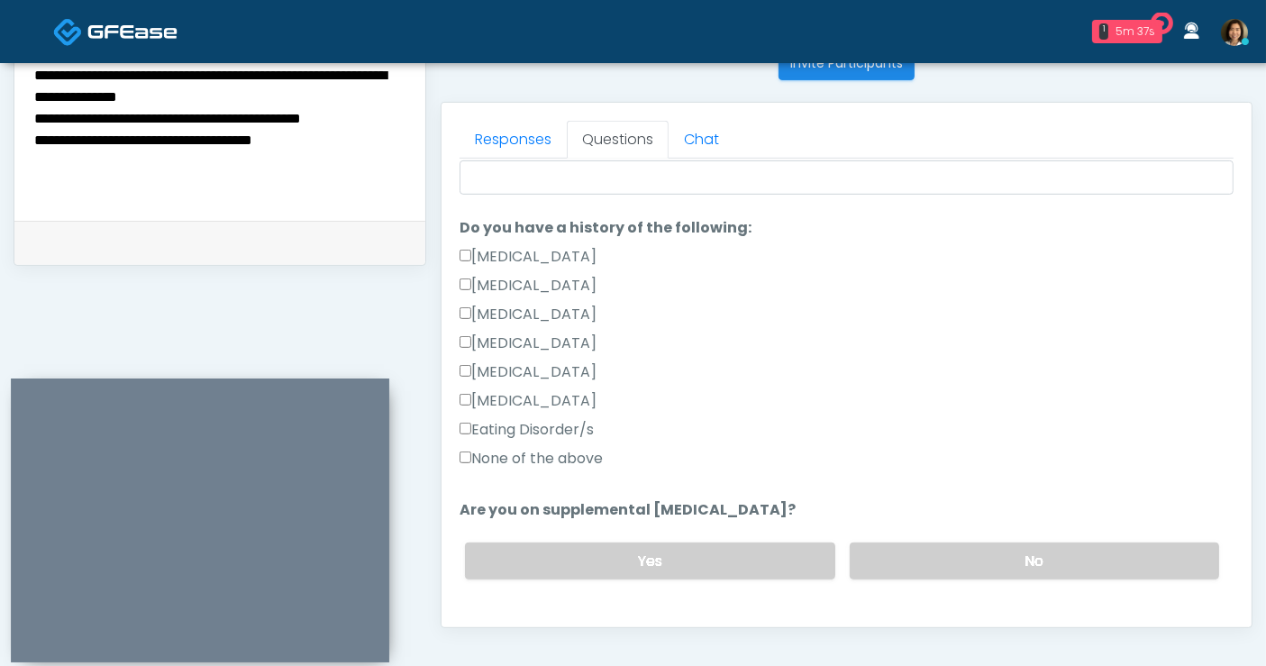
scroll to position [437, 0]
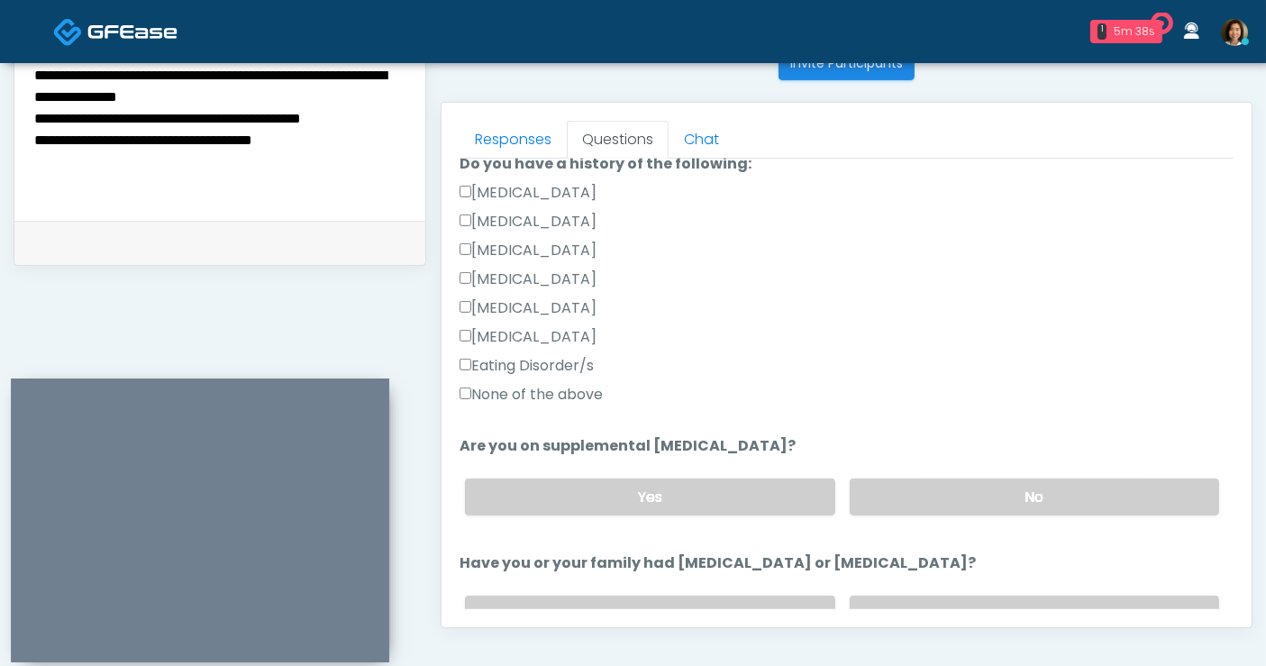
click at [561, 389] on label "None of the above" at bounding box center [531, 395] width 143 height 22
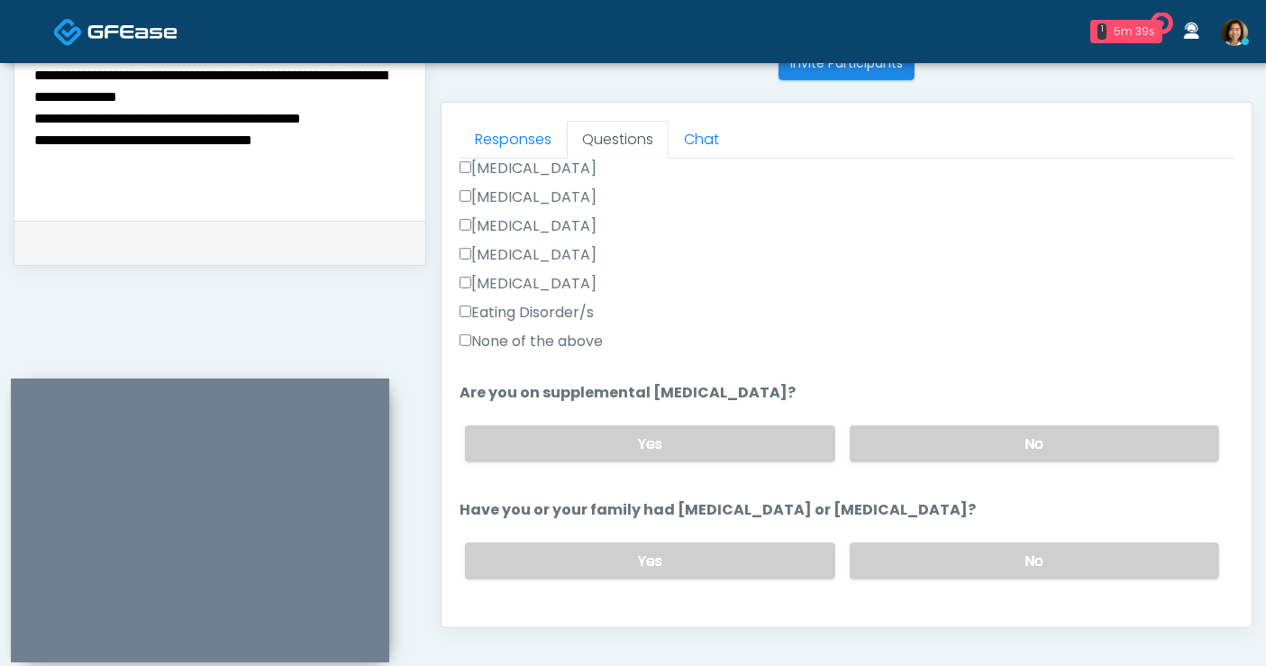
scroll to position [574, 0]
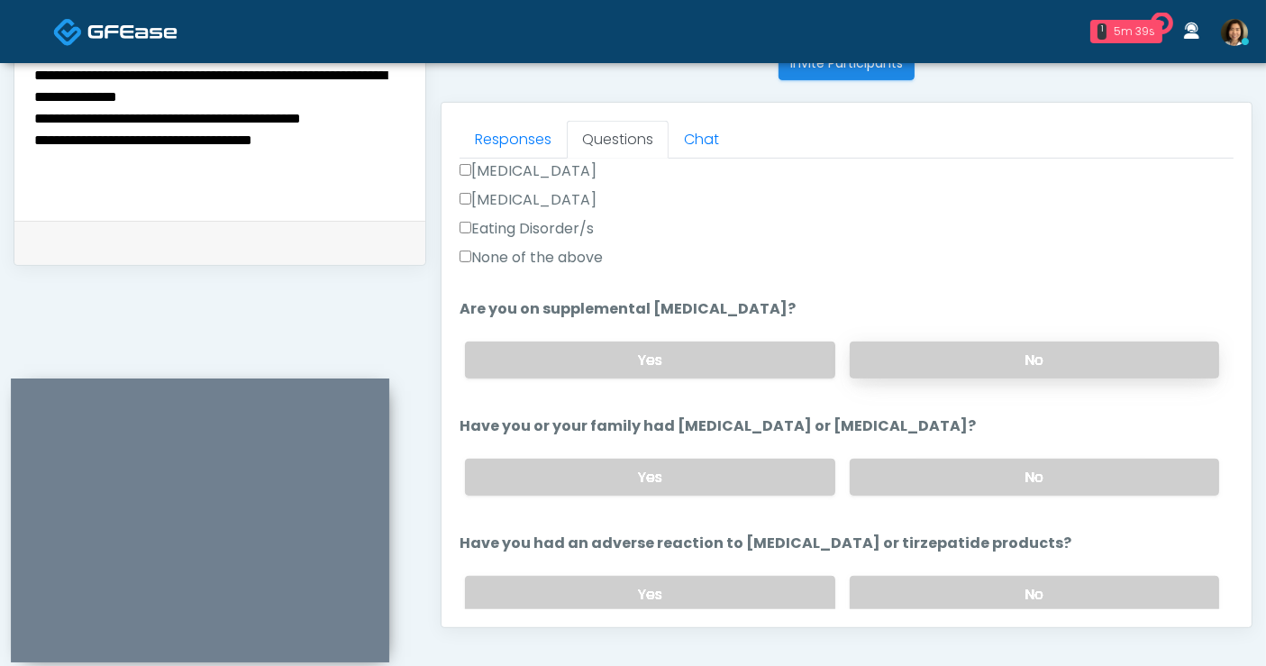
click at [1156, 344] on label "No" at bounding box center [1034, 360] width 369 height 37
click at [1143, 459] on label "No" at bounding box center [1034, 477] width 369 height 37
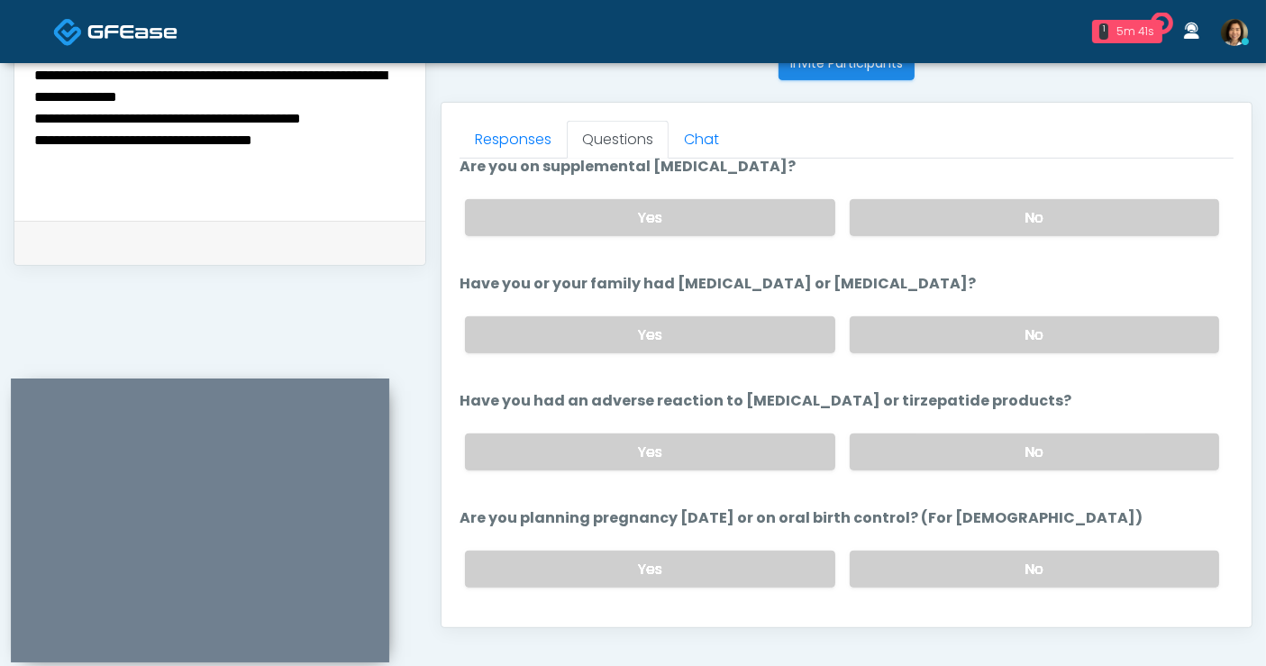
scroll to position [761, 0]
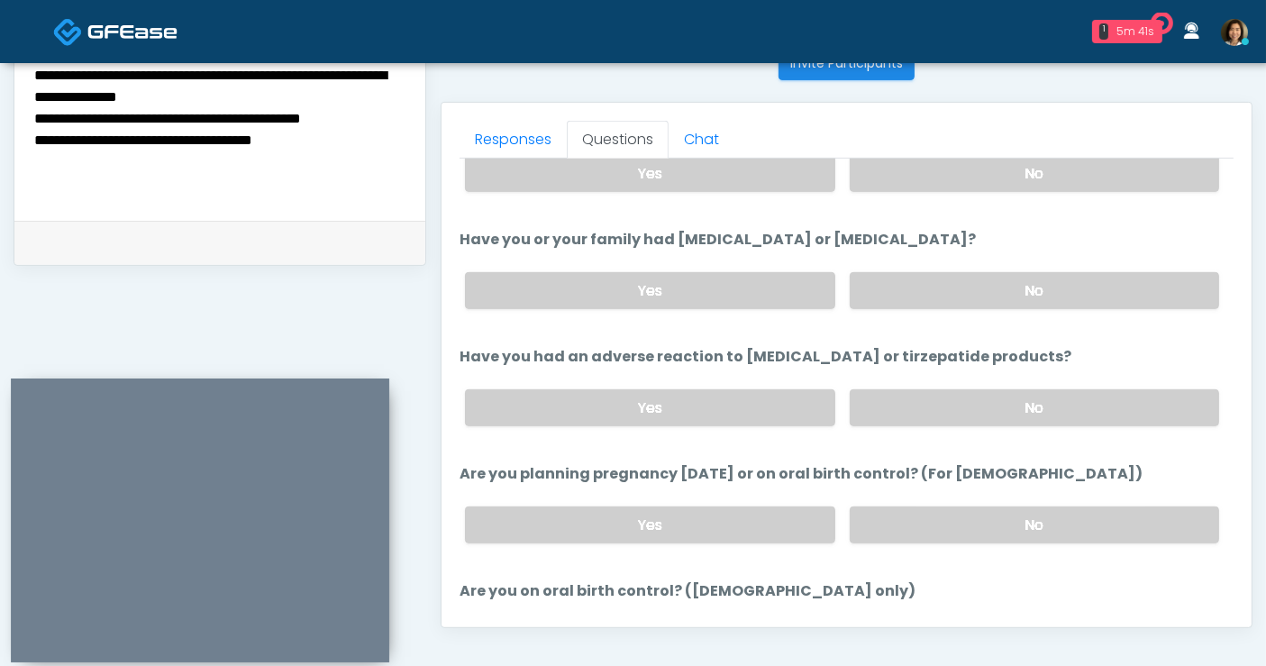
click at [1141, 424] on div "Yes No" at bounding box center [842, 408] width 783 height 66
click at [1139, 413] on label "No" at bounding box center [1034, 407] width 369 height 37
click at [1118, 506] on label "No" at bounding box center [1034, 524] width 369 height 37
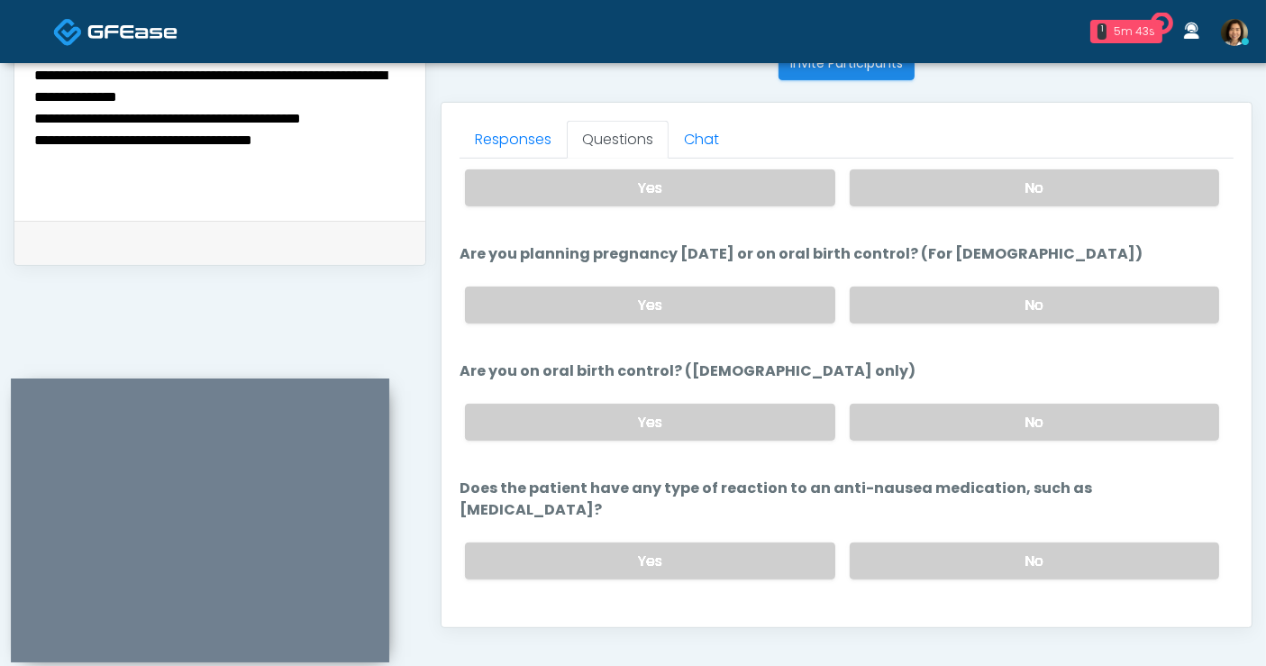
scroll to position [983, 0]
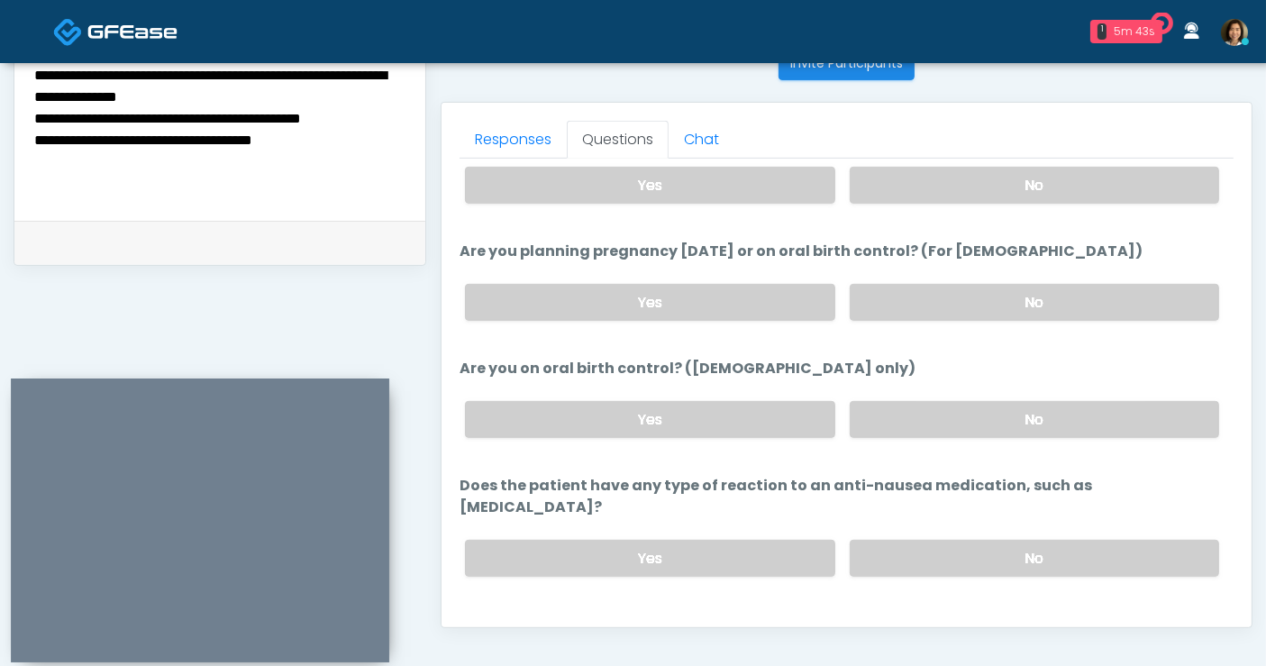
drag, startPoint x: 1083, startPoint y: 428, endPoint x: 1086, endPoint y: 455, distance: 27.2
click at [1083, 427] on label "No" at bounding box center [1034, 419] width 369 height 37
click at [1081, 540] on label "No" at bounding box center [1034, 558] width 369 height 37
click at [509, 614] on button "Continue" at bounding box center [501, 630] width 82 height 33
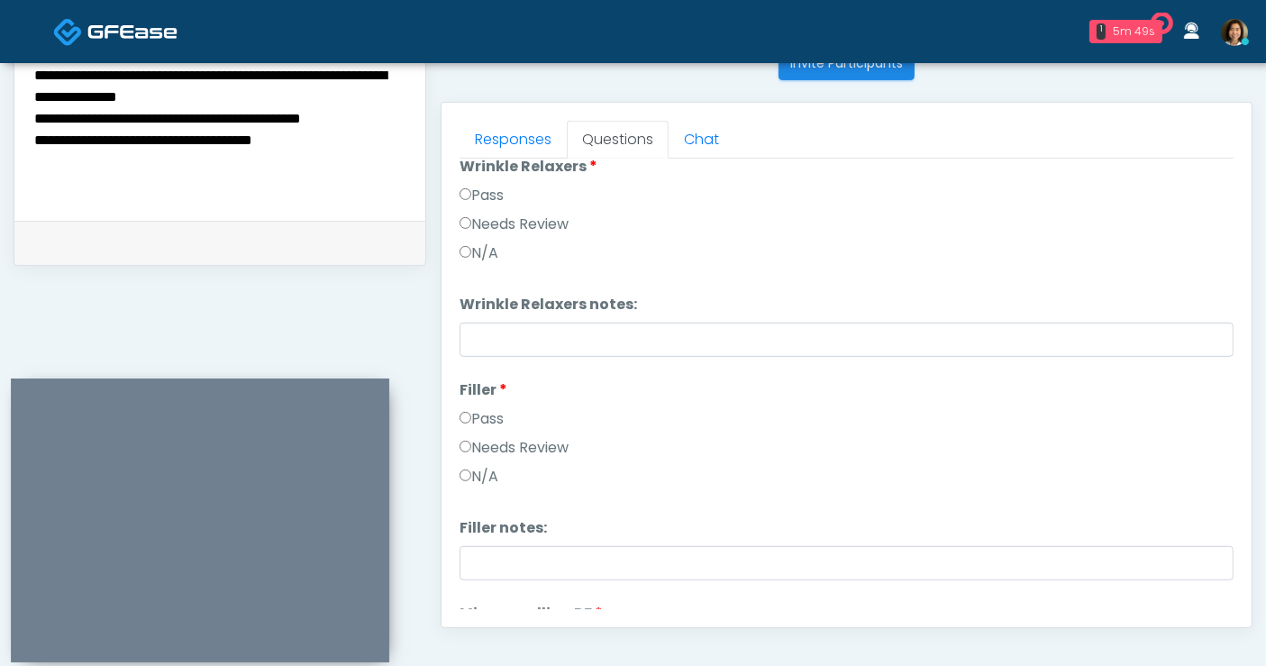
scroll to position [13, 0]
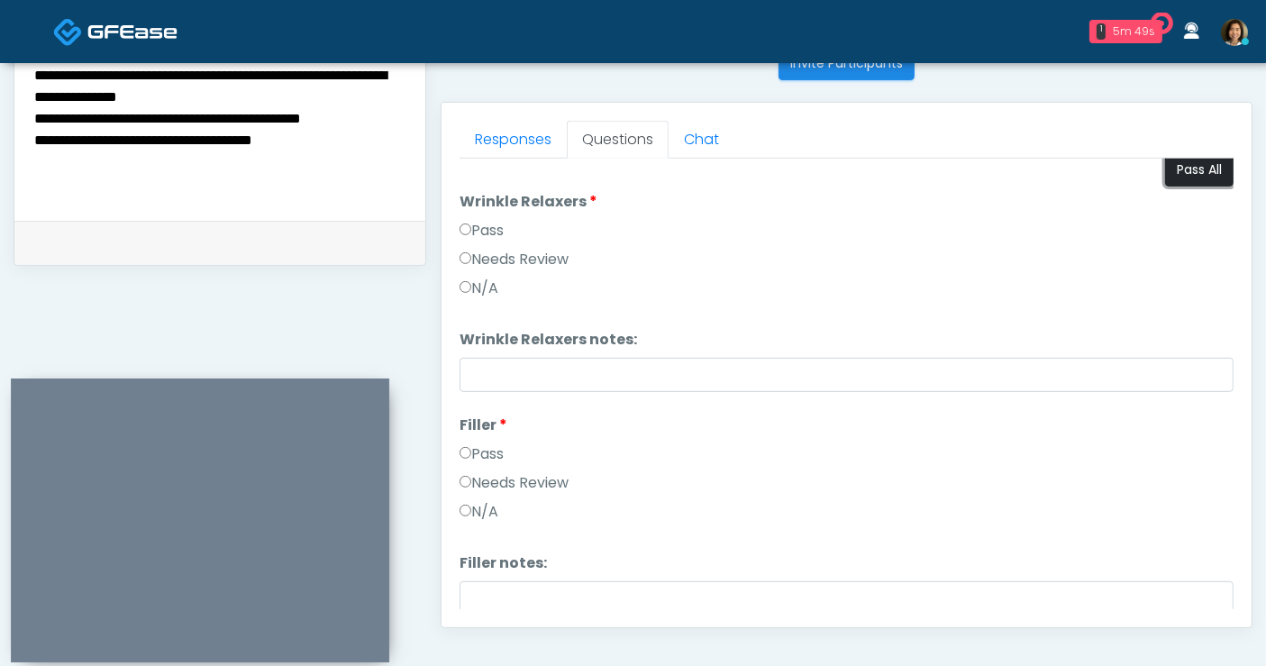
click at [1192, 167] on button "Pass All" at bounding box center [1199, 169] width 68 height 33
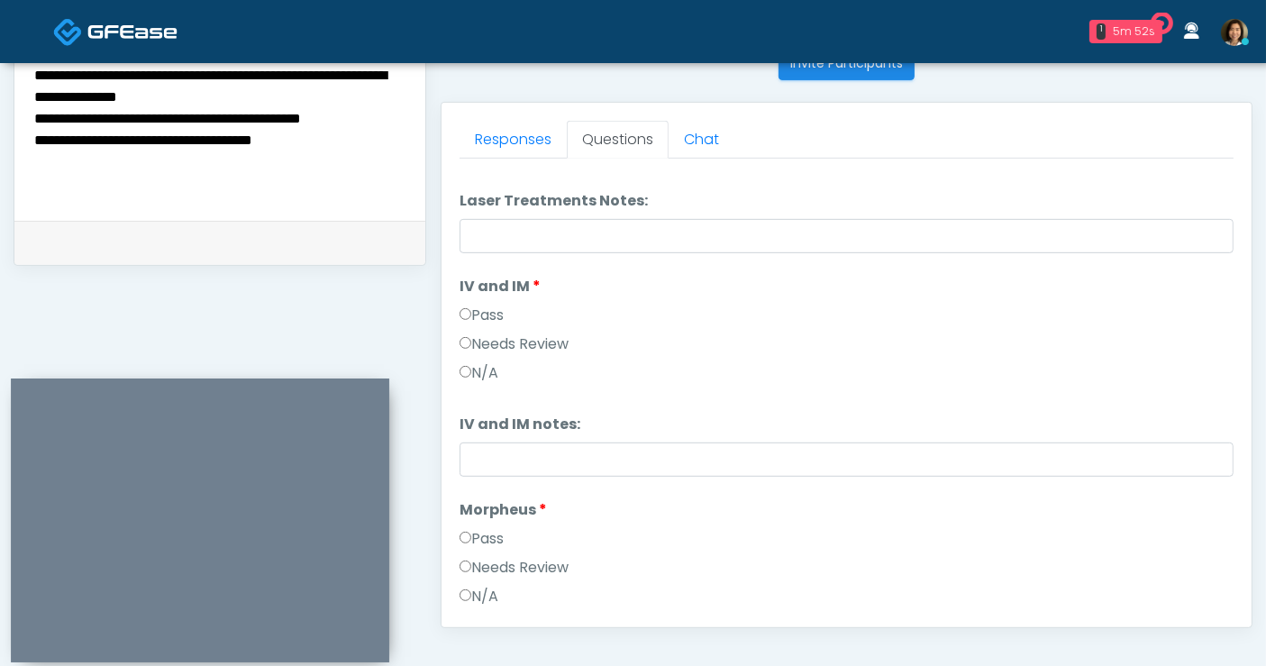
scroll to position [1057, 0]
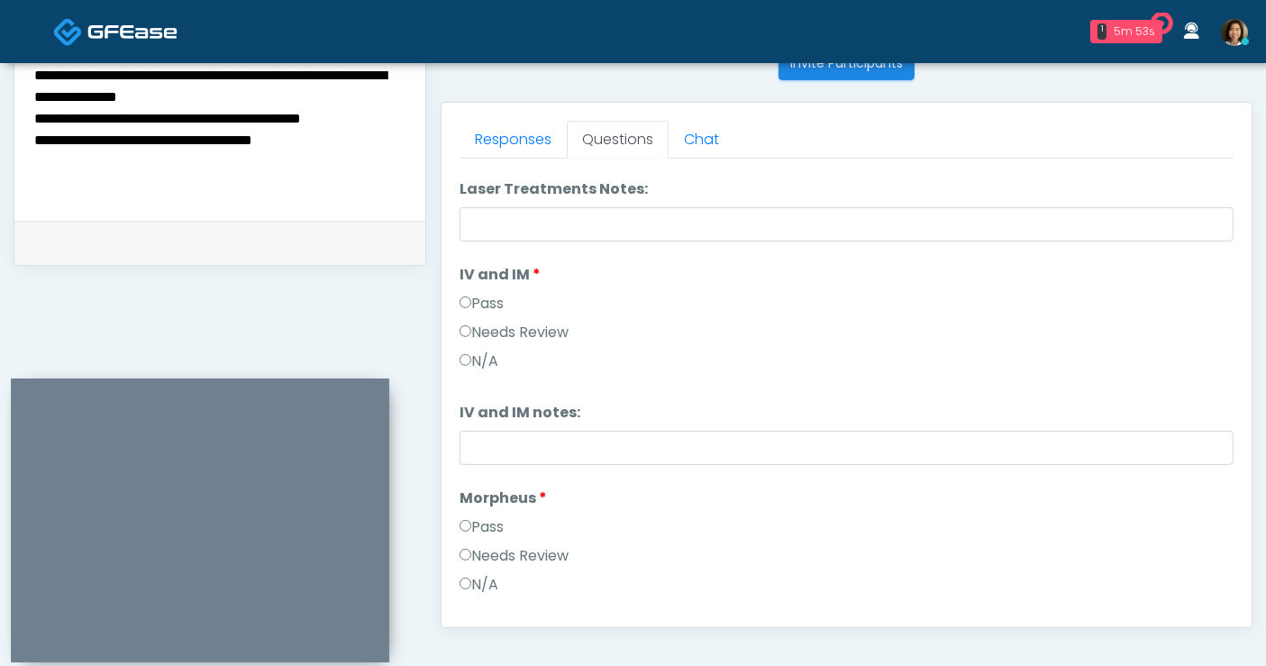
click at [512, 338] on label "Needs Review" at bounding box center [514, 333] width 109 height 22
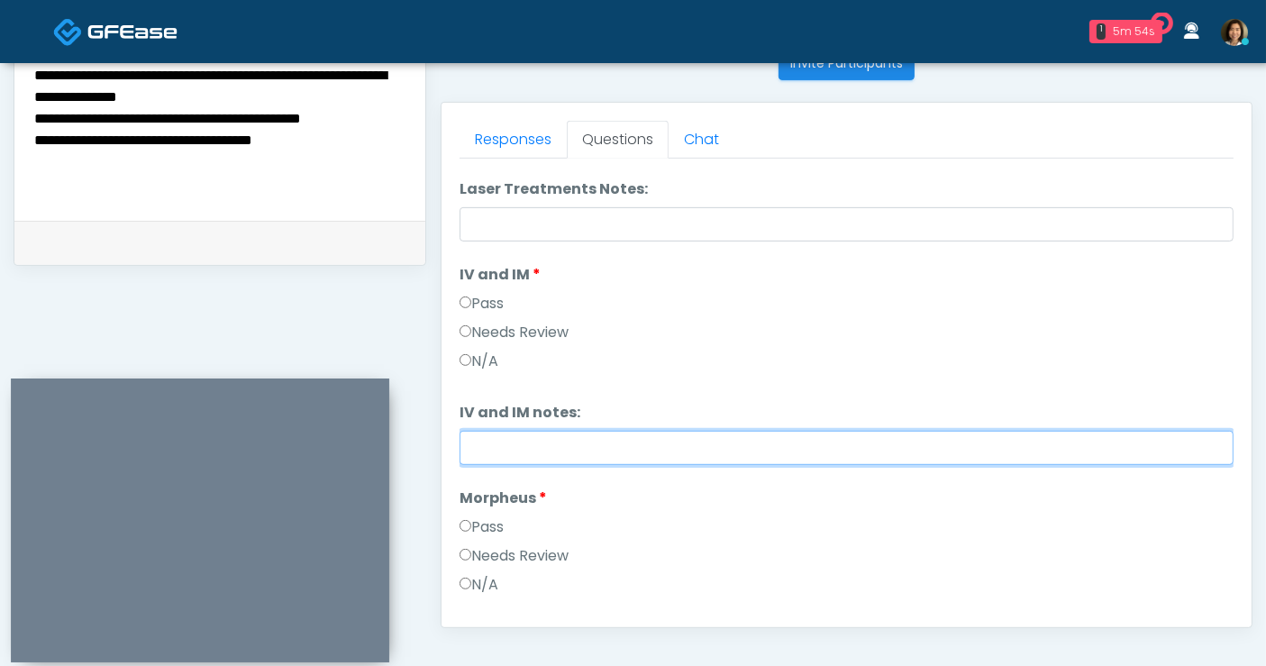
click at [534, 441] on input "IV and IM notes:" at bounding box center [847, 448] width 774 height 34
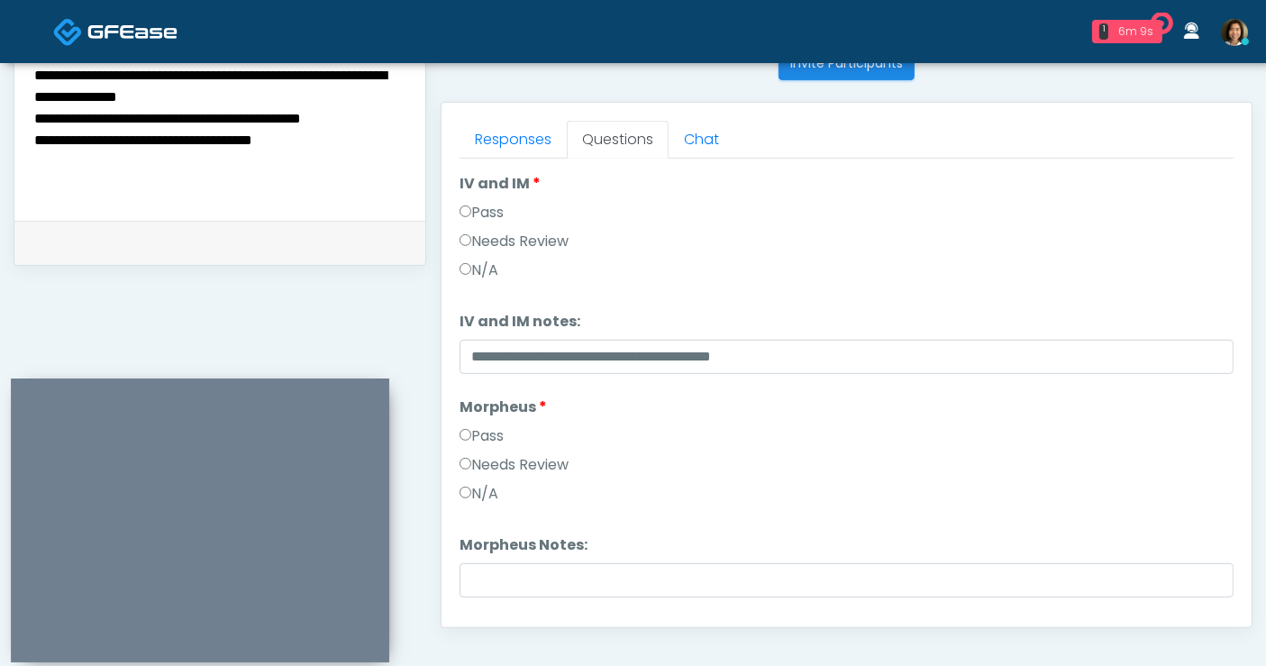
scroll to position [1178, 0]
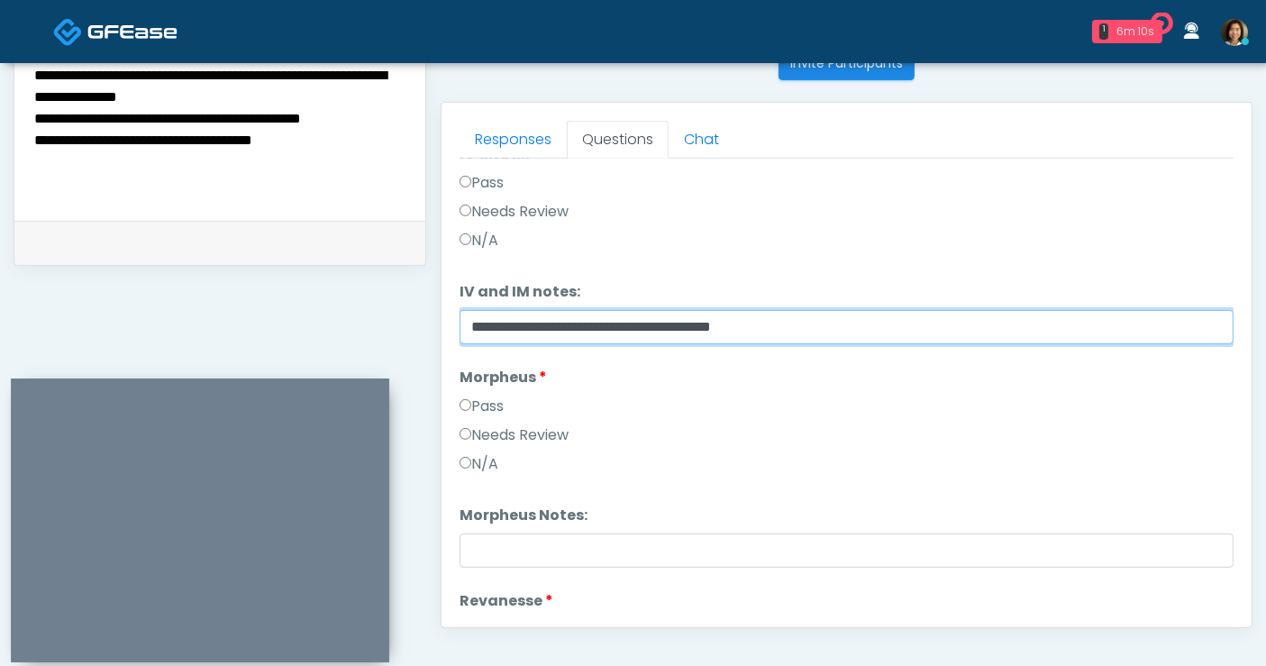
click at [505, 323] on input "**********" at bounding box center [847, 327] width 774 height 34
type input "**********"
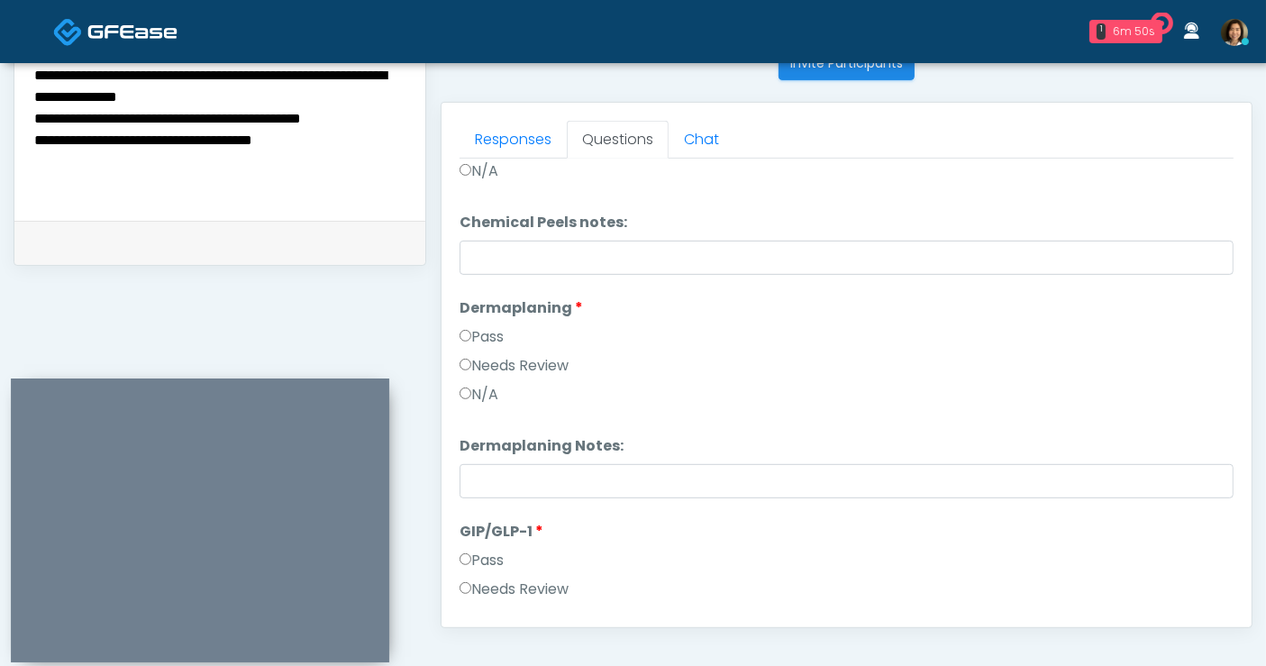
scroll to position [3201, 0]
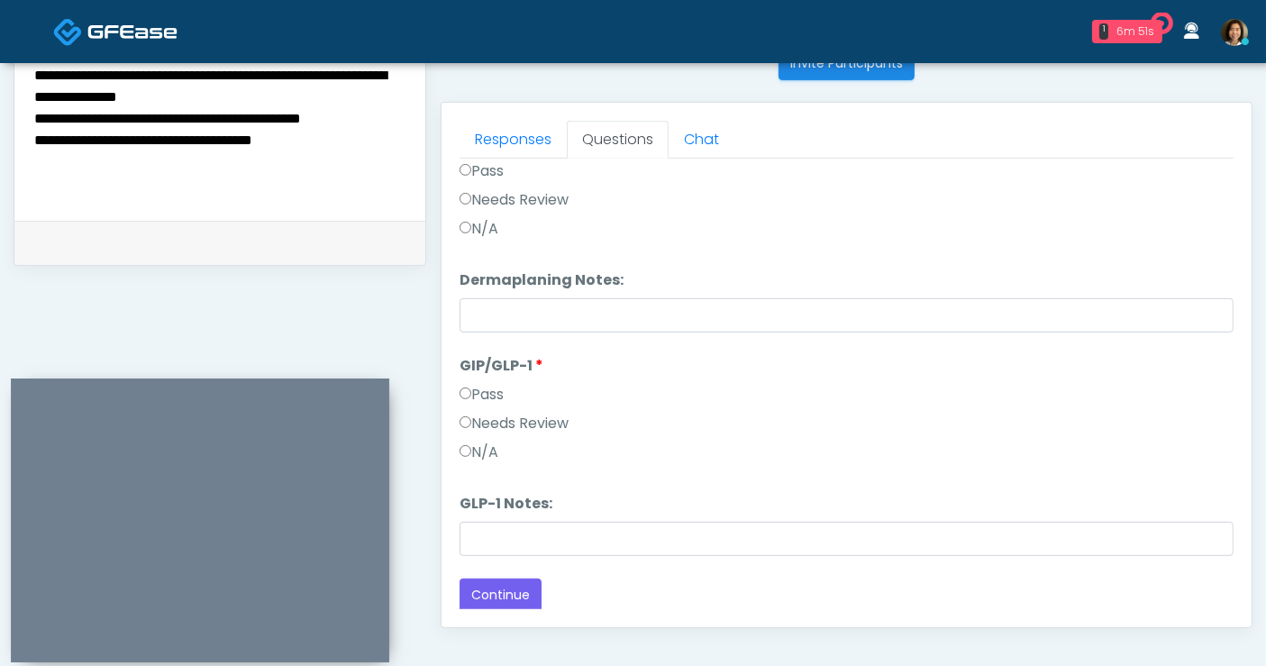
click at [496, 455] on label "N/A" at bounding box center [479, 453] width 39 height 22
click at [487, 449] on label "N/A" at bounding box center [479, 453] width 39 height 22
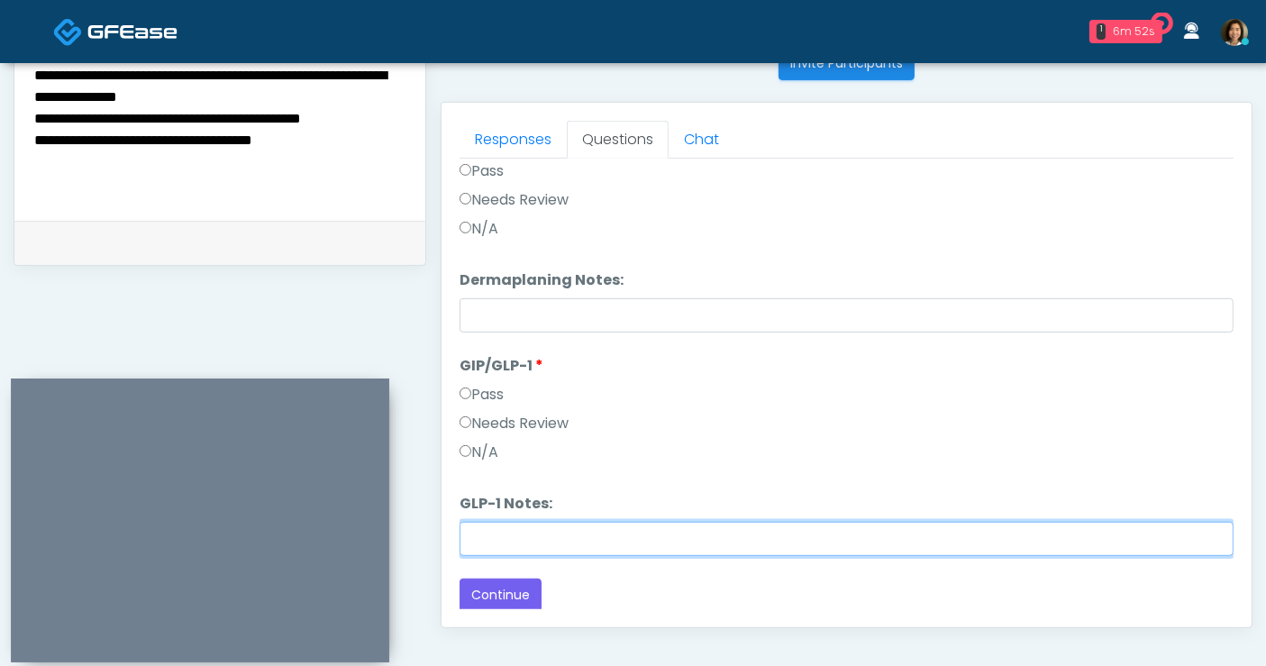
click at [501, 522] on input "GLP-1 Notes:" at bounding box center [847, 539] width 774 height 34
type input "**********"
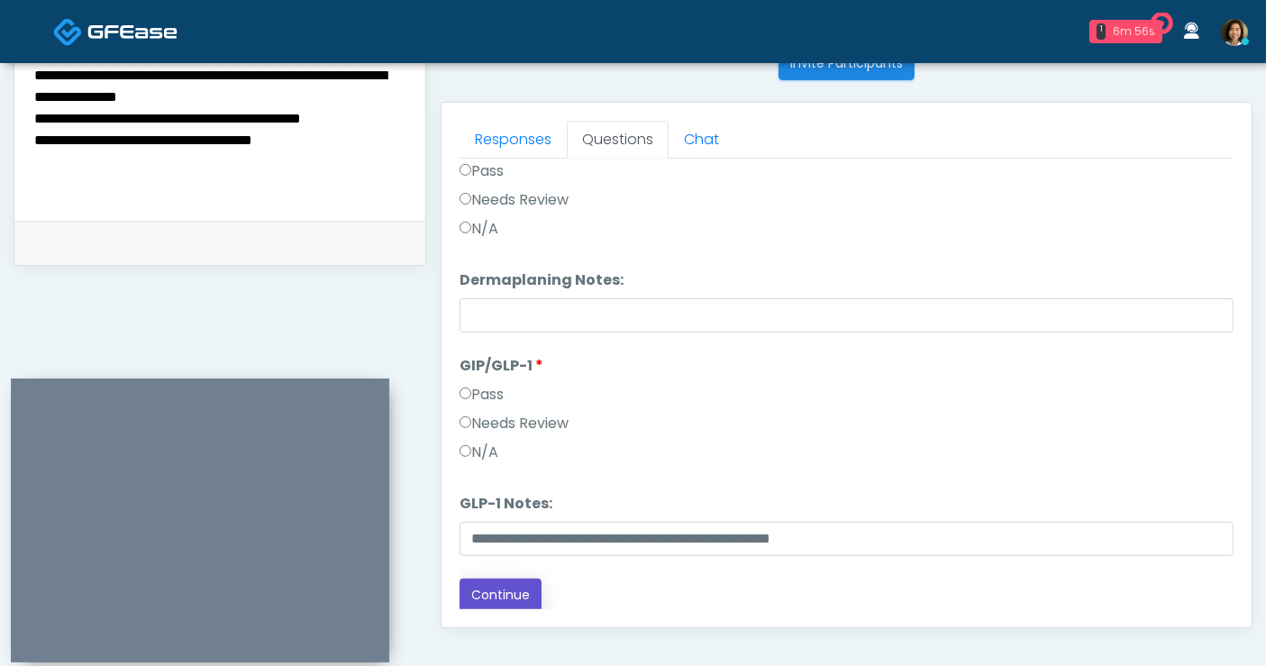
click at [509, 589] on button "Continue" at bounding box center [501, 595] width 82 height 33
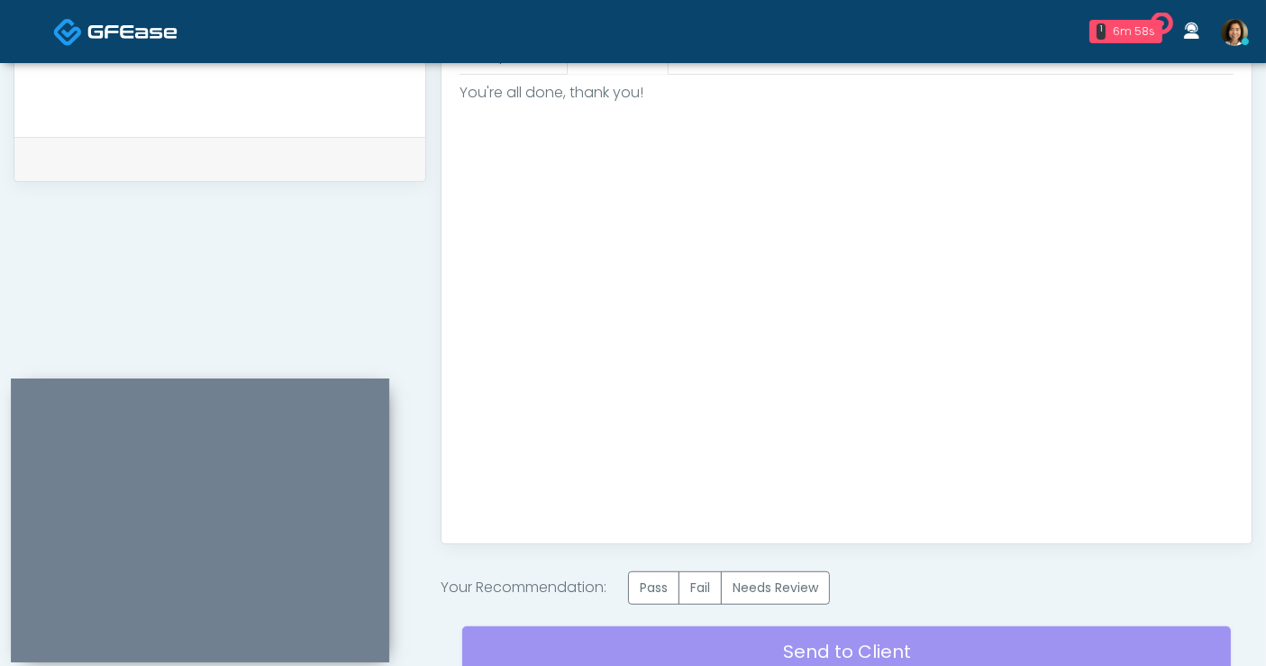
scroll to position [948, 0]
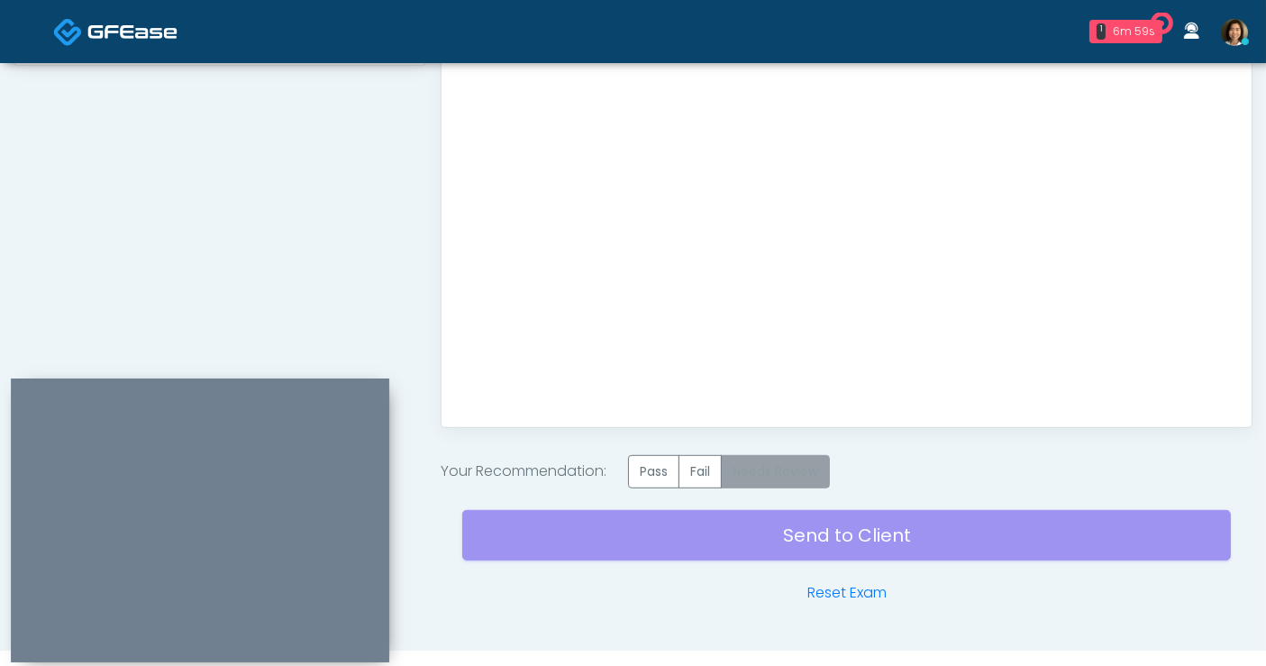
click at [800, 473] on label "Needs Review" at bounding box center [775, 471] width 109 height 33
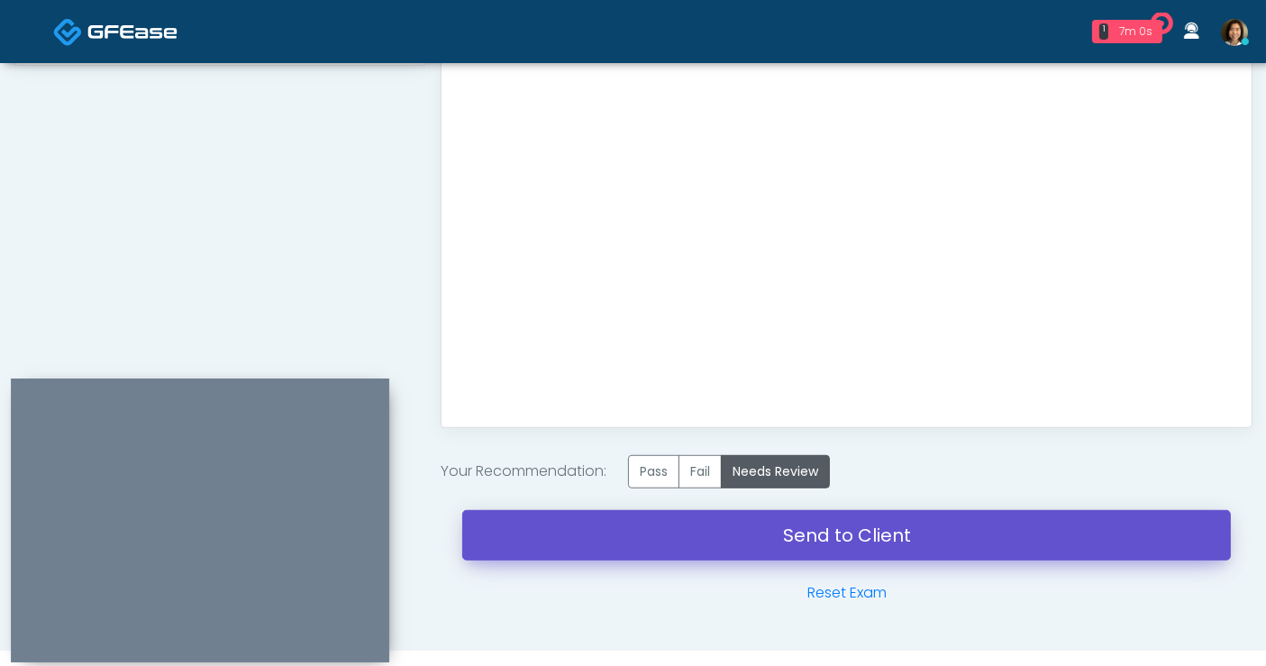
drag, startPoint x: 870, startPoint y: 536, endPoint x: 746, endPoint y: 135, distance: 419.6
click at [870, 536] on link "Send to Client" at bounding box center [846, 535] width 769 height 50
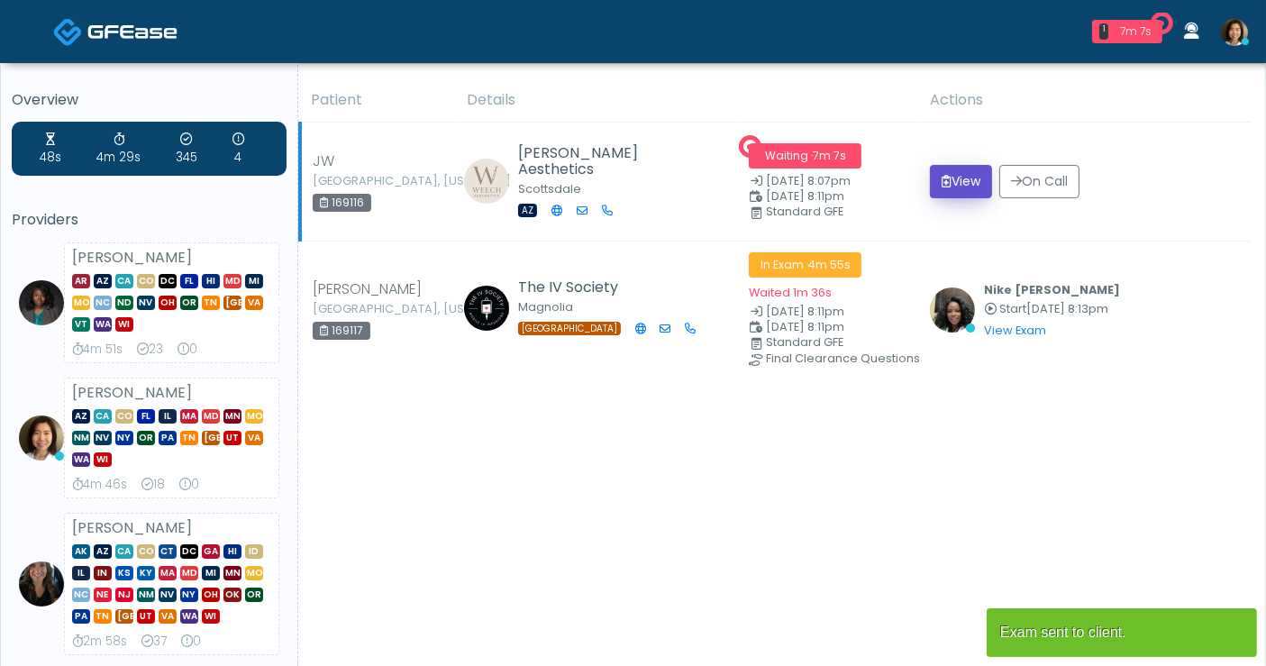
click at [955, 171] on button "View" at bounding box center [961, 181] width 62 height 33
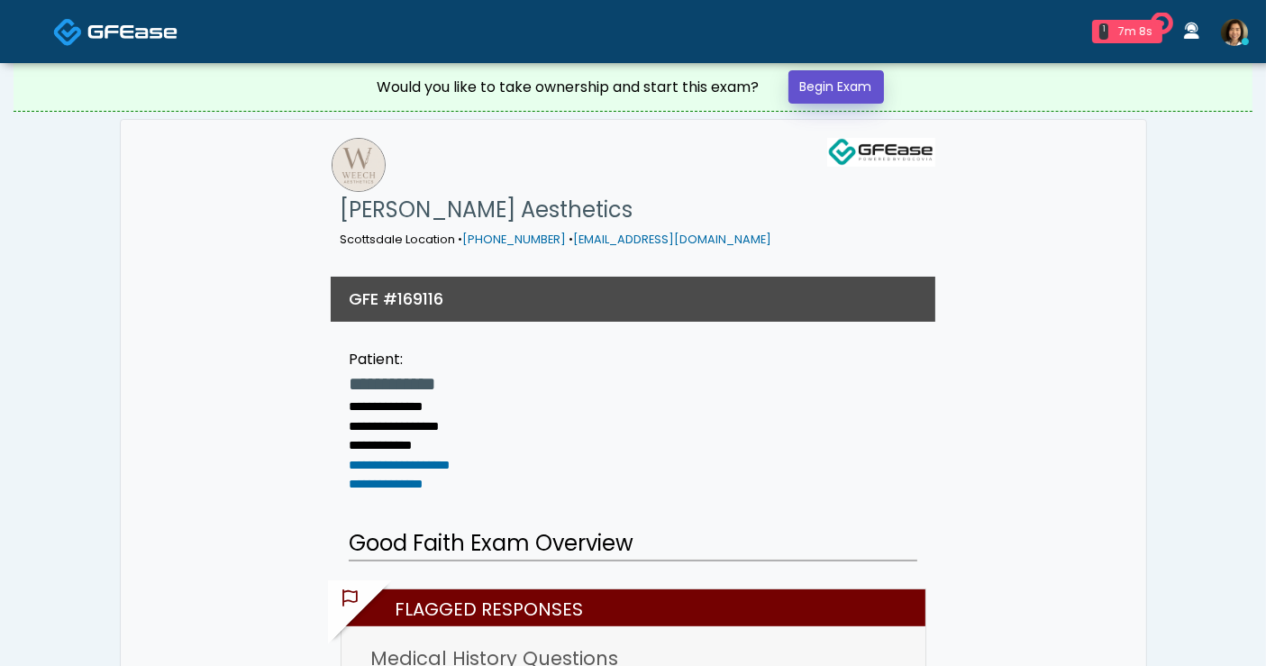
click at [866, 88] on link "Begin Exam" at bounding box center [837, 86] width 96 height 33
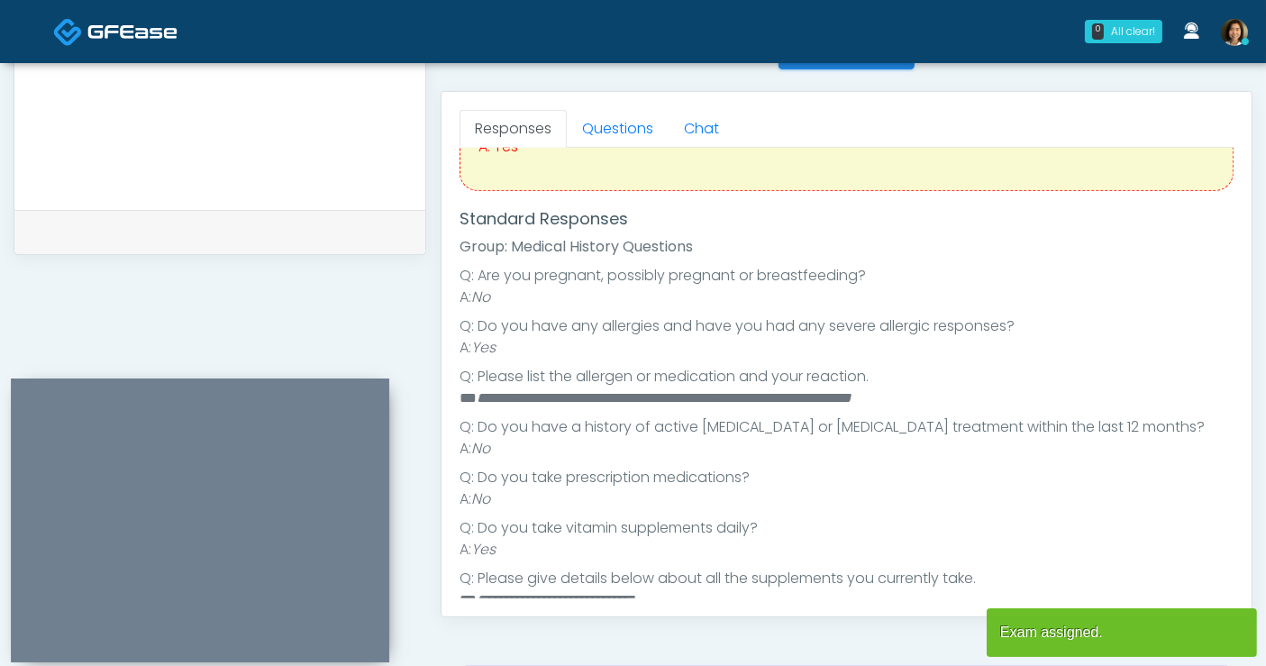
scroll to position [195, 0]
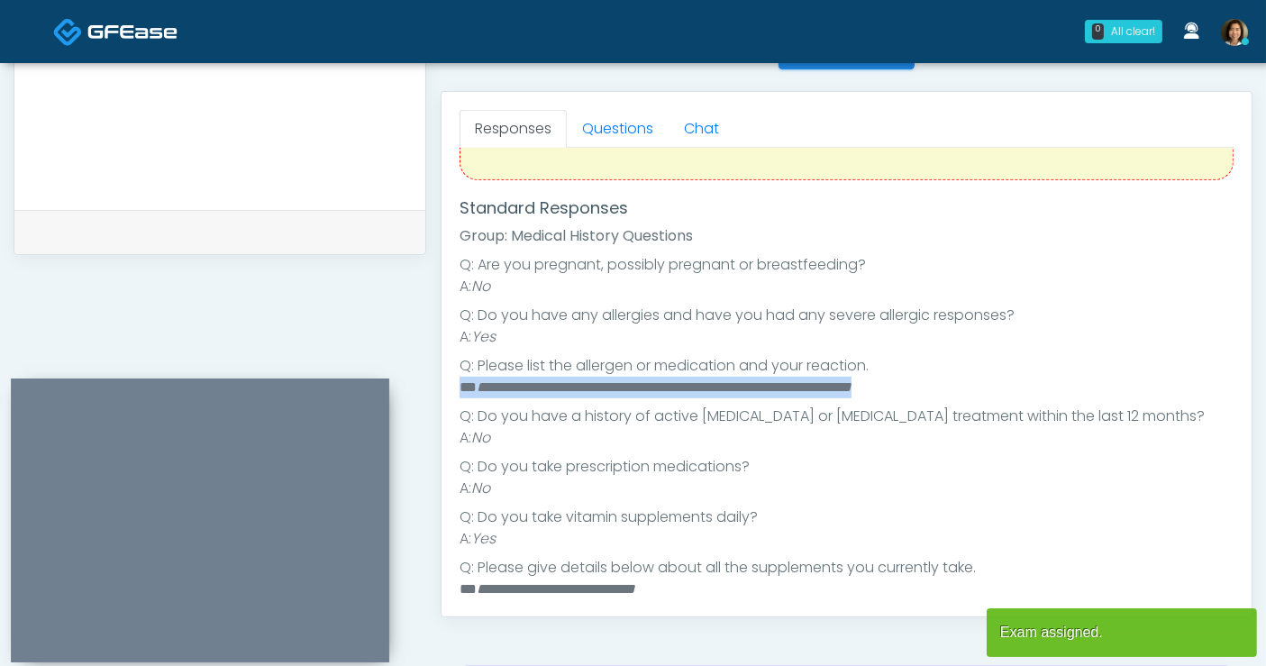
drag, startPoint x: 989, startPoint y: 379, endPoint x: 449, endPoint y: 388, distance: 540.8
click at [449, 388] on div "Responses Questions Chat Good Faith Exam Script Good Faith Exam Script INTRODUC…" at bounding box center [847, 354] width 810 height 524
copy li "**********"
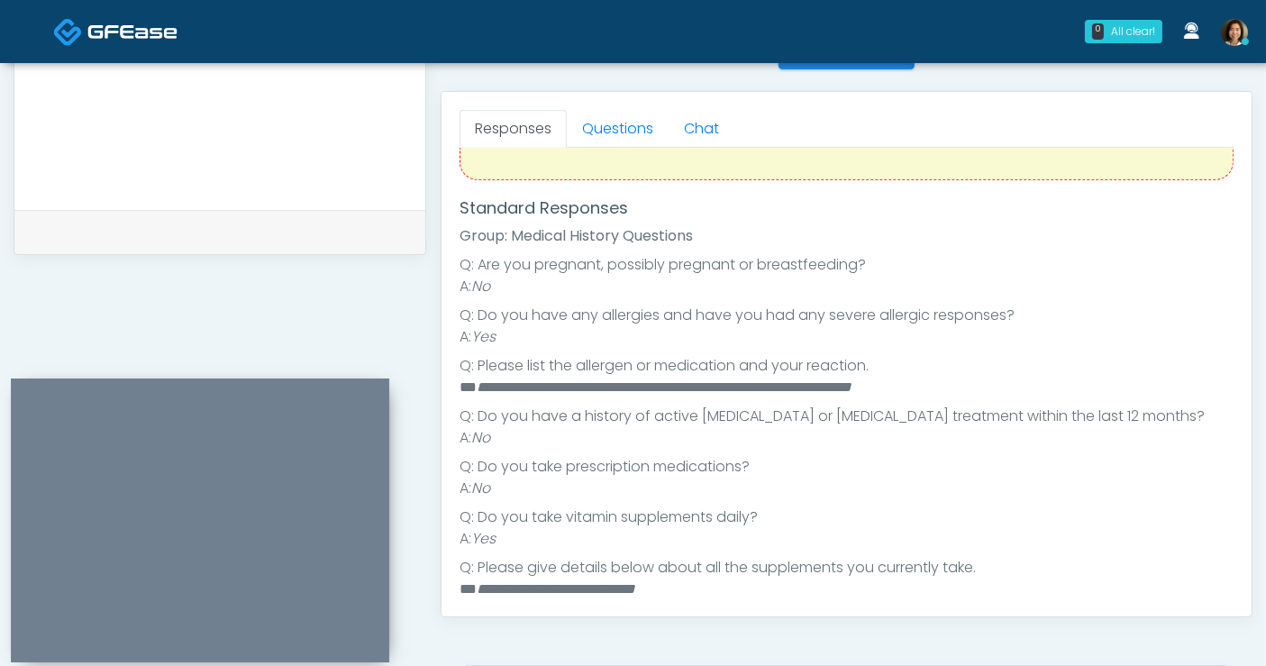
click at [165, 112] on textarea at bounding box center [219, 76] width 375 height 220
paste textarea "**********"
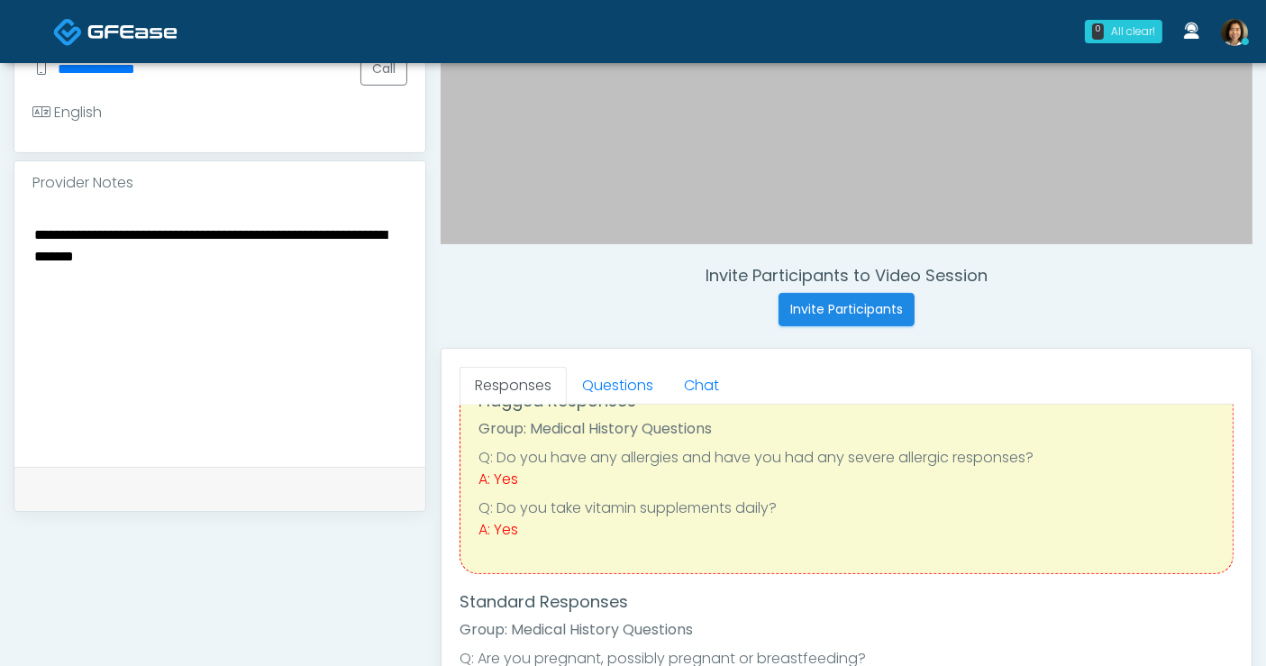
scroll to position [506, 0]
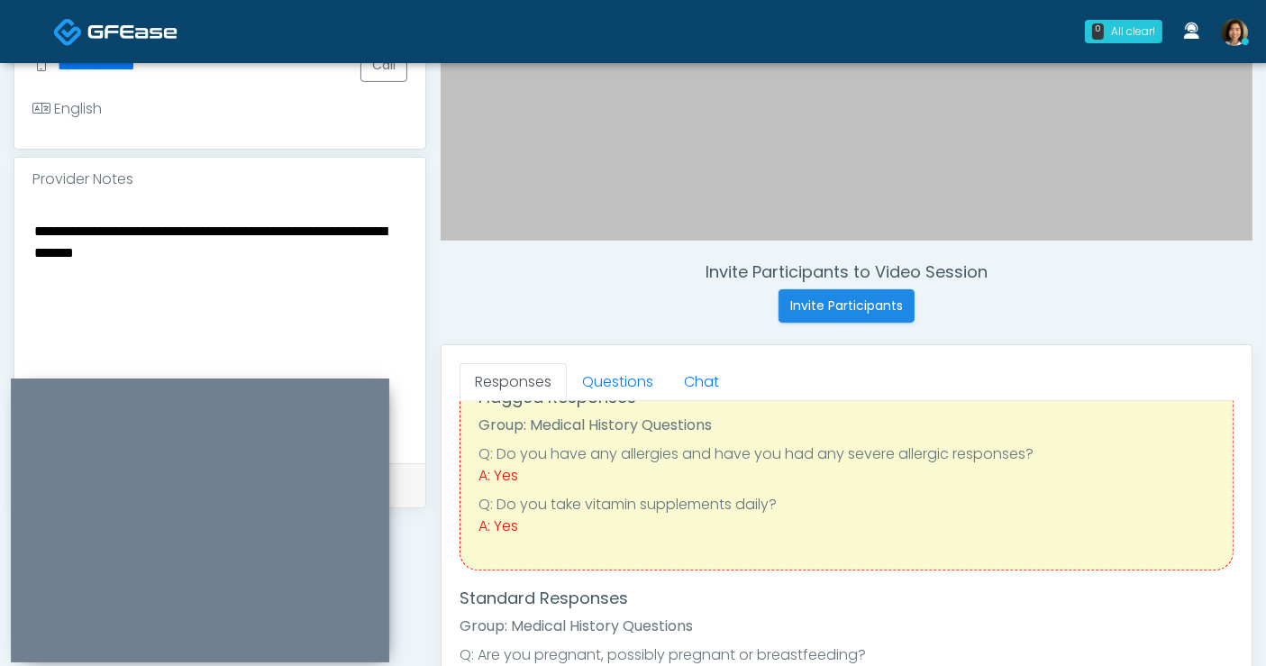
click at [290, 242] on textarea "**********" at bounding box center [219, 329] width 375 height 220
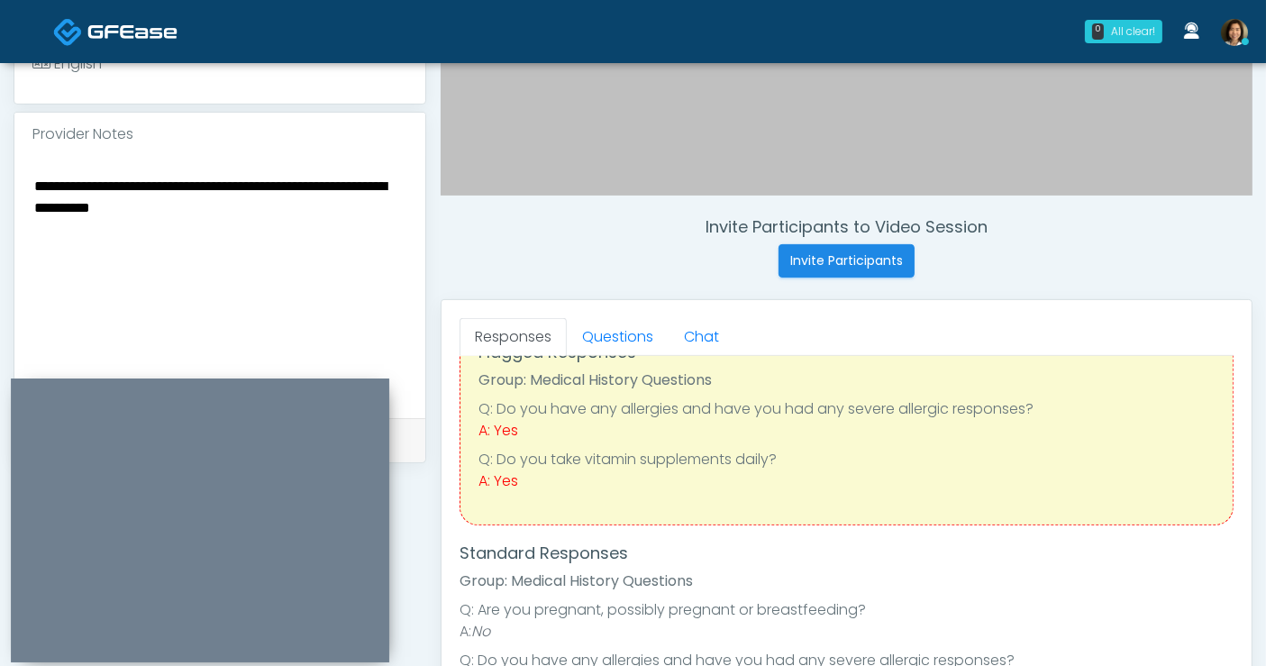
scroll to position [566, 0]
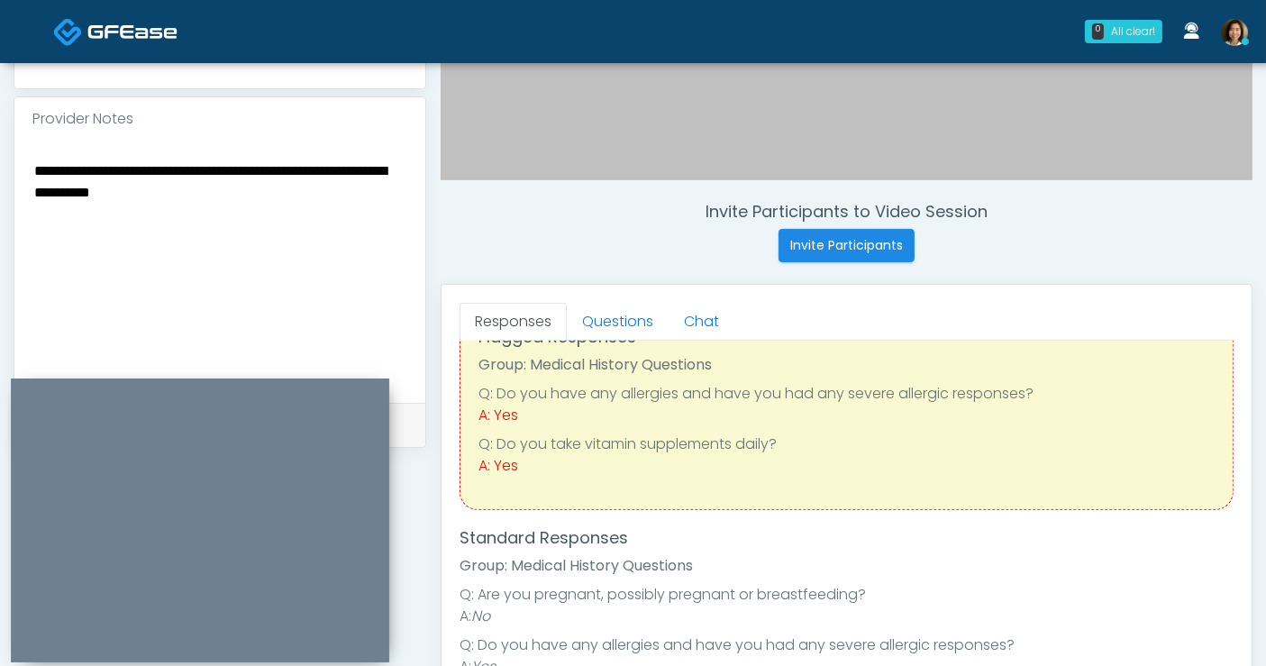
drag, startPoint x: 329, startPoint y: 181, endPoint x: 322, endPoint y: 191, distance: 12.3
click at [324, 187] on textarea "**********" at bounding box center [219, 269] width 375 height 220
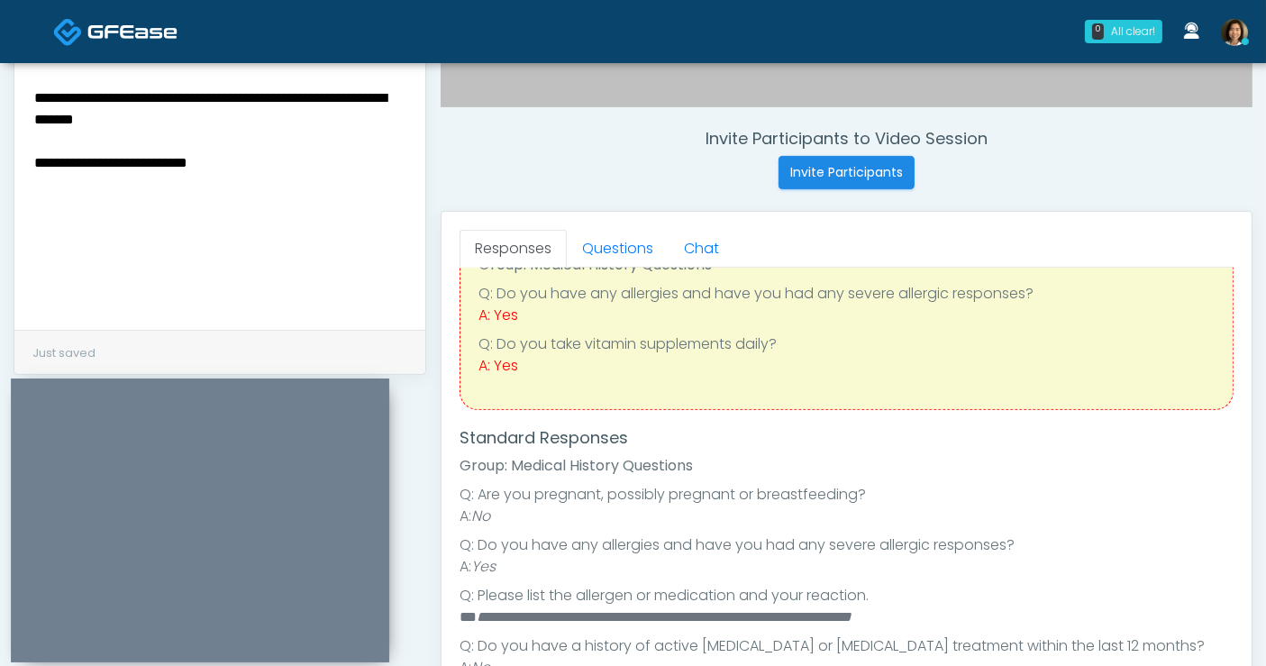
scroll to position [0, 0]
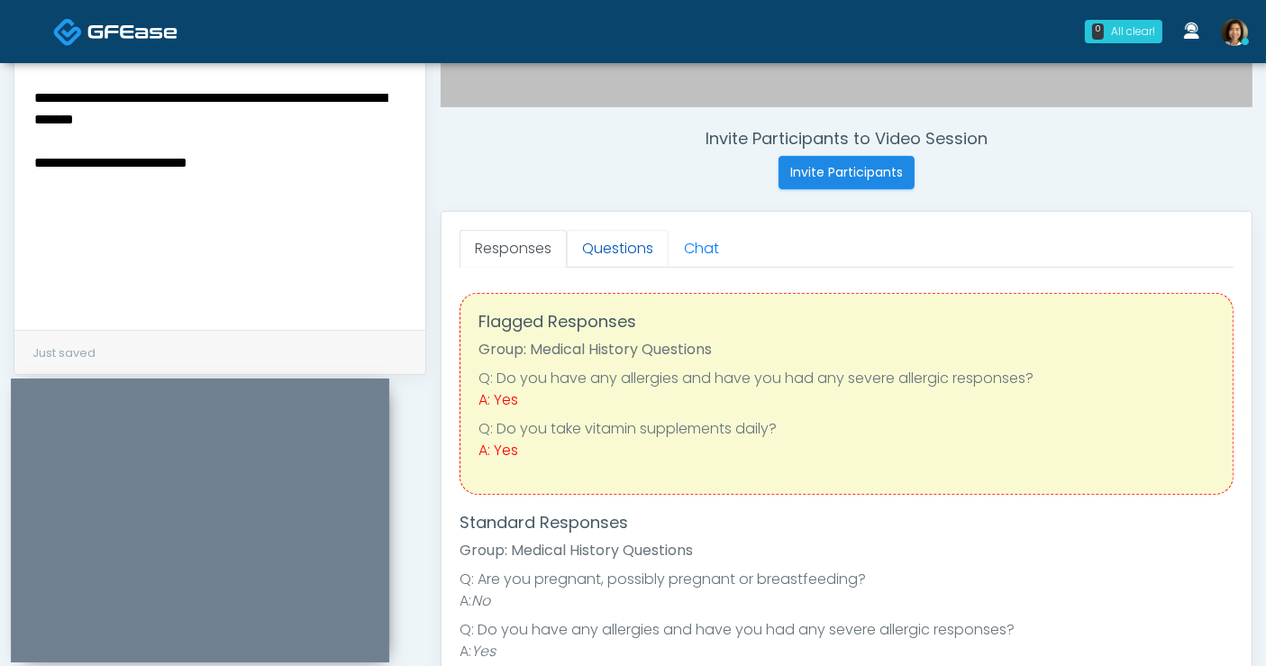
click at [623, 243] on link "Questions" at bounding box center [618, 249] width 102 height 38
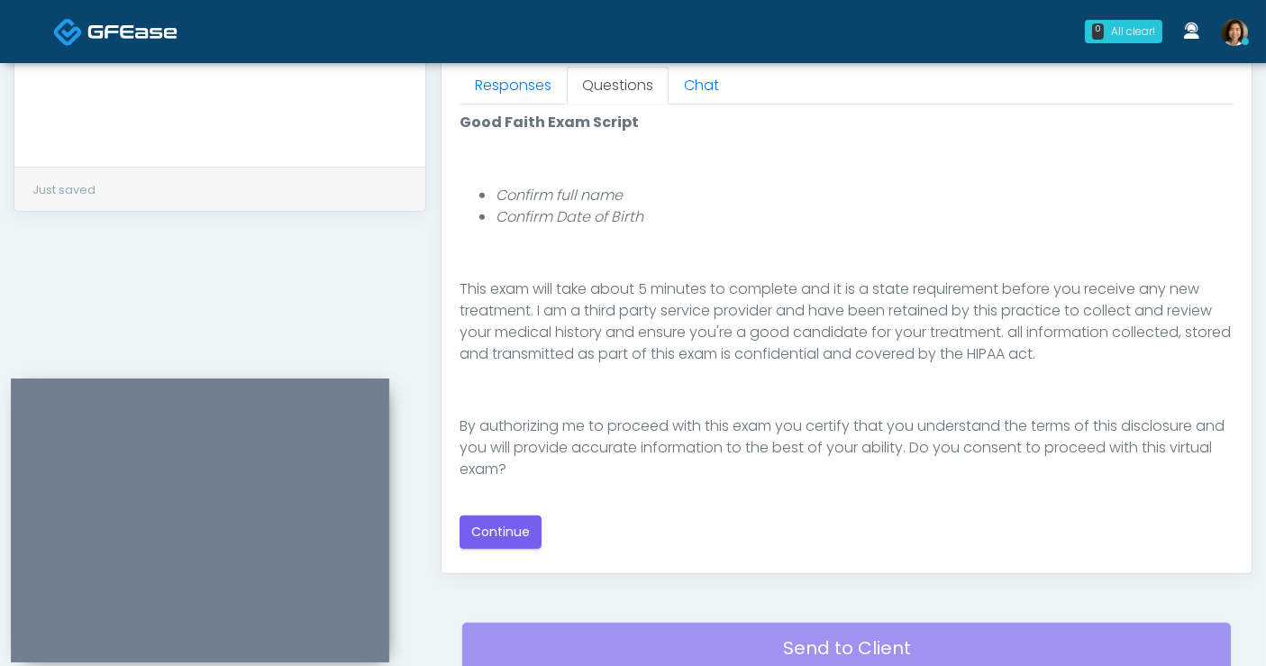
scroll to position [848, 0]
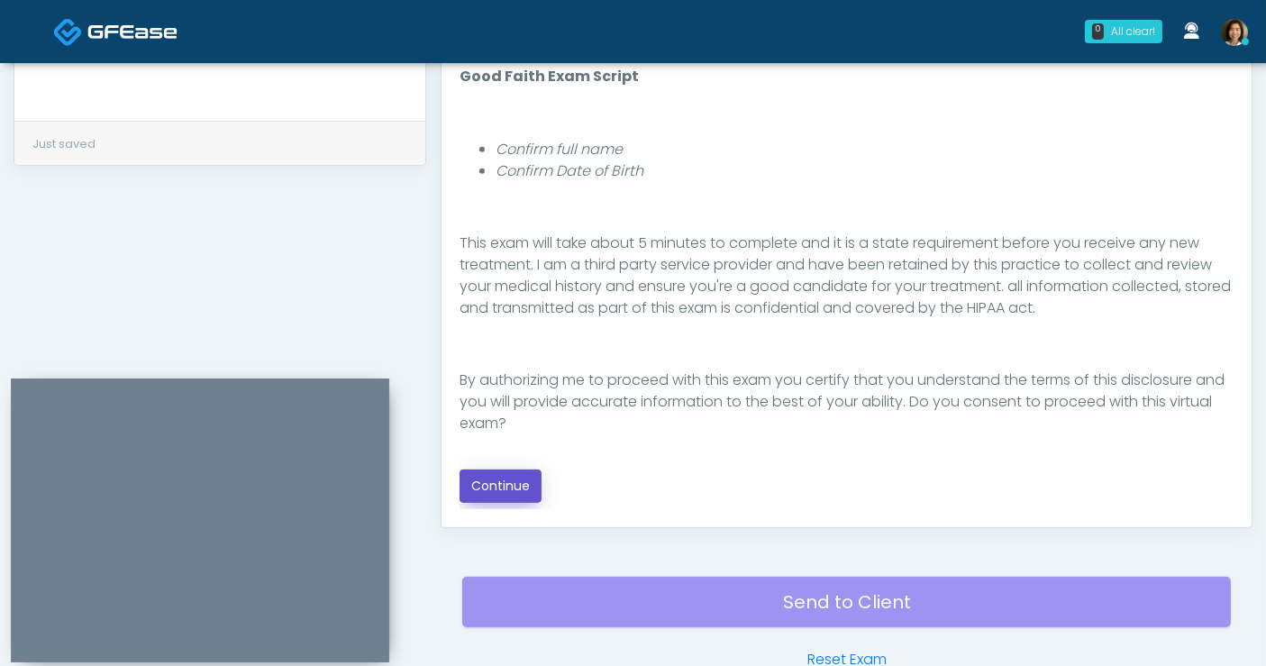
click at [502, 481] on button "Continue" at bounding box center [501, 486] width 82 height 33
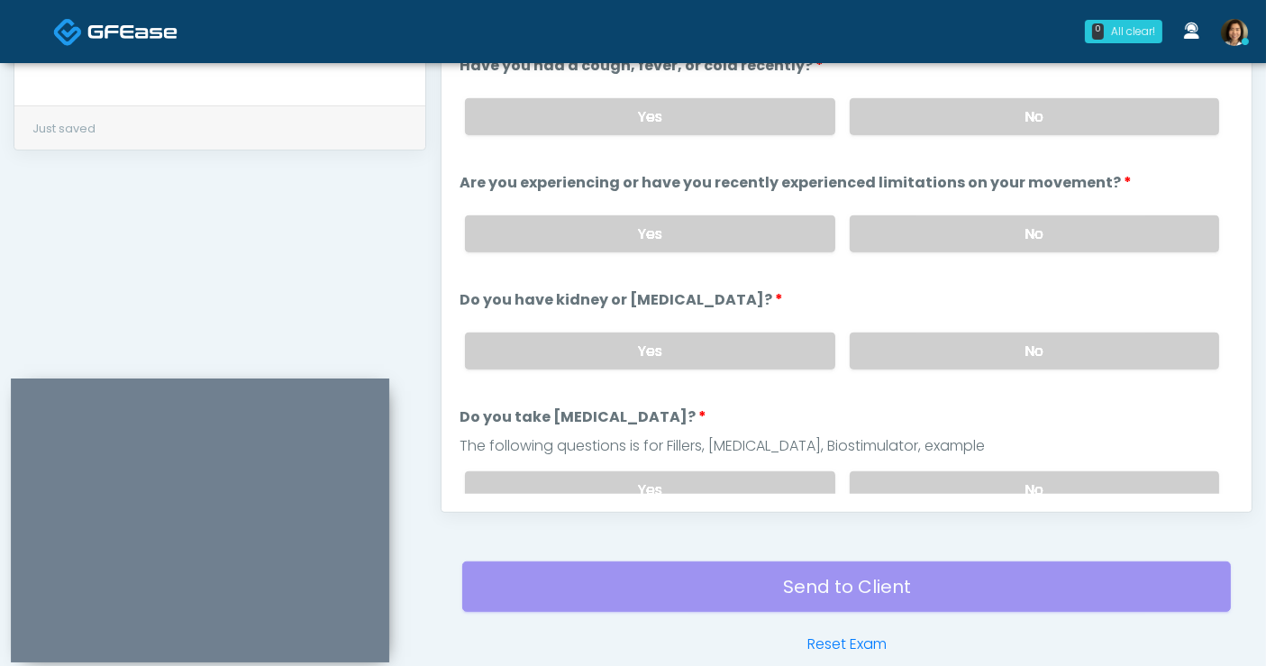
scroll to position [748, 0]
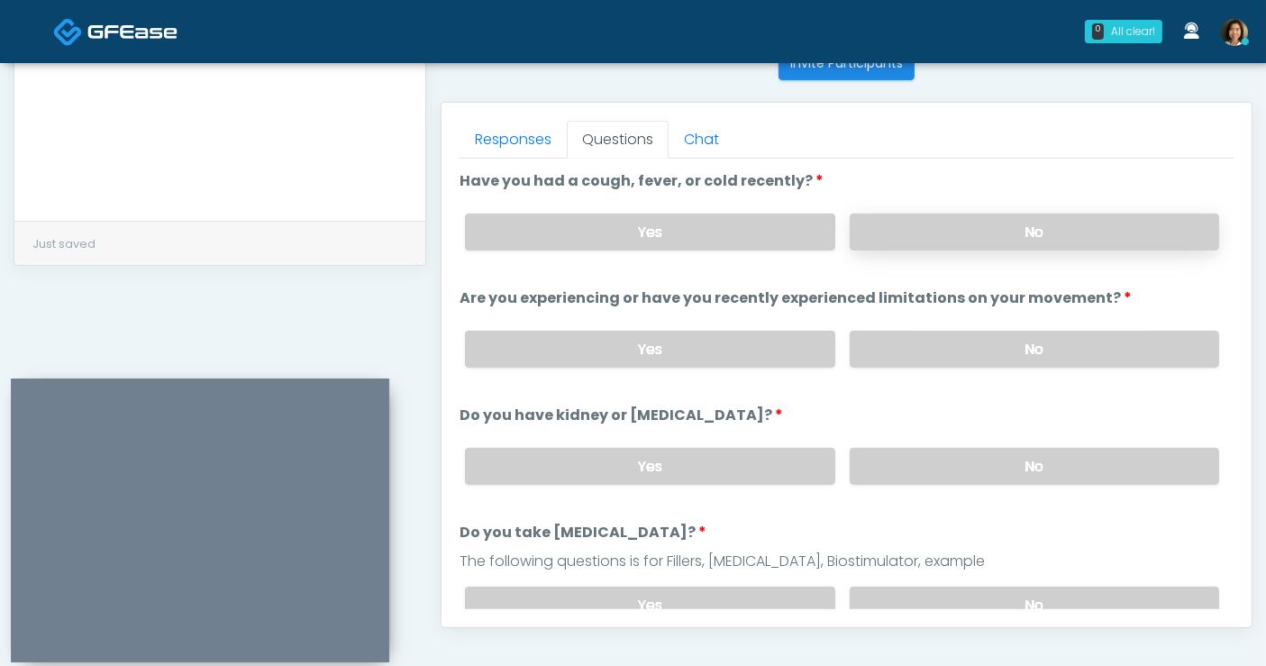
click at [1030, 224] on label "No" at bounding box center [1034, 232] width 369 height 37
click at [1035, 354] on label "No" at bounding box center [1034, 349] width 369 height 37
click at [1047, 456] on label "No" at bounding box center [1034, 466] width 369 height 37
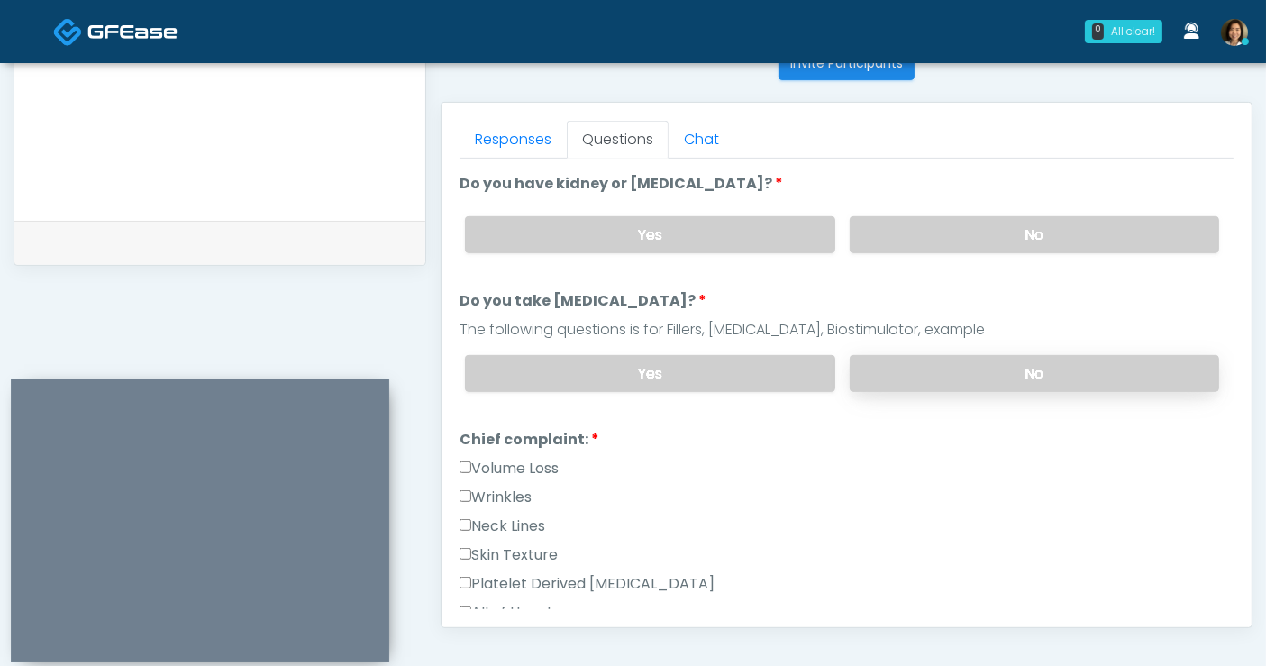
click at [1091, 368] on label "No" at bounding box center [1034, 373] width 369 height 37
drag, startPoint x: 527, startPoint y: 490, endPoint x: 558, endPoint y: 481, distance: 31.9
click at [525, 490] on label "Wrinkles" at bounding box center [496, 498] width 72 height 22
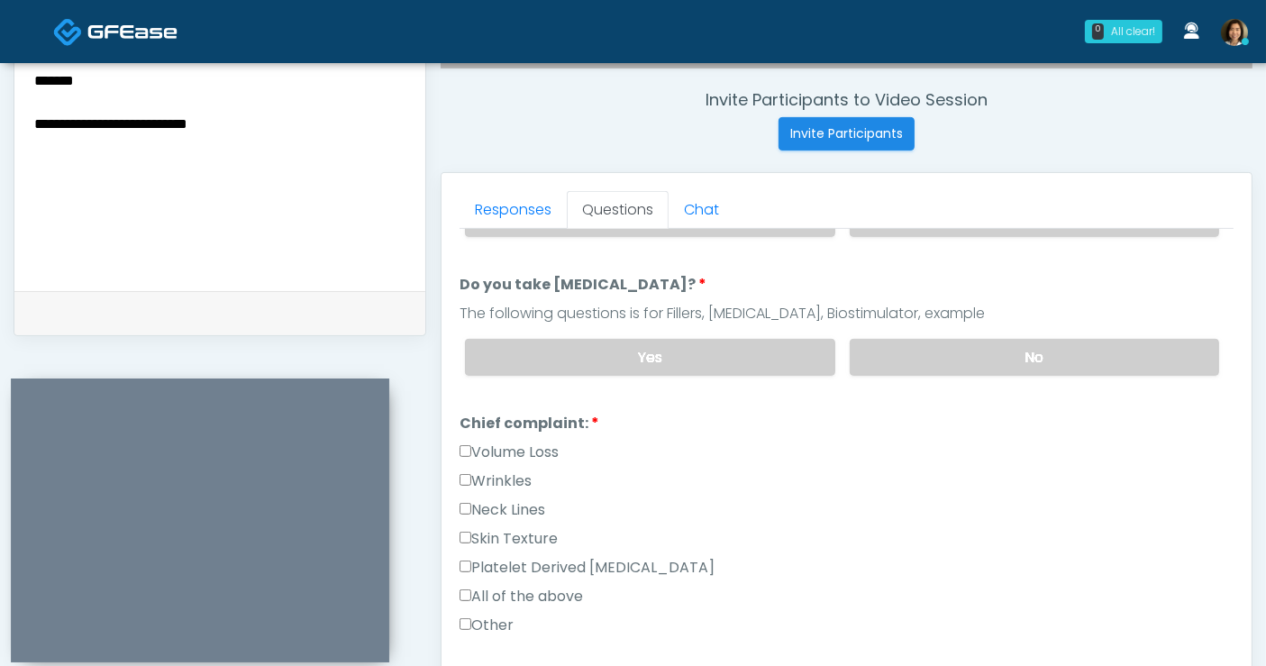
scroll to position [648, 0]
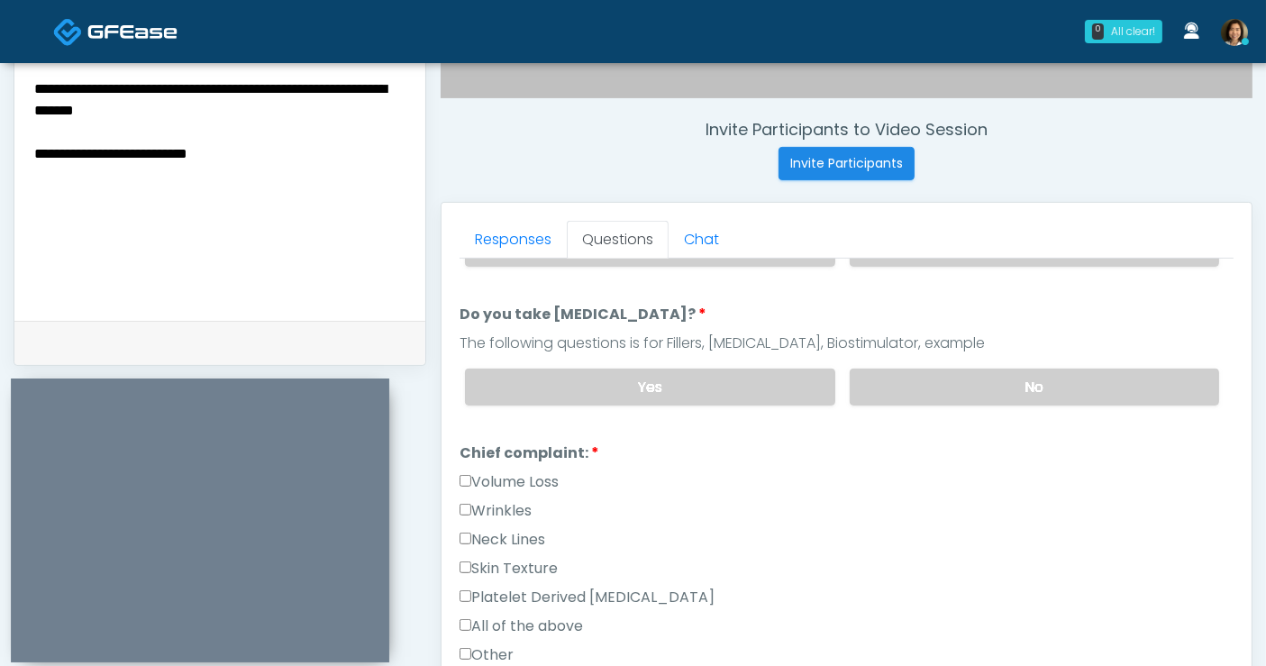
click at [239, 148] on textarea "**********" at bounding box center [219, 187] width 375 height 220
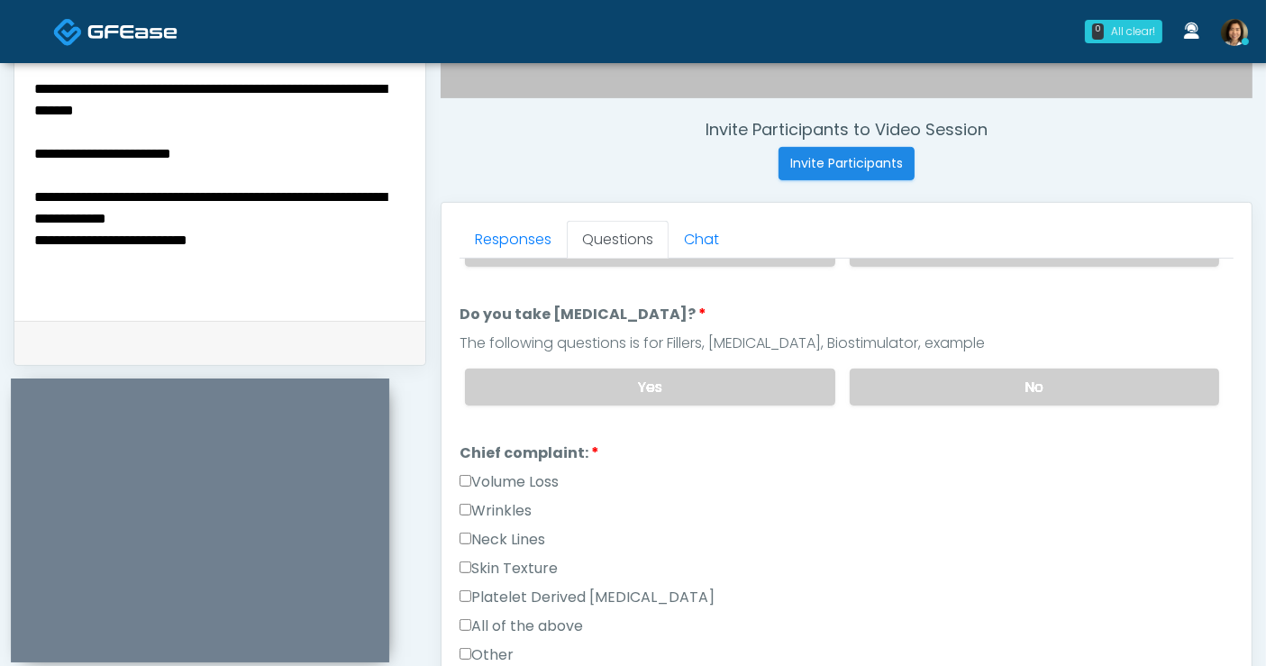
type textarea "**********"
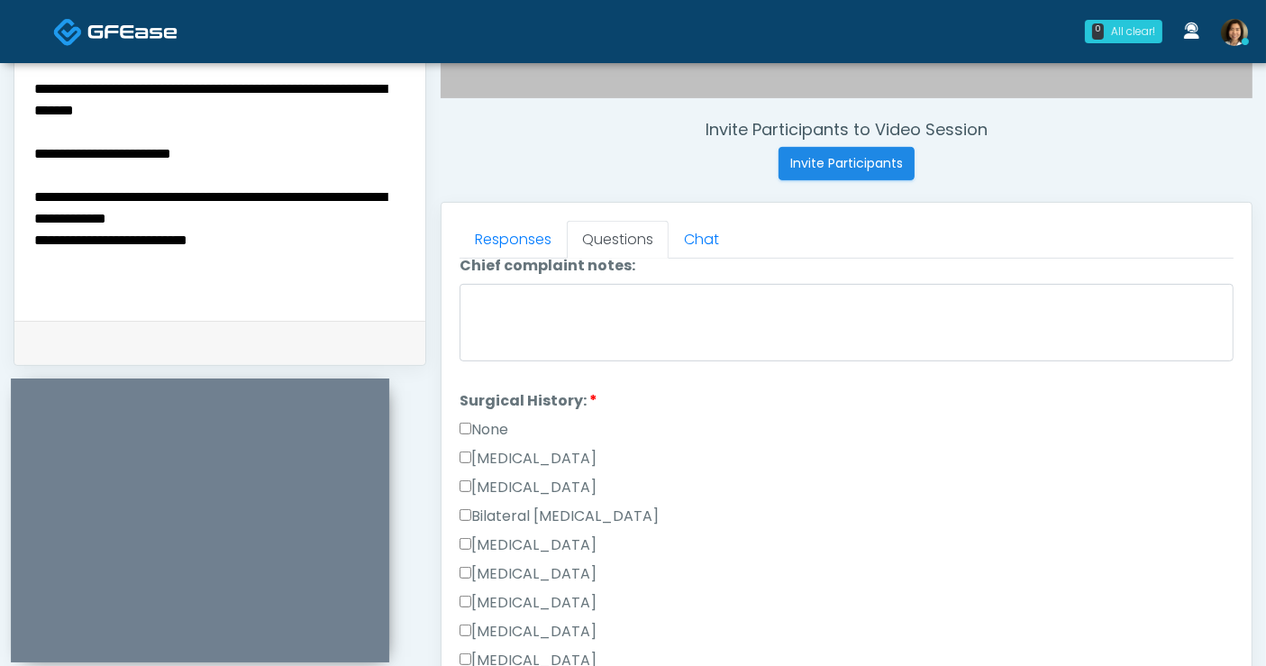
scroll to position [780, 0]
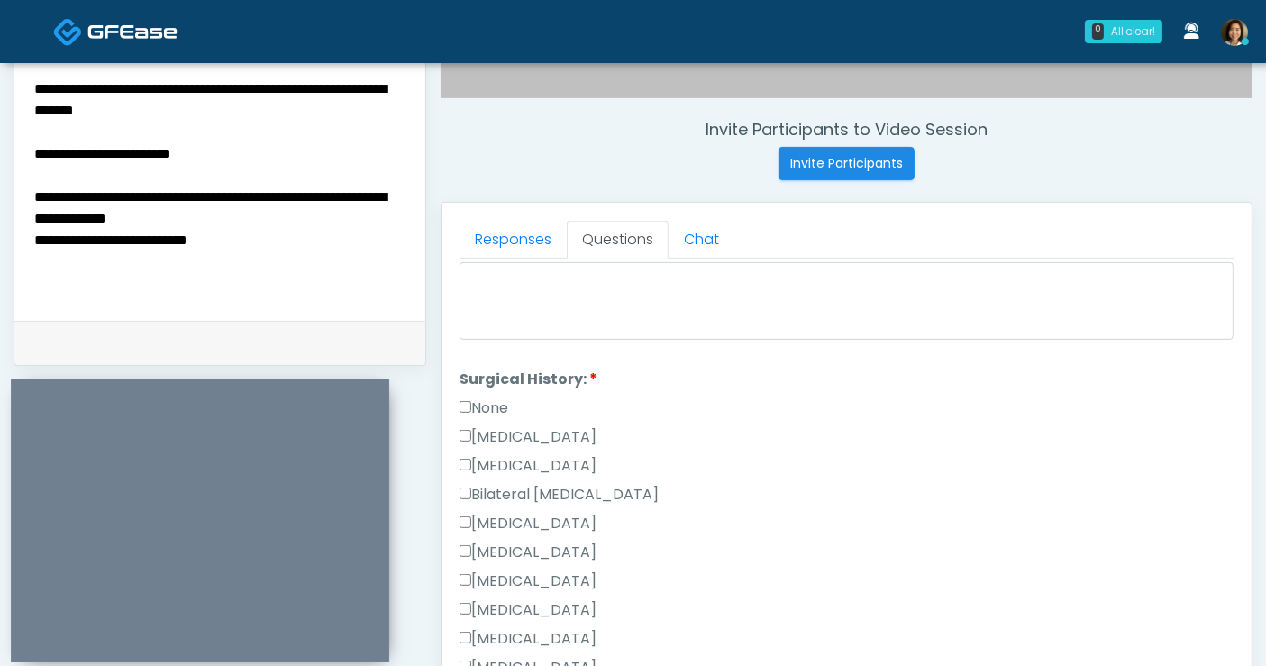
click at [484, 397] on label "None" at bounding box center [484, 408] width 49 height 22
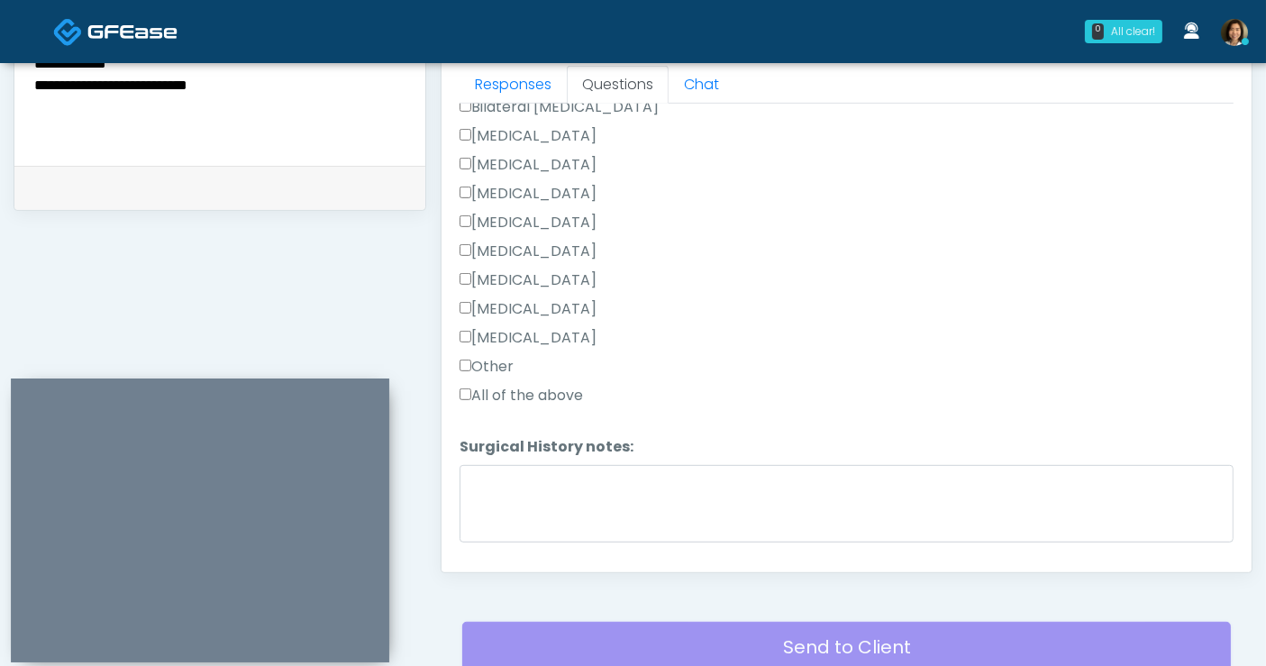
scroll to position [1057, 0]
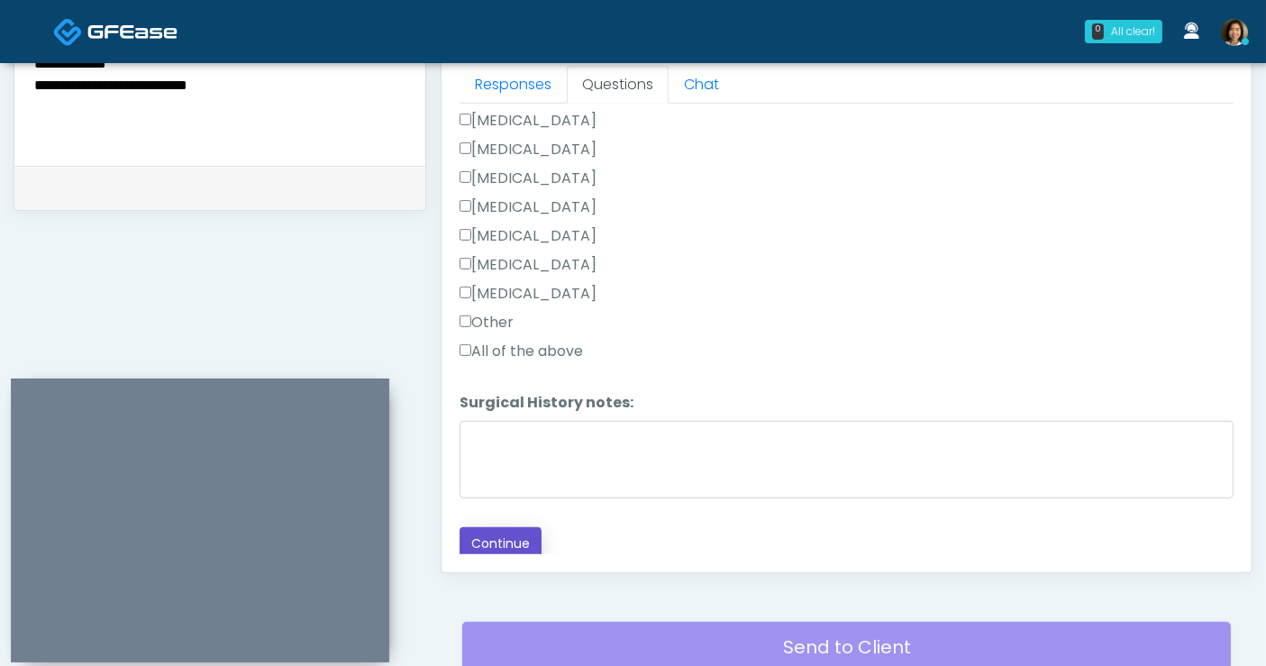
click at [492, 535] on button "Continue" at bounding box center [501, 543] width 82 height 33
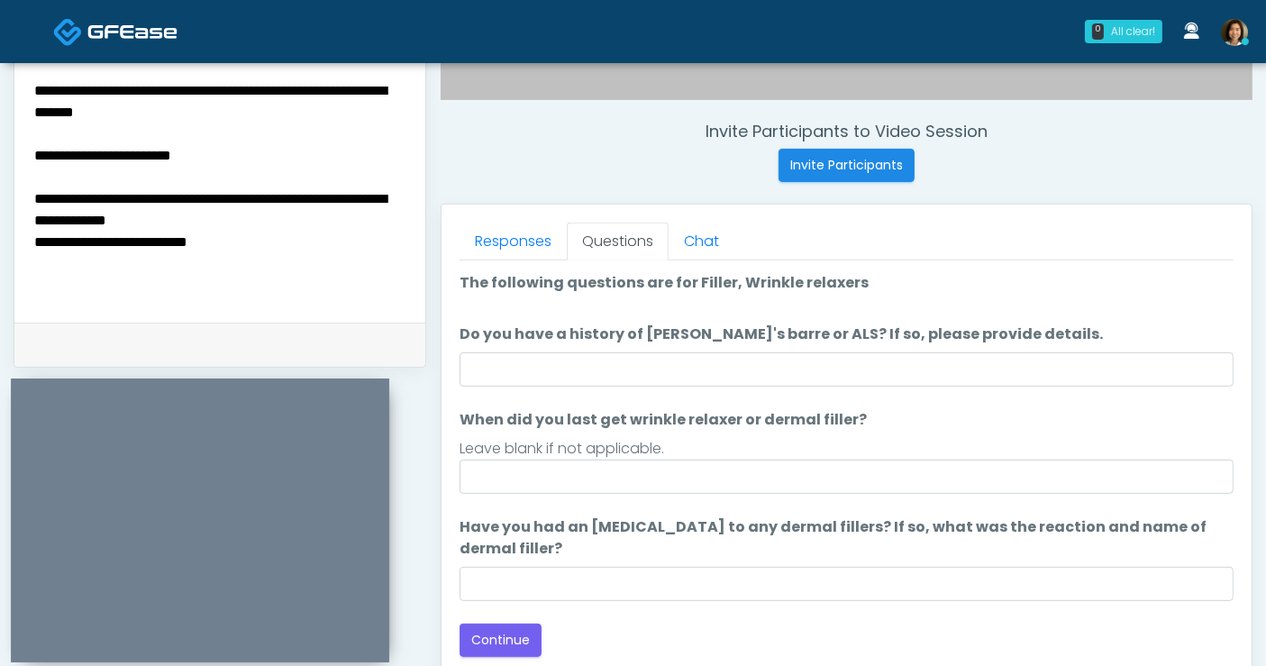
scroll to position [548, 0]
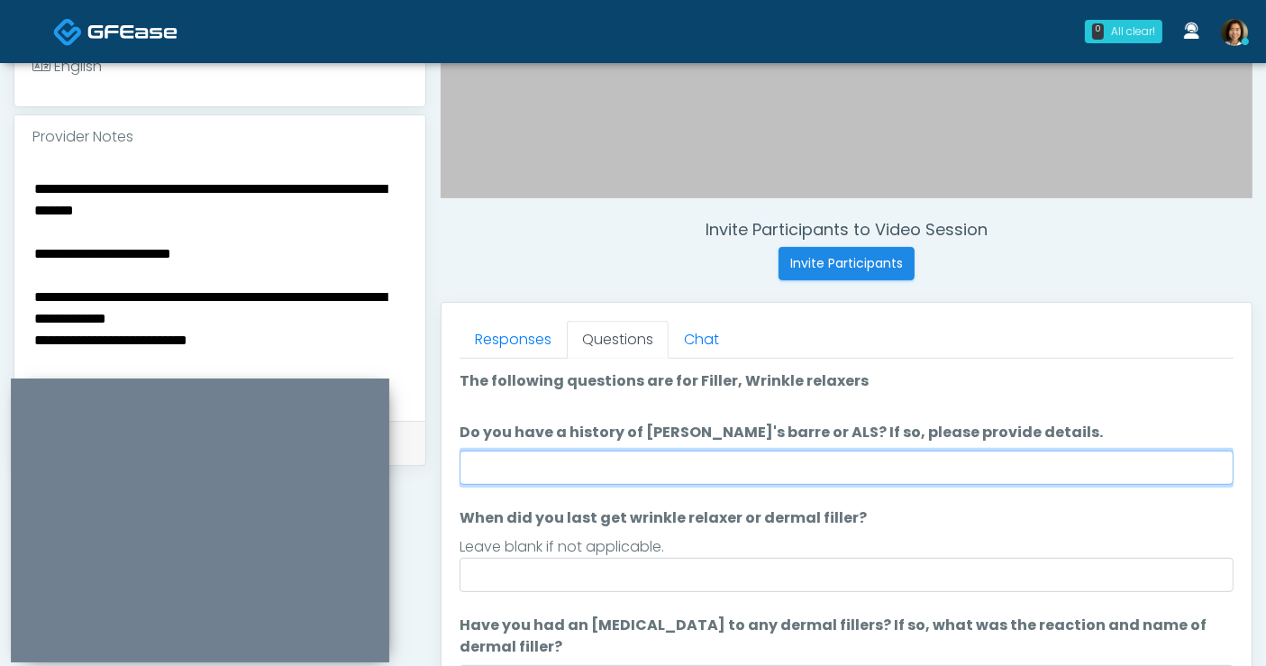
click at [713, 475] on input "Do you have a history of Guillain's barre or ALS? If so, please provide details." at bounding box center [847, 468] width 774 height 34
type input "**"
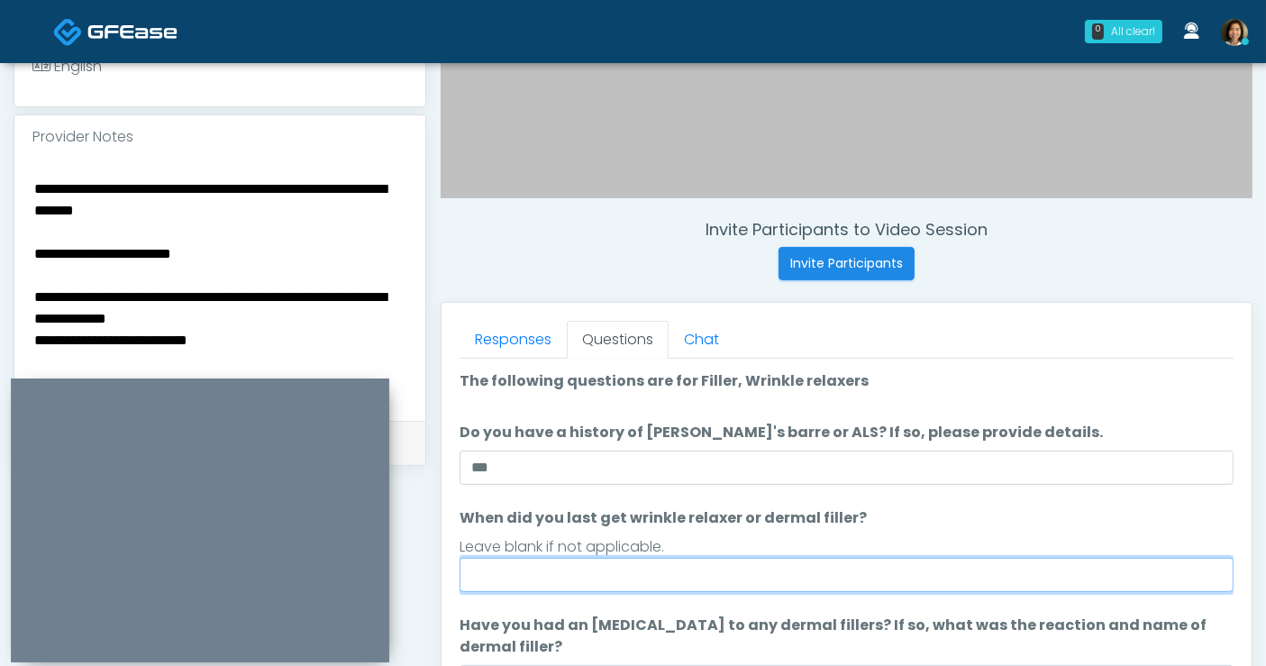
click at [647, 583] on input "When did you last get wrinkle relaxer or dermal filler?" at bounding box center [847, 575] width 774 height 34
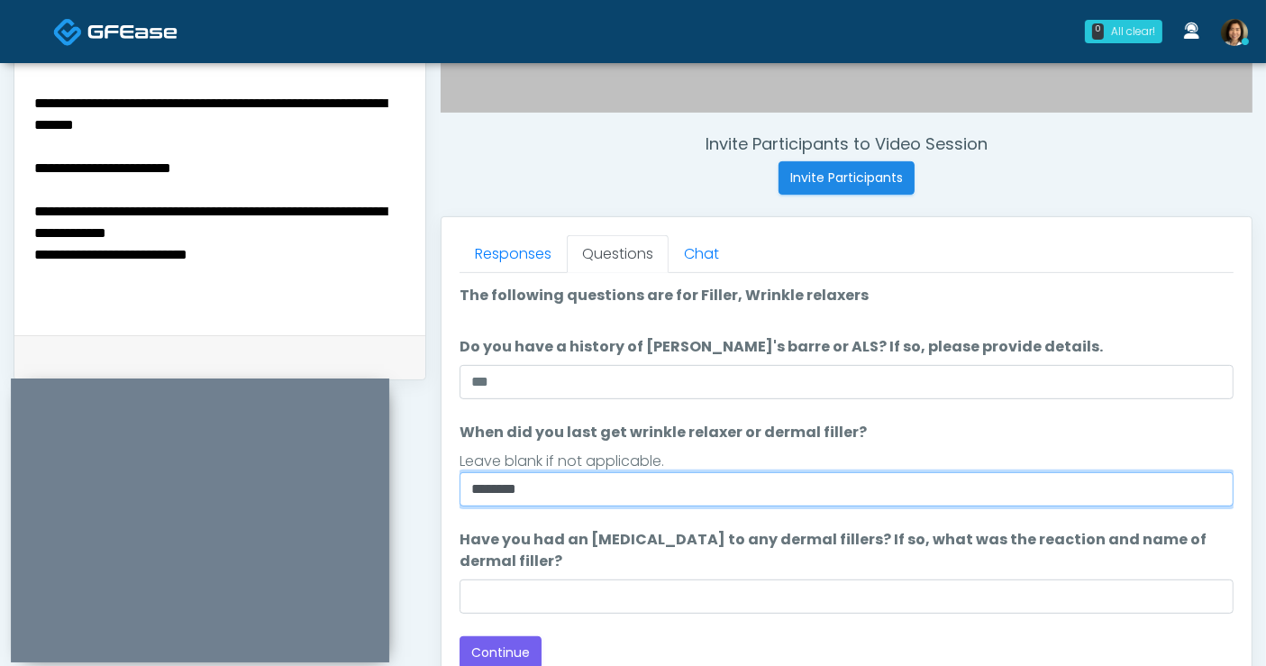
scroll to position [647, 0]
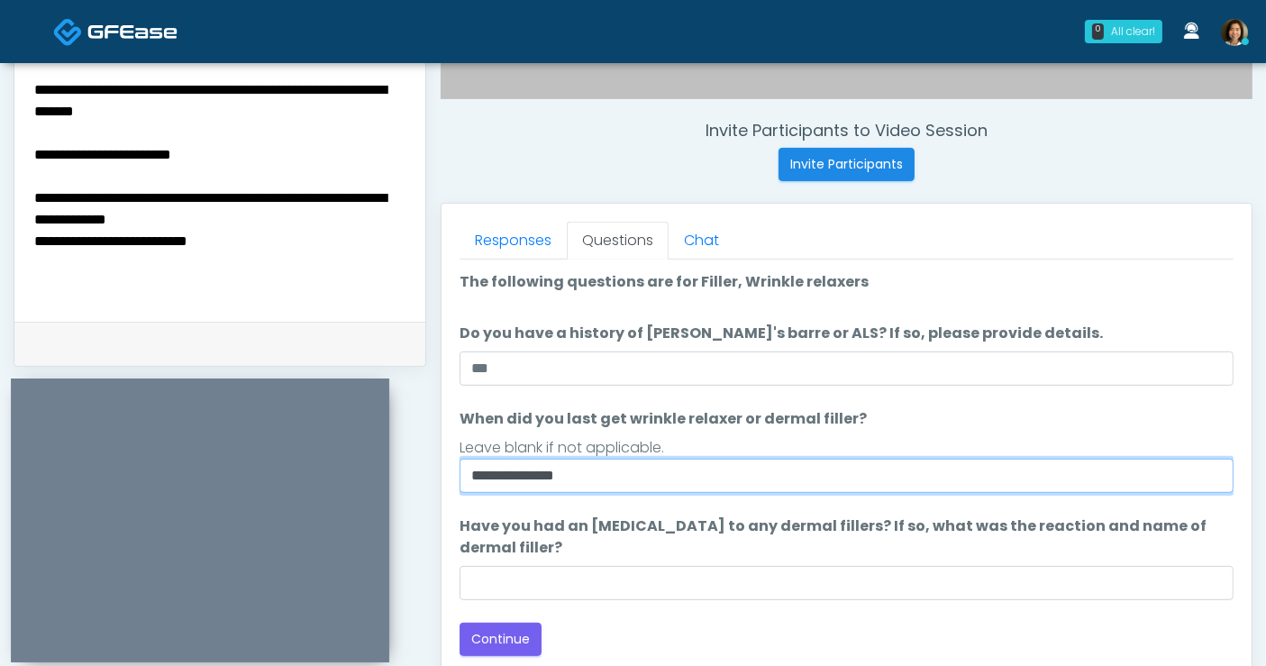
click at [527, 466] on input "**********" at bounding box center [847, 476] width 774 height 34
click at [685, 471] on input "**********" at bounding box center [847, 476] width 774 height 34
type input "**********"
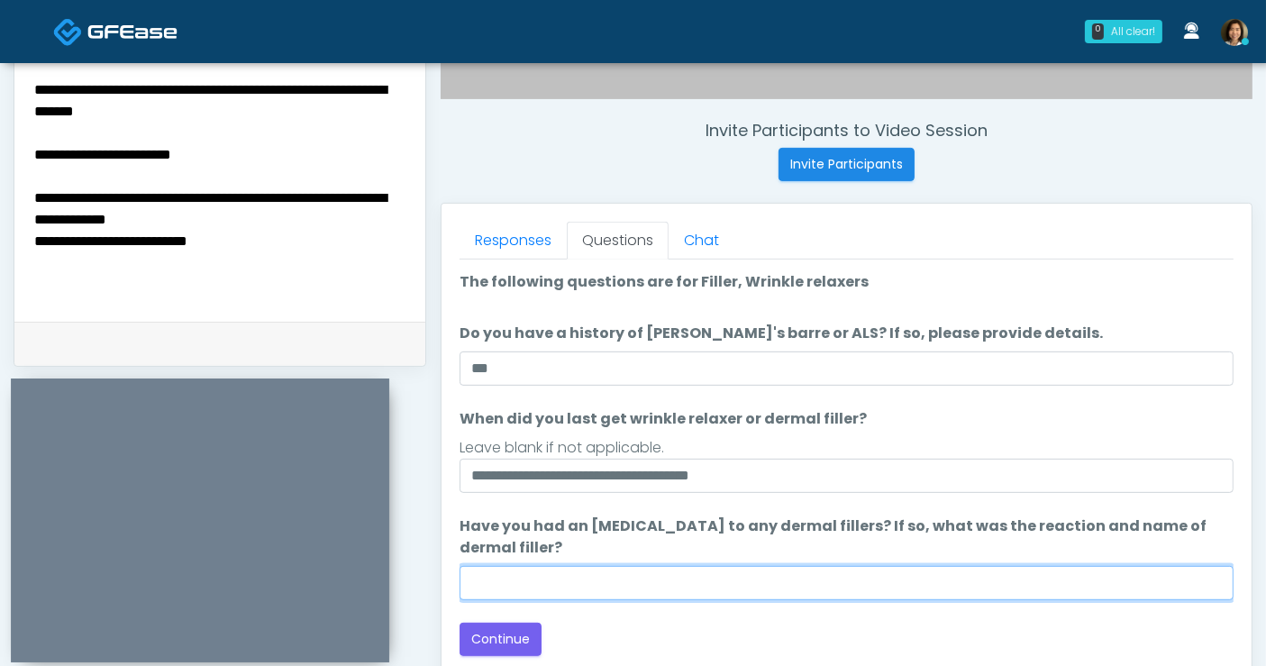
click at [707, 570] on input "Have you had an allergic response to any dermal fillers? If so, what was the re…" at bounding box center [847, 583] width 774 height 34
type input "**"
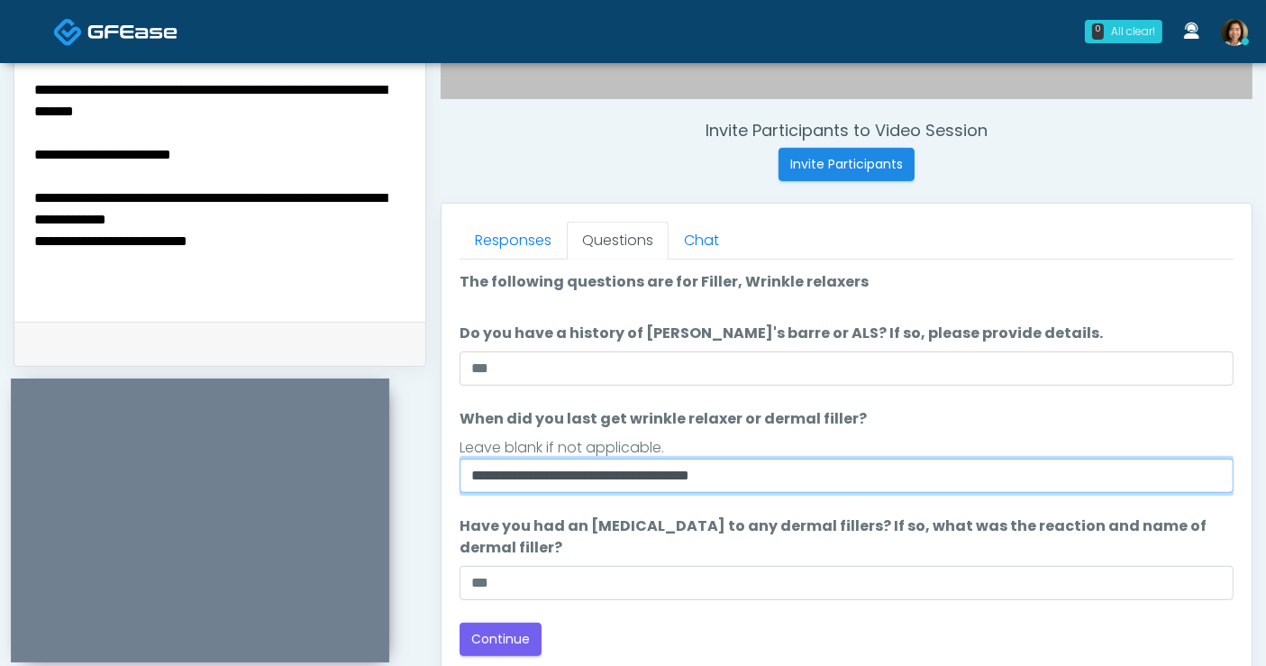
click at [771, 478] on input "**********" at bounding box center [847, 476] width 774 height 34
type input "**********"
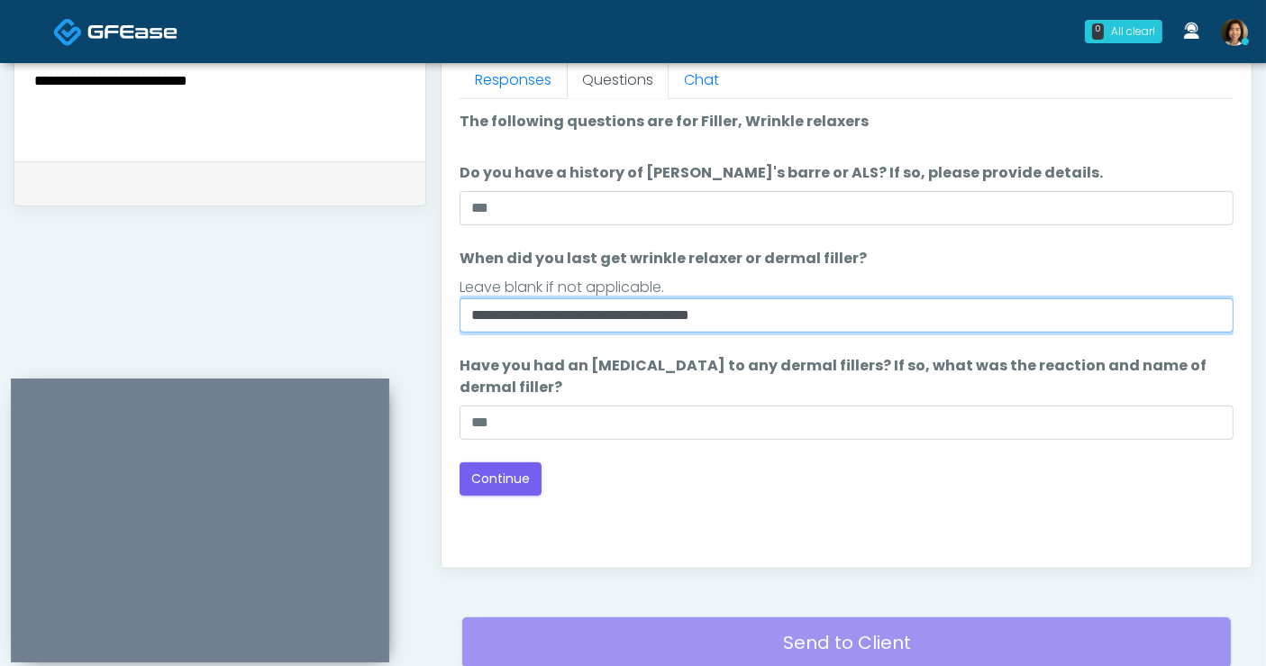
scroll to position [811, 0]
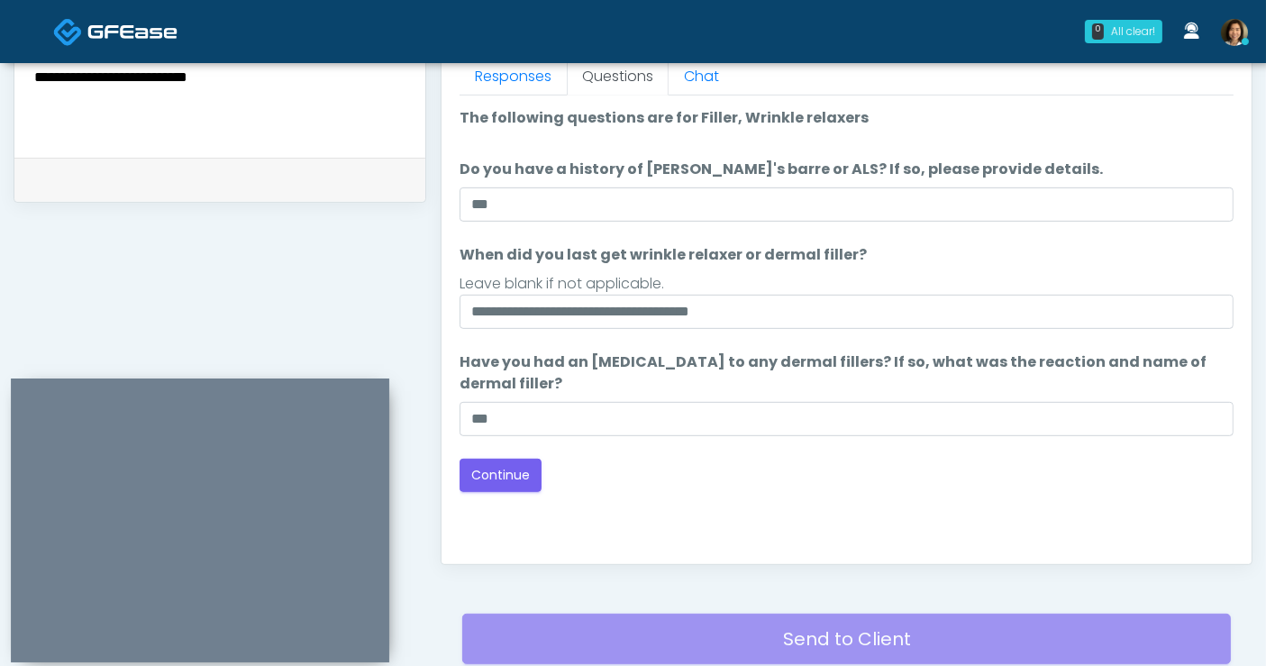
click at [881, 464] on div "Back Continue" at bounding box center [847, 475] width 774 height 33
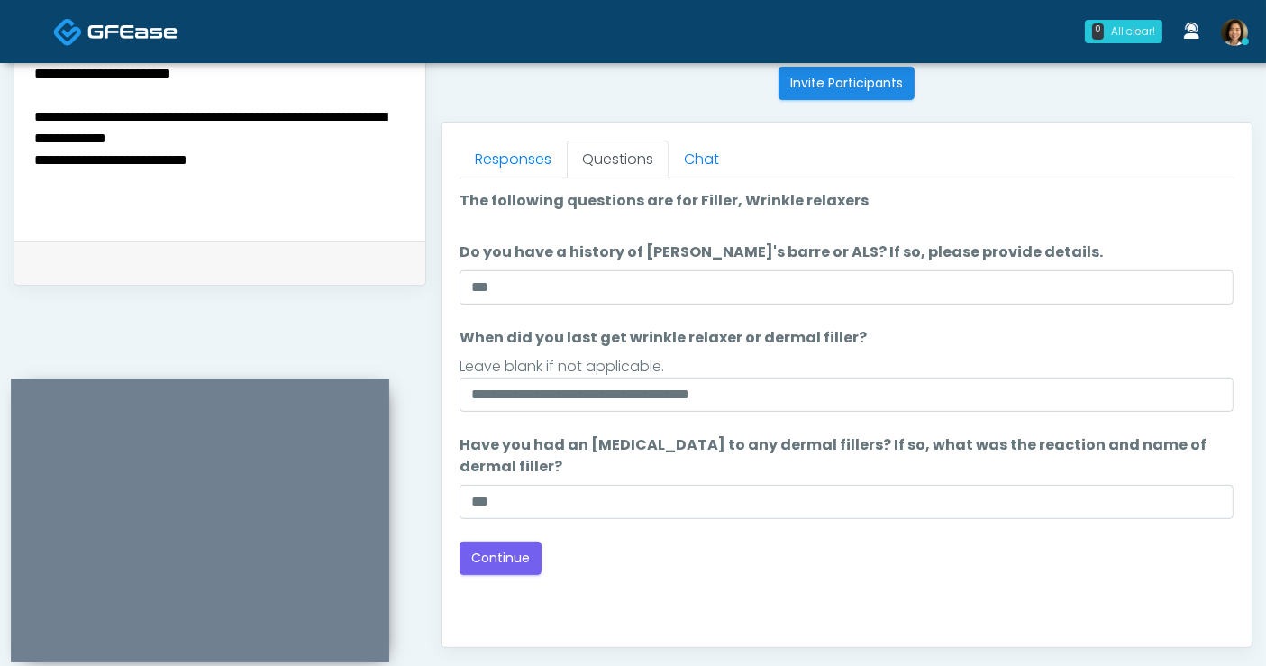
scroll to position [673, 0]
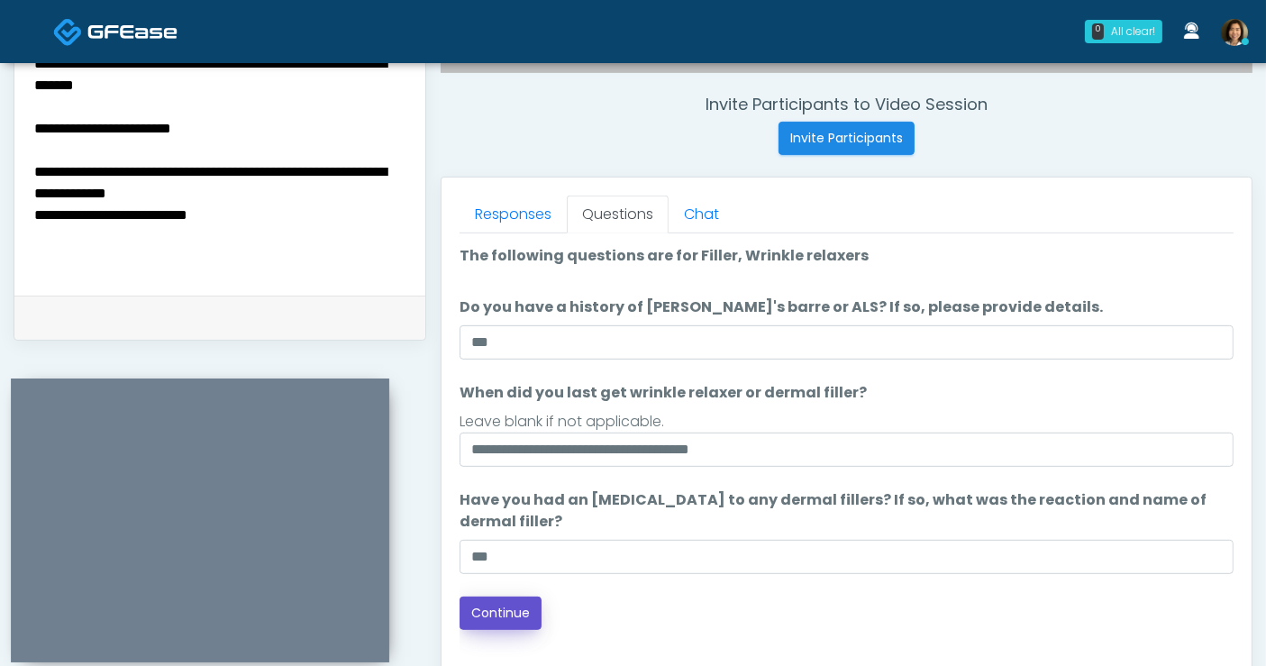
click at [514, 608] on button "Continue" at bounding box center [501, 613] width 82 height 33
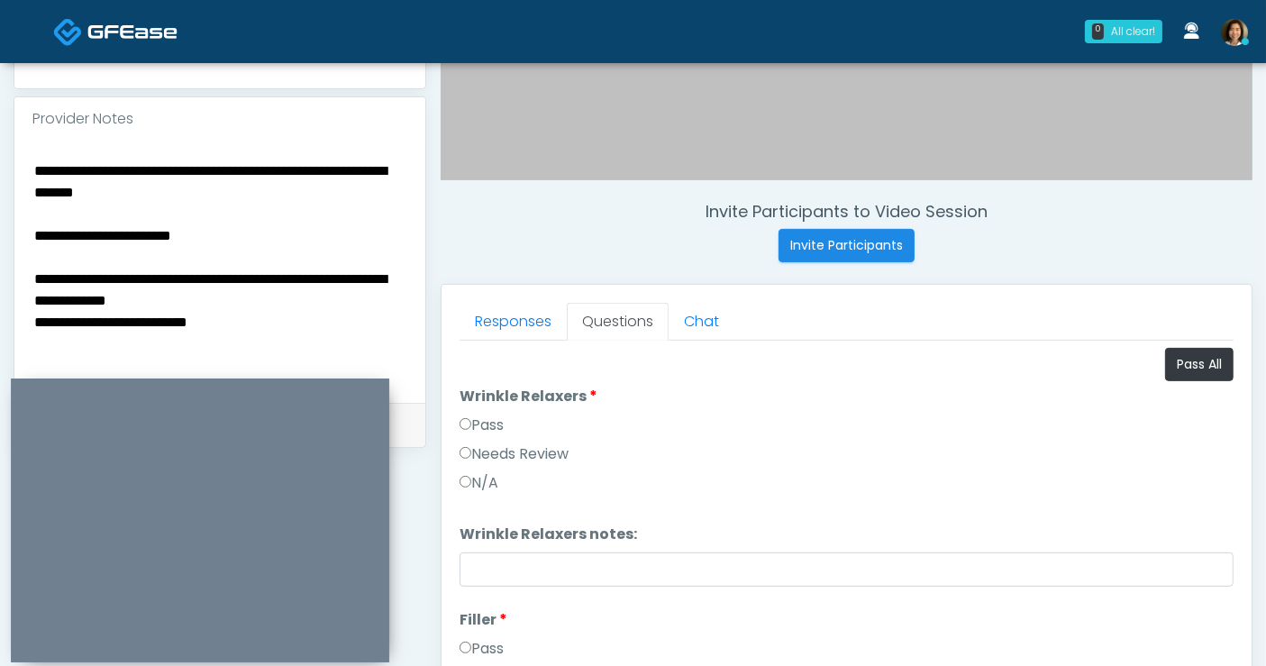
scroll to position [535, 0]
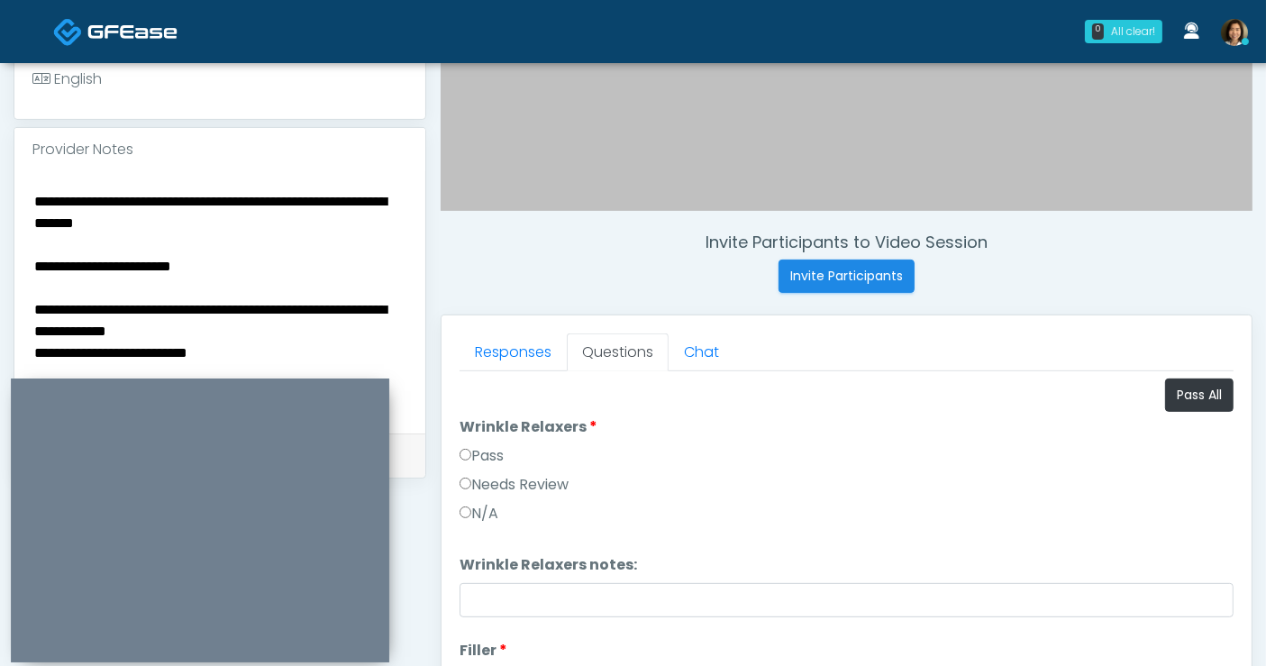
click at [283, 357] on textarea "**********" at bounding box center [219, 299] width 375 height 220
click at [275, 344] on textarea "**********" at bounding box center [219, 299] width 375 height 220
click at [301, 225] on textarea "**********" at bounding box center [219, 299] width 375 height 220
click at [303, 214] on textarea "**********" at bounding box center [219, 299] width 375 height 220
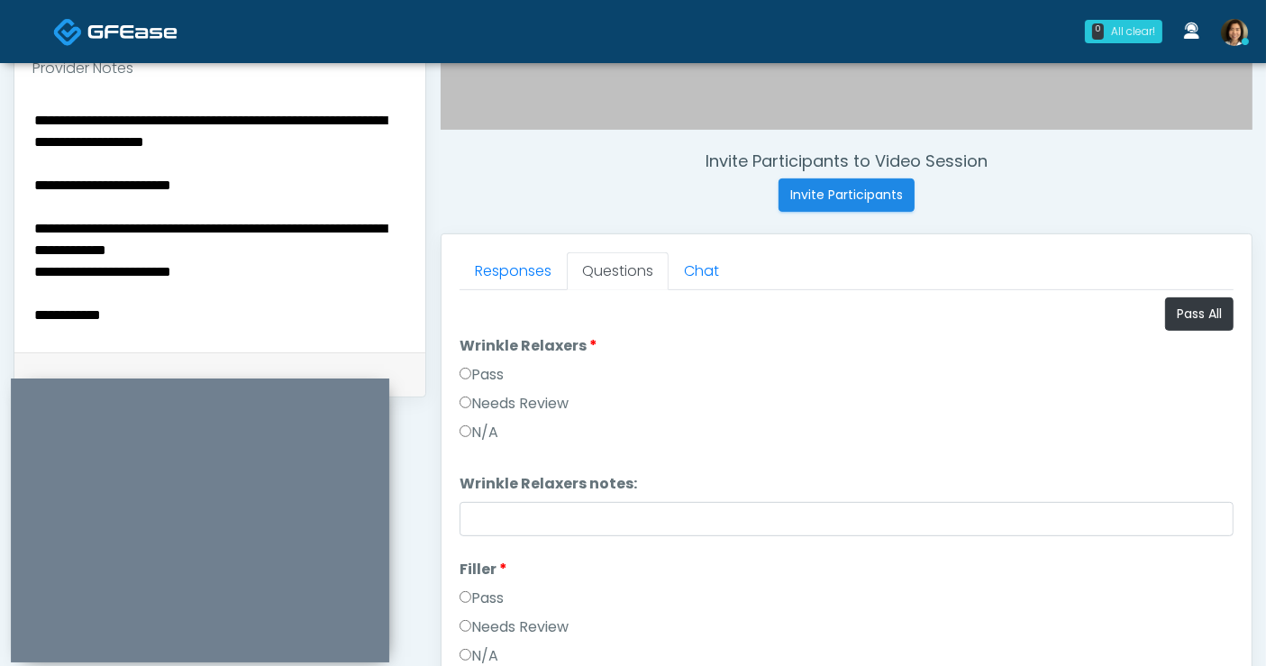
scroll to position [673, 0]
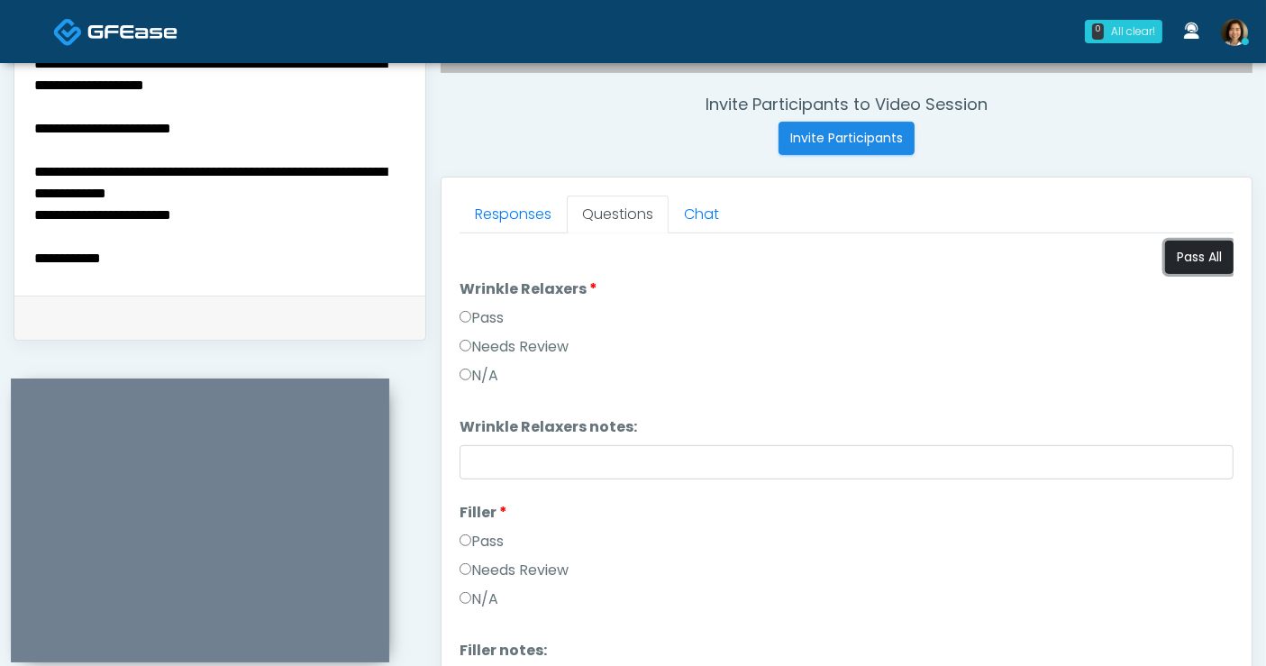
drag, startPoint x: 1159, startPoint y: 260, endPoint x: 1172, endPoint y: 265, distance: 13.4
click at [1165, 260] on button "Pass All" at bounding box center [1199, 257] width 68 height 33
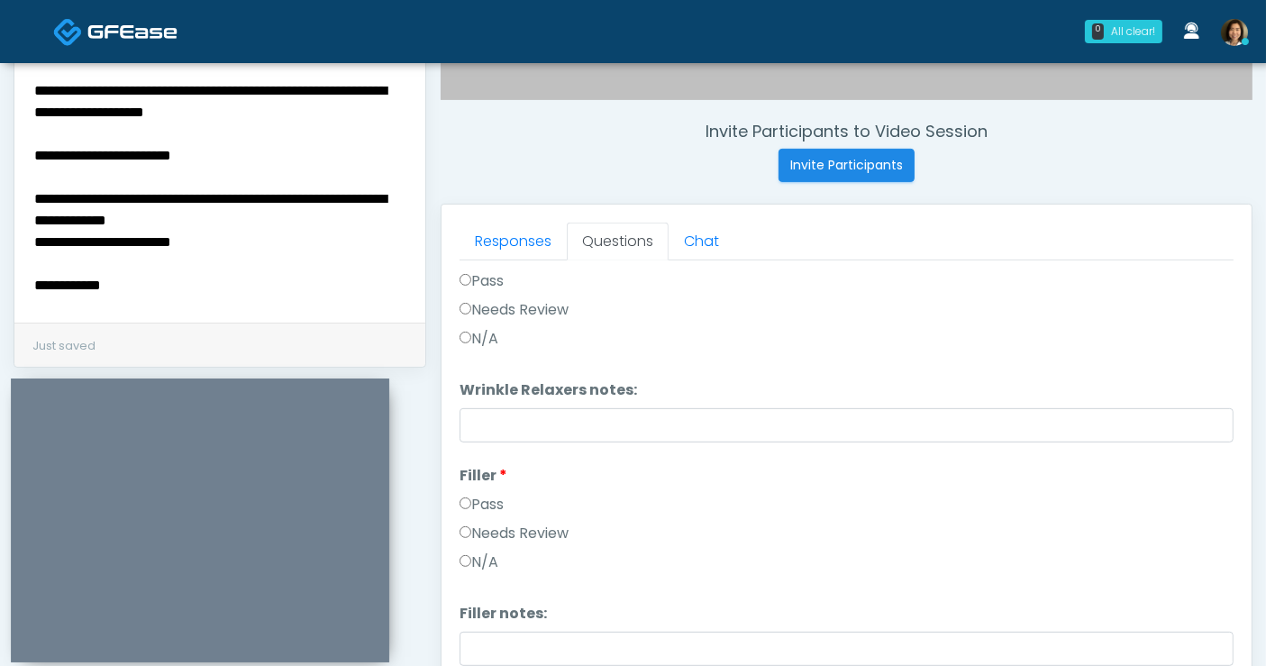
scroll to position [61, 0]
click at [224, 299] on div "**********" at bounding box center [219, 191] width 411 height 262
click at [223, 288] on form "**********" at bounding box center [219, 191] width 375 height 226
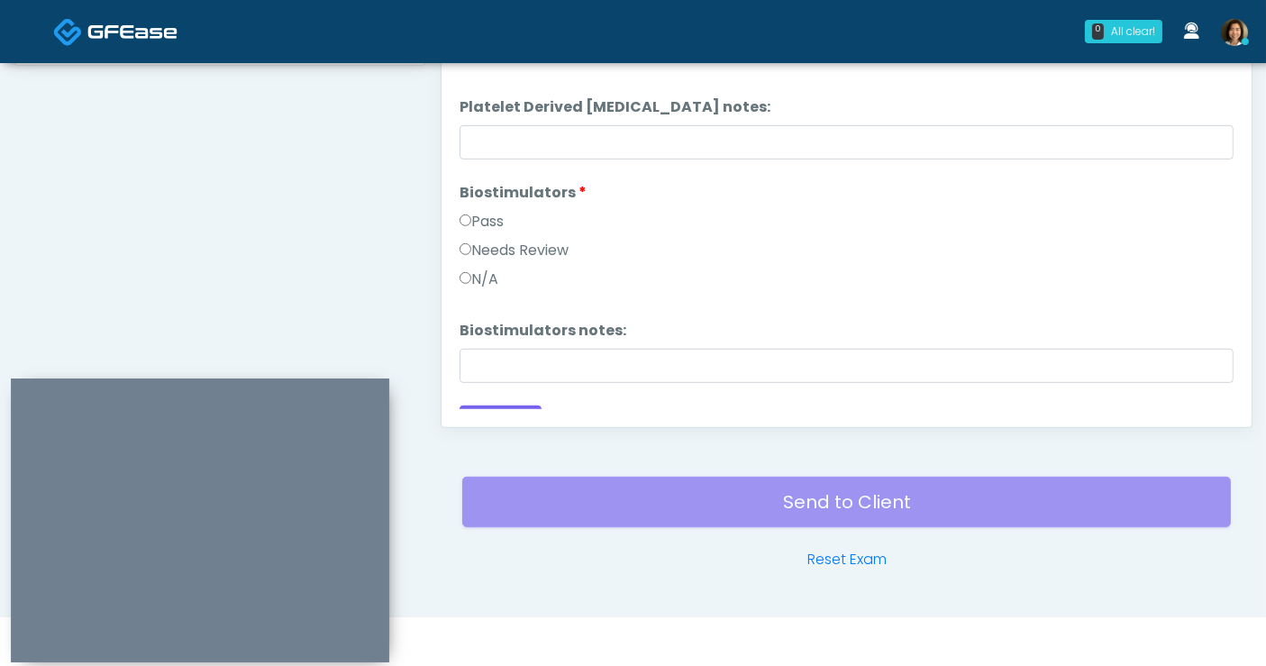
scroll to position [520, 0]
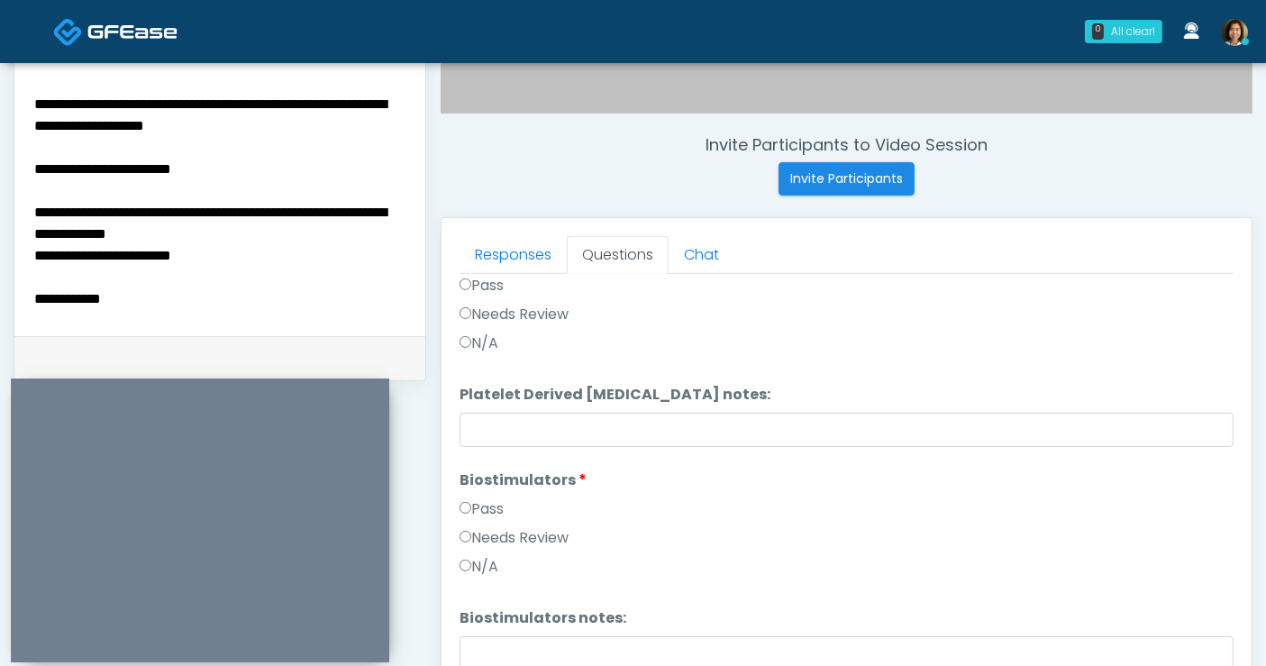
scroll to position [0, 0]
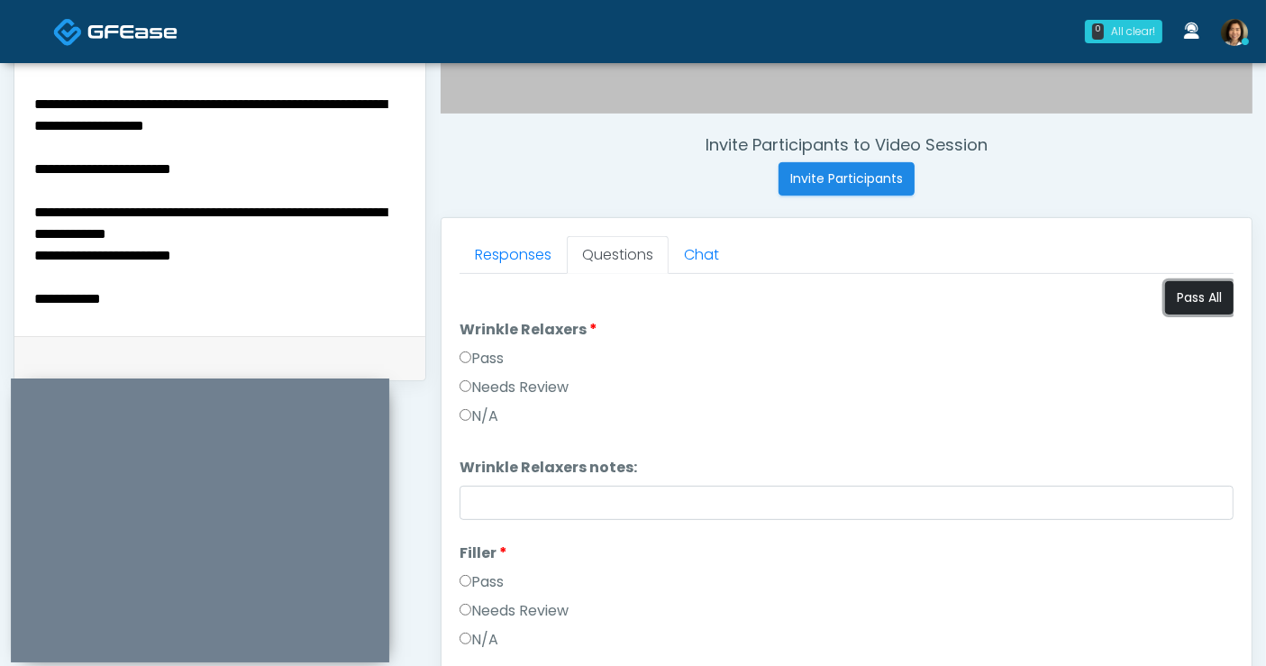
click at [1196, 305] on button "Pass All" at bounding box center [1199, 297] width 68 height 33
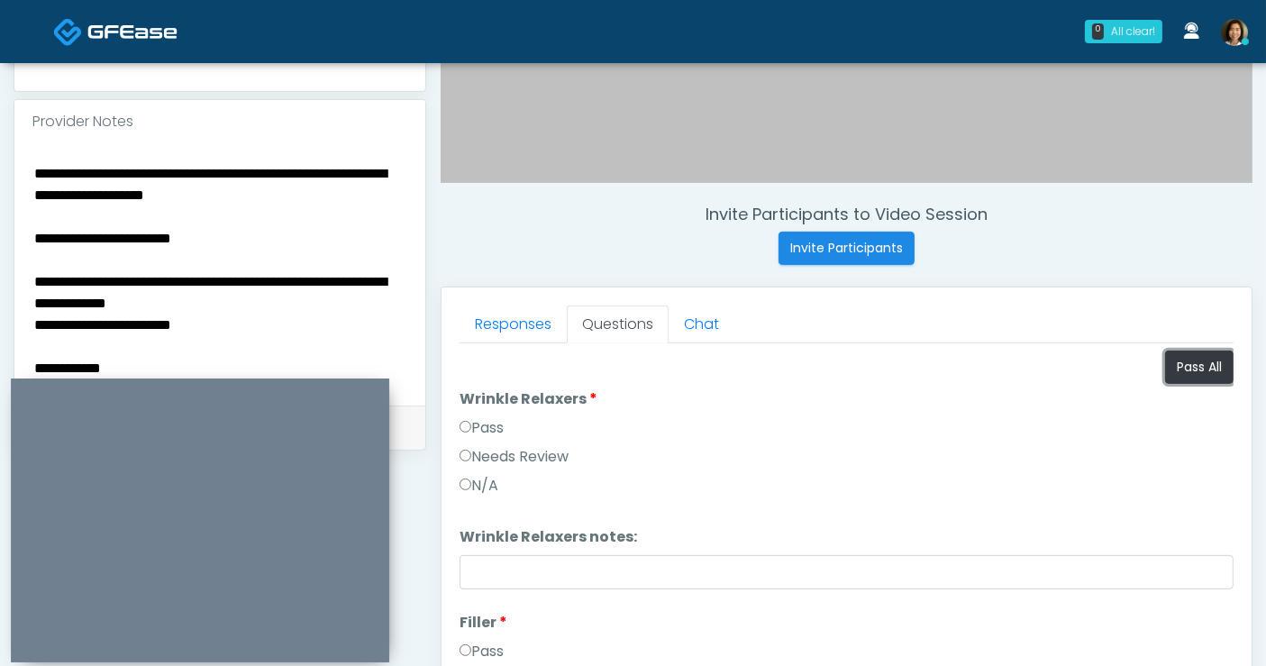
scroll to position [533, 0]
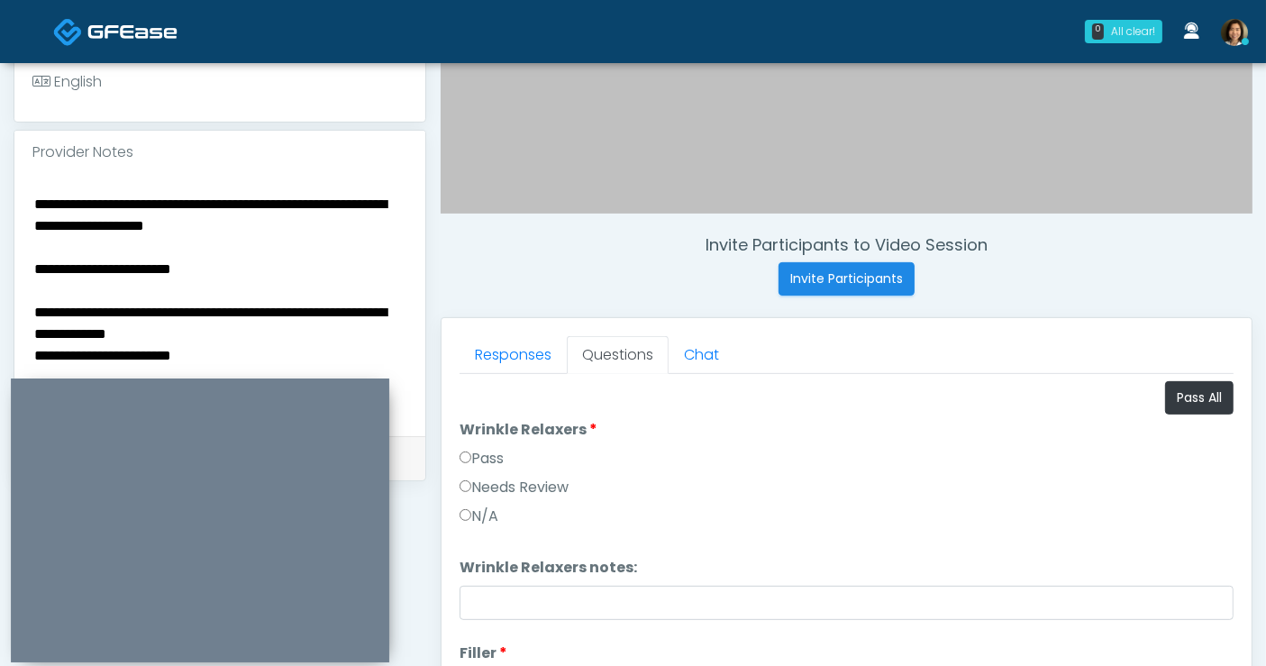
drag, startPoint x: 256, startPoint y: 270, endPoint x: -88, endPoint y: 113, distance: 378.7
click at [0, 113] on html "0 All clear! All clear! [PERSON_NAME] AR AZ CA CO DC [GEOGRAPHIC_DATA] HI MD MI…" at bounding box center [633, 276] width 1266 height 1618
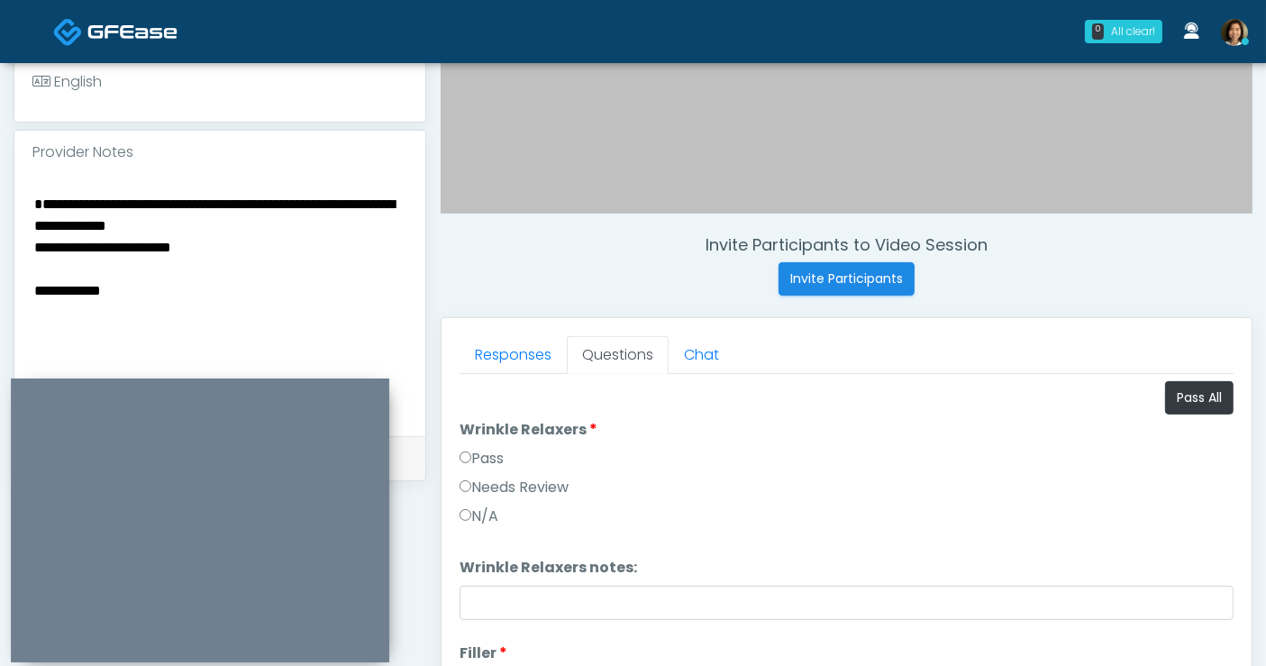
type textarea "**********"
drag, startPoint x: 148, startPoint y: 308, endPoint x: 36, endPoint y: 137, distance: 204.5
click at [13, 158] on div "**********" at bounding box center [633, 280] width 1266 height 1500
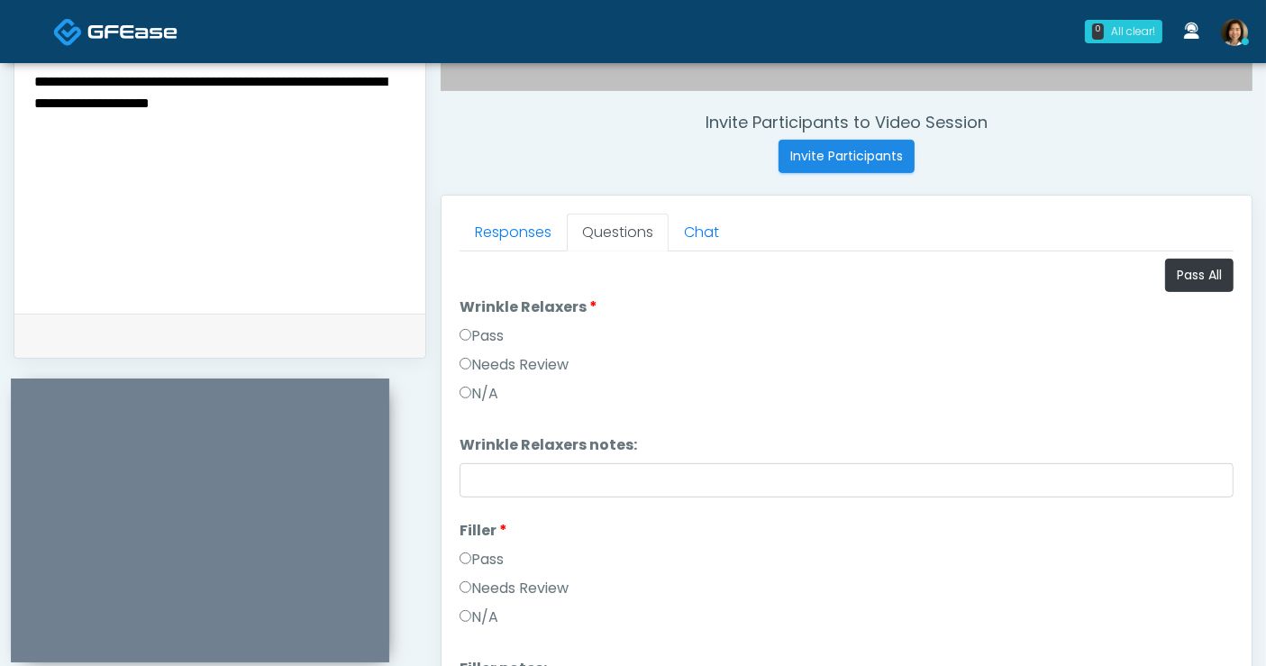
scroll to position [656, 0]
type textarea "**********"
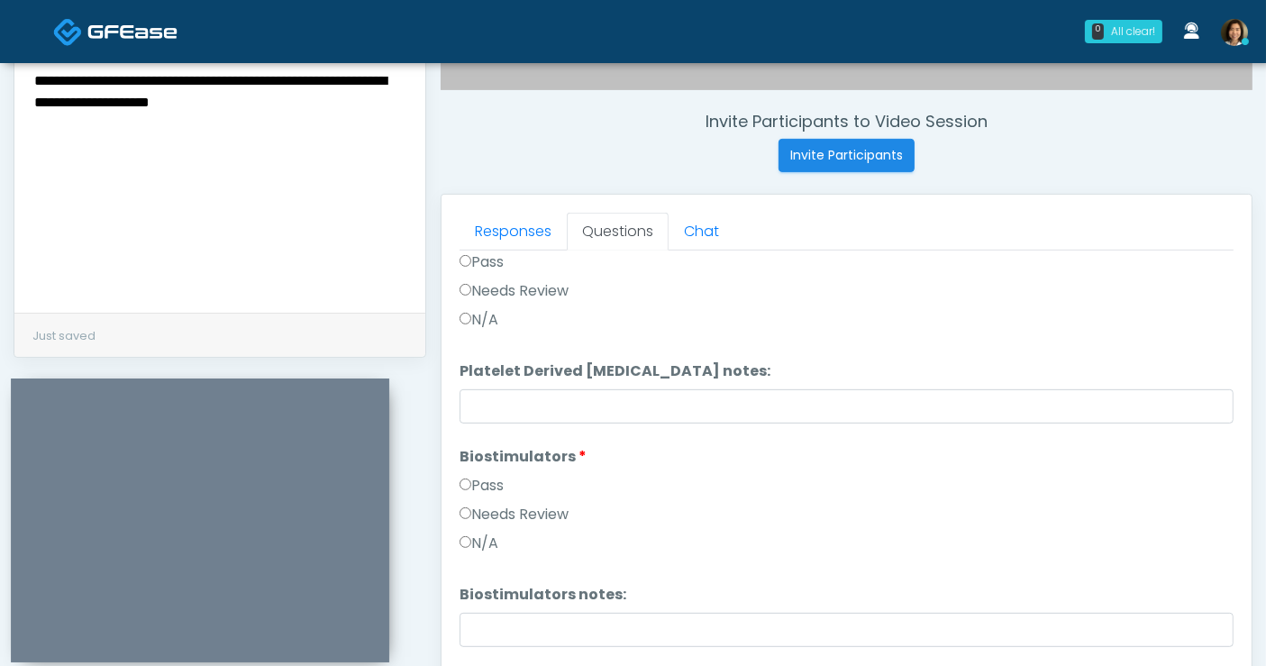
scroll to position [808, 0]
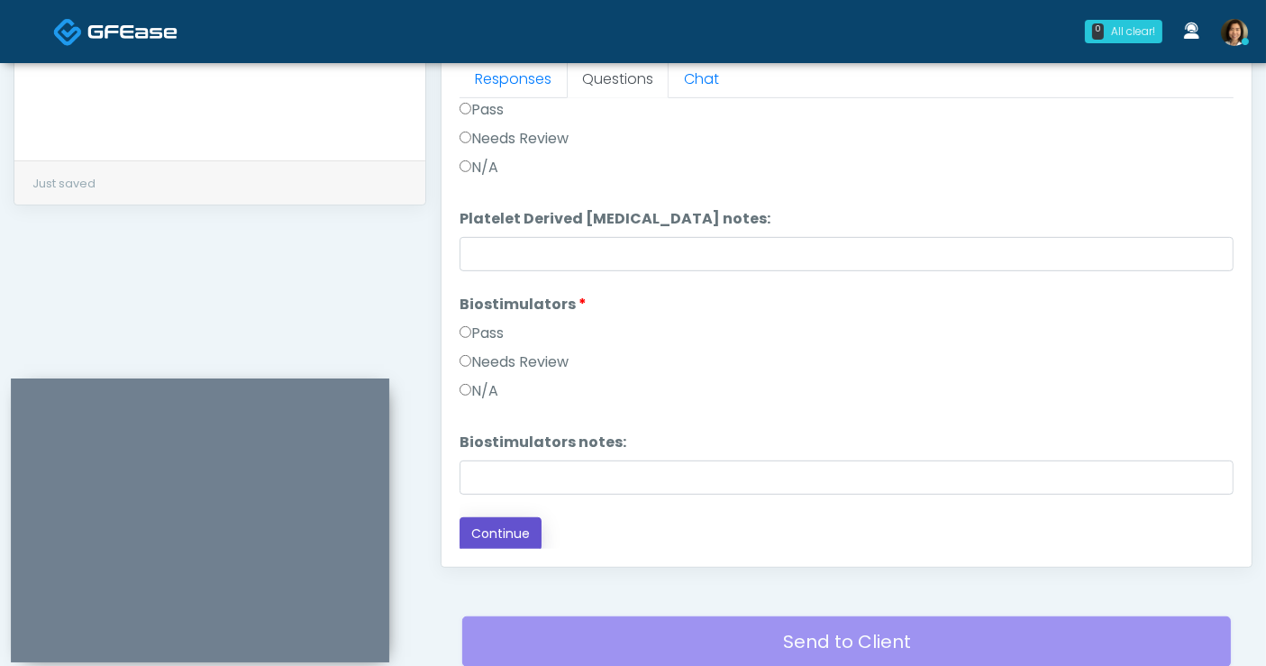
click at [537, 528] on button "Continue" at bounding box center [501, 533] width 82 height 33
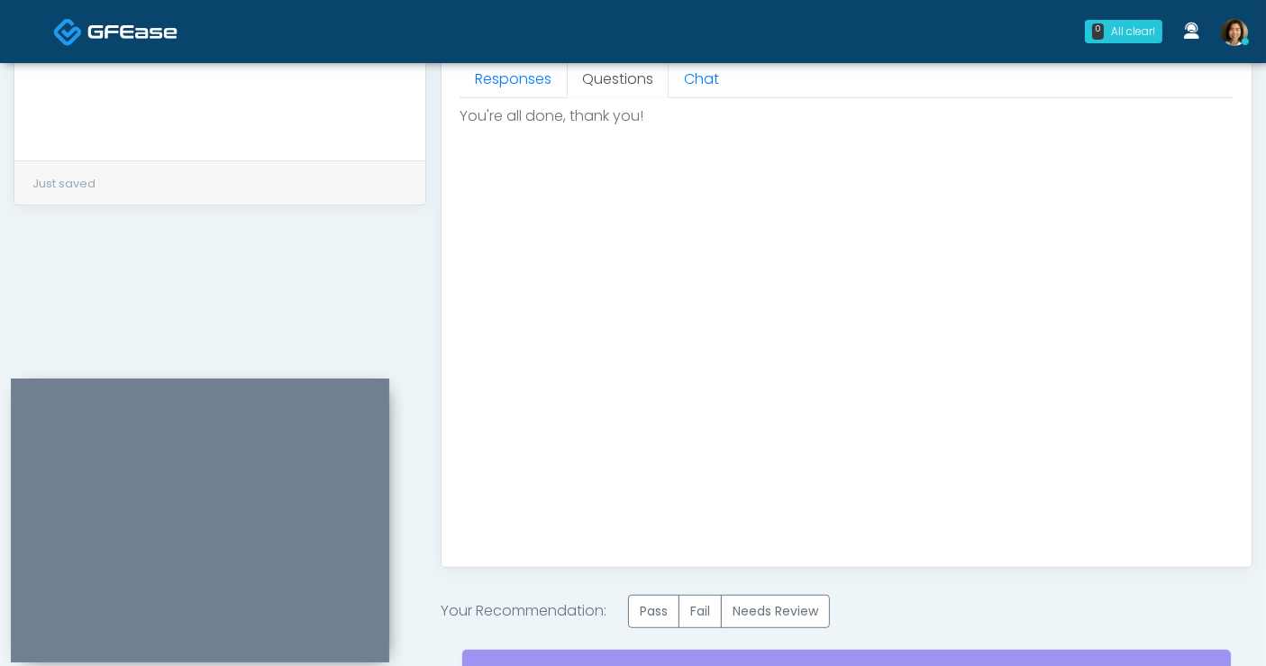
scroll to position [0, 0]
click at [649, 598] on label "Pass" at bounding box center [653, 611] width 51 height 33
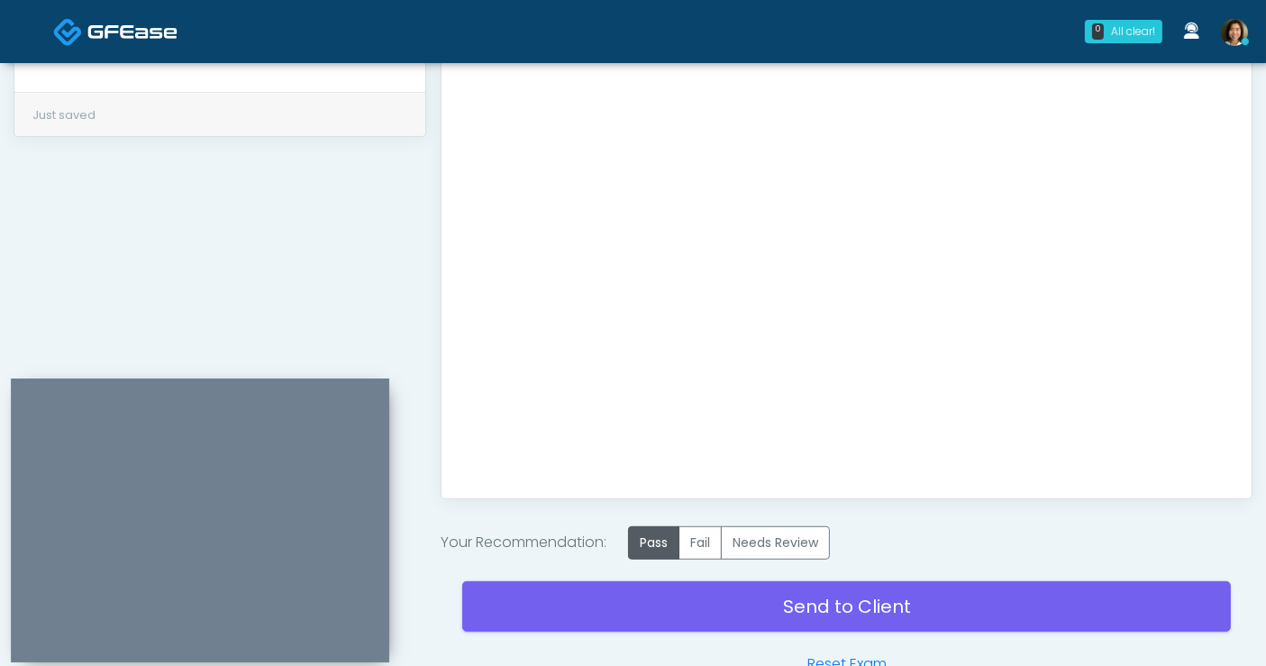
scroll to position [908, 0]
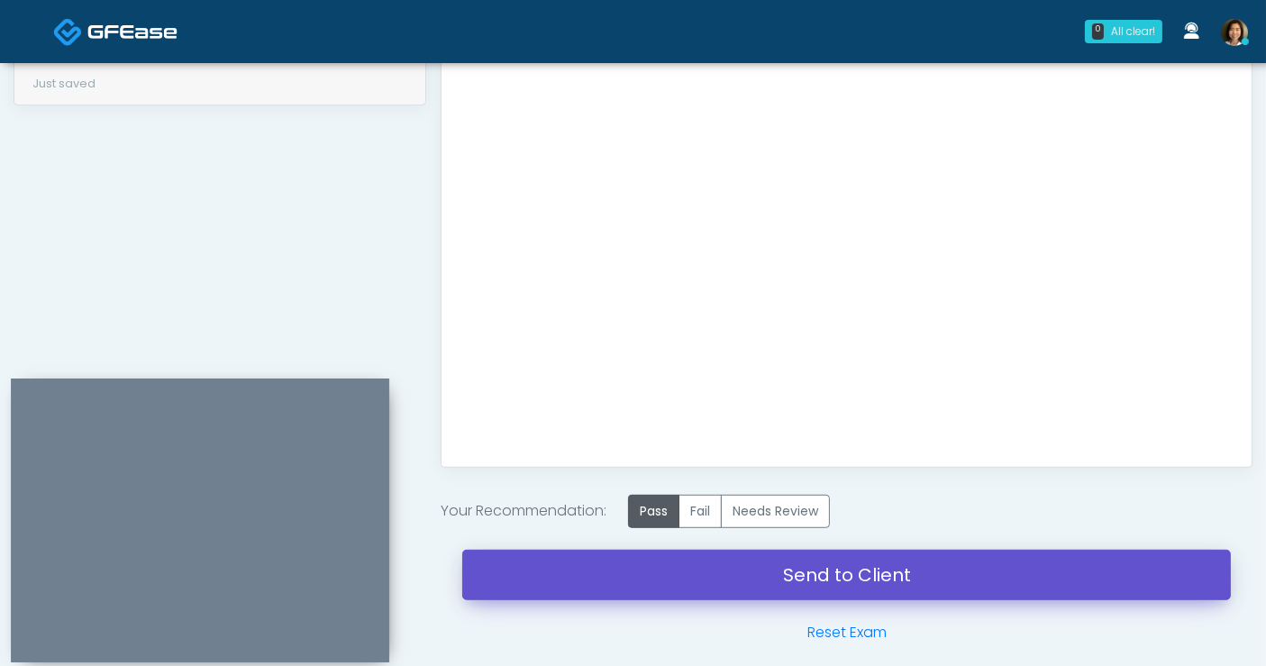
click at [877, 578] on link "Send to Client" at bounding box center [846, 575] width 769 height 50
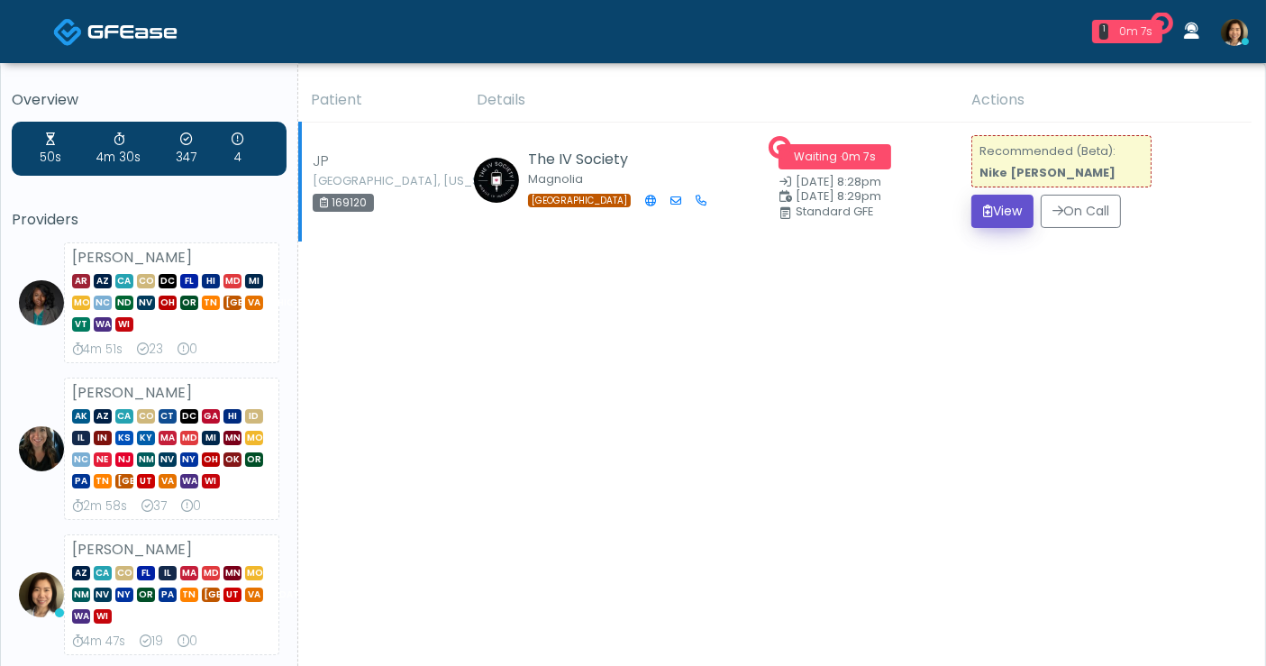
click at [983, 214] on icon "submit" at bounding box center [988, 211] width 10 height 13
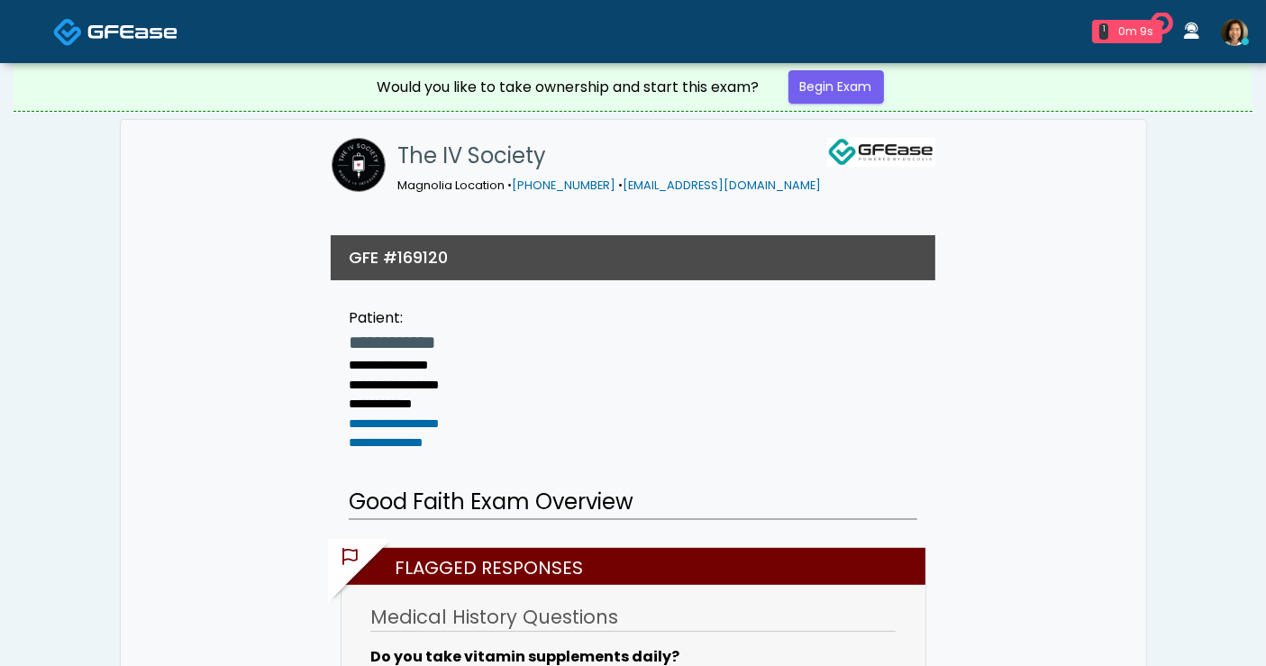
click at [856, 68] on div "Would you like to take ownership and start this exam? Begin Exam" at bounding box center [633, 87] width 541 height 48
click at [845, 78] on link "Begin Exam" at bounding box center [837, 86] width 96 height 33
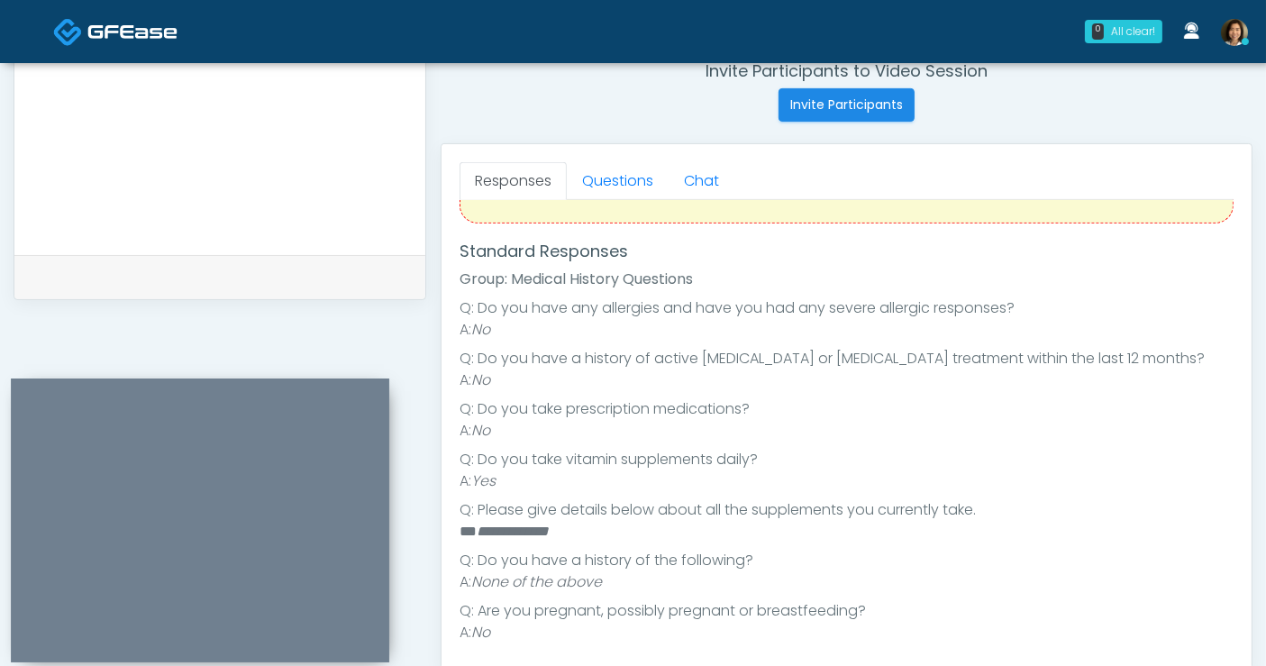
scroll to position [160, 0]
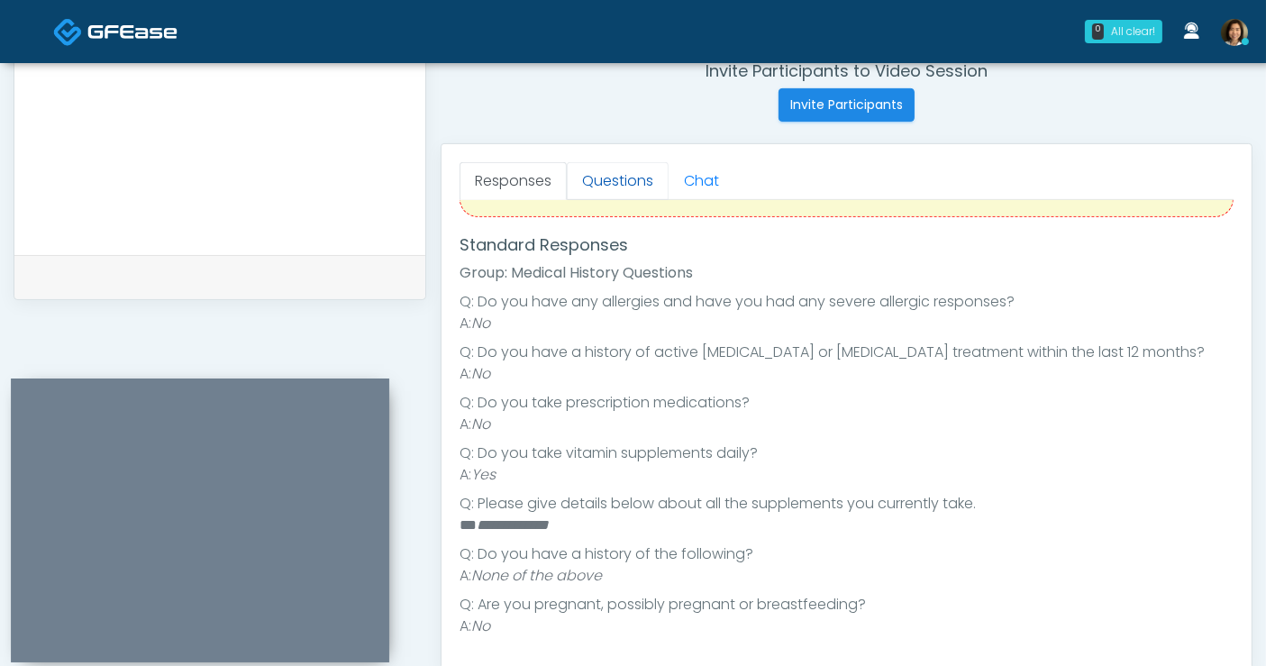
click at [624, 181] on link "Questions" at bounding box center [618, 181] width 102 height 38
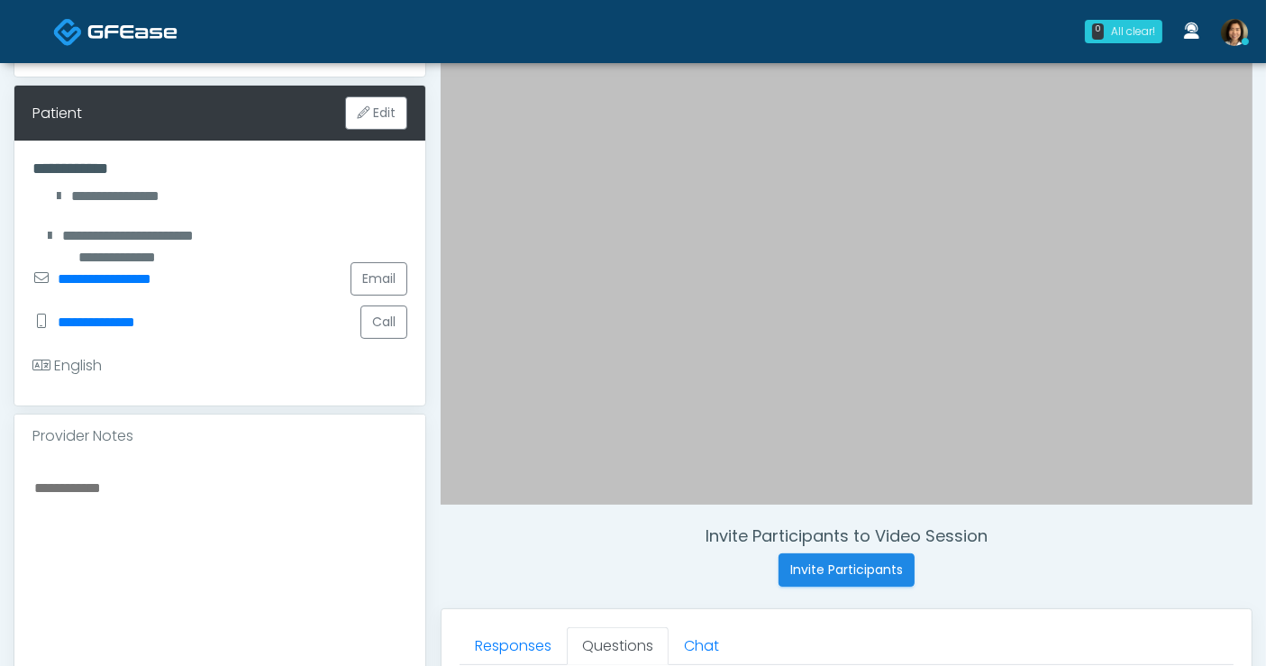
scroll to position [244, 0]
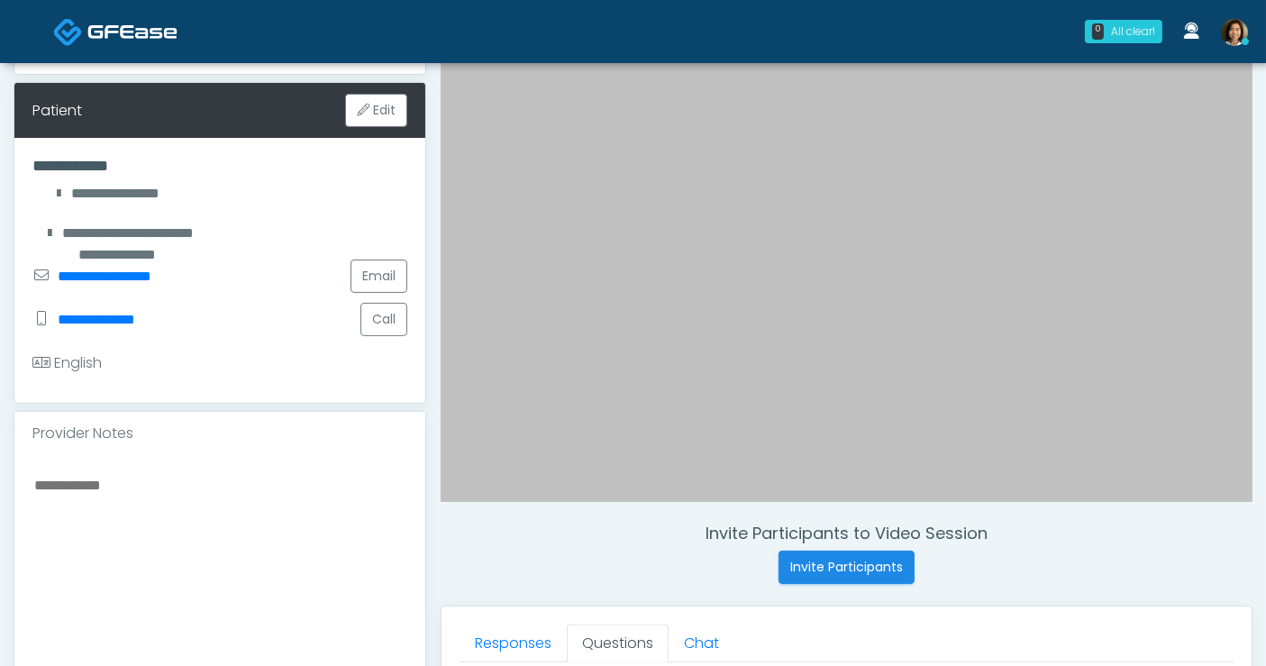
click at [151, 496] on textarea at bounding box center [219, 583] width 375 height 220
type textarea "********"
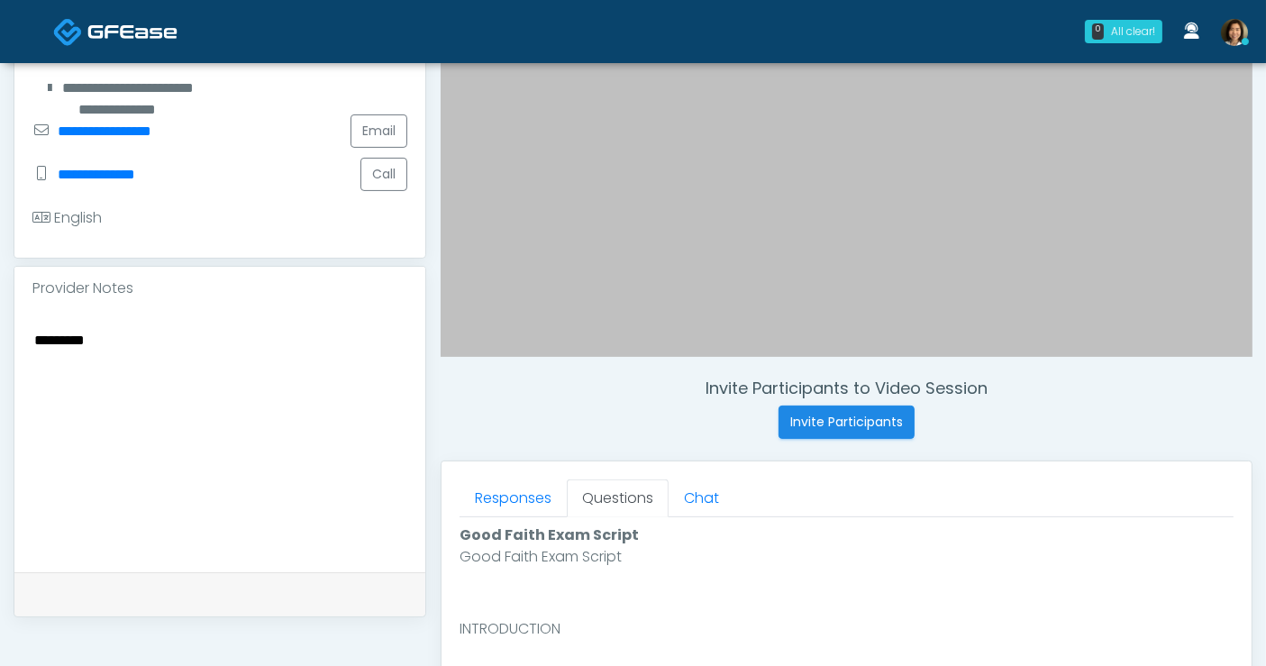
scroll to position [405, 0]
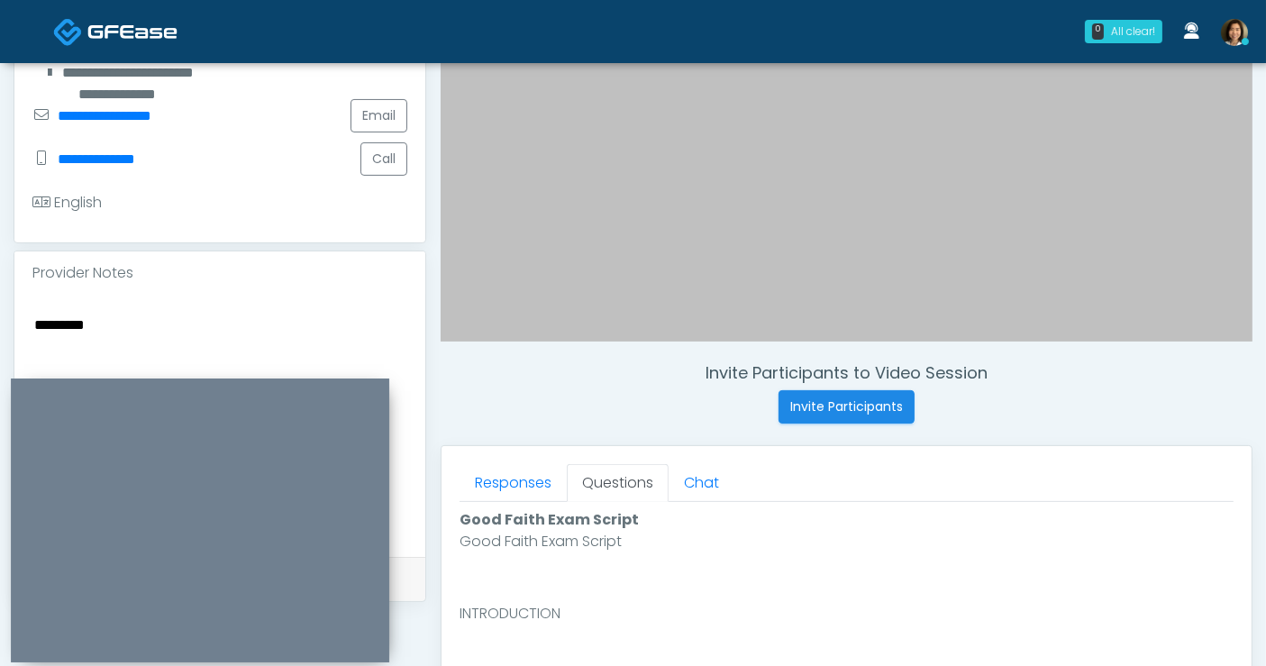
drag, startPoint x: 178, startPoint y: 335, endPoint x: -88, endPoint y: 346, distance: 266.1
click at [0, 346] on html "0 All clear! All clear! [PERSON_NAME] AR AZ CA CO DC [GEOGRAPHIC_DATA] HI MD MI…" at bounding box center [633, 404] width 1266 height 1618
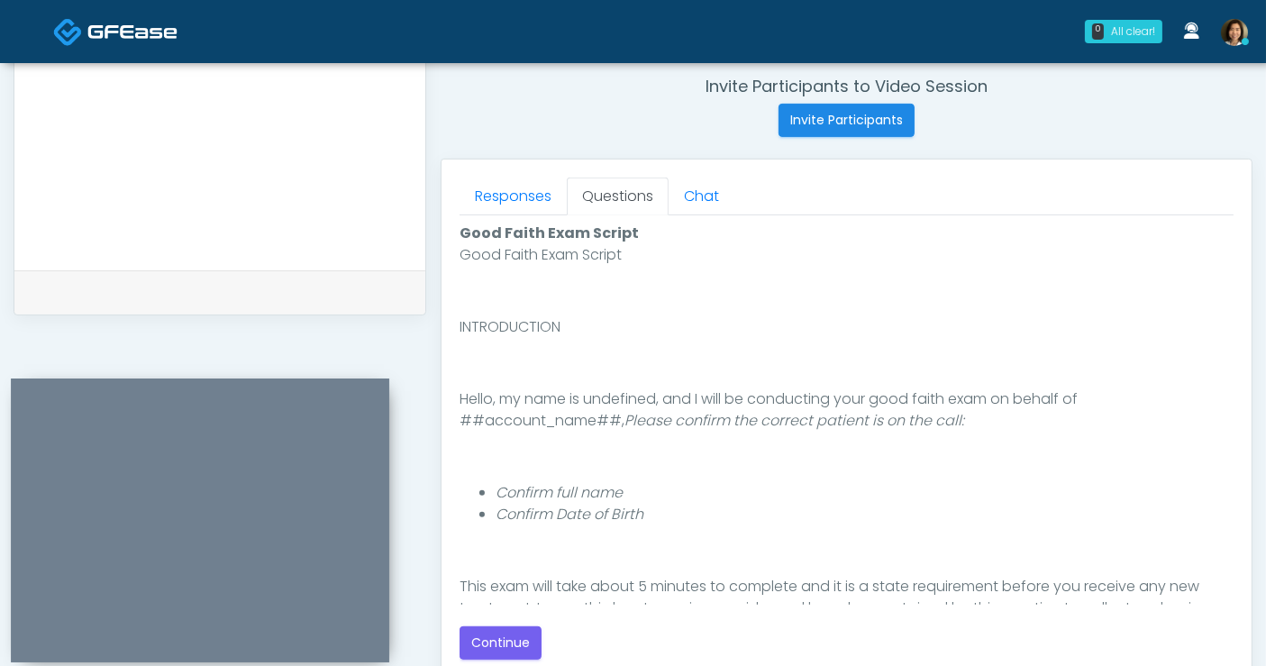
scroll to position [703, 0]
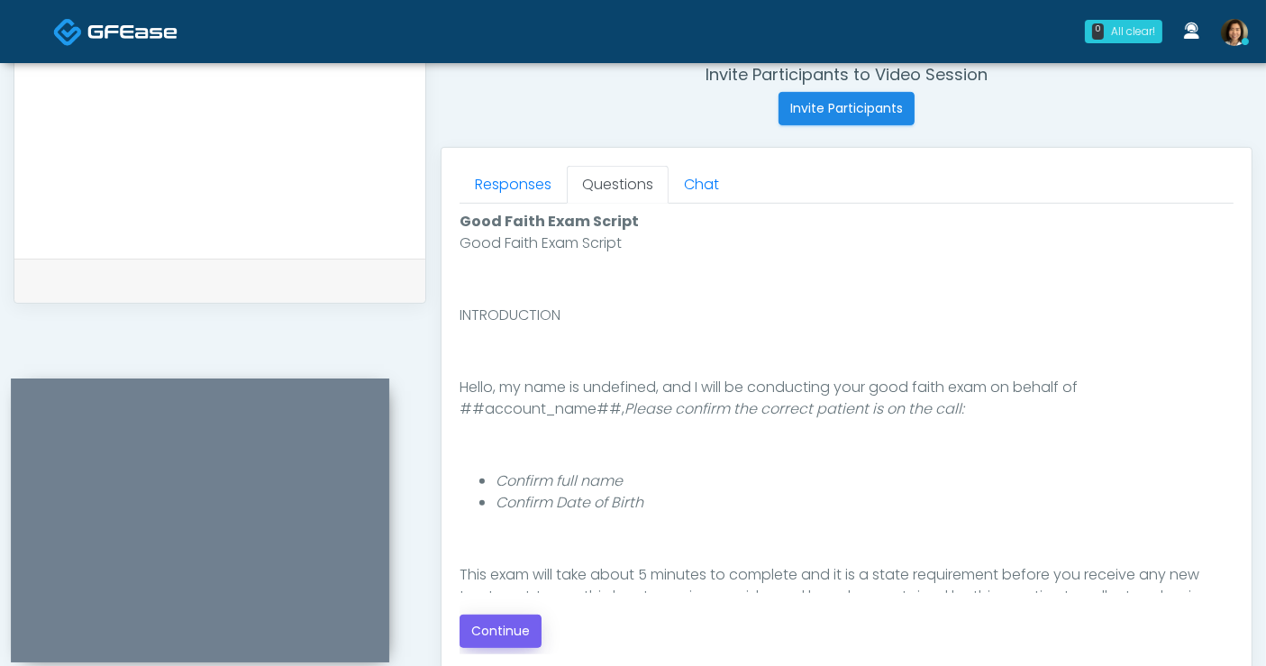
type textarea "********"
click at [509, 624] on button "Continue" at bounding box center [501, 631] width 82 height 33
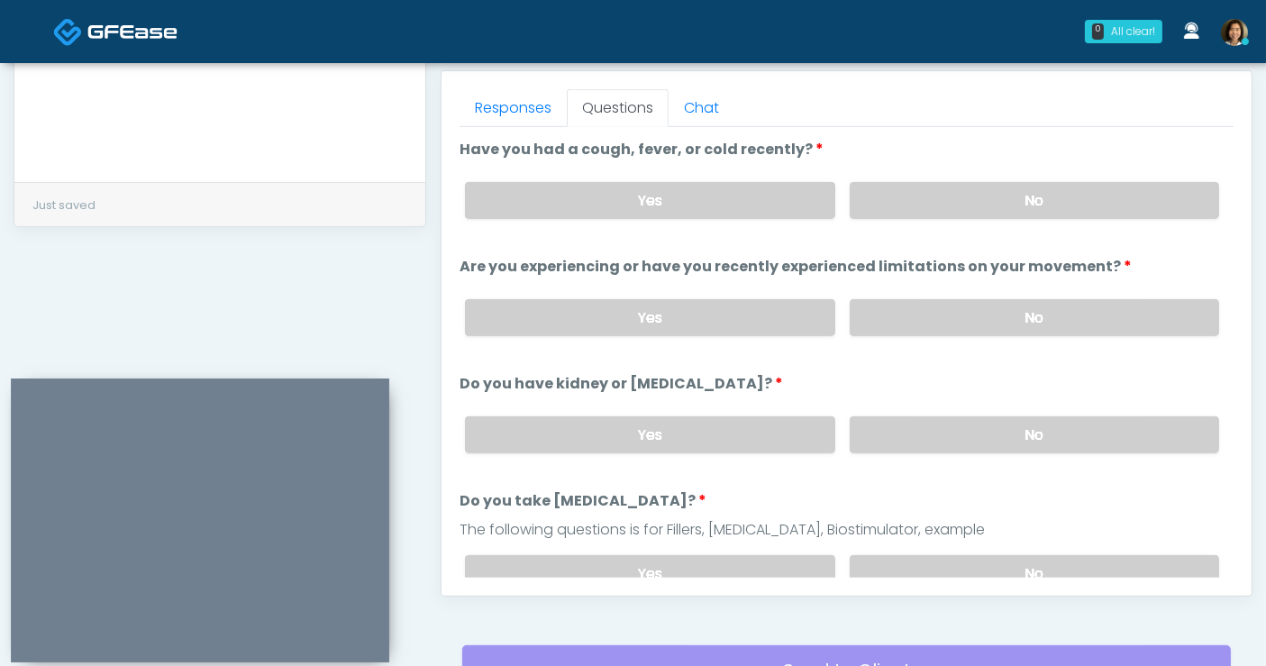
scroll to position [756, 0]
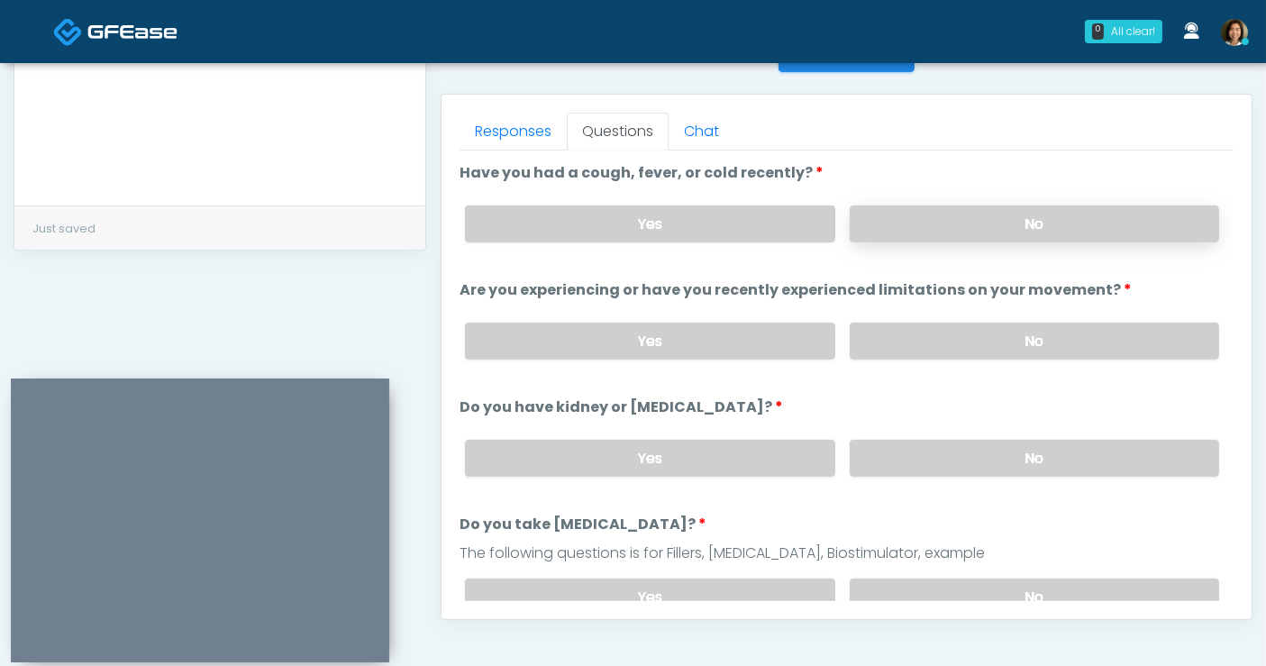
click at [1049, 227] on label "No" at bounding box center [1034, 223] width 369 height 37
click at [1058, 340] on label "No" at bounding box center [1034, 341] width 369 height 37
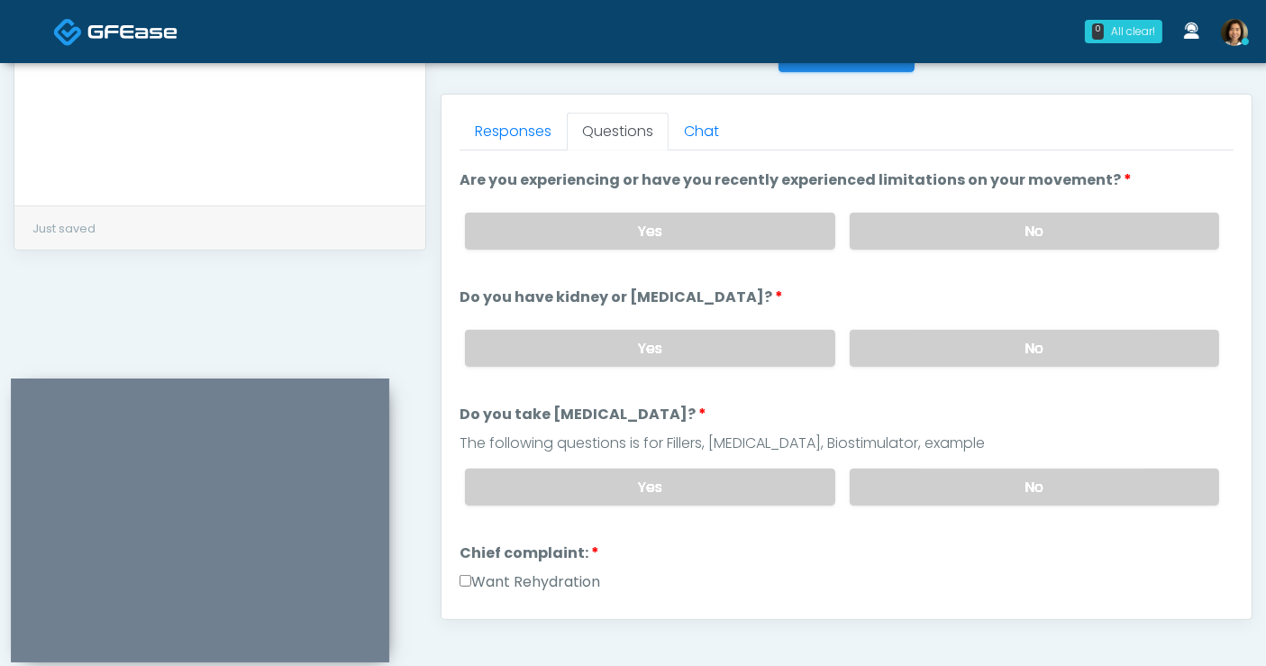
scroll to position [115, 0]
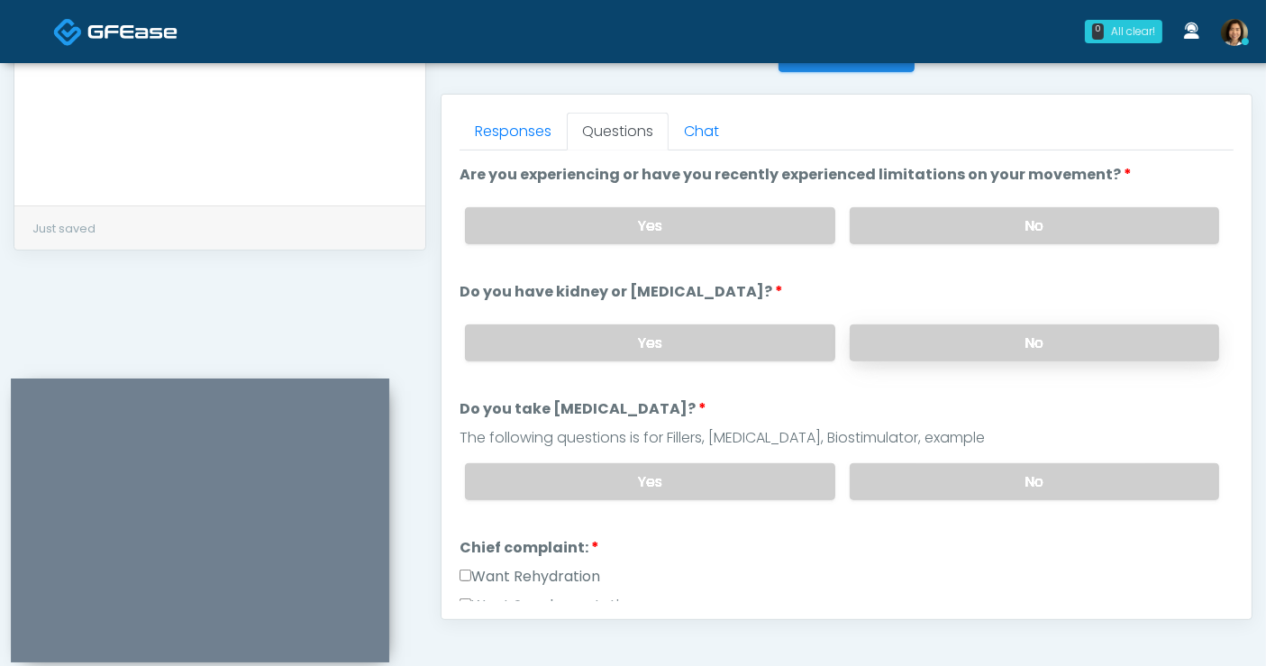
click at [1102, 340] on label "No" at bounding box center [1034, 342] width 369 height 37
drag, startPoint x: 1089, startPoint y: 463, endPoint x: 1153, endPoint y: 388, distance: 99.1
click at [1093, 463] on label "No" at bounding box center [1034, 481] width 369 height 37
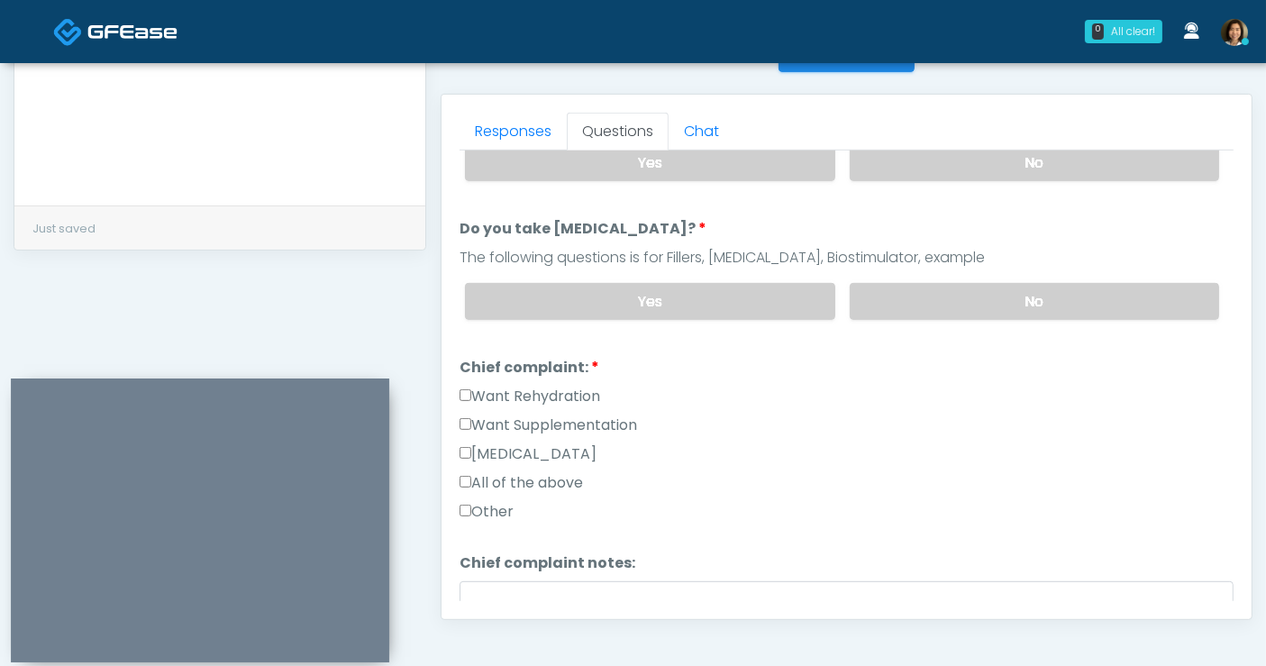
scroll to position [352, 0]
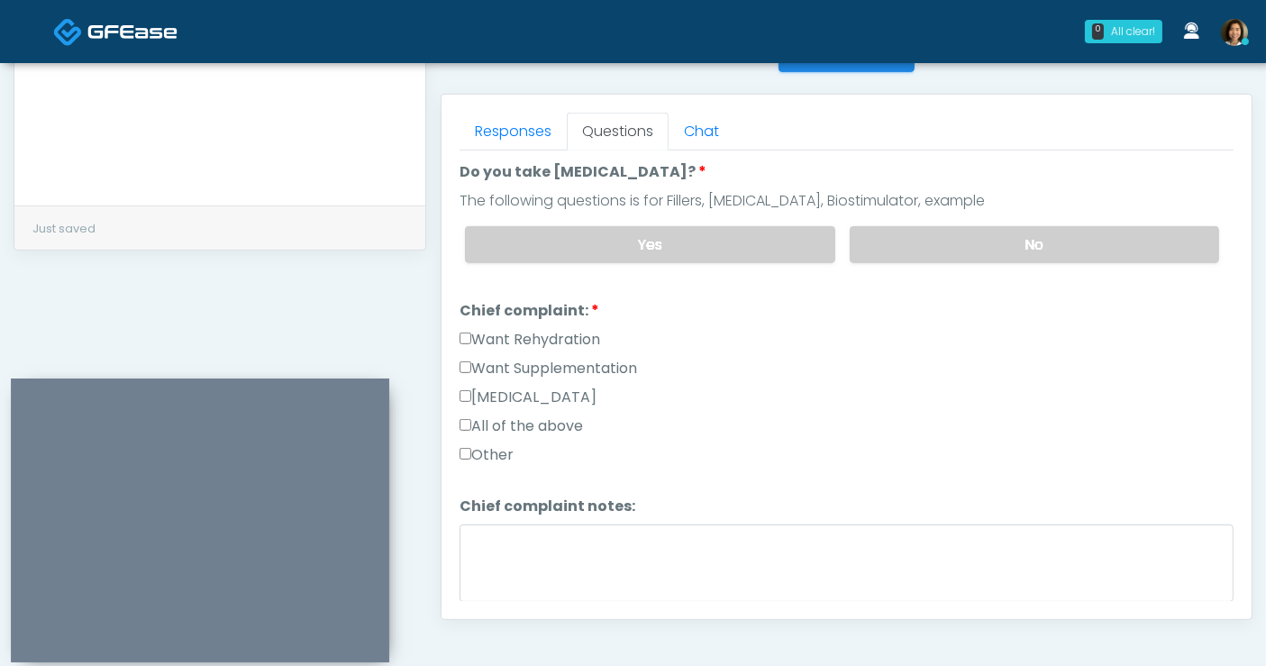
click at [543, 421] on label "All of the above" at bounding box center [521, 426] width 123 height 22
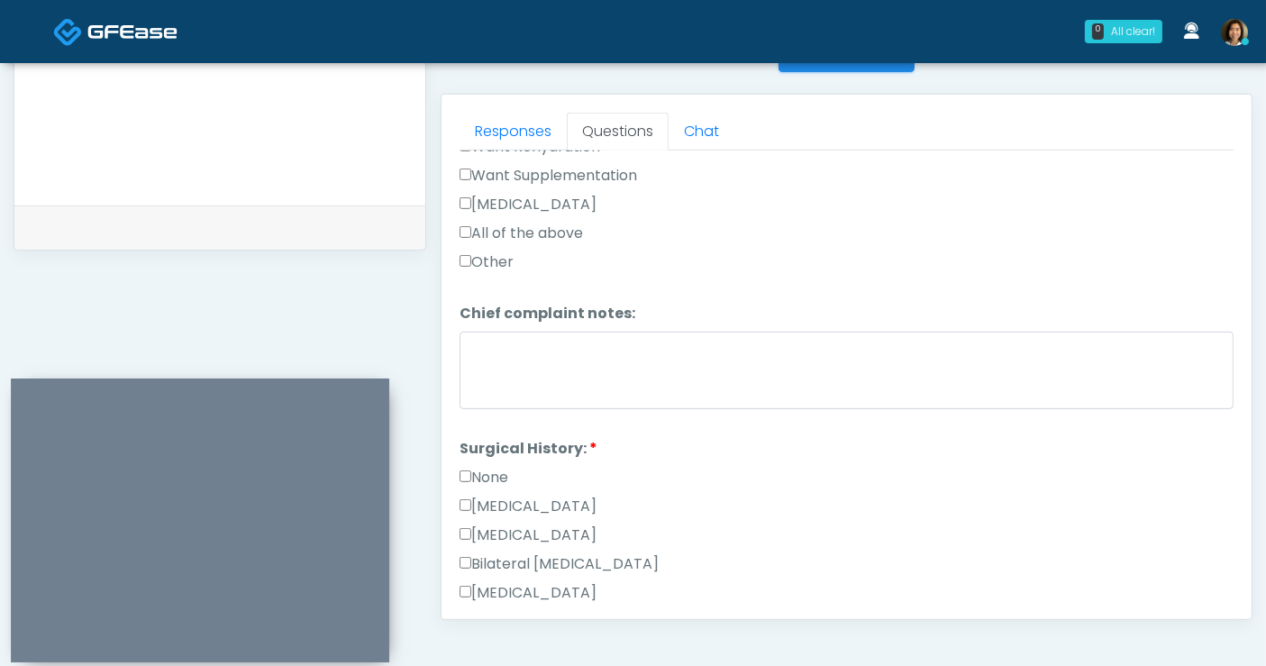
scroll to position [643, 0]
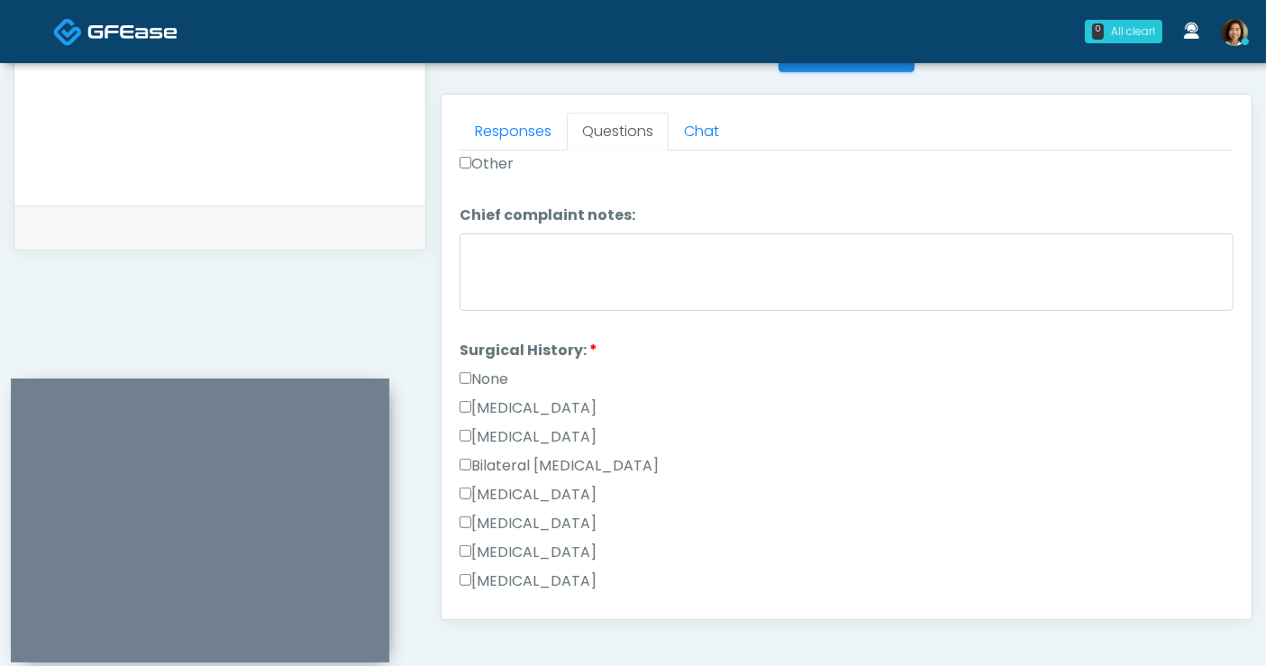
click at [499, 373] on label "None" at bounding box center [484, 380] width 49 height 22
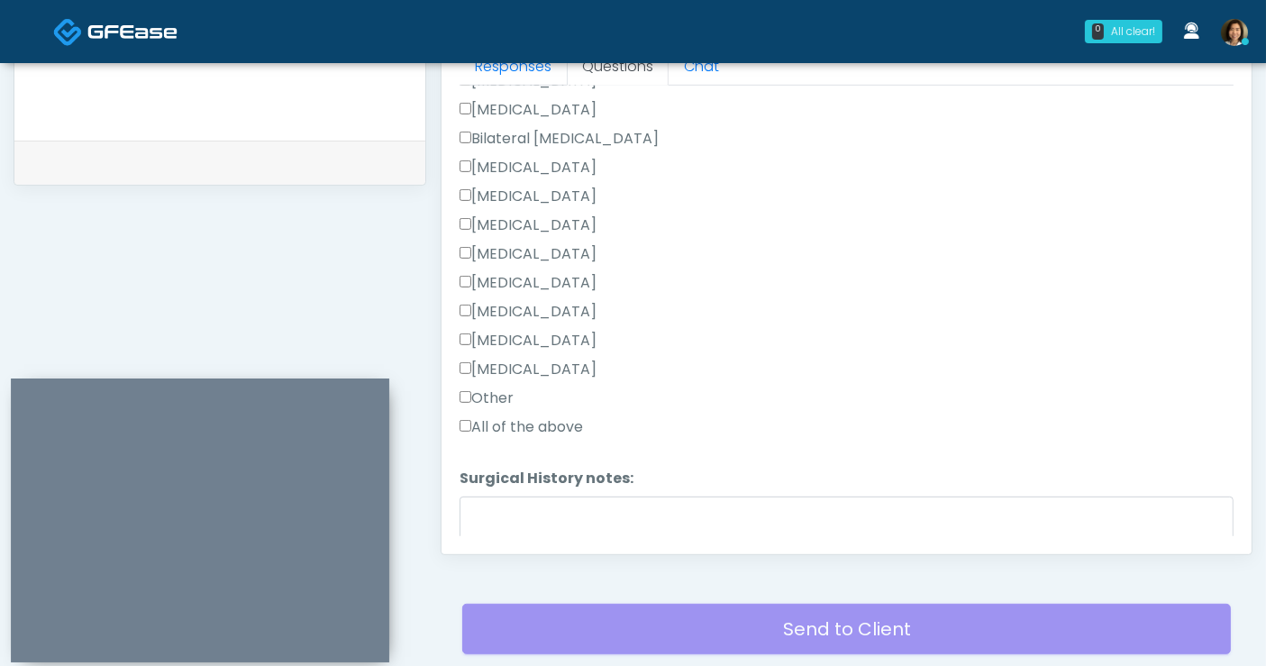
scroll to position [799, 0]
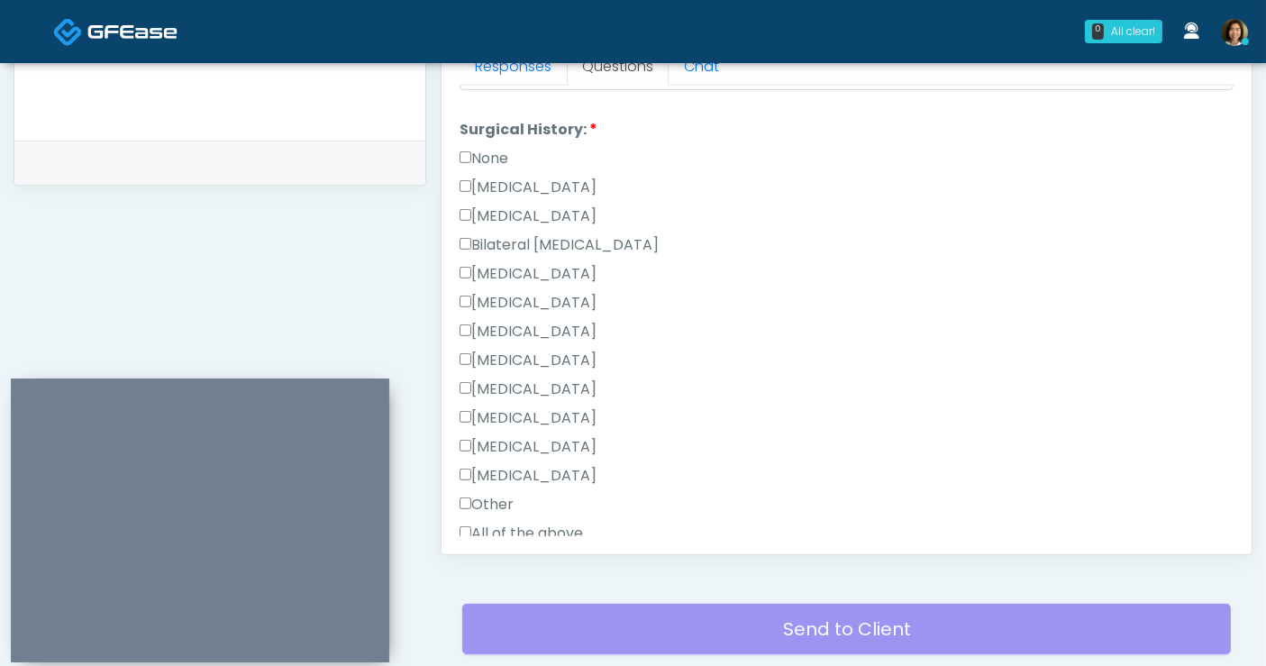
click at [481, 150] on label "None" at bounding box center [484, 159] width 49 height 22
click at [489, 178] on label "[MEDICAL_DATA]" at bounding box center [528, 188] width 137 height 22
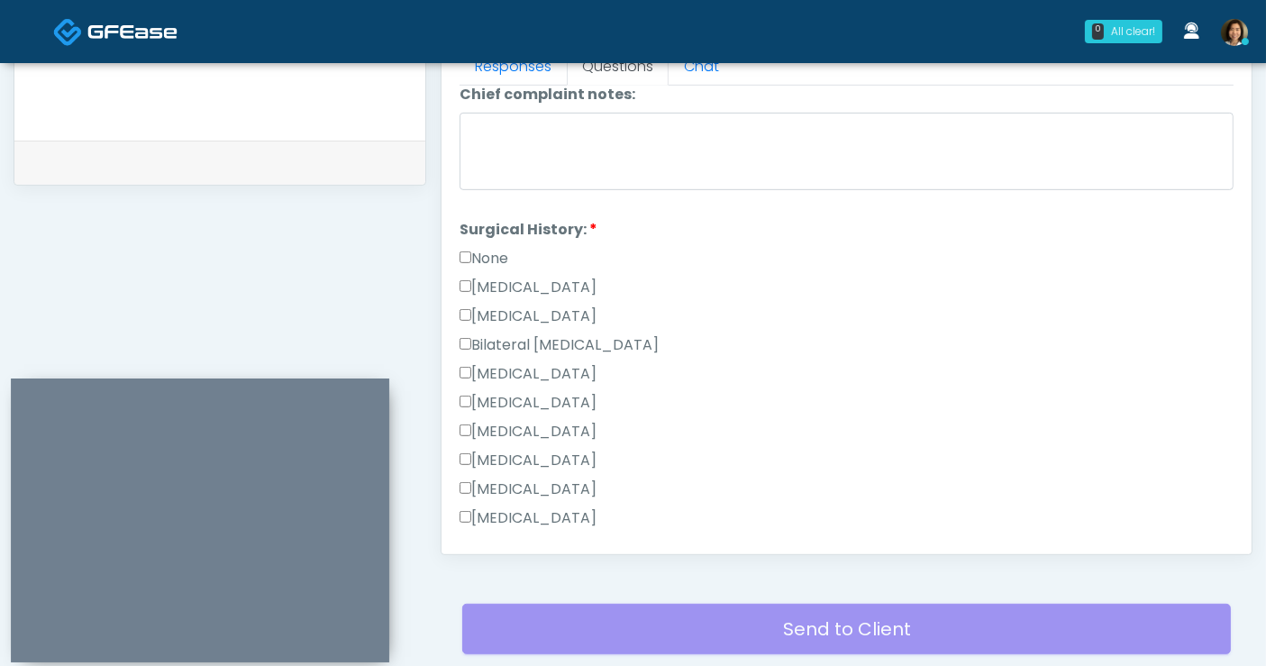
scroll to position [999, 0]
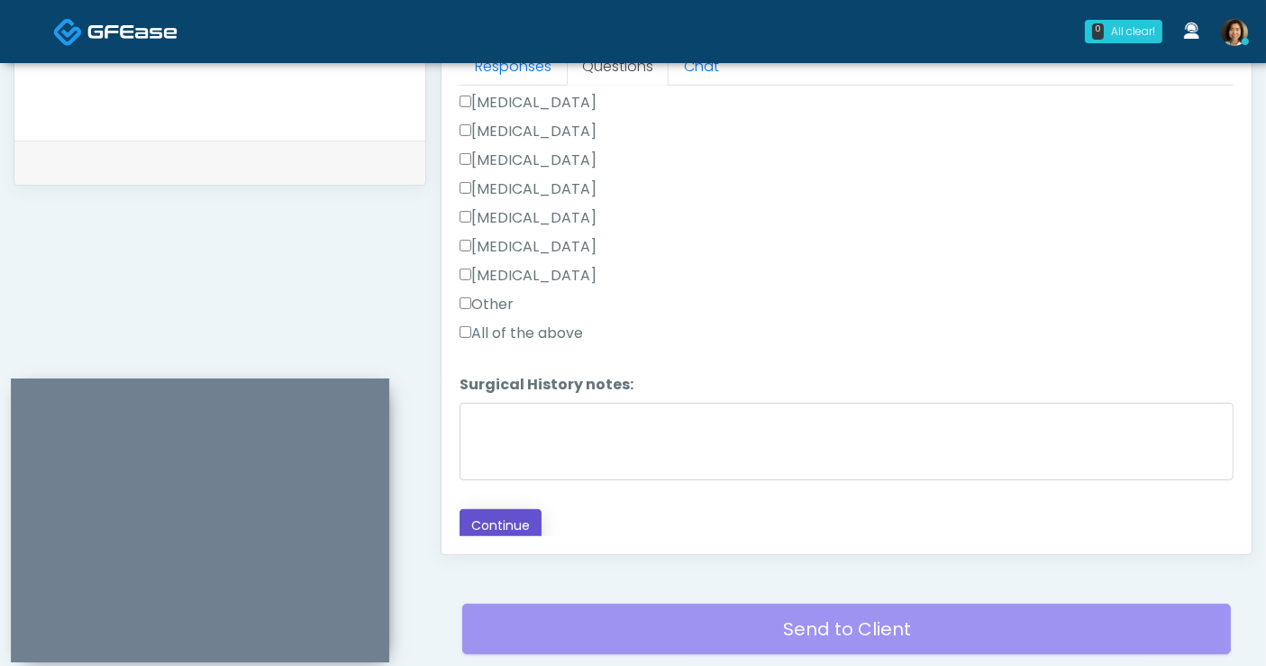
click at [515, 522] on button "Continue" at bounding box center [501, 525] width 82 height 33
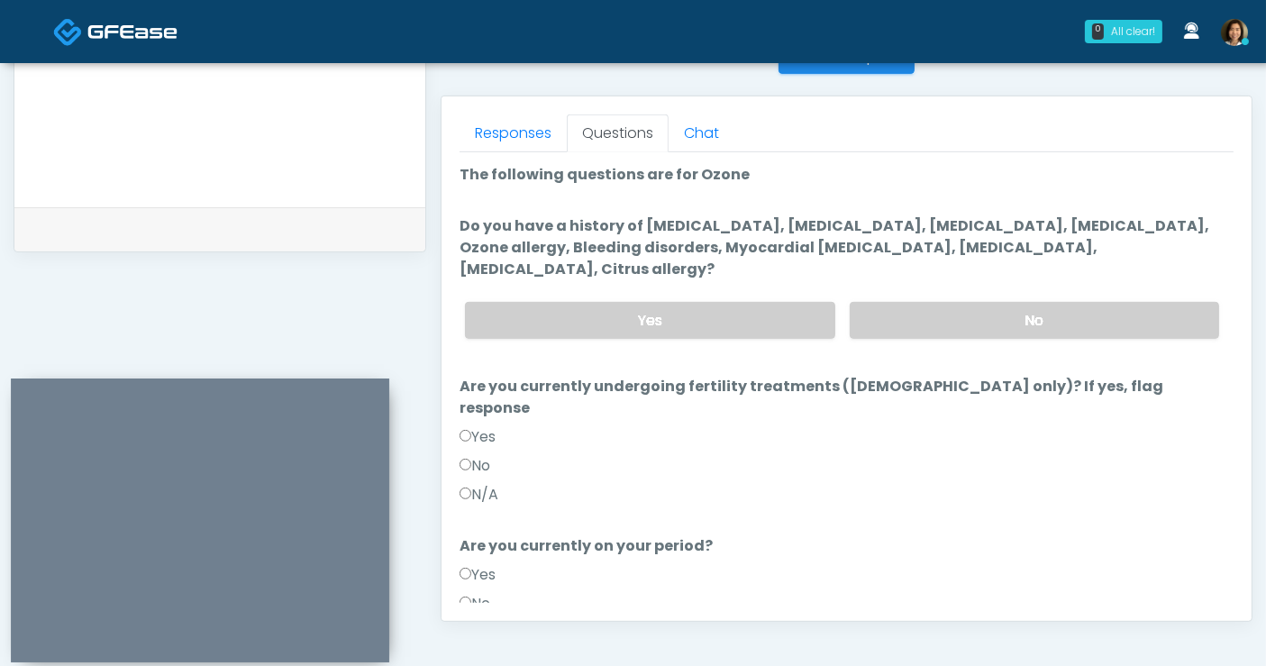
scroll to position [752, 0]
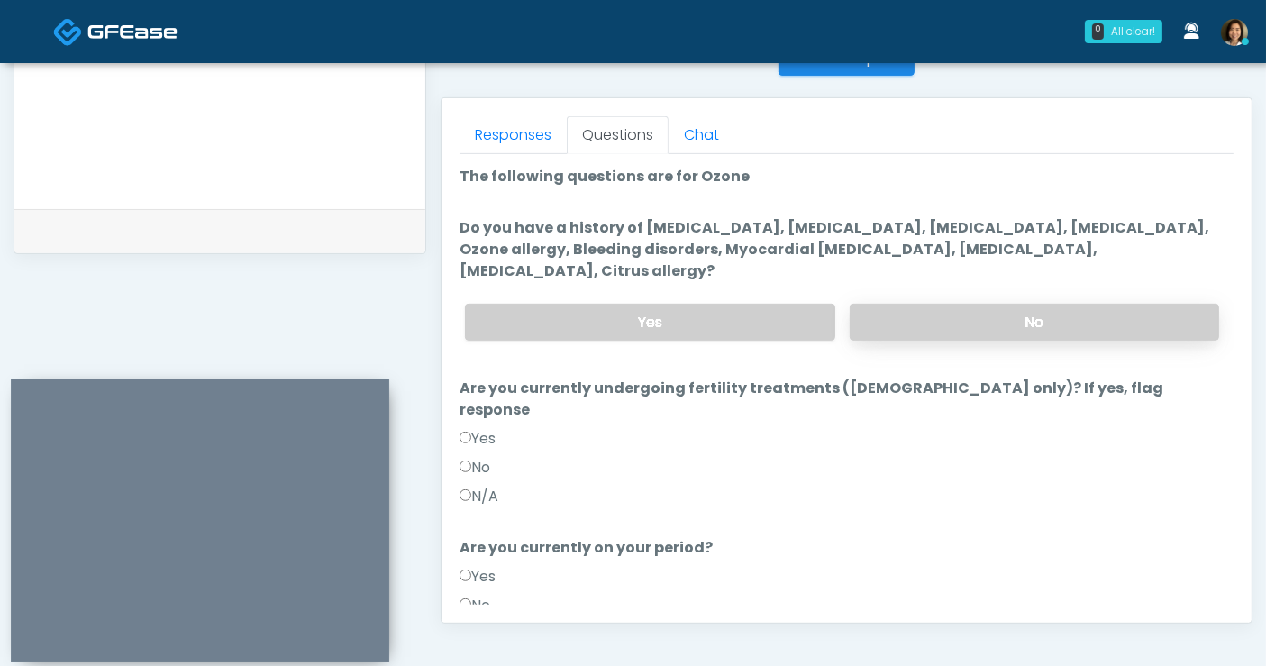
click at [1069, 304] on label "No" at bounding box center [1034, 322] width 369 height 37
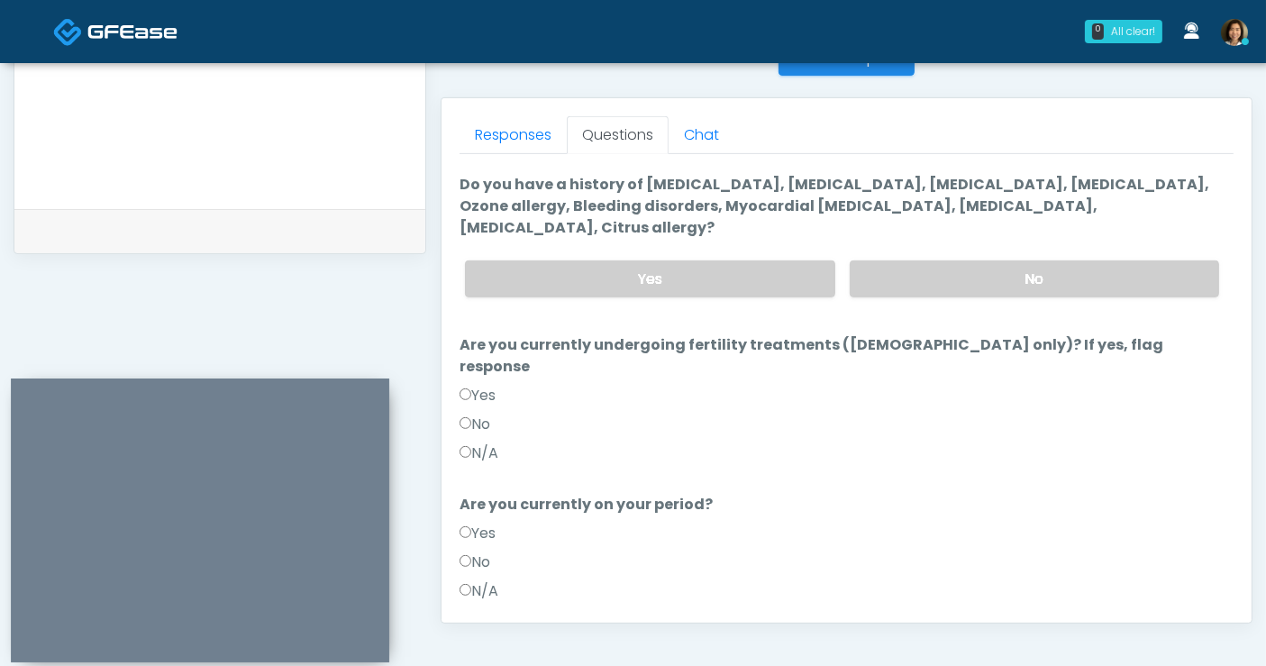
scroll to position [46, 0]
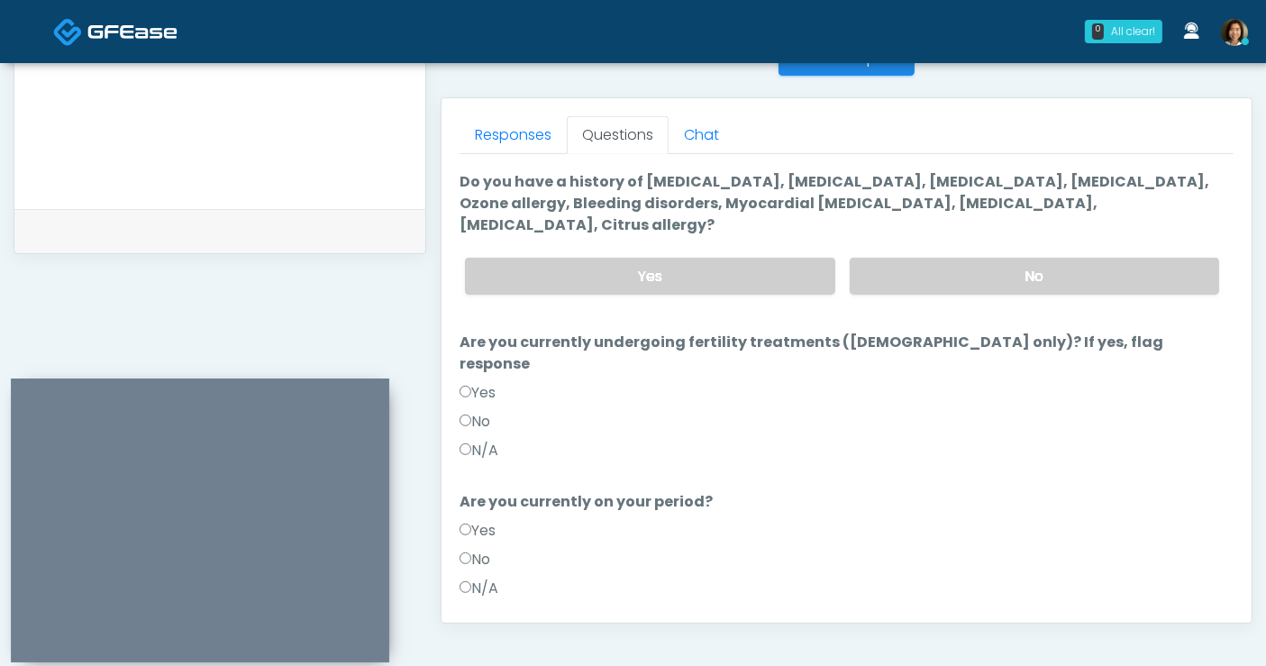
click at [473, 411] on label "No" at bounding box center [475, 422] width 31 height 22
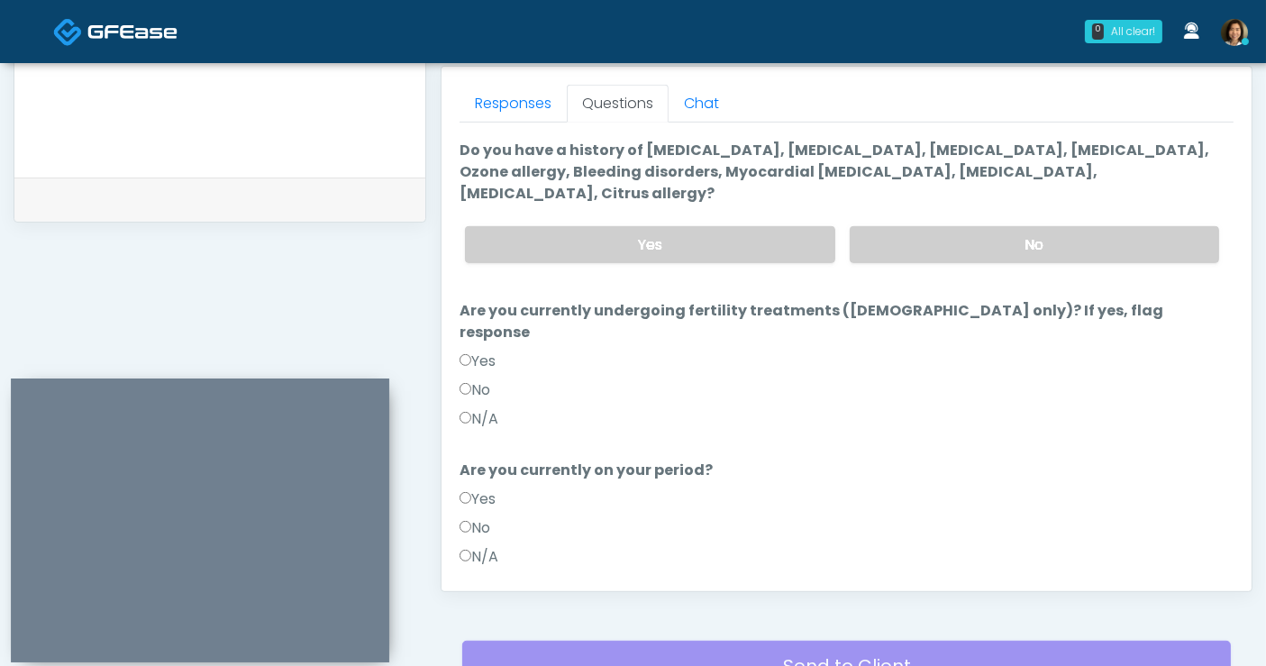
scroll to position [788, 0]
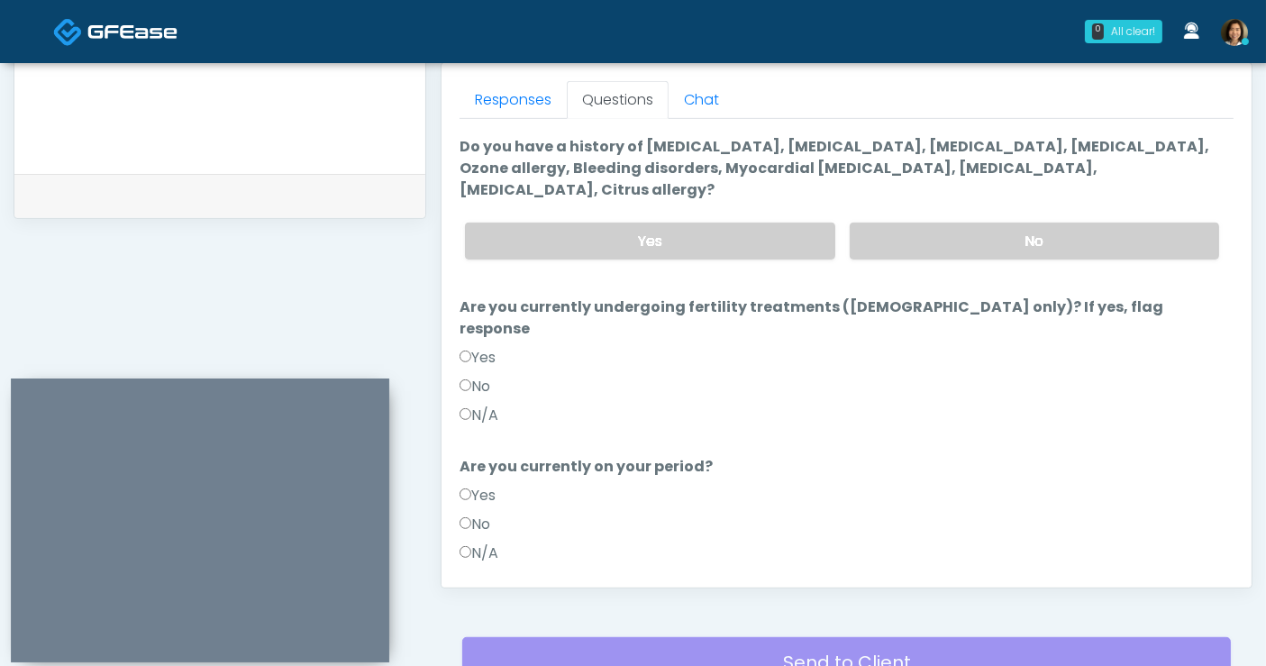
drag, startPoint x: 479, startPoint y: 478, endPoint x: 968, endPoint y: 395, distance: 495.4
click at [483, 514] on label "No" at bounding box center [475, 525] width 31 height 22
click at [476, 514] on label "No" at bounding box center [475, 525] width 31 height 22
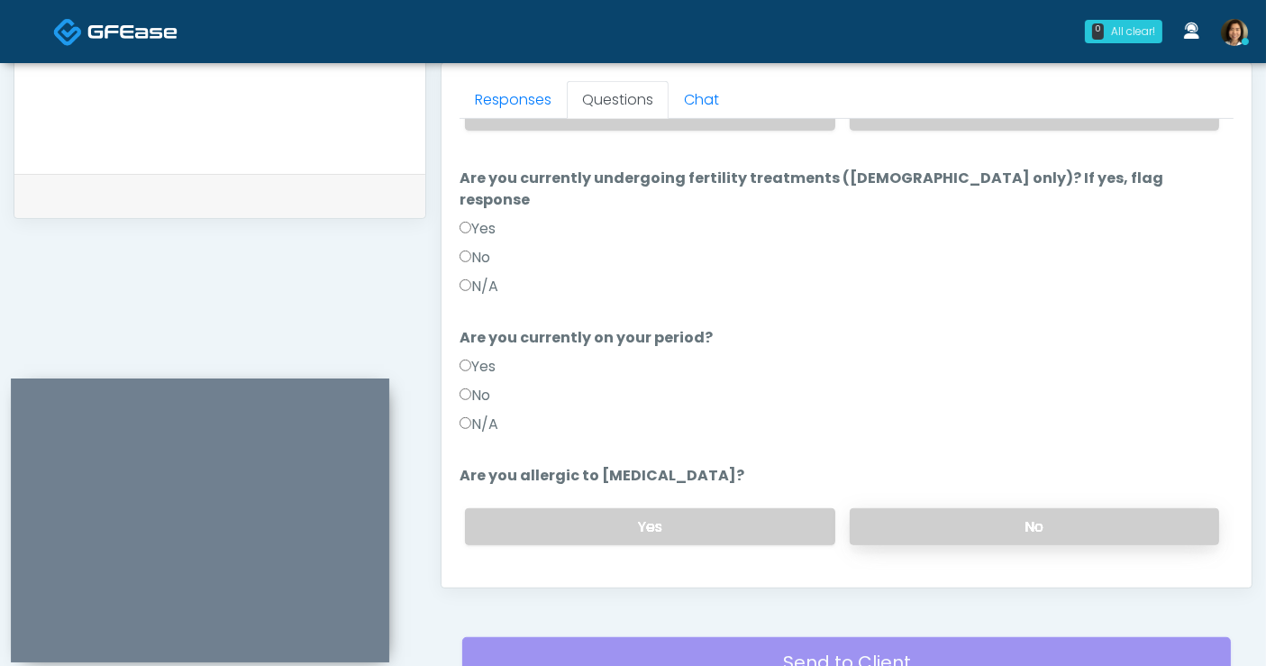
click at [1002, 508] on label "No" at bounding box center [1034, 526] width 369 height 37
click at [508, 582] on button "Continue" at bounding box center [501, 598] width 82 height 33
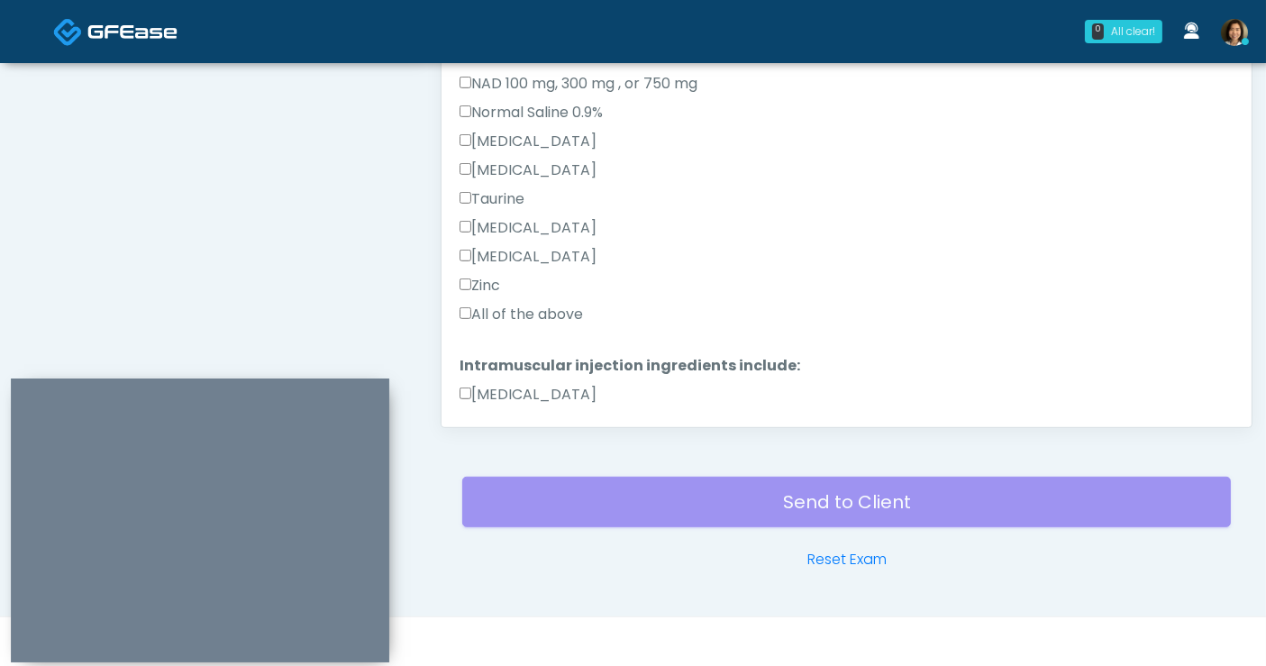
scroll to position [515, 0]
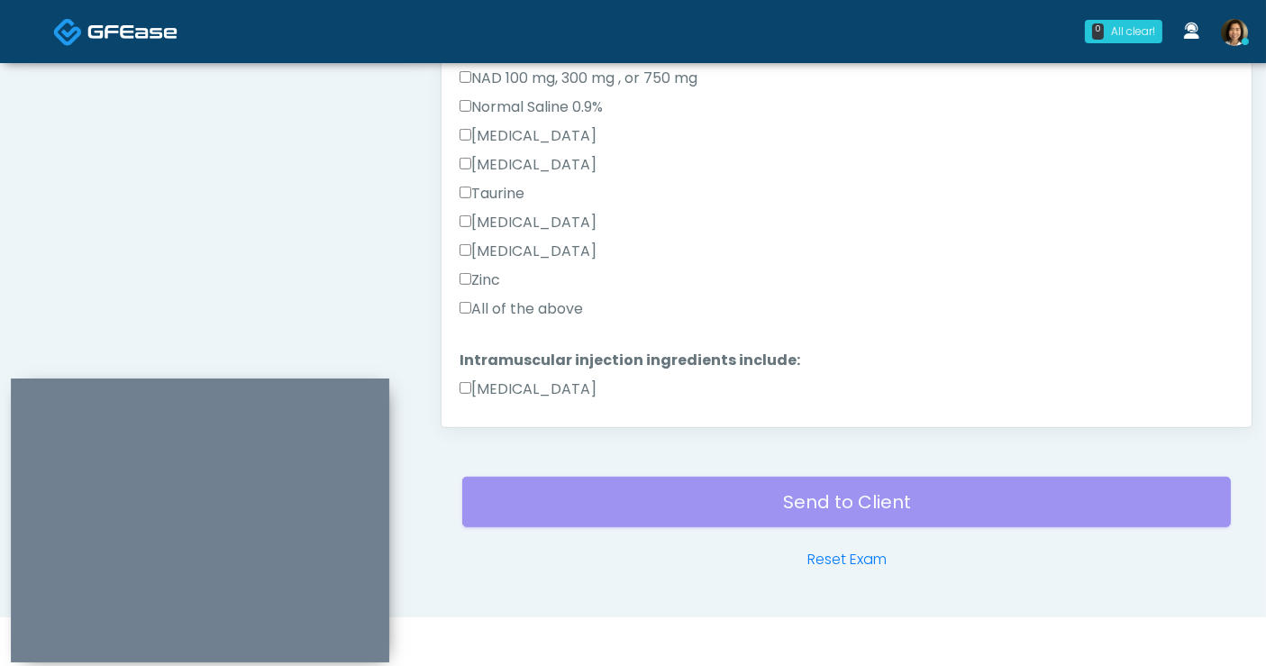
click at [550, 310] on label "All of the above" at bounding box center [521, 309] width 123 height 22
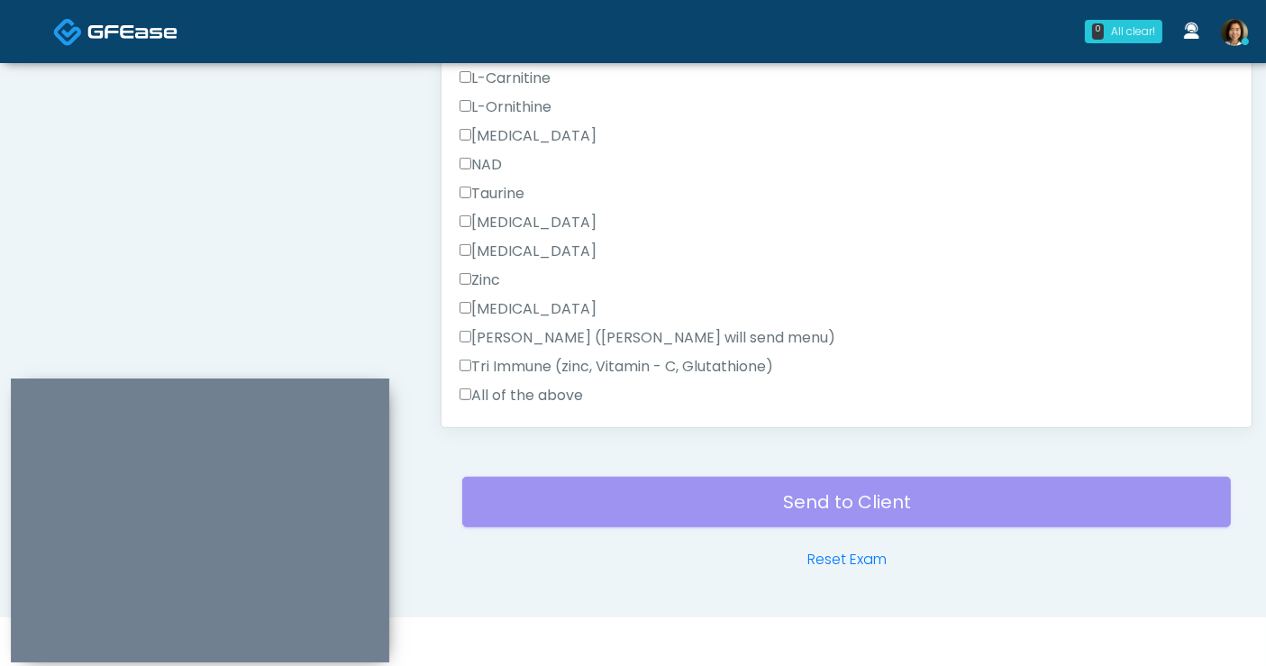
scroll to position [1144, 0]
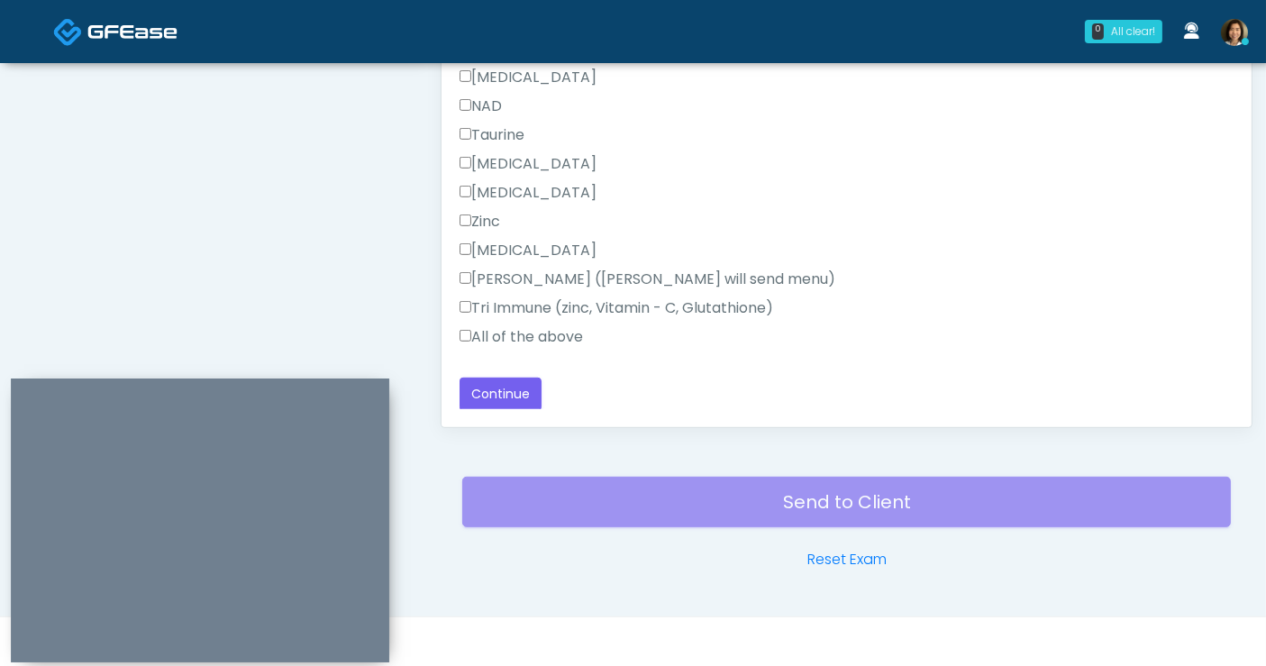
click at [563, 334] on label "All of the above" at bounding box center [521, 337] width 123 height 22
click at [512, 397] on button "Continue" at bounding box center [501, 394] width 82 height 33
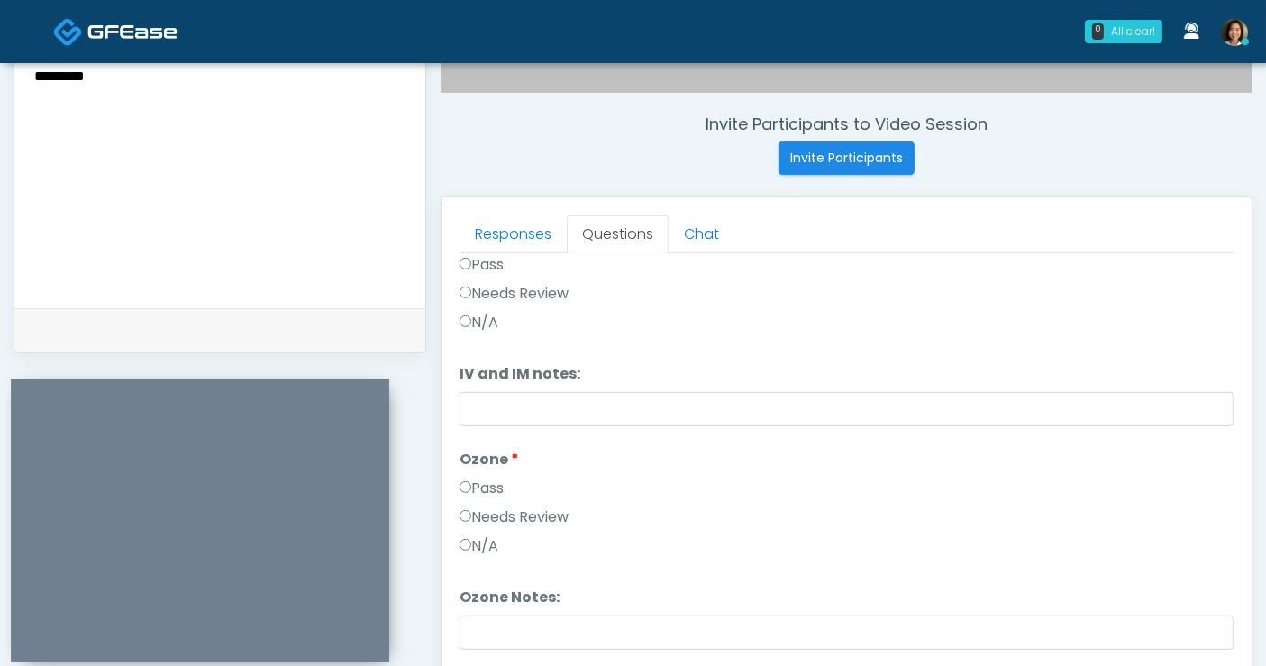
scroll to position [579, 0]
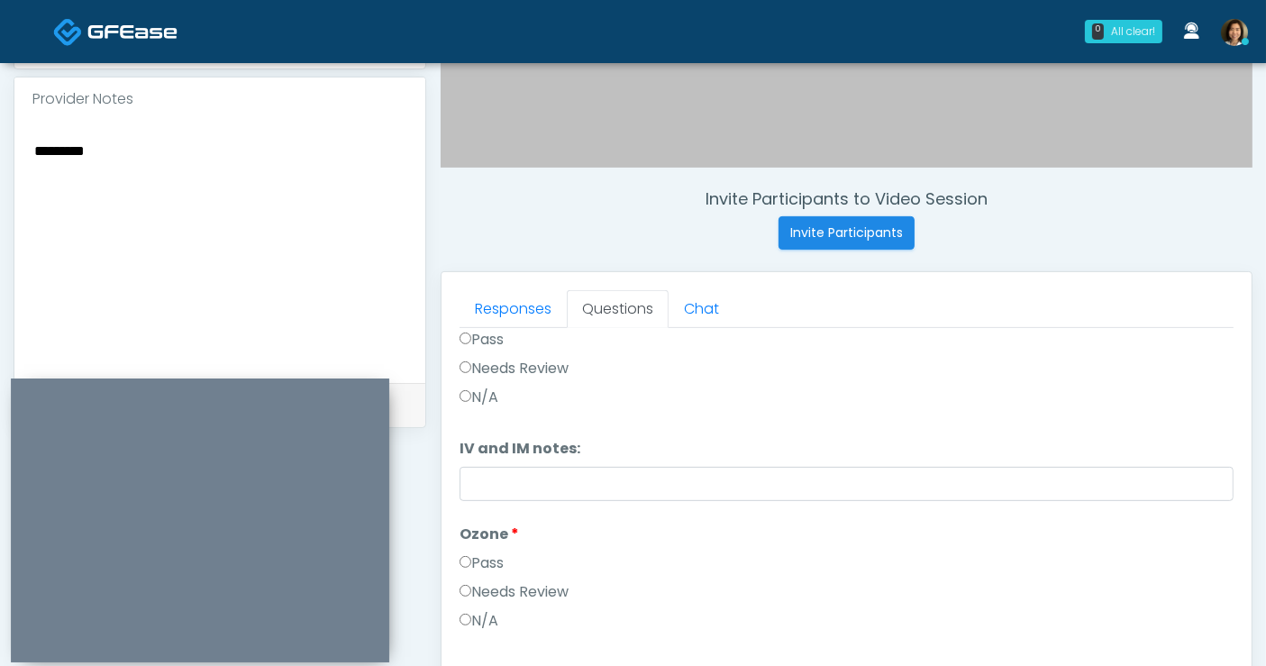
drag, startPoint x: 263, startPoint y: 183, endPoint x: -133, endPoint y: 178, distance: 396.6
click at [0, 178] on html "0 All clear! All clear! Rukayat Bojuwon AR AZ CA CO DC FL HI MD MI MO NC ND NV …" at bounding box center [633, 230] width 1266 height 1618
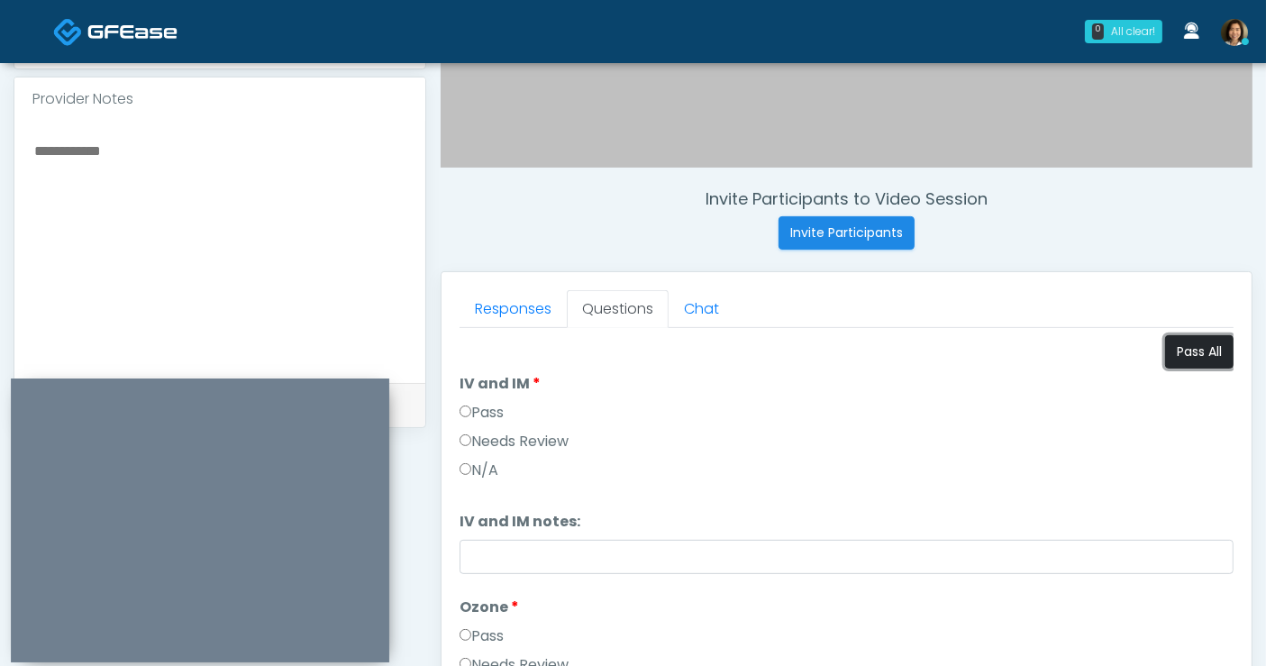
click at [1196, 359] on button "Pass All" at bounding box center [1199, 351] width 68 height 33
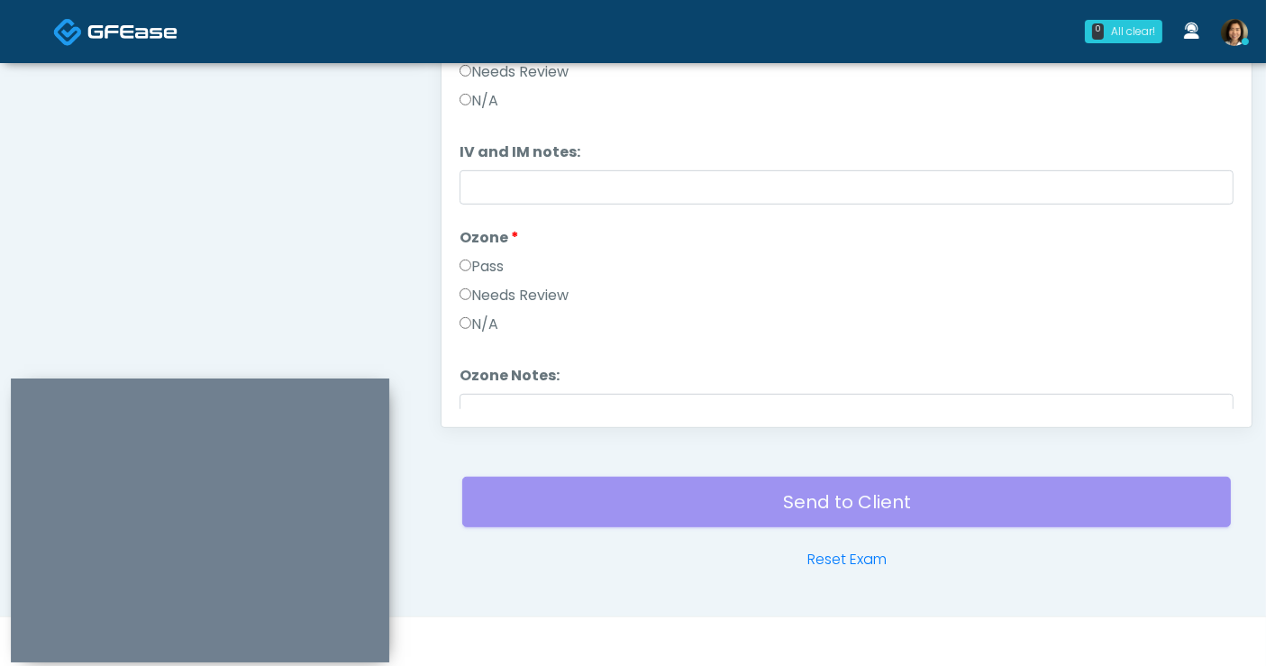
scroll to position [73, 0]
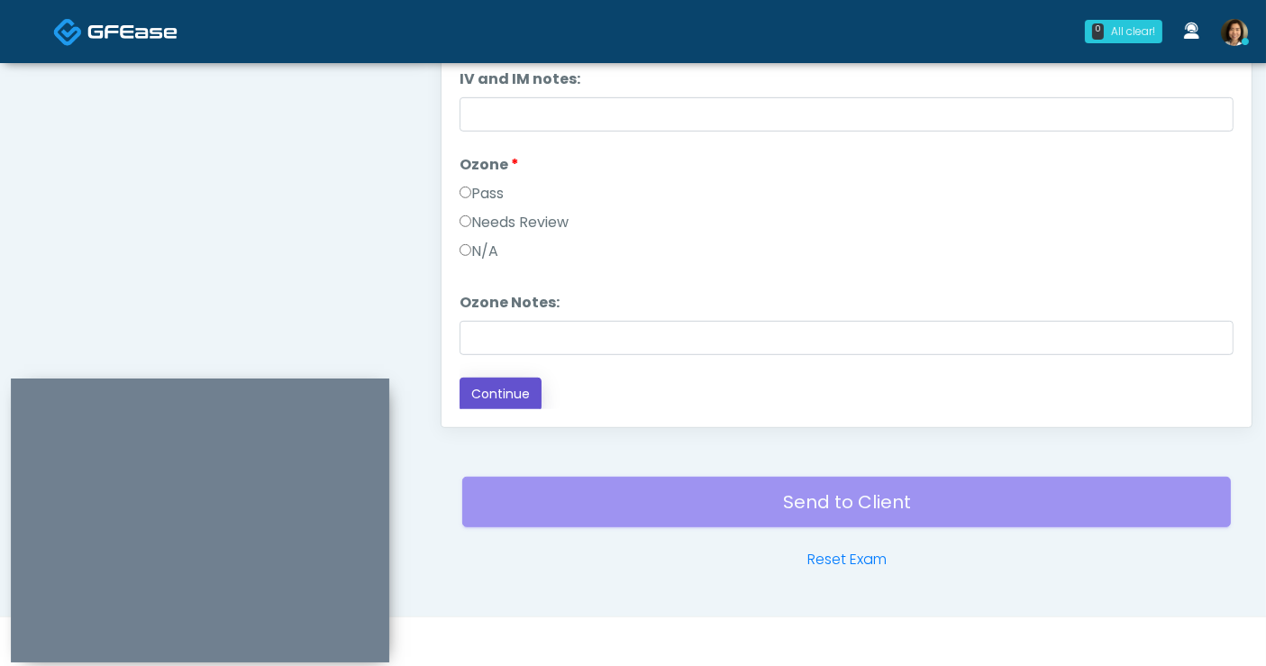
click at [481, 385] on button "Continue" at bounding box center [501, 394] width 82 height 33
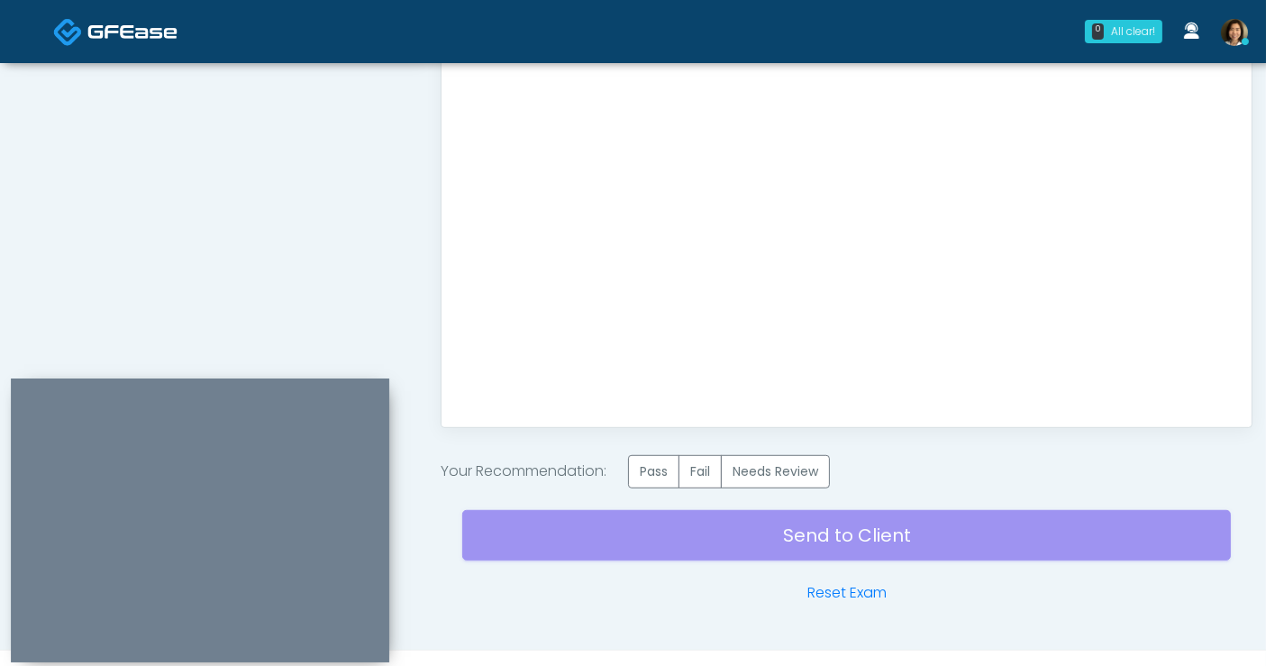
scroll to position [0, 0]
click at [650, 480] on label "Pass" at bounding box center [653, 471] width 51 height 33
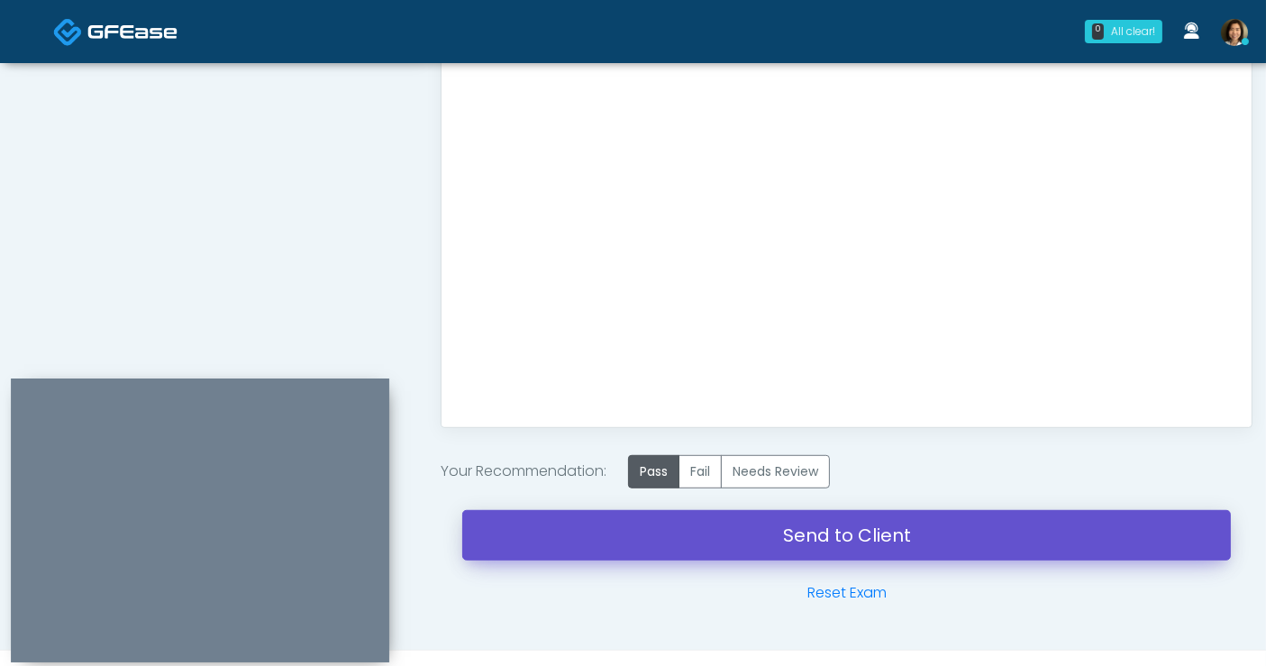
drag, startPoint x: 780, startPoint y: 524, endPoint x: 712, endPoint y: 127, distance: 402.4
click at [780, 524] on link "Send to Client" at bounding box center [846, 535] width 769 height 50
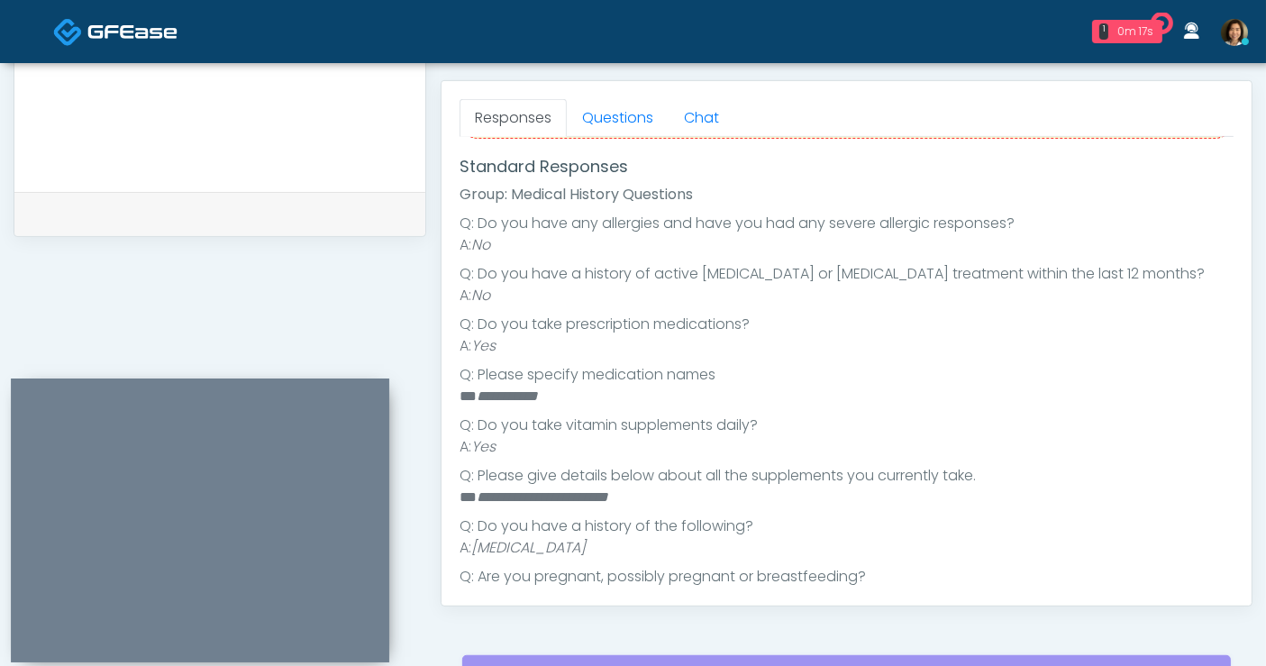
scroll to position [226, 0]
click at [135, 83] on textarea at bounding box center [219, 58] width 375 height 220
type textarea "*"
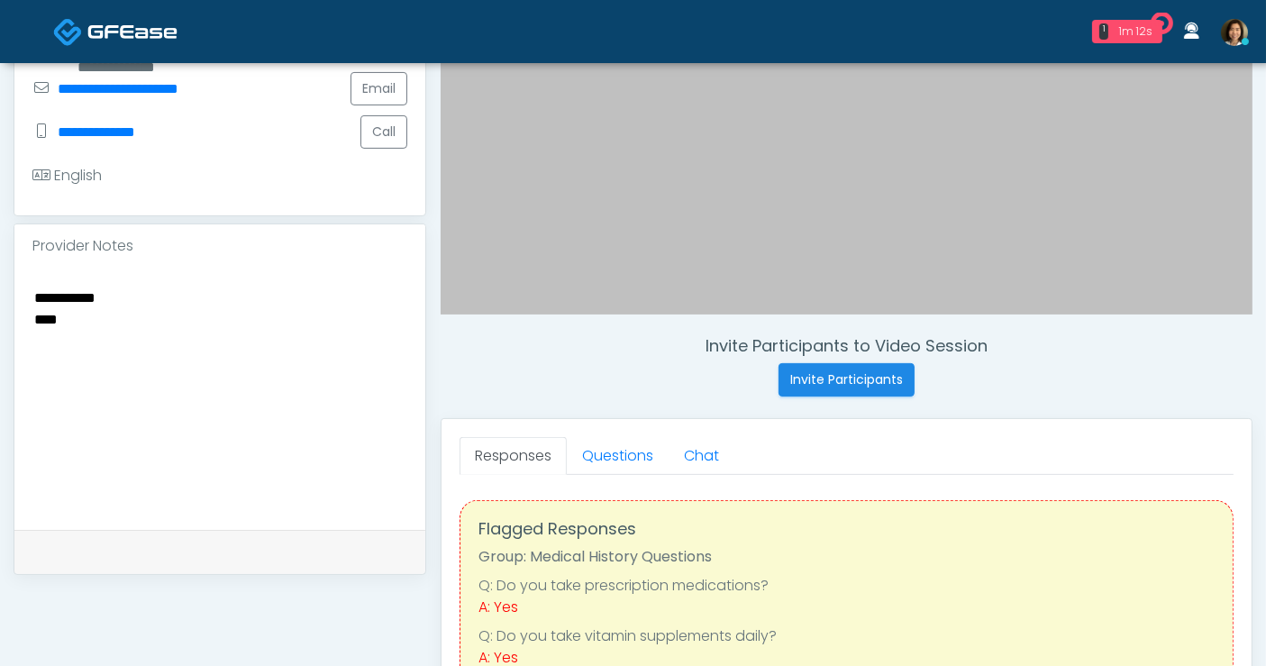
scroll to position [442, 0]
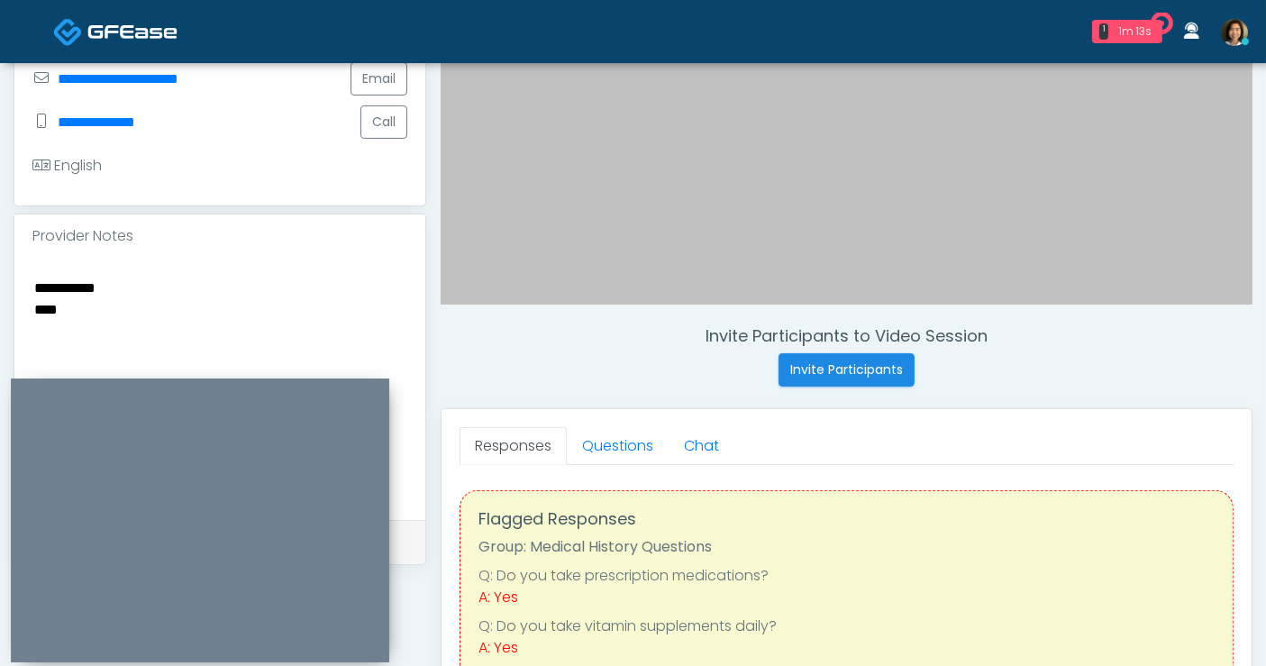
click at [206, 331] on textarea "**********" at bounding box center [219, 386] width 375 height 220
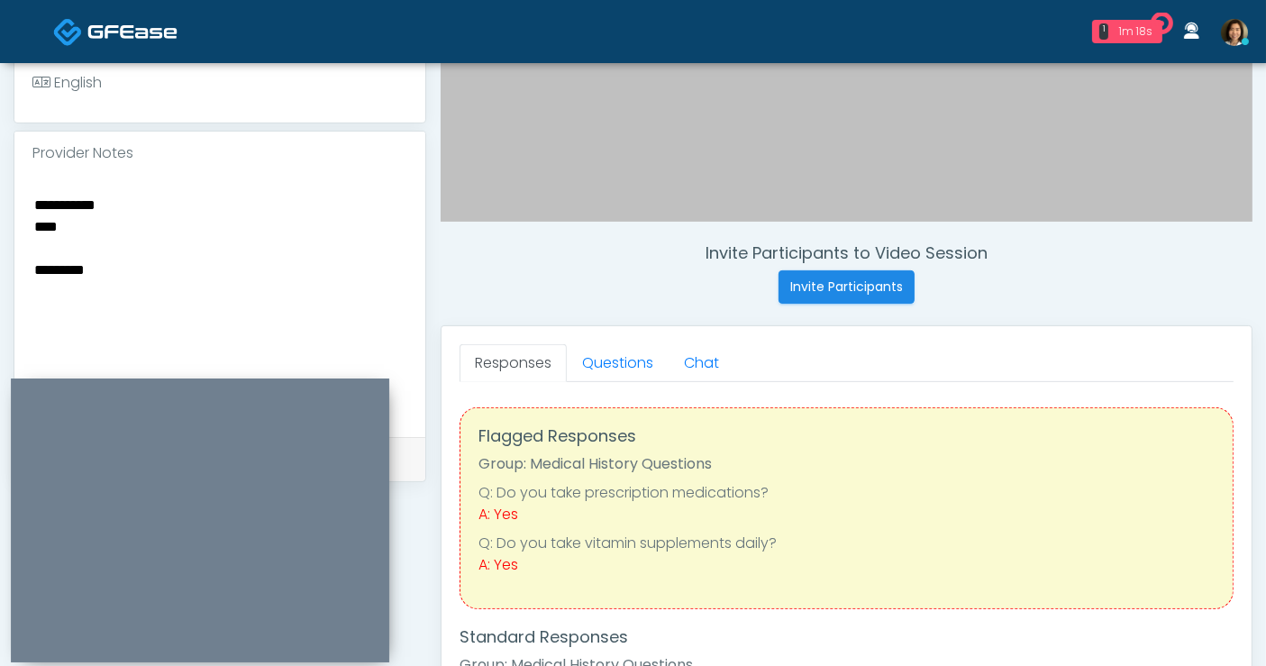
scroll to position [557, 0]
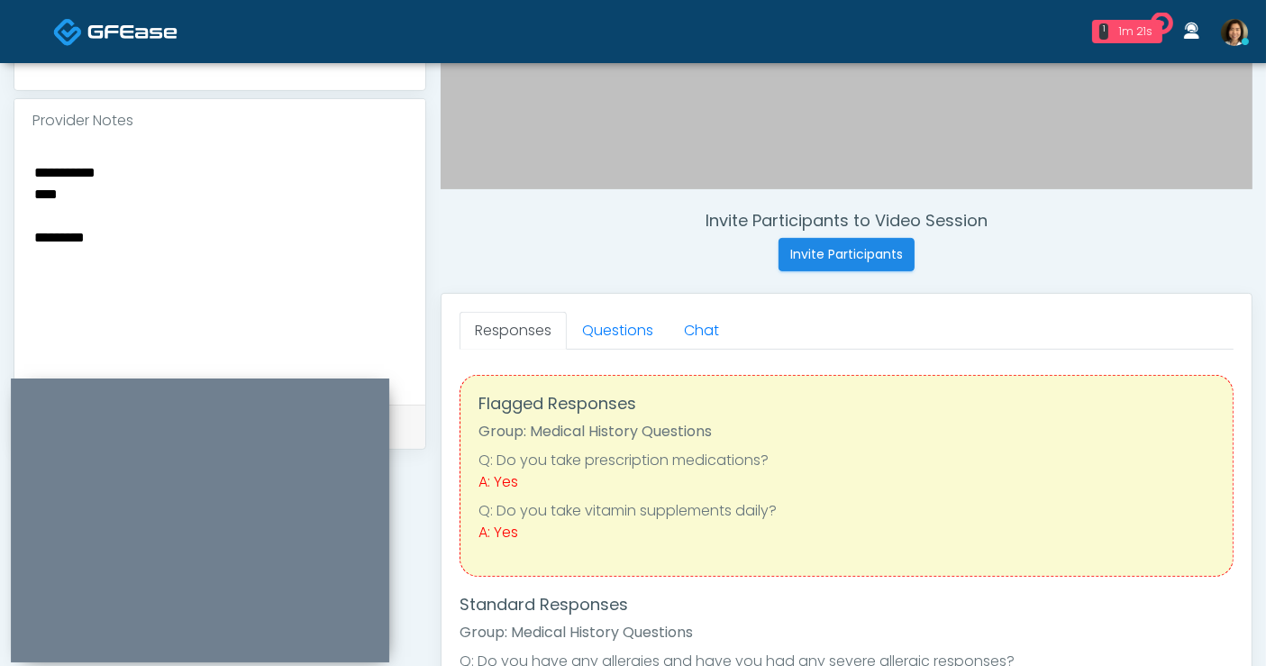
click at [186, 251] on textarea "**********" at bounding box center [219, 270] width 375 height 220
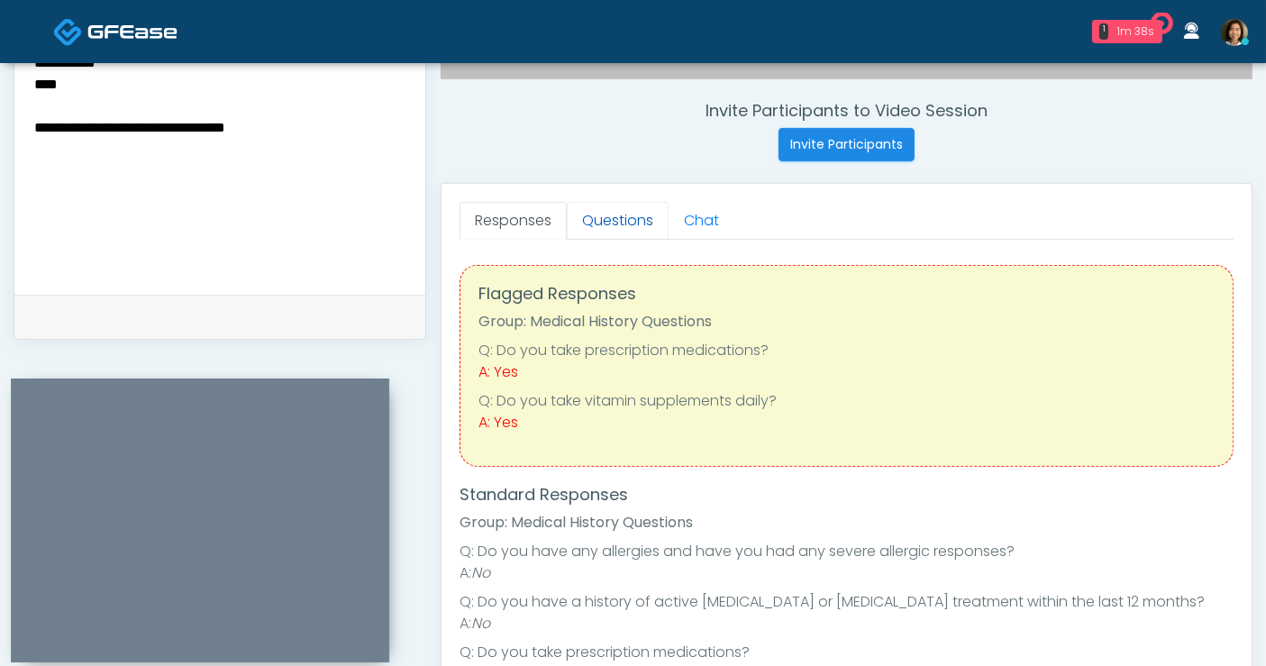
type textarea "**********"
click at [606, 211] on link "Questions" at bounding box center [618, 221] width 102 height 38
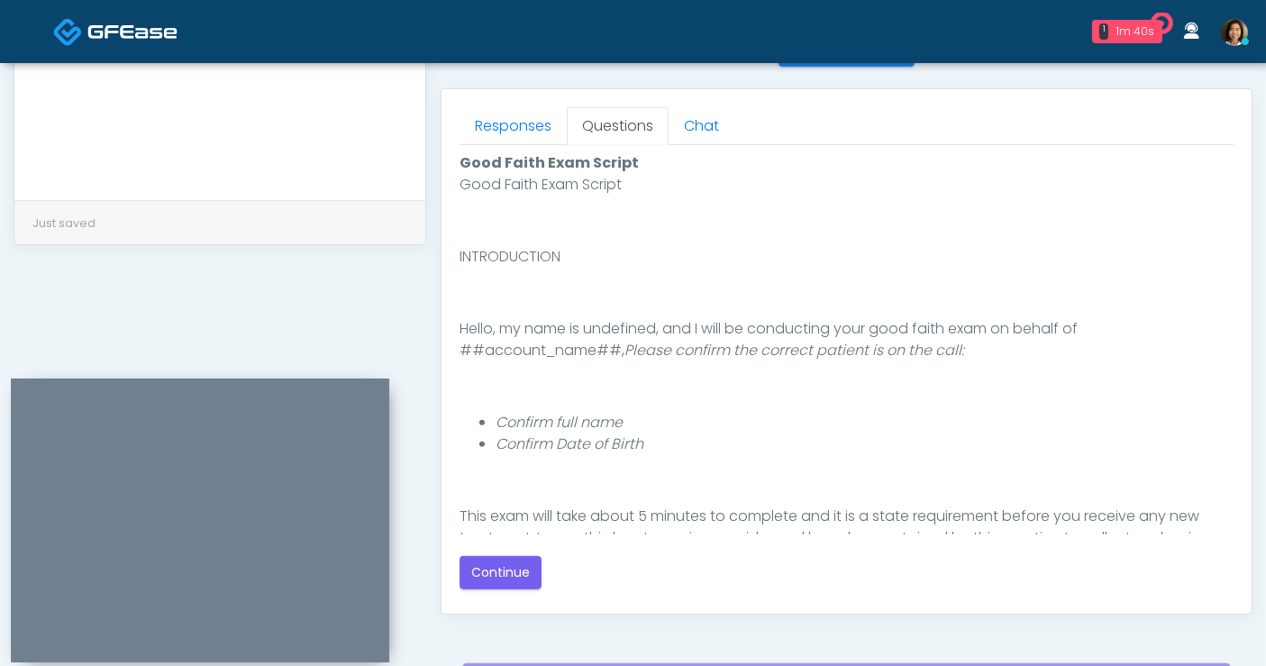
scroll to position [187, 0]
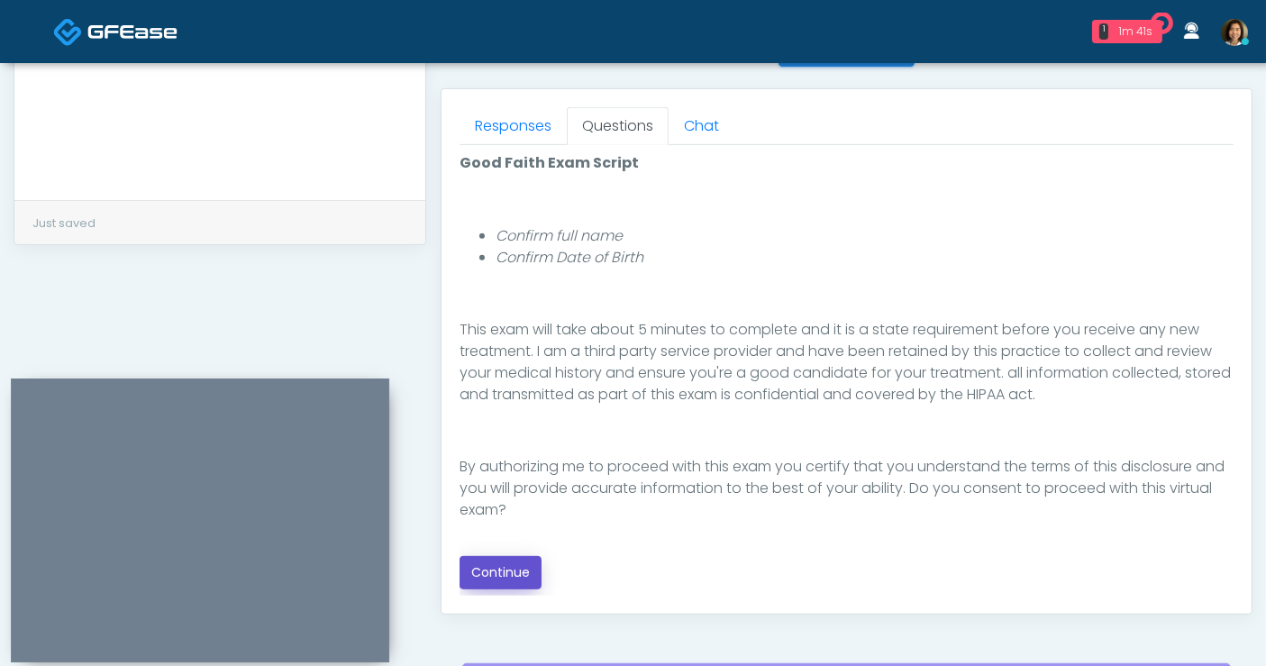
click at [511, 559] on button "Continue" at bounding box center [501, 572] width 82 height 33
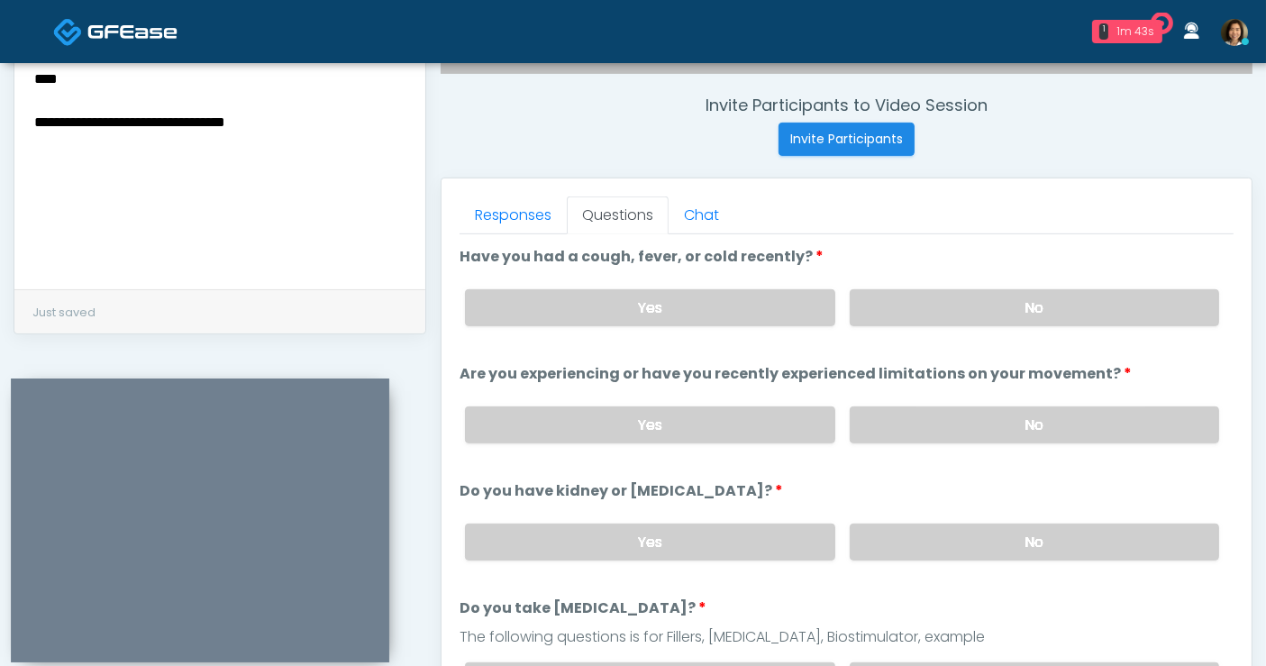
scroll to position [655, 0]
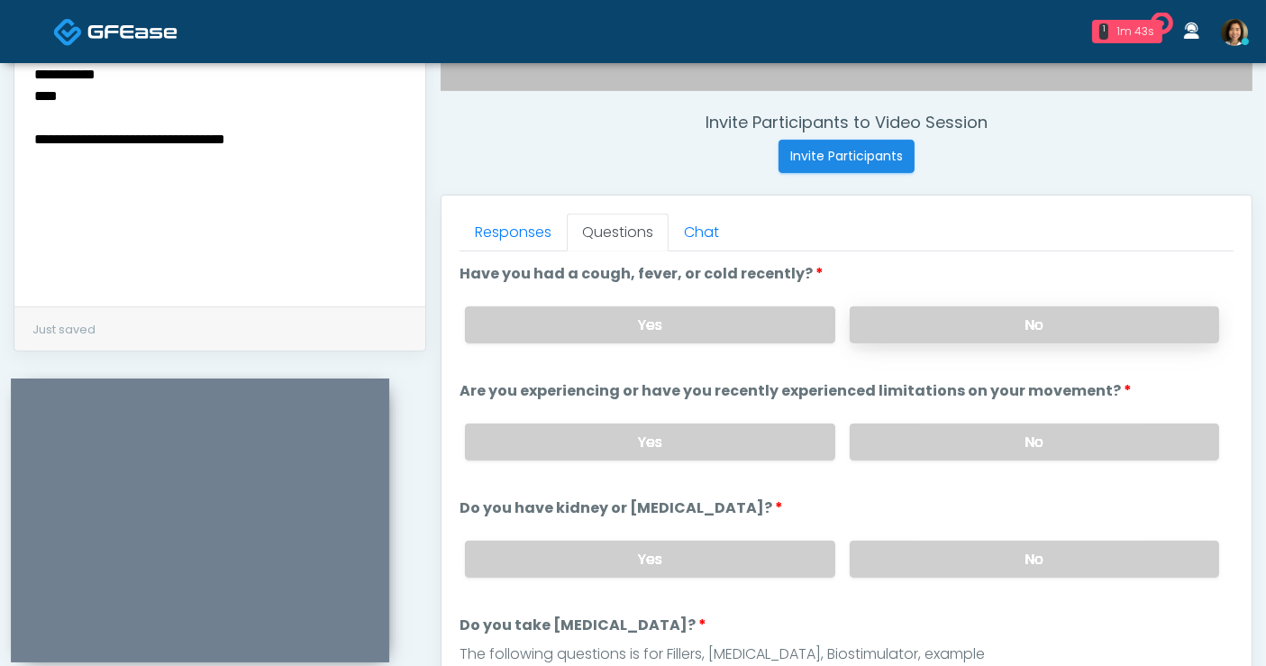
click at [1089, 323] on label "No" at bounding box center [1034, 324] width 369 height 37
click at [1106, 430] on label "No" at bounding box center [1034, 442] width 369 height 37
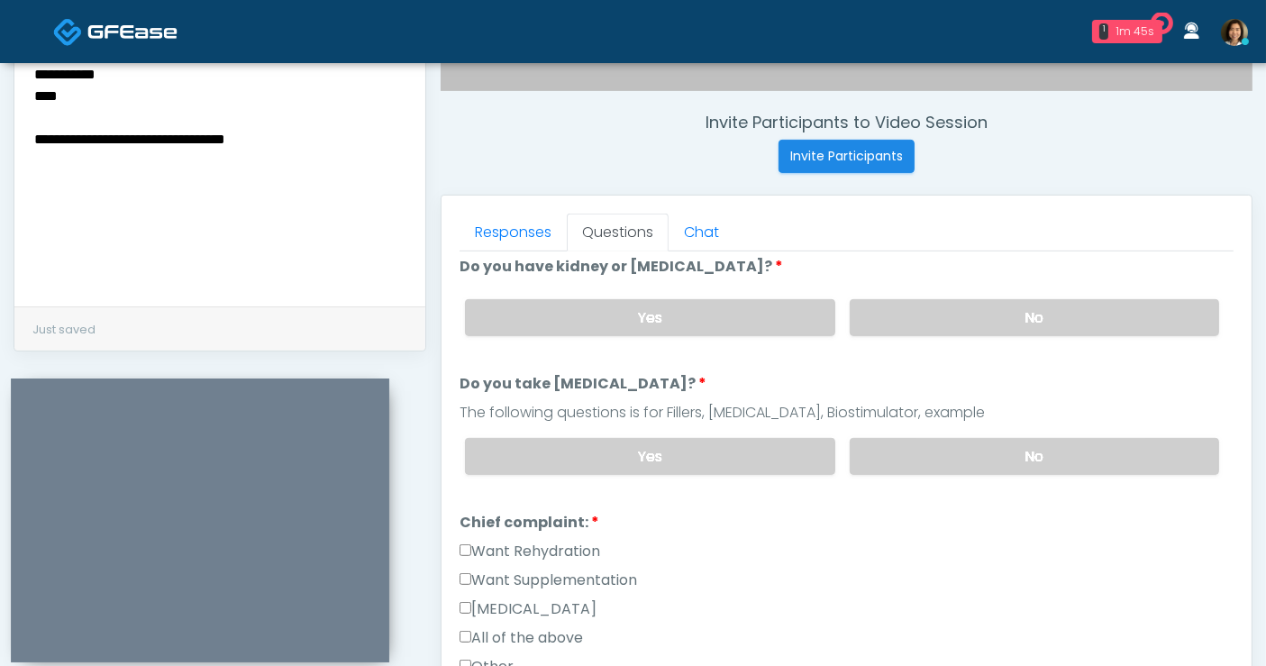
scroll to position [269, 0]
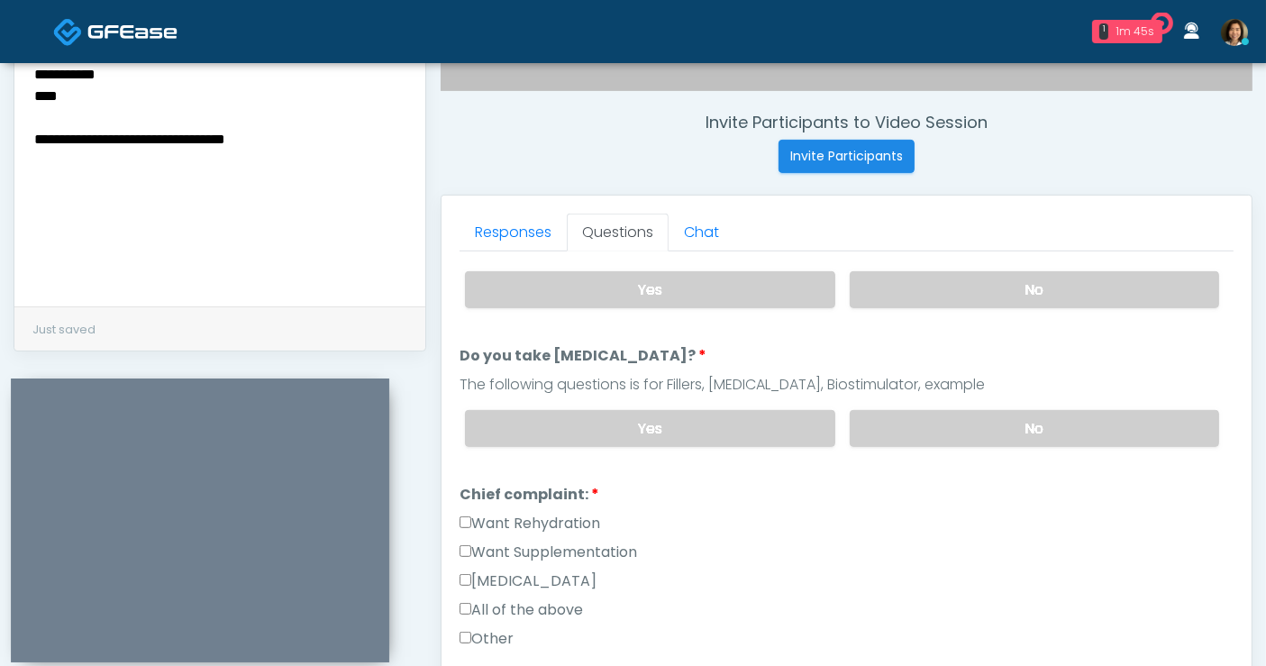
click at [1079, 291] on label "No" at bounding box center [1034, 289] width 369 height 37
click at [1079, 431] on label "No" at bounding box center [1034, 428] width 369 height 37
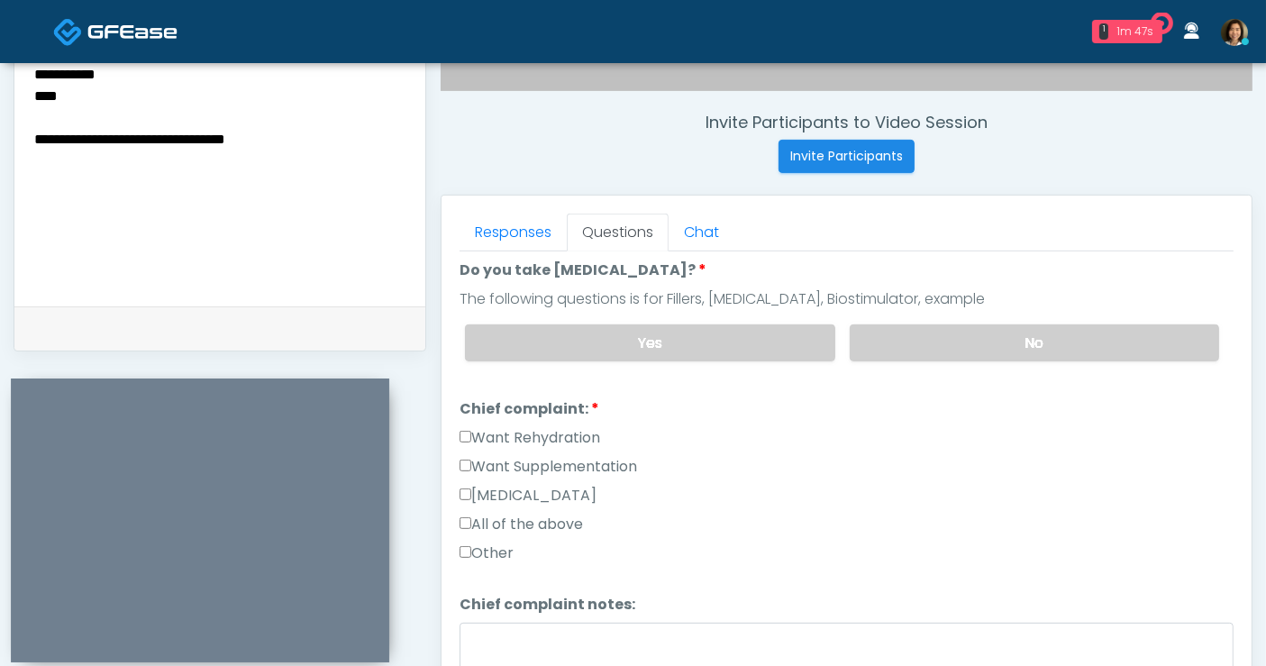
click at [568, 520] on label "All of the above" at bounding box center [521, 525] width 123 height 22
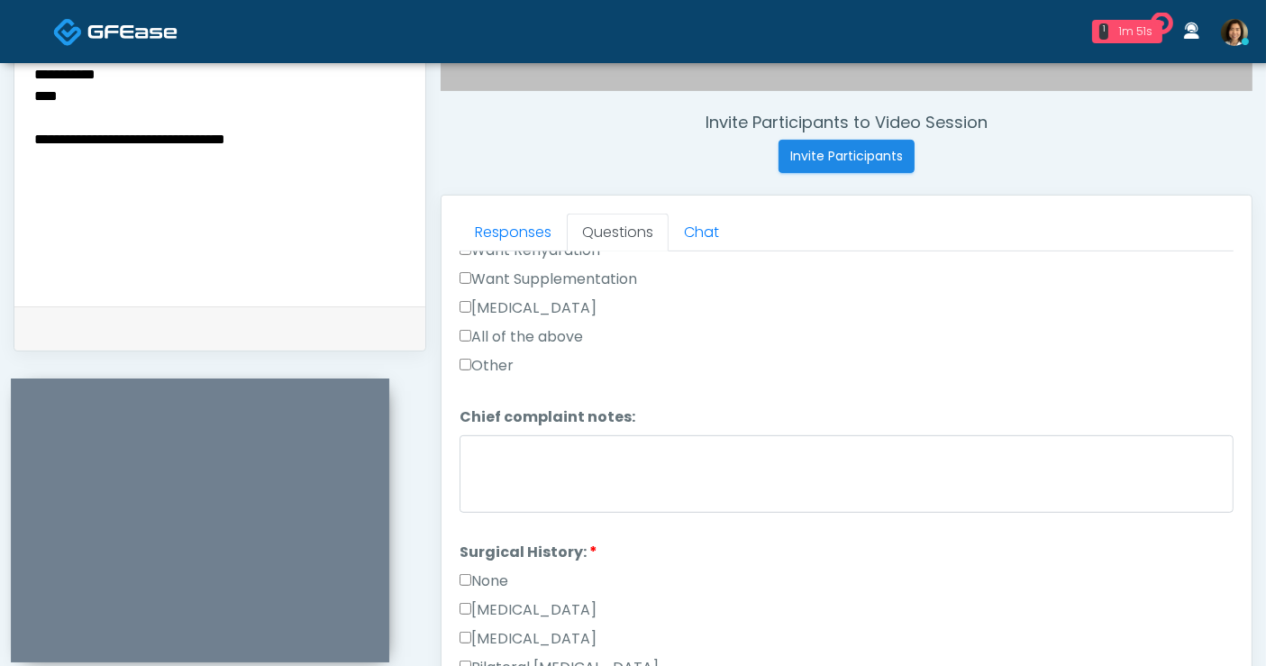
scroll to position [772, 0]
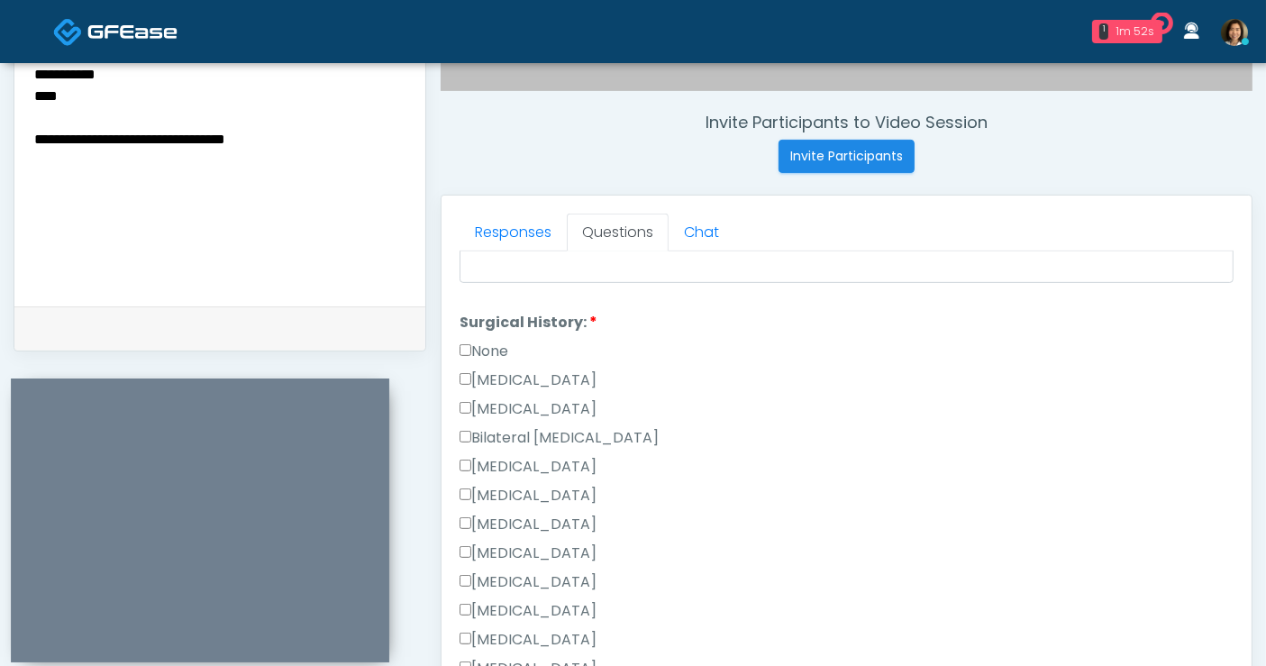
click at [487, 342] on label "None" at bounding box center [484, 352] width 49 height 22
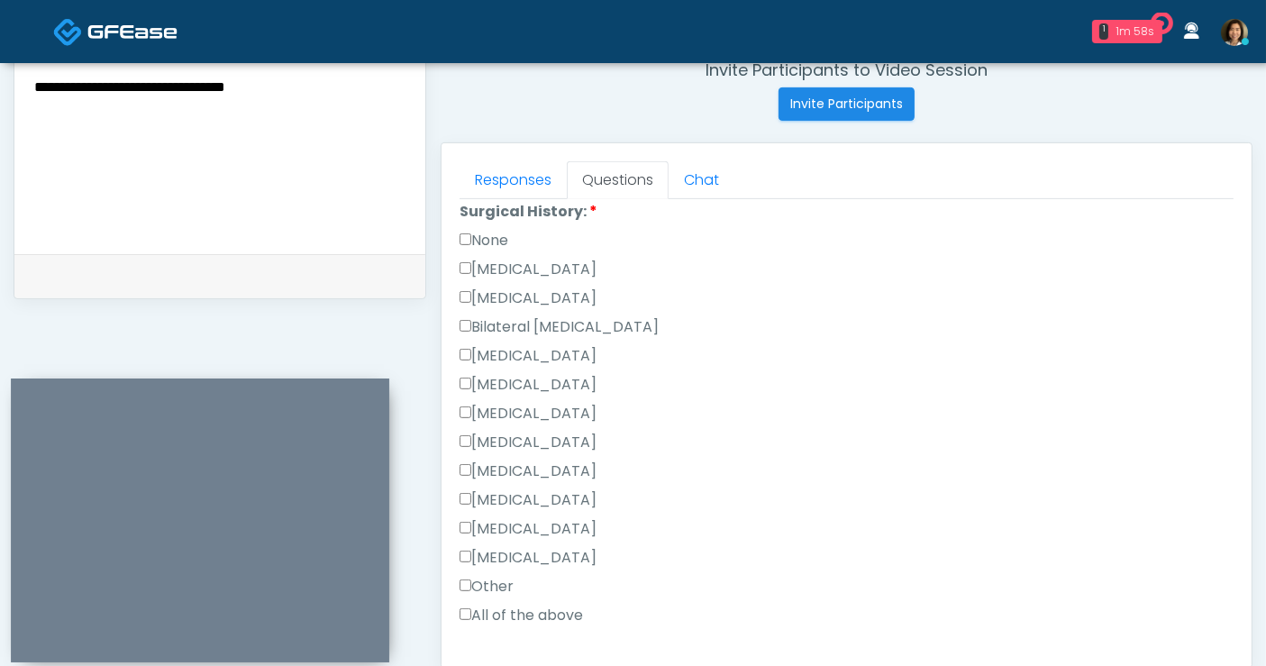
scroll to position [799, 0]
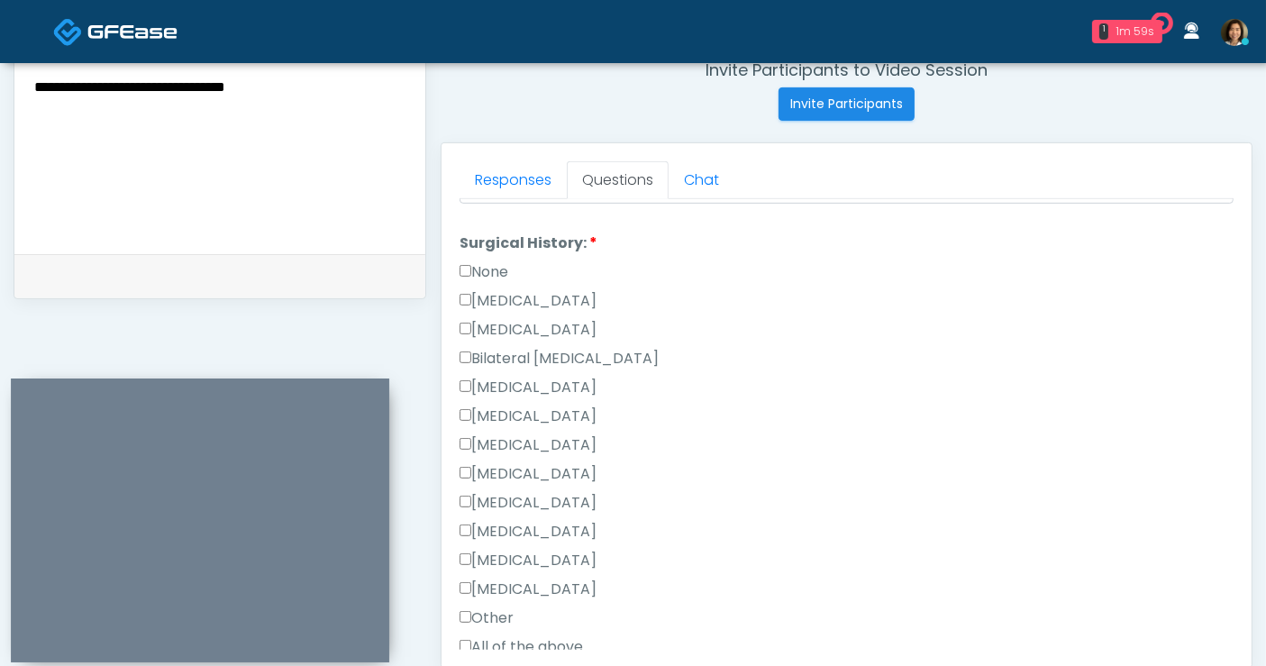
click at [476, 269] on label "None" at bounding box center [484, 272] width 49 height 22
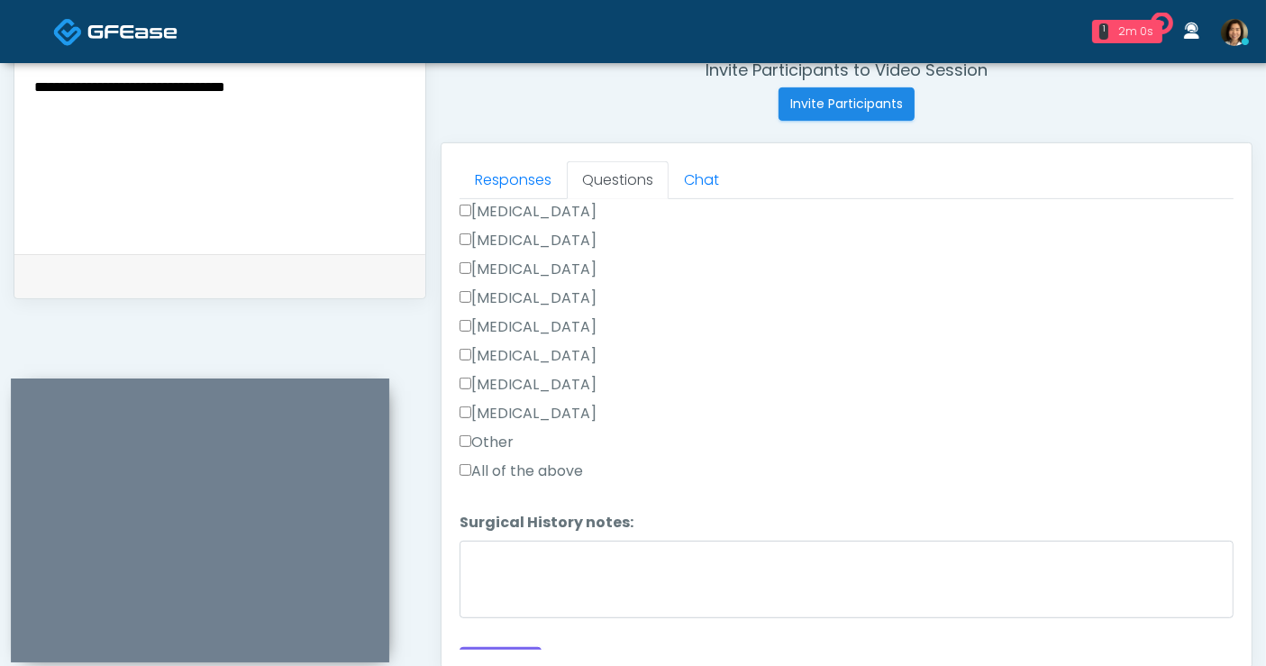
scroll to position [999, 0]
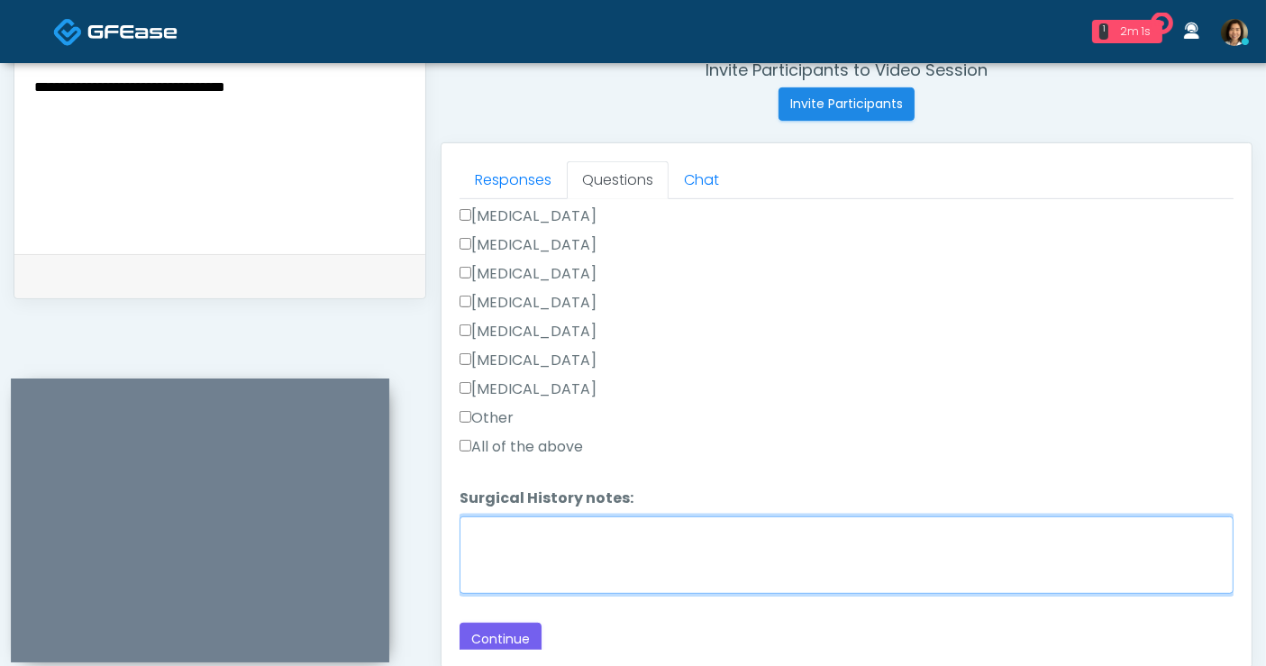
drag, startPoint x: 512, startPoint y: 556, endPoint x: 509, endPoint y: 517, distance: 38.8
click at [510, 554] on textarea "Surgical History notes:" at bounding box center [847, 555] width 774 height 78
type textarea "**********"
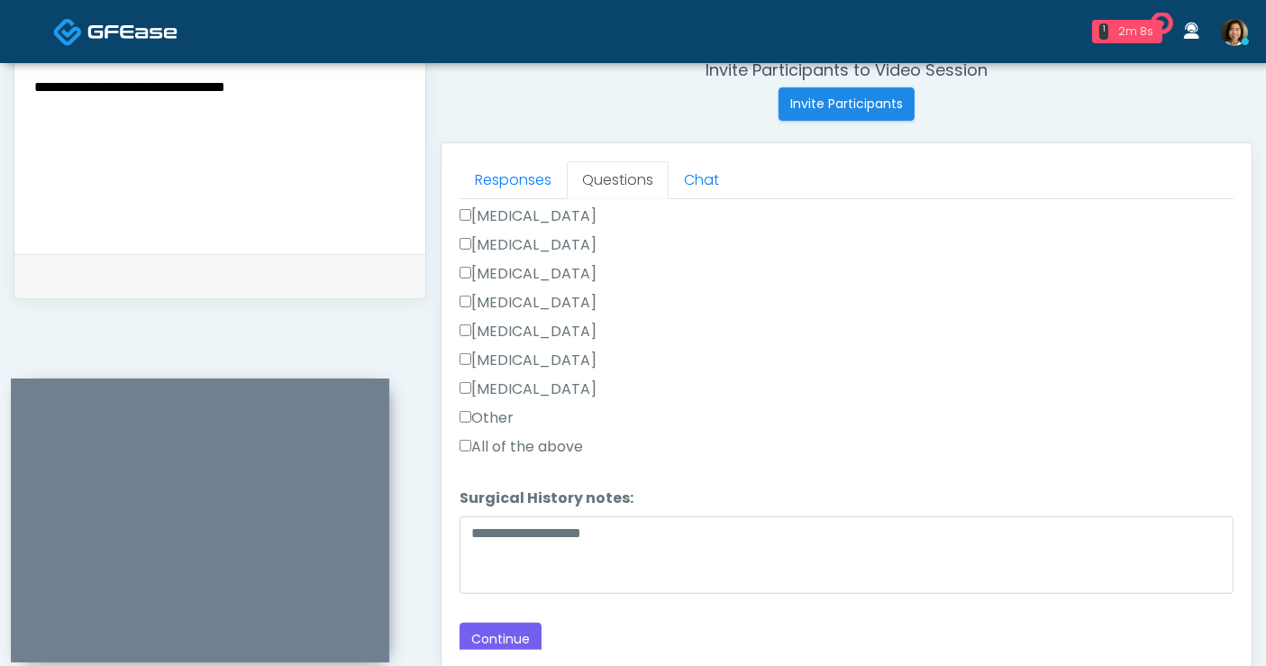
drag, startPoint x: 1267, startPoint y: 448, endPoint x: 1272, endPoint y: 478, distance: 30.1
click at [1265, 478] on html "1 2m 8s The IV Society Waiting - 2m 8s TX View Rukayat Bojuwon AR AZ CA CO" at bounding box center [633, 102] width 1266 height 1618
click at [510, 632] on button "Continue" at bounding box center [501, 639] width 82 height 33
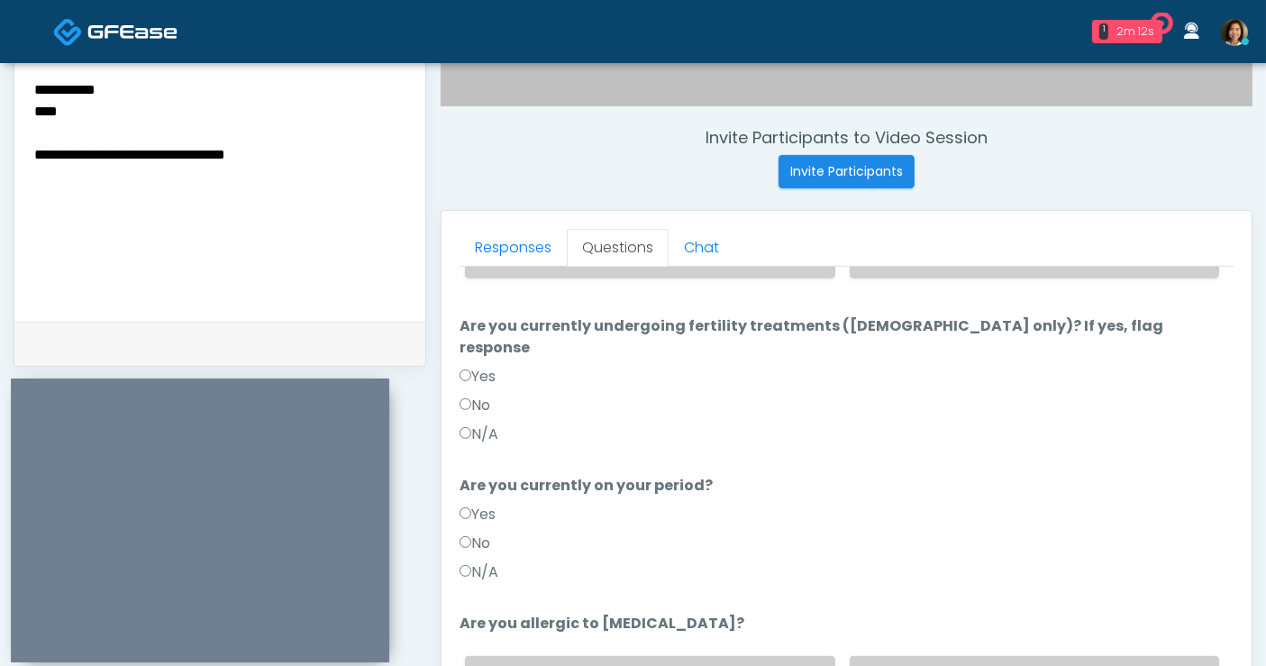
scroll to position [606, 0]
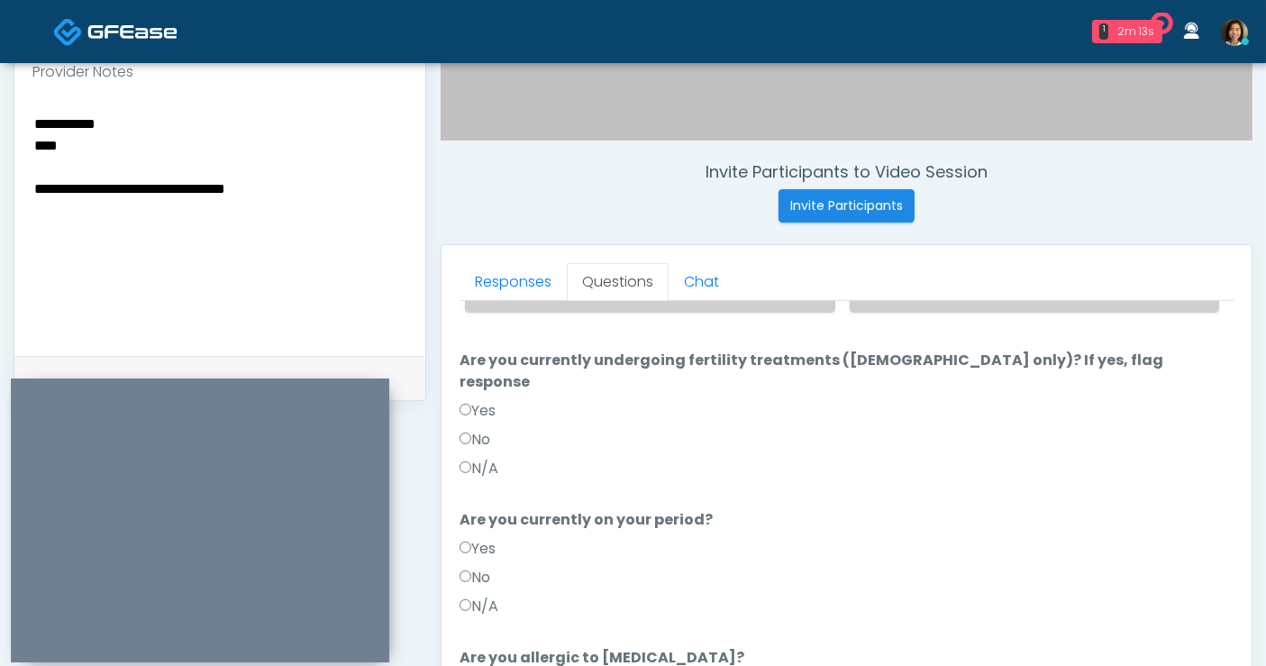
click at [172, 140] on textarea "**********" at bounding box center [219, 222] width 375 height 220
click at [36, 142] on textarea "**********" at bounding box center [219, 222] width 375 height 220
click at [98, 144] on textarea "**********" at bounding box center [219, 222] width 375 height 220
drag, startPoint x: 127, startPoint y: 119, endPoint x: 24, endPoint y: 116, distance: 102.8
click at [24, 116] on div "**********" at bounding box center [219, 225] width 411 height 262
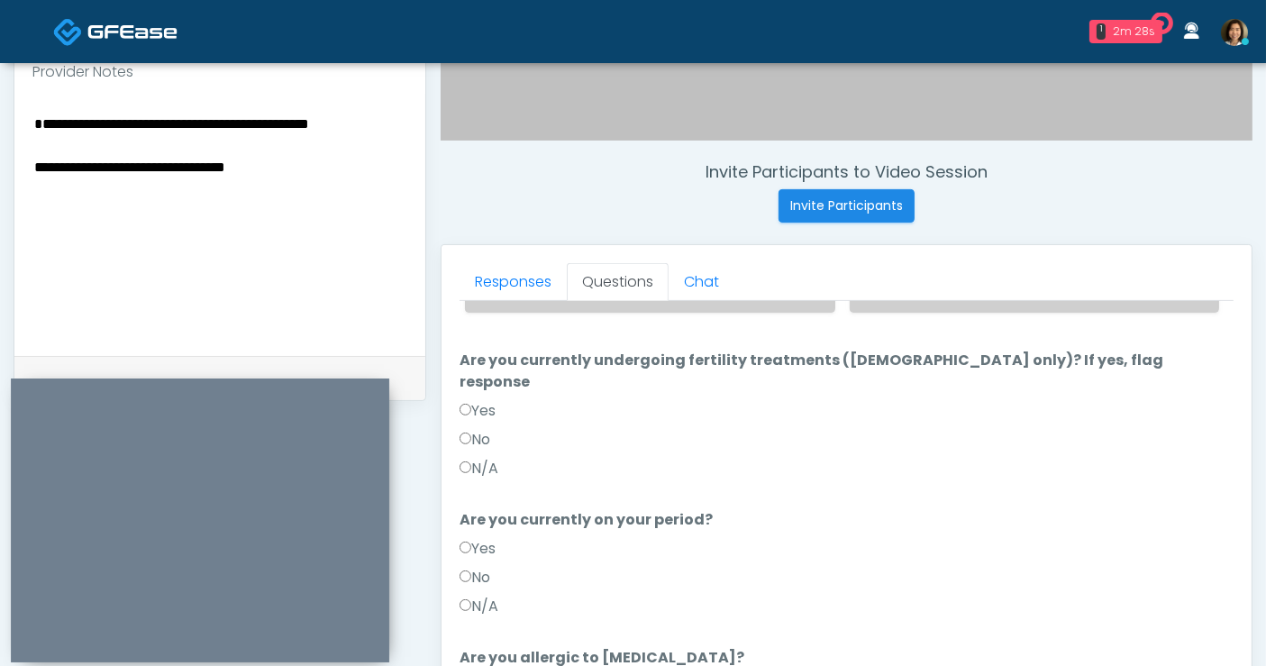
click at [32, 140] on textarea "**********" at bounding box center [219, 222] width 375 height 220
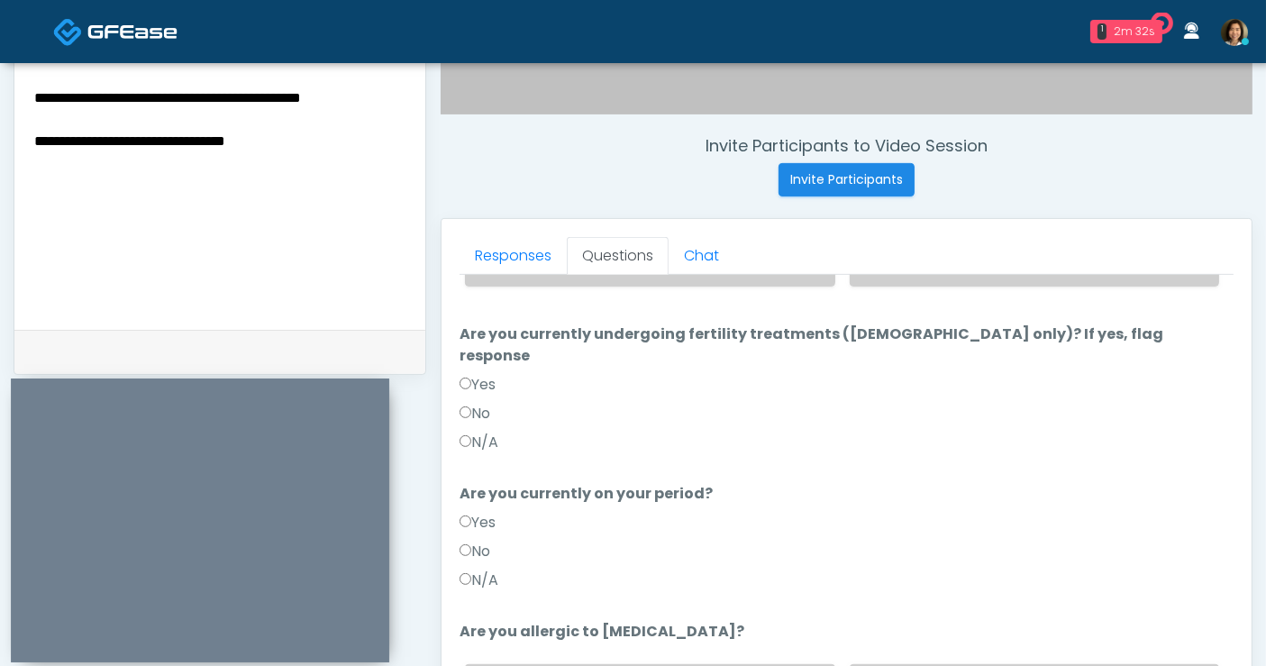
scroll to position [0, 0]
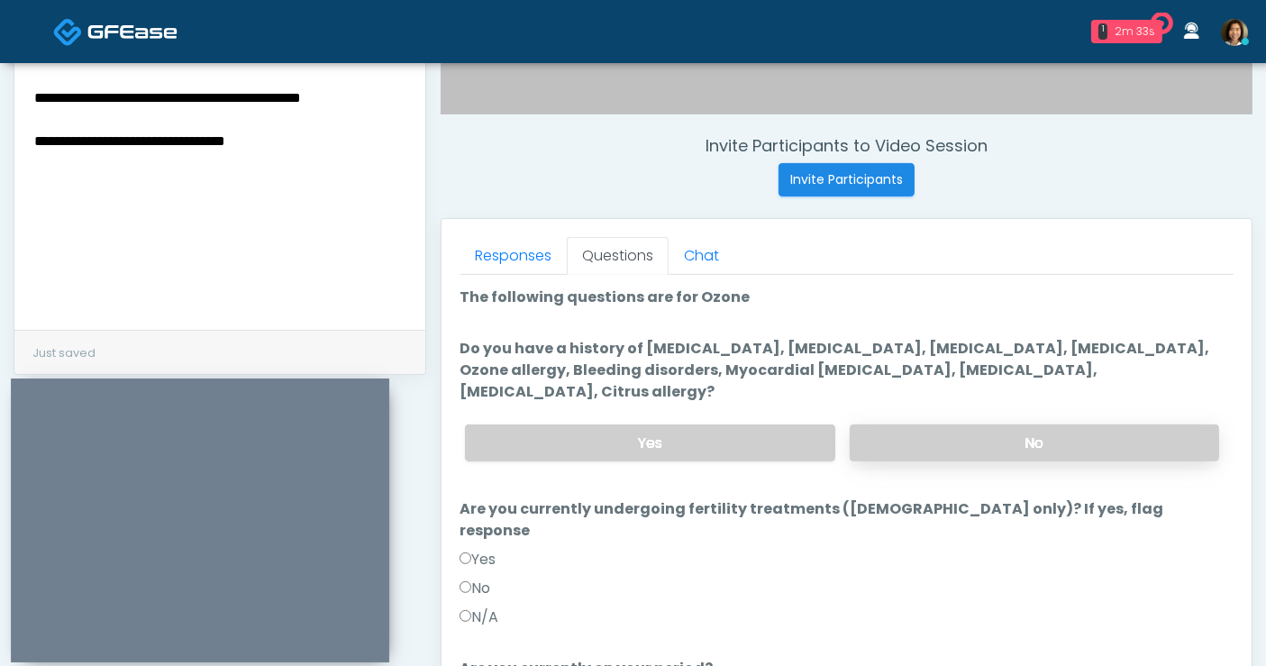
click at [1061, 424] on label "No" at bounding box center [1034, 442] width 369 height 37
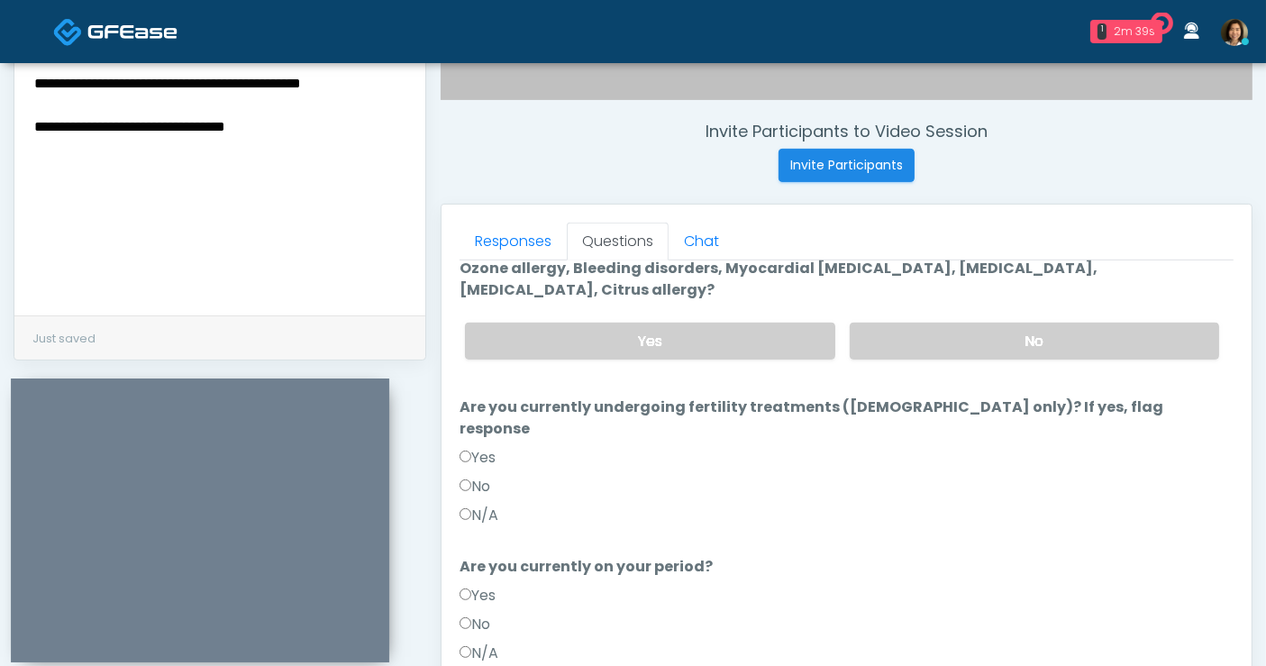
scroll to position [96, 0]
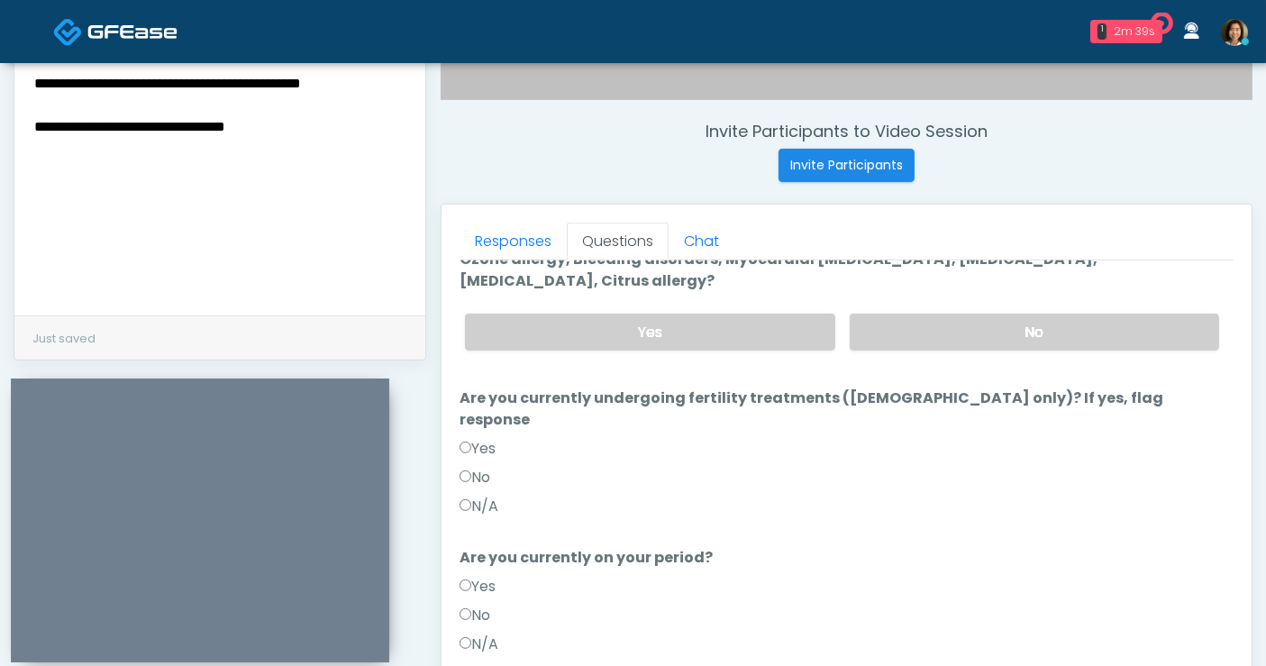
click at [484, 496] on label "N/A" at bounding box center [479, 507] width 39 height 22
click at [479, 634] on label "N/A" at bounding box center [479, 645] width 39 height 22
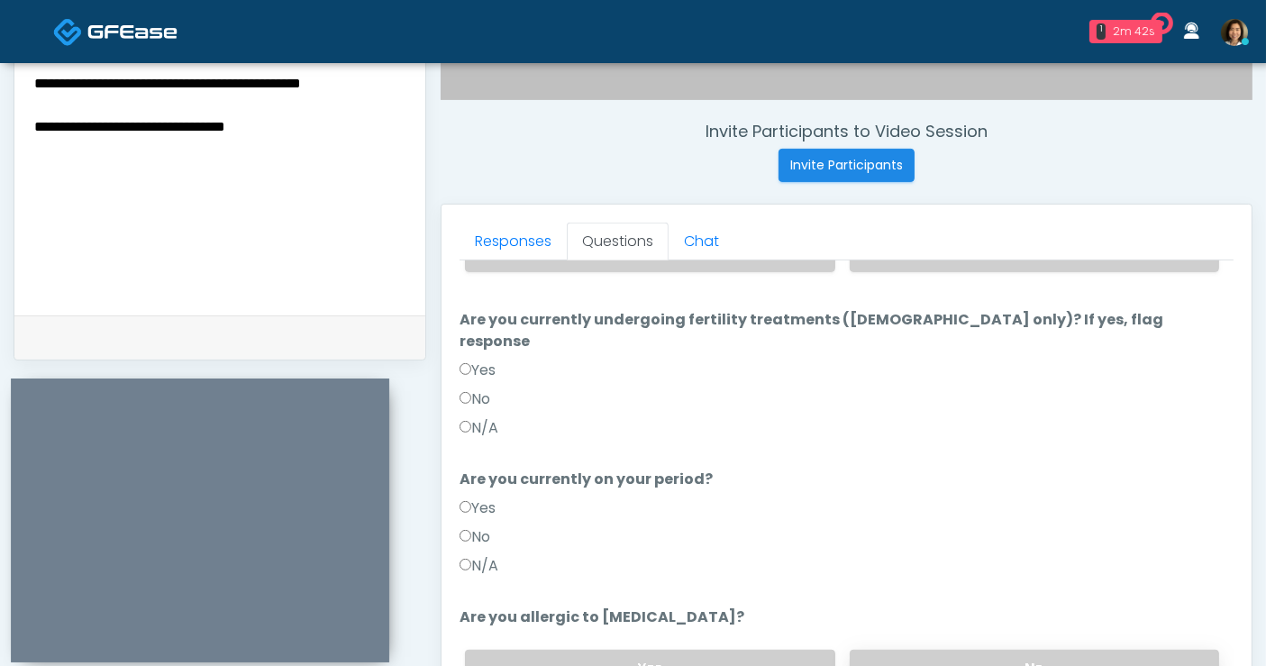
drag, startPoint x: 1063, startPoint y: 626, endPoint x: 1076, endPoint y: 607, distance: 22.7
click at [1070, 650] on label "No" at bounding box center [1034, 668] width 369 height 37
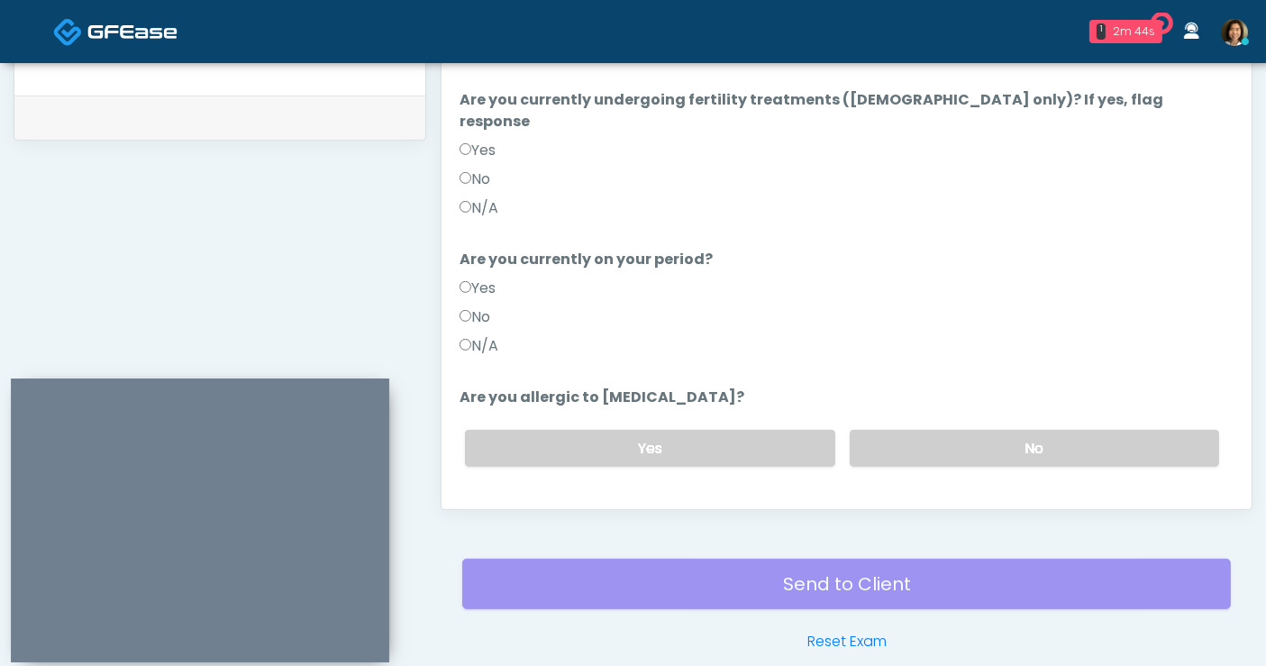
scroll to position [891, 0]
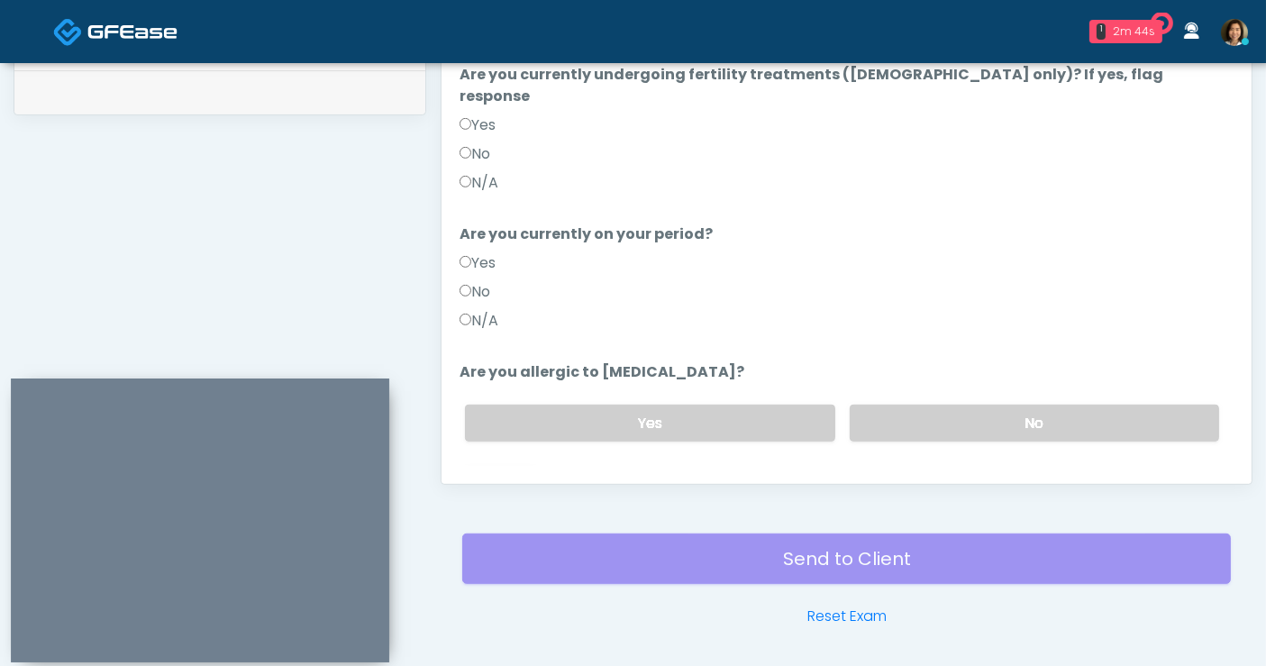
click at [477, 479] on button "Continue" at bounding box center [501, 495] width 82 height 33
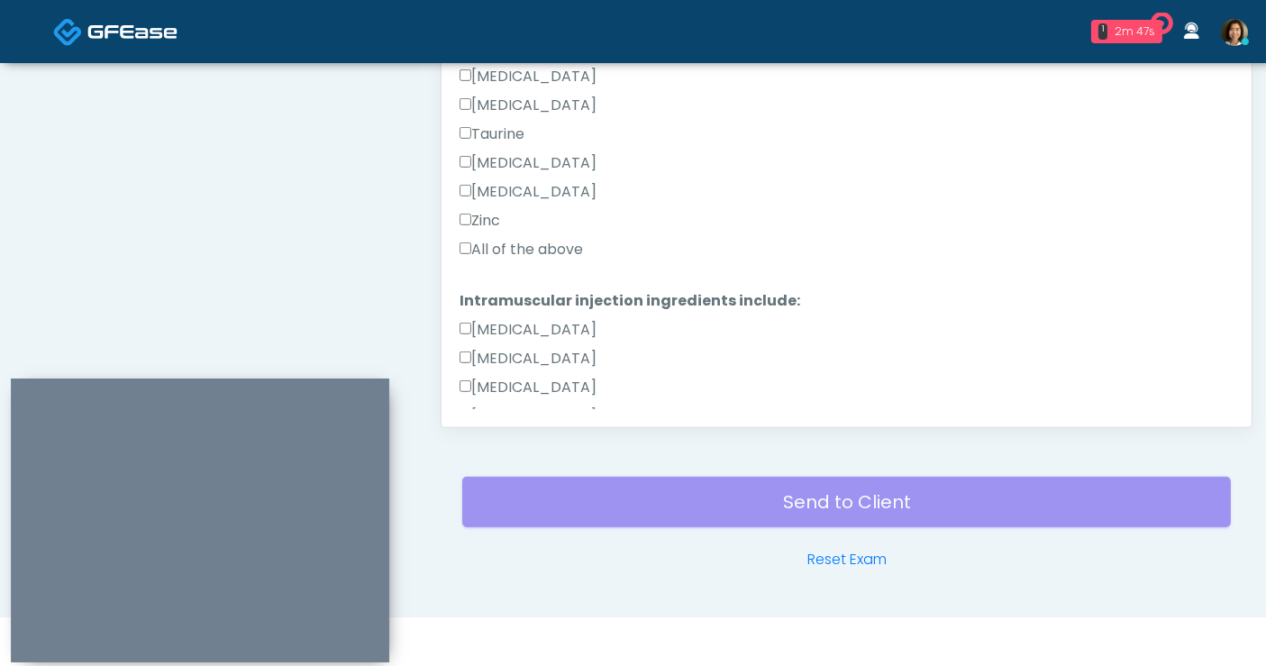
scroll to position [581, 0]
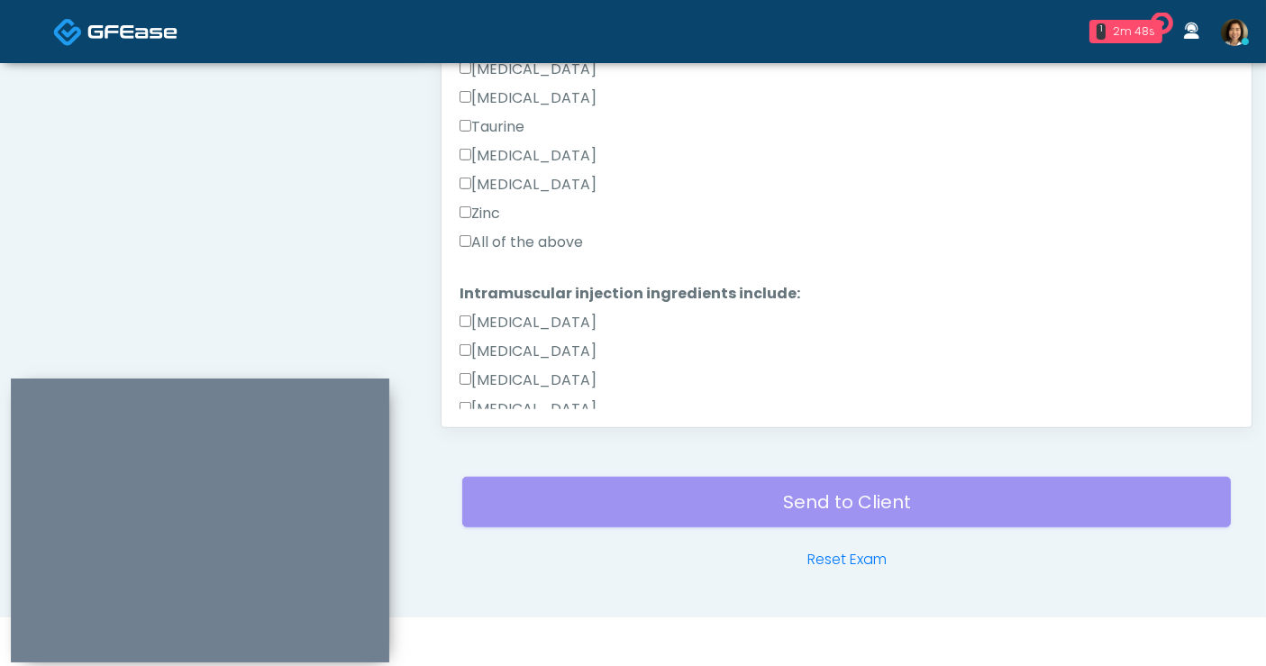
drag, startPoint x: 579, startPoint y: 233, endPoint x: 598, endPoint y: 223, distance: 22.6
click at [579, 233] on label "All of the above" at bounding box center [521, 243] width 123 height 22
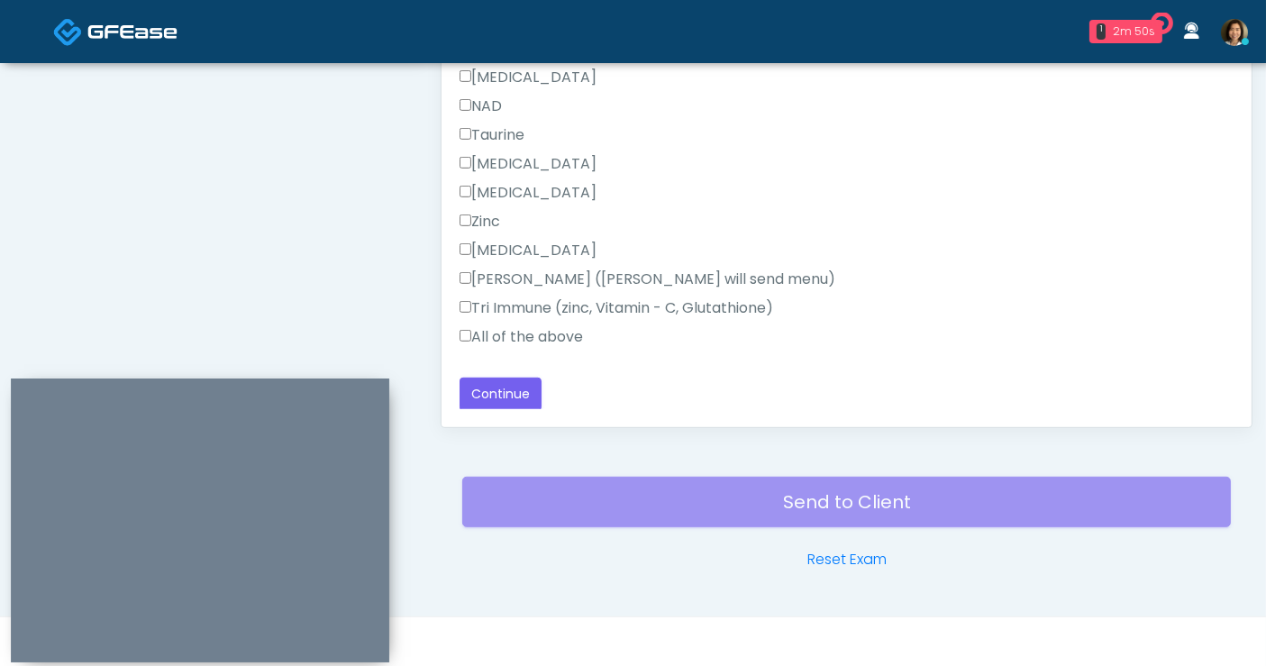
click at [478, 333] on label "All of the above" at bounding box center [521, 337] width 123 height 22
click at [481, 383] on button "Continue" at bounding box center [501, 394] width 82 height 33
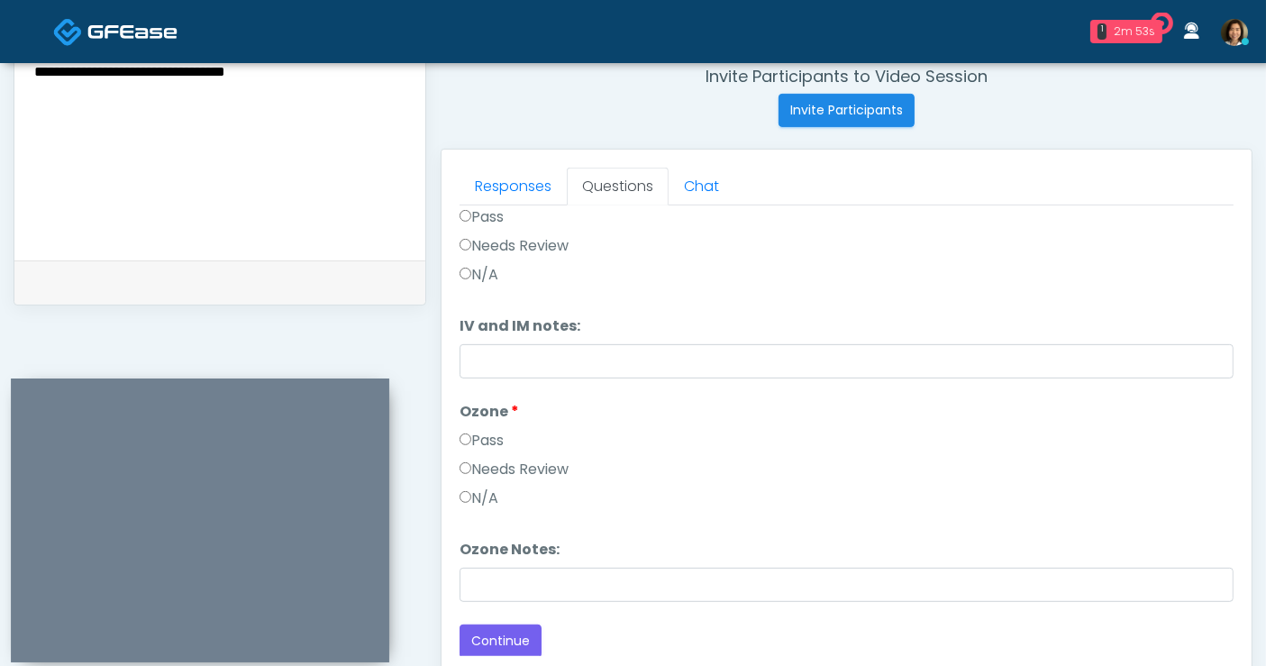
scroll to position [0, 0]
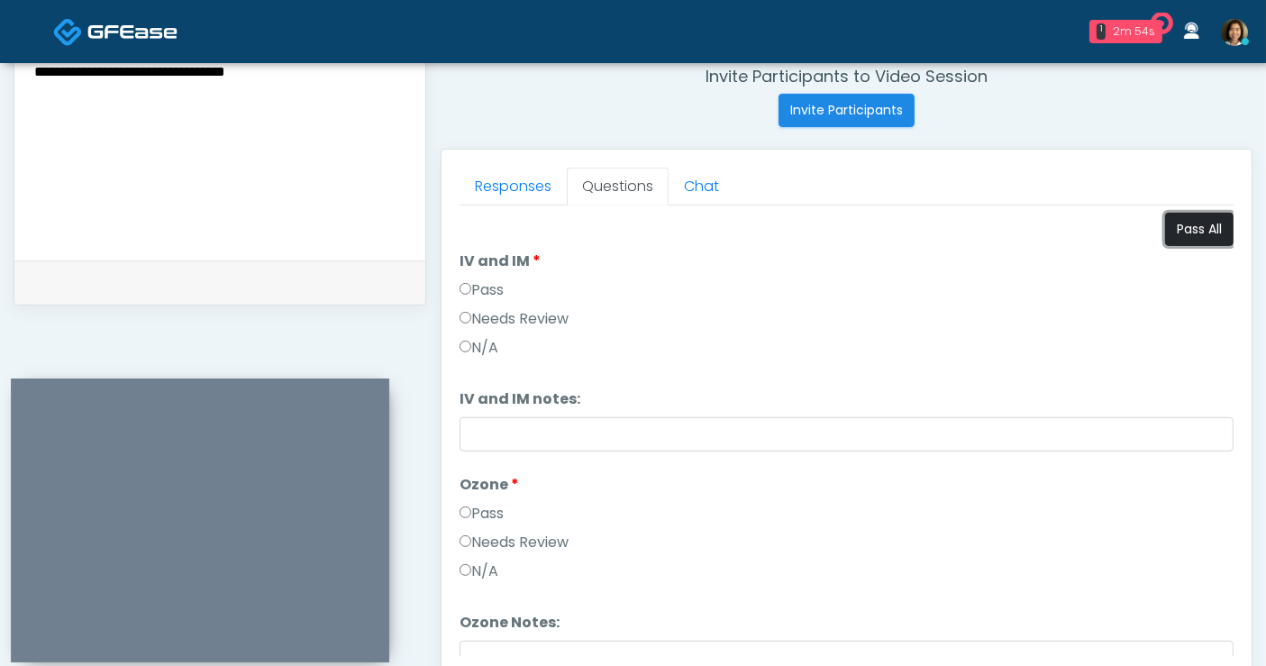
click at [1187, 227] on button "Pass All" at bounding box center [1199, 229] width 68 height 33
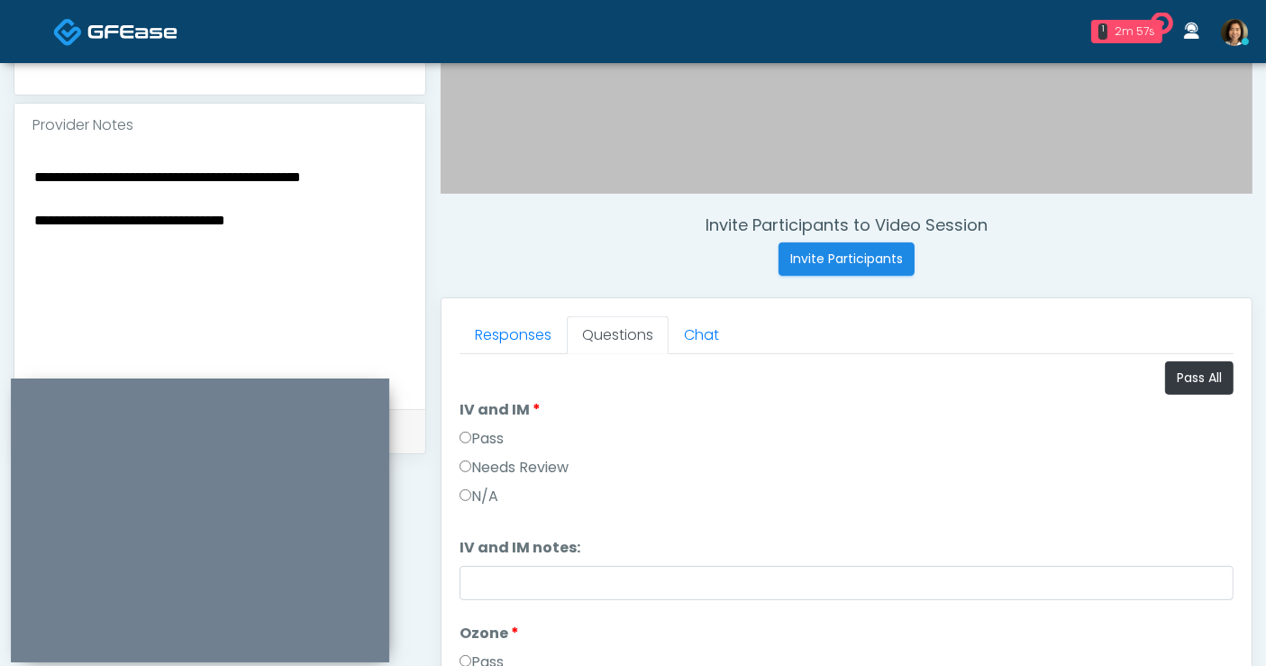
scroll to position [501, 0]
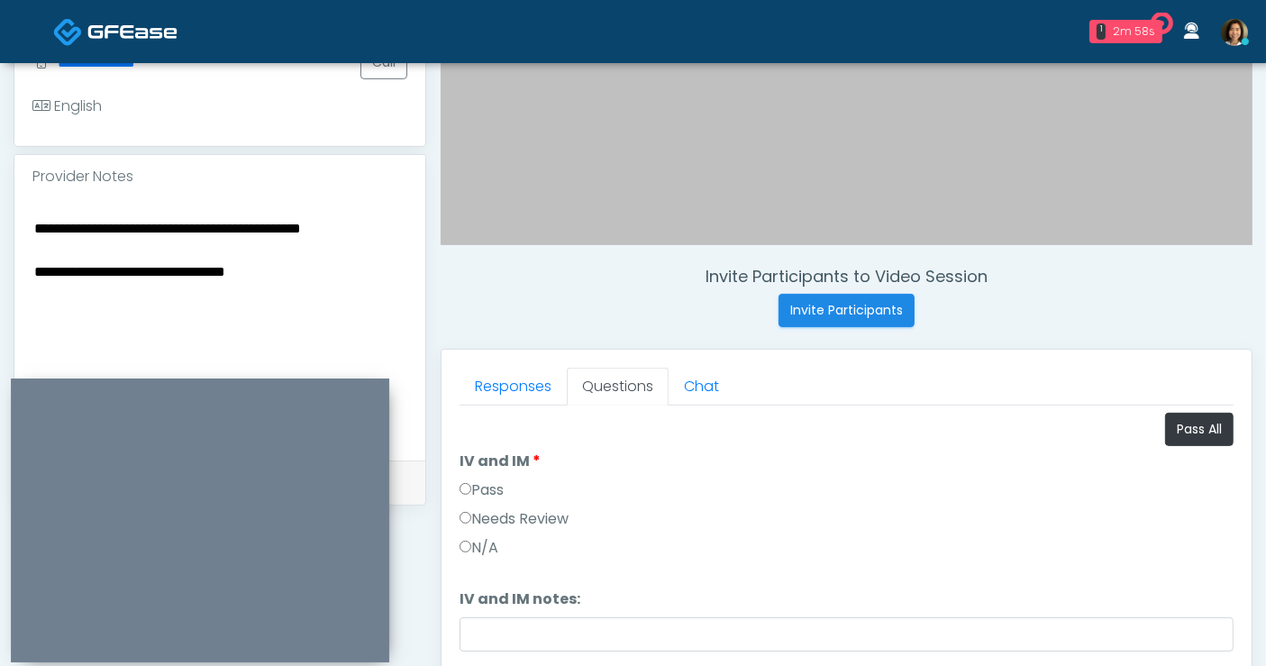
drag, startPoint x: 247, startPoint y: 278, endPoint x: -101, endPoint y: 283, distance: 347.9
click at [0, 283] on html "1 2m 58s The IV Society Waiting - 2m 58s TX View Rukayat Bojuwon AR AZ CA CO" at bounding box center [633, 308] width 1266 height 1618
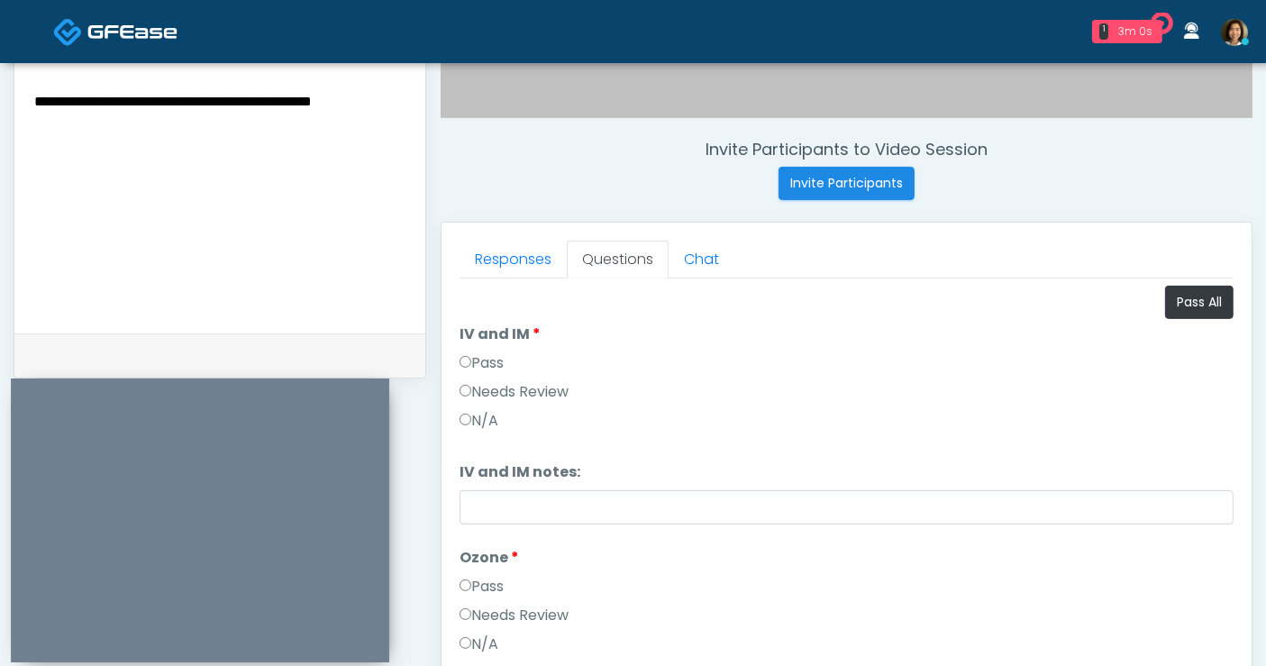
scroll to position [653, 0]
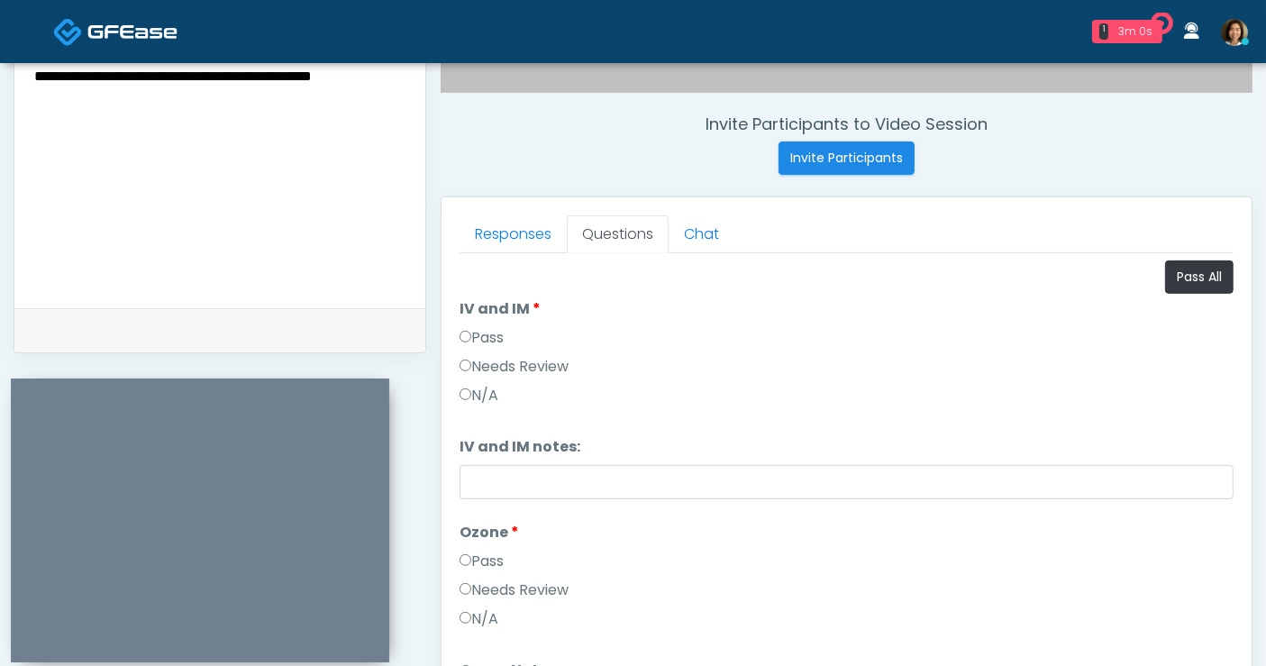
type textarea "**********"
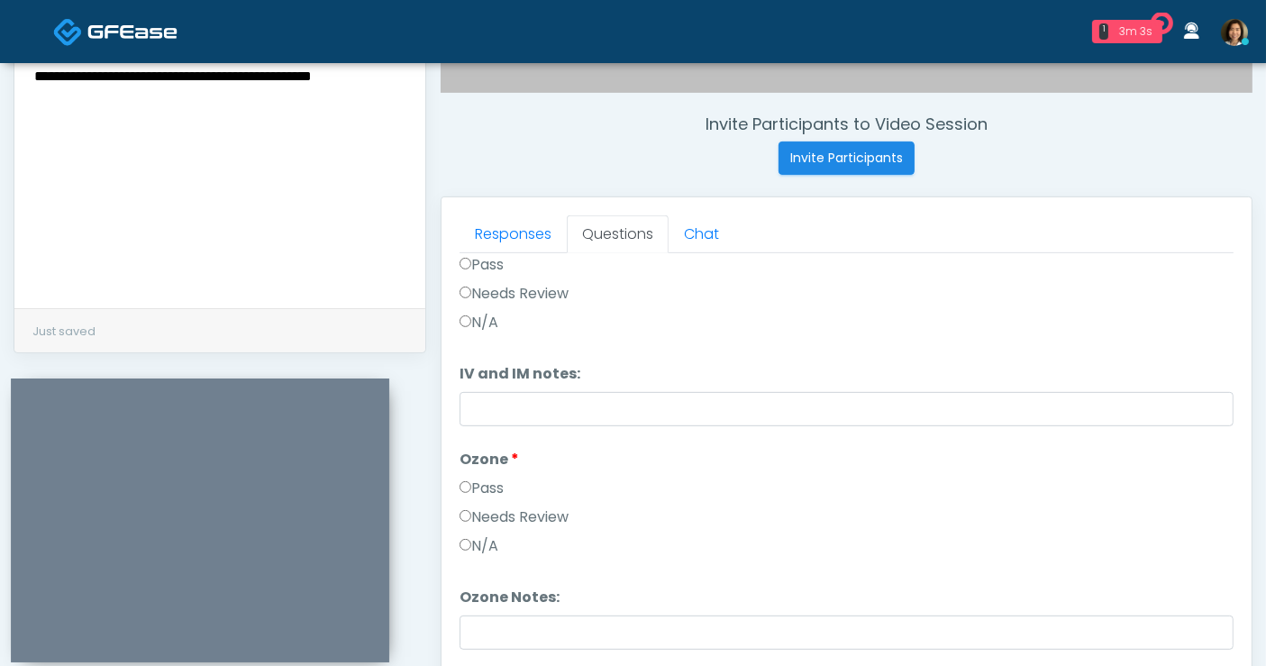
scroll to position [858, 0]
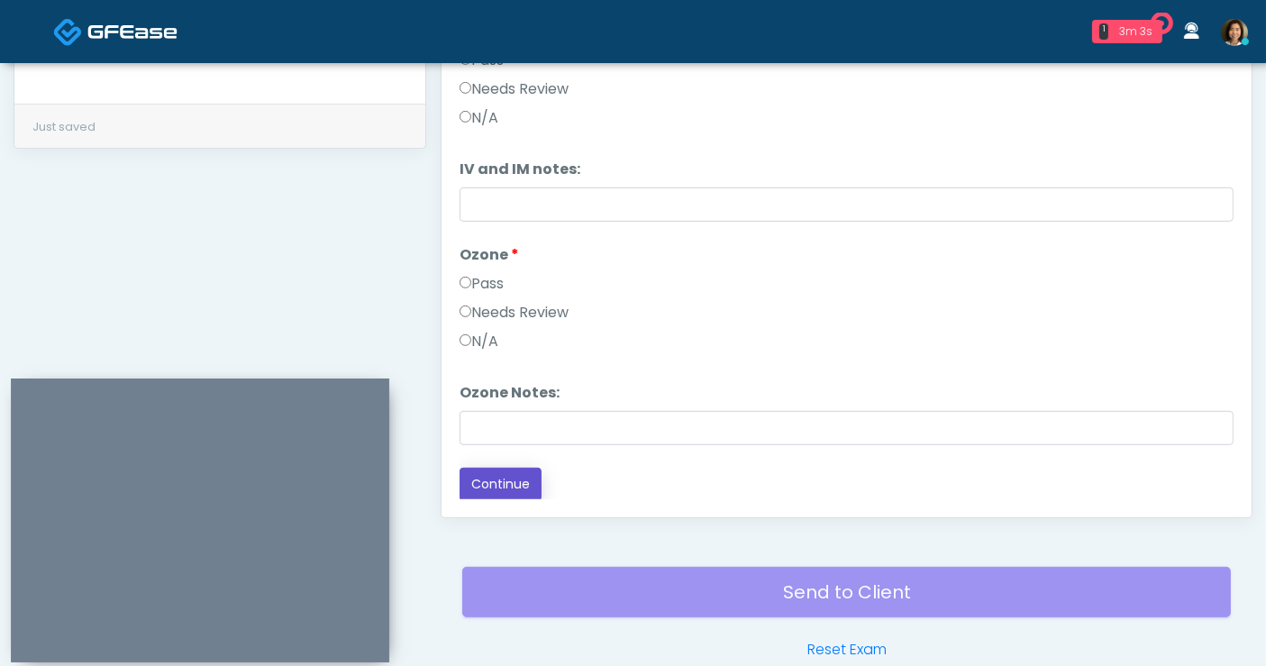
click at [524, 475] on button "Continue" at bounding box center [501, 484] width 82 height 33
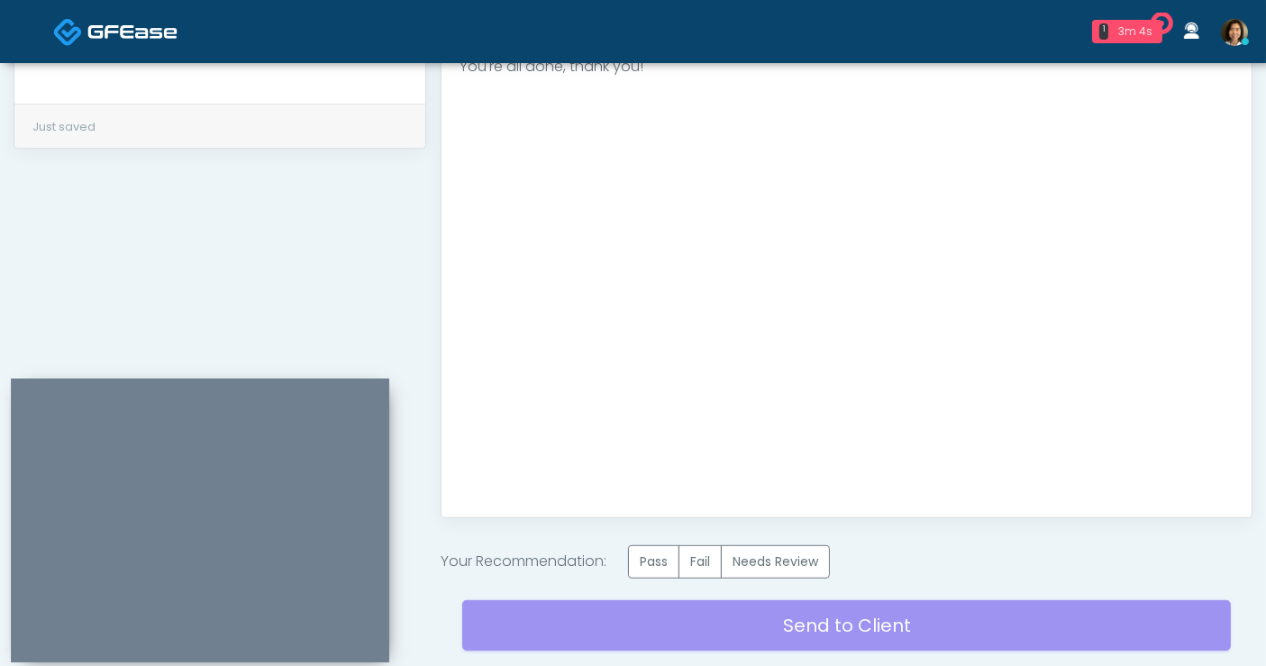
scroll to position [0, 0]
click at [656, 556] on label "Pass" at bounding box center [653, 561] width 51 height 33
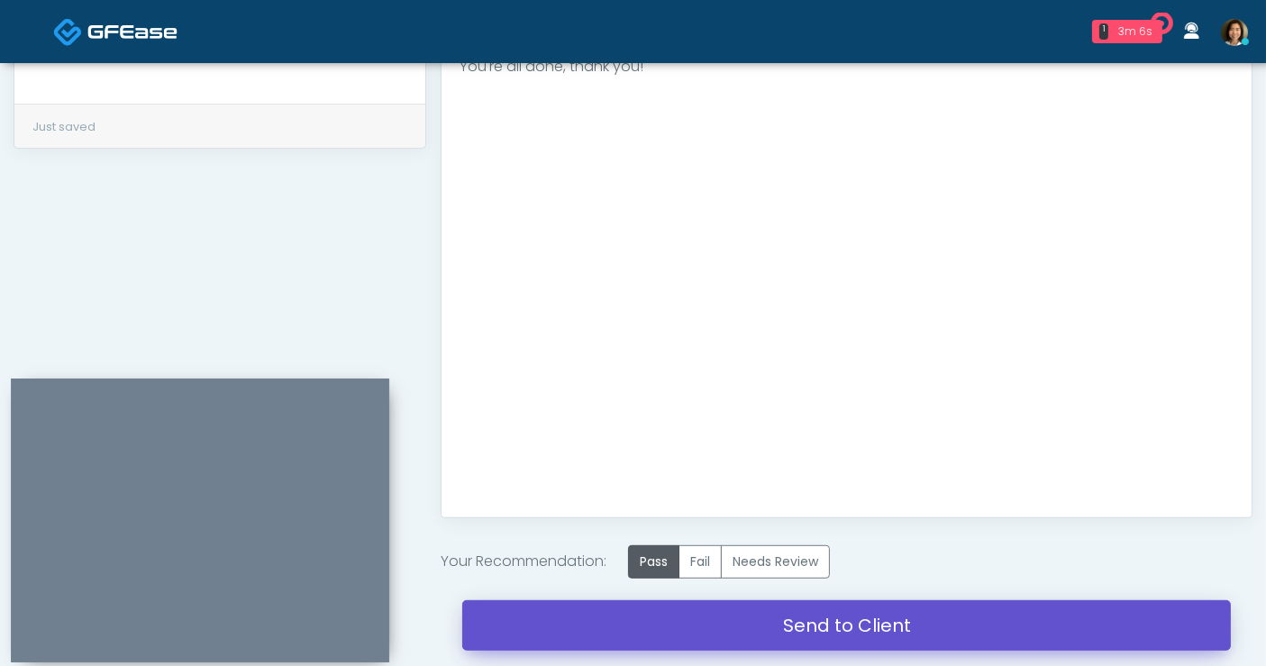
click at [816, 629] on link "Send to Client" at bounding box center [846, 625] width 769 height 50
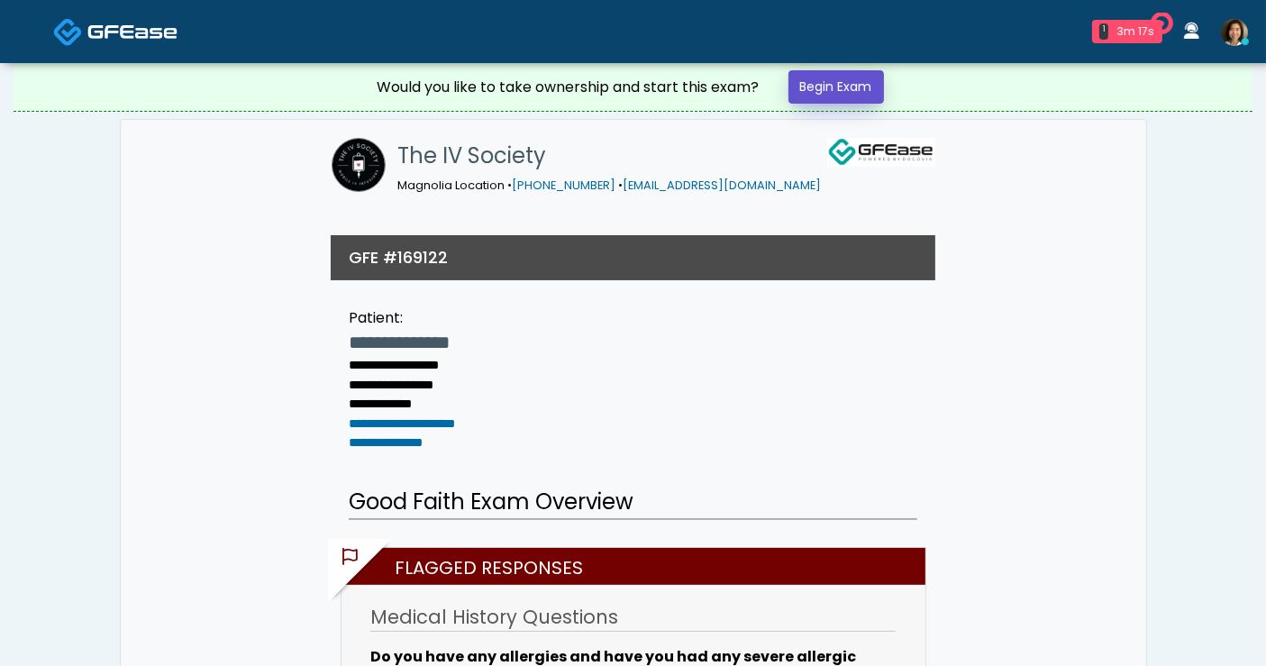
click at [844, 79] on link "Begin Exam" at bounding box center [837, 86] width 96 height 33
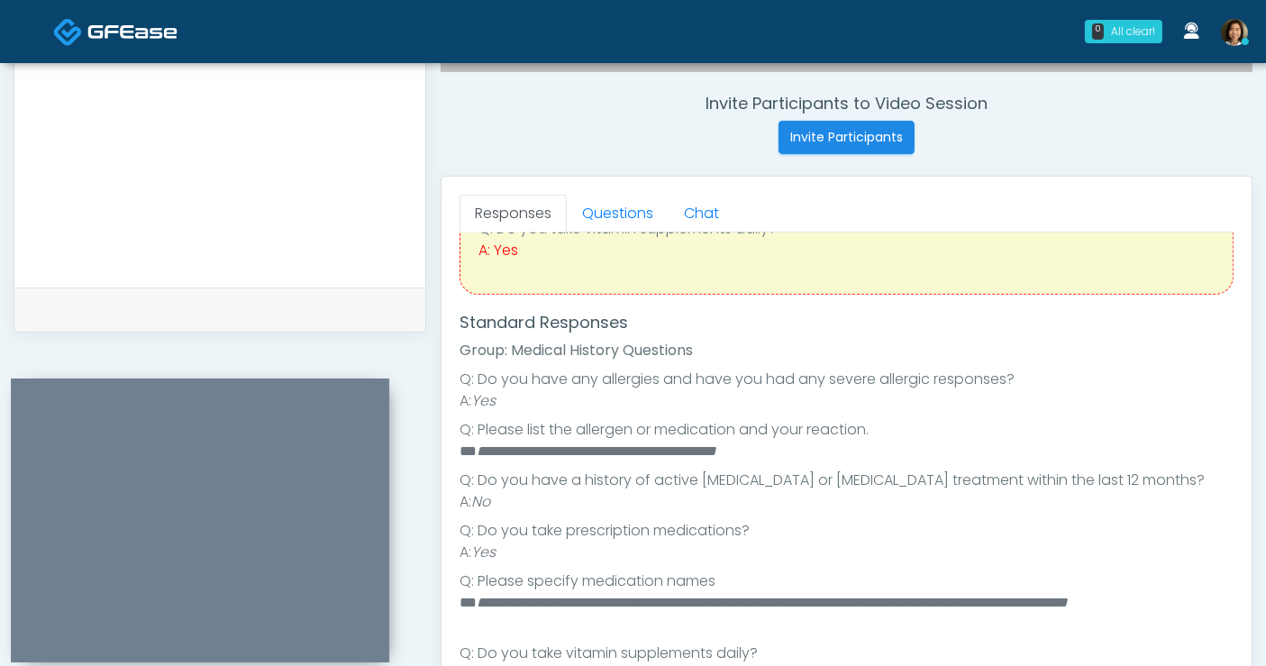
scroll to position [218, 0]
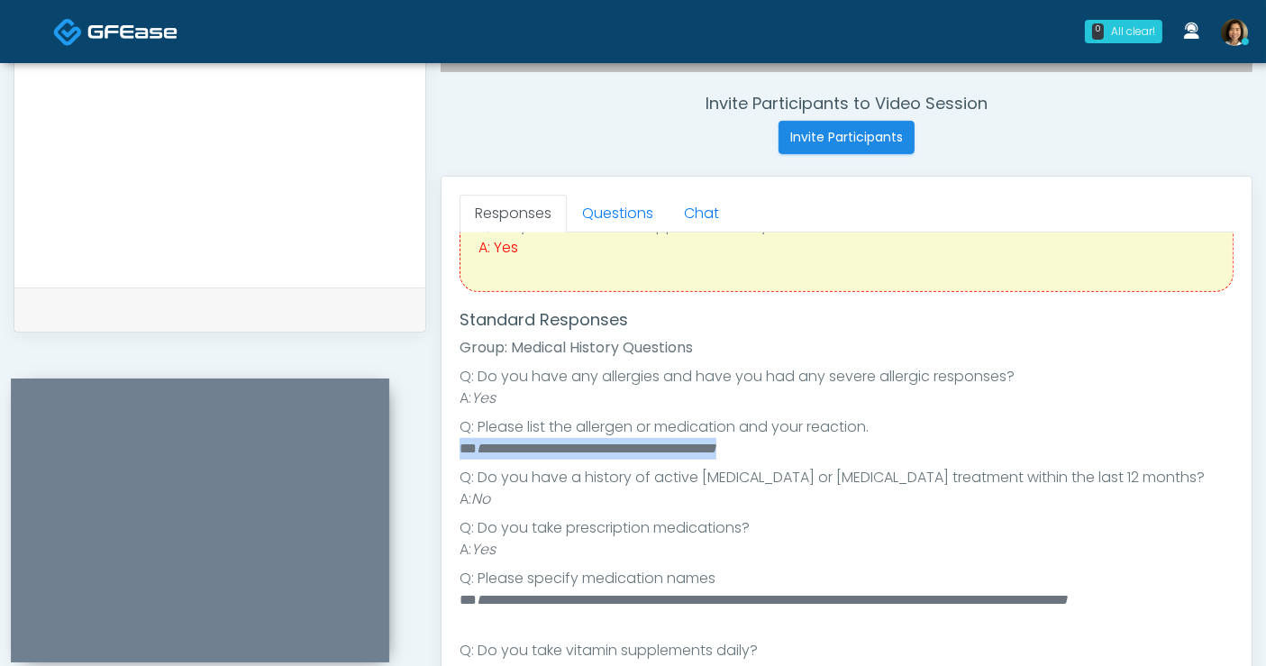
drag, startPoint x: 818, startPoint y: 444, endPoint x: 440, endPoint y: 452, distance: 378.6
click at [441, 452] on div "Responses Questions Chat Good Faith Exam Script Good Faith Exam Script INTRODUC…" at bounding box center [847, 439] width 812 height 526
copy li "**********"
click at [264, 158] on textarea at bounding box center [219, 153] width 375 height 220
paste textarea "**********"
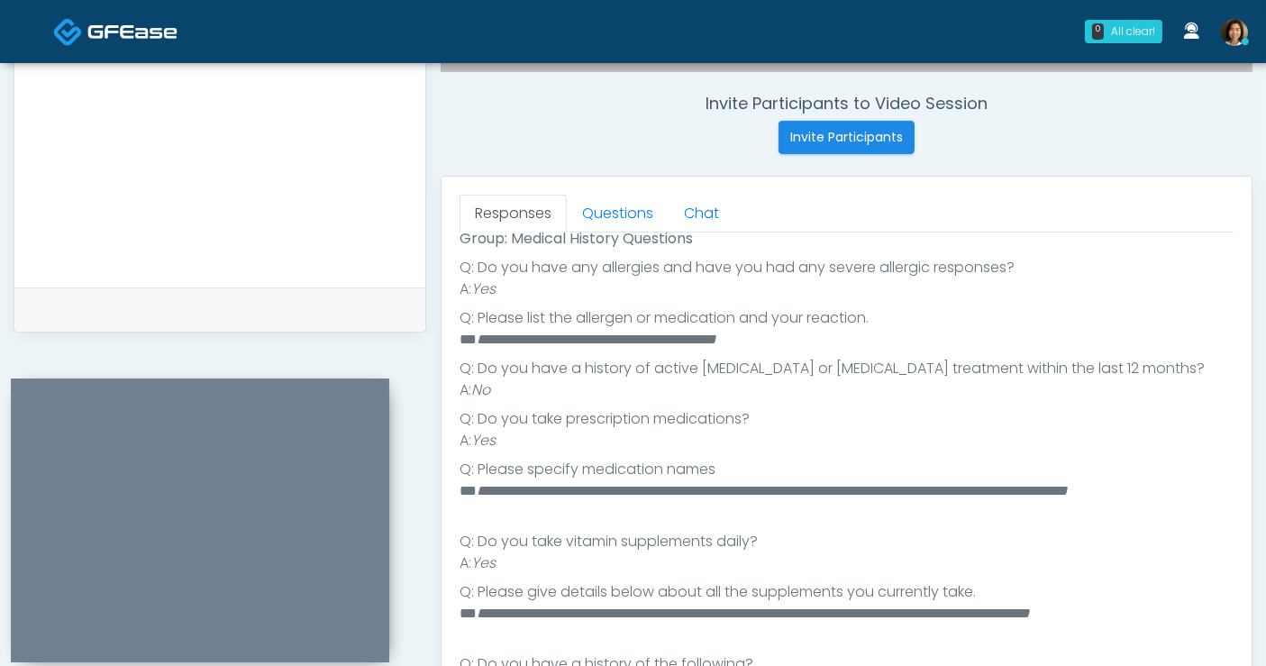
scroll to position [404, 0]
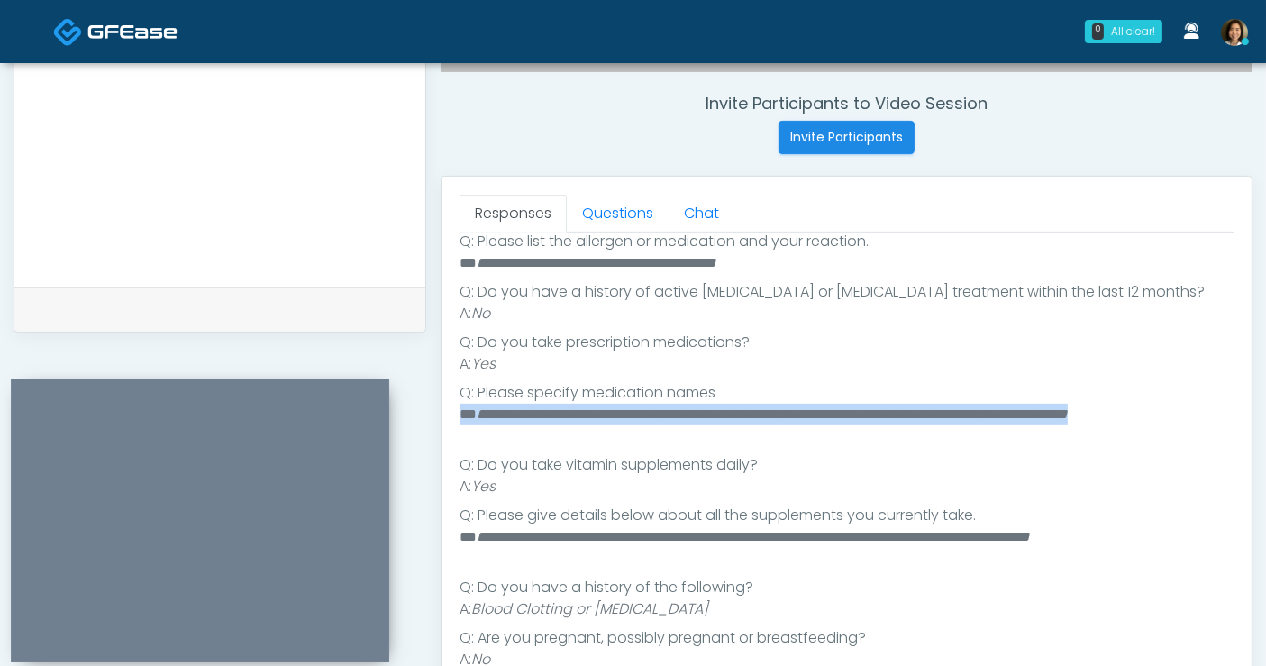
drag, startPoint x: 512, startPoint y: 435, endPoint x: 448, endPoint y: 412, distance: 68.1
click at [448, 412] on div "Responses Questions Chat Good Faith Exam Script Good Faith Exam Script INTRODUC…" at bounding box center [847, 439] width 810 height 524
copy li "**********"
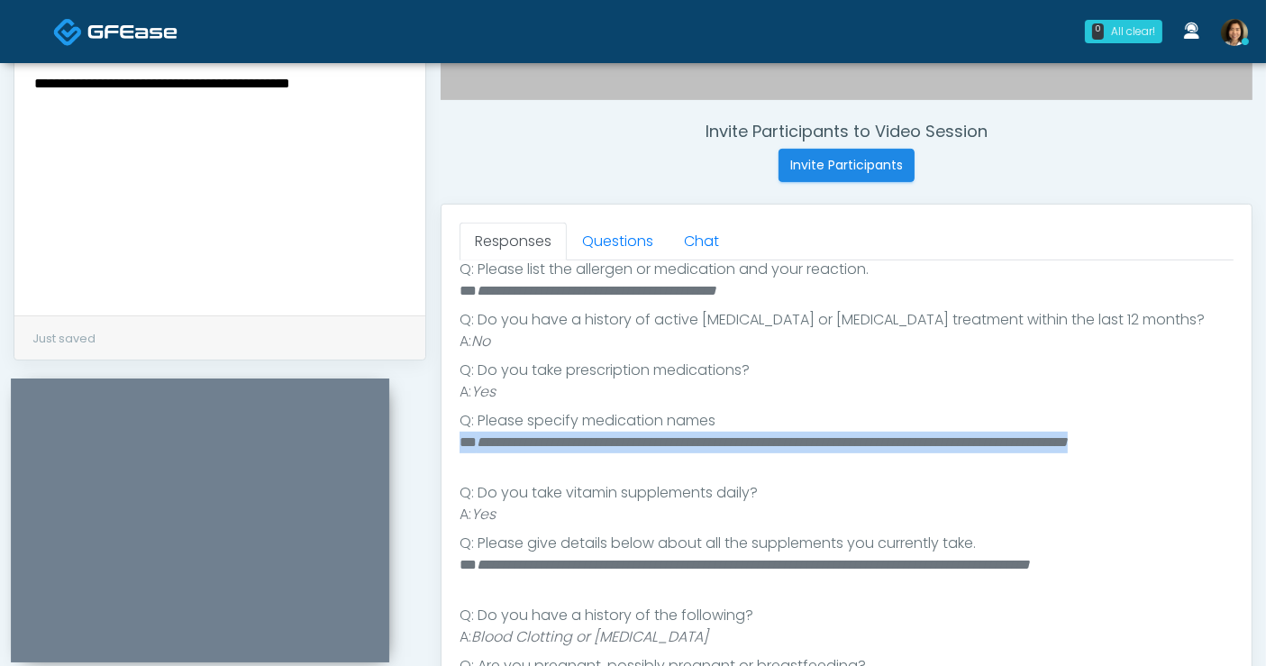
scroll to position [574, 0]
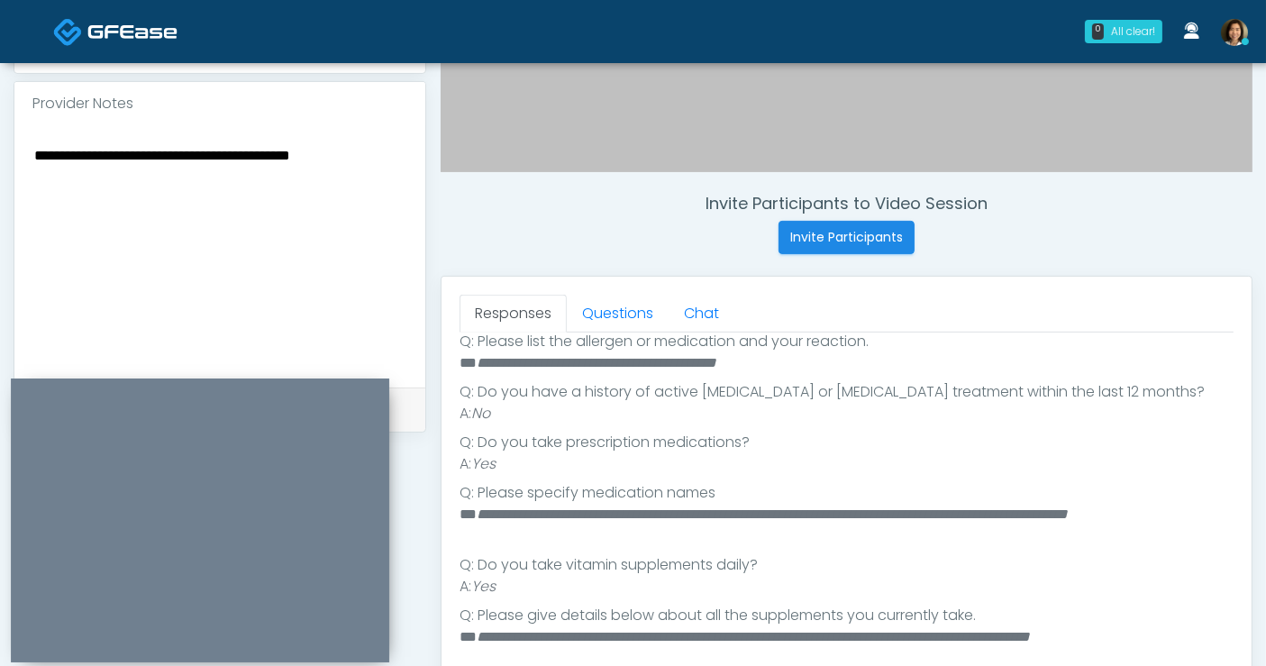
click at [398, 147] on textarea "**********" at bounding box center [219, 253] width 375 height 220
paste textarea "**********"
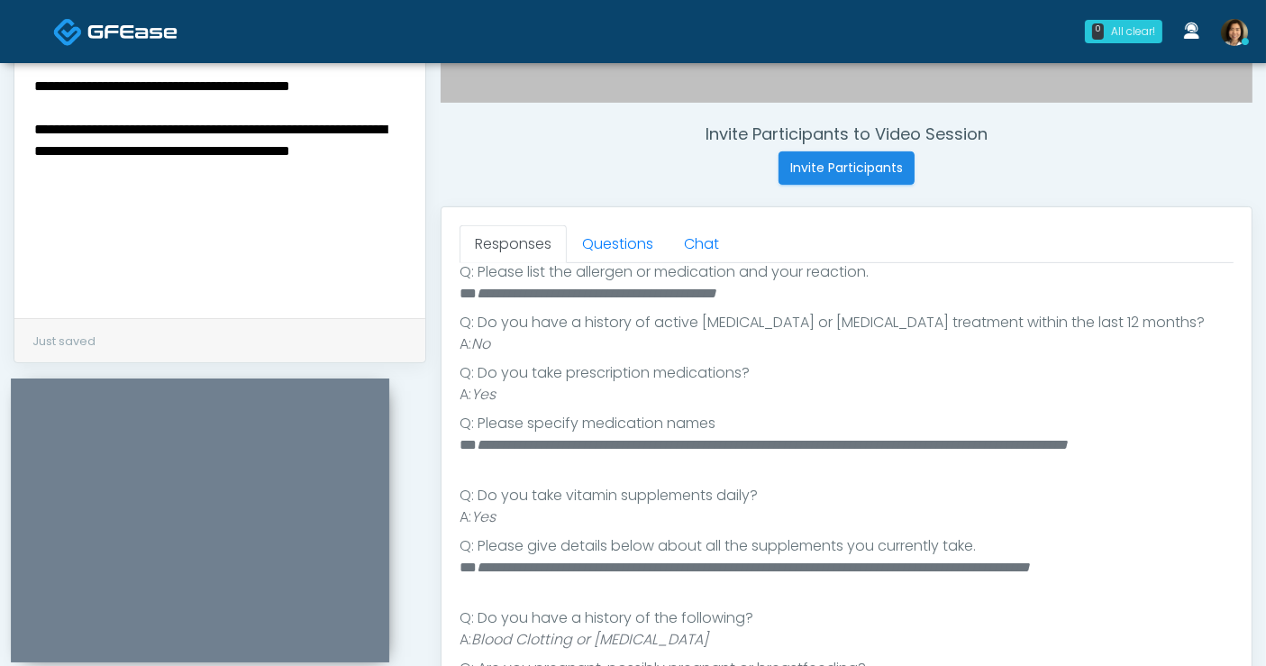
scroll to position [674, 0]
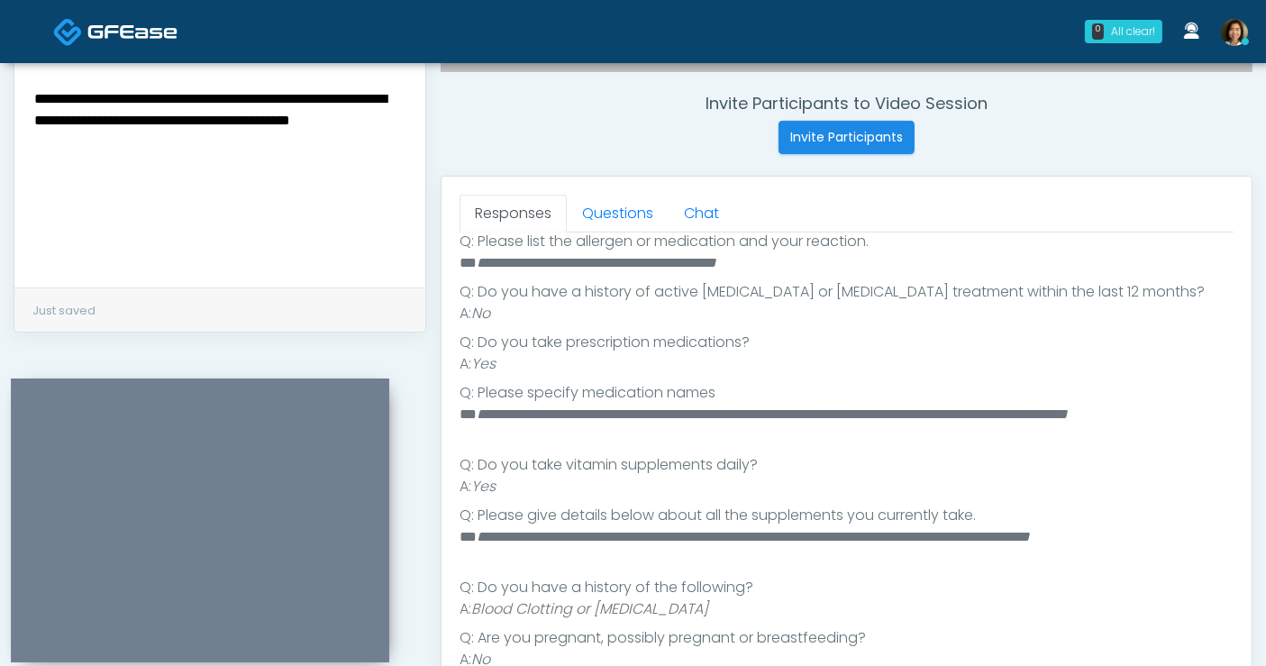
drag, startPoint x: 667, startPoint y: 602, endPoint x: 433, endPoint y: 598, distance: 234.3
click at [433, 598] on div "Invite Participants to Video Session Invite Participants Responses Questions Ch…" at bounding box center [839, 157] width 826 height 1374
copy li "A: Blood Clotting or Bleeding Disorder"
click at [203, 146] on textarea "**********" at bounding box center [219, 153] width 375 height 220
paste textarea "**********"
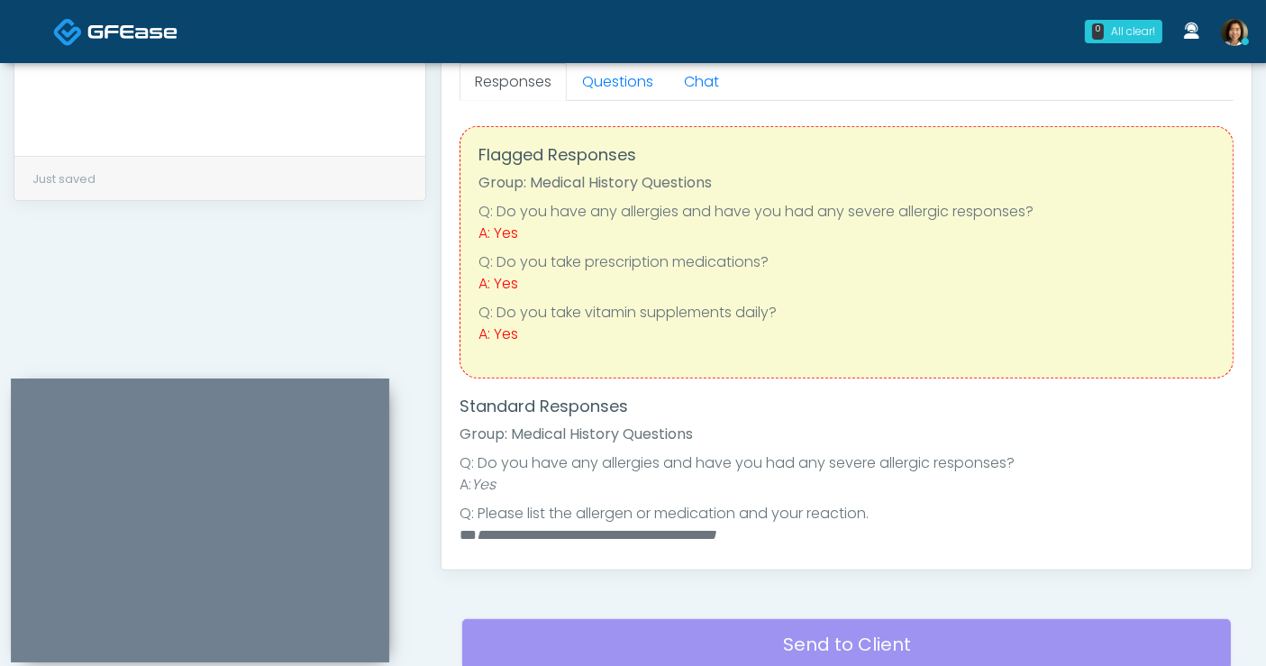
scroll to position [530, 0]
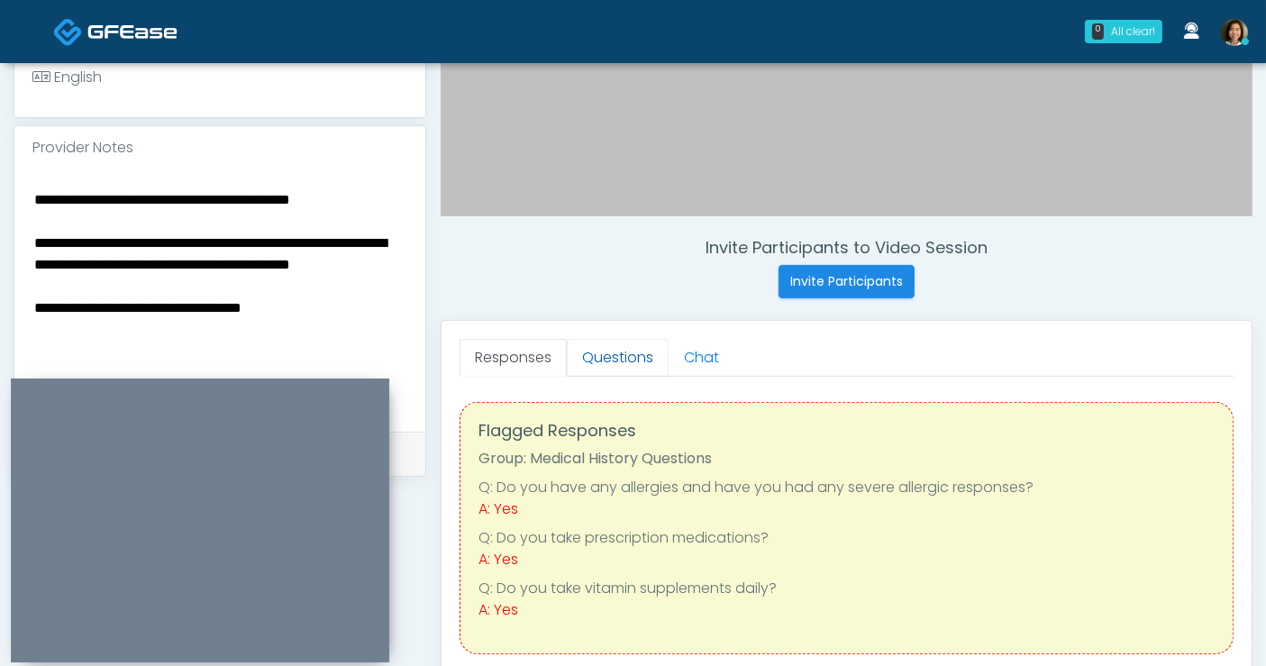
click at [635, 350] on link "Questions" at bounding box center [618, 358] width 102 height 38
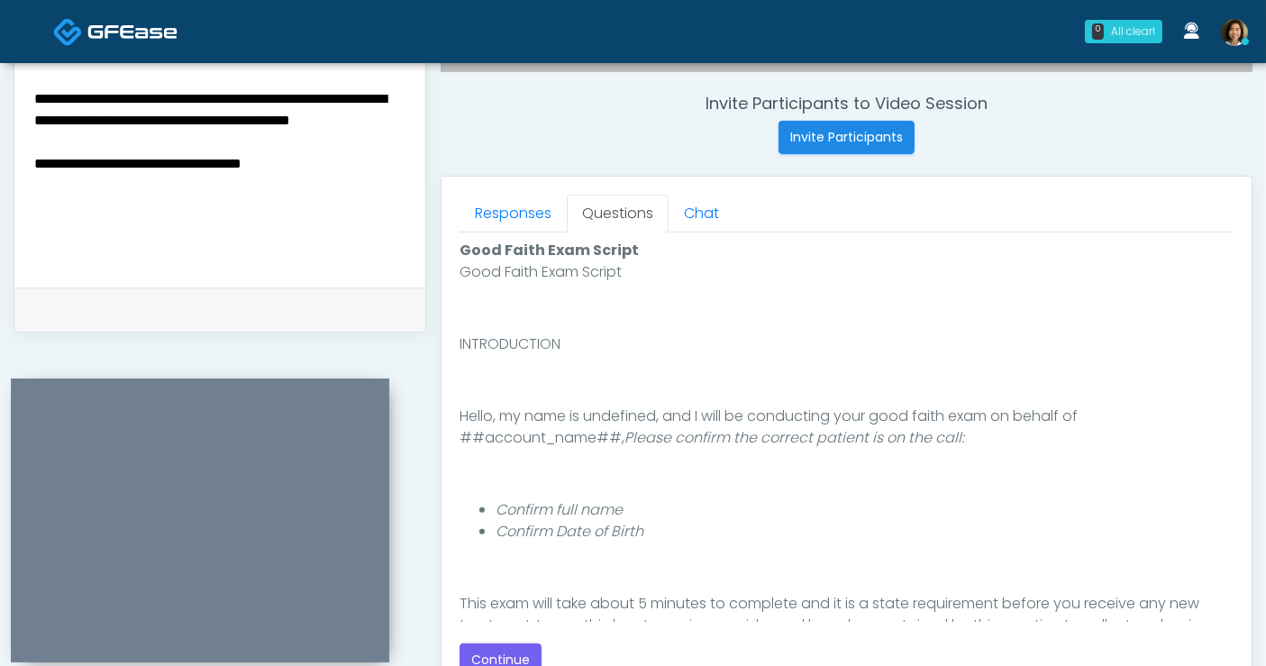
scroll to position [716, 0]
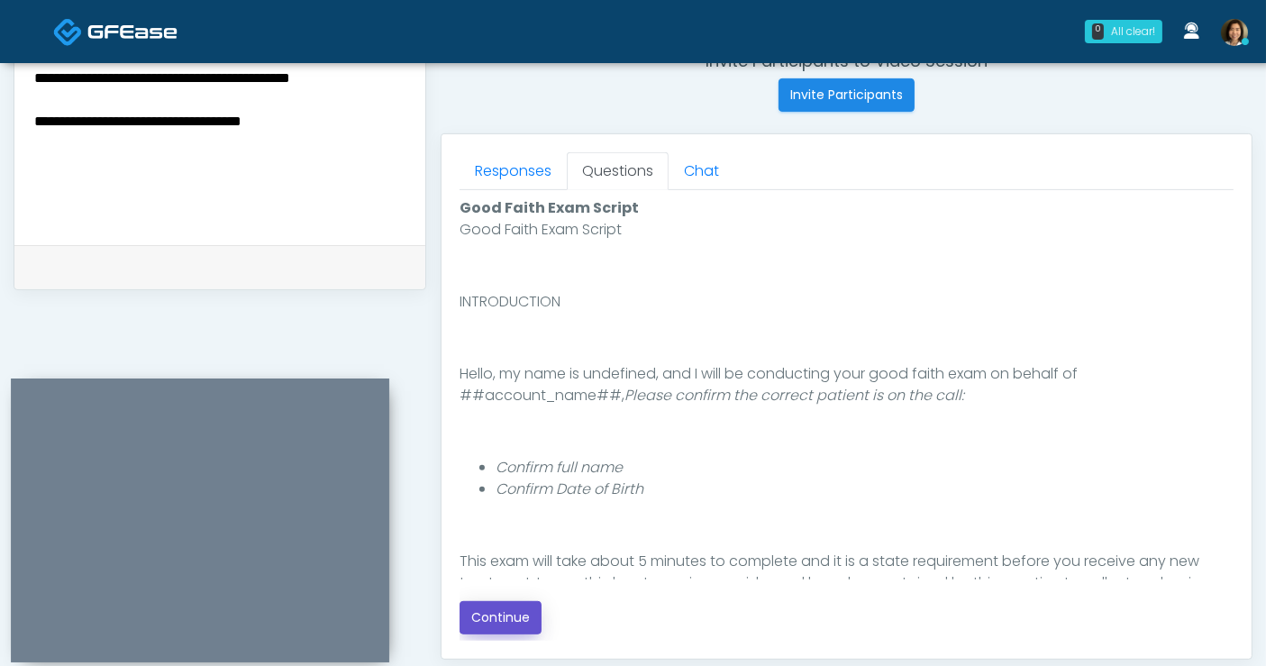
click at [487, 617] on button "Continue" at bounding box center [501, 617] width 82 height 33
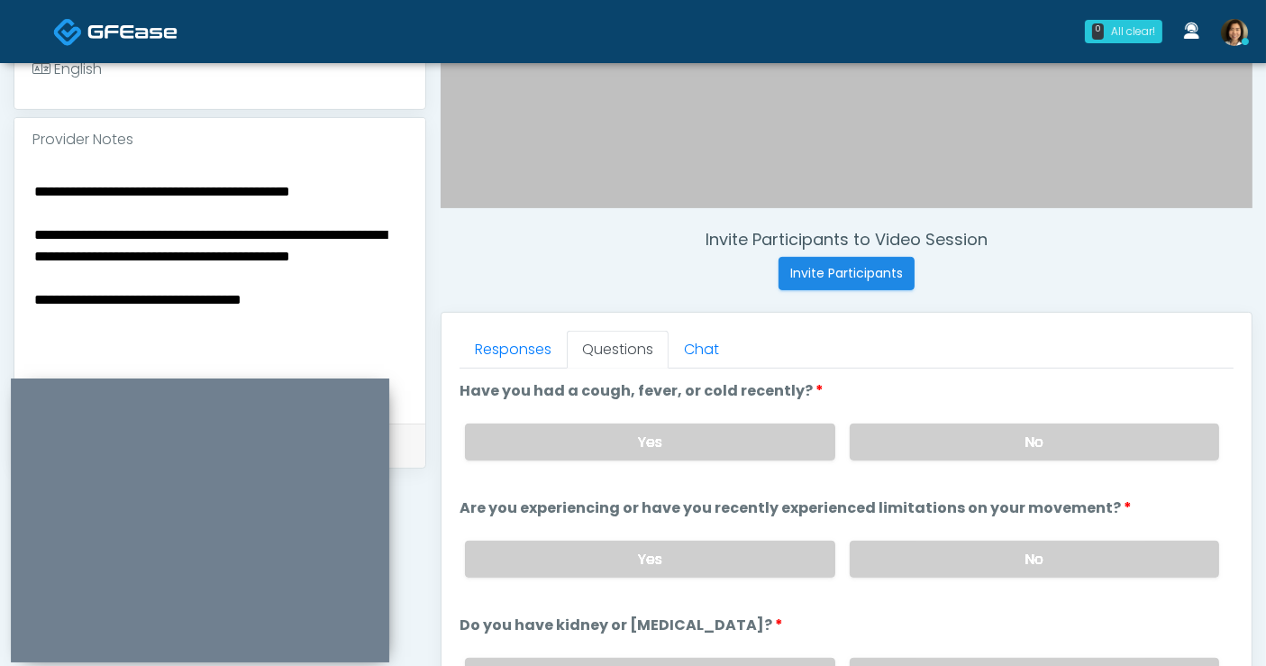
scroll to position [545, 0]
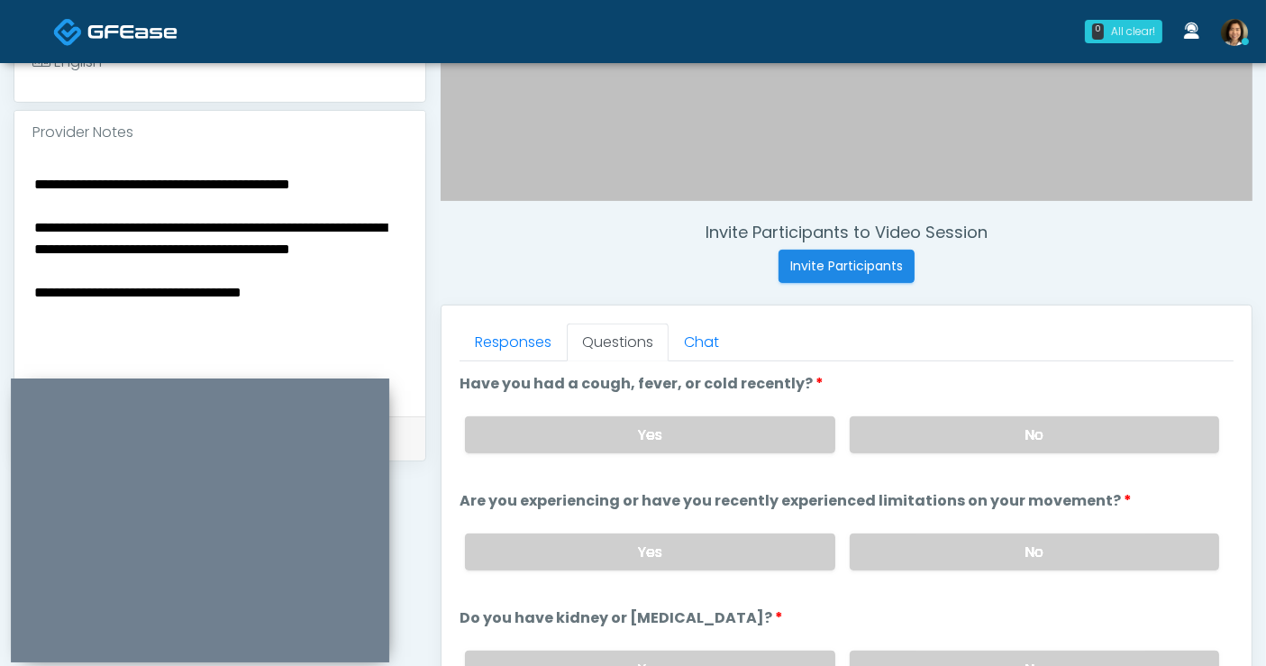
click at [354, 307] on textarea "**********" at bounding box center [219, 282] width 375 height 220
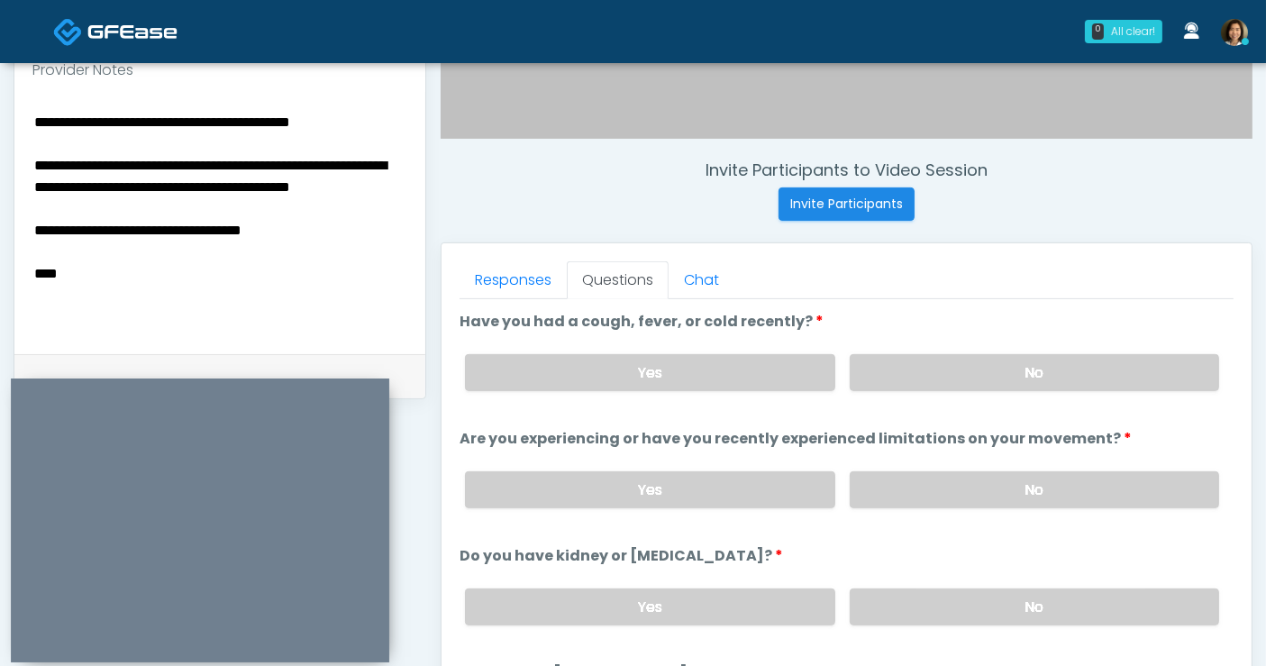
scroll to position [610, 0]
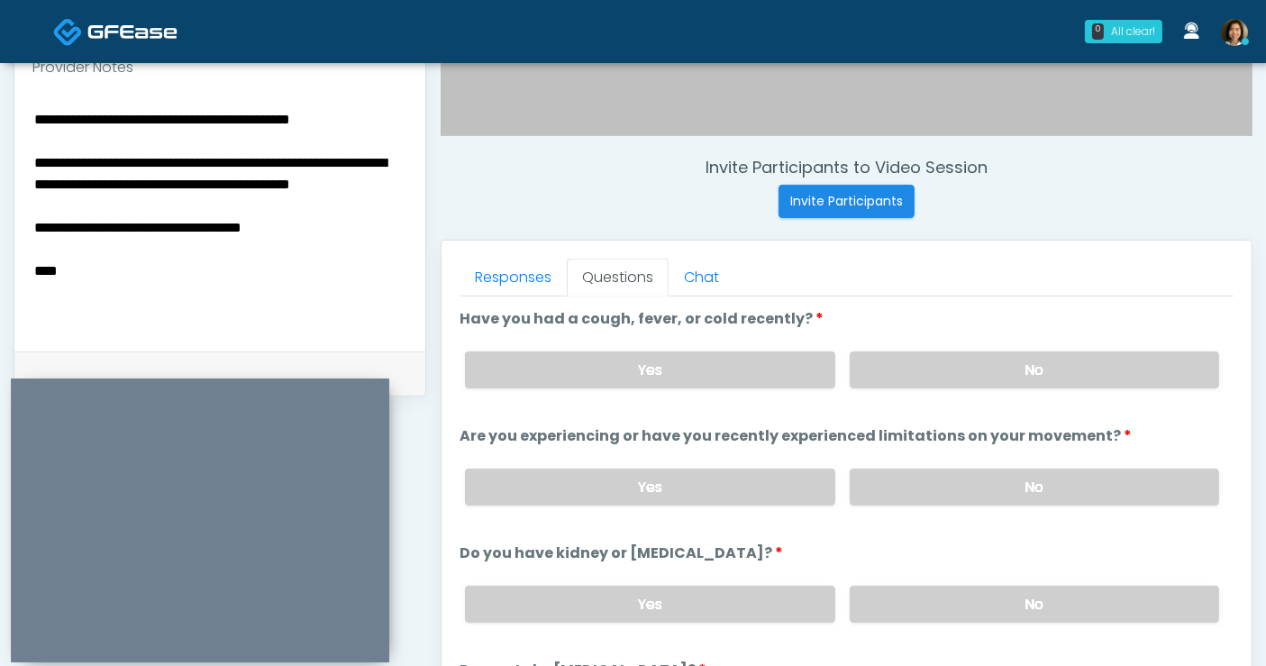
click at [77, 291] on textarea "**********" at bounding box center [219, 217] width 375 height 220
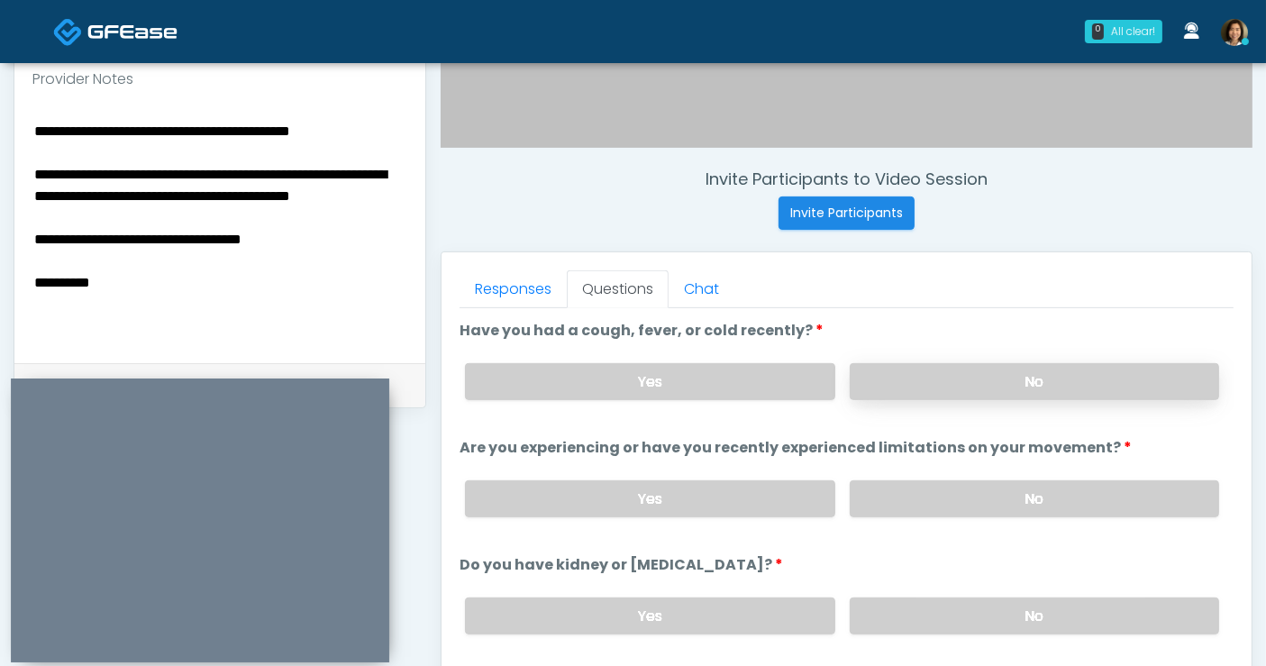
click at [1047, 387] on label "No" at bounding box center [1034, 381] width 369 height 37
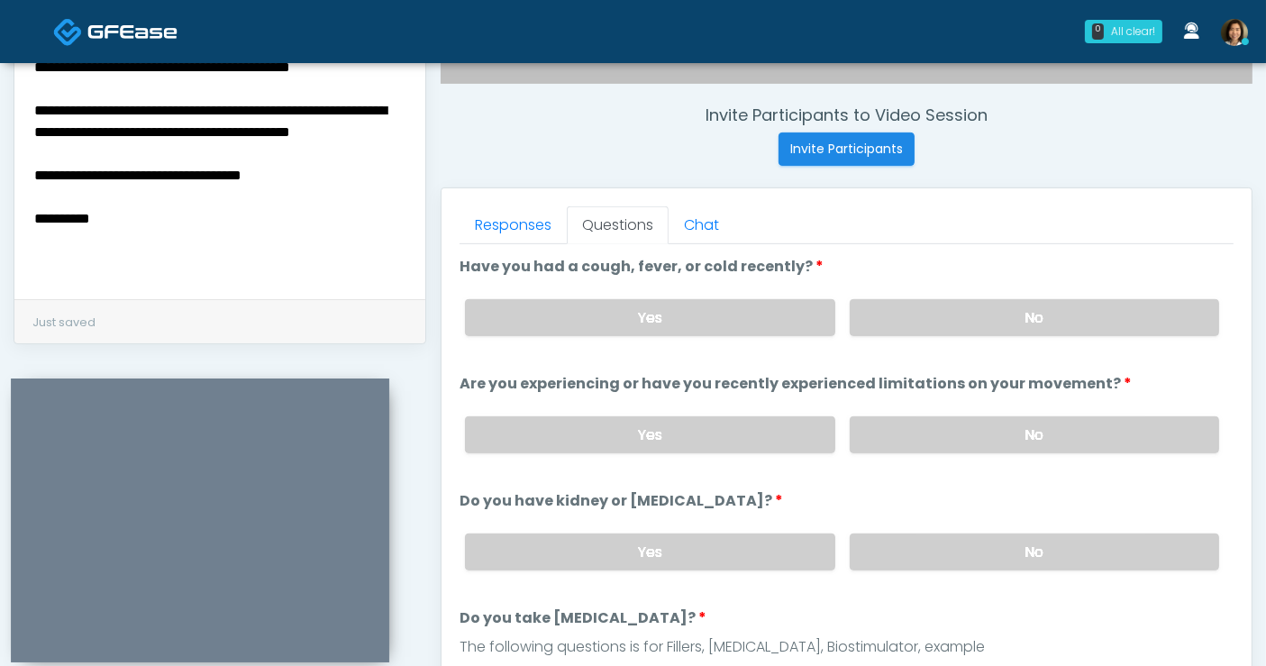
scroll to position [673, 0]
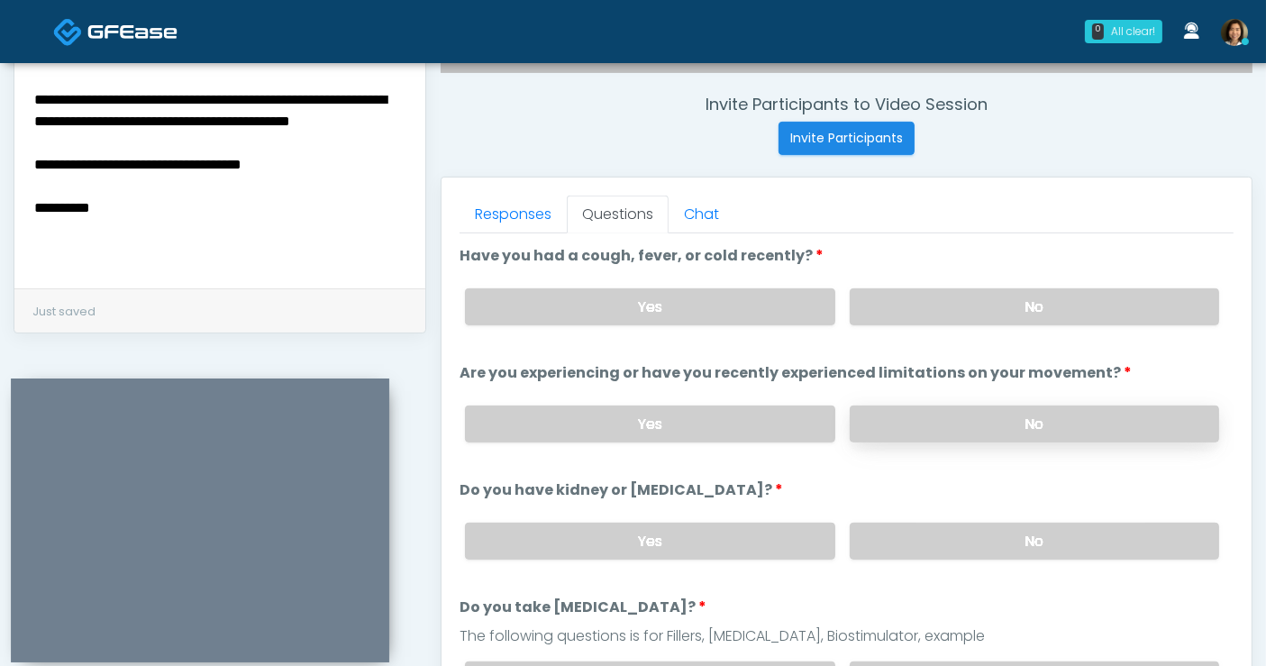
click at [1106, 421] on label "No" at bounding box center [1034, 424] width 369 height 37
click at [1051, 526] on label "No" at bounding box center [1034, 541] width 369 height 37
click at [200, 229] on textarea "**********" at bounding box center [219, 154] width 375 height 220
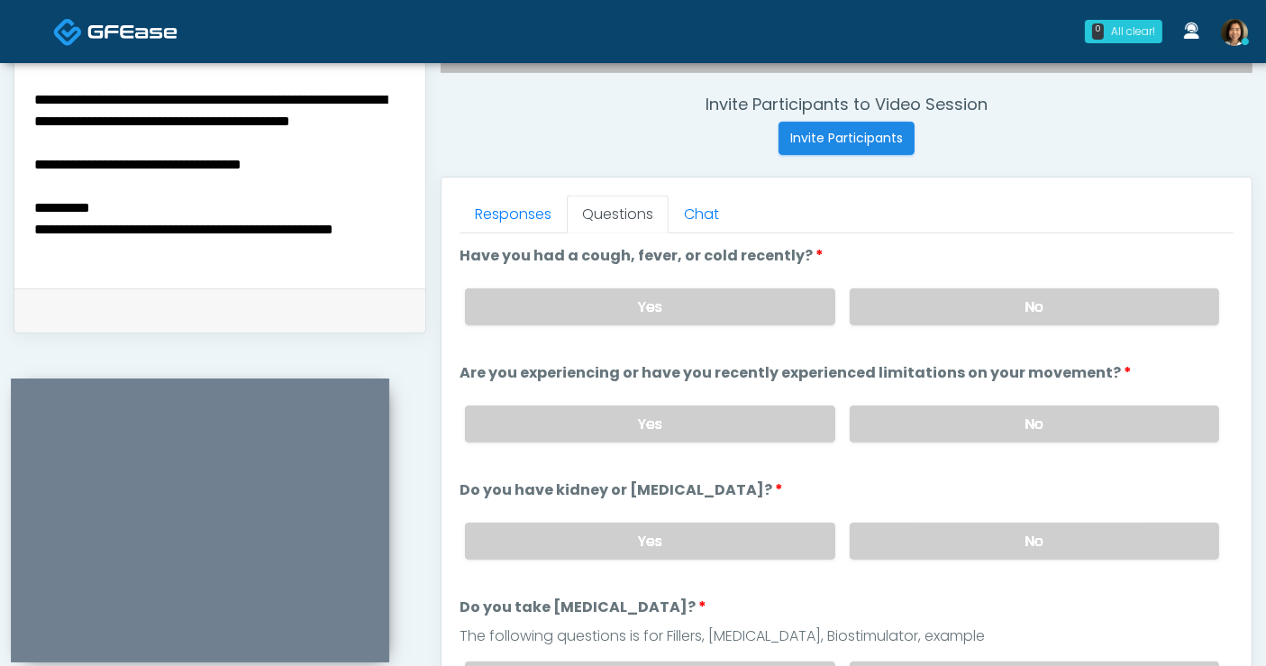
scroll to position [41, 0]
drag, startPoint x: 106, startPoint y: 188, endPoint x: 7, endPoint y: 139, distance: 110.8
click at [7, 139] on div "**********" at bounding box center [633, 140] width 1266 height 1500
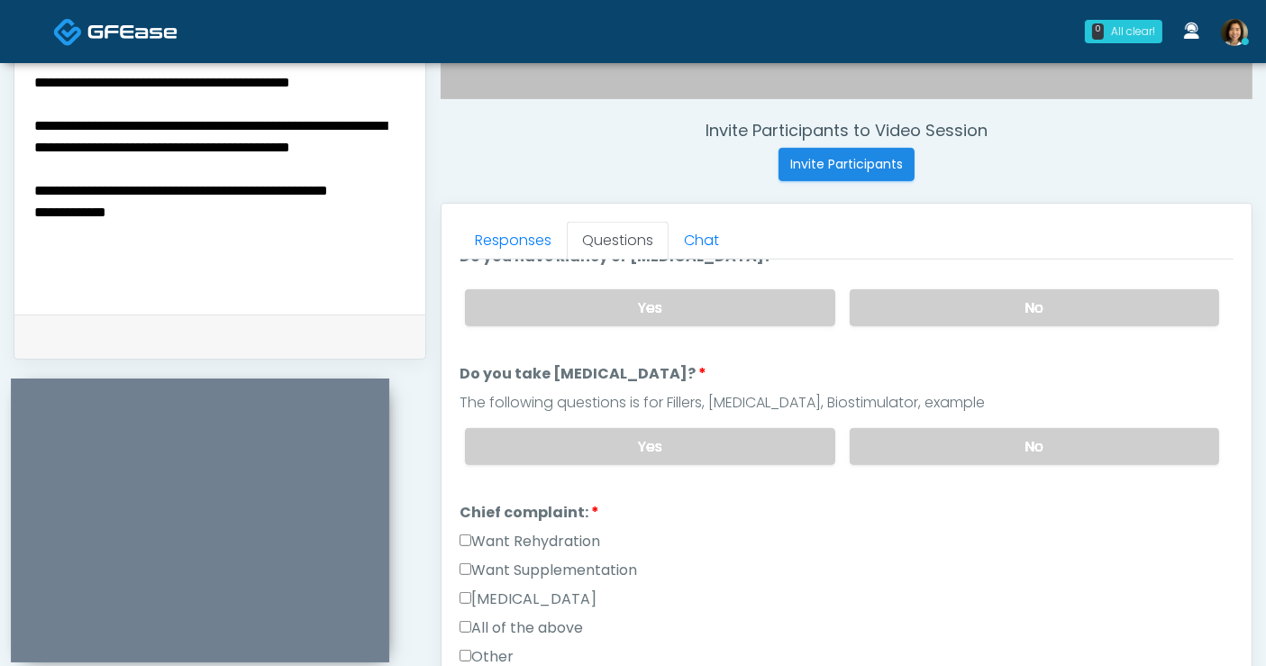
scroll to position [262, 0]
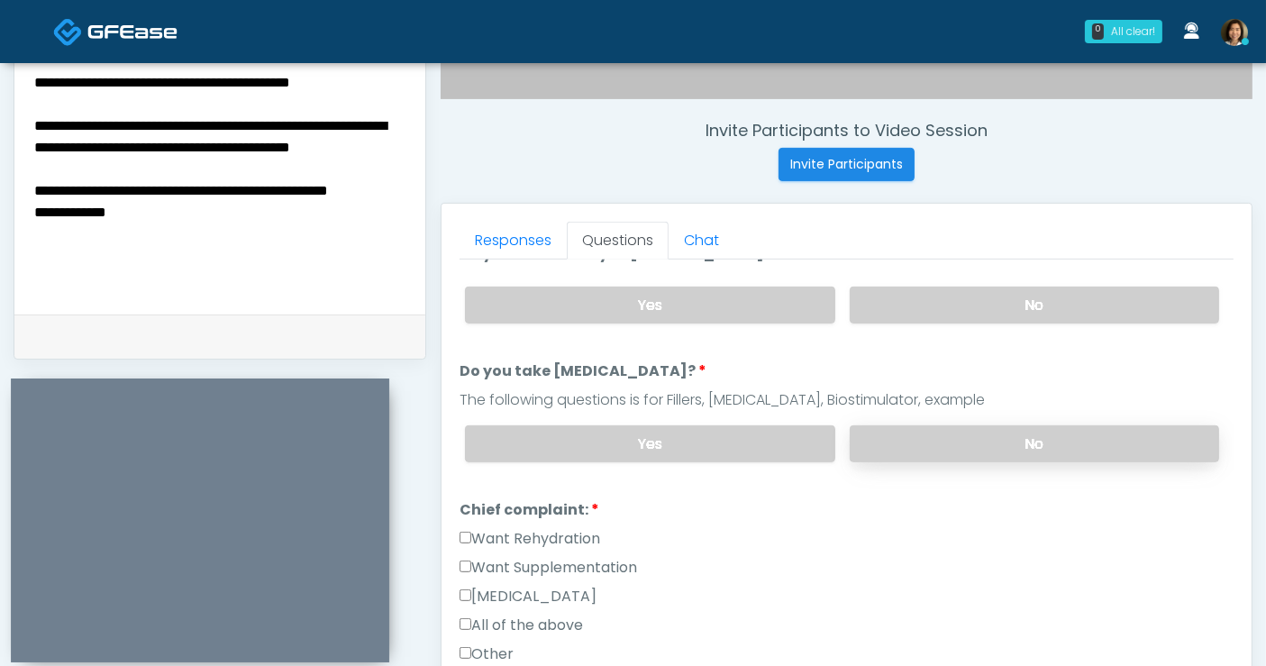
click at [1102, 443] on label "No" at bounding box center [1034, 443] width 369 height 37
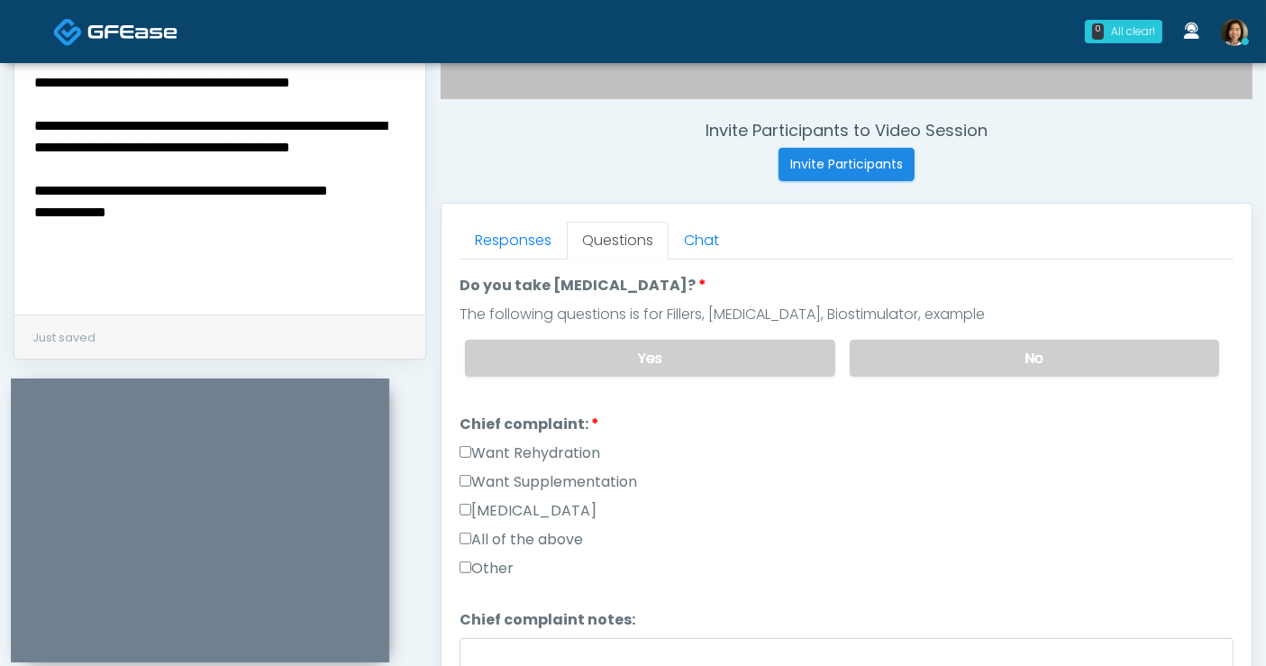
scroll to position [383, 0]
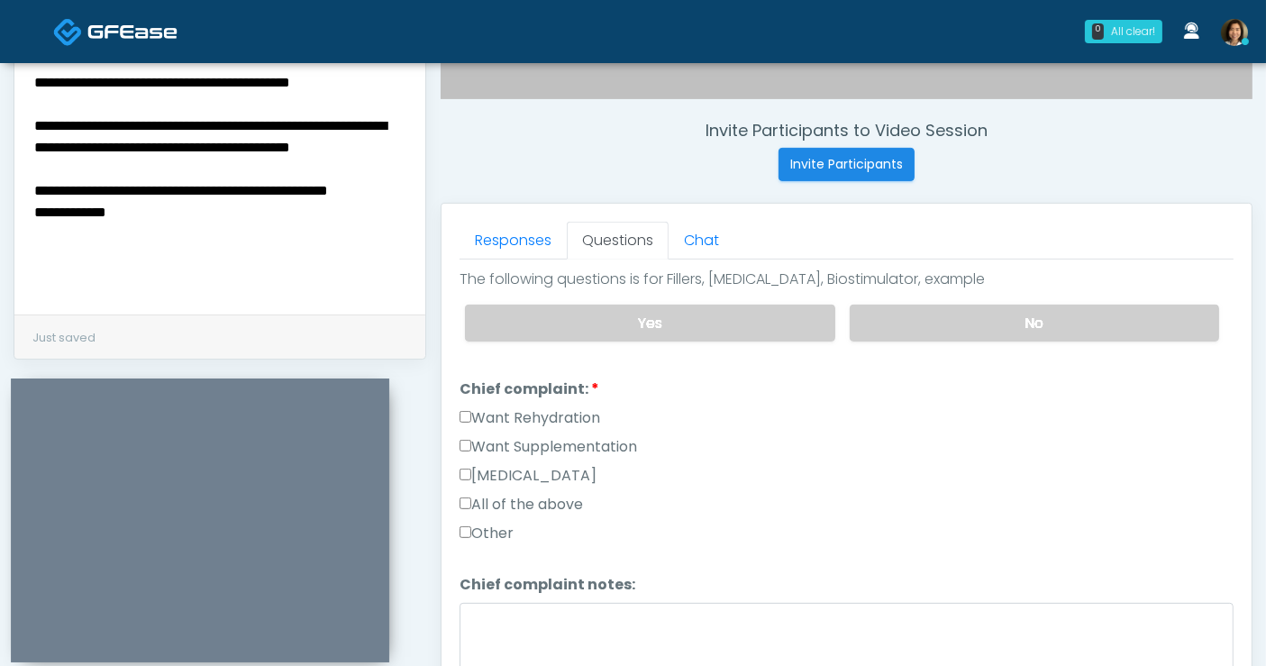
click at [542, 495] on label "All of the above" at bounding box center [521, 505] width 123 height 22
click at [185, 255] on textarea "**********" at bounding box center [220, 180] width 376 height 220
click at [130, 254] on textarea "**********" at bounding box center [220, 180] width 376 height 220
click at [218, 253] on textarea "**********" at bounding box center [220, 180] width 376 height 220
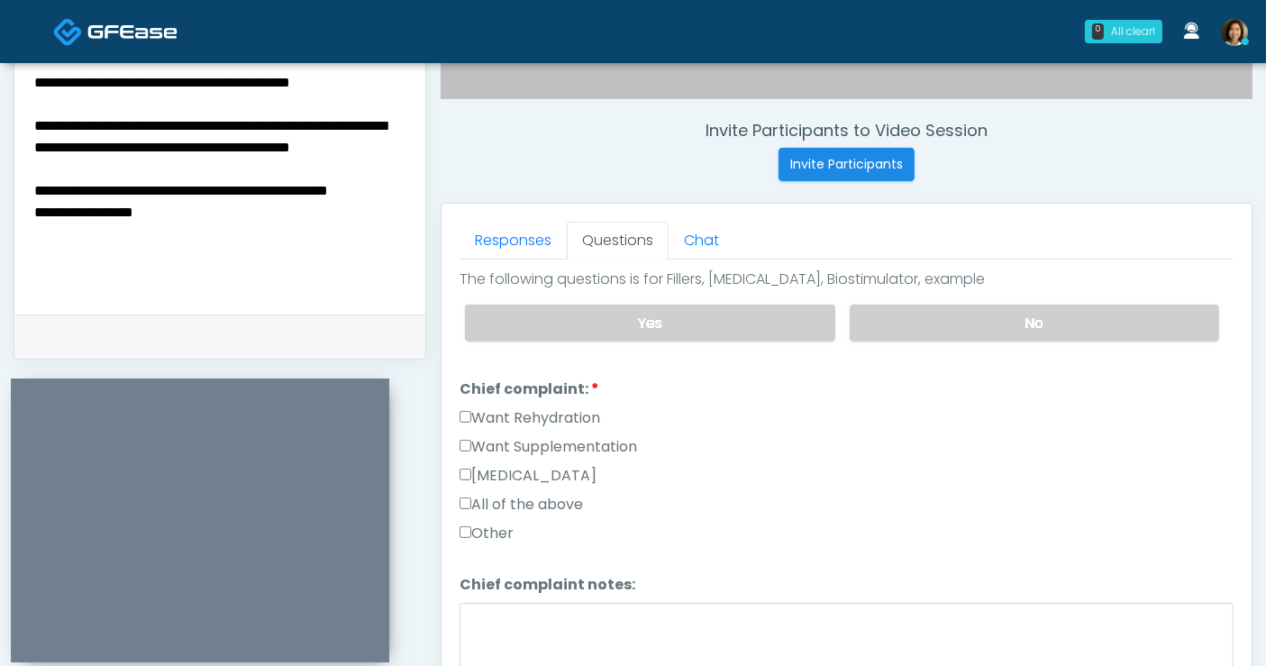
click at [129, 251] on textarea "**********" at bounding box center [220, 180] width 376 height 220
drag, startPoint x: 223, startPoint y: 256, endPoint x: 183, endPoint y: 256, distance: 40.6
click at [183, 256] on textarea "**********" at bounding box center [220, 180] width 376 height 220
type textarea "**********"
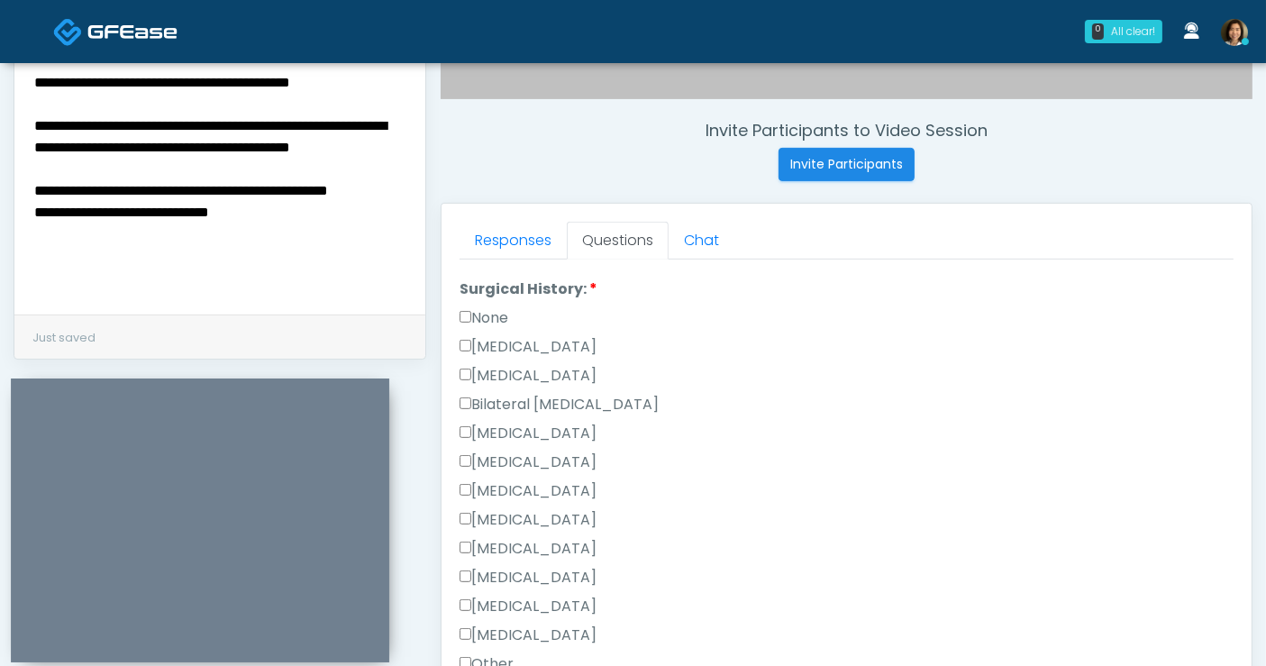
scroll to position [741, 0]
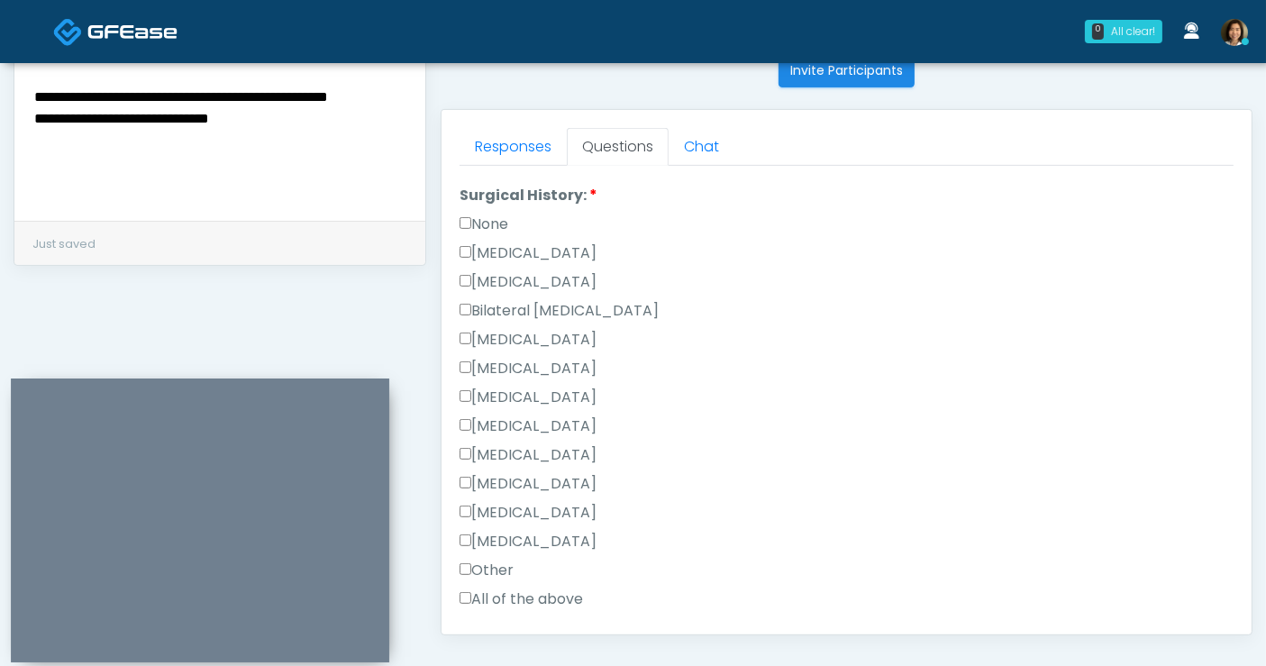
click at [486, 561] on label "Other" at bounding box center [487, 571] width 54 height 22
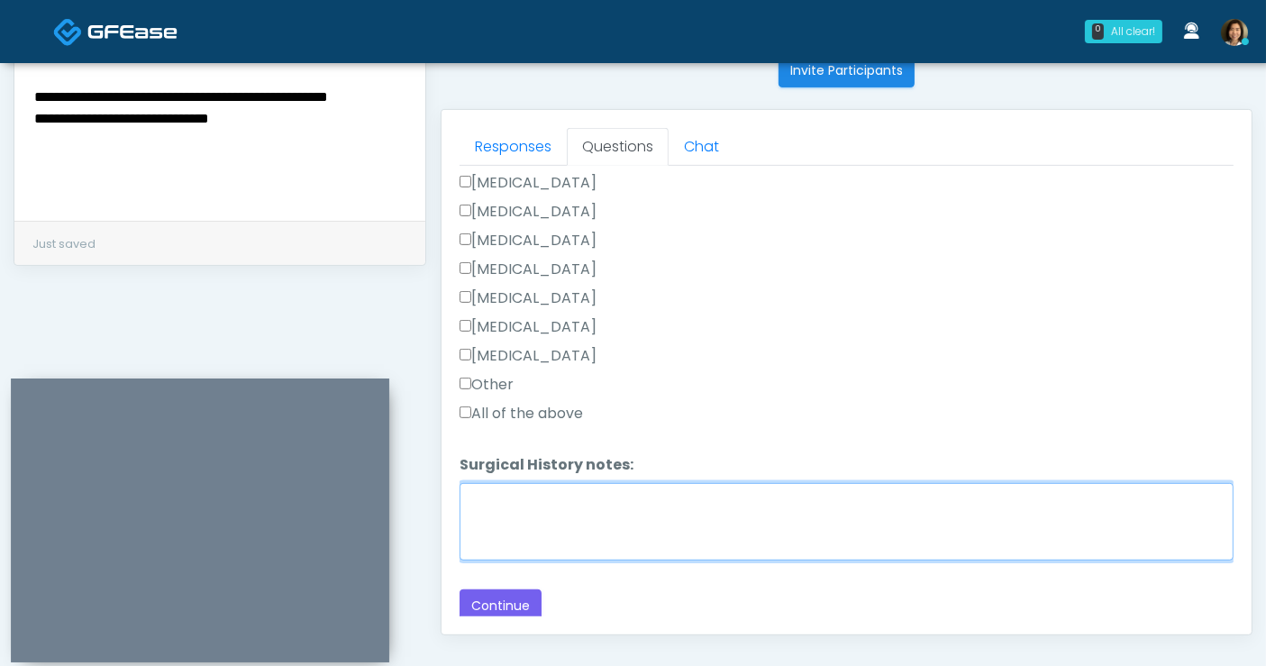
drag, startPoint x: 597, startPoint y: 514, endPoint x: 628, endPoint y: 503, distance: 33.3
click at [601, 513] on textarea "Surgical History notes:" at bounding box center [847, 522] width 774 height 78
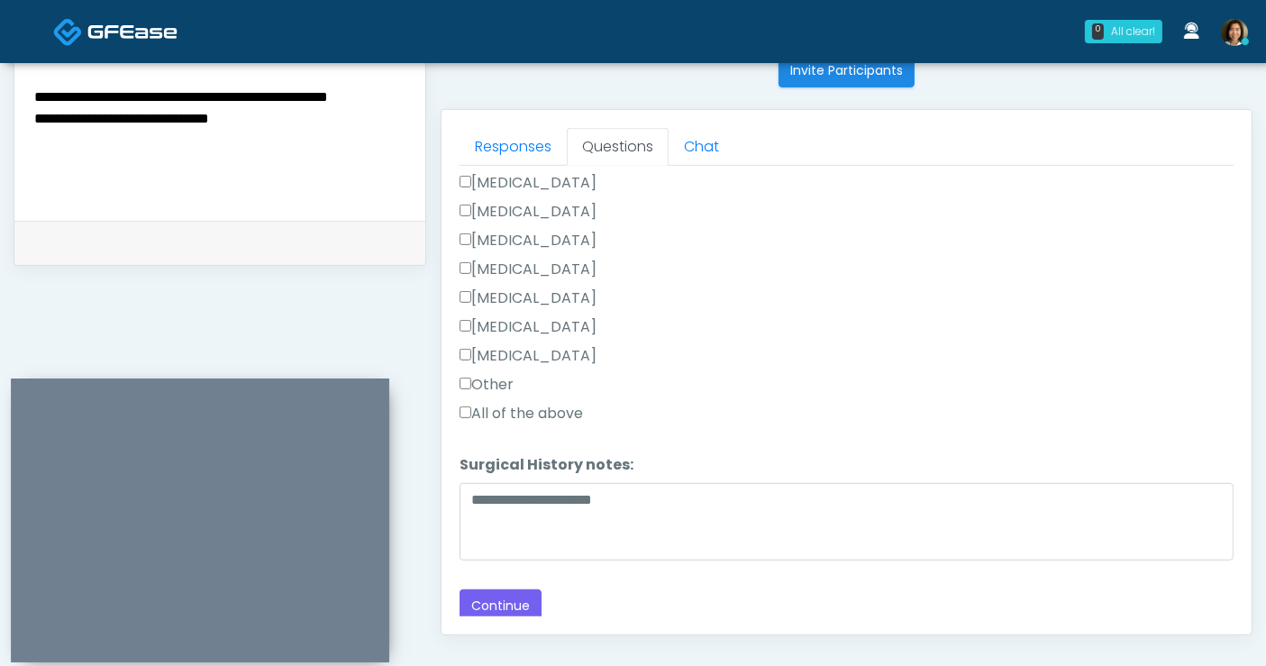
click at [500, 316] on label "Appendectomy" at bounding box center [528, 327] width 137 height 22
click at [491, 375] on label "Other" at bounding box center [487, 385] width 54 height 22
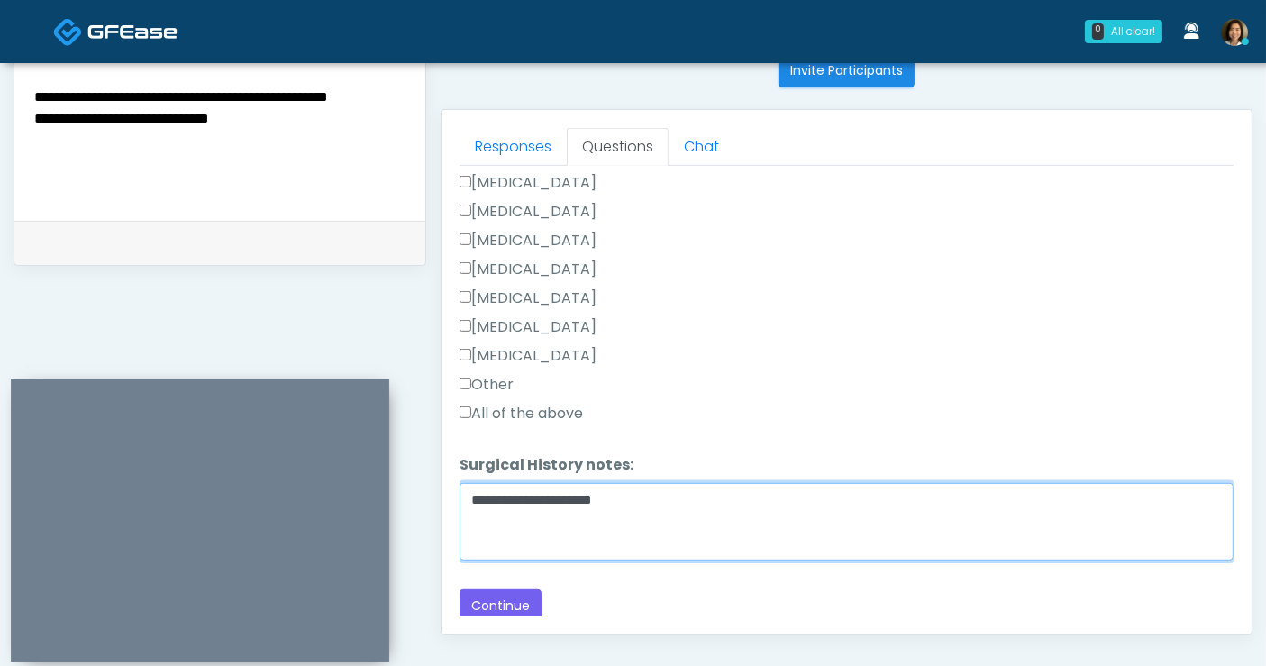
click at [671, 503] on textarea "**********" at bounding box center [847, 522] width 774 height 78
drag, startPoint x: 689, startPoint y: 500, endPoint x: 388, endPoint y: 489, distance: 302.1
click at [243, 84] on div "**********" at bounding box center [633, 90] width 1239 height 1374
click at [822, 491] on textarea "**********" at bounding box center [847, 522] width 774 height 78
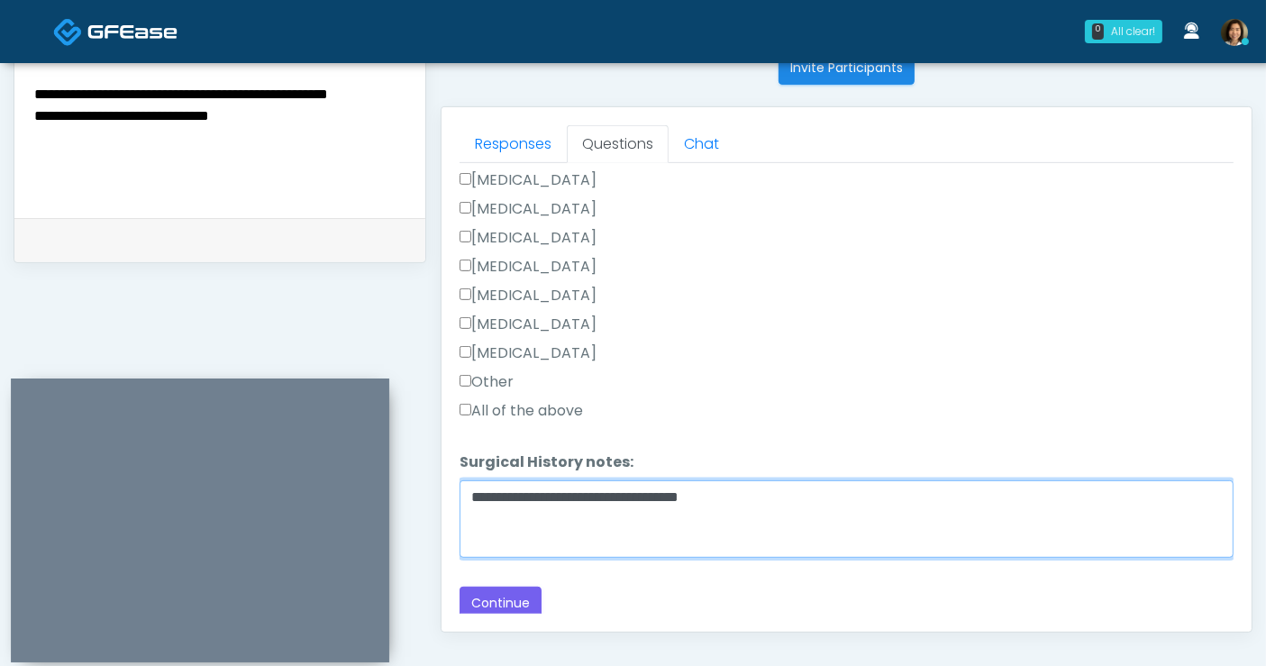
type textarea "**********"
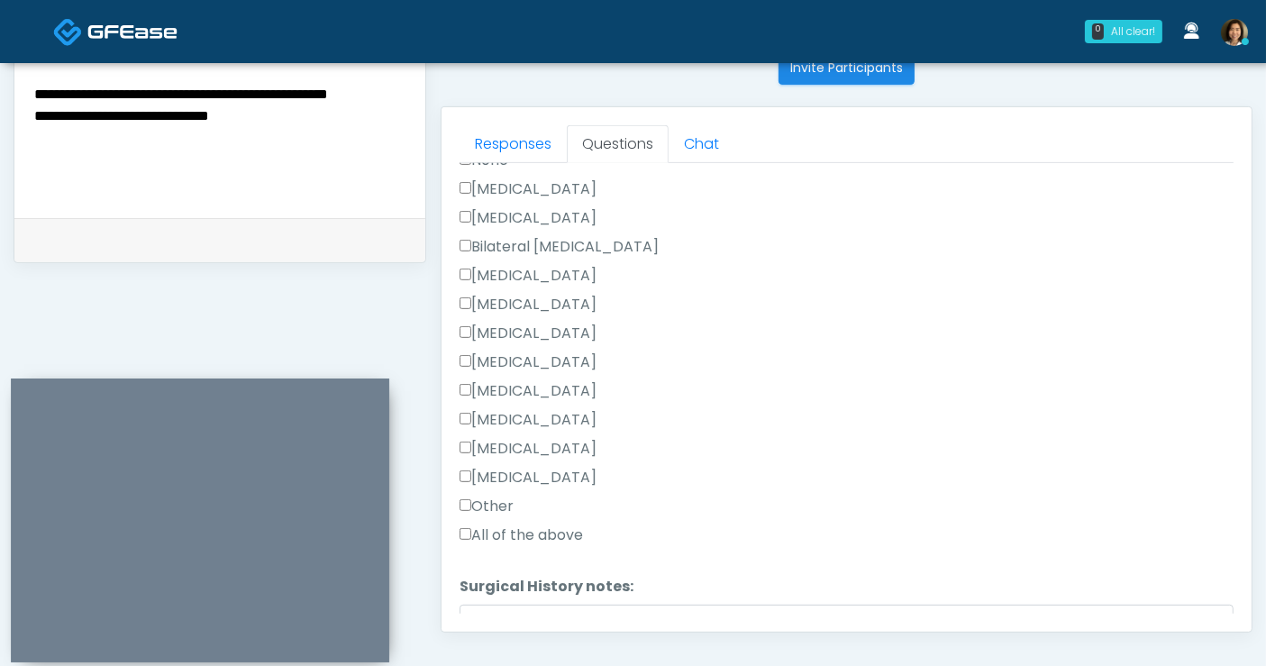
scroll to position [999, 0]
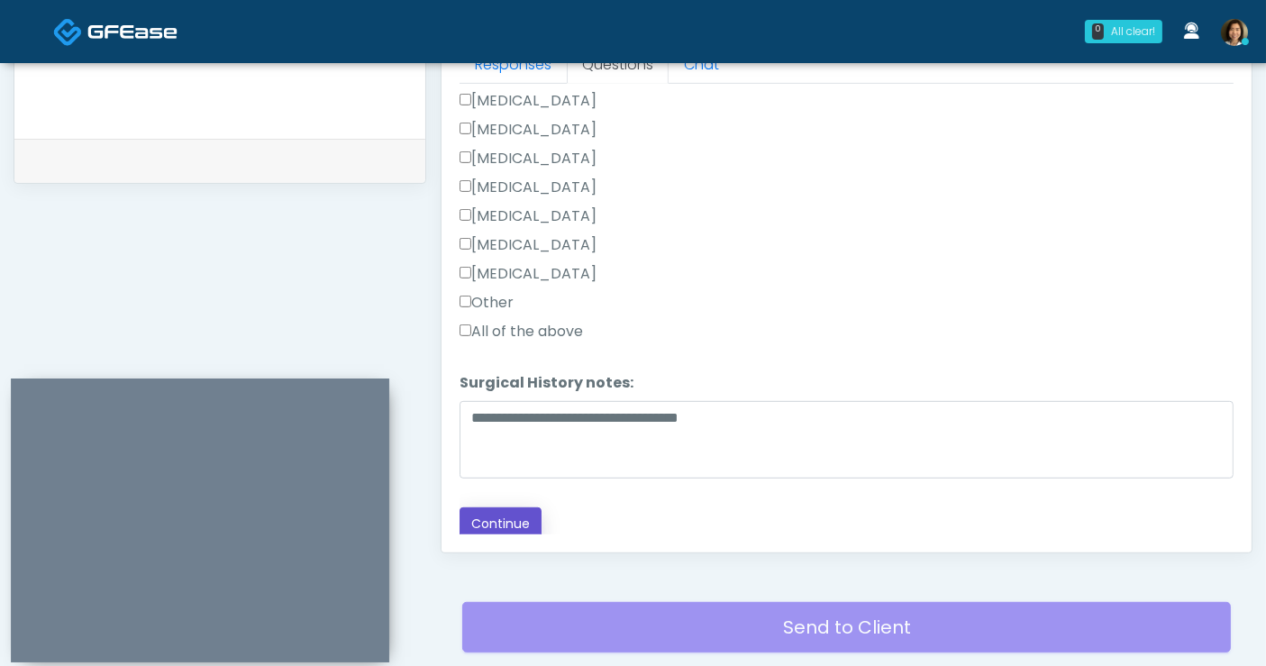
drag, startPoint x: 482, startPoint y: 514, endPoint x: 333, endPoint y: 313, distance: 250.0
click at [483, 513] on button "Continue" at bounding box center [501, 523] width 82 height 33
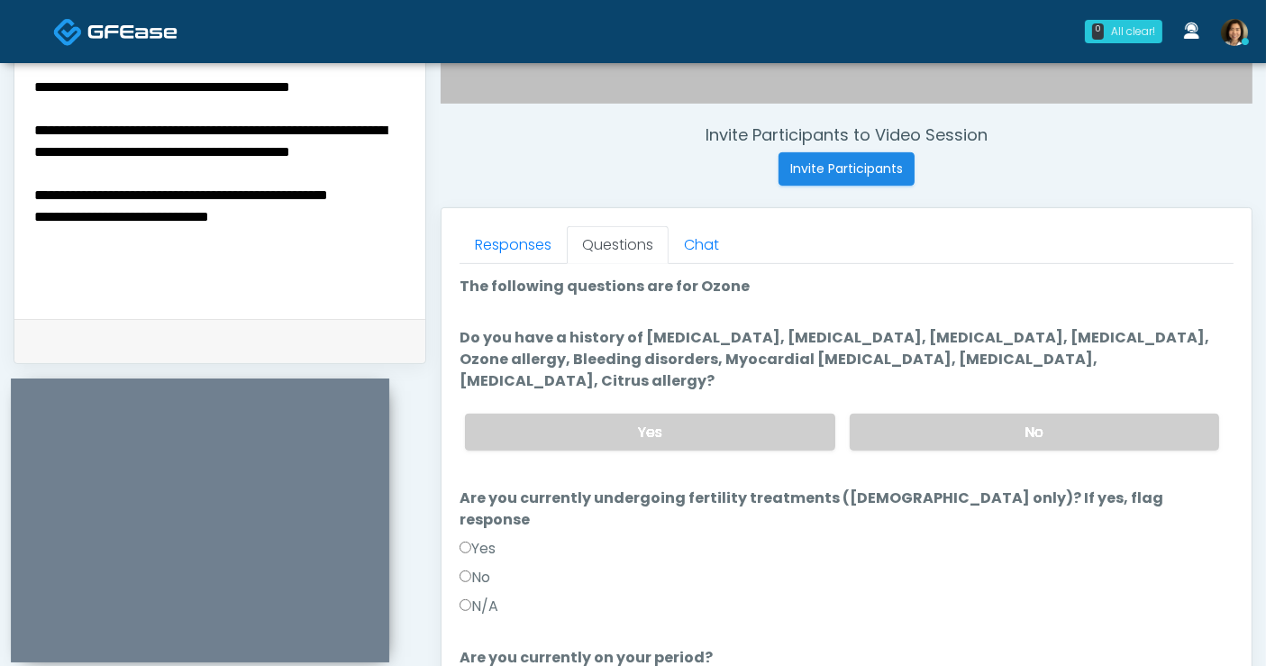
scroll to position [653, 0]
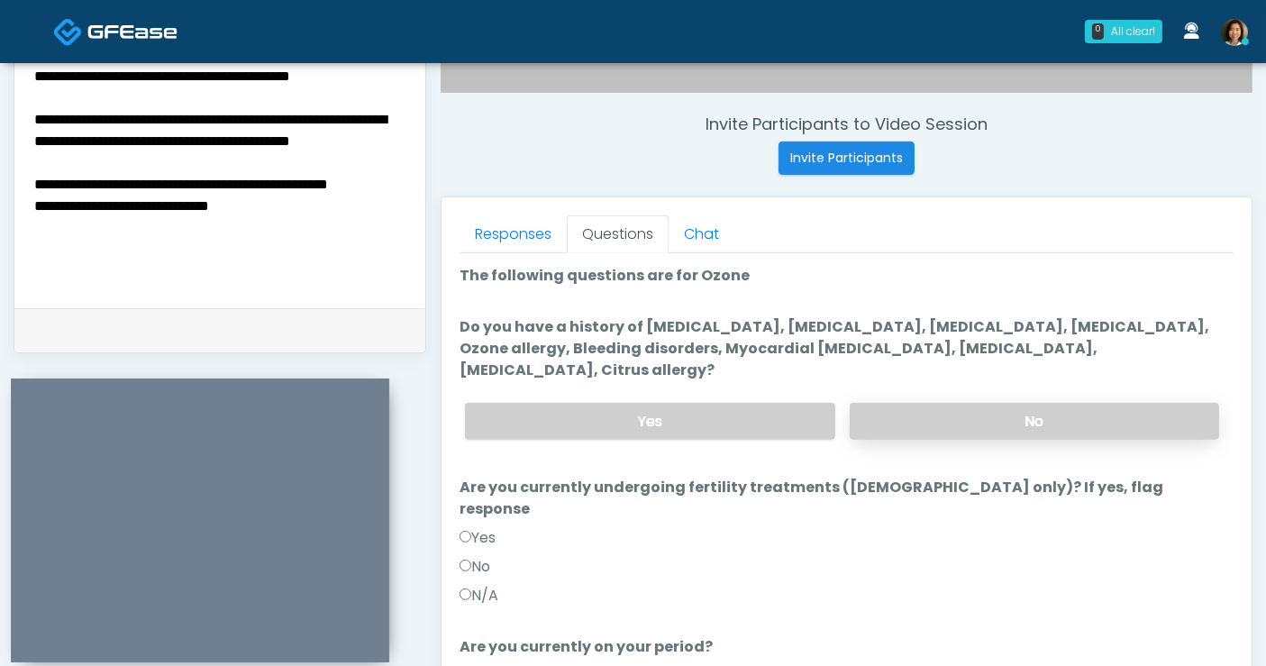
click at [1065, 403] on label "No" at bounding box center [1034, 421] width 369 height 37
click at [301, 248] on textarea "**********" at bounding box center [220, 174] width 376 height 220
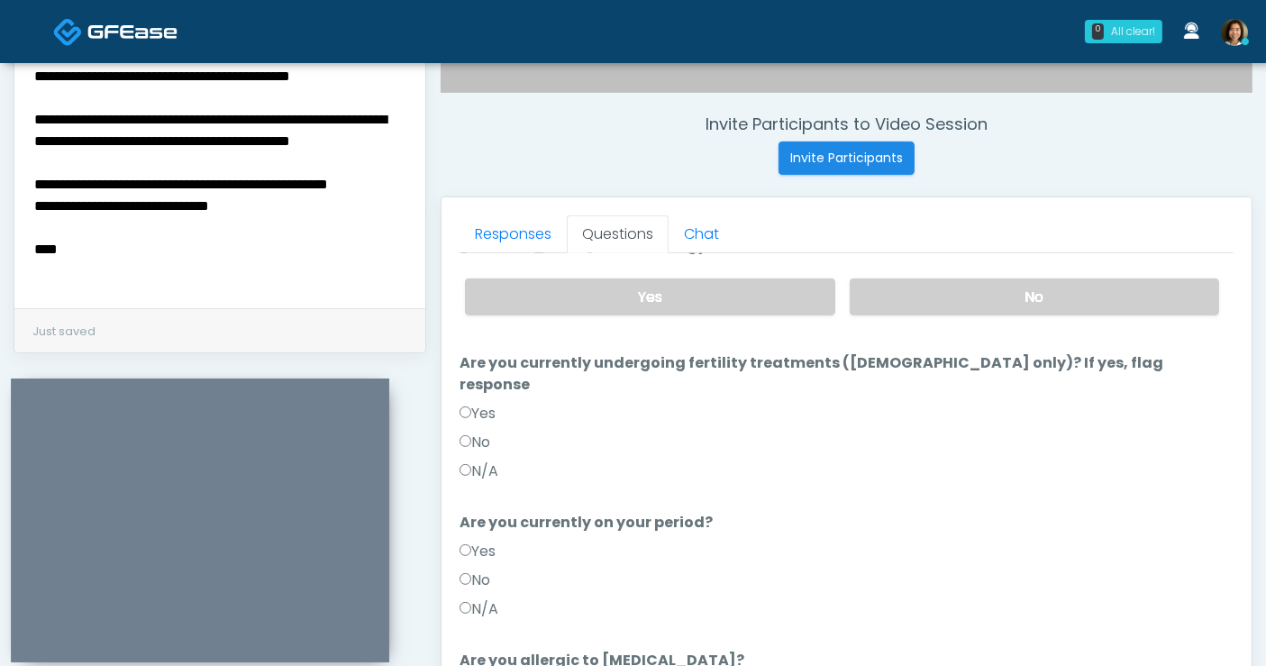
drag, startPoint x: 481, startPoint y: 532, endPoint x: 1027, endPoint y: 515, distance: 546.3
click at [481, 570] on label "No" at bounding box center [475, 581] width 31 height 22
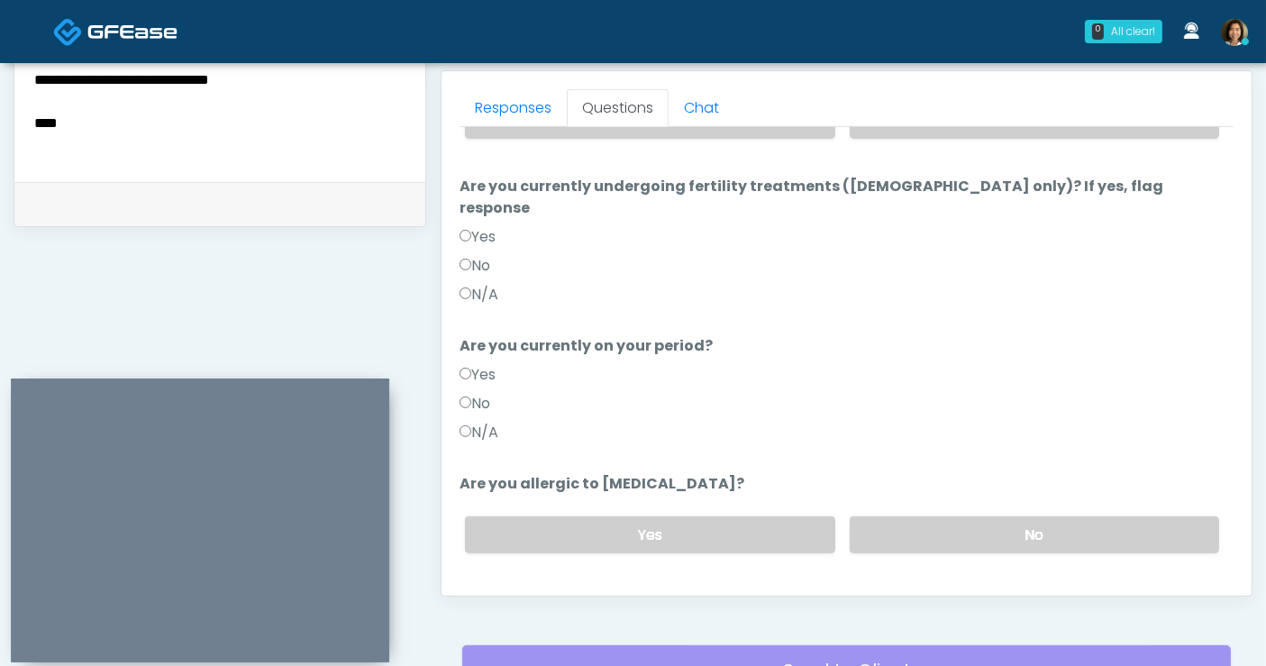
scroll to position [781, 0]
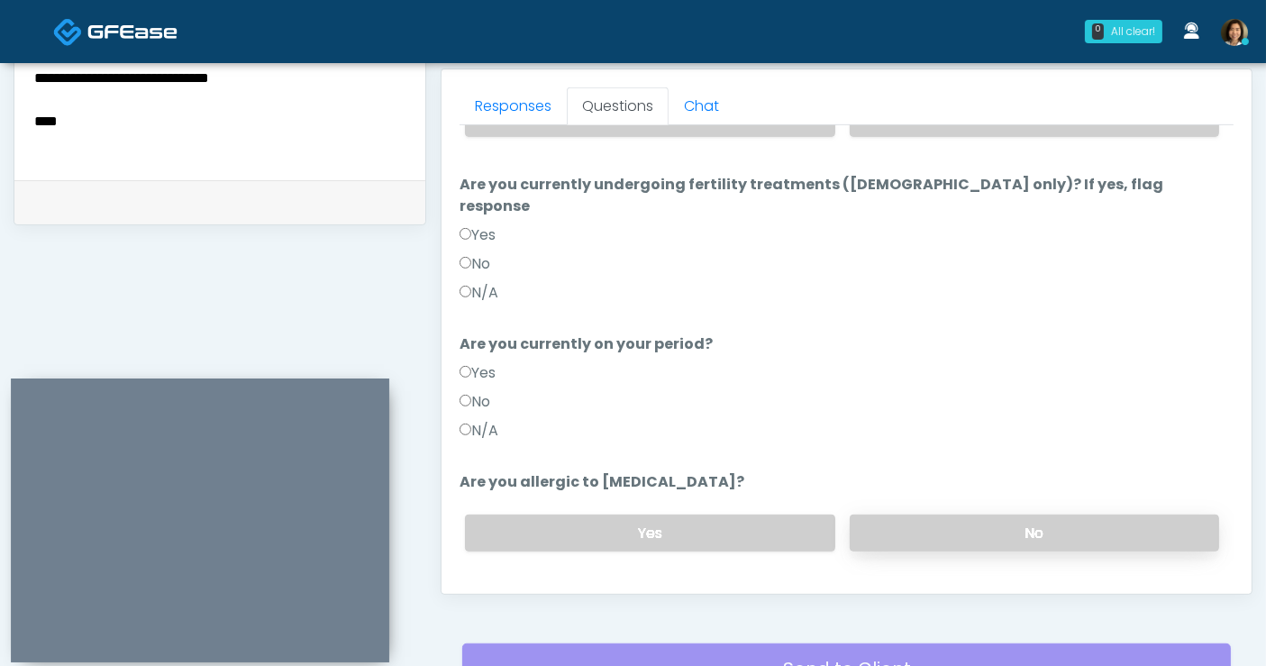
click at [1009, 515] on label "No" at bounding box center [1034, 533] width 369 height 37
click at [493, 588] on button "Continue" at bounding box center [501, 604] width 82 height 33
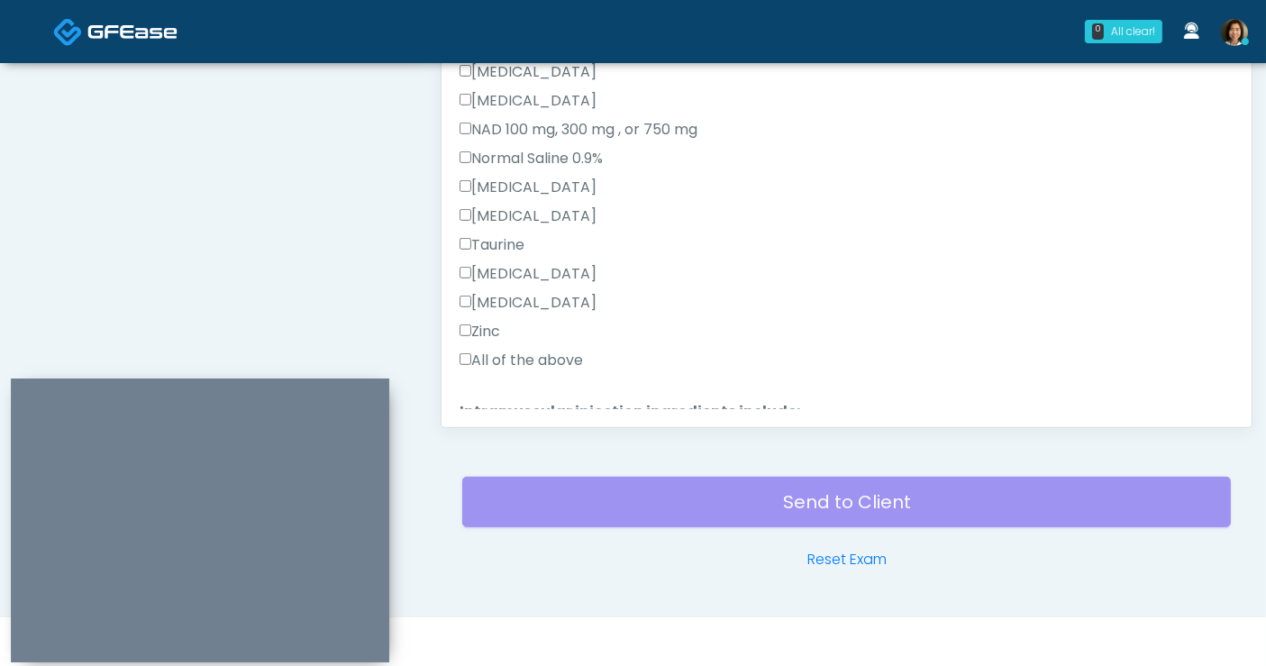
scroll to position [605, 0]
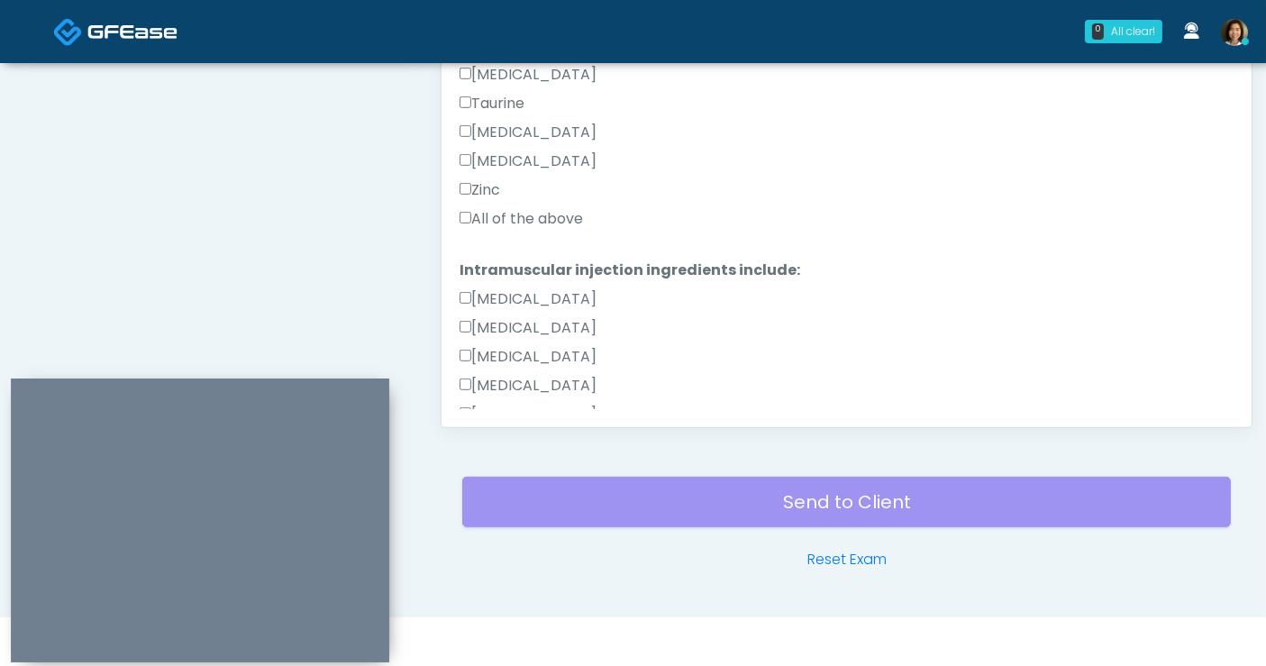
click at [523, 221] on label "All of the above" at bounding box center [521, 219] width 123 height 22
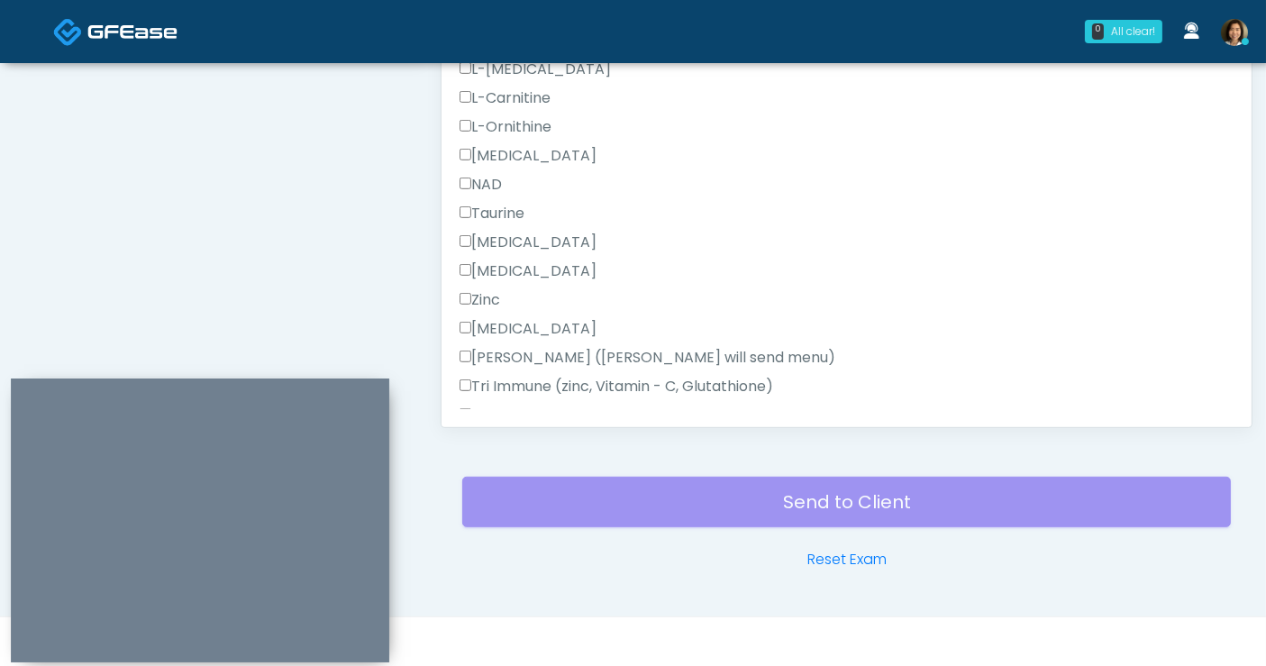
scroll to position [1144, 0]
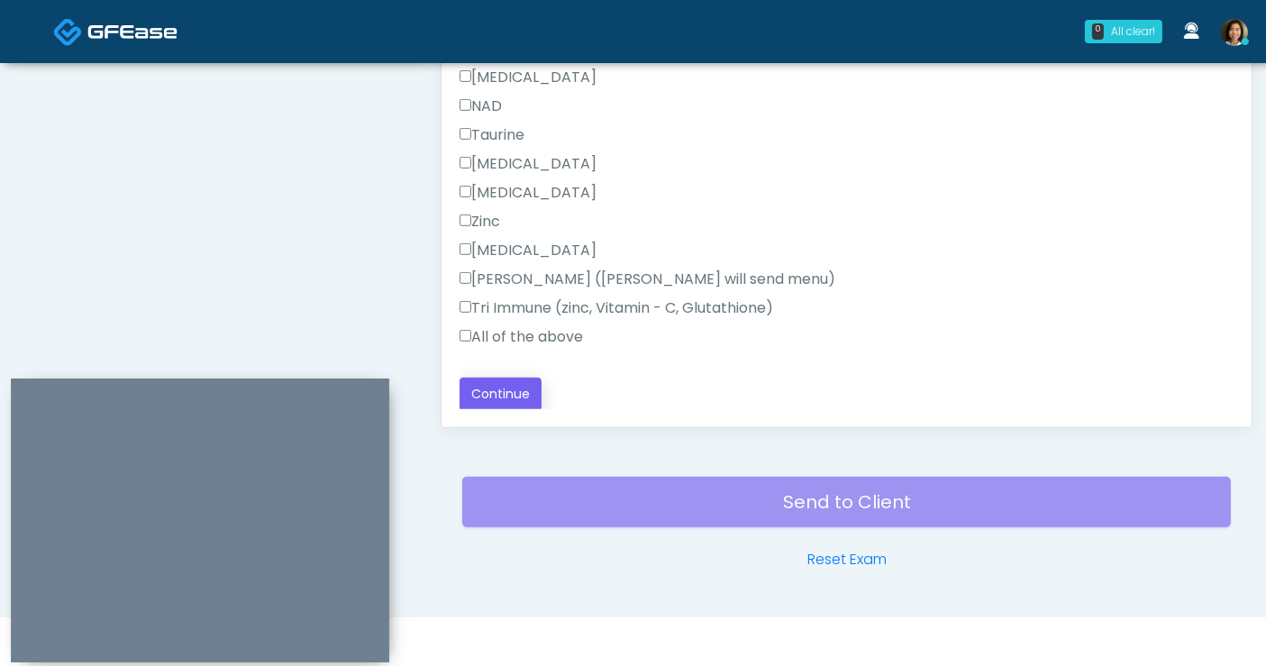
drag, startPoint x: 494, startPoint y: 330, endPoint x: 493, endPoint y: 383, distance: 53.2
click at [494, 341] on label "All of the above" at bounding box center [521, 337] width 123 height 22
click at [494, 384] on button "Continue" at bounding box center [501, 394] width 82 height 33
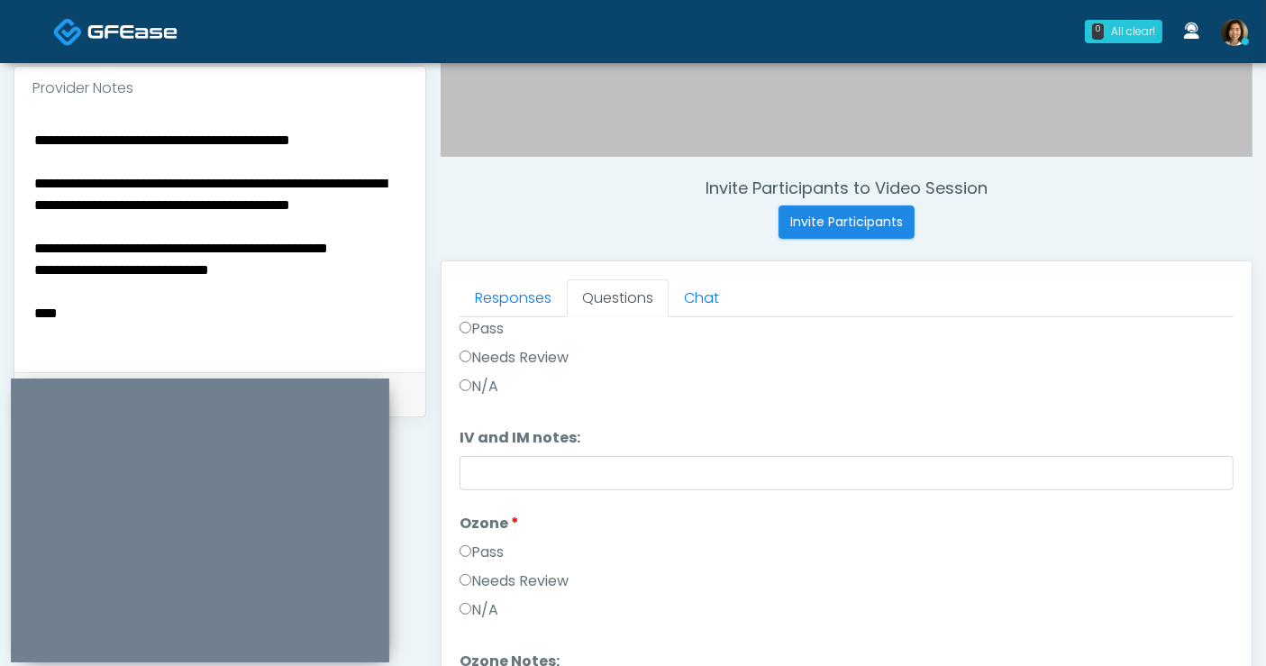
scroll to position [592, 0]
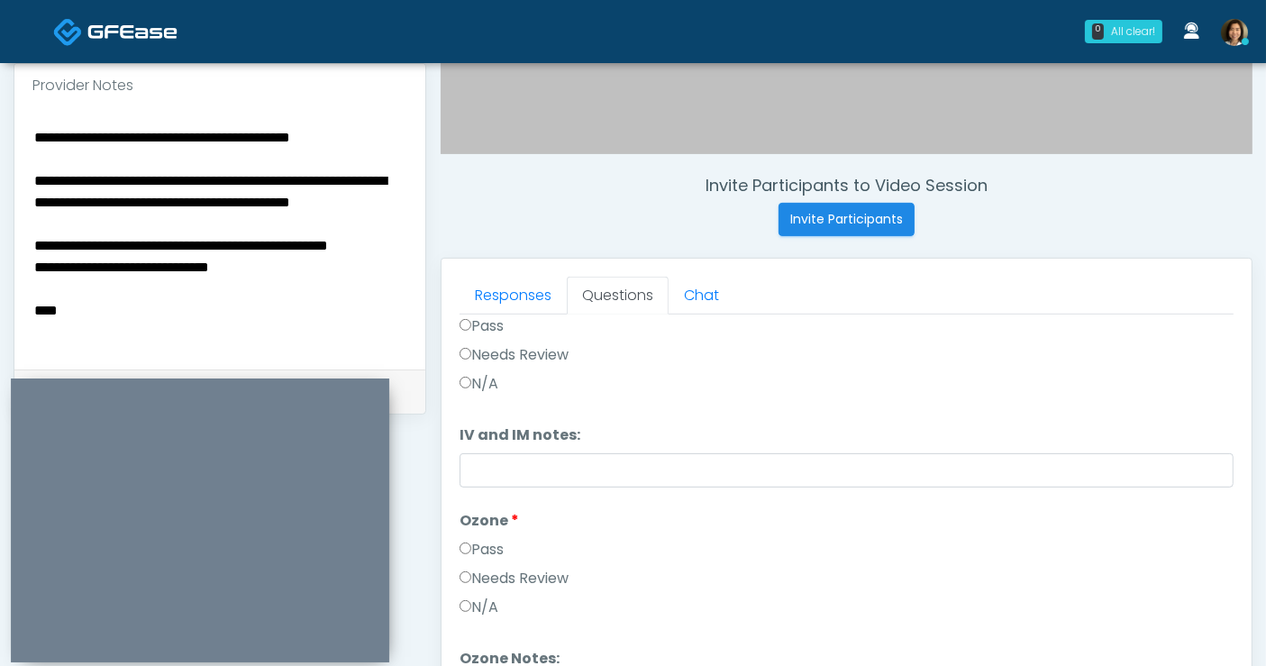
click at [308, 310] on textarea "**********" at bounding box center [220, 235] width 376 height 220
click at [358, 182] on textarea "**********" at bounding box center [220, 235] width 376 height 220
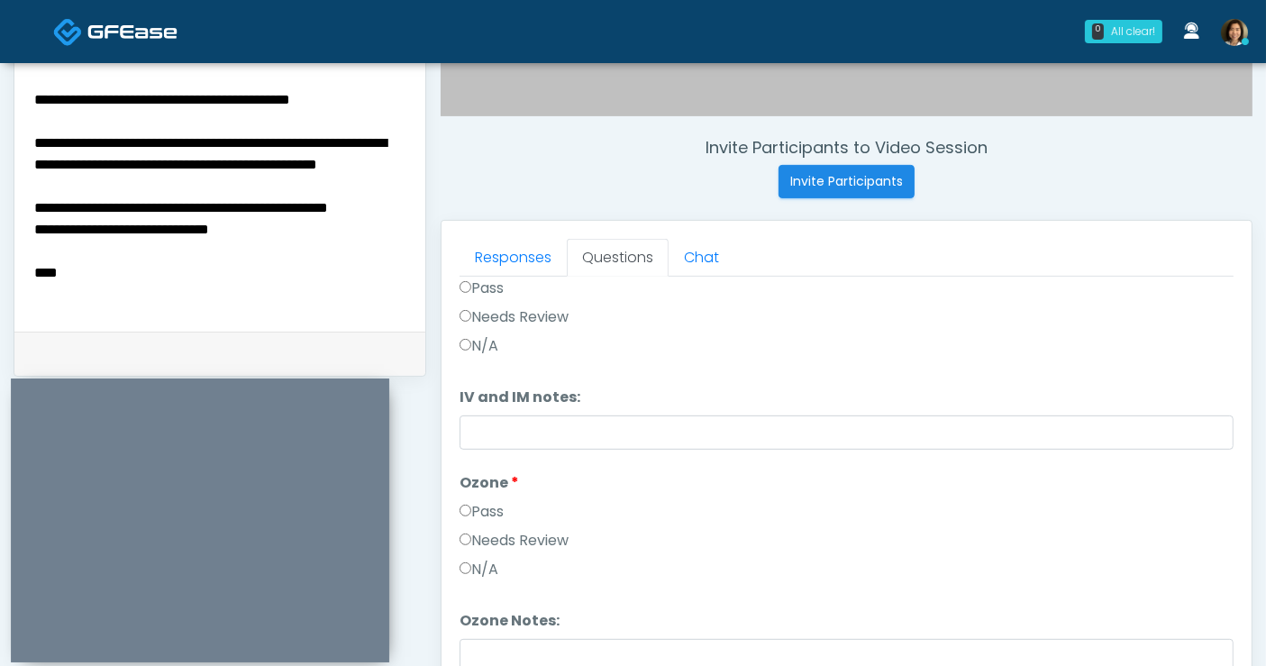
scroll to position [637, 0]
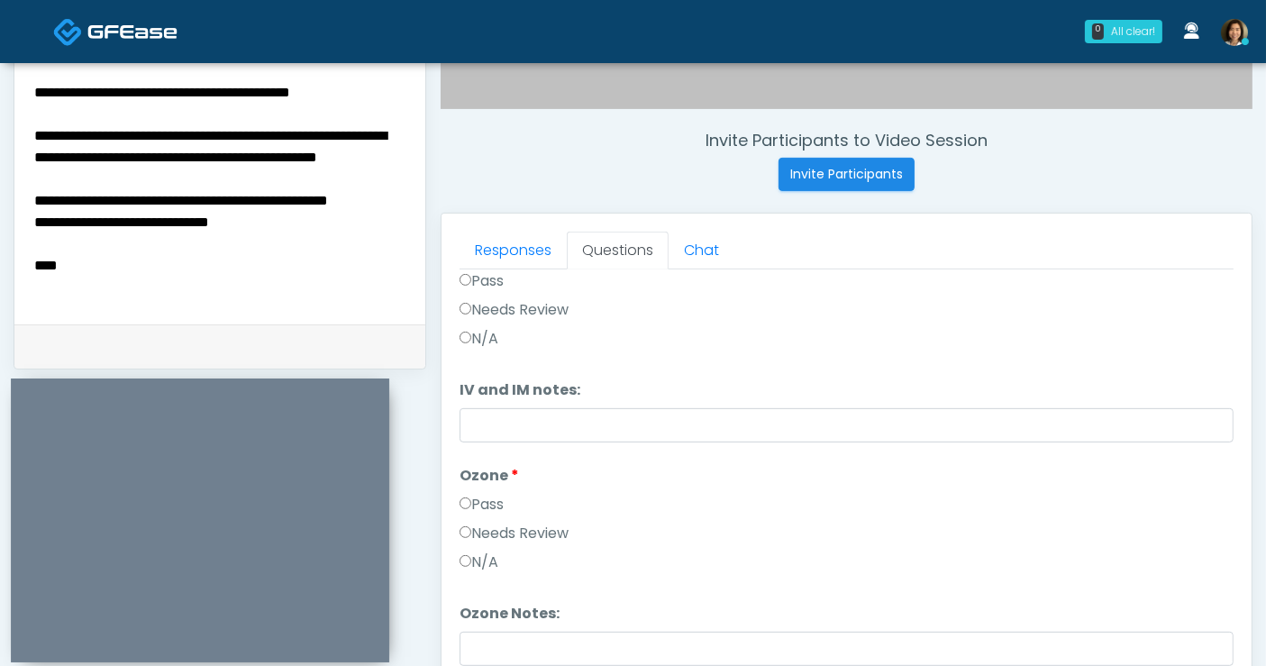
click at [305, 269] on textarea "**********" at bounding box center [220, 190] width 376 height 220
click at [35, 217] on textarea "**********" at bounding box center [220, 190] width 376 height 220
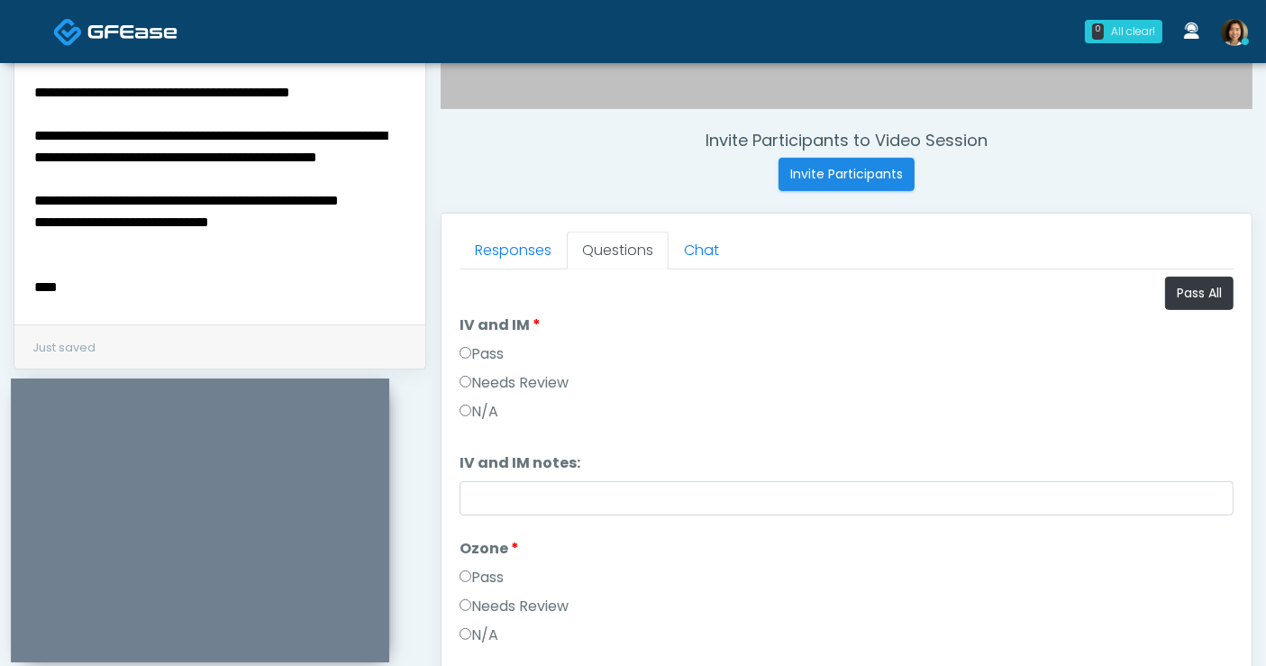
scroll to position [795, 0]
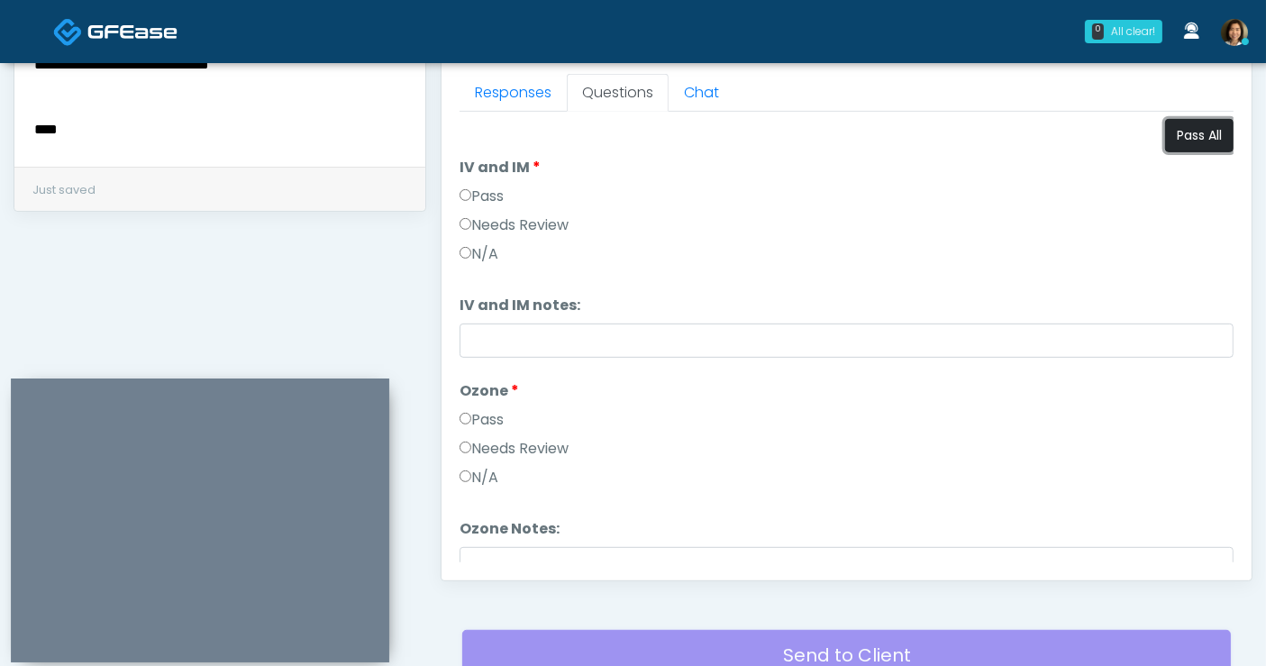
click at [1168, 142] on button "Pass All" at bounding box center [1199, 135] width 68 height 33
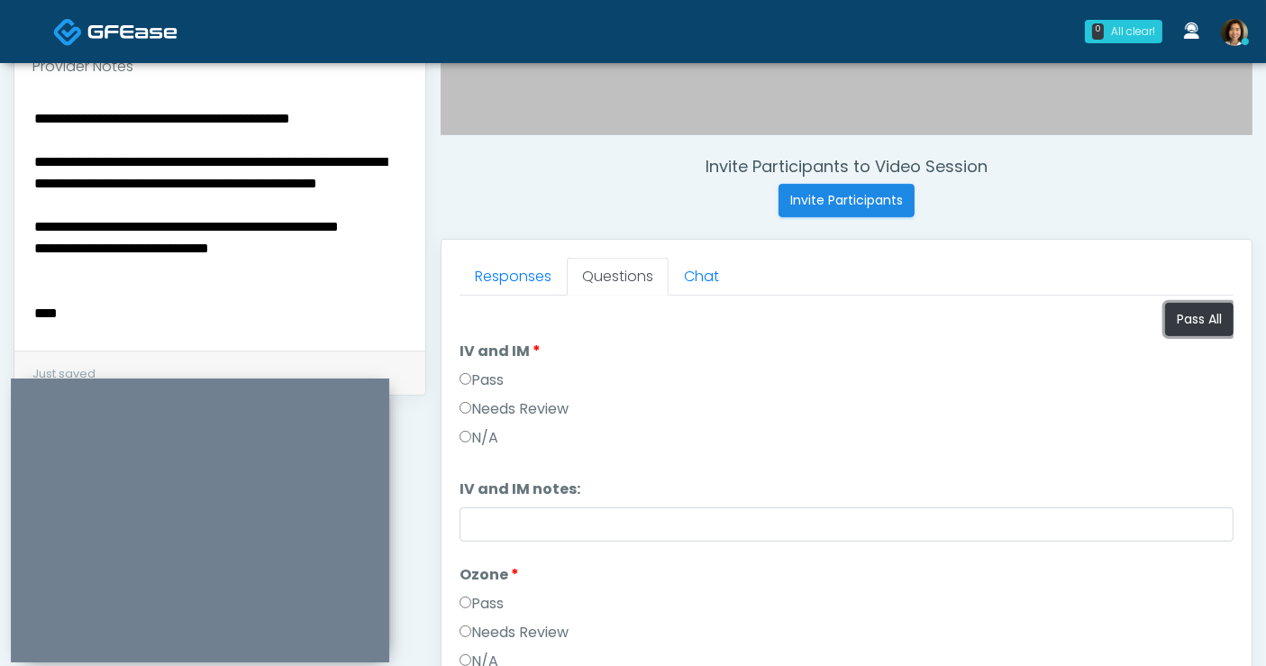
scroll to position [579, 0]
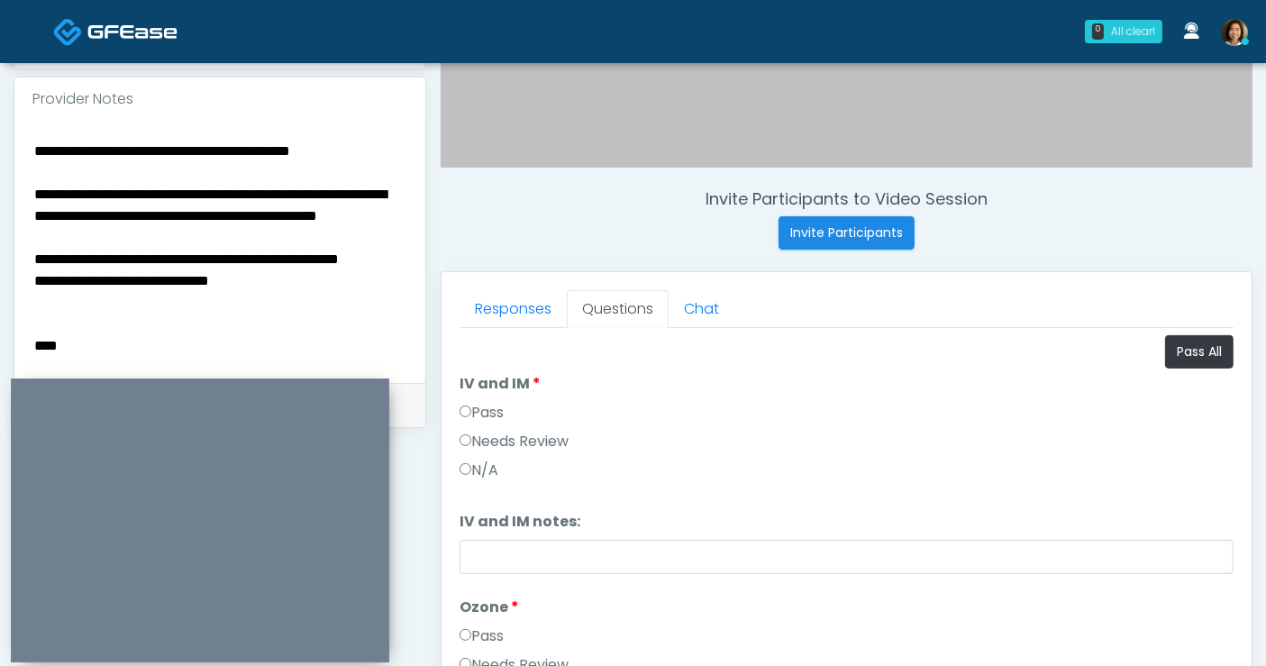
click at [288, 322] on textarea "**********" at bounding box center [220, 249] width 376 height 220
drag, startPoint x: 168, startPoint y: 212, endPoint x: -68, endPoint y: 100, distance: 261.2
click at [0, 100] on html "0 All clear! All clear! Rukayat Bojuwon AR AZ CA CO DC FL HI MD MI MO NC ND NV …" at bounding box center [633, 230] width 1266 height 1618
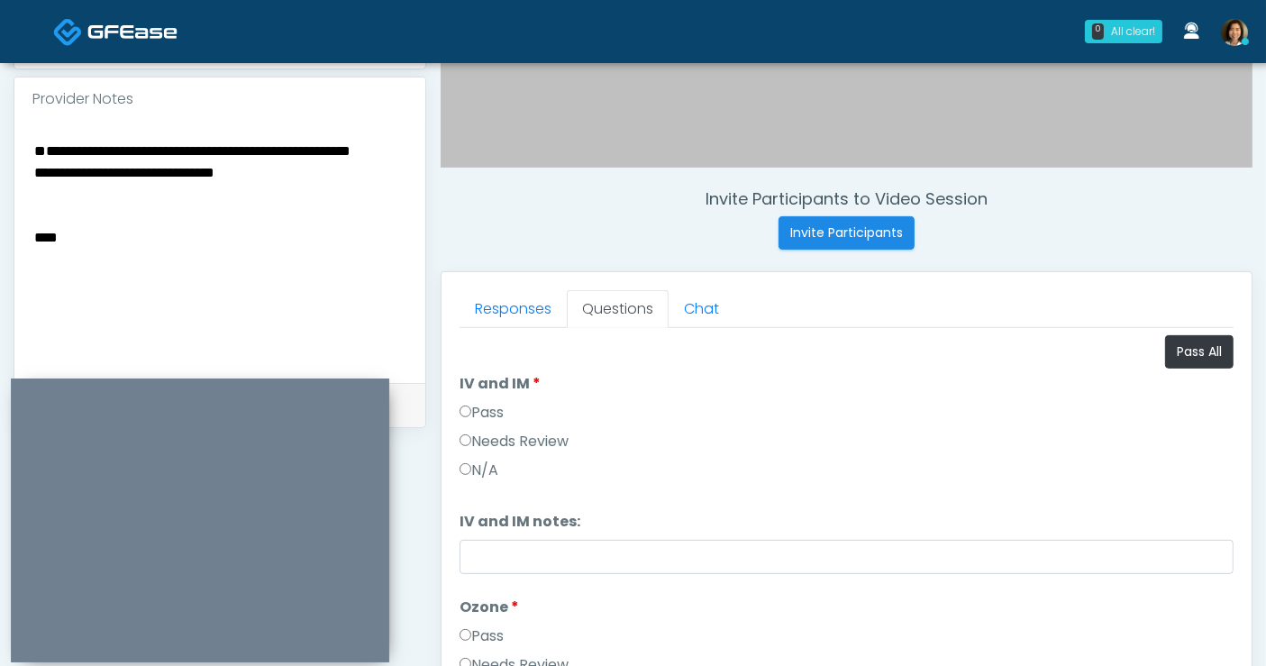
click at [32, 187] on textarea "**********" at bounding box center [220, 249] width 376 height 220
click at [184, 139] on textarea "**********" at bounding box center [220, 249] width 376 height 220
drag, startPoint x: 132, startPoint y: 259, endPoint x: -22, endPoint y: 249, distance: 153.5
click at [0, 249] on html "0 All clear! All clear! Rukayat Bojuwon AR AZ CA CO DC FL HI MD MI MO NC ND NV …" at bounding box center [633, 230] width 1266 height 1618
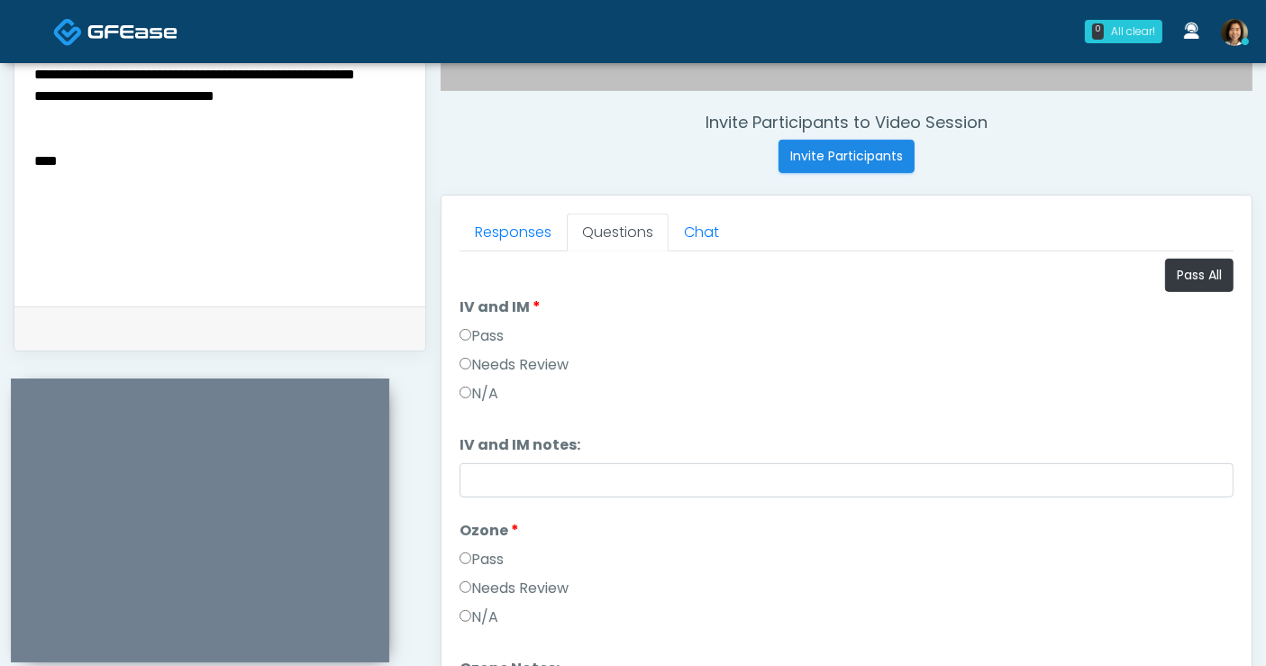
click at [147, 164] on textarea "**********" at bounding box center [220, 172] width 376 height 220
drag, startPoint x: -173, startPoint y: 175, endPoint x: -227, endPoint y: 175, distance: 54.1
click at [0, 175] on html "0 All clear! All clear! Rukayat Bojuwon AR AZ CA CO DC FL HI MD MI MO NC ND NV …" at bounding box center [633, 154] width 1266 height 1618
type textarea "**********"
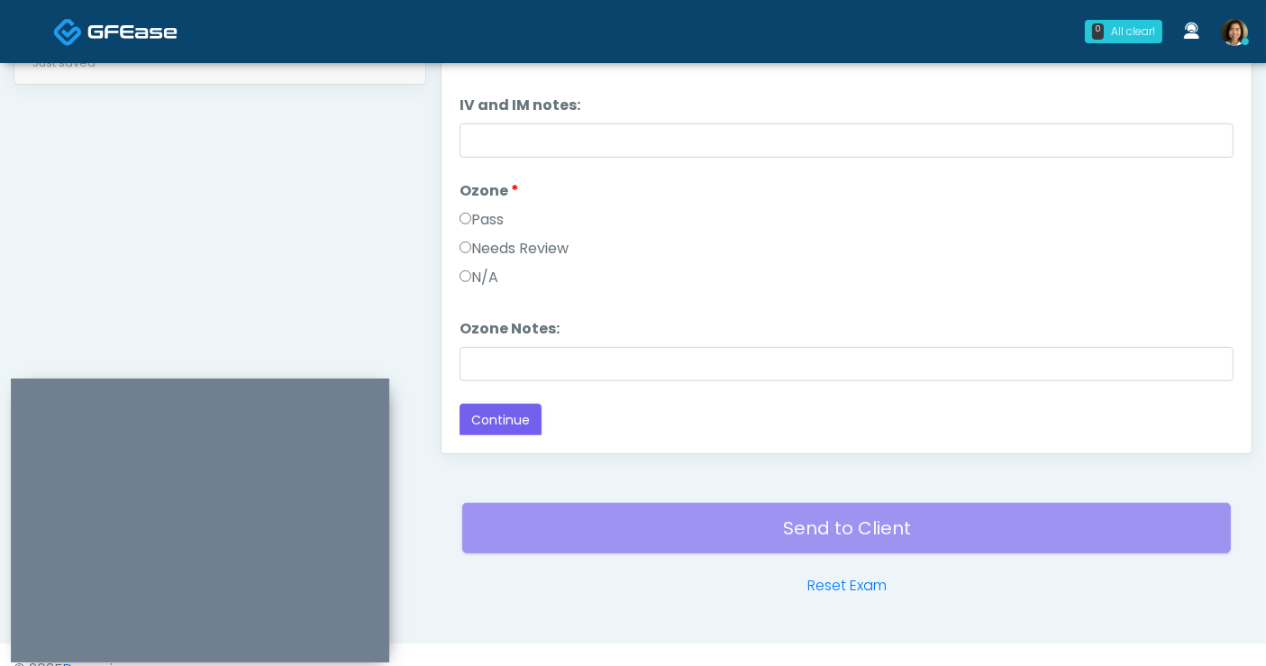
scroll to position [944, 0]
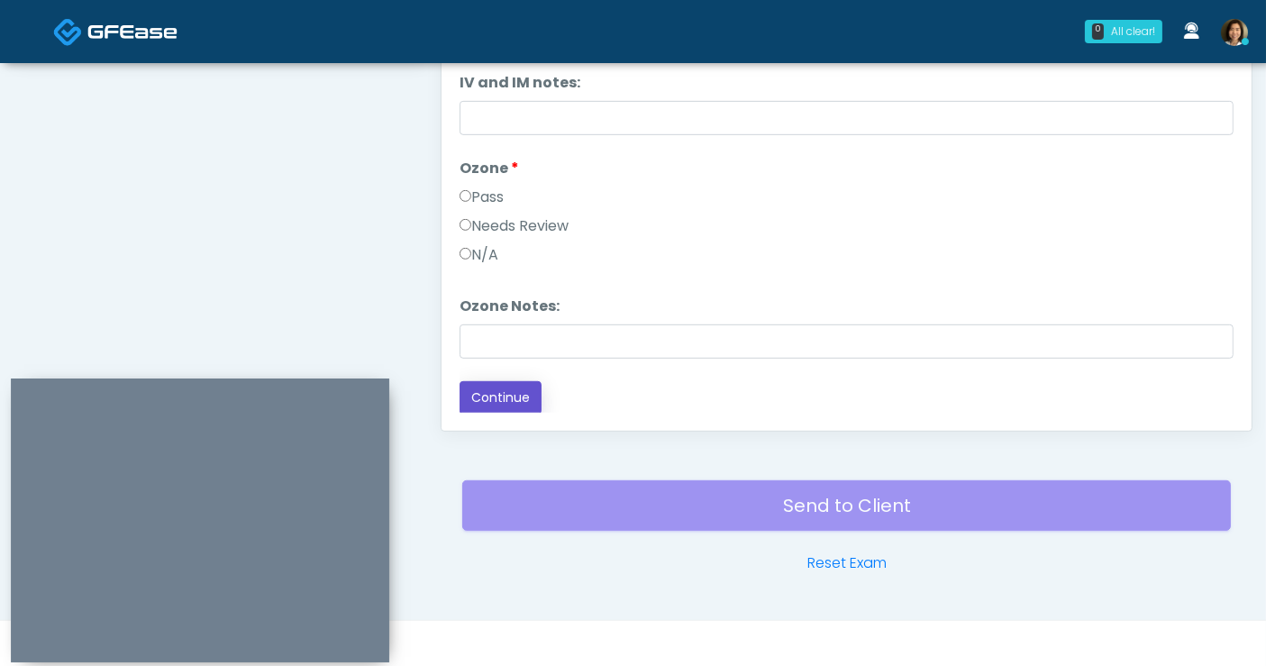
click at [515, 388] on button "Continue" at bounding box center [501, 397] width 82 height 33
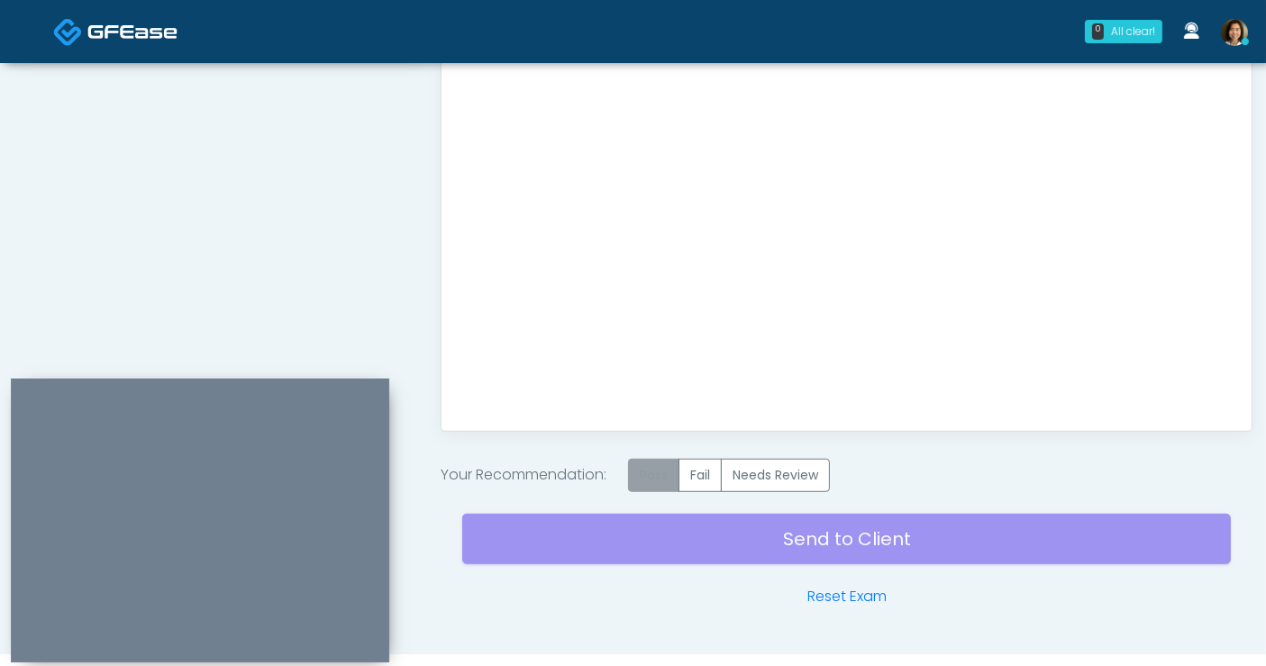
click at [675, 481] on label "Pass" at bounding box center [653, 475] width 51 height 33
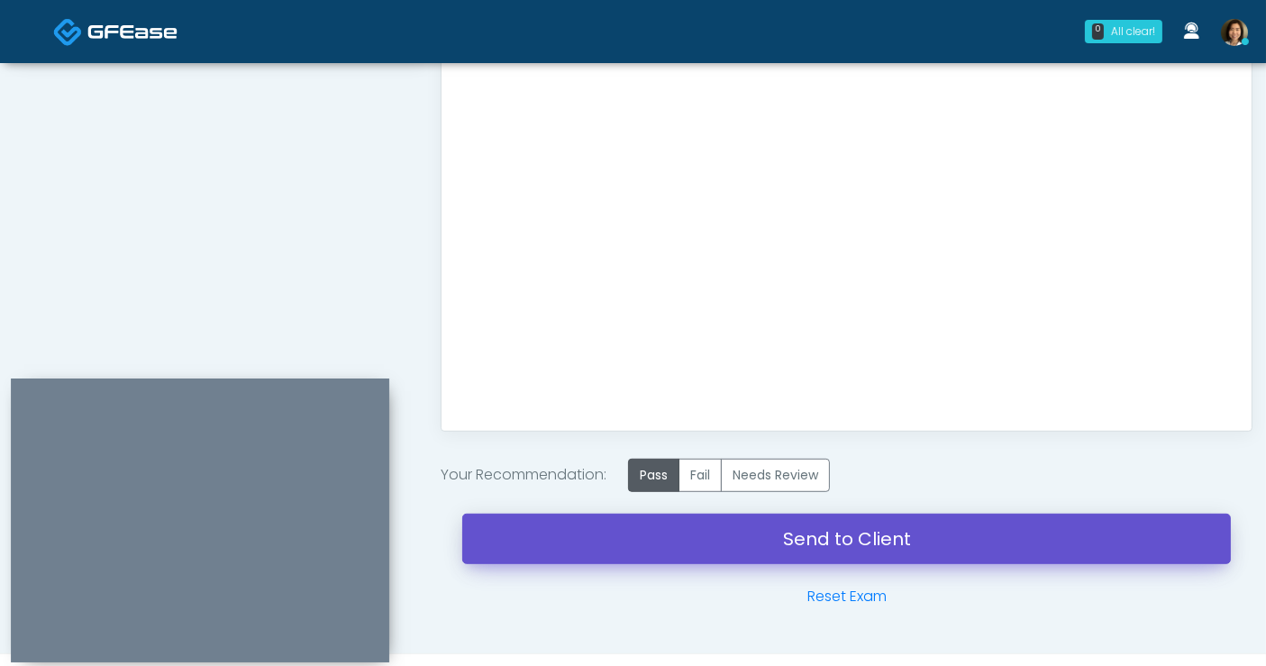
click at [780, 527] on link "Send to Client" at bounding box center [846, 539] width 769 height 50
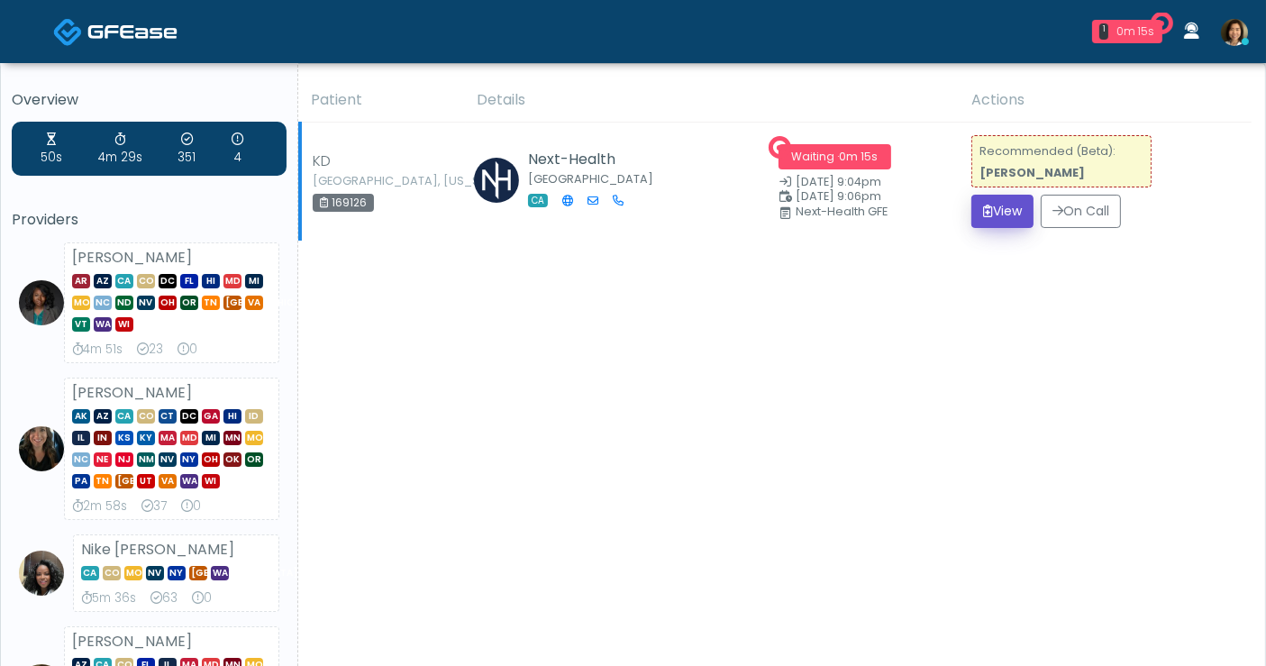
click at [991, 215] on button "View" at bounding box center [1002, 211] width 62 height 33
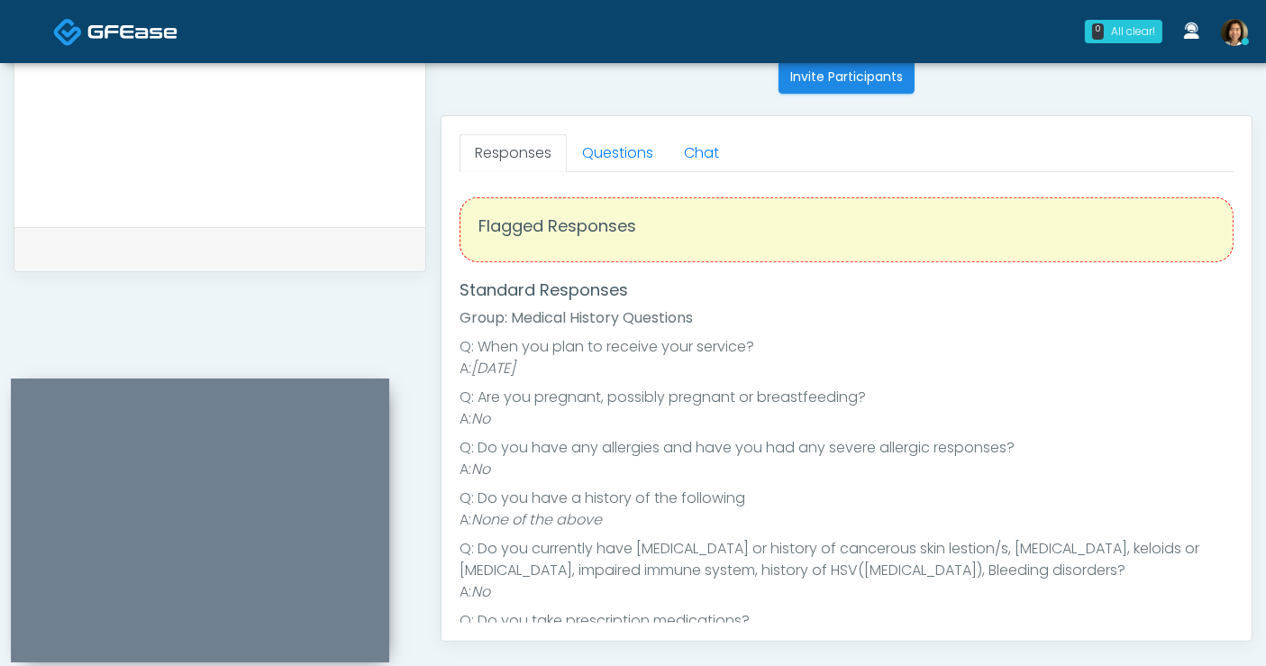
scroll to position [744, 0]
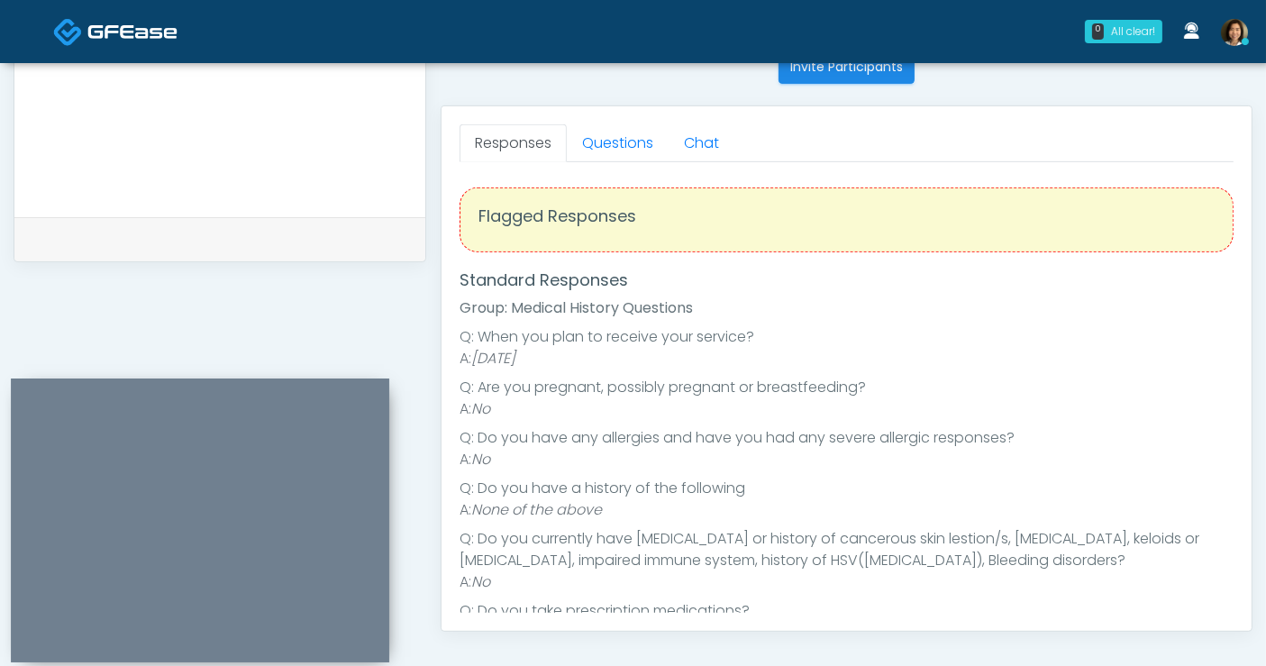
click at [260, 199] on div at bounding box center [219, 86] width 411 height 262
click at [250, 163] on textarea at bounding box center [219, 83] width 375 height 220
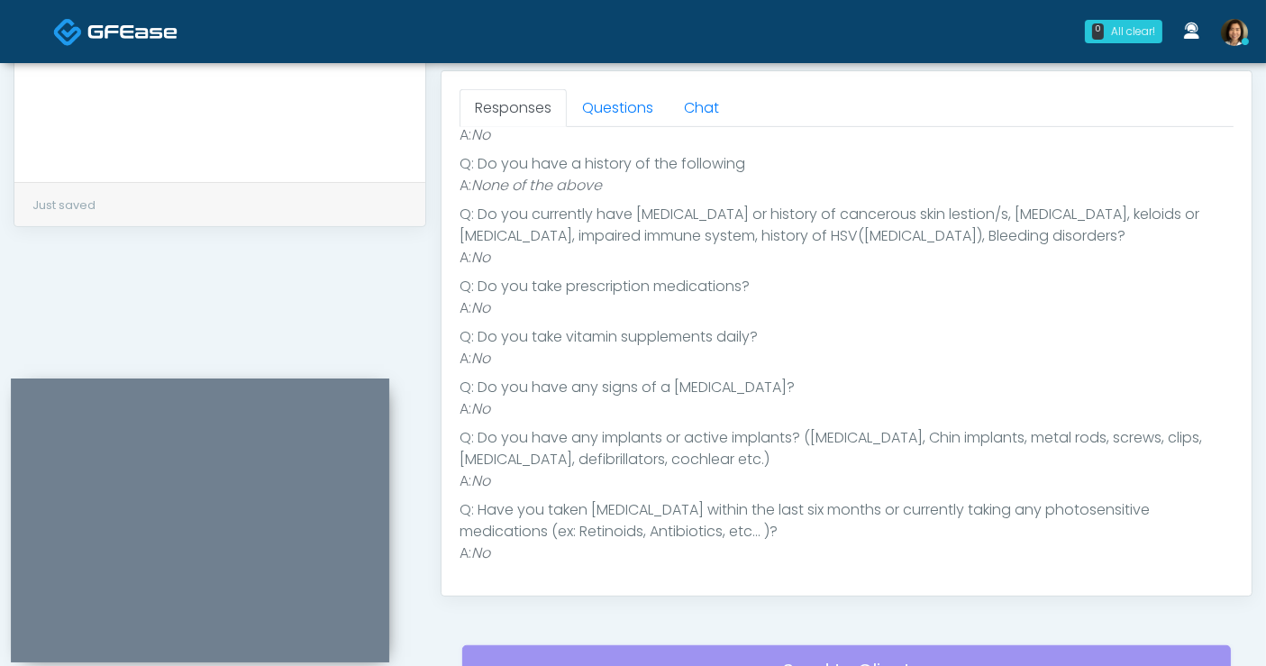
scroll to position [0, 0]
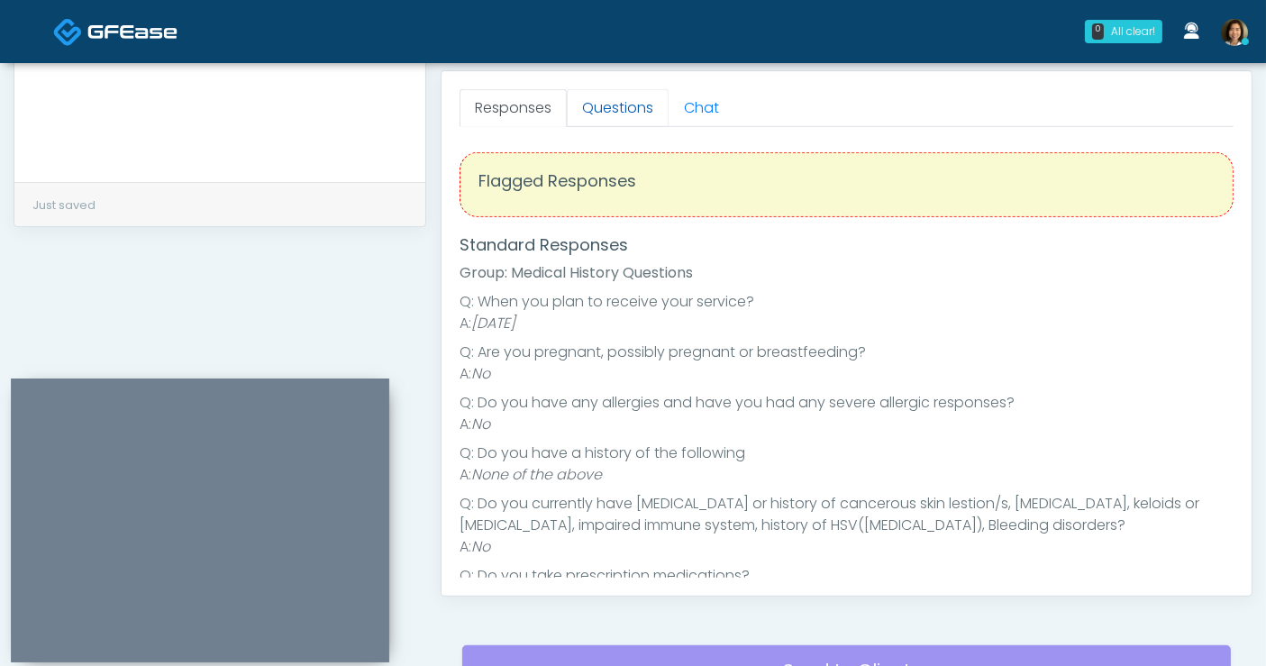
click at [605, 109] on link "Questions" at bounding box center [618, 108] width 102 height 38
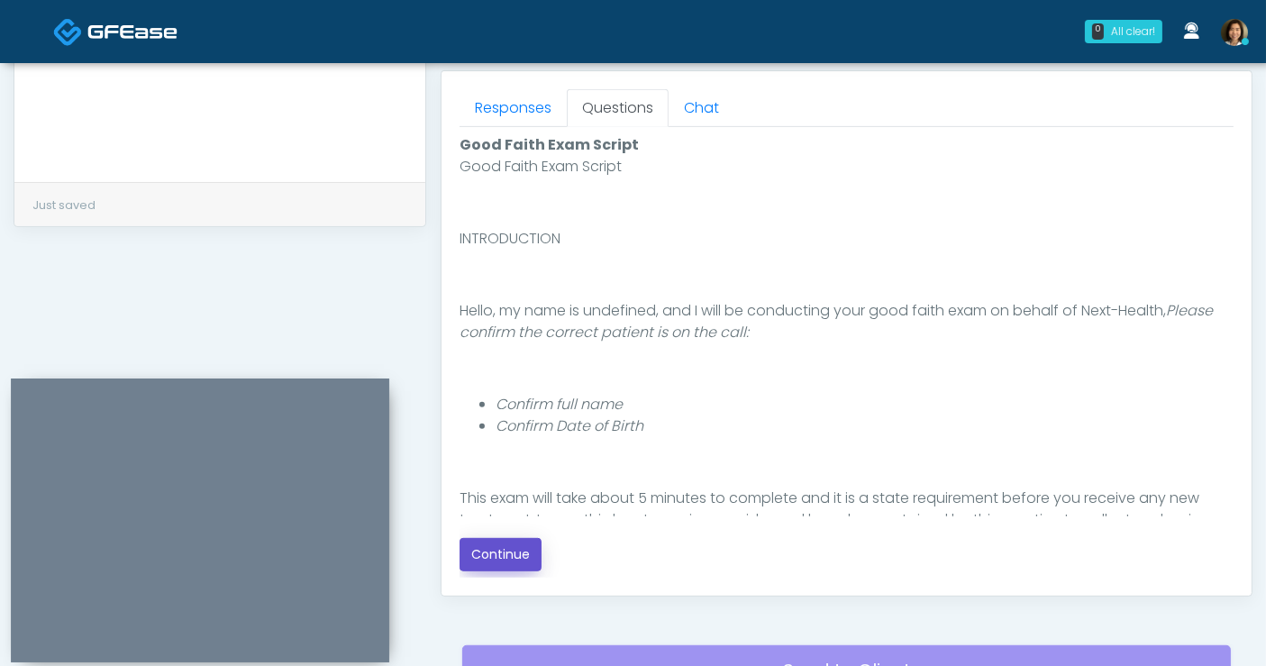
click at [514, 561] on button "Continue" at bounding box center [501, 554] width 82 height 33
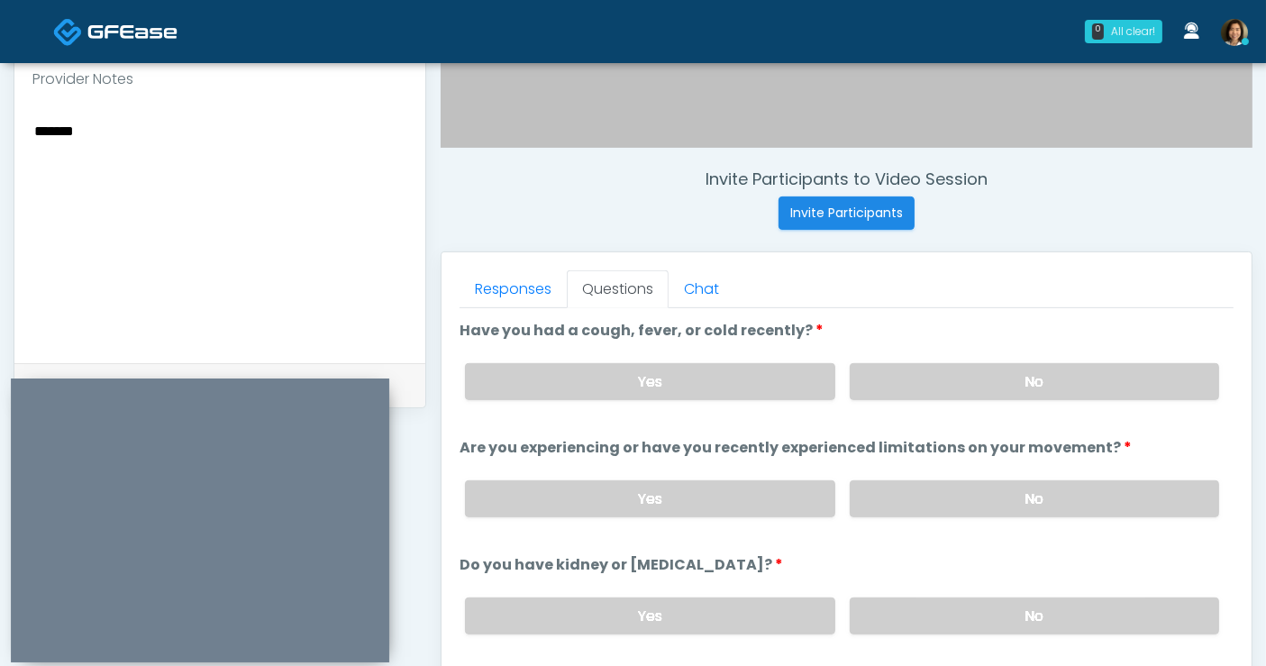
scroll to position [574, 0]
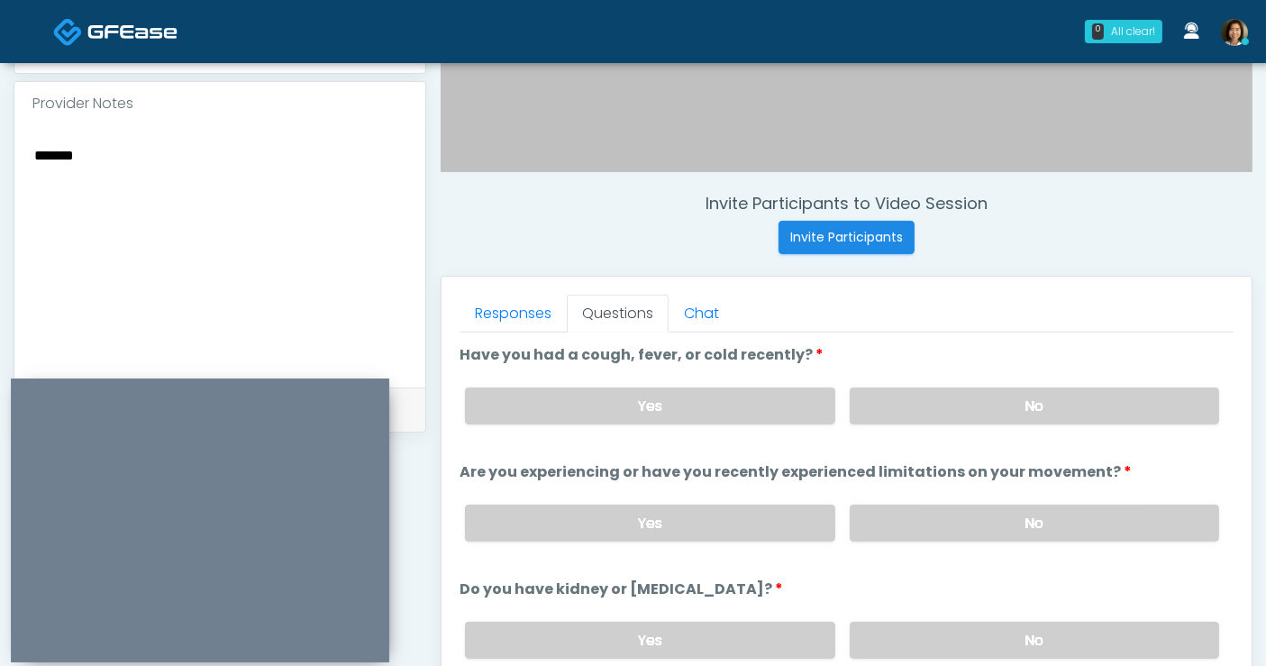
click at [169, 148] on textarea "******" at bounding box center [219, 253] width 375 height 220
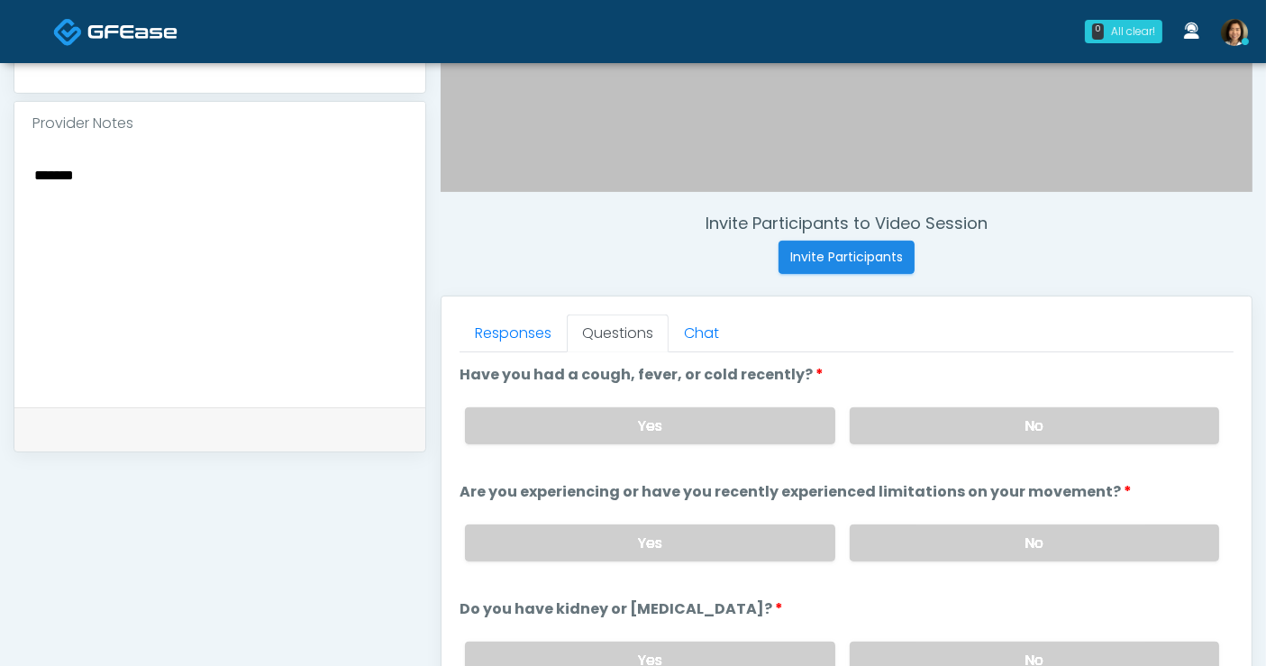
scroll to position [655, 0]
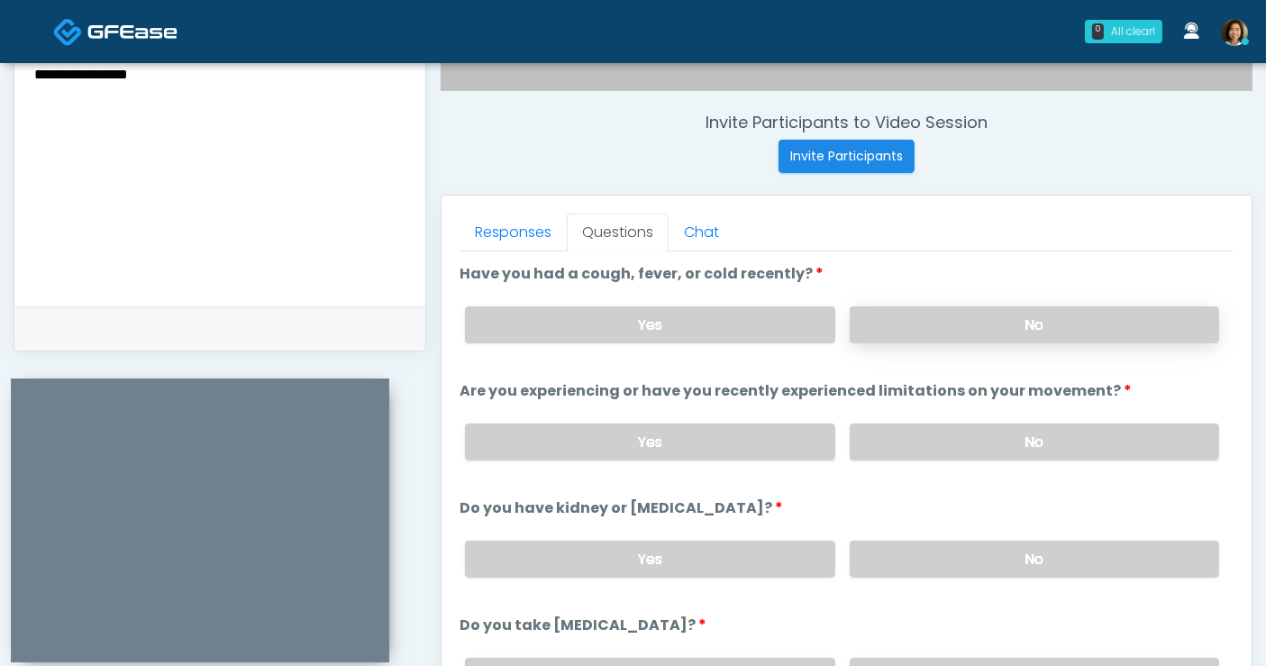
type textarea "**********"
click at [1120, 325] on label "No" at bounding box center [1034, 324] width 369 height 37
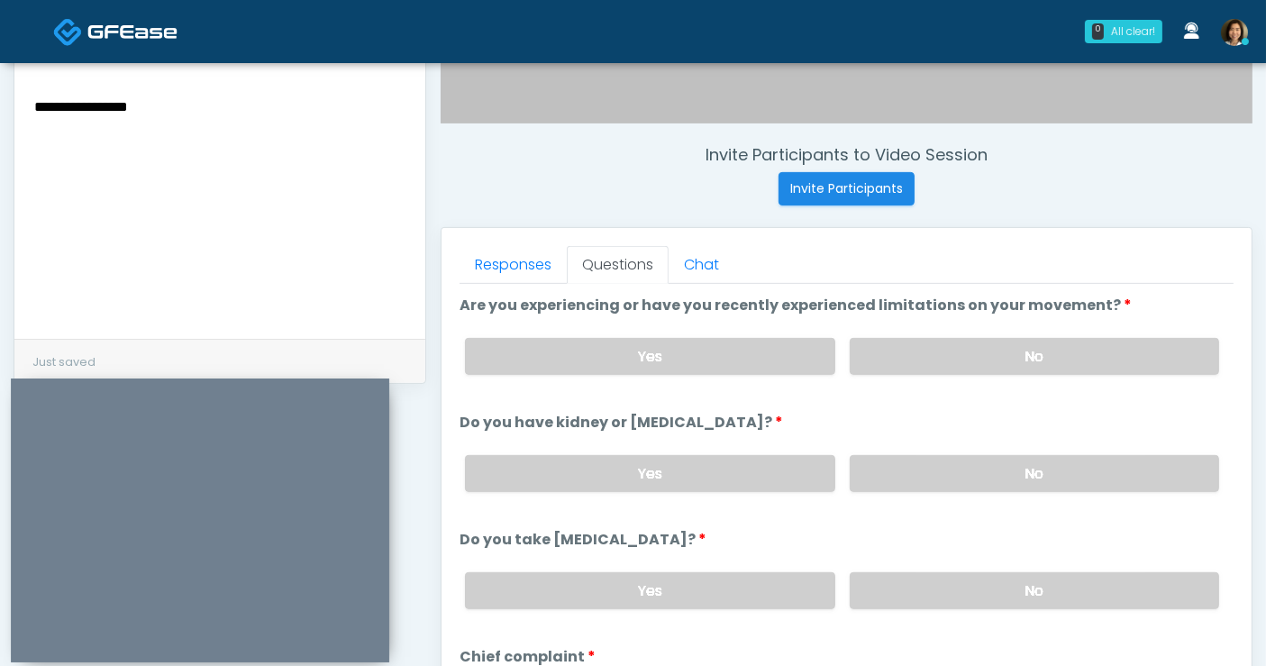
scroll to position [70, 0]
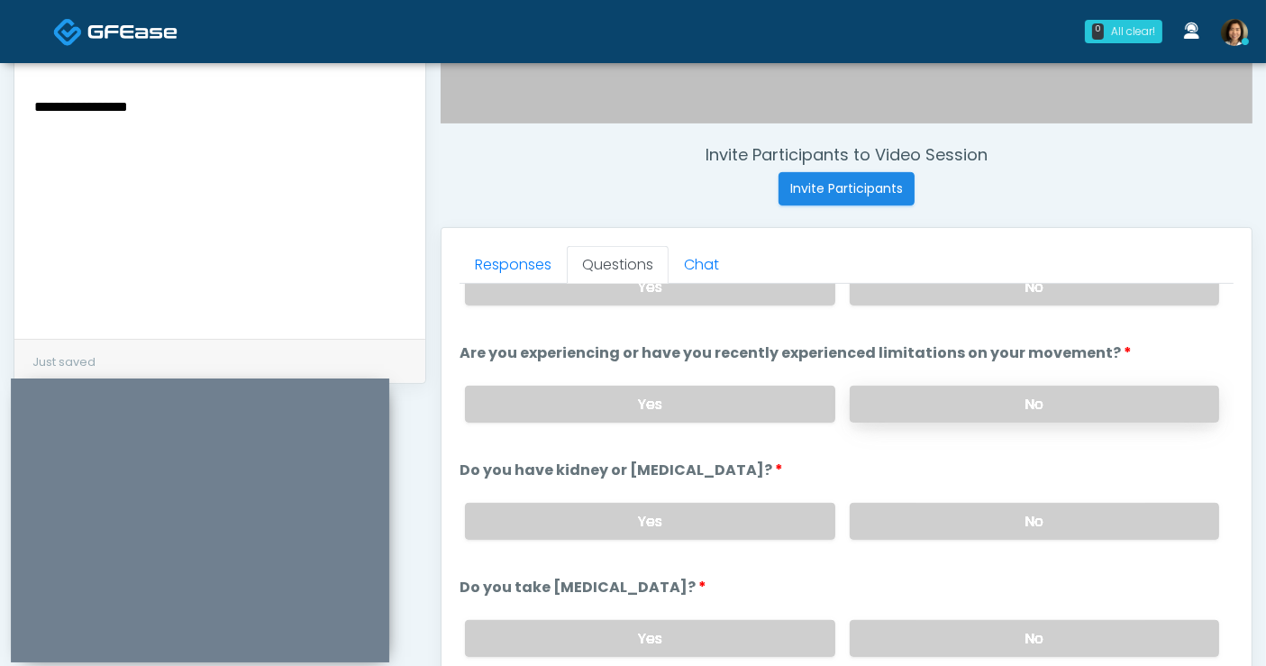
click at [1121, 393] on label "No" at bounding box center [1034, 404] width 369 height 37
click at [1091, 507] on label "No" at bounding box center [1034, 521] width 369 height 37
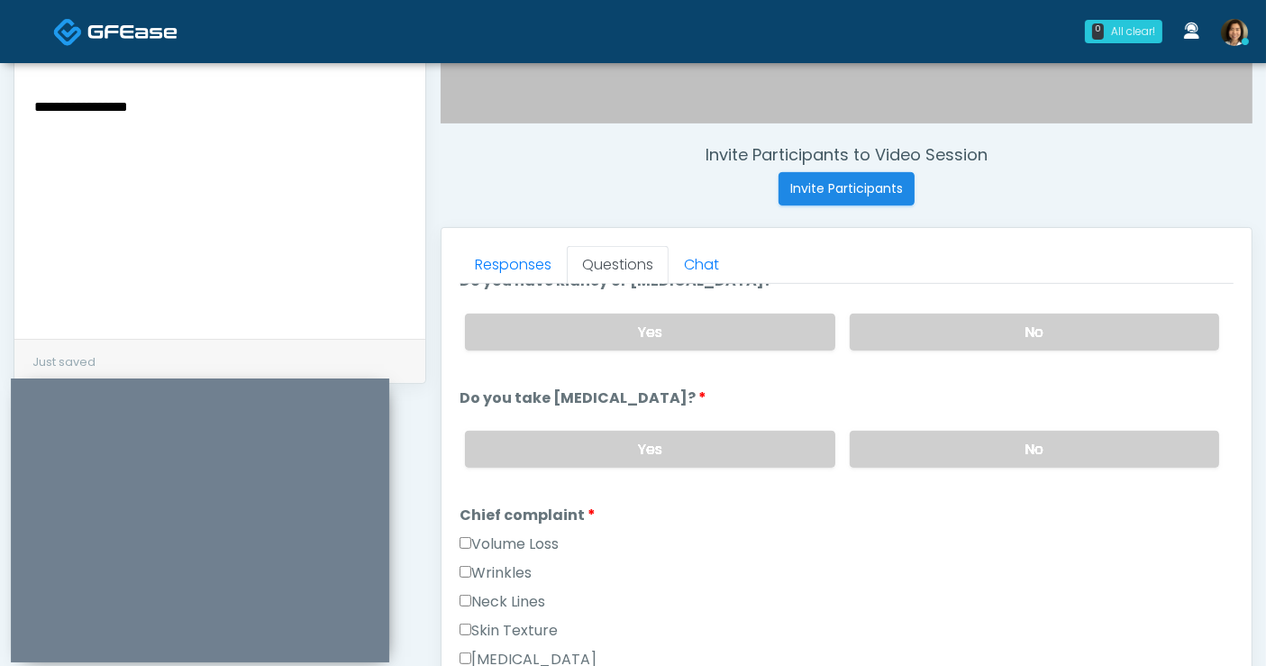
scroll to position [265, 0]
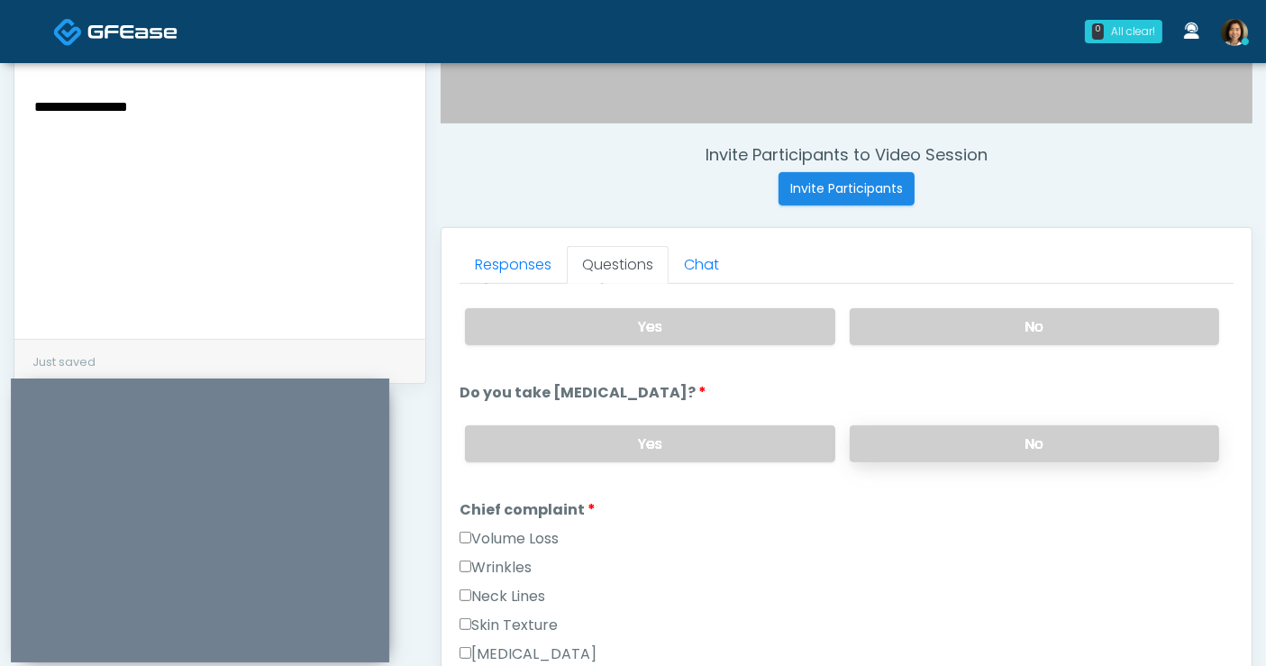
click at [1052, 425] on label "No" at bounding box center [1034, 443] width 369 height 37
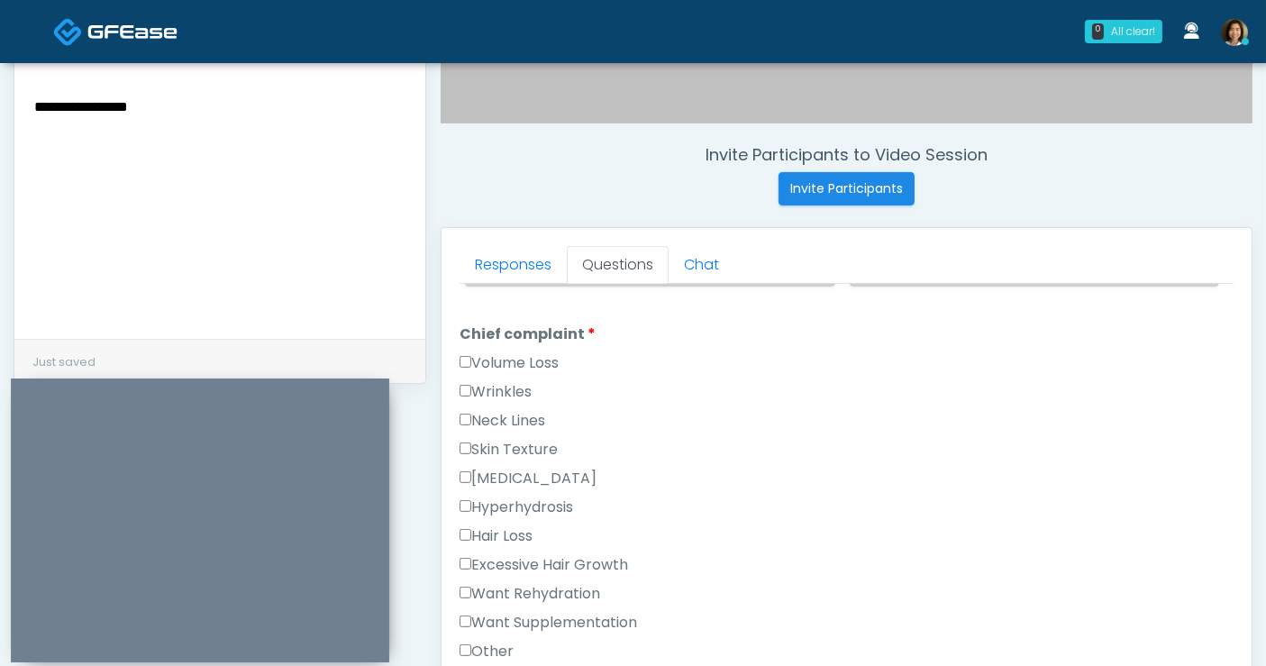
scroll to position [442, 0]
click at [571, 581] on label "Want Rehydration" at bounding box center [530, 592] width 141 height 22
click at [571, 616] on label "Want Supplementation" at bounding box center [549, 621] width 178 height 22
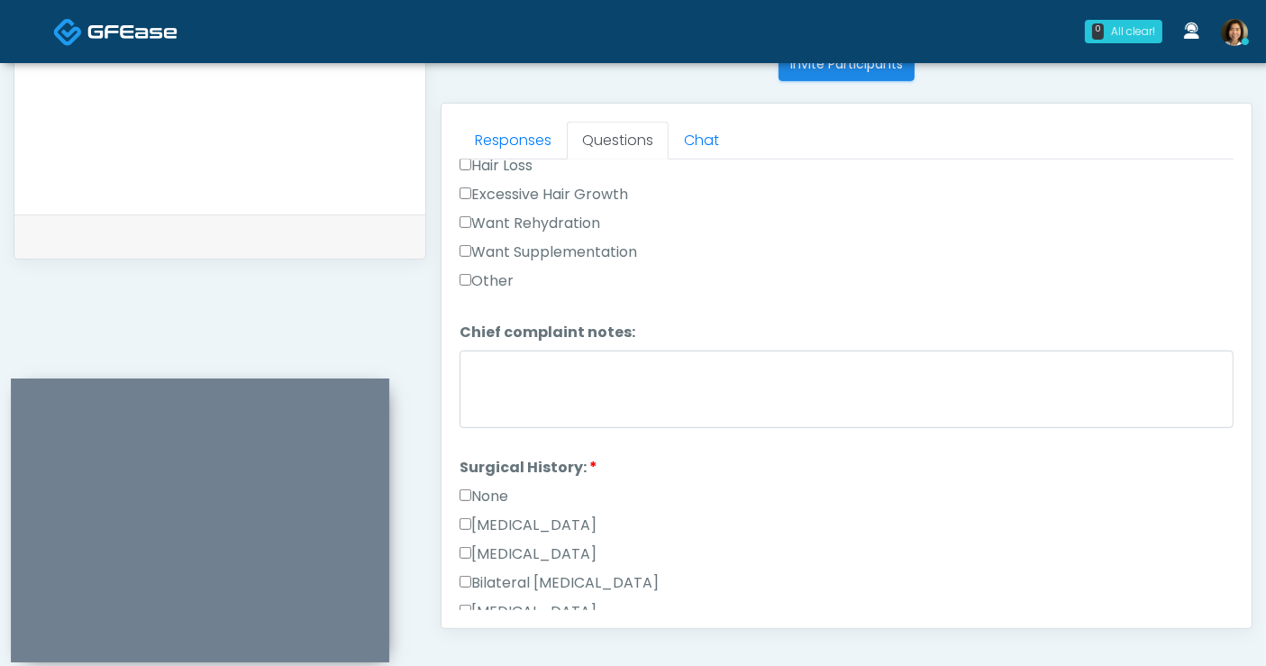
scroll to position [862, 0]
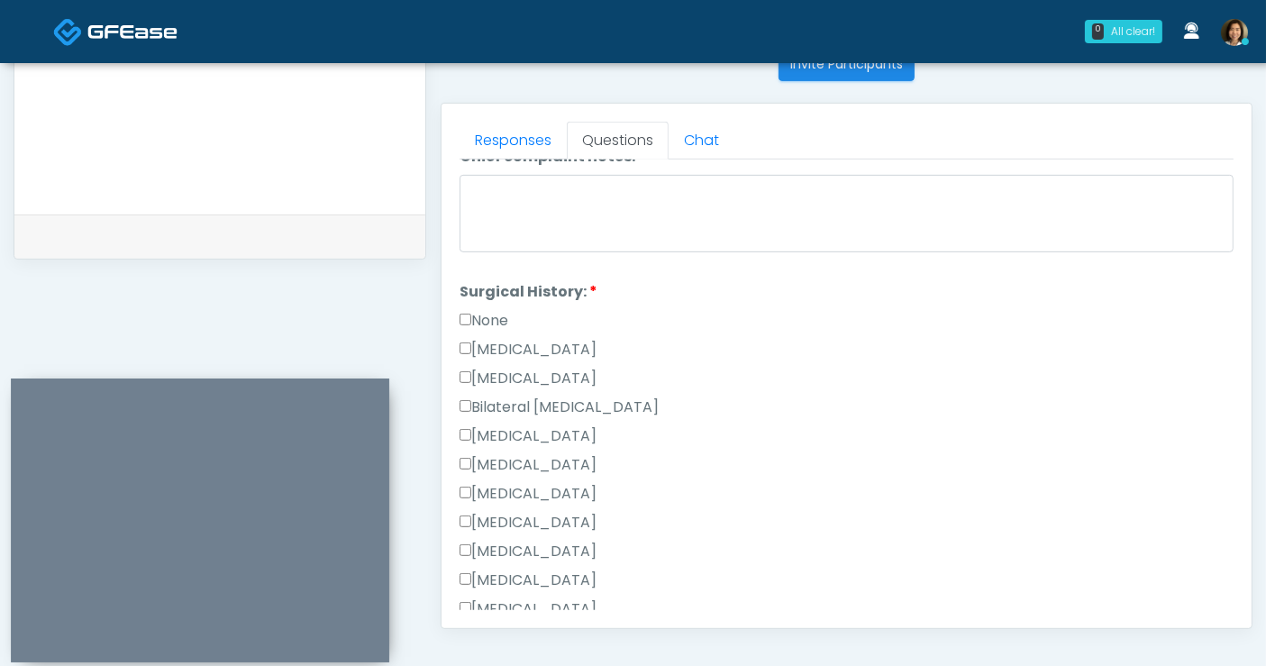
click at [478, 315] on label "None" at bounding box center [484, 321] width 49 height 22
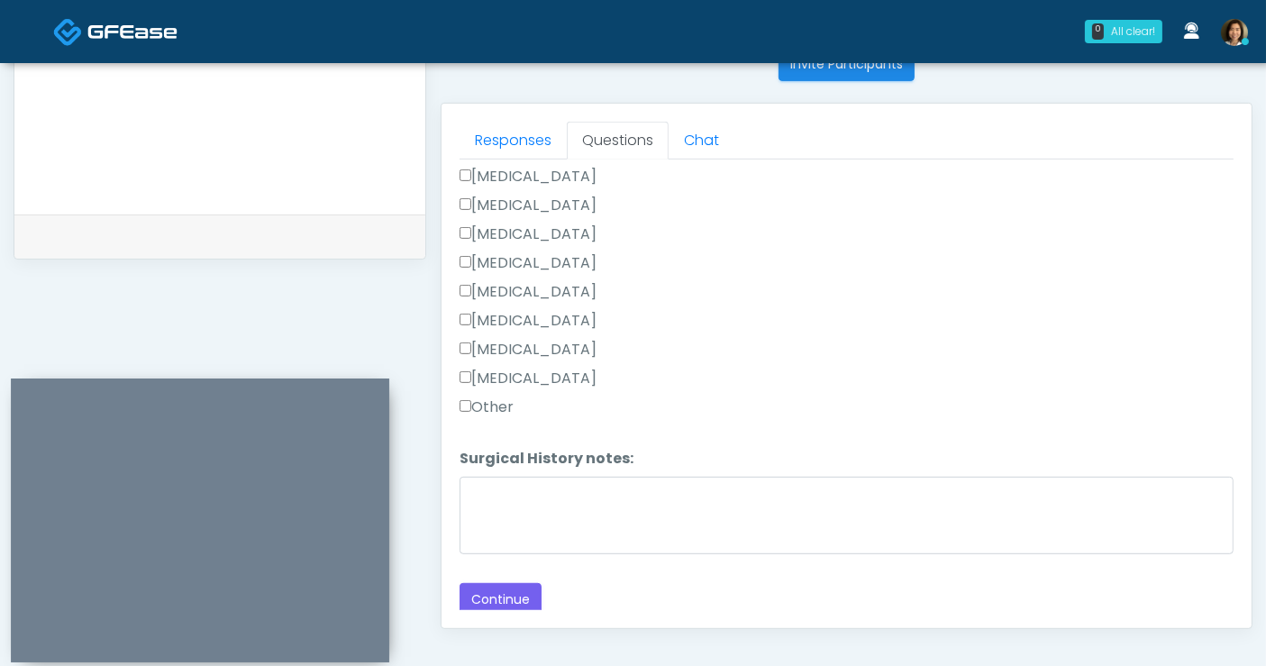
click at [490, 590] on button "Continue" at bounding box center [501, 599] width 82 height 33
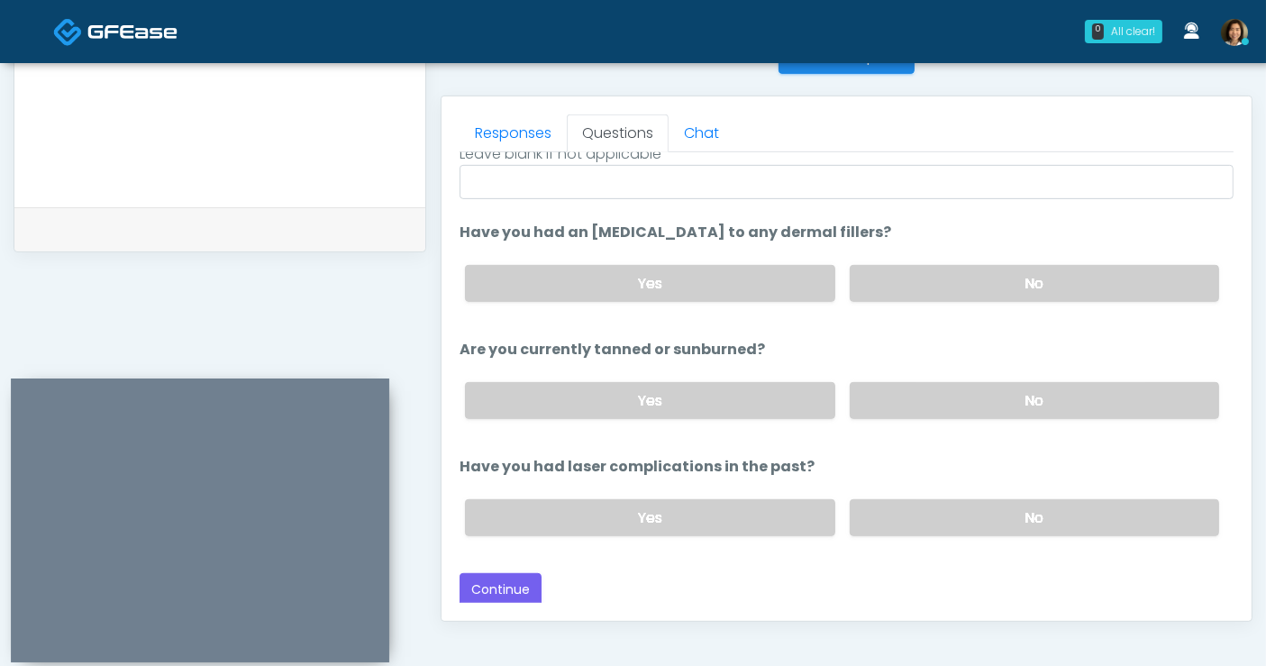
scroll to position [0, 0]
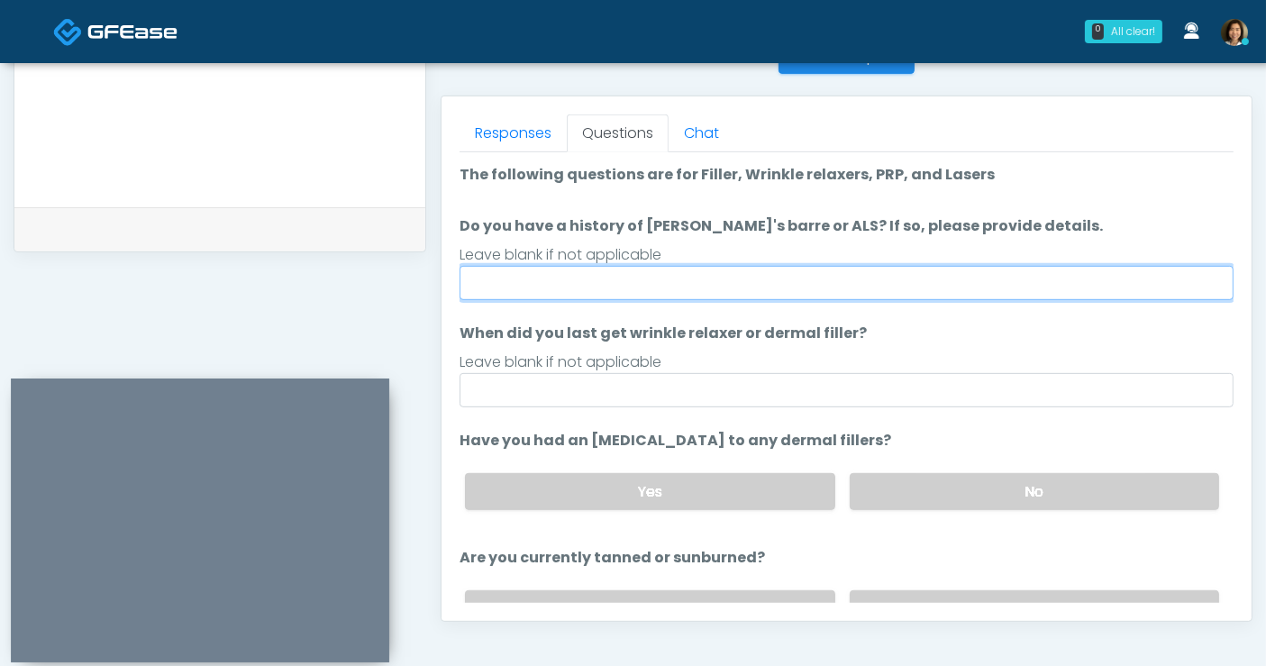
click at [570, 274] on input "Do you have a history of Guillain's barre or ALS? If so, please provide details." at bounding box center [847, 283] width 774 height 34
type input "**"
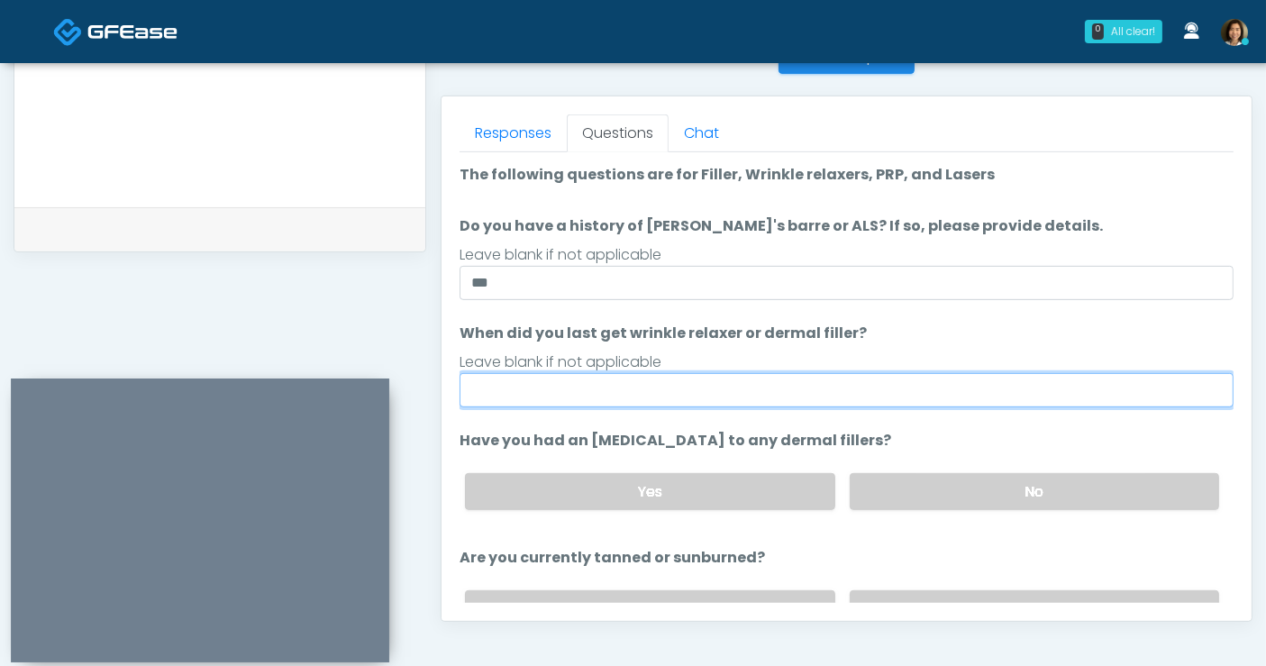
click at [533, 383] on input "When did you last get wrinkle relaxer or dermal filler?" at bounding box center [847, 390] width 774 height 34
drag, startPoint x: 540, startPoint y: 384, endPoint x: 314, endPoint y: 388, distance: 226.2
click at [426, 388] on div "Invite Participants to Video Session Invite Participants Responses Questions Ch…" at bounding box center [839, 77] width 826 height 1374
click at [511, 390] on input "**********" at bounding box center [847, 390] width 774 height 34
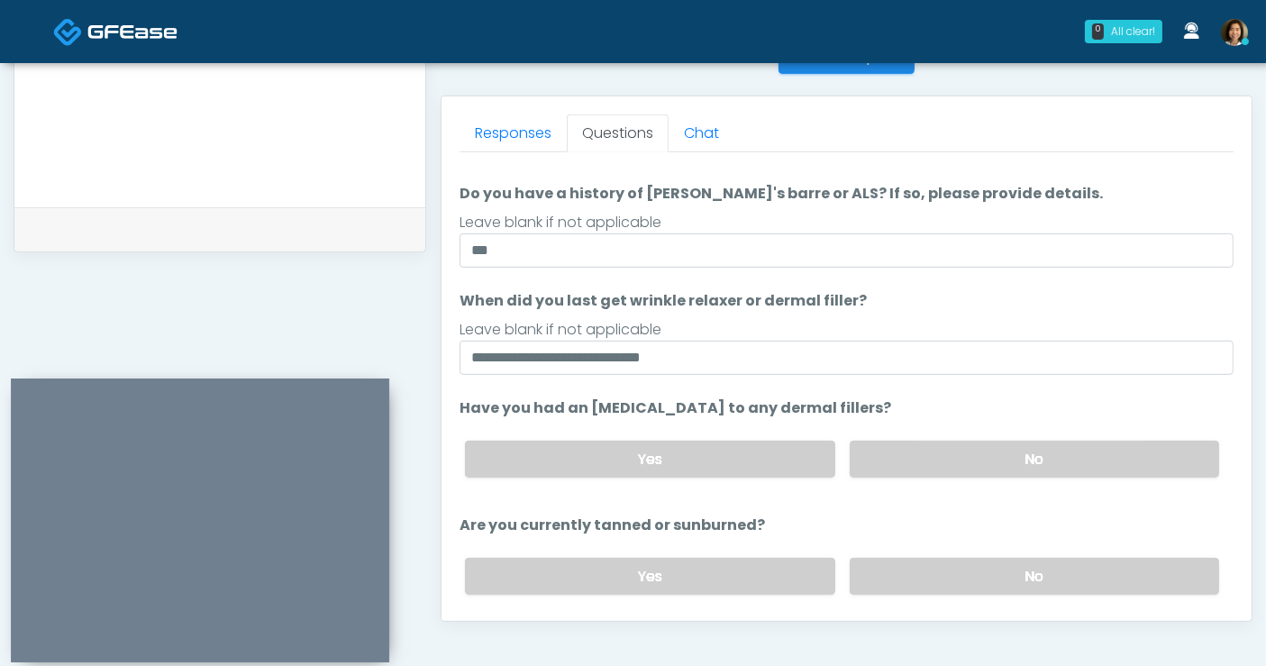
scroll to position [42, 0]
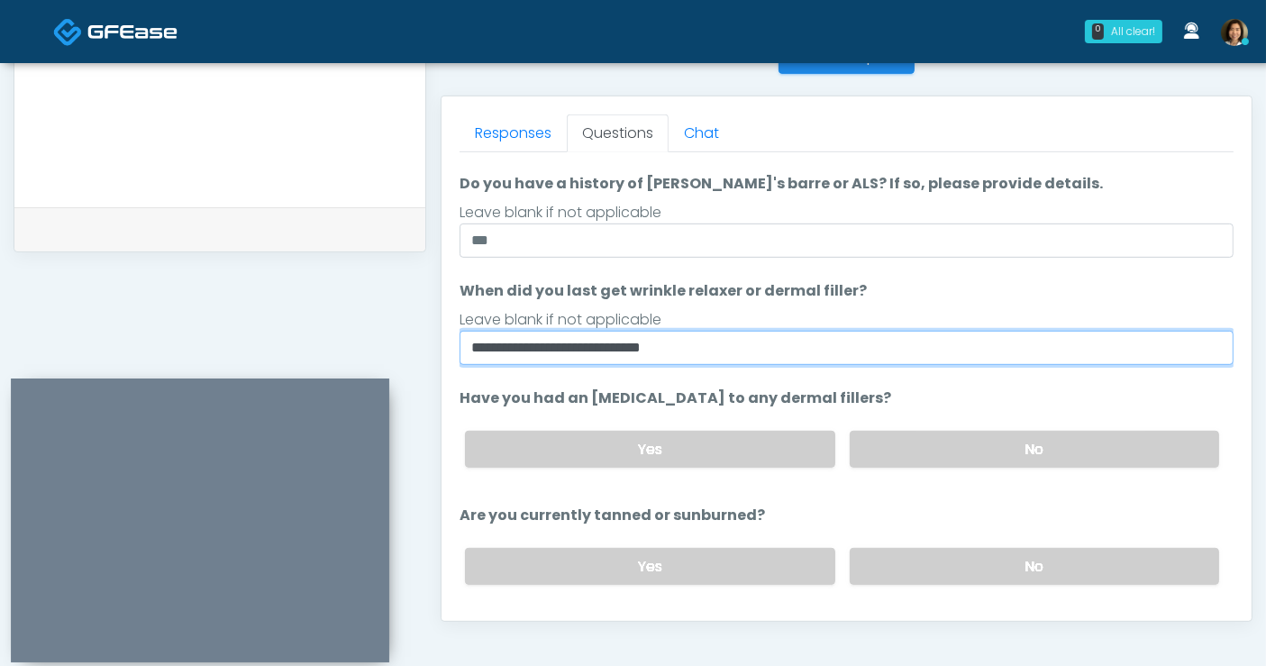
click at [721, 353] on input "**********" at bounding box center [847, 348] width 774 height 34
type input "**********"
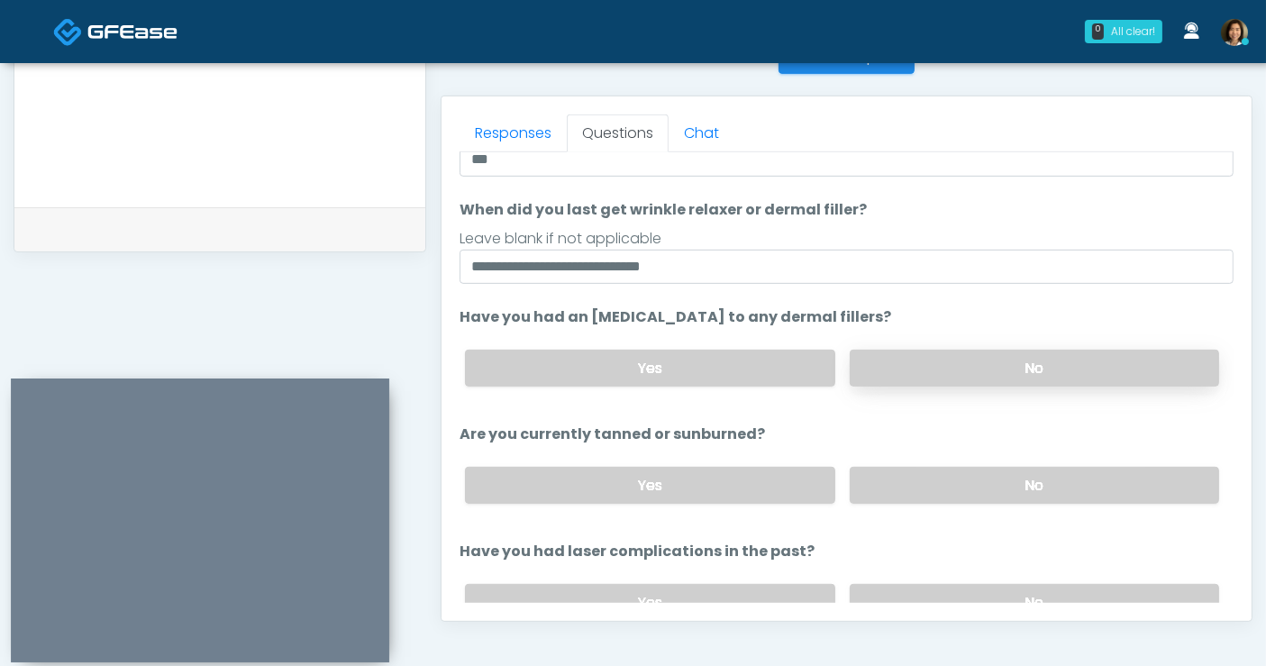
scroll to position [127, 0]
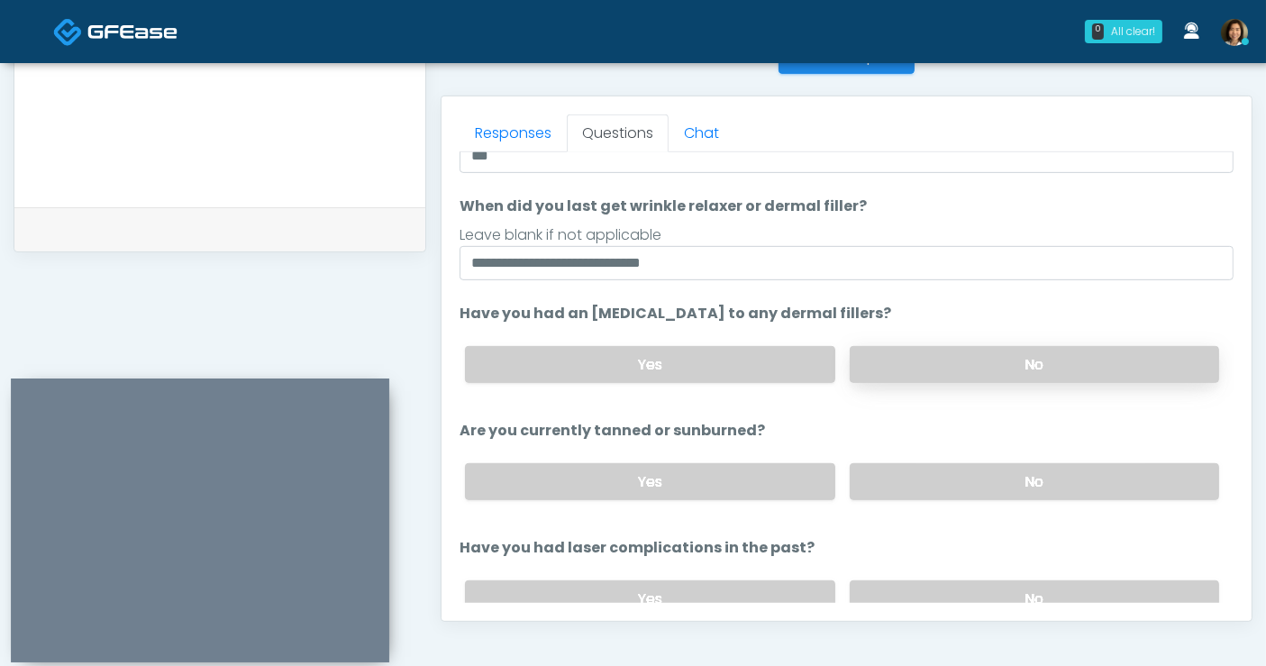
click at [1092, 367] on label "No" at bounding box center [1034, 364] width 369 height 37
drag, startPoint x: 1091, startPoint y: 485, endPoint x: 1202, endPoint y: 422, distance: 127.5
click at [1093, 485] on label "No" at bounding box center [1034, 481] width 369 height 37
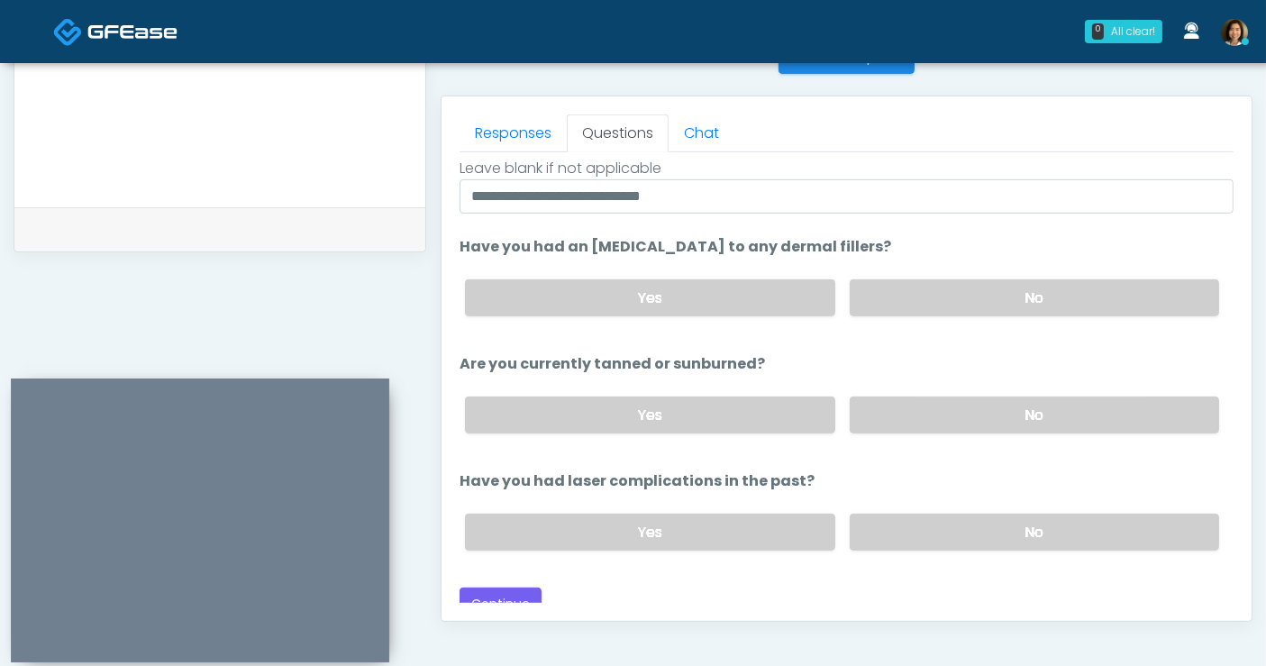
scroll to position [205, 0]
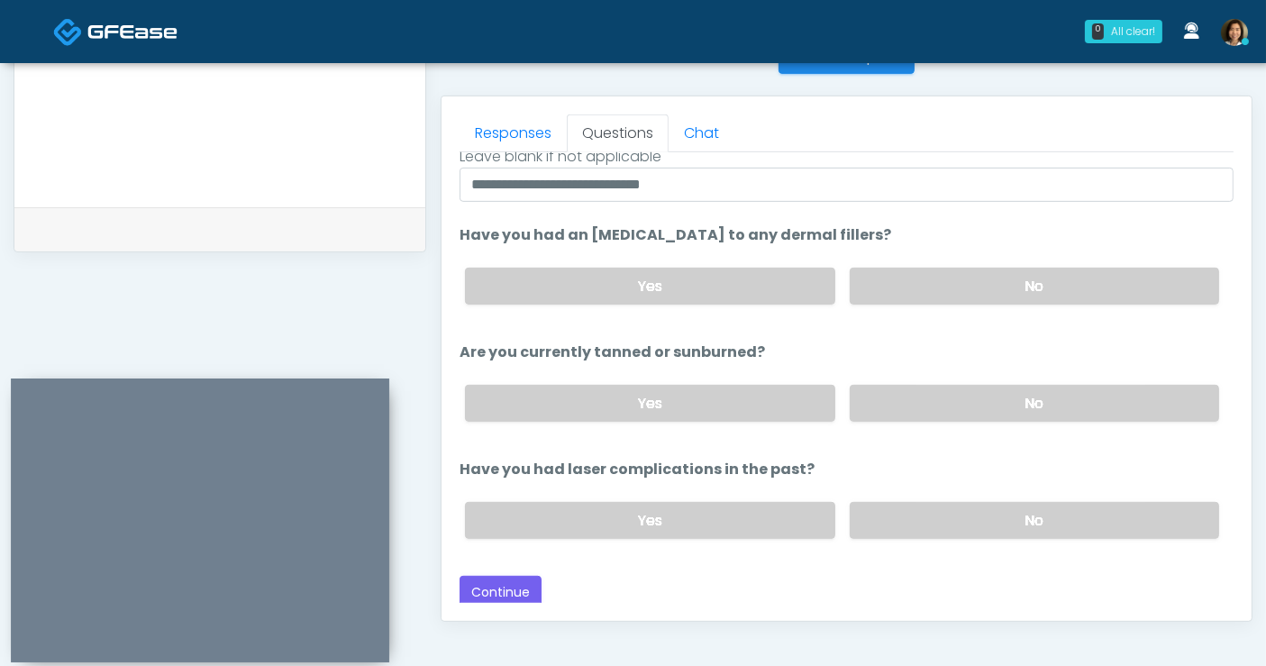
drag, startPoint x: 1101, startPoint y: 506, endPoint x: 1192, endPoint y: 451, distance: 105.9
click at [1108, 502] on label "No" at bounding box center [1034, 520] width 369 height 37
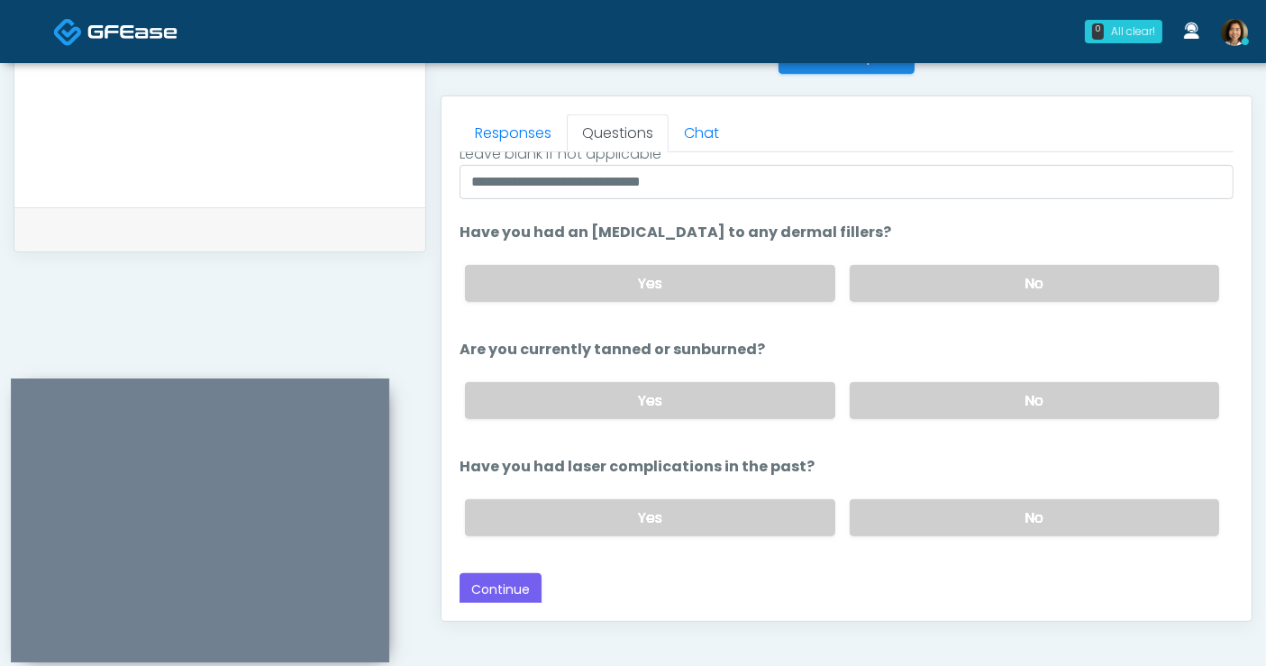
click at [584, 586] on div "Back Continue" at bounding box center [847, 589] width 774 height 33
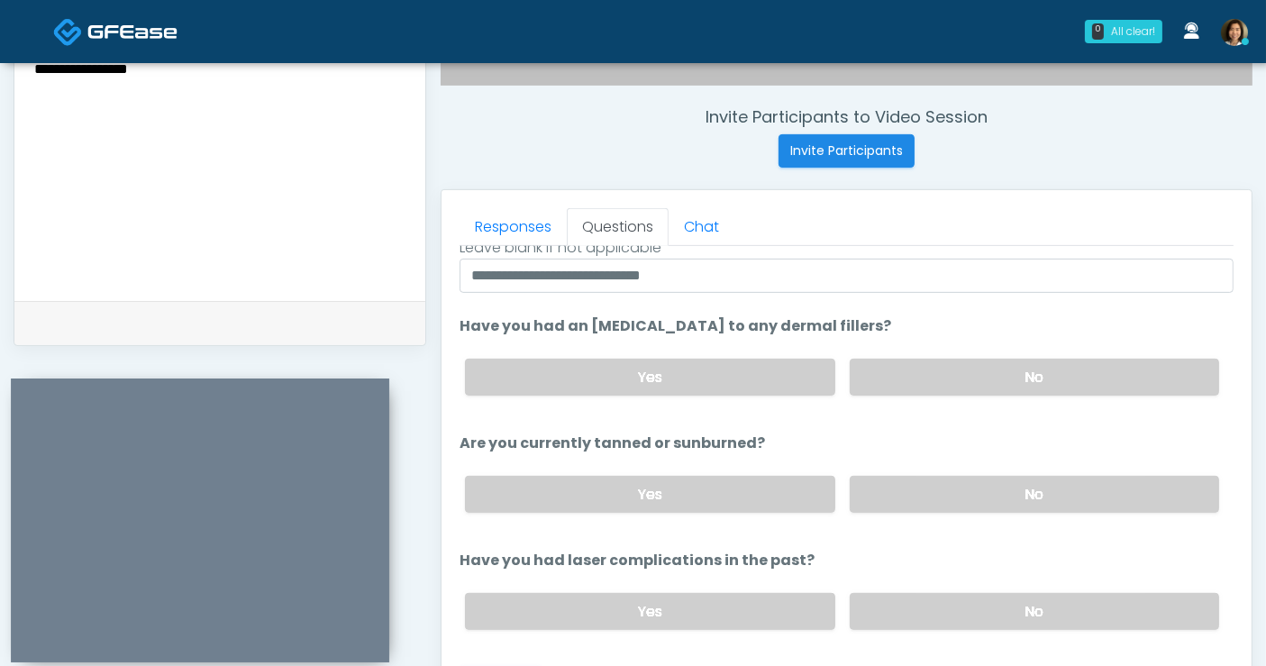
scroll to position [642, 0]
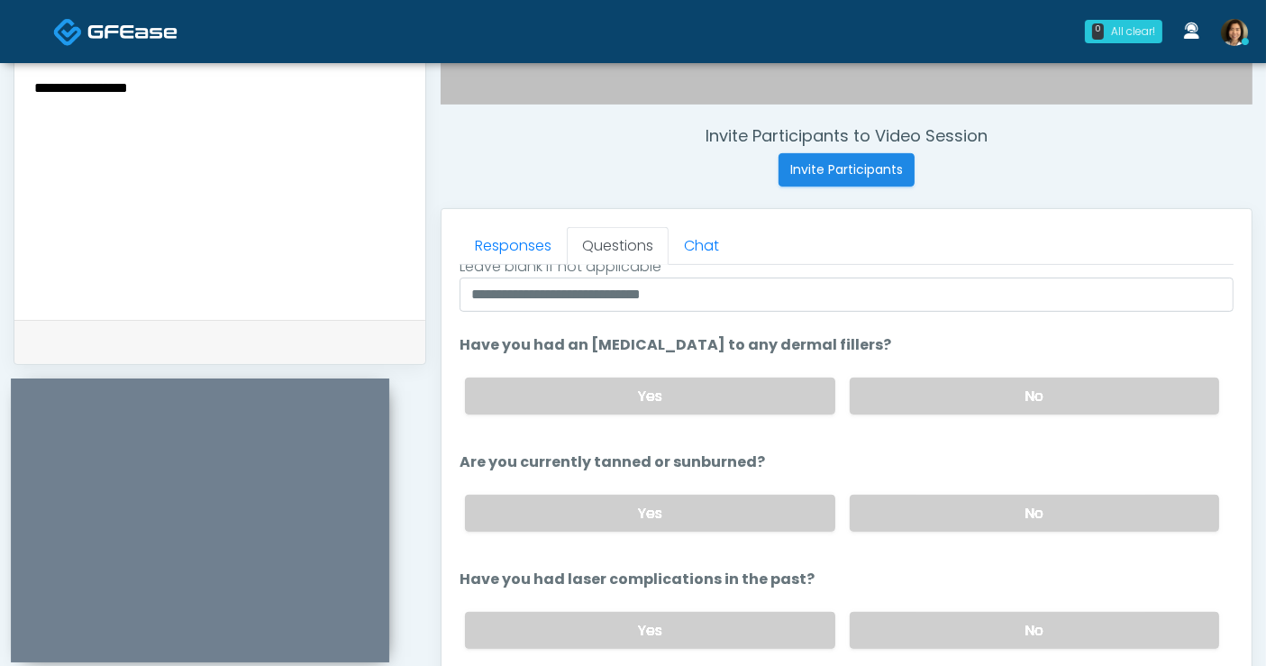
click at [214, 96] on textarea "**********" at bounding box center [219, 186] width 375 height 220
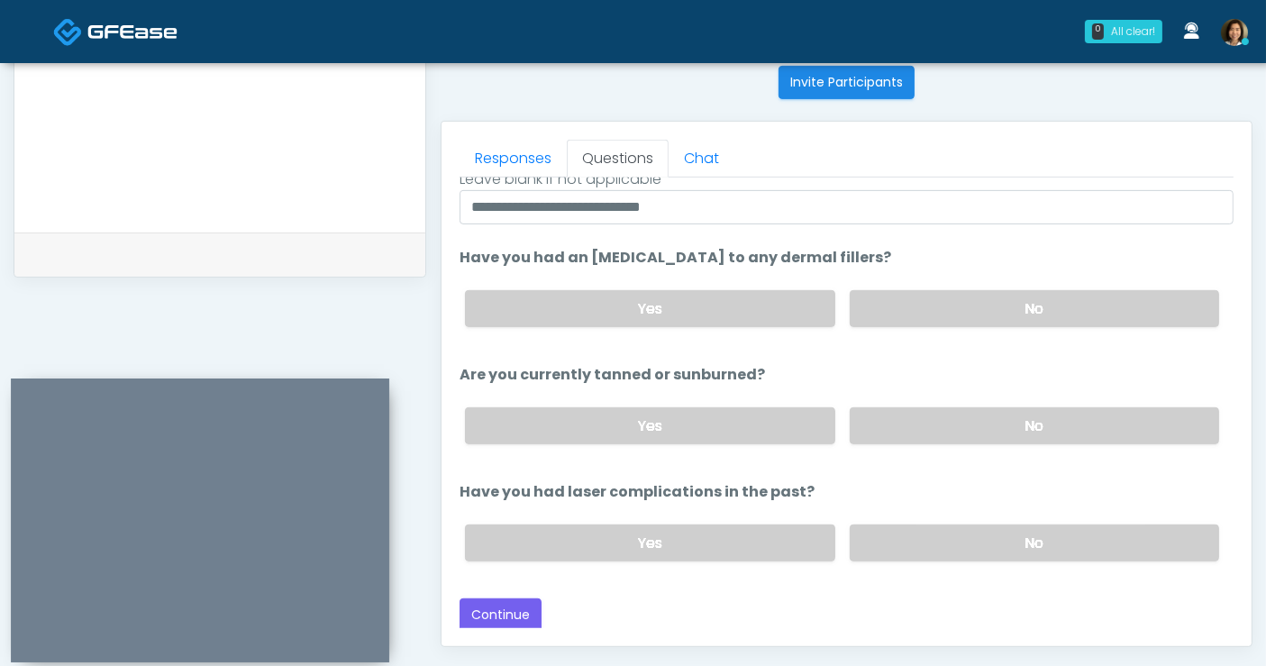
scroll to position [793, 0]
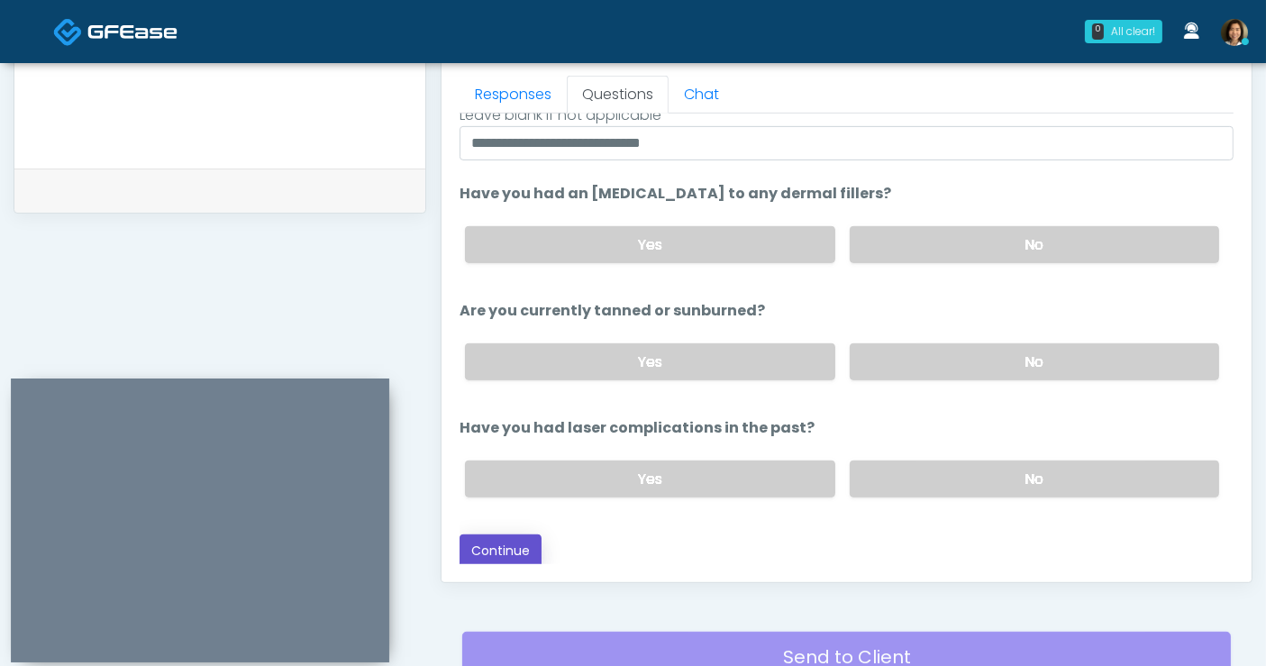
click at [511, 546] on button "Continue" at bounding box center [501, 550] width 82 height 33
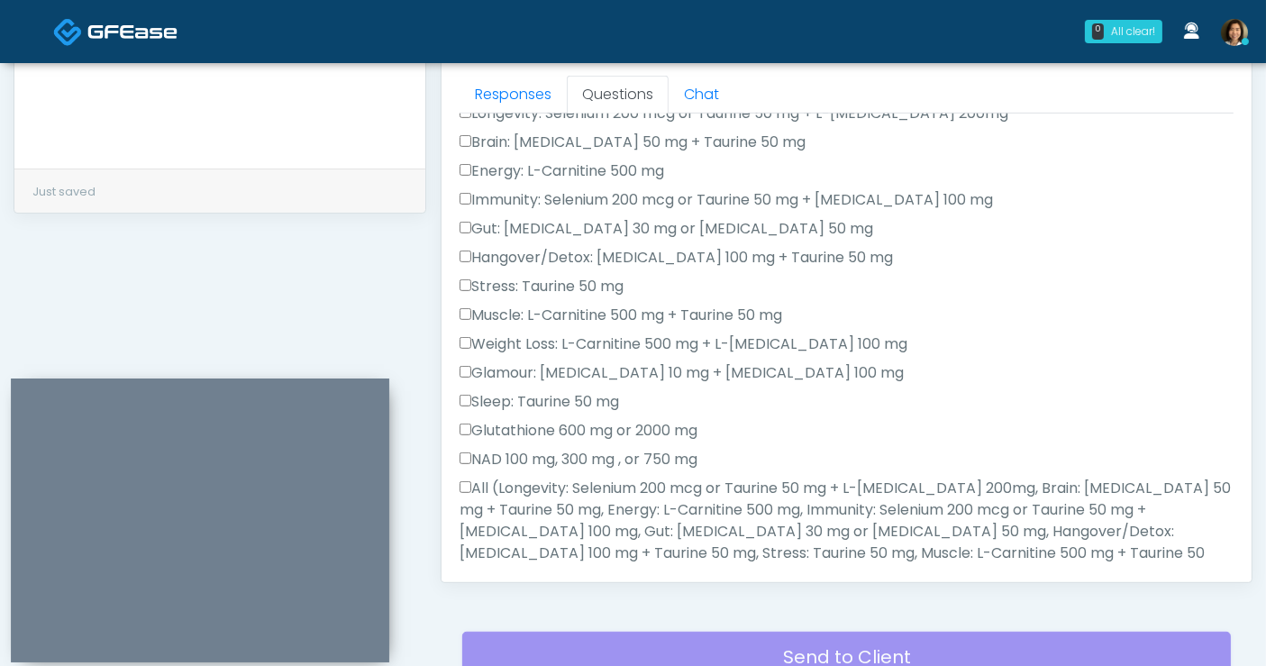
scroll to position [948, 0]
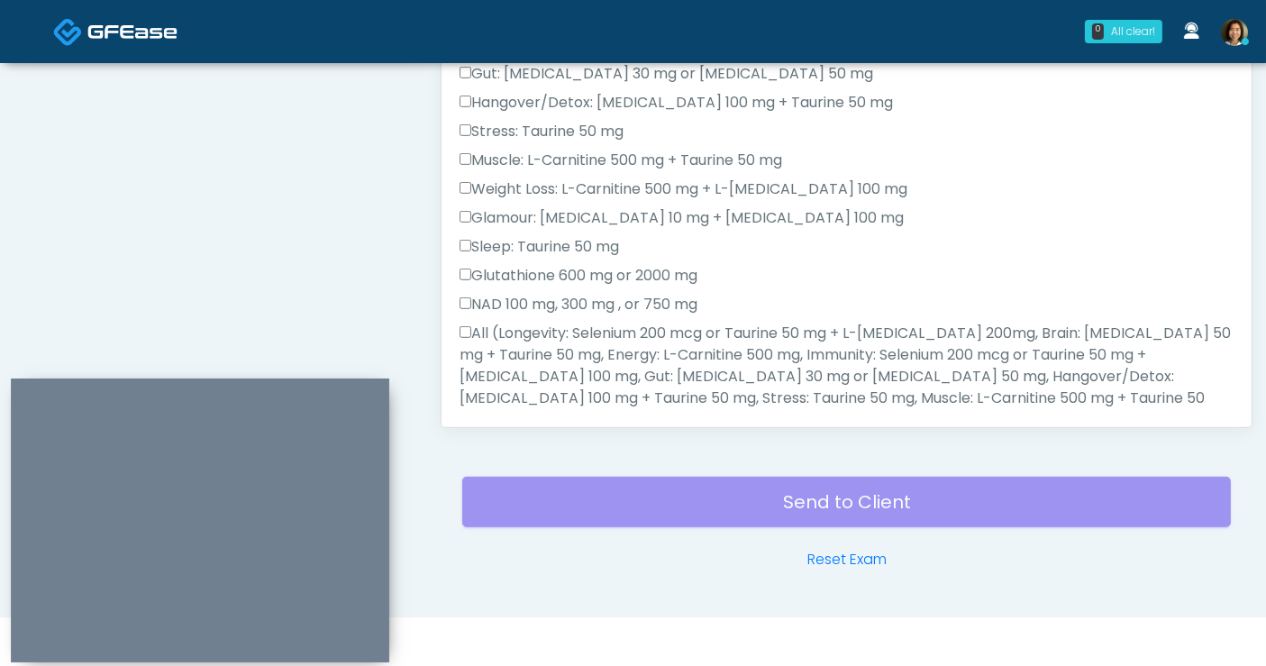
click at [469, 336] on label "All (Longevity: Selenium 200 mcg or Taurine 50 mg + L-Arginine 200mg, Brain: Gl…" at bounding box center [847, 398] width 774 height 151
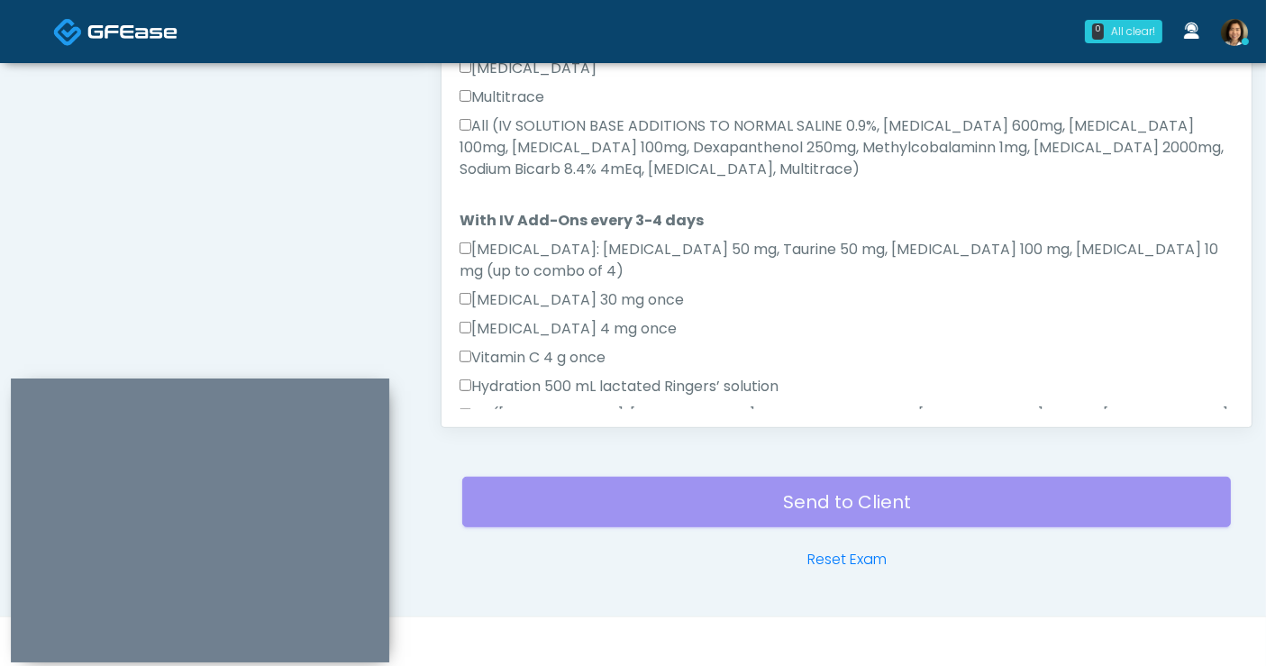
scroll to position [1108, 0]
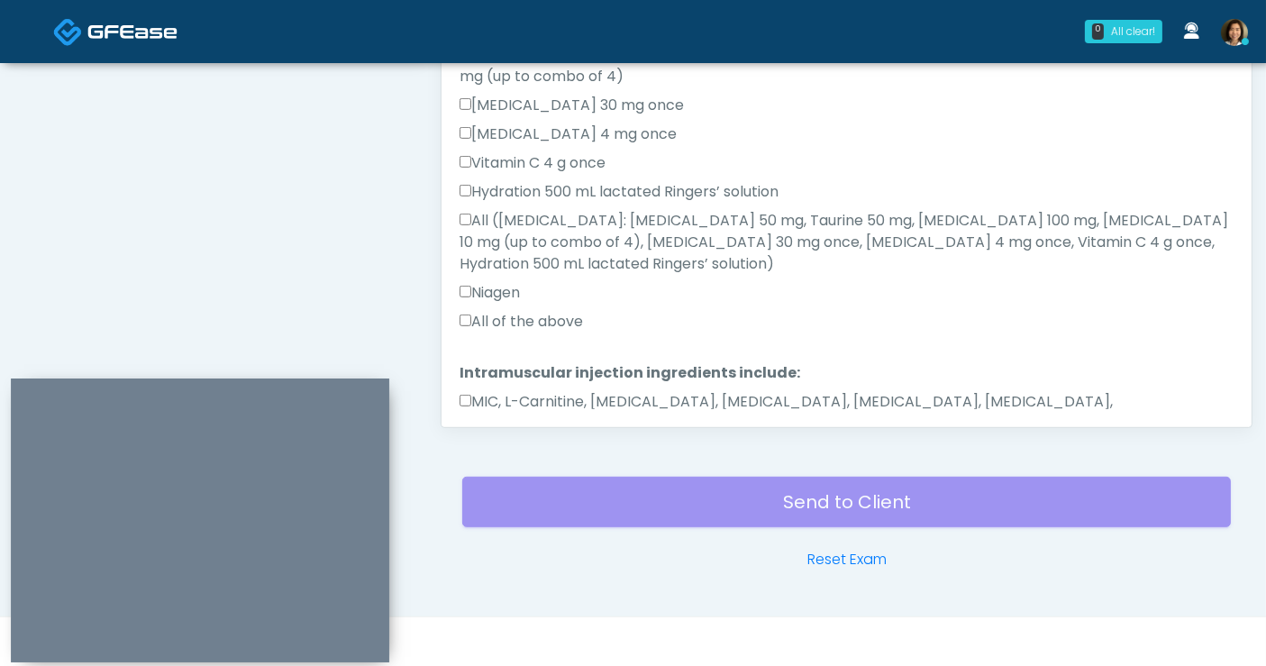
drag, startPoint x: 481, startPoint y: 253, endPoint x: 493, endPoint y: 321, distance: 68.6
click at [481, 311] on label "All of the above" at bounding box center [521, 322] width 123 height 22
click at [494, 391] on label "MIC, L-Carnitine, Methylcobalamin, Glycine, B-Complex, Lycine, Biotin, Vitamin …" at bounding box center [847, 412] width 774 height 43
click at [499, 464] on button "Continue" at bounding box center [501, 480] width 82 height 33
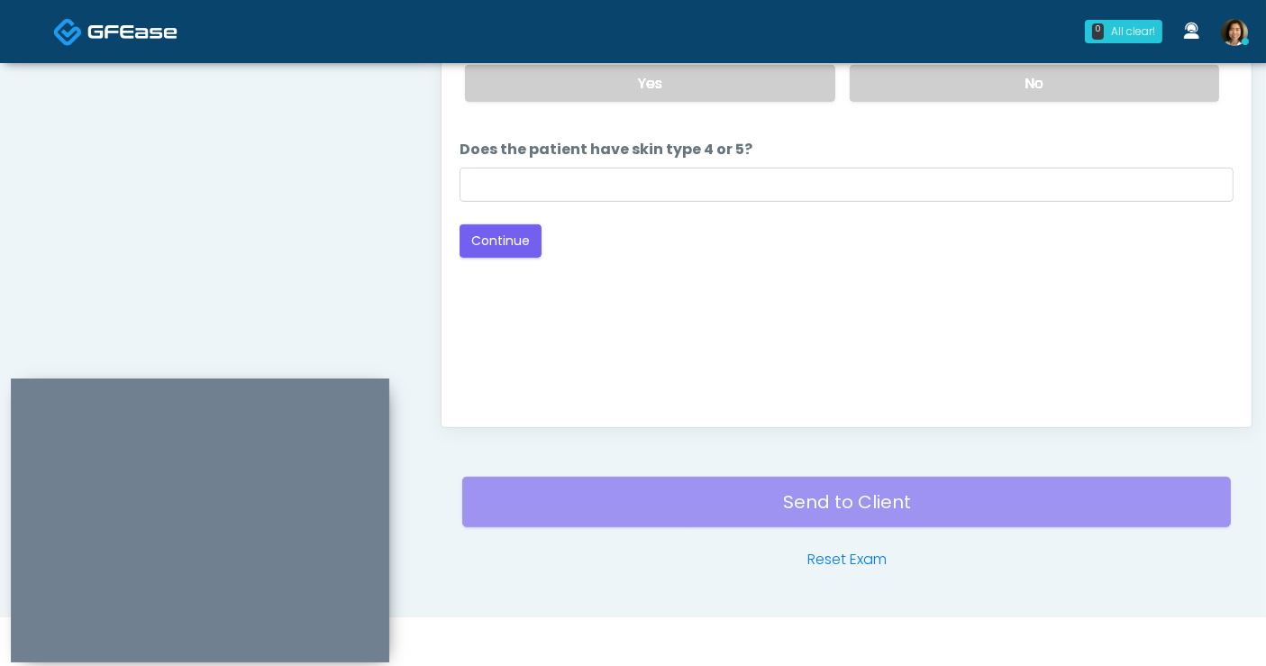
scroll to position [0, 0]
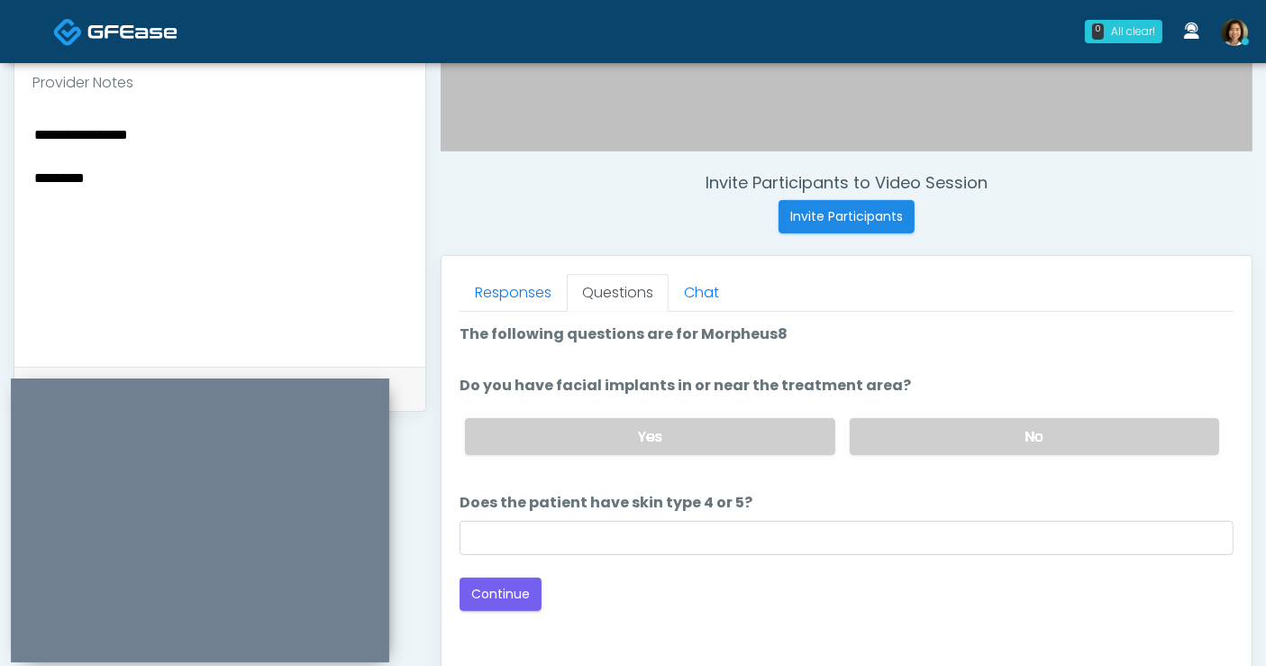
scroll to position [585, 0]
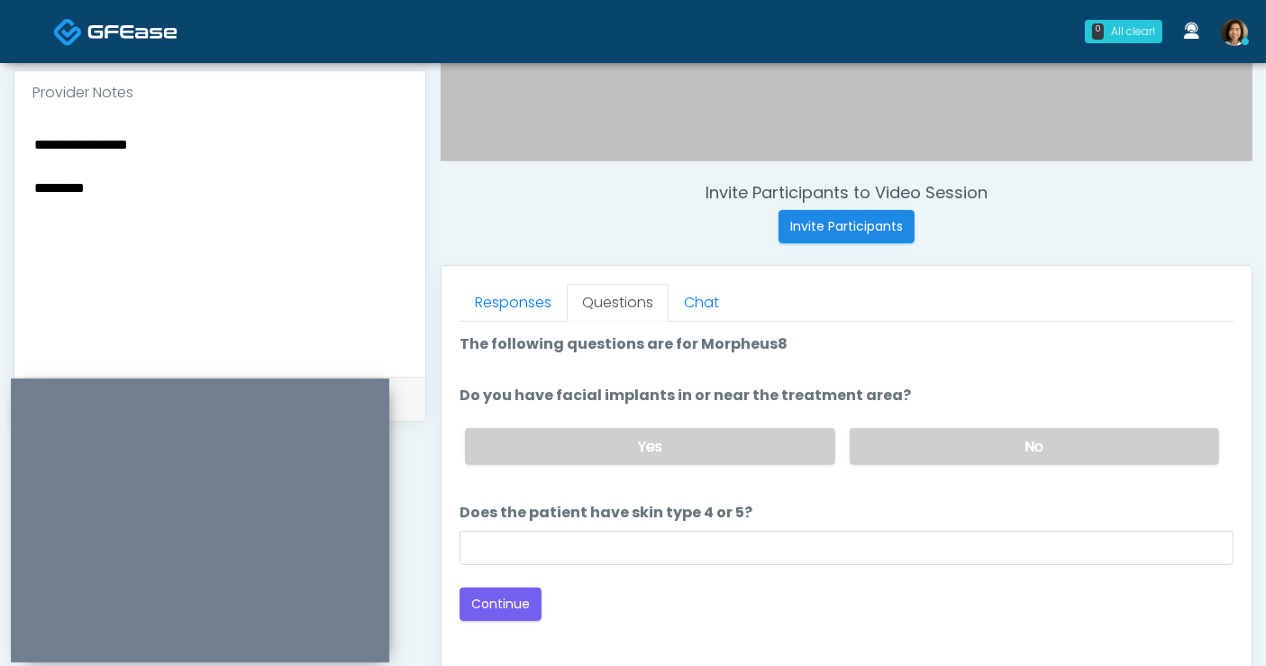
click at [314, 198] on textarea "**********" at bounding box center [219, 242] width 375 height 220
type textarea "**********"
click at [986, 442] on label "No" at bounding box center [1034, 446] width 369 height 37
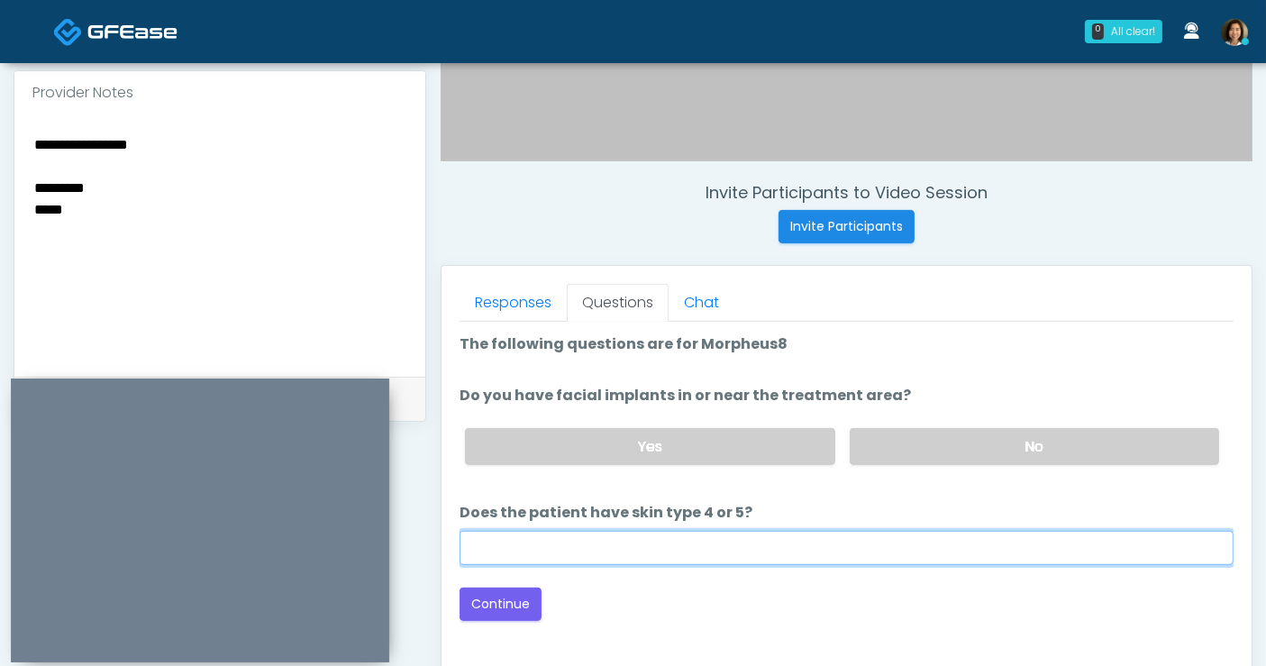
click at [947, 552] on input "Does the patient have skin type 4 or 5?" at bounding box center [847, 548] width 774 height 34
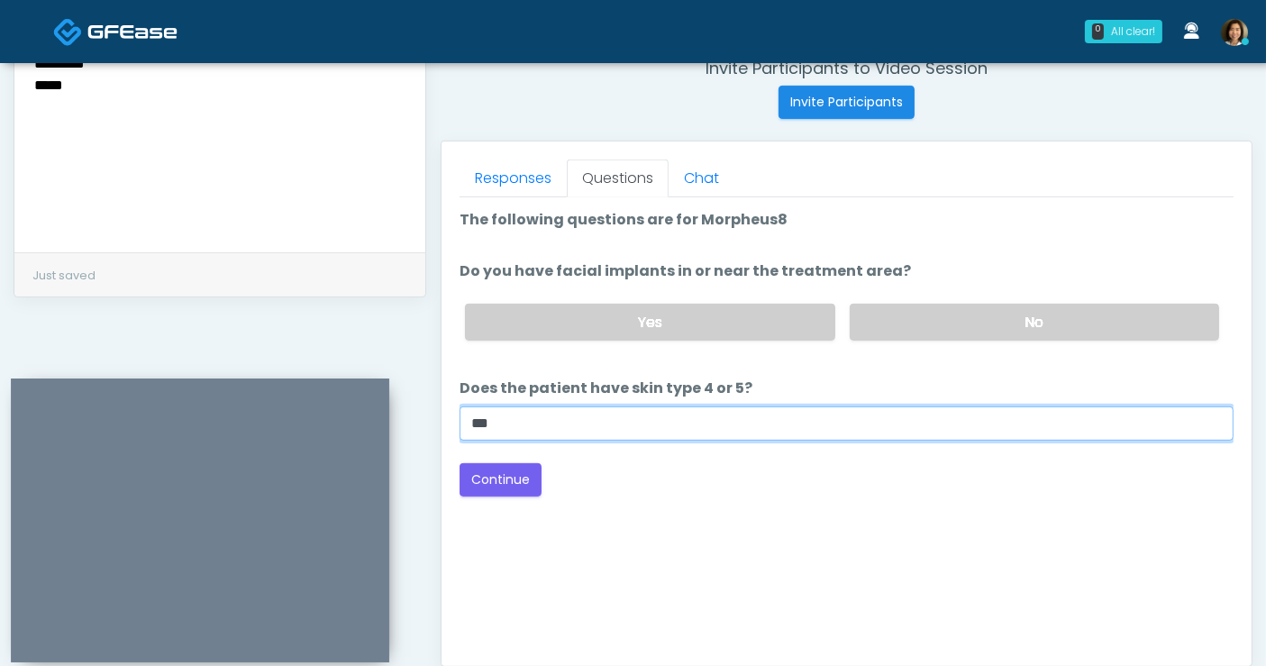
scroll to position [723, 0]
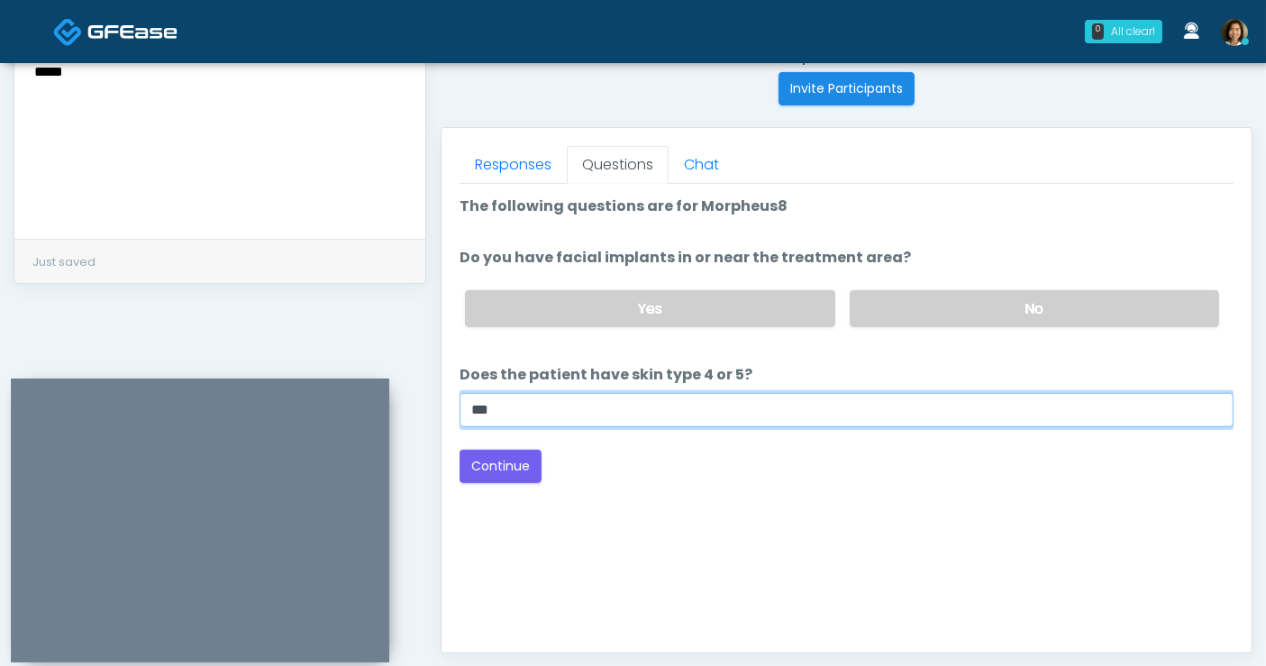
type input "**"
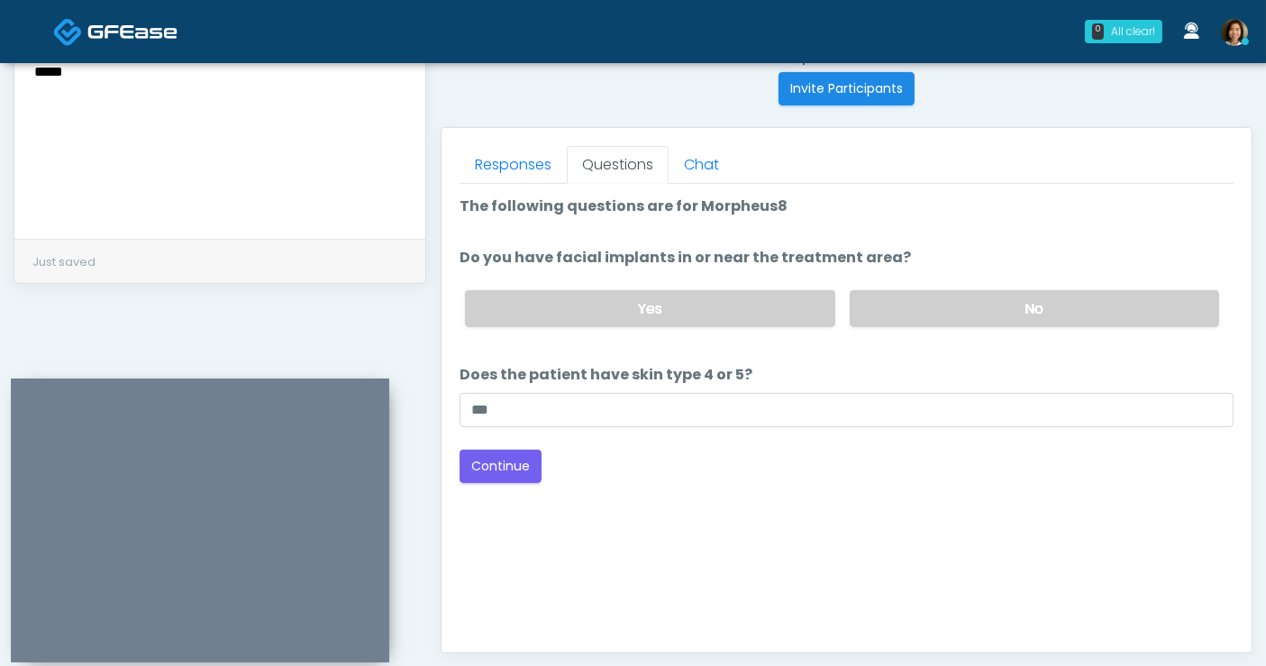
drag, startPoint x: 638, startPoint y: 513, endPoint x: 560, endPoint y: 492, distance: 81.1
click at [630, 511] on div "Good Faith Exam Script Good Faith Exam Script INTRODUCTION Hello, my name is un…" at bounding box center [847, 409] width 774 height 451
click at [507, 456] on button "Continue" at bounding box center [501, 466] width 82 height 33
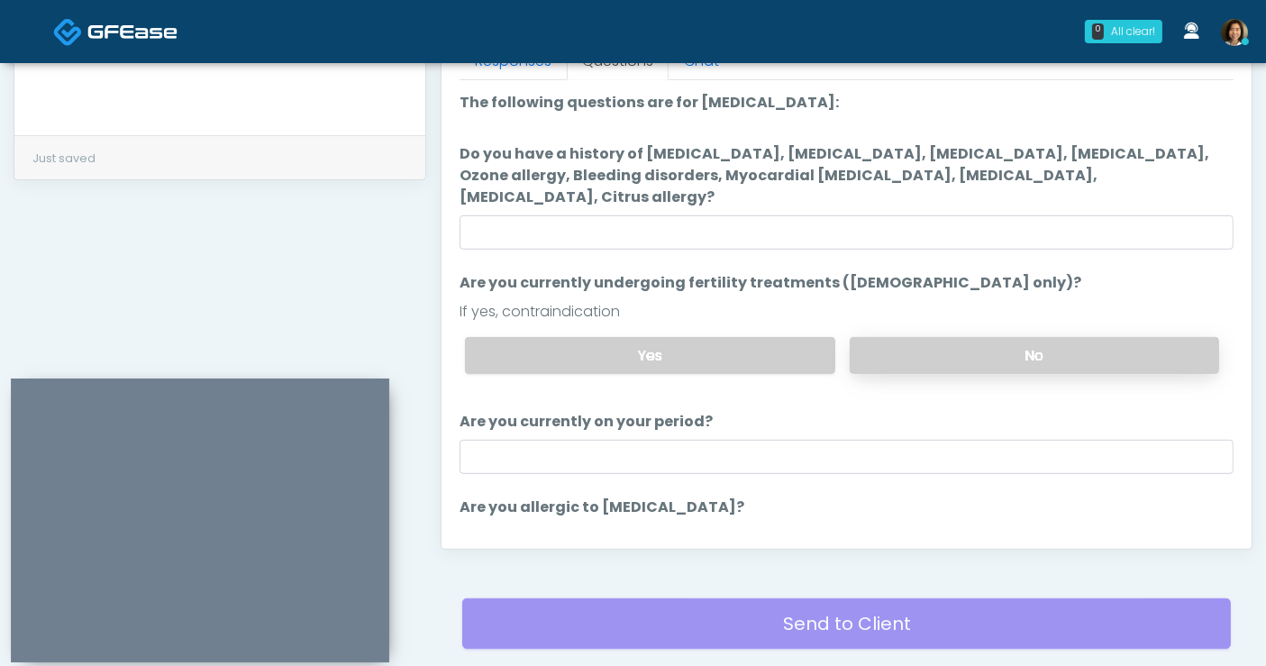
scroll to position [821, 0]
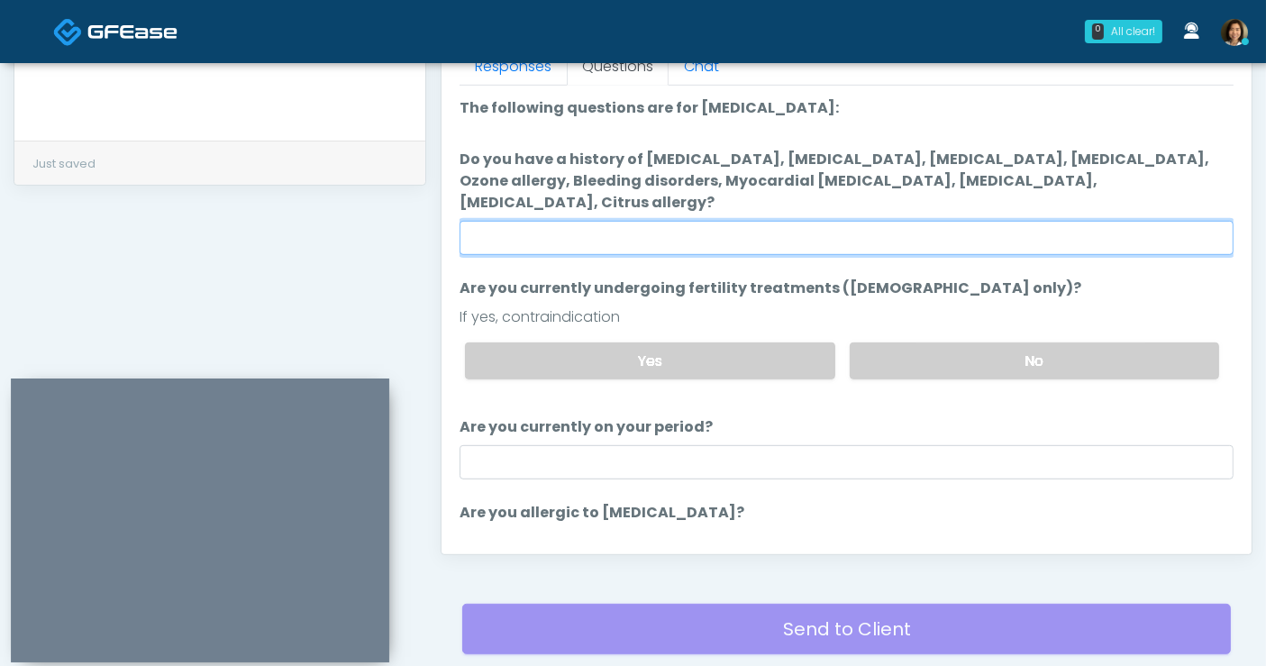
click at [748, 221] on input "Do you have a history of Hyperthyroidism, Hypotension, Hypocalcemia, Hypoglycem…" at bounding box center [847, 238] width 774 height 34
type input "**"
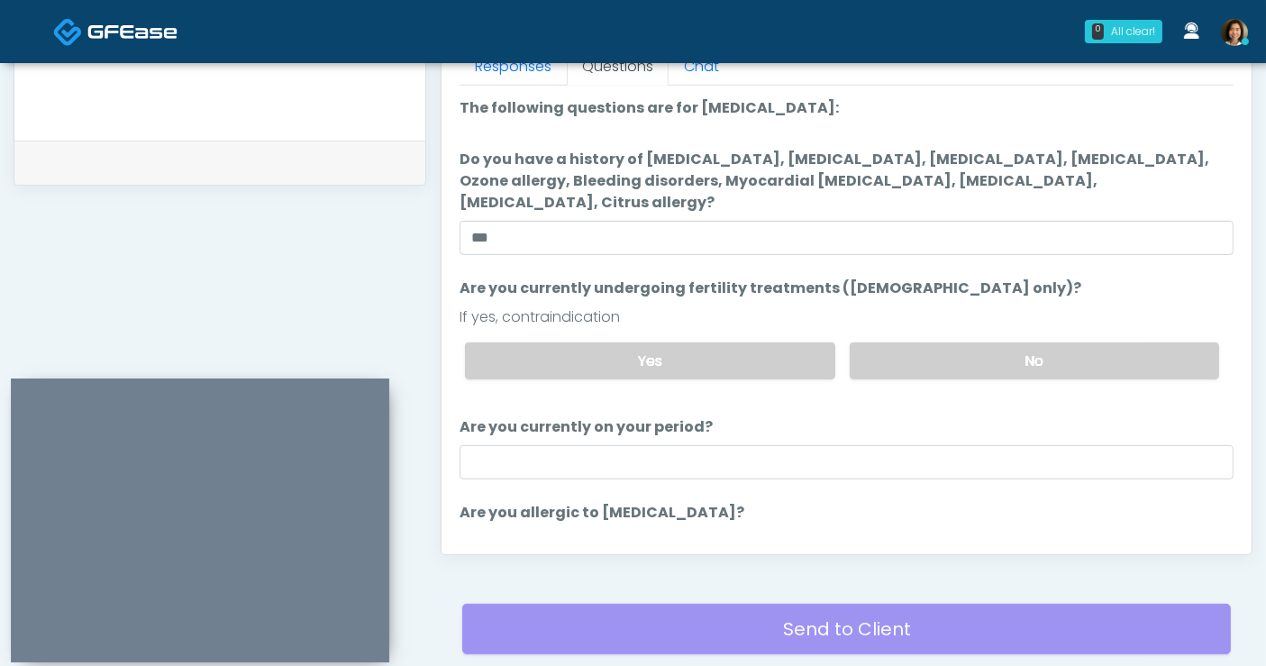
click at [1042, 278] on li "Are you currently undergoing fertility treatments (female only)? Are you curren…" at bounding box center [847, 336] width 774 height 116
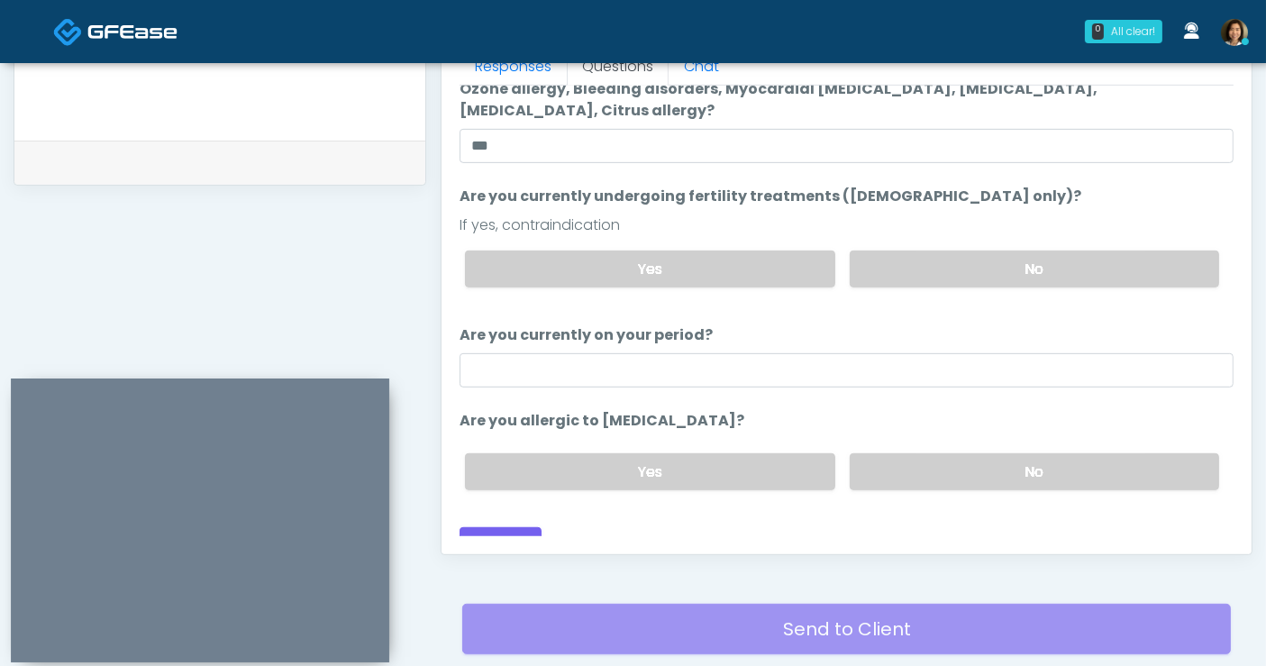
drag, startPoint x: 1127, startPoint y: 445, endPoint x: 715, endPoint y: 530, distance: 421.3
click at [1122, 453] on label "No" at bounding box center [1034, 471] width 369 height 37
click at [510, 527] on button "Continue" at bounding box center [501, 543] width 82 height 33
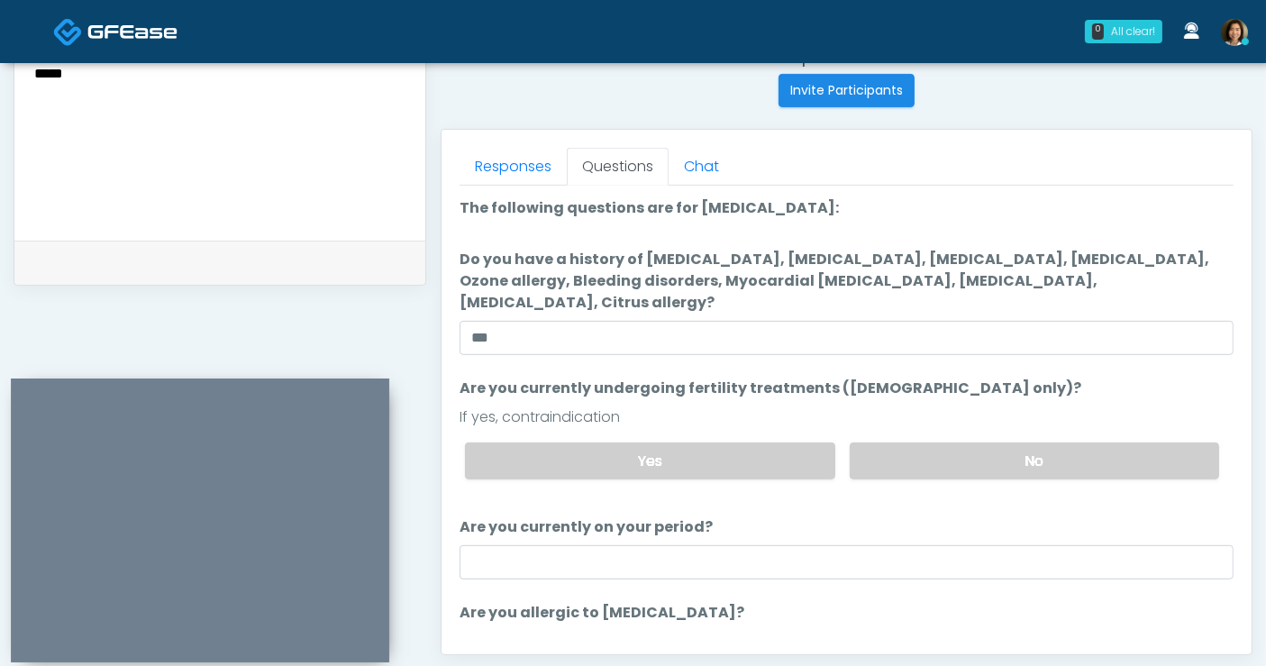
scroll to position [948, 0]
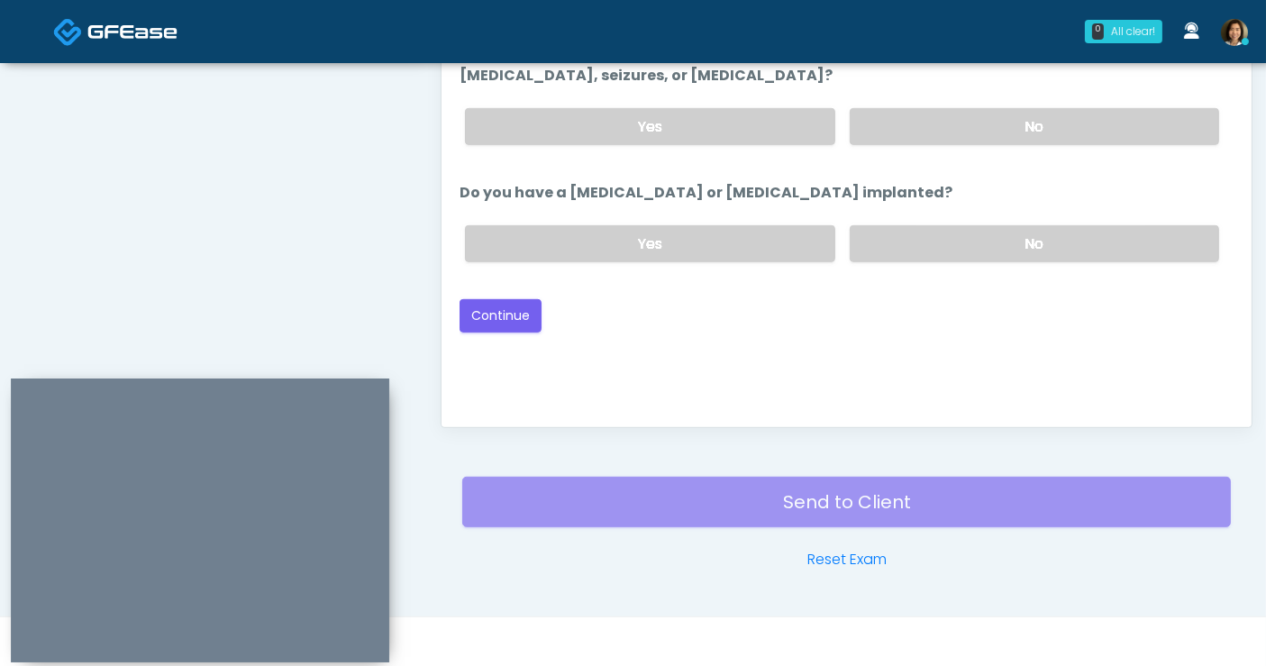
drag, startPoint x: 989, startPoint y: 215, endPoint x: 1097, endPoint y: 279, distance: 125.7
click at [995, 225] on label "No" at bounding box center [1034, 243] width 369 height 37
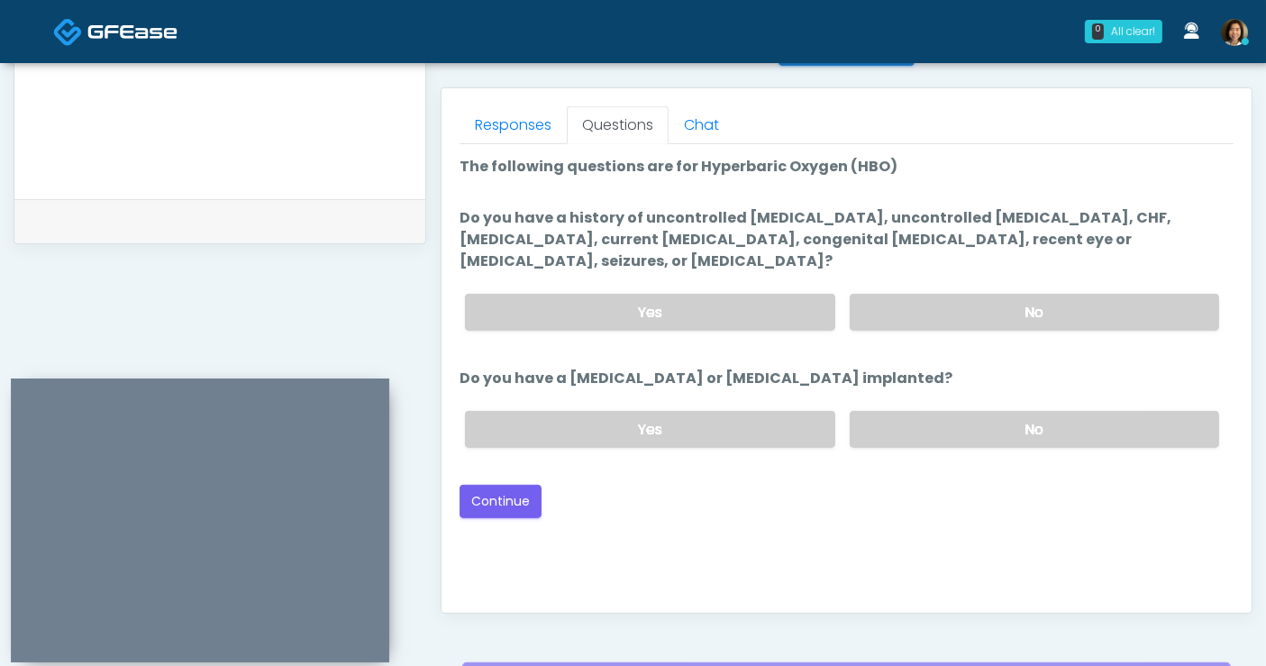
scroll to position [751, 0]
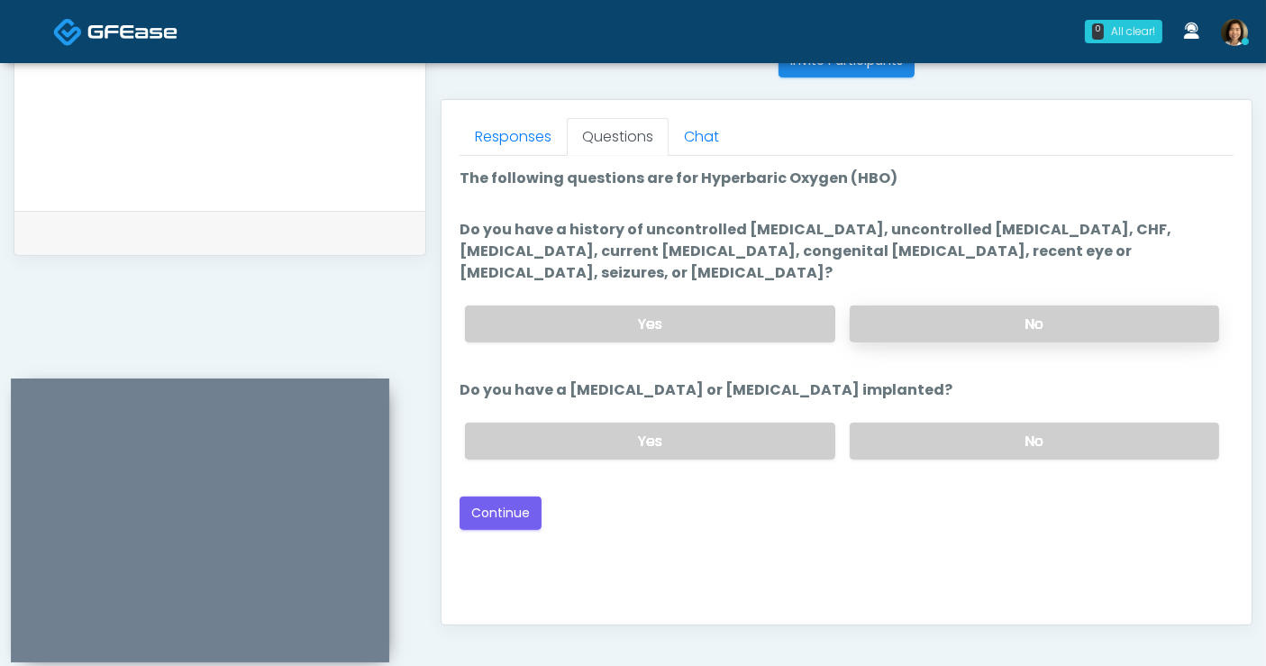
click at [1078, 305] on label "No" at bounding box center [1034, 323] width 369 height 37
click at [991, 506] on div "Good Faith Exam Script Good Faith Exam Script INTRODUCTION Hello, my name is un…" at bounding box center [847, 381] width 774 height 451
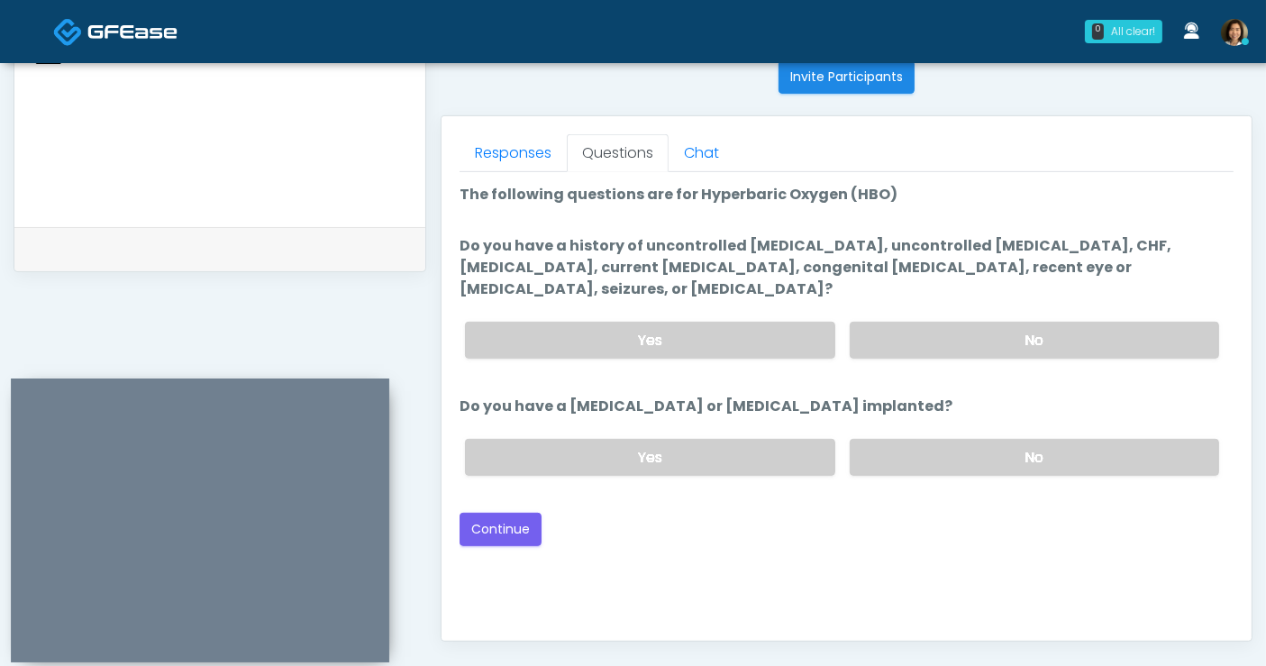
click at [892, 535] on div "Good Faith Exam Script Good Faith Exam Script INTRODUCTION Hello, my name is un…" at bounding box center [847, 397] width 774 height 451
click at [488, 513] on button "Continue" at bounding box center [501, 529] width 82 height 33
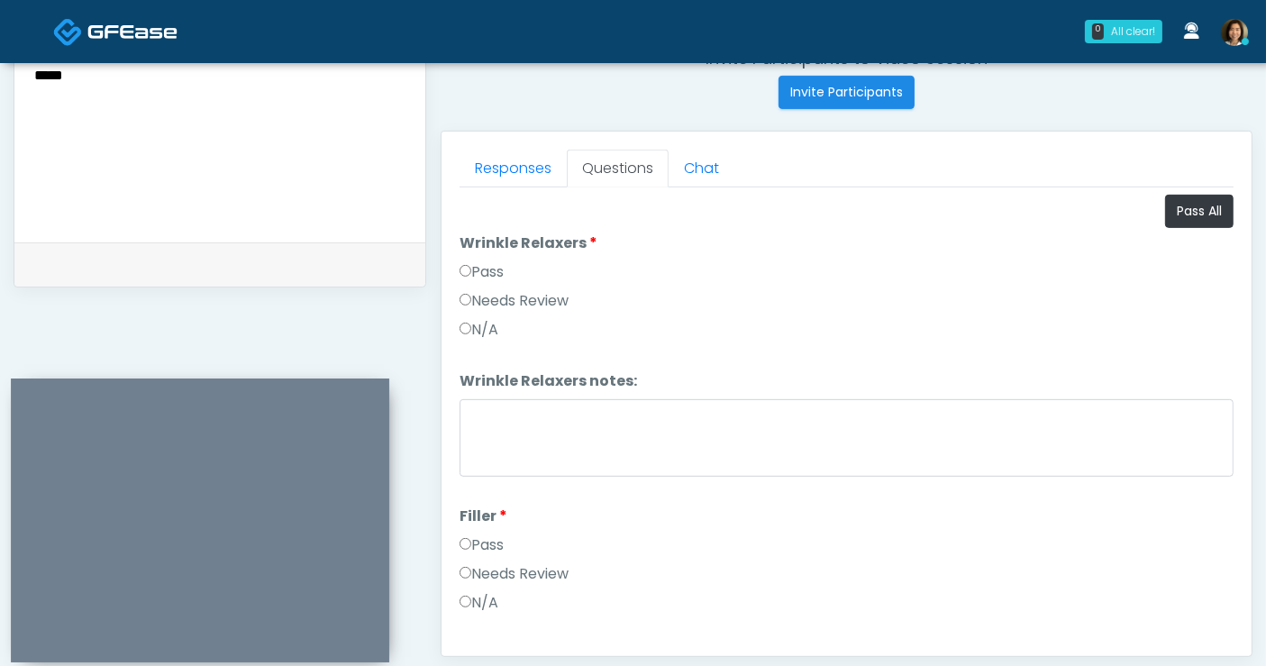
scroll to position [648, 0]
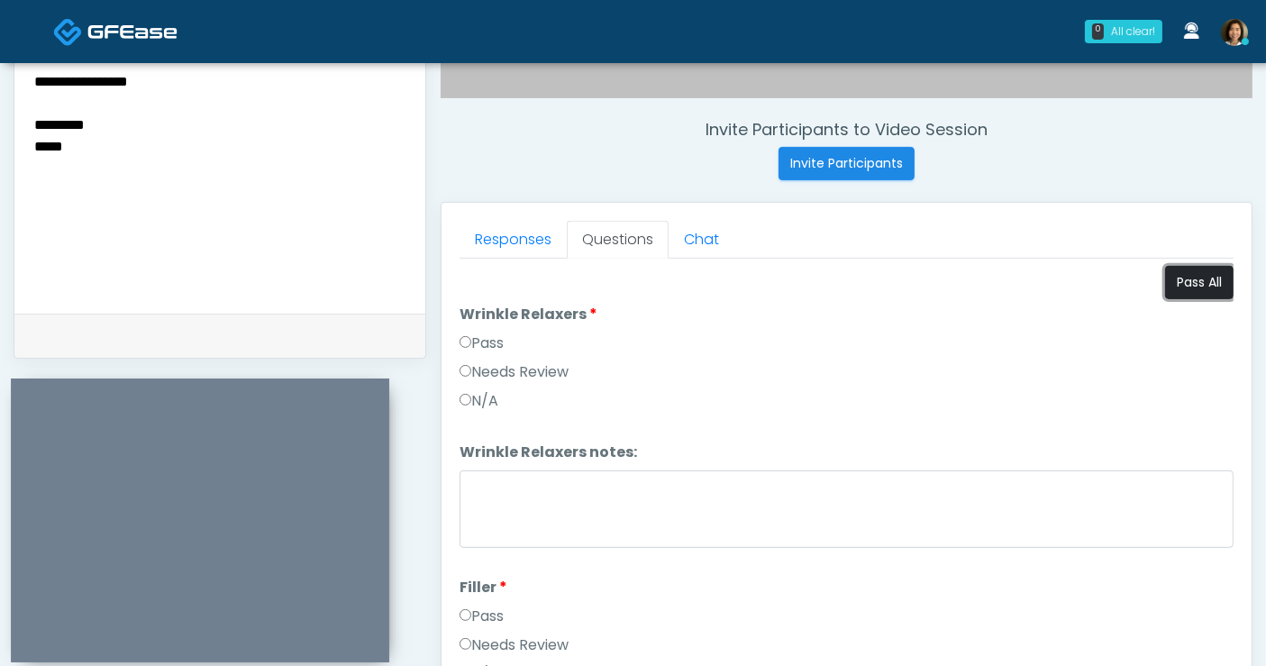
click at [1176, 284] on button "Pass All" at bounding box center [1199, 282] width 68 height 33
click at [214, 165] on textarea "**********" at bounding box center [219, 179] width 375 height 220
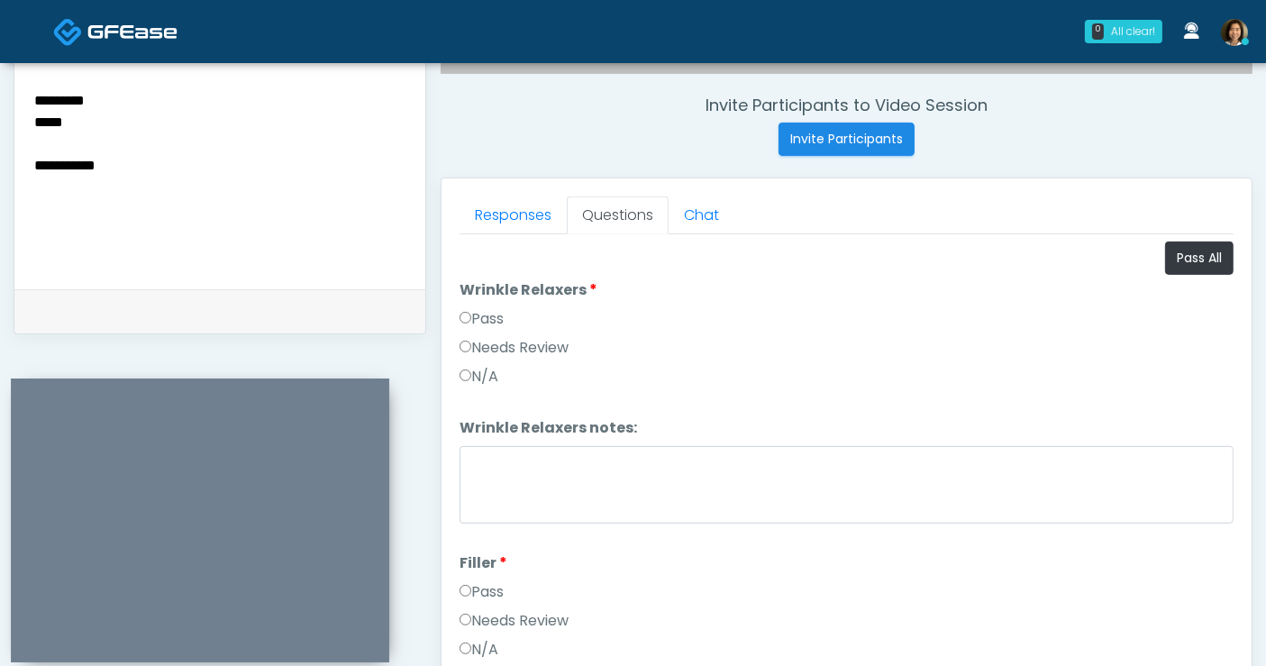
click at [234, 279] on div "**********" at bounding box center [219, 158] width 411 height 262
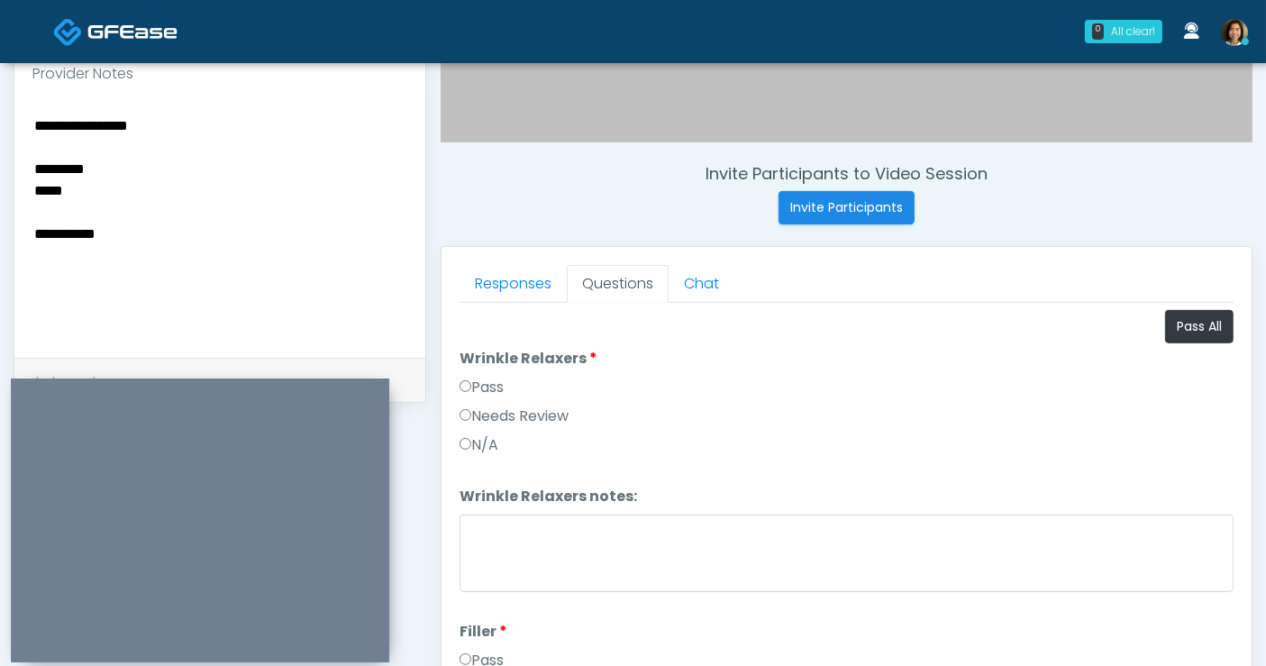
scroll to position [572, 0]
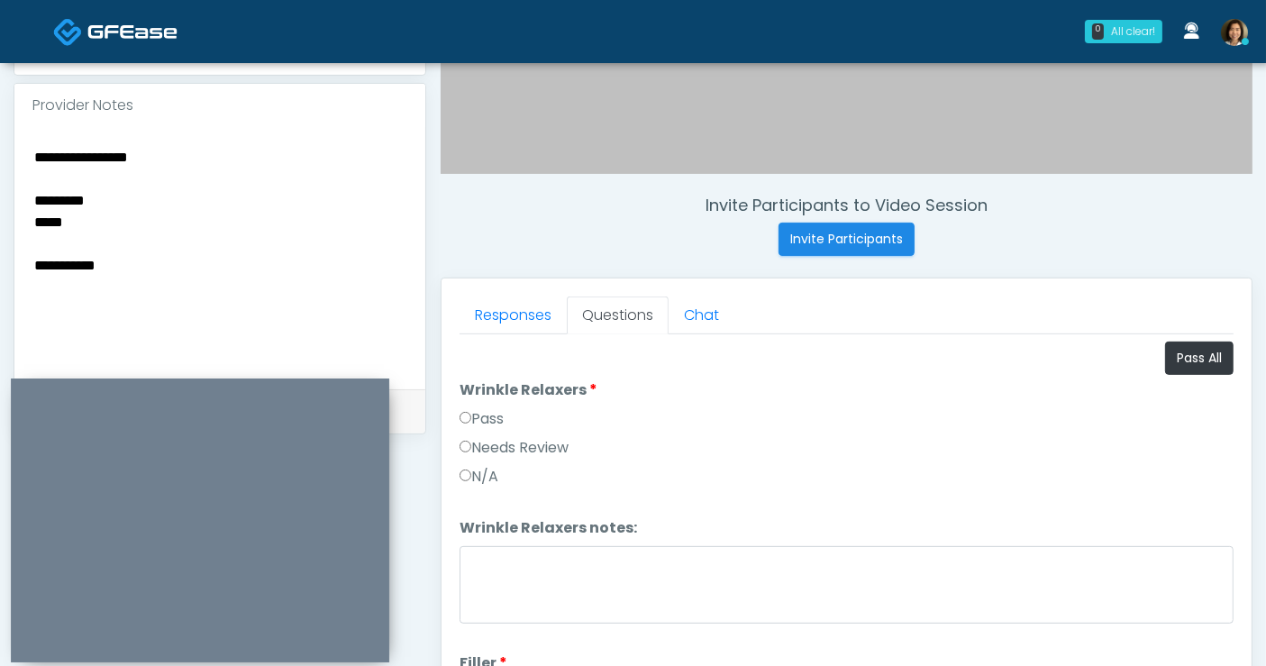
click at [0, 73] on html "0 All clear! All clear! Shu Dong In Exam - 2m 33s CA Rukayat Bojuwon AR AZ CA C…" at bounding box center [633, 237] width 1266 height 1618
click at [113, 154] on textarea "**********" at bounding box center [219, 255] width 375 height 220
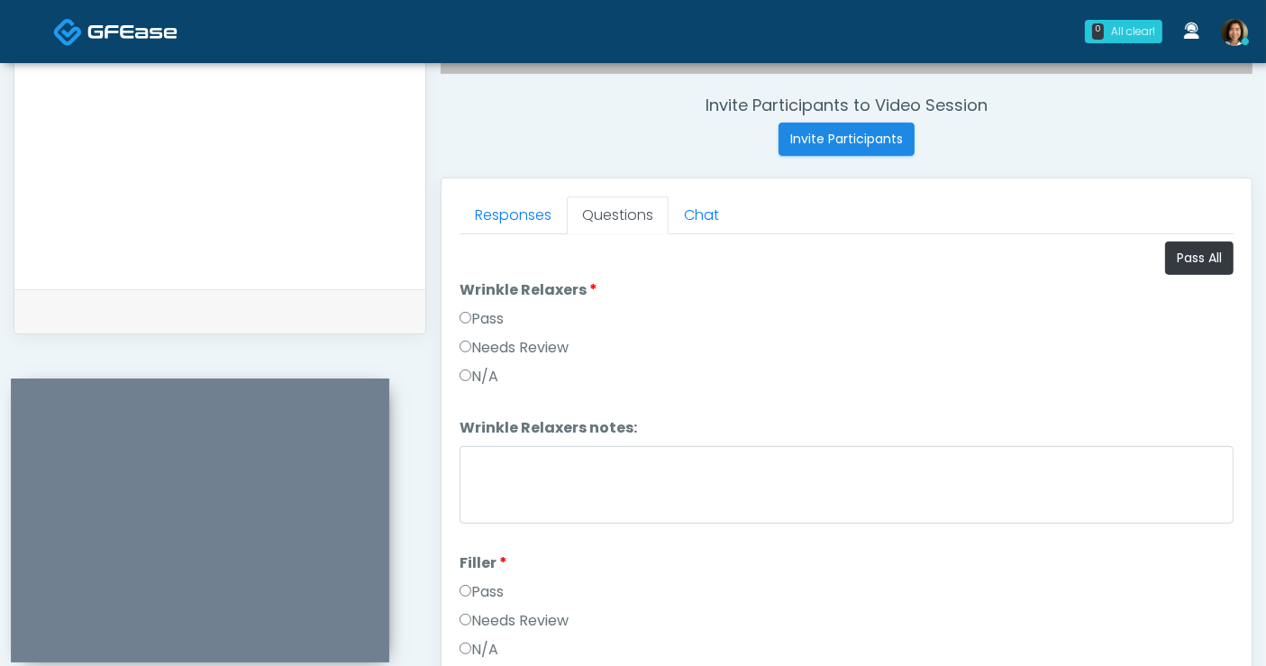
type textarea "**********"
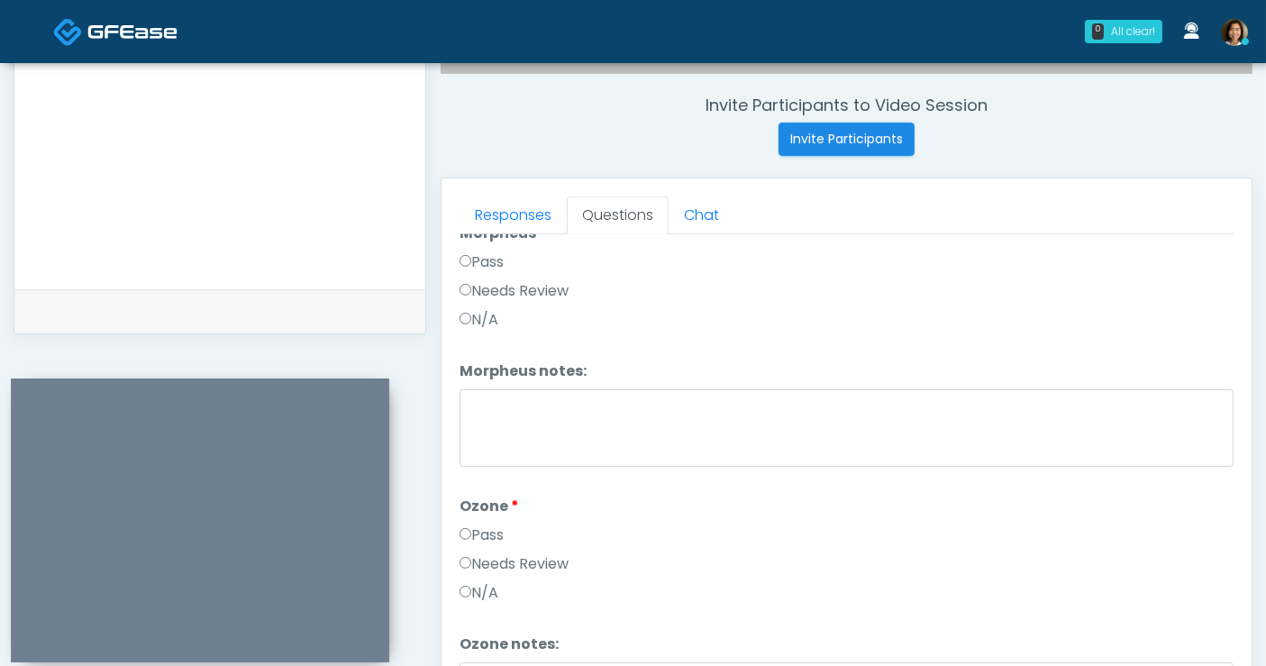
scroll to position [2253, 0]
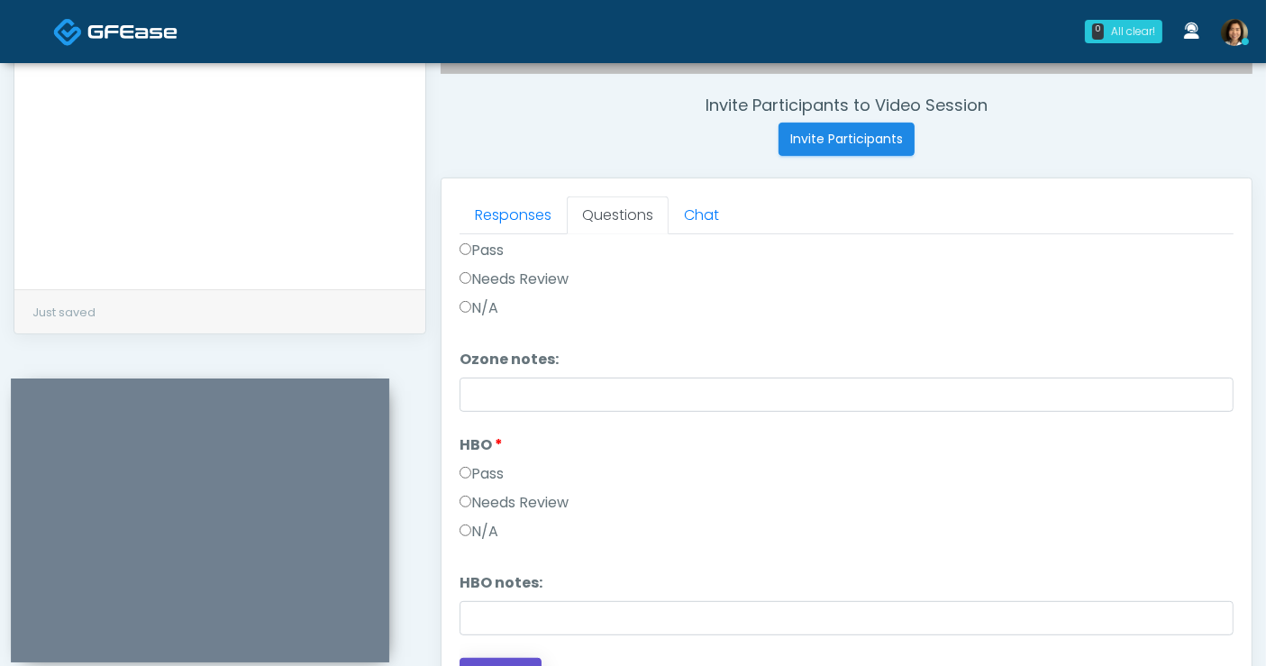
click at [520, 658] on button "Continue" at bounding box center [501, 674] width 82 height 33
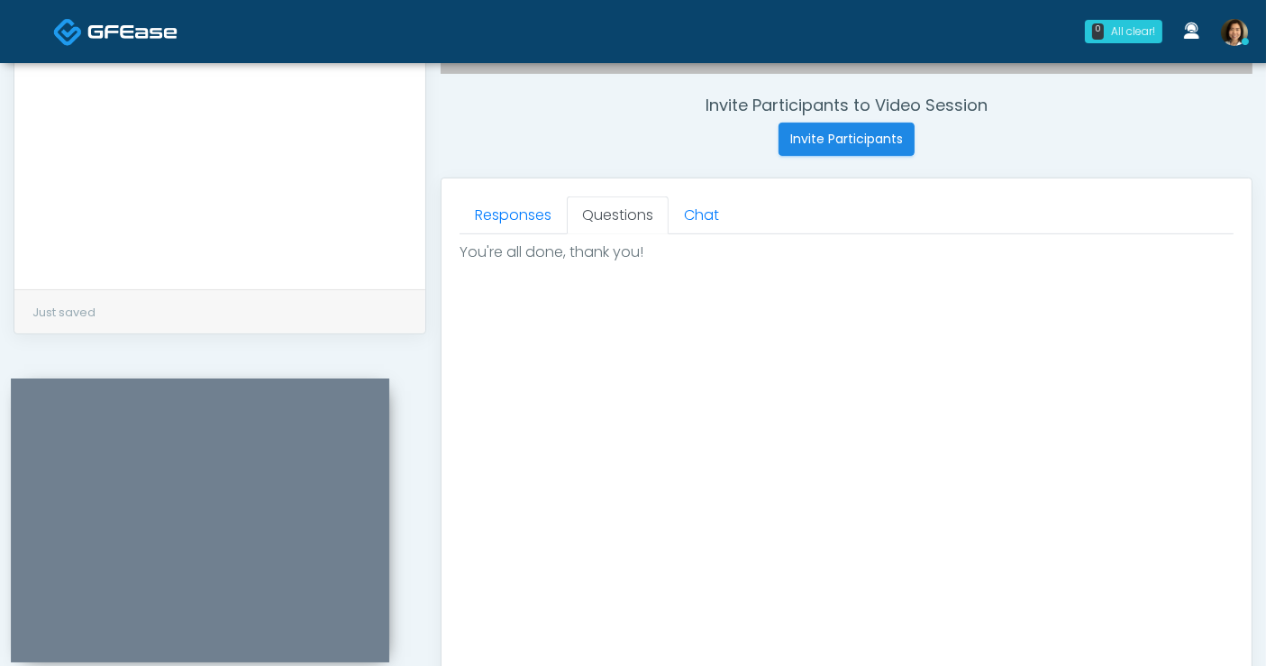
scroll to position [914, 0]
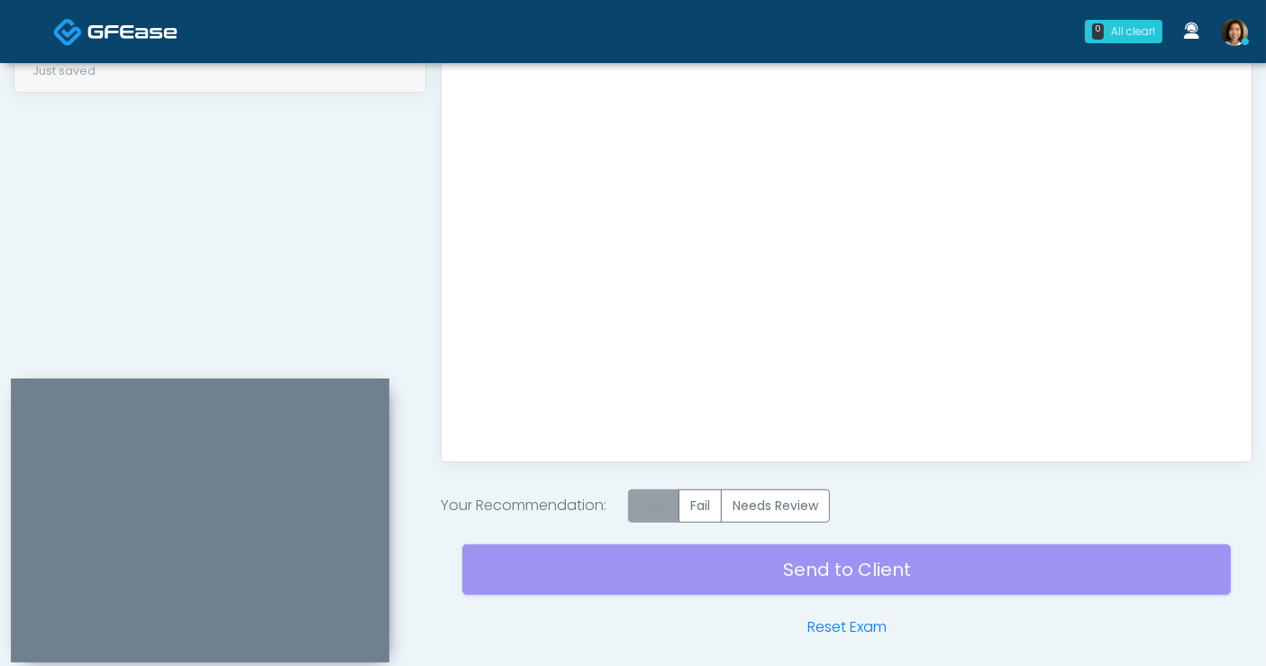
click at [653, 498] on label "Pass" at bounding box center [653, 505] width 51 height 33
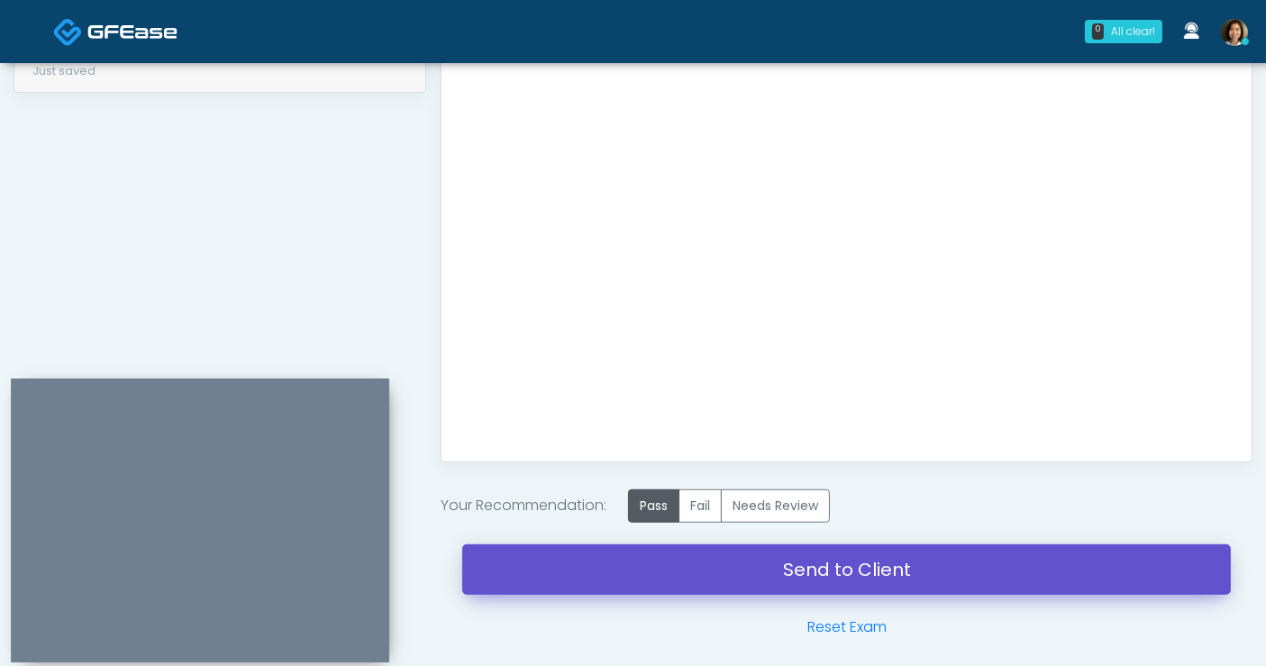
click at [813, 565] on link "Send to Client" at bounding box center [846, 569] width 769 height 50
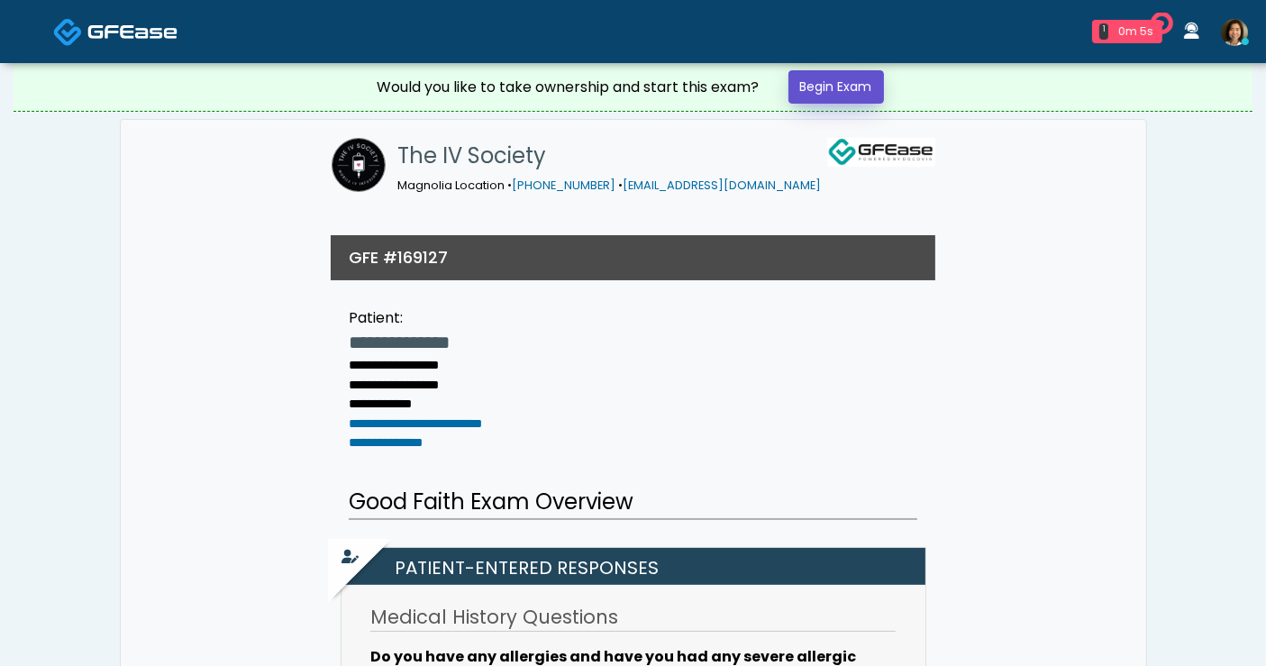
click at [863, 92] on link "Begin Exam" at bounding box center [837, 86] width 96 height 33
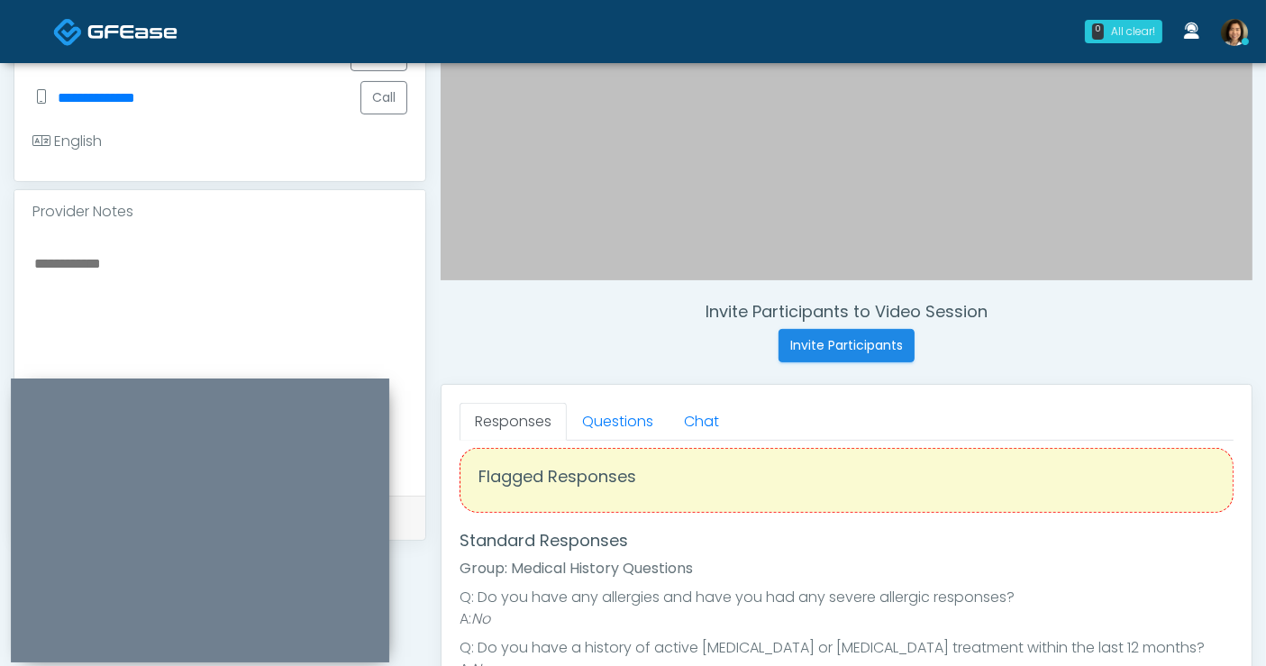
scroll to position [23, 0]
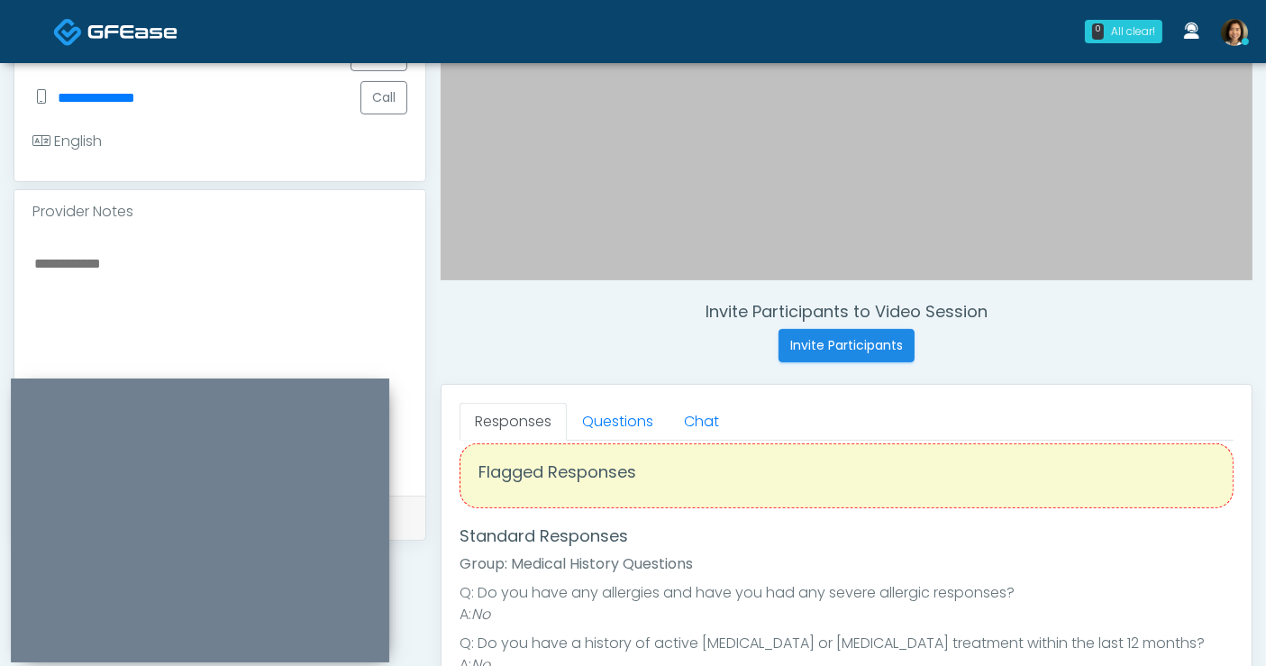
click at [202, 262] on textarea at bounding box center [219, 361] width 375 height 220
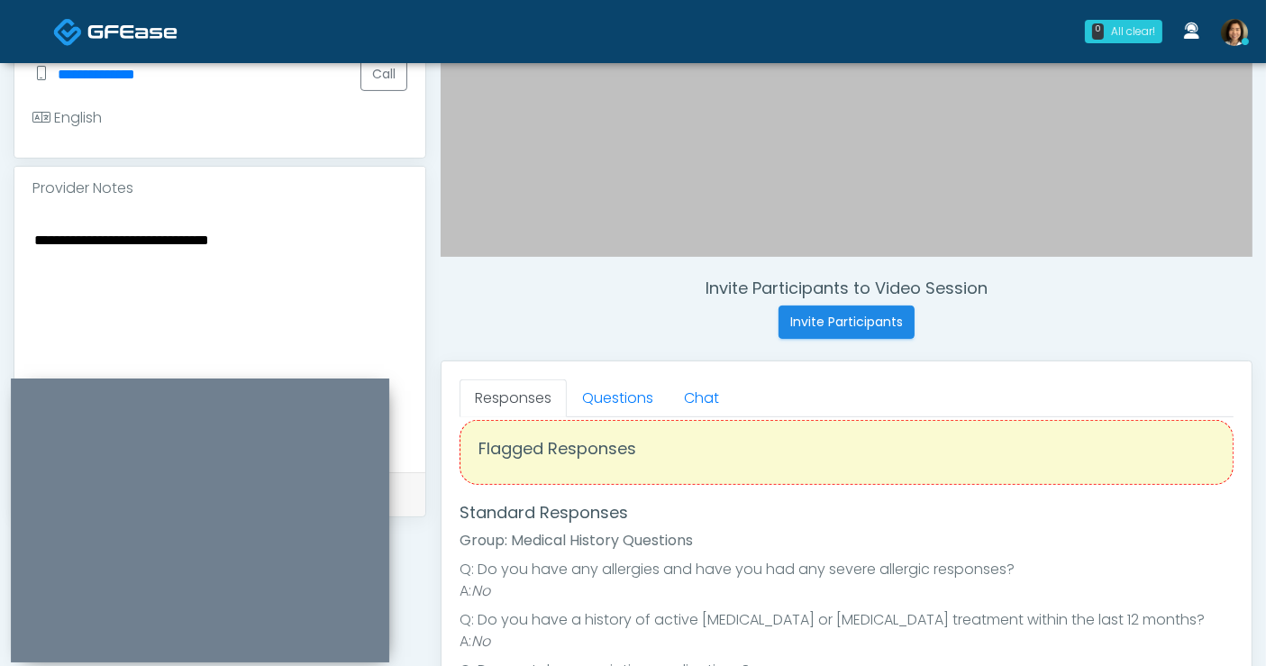
scroll to position [493, 0]
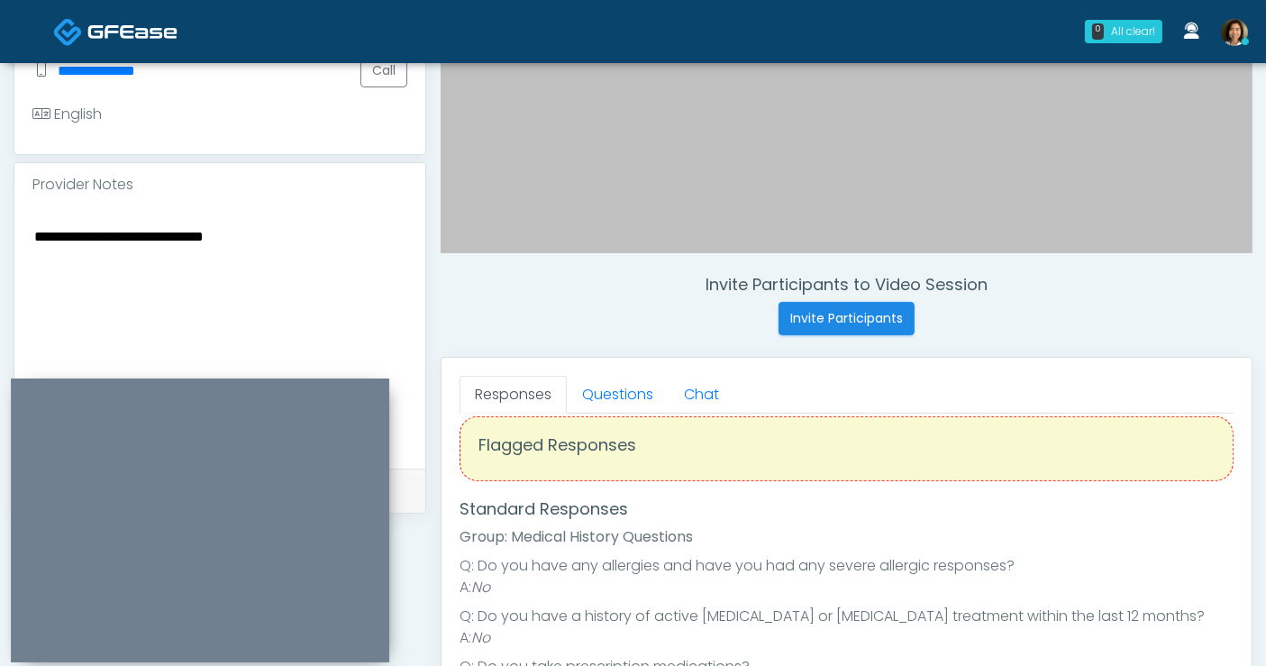
click at [37, 233] on textarea "**********" at bounding box center [219, 334] width 375 height 220
click at [352, 235] on textarea "**********" at bounding box center [219, 334] width 375 height 220
type textarea "**********"
click at [607, 396] on link "Questions" at bounding box center [618, 395] width 102 height 38
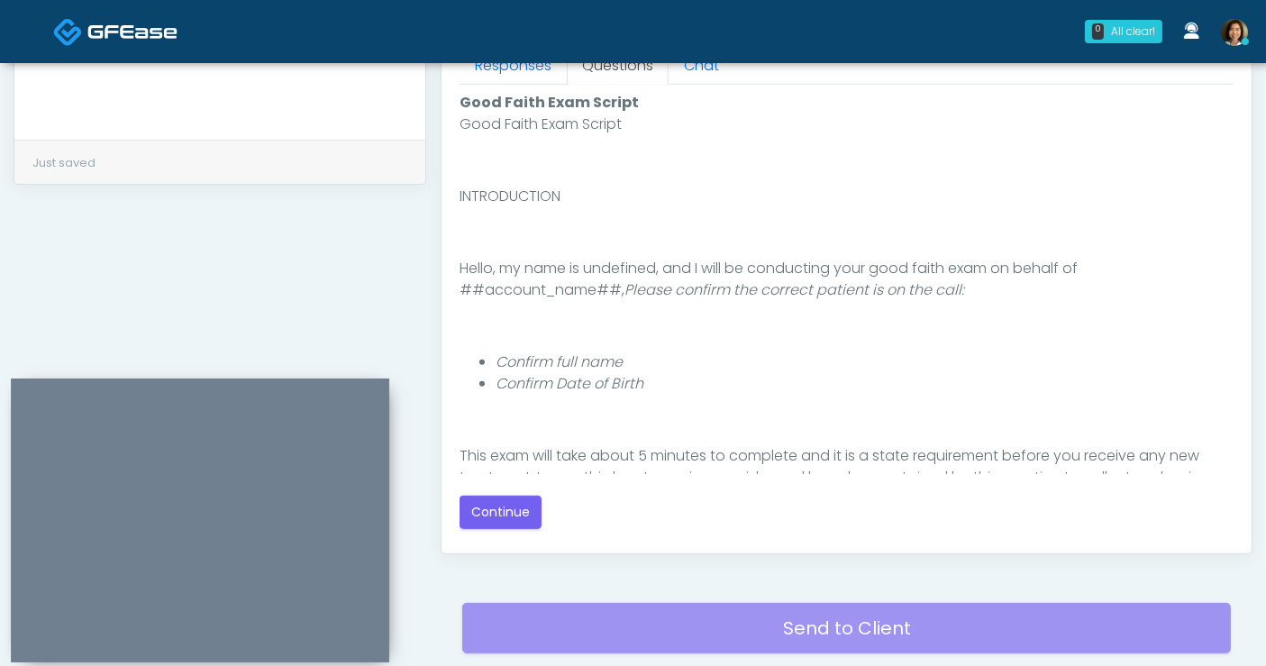
scroll to position [830, 0]
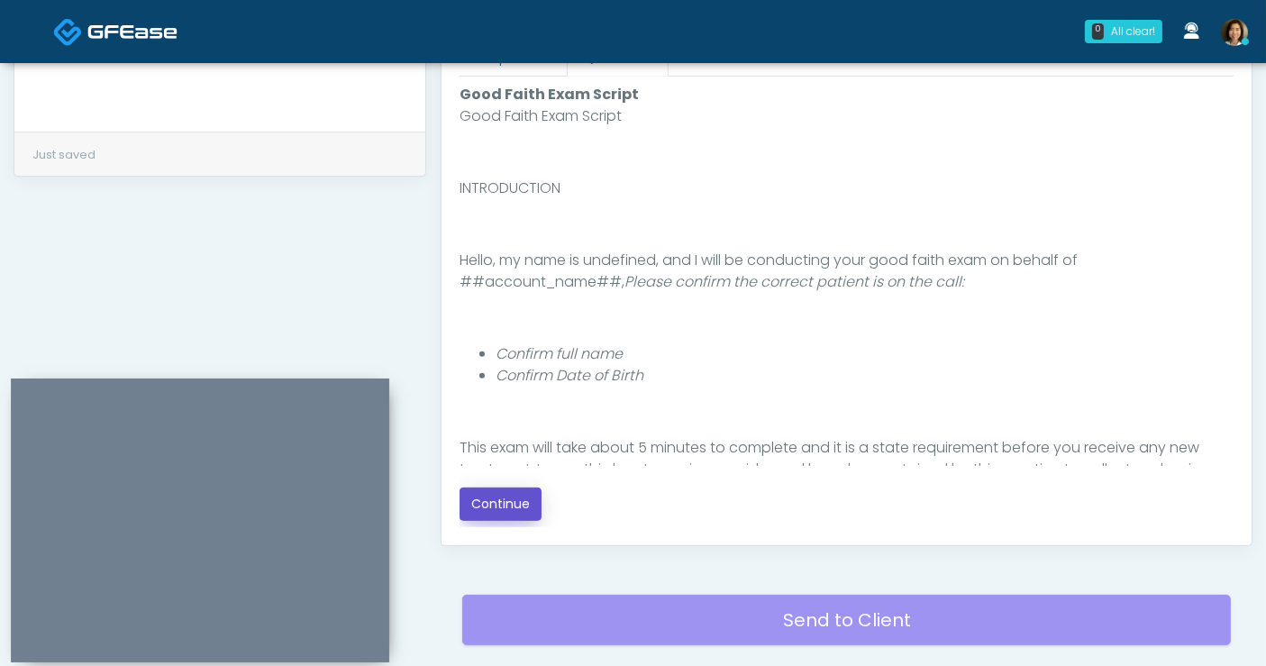
click at [513, 515] on button "Continue" at bounding box center [501, 504] width 82 height 33
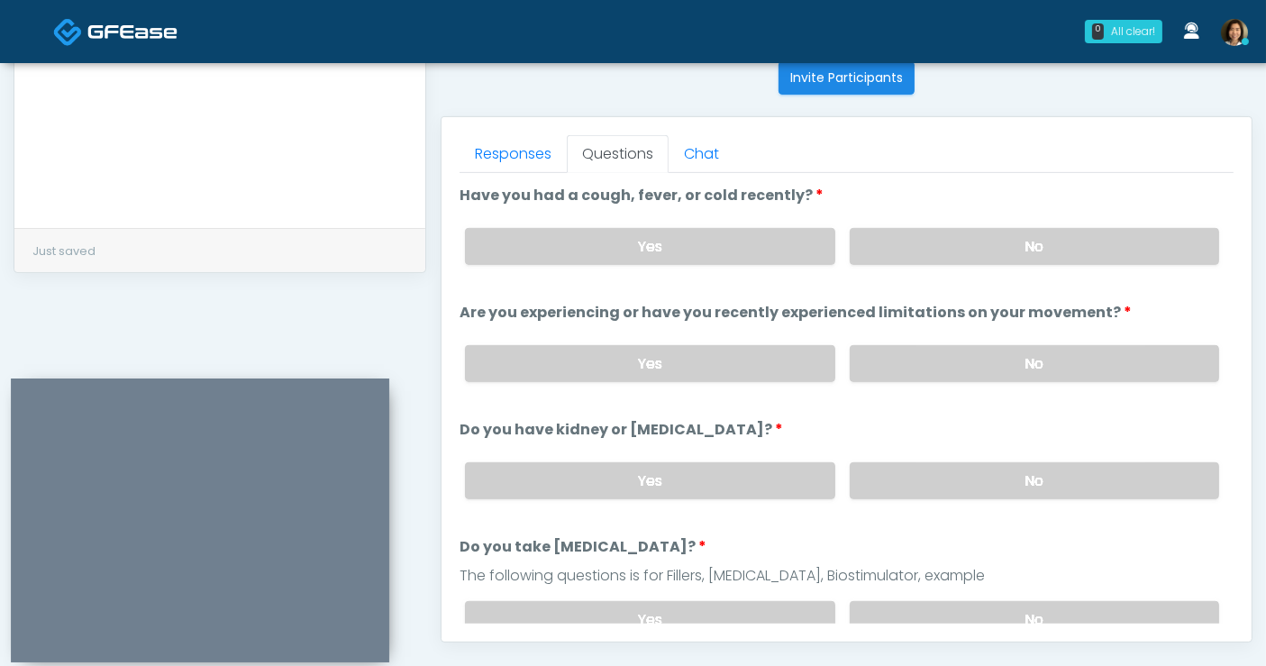
scroll to position [726, 0]
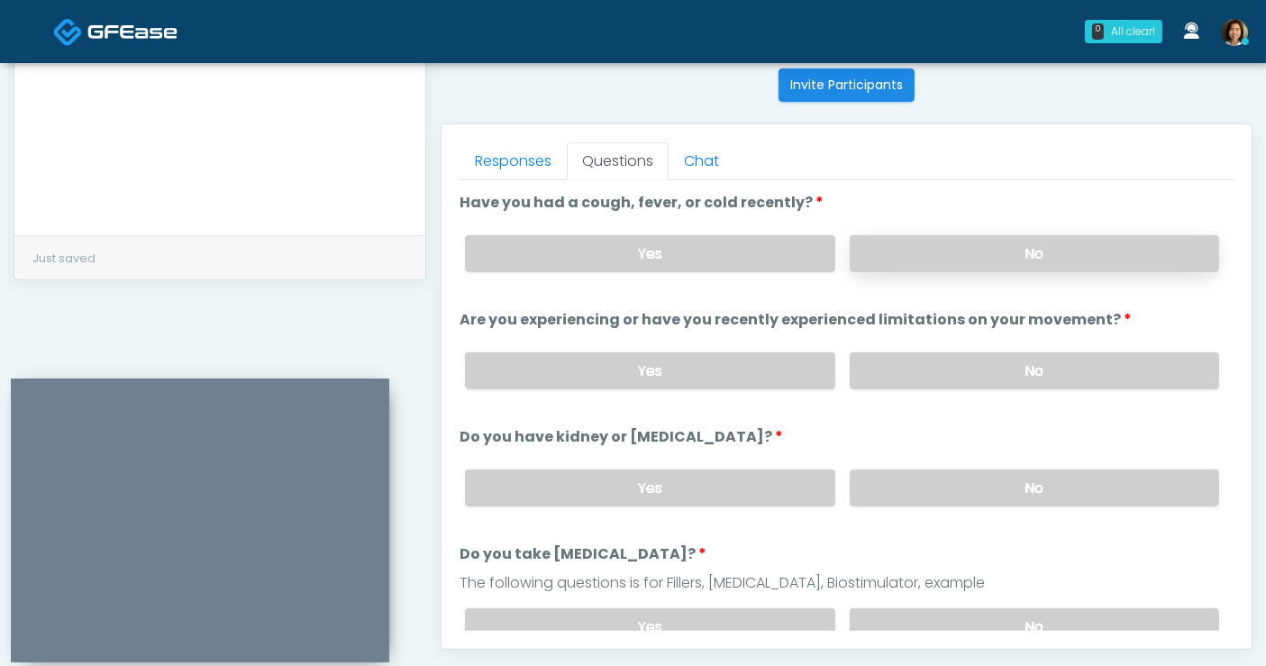
click at [997, 262] on label "No" at bounding box center [1034, 253] width 369 height 37
click at [1012, 356] on label "No" at bounding box center [1034, 370] width 369 height 37
click at [1008, 488] on label "No" at bounding box center [1034, 488] width 369 height 37
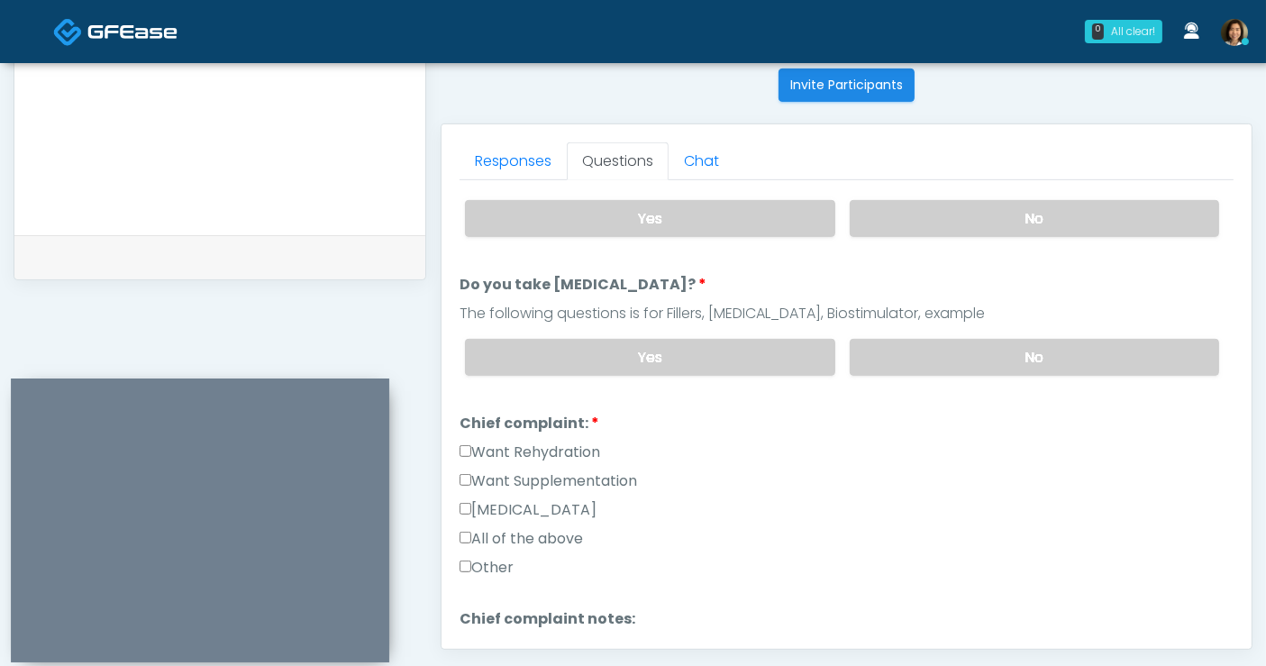
scroll to position [274, 0]
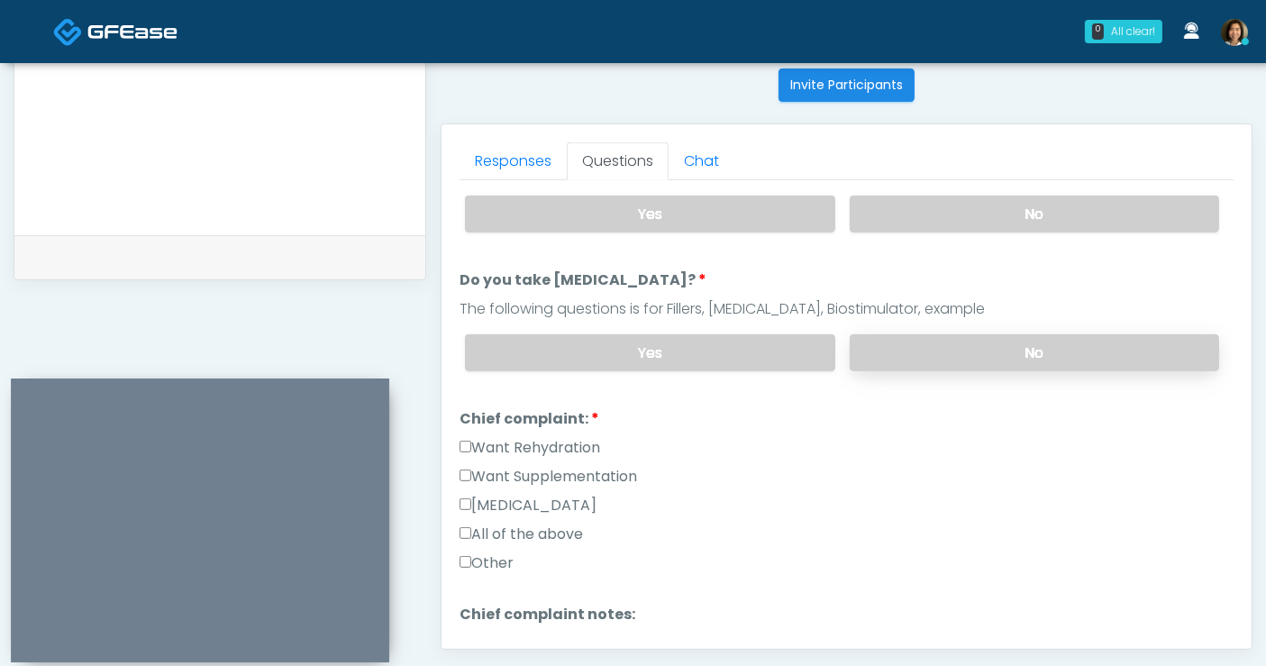
click at [1075, 345] on label "No" at bounding box center [1034, 352] width 369 height 37
click at [527, 524] on label "All of the above" at bounding box center [521, 535] width 123 height 22
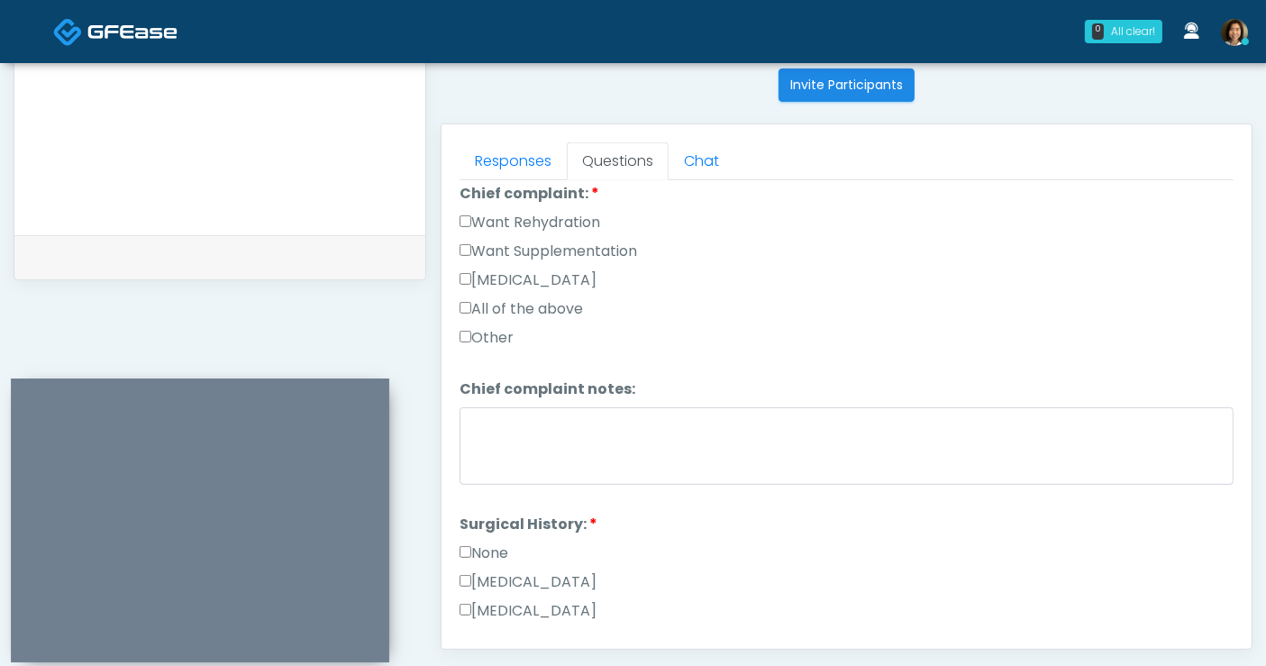
scroll to position [562, 0]
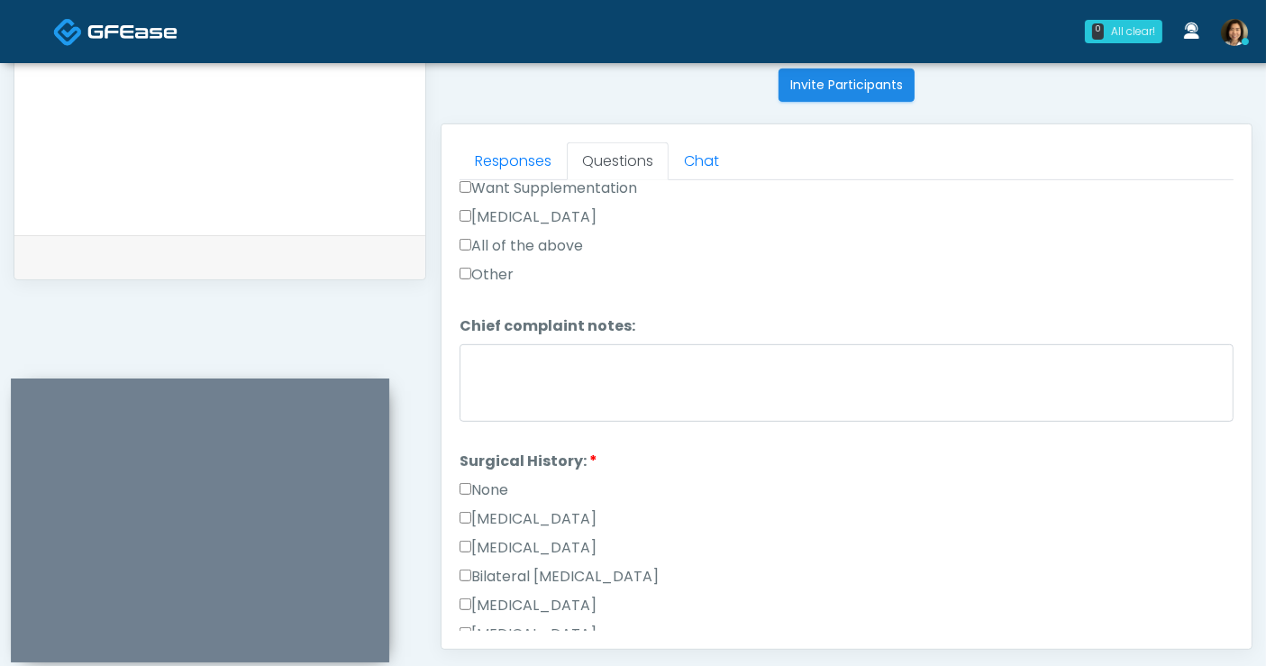
click at [496, 479] on label "None" at bounding box center [484, 490] width 49 height 22
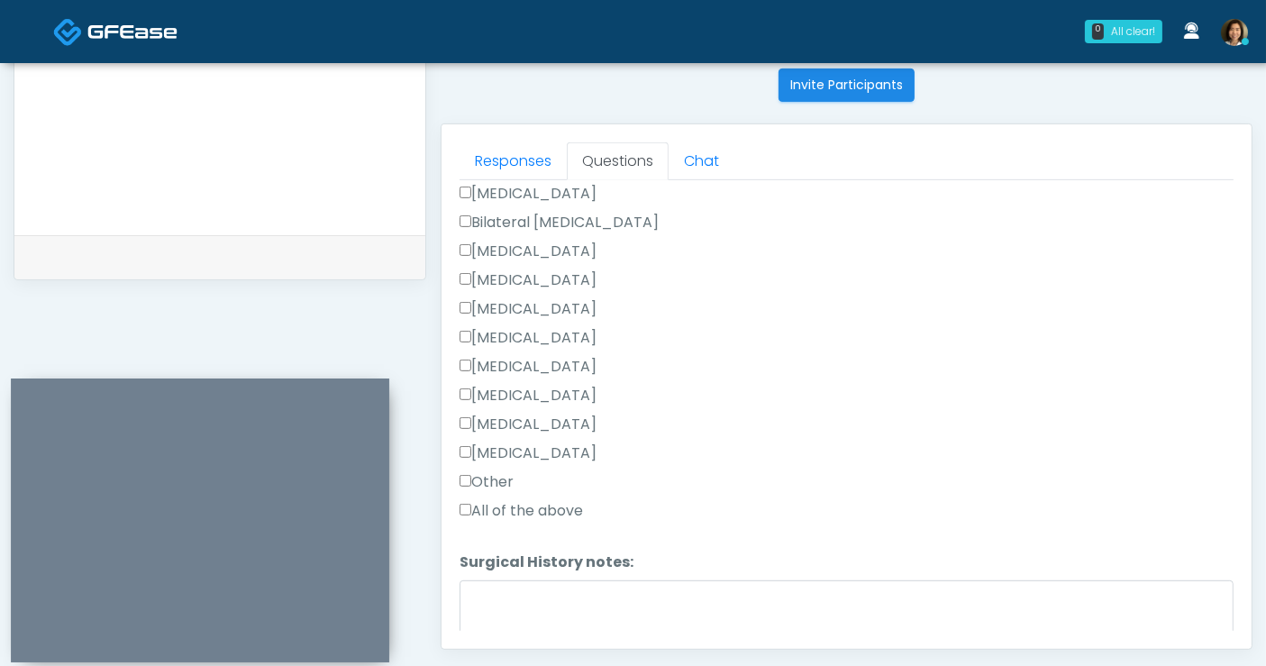
scroll to position [999, 0]
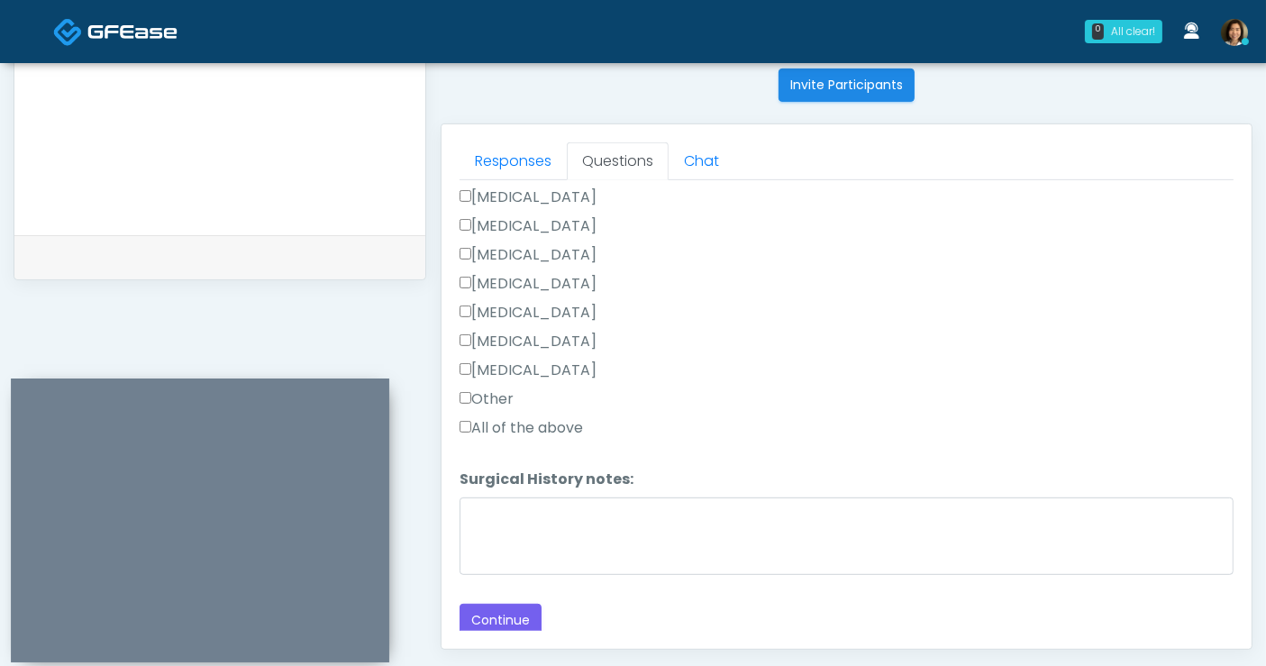
click at [542, 615] on div "Back Continue" at bounding box center [847, 620] width 774 height 33
click at [507, 614] on button "Continue" at bounding box center [501, 620] width 82 height 33
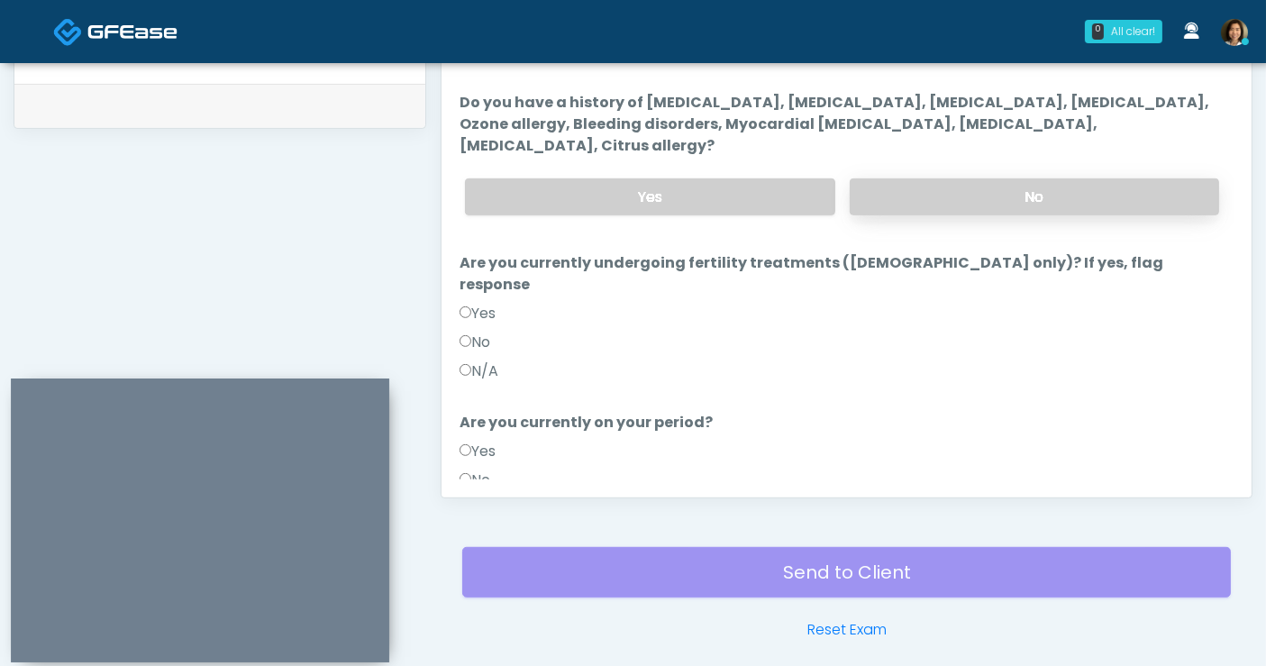
scroll to position [848, 0]
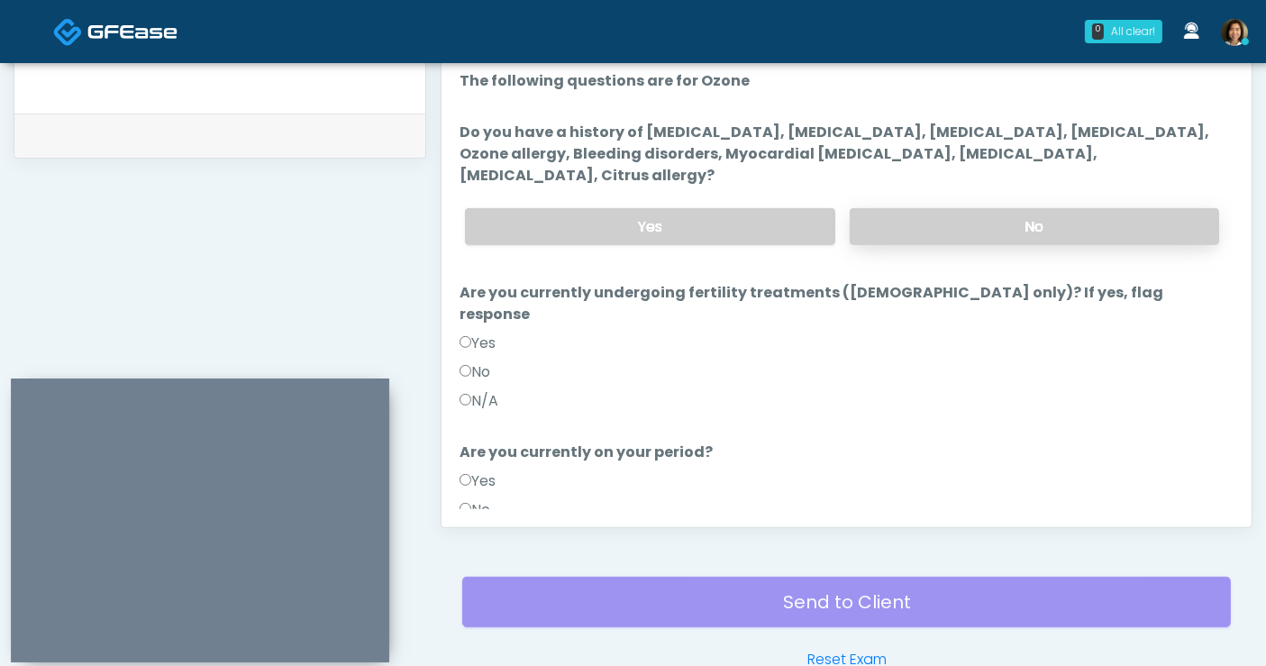
click at [895, 208] on label "No" at bounding box center [1034, 226] width 369 height 37
click at [488, 390] on label "N/A" at bounding box center [479, 401] width 39 height 22
click at [479, 528] on label "N/A" at bounding box center [479, 539] width 39 height 22
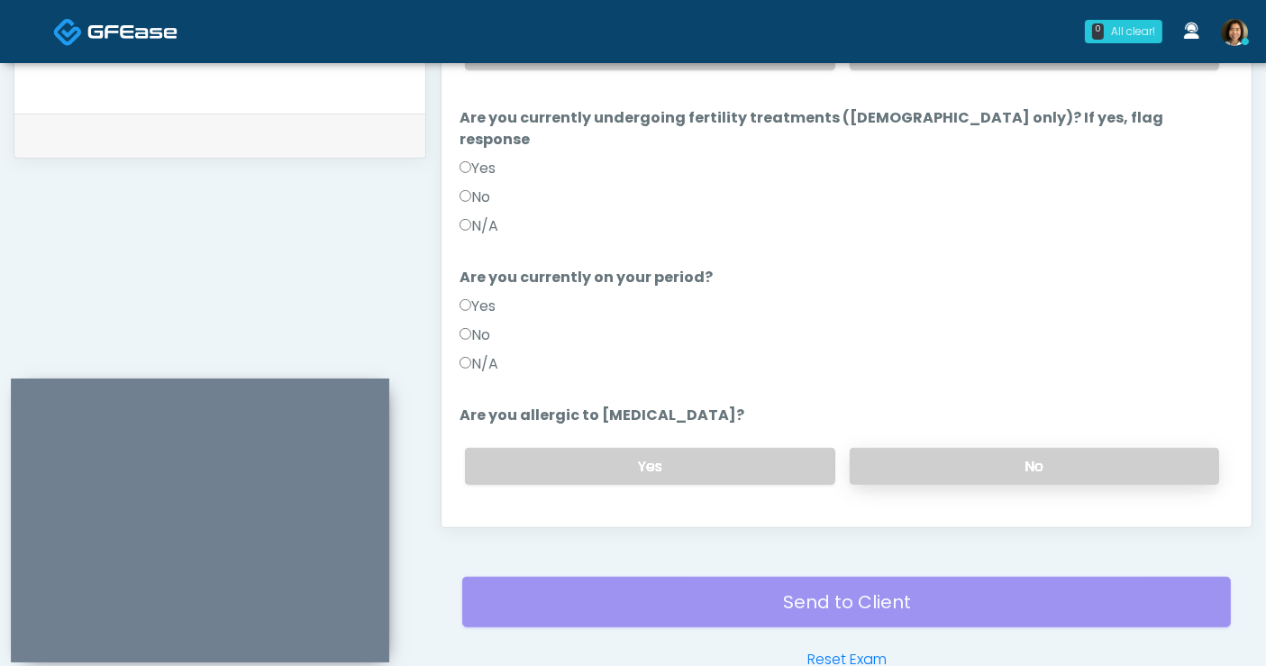
click at [1053, 448] on label "No" at bounding box center [1034, 466] width 369 height 37
click at [508, 522] on button "Continue" at bounding box center [501, 538] width 82 height 33
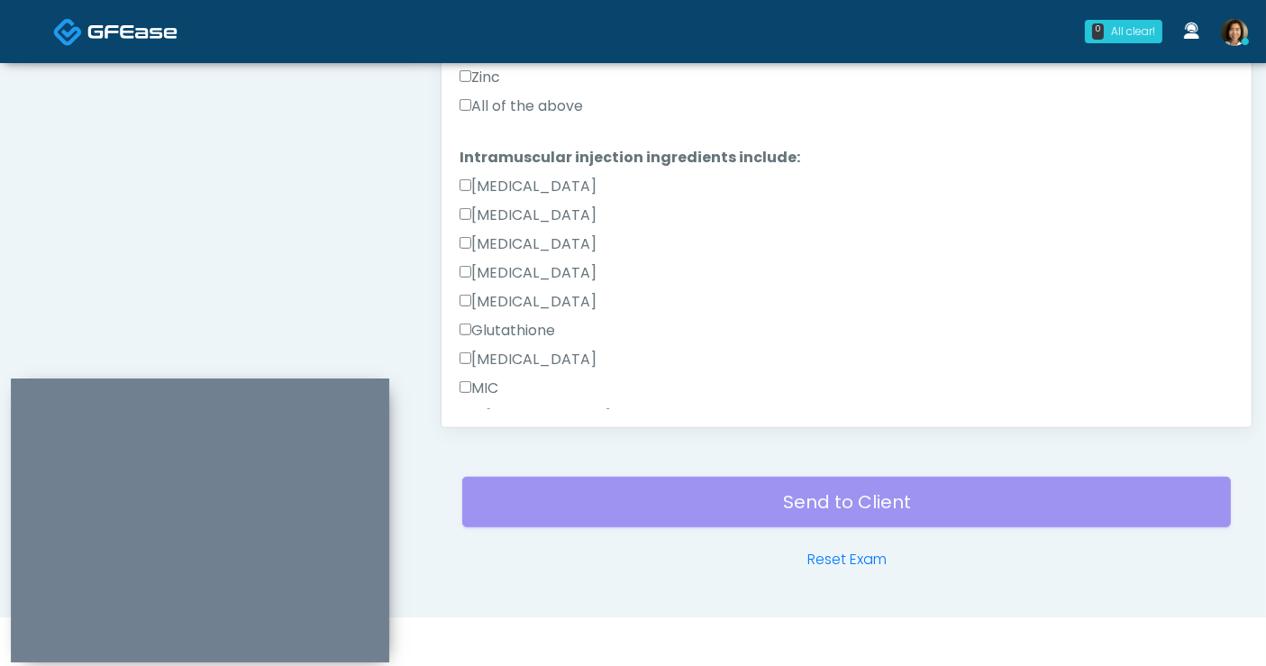
scroll to position [709, 0]
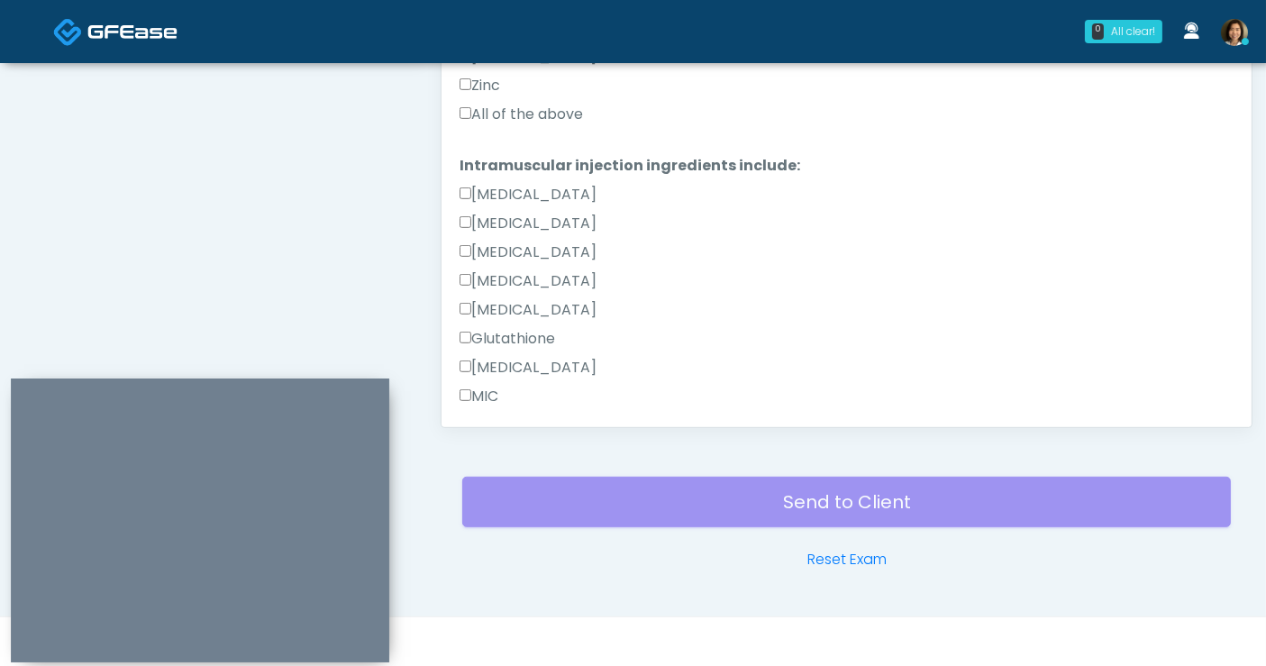
drag, startPoint x: 543, startPoint y: 104, endPoint x: 1167, endPoint y: 194, distance: 630.1
click at [547, 105] on label "All of the above" at bounding box center [521, 115] width 123 height 22
click at [489, 112] on label "All of the above" at bounding box center [521, 115] width 123 height 22
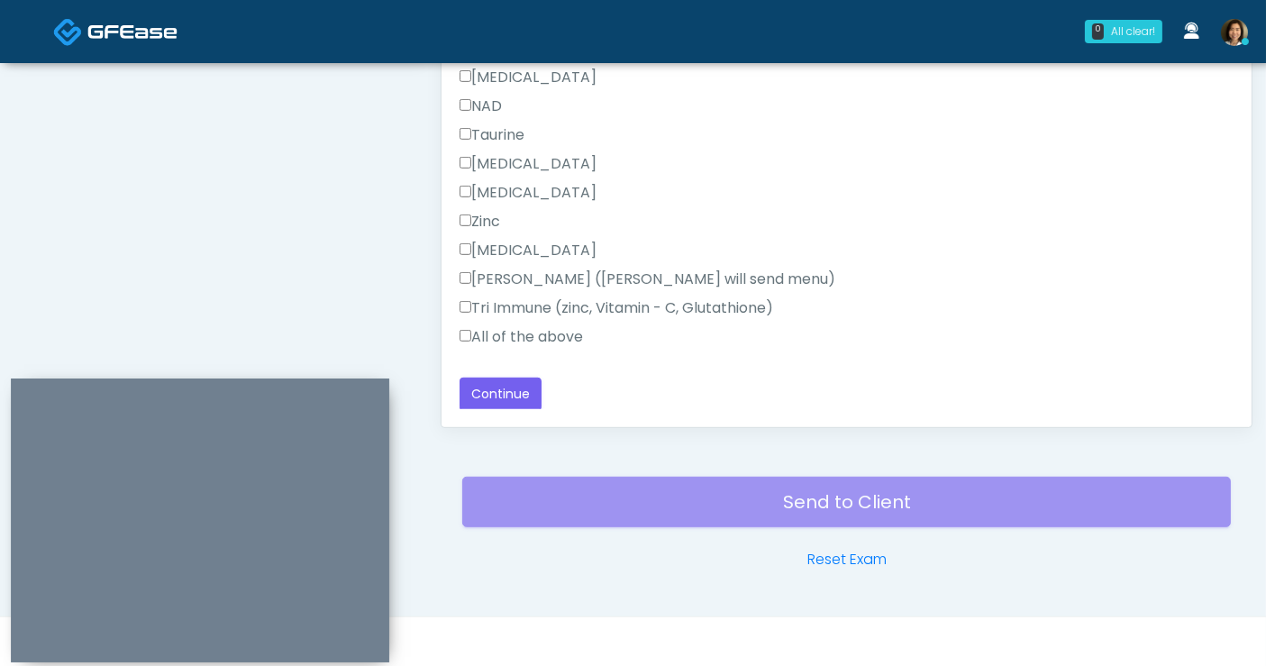
click at [507, 335] on label "All of the above" at bounding box center [521, 337] width 123 height 22
drag, startPoint x: 507, startPoint y: 393, endPoint x: 496, endPoint y: 377, distance: 20.0
click at [508, 393] on button "Continue" at bounding box center [501, 394] width 82 height 33
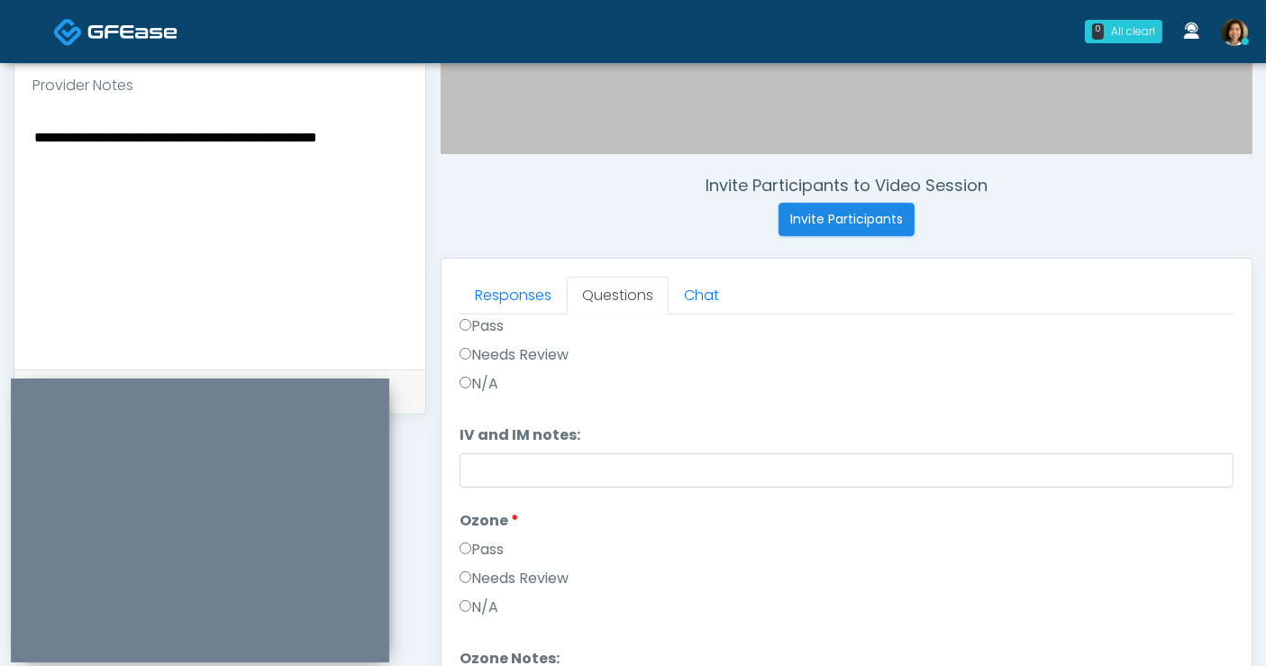
scroll to position [0, 0]
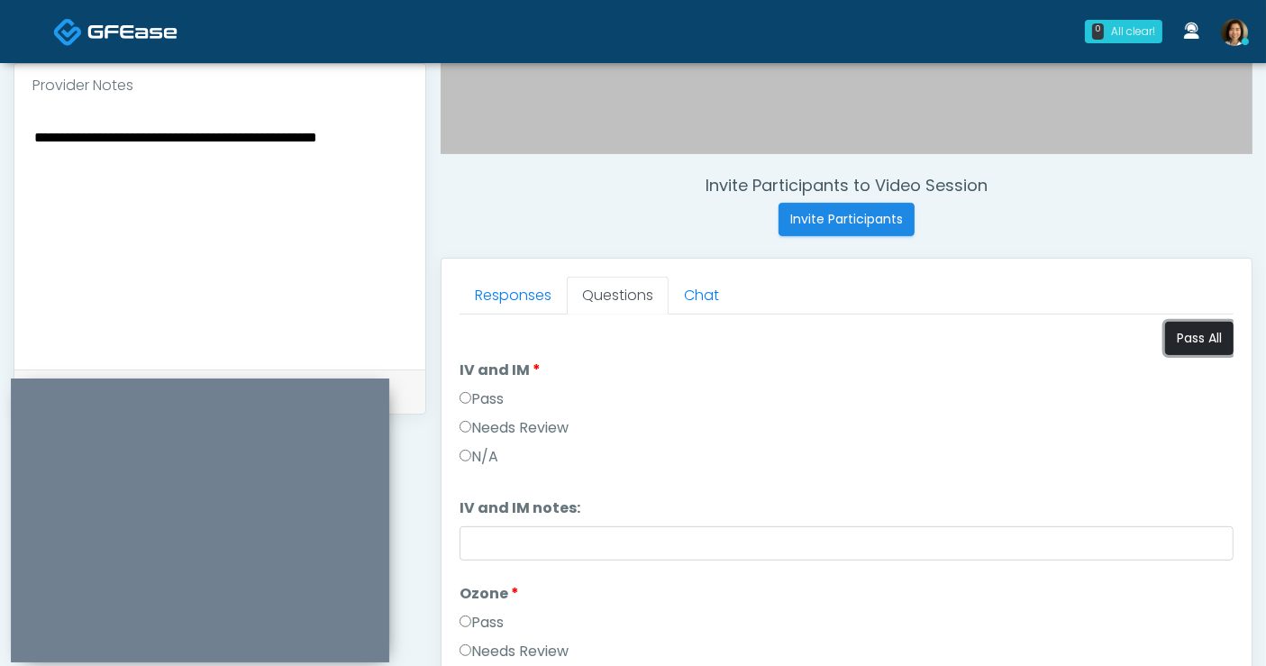
click at [1194, 333] on button "Pass All" at bounding box center [1199, 338] width 68 height 33
click at [191, 164] on textarea "**********" at bounding box center [219, 235] width 375 height 220
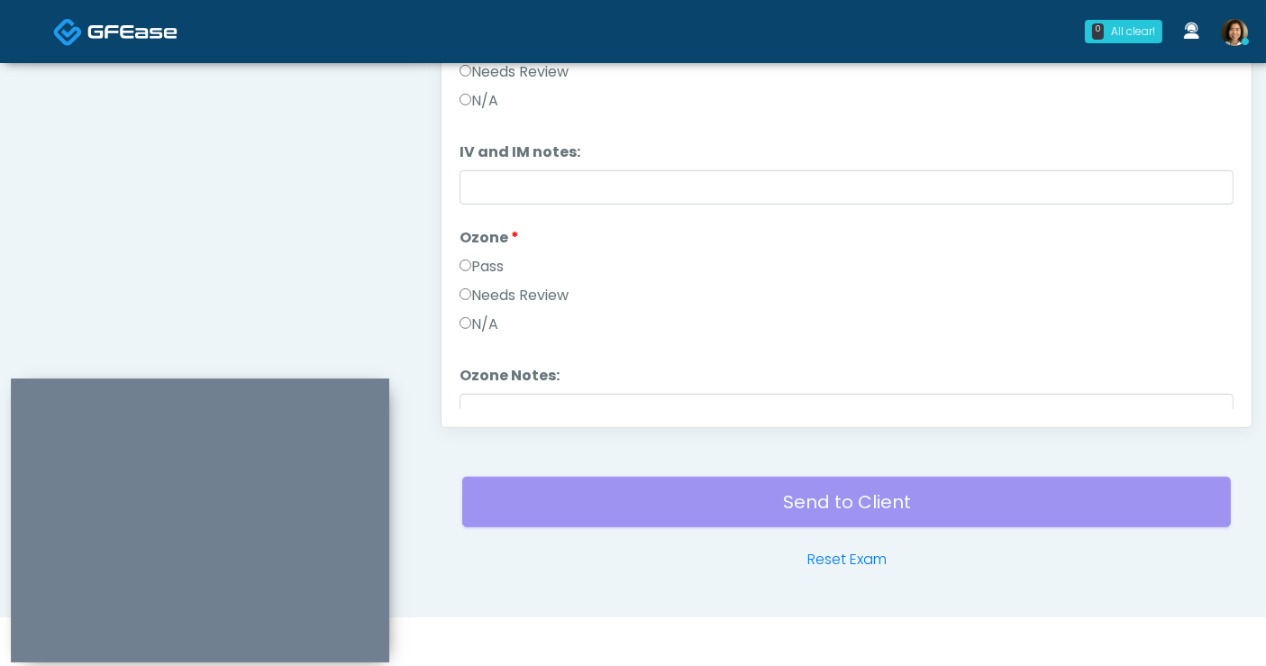
scroll to position [73, 0]
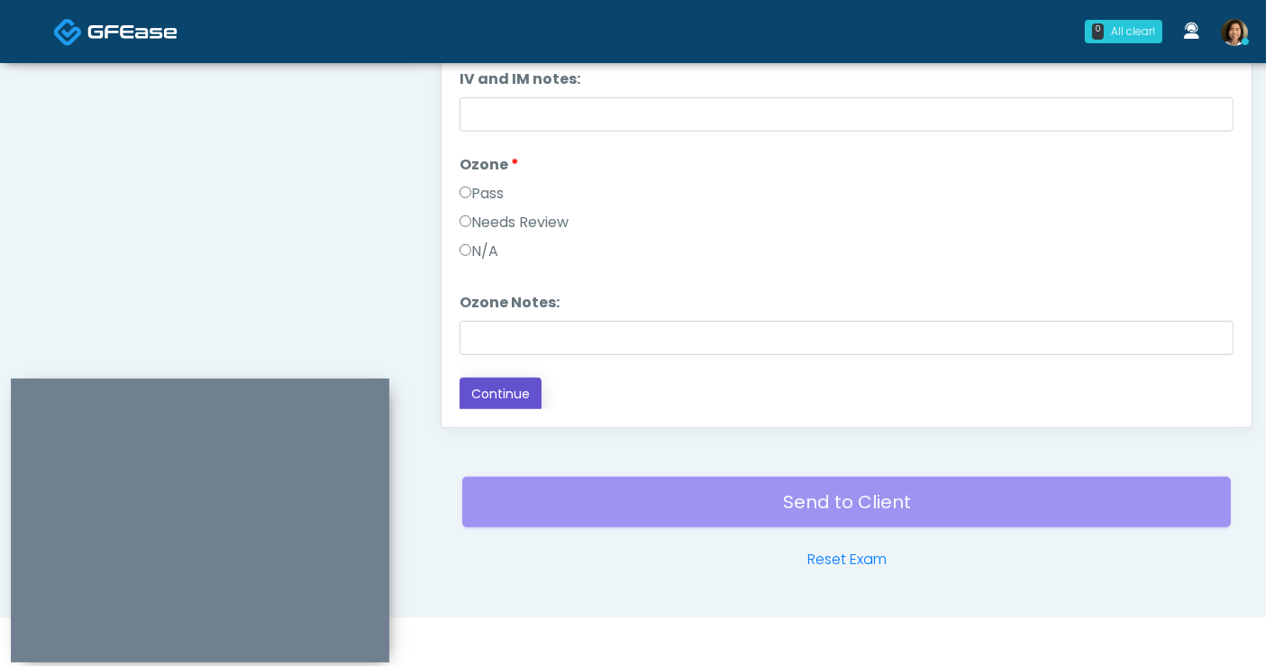
click at [488, 388] on button "Continue" at bounding box center [501, 394] width 82 height 33
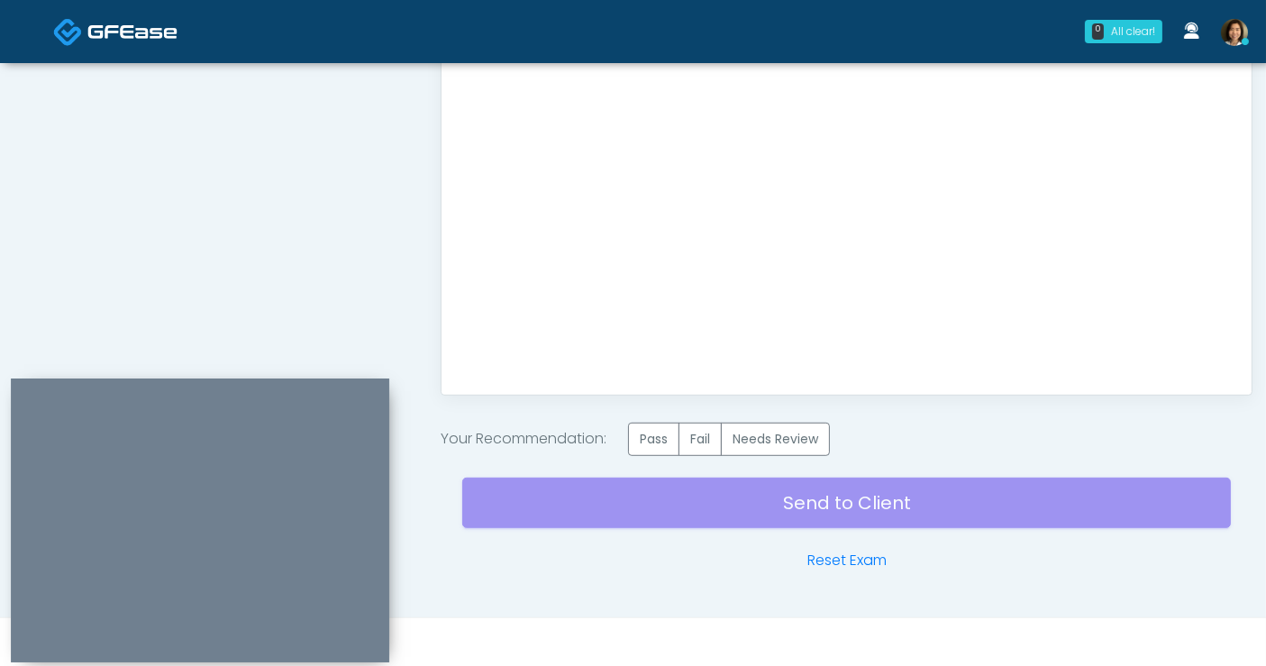
scroll to position [981, 0]
click at [654, 434] on label "Pass" at bounding box center [653, 438] width 51 height 33
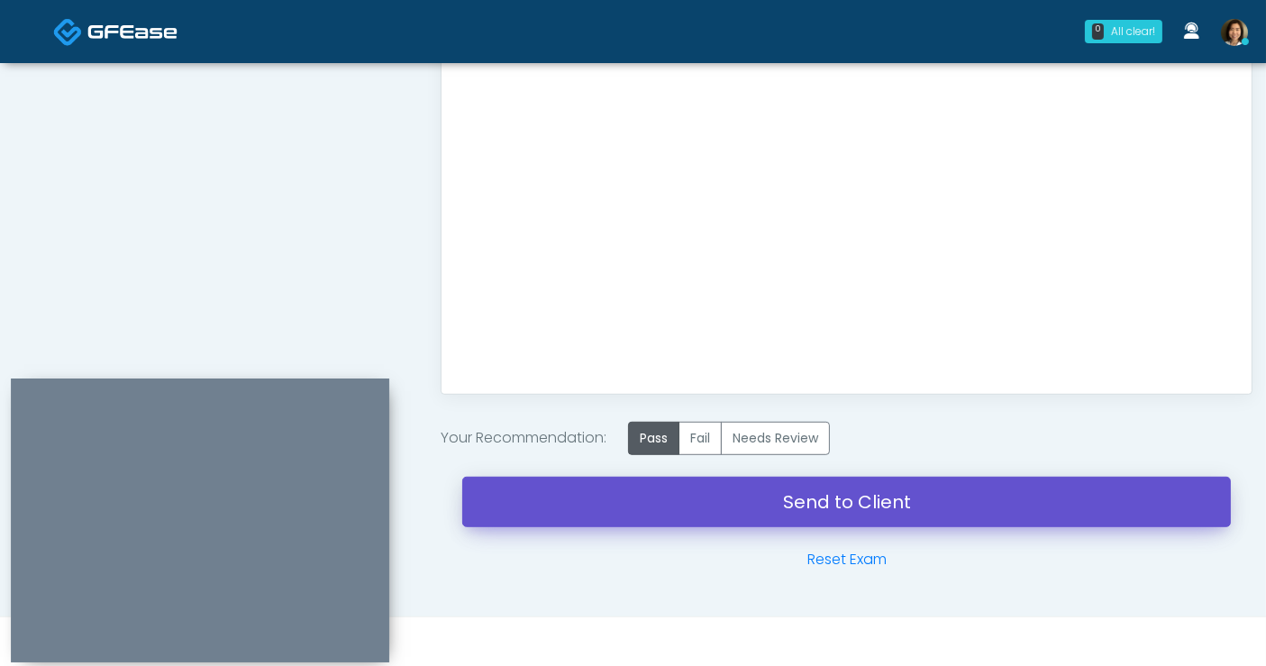
click at [840, 497] on link "Send to Client" at bounding box center [846, 502] width 769 height 50
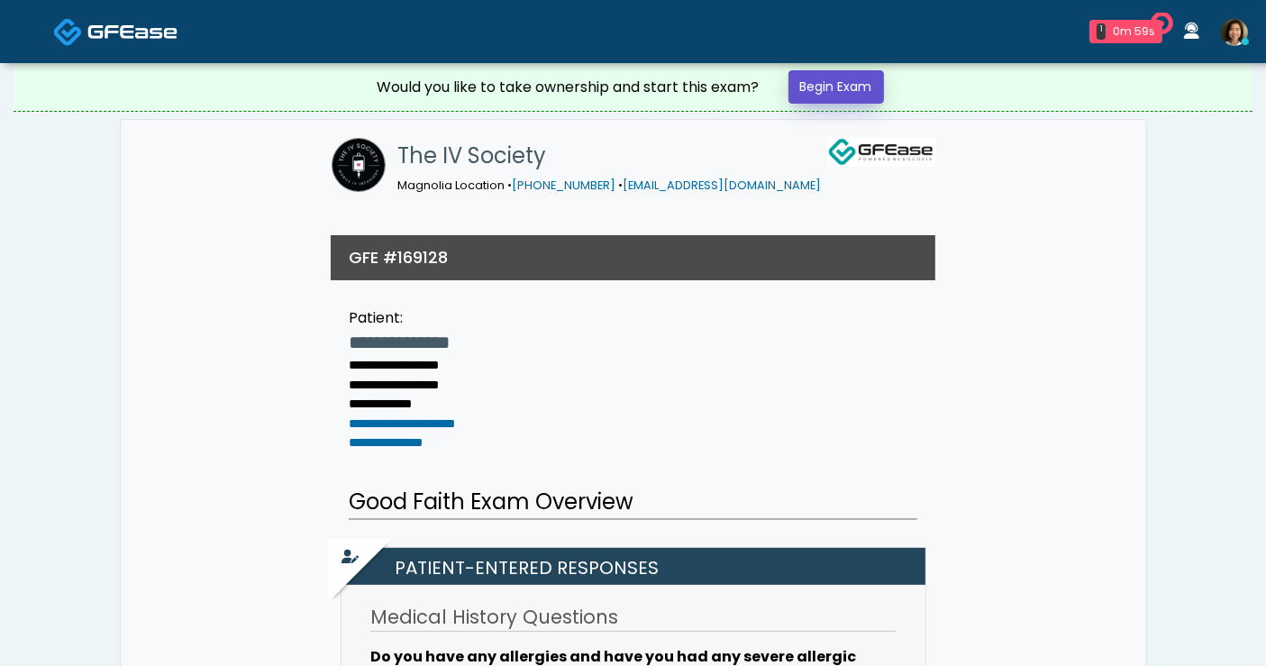
click at [815, 89] on link "Begin Exam" at bounding box center [837, 86] width 96 height 33
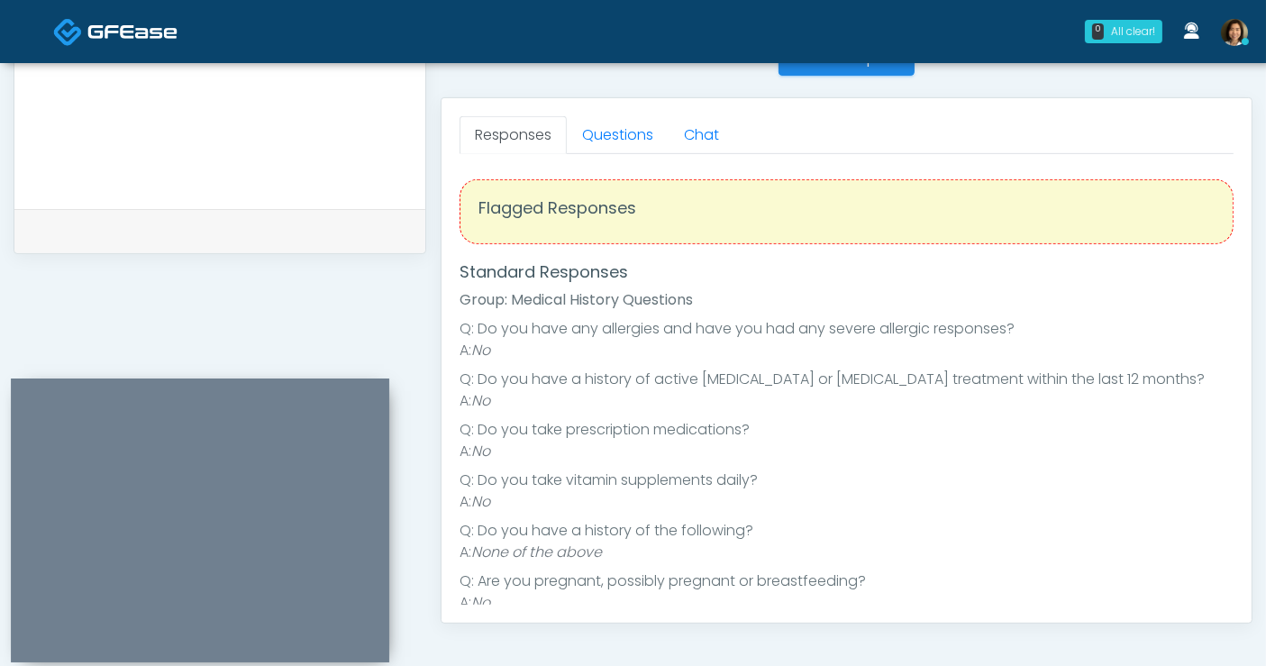
scroll to position [23, 0]
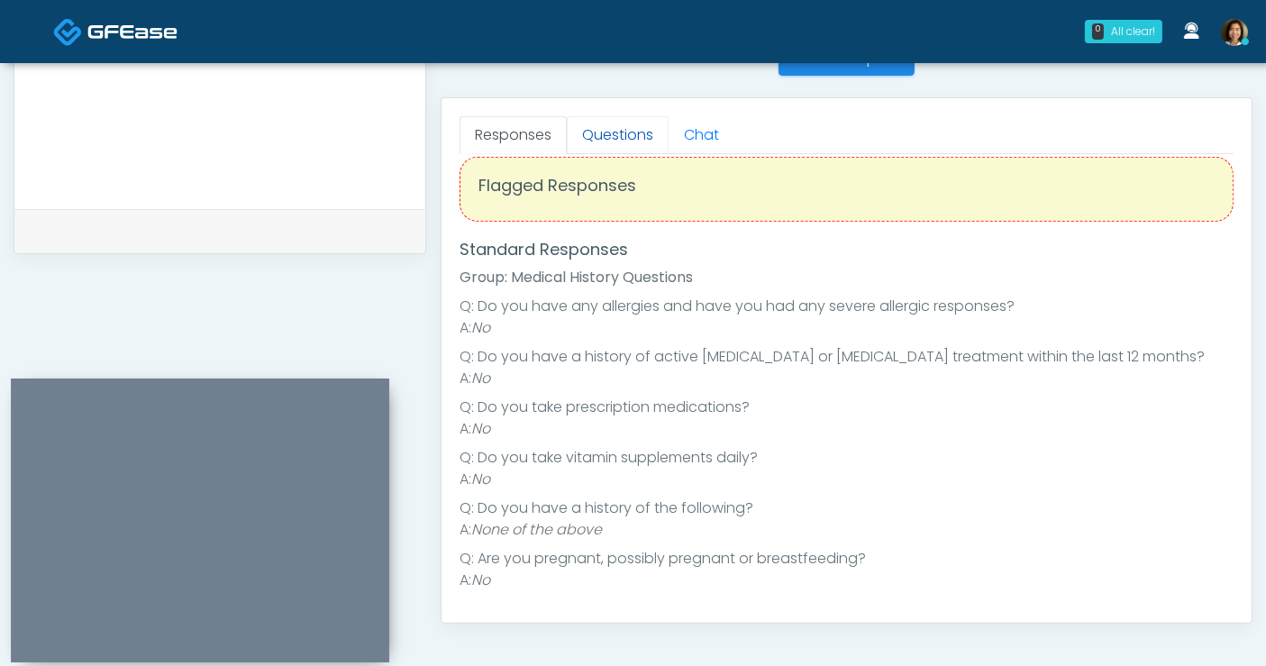
click at [607, 135] on link "Questions" at bounding box center [618, 135] width 102 height 38
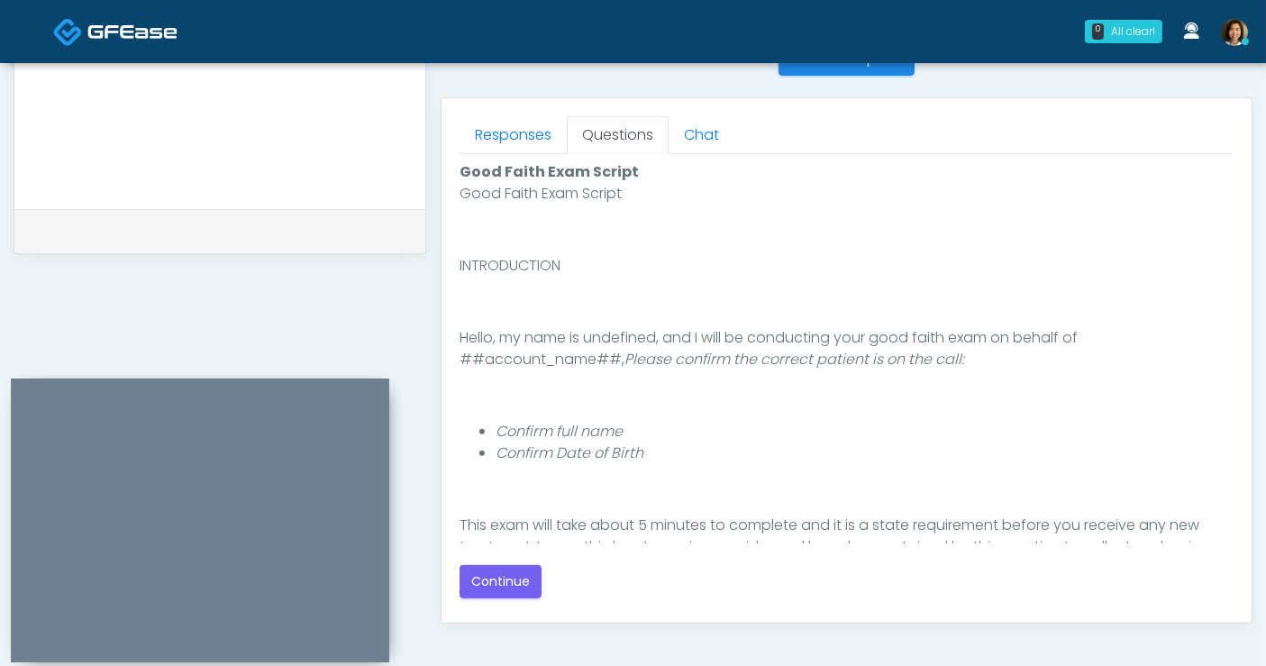
scroll to position [0, 0]
click at [491, 571] on button "Continue" at bounding box center [501, 581] width 82 height 33
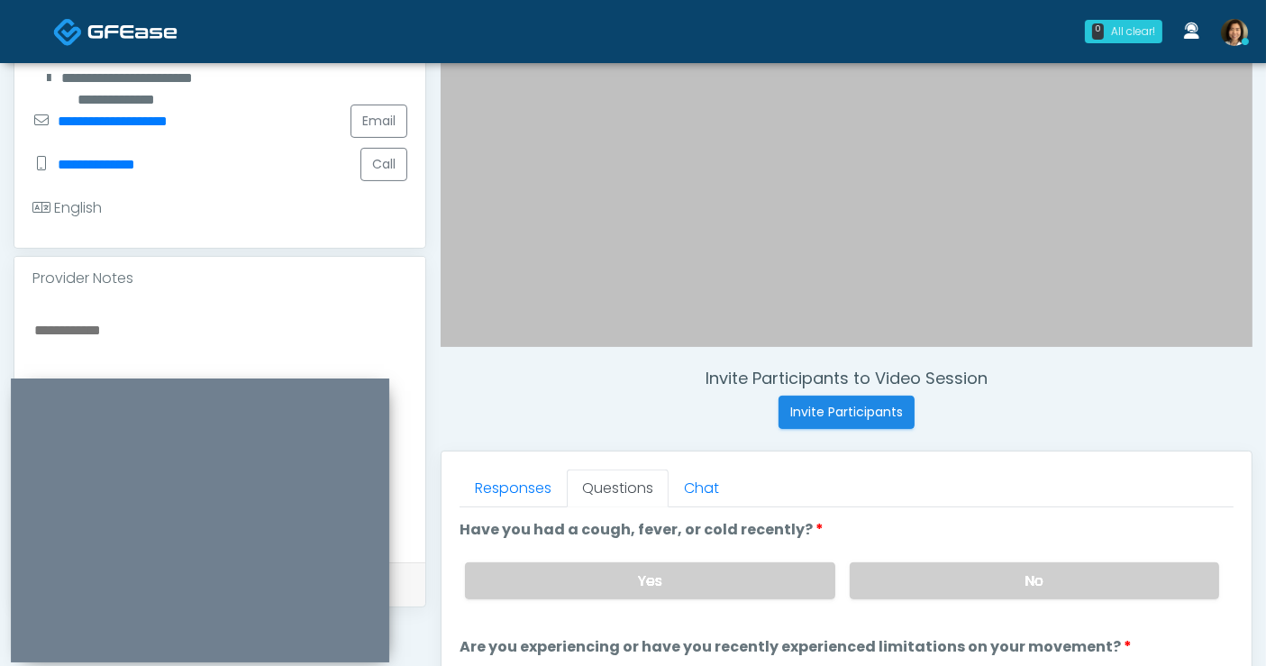
scroll to position [405, 0]
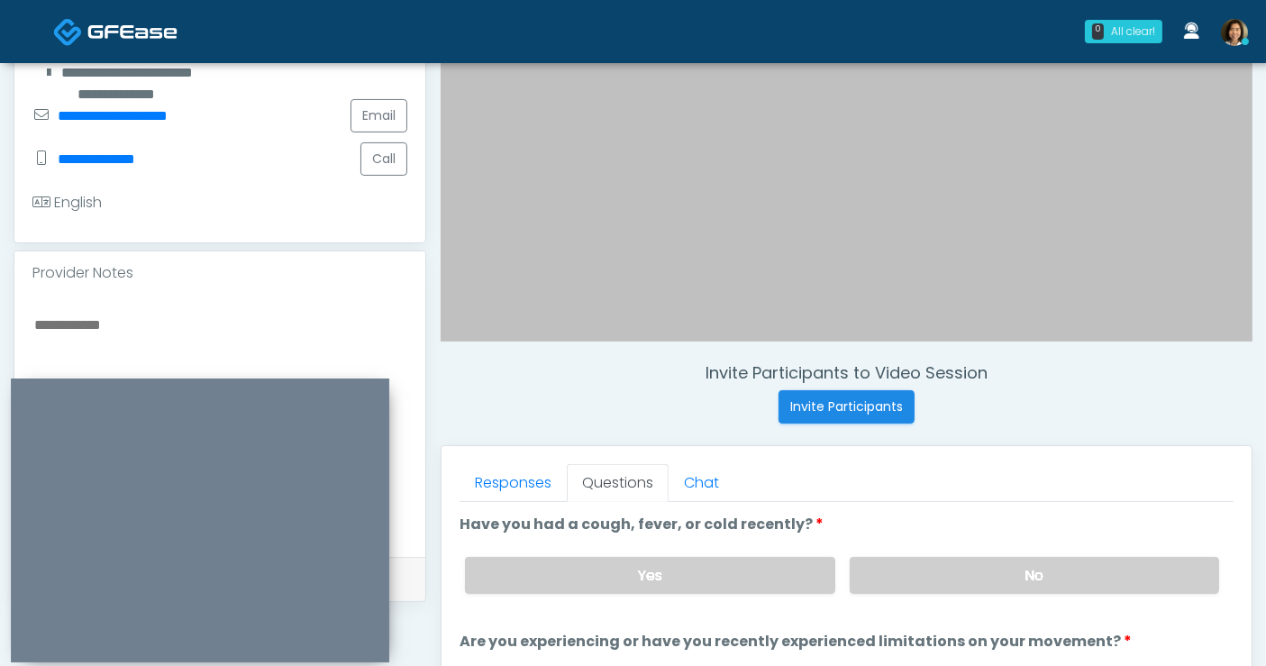
click at [169, 329] on textarea at bounding box center [219, 423] width 375 height 220
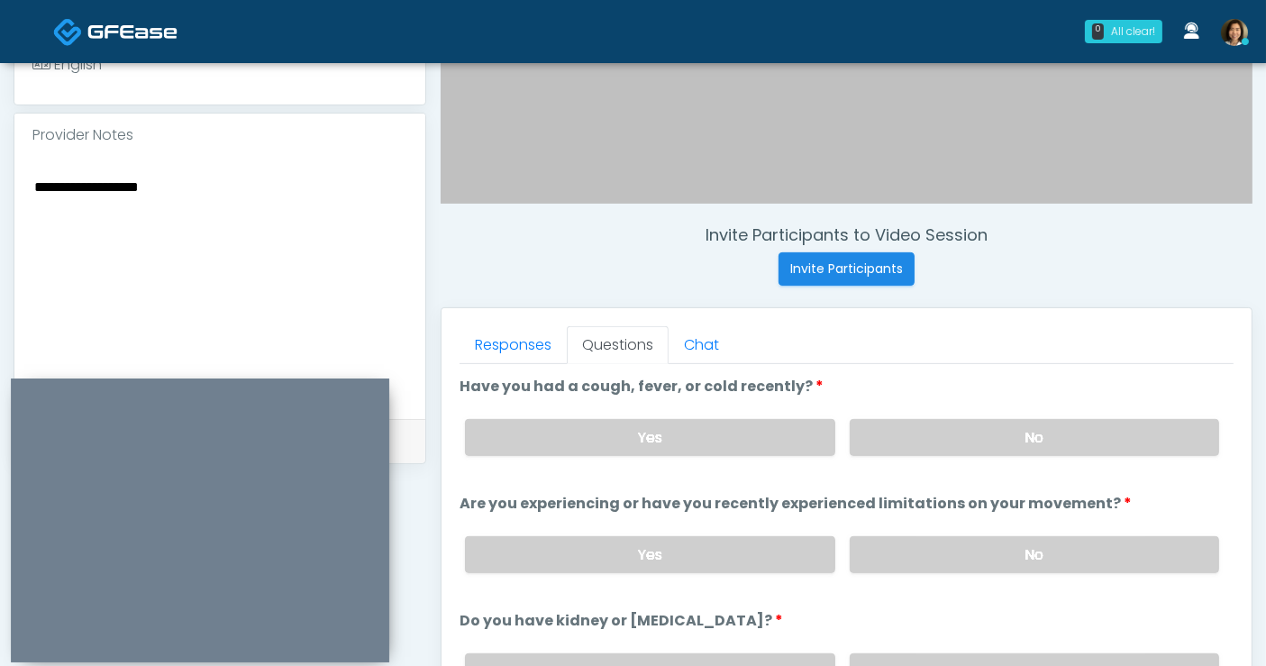
scroll to position [617, 0]
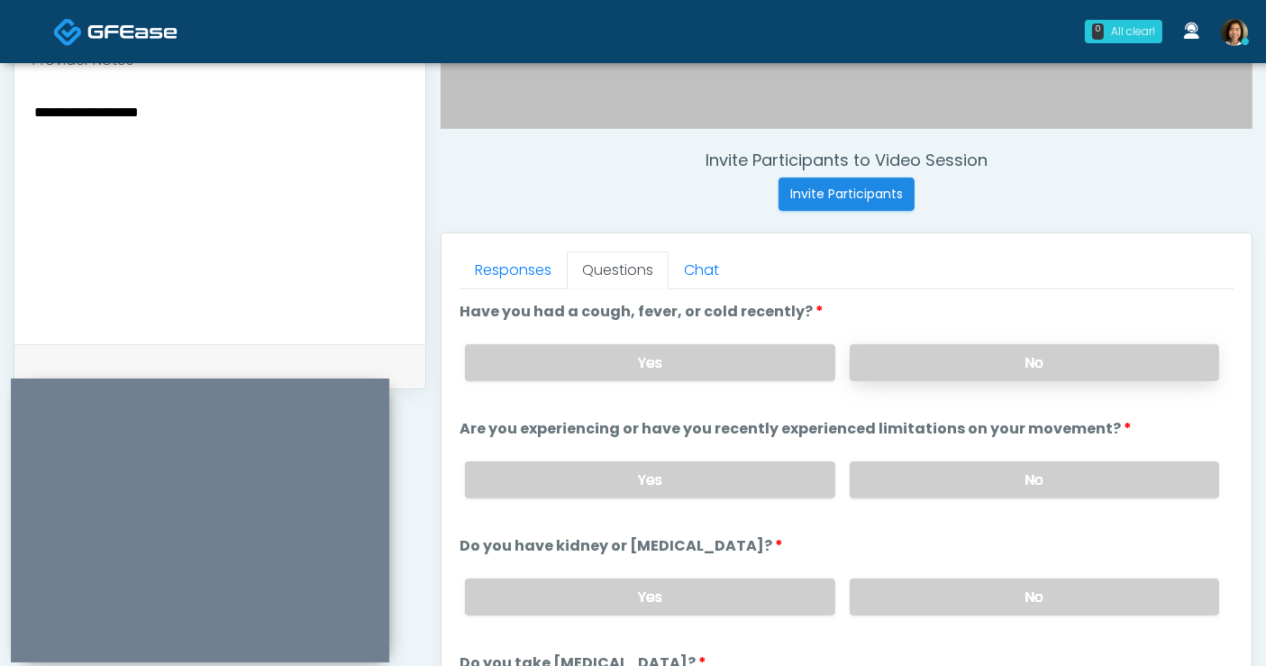
type textarea "**********"
click at [908, 369] on label "No" at bounding box center [1034, 362] width 369 height 37
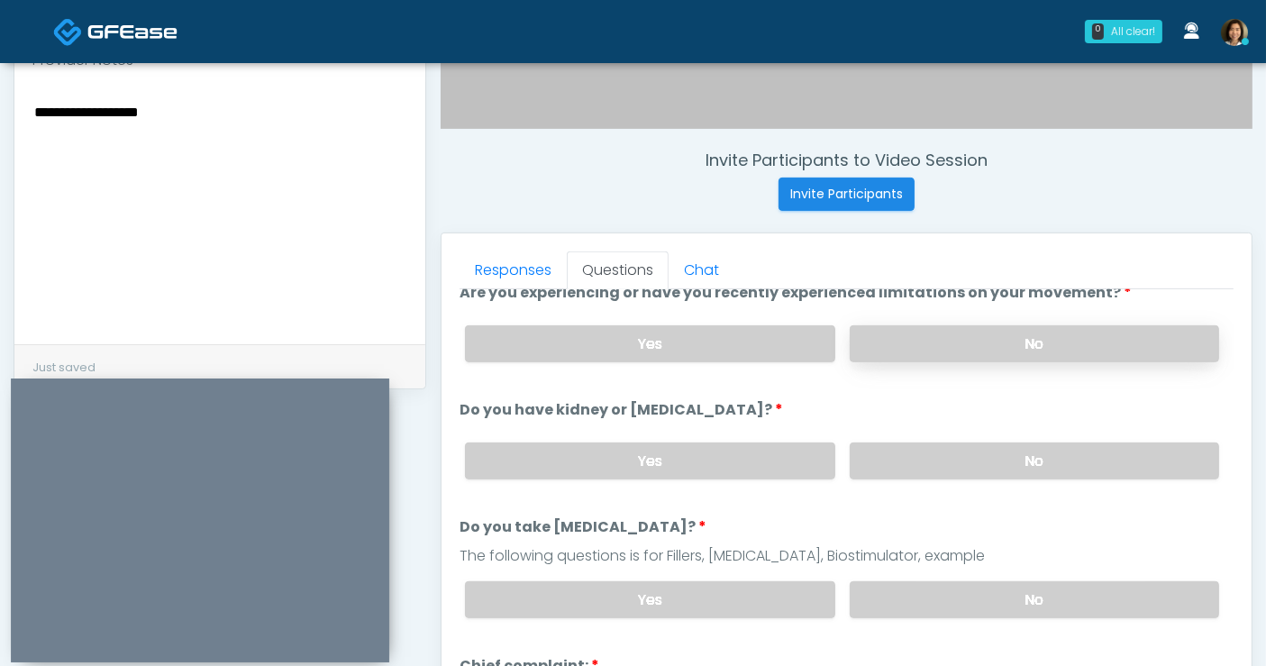
click at [1065, 351] on label "No" at bounding box center [1034, 343] width 369 height 37
click at [1045, 446] on label "No" at bounding box center [1034, 460] width 369 height 37
click at [1059, 582] on label "No" at bounding box center [1034, 599] width 369 height 37
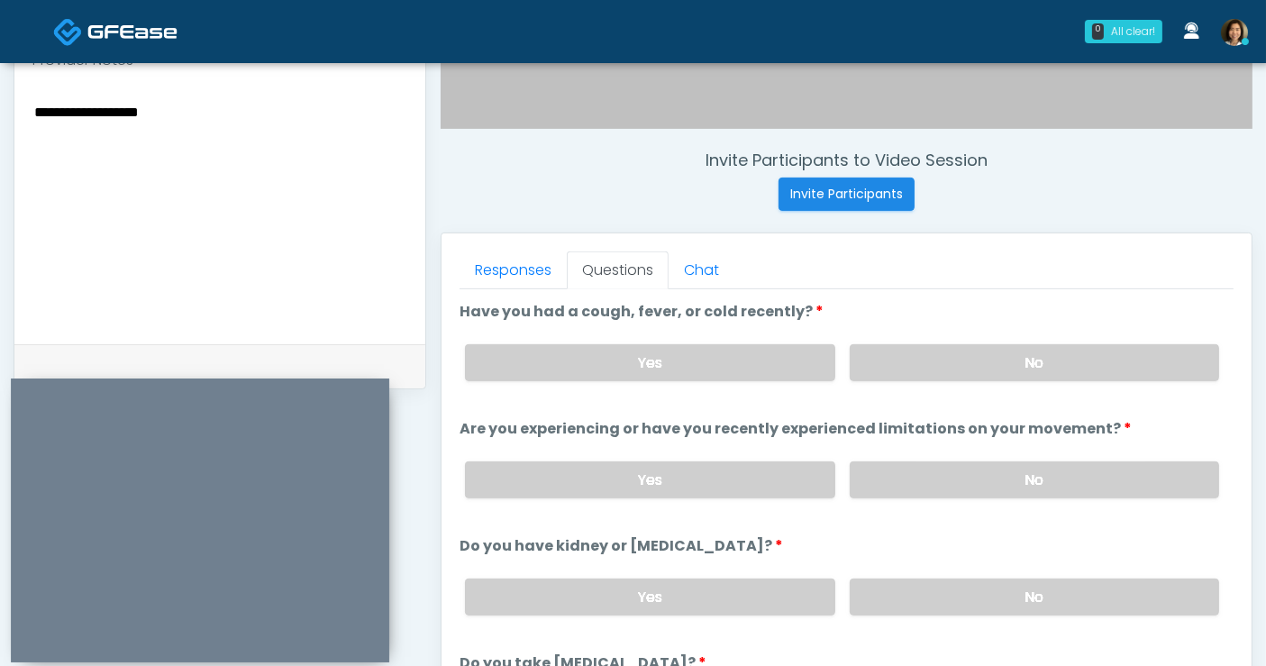
click at [169, 109] on textarea "**********" at bounding box center [219, 210] width 375 height 220
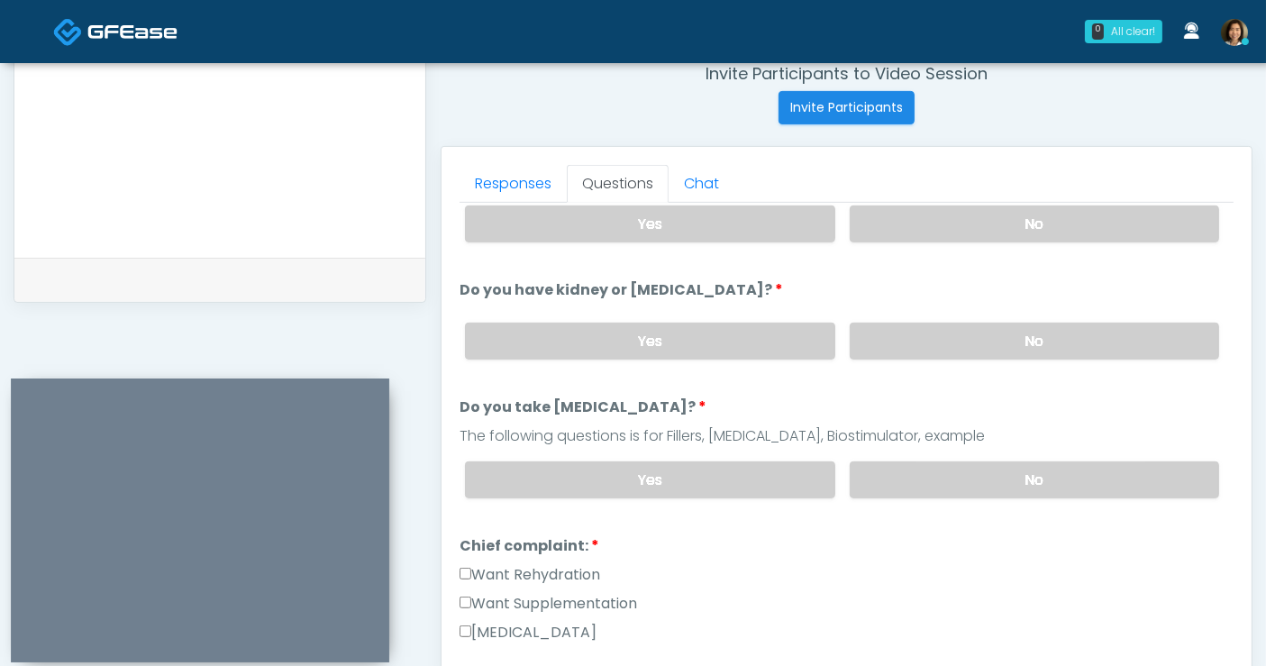
scroll to position [293, 0]
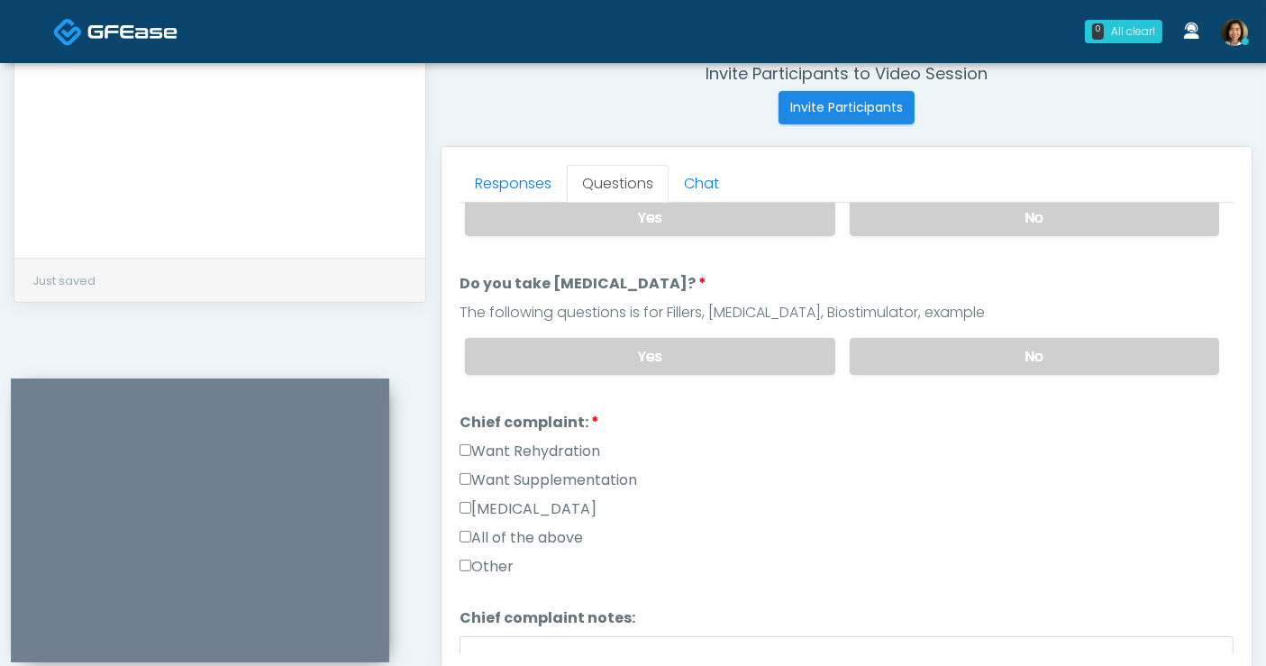
click at [503, 529] on label "All of the above" at bounding box center [521, 538] width 123 height 22
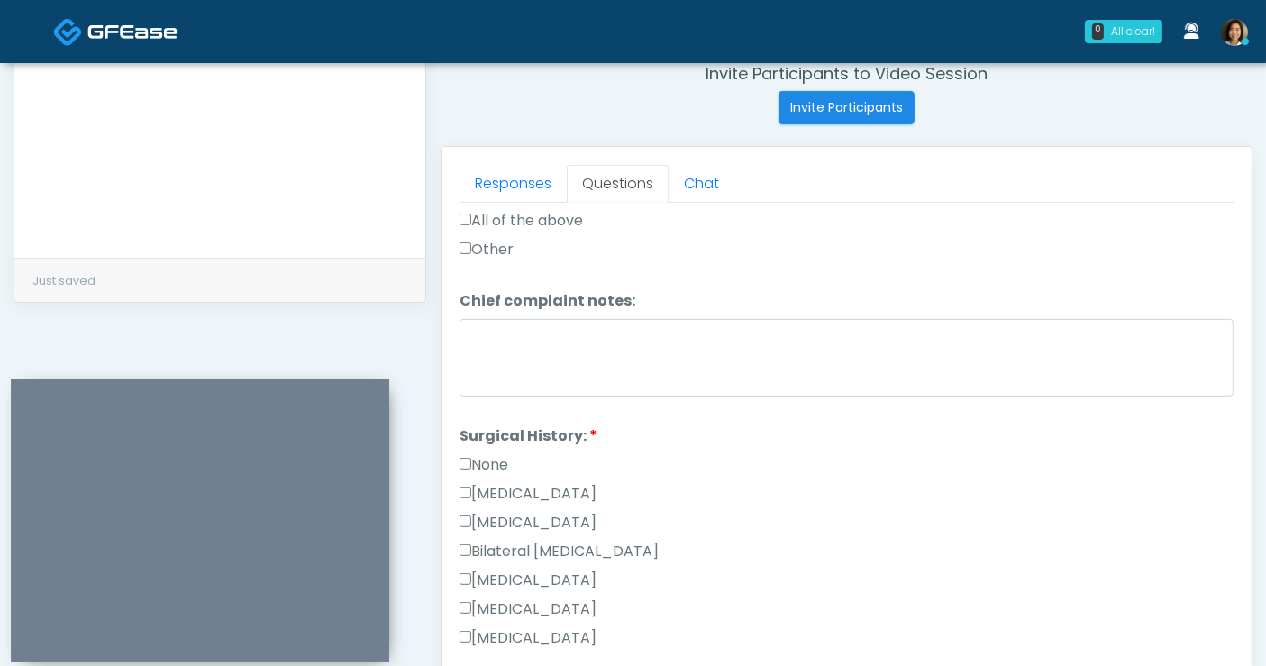
scroll to position [612, 0]
click at [456, 455] on div "Responses Questions Chat Good Faith Exam Script Good Faith Exam Script INTRODUC…" at bounding box center [847, 409] width 810 height 524
click at [479, 455] on label "None" at bounding box center [484, 463] width 49 height 22
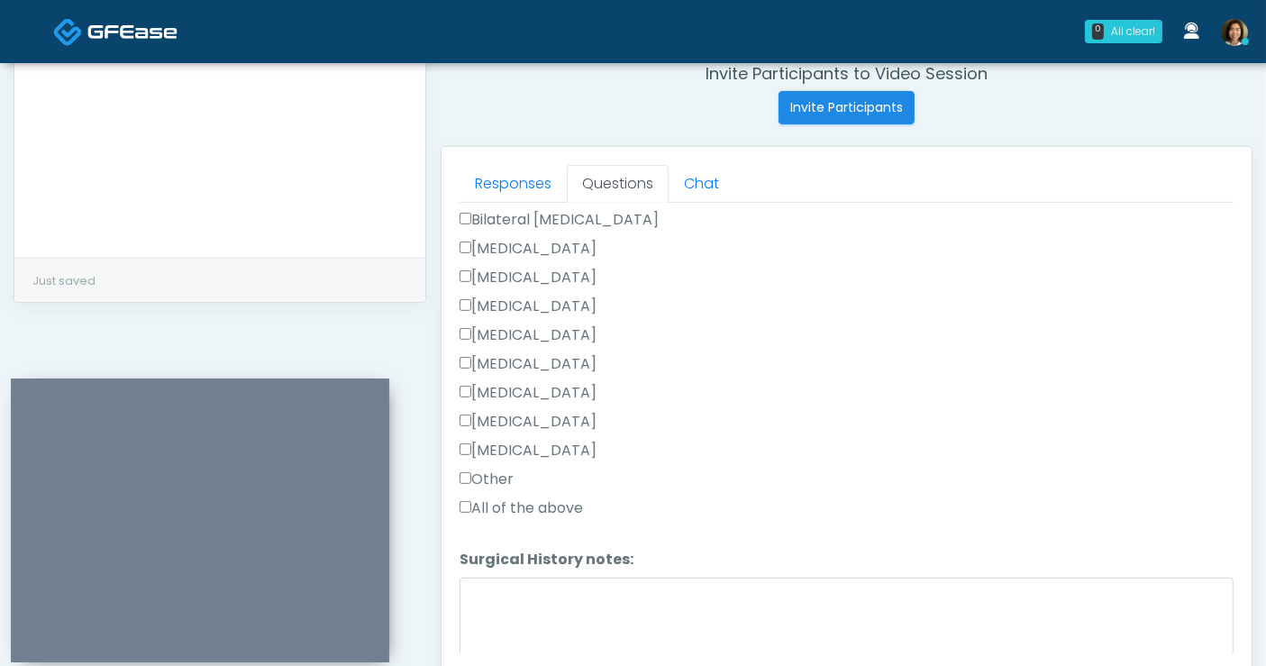
scroll to position [944, 0]
drag, startPoint x: 1265, startPoint y: 478, endPoint x: 1272, endPoint y: 511, distance: 34.1
click at [1265, 511] on html "0 All clear! All clear! Shu Dong In Exam - 1m 4s TX Rukayat Bojuwon AR AZ CA CO…" at bounding box center [633, 105] width 1266 height 1618
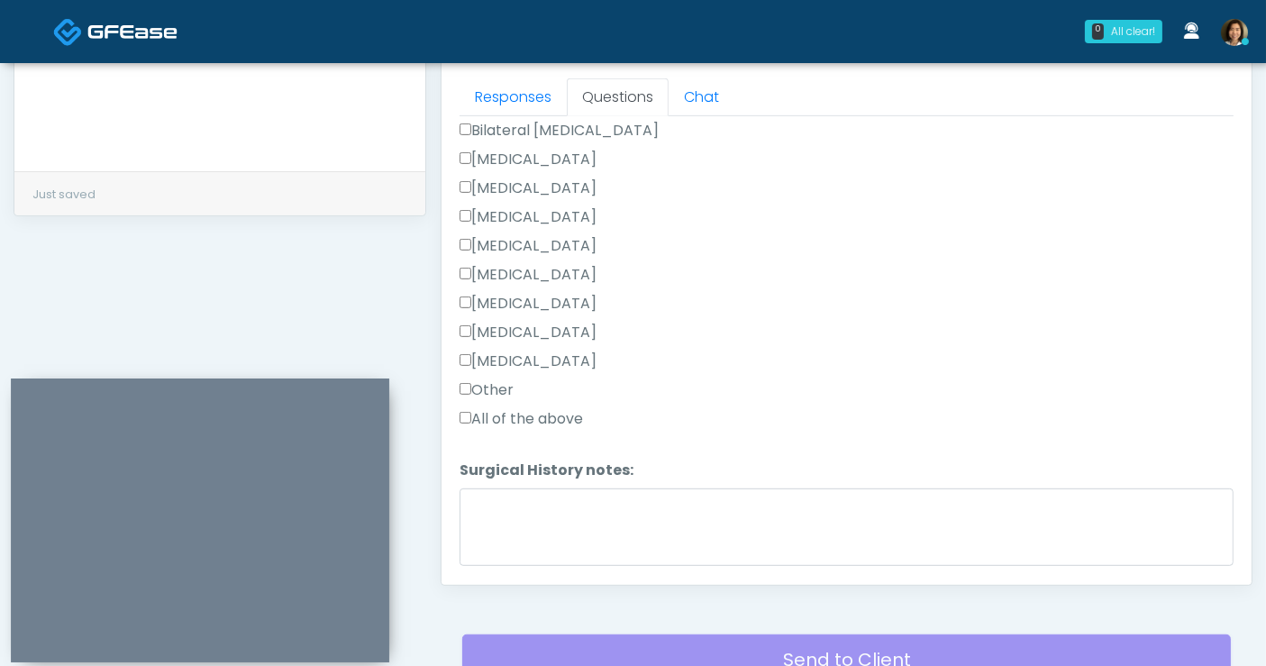
scroll to position [999, 0]
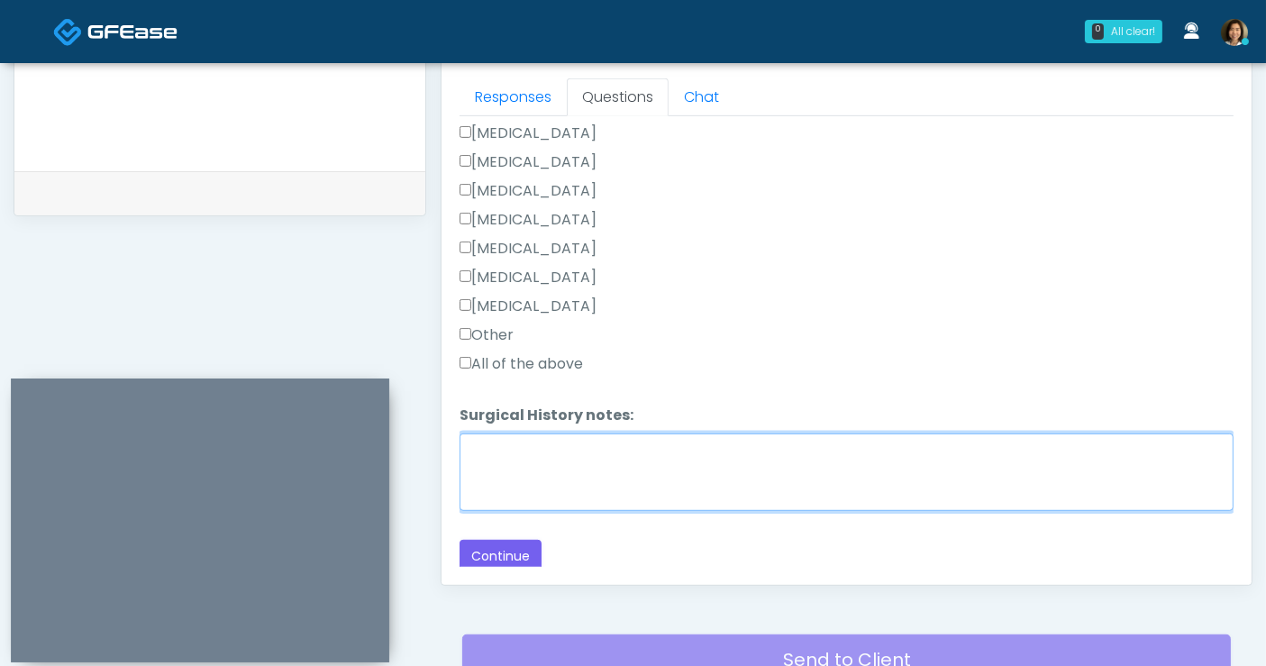
click at [571, 455] on textarea "Surgical History notes:" at bounding box center [847, 472] width 774 height 78
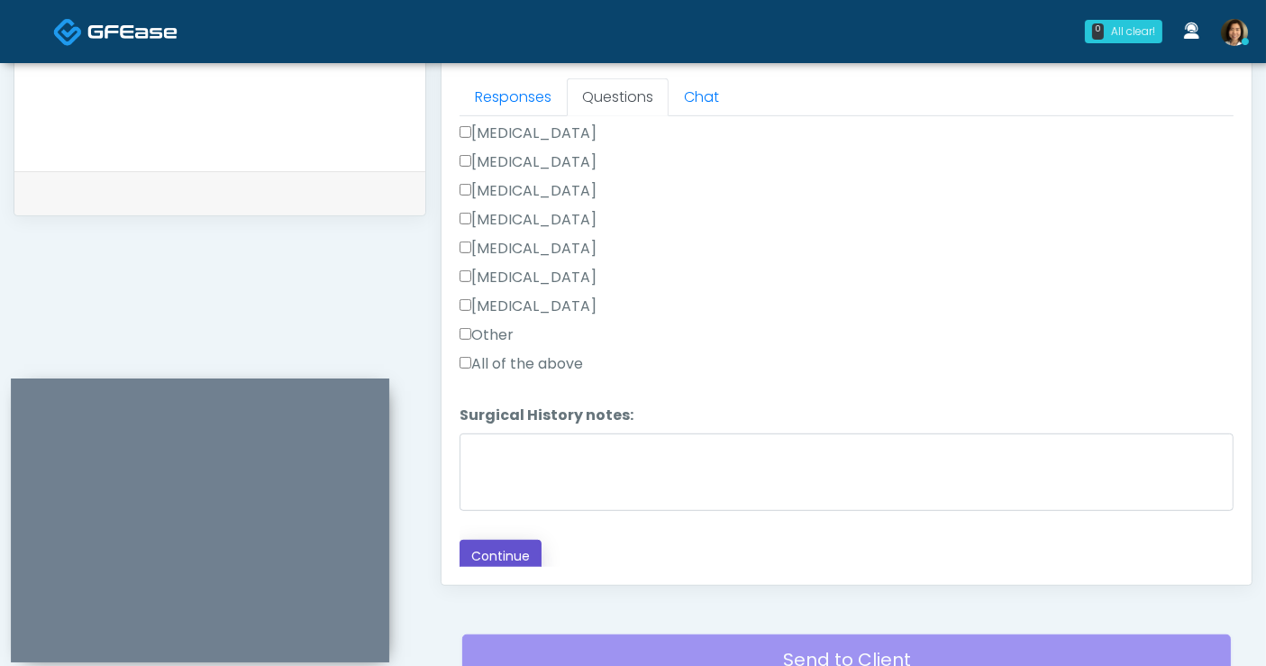
click at [500, 550] on button "Continue" at bounding box center [501, 556] width 82 height 33
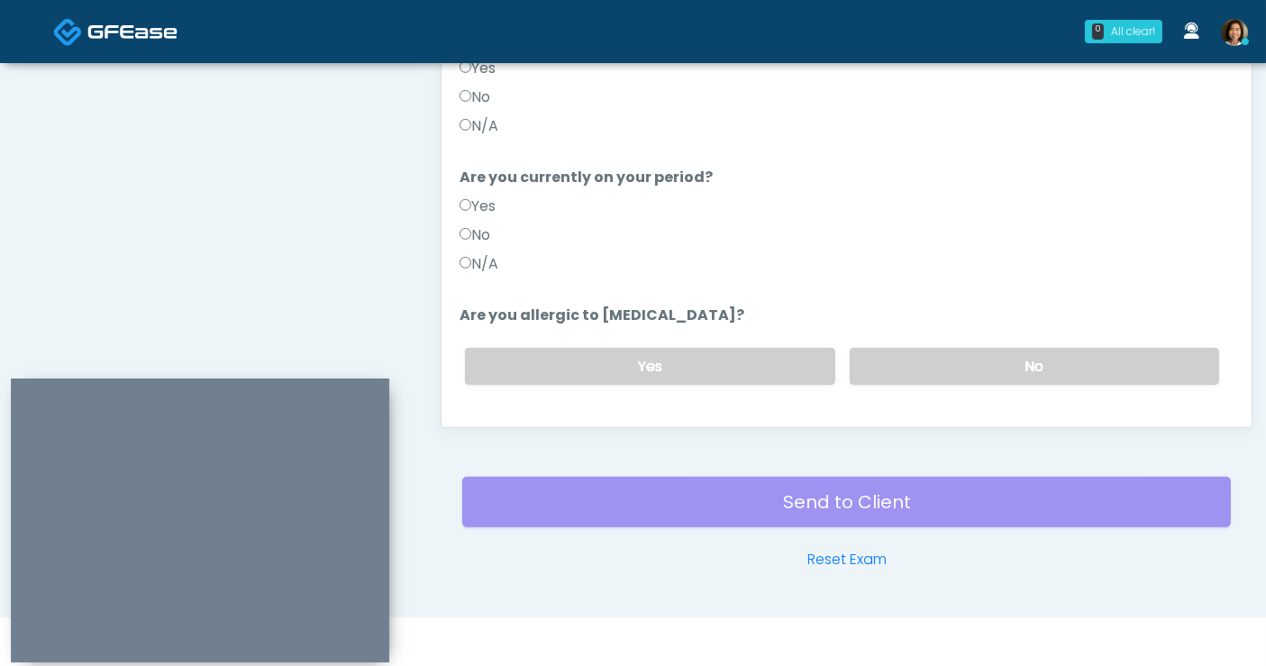
drag, startPoint x: 1226, startPoint y: 514, endPoint x: 1245, endPoint y: 512, distance: 19.0
click at [1226, 512] on div "Send to Client Reset Exam" at bounding box center [846, 512] width 769 height 115
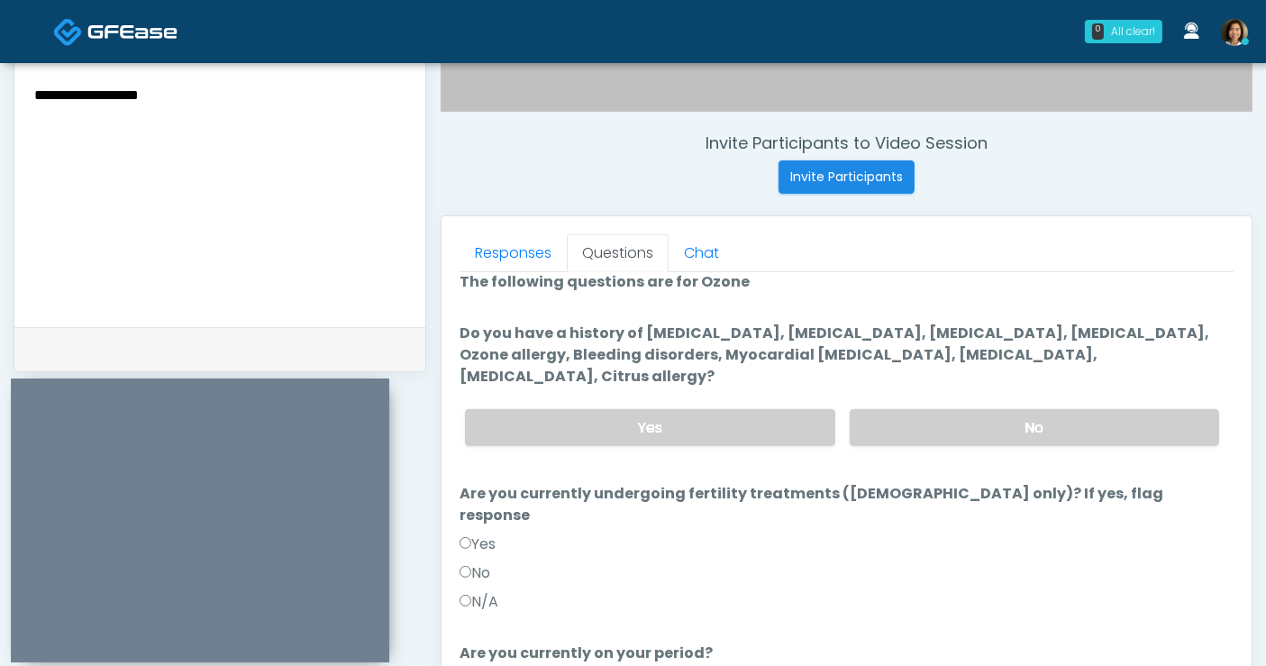
scroll to position [0, 0]
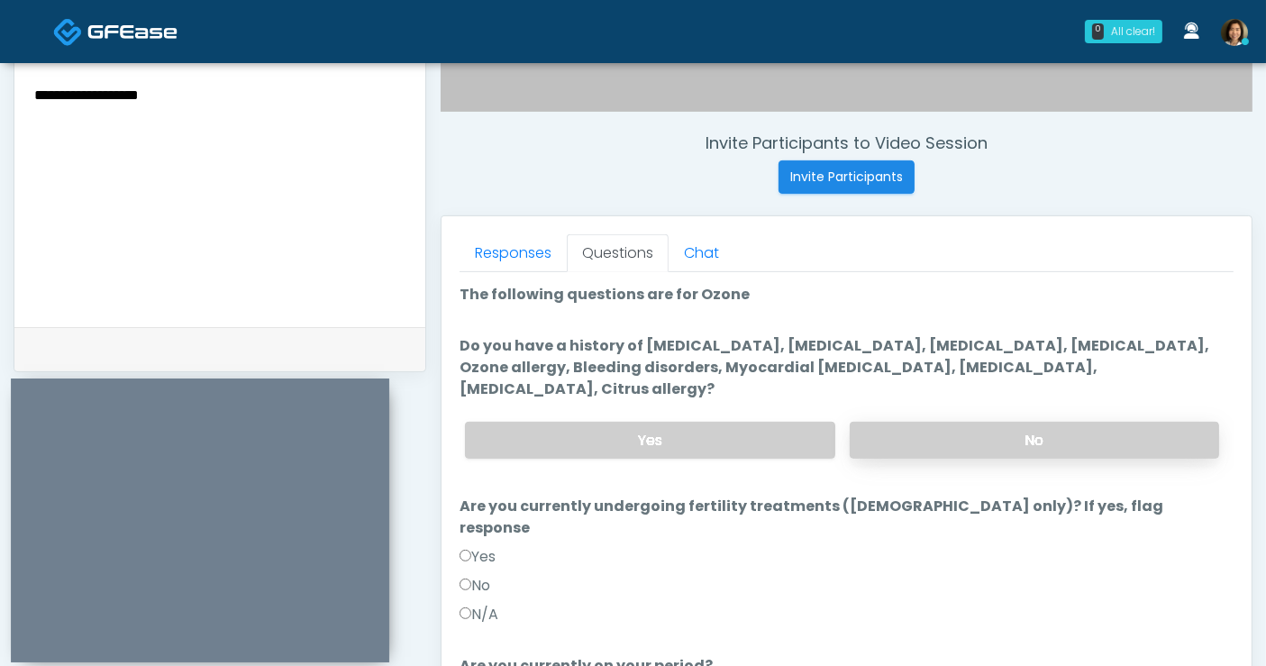
click at [1031, 422] on label "No" at bounding box center [1034, 440] width 369 height 37
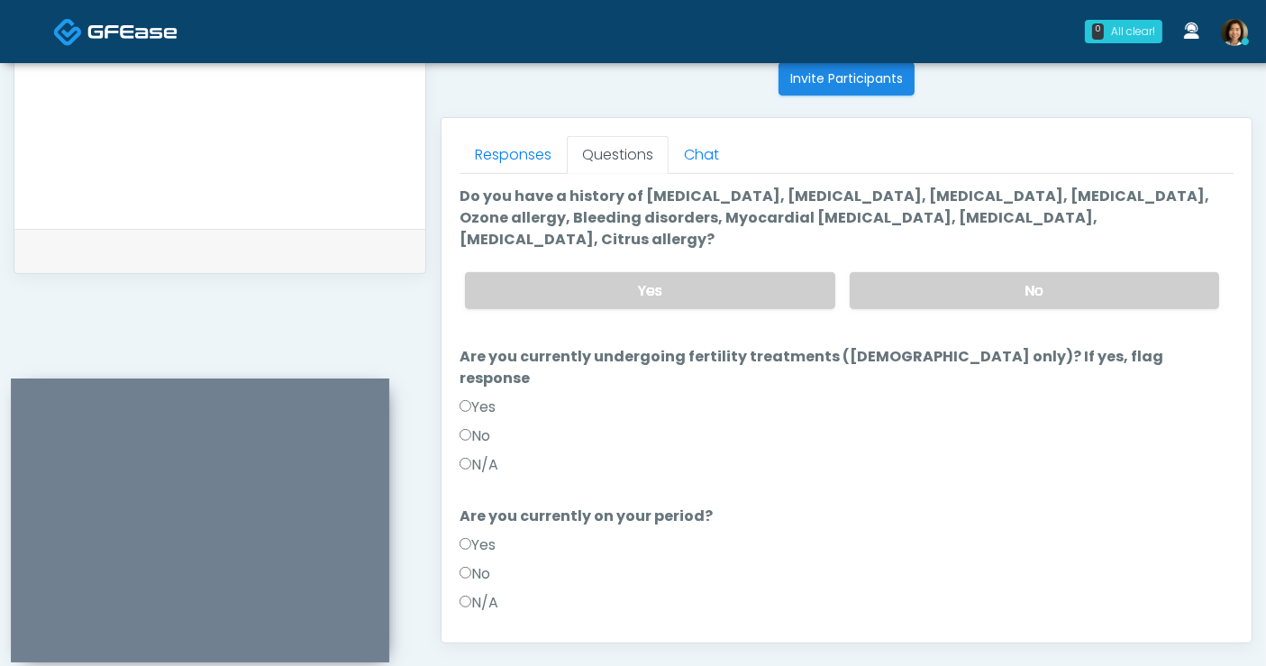
scroll to position [52, 0]
click at [488, 424] on label "No" at bounding box center [475, 435] width 31 height 22
click at [479, 562] on label "No" at bounding box center [475, 573] width 31 height 22
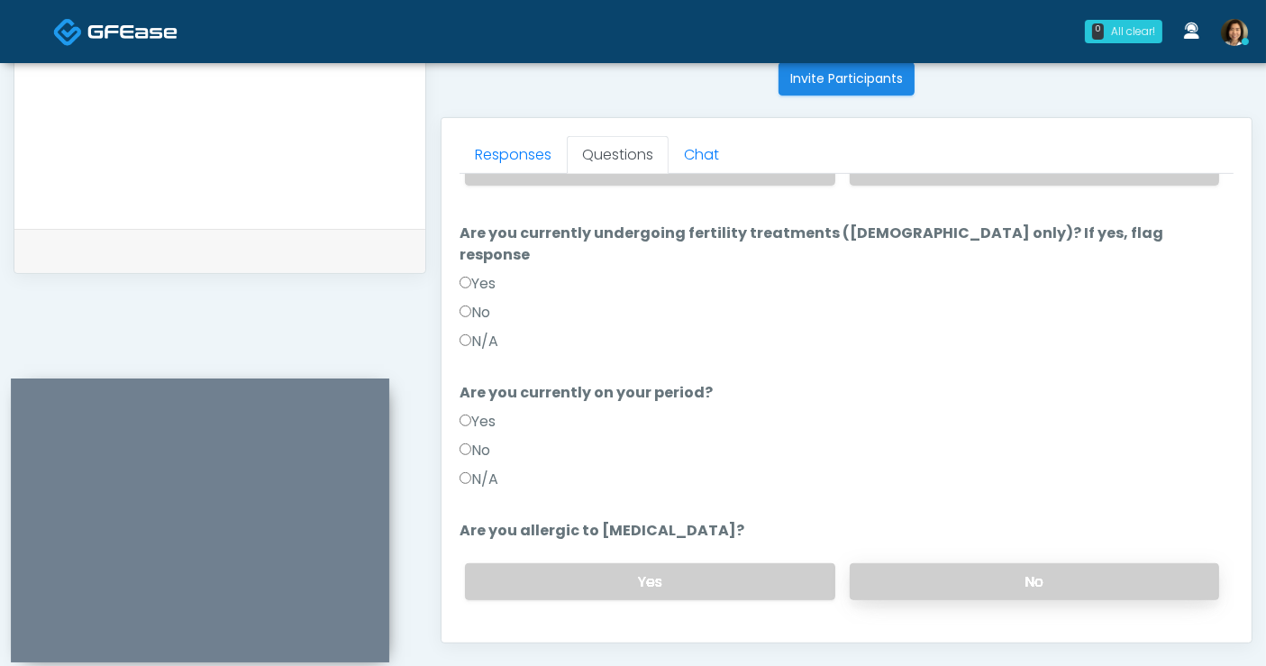
click at [1089, 563] on label "No" at bounding box center [1034, 581] width 369 height 37
click at [515, 637] on button "Continue" at bounding box center [501, 653] width 82 height 33
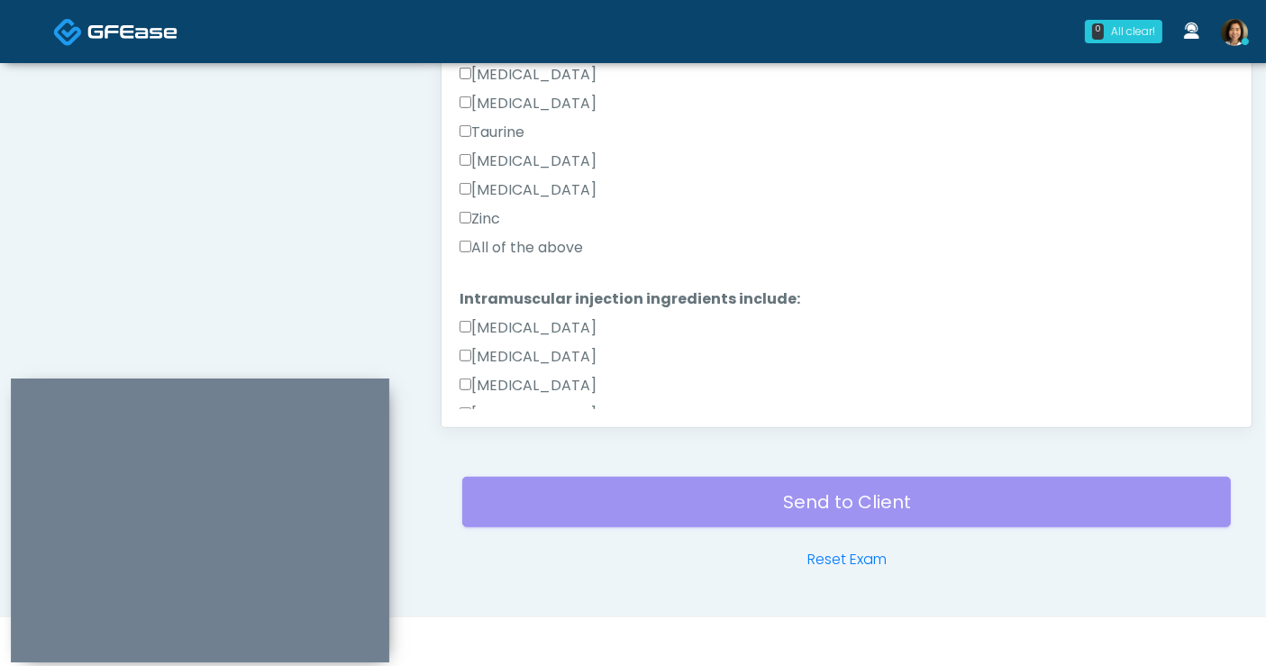
scroll to position [579, 0]
click at [570, 243] on label "All of the above" at bounding box center [521, 245] width 123 height 22
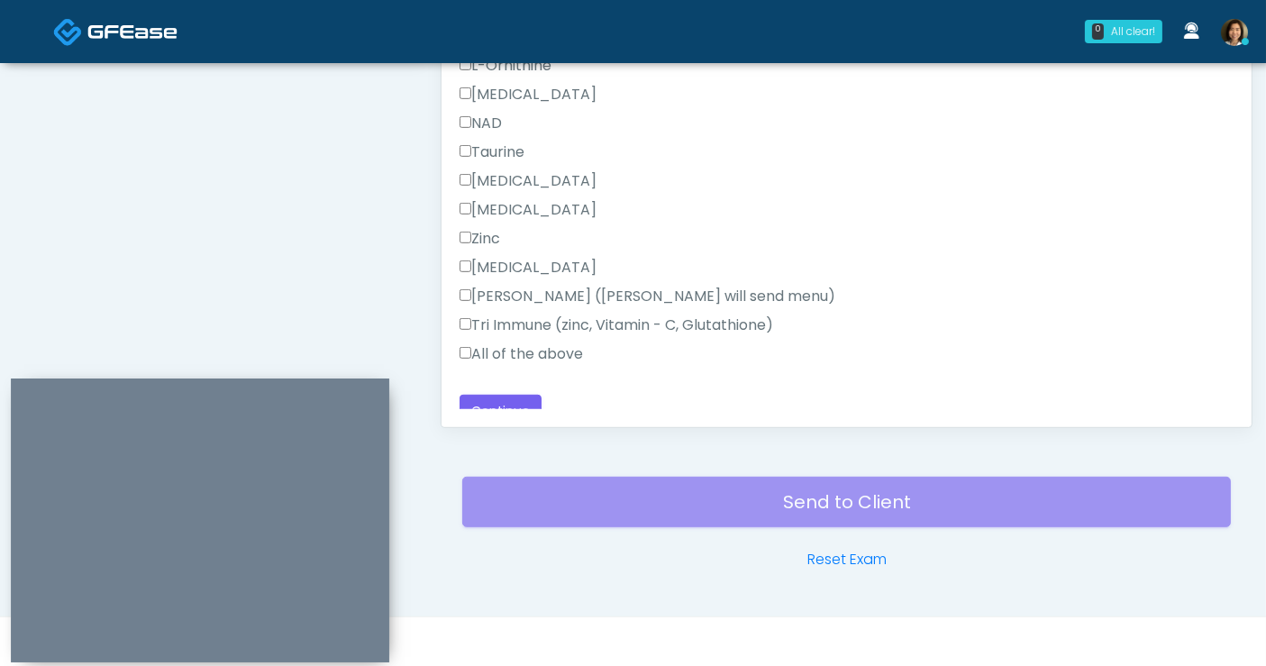
scroll to position [1144, 0]
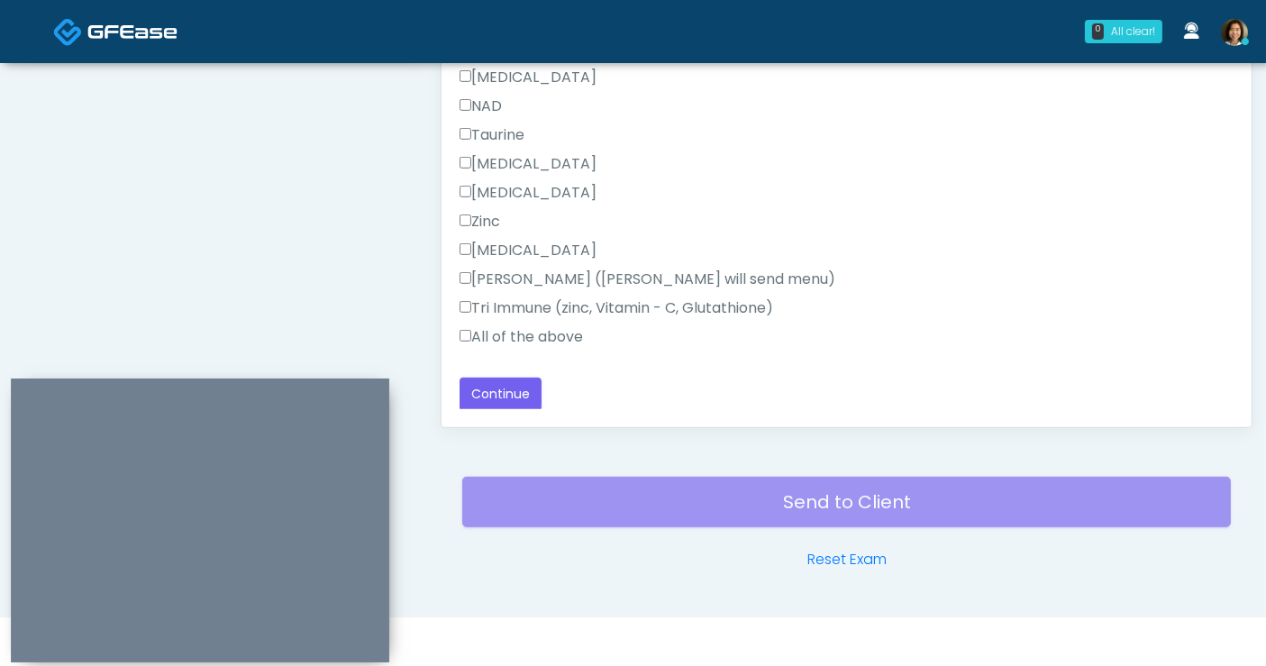
click at [543, 331] on label "All of the above" at bounding box center [521, 337] width 123 height 22
click at [505, 378] on button "Continue" at bounding box center [501, 394] width 82 height 33
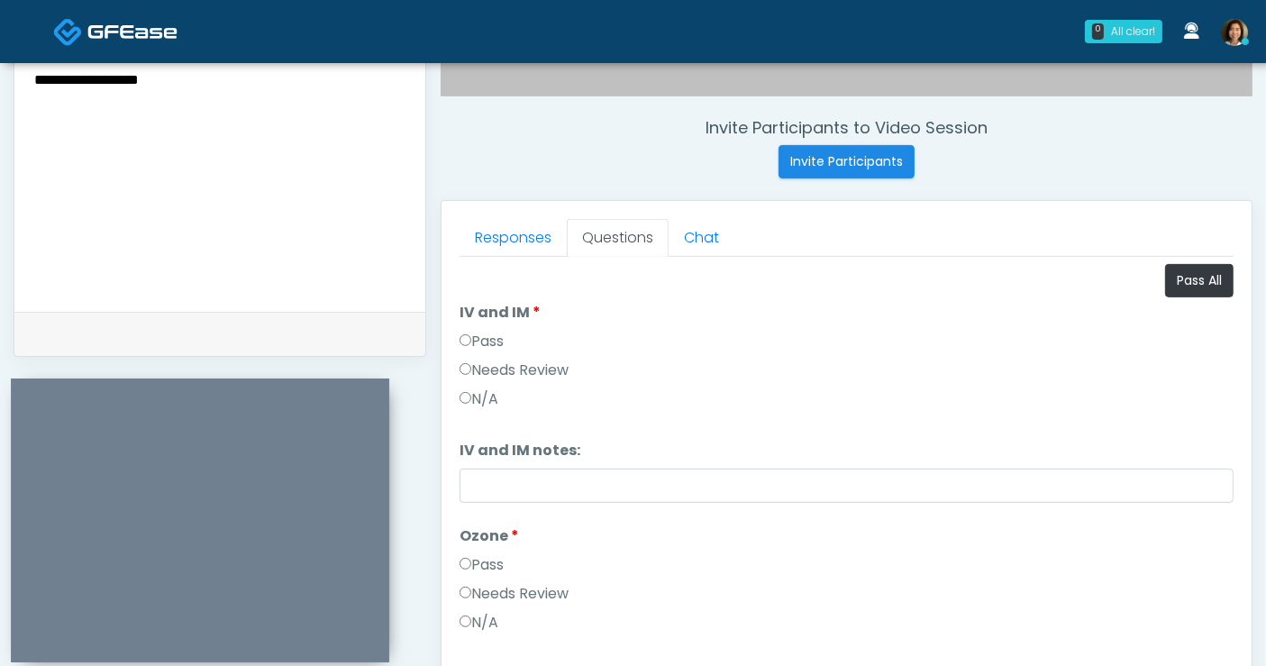
scroll to position [648, 0]
drag, startPoint x: 216, startPoint y: 96, endPoint x: -40, endPoint y: 103, distance: 256.0
click at [0, 103] on html "0 All clear! All clear! Shu Dong In Exam - 1m 35s TX Rukayat Bojuwon AR AZ CA C…" at bounding box center [633, 161] width 1266 height 1618
click at [1168, 287] on button "Pass All" at bounding box center [1199, 282] width 68 height 33
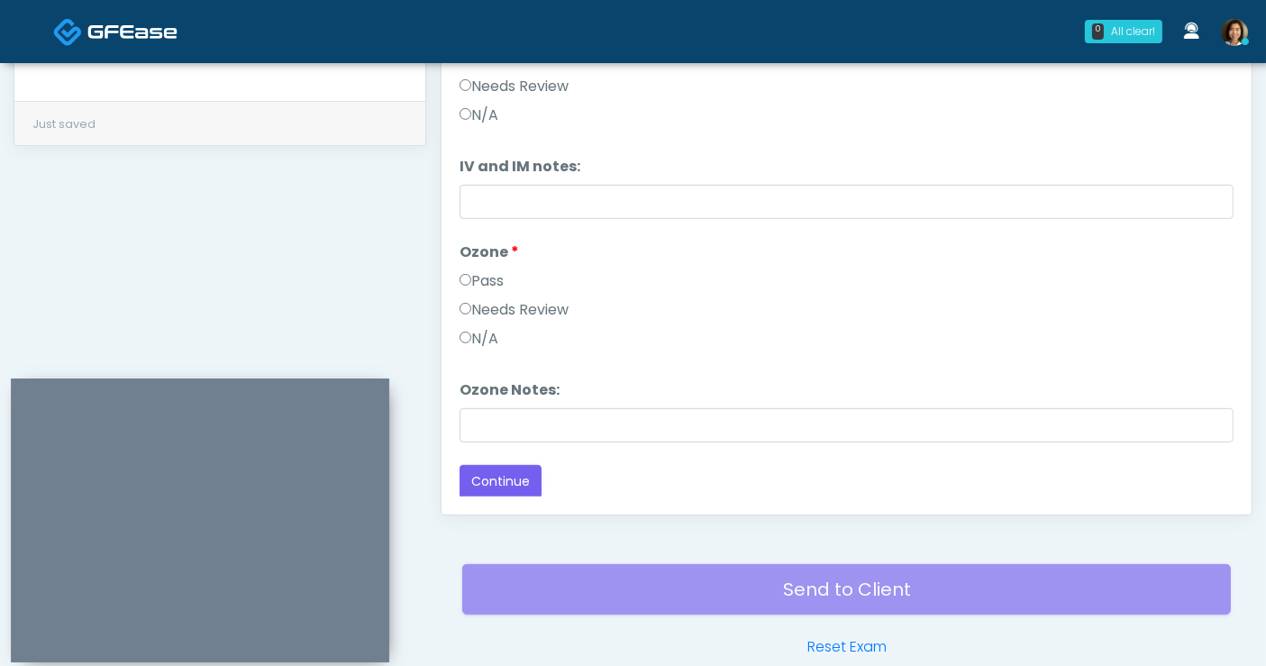
scroll to position [931, 0]
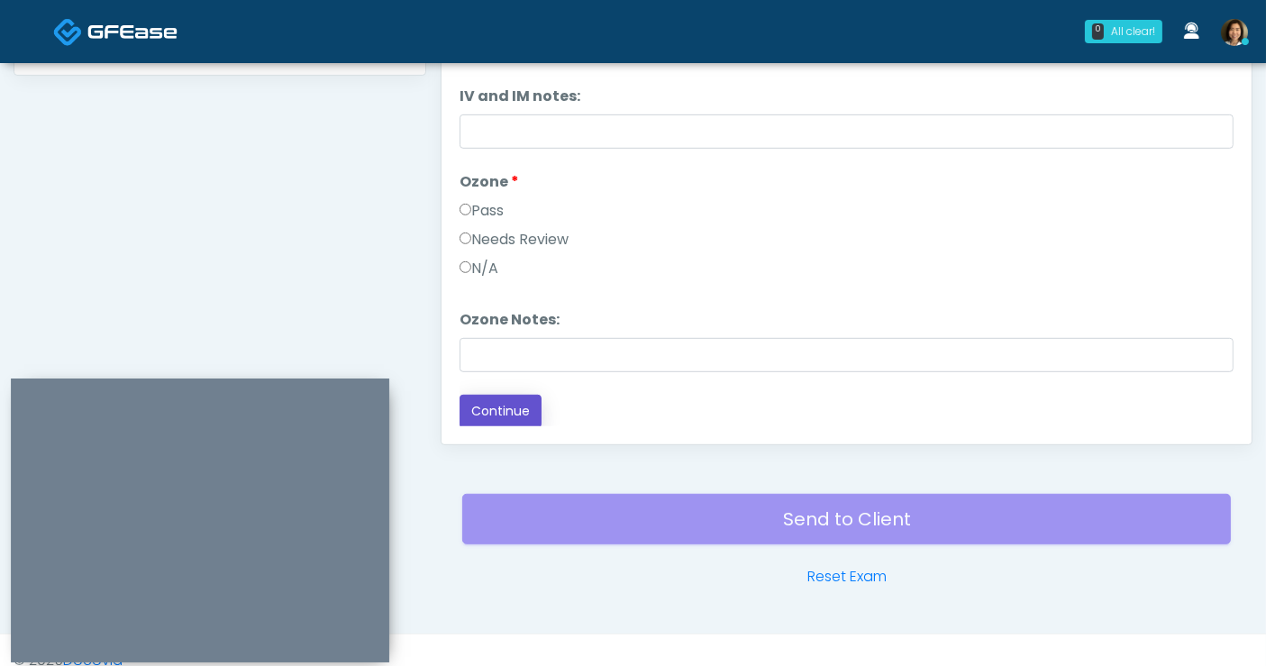
click at [490, 407] on button "Continue" at bounding box center [501, 411] width 82 height 33
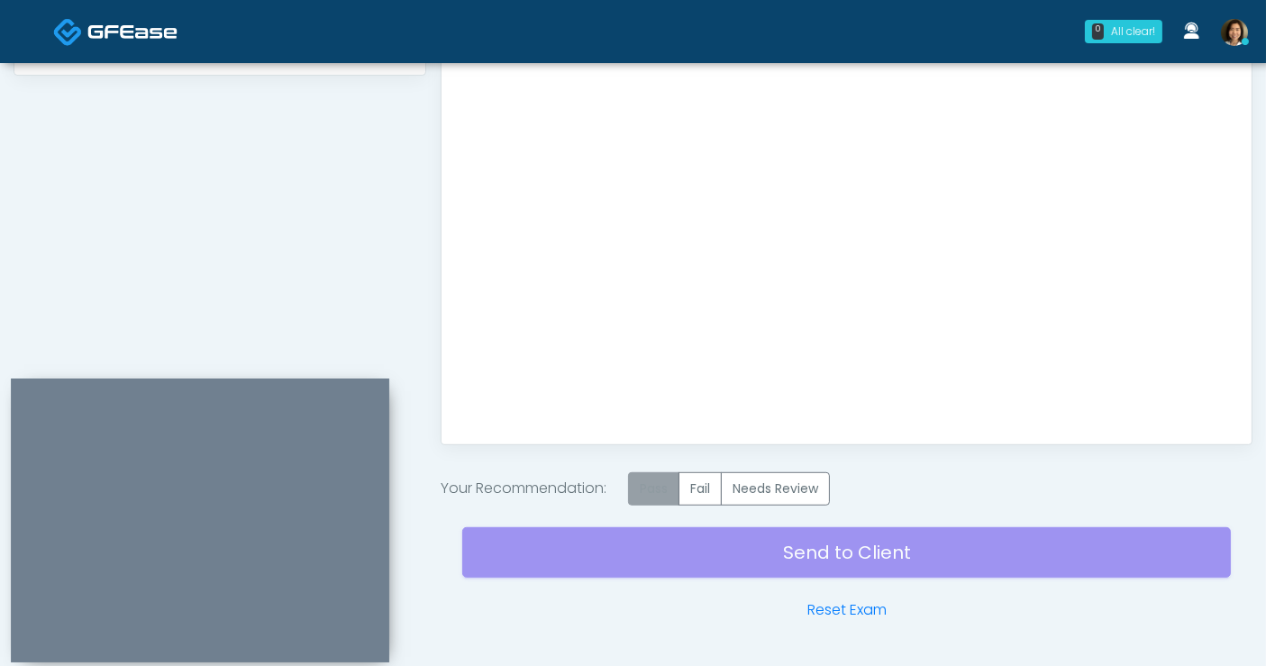
click at [651, 479] on label "Pass" at bounding box center [653, 488] width 51 height 33
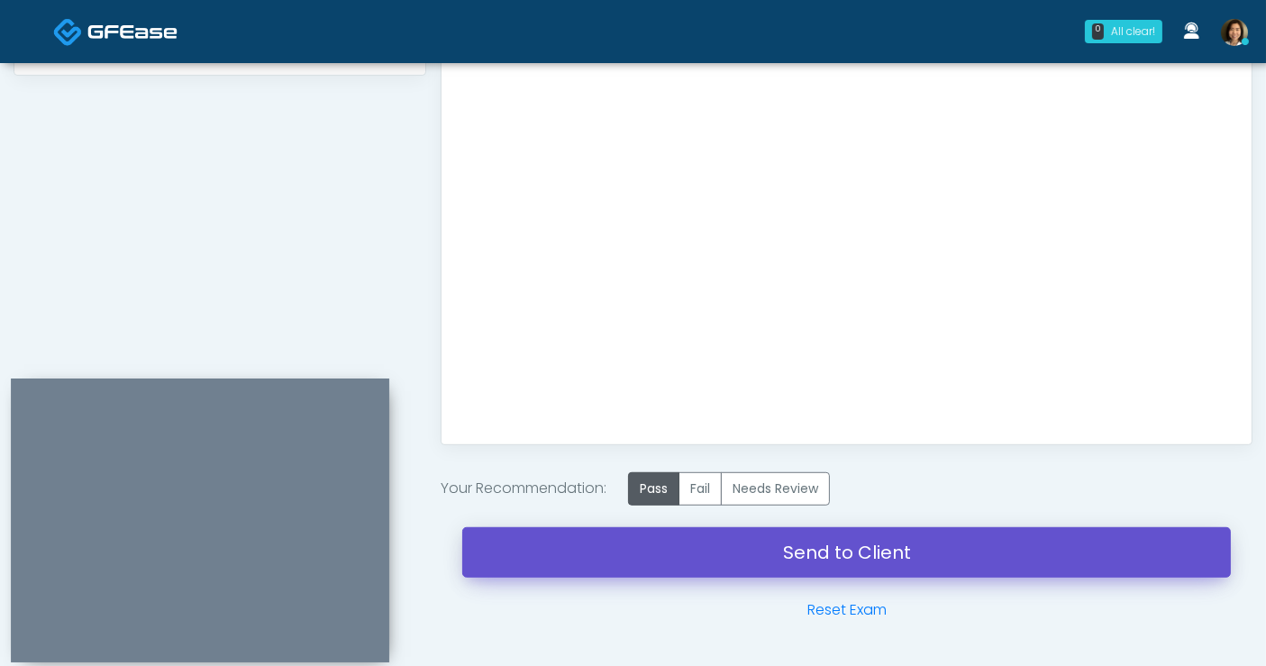
click at [814, 544] on link "Send to Client" at bounding box center [846, 552] width 769 height 50
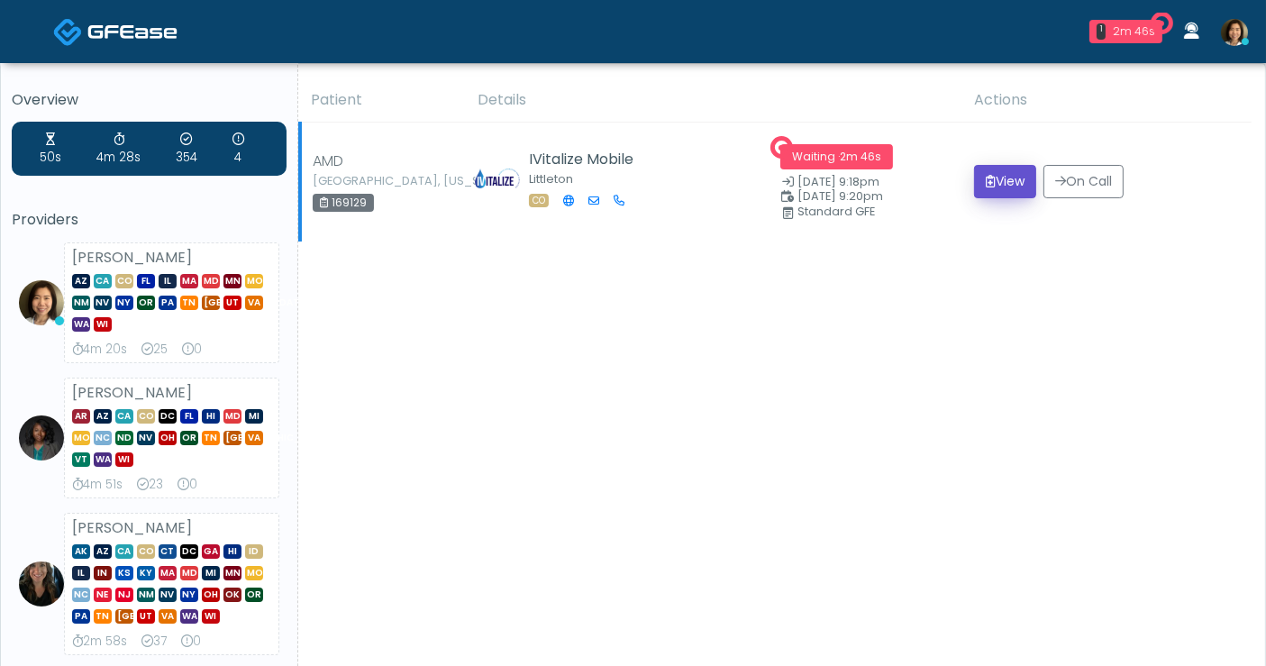
click at [989, 178] on button "View" at bounding box center [1005, 181] width 62 height 33
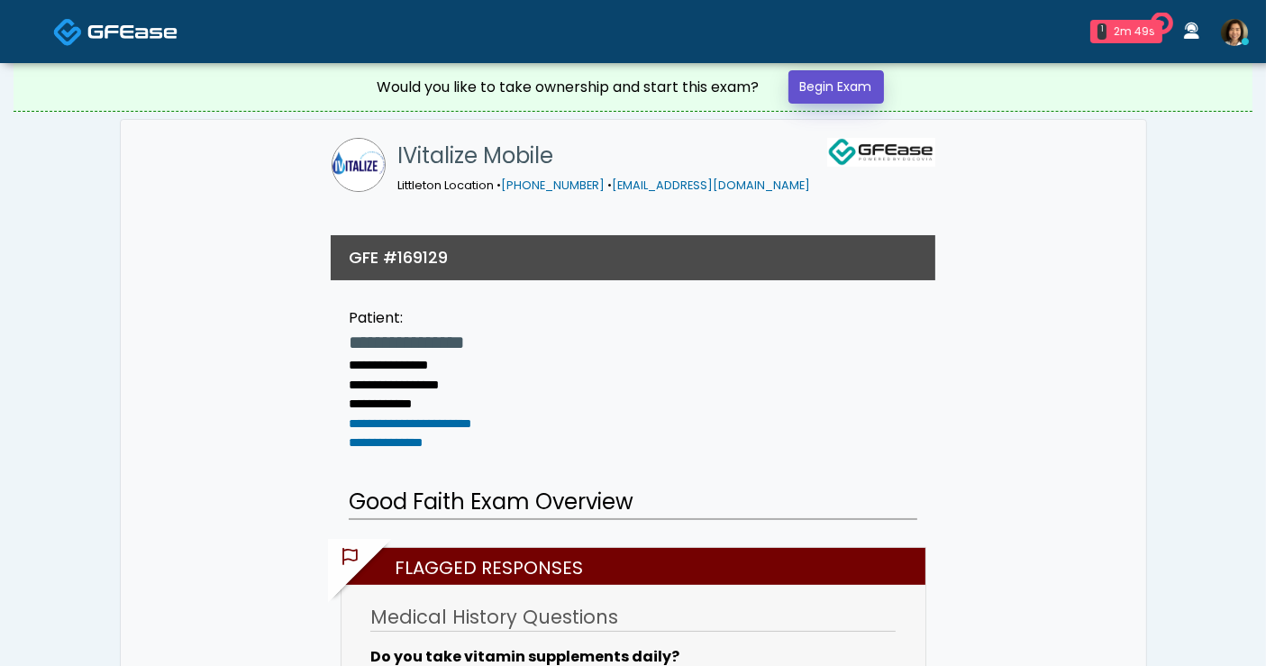
click at [868, 90] on link "Begin Exam" at bounding box center [837, 86] width 96 height 33
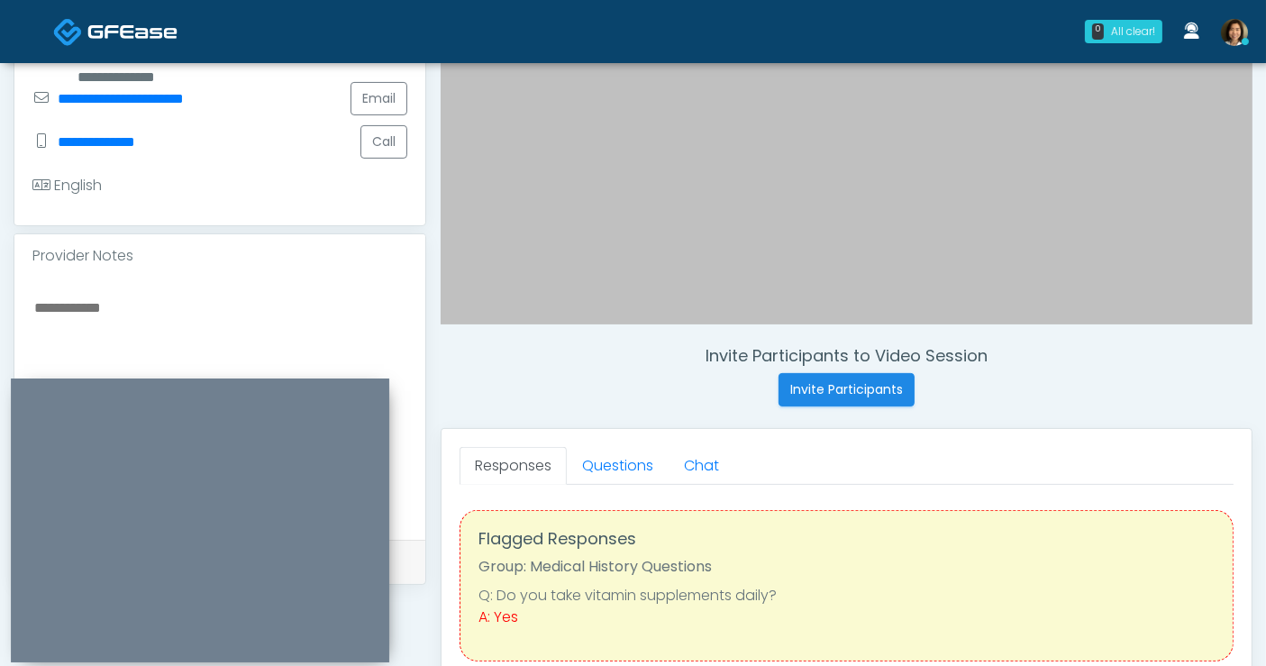
scroll to position [236, 0]
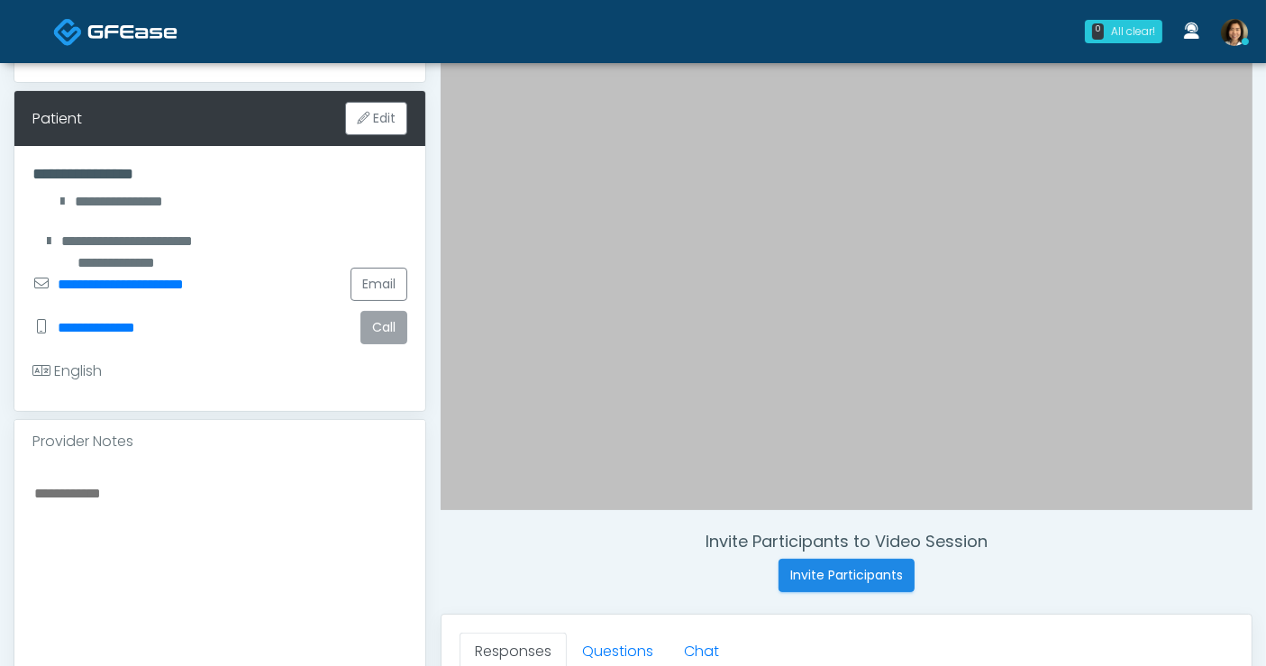
click at [385, 333] on button "Call" at bounding box center [383, 327] width 47 height 33
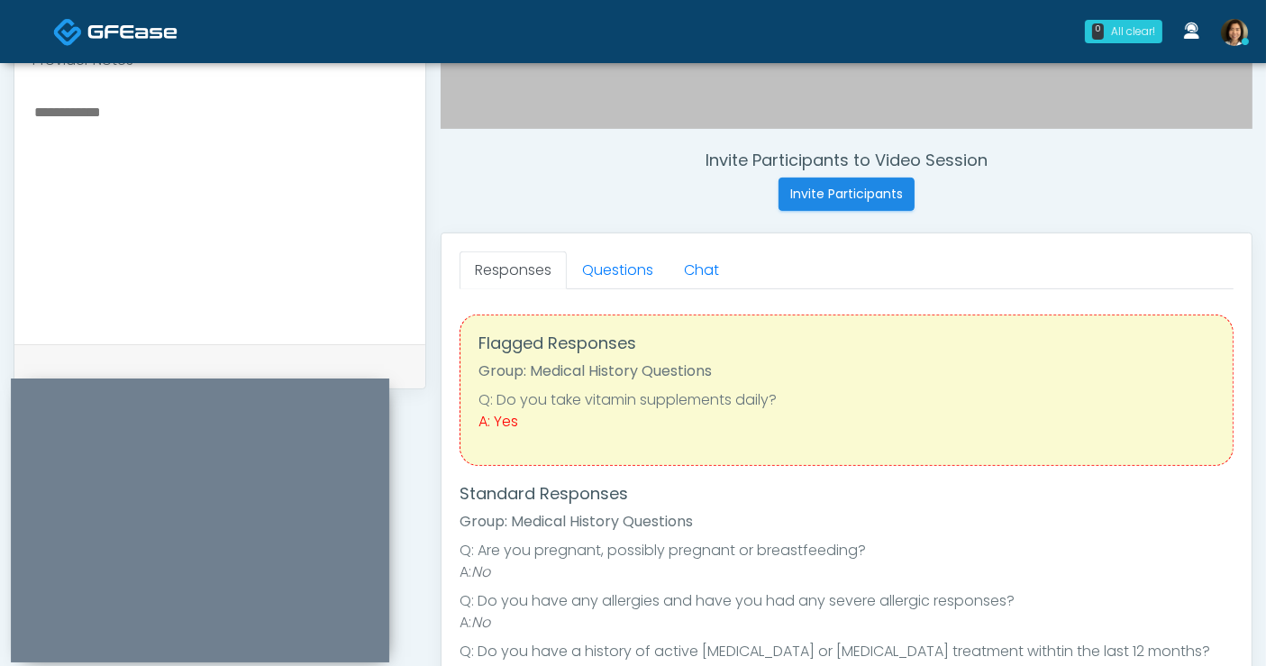
scroll to position [493, 0]
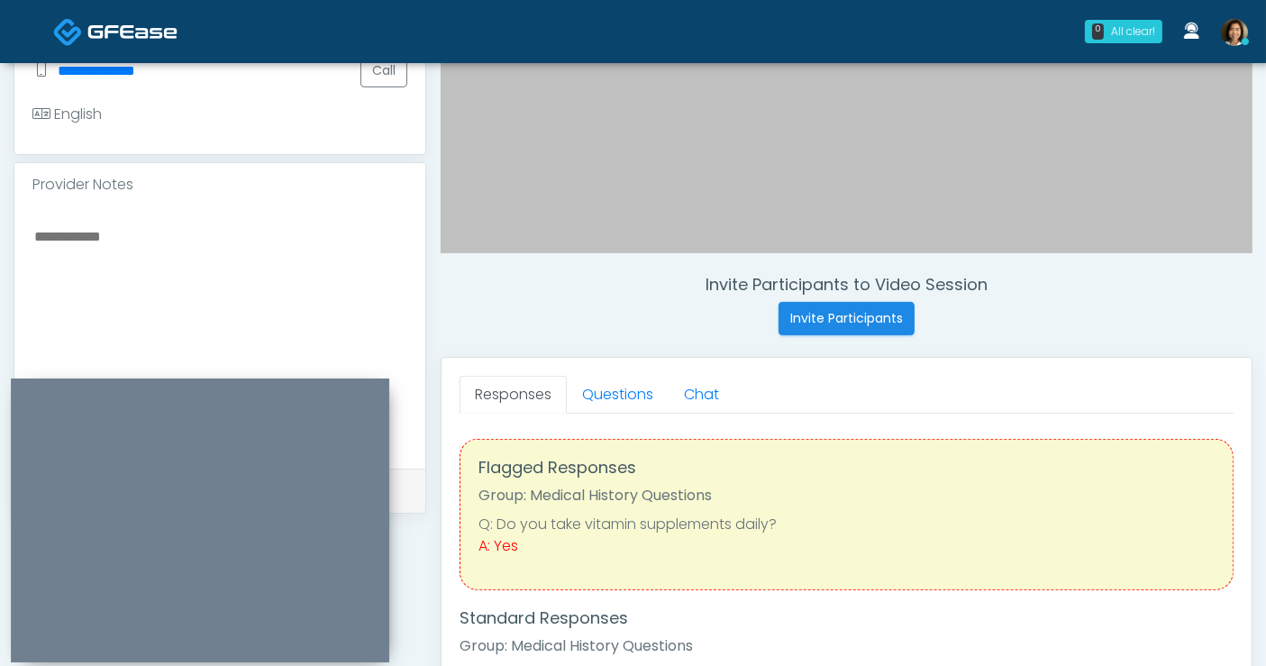
click at [141, 253] on textarea at bounding box center [219, 334] width 375 height 220
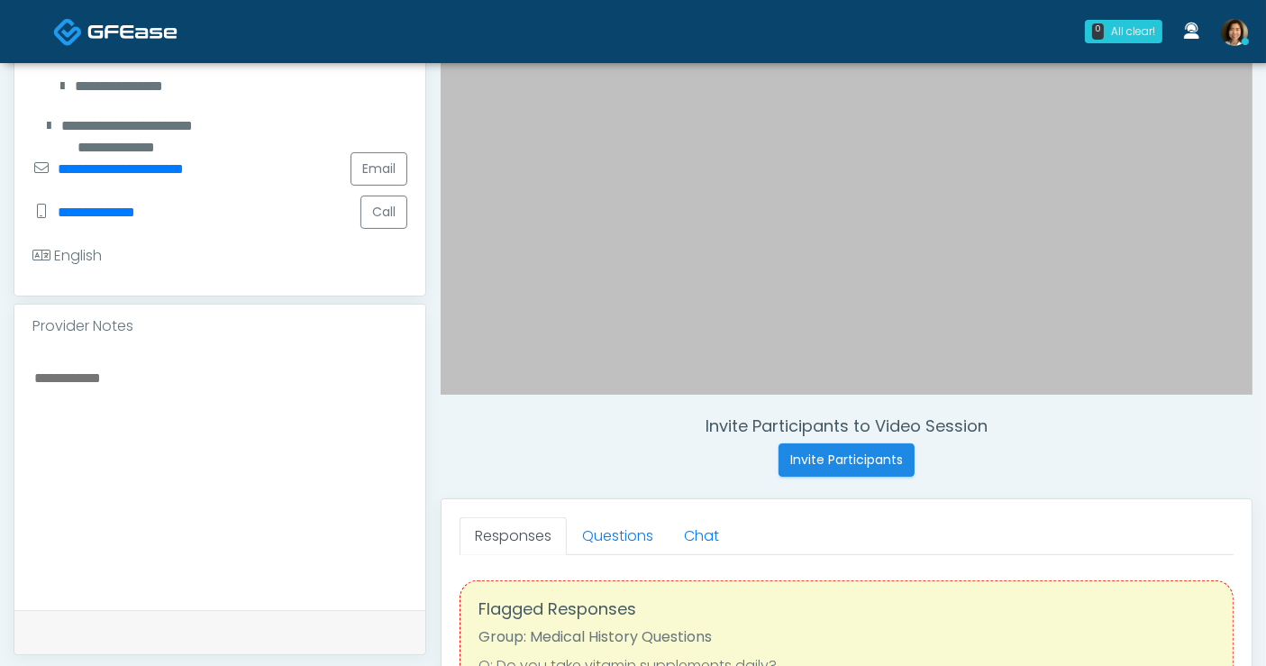
scroll to position [386, 0]
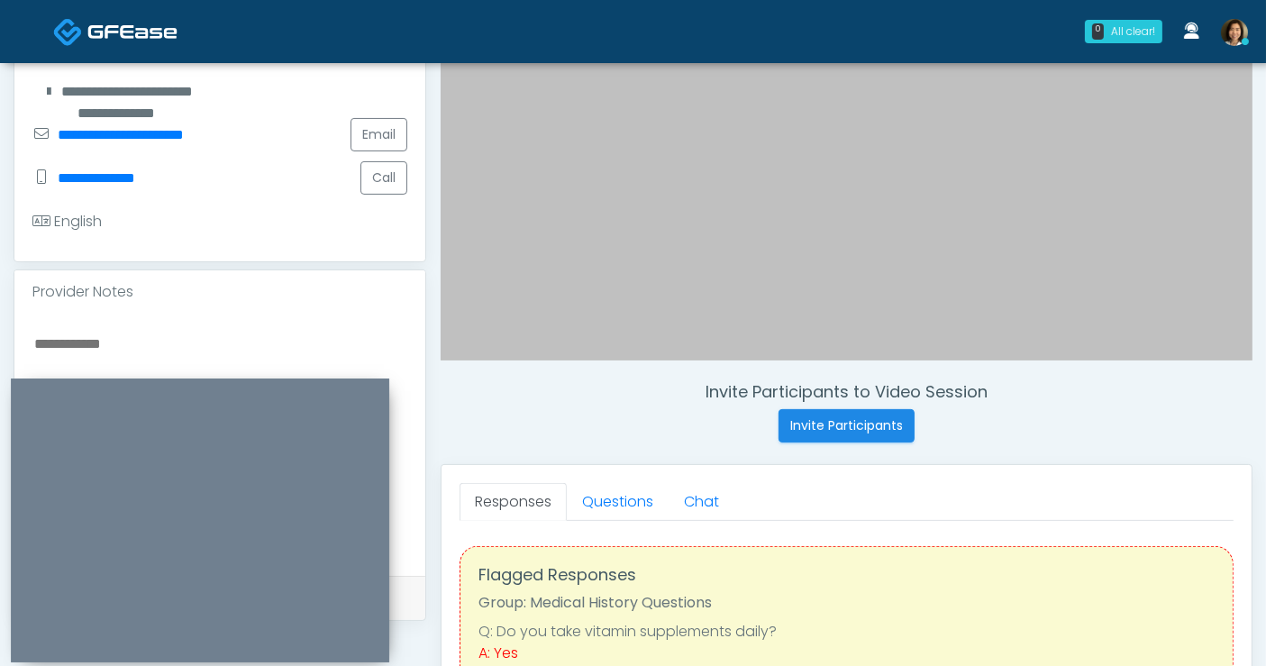
click at [160, 347] on textarea at bounding box center [219, 442] width 375 height 220
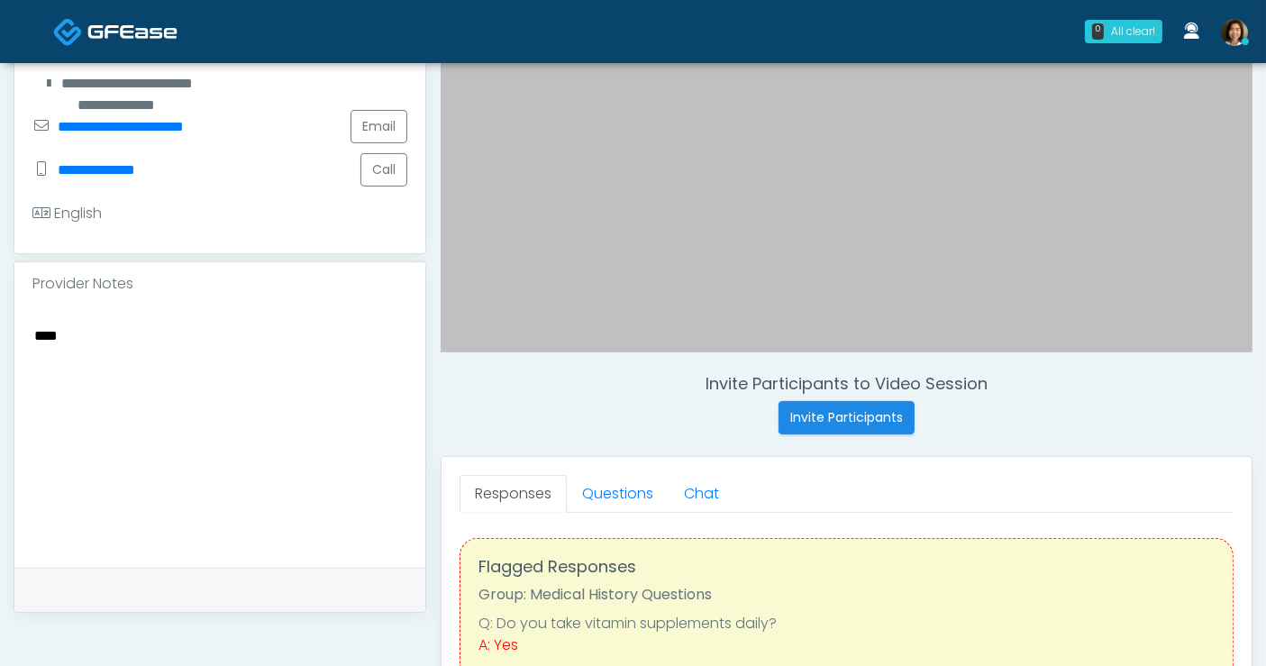
scroll to position [406, 0]
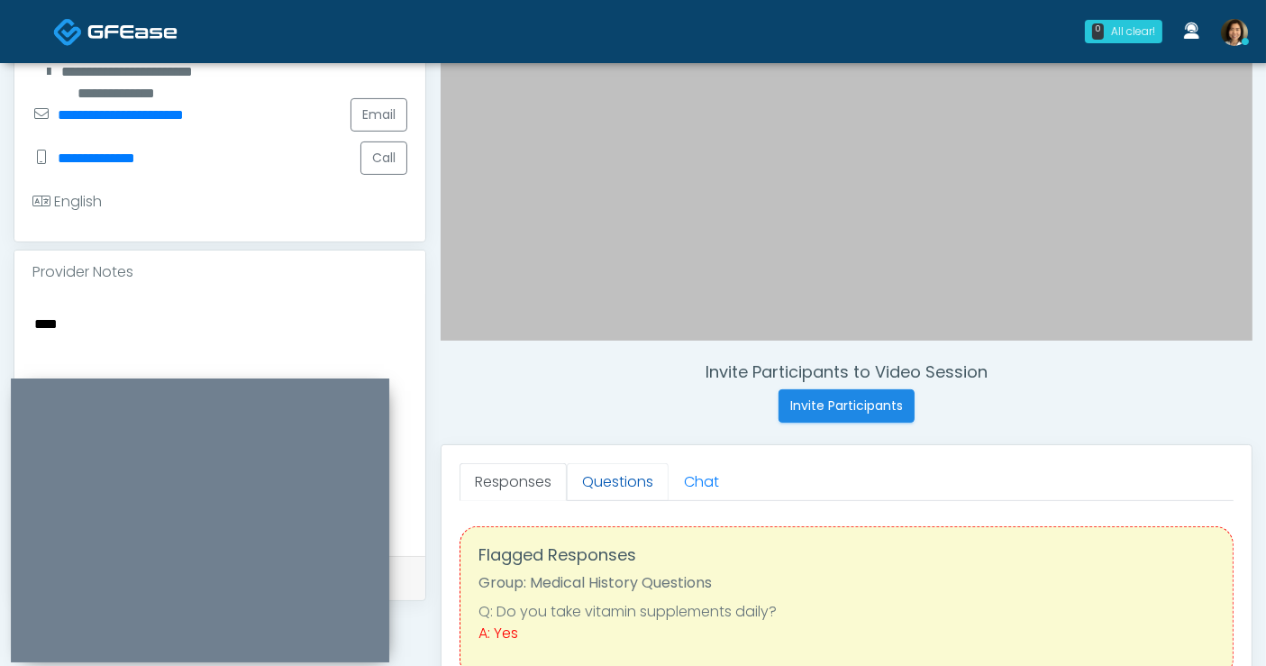
click at [615, 476] on link "Questions" at bounding box center [618, 482] width 102 height 38
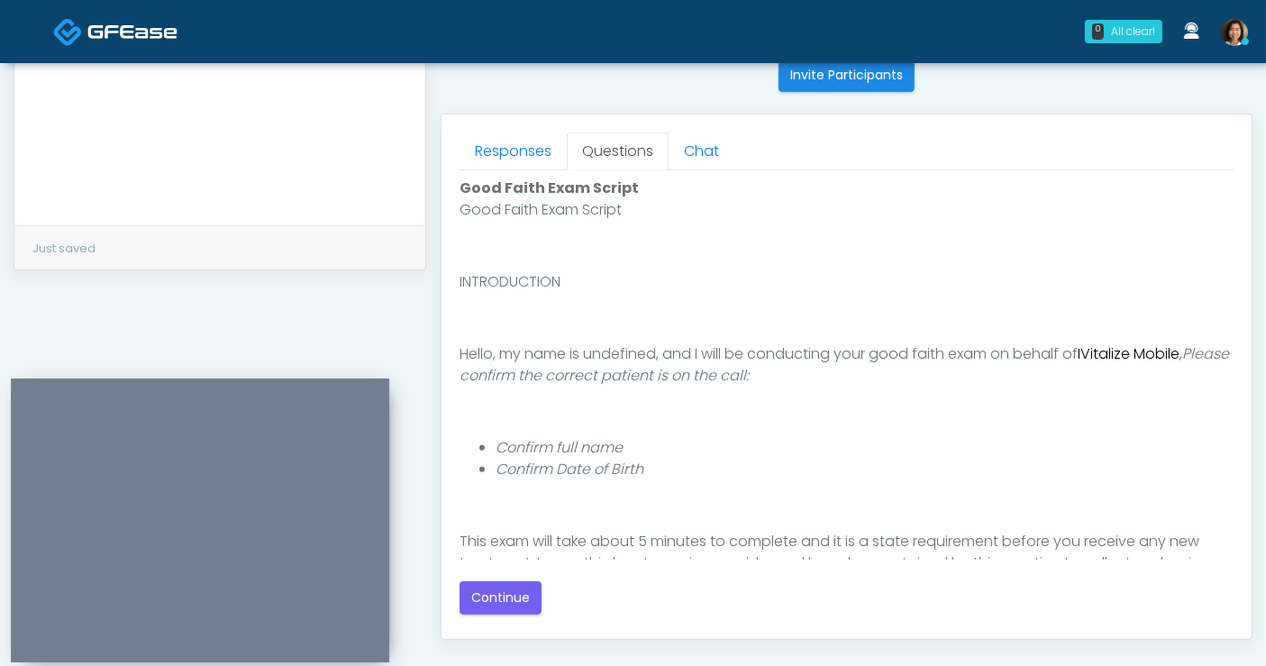
scroll to position [789, 0]
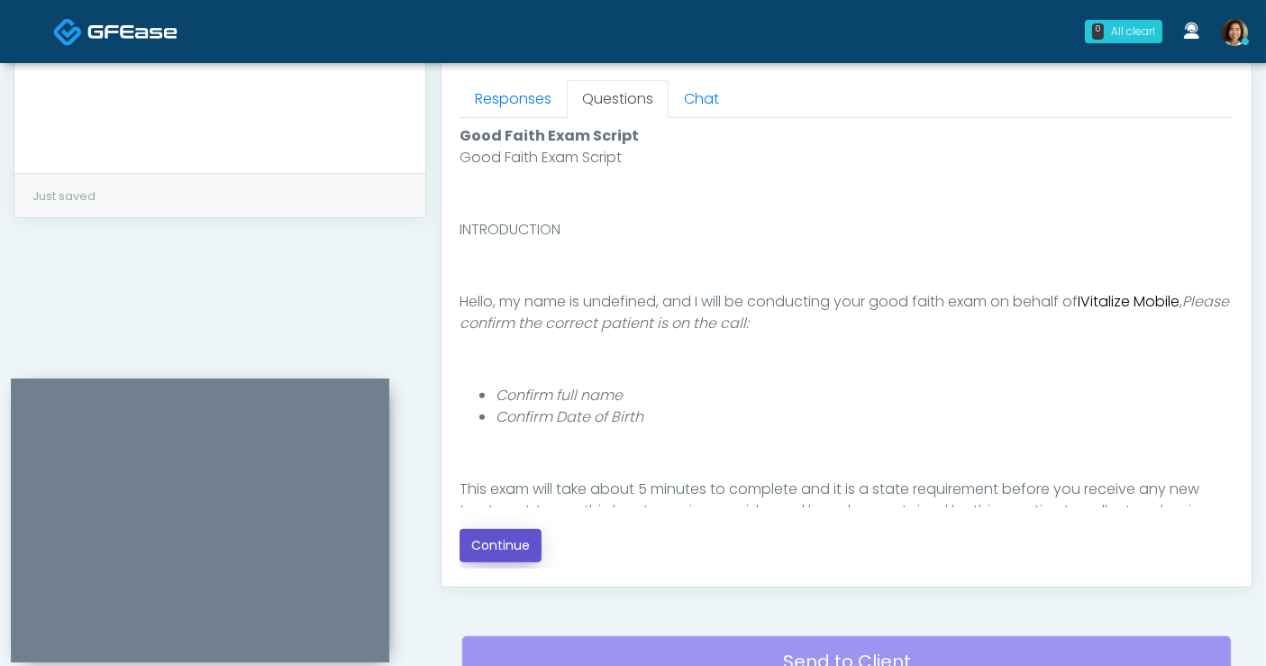
click at [516, 537] on button "Continue" at bounding box center [501, 545] width 82 height 33
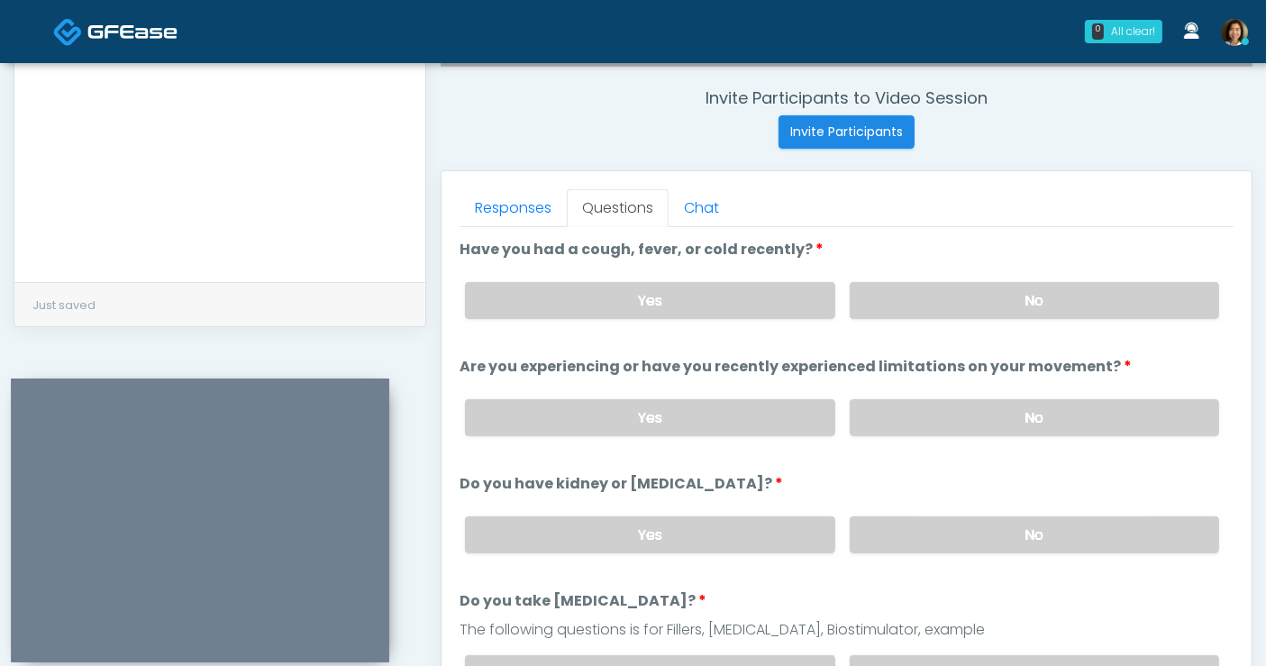
scroll to position [648, 0]
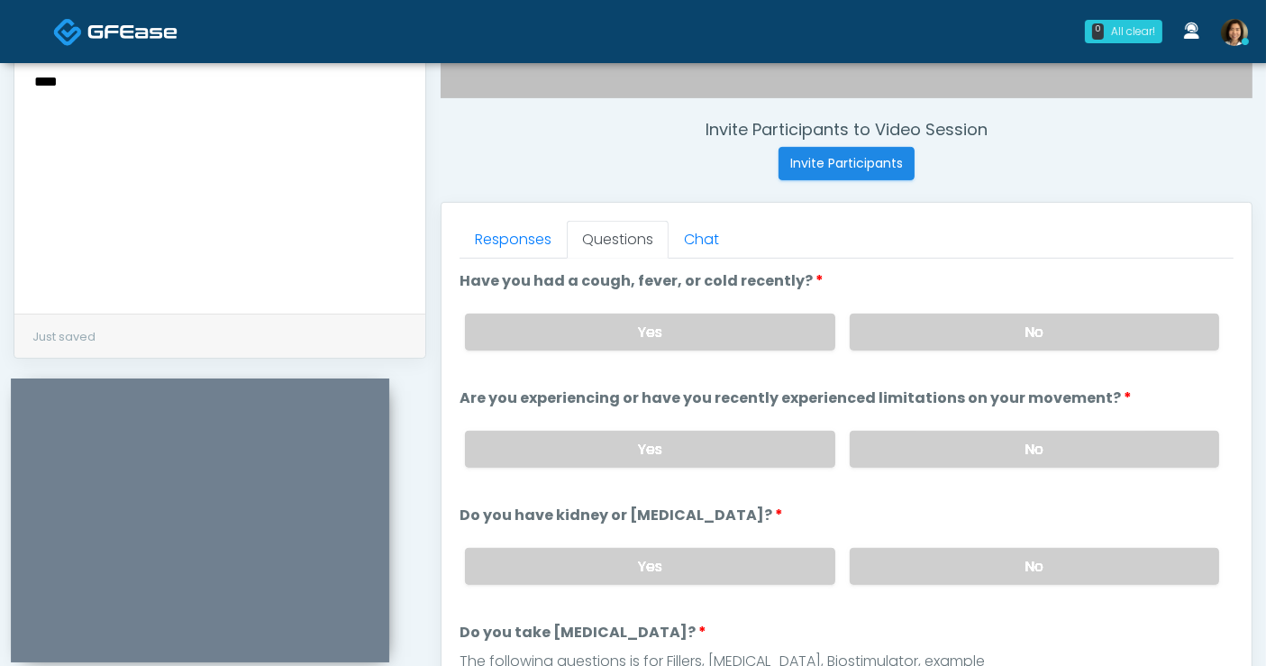
click at [113, 102] on textarea "***" at bounding box center [219, 179] width 375 height 220
type textarea "**** *********"
click at [1023, 331] on label "No" at bounding box center [1034, 332] width 369 height 37
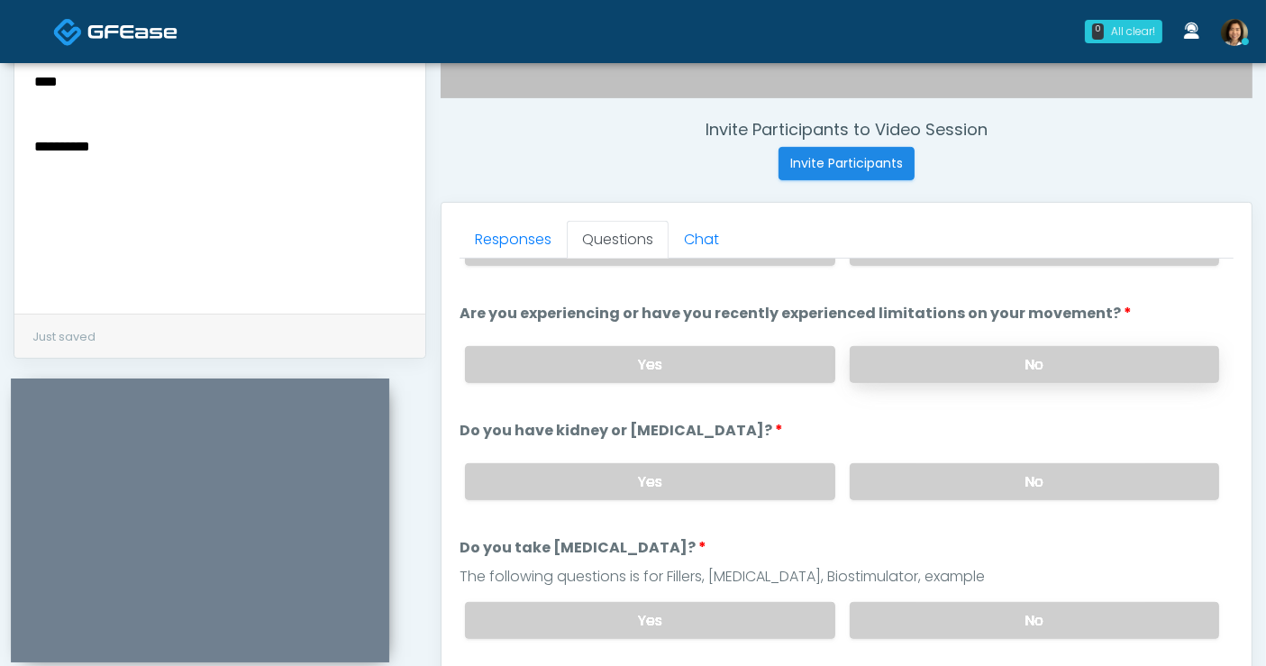
scroll to position [87, 0]
drag, startPoint x: 1084, startPoint y: 358, endPoint x: 1093, endPoint y: 488, distance: 131.0
click at [1084, 361] on label "No" at bounding box center [1034, 362] width 369 height 37
click at [1091, 482] on label "No" at bounding box center [1034, 479] width 369 height 37
drag, startPoint x: 1074, startPoint y: 607, endPoint x: 1281, endPoint y: 448, distance: 260.8
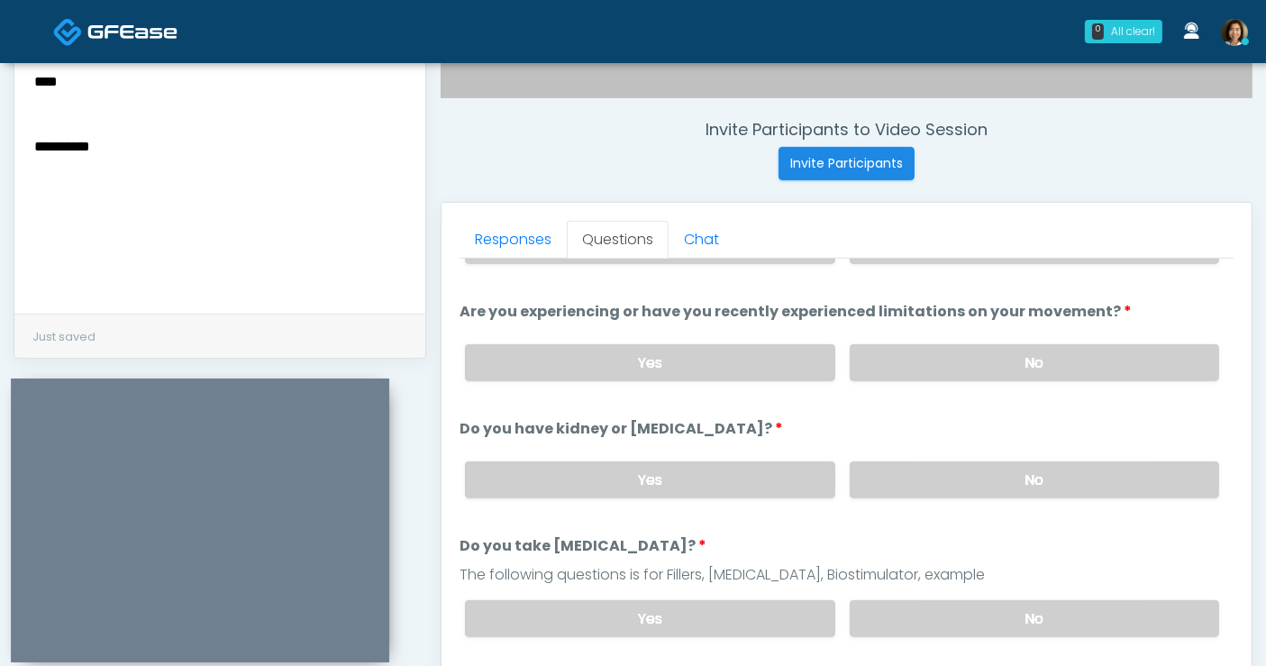
click at [1074, 605] on label "No" at bounding box center [1034, 618] width 369 height 37
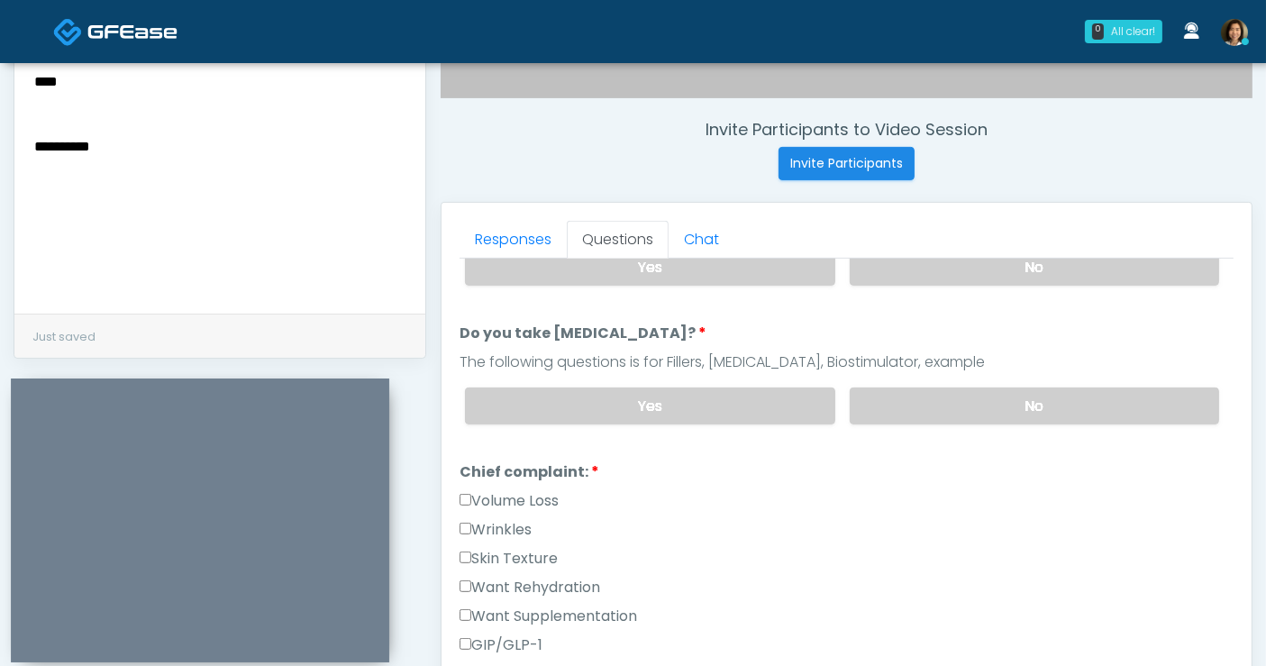
scroll to position [322, 0]
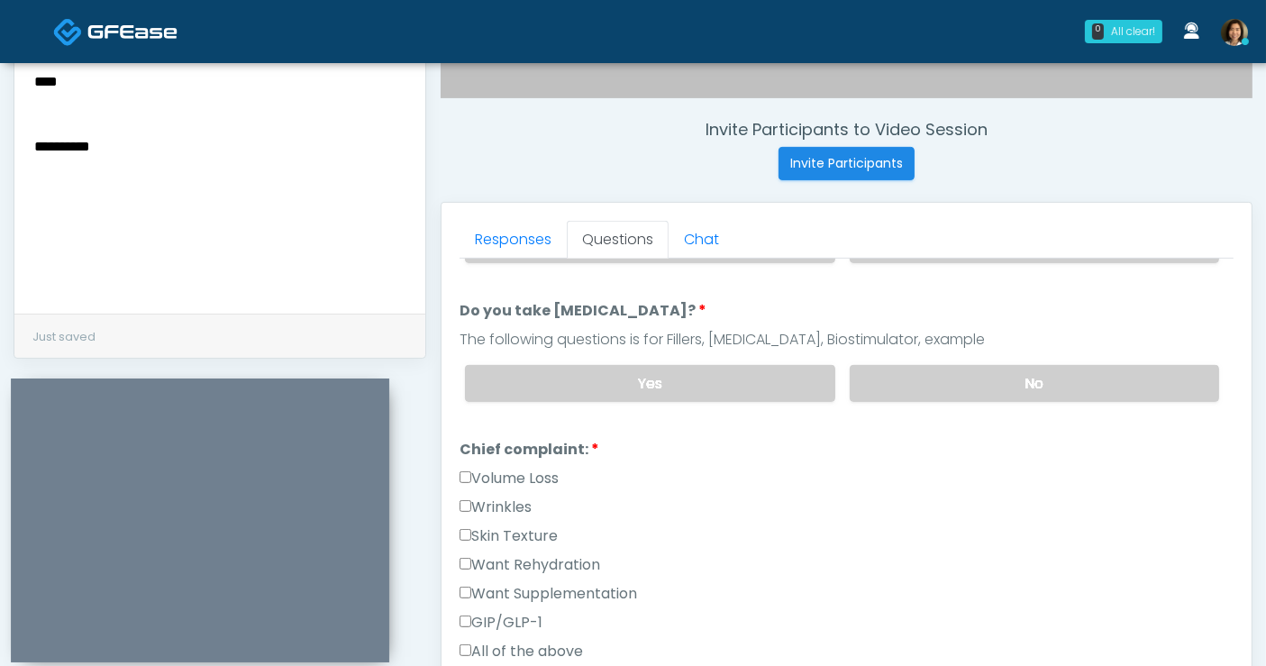
click at [553, 651] on label "All of the above" at bounding box center [521, 652] width 123 height 22
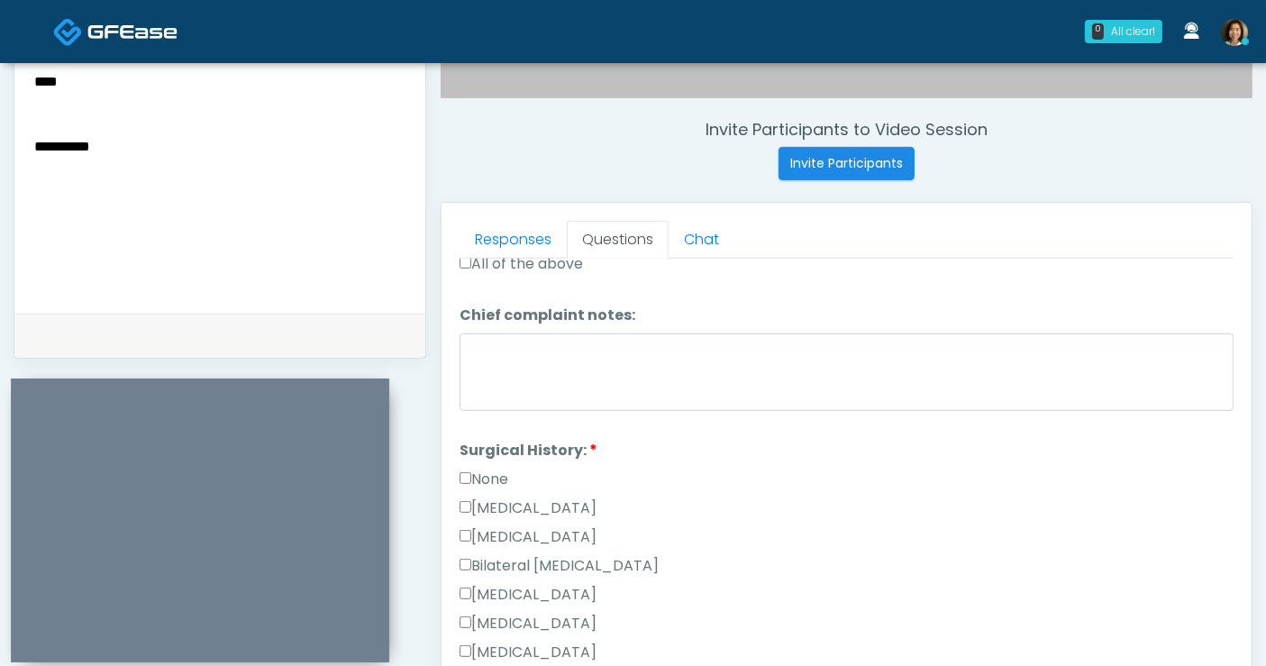
scroll to position [769, 0]
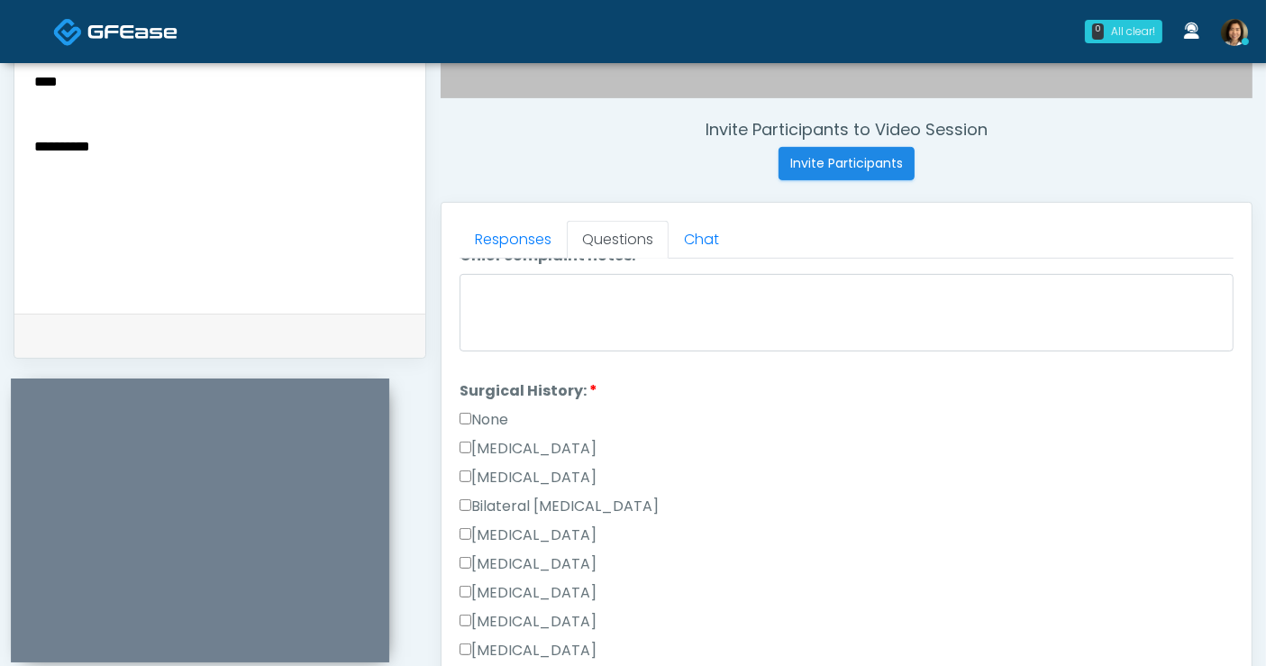
click at [500, 412] on label "None" at bounding box center [484, 420] width 49 height 22
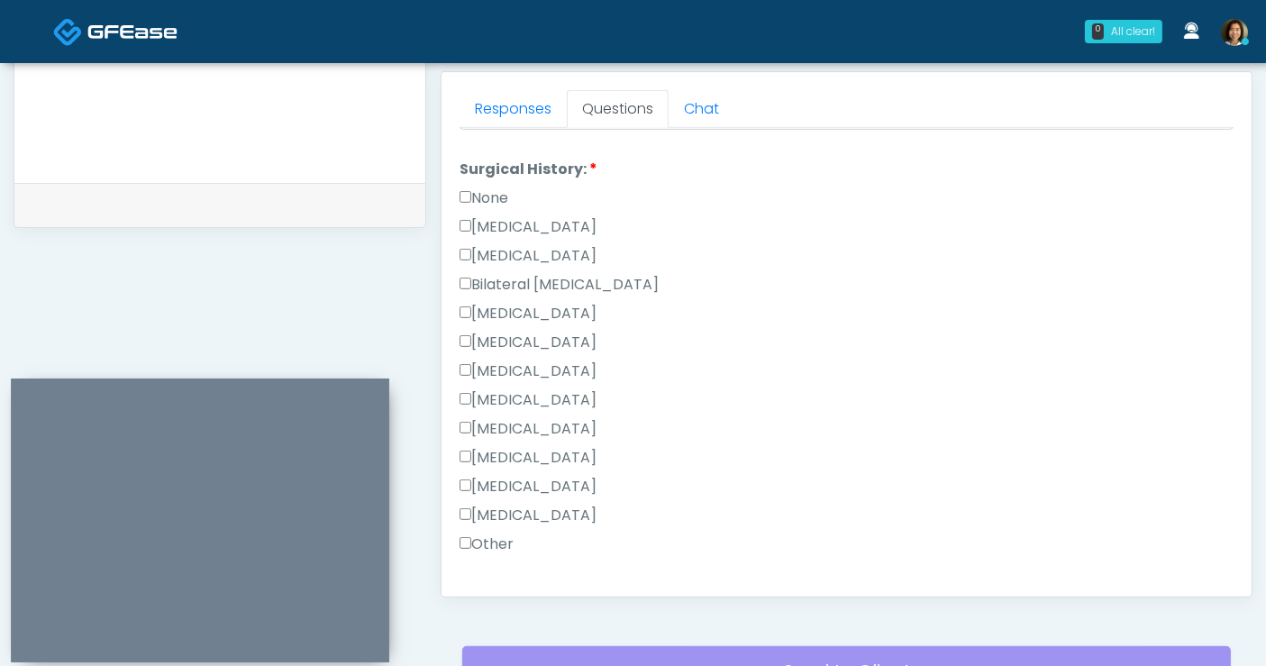
scroll to position [828, 0]
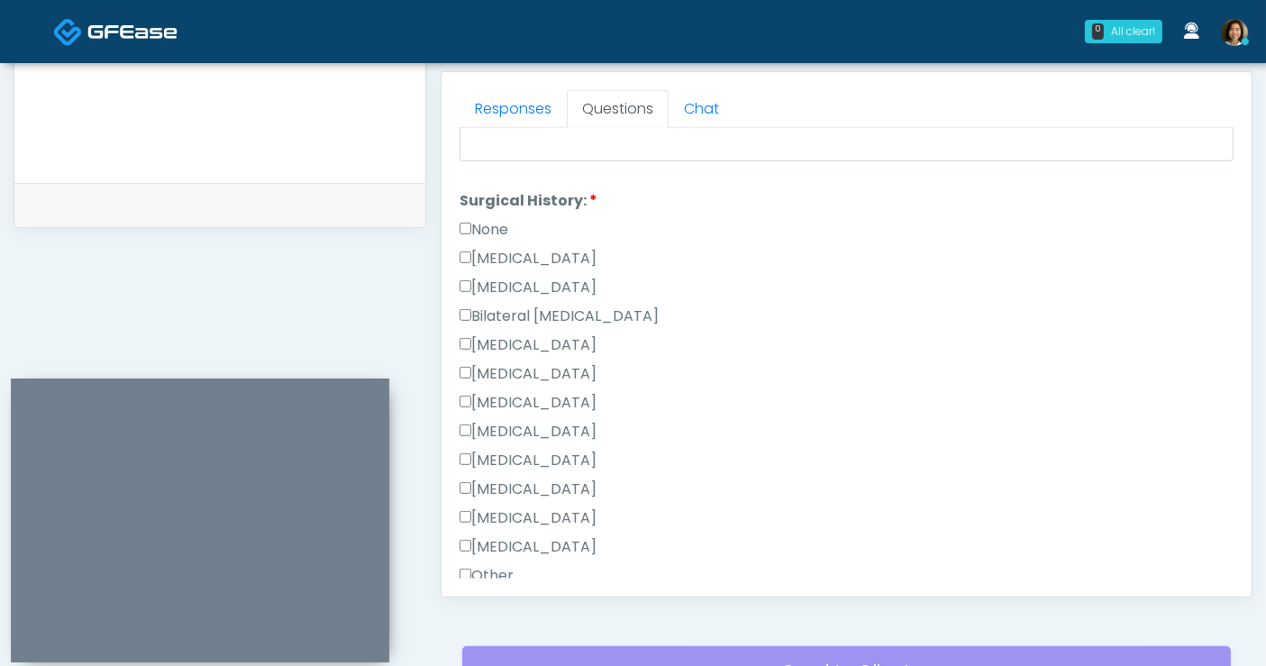
click at [488, 221] on label "None" at bounding box center [484, 230] width 49 height 22
drag, startPoint x: 577, startPoint y: 338, endPoint x: 656, endPoint y: 384, distance: 91.7
click at [577, 336] on label "Breast Augmentation" at bounding box center [528, 345] width 137 height 22
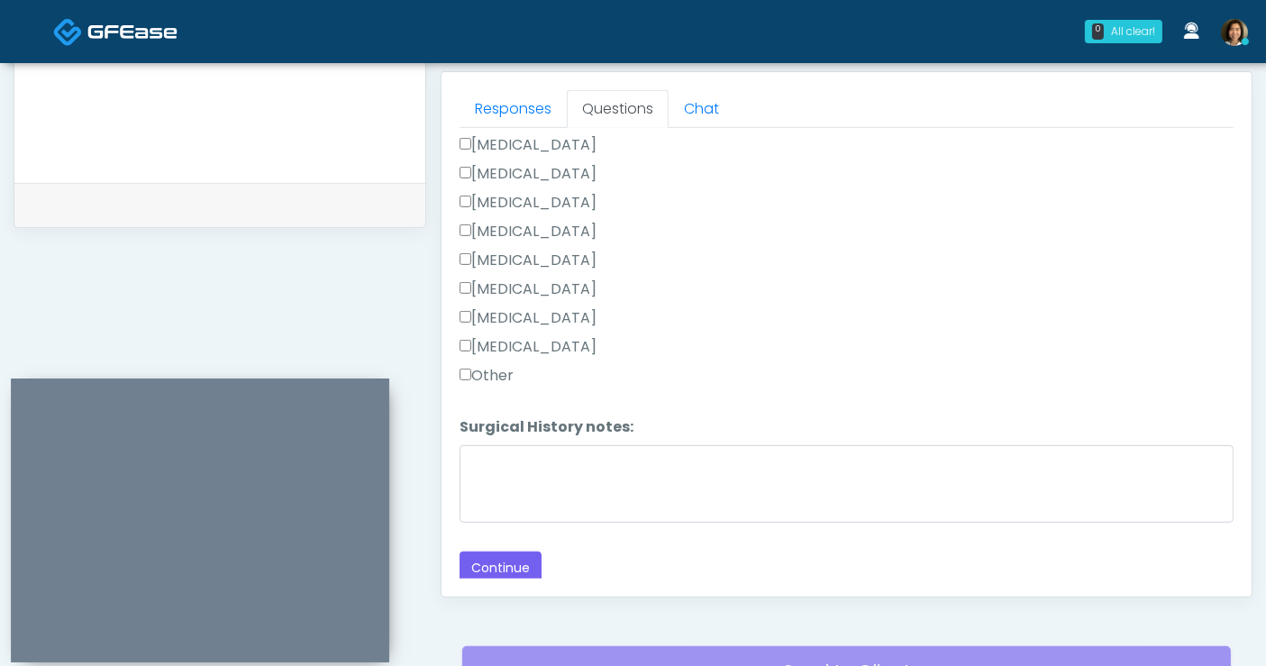
scroll to position [948, 0]
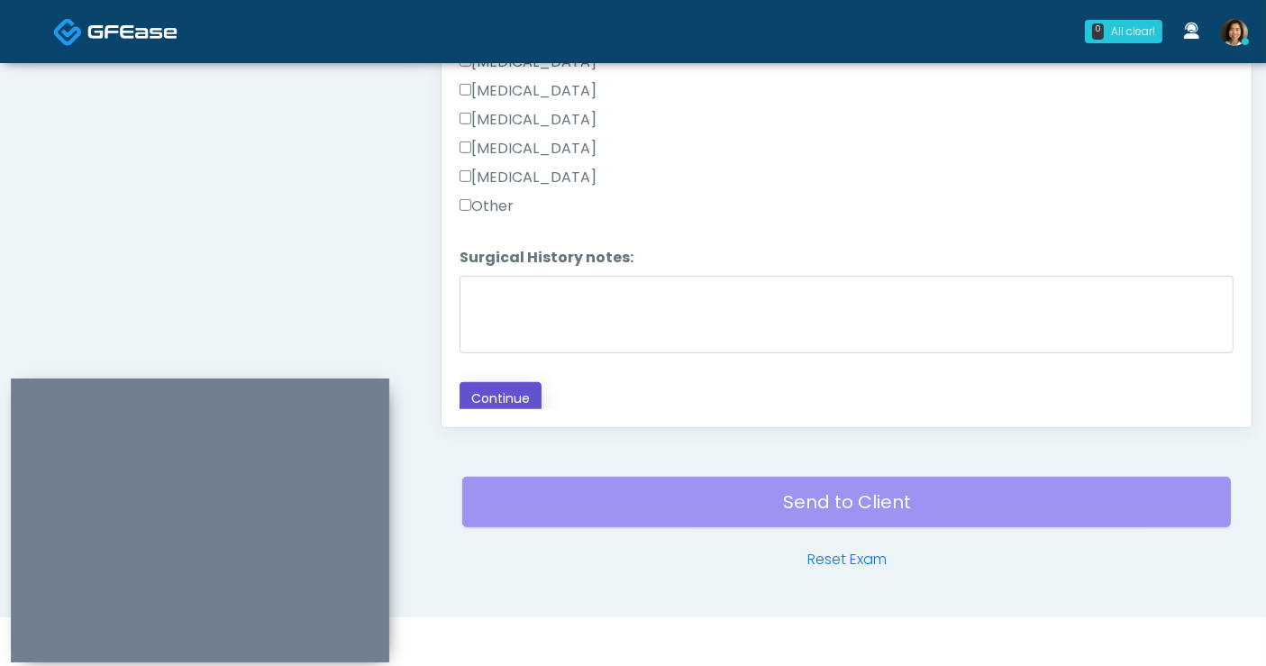
click at [493, 396] on button "Continue" at bounding box center [501, 398] width 82 height 33
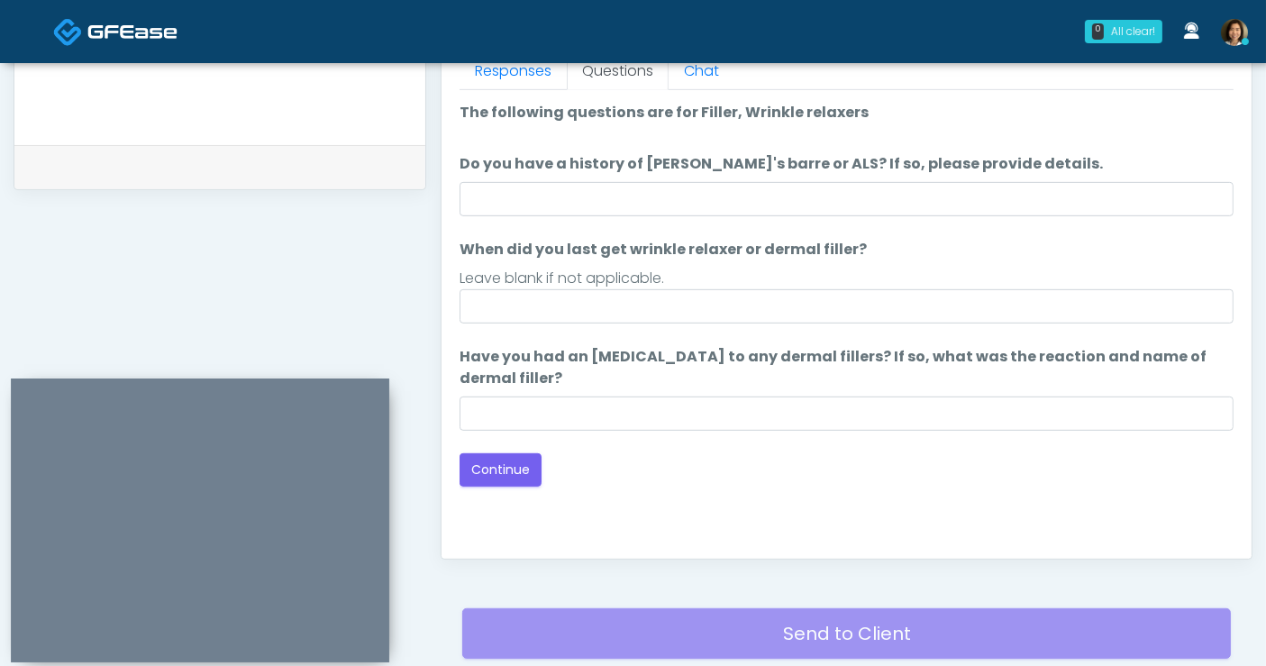
scroll to position [748, 0]
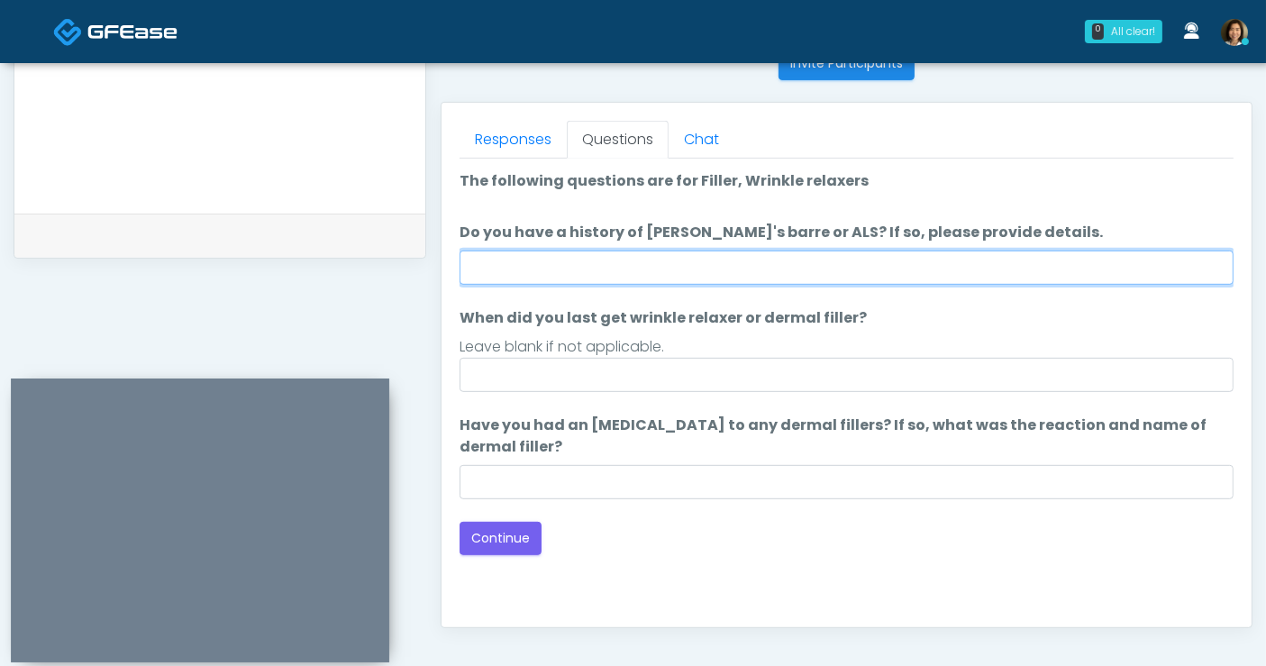
click at [692, 275] on input "Do you have a history of Guillain's barre or ALS? If so, please provide details." at bounding box center [847, 268] width 774 height 34
type input "**"
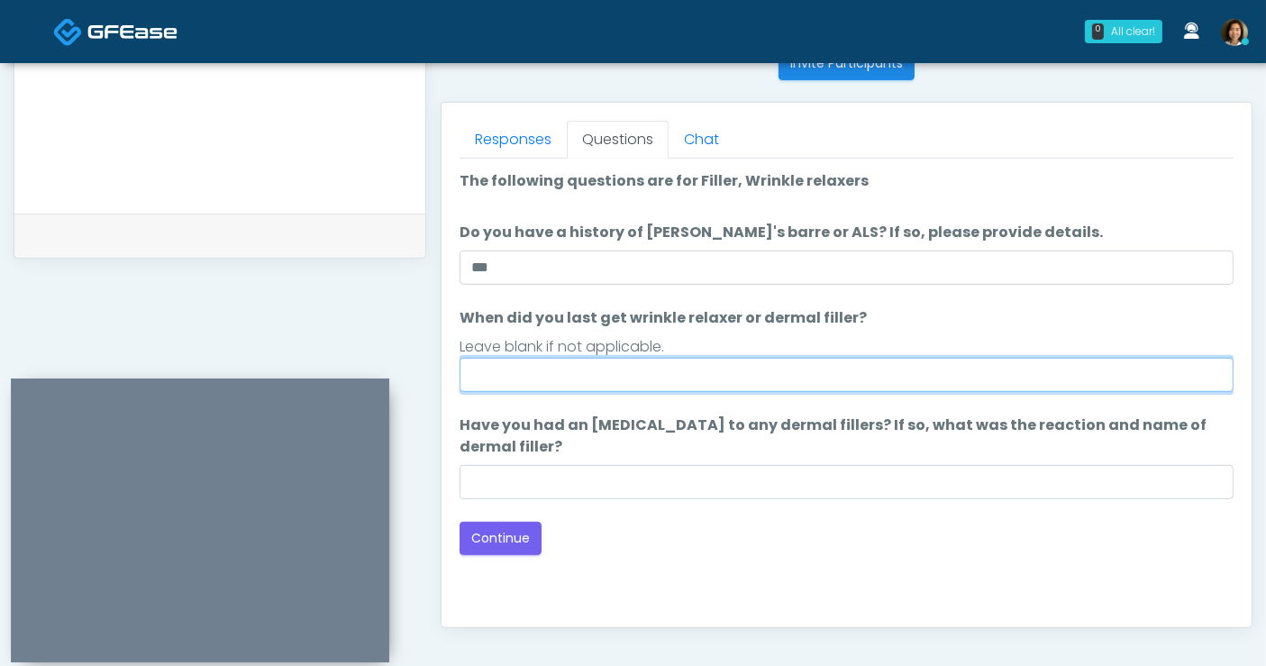
click at [681, 367] on input "When did you last get wrinkle relaxer or dermal filler?" at bounding box center [847, 375] width 774 height 34
type input "**********"
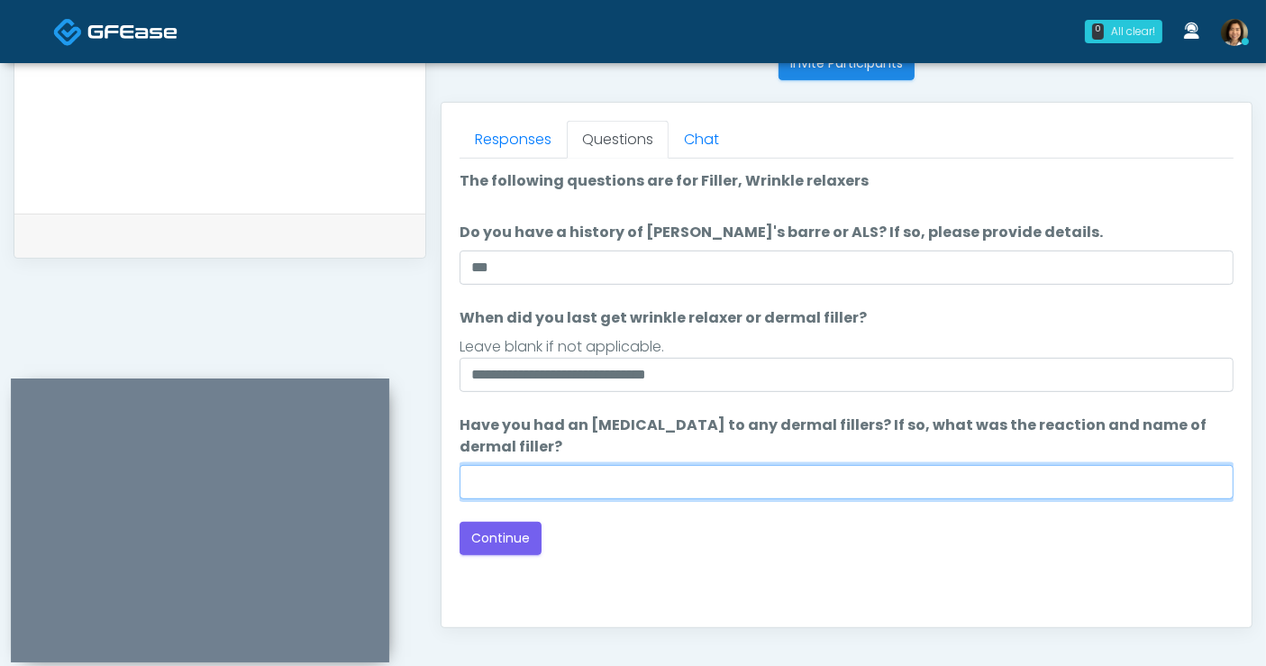
click at [767, 484] on input "Have you had an allergic response to any dermal fillers? If so, what was the re…" at bounding box center [847, 482] width 774 height 34
type input "**********"
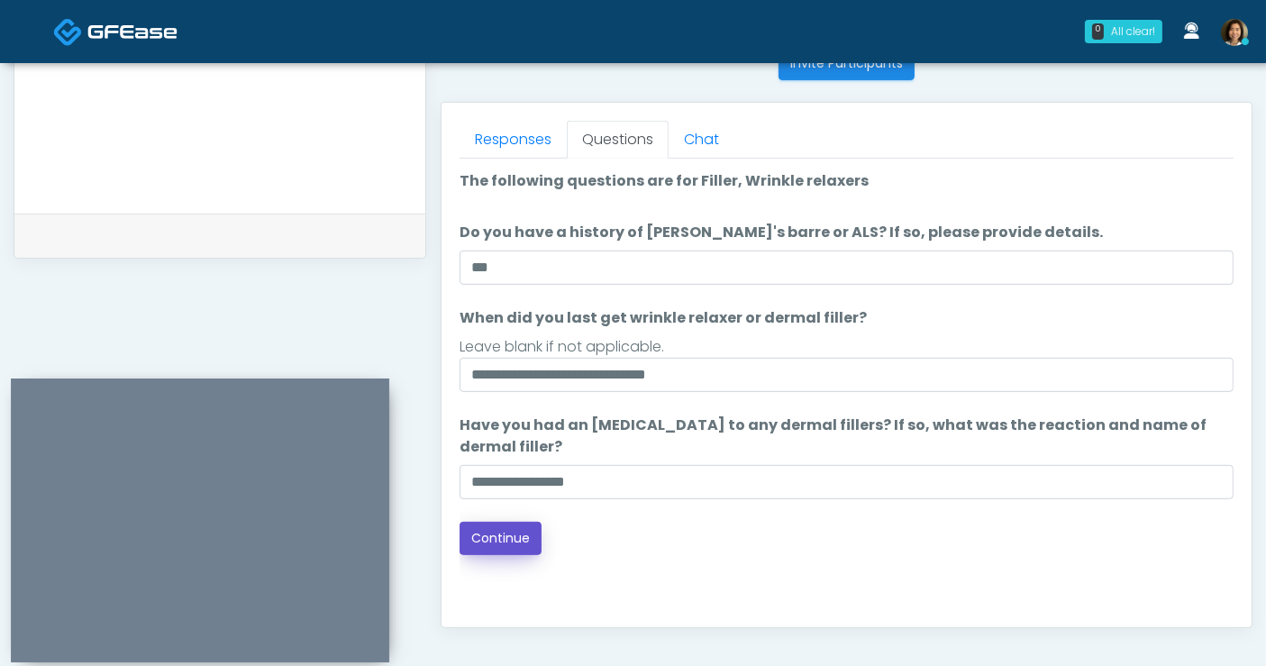
click at [513, 540] on button "Continue" at bounding box center [501, 538] width 82 height 33
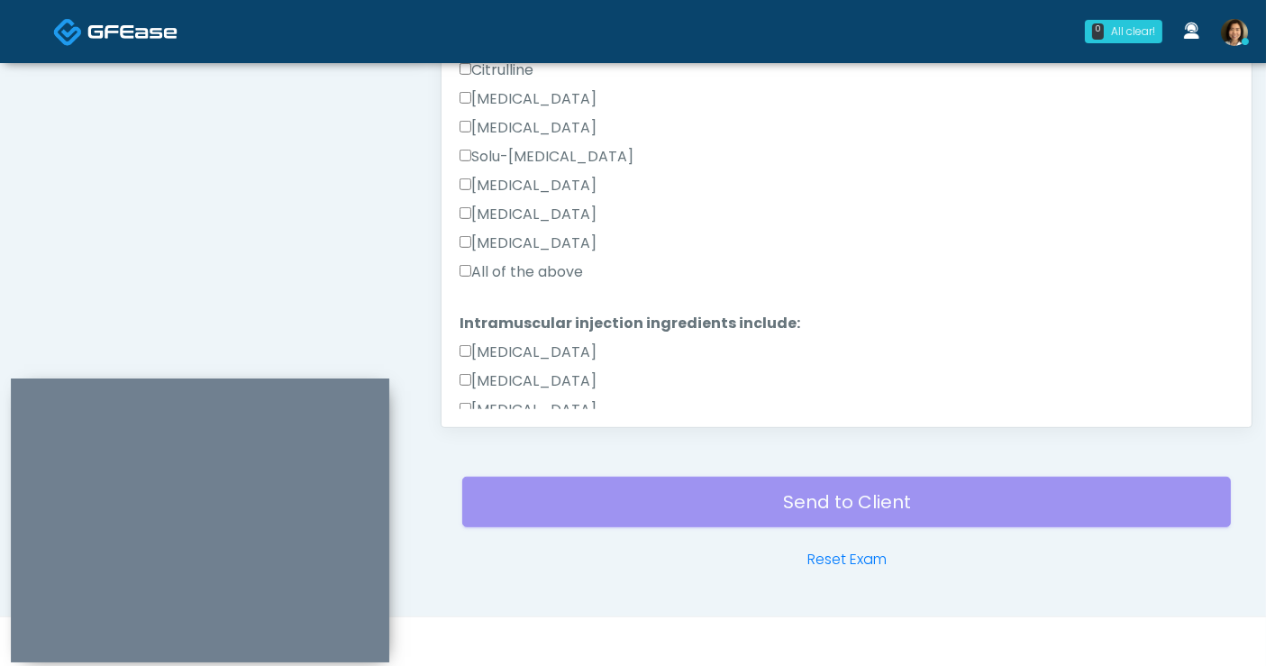
scroll to position [714, 0]
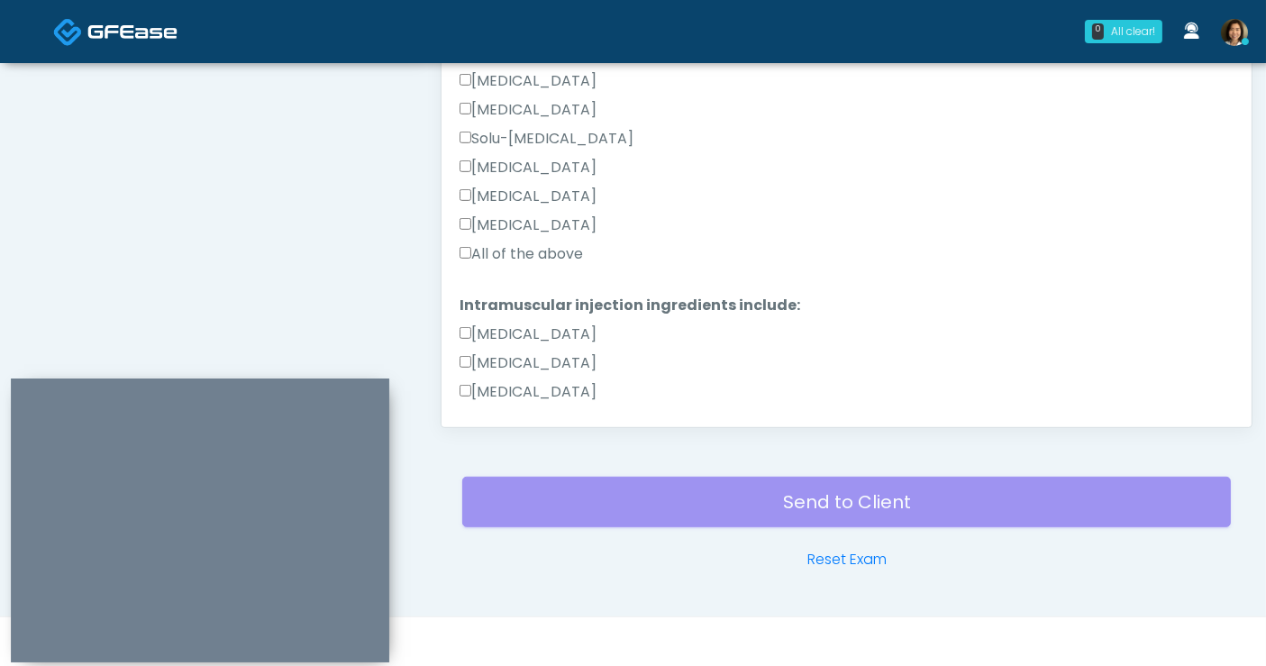
click at [566, 254] on label "All of the above" at bounding box center [521, 254] width 123 height 22
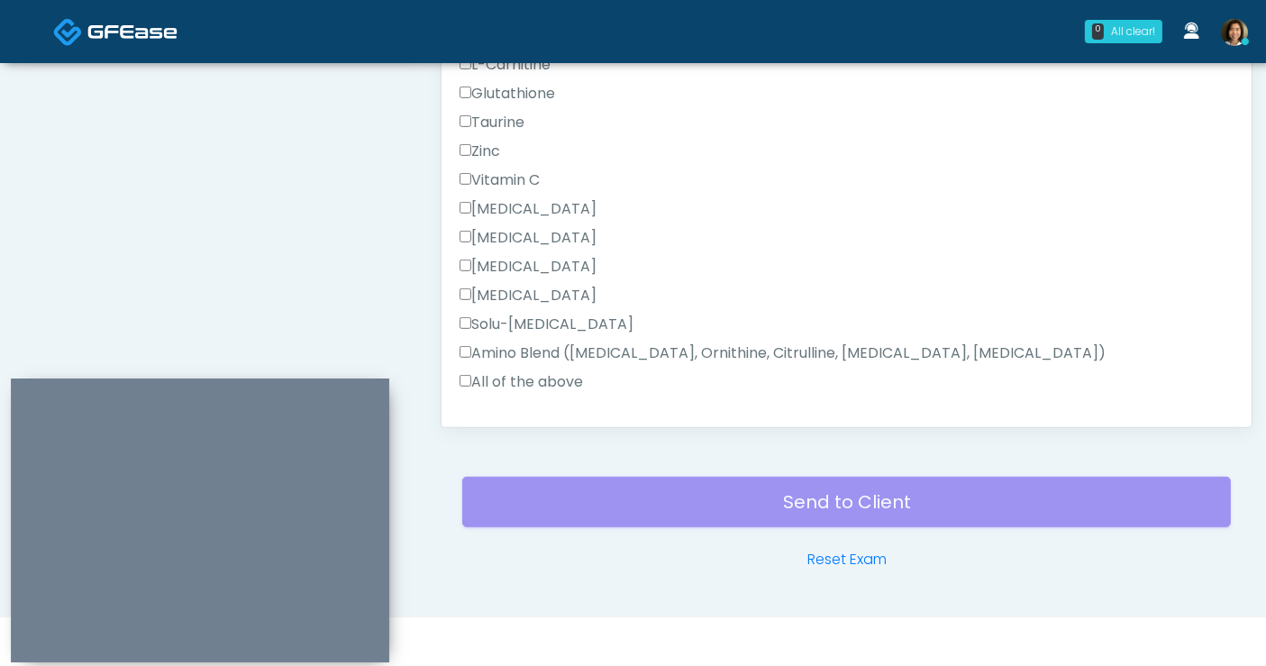
scroll to position [1172, 0]
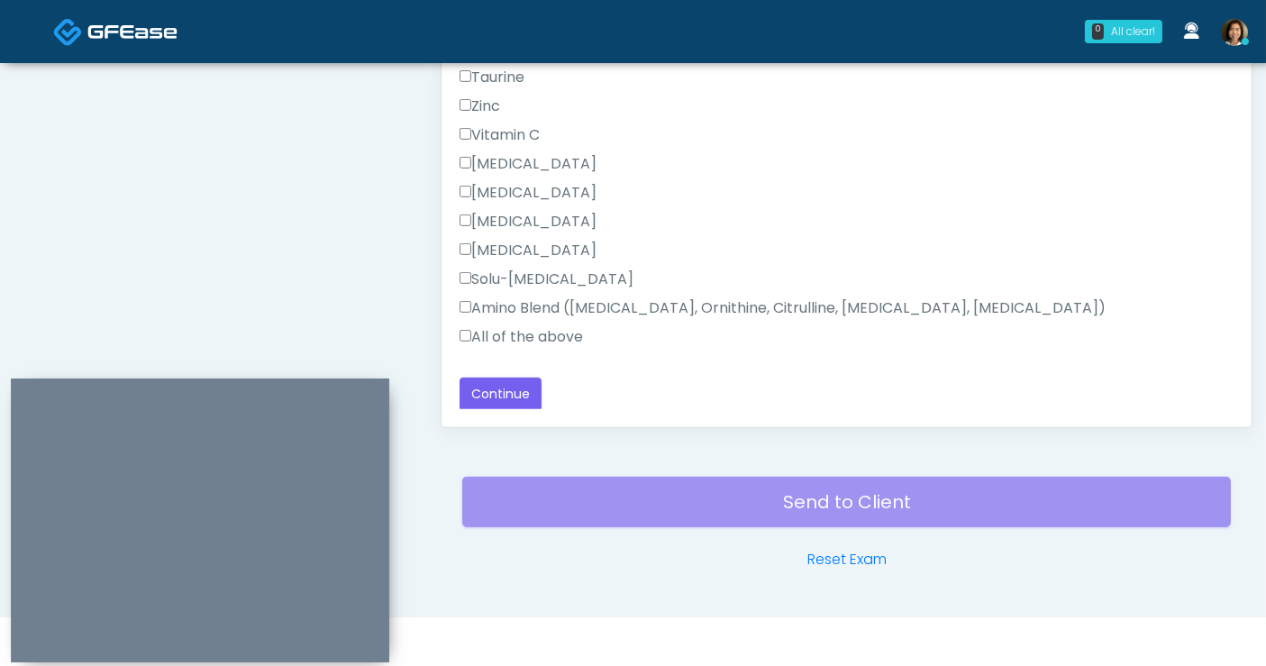
click at [488, 333] on label "All of the above" at bounding box center [521, 337] width 123 height 22
click at [494, 388] on button "Continue" at bounding box center [501, 394] width 82 height 33
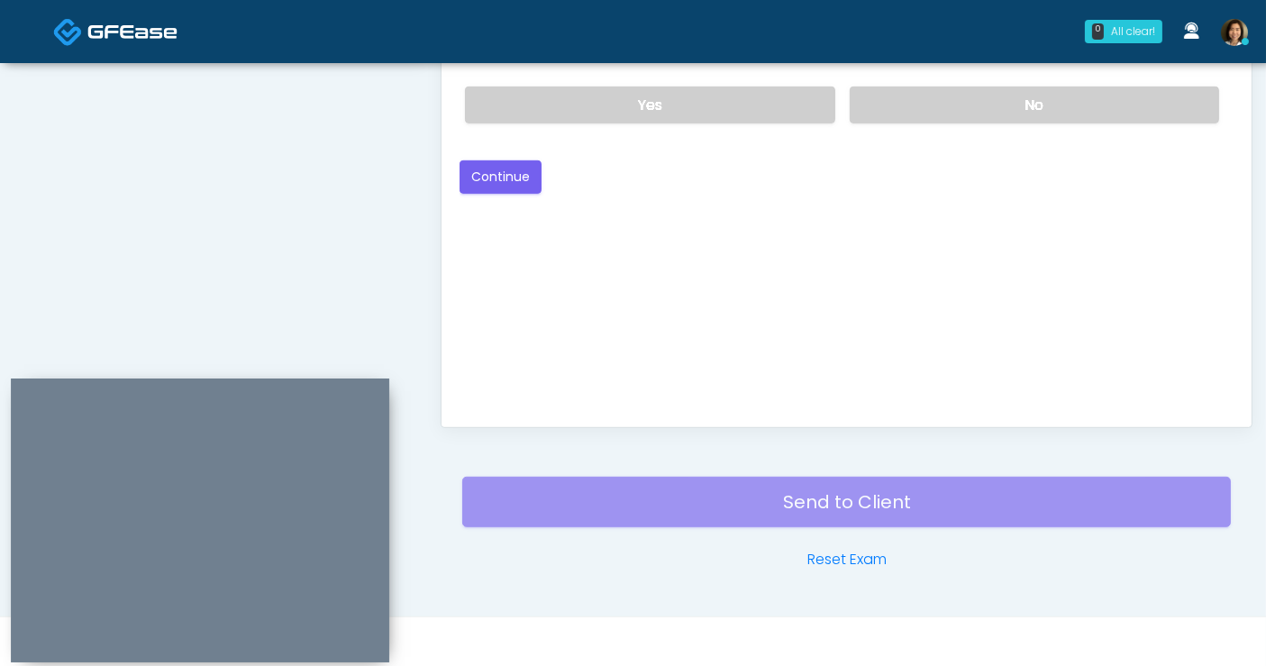
scroll to position [522, 0]
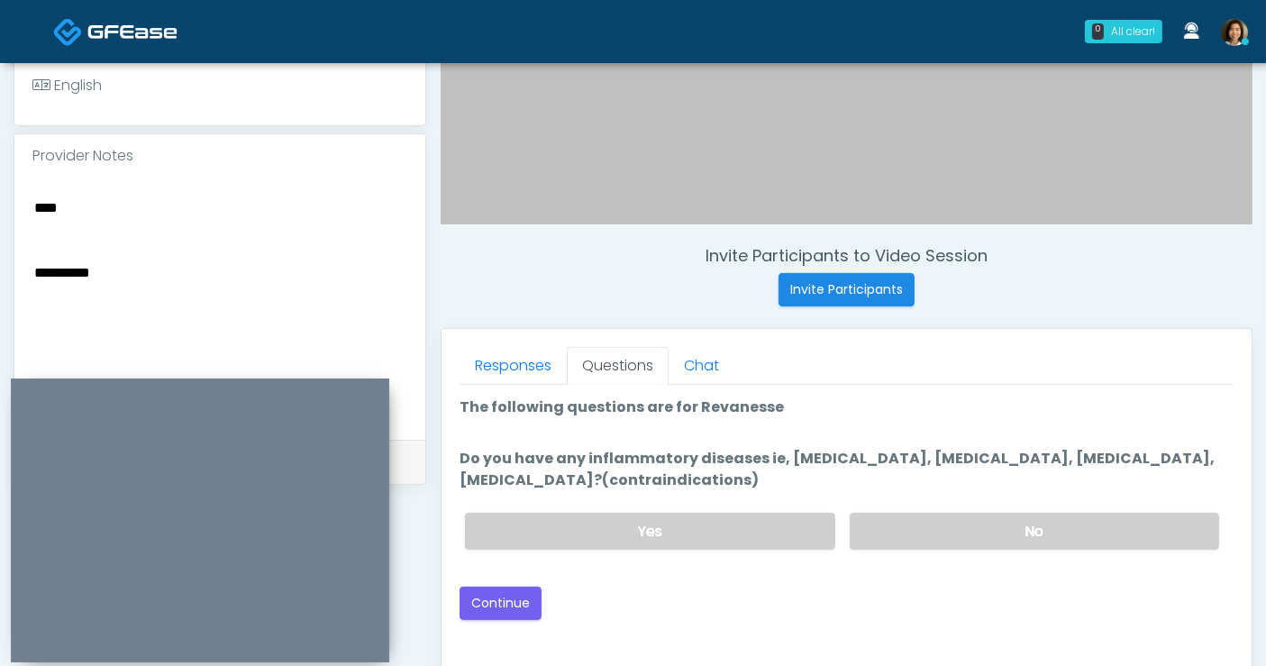
drag, startPoint x: 1096, startPoint y: 527, endPoint x: 1123, endPoint y: 484, distance: 51.0
click at [1101, 515] on label "No" at bounding box center [1034, 531] width 369 height 37
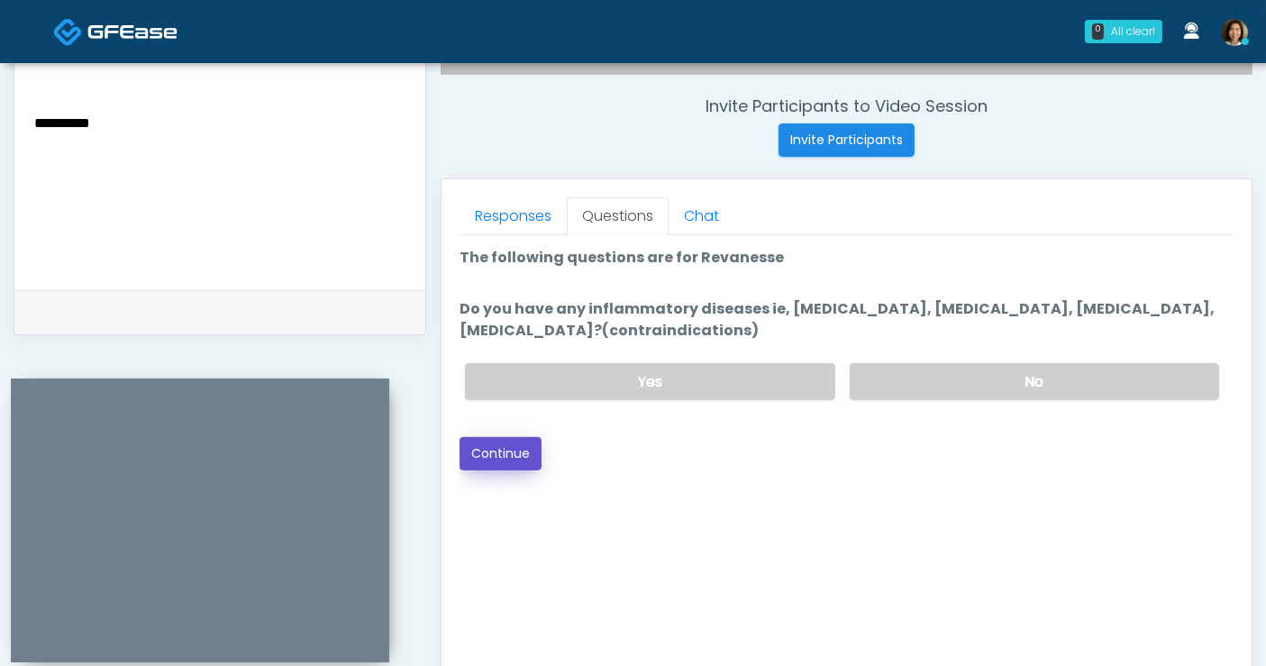
click at [515, 458] on button "Continue" at bounding box center [501, 453] width 82 height 33
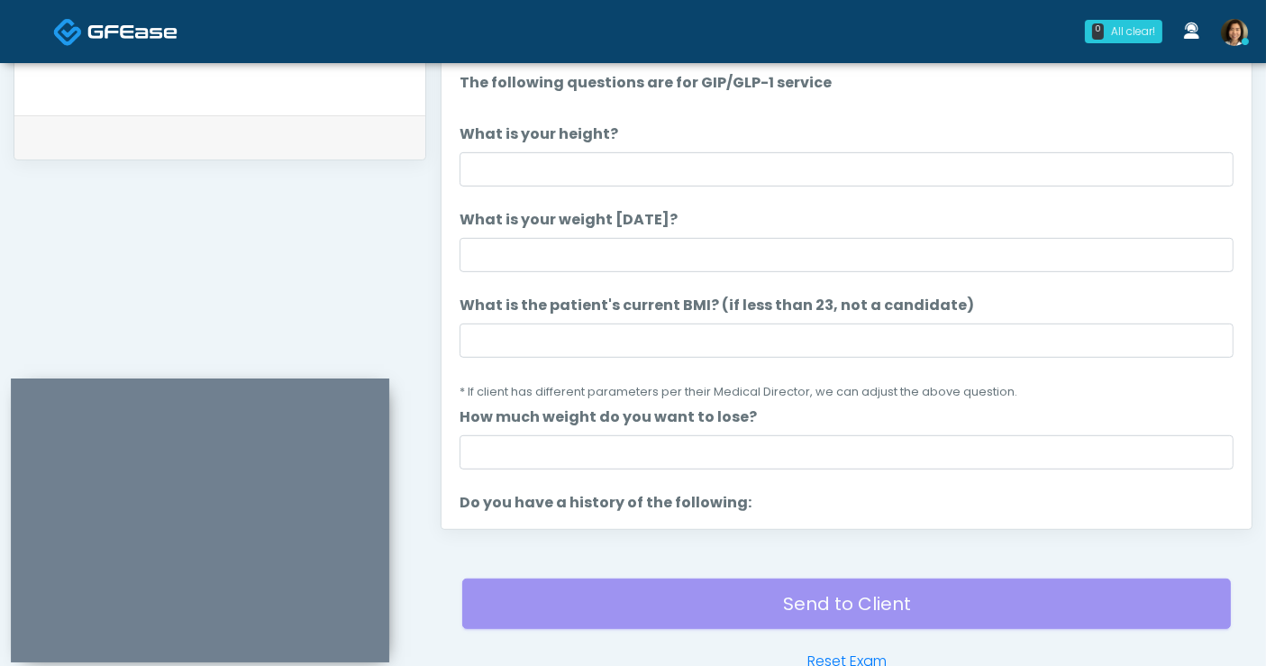
scroll to position [748, 0]
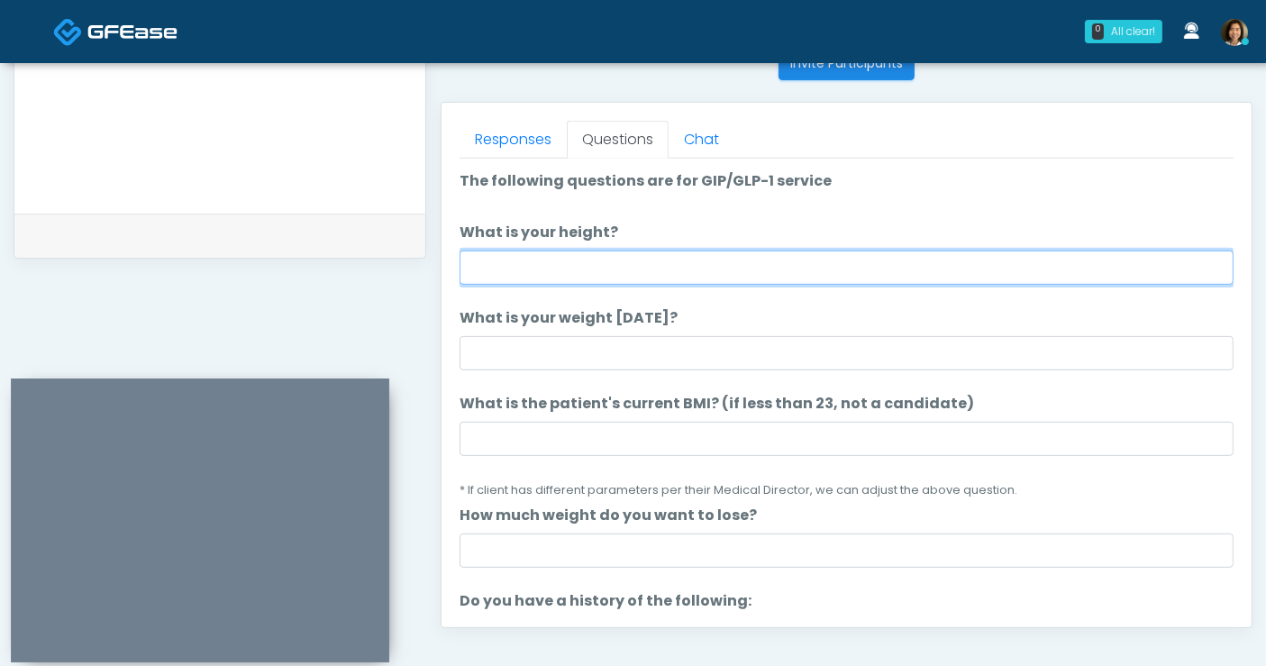
click at [670, 266] on input "What is your height?" at bounding box center [847, 268] width 774 height 34
type input "***"
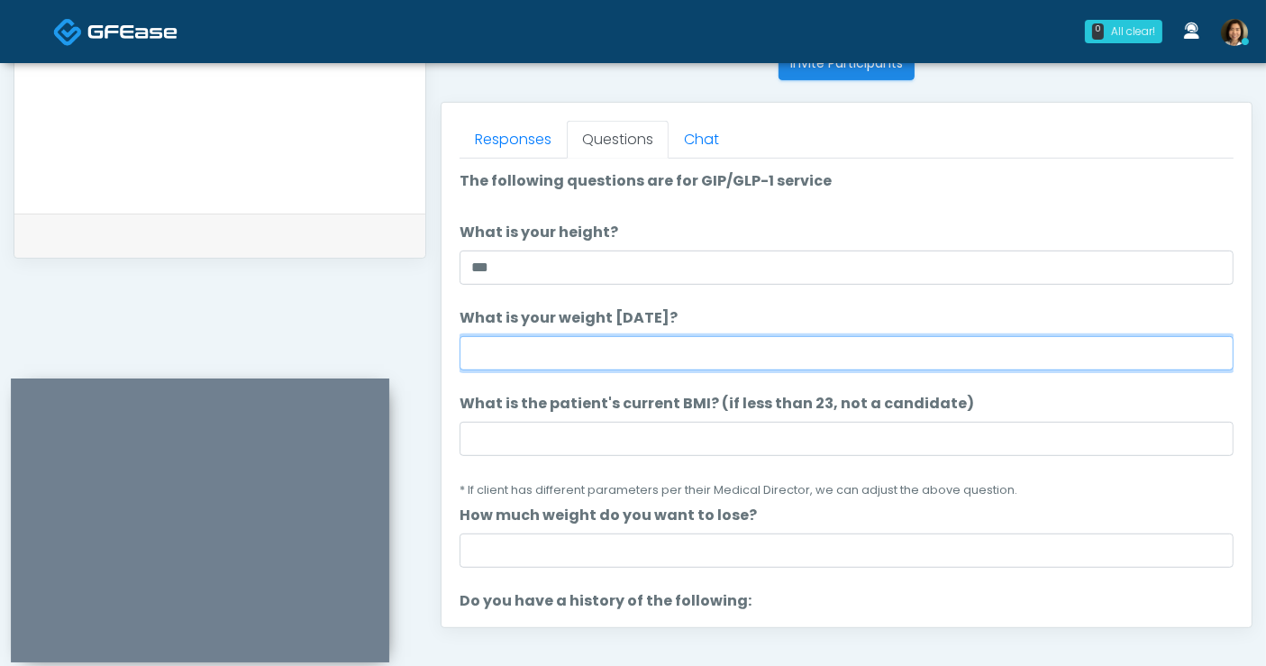
click at [674, 348] on input "What is your weight today?" at bounding box center [847, 353] width 774 height 34
type input "***"
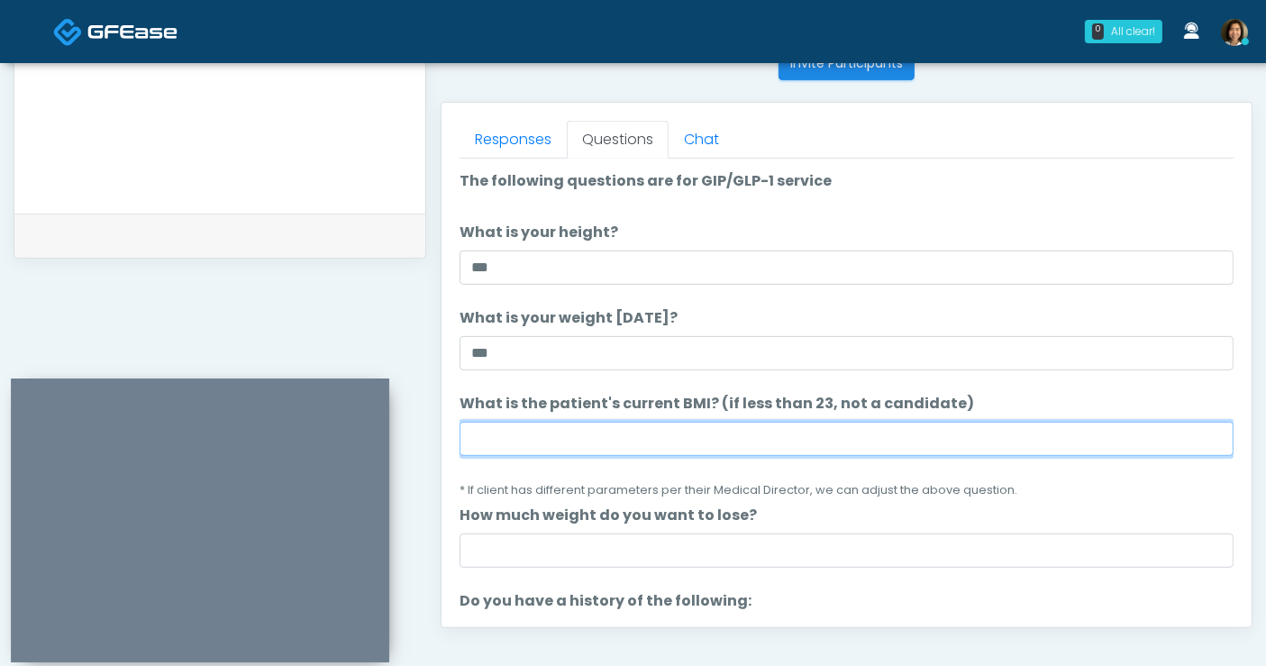
click at [728, 428] on input "What is the patient's current BMI? (if less than 23, not a candidate)" at bounding box center [847, 439] width 774 height 34
type input "****"
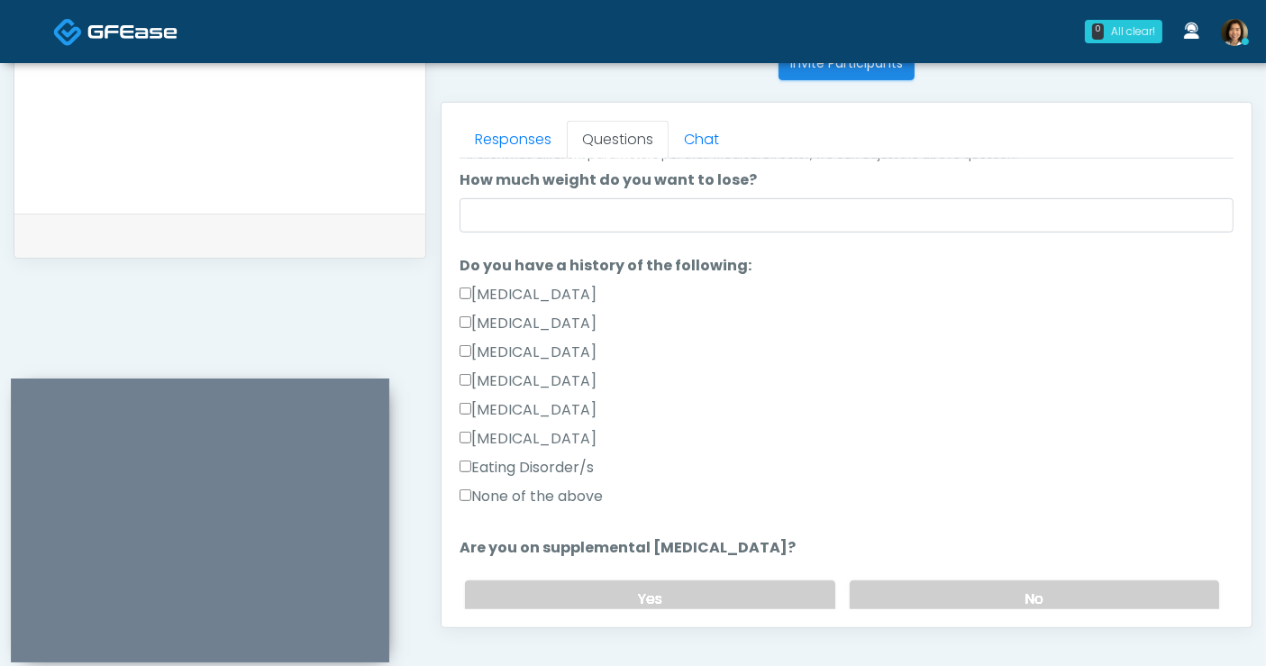
scroll to position [387, 0]
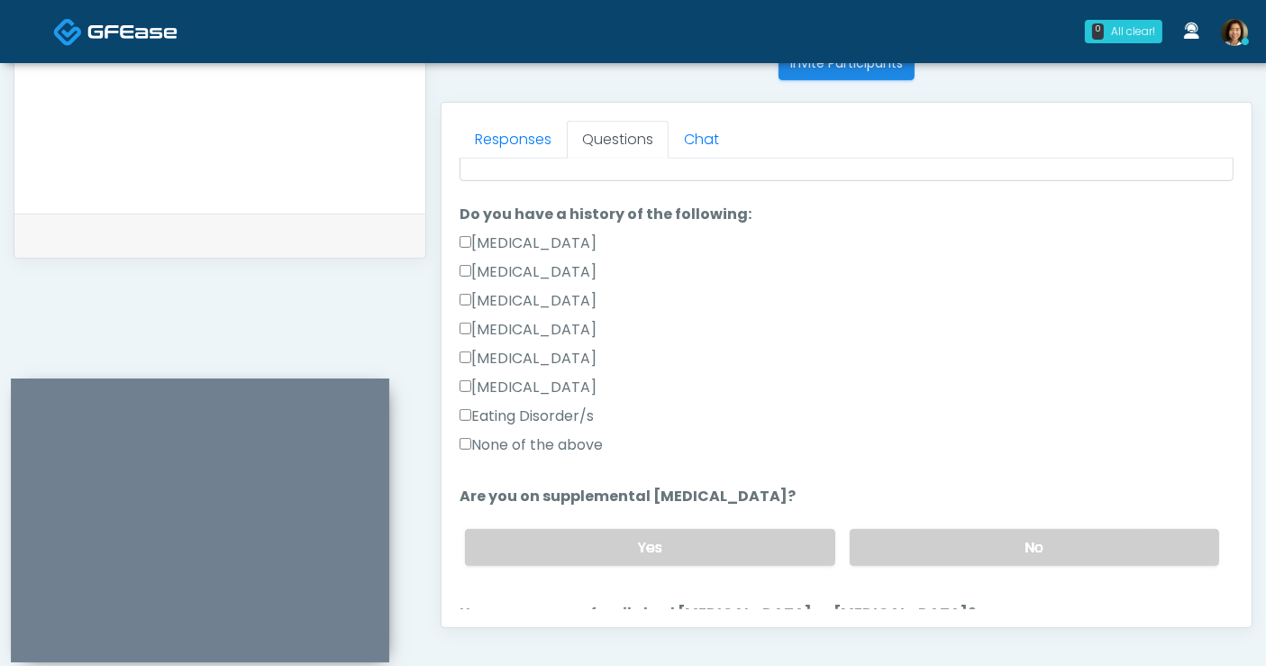
click at [547, 441] on label "None of the above" at bounding box center [531, 445] width 143 height 22
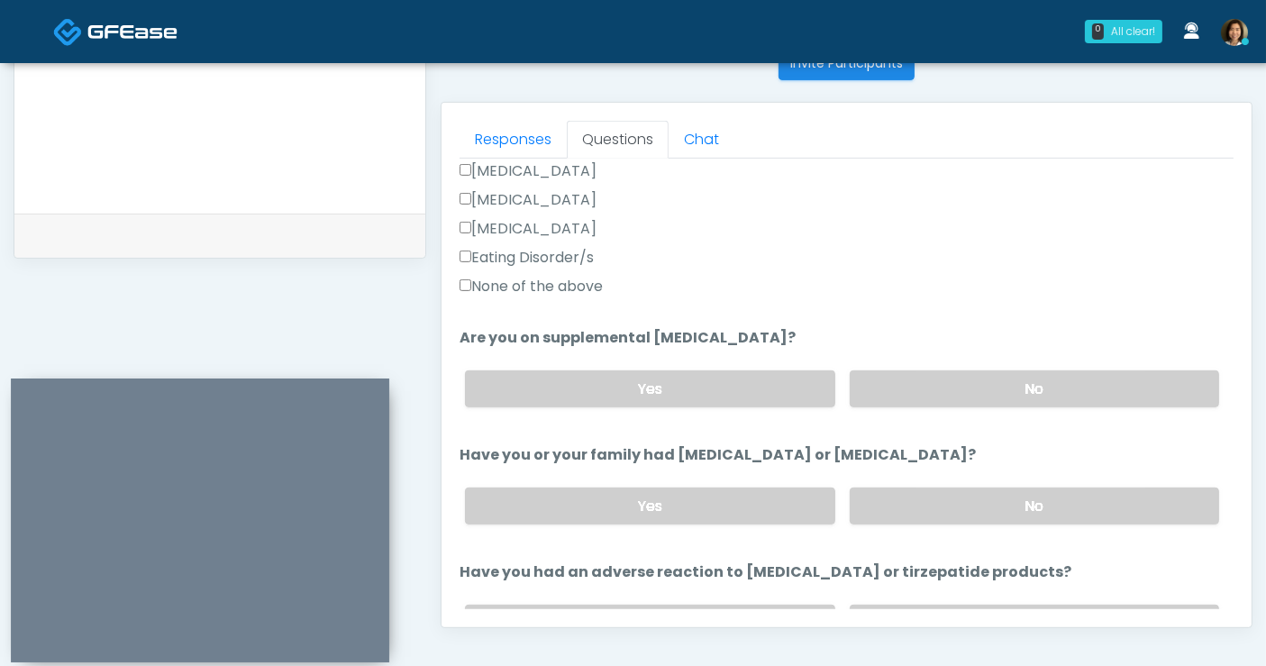
scroll to position [577, 0]
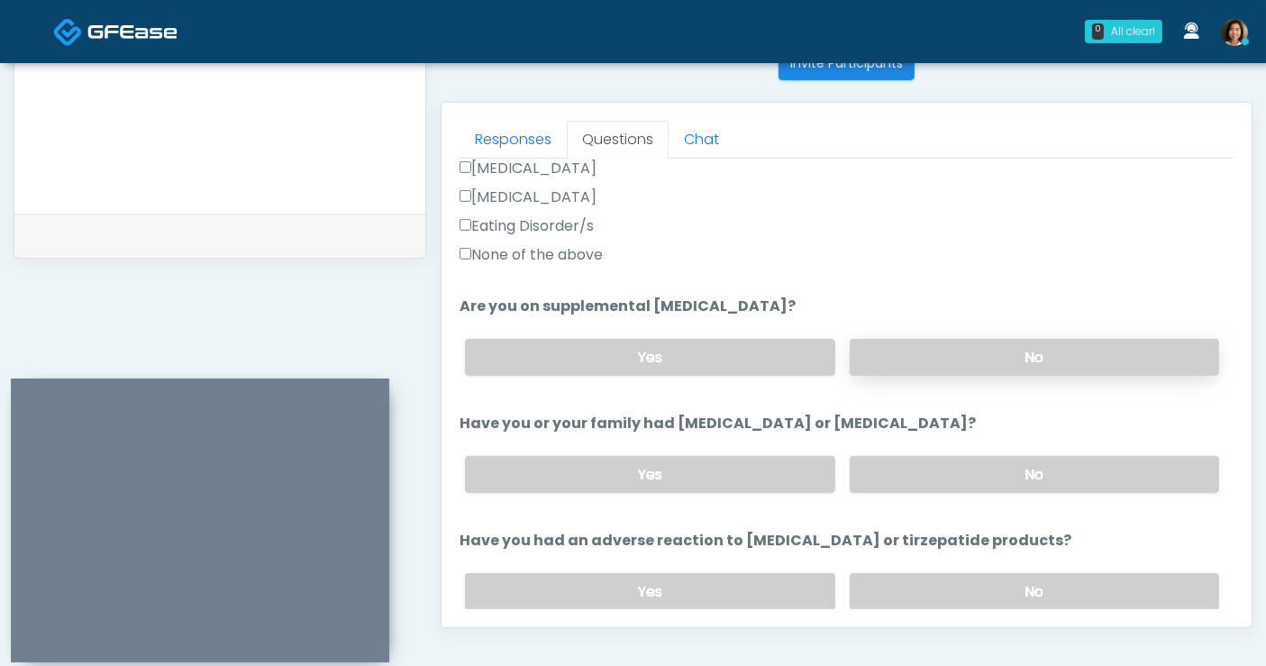
drag, startPoint x: 1063, startPoint y: 359, endPoint x: 1109, endPoint y: 359, distance: 46.0
click at [1063, 358] on label "No" at bounding box center [1034, 357] width 369 height 37
click at [1099, 457] on label "No" at bounding box center [1034, 474] width 369 height 37
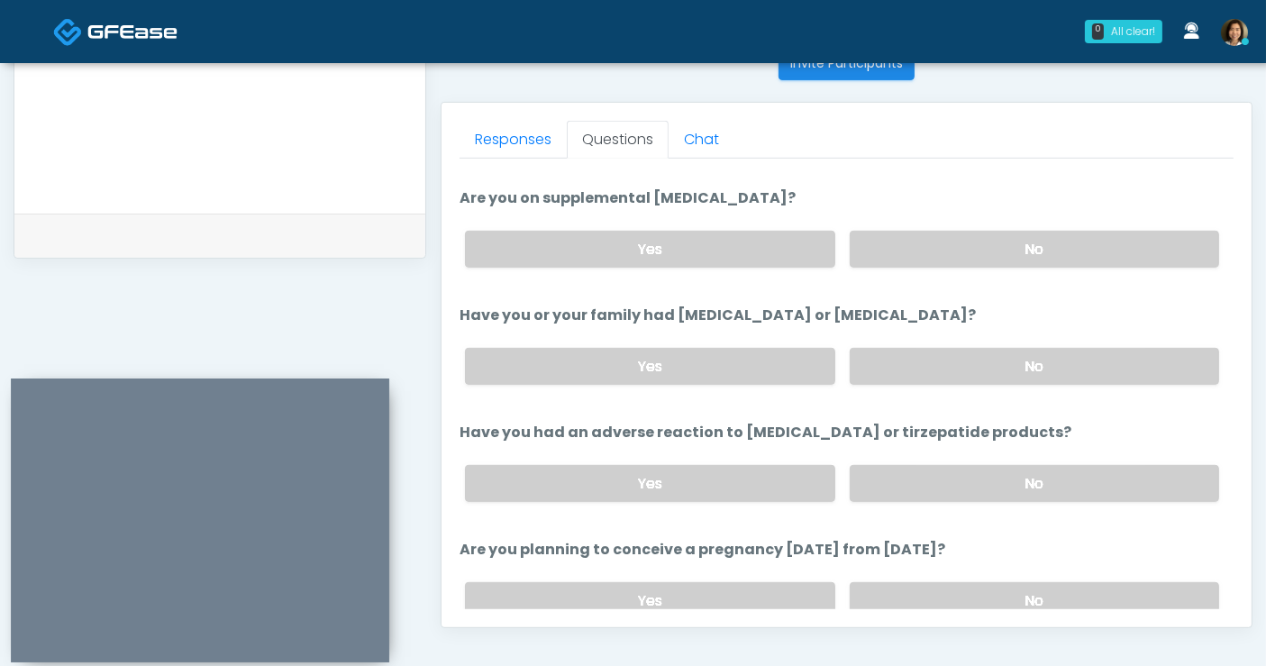
scroll to position [705, 0]
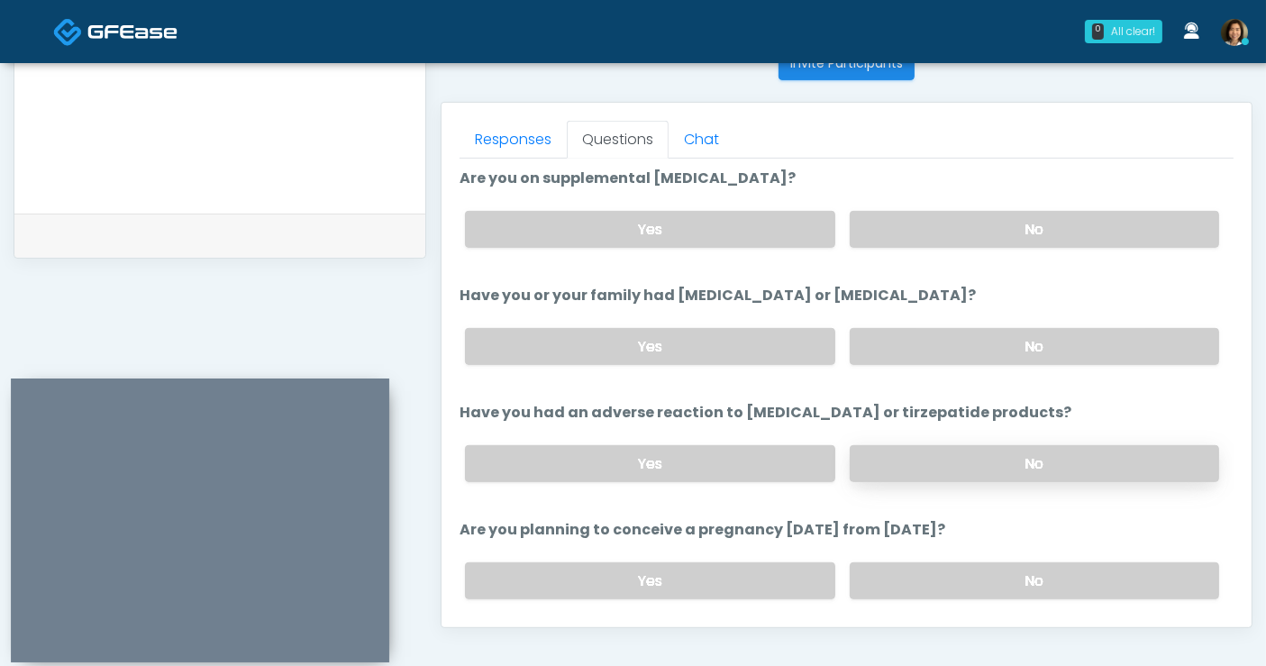
click at [1076, 460] on label "No" at bounding box center [1034, 463] width 369 height 37
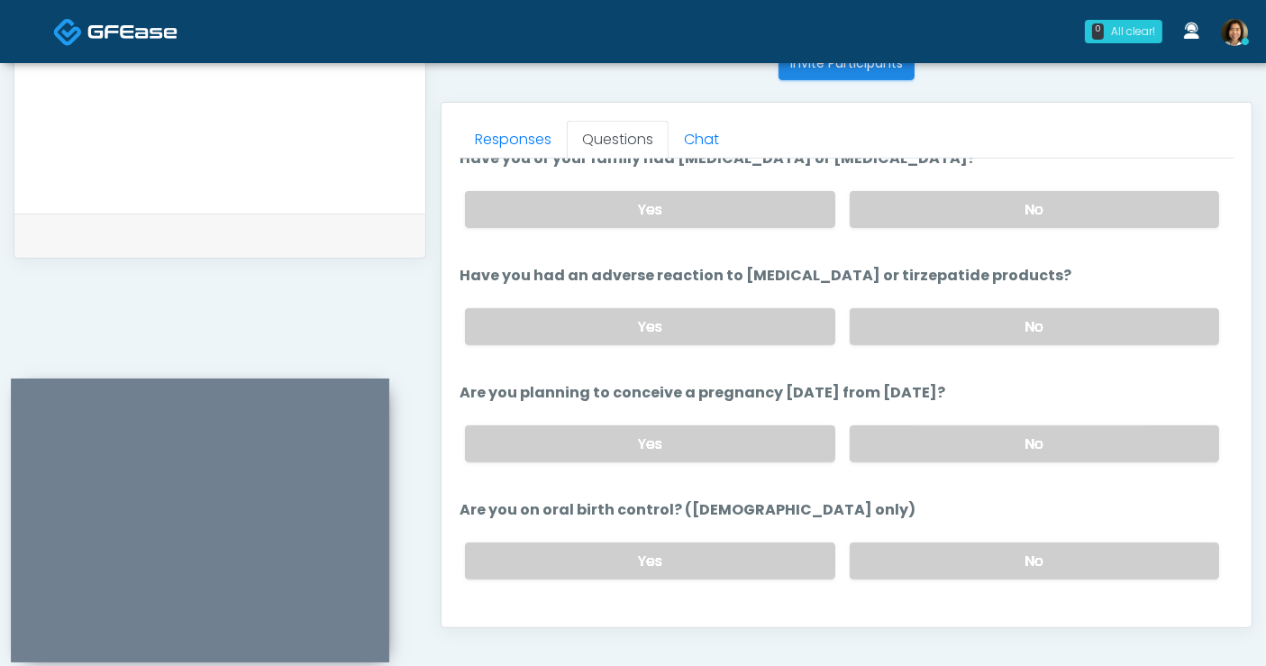
scroll to position [846, 0]
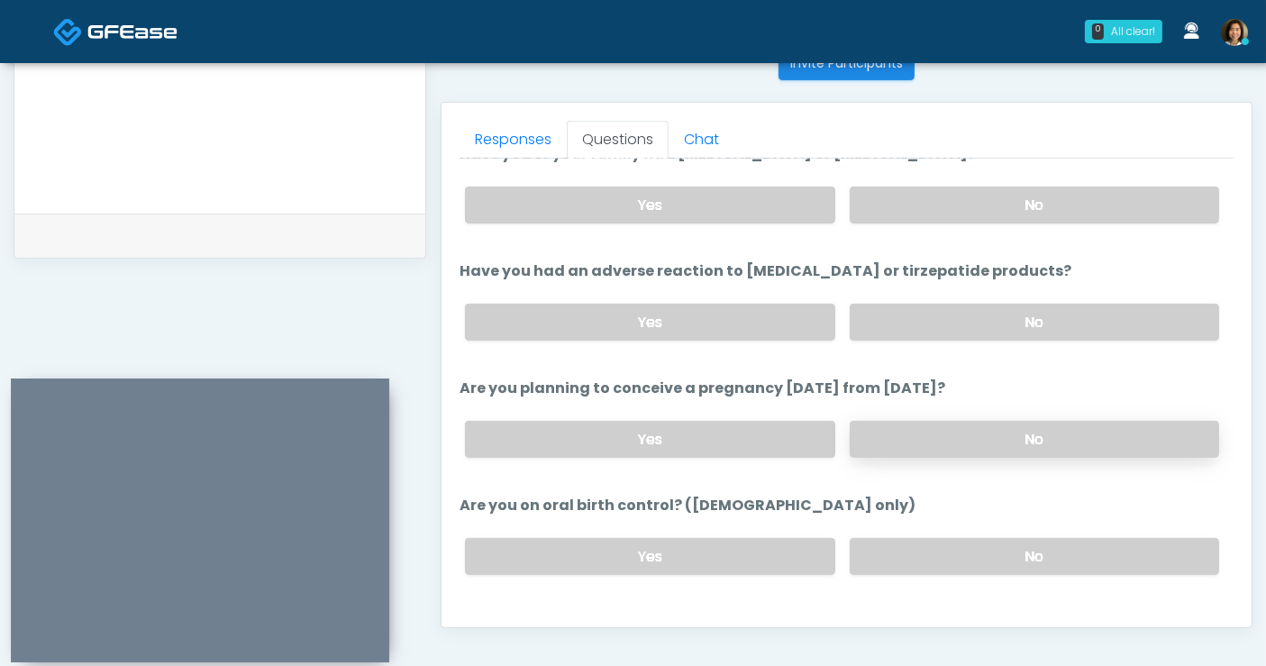
click at [1065, 433] on label "No" at bounding box center [1034, 439] width 369 height 37
click at [1030, 545] on label "No" at bounding box center [1034, 556] width 369 height 37
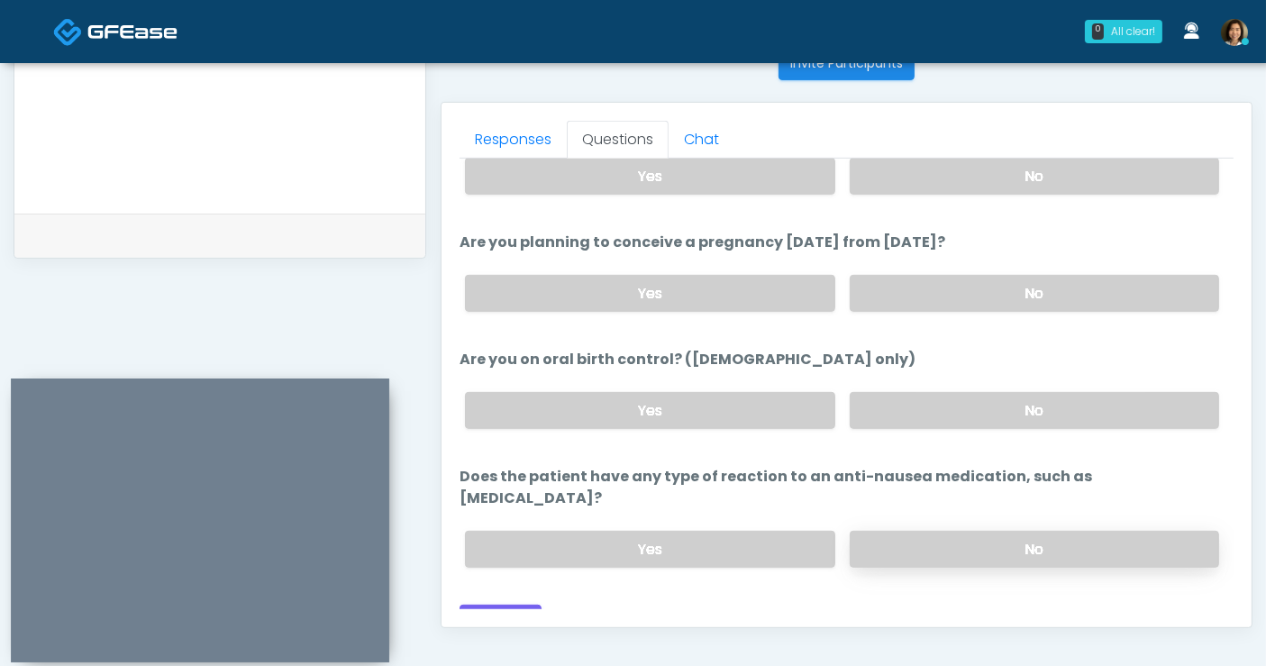
click at [1068, 531] on label "No" at bounding box center [1034, 549] width 369 height 37
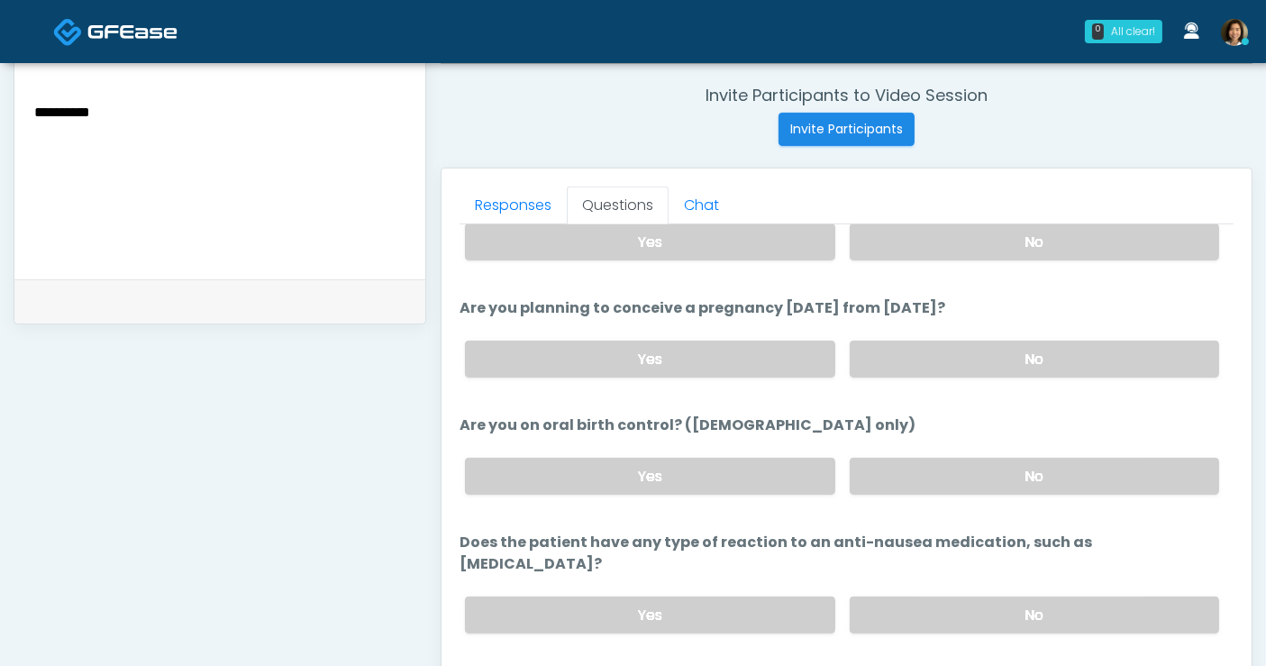
scroll to position [764, 0]
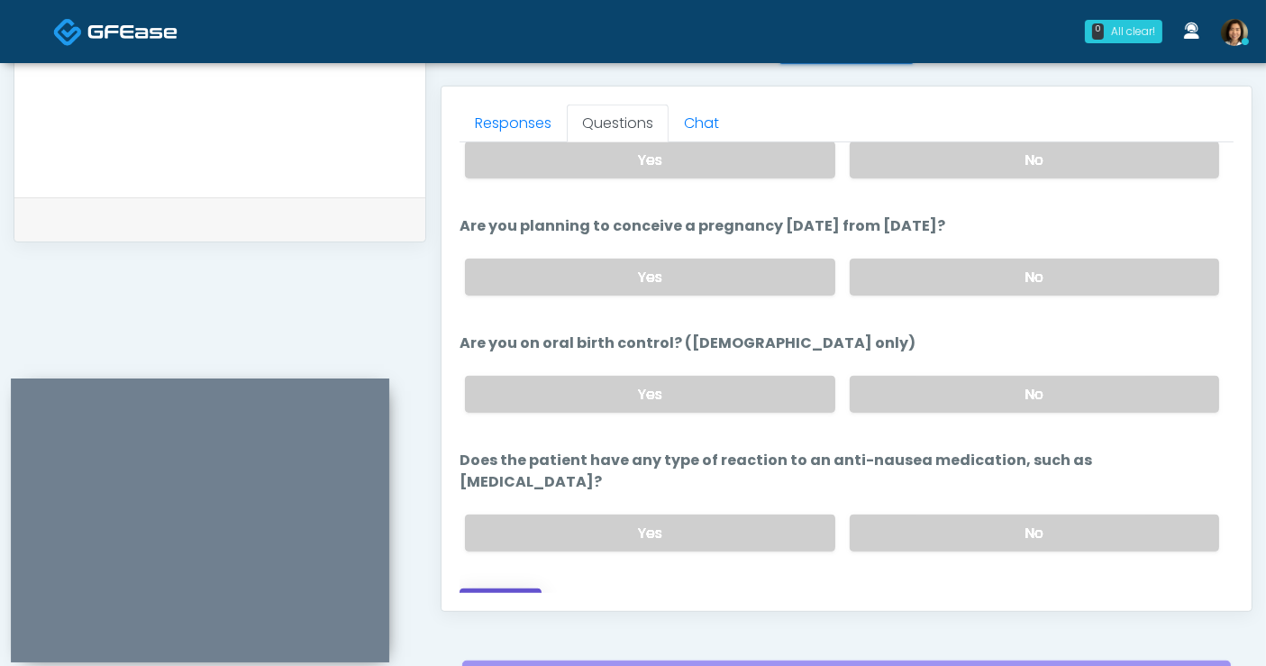
click at [512, 588] on button "Continue" at bounding box center [501, 604] width 82 height 33
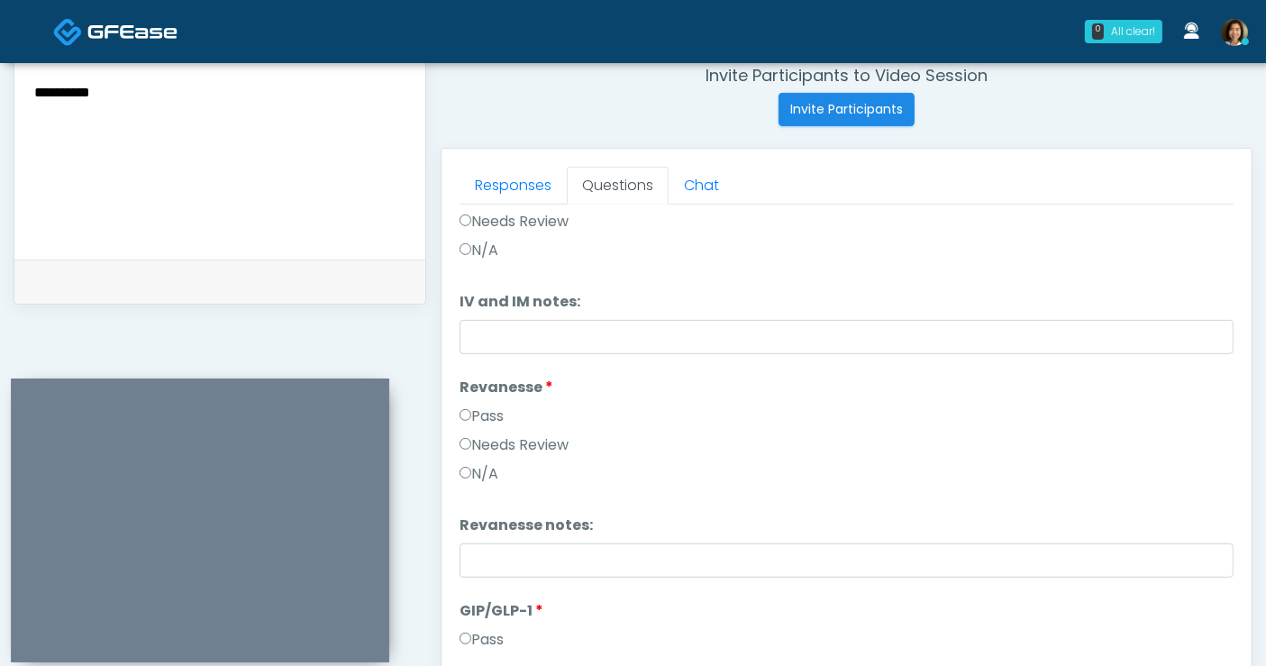
scroll to position [548, 0]
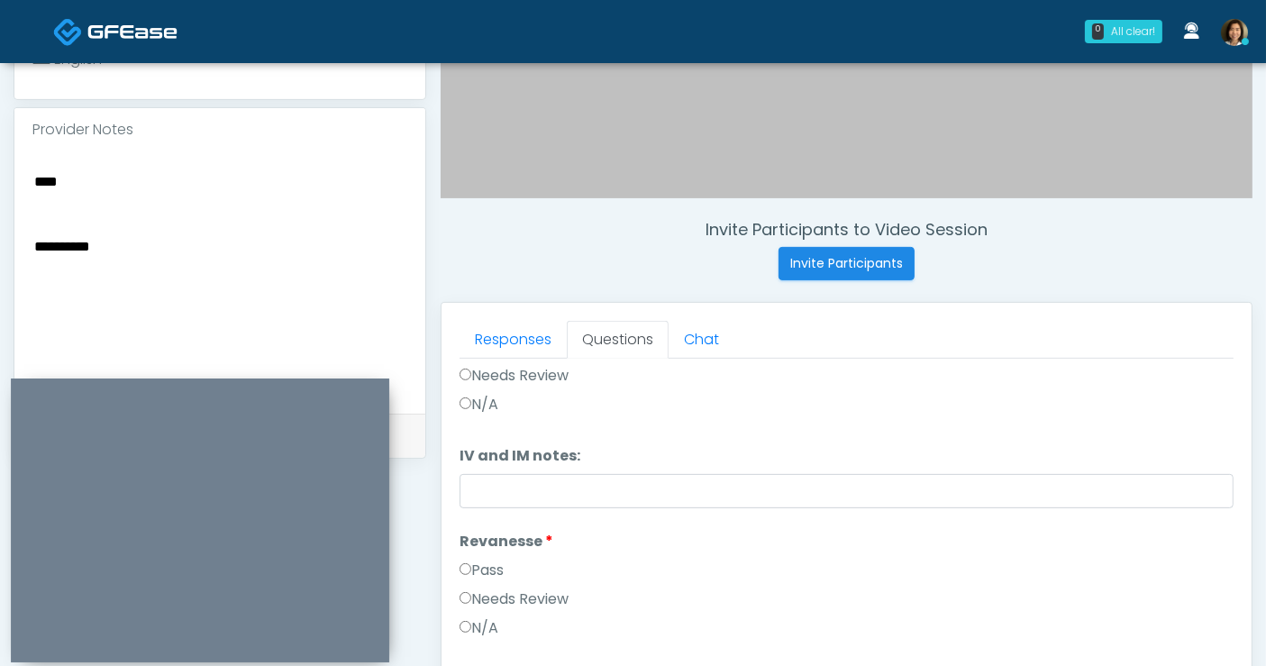
drag, startPoint x: -54, startPoint y: 134, endPoint x: -94, endPoint y: 109, distance: 47.0
click at [0, 109] on html "0 All clear! All clear! Shu Dong In Exam - 2m 47s CO Rukayat Bojuwon AR AZ CA C…" at bounding box center [633, 261] width 1266 height 1618
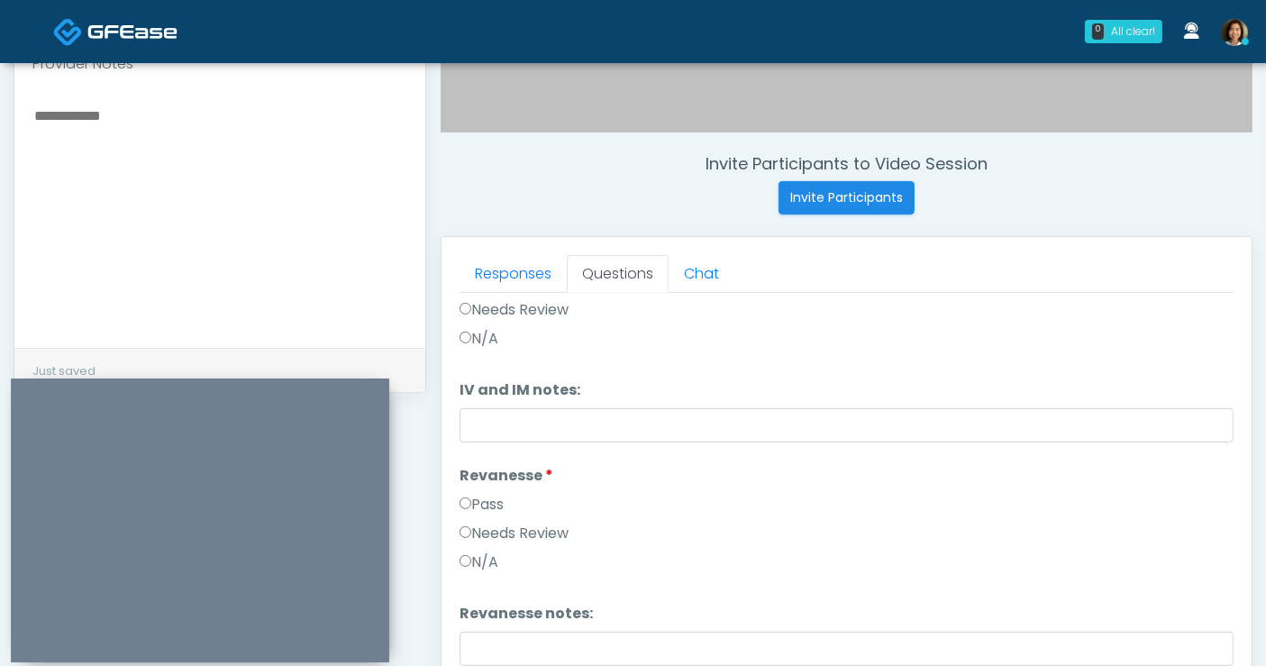
scroll to position [0, 0]
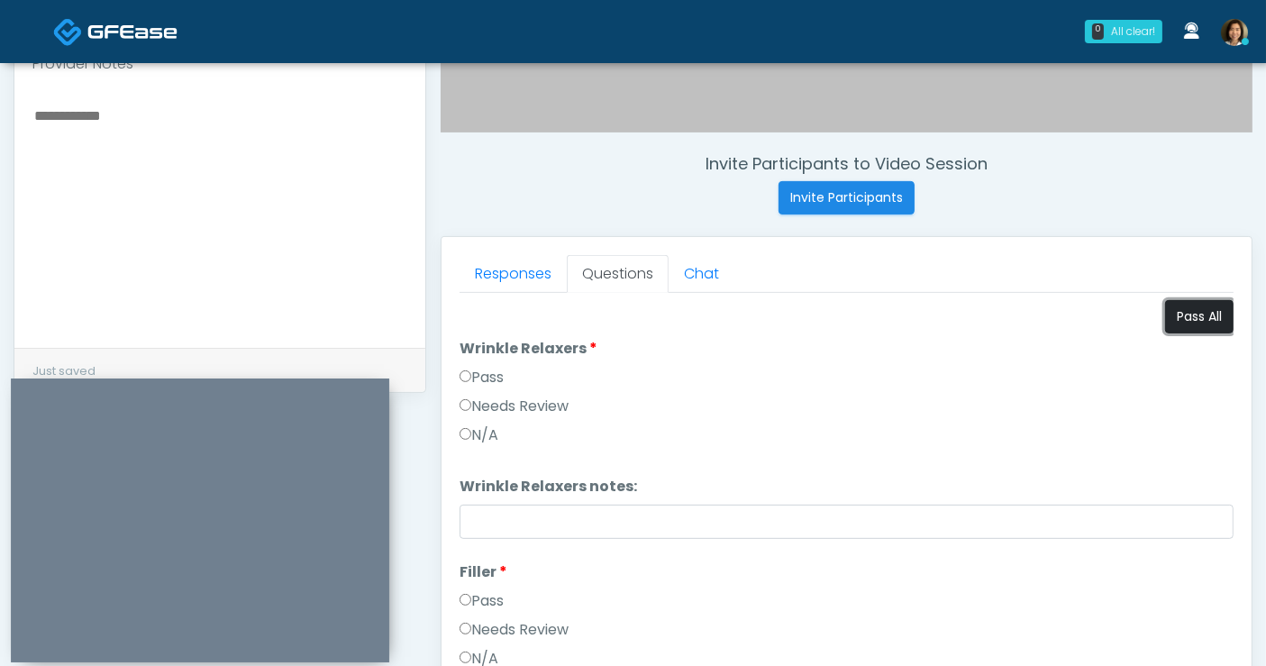
click at [1190, 311] on button "Pass All" at bounding box center [1199, 316] width 68 height 33
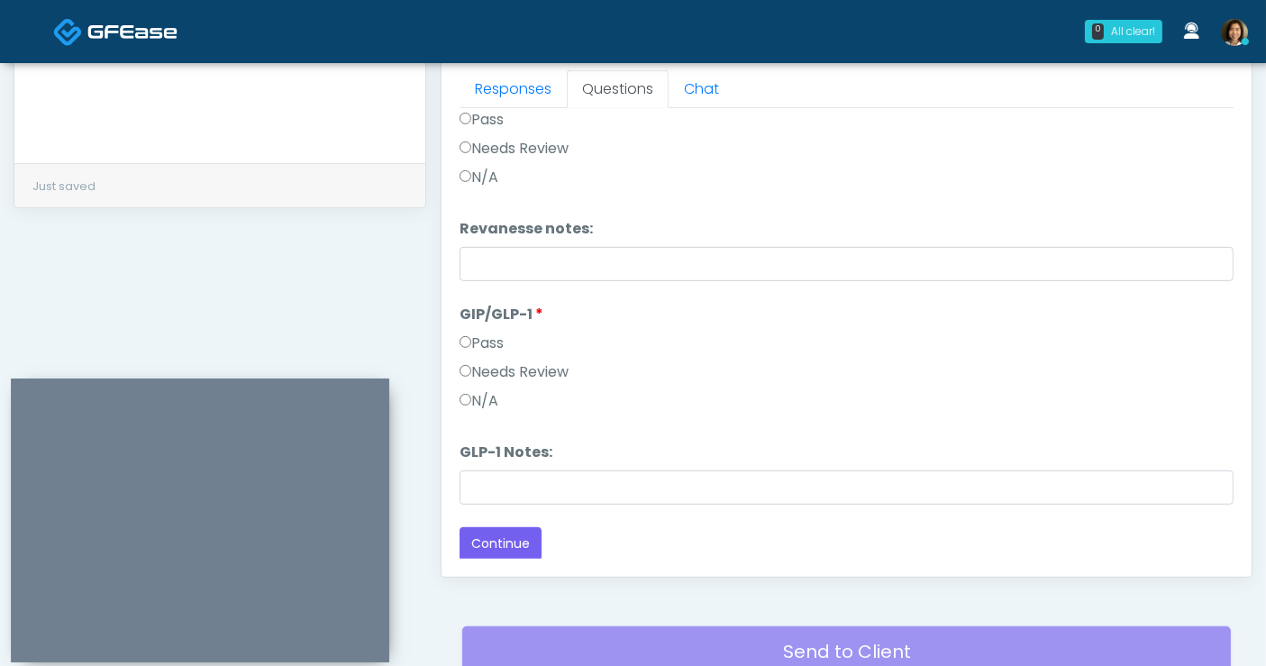
scroll to position [852, 0]
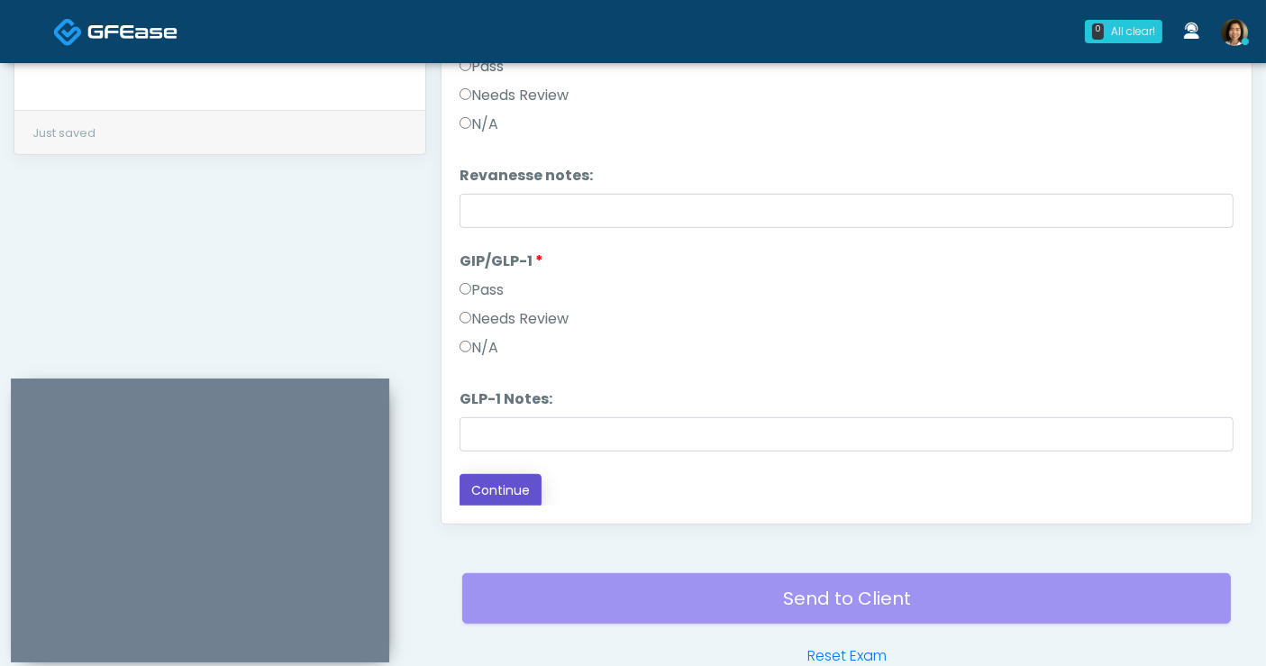
click at [470, 488] on button "Continue" at bounding box center [501, 490] width 82 height 33
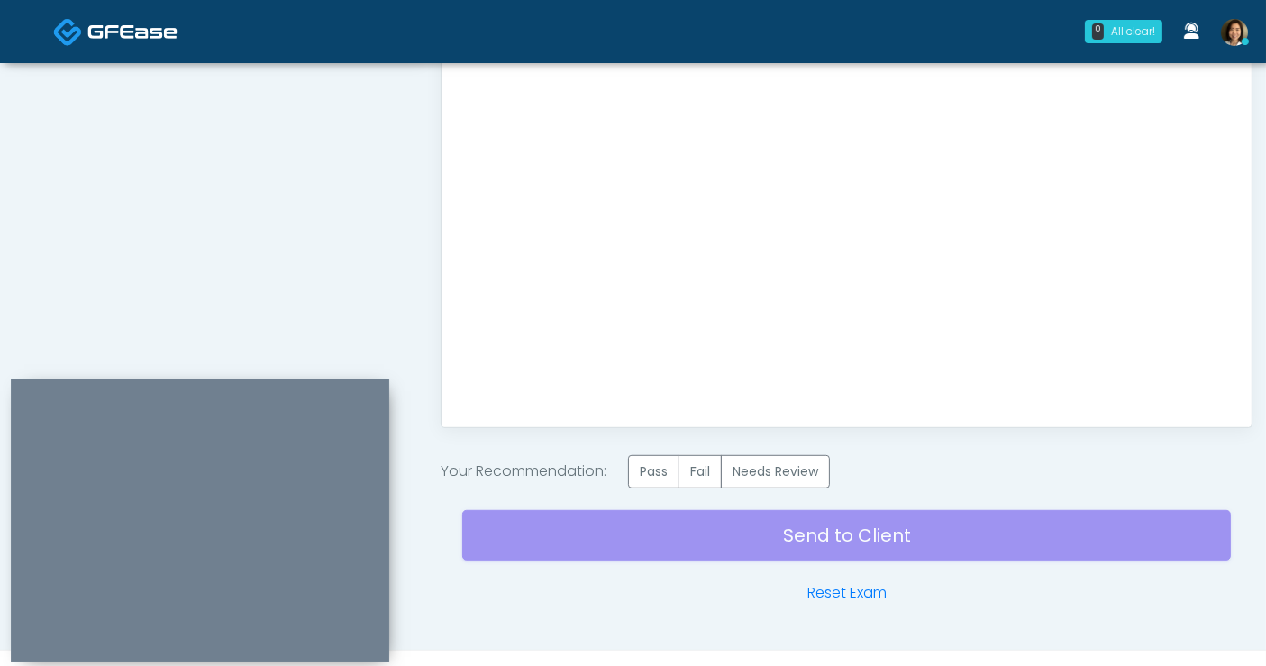
scroll to position [0, 0]
click at [653, 480] on label "Pass" at bounding box center [653, 471] width 51 height 33
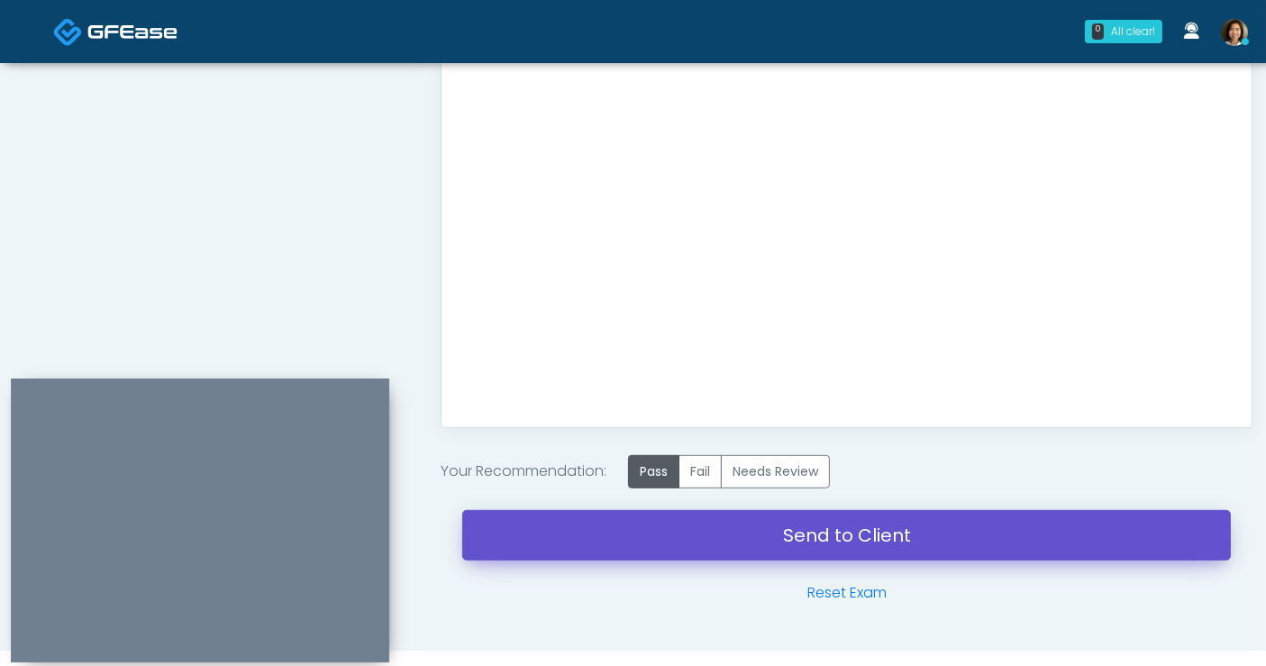
drag, startPoint x: 827, startPoint y: 539, endPoint x: 727, endPoint y: 128, distance: 422.9
click at [826, 539] on link "Send to Client" at bounding box center [846, 535] width 769 height 50
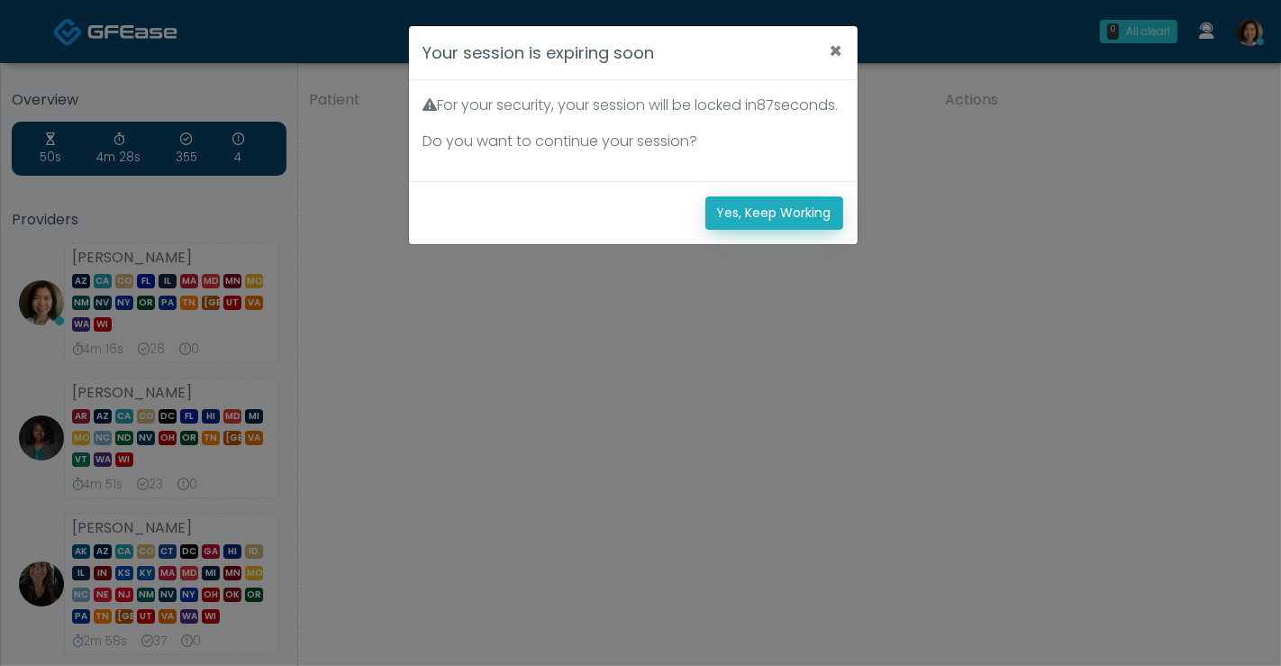
click at [767, 230] on button "Yes, Keep Working" at bounding box center [775, 212] width 138 height 33
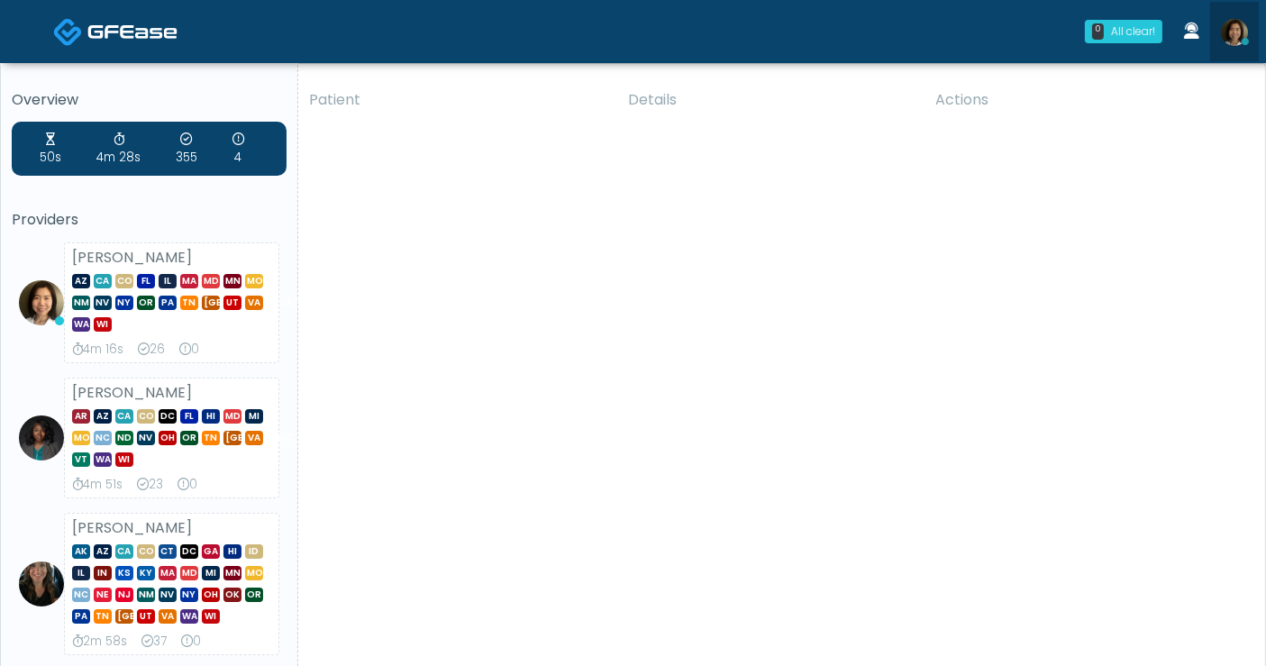
click at [1242, 40] on icon at bounding box center [1245, 41] width 7 height 7
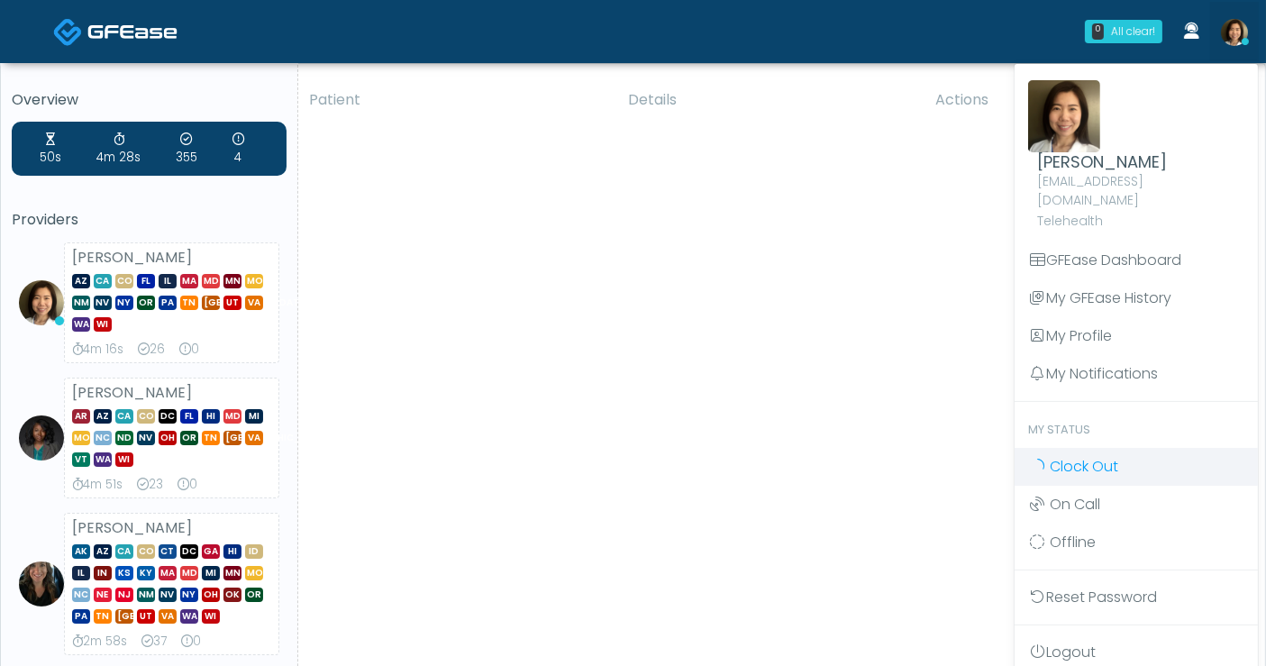
click at [1101, 456] on span "Clock Out" at bounding box center [1084, 466] width 68 height 21
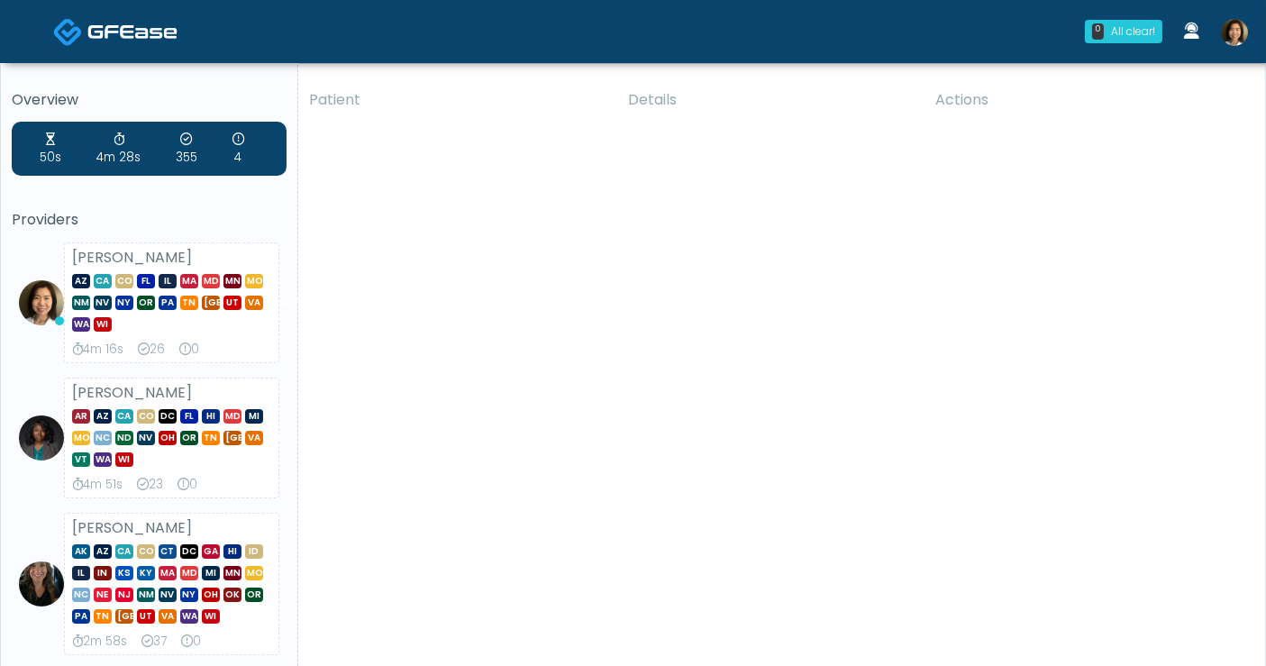
click at [1245, 25] on img at bounding box center [1234, 32] width 27 height 27
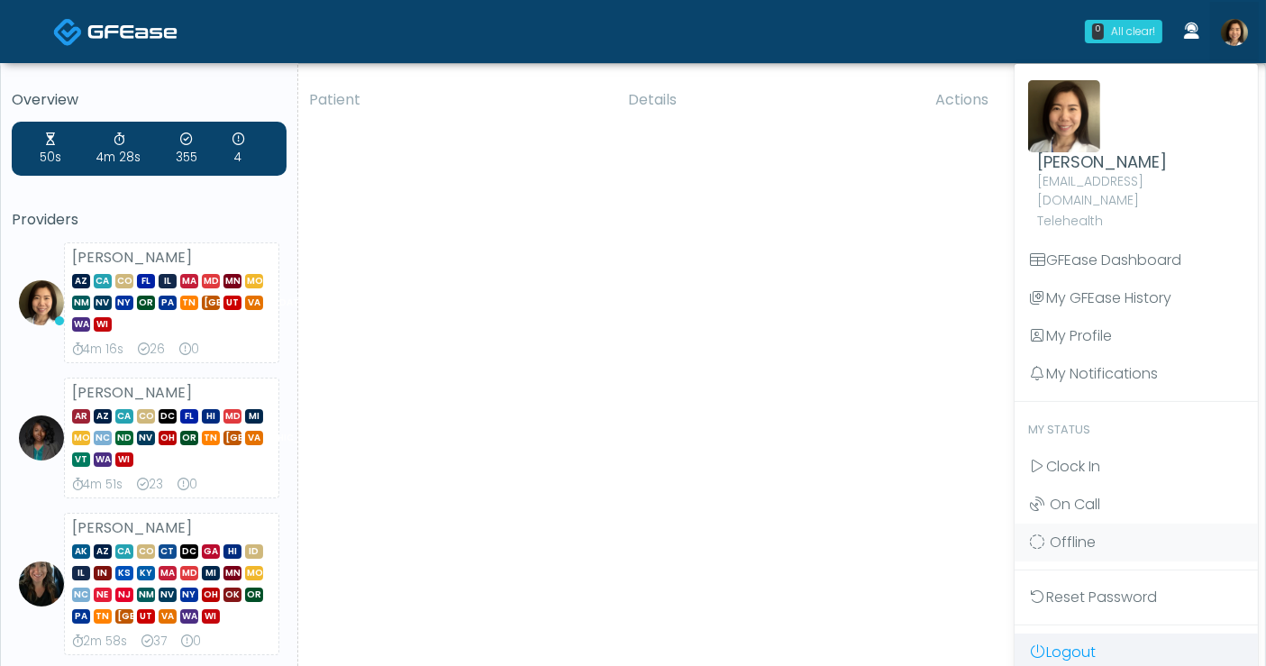
click at [1081, 634] on link "Logout" at bounding box center [1136, 653] width 243 height 38
